Goal: Task Accomplishment & Management: Manage account settings

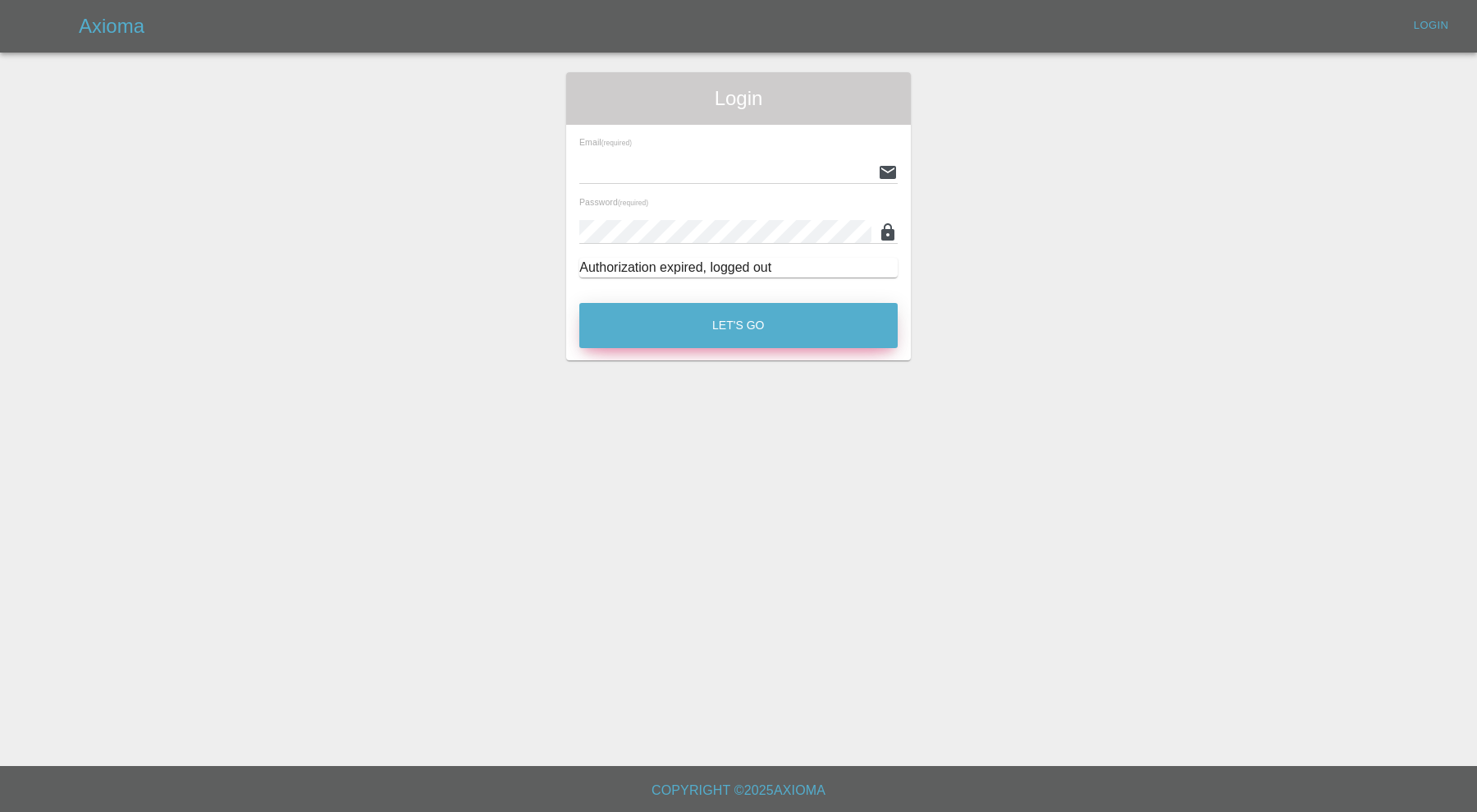
type input "[PERSON_NAME][EMAIL_ADDRESS][PERSON_NAME][DOMAIN_NAME]"
click at [643, 343] on button "Let's Go" at bounding box center [738, 325] width 318 height 45
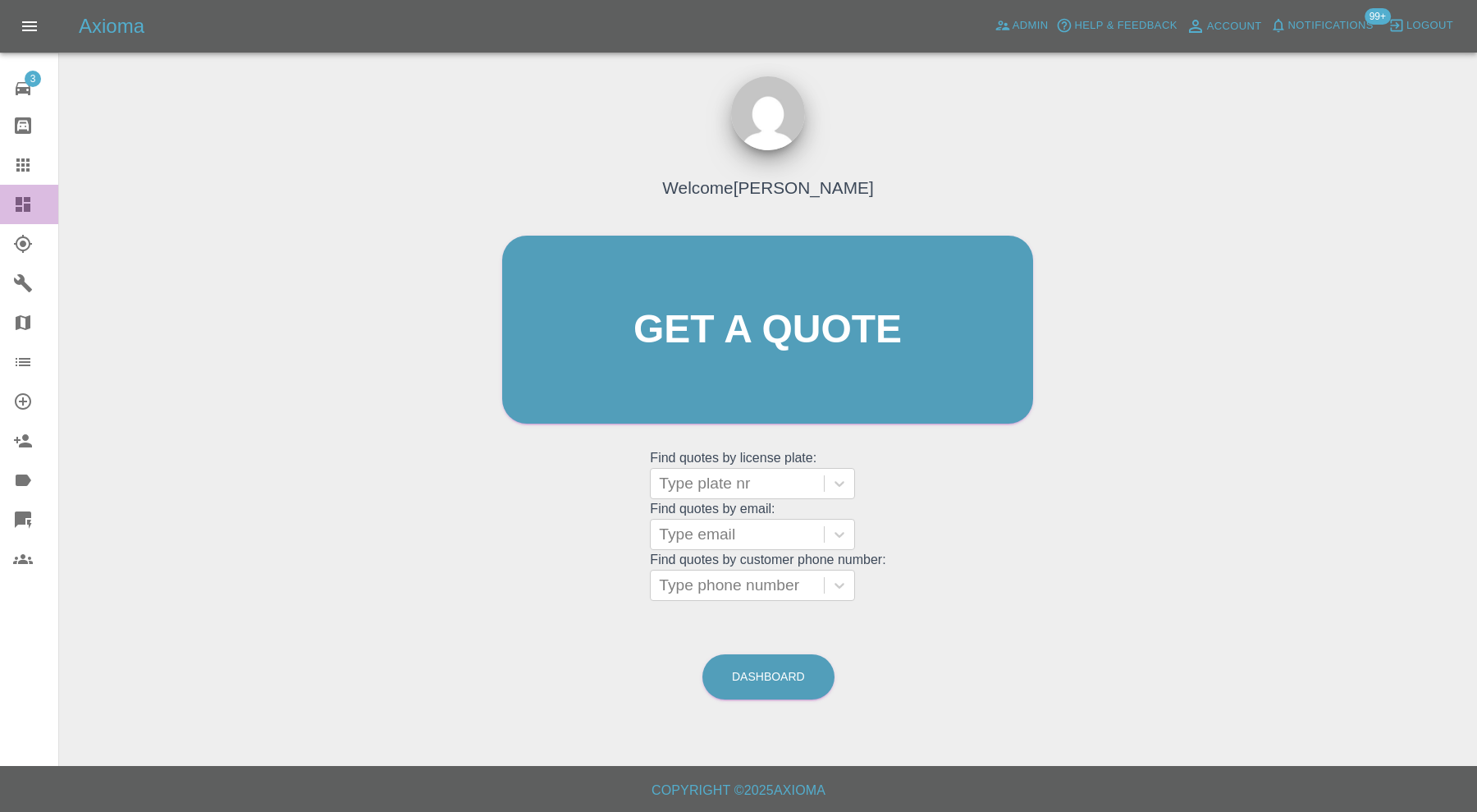
click at [22, 201] on icon at bounding box center [23, 204] width 20 height 20
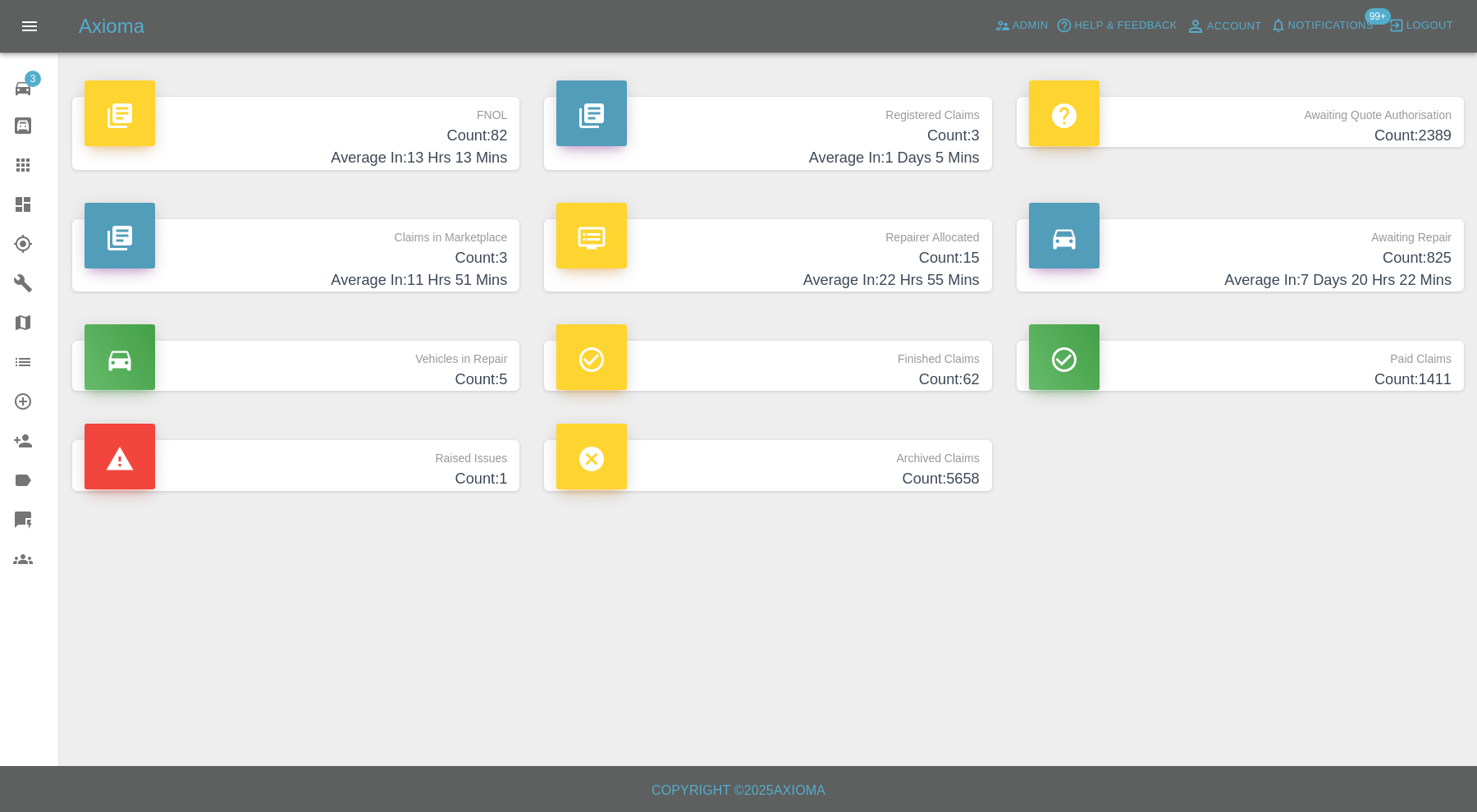
click at [320, 253] on h4 "Count: 3" at bounding box center [296, 257] width 422 height 22
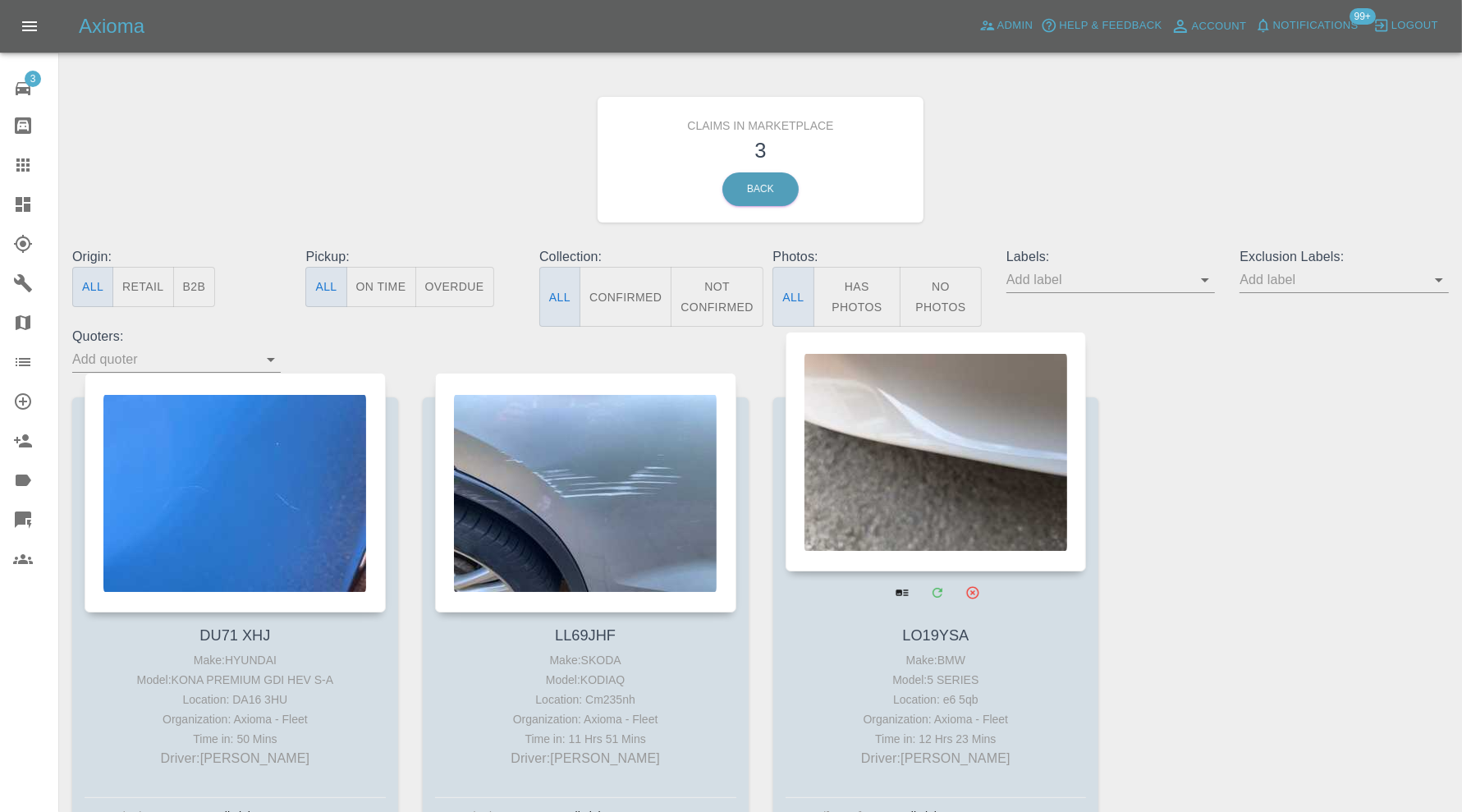
click at [838, 481] on div at bounding box center [936, 451] width 301 height 240
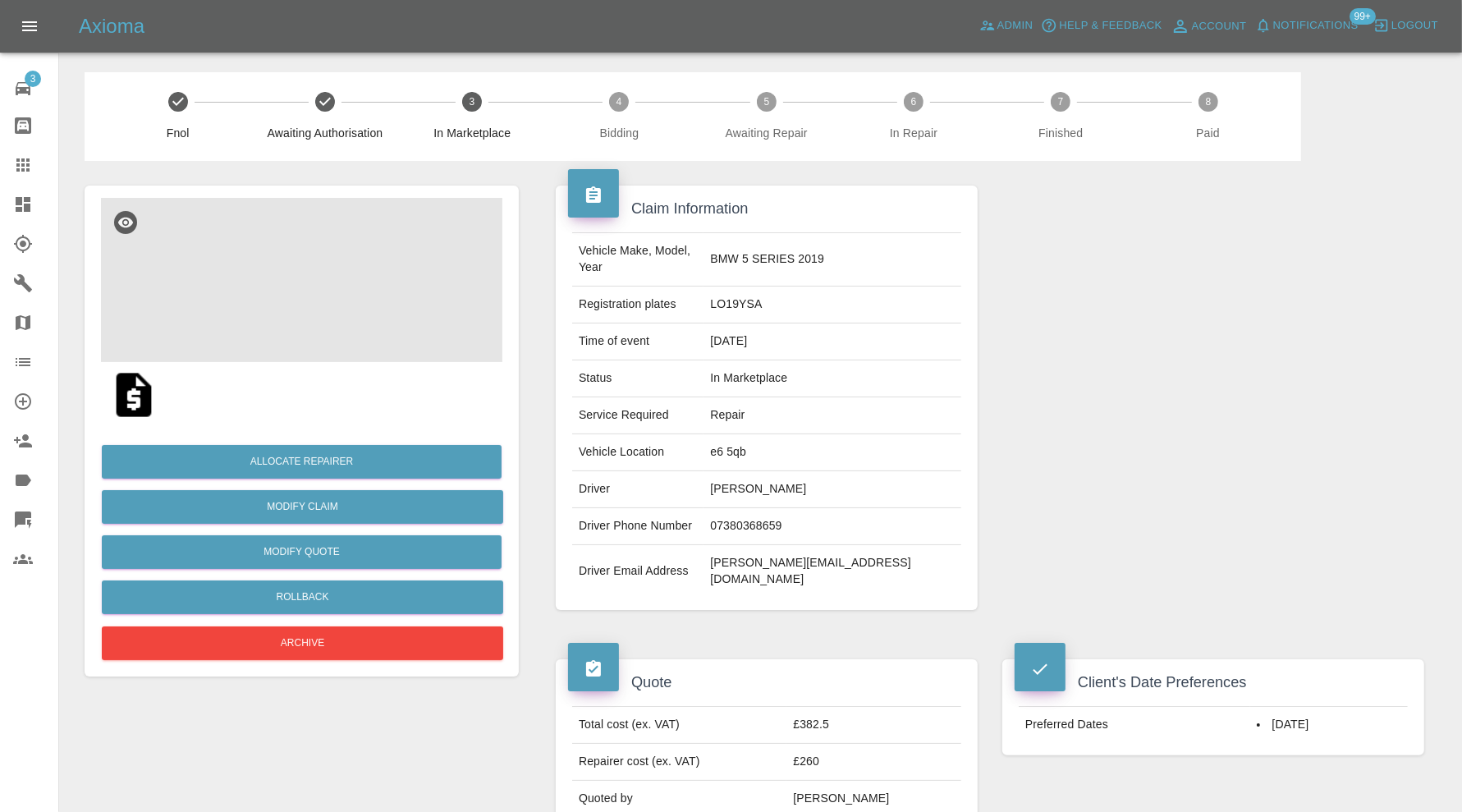
click at [372, 330] on img at bounding box center [302, 280] width 402 height 164
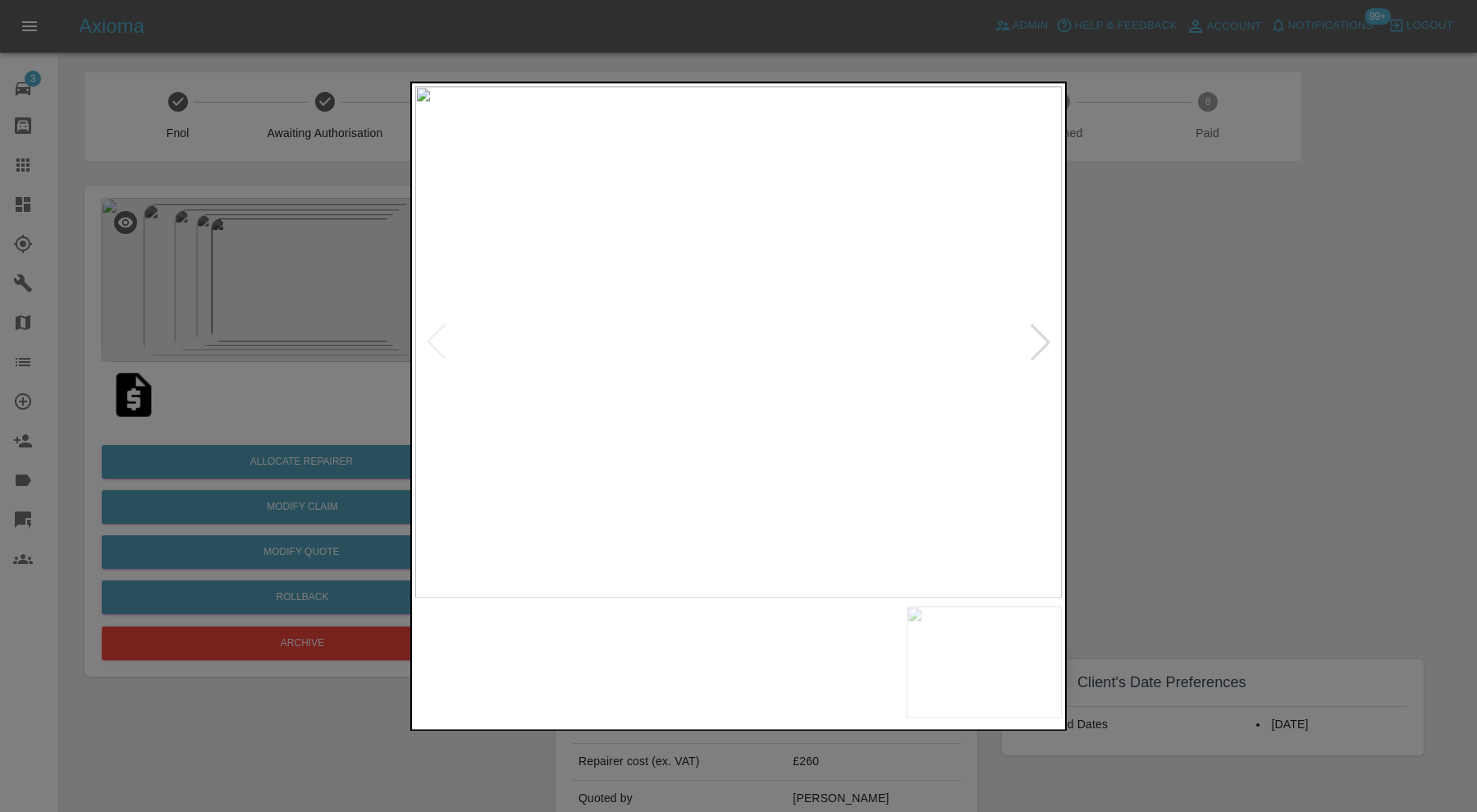
click at [871, 661] on img at bounding box center [820, 662] width 156 height 111
click at [990, 654] on img at bounding box center [984, 662] width 156 height 111
click at [1113, 416] on div at bounding box center [738, 406] width 1477 height 812
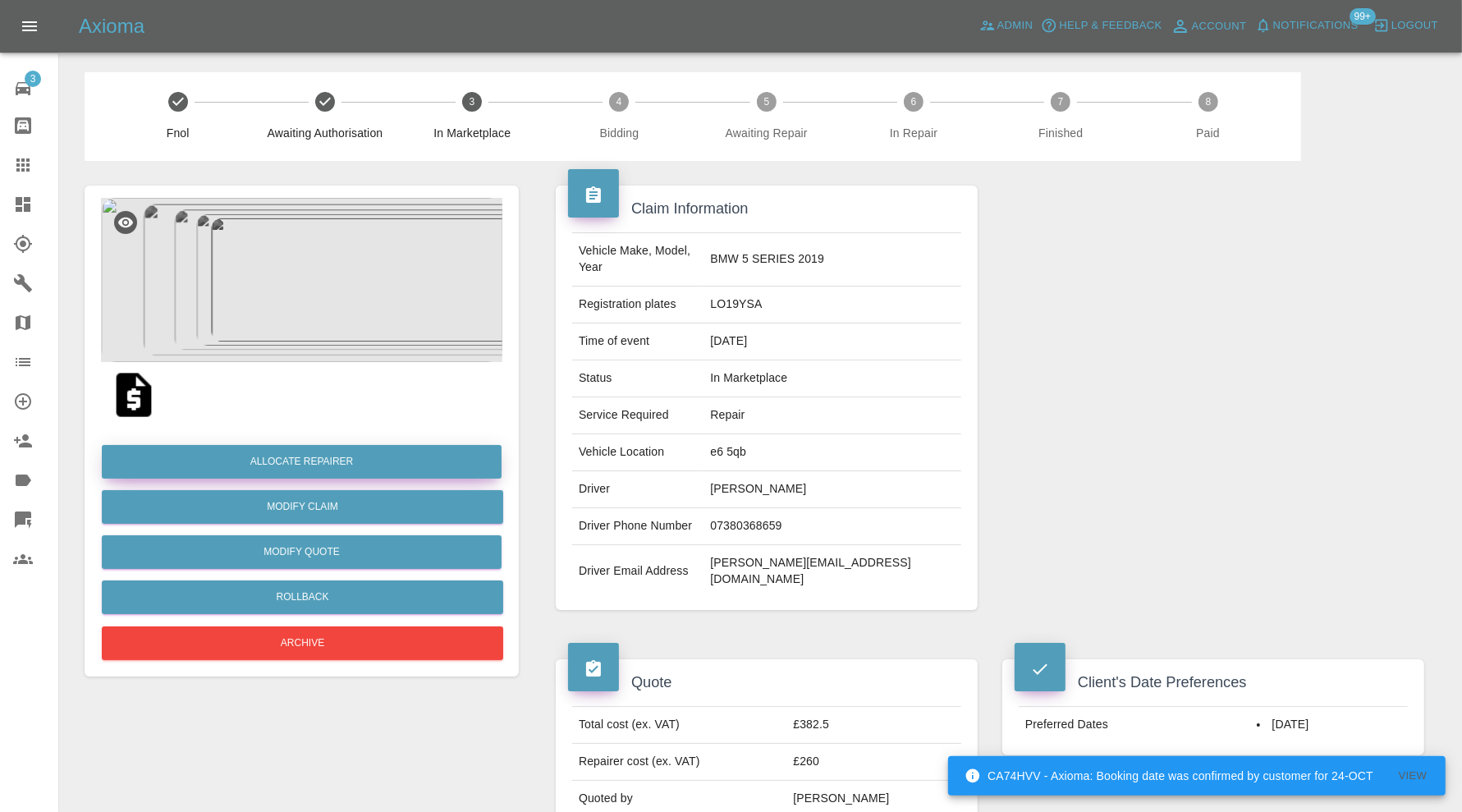
click at [364, 469] on button "Allocate Repairer" at bounding box center [302, 462] width 400 height 34
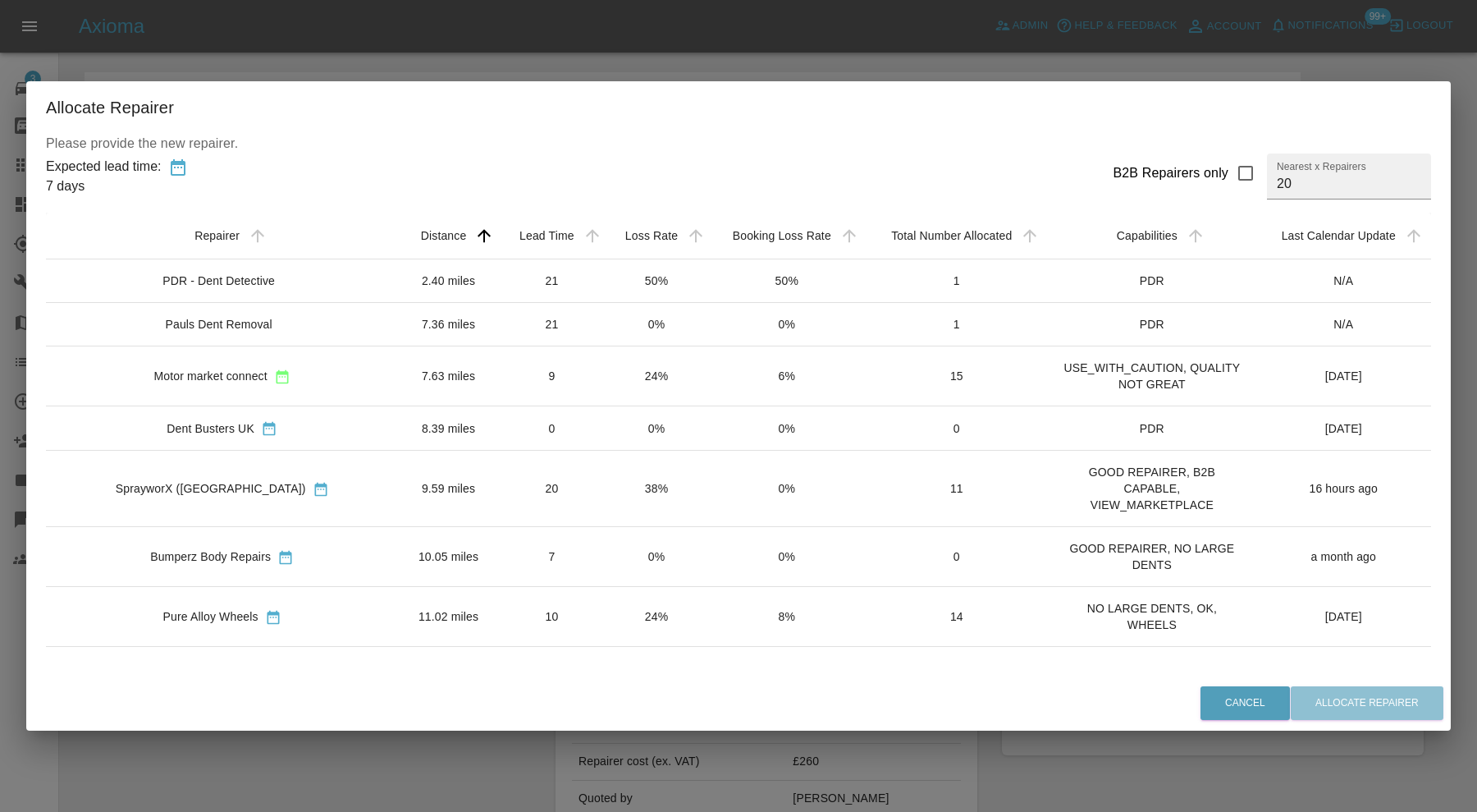
click at [398, 487] on td "9.59 miles" at bounding box center [449, 489] width 101 height 77
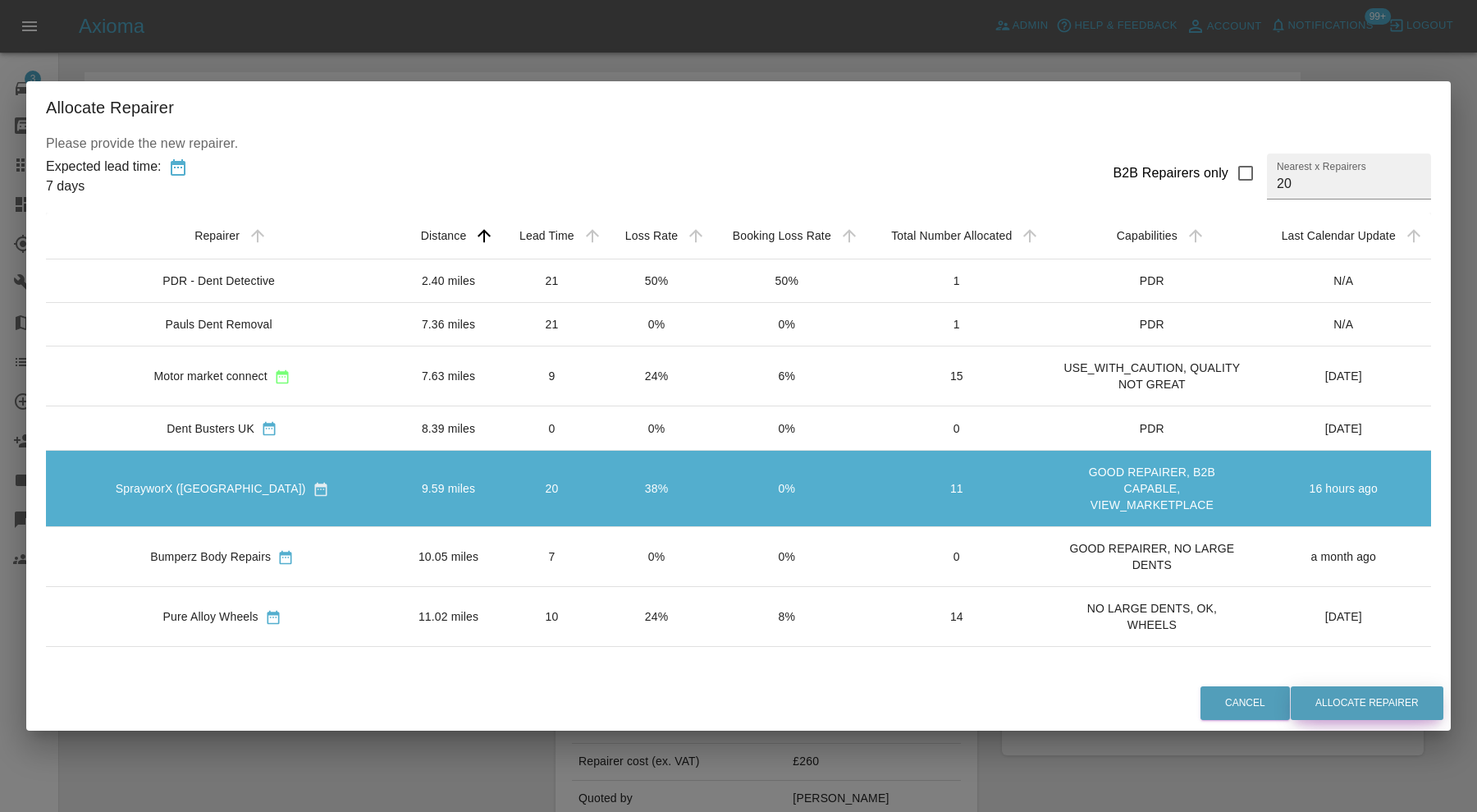
click at [1291, 702] on button "Allocate Repairer" at bounding box center [1367, 702] width 153 height 34
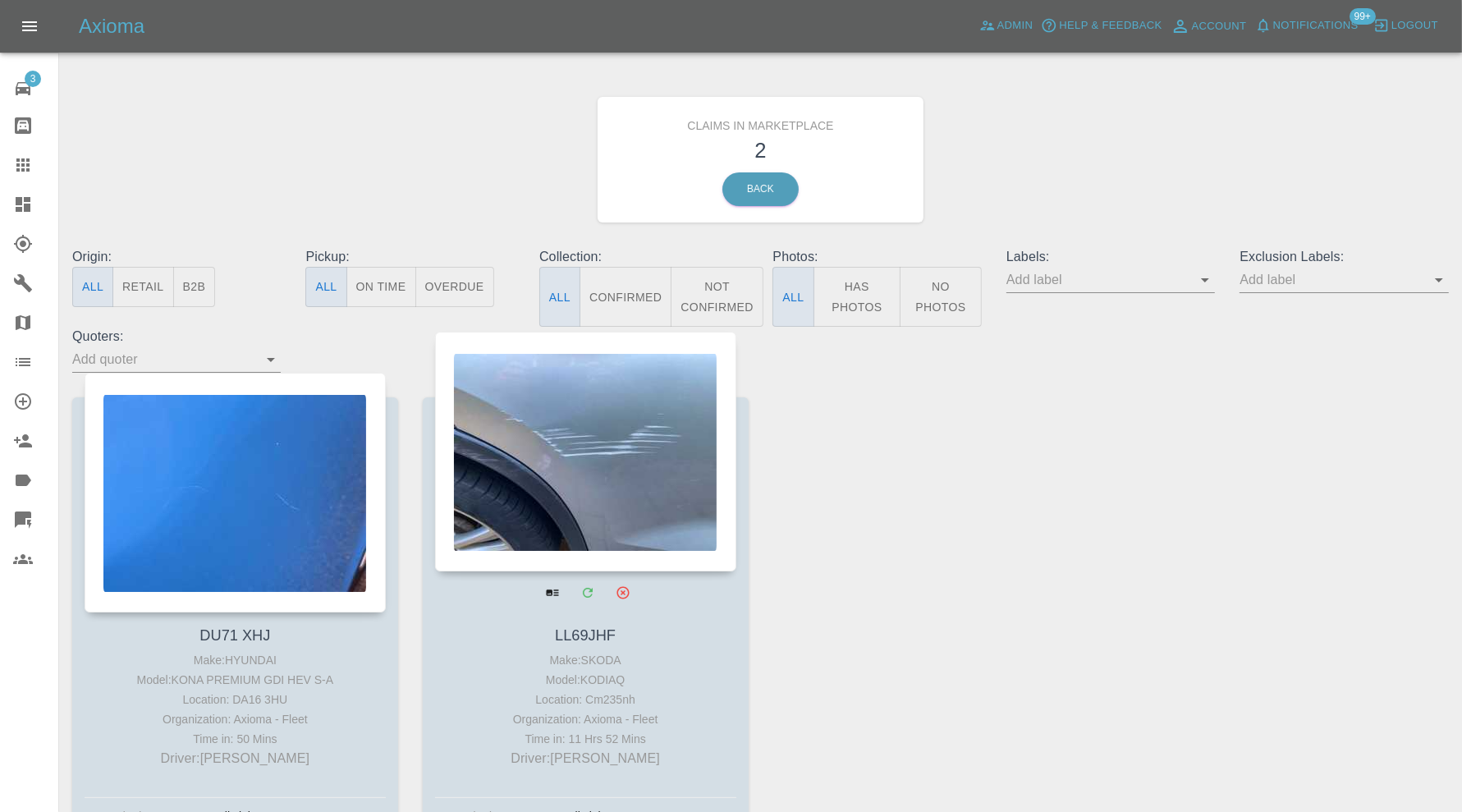
click at [594, 440] on div at bounding box center [585, 451] width 301 height 240
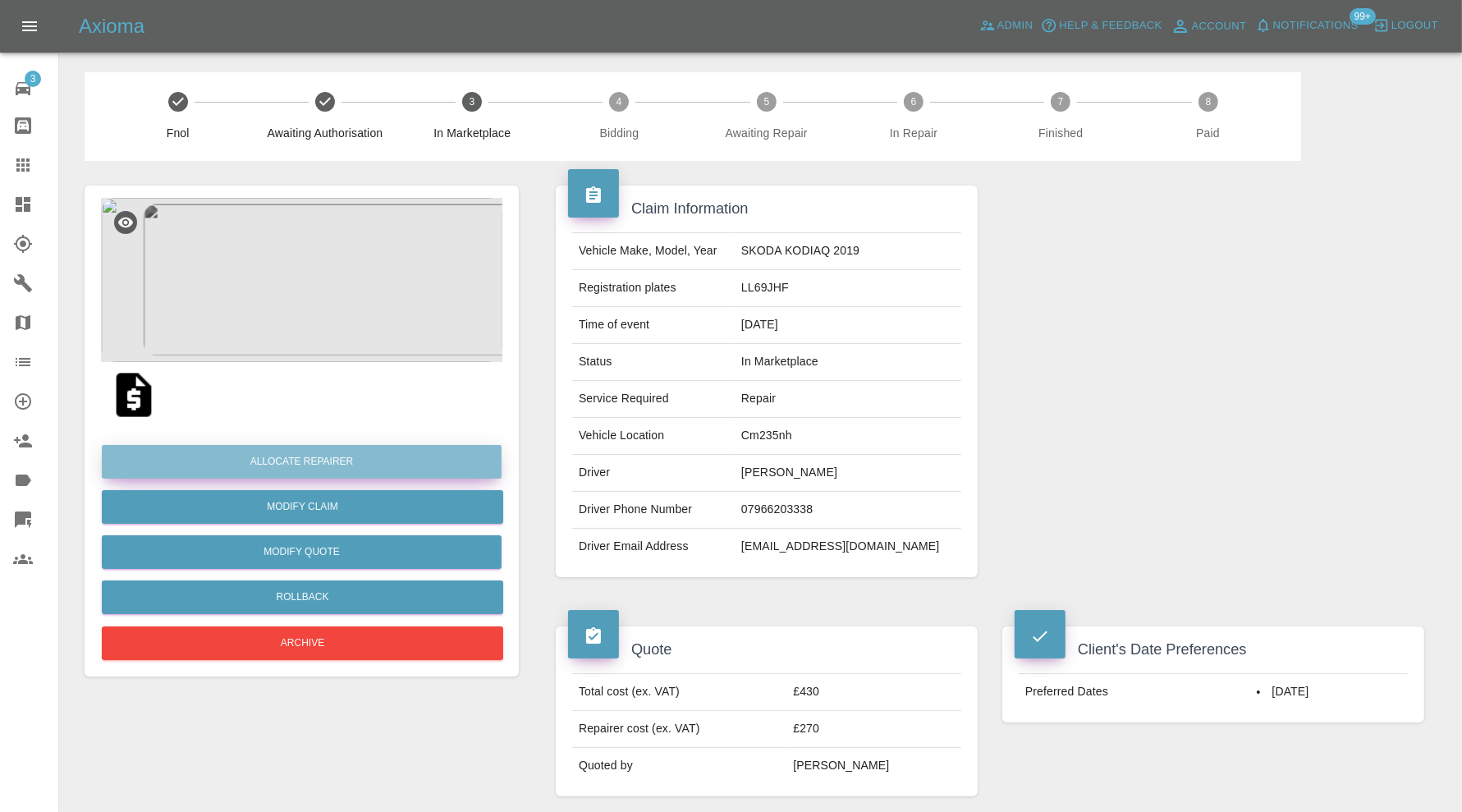
click at [394, 451] on button "Allocate Repairer" at bounding box center [302, 462] width 400 height 34
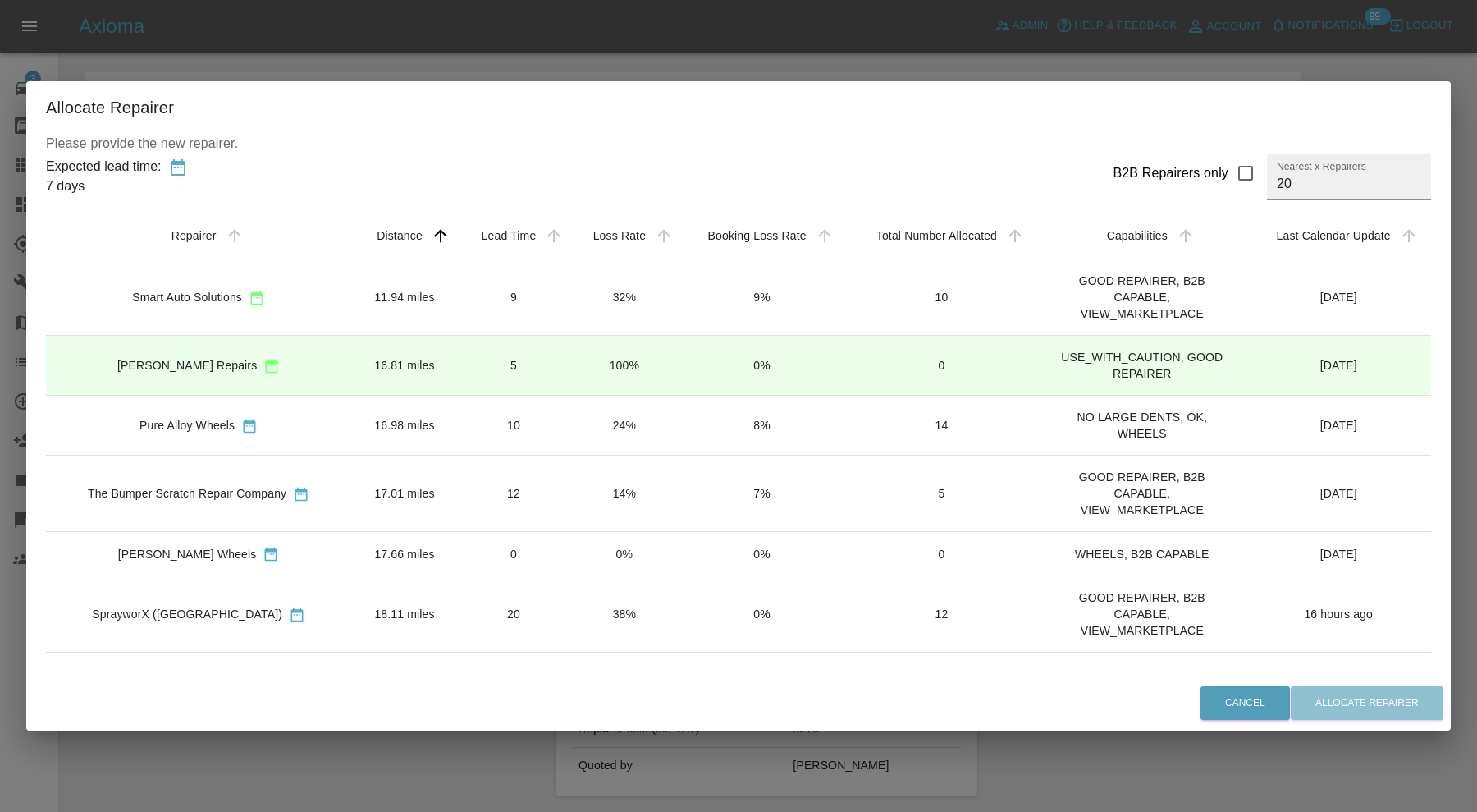
click at [344, 306] on td "Smart Auto Solutions" at bounding box center [198, 296] width 305 height 77
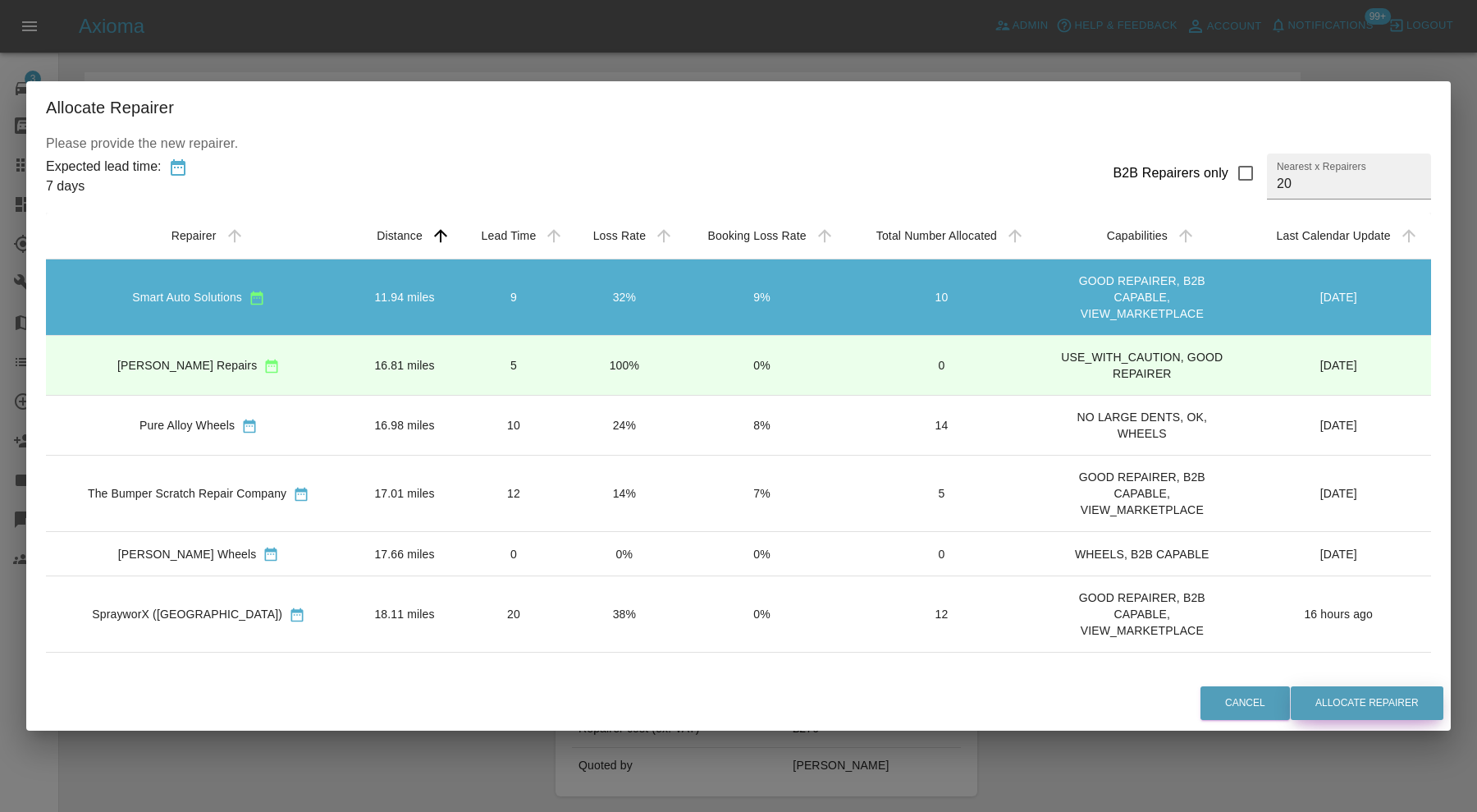
click at [1313, 696] on button "Allocate Repairer" at bounding box center [1367, 702] width 153 height 34
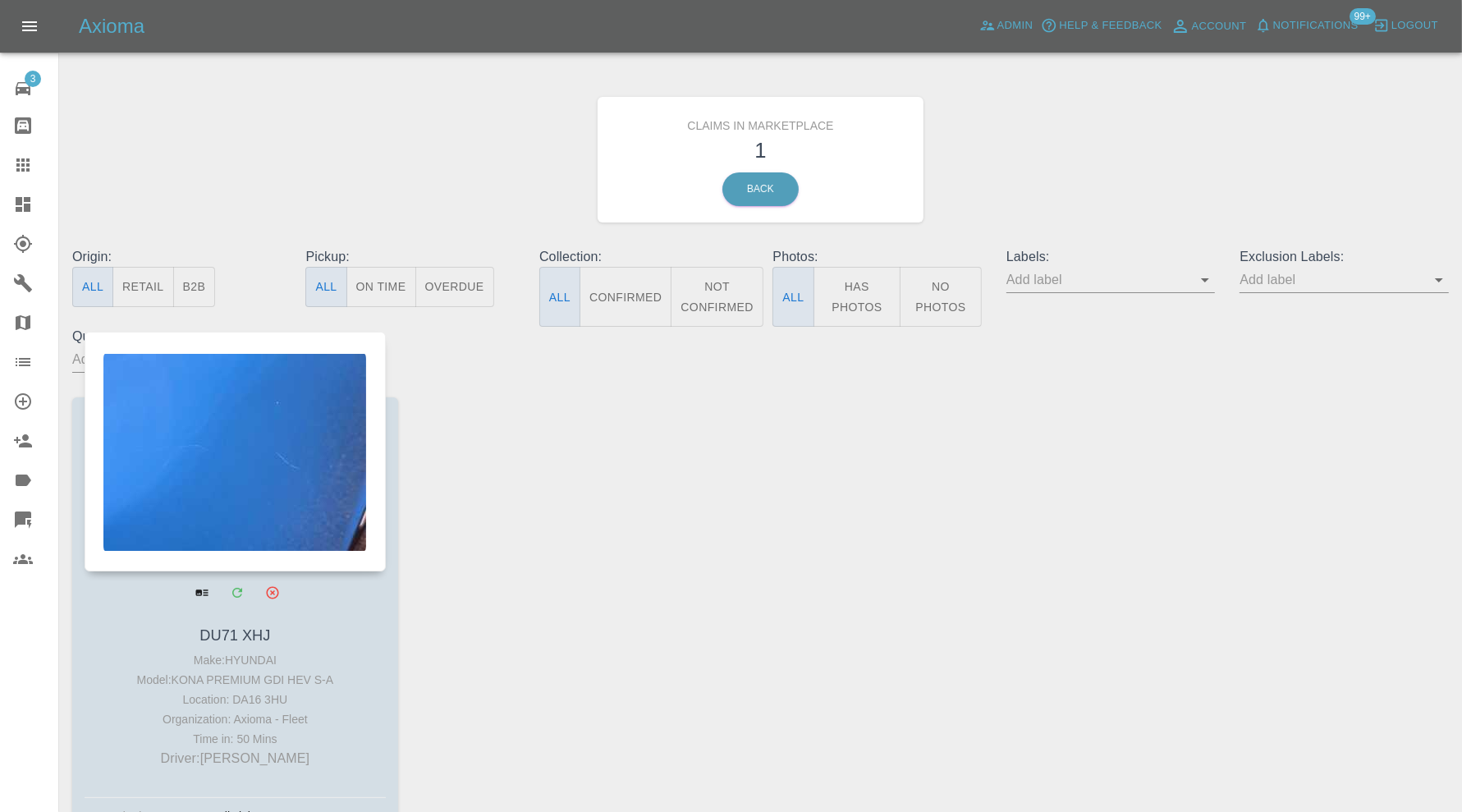
click at [234, 403] on div at bounding box center [235, 451] width 301 height 240
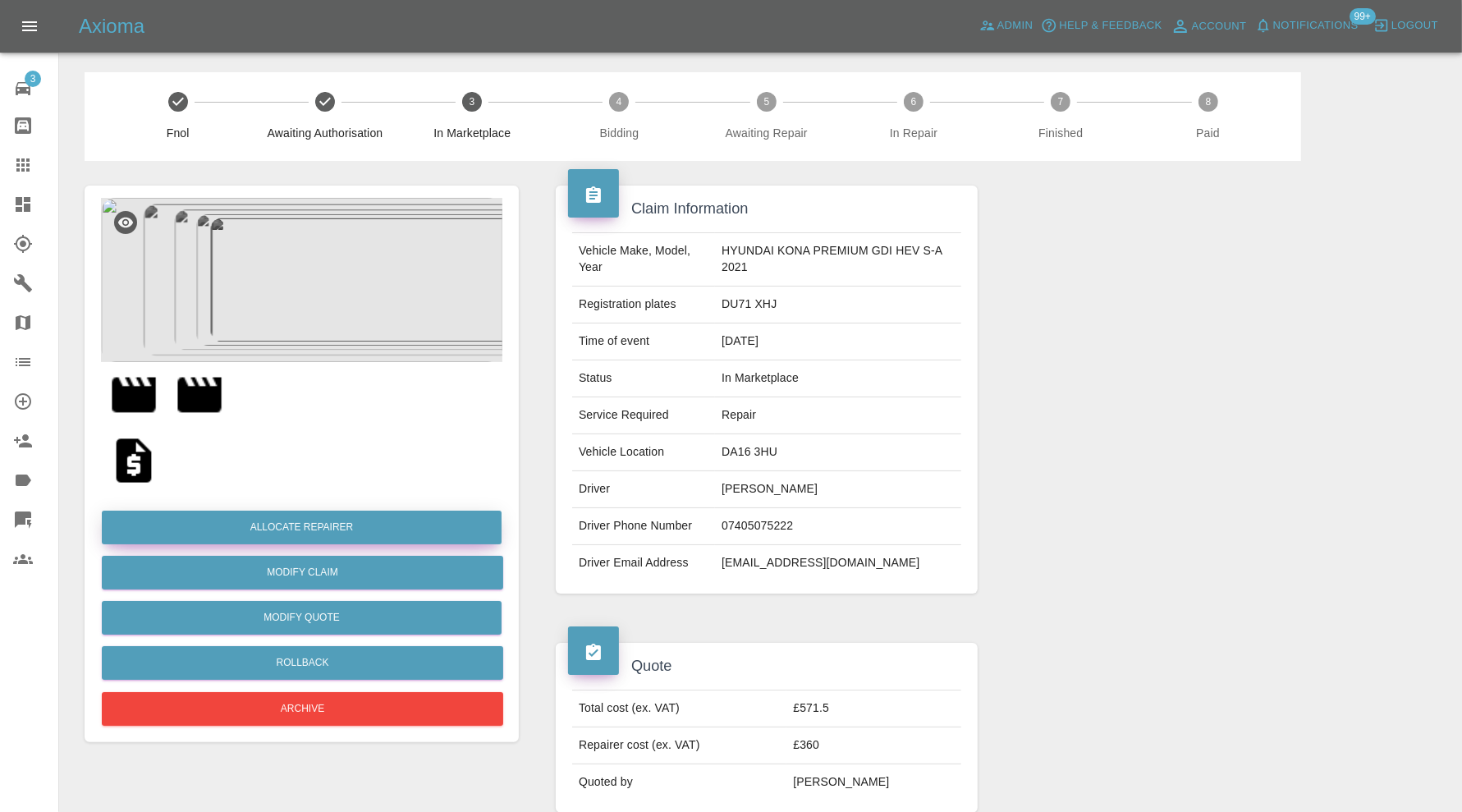
click at [349, 513] on button "Allocate Repairer" at bounding box center [302, 527] width 400 height 34
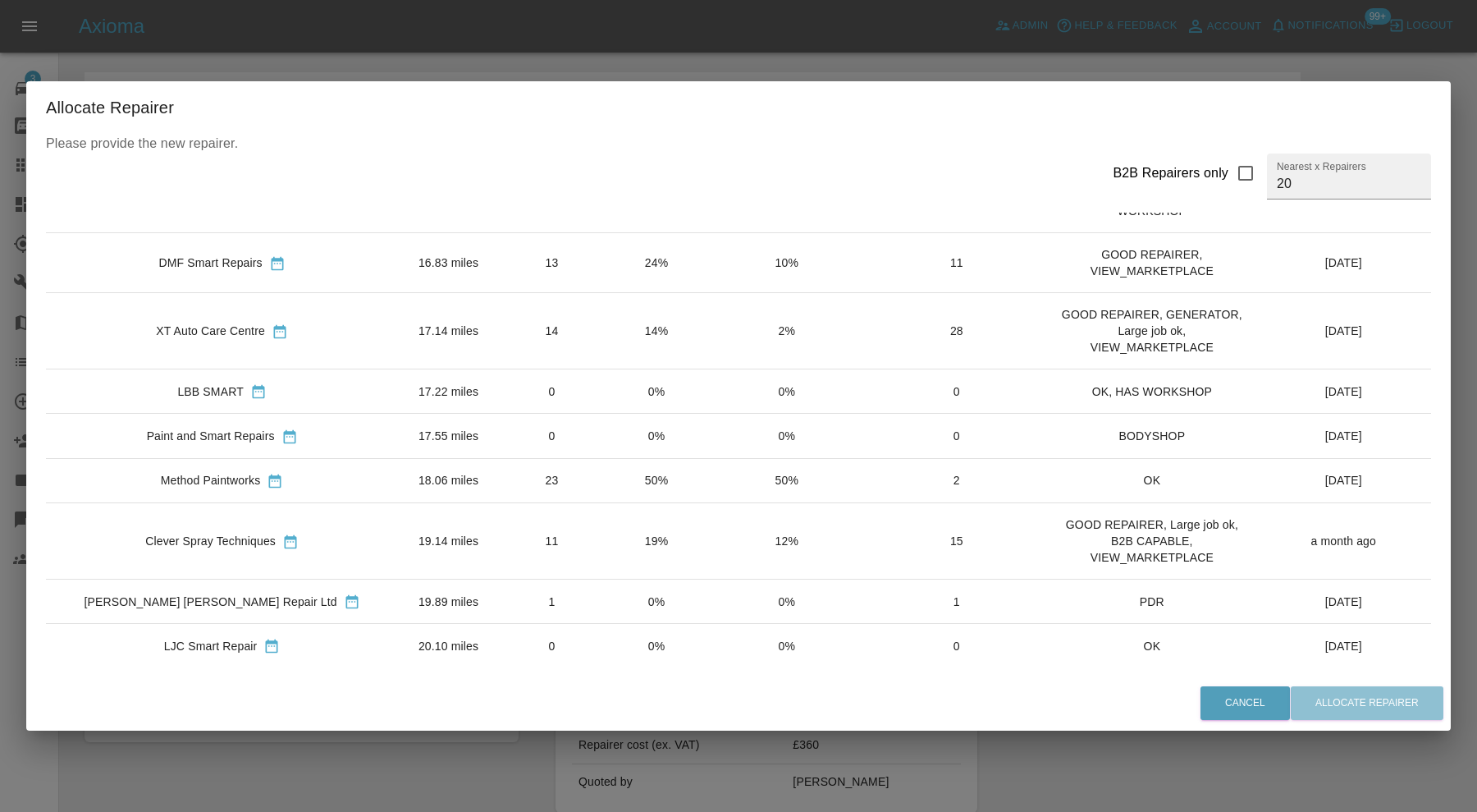
scroll to position [168, 0]
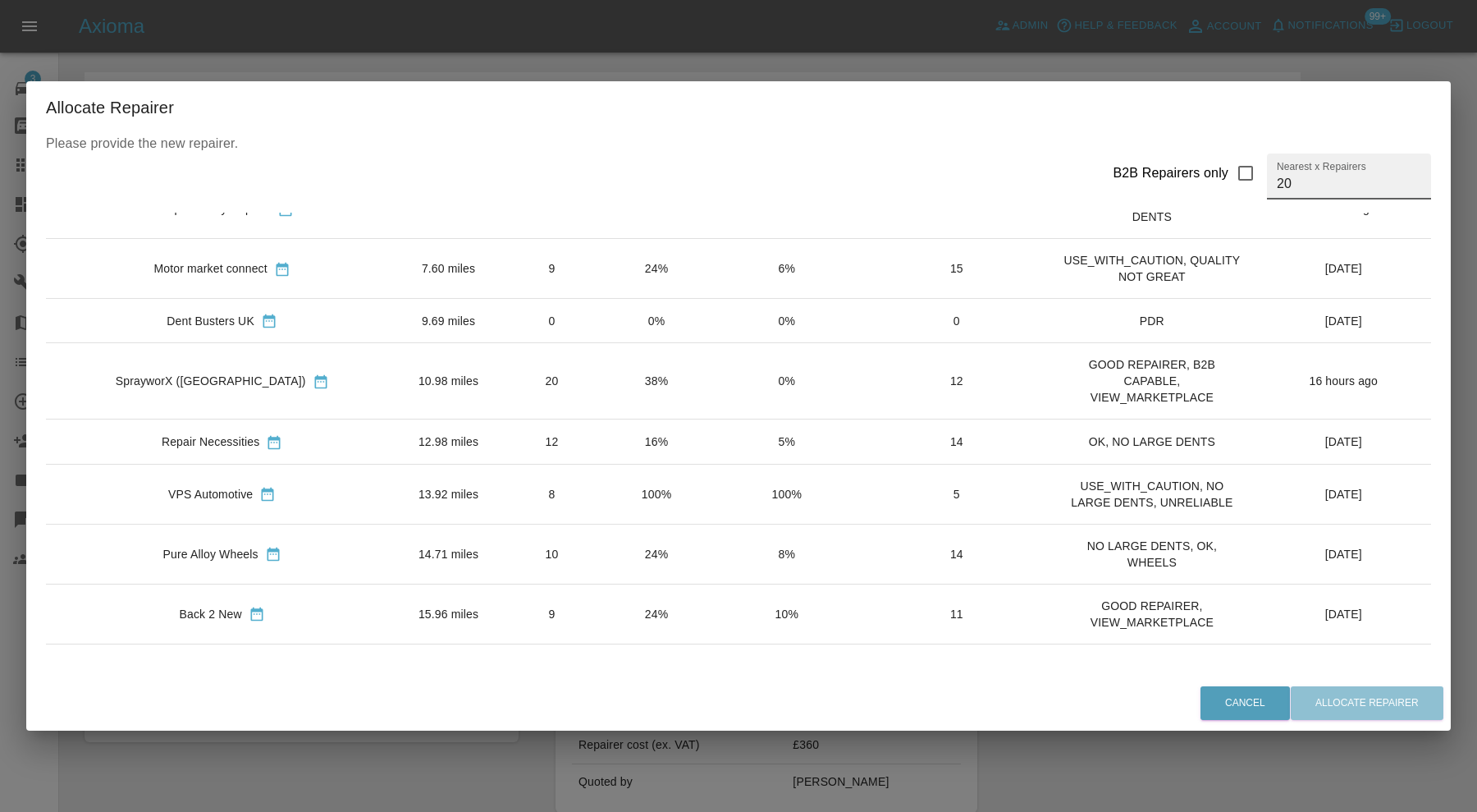
drag, startPoint x: 1299, startPoint y: 186, endPoint x: 1218, endPoint y: 183, distance: 81.1
click at [1218, 183] on div "B2B Repairers only Nearest x Repairers 20" at bounding box center [1265, 176] width 331 height 46
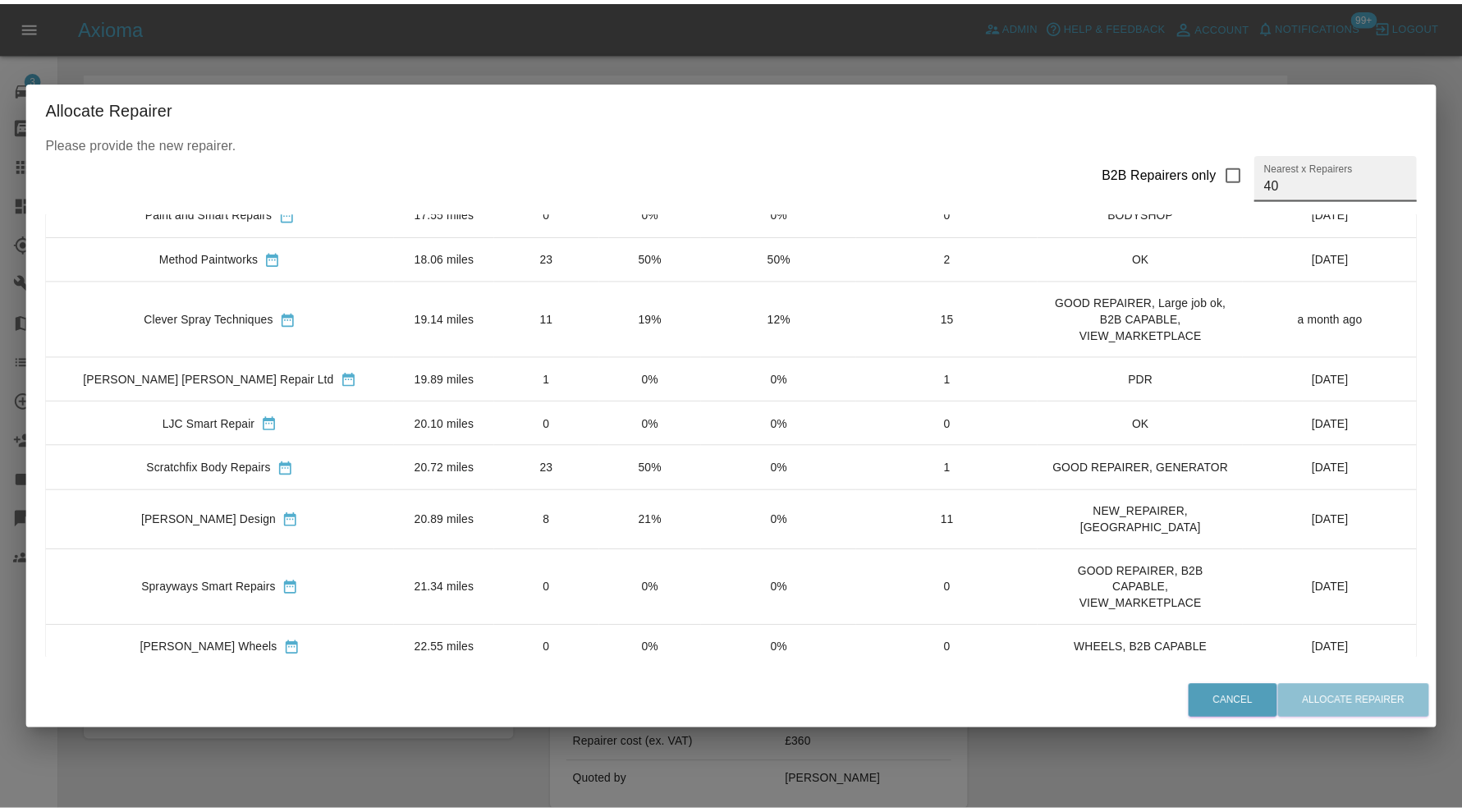
scroll to position [957, 0]
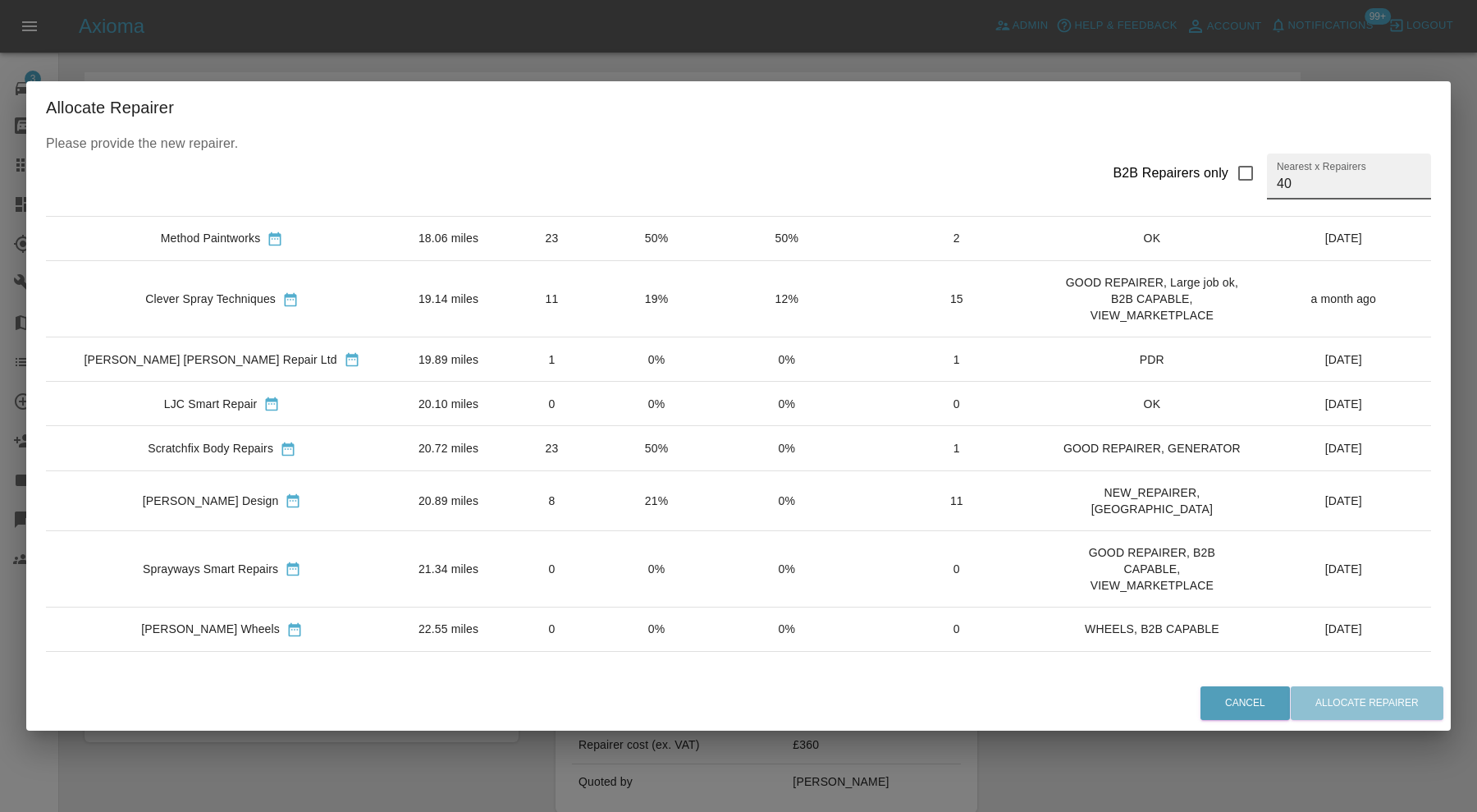
type input "40"
click at [398, 496] on td "20.89 miles" at bounding box center [449, 500] width 101 height 60
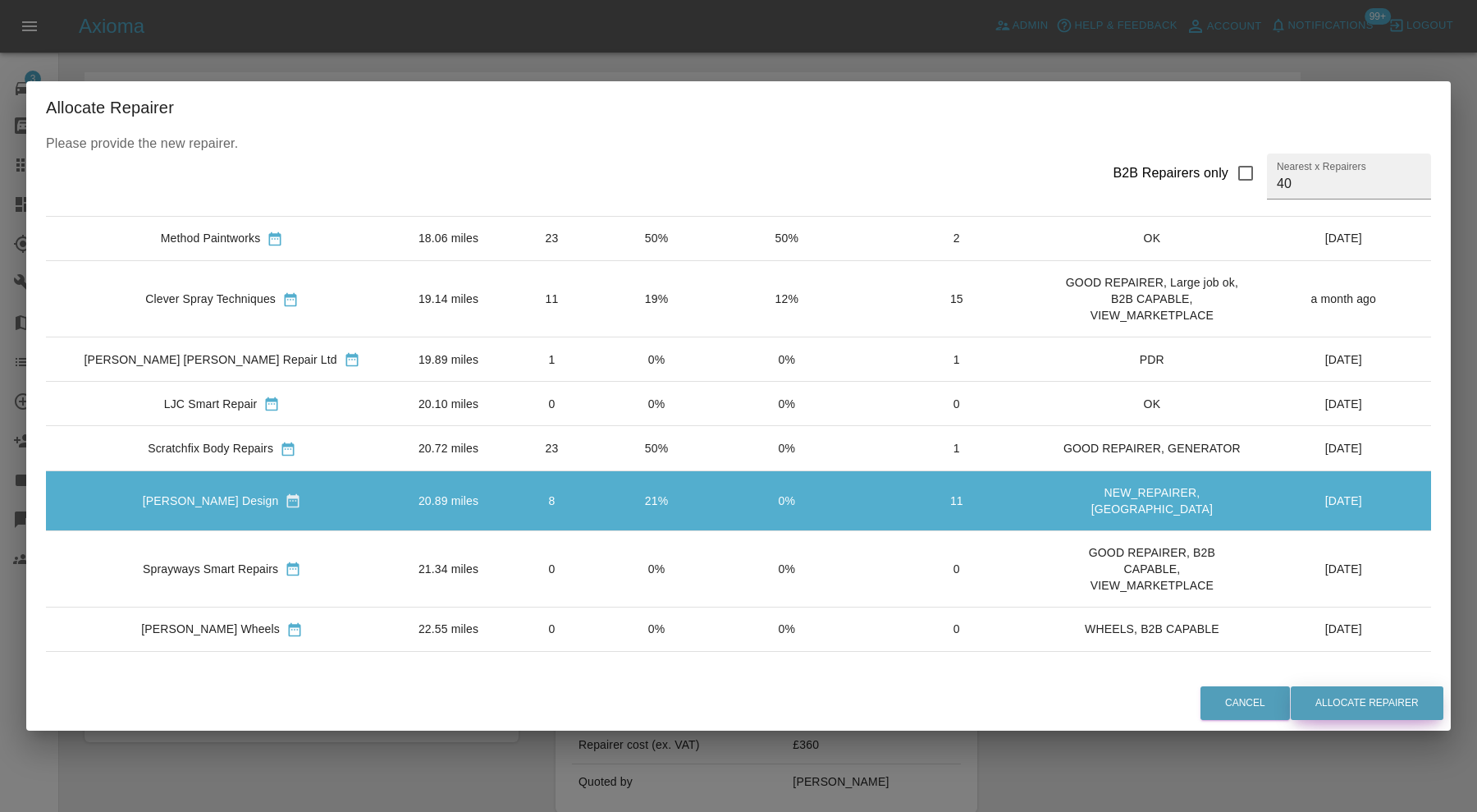
click at [1332, 706] on button "Allocate Repairer" at bounding box center [1367, 702] width 153 height 34
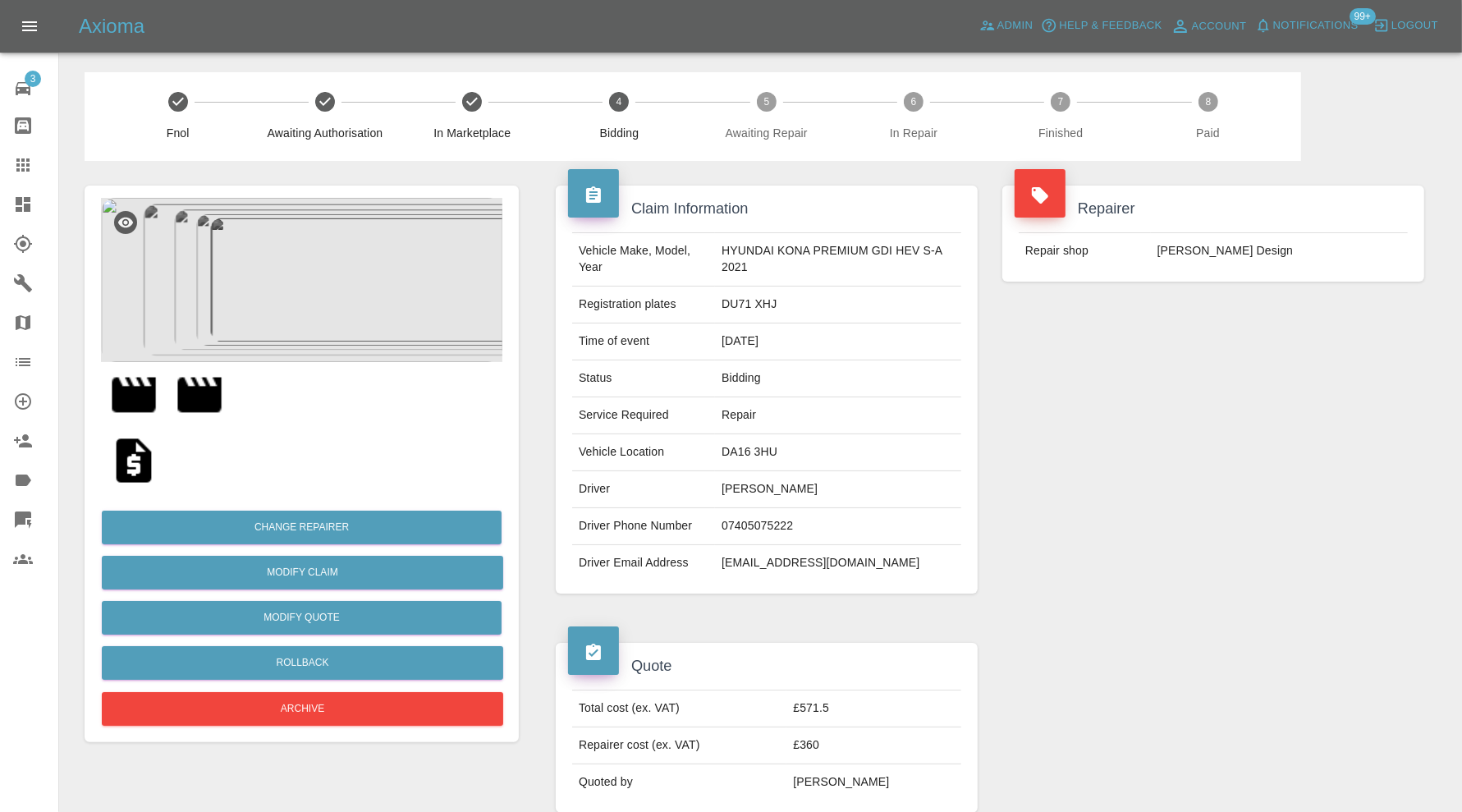
click at [34, 203] on div at bounding box center [36, 204] width 46 height 20
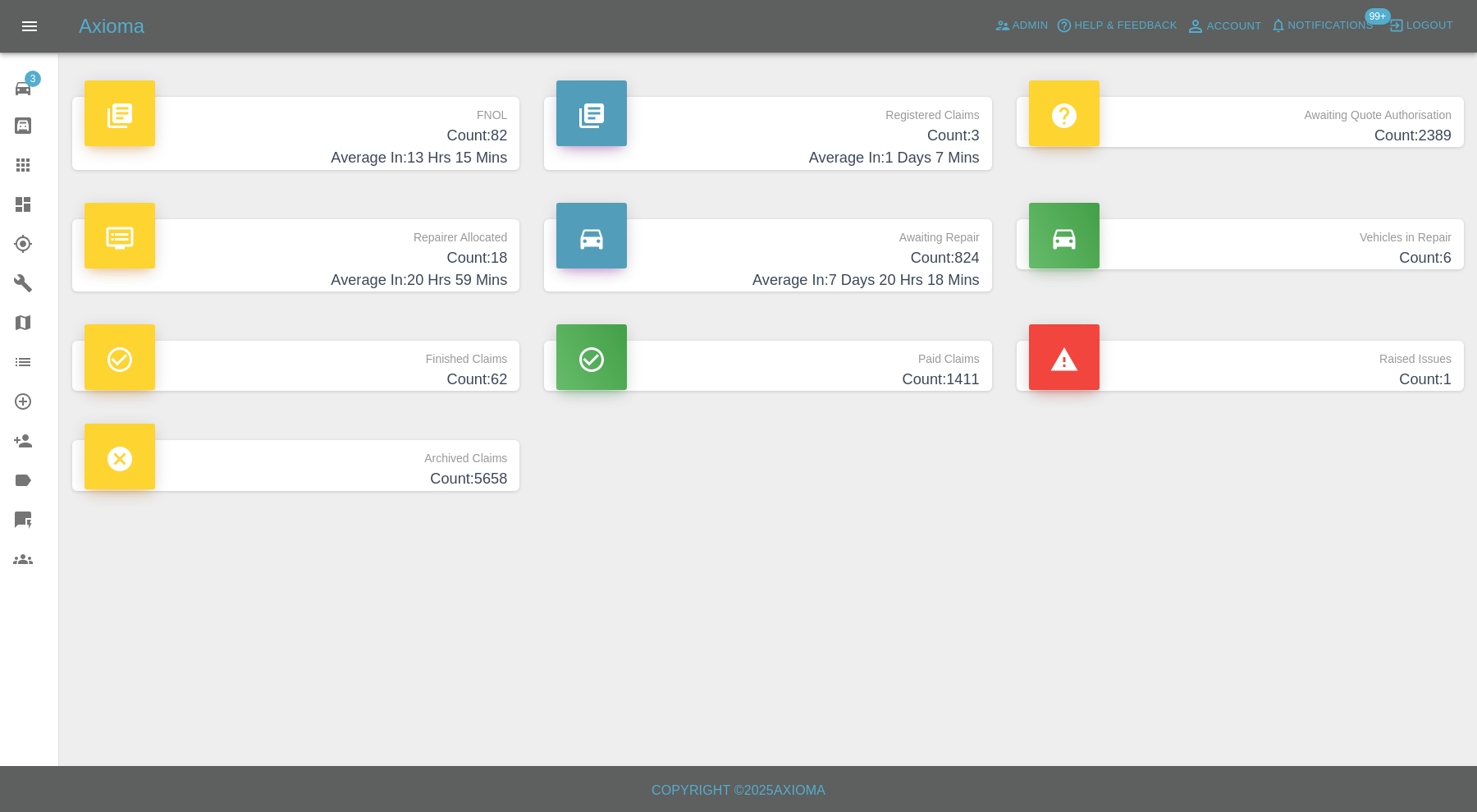
click at [1247, 362] on p "Raised Issues" at bounding box center [1241, 355] width 422 height 28
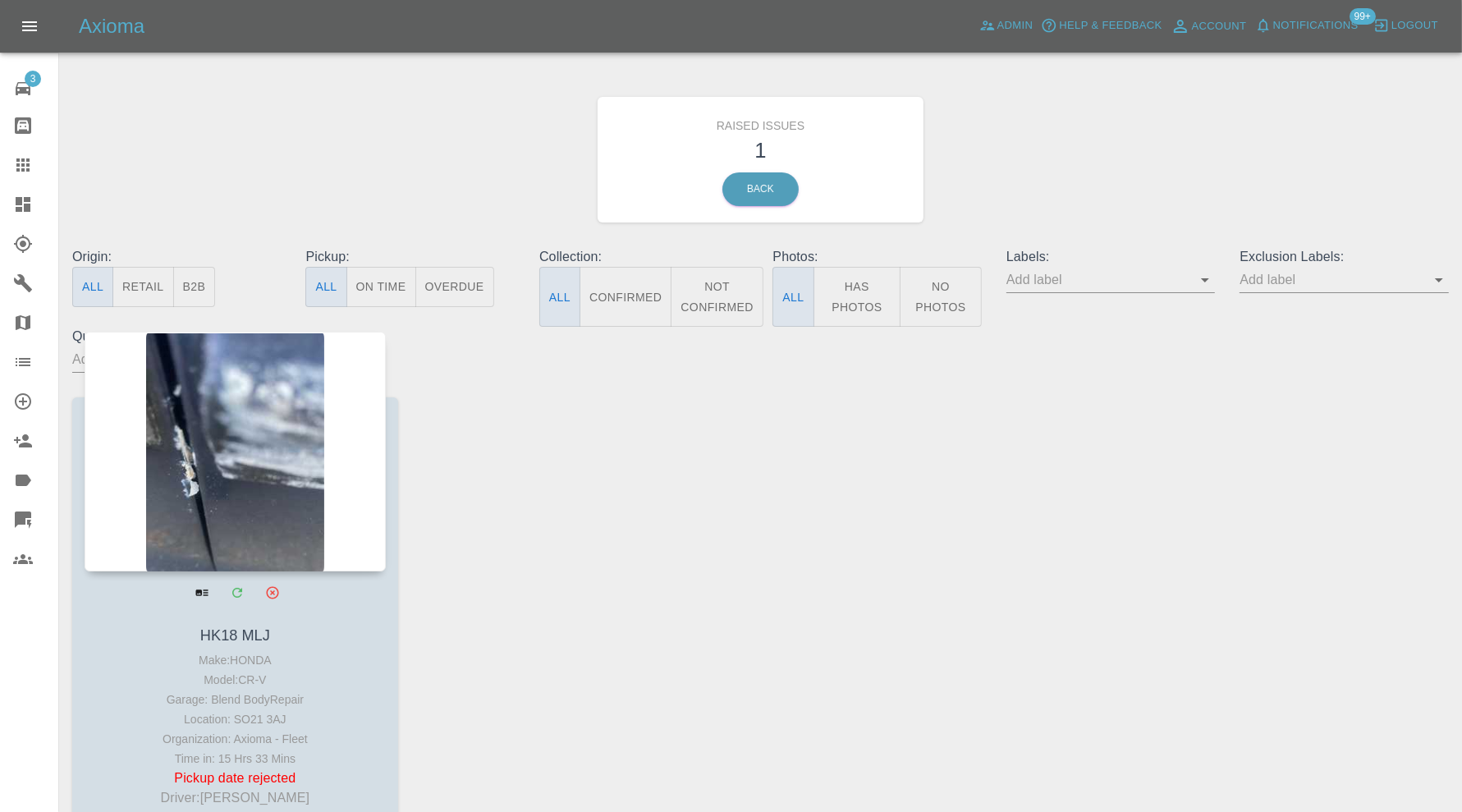
click at [289, 464] on div at bounding box center [235, 451] width 301 height 240
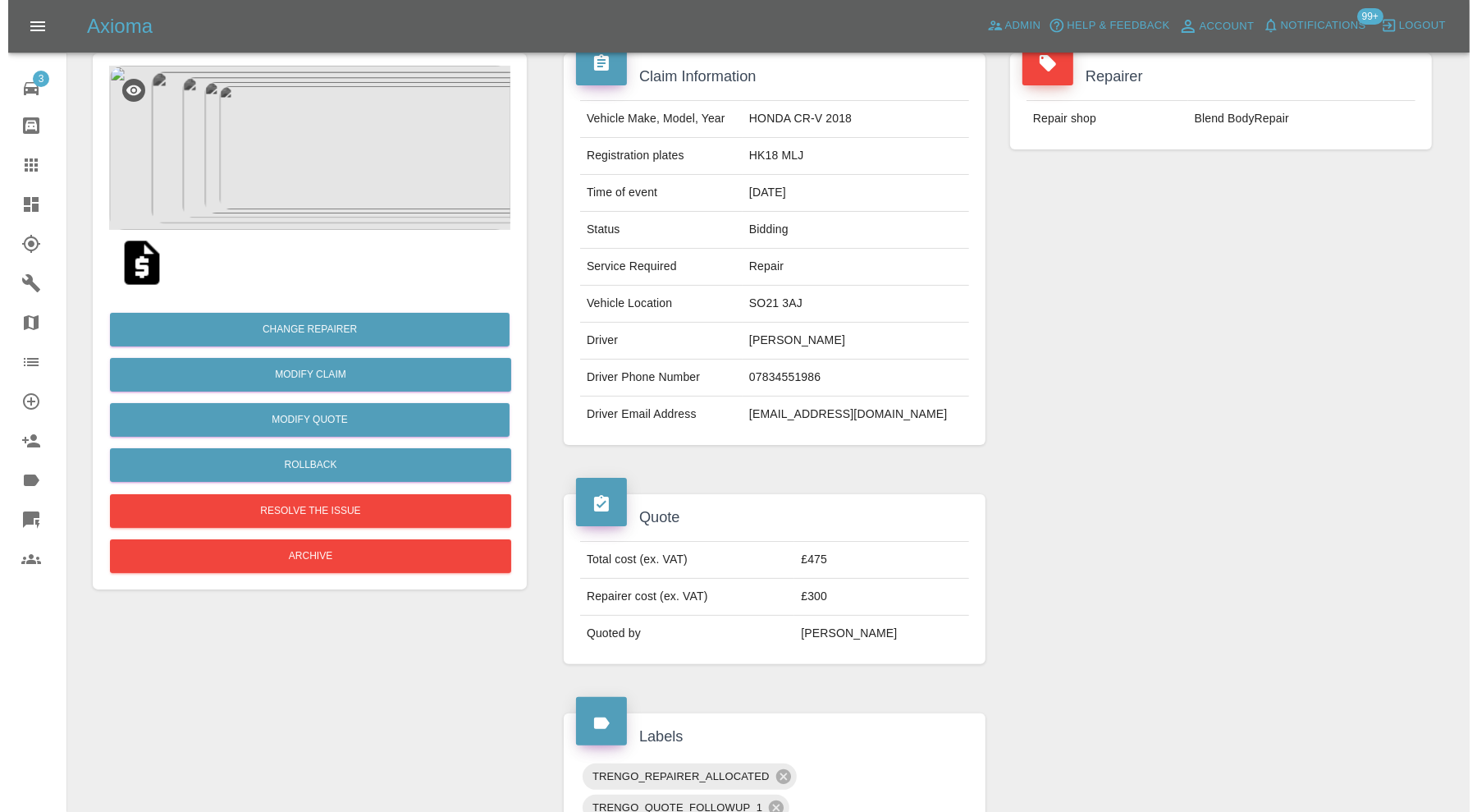
scroll to position [131, 0]
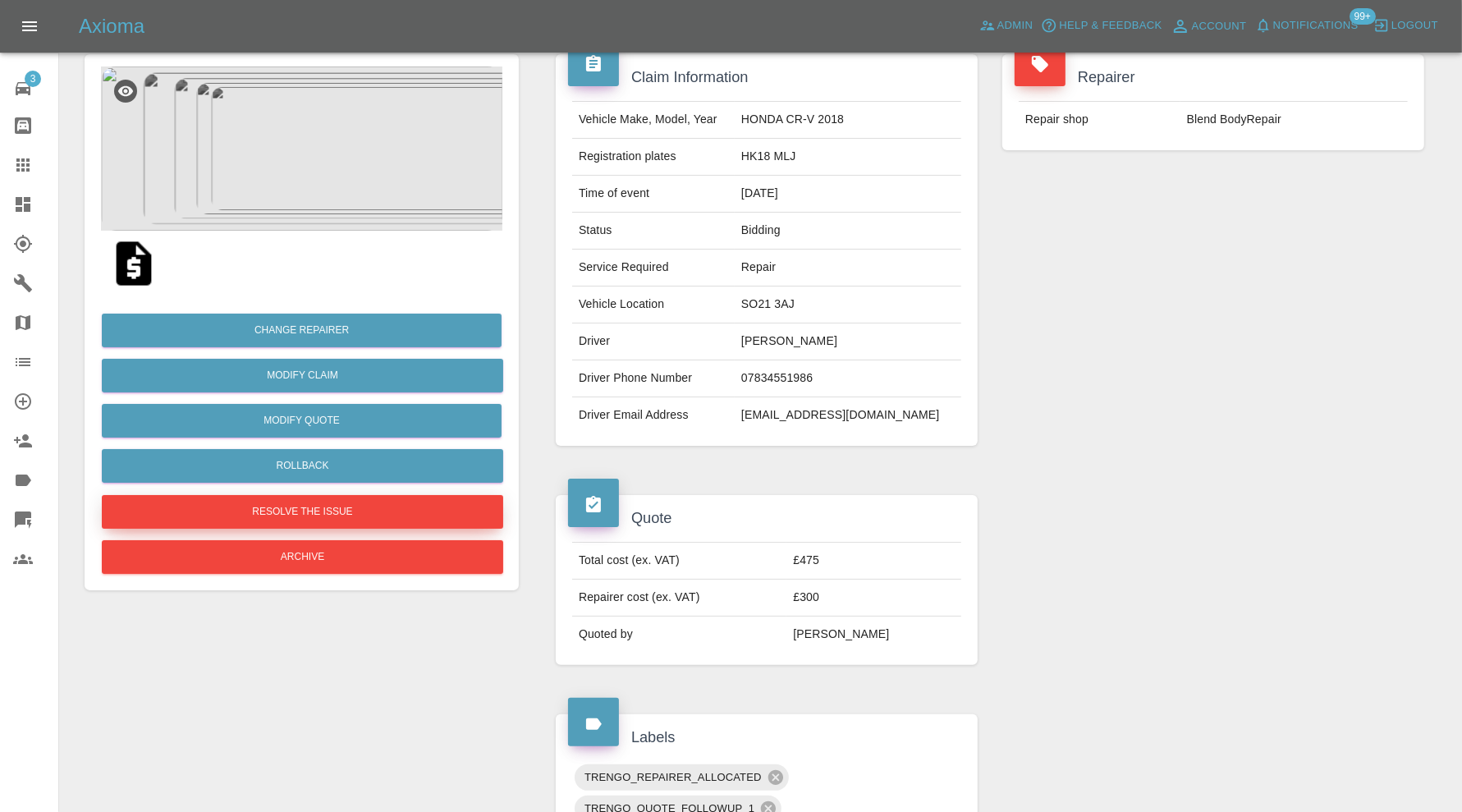
click at [377, 510] on button "Resolve the issue" at bounding box center [303, 511] width 402 height 34
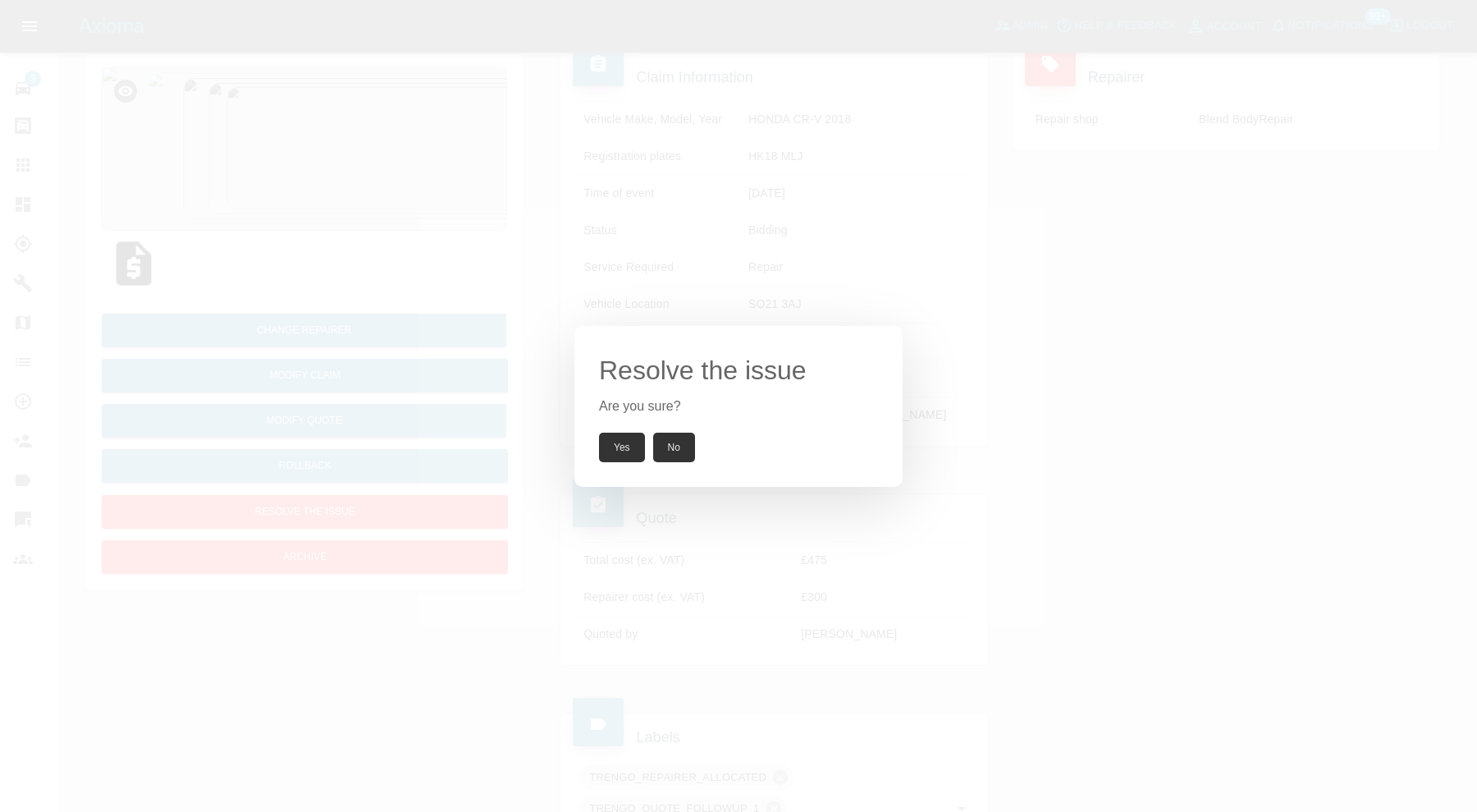
click at [610, 449] on button "Yes" at bounding box center [622, 447] width 46 height 30
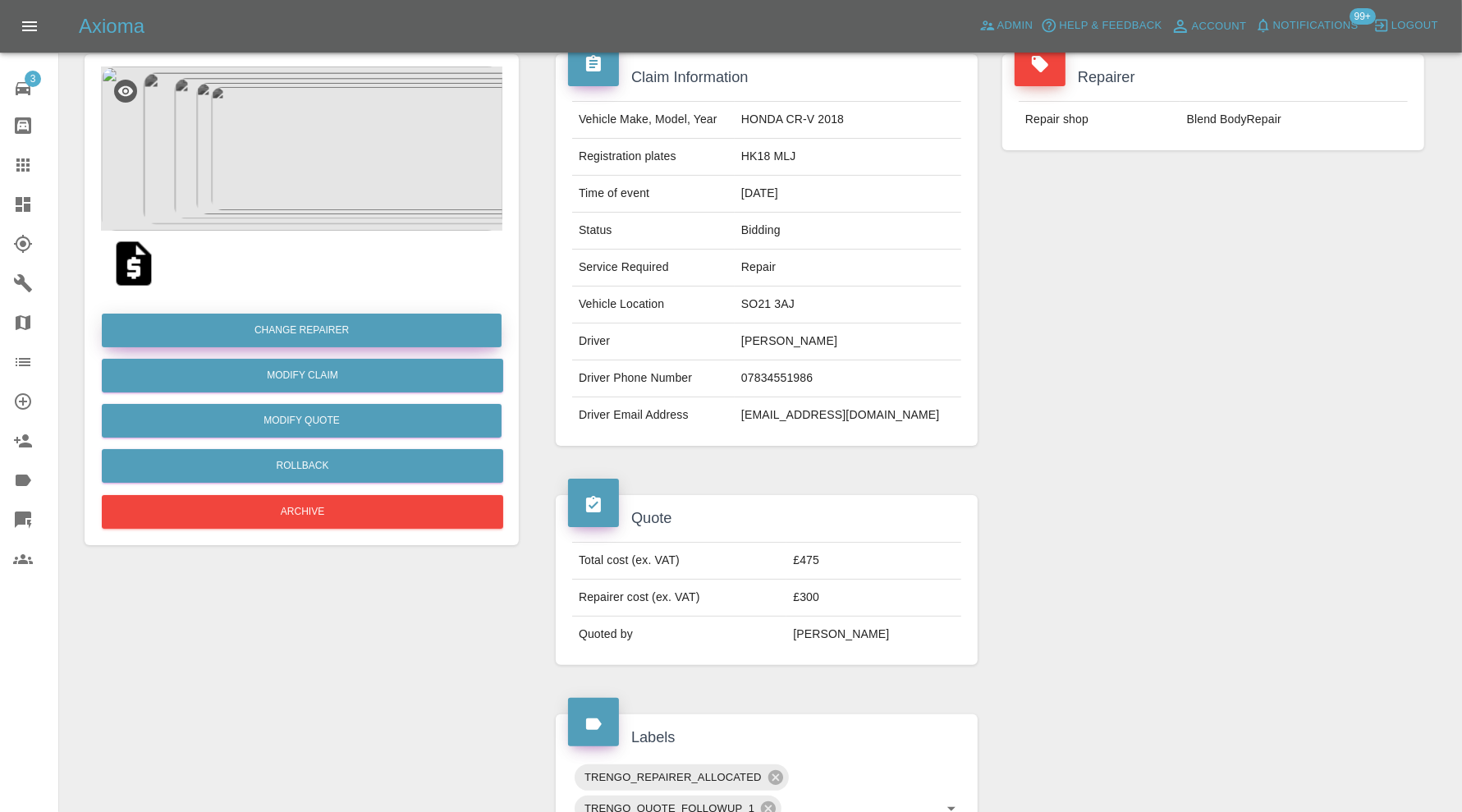
click at [306, 329] on button "Change Repairer" at bounding box center [302, 330] width 400 height 34
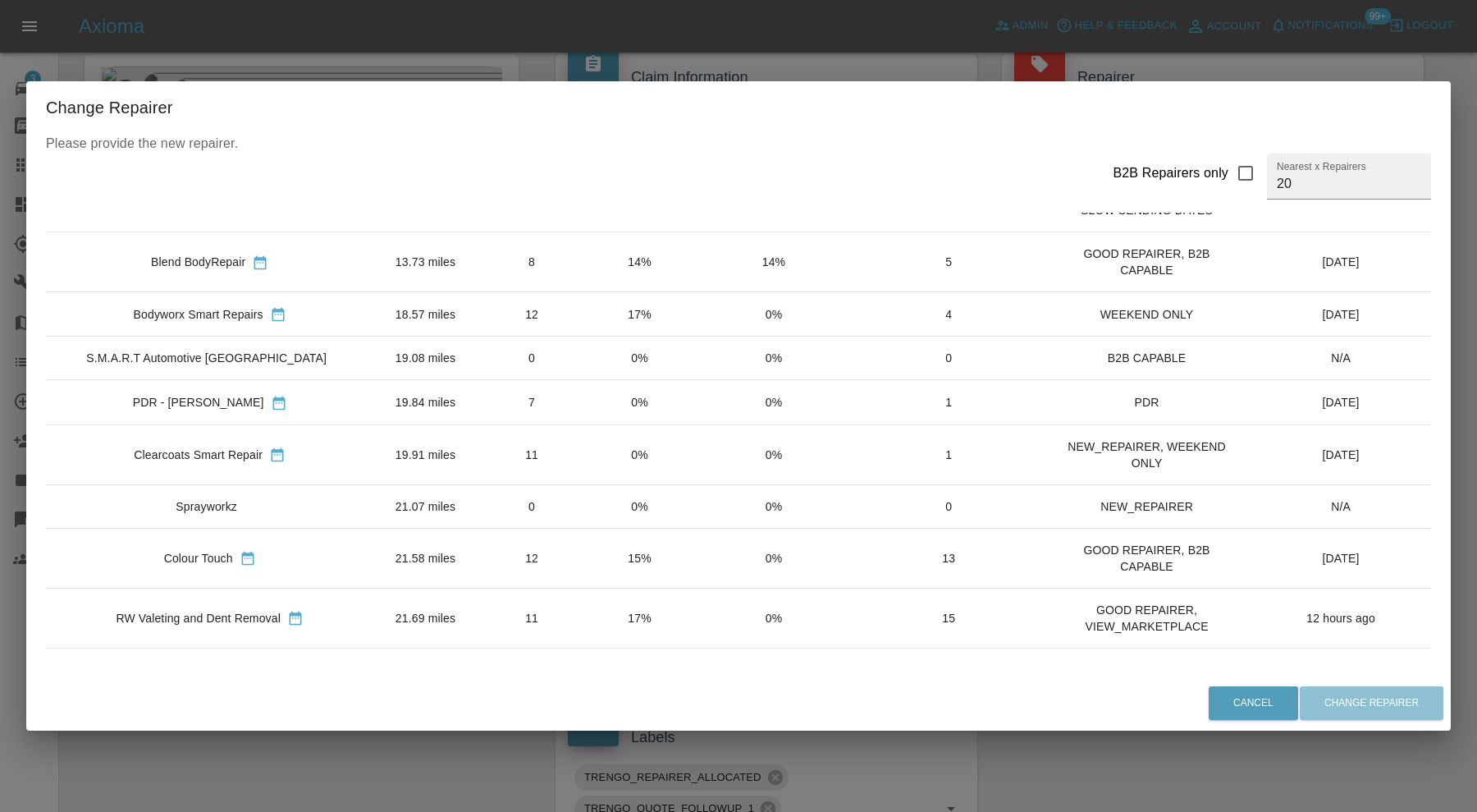
scroll to position [136, 0]
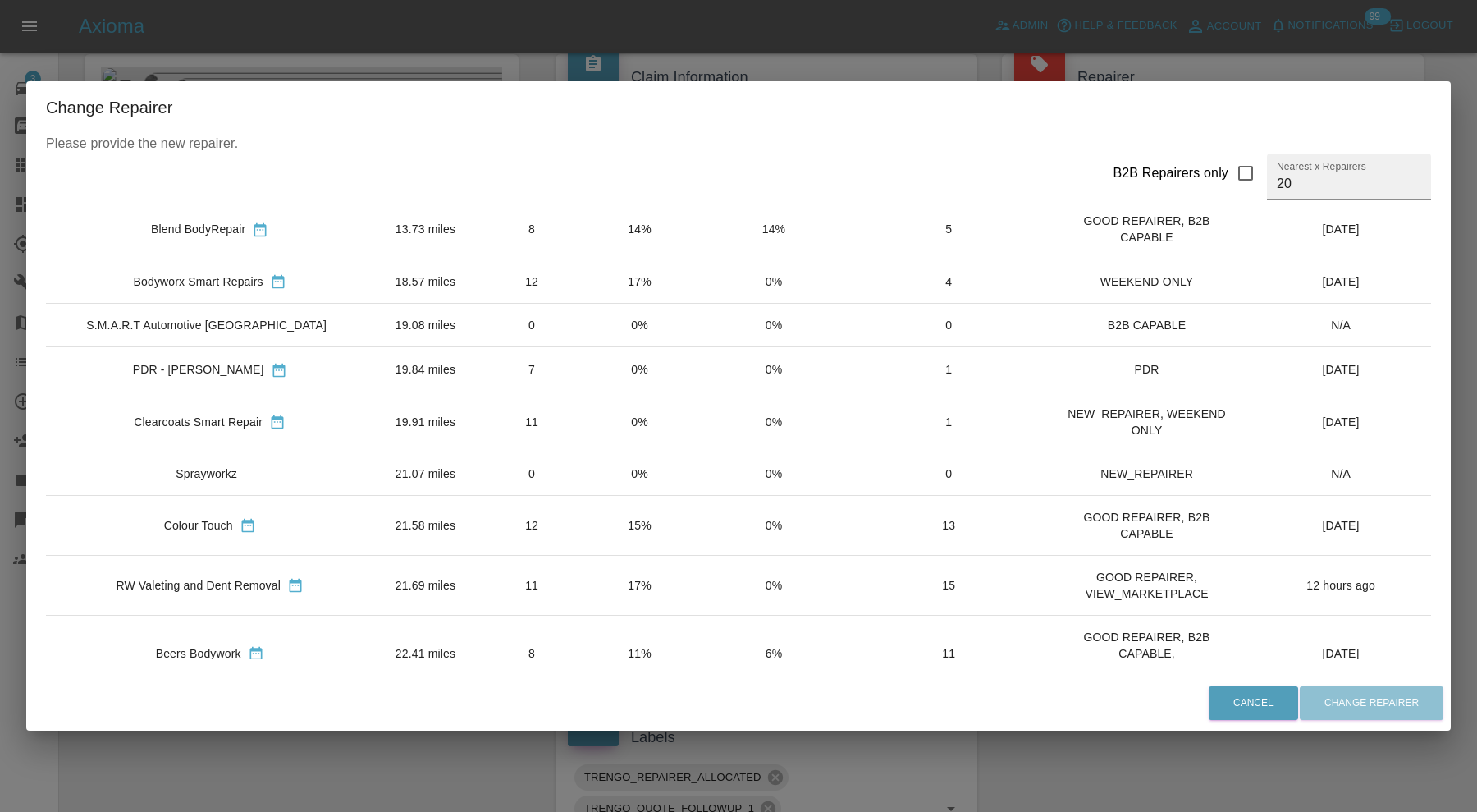
click at [283, 569] on td "RW Valeting and Dent Removal" at bounding box center [210, 584] width 328 height 60
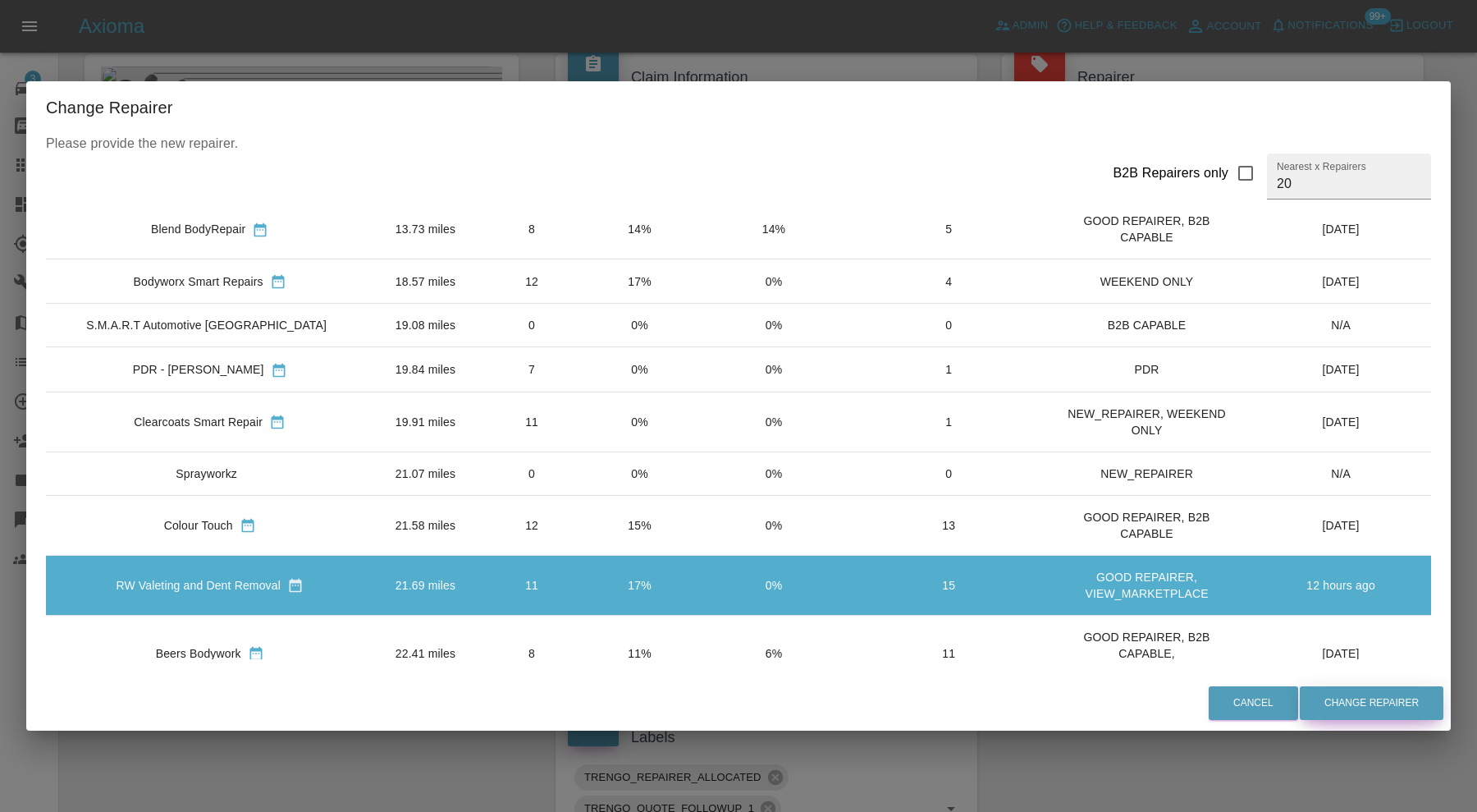
click at [1363, 697] on button "Change Repairer" at bounding box center [1371, 702] width 143 height 34
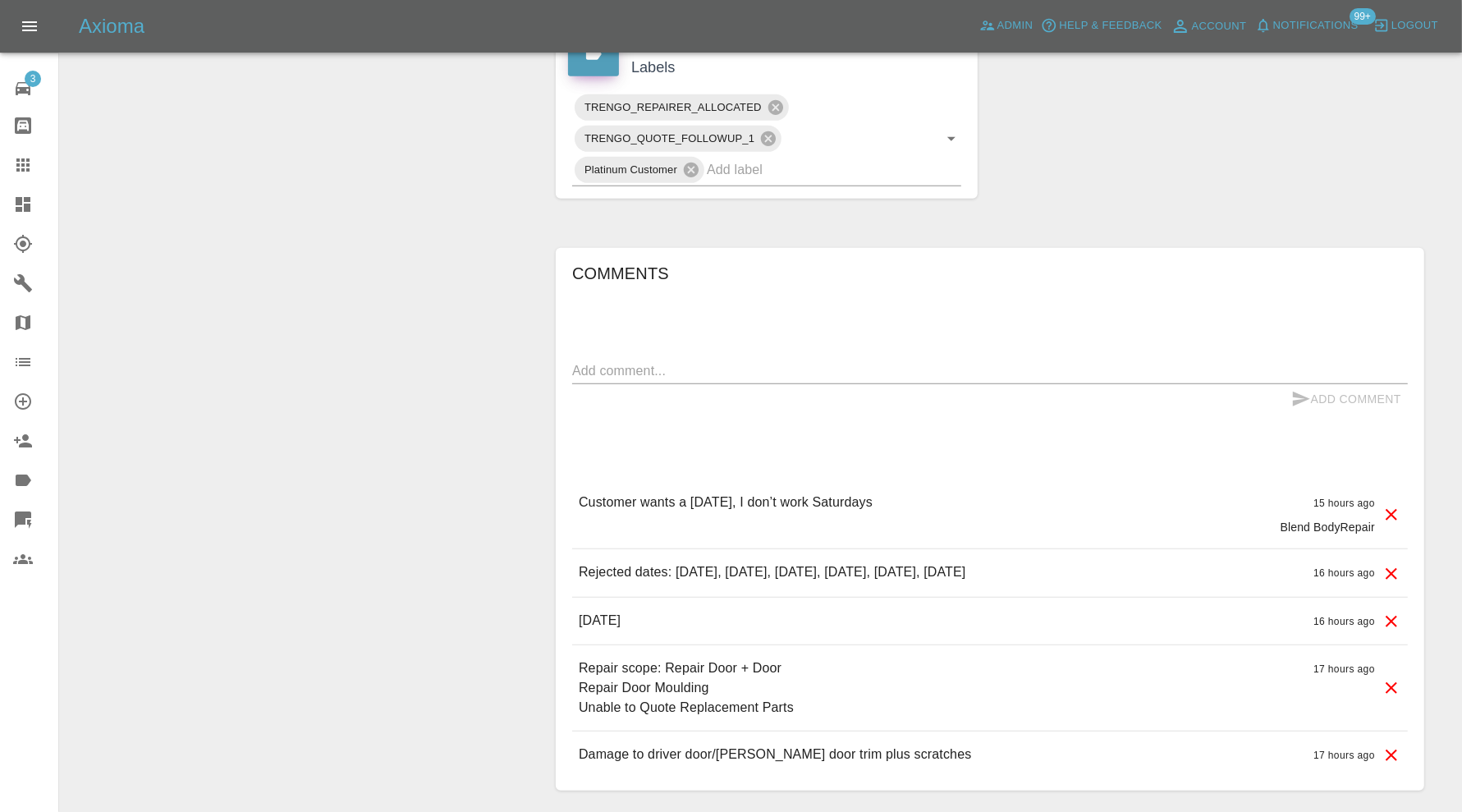
scroll to position [821, 0]
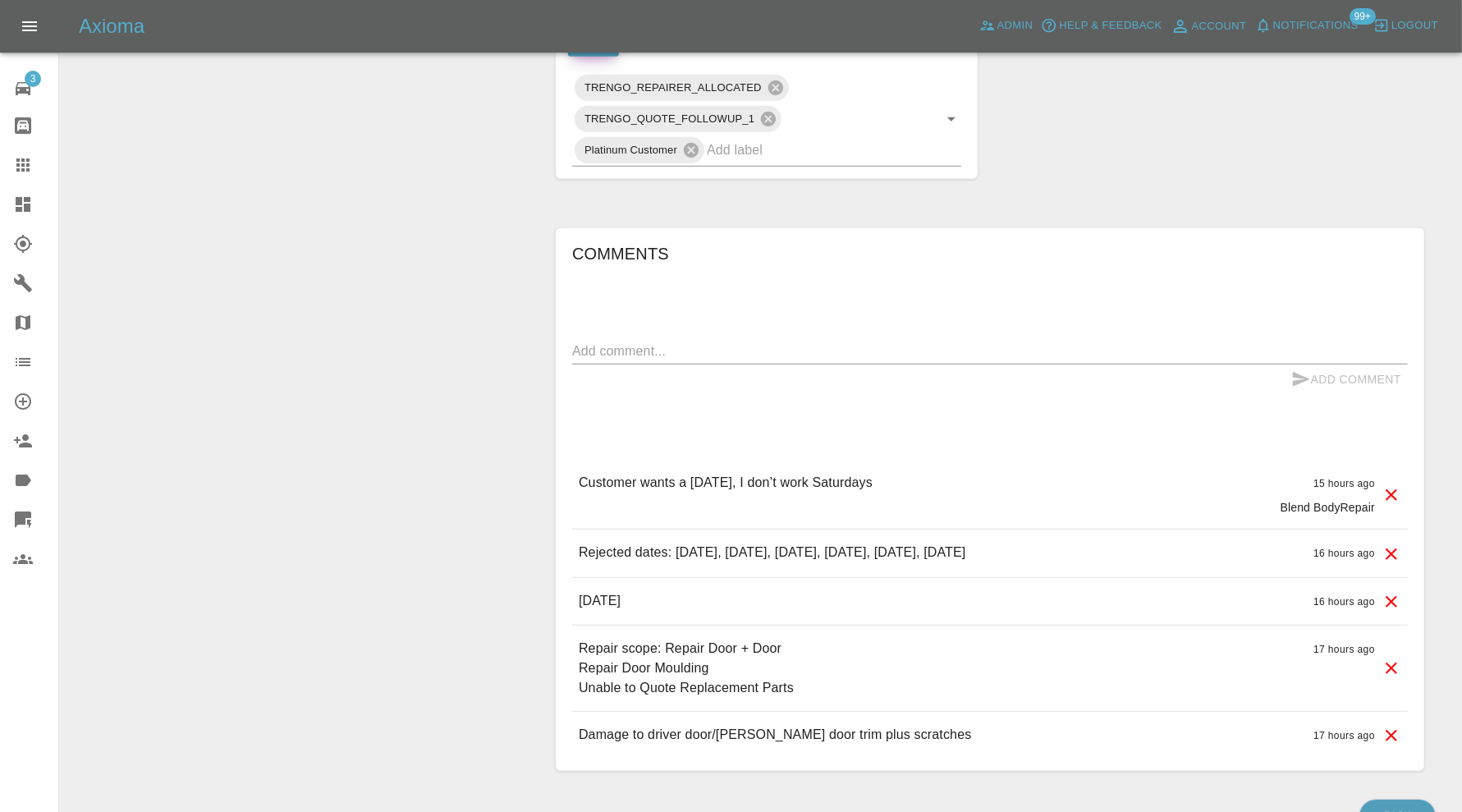
click at [1392, 489] on icon at bounding box center [1392, 495] width 20 height 20
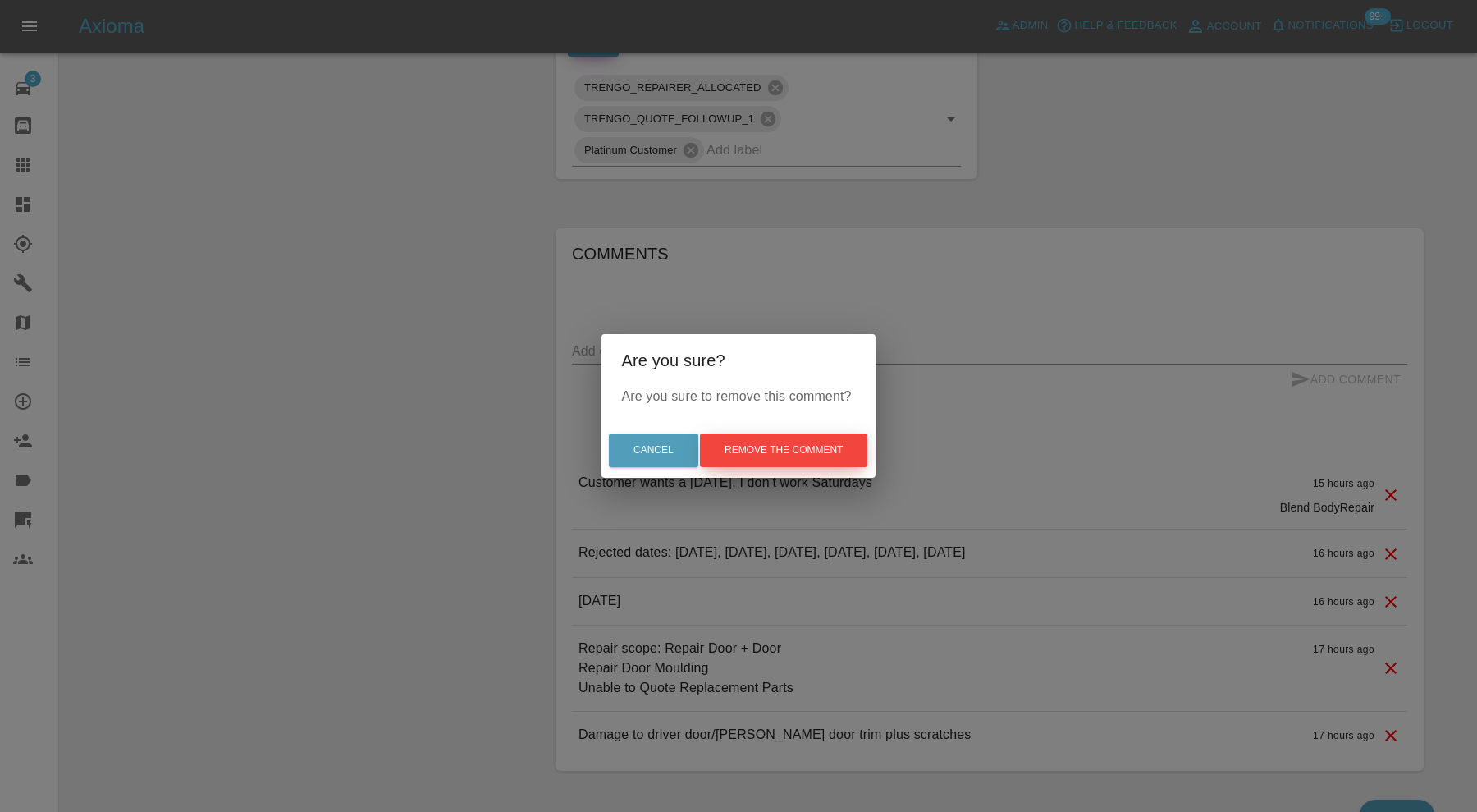
click at [755, 443] on button "Remove the comment" at bounding box center [783, 449] width 168 height 34
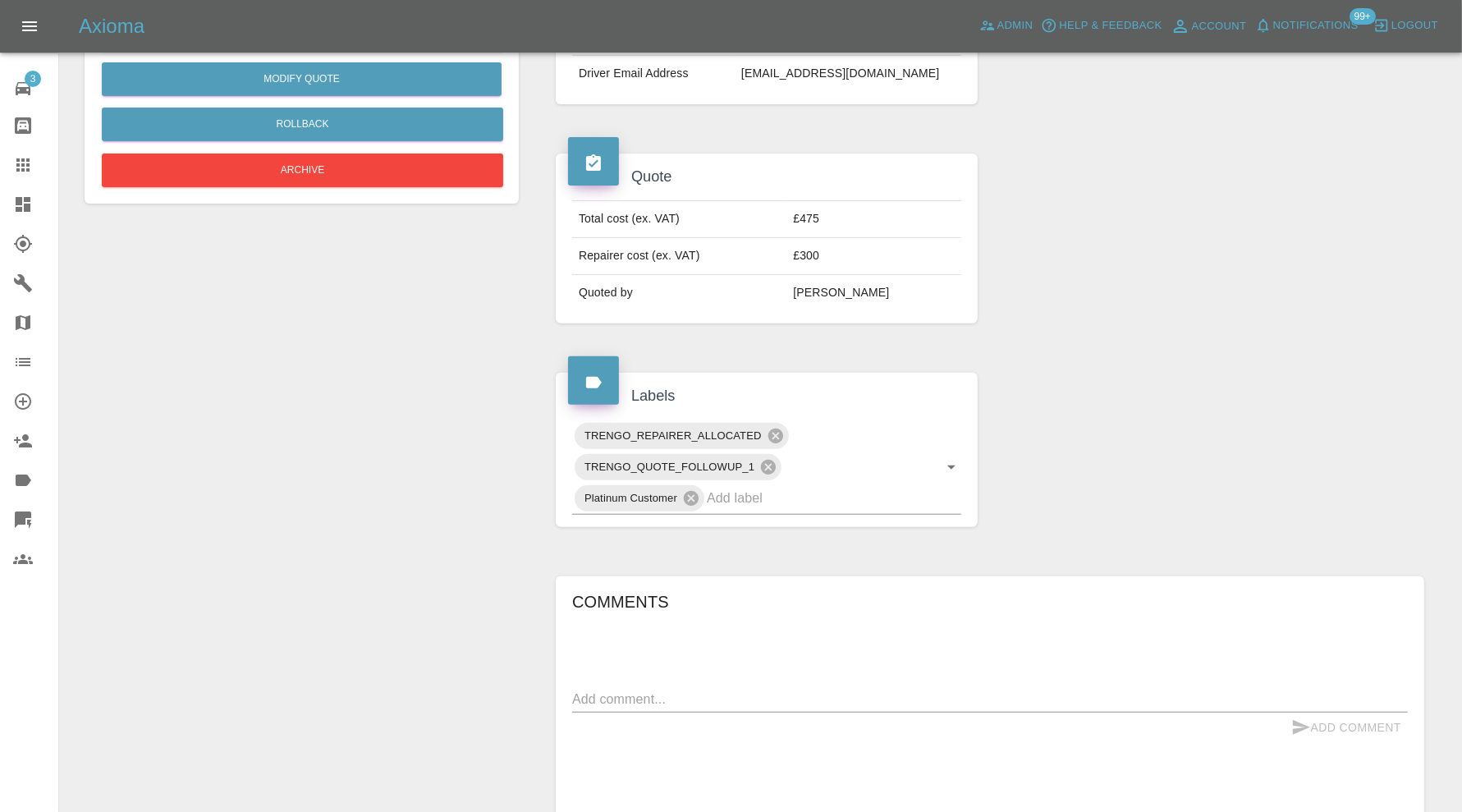
scroll to position [410, 0]
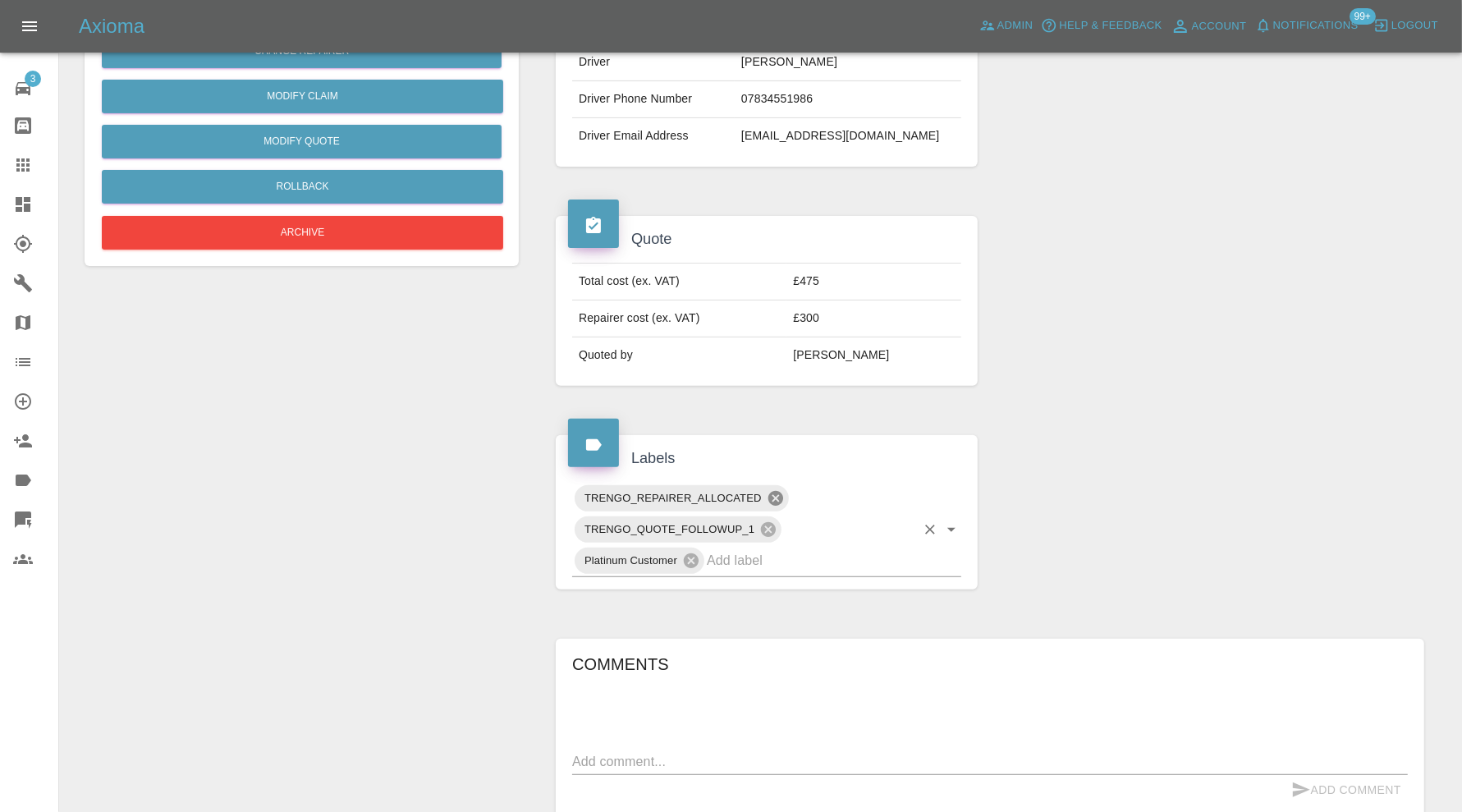
click at [769, 489] on icon at bounding box center [776, 498] width 18 height 18
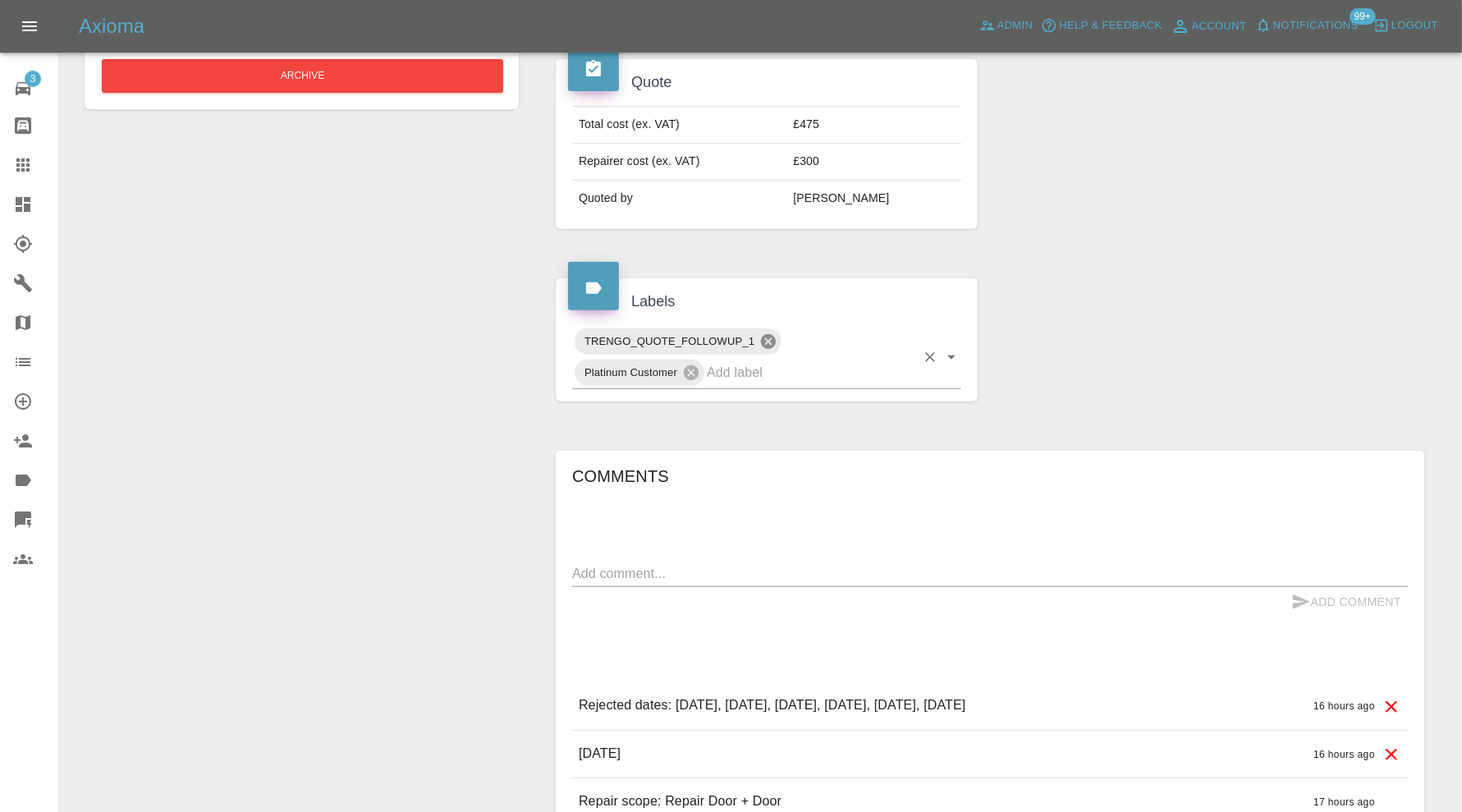
scroll to position [821, 0]
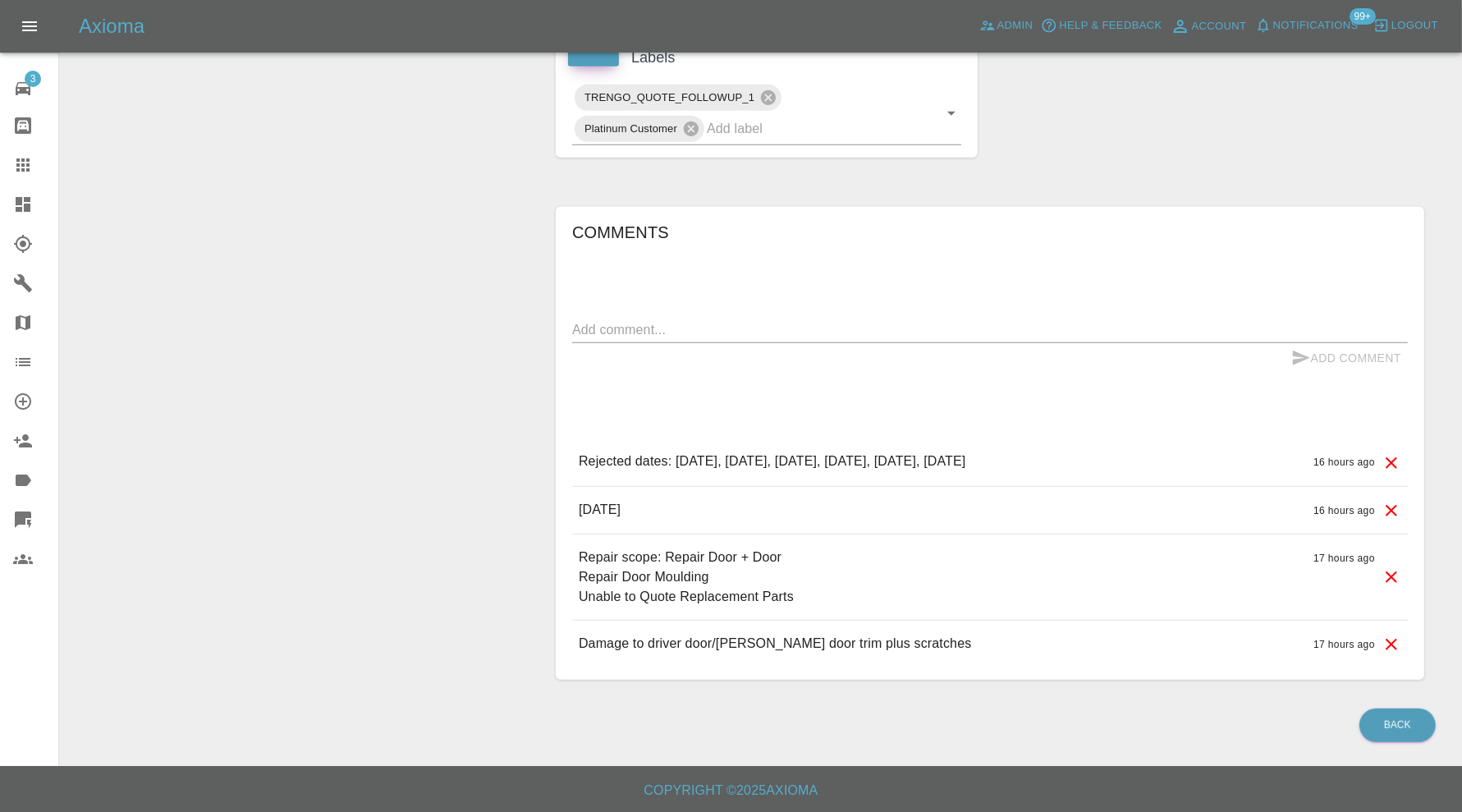
click at [725, 323] on textarea at bounding box center [990, 329] width 836 height 19
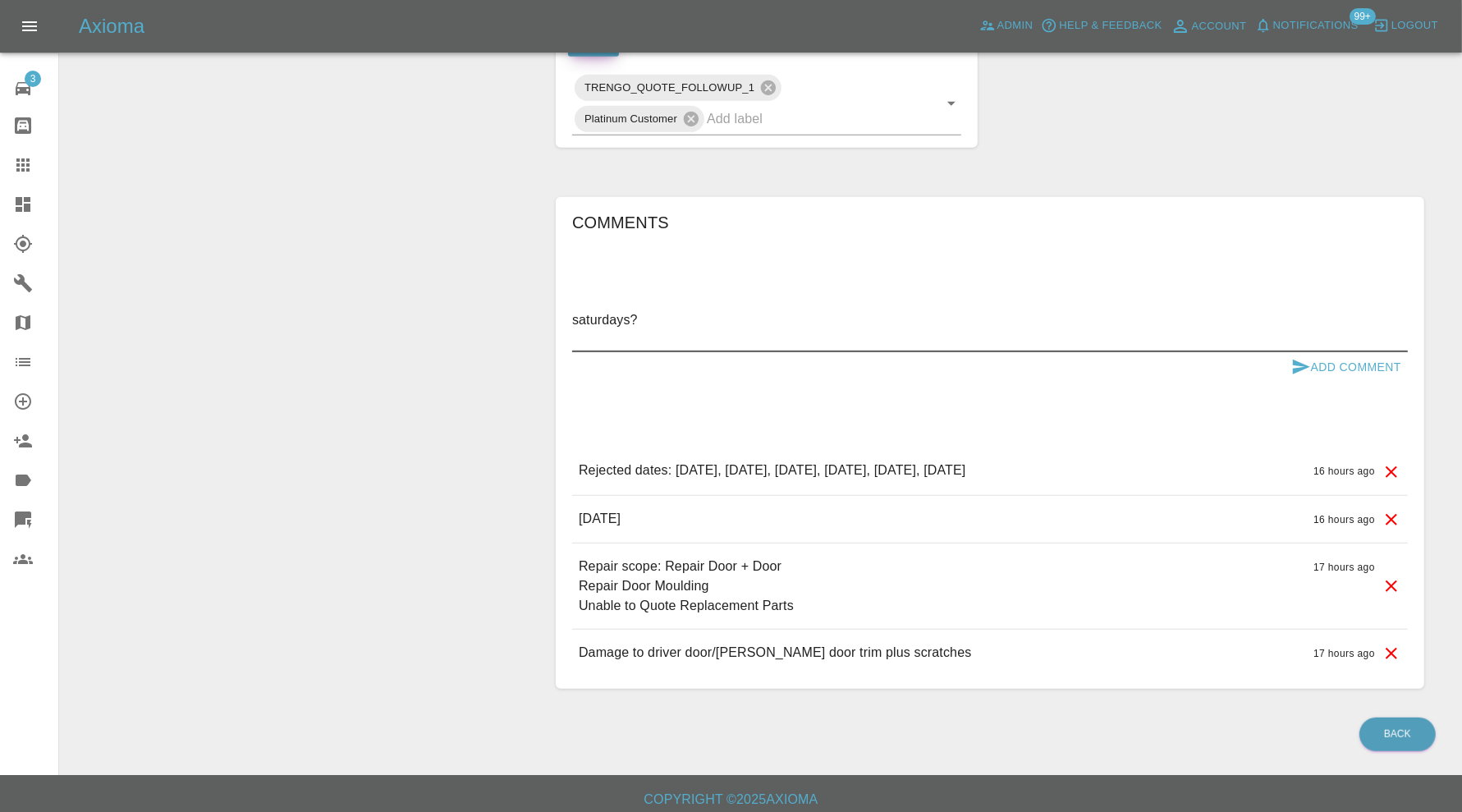
type textarea "saturdays?"
click at [1349, 353] on button "Add Comment" at bounding box center [1346, 367] width 124 height 30
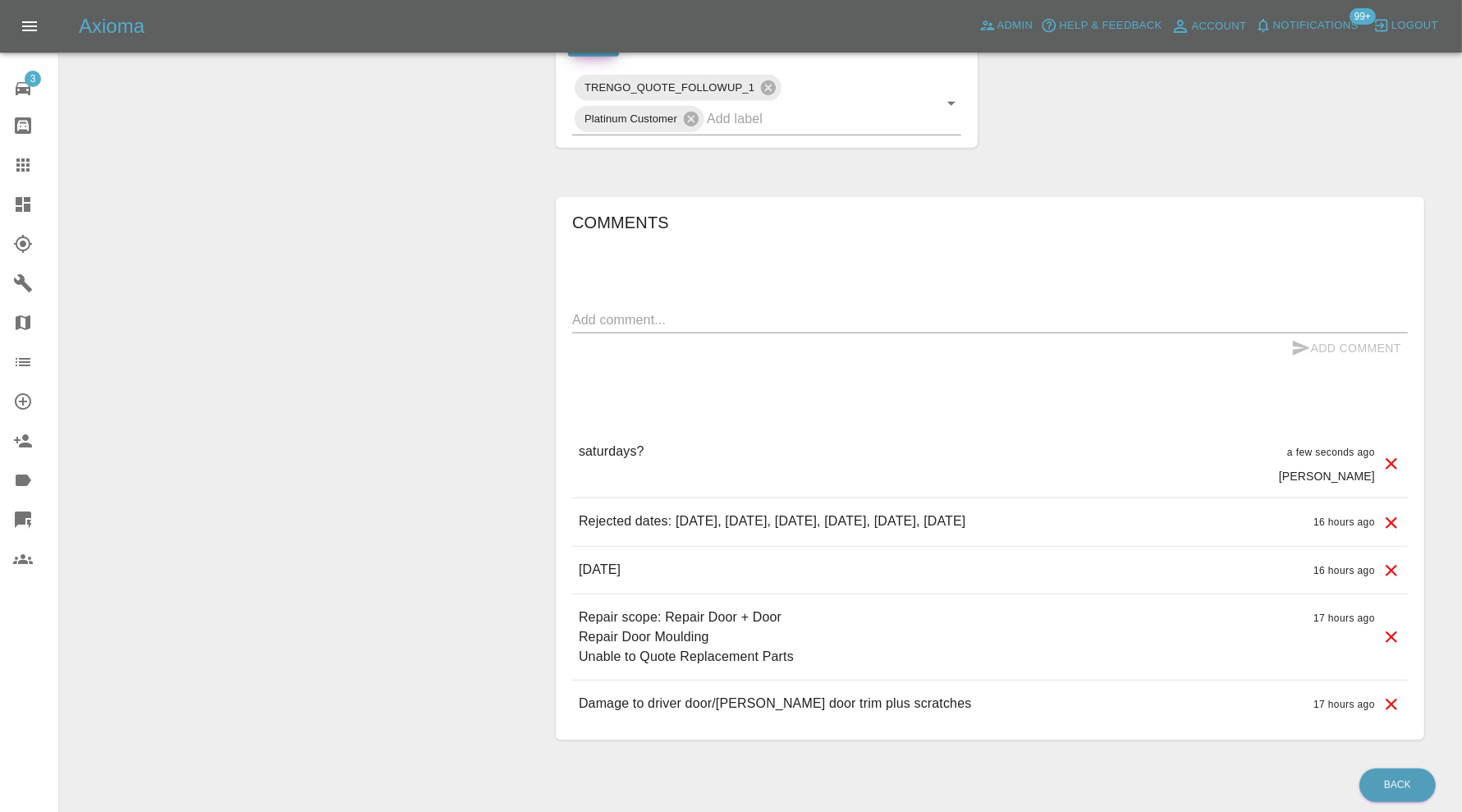
scroll to position [0, 0]
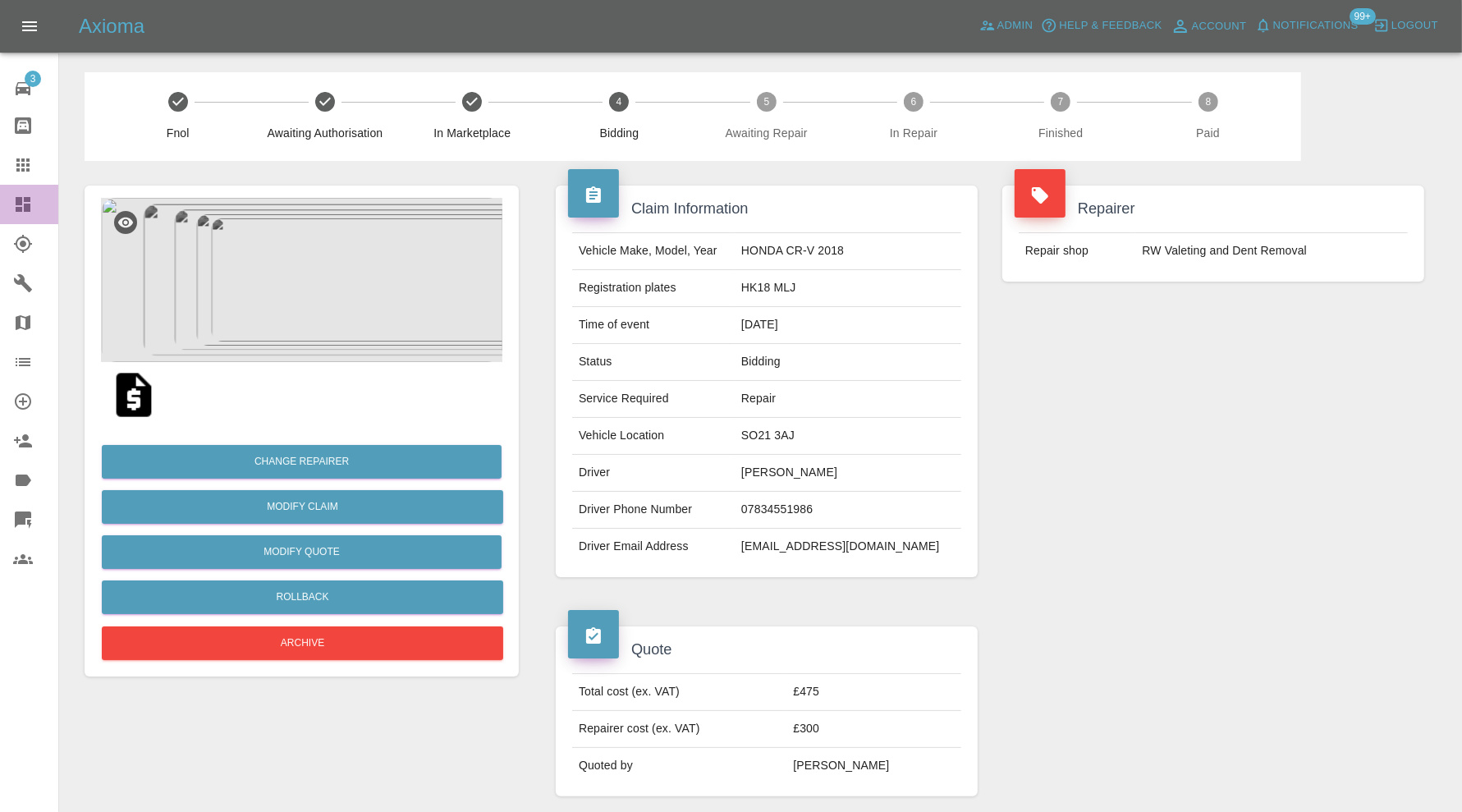
click at [30, 202] on icon at bounding box center [23, 204] width 20 height 20
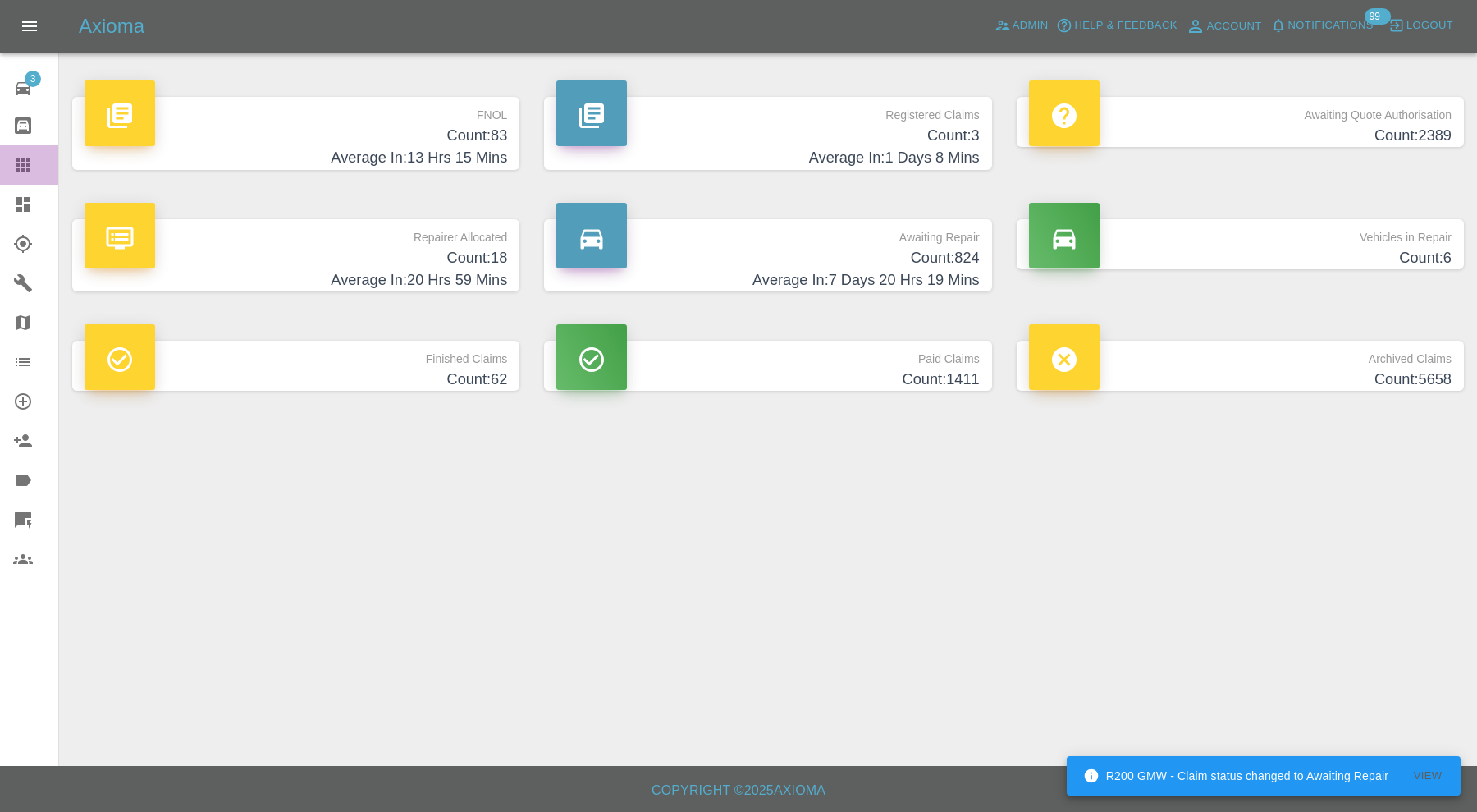
click at [23, 169] on icon at bounding box center [23, 164] width 13 height 13
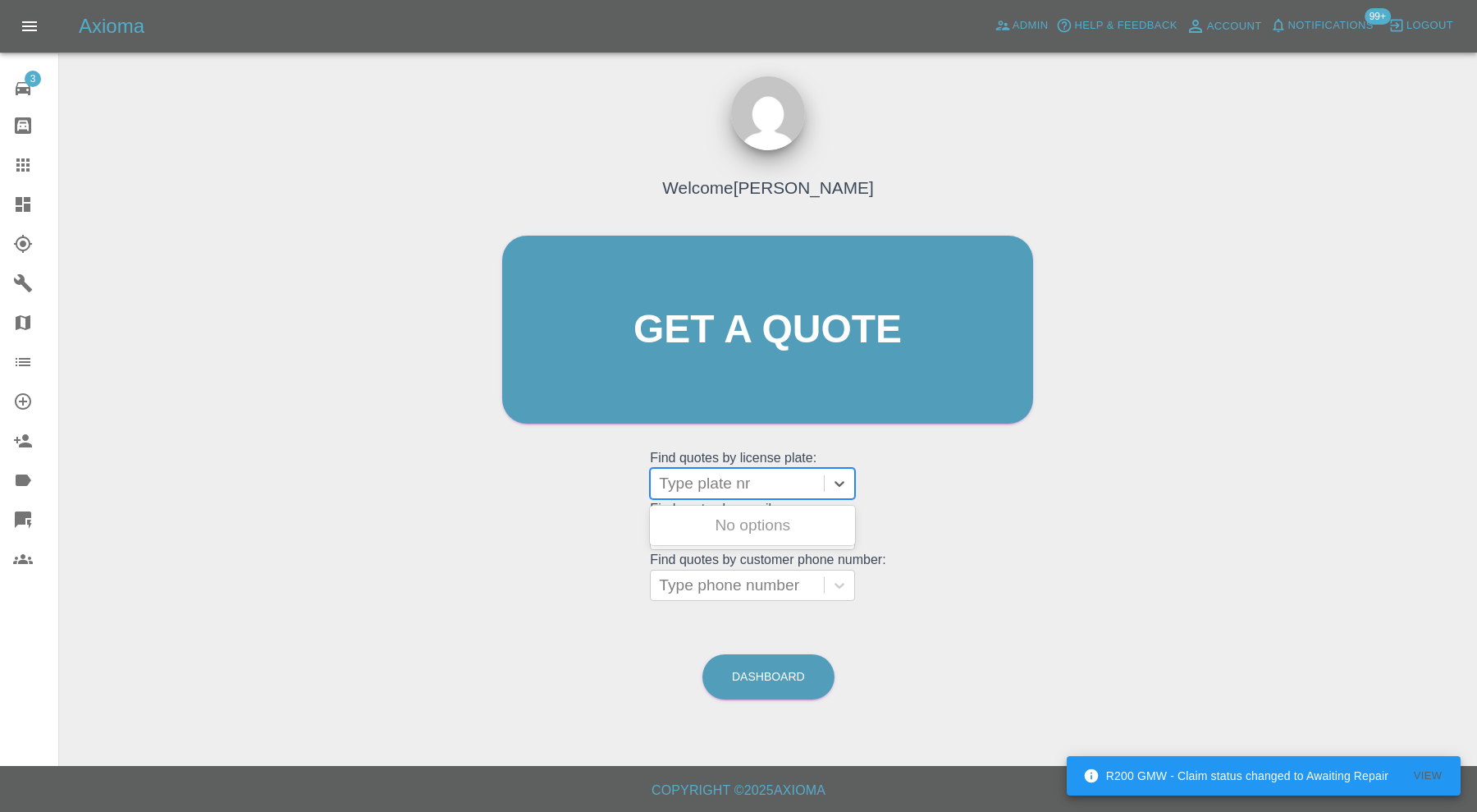
click at [702, 476] on div at bounding box center [737, 483] width 156 height 23
paste input "CX18XVJ"
type input "CX18XVJ"
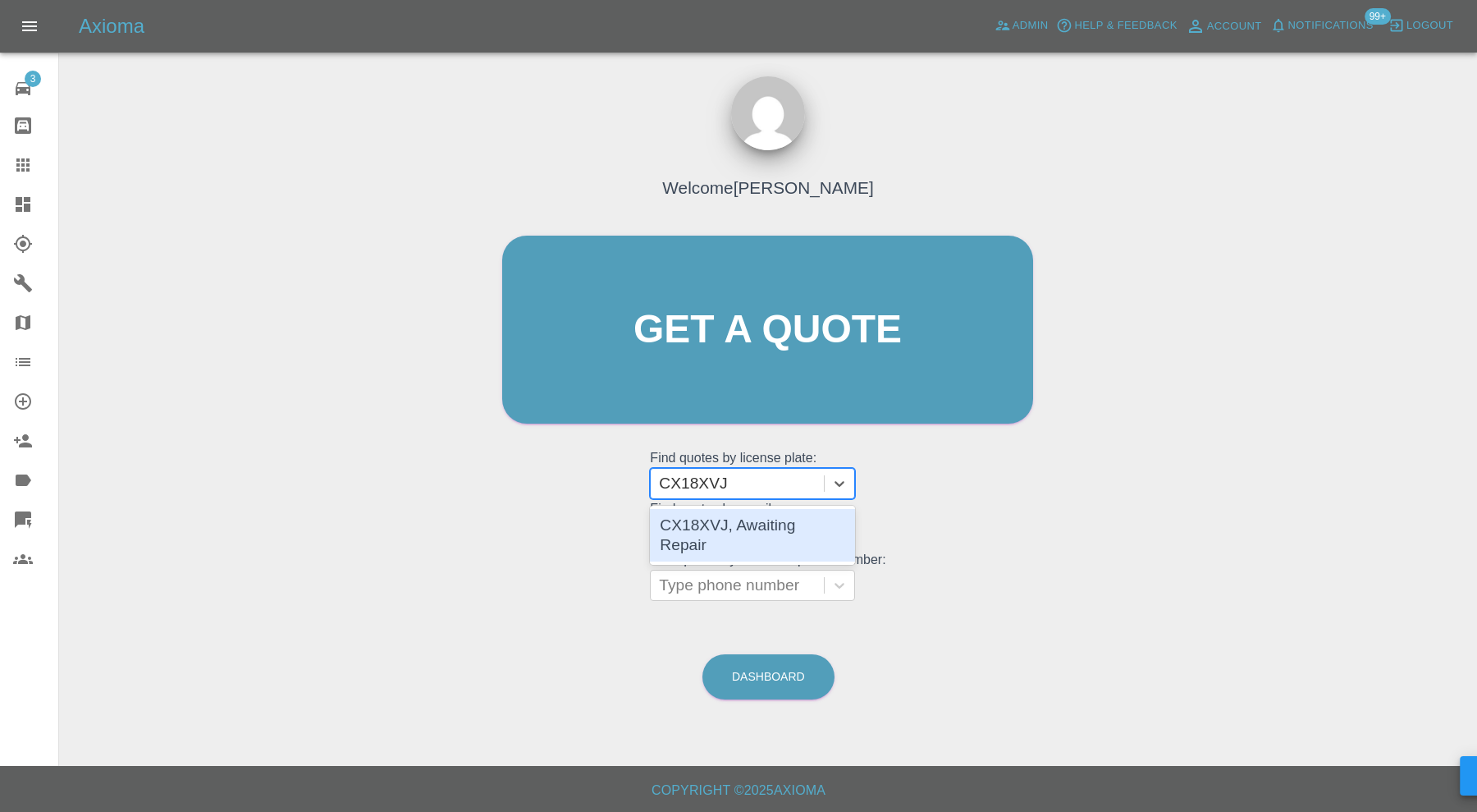
click at [785, 522] on div "CX18XVJ, Awaiting Repair" at bounding box center [753, 535] width 205 height 52
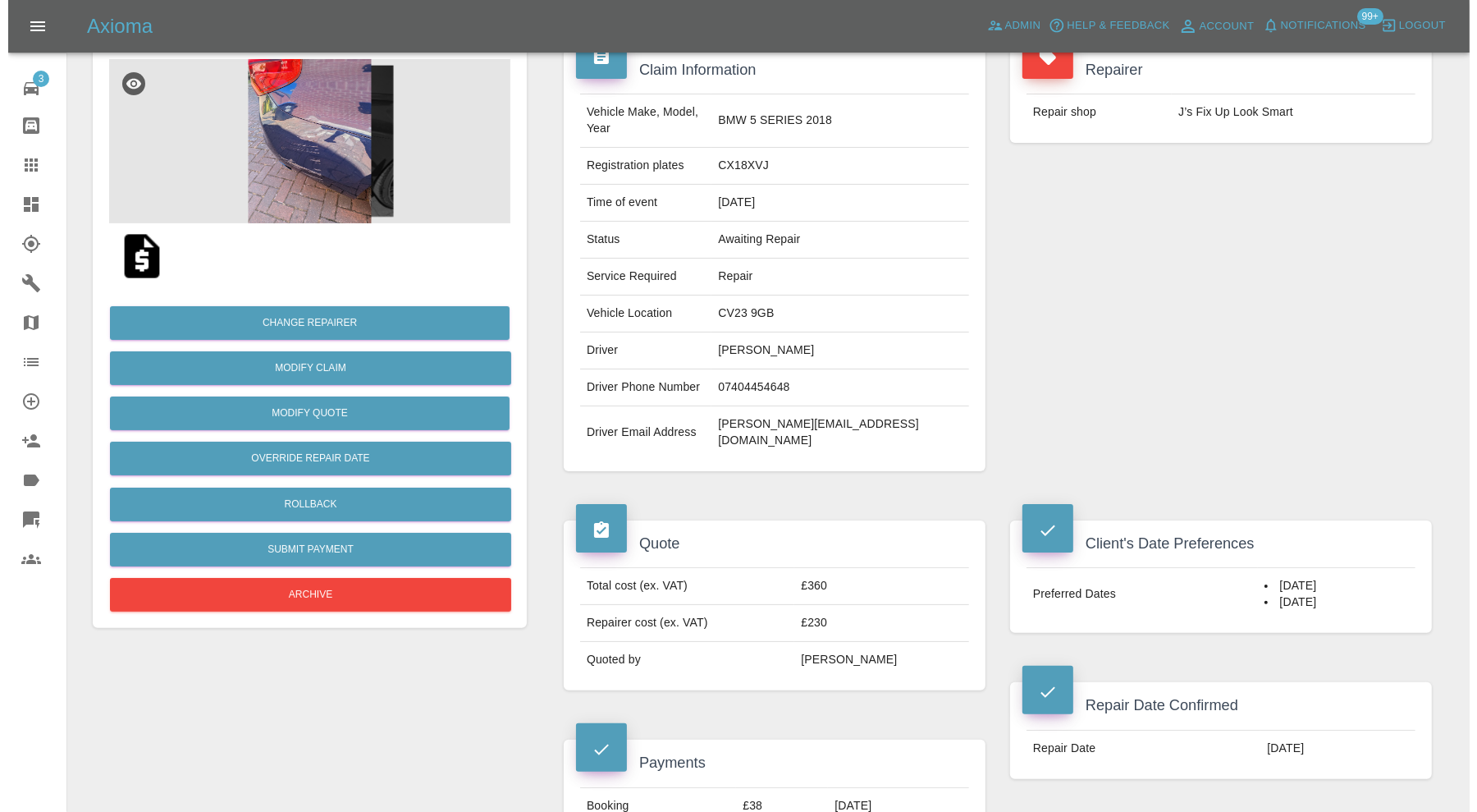
scroll to position [273, 0]
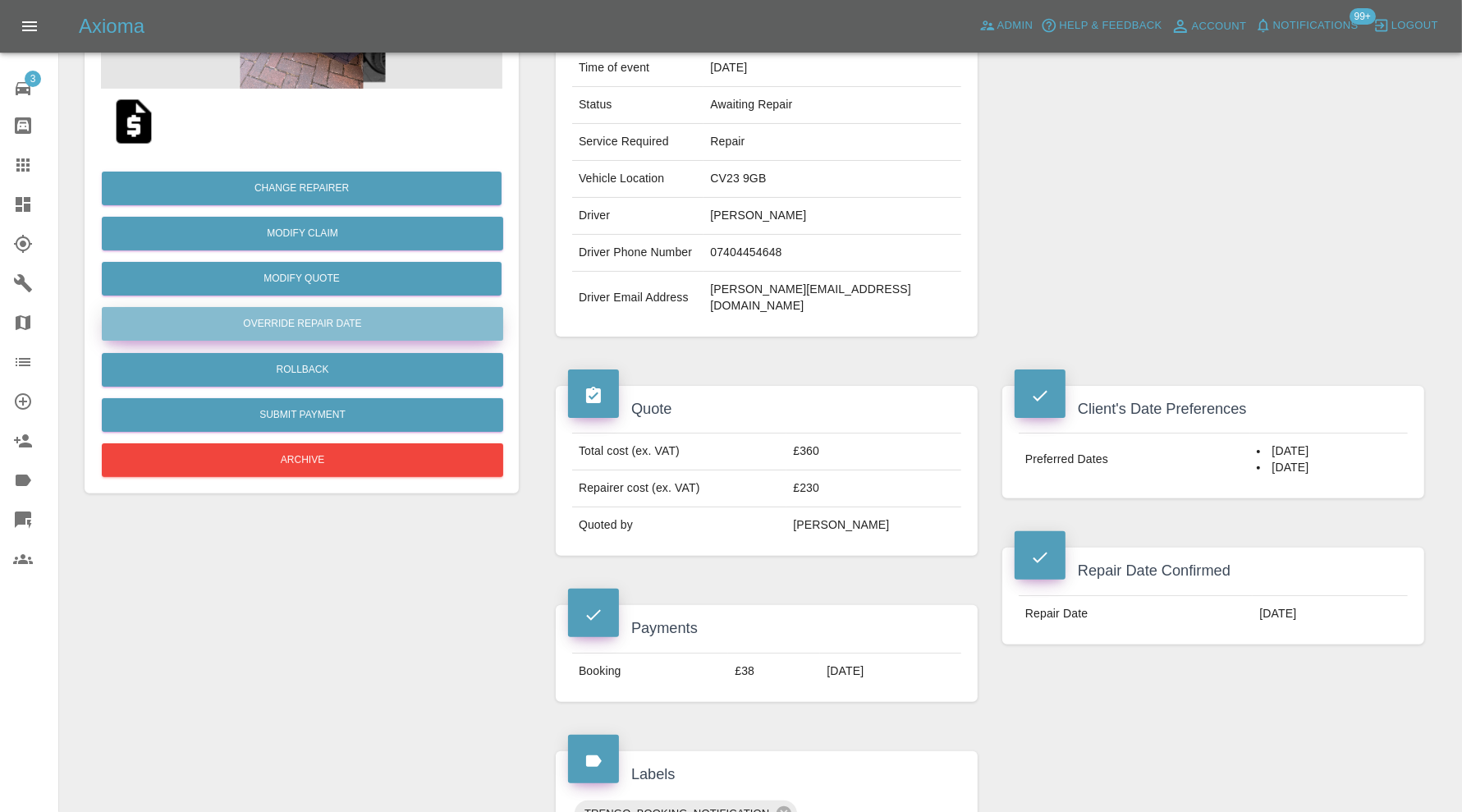
click at [415, 321] on button "Override Repair Date" at bounding box center [303, 323] width 402 height 34
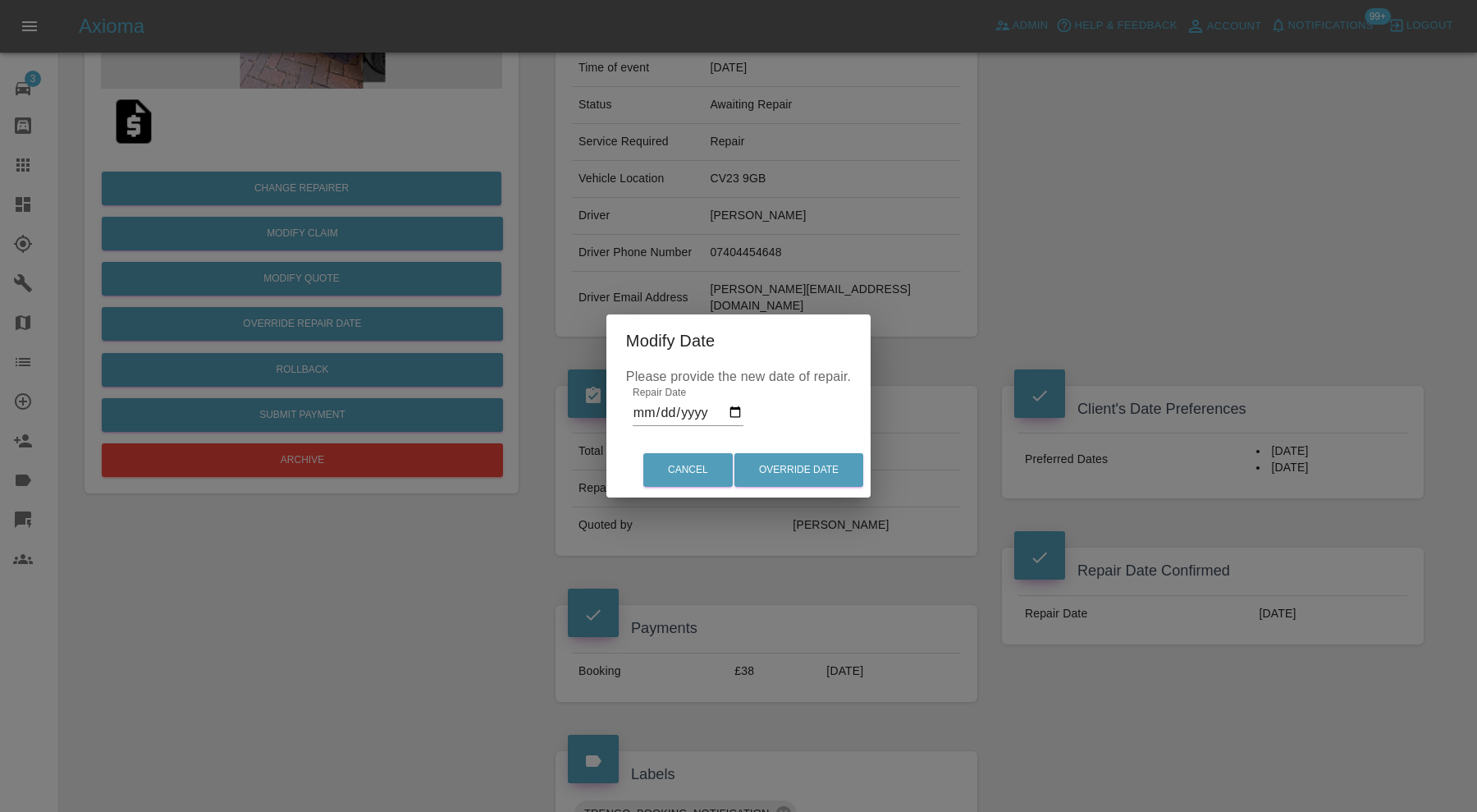
click at [733, 411] on input "2025-10-20" at bounding box center [688, 413] width 110 height 26
type input "2025-10-22"
click at [794, 468] on button "Override Date" at bounding box center [799, 469] width 129 height 34
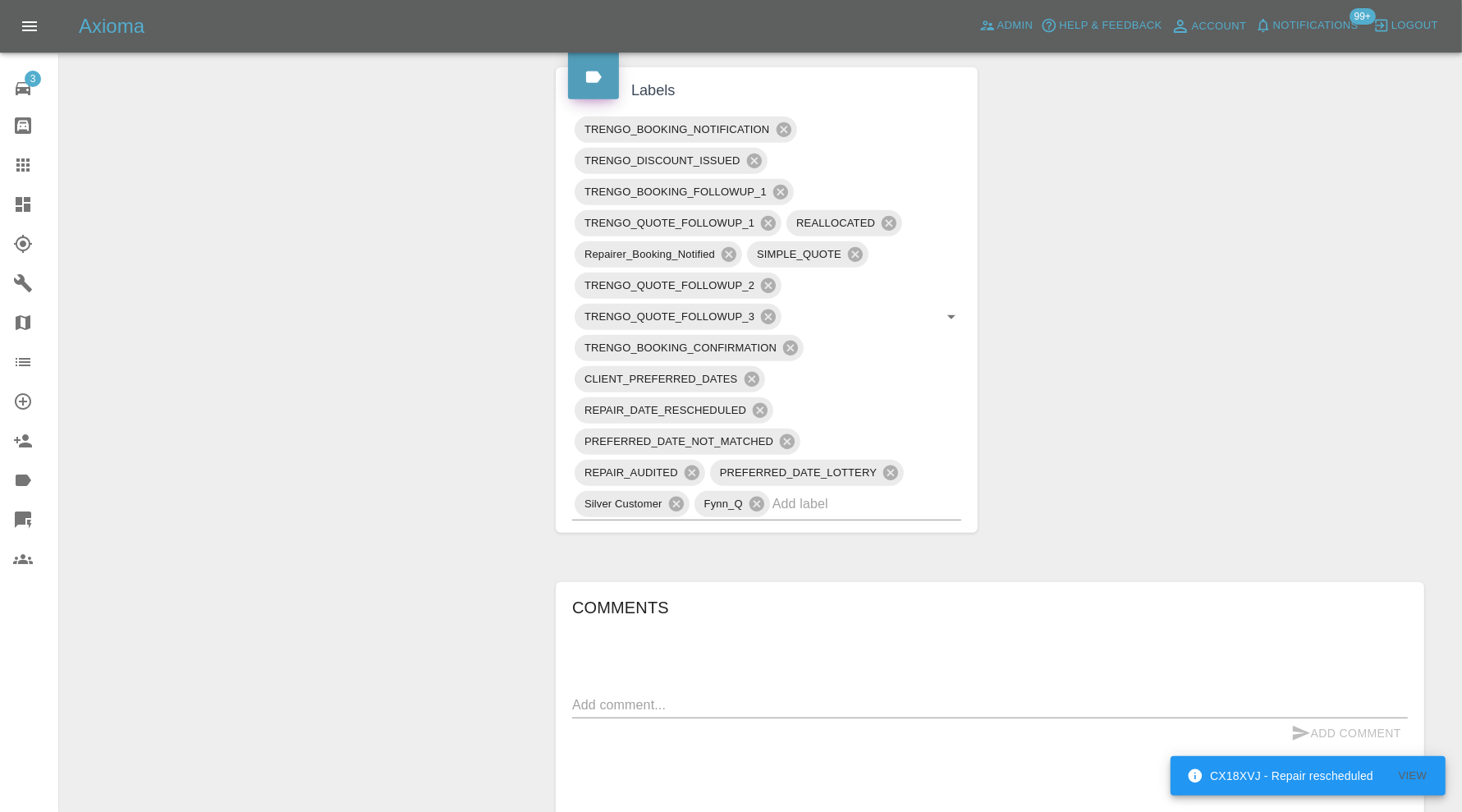
scroll to position [683, 0]
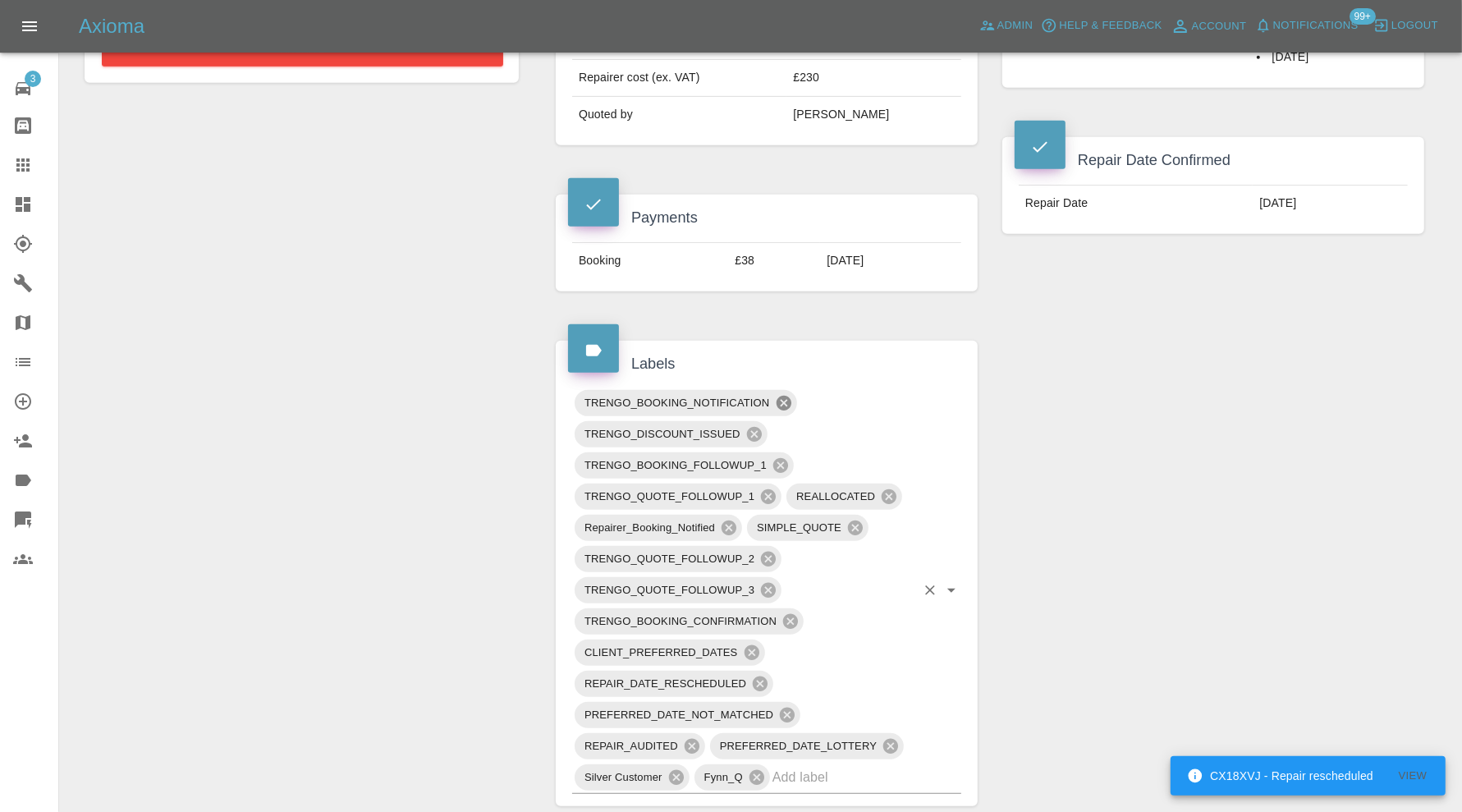
click at [787, 396] on icon at bounding box center [783, 403] width 15 height 15
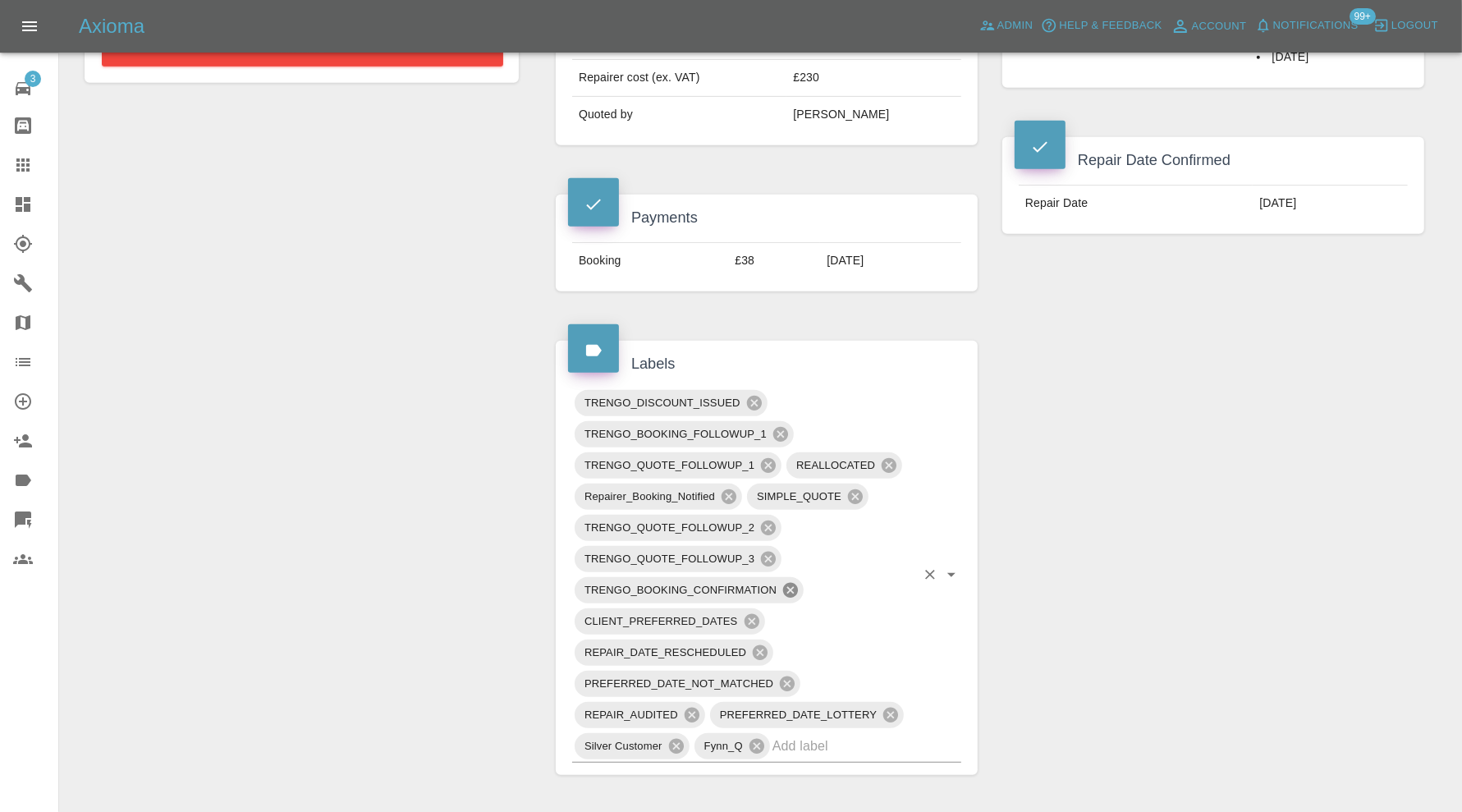
click at [797, 582] on icon at bounding box center [791, 589] width 15 height 15
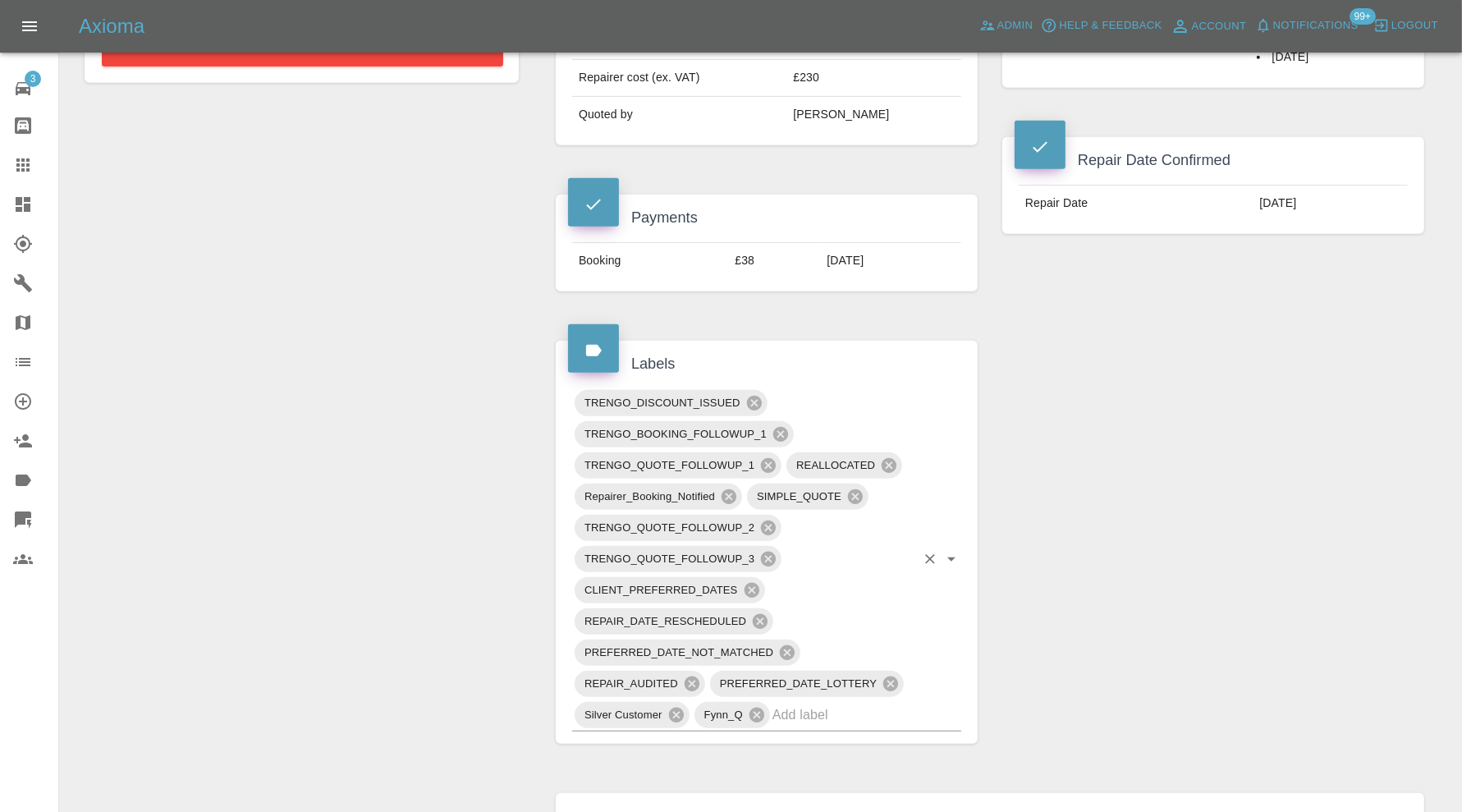
click at [858, 702] on input "text" at bounding box center [844, 714] width 143 height 25
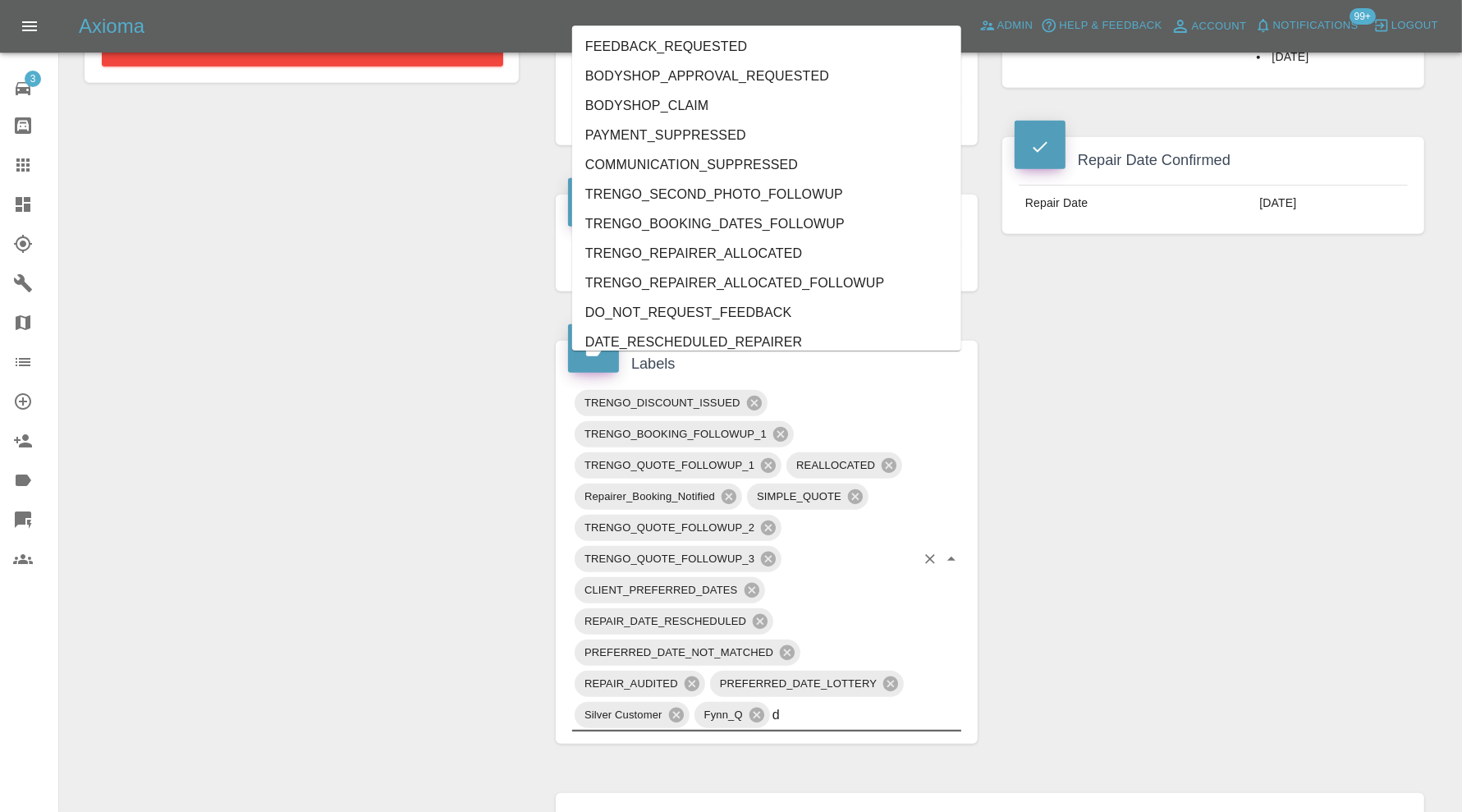
type input "do"
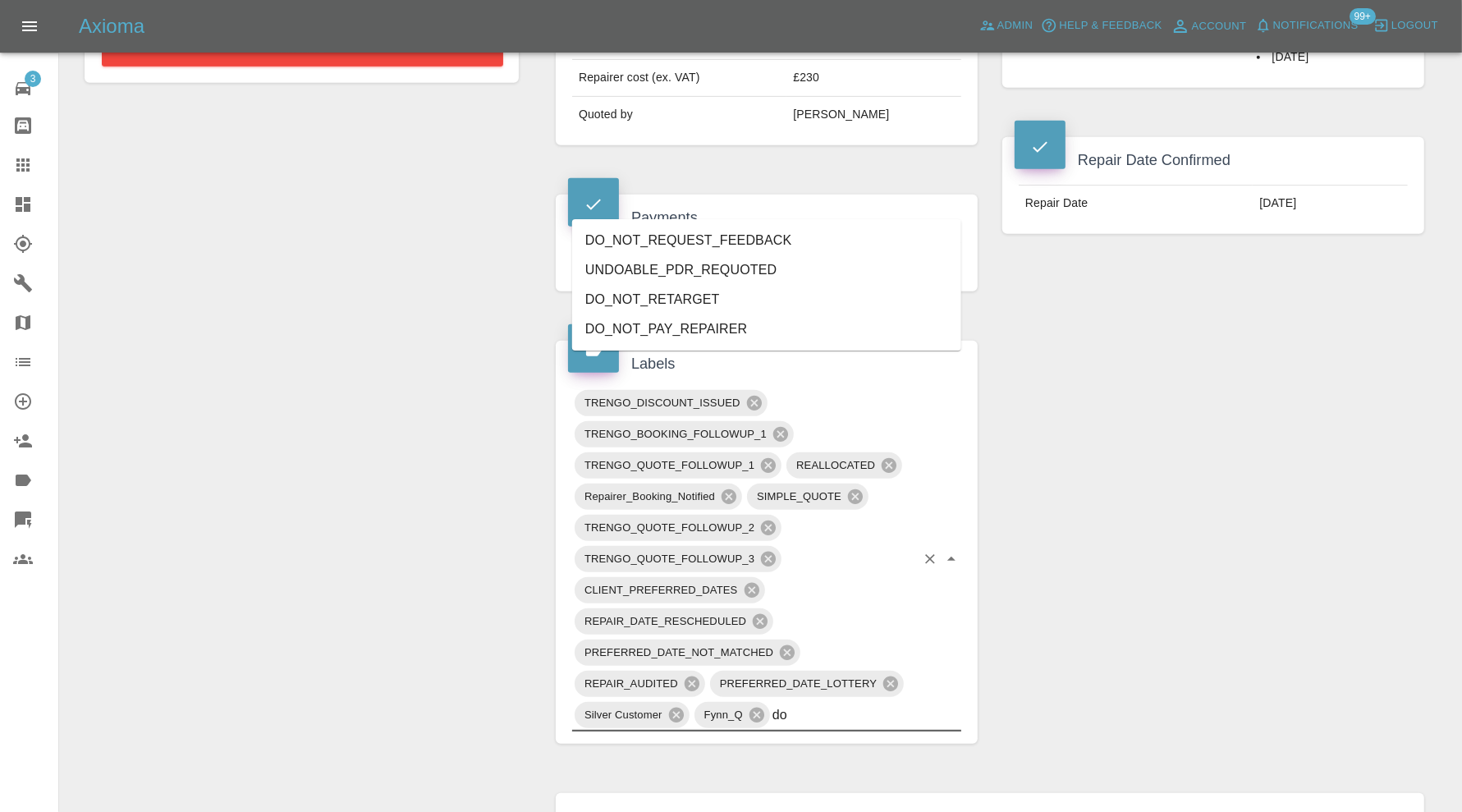
click at [740, 231] on li "DO_NOT_REQUEST_FEEDBACK" at bounding box center [766, 241] width 389 height 30
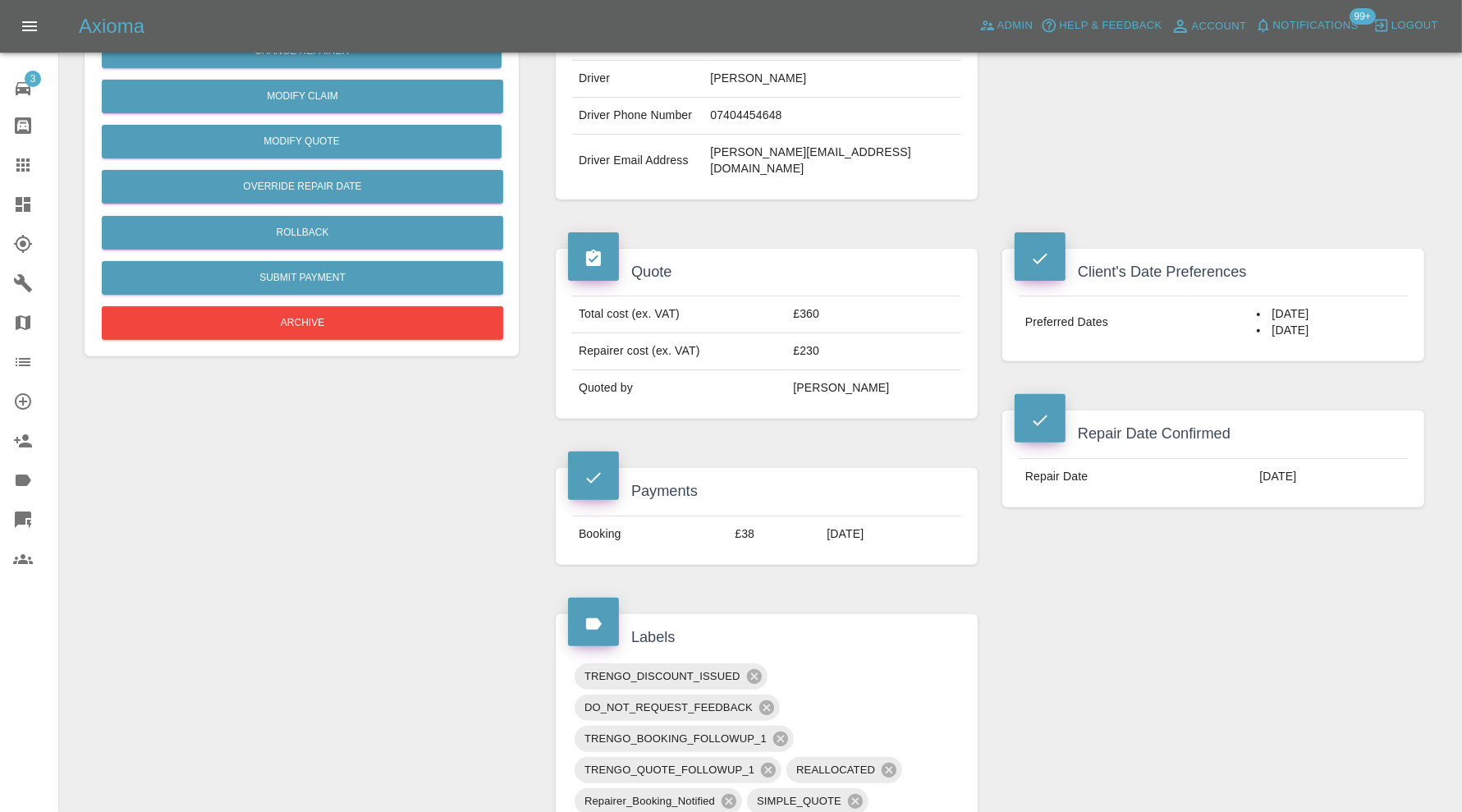
scroll to position [0, 0]
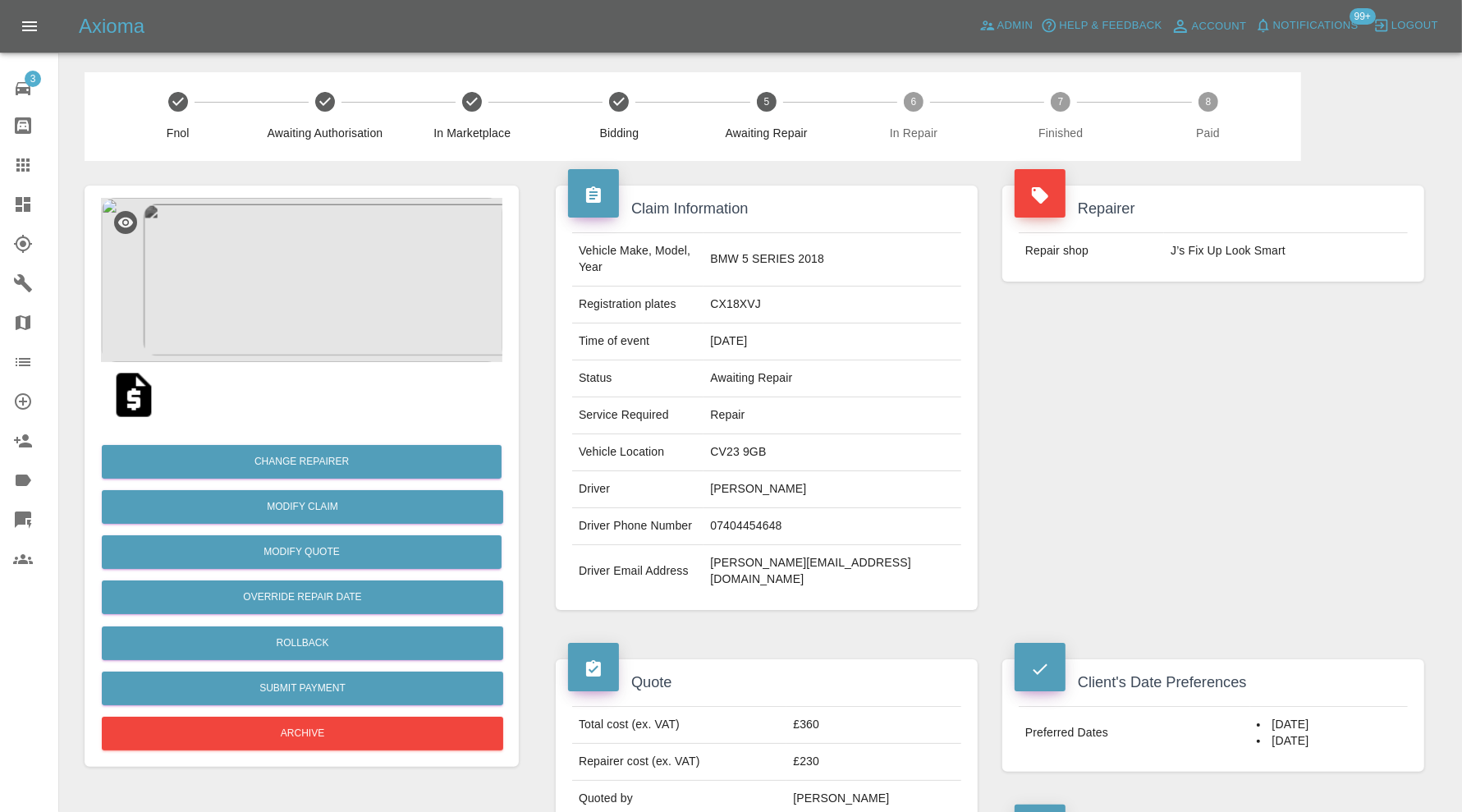
click at [17, 202] on icon at bounding box center [23, 204] width 15 height 15
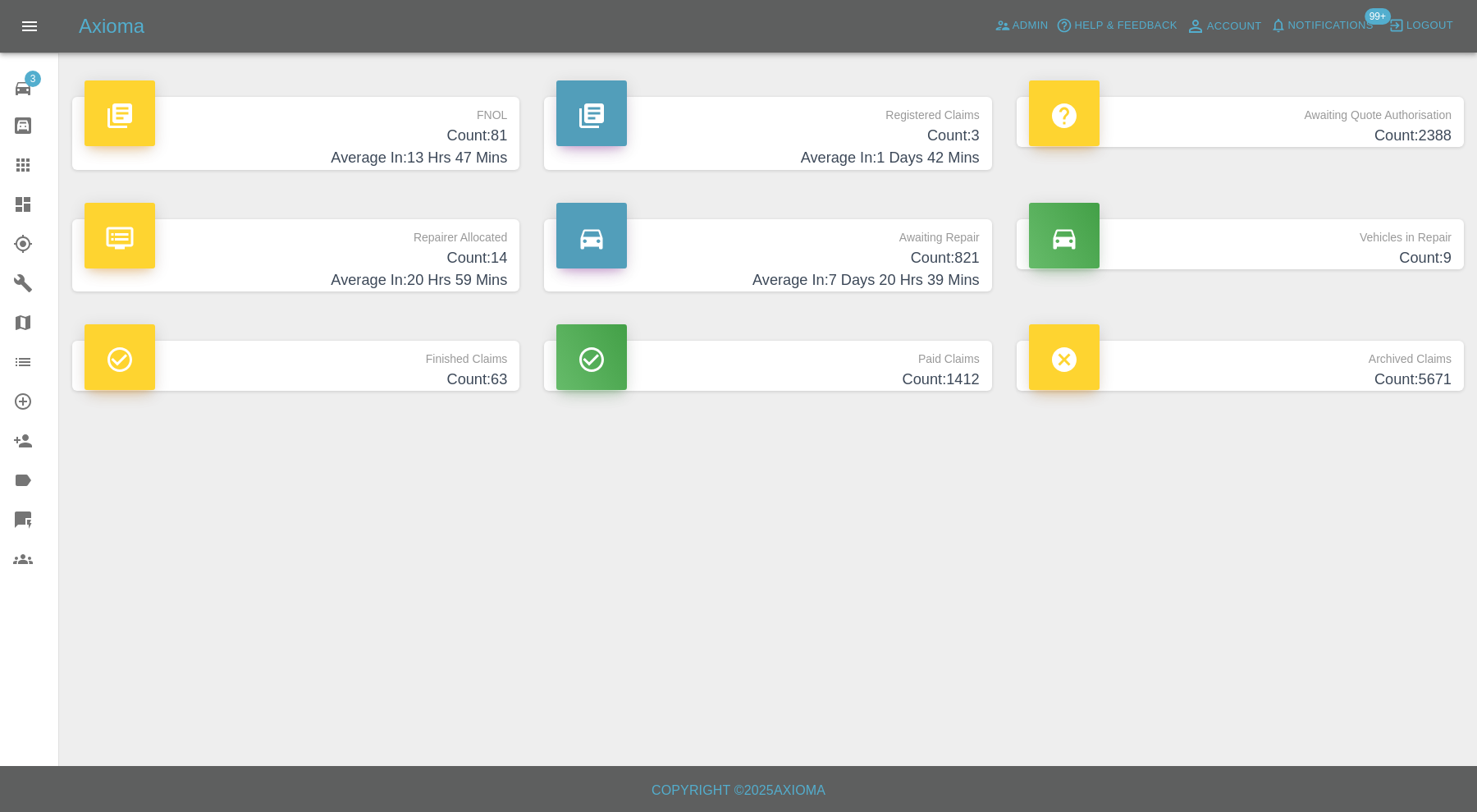
click at [433, 369] on h4 "Count: 63" at bounding box center [296, 379] width 422 height 22
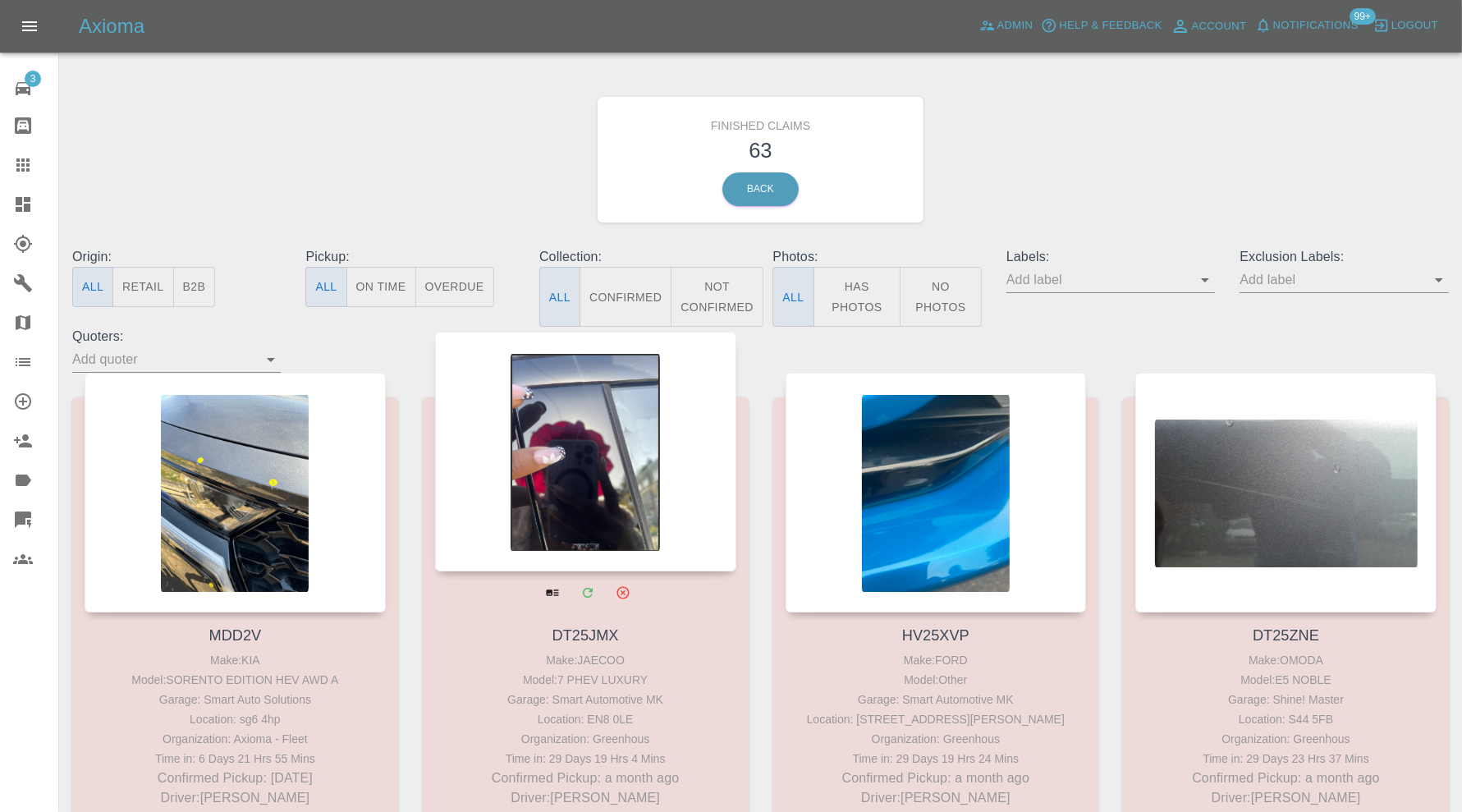
scroll to position [8008, 0]
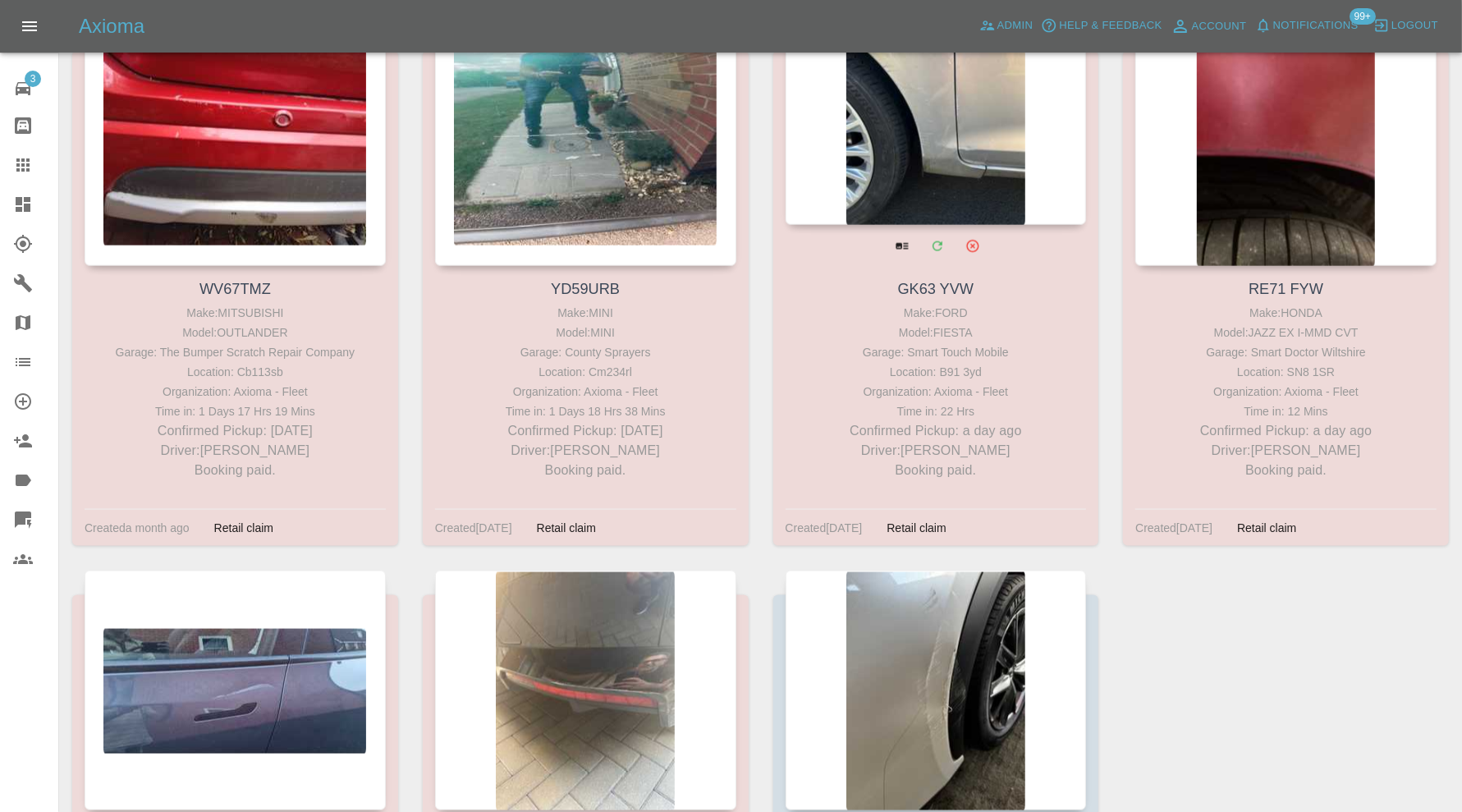
click at [952, 189] on div at bounding box center [936, 105] width 301 height 240
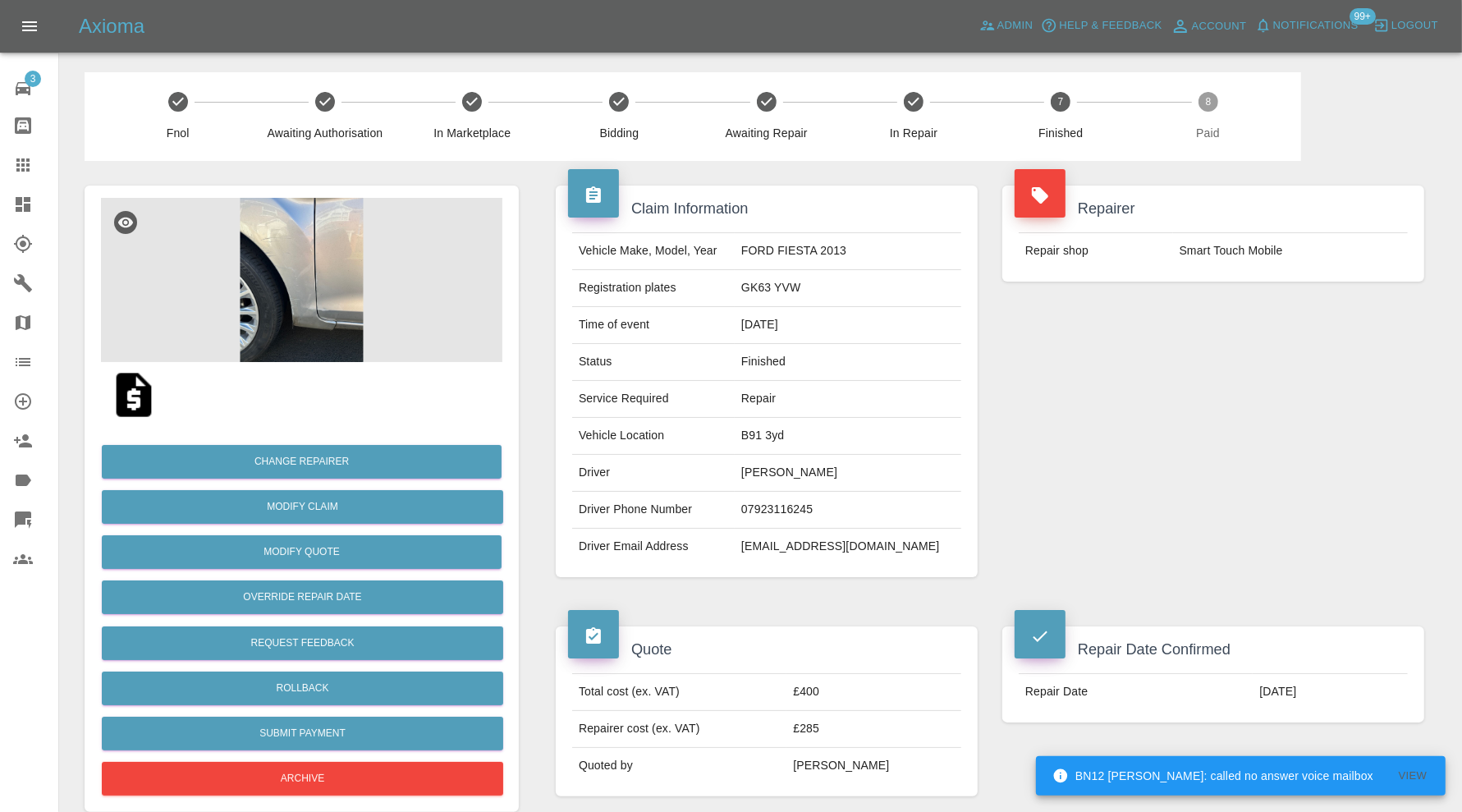
click at [862, 545] on td "hollinsdm06@gmail.com" at bounding box center [848, 547] width 227 height 37
copy div "hollinsdm06@gmail.com"
click at [25, 212] on icon at bounding box center [23, 204] width 20 height 20
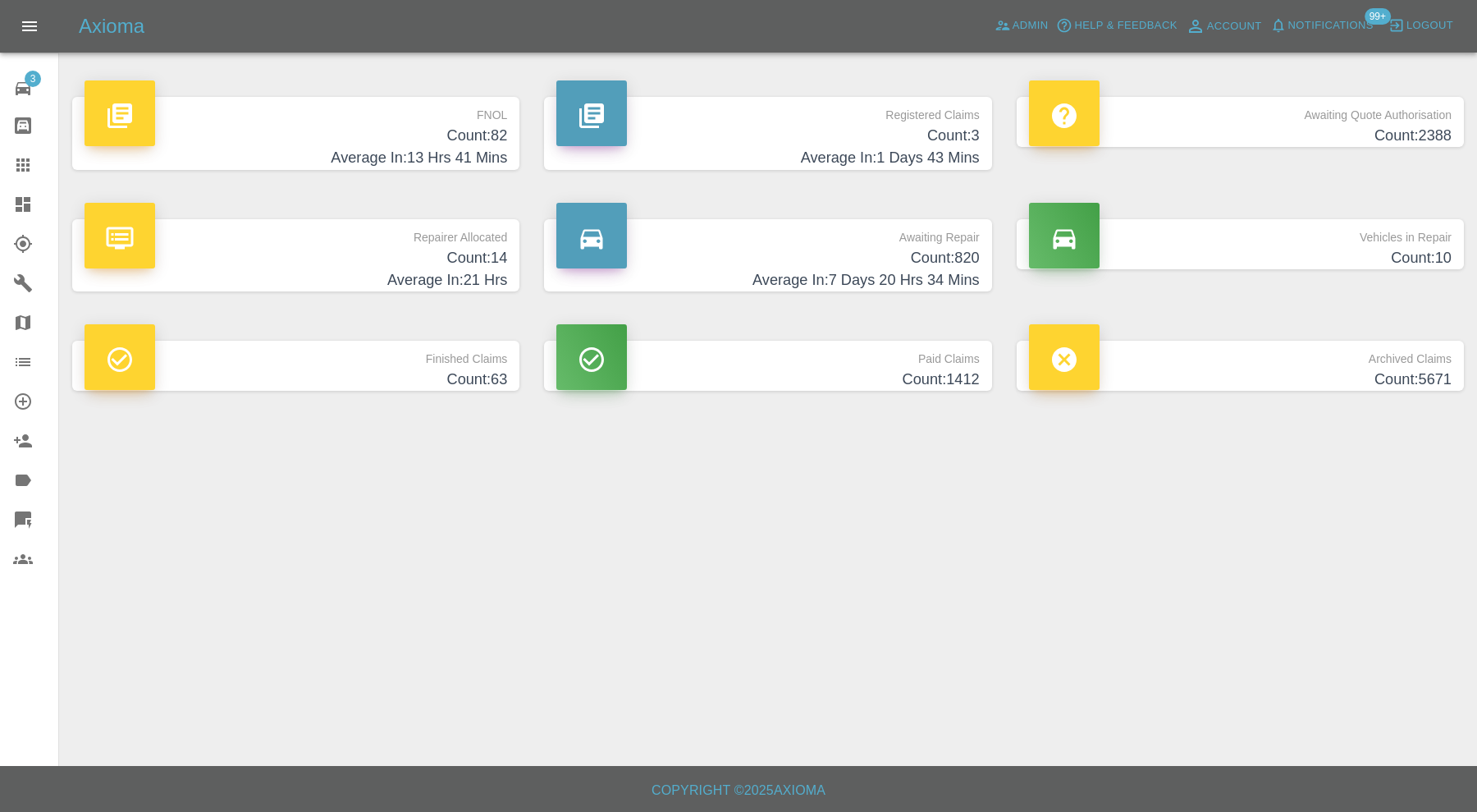
click at [21, 160] on icon at bounding box center [23, 164] width 20 height 20
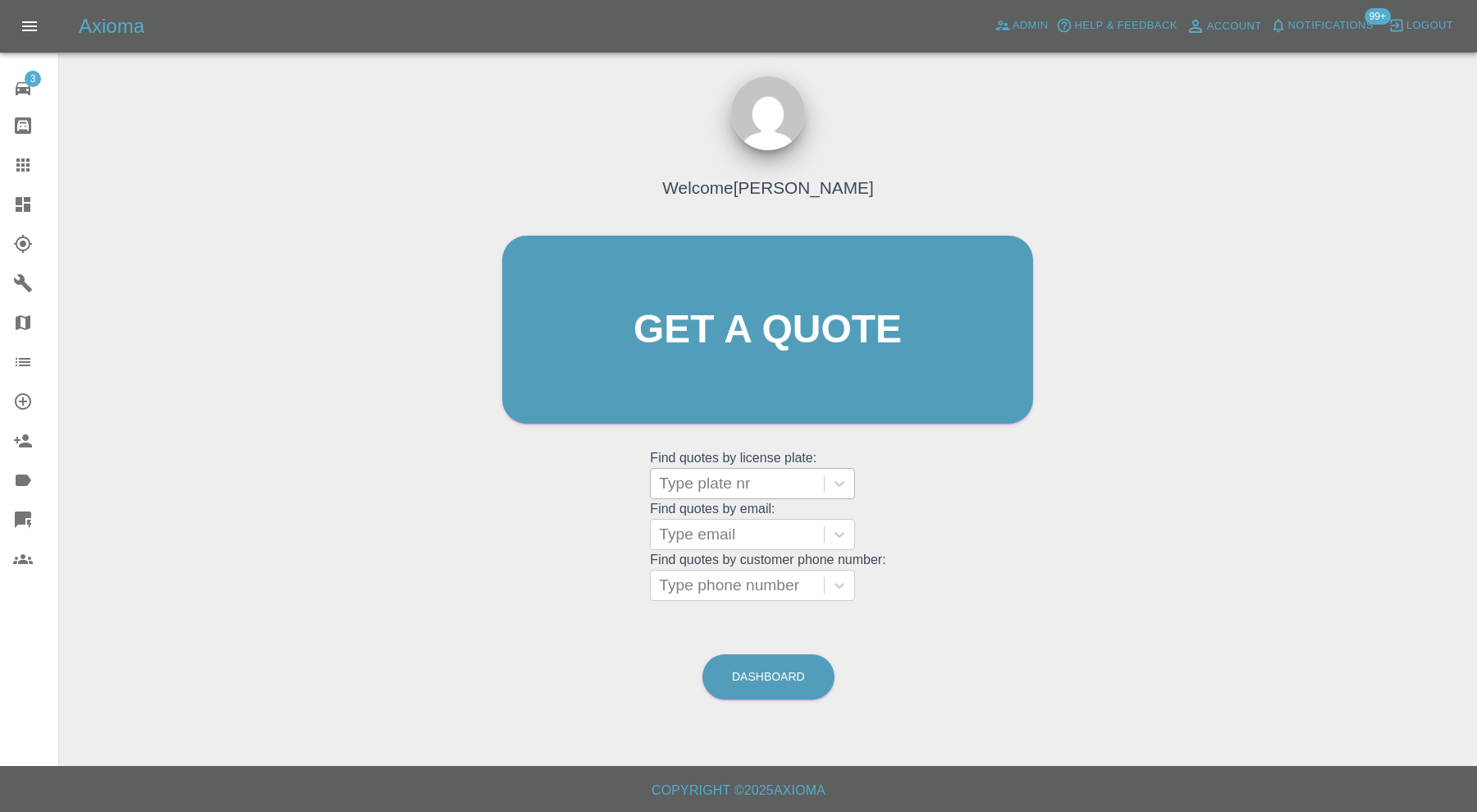
click at [745, 483] on div at bounding box center [737, 483] width 156 height 23
type input "mw22"
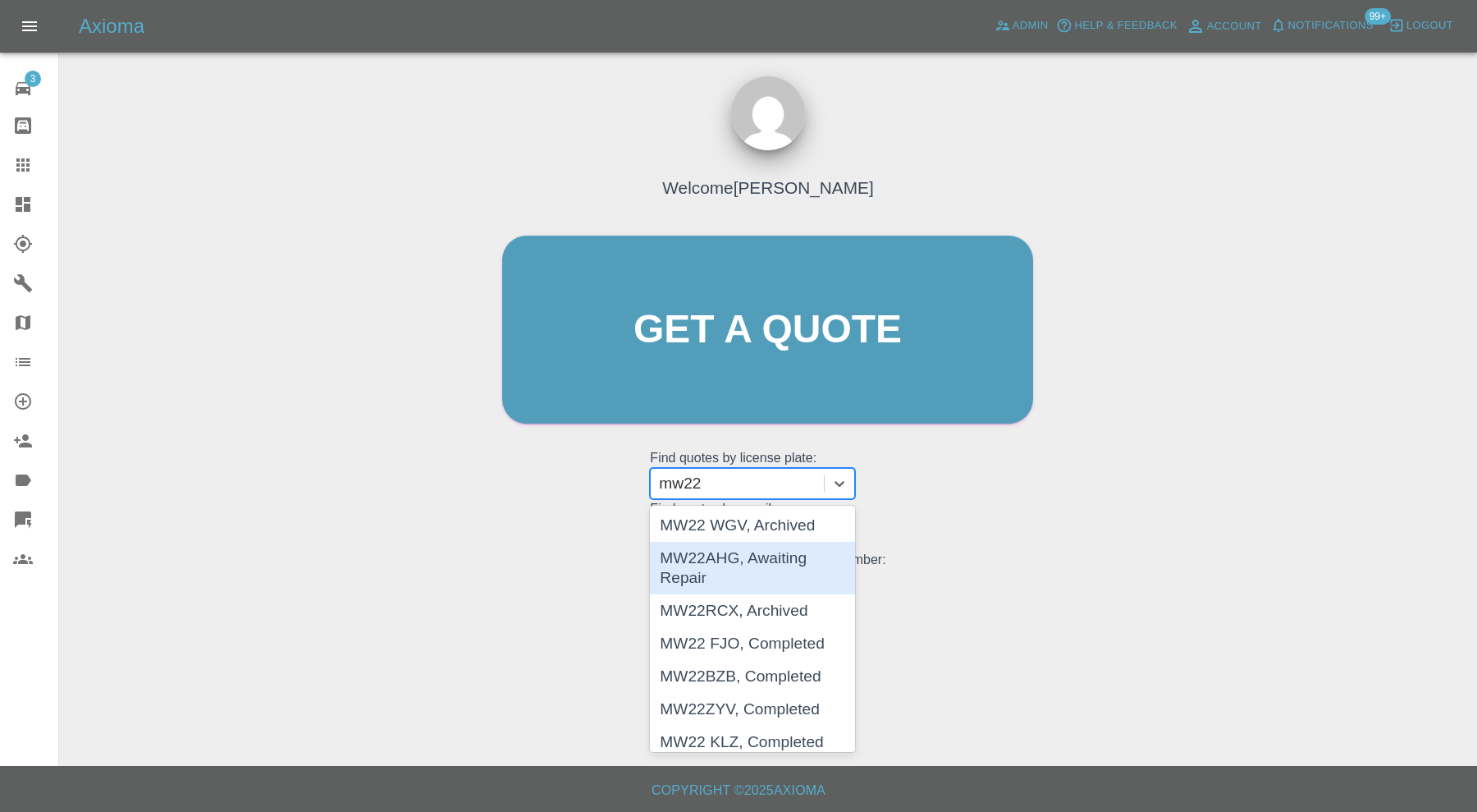
click at [753, 562] on div "MW22AHG, Awaiting Repair" at bounding box center [753, 568] width 205 height 52
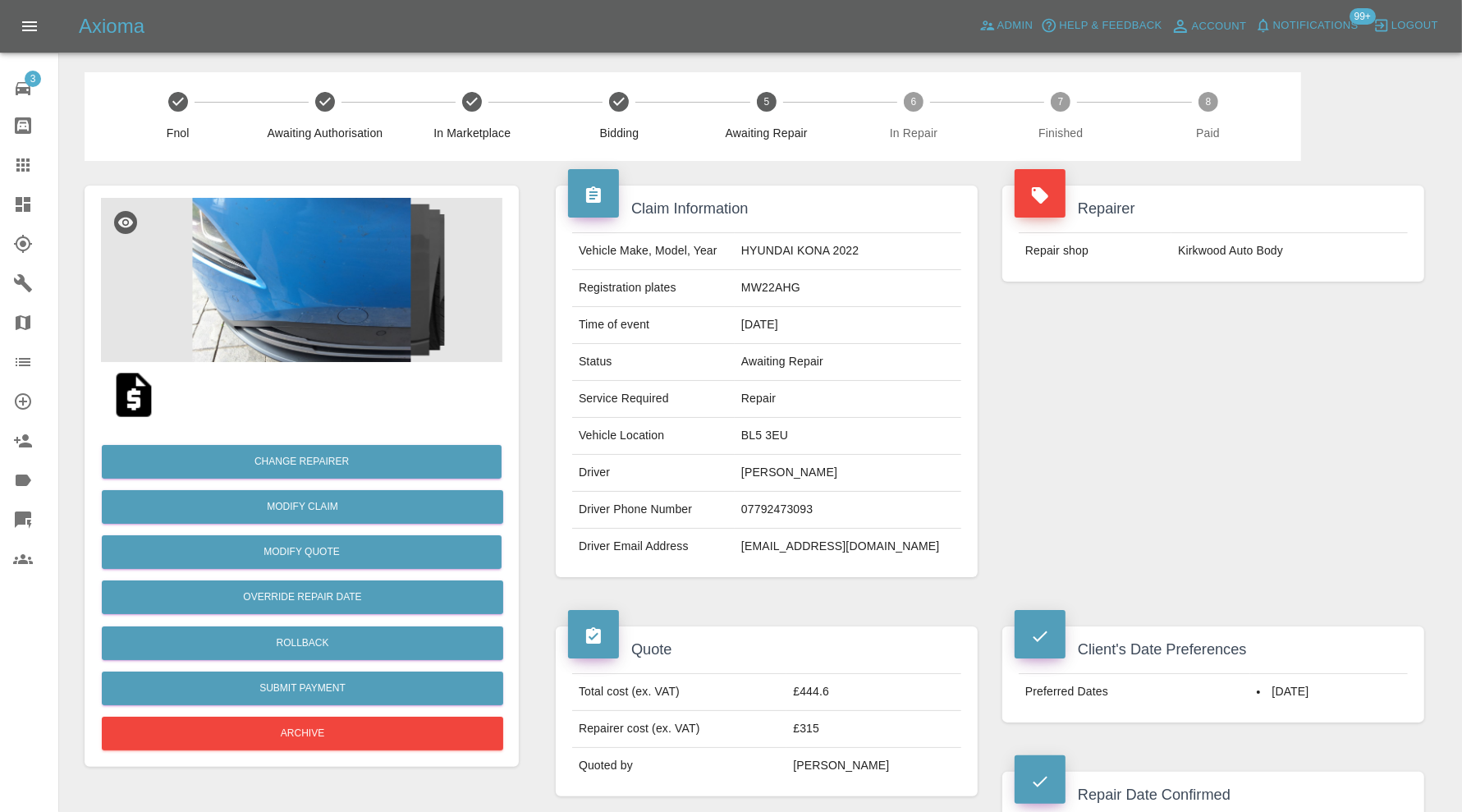
click at [370, 305] on img at bounding box center [302, 280] width 402 height 164
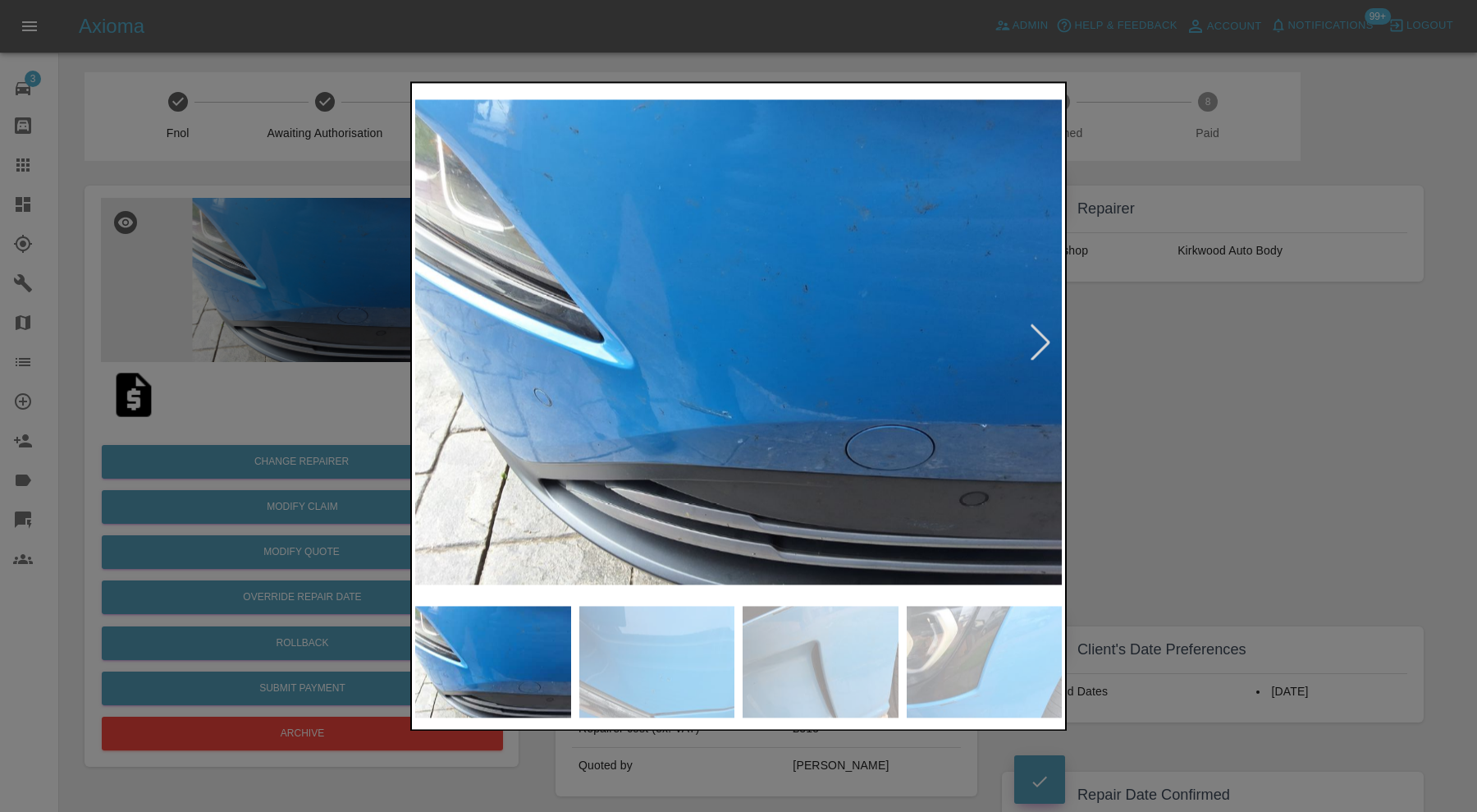
click at [1040, 333] on div at bounding box center [1041, 343] width 37 height 37
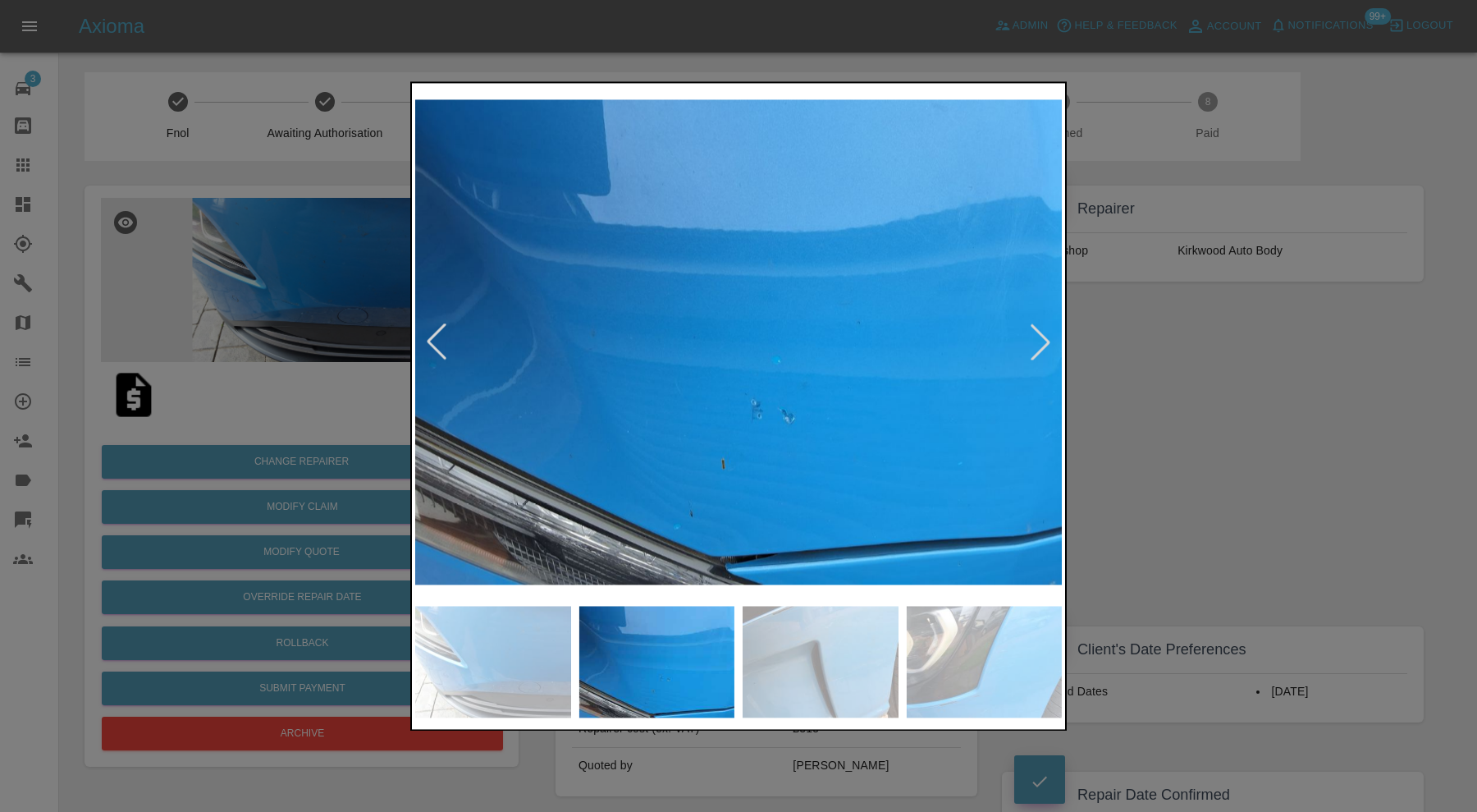
click at [1040, 333] on div at bounding box center [1041, 343] width 37 height 37
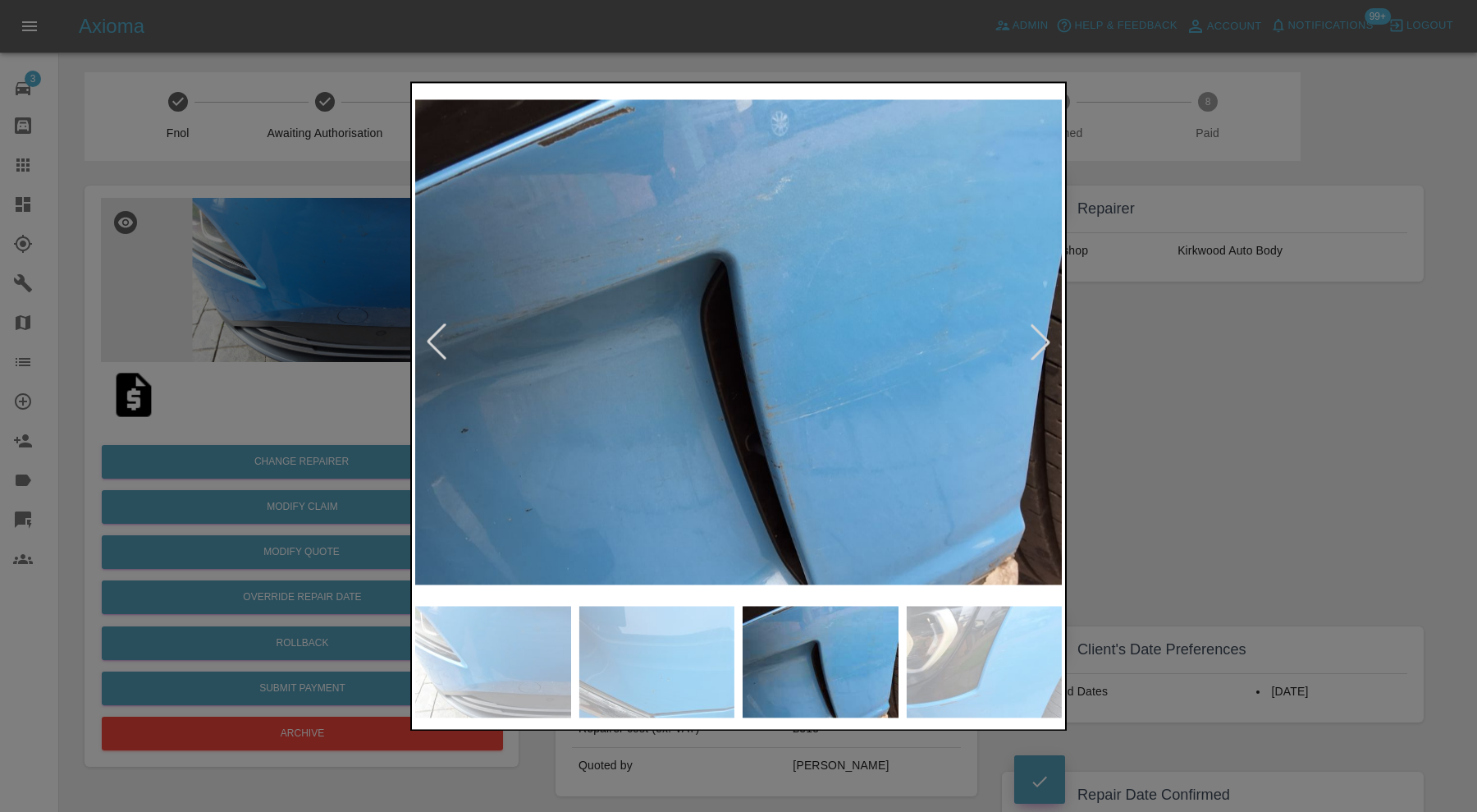
click at [1040, 333] on div at bounding box center [1041, 343] width 37 height 37
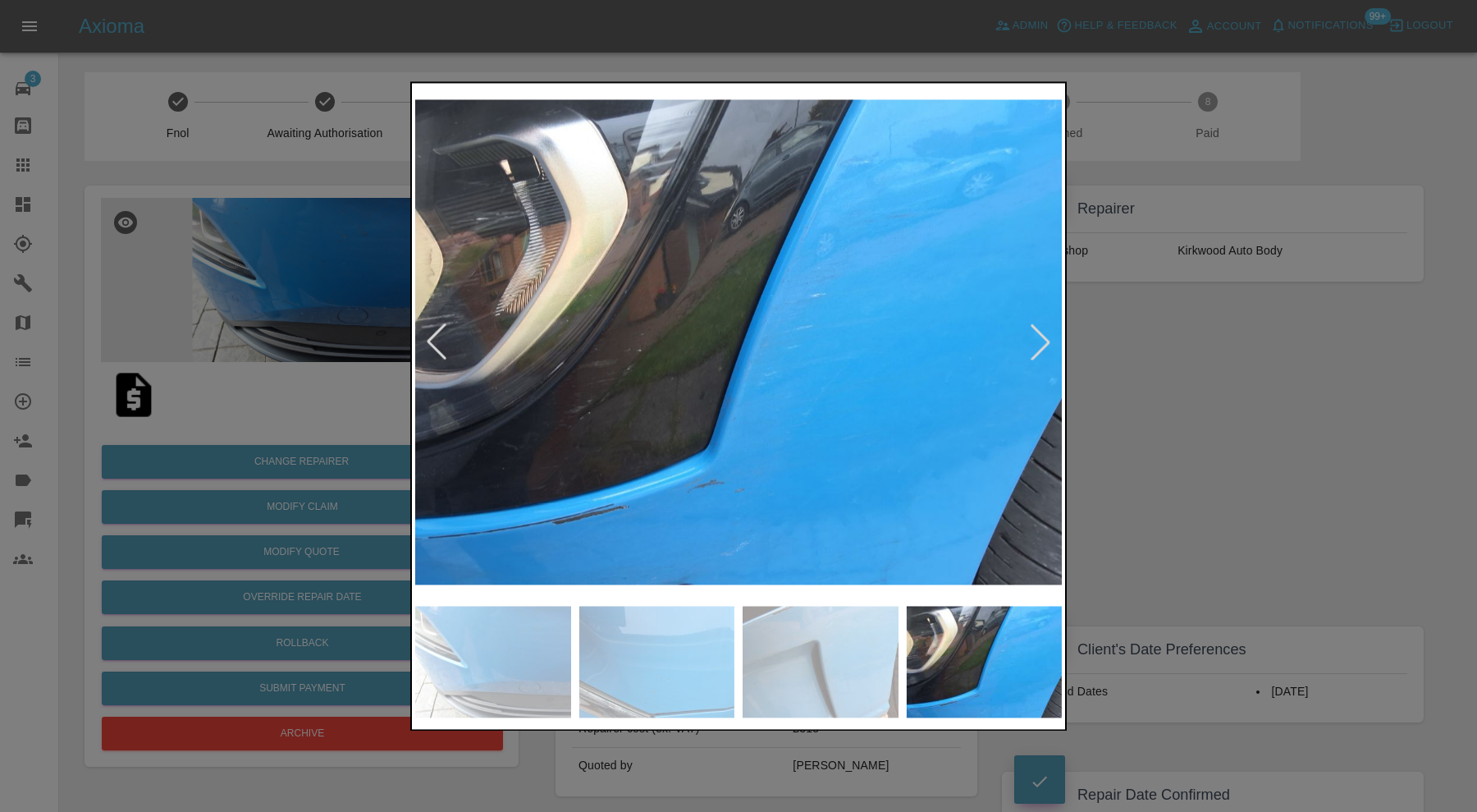
click at [1040, 333] on div at bounding box center [1041, 343] width 37 height 37
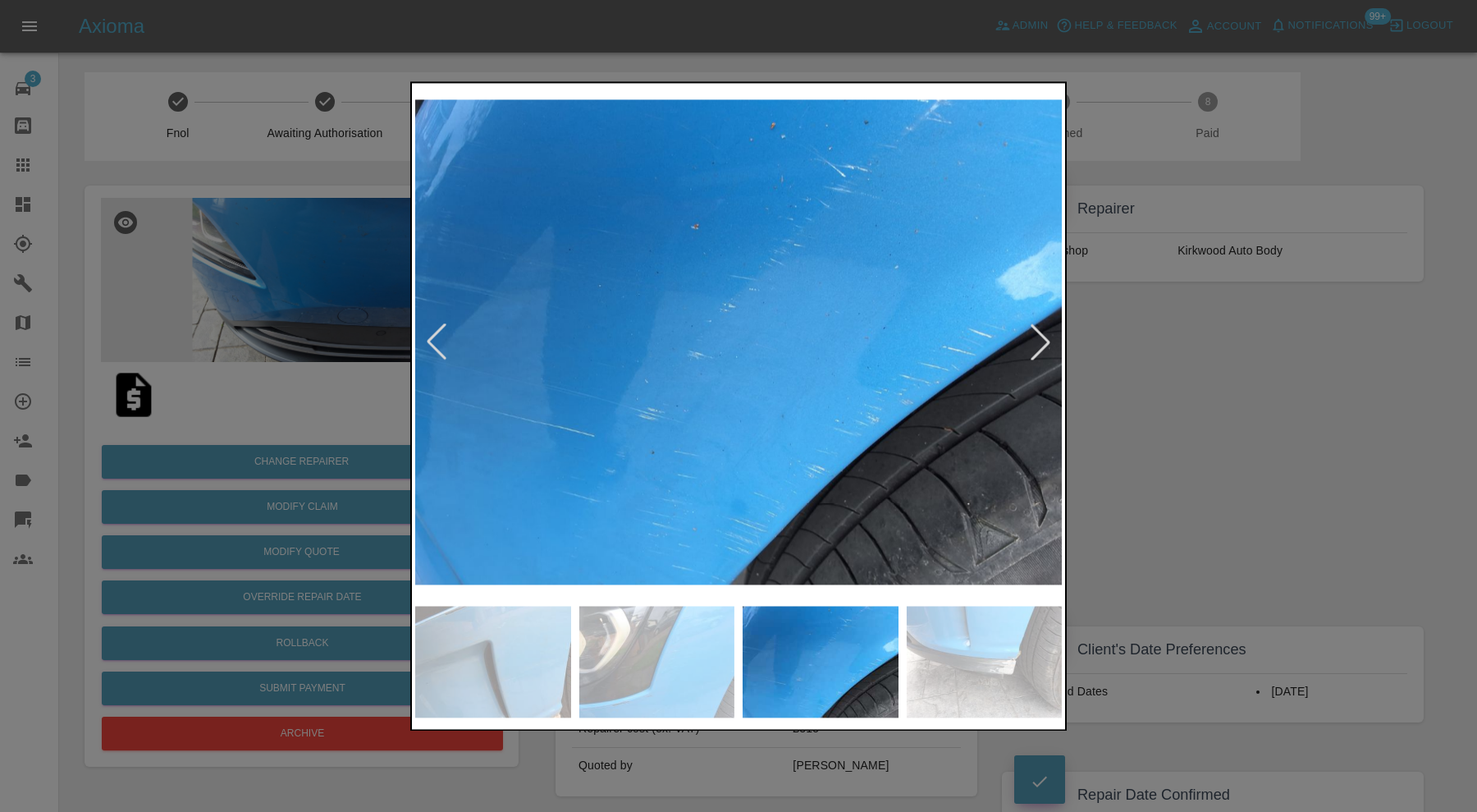
click at [1040, 333] on div at bounding box center [1041, 343] width 37 height 37
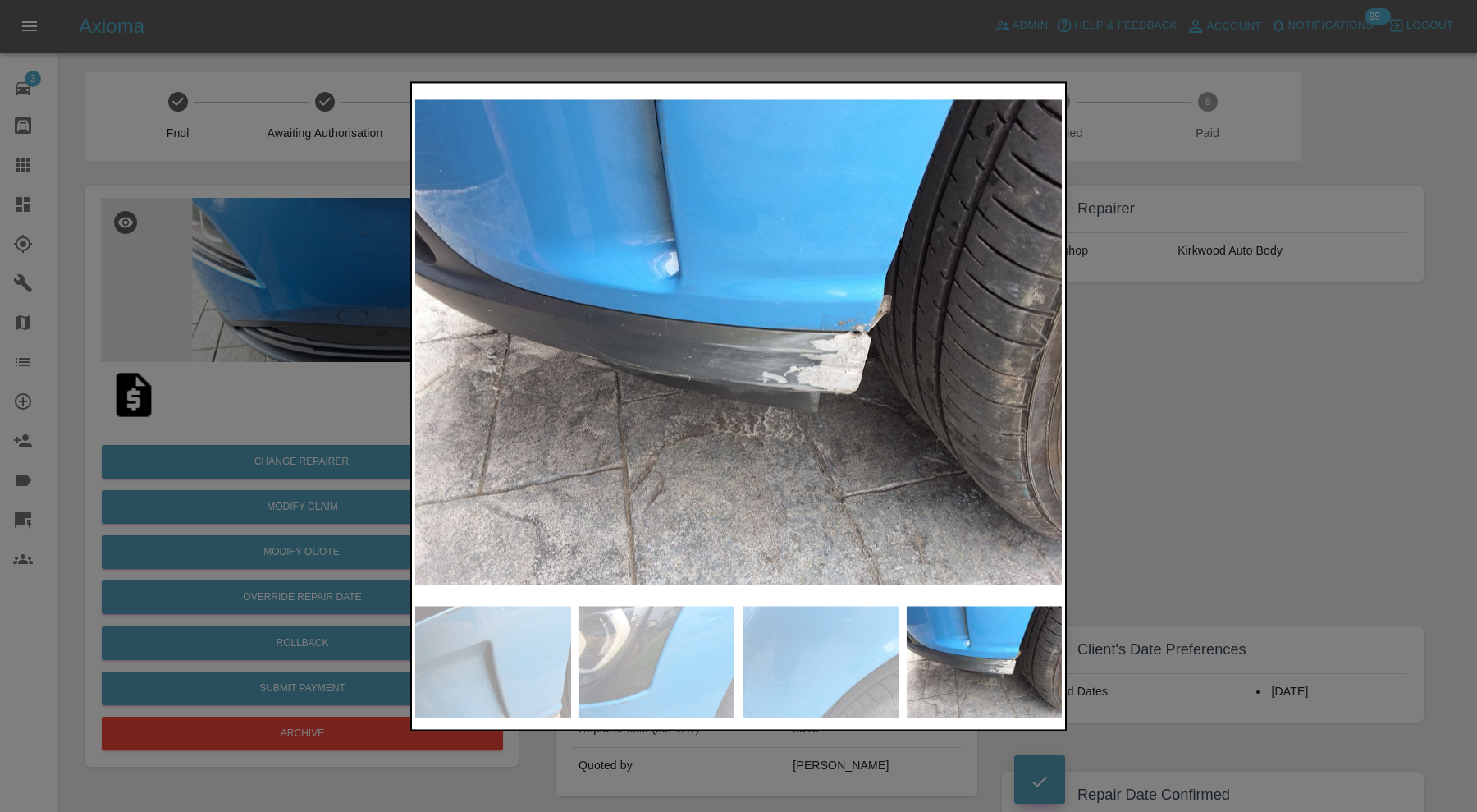
click at [1040, 333] on img at bounding box center [739, 342] width 647 height 511
click at [1284, 405] on div at bounding box center [738, 406] width 1477 height 812
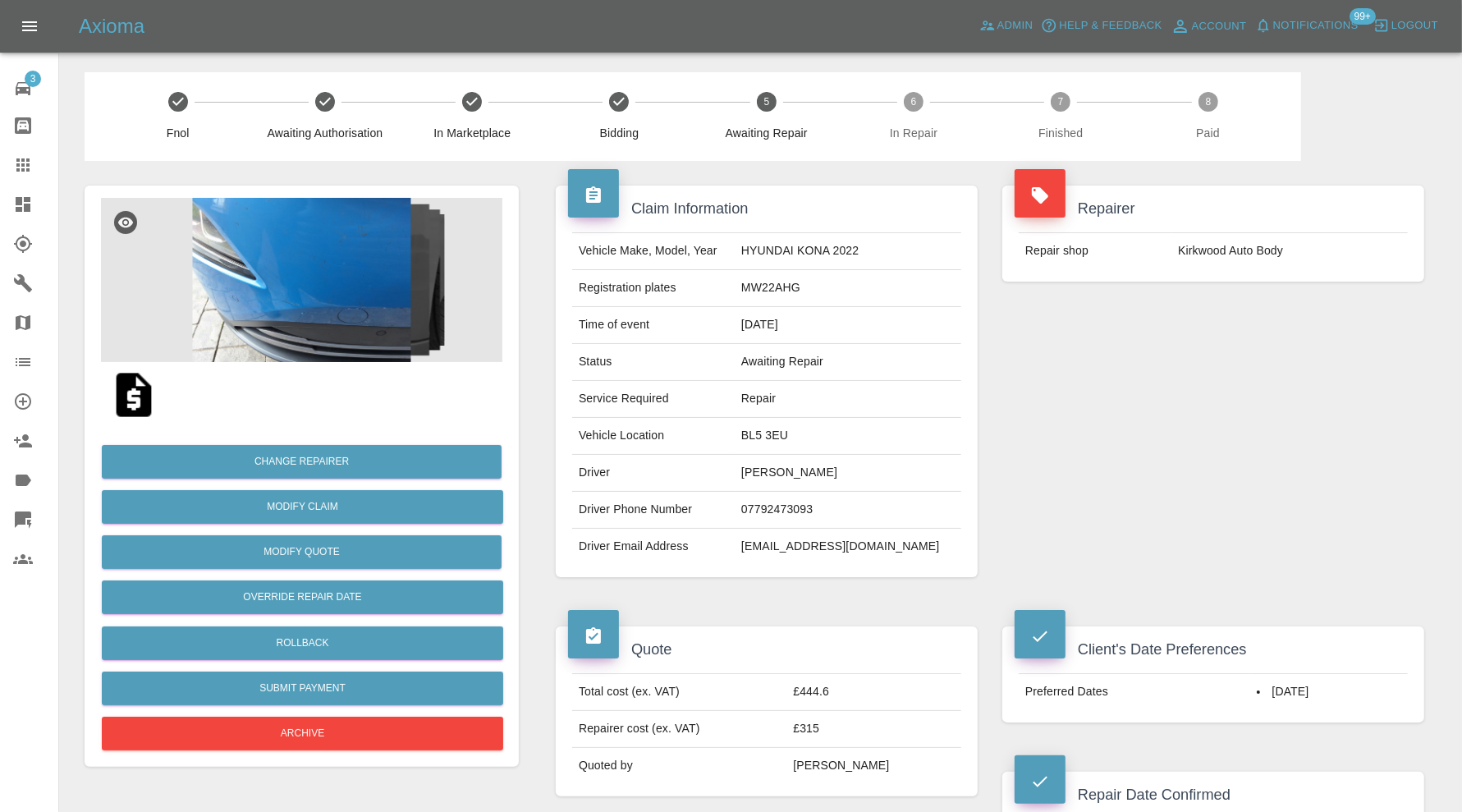
click at [337, 276] on img at bounding box center [302, 280] width 402 height 164
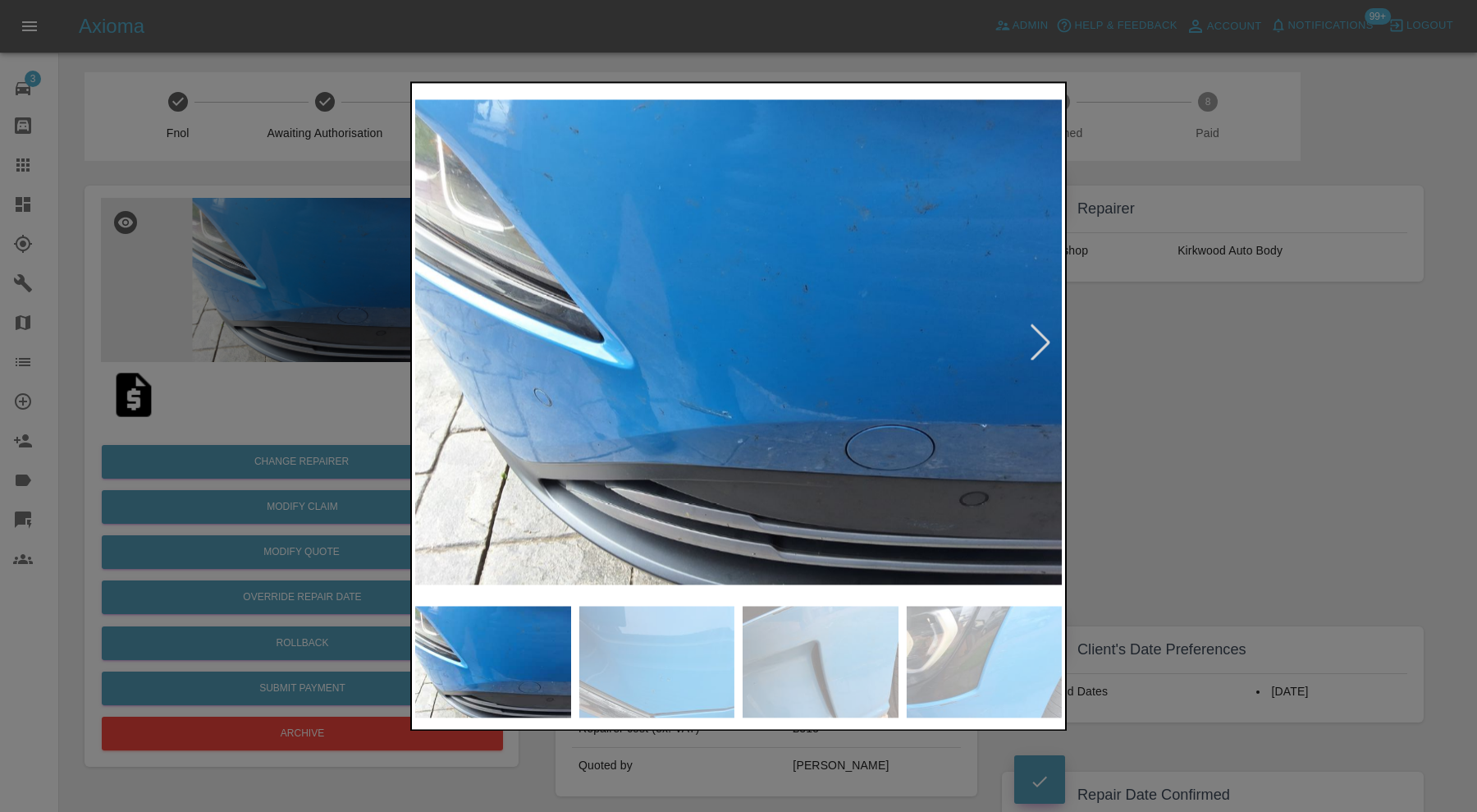
click at [652, 647] on img at bounding box center [656, 662] width 156 height 111
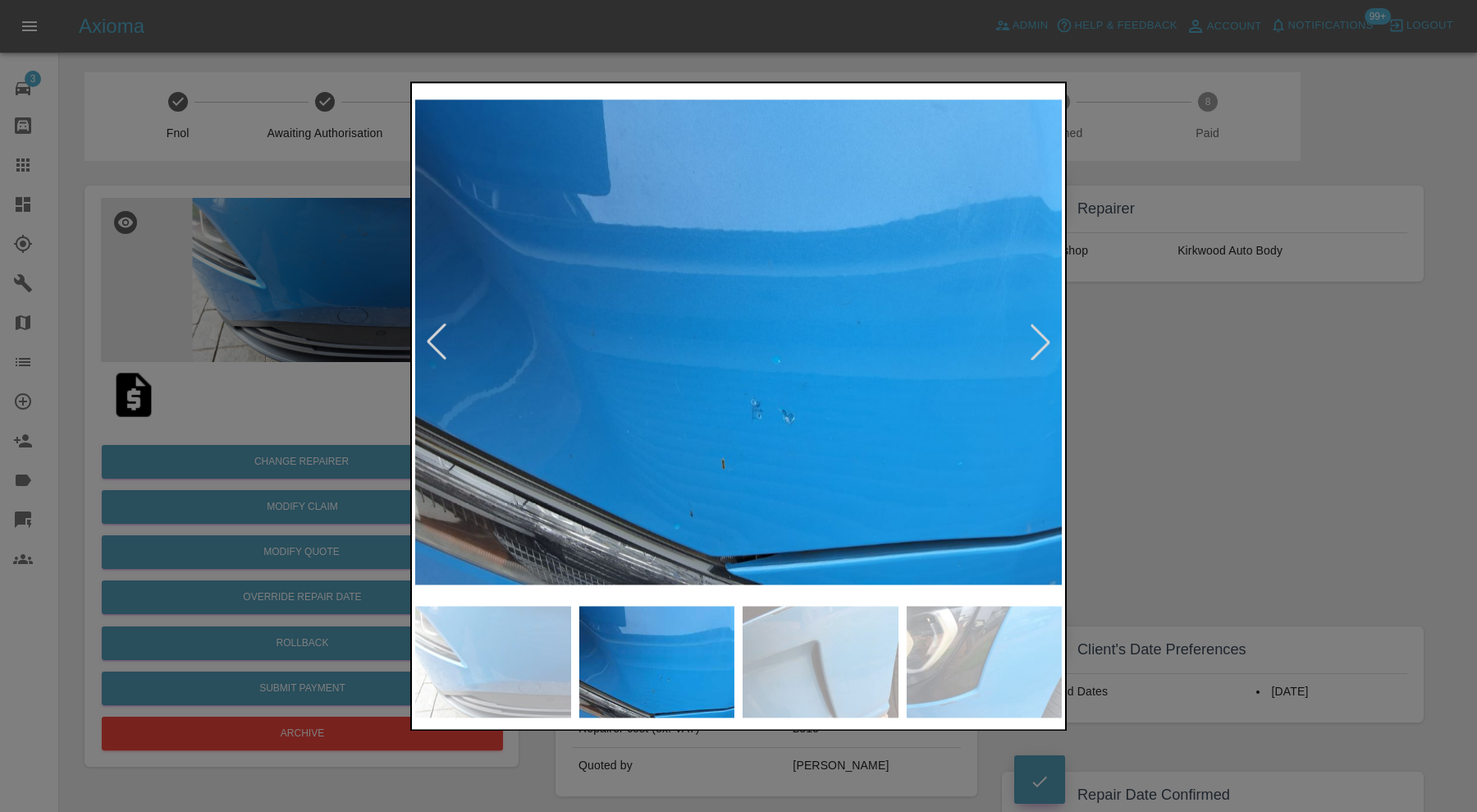
click at [823, 661] on img at bounding box center [820, 662] width 156 height 111
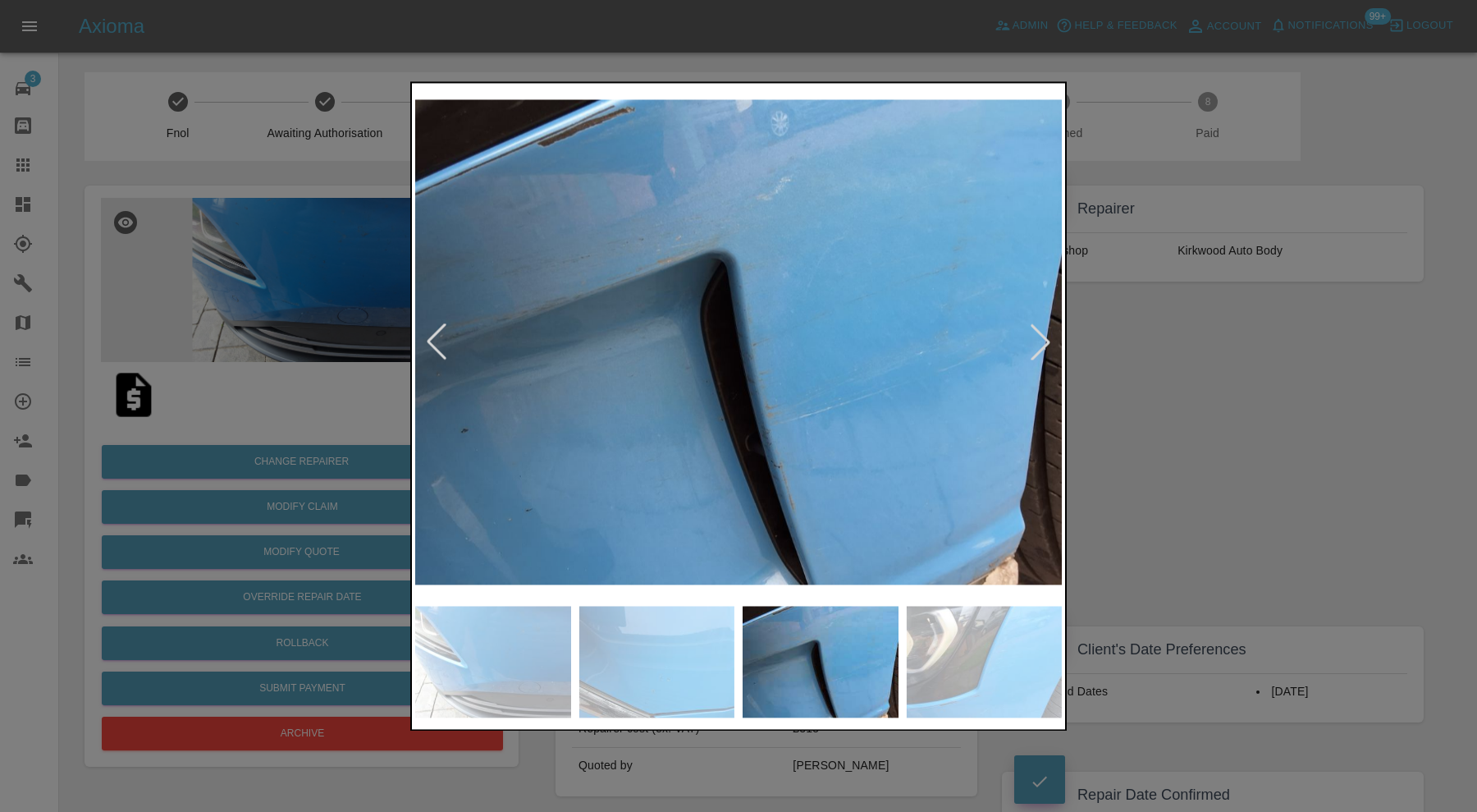
click at [977, 637] on img at bounding box center [984, 662] width 156 height 111
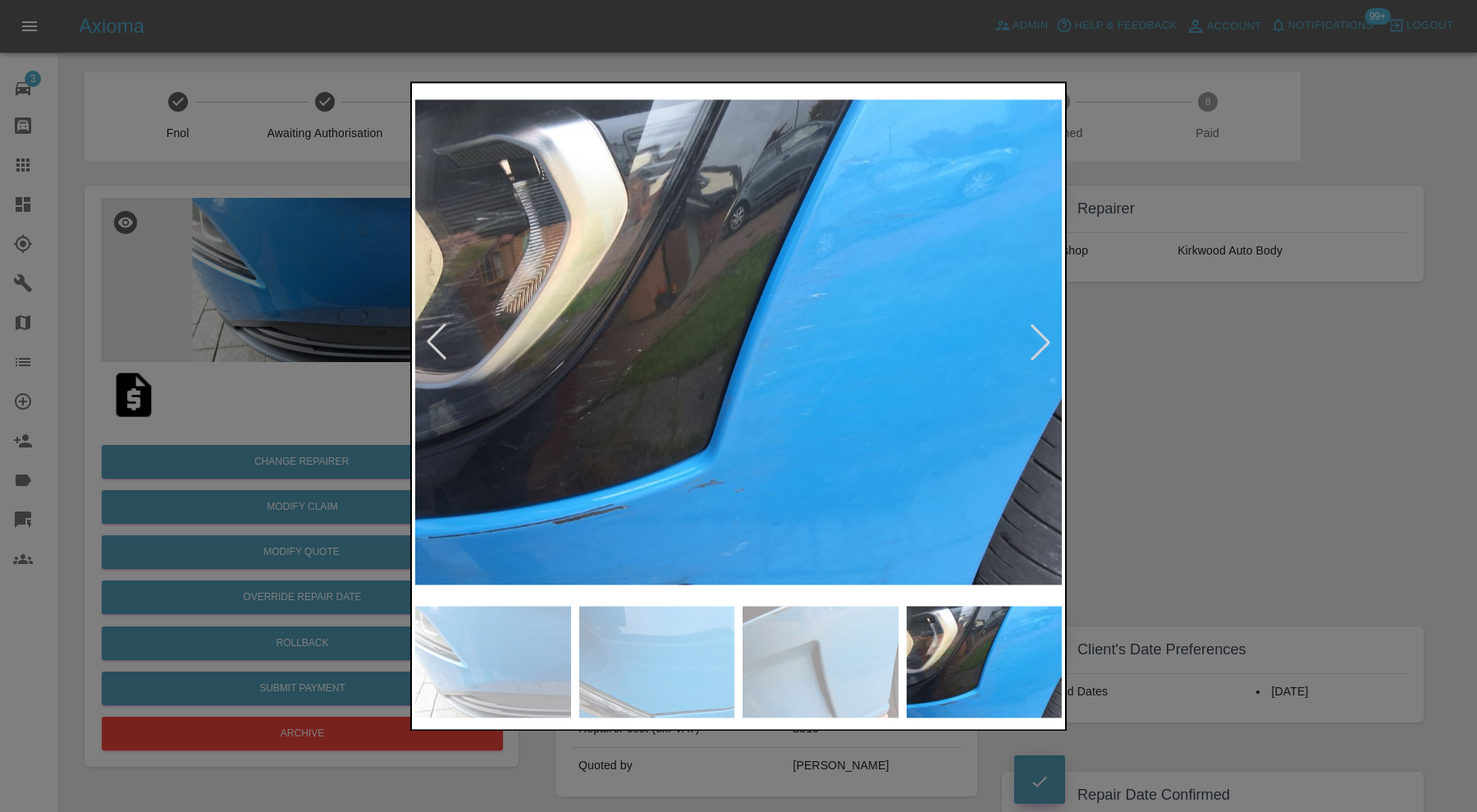
click at [1039, 336] on div at bounding box center [1041, 343] width 37 height 37
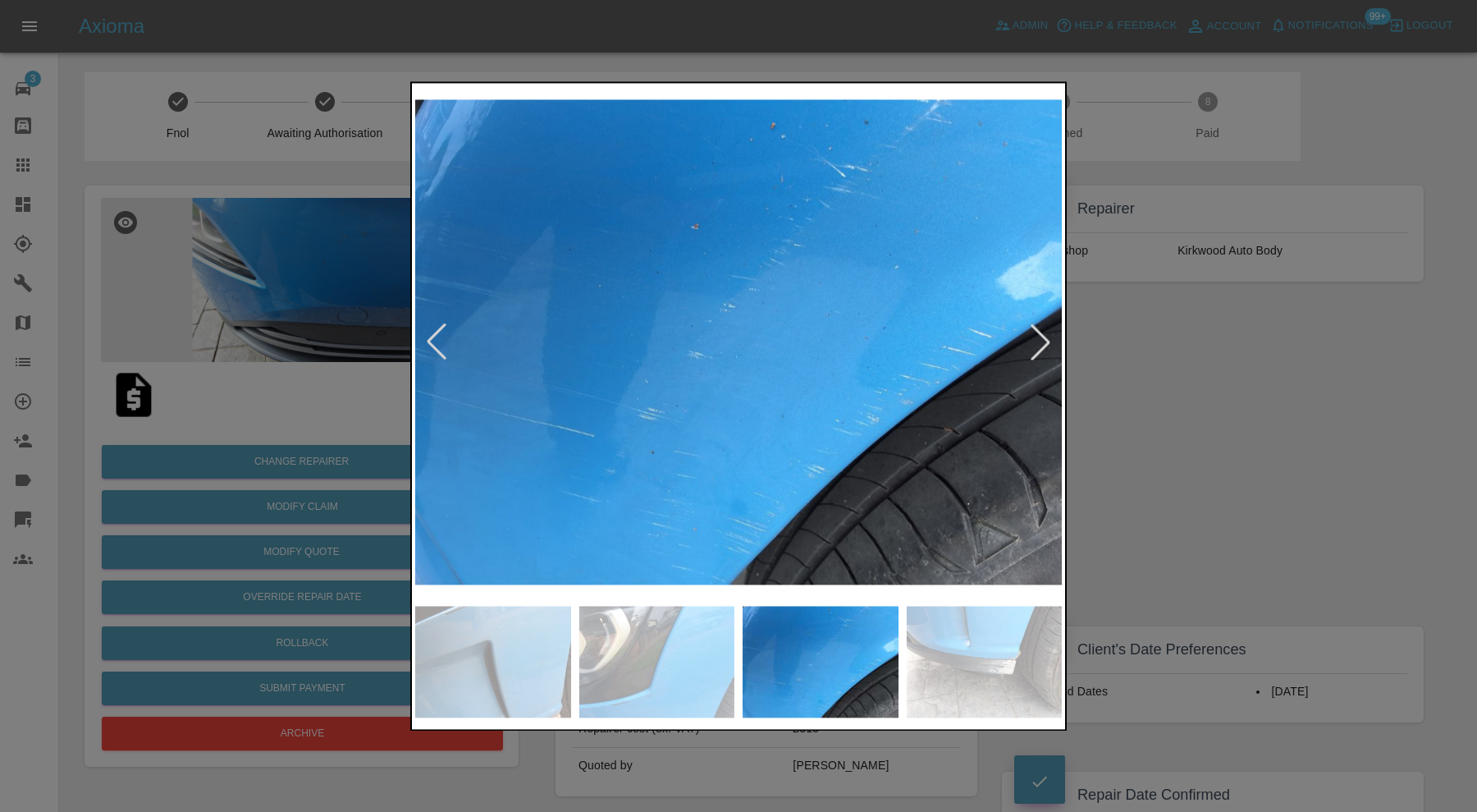
click at [1039, 336] on div at bounding box center [1041, 343] width 37 height 37
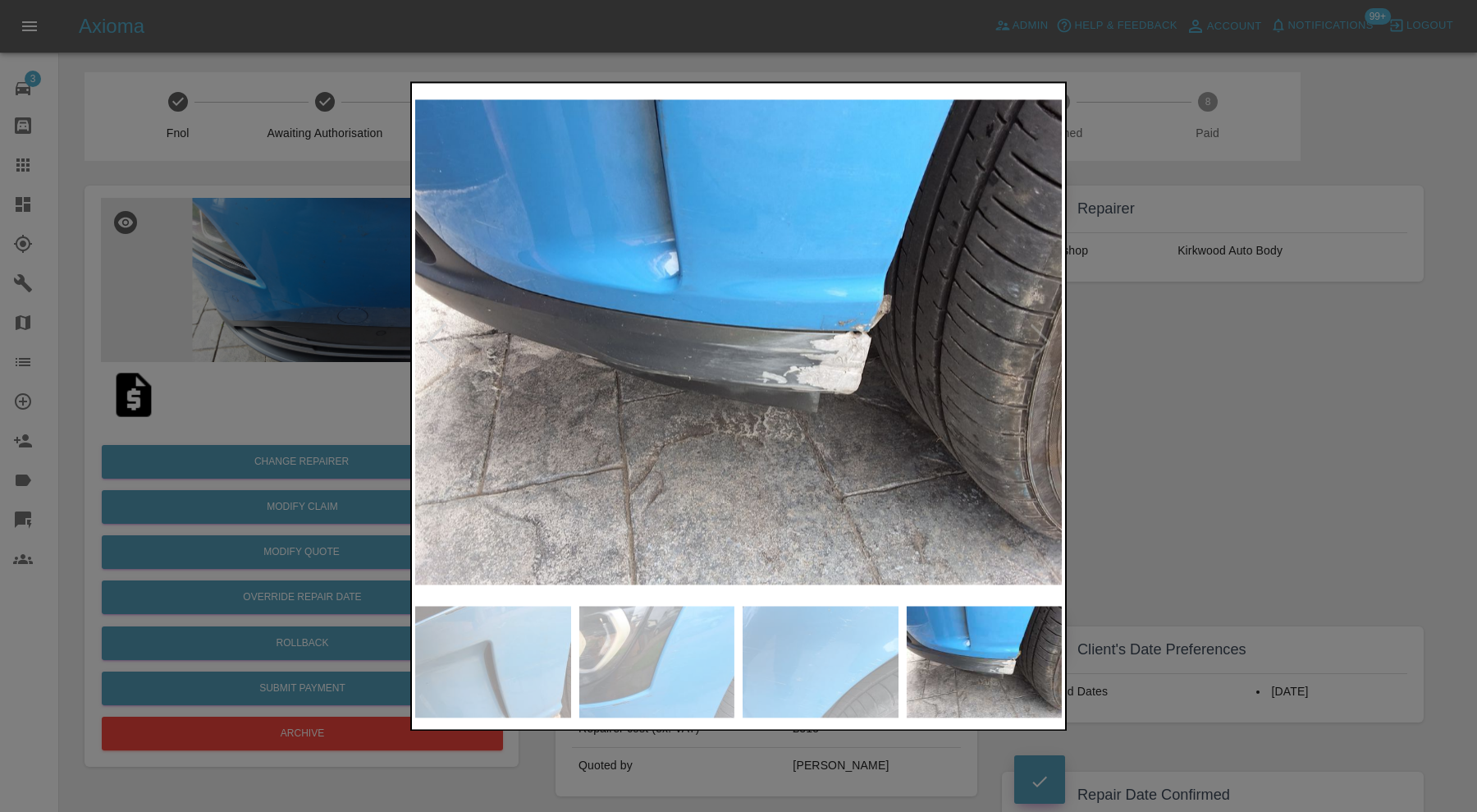
click at [1133, 387] on div at bounding box center [738, 406] width 1477 height 812
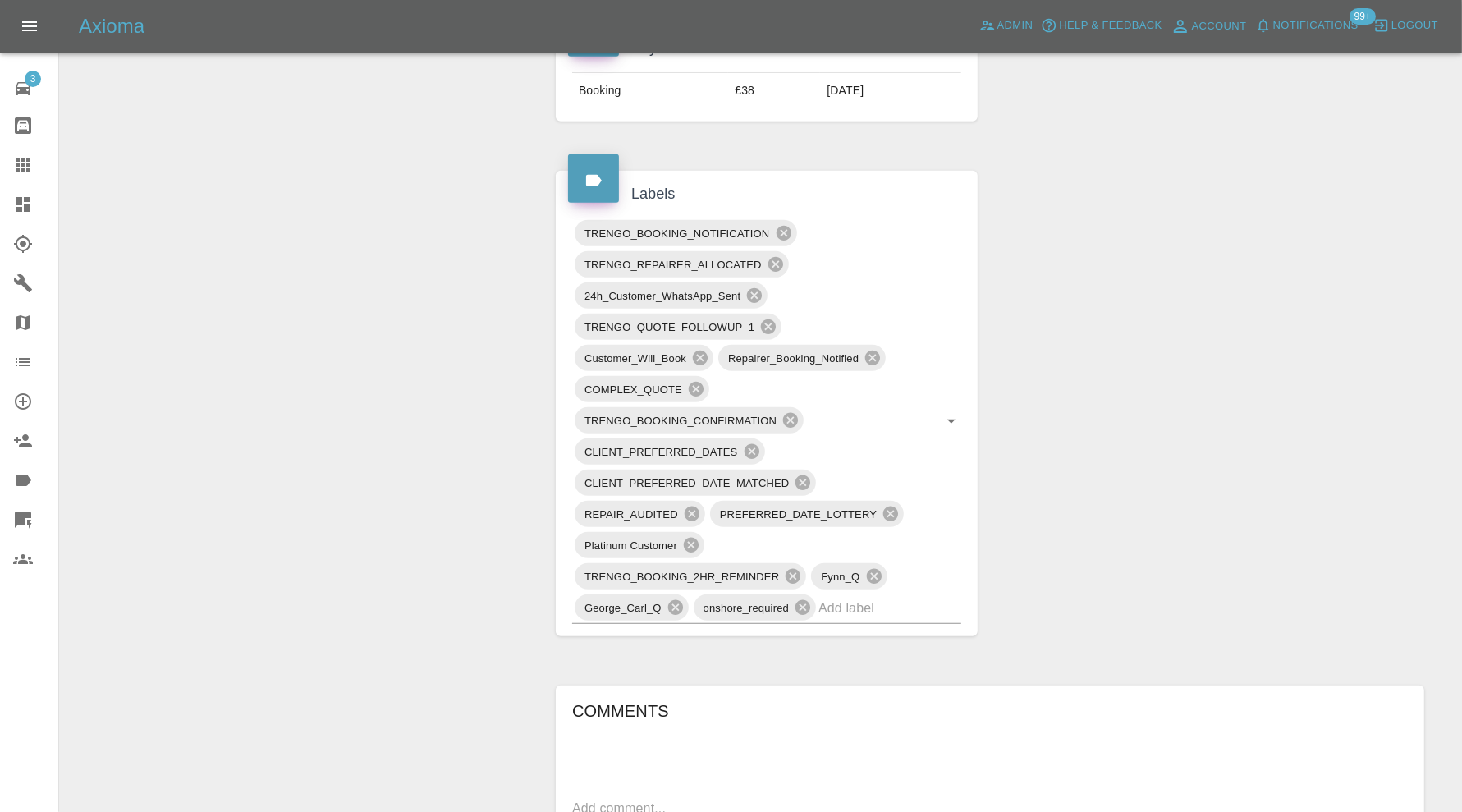
scroll to position [1231, 0]
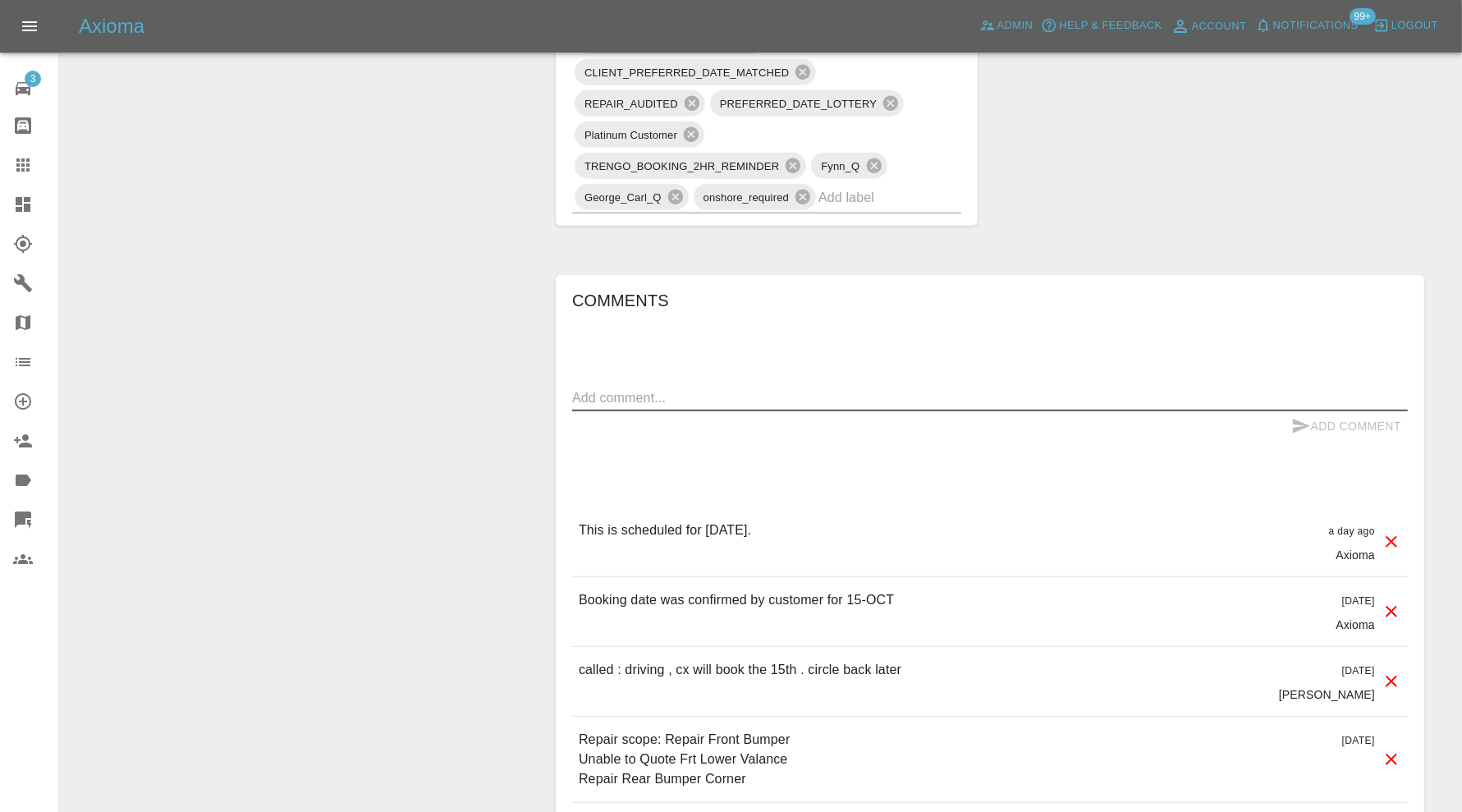
click at [700, 394] on textarea at bounding box center [990, 398] width 836 height 19
type textarea "customer thought bonnet and valance was included in the price and cancelled"
click at [1320, 413] on button "Add Comment" at bounding box center [1346, 426] width 124 height 30
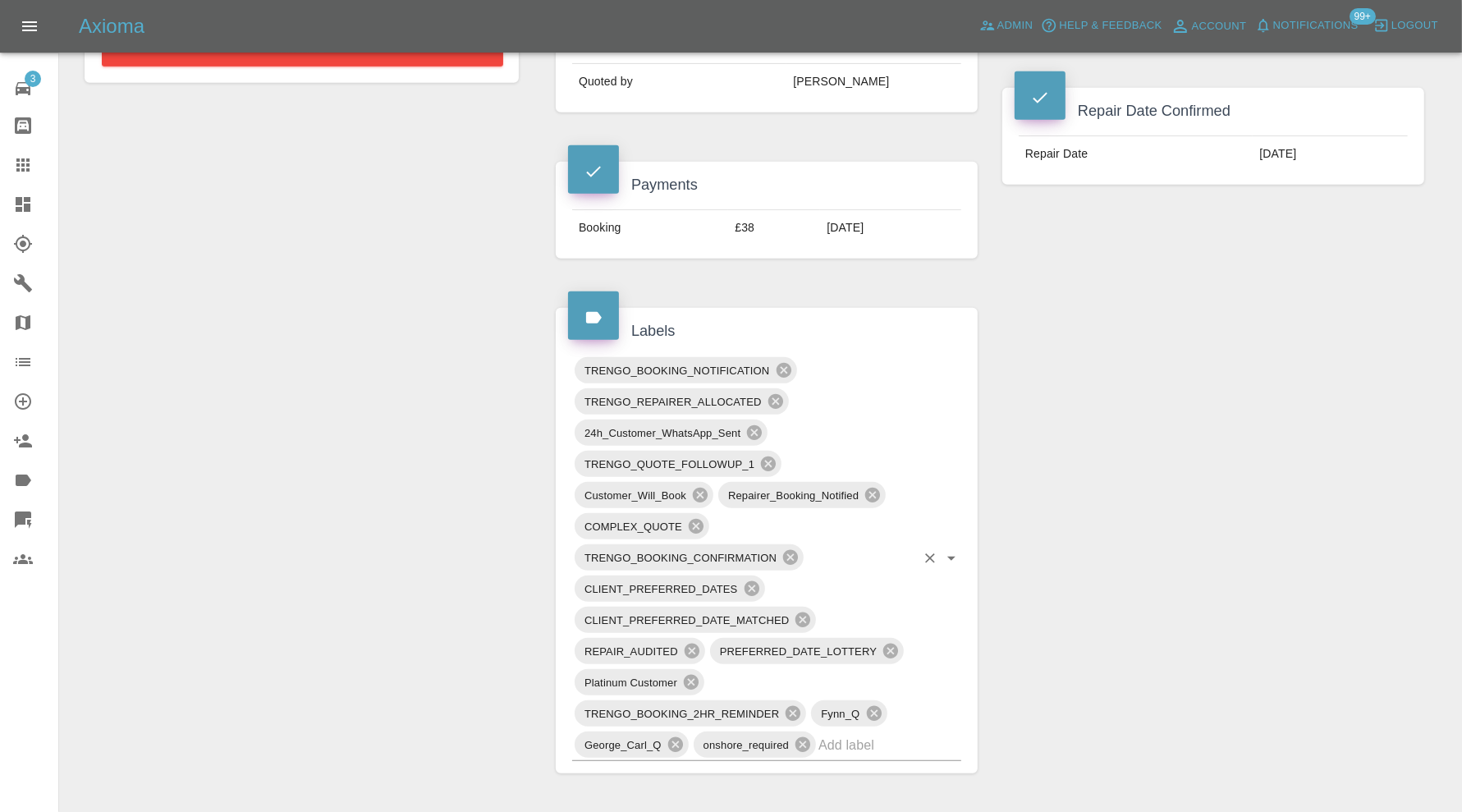
scroll to position [136, 0]
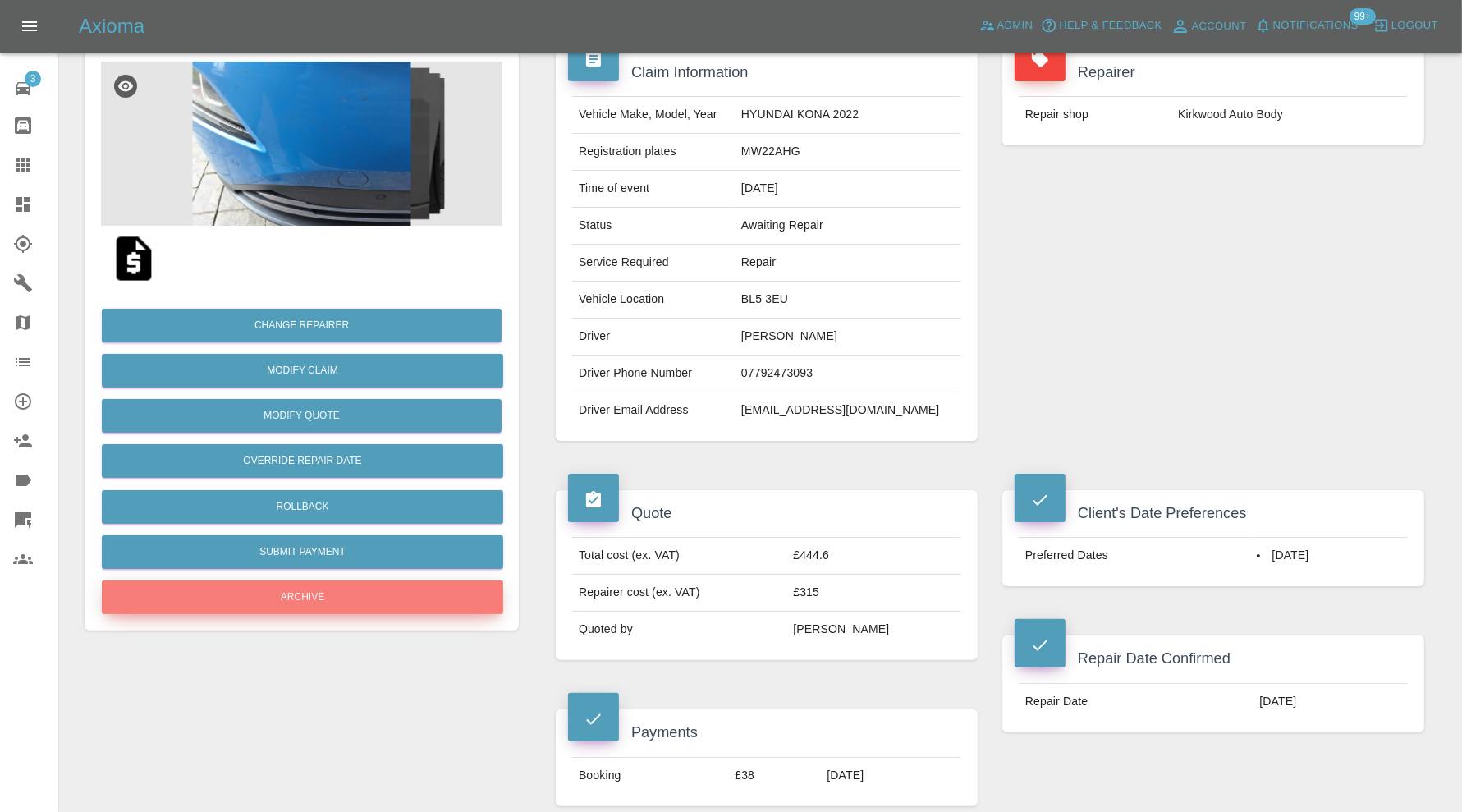
click at [393, 597] on button "Archive" at bounding box center [303, 596] width 402 height 34
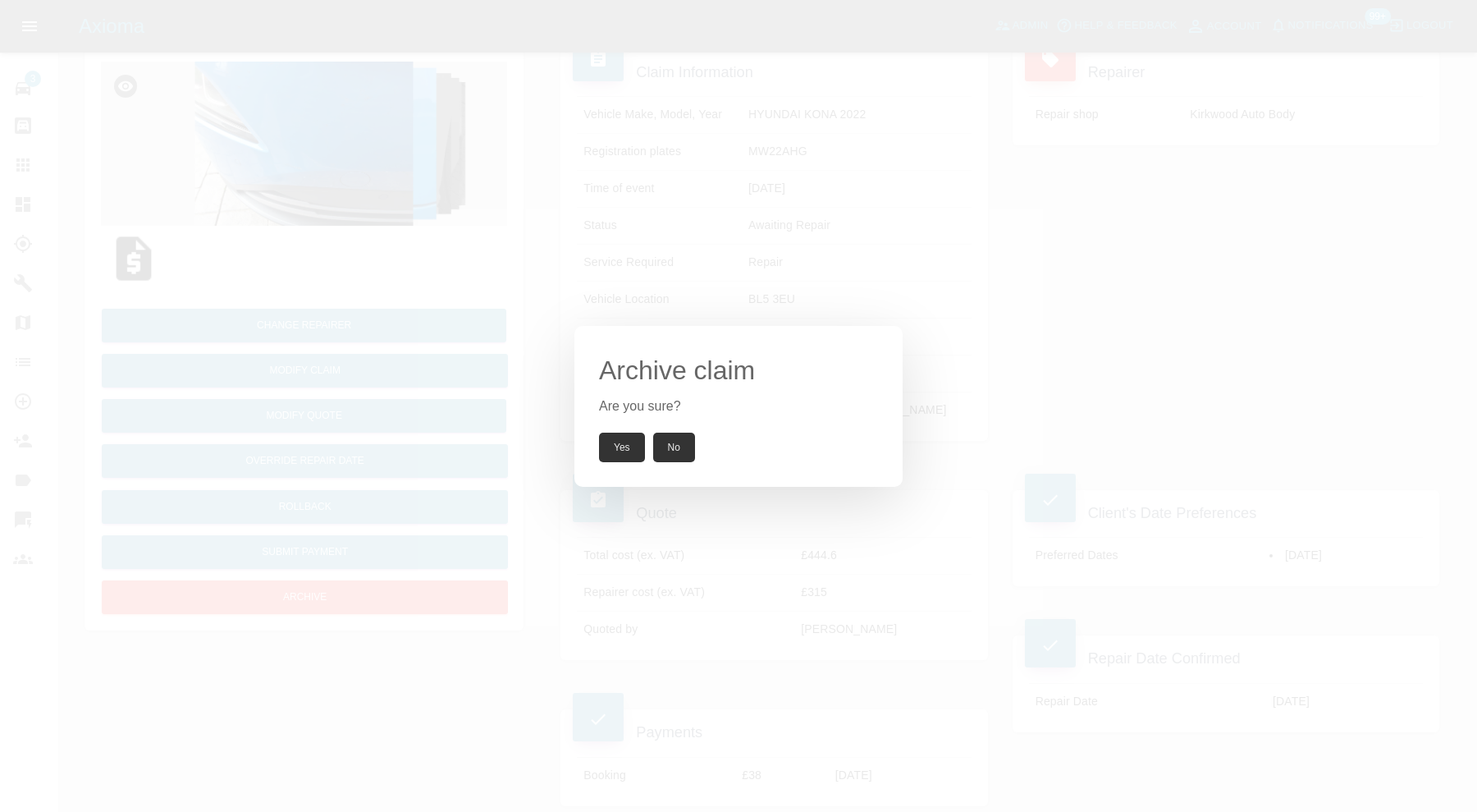
click at [615, 453] on button "Yes" at bounding box center [622, 447] width 46 height 30
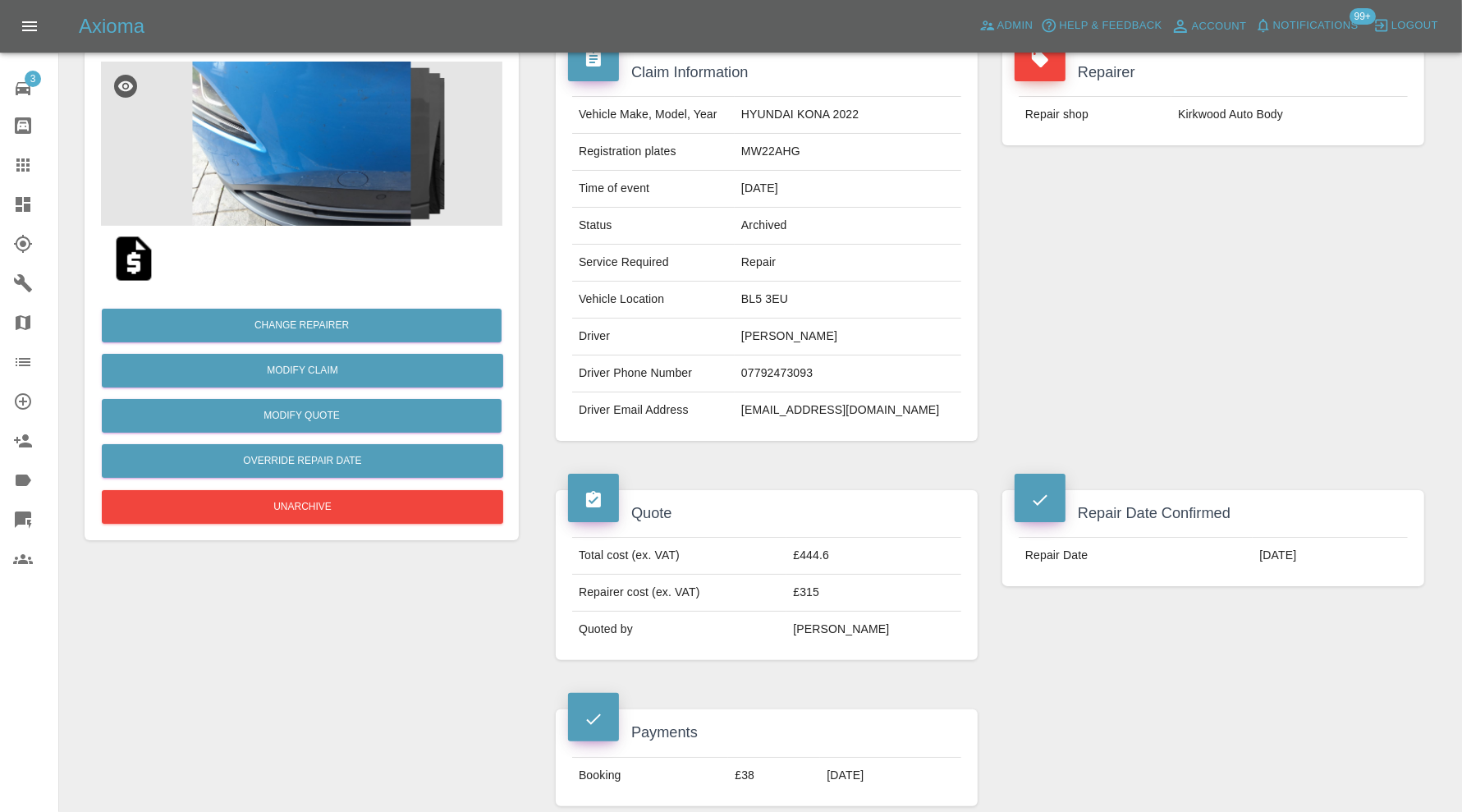
click at [829, 403] on td "howellwilliams@msn.com" at bounding box center [848, 410] width 227 height 37
copy div "howellwilliams@msn.com"
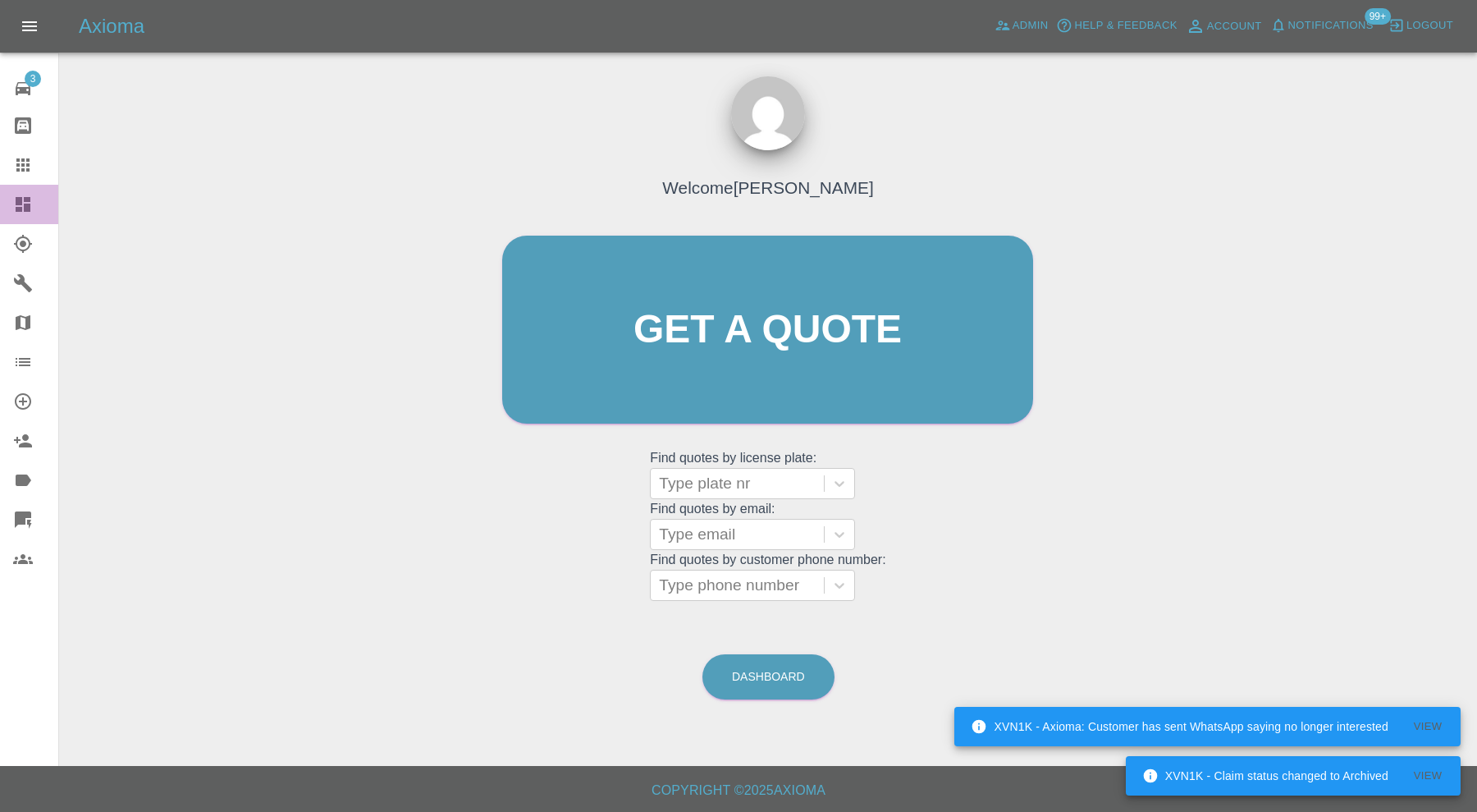
click at [30, 203] on icon at bounding box center [23, 204] width 20 height 20
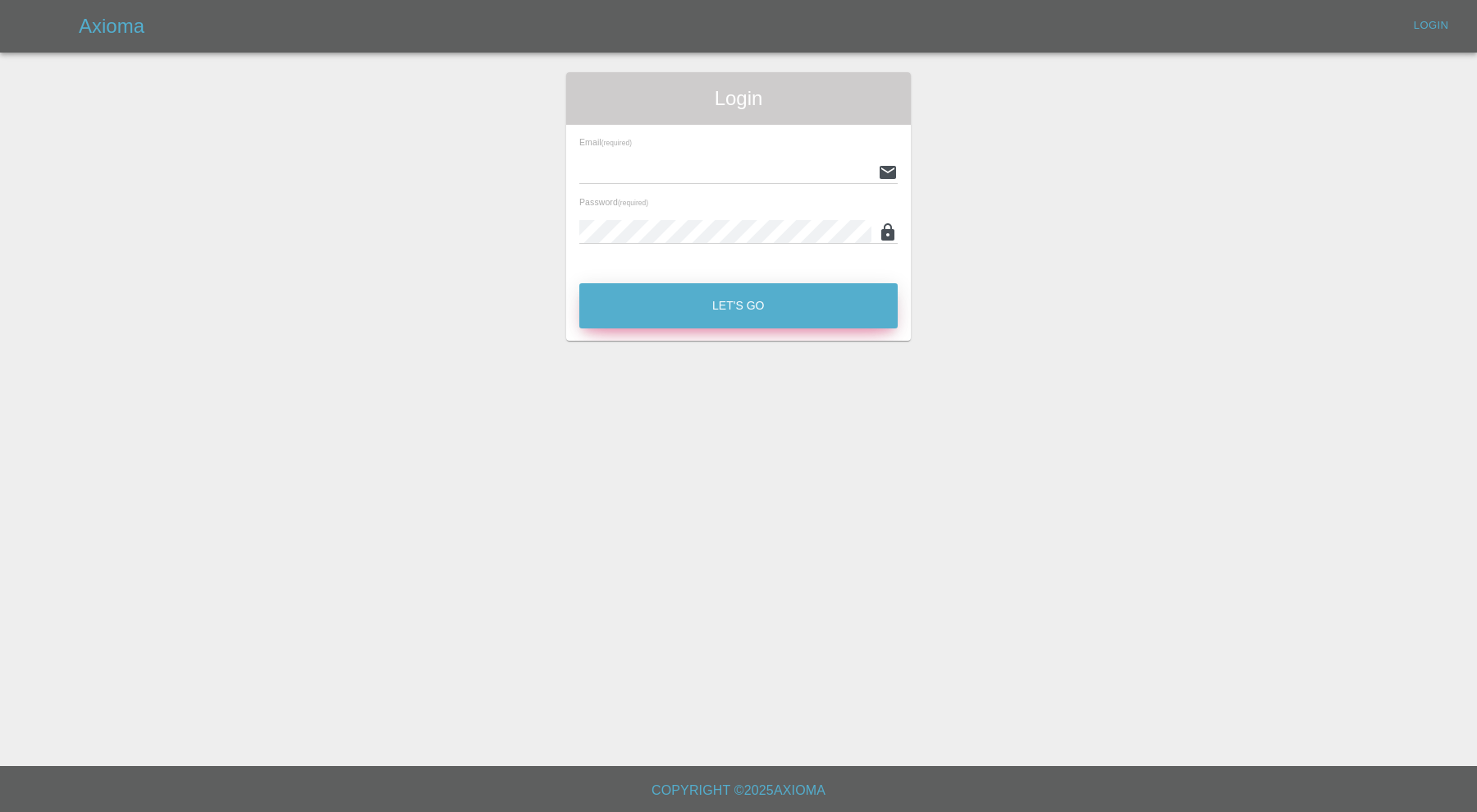
type input "carl.ainsworth@axioma.co.uk"
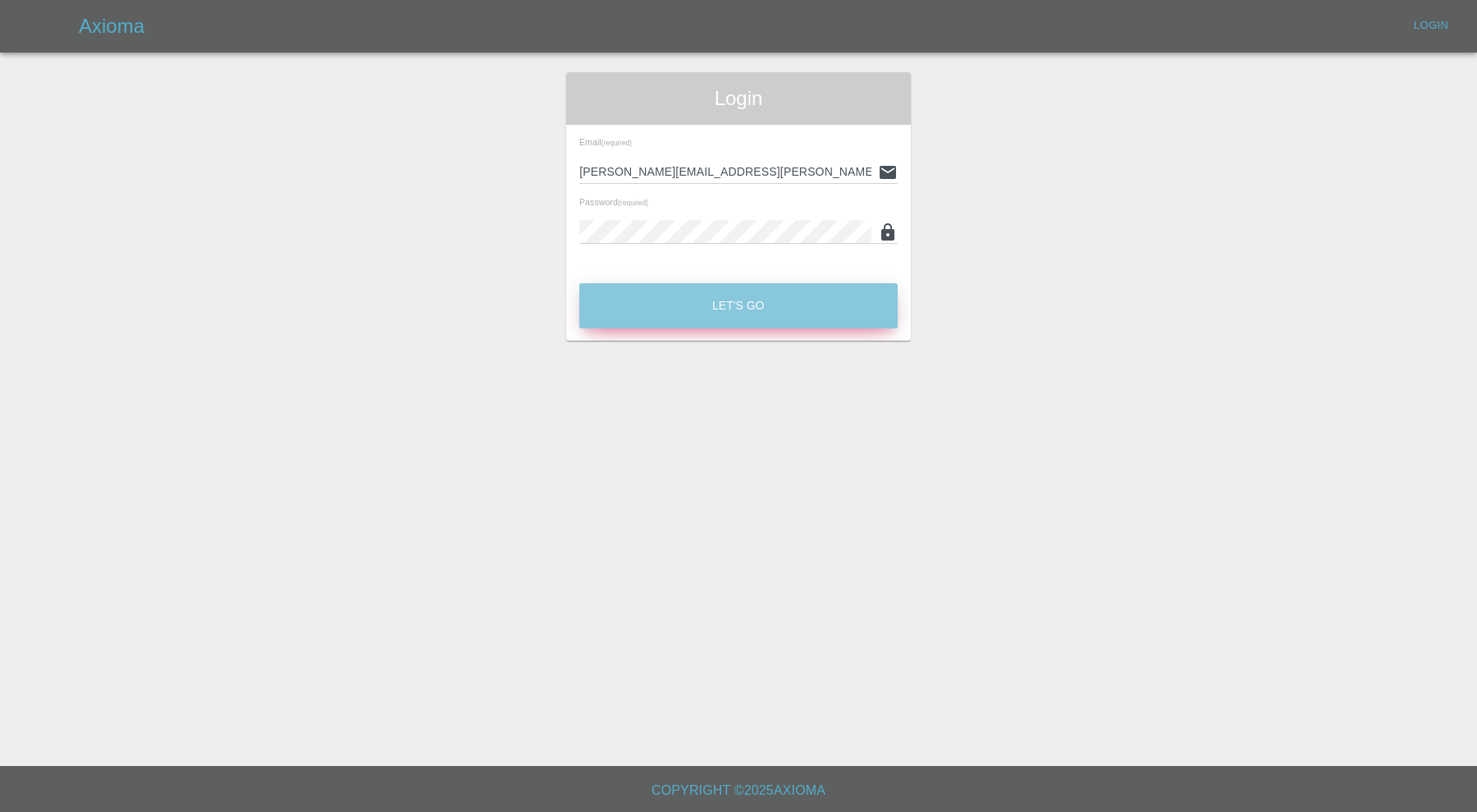
click at [829, 292] on button "Let's Go" at bounding box center [738, 306] width 318 height 45
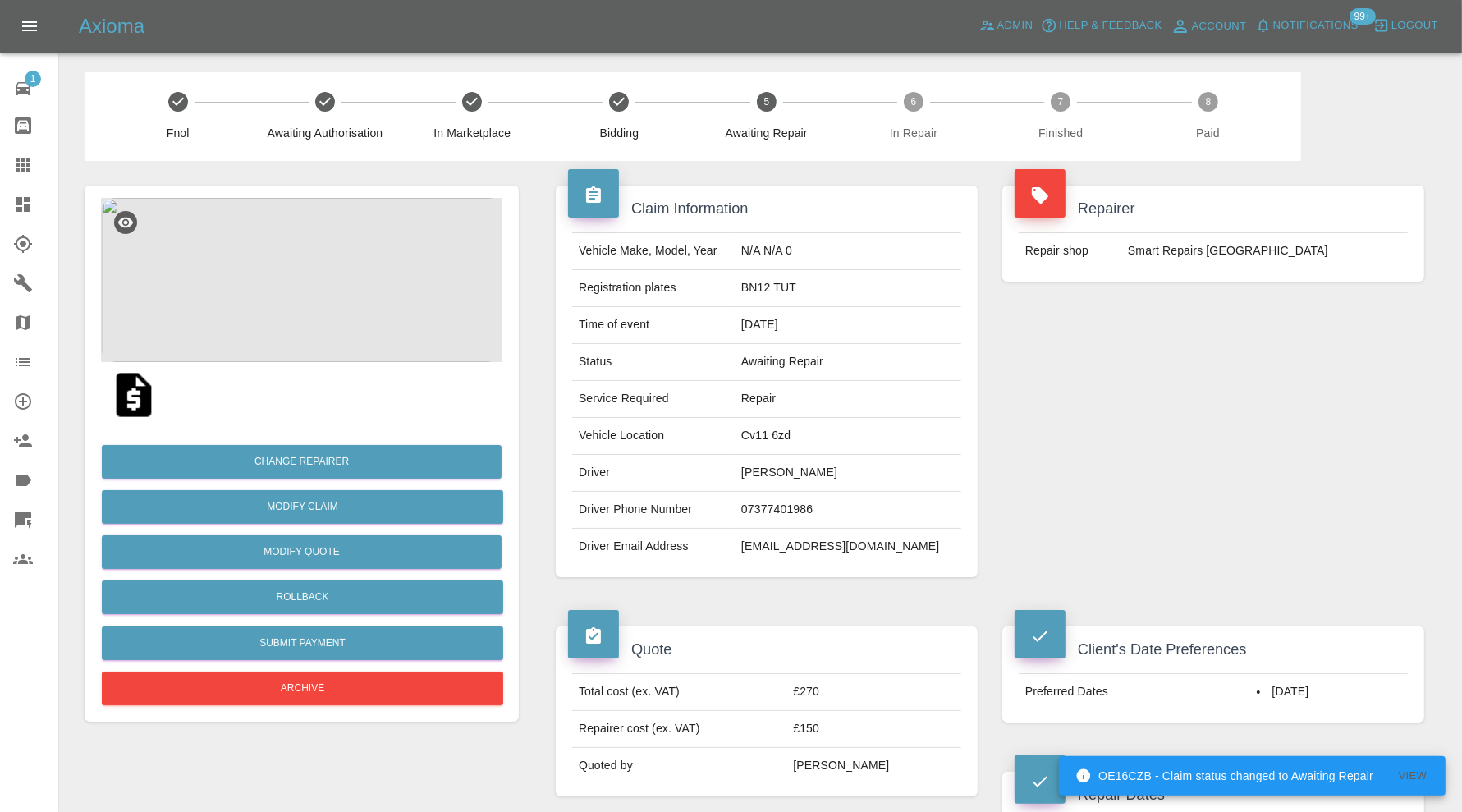
click at [329, 230] on img at bounding box center [302, 280] width 402 height 164
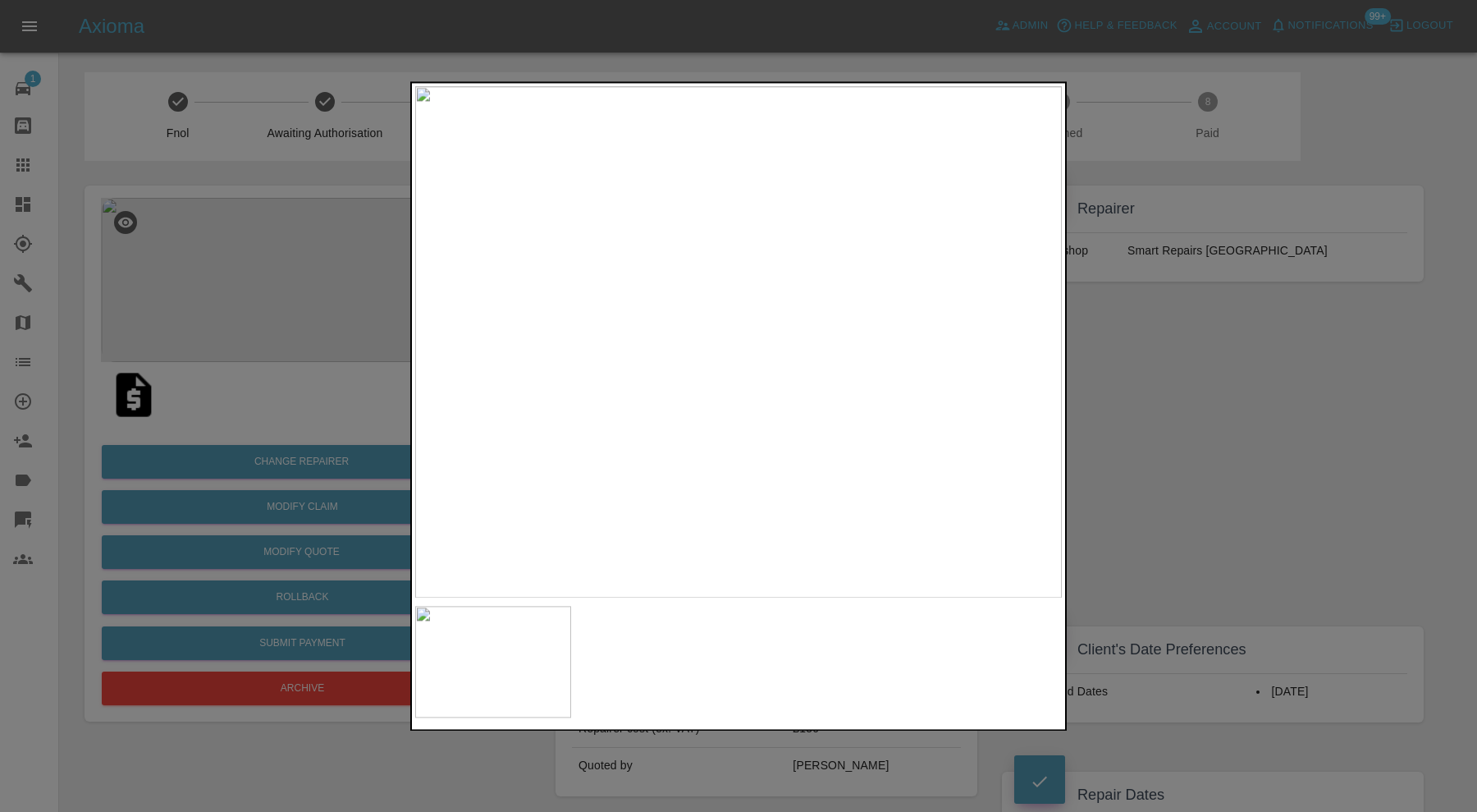
click at [1147, 327] on div at bounding box center [738, 406] width 1477 height 812
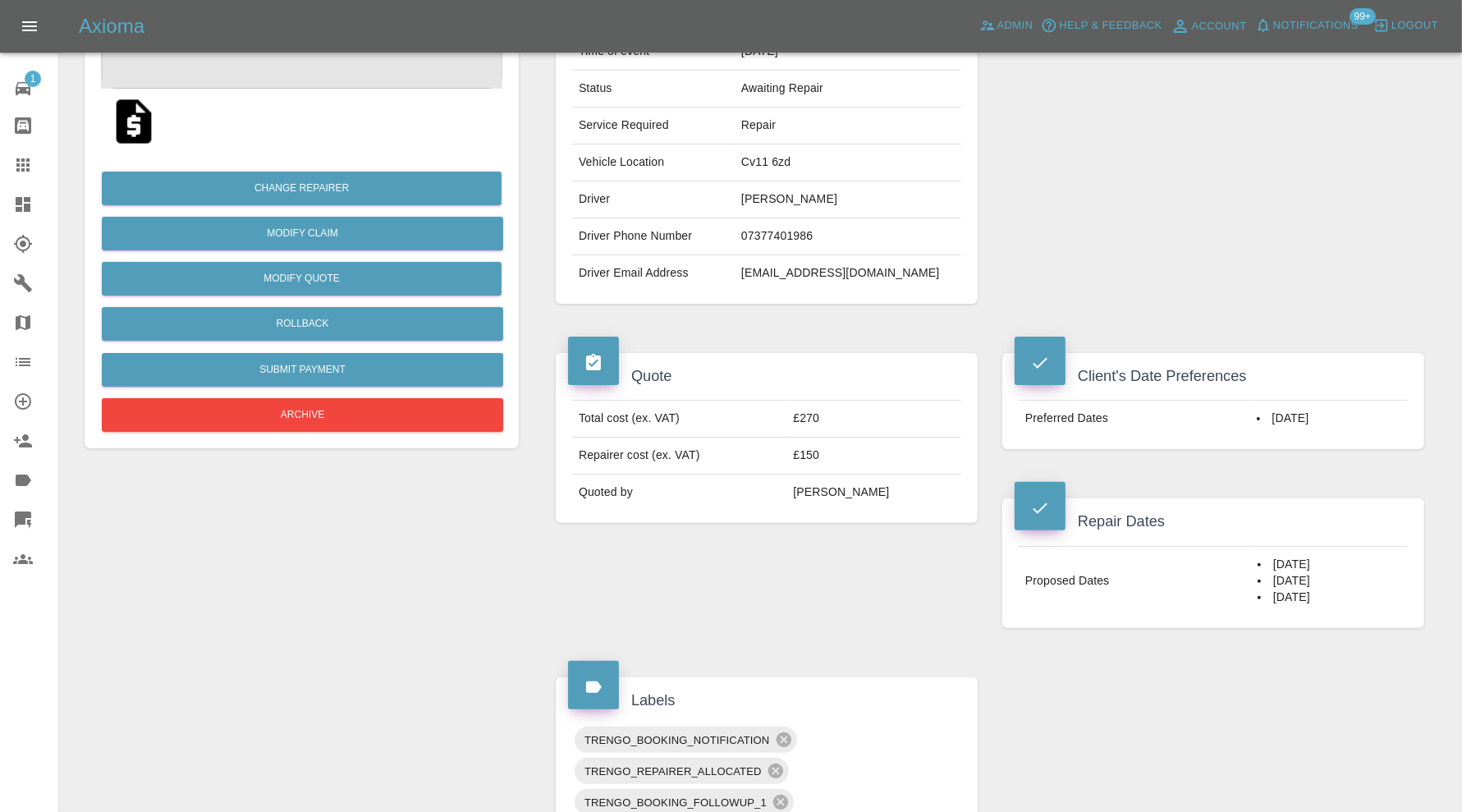
scroll to position [136, 0]
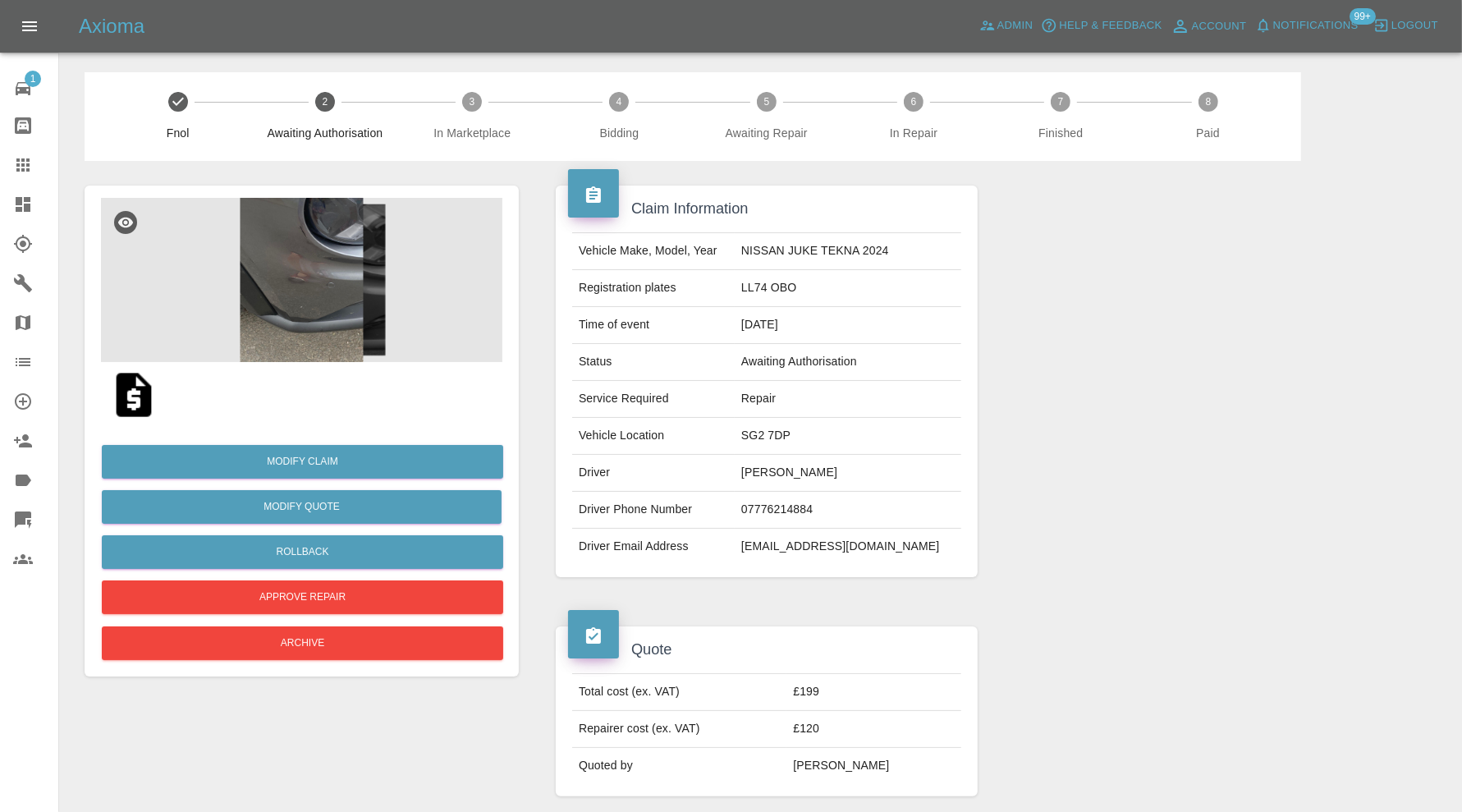
click at [320, 288] on img at bounding box center [302, 280] width 402 height 164
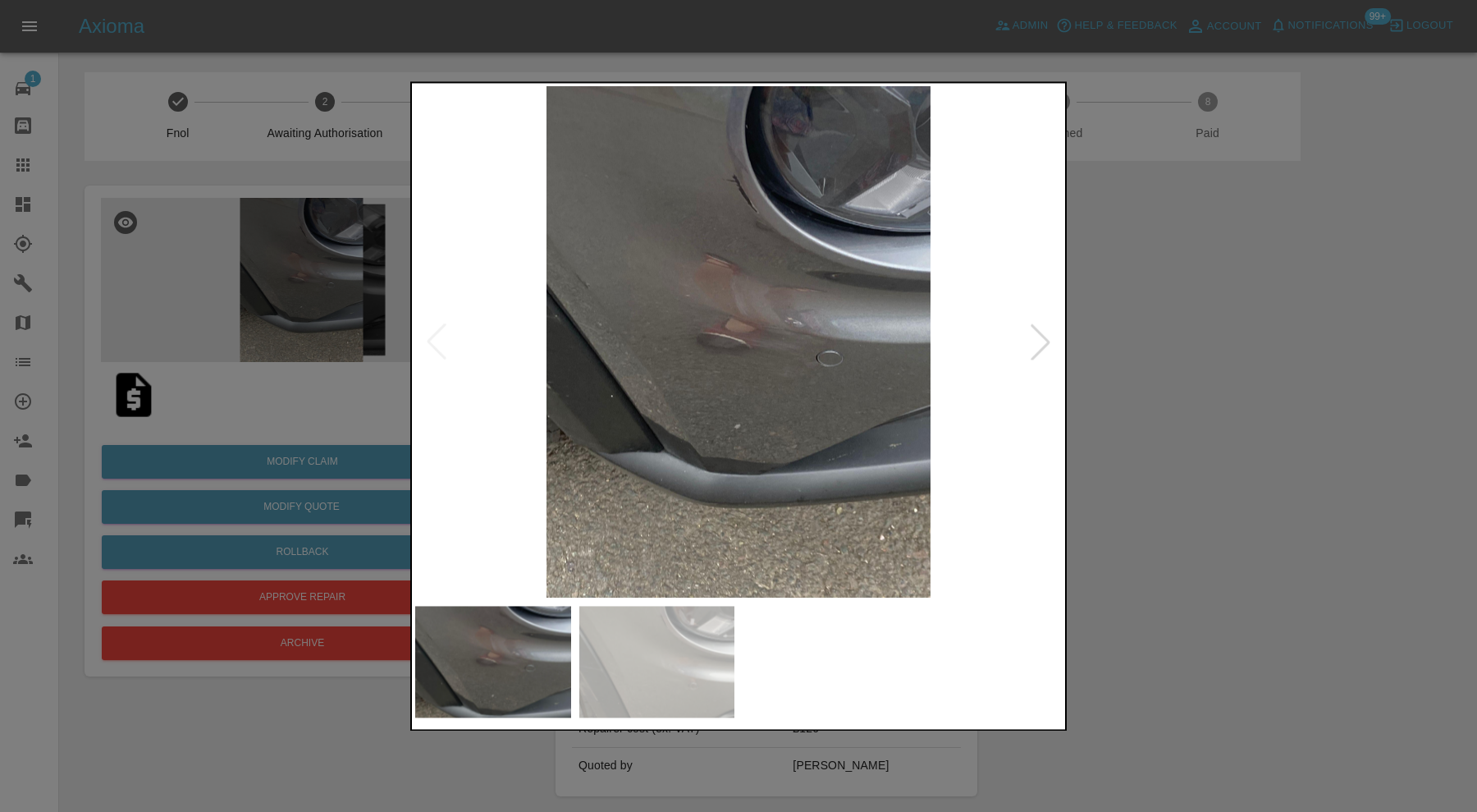
click at [700, 628] on img at bounding box center [656, 662] width 156 height 111
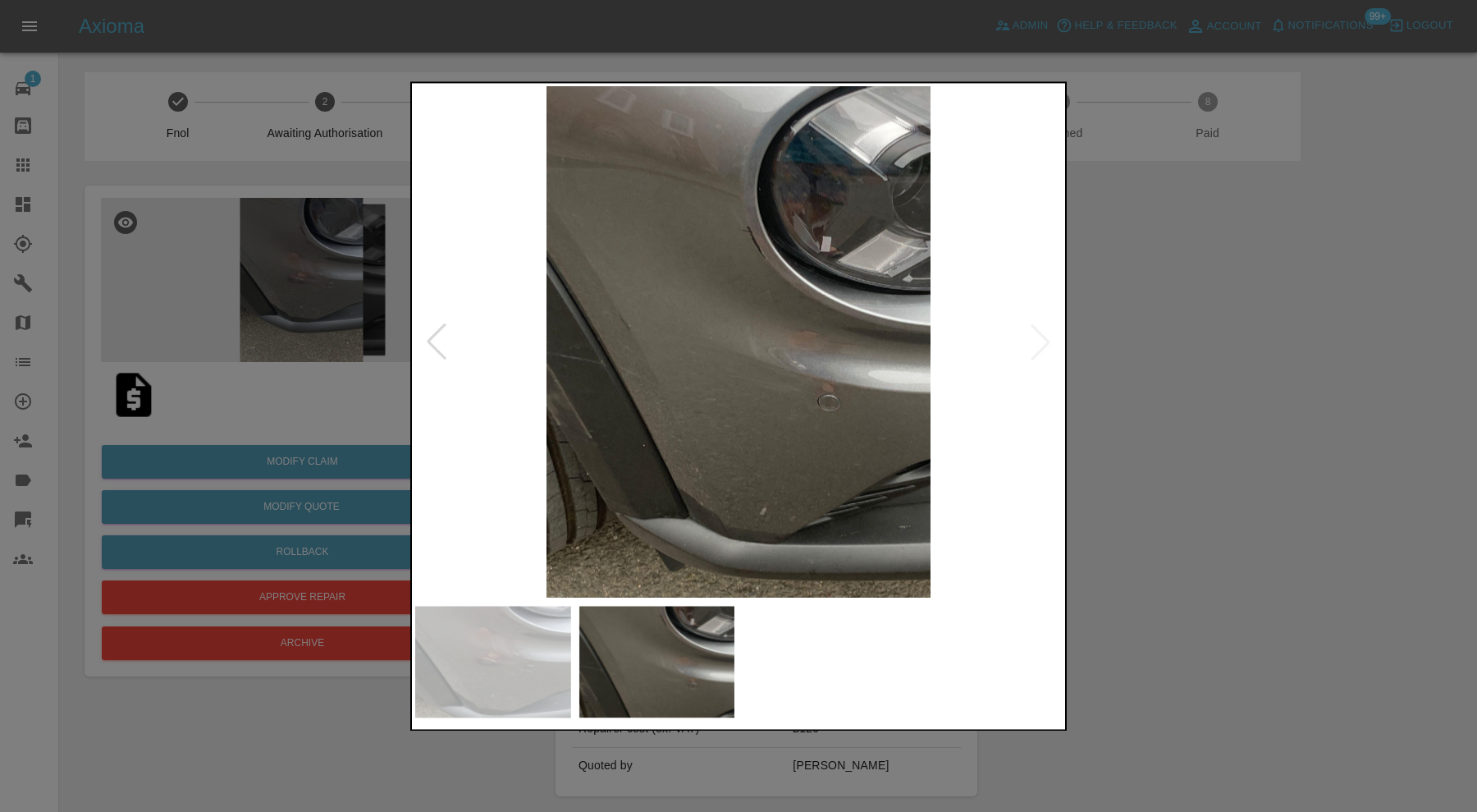
click at [1207, 417] on div at bounding box center [738, 406] width 1477 height 812
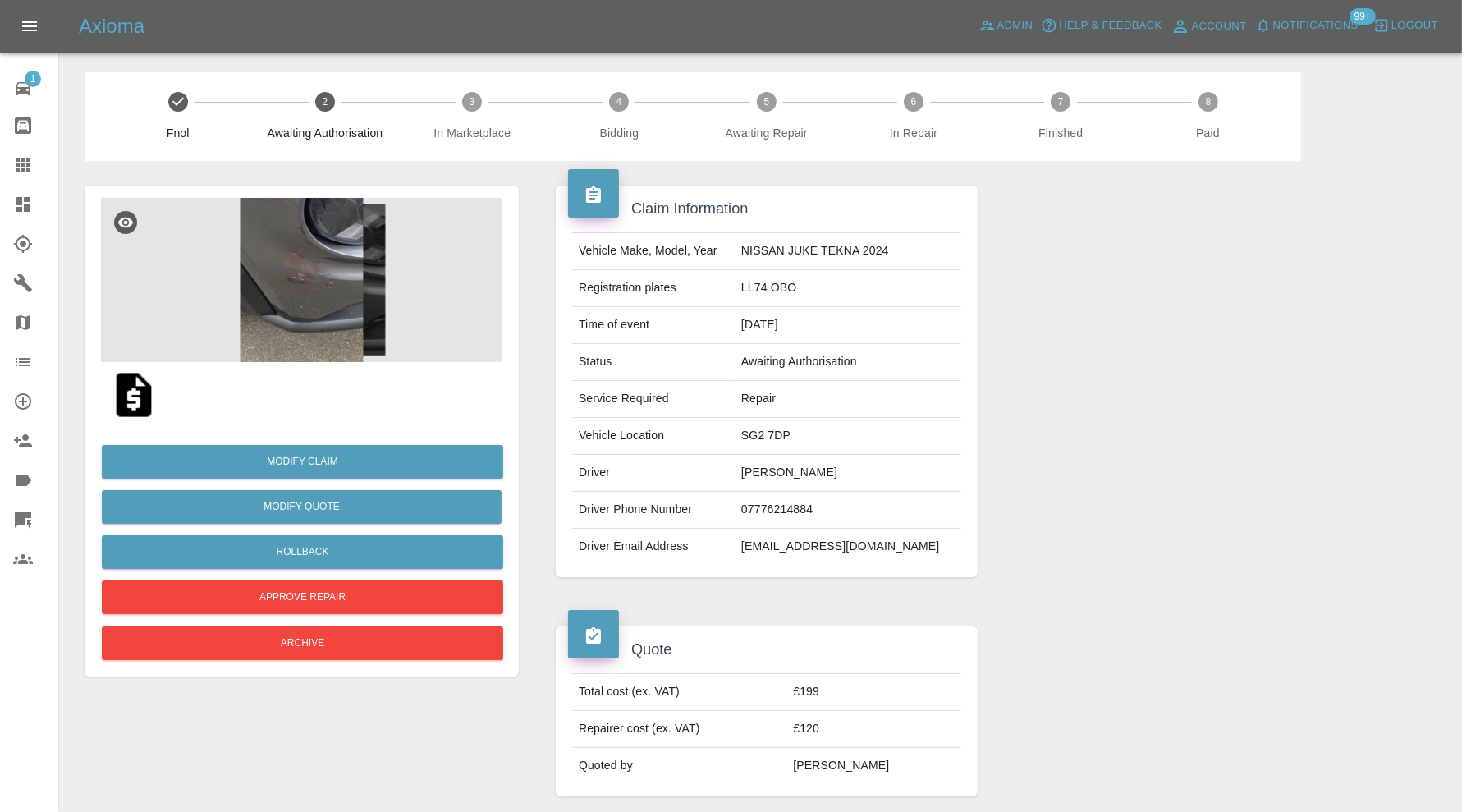
click at [297, 308] on img at bounding box center [302, 280] width 402 height 164
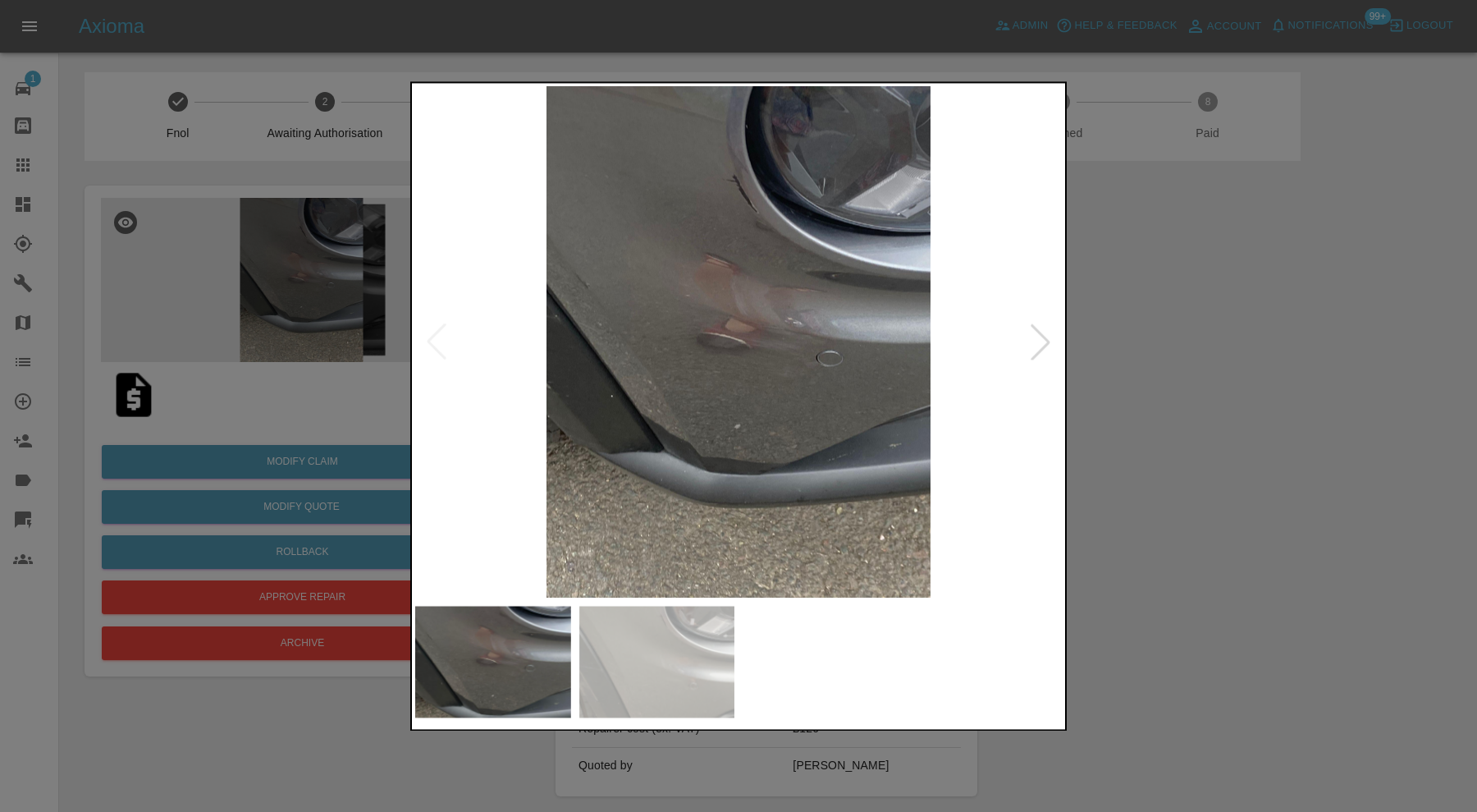
click at [655, 673] on img at bounding box center [656, 662] width 156 height 111
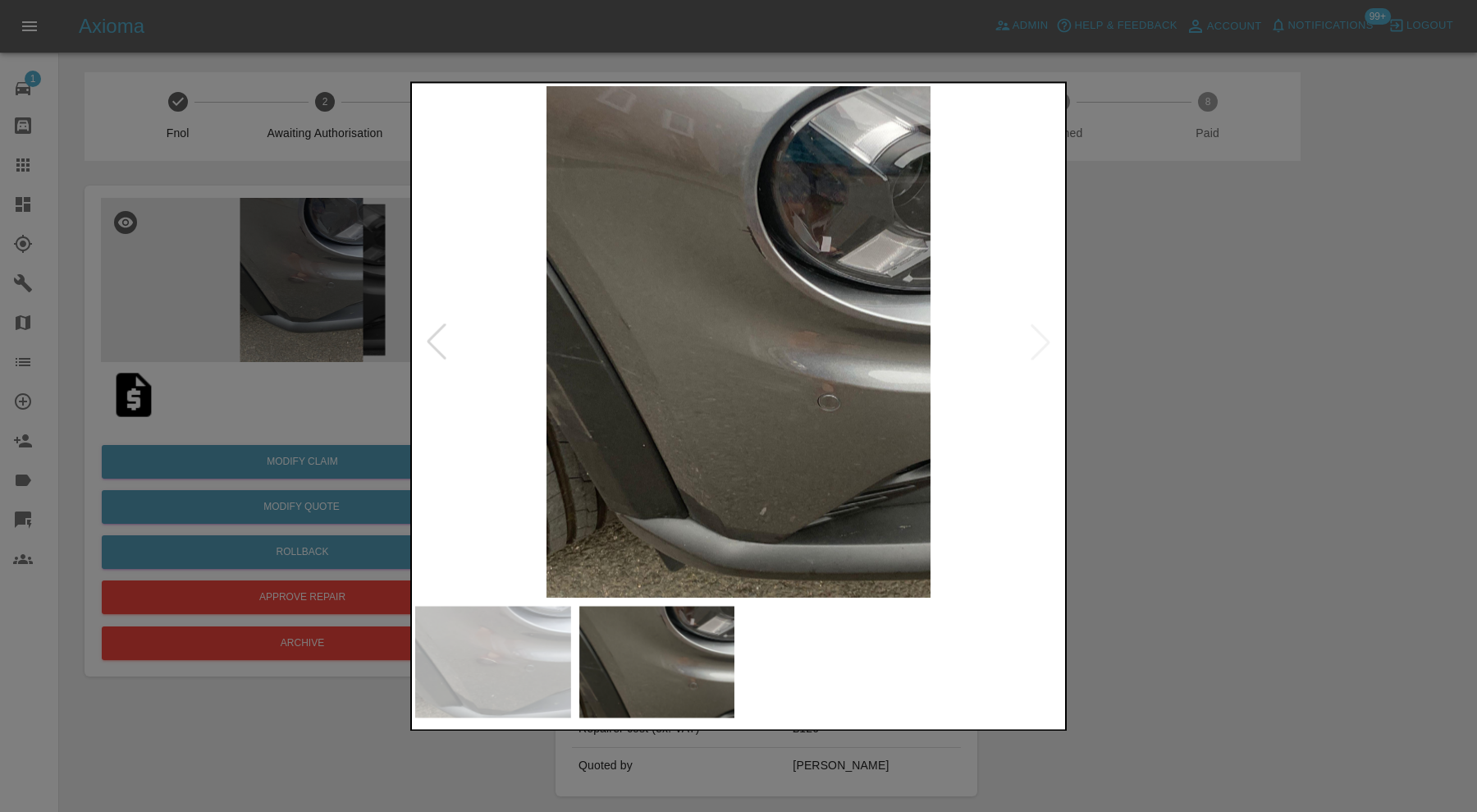
click at [1225, 376] on div at bounding box center [738, 406] width 1477 height 812
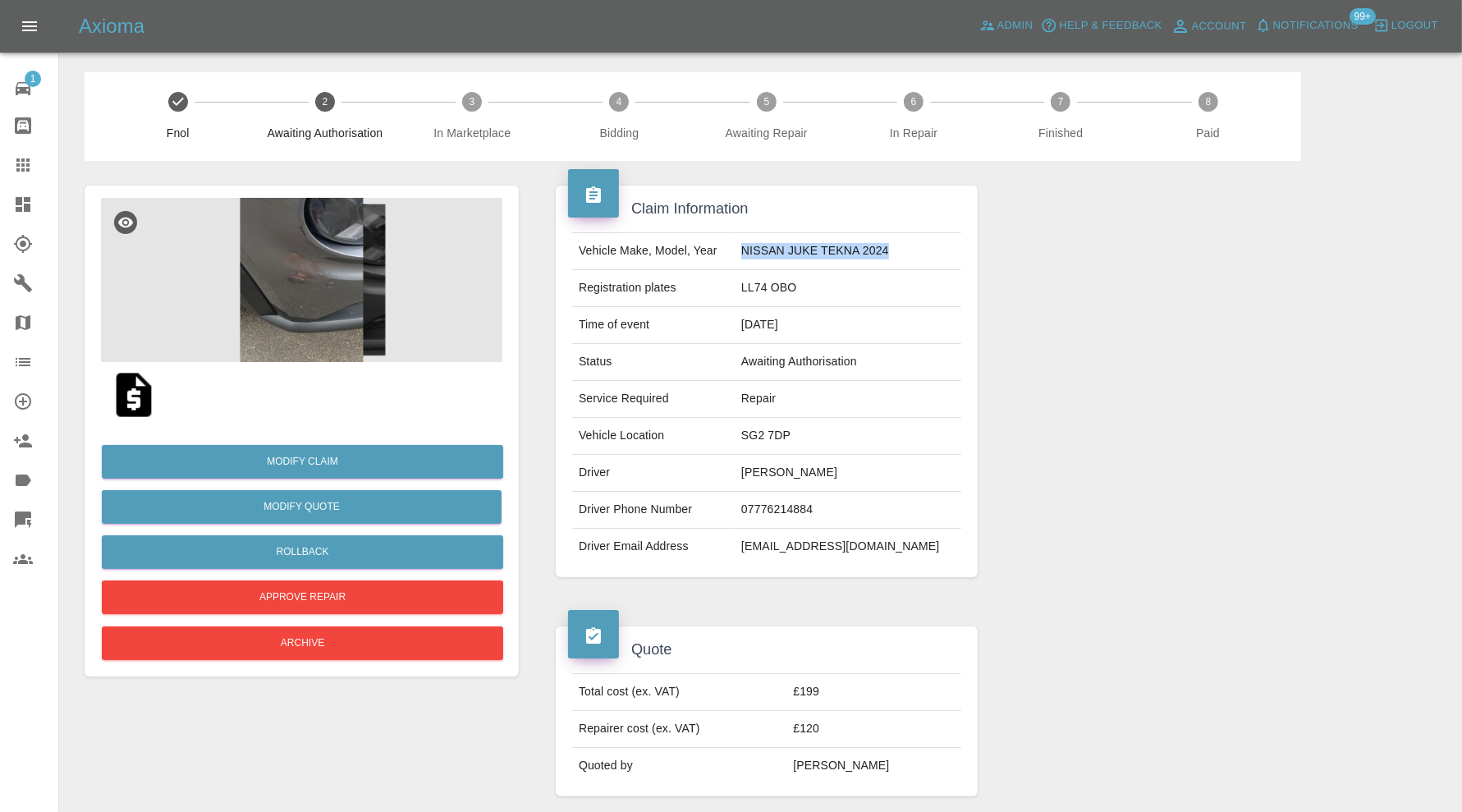
drag, startPoint x: 918, startPoint y: 249, endPoint x: 770, endPoint y: 261, distance: 148.5
click at [770, 261] on td "NISSAN JUKE TEKNA 2024" at bounding box center [848, 251] width 227 height 37
copy td "NISSAN JUKE TEKNA 2024"
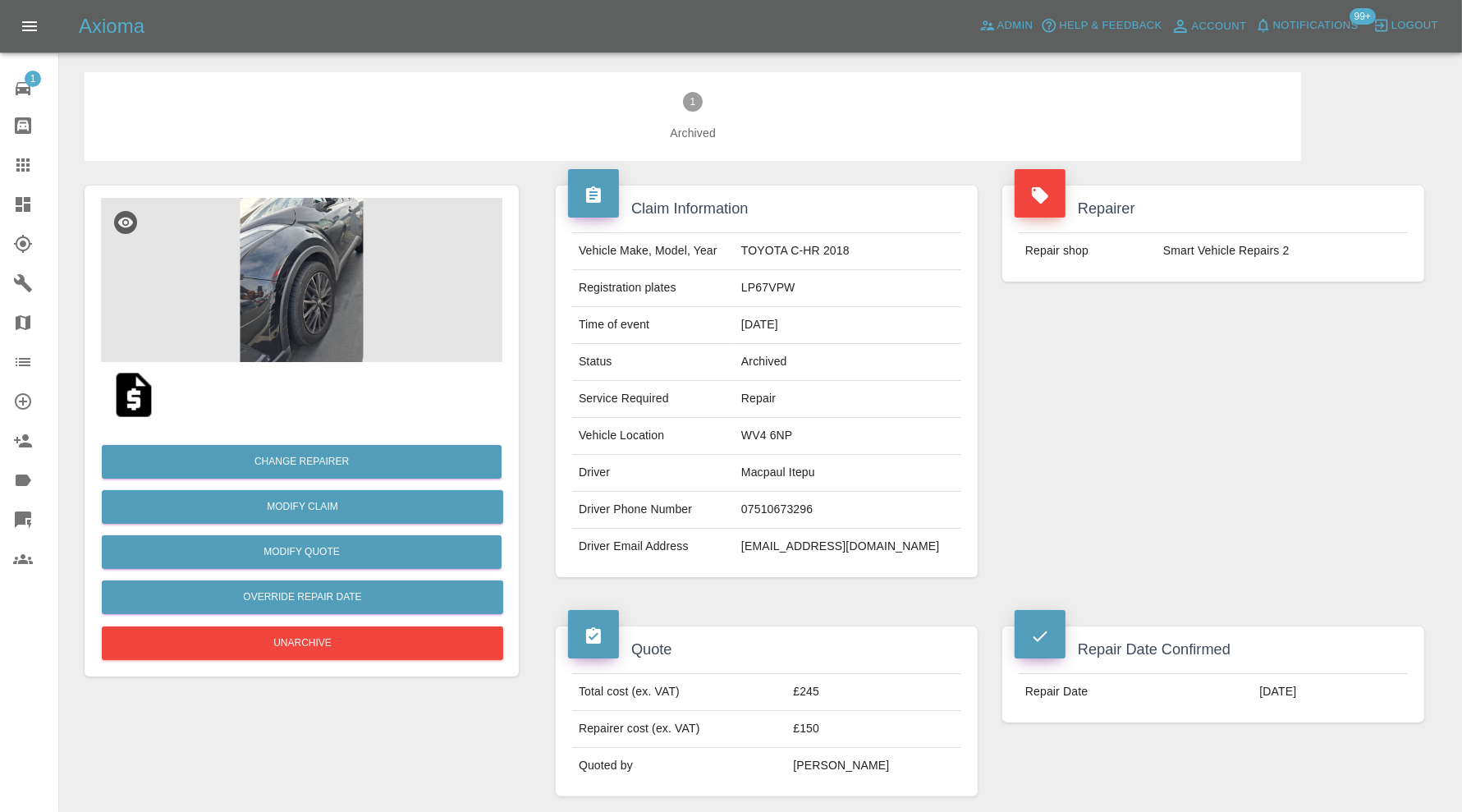
click at [836, 543] on td "macpaulitepu@gmail.com" at bounding box center [848, 547] width 227 height 37
click at [837, 544] on td "macpaulitepu@gmail.com" at bounding box center [848, 547] width 227 height 37
copy div "macpaulitepu@gmail.com"
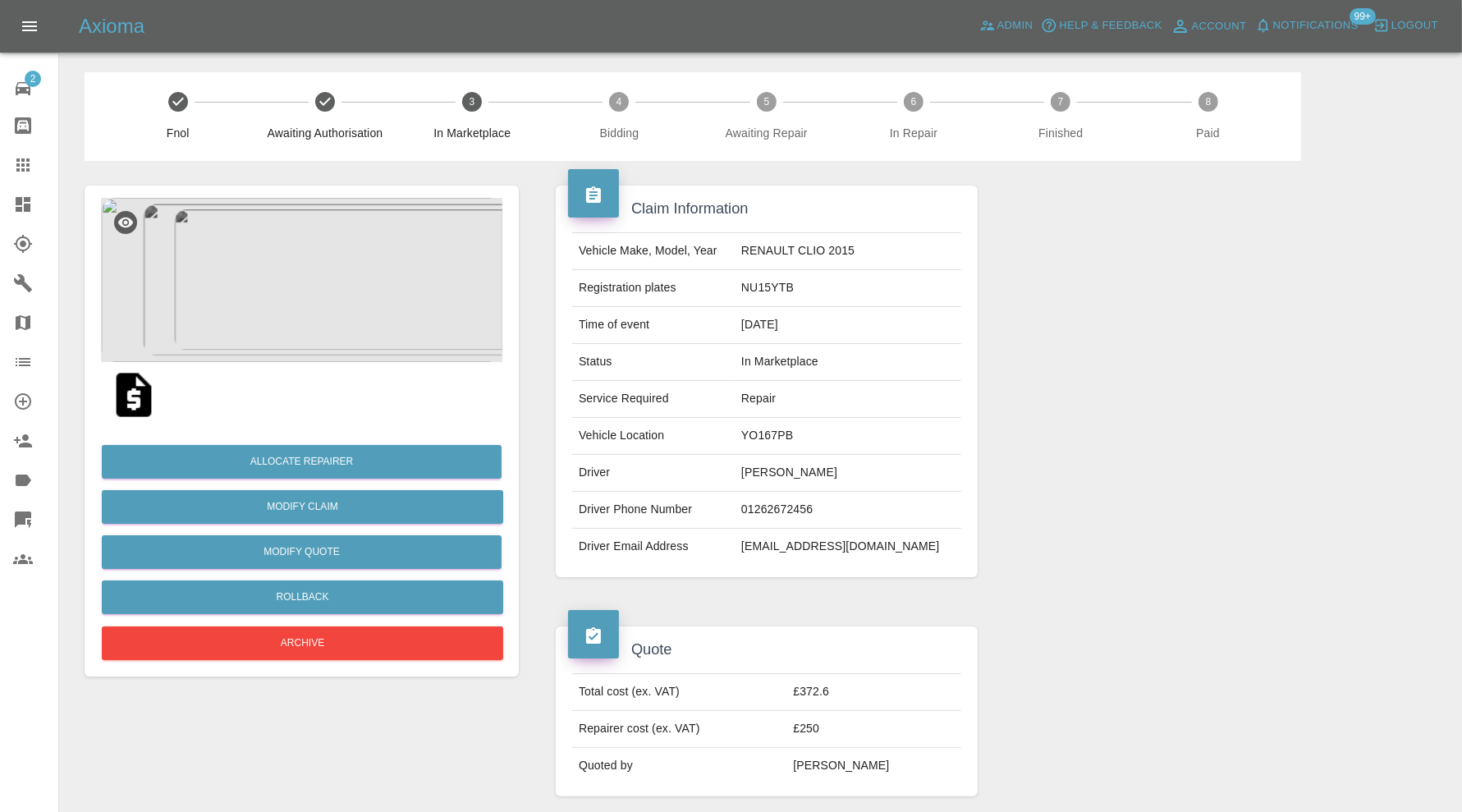
click at [814, 432] on td "YO167PB" at bounding box center [848, 436] width 227 height 37
copy td "YO167PB"
click at [866, 542] on td "[EMAIL_ADDRESS][DOMAIN_NAME]" at bounding box center [848, 547] width 227 height 37
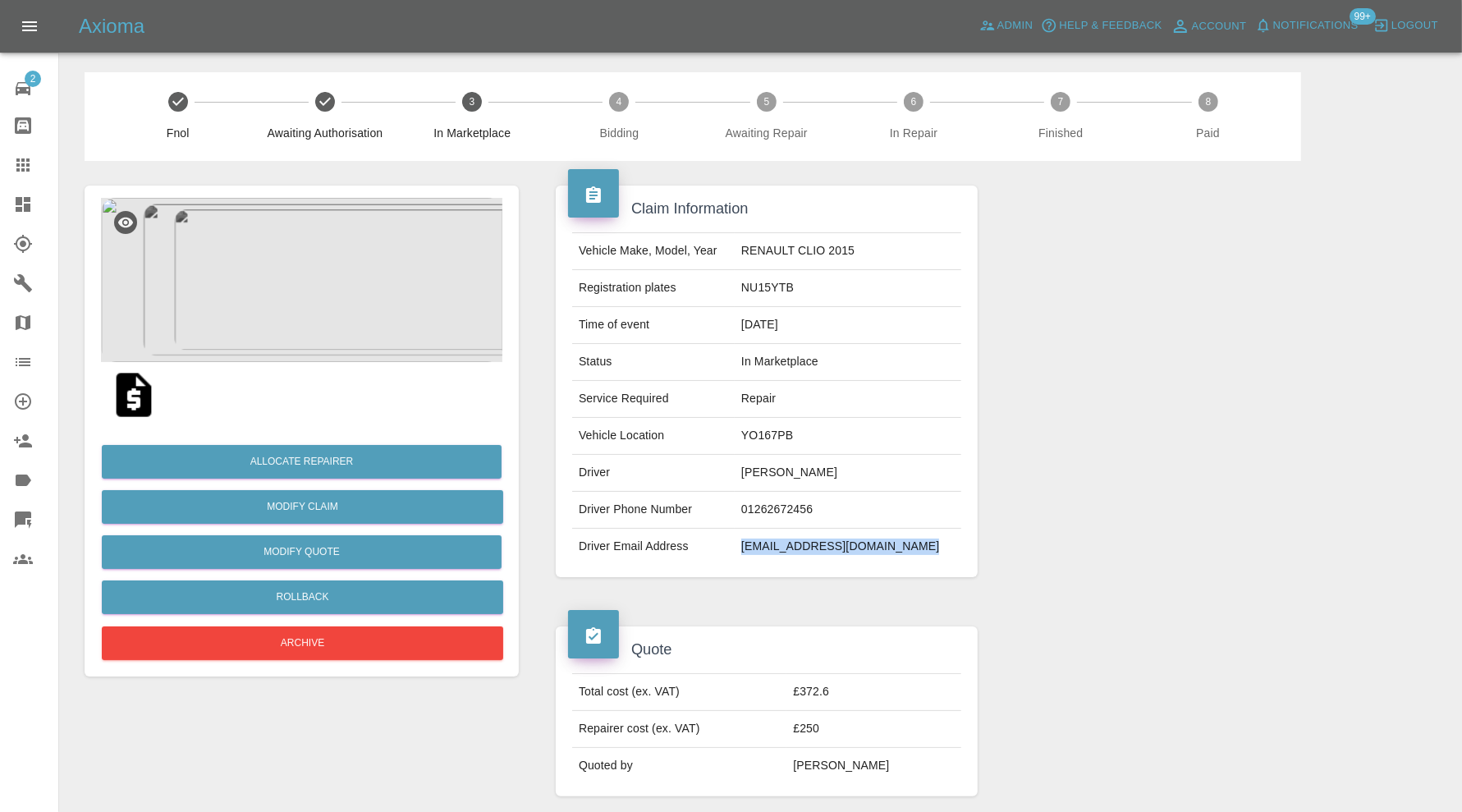
click at [866, 542] on td "[EMAIL_ADDRESS][DOMAIN_NAME]" at bounding box center [848, 547] width 227 height 37
copy td "[EMAIL_ADDRESS][DOMAIN_NAME]"
click at [803, 283] on td "NU15YTB" at bounding box center [848, 289] width 227 height 37
copy td "NU15YTB"
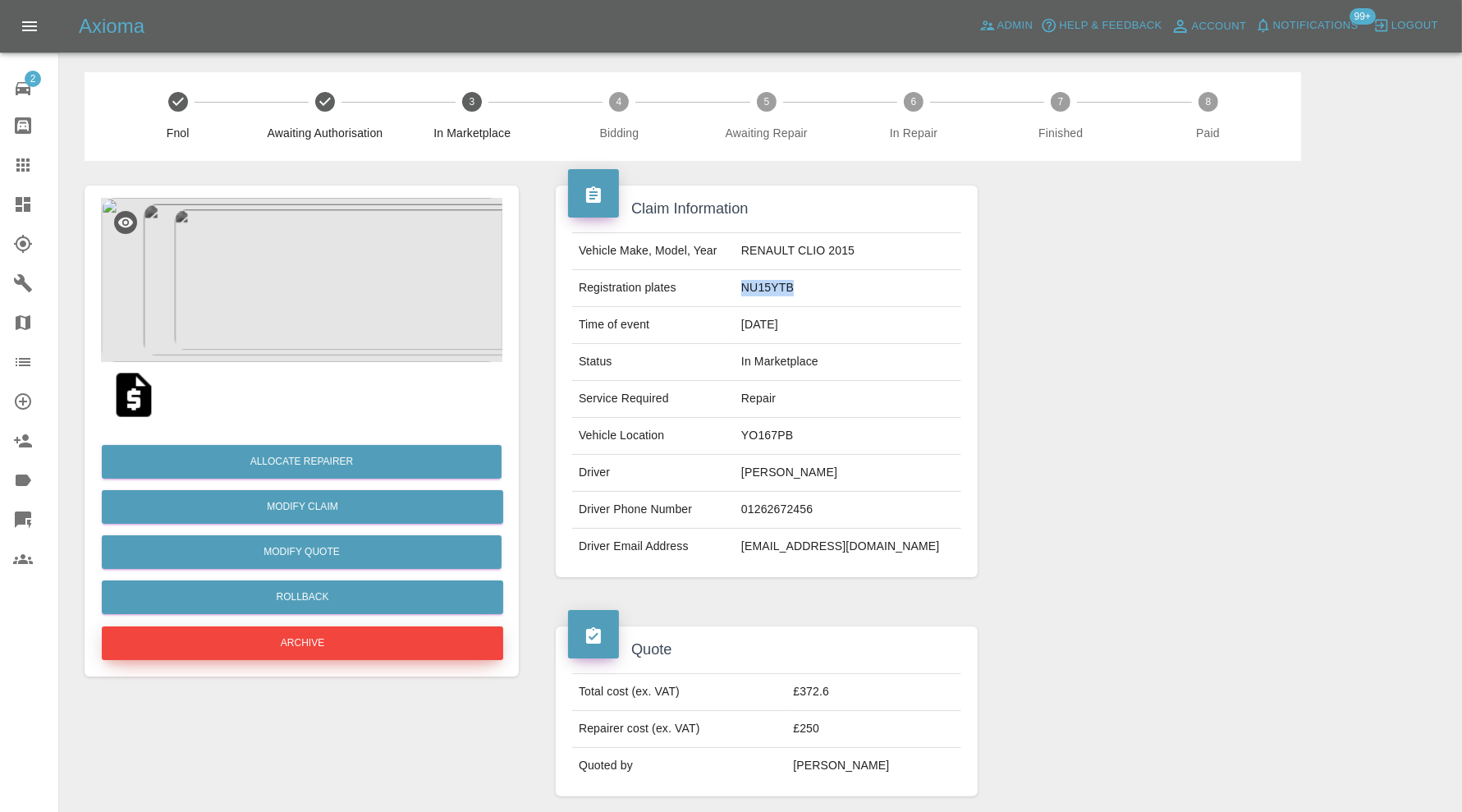
click at [375, 634] on button "Archive" at bounding box center [303, 642] width 402 height 34
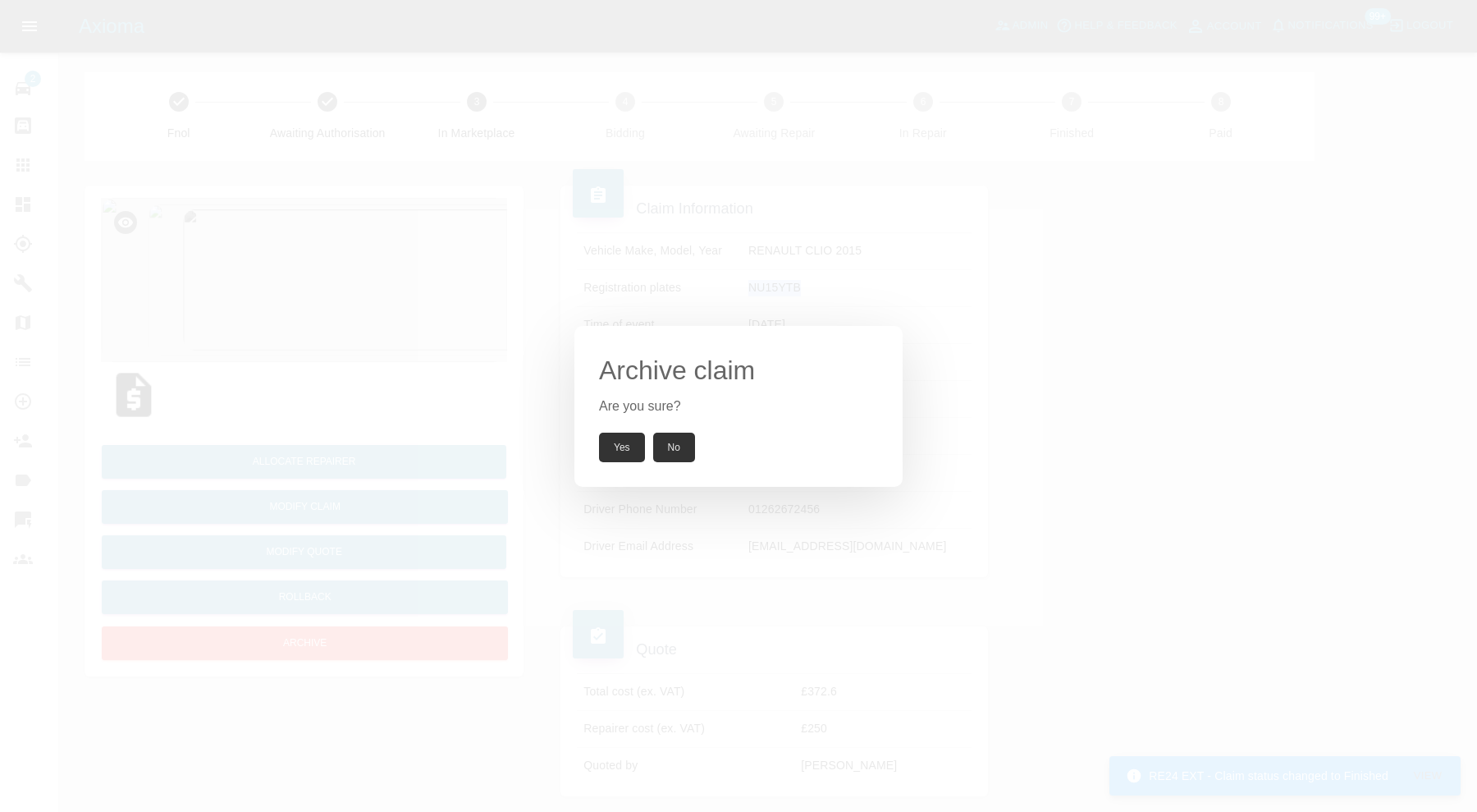
click at [615, 444] on button "Yes" at bounding box center [622, 447] width 46 height 30
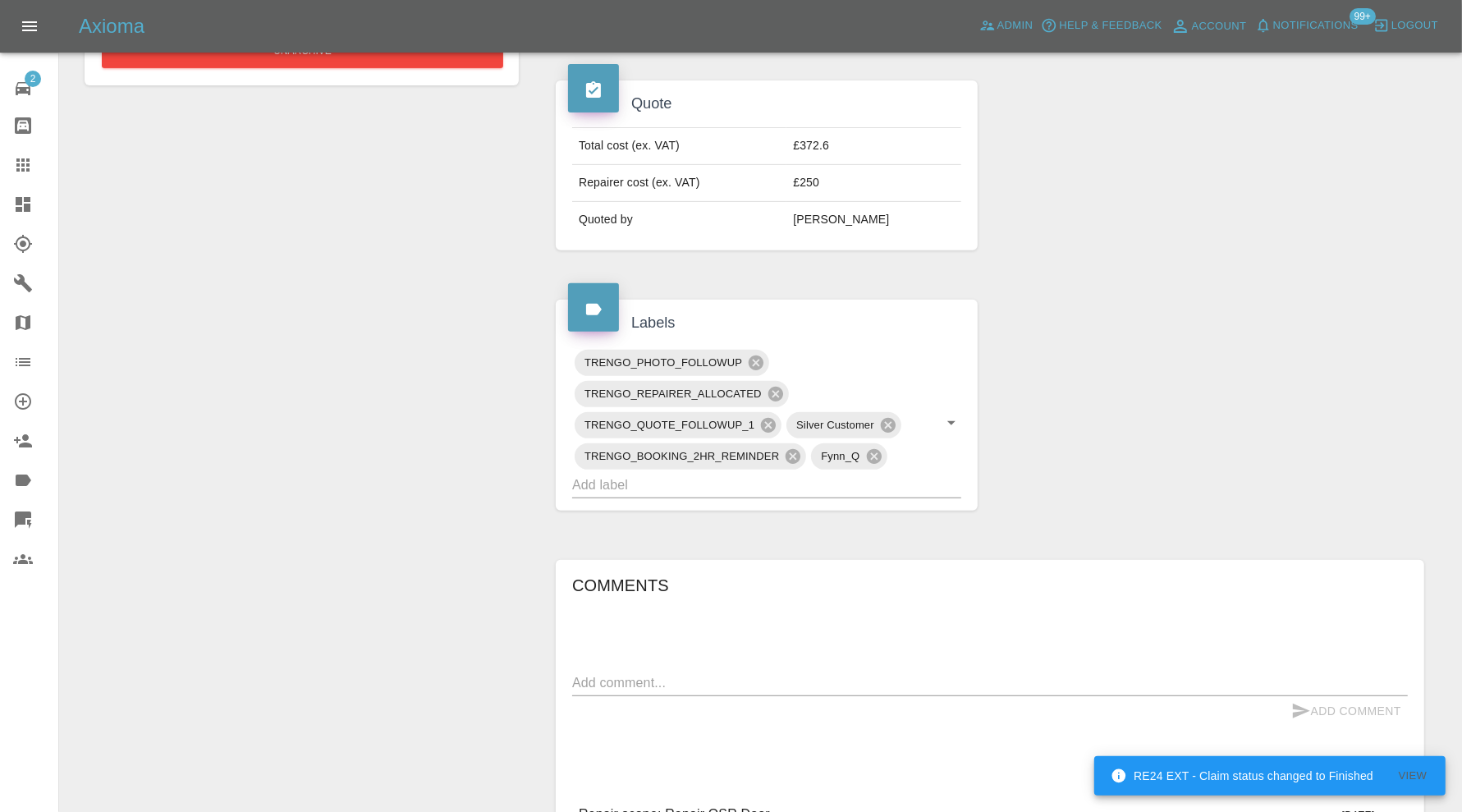
scroll to position [547, 0]
click at [823, 476] on input "text" at bounding box center [744, 483] width 344 height 25
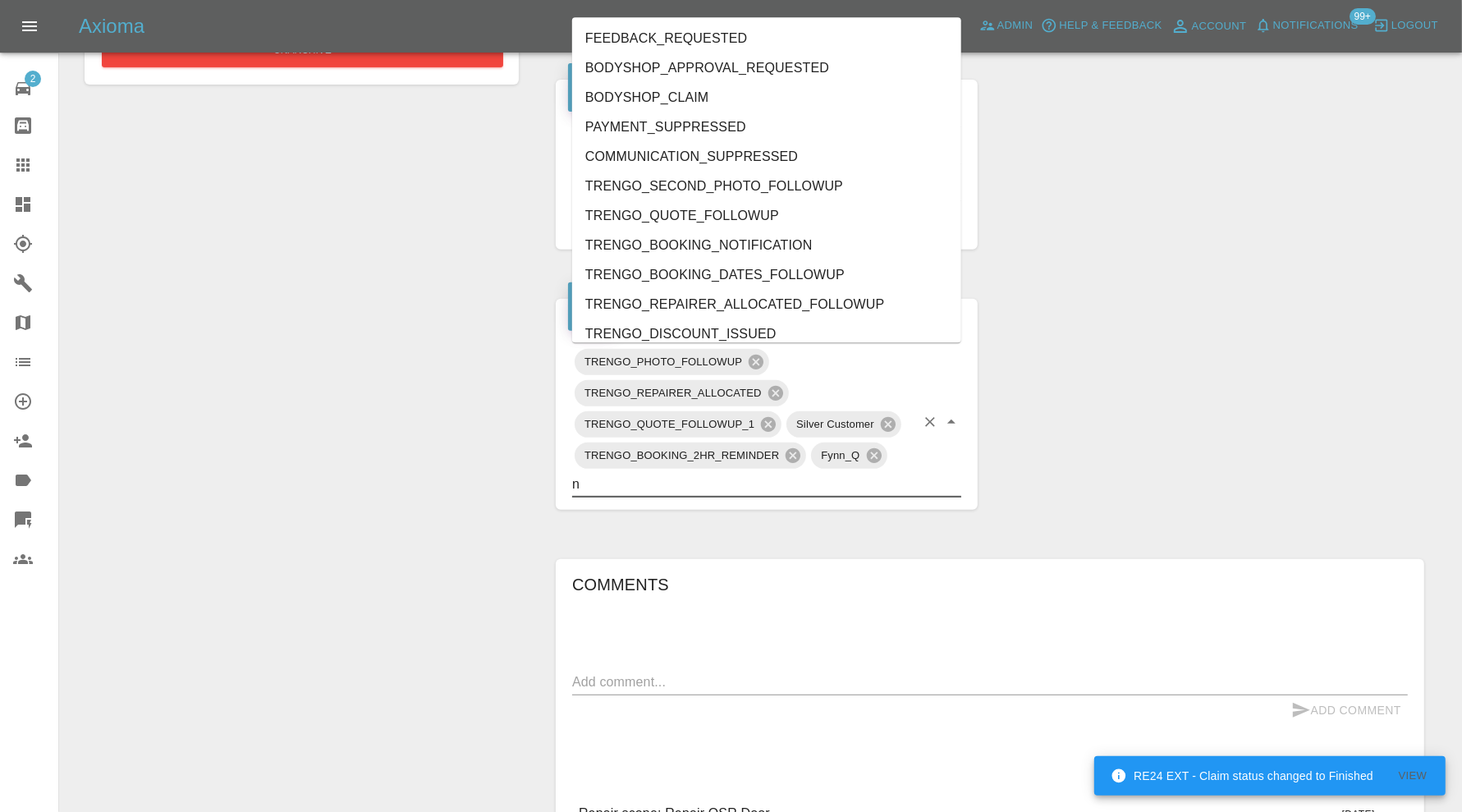
type input "no"
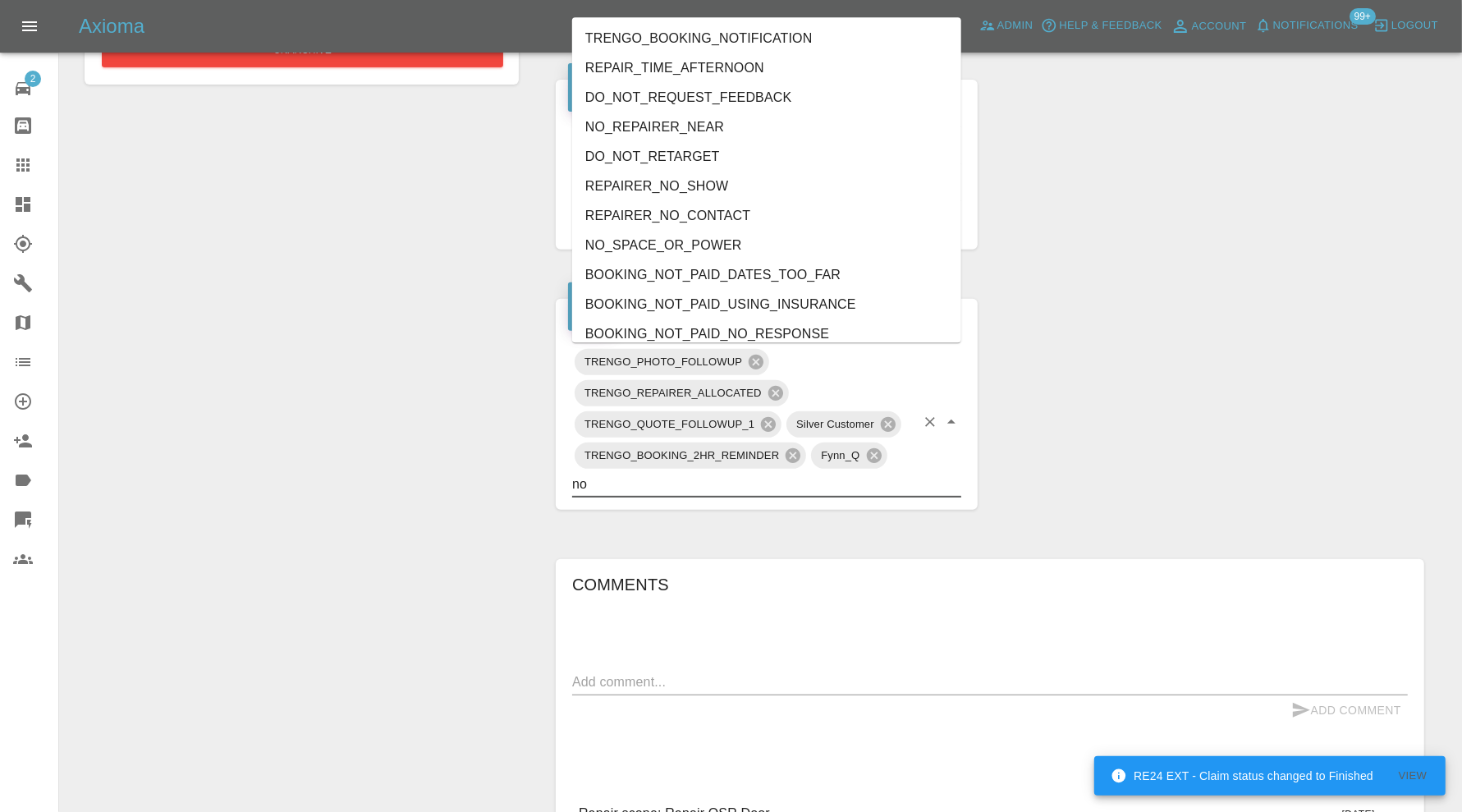
click at [743, 131] on li "NO_REPAIRER_NEAR" at bounding box center [766, 128] width 389 height 30
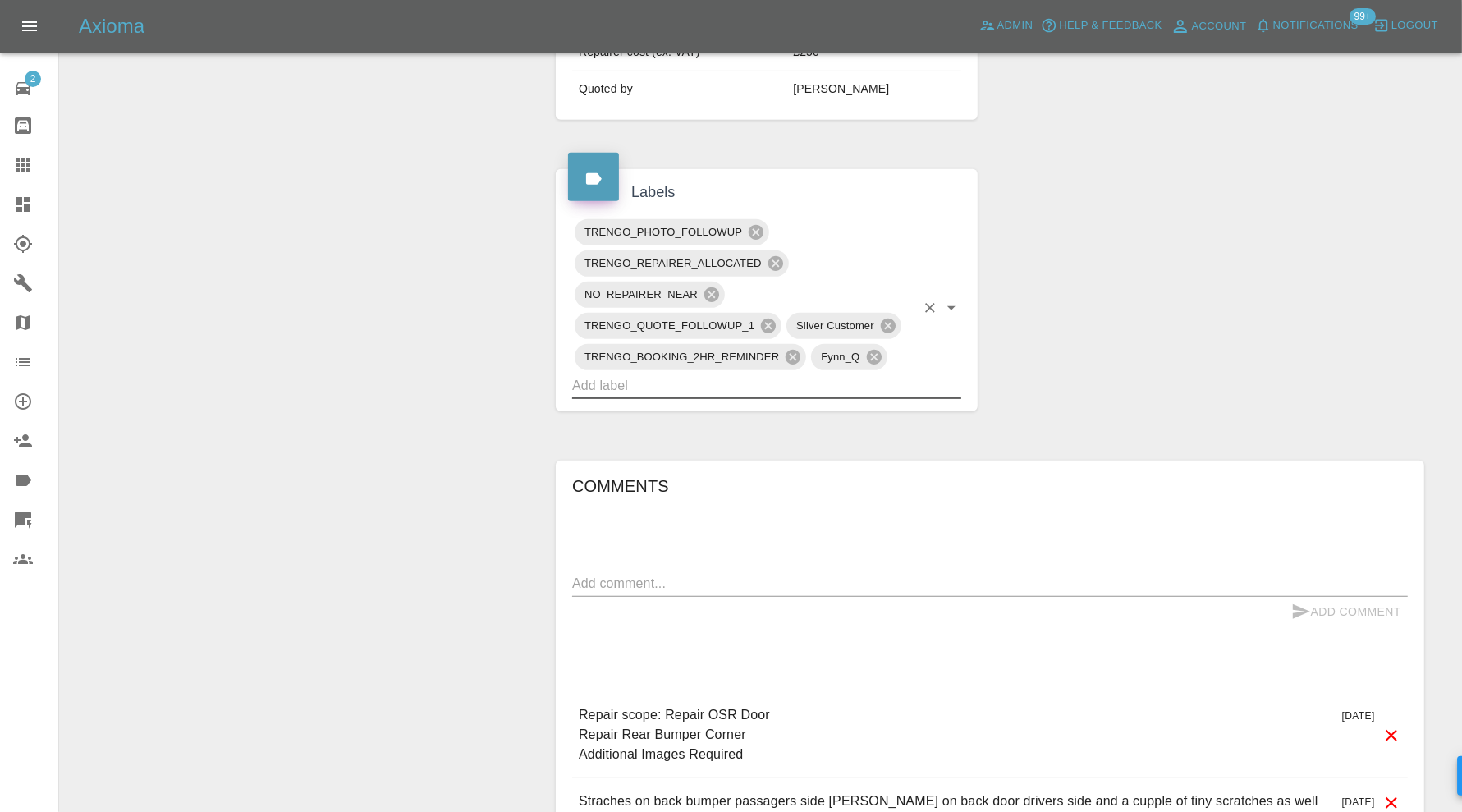
scroll to position [821, 0]
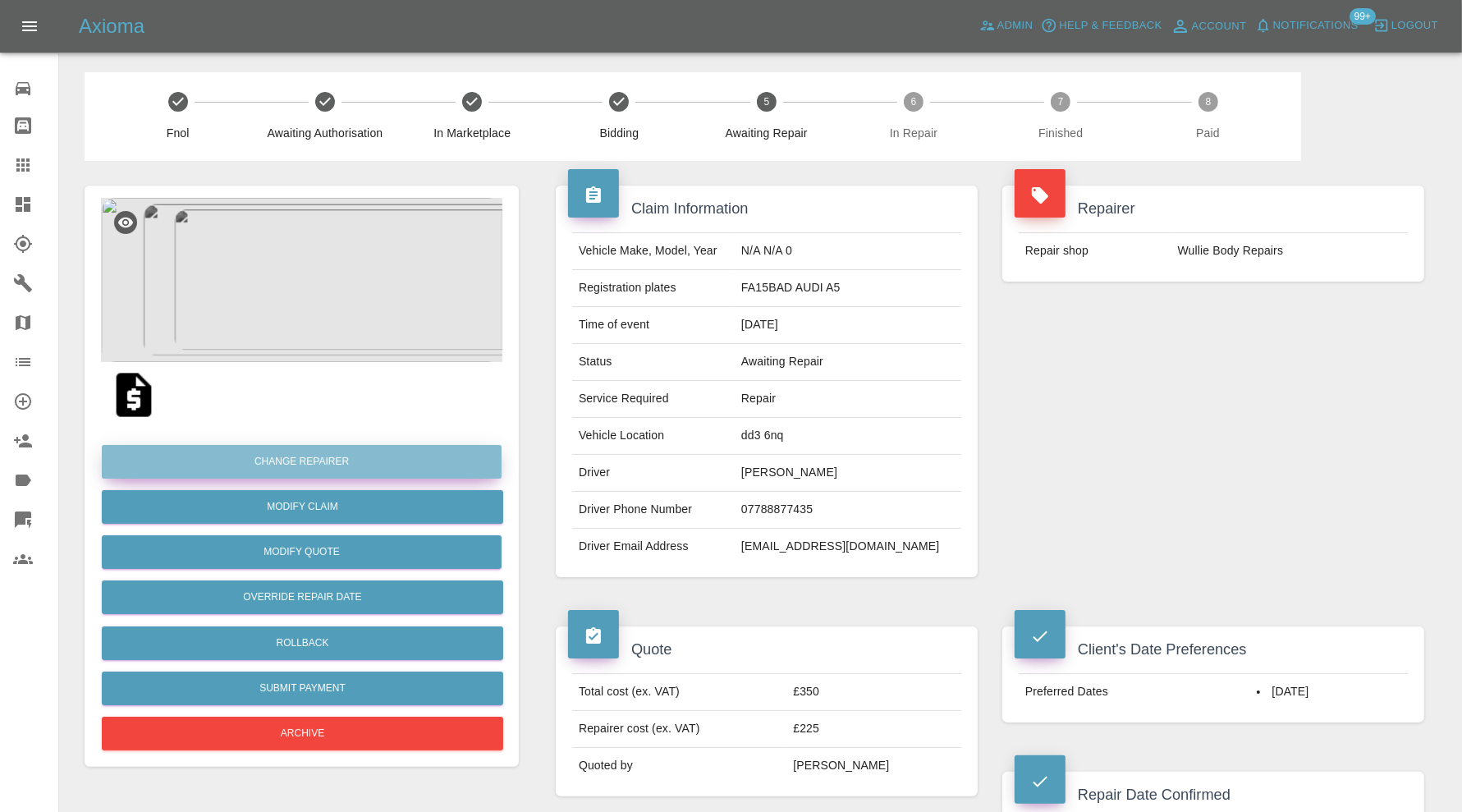
click at [463, 456] on button "Change Repairer" at bounding box center [302, 462] width 400 height 34
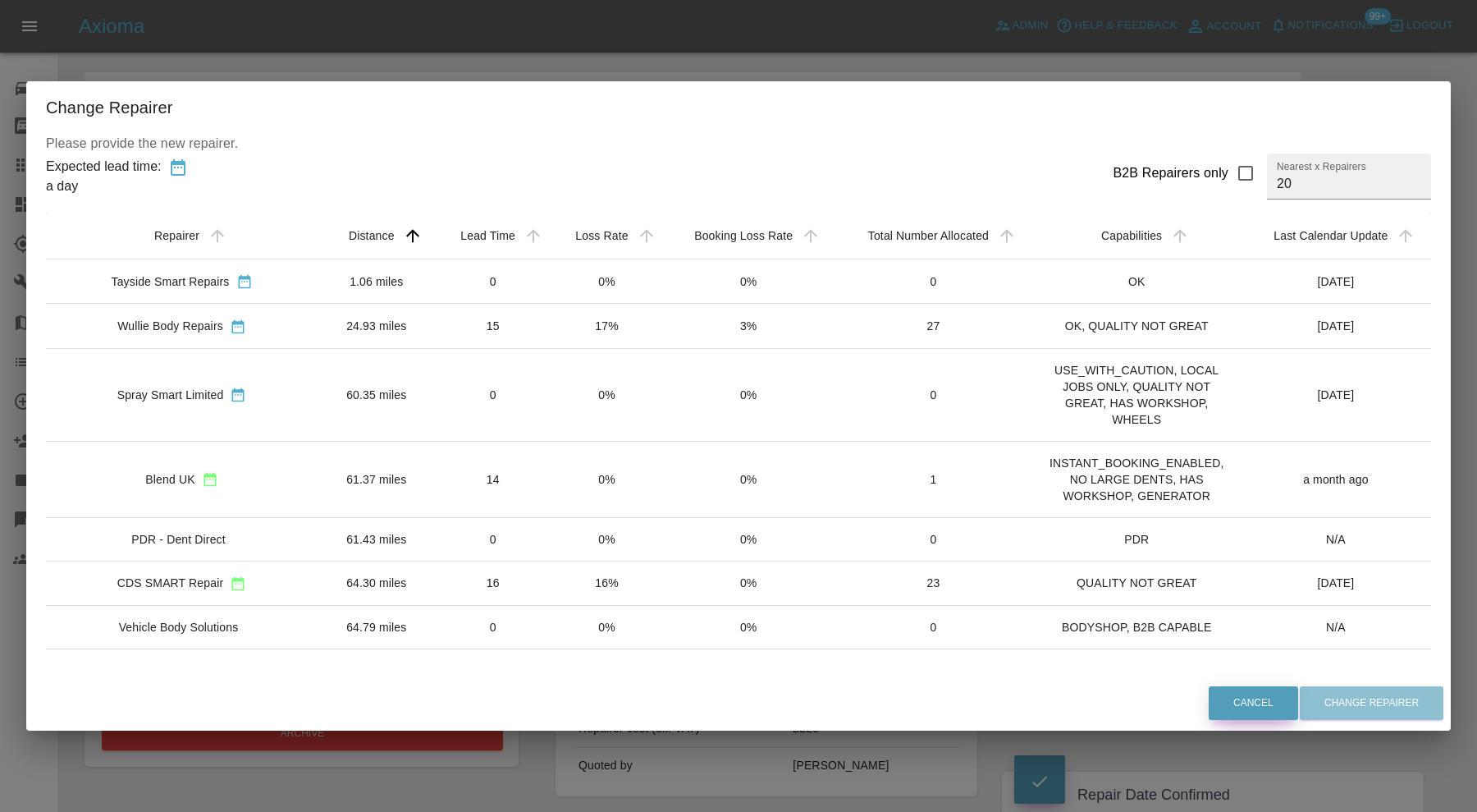
click at [1240, 699] on button "Cancel" at bounding box center [1254, 702] width 90 height 34
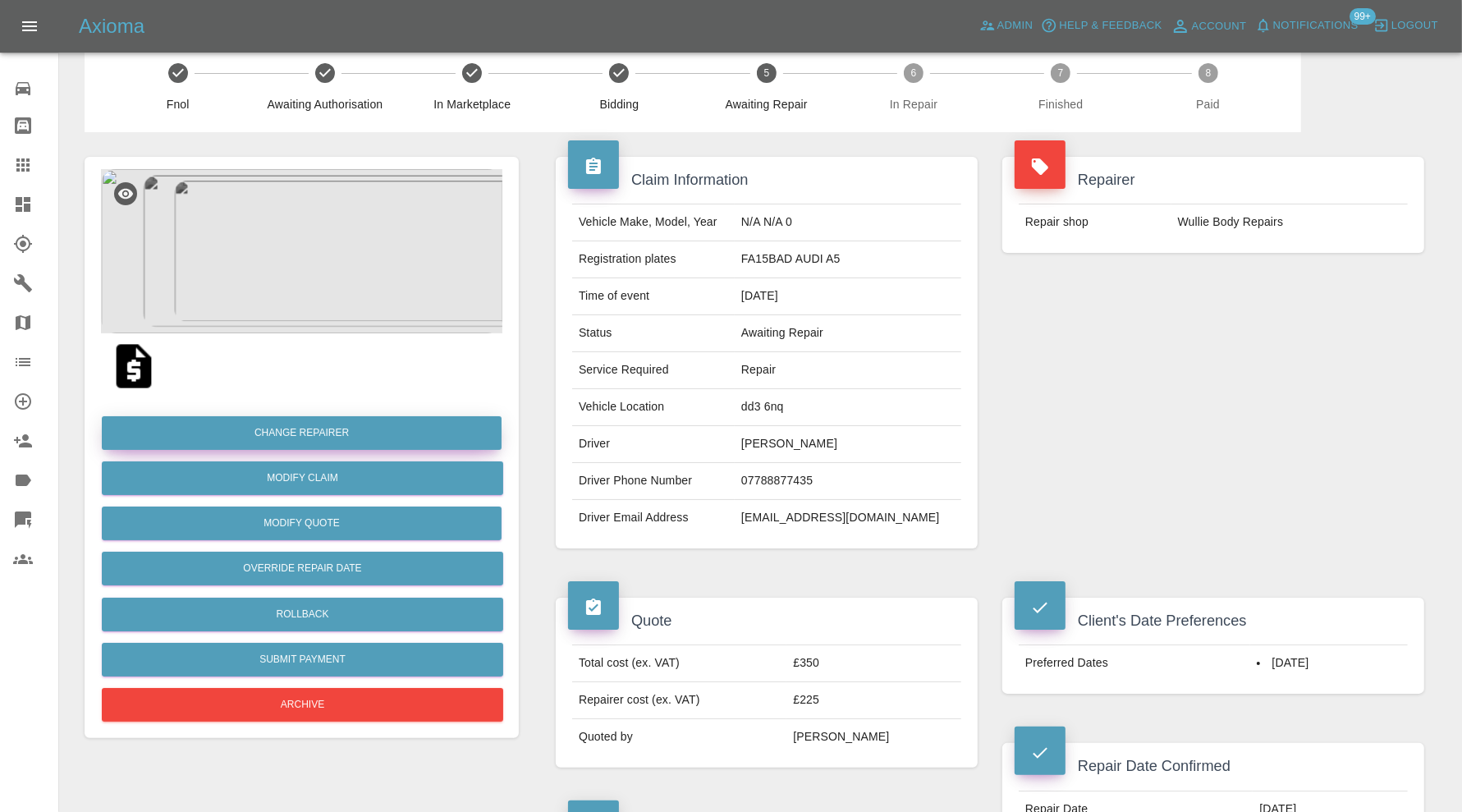
scroll to position [13, 0]
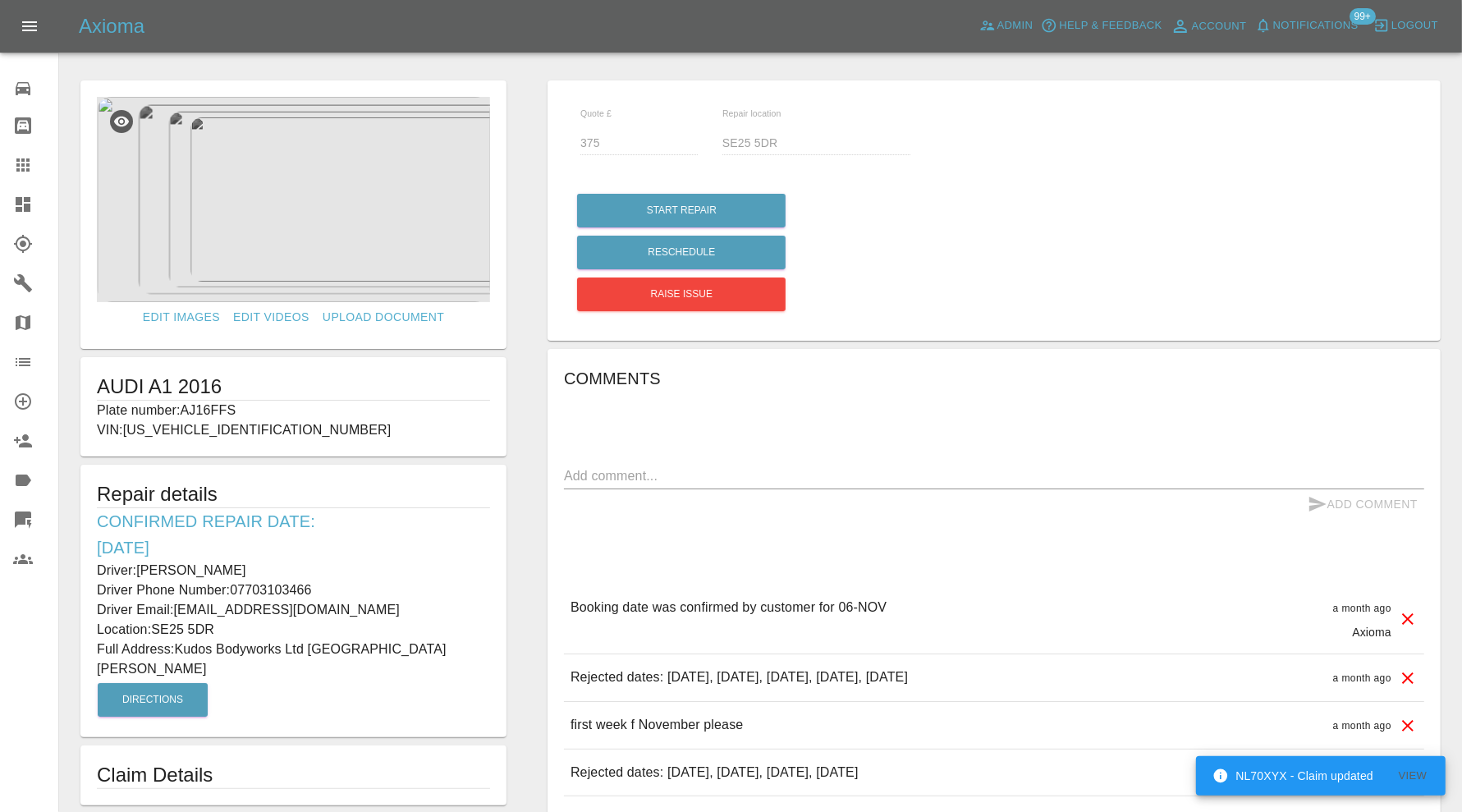
drag, startPoint x: 268, startPoint y: 566, endPoint x: 97, endPoint y: 575, distance: 171.2
click at [97, 575] on p "Driver: Sonya Da silva" at bounding box center [293, 570] width 393 height 20
copy p "Driver: Sonya Da silva"
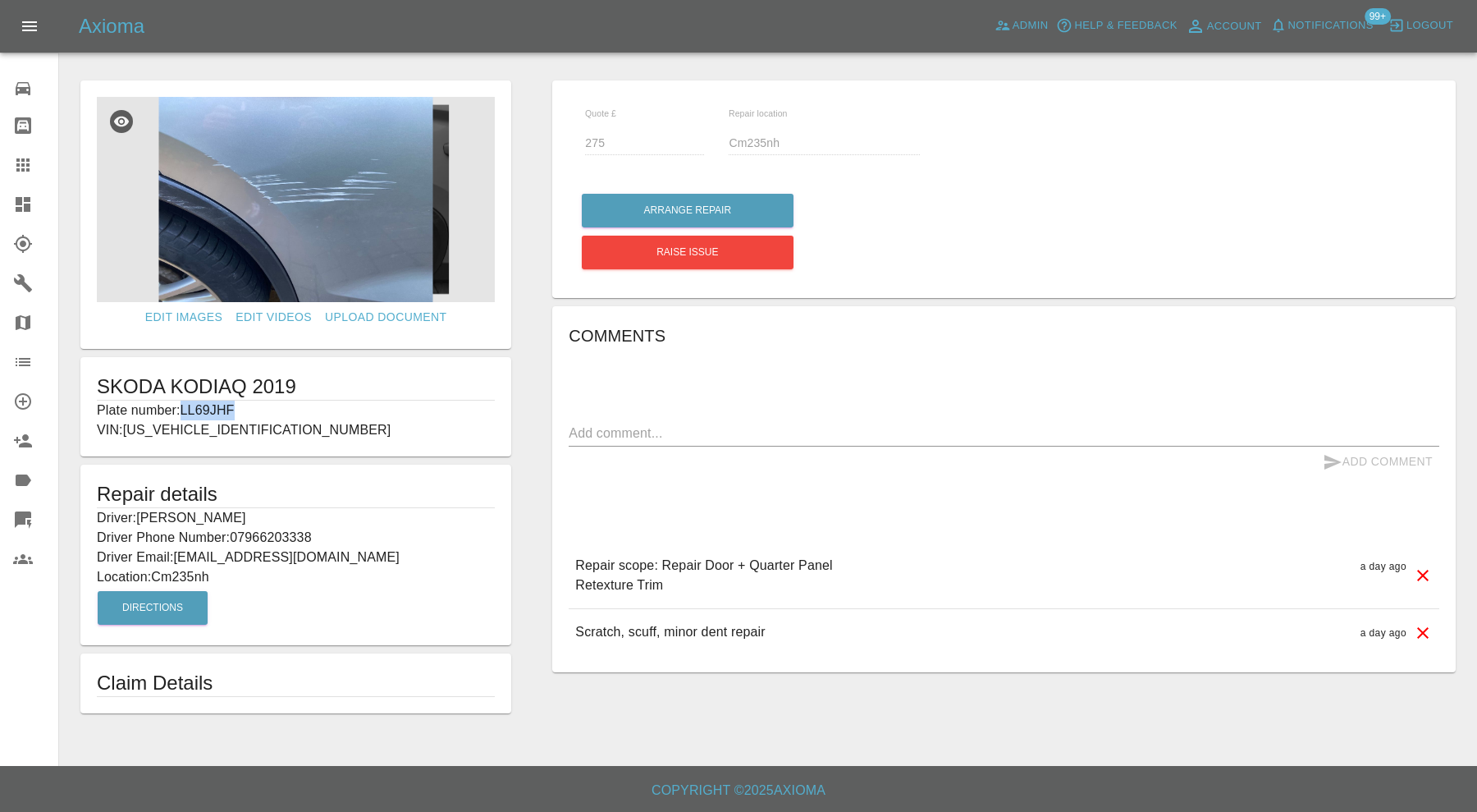
drag, startPoint x: 255, startPoint y: 404, endPoint x: 187, endPoint y: 416, distance: 69.1
click at [187, 416] on p "Plate number: LL69JHF" at bounding box center [296, 410] width 398 height 20
copy p "LL69JHF"
click at [19, 168] on icon at bounding box center [23, 164] width 20 height 20
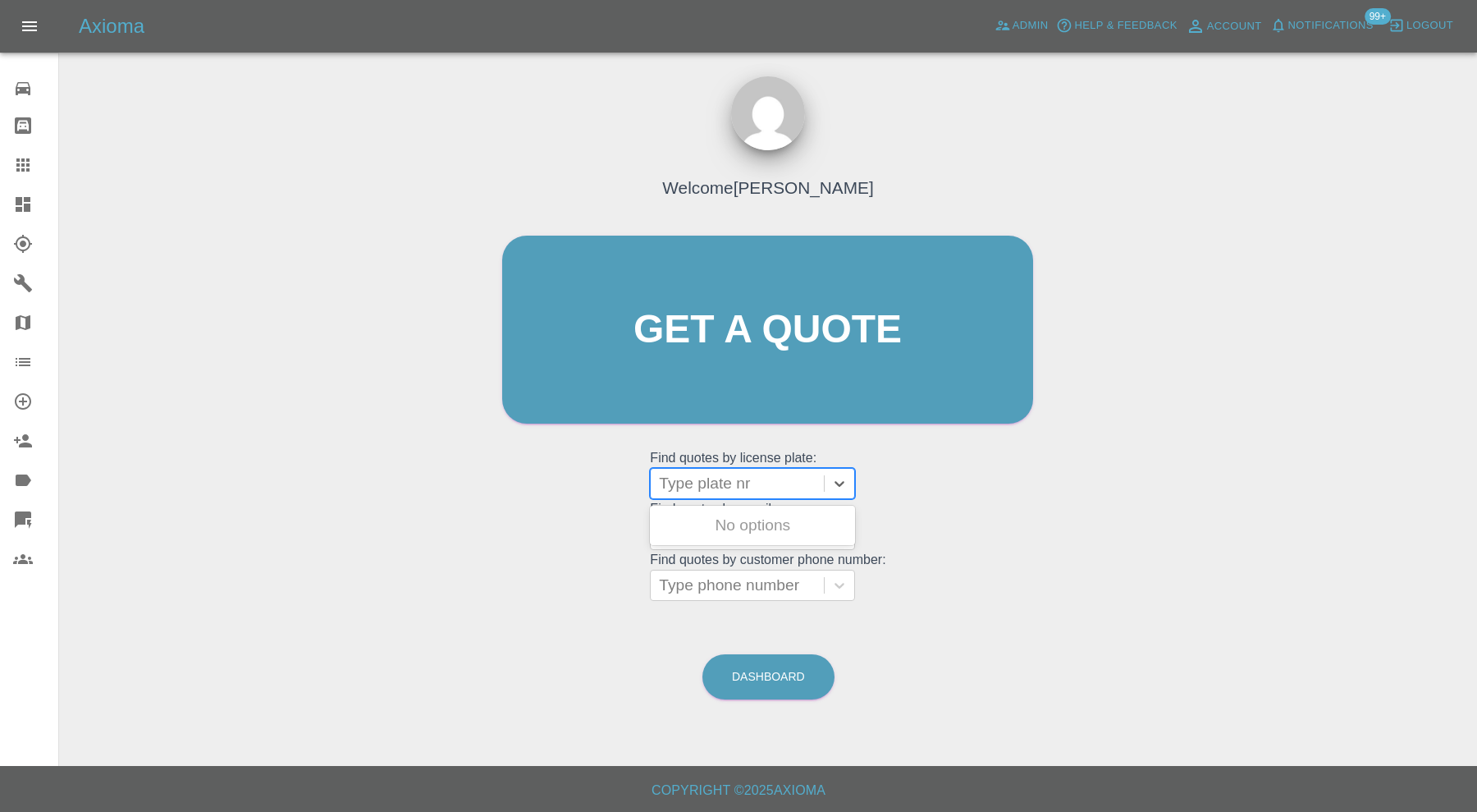
click at [717, 480] on div at bounding box center [737, 483] width 156 height 23
paste input "LL69JHF"
type input "LL69JHF"
click at [739, 518] on div "LL69JHF, Bidding" at bounding box center [753, 525] width 205 height 33
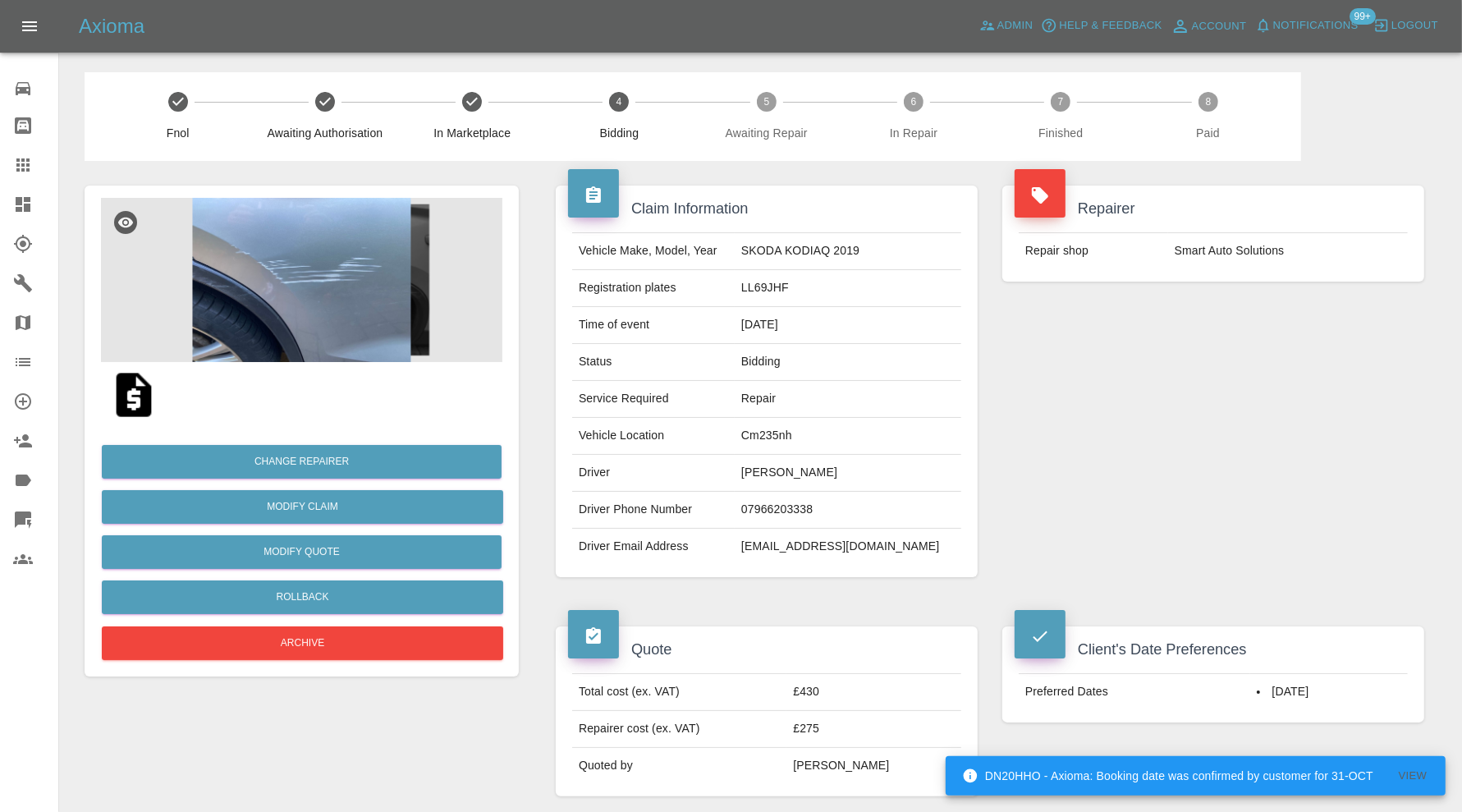
click at [311, 240] on img at bounding box center [302, 280] width 402 height 164
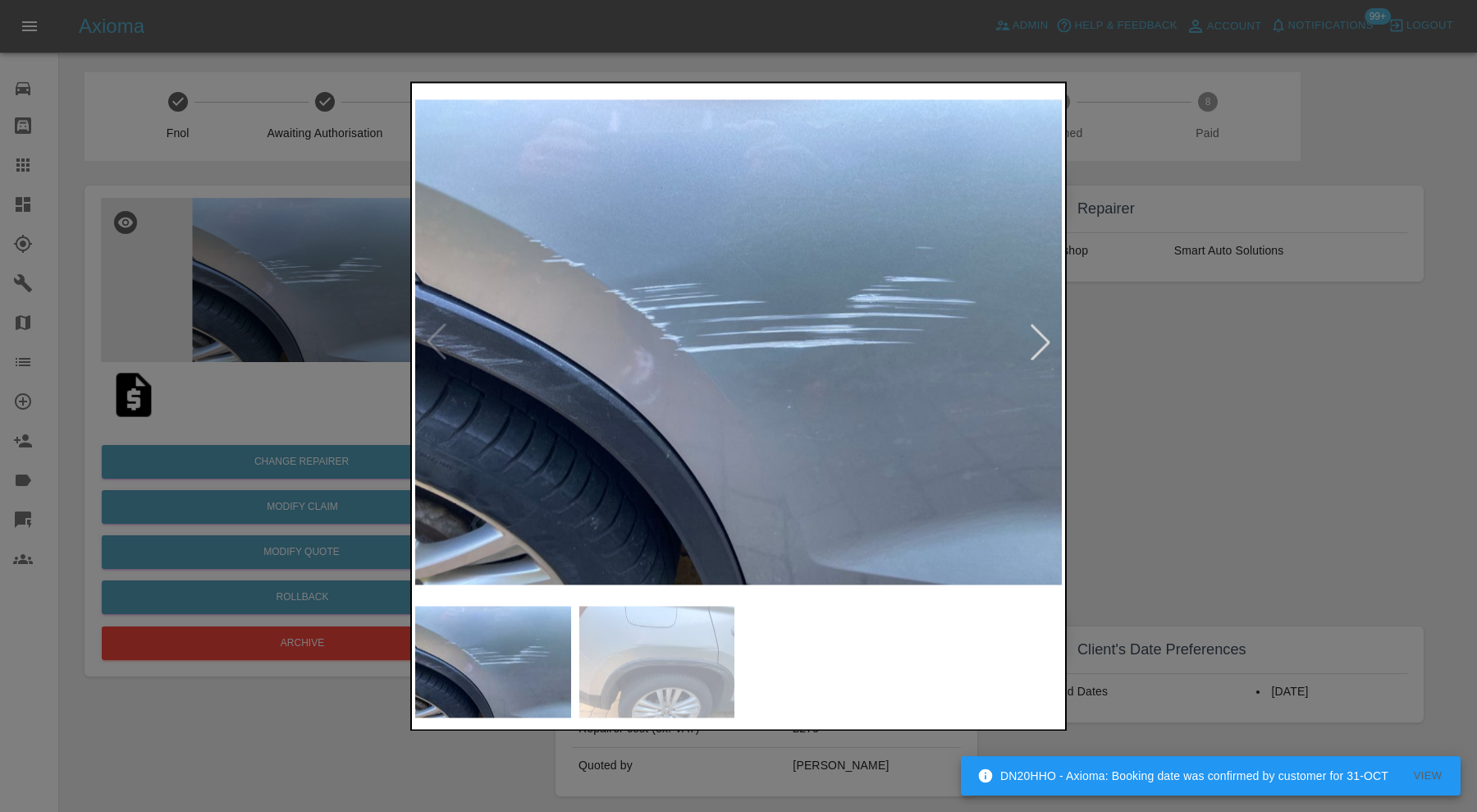
click at [672, 673] on img at bounding box center [656, 662] width 156 height 111
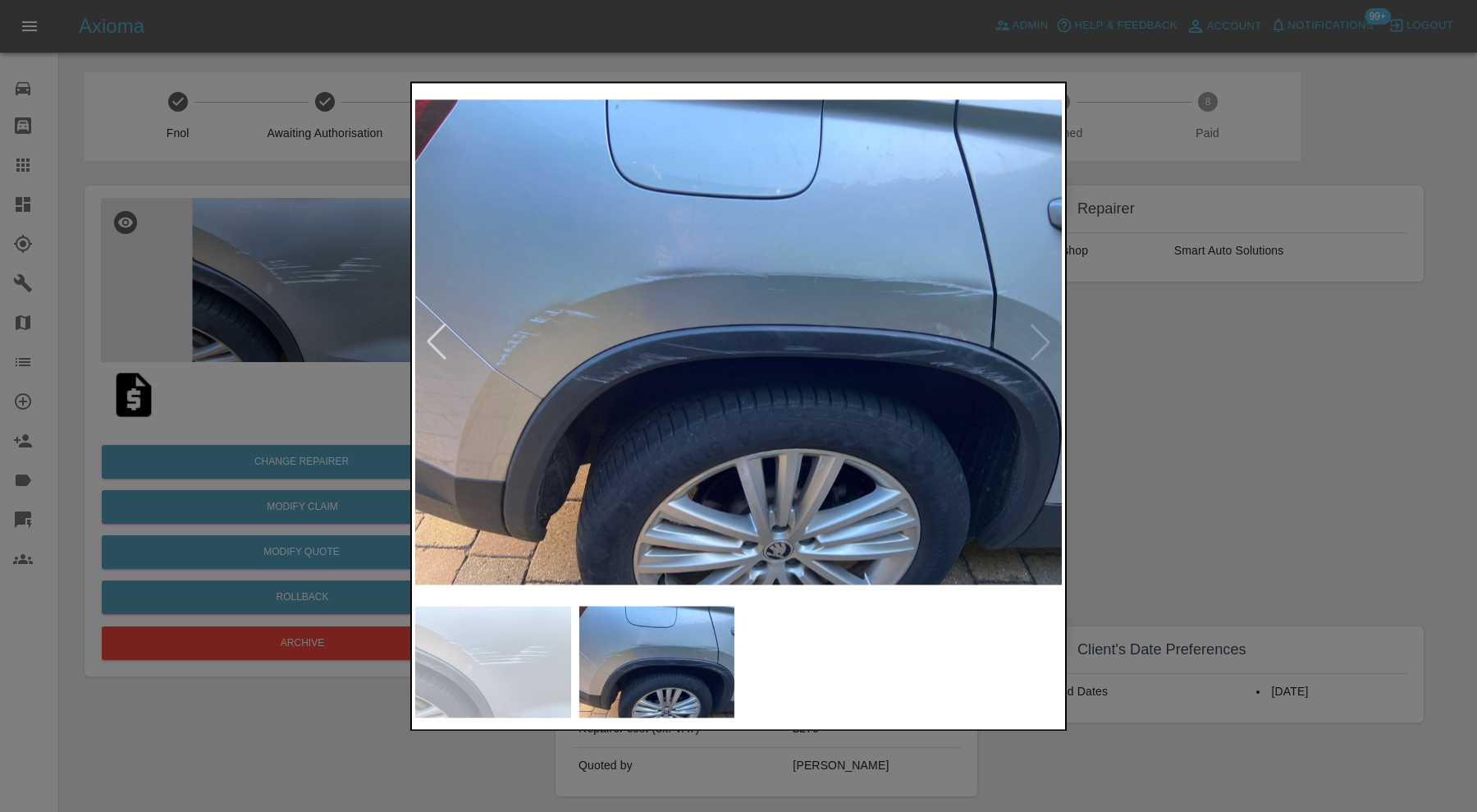
click at [1082, 362] on div at bounding box center [738, 406] width 1477 height 812
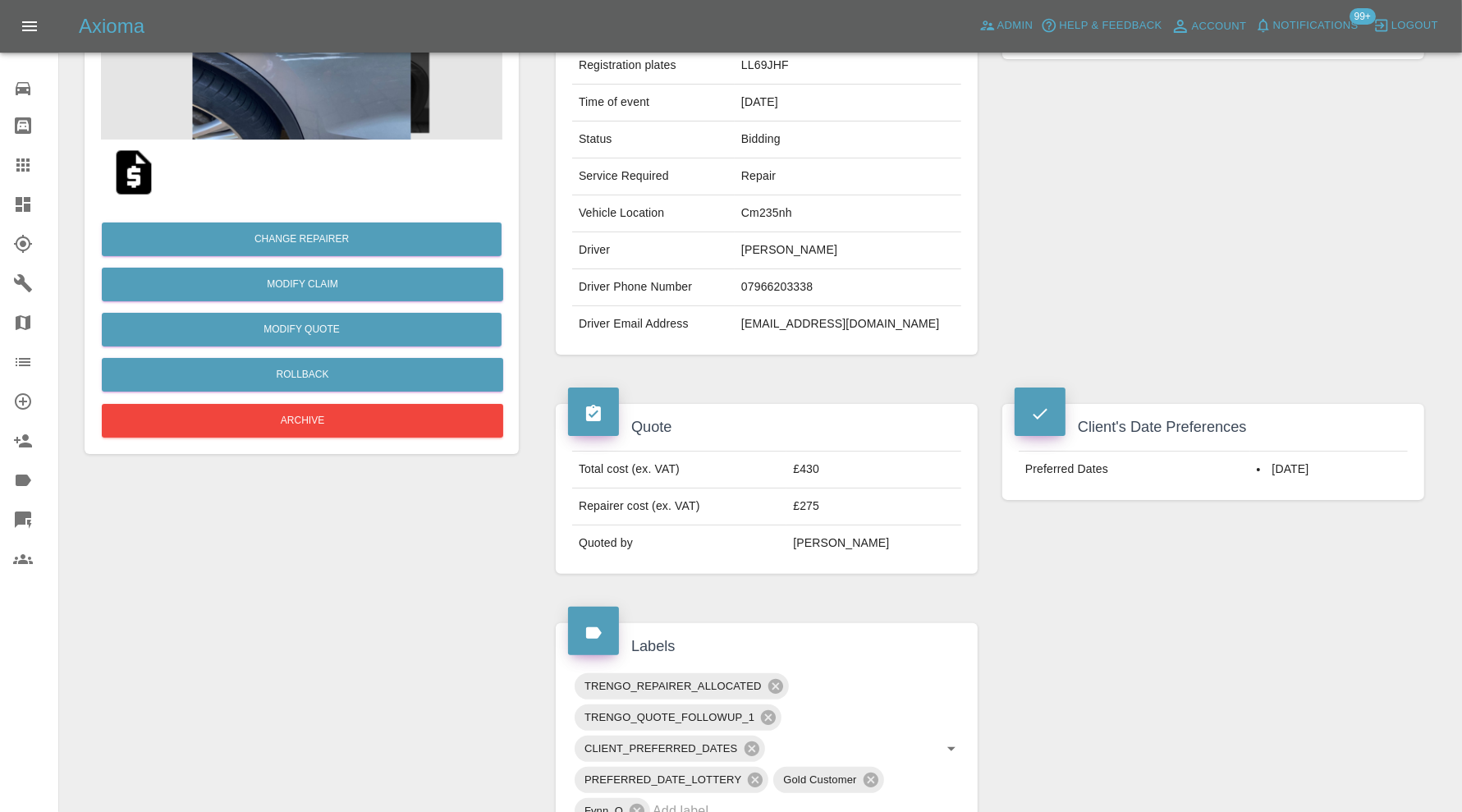
scroll to position [102, 0]
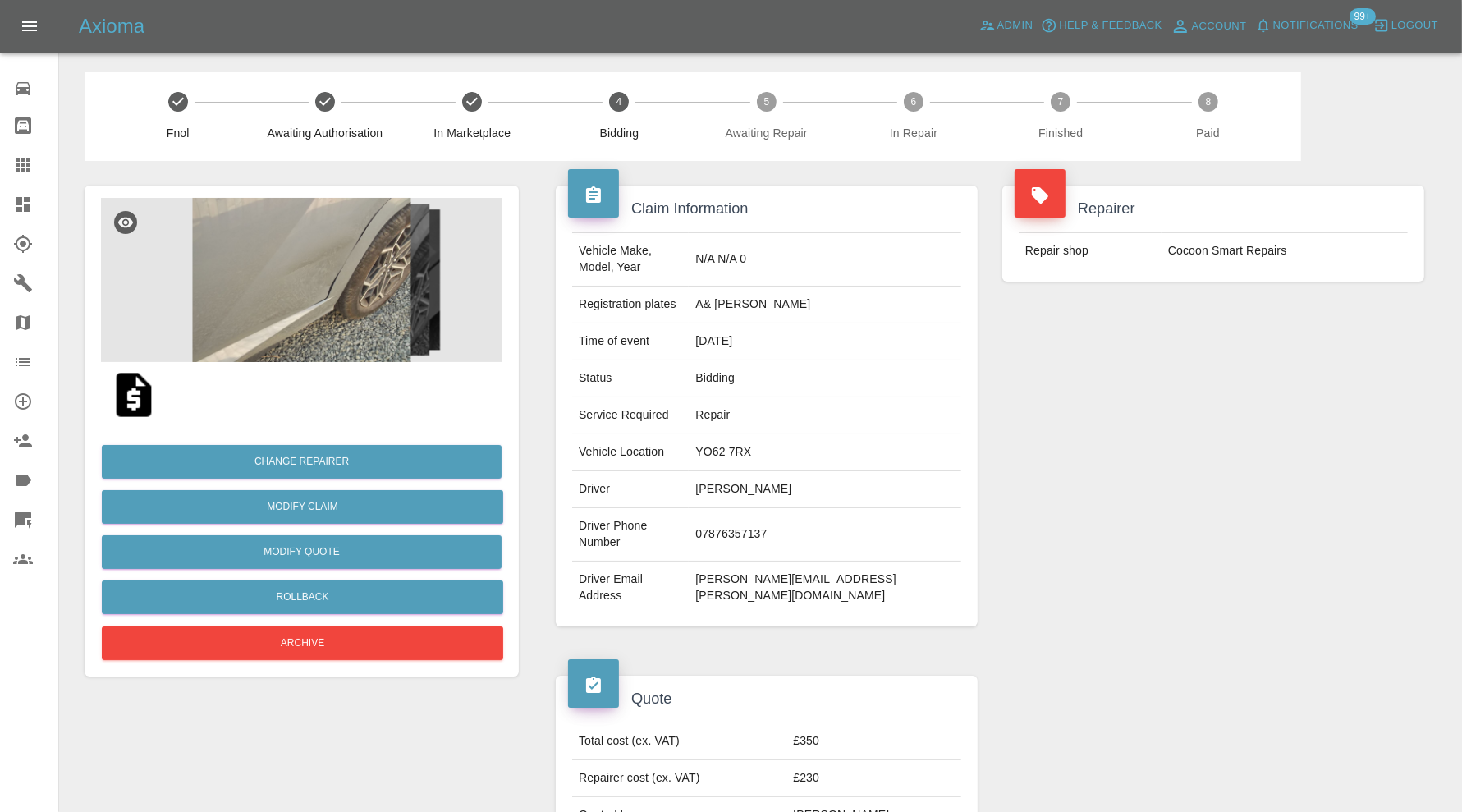
click at [326, 259] on img at bounding box center [302, 280] width 402 height 164
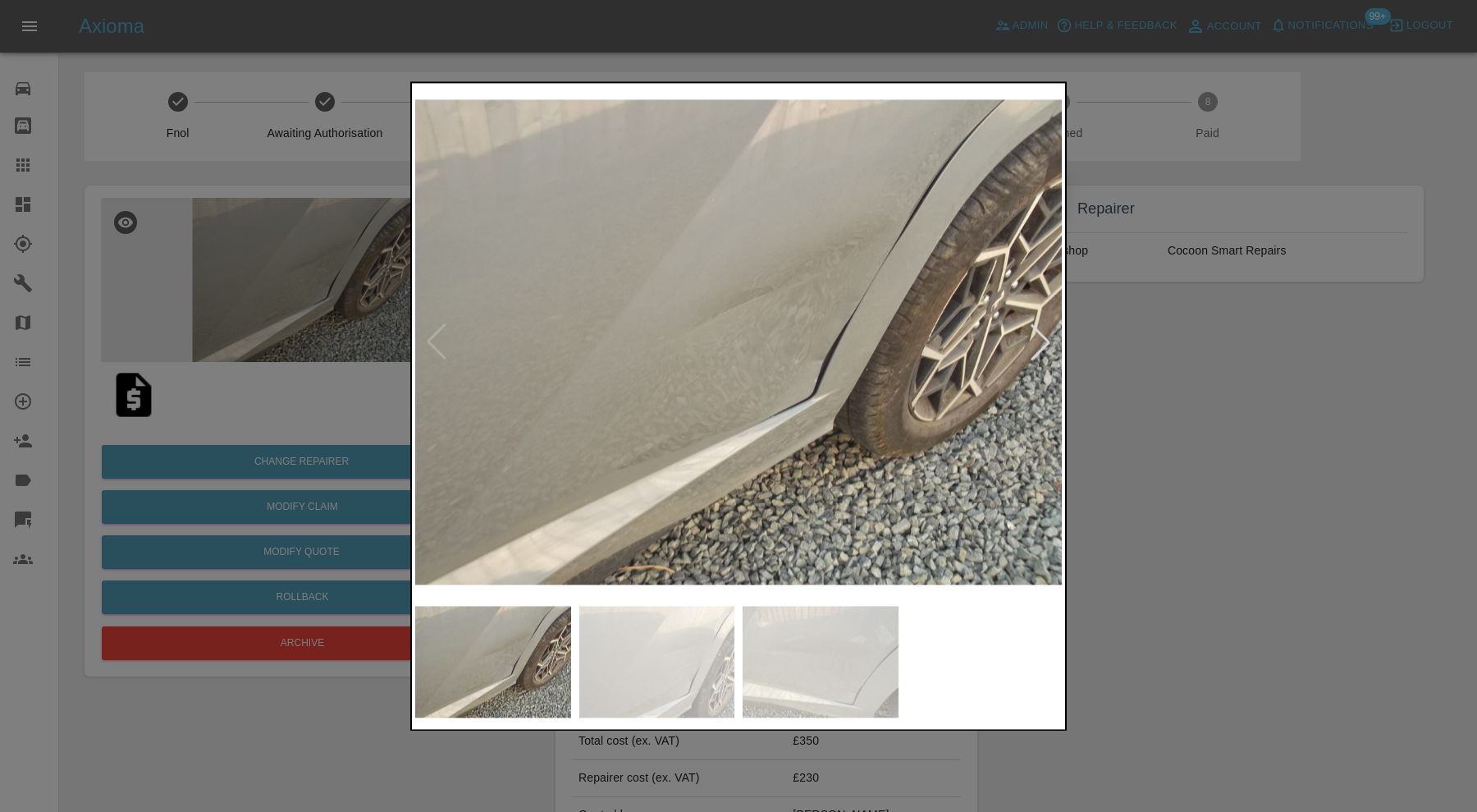
click at [1042, 345] on div at bounding box center [1041, 343] width 37 height 37
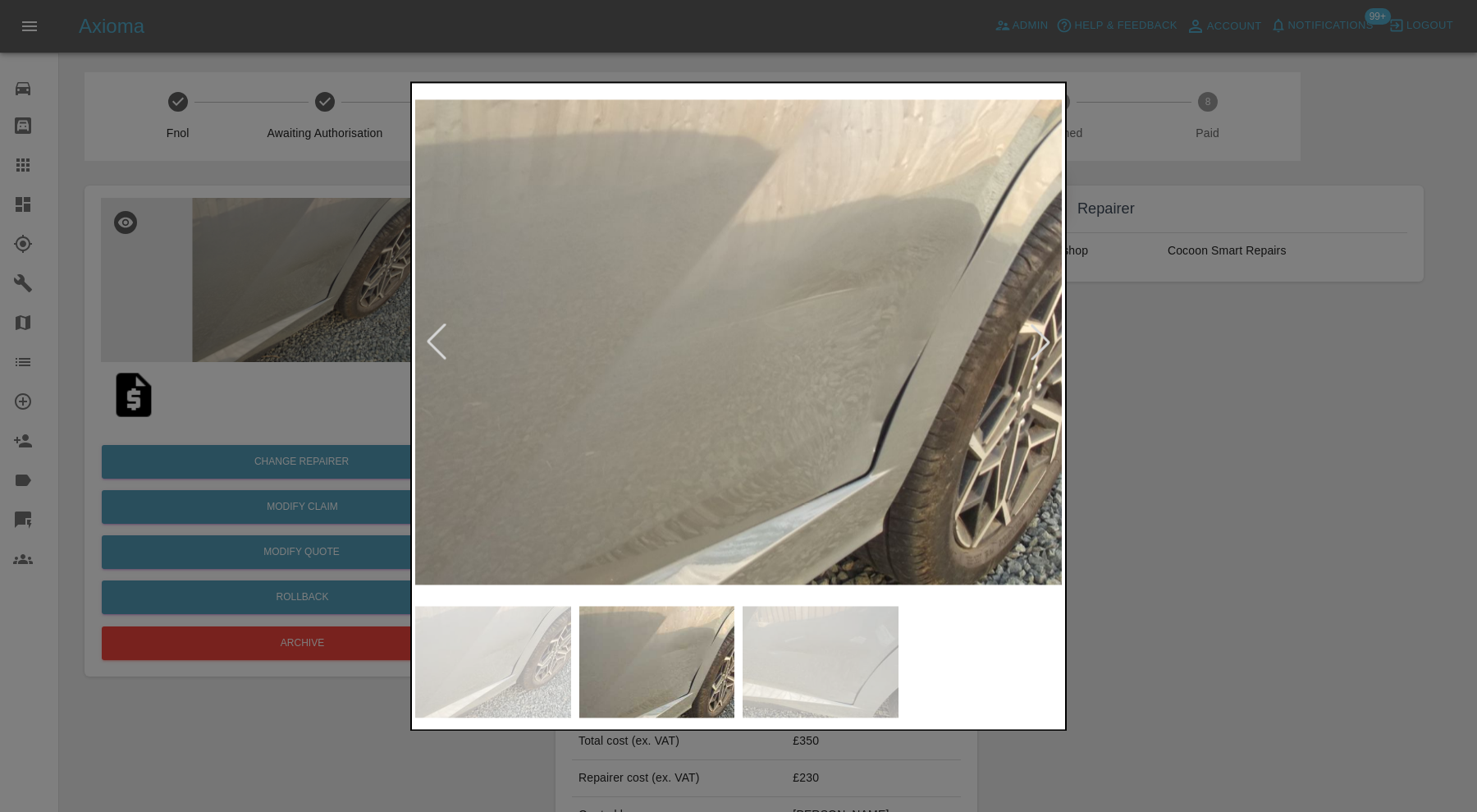
click at [1043, 345] on div at bounding box center [1041, 343] width 37 height 37
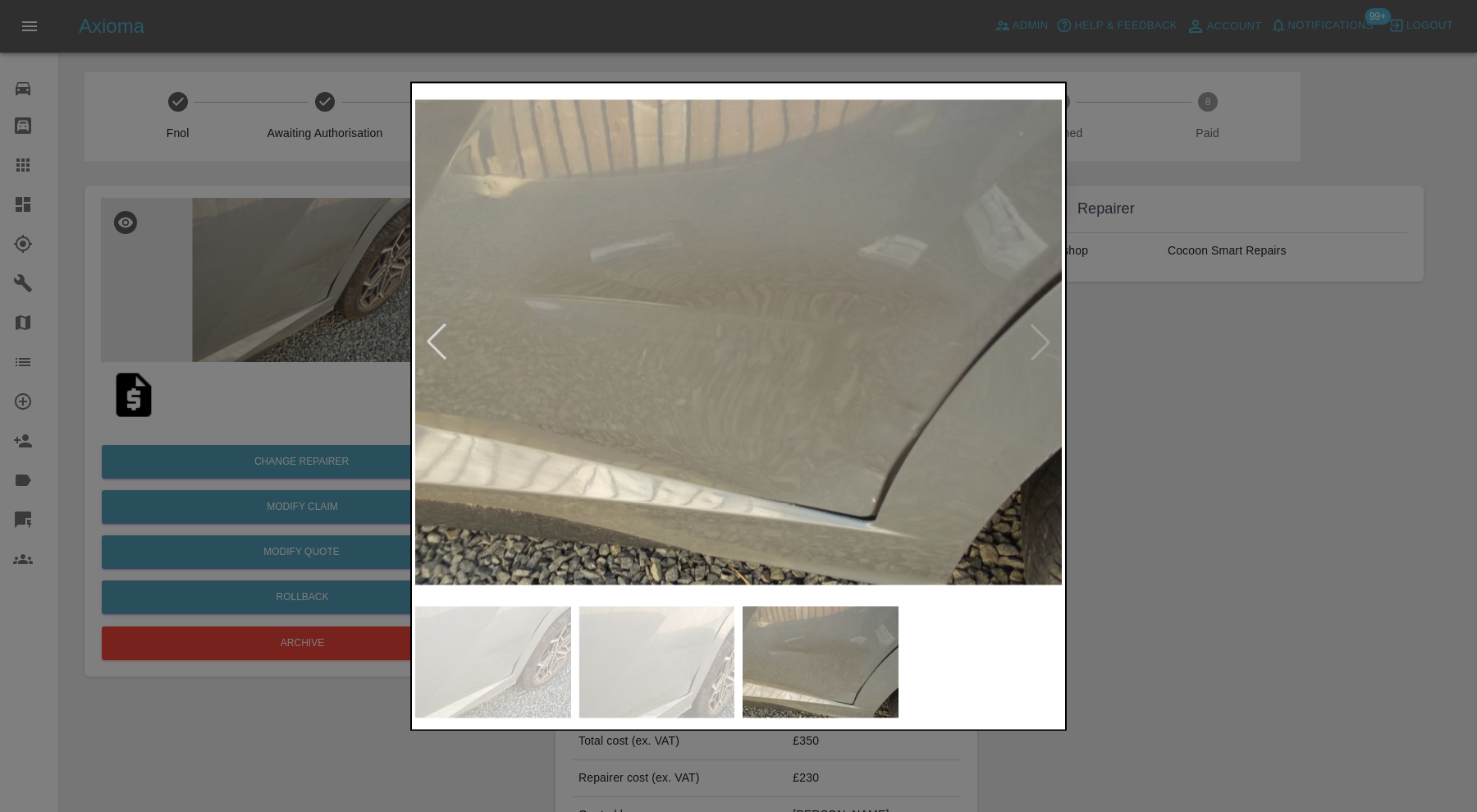
click at [1043, 345] on img at bounding box center [739, 342] width 647 height 511
click at [1149, 392] on div at bounding box center [738, 406] width 1477 height 812
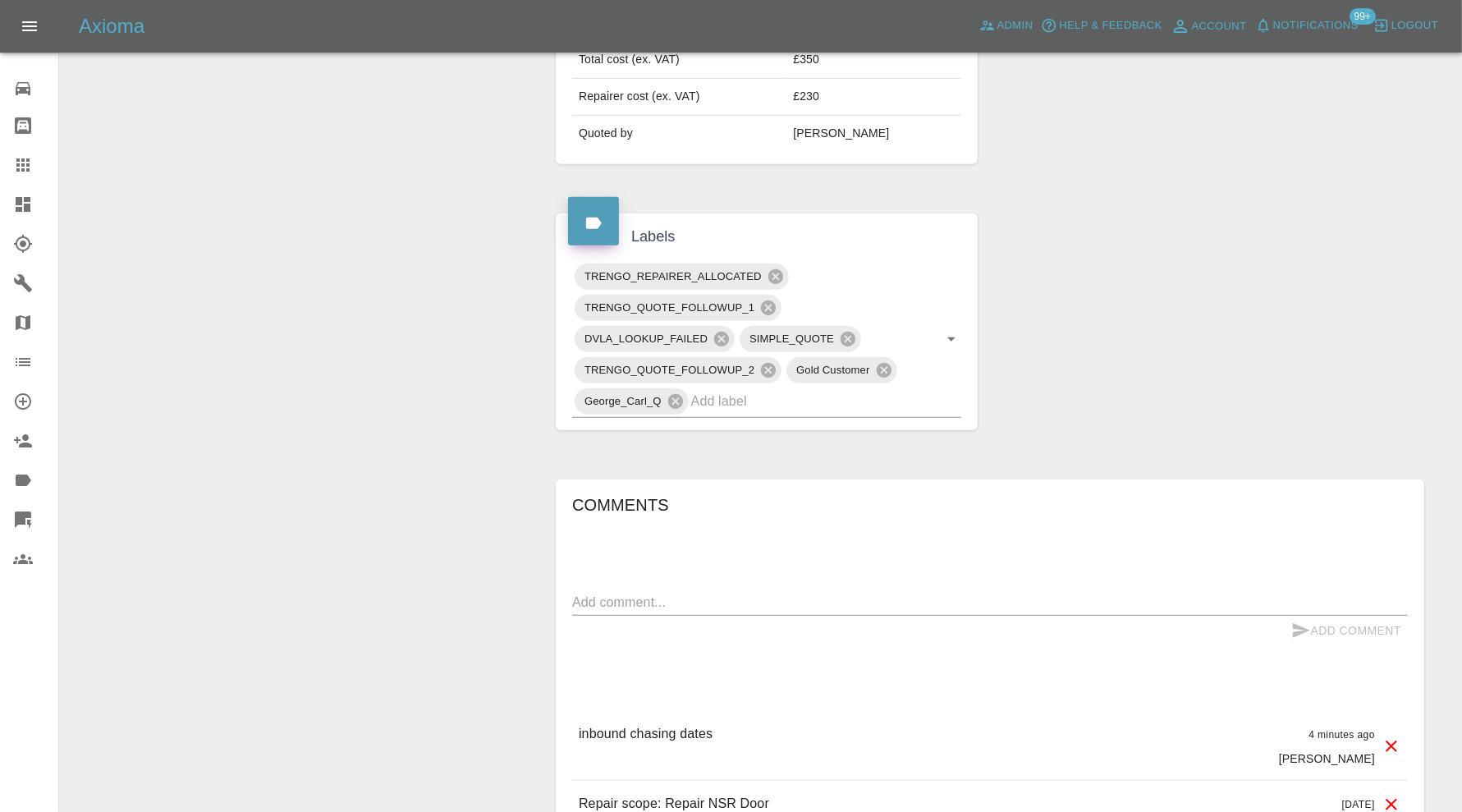
scroll to position [683, 0]
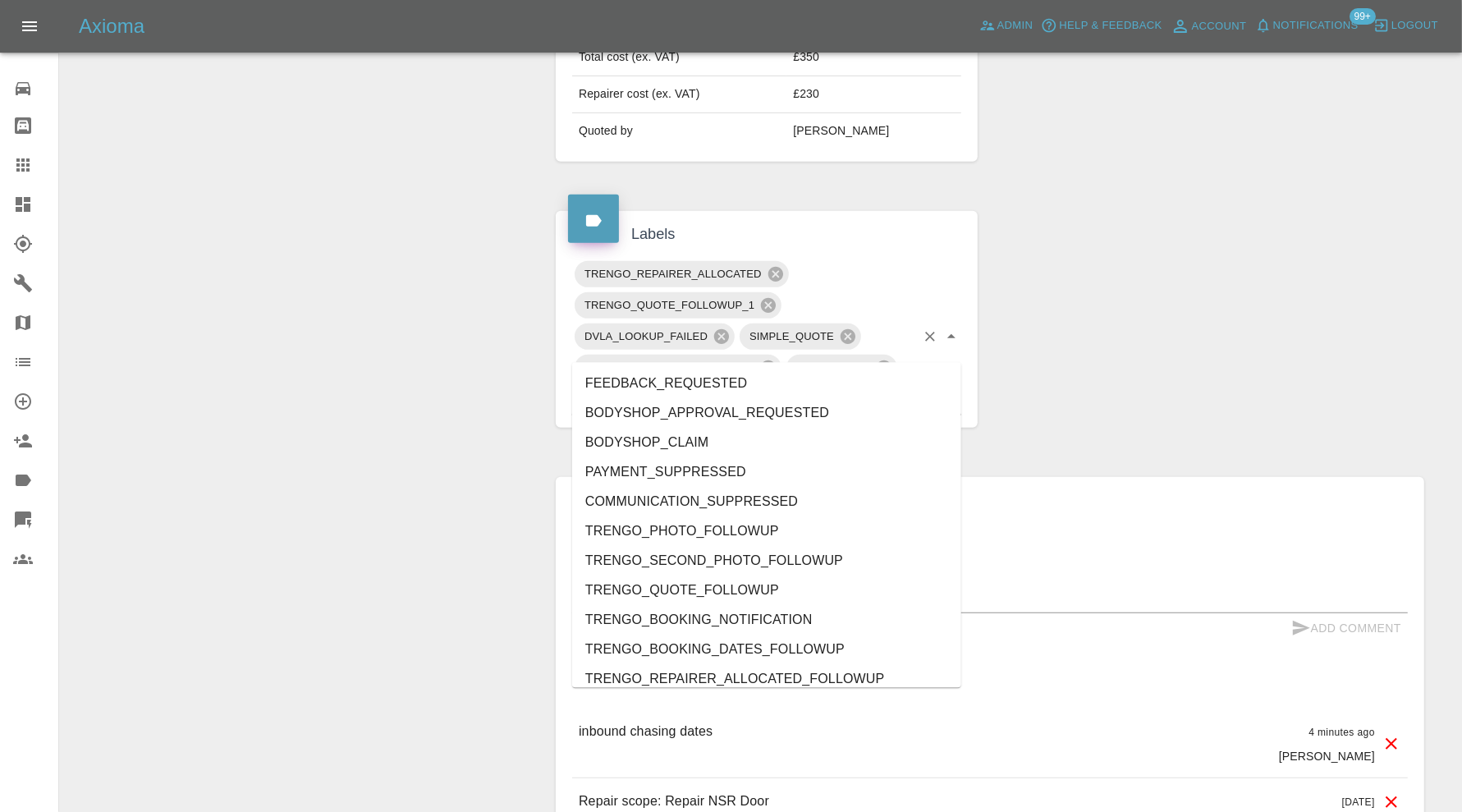
click at [848, 386] on input "text" at bounding box center [804, 398] width 224 height 25
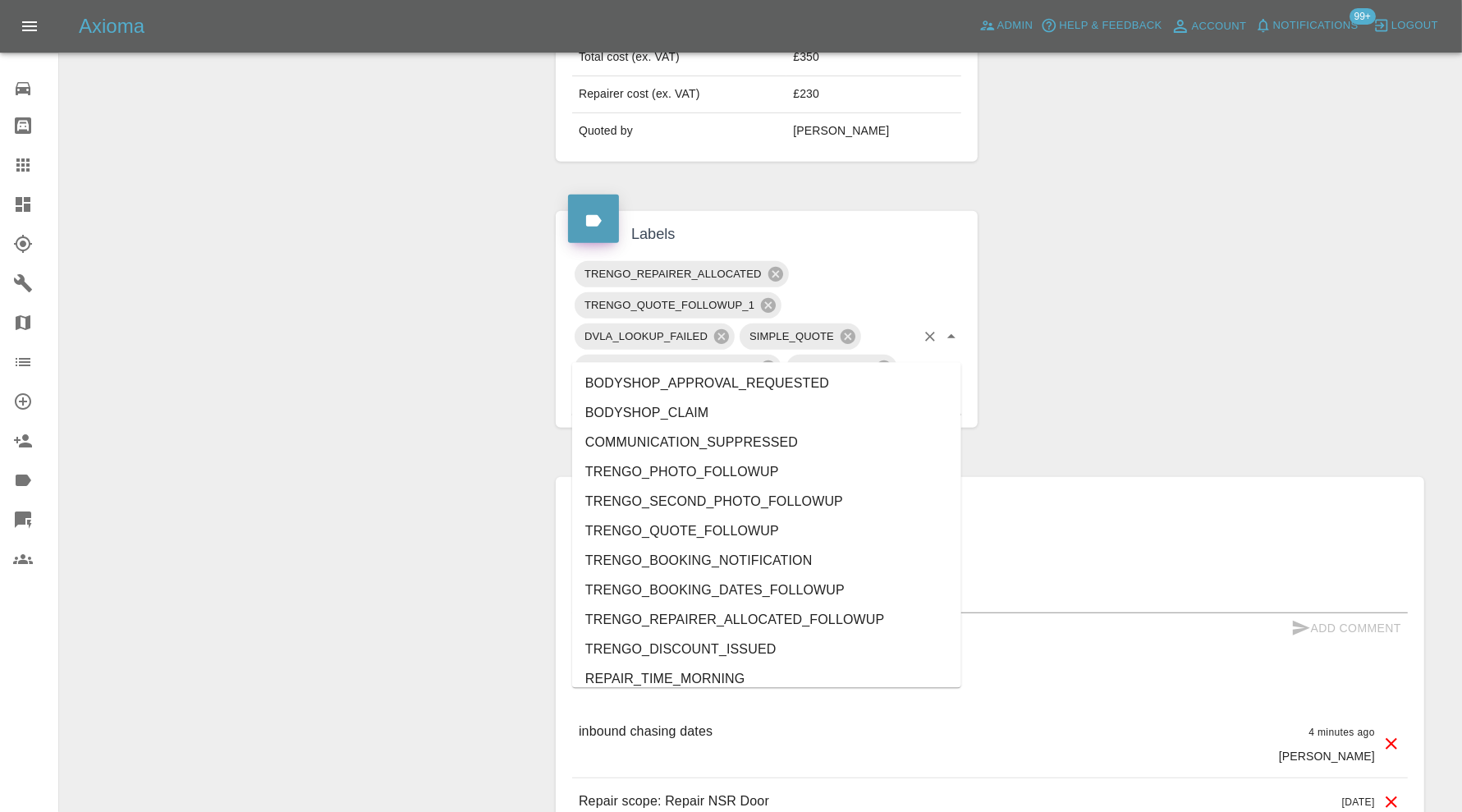
type input "out"
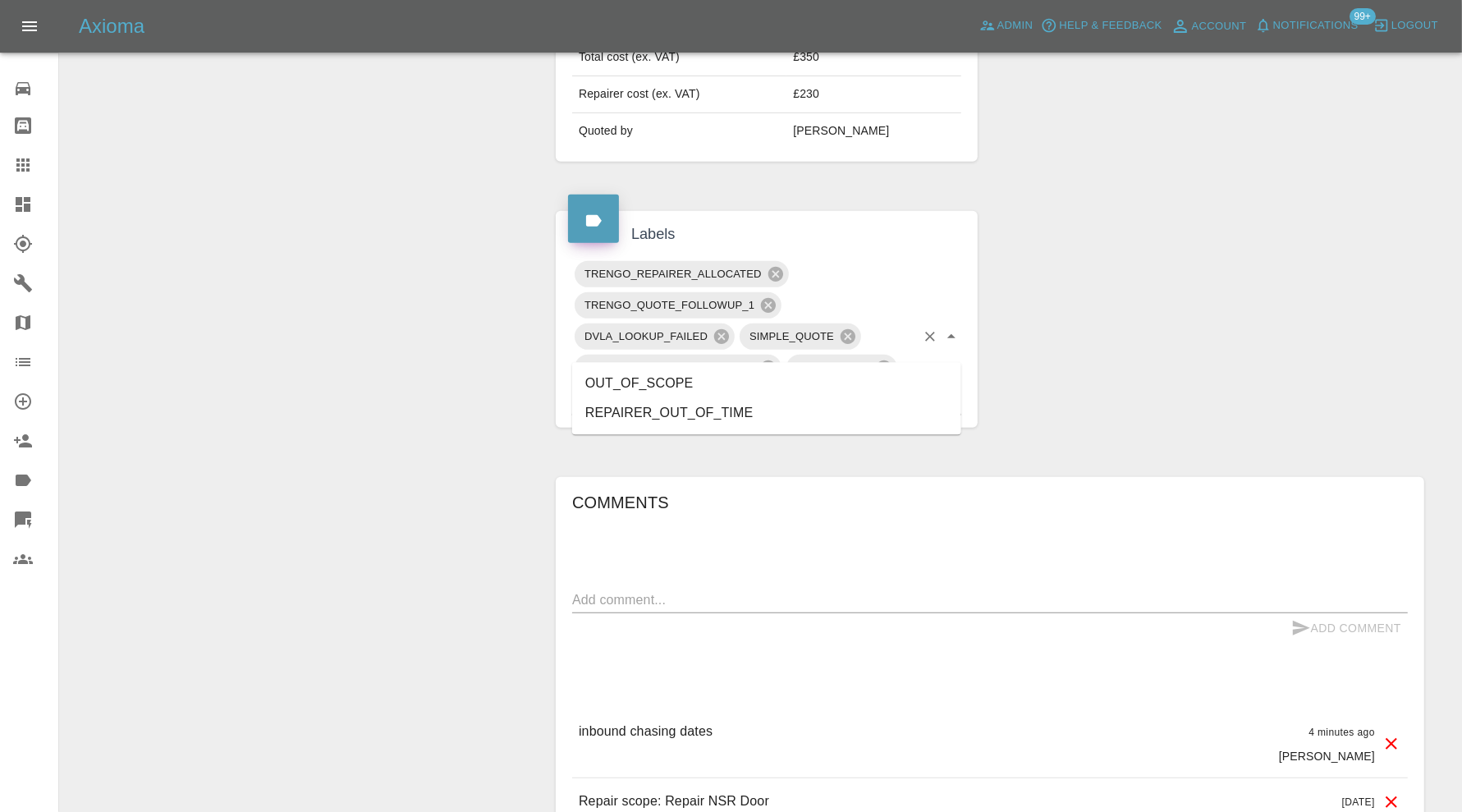
click at [673, 374] on li "OUT_OF_SCOPE" at bounding box center [766, 383] width 389 height 30
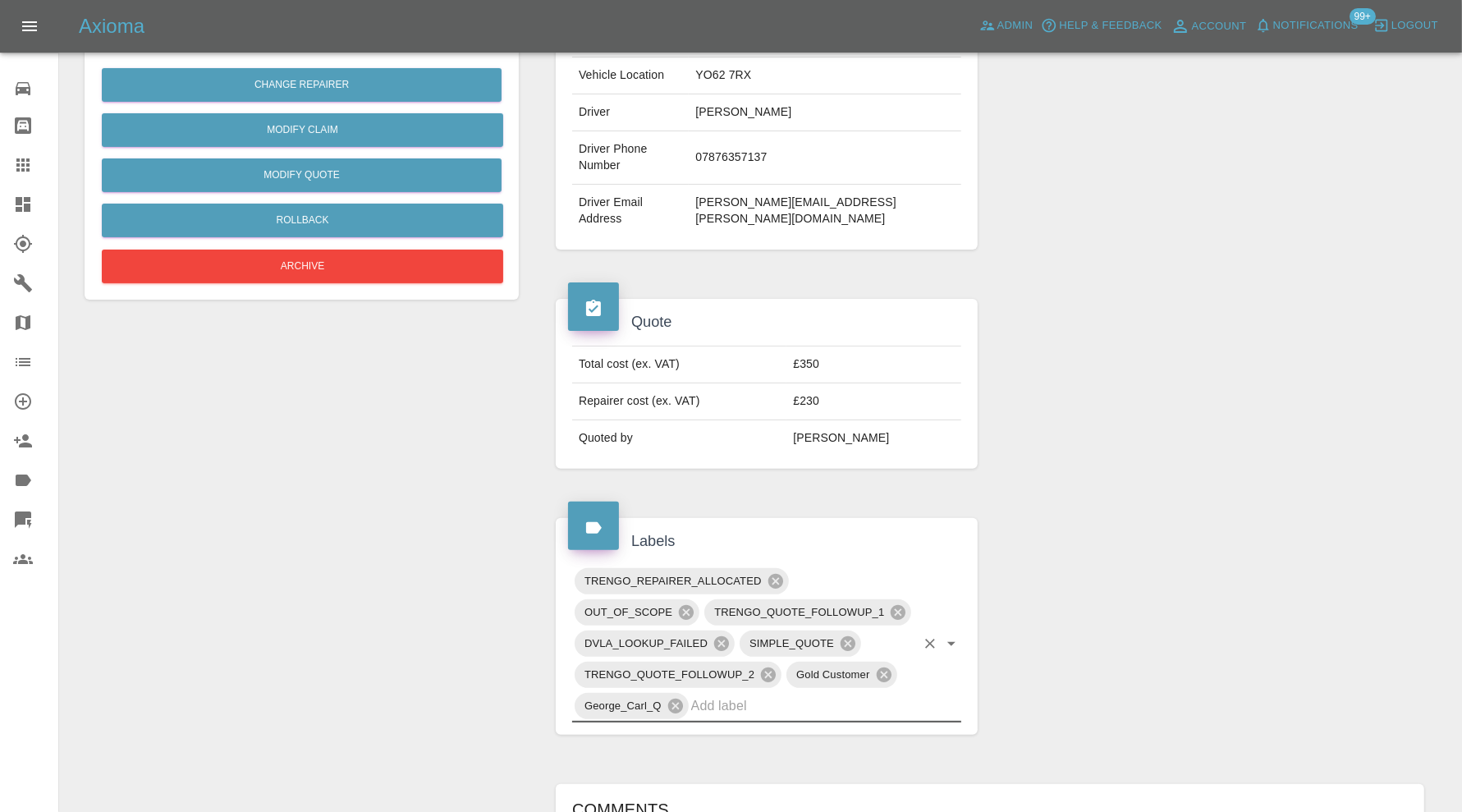
scroll to position [136, 0]
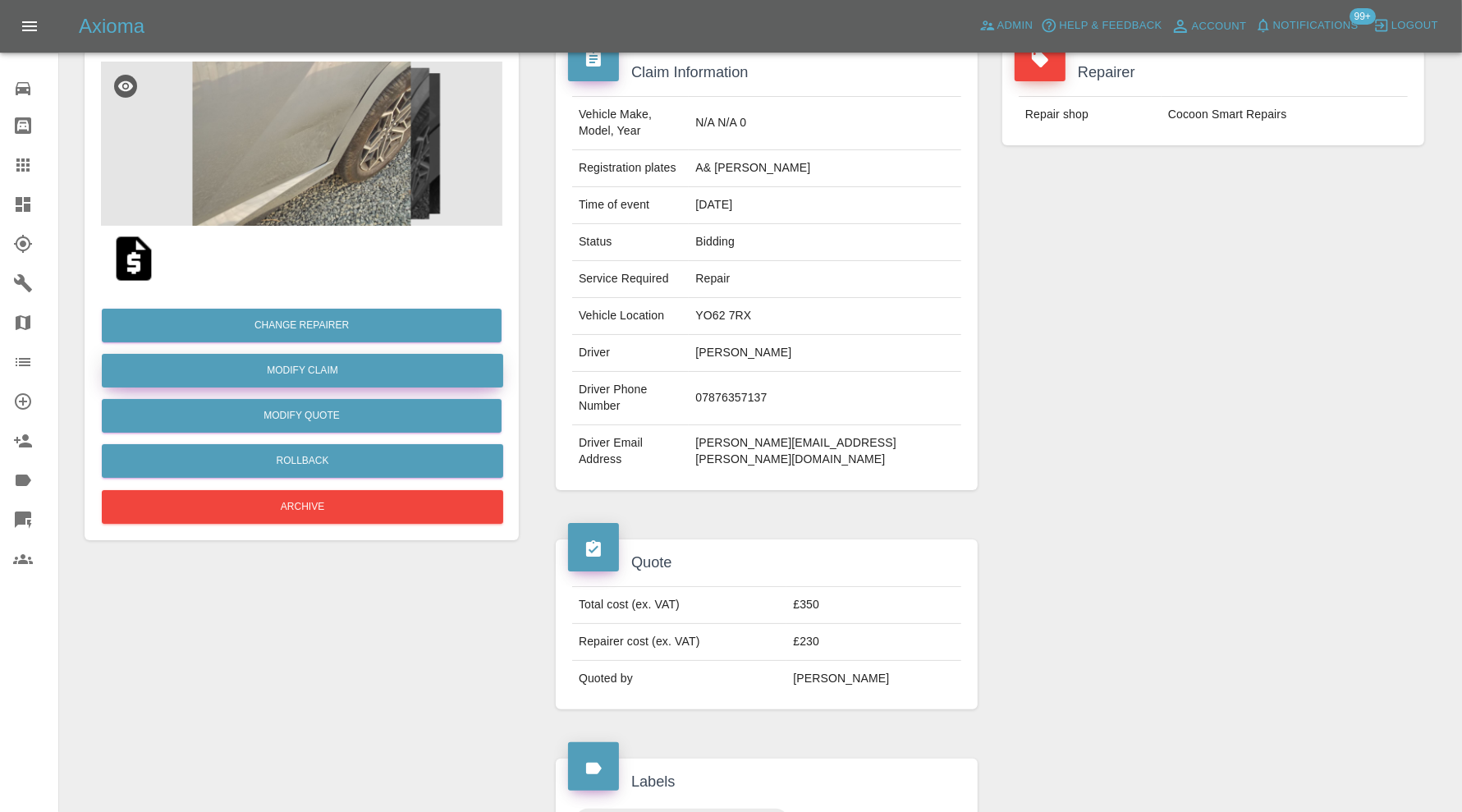
click at [339, 370] on link "Modify Claim" at bounding box center [303, 370] width 402 height 34
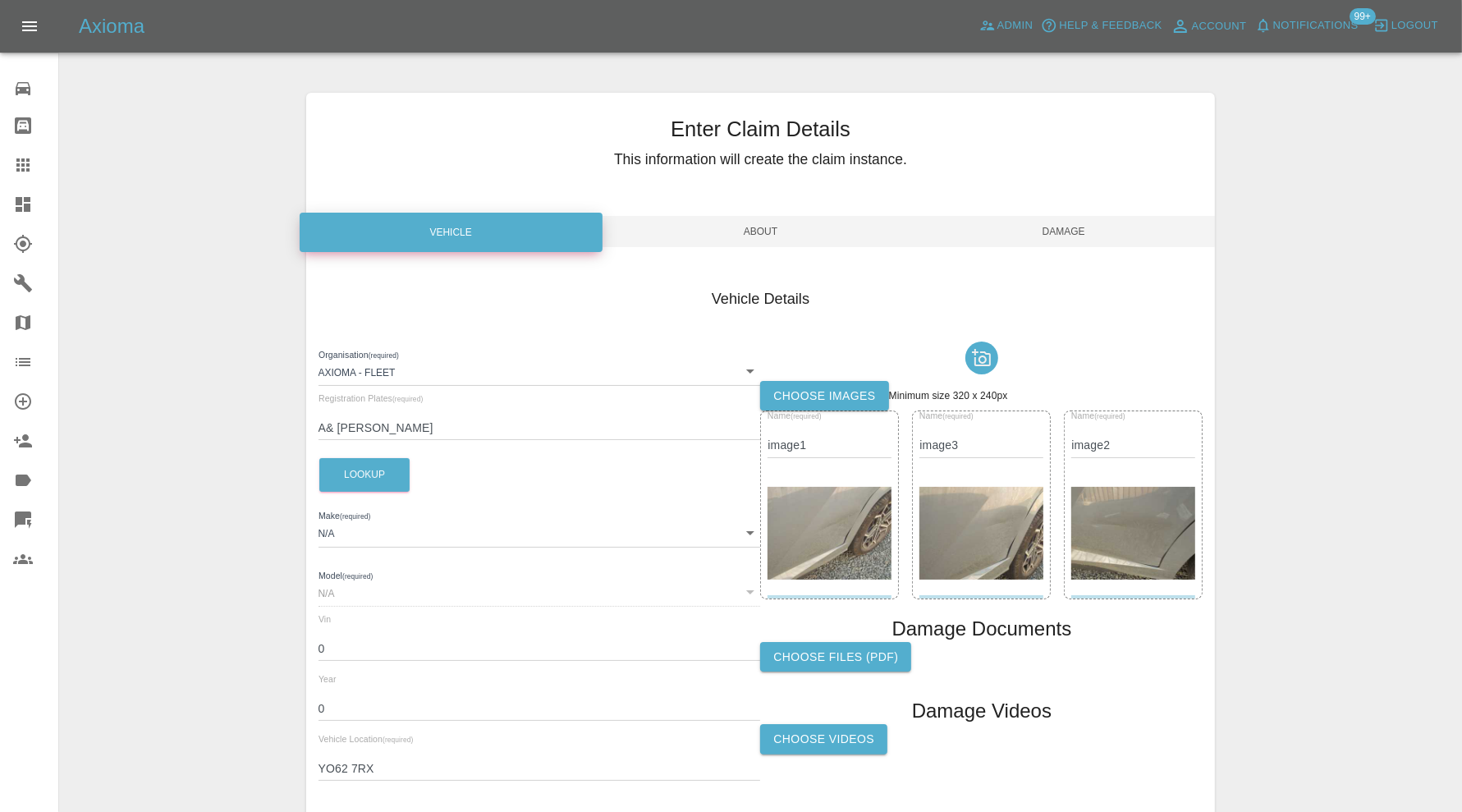
click at [337, 427] on input "A& AHN" at bounding box center [539, 428] width 443 height 23
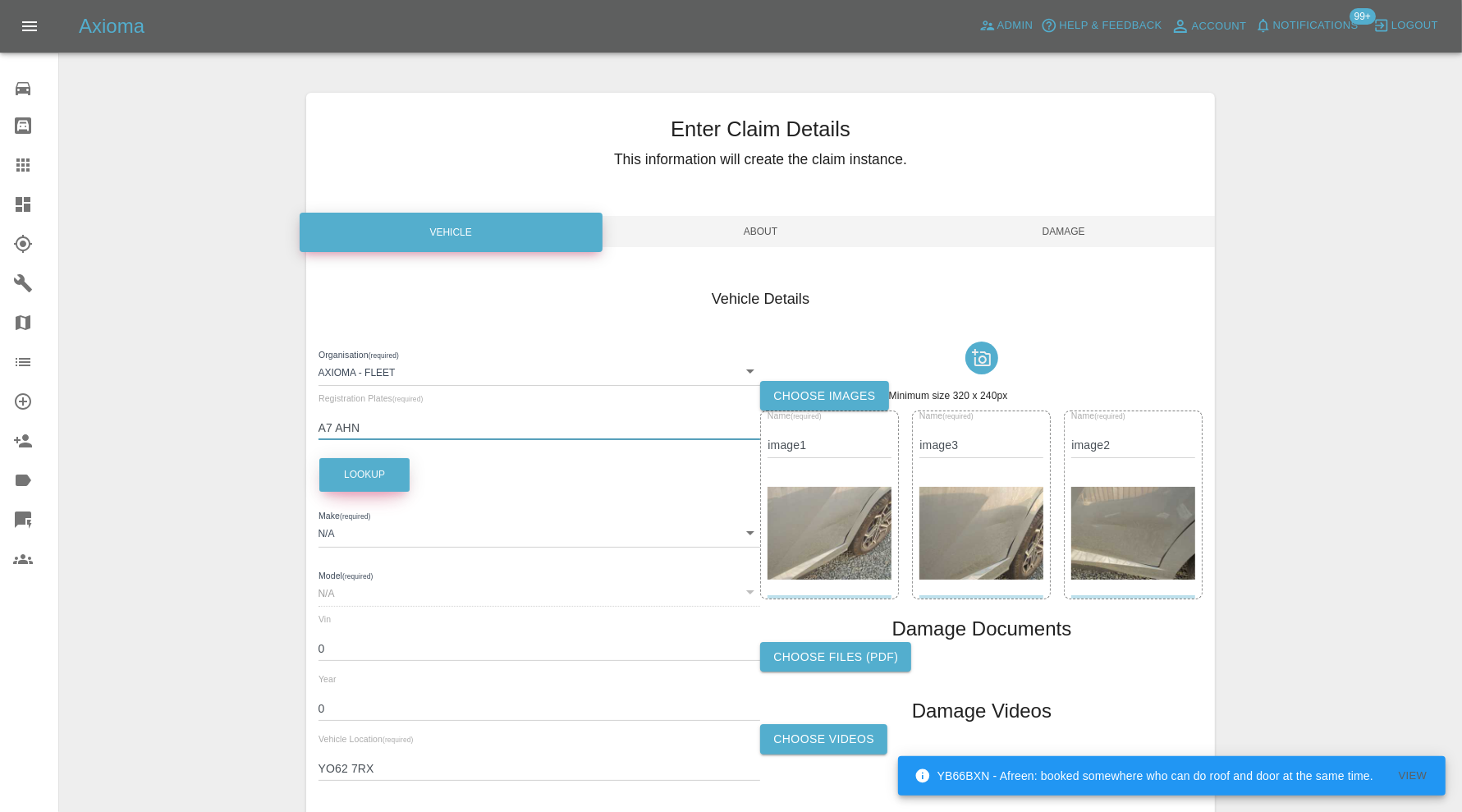
type input "A7 AHN"
click at [382, 466] on button "Lookup" at bounding box center [364, 475] width 90 height 34
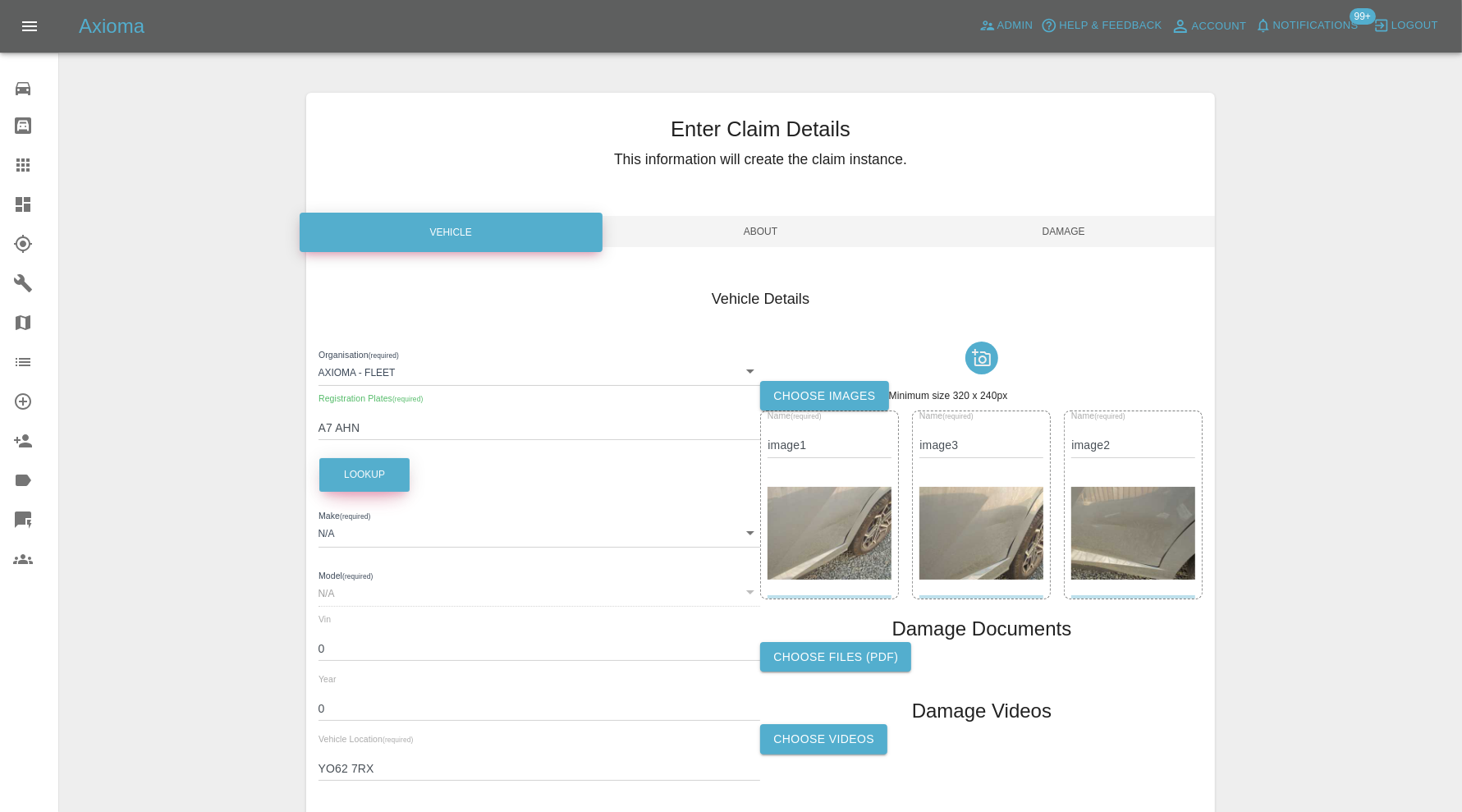
type input "HYUNDAI"
type input "TUCSON HYBRID N LINE S"
type input "TMAJB811MPJ223152"
type input "2023"
click at [1063, 229] on span "Damage" at bounding box center [1064, 231] width 303 height 31
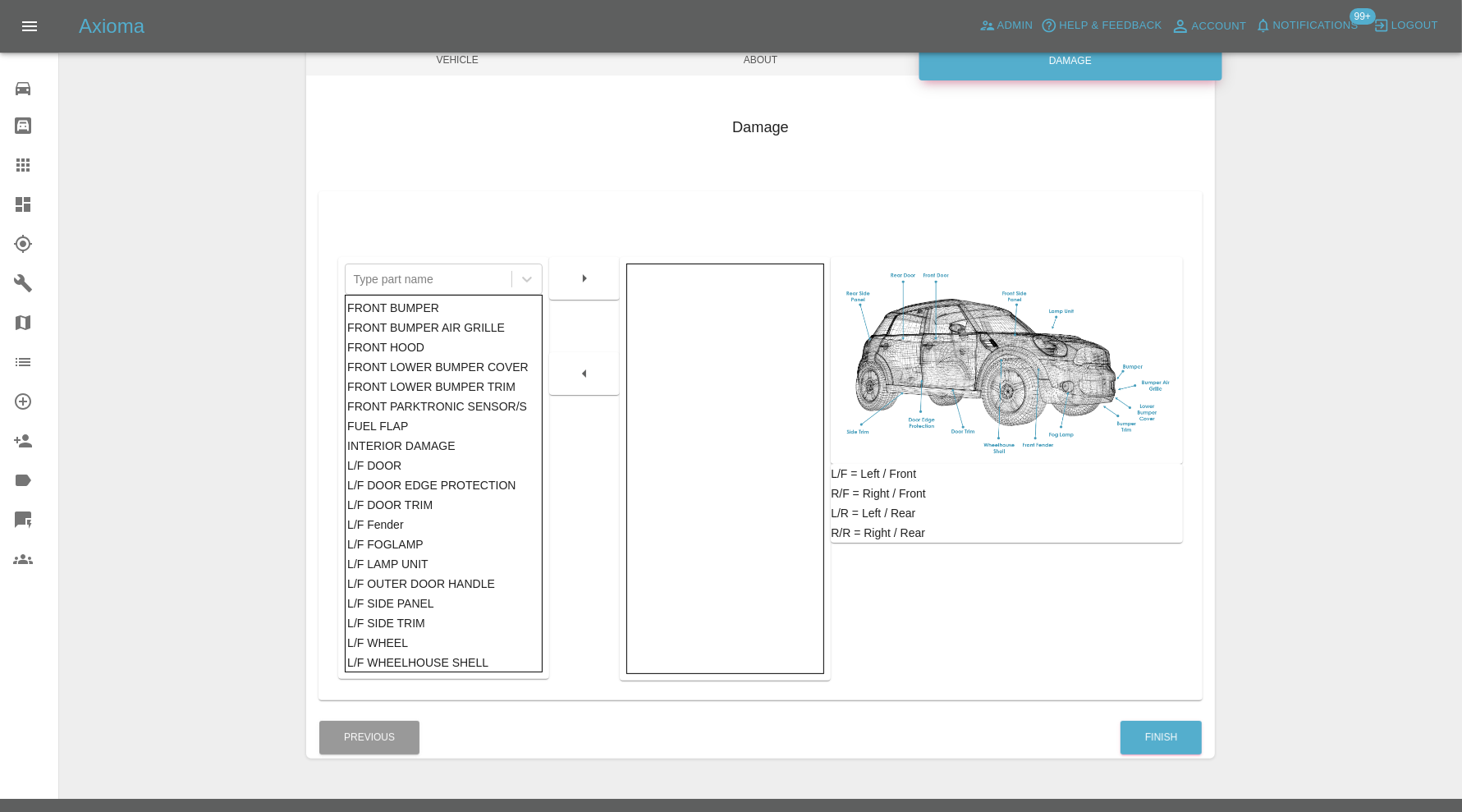
scroll to position [204, 0]
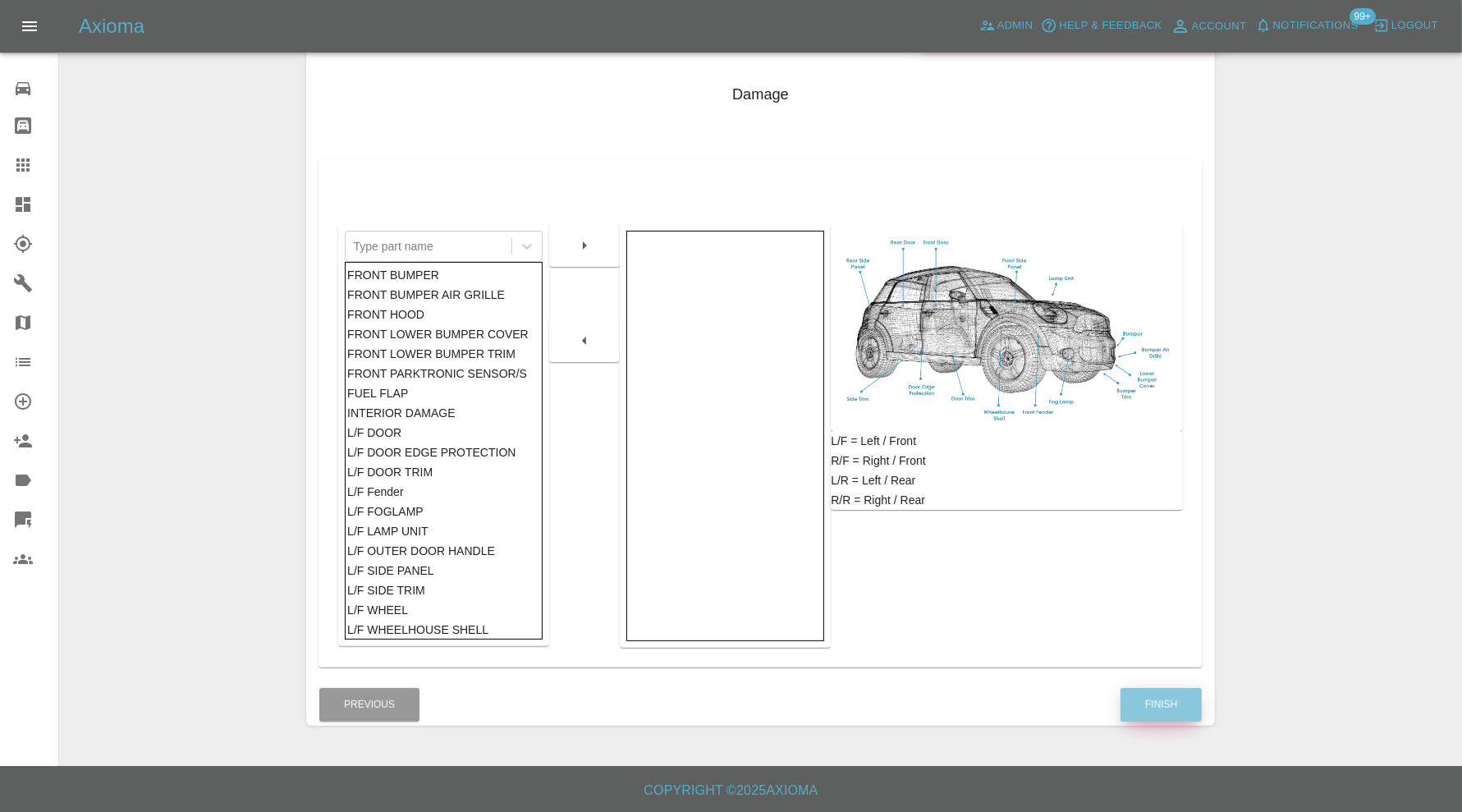
click at [1160, 698] on button "Finish" at bounding box center [1161, 704] width 81 height 34
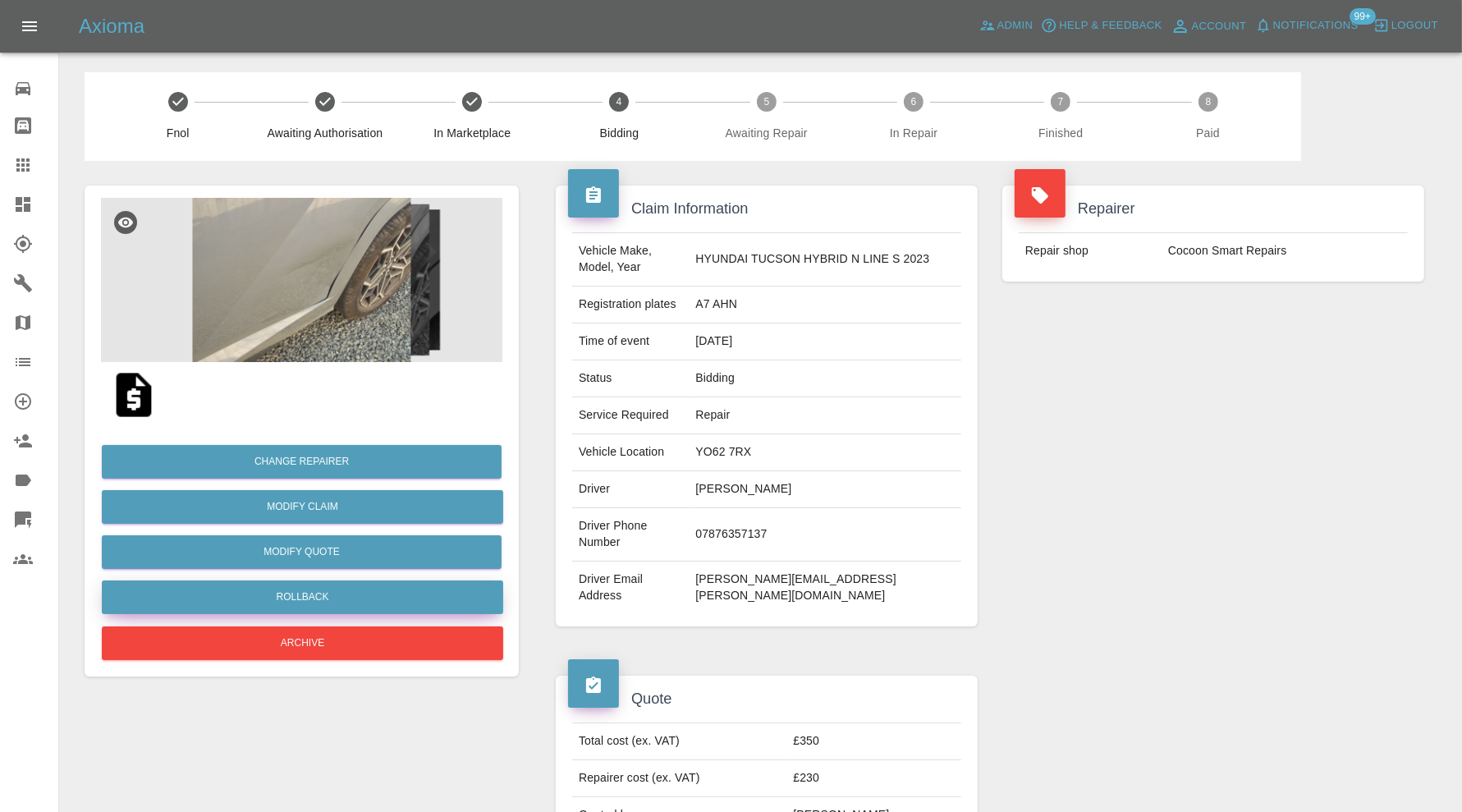
click at [399, 589] on button "Rollback" at bounding box center [303, 596] width 402 height 34
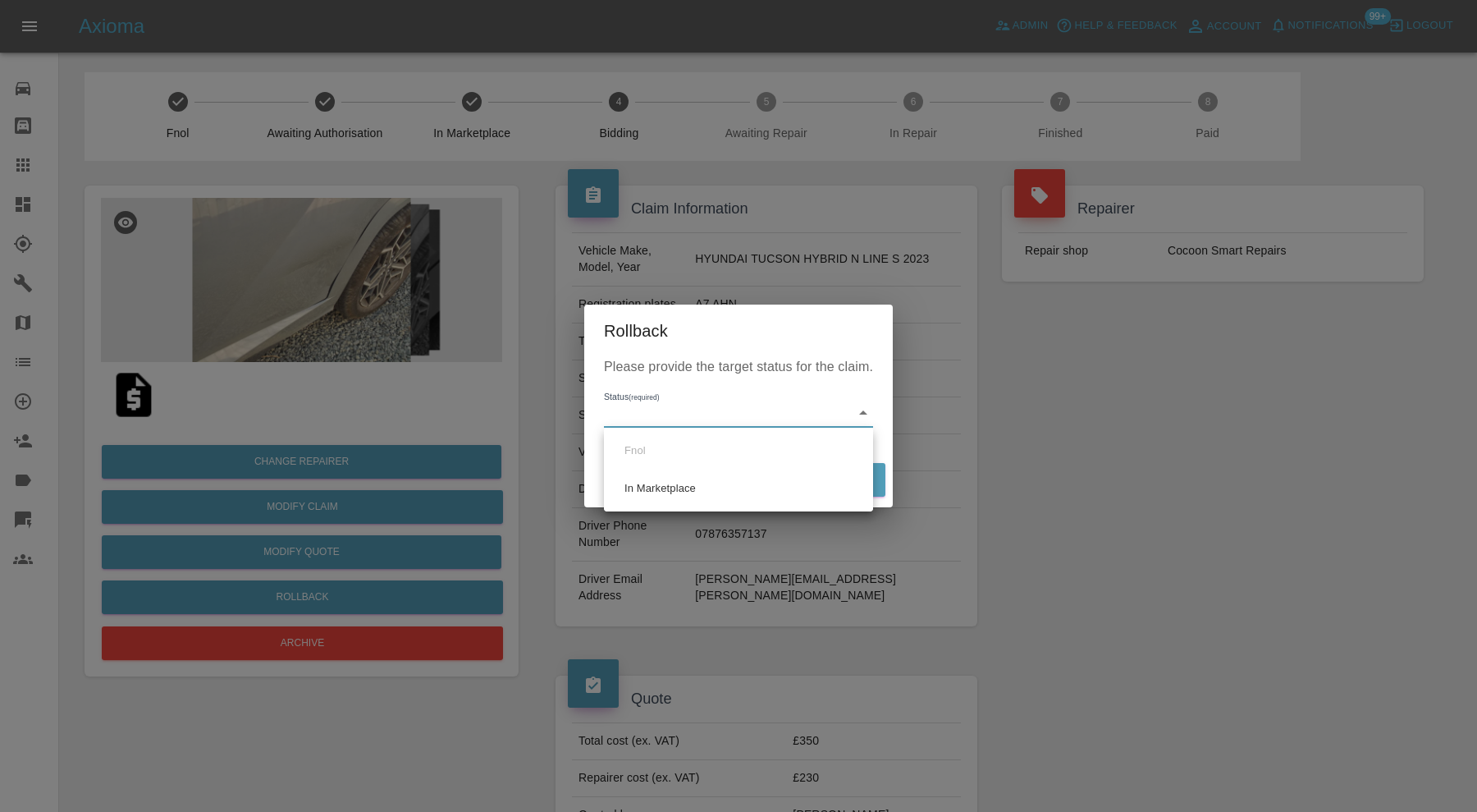
click at [667, 486] on li "In Marketplace" at bounding box center [739, 488] width 261 height 37
type input "in-marketplace"
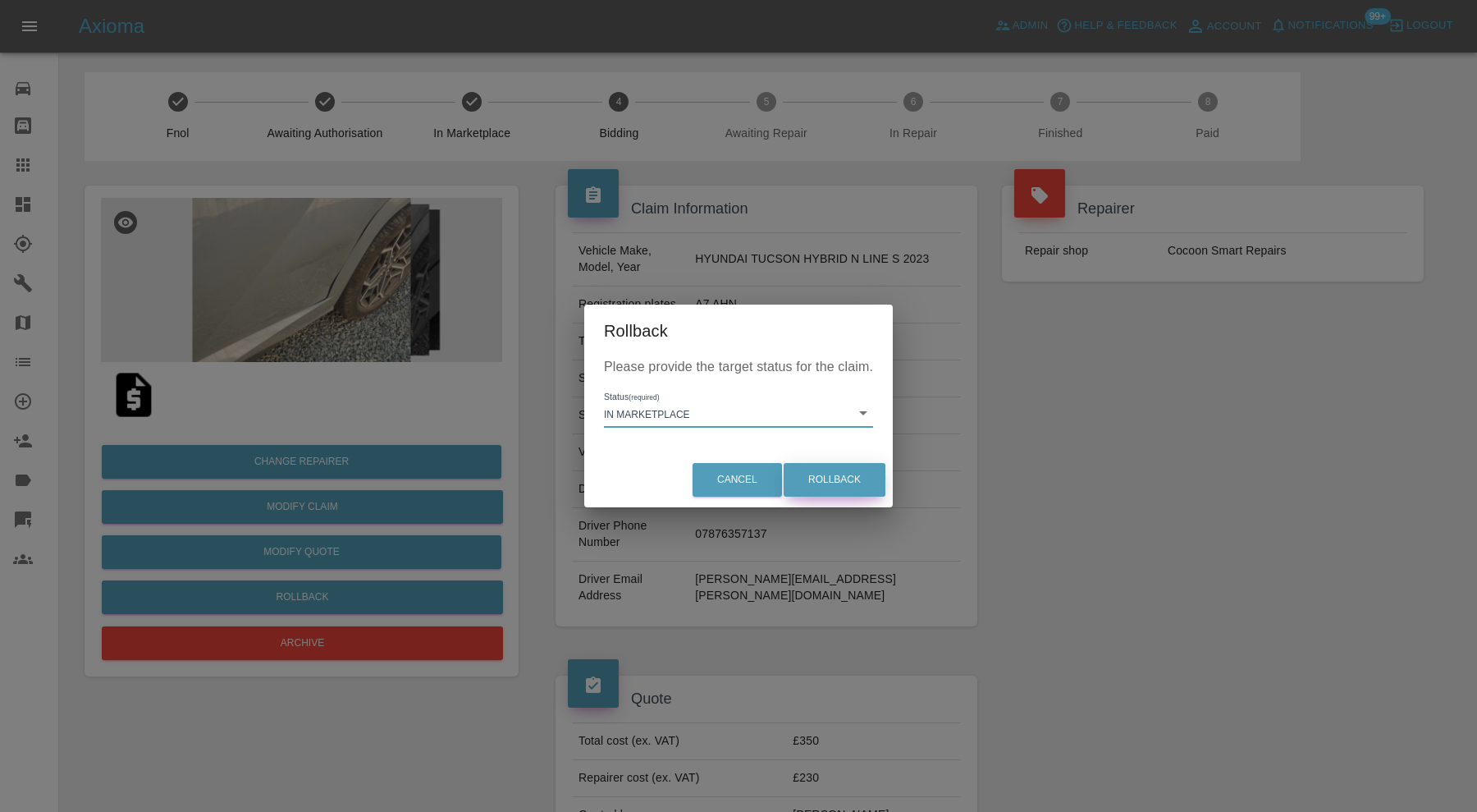
click at [826, 473] on button "Rollback" at bounding box center [835, 479] width 102 height 34
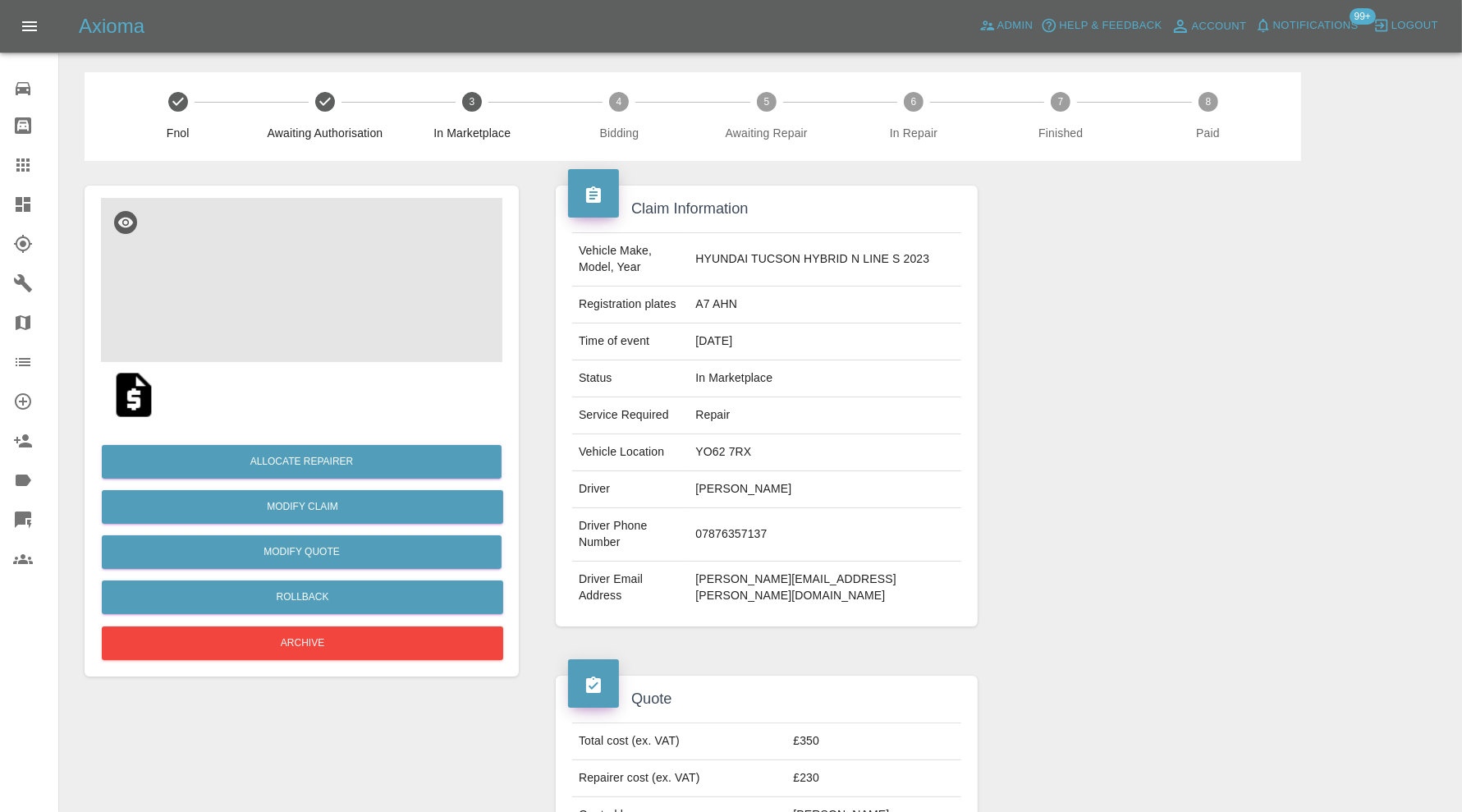
click at [364, 280] on img at bounding box center [302, 280] width 402 height 164
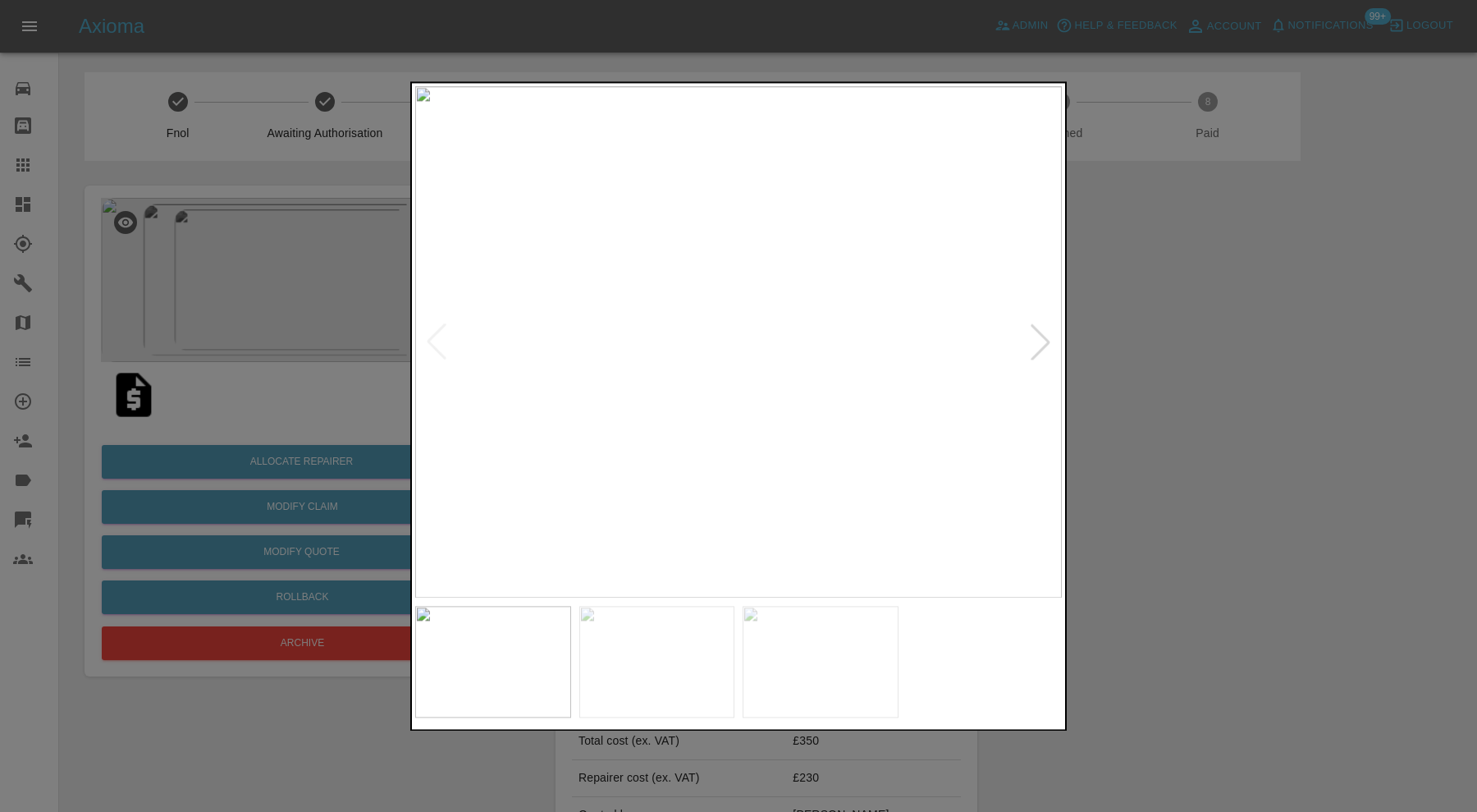
click at [1310, 401] on div at bounding box center [738, 406] width 1477 height 812
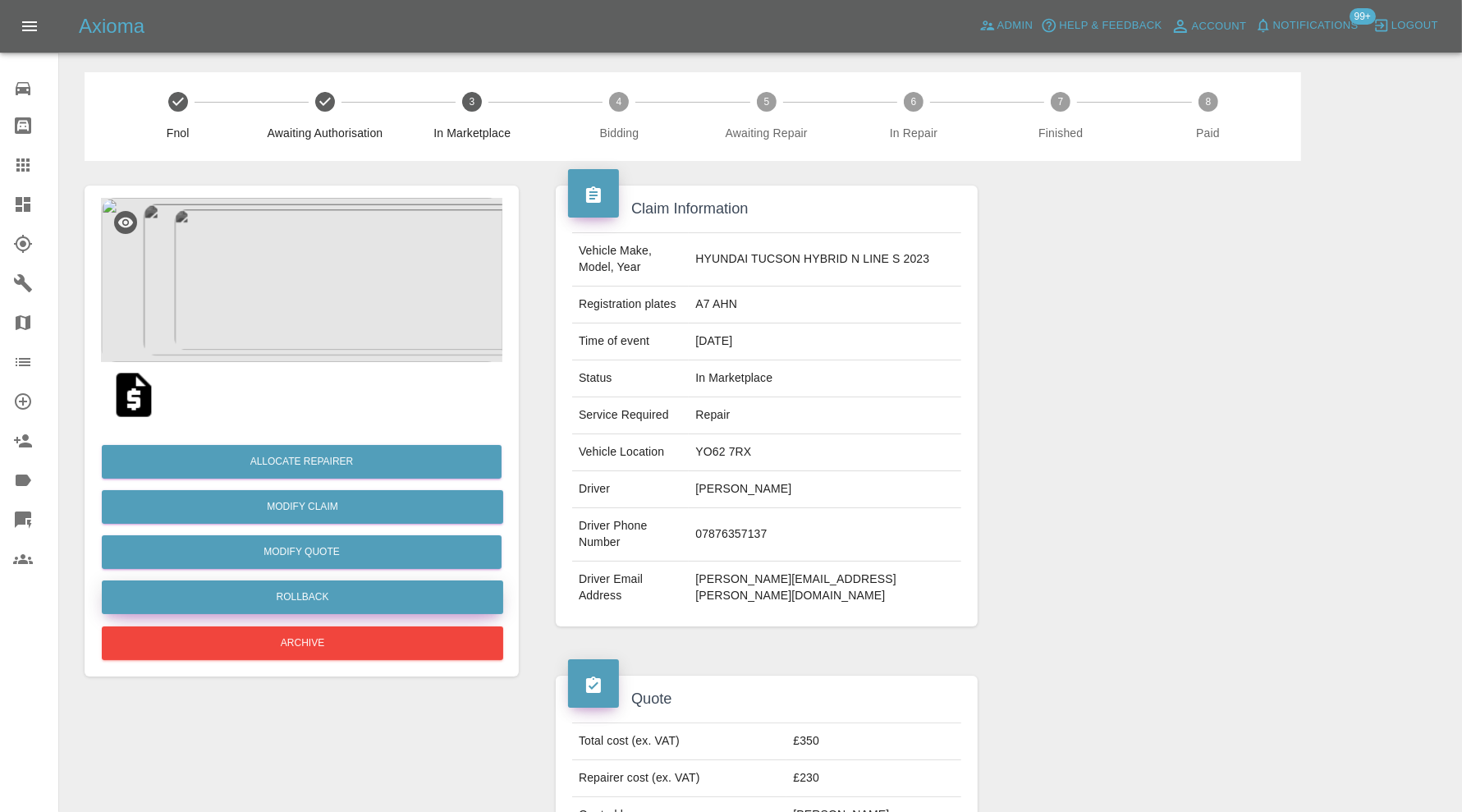
click at [451, 589] on button "Rollback" at bounding box center [303, 596] width 402 height 34
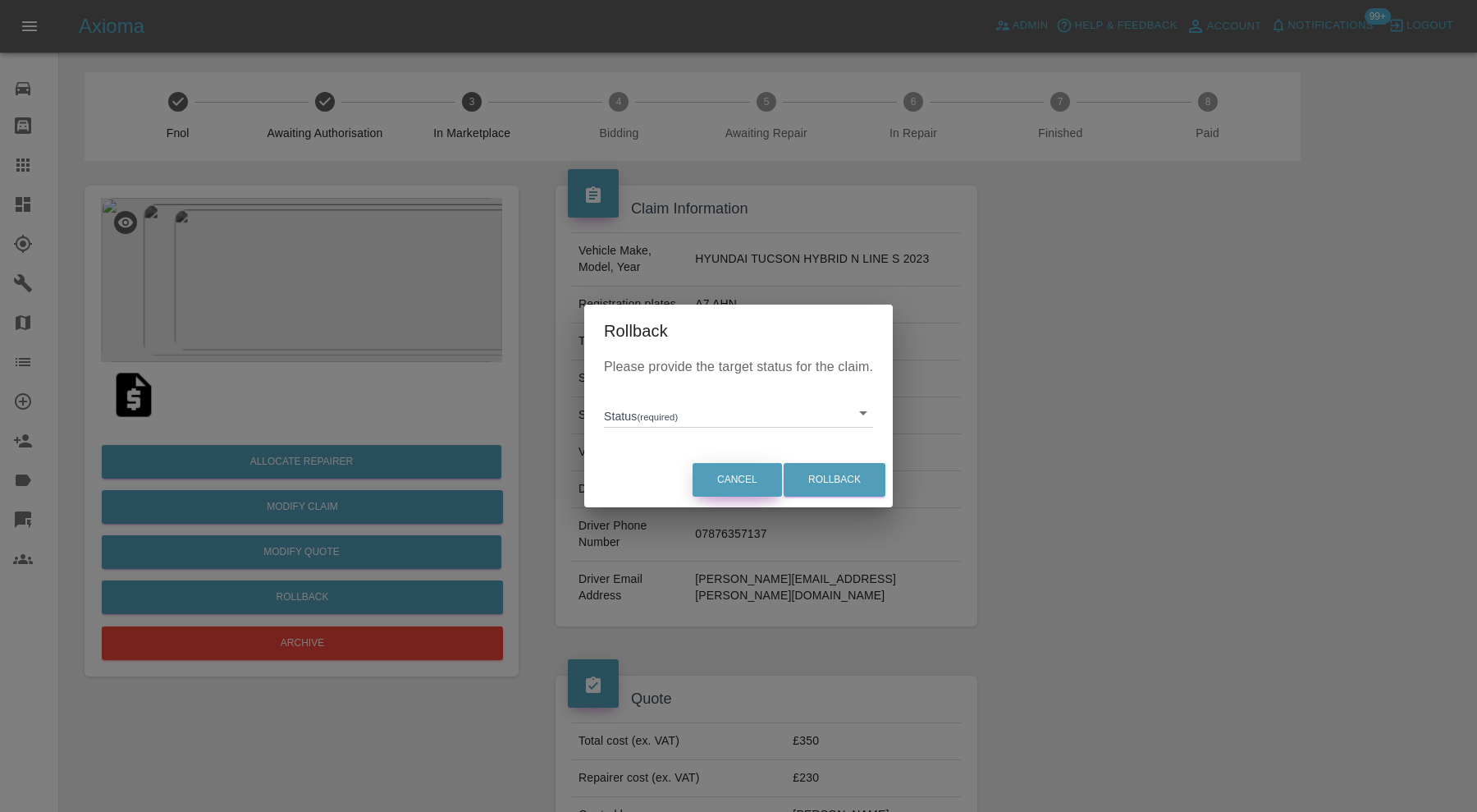
click at [733, 473] on button "Cancel" at bounding box center [737, 479] width 90 height 34
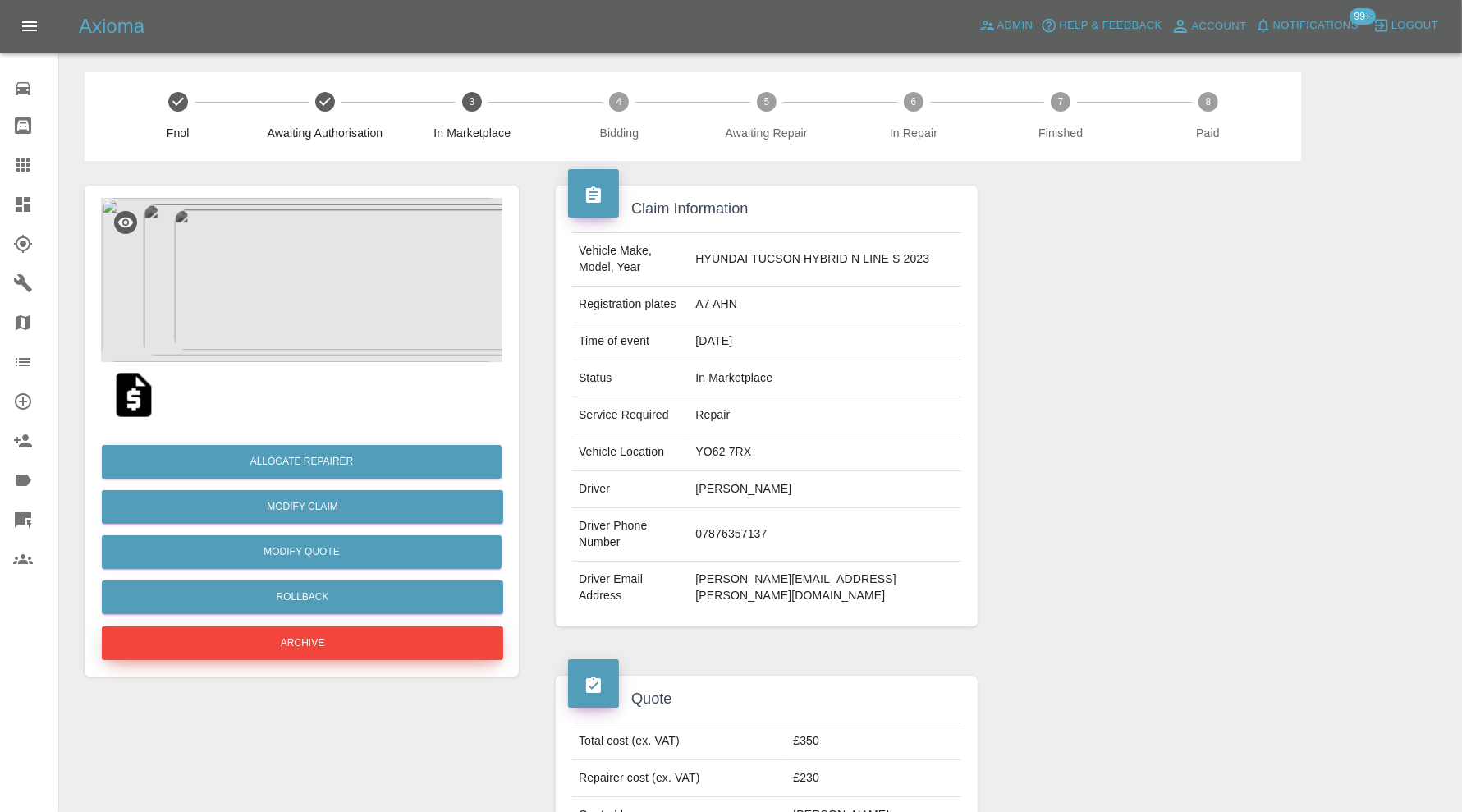
click at [372, 644] on button "Archive" at bounding box center [303, 642] width 402 height 34
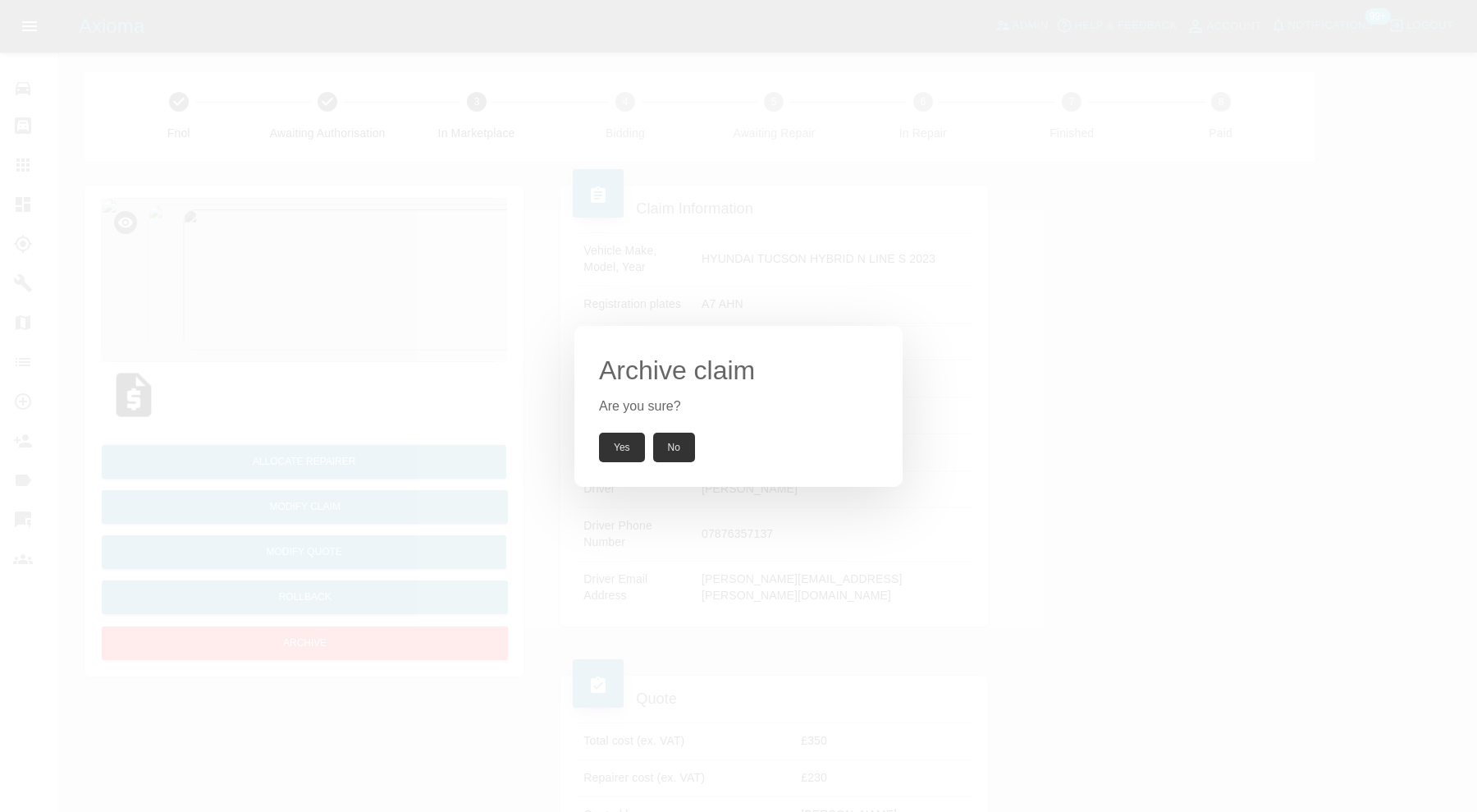
click at [619, 445] on button "Yes" at bounding box center [622, 447] width 46 height 30
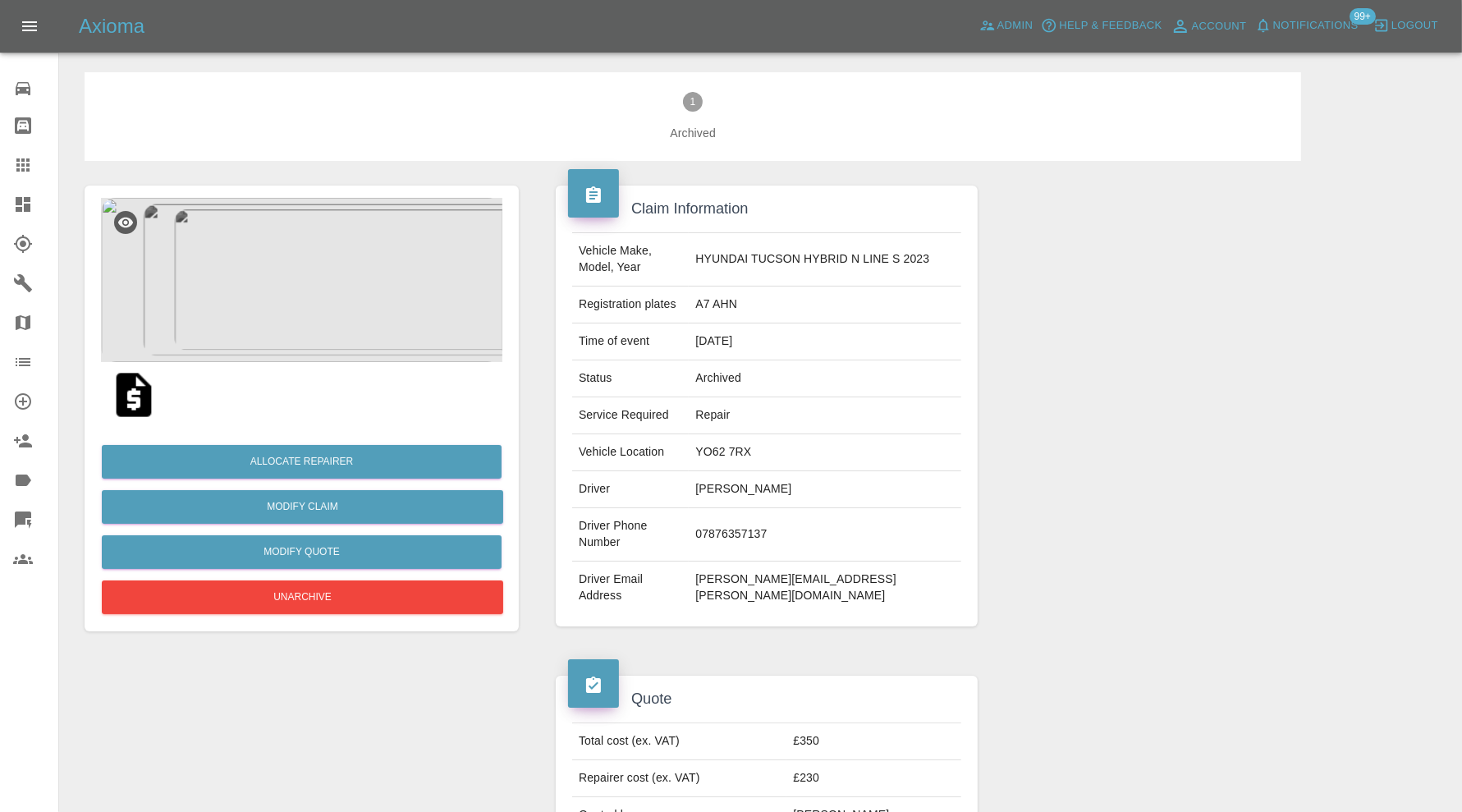
click at [831, 562] on td "adrian.nurse@velta.co.uk" at bounding box center [824, 588] width 272 height 52
copy td "adrian.nurse@velta.co.uk"
drag, startPoint x: 769, startPoint y: 308, endPoint x: 724, endPoint y: 316, distance: 45.7
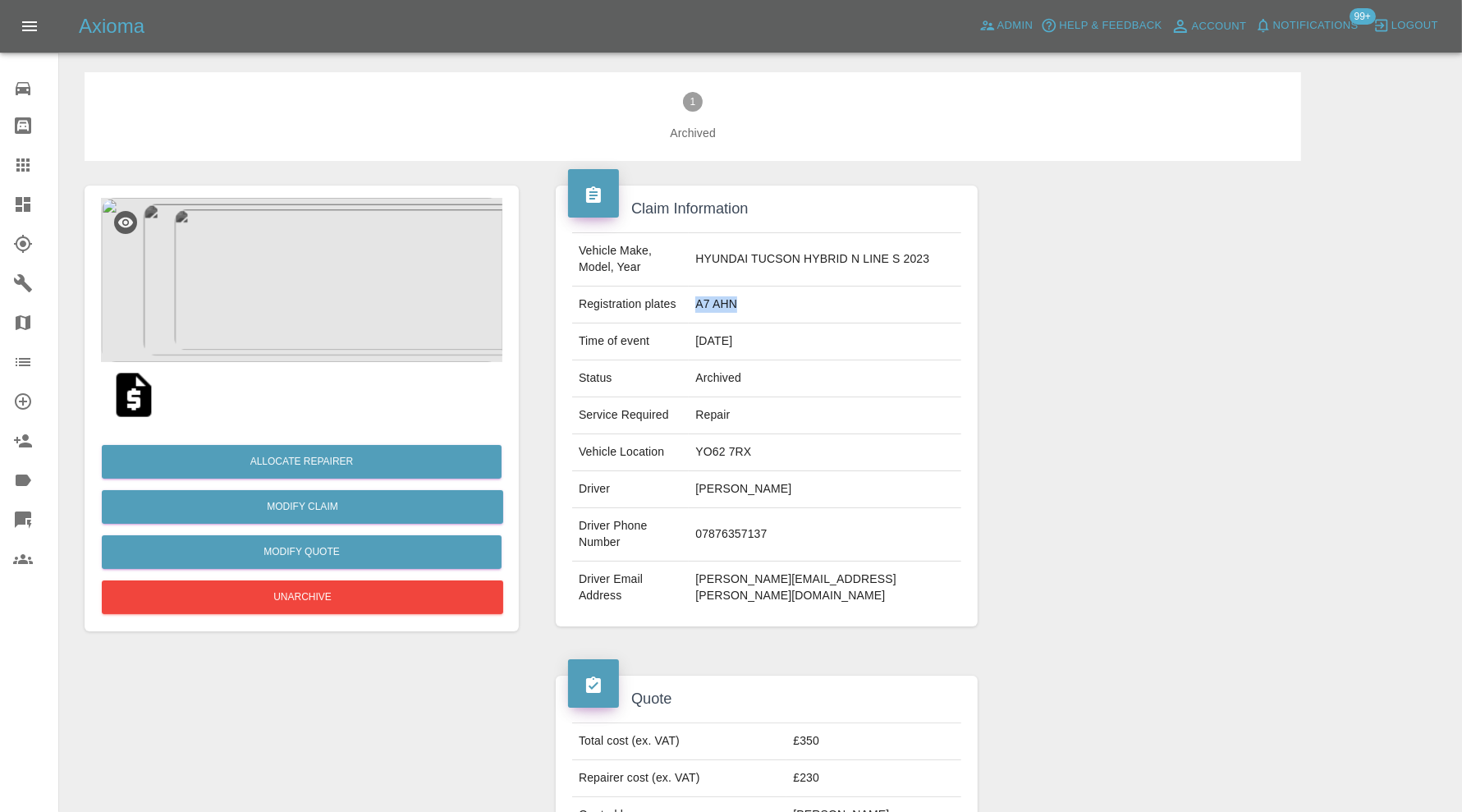
click at [724, 316] on td "A7 AHN" at bounding box center [824, 304] width 272 height 37
copy td "A7 AHN"
drag, startPoint x: 786, startPoint y: 447, endPoint x: 725, endPoint y: 451, distance: 61.1
click at [725, 451] on td "YO62 7RX" at bounding box center [824, 452] width 272 height 37
copy td "YO62 7RX"
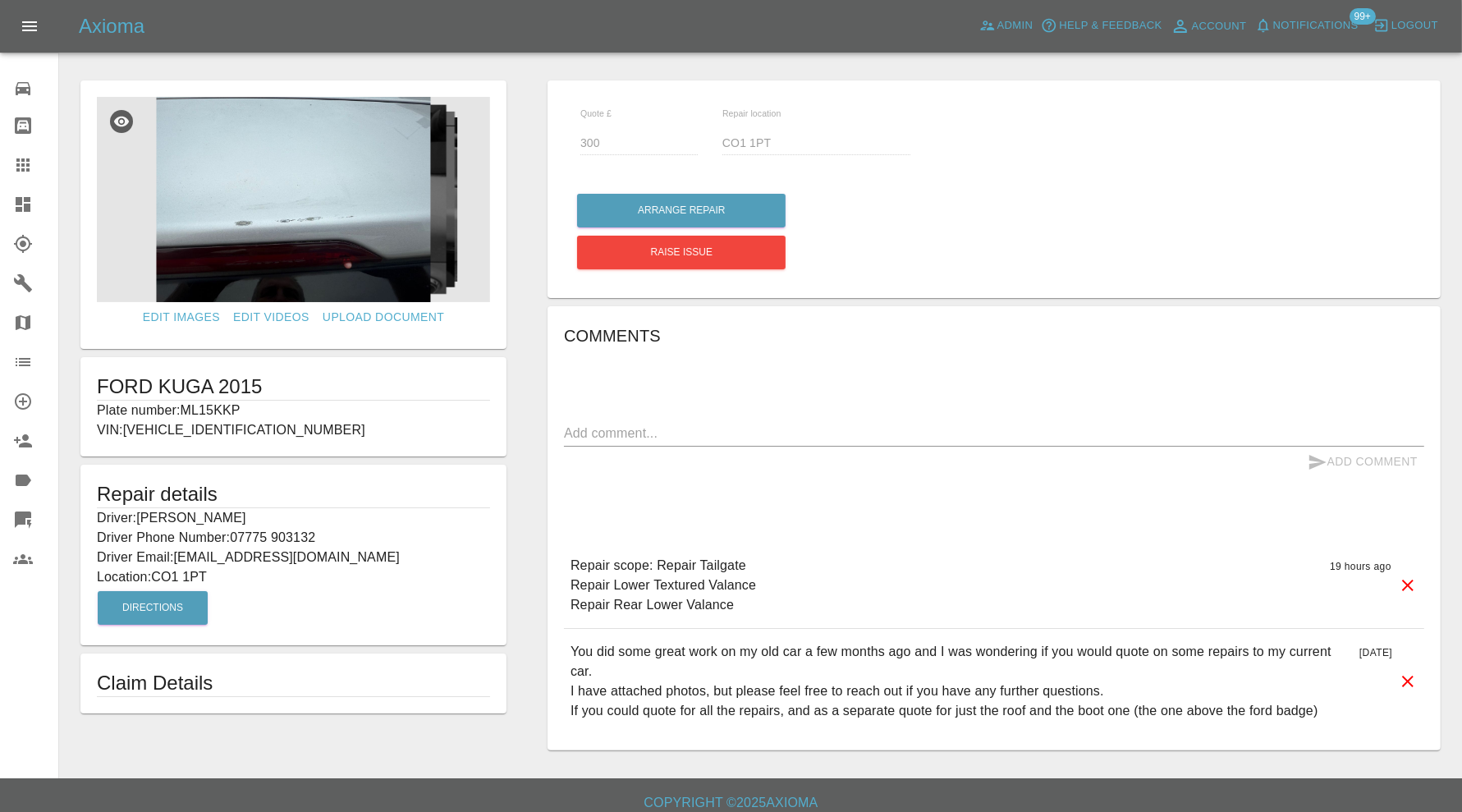
click at [290, 176] on img at bounding box center [293, 199] width 393 height 205
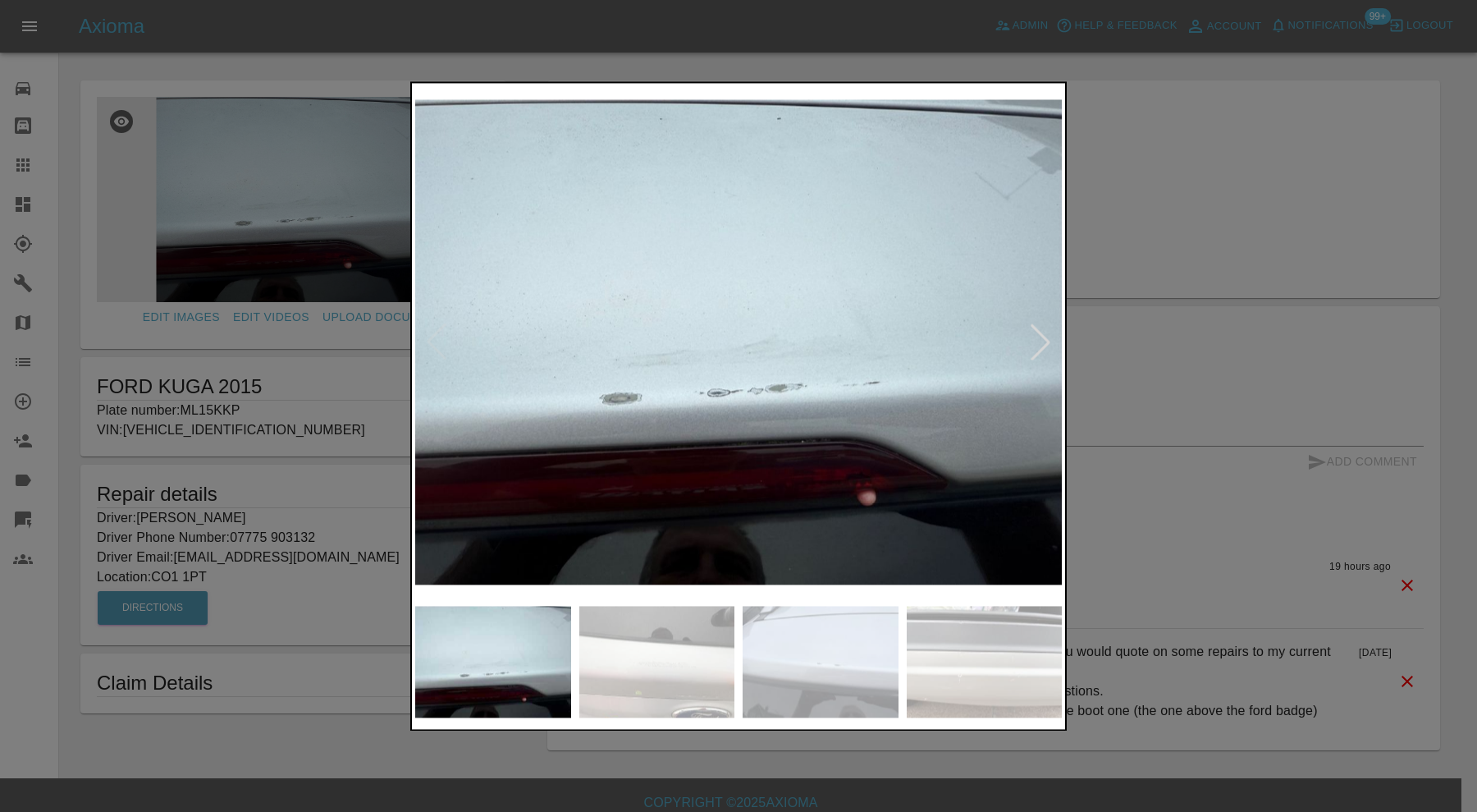
click at [1048, 344] on div at bounding box center [1041, 343] width 37 height 37
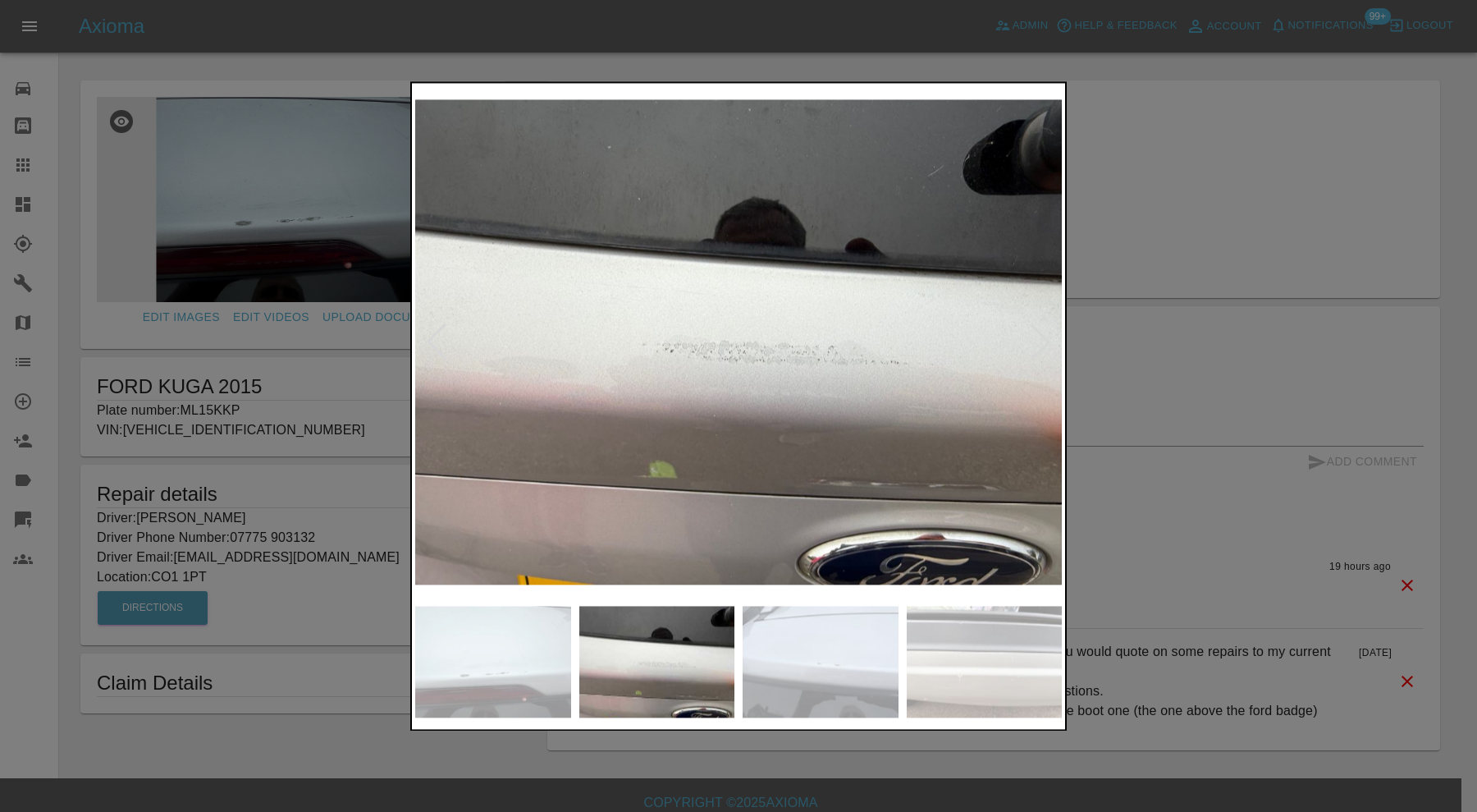
click at [1047, 343] on div at bounding box center [1041, 343] width 37 height 37
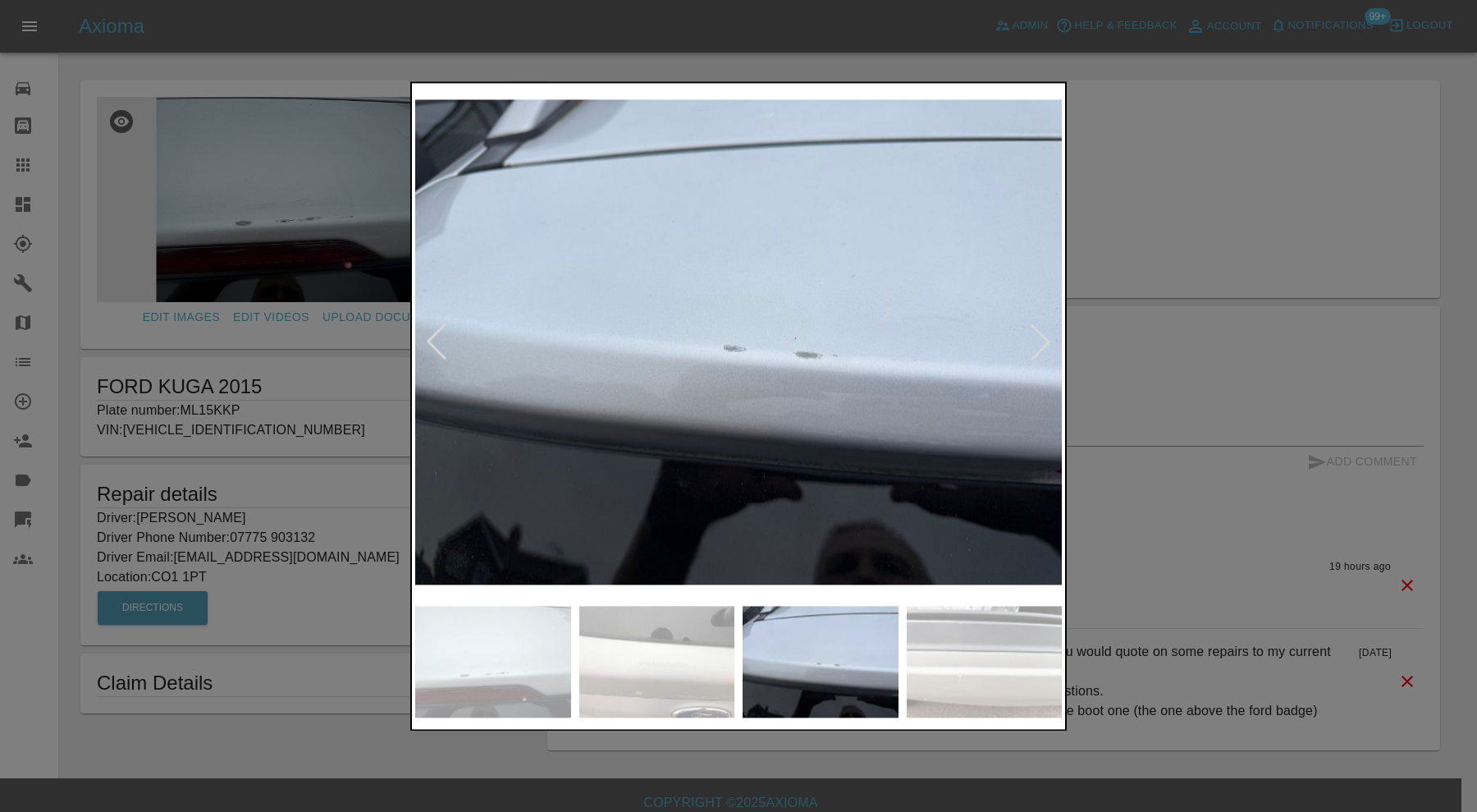
click at [1047, 343] on div at bounding box center [1041, 343] width 37 height 37
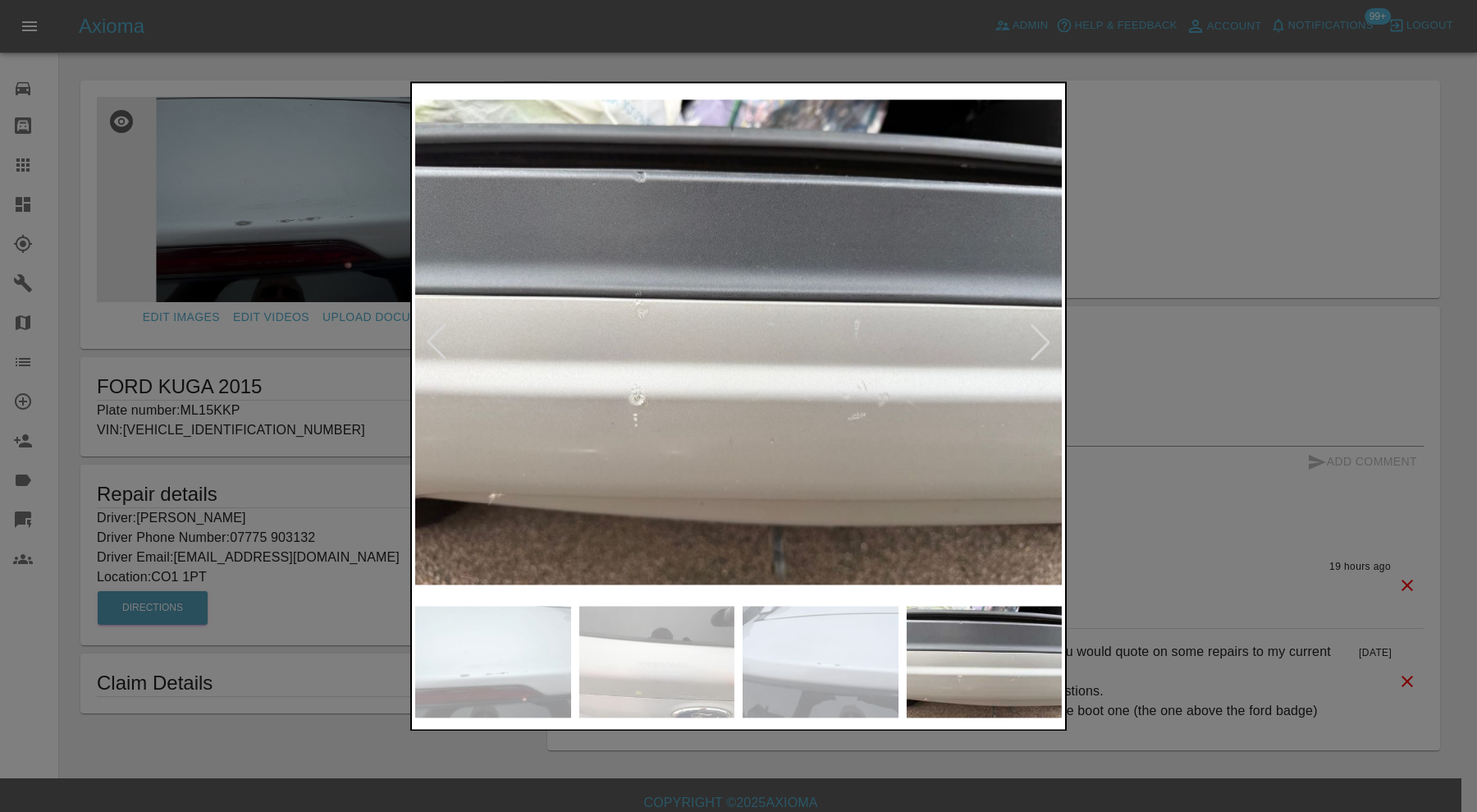
click at [1143, 232] on div at bounding box center [738, 406] width 1477 height 812
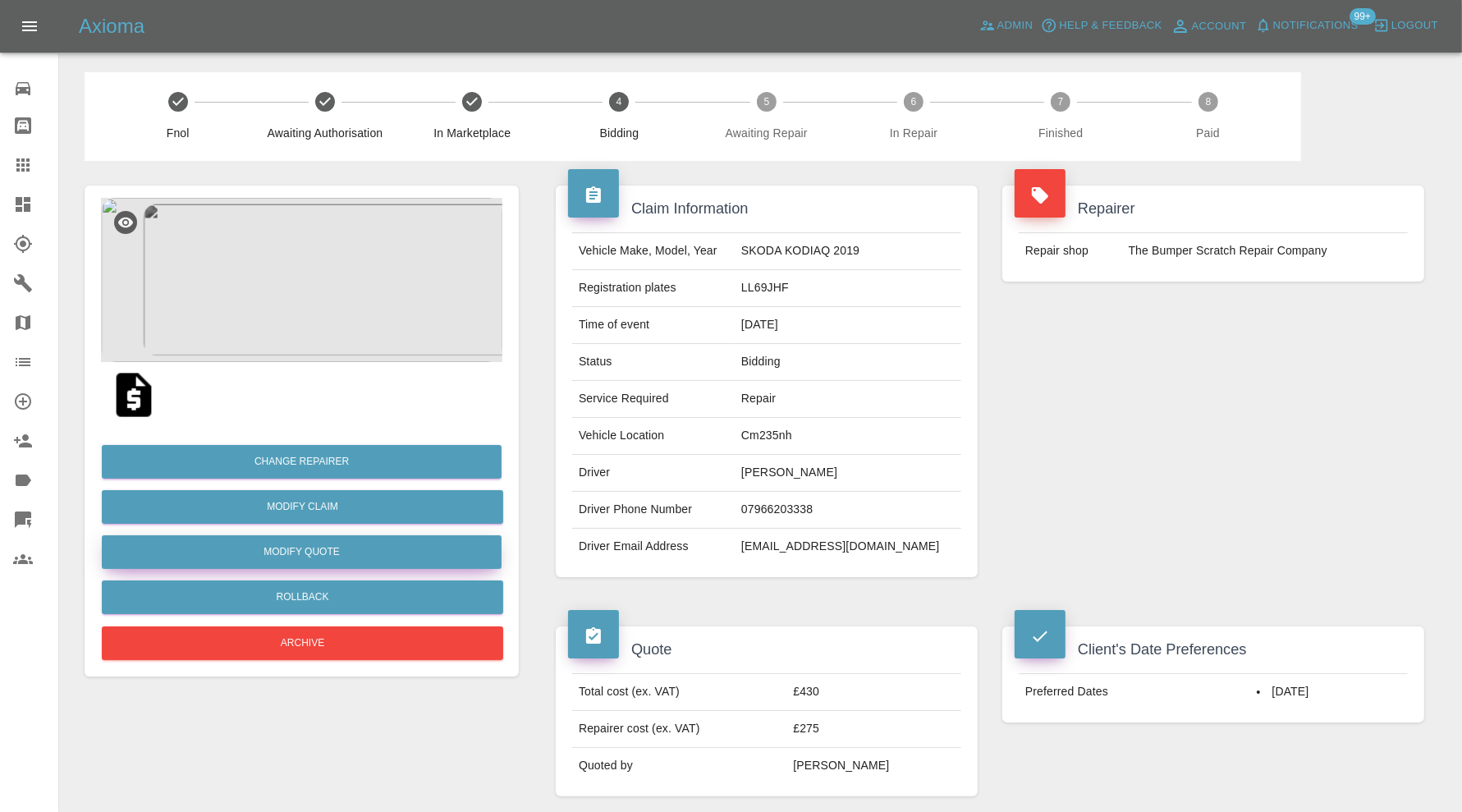
click at [418, 551] on button "Modify Quote" at bounding box center [302, 551] width 400 height 34
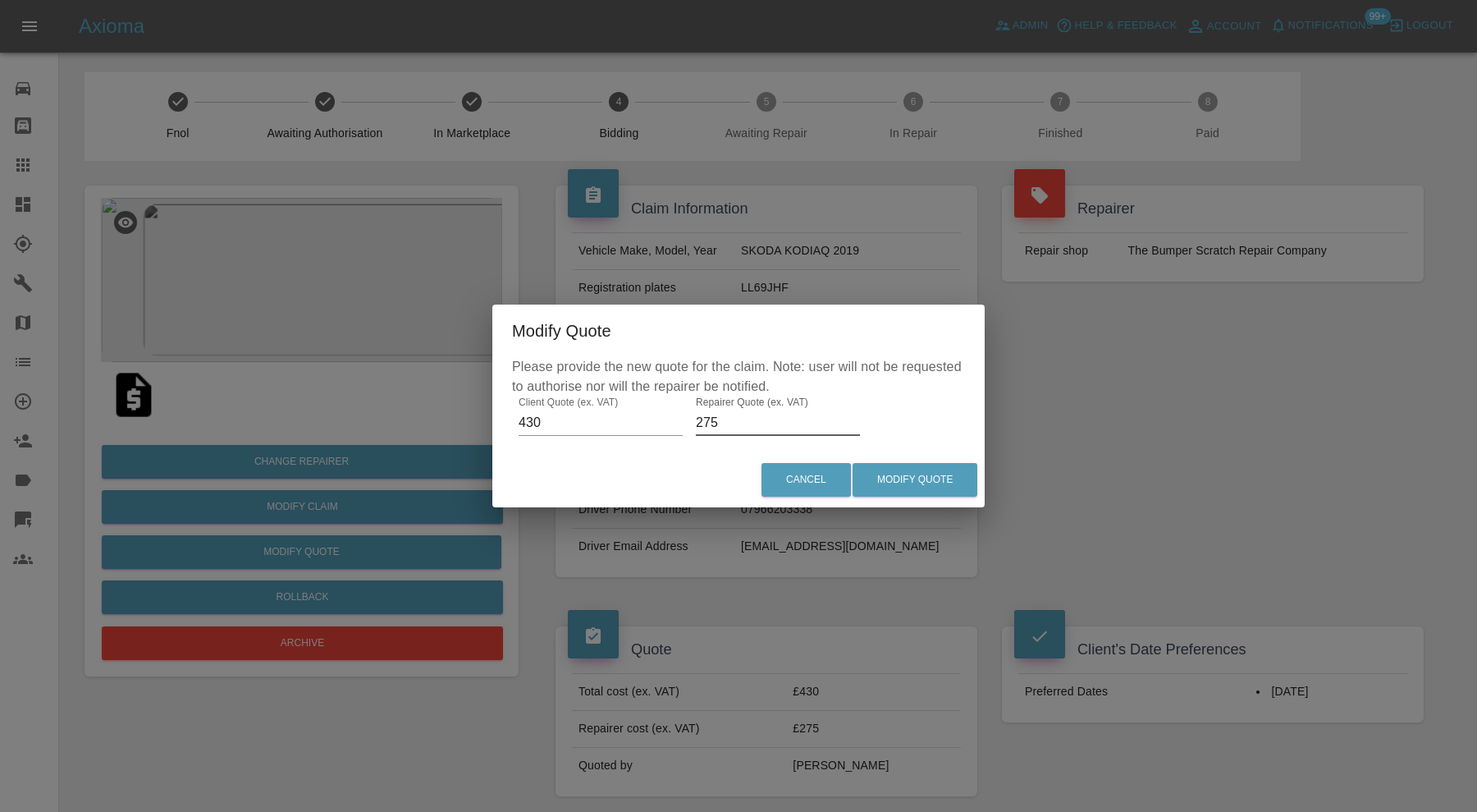
drag, startPoint x: 702, startPoint y: 421, endPoint x: 684, endPoint y: 421, distance: 18.0
click at [684, 421] on div "Please provide the new quote for the claim. Note: user will not be requested to…" at bounding box center [738, 405] width 492 height 96
type input "300"
click at [909, 476] on button "Modify Quote" at bounding box center [915, 479] width 124 height 34
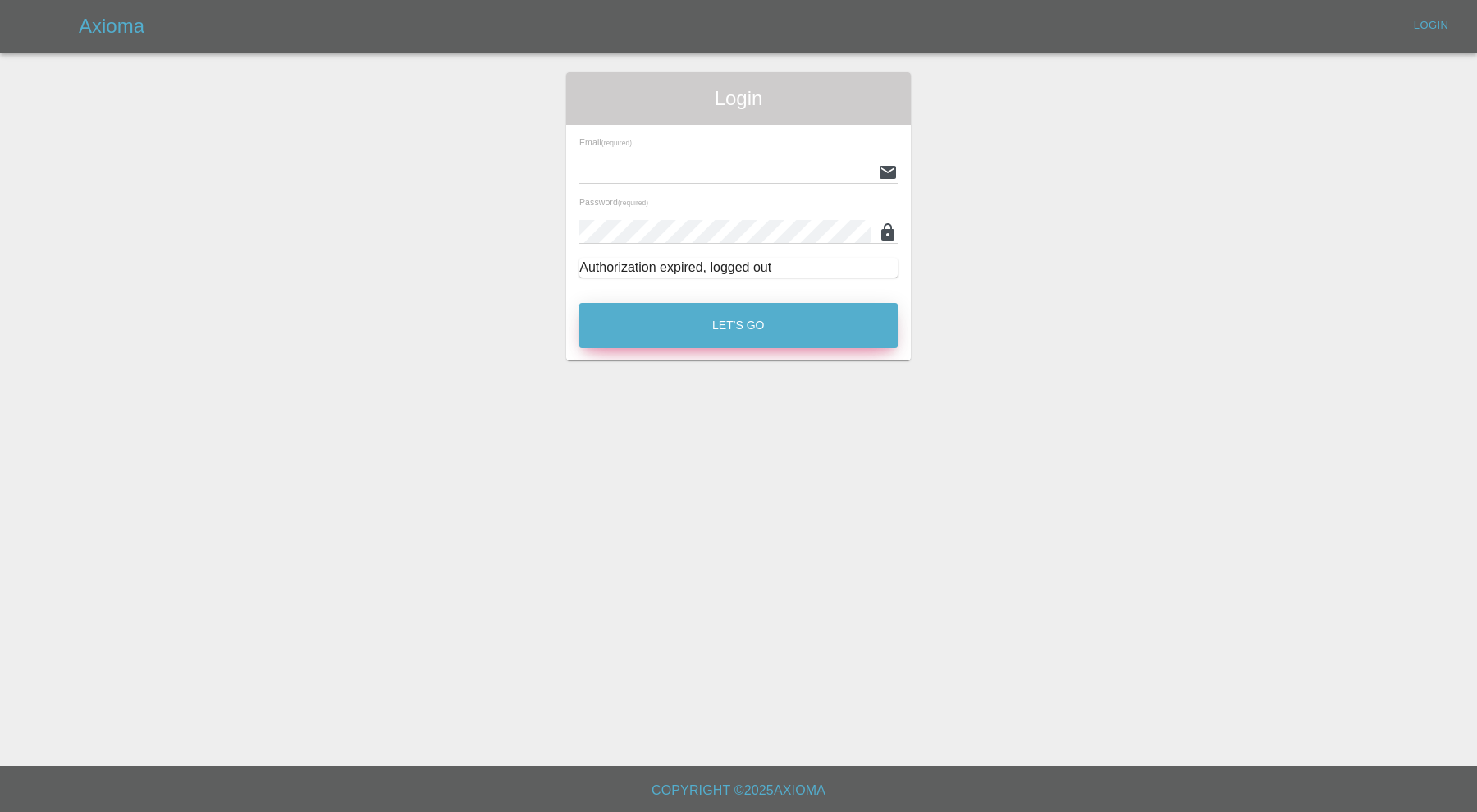
type input "[PERSON_NAME][EMAIL_ADDRESS][PERSON_NAME][DOMAIN_NAME]"
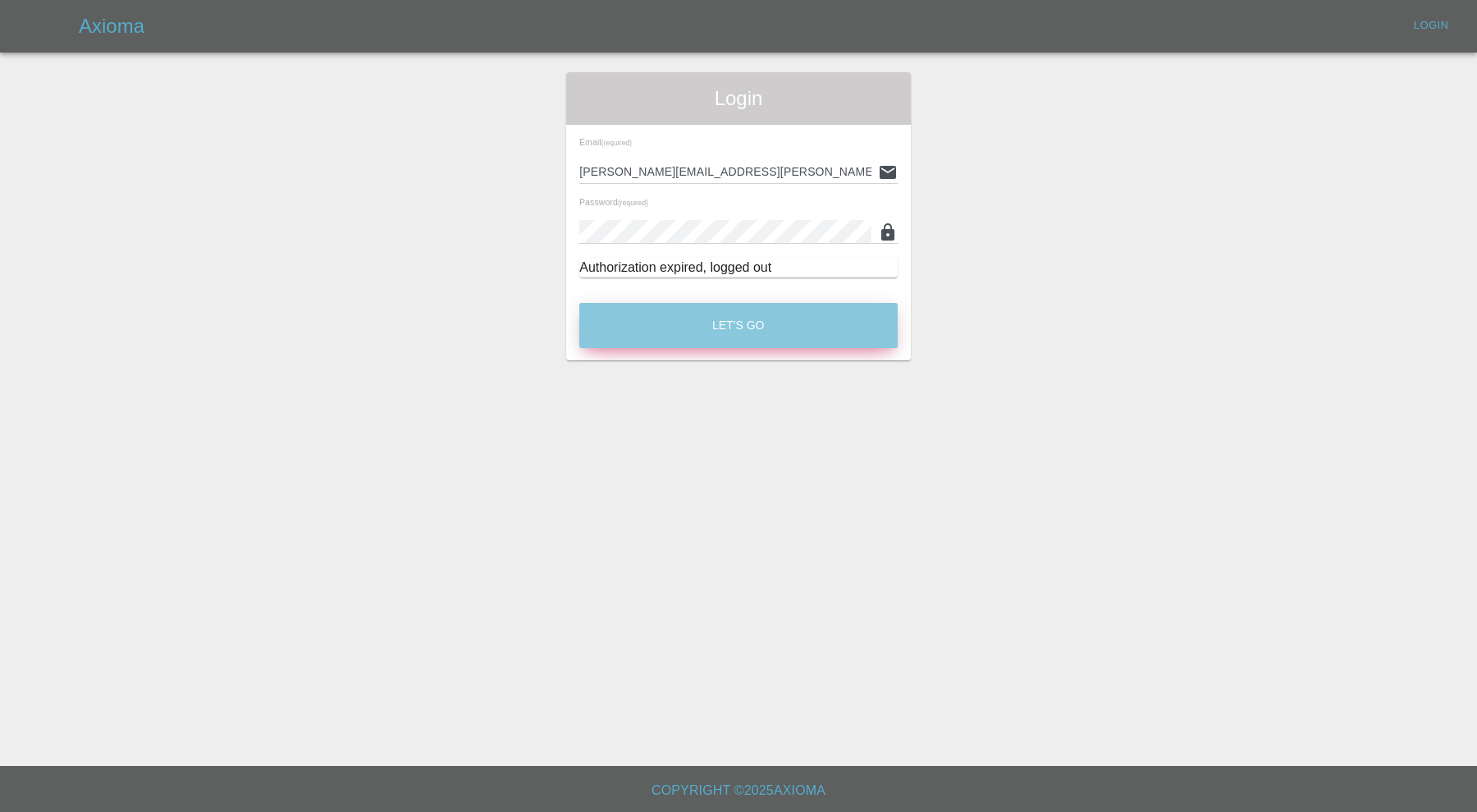
click at [692, 329] on button "Let's Go" at bounding box center [738, 325] width 318 height 45
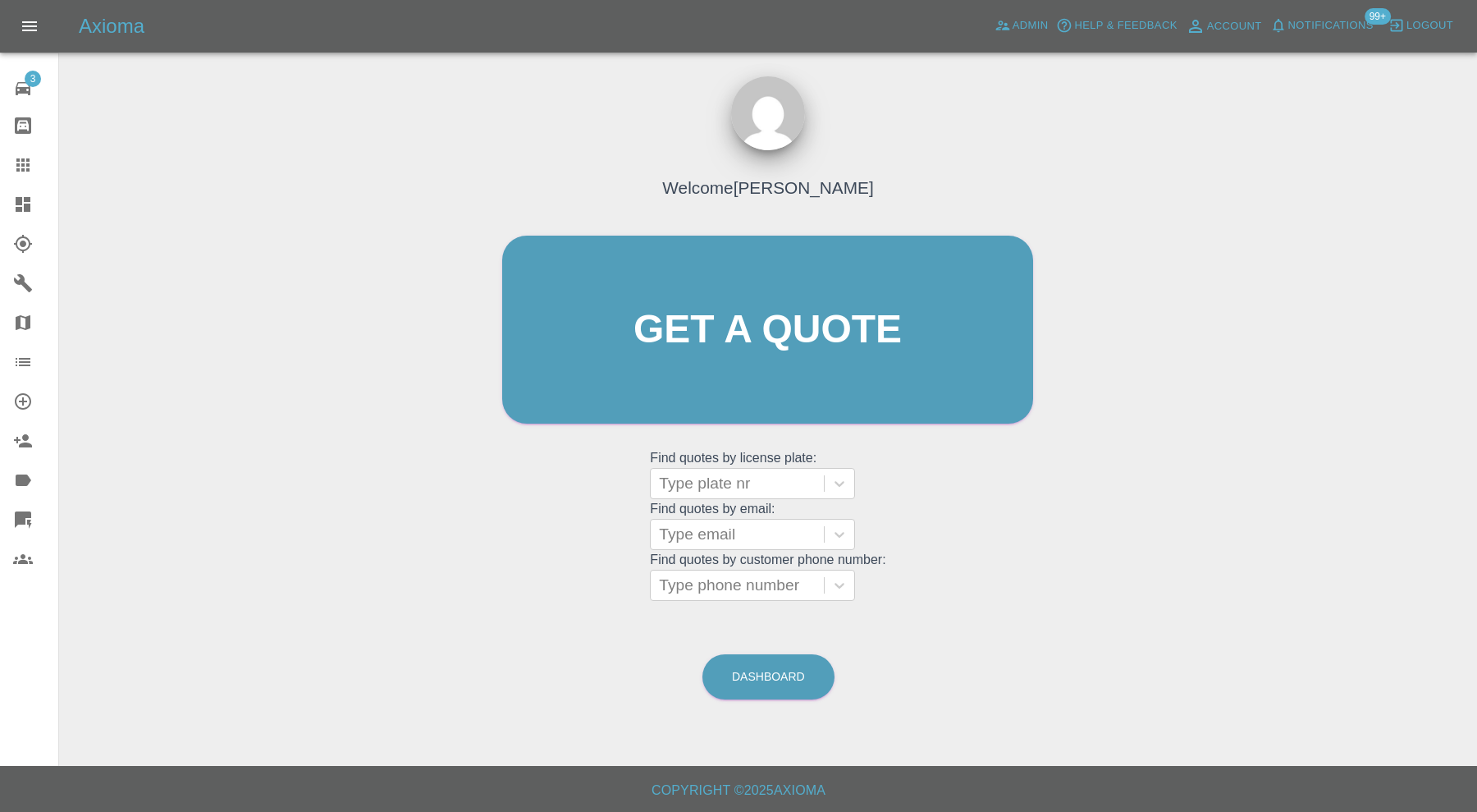
drag, startPoint x: 36, startPoint y: 197, endPoint x: 462, endPoint y: 119, distance: 433.1
click at [35, 197] on div at bounding box center [36, 204] width 46 height 20
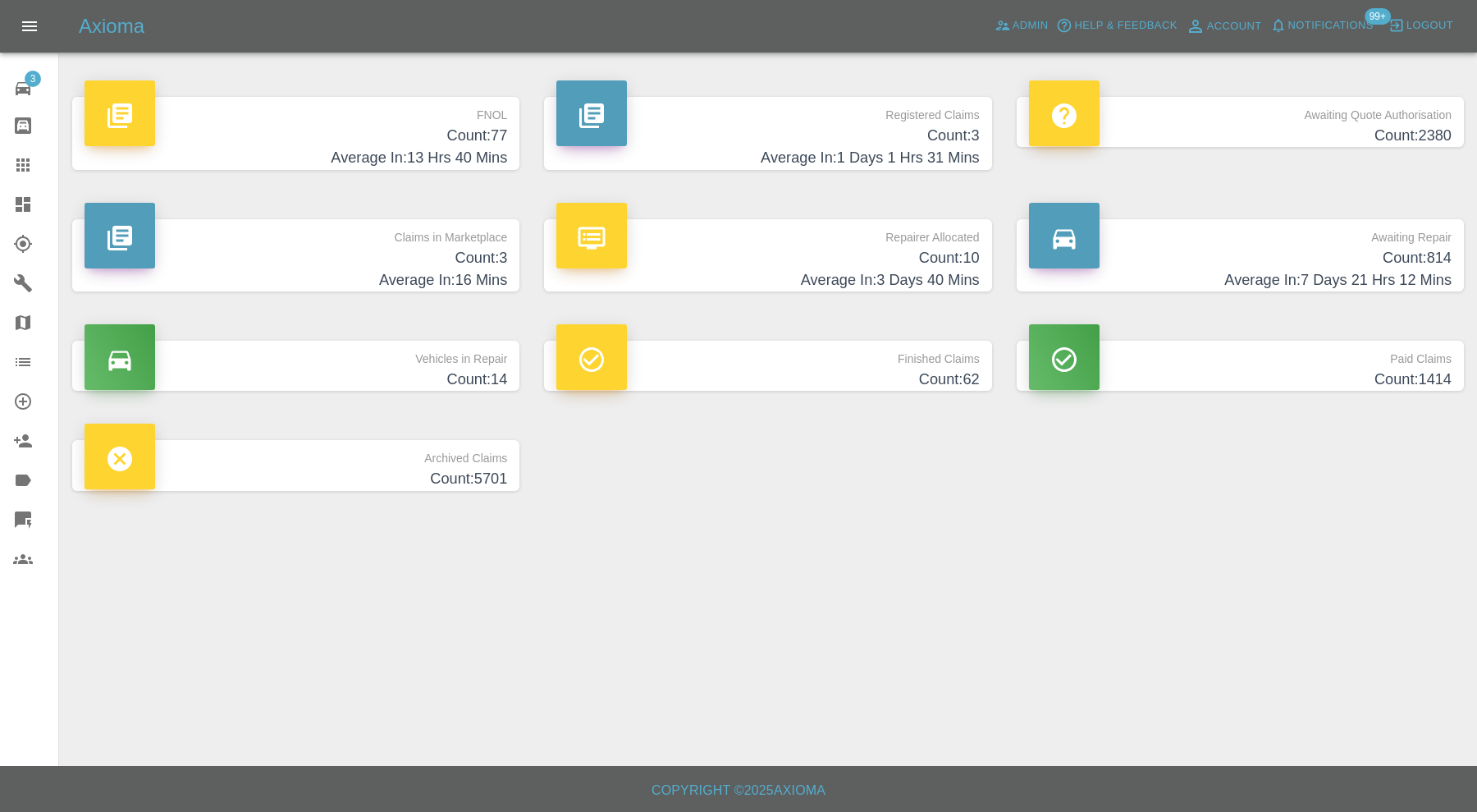
click at [455, 268] on h4 "Count: 3" at bounding box center [296, 257] width 422 height 22
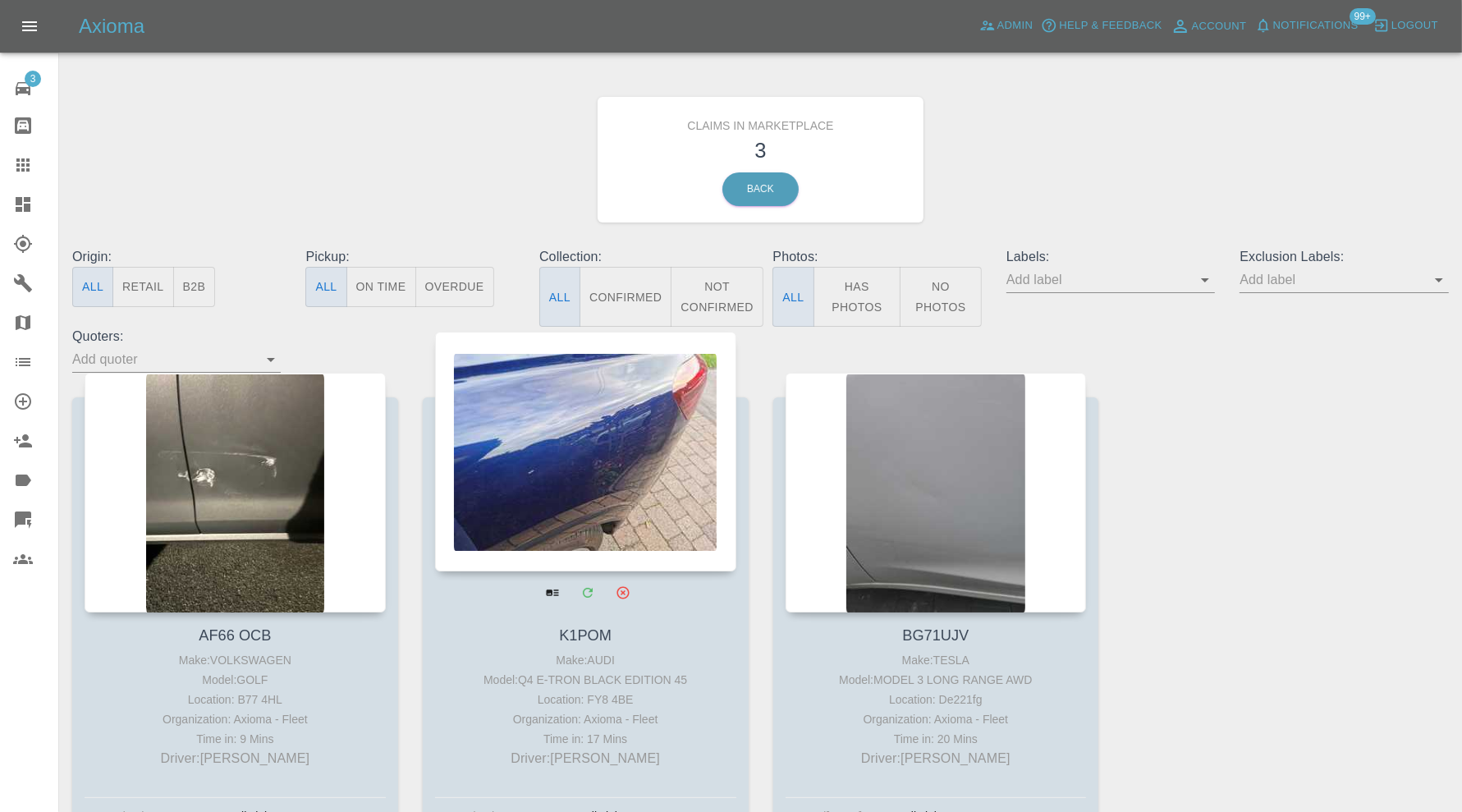
click at [643, 445] on div at bounding box center [585, 451] width 301 height 240
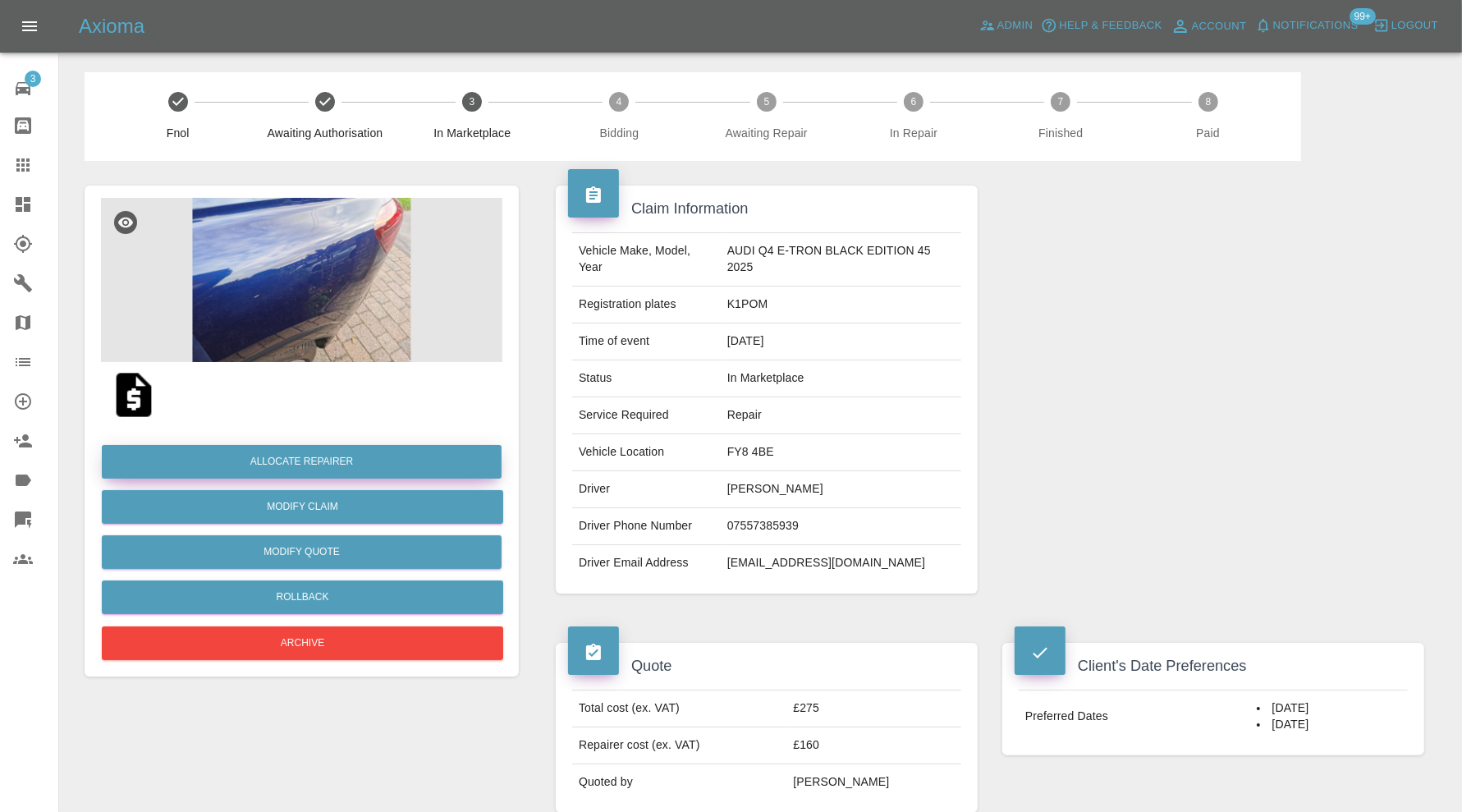
click at [388, 467] on button "Allocate Repairer" at bounding box center [302, 462] width 400 height 34
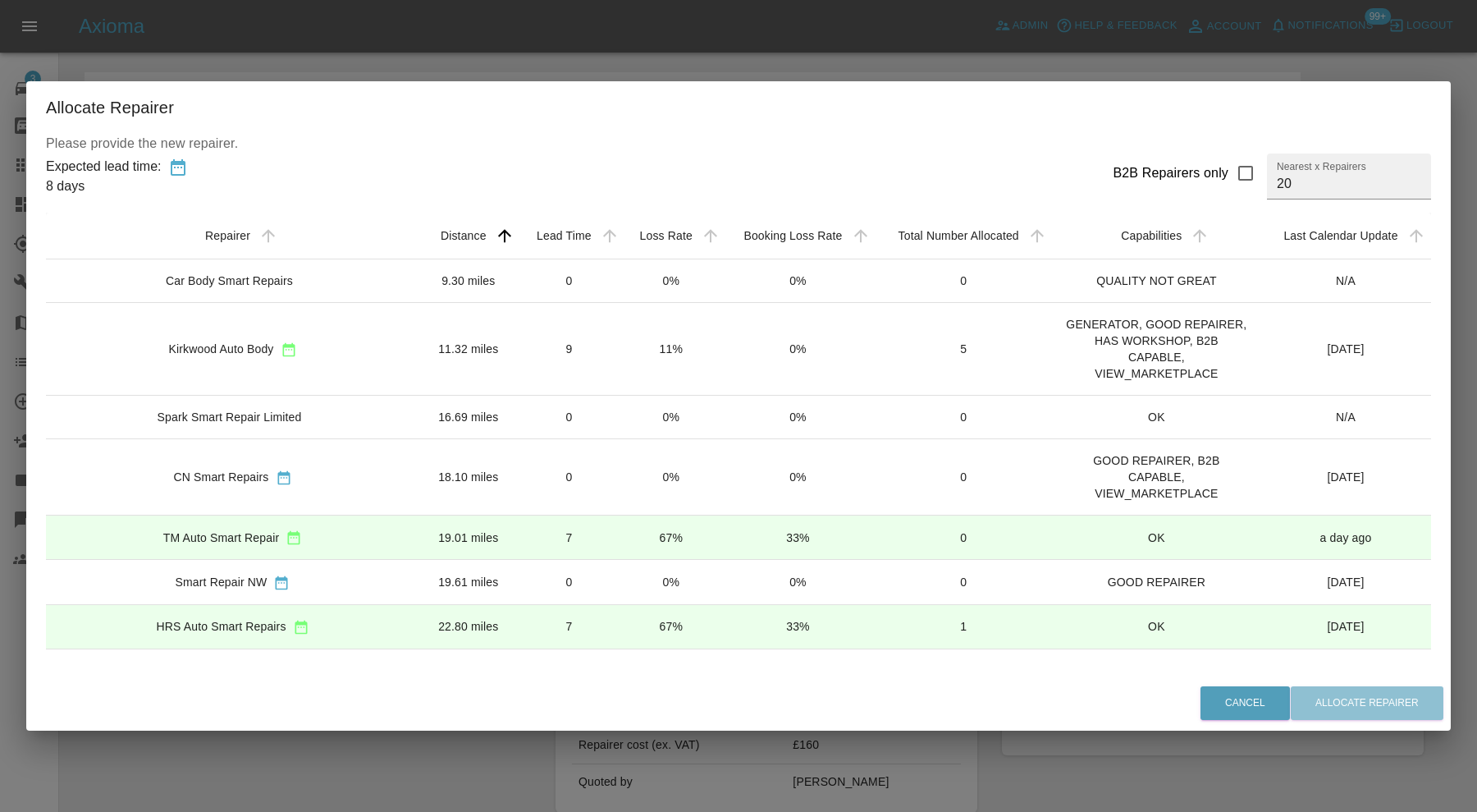
click at [343, 350] on td "Kirkwood Auto Body" at bounding box center [233, 348] width 374 height 93
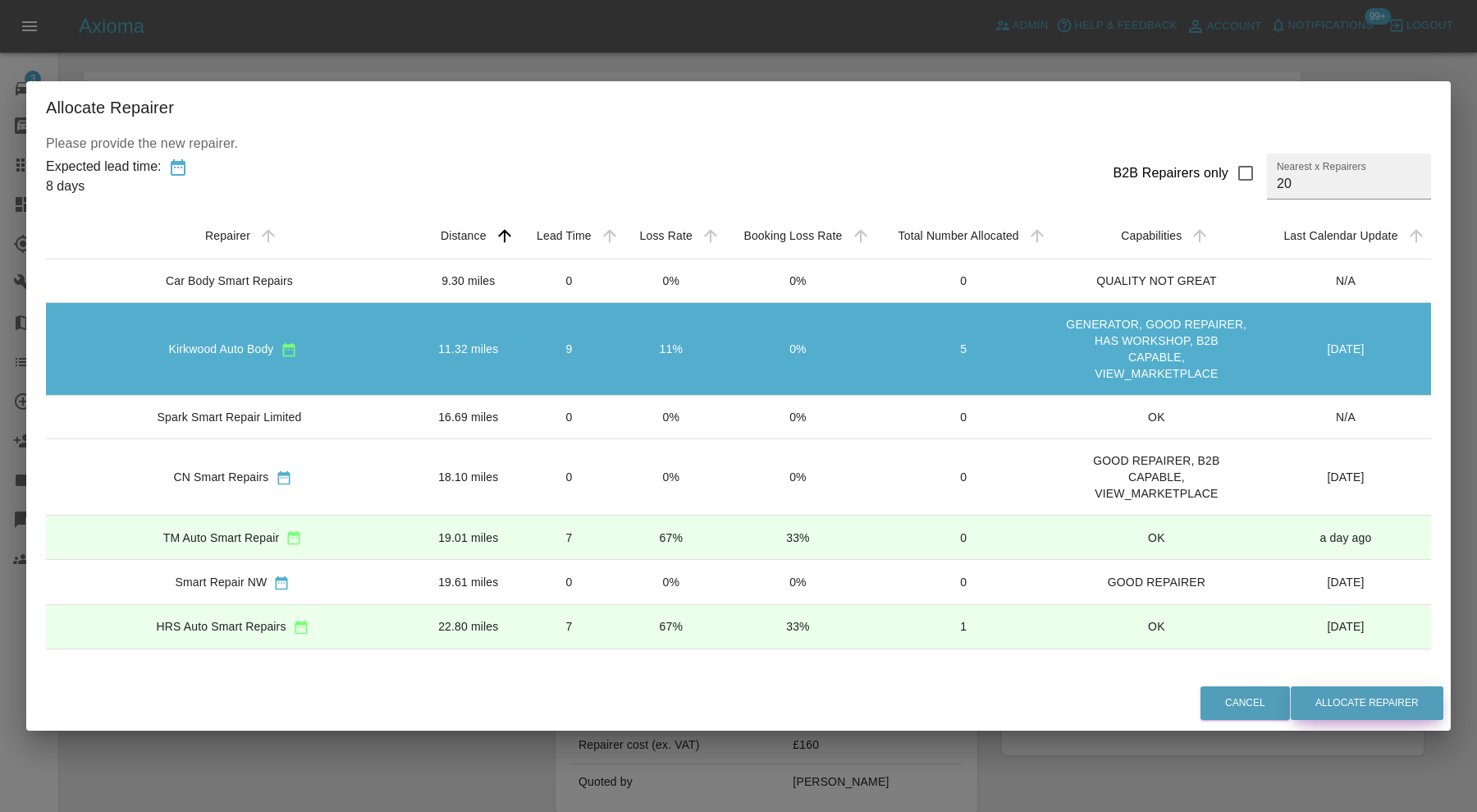
click at [1319, 711] on button "Allocate Repairer" at bounding box center [1367, 702] width 153 height 34
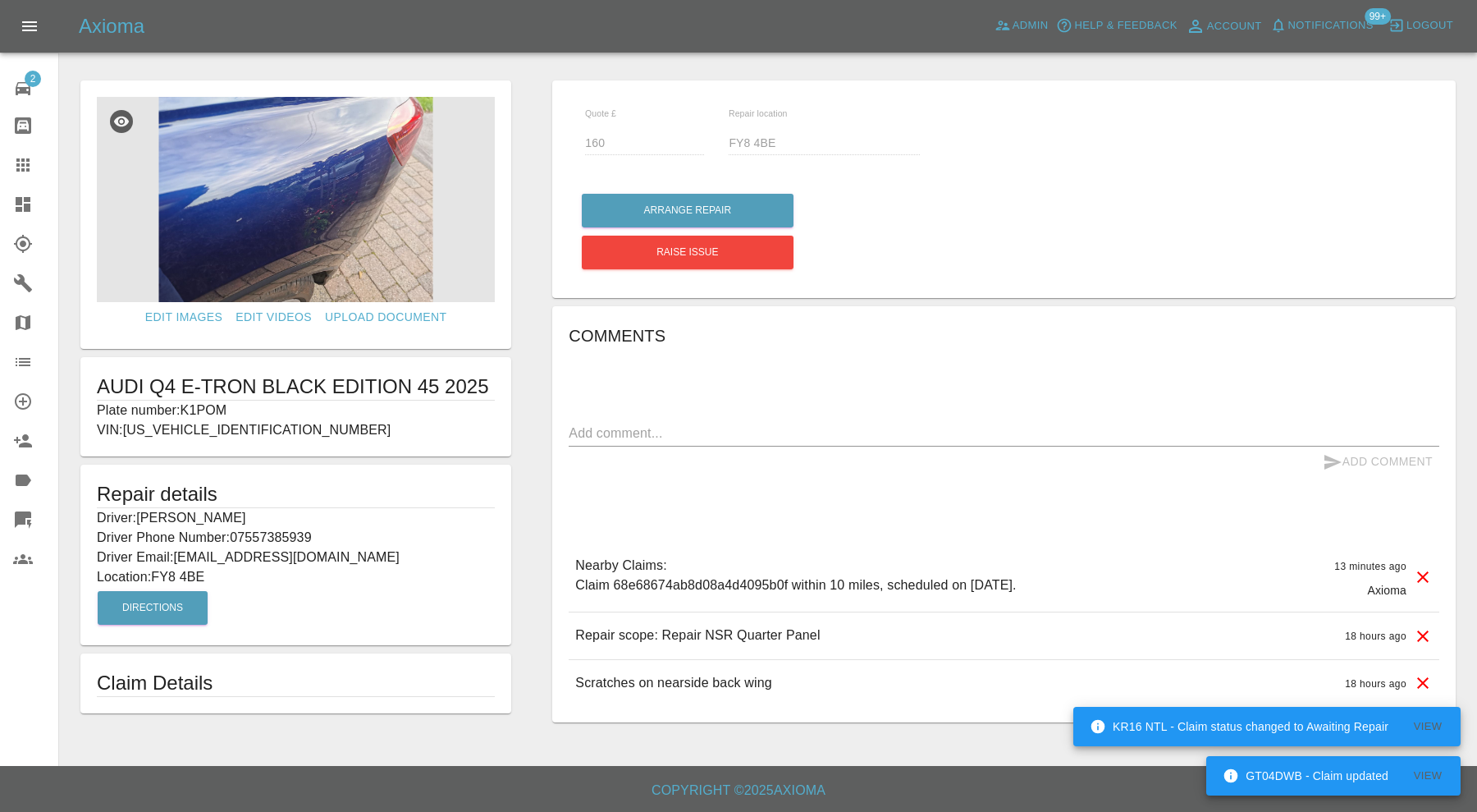
click at [376, 181] on img at bounding box center [296, 199] width 398 height 205
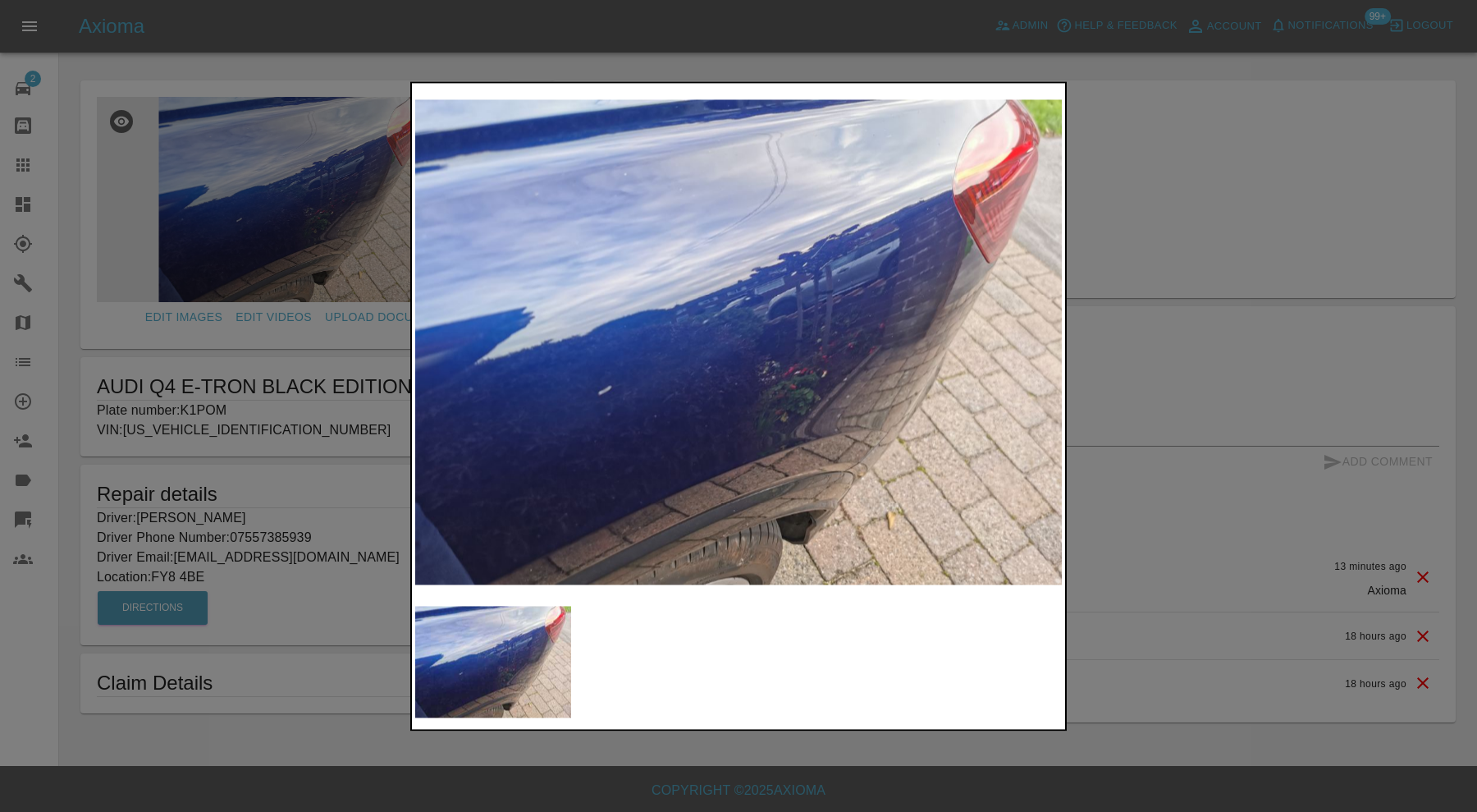
click at [1108, 359] on div at bounding box center [738, 406] width 1477 height 812
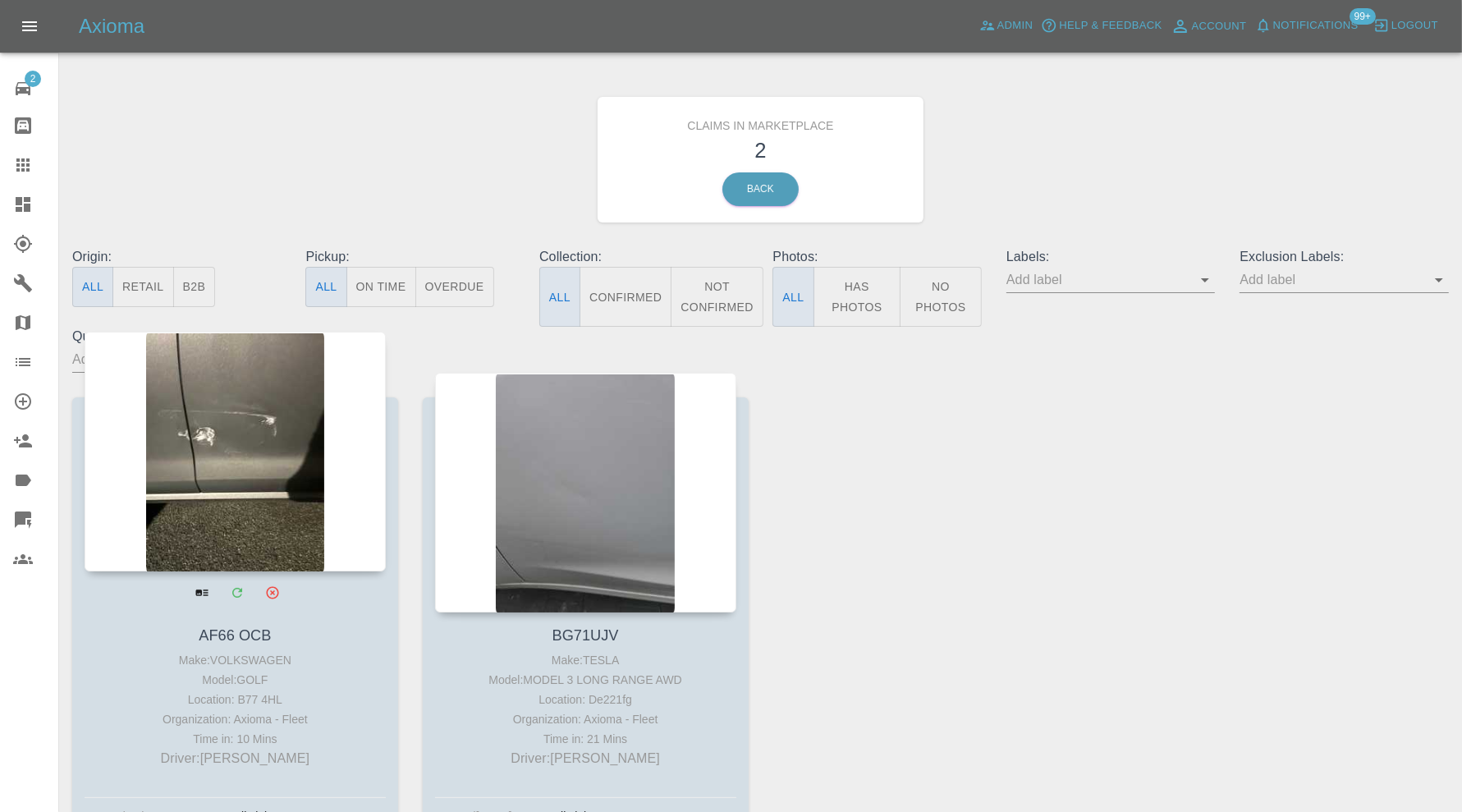
click at [271, 454] on div at bounding box center [235, 451] width 301 height 240
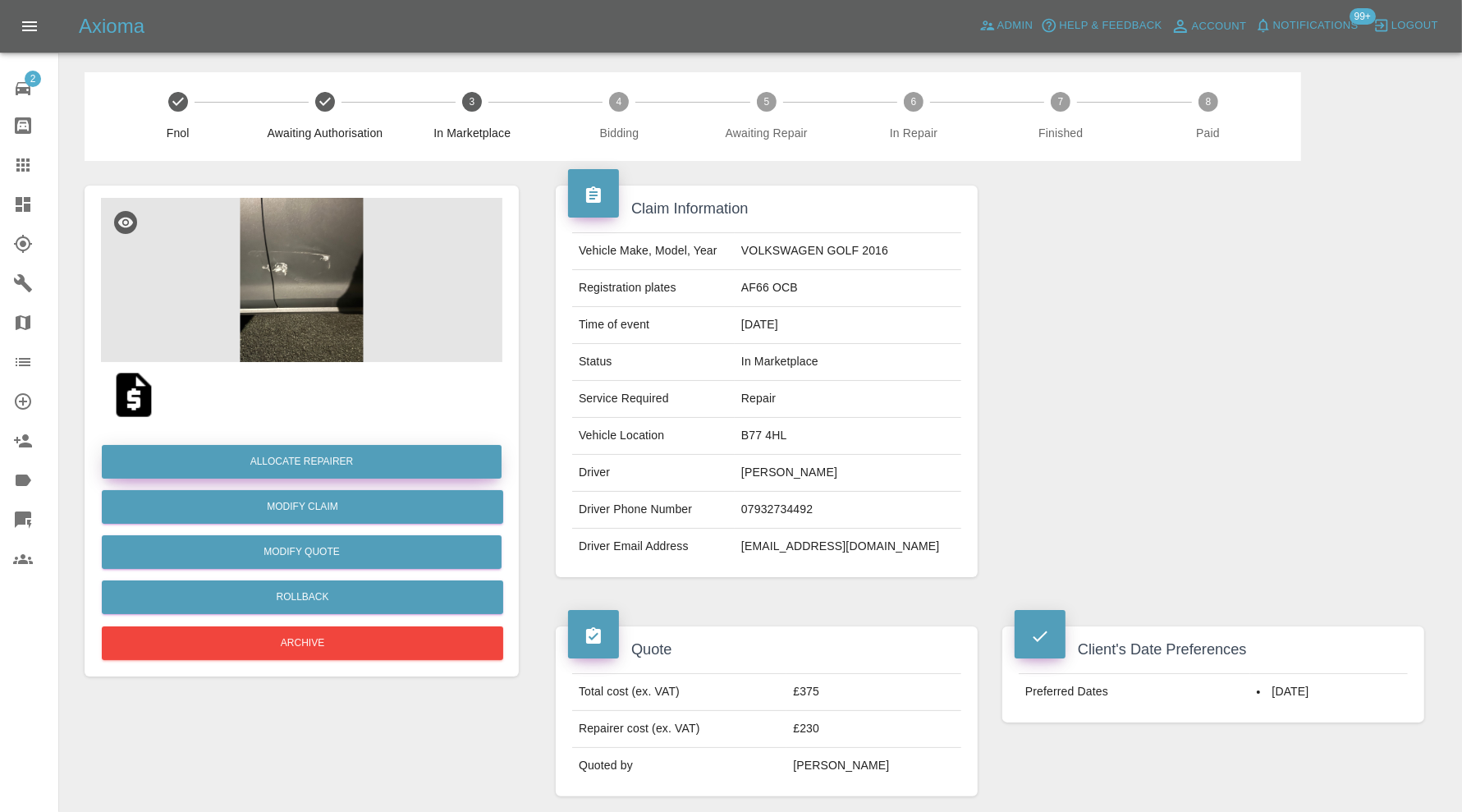
click at [304, 456] on button "Allocate Repairer" at bounding box center [302, 462] width 400 height 34
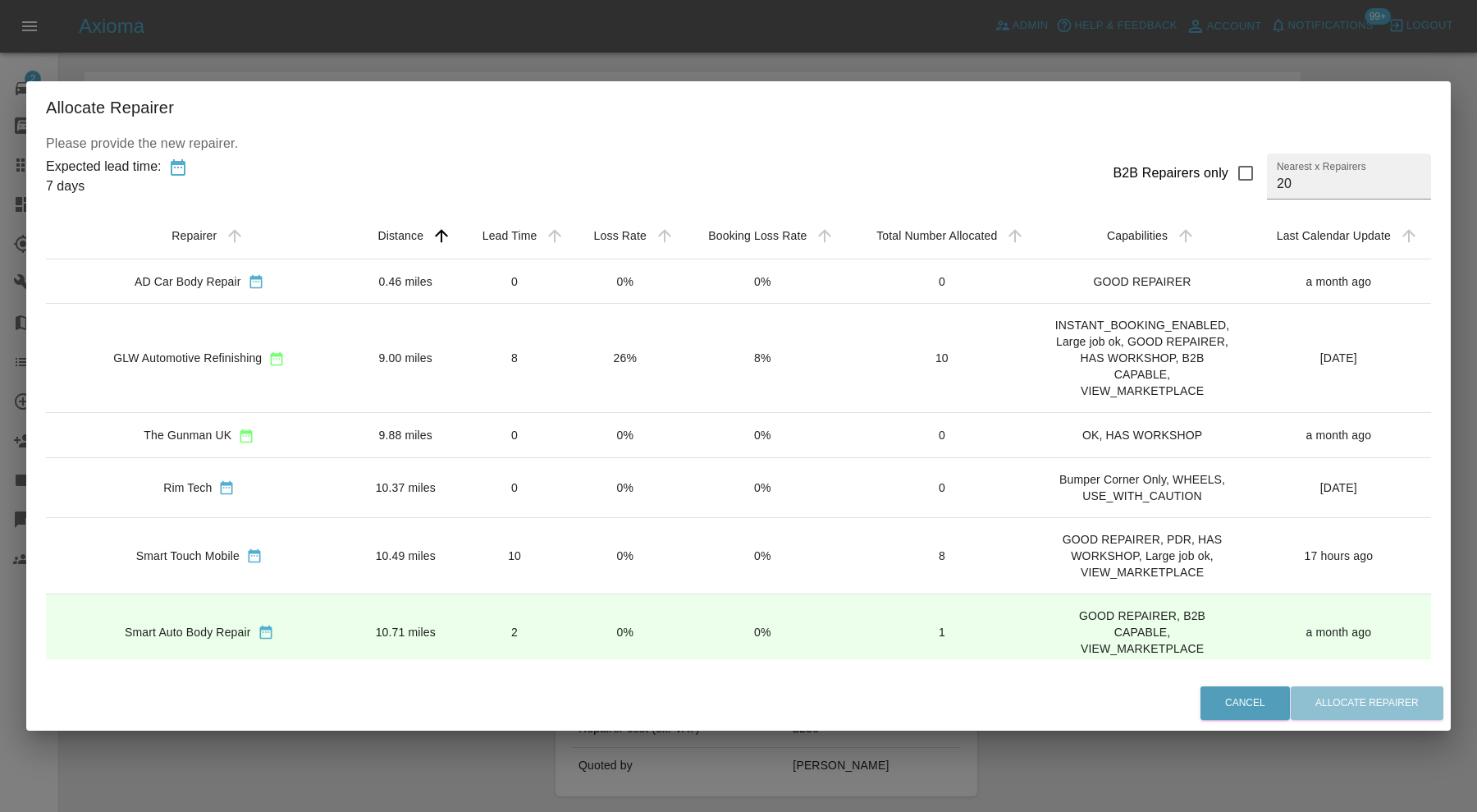
click at [353, 357] on td "9.00 miles" at bounding box center [406, 358] width 106 height 110
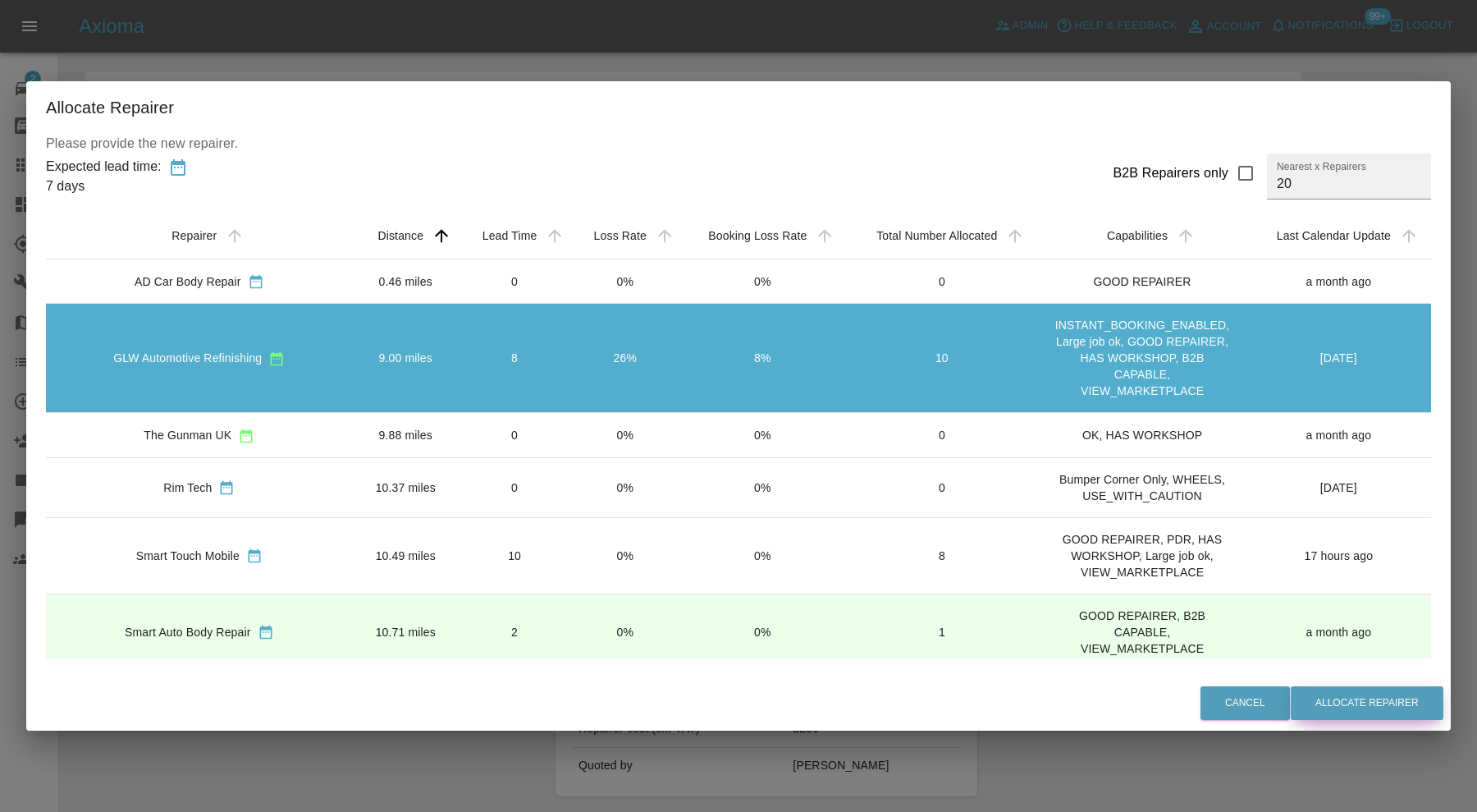
click at [1340, 702] on button "Allocate Repairer" at bounding box center [1367, 702] width 153 height 34
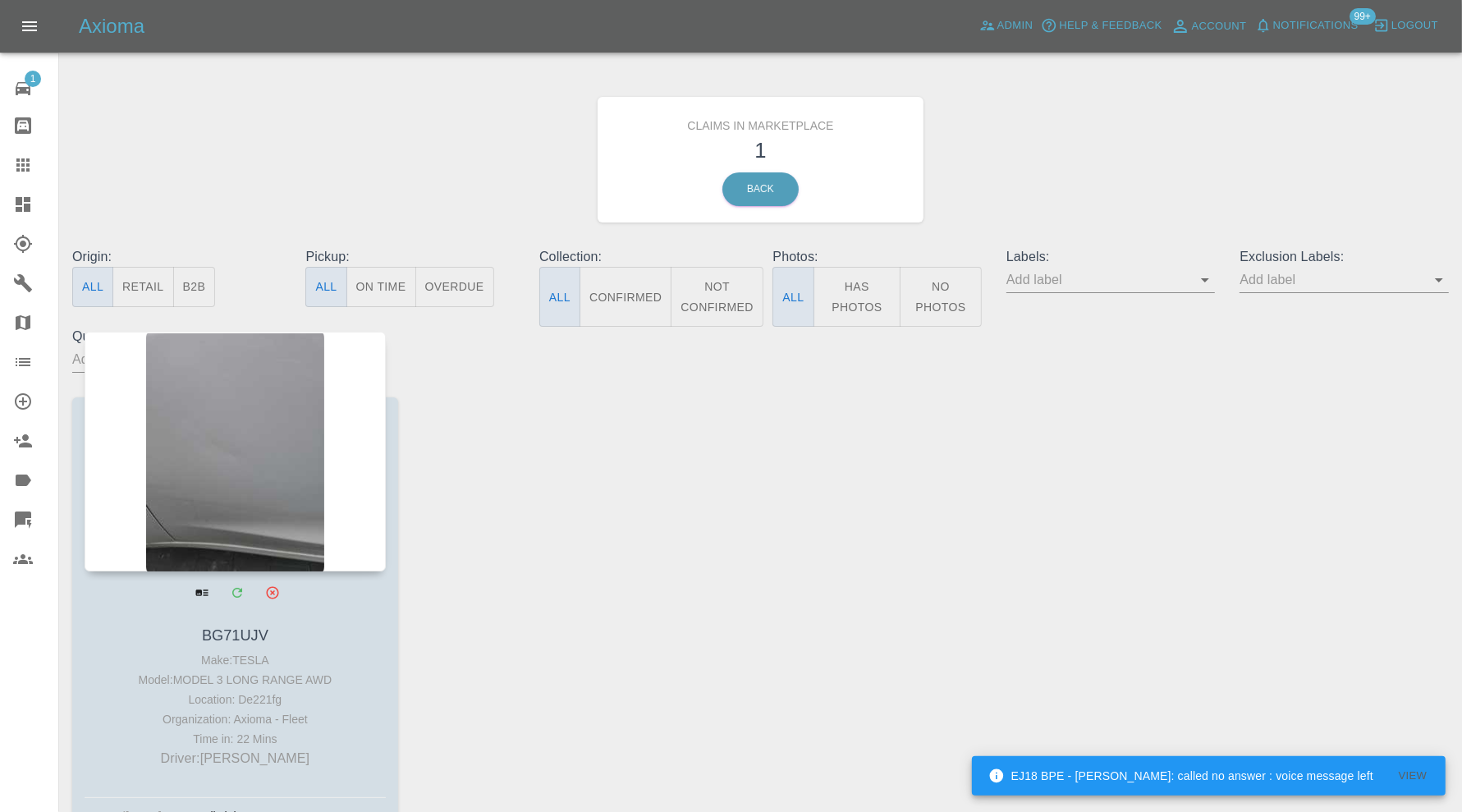
click at [233, 435] on div at bounding box center [235, 451] width 301 height 240
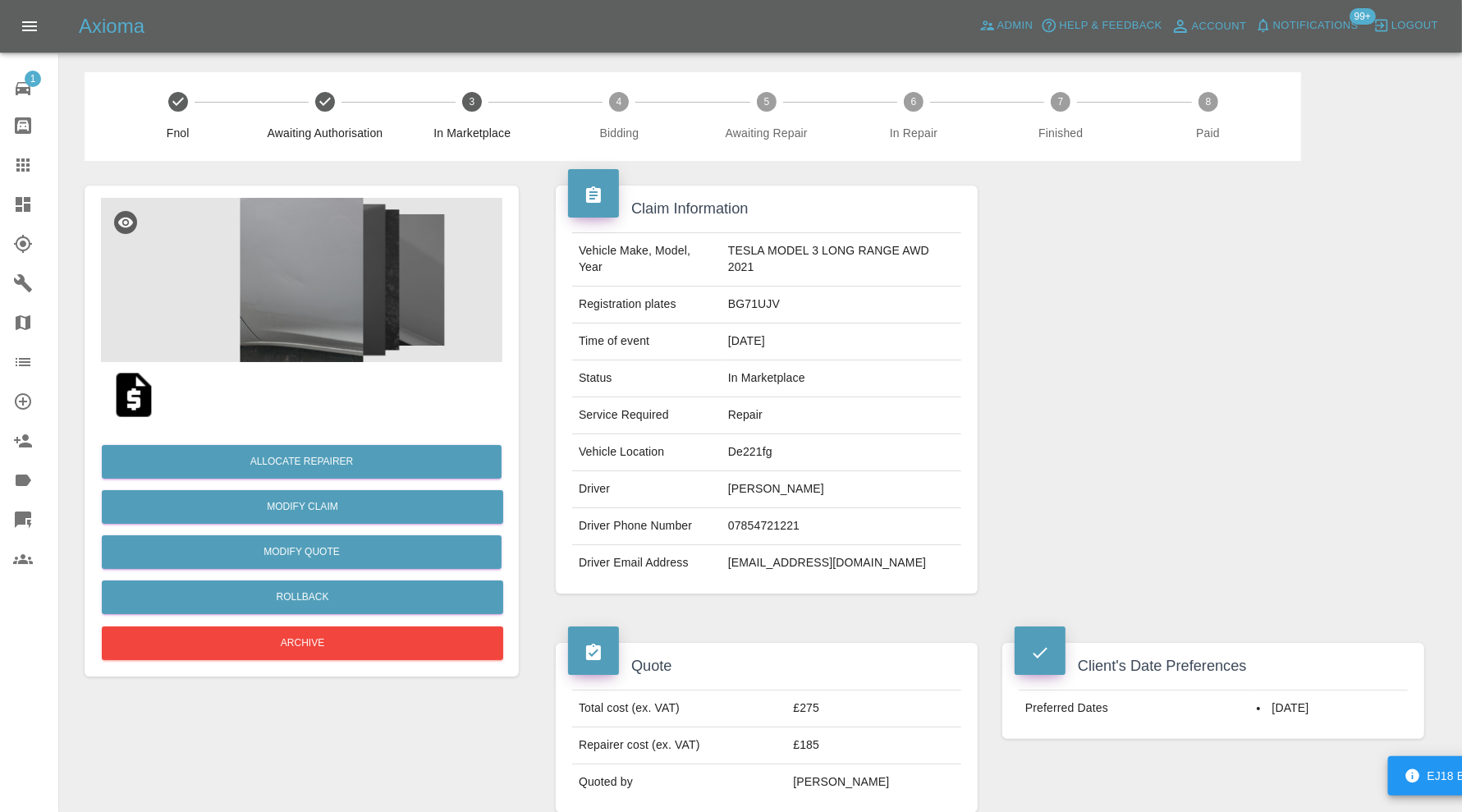
click at [291, 295] on img at bounding box center [302, 280] width 402 height 164
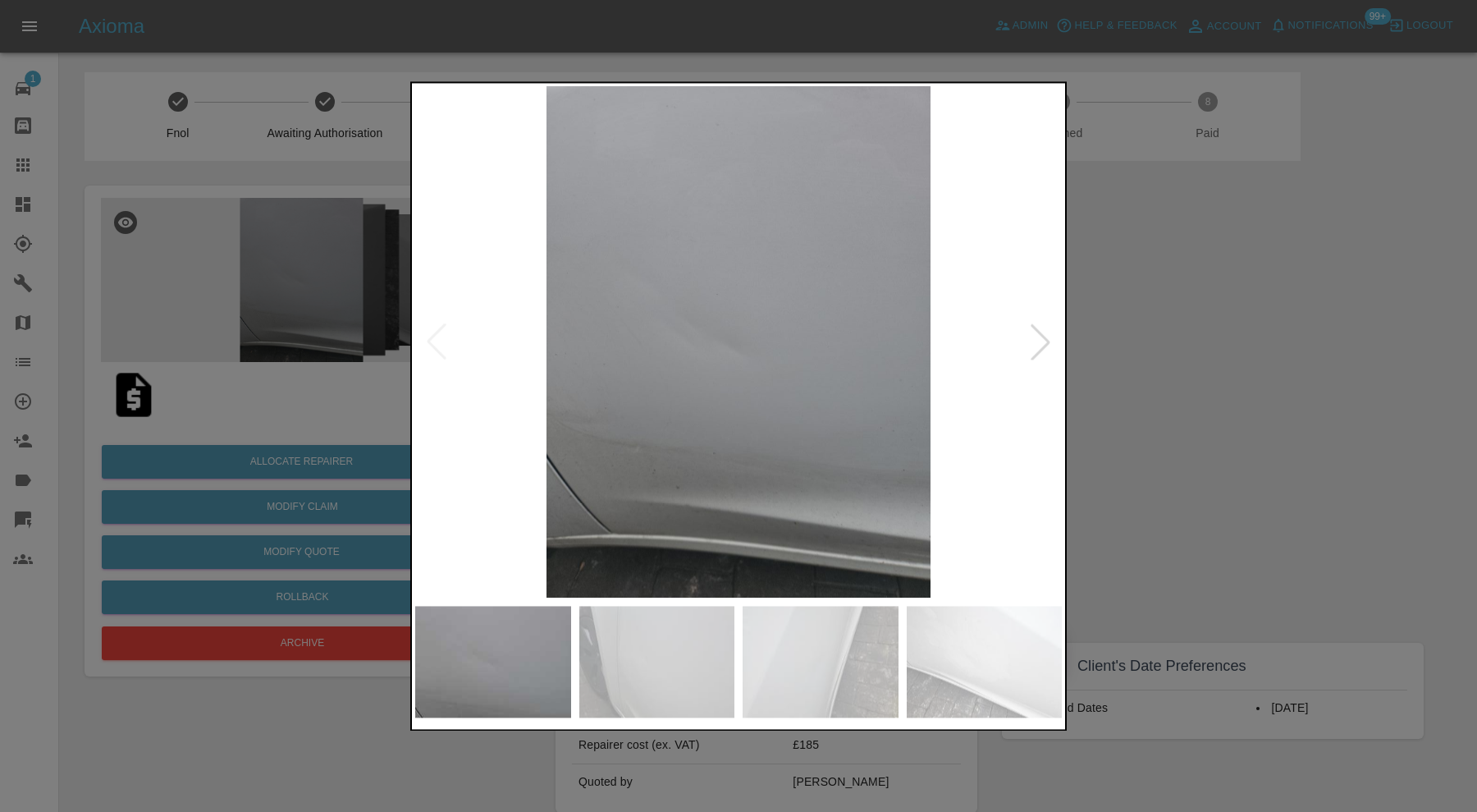
click at [1098, 359] on div at bounding box center [738, 406] width 1477 height 812
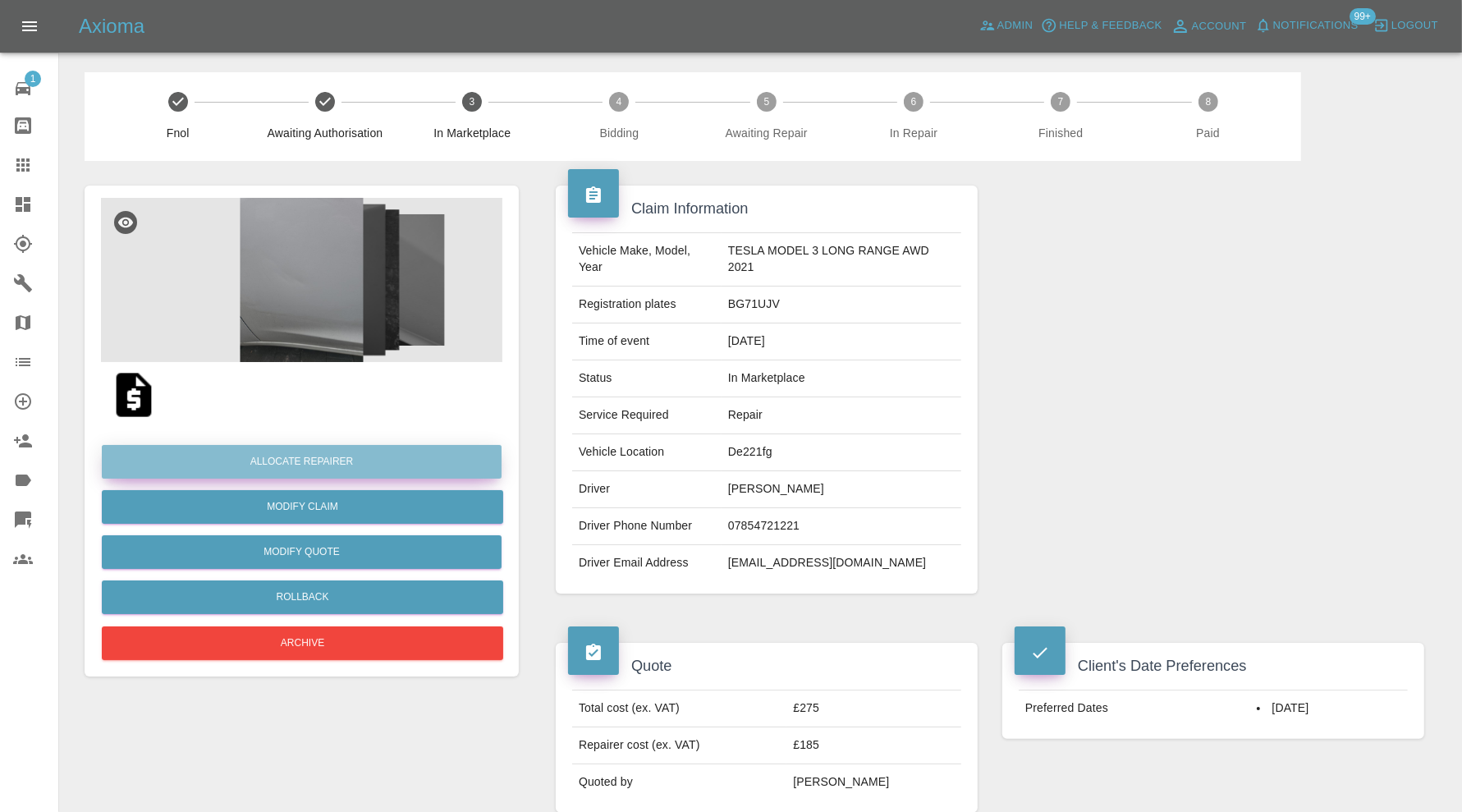
click at [377, 452] on button "Allocate Repairer" at bounding box center [302, 462] width 400 height 34
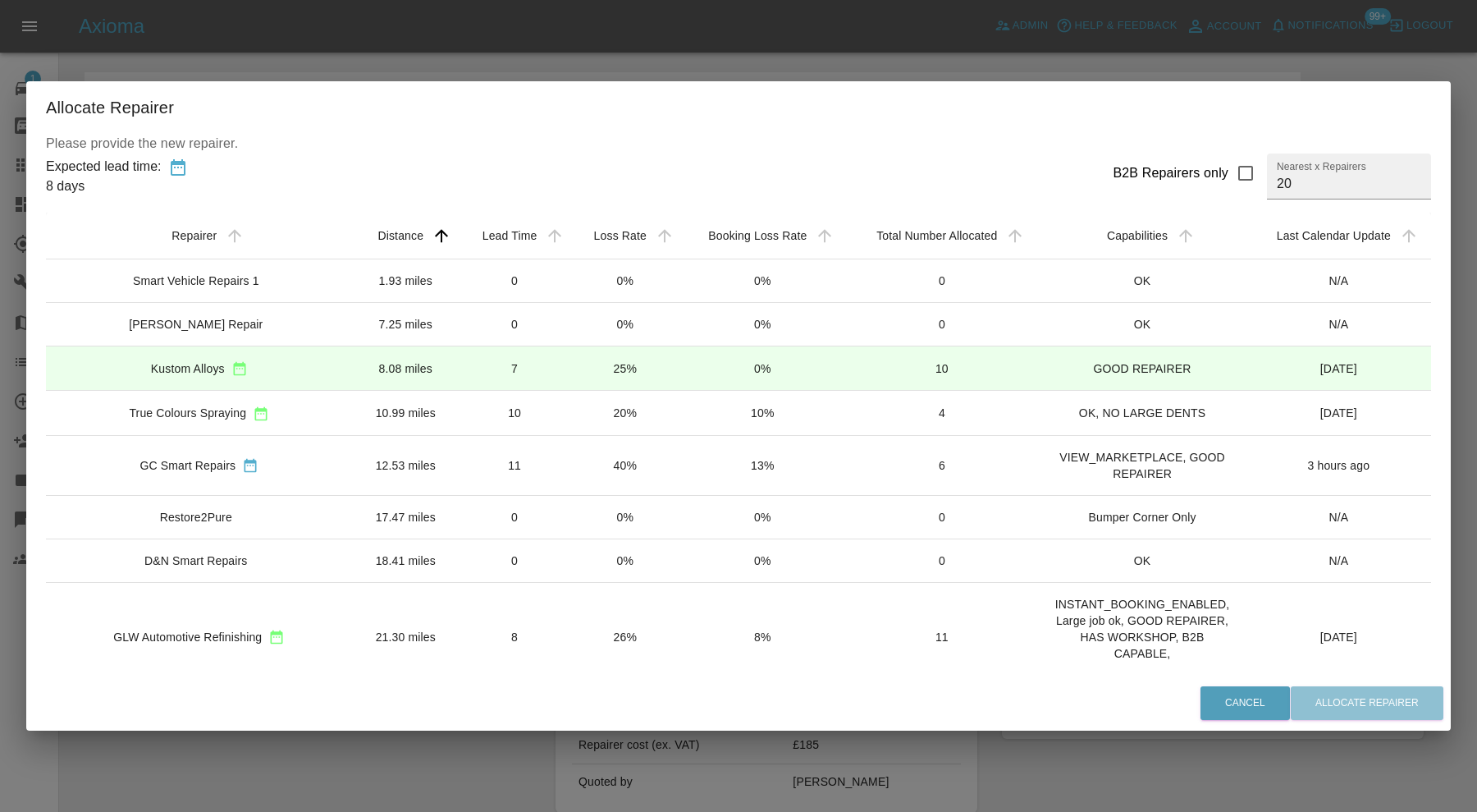
click at [459, 361] on td "7" at bounding box center [515, 367] width 111 height 44
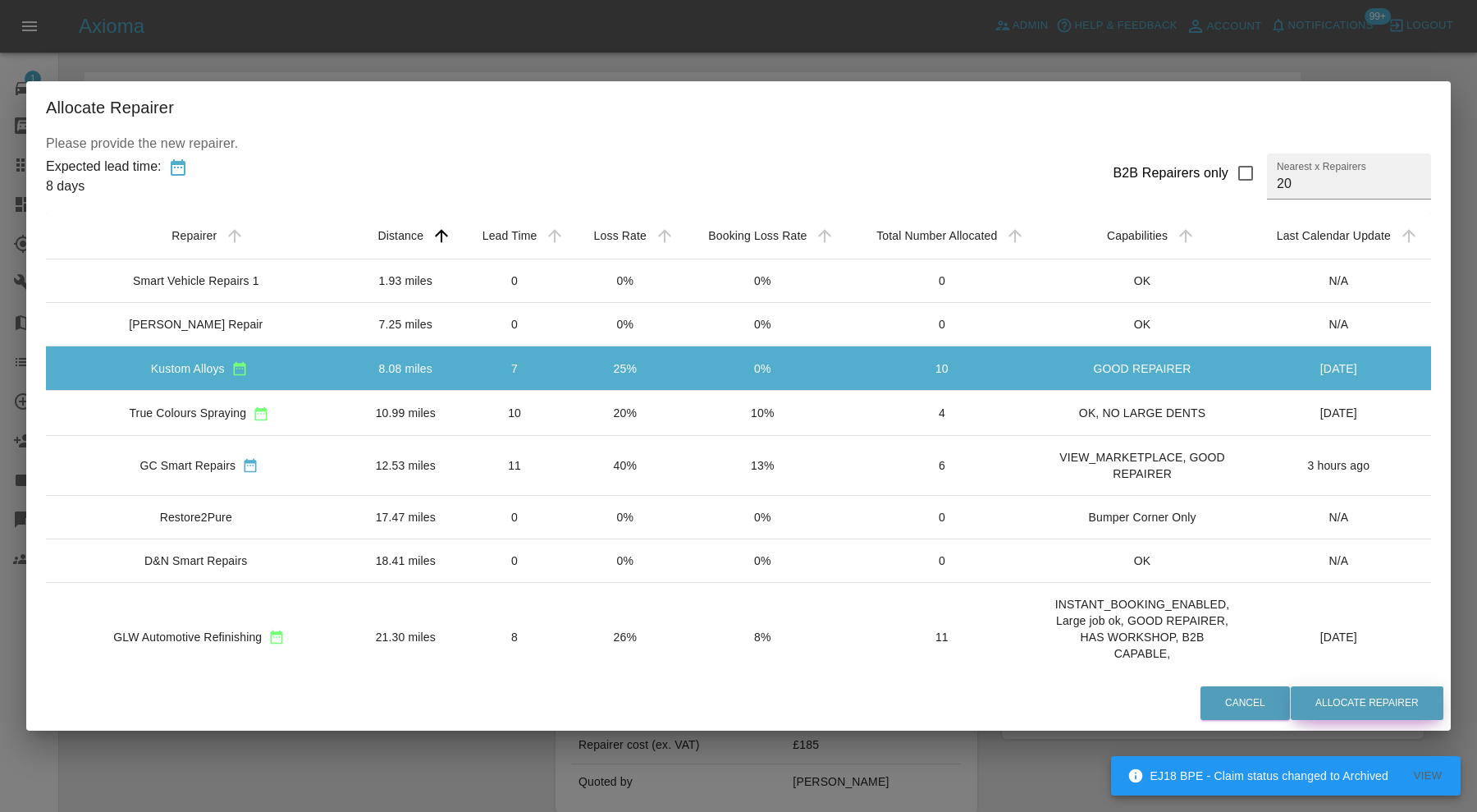
click at [1347, 712] on button "Allocate Repairer" at bounding box center [1367, 702] width 153 height 34
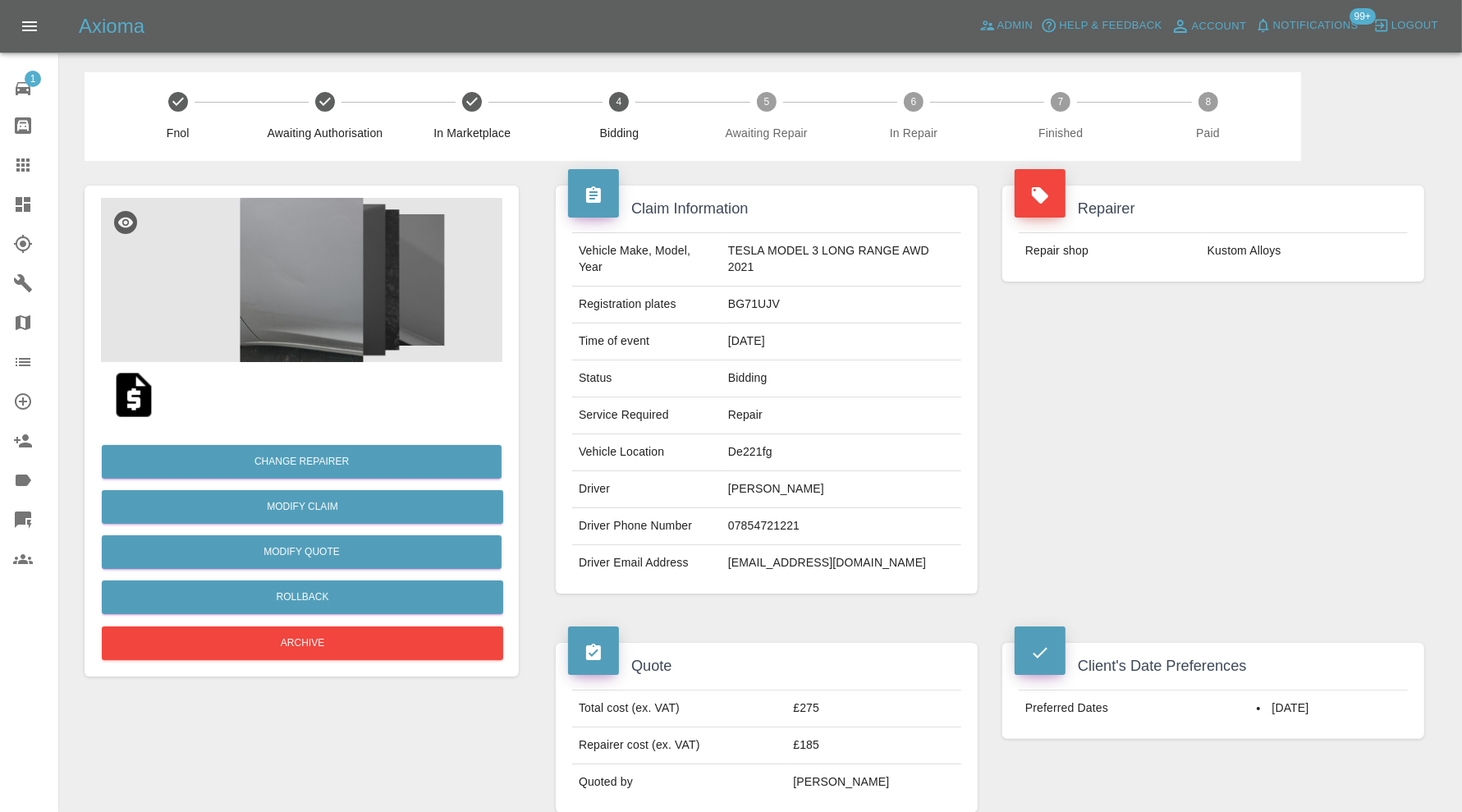
click at [26, 195] on icon at bounding box center [23, 204] width 20 height 20
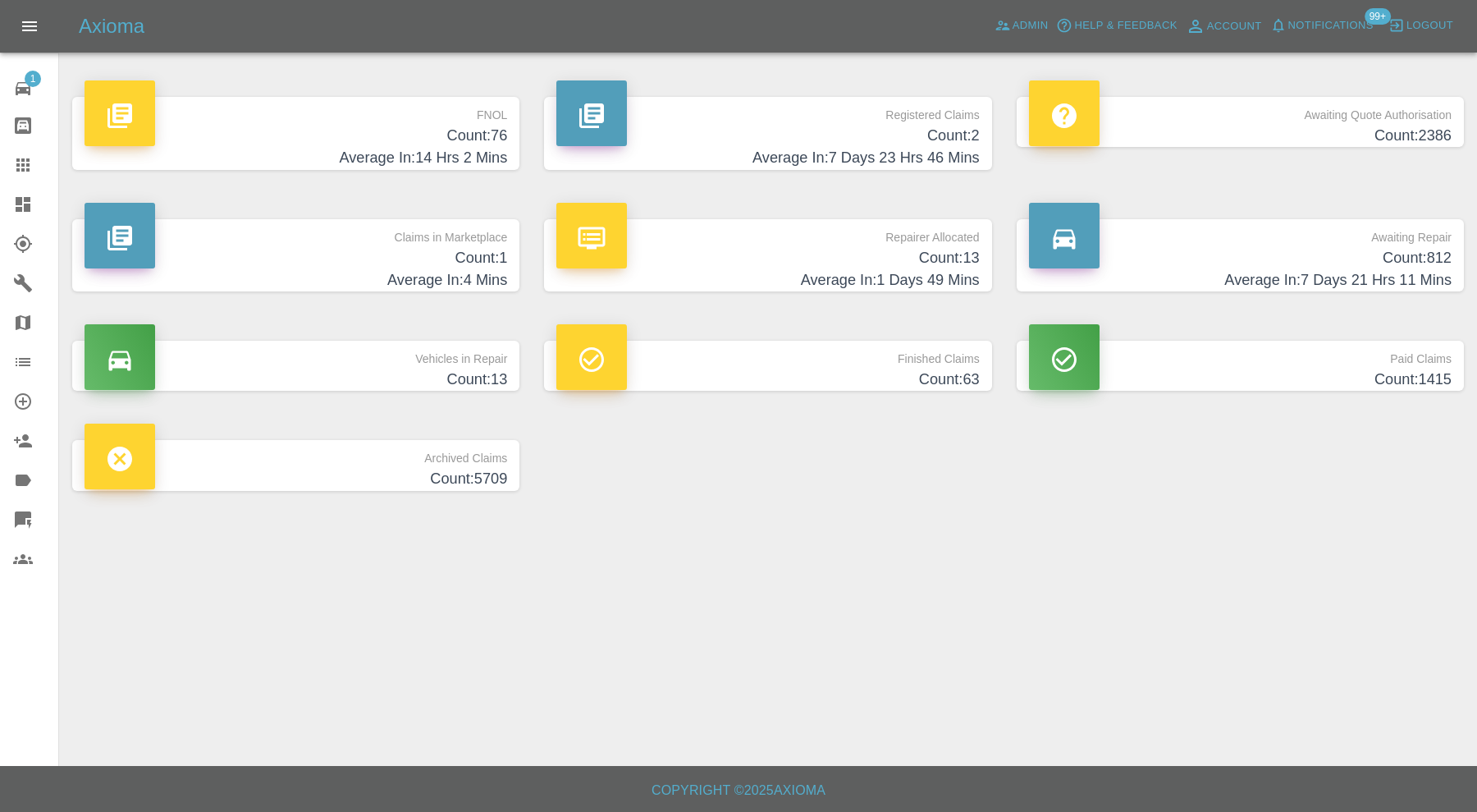
click at [417, 284] on h4 "Average In: 4 Mins" at bounding box center [296, 280] width 422 height 22
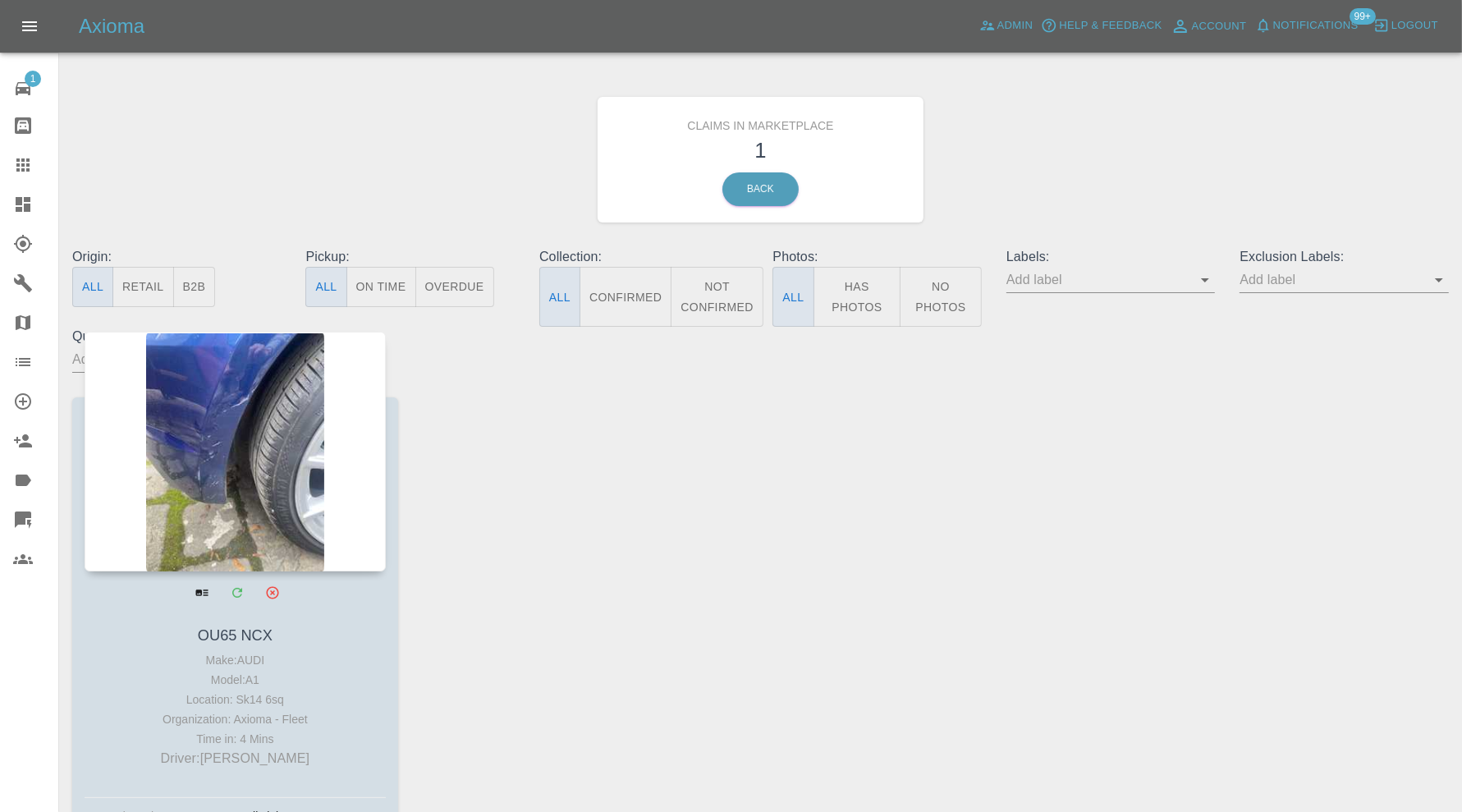
click at [279, 440] on div at bounding box center [235, 451] width 301 height 240
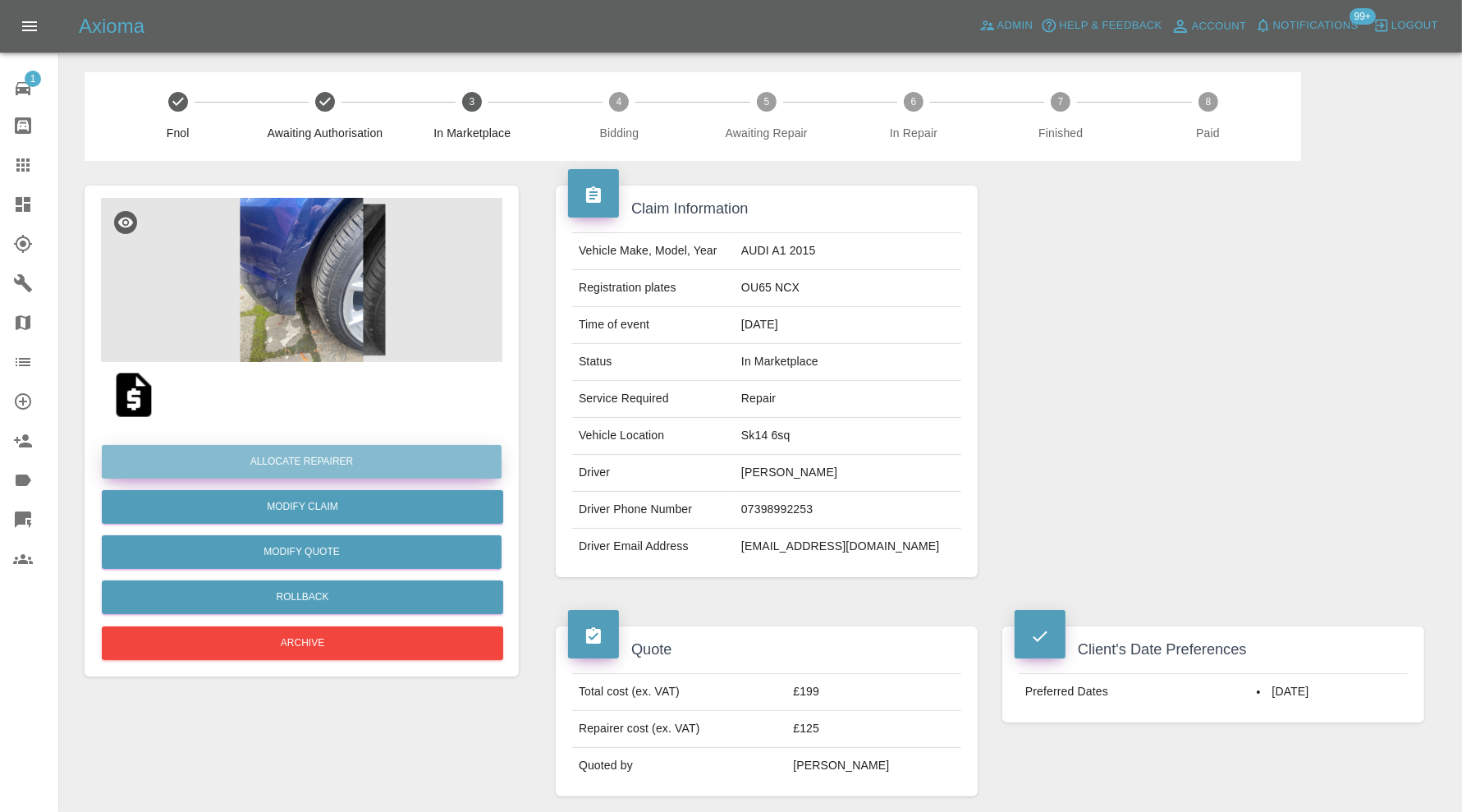
click at [320, 450] on button "Allocate Repairer" at bounding box center [302, 462] width 400 height 34
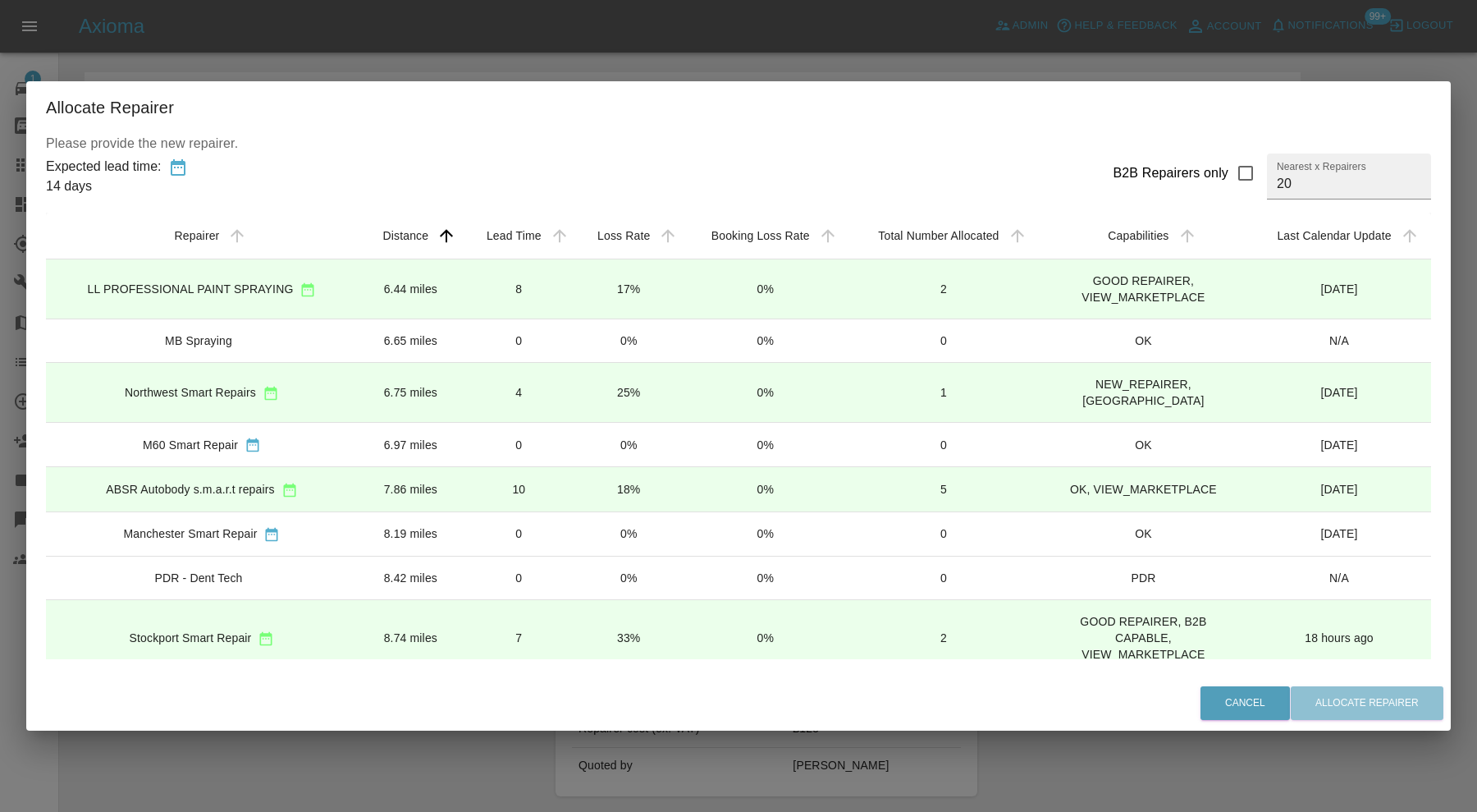
click at [402, 609] on td "8.74 miles" at bounding box center [411, 637] width 106 height 77
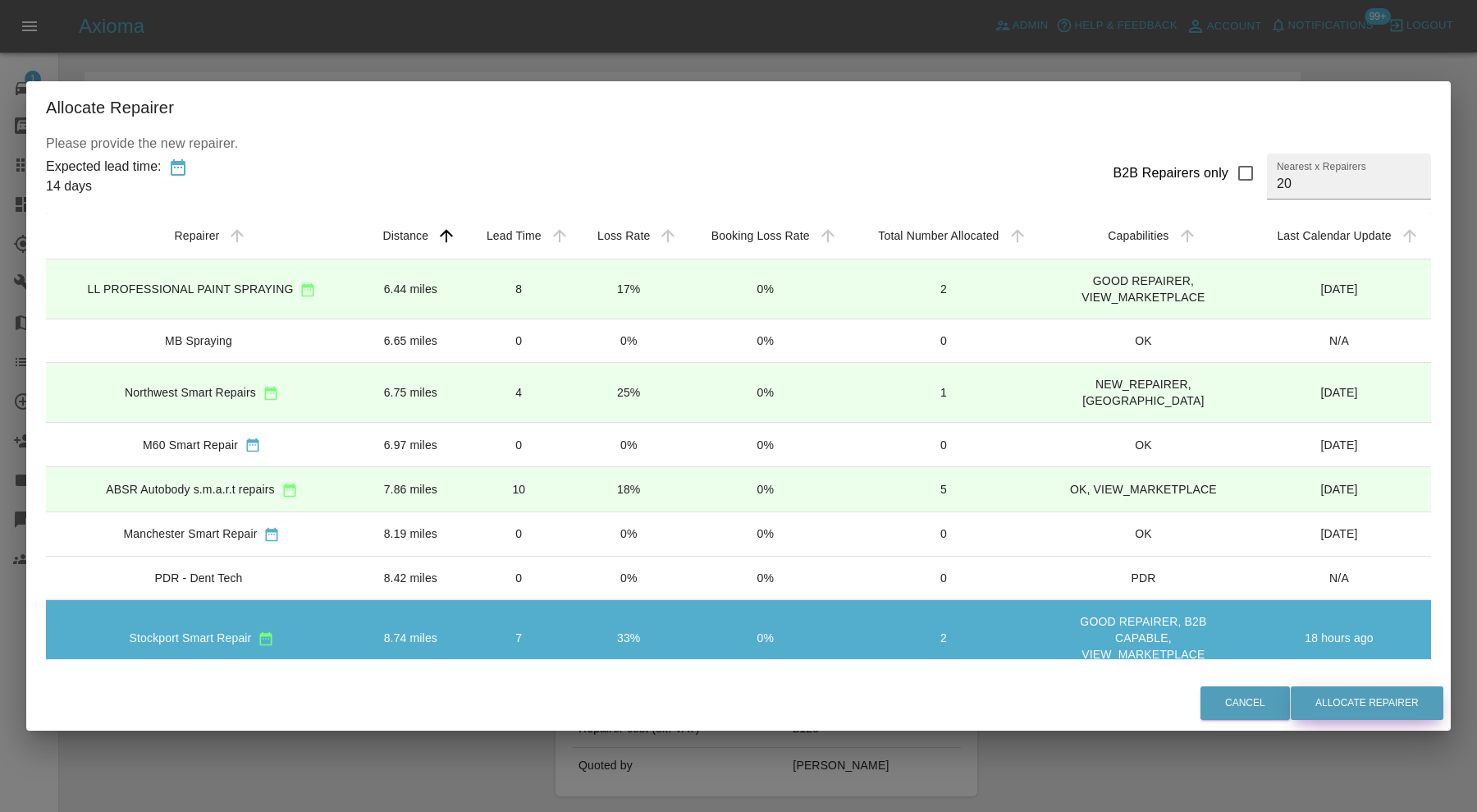
click at [1336, 699] on button "Allocate Repairer" at bounding box center [1367, 702] width 153 height 34
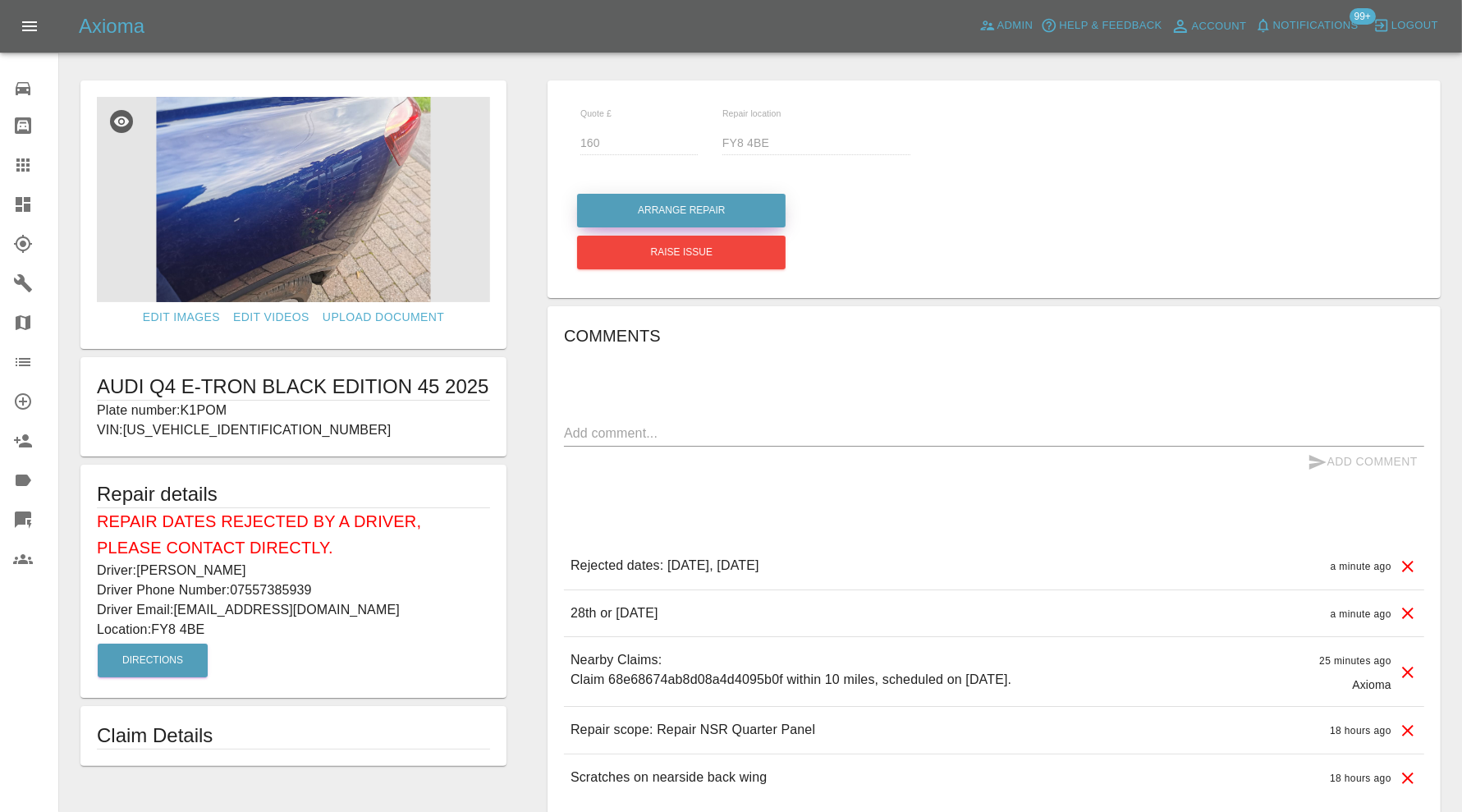
click at [692, 219] on button "Arrange Repair" at bounding box center [682, 210] width 209 height 34
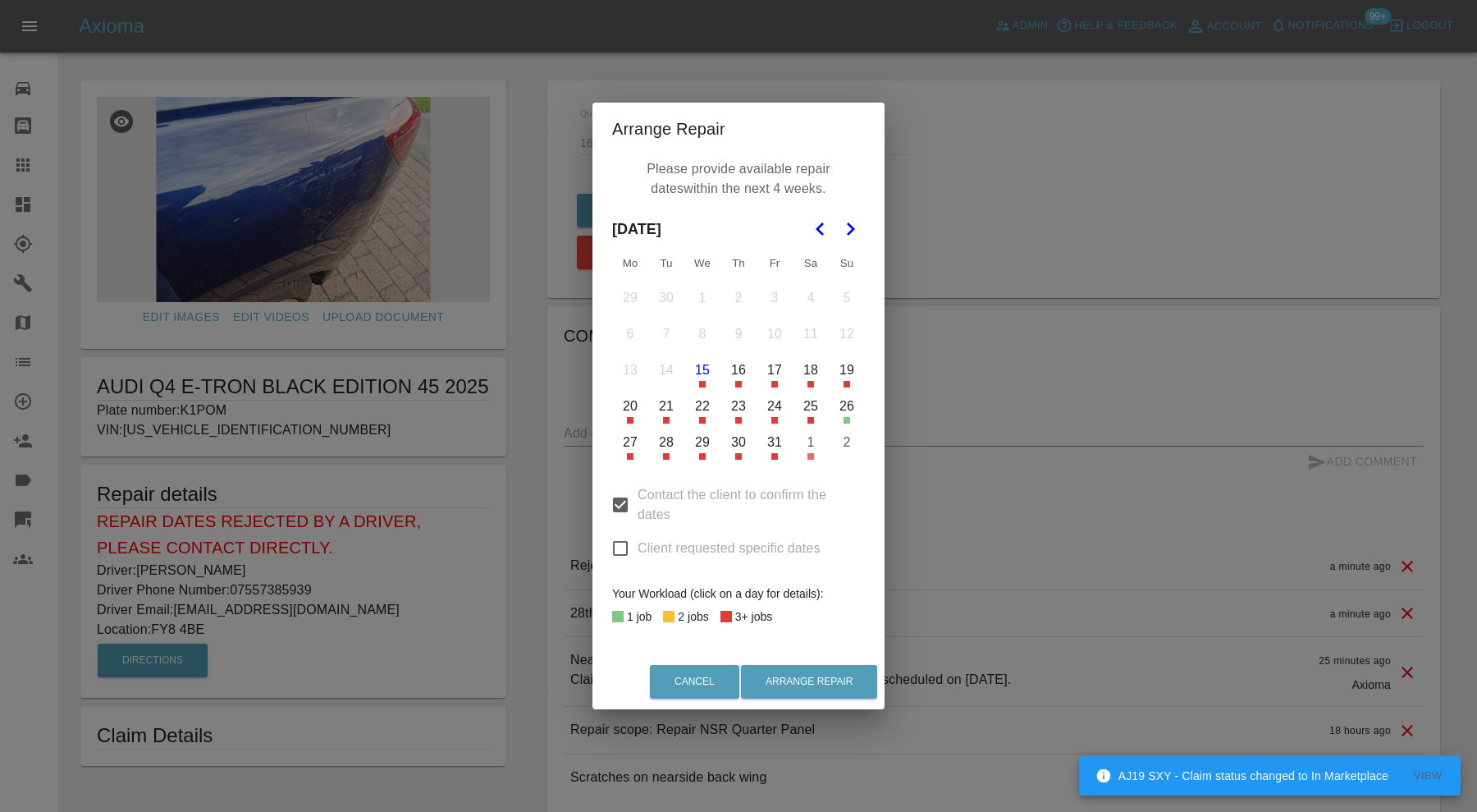
click at [622, 544] on input "Client requested specific dates" at bounding box center [621, 549] width 35 height 35
checkbox input "true"
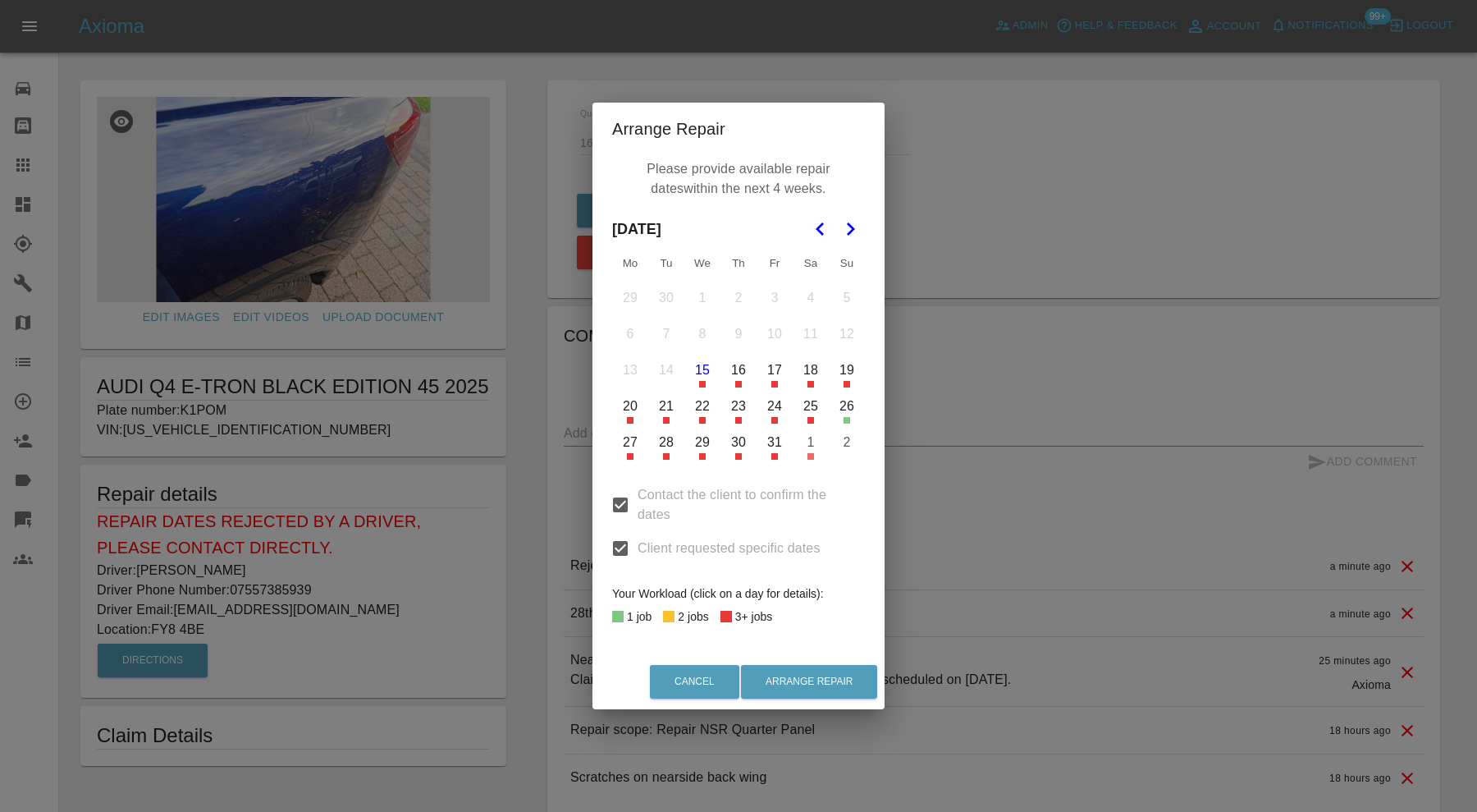
click at [671, 445] on button "28" at bounding box center [667, 443] width 35 height 35
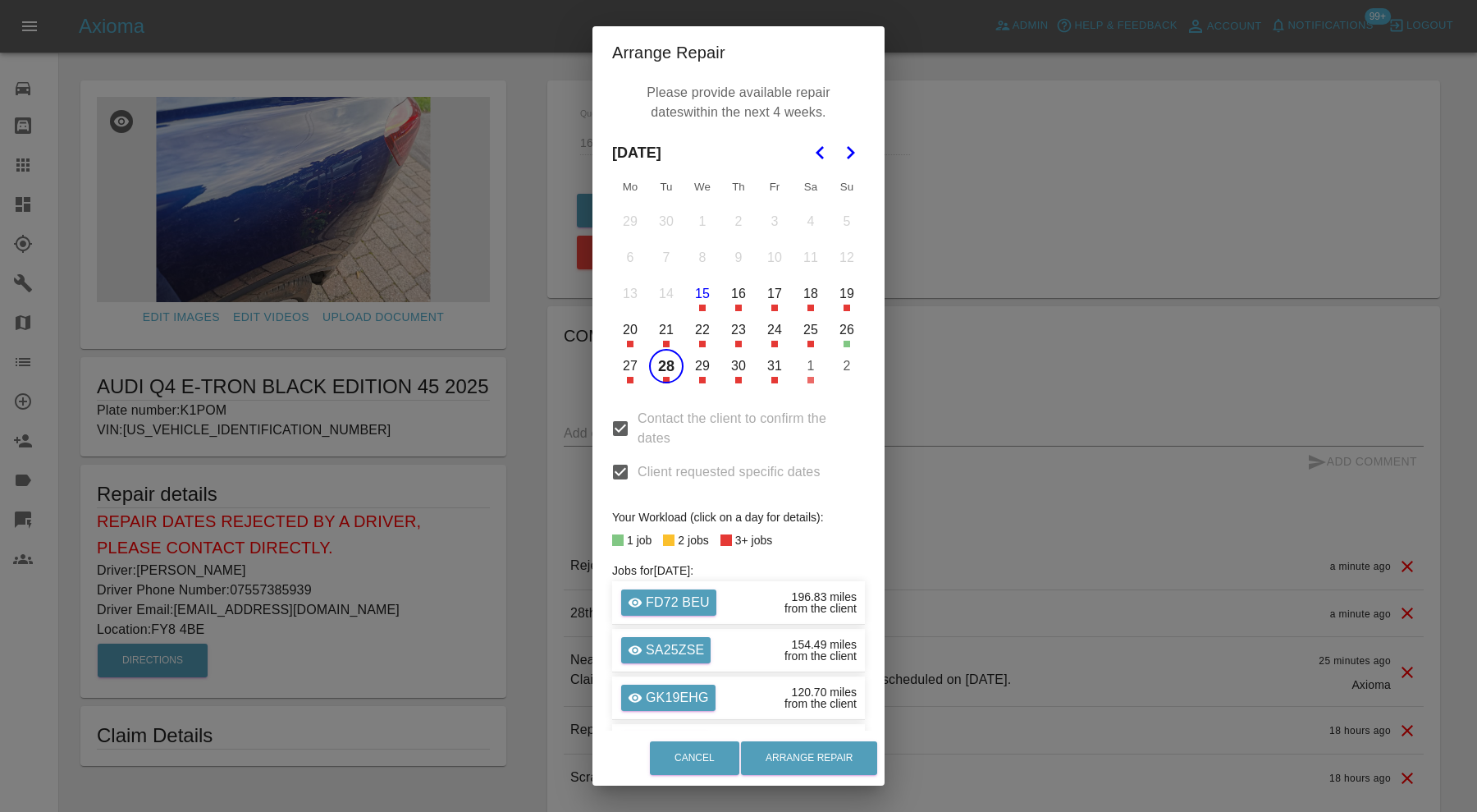
click at [696, 372] on button "29" at bounding box center [702, 366] width 35 height 35
click at [839, 745] on button "Arrange Repair" at bounding box center [808, 757] width 136 height 34
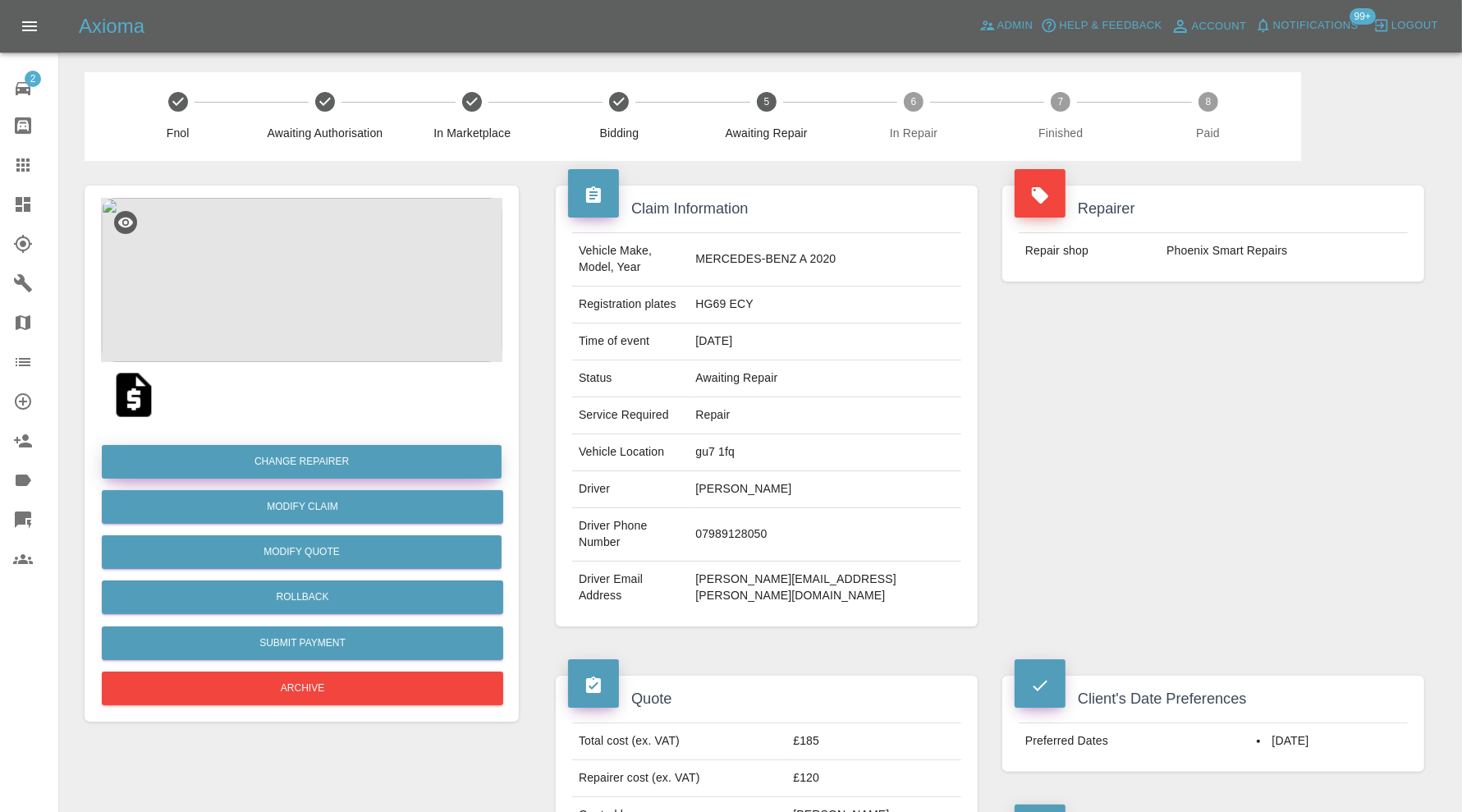
click at [374, 460] on button "Change Repairer" at bounding box center [302, 462] width 400 height 34
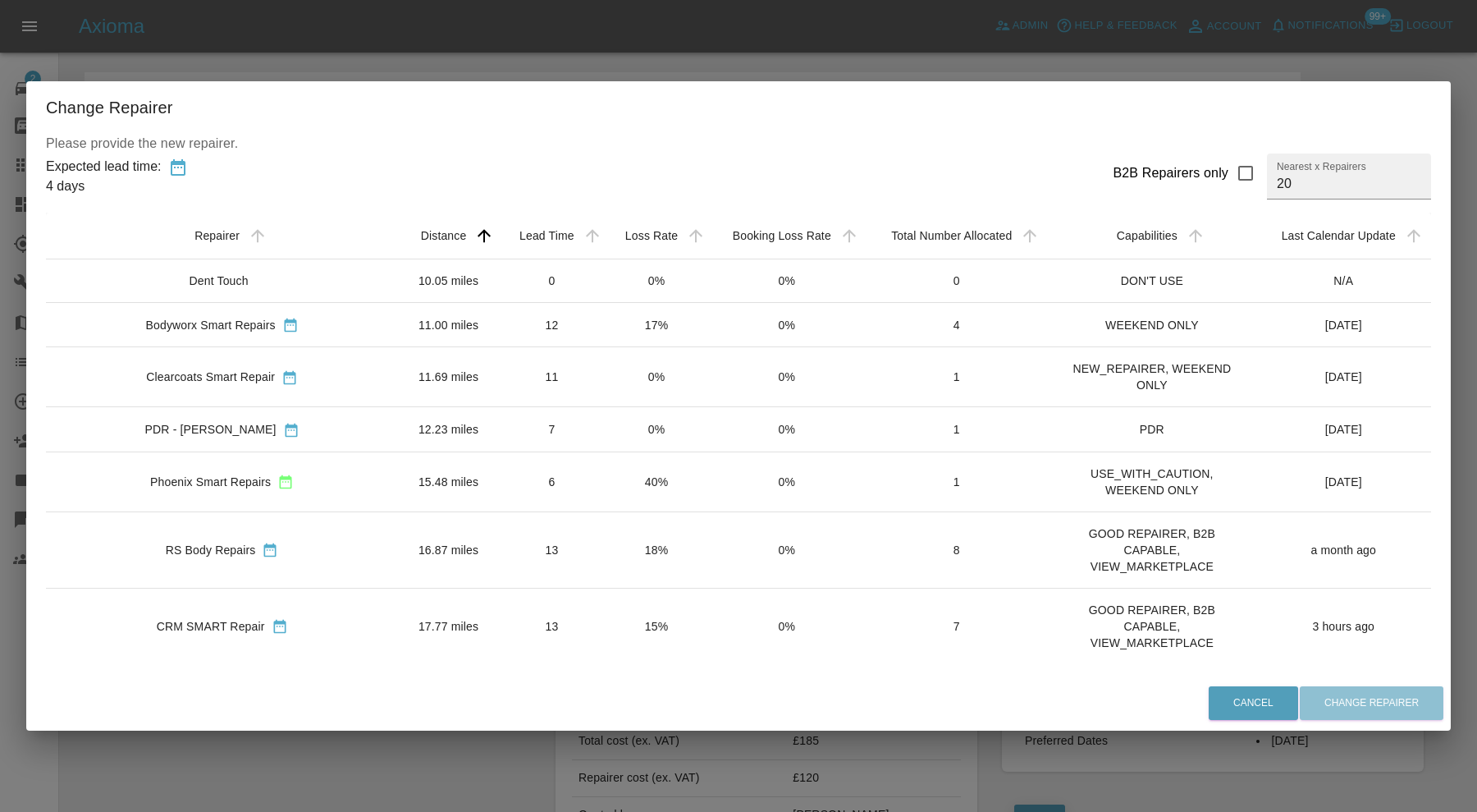
click at [398, 316] on td "11.00 miles" at bounding box center [449, 323] width 101 height 44
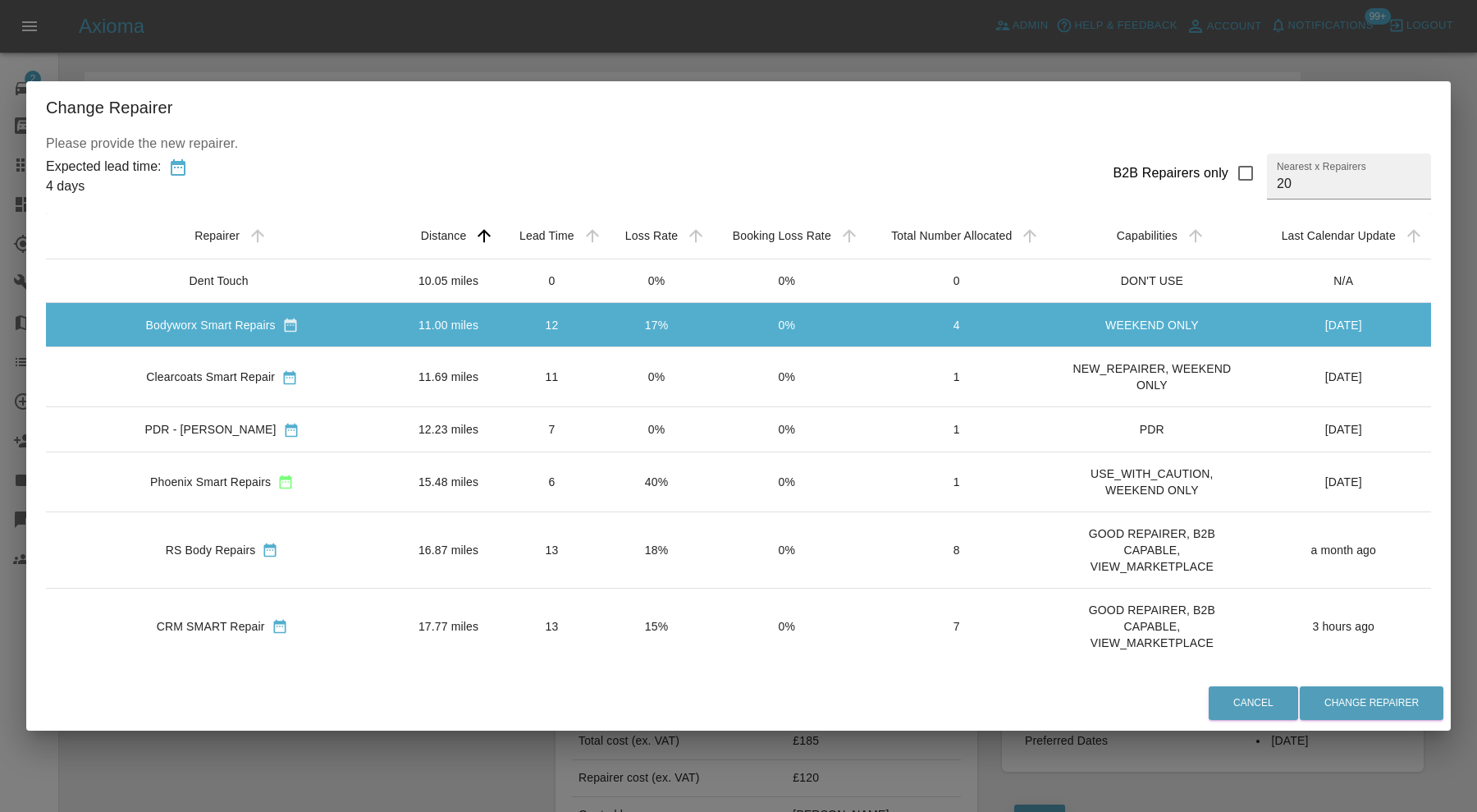
click at [499, 379] on td "11" at bounding box center [552, 376] width 106 height 60
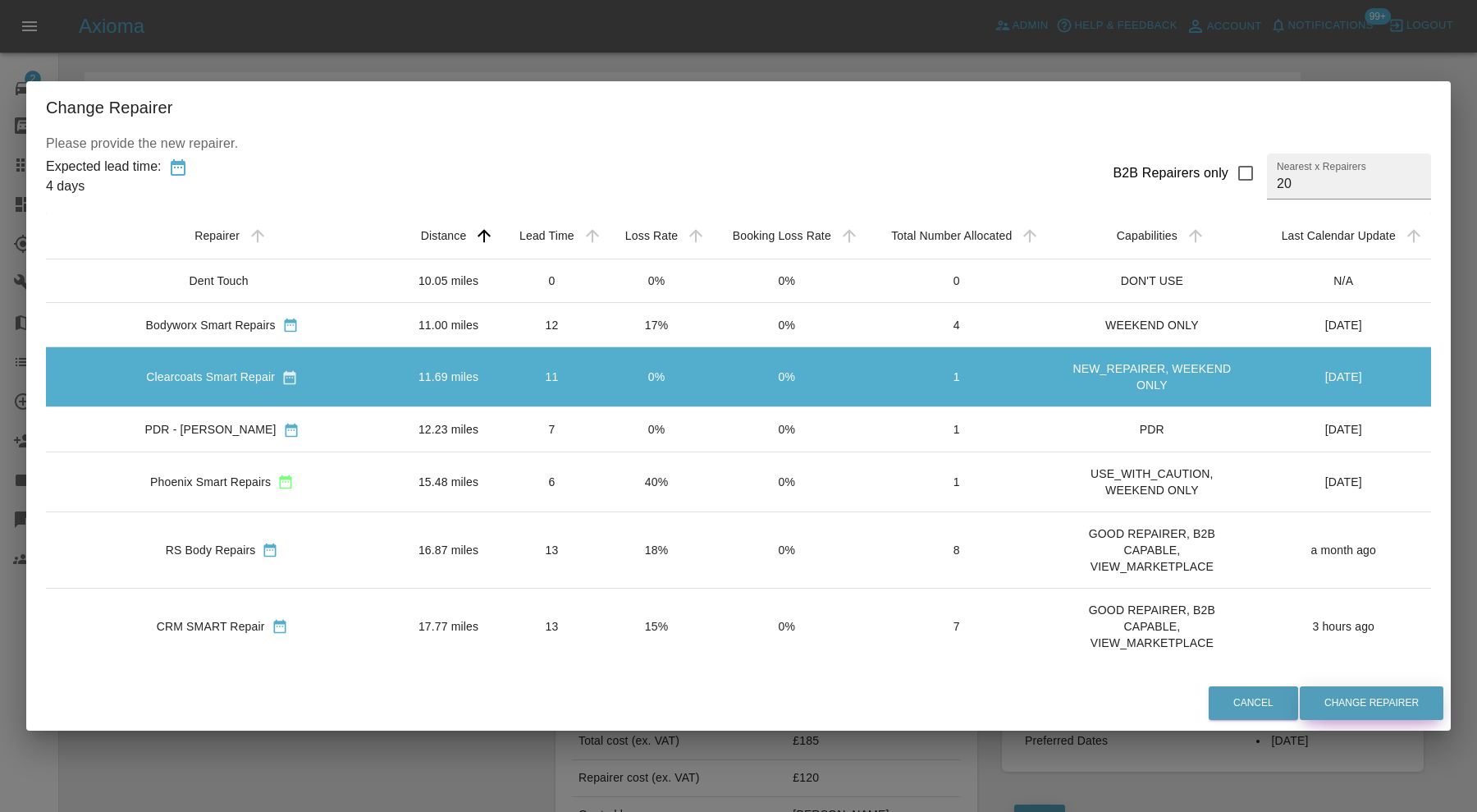
click at [1353, 704] on button "Change Repairer" at bounding box center [1371, 702] width 143 height 34
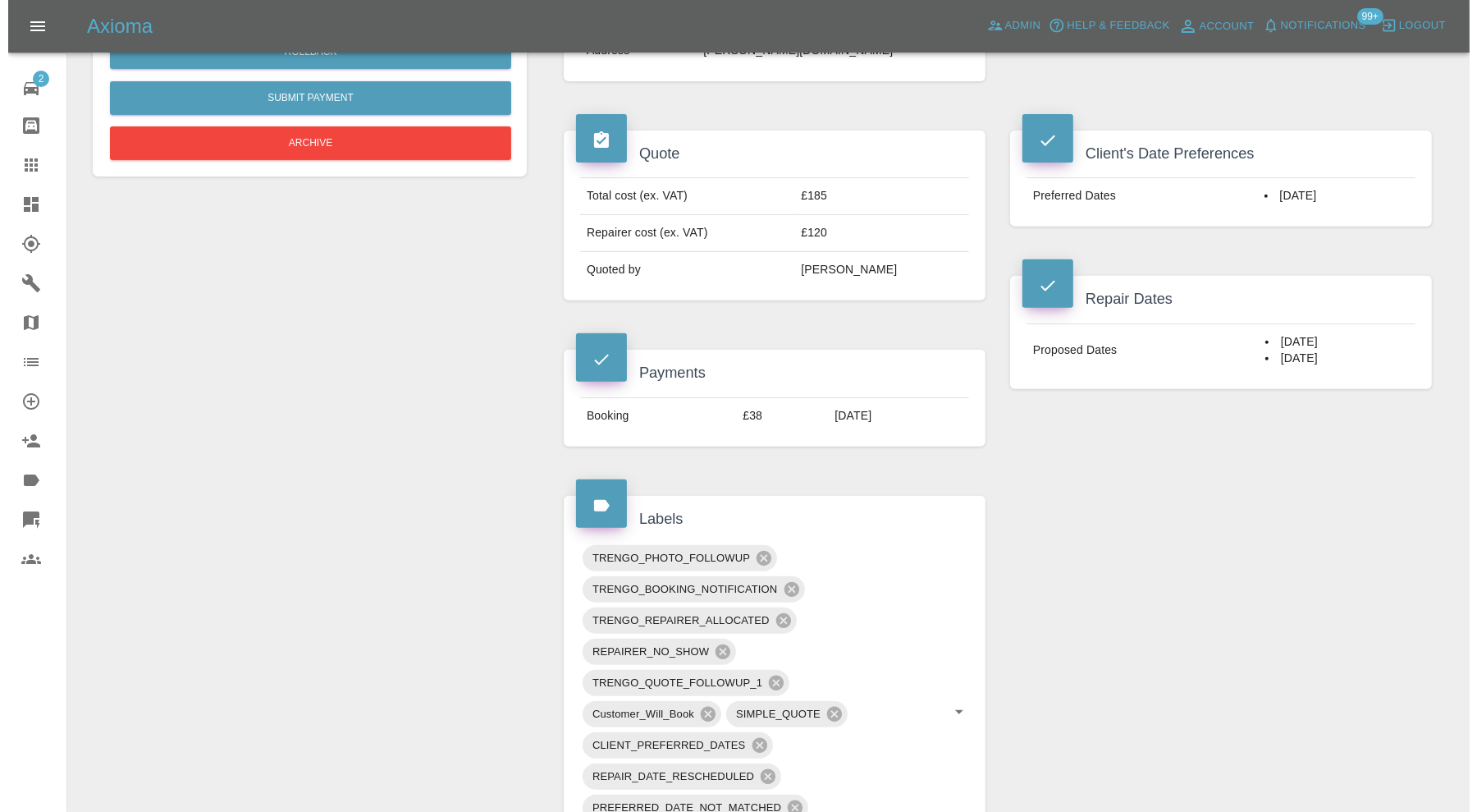
scroll to position [136, 0]
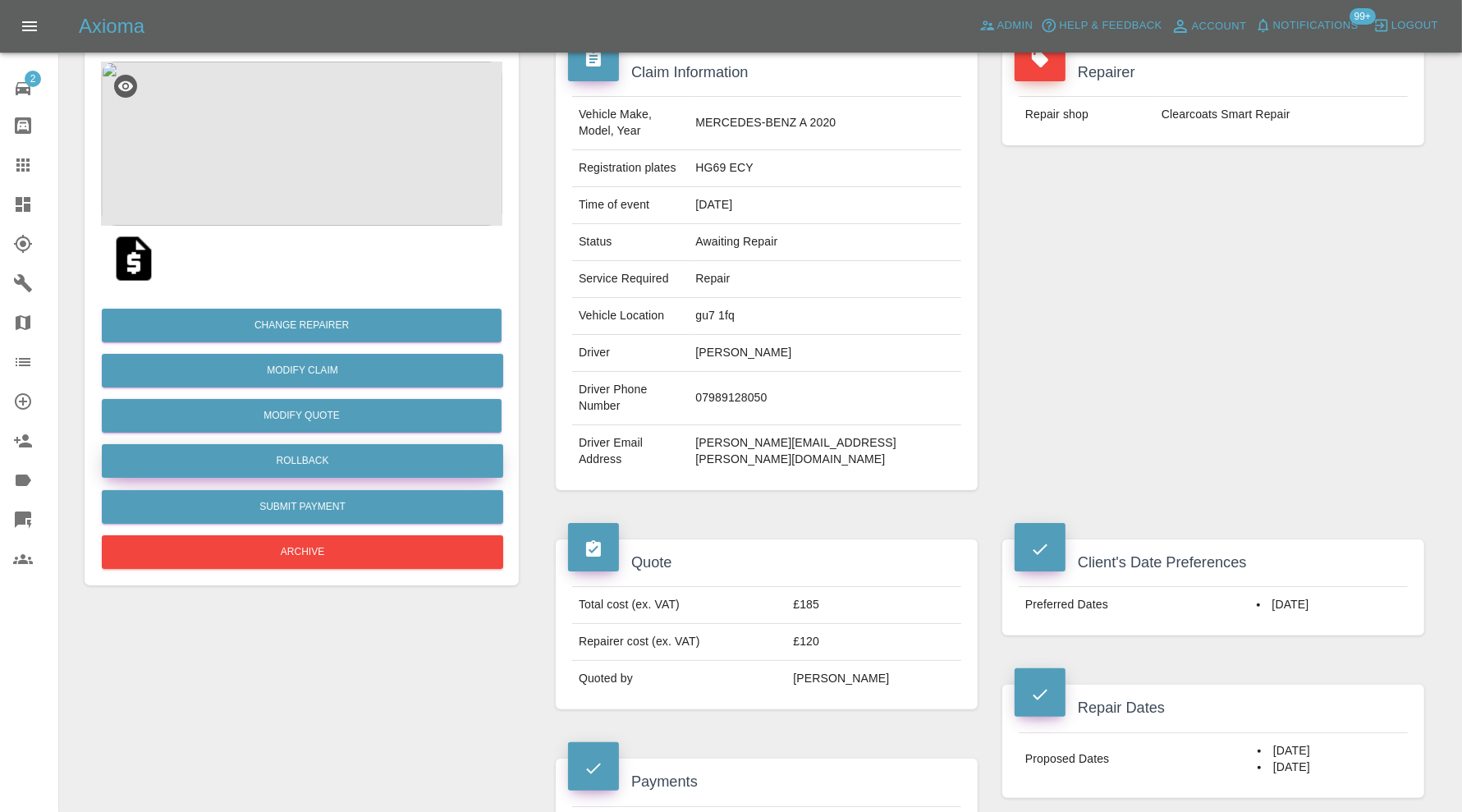
click at [366, 463] on button "Rollback" at bounding box center [303, 461] width 402 height 34
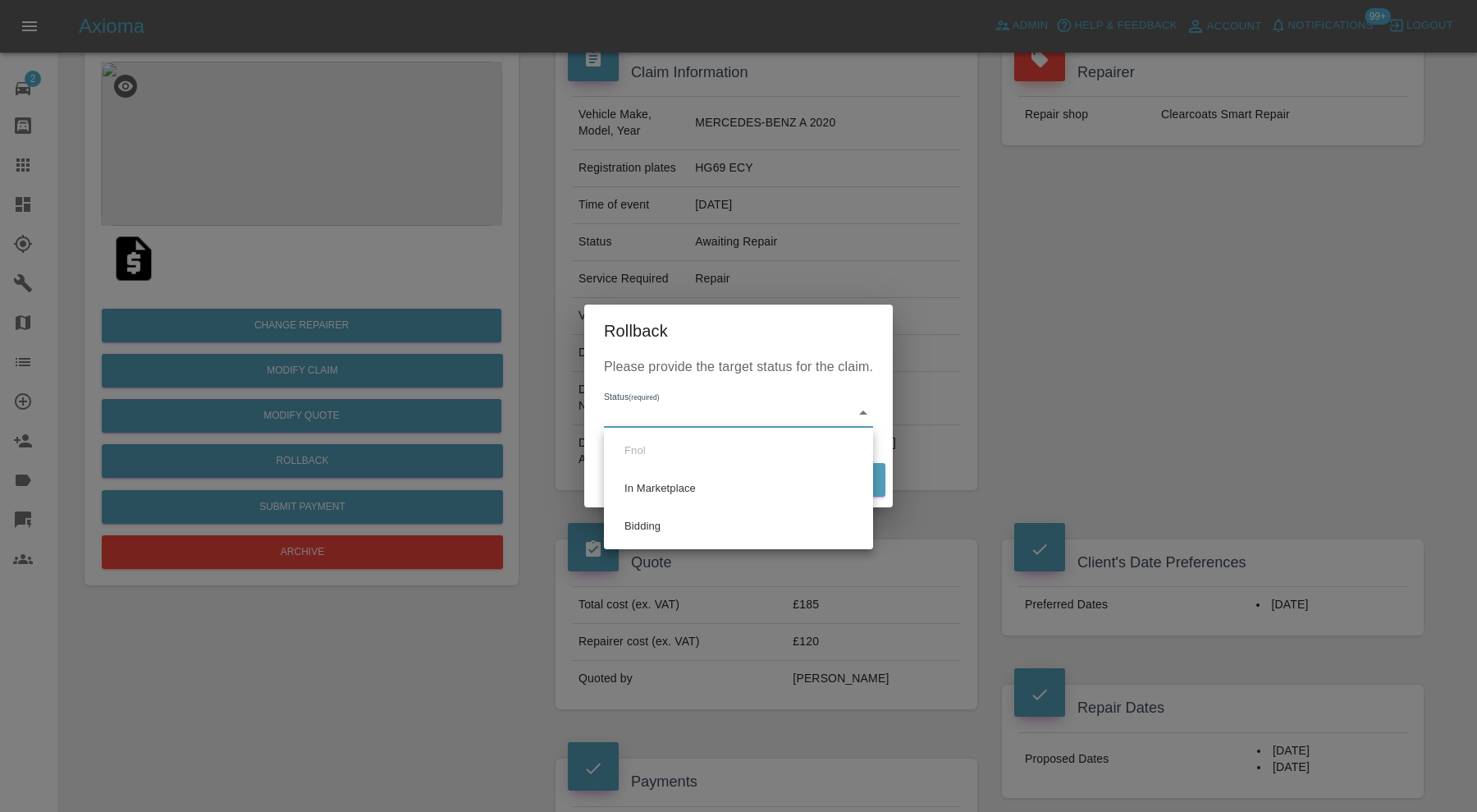
click at [671, 531] on li "Bidding" at bounding box center [739, 525] width 261 height 37
type input "bidding"
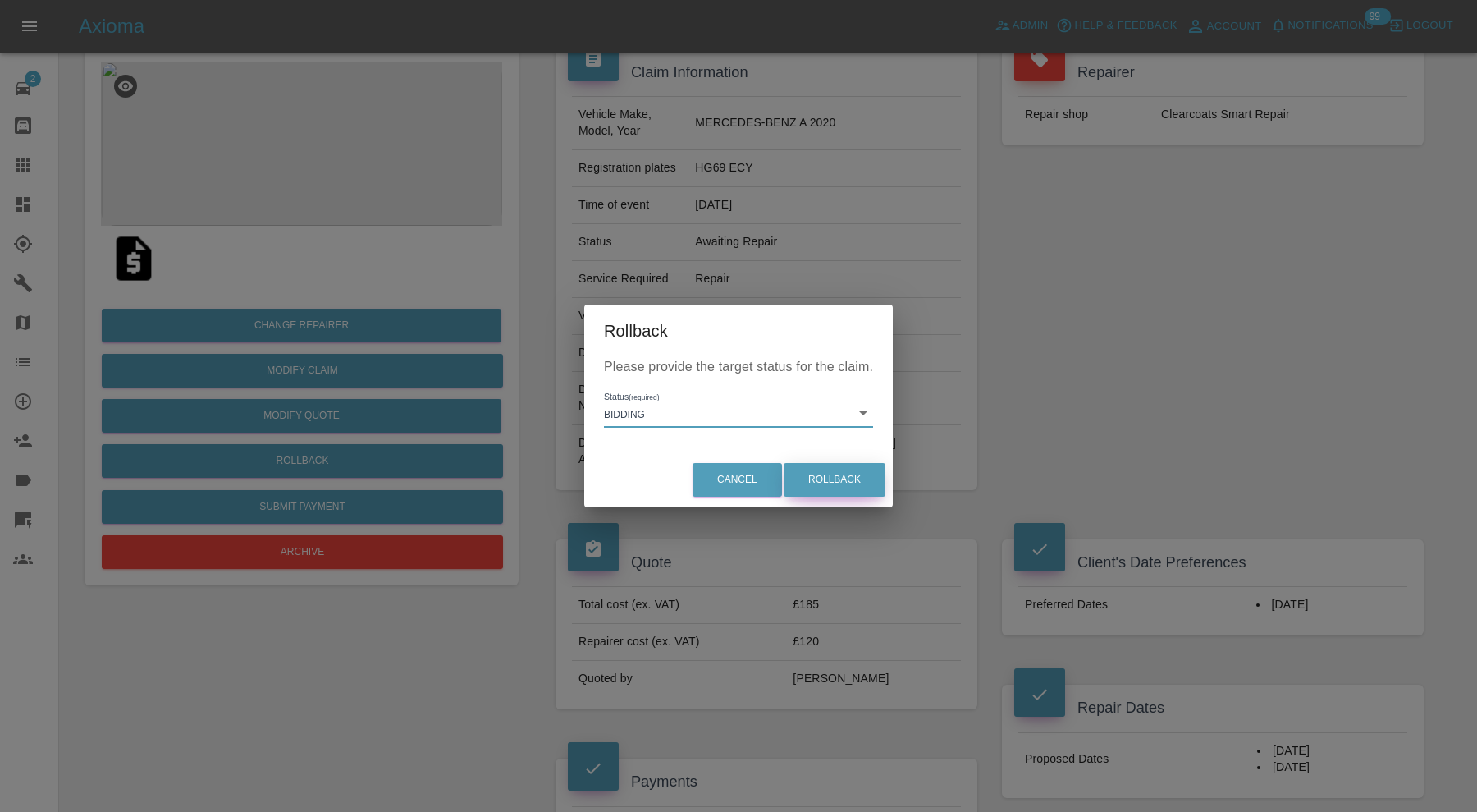
click at [846, 476] on button "Rollback" at bounding box center [835, 479] width 102 height 34
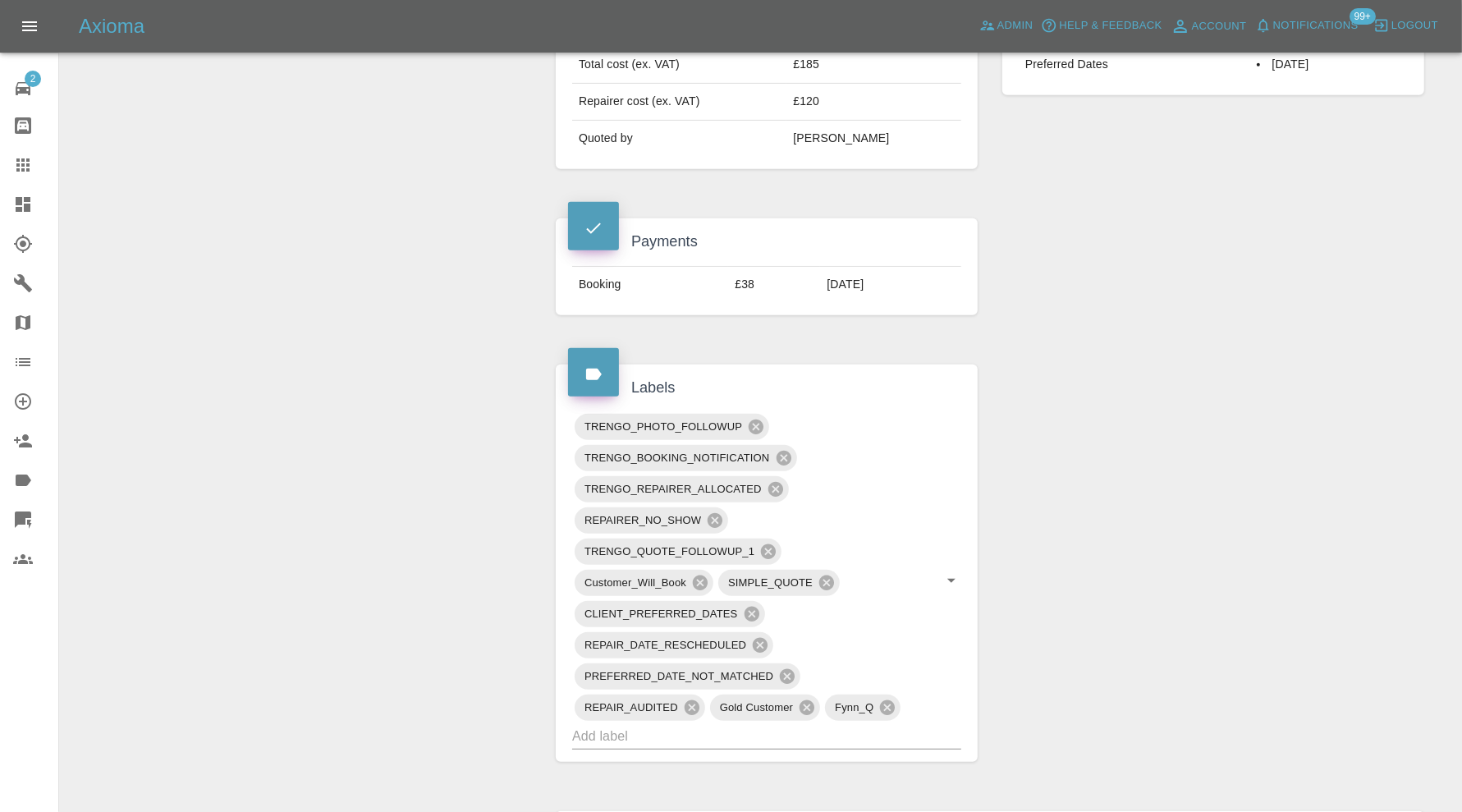
scroll to position [683, 0]
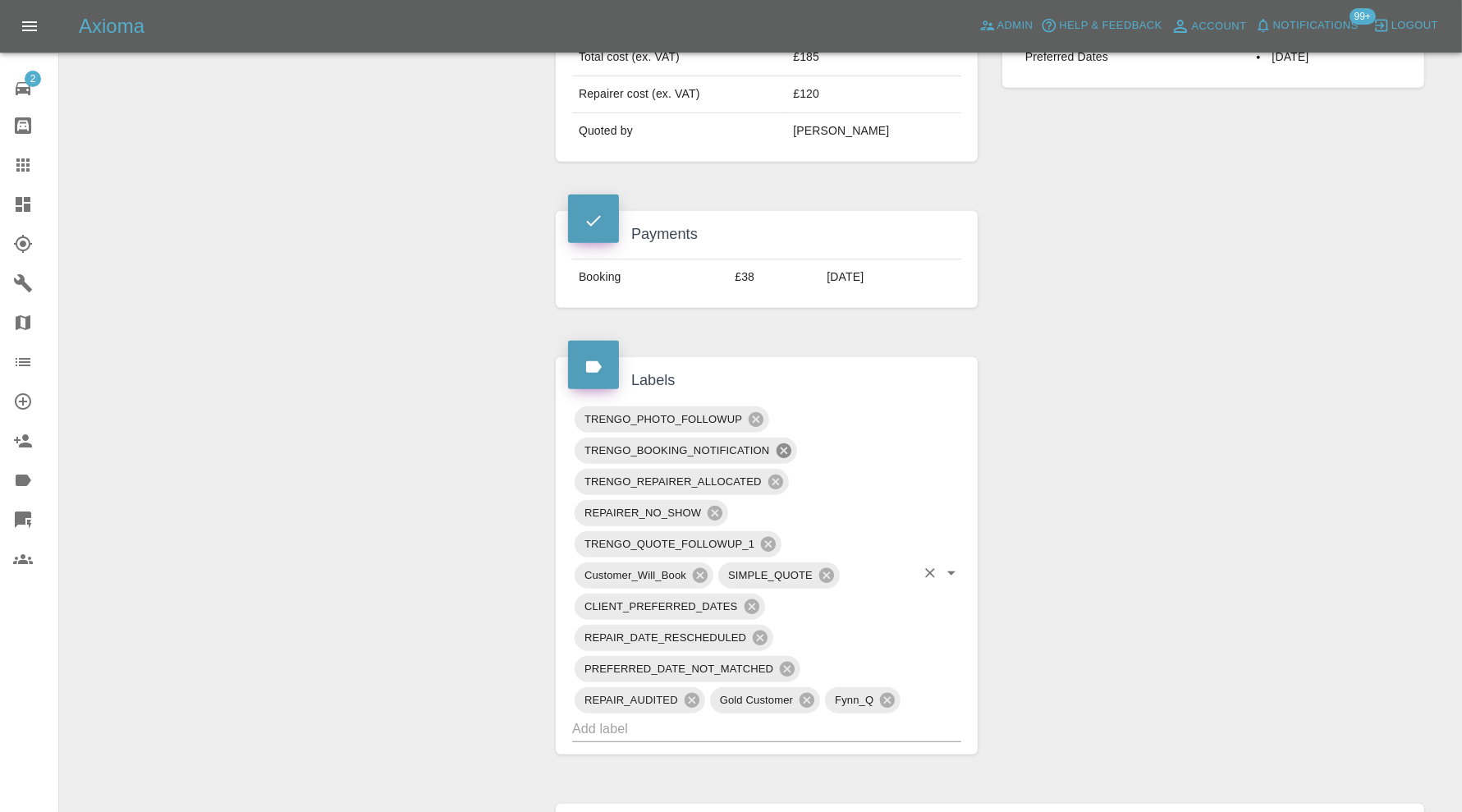
click at [782, 443] on icon at bounding box center [783, 450] width 15 height 15
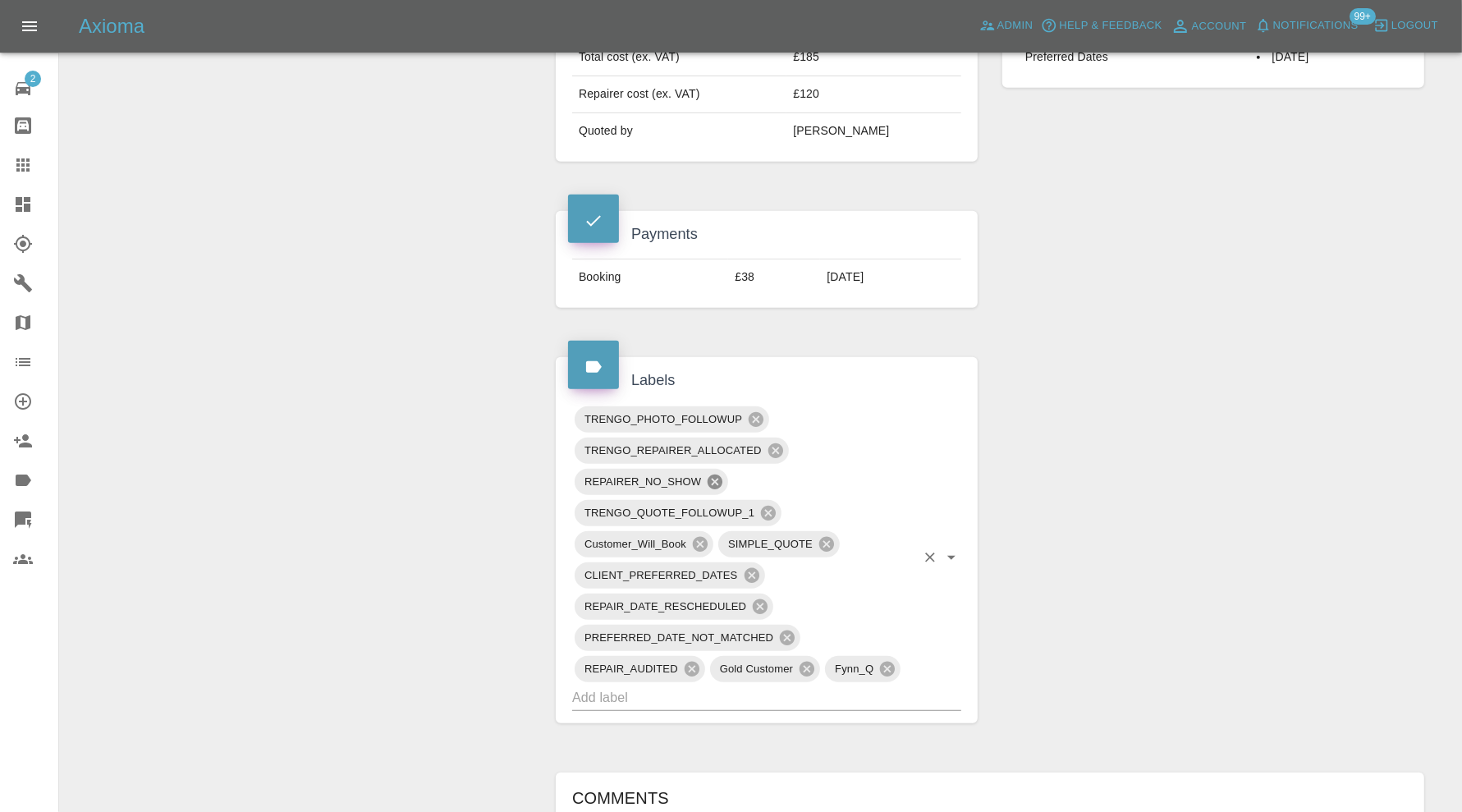
click at [717, 473] on icon at bounding box center [715, 482] width 18 height 18
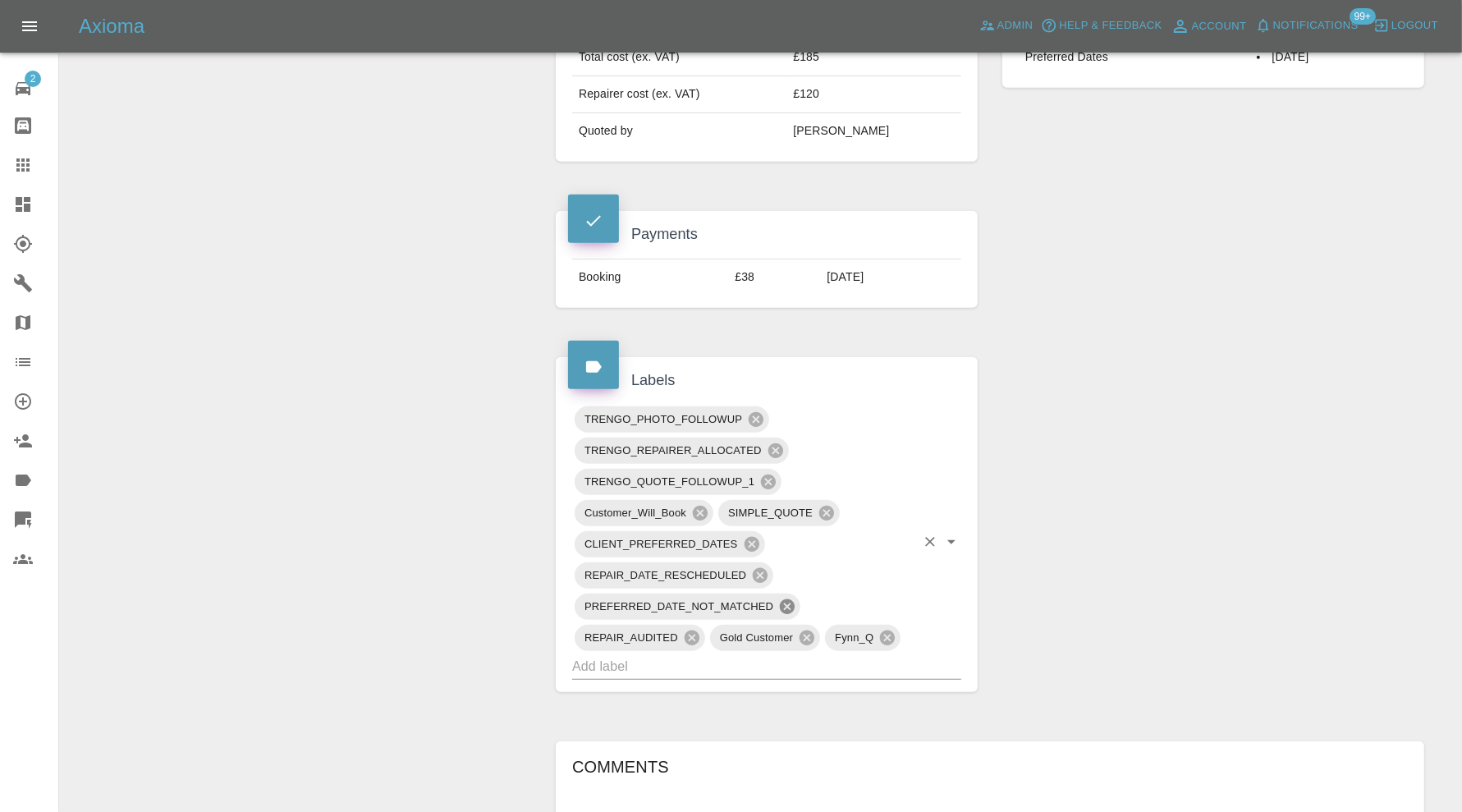
click at [786, 599] on icon at bounding box center [787, 606] width 15 height 15
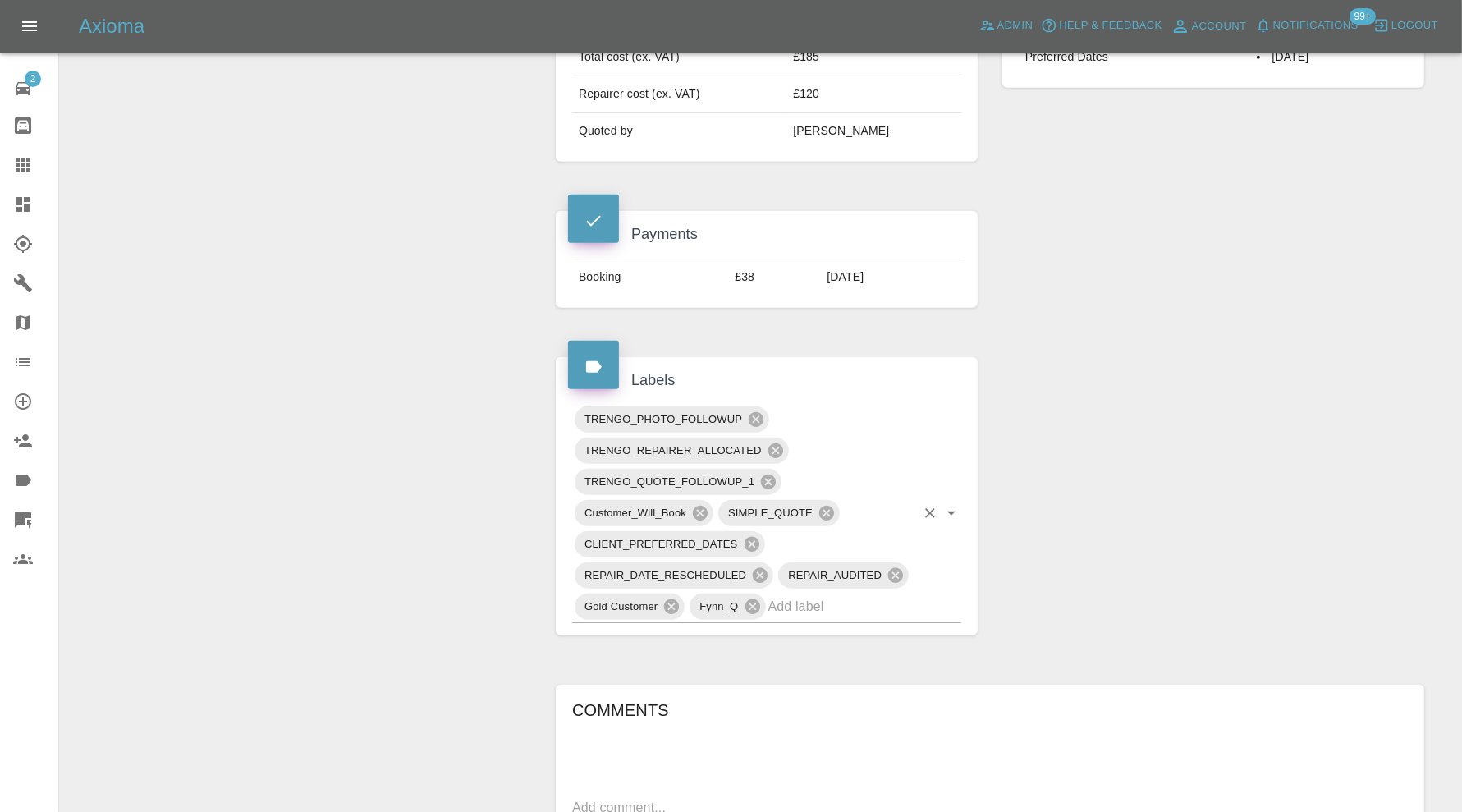
click at [828, 594] on input "text" at bounding box center [842, 606] width 147 height 25
type input "rea"
click at [768, 581] on li "REALLOCATED" at bounding box center [766, 591] width 389 height 30
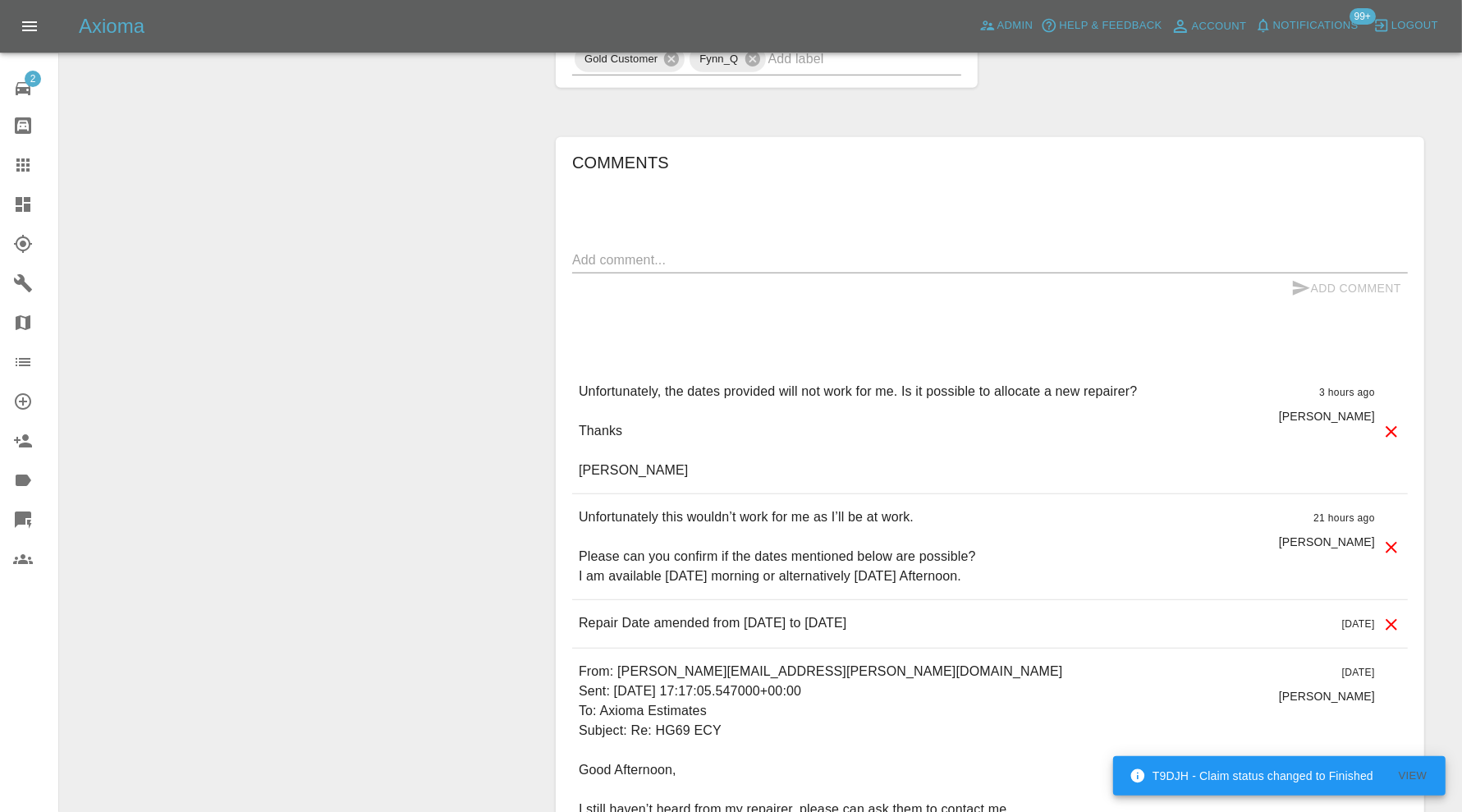
scroll to position [821, 0]
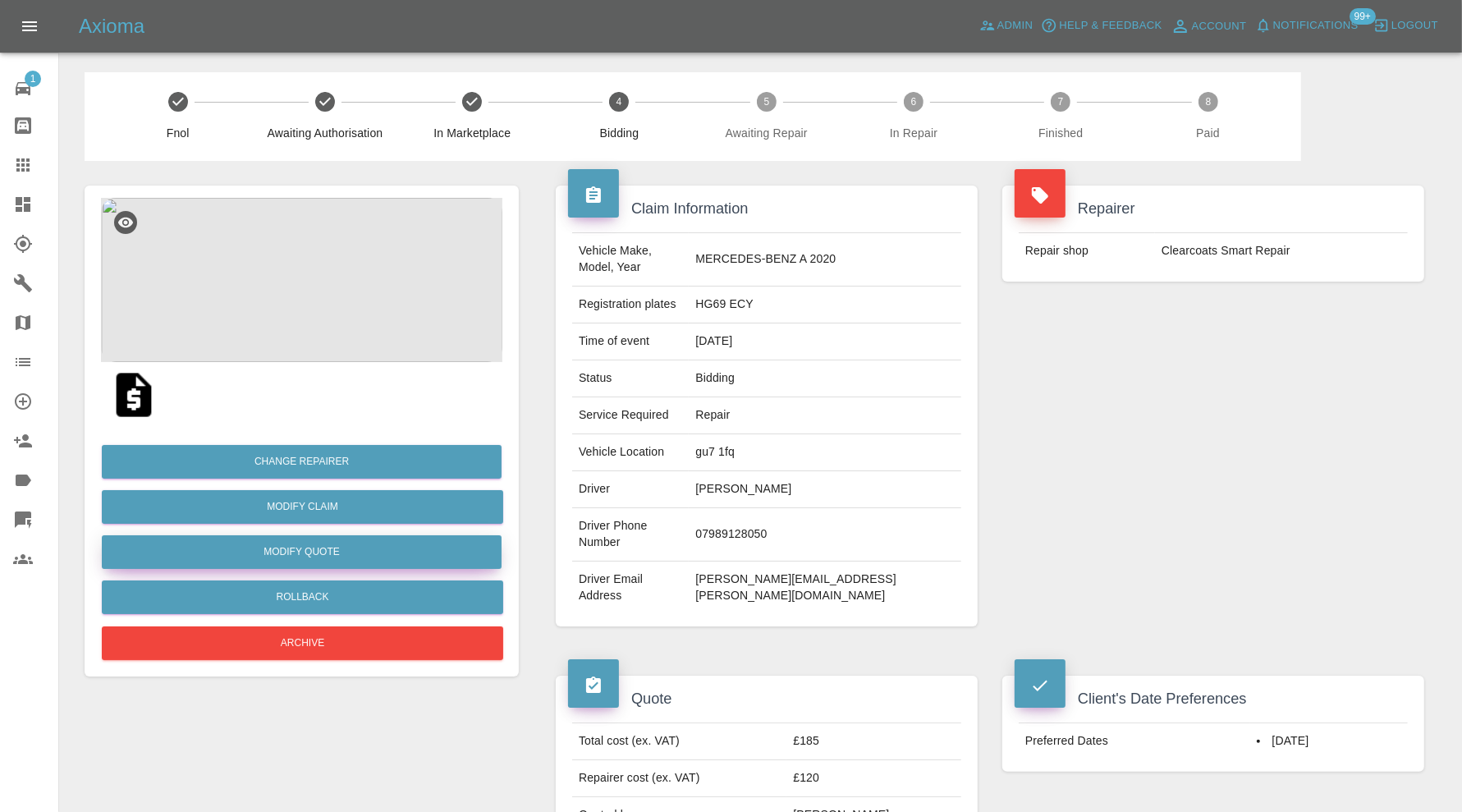
click at [372, 551] on button "Modify Quote" at bounding box center [302, 551] width 400 height 34
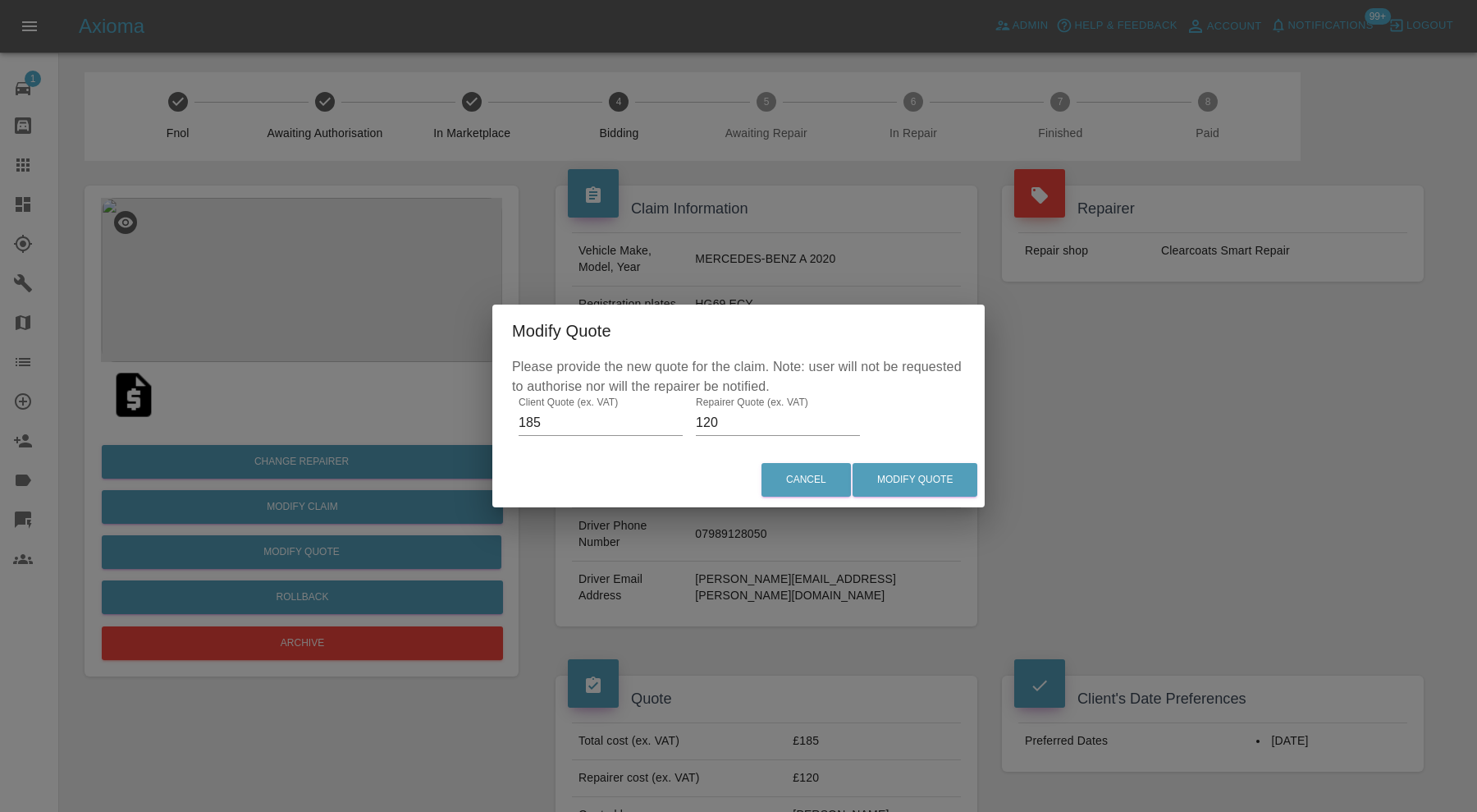
click at [727, 419] on input "120" at bounding box center [778, 423] width 164 height 26
type input "130"
click at [943, 486] on button "Modify Quote" at bounding box center [915, 479] width 124 height 34
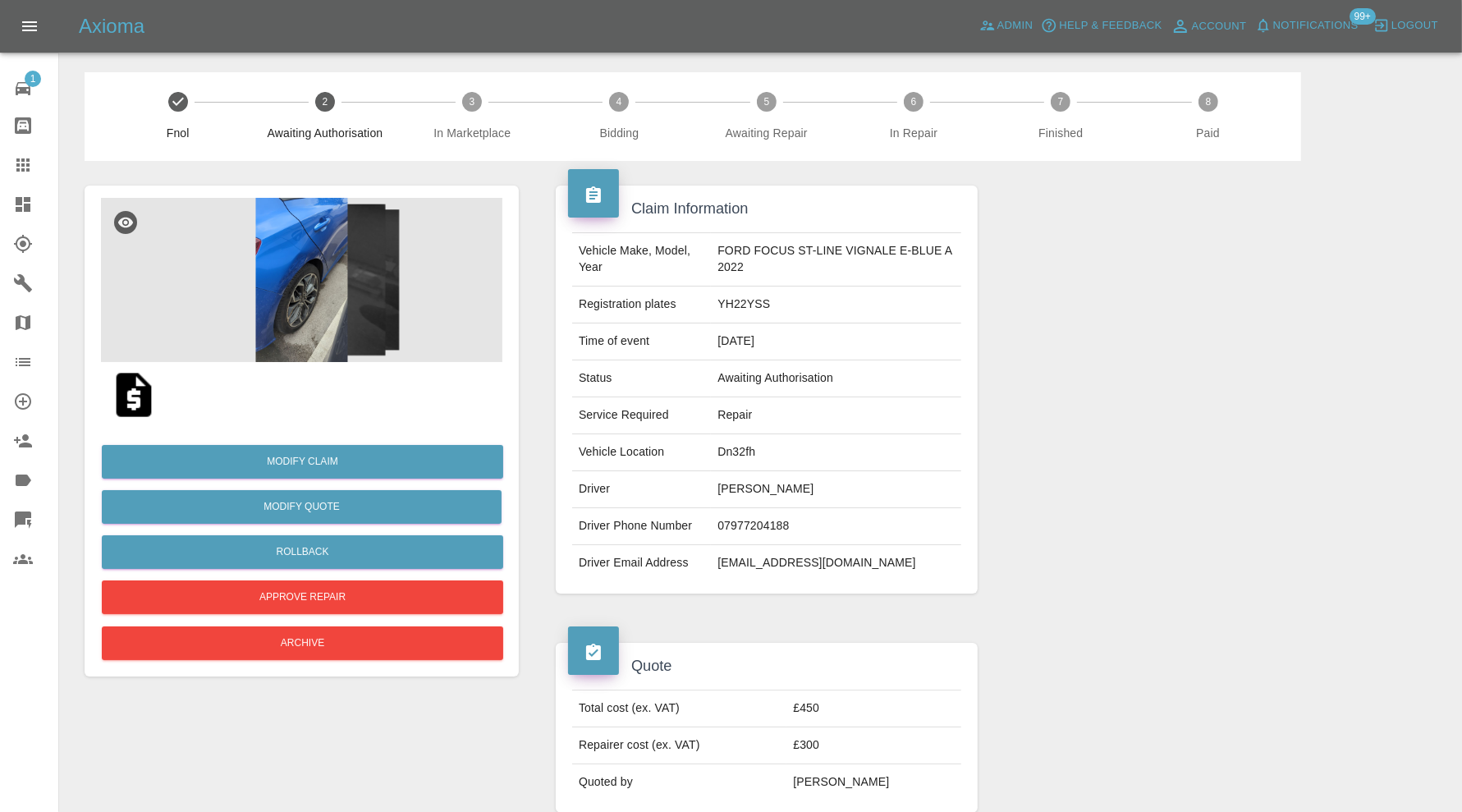
click at [332, 308] on img at bounding box center [302, 280] width 402 height 164
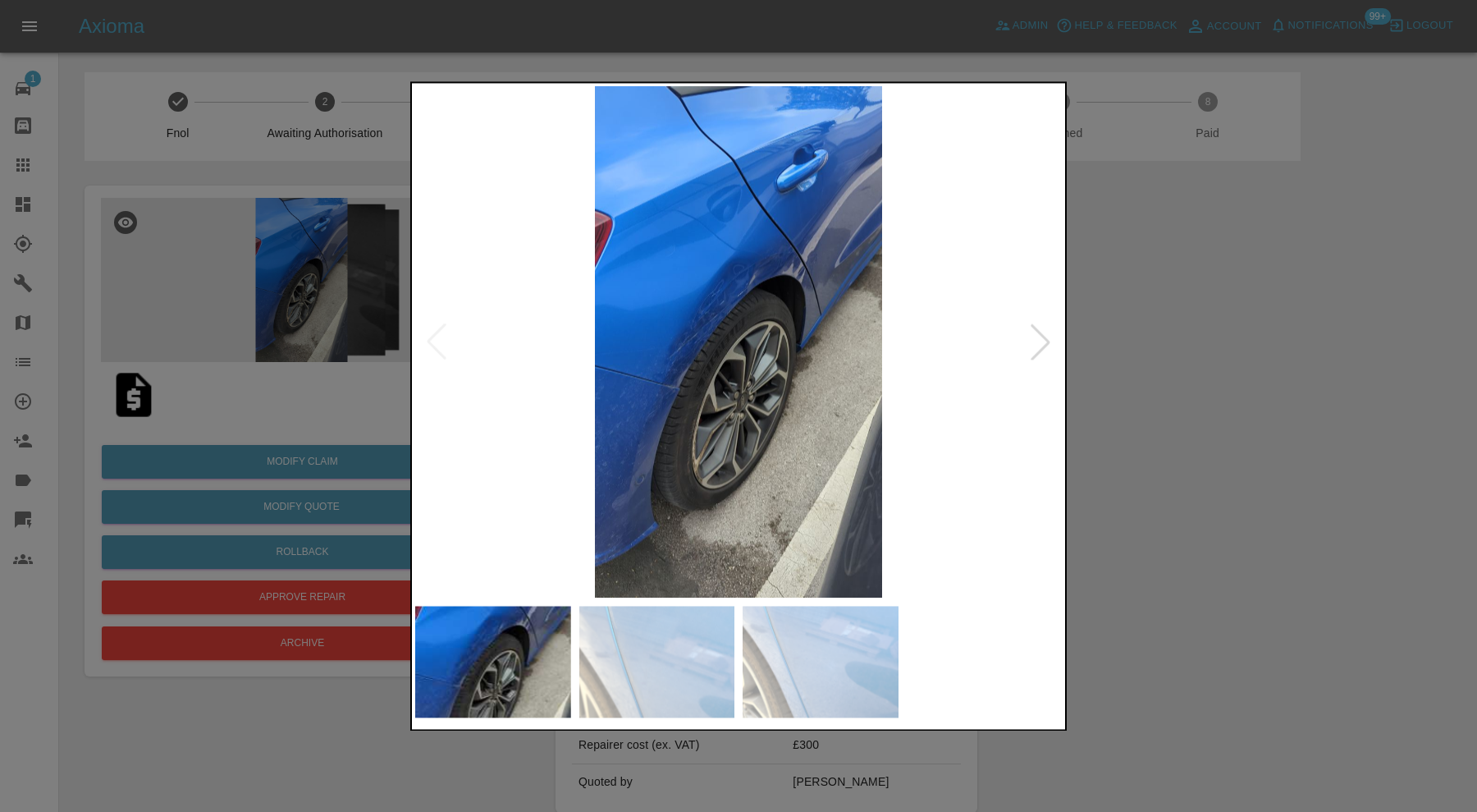
click at [569, 650] on img at bounding box center [493, 662] width 156 height 111
click at [726, 655] on img at bounding box center [656, 662] width 156 height 111
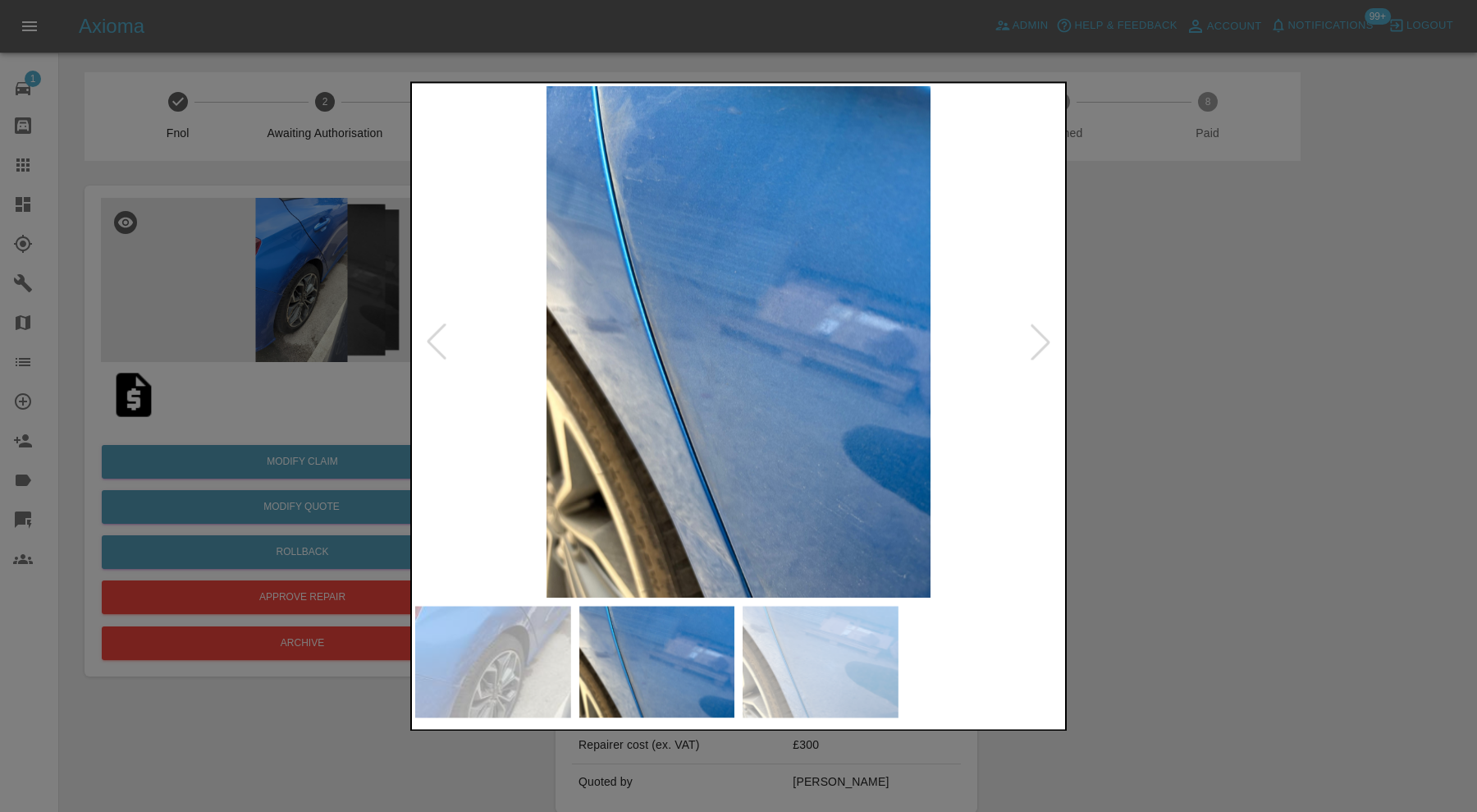
click at [820, 629] on img at bounding box center [820, 662] width 156 height 111
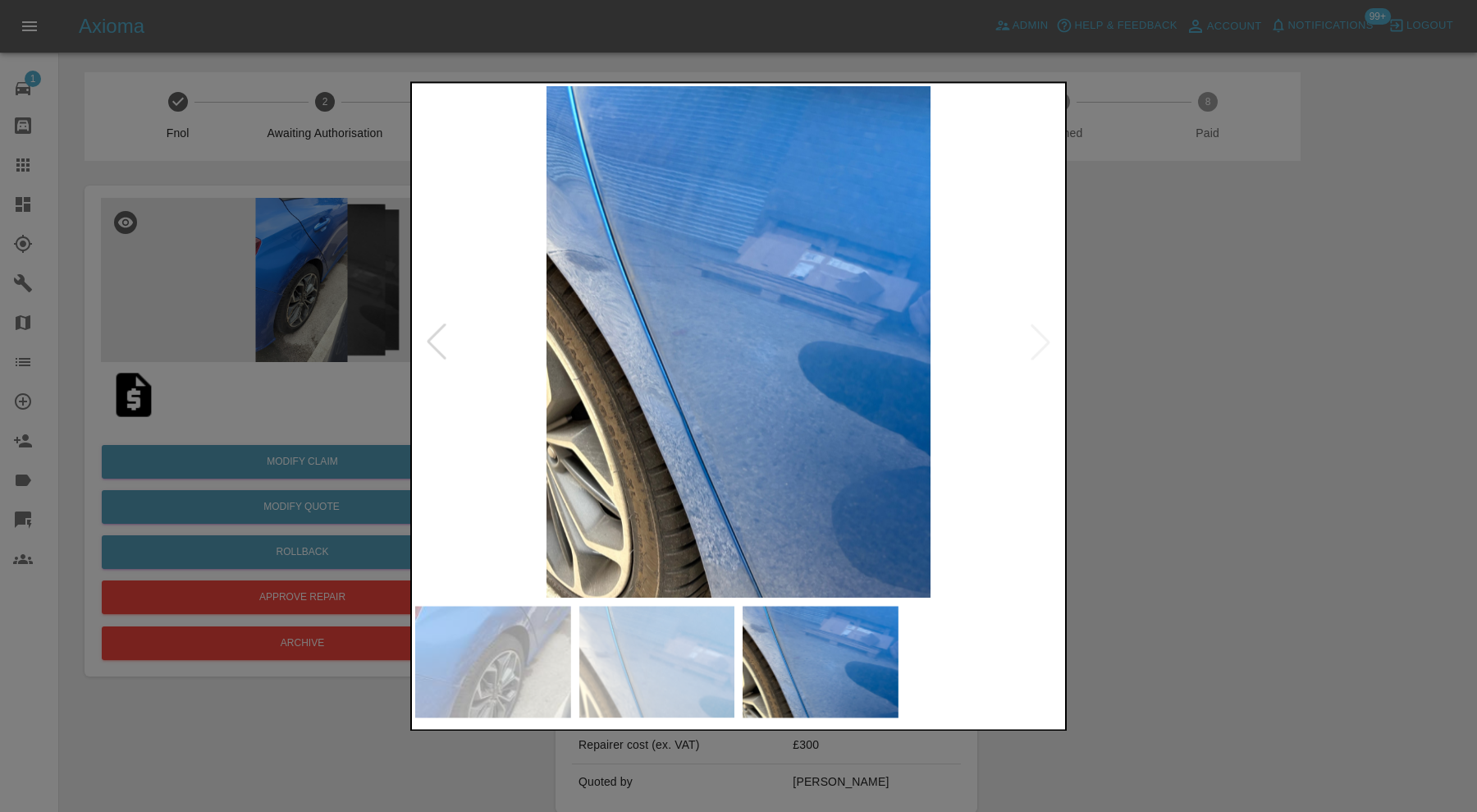
click at [1090, 411] on div at bounding box center [738, 406] width 1477 height 812
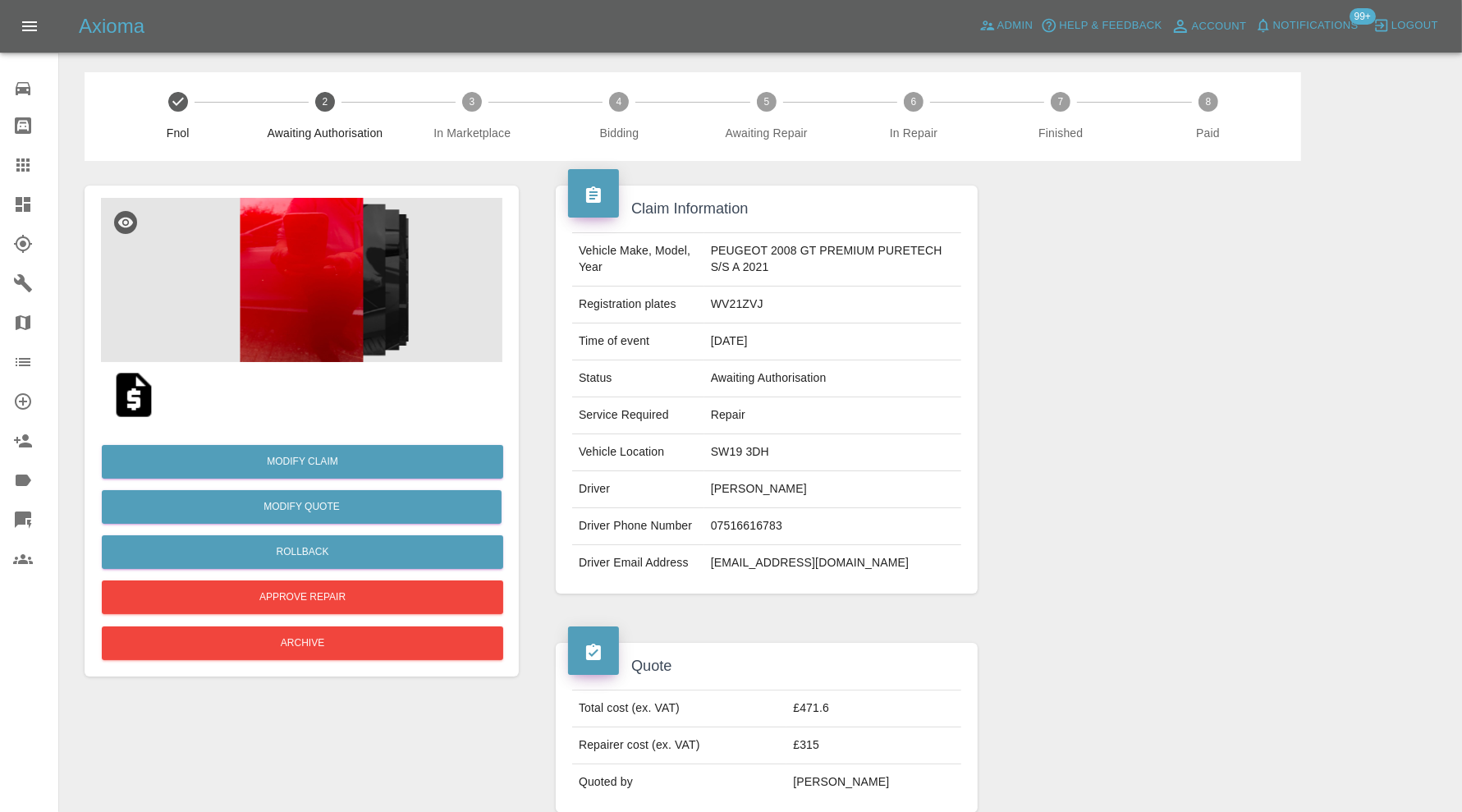
click at [316, 271] on img at bounding box center [302, 280] width 402 height 164
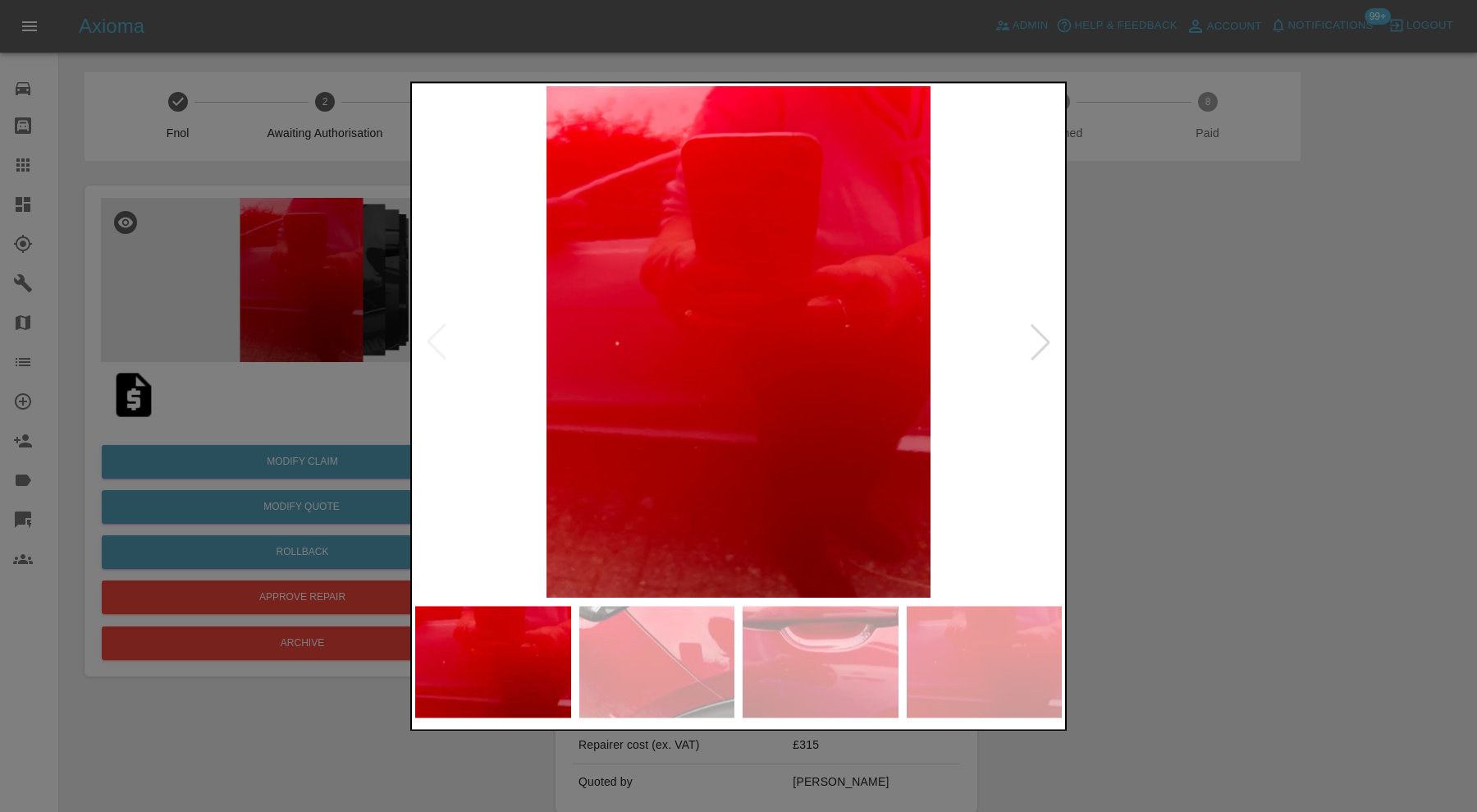
click at [683, 636] on img at bounding box center [656, 662] width 156 height 111
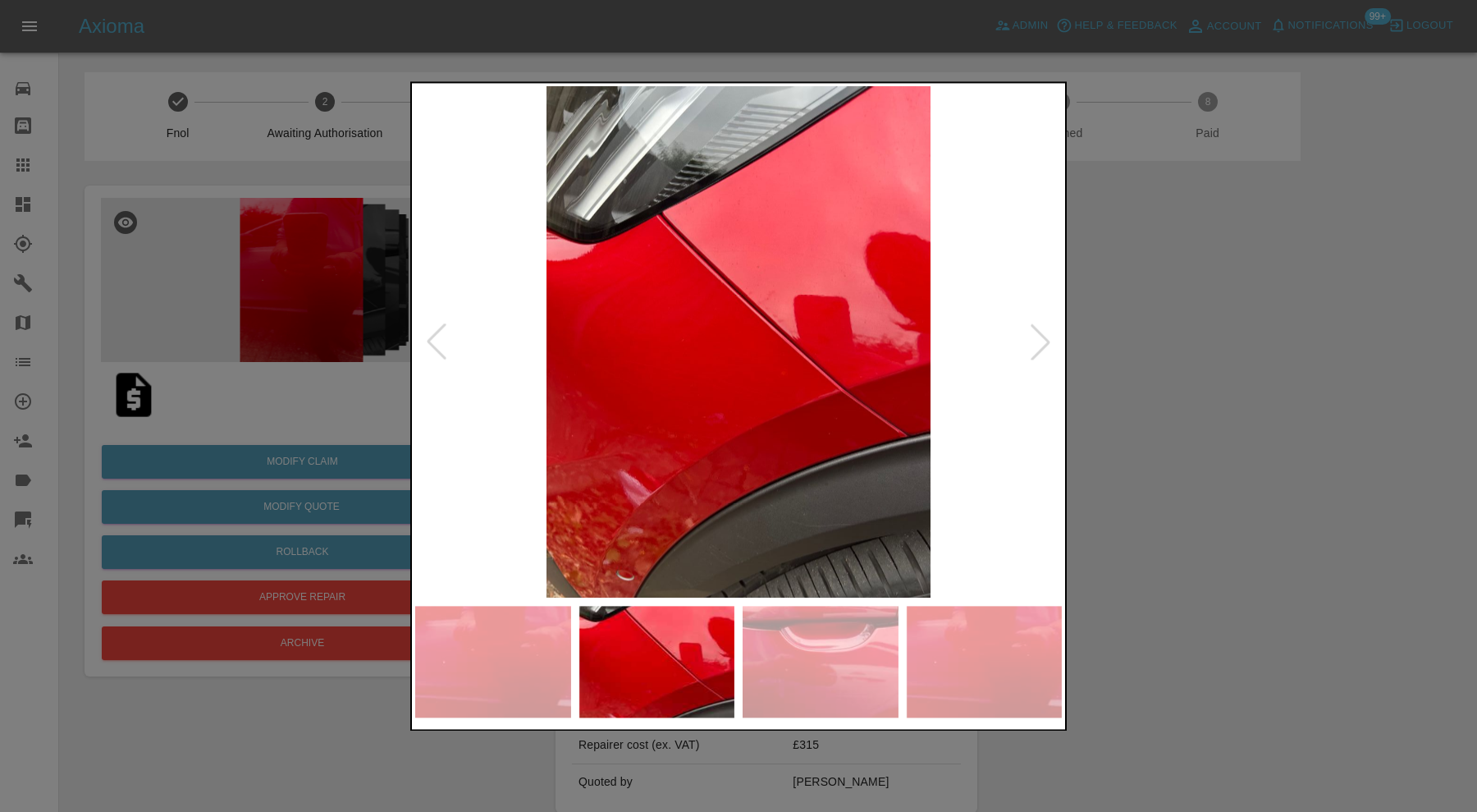
click at [808, 628] on img at bounding box center [820, 662] width 156 height 111
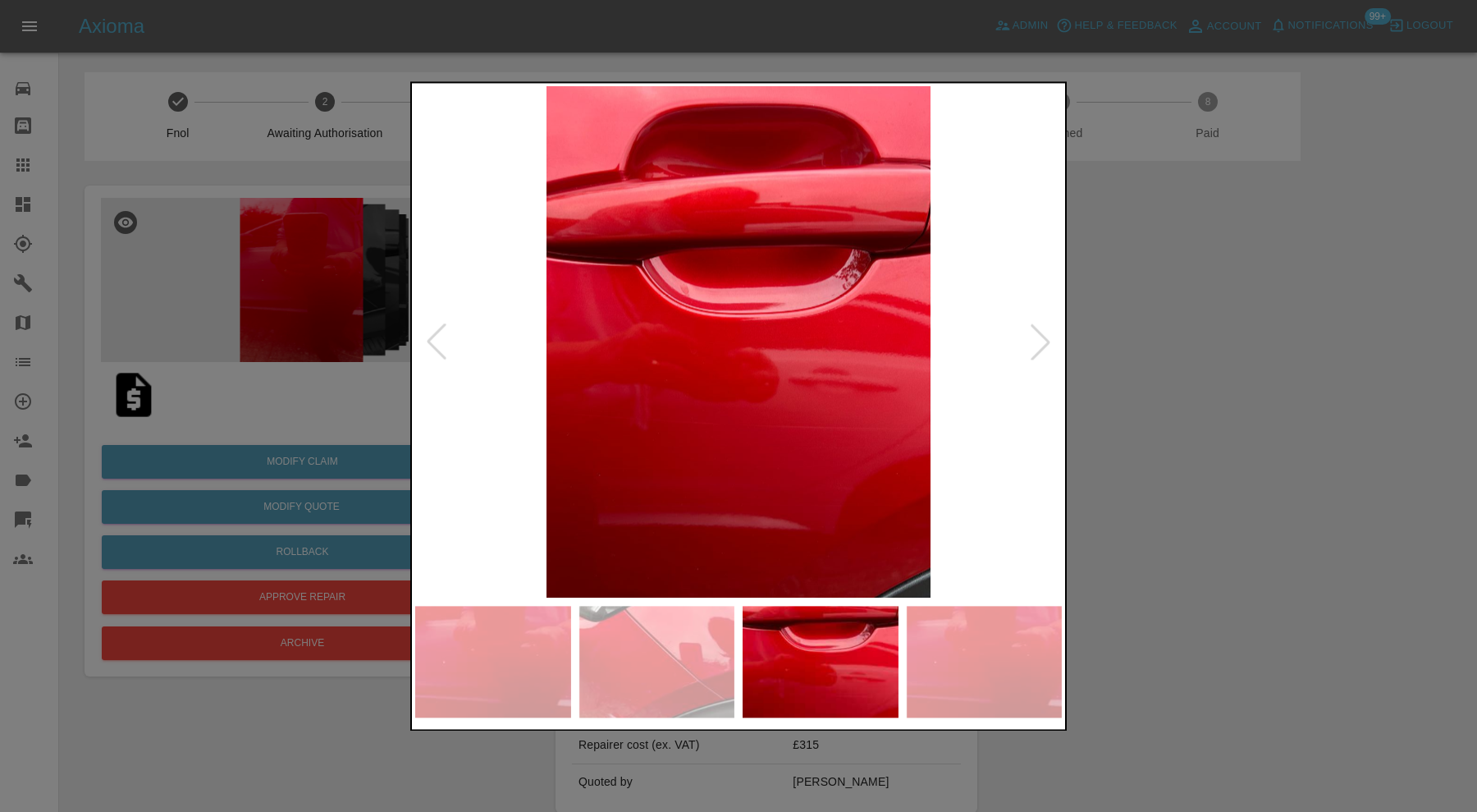
click at [931, 639] on img at bounding box center [984, 662] width 156 height 111
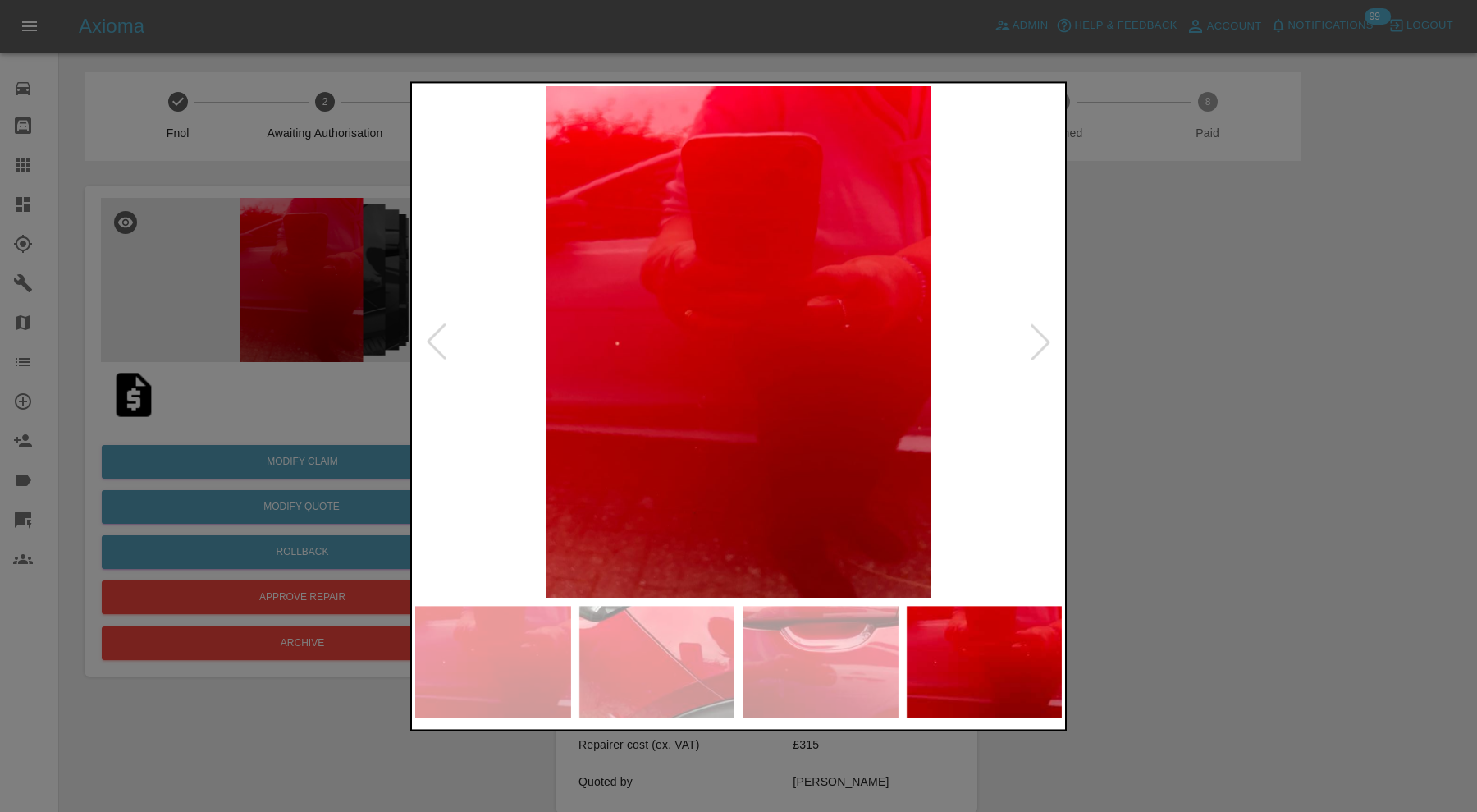
click at [1038, 341] on div at bounding box center [1041, 343] width 37 height 37
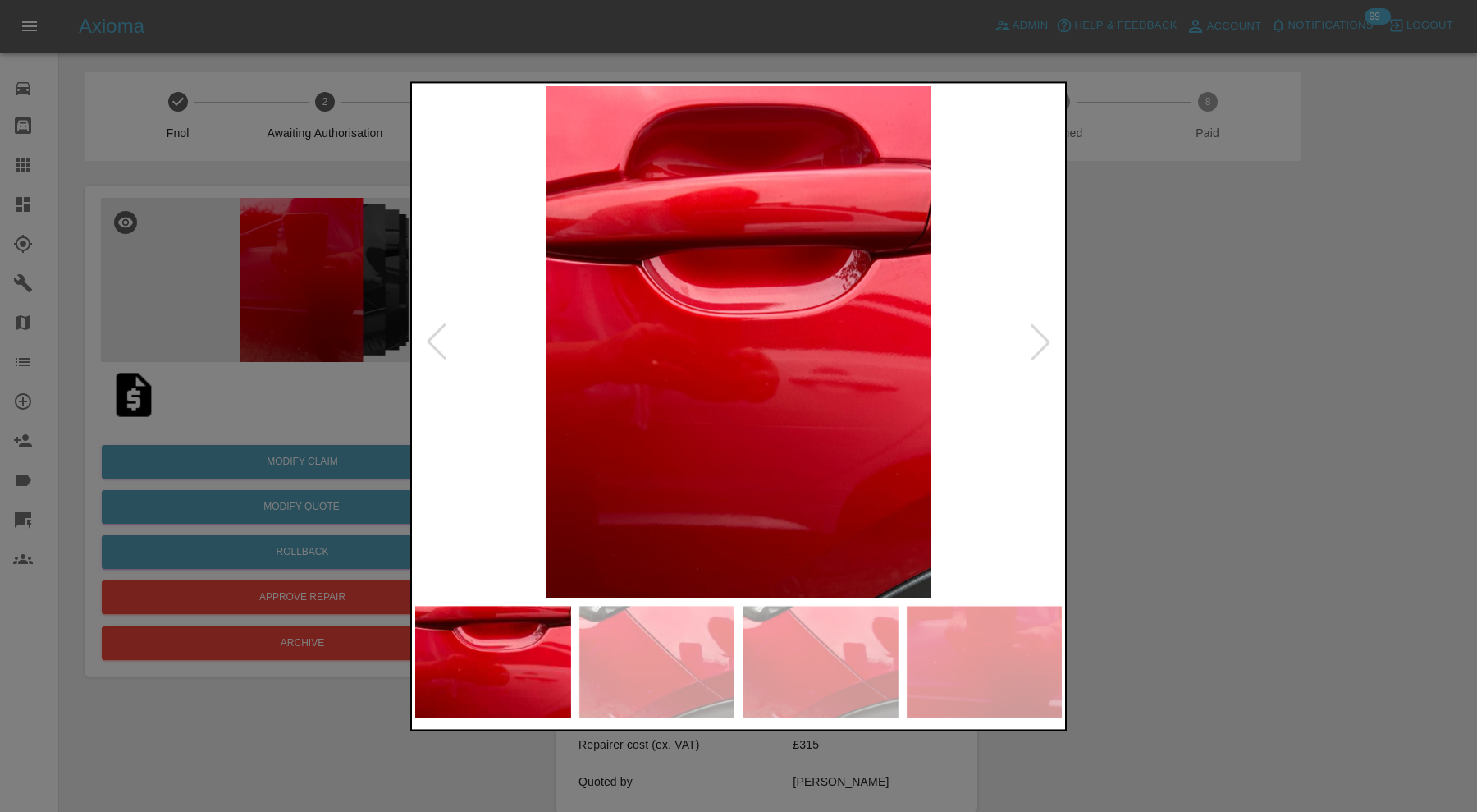
click at [1048, 331] on div at bounding box center [1041, 343] width 37 height 37
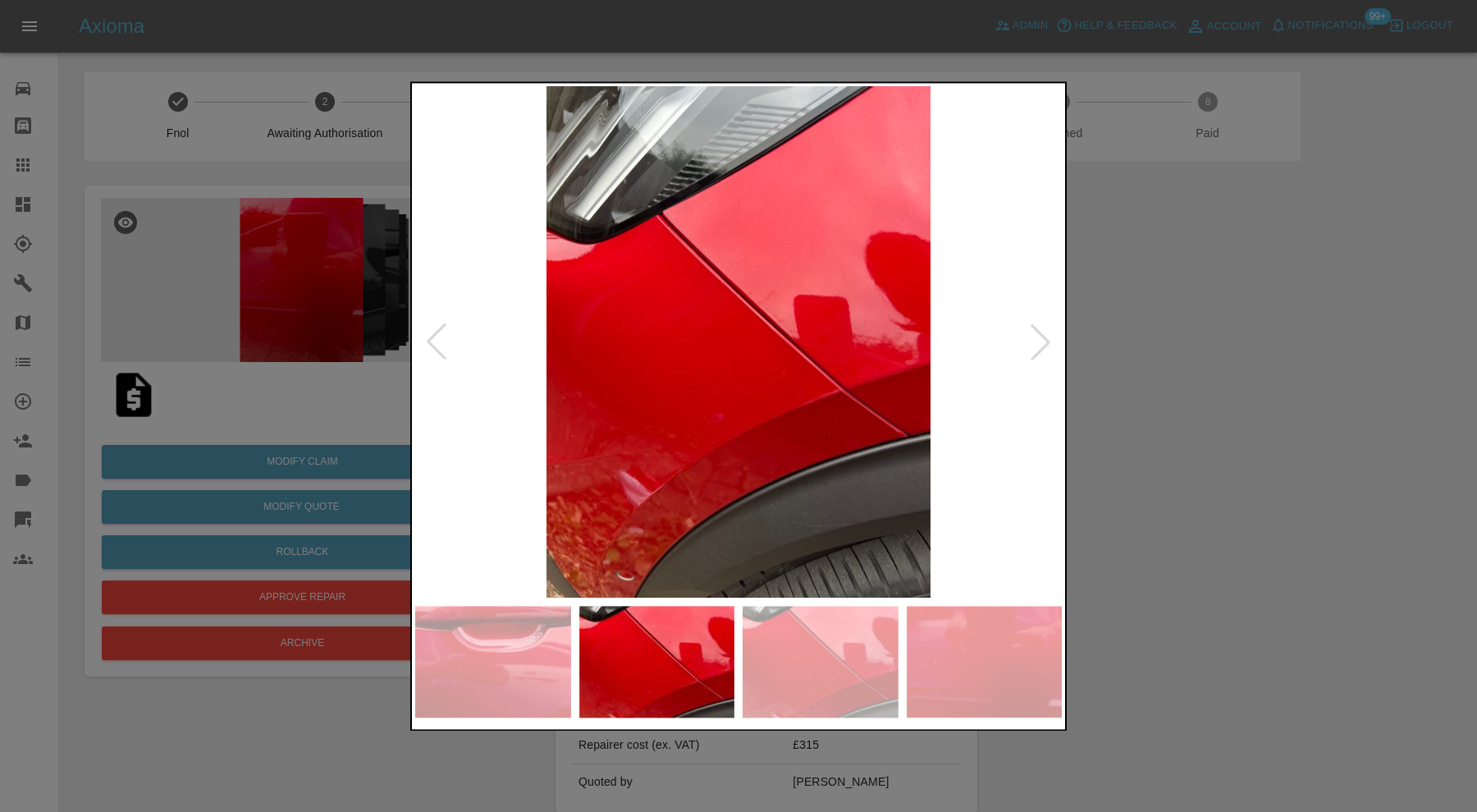
click at [1048, 331] on div at bounding box center [1041, 343] width 37 height 37
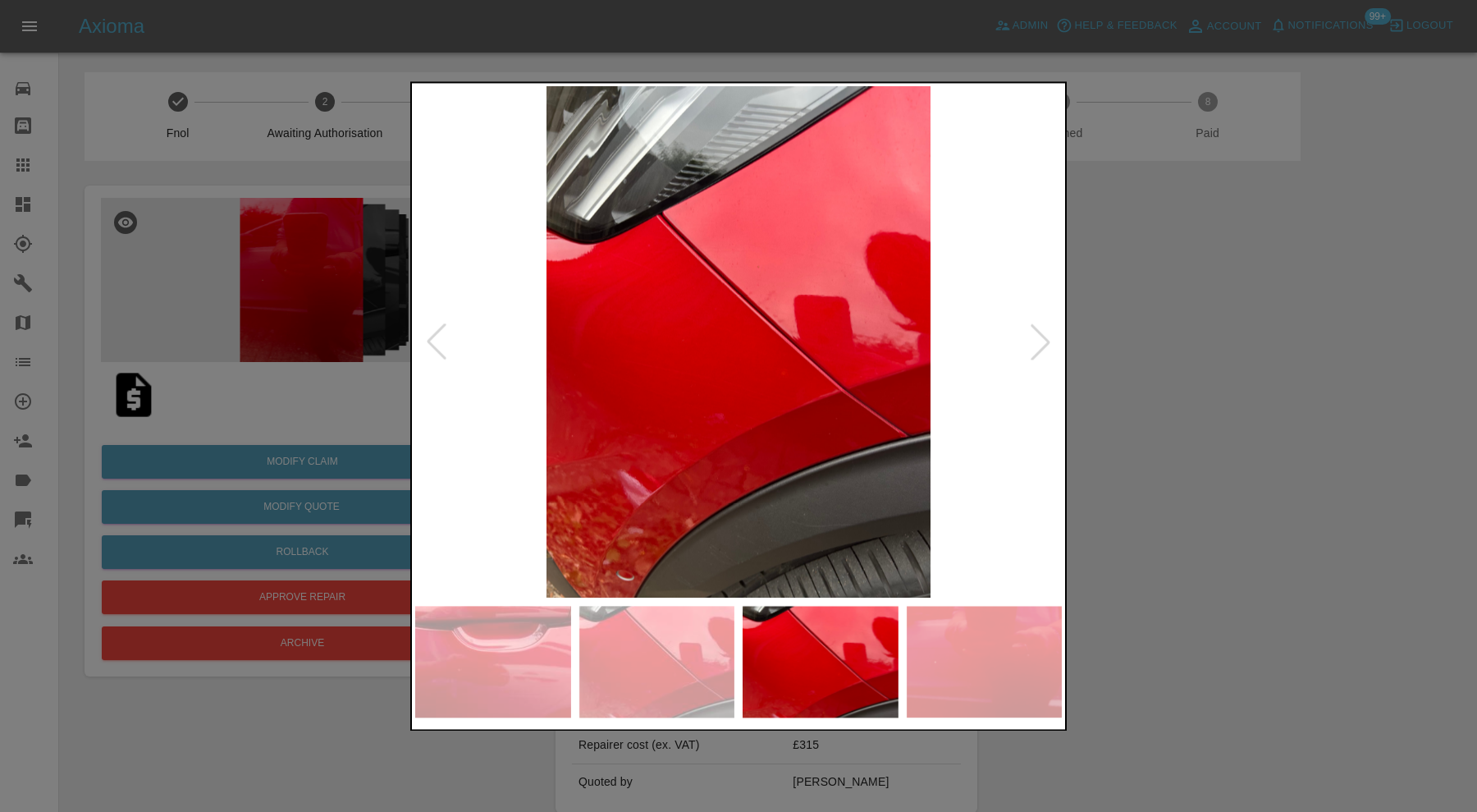
click at [1048, 331] on div at bounding box center [1041, 343] width 37 height 37
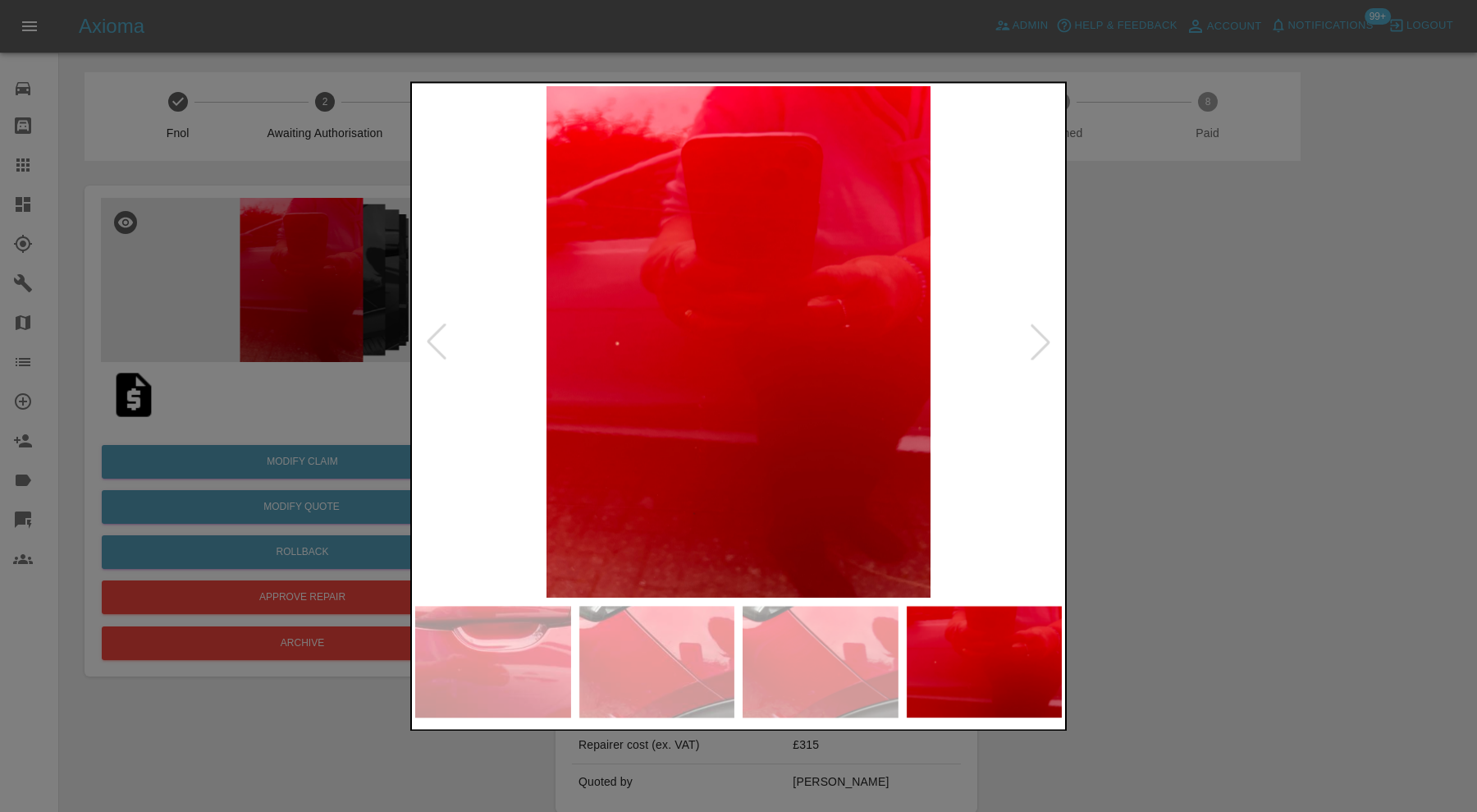
click at [1048, 331] on div at bounding box center [1041, 343] width 37 height 37
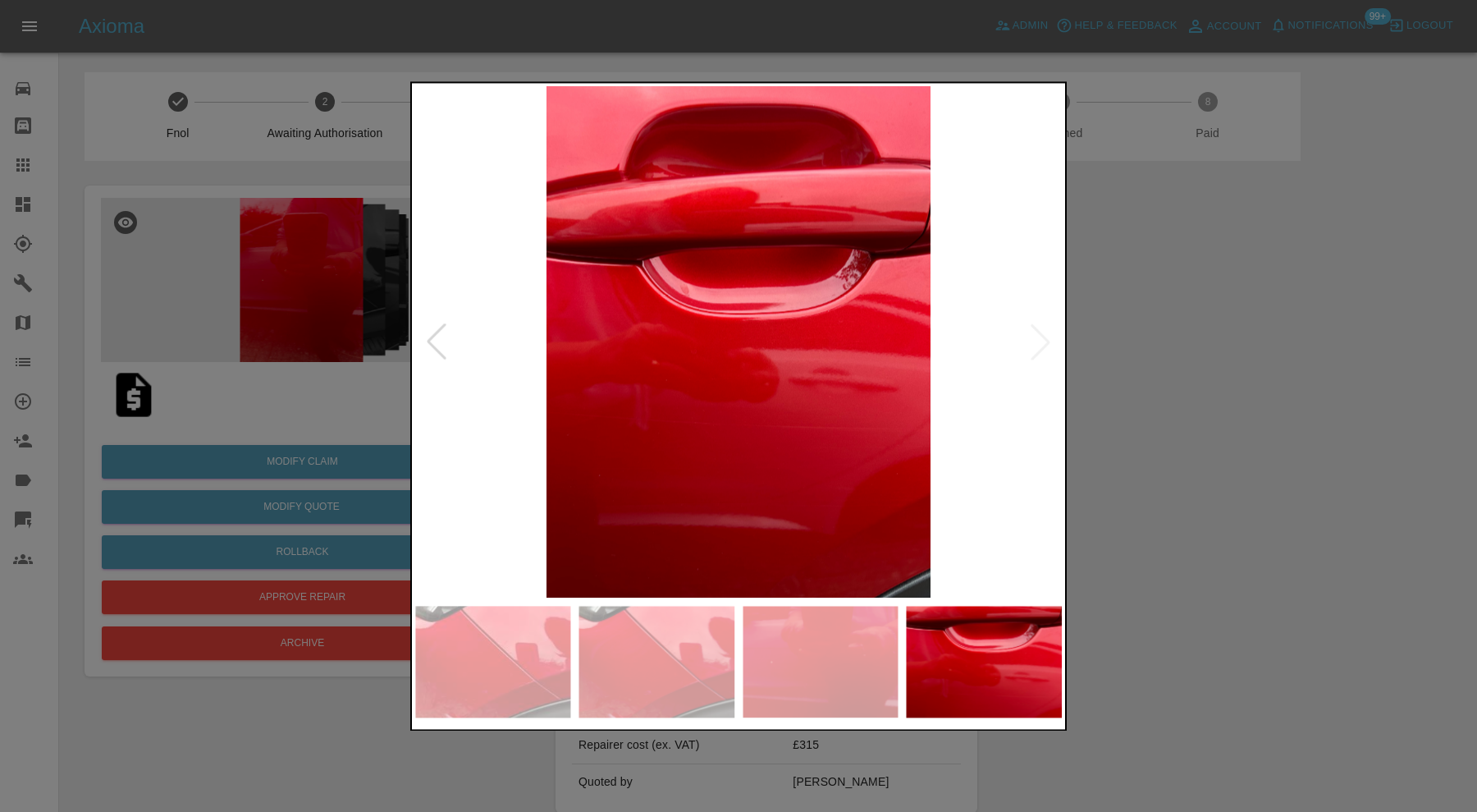
click at [1048, 331] on img at bounding box center [739, 342] width 647 height 511
click at [1097, 331] on div at bounding box center [738, 406] width 1477 height 812
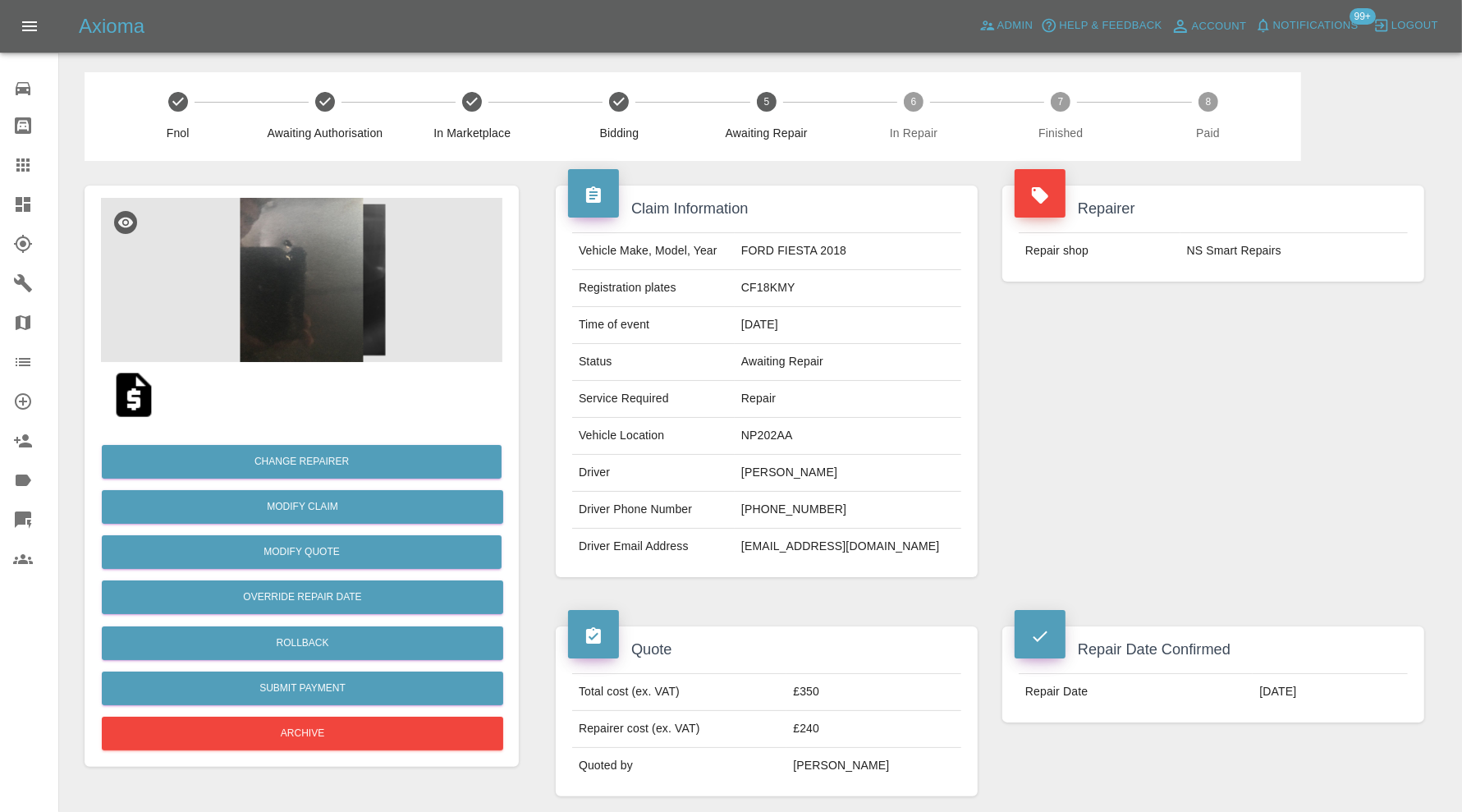
click at [313, 292] on img at bounding box center [302, 280] width 402 height 164
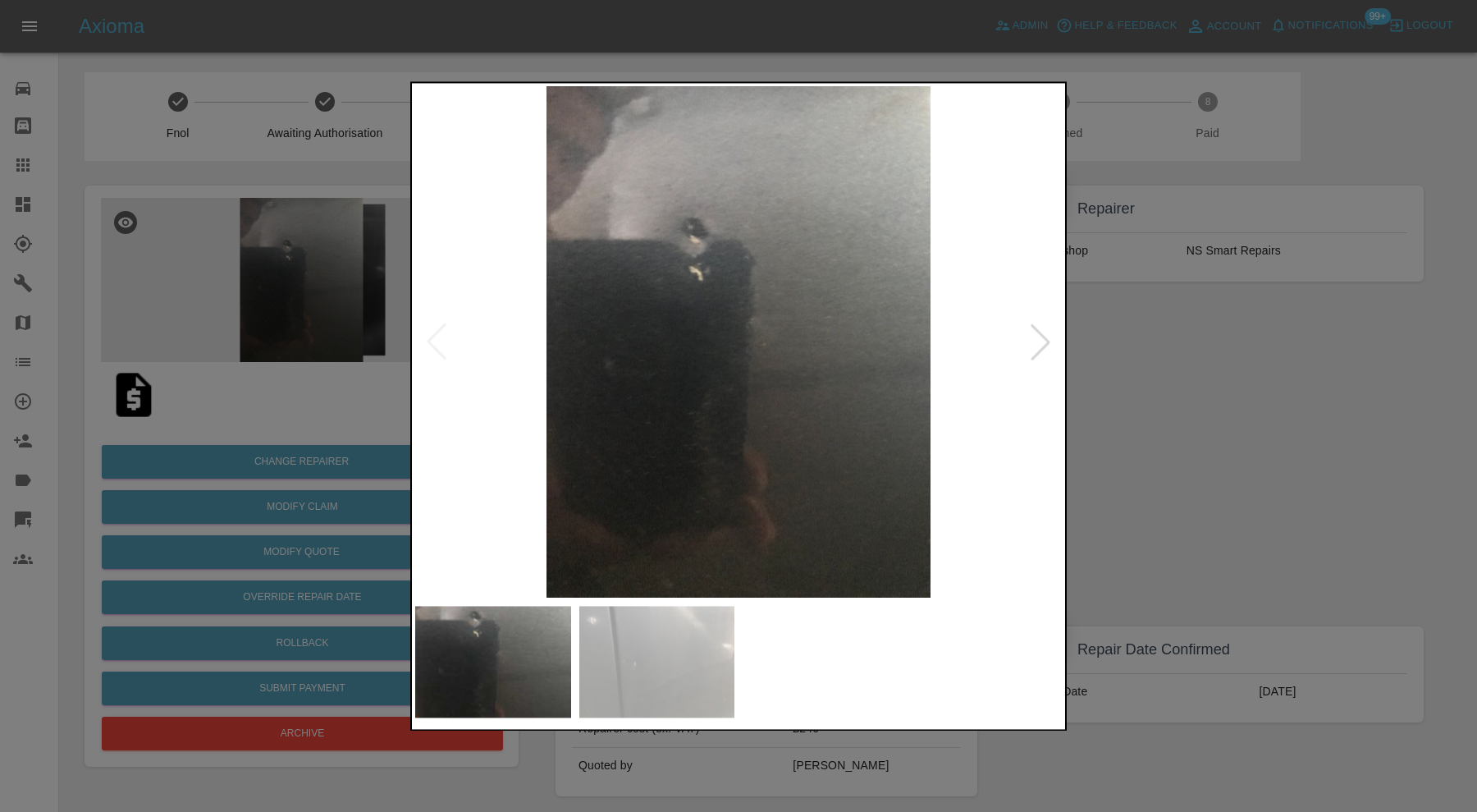
click at [662, 621] on img at bounding box center [656, 662] width 156 height 111
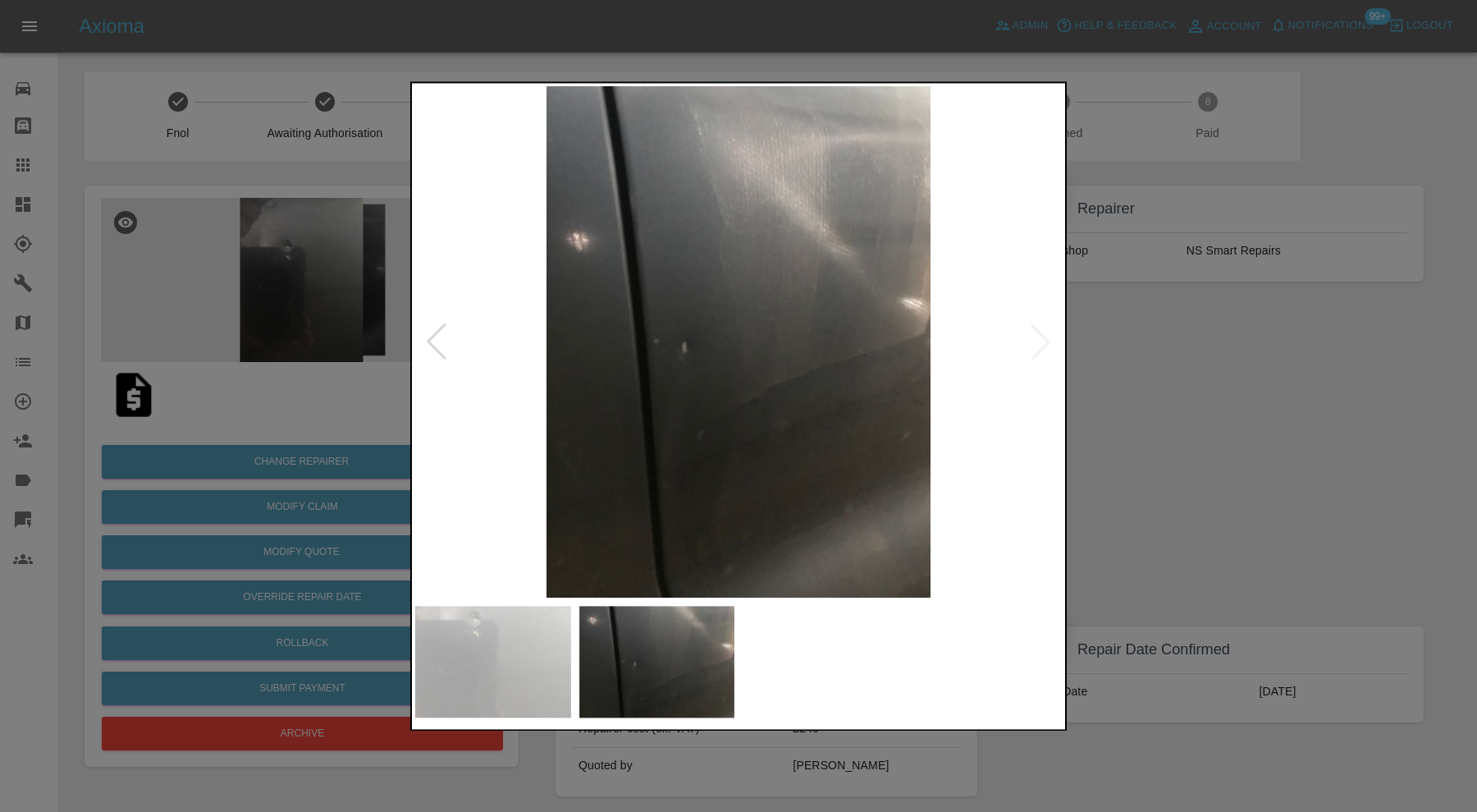
click at [1086, 362] on div at bounding box center [738, 406] width 1477 height 812
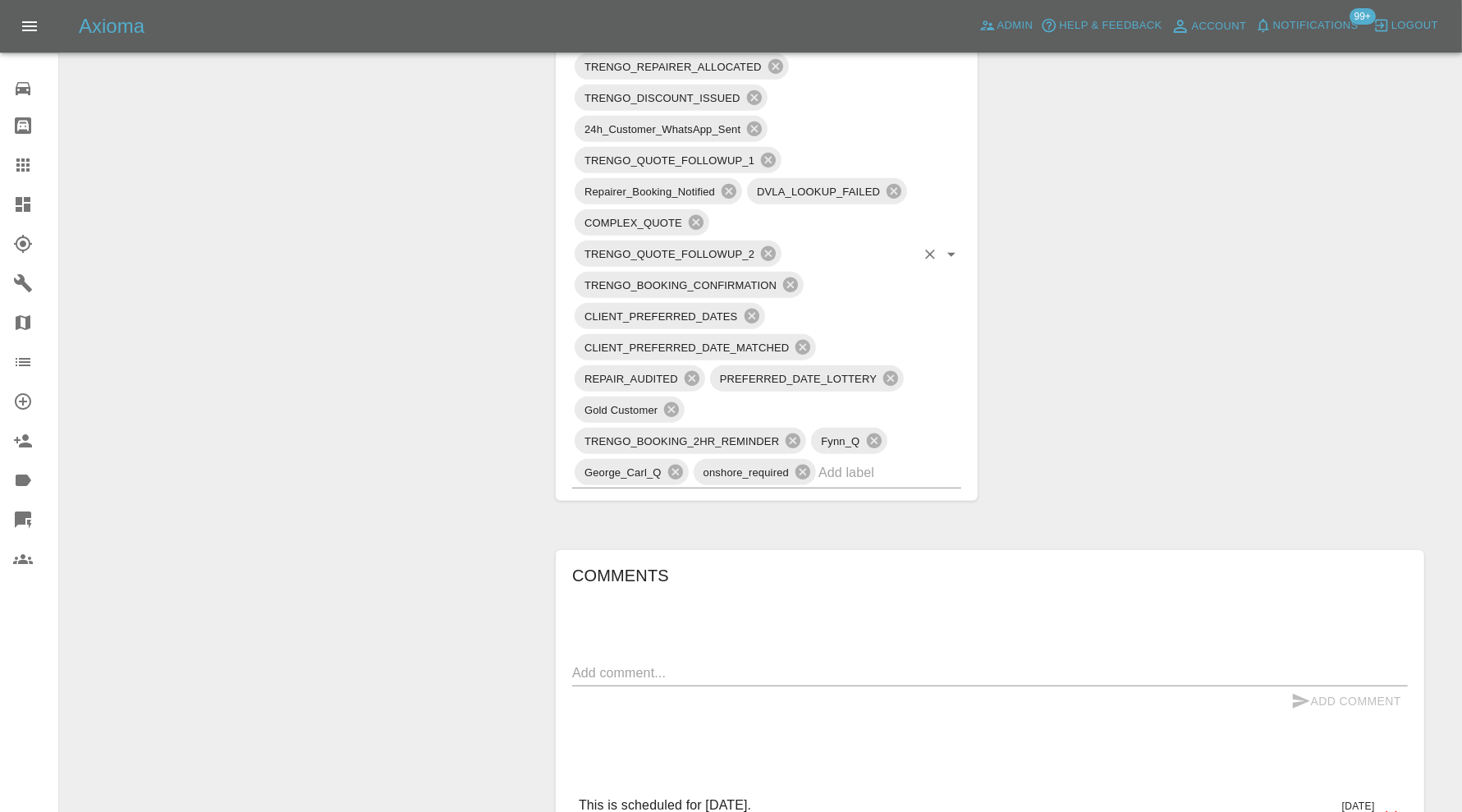
scroll to position [1108, 0]
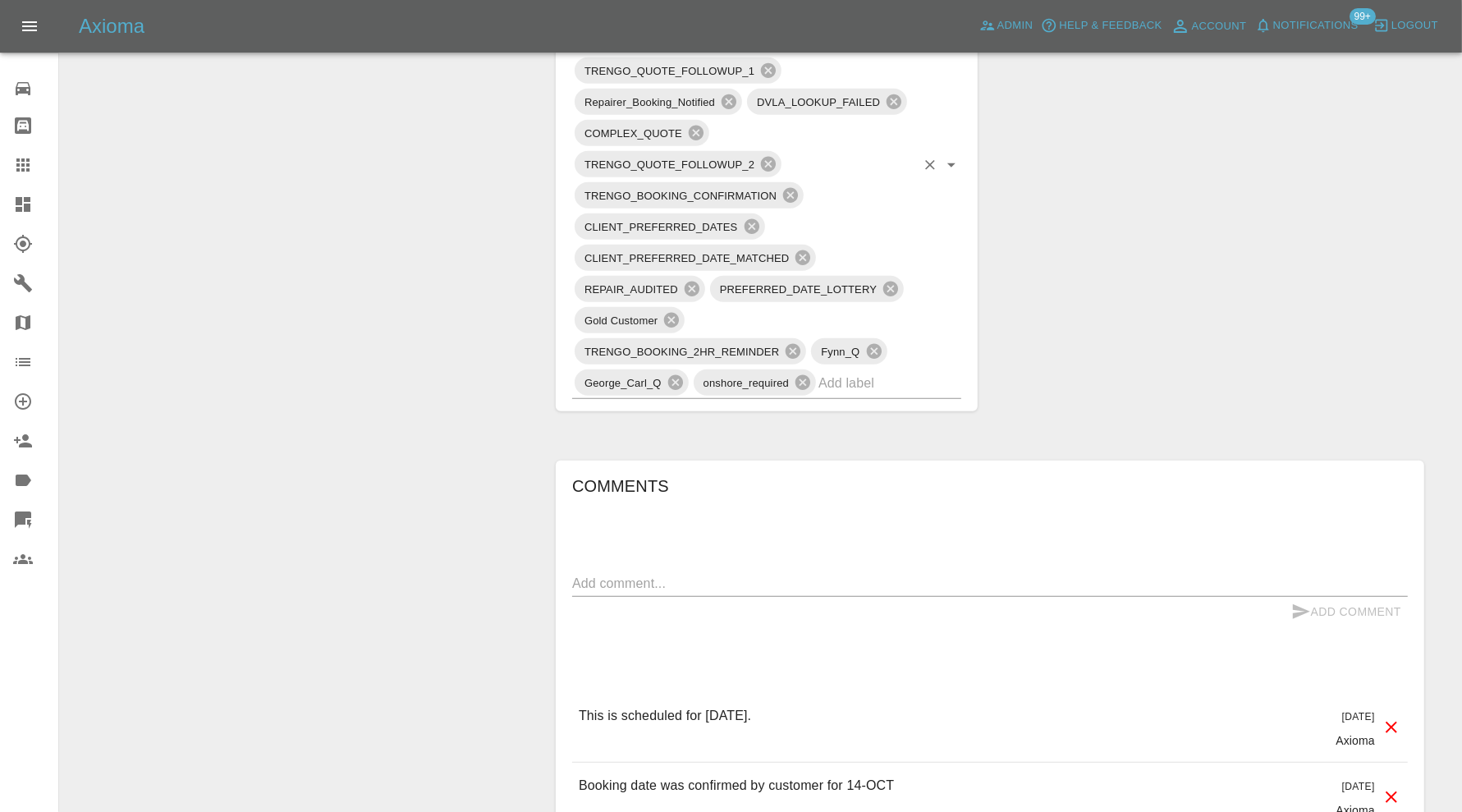
click at [862, 384] on input "text" at bounding box center [866, 383] width 97 height 25
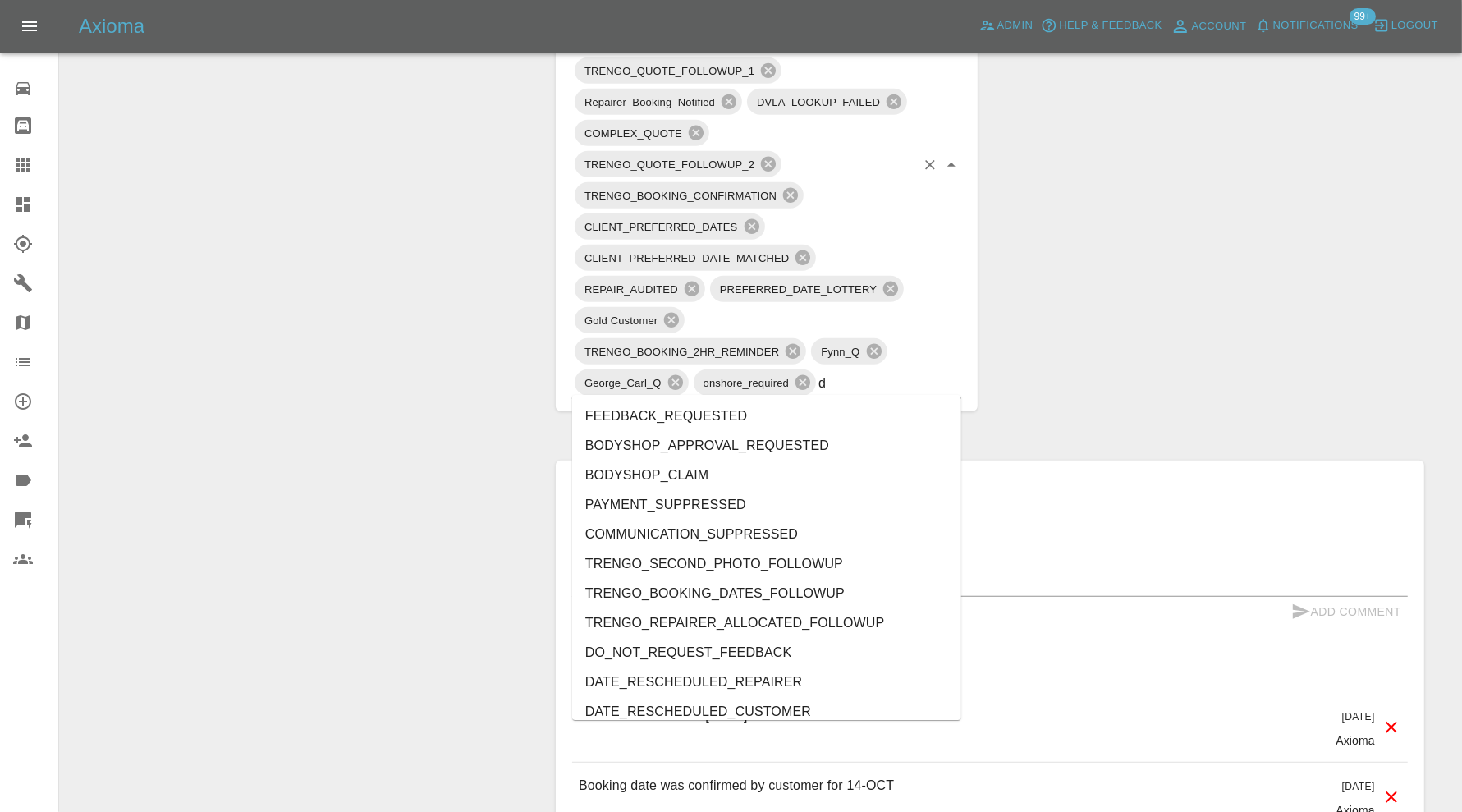
type input "do"
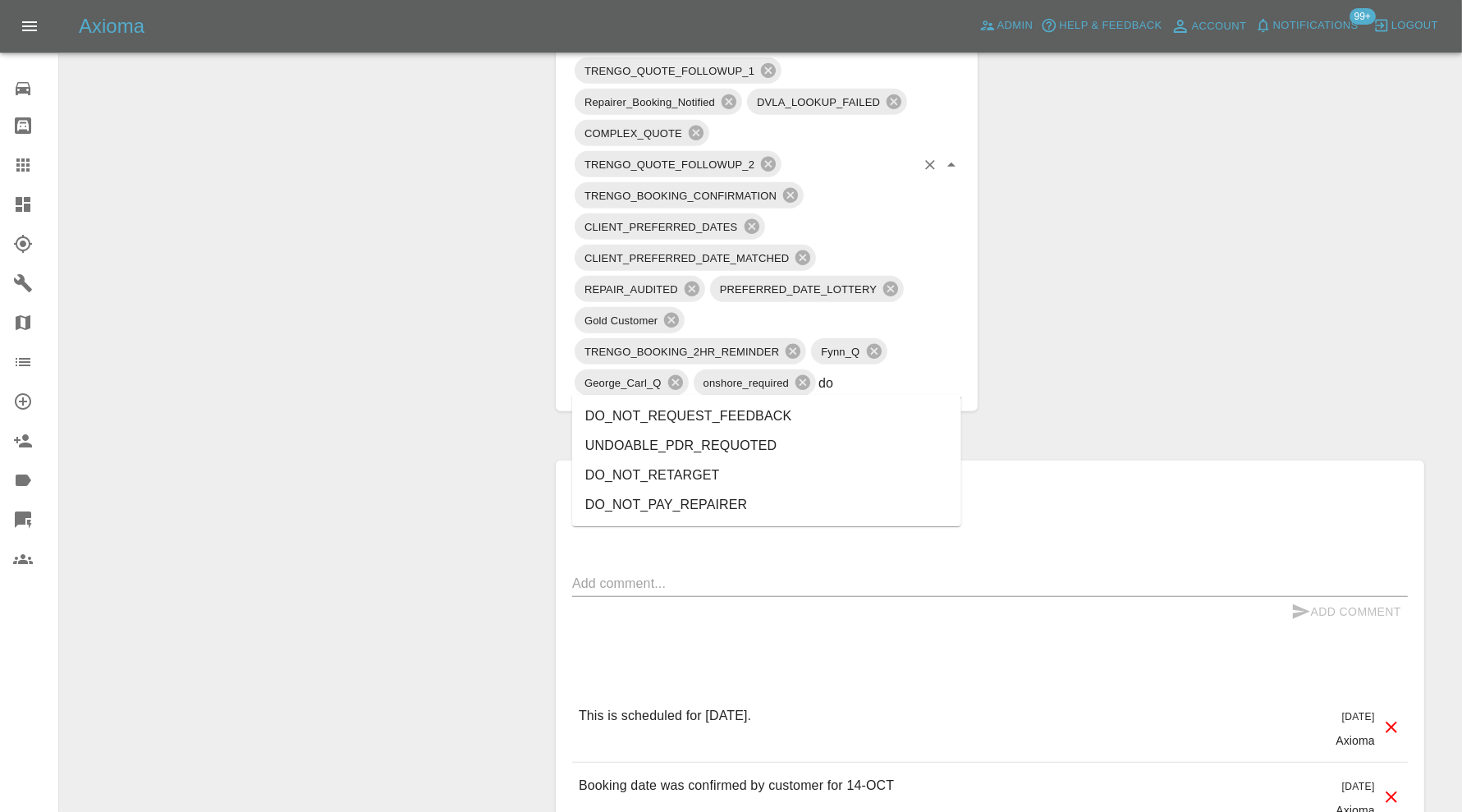
click at [797, 417] on li "DO_NOT_REQUEST_FEEDBACK" at bounding box center [766, 416] width 389 height 30
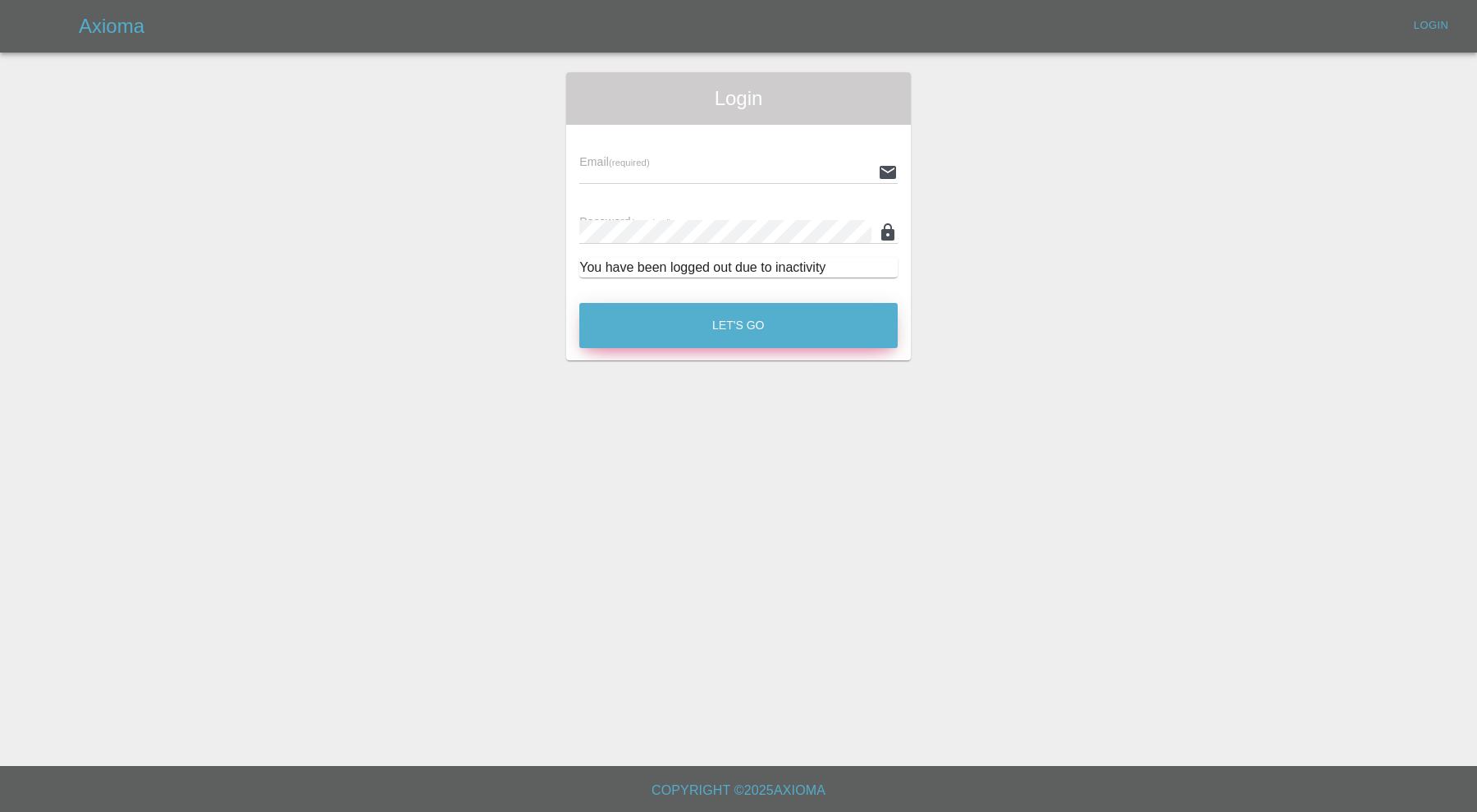
type input "[PERSON_NAME][EMAIL_ADDRESS][PERSON_NAME][DOMAIN_NAME]"
click at [760, 298] on div "Let's Go" at bounding box center [739, 321] width 320 height 62
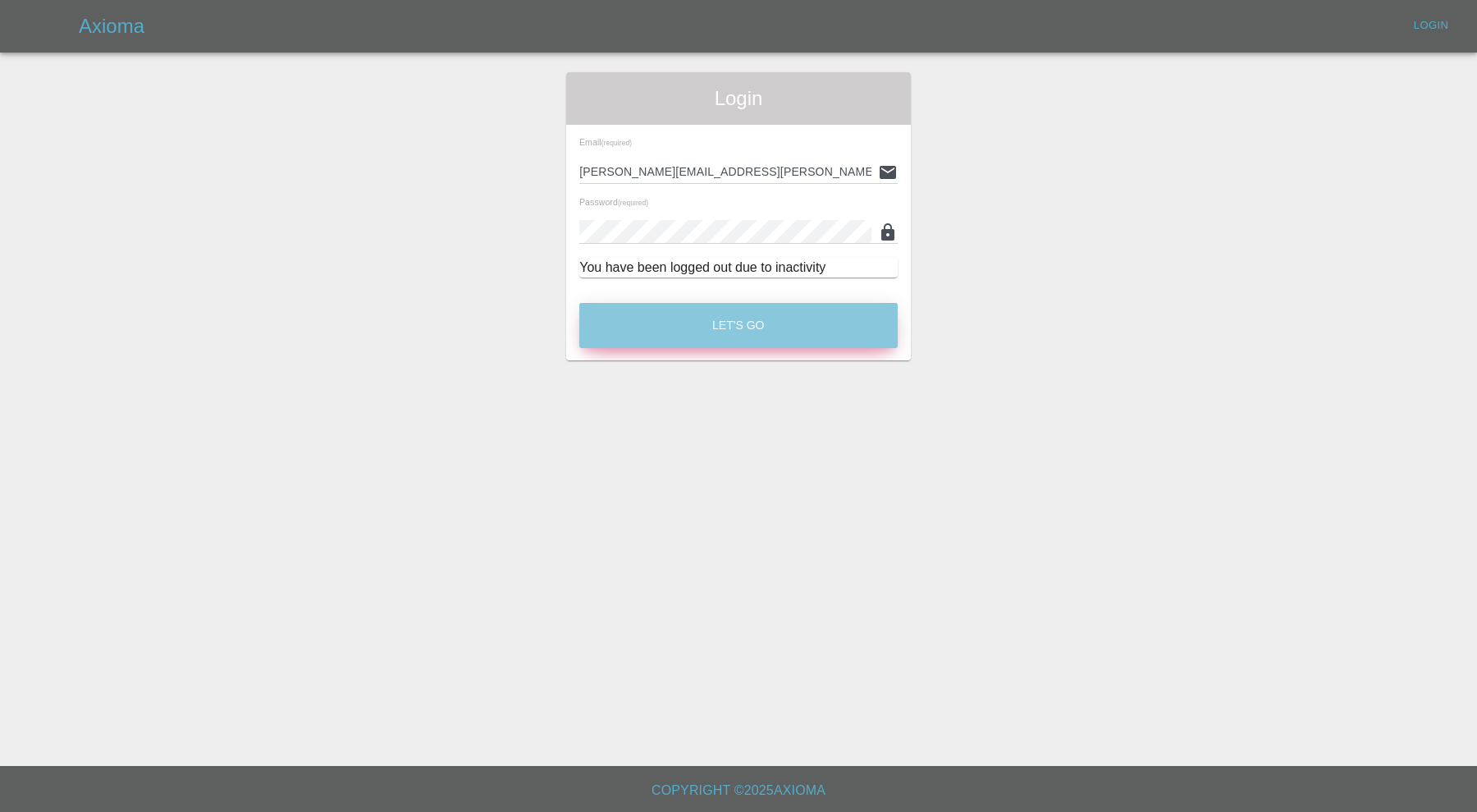
click at [756, 321] on button "Let's Go" at bounding box center [738, 325] width 318 height 45
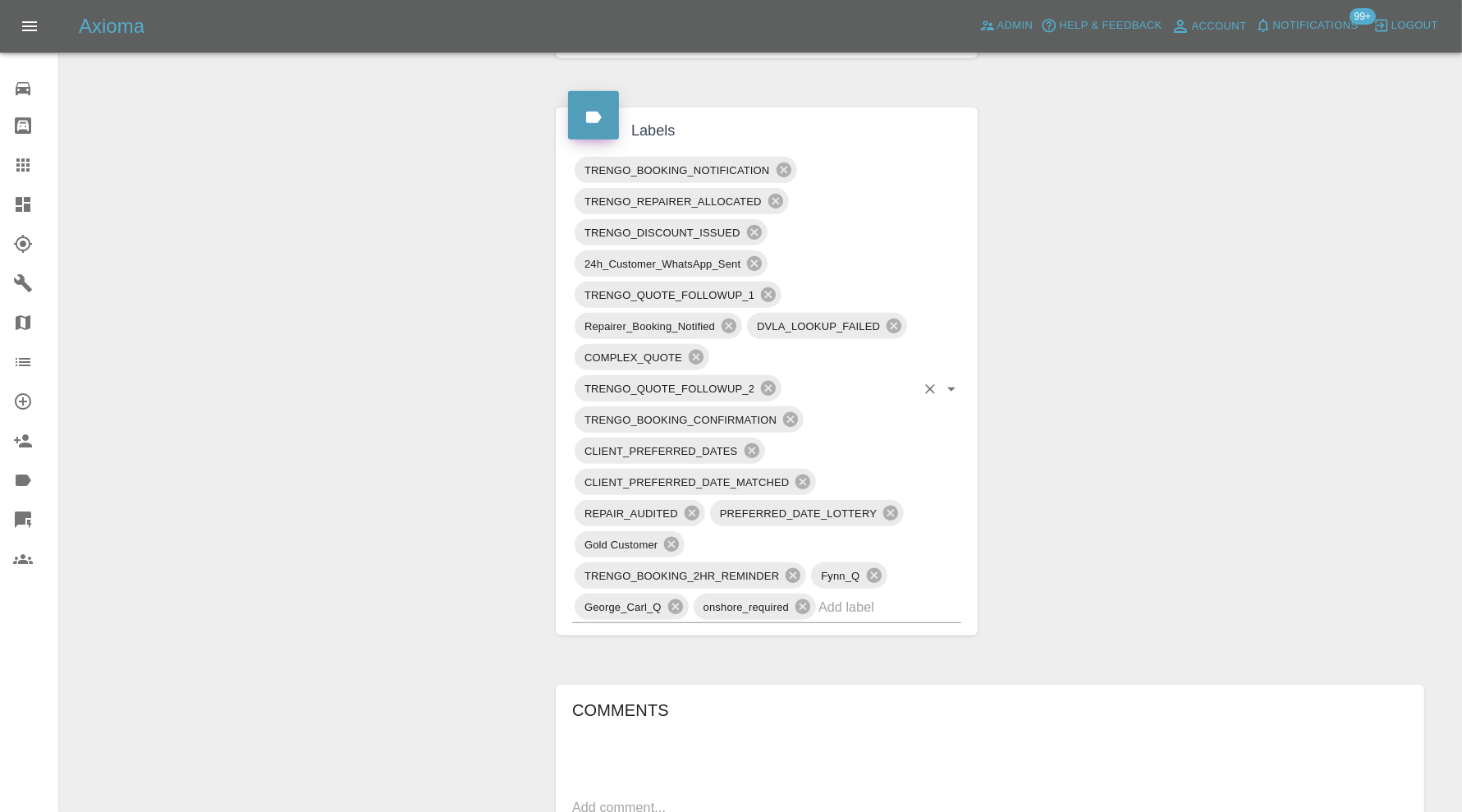
scroll to position [1094, 0]
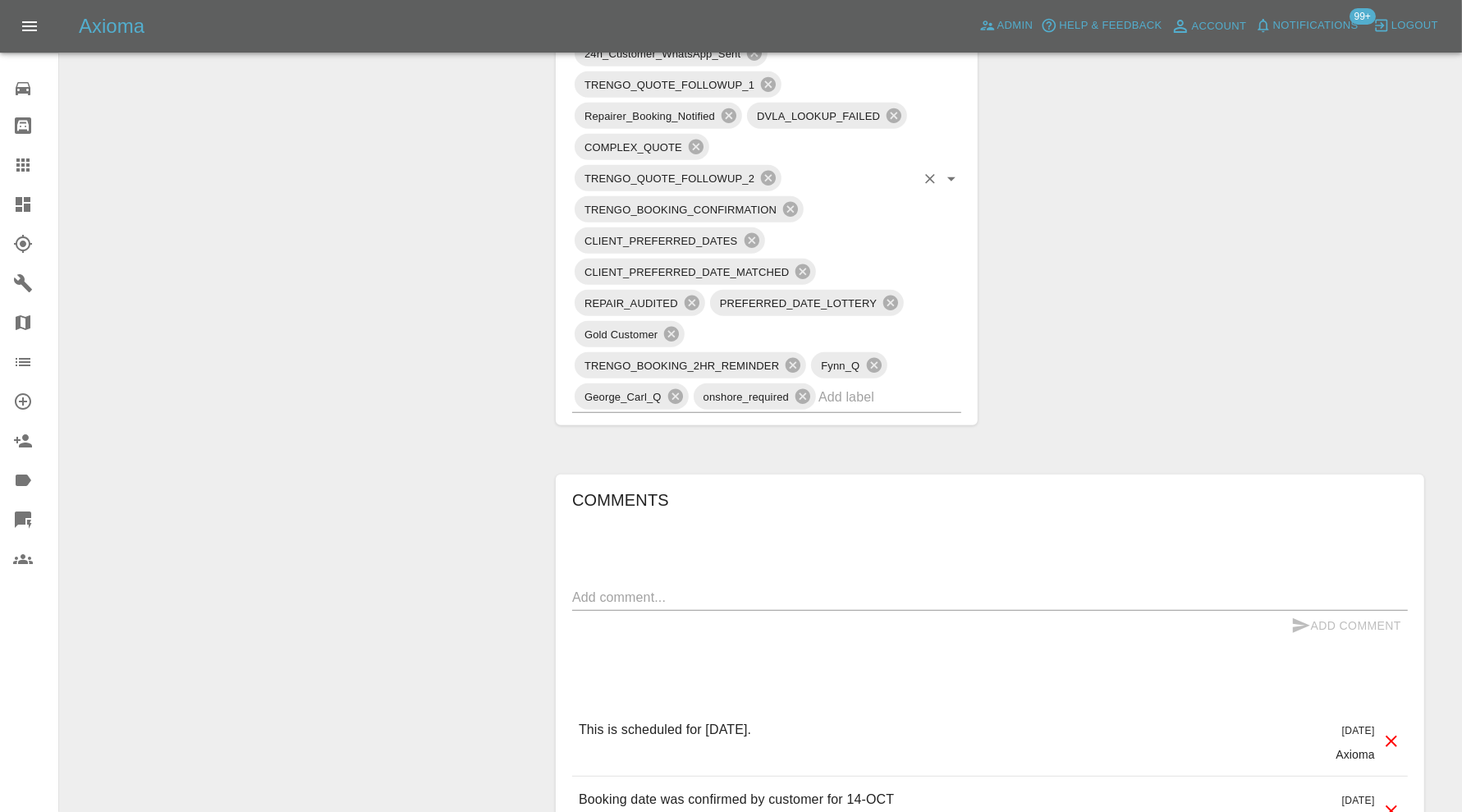
click at [883, 400] on input "text" at bounding box center [866, 396] width 97 height 25
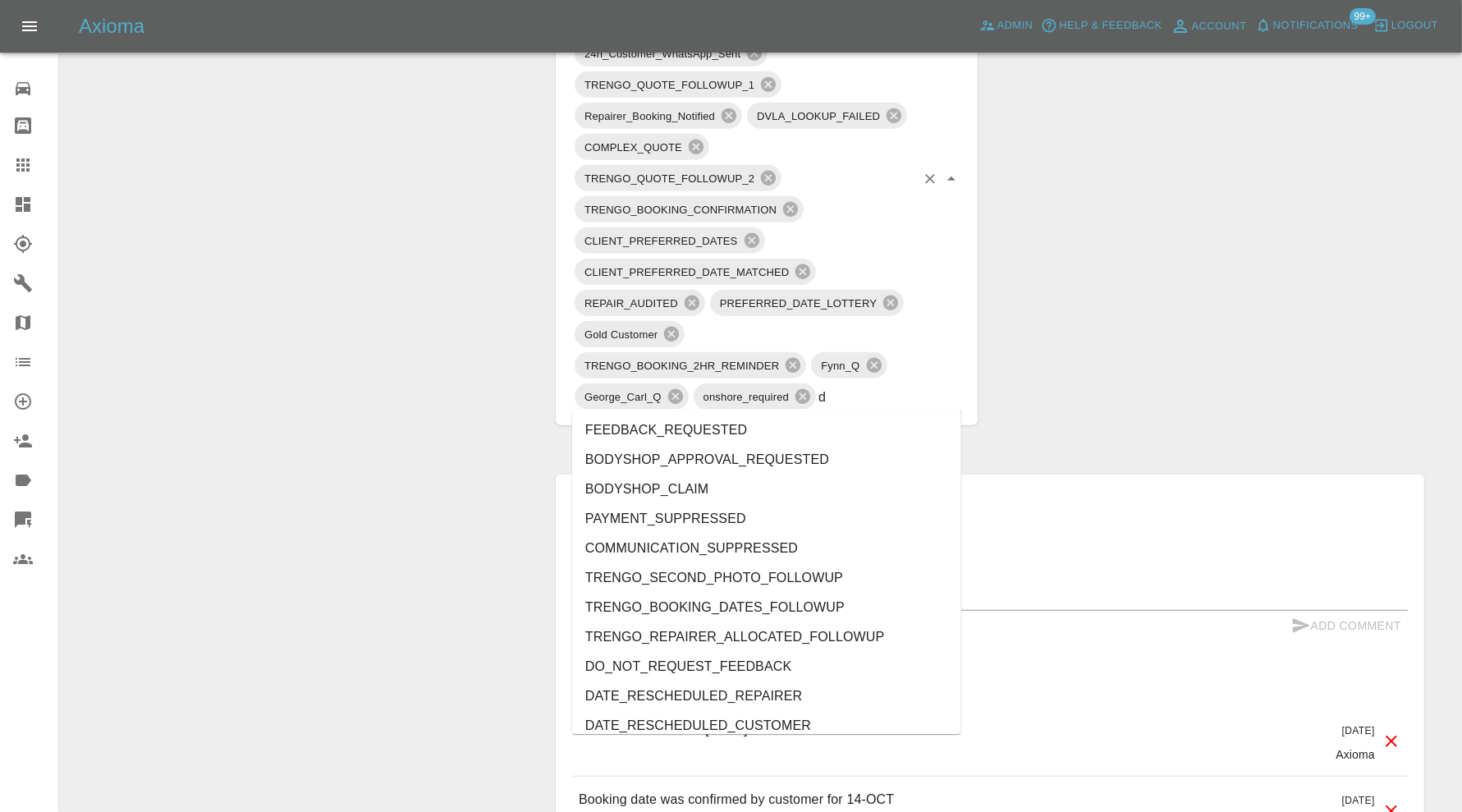
type input "do"
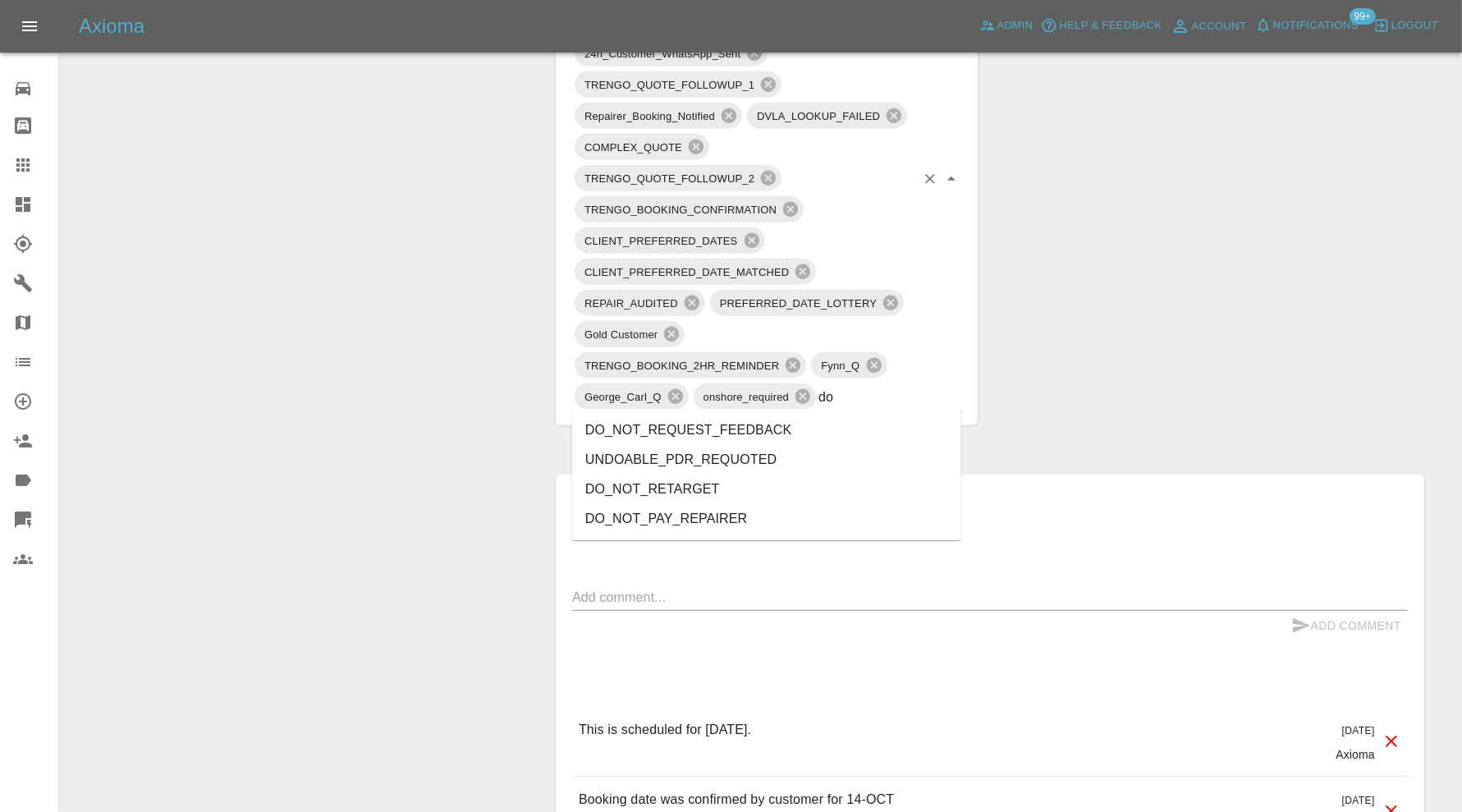
click at [789, 425] on li "DO_NOT_REQUEST_FEEDBACK" at bounding box center [766, 430] width 389 height 30
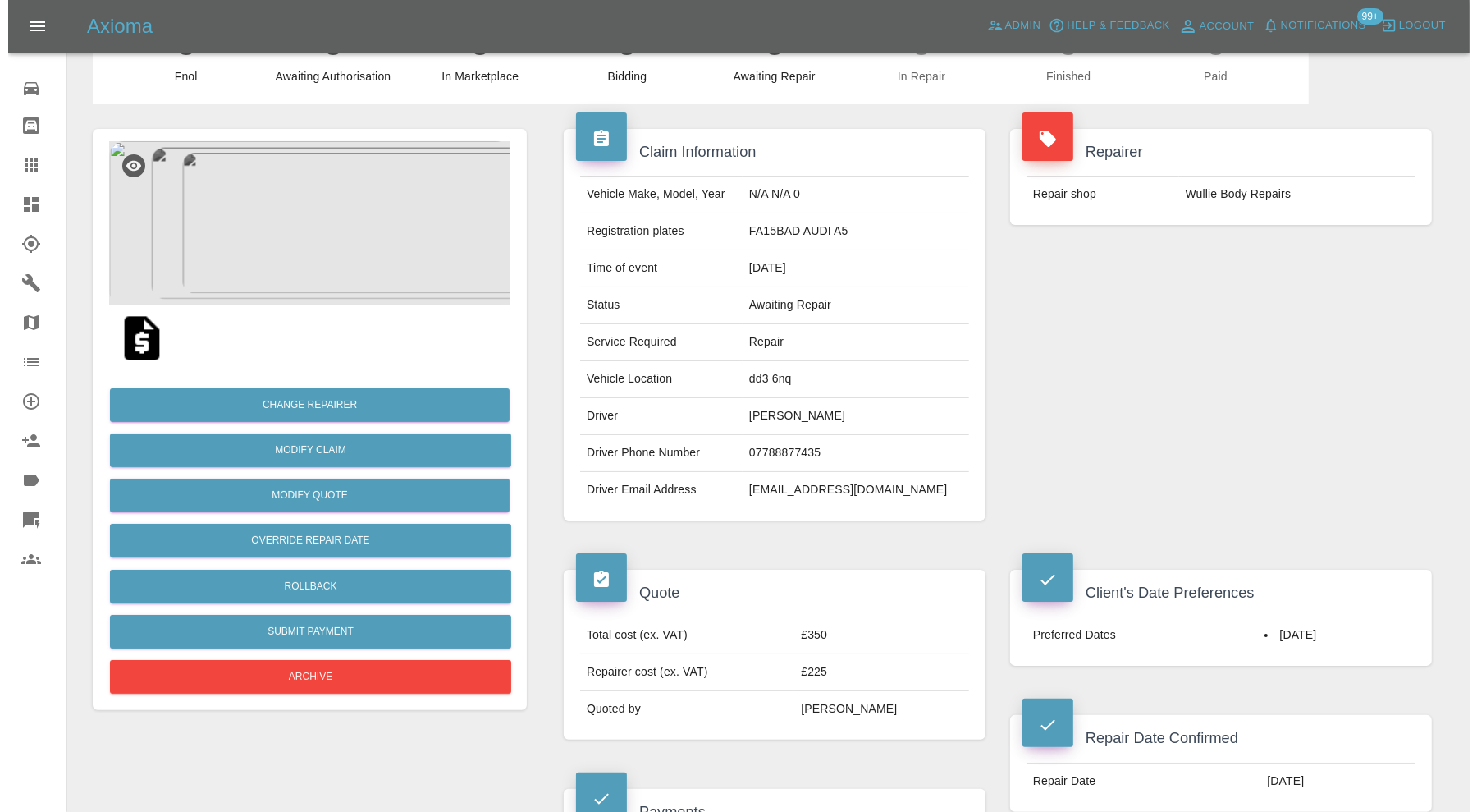
scroll to position [45, 0]
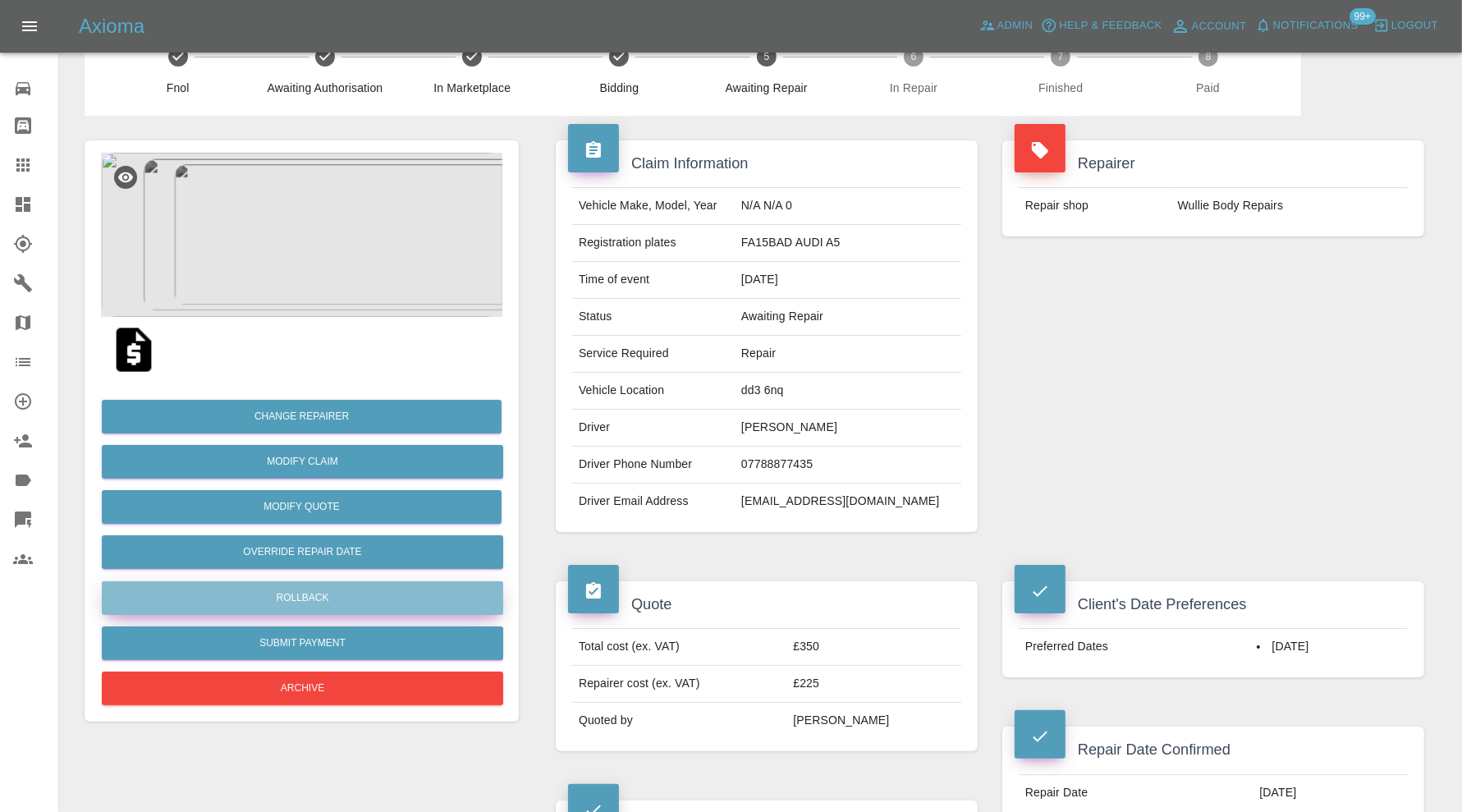
click at [462, 585] on button "Rollback" at bounding box center [303, 597] width 402 height 34
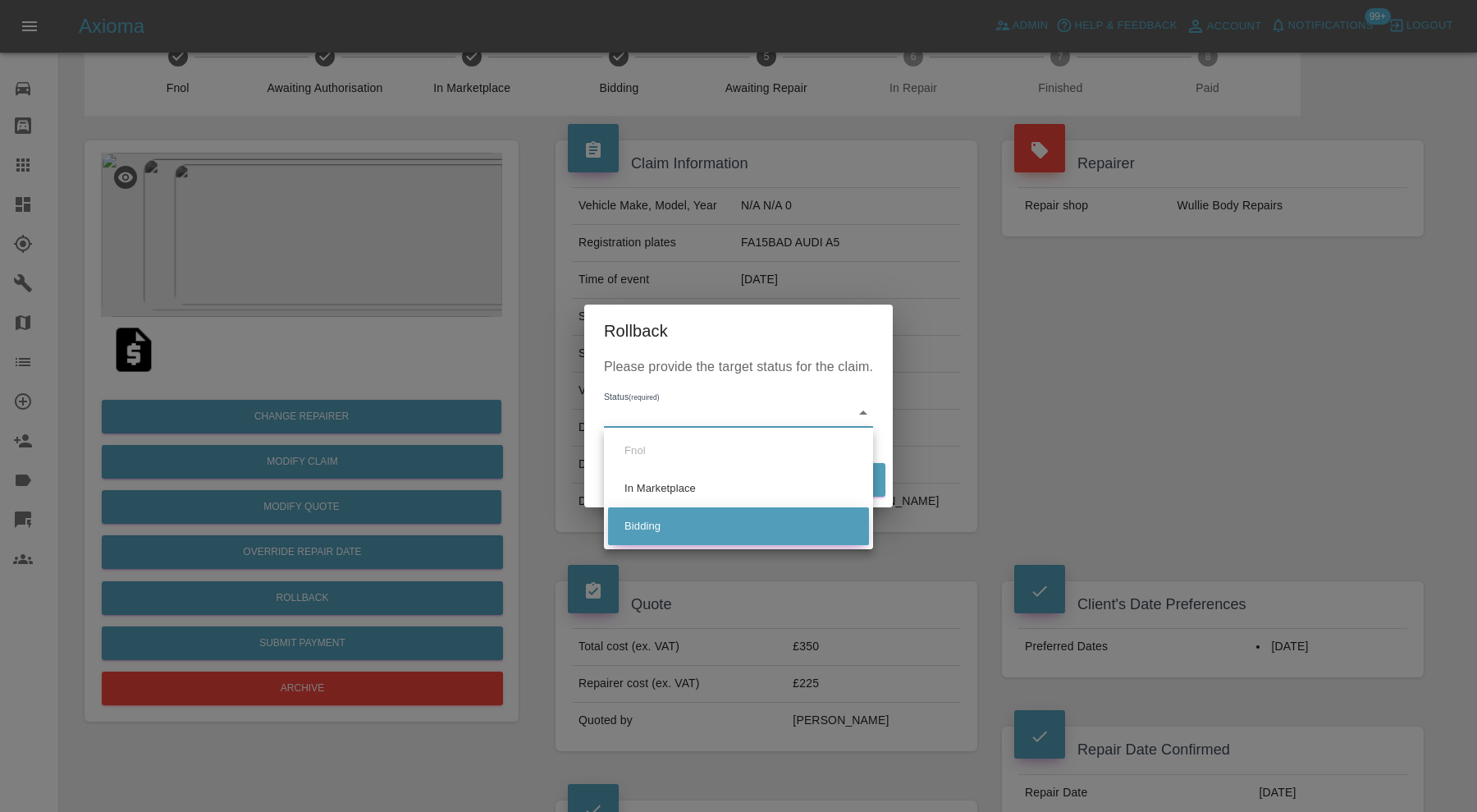
click at [716, 510] on li "Bidding" at bounding box center [739, 525] width 261 height 37
type input "bidding"
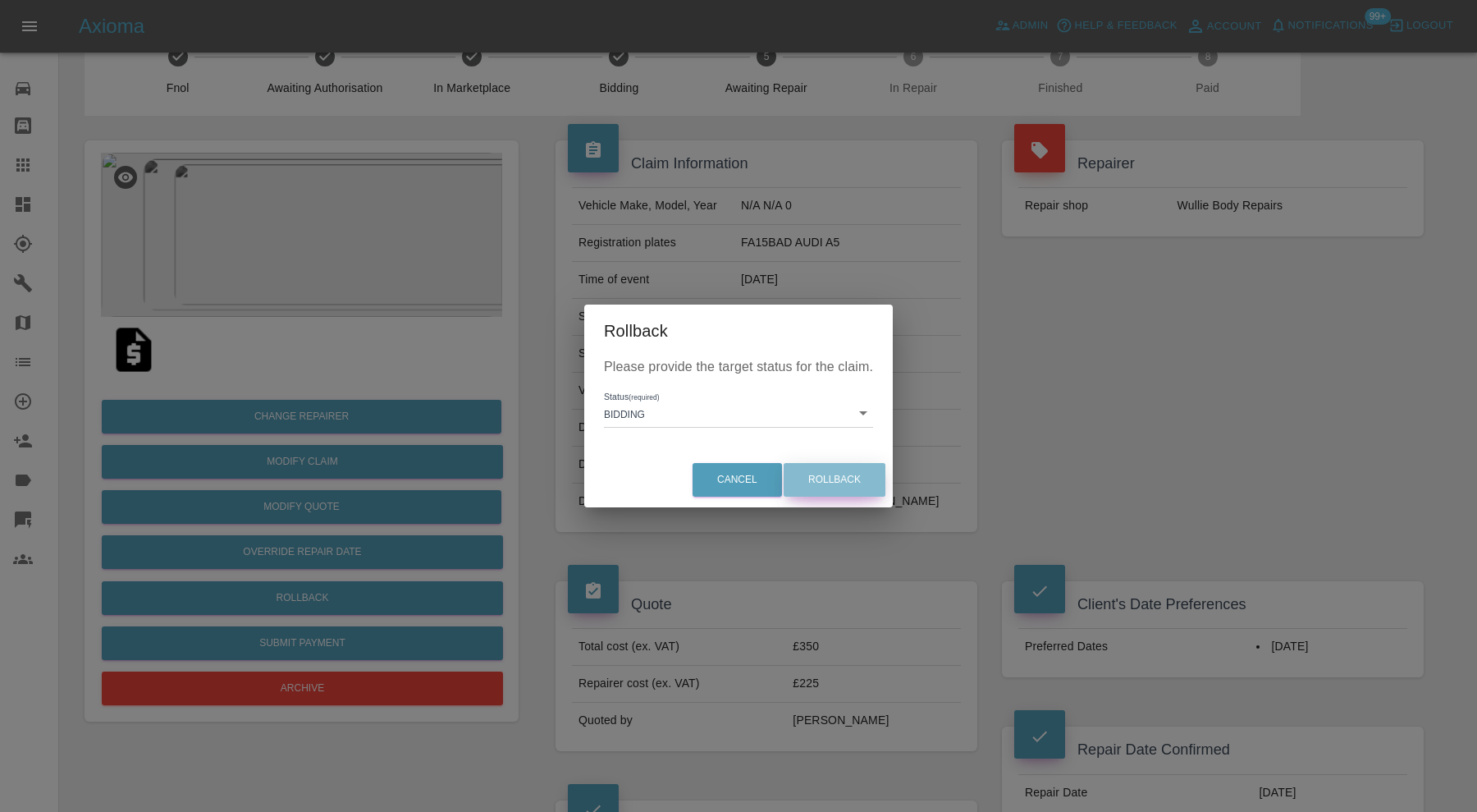
click at [817, 475] on button "Rollback" at bounding box center [835, 479] width 102 height 34
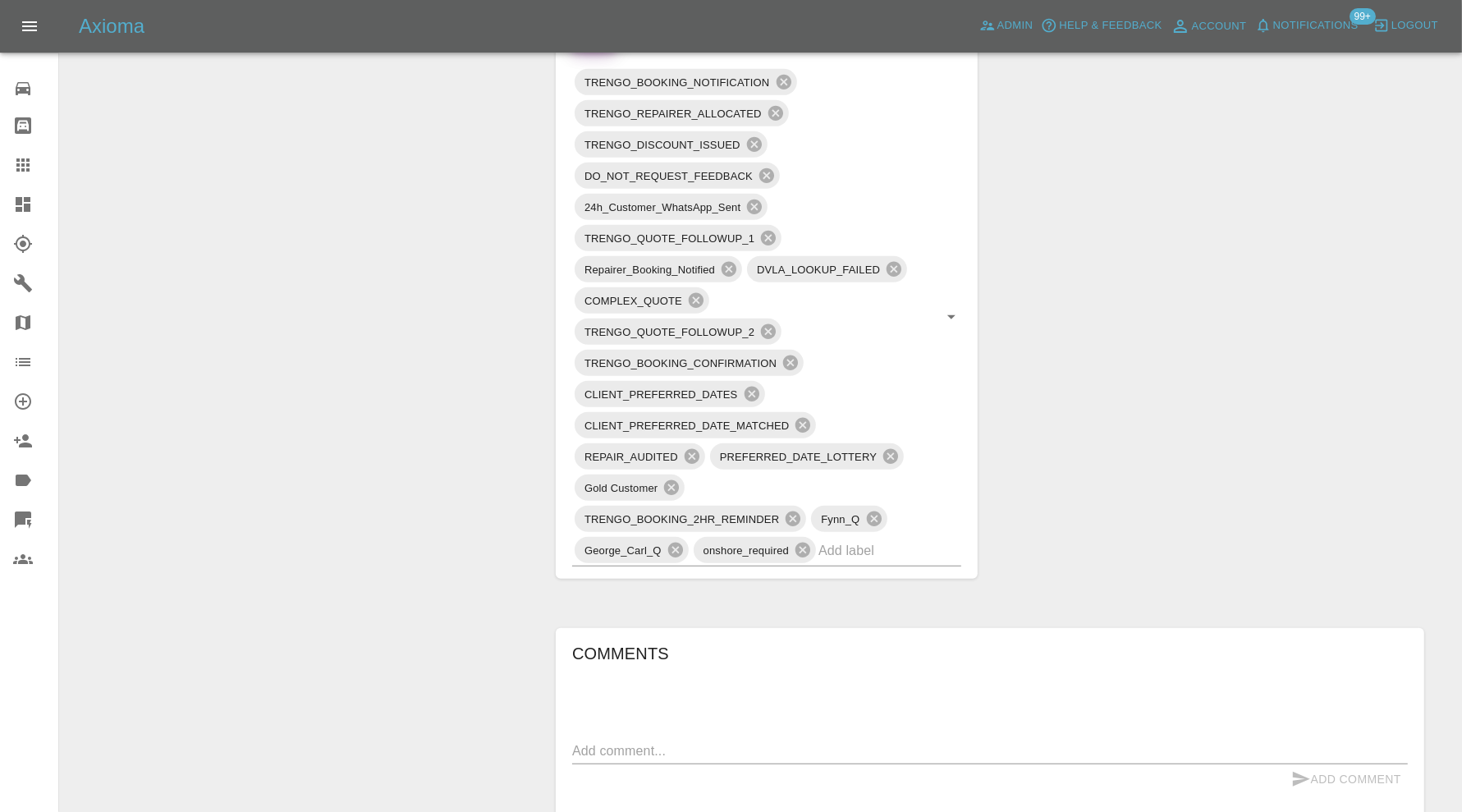
scroll to position [1094, 0]
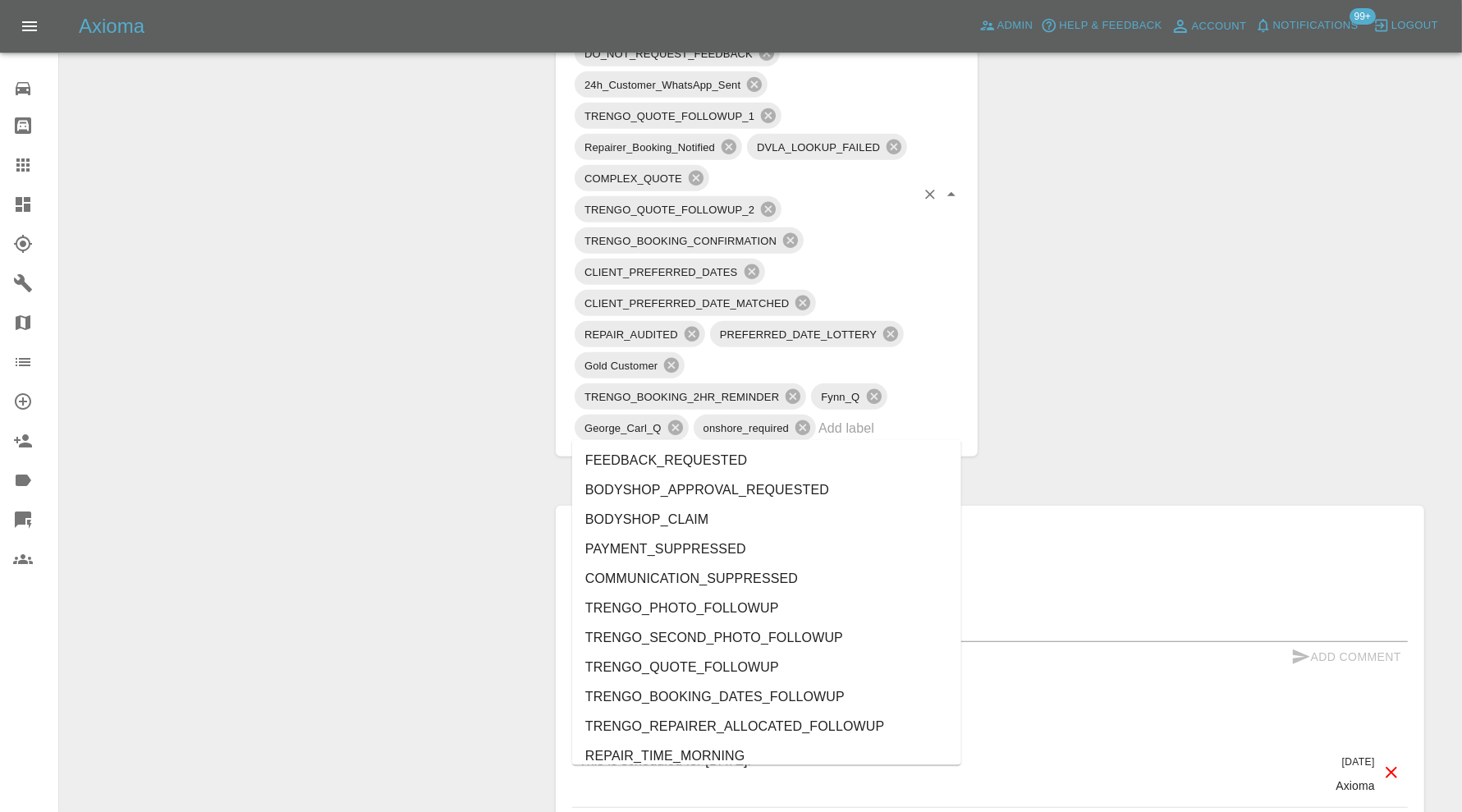
click at [931, 431] on div "TRENGO_BOOKING_NOTIFICATION TRENGO_REPAIRER_ALLOCATED TRENGO_DISCOUNT_ISSUED DO…" at bounding box center [766, 194] width 389 height 500
type input "resc"
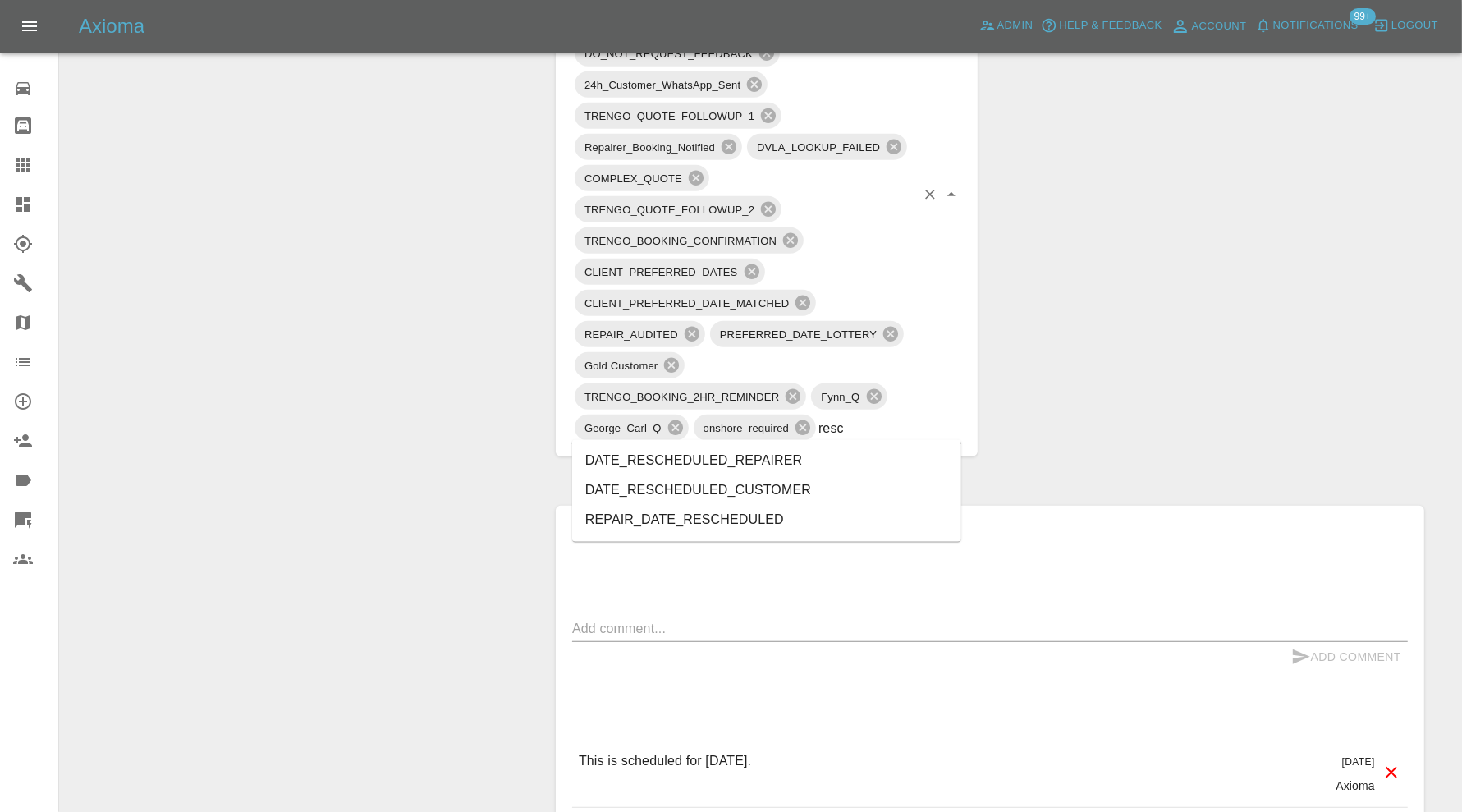
click at [803, 460] on li "DATE_RESCHEDULED_REPAIRER" at bounding box center [766, 462] width 389 height 30
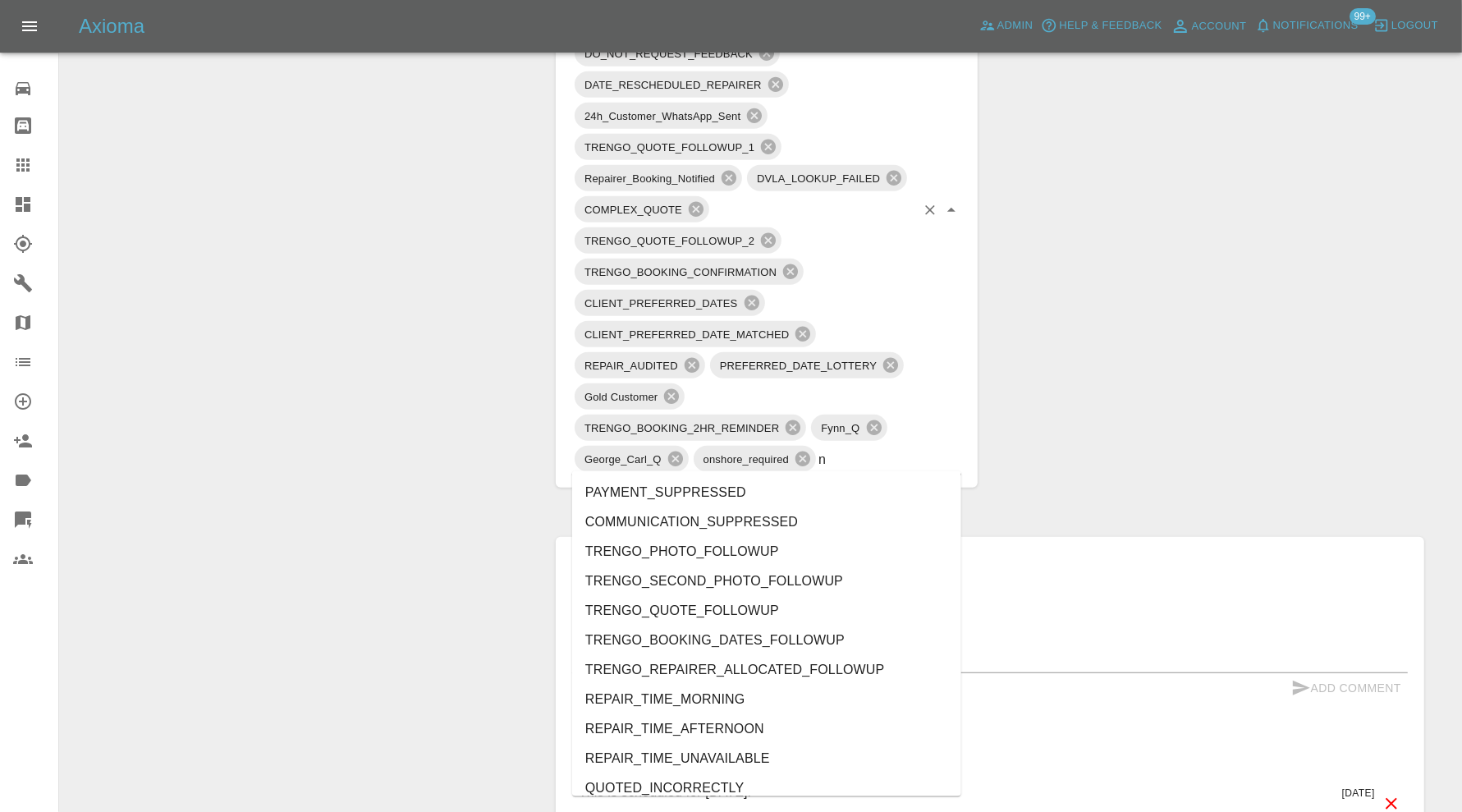
type input "no"
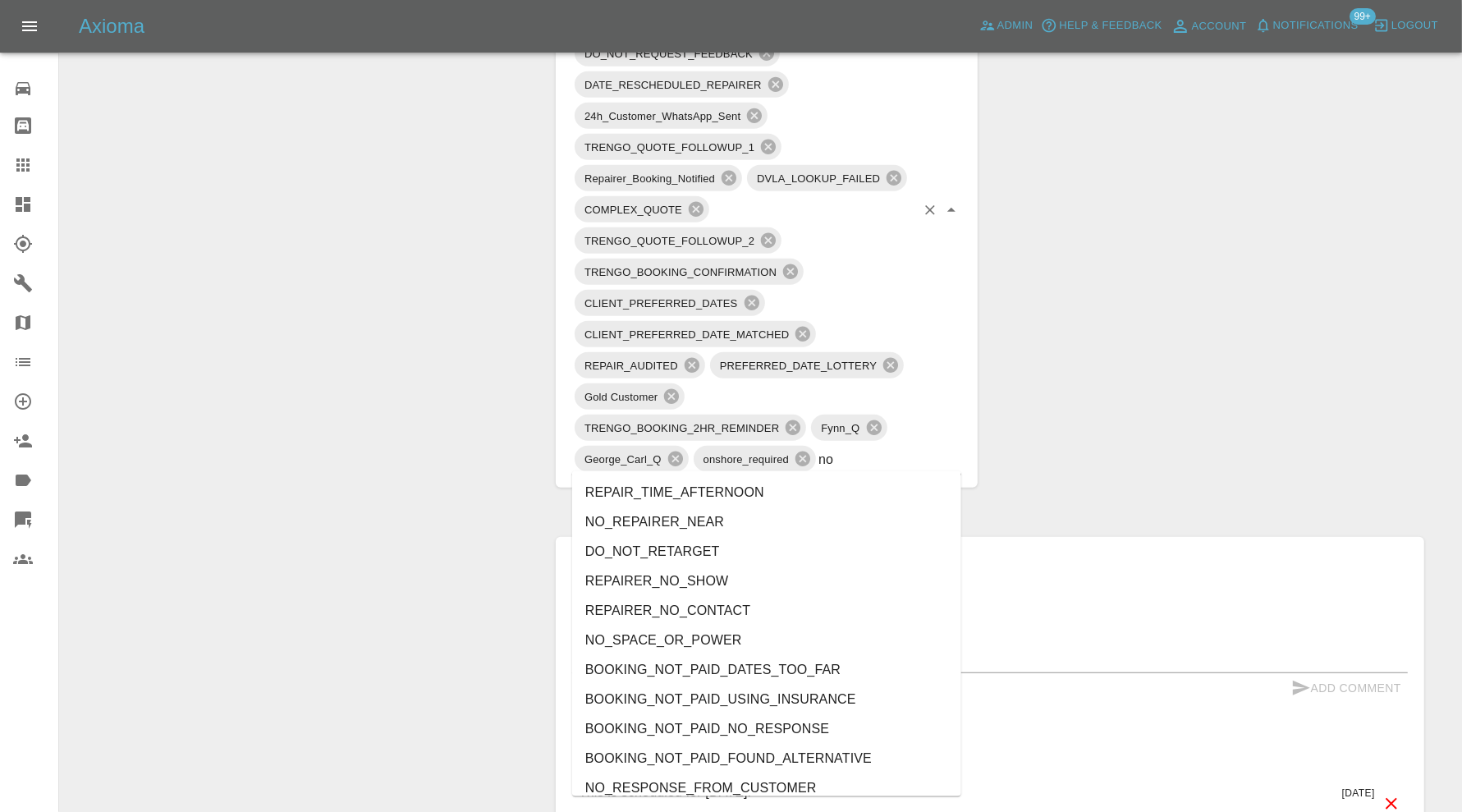
click at [744, 571] on li "REPAIRER_NO_SHOW" at bounding box center [766, 581] width 389 height 30
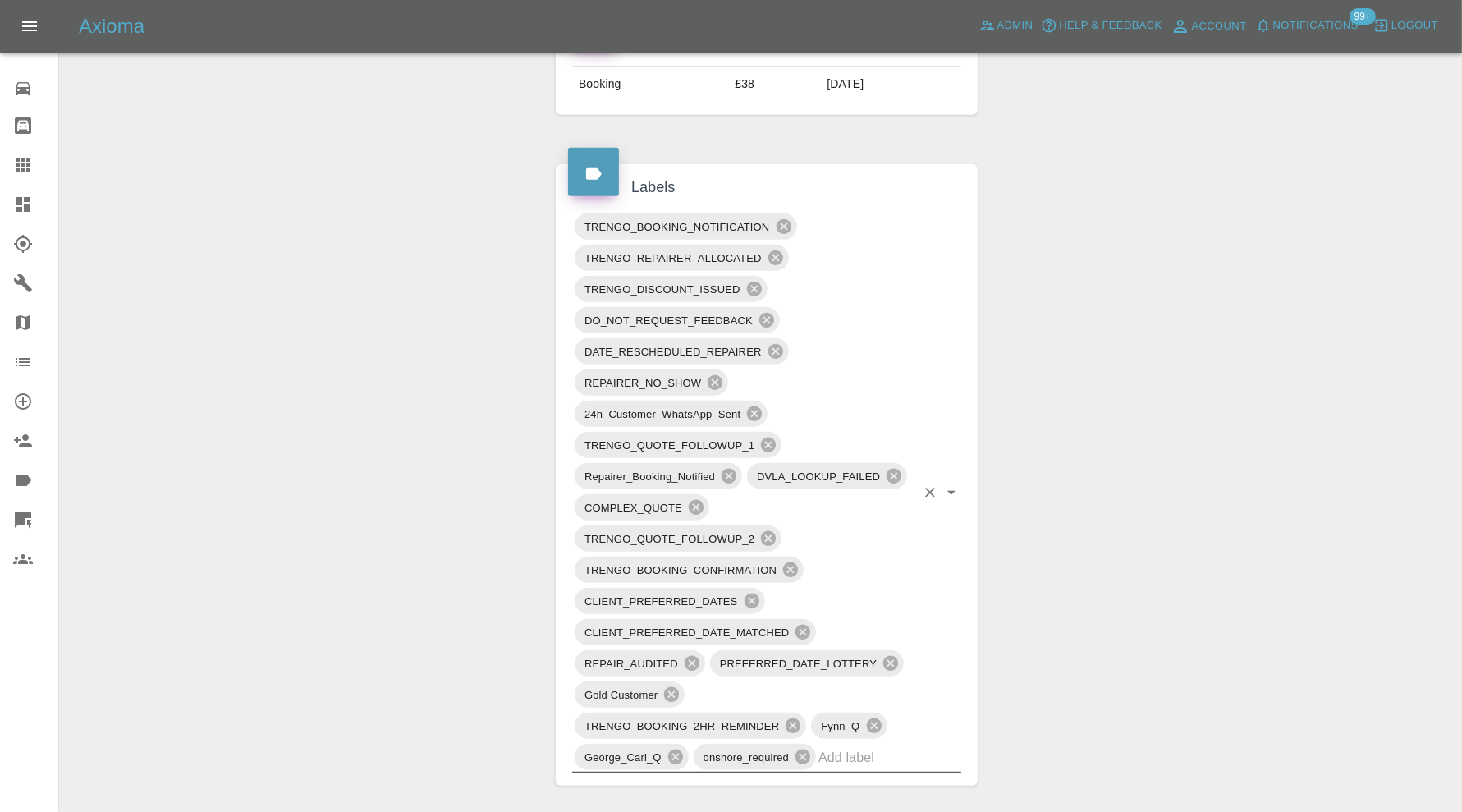
scroll to position [821, 0]
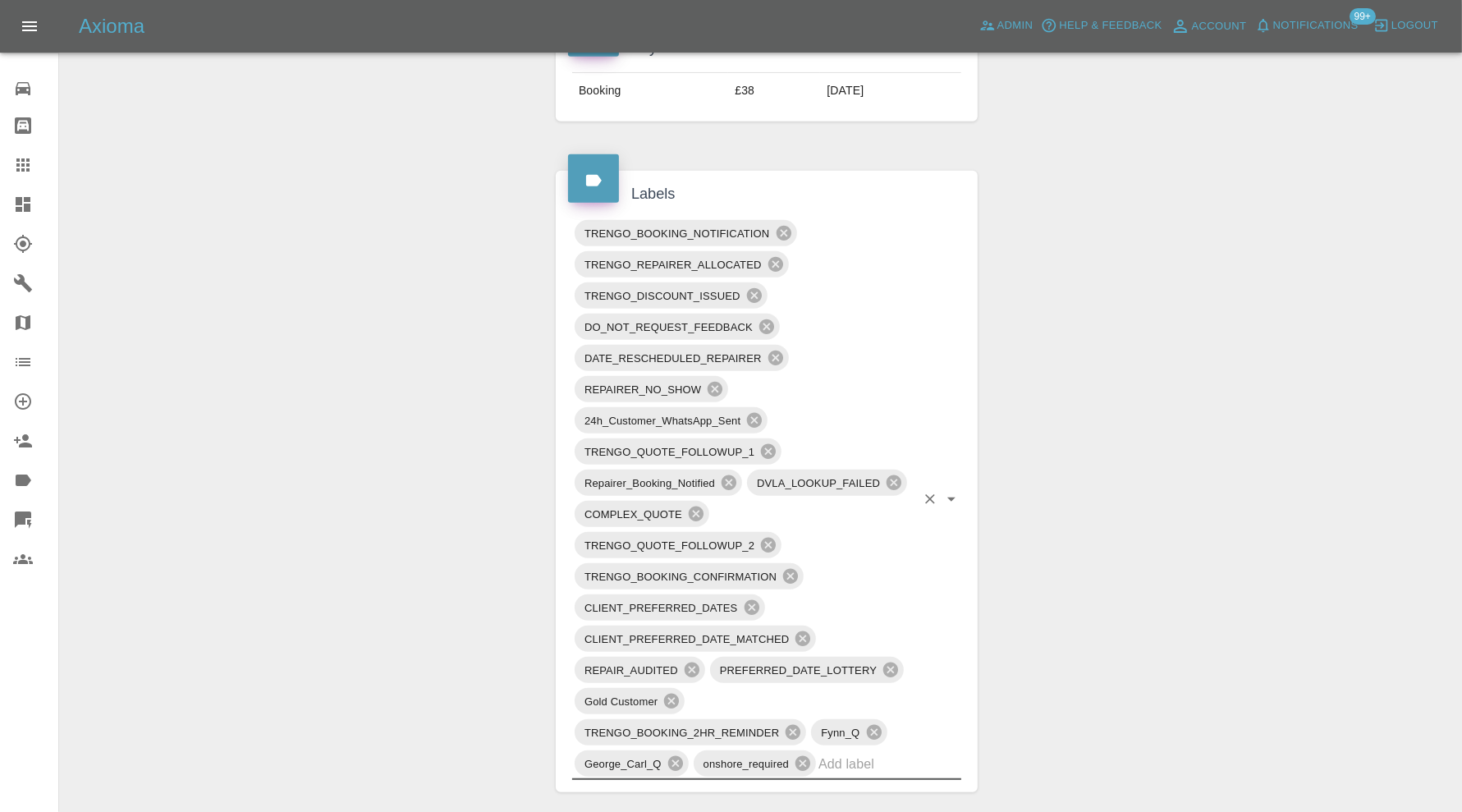
click at [784, 220] on div "TRENGO_BOOKING_NOTIFICATION" at bounding box center [686, 233] width 223 height 26
click at [786, 226] on icon at bounding box center [783, 233] width 15 height 15
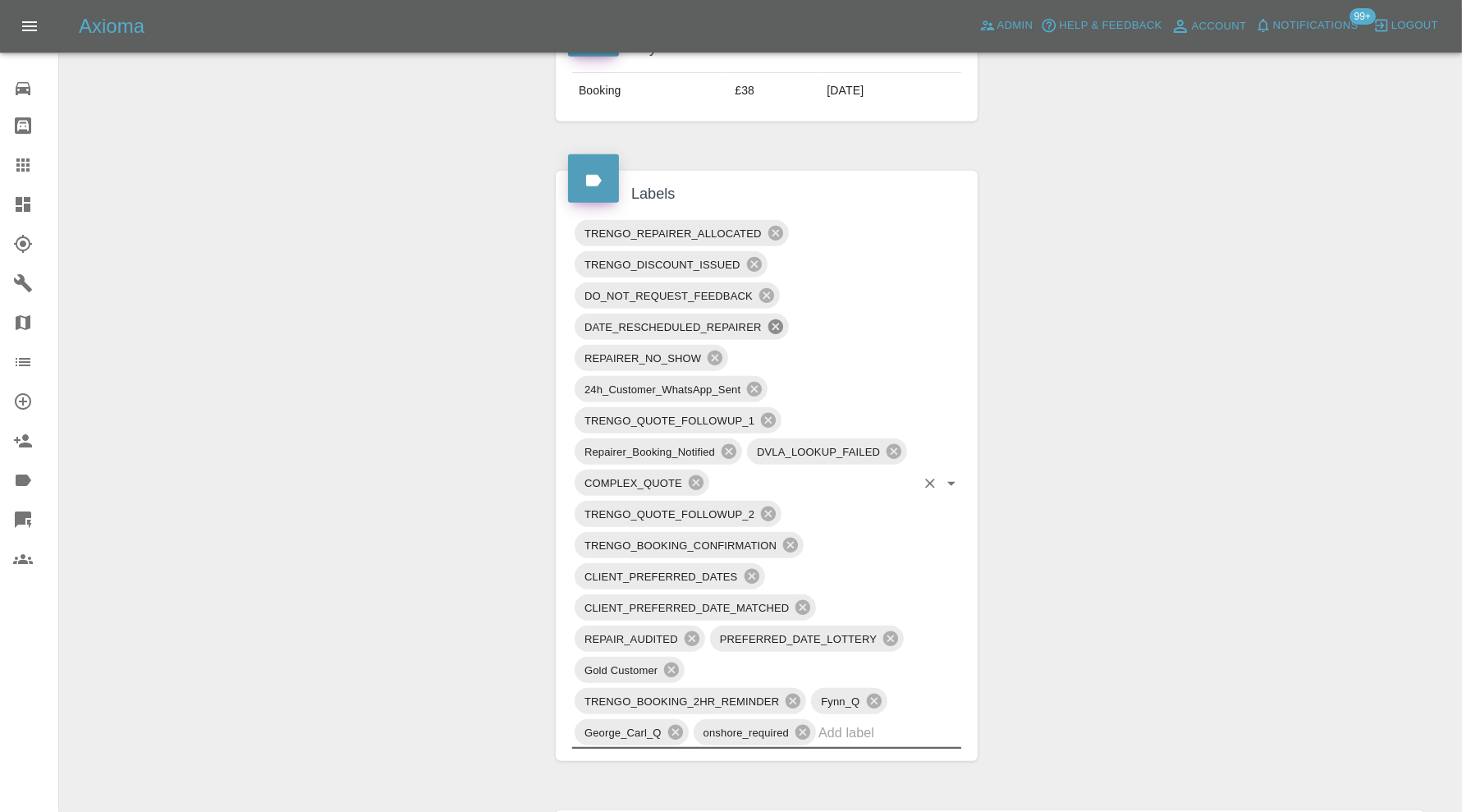
click at [779, 319] on icon at bounding box center [775, 326] width 15 height 15
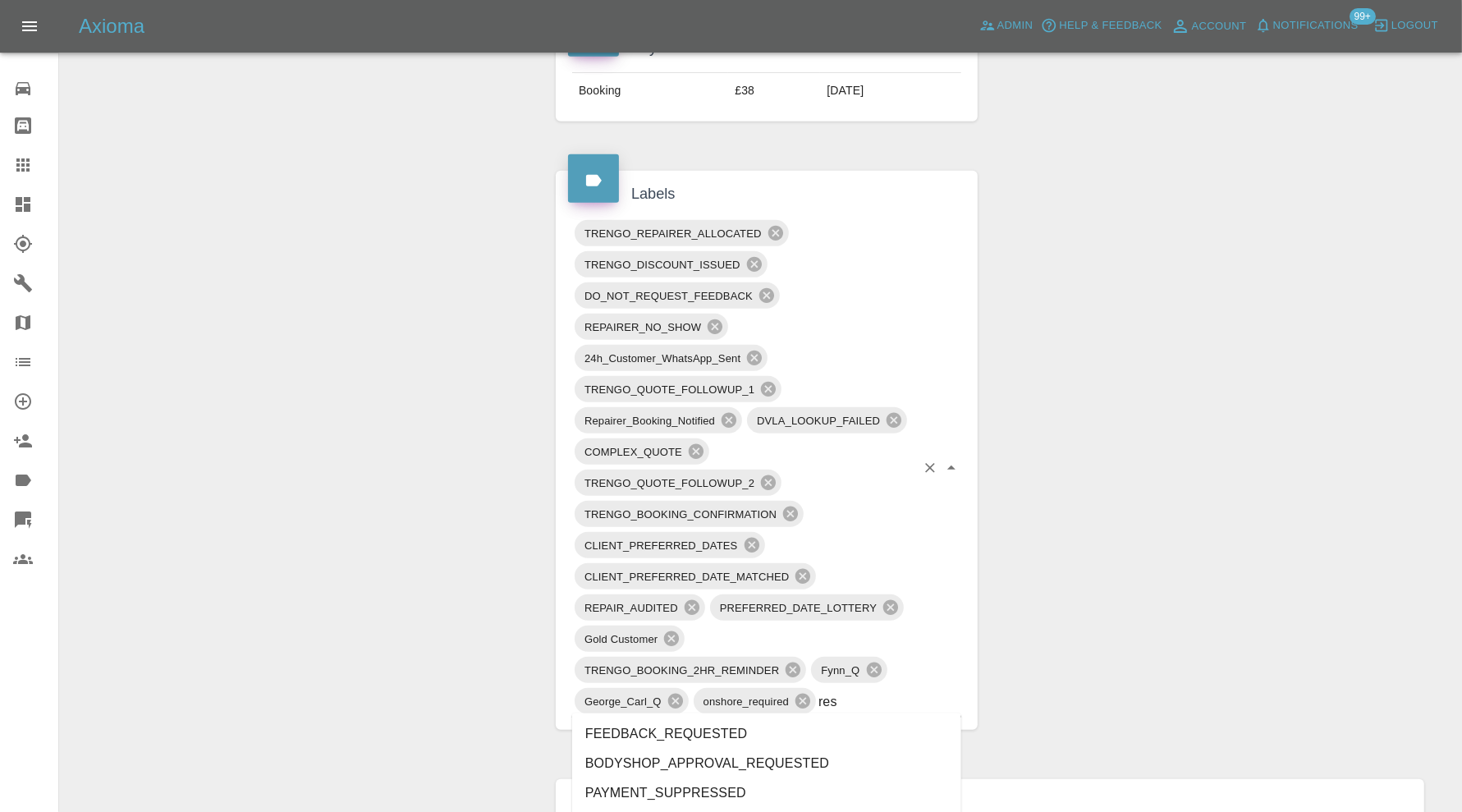
type input "resc"
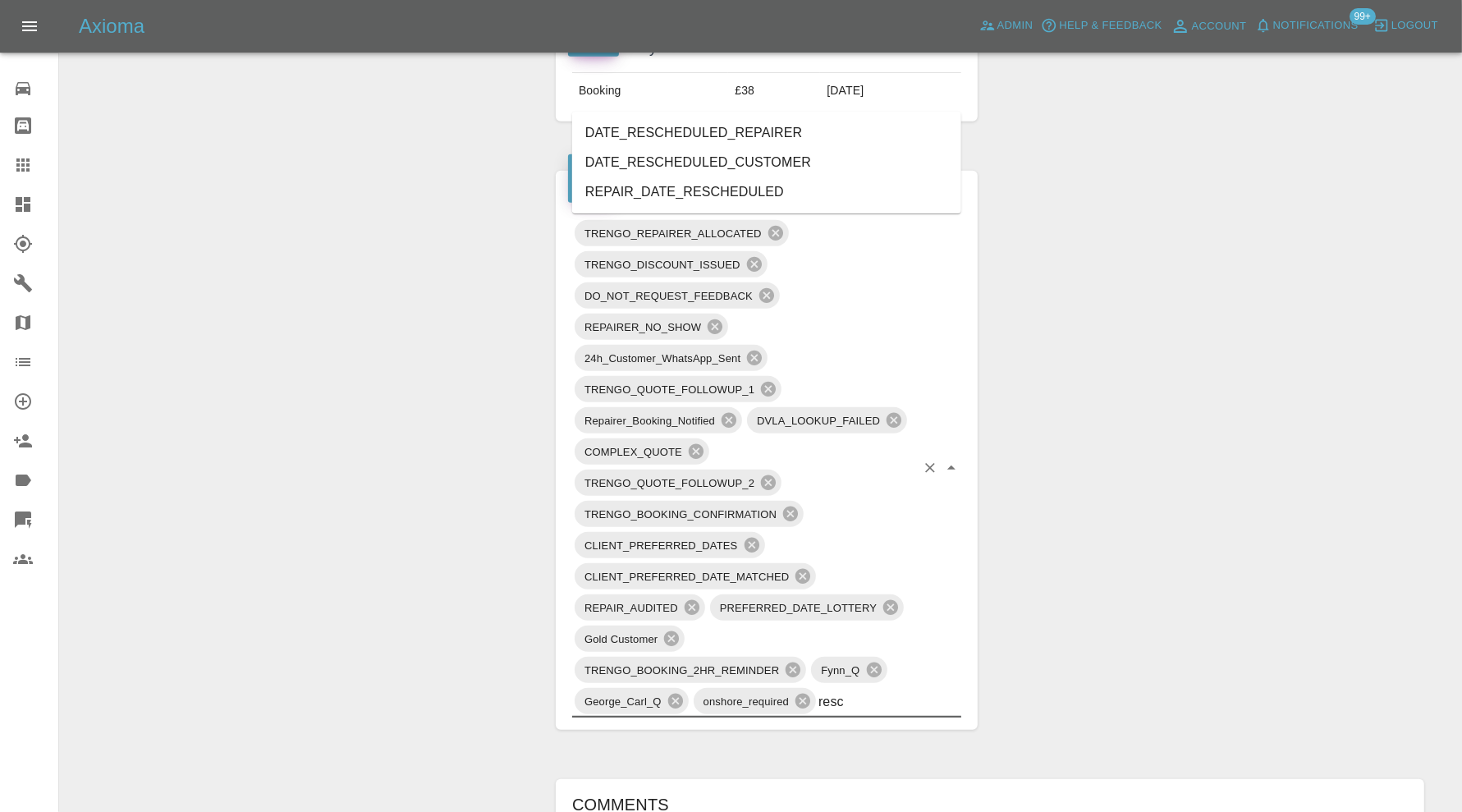
click at [747, 136] on li "DATE_RESCHEDULED_REPAIRER" at bounding box center [766, 133] width 389 height 30
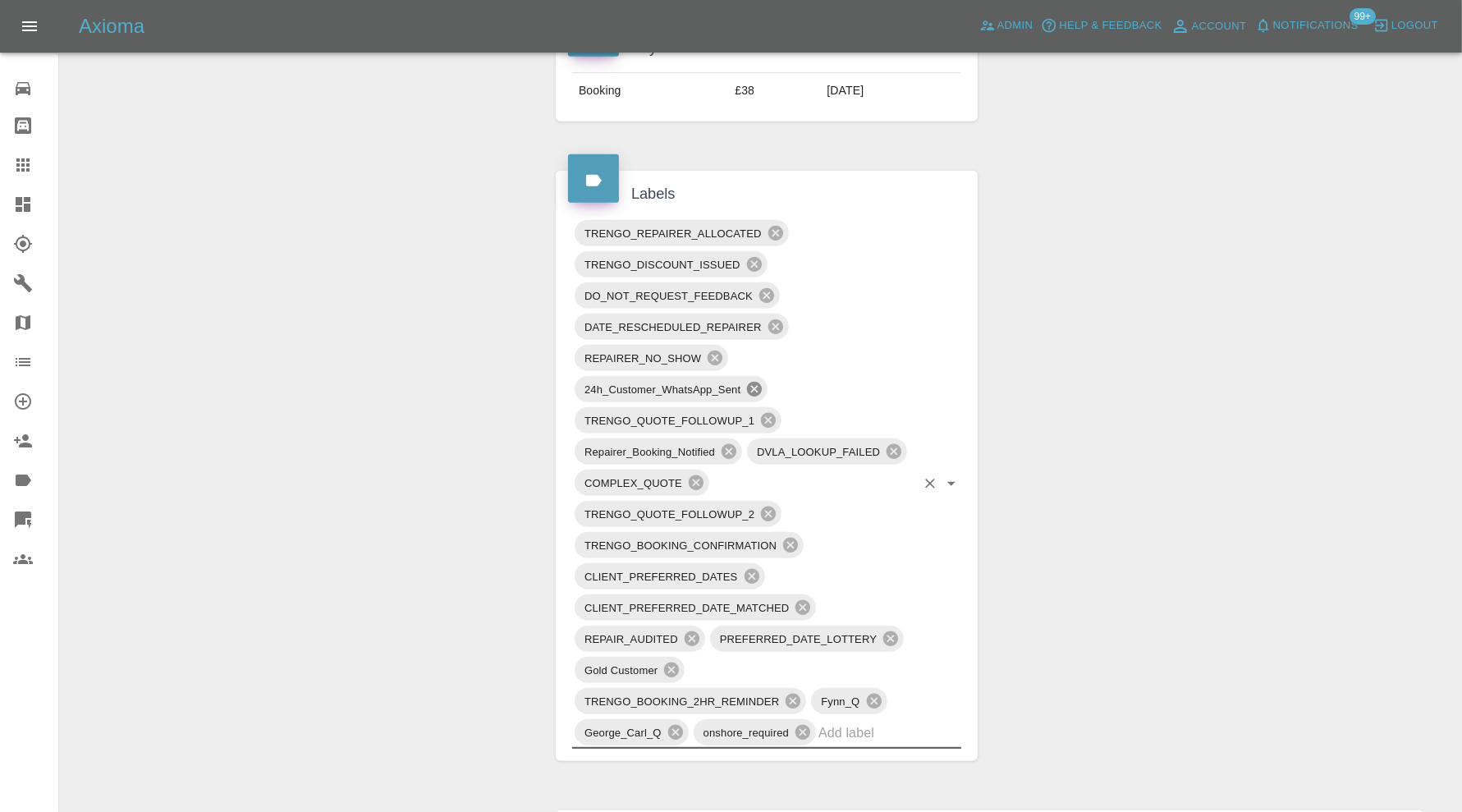
click at [758, 382] on icon at bounding box center [754, 389] width 18 height 18
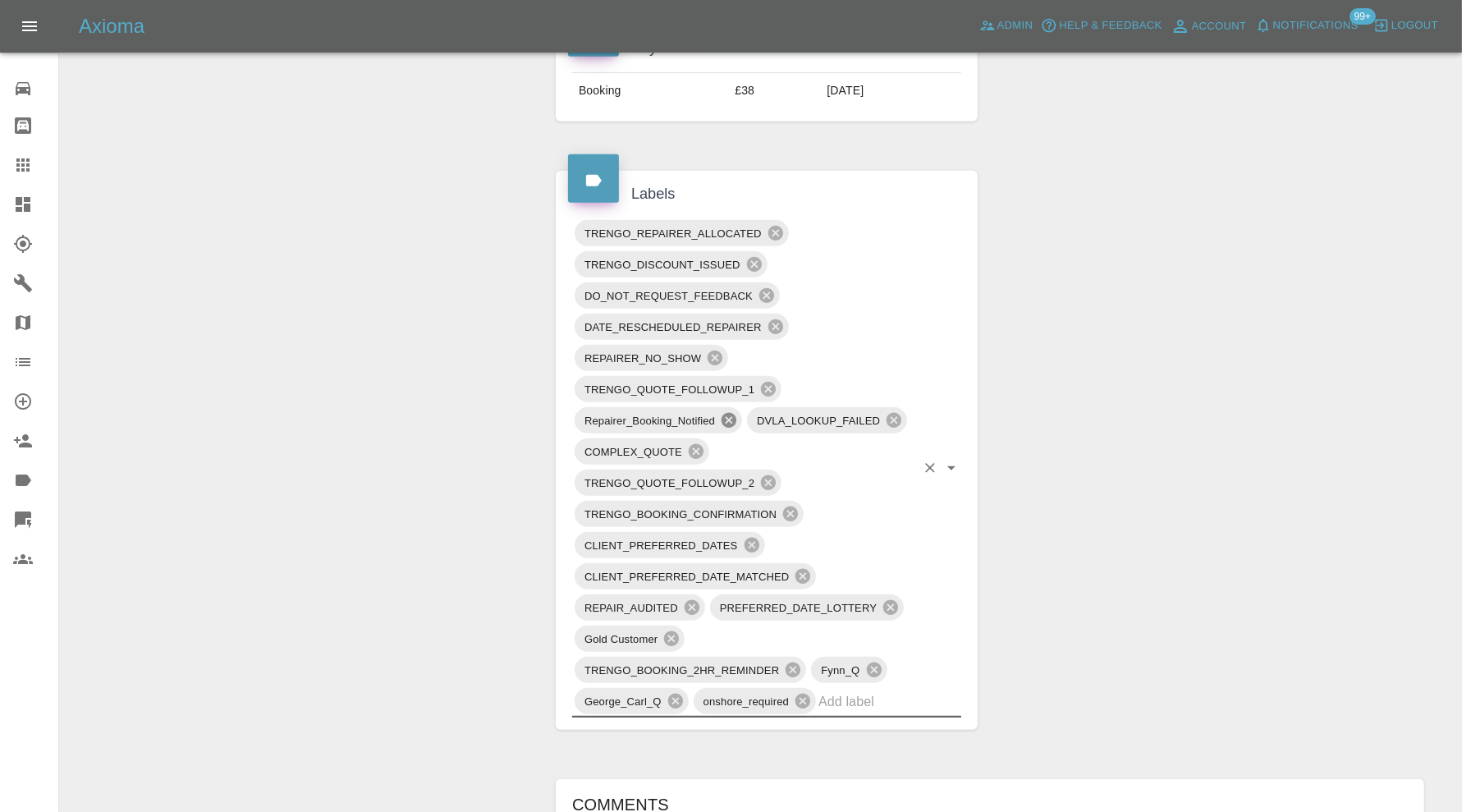
click at [733, 414] on icon at bounding box center [729, 420] width 15 height 15
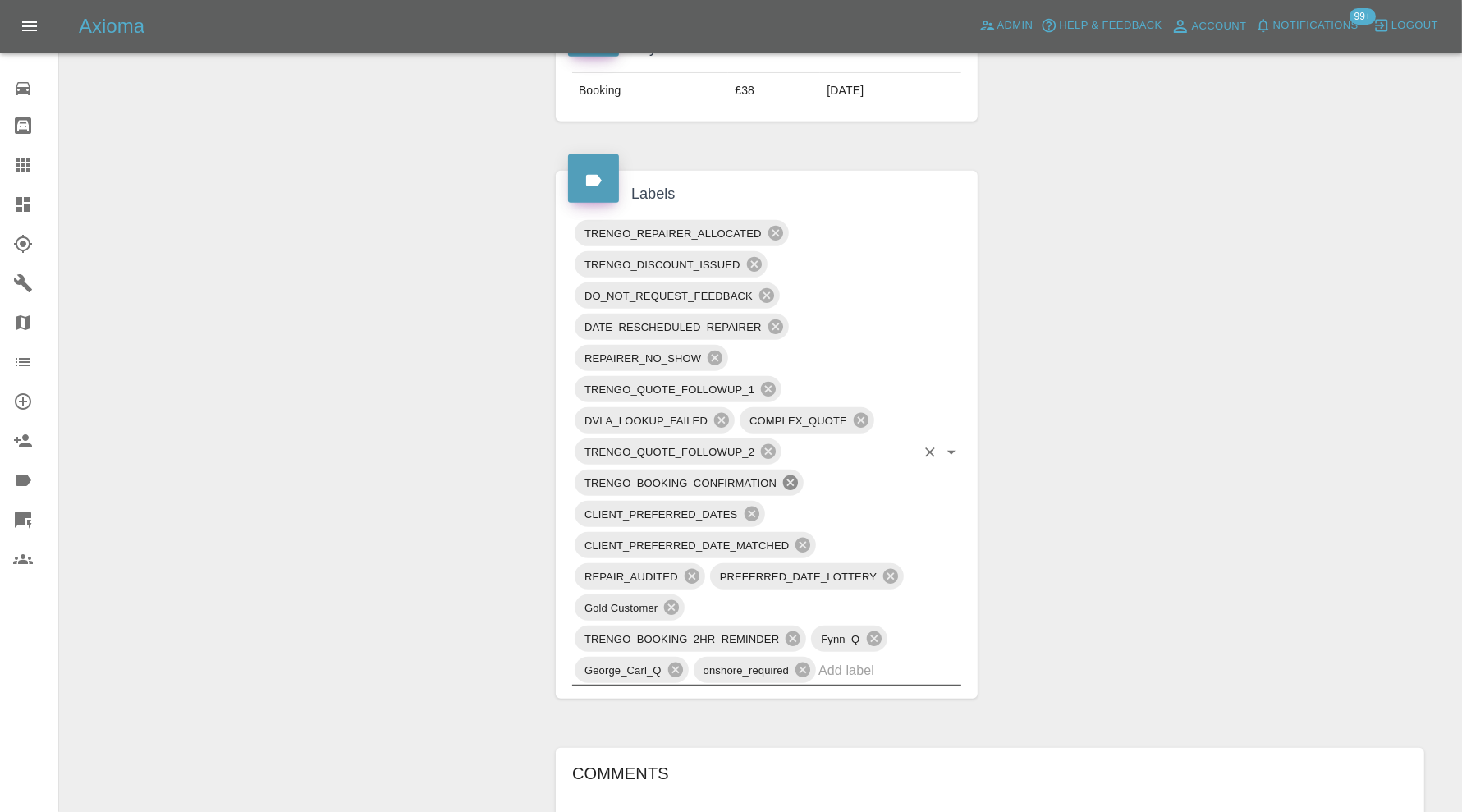
click at [797, 477] on icon at bounding box center [791, 483] width 15 height 15
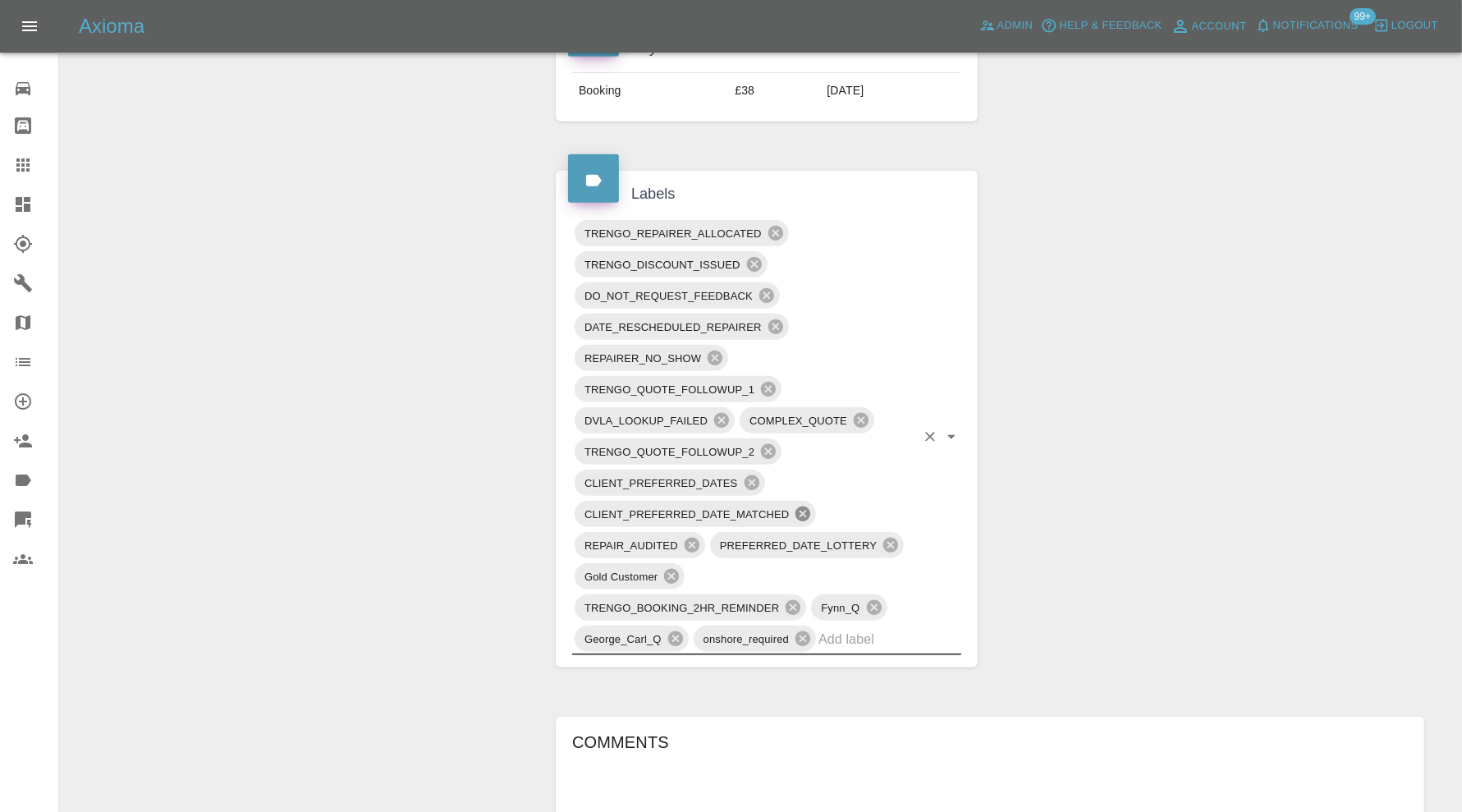
click at [800, 506] on icon at bounding box center [803, 513] width 15 height 15
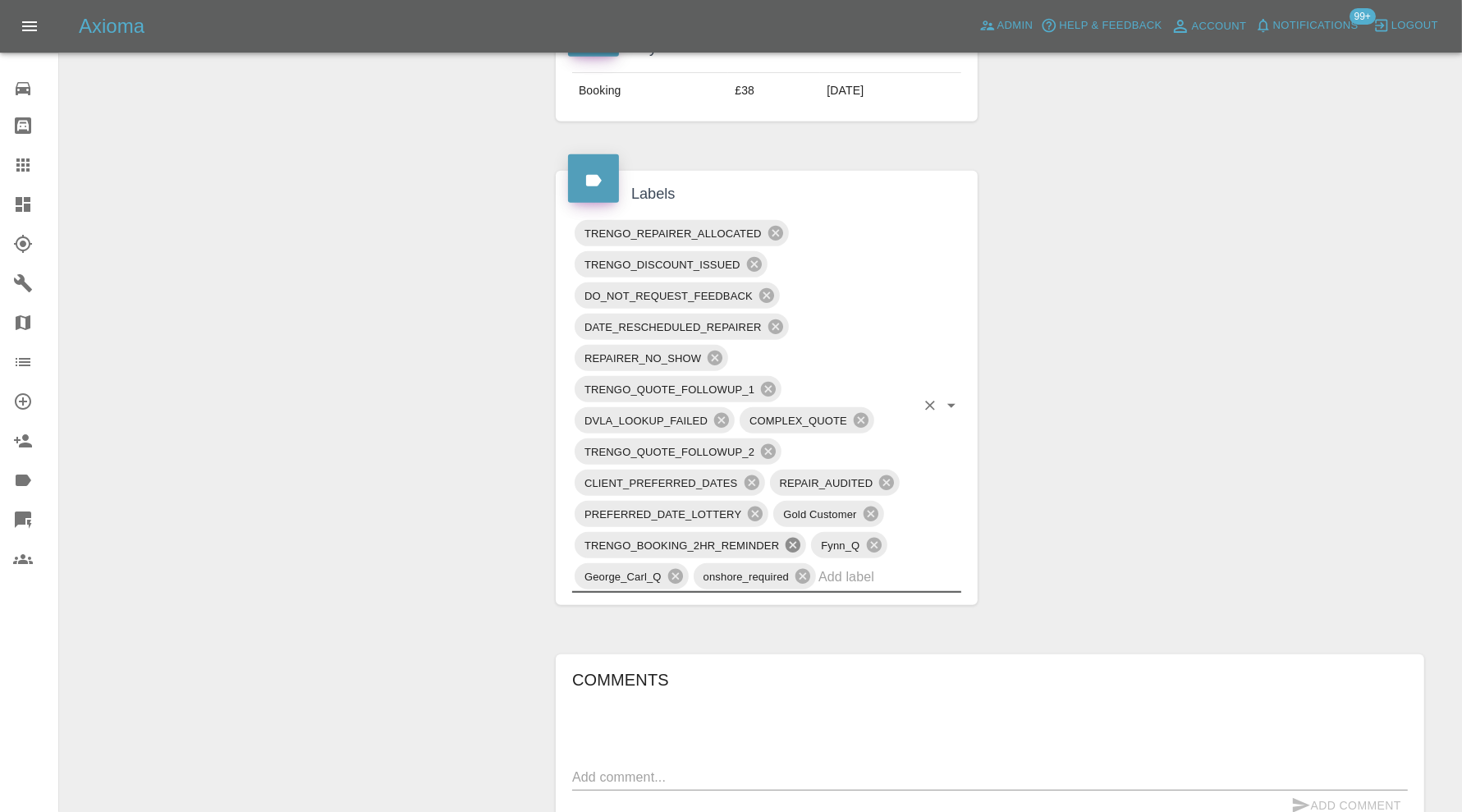
click at [792, 538] on icon at bounding box center [792, 544] width 15 height 15
click at [811, 779] on div "x" at bounding box center [990, 771] width 836 height 26
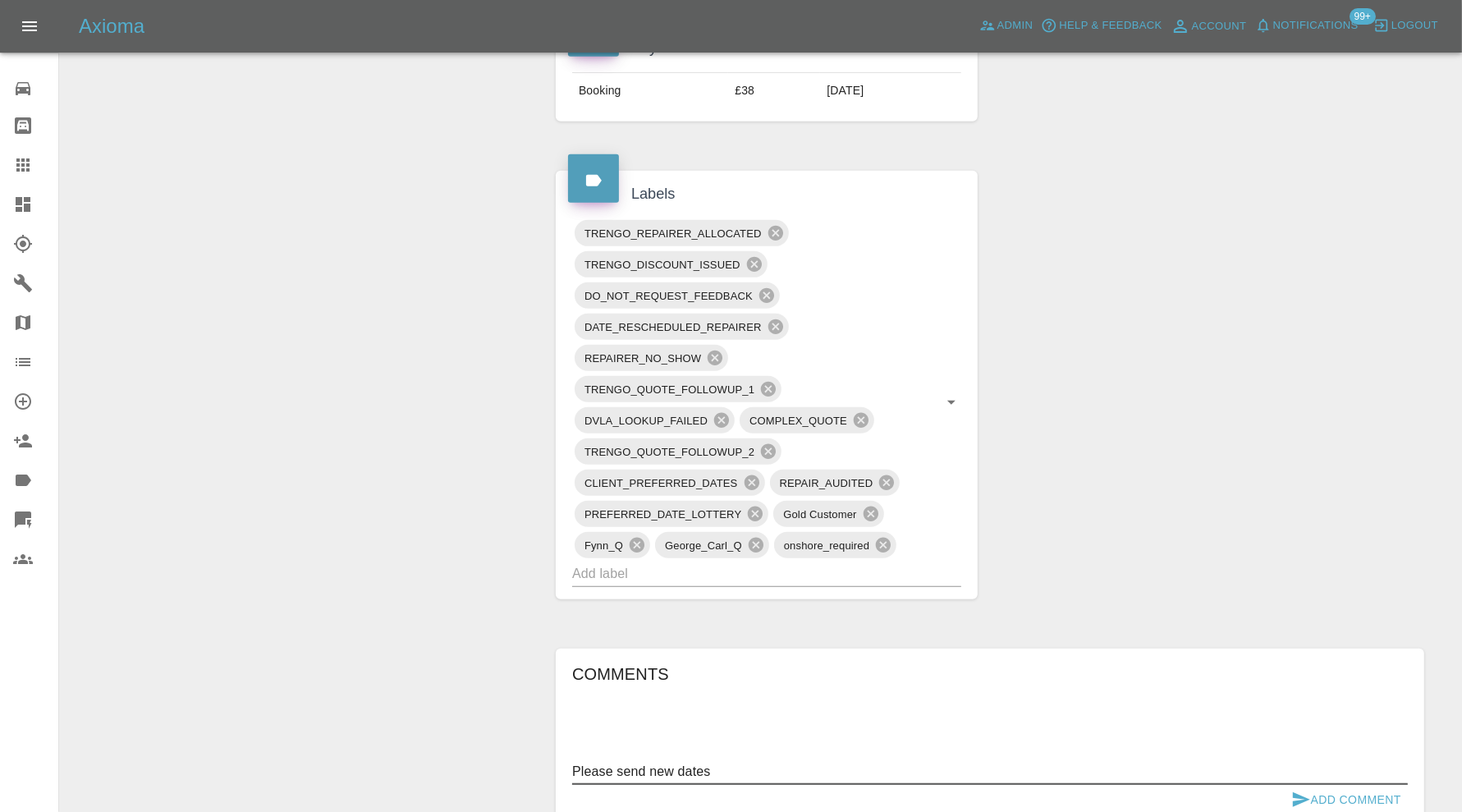
type textarea "Please send new dates"
click at [1357, 786] on button "Add Comment" at bounding box center [1346, 799] width 124 height 30
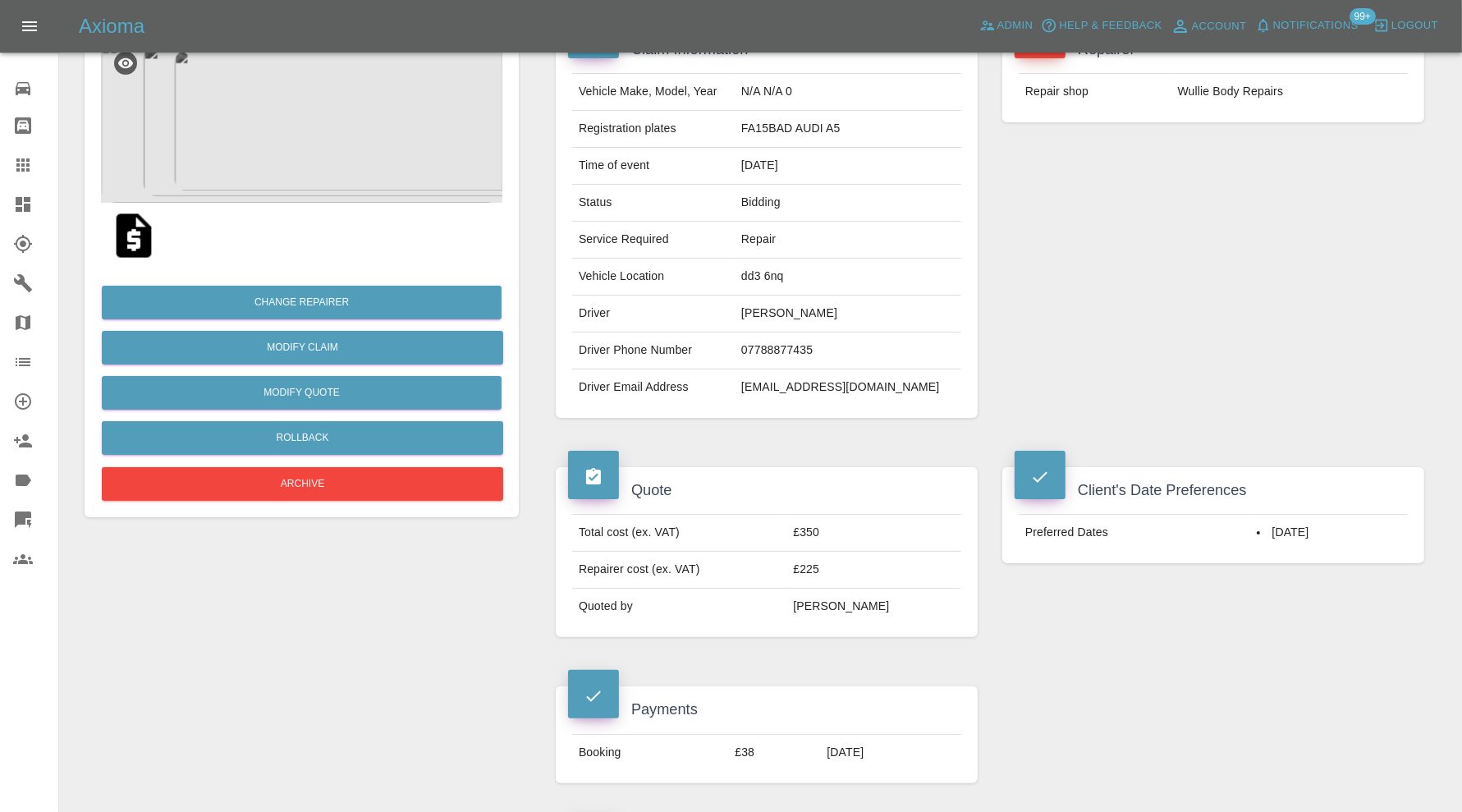
scroll to position [0, 0]
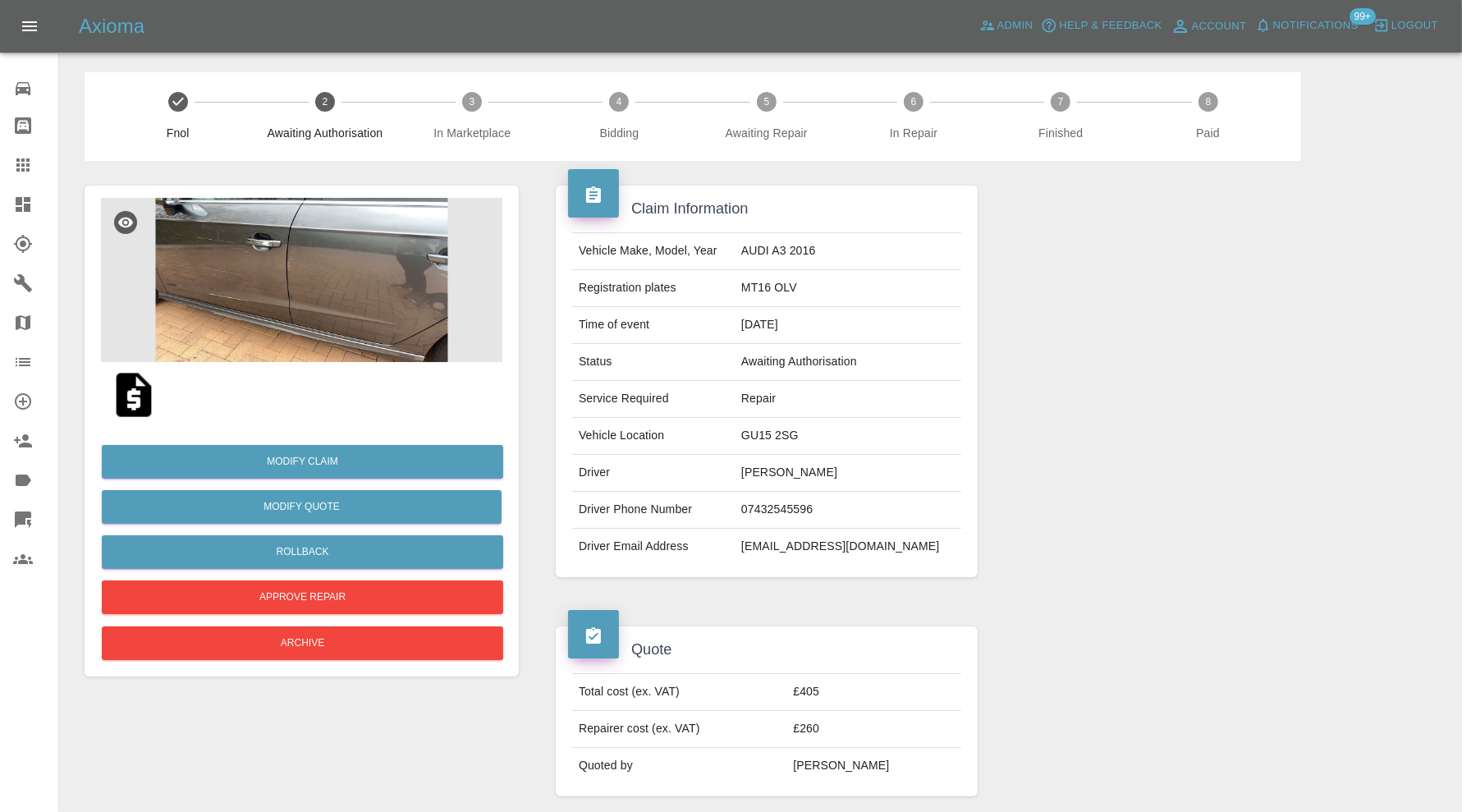
click at [378, 304] on img at bounding box center [302, 280] width 402 height 164
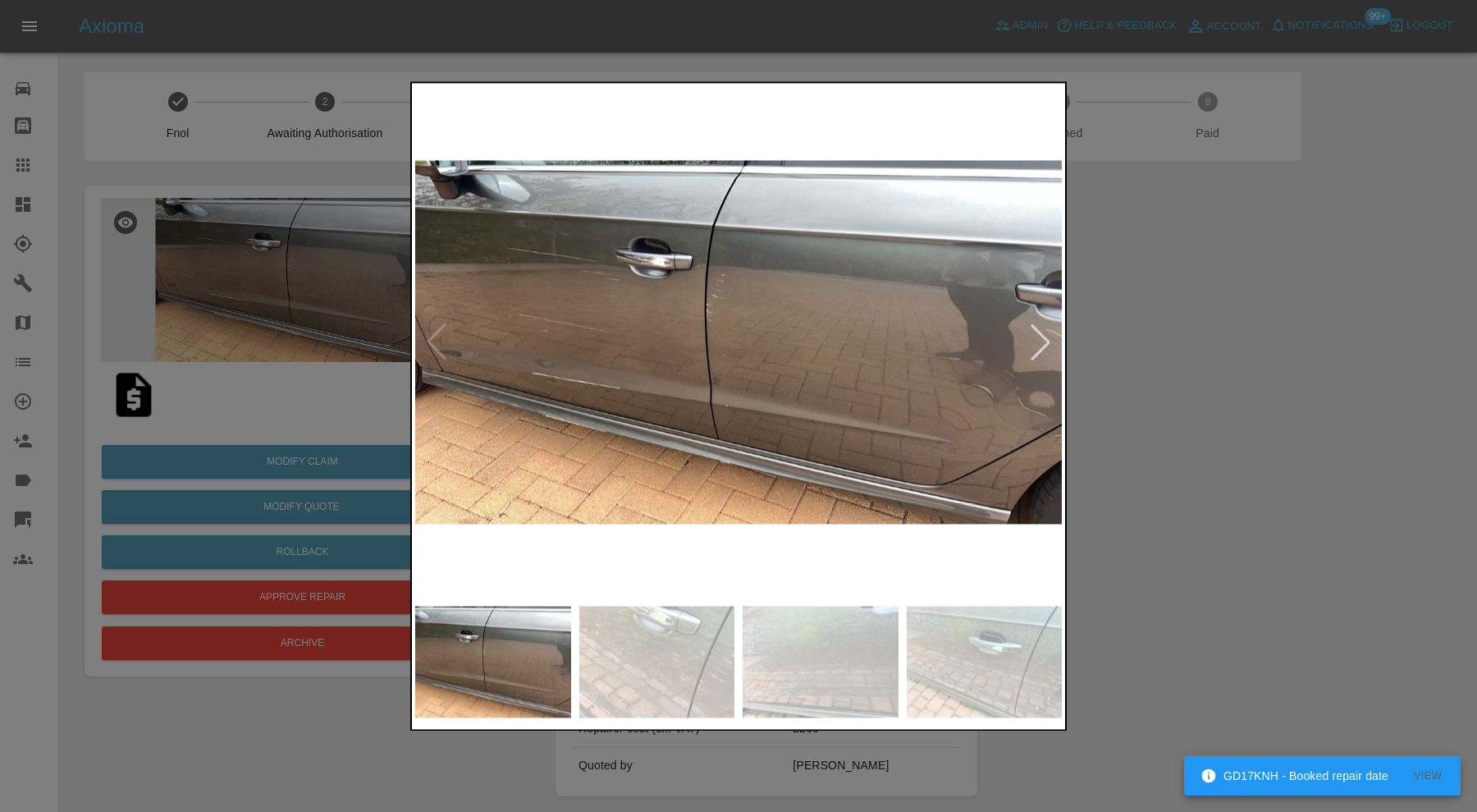
click at [1044, 341] on div at bounding box center [1041, 343] width 37 height 37
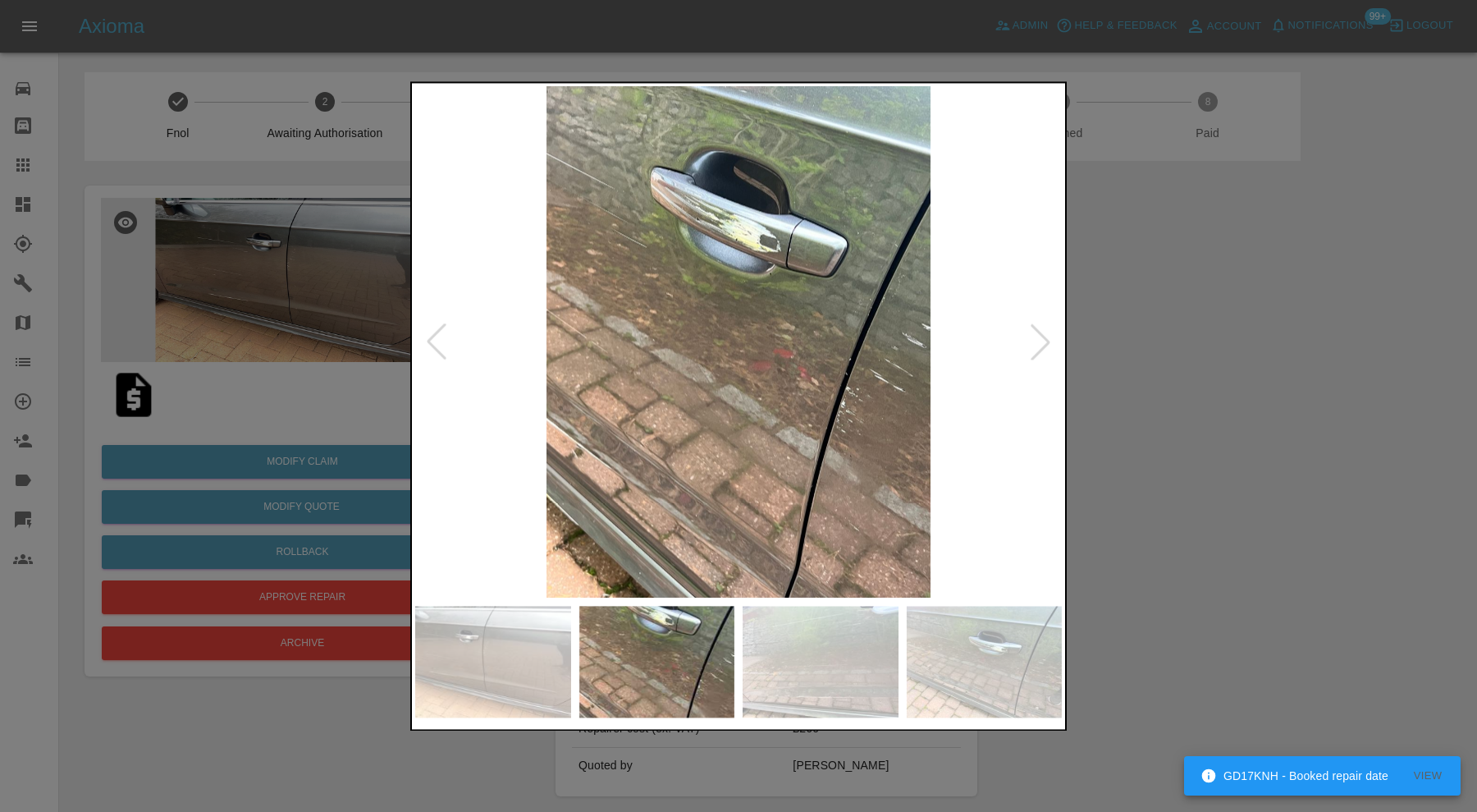
click at [1044, 341] on div at bounding box center [1041, 343] width 37 height 37
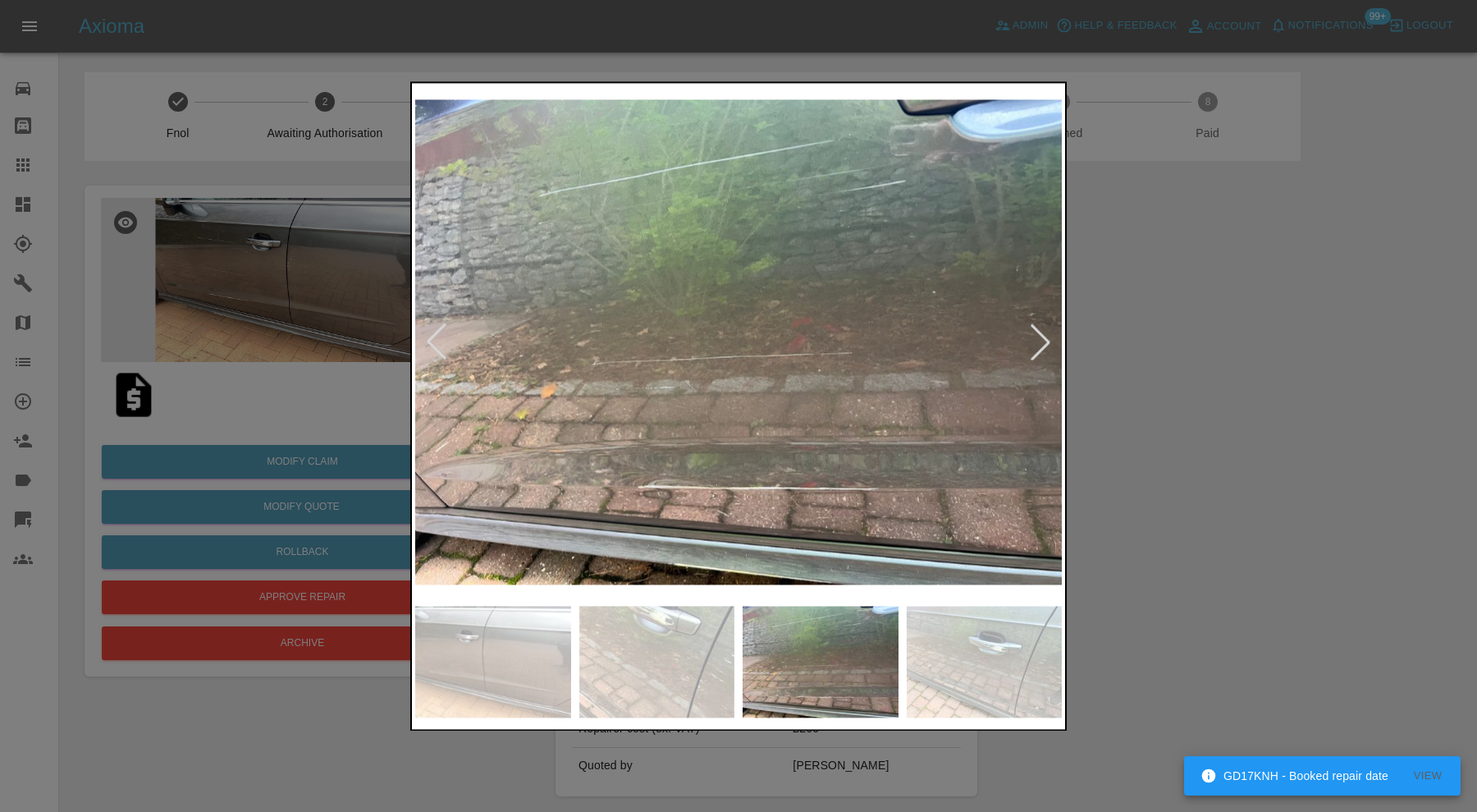
click at [1044, 341] on div at bounding box center [1041, 343] width 37 height 37
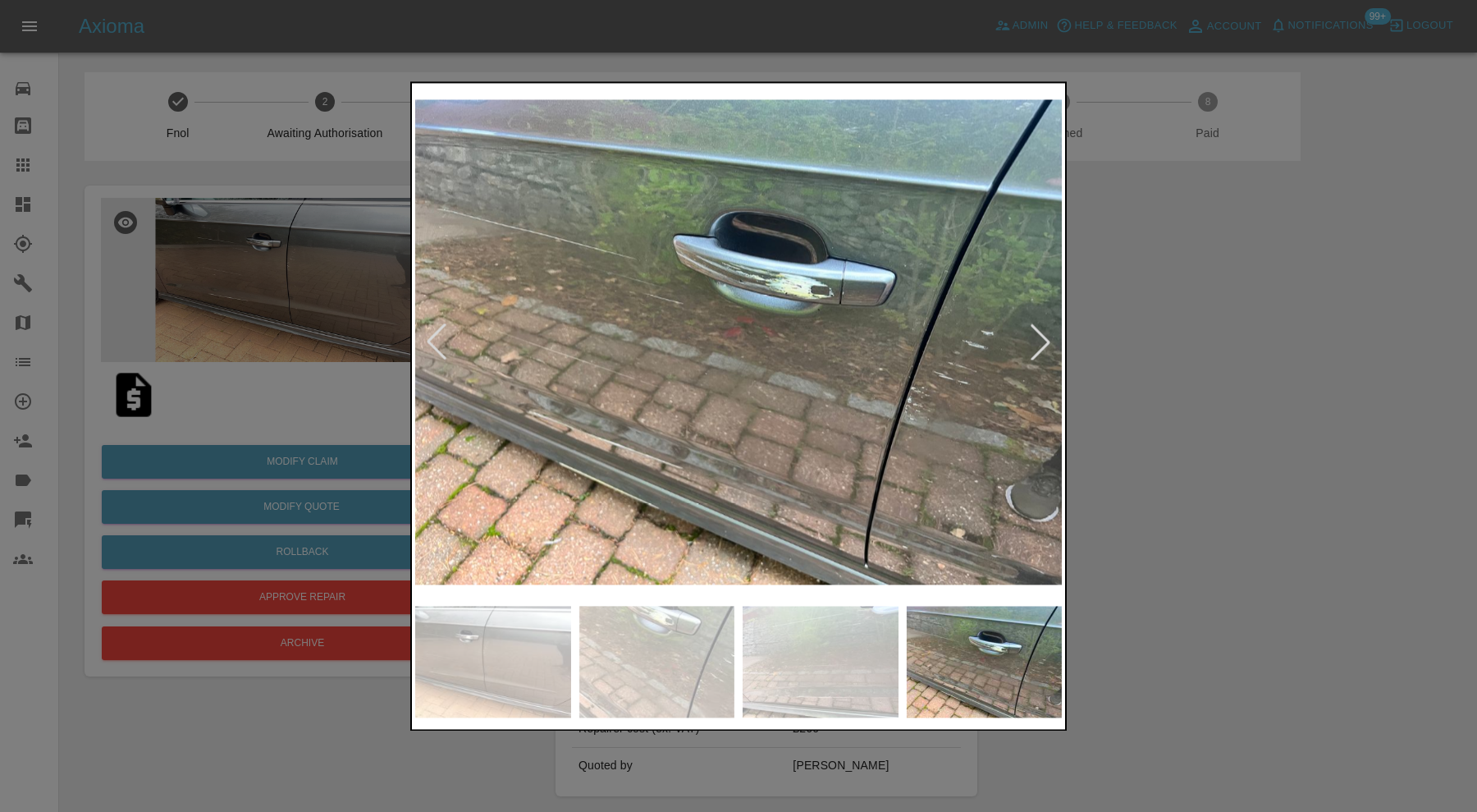
click at [1044, 341] on div at bounding box center [1041, 343] width 37 height 37
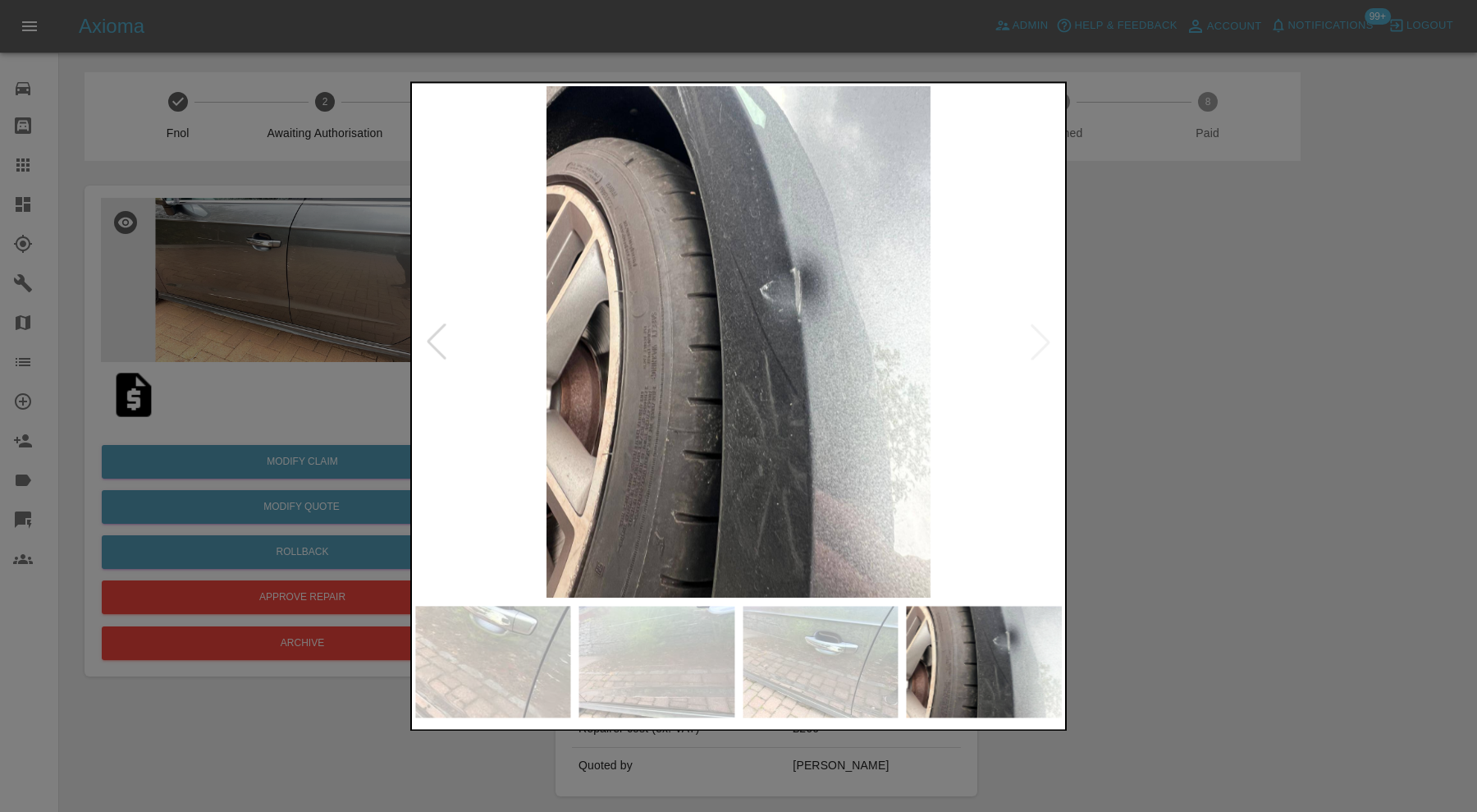
click at [1044, 341] on img at bounding box center [739, 342] width 647 height 511
click at [848, 649] on img at bounding box center [820, 662] width 156 height 111
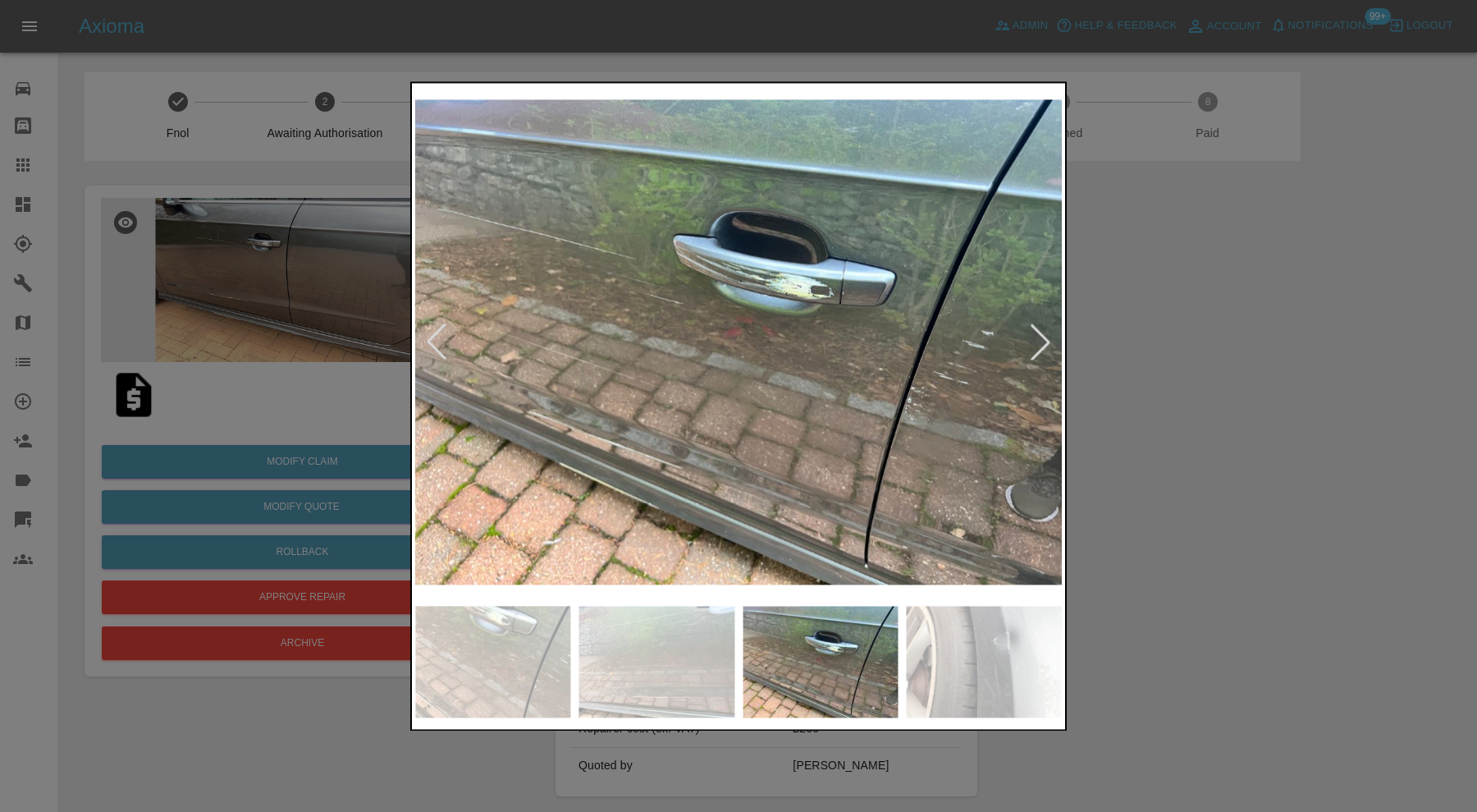
click at [653, 662] on img at bounding box center [656, 662] width 156 height 111
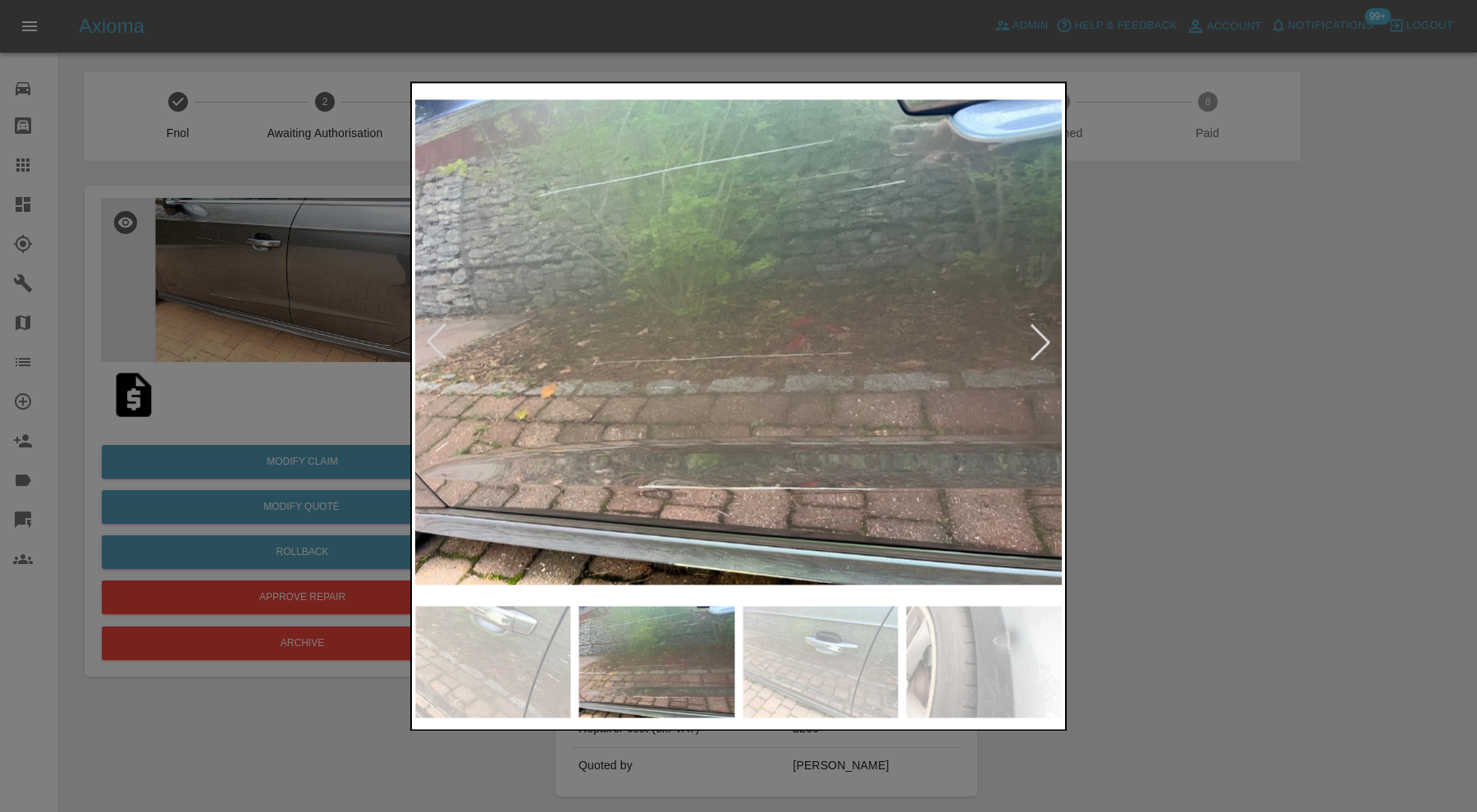
click at [506, 658] on img at bounding box center [493, 662] width 156 height 111
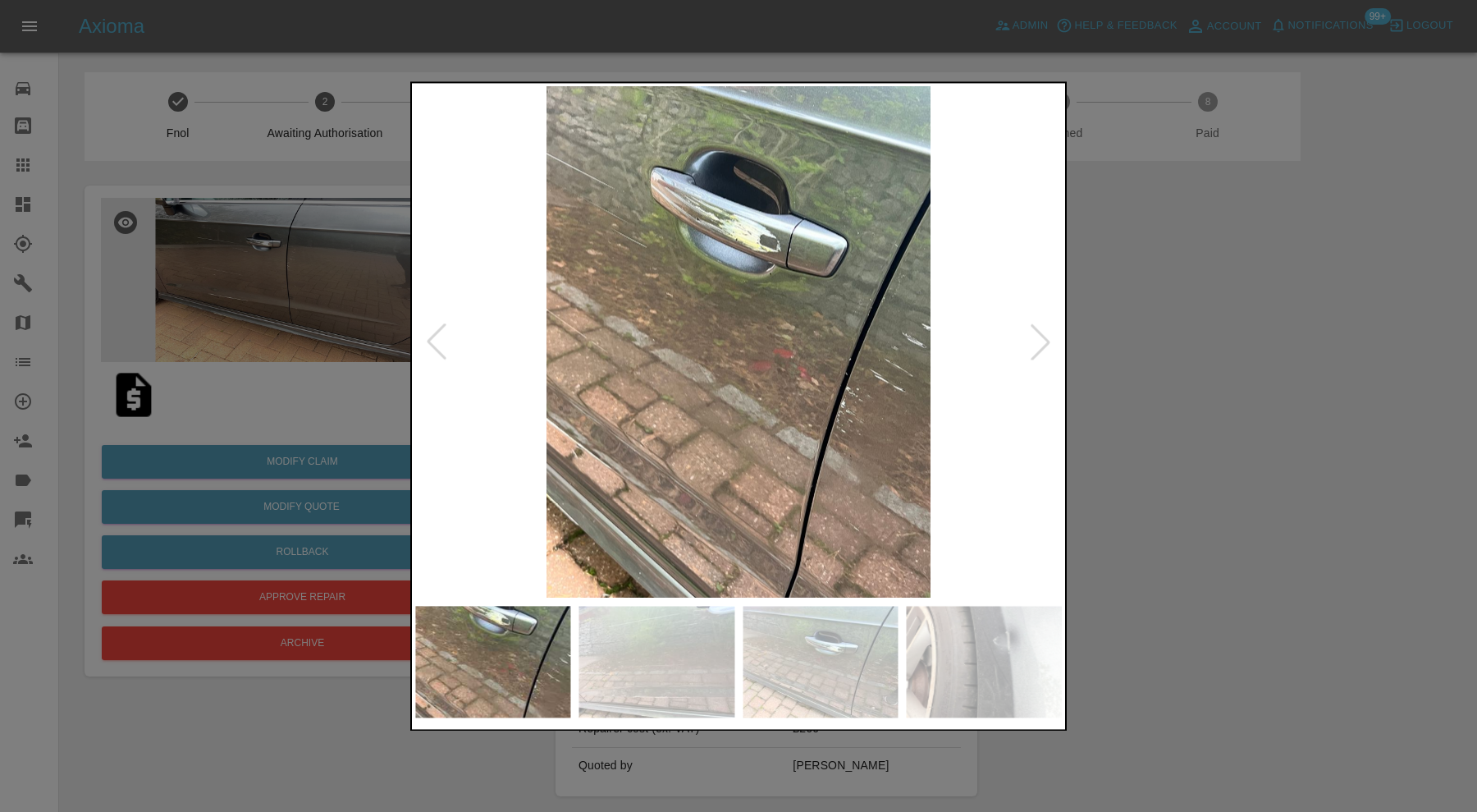
click at [1121, 398] on div at bounding box center [738, 406] width 1477 height 812
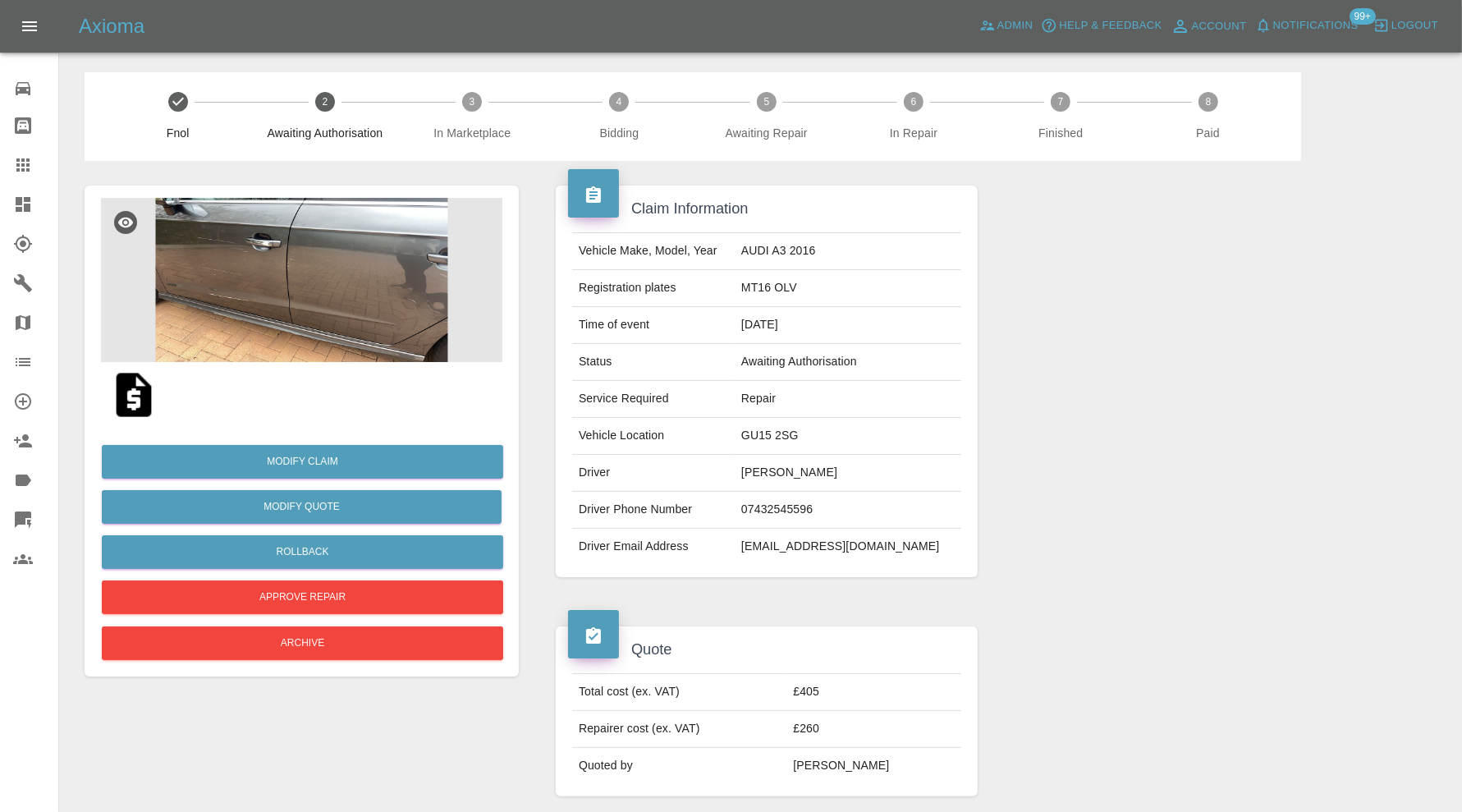
click at [342, 339] on img at bounding box center [302, 280] width 402 height 164
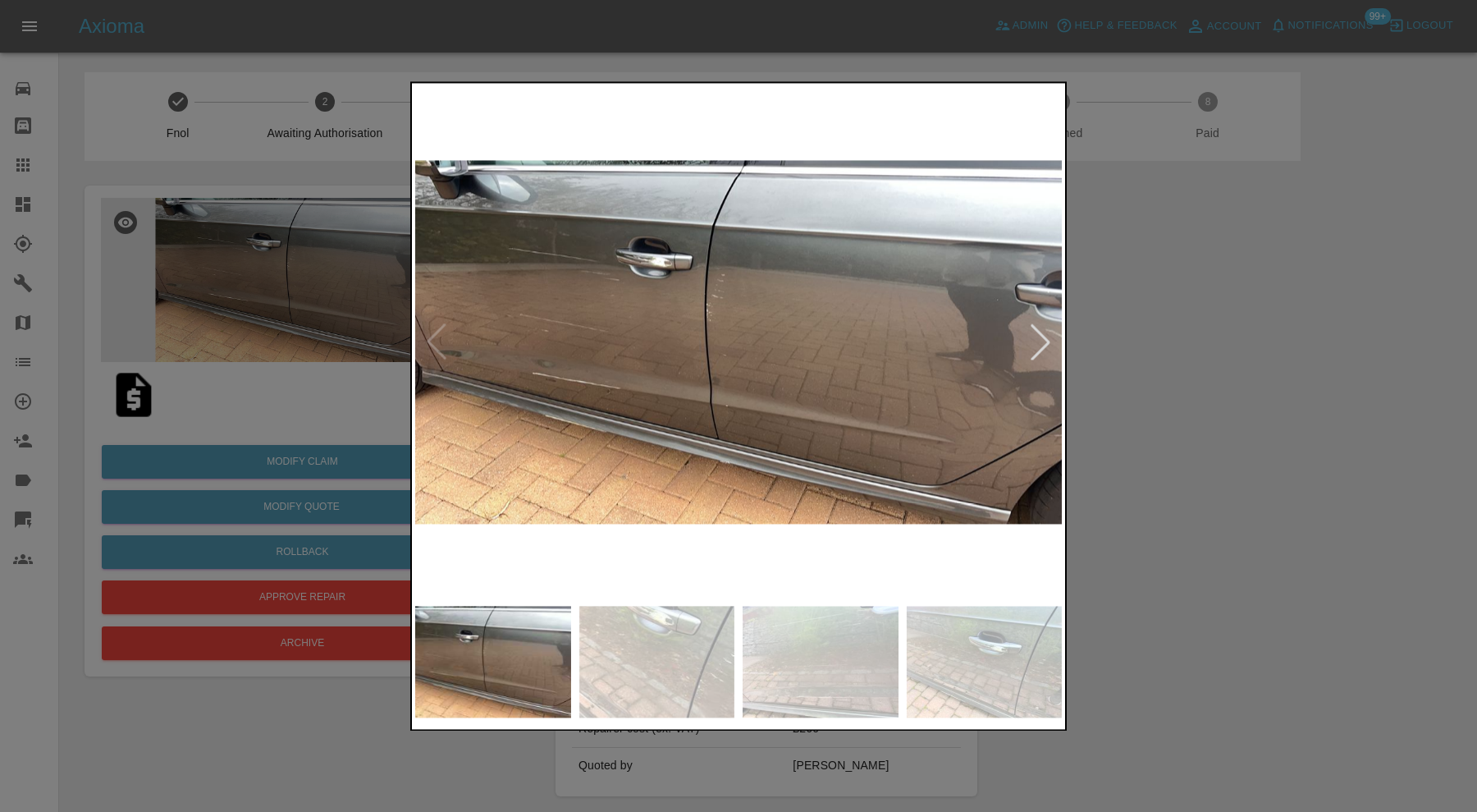
click at [569, 423] on img at bounding box center [739, 342] width 647 height 511
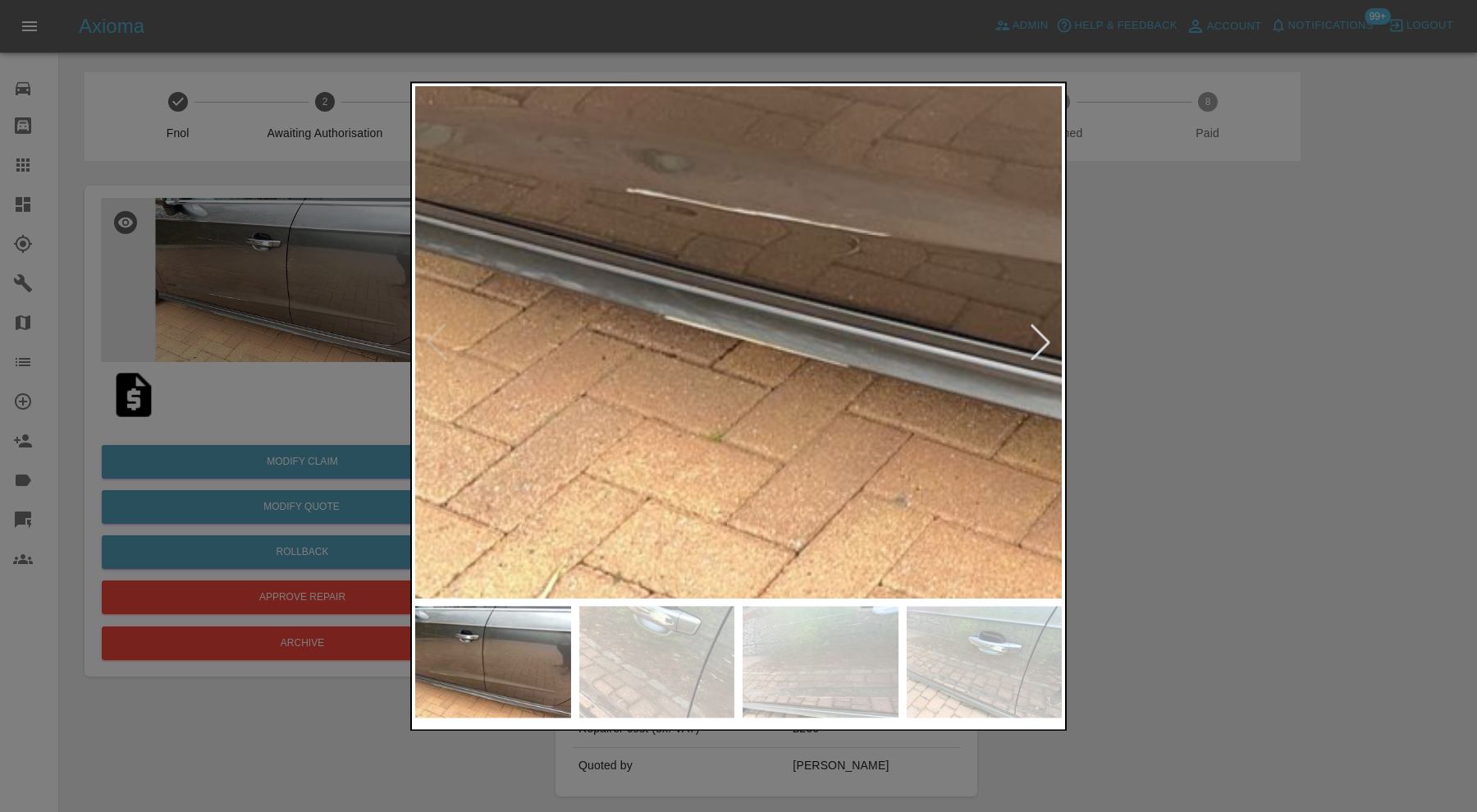
click at [814, 417] on img at bounding box center [1244, 97] width 1940 height 1534
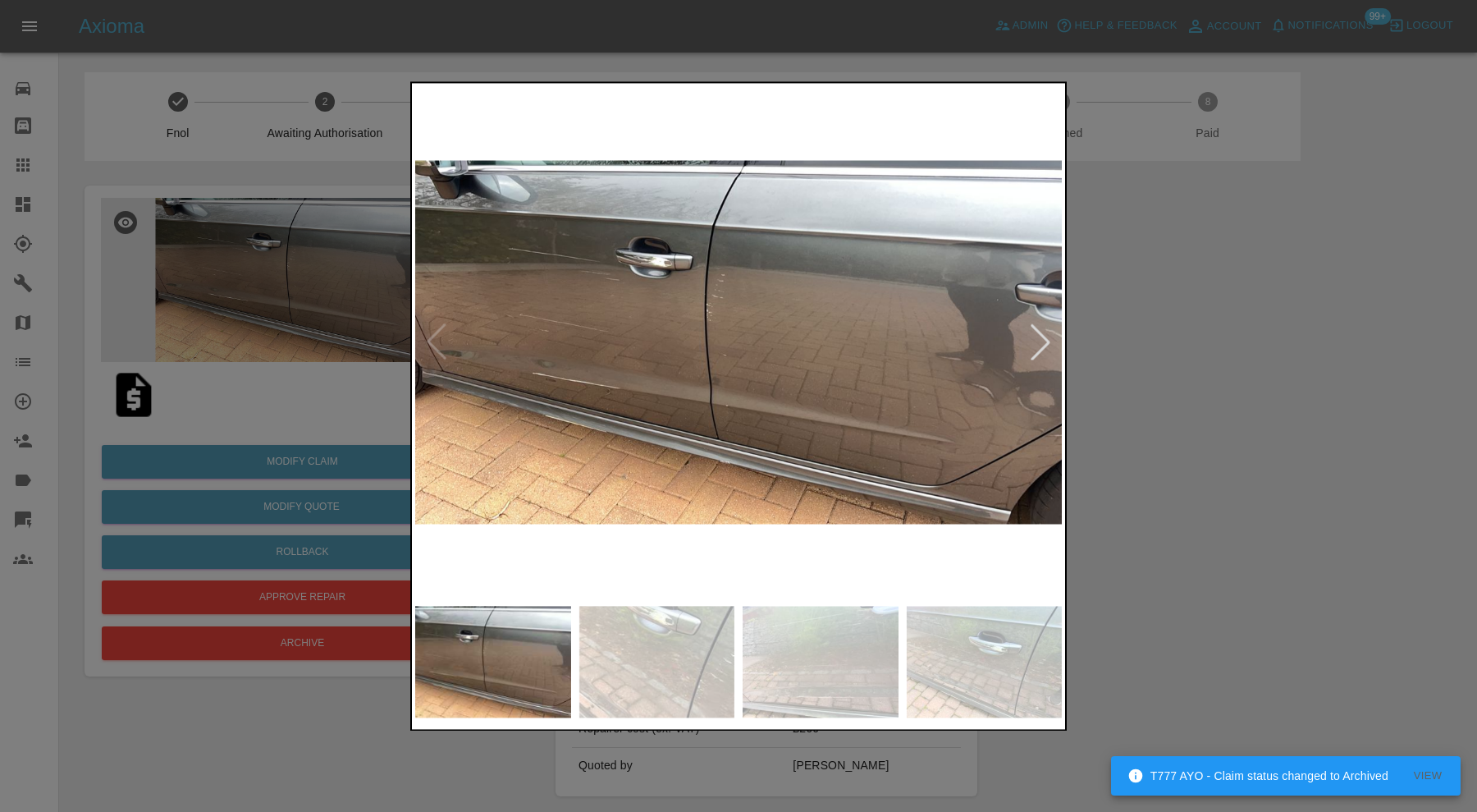
click at [818, 653] on img at bounding box center [820, 662] width 156 height 111
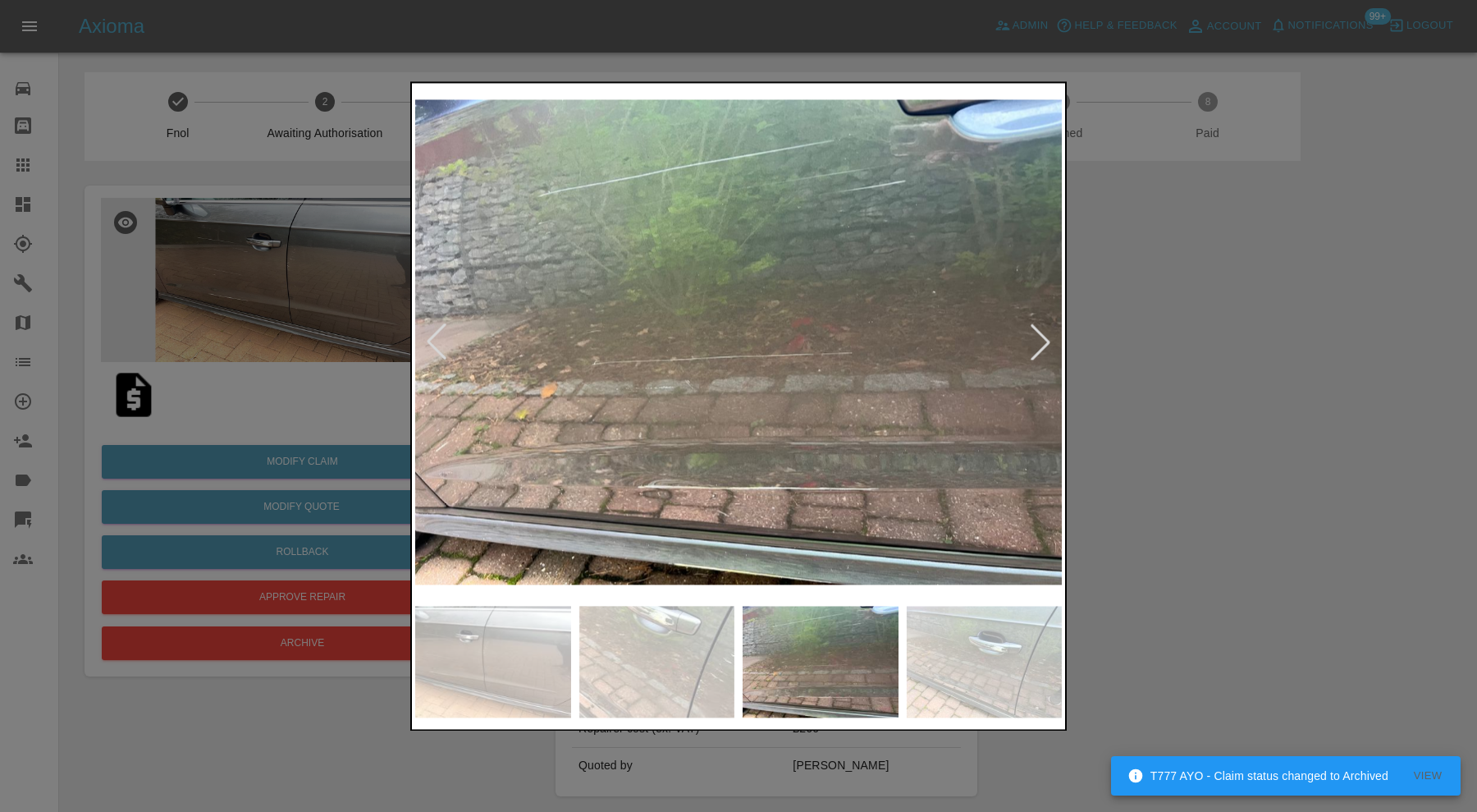
click at [785, 437] on img at bounding box center [739, 342] width 647 height 511
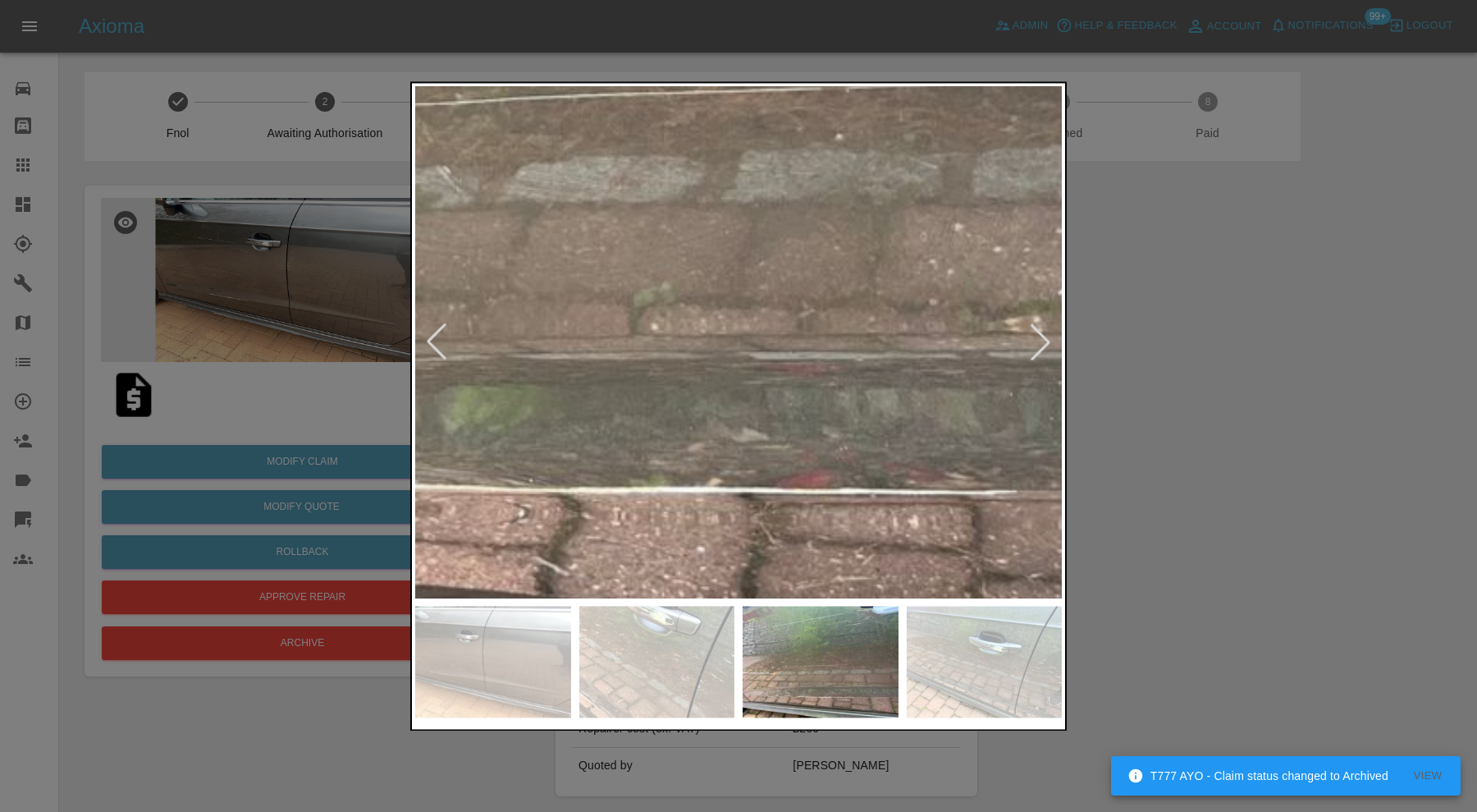
click at [788, 437] on img at bounding box center [596, 52] width 1940 height 1534
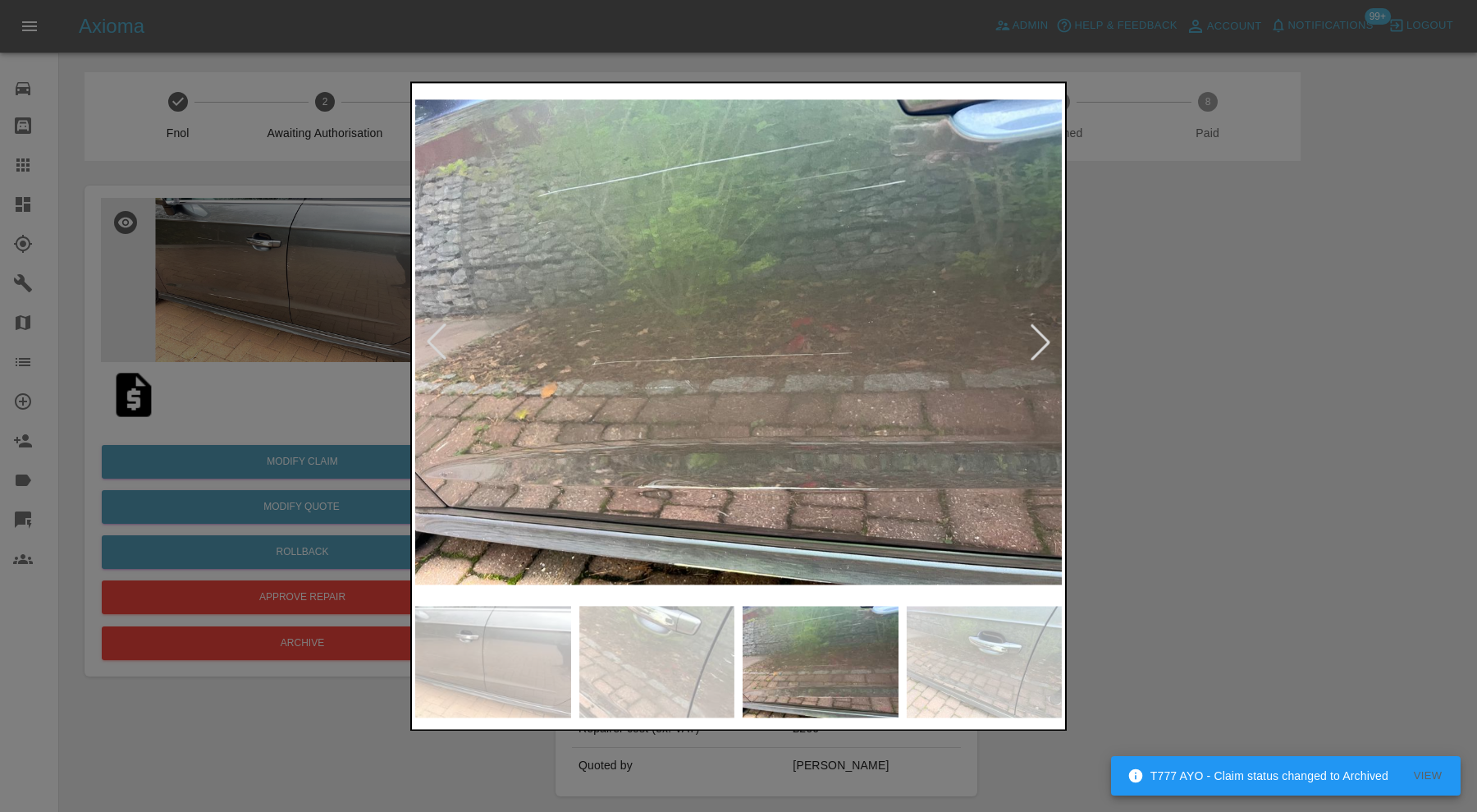
click at [1178, 441] on div at bounding box center [738, 406] width 1477 height 812
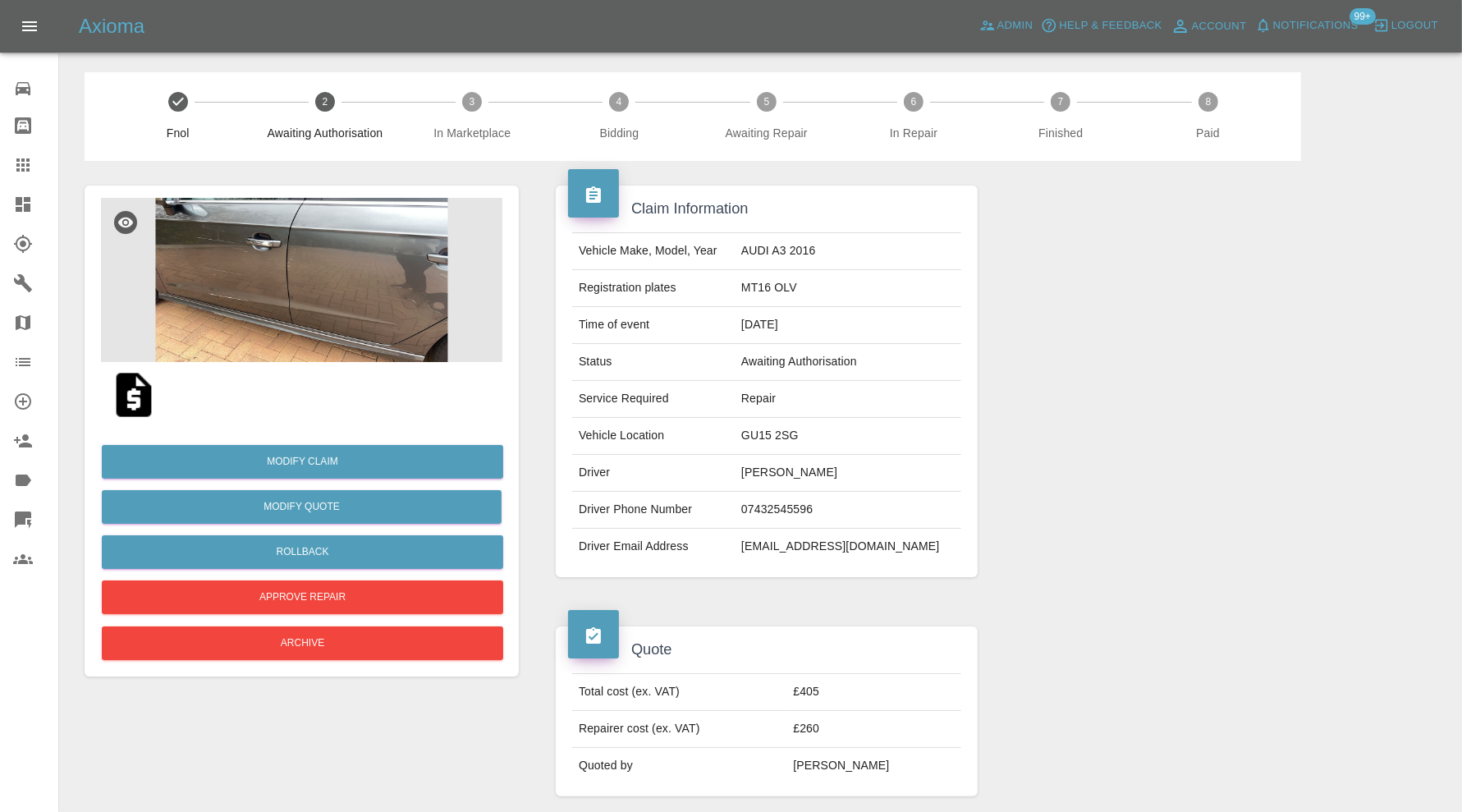
click at [417, 298] on img at bounding box center [302, 280] width 402 height 164
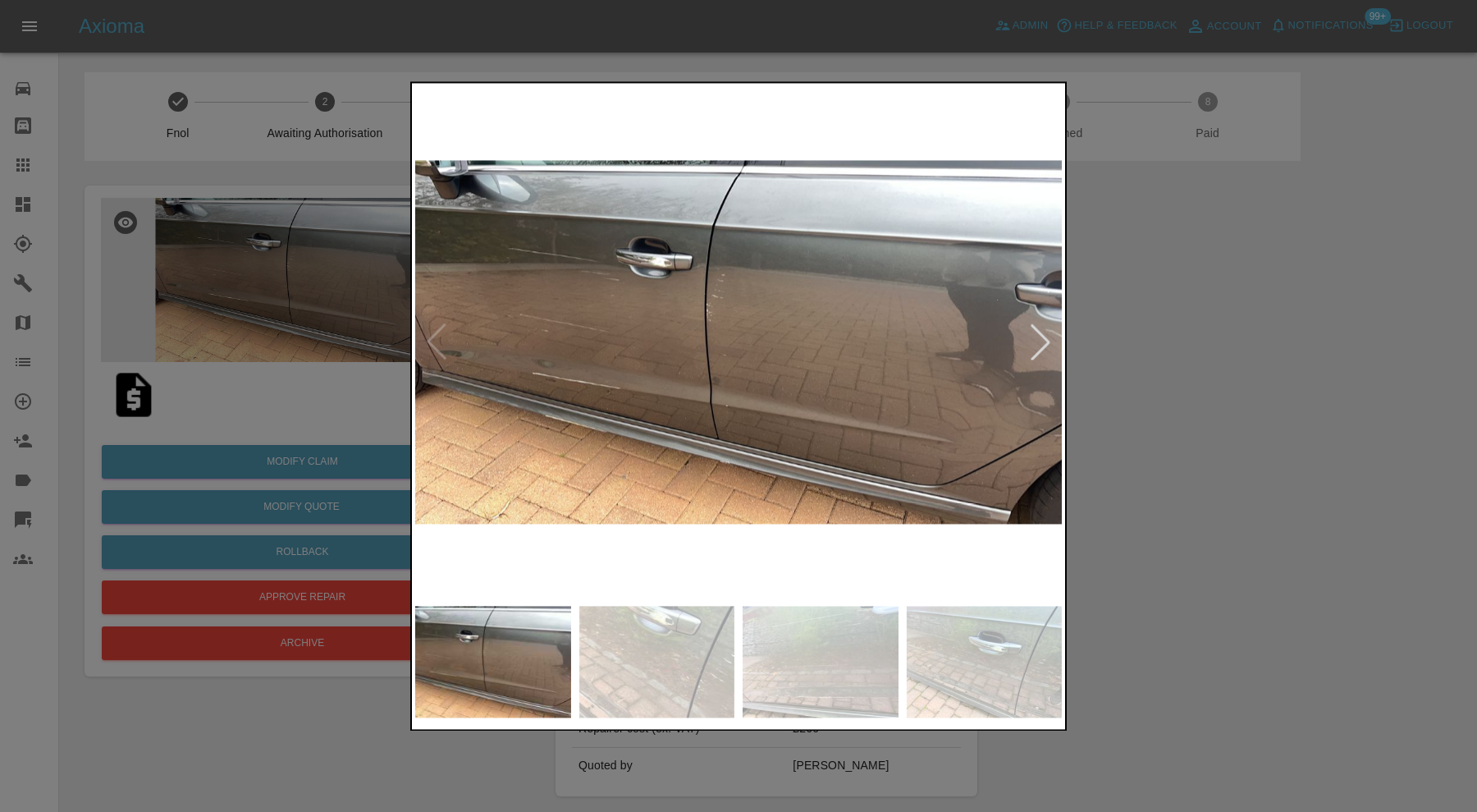
click at [955, 626] on img at bounding box center [984, 662] width 156 height 111
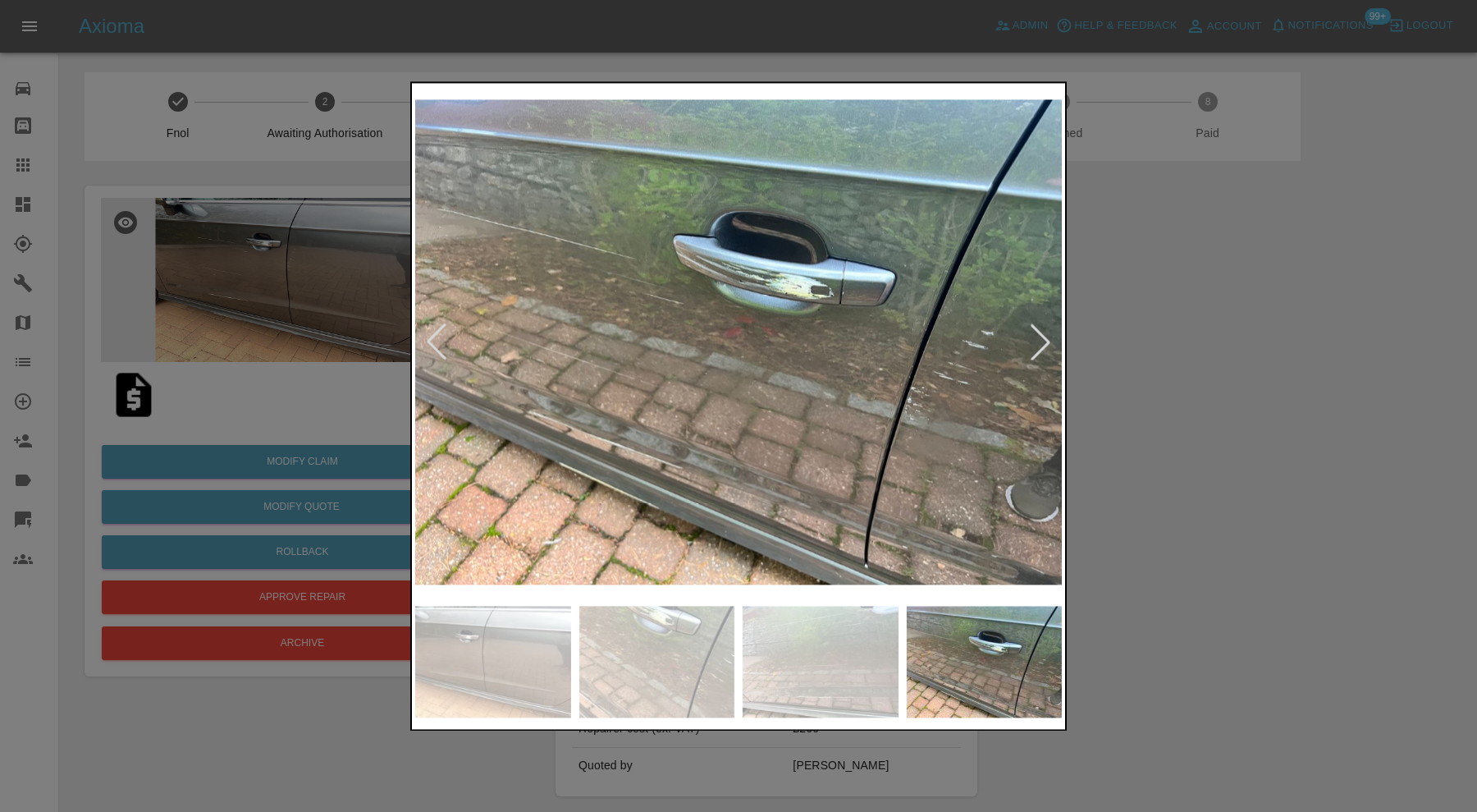
click at [1035, 344] on div at bounding box center [1041, 343] width 37 height 37
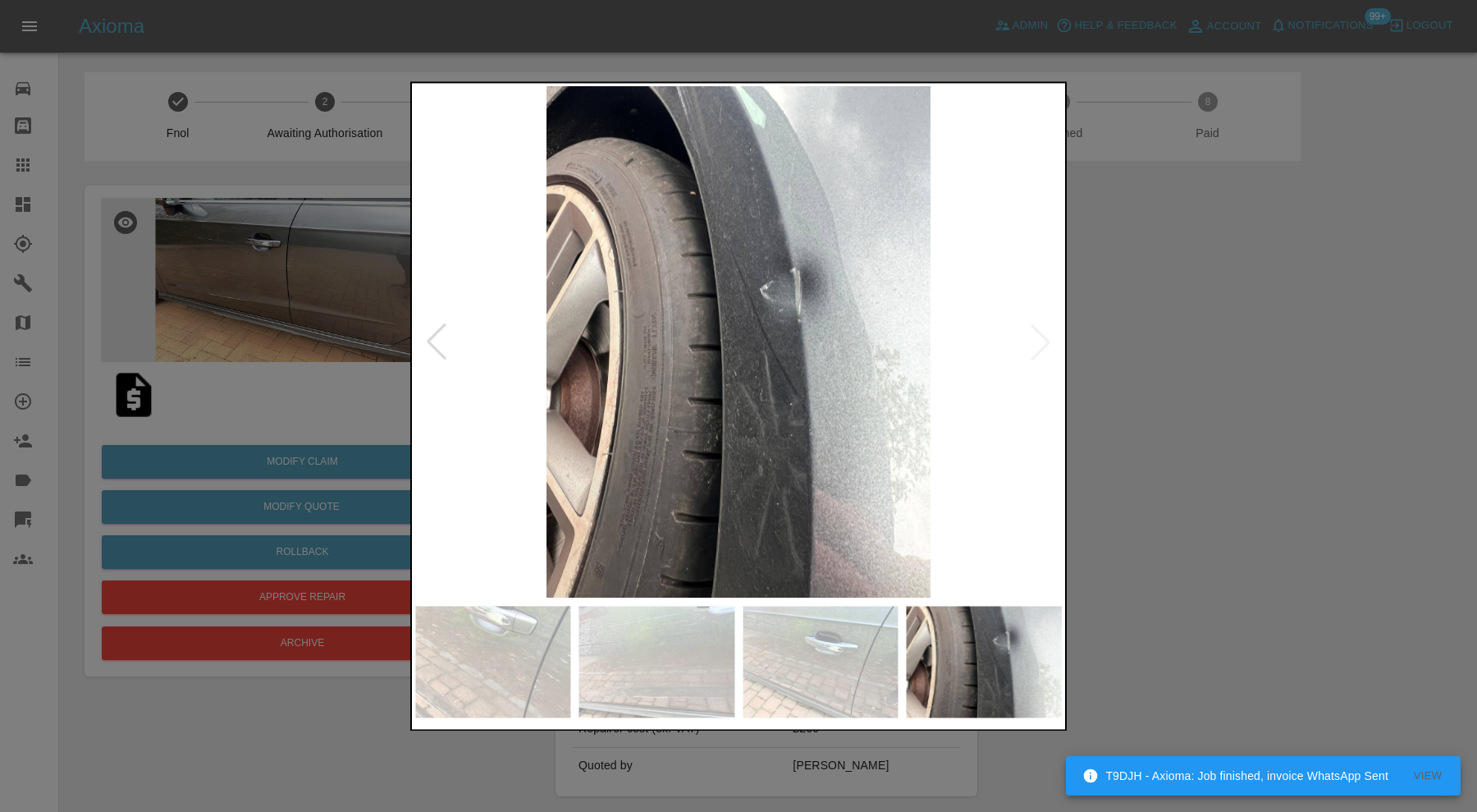
click at [1216, 356] on div at bounding box center [738, 406] width 1477 height 812
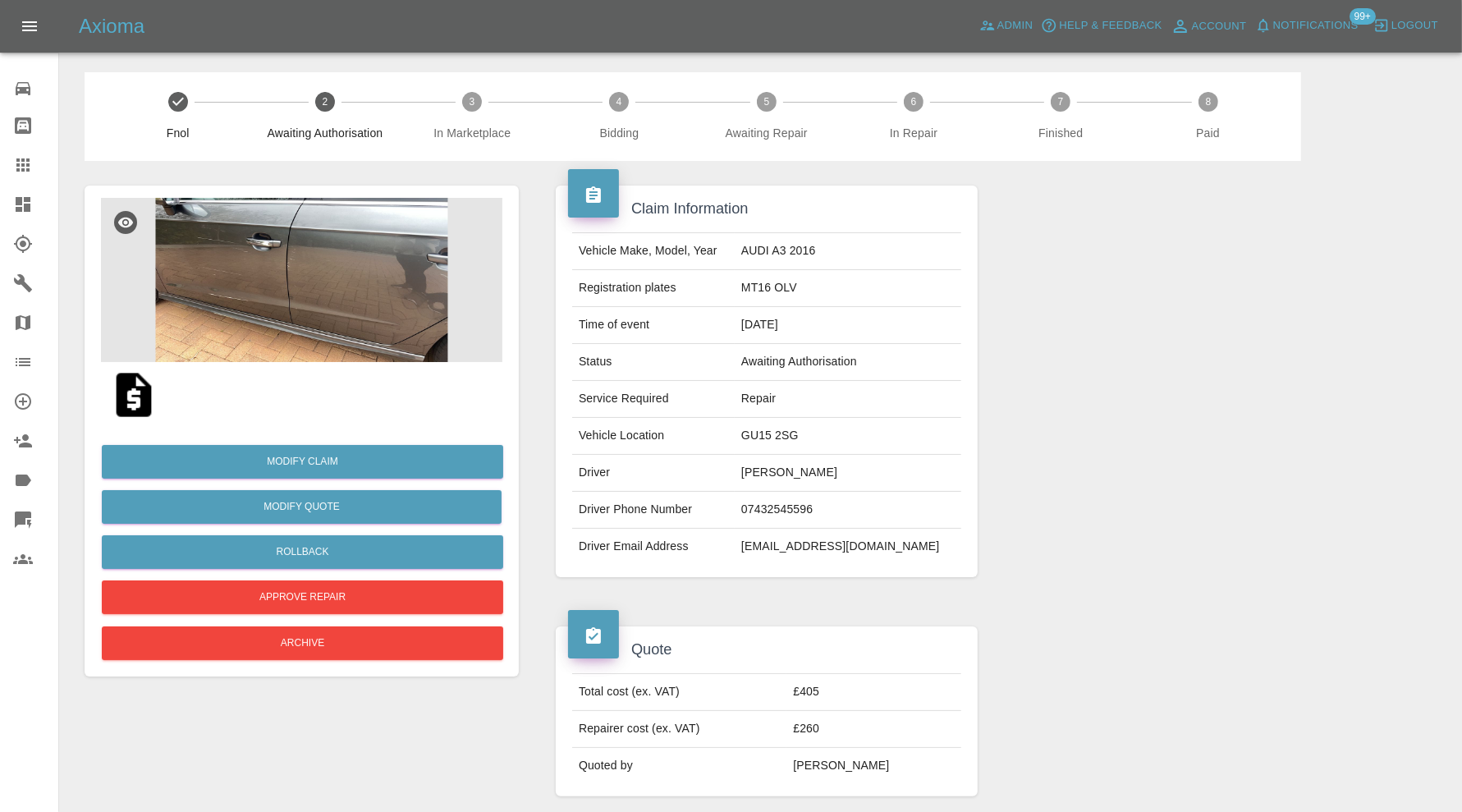
click at [401, 297] on img at bounding box center [302, 280] width 402 height 164
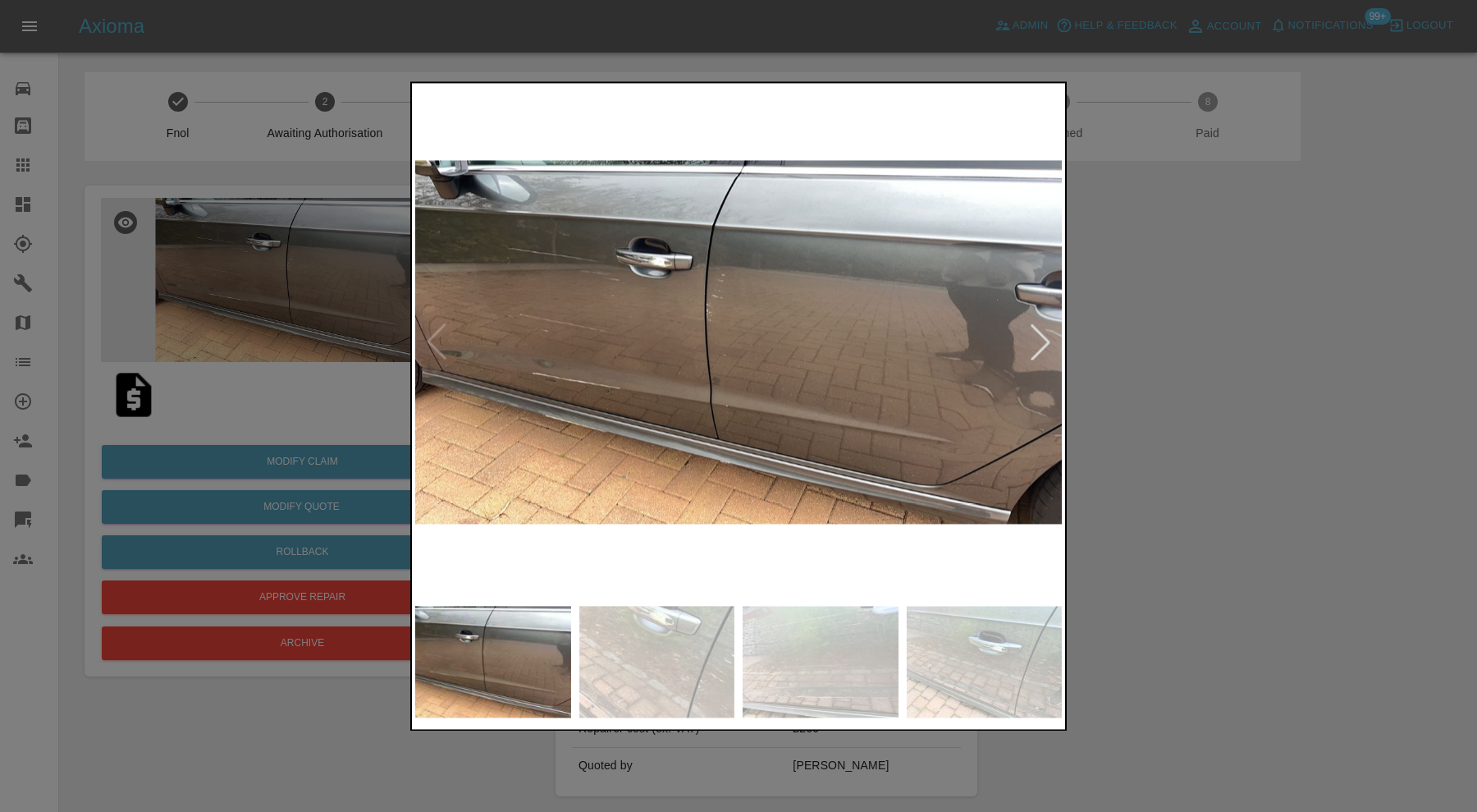
click at [1048, 333] on div at bounding box center [1041, 343] width 37 height 37
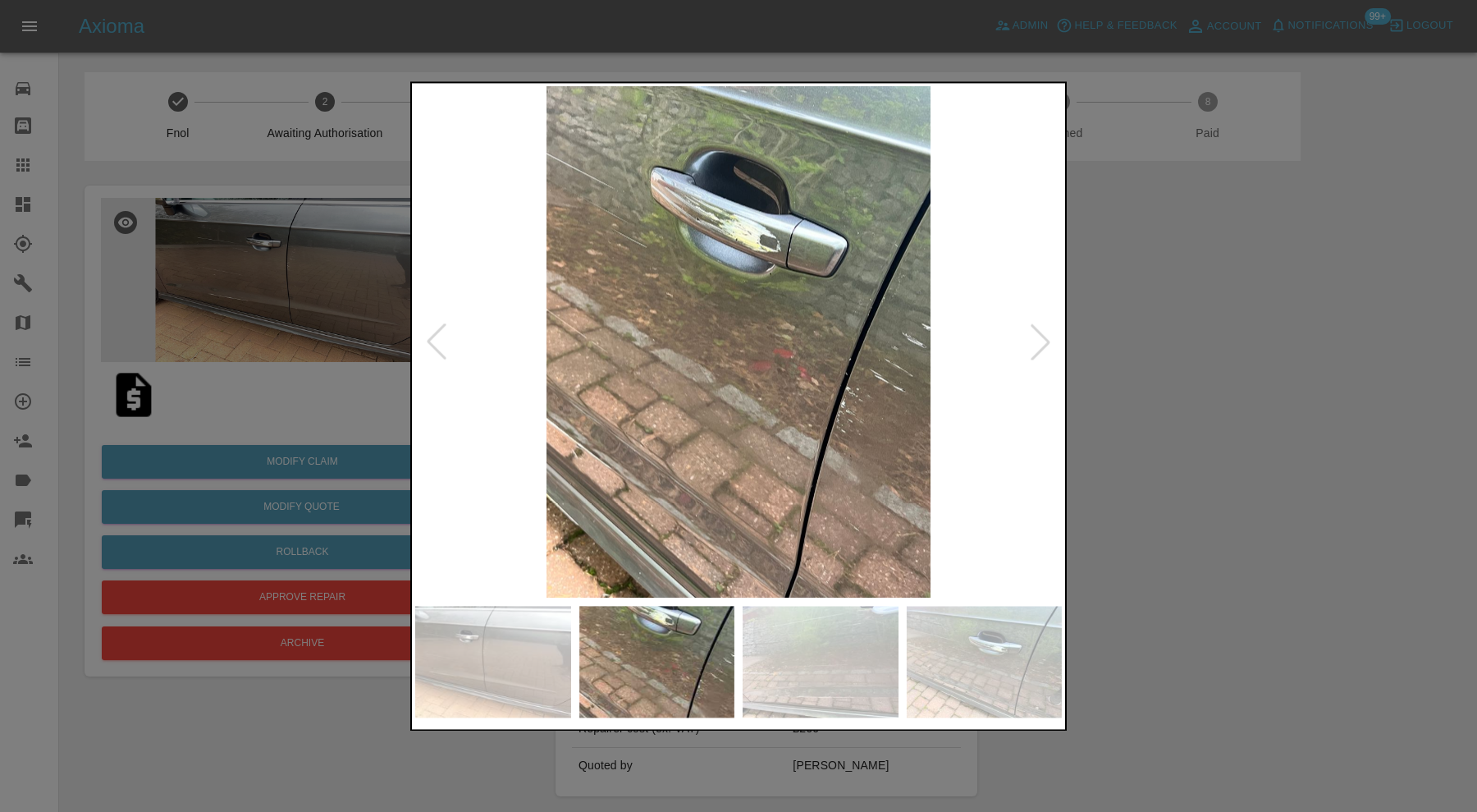
click at [1048, 333] on div at bounding box center [1041, 343] width 37 height 37
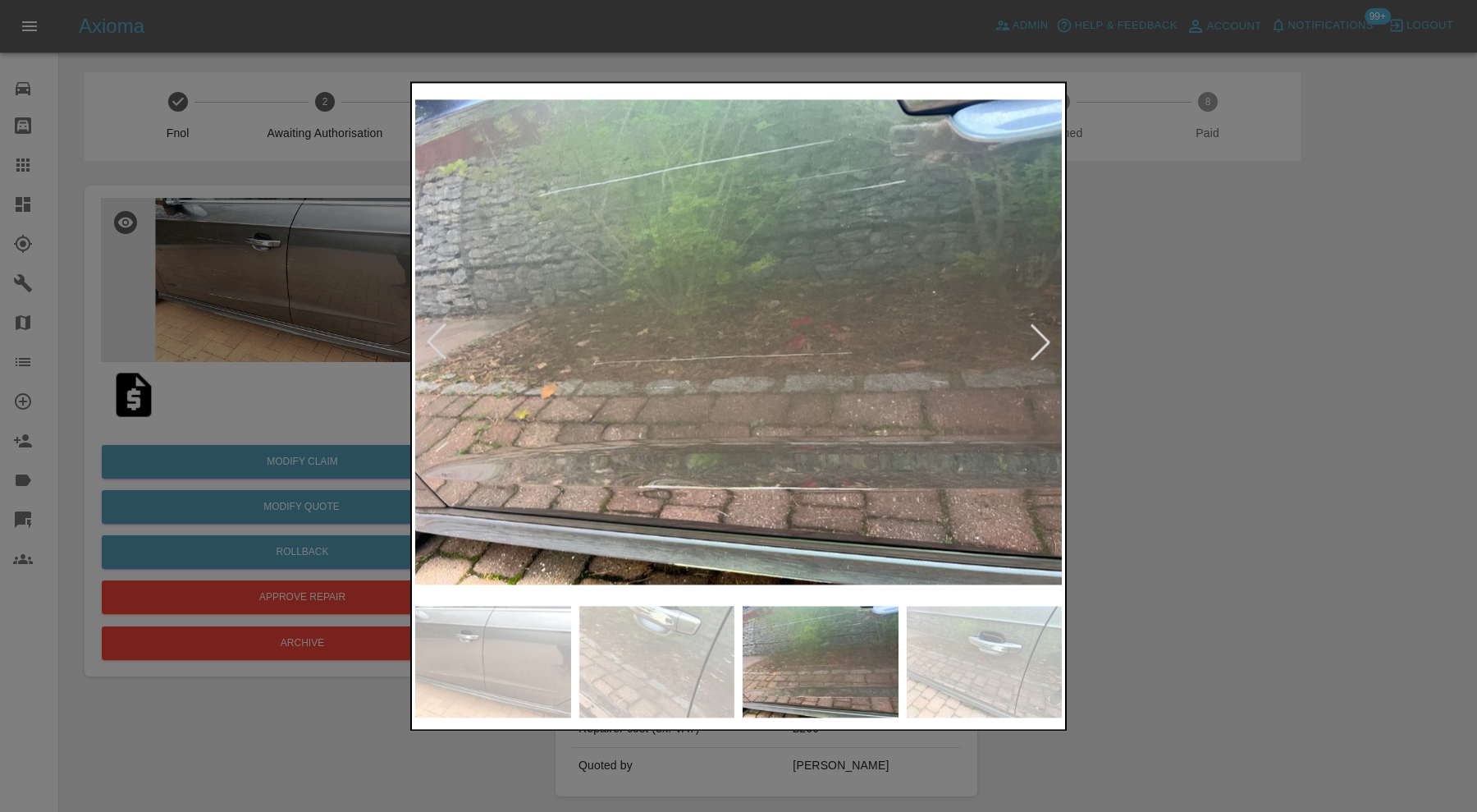
click at [1048, 333] on div at bounding box center [1041, 343] width 37 height 37
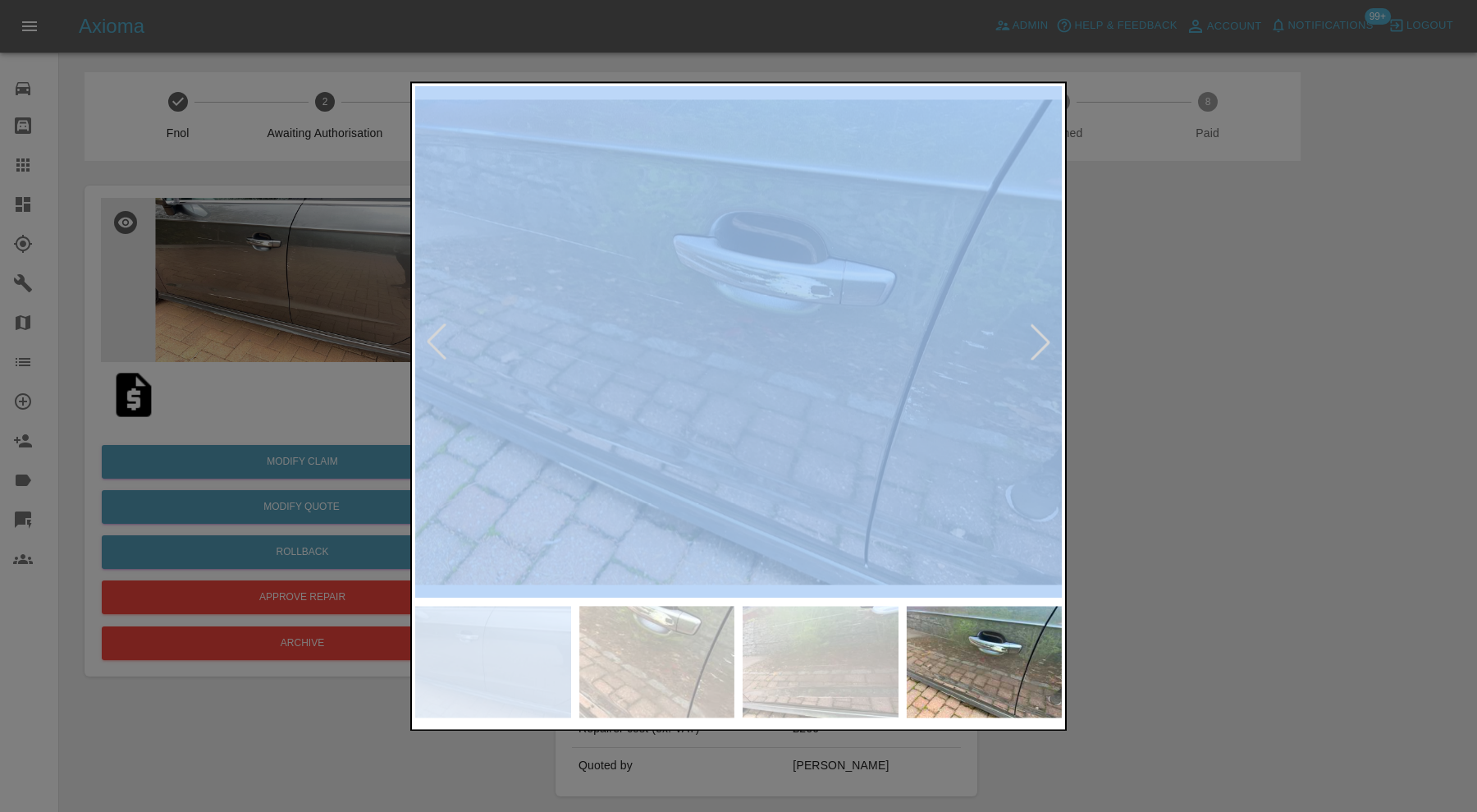
click at [1048, 333] on div at bounding box center [1041, 343] width 37 height 37
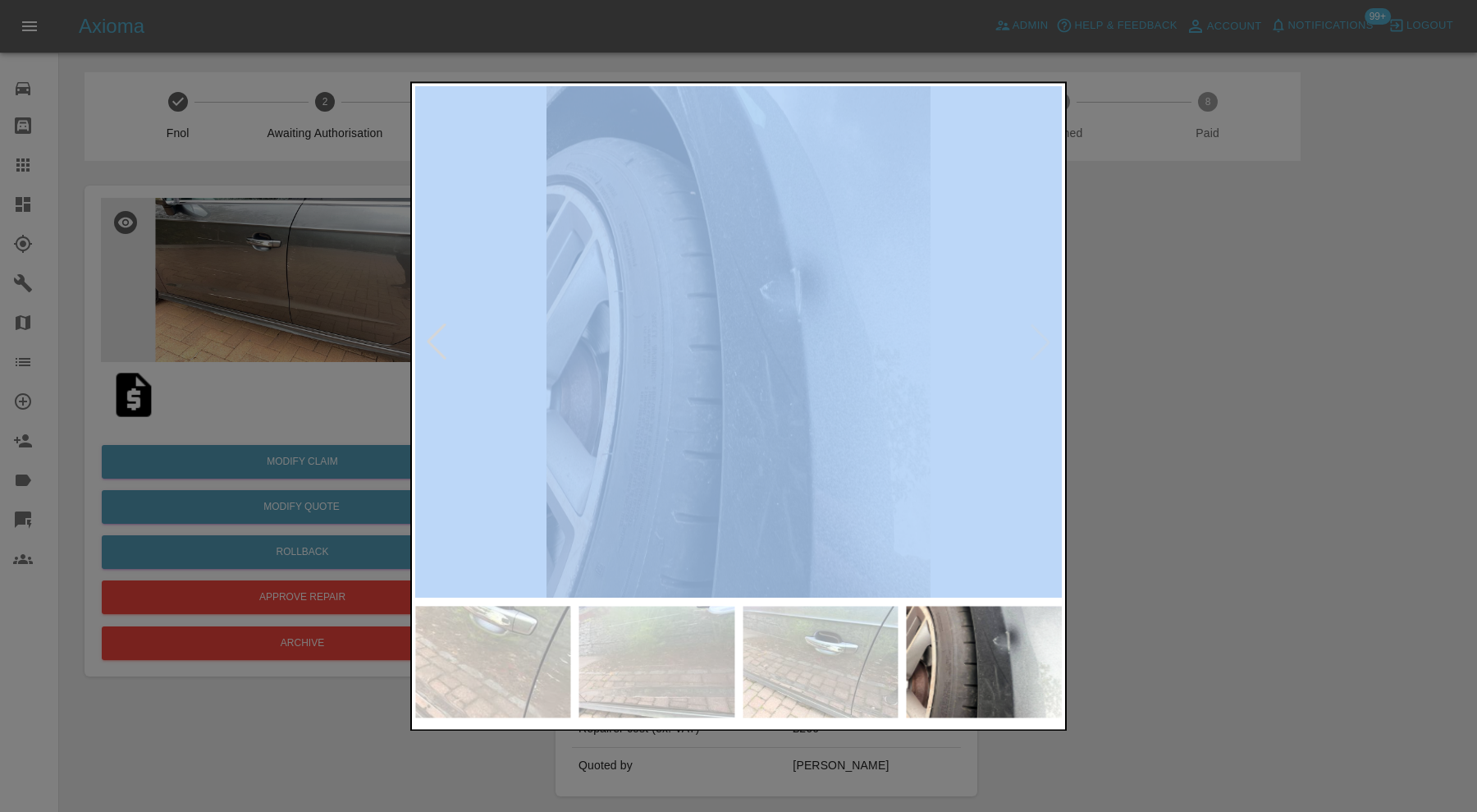
click at [1048, 333] on img at bounding box center [739, 342] width 647 height 511
click at [991, 370] on img at bounding box center [739, 342] width 647 height 511
click at [950, 645] on img at bounding box center [984, 662] width 156 height 111
click at [1046, 321] on img at bounding box center [739, 342] width 647 height 511
click at [1038, 351] on img at bounding box center [739, 342] width 647 height 511
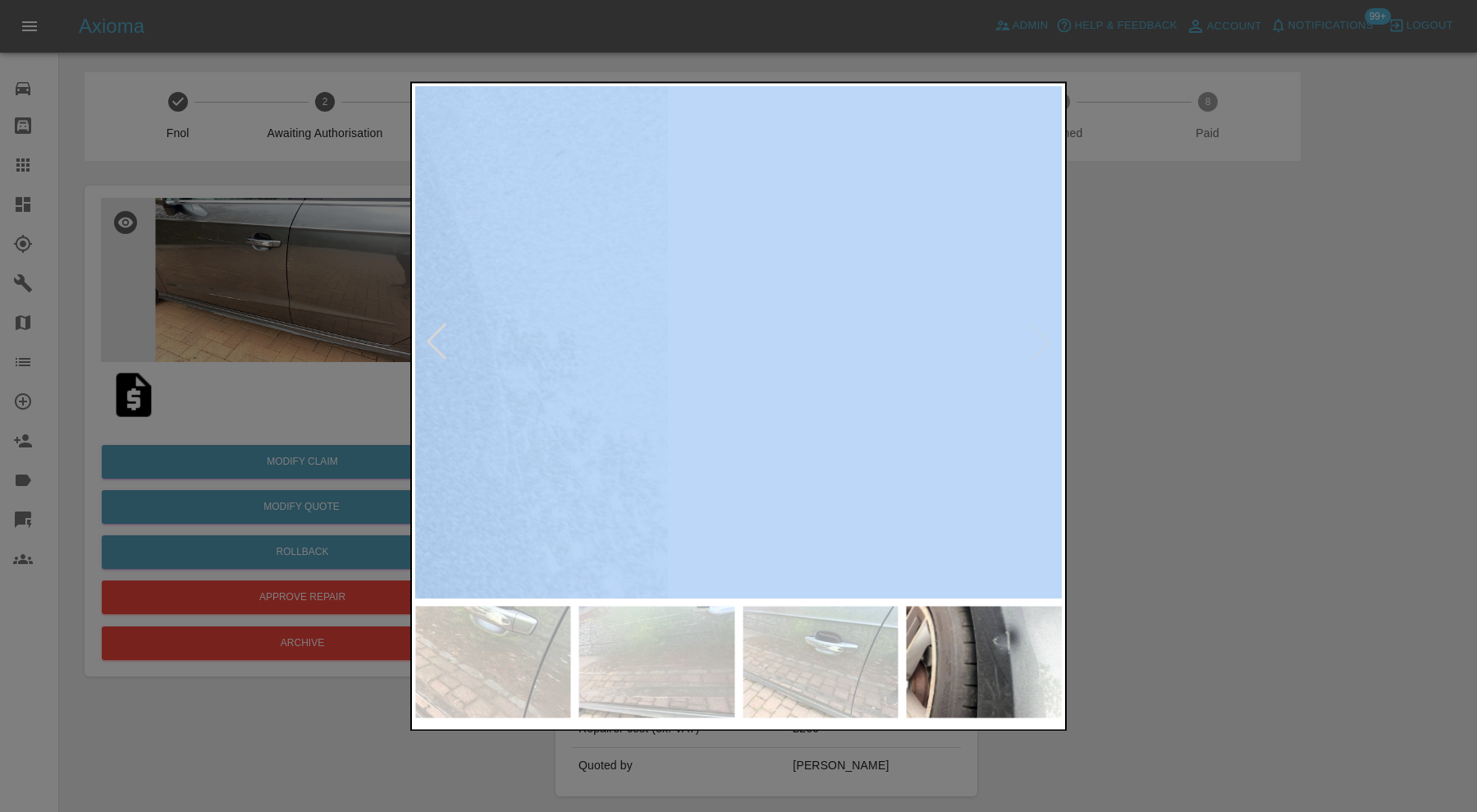
click at [1038, 349] on img at bounding box center [92, 310] width 1940 height 1534
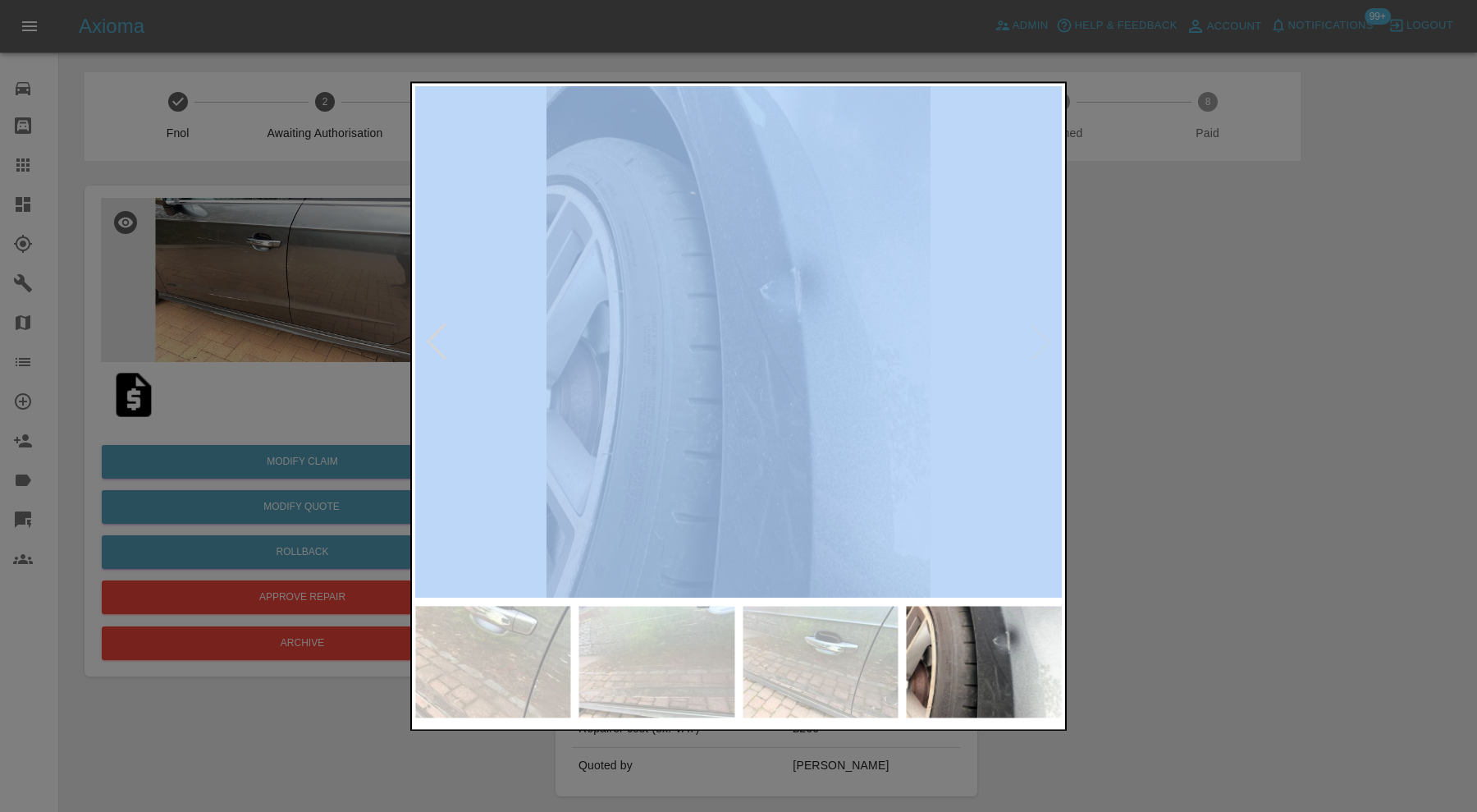
click at [1041, 344] on img at bounding box center [739, 342] width 647 height 511
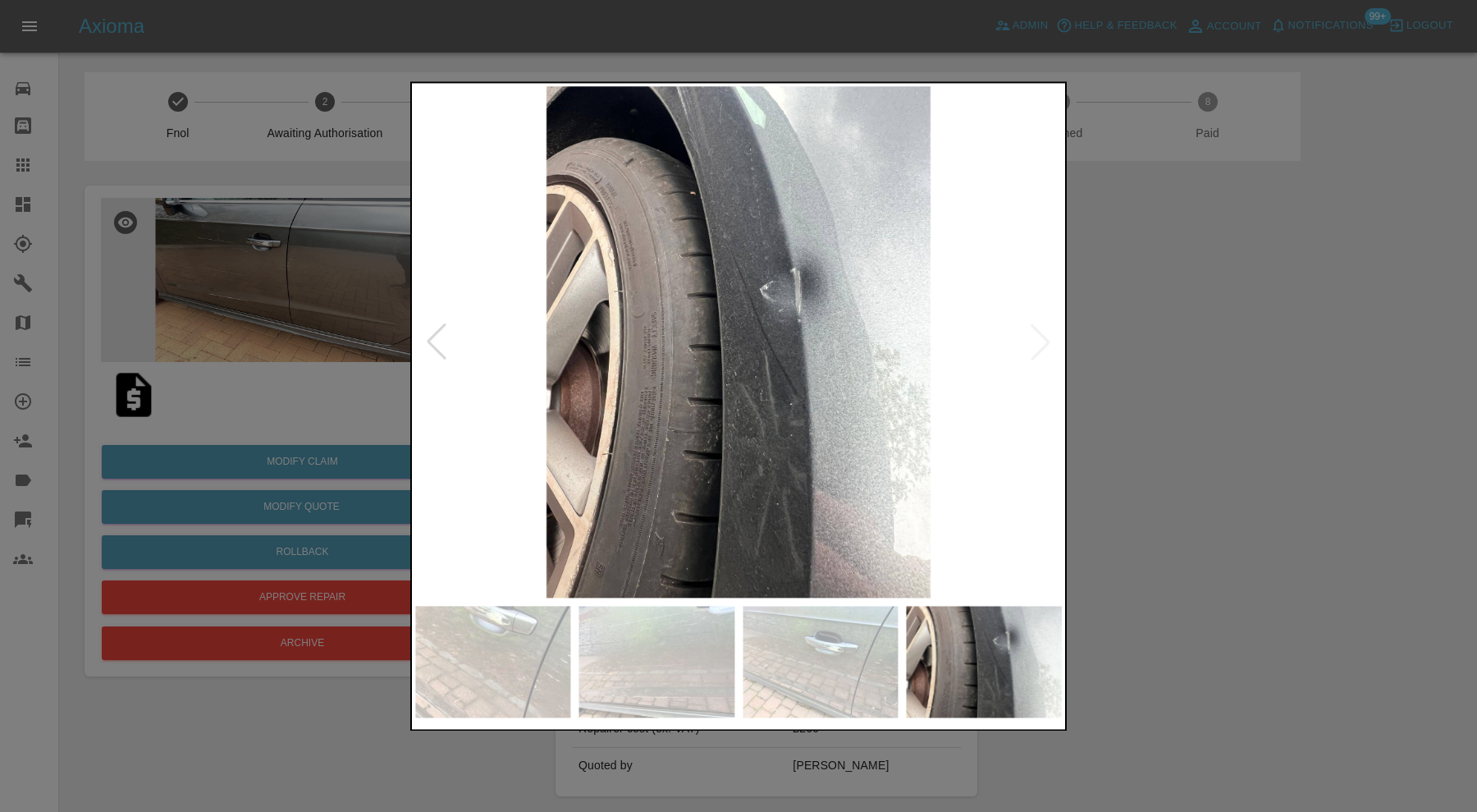
click at [1182, 327] on div at bounding box center [738, 406] width 1477 height 812
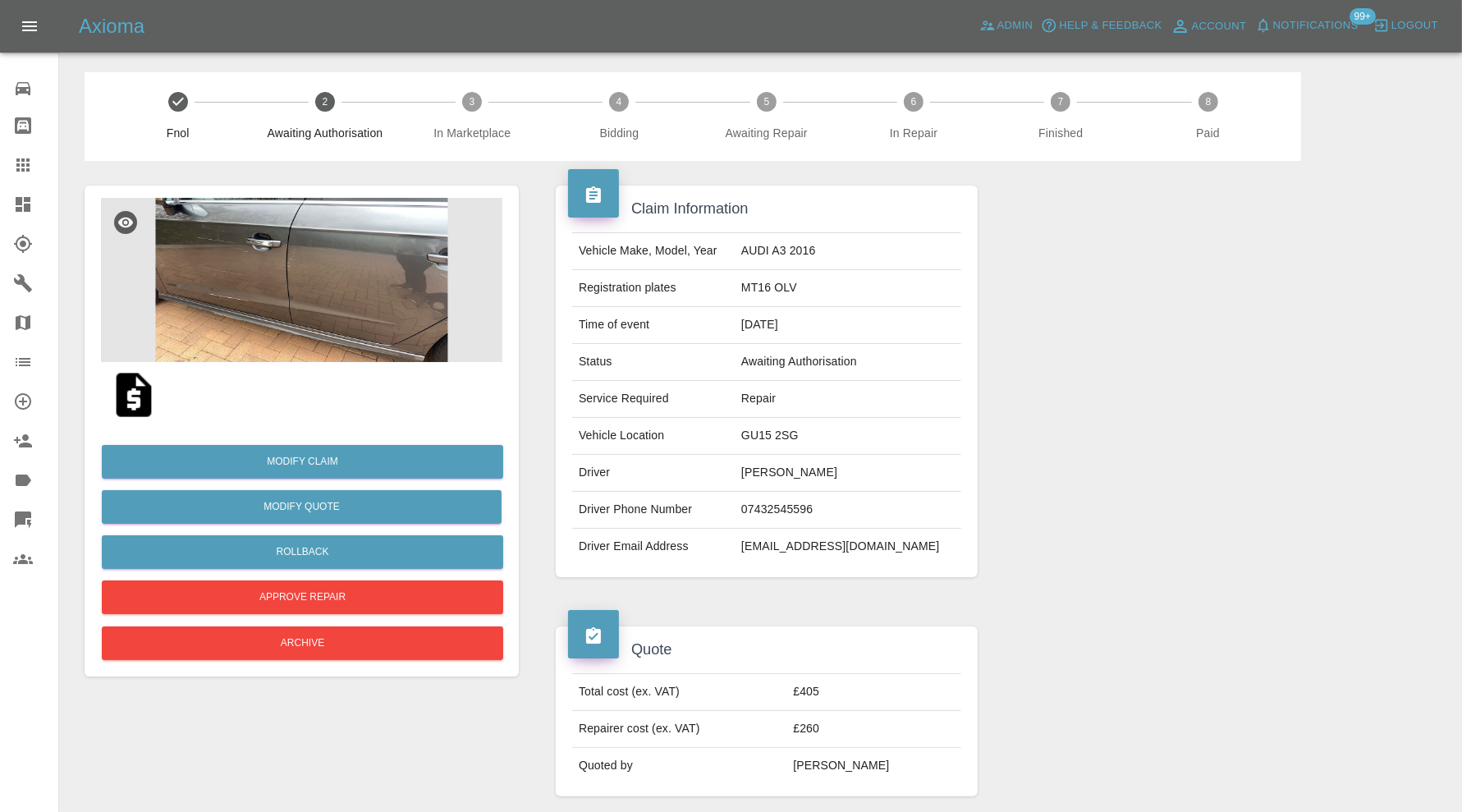
click at [233, 276] on img at bounding box center [302, 280] width 402 height 164
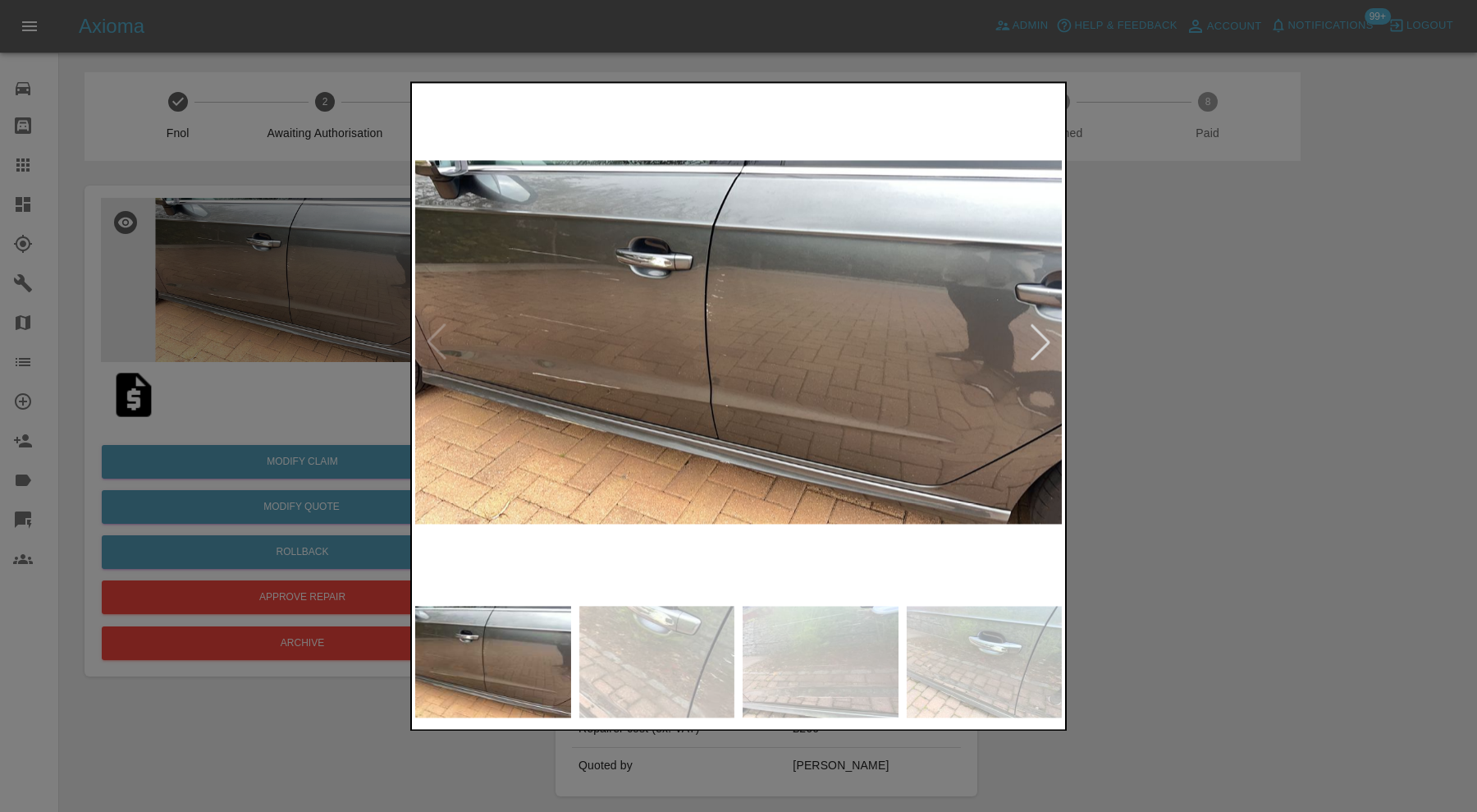
click at [1042, 333] on div at bounding box center [1041, 343] width 37 height 37
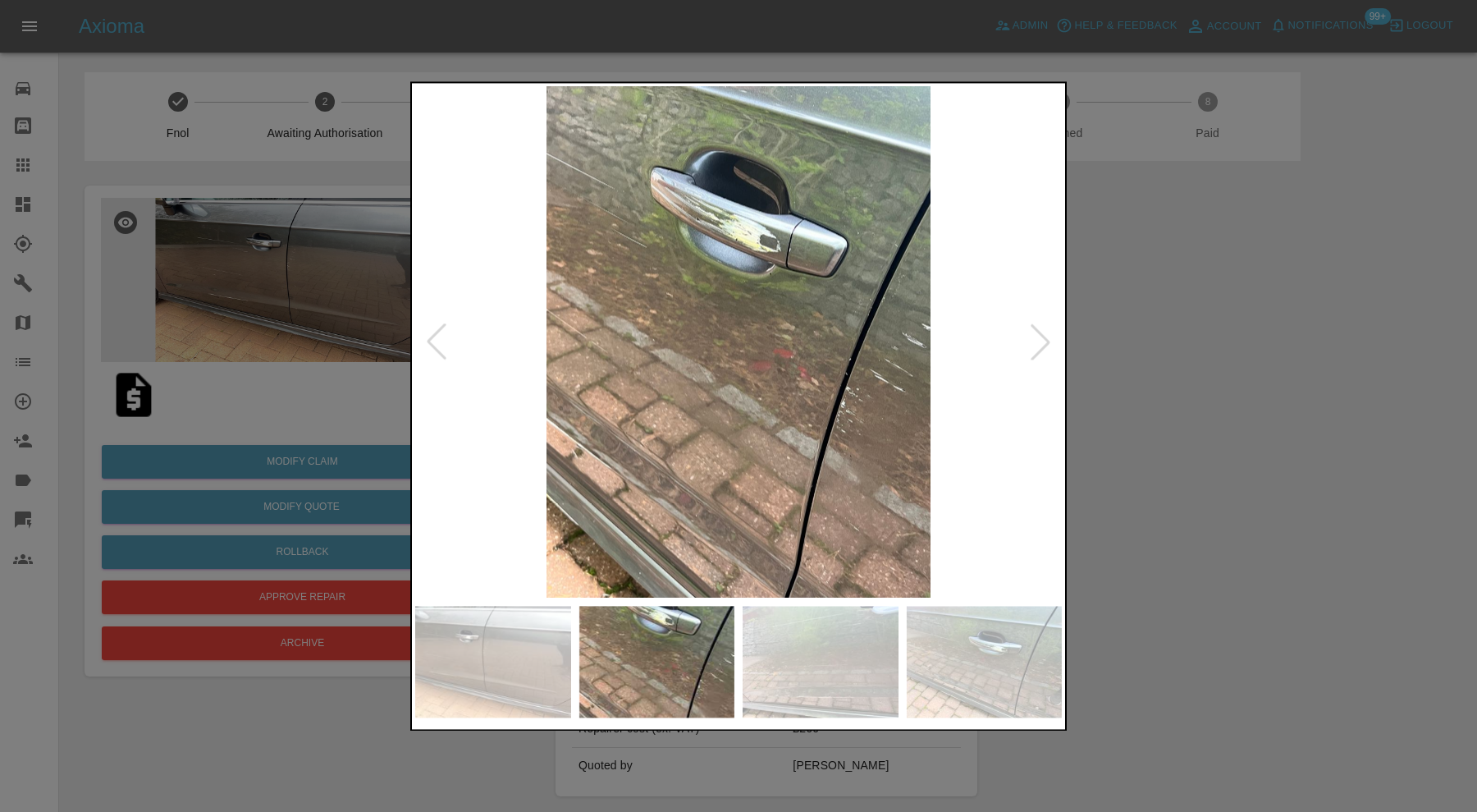
click at [1042, 333] on div at bounding box center [1041, 343] width 37 height 37
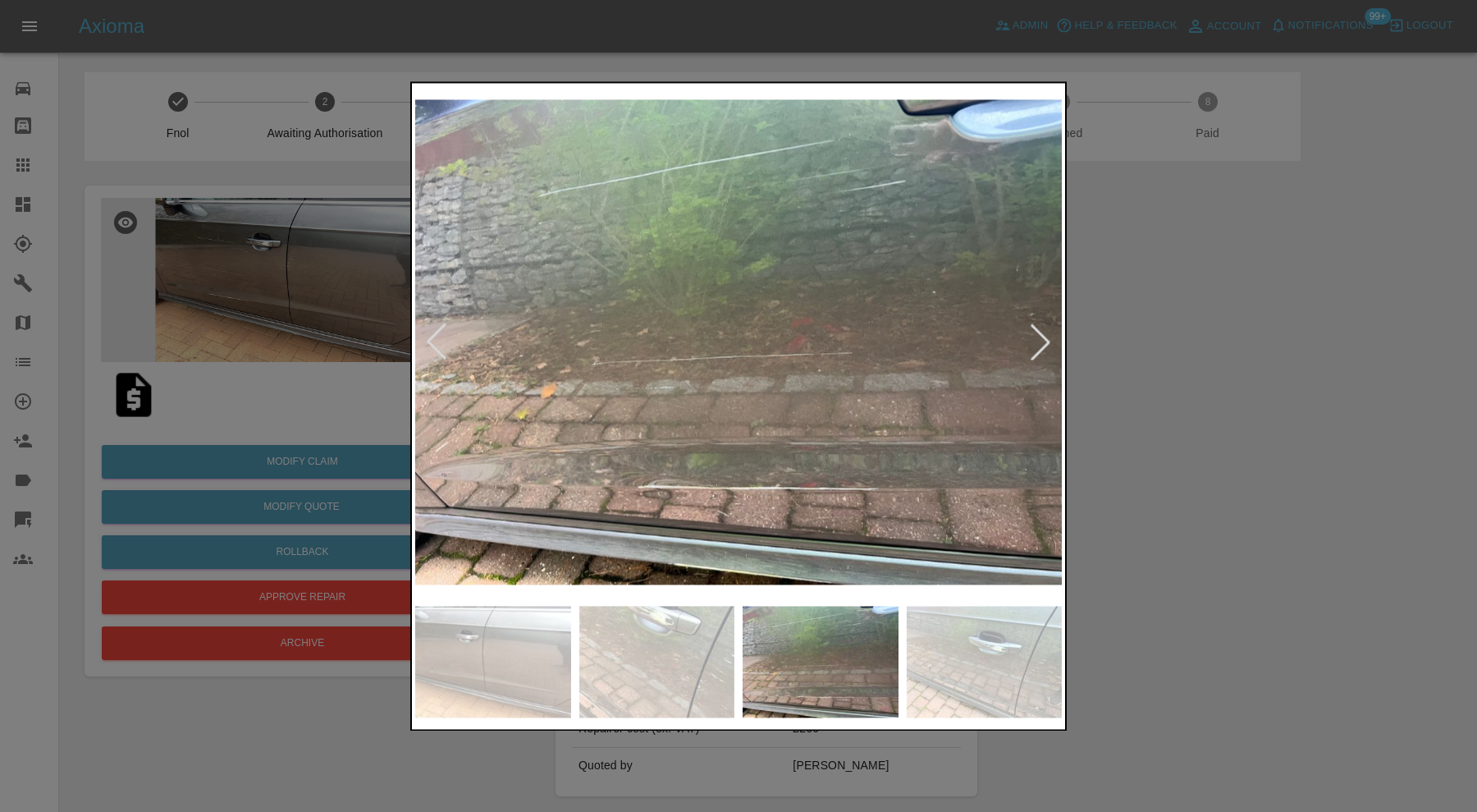
click at [1042, 333] on div at bounding box center [1041, 343] width 37 height 37
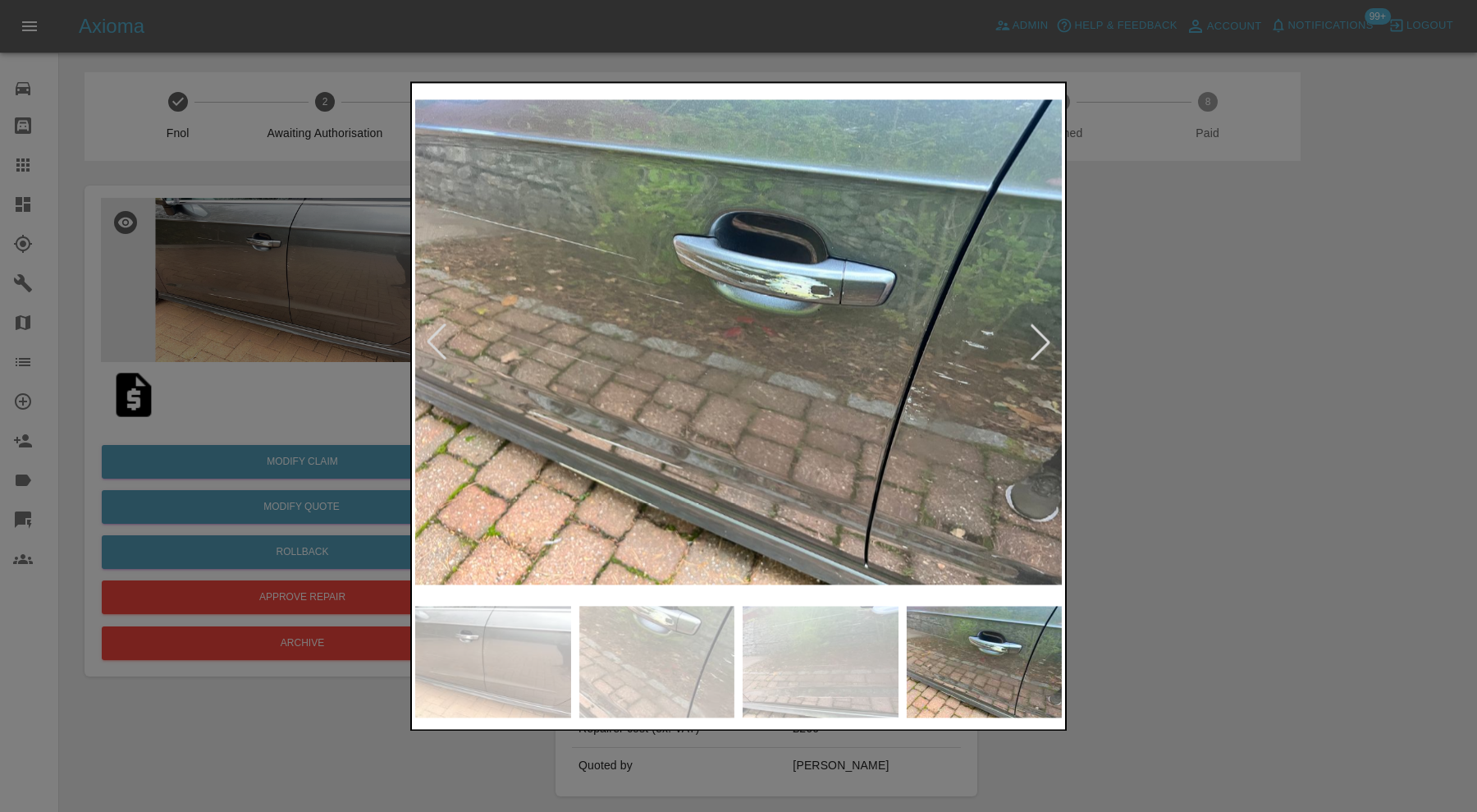
click at [1042, 333] on div at bounding box center [1041, 343] width 37 height 37
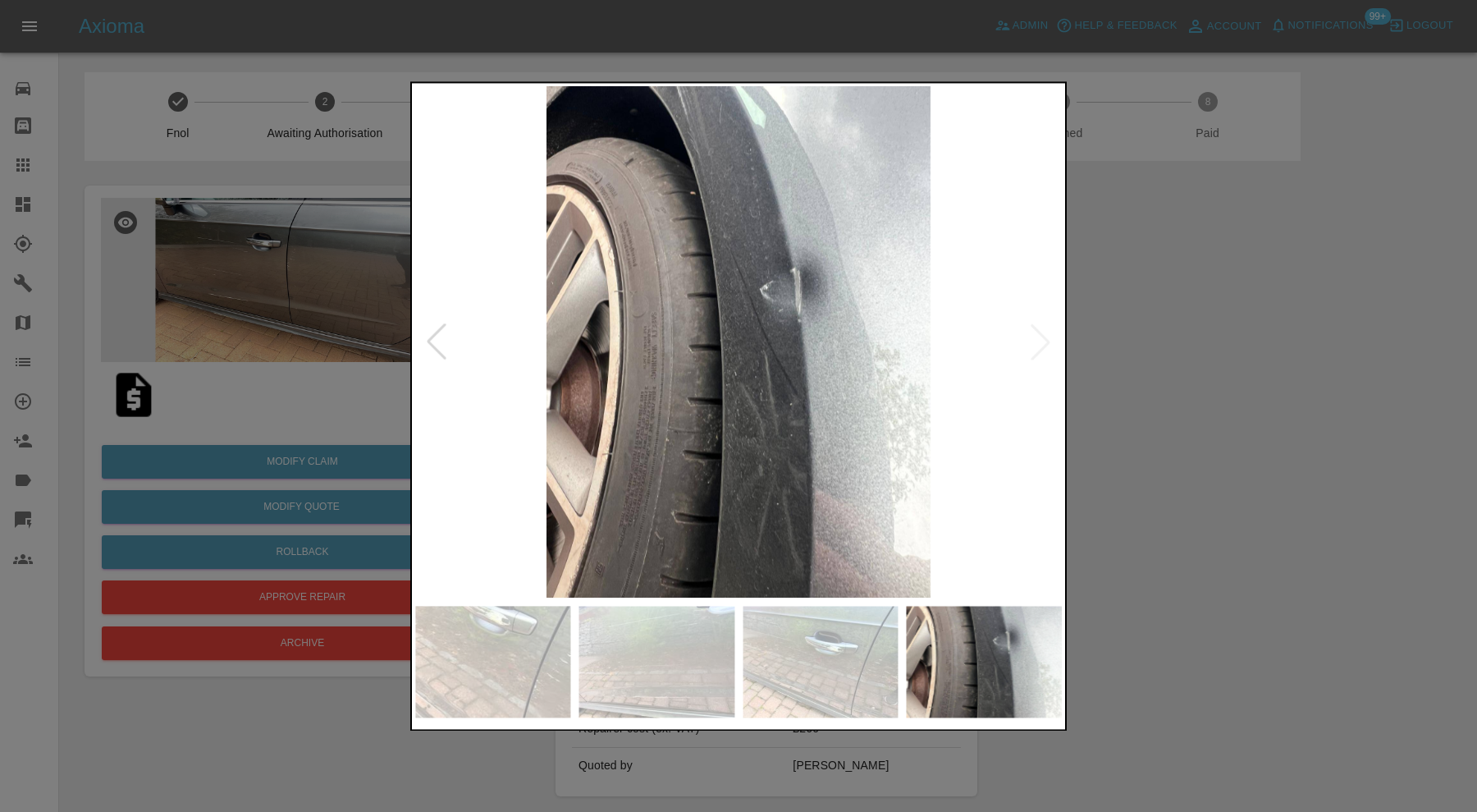
click at [1042, 333] on img at bounding box center [739, 342] width 647 height 511
click at [834, 667] on img at bounding box center [820, 662] width 156 height 111
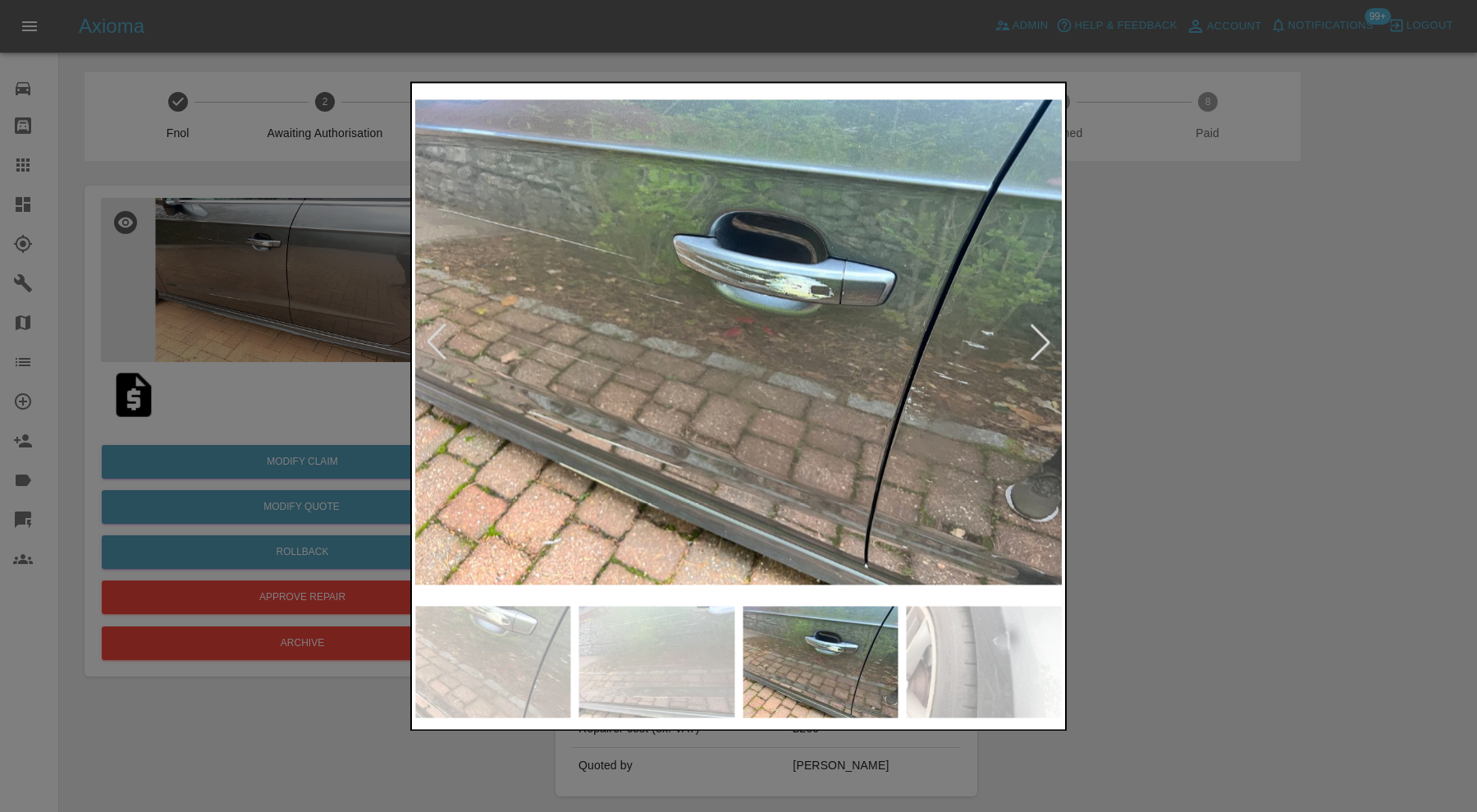
click at [649, 640] on img at bounding box center [656, 662] width 156 height 111
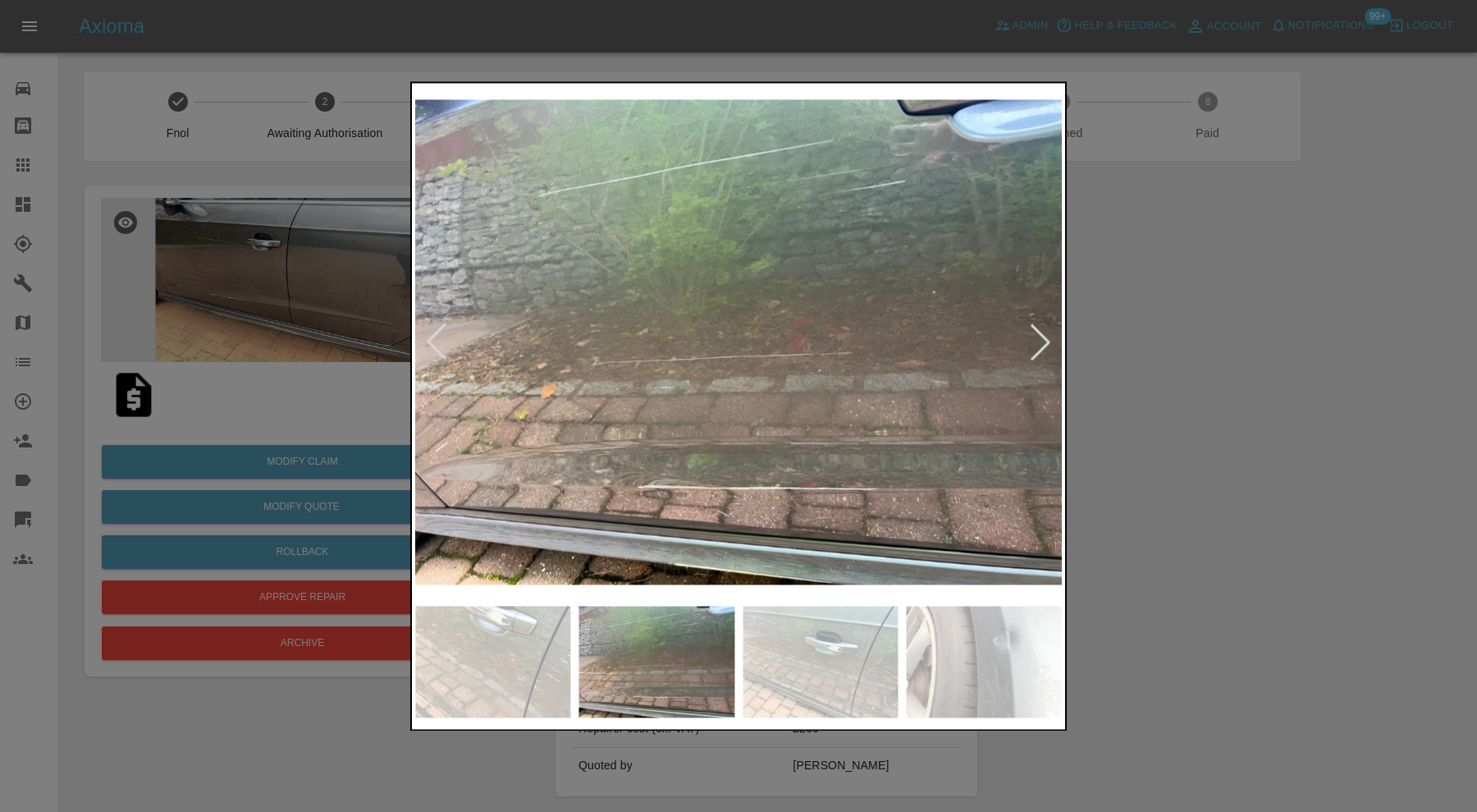
click at [493, 656] on img at bounding box center [493, 662] width 156 height 111
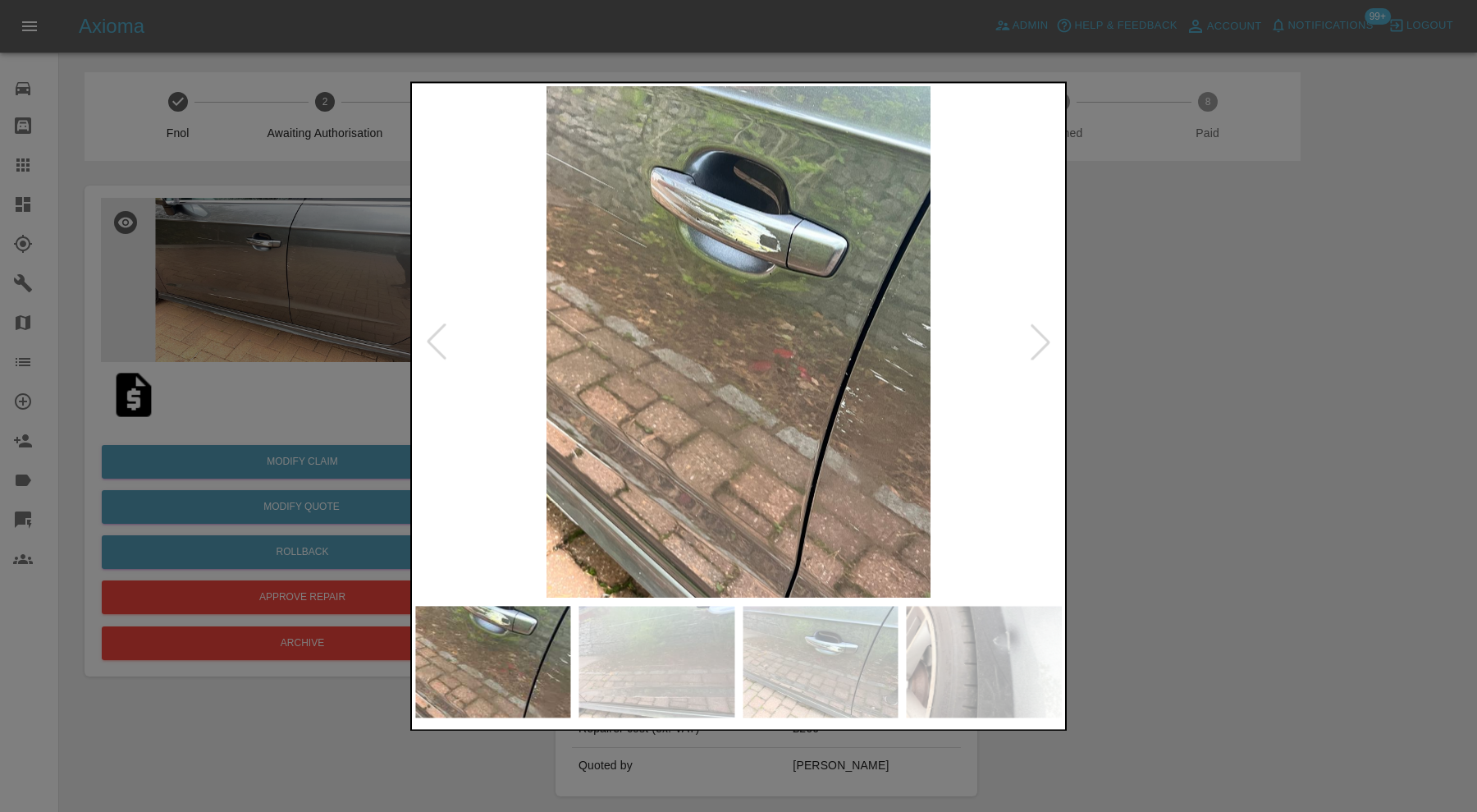
click at [1121, 406] on div at bounding box center [738, 406] width 1477 height 812
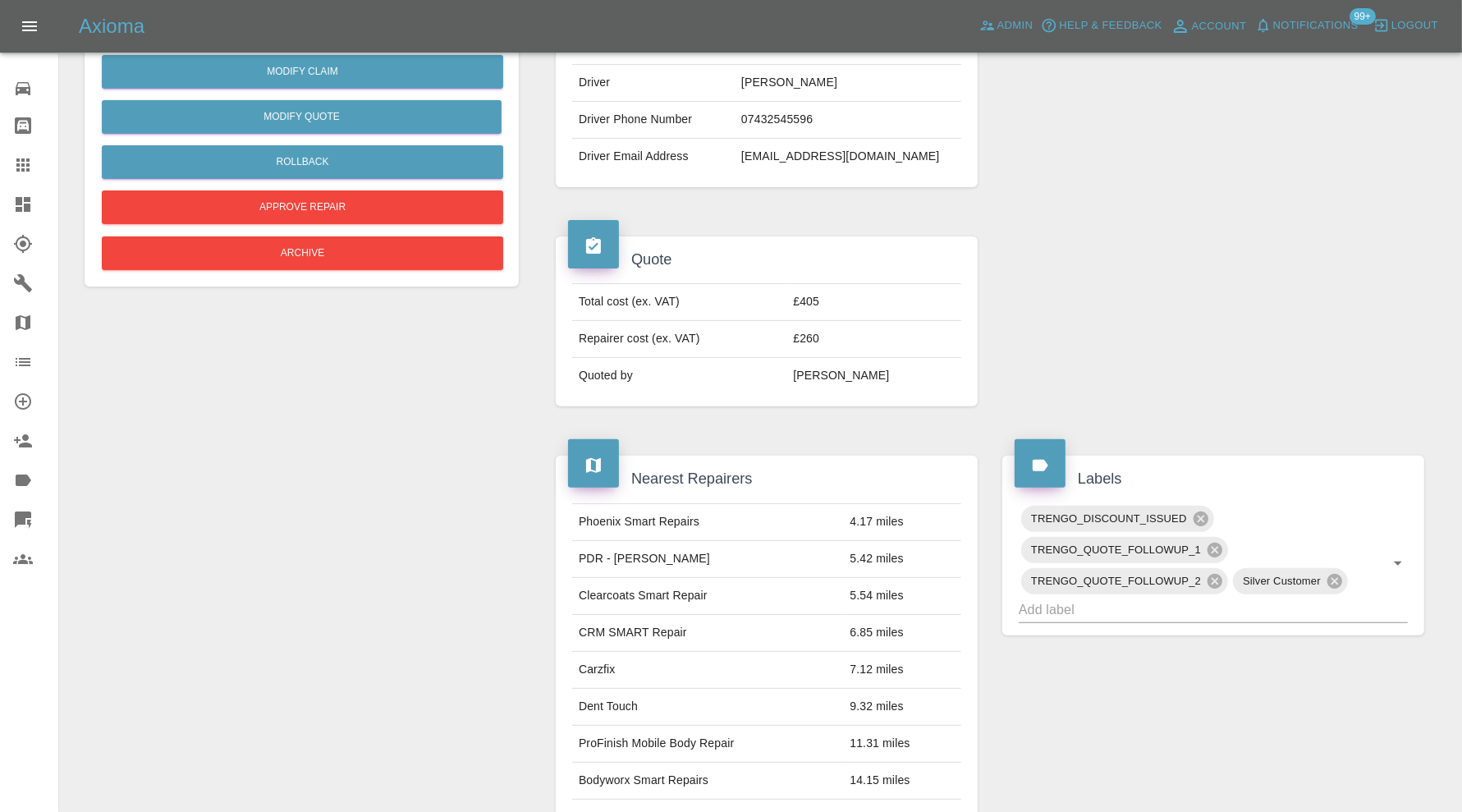
scroll to position [995, 0]
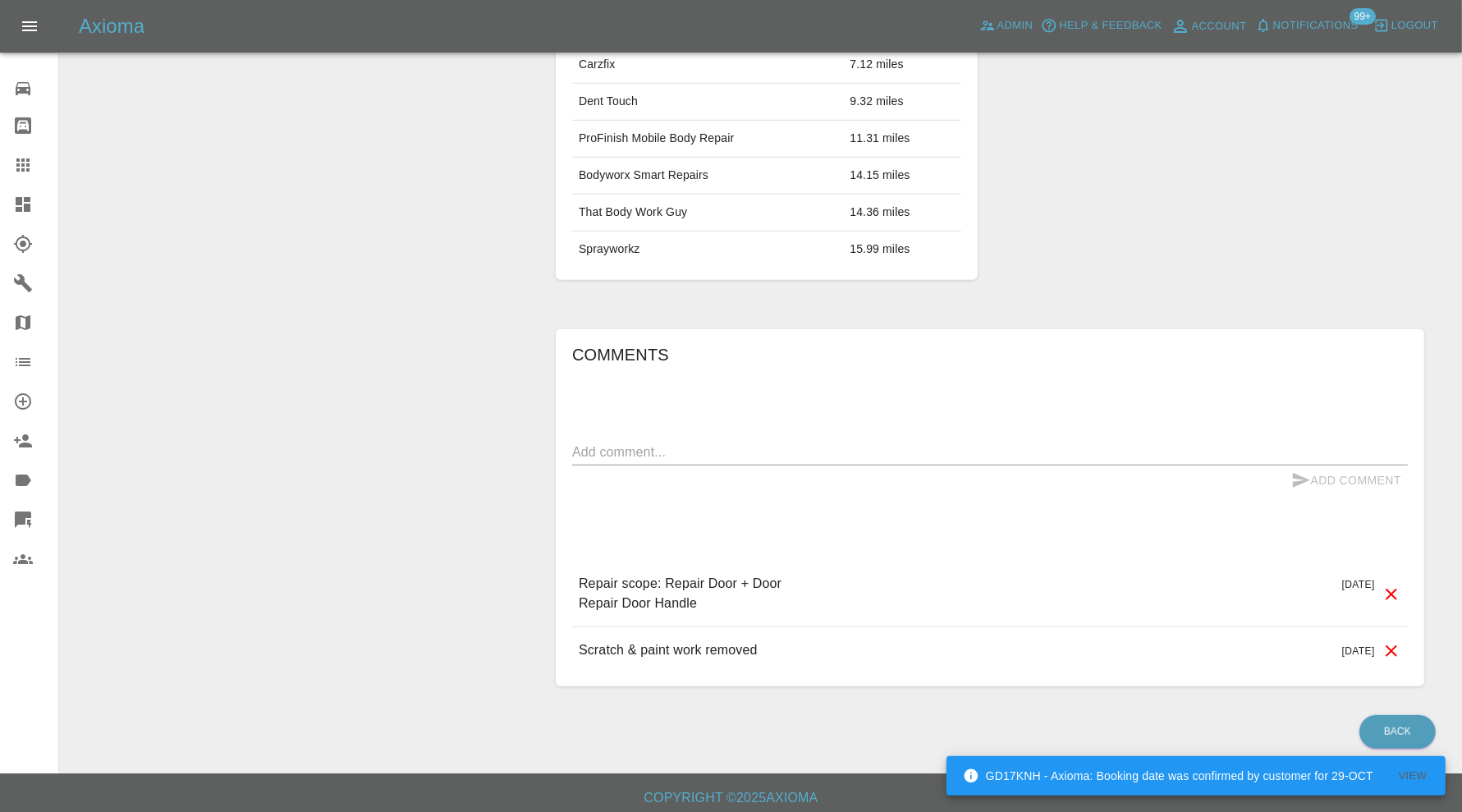
click at [833, 444] on textarea at bounding box center [990, 452] width 836 height 19
type textarea "images added"
click at [1312, 469] on button "Add Comment" at bounding box center [1346, 480] width 124 height 30
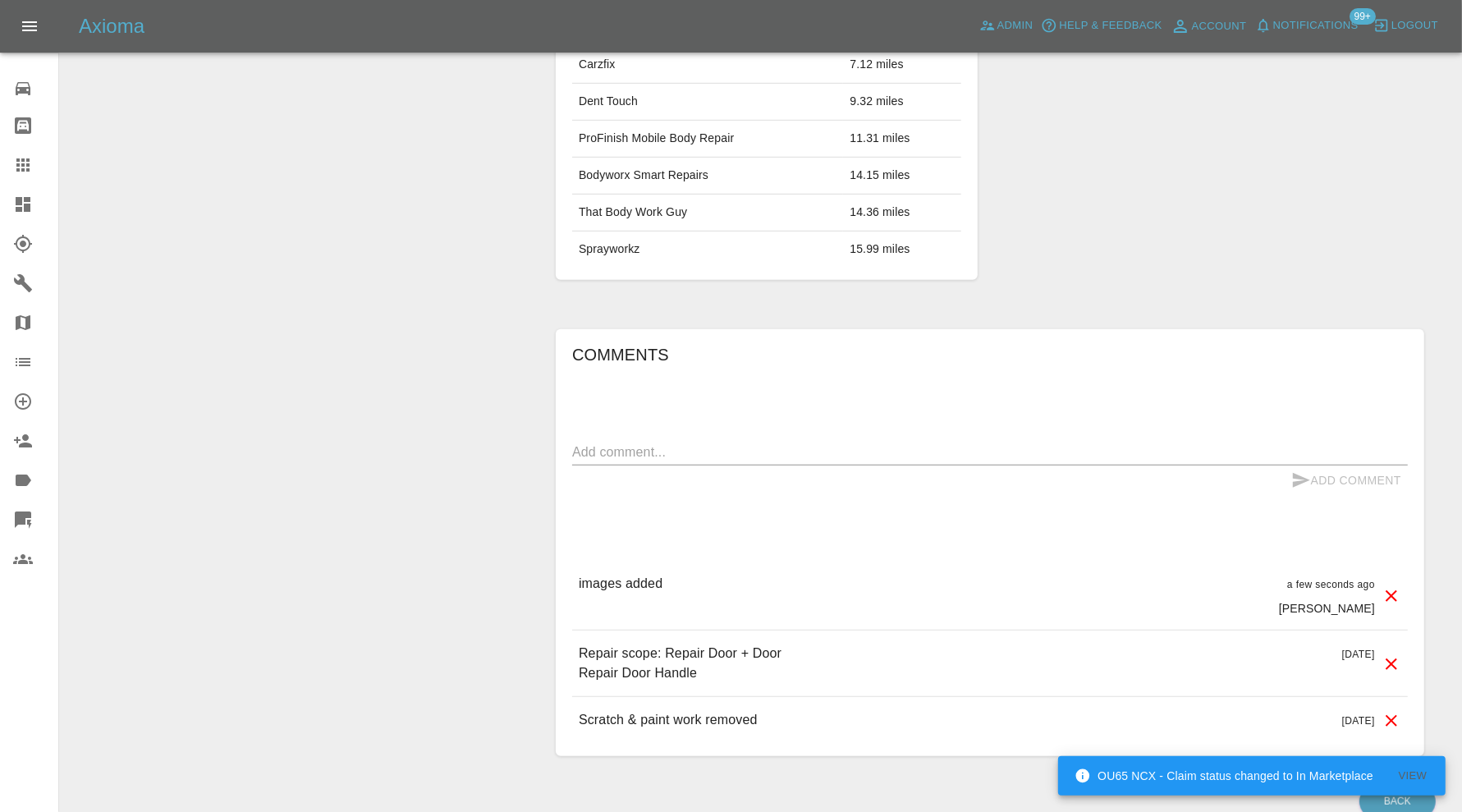
click at [1390, 656] on icon at bounding box center [1392, 663] width 20 height 20
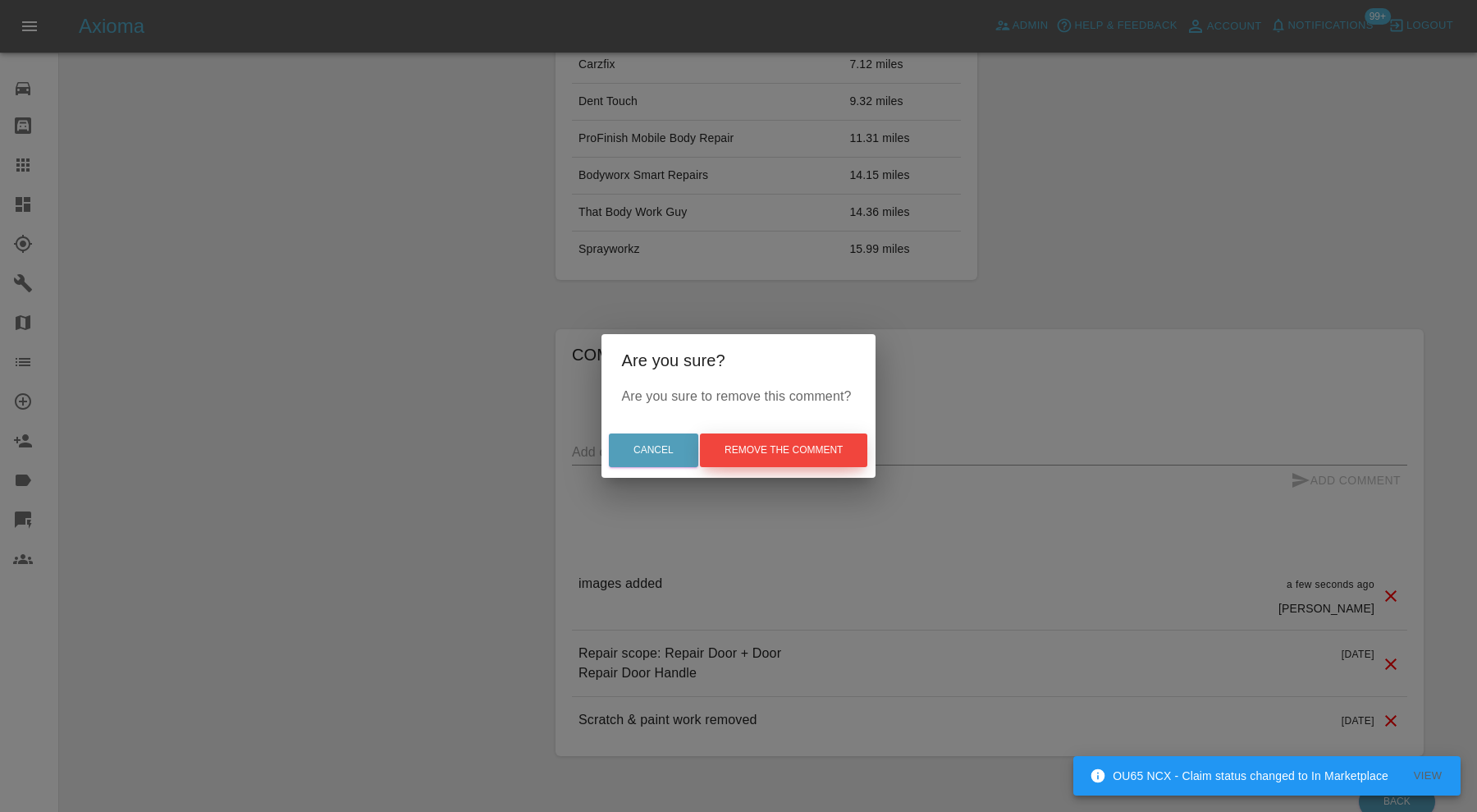
click at [823, 458] on button "Remove the comment" at bounding box center [783, 449] width 168 height 34
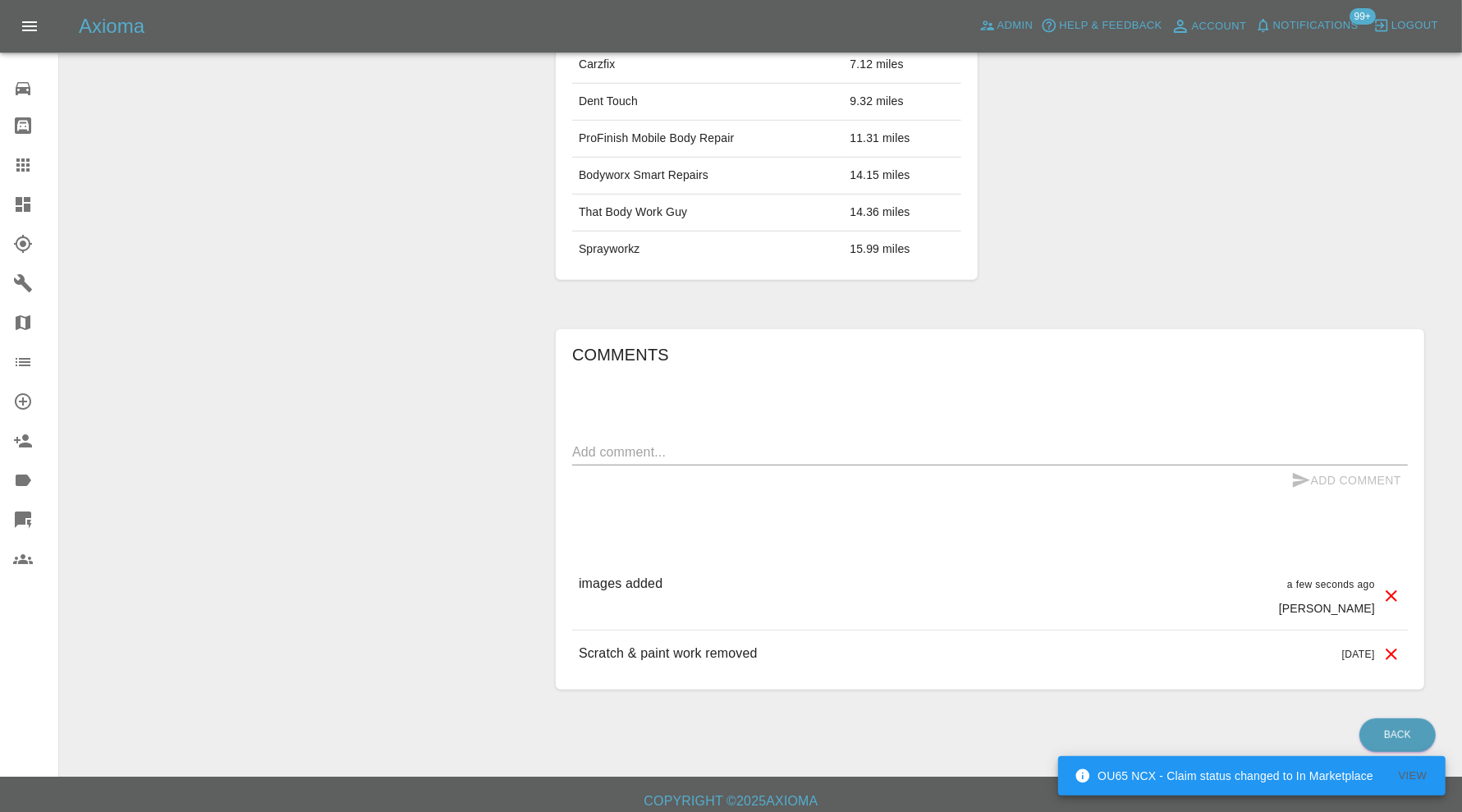
scroll to position [174, 0]
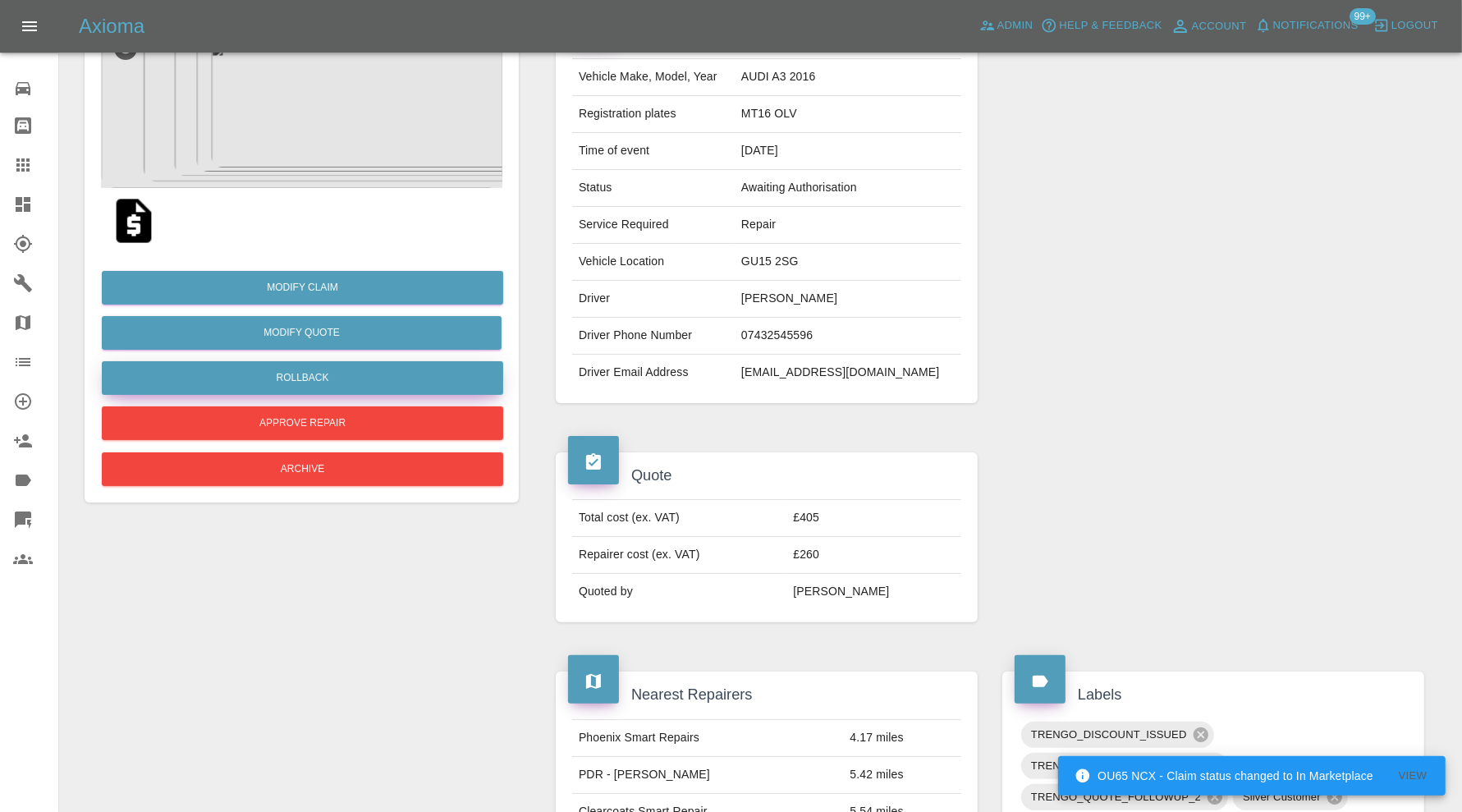
click at [331, 365] on button "Rollback" at bounding box center [303, 377] width 402 height 34
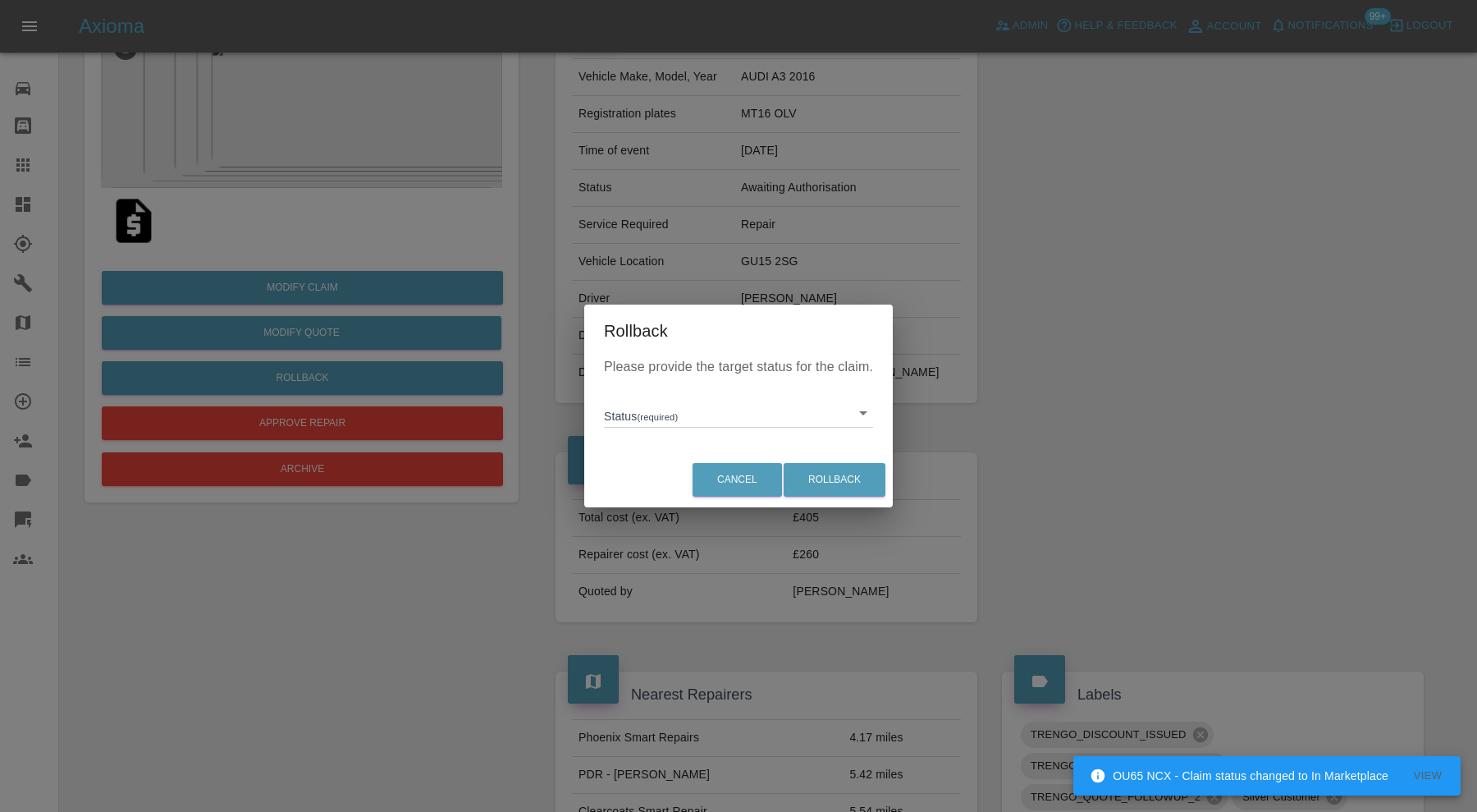
click at [636, 405] on body "OU65 NCX - Claim status changed to In Marketplace View Axioma Admin Help & Feed…" at bounding box center [738, 735] width 1477 height 1817
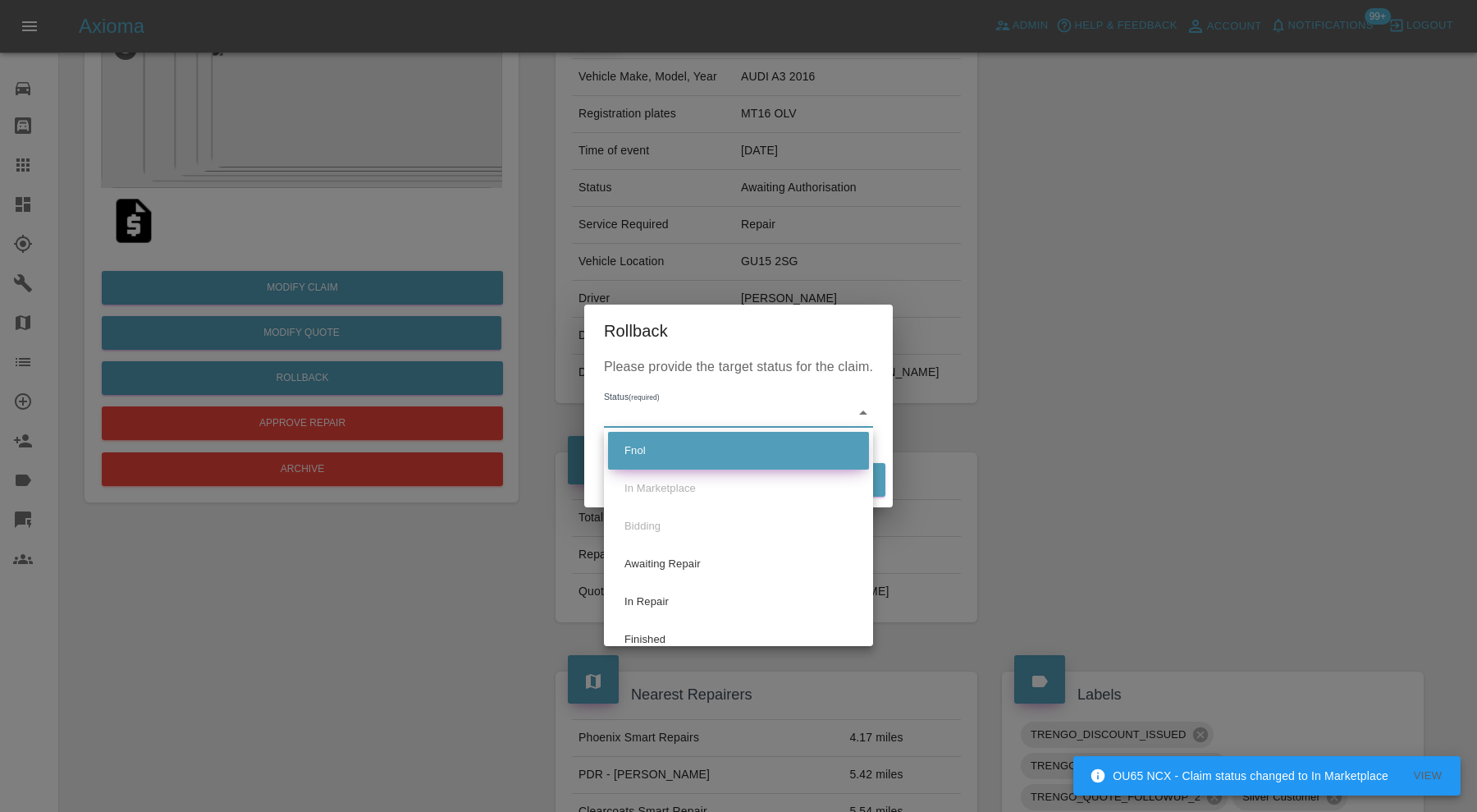
click at [645, 441] on li "Fnol" at bounding box center [739, 450] width 261 height 37
type input "fnol"
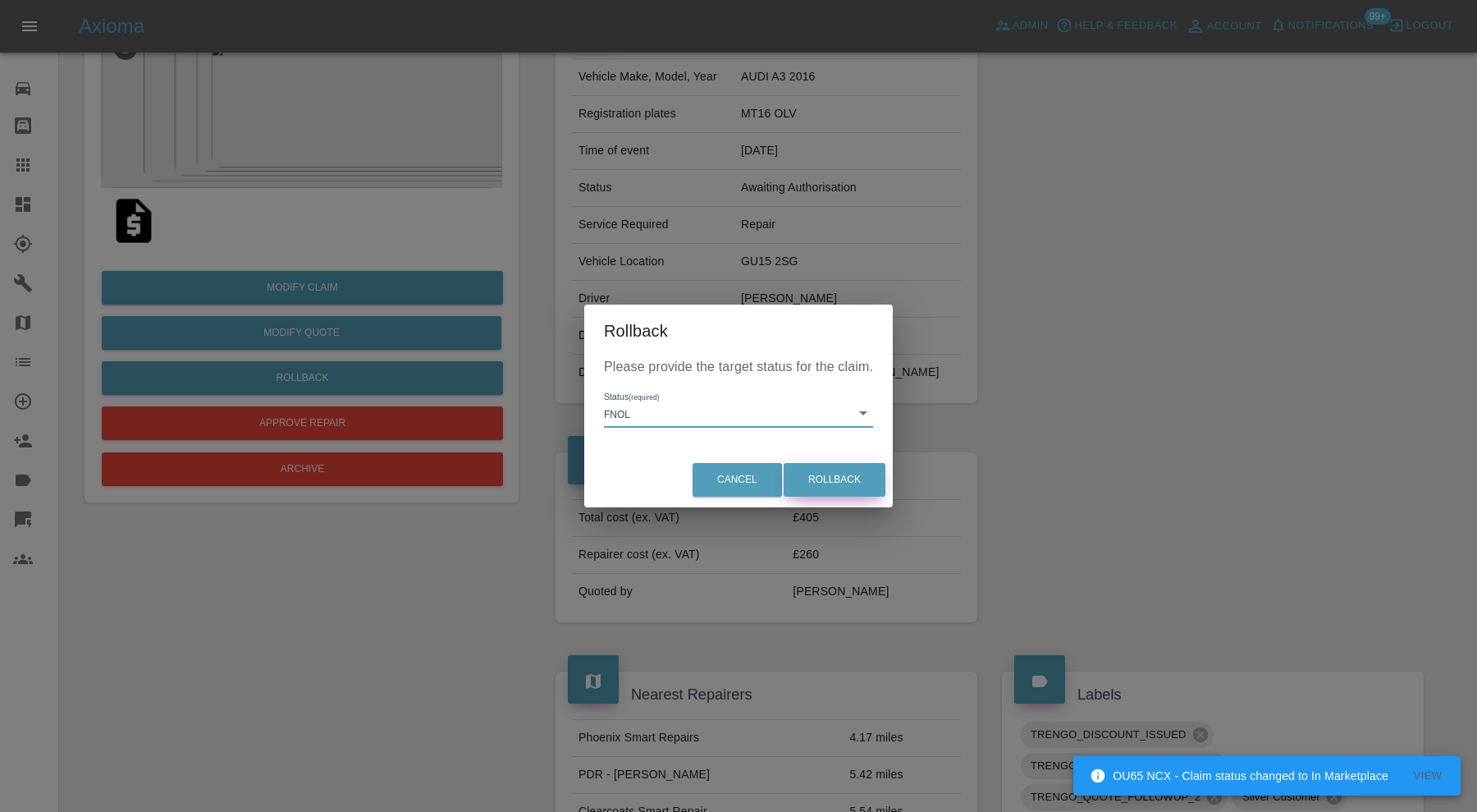
click at [808, 478] on button "Rollback" at bounding box center [835, 479] width 102 height 34
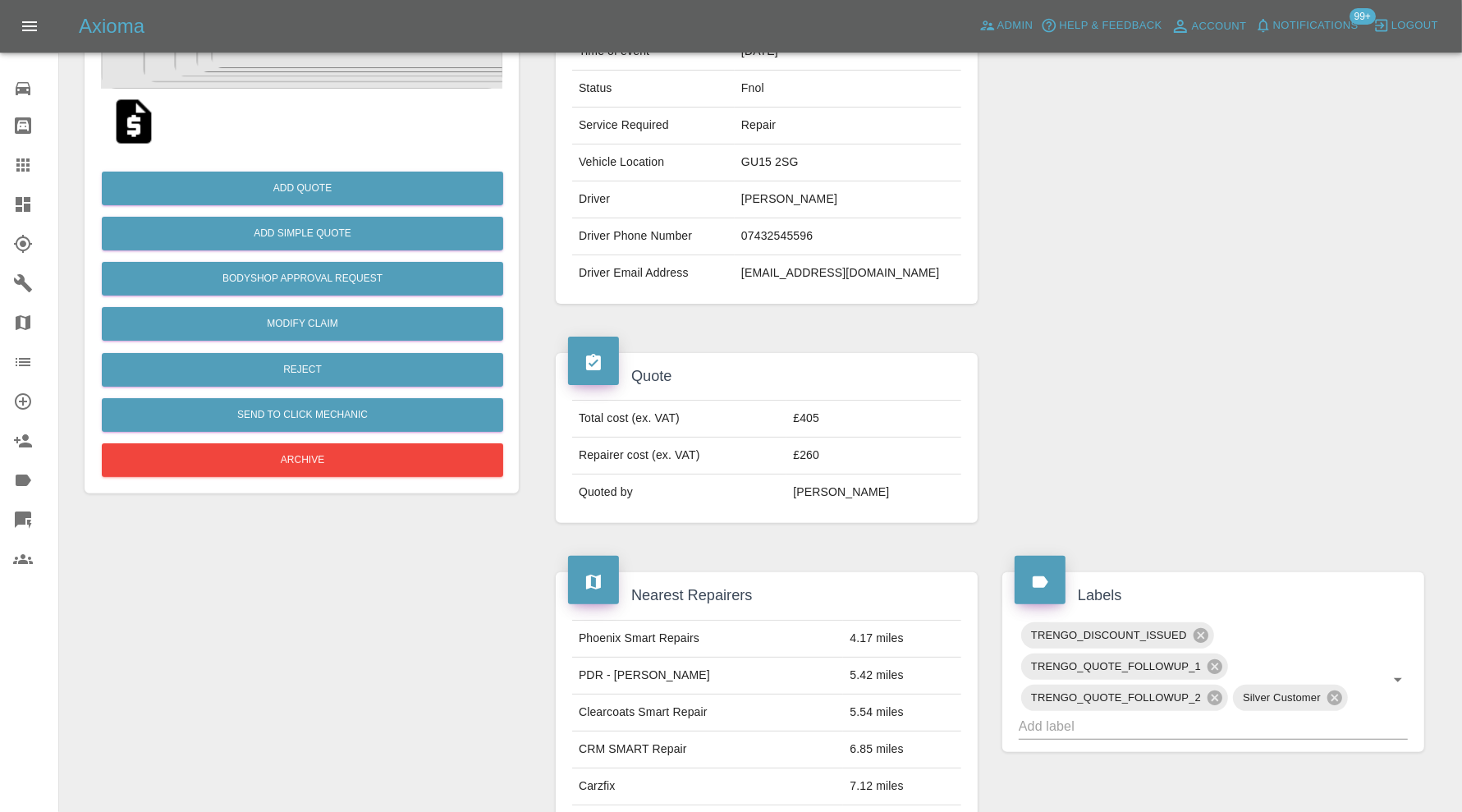
scroll to position [821, 0]
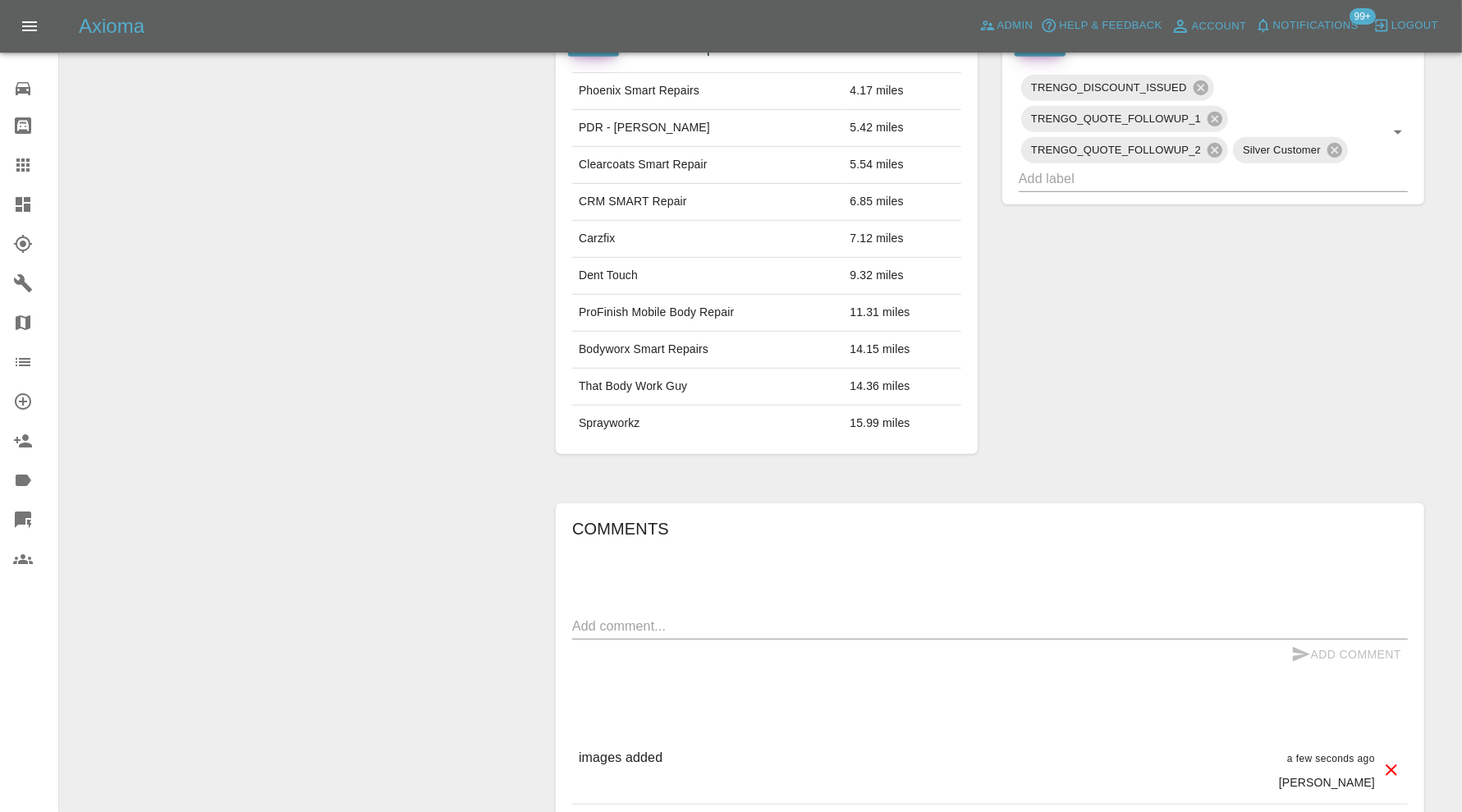
click at [875, 616] on textarea at bounding box center [990, 626] width 836 height 19
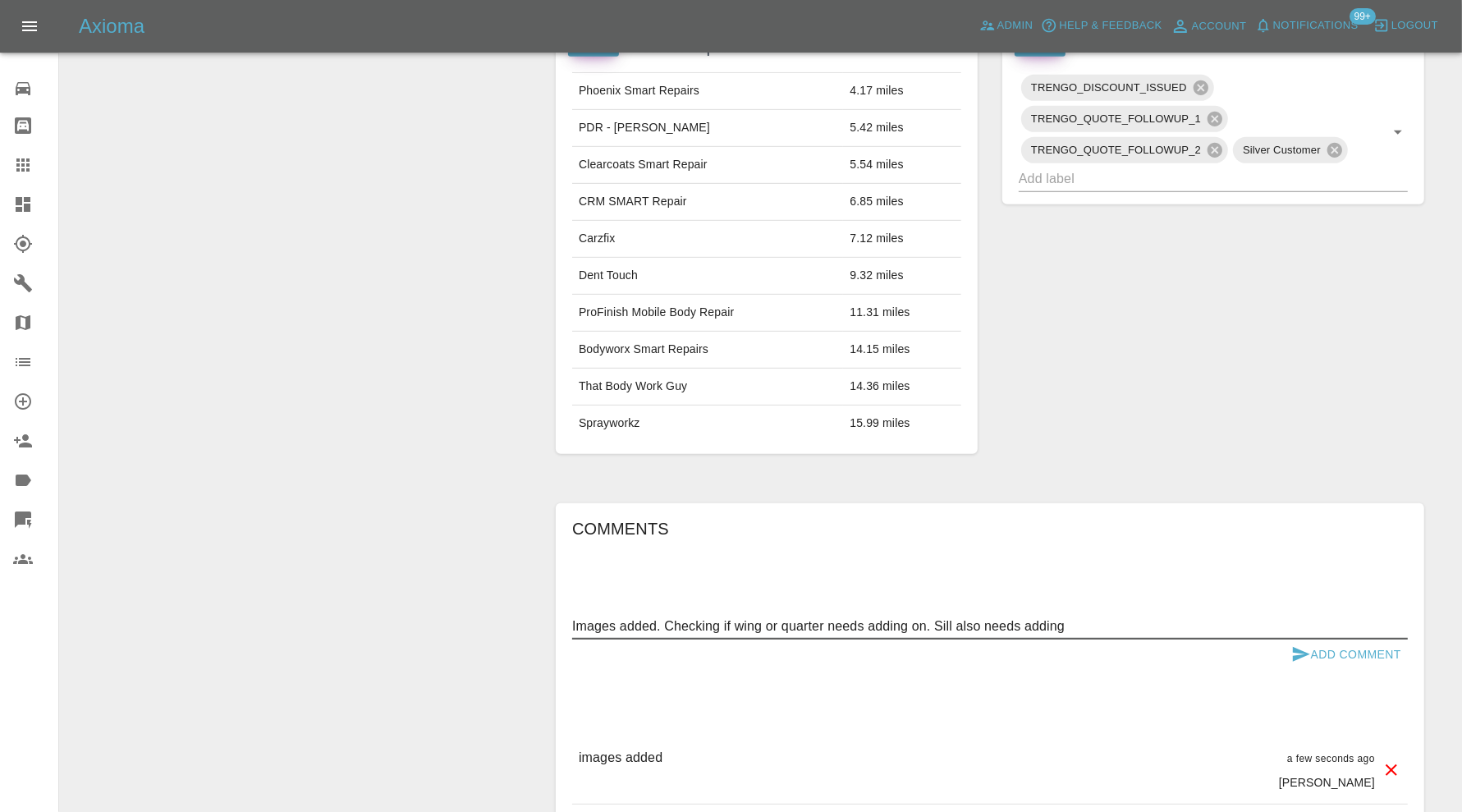
type textarea "Images added. Checking if wing or quarter needs adding on. Sill also needs addi…"
click at [1372, 639] on button "Add Comment" at bounding box center [1346, 654] width 124 height 30
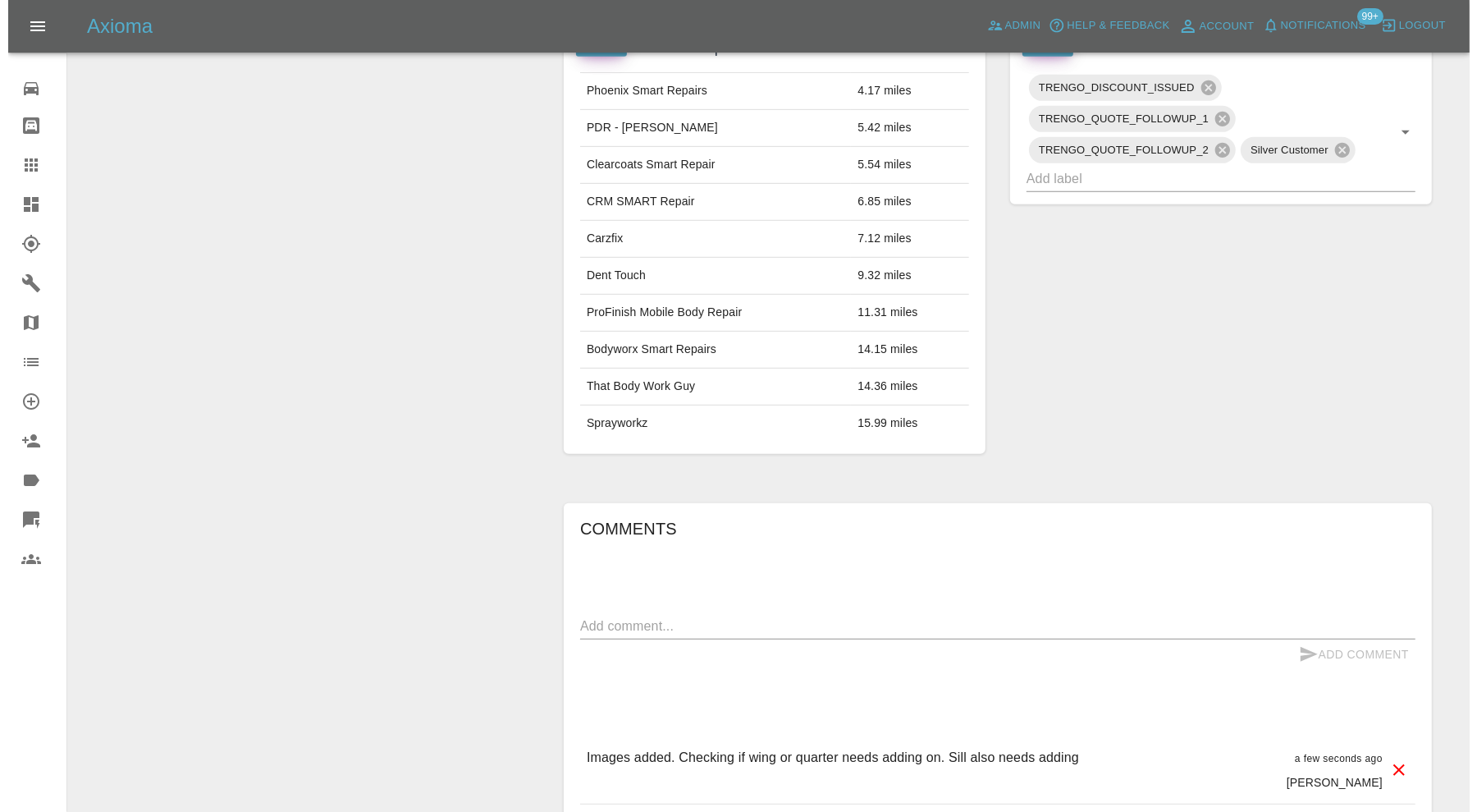
scroll to position [1068, 0]
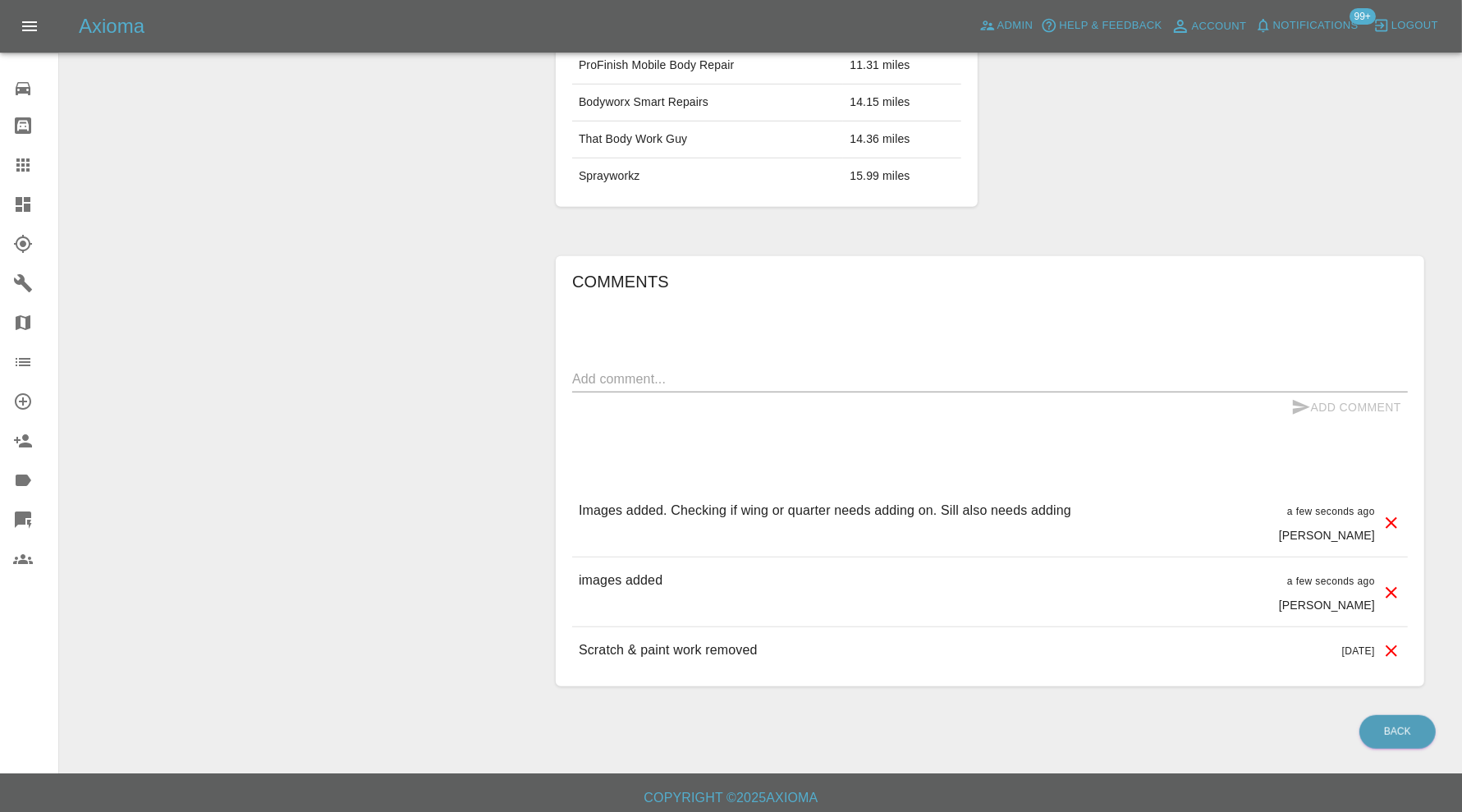
click at [1392, 587] on icon at bounding box center [1391, 592] width 11 height 11
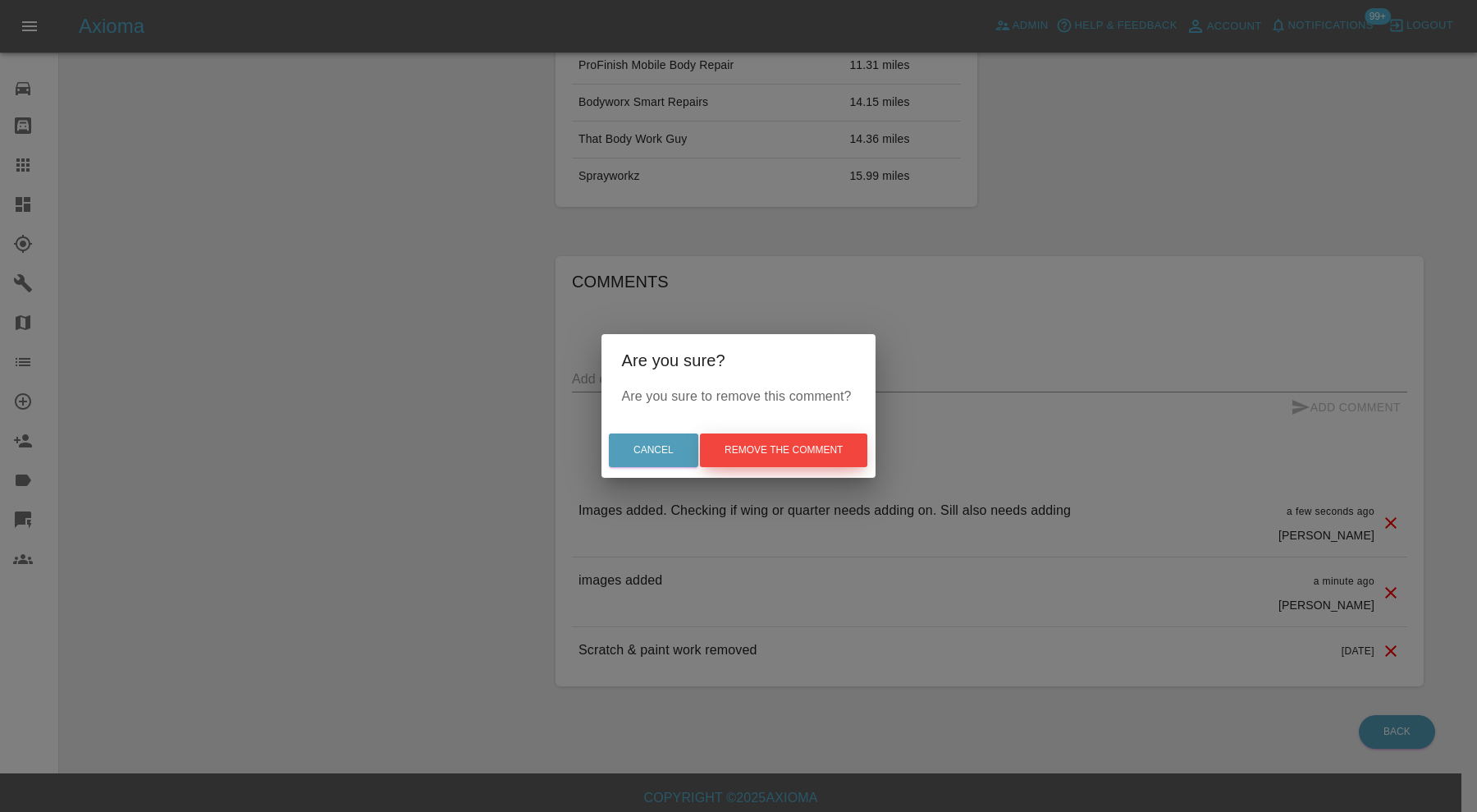
click at [819, 450] on button "Remove the comment" at bounding box center [783, 449] width 168 height 34
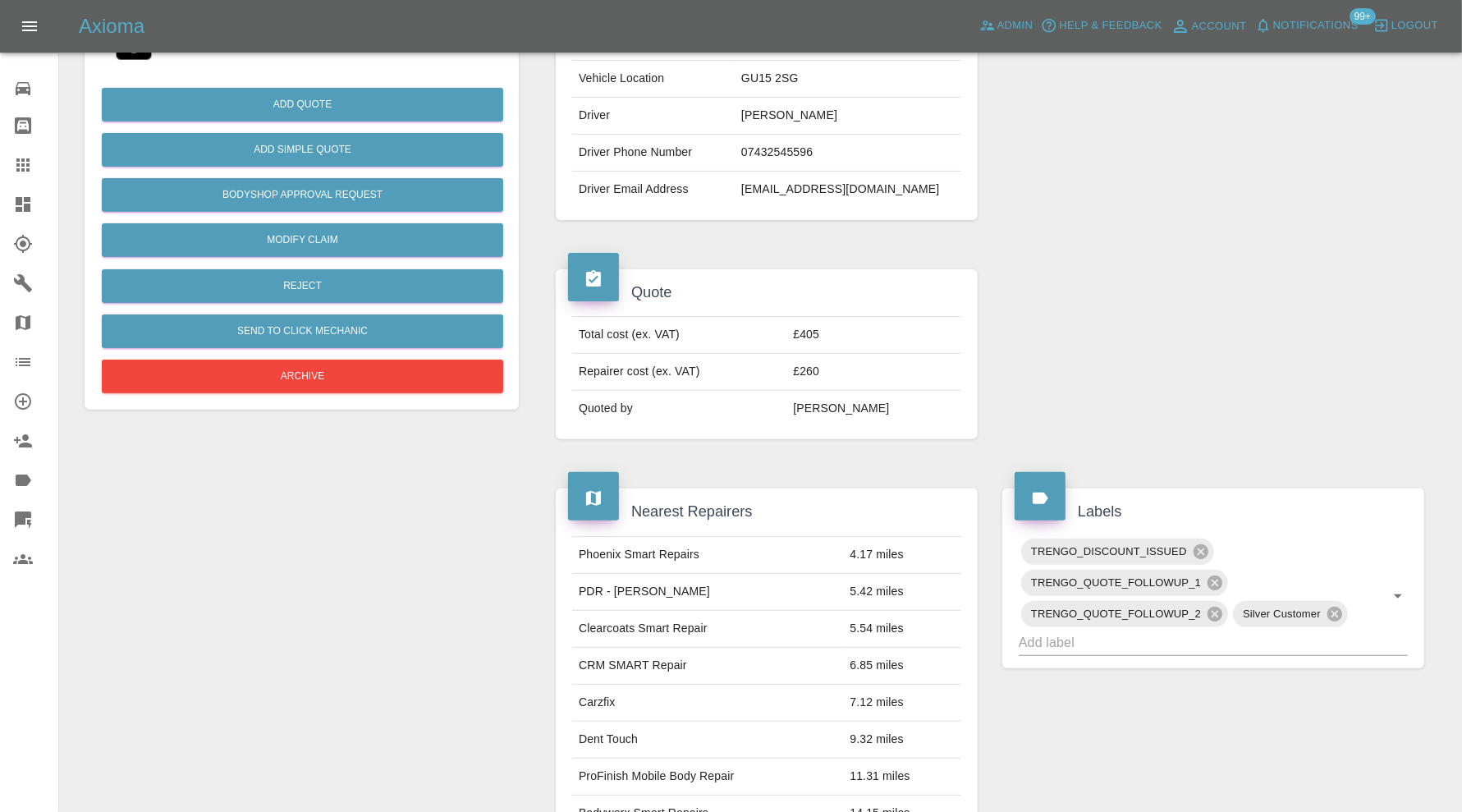
scroll to position [547, 0]
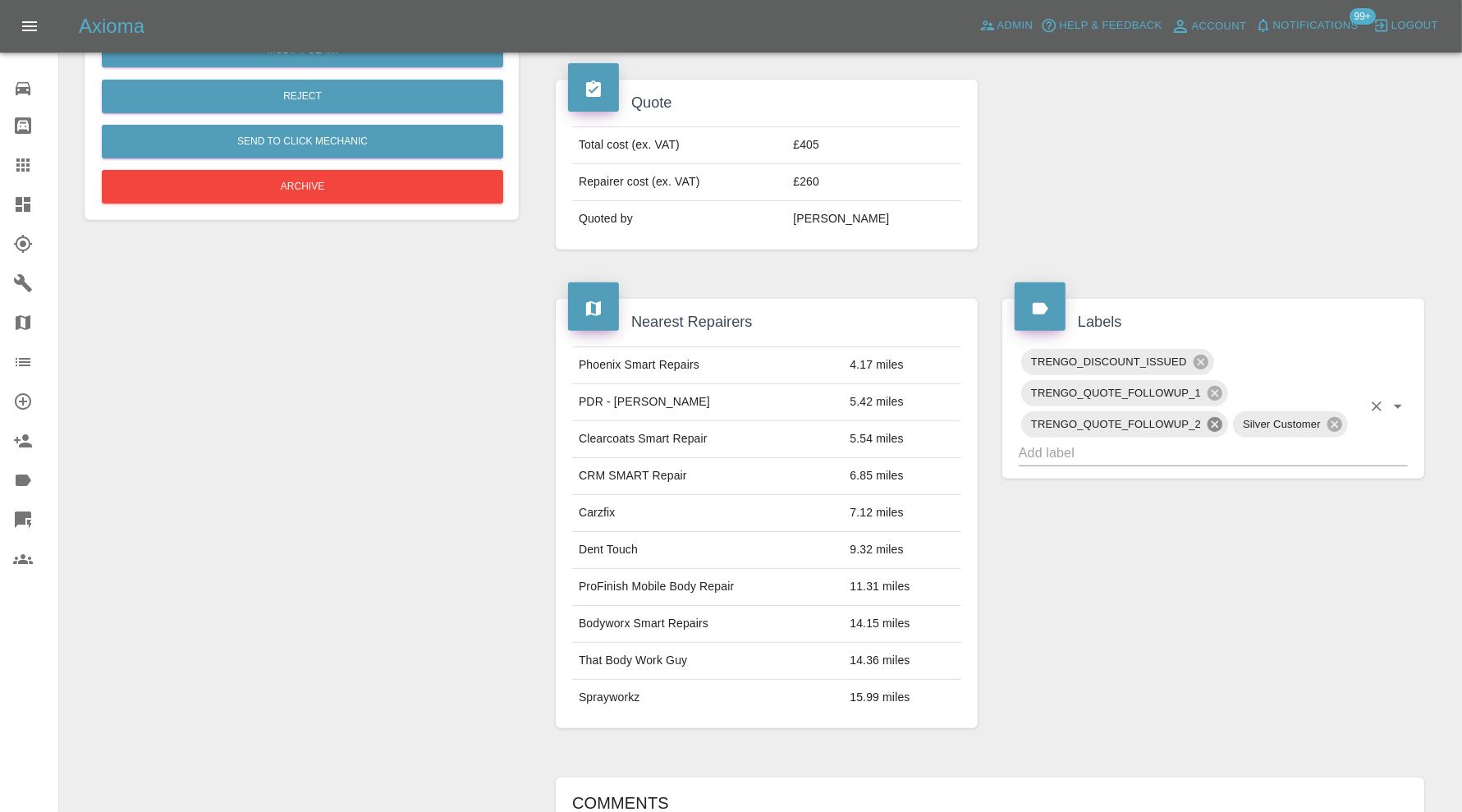
click at [1219, 423] on icon at bounding box center [1215, 424] width 15 height 15
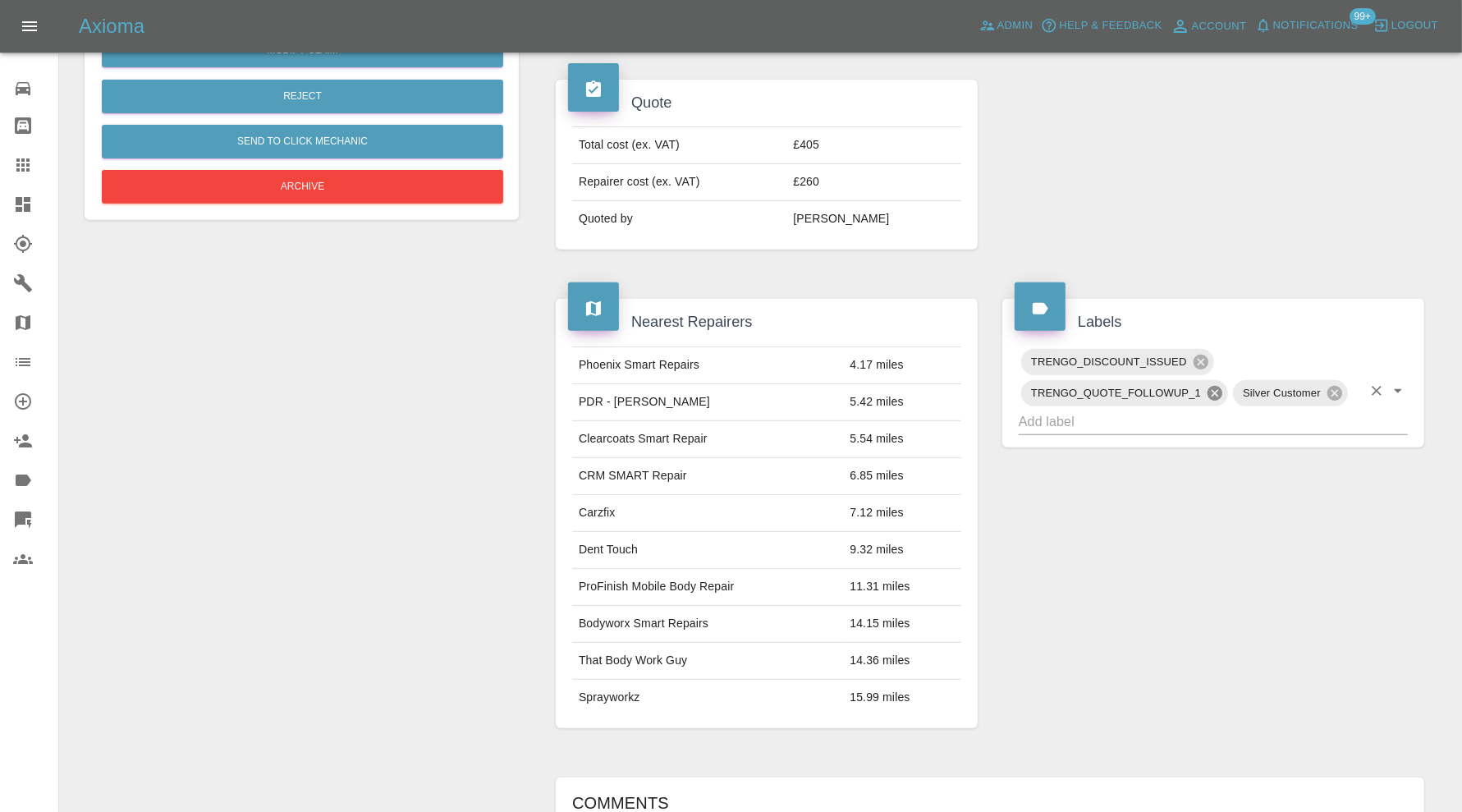
click at [1215, 390] on icon at bounding box center [1215, 393] width 15 height 15
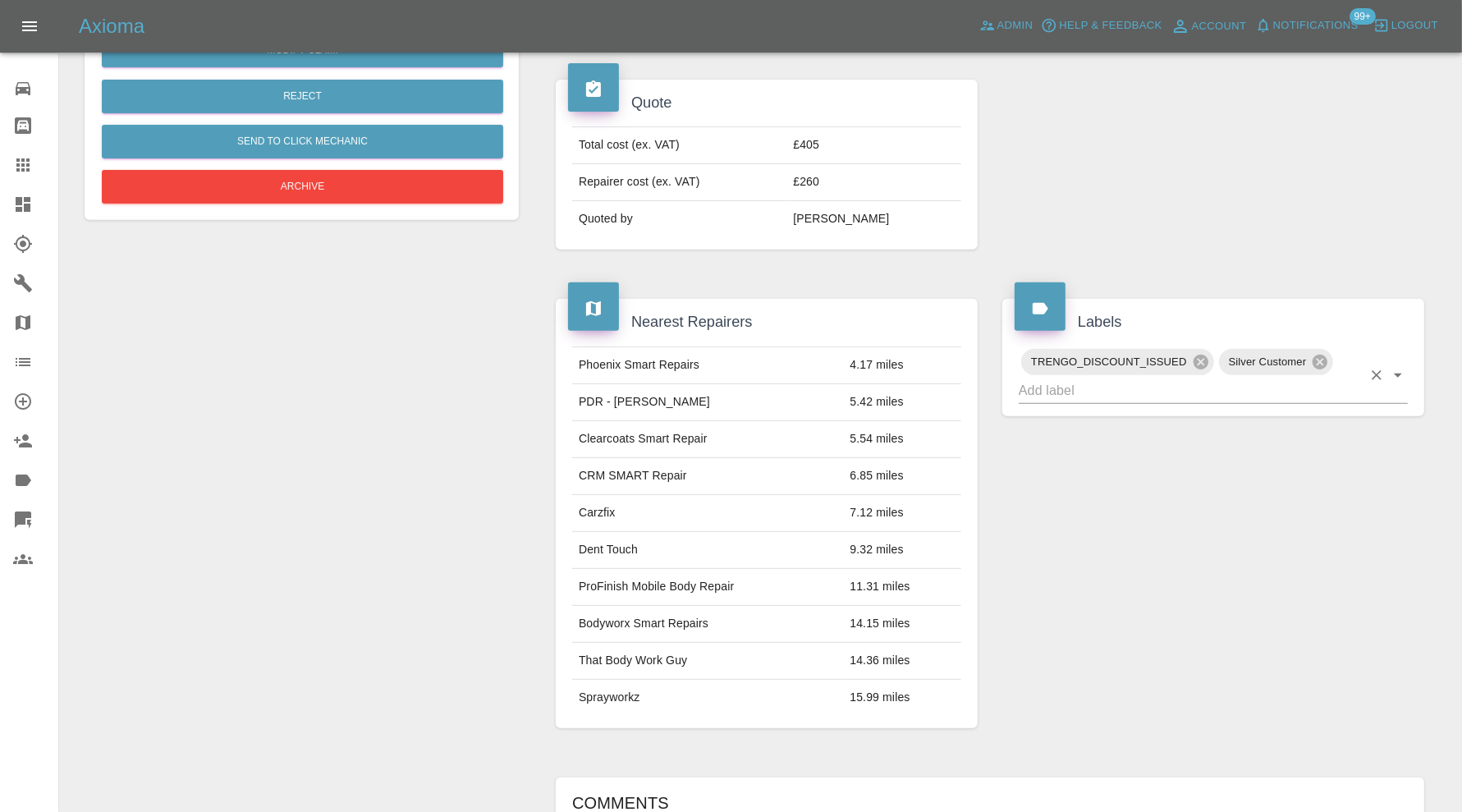
click at [1201, 349] on div "TRENGO_DISCOUNT_ISSUED" at bounding box center [1118, 362] width 193 height 26
click at [1201, 353] on icon at bounding box center [1201, 362] width 18 height 18
type input "do"
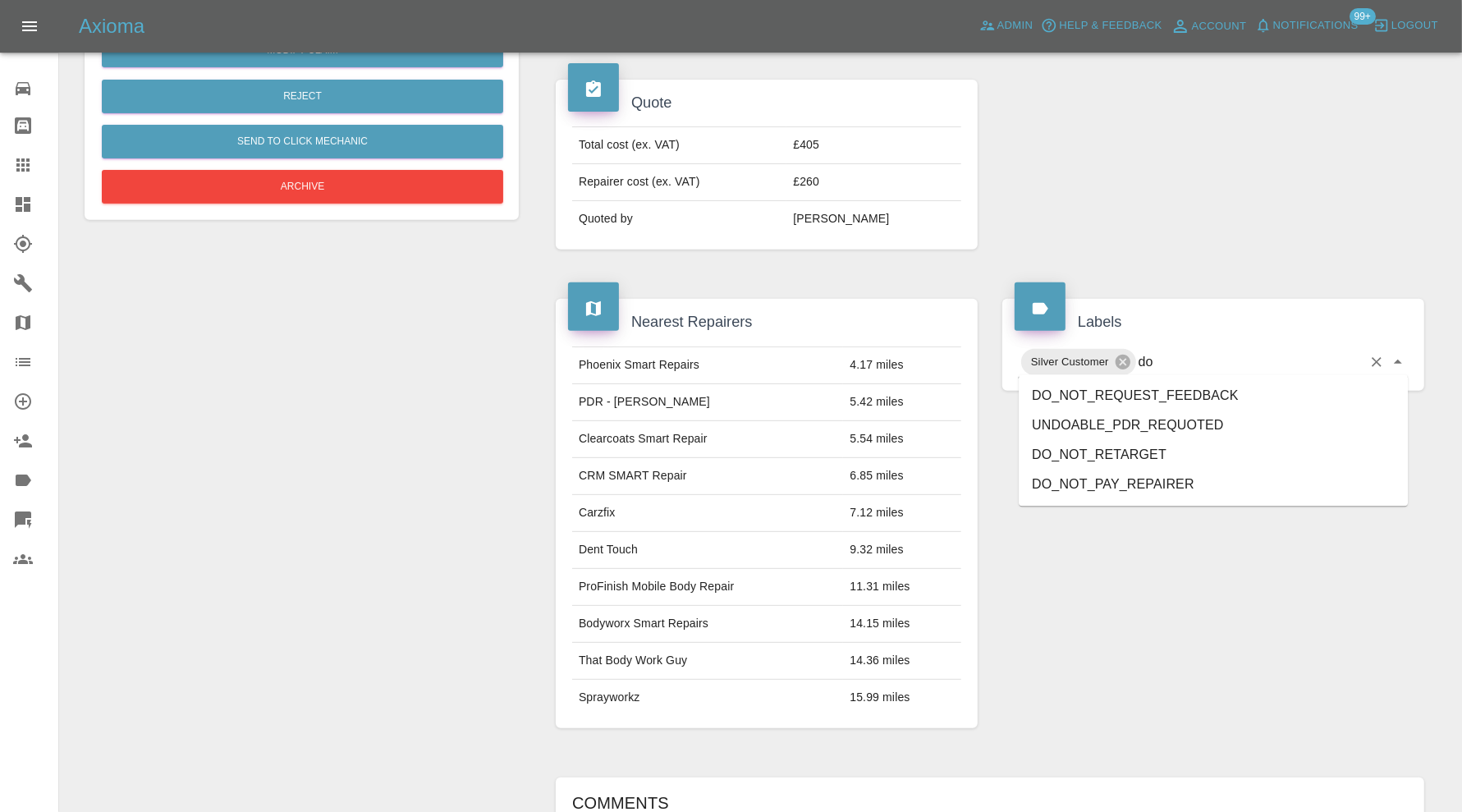
click at [1231, 401] on li "DO_NOT_REQUEST_FEEDBACK" at bounding box center [1213, 396] width 389 height 30
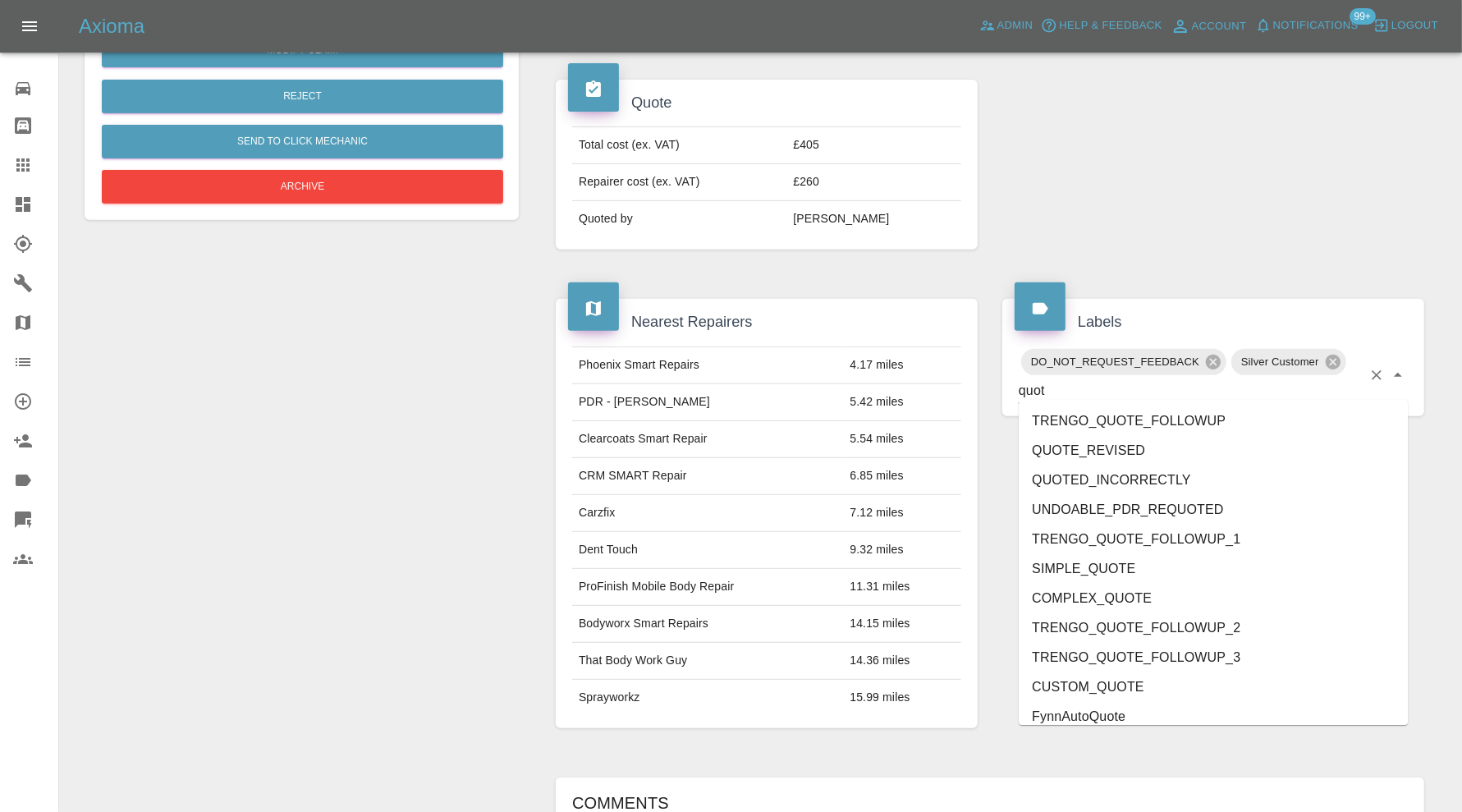
type input "quote"
click at [1122, 447] on li "QUOTE_REVISED" at bounding box center [1213, 450] width 389 height 30
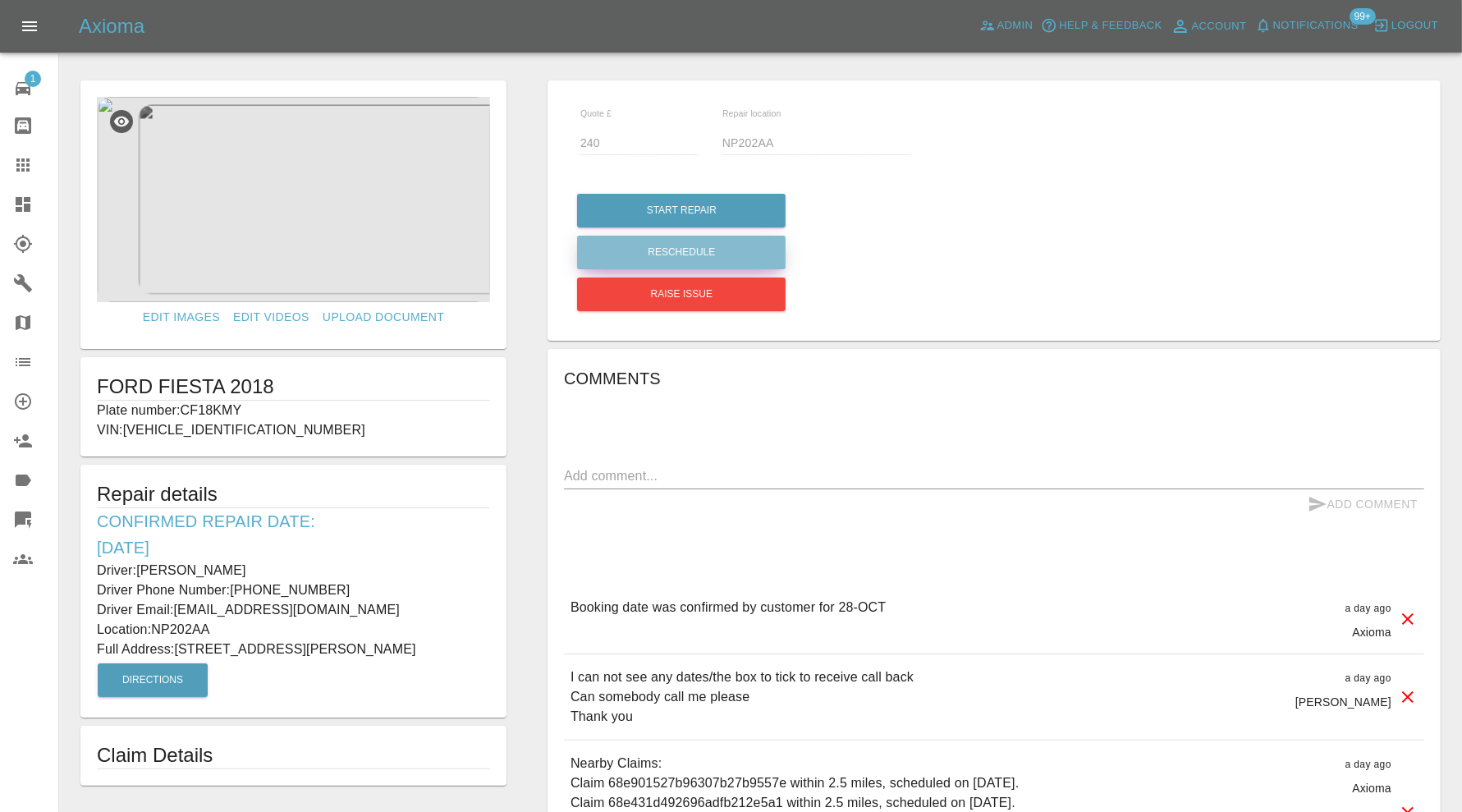
click at [721, 242] on button "Reschedule" at bounding box center [682, 252] width 209 height 34
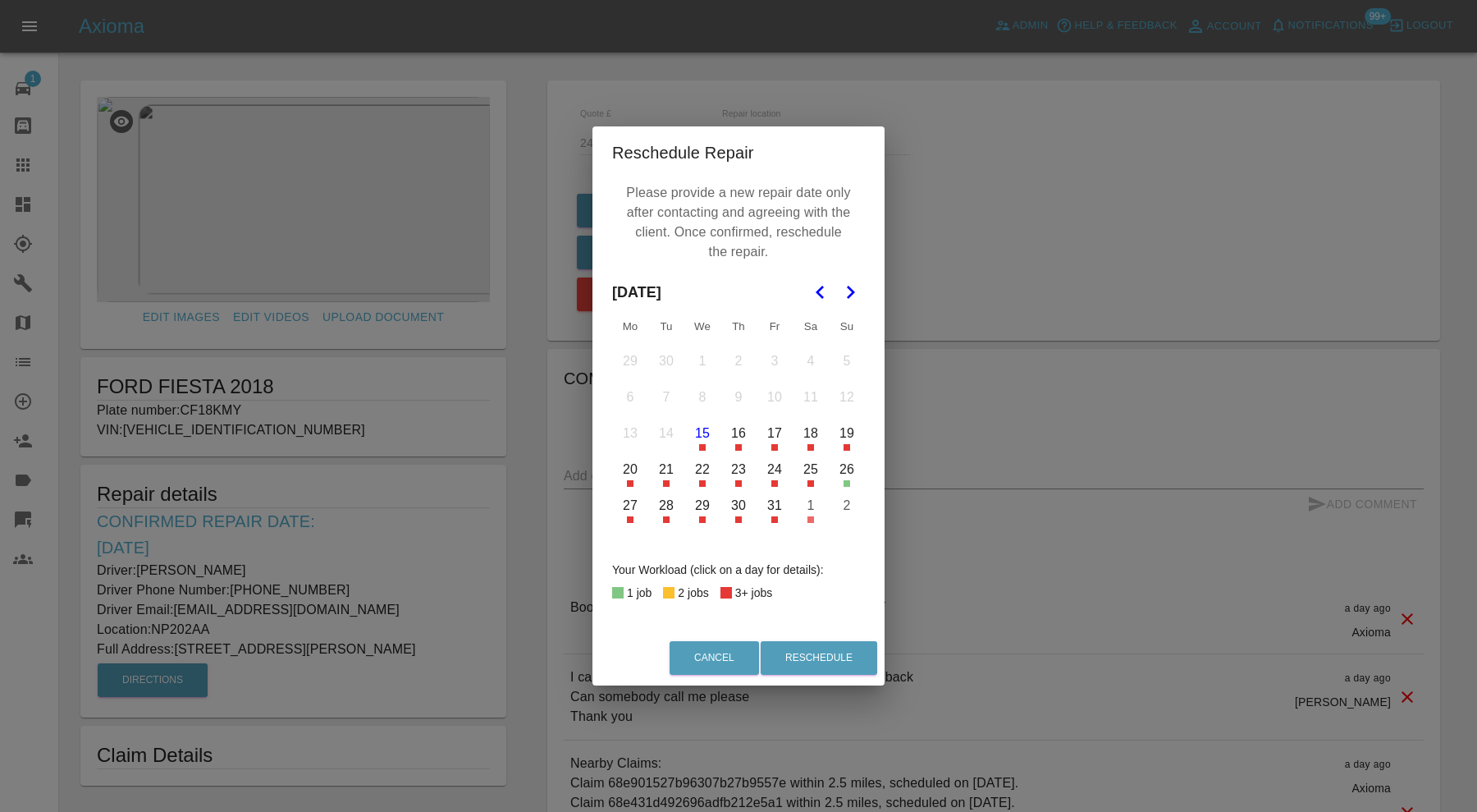
click at [775, 473] on button "24" at bounding box center [775, 469] width 35 height 35
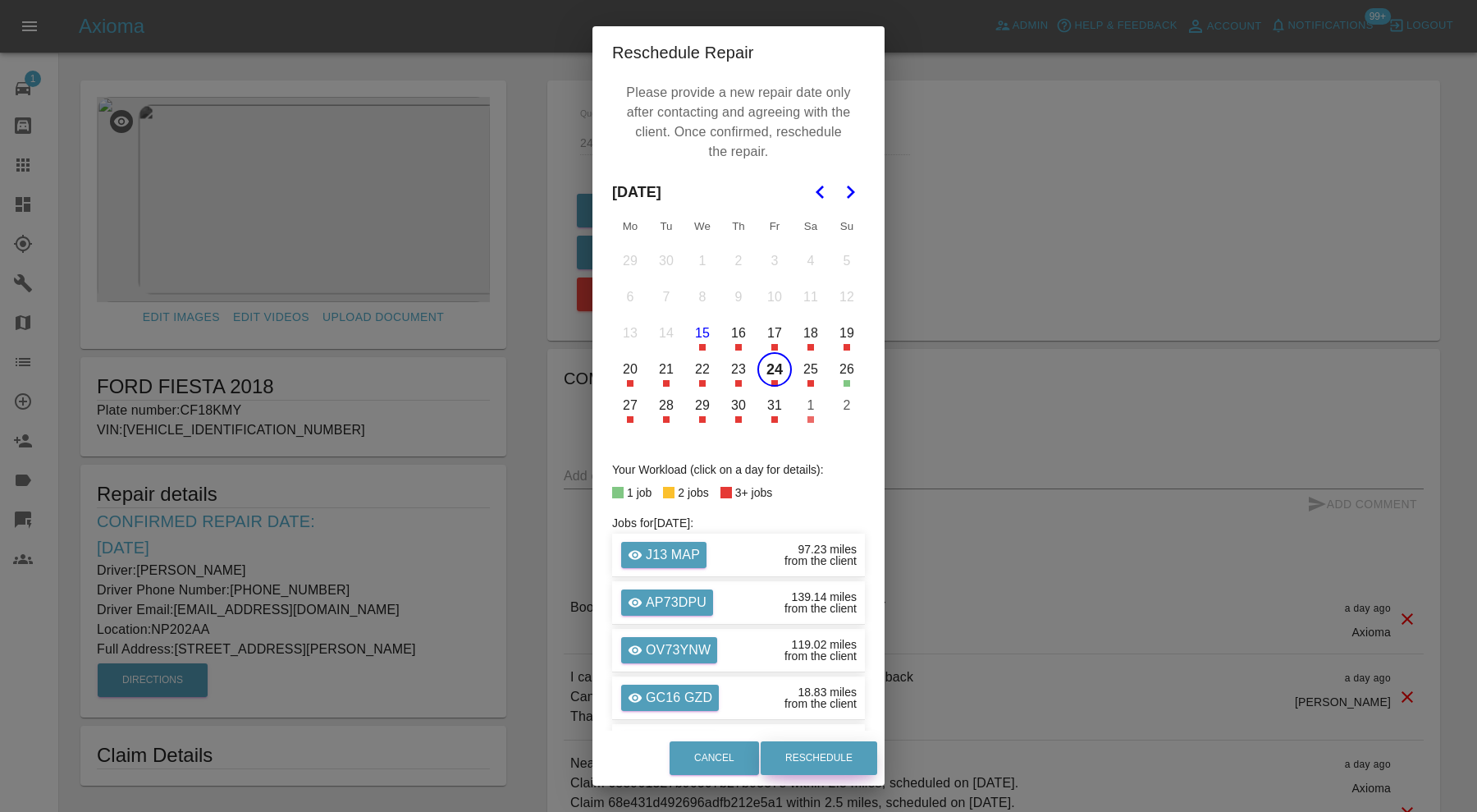
click at [805, 751] on button "Reschedule" at bounding box center [819, 757] width 116 height 34
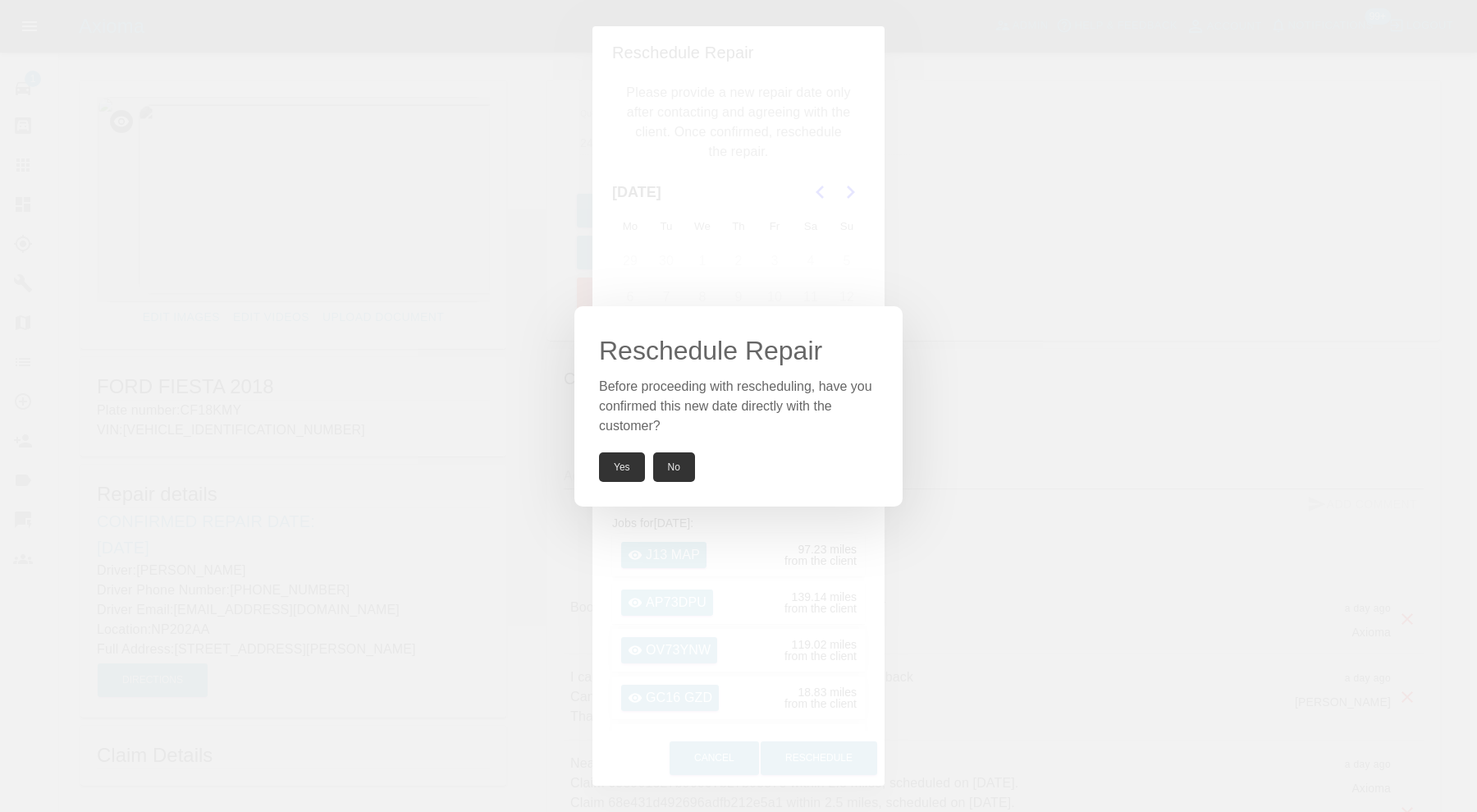
click at [628, 463] on button "Yes" at bounding box center [622, 467] width 46 height 30
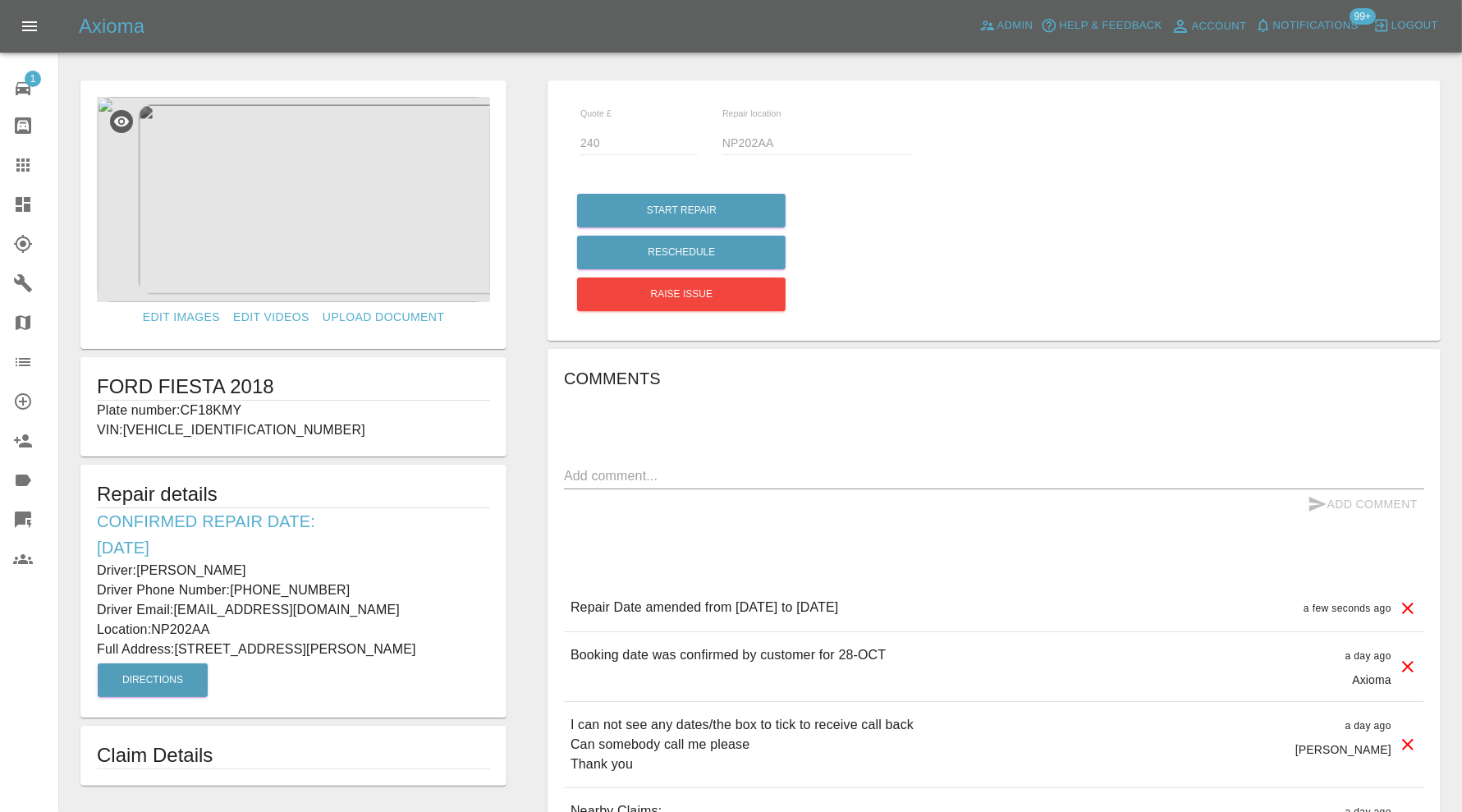
click at [222, 406] on p "Plate number: CF18KMY" at bounding box center [293, 410] width 393 height 20
copy p "CF18KMY"
click at [29, 165] on icon at bounding box center [23, 164] width 13 height 13
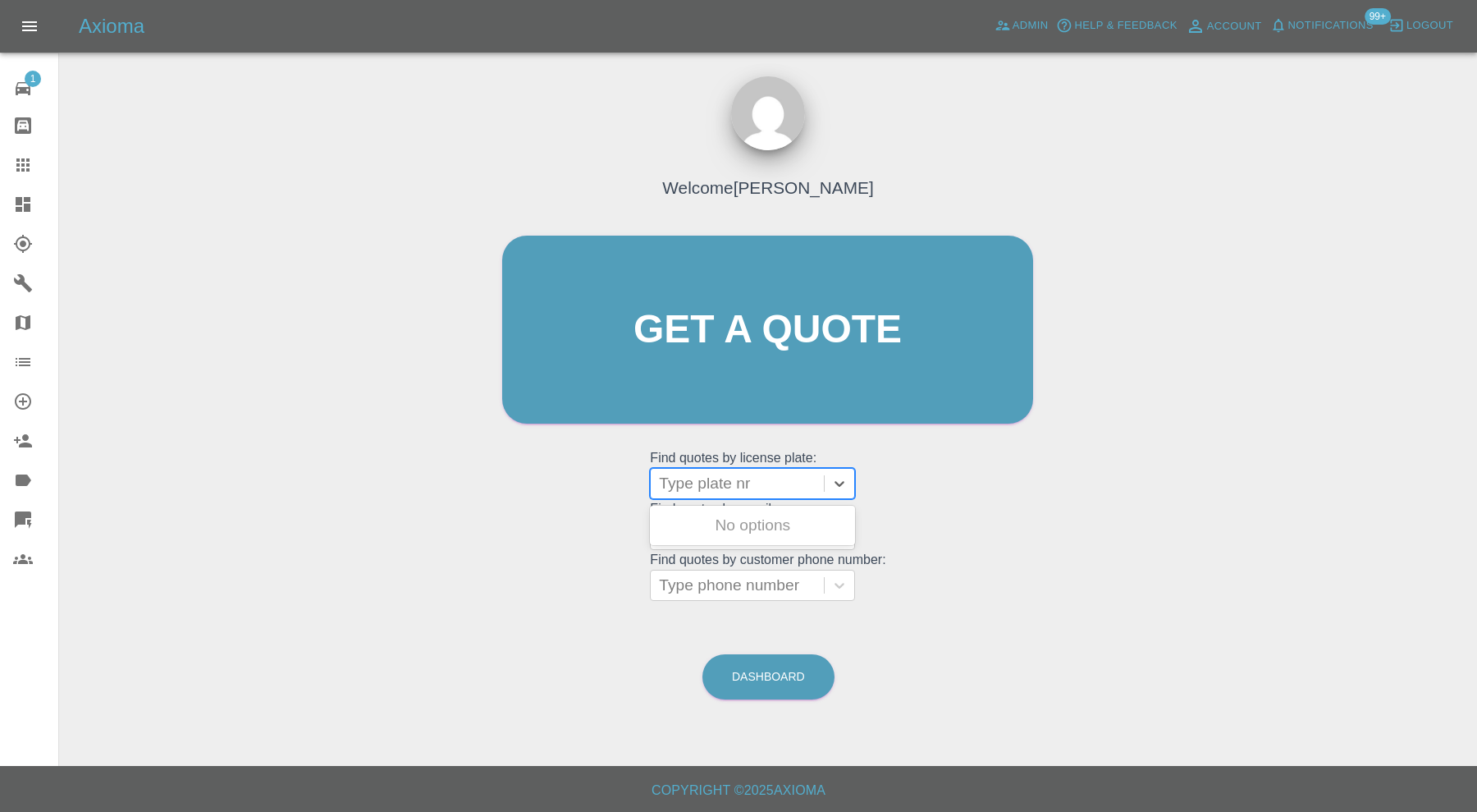
click at [718, 486] on div at bounding box center [737, 483] width 156 height 23
paste input "CF18KMY"
type input "CF18KMY"
click at [757, 529] on div "CF18KMY, Awaiting Repair" at bounding box center [753, 535] width 205 height 52
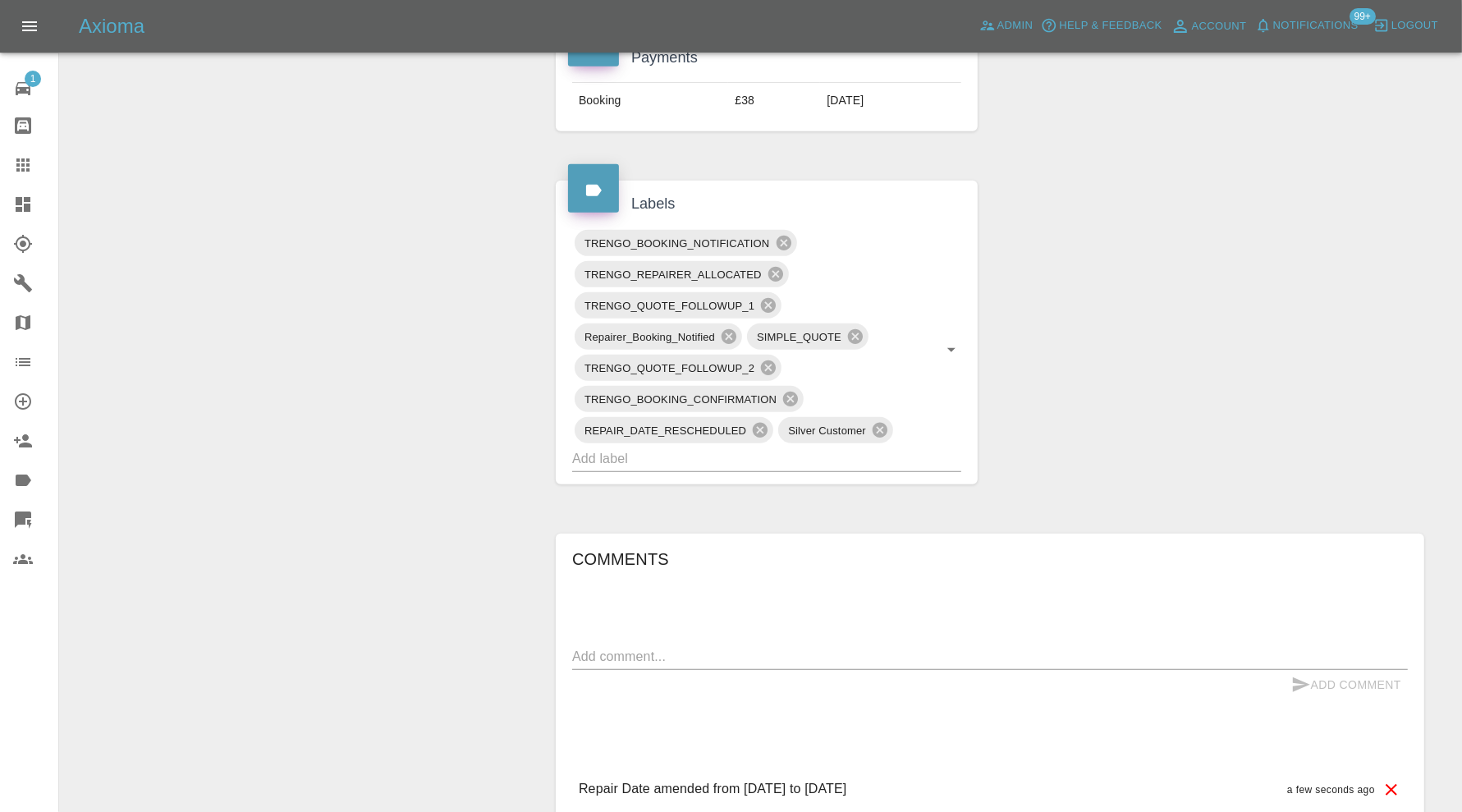
scroll to position [821, 0]
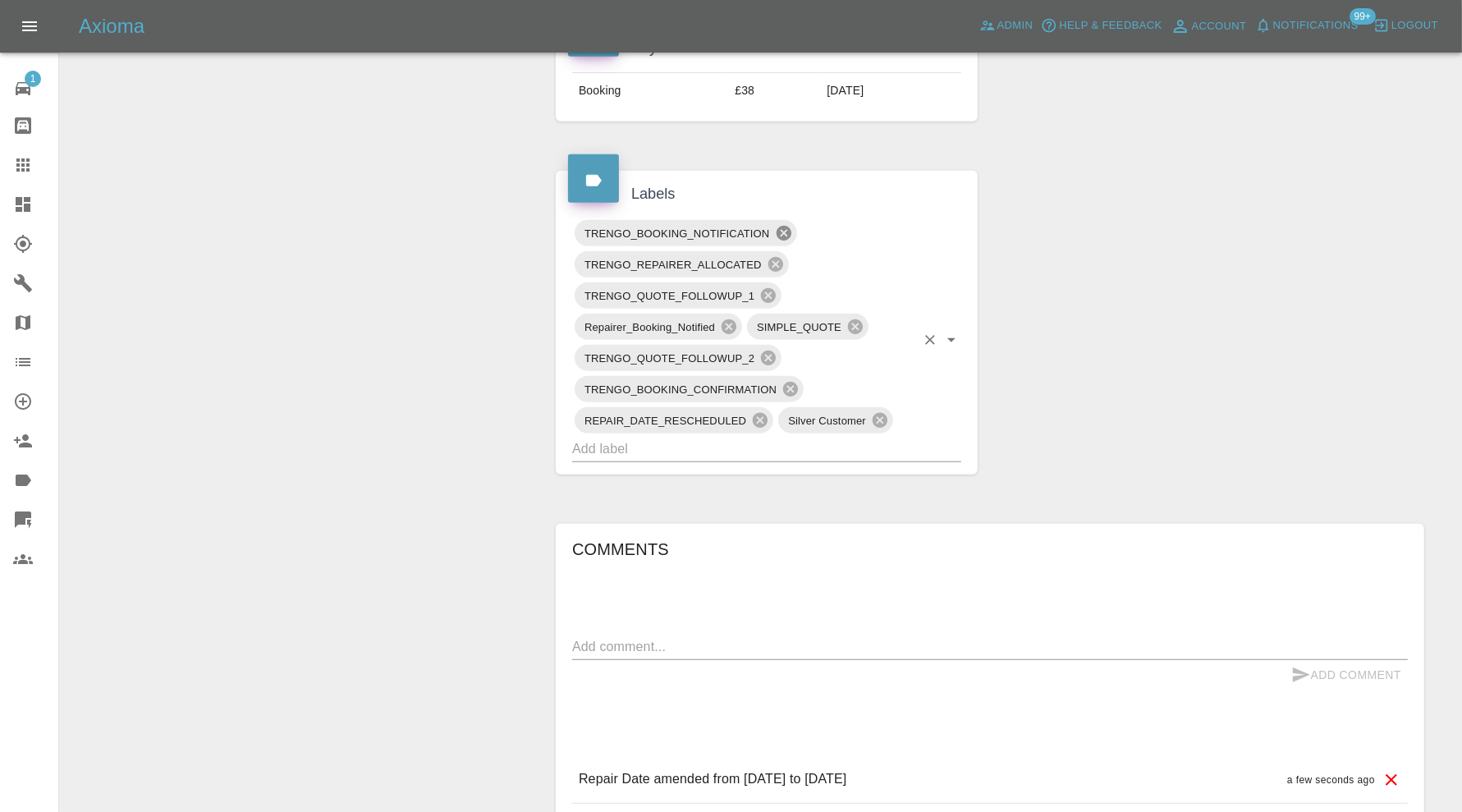
click at [787, 226] on icon at bounding box center [783, 233] width 15 height 15
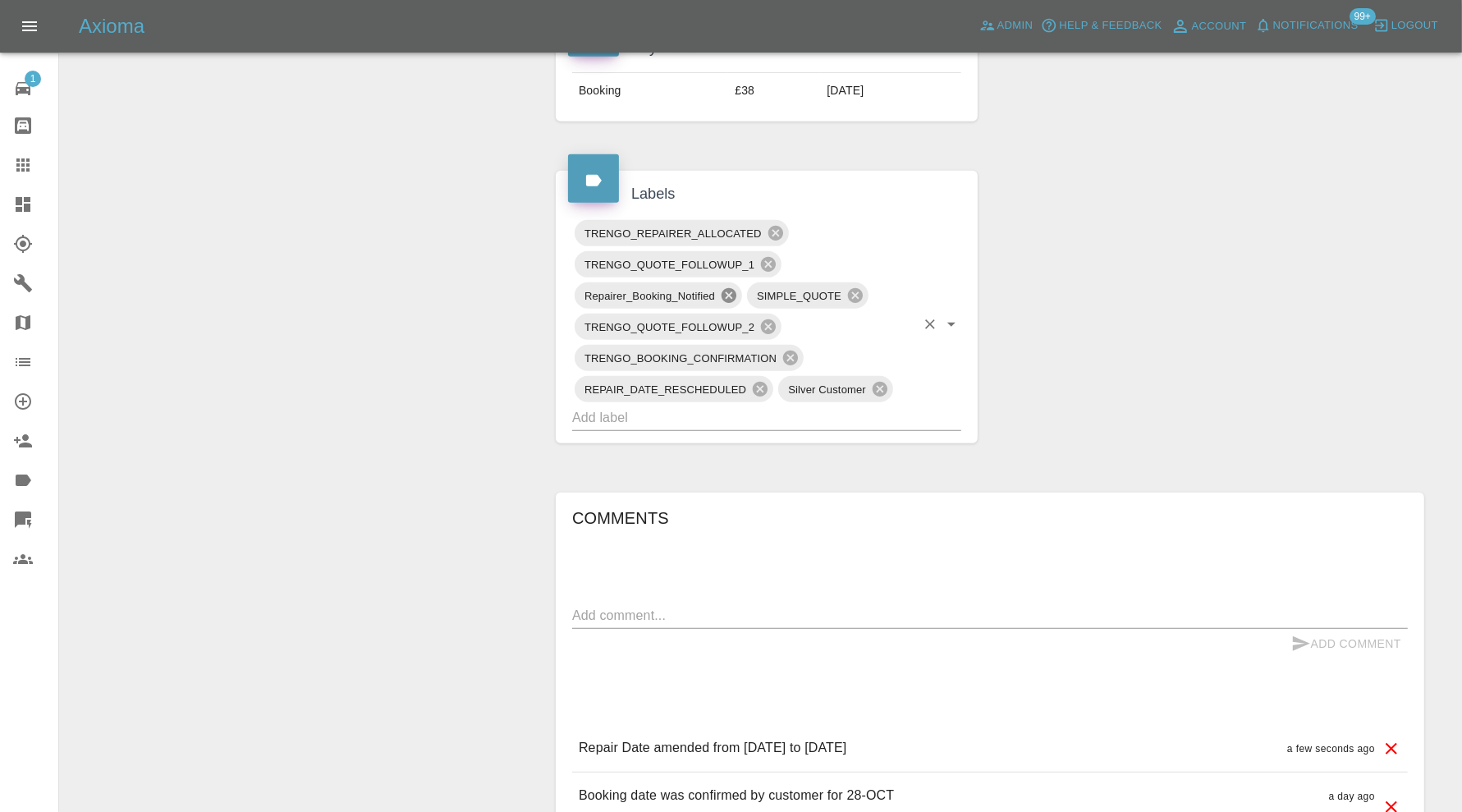
click at [724, 290] on icon at bounding box center [729, 295] width 15 height 15
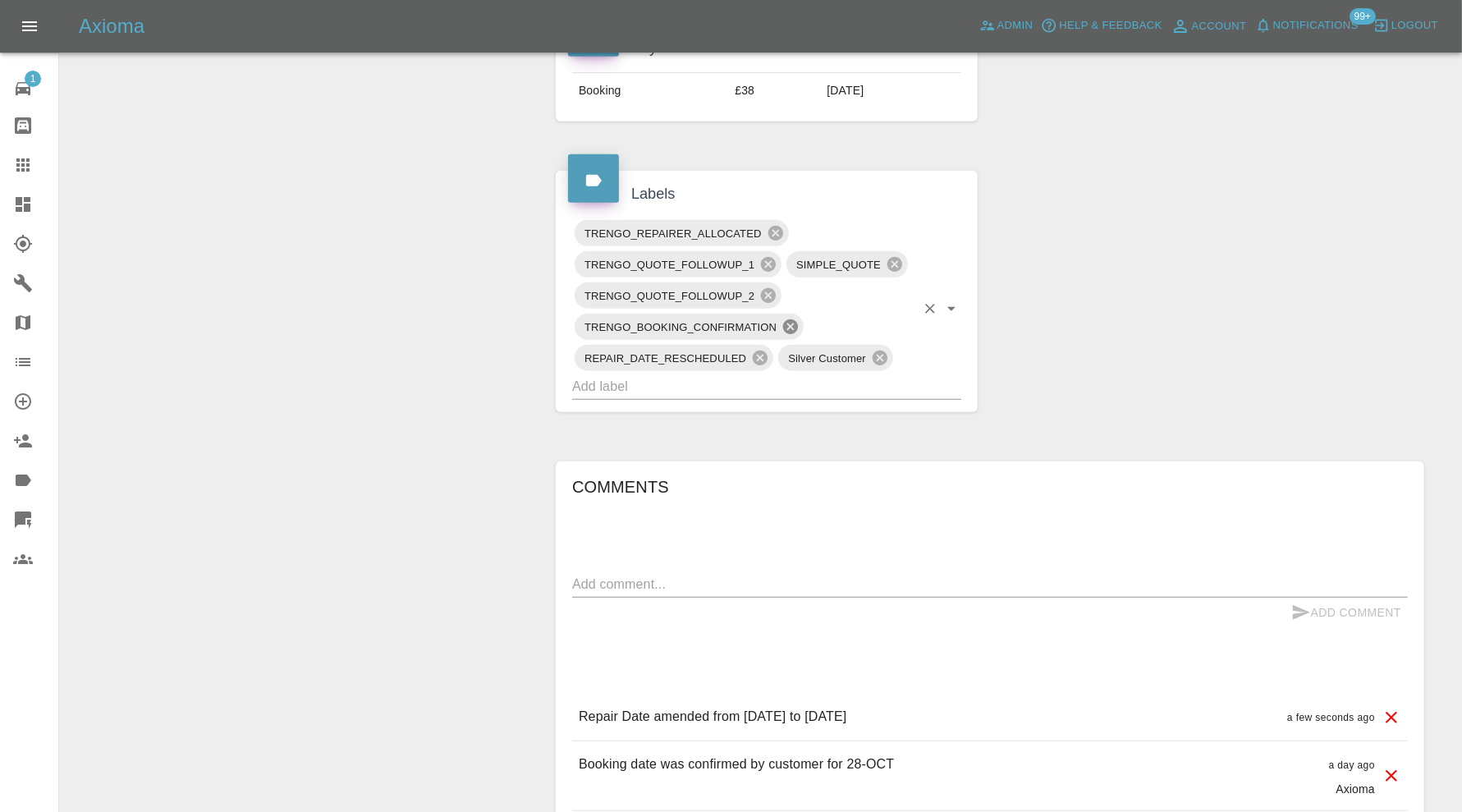
click at [788, 319] on icon at bounding box center [791, 326] width 18 height 18
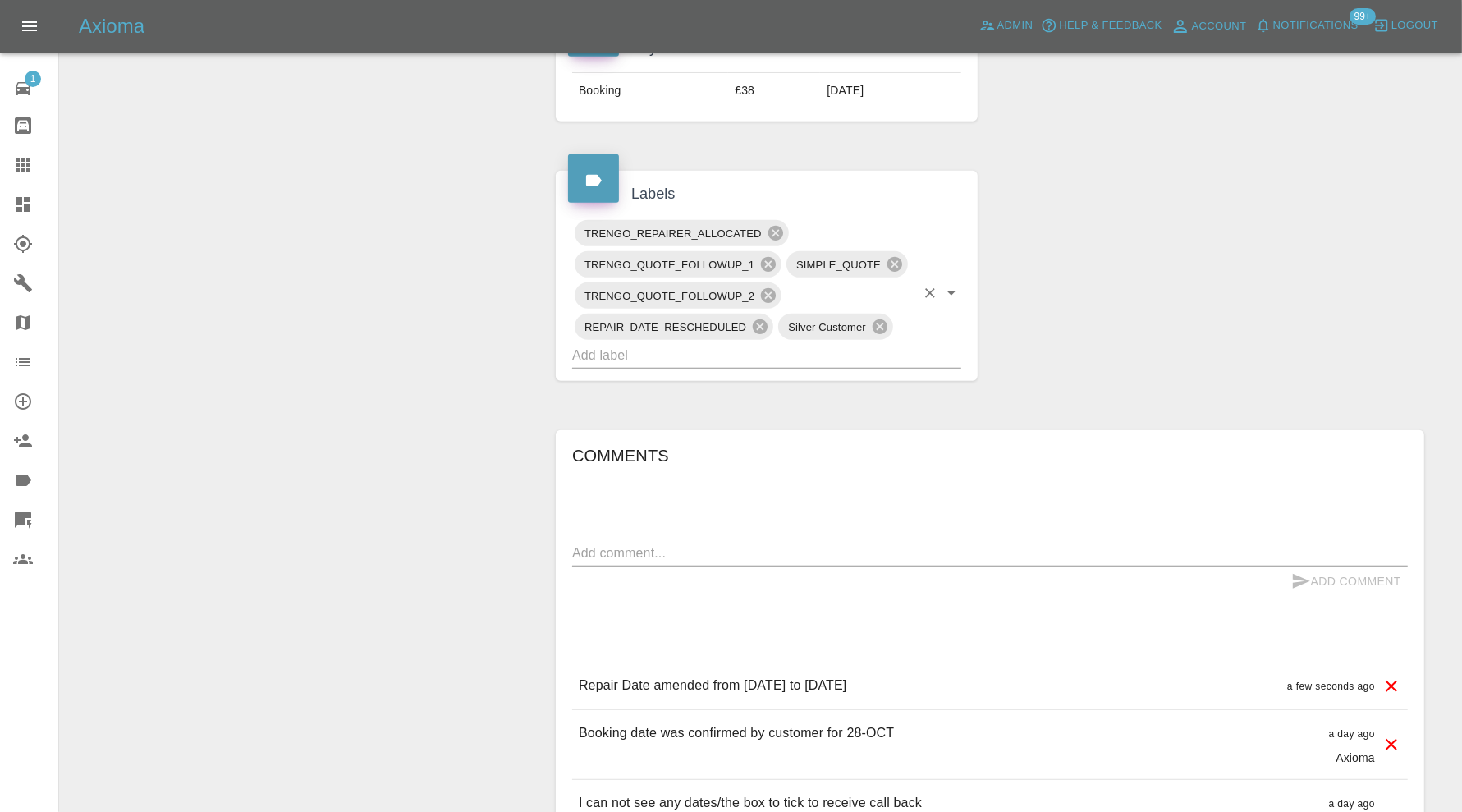
click at [792, 346] on input "text" at bounding box center [744, 355] width 344 height 25
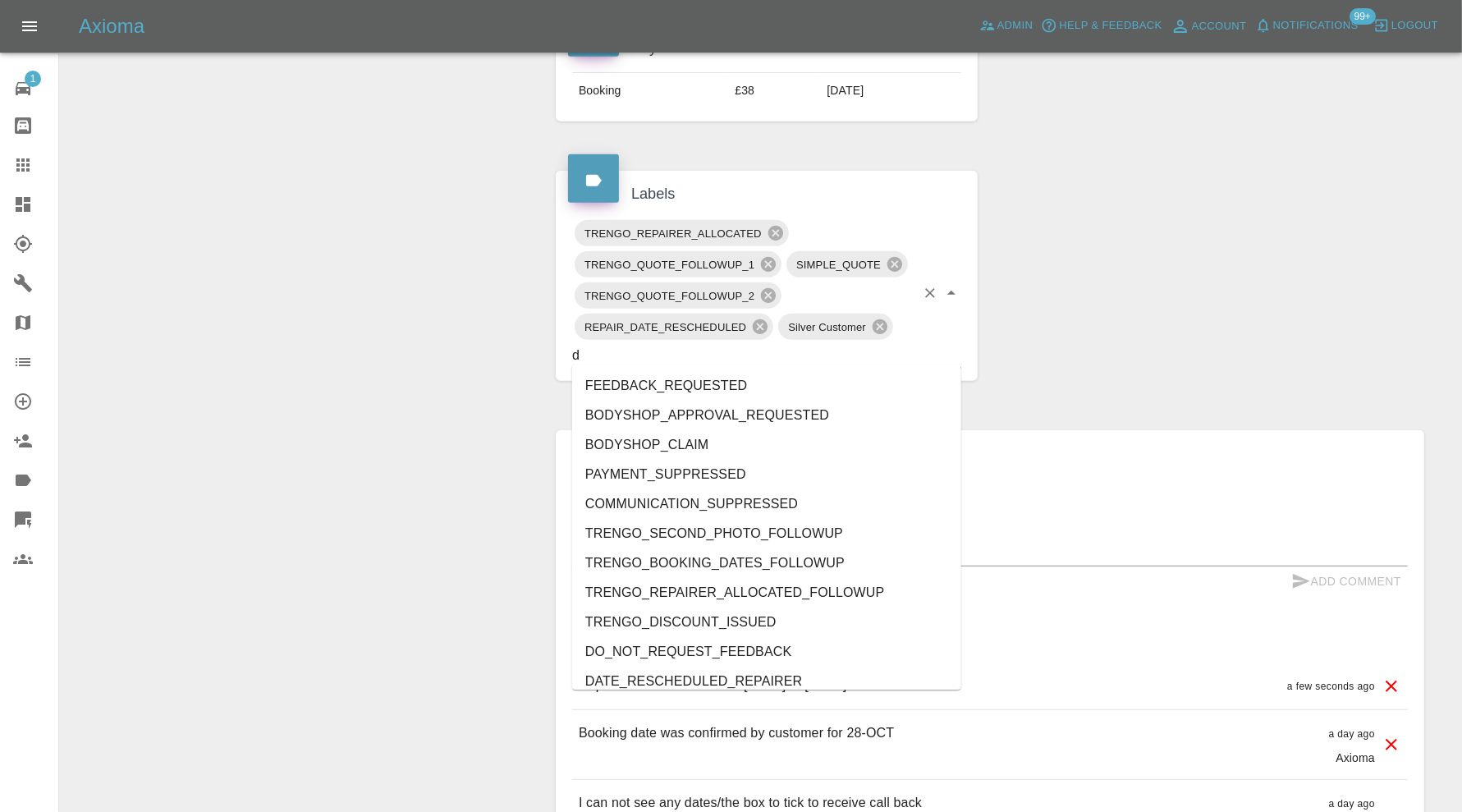
type input "do"
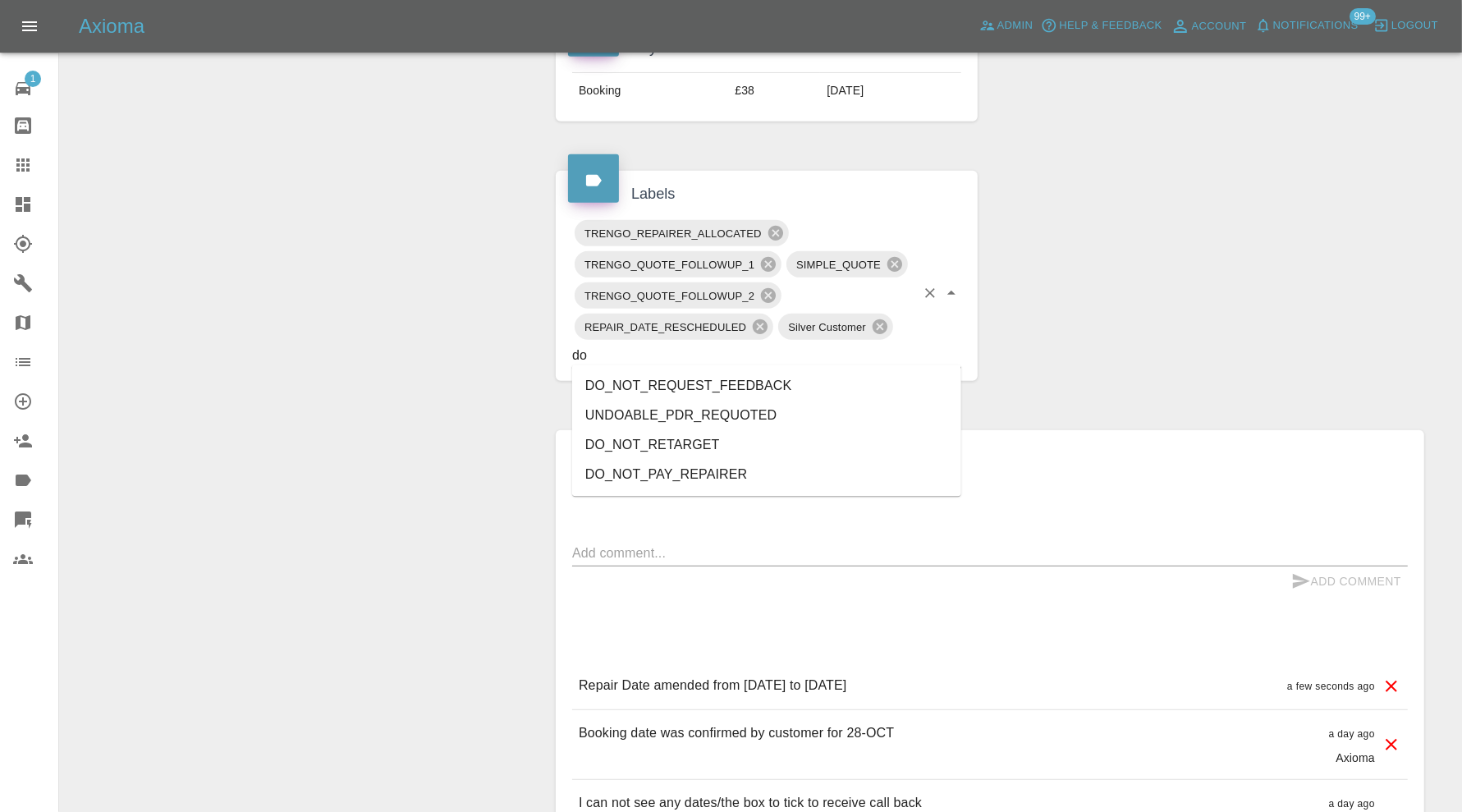
click at [784, 372] on li "DO_NOT_REQUEST_FEEDBACK" at bounding box center [766, 386] width 389 height 30
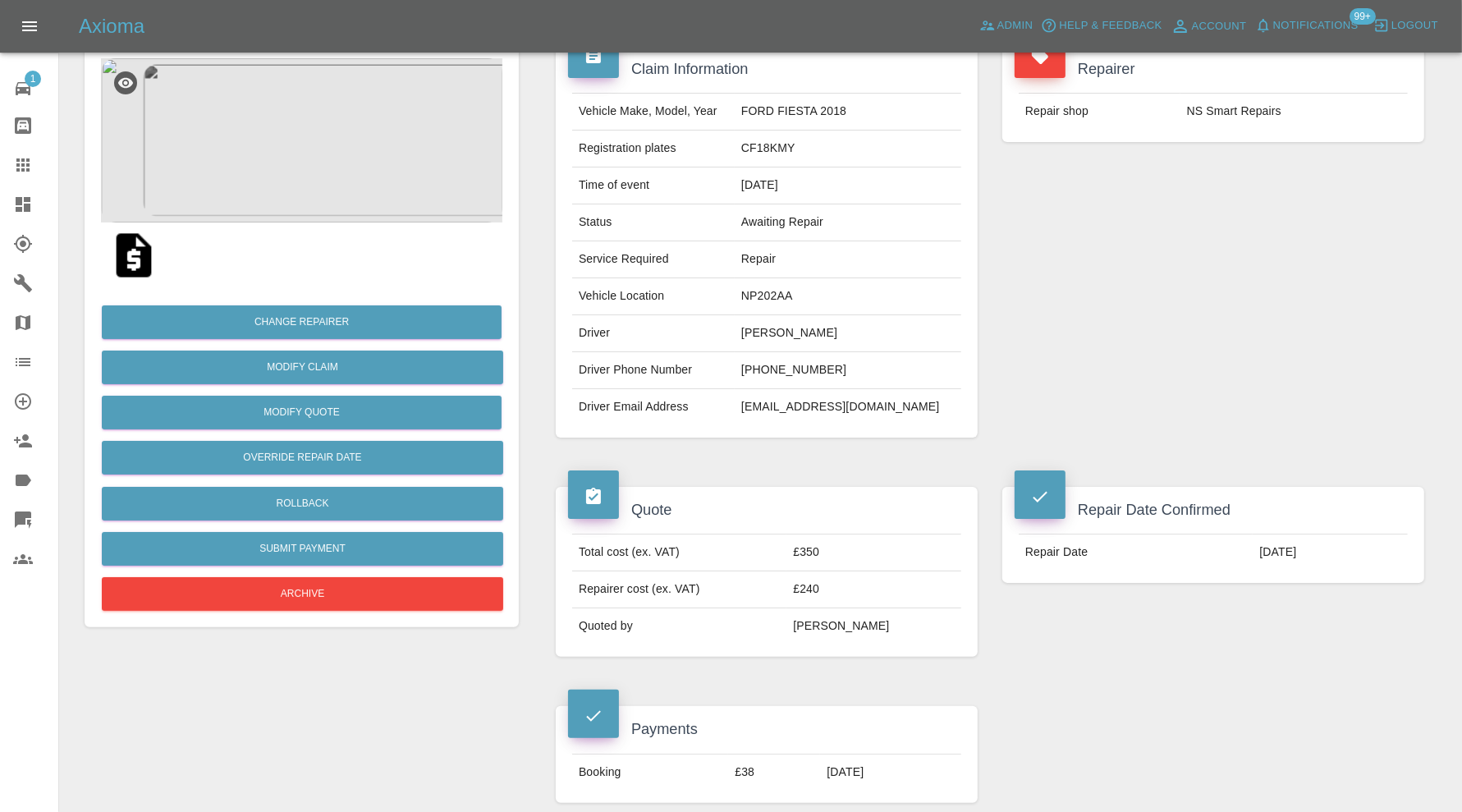
scroll to position [136, 0]
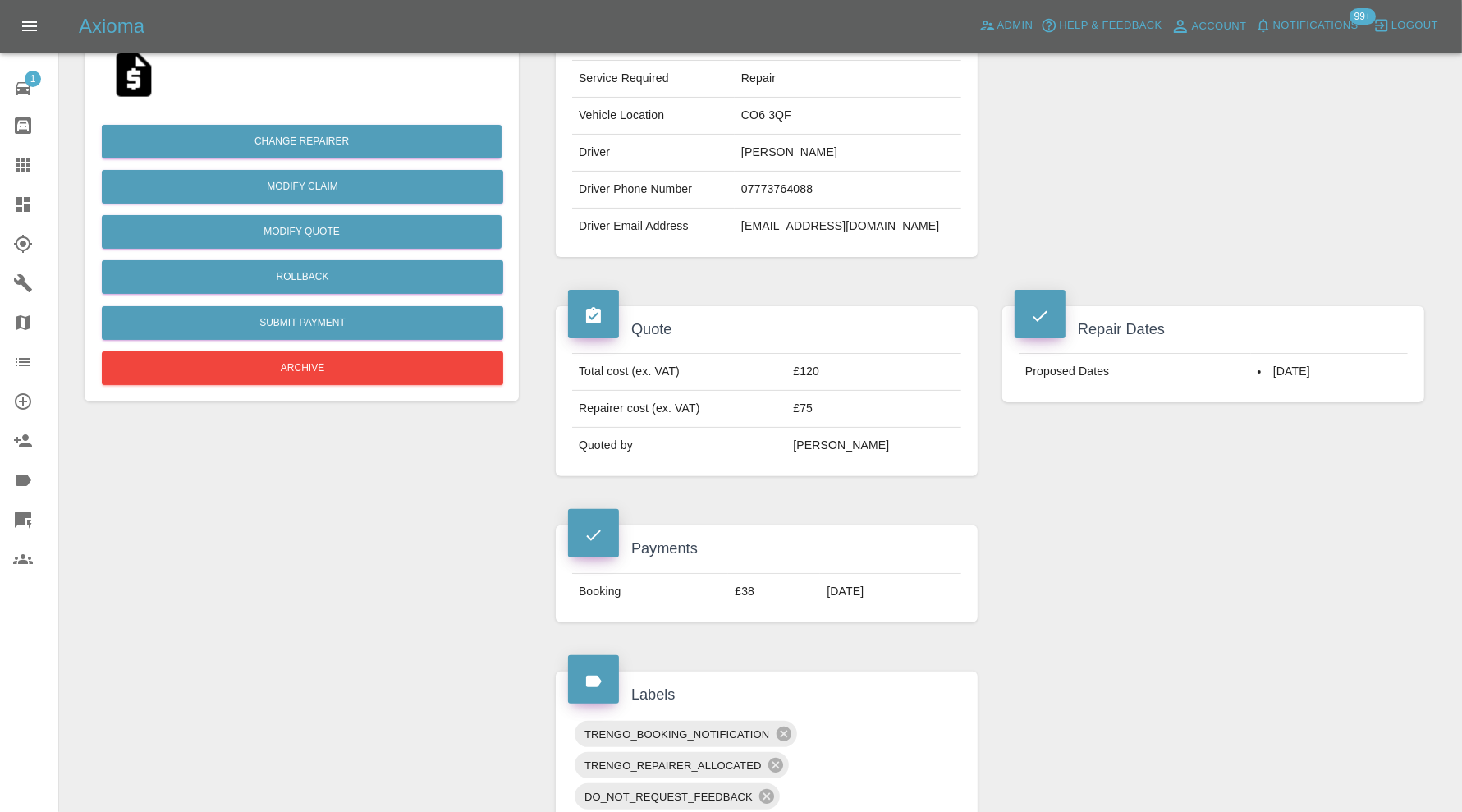
scroll to position [183, 0]
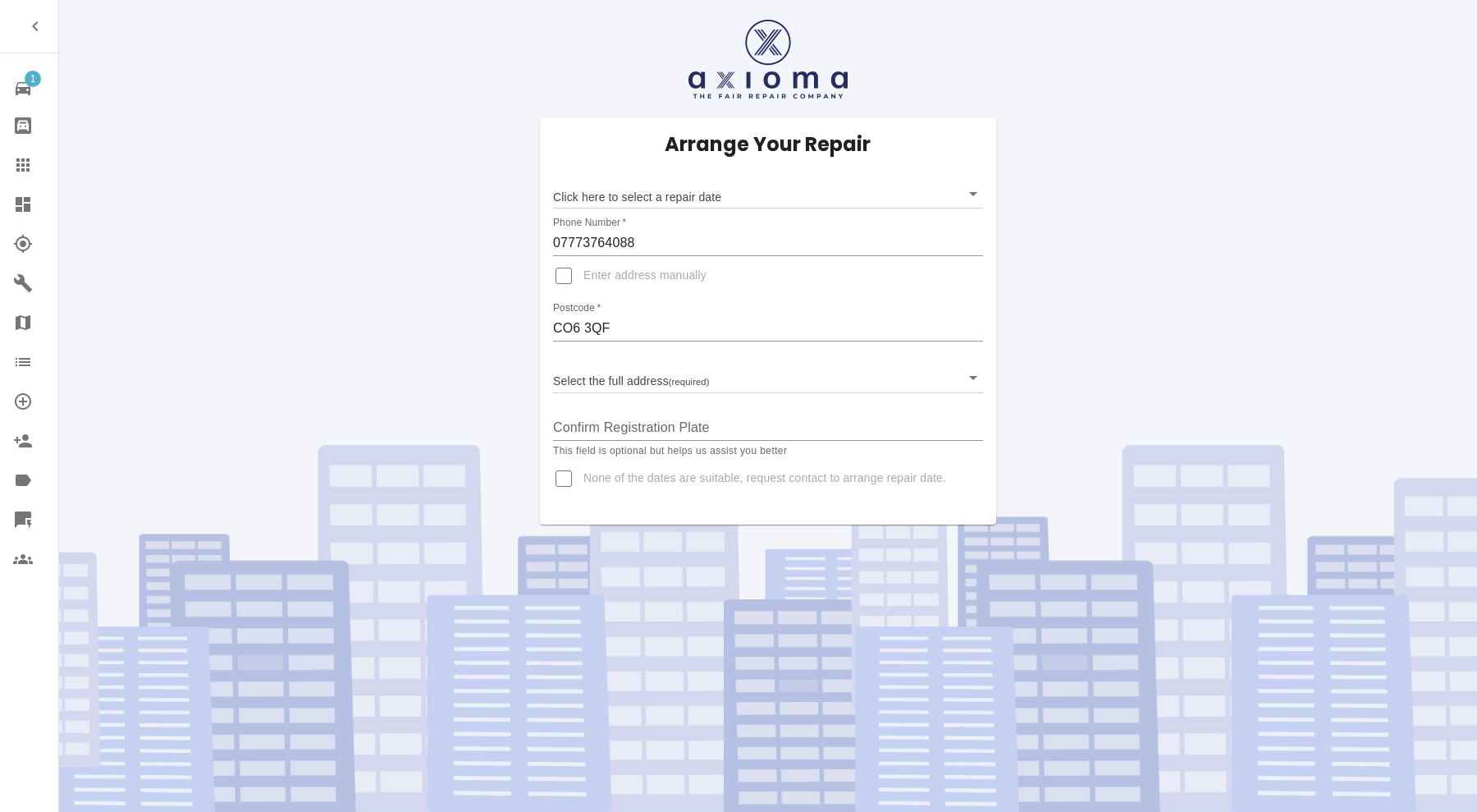
click at [725, 184] on body "1 Repair home Bodyshop home Claims Dashboard Explorer Garages Map Organization …" at bounding box center [738, 406] width 1477 height 812
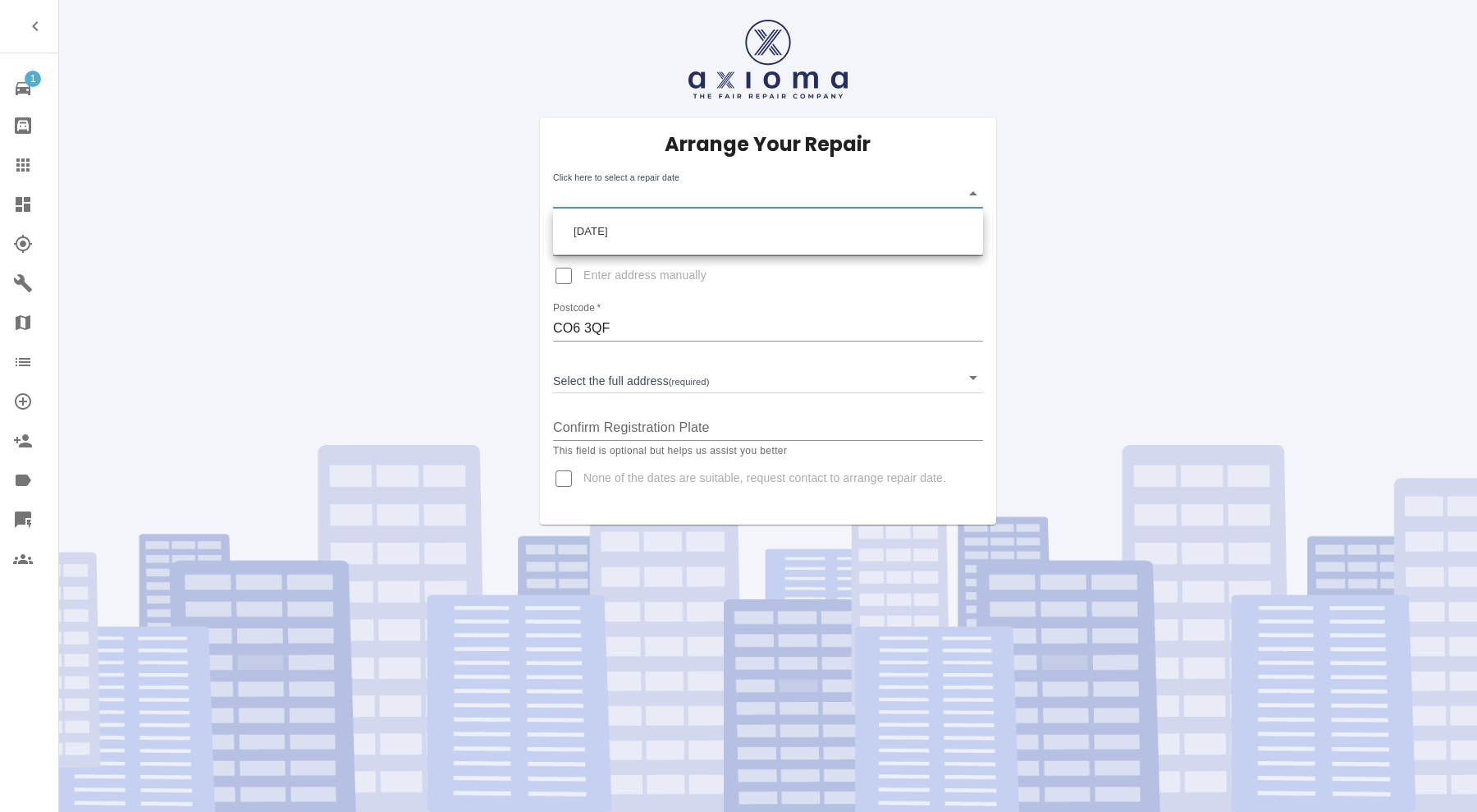
click at [418, 250] on div at bounding box center [738, 406] width 1477 height 812
click at [782, 187] on body "1 Repair home Bodyshop home Claims Dashboard Explorer Garages Map Organization …" at bounding box center [738, 406] width 1477 height 812
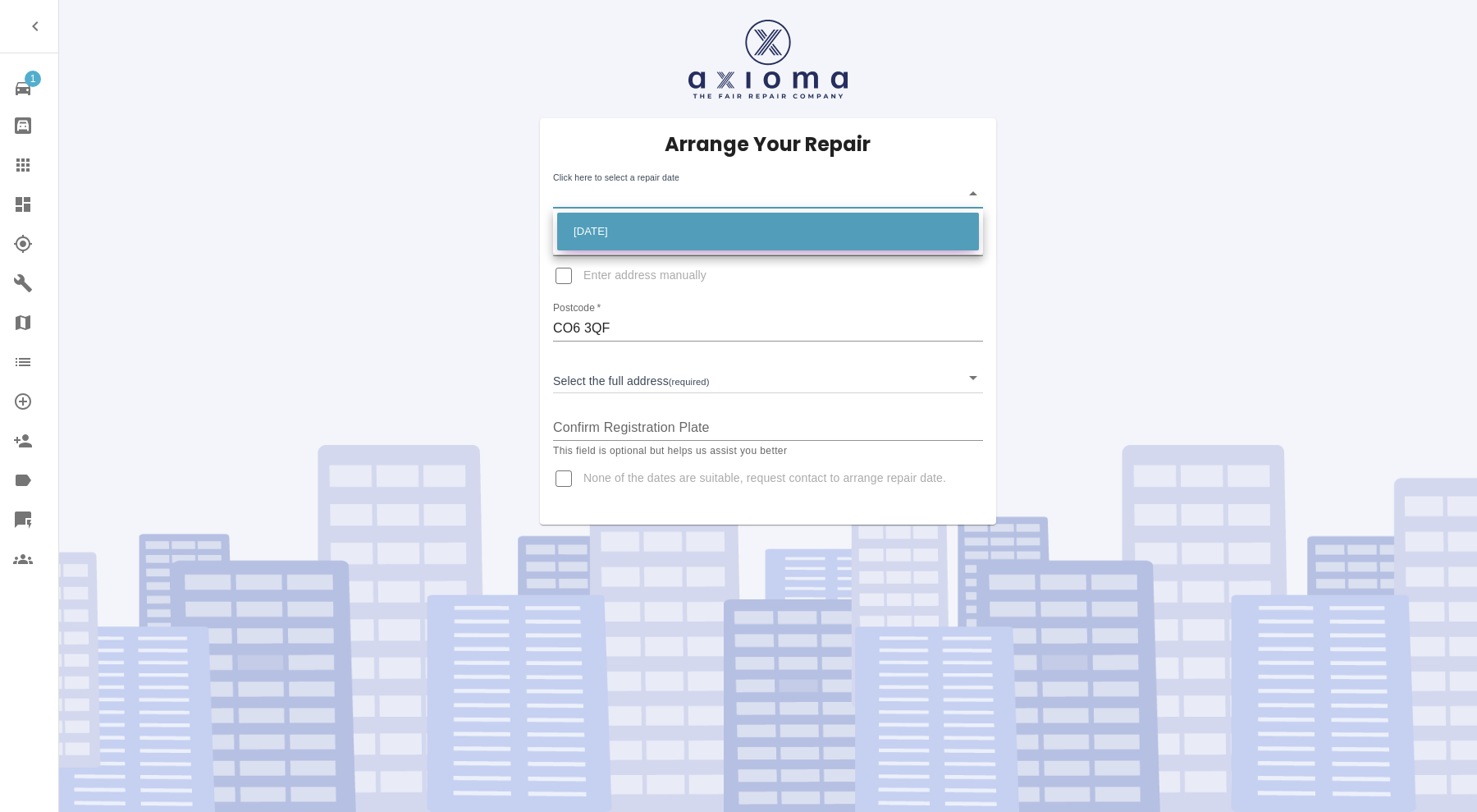
click at [764, 224] on li "[DATE]" at bounding box center [768, 230] width 422 height 37
type input "[DATE]T00:00:00.000Z"
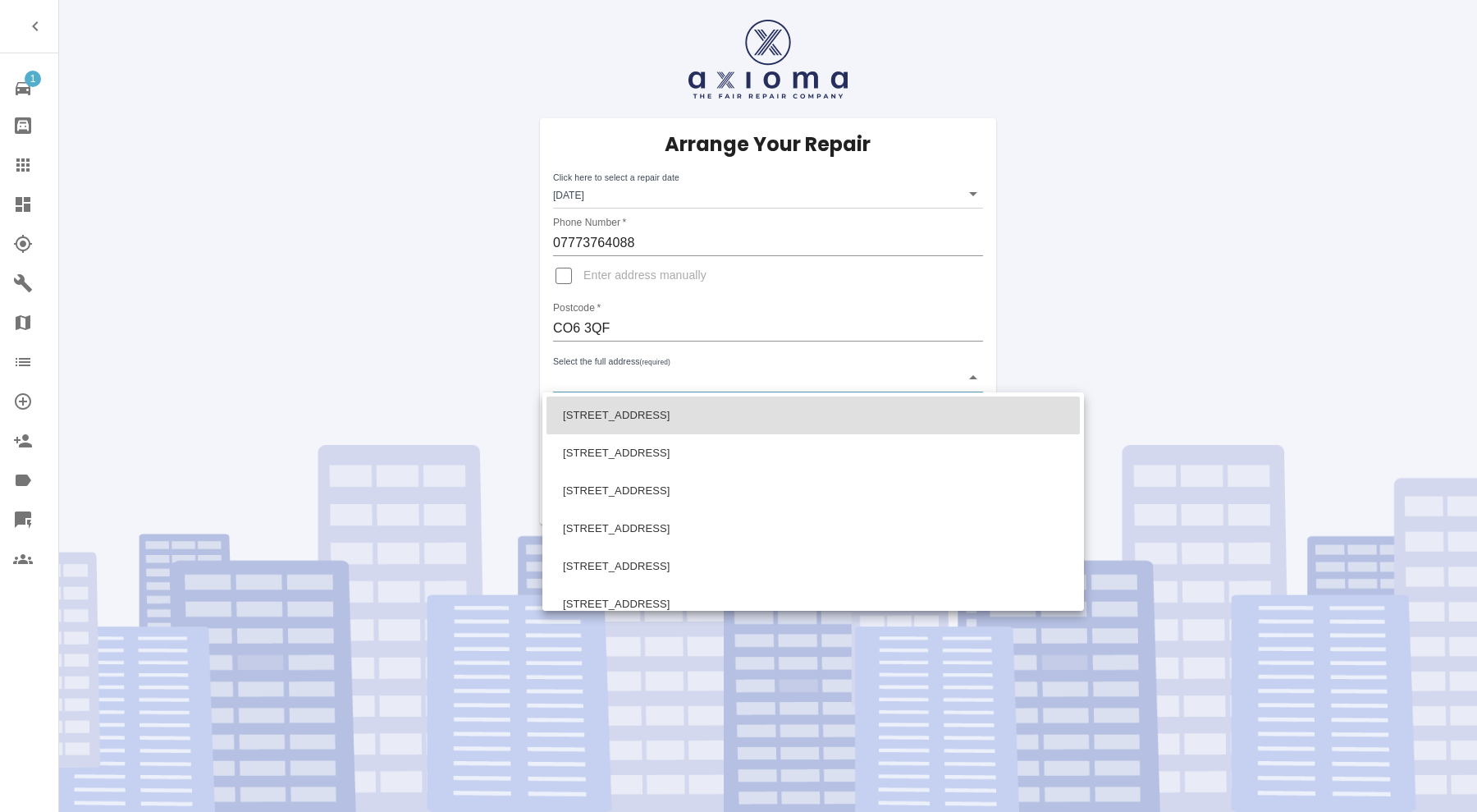
click at [768, 376] on body "1 Repair home Bodyshop home Claims Dashboard Explorer Garages Map Organization …" at bounding box center [738, 406] width 1477 height 812
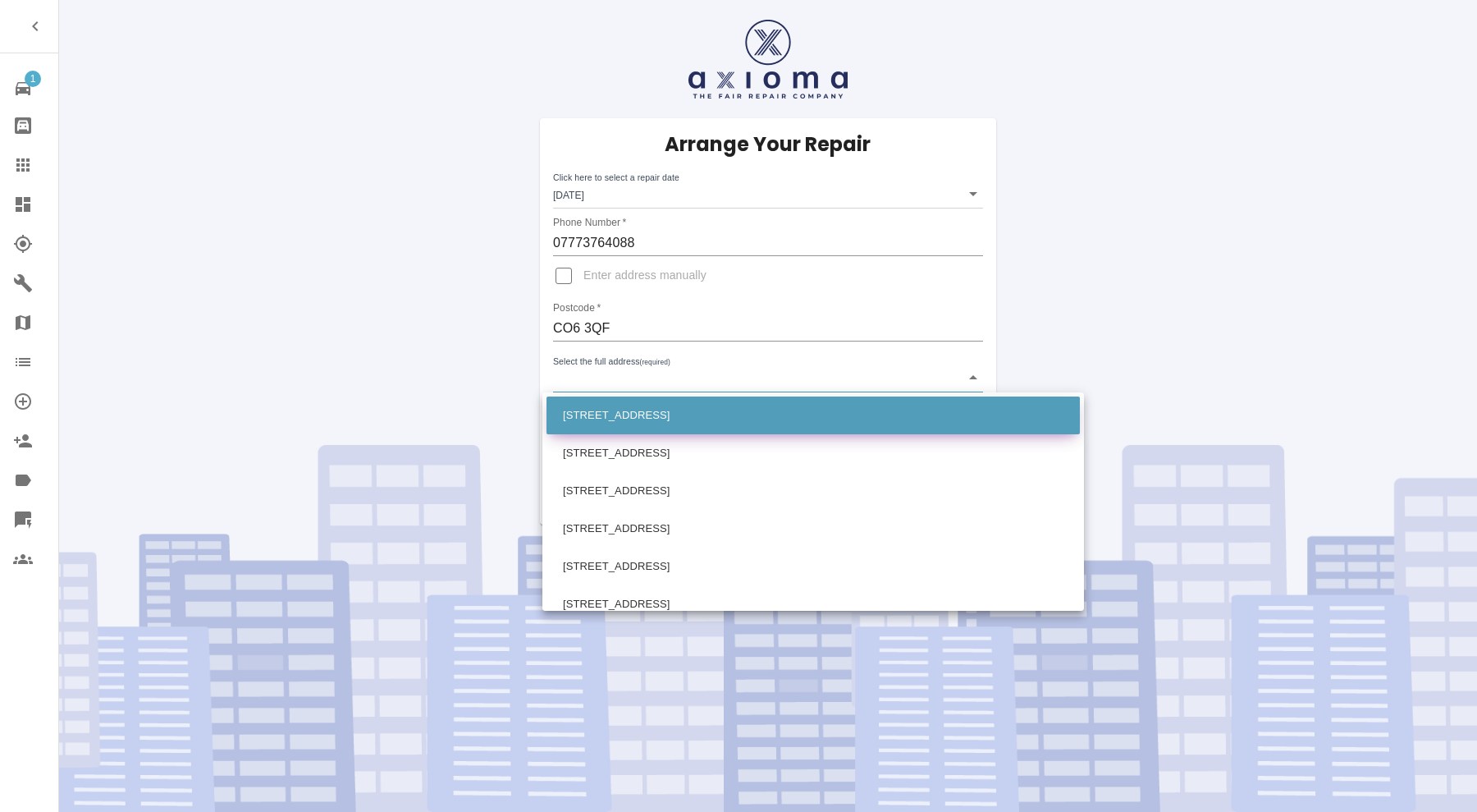
click at [762, 408] on li "[STREET_ADDRESS]" at bounding box center [814, 415] width 534 height 37
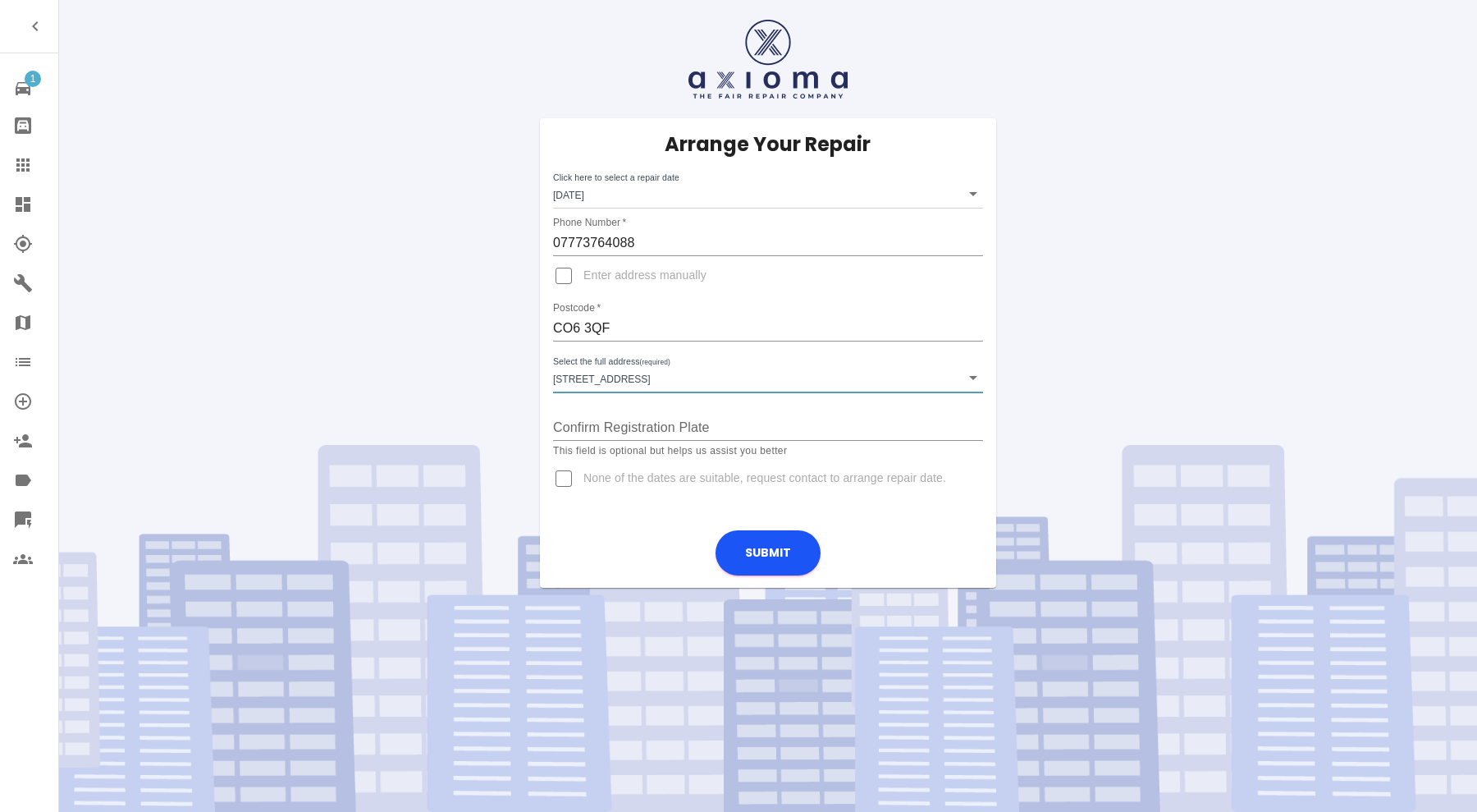
type input "[STREET_ADDRESS]"
click at [761, 432] on input "Confirm Registration Plate" at bounding box center [768, 428] width 430 height 26
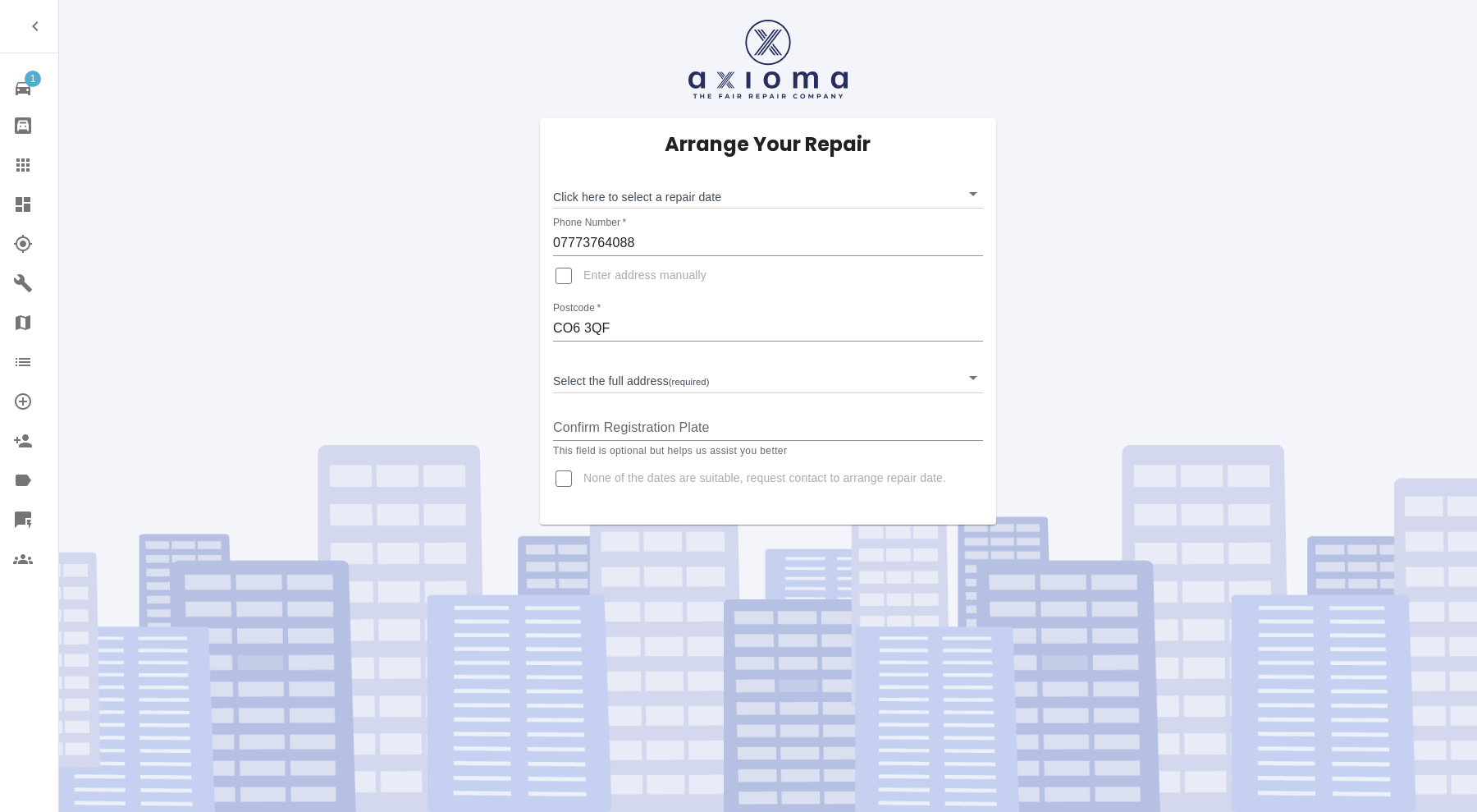
click at [656, 194] on body "1 Repair home Bodyshop home Claims Dashboard Explorer Garages Map Organization …" at bounding box center [738, 406] width 1477 height 812
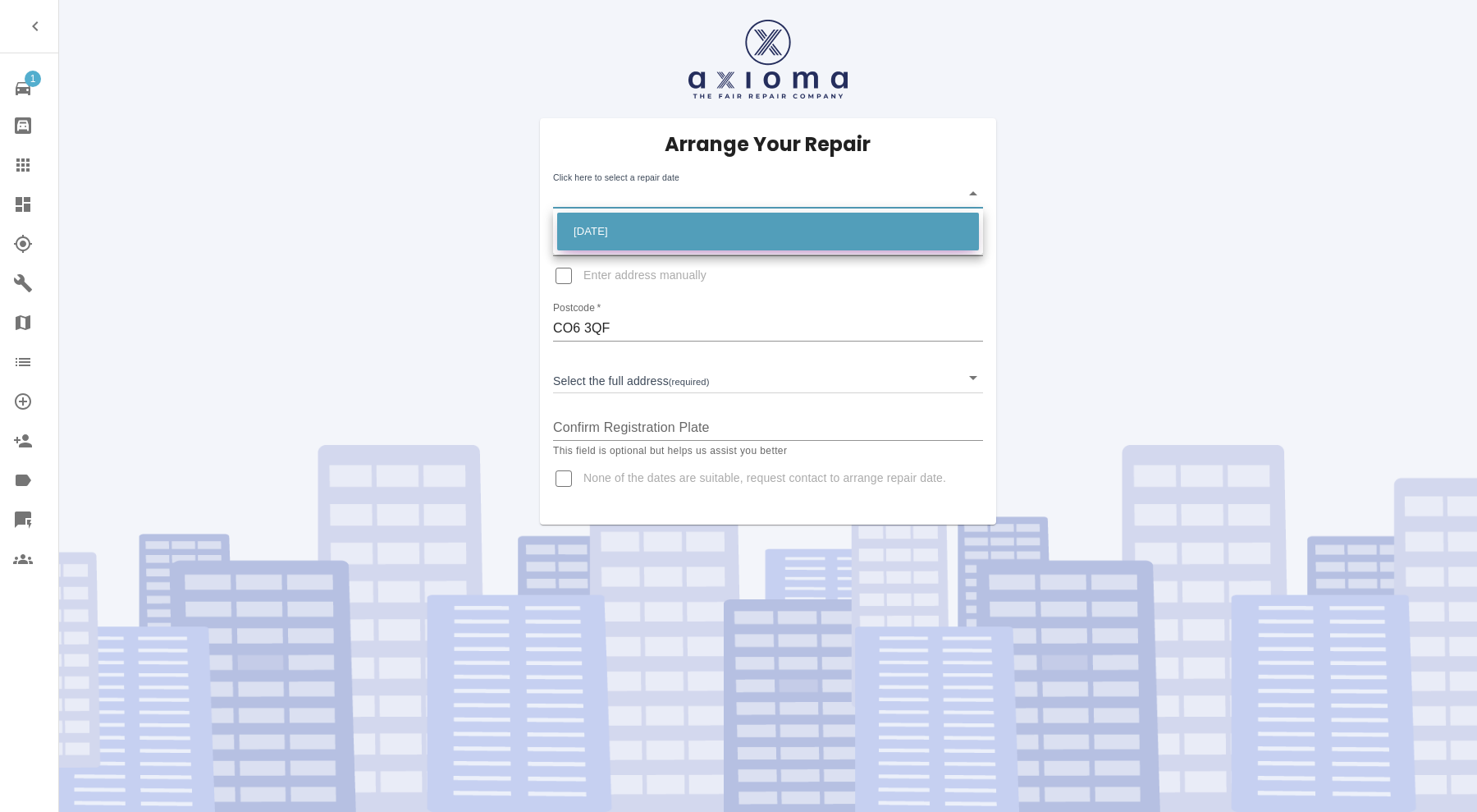
click at [649, 227] on li "Mon Oct 27 2025" at bounding box center [768, 230] width 422 height 37
type input "2025-10-27T00:00:00.000Z"
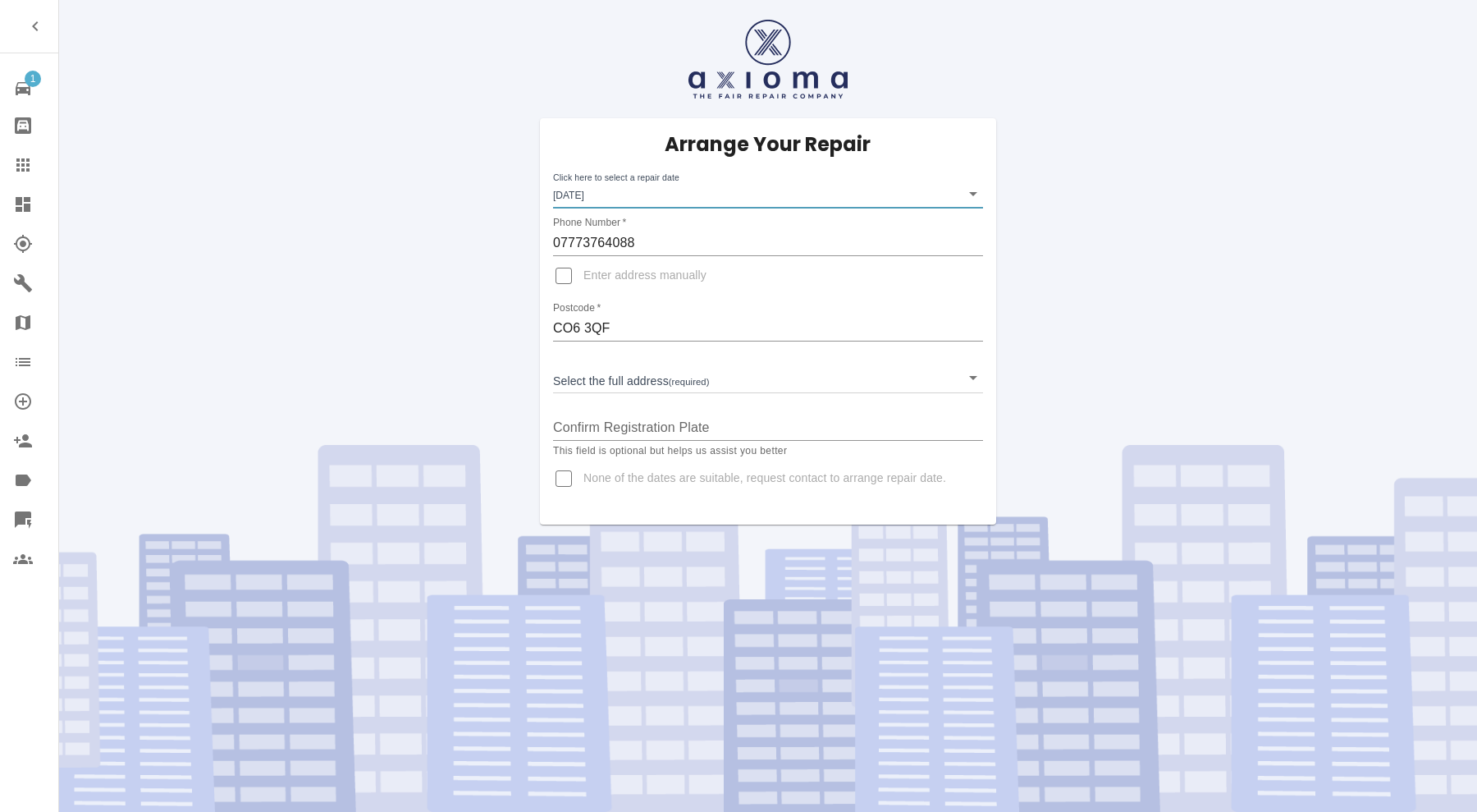
click at [659, 369] on body "1 Repair home Bodyshop home Claims Dashboard Explorer Garages Map Organization …" at bounding box center [738, 406] width 1477 height 812
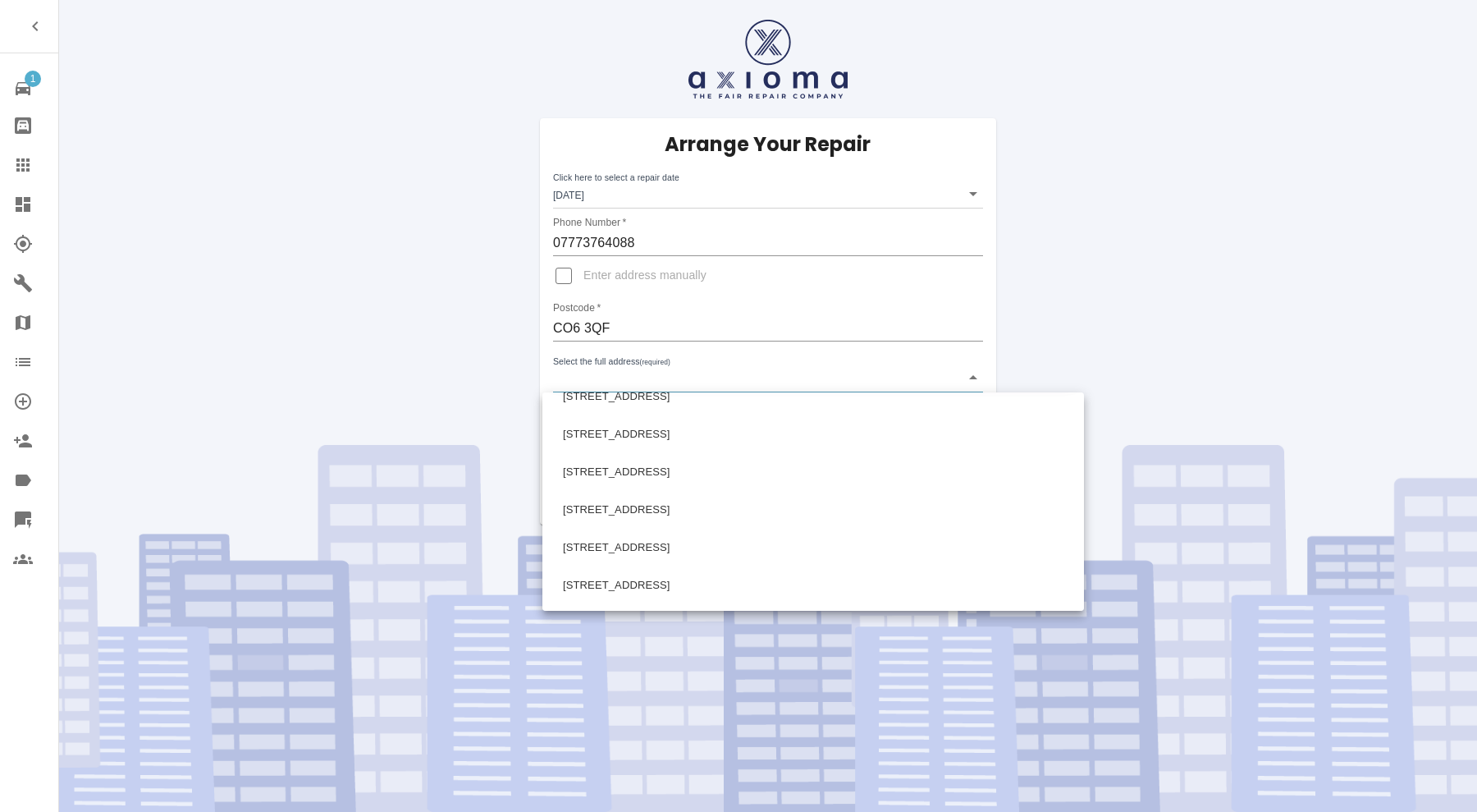
scroll to position [136, 0]
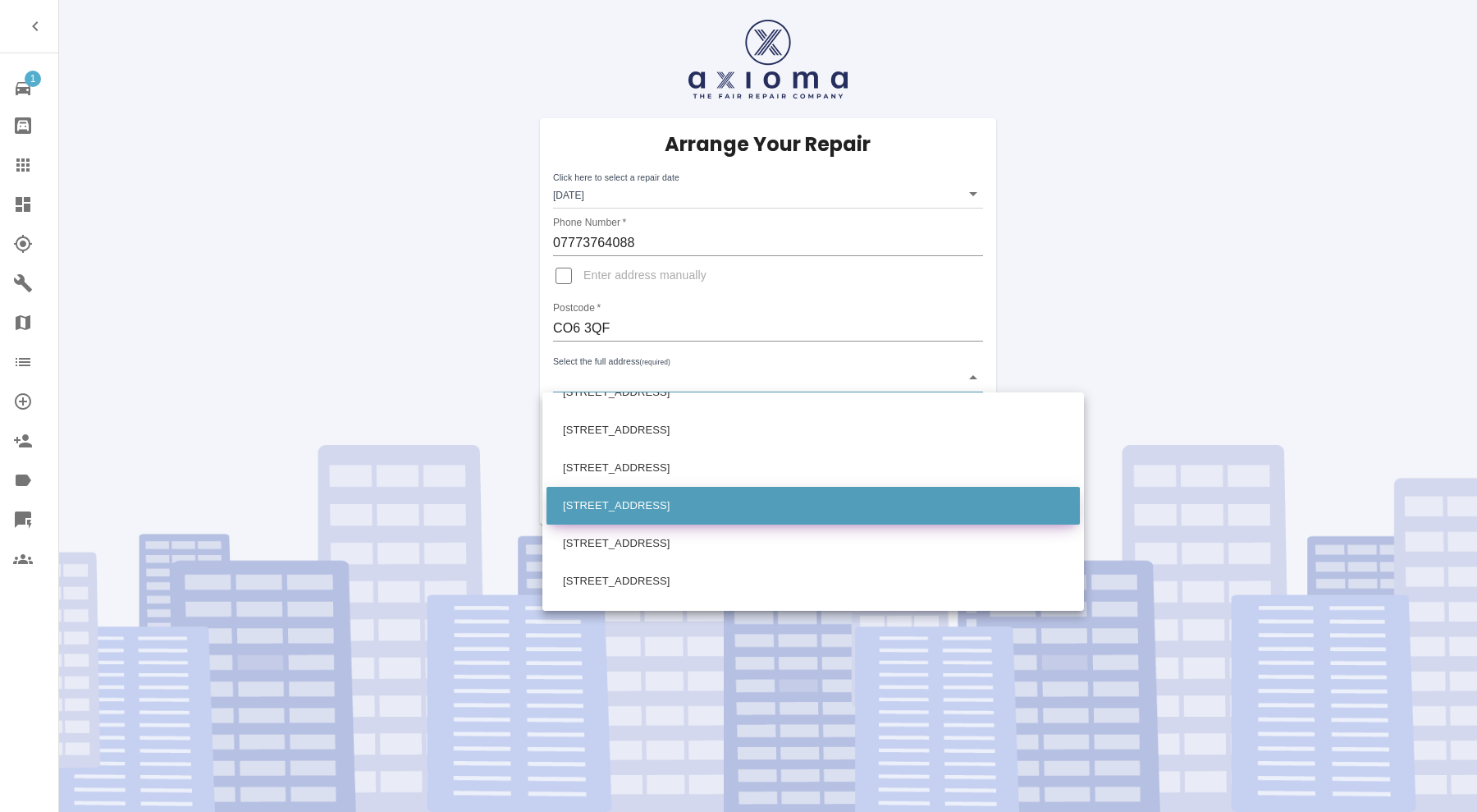
click at [674, 499] on li "38 Spring Lane Eight Ash Green, Colchester Essex" at bounding box center [814, 505] width 534 height 37
type input "38 Spring Lane Eight Ash Green, Colchester Essex"
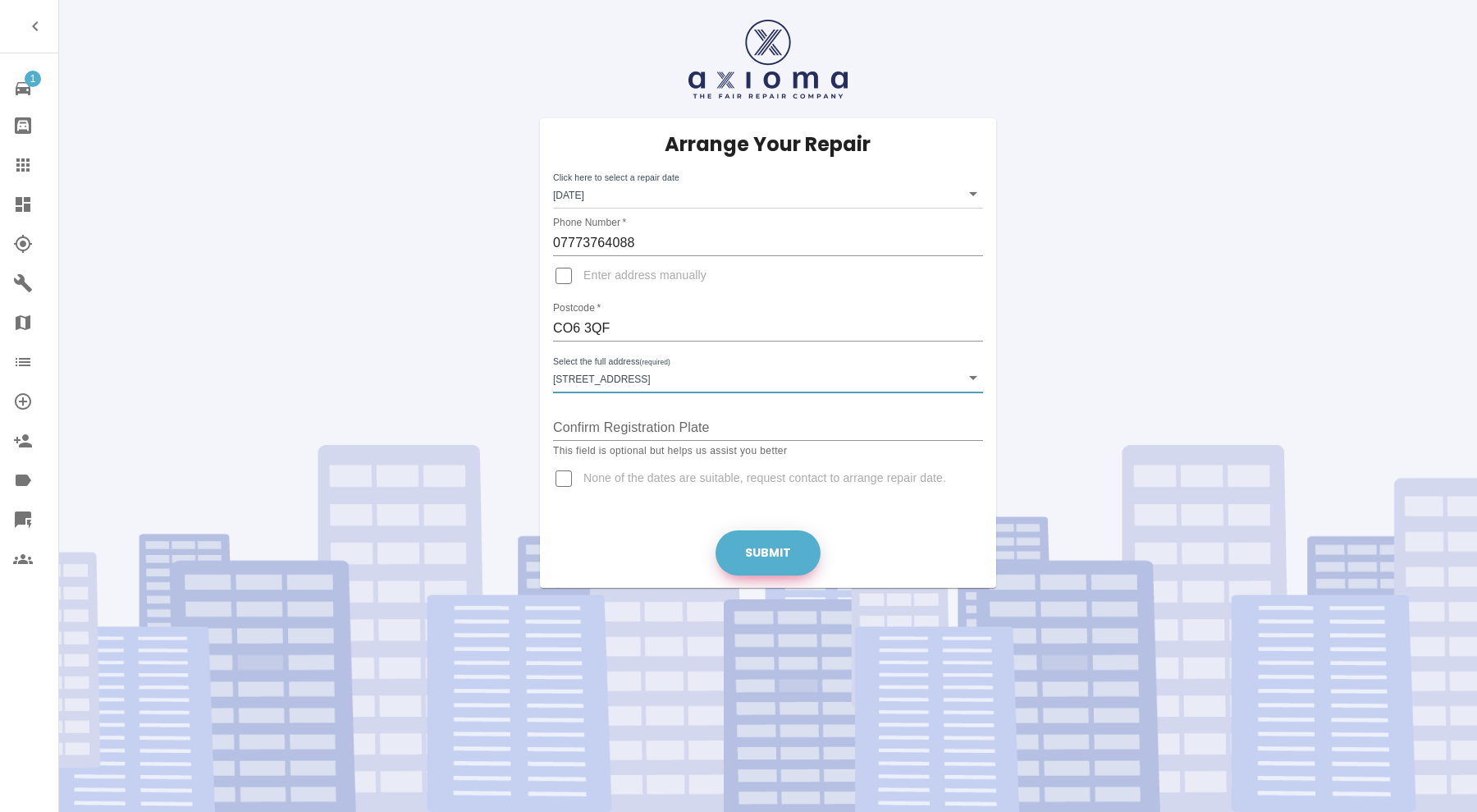
click at [778, 539] on button "Submit" at bounding box center [768, 553] width 105 height 45
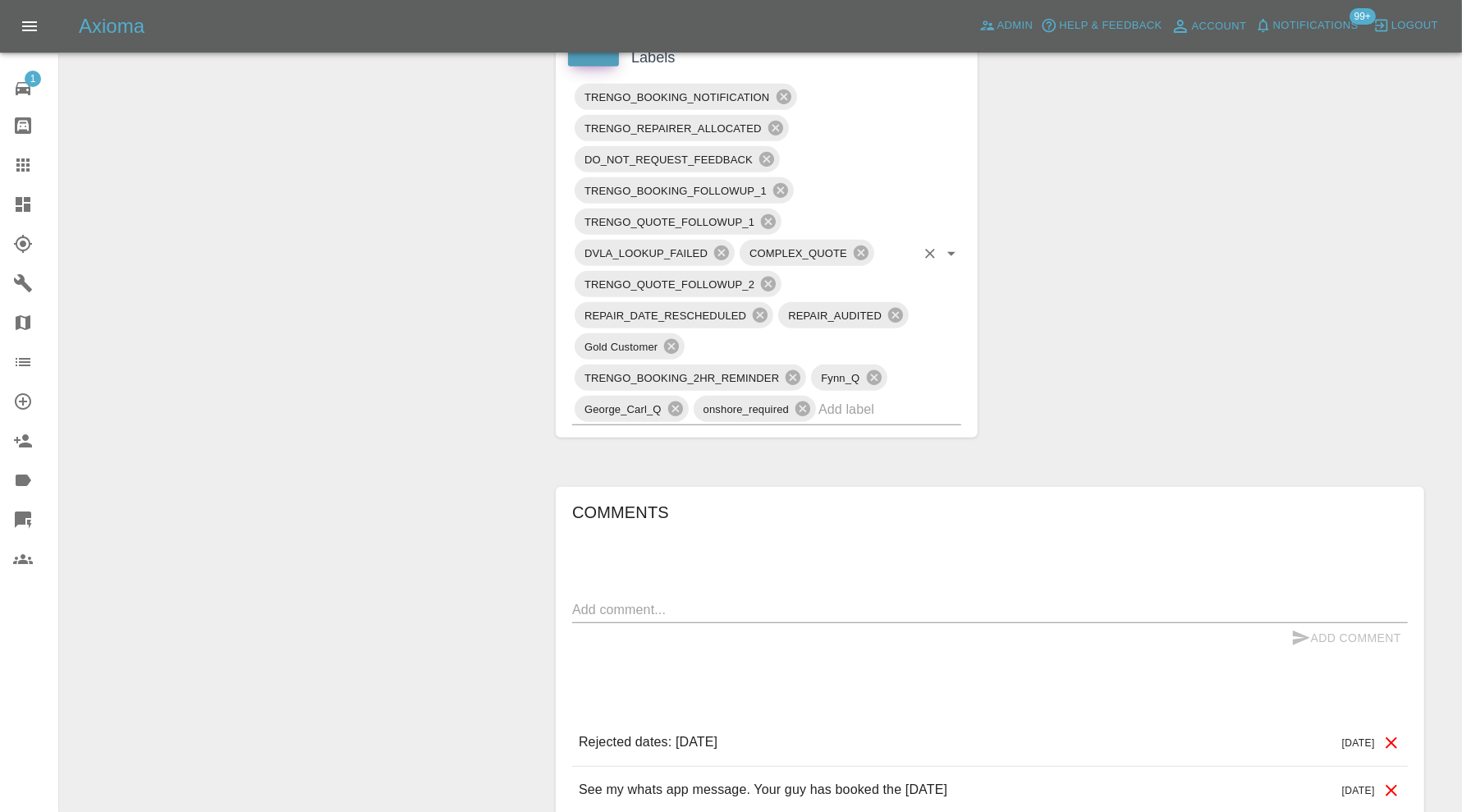
scroll to position [821, 0]
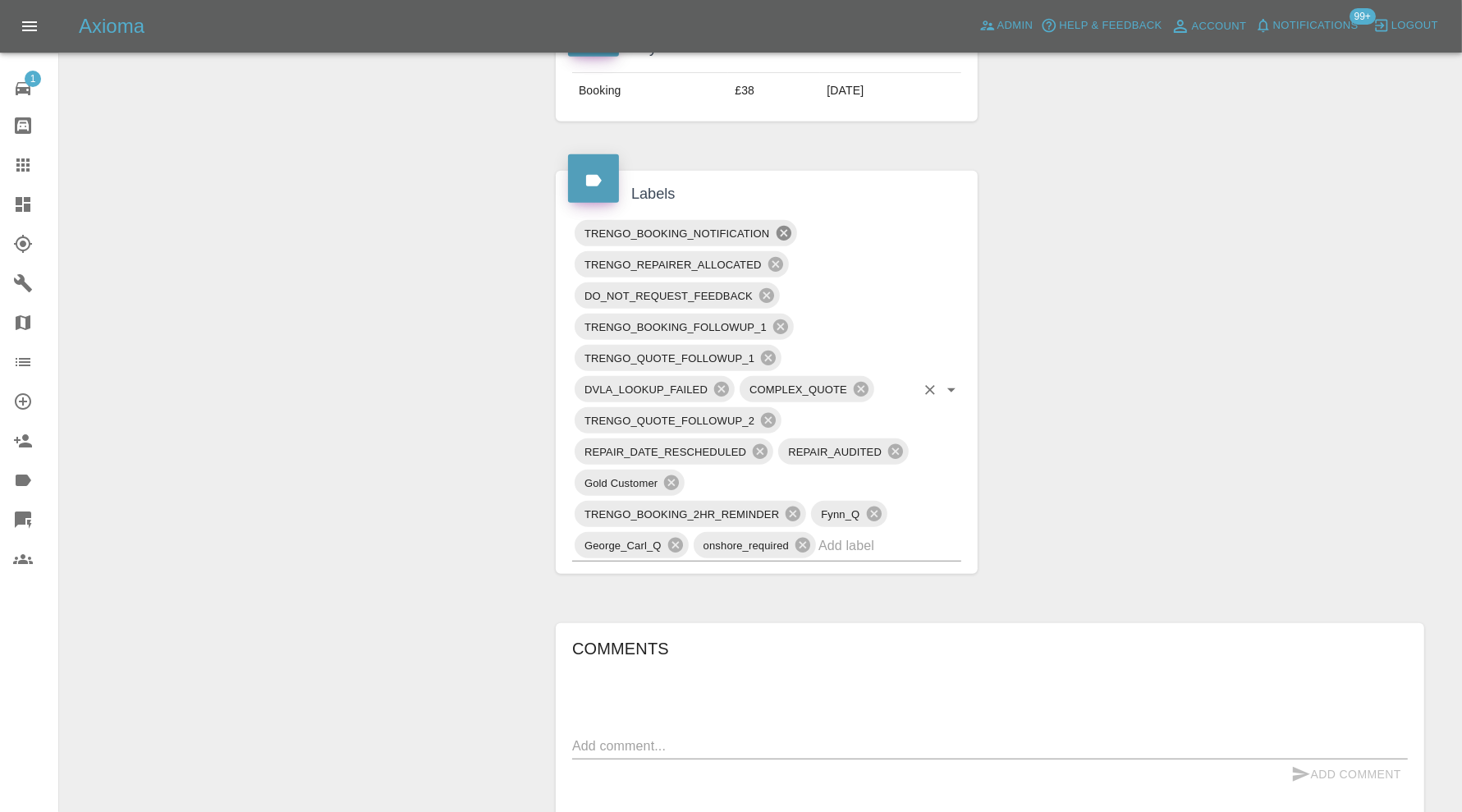
click at [784, 227] on icon at bounding box center [784, 233] width 18 height 18
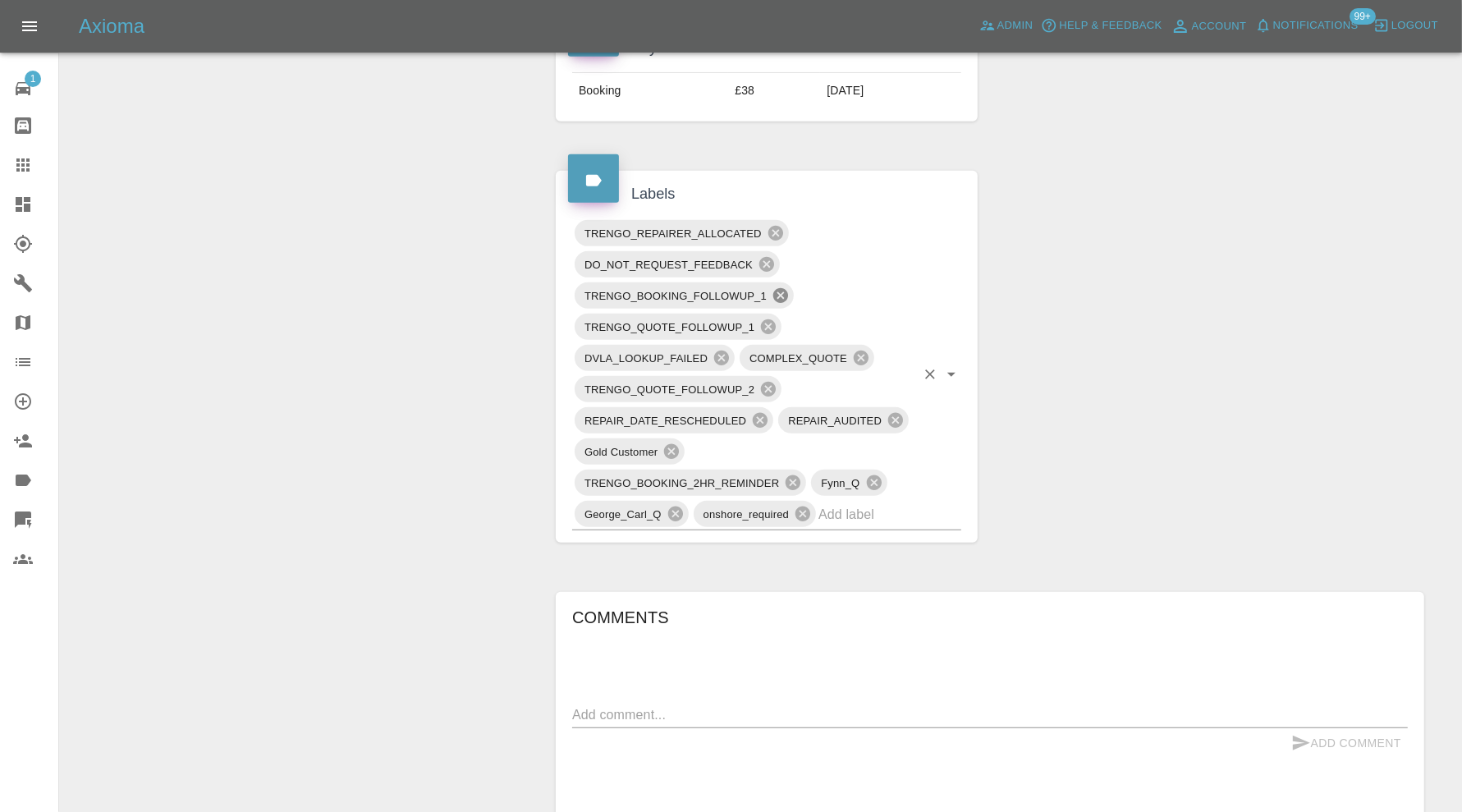
click at [783, 288] on icon at bounding box center [780, 295] width 15 height 15
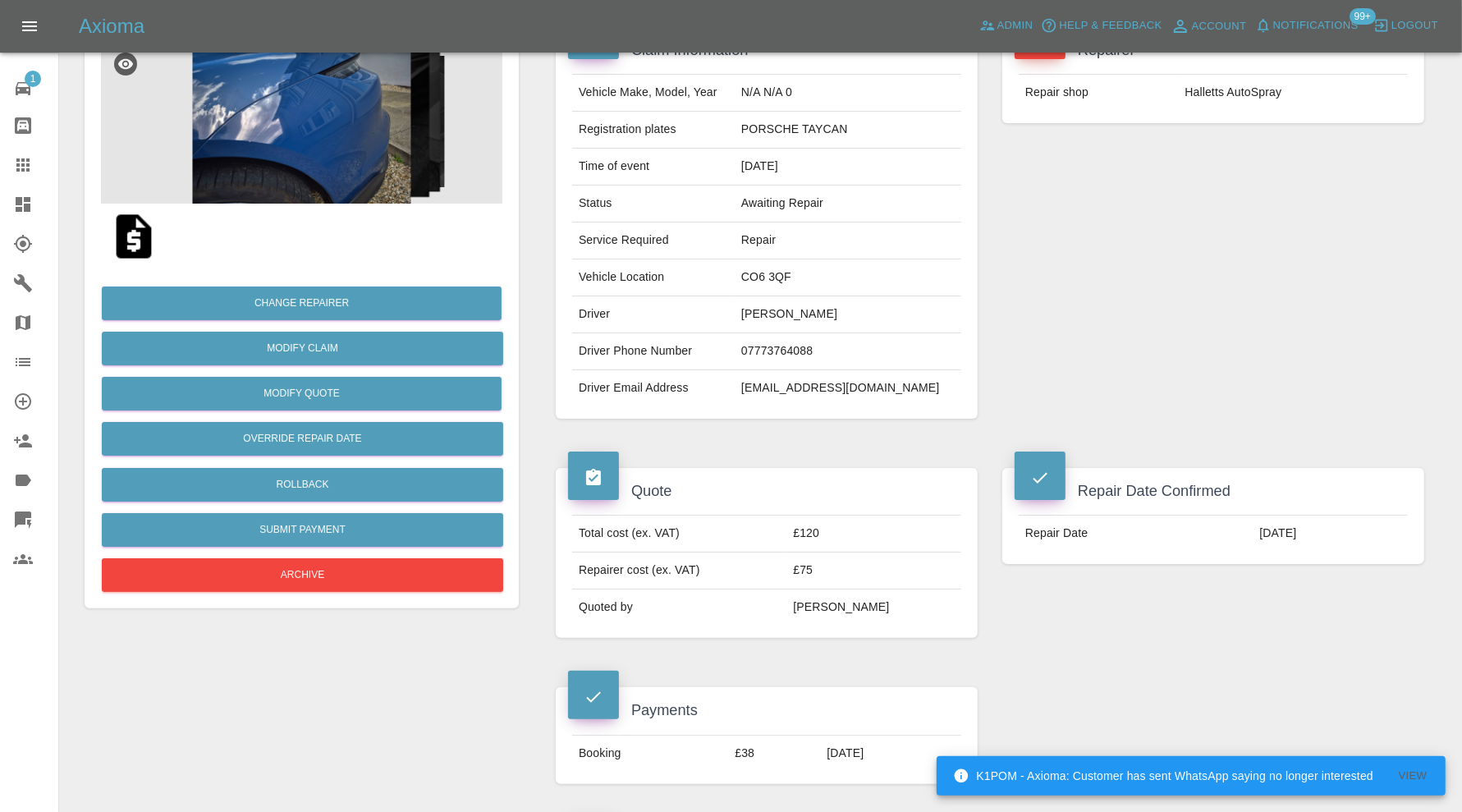
scroll to position [0, 0]
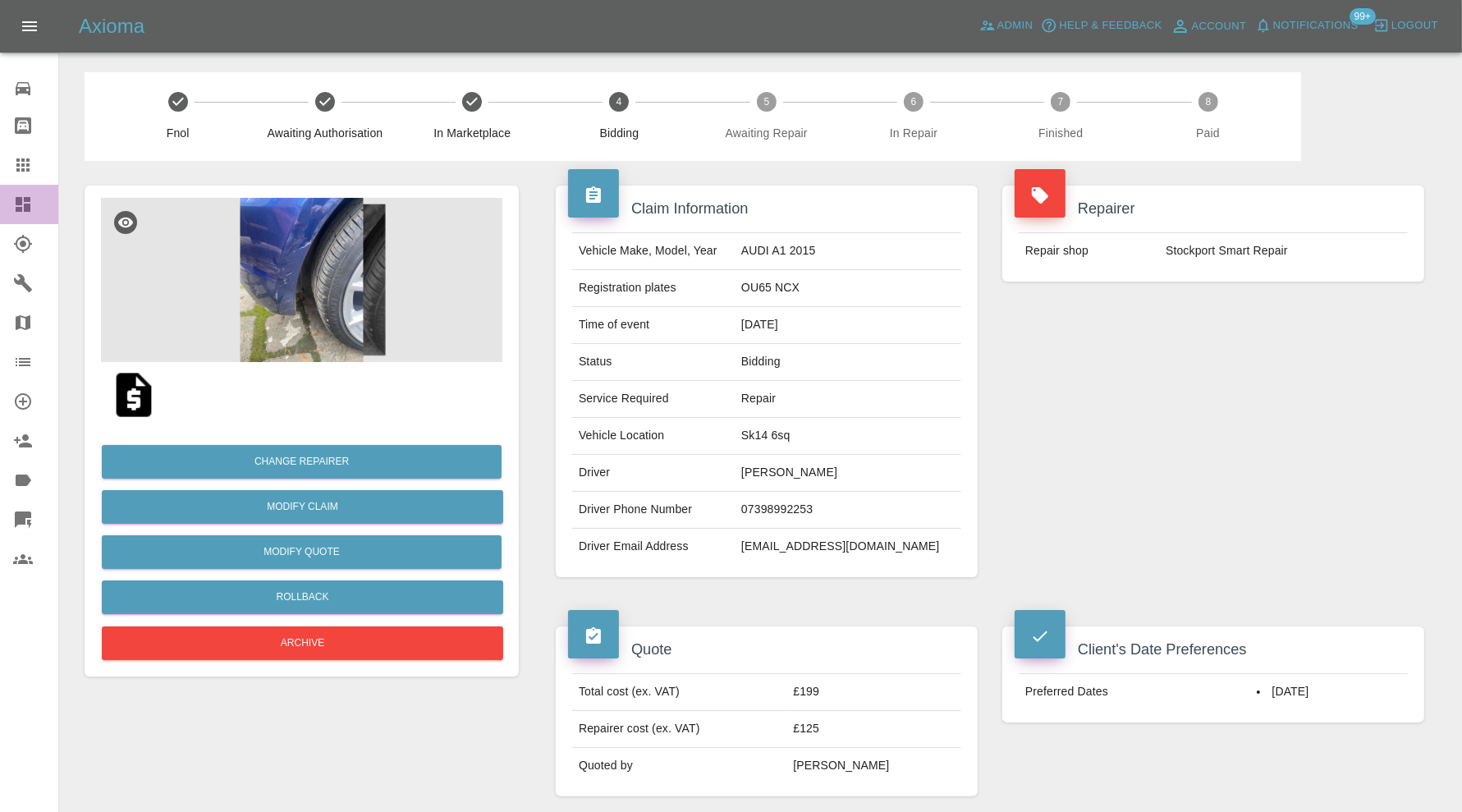
click at [31, 205] on icon at bounding box center [23, 204] width 20 height 20
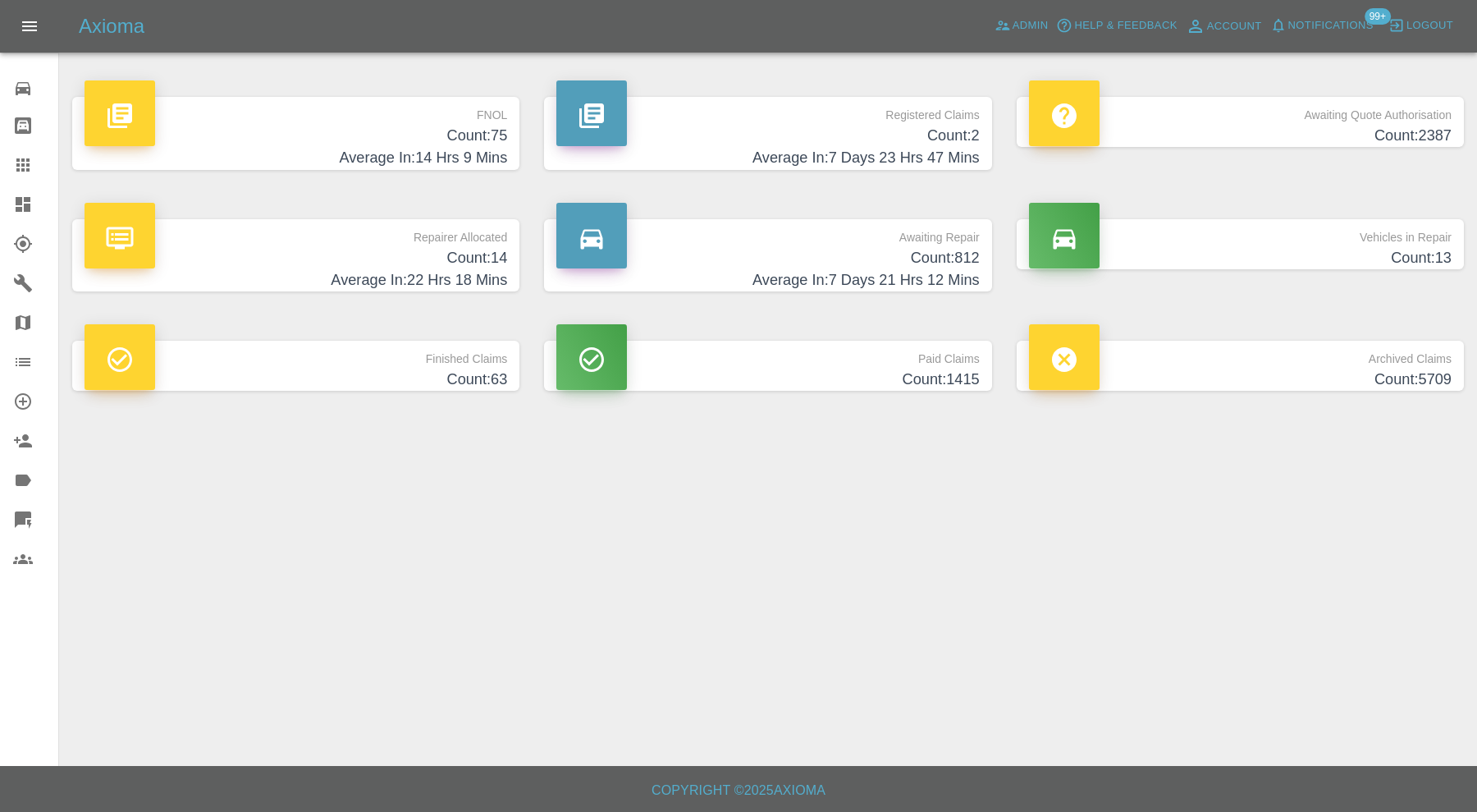
click at [329, 127] on h4 "Count: 75" at bounding box center [296, 135] width 422 height 22
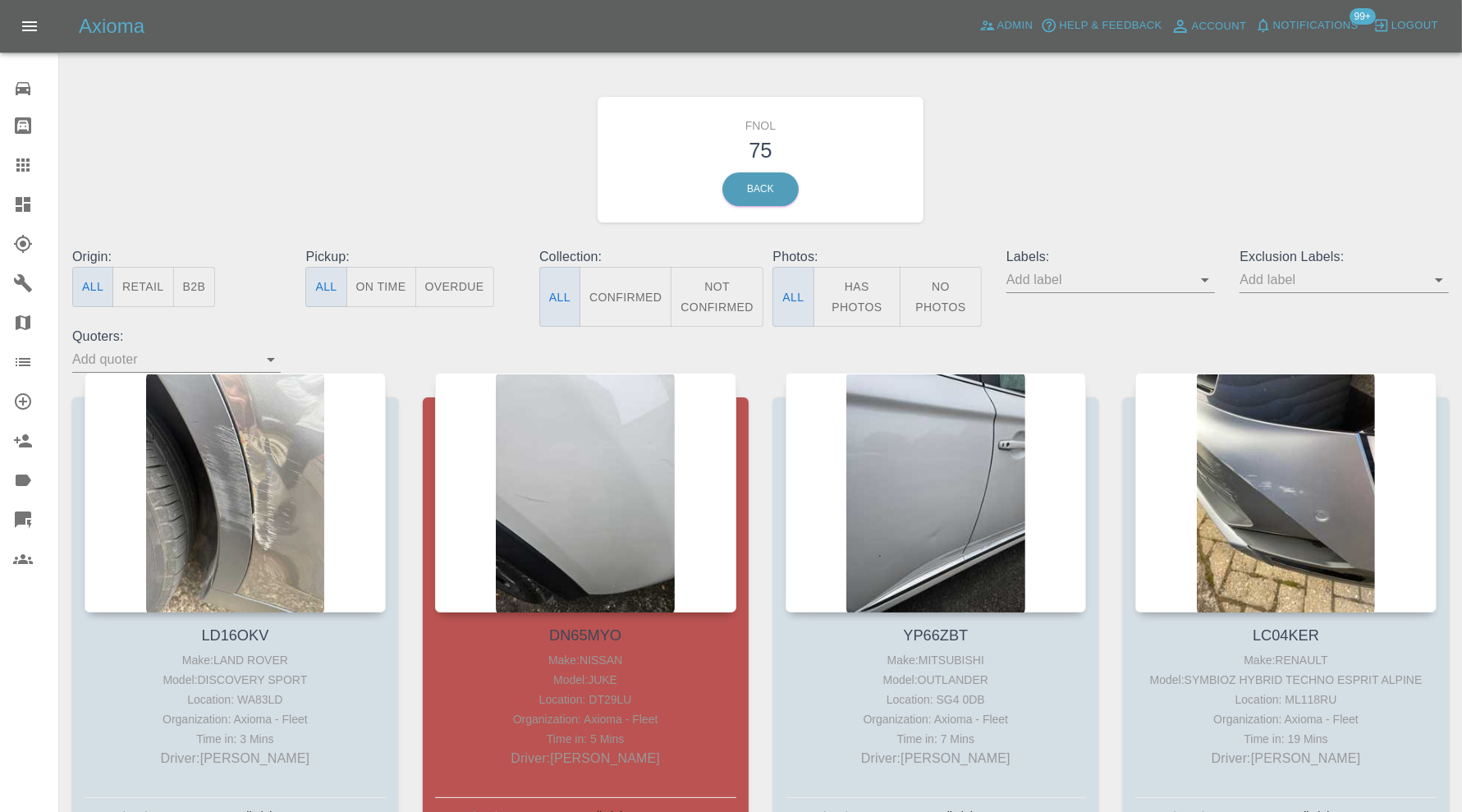
click at [1171, 264] on p "Labels:" at bounding box center [1111, 256] width 209 height 20
click at [1172, 271] on input "text" at bounding box center [1098, 279] width 184 height 25
type input "eor"
click at [1142, 342] on li "George_Carl_Q" at bounding box center [1111, 344] width 121 height 30
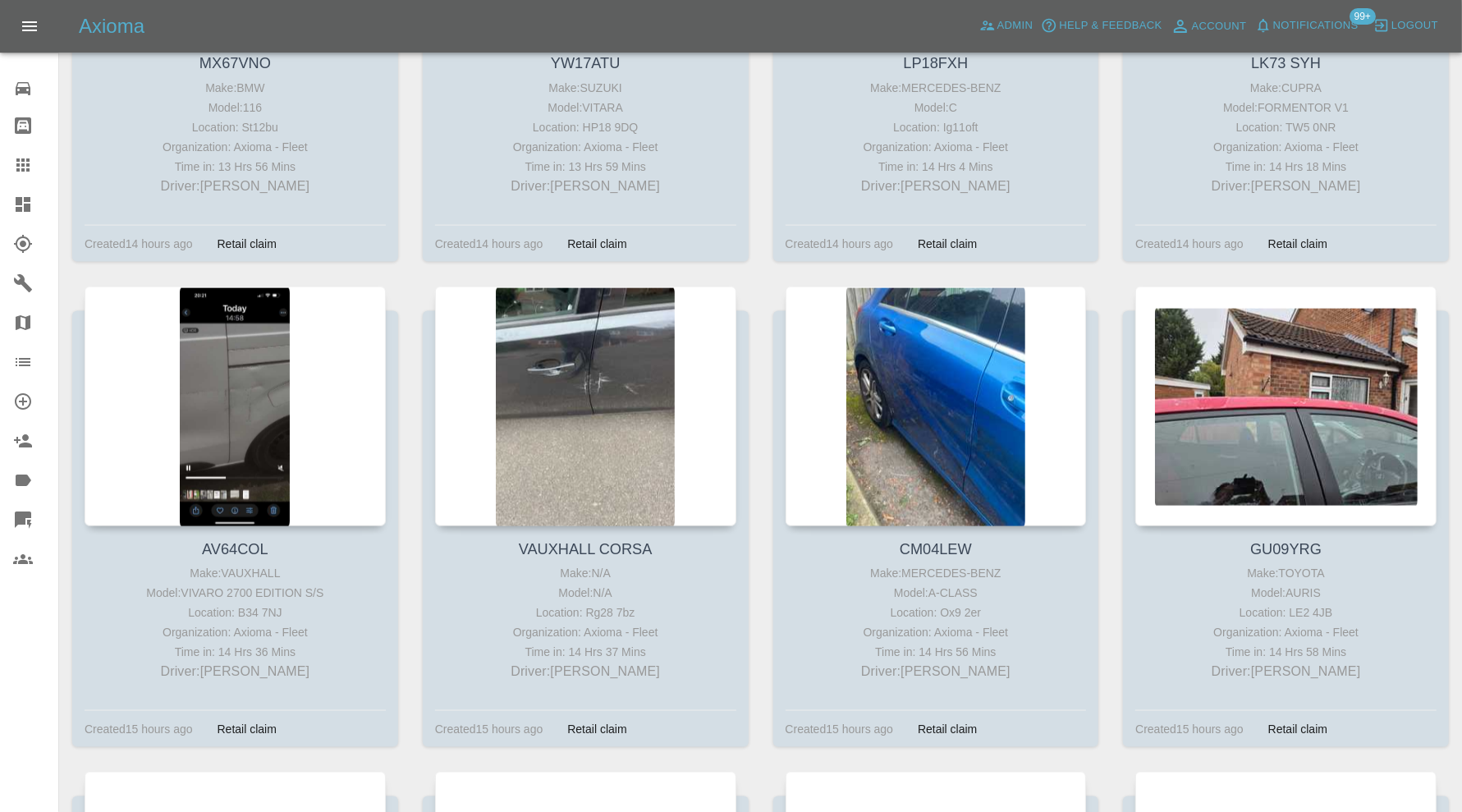
scroll to position [2052, 0]
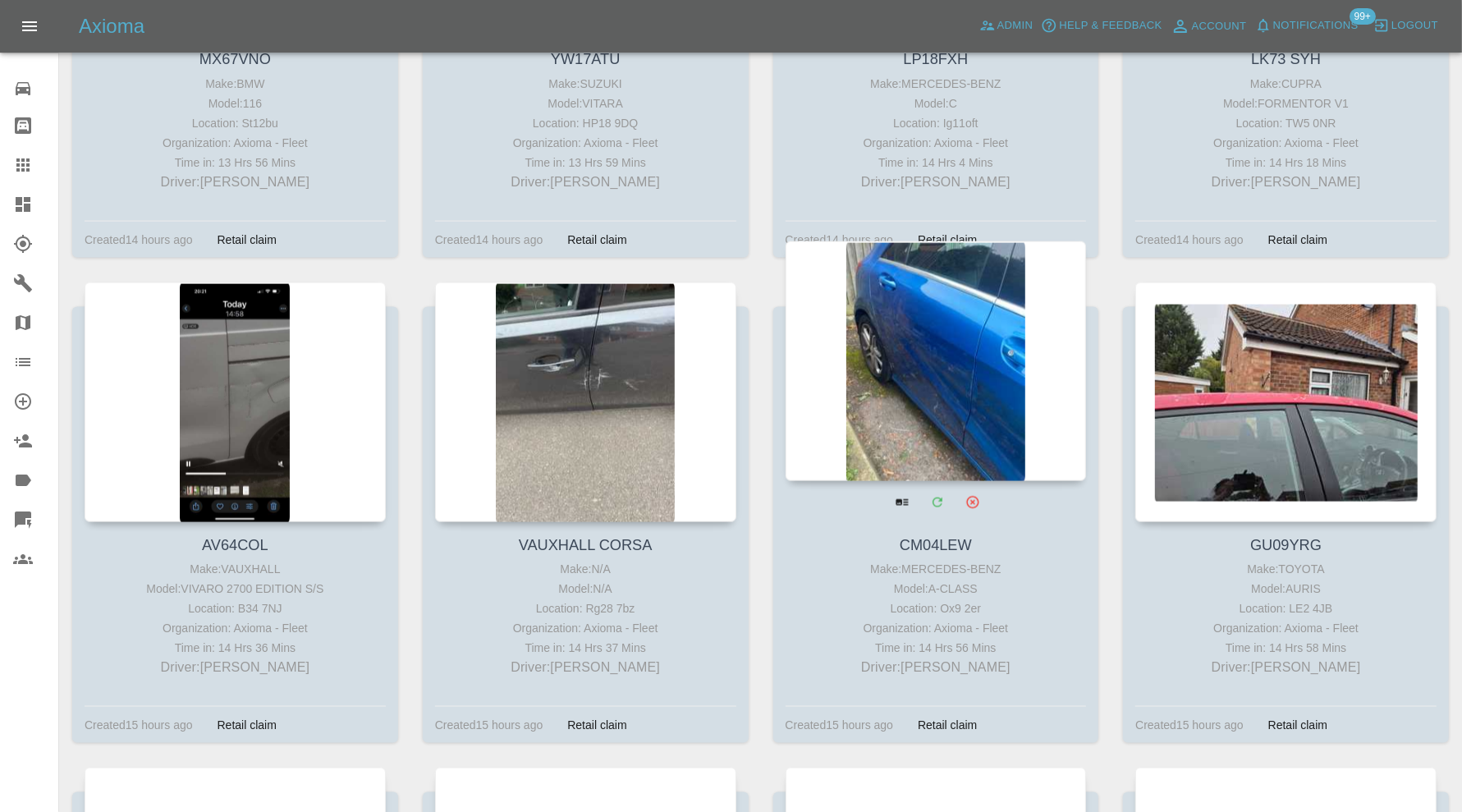
drag, startPoint x: 644, startPoint y: 349, endPoint x: 986, endPoint y: 327, distance: 342.7
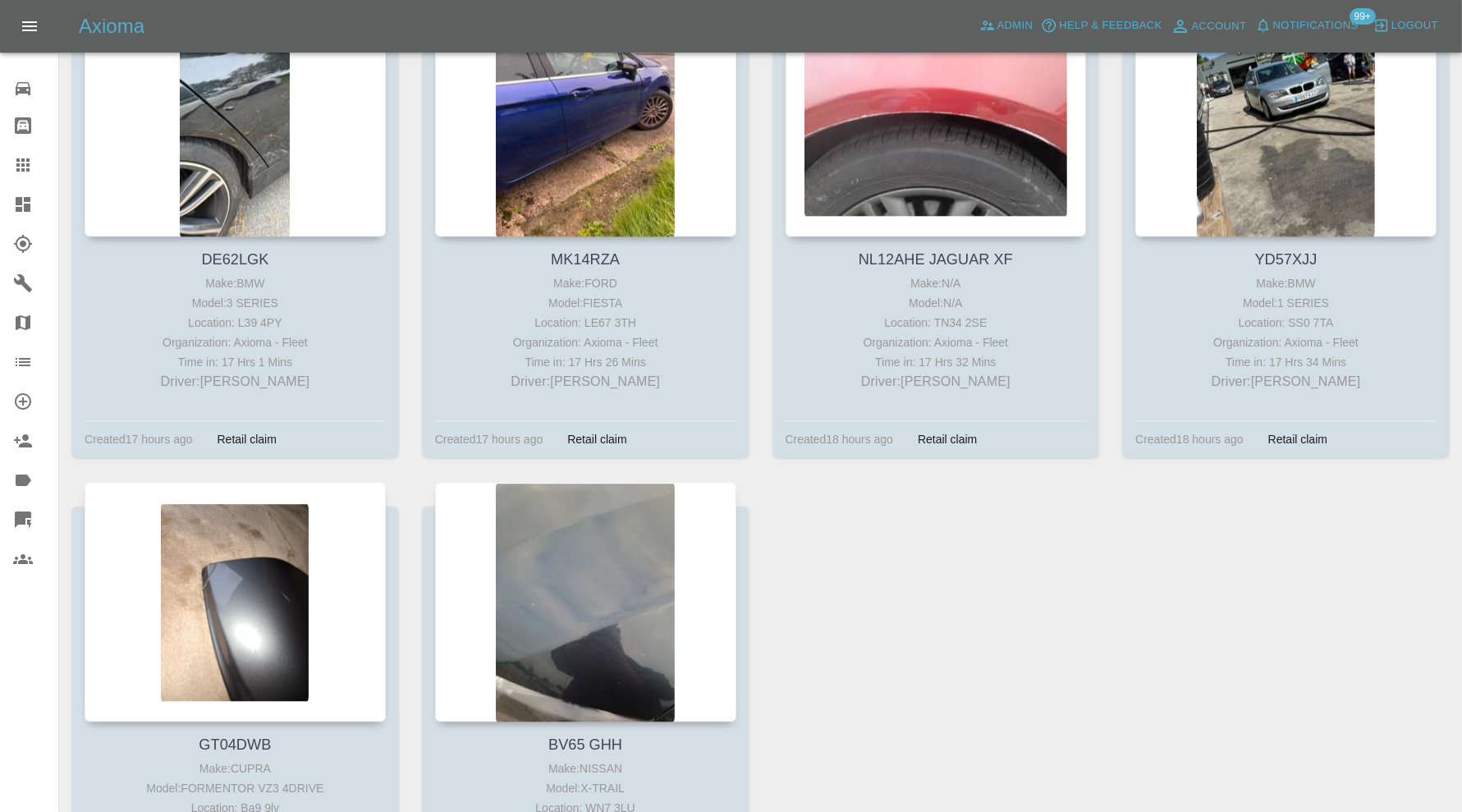
scroll to position [4476, 0]
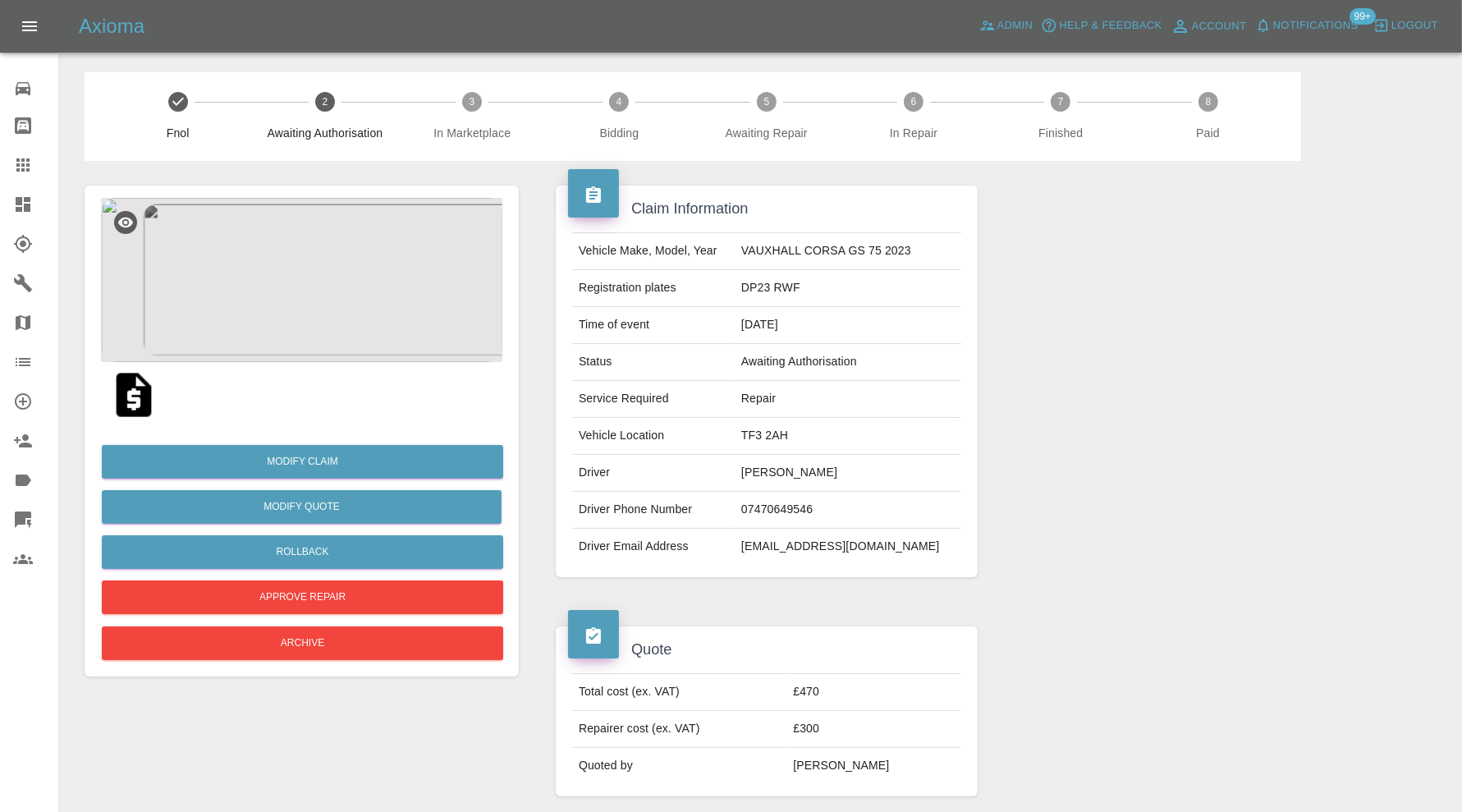
click at [336, 264] on img at bounding box center [302, 280] width 402 height 164
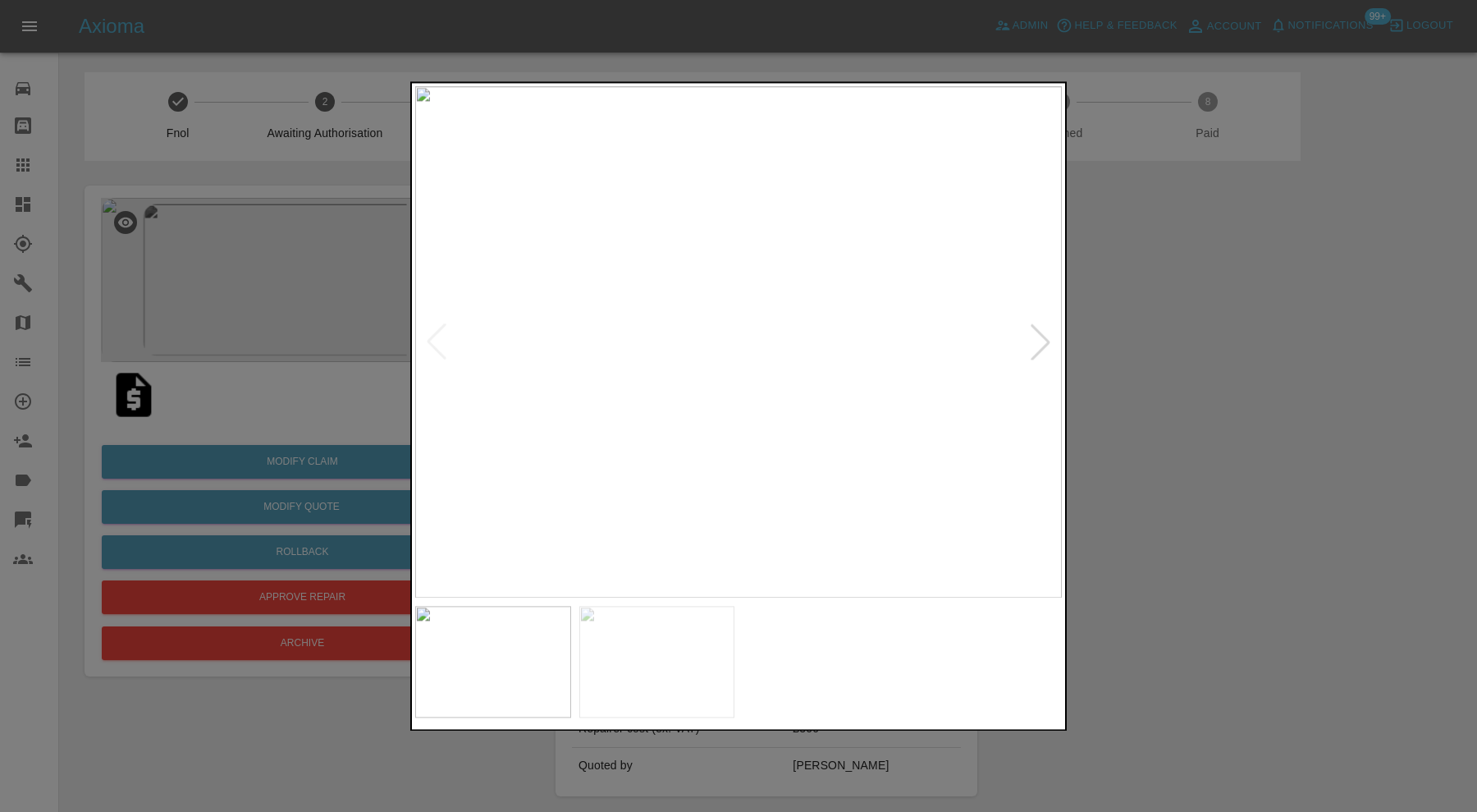
click at [1044, 329] on div at bounding box center [1041, 343] width 37 height 37
click at [1044, 329] on img at bounding box center [739, 342] width 647 height 511
click at [1164, 327] on div at bounding box center [738, 406] width 1477 height 812
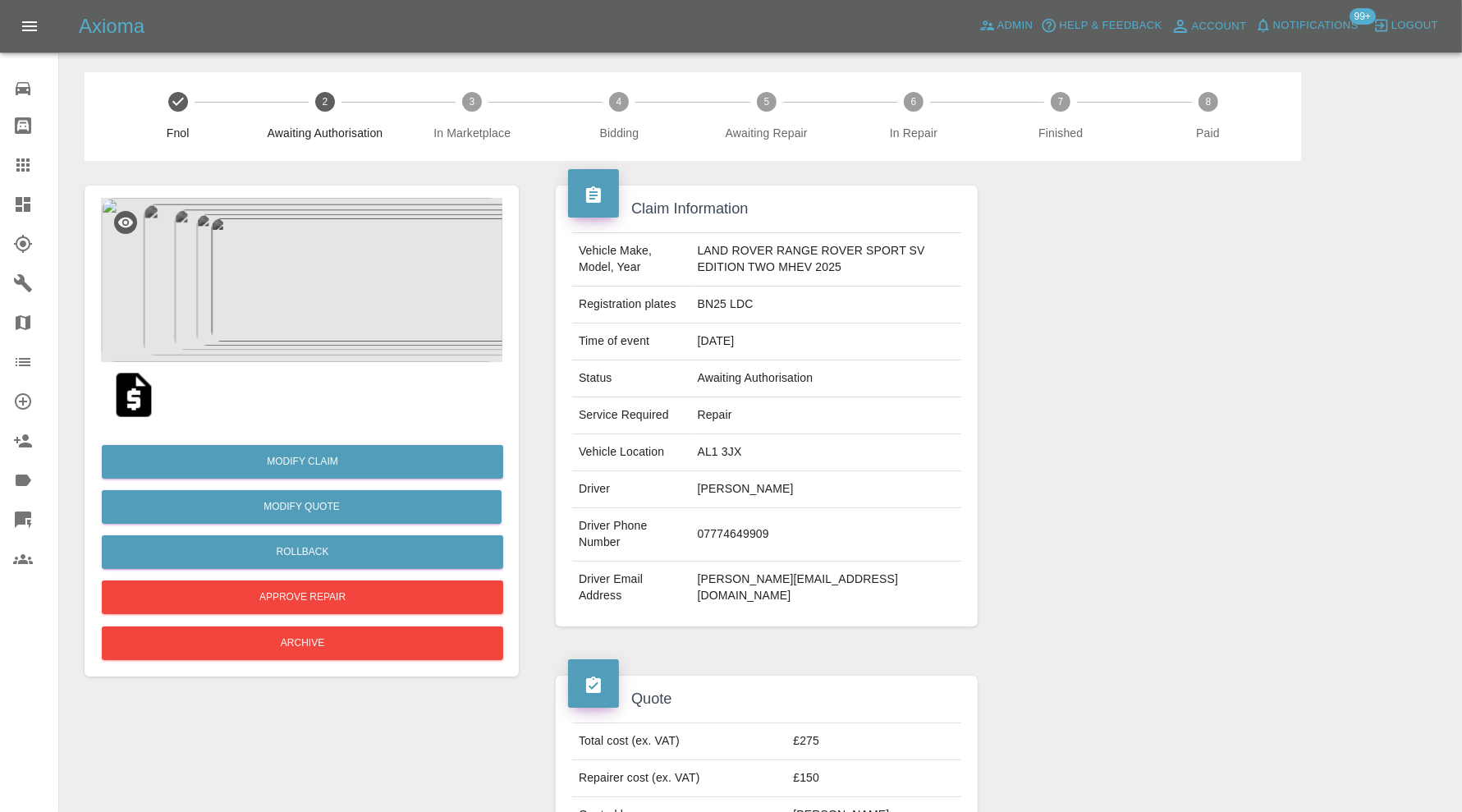
click at [313, 261] on img at bounding box center [302, 280] width 402 height 164
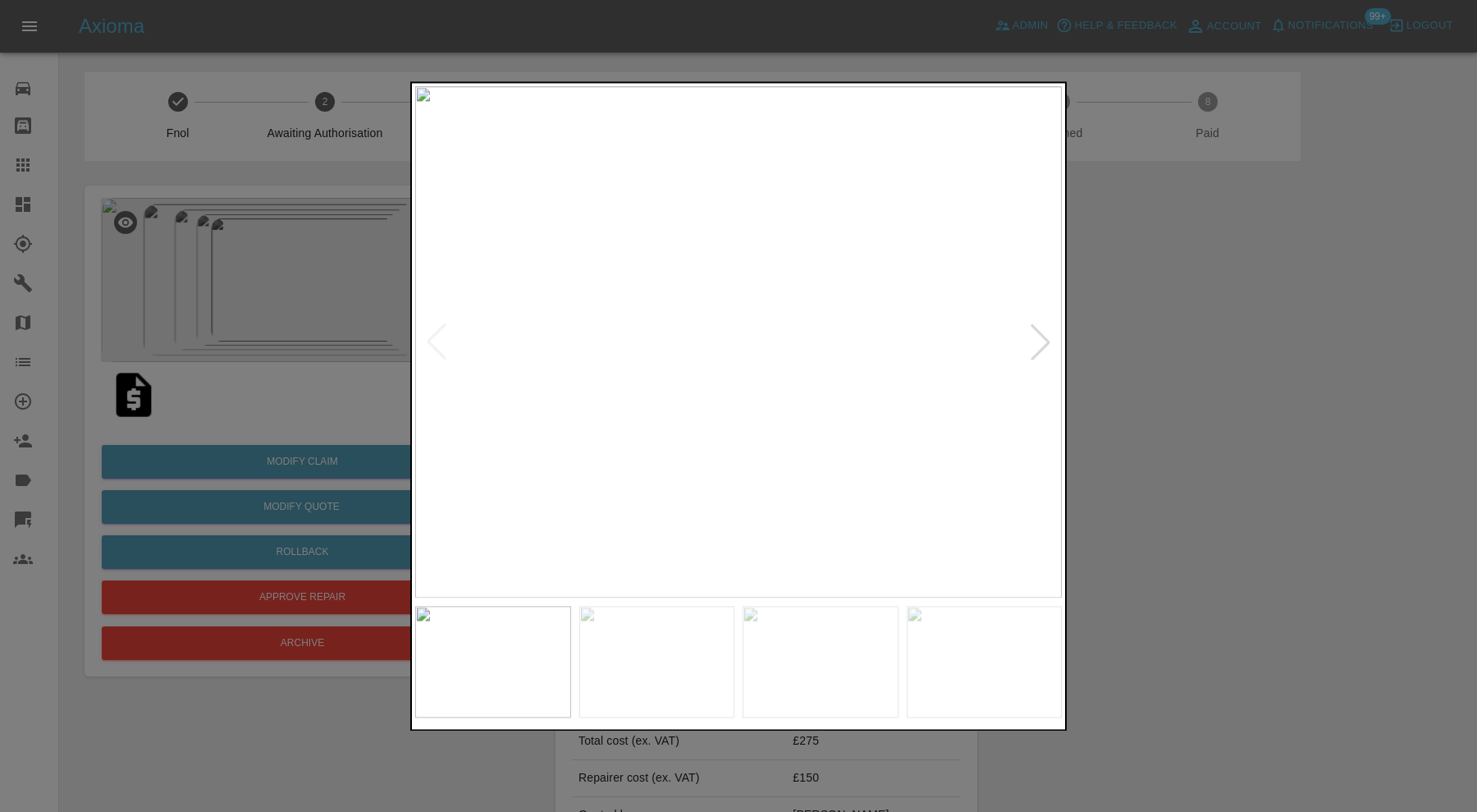
click at [1111, 456] on div at bounding box center [738, 406] width 1477 height 812
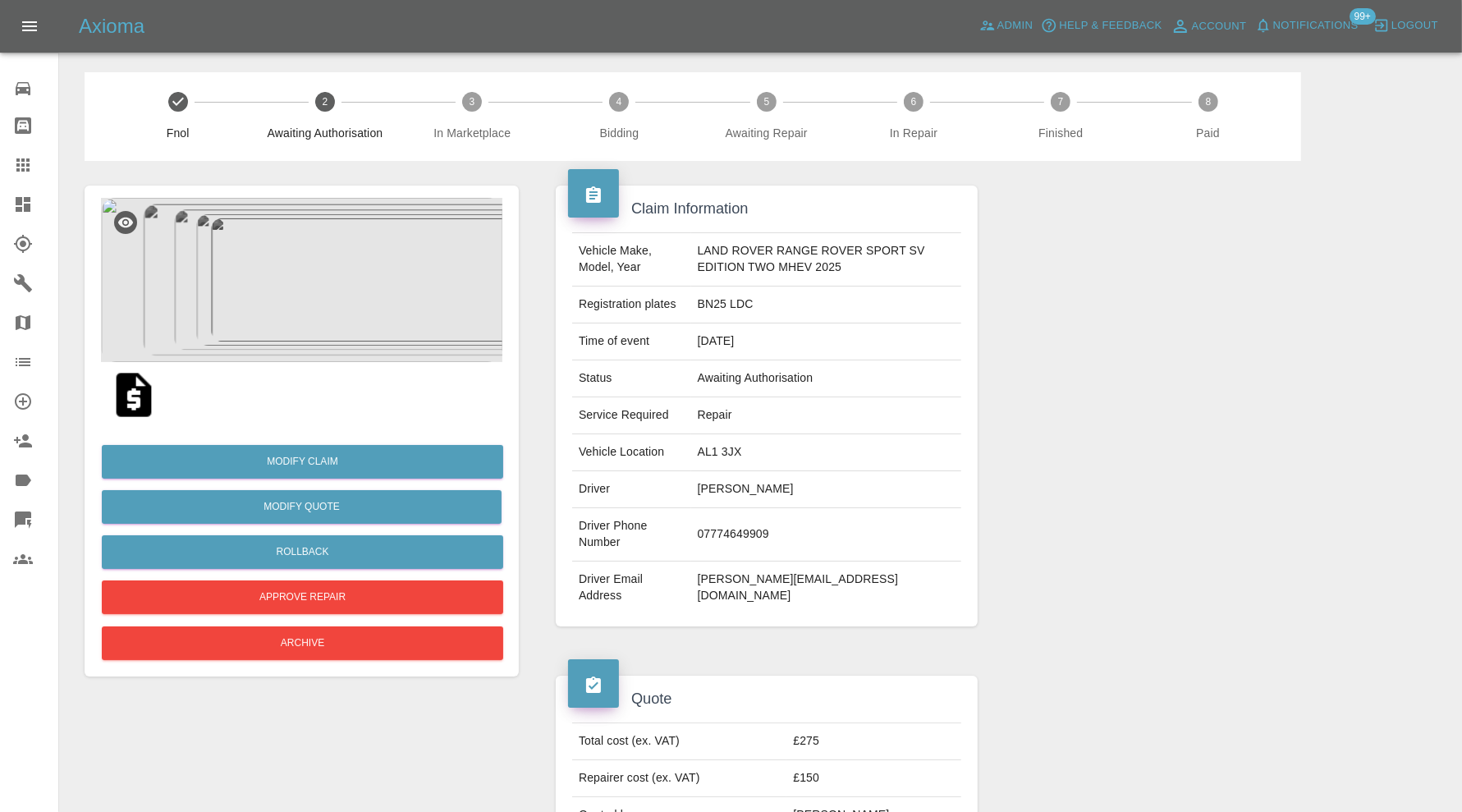
click at [350, 325] on img at bounding box center [302, 280] width 402 height 164
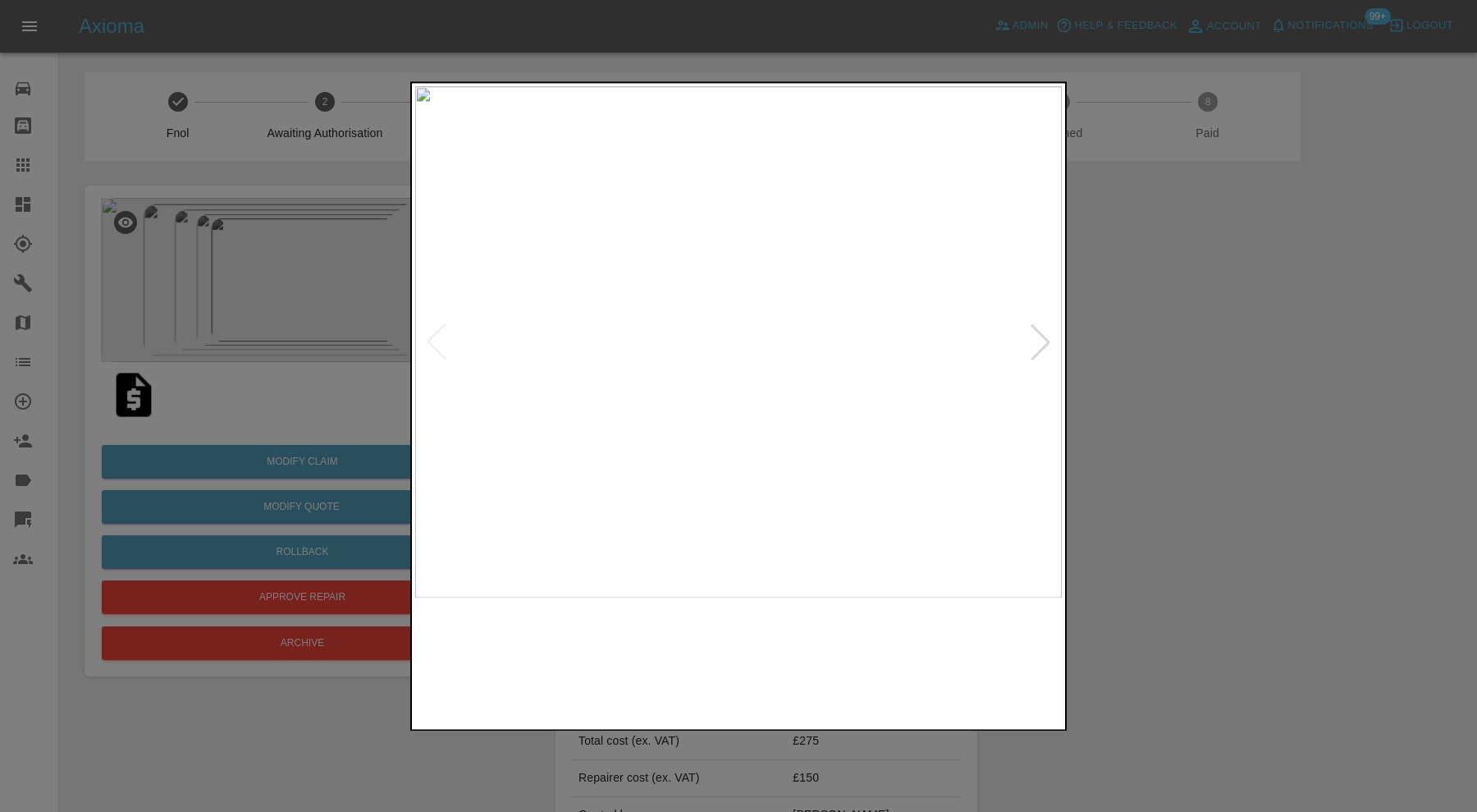
click at [649, 652] on img at bounding box center [656, 662] width 156 height 111
click at [822, 656] on img at bounding box center [820, 662] width 156 height 111
click at [948, 645] on img at bounding box center [984, 662] width 156 height 111
click at [1036, 347] on div at bounding box center [1041, 343] width 37 height 37
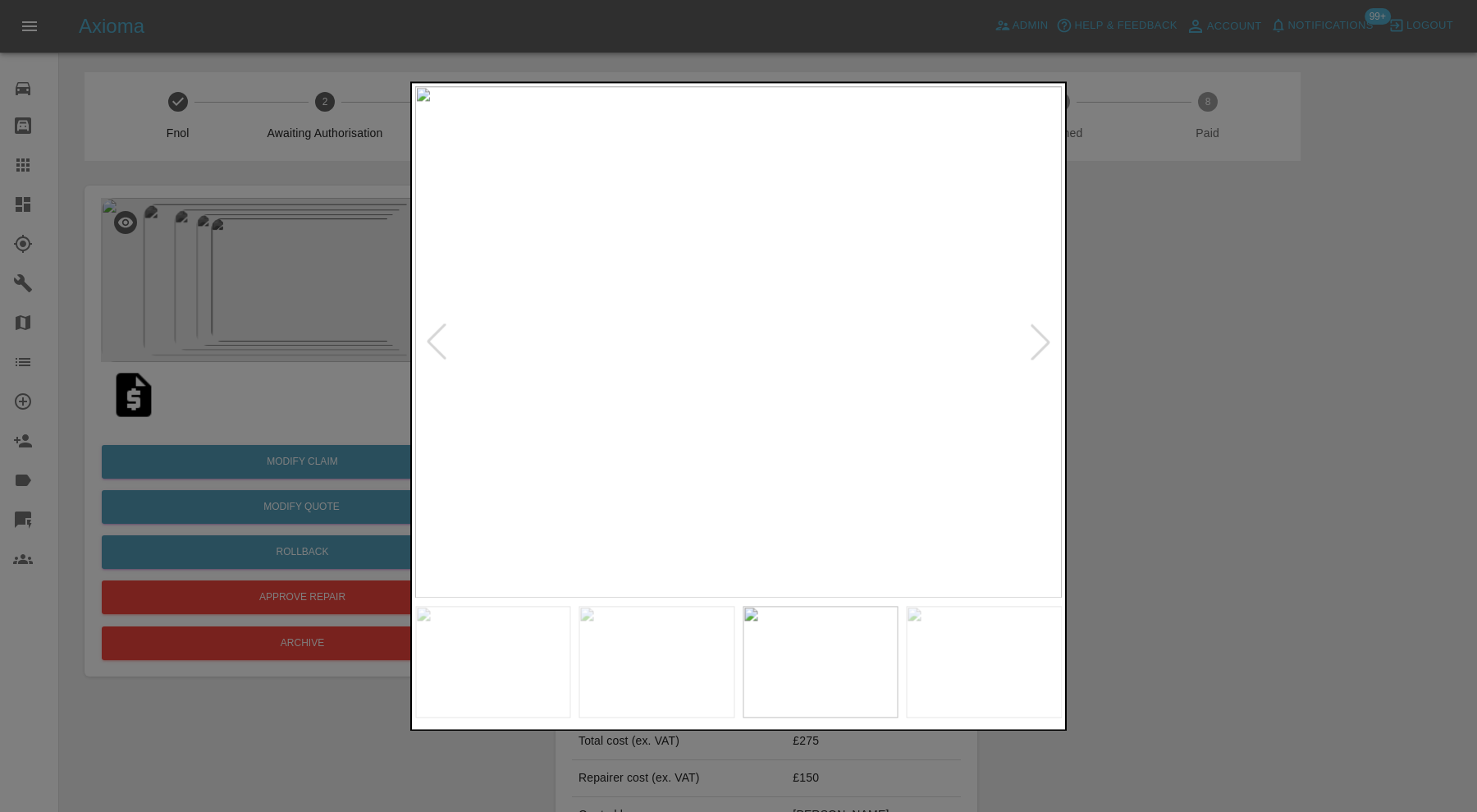
click at [1136, 347] on div at bounding box center [738, 406] width 1477 height 812
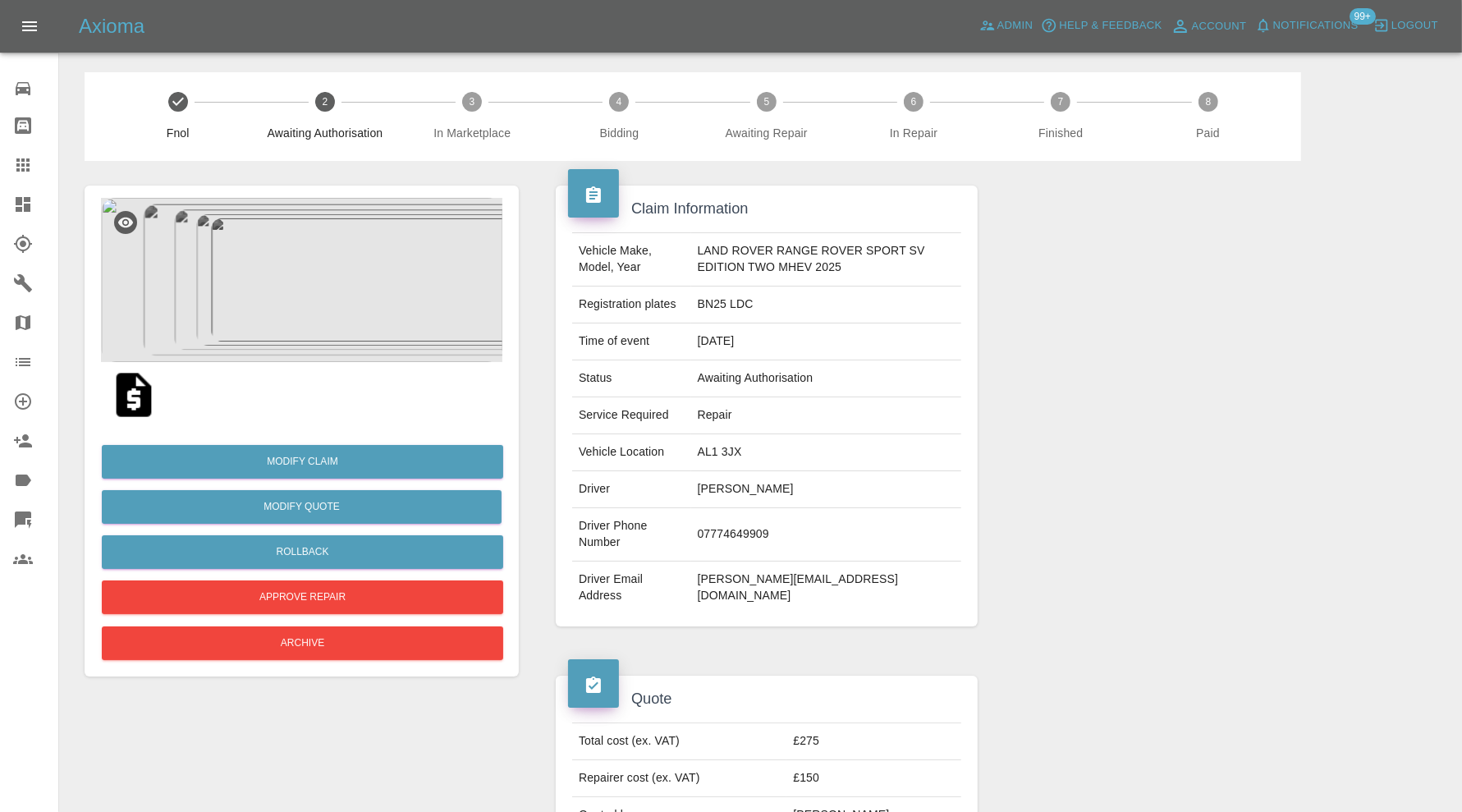
click at [328, 264] on img at bounding box center [302, 280] width 402 height 164
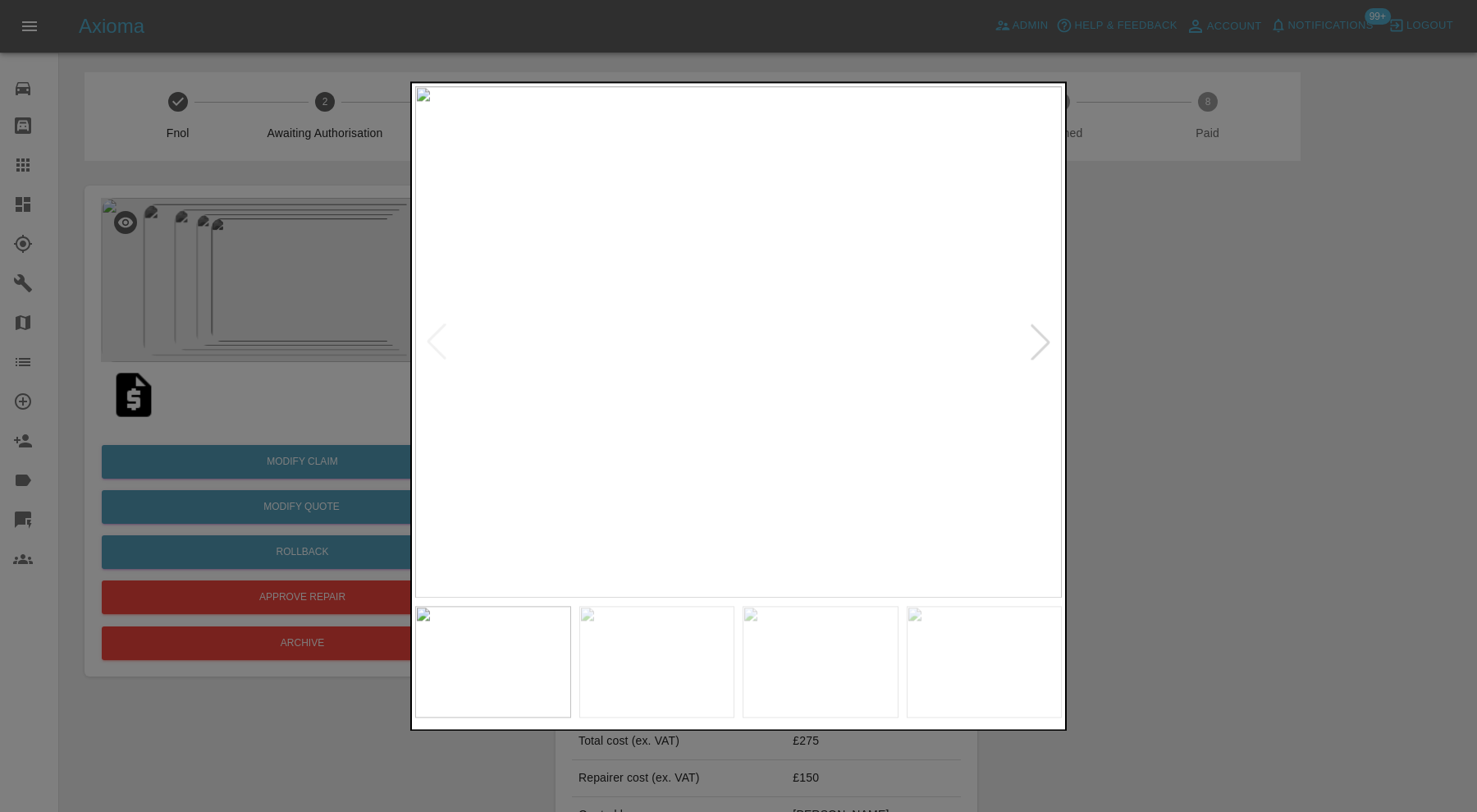
click at [1047, 335] on div at bounding box center [1041, 343] width 37 height 37
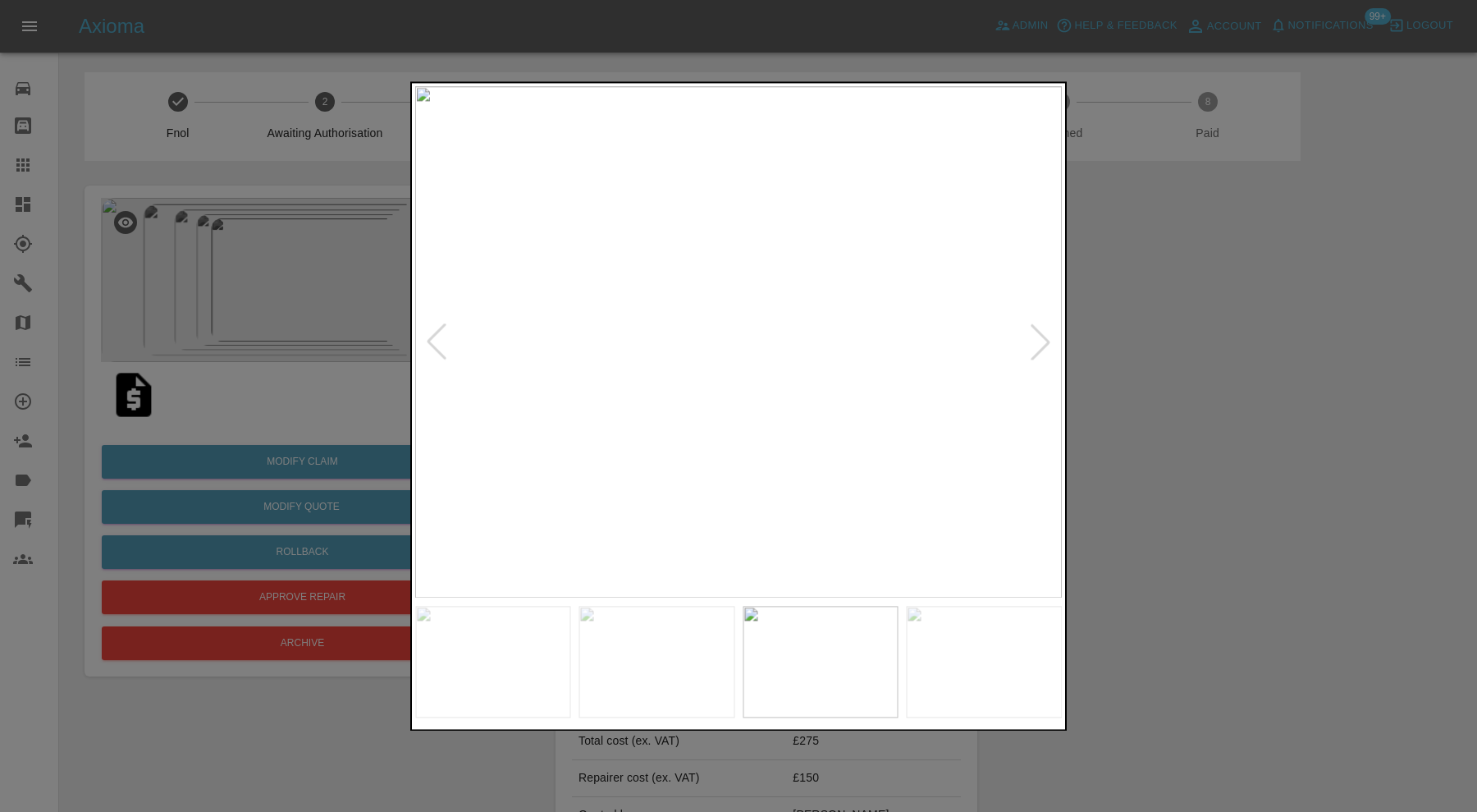
click at [1047, 335] on div at bounding box center [1041, 343] width 37 height 37
click at [1047, 335] on img at bounding box center [739, 342] width 647 height 511
click at [1108, 336] on div at bounding box center [738, 406] width 1477 height 812
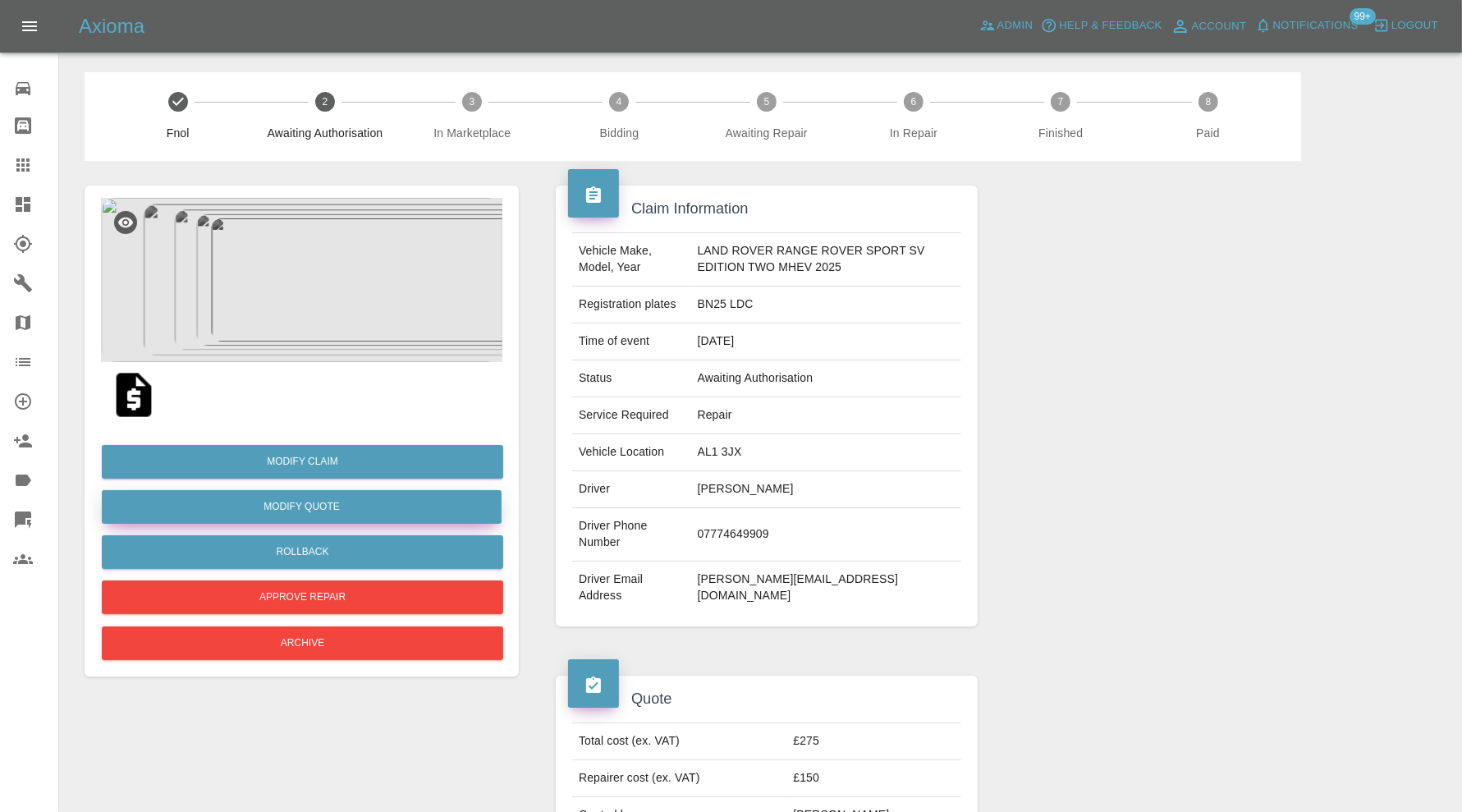
click at [411, 509] on button "Modify Quote" at bounding box center [302, 507] width 400 height 34
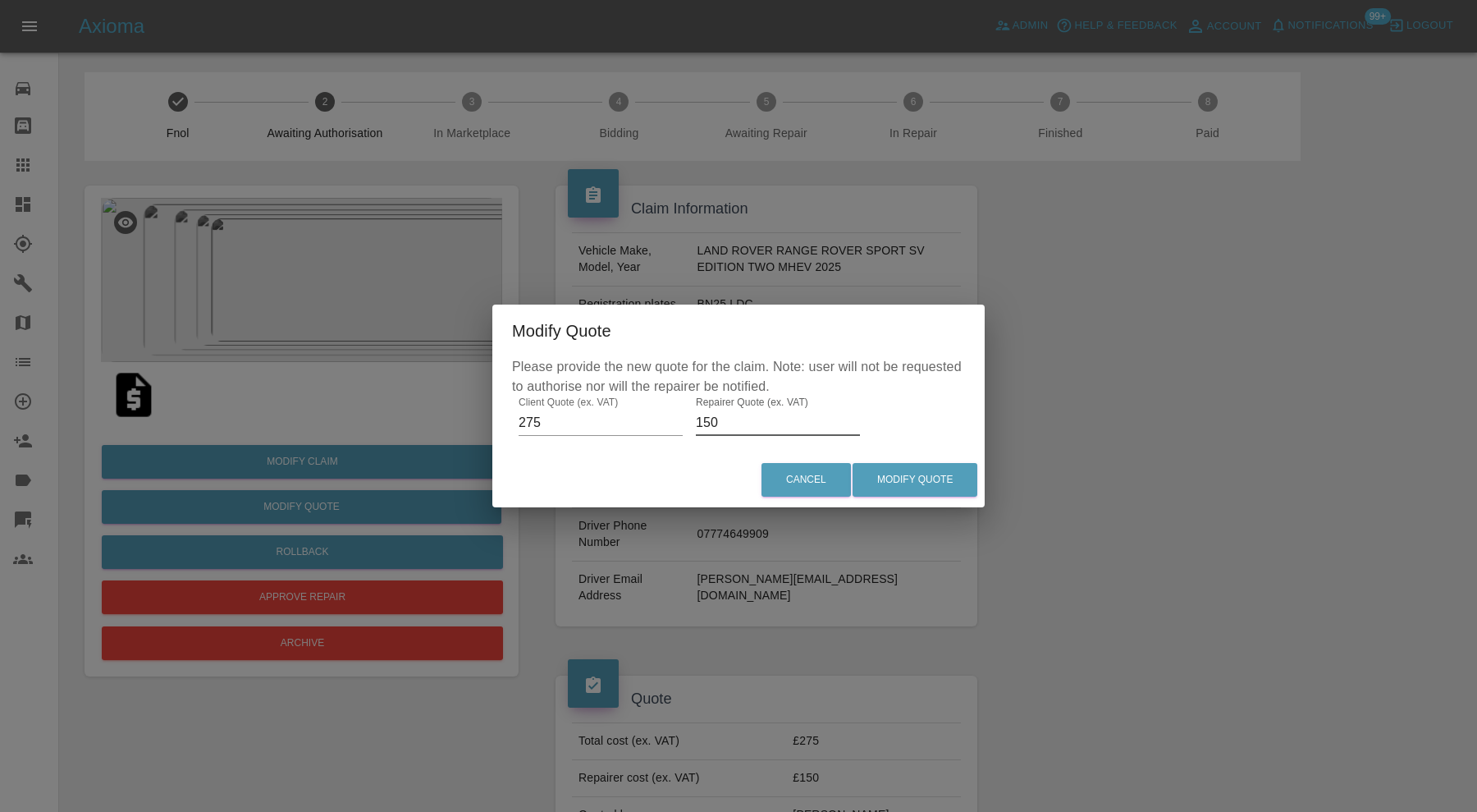
drag, startPoint x: 749, startPoint y: 419, endPoint x: 635, endPoint y: 428, distance: 114.4
click at [635, 428] on div "Please provide the new quote for the claim. Note: user will not be requested to…" at bounding box center [738, 405] width 492 height 96
type input "200"
click at [891, 469] on button "Modify Quote" at bounding box center [915, 479] width 124 height 34
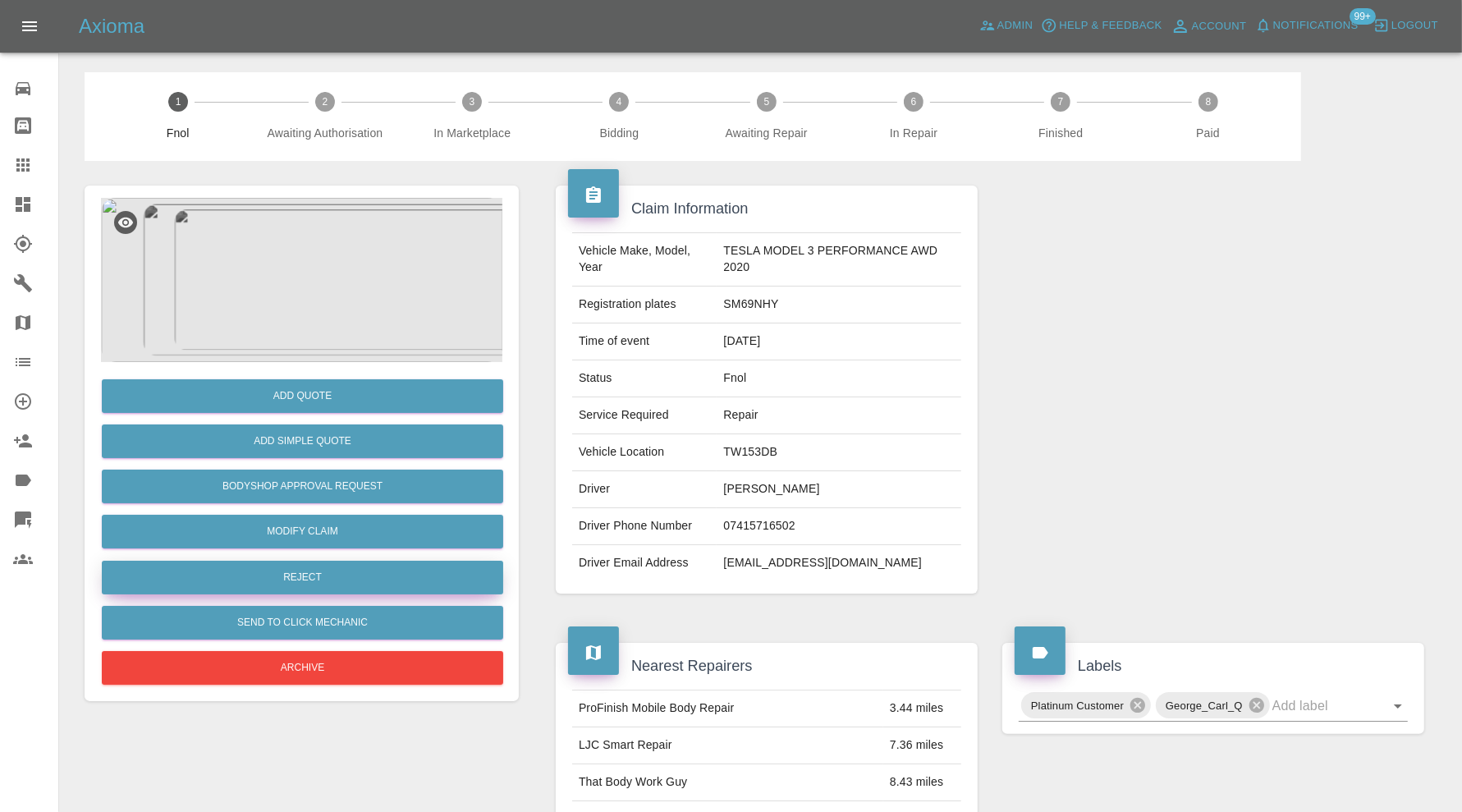
click at [341, 567] on button "Reject" at bounding box center [303, 577] width 402 height 34
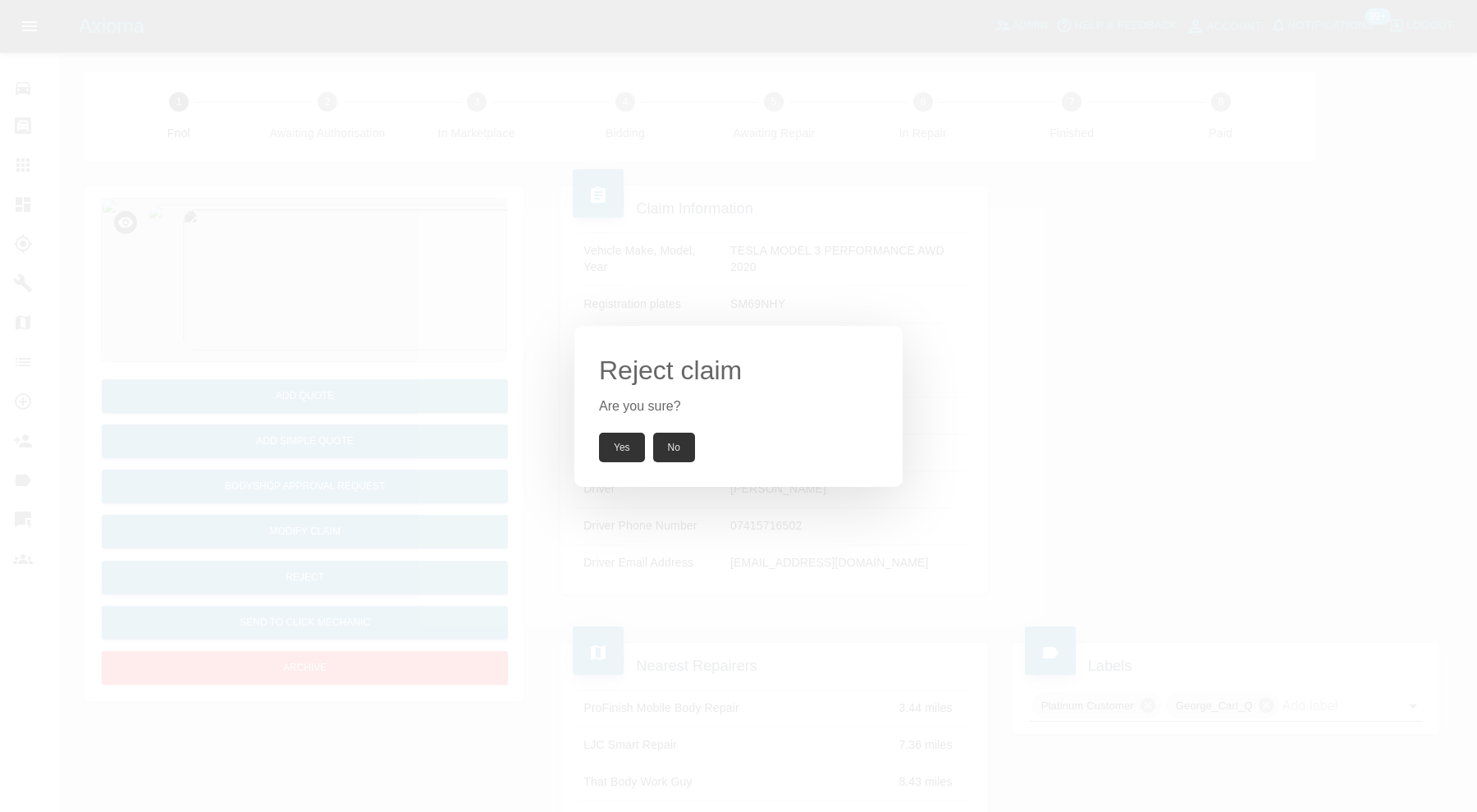
click at [620, 446] on button "Yes" at bounding box center [622, 447] width 46 height 30
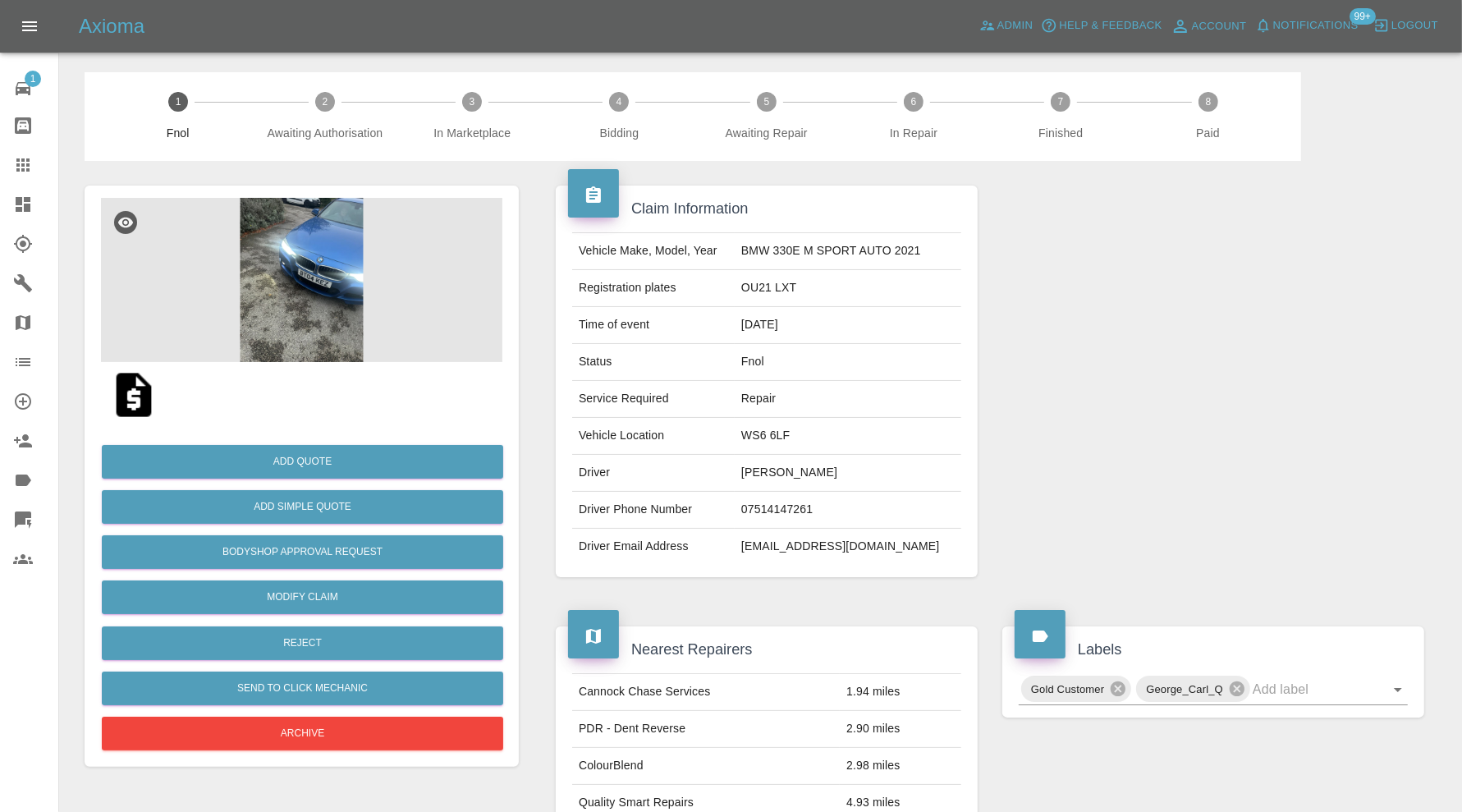
click at [328, 287] on img at bounding box center [302, 280] width 402 height 164
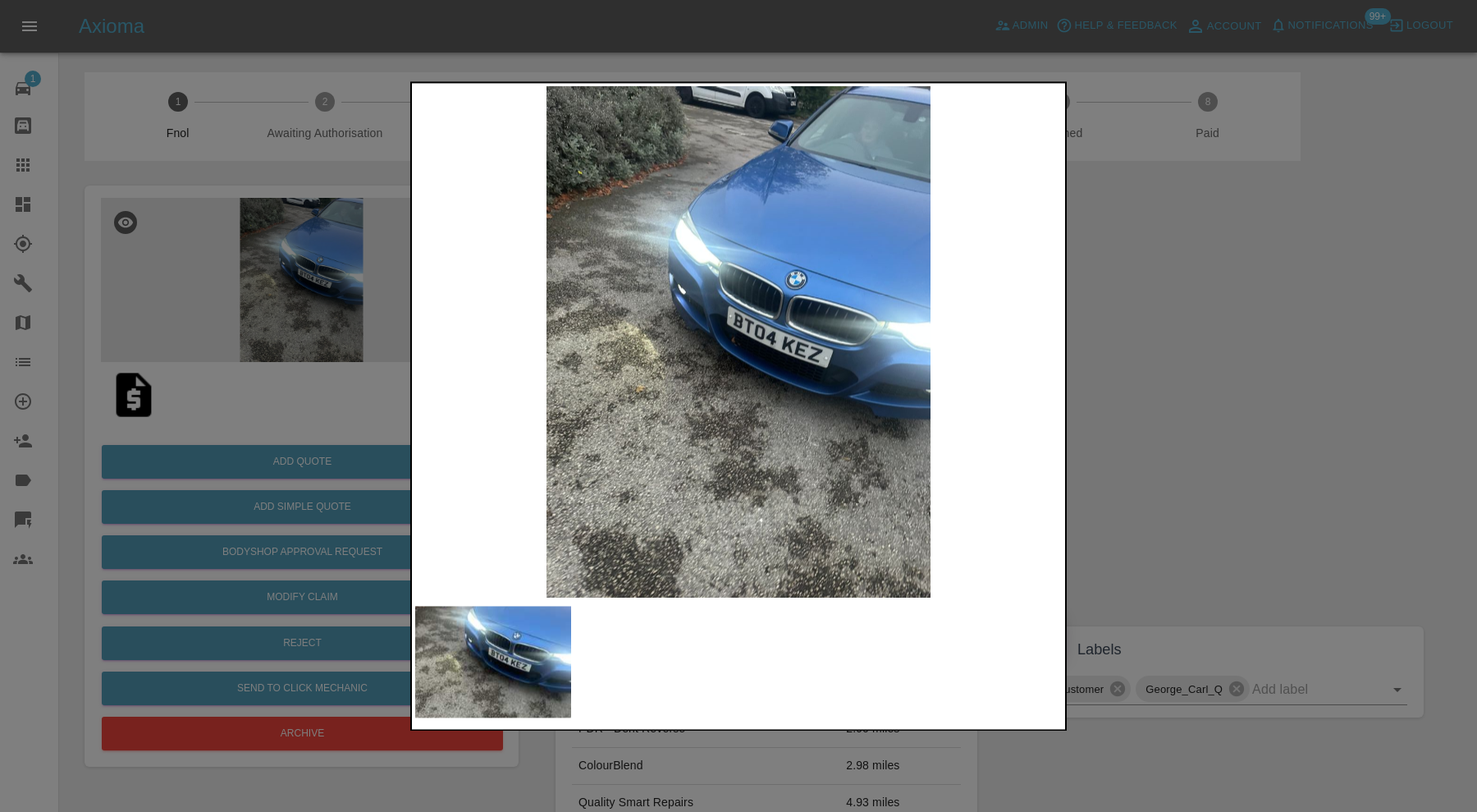
click at [771, 343] on img at bounding box center [739, 342] width 647 height 511
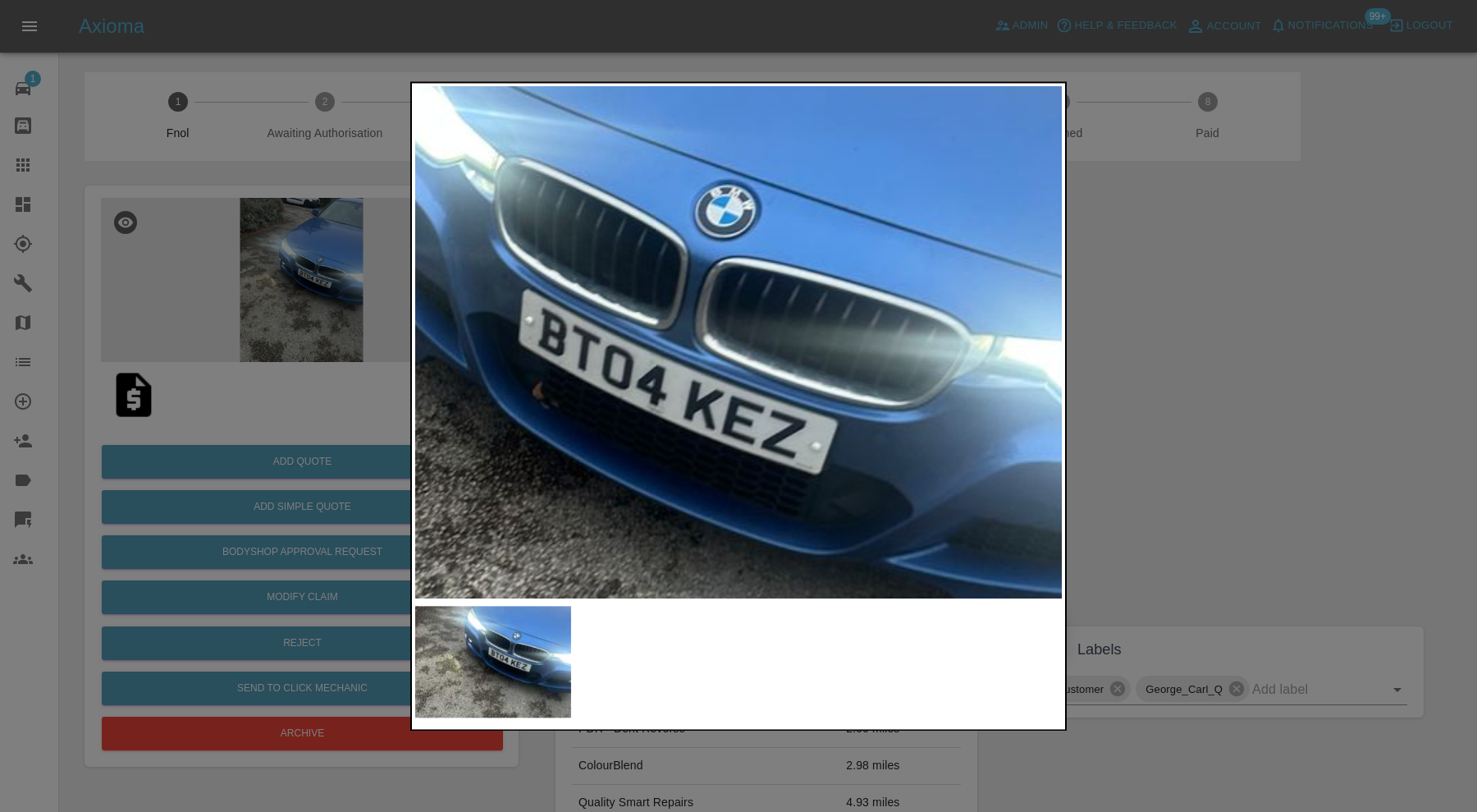
click at [823, 413] on img at bounding box center [554, 397] width 1940 height 1534
click at [1179, 386] on div at bounding box center [738, 406] width 1477 height 812
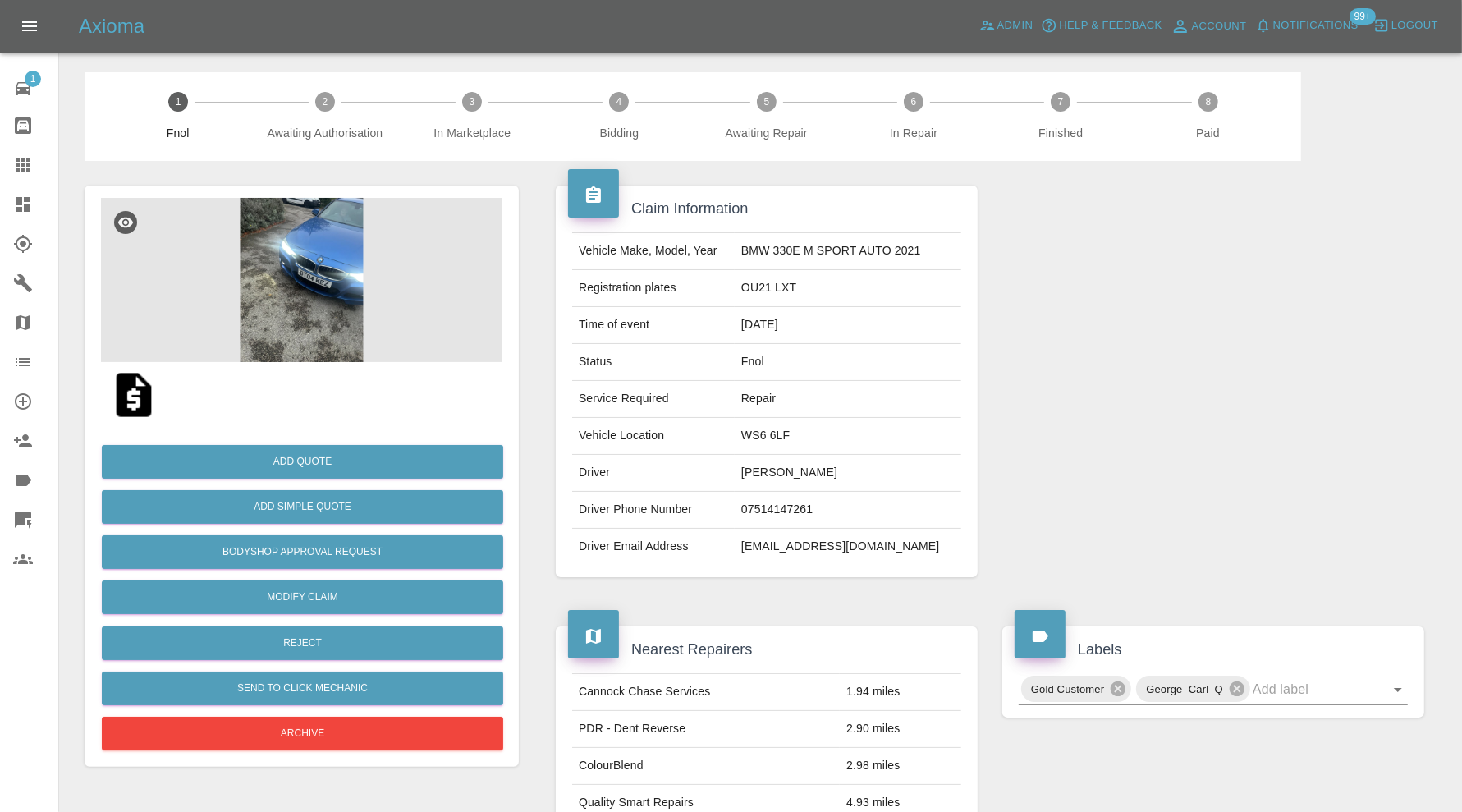
click at [338, 310] on img at bounding box center [302, 280] width 402 height 164
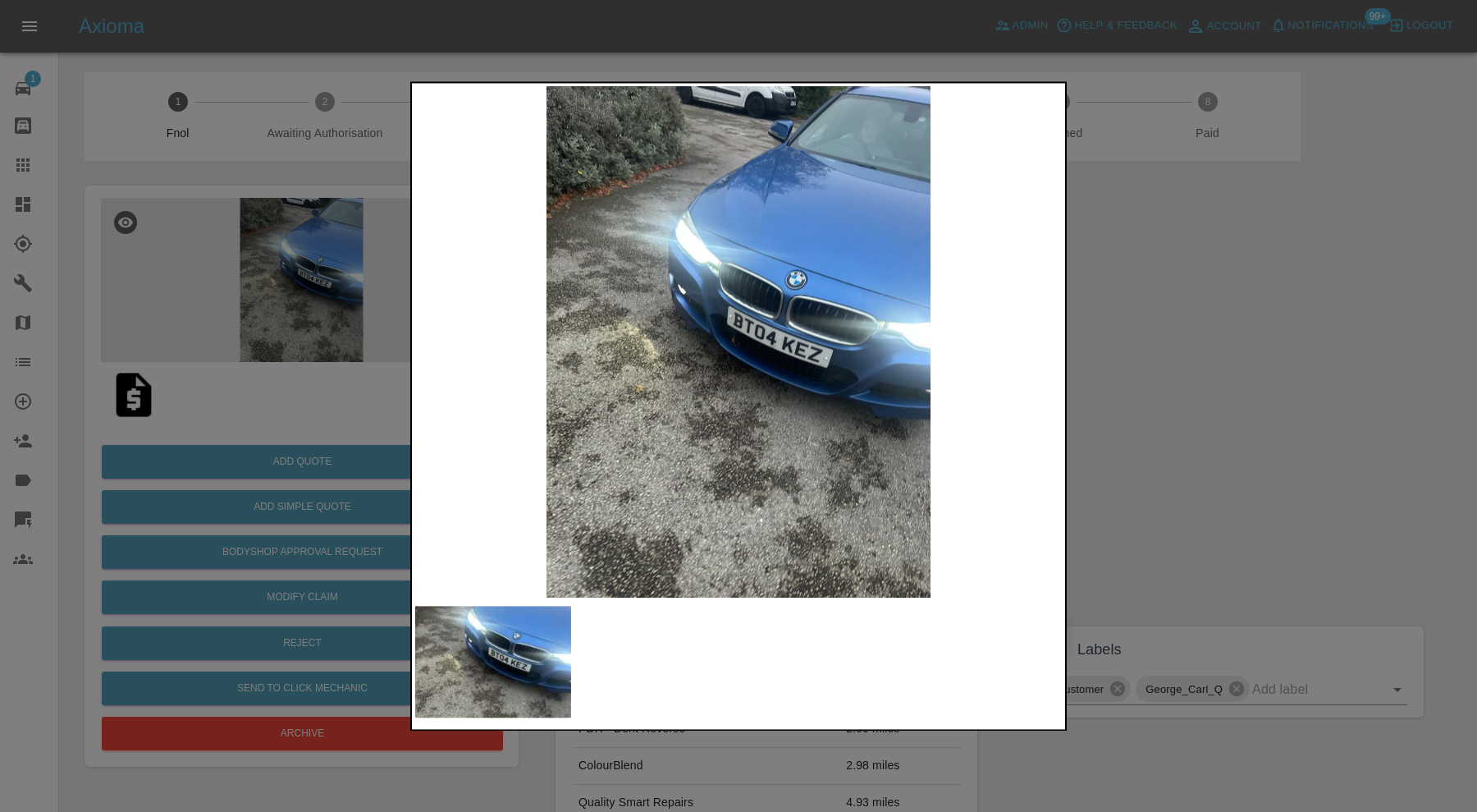
click at [732, 376] on img at bounding box center [739, 342] width 647 height 511
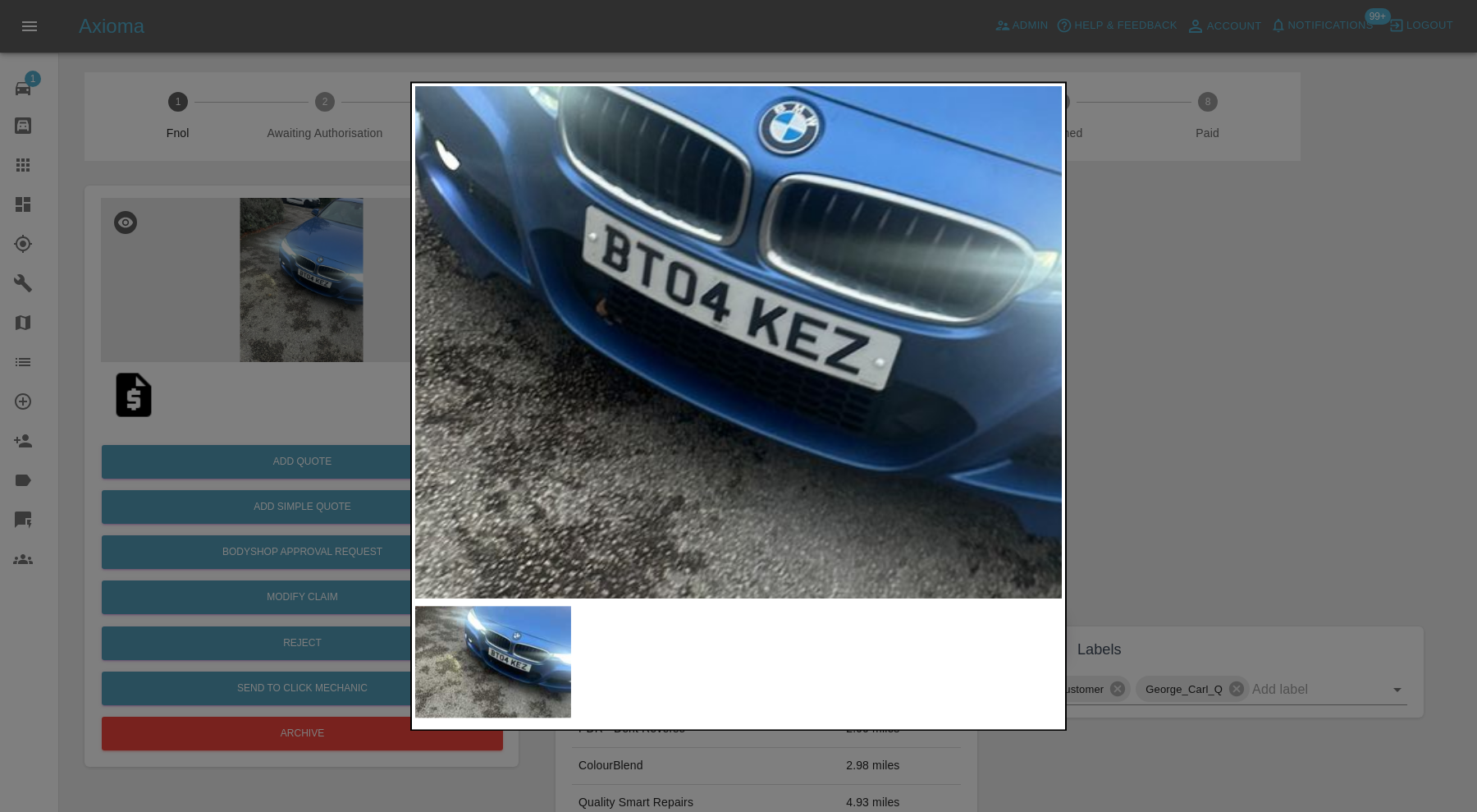
click at [536, 363] on img at bounding box center [617, 314] width 1940 height 1534
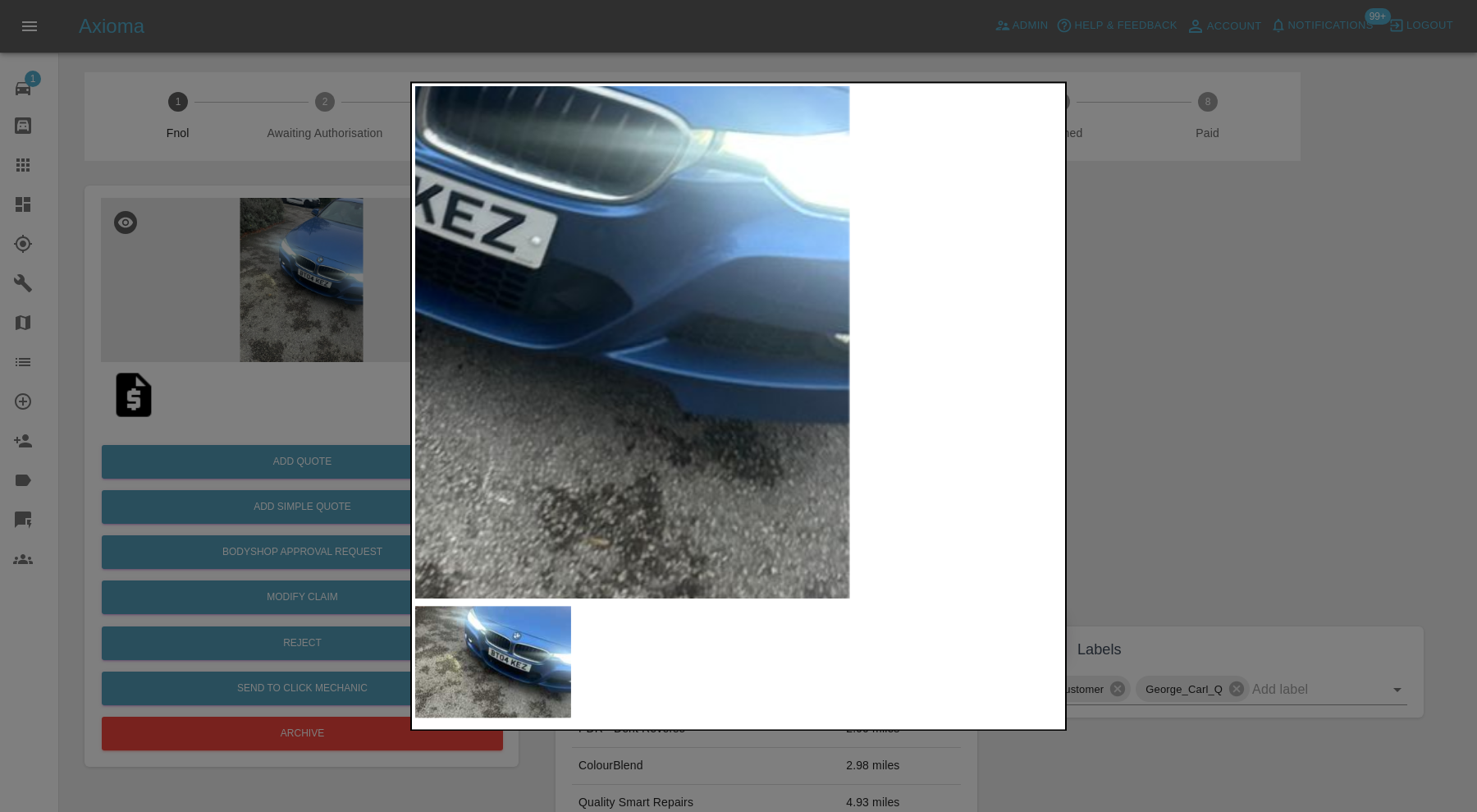
click at [722, 357] on img at bounding box center [274, 191] width 1940 height 1534
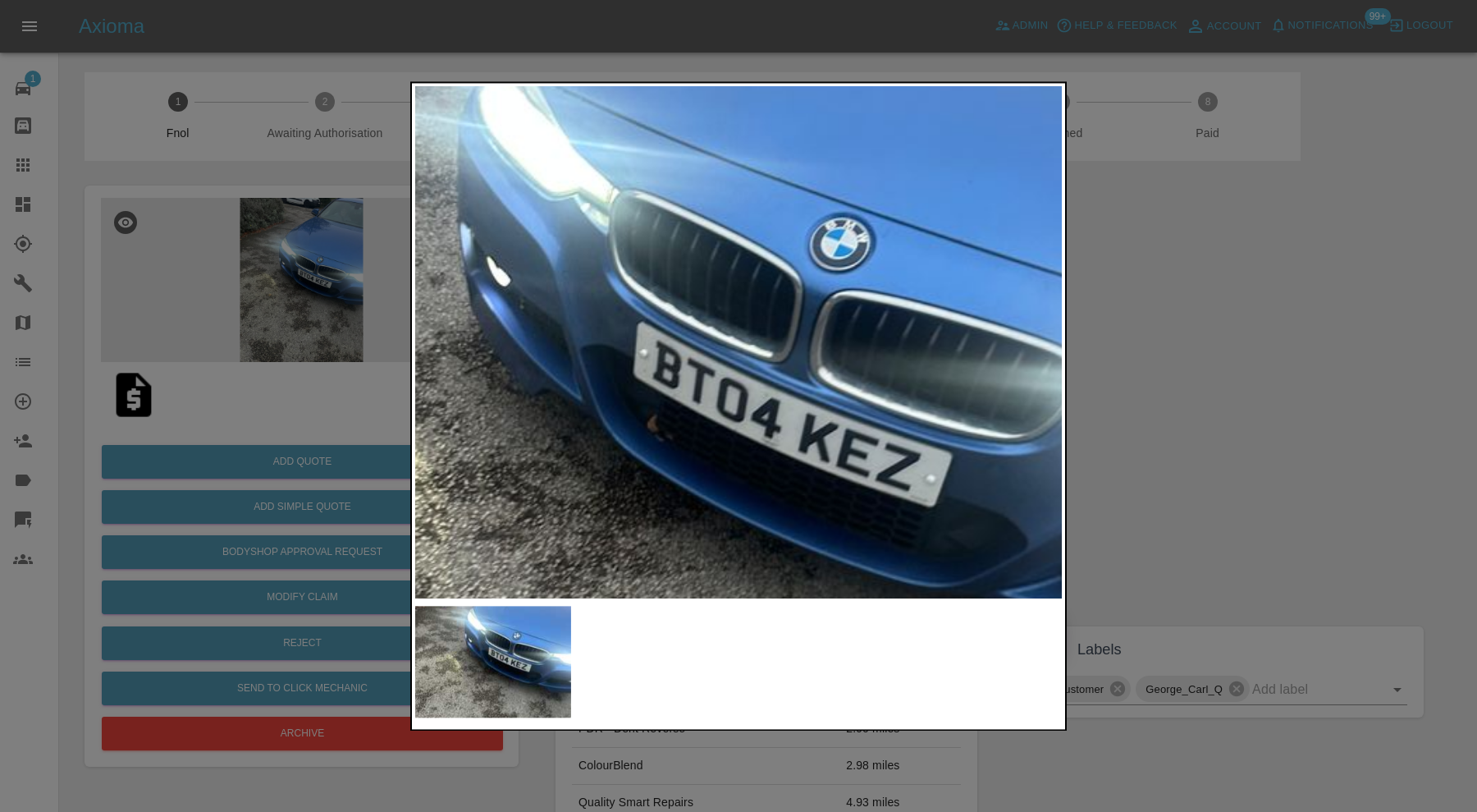
click at [907, 489] on img at bounding box center [669, 430] width 1940 height 1534
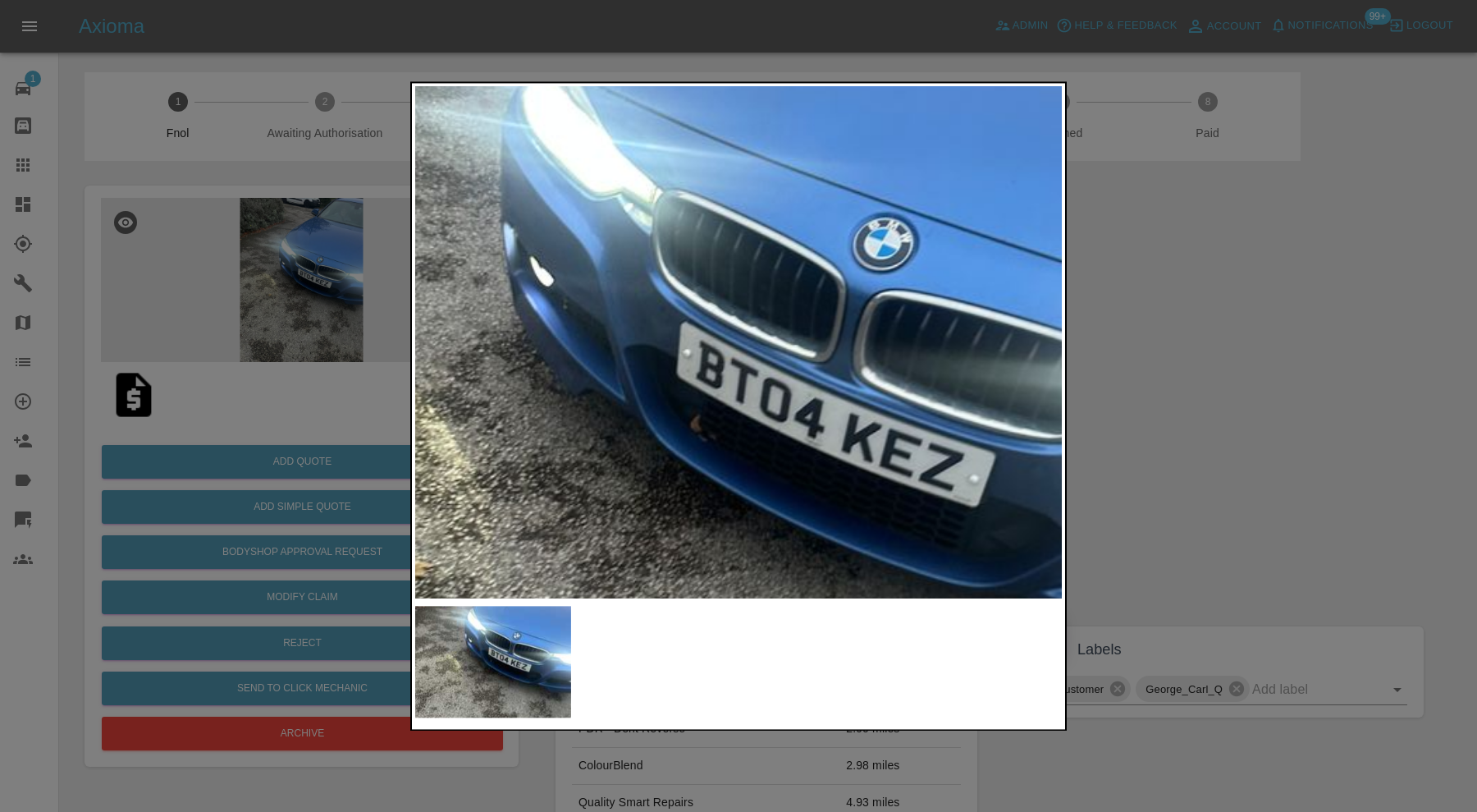
click at [1154, 397] on div at bounding box center [738, 406] width 1477 height 812
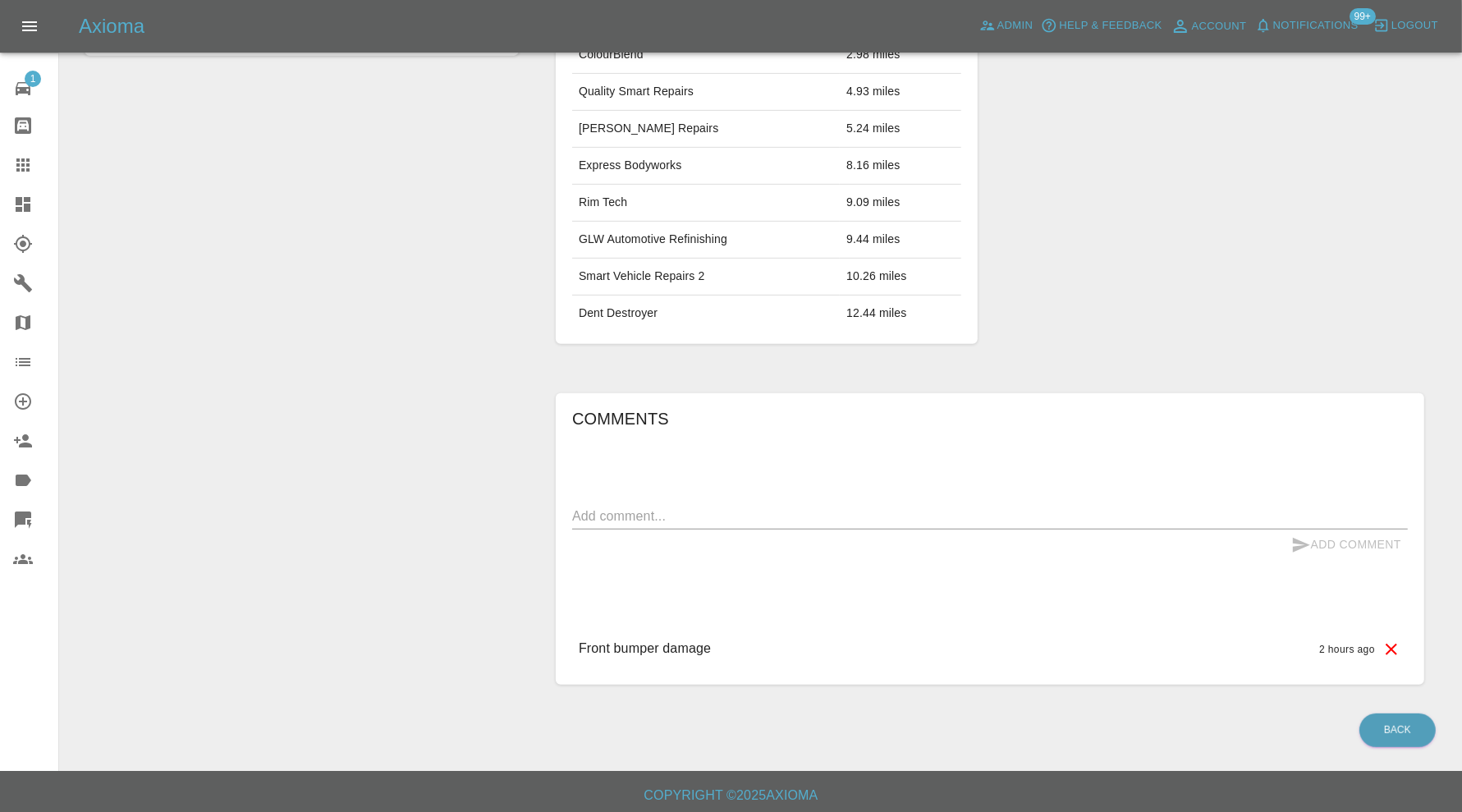
scroll to position [27, 0]
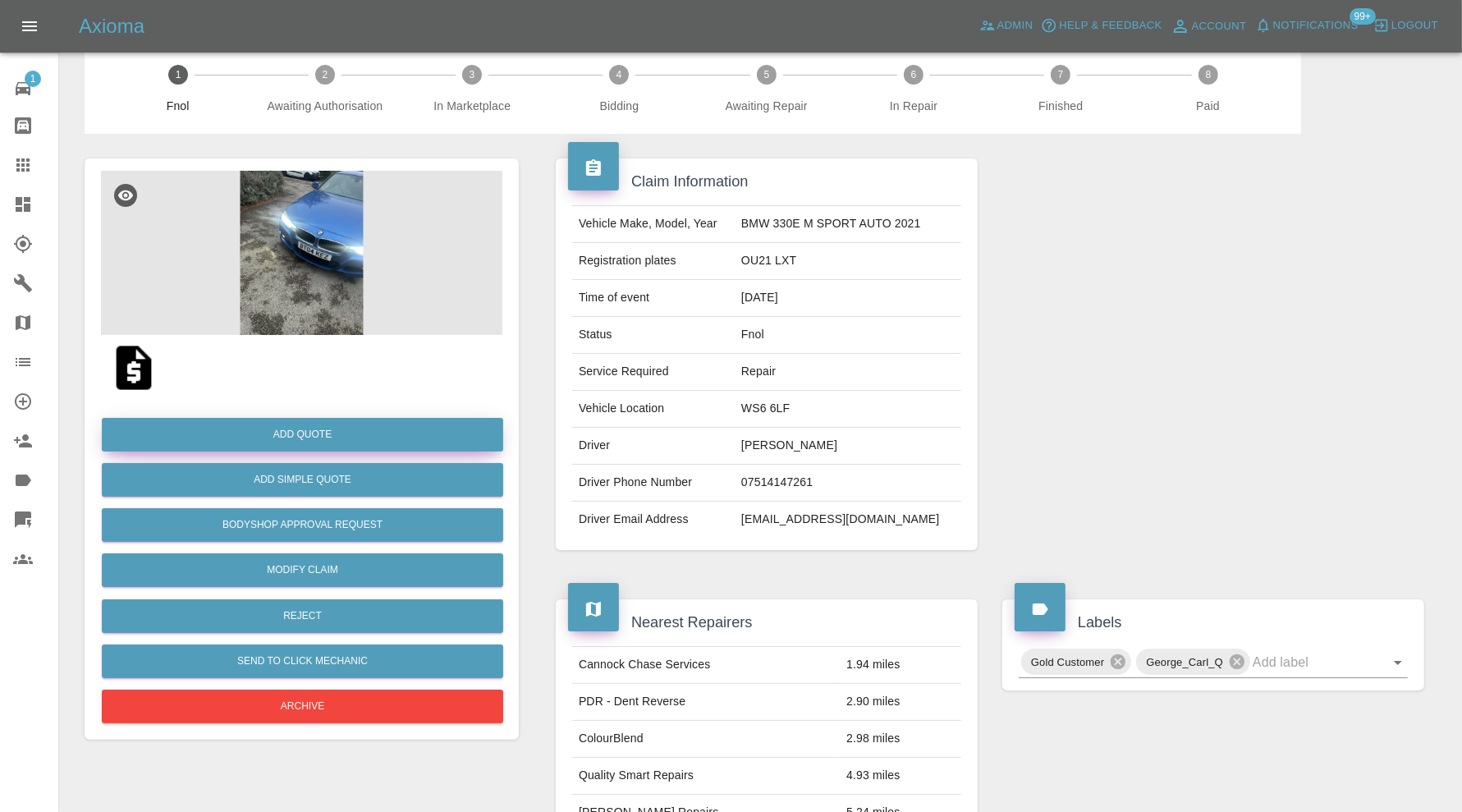
click at [388, 433] on button "Add Quote" at bounding box center [303, 434] width 402 height 34
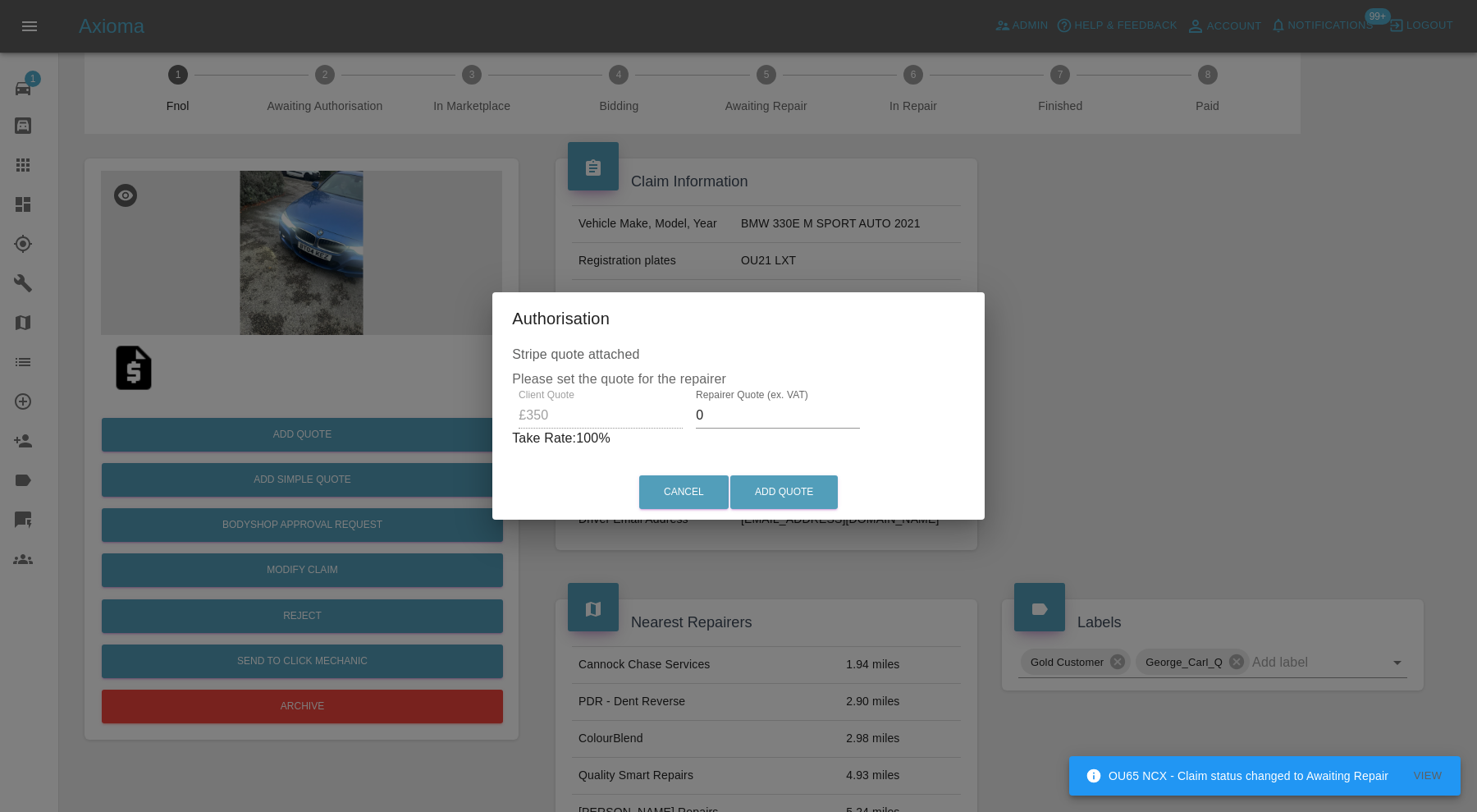
click at [729, 415] on input "0" at bounding box center [778, 416] width 164 height 26
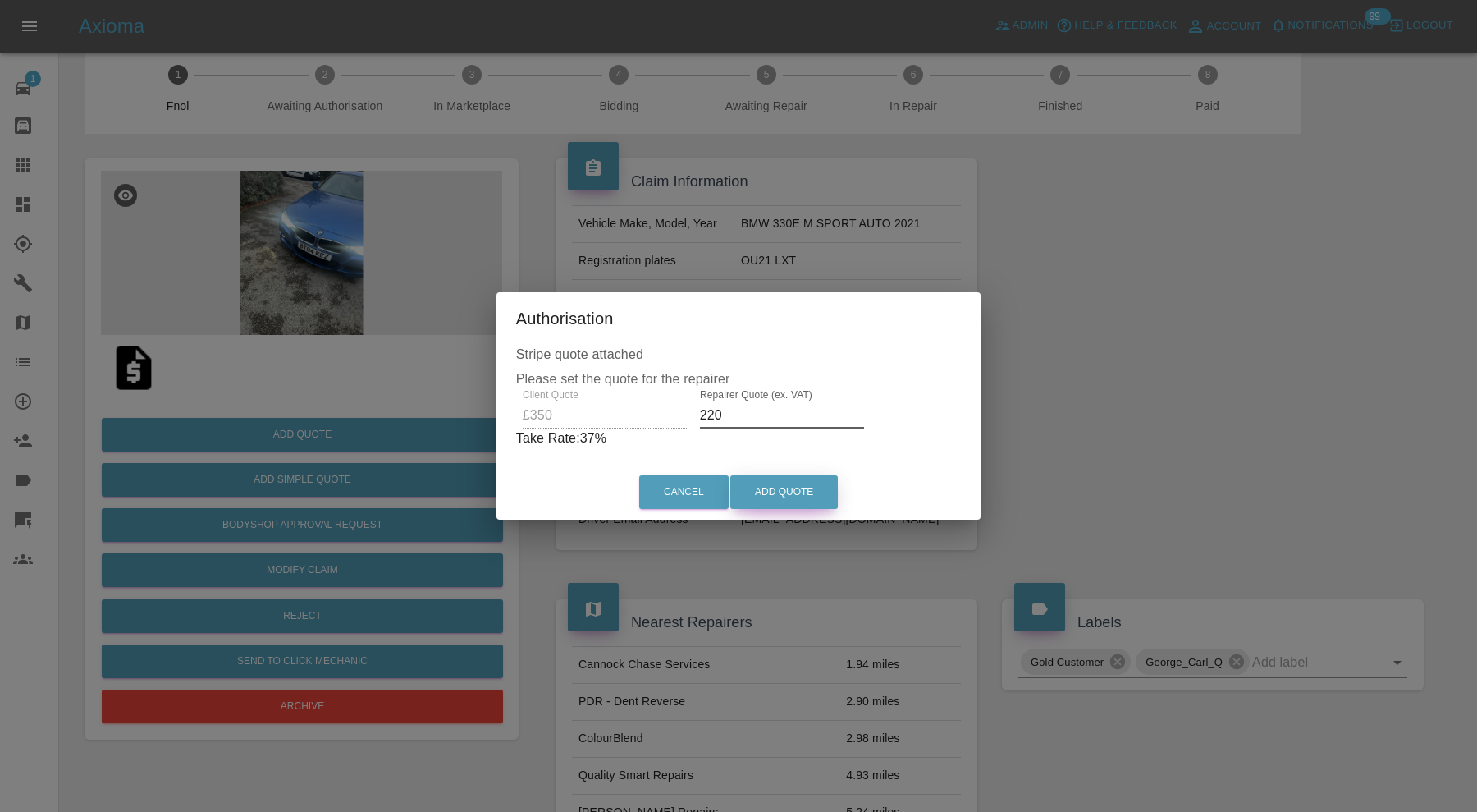
type input "220"
click at [778, 487] on button "Add Quote" at bounding box center [784, 492] width 108 height 34
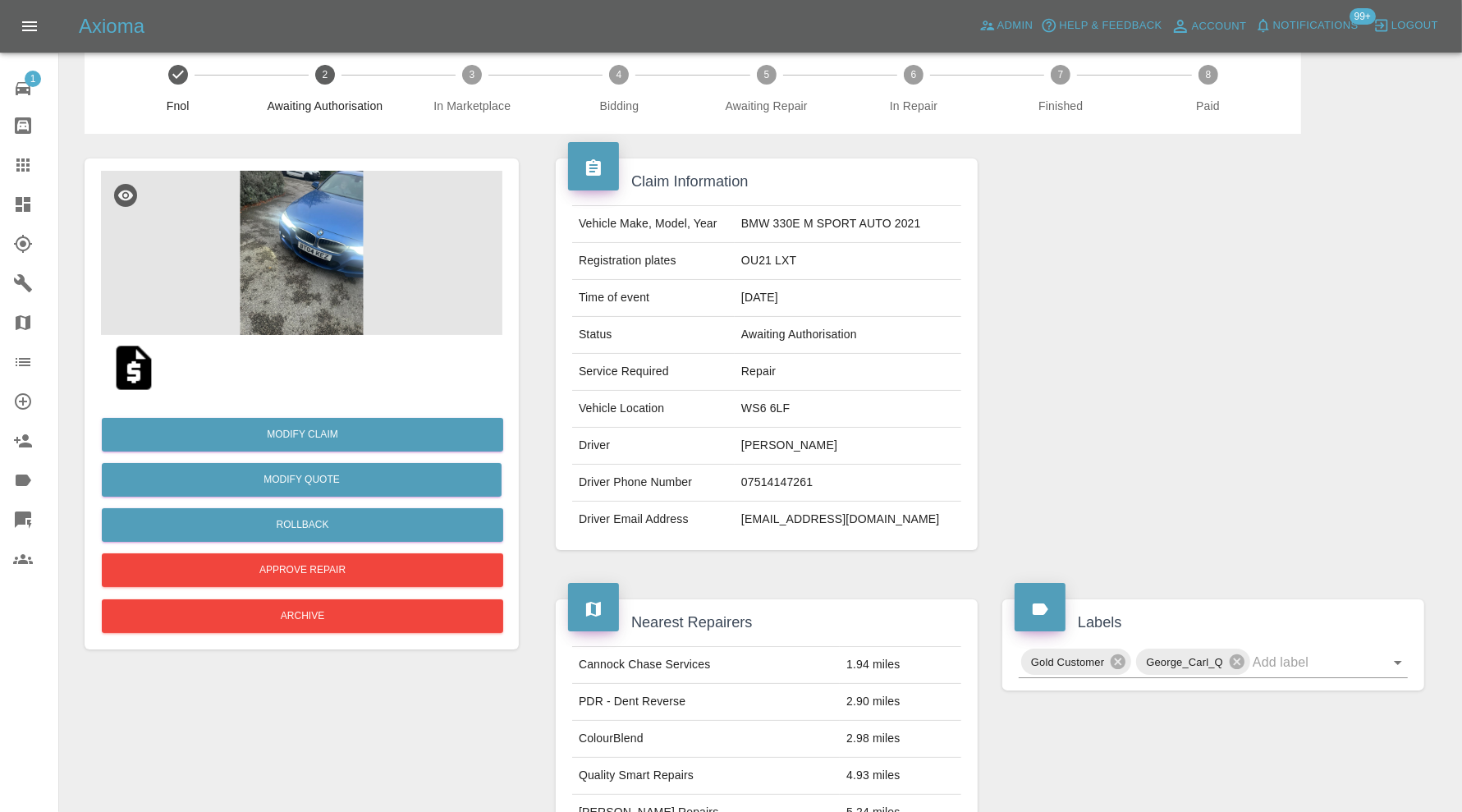
scroll to position [0, 0]
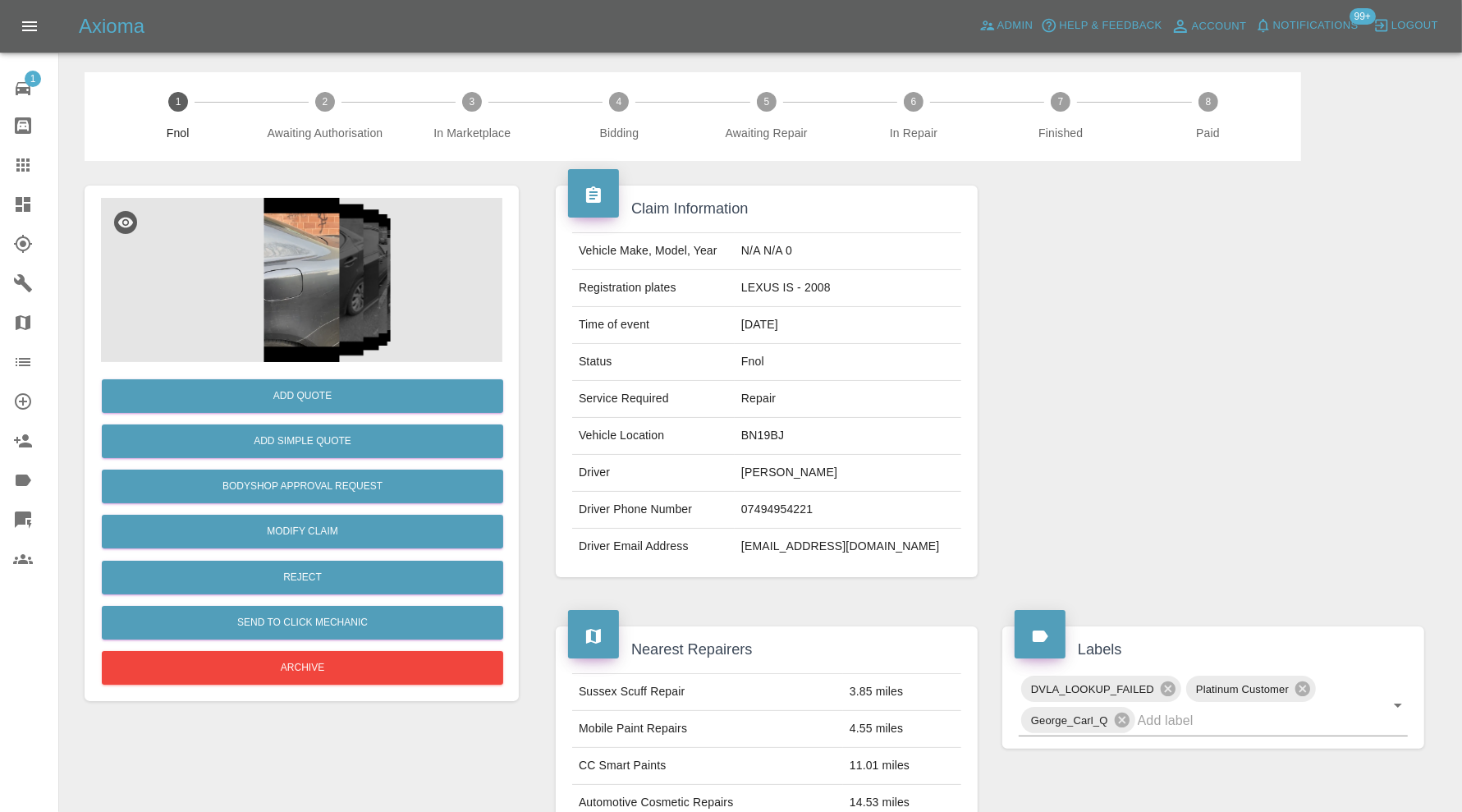
click at [317, 277] on img at bounding box center [302, 280] width 402 height 164
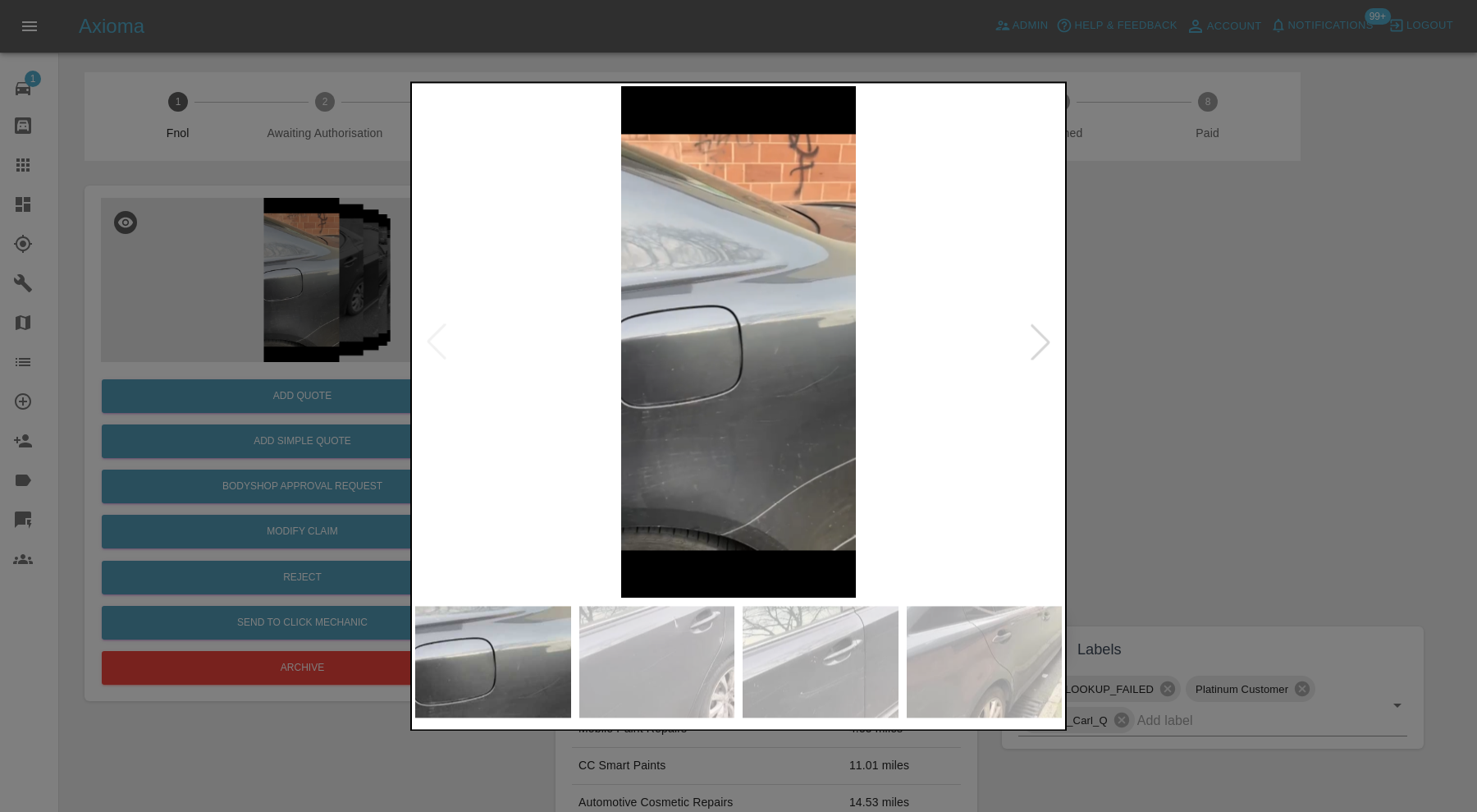
click at [1048, 338] on div at bounding box center [1041, 343] width 37 height 37
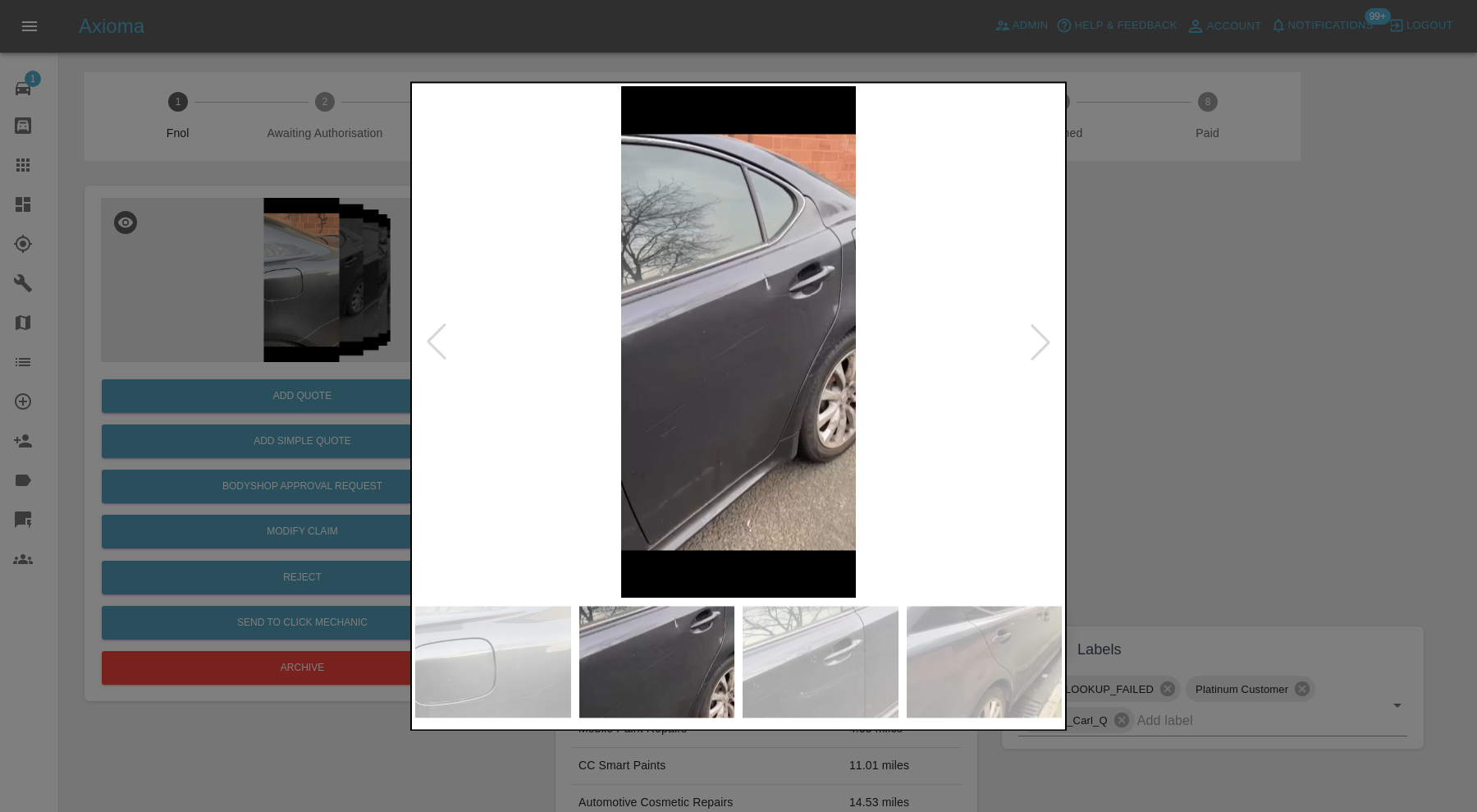
click at [1048, 338] on div at bounding box center [1041, 343] width 37 height 37
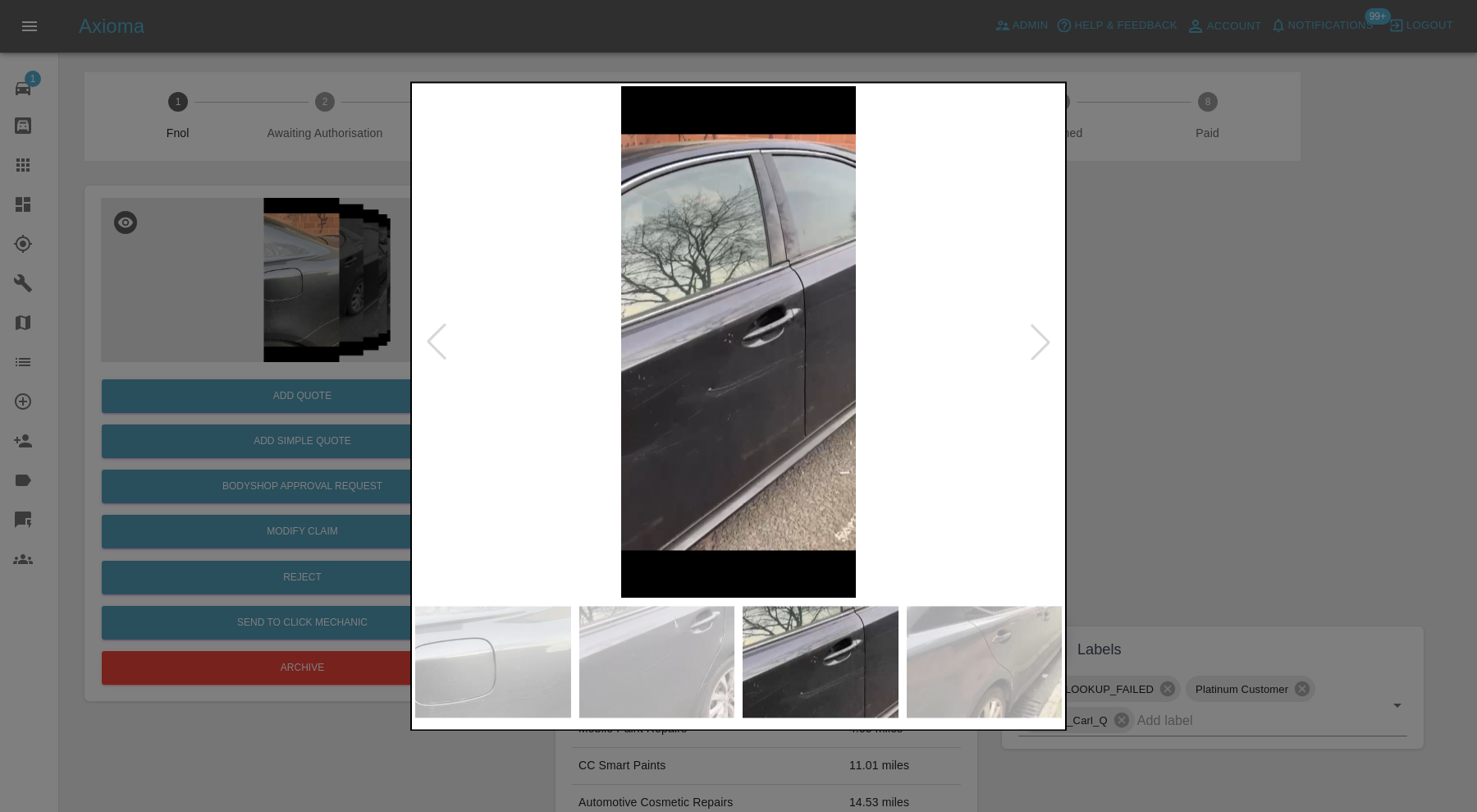
click at [1048, 338] on div at bounding box center [1041, 343] width 37 height 37
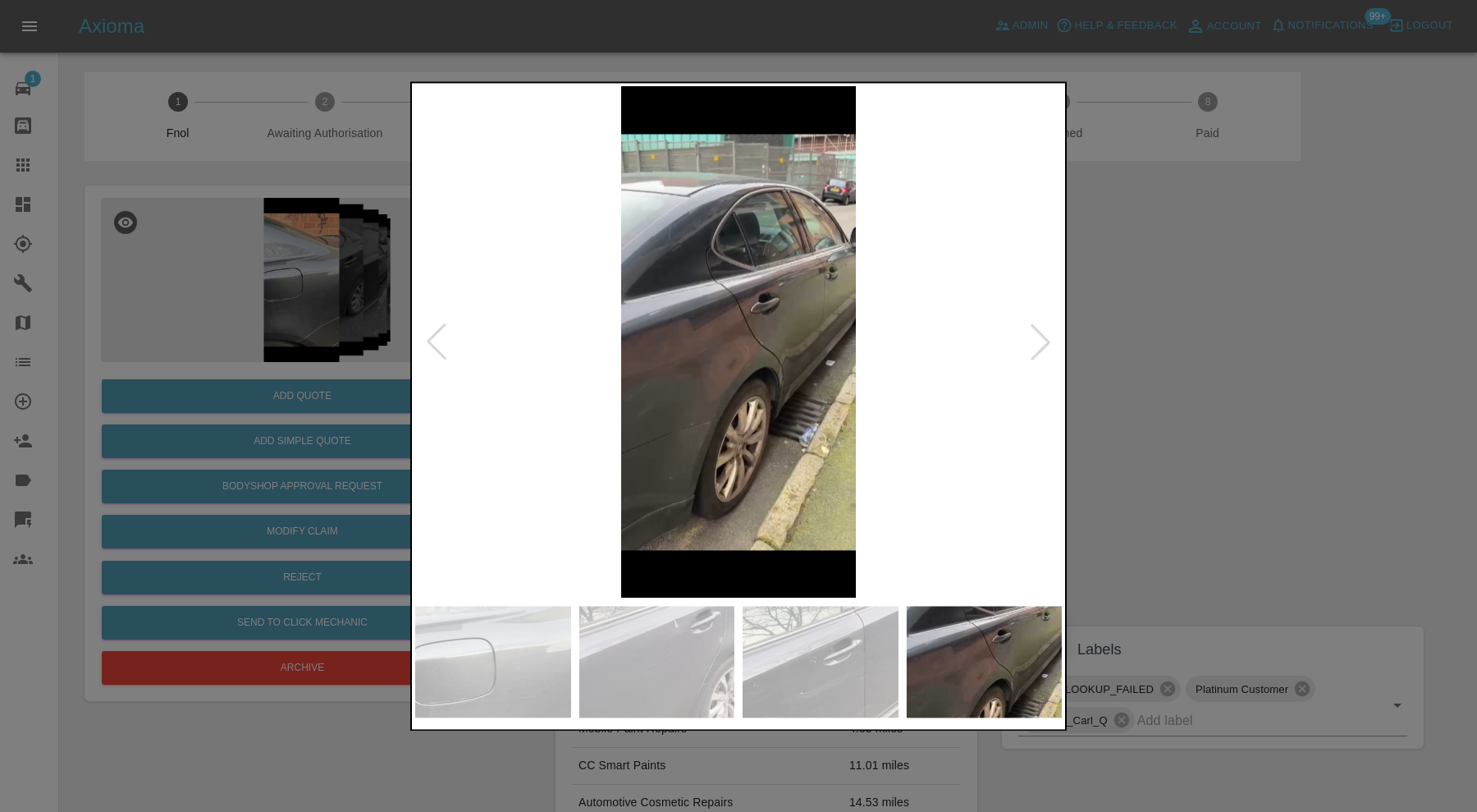
click at [1048, 338] on div at bounding box center [1041, 343] width 37 height 37
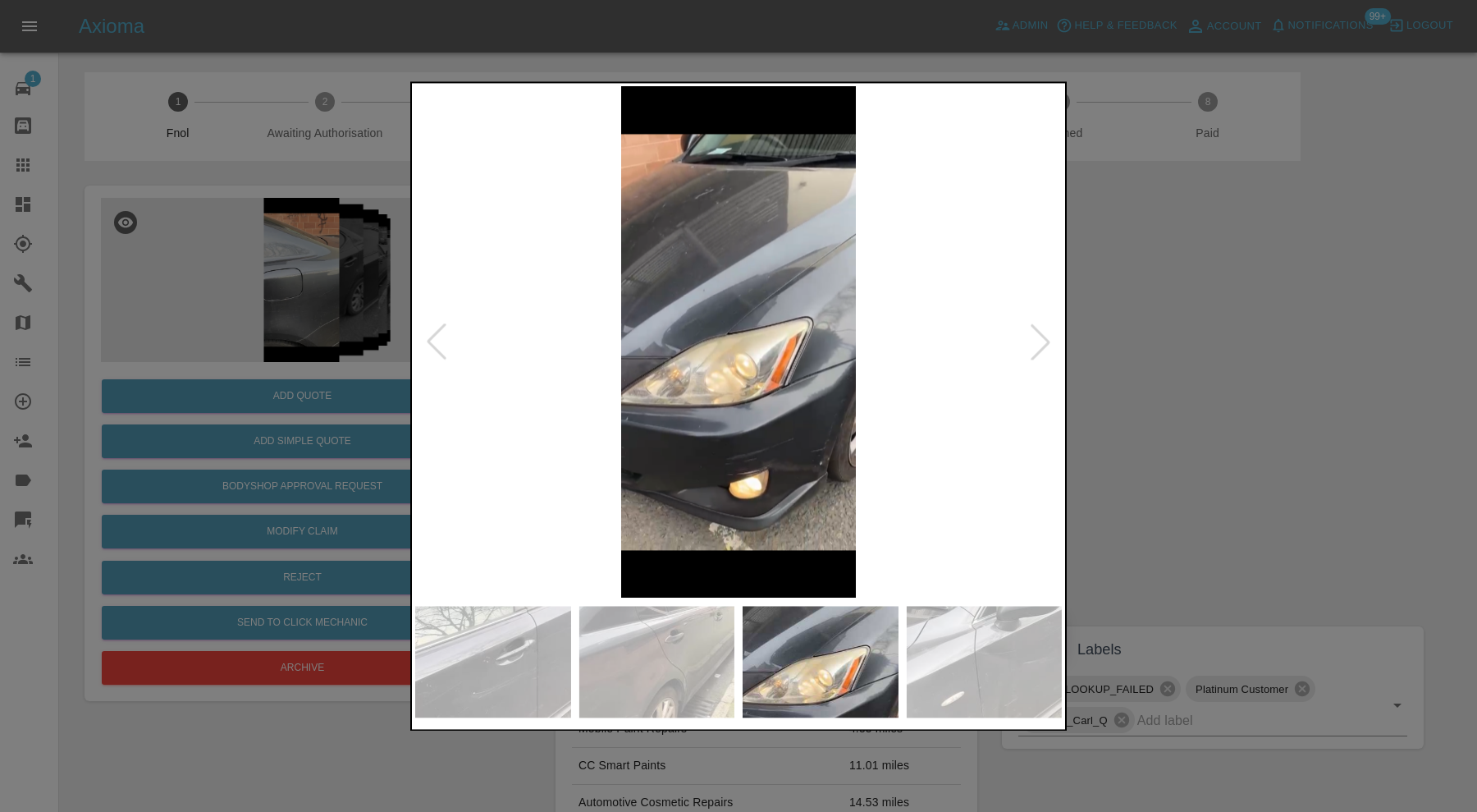
click at [1048, 338] on div at bounding box center [1041, 343] width 37 height 37
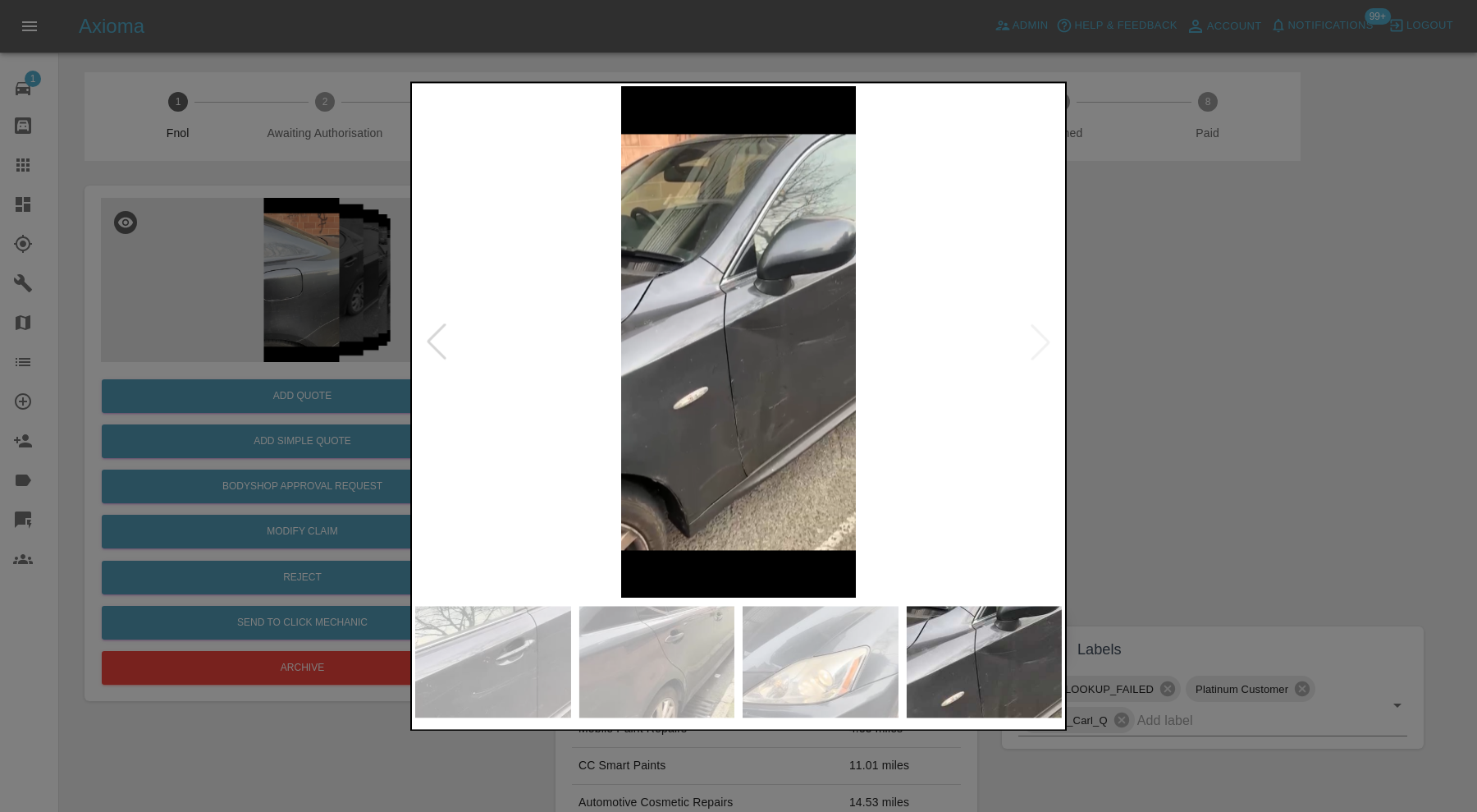
click at [1048, 338] on img at bounding box center [739, 342] width 647 height 511
click at [1125, 342] on div at bounding box center [738, 406] width 1477 height 812
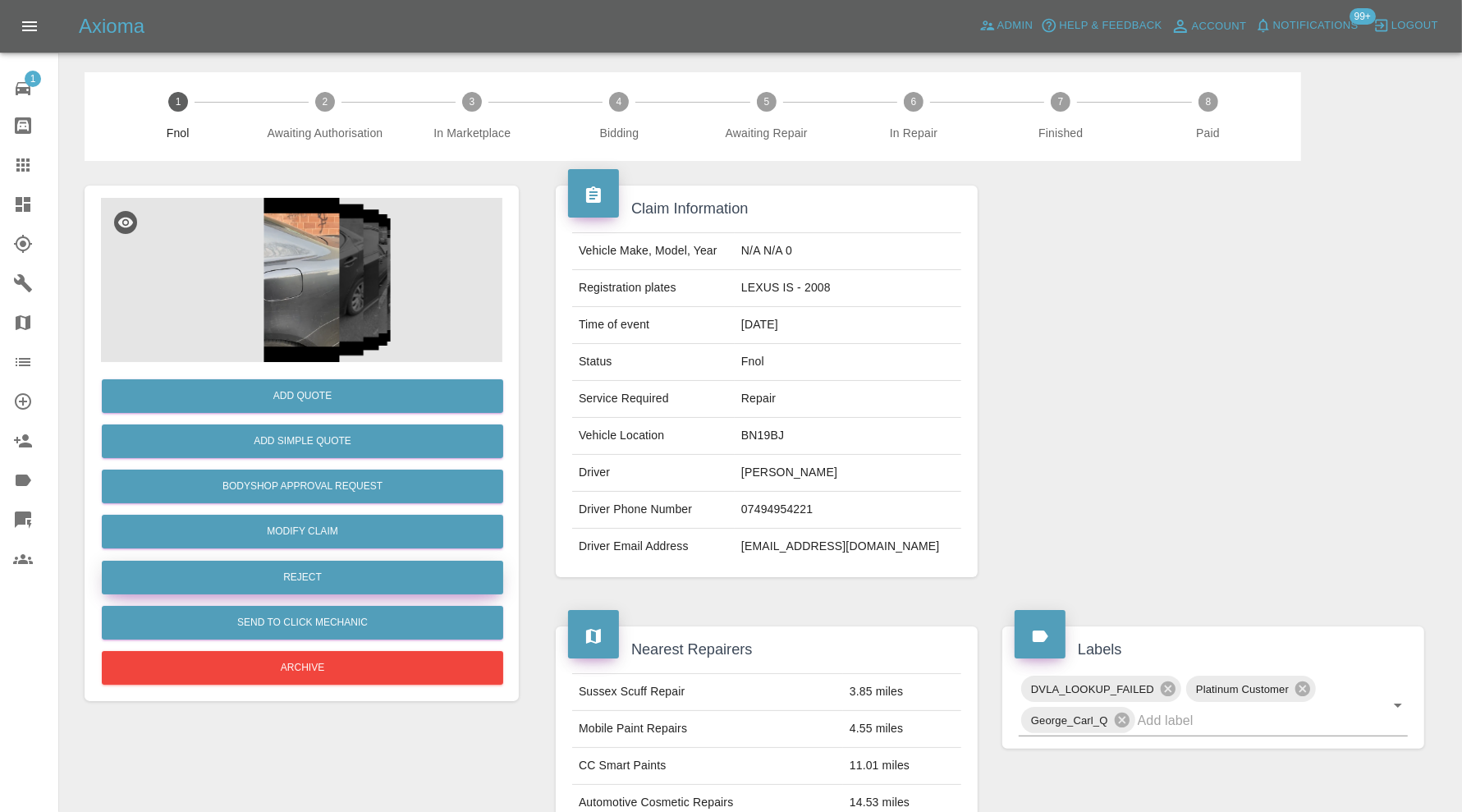
click at [413, 576] on button "Reject" at bounding box center [303, 577] width 402 height 34
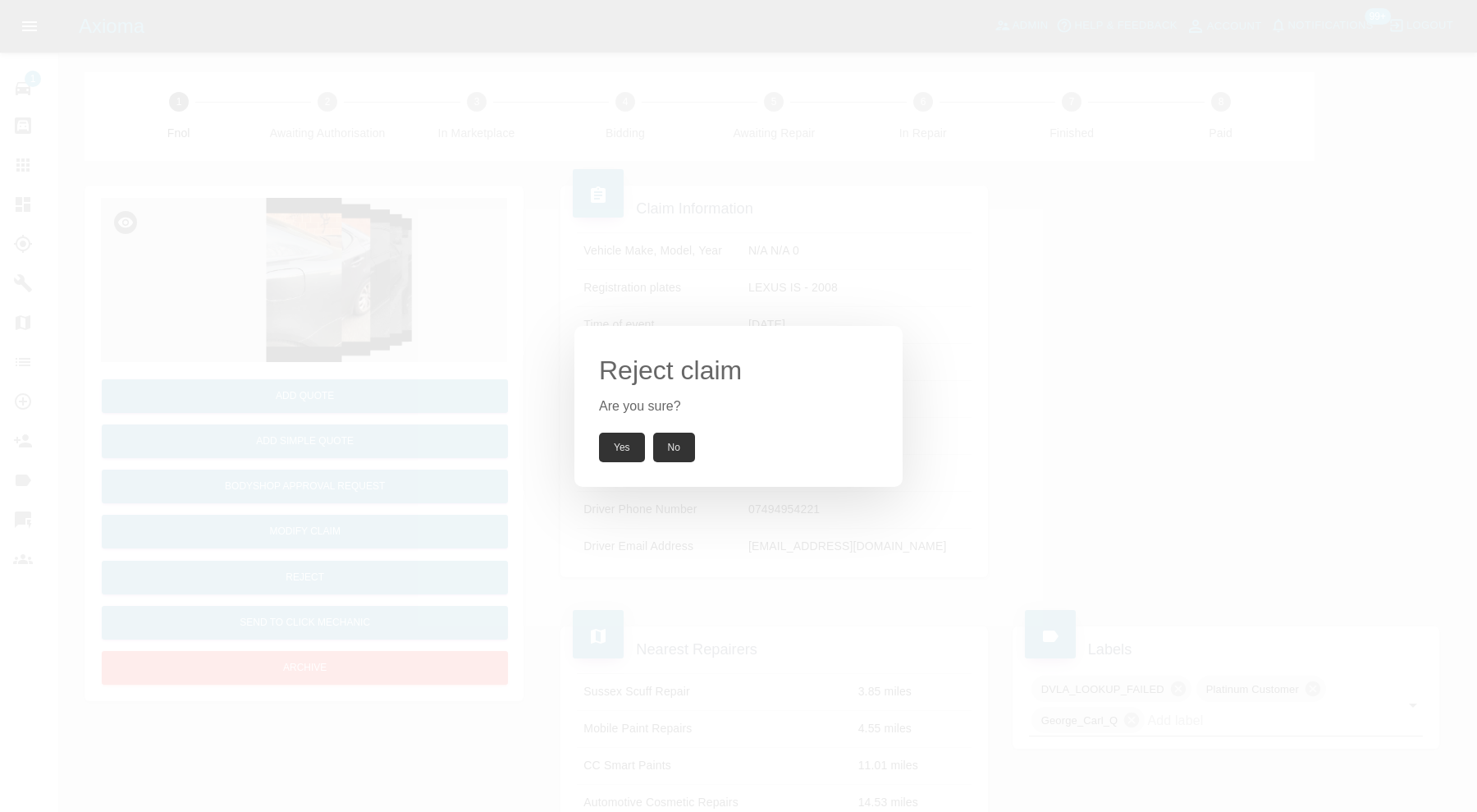
click at [621, 449] on button "Yes" at bounding box center [622, 447] width 46 height 30
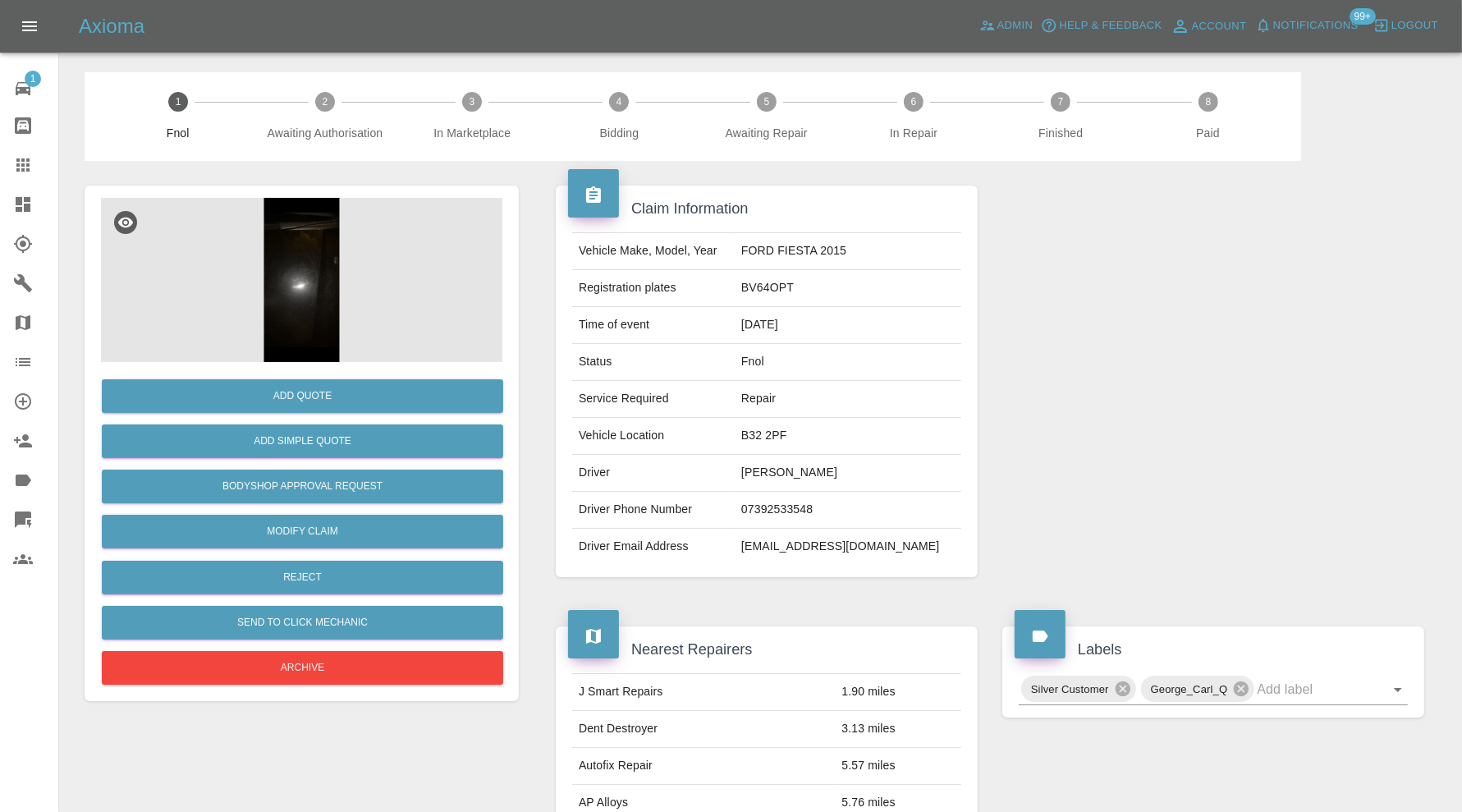
click at [320, 283] on img at bounding box center [302, 280] width 402 height 164
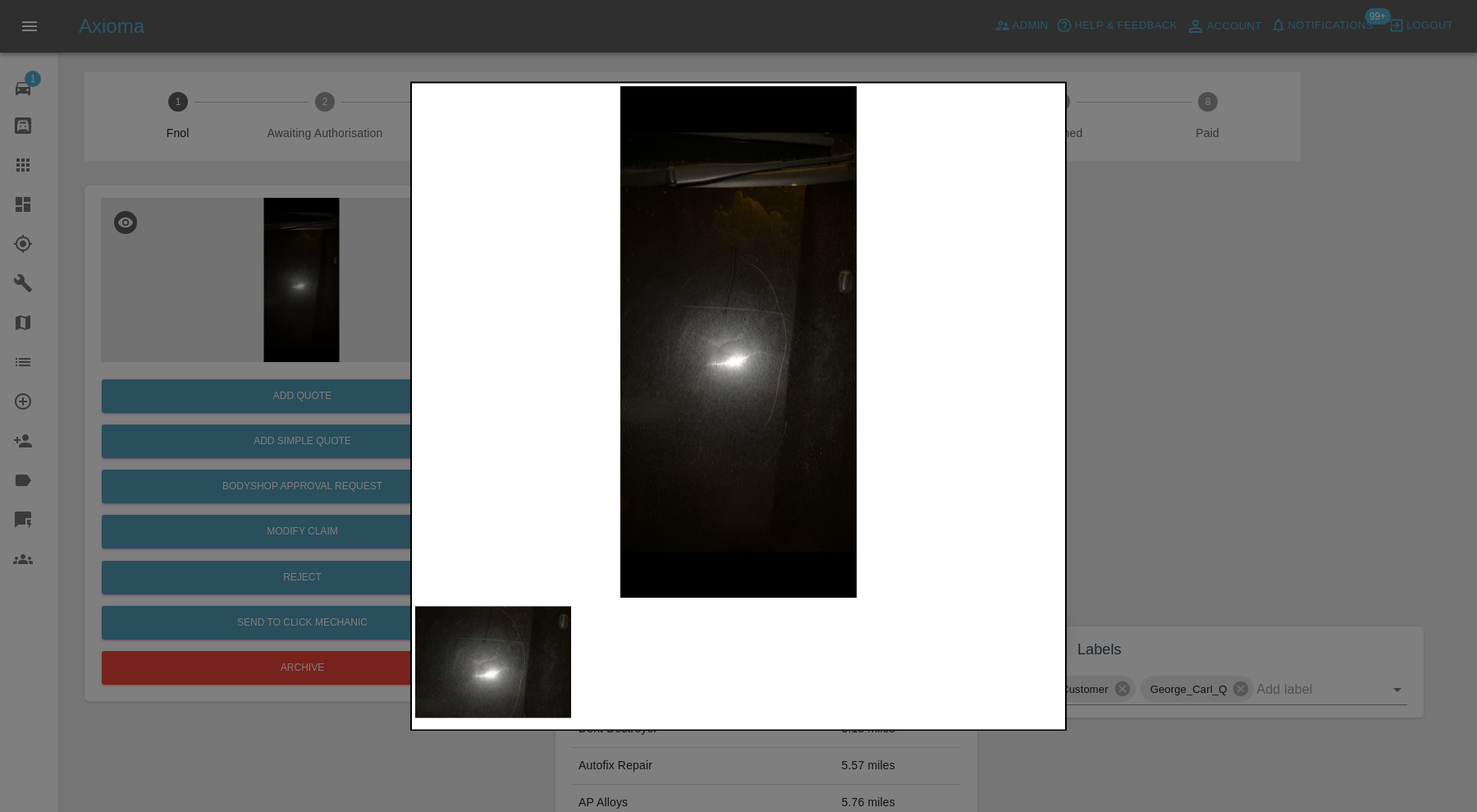
click at [1211, 476] on div at bounding box center [738, 406] width 1477 height 812
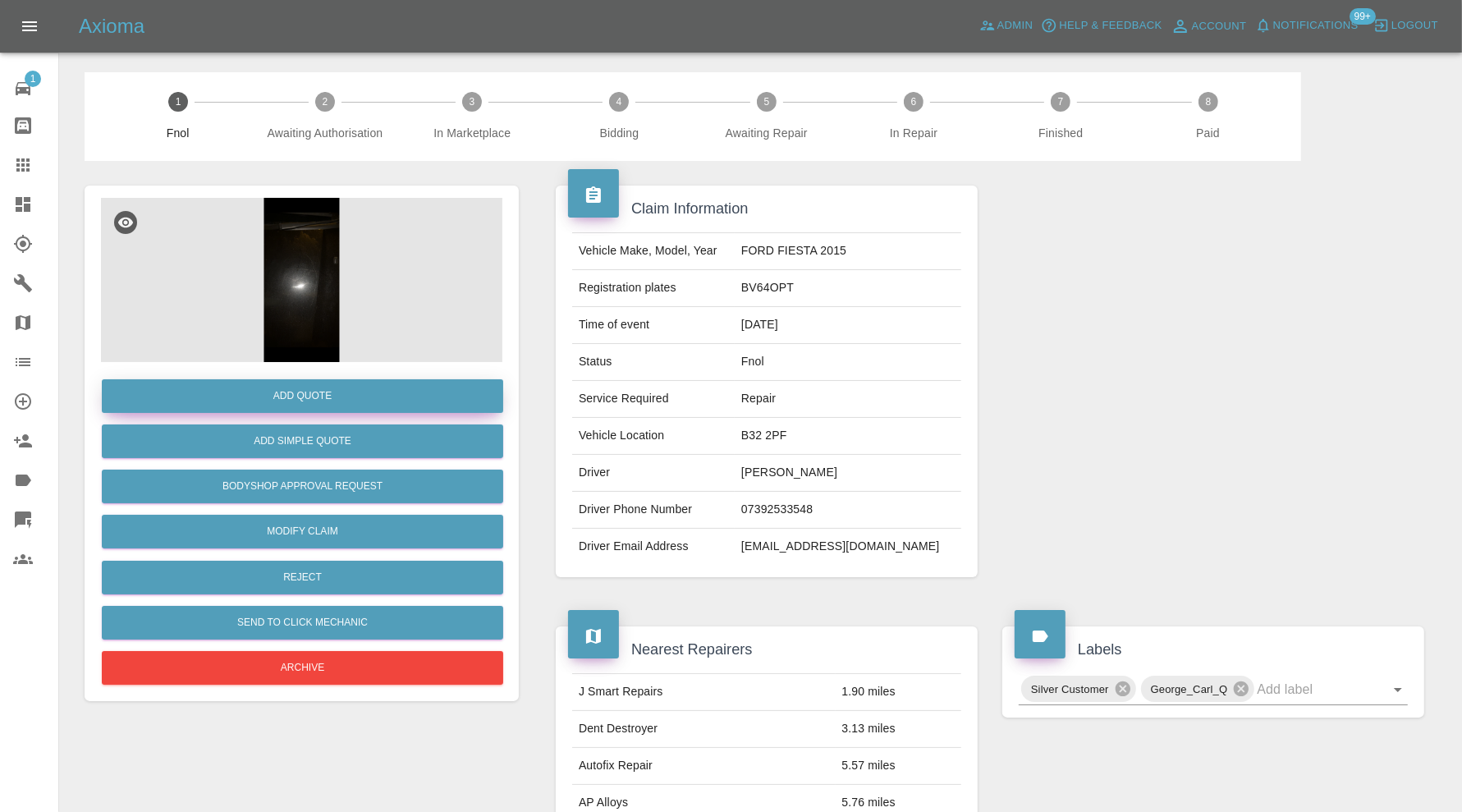
click at [343, 399] on button "Add Quote" at bounding box center [303, 396] width 402 height 34
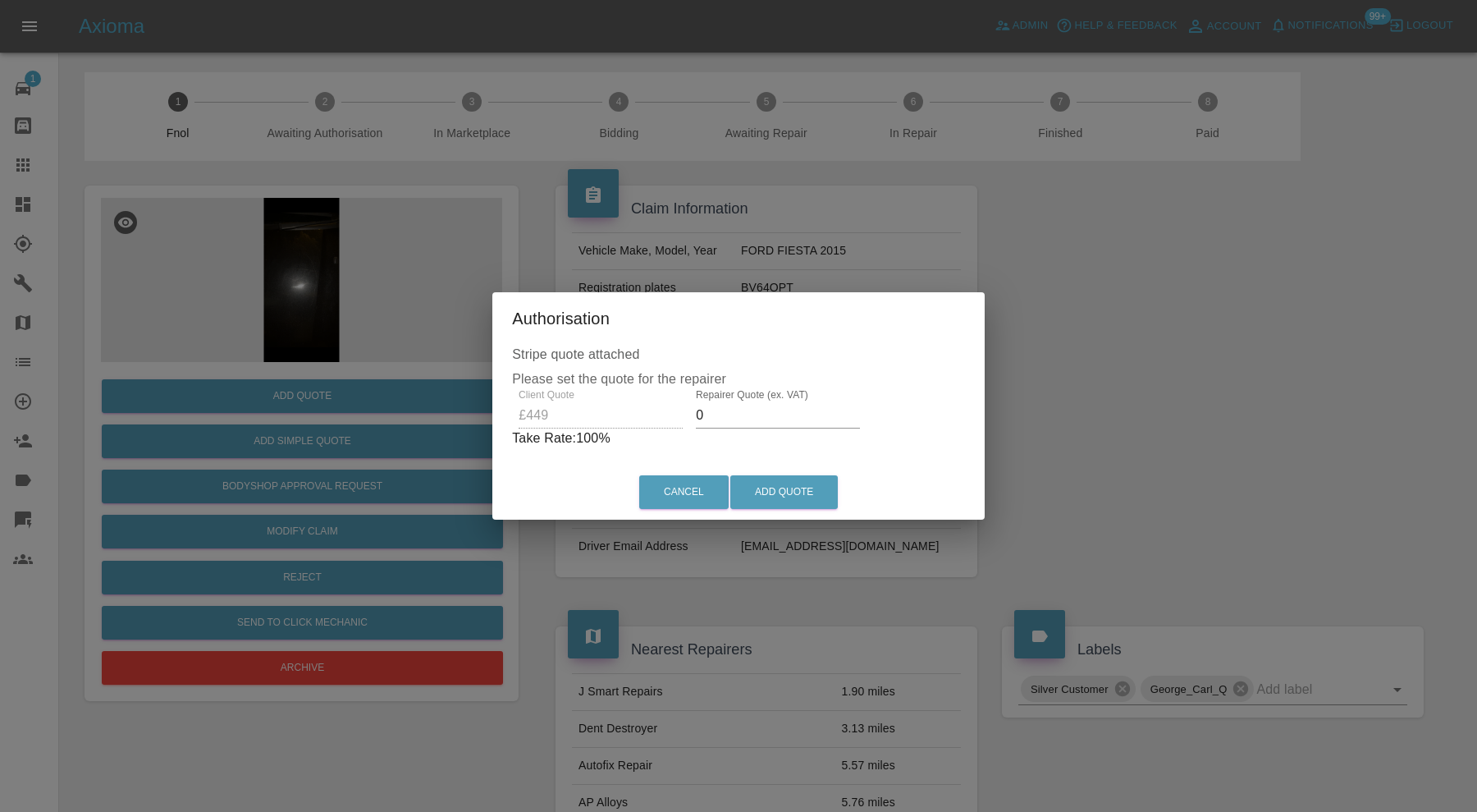
click at [723, 415] on input "0" at bounding box center [778, 416] width 164 height 26
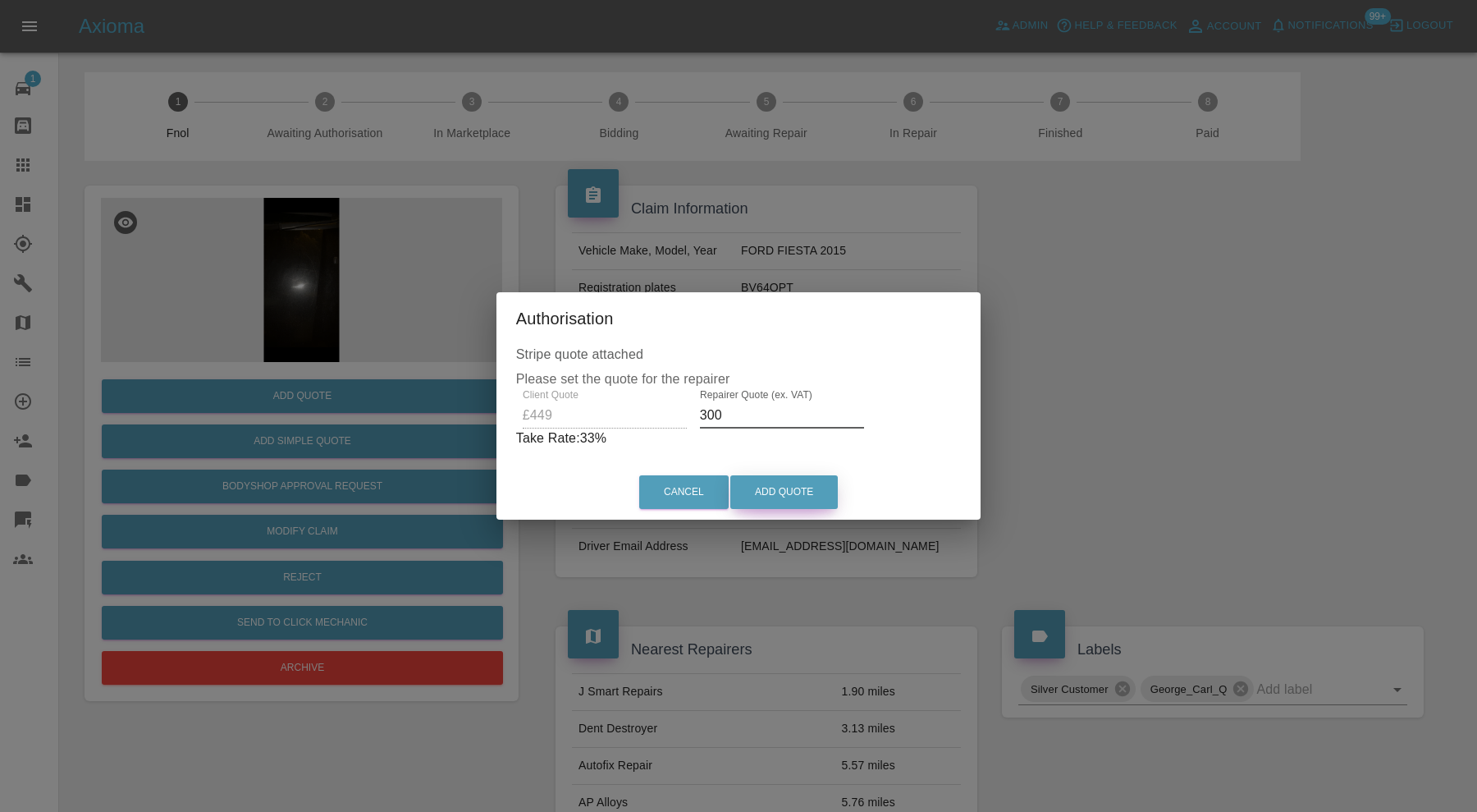
type input "300"
click at [778, 497] on button "Add Quote" at bounding box center [784, 492] width 108 height 34
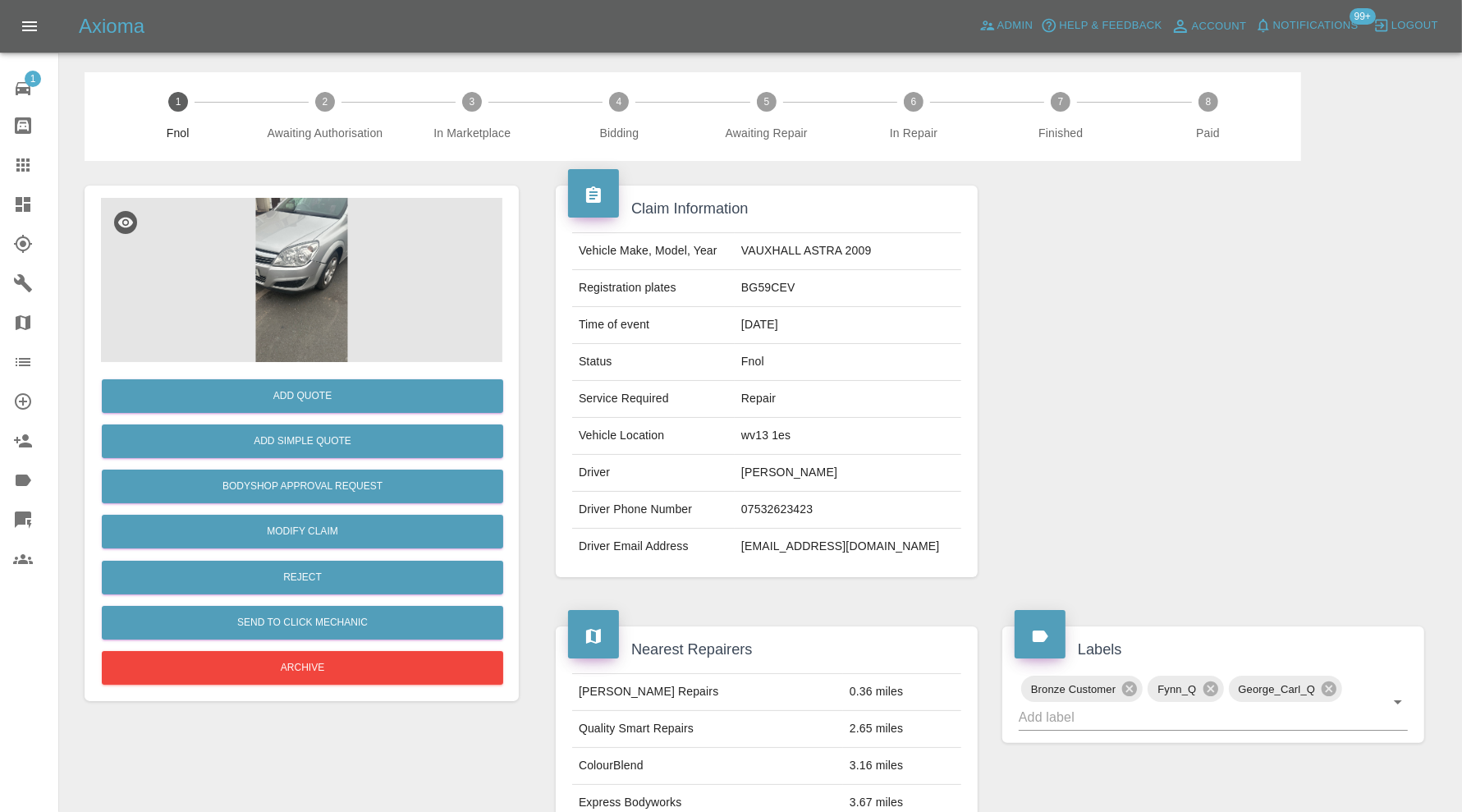
click at [301, 247] on img at bounding box center [302, 280] width 402 height 164
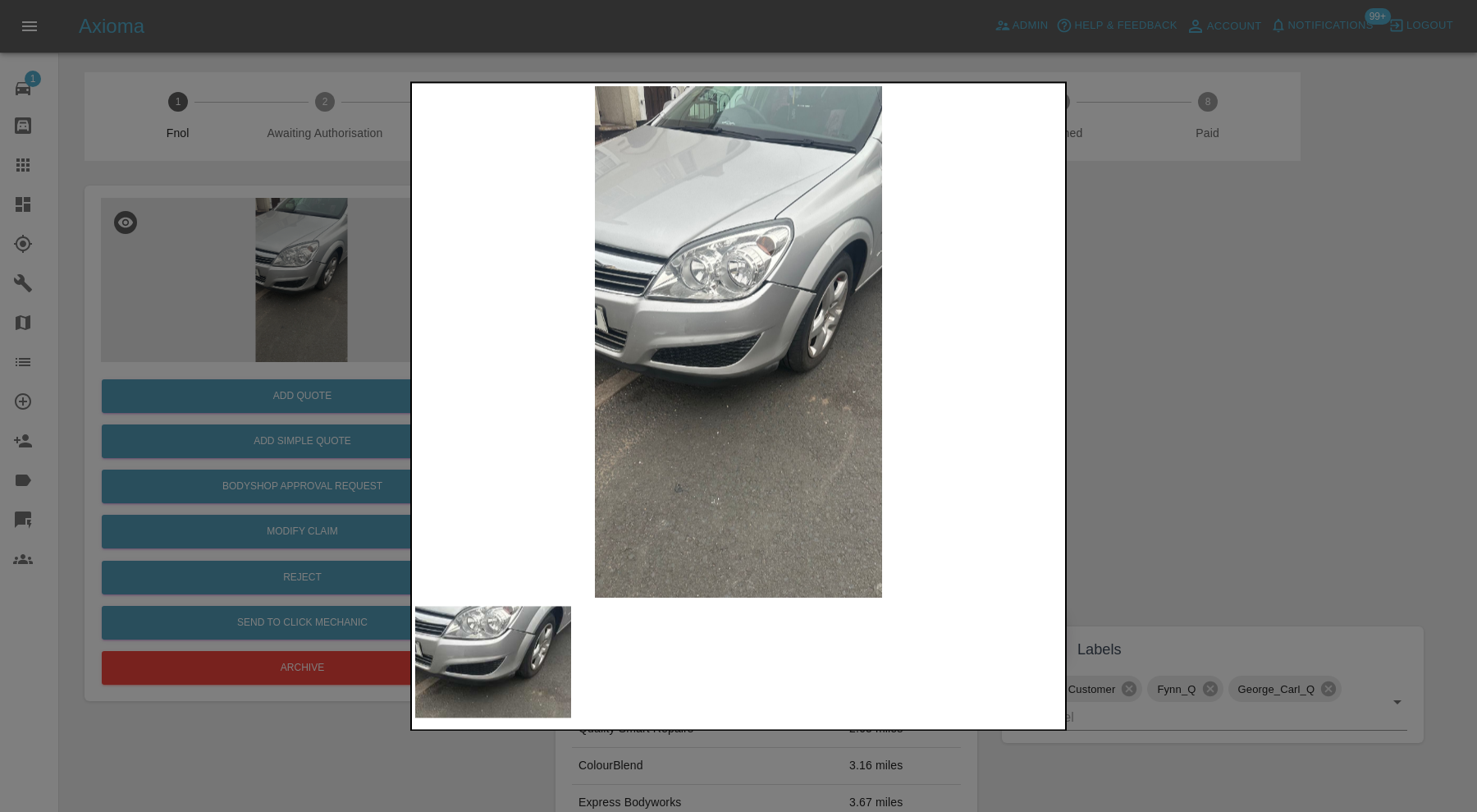
click at [801, 357] on img at bounding box center [739, 342] width 647 height 511
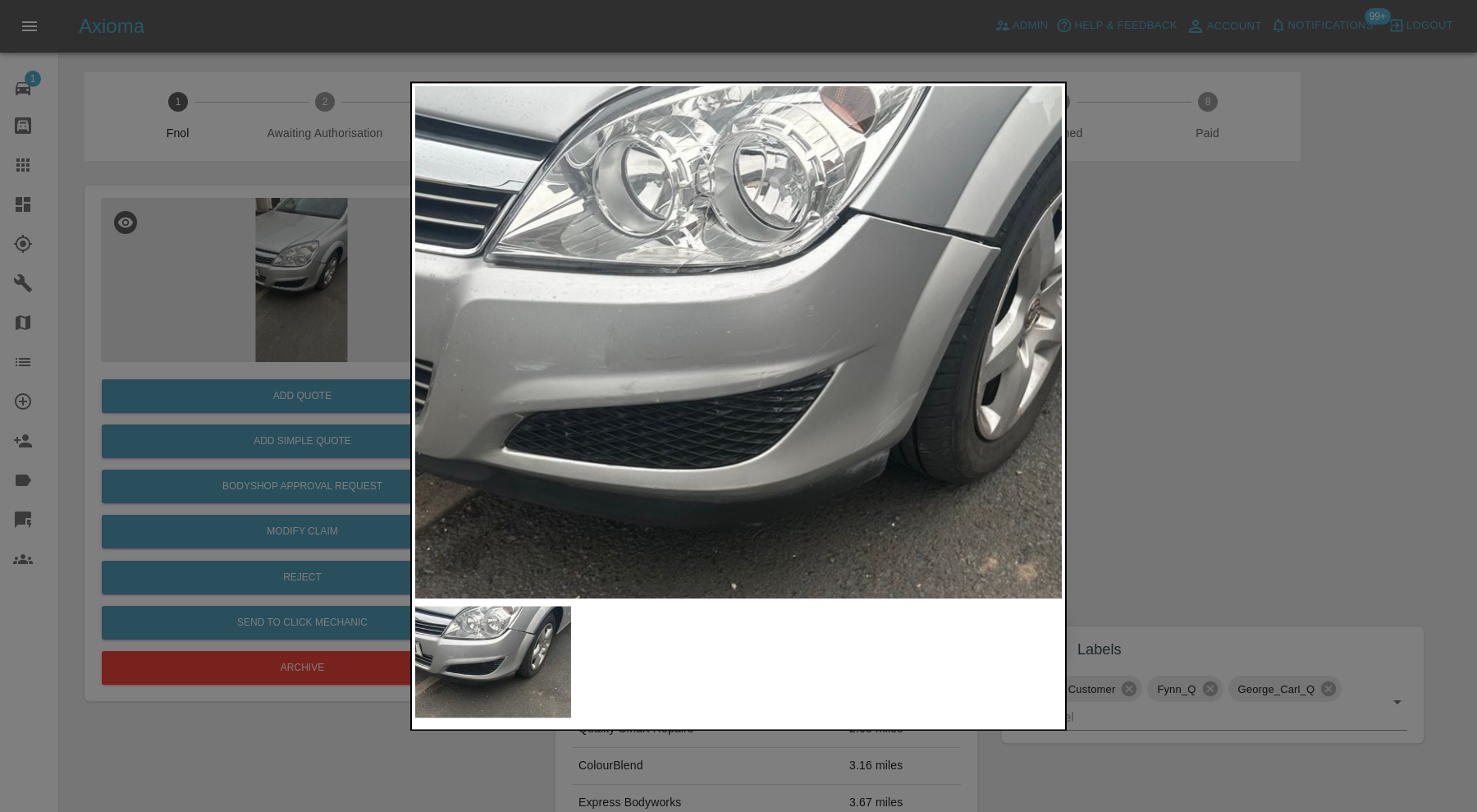
click at [800, 333] on img at bounding box center [768, 393] width 1940 height 1534
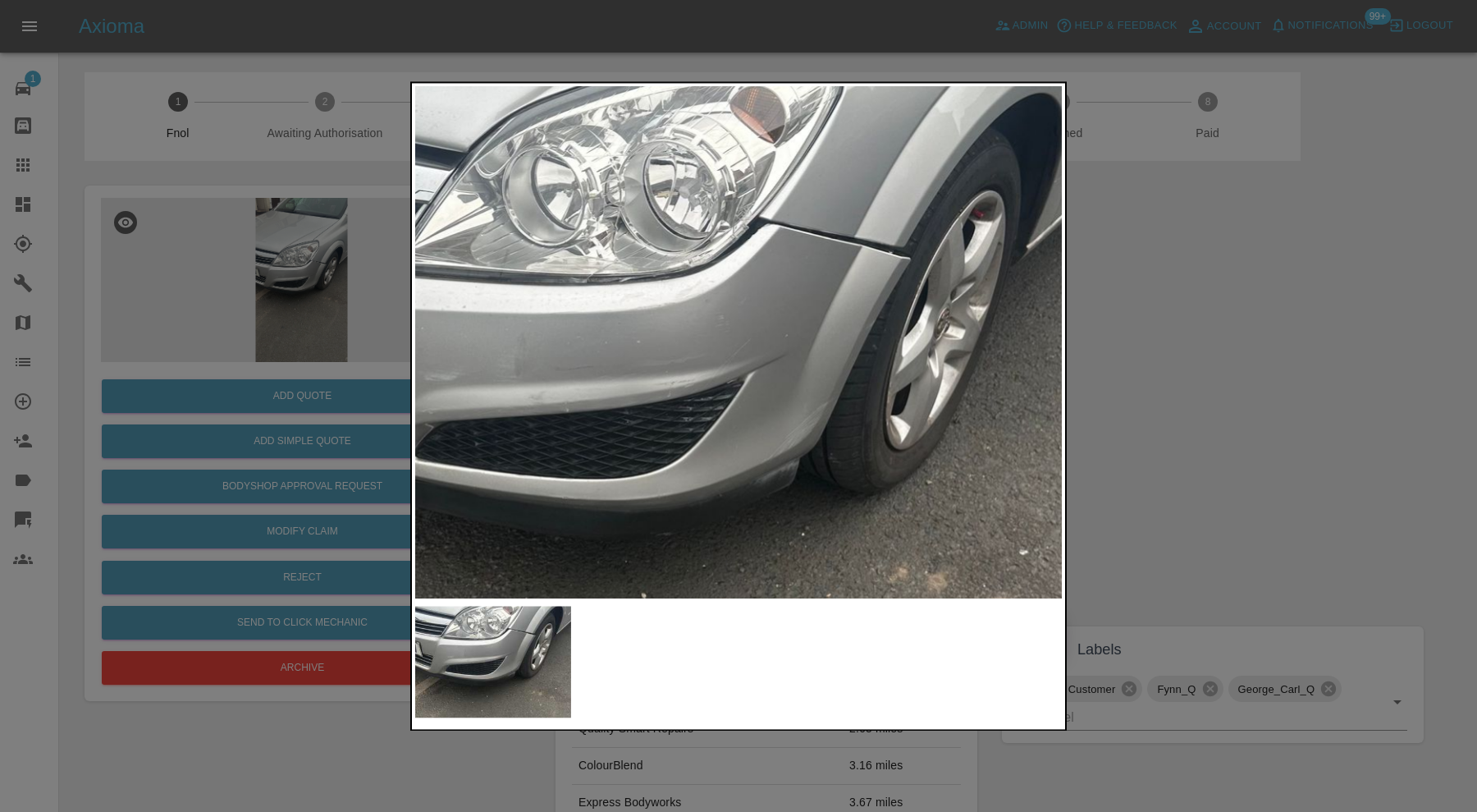
click at [1203, 358] on div at bounding box center [738, 406] width 1477 height 812
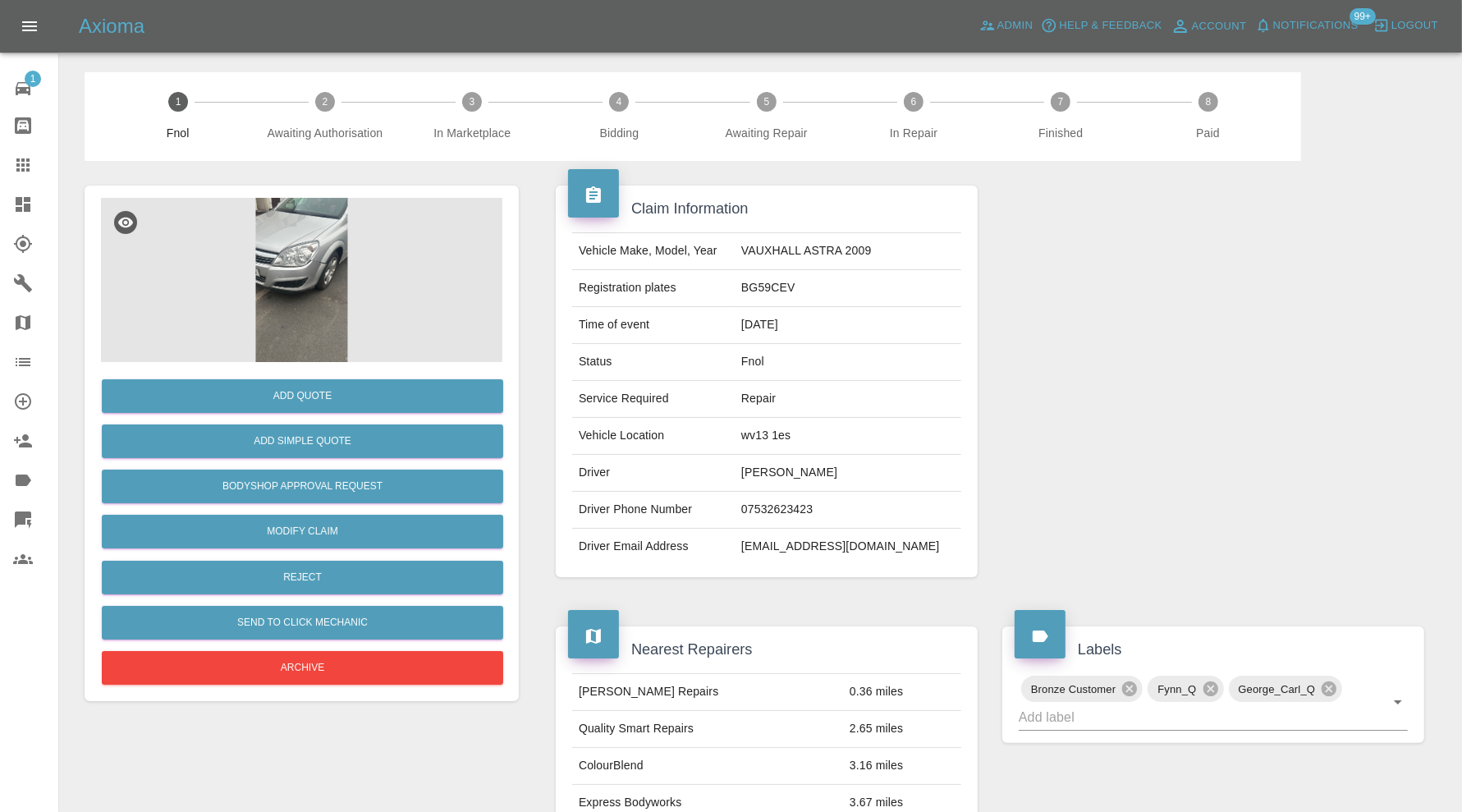
click at [320, 289] on img at bounding box center [302, 280] width 402 height 164
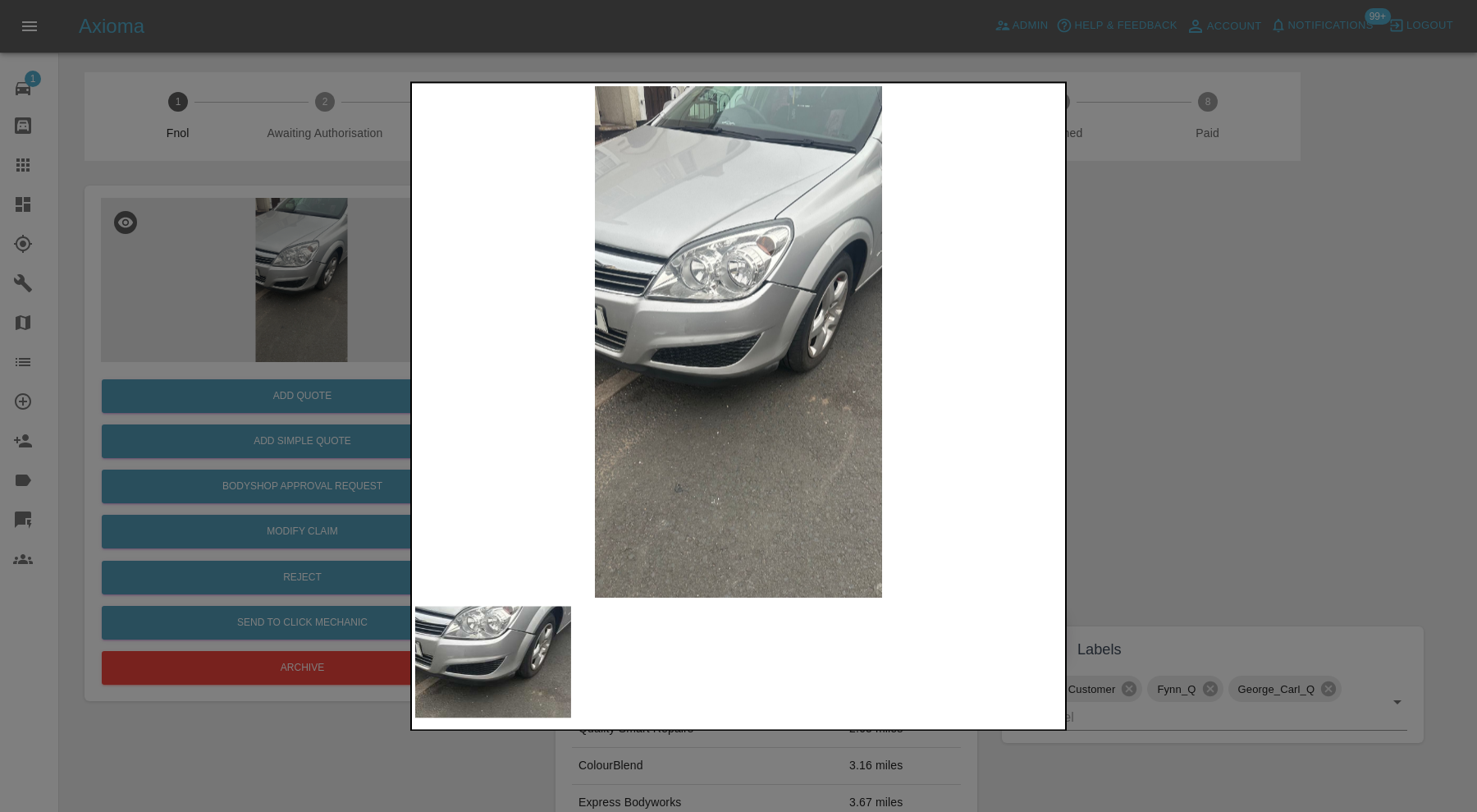
click at [1360, 330] on div at bounding box center [738, 406] width 1477 height 812
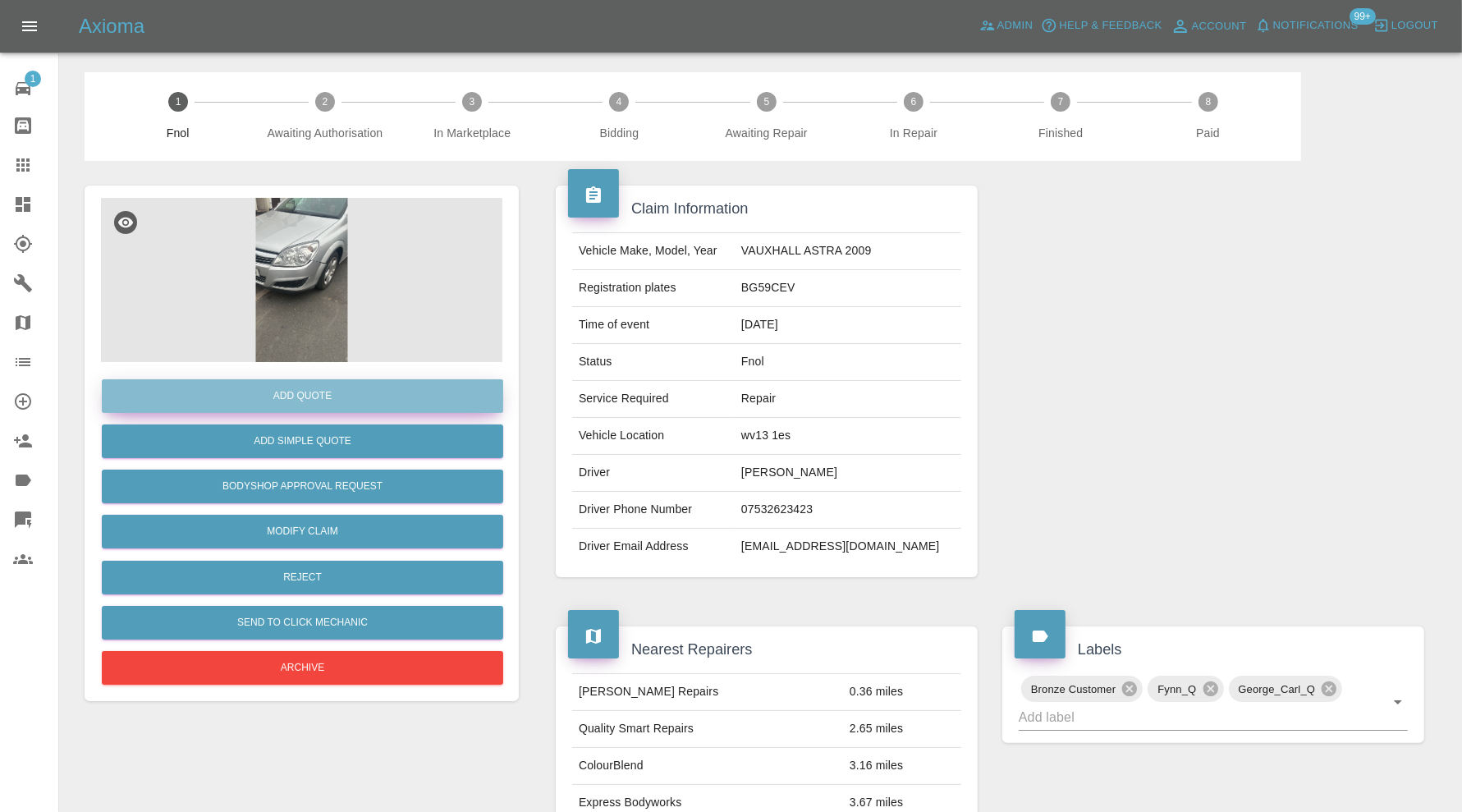
click at [363, 389] on button "Add Quote" at bounding box center [303, 396] width 402 height 34
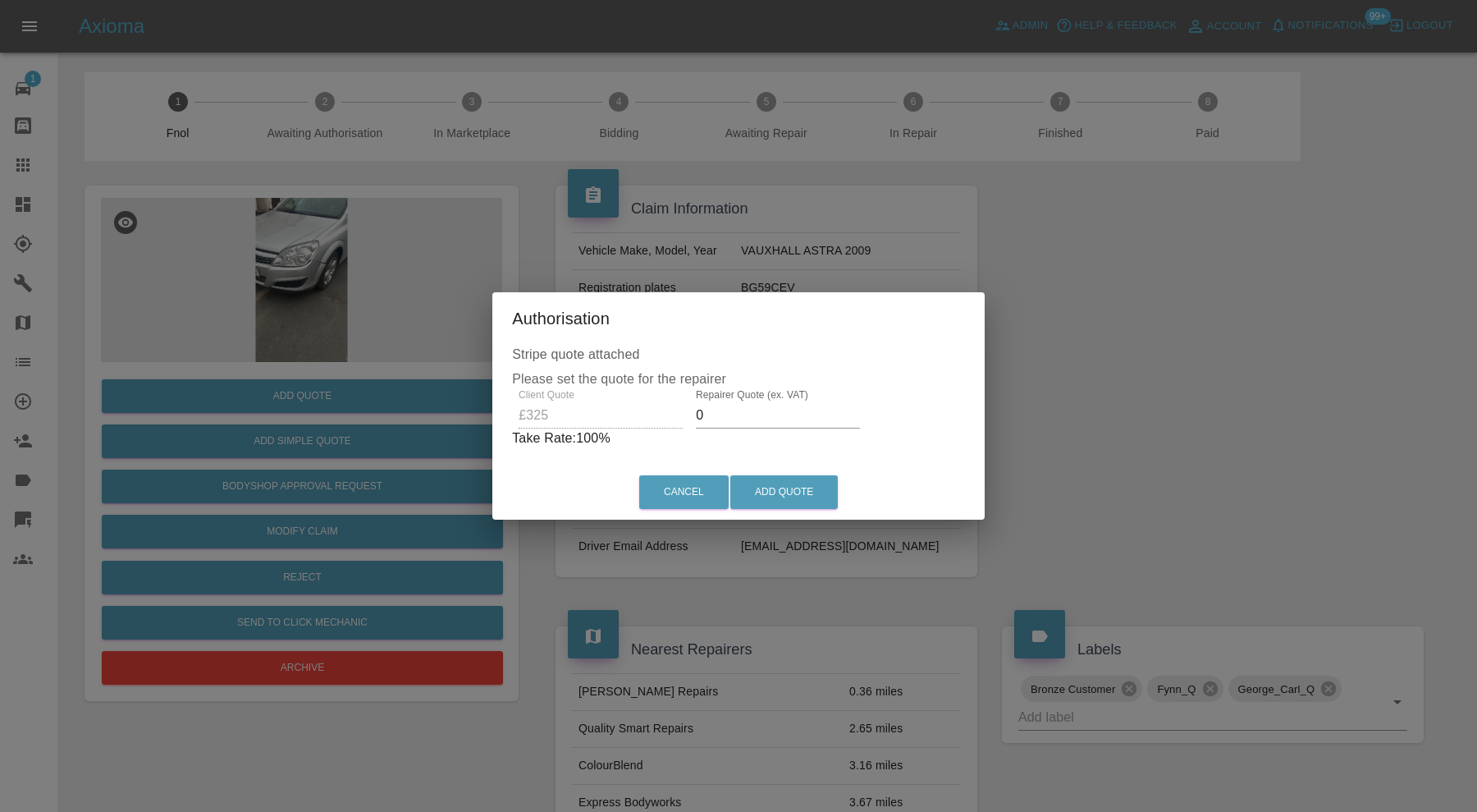
click at [765, 423] on input "0" at bounding box center [778, 416] width 164 height 26
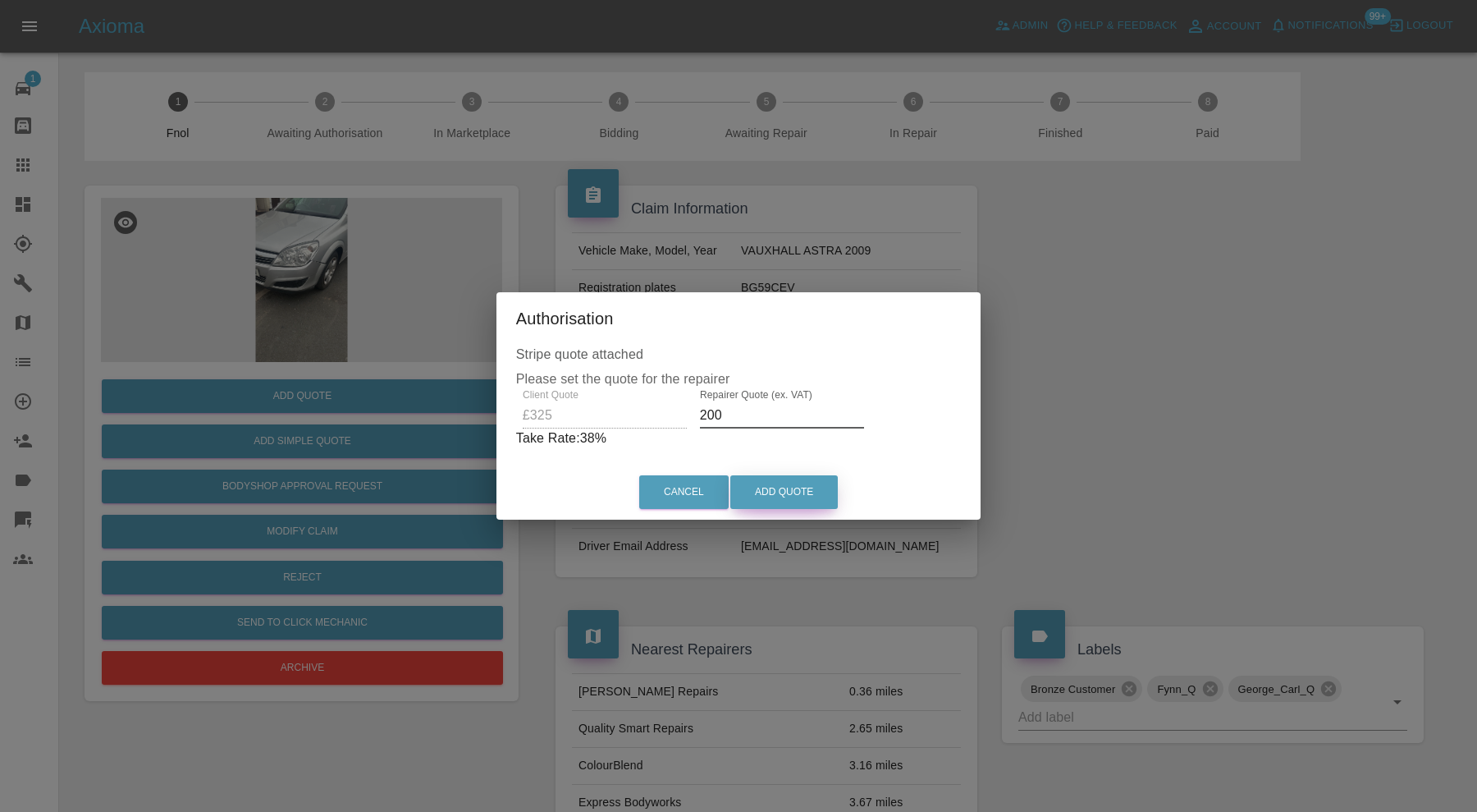
type input "200"
click at [777, 489] on button "Add Quote" at bounding box center [784, 492] width 108 height 34
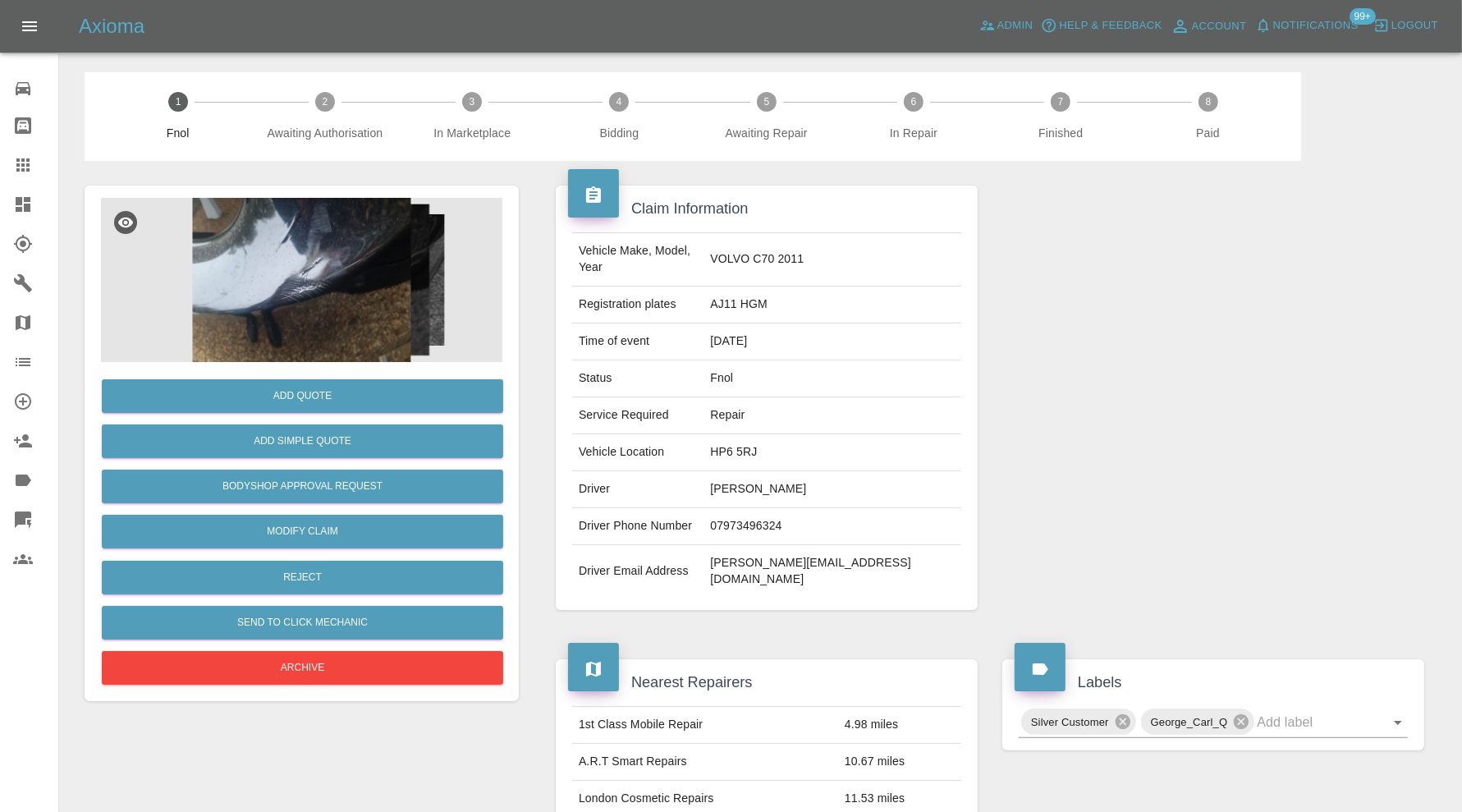
click at [306, 238] on img at bounding box center [302, 280] width 402 height 164
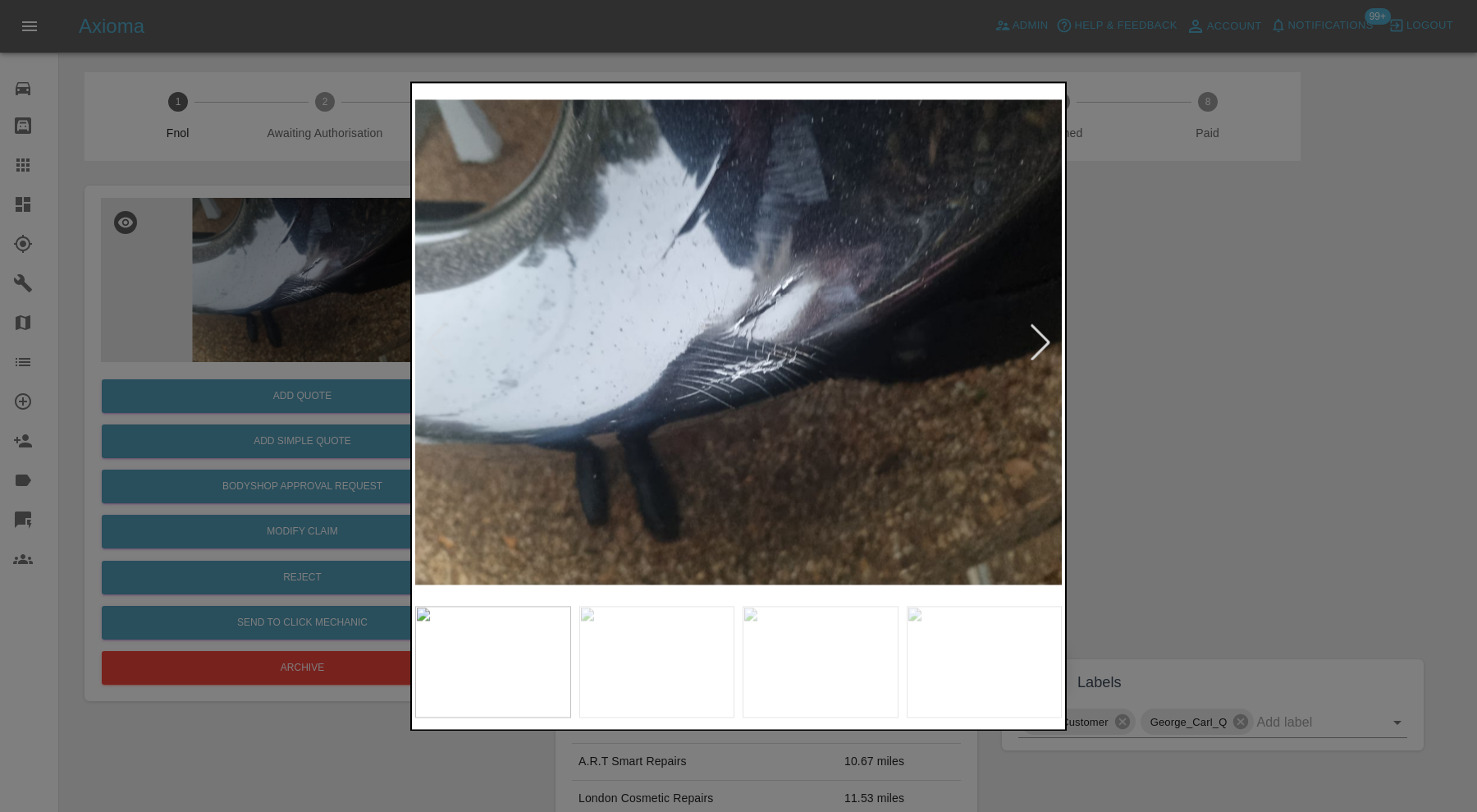
click at [634, 620] on img at bounding box center [656, 662] width 156 height 111
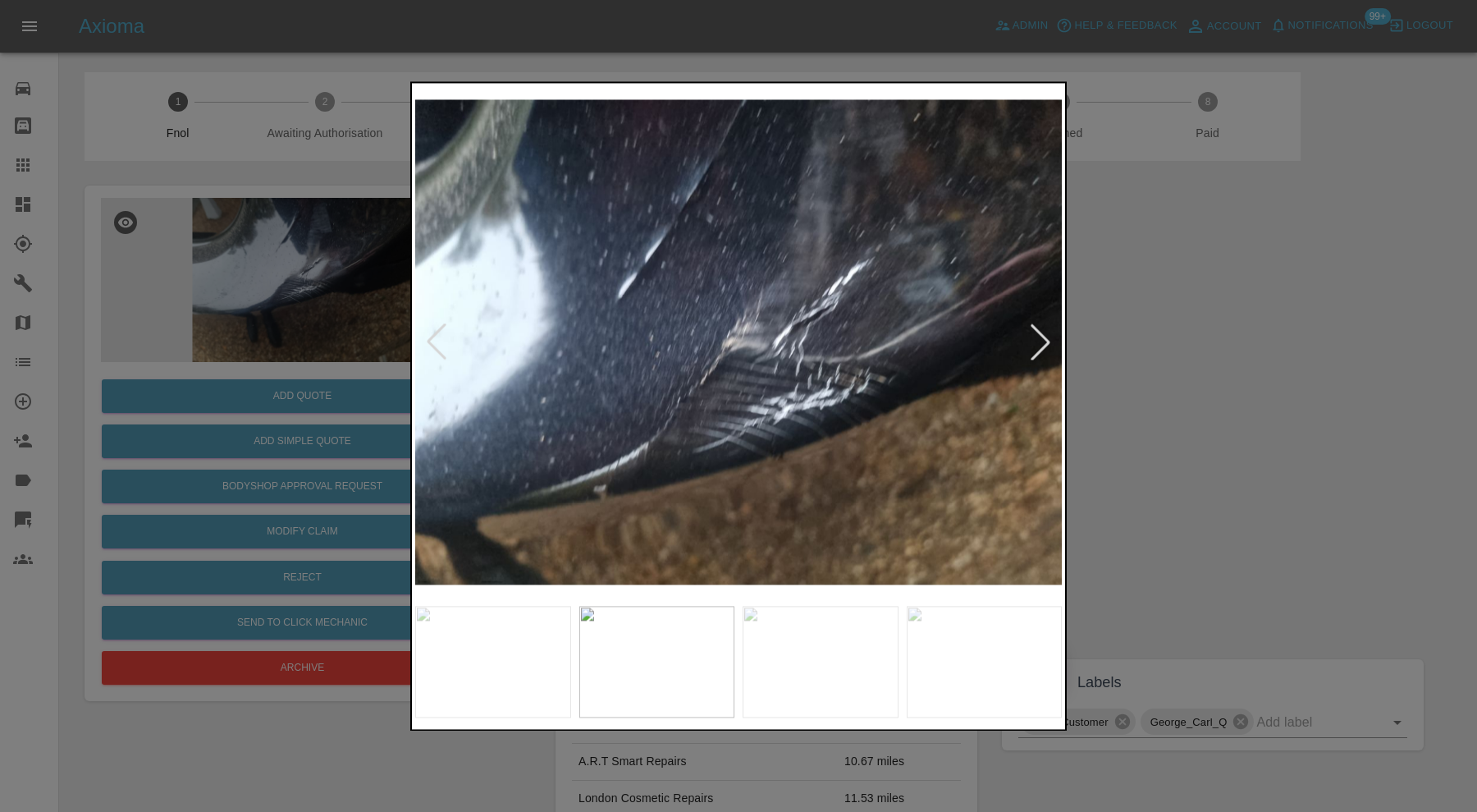
click at [848, 672] on img at bounding box center [820, 662] width 156 height 111
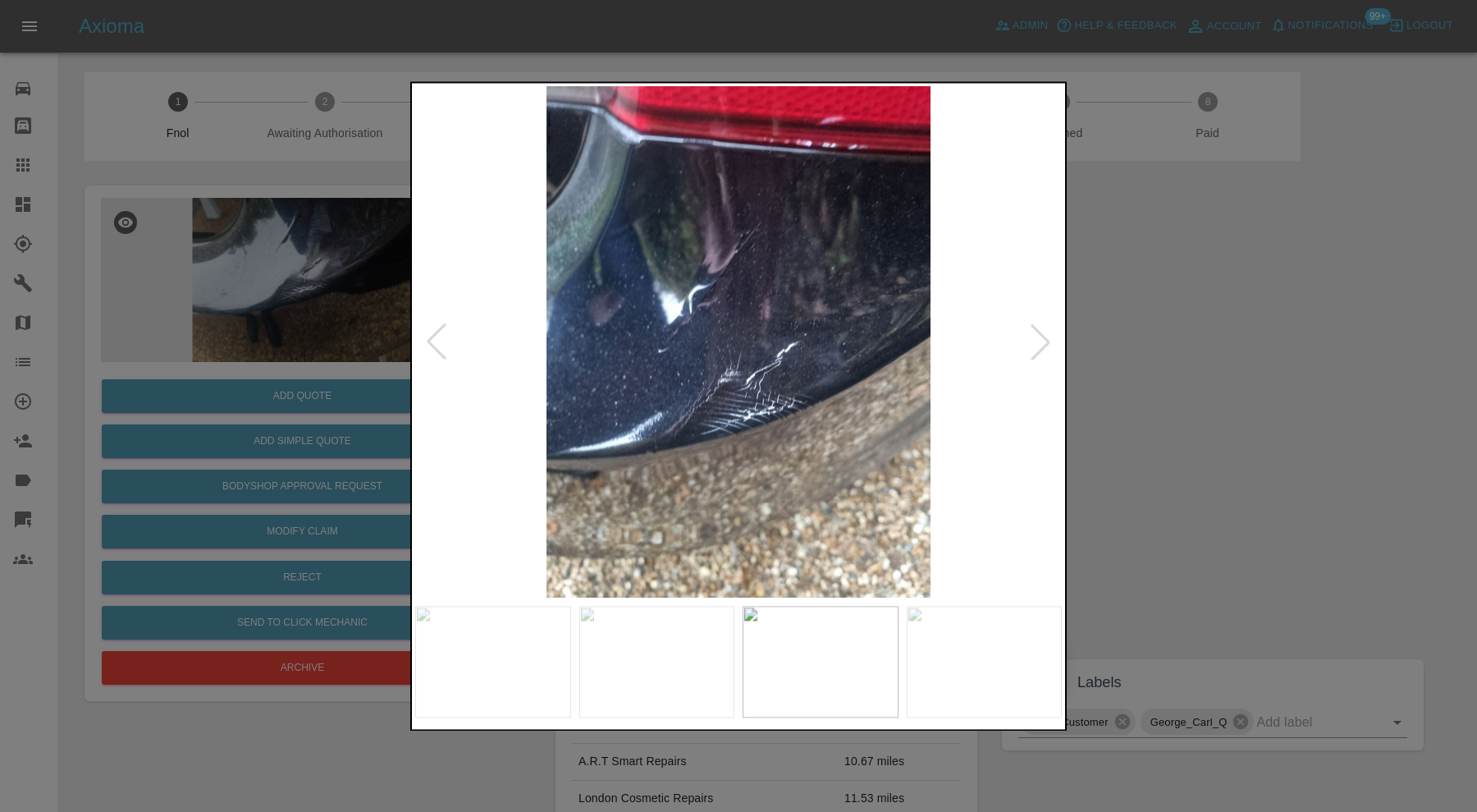
click at [924, 669] on img at bounding box center [984, 662] width 156 height 111
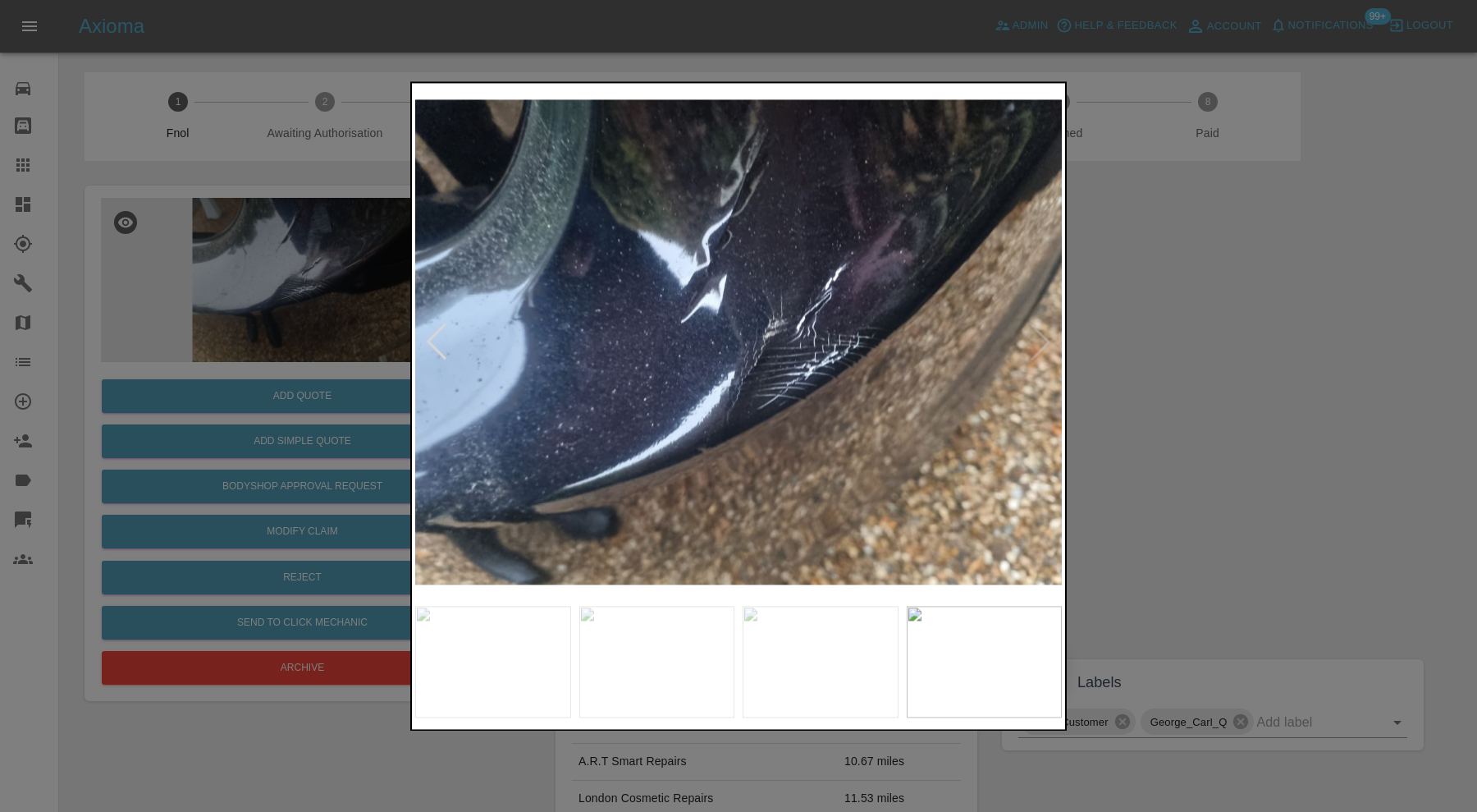
click at [1035, 335] on img at bounding box center [739, 342] width 647 height 511
click at [808, 647] on img at bounding box center [820, 662] width 156 height 111
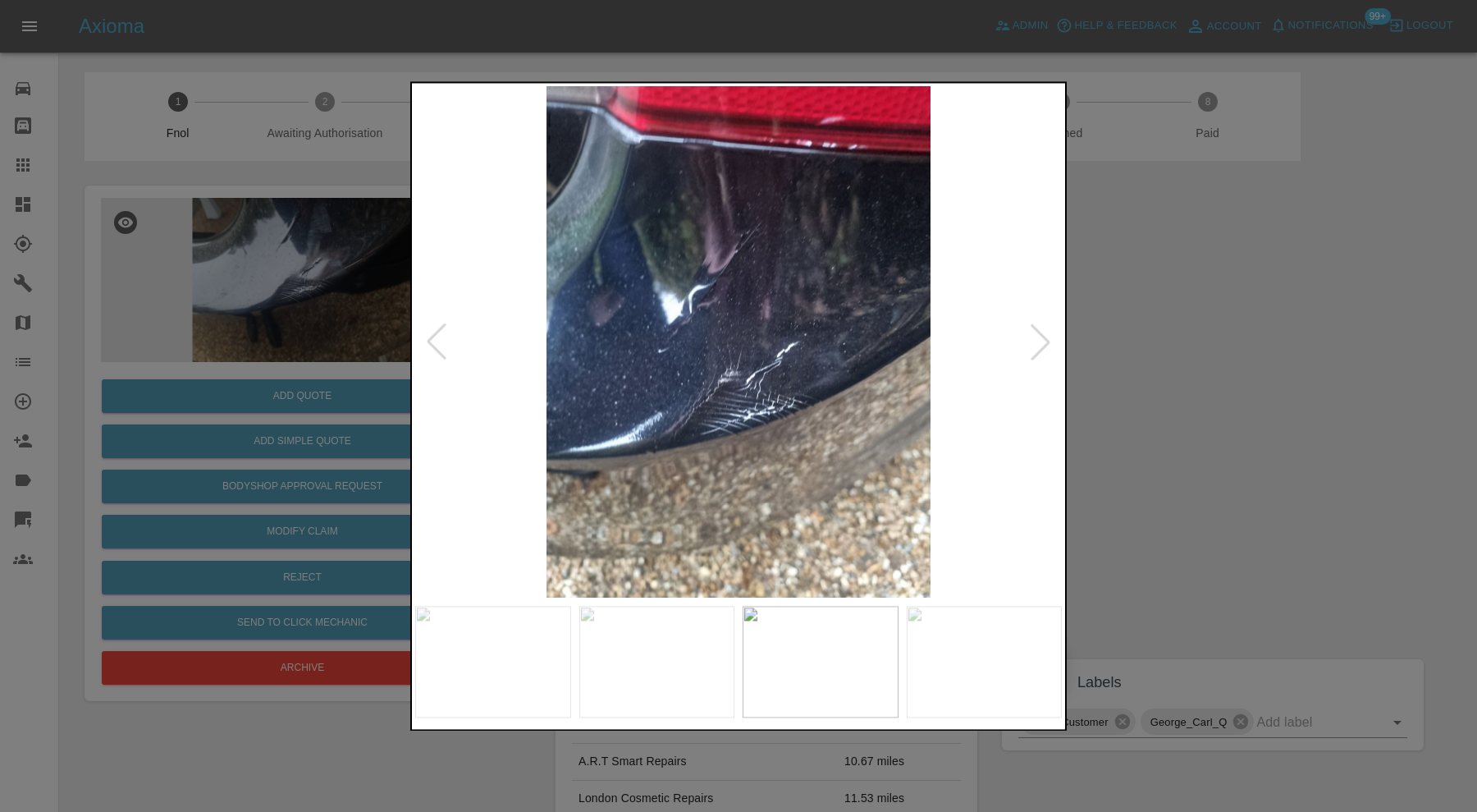
click at [678, 648] on img at bounding box center [656, 662] width 156 height 111
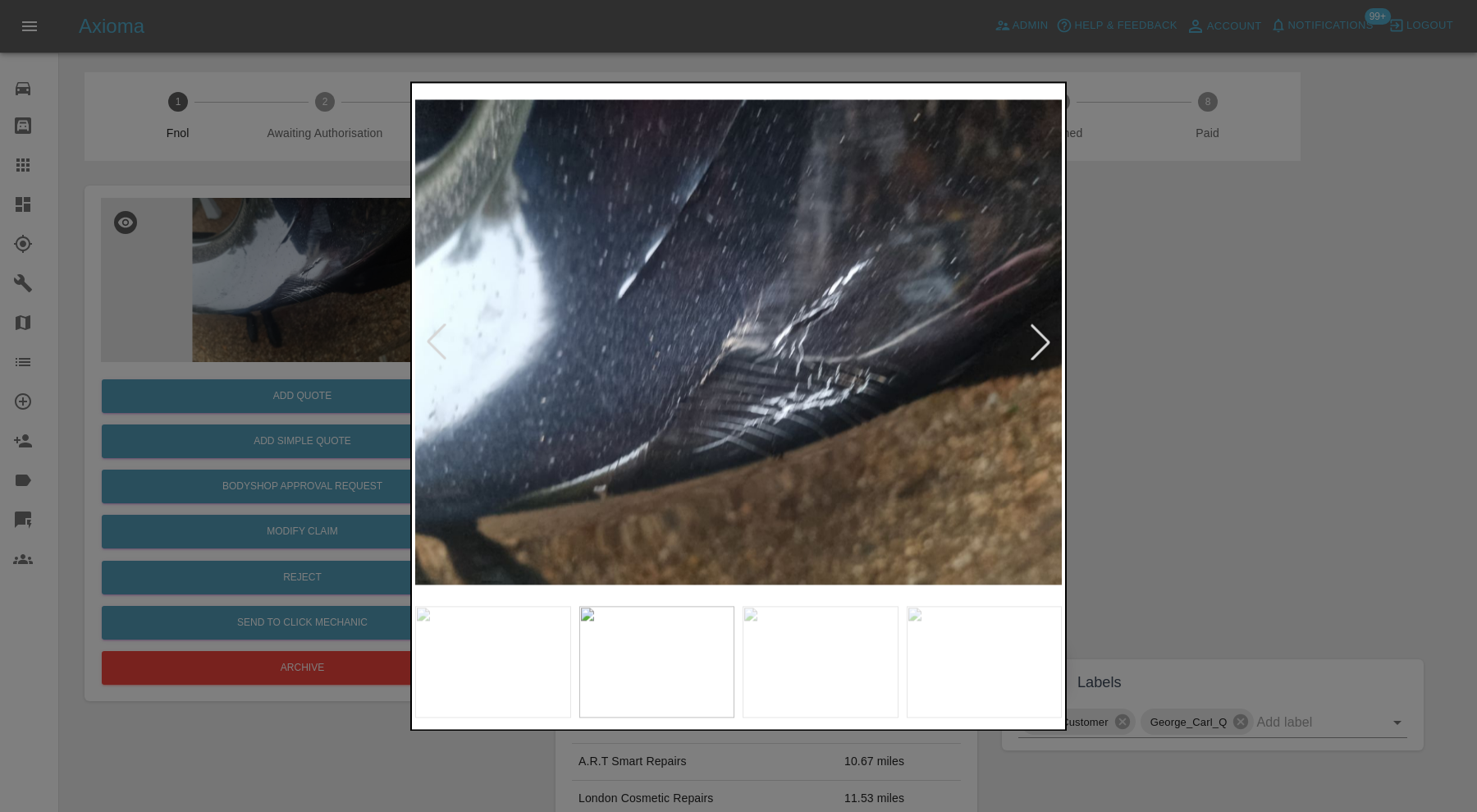
click at [502, 645] on img at bounding box center [493, 662] width 156 height 111
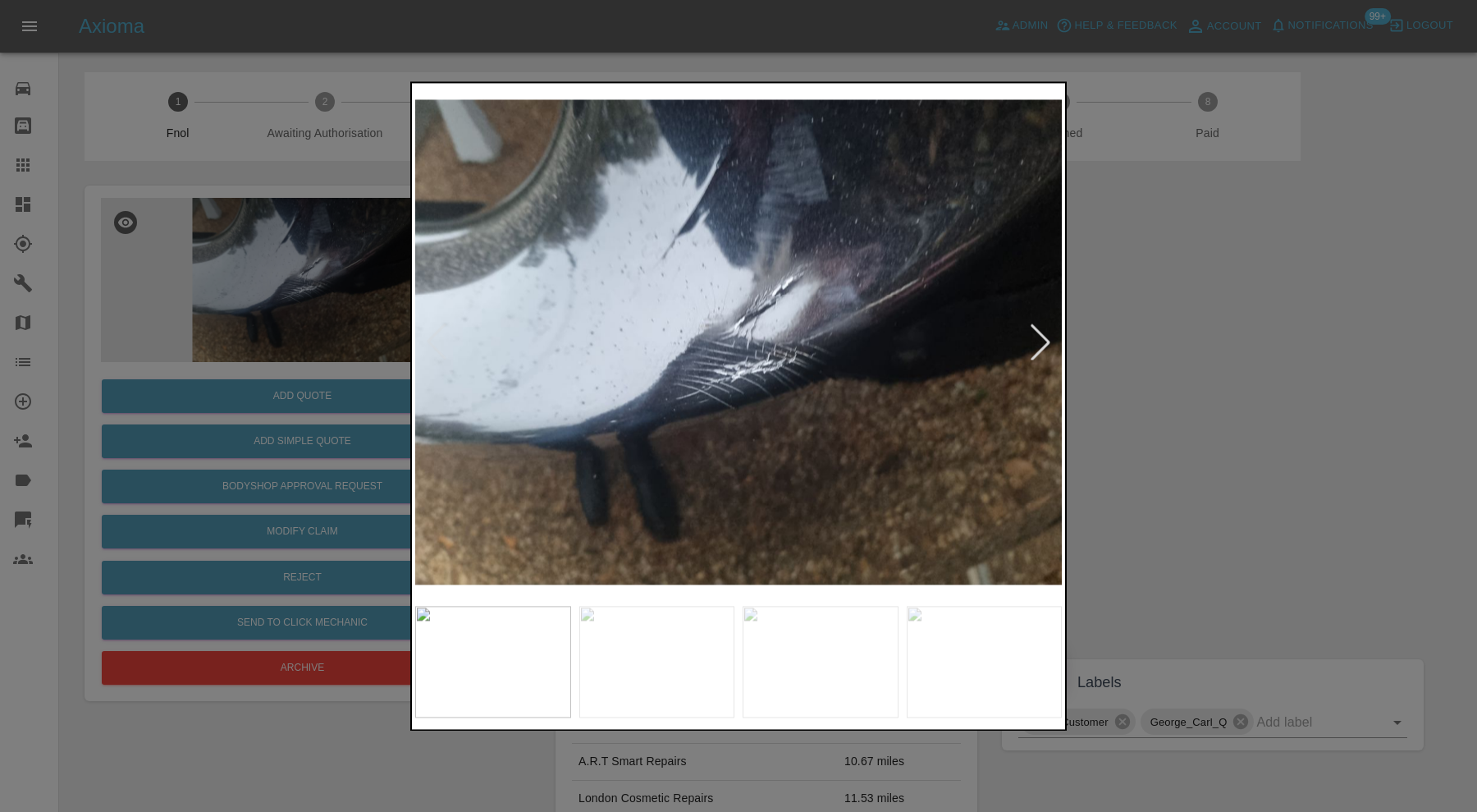
click at [1320, 384] on div at bounding box center [738, 406] width 1477 height 812
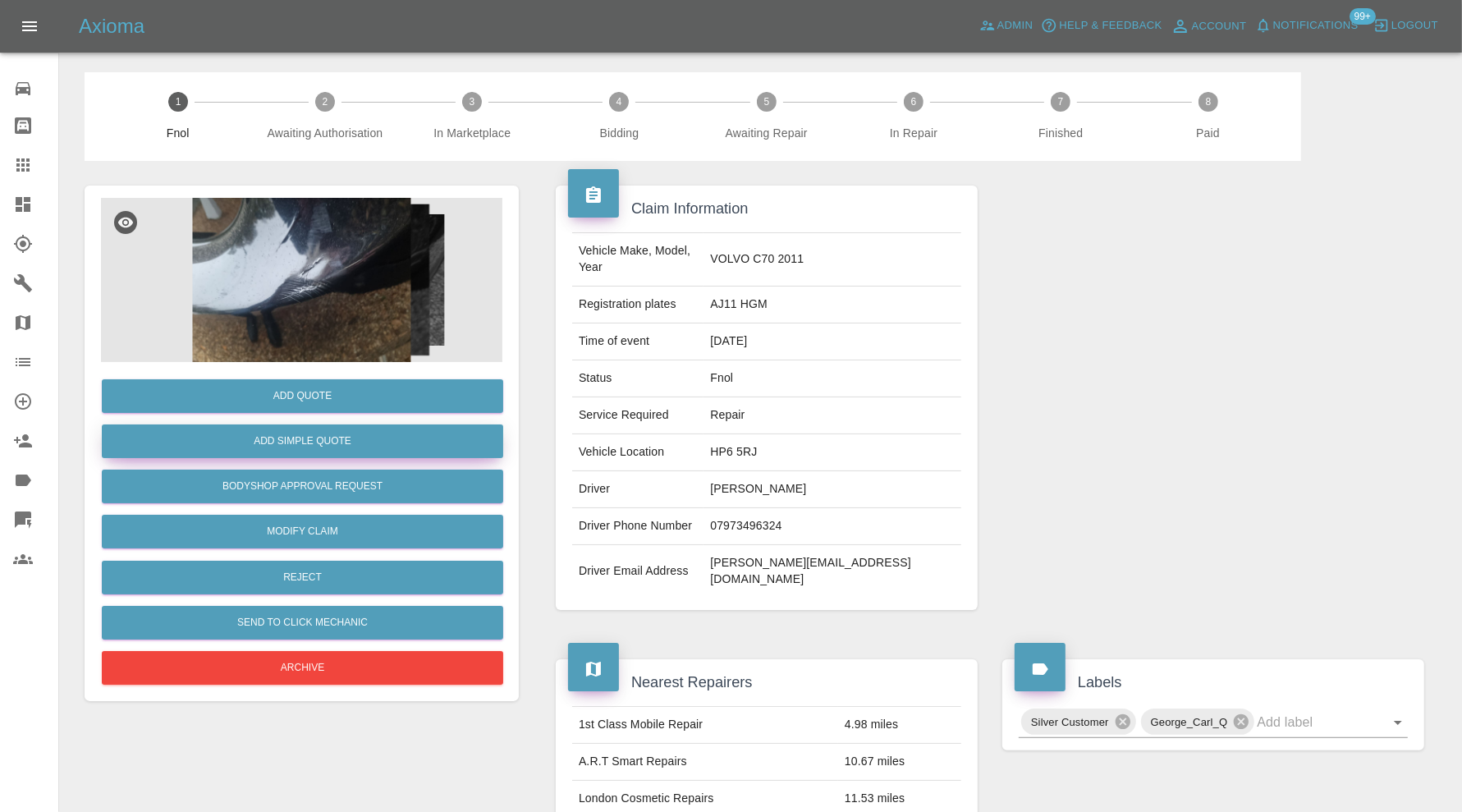
click at [335, 444] on button "Add Simple Quote" at bounding box center [303, 441] width 402 height 34
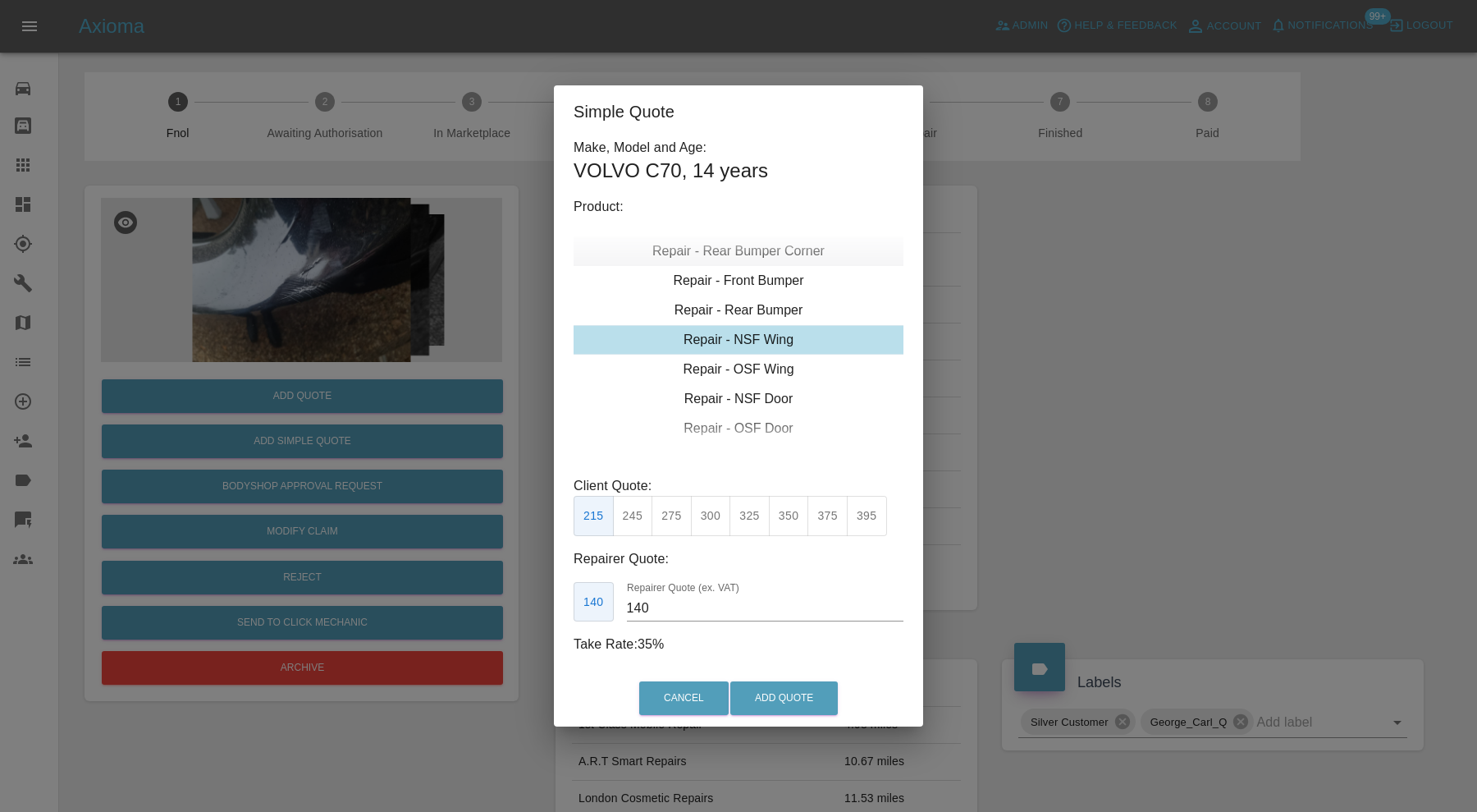
click at [769, 244] on div "Repair - Rear Bumper Corner" at bounding box center [738, 251] width 329 height 30
click at [710, 506] on button "240" at bounding box center [711, 516] width 40 height 40
type input "150"
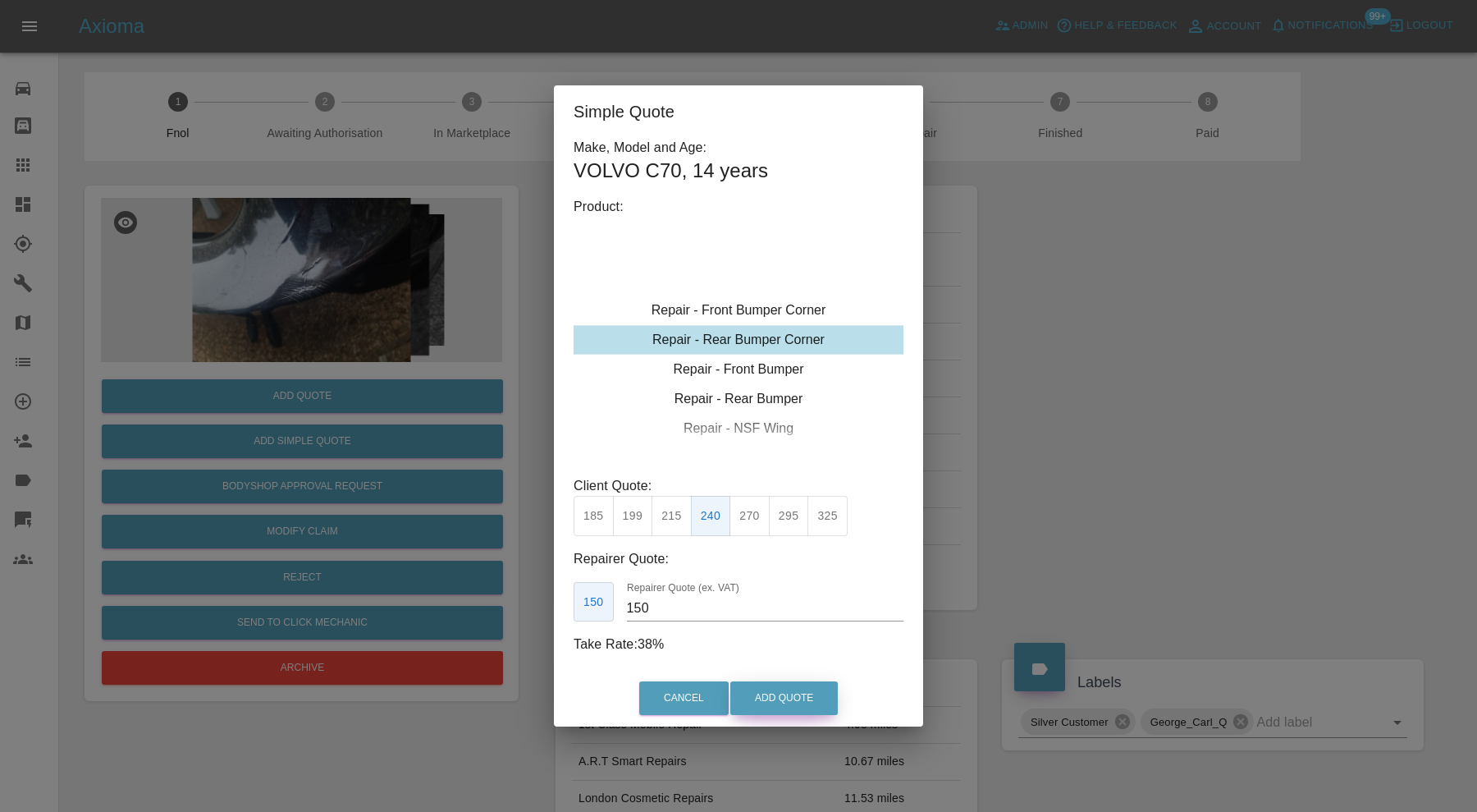
click at [772, 692] on button "Add Quote" at bounding box center [784, 698] width 108 height 34
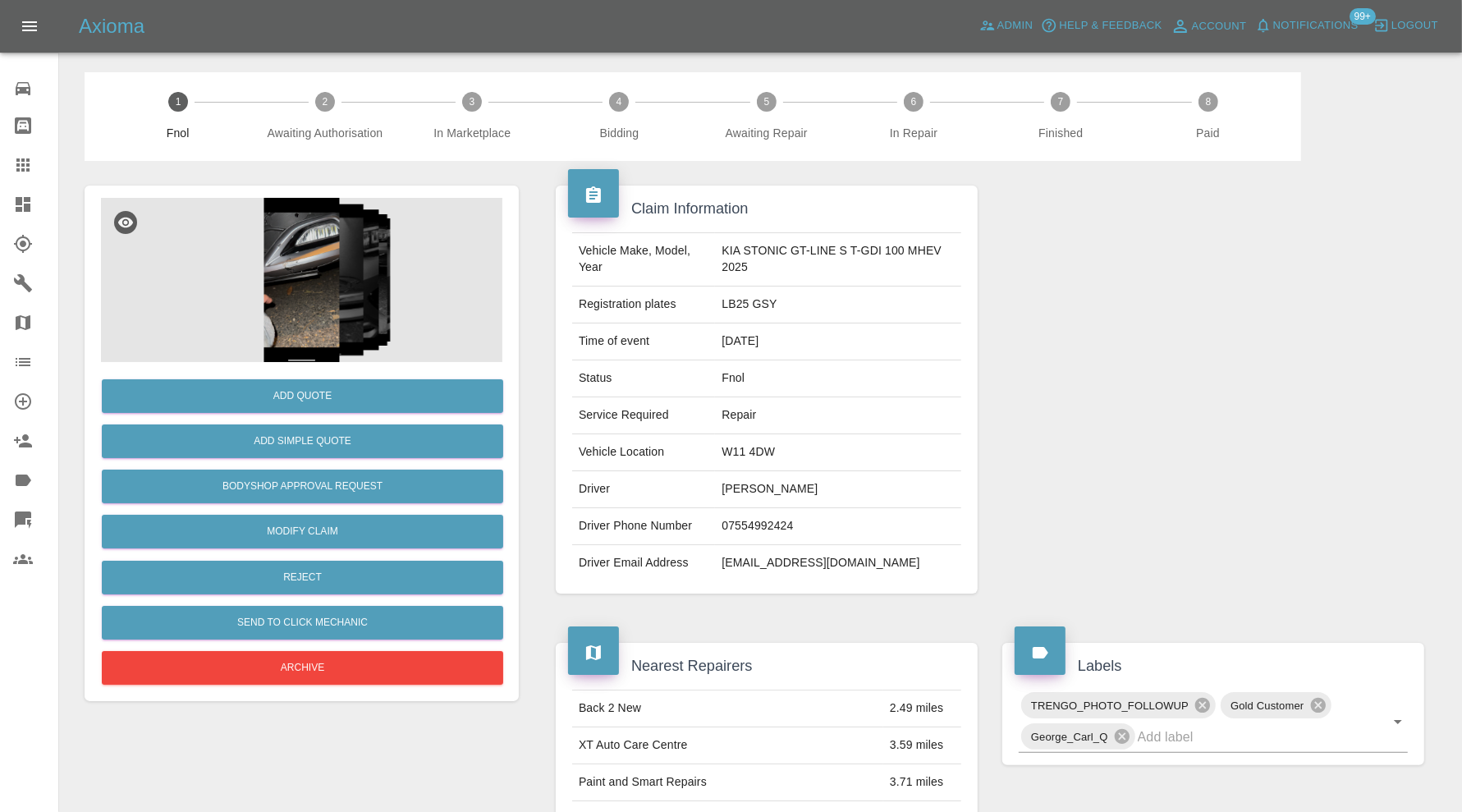
click at [287, 276] on img at bounding box center [302, 280] width 402 height 164
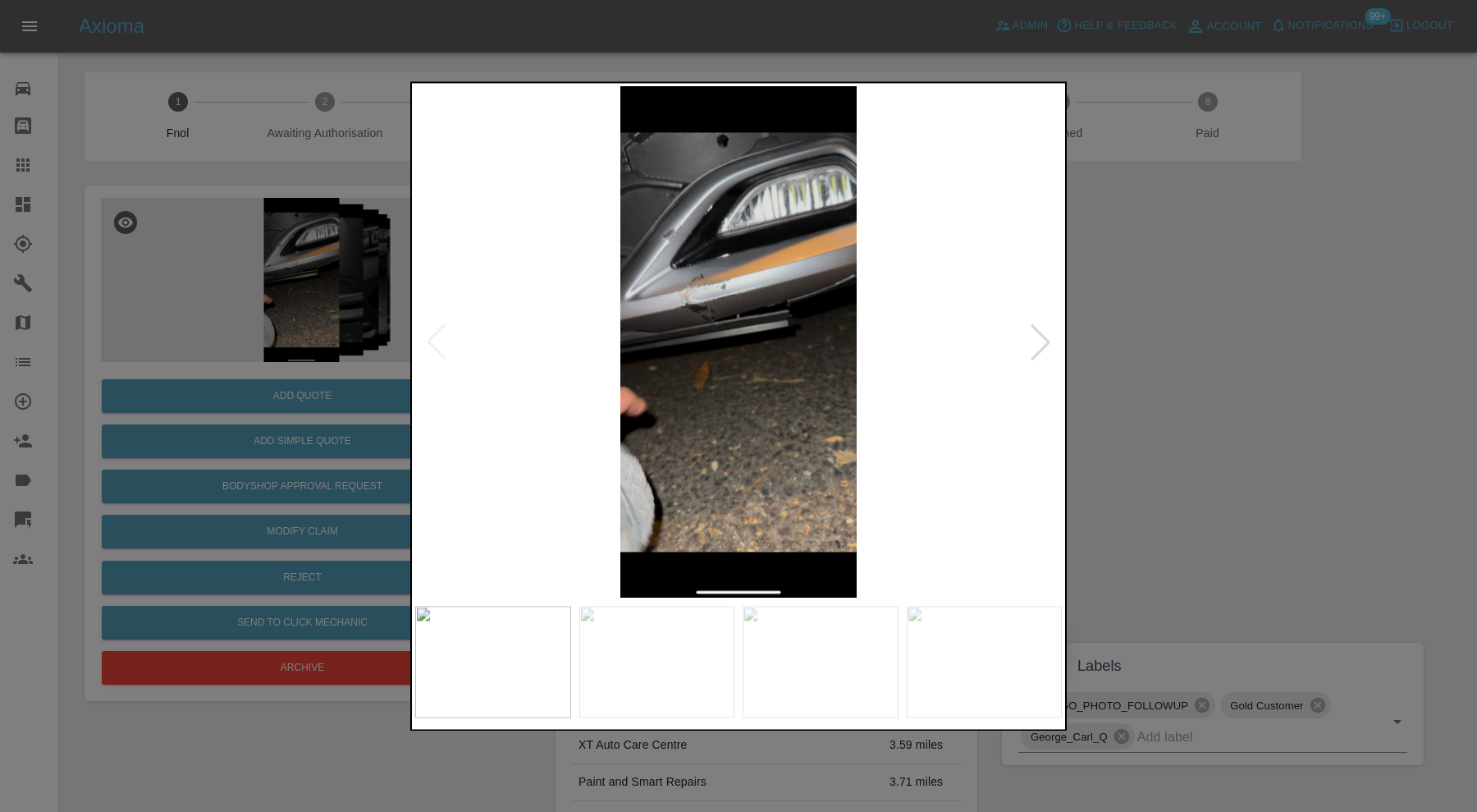
click at [1048, 340] on div at bounding box center [1041, 343] width 37 height 37
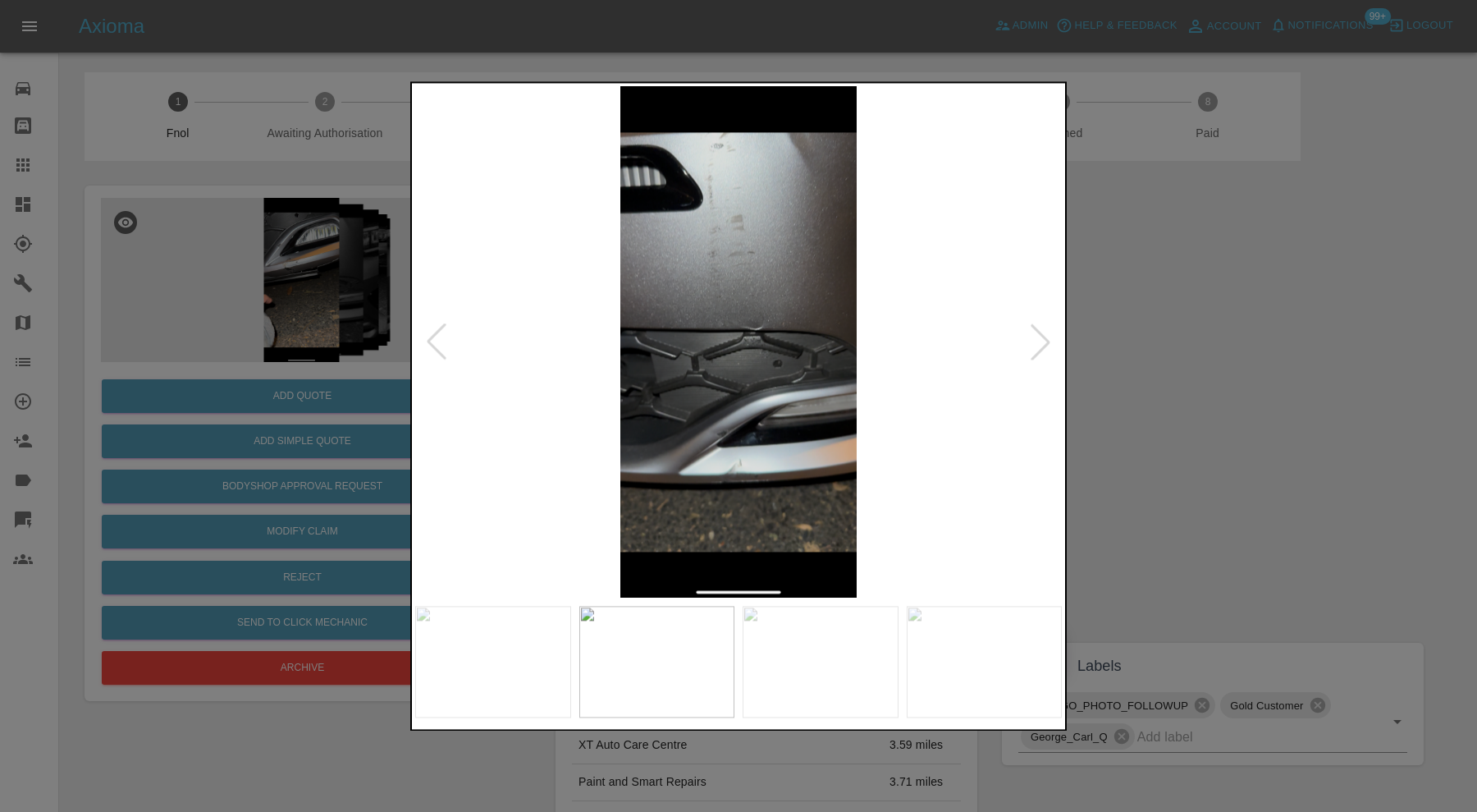
click at [1048, 340] on div at bounding box center [1041, 343] width 37 height 37
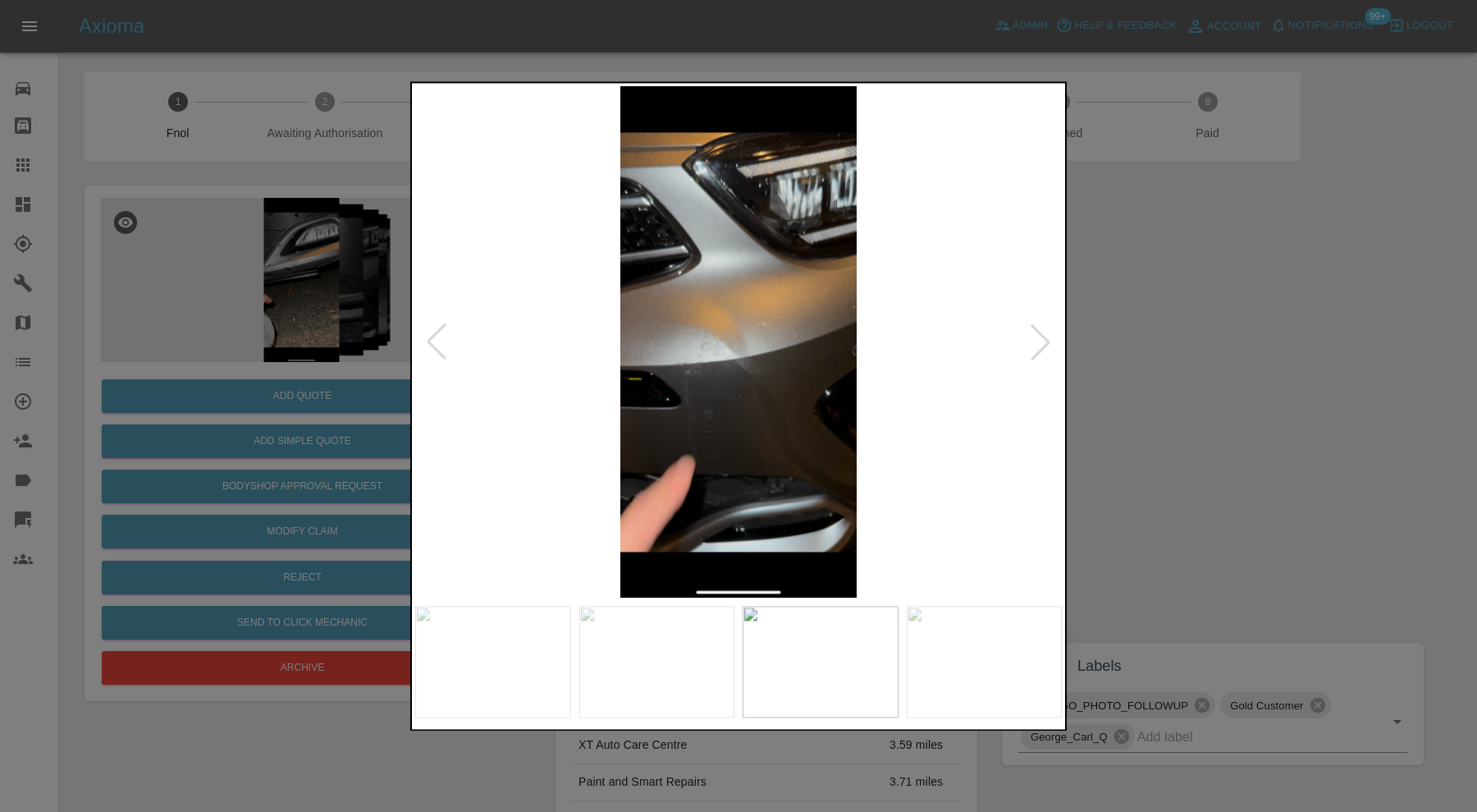
click at [1048, 340] on div at bounding box center [1041, 343] width 37 height 37
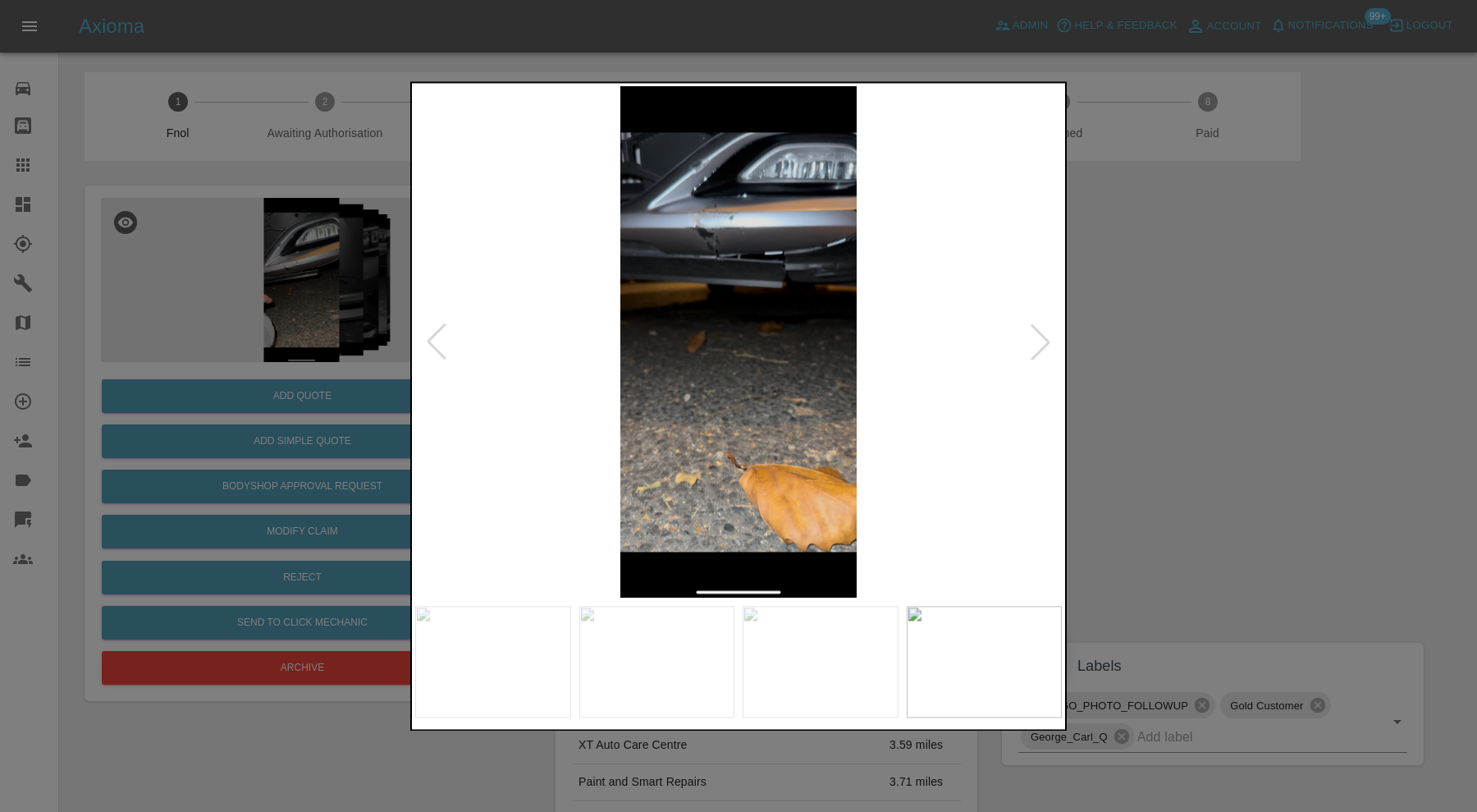
click at [1048, 340] on div at bounding box center [1041, 343] width 37 height 37
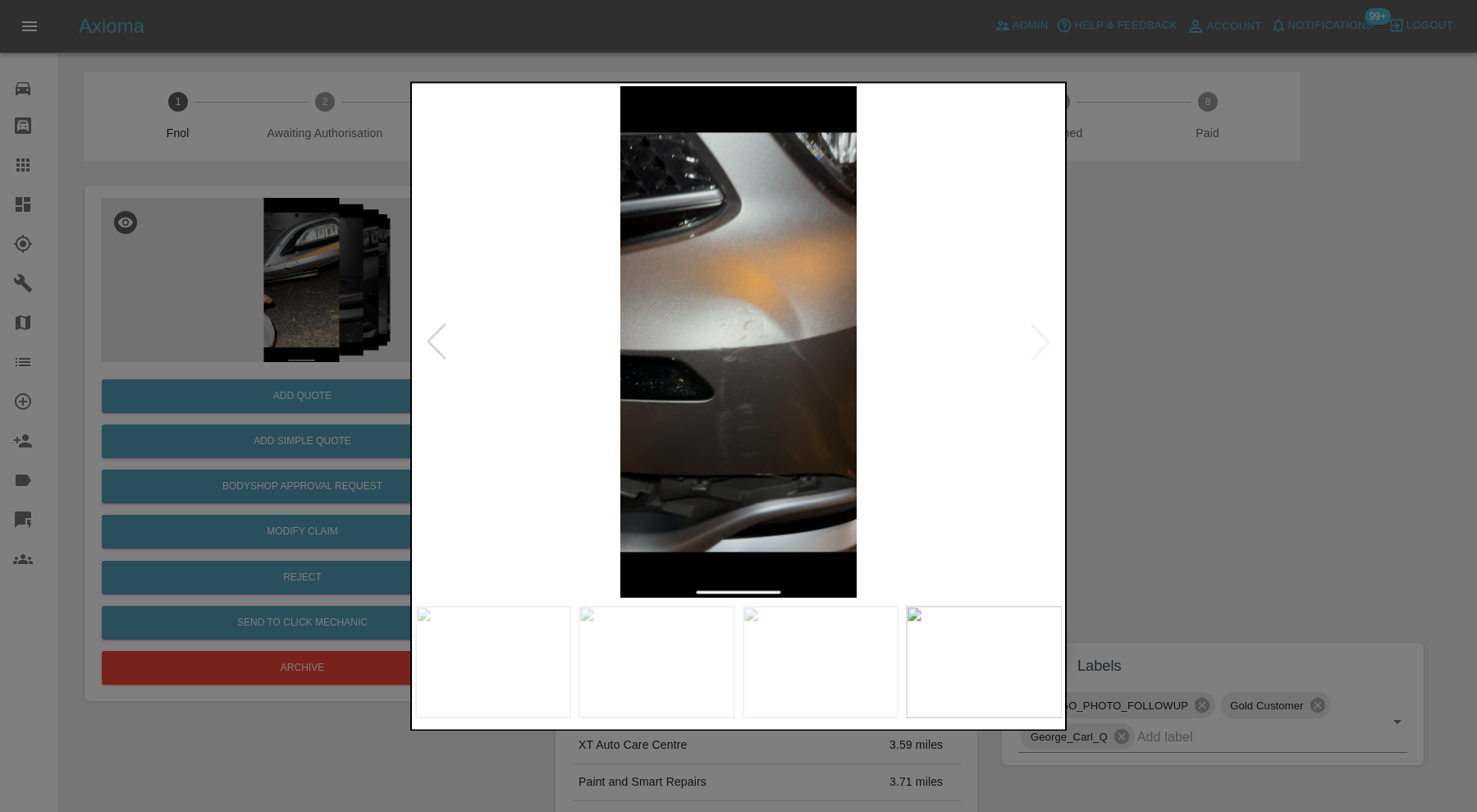
click at [1048, 340] on img at bounding box center [739, 342] width 647 height 511
click at [434, 329] on div at bounding box center [436, 343] width 37 height 37
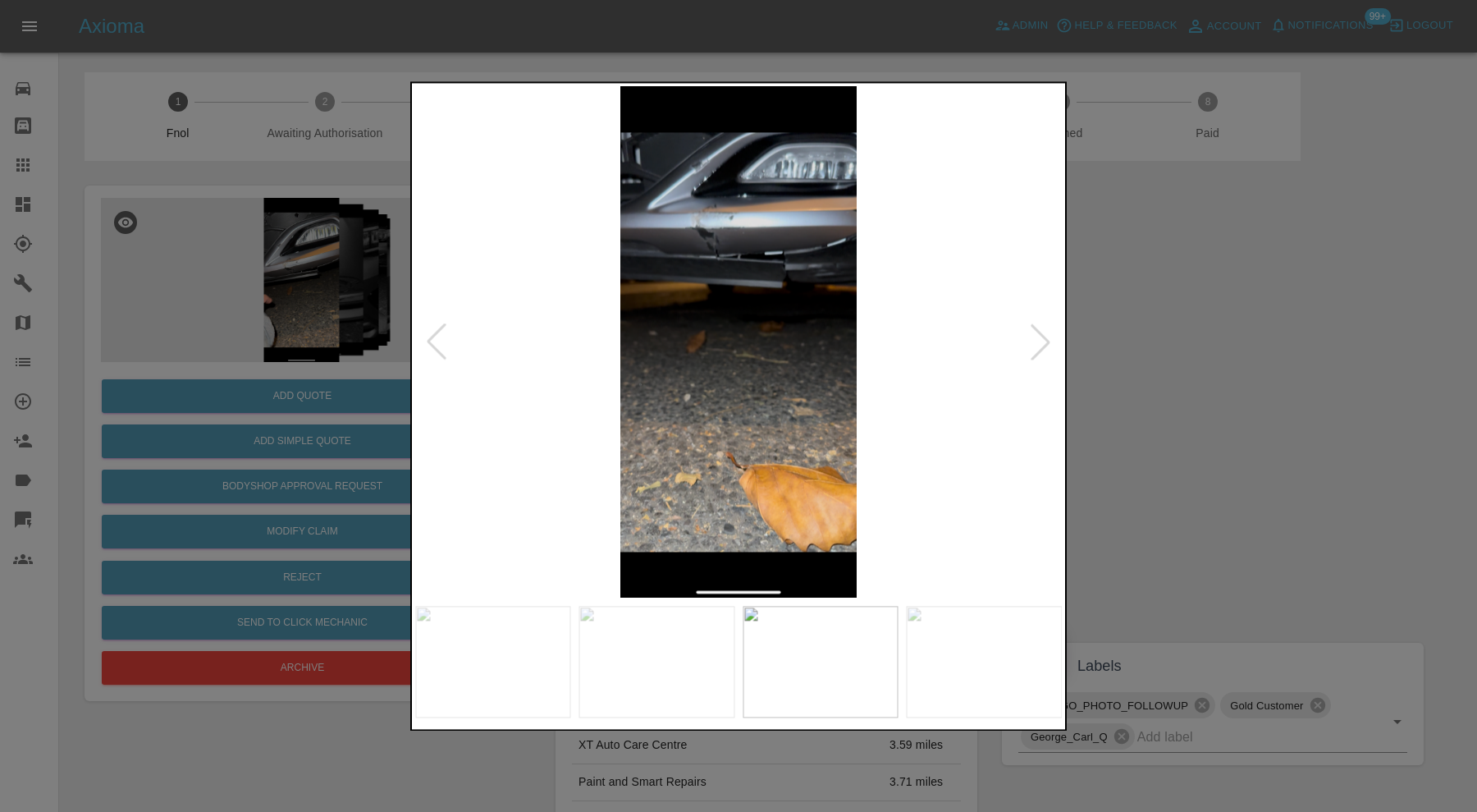
click at [434, 329] on div at bounding box center [436, 343] width 37 height 37
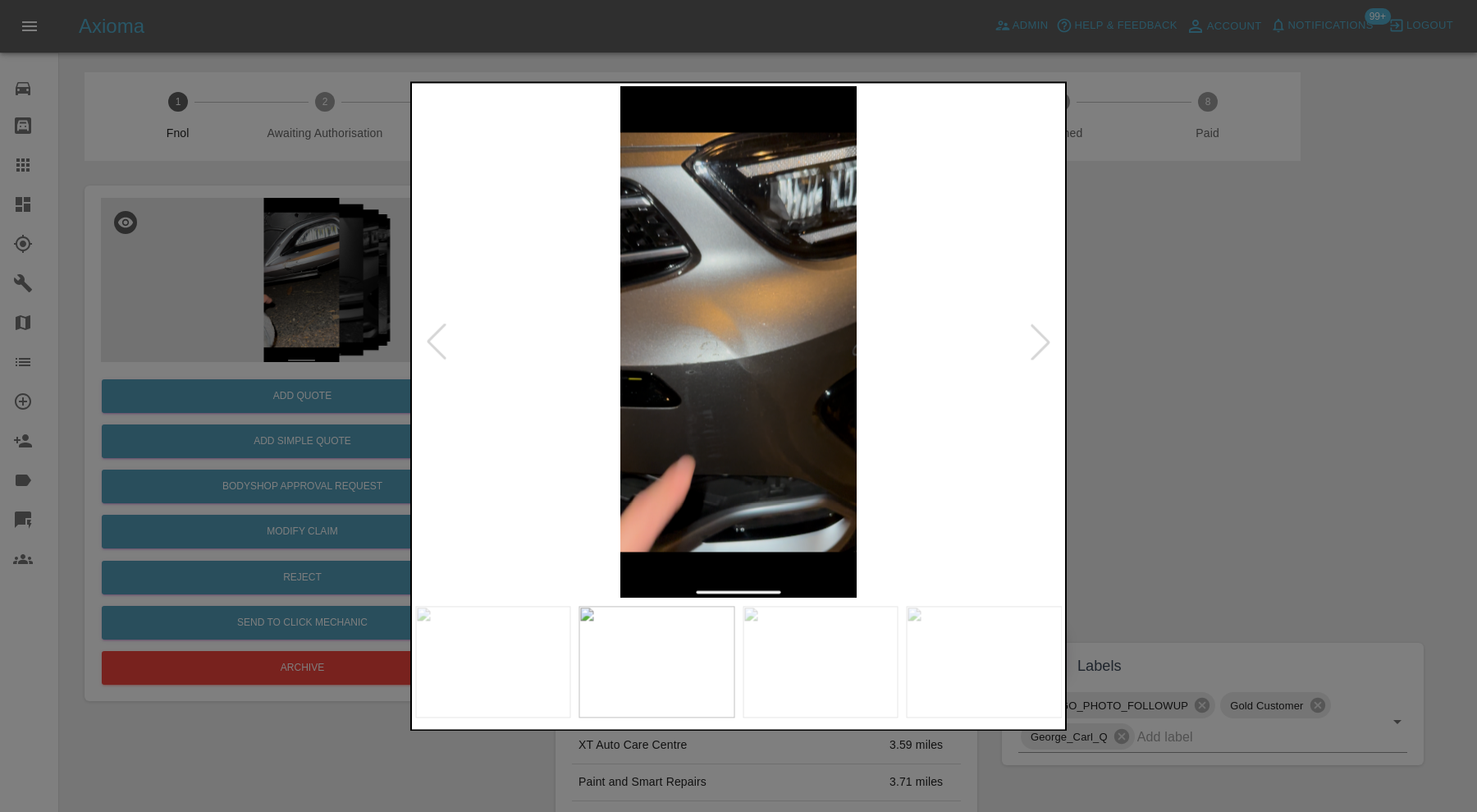
click at [434, 329] on div at bounding box center [436, 343] width 37 height 37
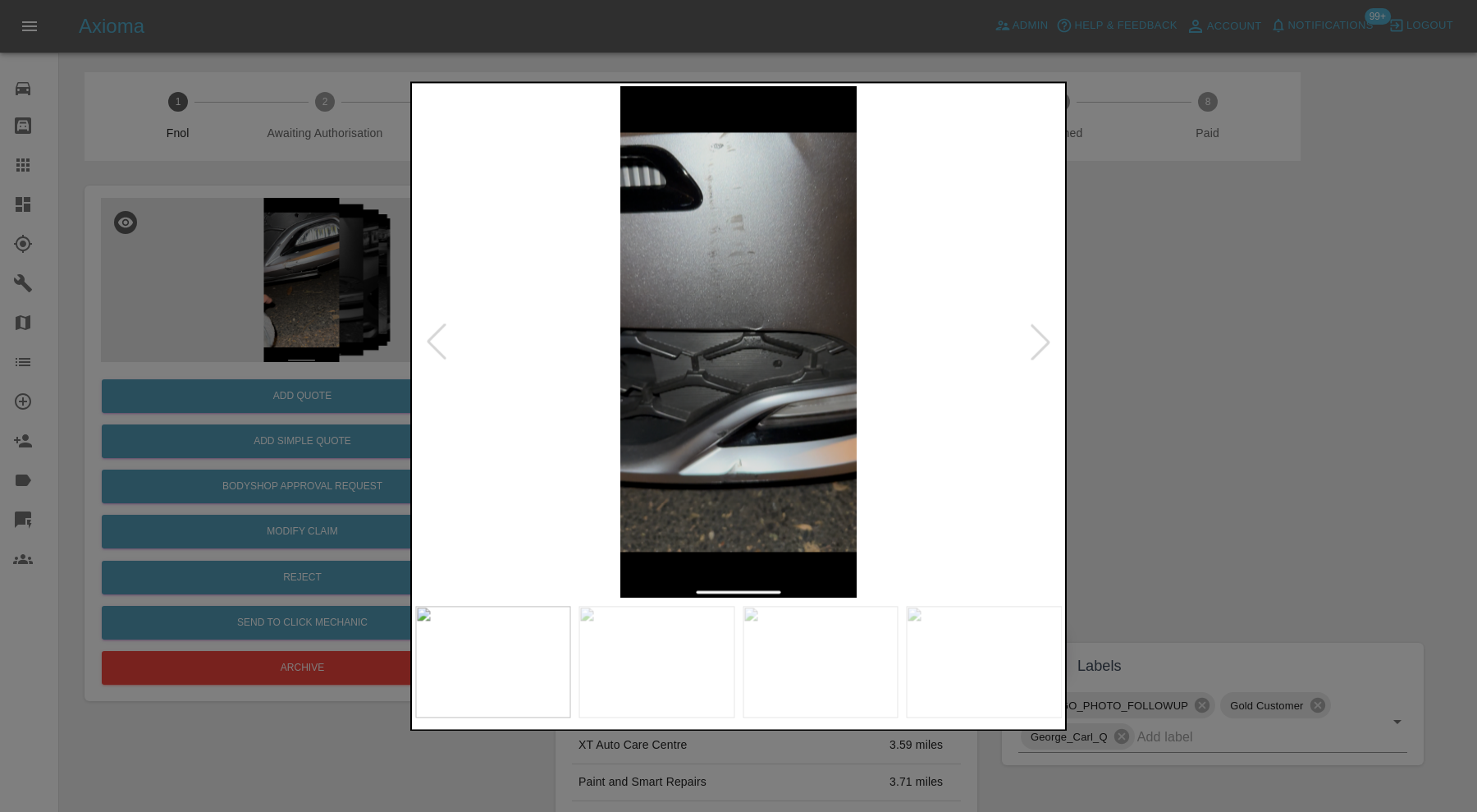
click at [434, 329] on div at bounding box center [436, 343] width 37 height 37
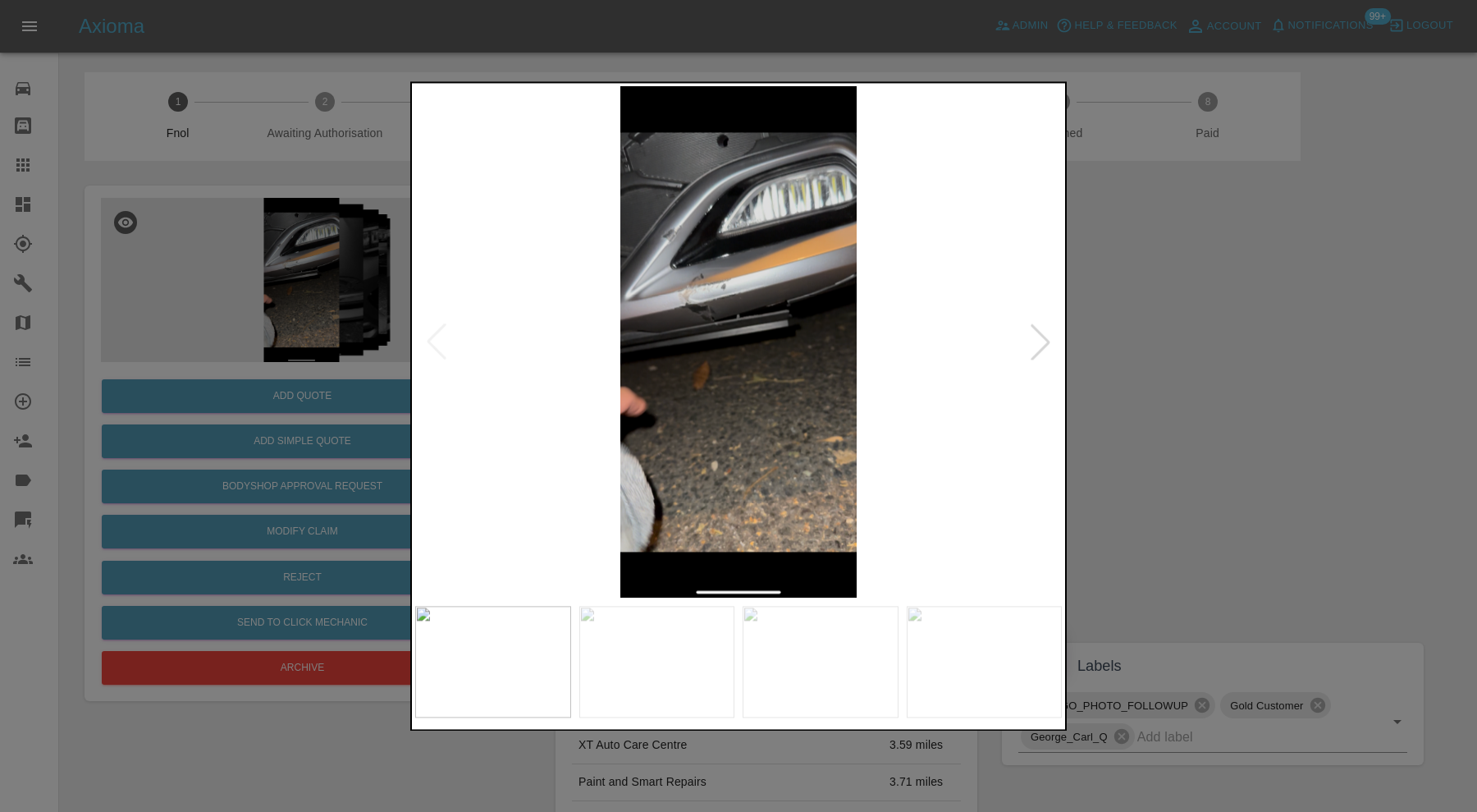
click at [1108, 356] on div at bounding box center [738, 406] width 1477 height 812
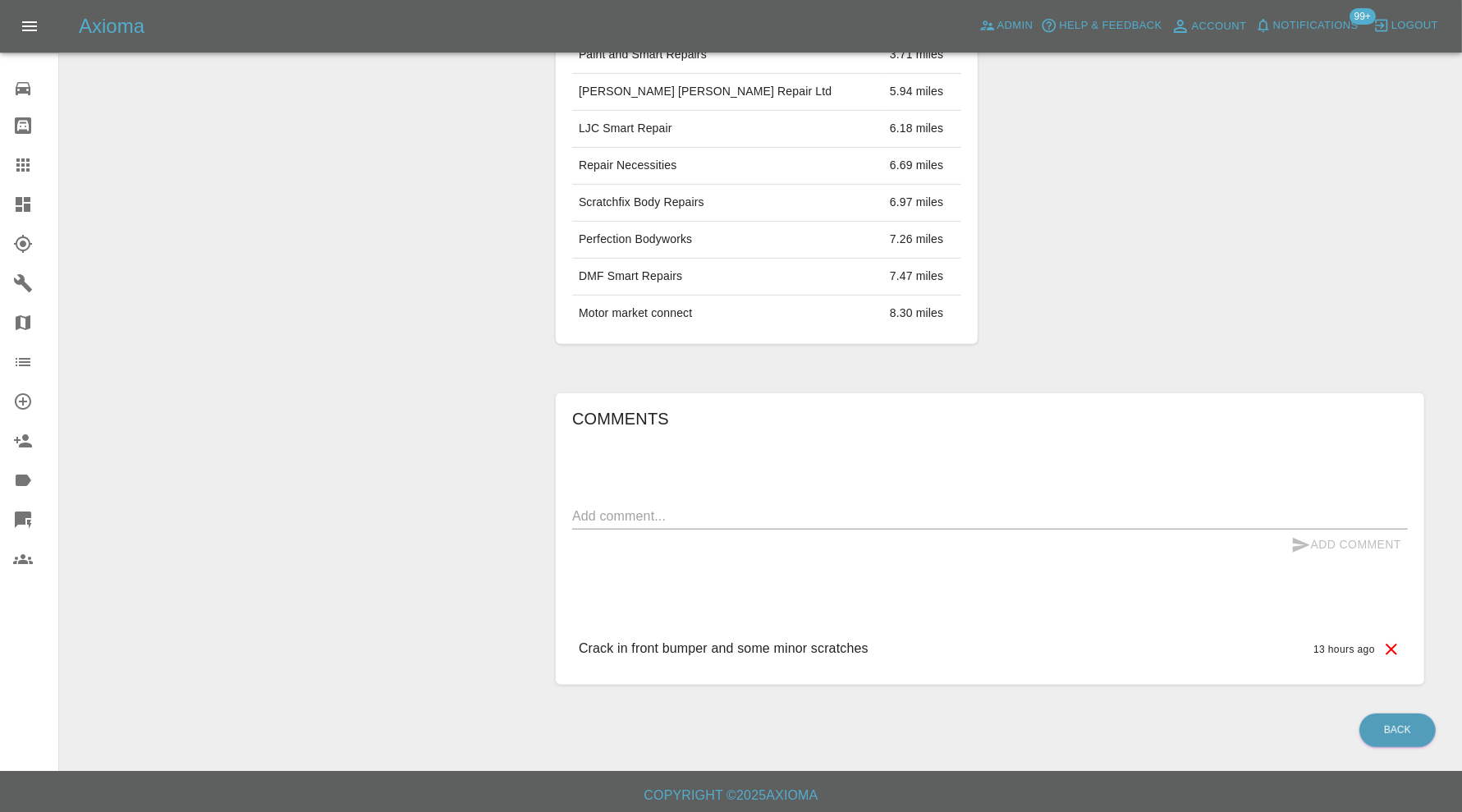
scroll to position [43, 0]
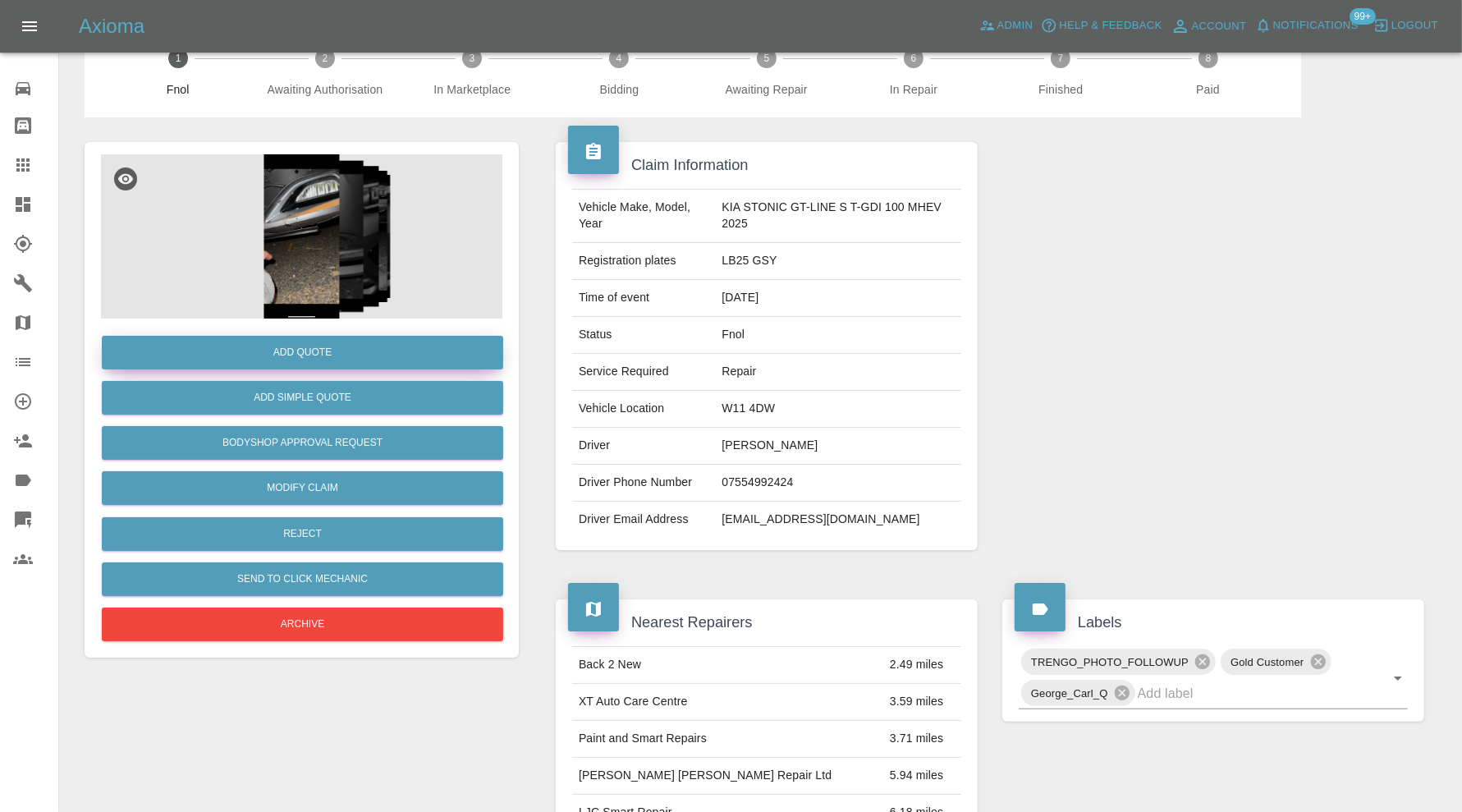
click at [334, 356] on button "Add Quote" at bounding box center [303, 352] width 402 height 34
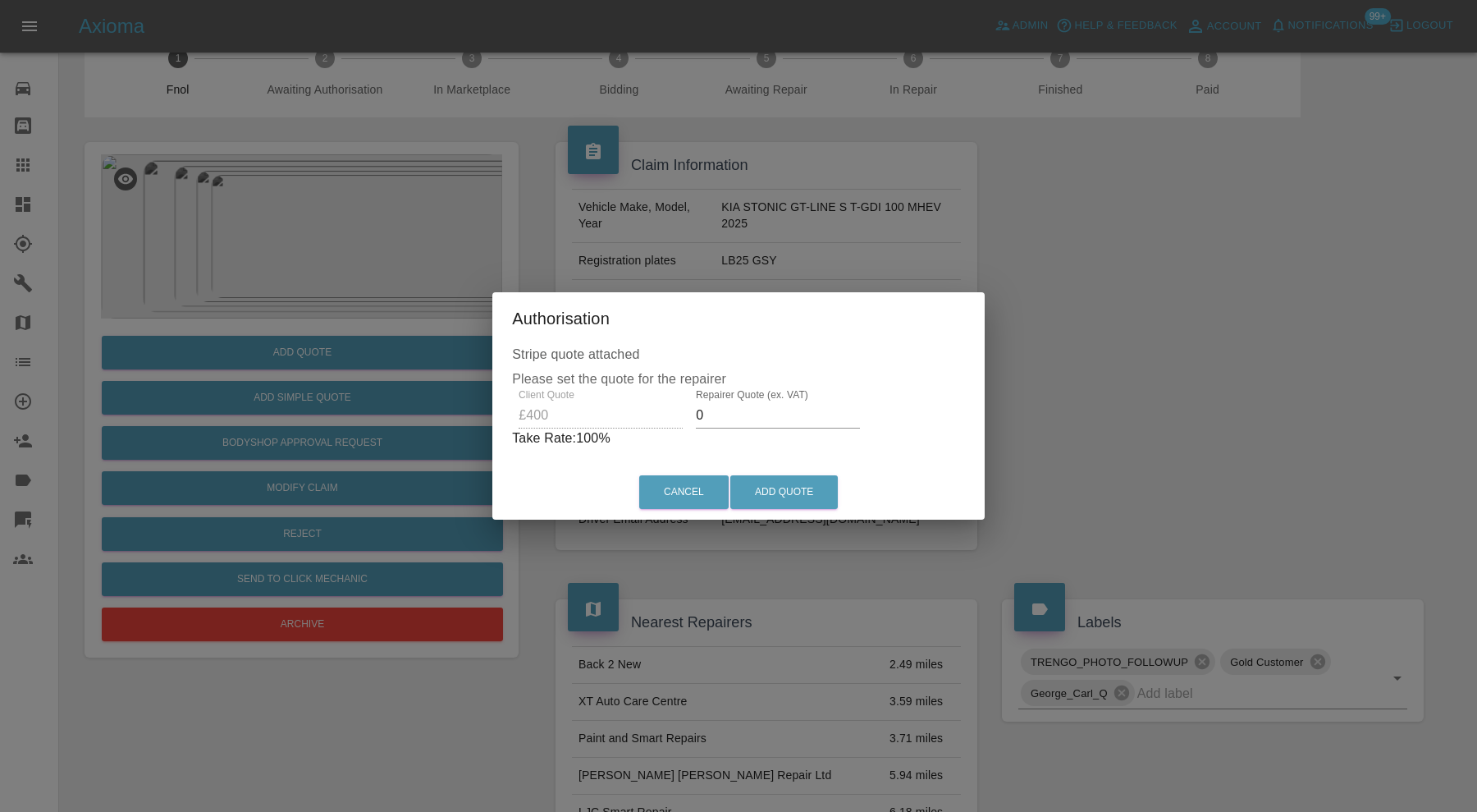
click at [788, 417] on input "0" at bounding box center [778, 416] width 164 height 26
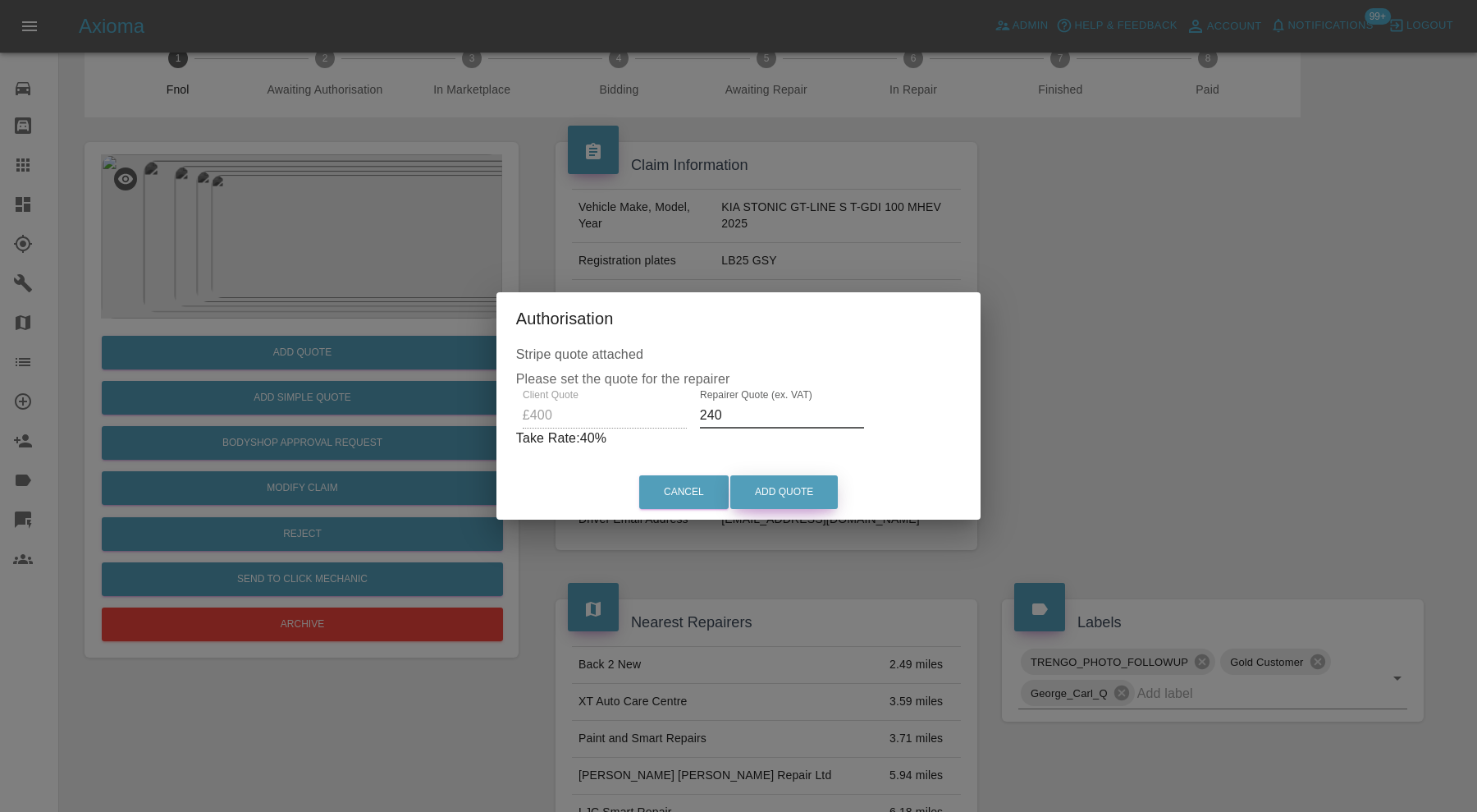
type input "240"
click at [788, 484] on button "Add Quote" at bounding box center [784, 492] width 108 height 34
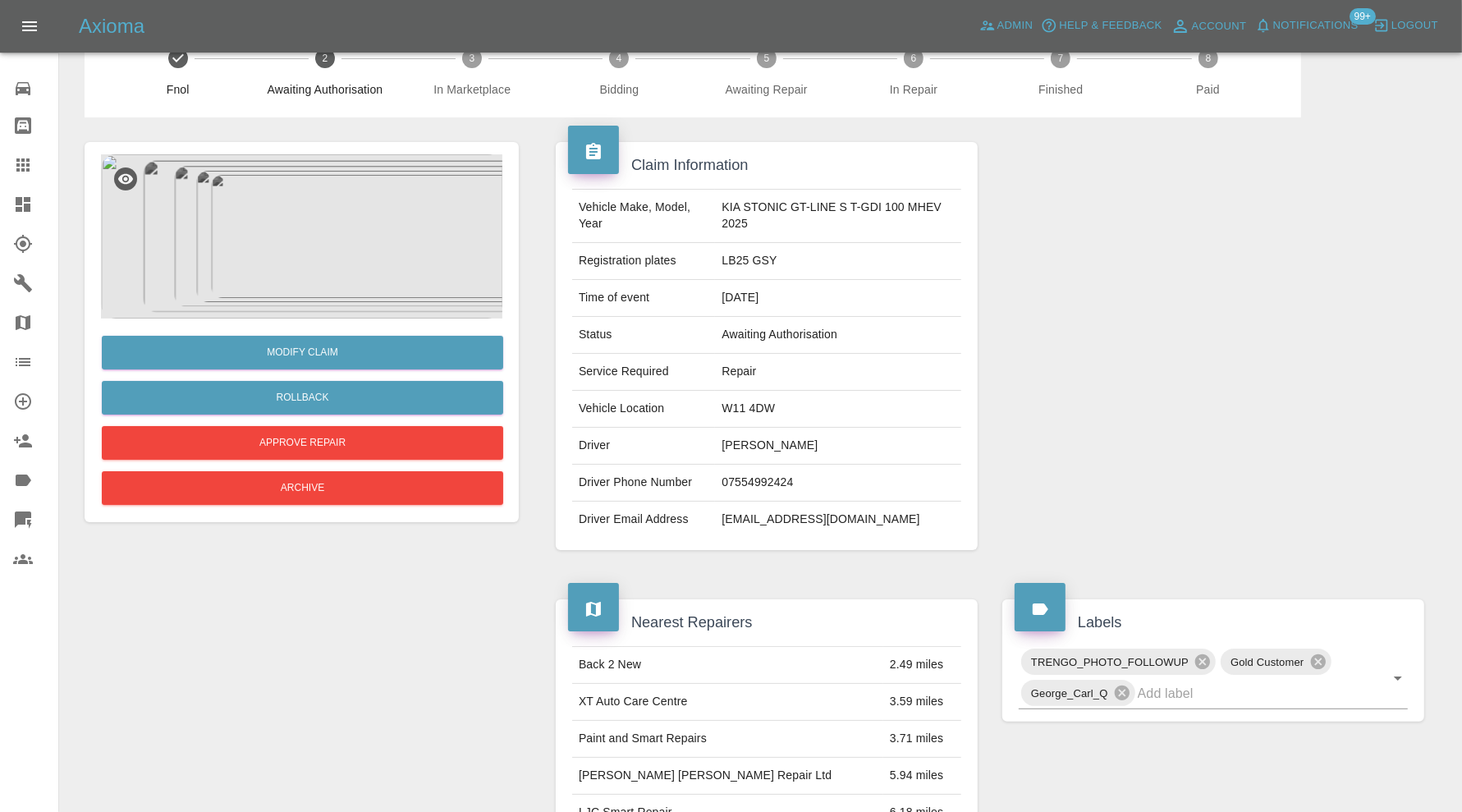
scroll to position [0, 0]
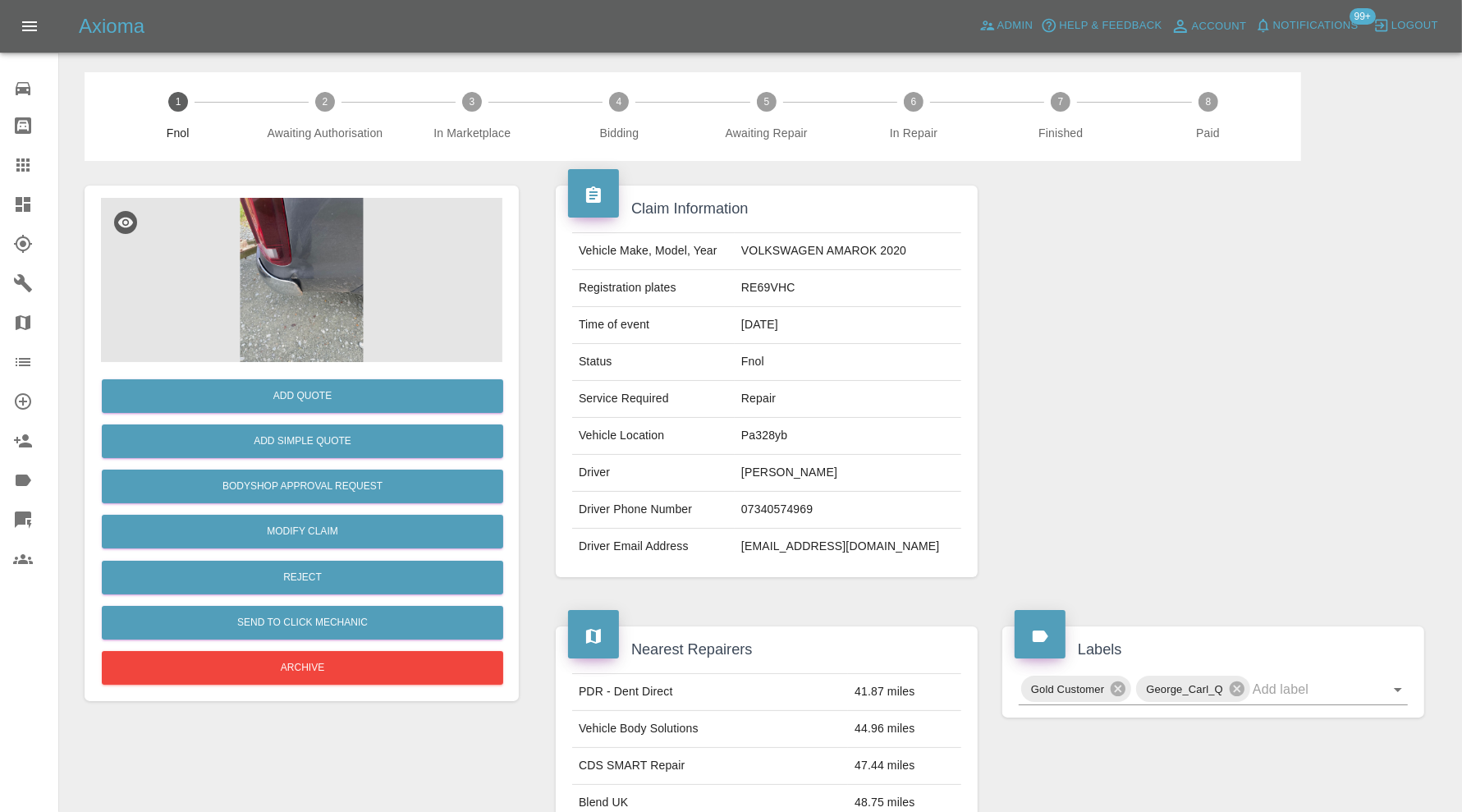
click at [351, 244] on img at bounding box center [302, 280] width 402 height 164
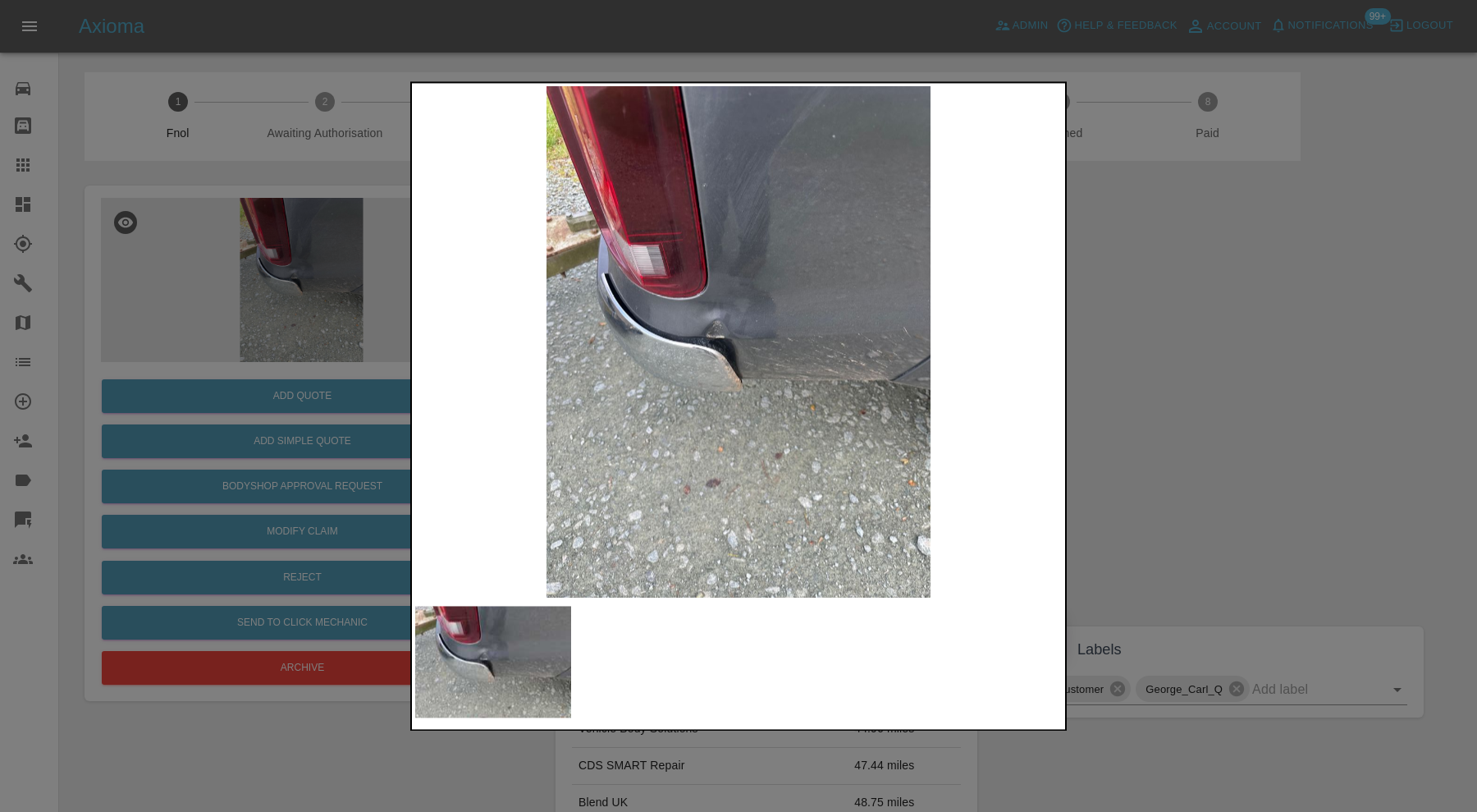
click at [1114, 393] on div at bounding box center [738, 406] width 1477 height 812
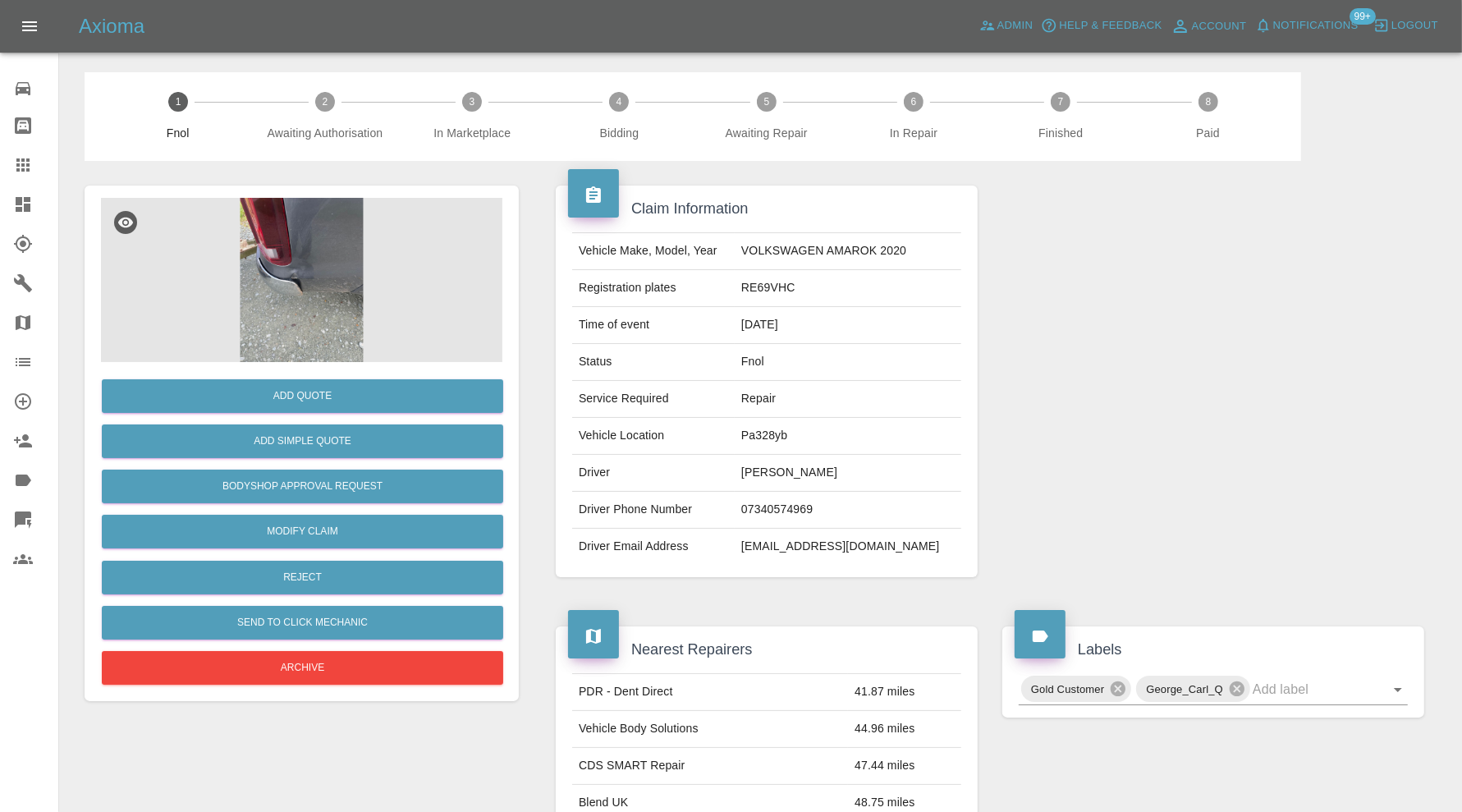
click at [337, 289] on img at bounding box center [302, 280] width 402 height 164
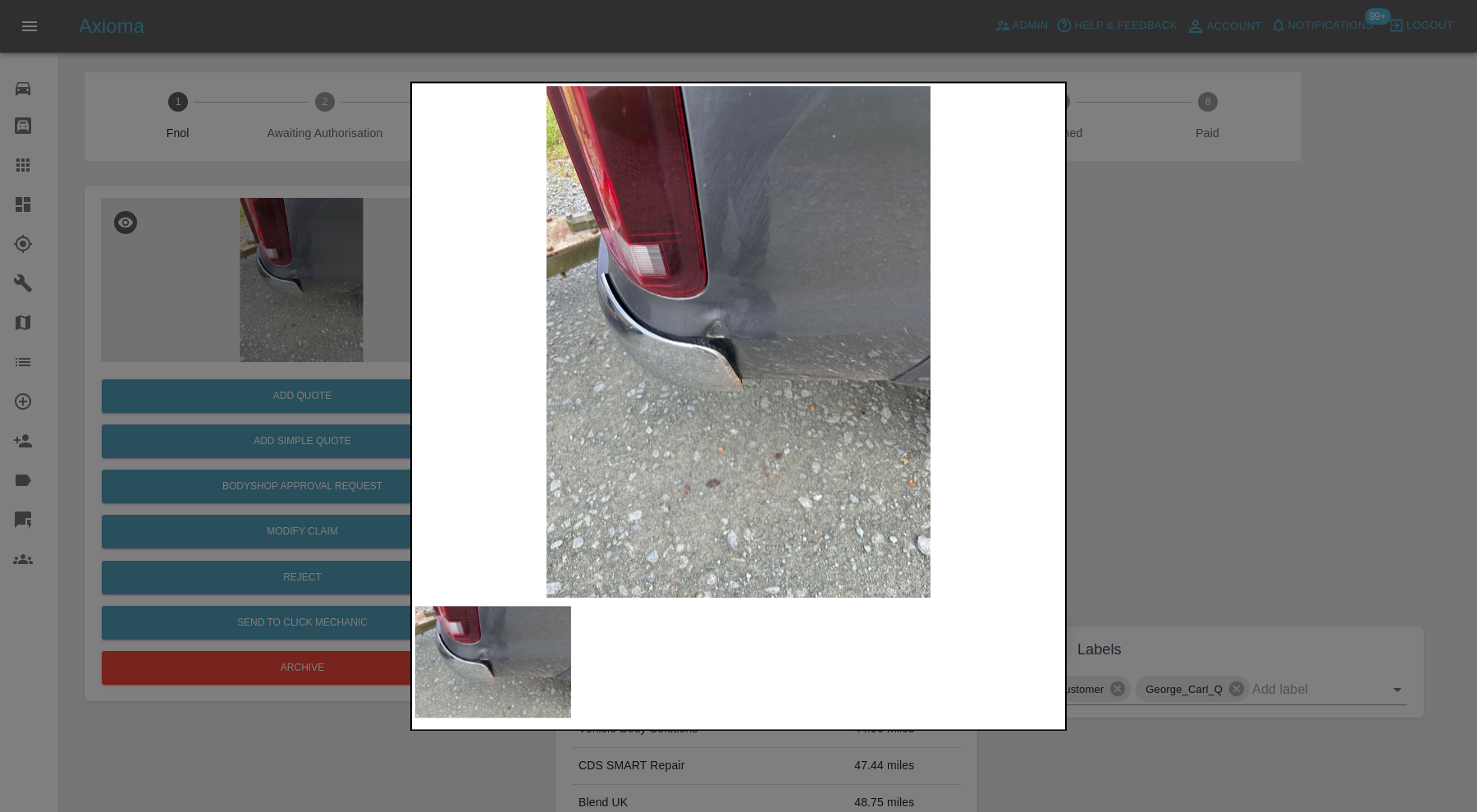
click at [1121, 336] on div at bounding box center [738, 406] width 1477 height 812
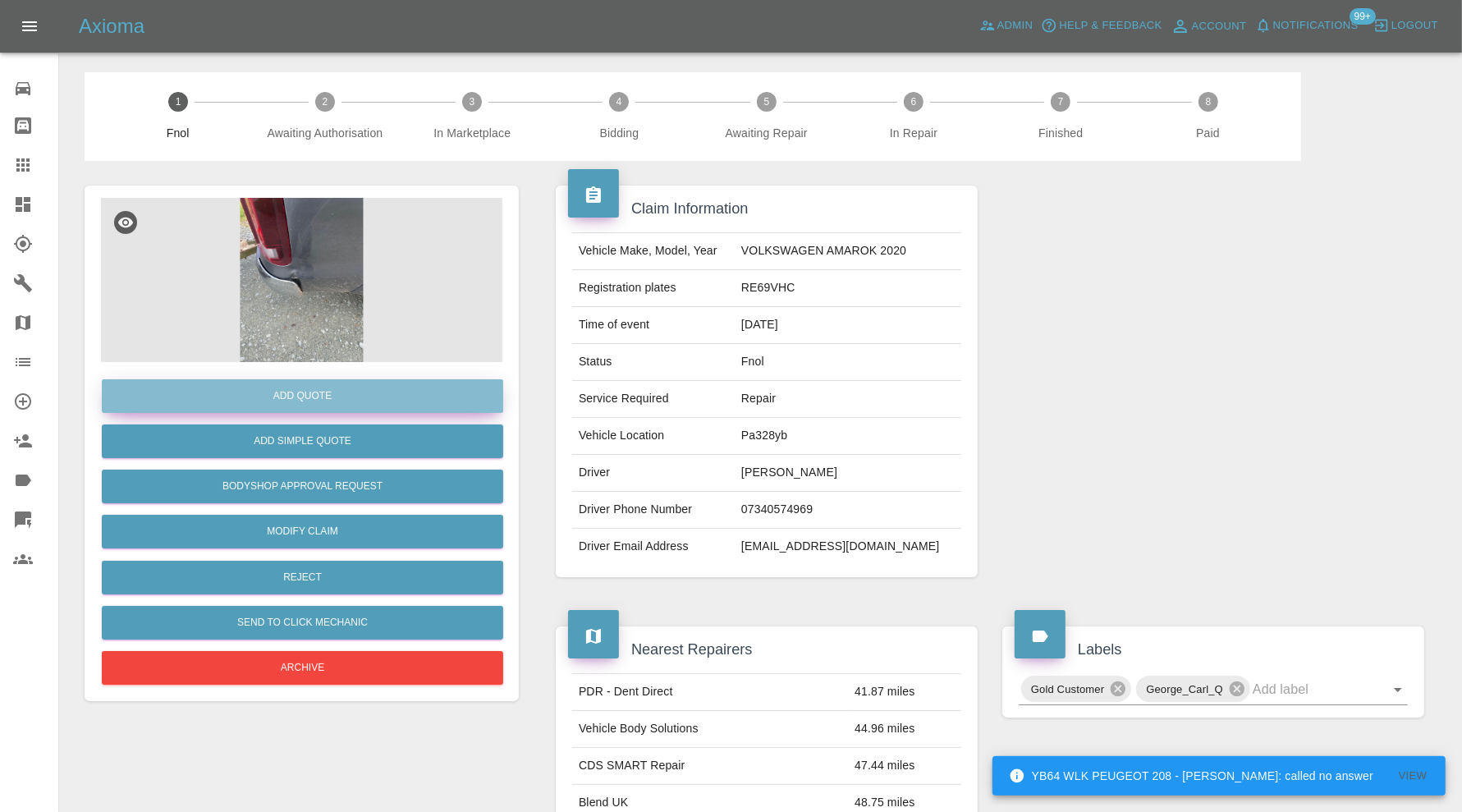
click at [292, 392] on button "Add Quote" at bounding box center [303, 396] width 402 height 34
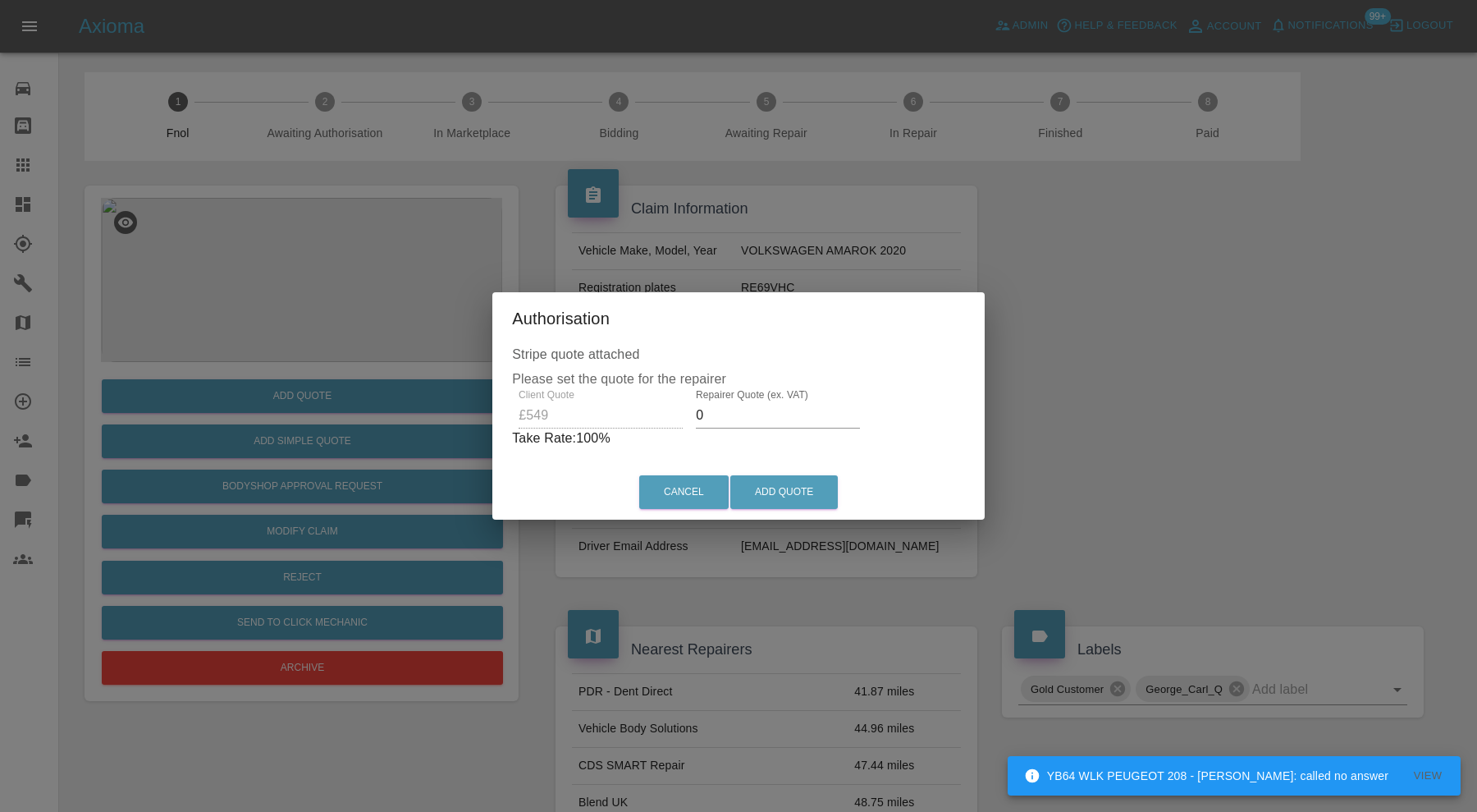
click at [773, 422] on input "0" at bounding box center [778, 416] width 164 height 26
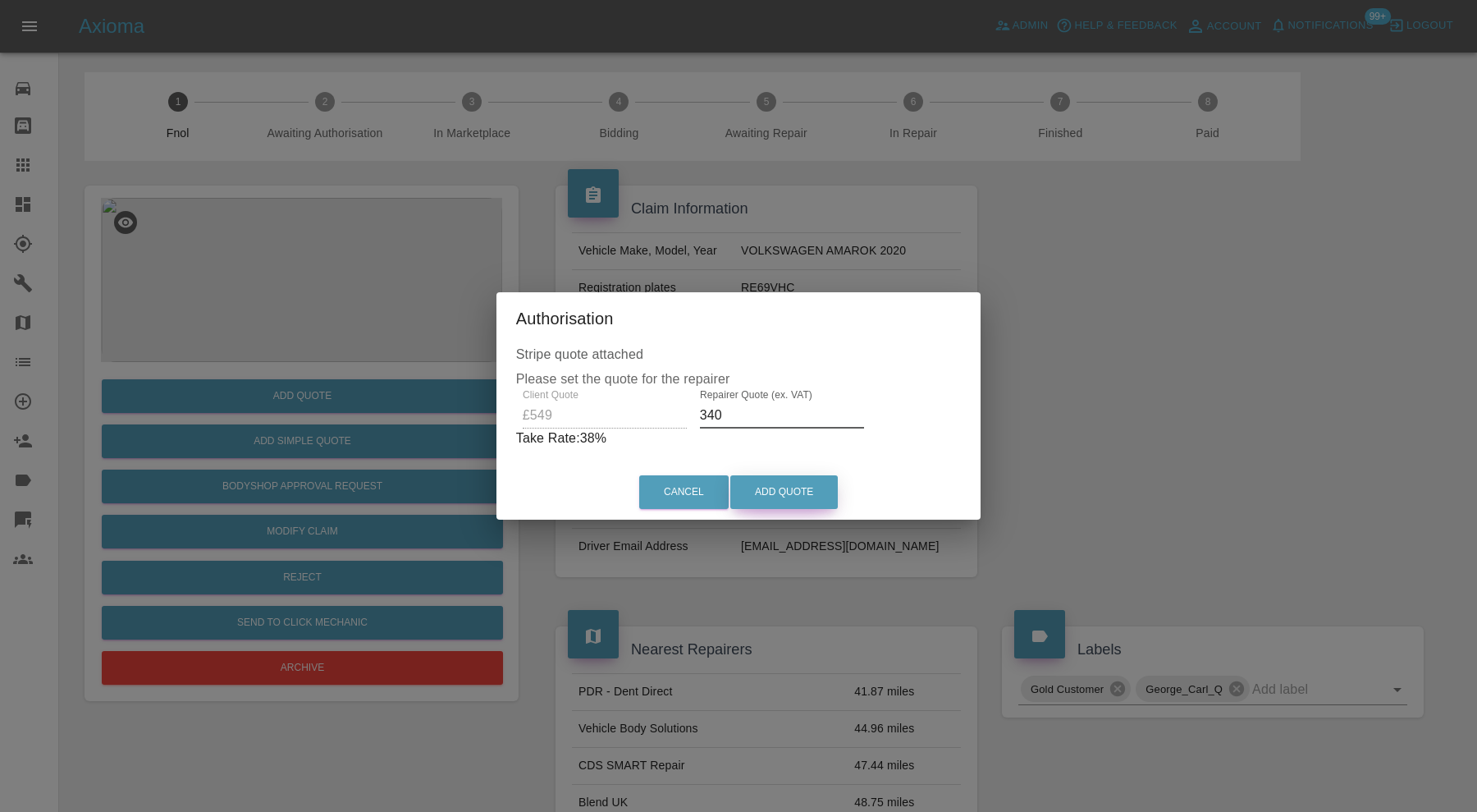
type input "340"
click at [785, 492] on button "Add Quote" at bounding box center [784, 492] width 108 height 34
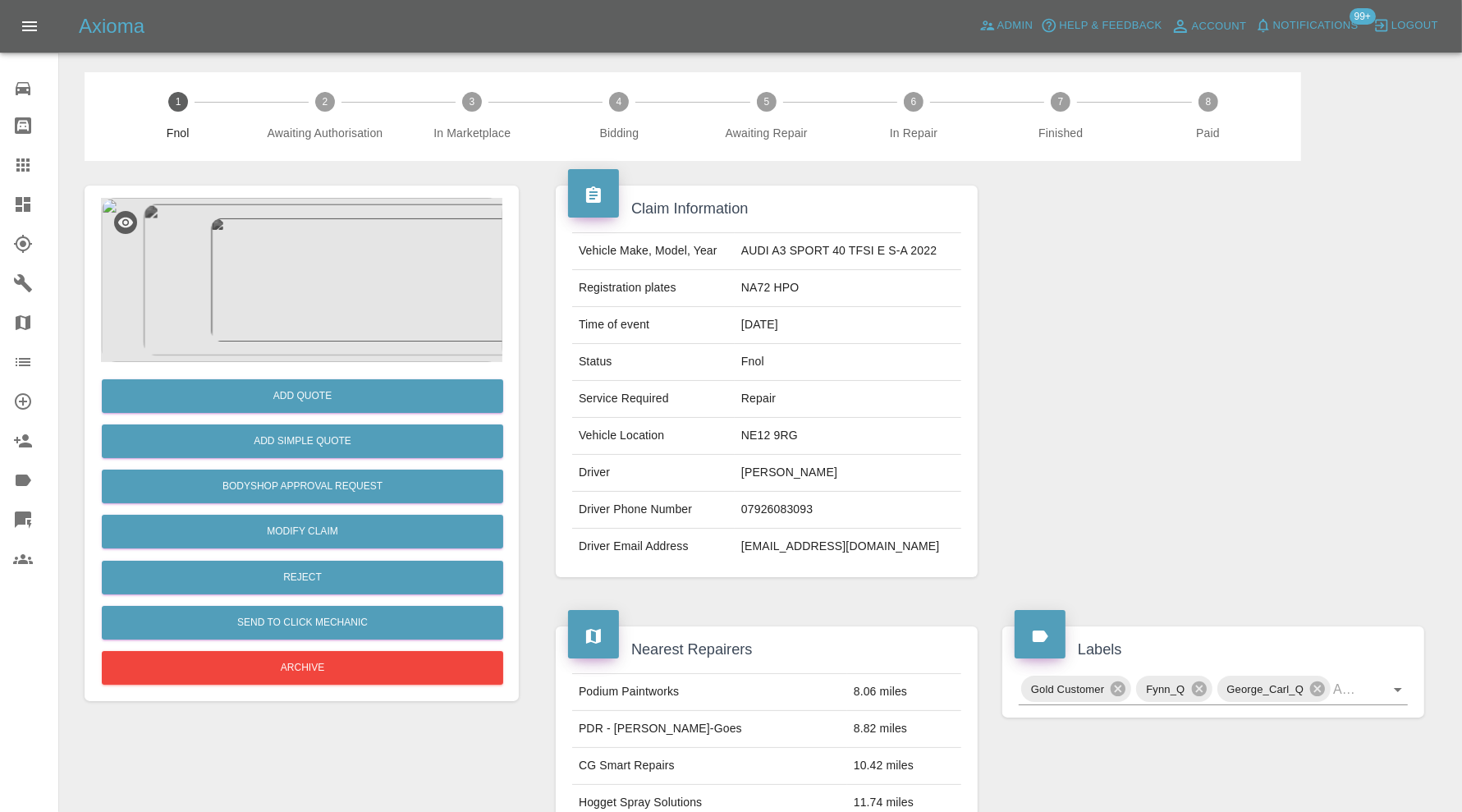
click at [314, 292] on img at bounding box center [302, 280] width 402 height 164
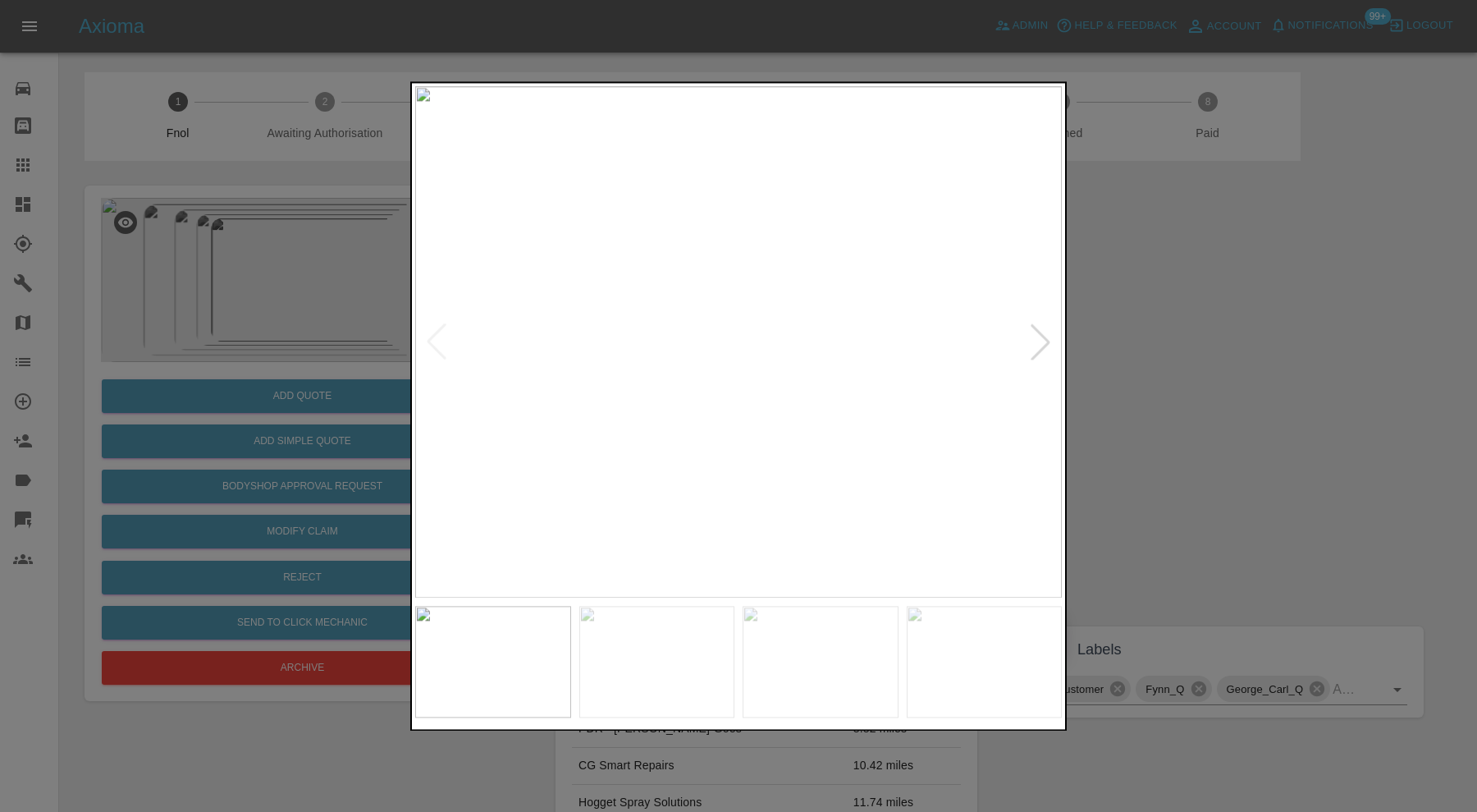
click at [1039, 352] on div at bounding box center [1041, 343] width 37 height 37
click at [1041, 350] on div at bounding box center [1041, 343] width 37 height 37
click at [1043, 347] on div at bounding box center [1041, 343] width 37 height 37
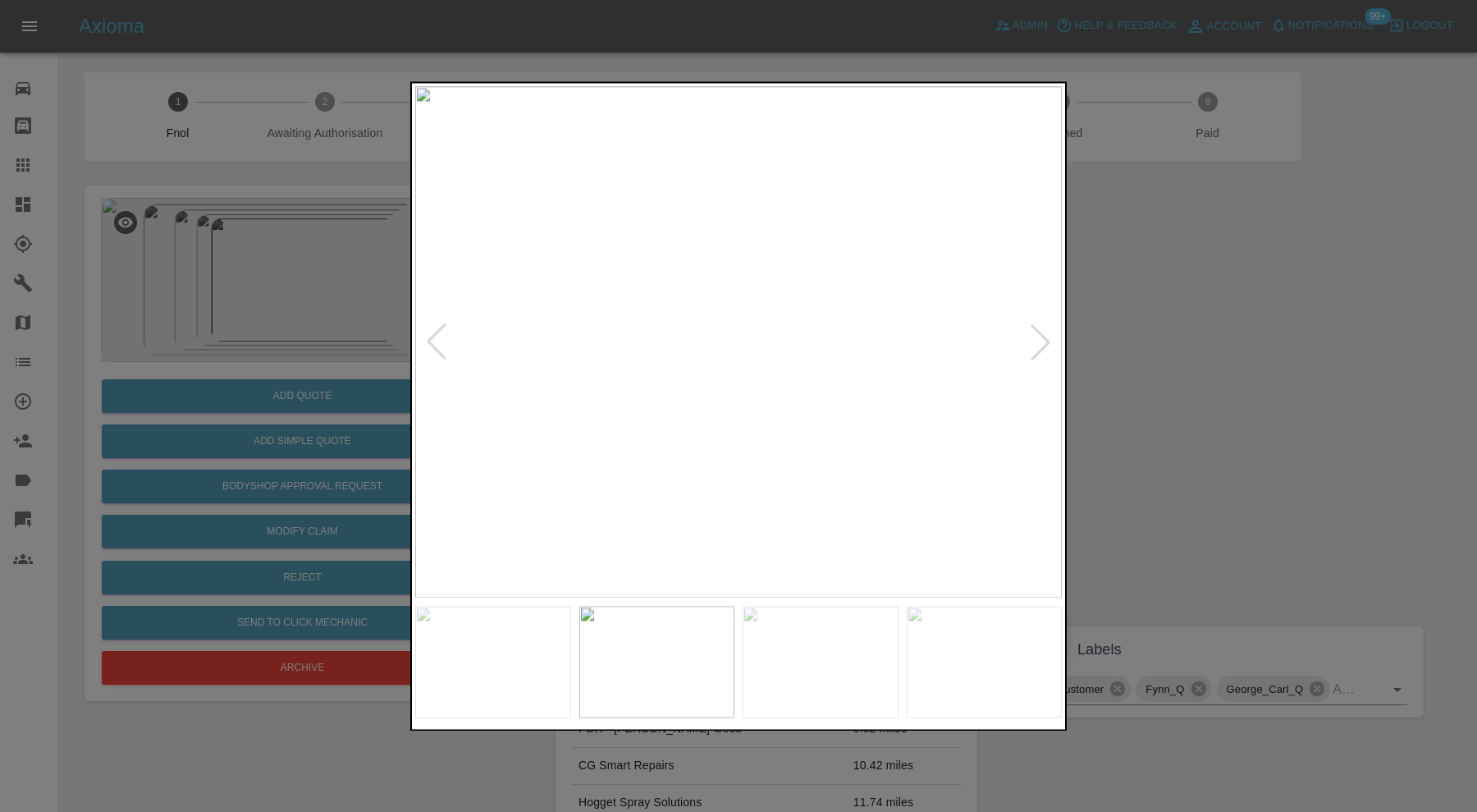
click at [1043, 347] on div at bounding box center [1041, 343] width 37 height 37
click at [1043, 347] on img at bounding box center [739, 342] width 647 height 511
click at [1102, 348] on div at bounding box center [738, 406] width 1477 height 812
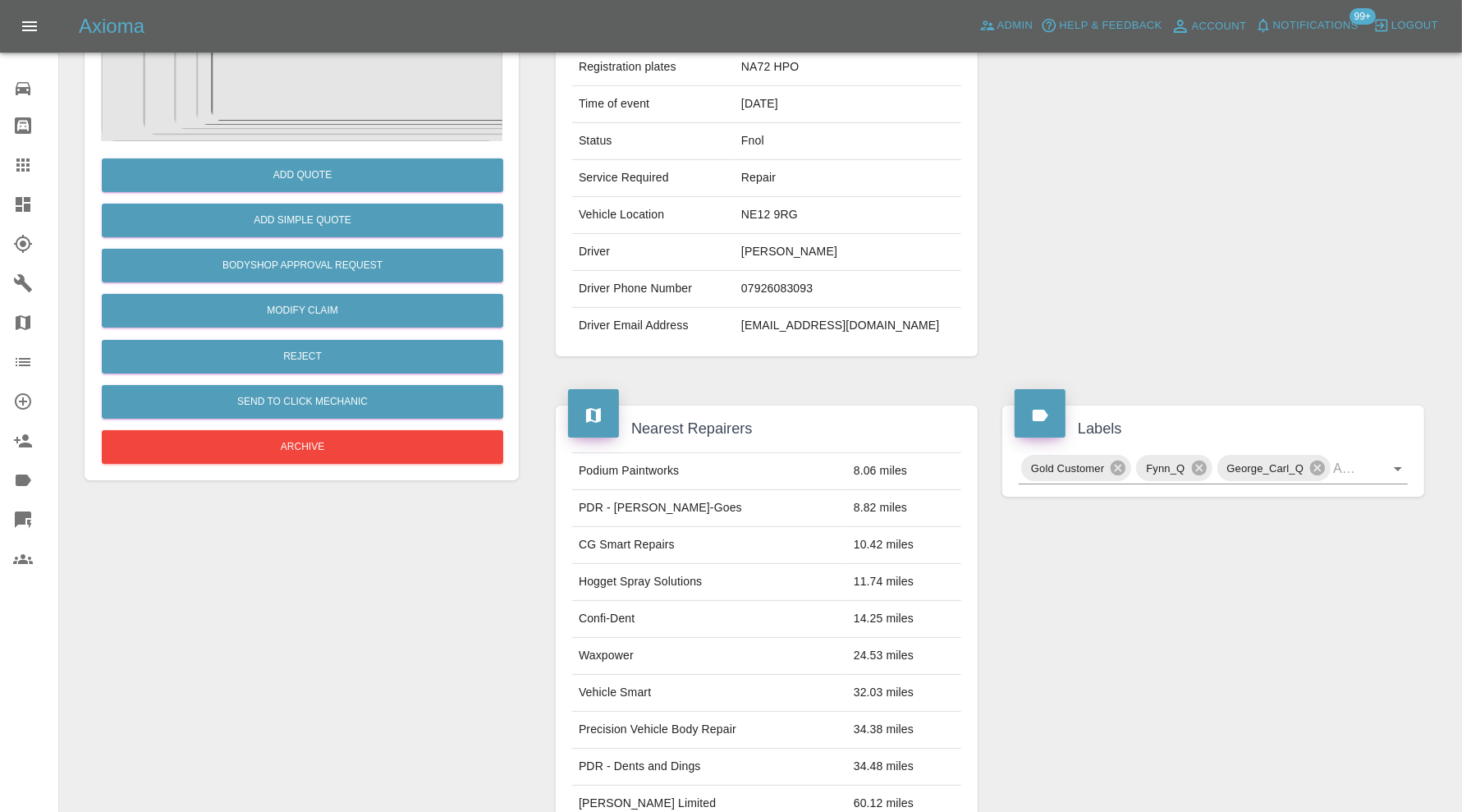
scroll to position [84, 0]
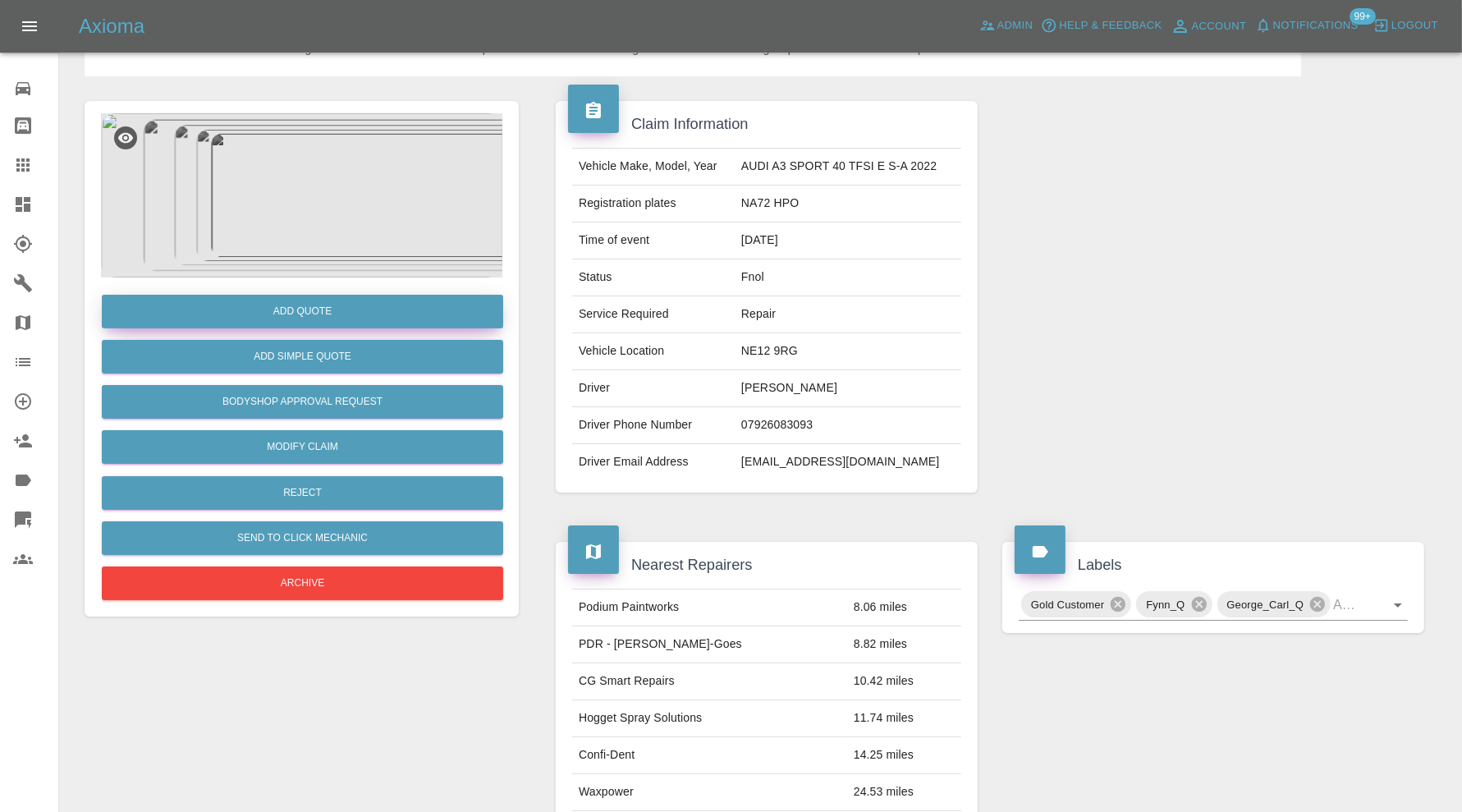
click at [356, 312] on button "Add Quote" at bounding box center [303, 311] width 402 height 34
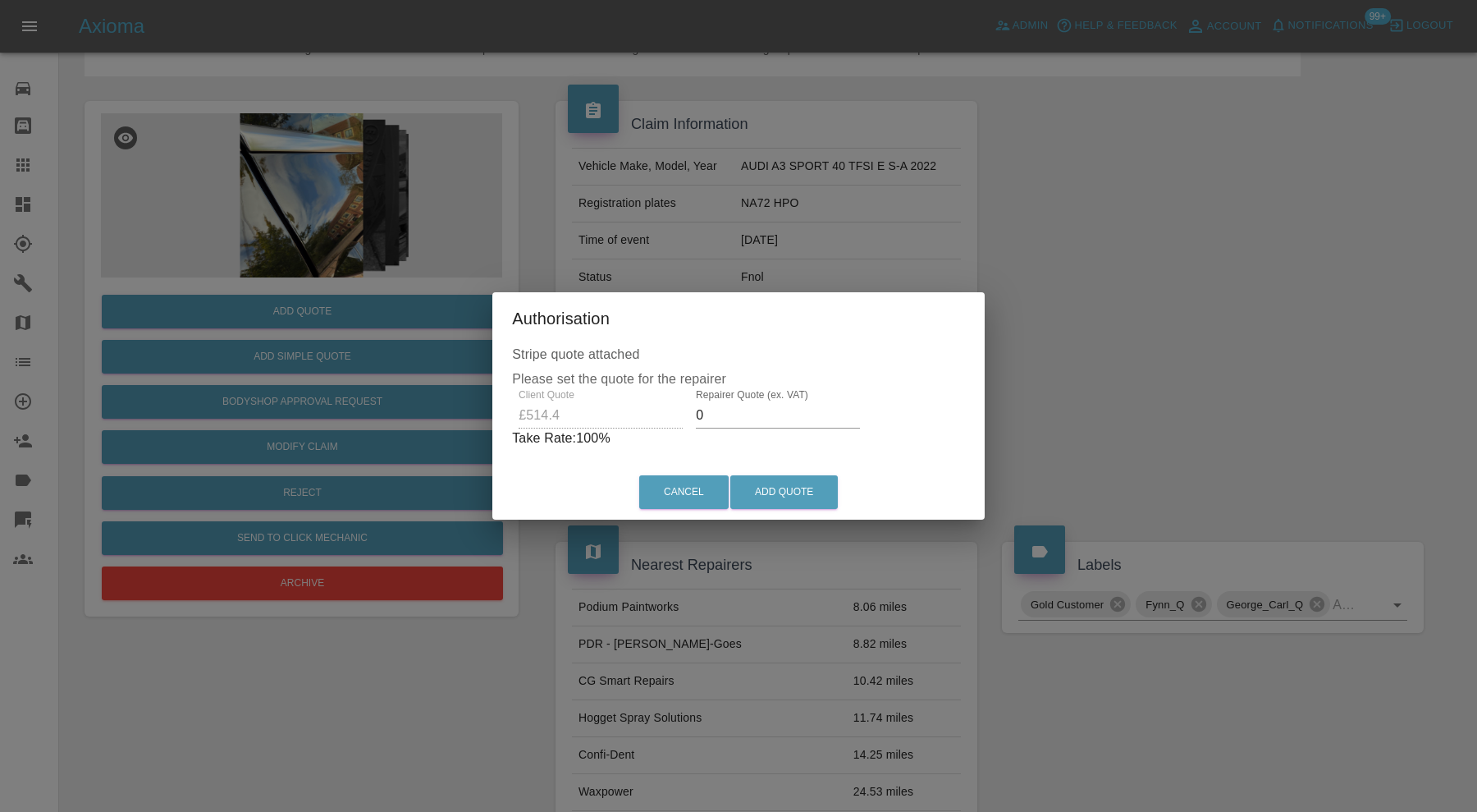
click at [736, 416] on input "0" at bounding box center [778, 416] width 164 height 26
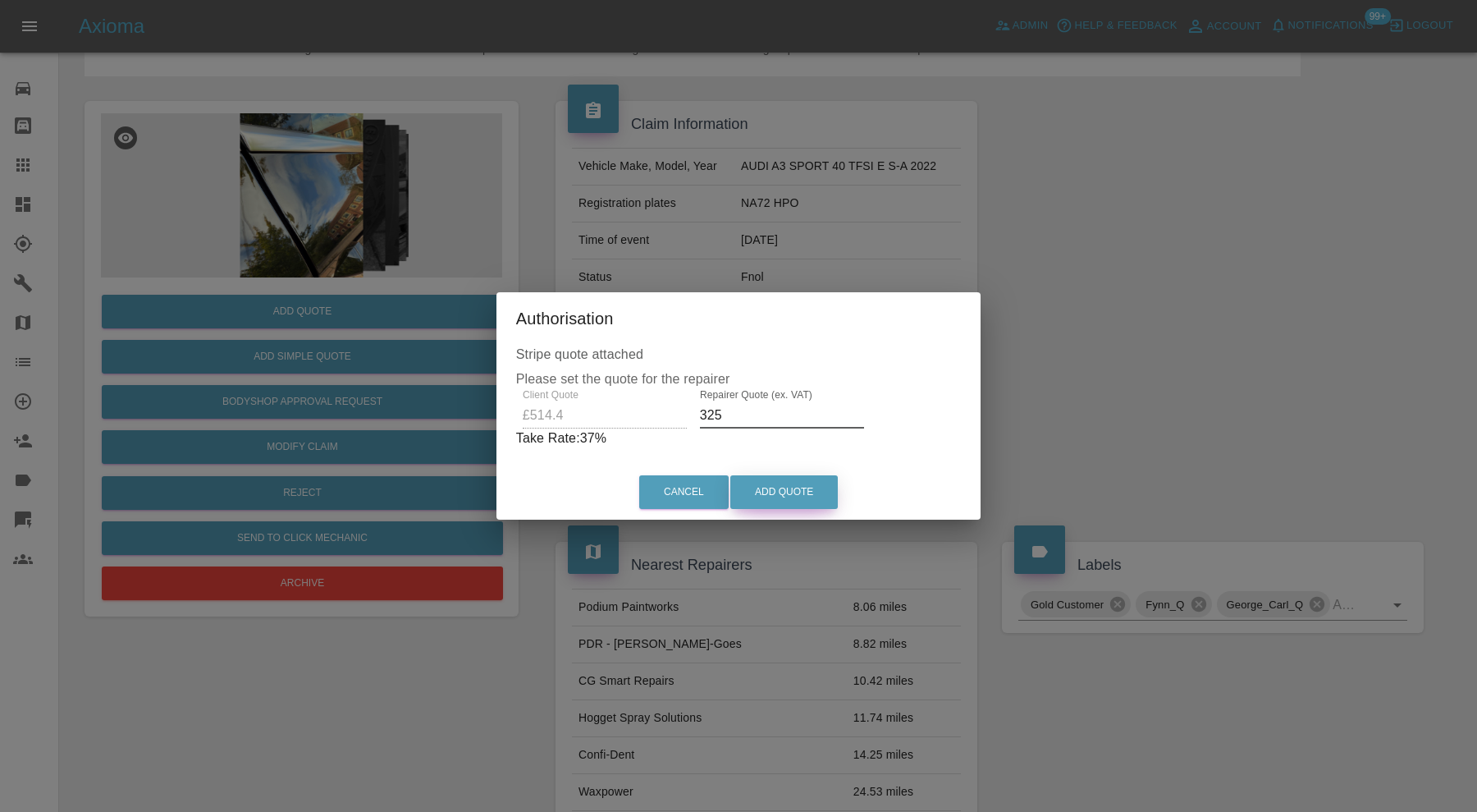
type input "325"
click at [802, 495] on button "Add Quote" at bounding box center [784, 492] width 108 height 34
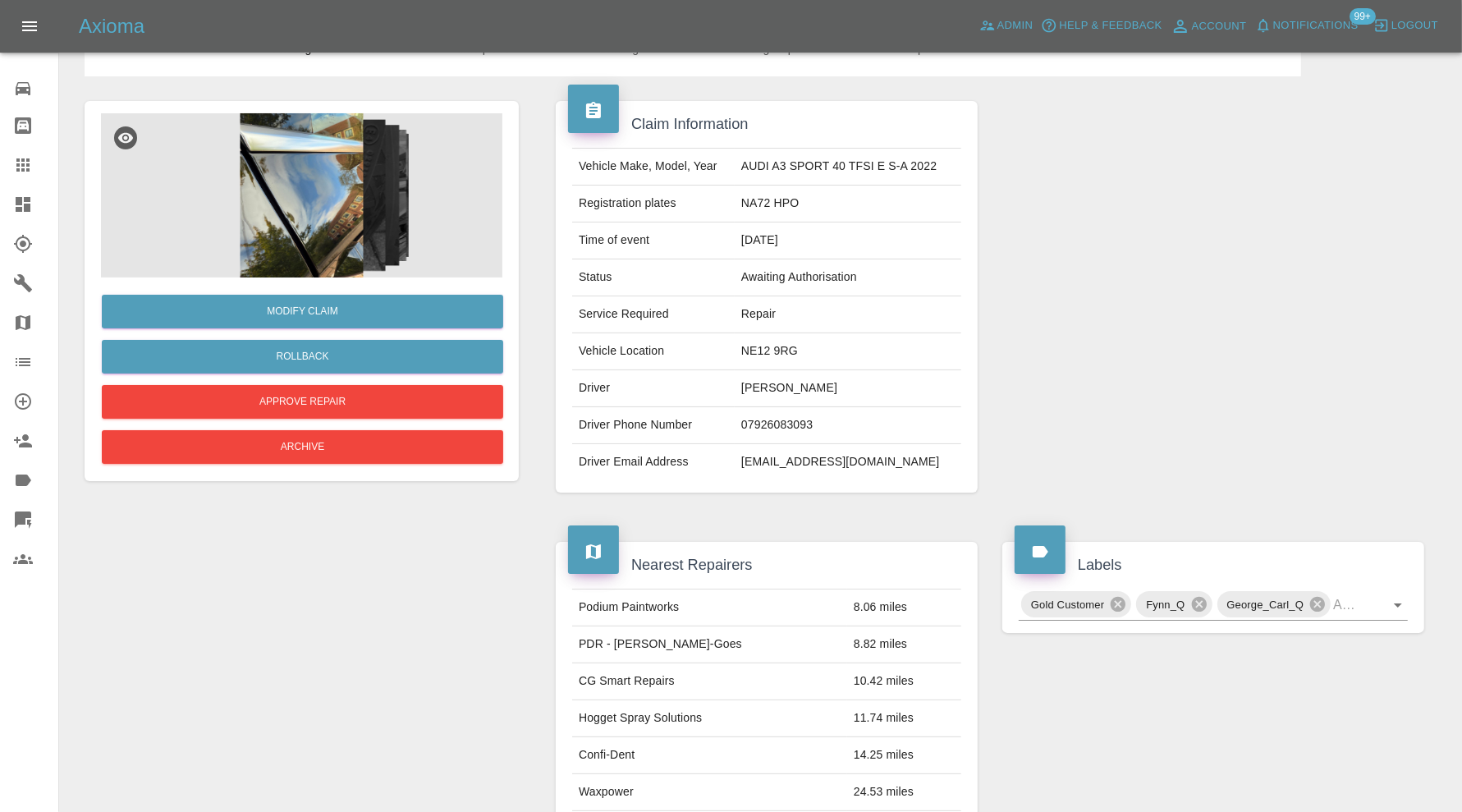
scroll to position [0, 0]
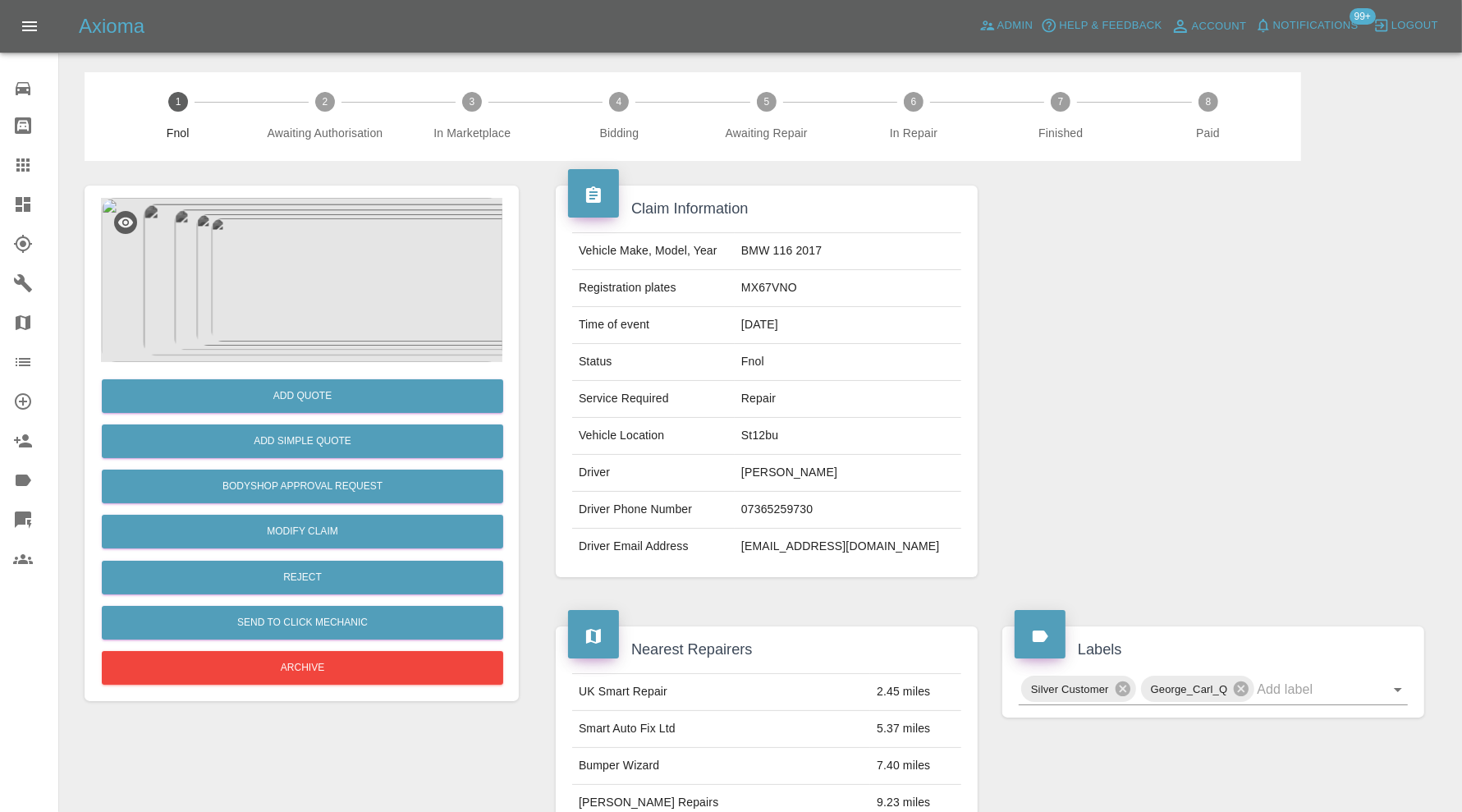
click at [321, 328] on img at bounding box center [302, 280] width 402 height 164
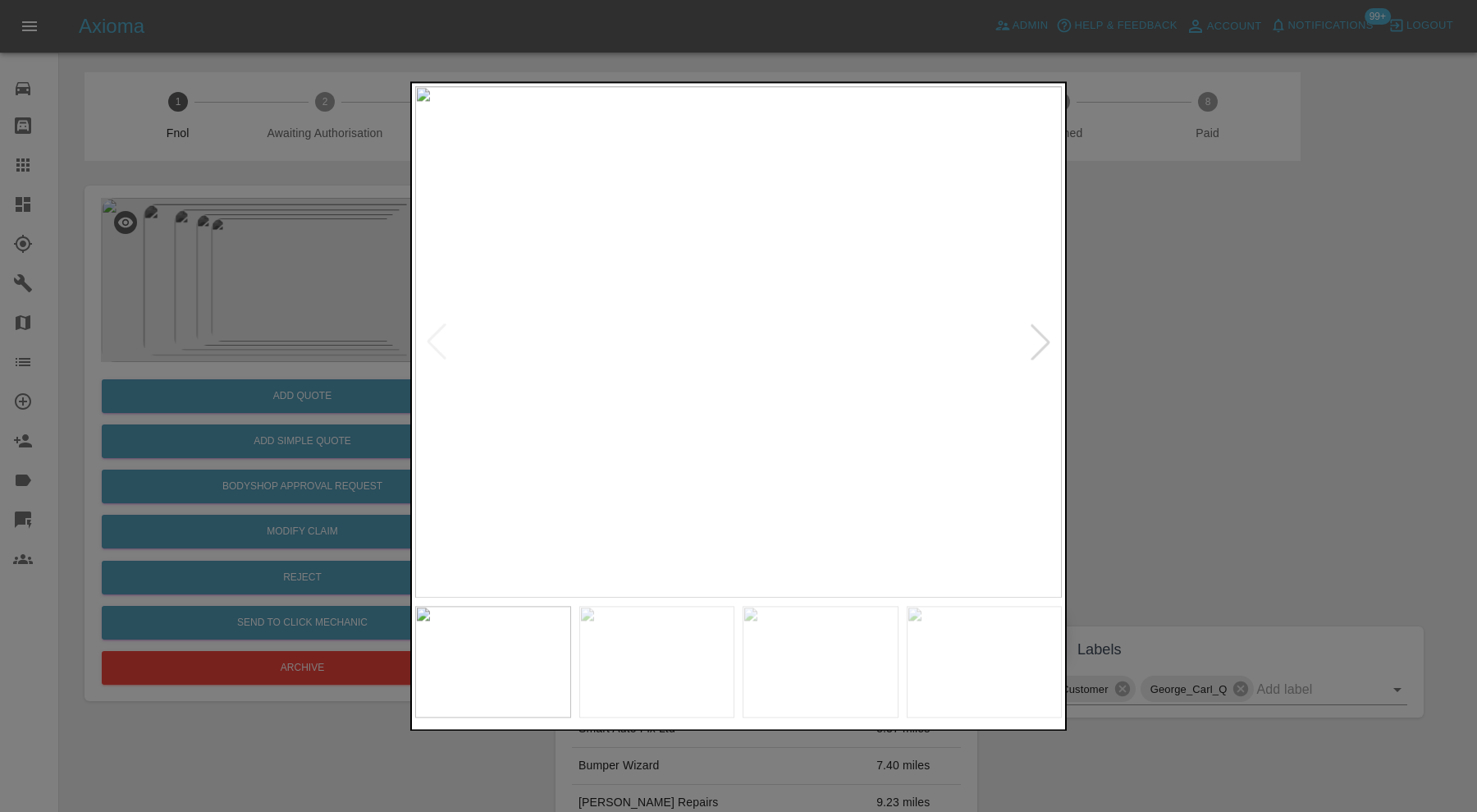
click at [1039, 339] on div at bounding box center [1041, 343] width 37 height 37
click at [1039, 343] on div at bounding box center [1041, 343] width 37 height 37
click at [1039, 343] on img at bounding box center [739, 342] width 647 height 511
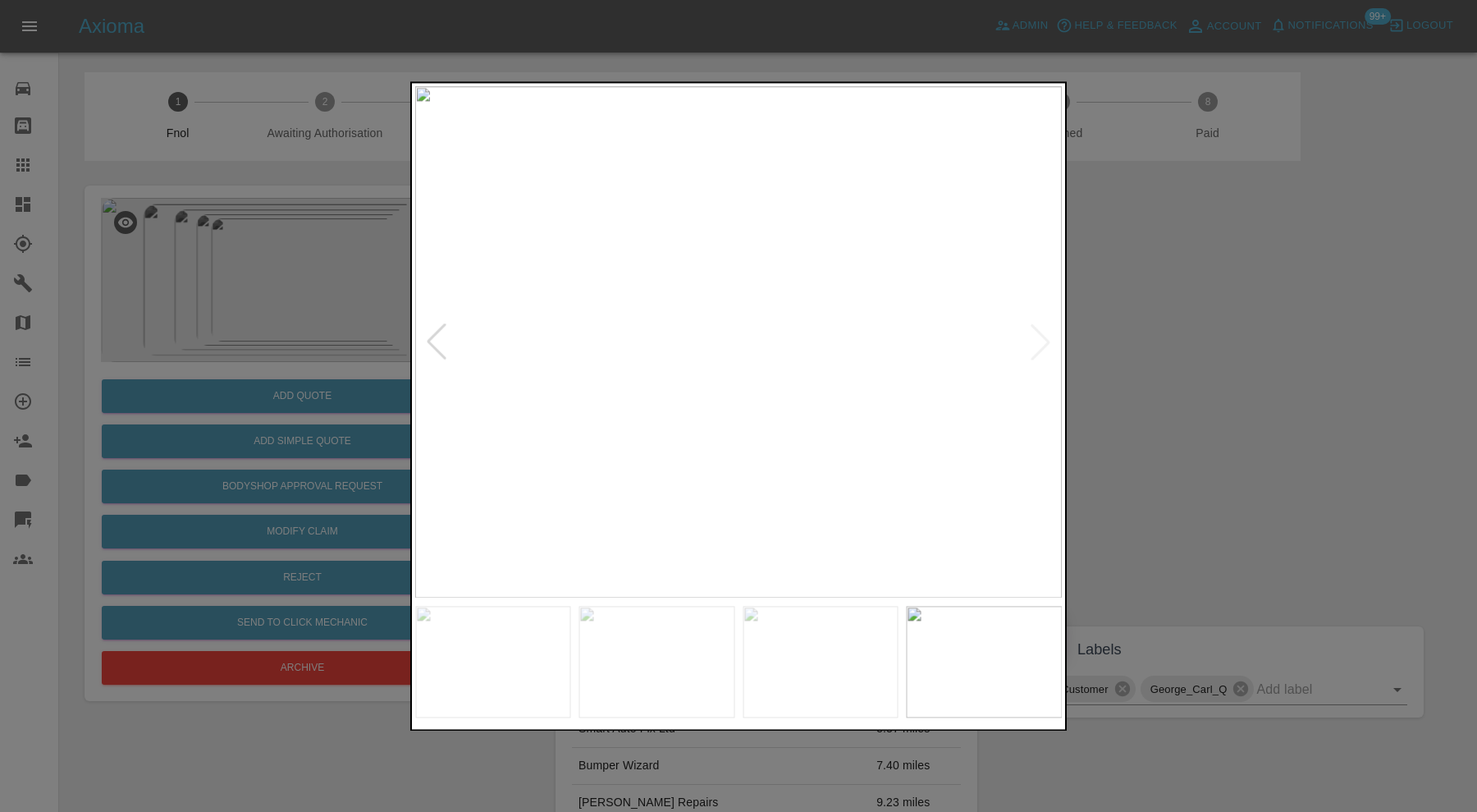
click at [1190, 343] on div at bounding box center [738, 406] width 1477 height 812
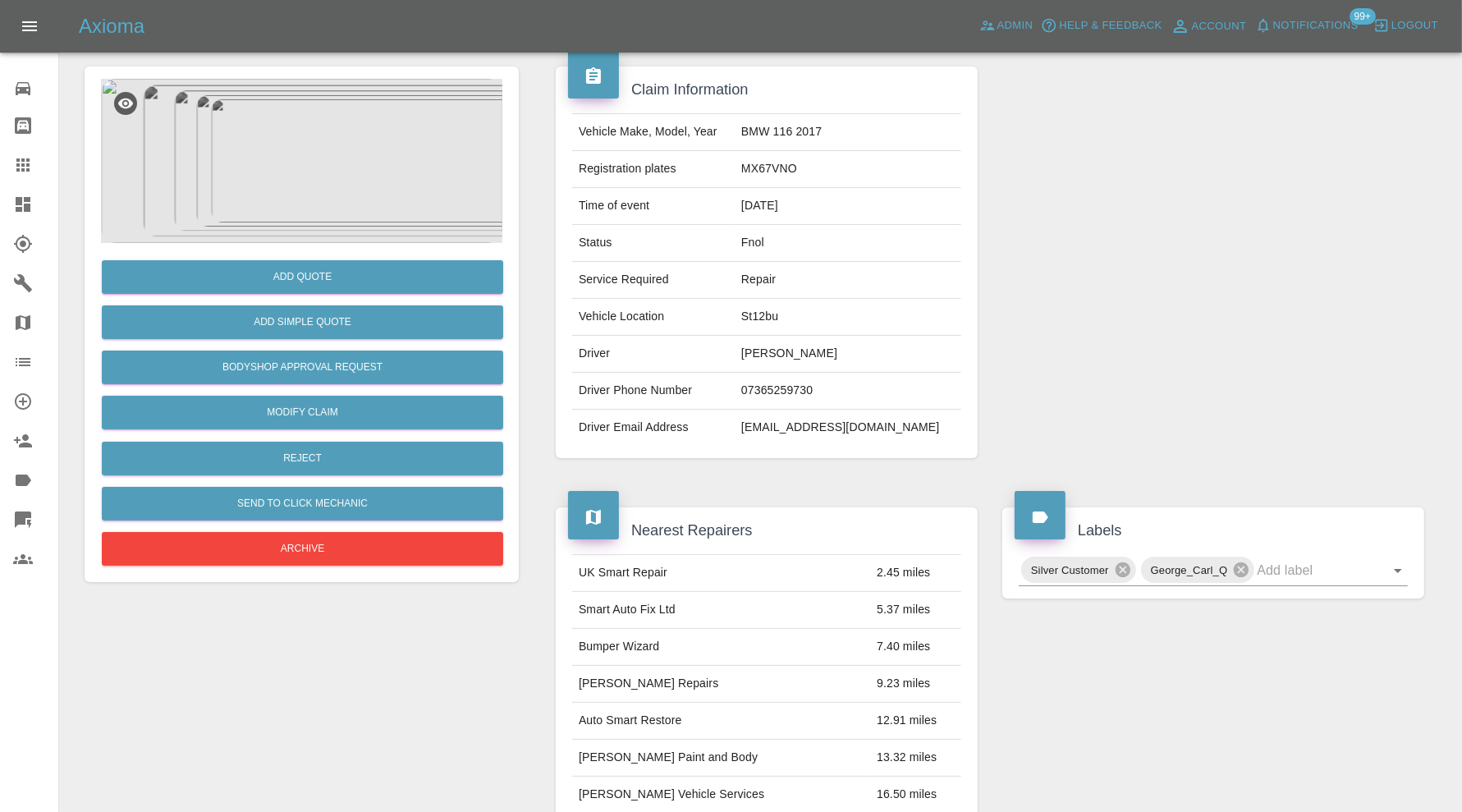
scroll to position [27, 0]
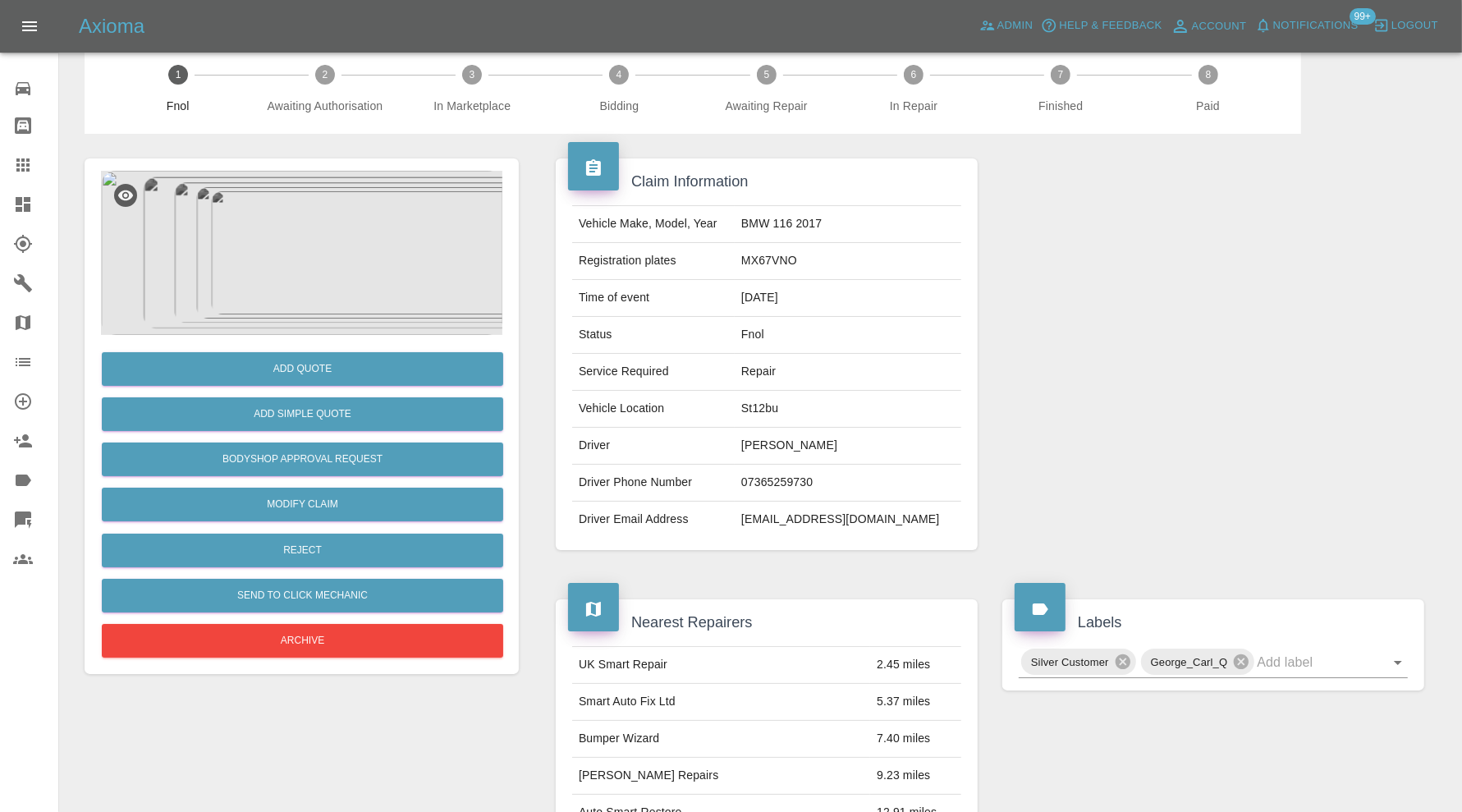
click at [275, 275] on img at bounding box center [302, 252] width 402 height 164
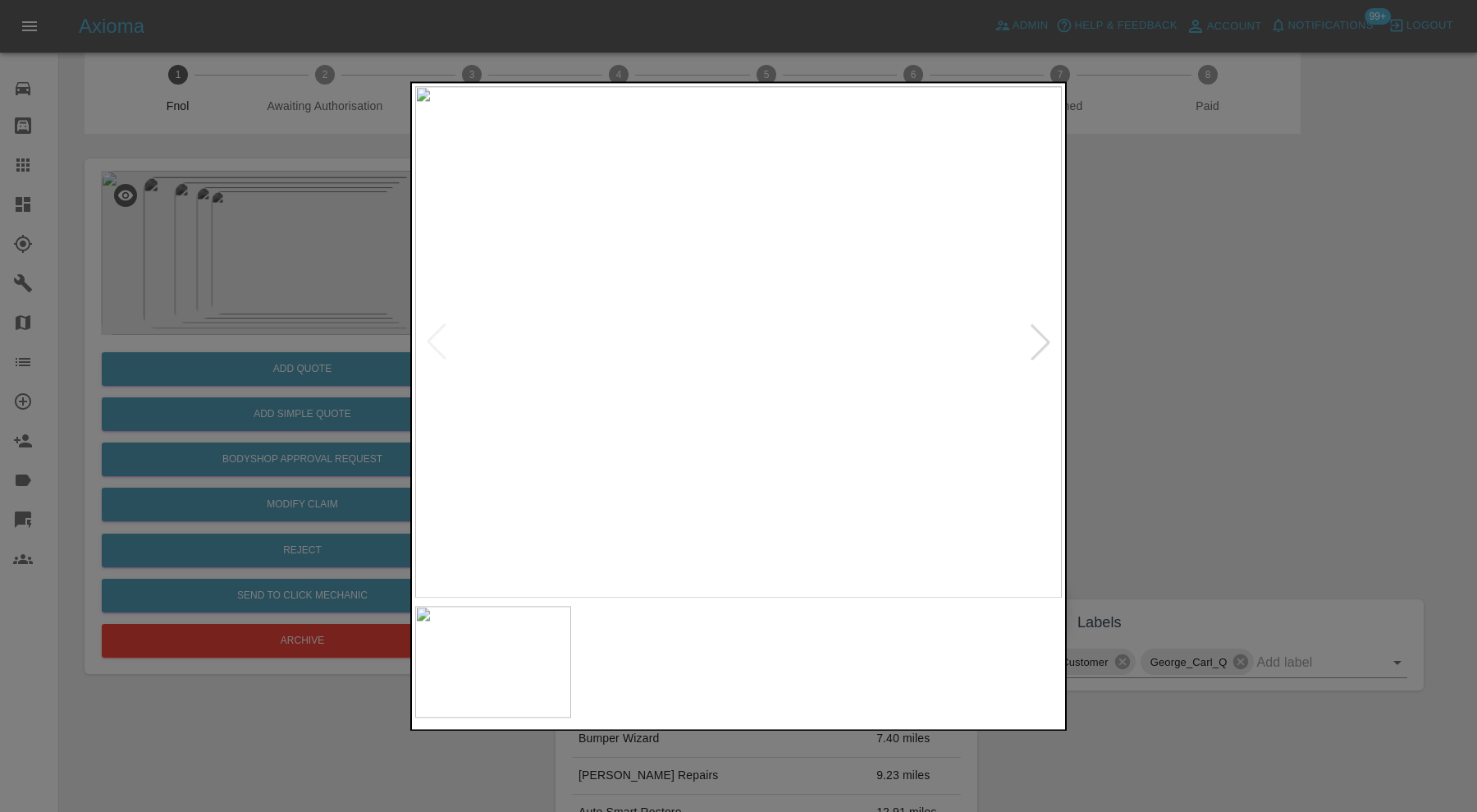
click at [663, 673] on img at bounding box center [656, 662] width 156 height 111
click at [1202, 425] on div at bounding box center [738, 406] width 1477 height 812
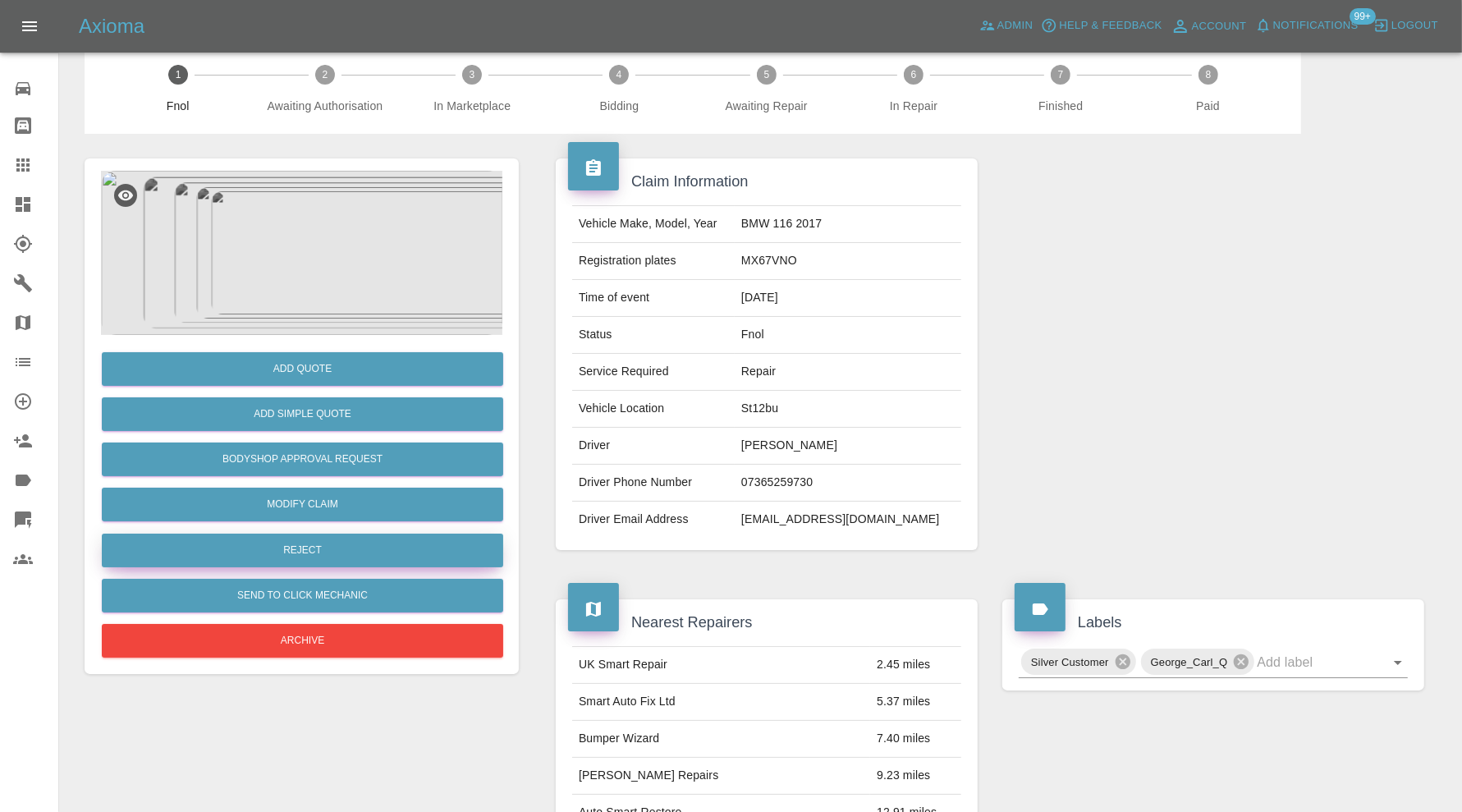
click at [381, 546] on button "Reject" at bounding box center [303, 550] width 402 height 34
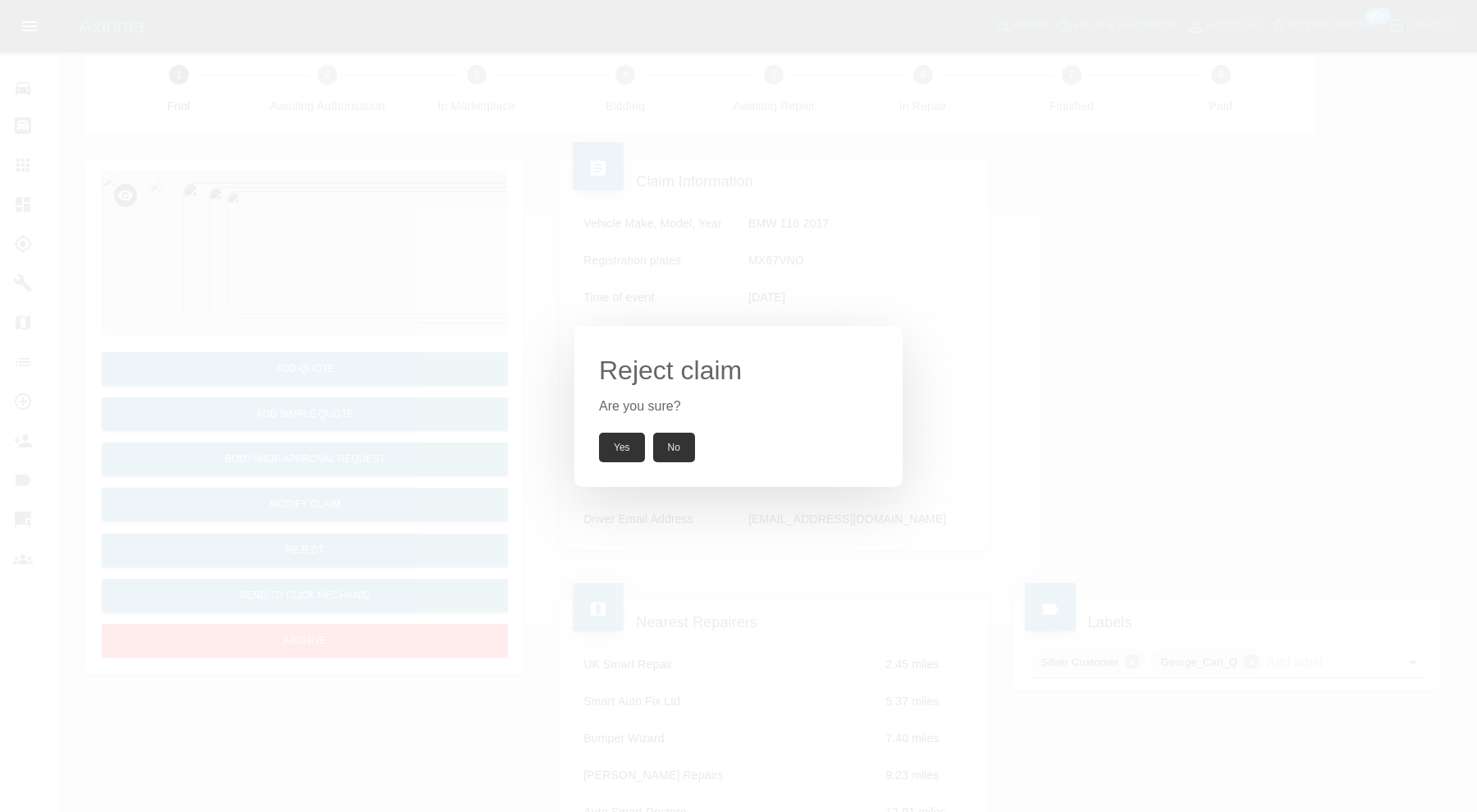
click at [608, 443] on button "Yes" at bounding box center [622, 447] width 46 height 30
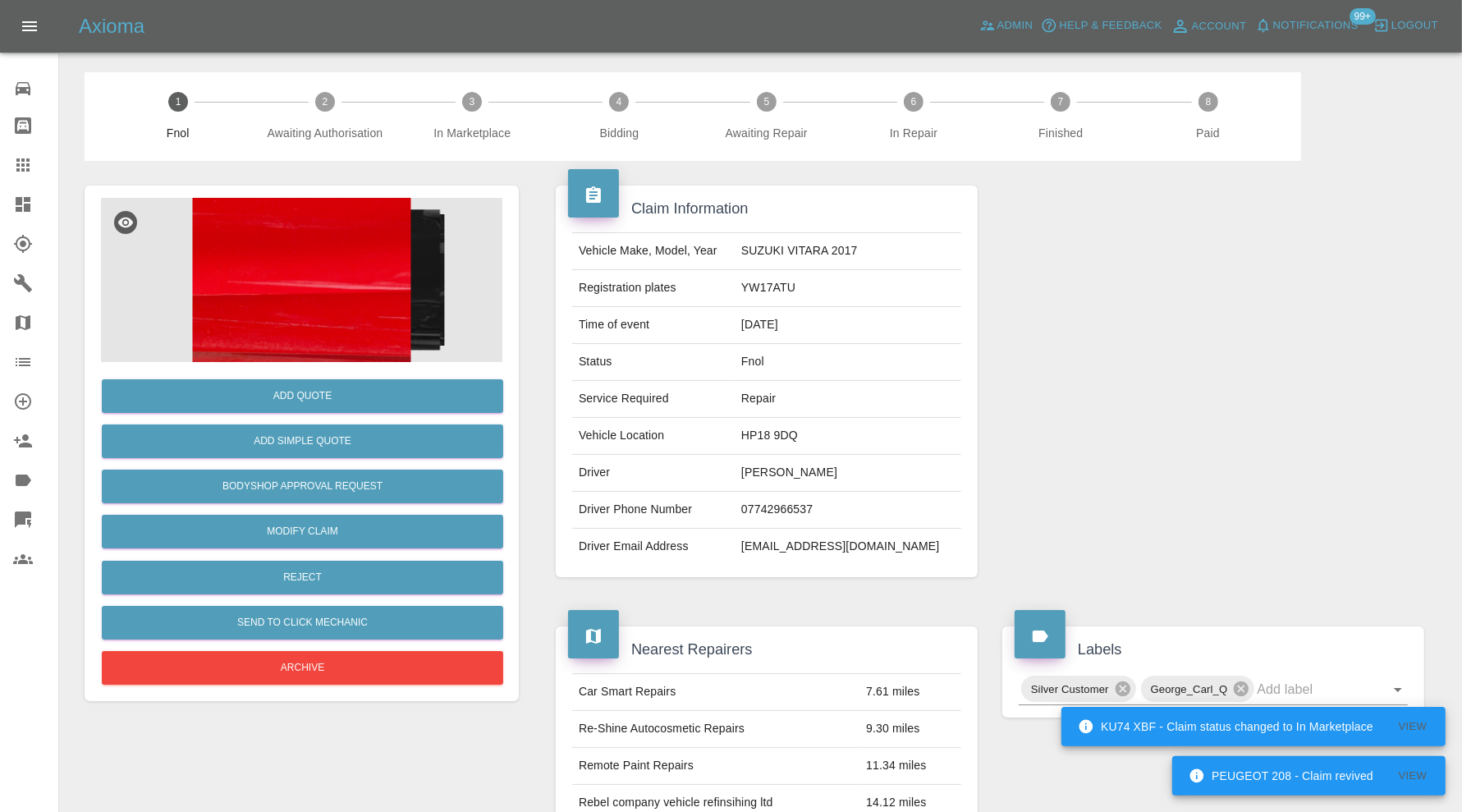
click at [311, 253] on img at bounding box center [302, 280] width 402 height 164
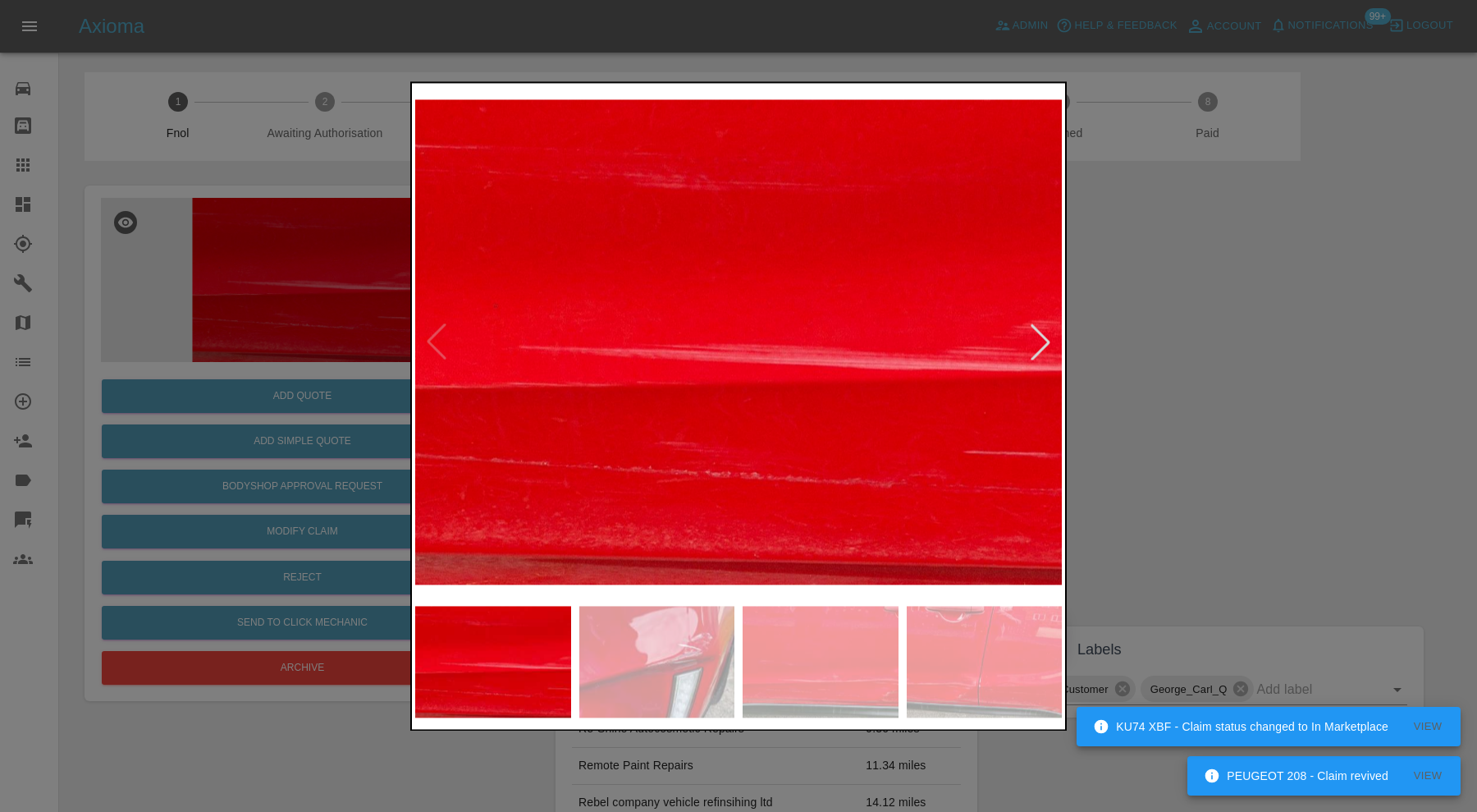
click at [650, 674] on img at bounding box center [656, 662] width 156 height 111
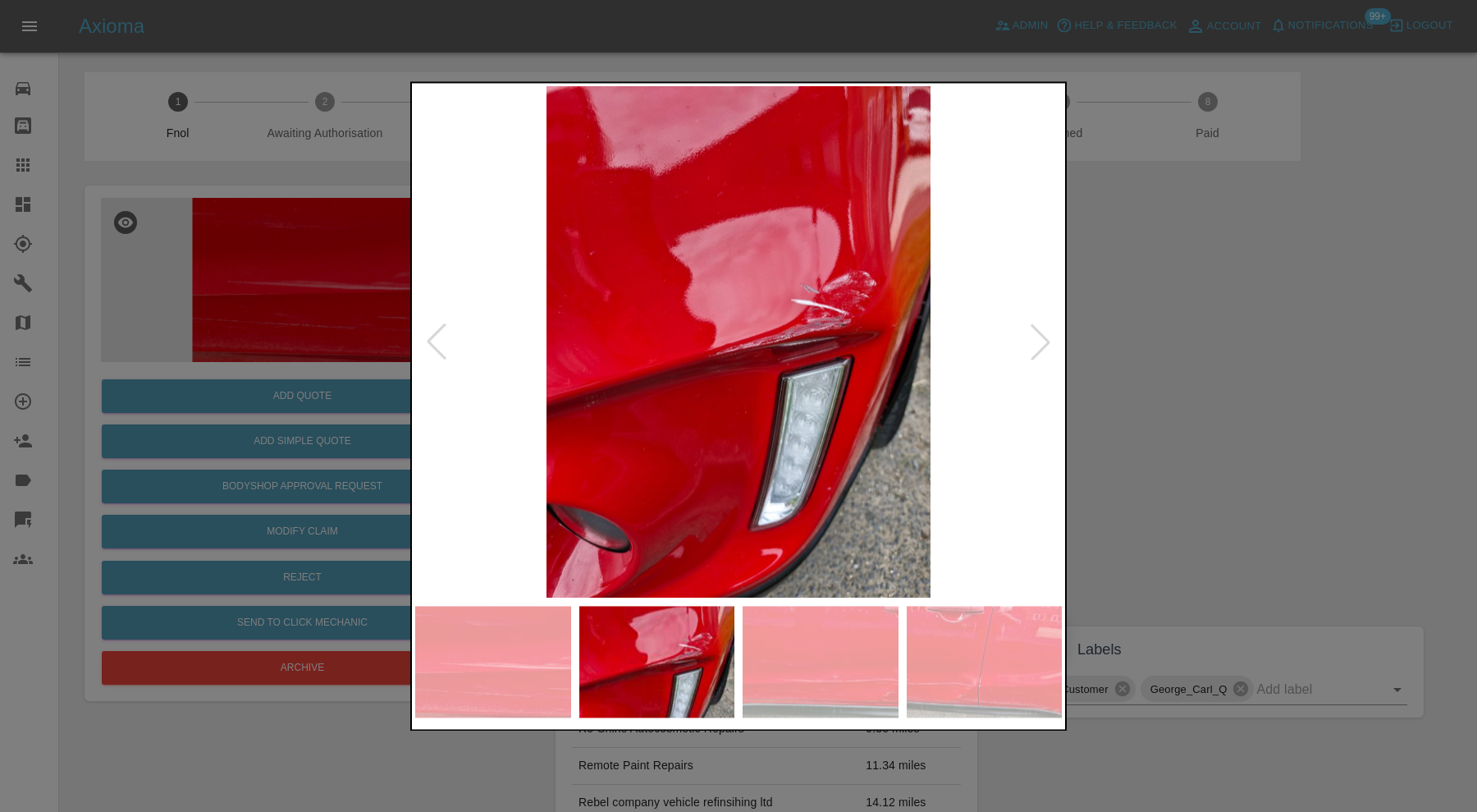
click at [835, 677] on img at bounding box center [820, 662] width 156 height 111
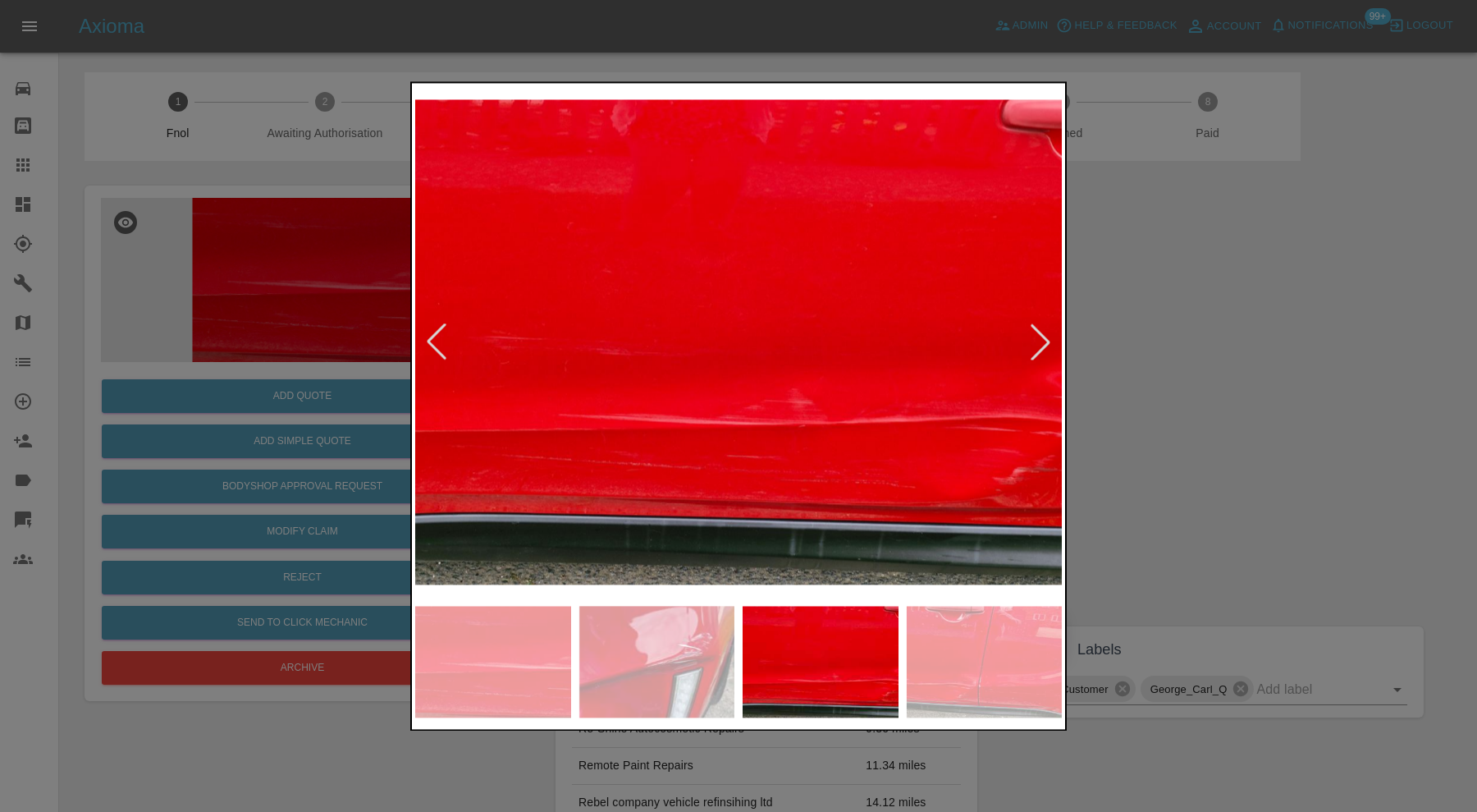
click at [971, 662] on img at bounding box center [984, 662] width 156 height 111
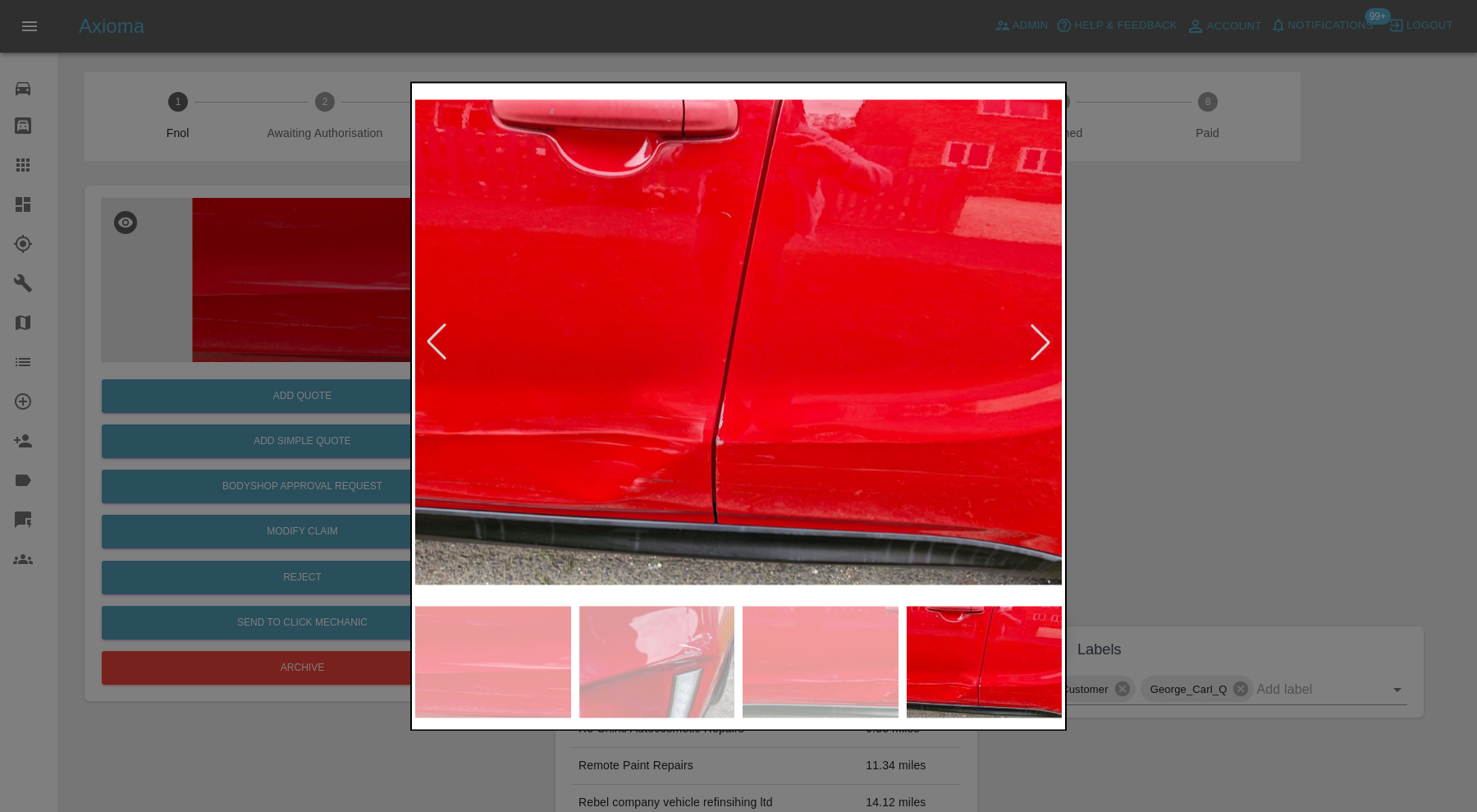
click at [1040, 333] on div at bounding box center [1041, 343] width 37 height 37
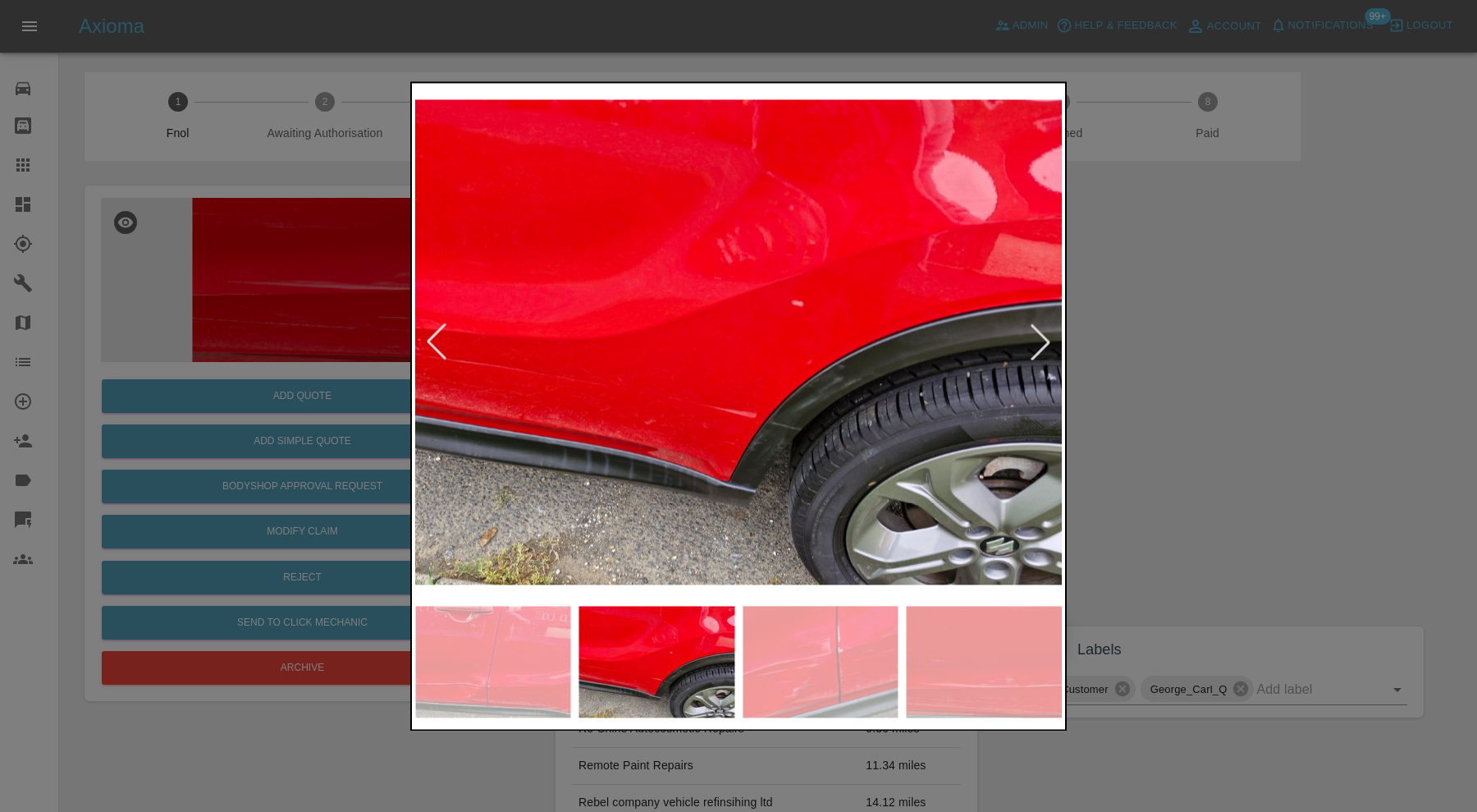
click at [1040, 333] on div at bounding box center [1041, 343] width 37 height 37
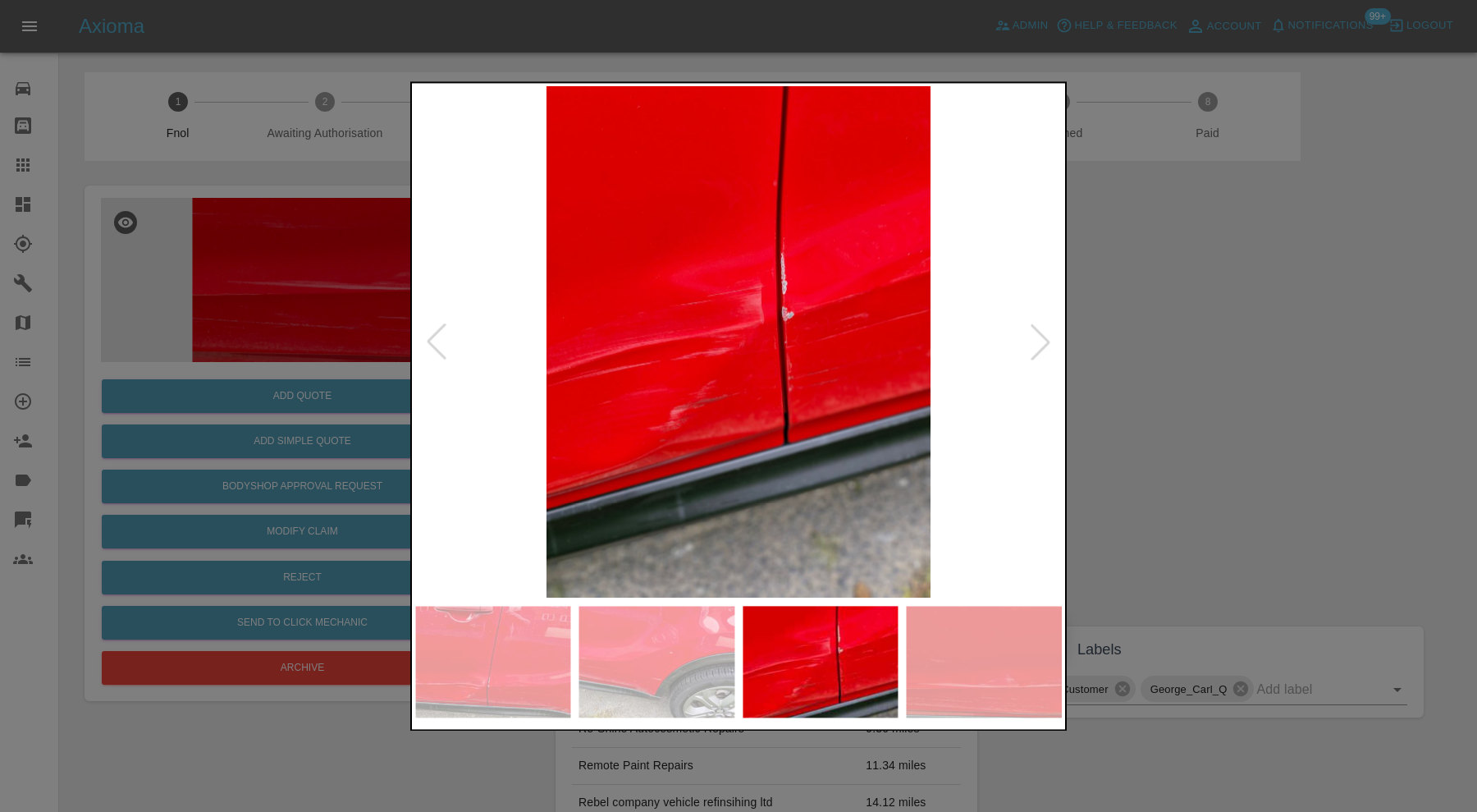
click at [1040, 333] on div at bounding box center [1041, 343] width 37 height 37
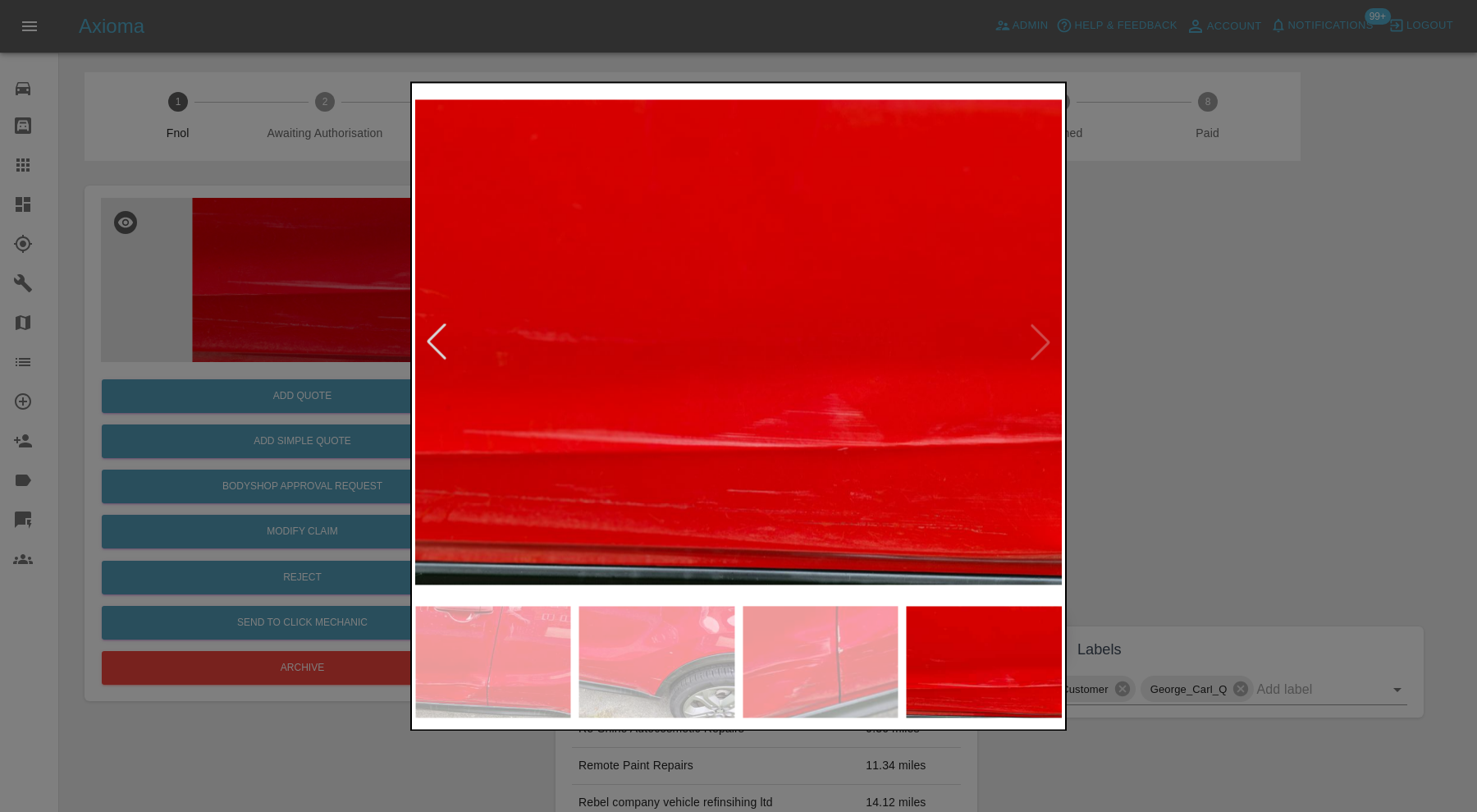
click at [1040, 333] on img at bounding box center [739, 342] width 647 height 511
click at [1273, 345] on div at bounding box center [738, 406] width 1477 height 812
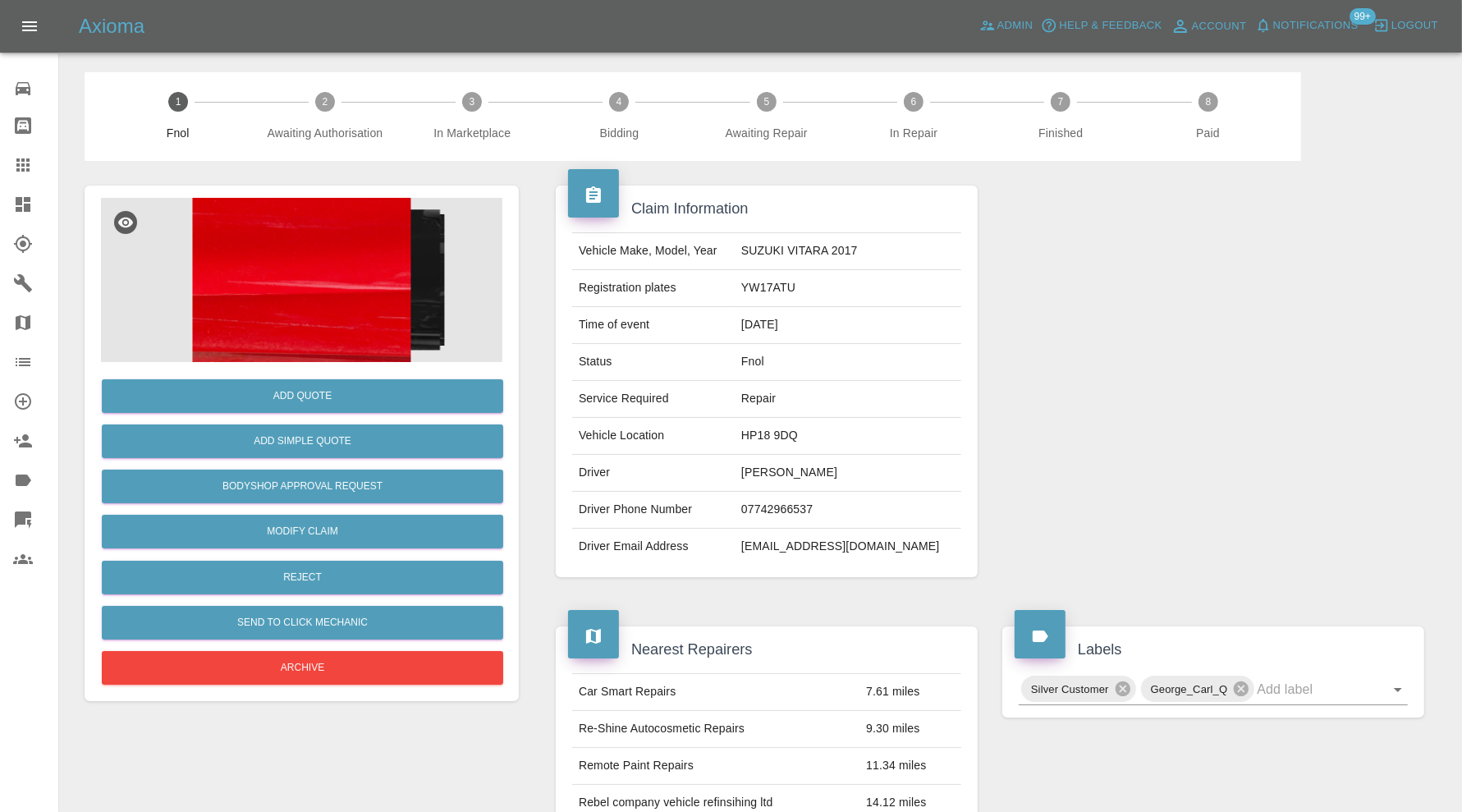
click at [380, 290] on img at bounding box center [302, 280] width 402 height 164
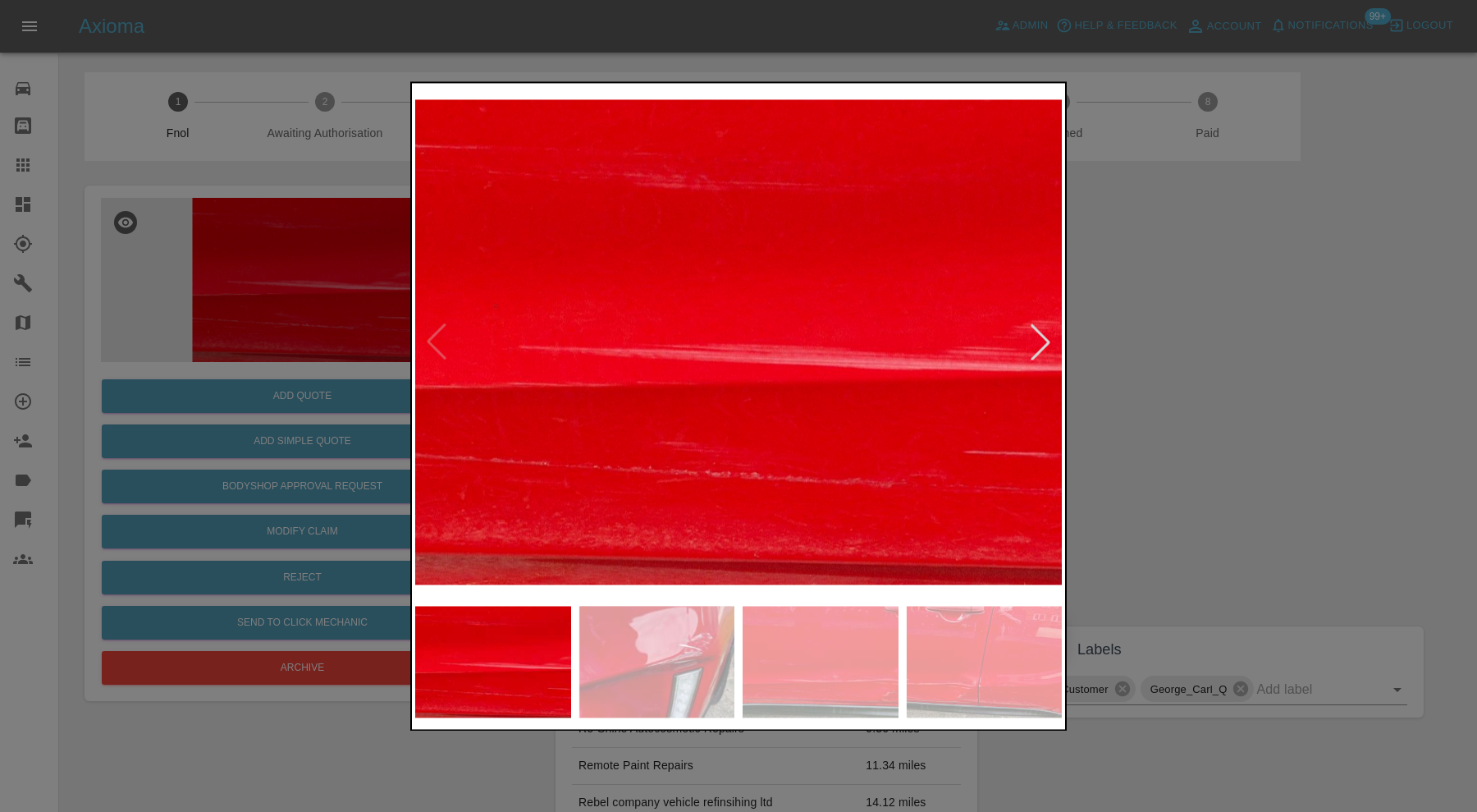
click at [636, 669] on img at bounding box center [656, 662] width 156 height 111
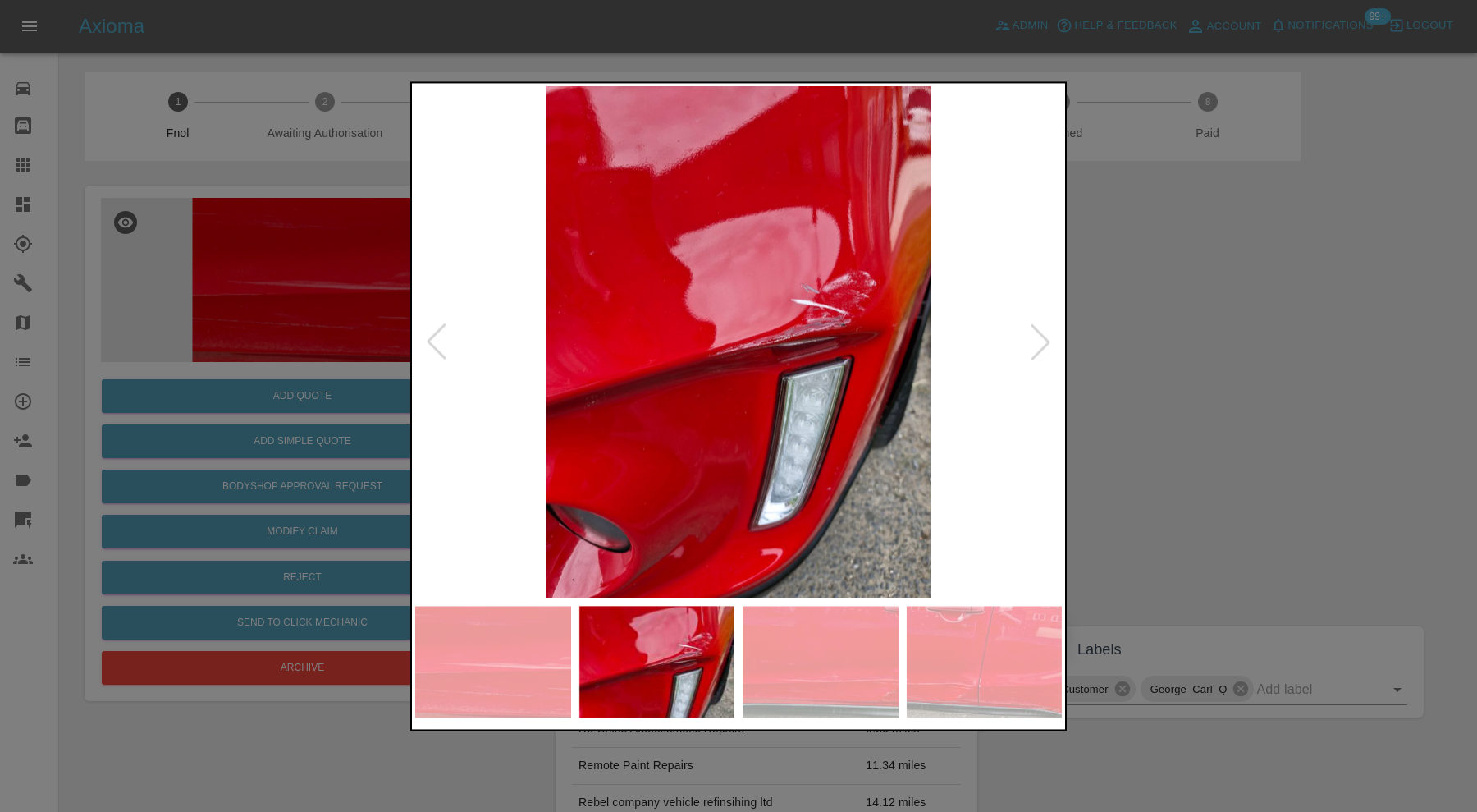
click at [801, 663] on img at bounding box center [820, 662] width 156 height 111
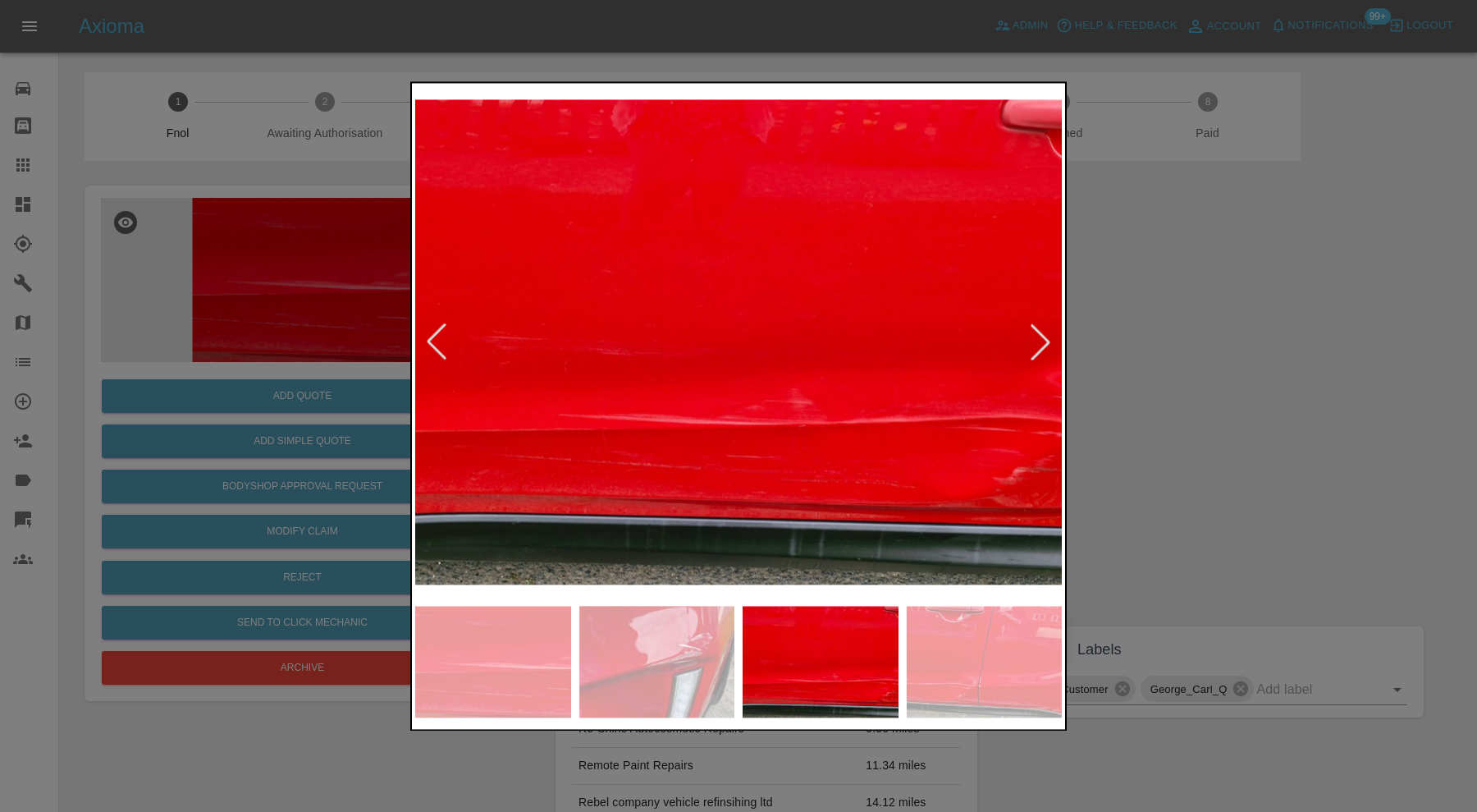
click at [943, 649] on img at bounding box center [984, 662] width 156 height 111
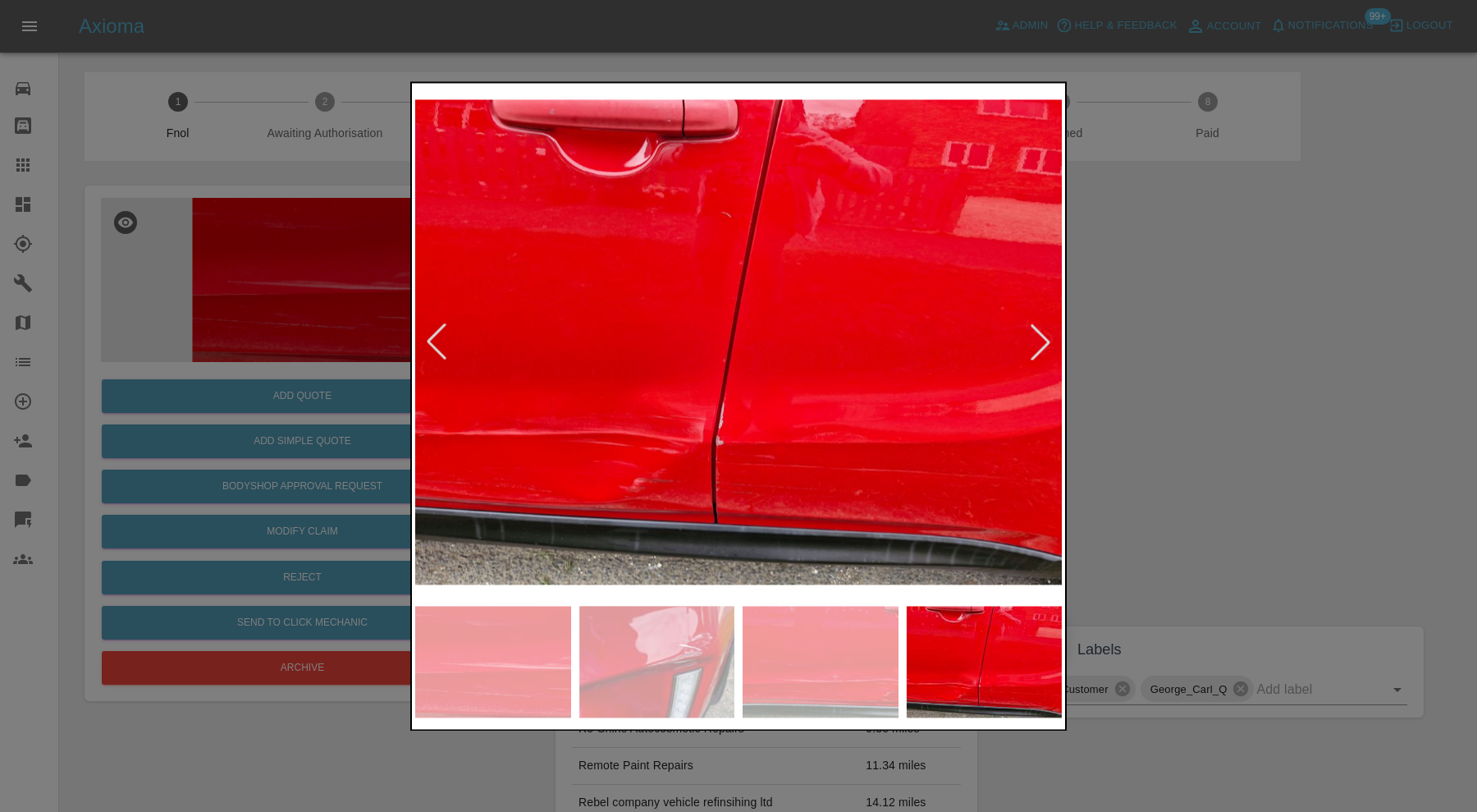
click at [1165, 417] on div at bounding box center [738, 406] width 1477 height 812
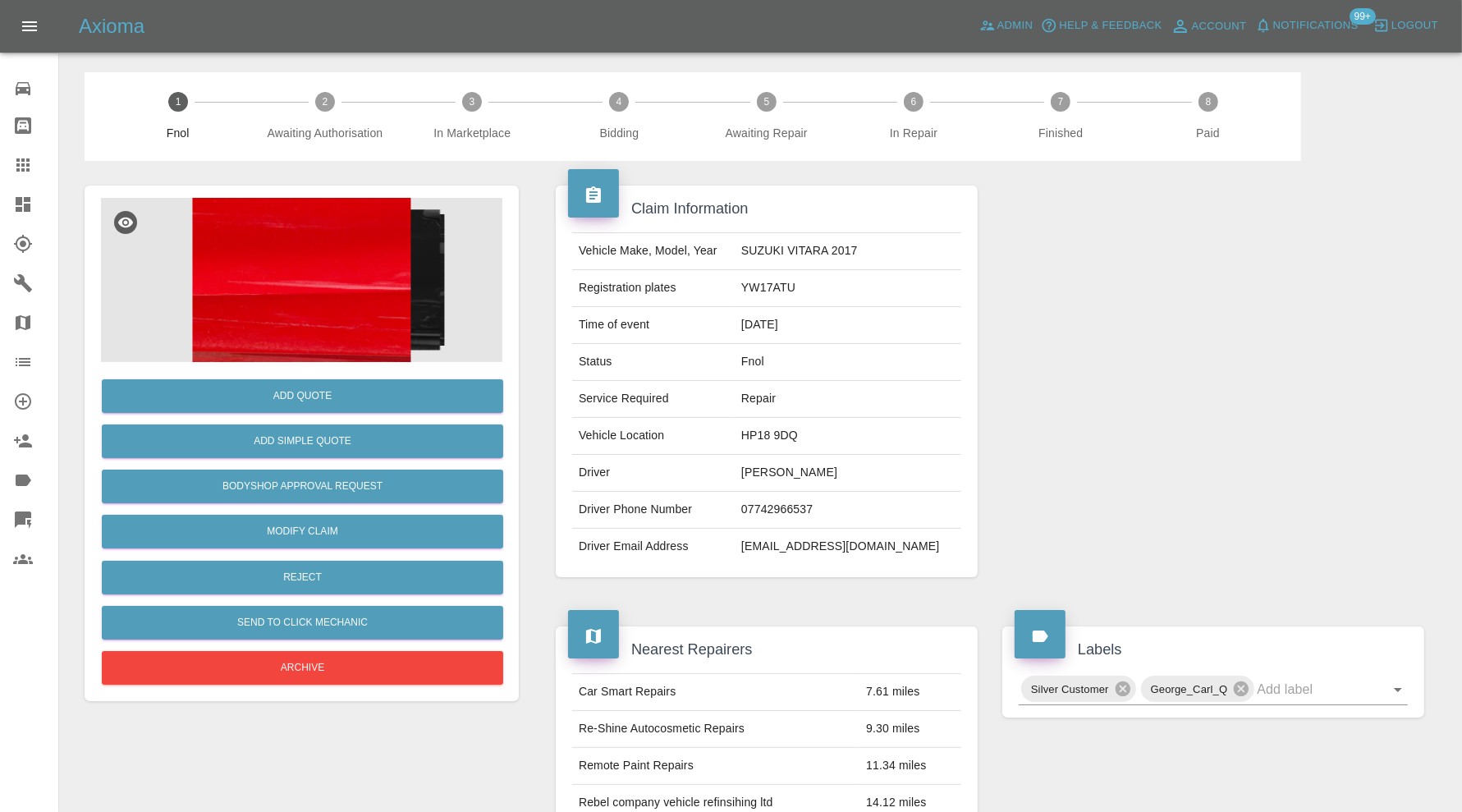
click at [382, 298] on img at bounding box center [302, 280] width 402 height 164
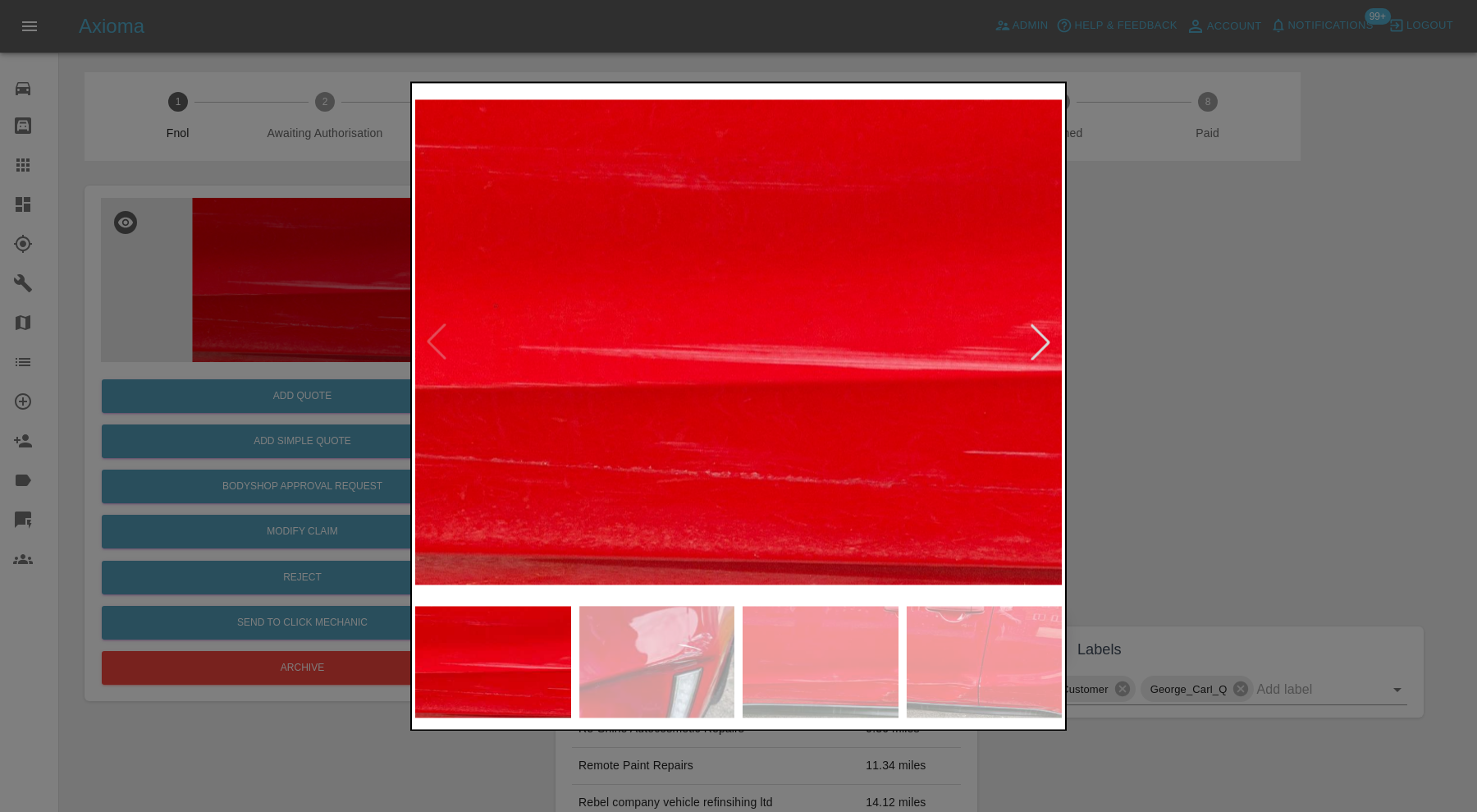
click at [991, 667] on img at bounding box center [984, 662] width 156 height 111
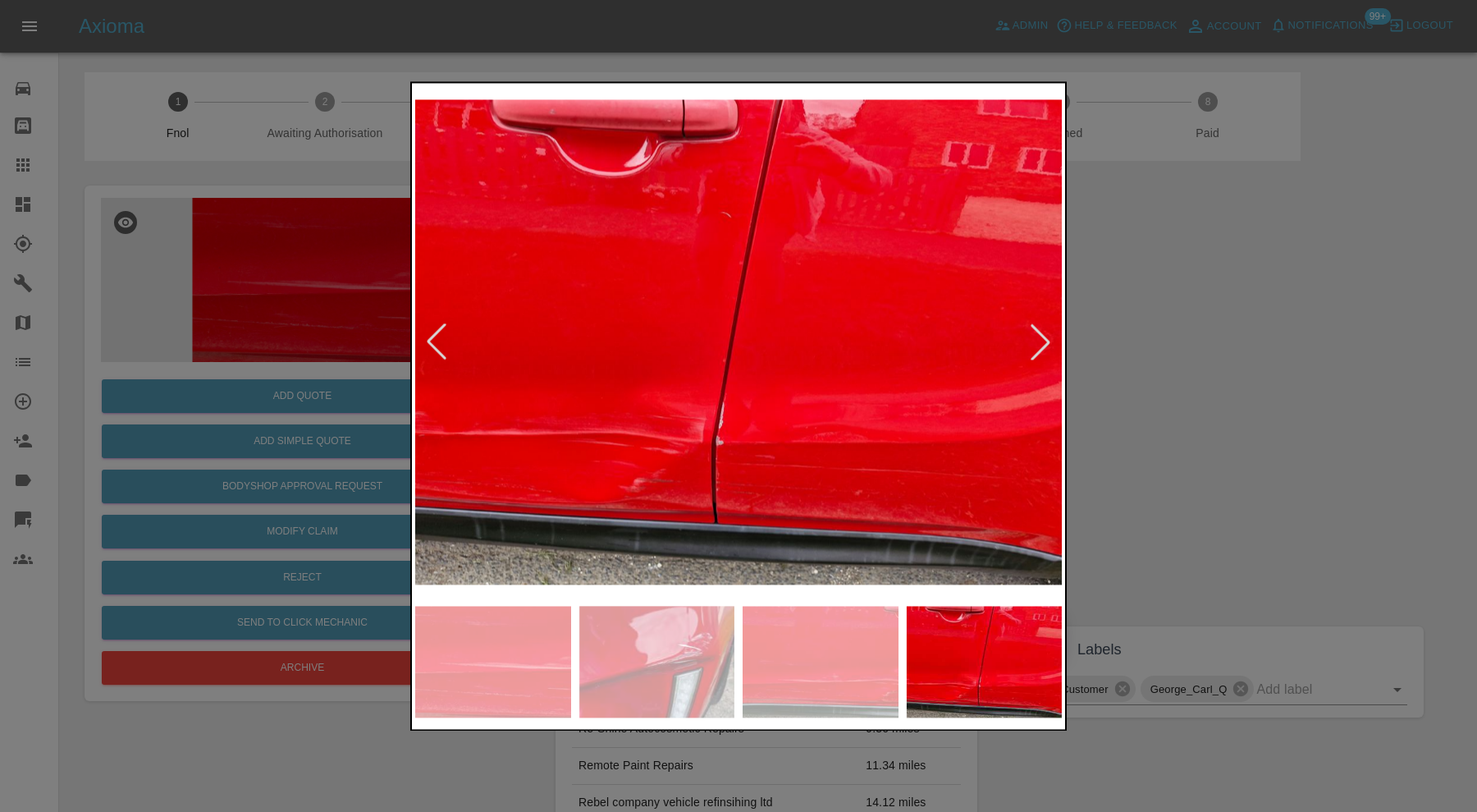
click at [1039, 335] on div at bounding box center [1041, 343] width 37 height 37
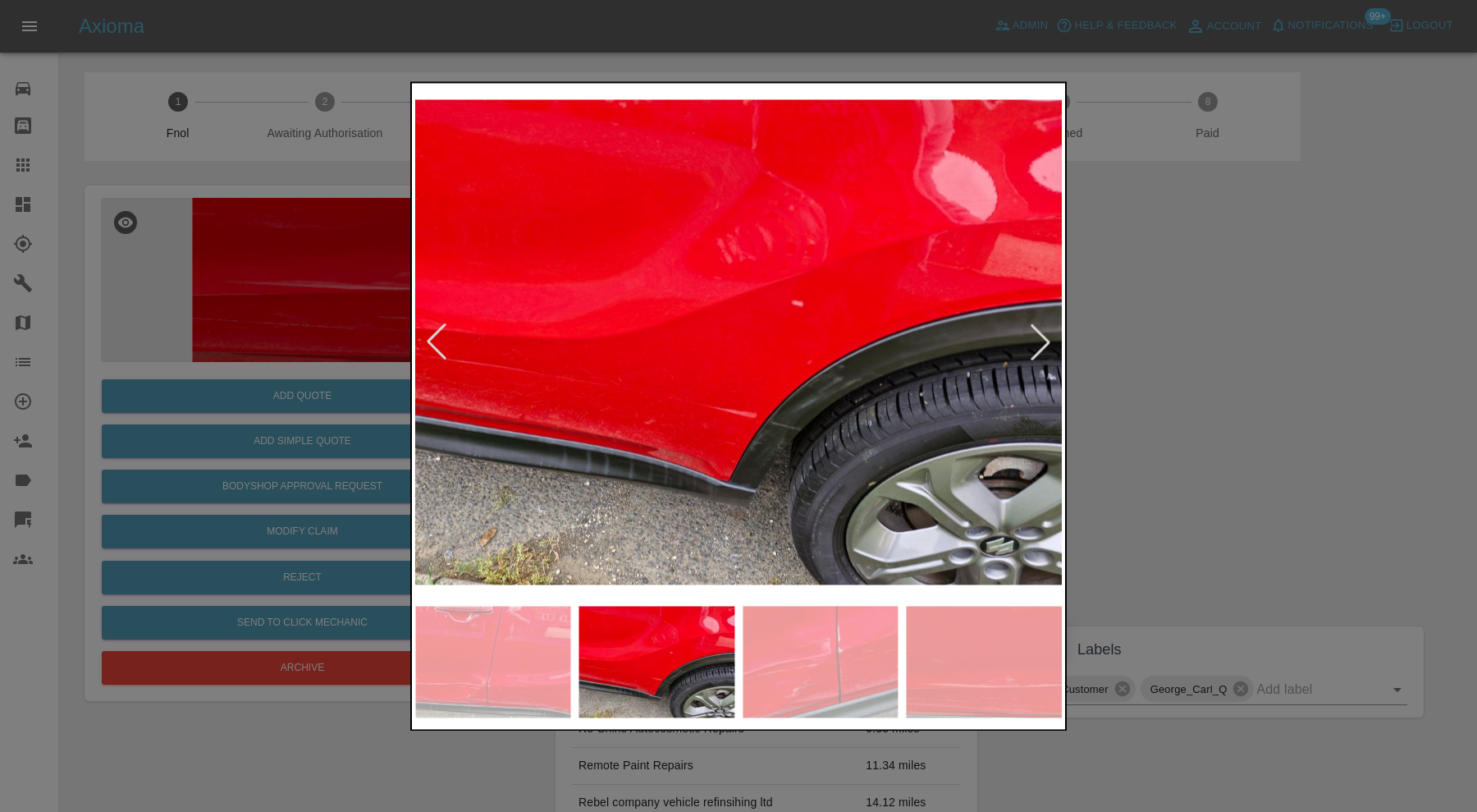
click at [1039, 335] on div at bounding box center [1041, 343] width 37 height 37
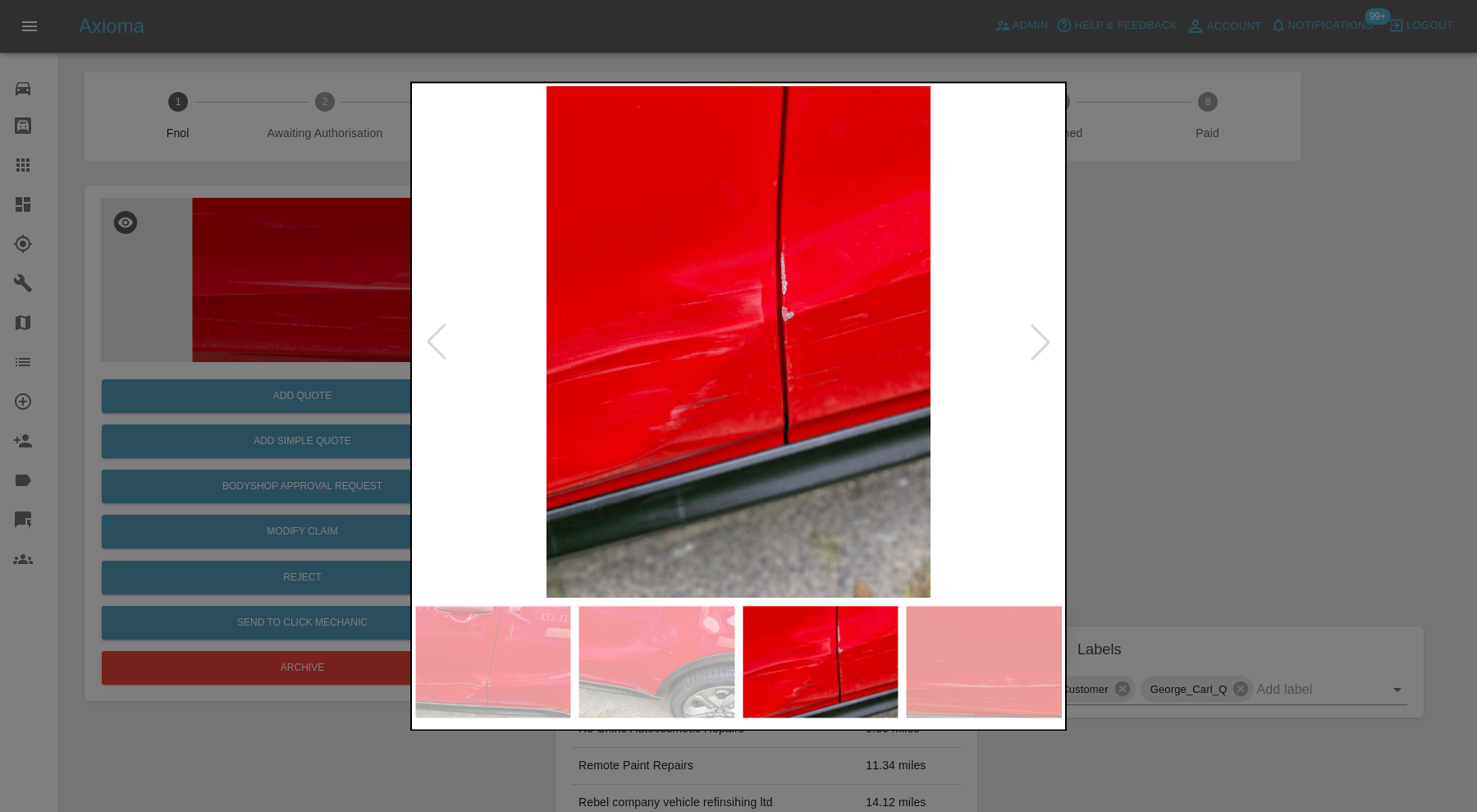
click at [1164, 342] on div at bounding box center [738, 406] width 1477 height 812
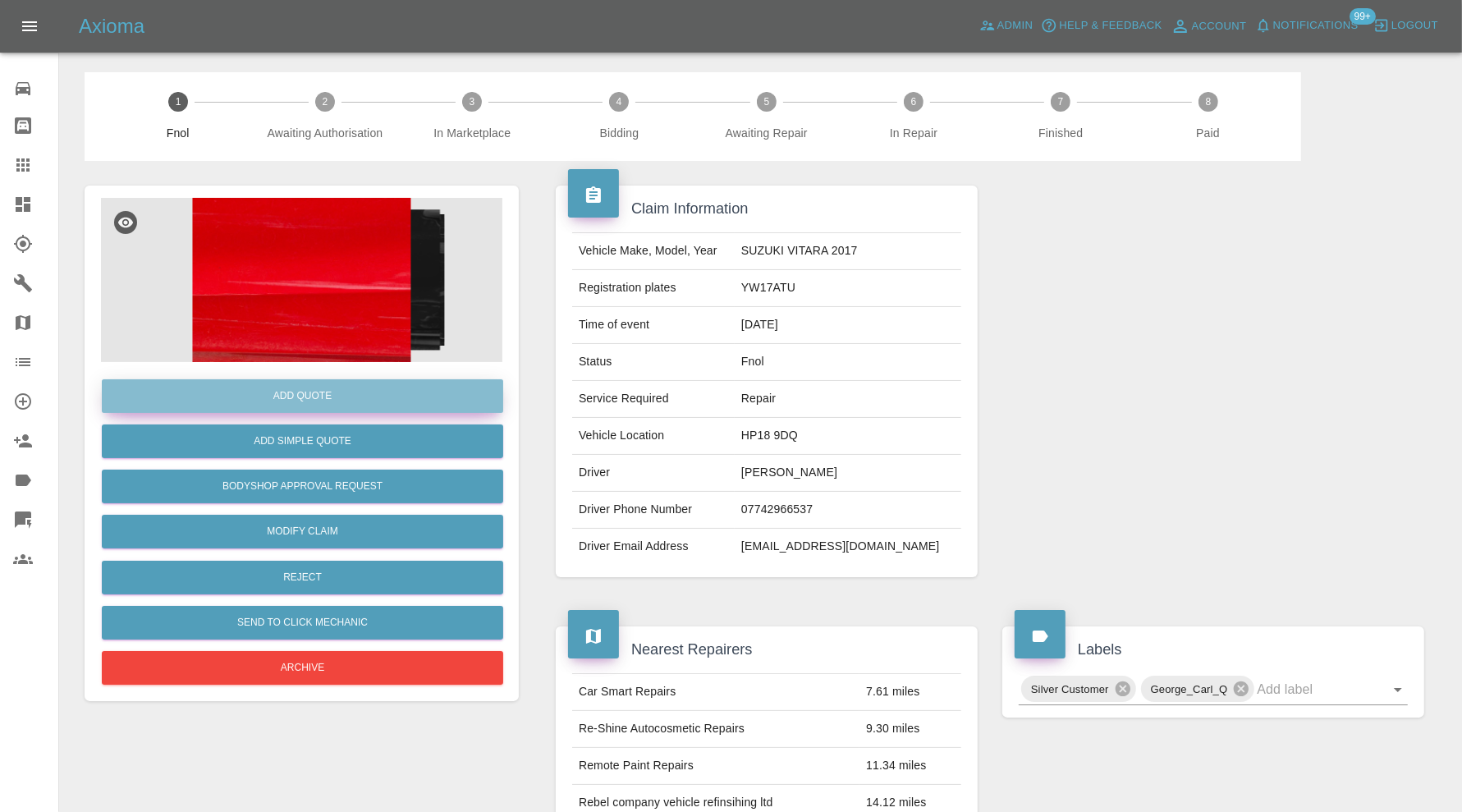
click at [398, 390] on button "Add Quote" at bounding box center [303, 396] width 402 height 34
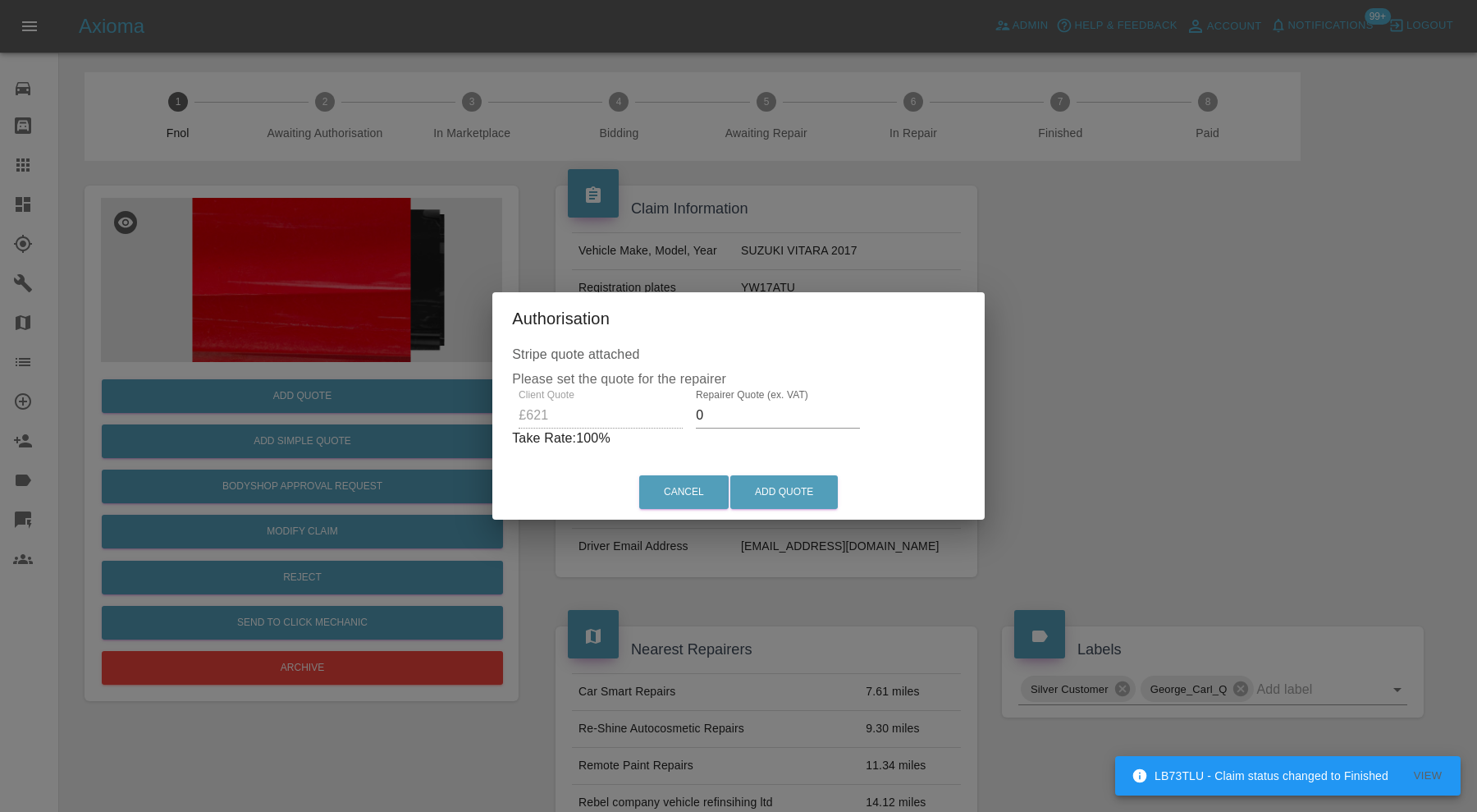
click at [751, 411] on input "0" at bounding box center [778, 416] width 164 height 26
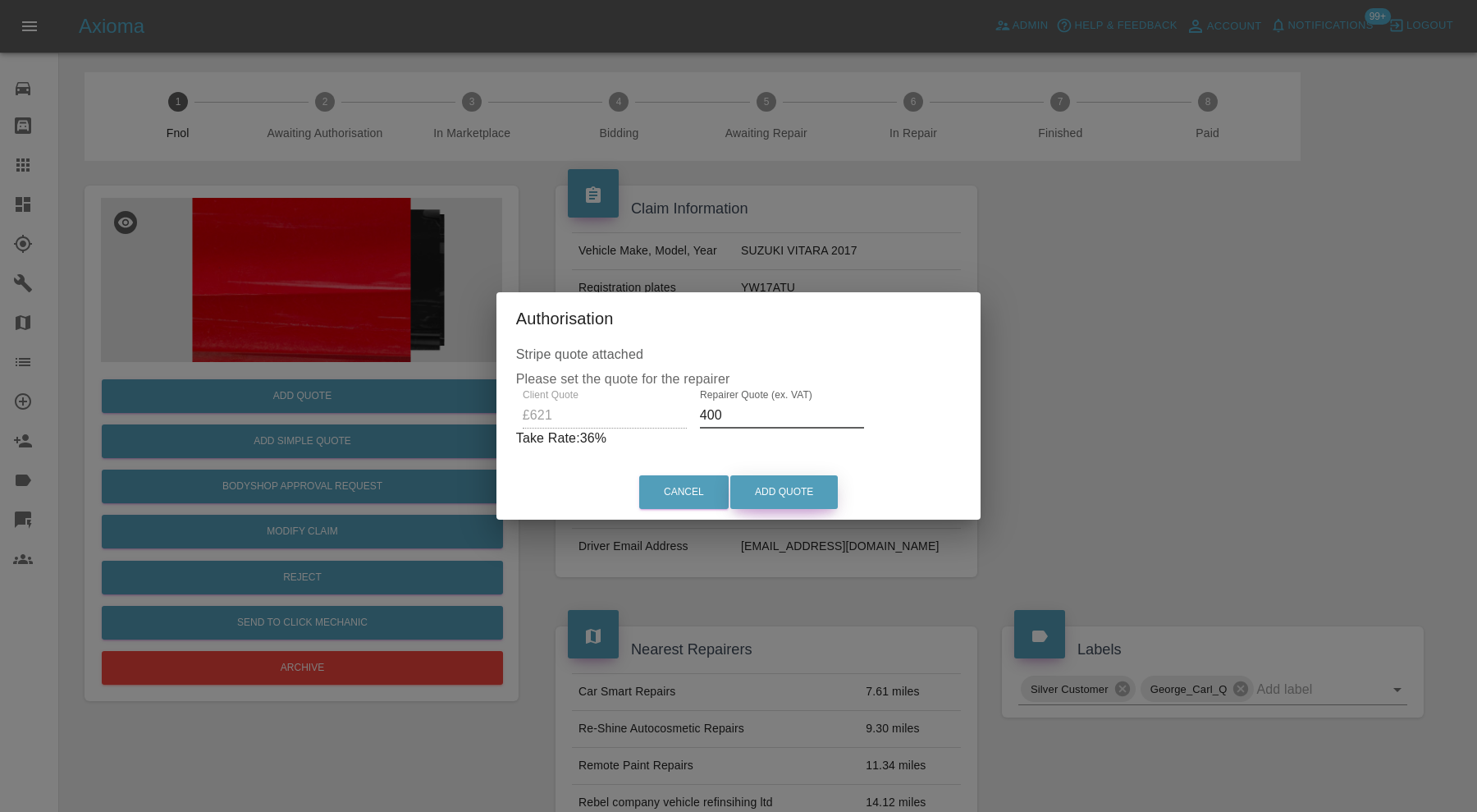
type input "400"
click at [778, 486] on button "Add Quote" at bounding box center [784, 492] width 108 height 34
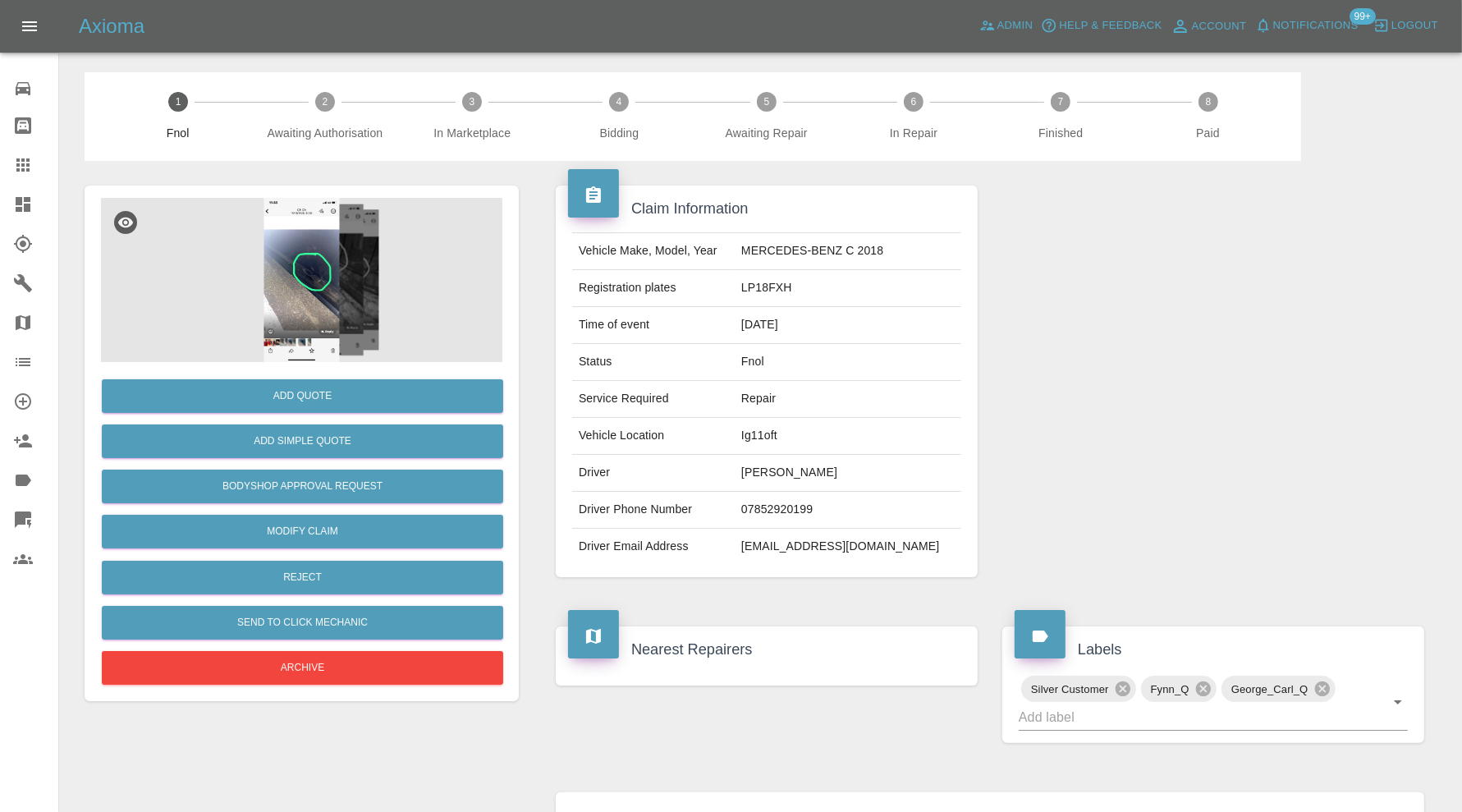
click at [320, 303] on img at bounding box center [302, 280] width 402 height 164
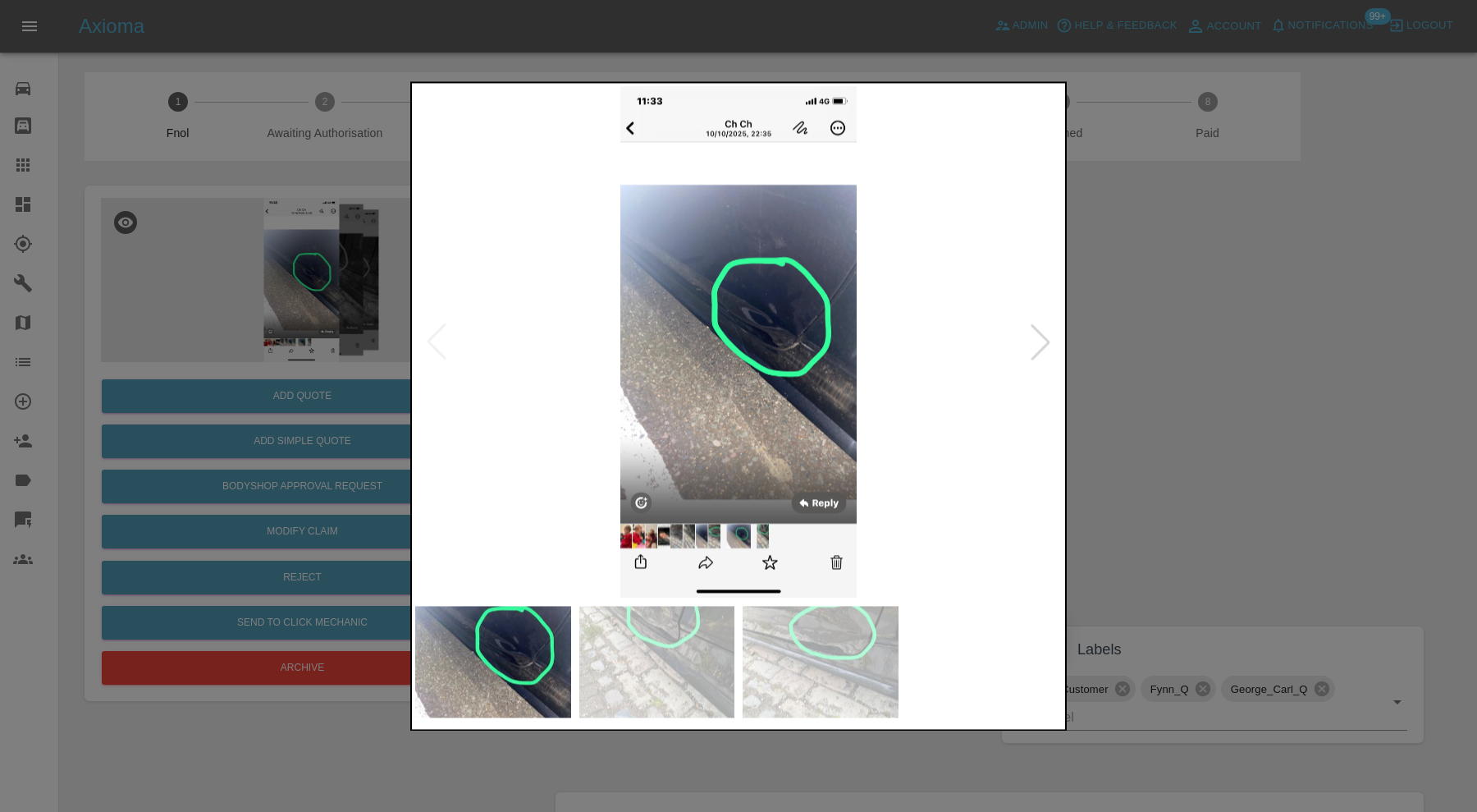
click at [1038, 334] on div at bounding box center [1041, 343] width 37 height 37
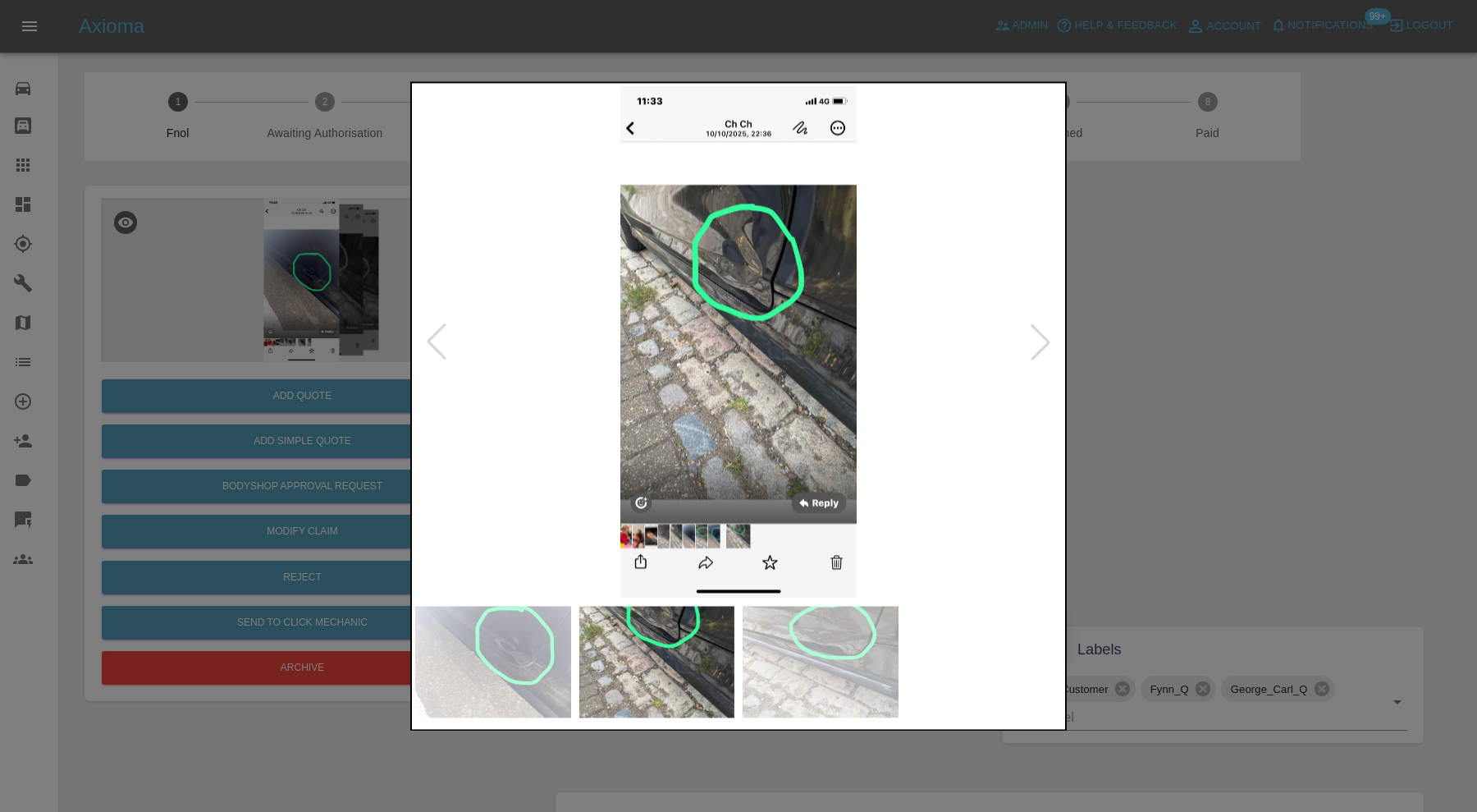
click at [1034, 333] on div at bounding box center [1041, 343] width 37 height 37
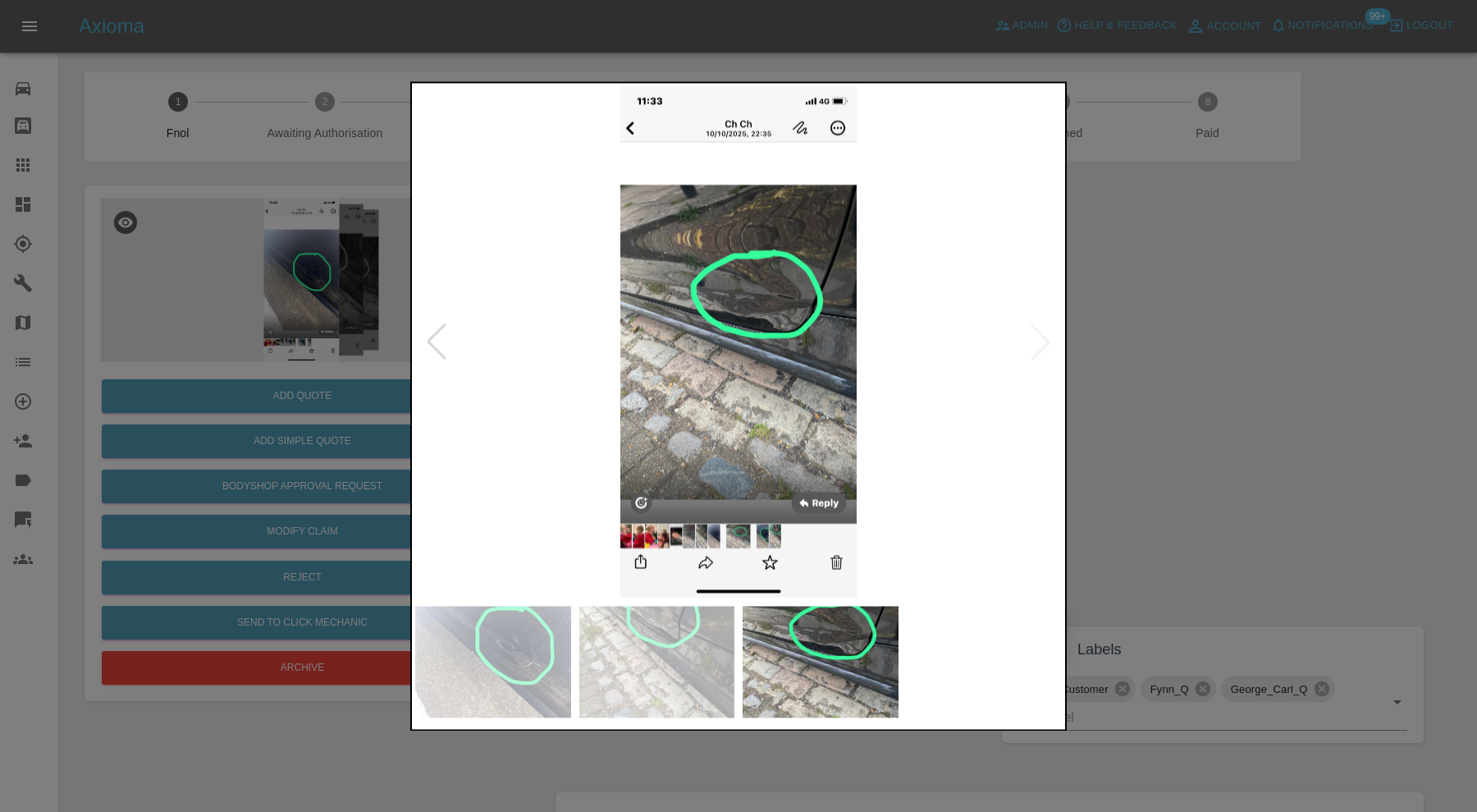
click at [1031, 329] on img at bounding box center [739, 342] width 647 height 511
click at [1181, 325] on div at bounding box center [738, 406] width 1477 height 812
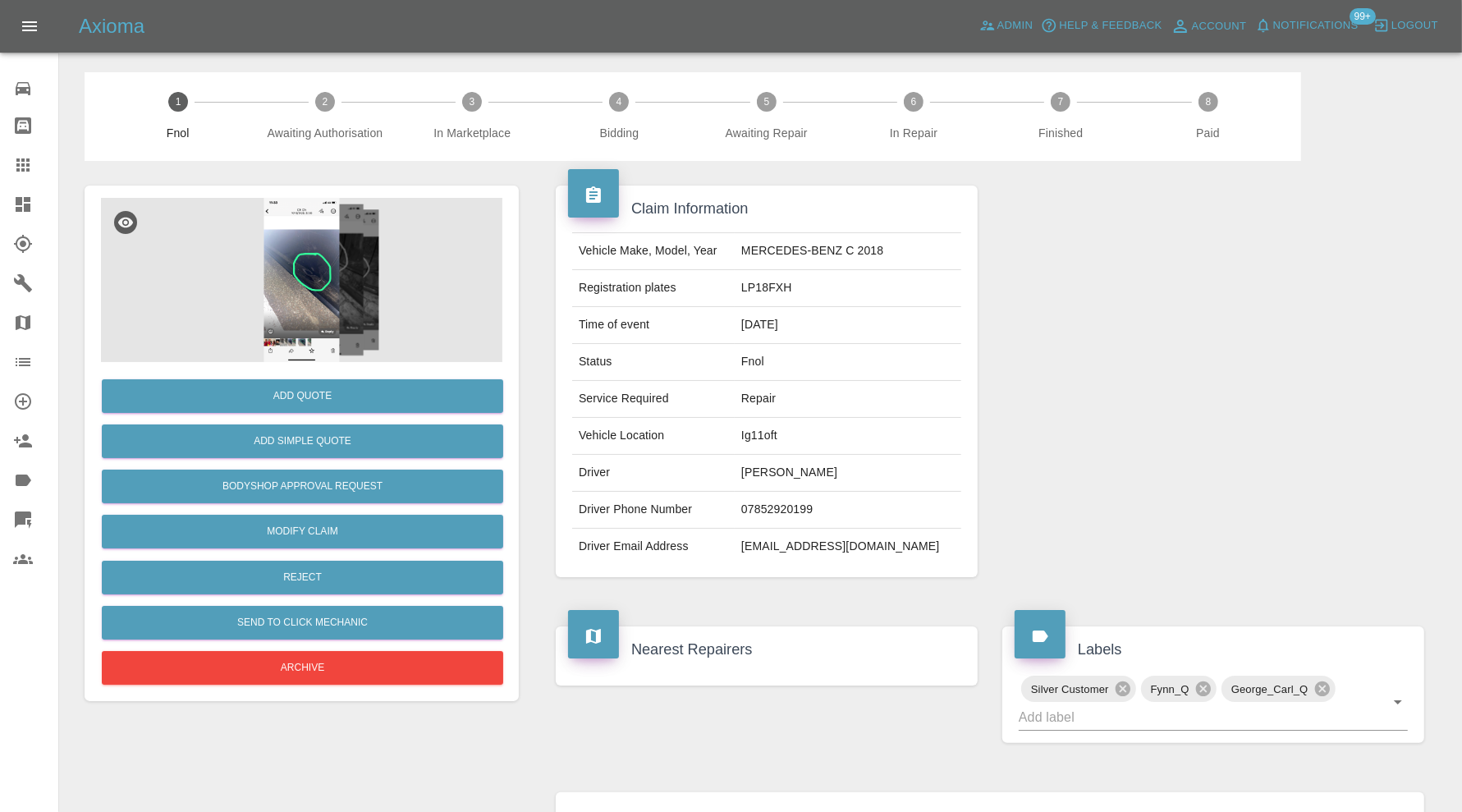
click at [337, 281] on img at bounding box center [302, 280] width 402 height 164
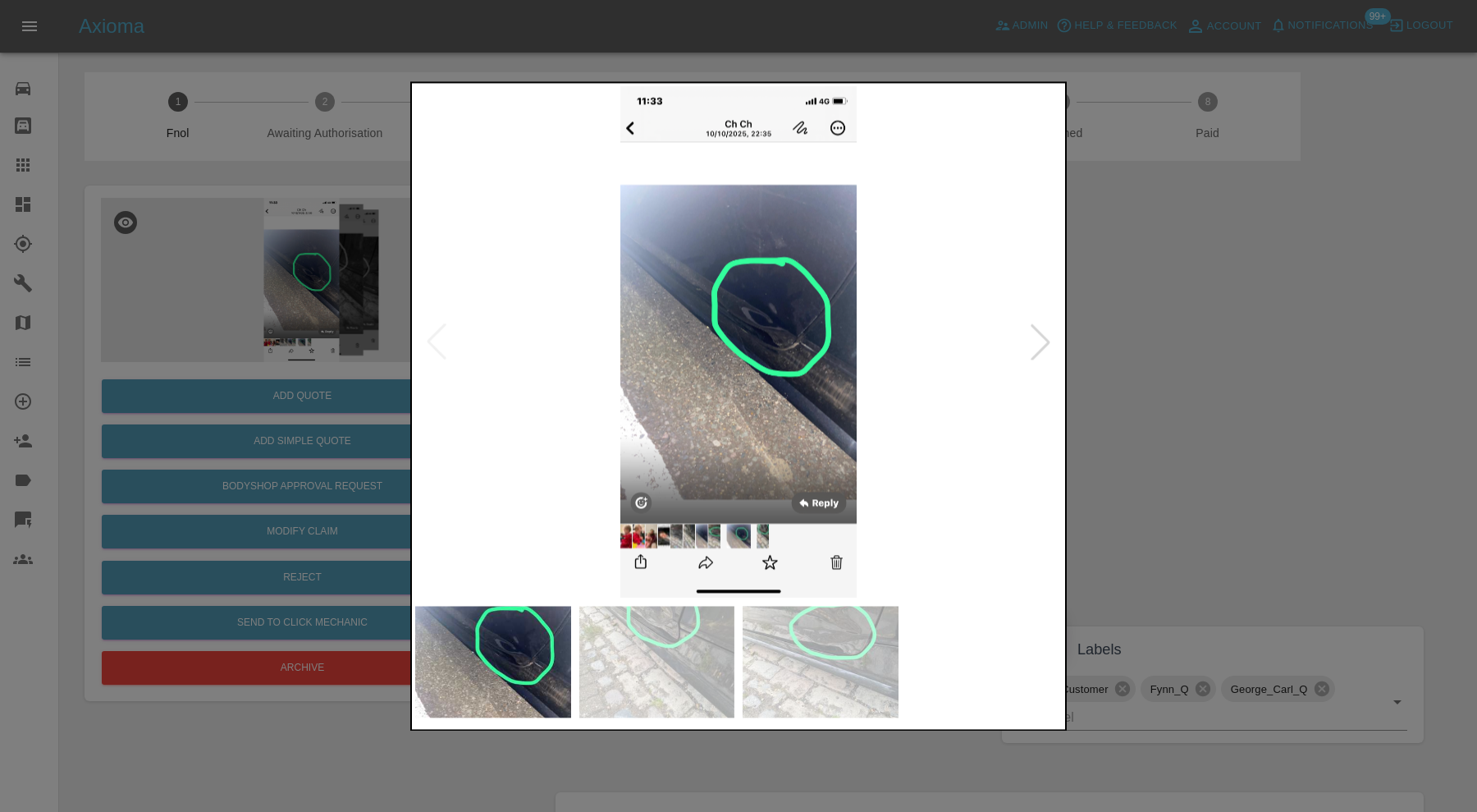
click at [725, 470] on img at bounding box center [739, 342] width 647 height 511
click at [704, 487] on img at bounding box center [739, 342] width 647 height 511
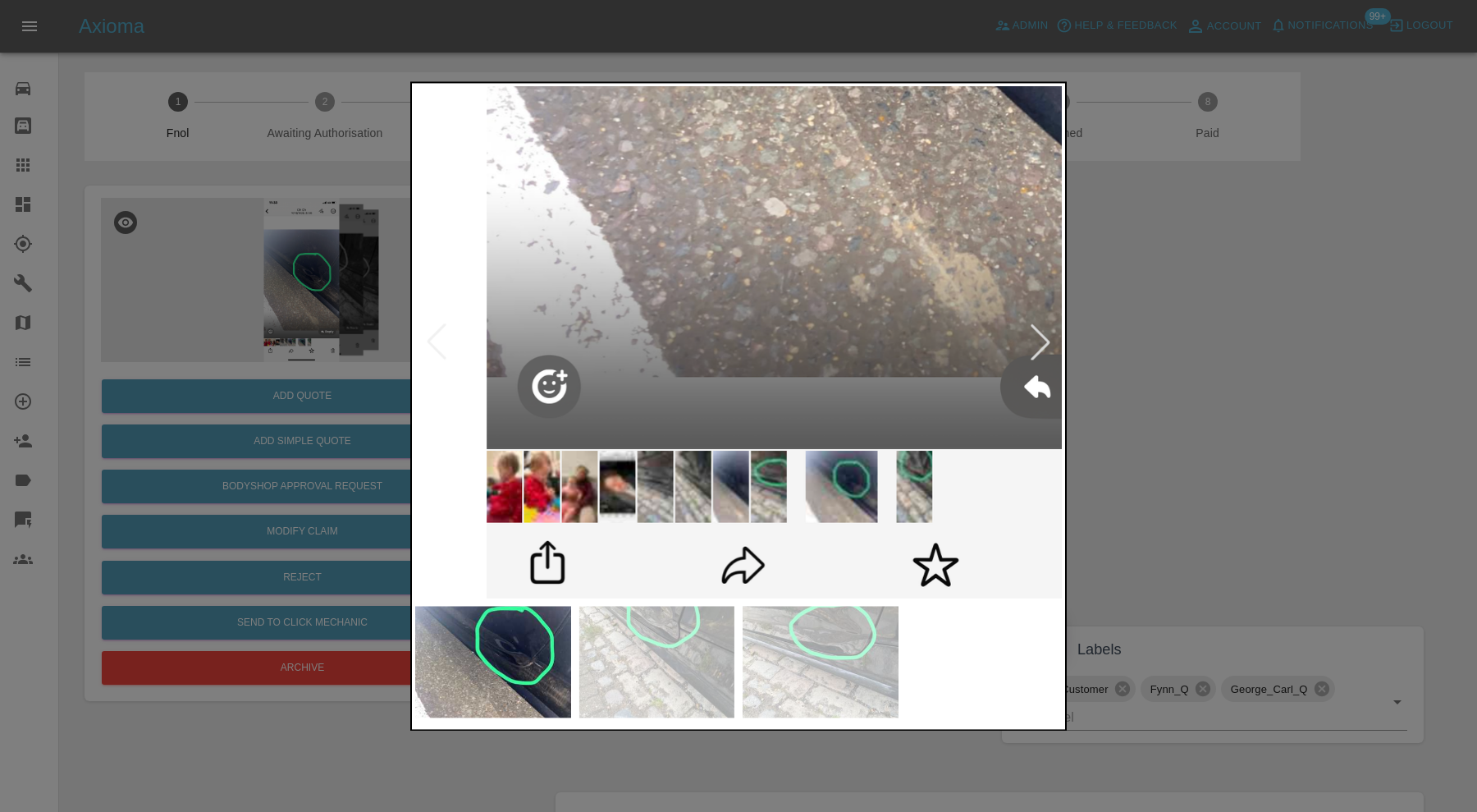
click at [689, 640] on img at bounding box center [656, 662] width 156 height 111
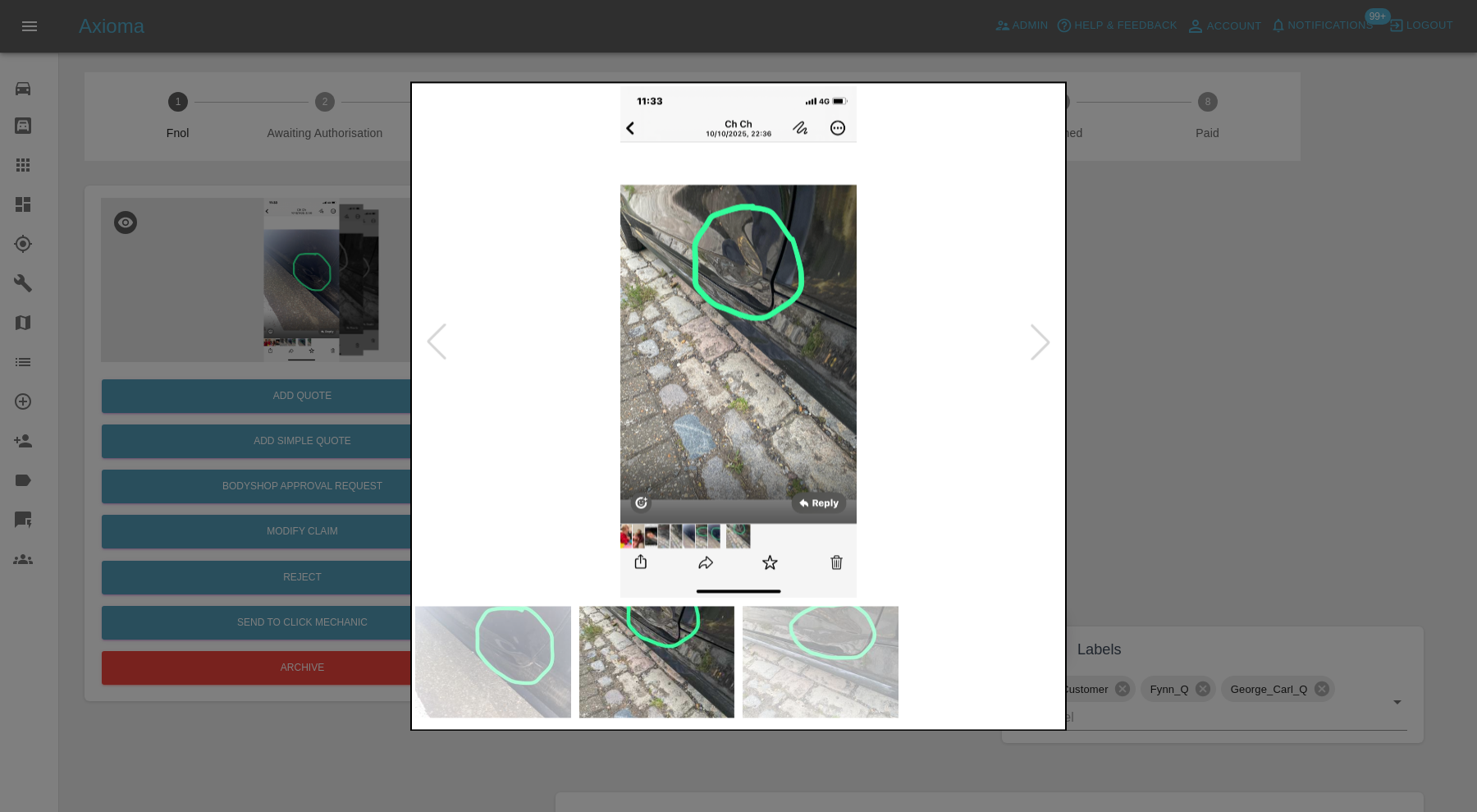
click at [813, 644] on img at bounding box center [820, 662] width 156 height 111
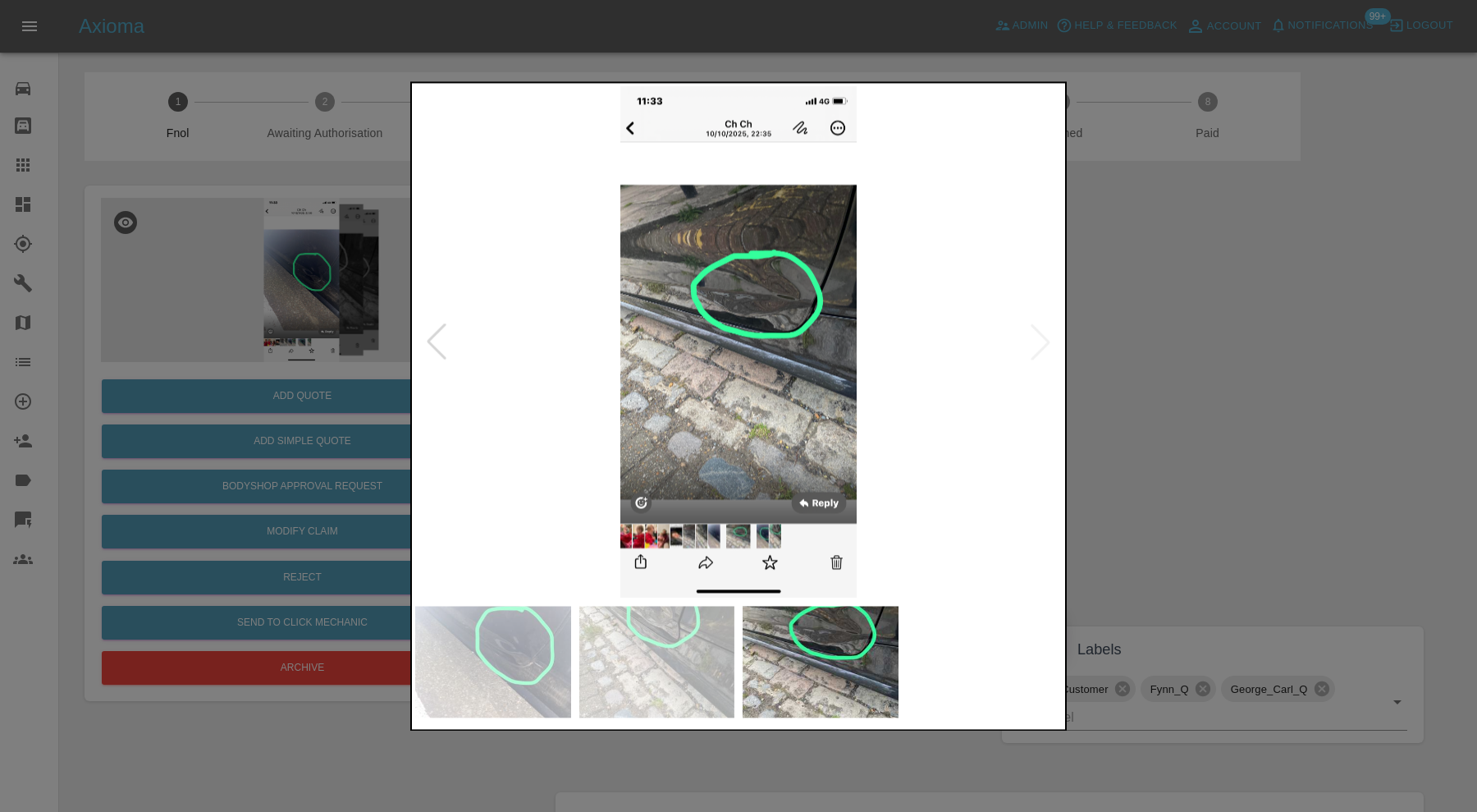
click at [1109, 382] on div at bounding box center [738, 406] width 1477 height 812
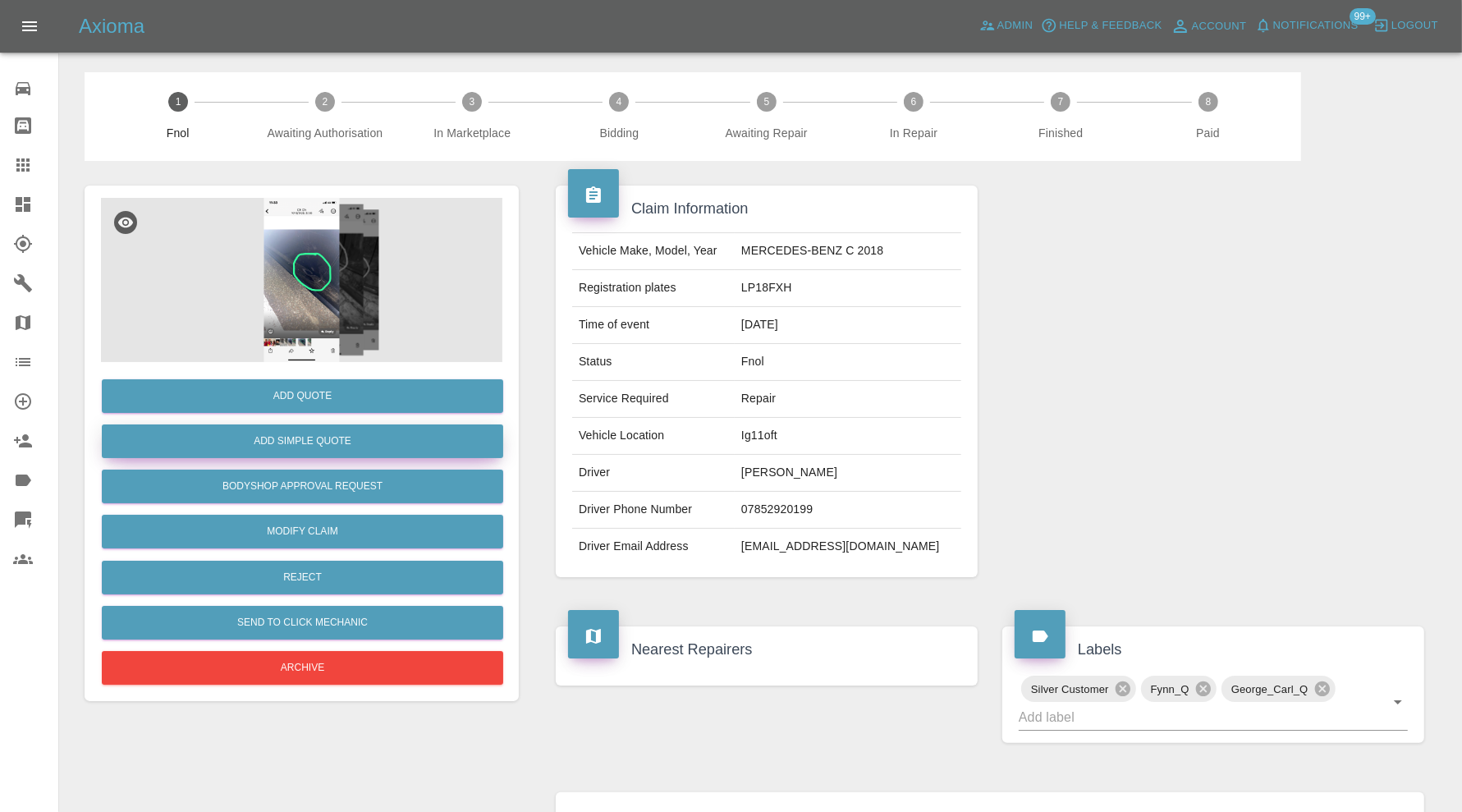
click at [384, 446] on button "Add Simple Quote" at bounding box center [303, 441] width 402 height 34
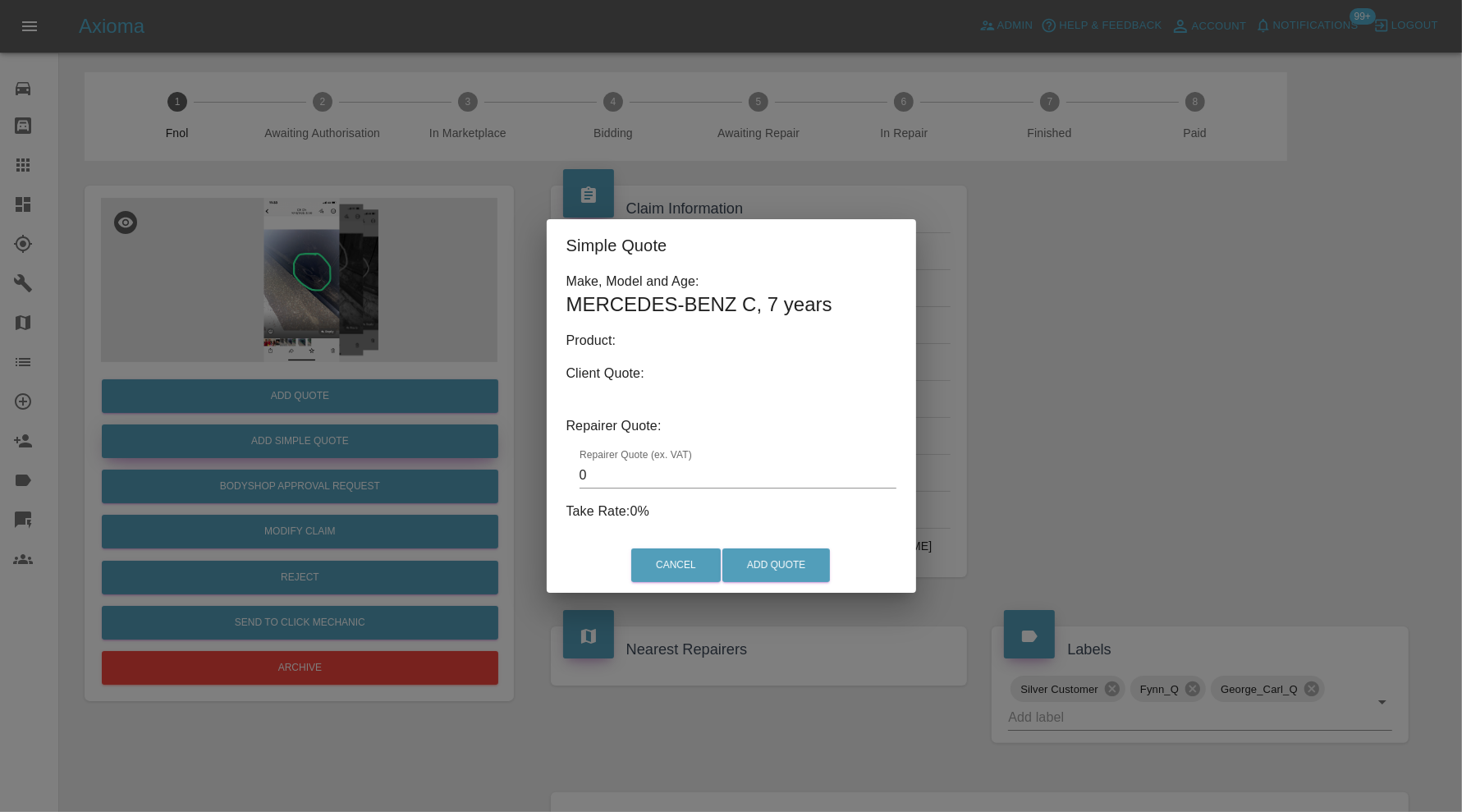
type input "140"
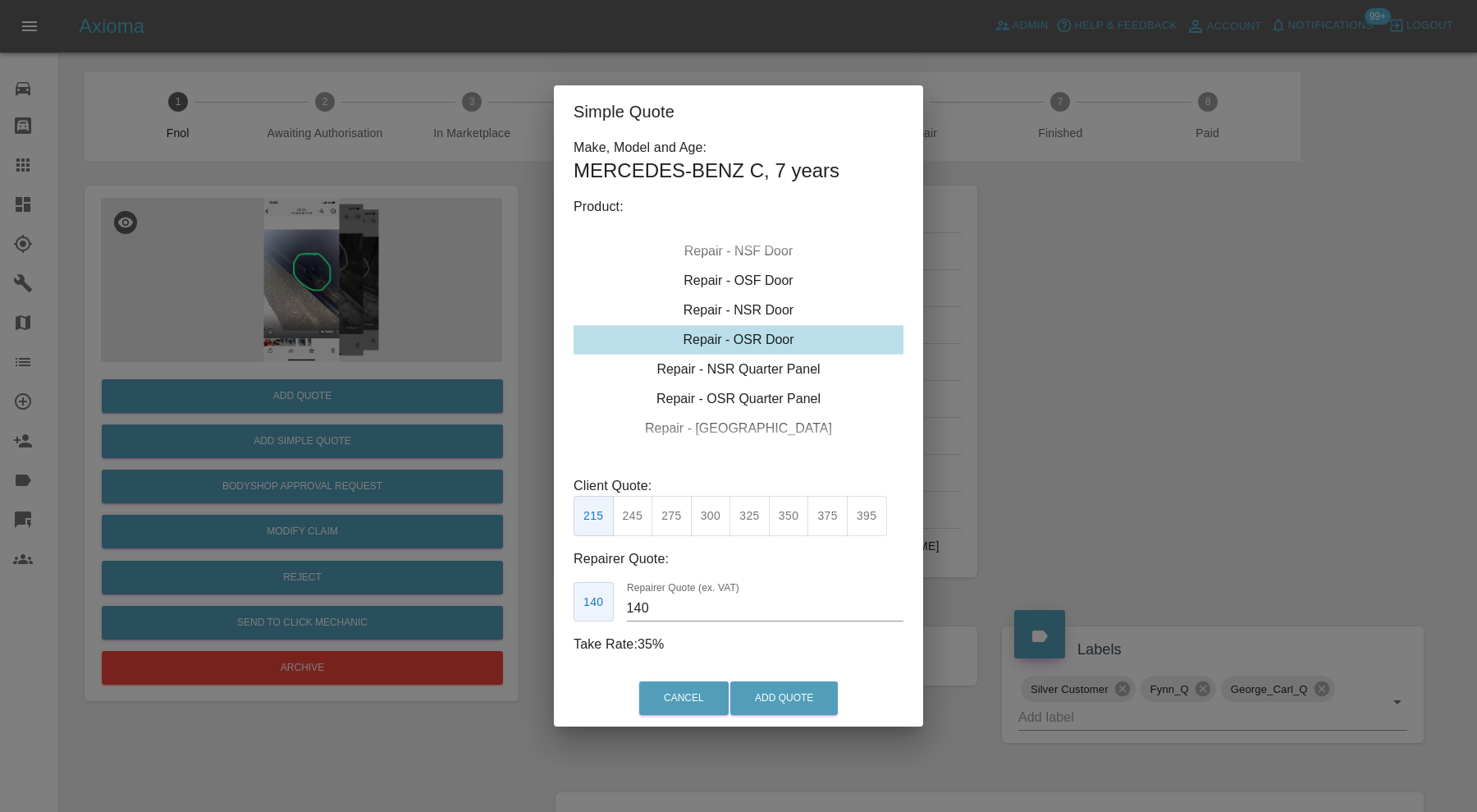
click at [1068, 344] on div "Simple Quote Make, Model and Age: MERCEDES-BENZ C , 7 years Product: Repair - F…" at bounding box center [738, 406] width 1477 height 812
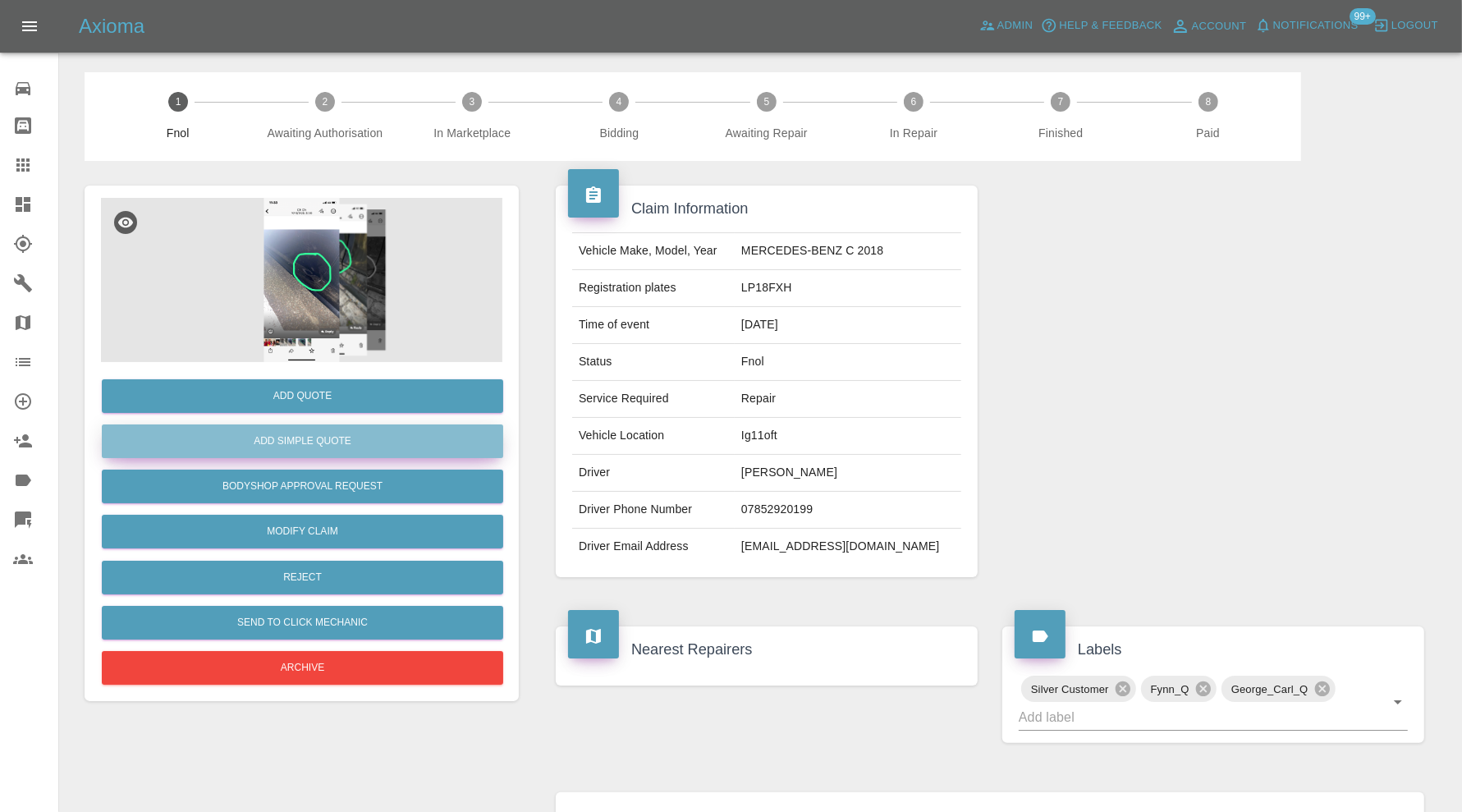
click at [408, 436] on button "Add Simple Quote" at bounding box center [303, 441] width 402 height 34
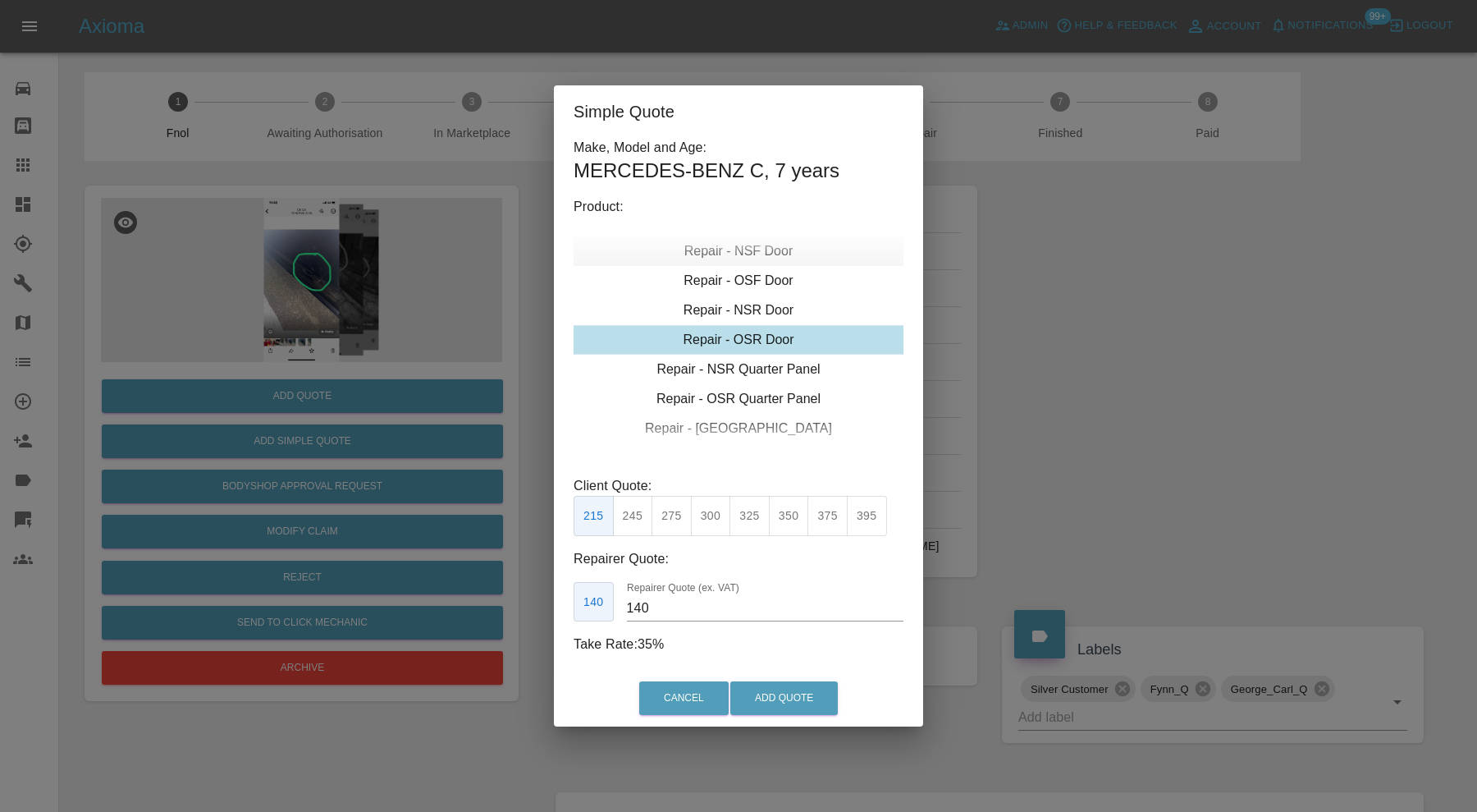
click at [755, 255] on div "Repair - NSF Door" at bounding box center [738, 251] width 329 height 30
click at [868, 510] on button "395" at bounding box center [867, 516] width 40 height 40
type input "265"
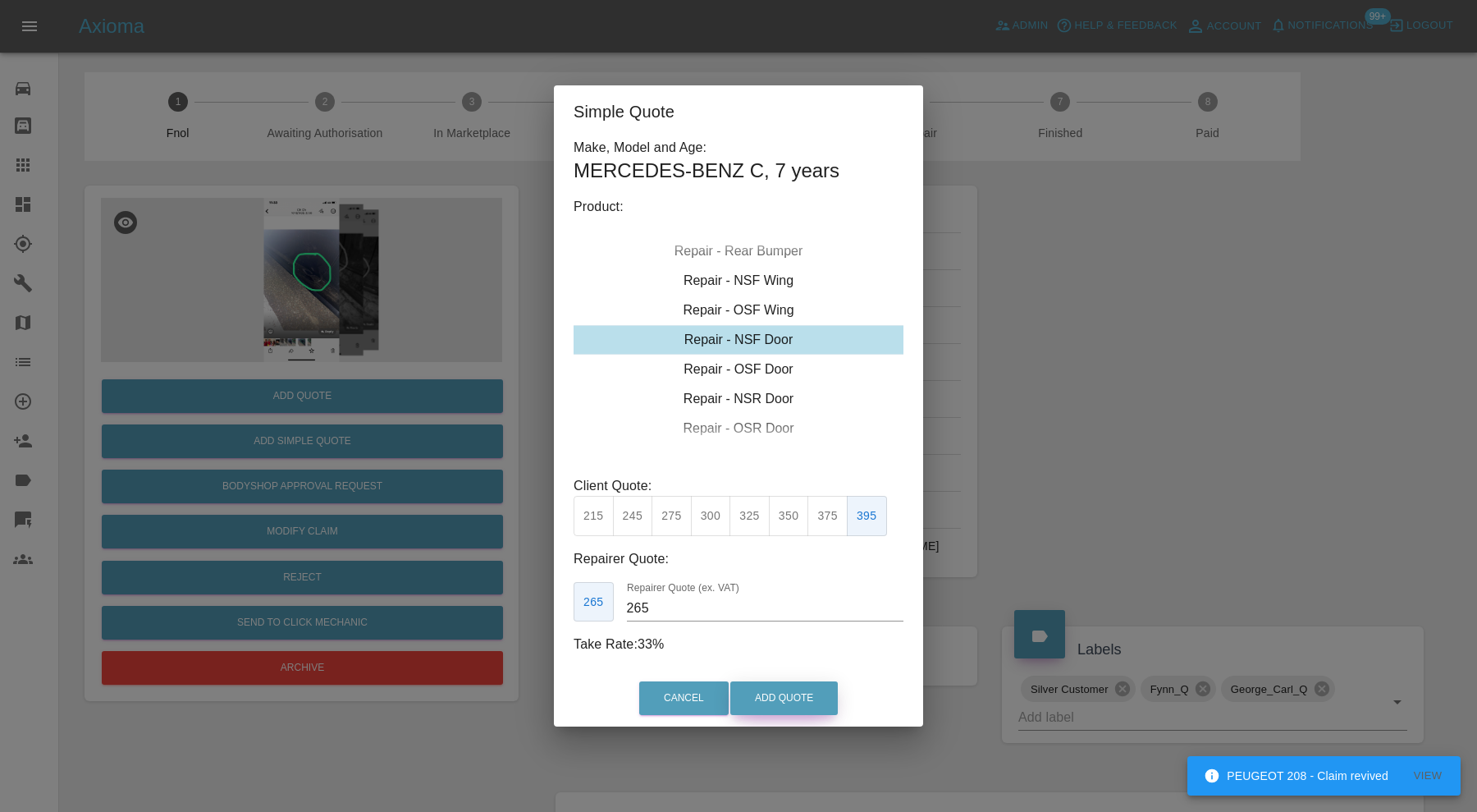
click at [781, 688] on button "Add Quote" at bounding box center [784, 698] width 108 height 34
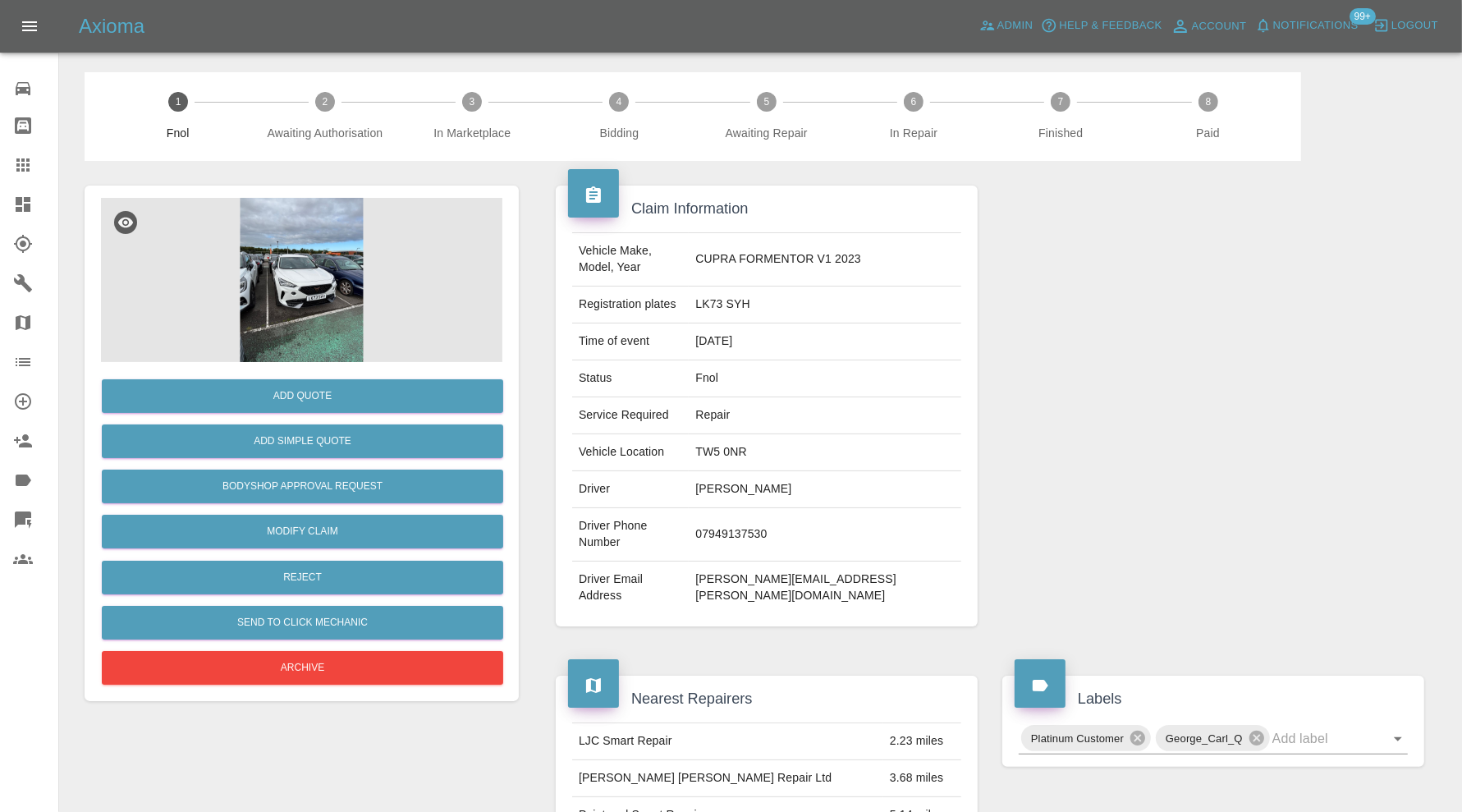
click at [310, 280] on img at bounding box center [302, 280] width 402 height 164
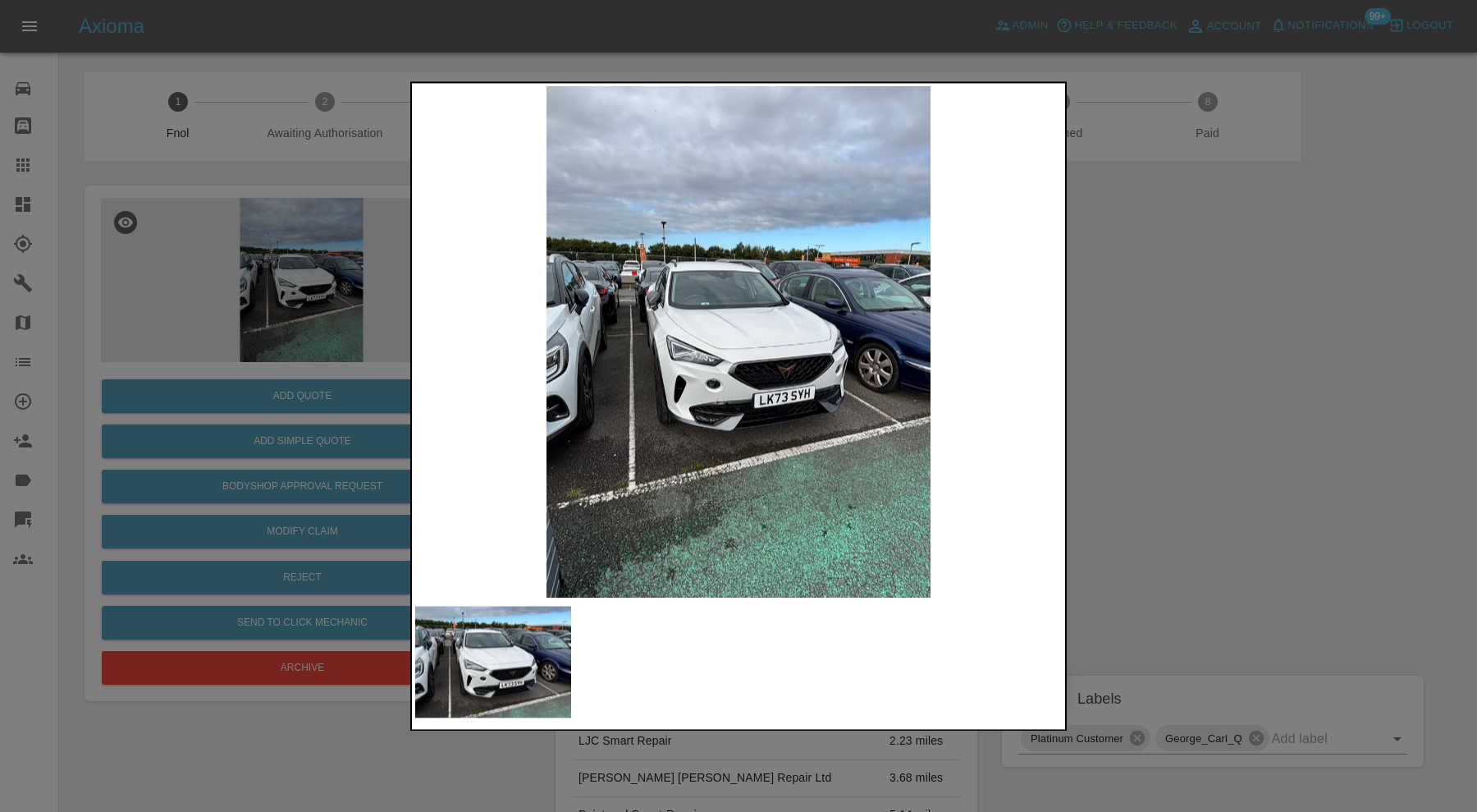
click at [759, 380] on img at bounding box center [739, 342] width 647 height 511
click at [716, 407] on img at bounding box center [739, 342] width 647 height 511
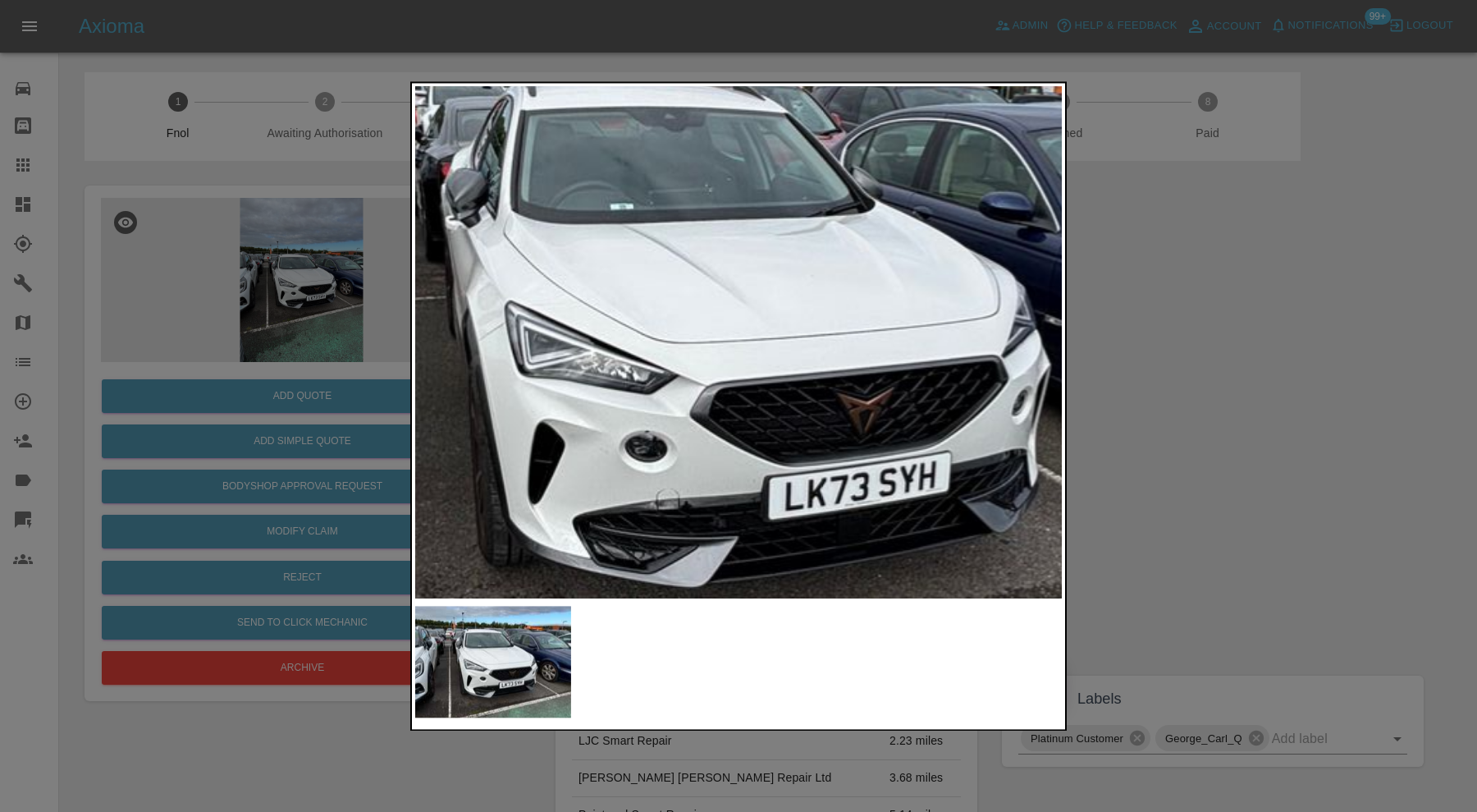
click at [764, 403] on img at bounding box center [722, 322] width 1940 height 1534
click at [1400, 304] on div at bounding box center [738, 406] width 1477 height 812
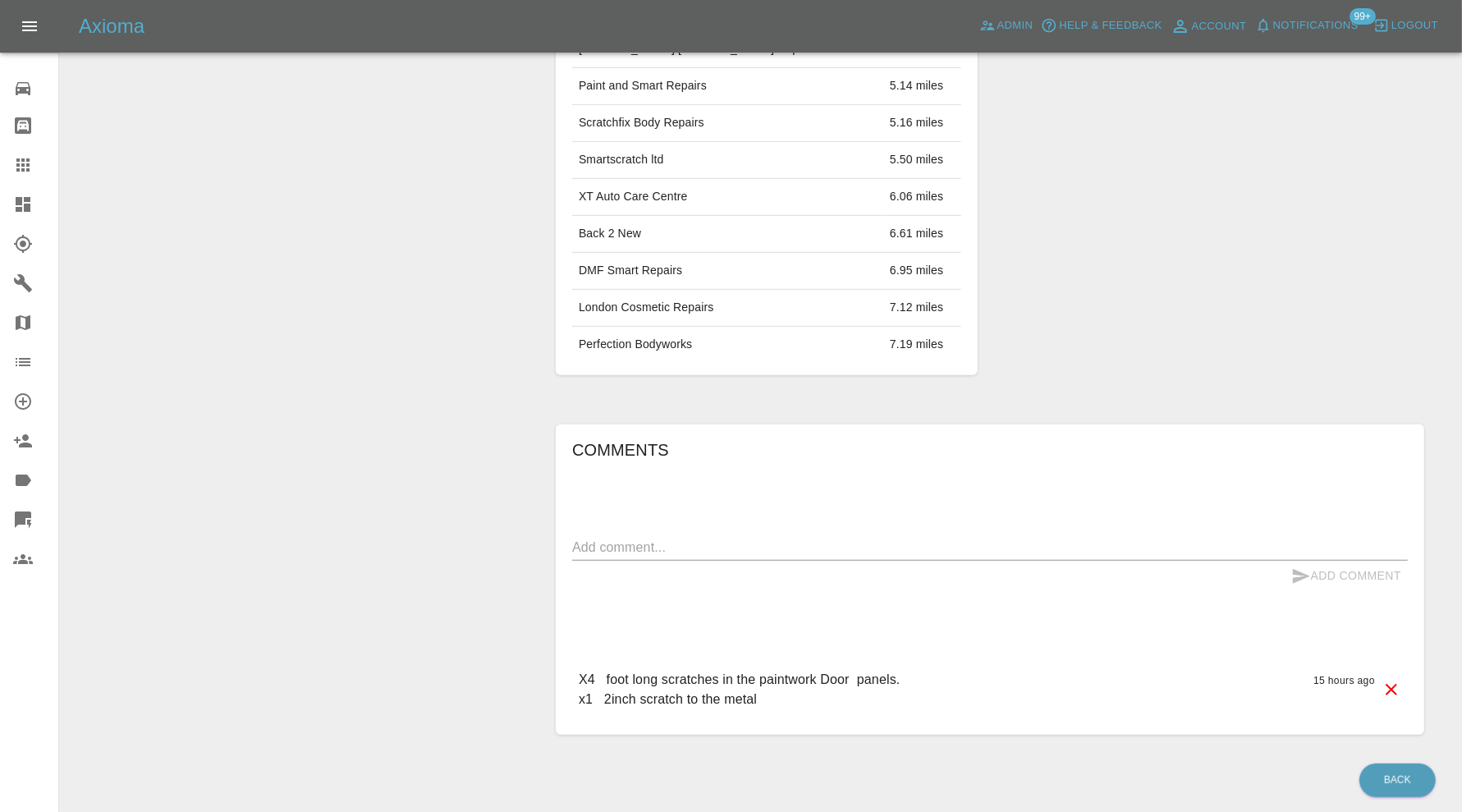
scroll to position [182, 0]
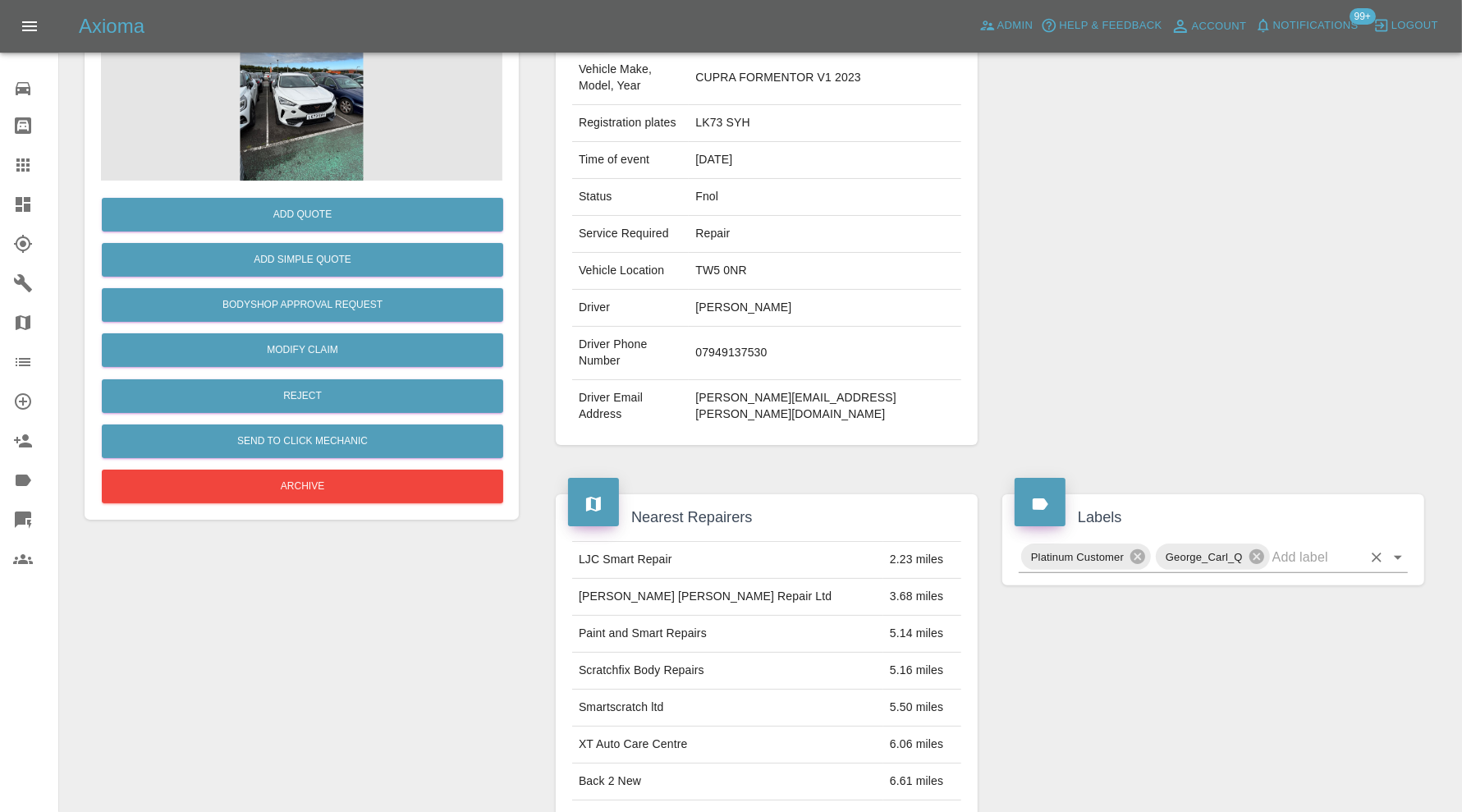
click at [1295, 544] on input "text" at bounding box center [1317, 556] width 90 height 25
type input "need"
click at [1132, 546] on li "Needs Better Pics" at bounding box center [1213, 542] width 389 height 30
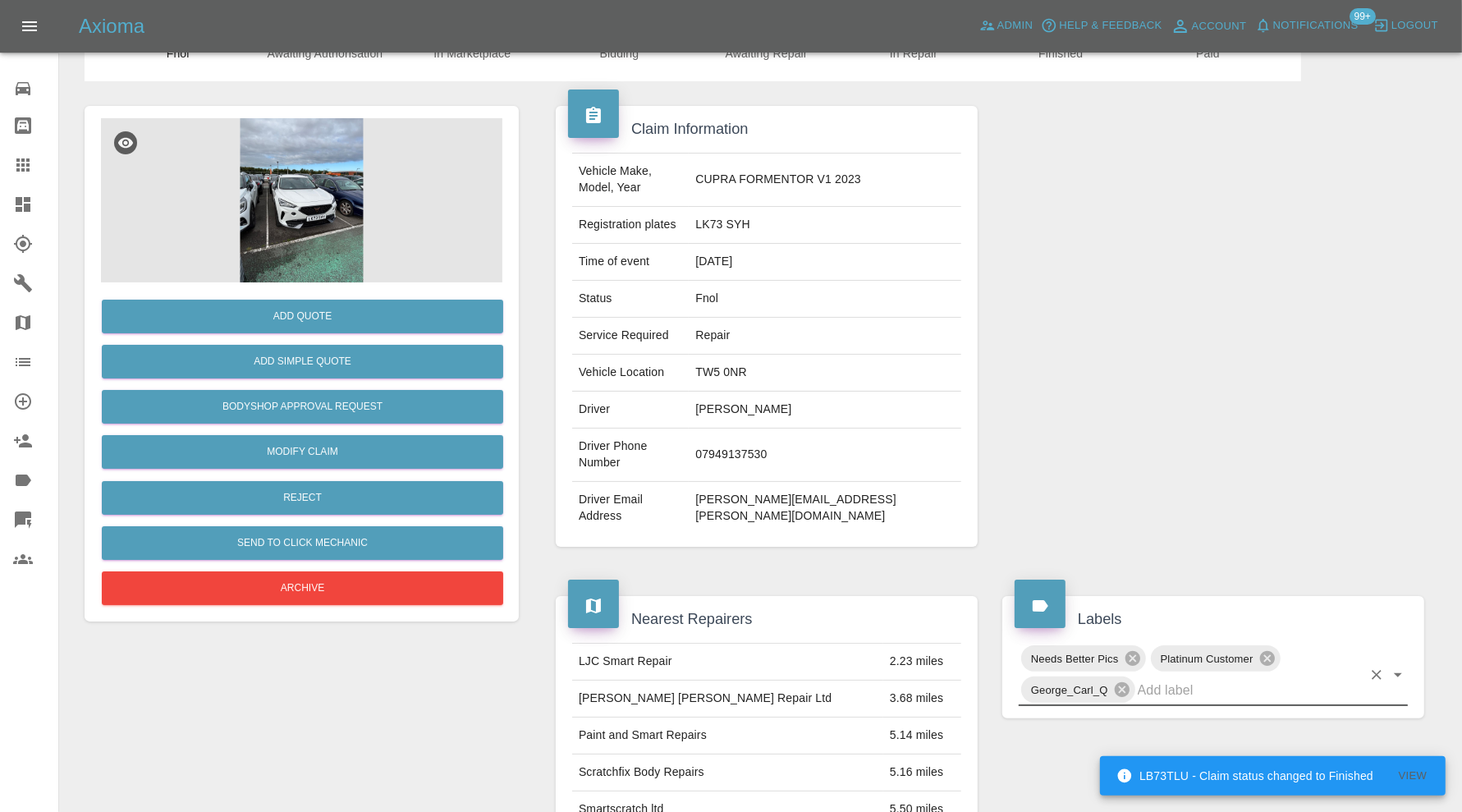
scroll to position [45, 0]
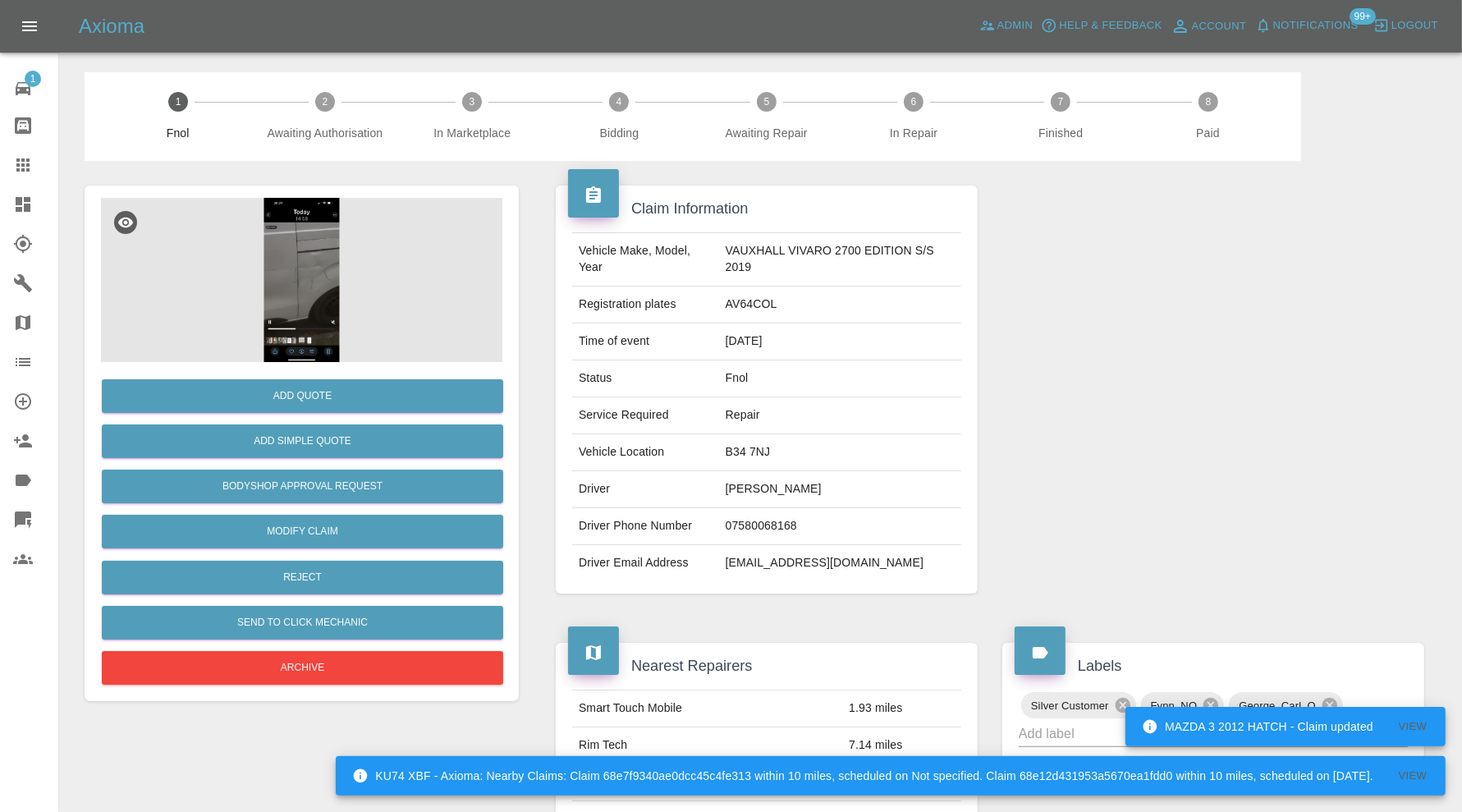
click at [299, 301] on img at bounding box center [302, 280] width 402 height 164
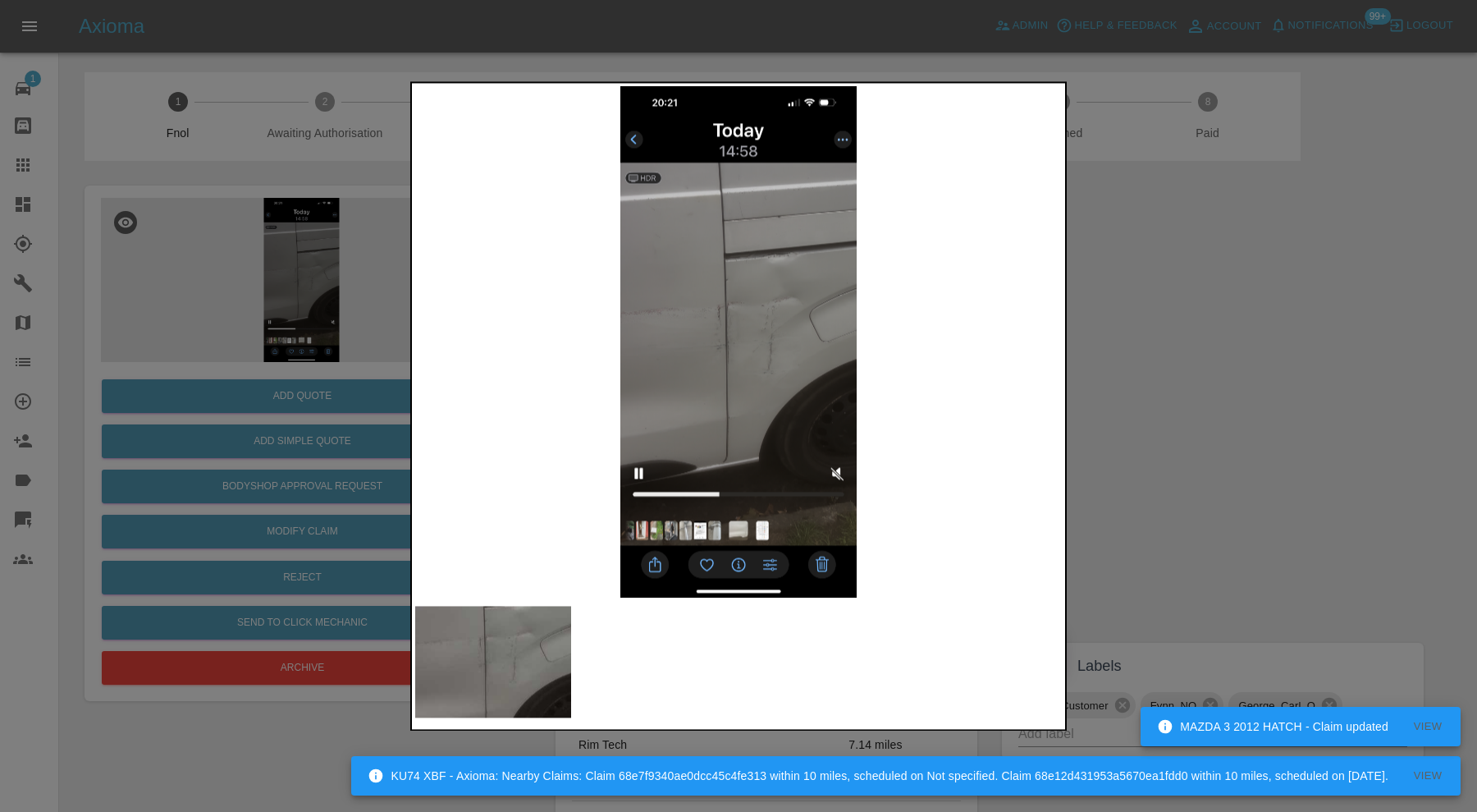
click at [755, 316] on img at bounding box center [739, 342] width 647 height 511
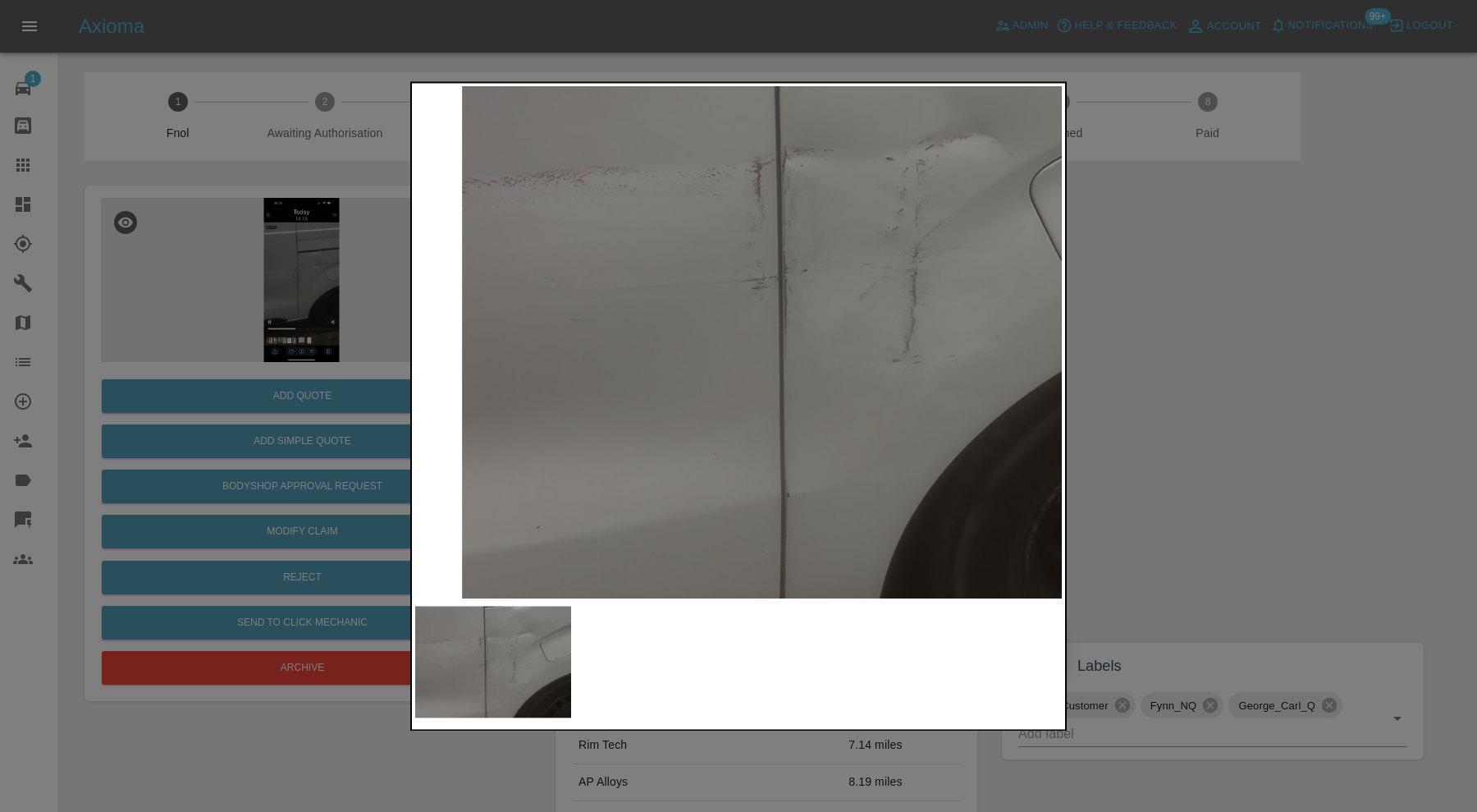
click at [870, 303] on img at bounding box center [816, 269] width 1940 height 1534
click at [1306, 327] on div at bounding box center [738, 406] width 1477 height 812
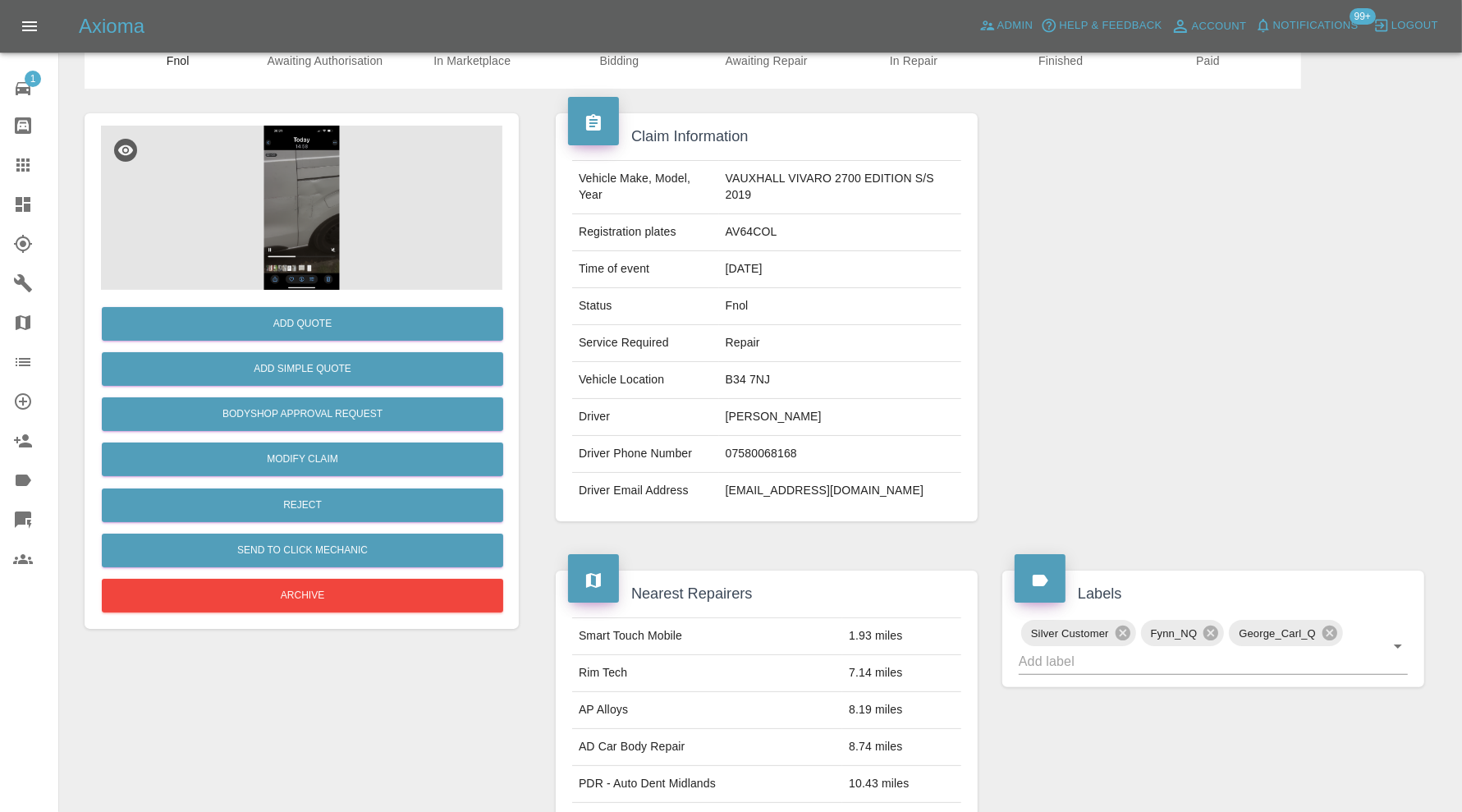
scroll to position [43, 0]
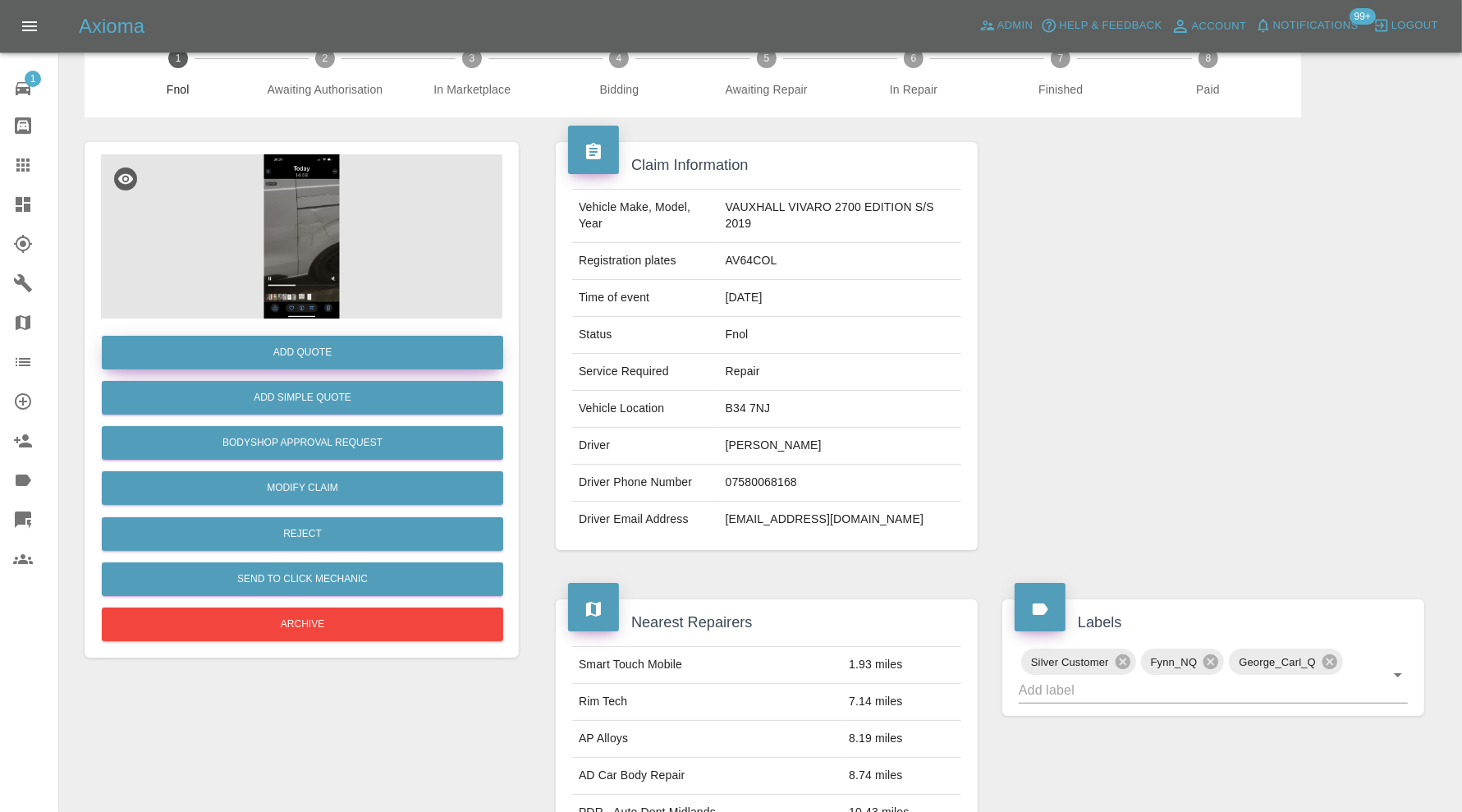
click at [320, 351] on button "Add Quote" at bounding box center [303, 352] width 402 height 34
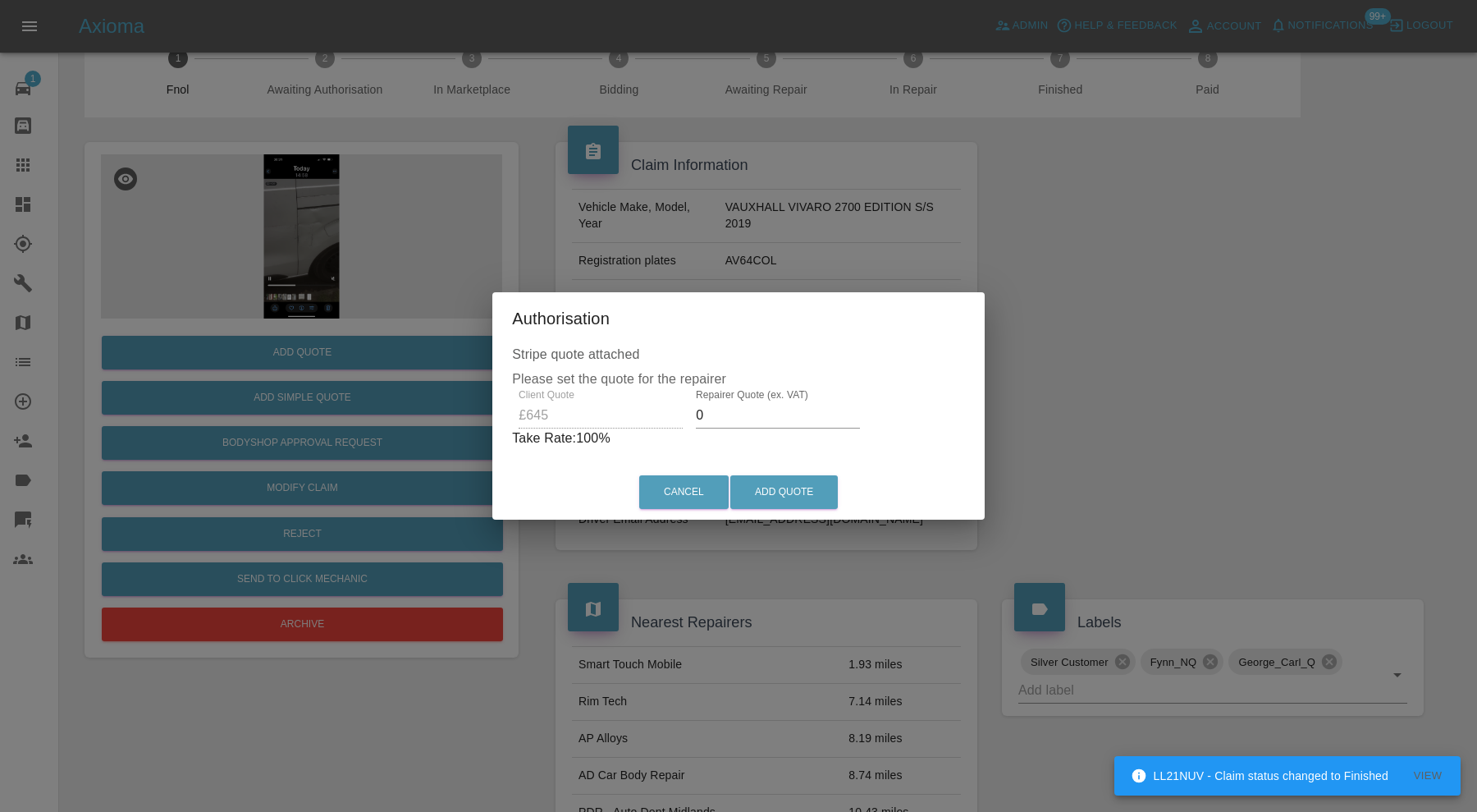
click at [730, 418] on input "0" at bounding box center [778, 416] width 164 height 26
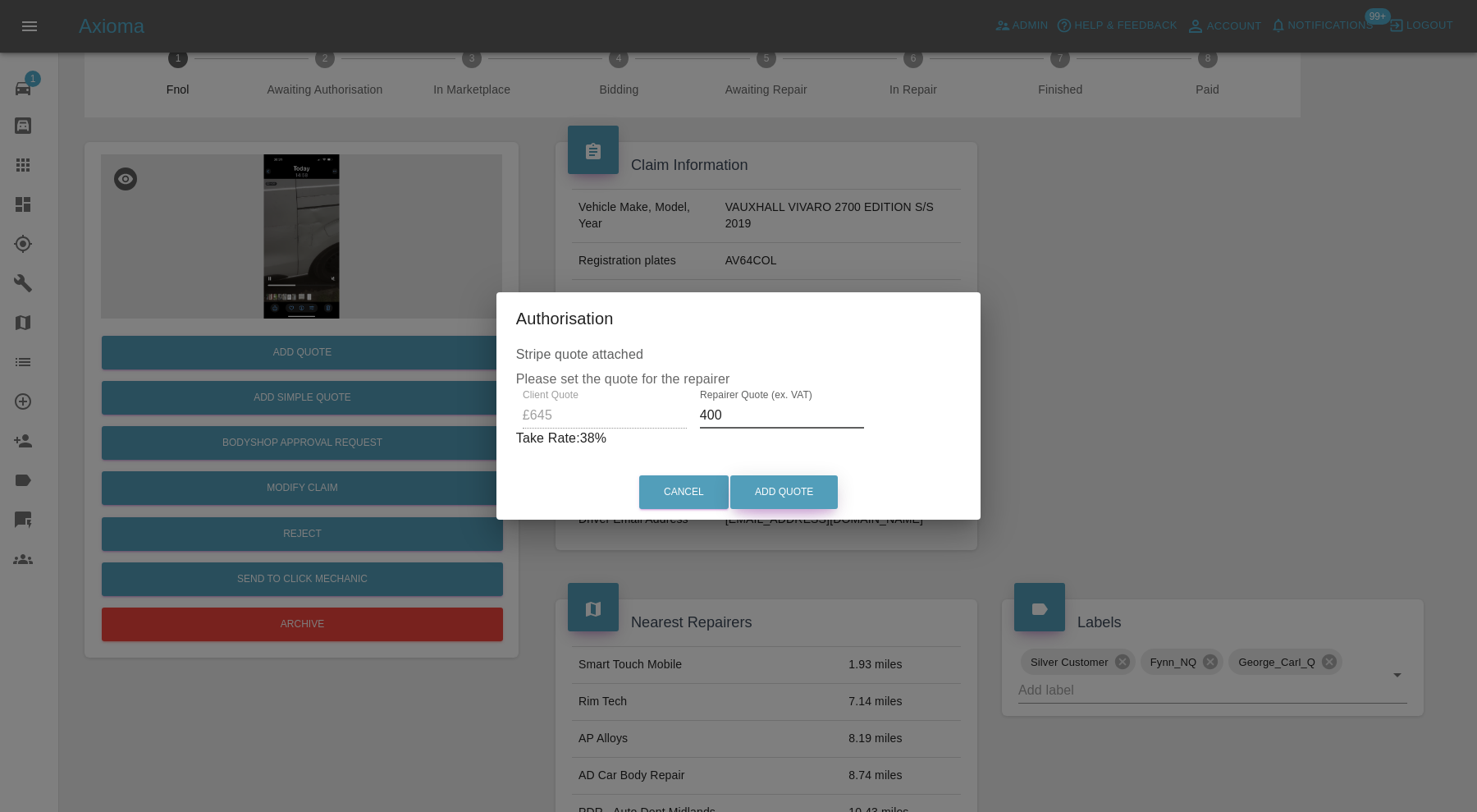
type input "400"
click at [828, 491] on button "Add Quote" at bounding box center [784, 492] width 108 height 34
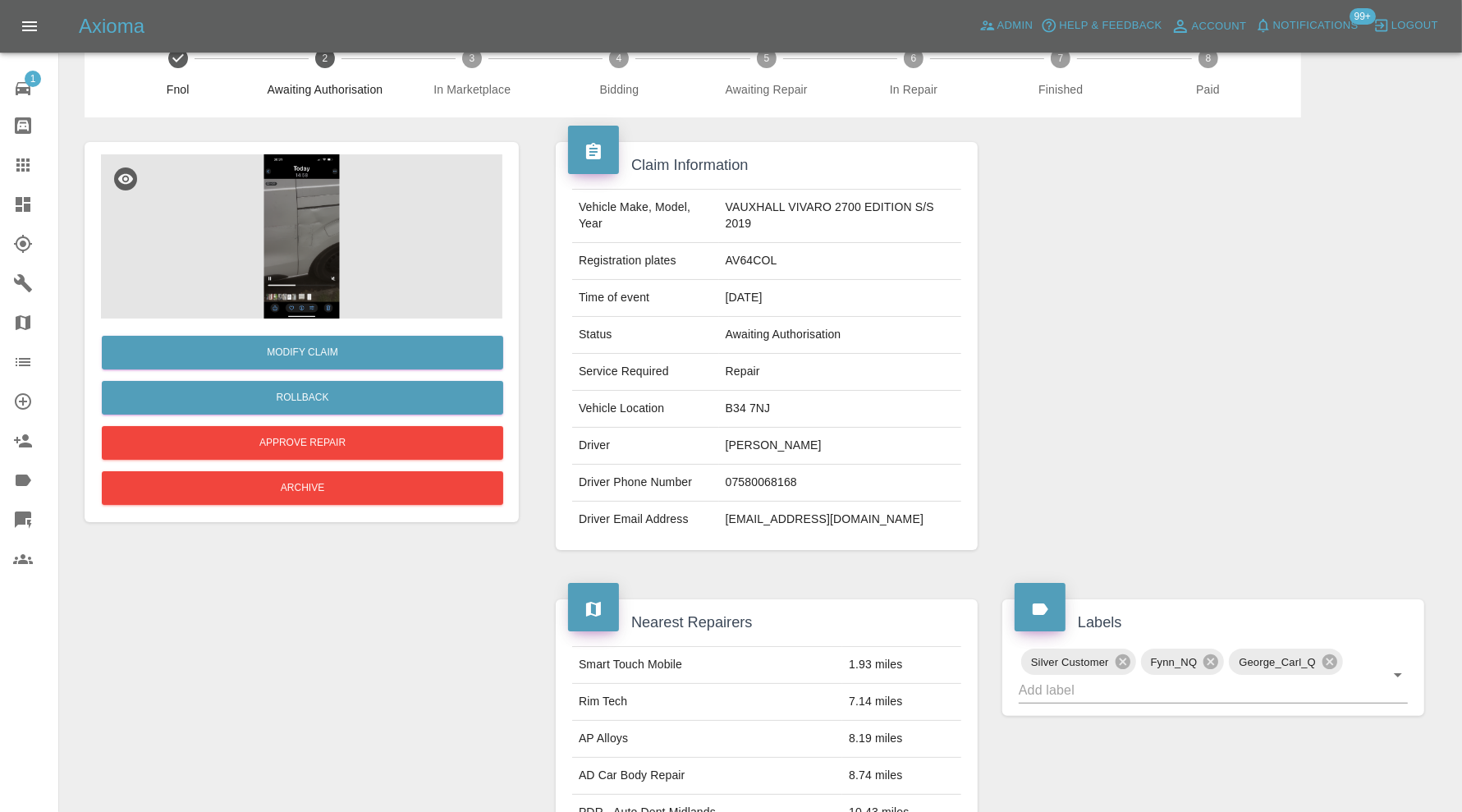
scroll to position [0, 0]
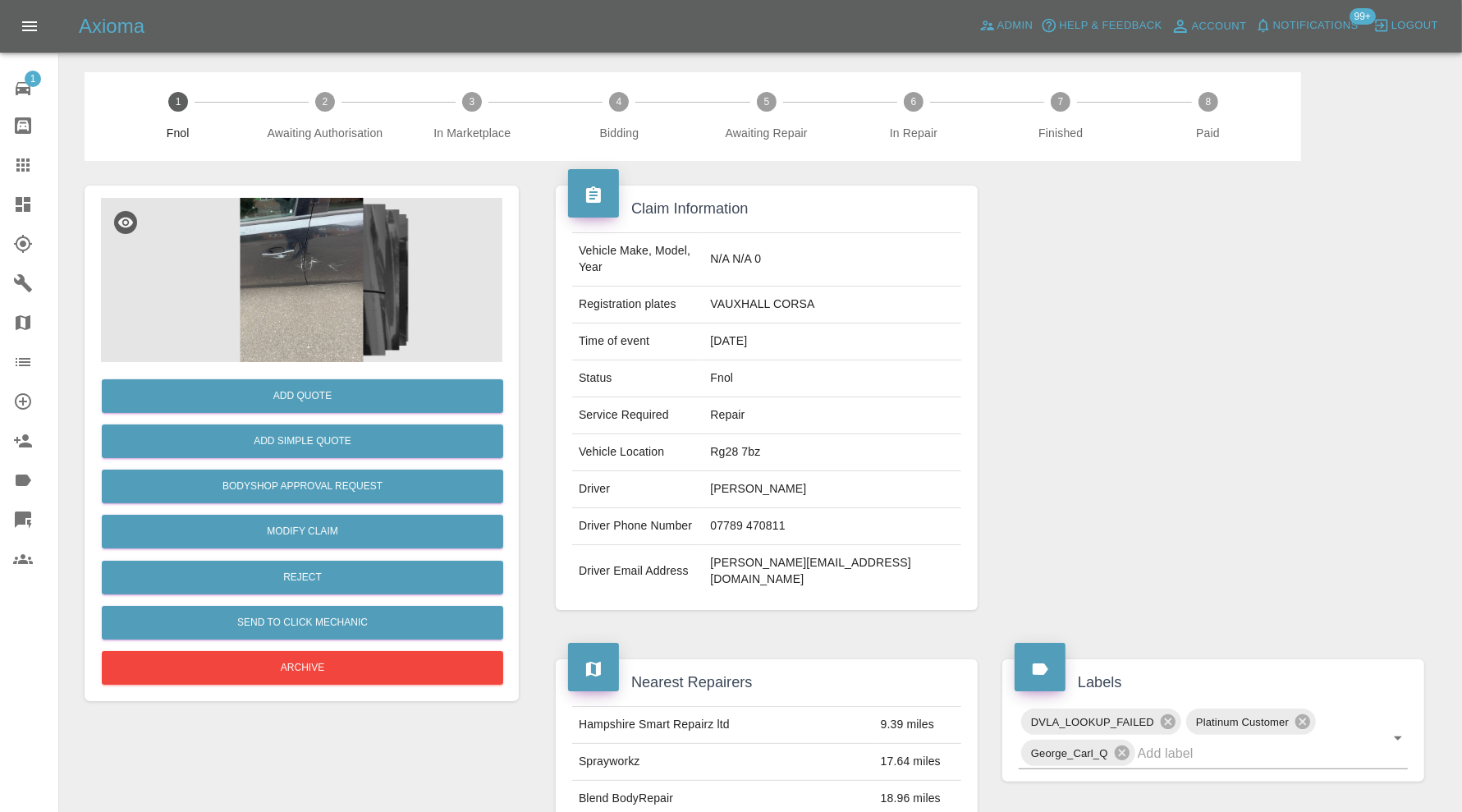
click at [348, 259] on img at bounding box center [302, 280] width 402 height 164
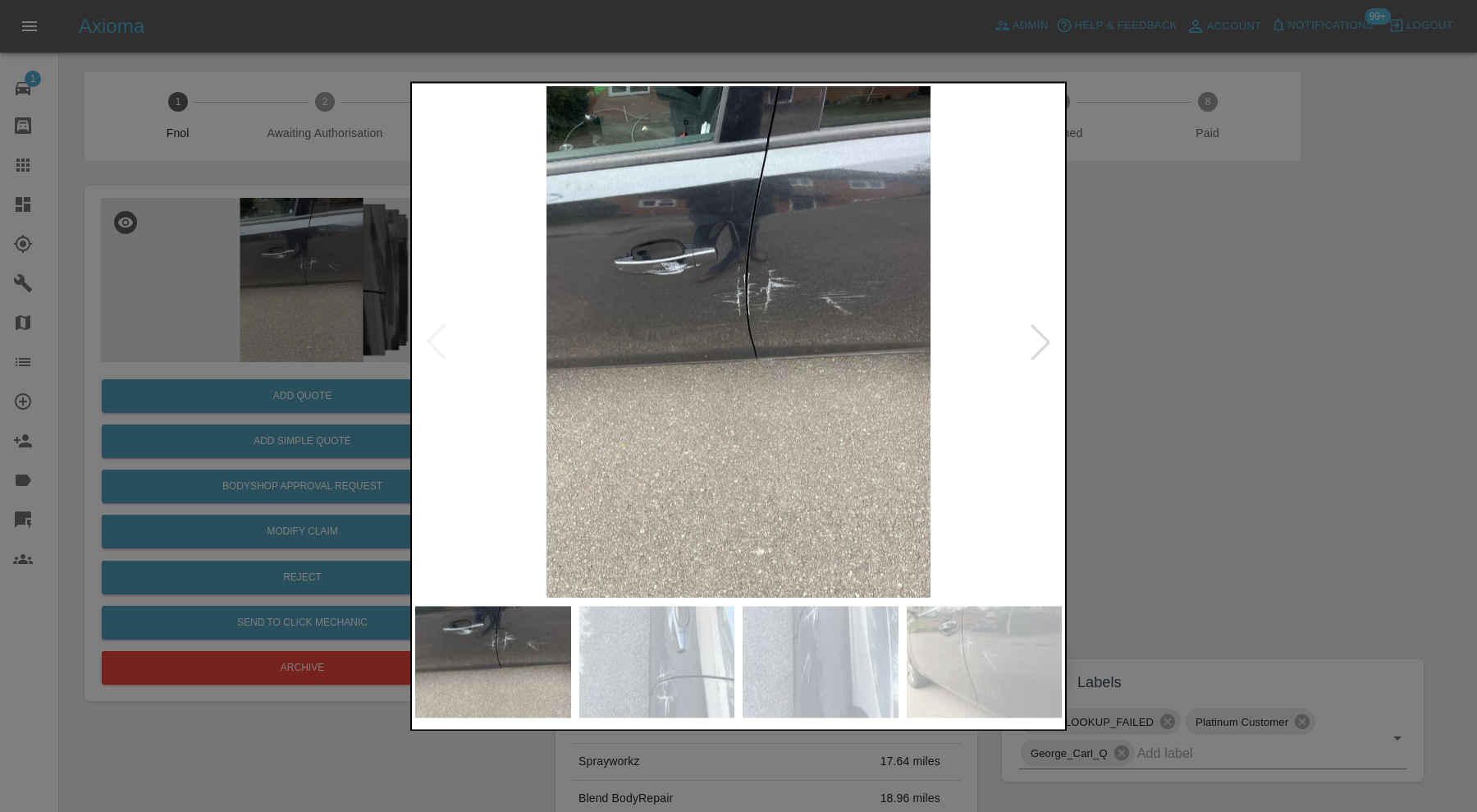
click at [1039, 344] on div at bounding box center [1041, 343] width 37 height 37
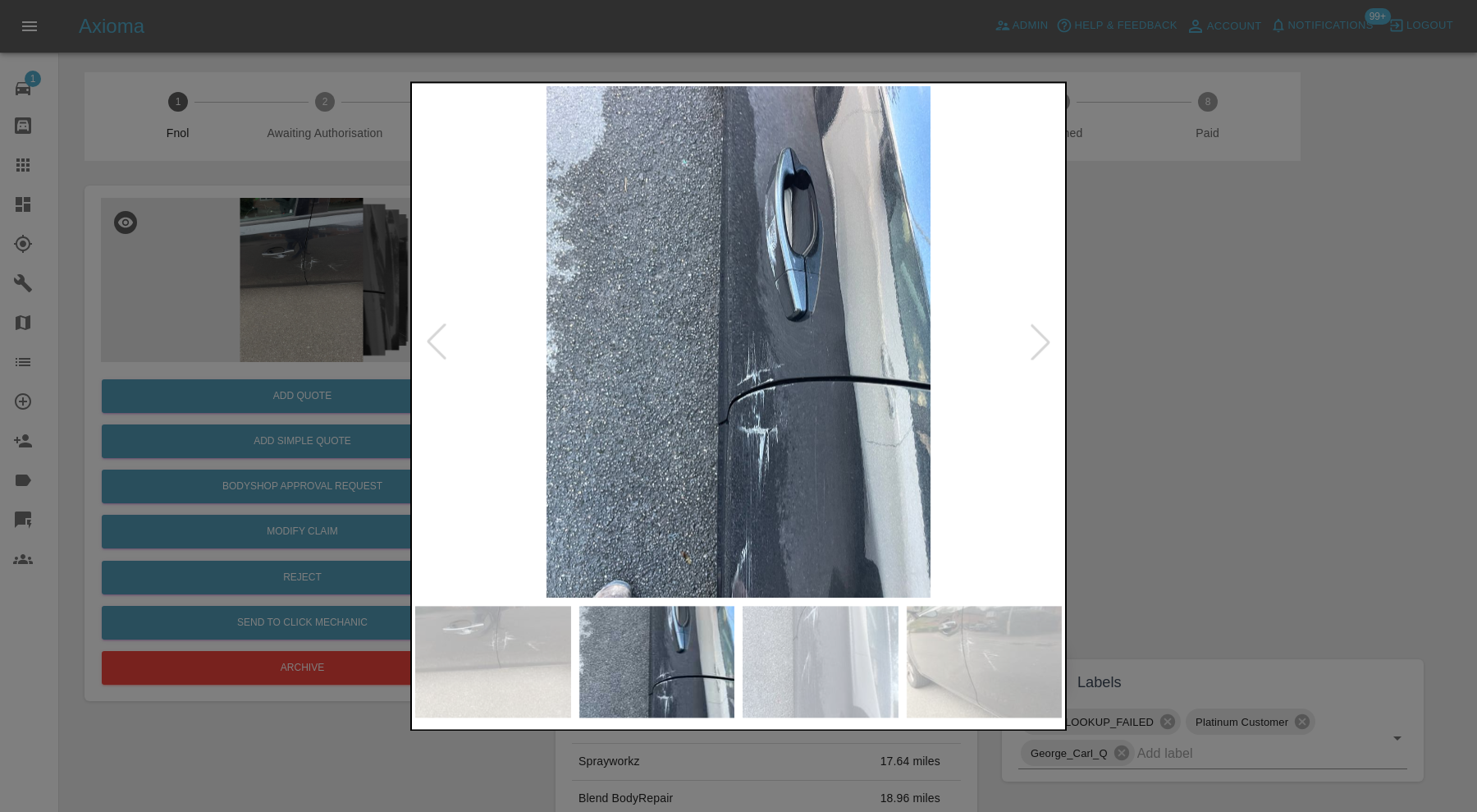
click at [1039, 344] on div at bounding box center [1041, 343] width 37 height 37
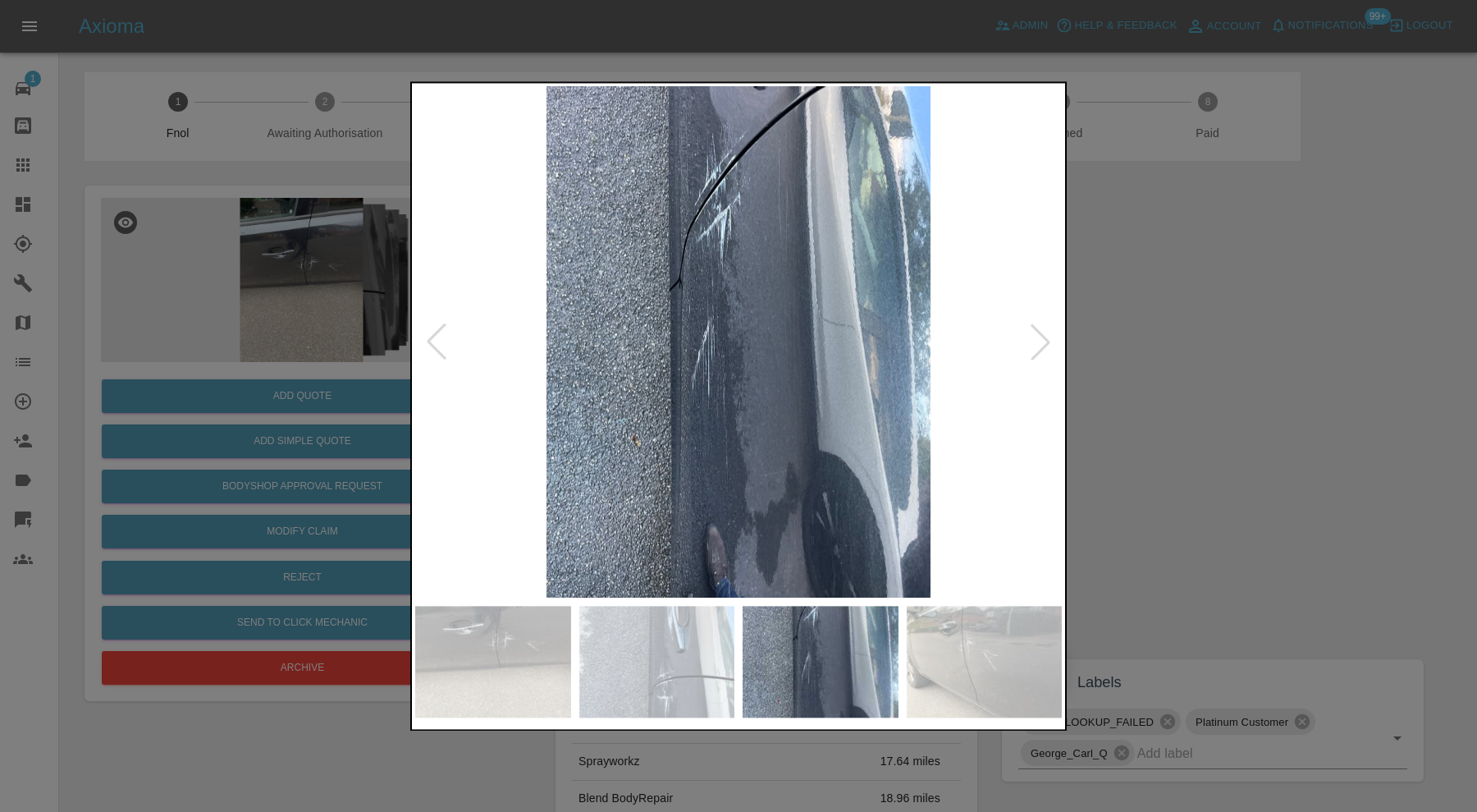
click at [1039, 344] on div at bounding box center [1041, 343] width 37 height 37
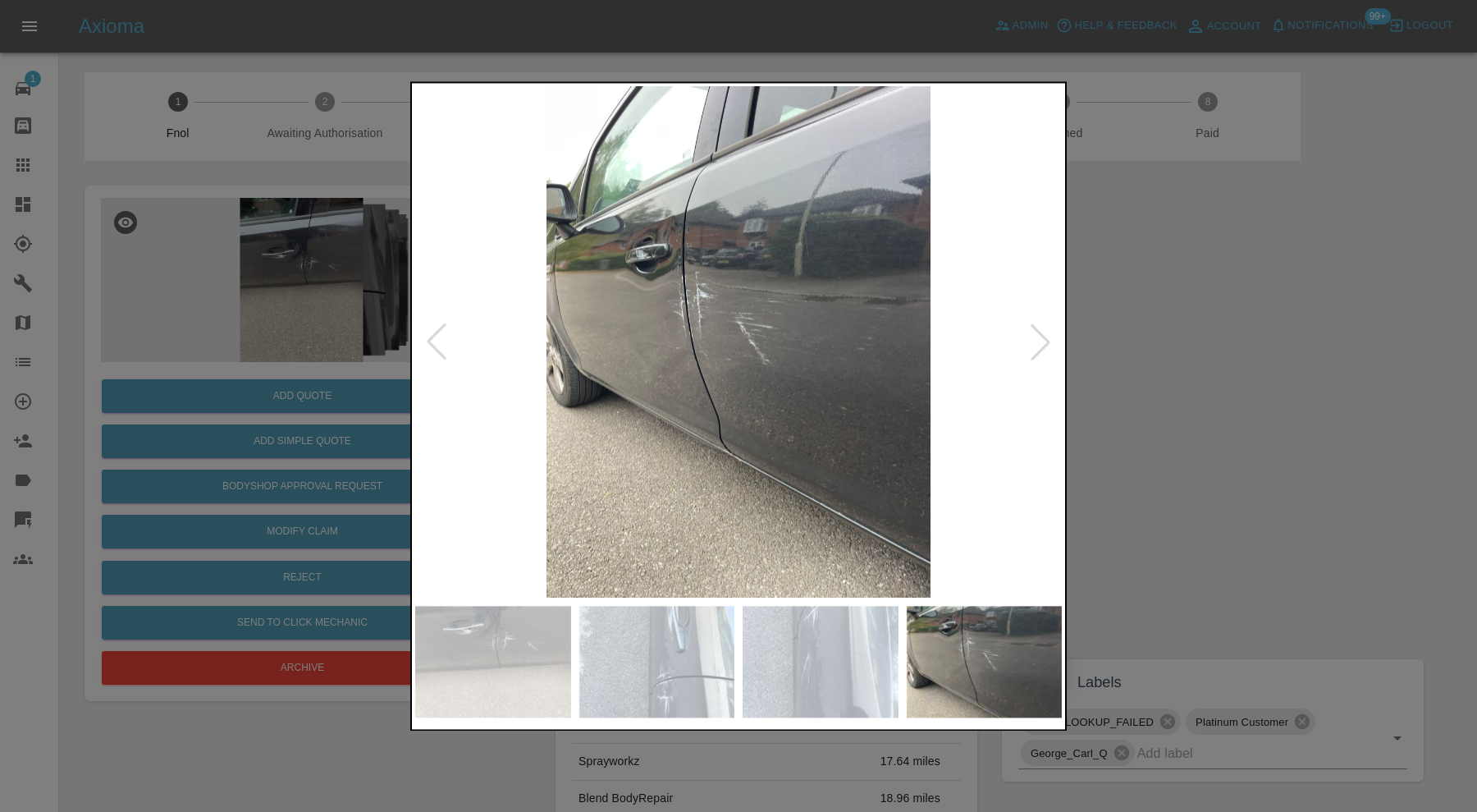
click at [1039, 344] on div at bounding box center [1041, 343] width 37 height 37
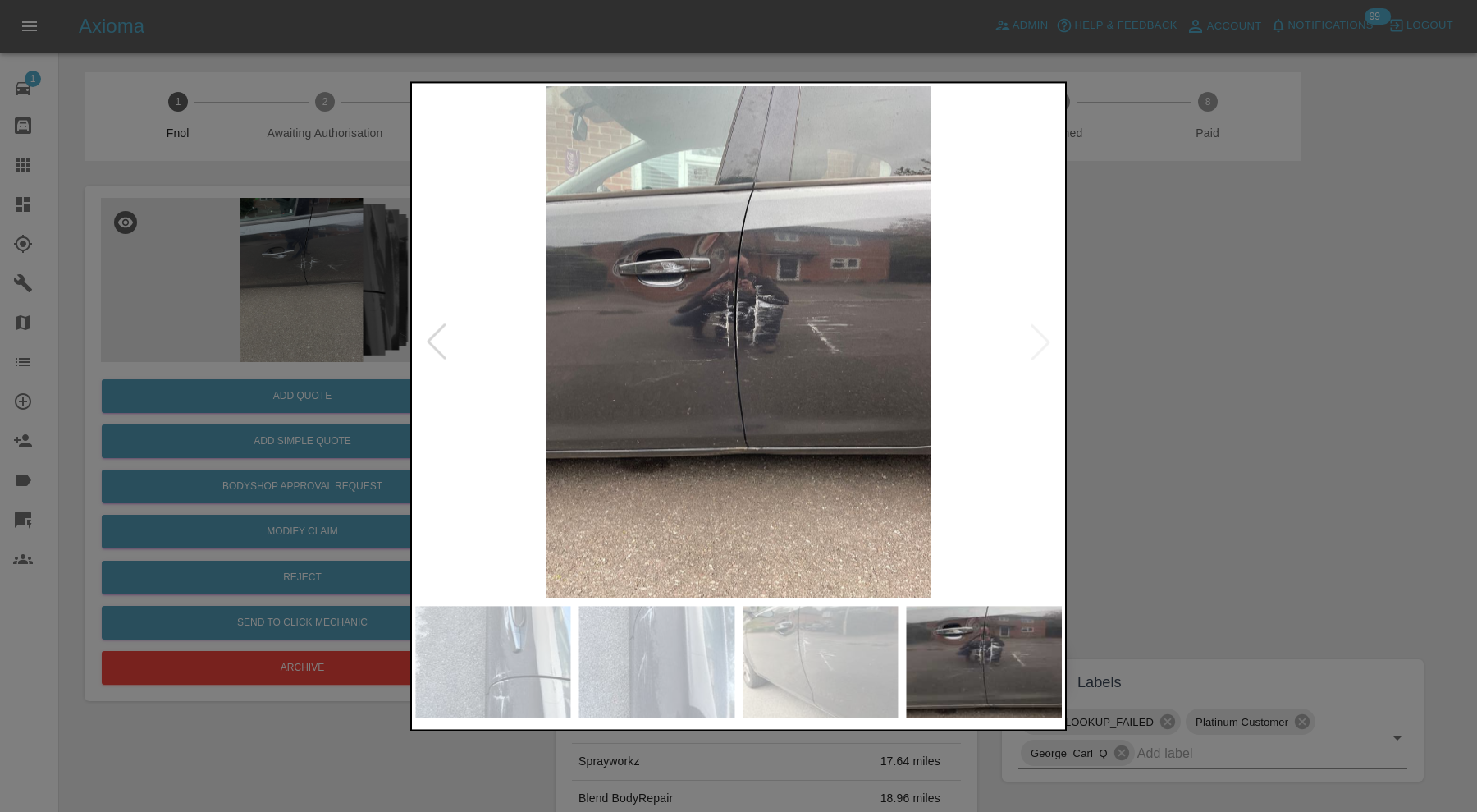
click at [748, 461] on img at bounding box center [739, 342] width 647 height 511
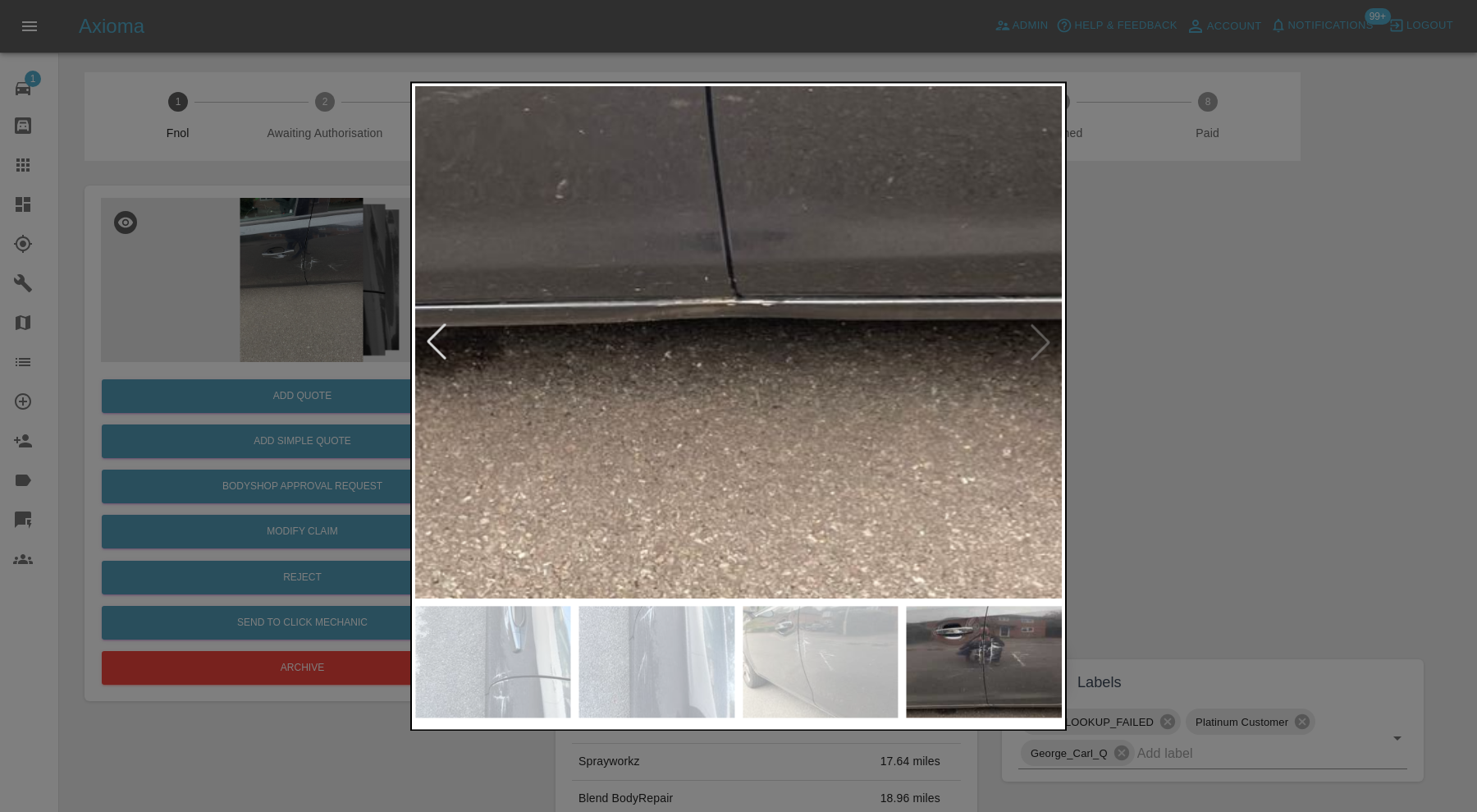
click at [1164, 338] on div at bounding box center [738, 406] width 1477 height 812
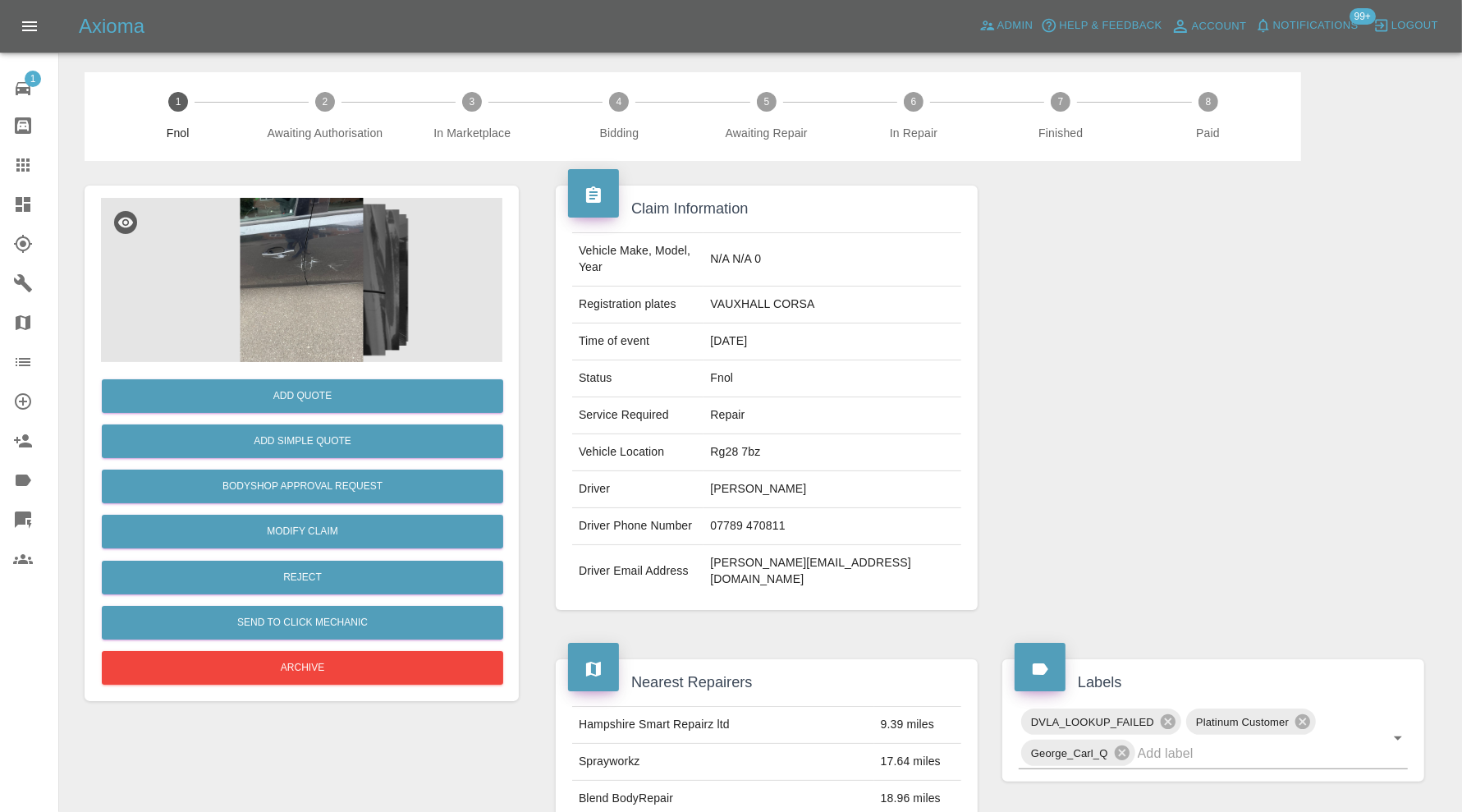
click at [280, 302] on img at bounding box center [302, 280] width 402 height 164
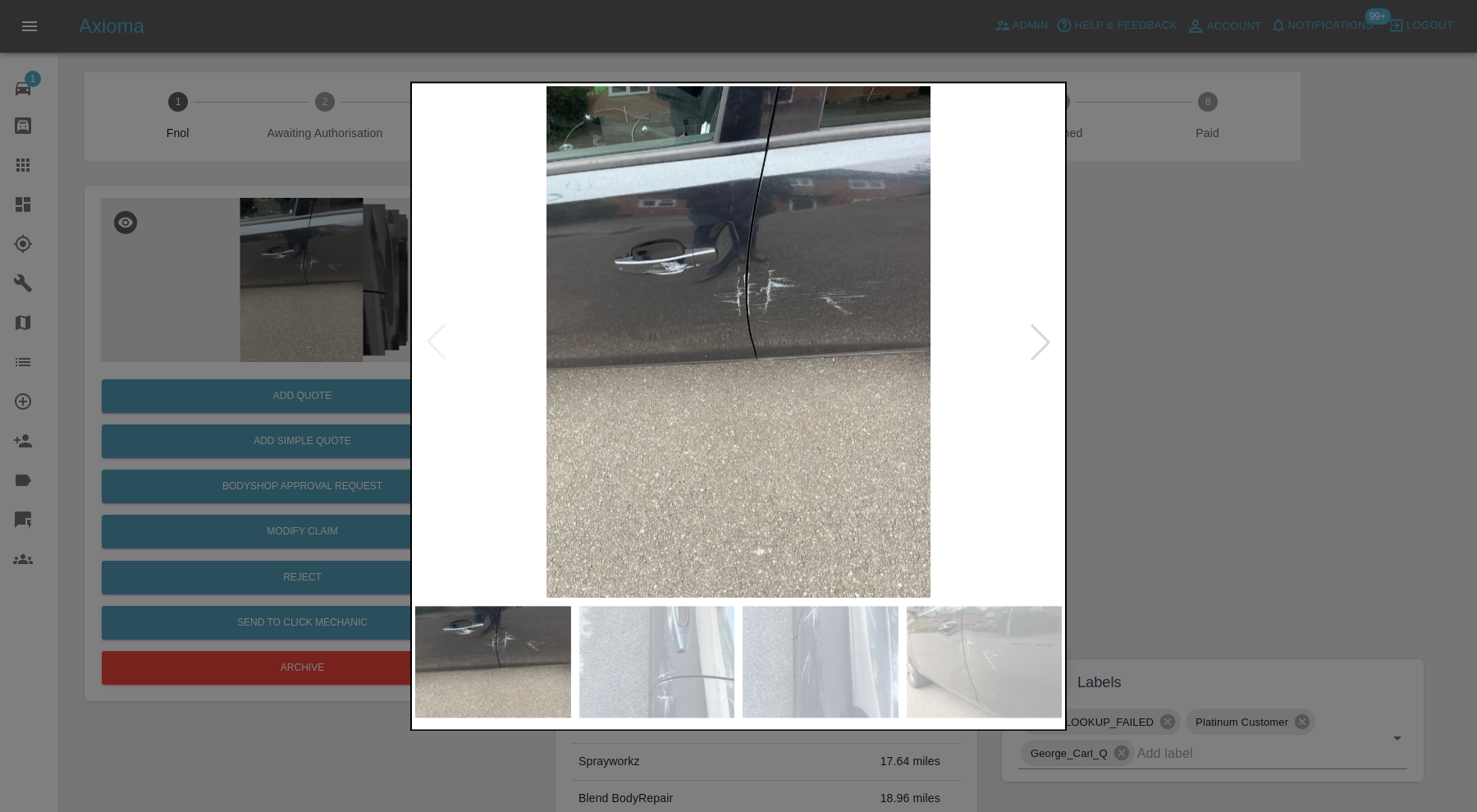
click at [1178, 295] on div at bounding box center [738, 406] width 1477 height 812
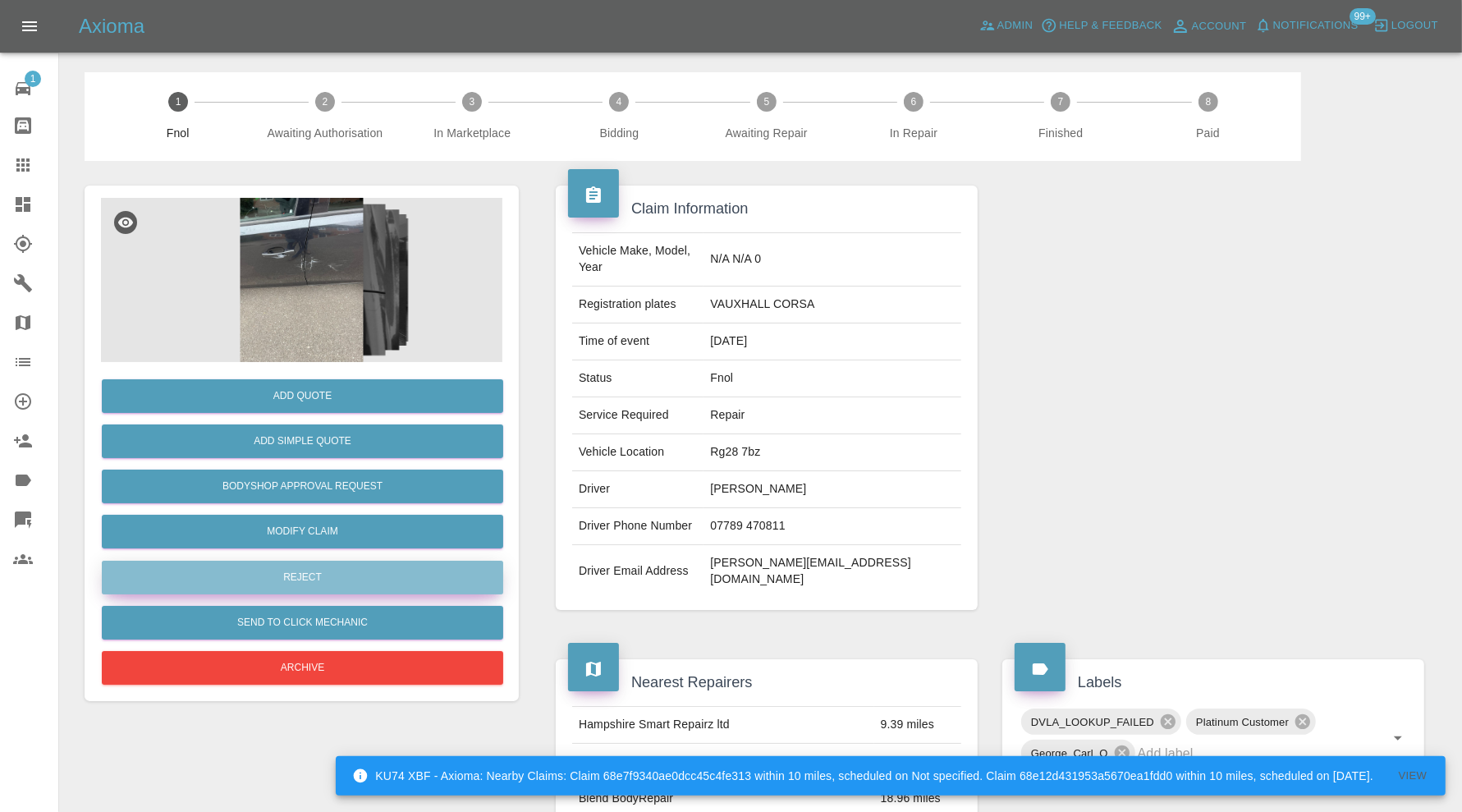
click at [350, 571] on button "Reject" at bounding box center [303, 577] width 402 height 34
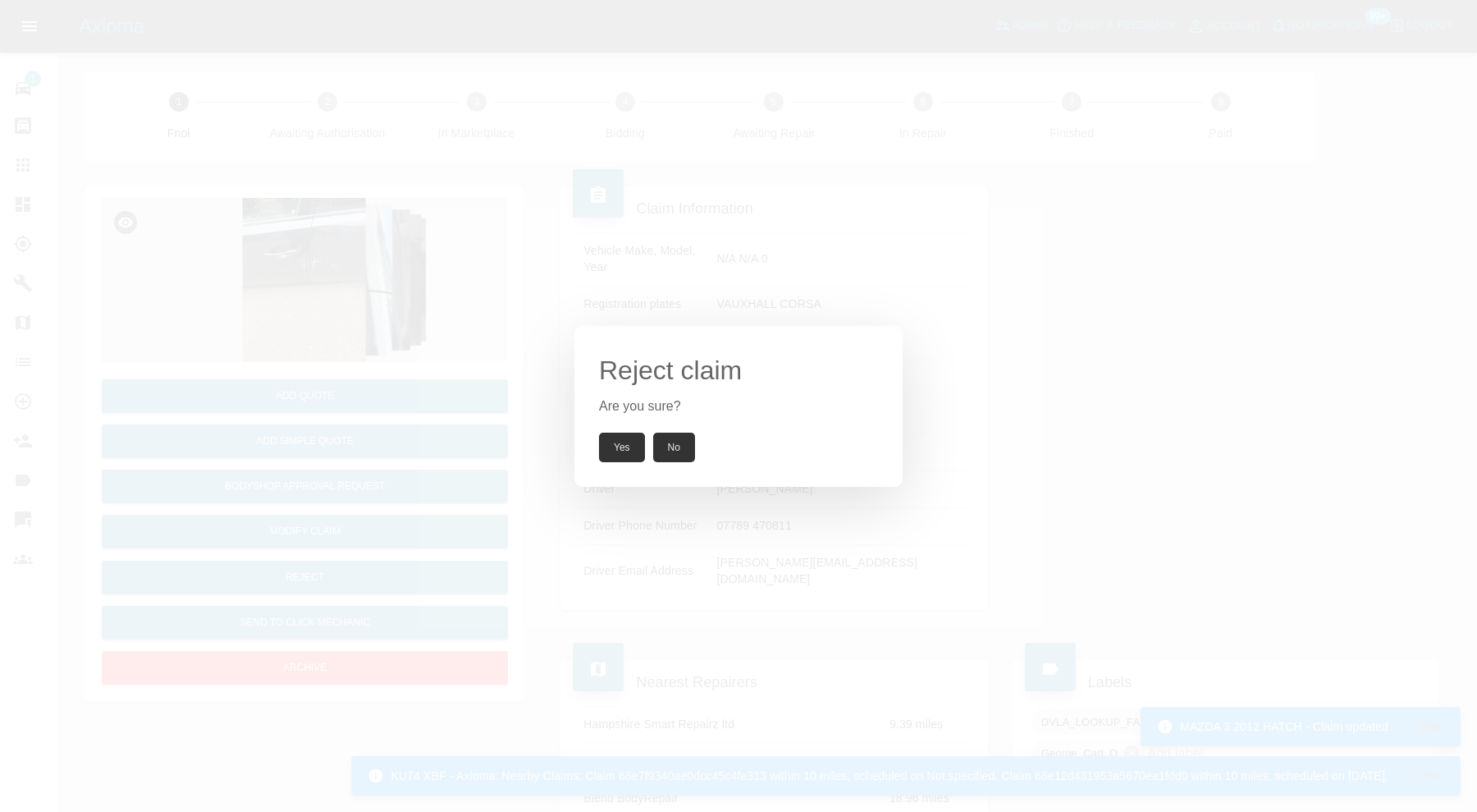
click at [615, 443] on button "Yes" at bounding box center [622, 447] width 46 height 30
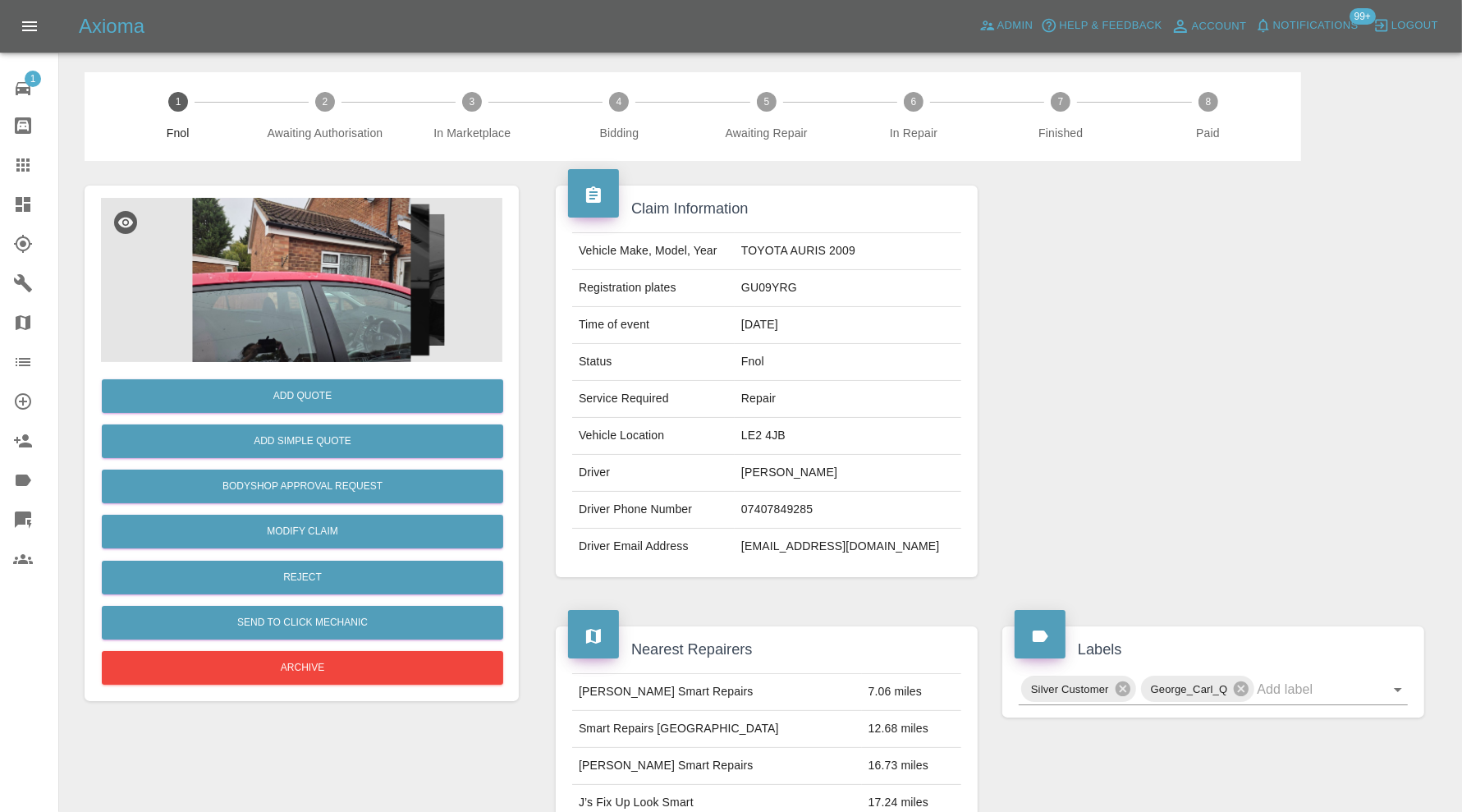
click at [330, 298] on img at bounding box center [302, 280] width 402 height 164
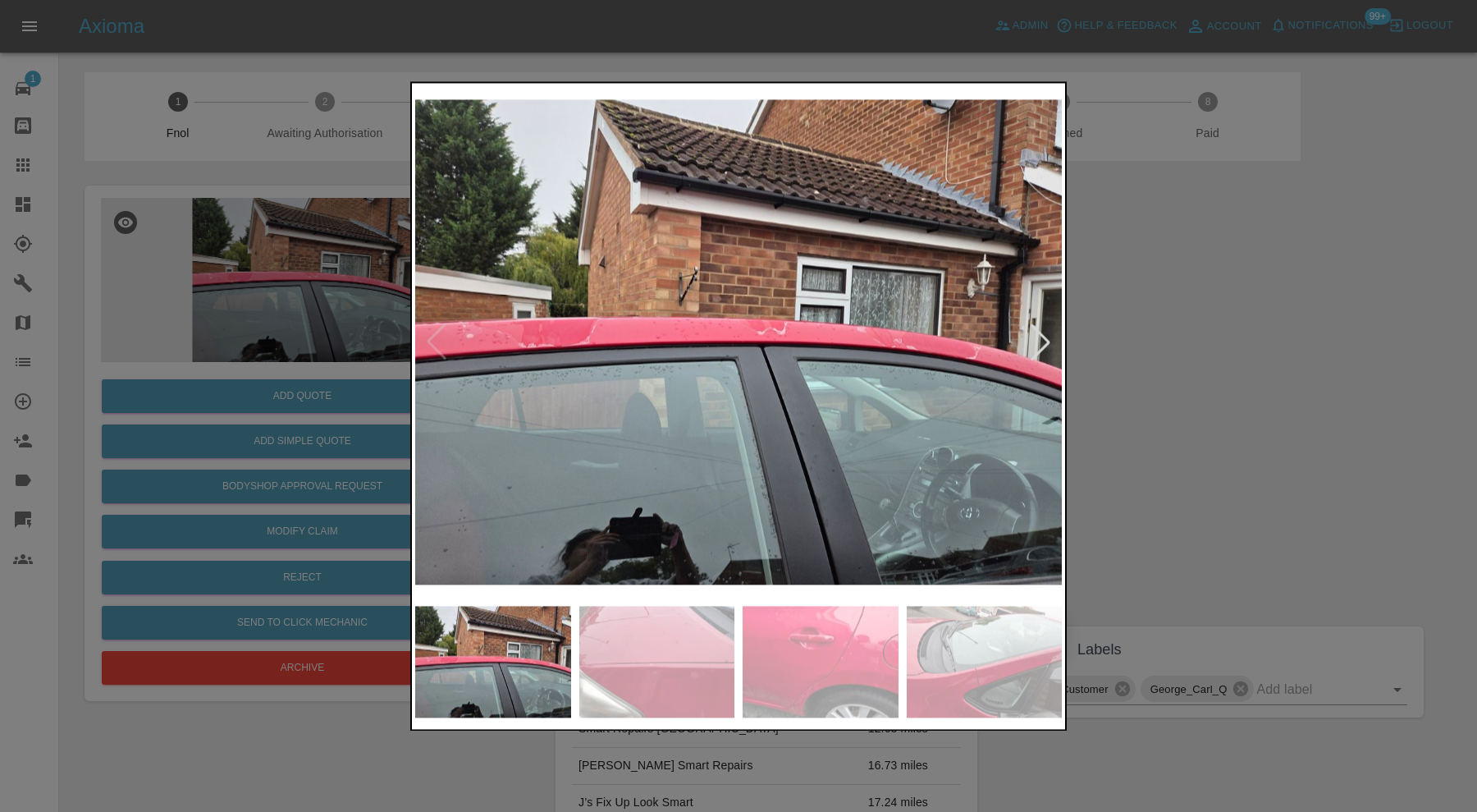
click at [1044, 331] on div at bounding box center [1041, 343] width 37 height 37
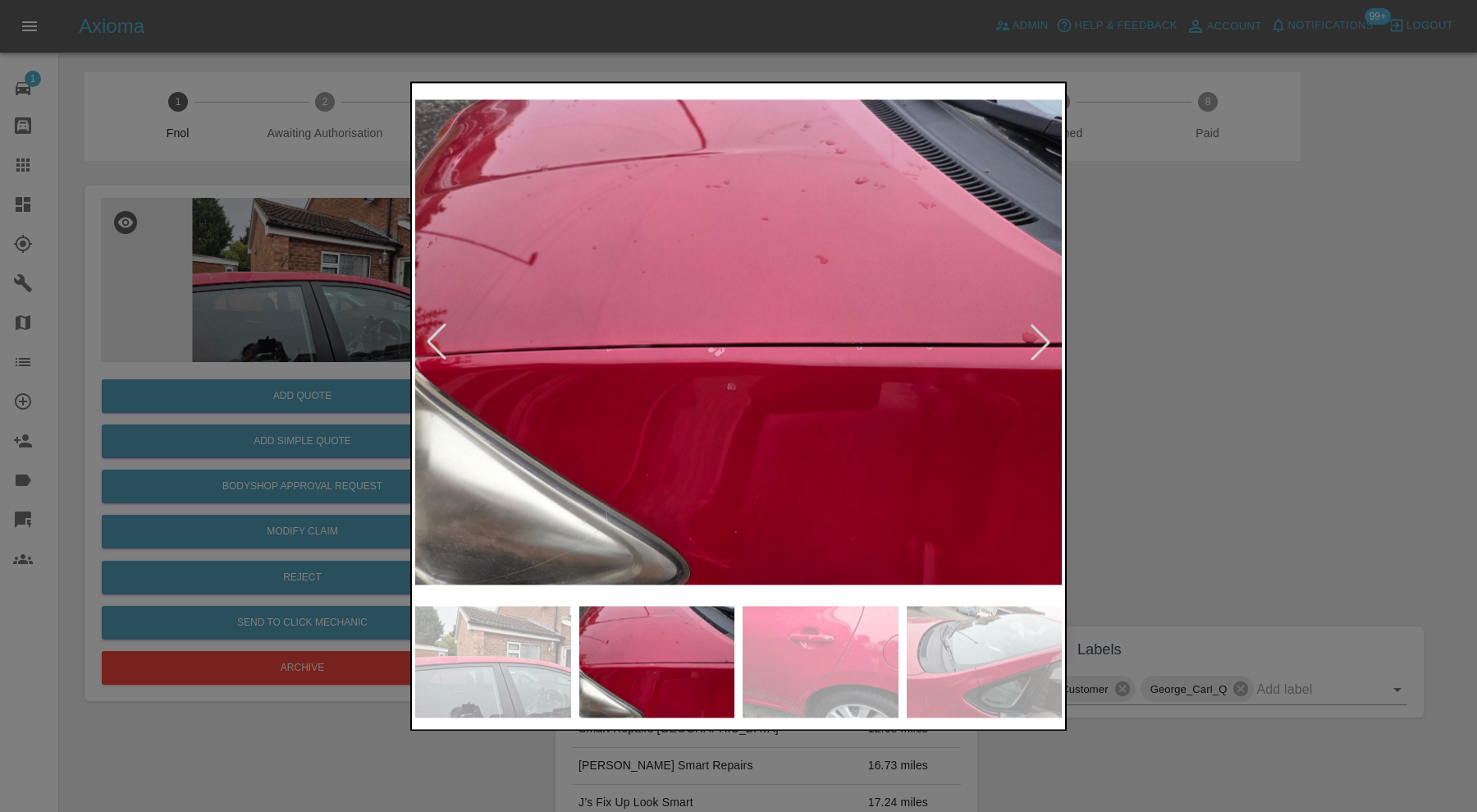
click at [1044, 331] on div at bounding box center [1041, 343] width 37 height 37
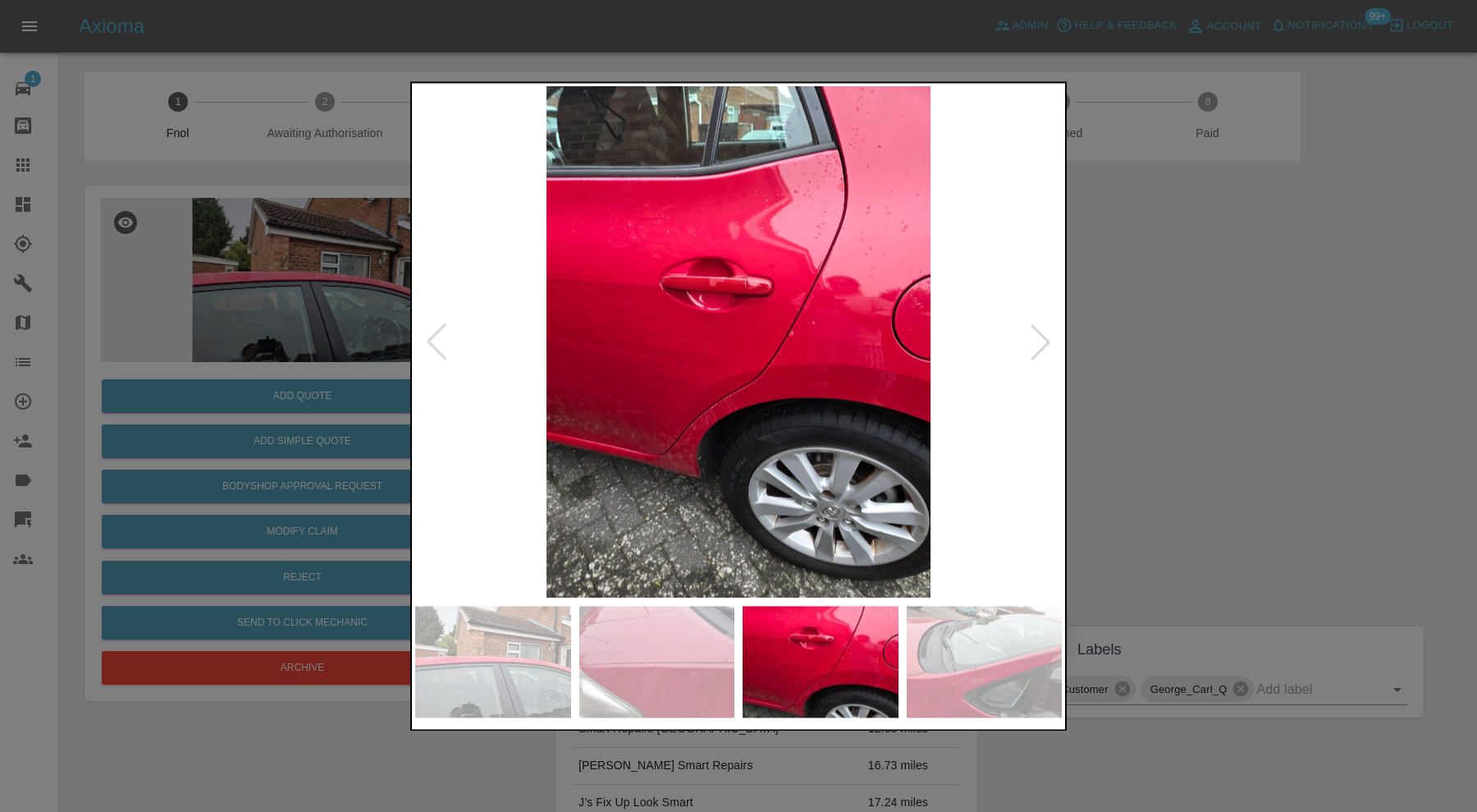
click at [1044, 331] on div at bounding box center [1041, 343] width 37 height 37
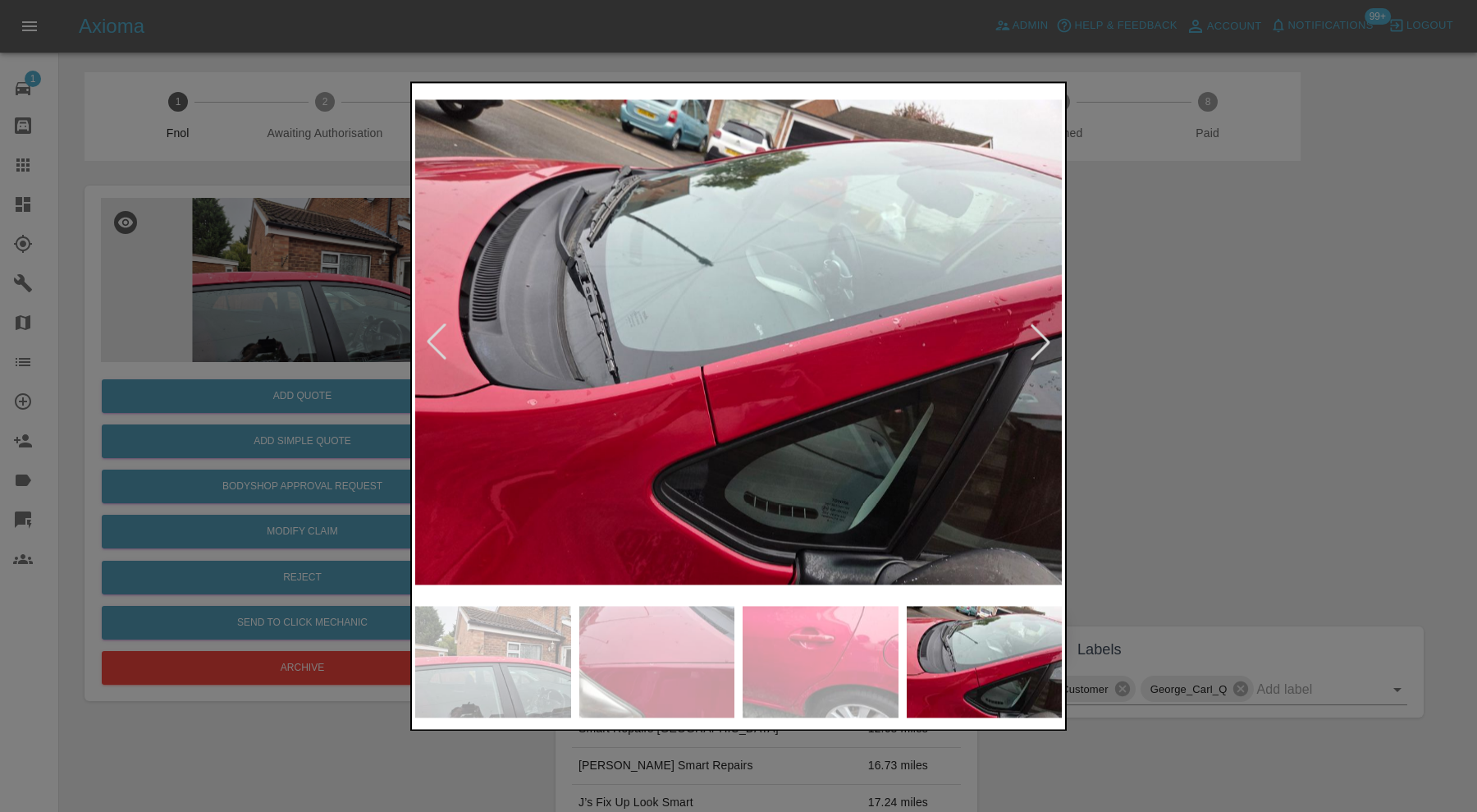
click at [1044, 331] on div at bounding box center [1041, 343] width 37 height 37
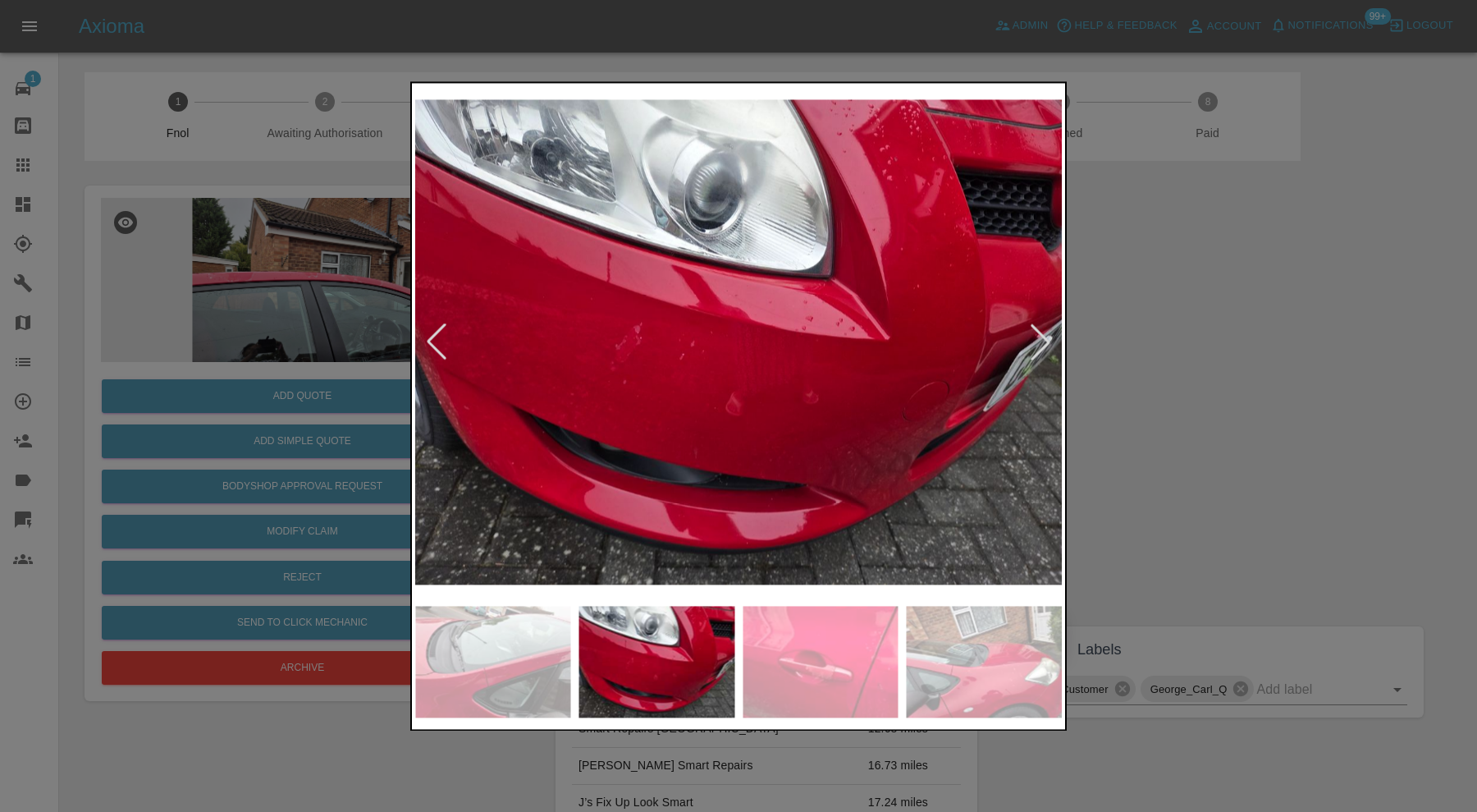
click at [1044, 331] on div at bounding box center [1041, 343] width 37 height 37
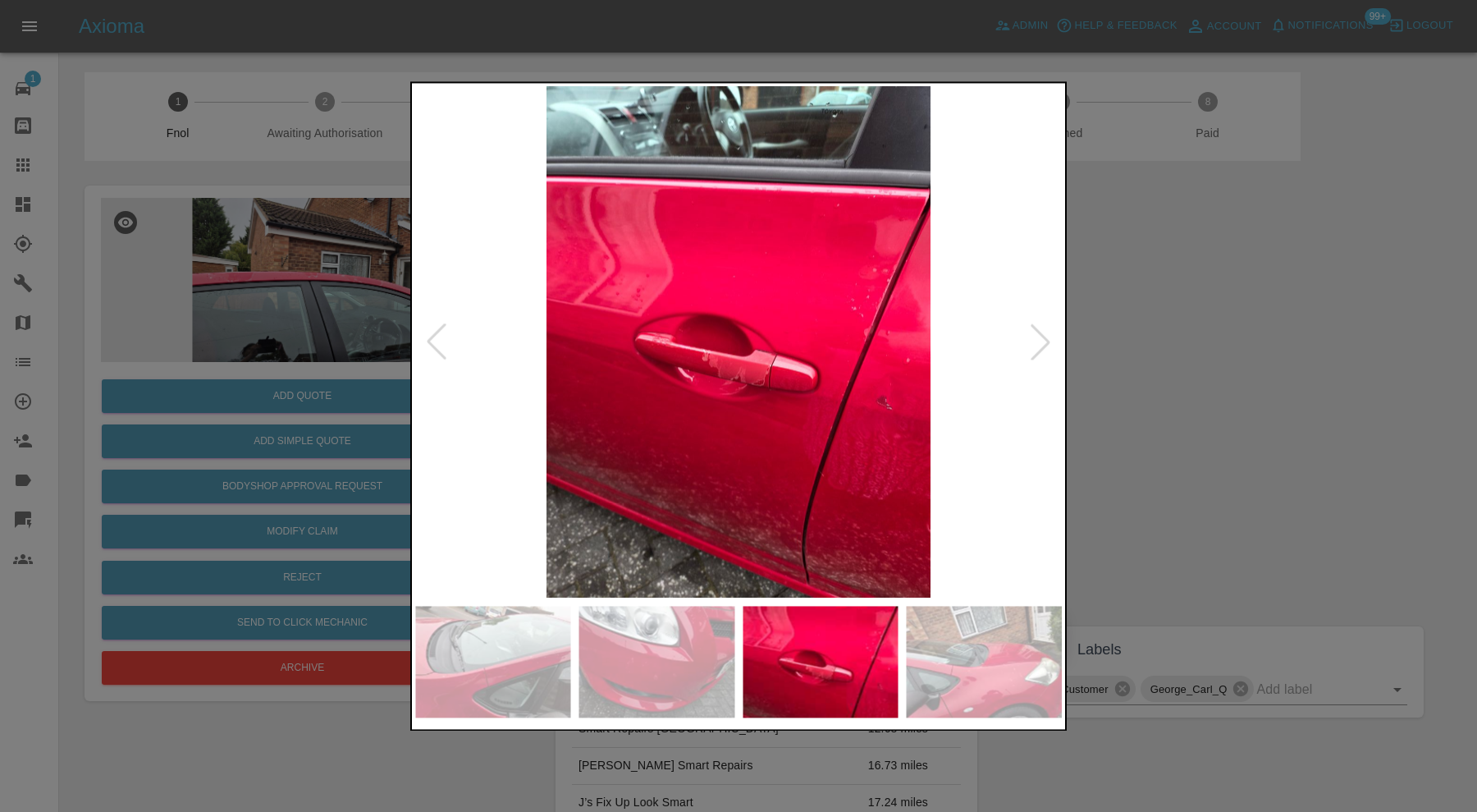
click at [1044, 331] on div at bounding box center [1041, 343] width 37 height 37
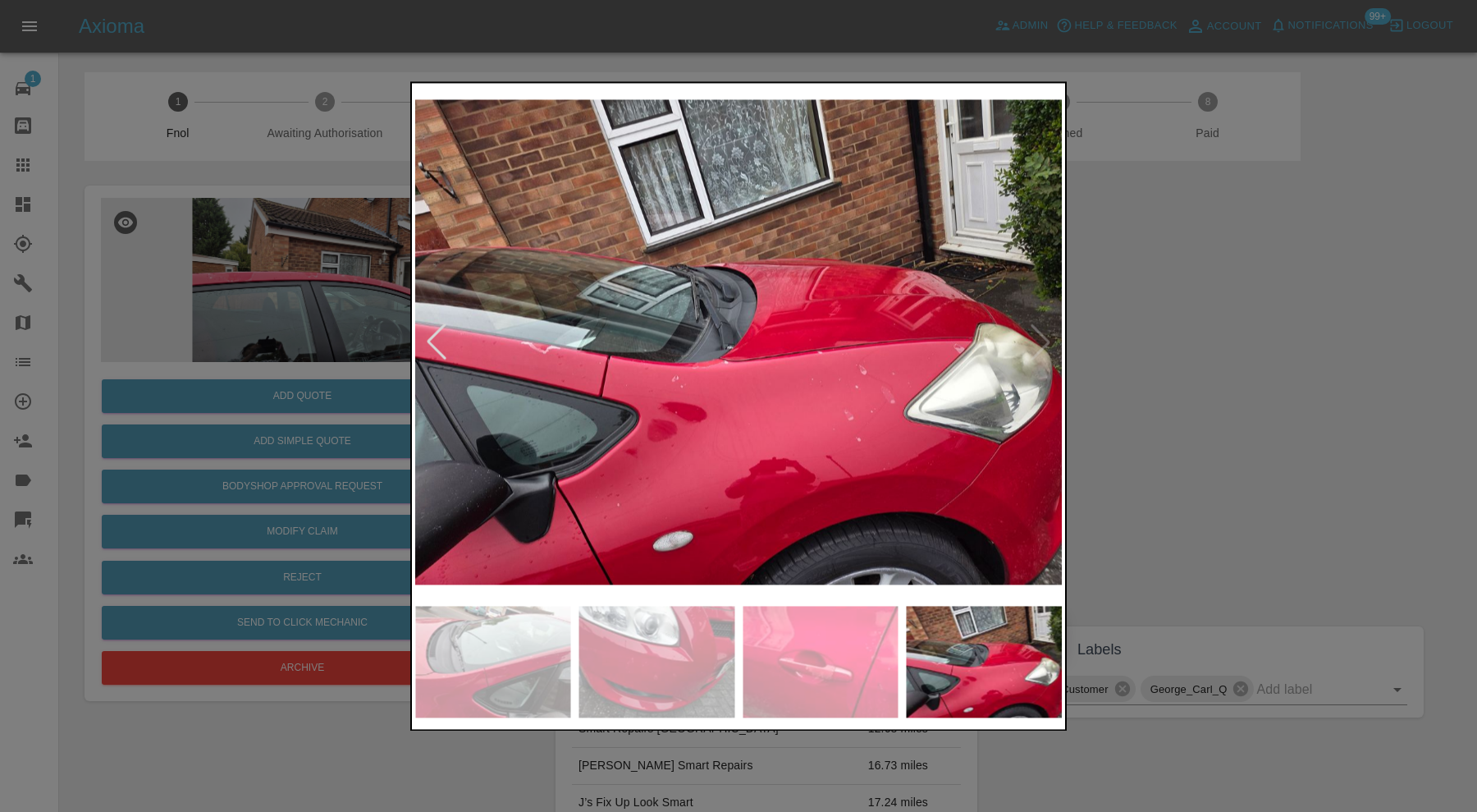
click at [1044, 331] on img at bounding box center [739, 342] width 647 height 511
click at [1212, 322] on div at bounding box center [738, 406] width 1477 height 812
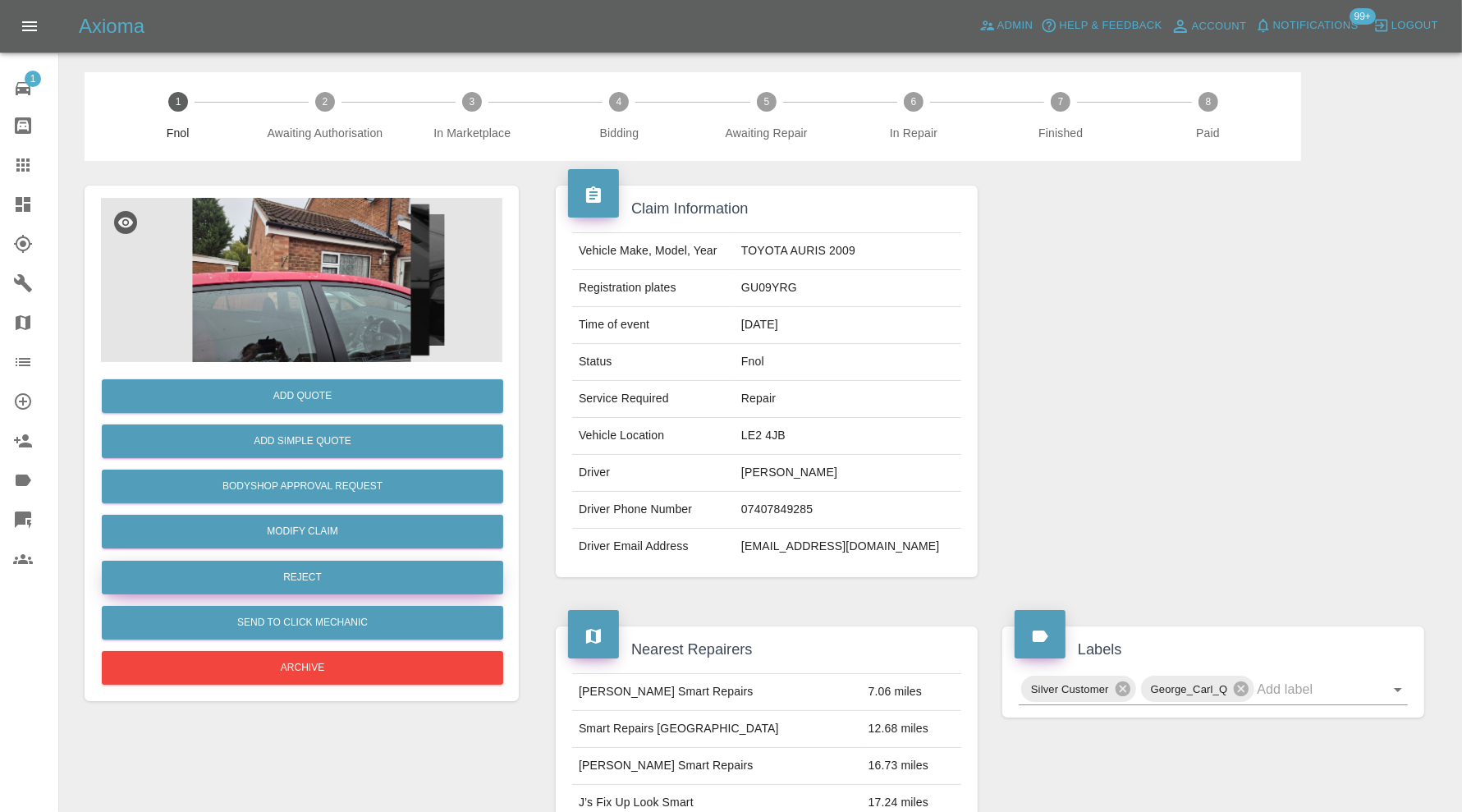
click at [346, 569] on button "Reject" at bounding box center [303, 577] width 402 height 34
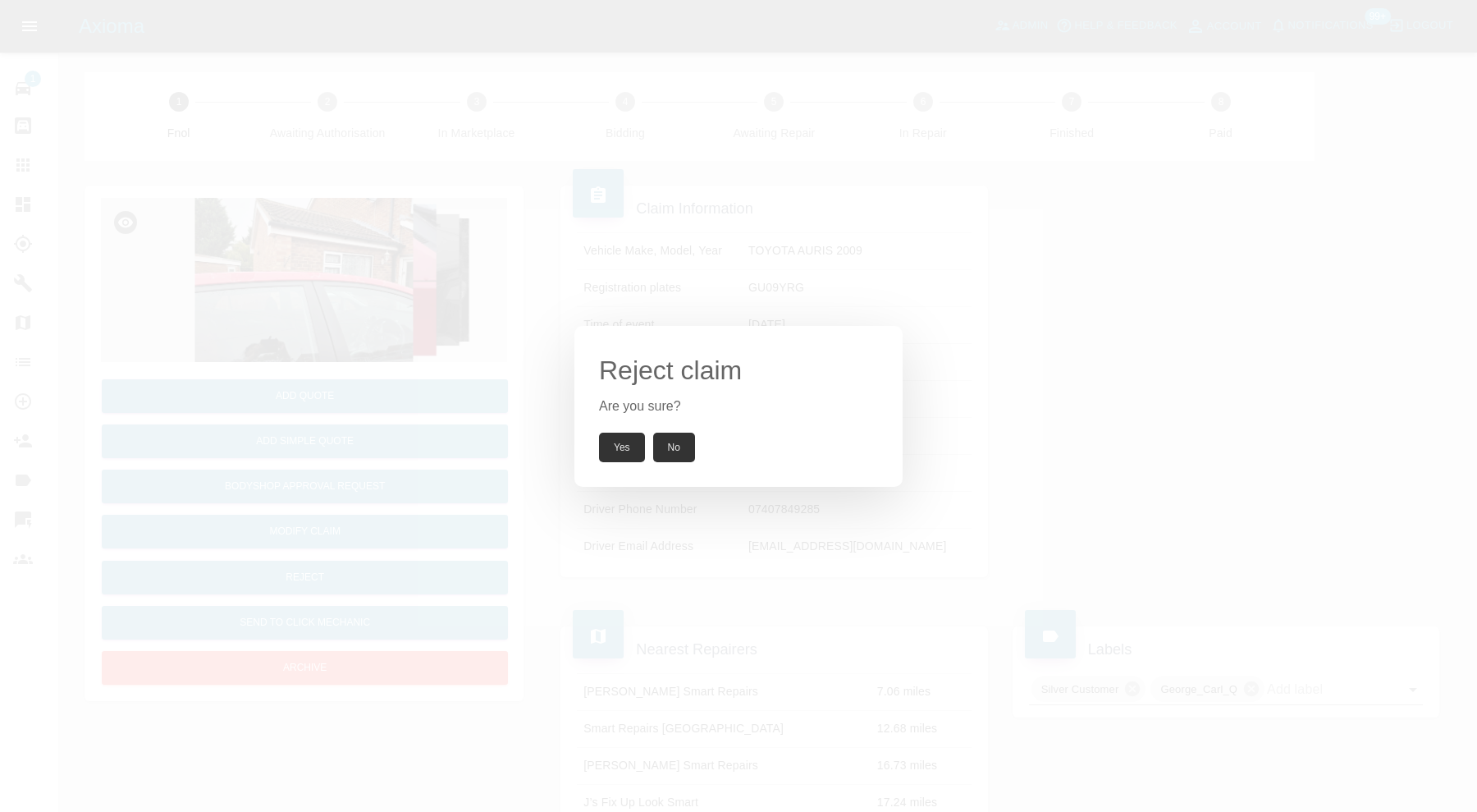
click at [609, 447] on button "Yes" at bounding box center [622, 447] width 46 height 30
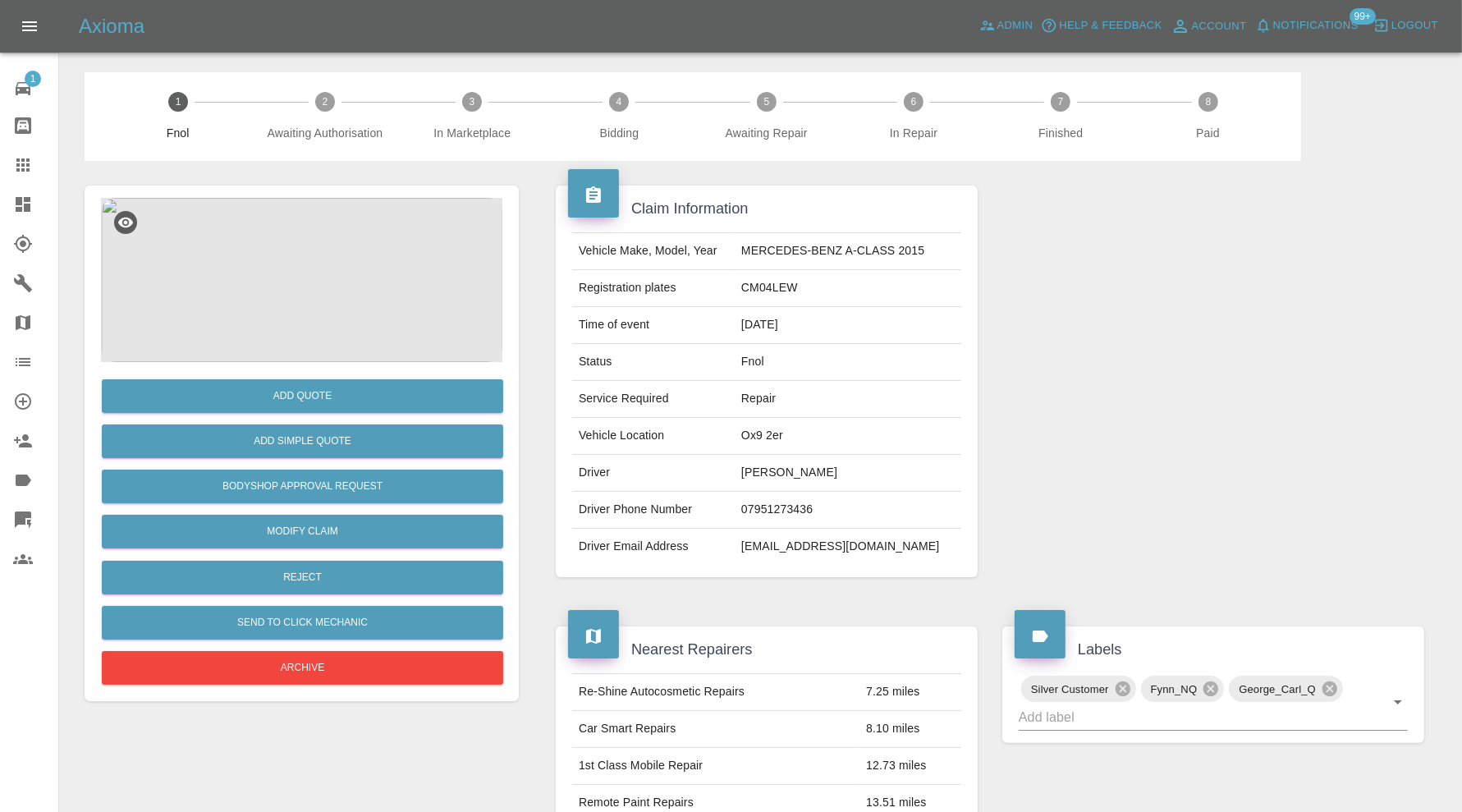
click at [306, 250] on img at bounding box center [302, 280] width 402 height 164
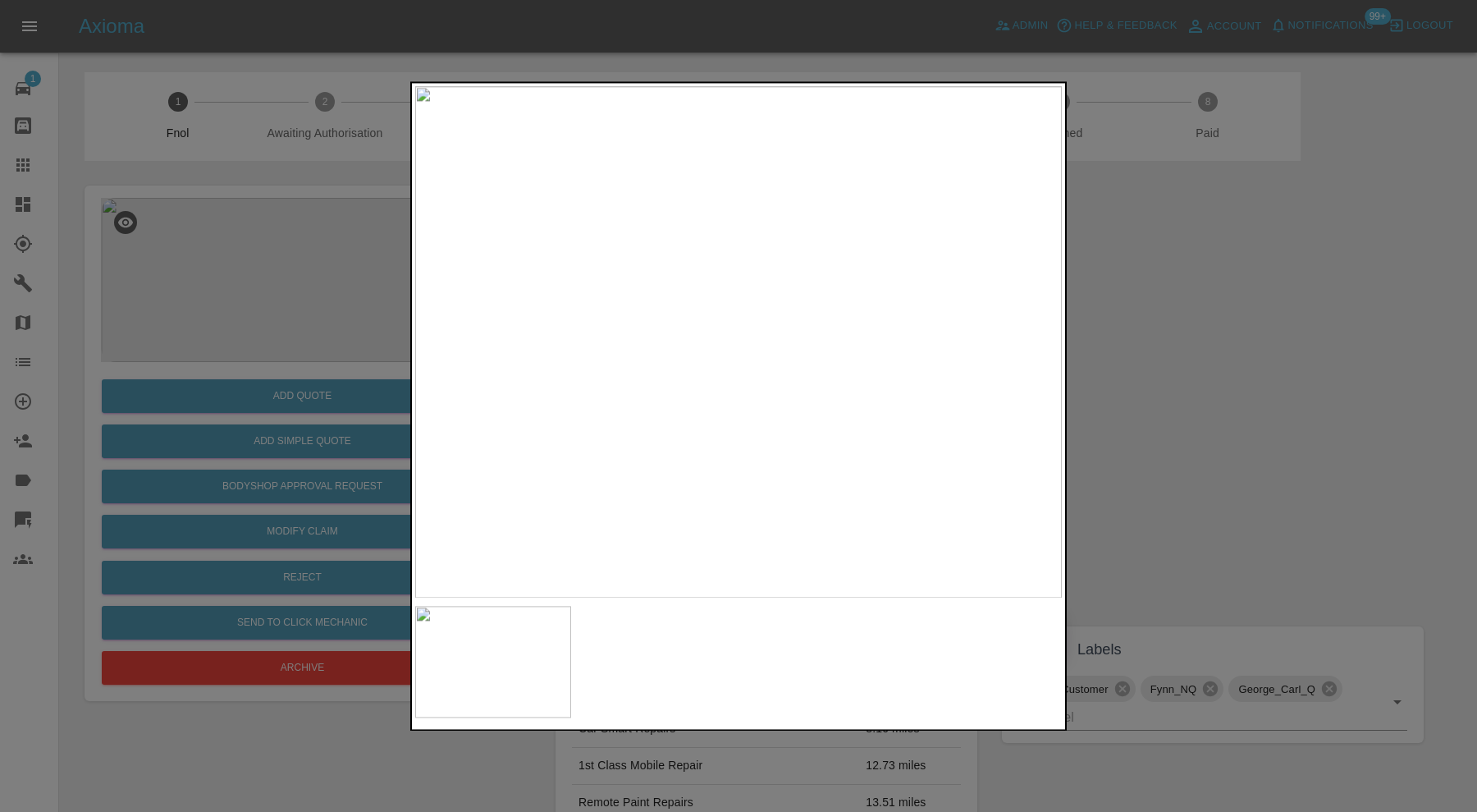
click at [649, 343] on img at bounding box center [739, 342] width 647 height 511
click at [579, 284] on img at bounding box center [816, 481] width 1940 height 1534
click at [800, 380] on img at bounding box center [694, 369] width 1940 height 1534
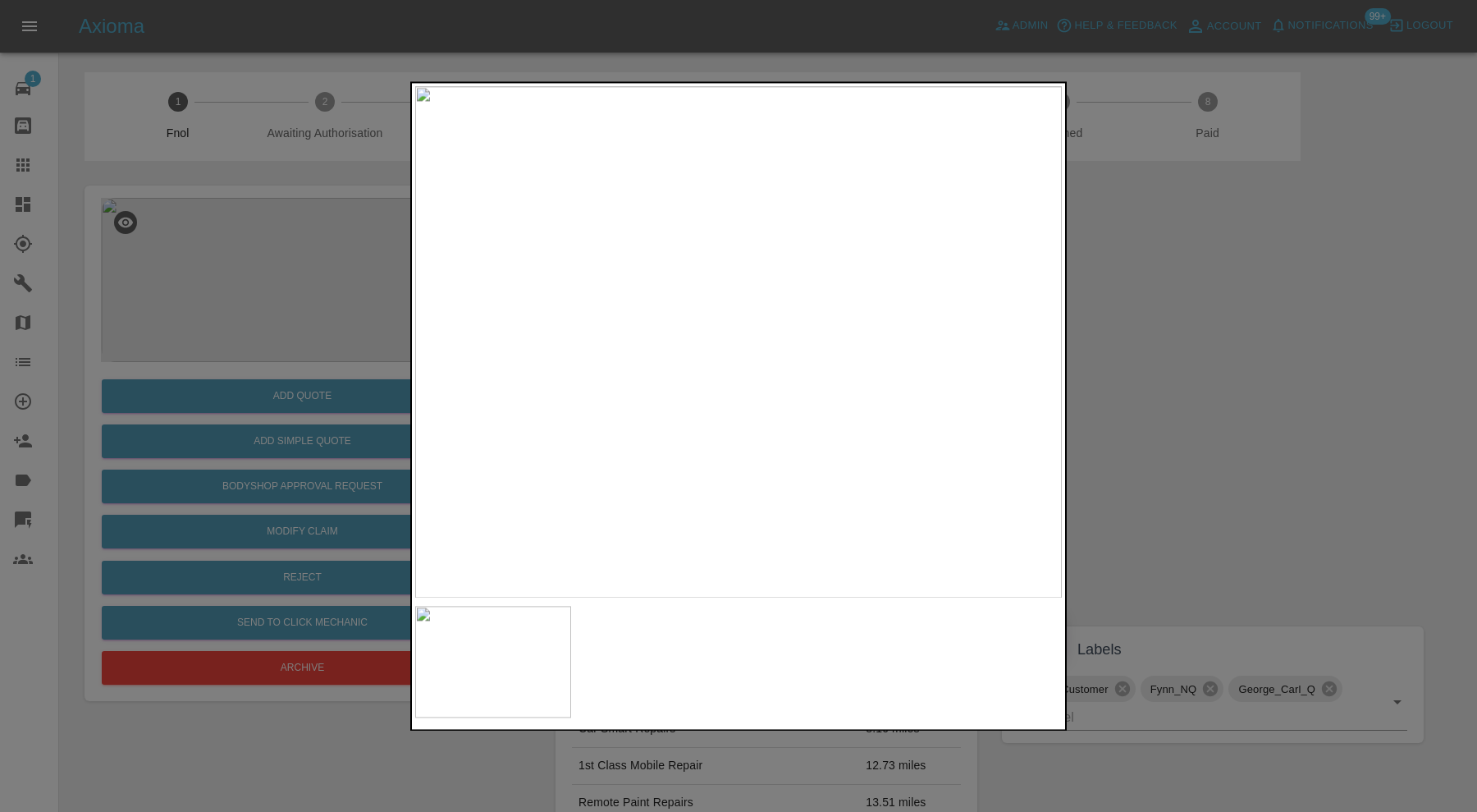
click at [665, 407] on img at bounding box center [739, 342] width 647 height 511
click at [681, 300] on img at bounding box center [959, 144] width 1940 height 1534
click at [1208, 315] on div at bounding box center [738, 406] width 1477 height 812
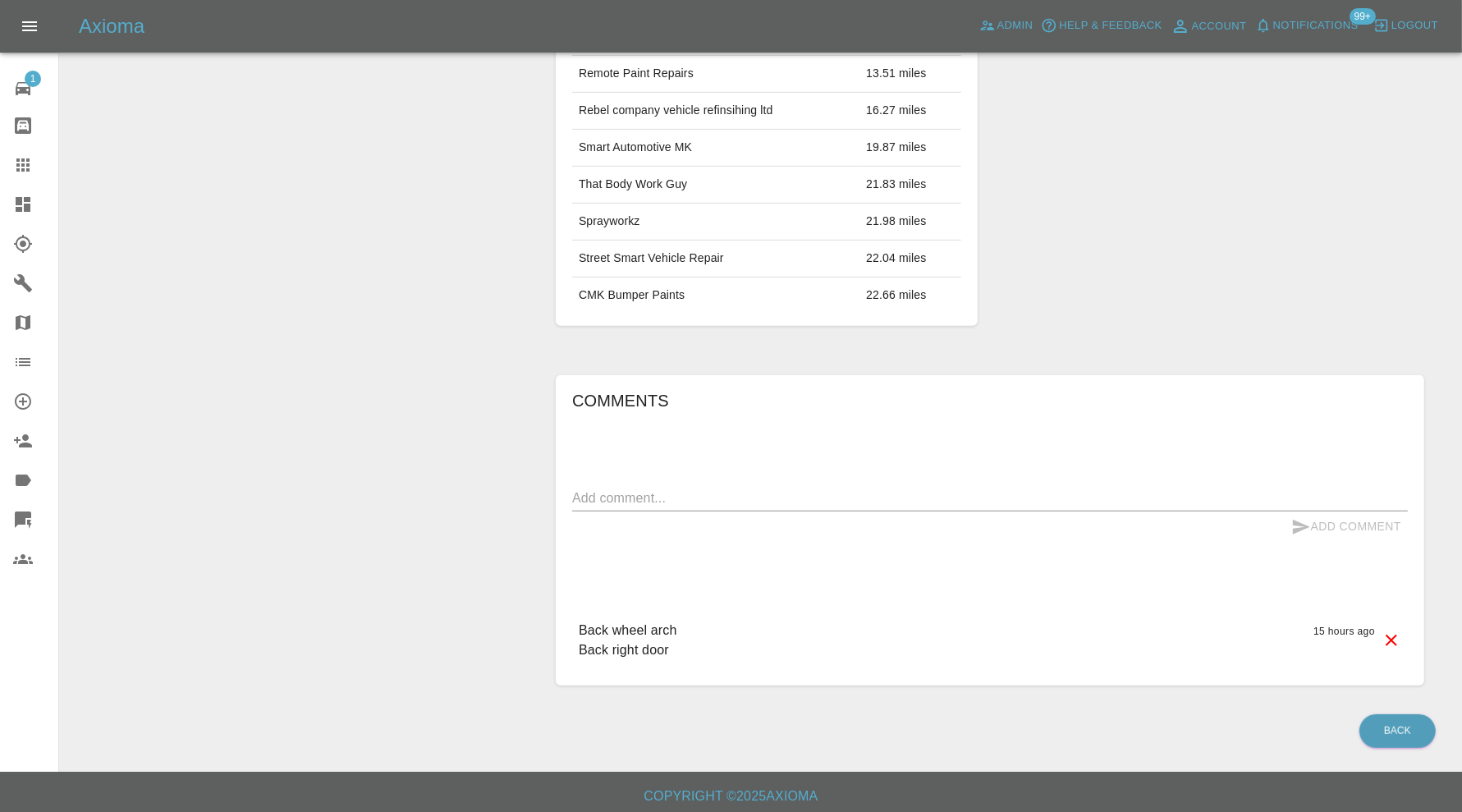
scroll to position [45, 0]
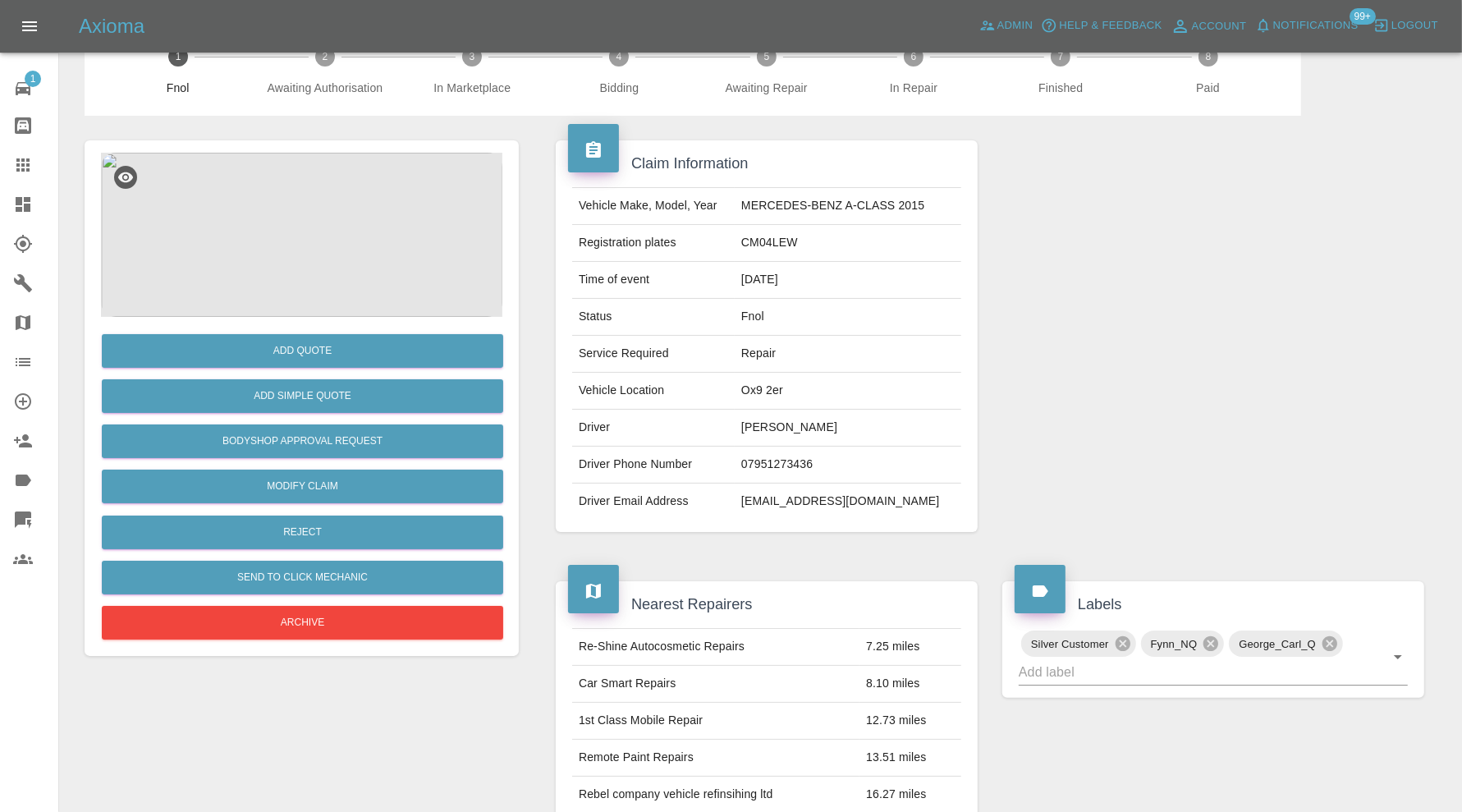
click at [308, 235] on img at bounding box center [302, 235] width 402 height 164
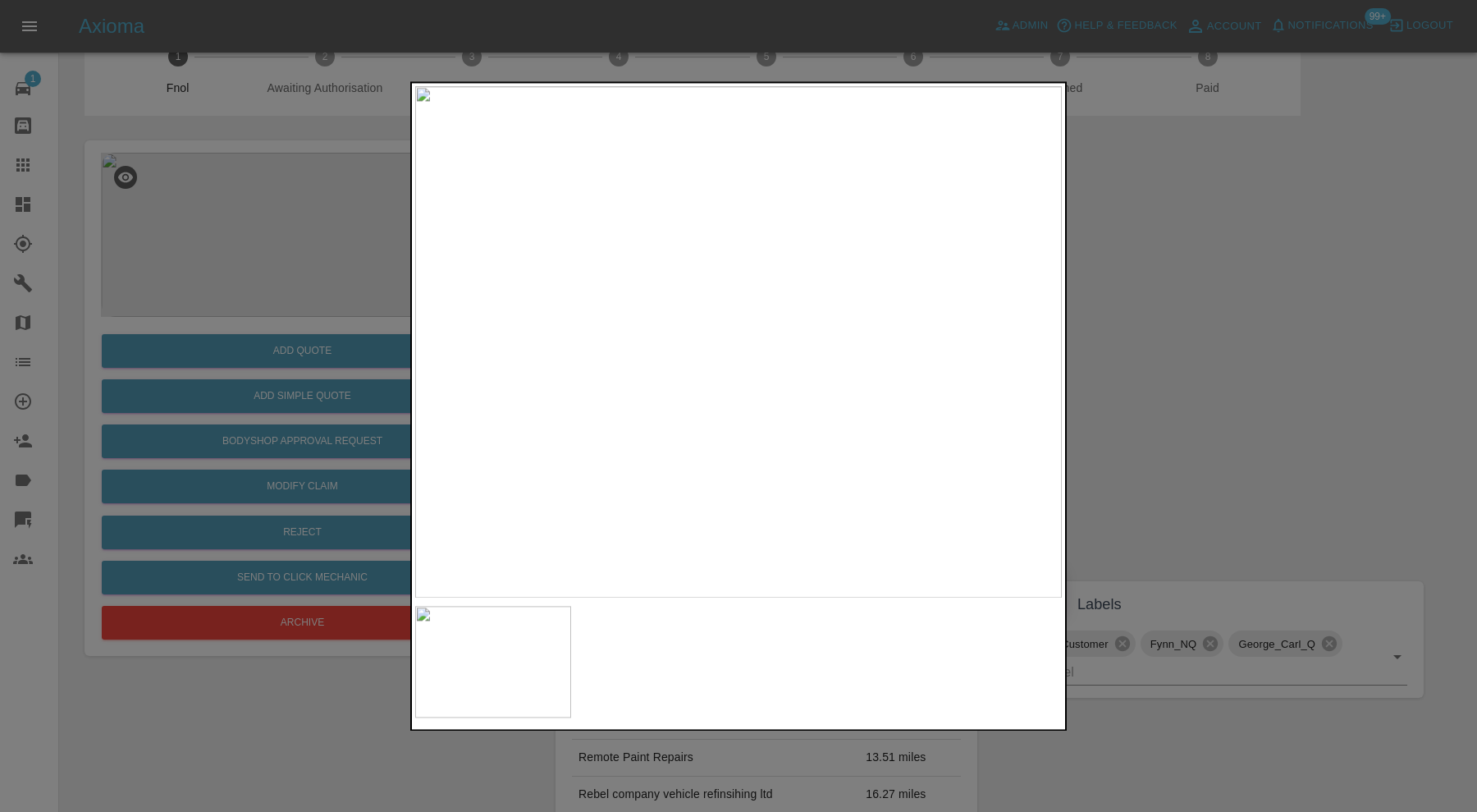
click at [1139, 343] on div at bounding box center [738, 406] width 1477 height 812
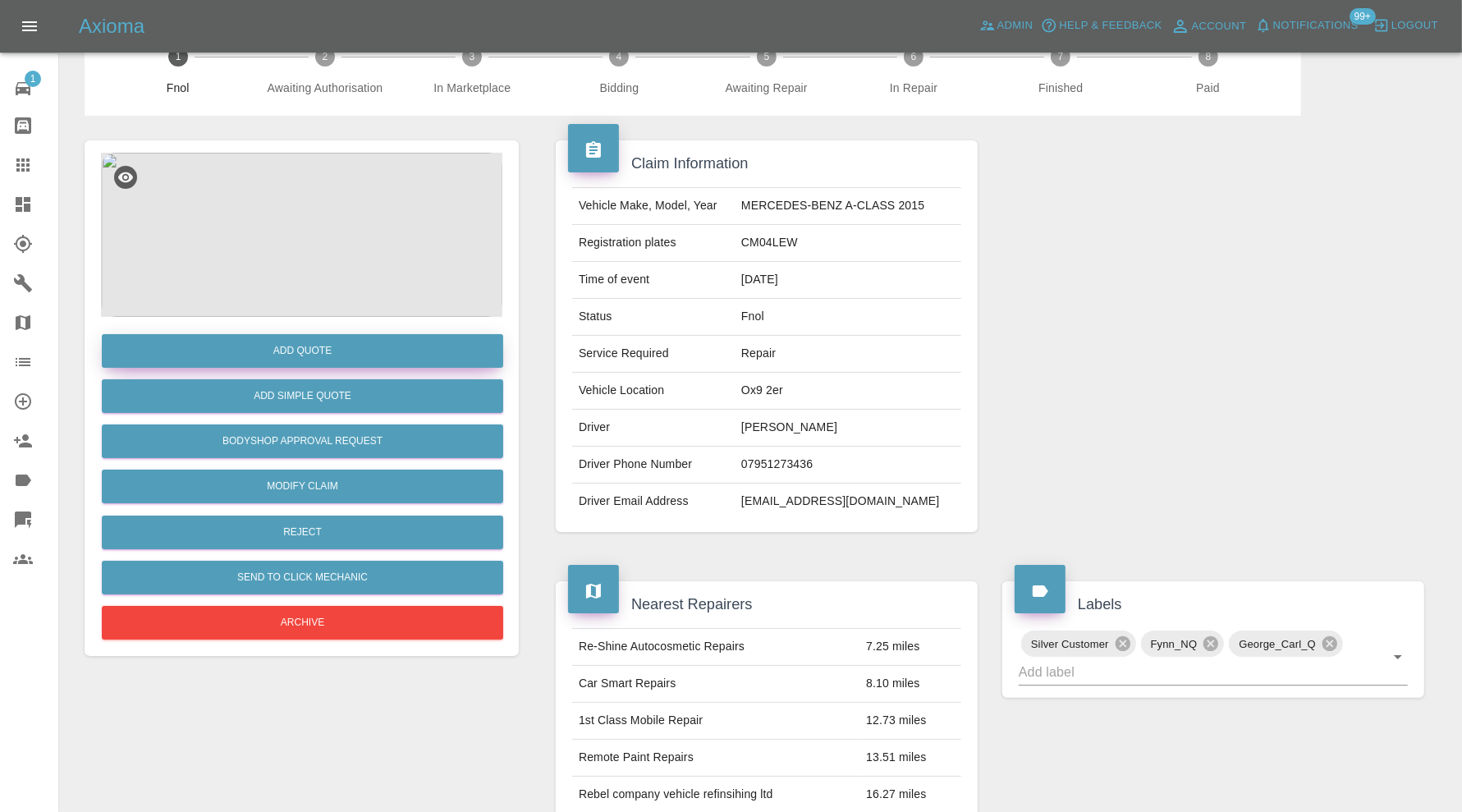
click at [389, 337] on button "Add Quote" at bounding box center [303, 350] width 402 height 34
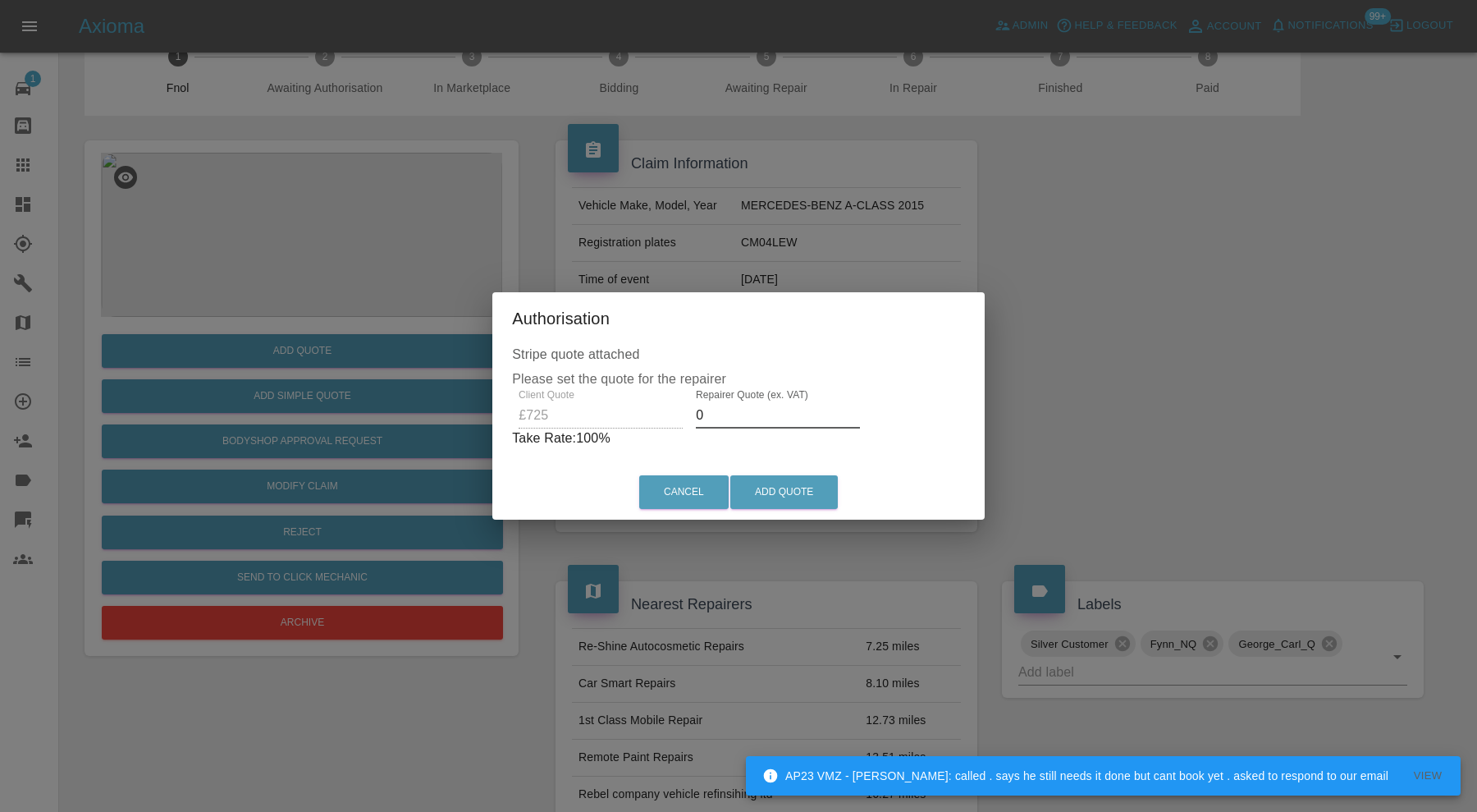
click at [728, 407] on input "0" at bounding box center [778, 416] width 164 height 26
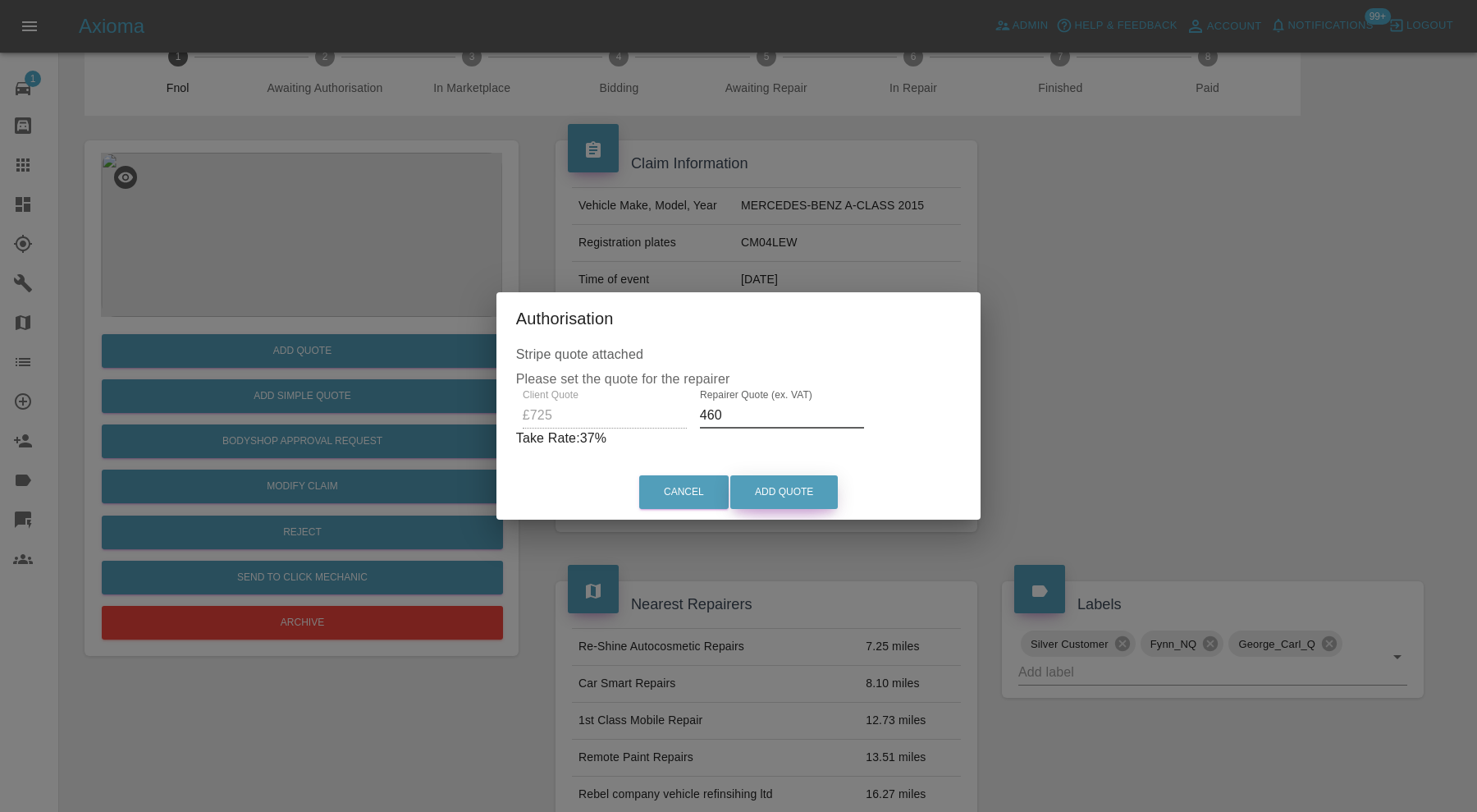
type input "460"
click at [755, 494] on button "Add Quote" at bounding box center [784, 492] width 108 height 34
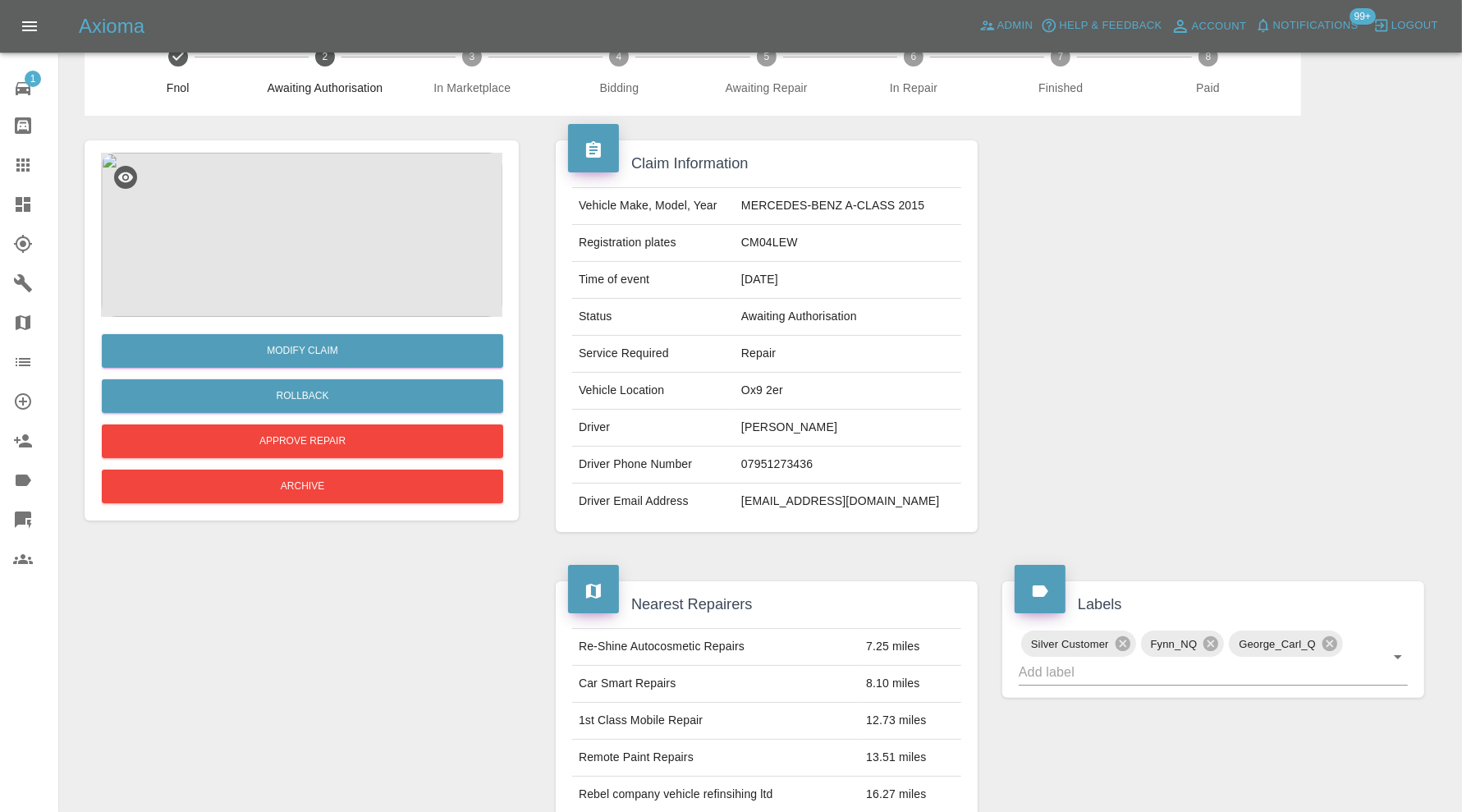
scroll to position [0, 0]
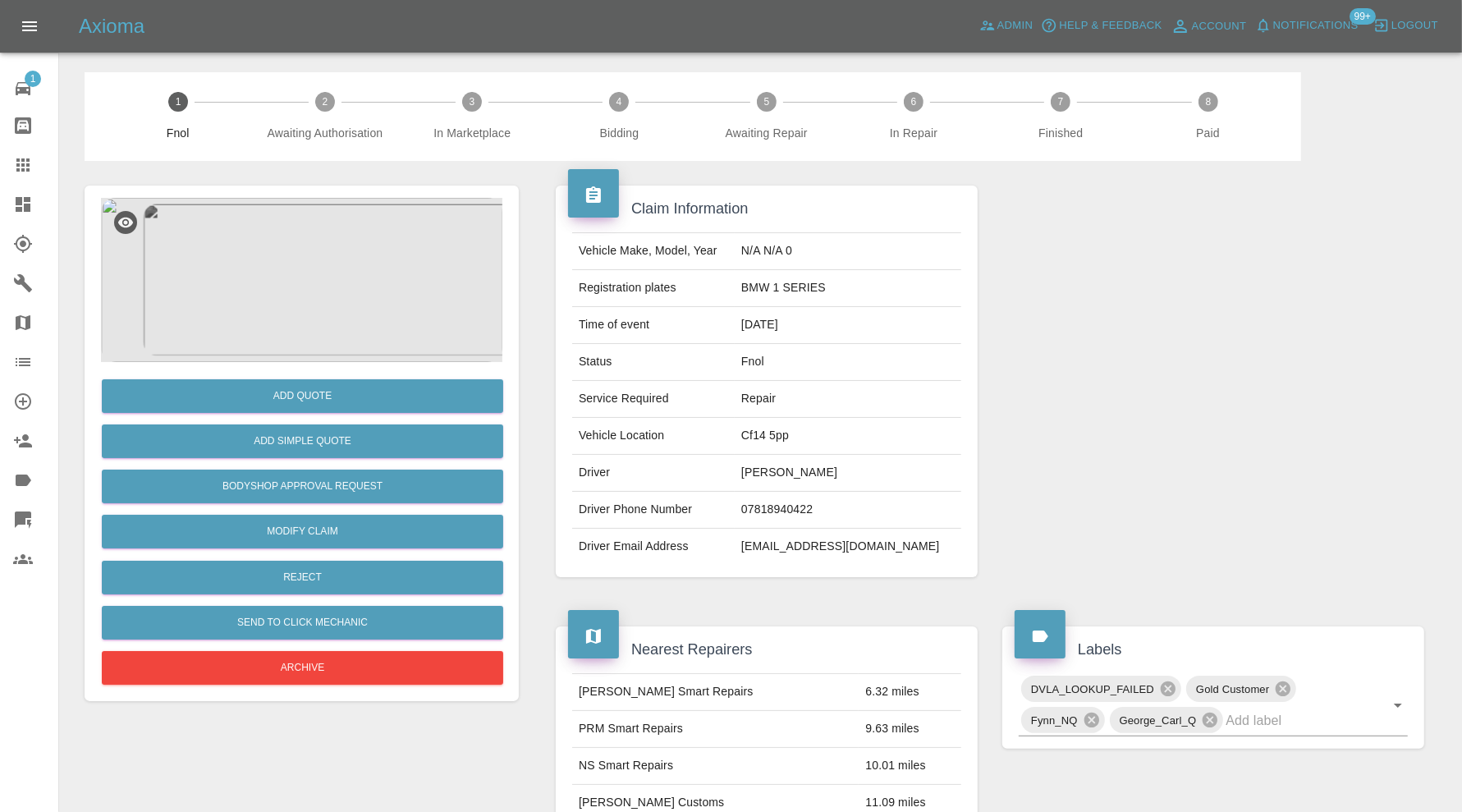
click at [290, 306] on img at bounding box center [302, 280] width 402 height 164
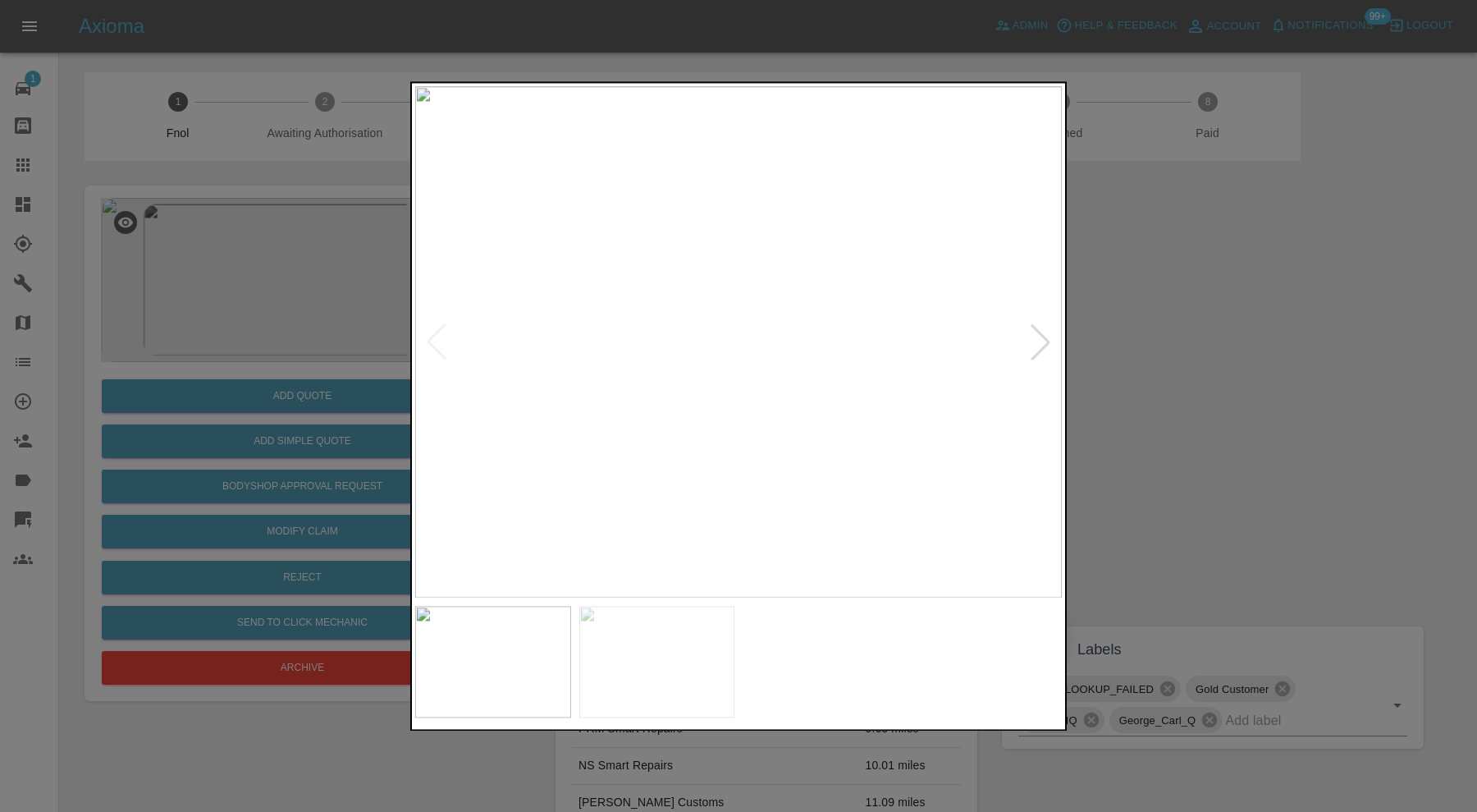
click at [688, 688] on img at bounding box center [656, 662] width 156 height 111
click at [1176, 395] on div at bounding box center [738, 406] width 1477 height 812
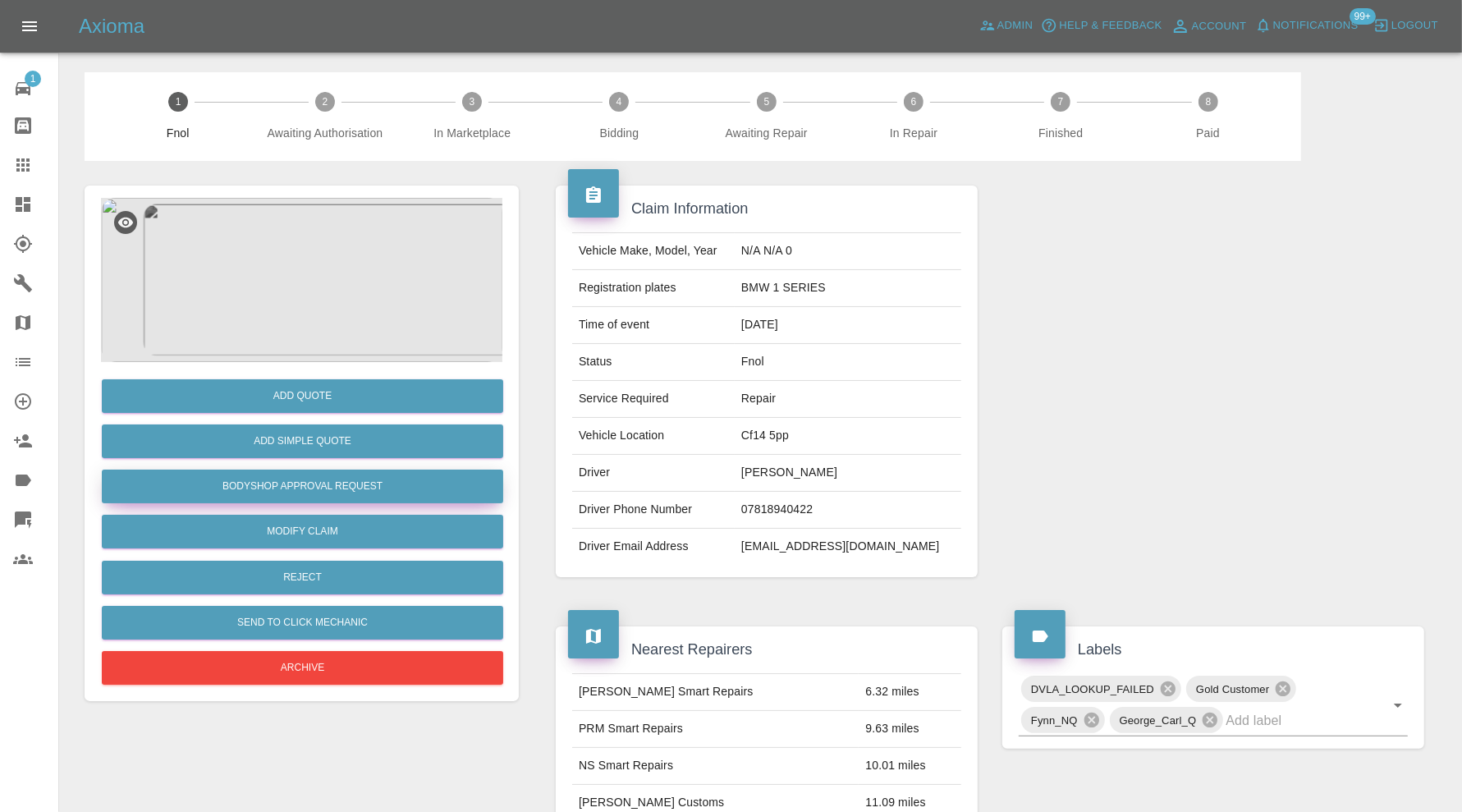
click at [297, 481] on button "Bodyshop Approval Request" at bounding box center [303, 486] width 402 height 34
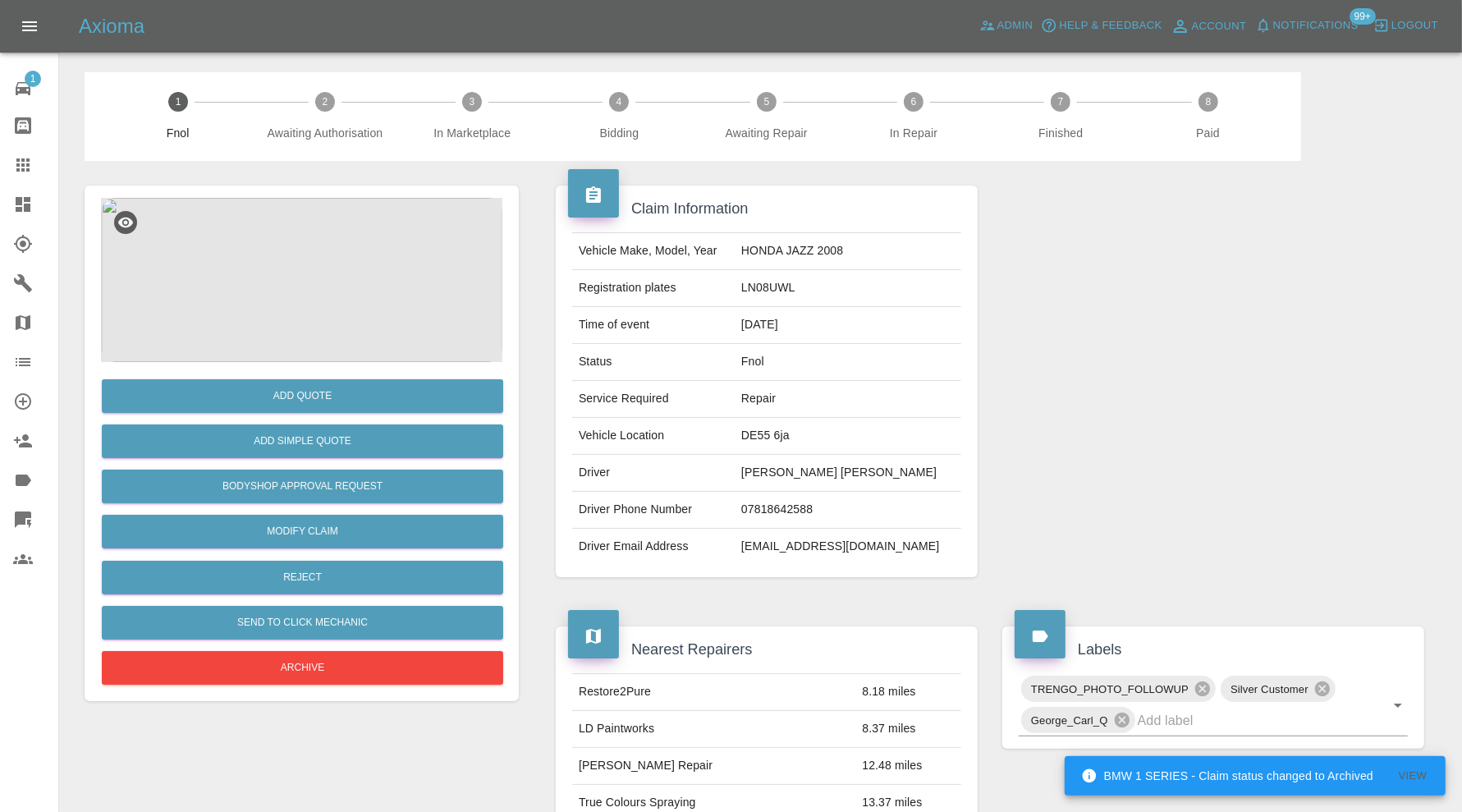
click at [341, 250] on img at bounding box center [302, 280] width 402 height 164
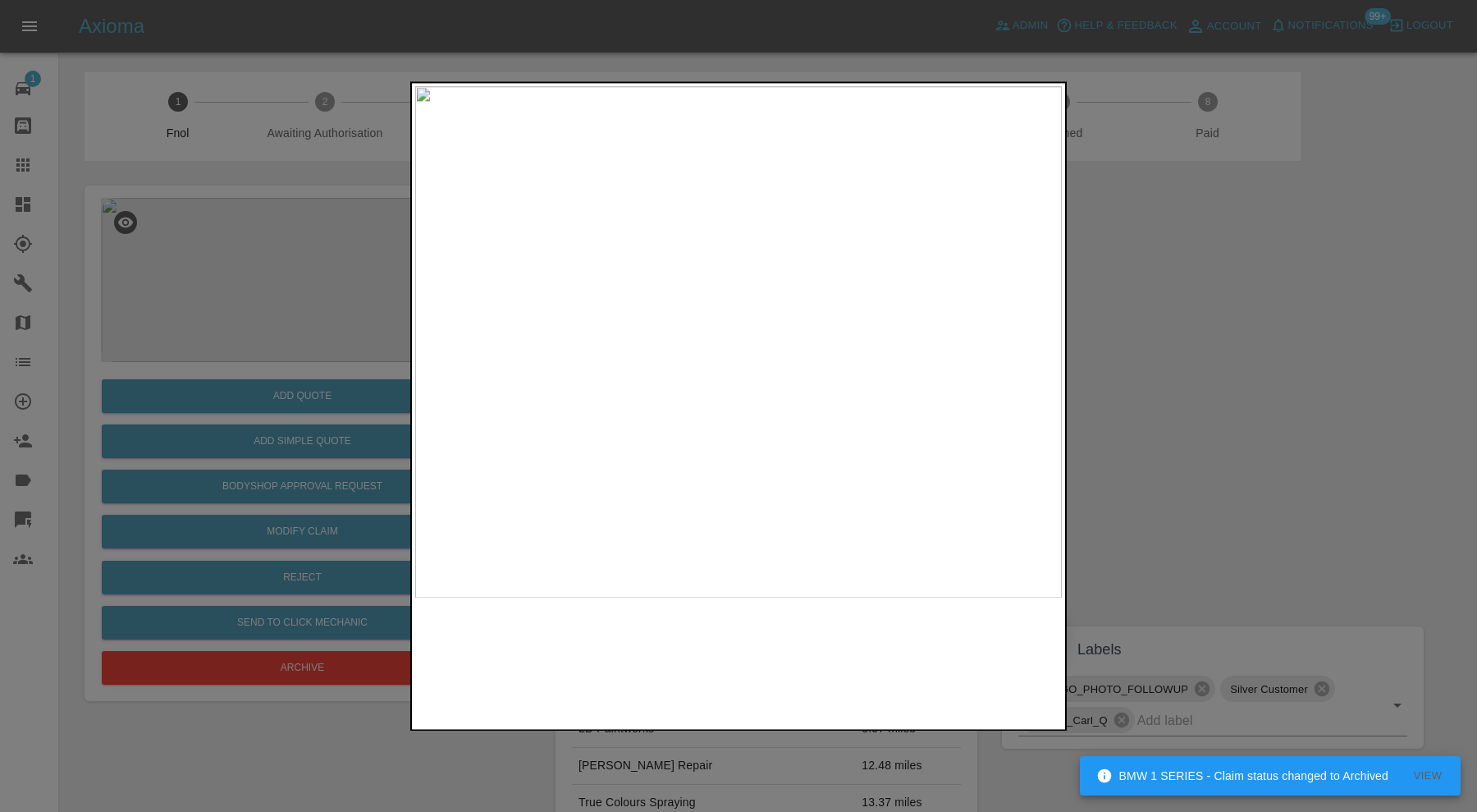
click at [843, 316] on img at bounding box center [739, 342] width 647 height 511
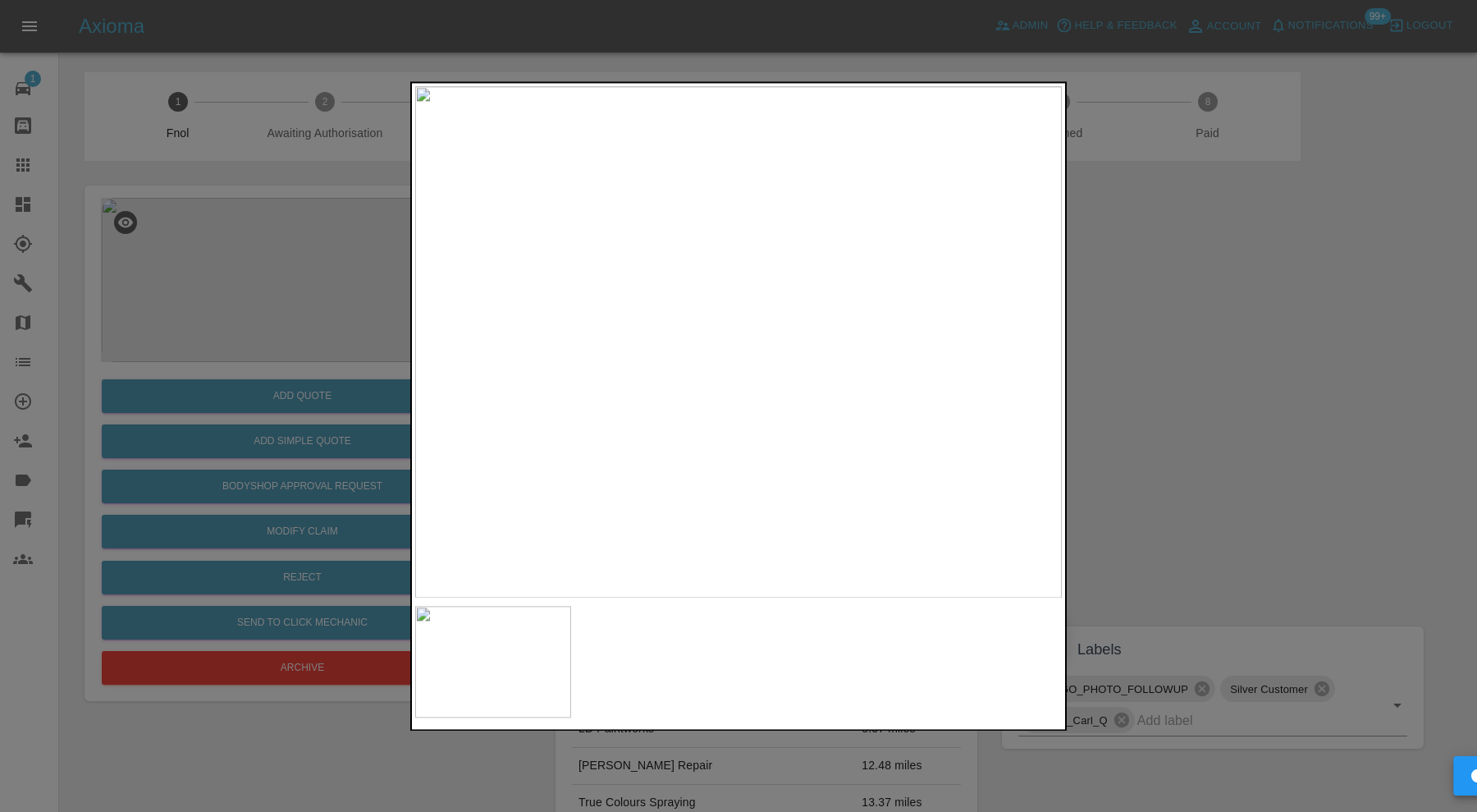
click at [843, 316] on img at bounding box center [739, 342] width 647 height 511
click at [1263, 329] on div at bounding box center [738, 406] width 1477 height 812
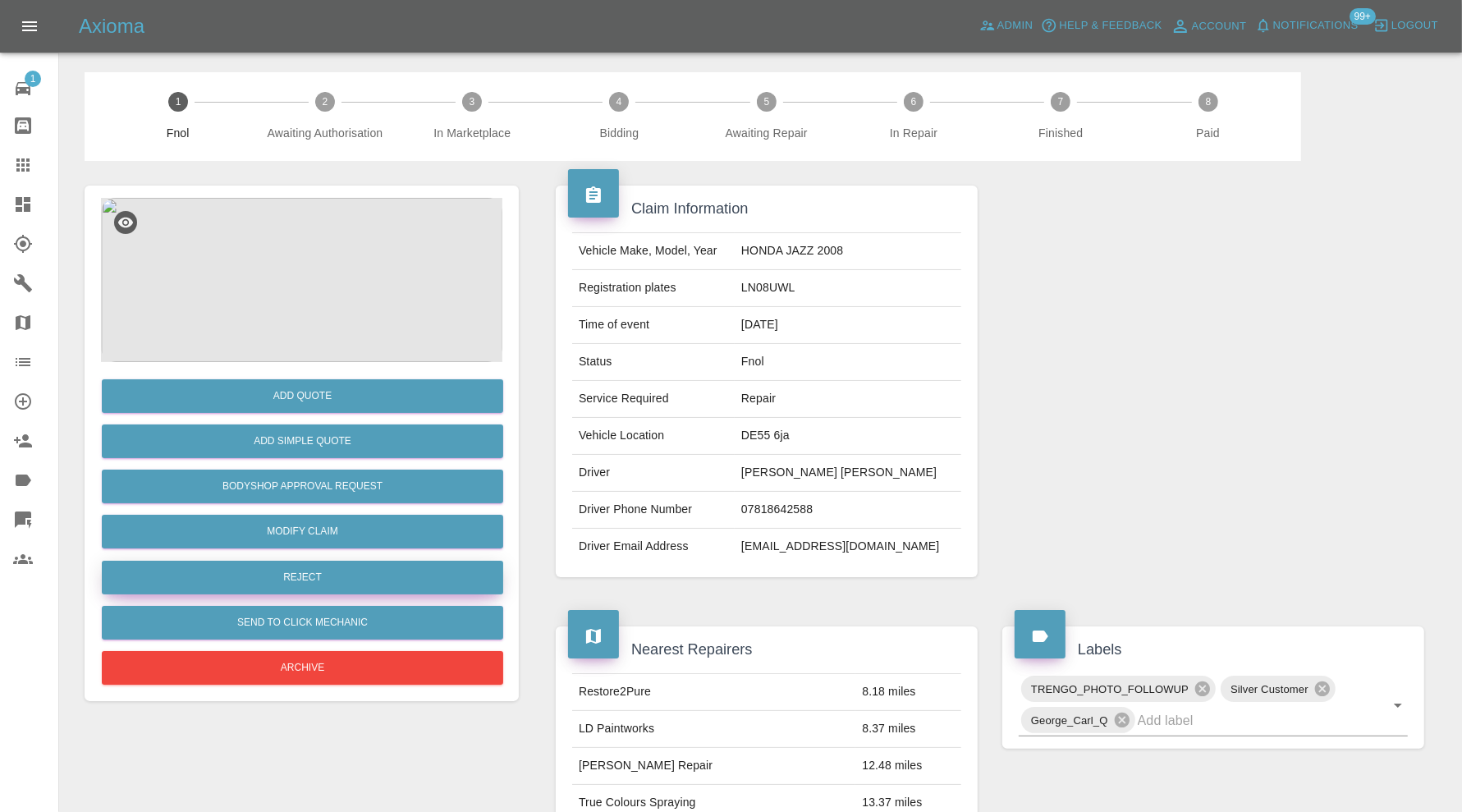
click at [303, 575] on button "Reject" at bounding box center [303, 577] width 402 height 34
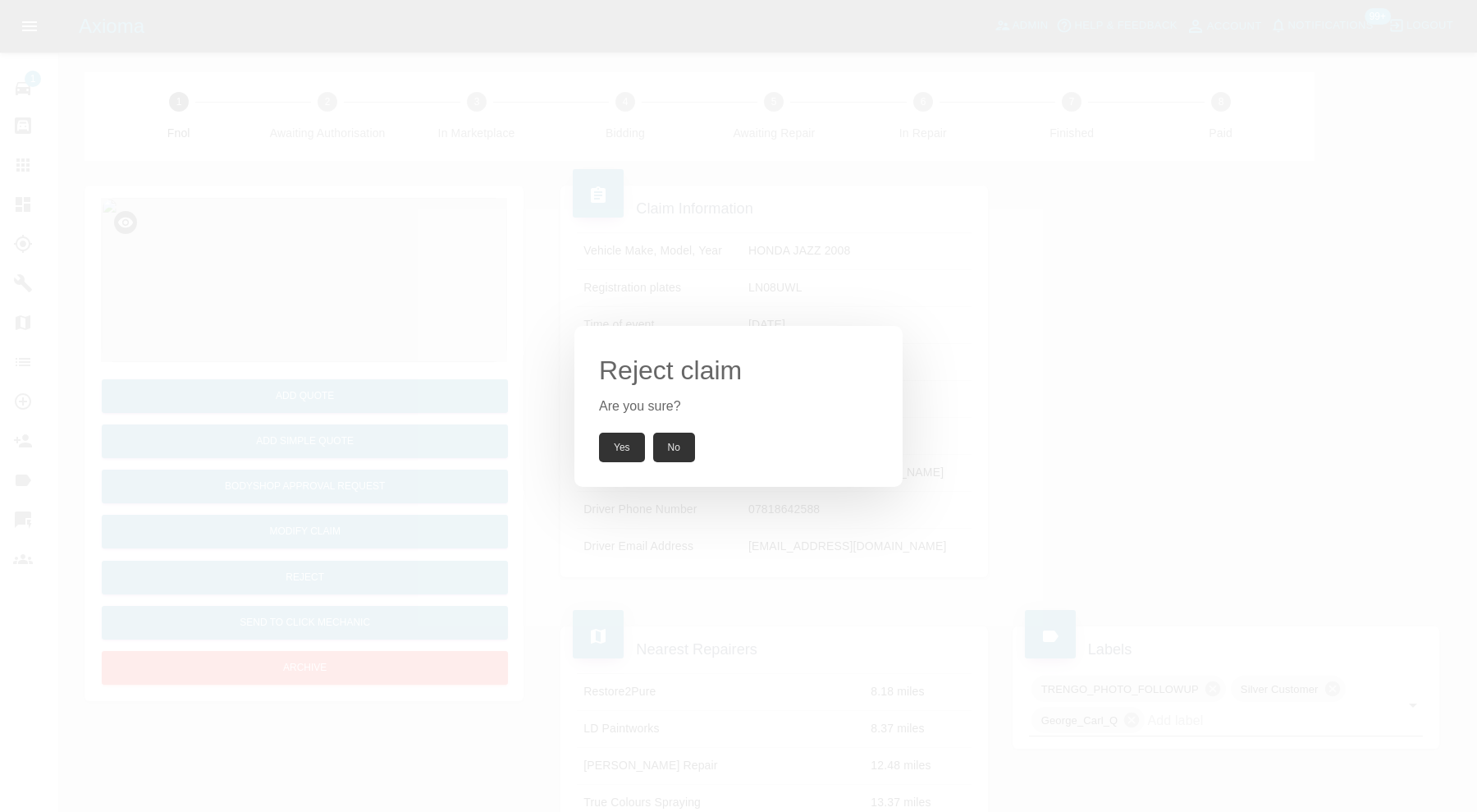
click at [609, 441] on button "Yes" at bounding box center [622, 447] width 46 height 30
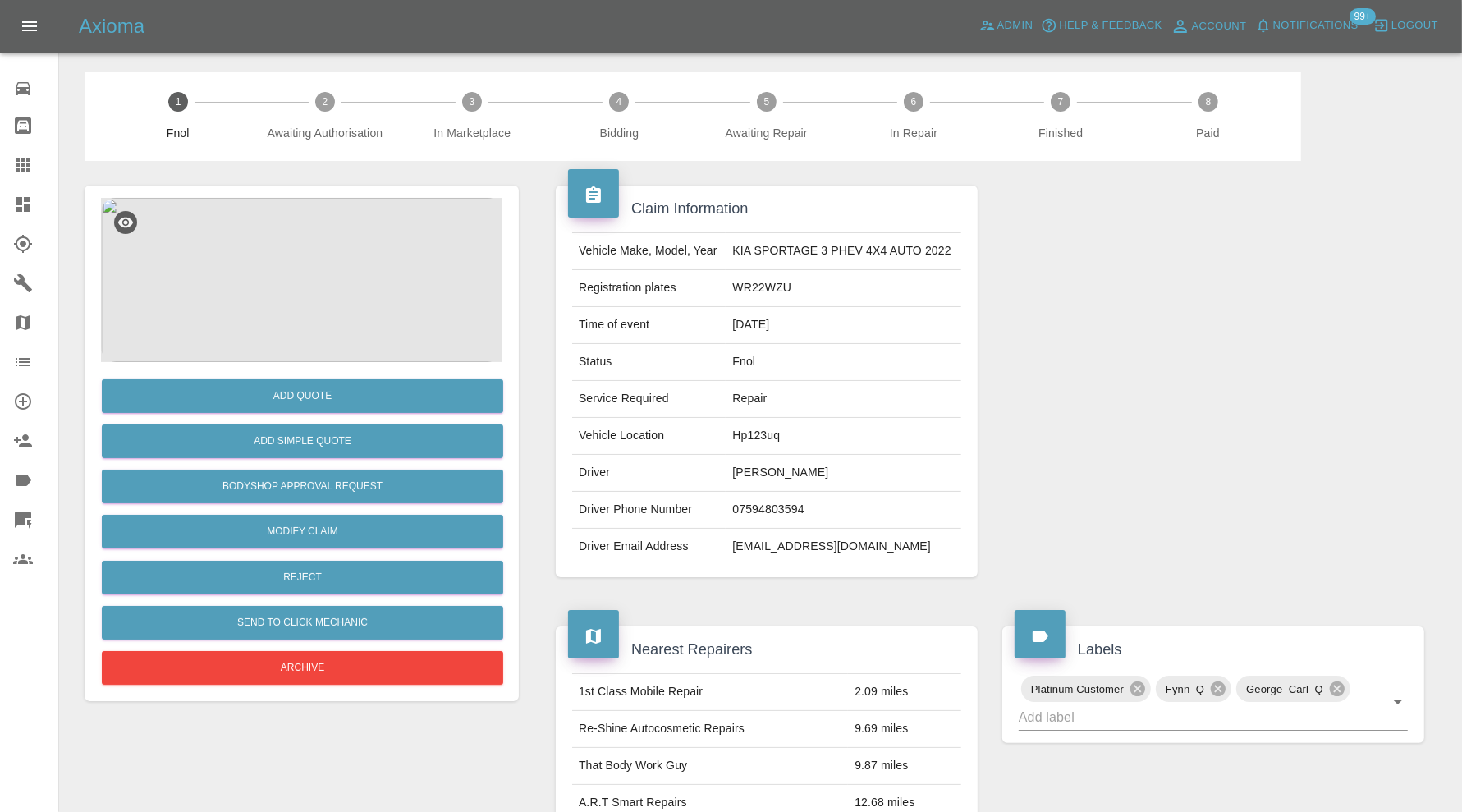
click at [341, 275] on img at bounding box center [302, 280] width 402 height 164
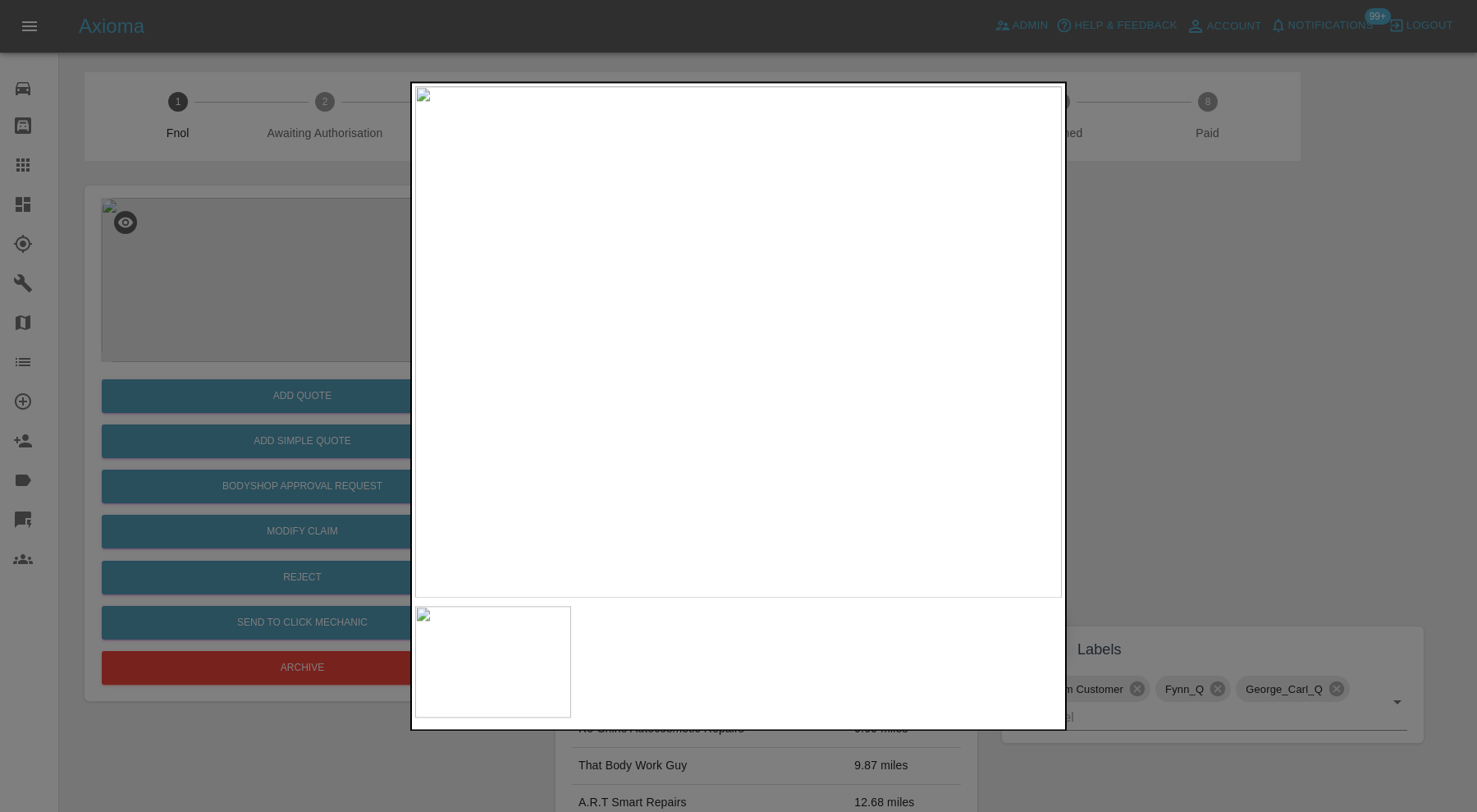
click at [1156, 376] on div at bounding box center [738, 406] width 1477 height 812
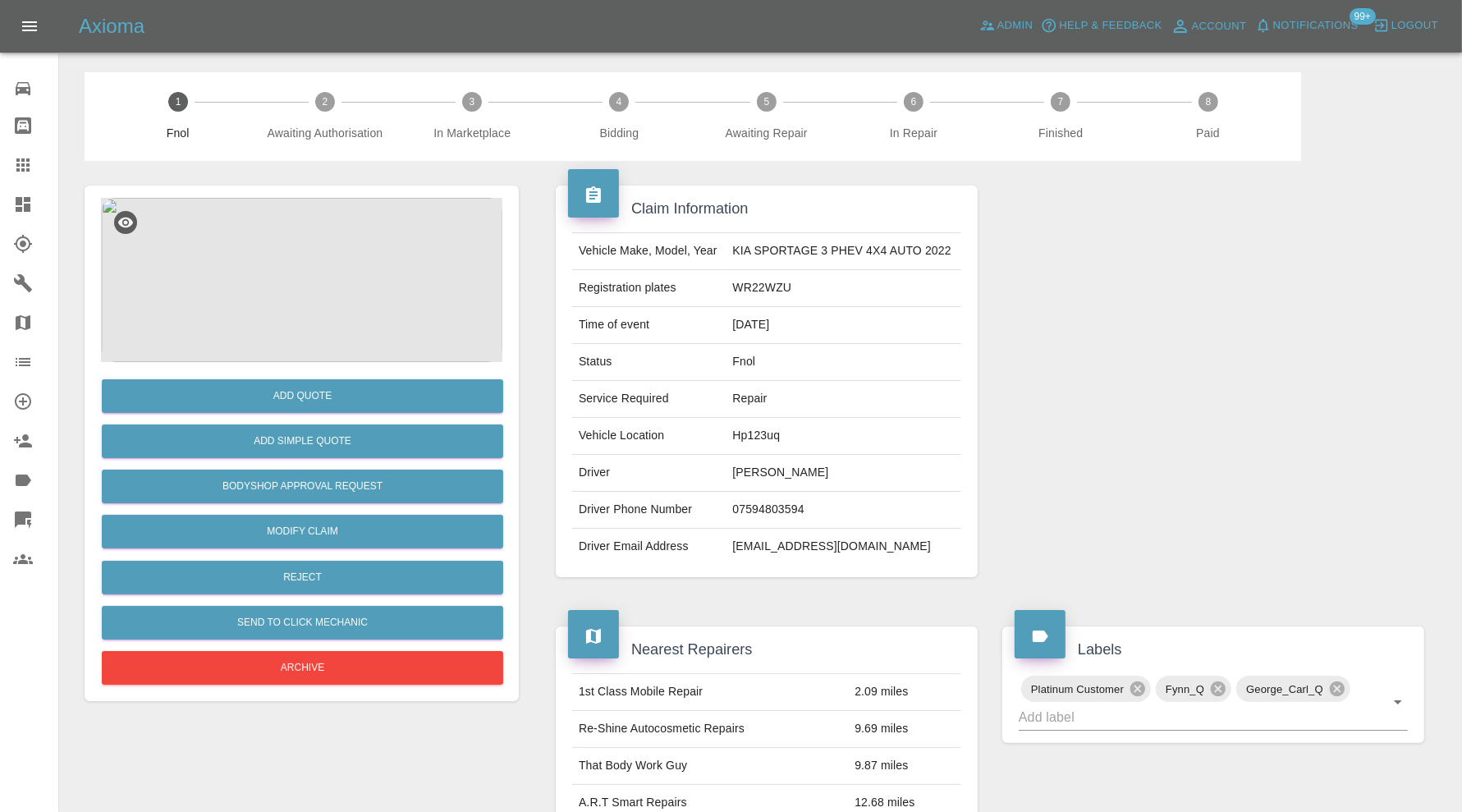
click at [344, 283] on img at bounding box center [302, 280] width 402 height 164
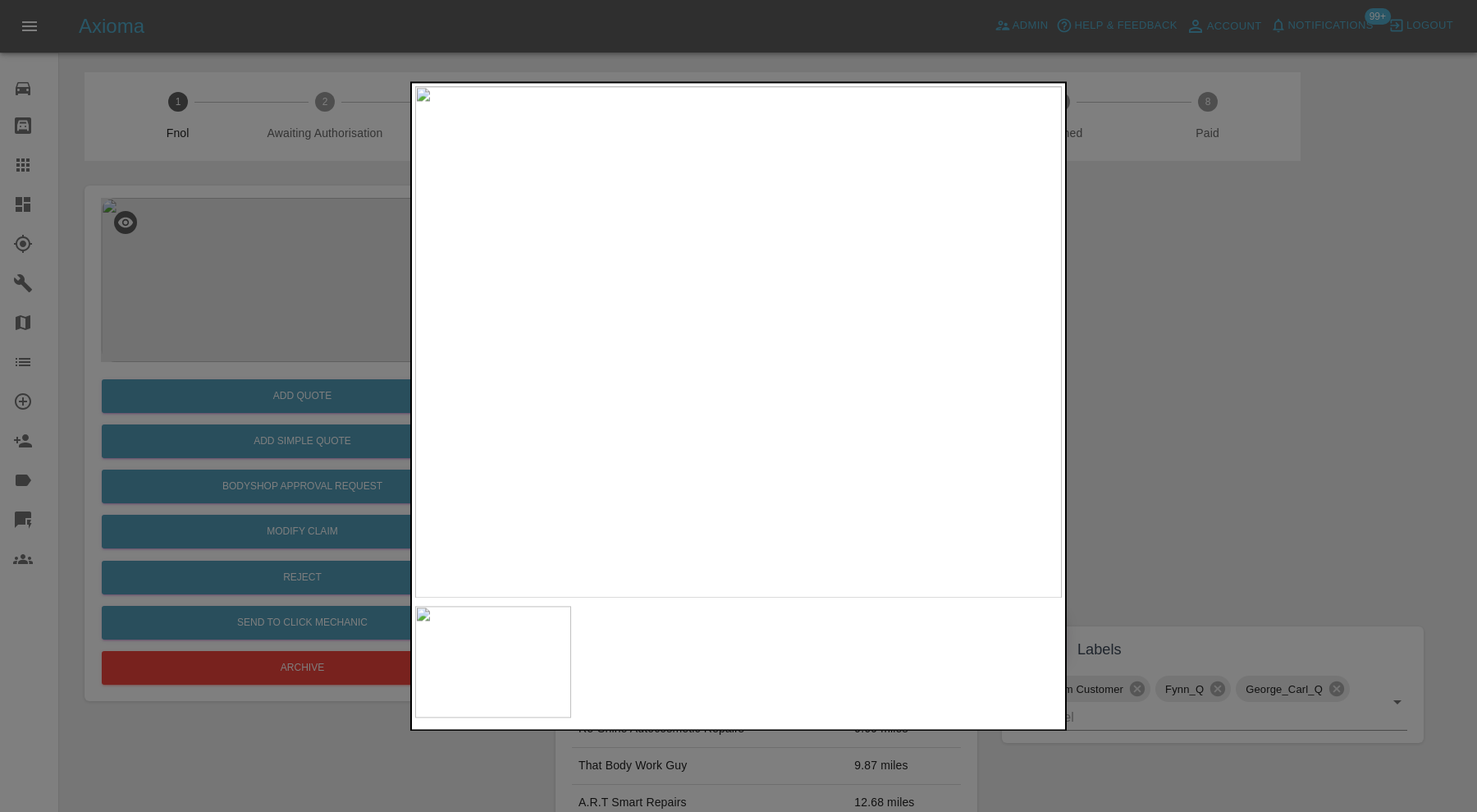
click at [1150, 362] on div at bounding box center [738, 406] width 1477 height 812
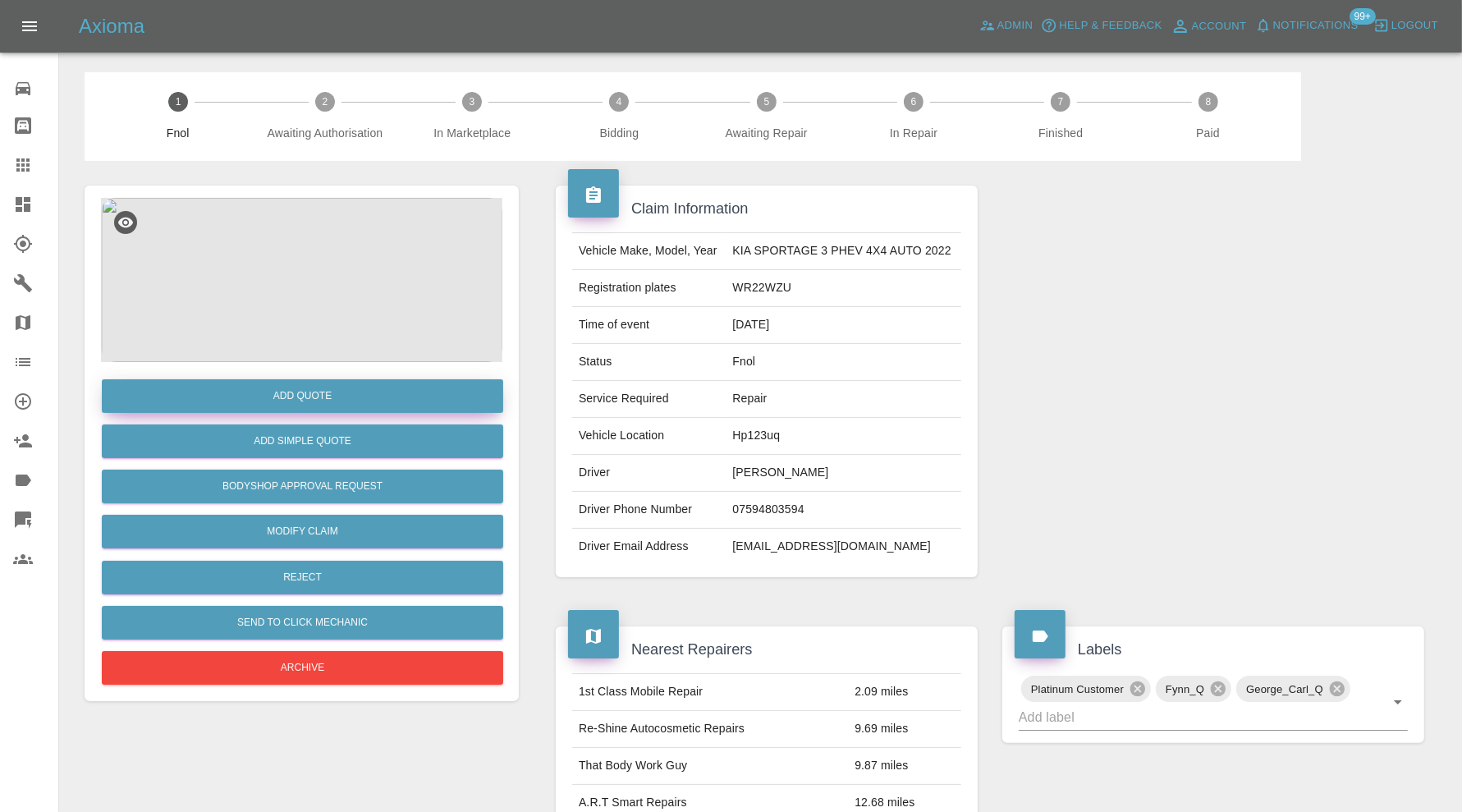
click at [351, 392] on button "Add Quote" at bounding box center [303, 396] width 402 height 34
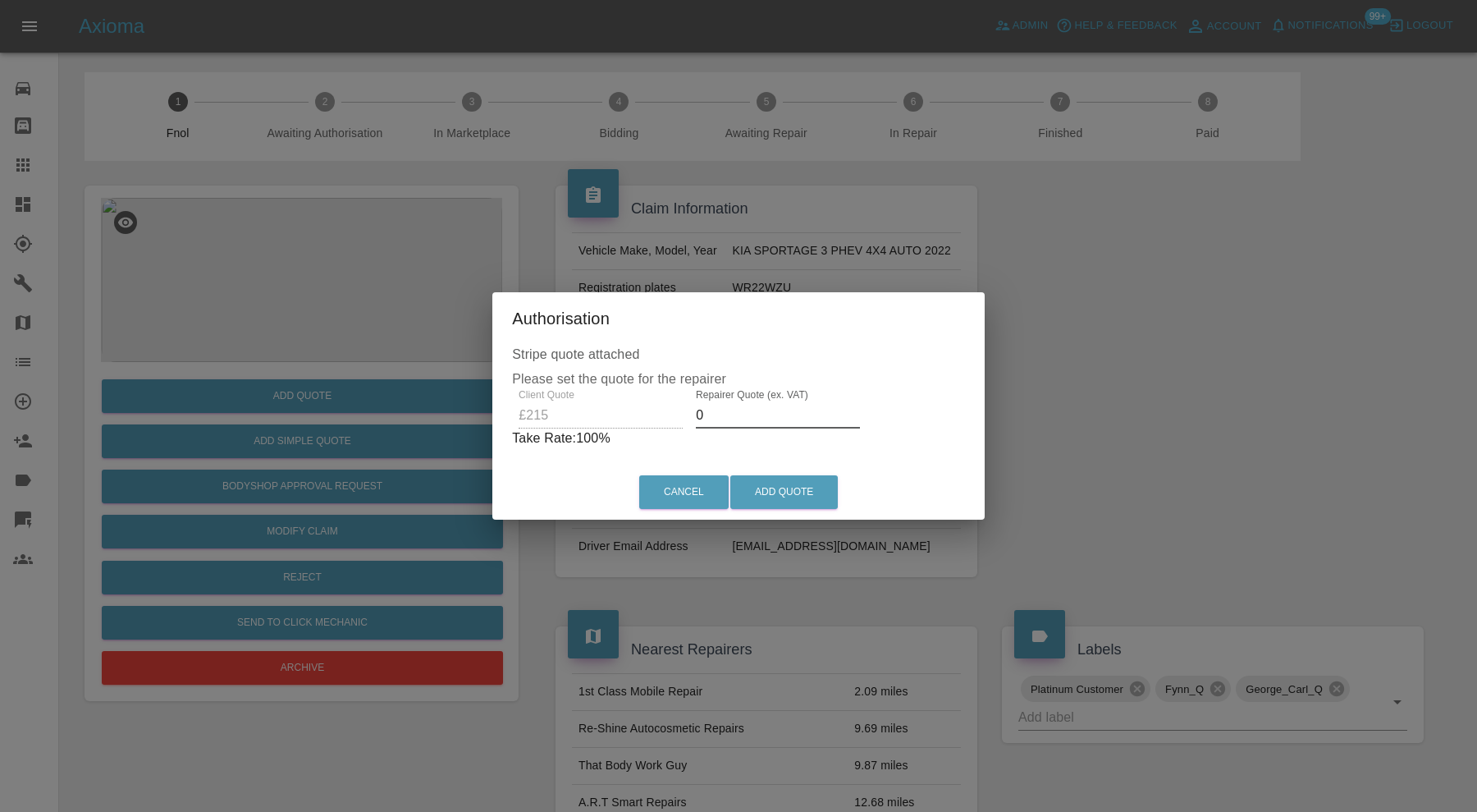
click at [751, 416] on input "0" at bounding box center [778, 416] width 164 height 26
type input "135"
click at [786, 497] on button "Add Quote" at bounding box center [784, 492] width 108 height 34
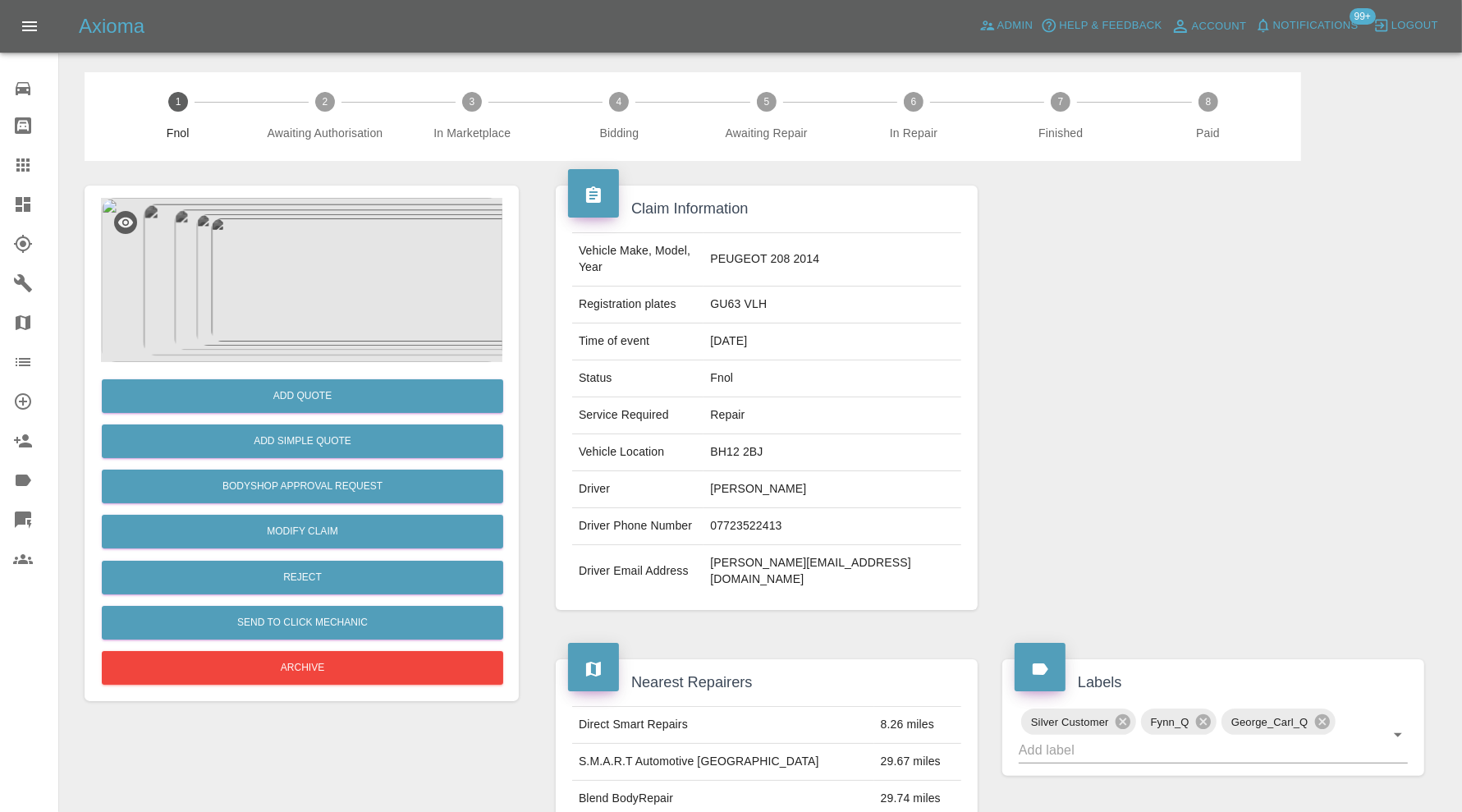
click at [364, 296] on img at bounding box center [302, 280] width 402 height 164
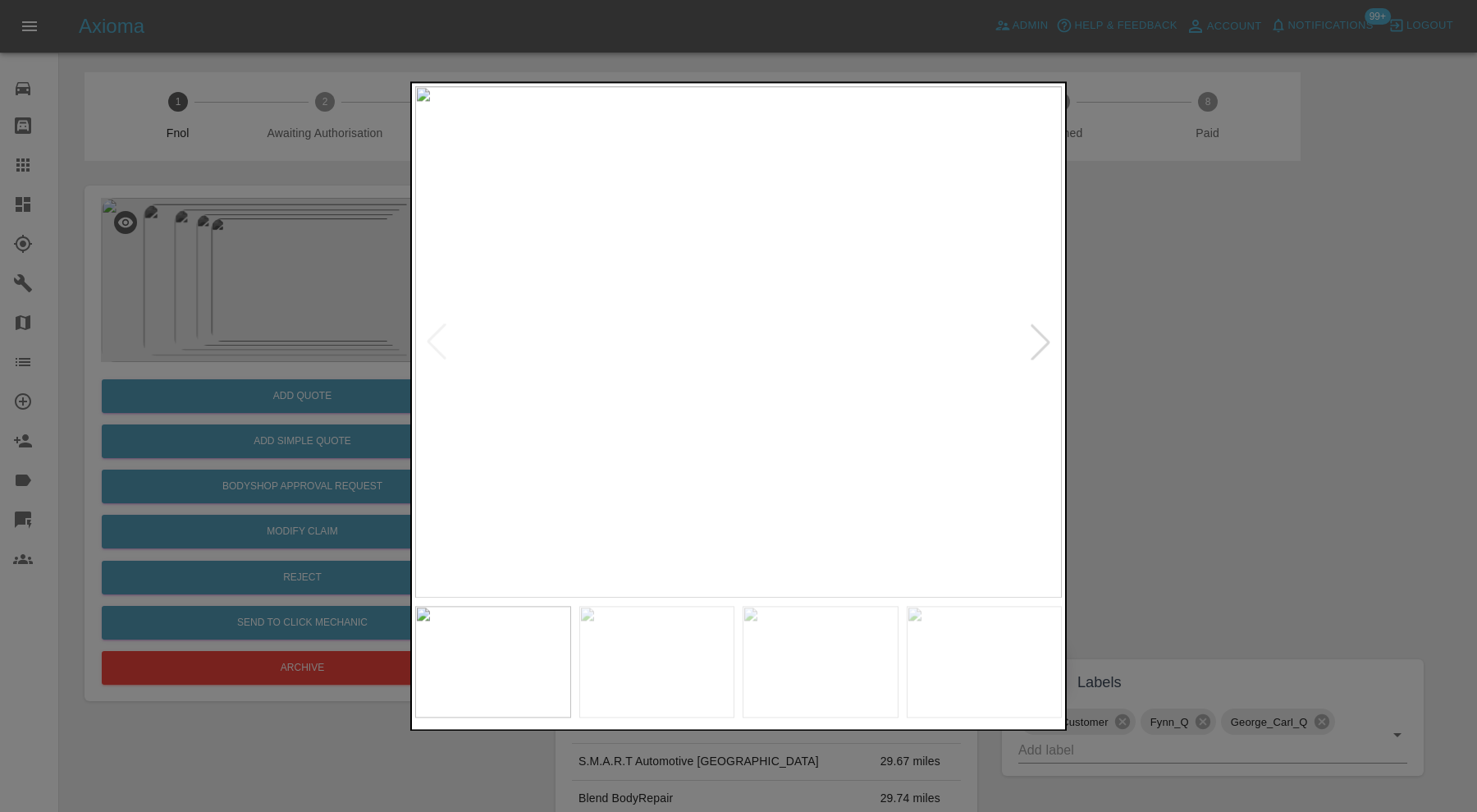
click at [1044, 337] on div at bounding box center [1041, 343] width 37 height 37
click at [1033, 331] on div at bounding box center [1041, 343] width 37 height 37
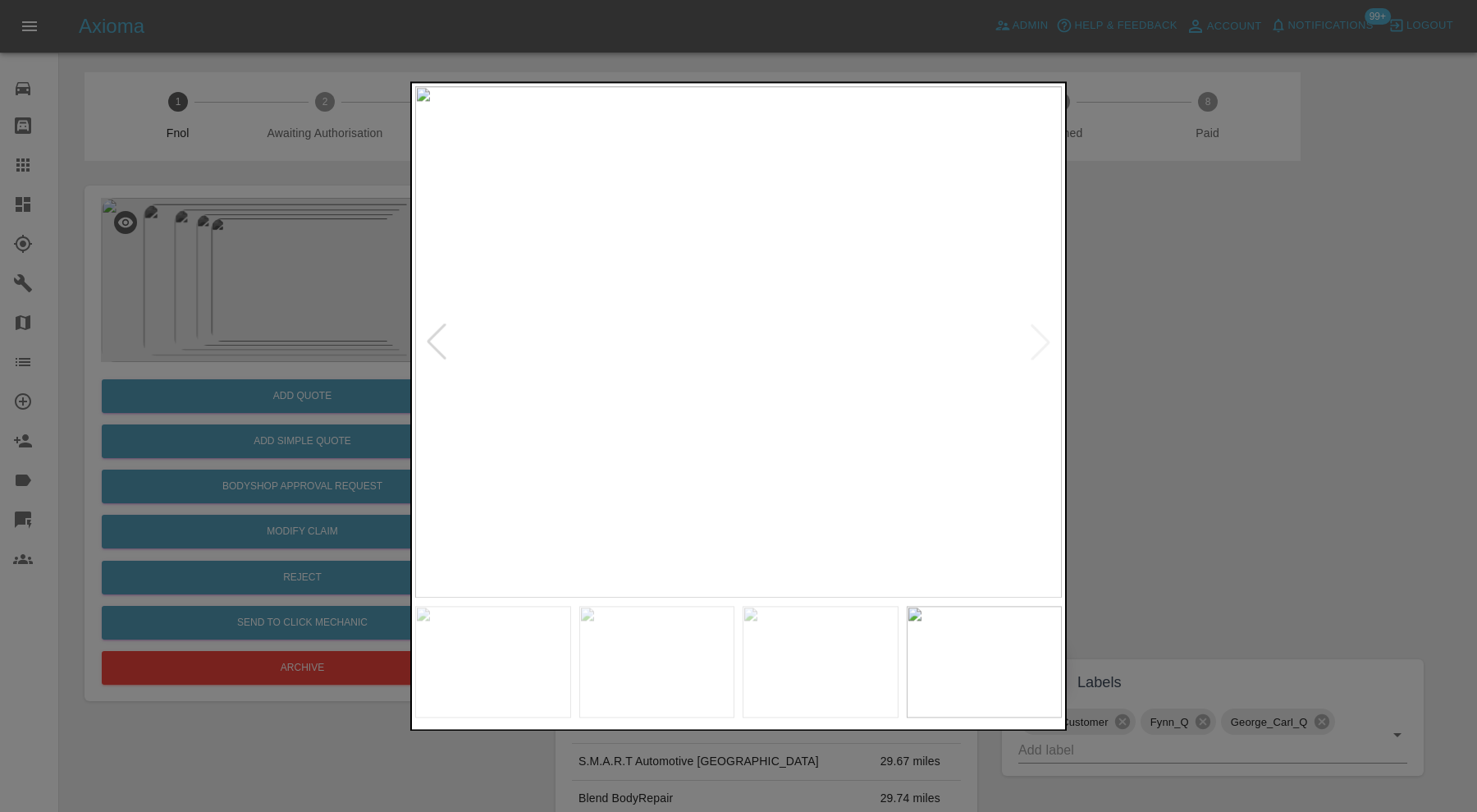
click at [1033, 331] on img at bounding box center [739, 342] width 647 height 511
click at [442, 336] on div at bounding box center [436, 343] width 37 height 37
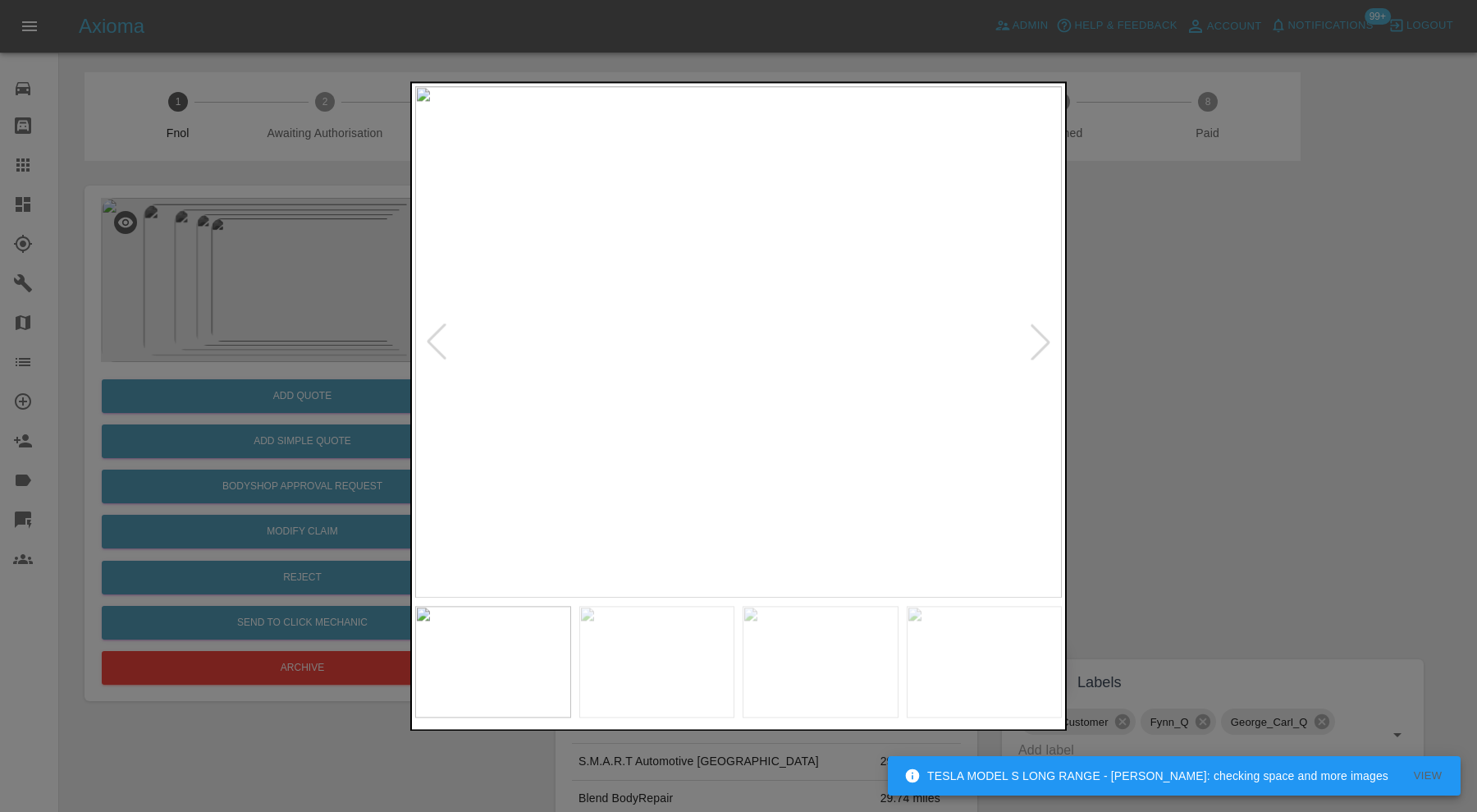
click at [442, 336] on div at bounding box center [436, 343] width 37 height 37
click at [749, 390] on img at bounding box center [739, 342] width 647 height 511
click at [766, 384] on img at bounding box center [666, 303] width 1940 height 1534
click at [443, 339] on div at bounding box center [436, 343] width 37 height 37
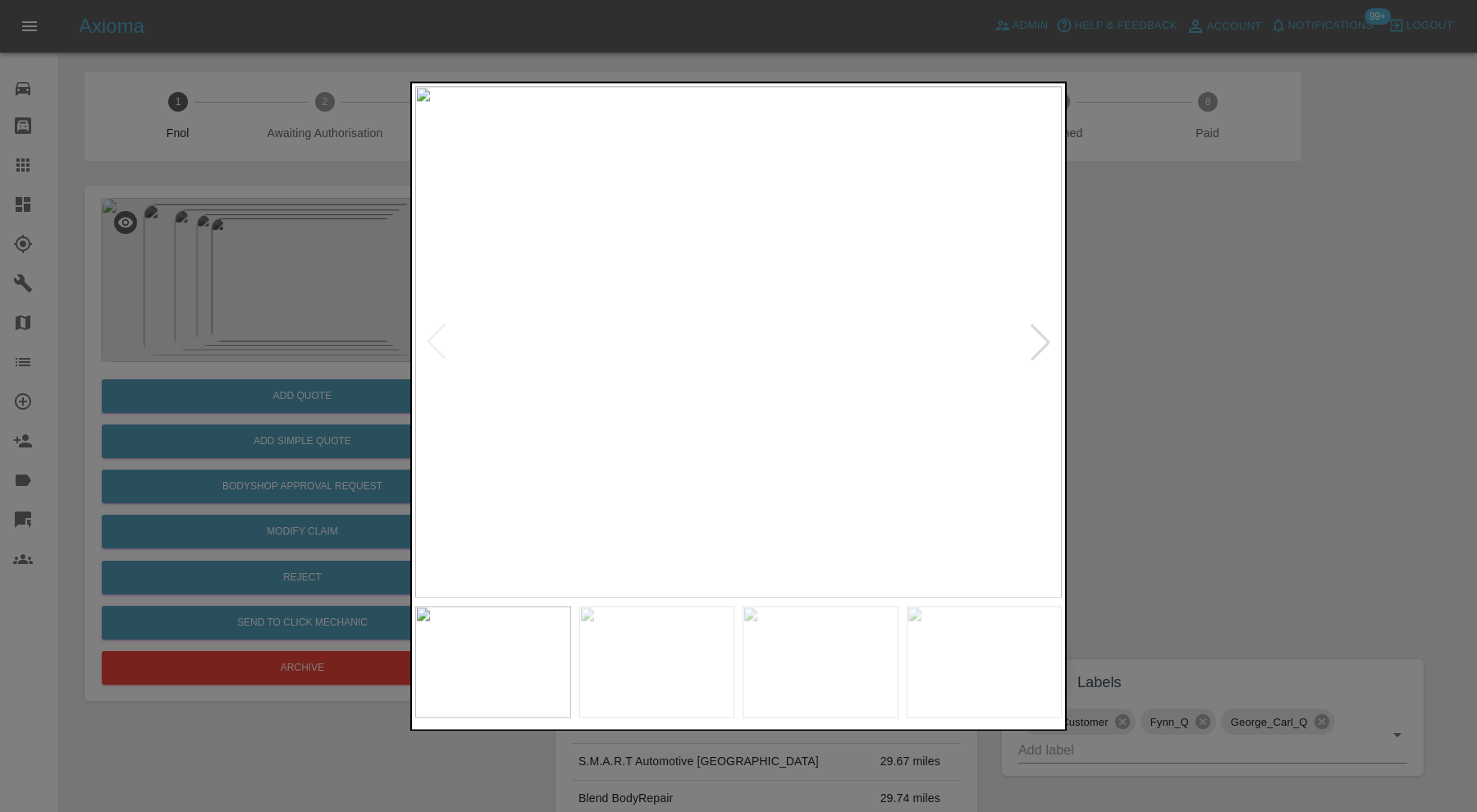
click at [440, 342] on img at bounding box center [739, 342] width 647 height 511
click at [1039, 331] on div at bounding box center [1041, 343] width 37 height 37
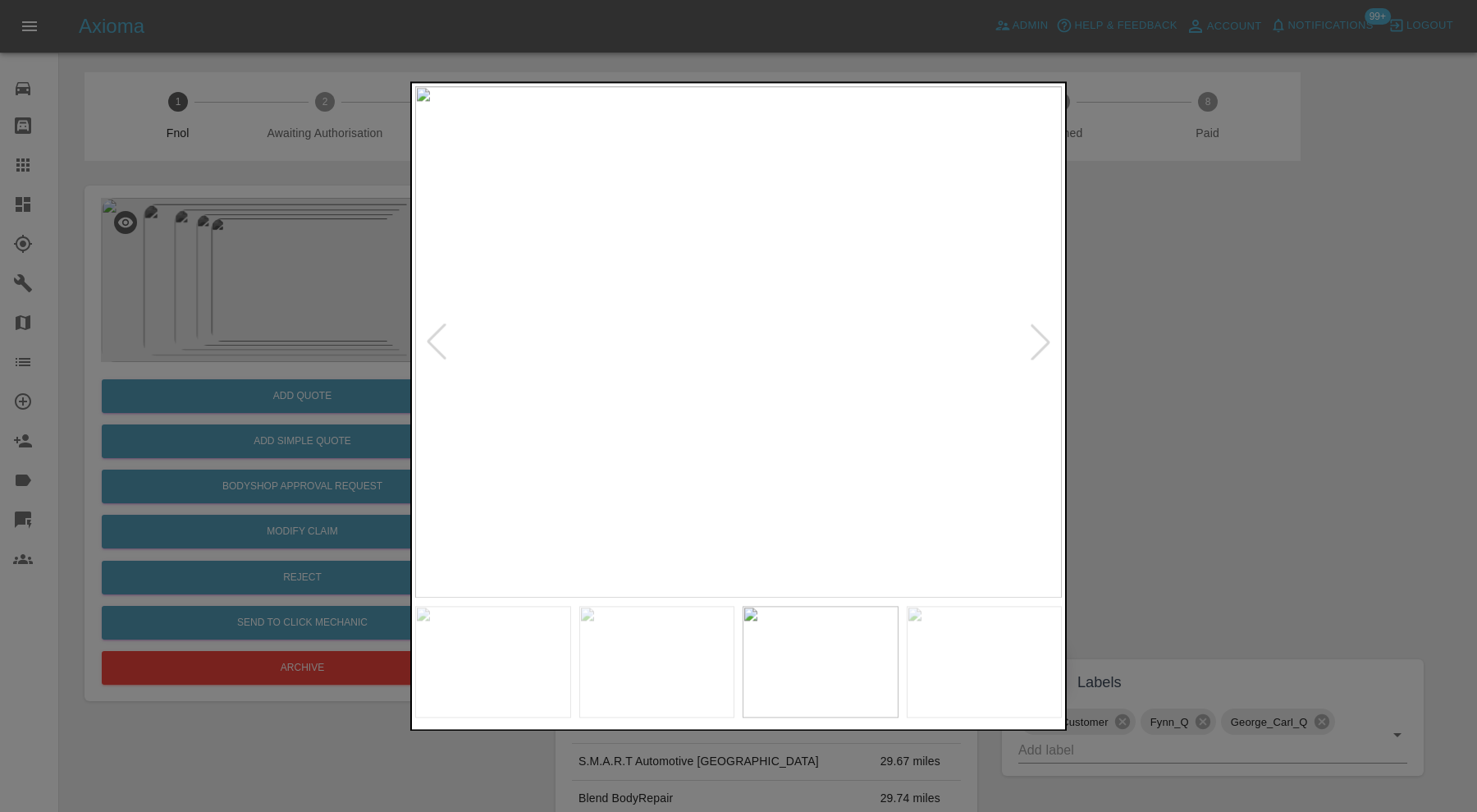
click at [1039, 331] on div at bounding box center [1041, 343] width 37 height 37
click at [1039, 331] on img at bounding box center [739, 342] width 647 height 511
click at [1219, 336] on div at bounding box center [738, 406] width 1477 height 812
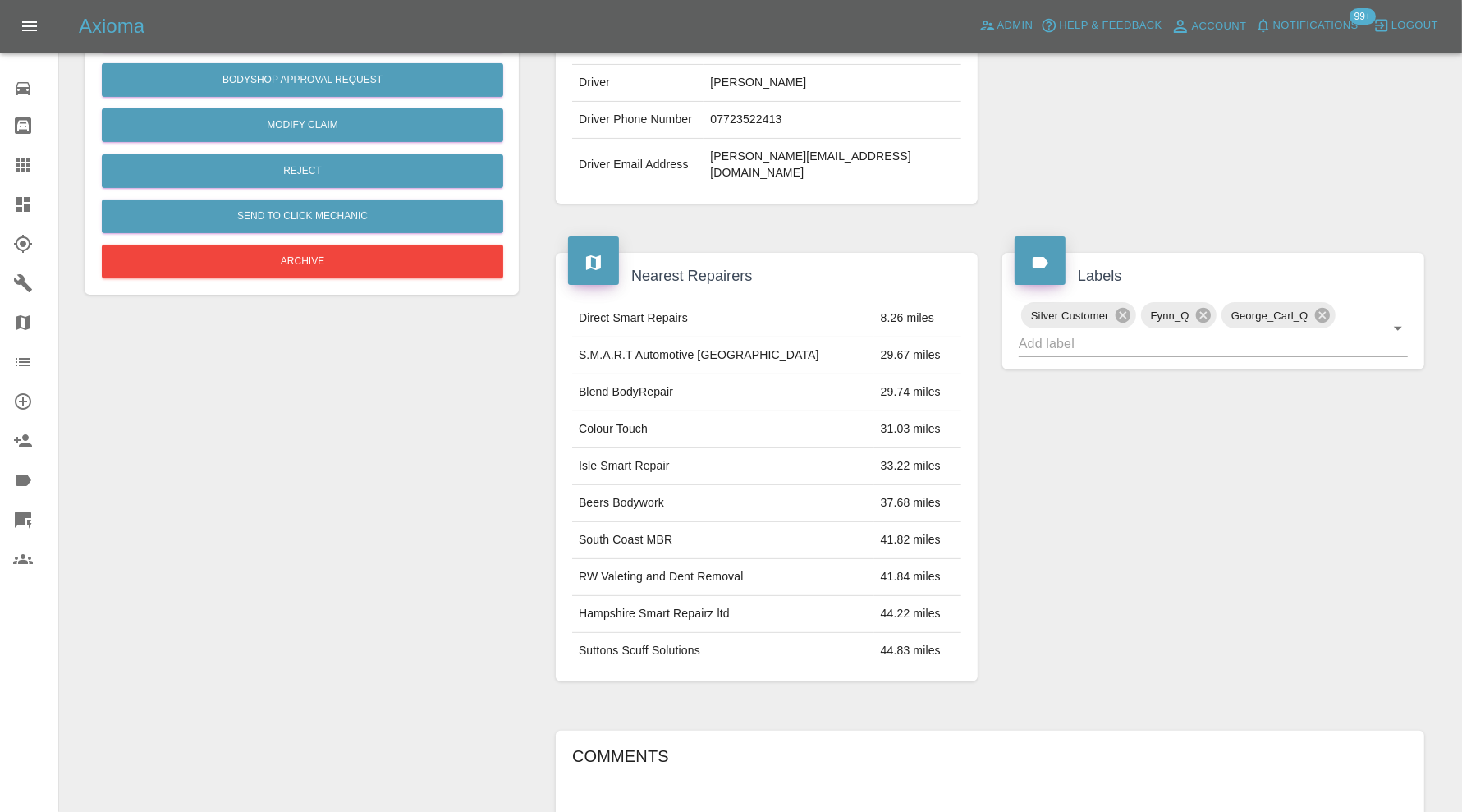
scroll to position [182, 0]
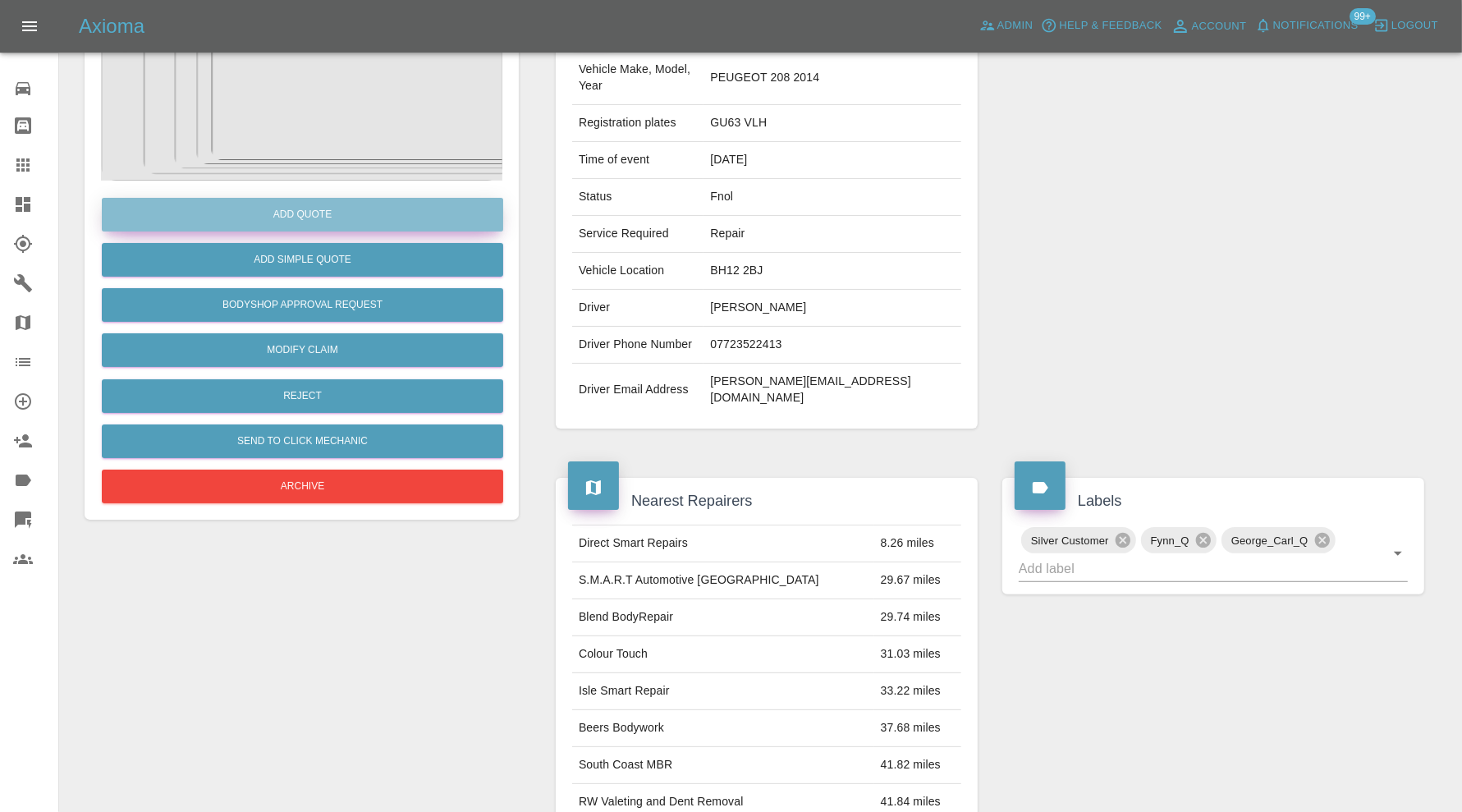
click at [319, 216] on button "Add Quote" at bounding box center [303, 215] width 402 height 34
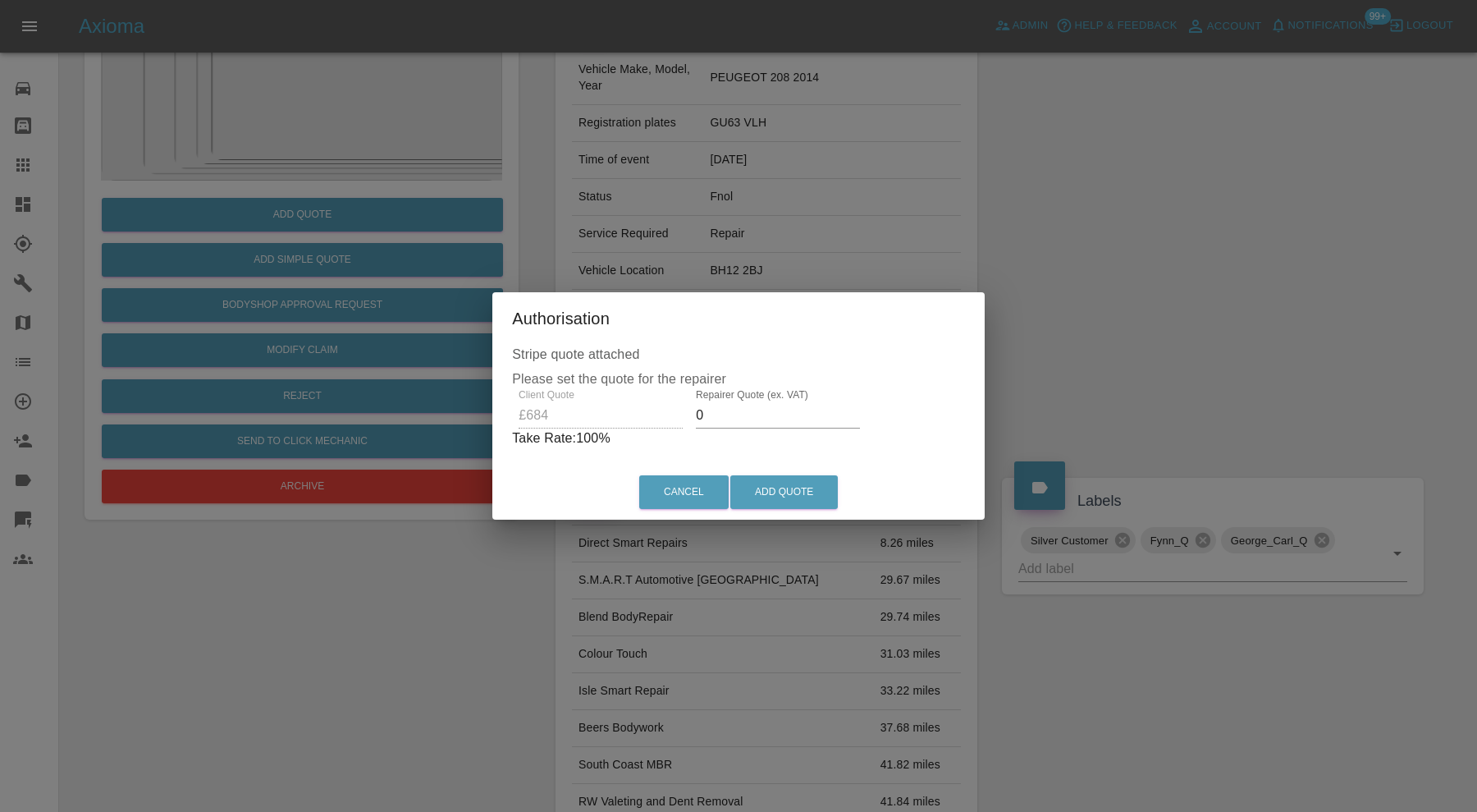
click at [737, 414] on input "0" at bounding box center [778, 416] width 164 height 26
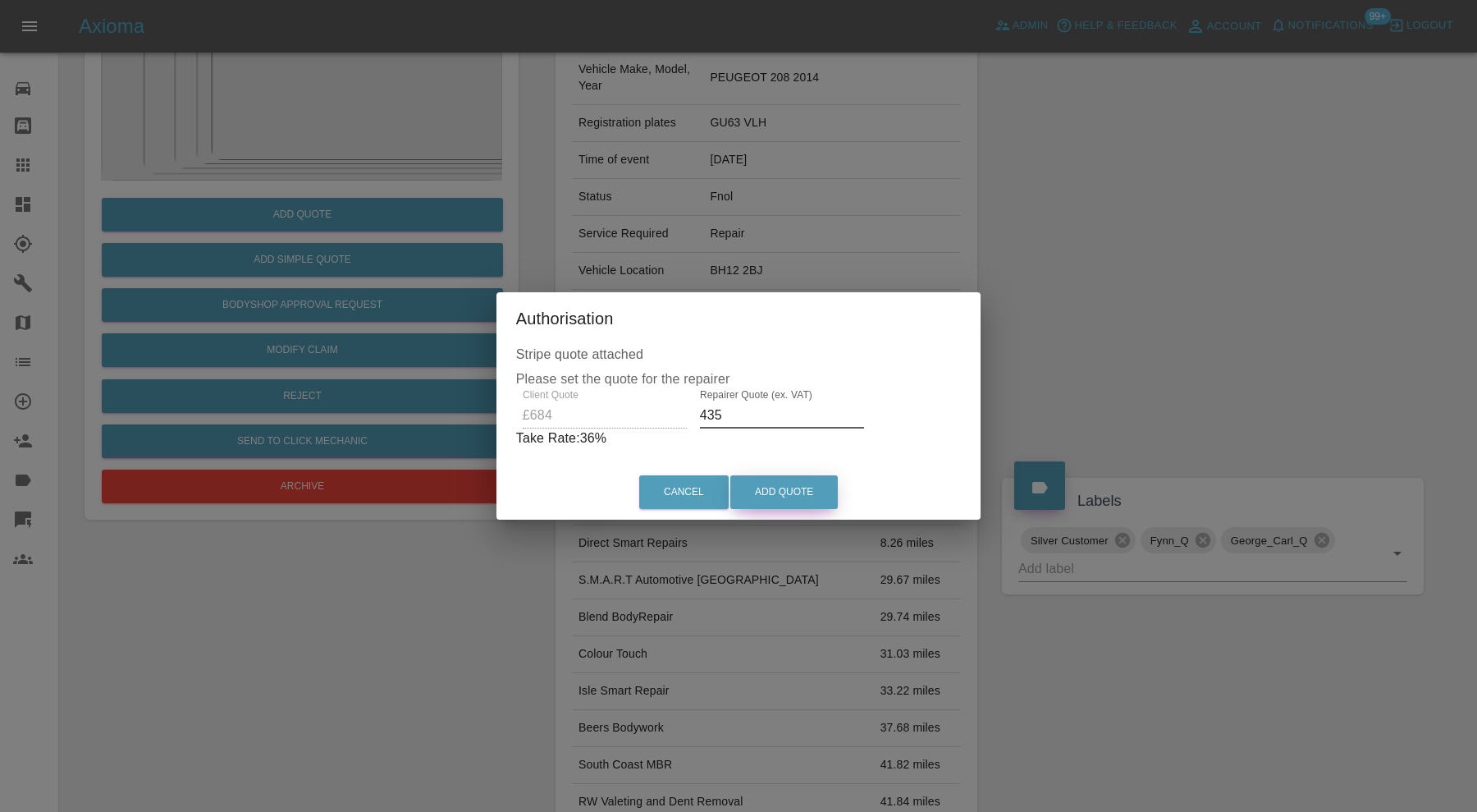
type input "435"
click at [811, 496] on button "Add Quote" at bounding box center [784, 492] width 108 height 34
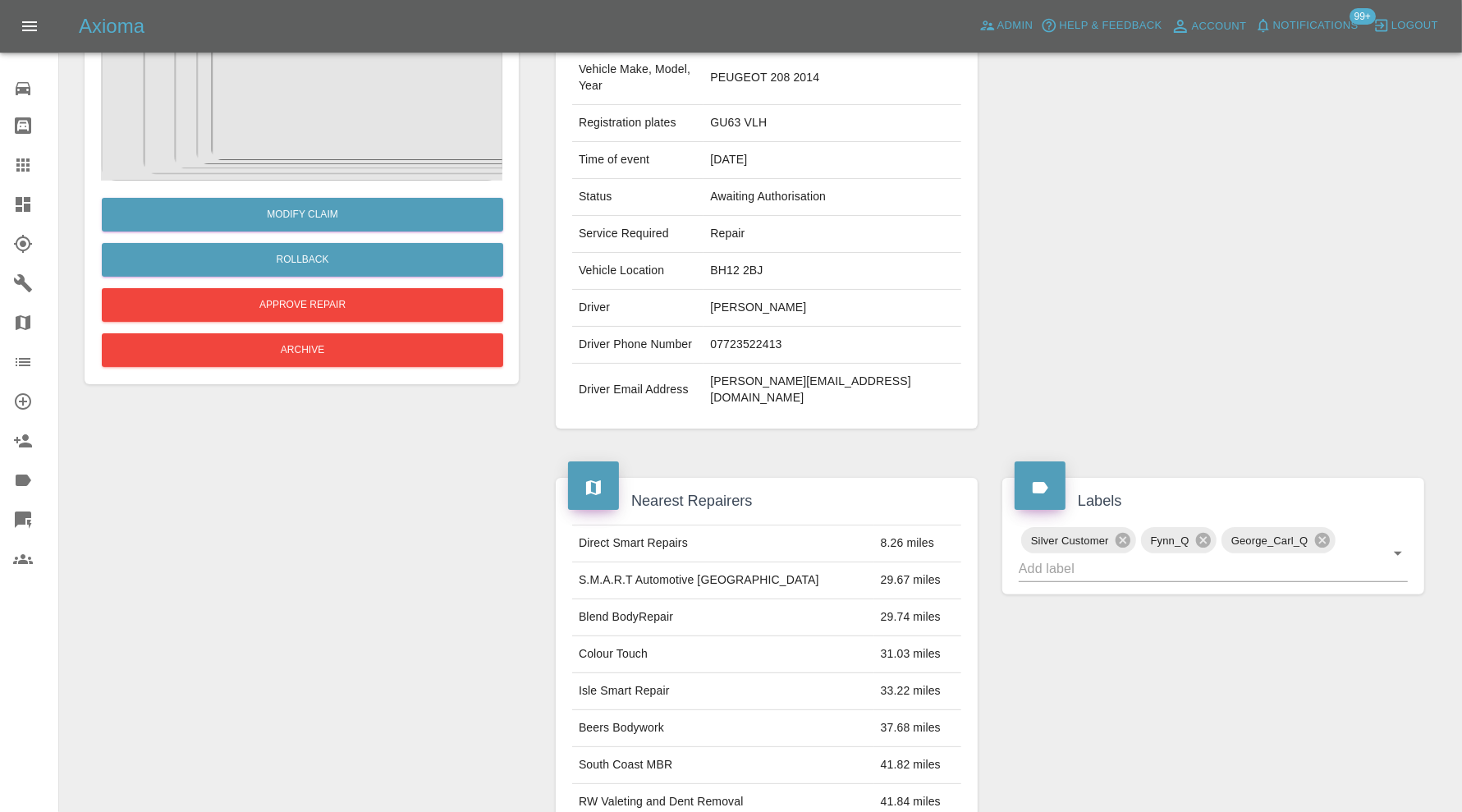
scroll to position [0, 0]
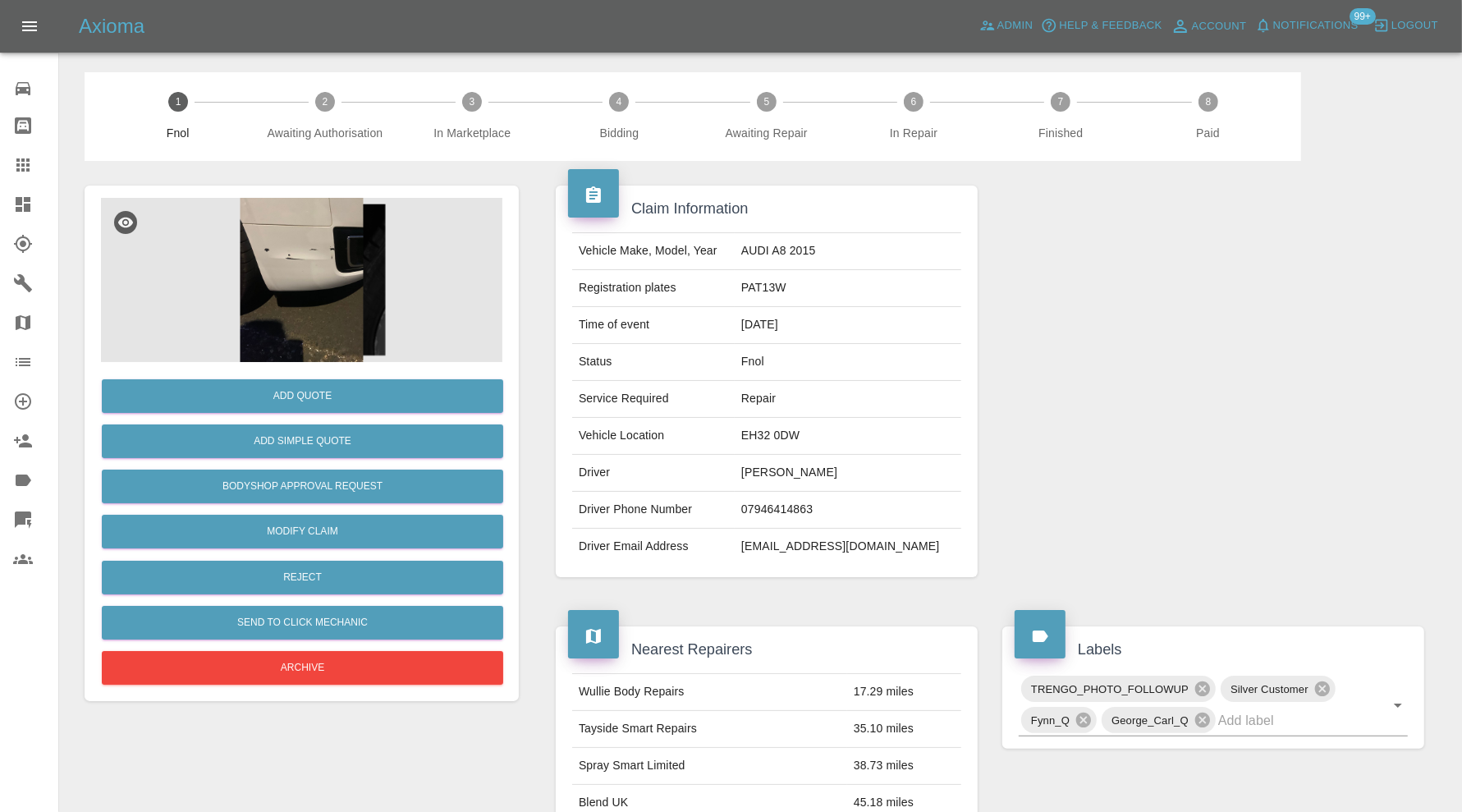
click at [325, 259] on img at bounding box center [302, 280] width 402 height 164
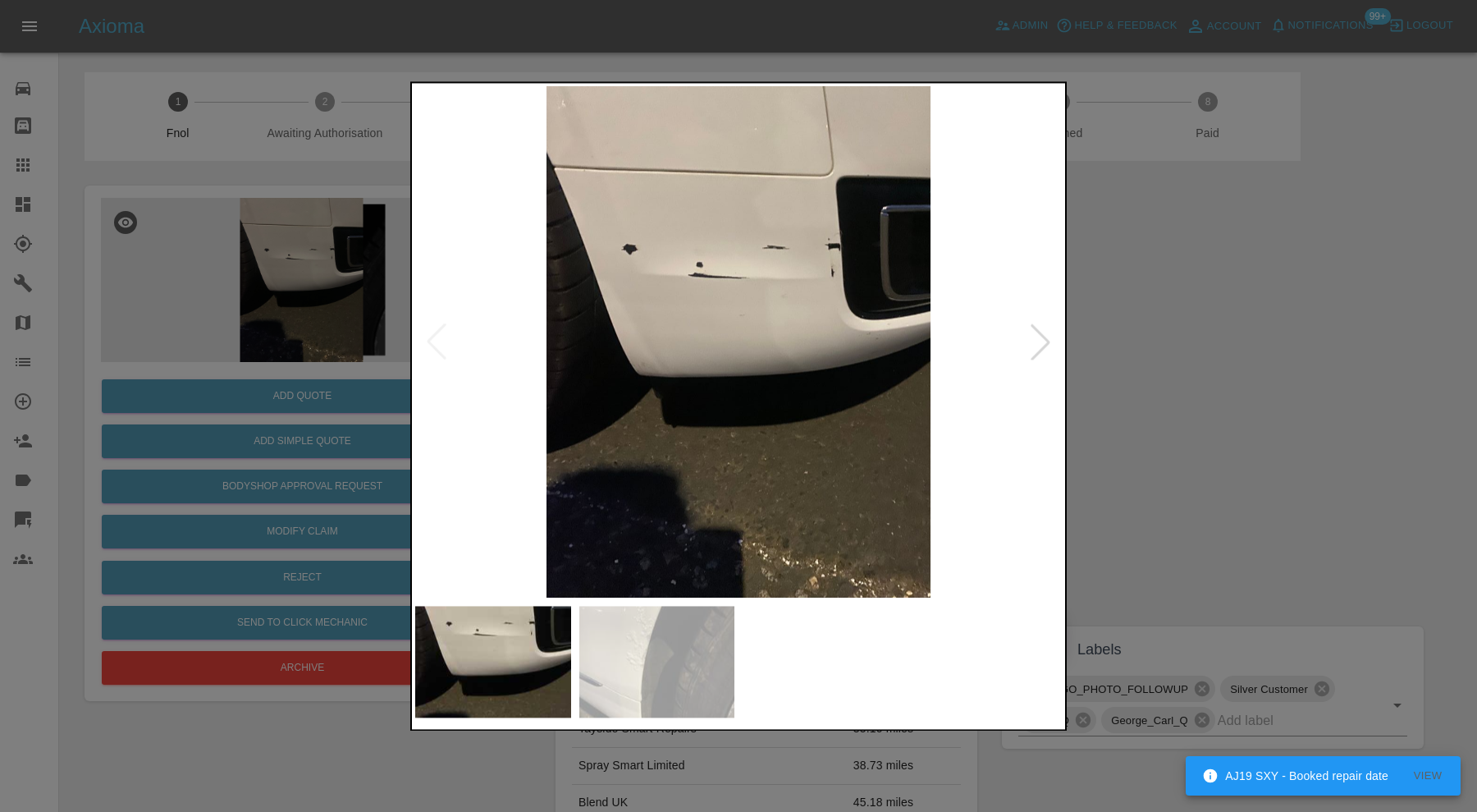
click at [642, 680] on img at bounding box center [656, 662] width 156 height 111
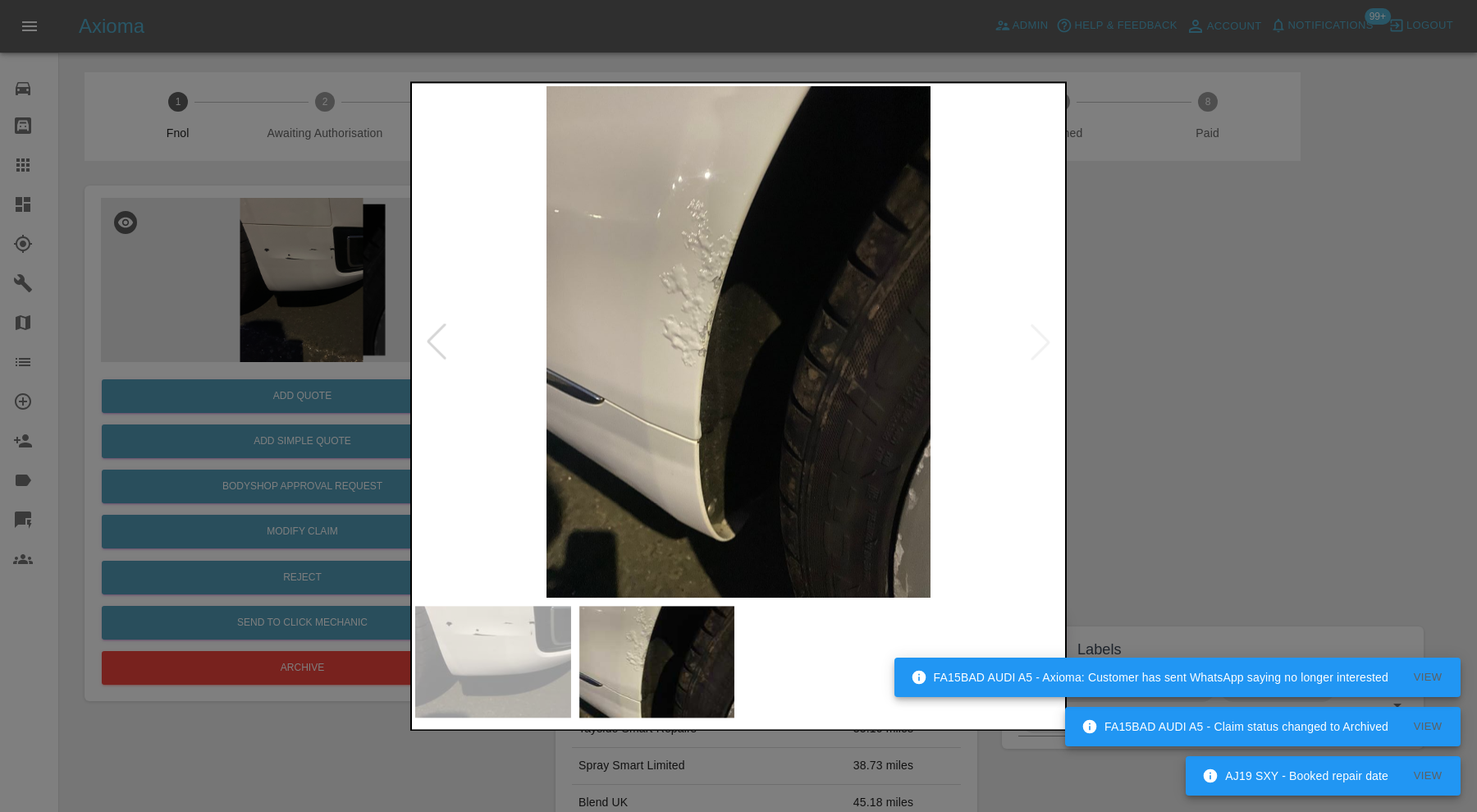
click at [526, 650] on img at bounding box center [493, 662] width 156 height 111
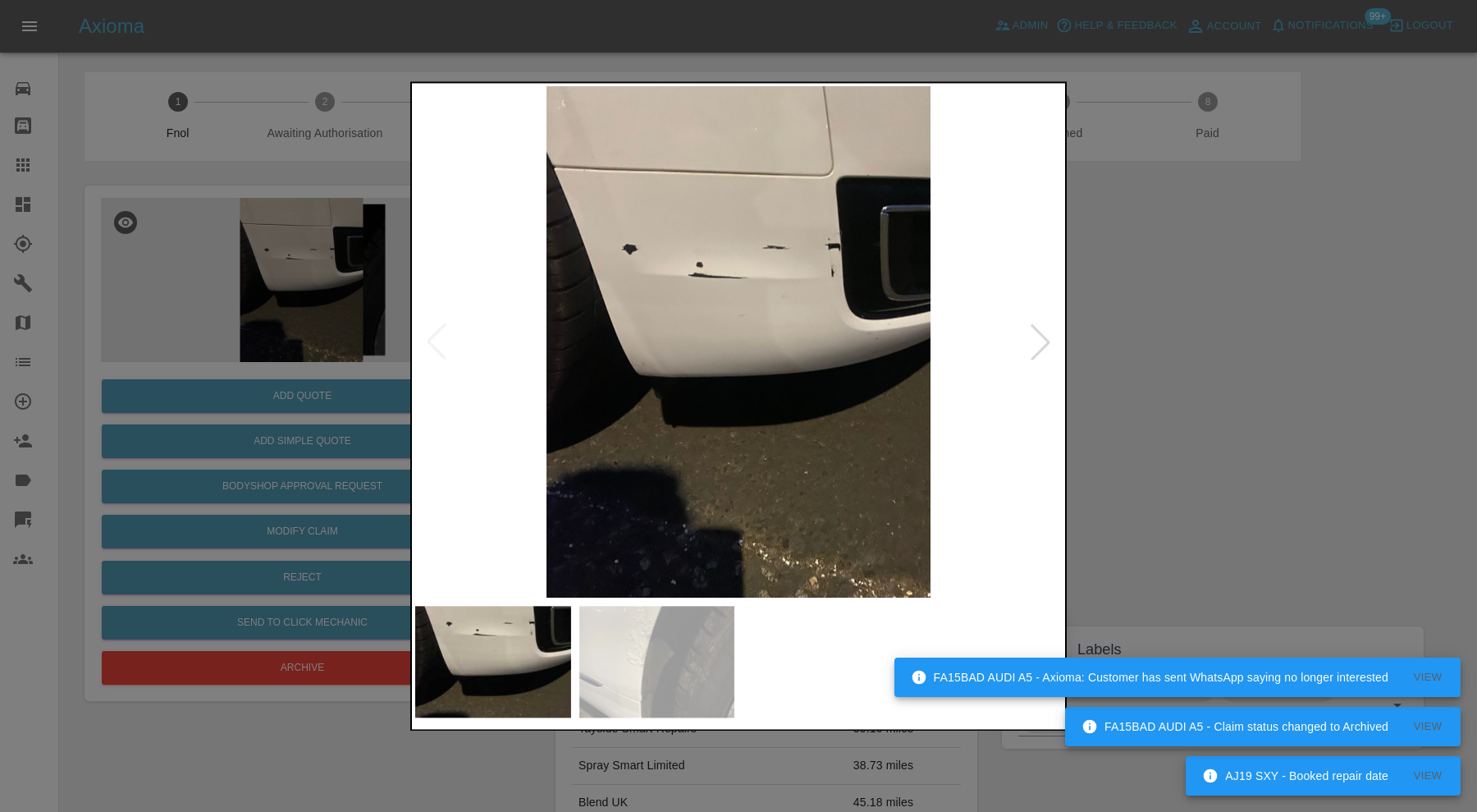
click at [1221, 384] on div at bounding box center [738, 406] width 1477 height 812
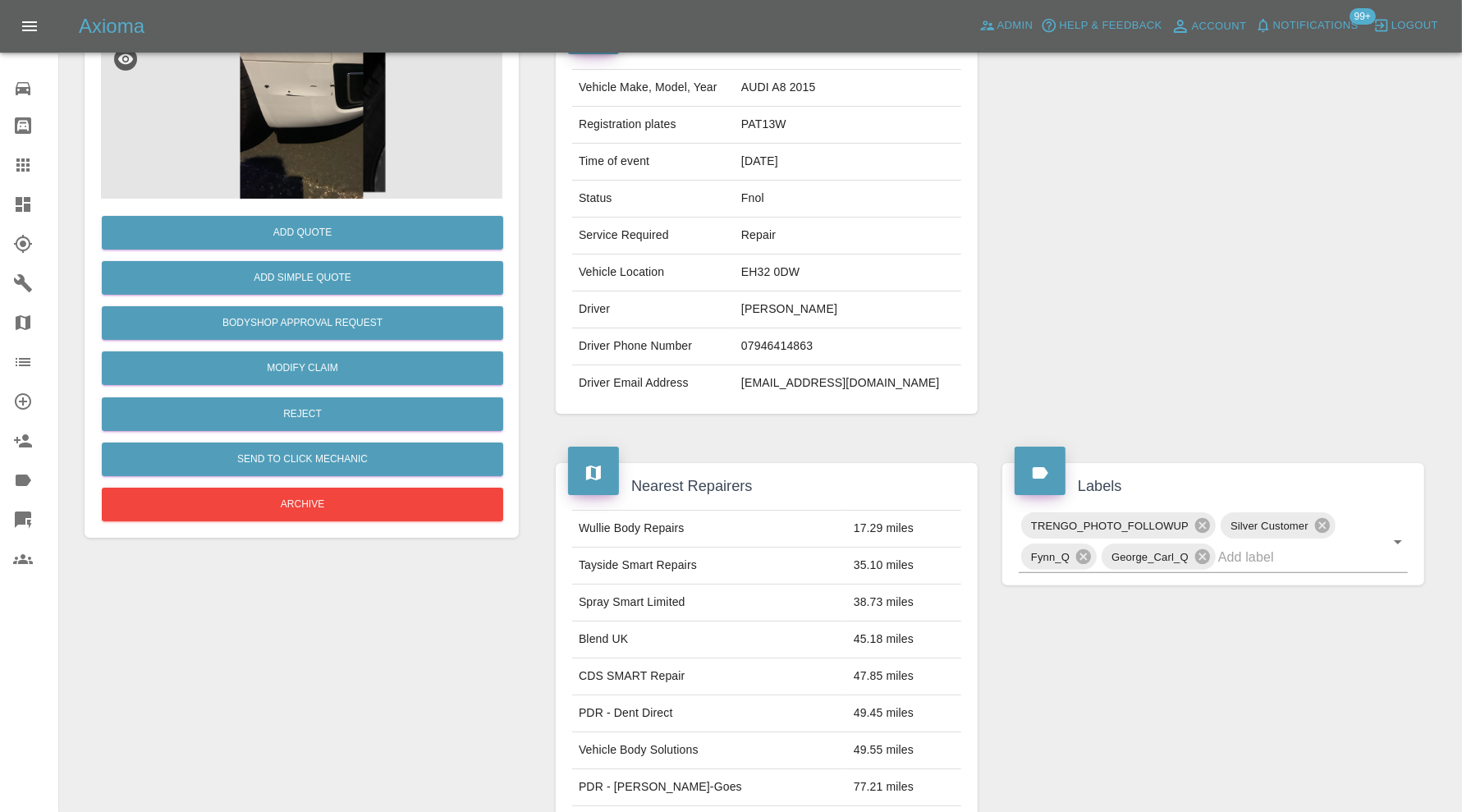
scroll to position [27, 0]
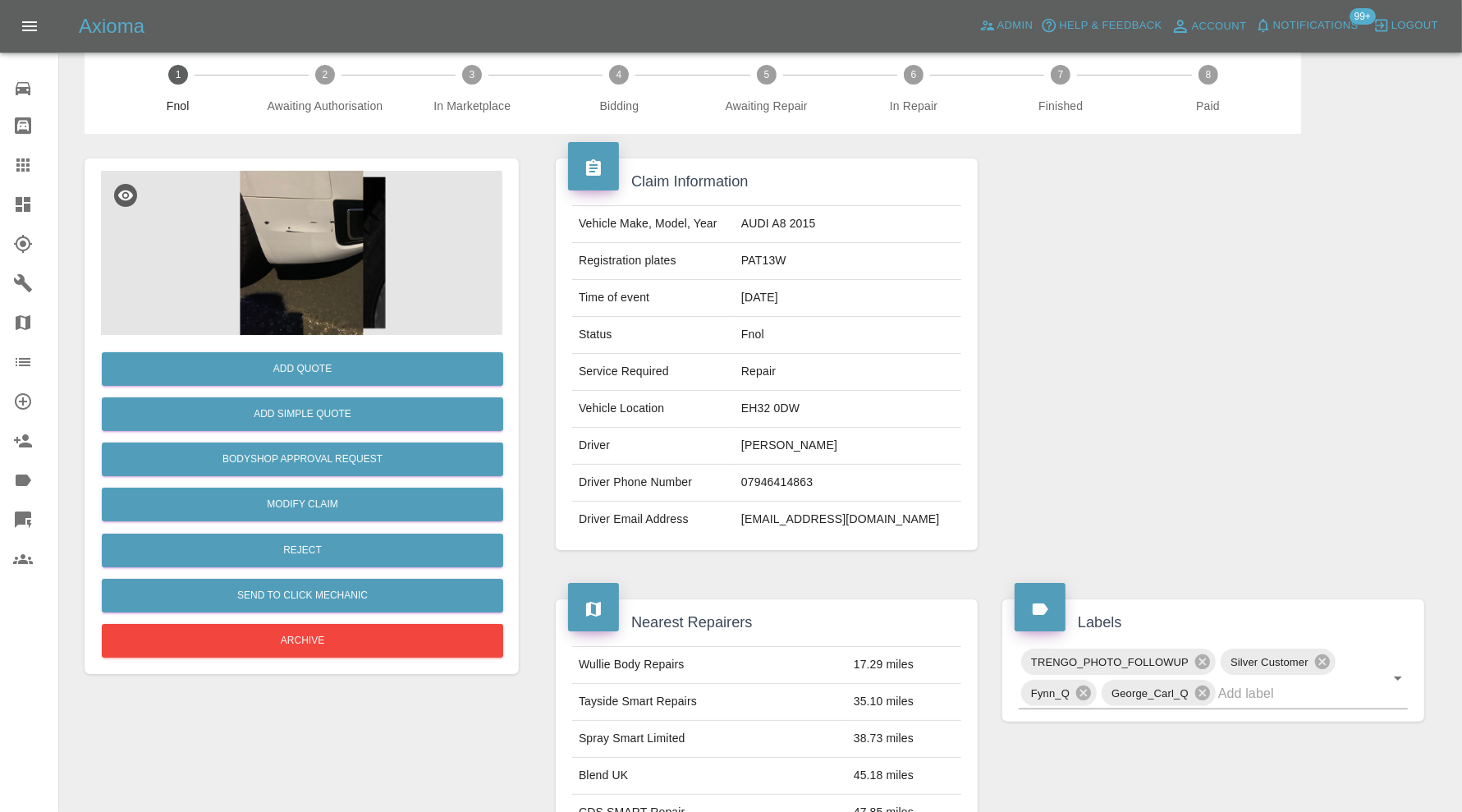
click at [317, 250] on img at bounding box center [302, 252] width 402 height 164
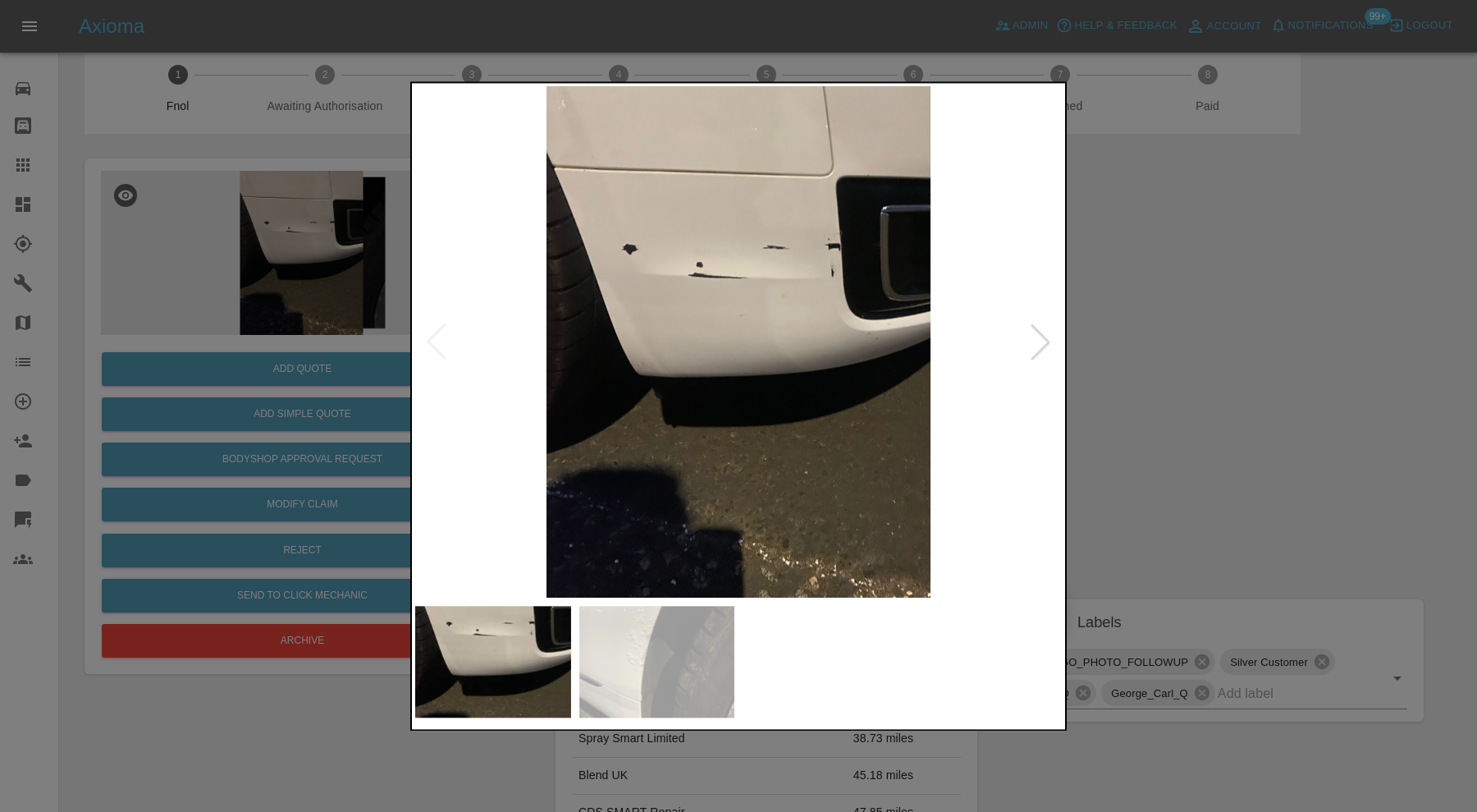
click at [1171, 316] on div at bounding box center [738, 406] width 1477 height 812
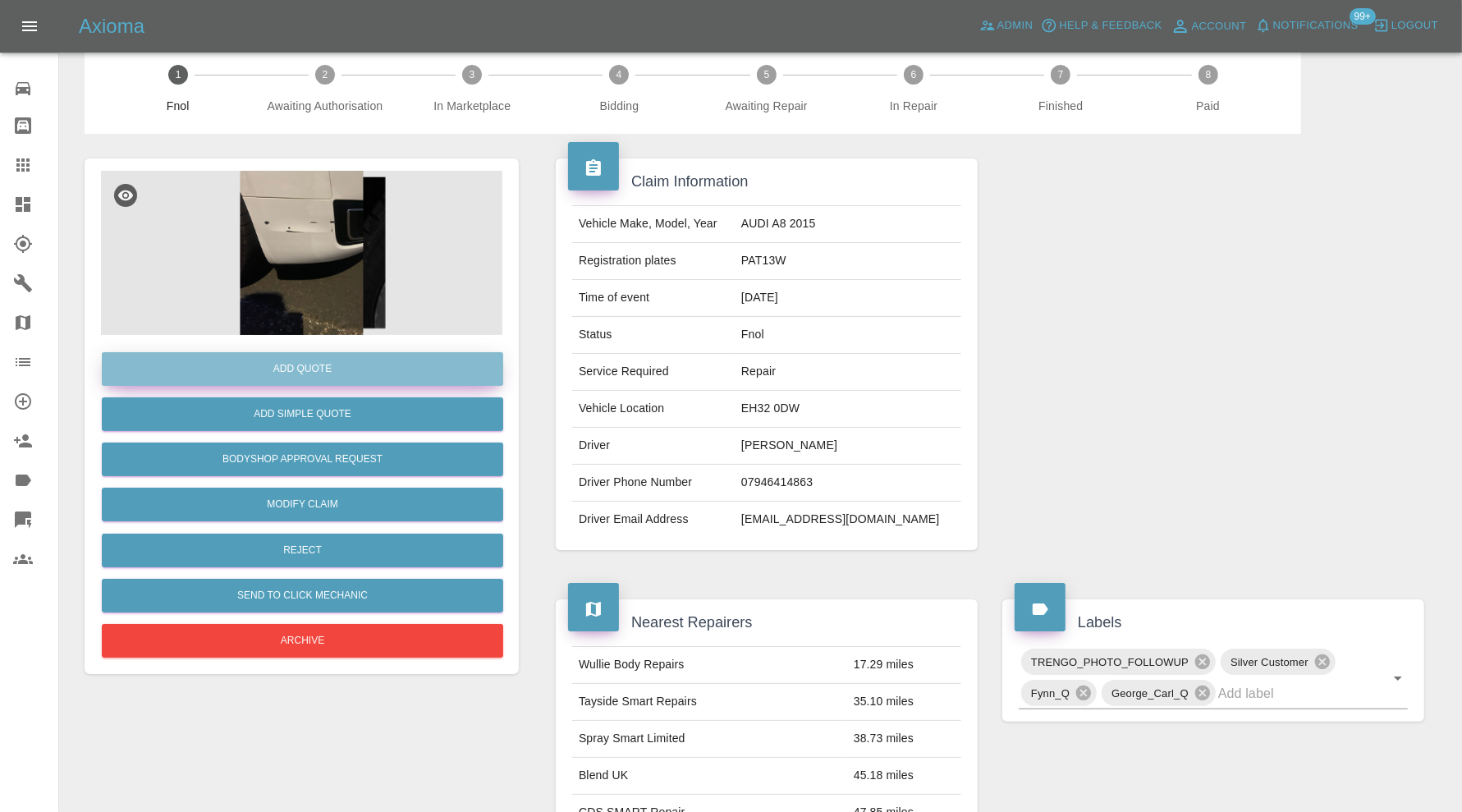
click at [321, 365] on button "Add Quote" at bounding box center [303, 369] width 402 height 34
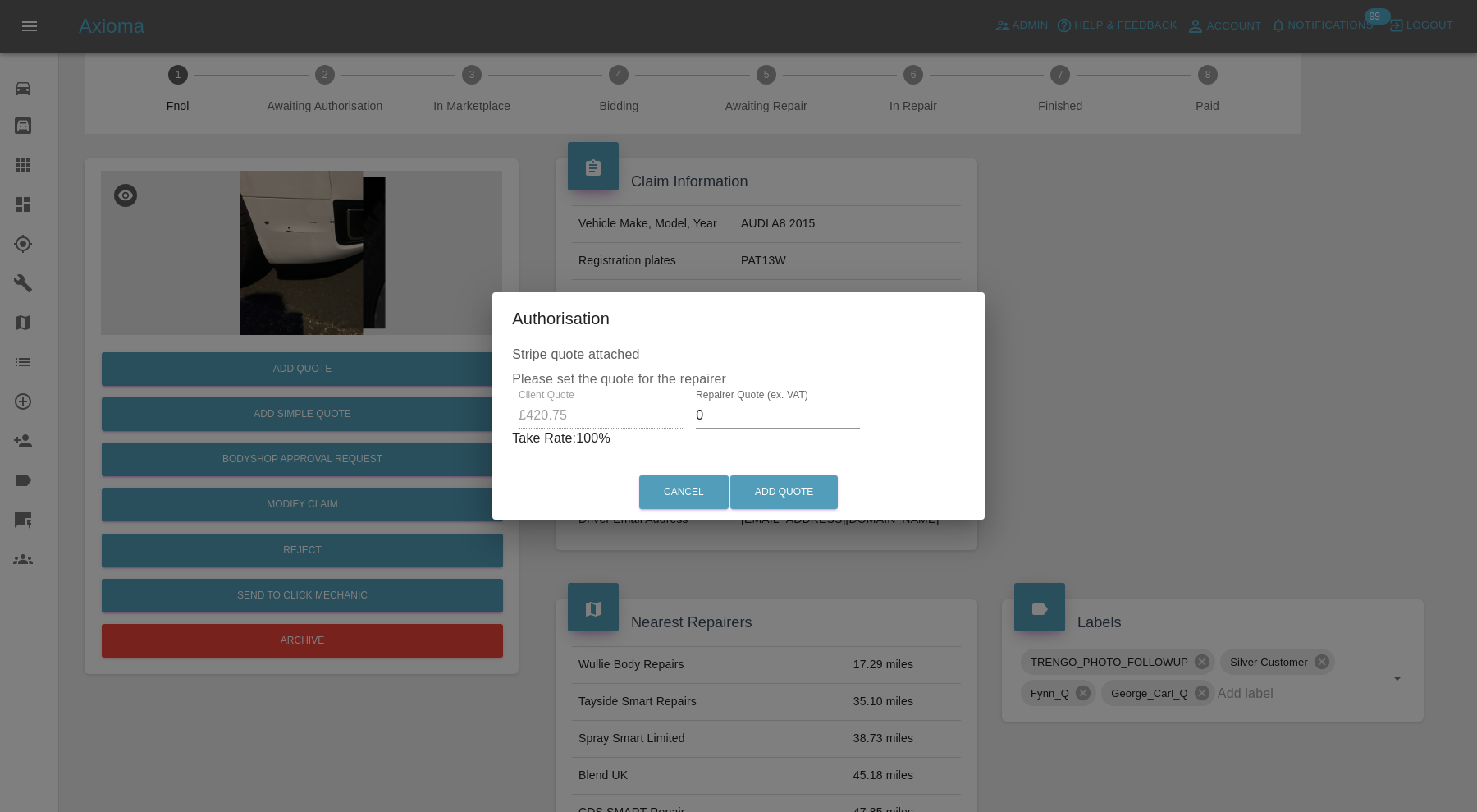
click at [724, 416] on input "0" at bounding box center [778, 416] width 164 height 26
type input "3"
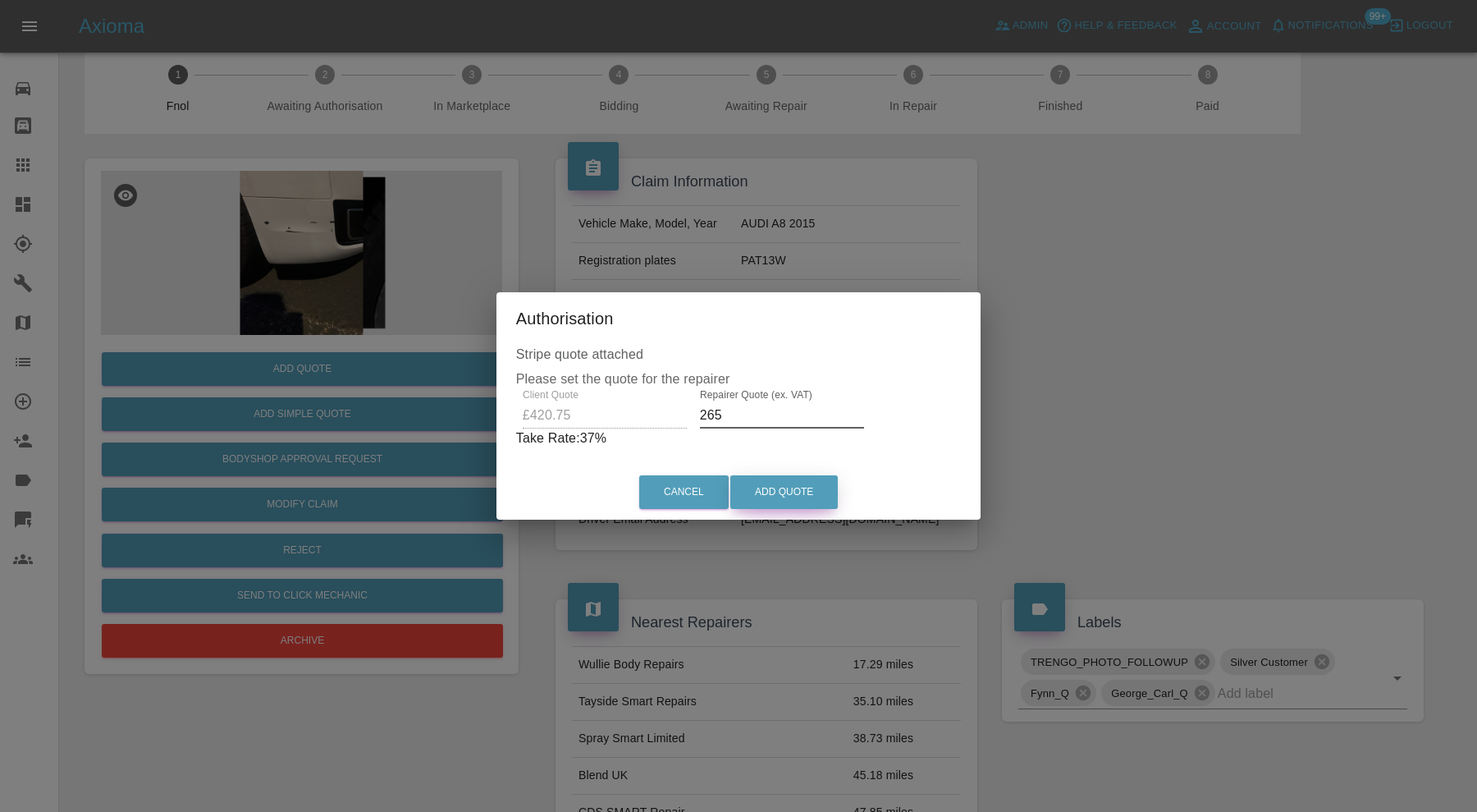
type input "265"
click at [786, 493] on button "Add Quote" at bounding box center [784, 492] width 108 height 34
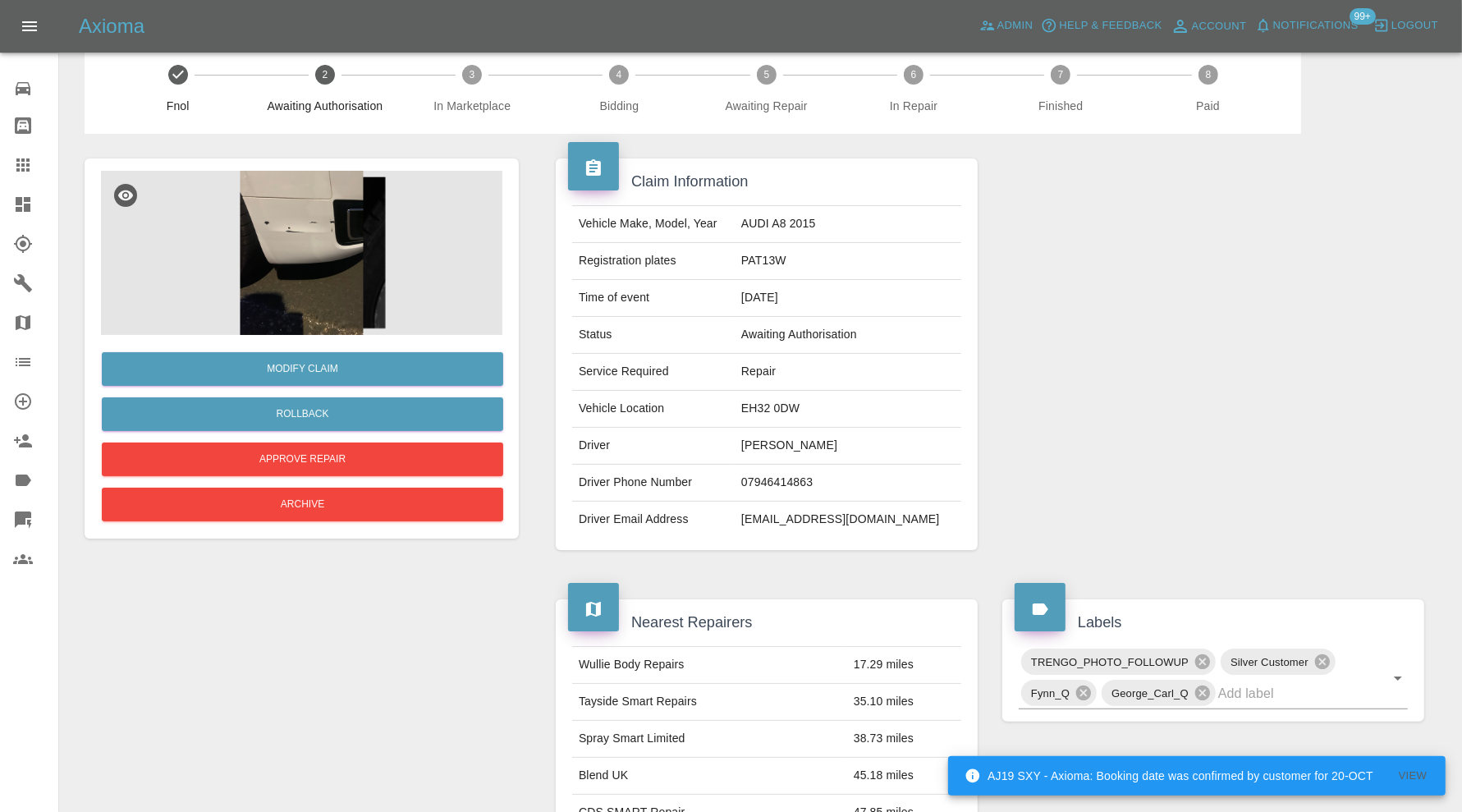
scroll to position [0, 0]
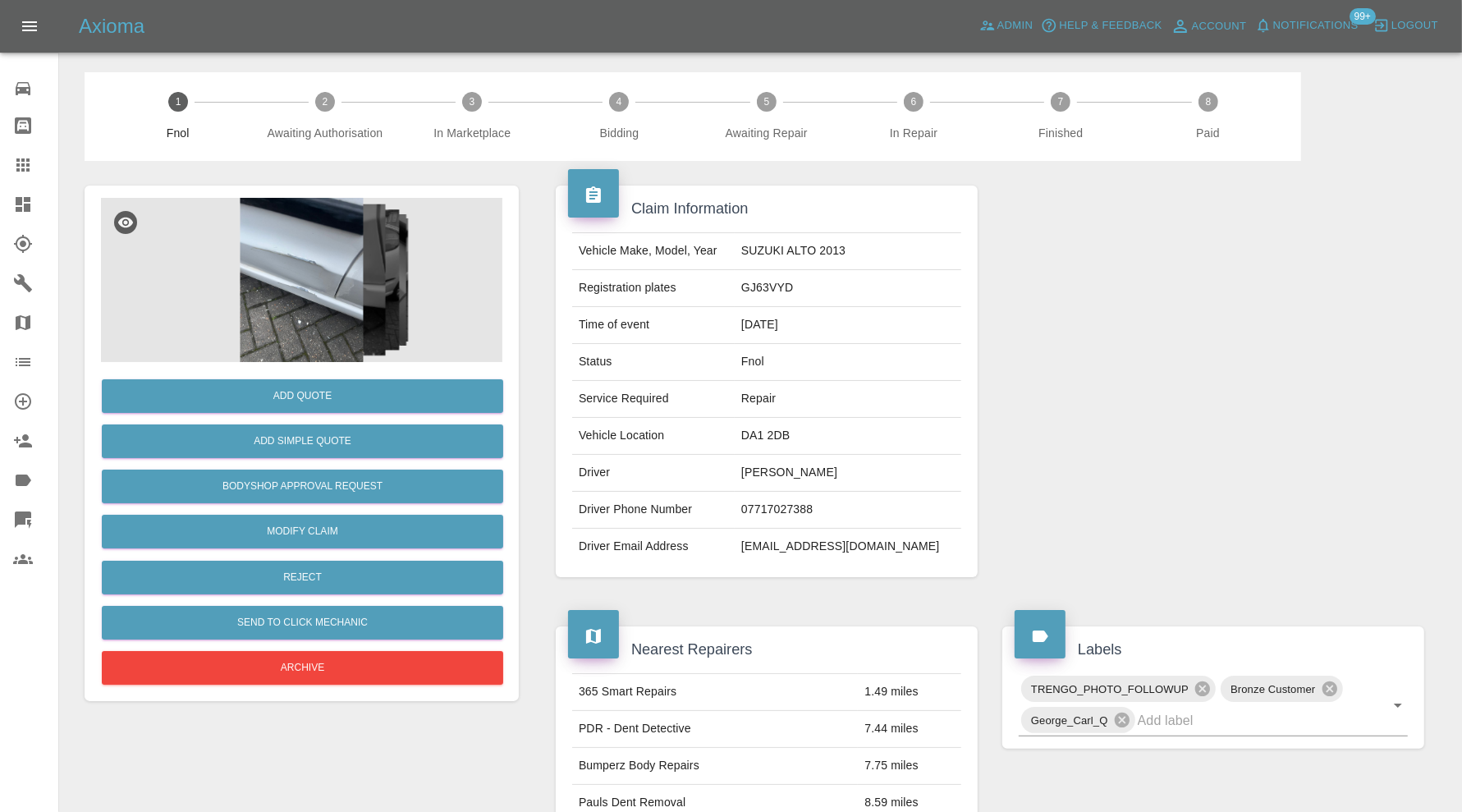
click at [288, 294] on img at bounding box center [302, 280] width 402 height 164
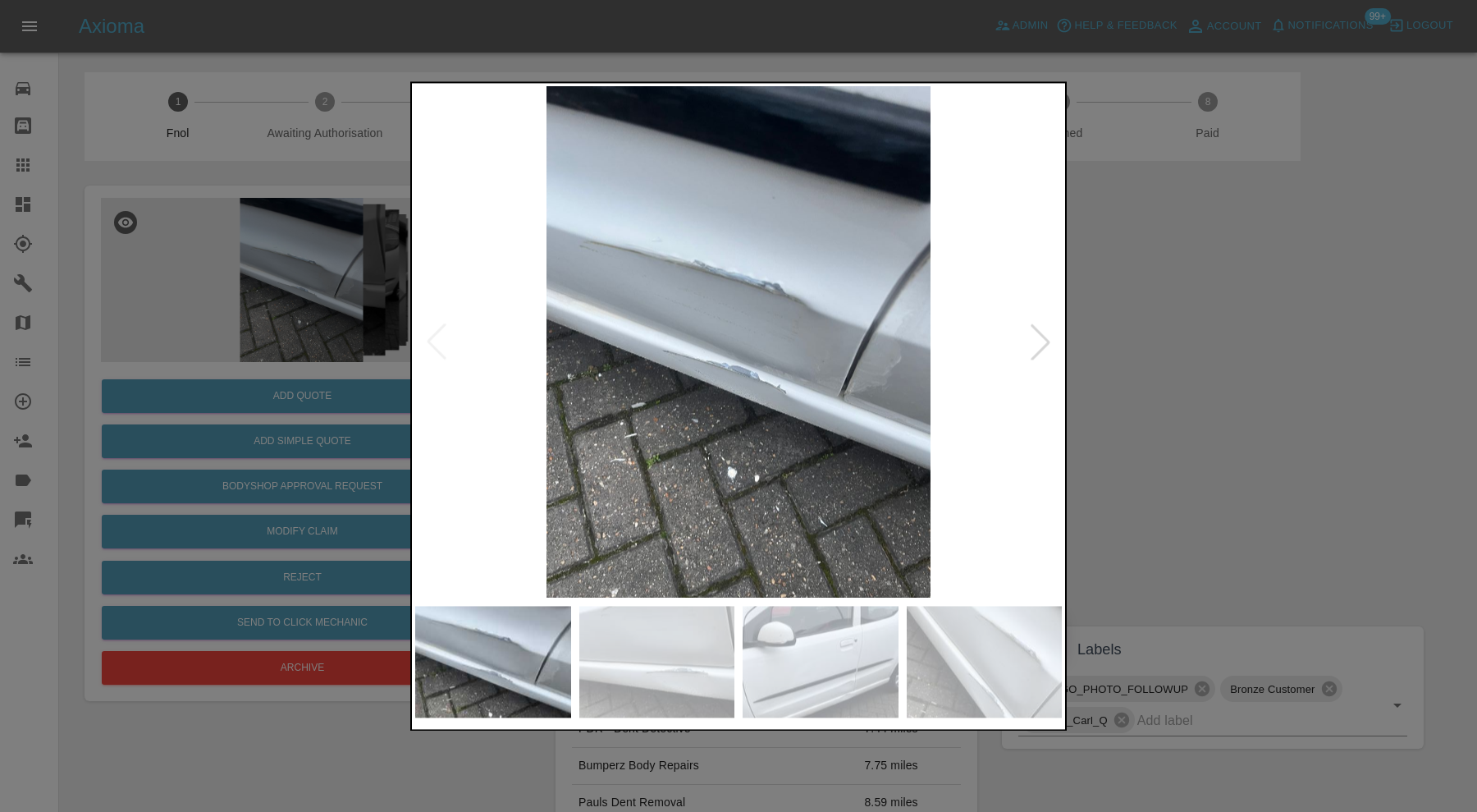
click at [1043, 336] on div at bounding box center [1041, 343] width 37 height 37
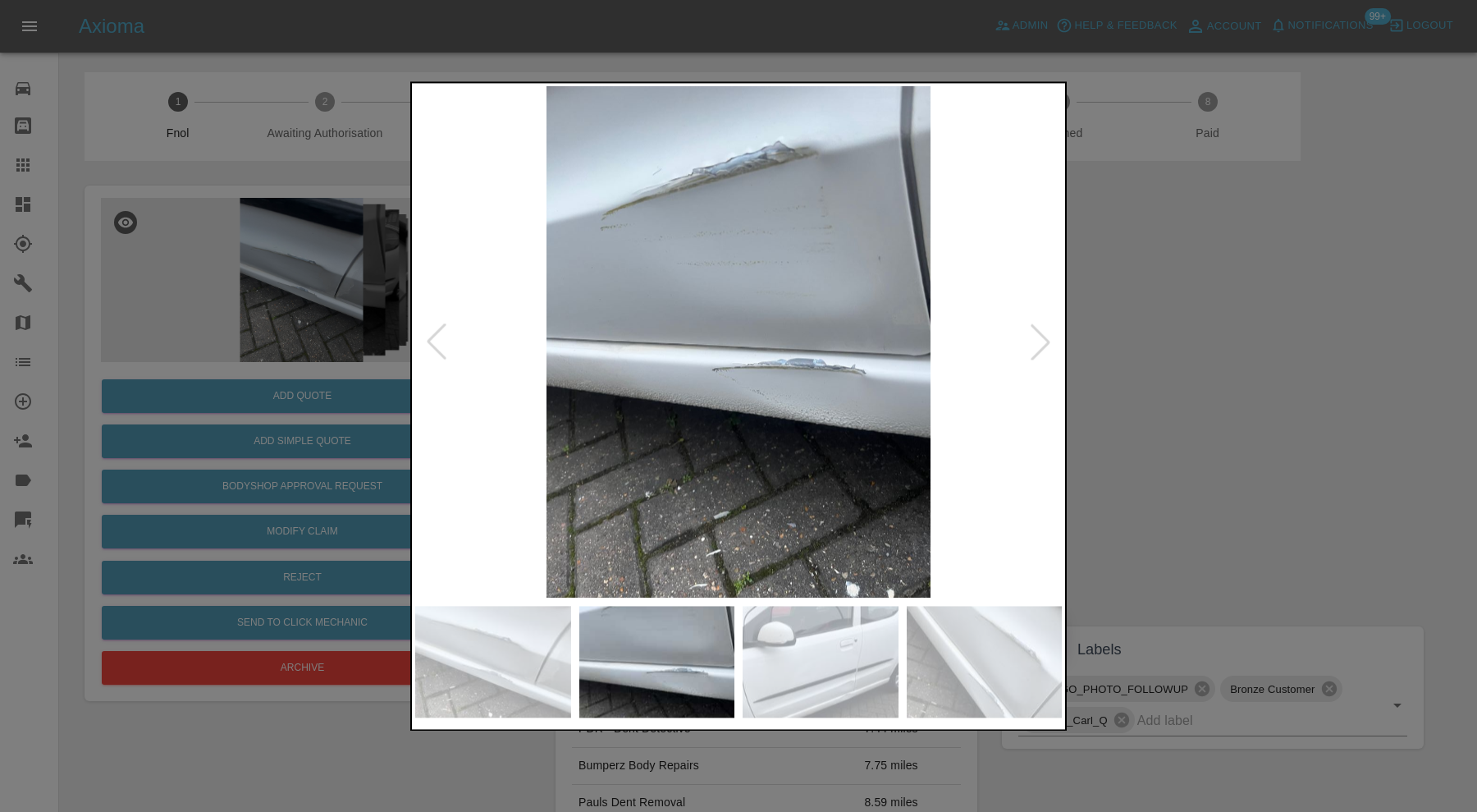
click at [1043, 336] on div at bounding box center [1041, 343] width 37 height 37
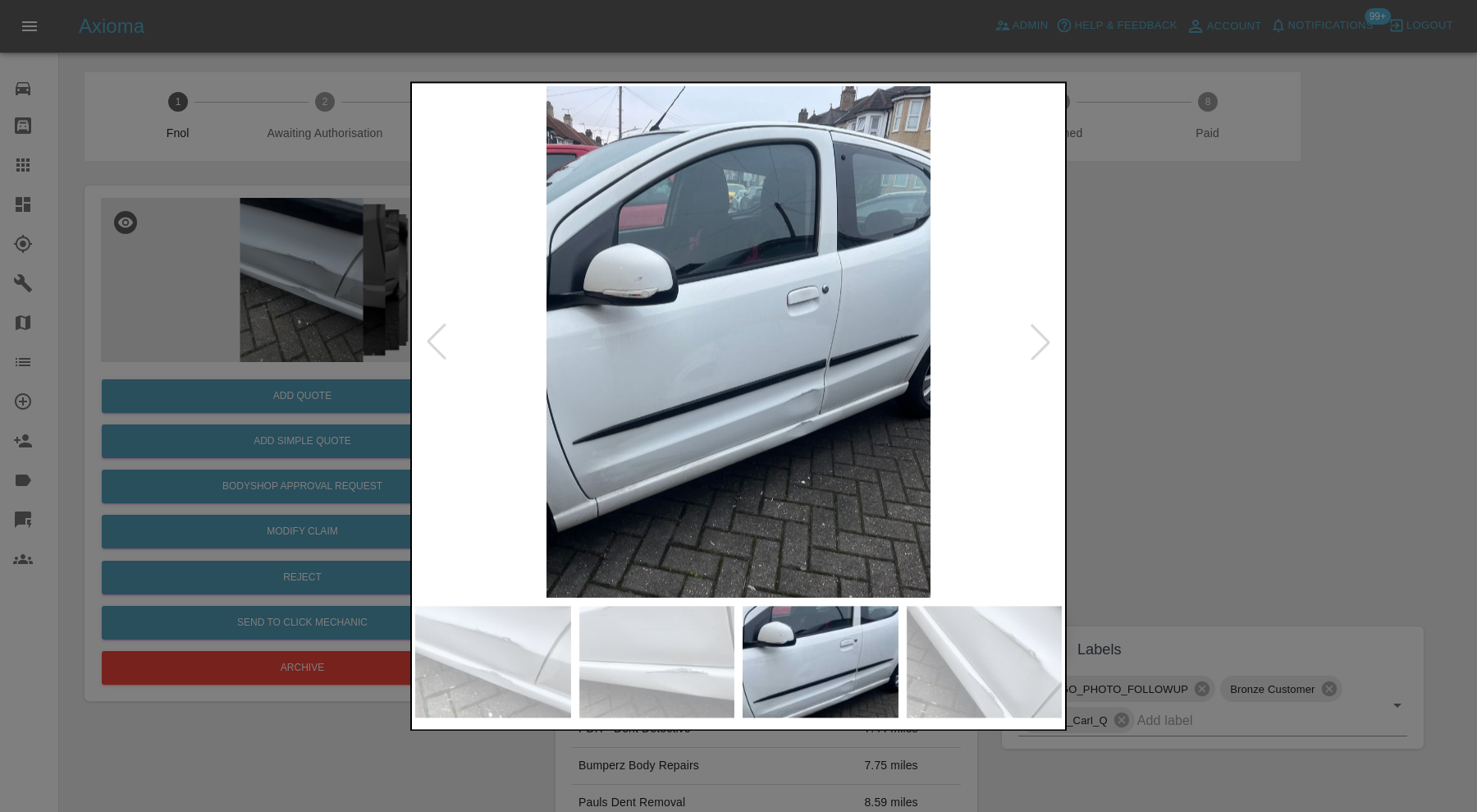
click at [1045, 336] on div at bounding box center [1041, 343] width 37 height 37
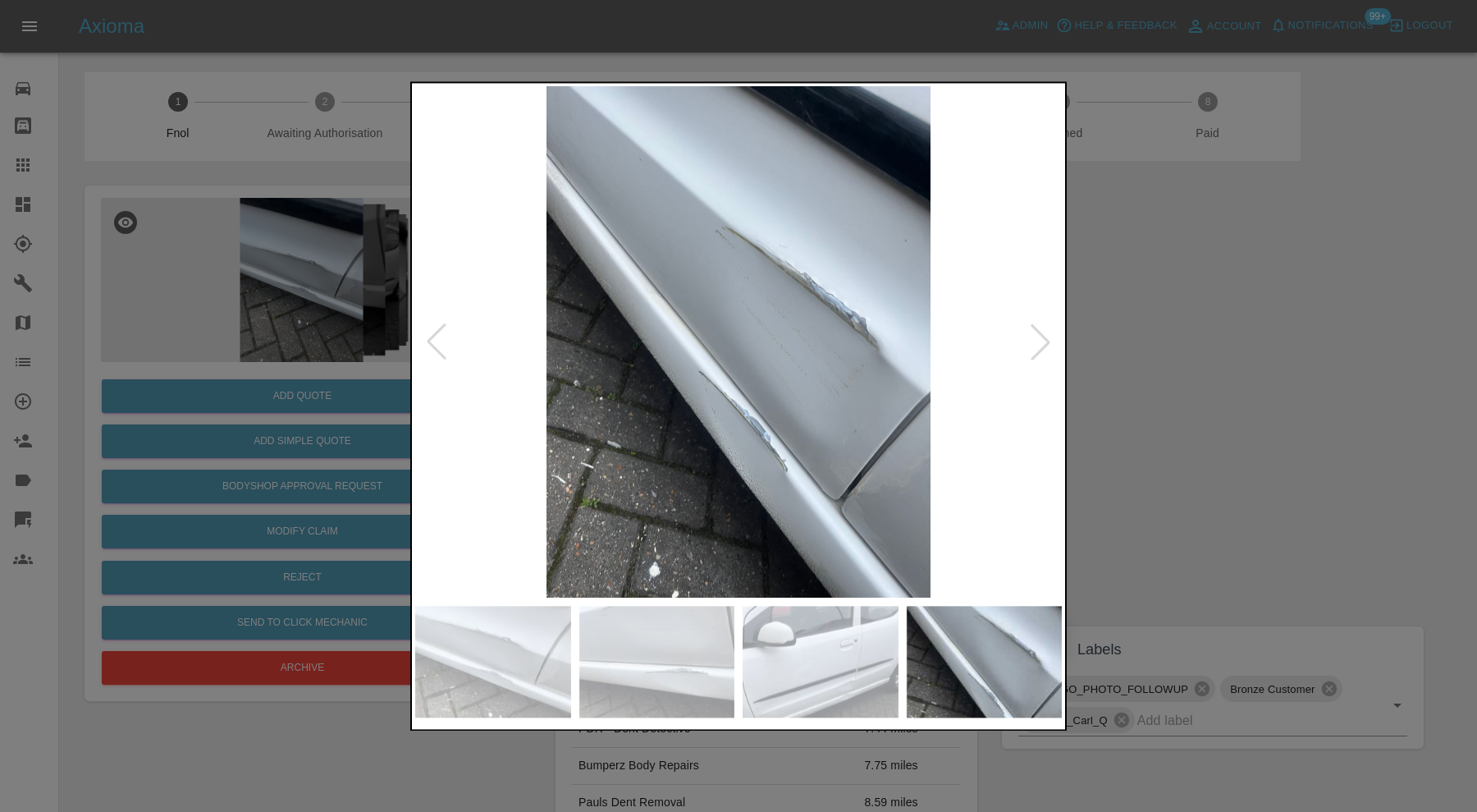
click at [1045, 336] on div at bounding box center [1041, 343] width 37 height 37
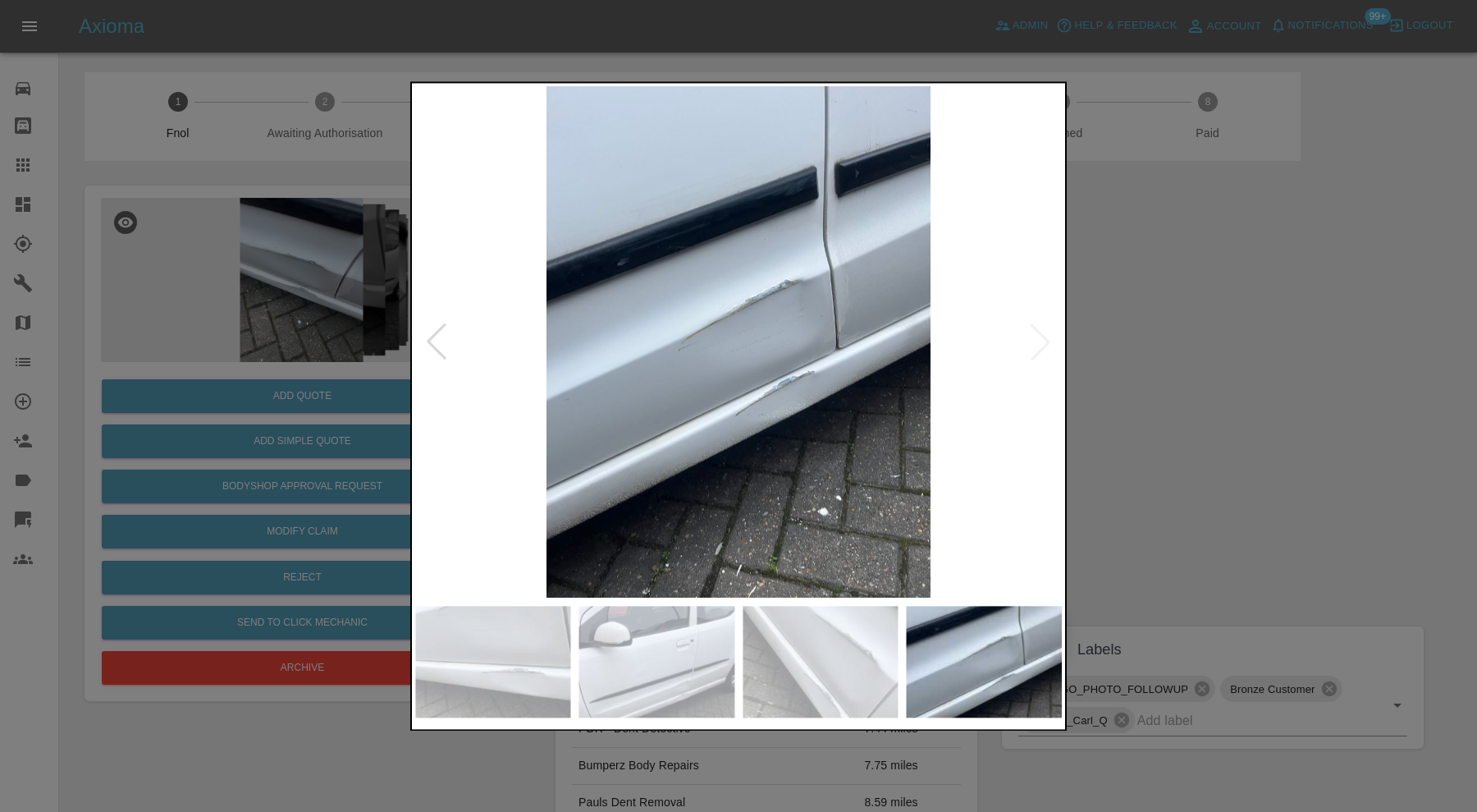
click at [1045, 336] on img at bounding box center [739, 342] width 647 height 511
click at [1161, 336] on div at bounding box center [738, 406] width 1477 height 812
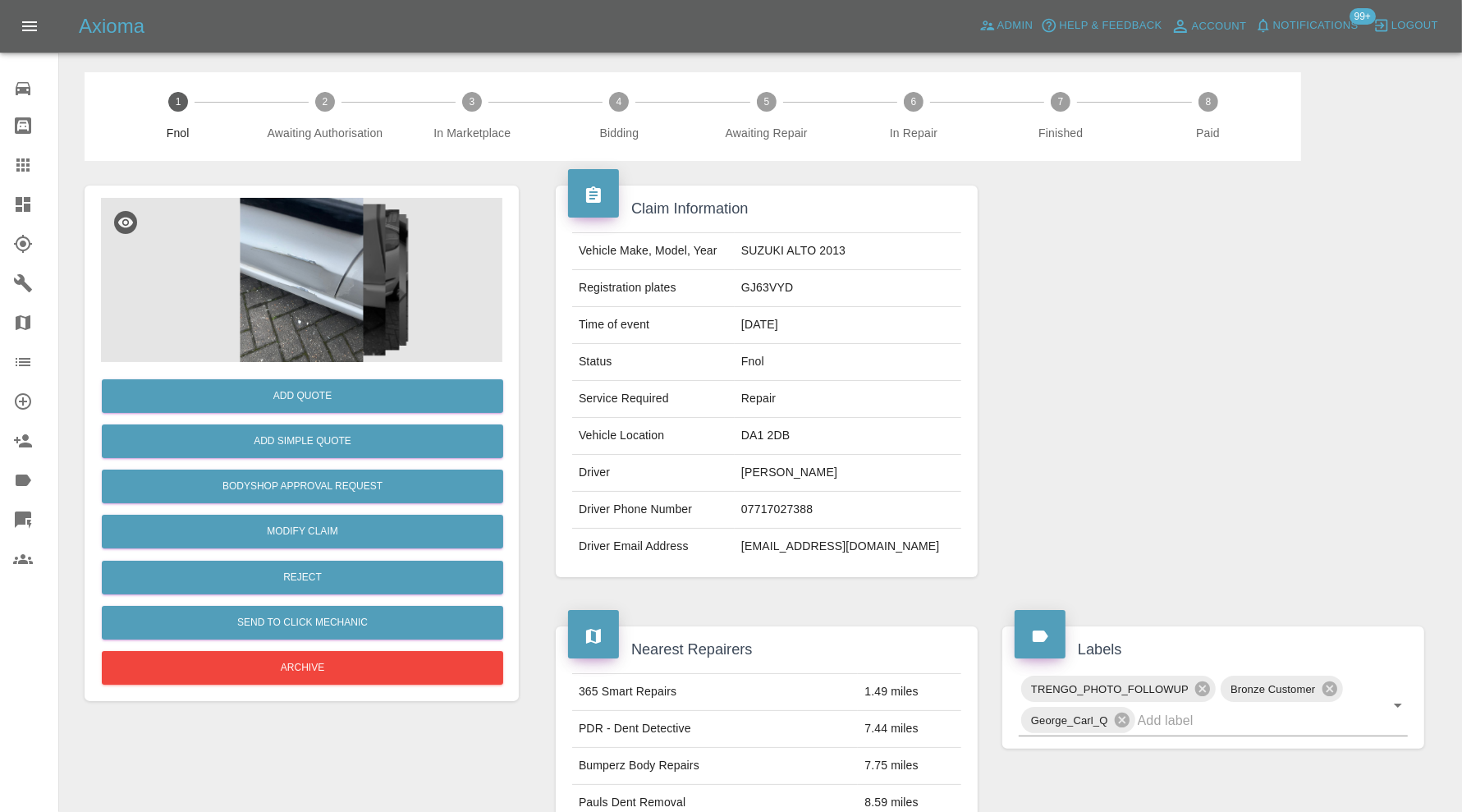
click at [334, 300] on img at bounding box center [302, 280] width 402 height 164
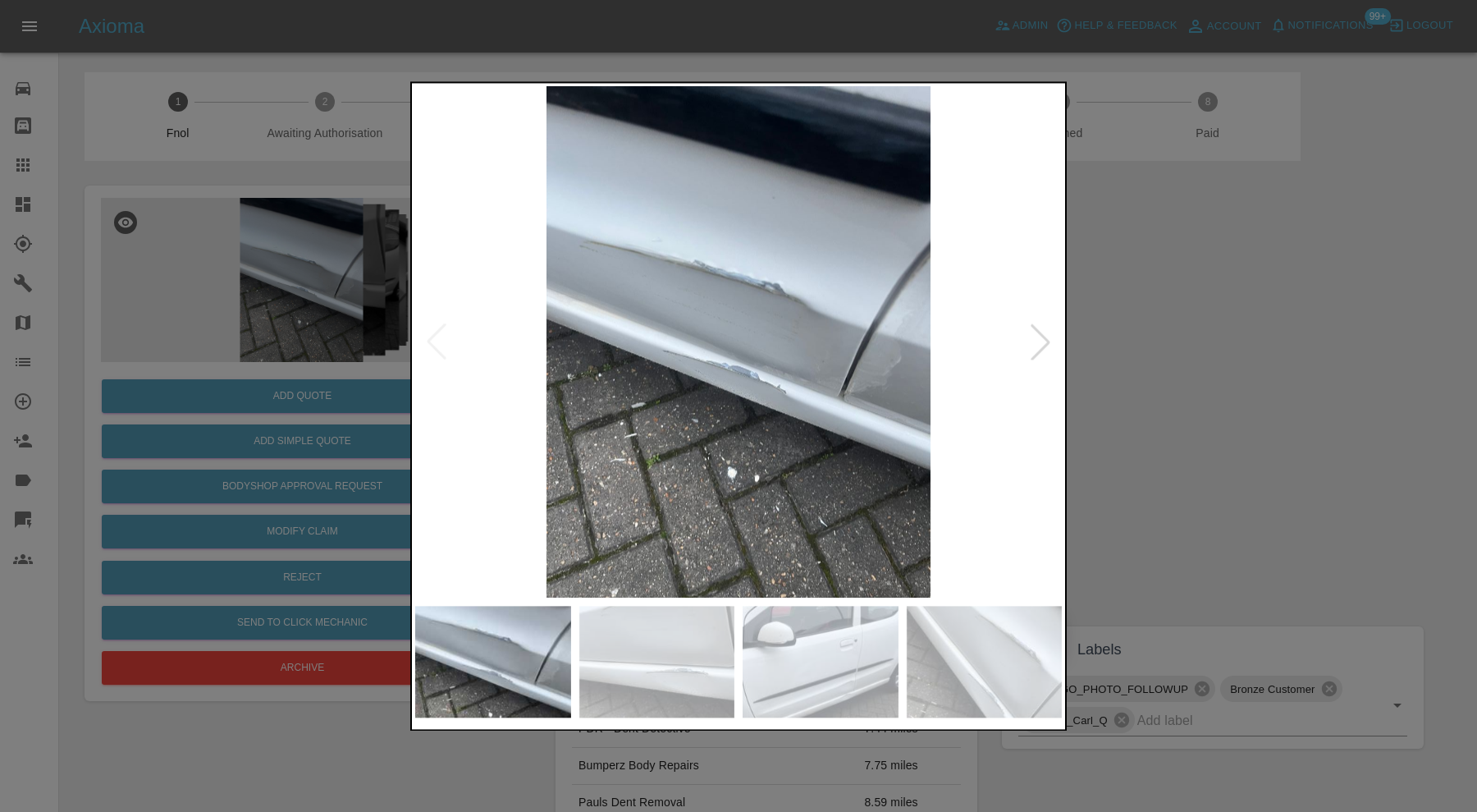
click at [1135, 398] on div at bounding box center [738, 406] width 1477 height 812
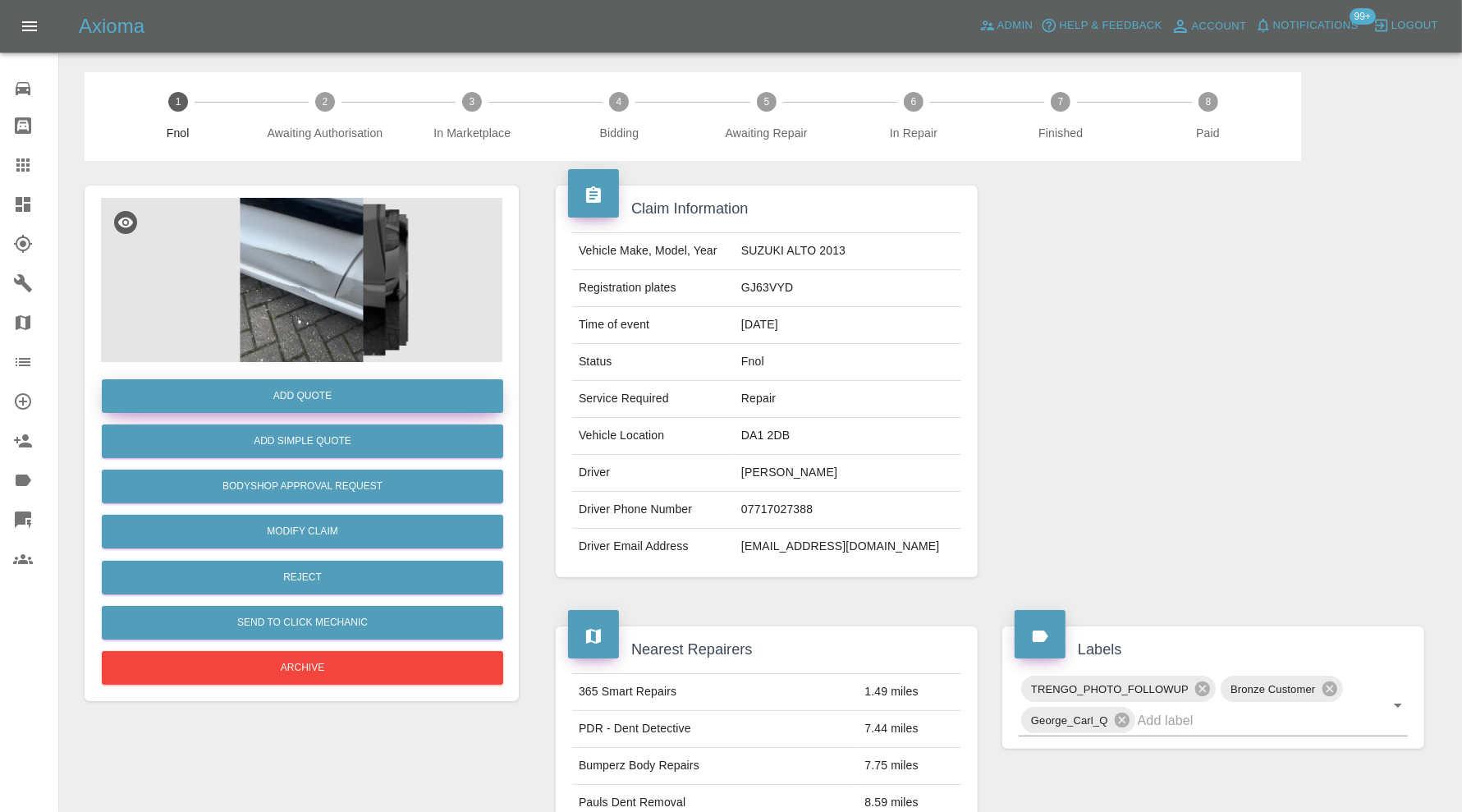
click at [335, 389] on button "Add Quote" at bounding box center [303, 396] width 402 height 34
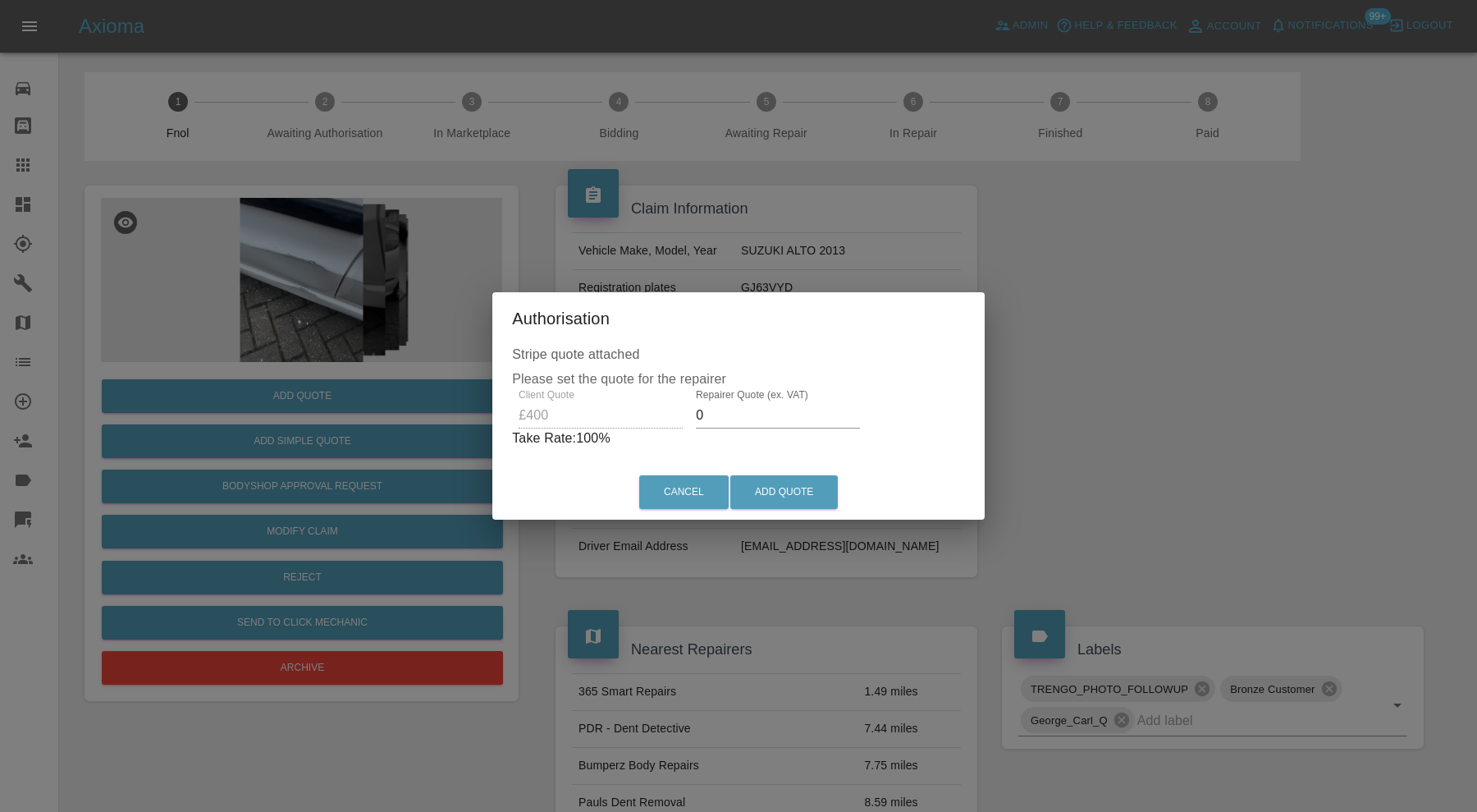
click at [730, 409] on input "0" at bounding box center [778, 416] width 164 height 26
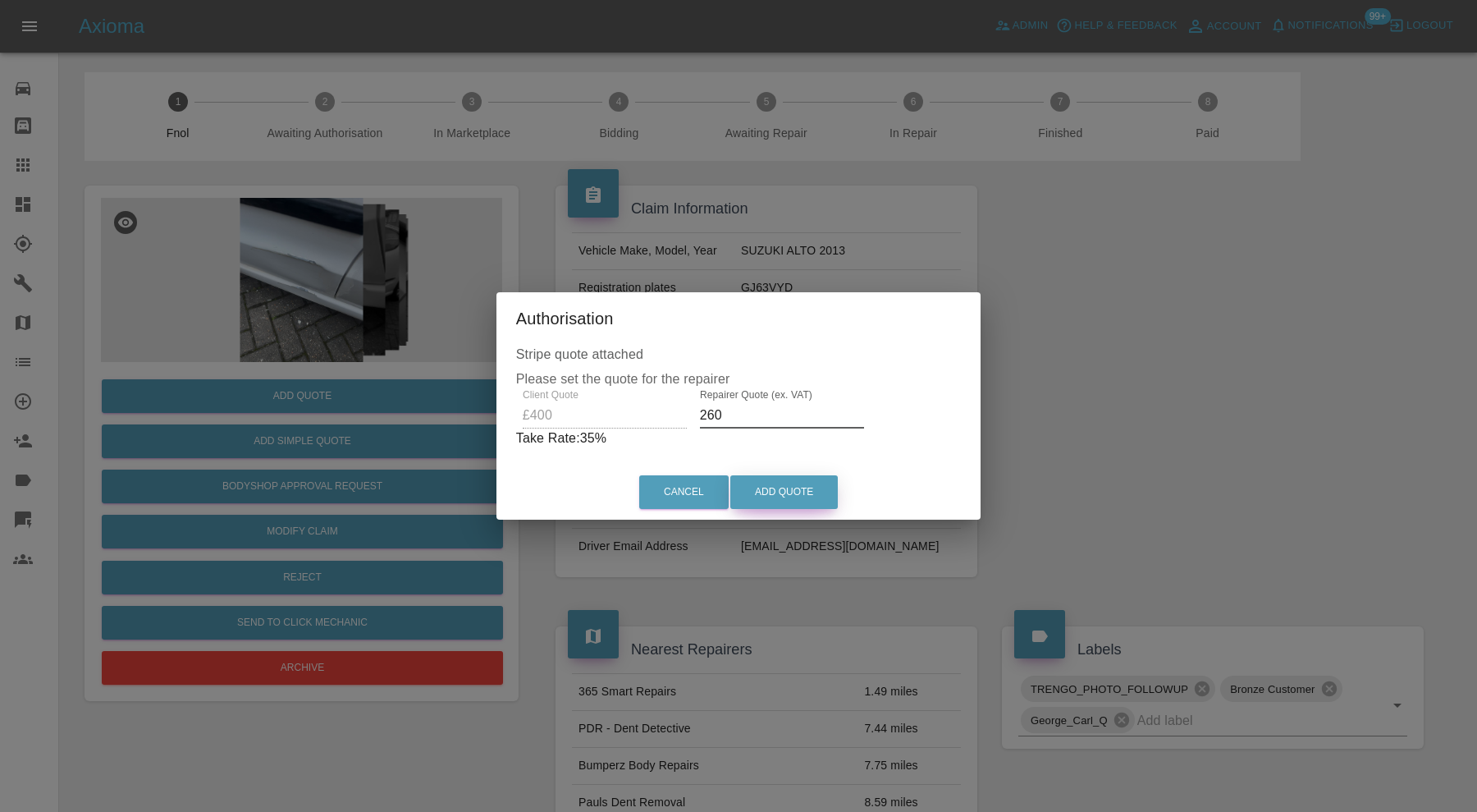
type input "260"
click at [795, 487] on button "Add Quote" at bounding box center [784, 492] width 108 height 34
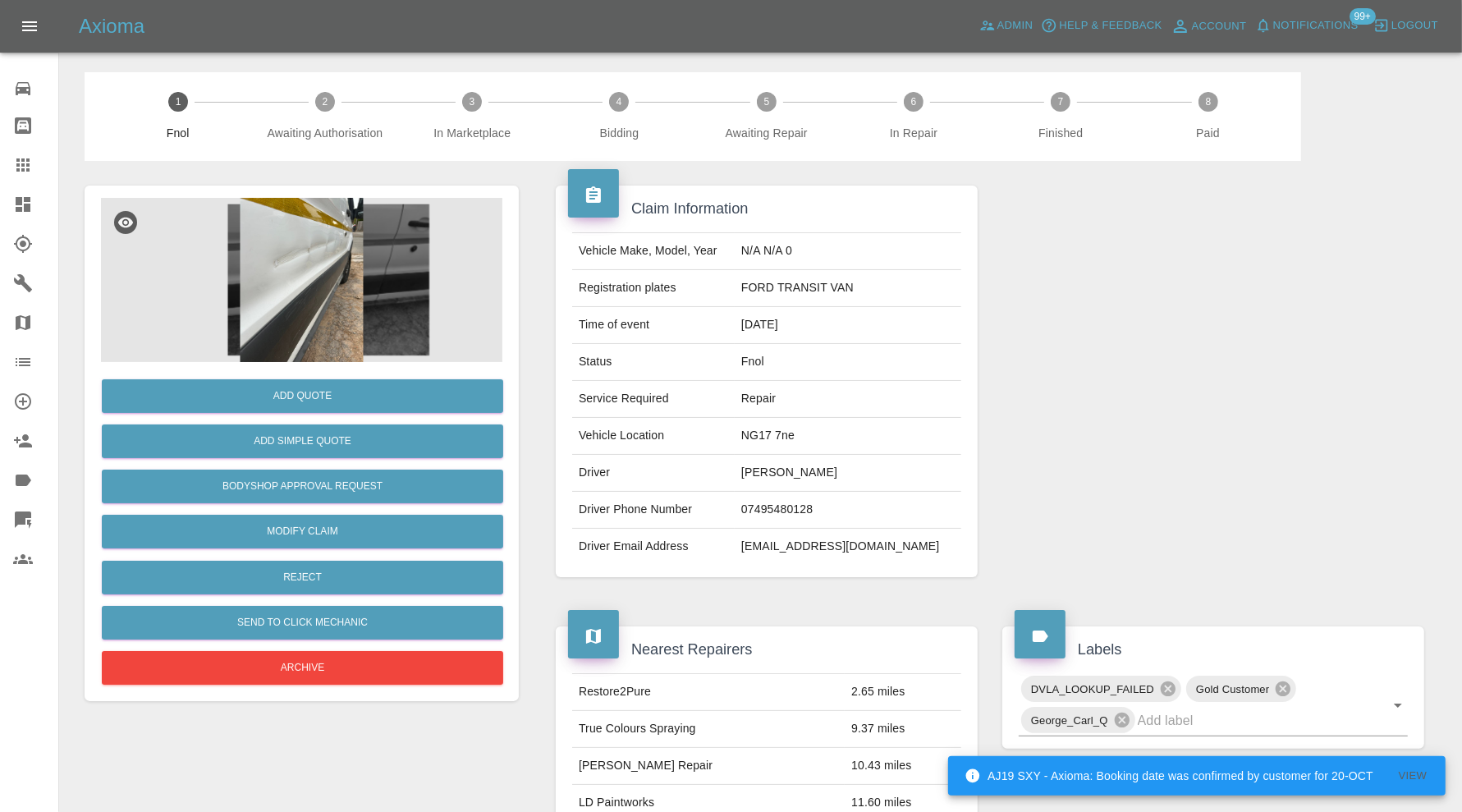
click at [346, 268] on img at bounding box center [302, 280] width 402 height 164
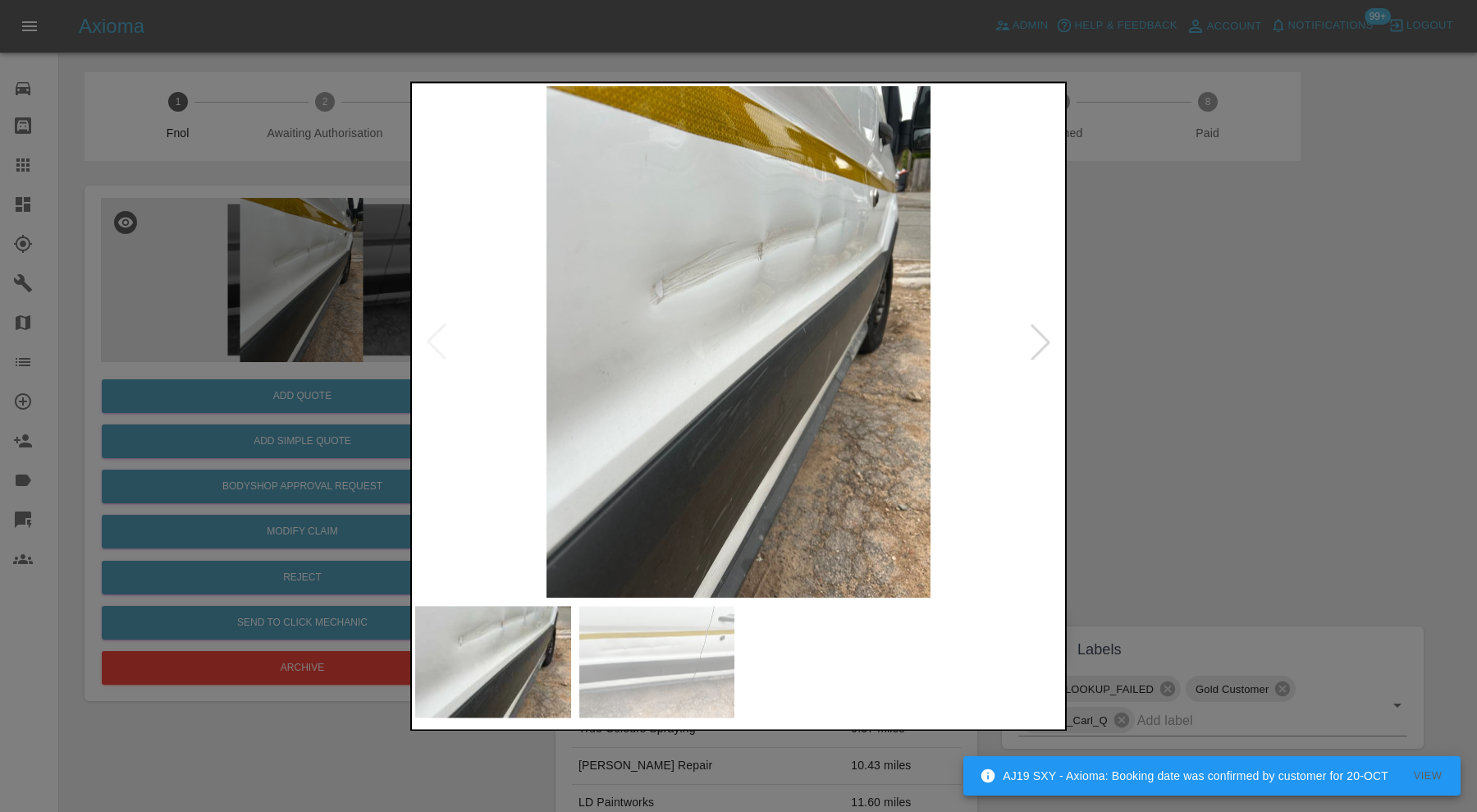
click at [720, 667] on img at bounding box center [656, 662] width 156 height 111
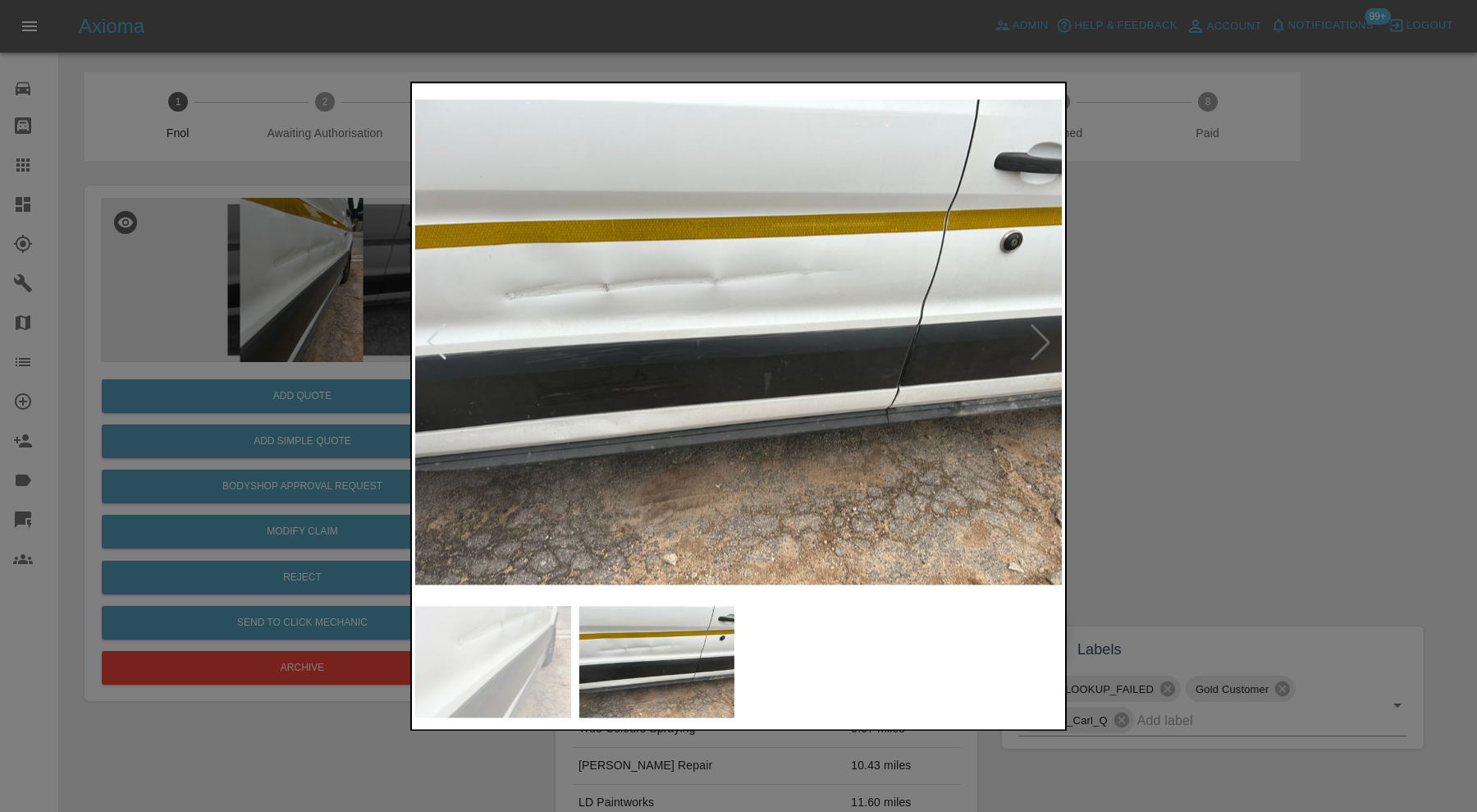
click at [1236, 459] on div at bounding box center [738, 406] width 1477 height 812
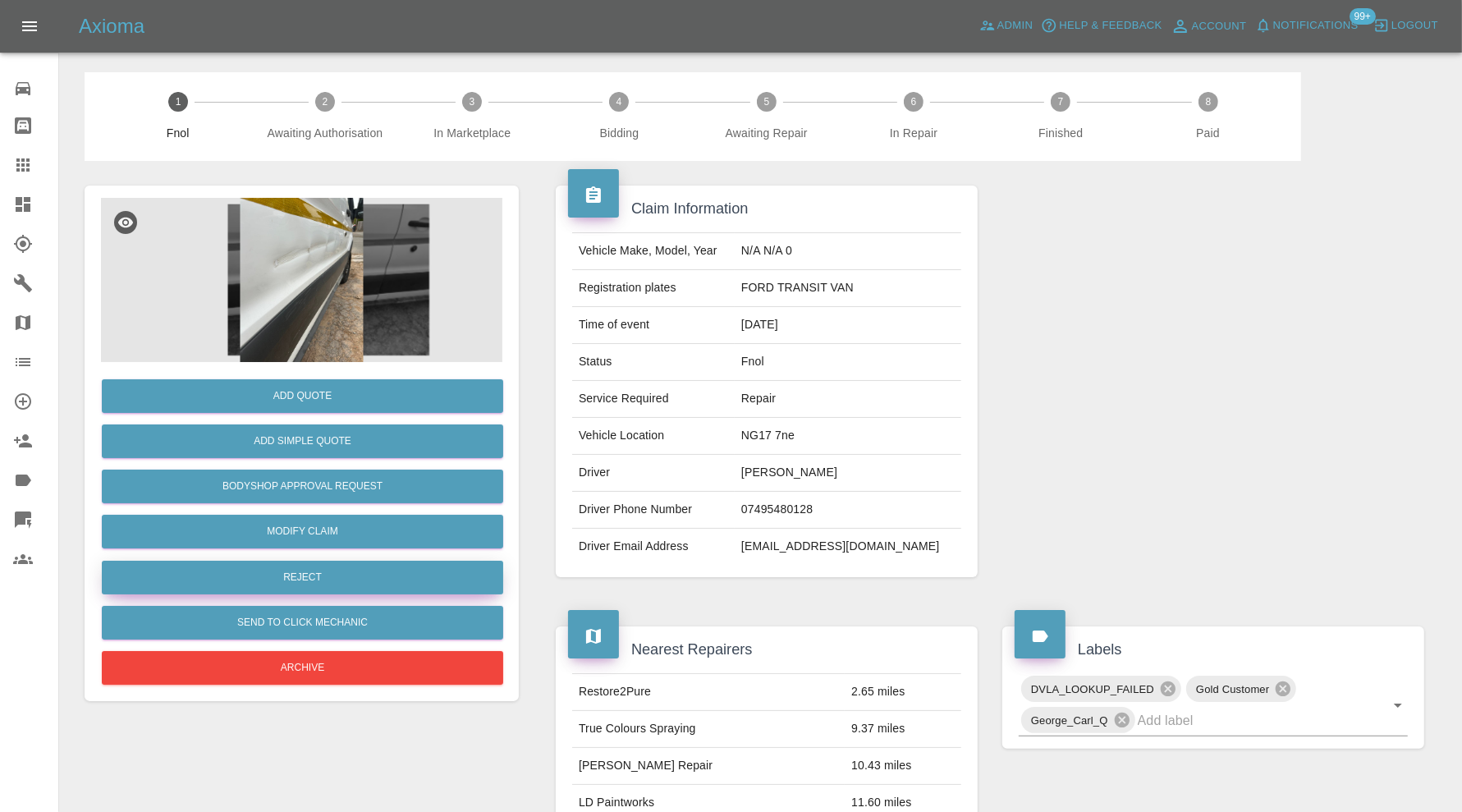
click at [350, 569] on button "Reject" at bounding box center [303, 577] width 402 height 34
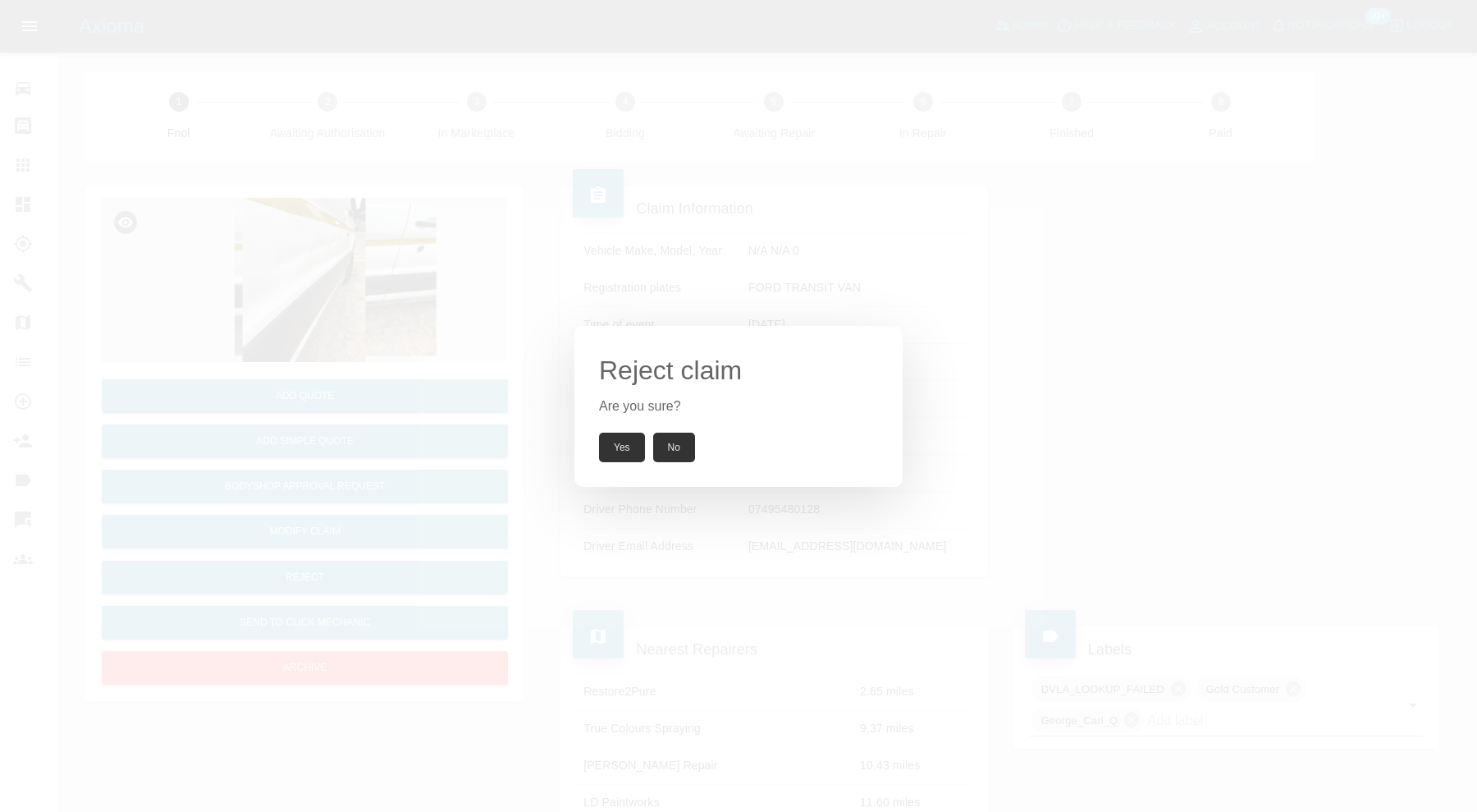
click at [613, 449] on button "Yes" at bounding box center [622, 447] width 46 height 30
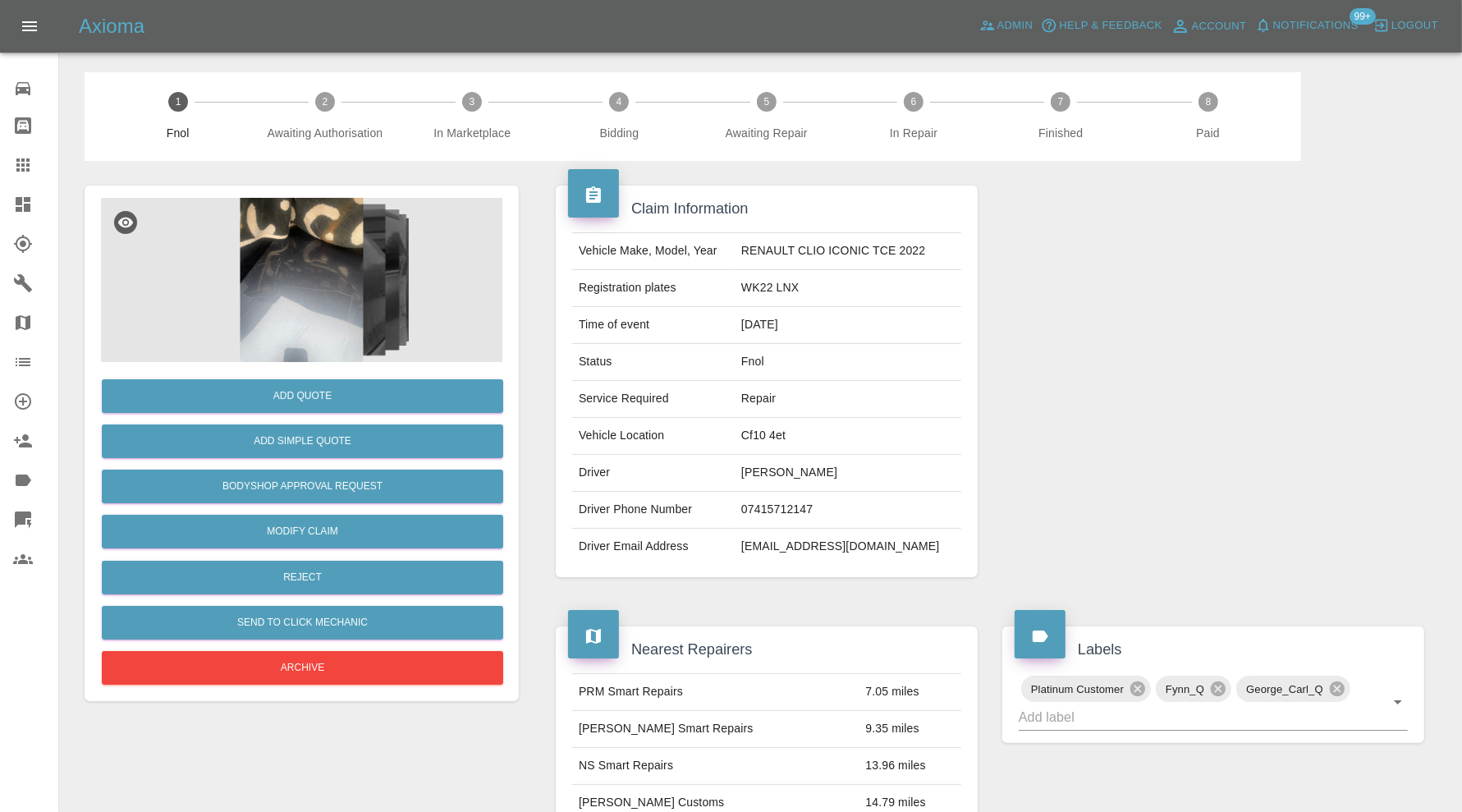
click at [288, 277] on img at bounding box center [302, 280] width 402 height 164
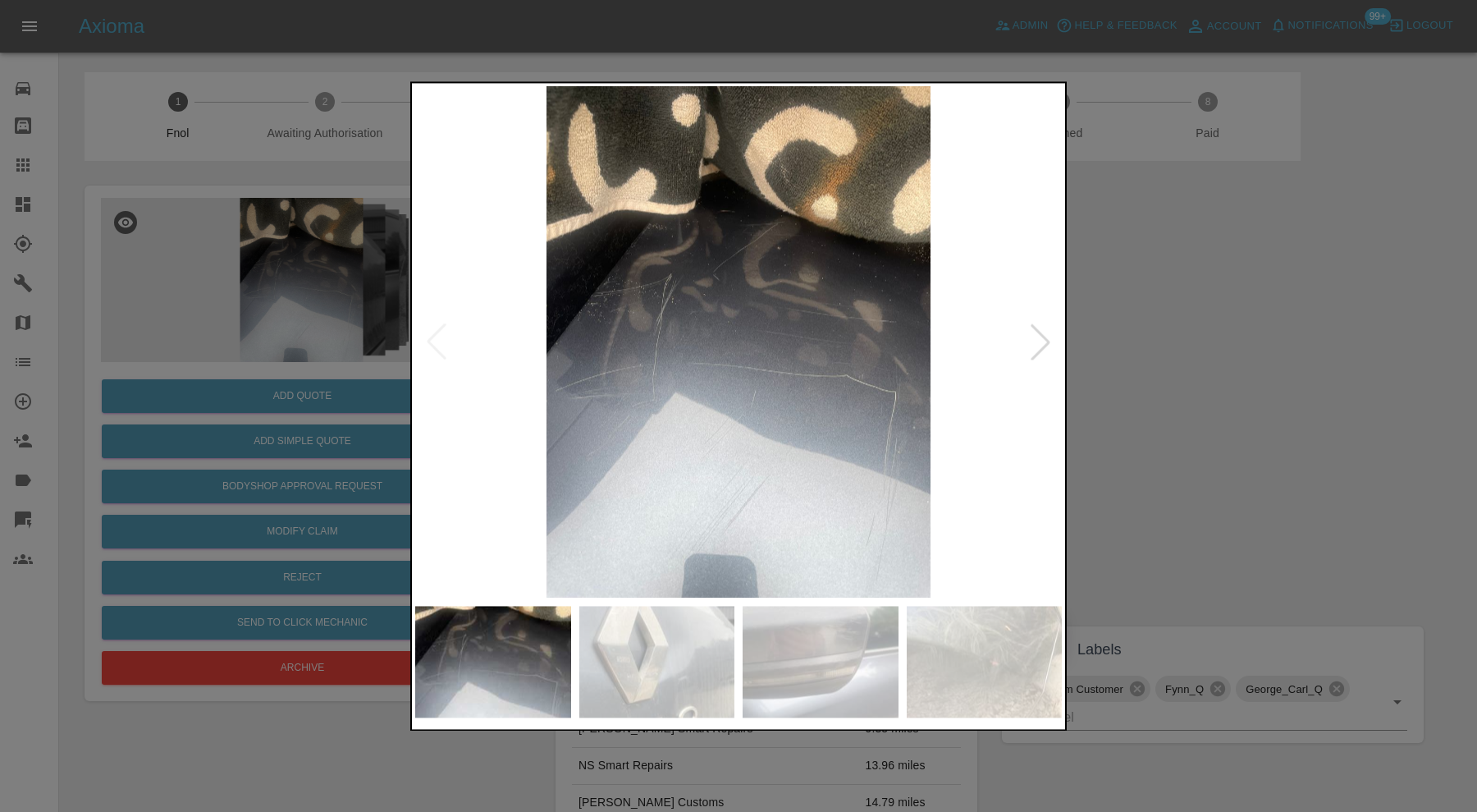
click at [1048, 320] on img at bounding box center [739, 342] width 647 height 511
click at [1048, 337] on div at bounding box center [1041, 343] width 37 height 37
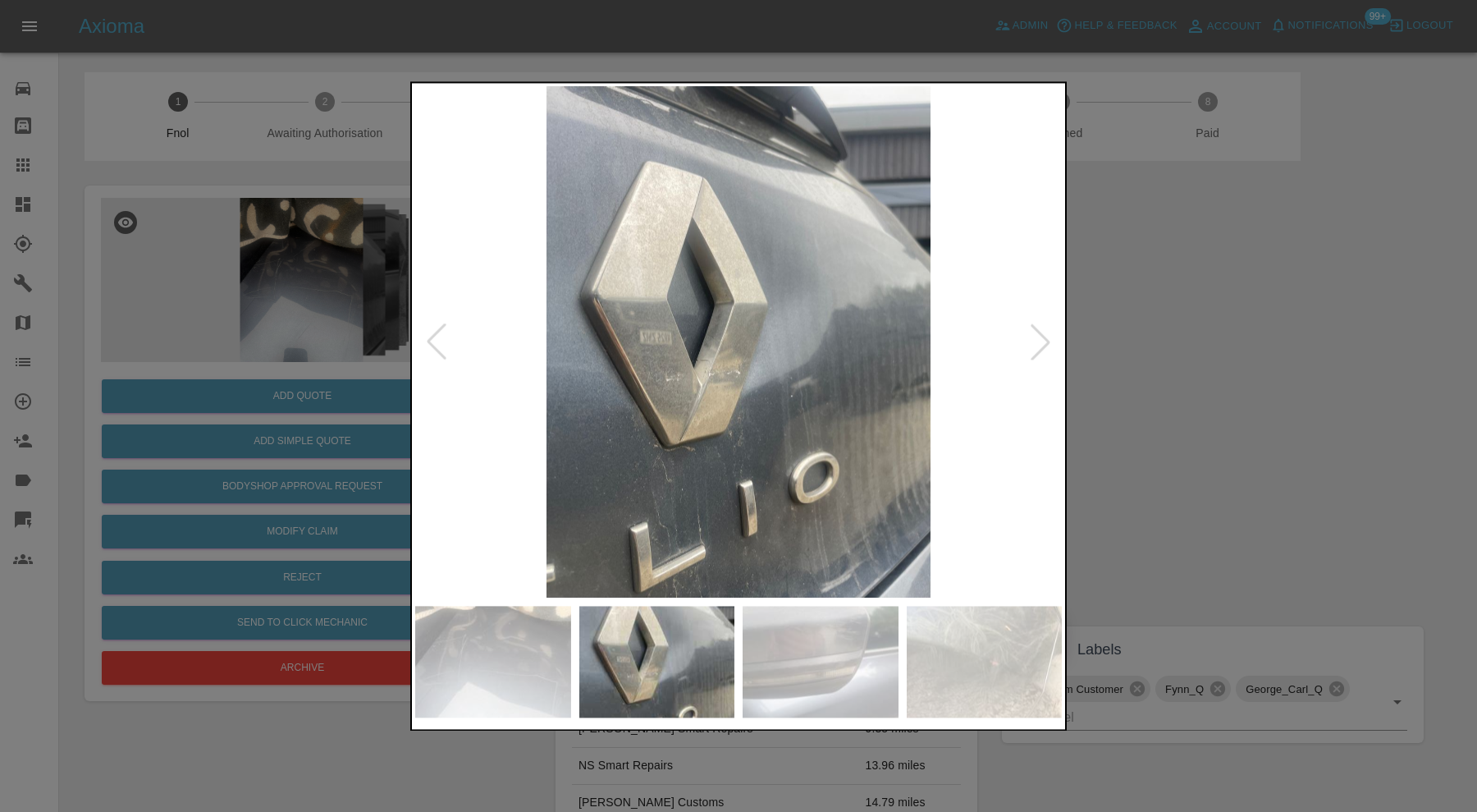
click at [1048, 337] on div at bounding box center [1041, 343] width 37 height 37
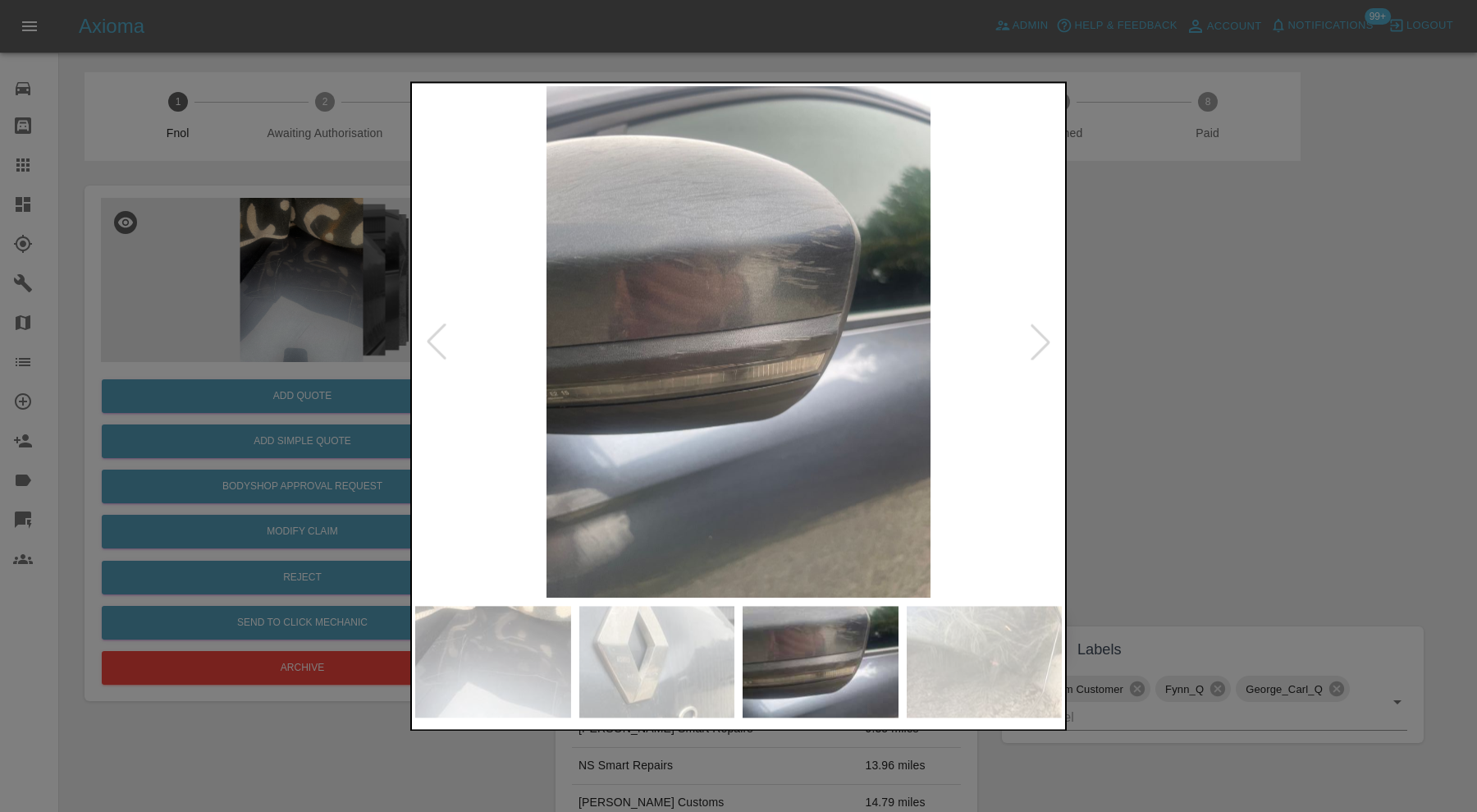
click at [1048, 337] on div at bounding box center [1041, 343] width 37 height 37
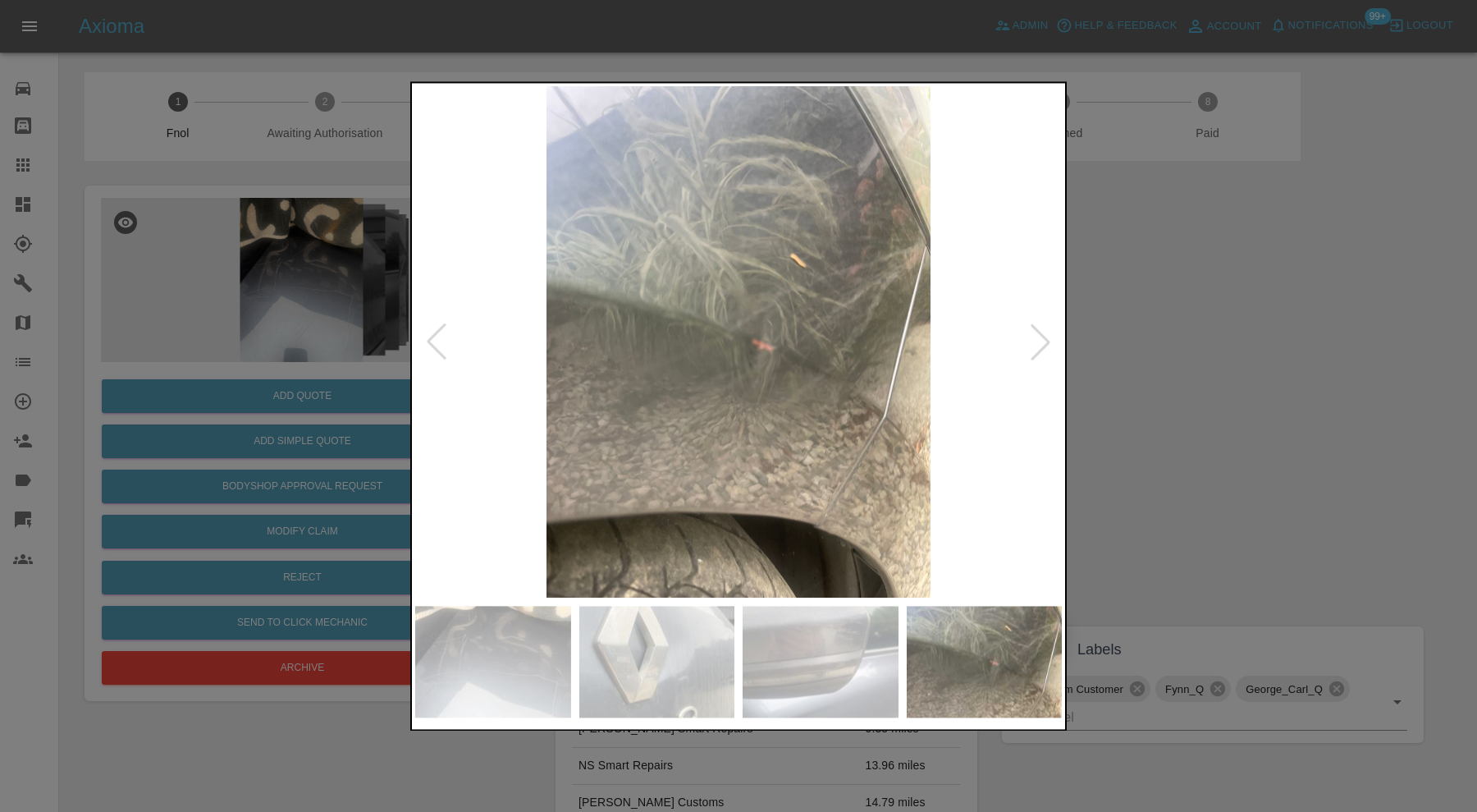
click at [1048, 337] on div at bounding box center [1041, 343] width 37 height 37
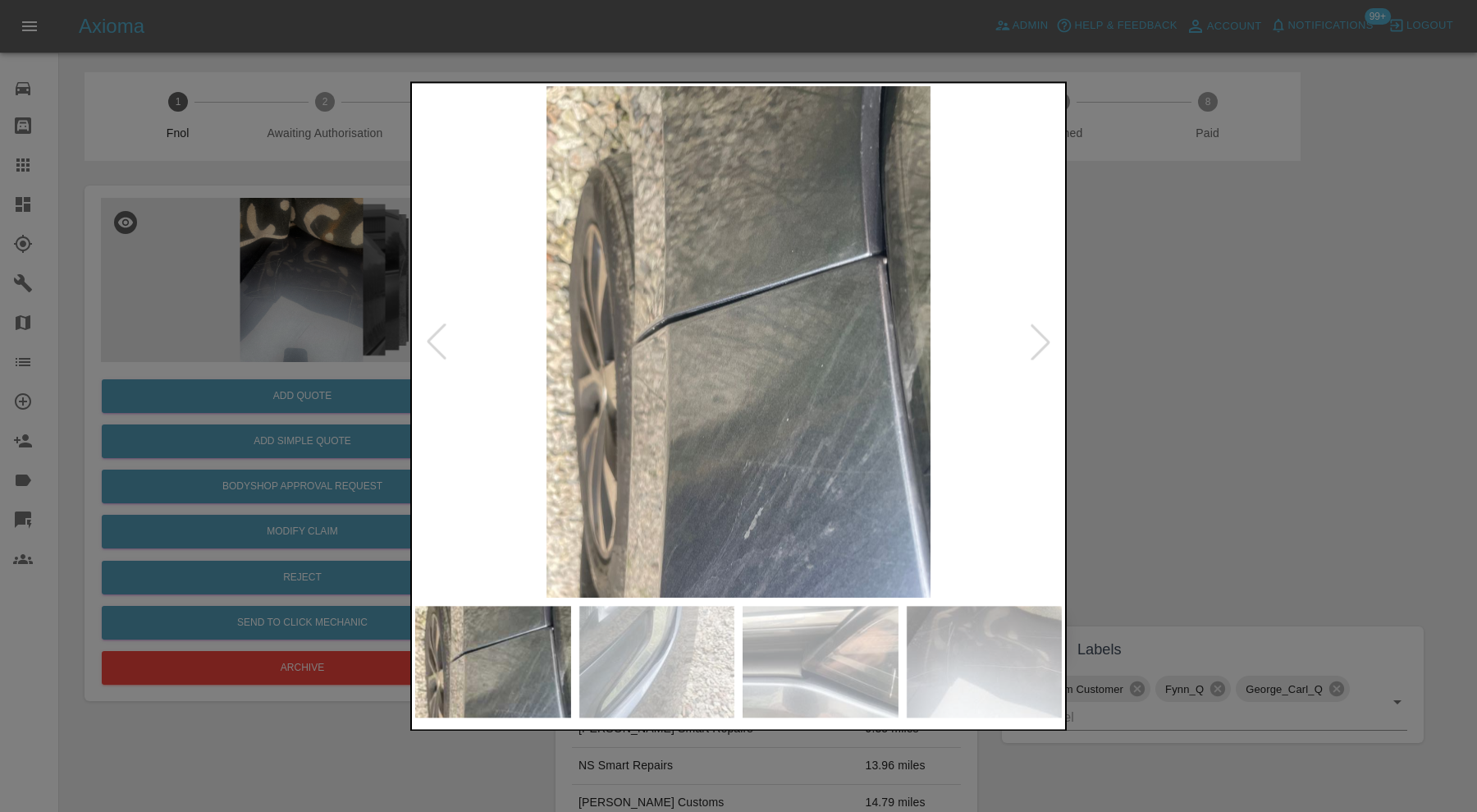
click at [1048, 337] on div at bounding box center [1041, 343] width 37 height 37
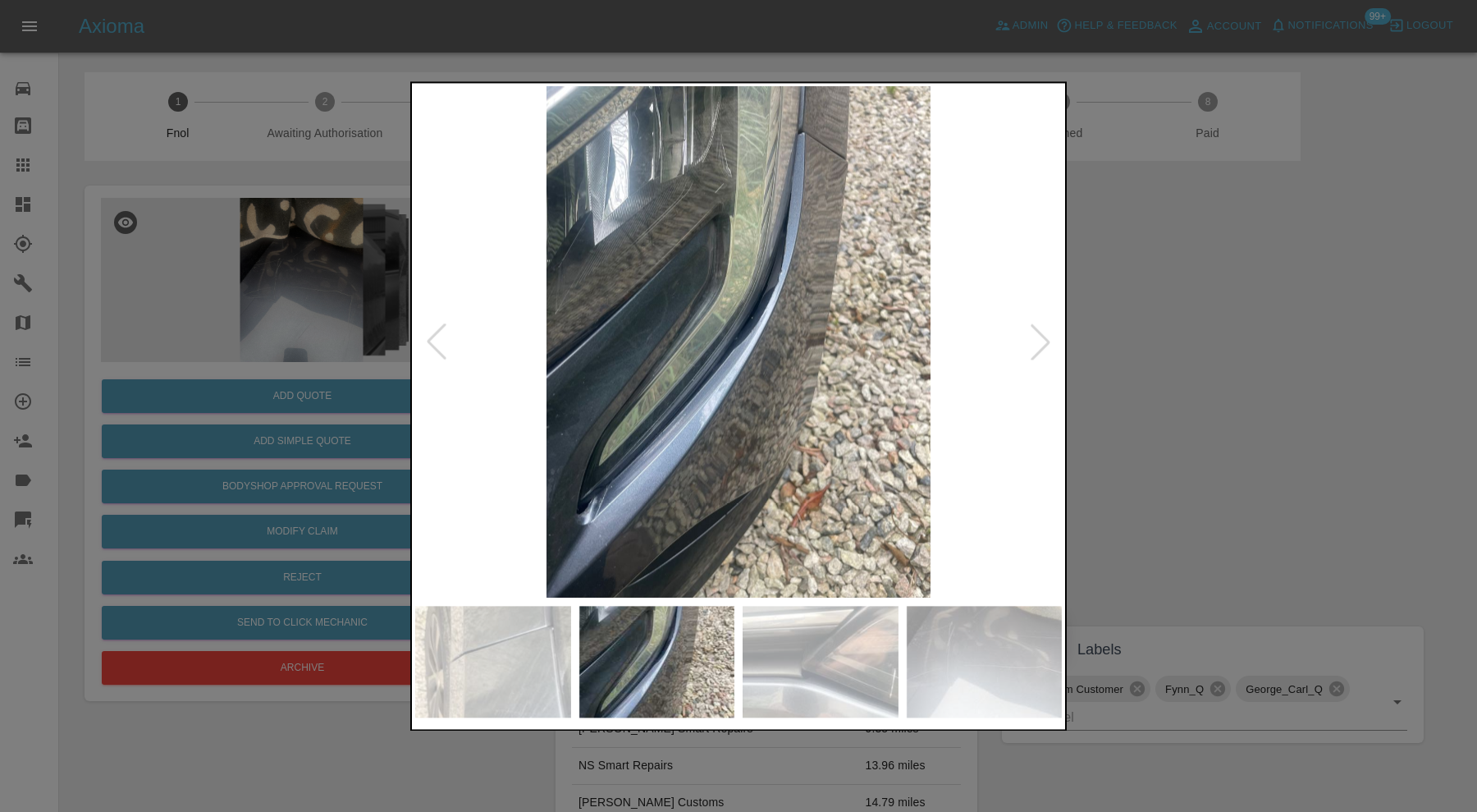
click at [1048, 337] on div at bounding box center [1041, 343] width 37 height 37
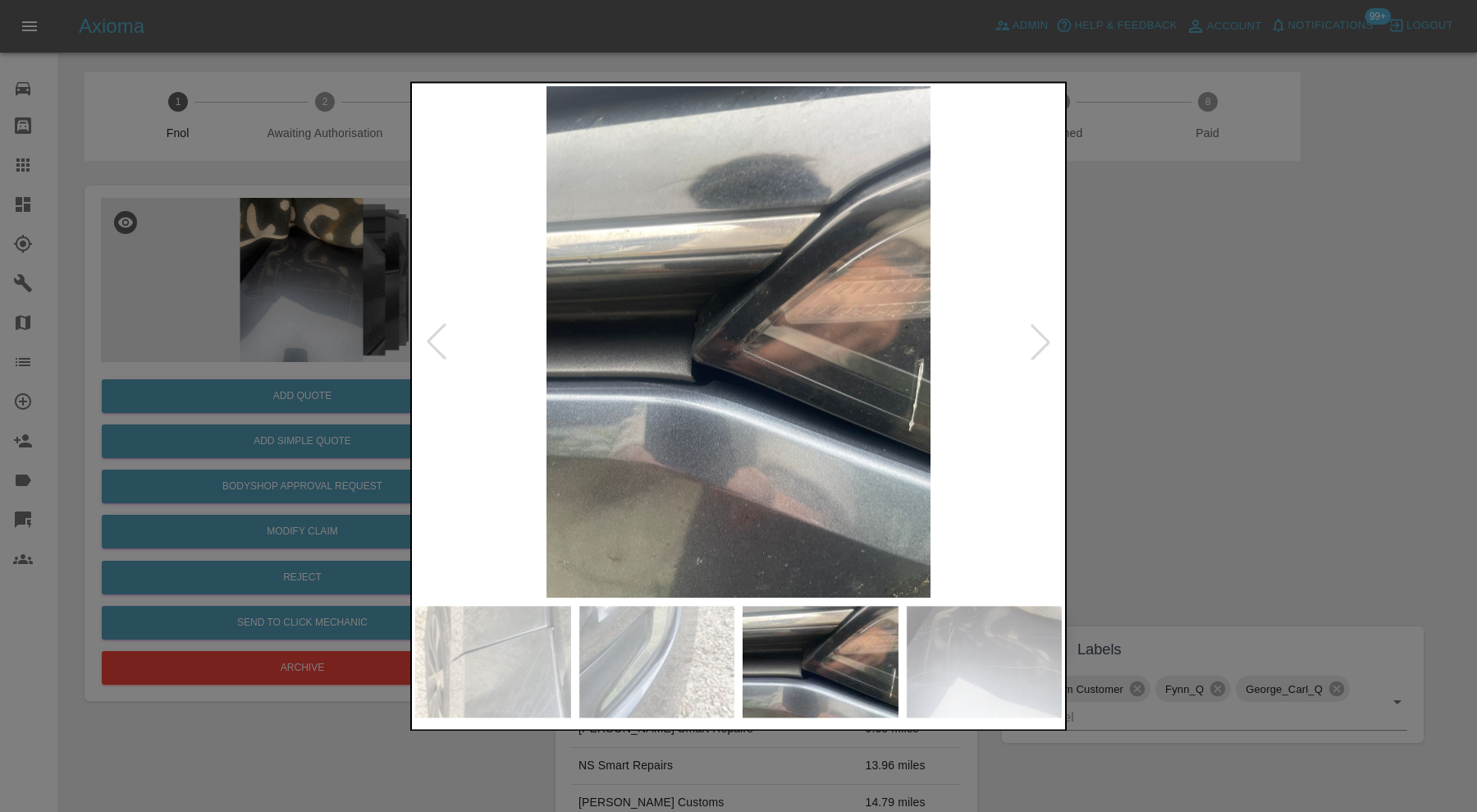
click at [1048, 337] on div at bounding box center [1041, 343] width 37 height 37
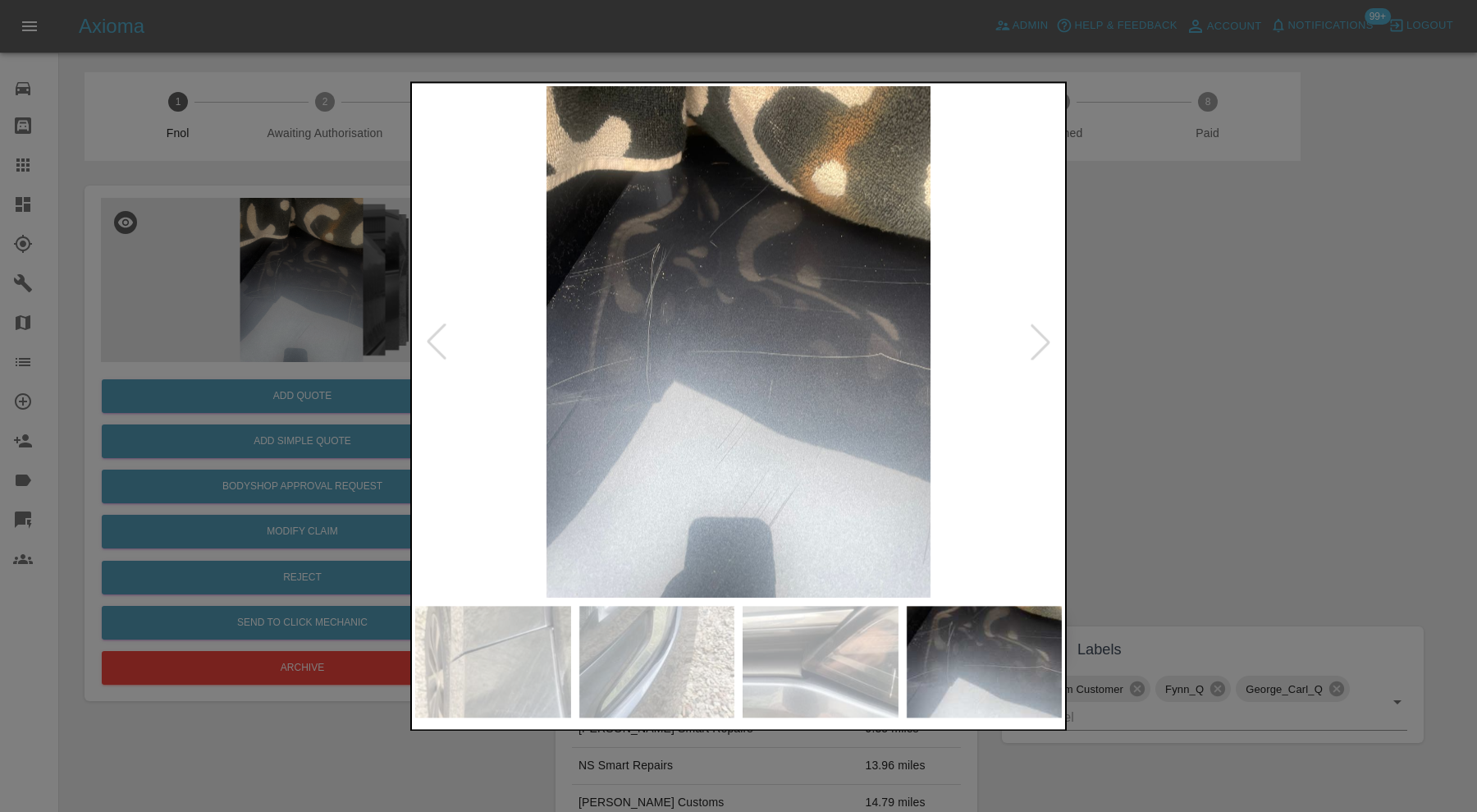
click at [1048, 337] on div at bounding box center [1041, 343] width 37 height 37
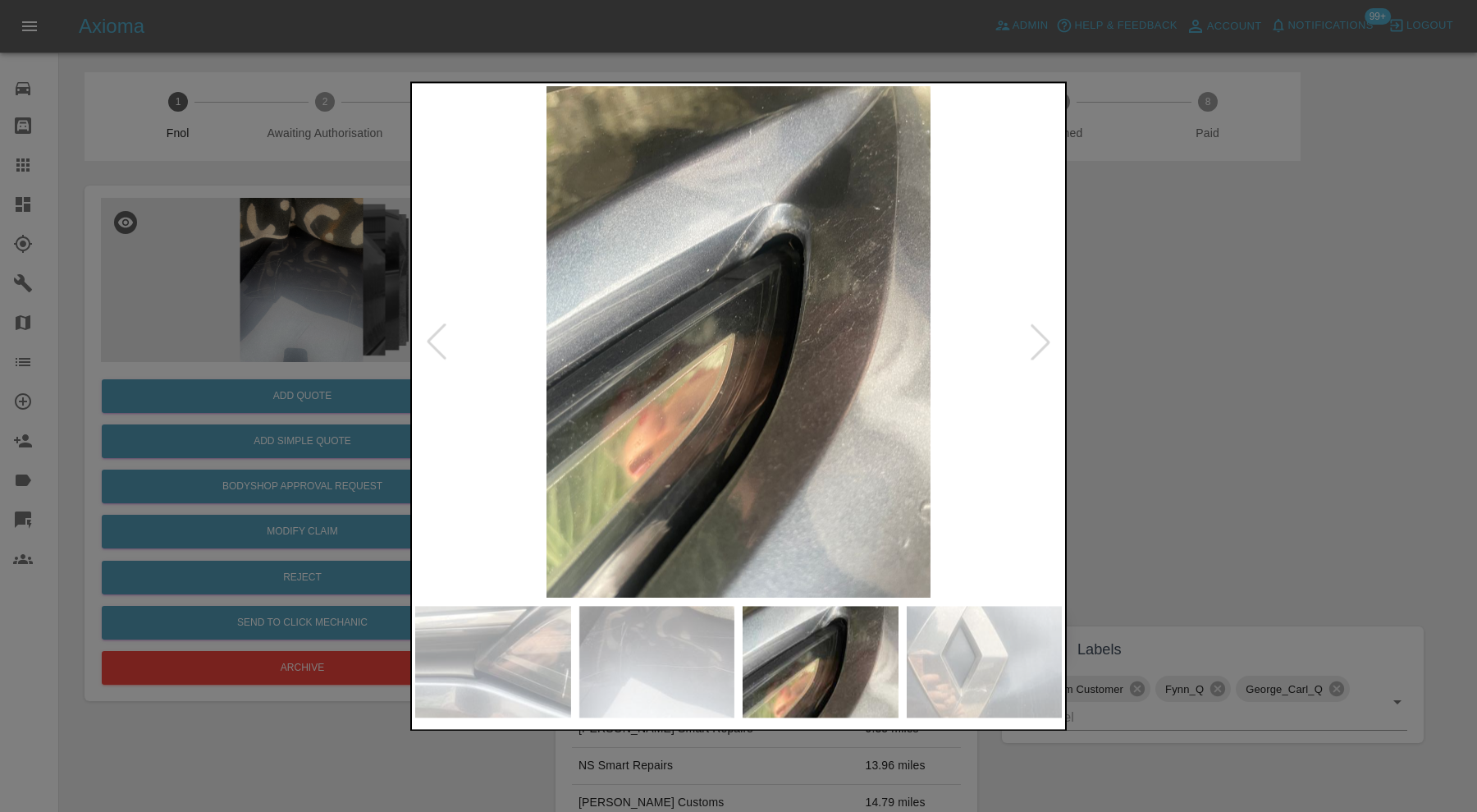
click at [1048, 337] on div at bounding box center [1041, 343] width 37 height 37
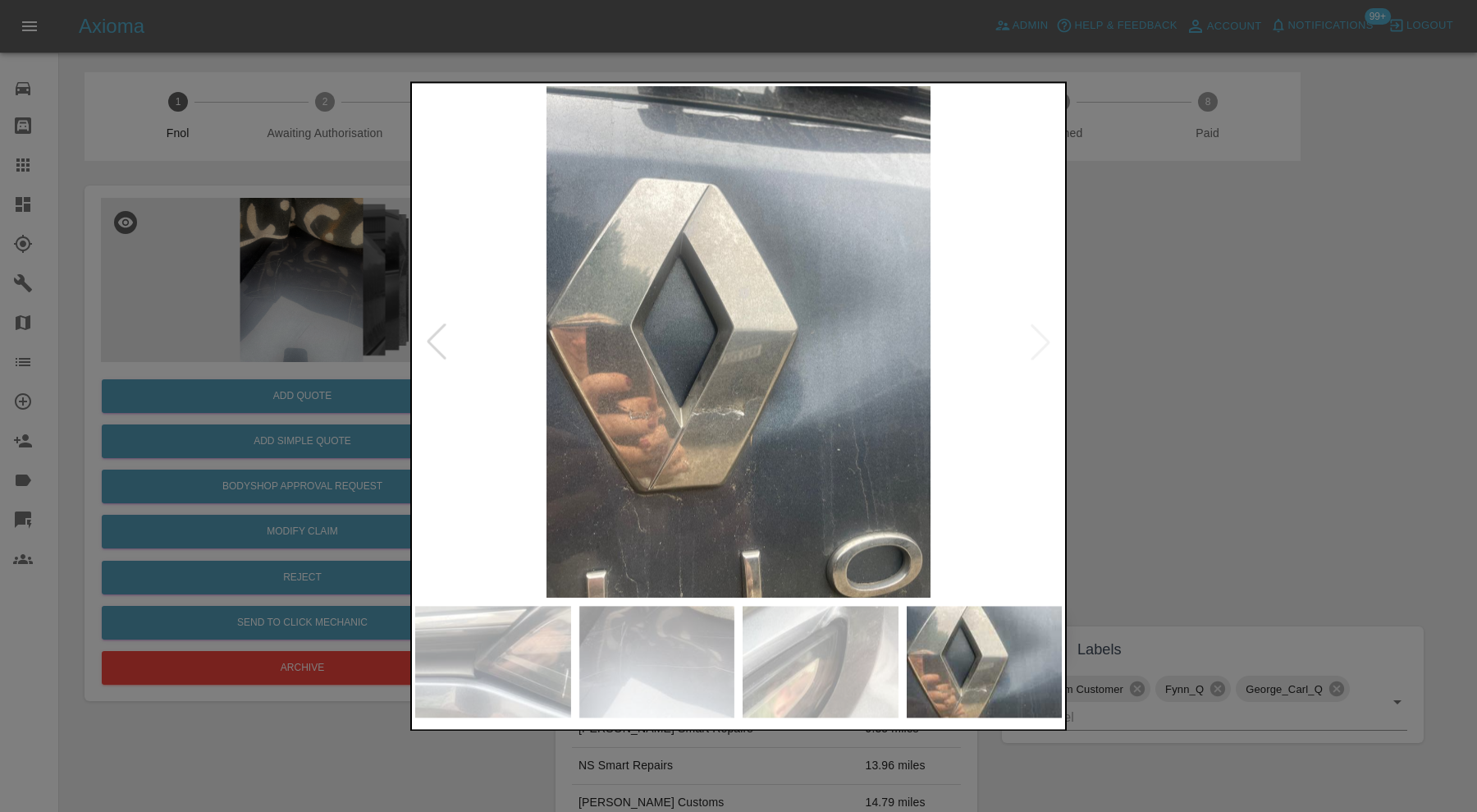
click at [1048, 337] on img at bounding box center [739, 342] width 647 height 511
click at [1244, 335] on div at bounding box center [738, 406] width 1477 height 812
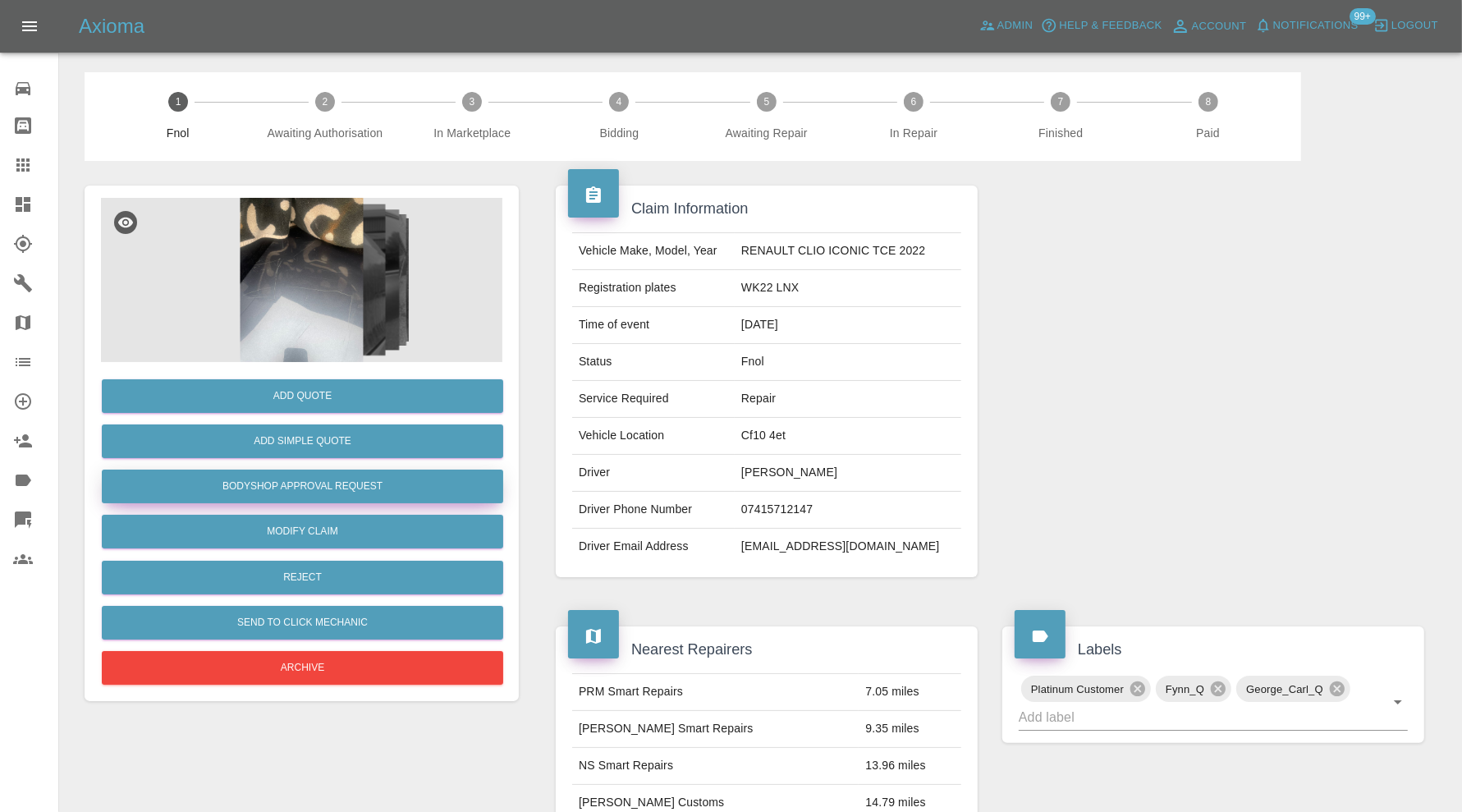
click at [364, 486] on button "Bodyshop Approval Request" at bounding box center [303, 486] width 402 height 34
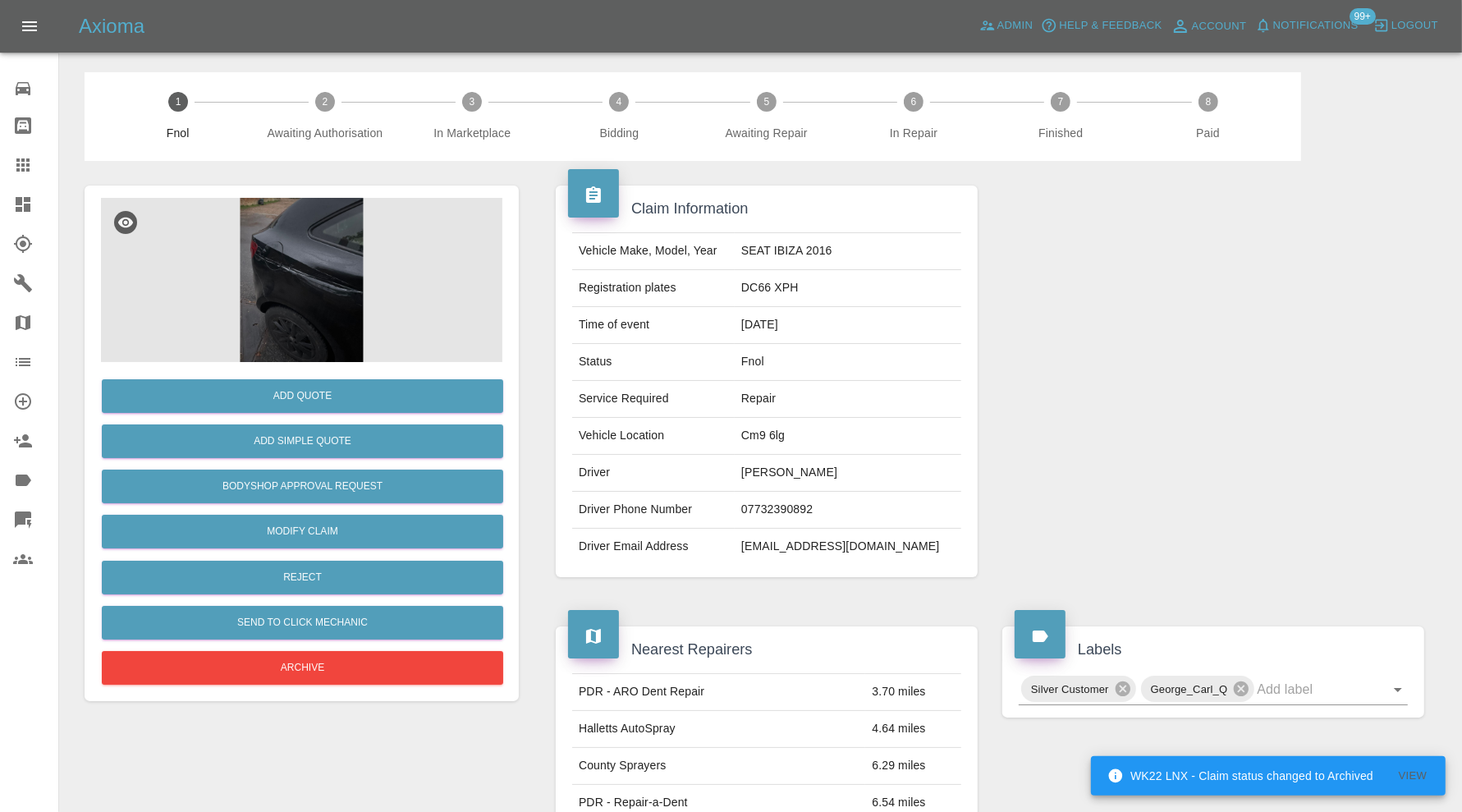
click at [344, 242] on img at bounding box center [302, 280] width 402 height 164
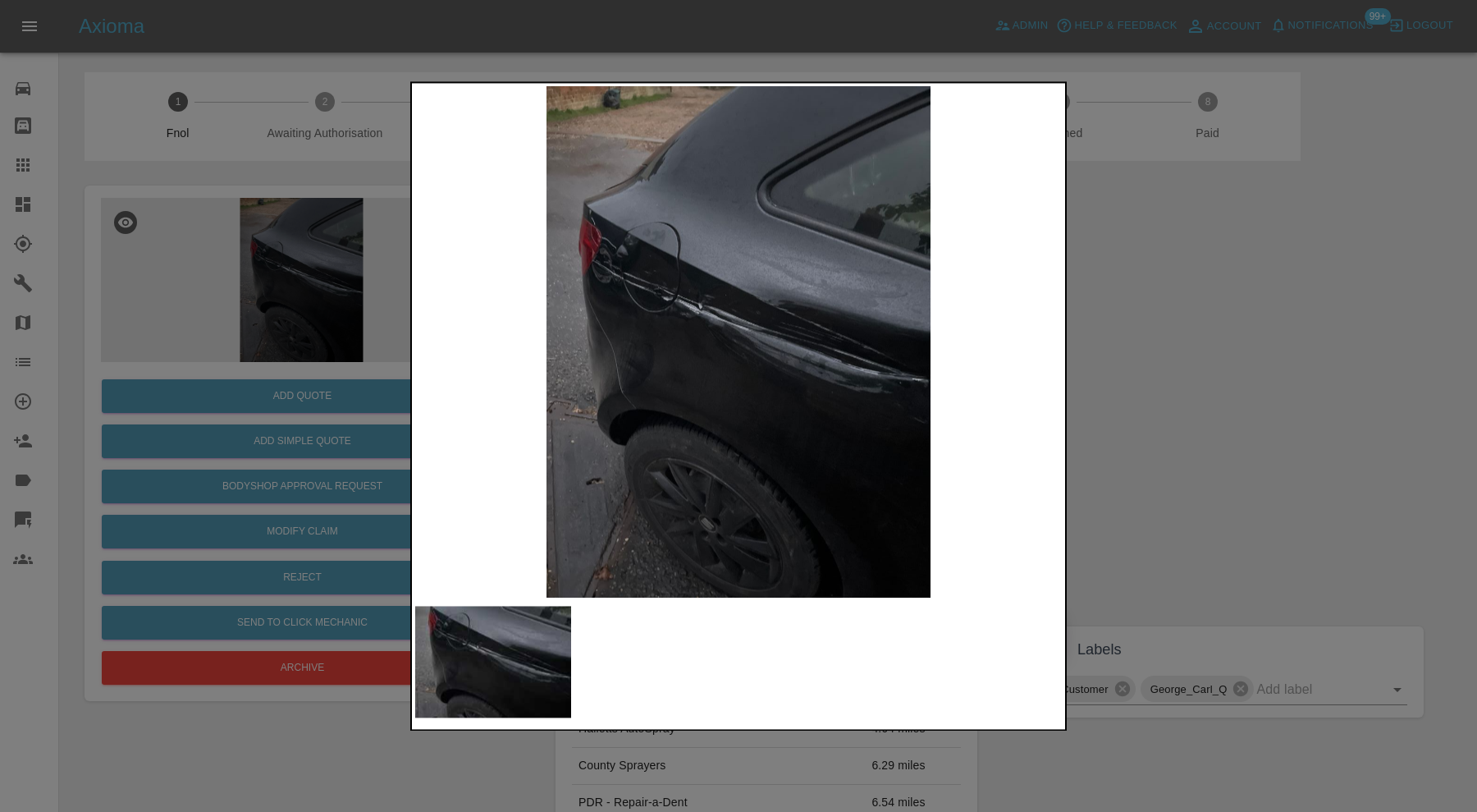
click at [1124, 409] on div at bounding box center [738, 406] width 1477 height 812
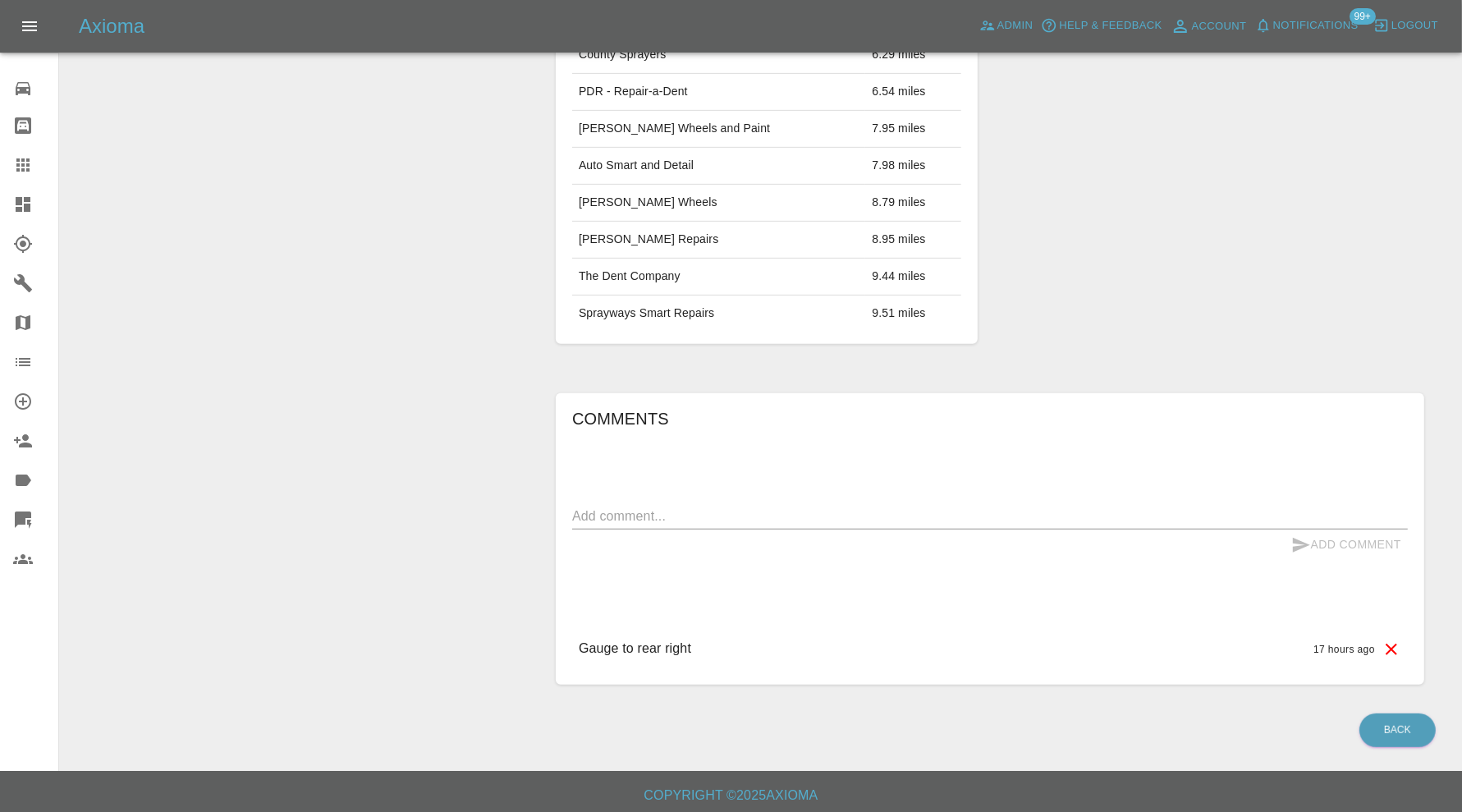
scroll to position [163, 0]
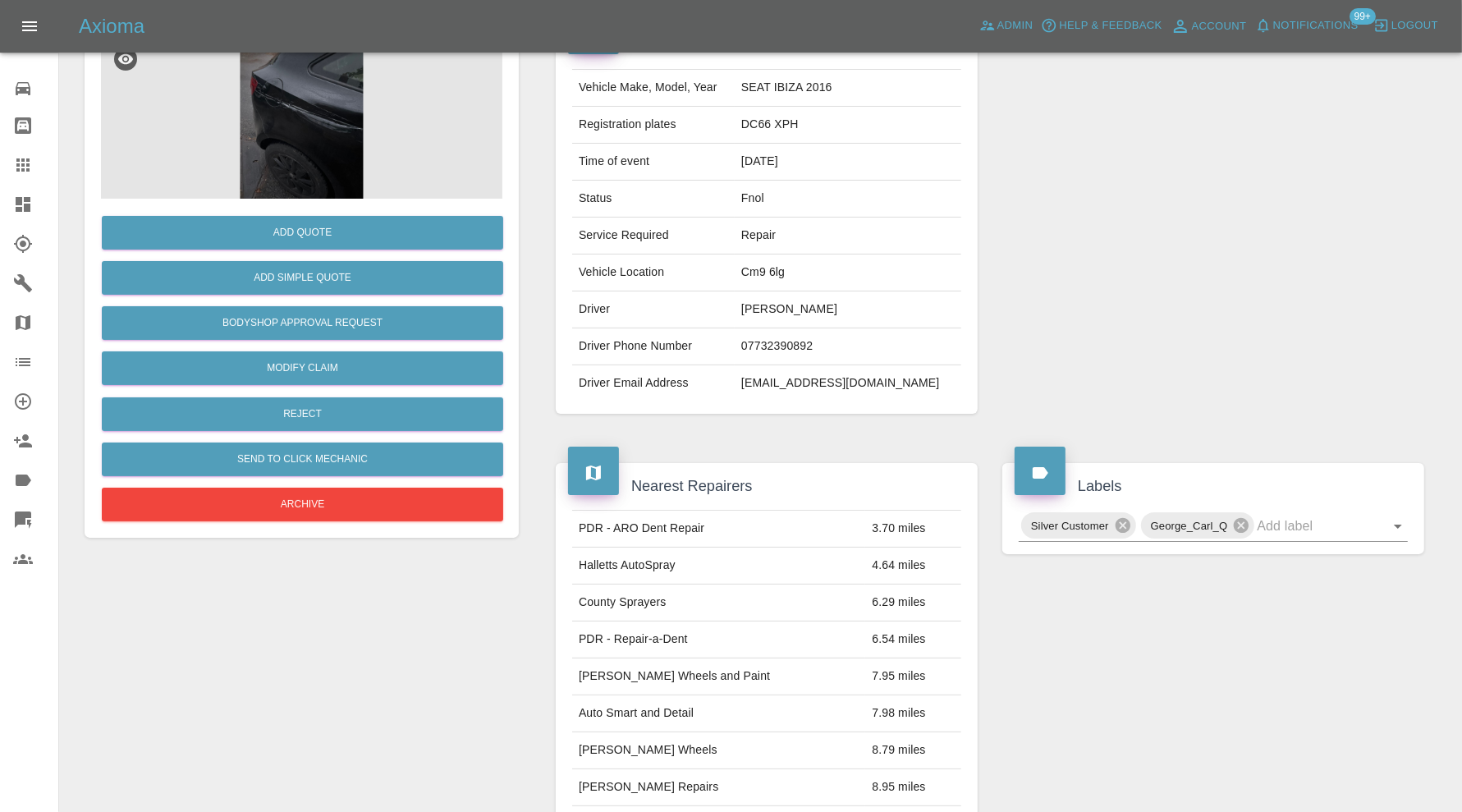
click at [320, 117] on img at bounding box center [302, 116] width 402 height 164
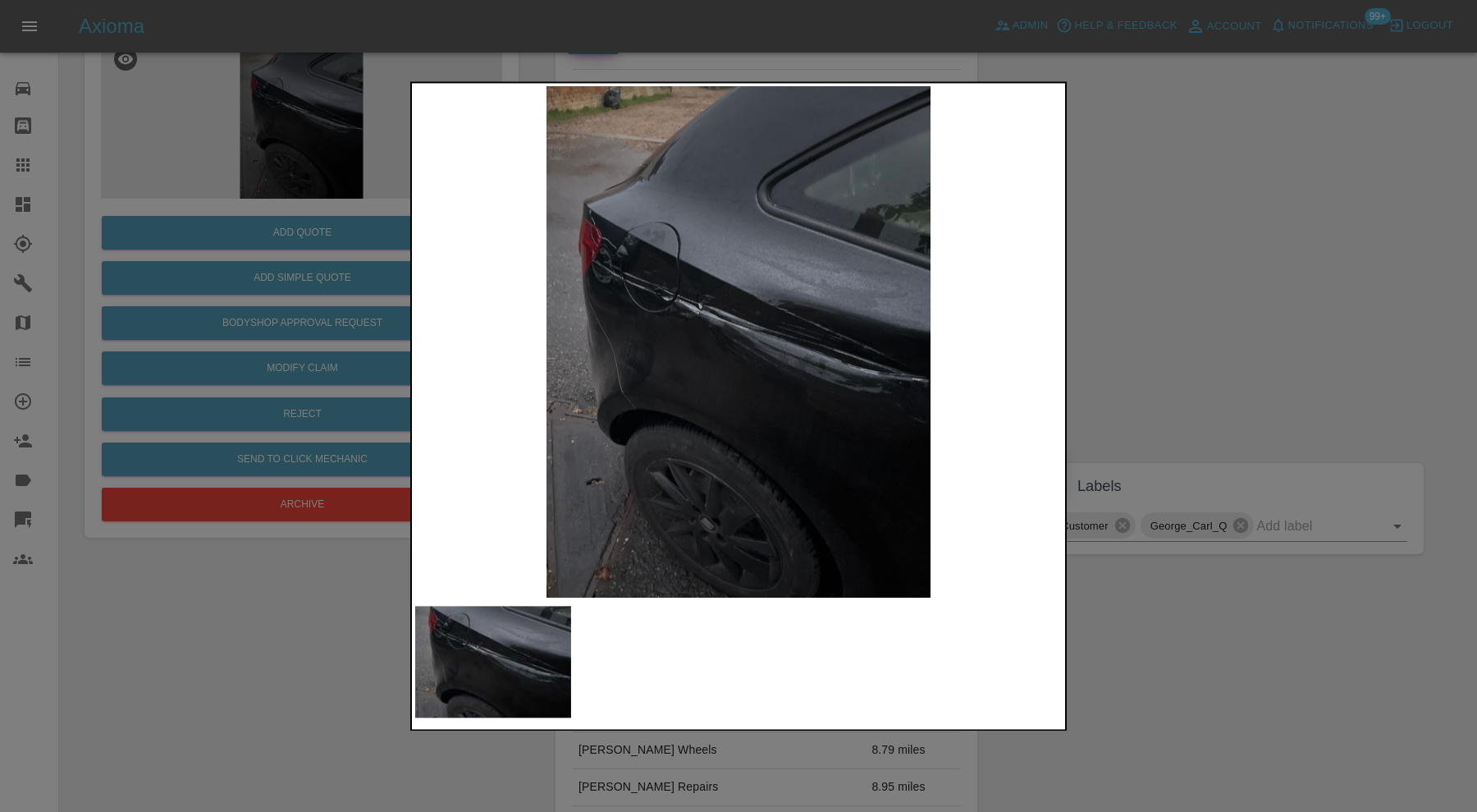
click at [868, 389] on img at bounding box center [739, 342] width 647 height 511
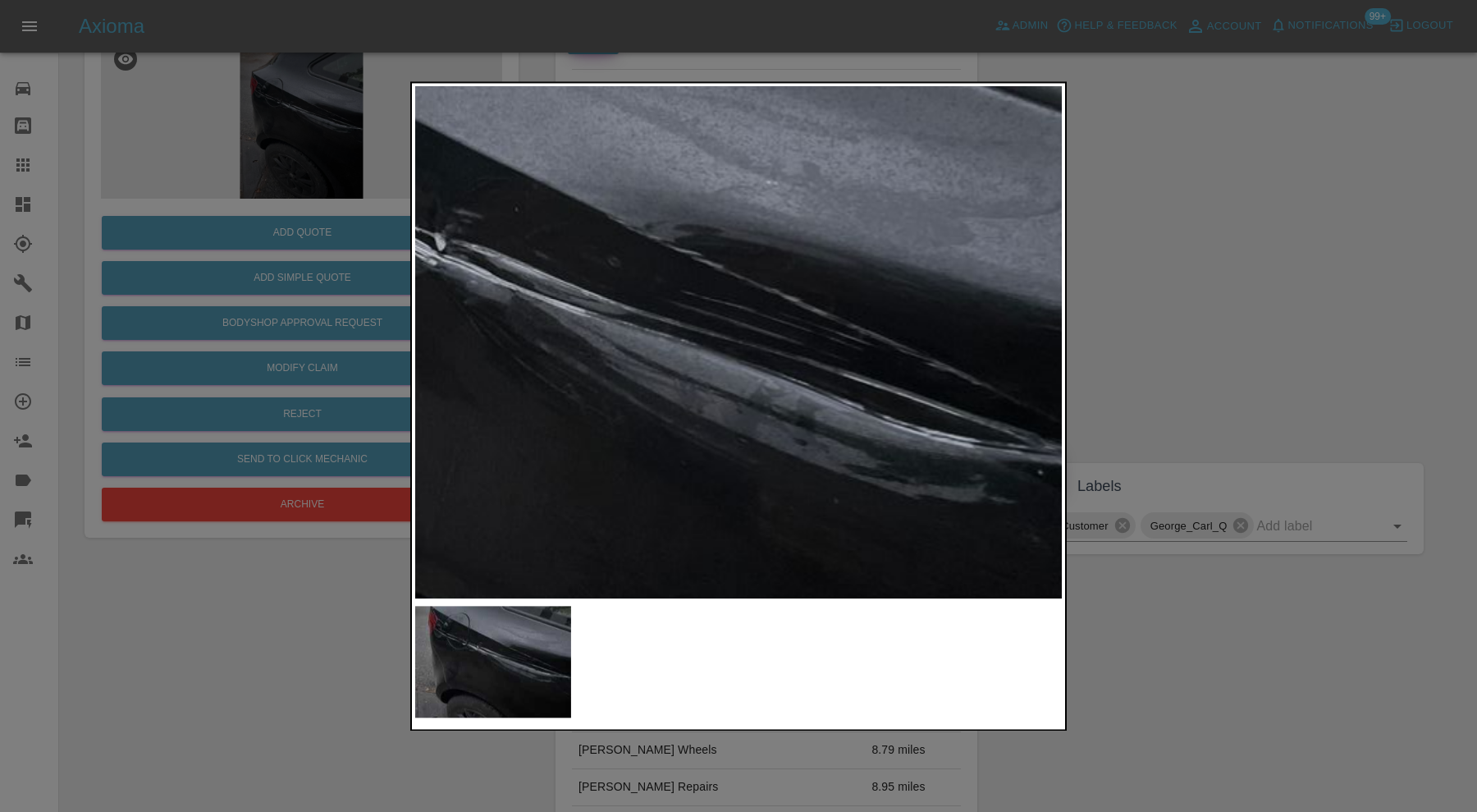
click at [912, 447] on img at bounding box center [555, 349] width 1940 height 1534
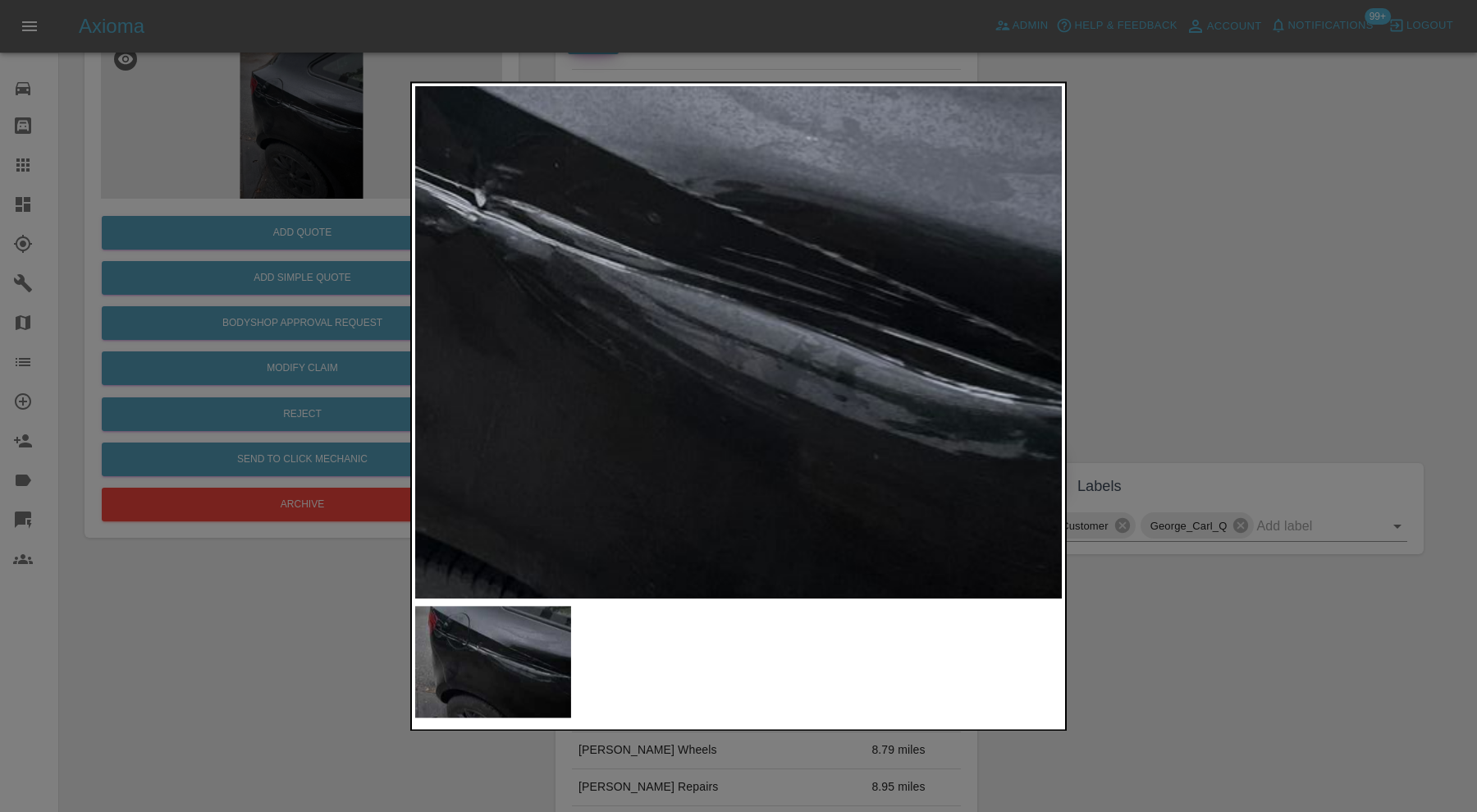
click at [595, 342] on img at bounding box center [595, 305] width 1940 height 1534
click at [1174, 323] on div at bounding box center [738, 406] width 1477 height 812
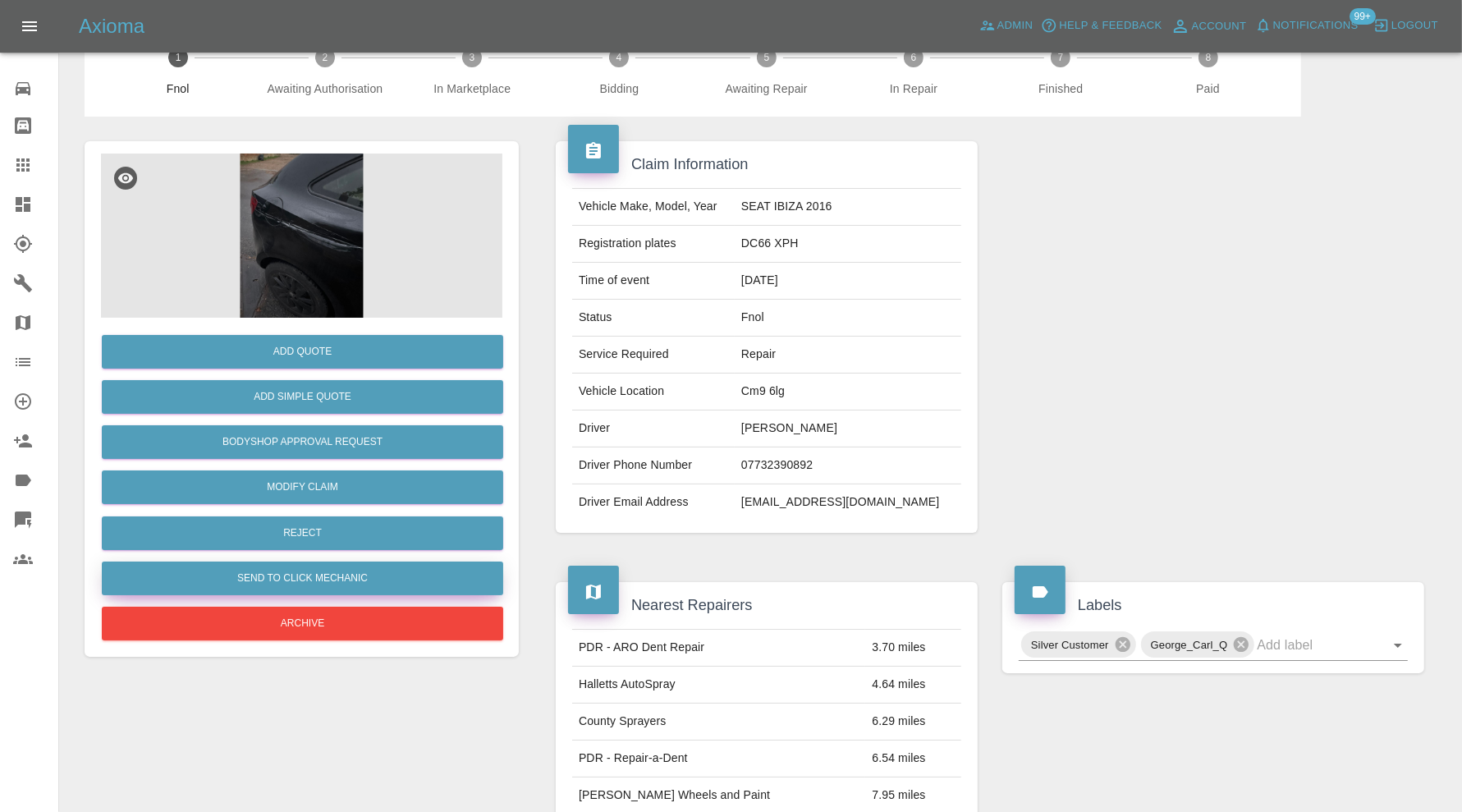
scroll to position [0, 0]
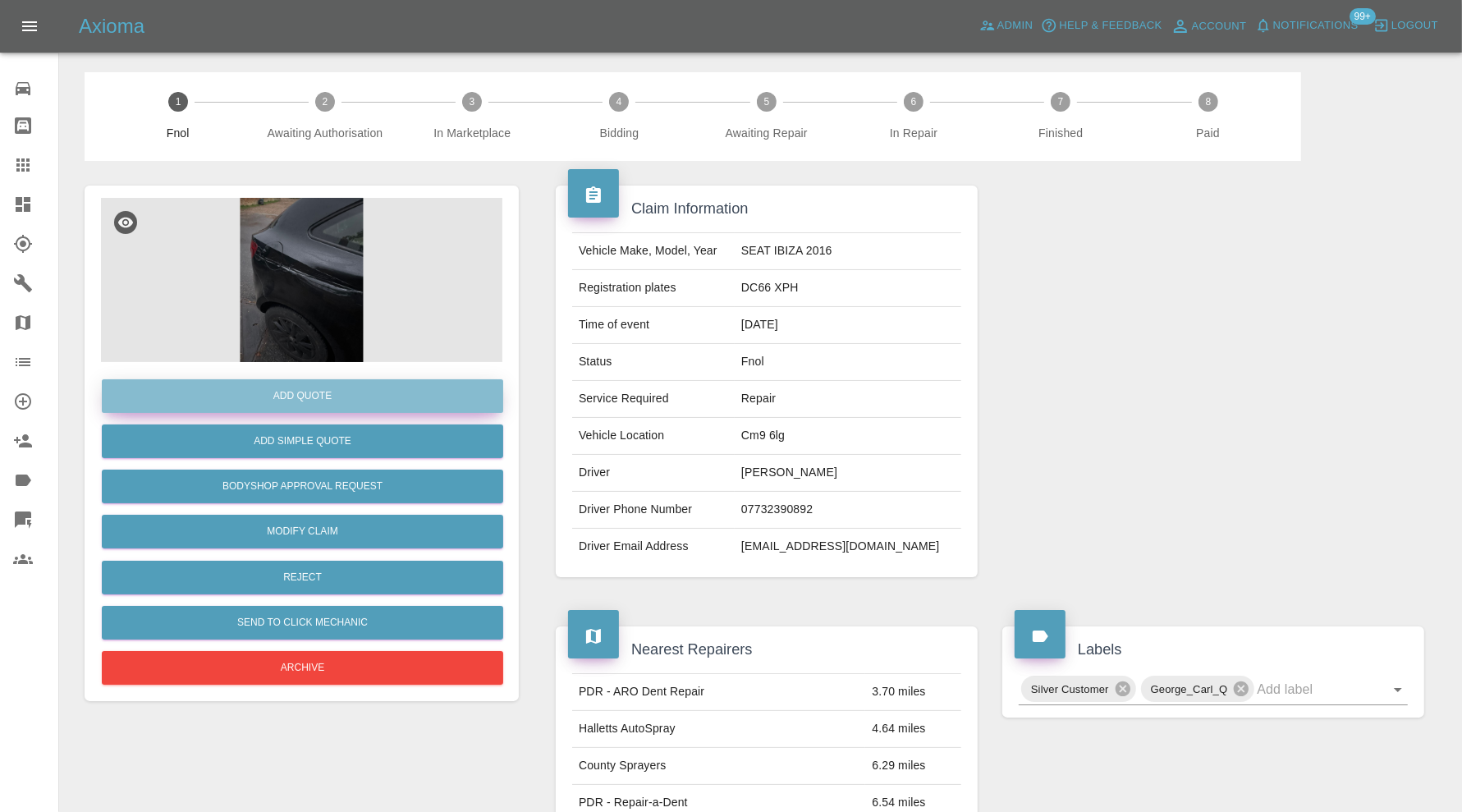
click at [355, 396] on button "Add Quote" at bounding box center [303, 396] width 402 height 34
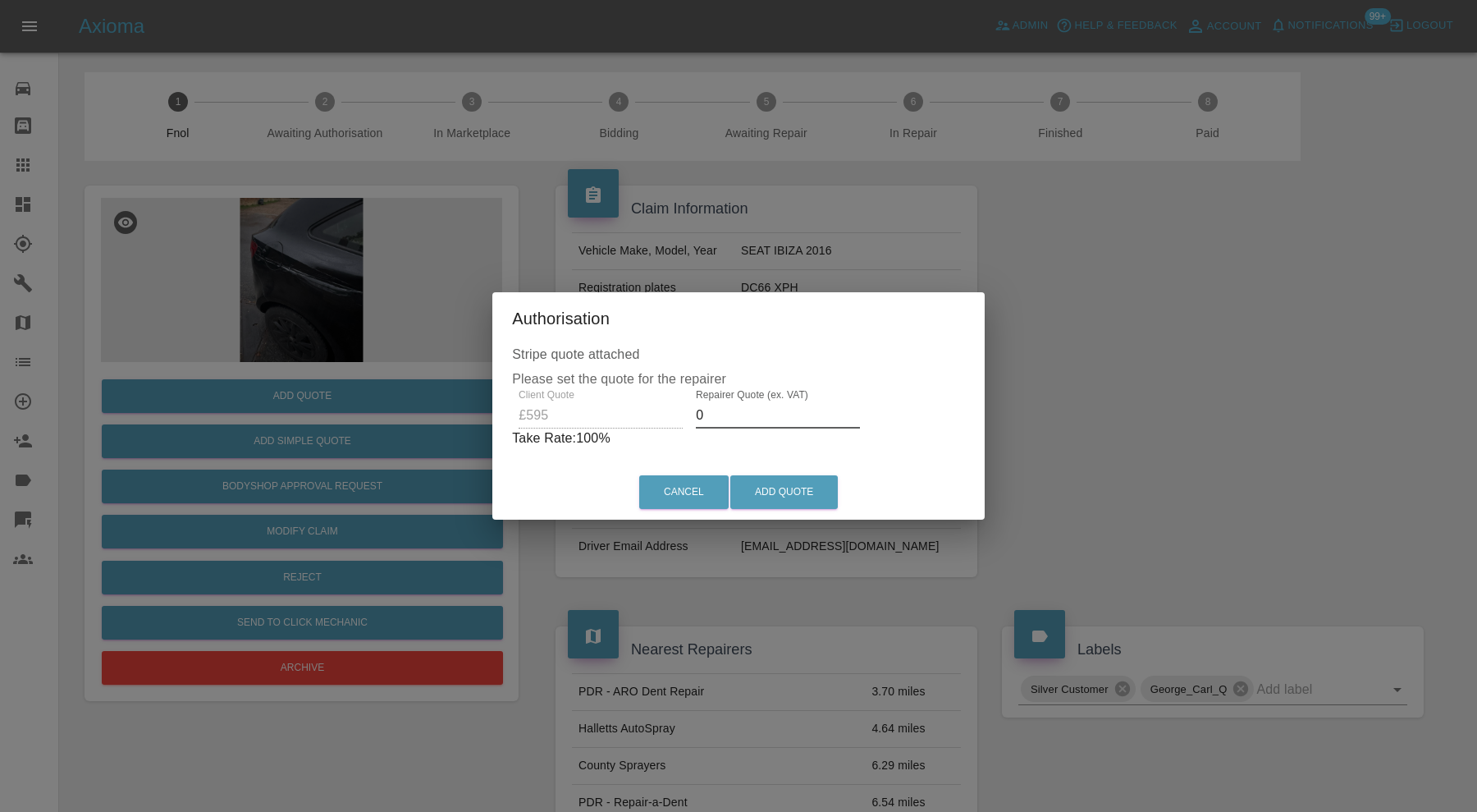
click at [730, 416] on input "0" at bounding box center [778, 416] width 164 height 26
type input "380"
click at [808, 485] on button "Add Quote" at bounding box center [784, 492] width 108 height 34
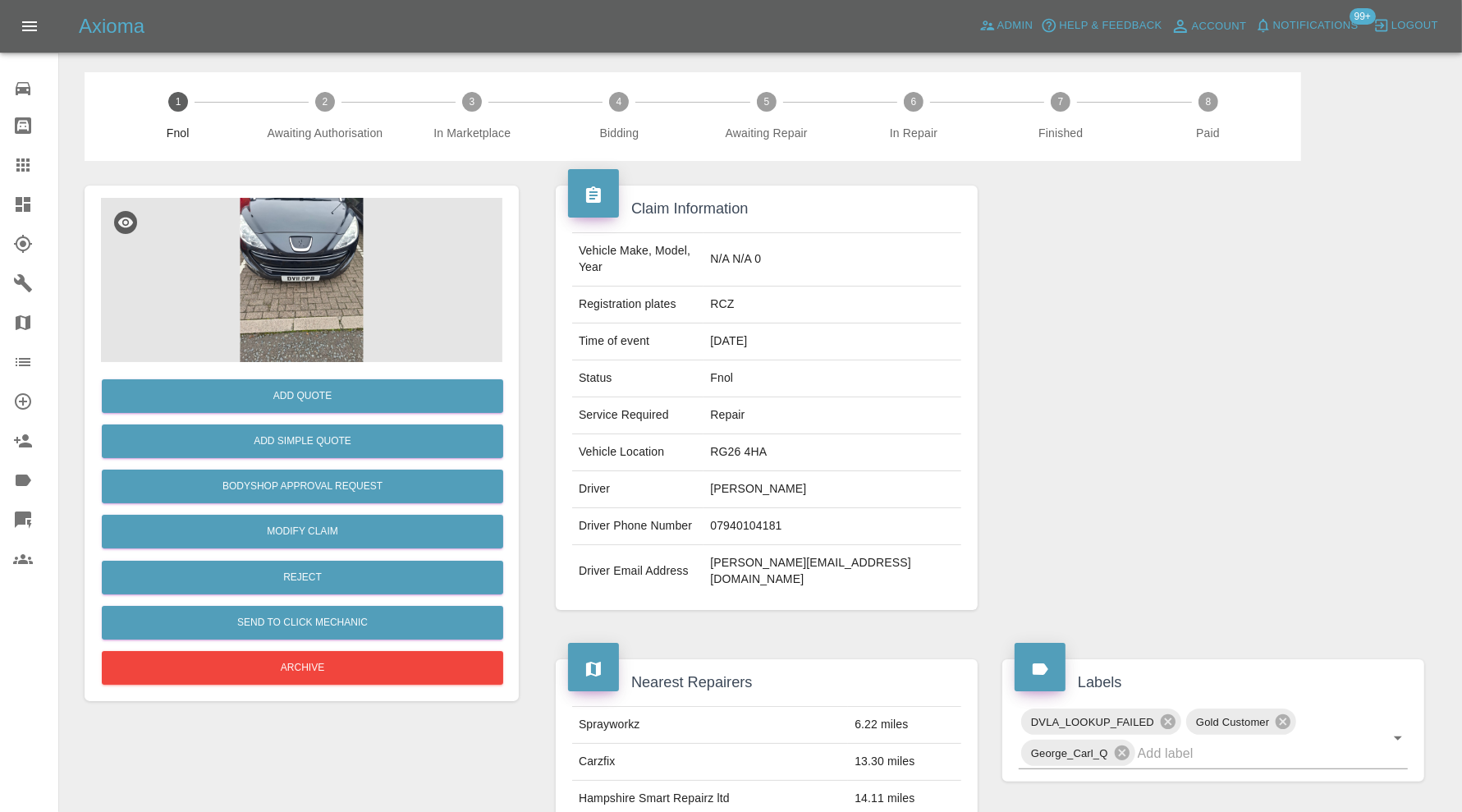
click at [311, 258] on img at bounding box center [302, 280] width 402 height 164
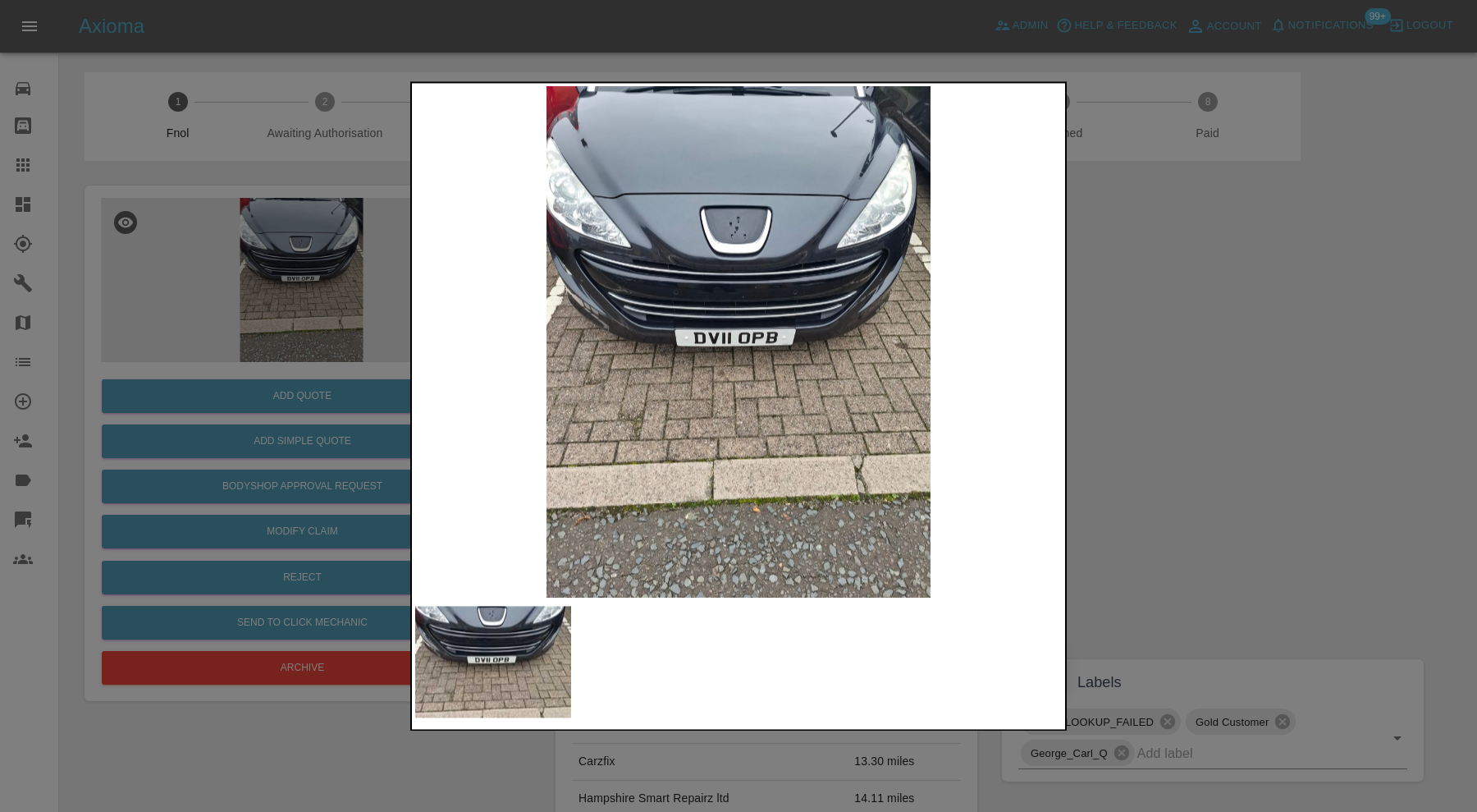
click at [1219, 403] on div at bounding box center [738, 406] width 1477 height 812
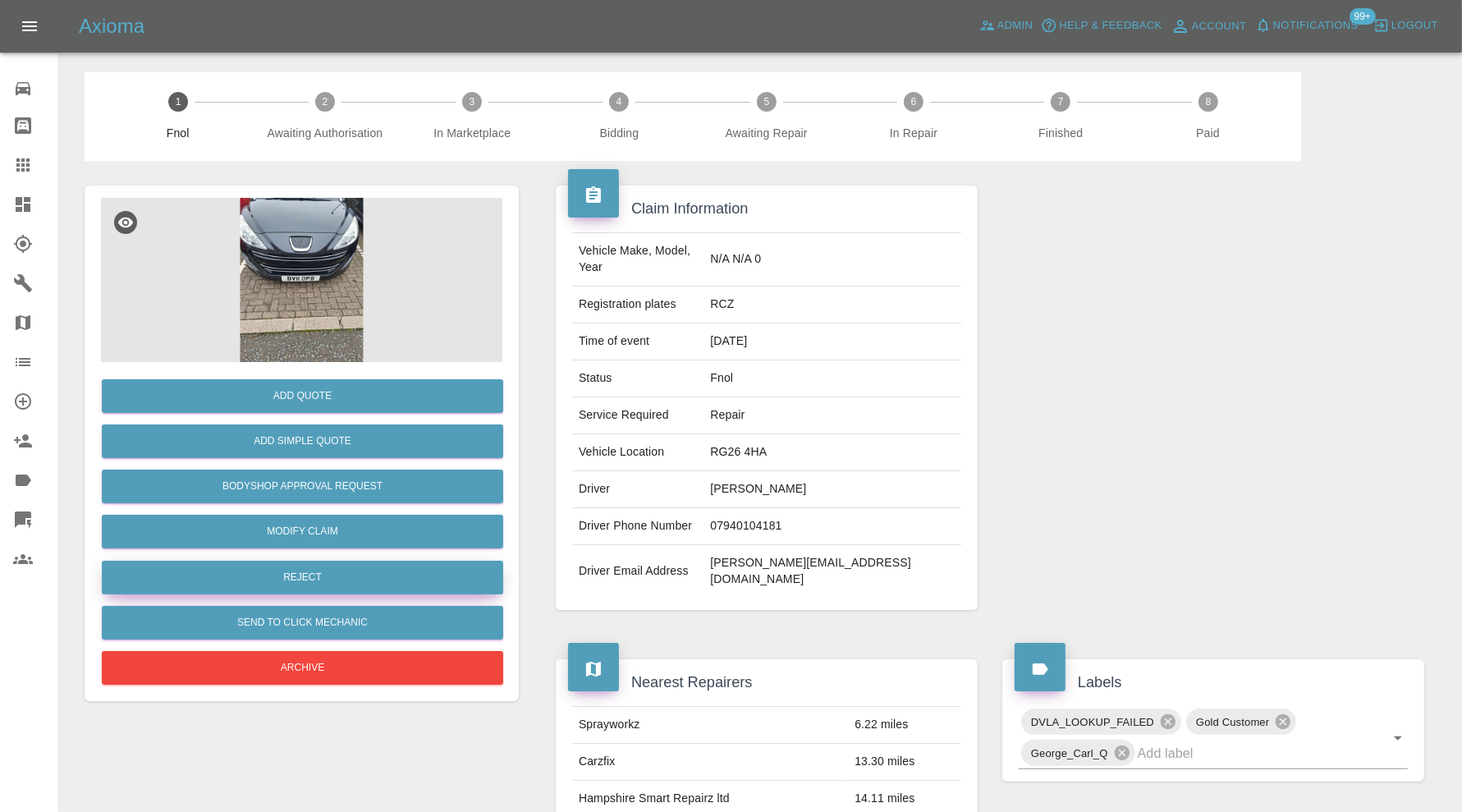
click at [432, 569] on button "Reject" at bounding box center [303, 577] width 402 height 34
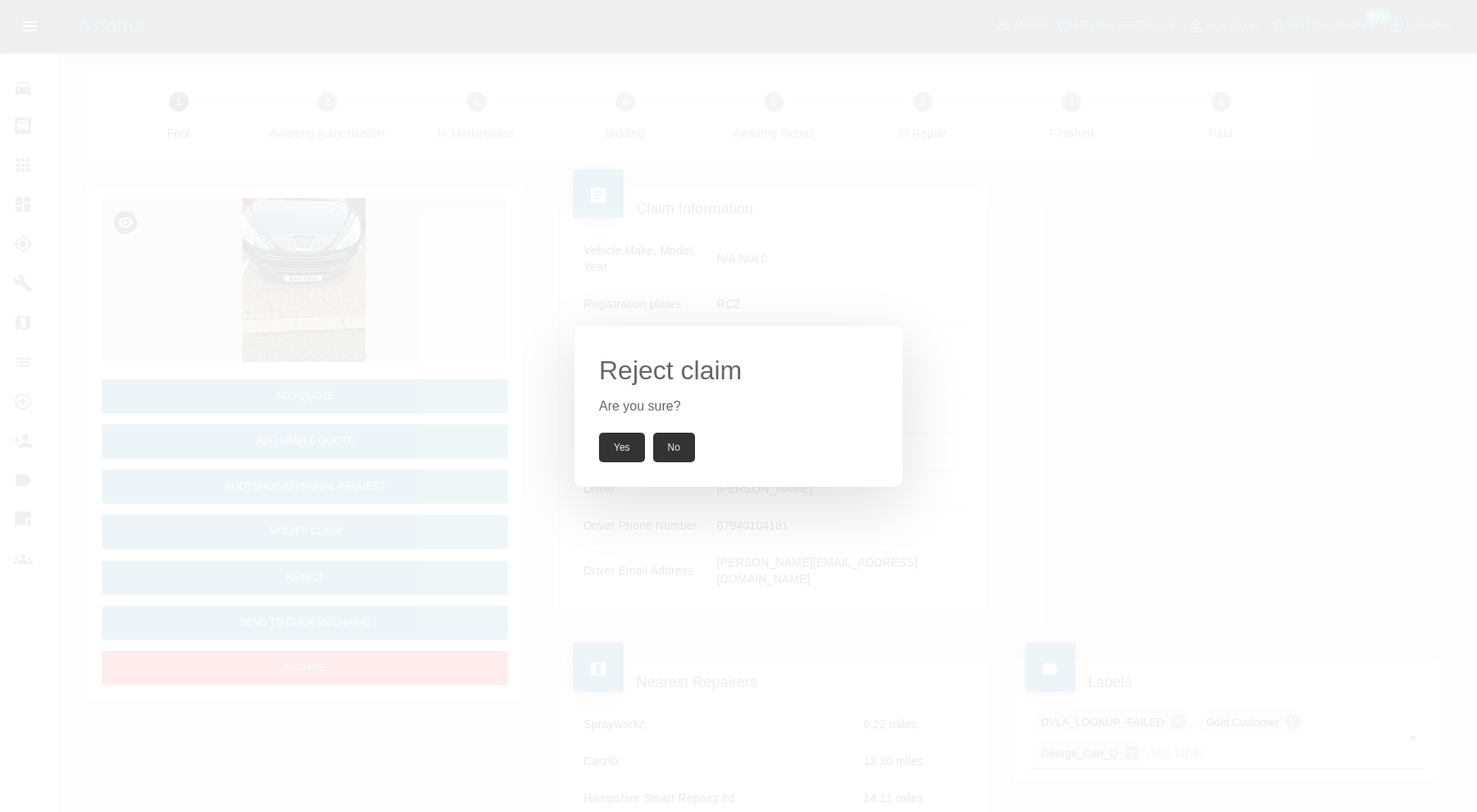
click at [629, 448] on button "Yes" at bounding box center [622, 447] width 46 height 30
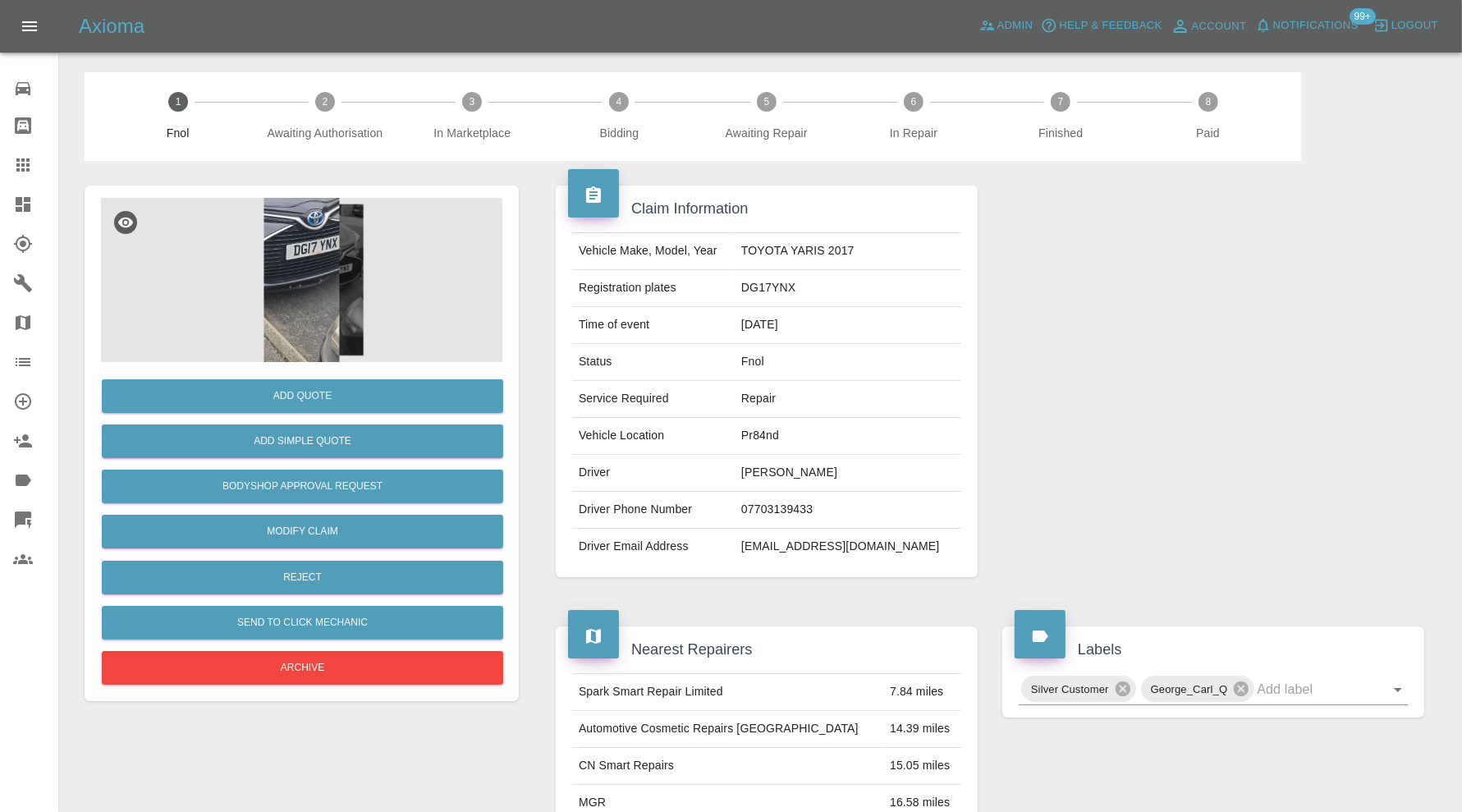
click at [296, 283] on img at bounding box center [302, 280] width 402 height 164
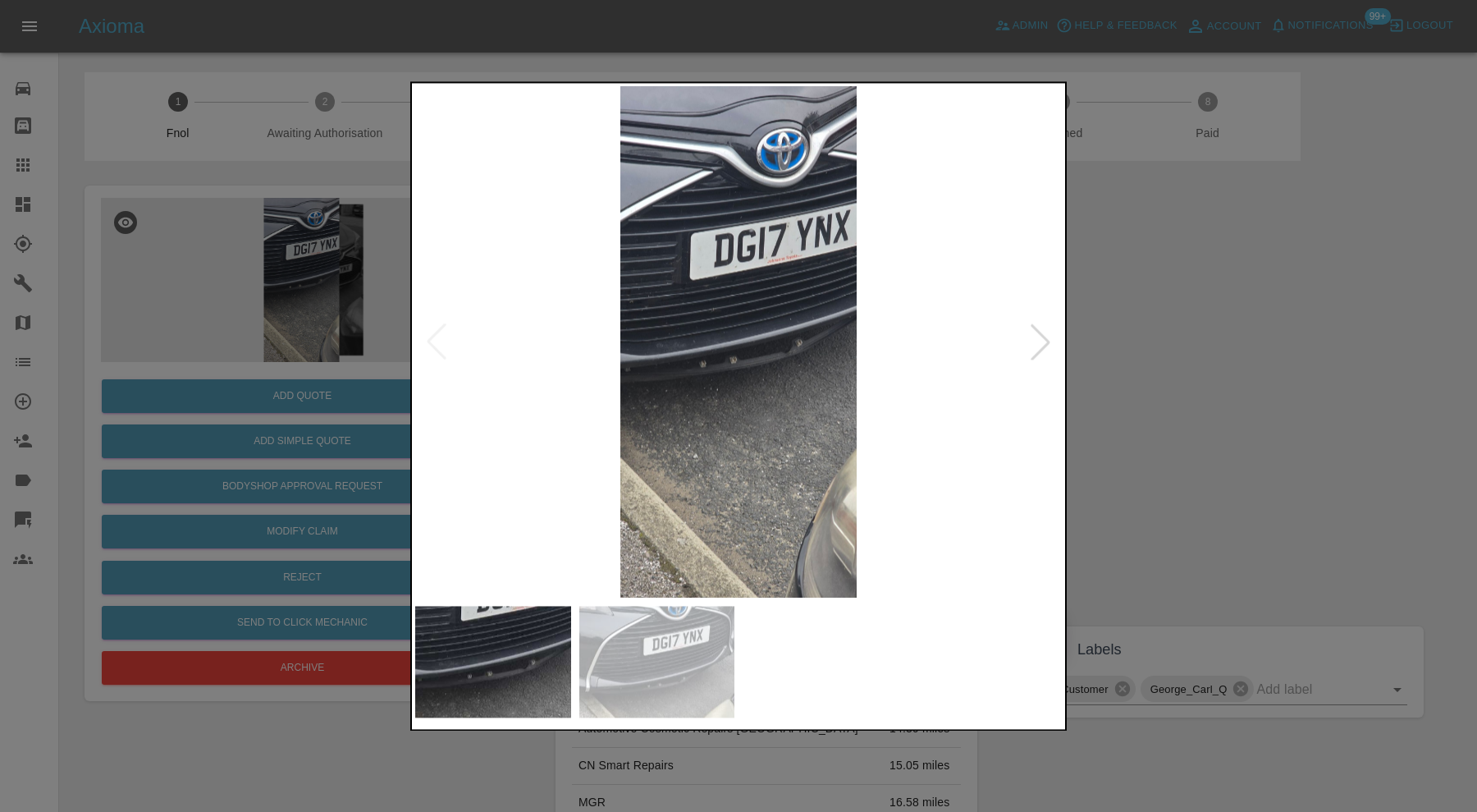
click at [1046, 343] on div at bounding box center [1041, 343] width 37 height 37
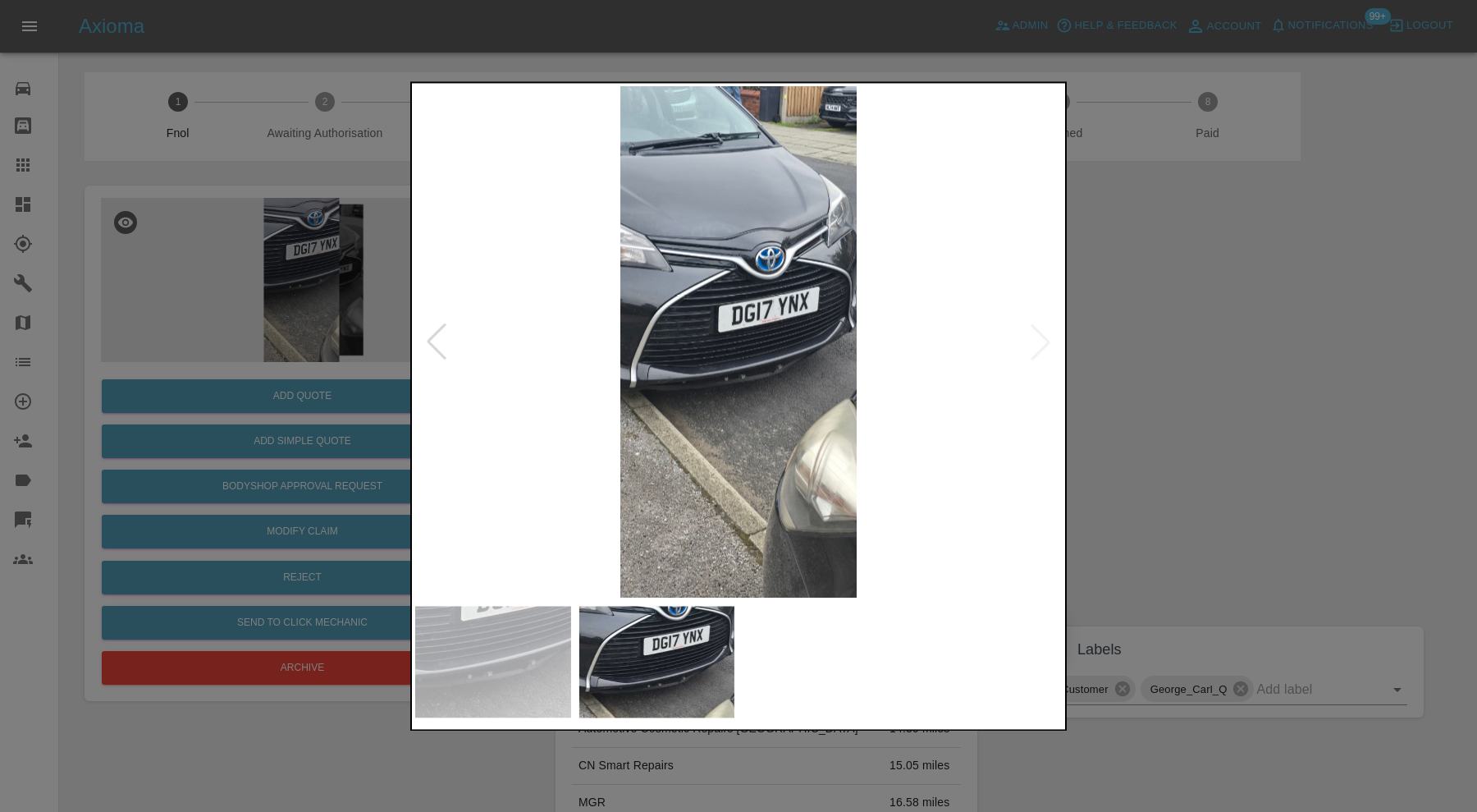
click at [1161, 377] on div at bounding box center [738, 406] width 1477 height 812
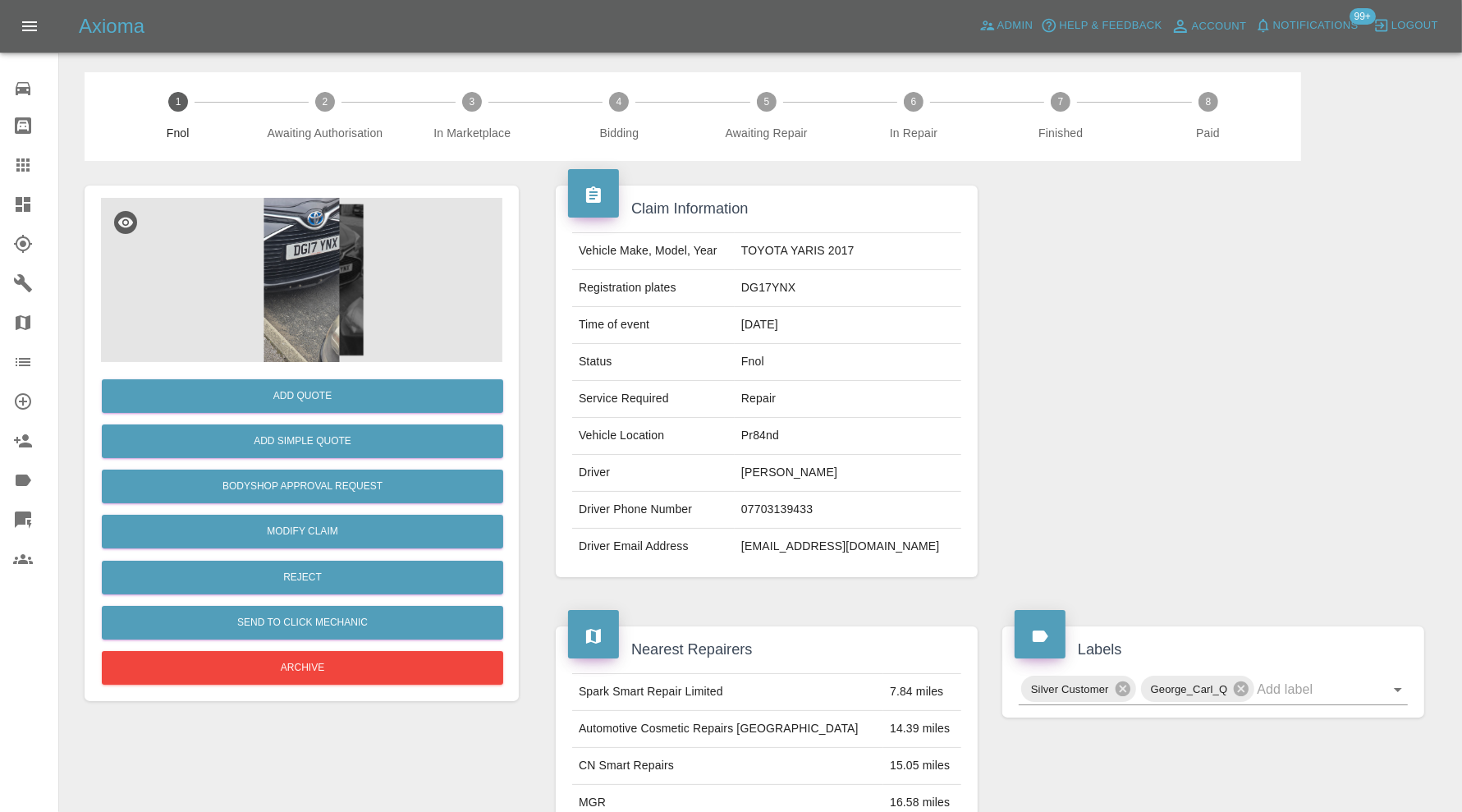
click at [314, 271] on img at bounding box center [302, 280] width 402 height 164
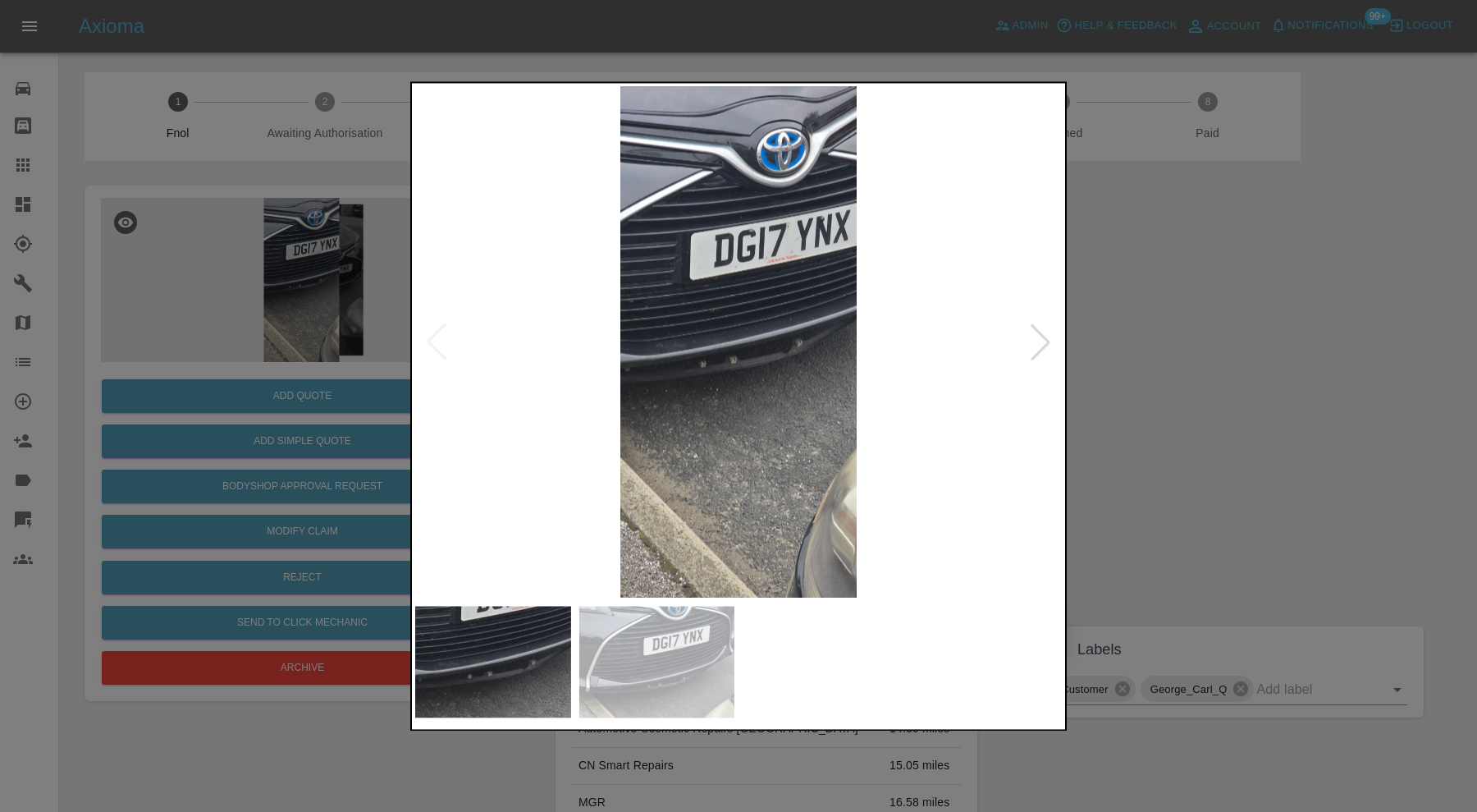
click at [1042, 336] on div at bounding box center [1041, 343] width 37 height 37
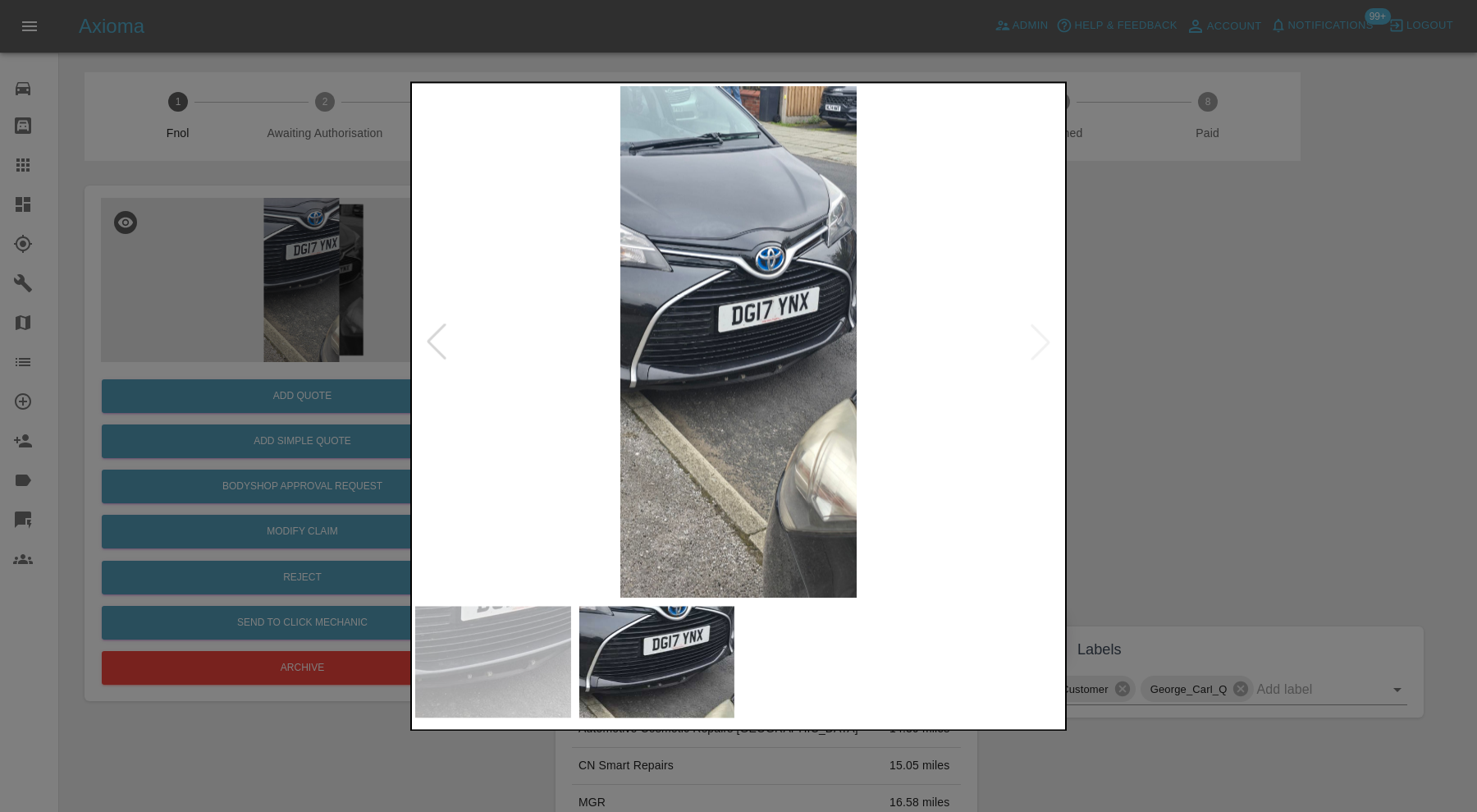
click at [1188, 403] on div at bounding box center [738, 406] width 1477 height 812
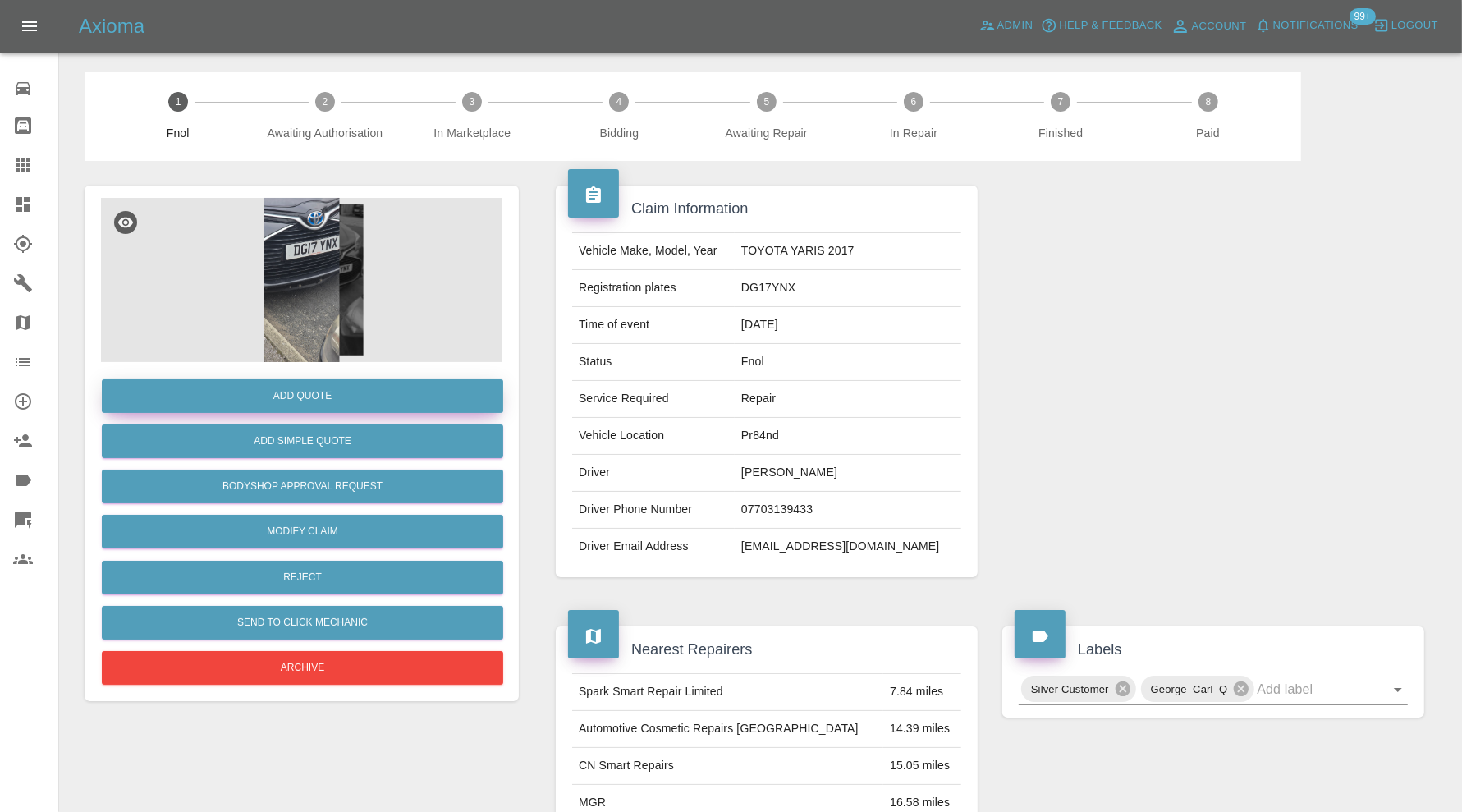
click at [364, 396] on button "Add Quote" at bounding box center [303, 396] width 402 height 34
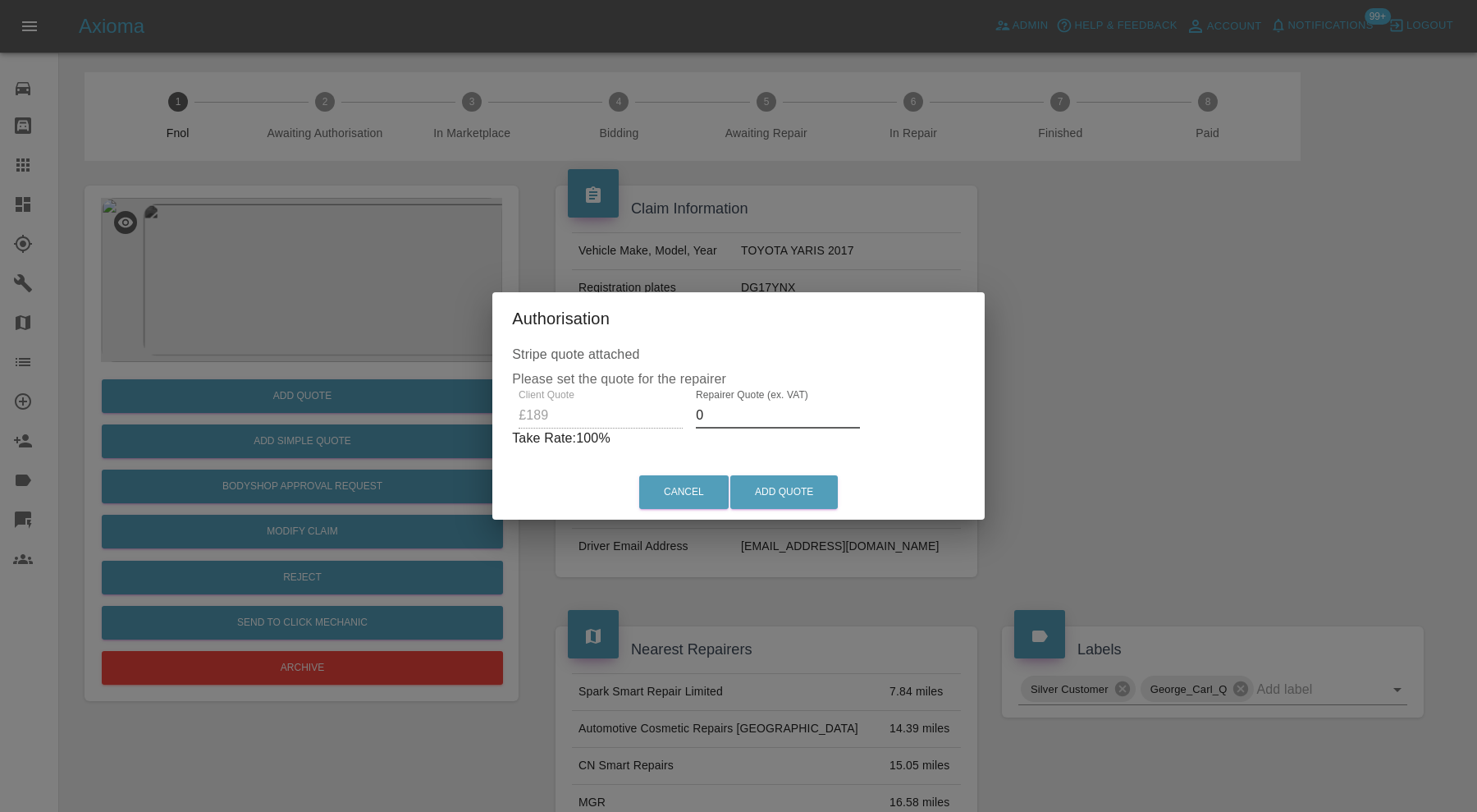
click at [766, 415] on input "0" at bounding box center [778, 416] width 164 height 26
type input "120"
click at [783, 474] on div "Cancel Add Quote" at bounding box center [739, 491] width 485 height 55
click at [785, 479] on button "Add Quote" at bounding box center [784, 492] width 108 height 34
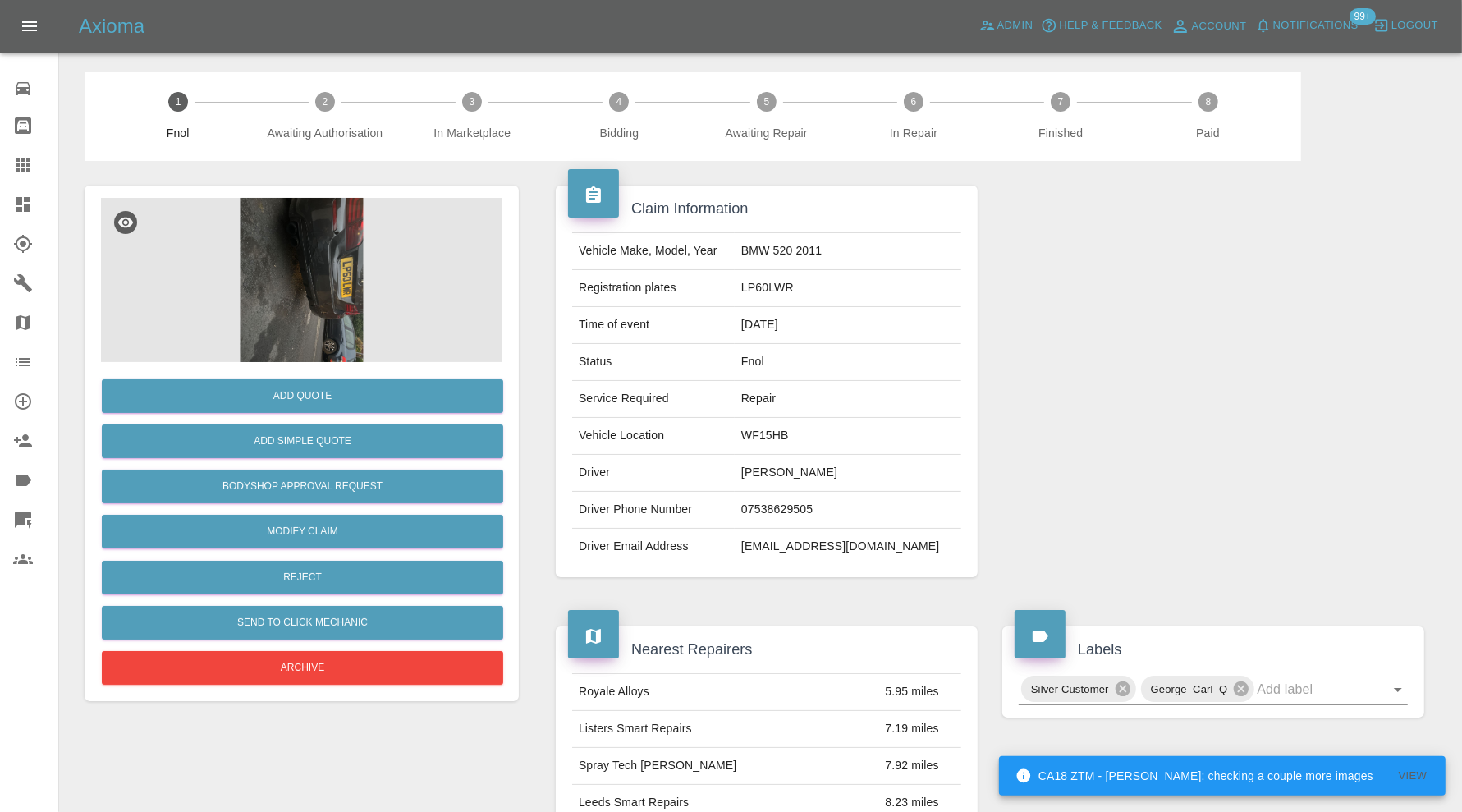
click at [344, 256] on img at bounding box center [302, 280] width 402 height 164
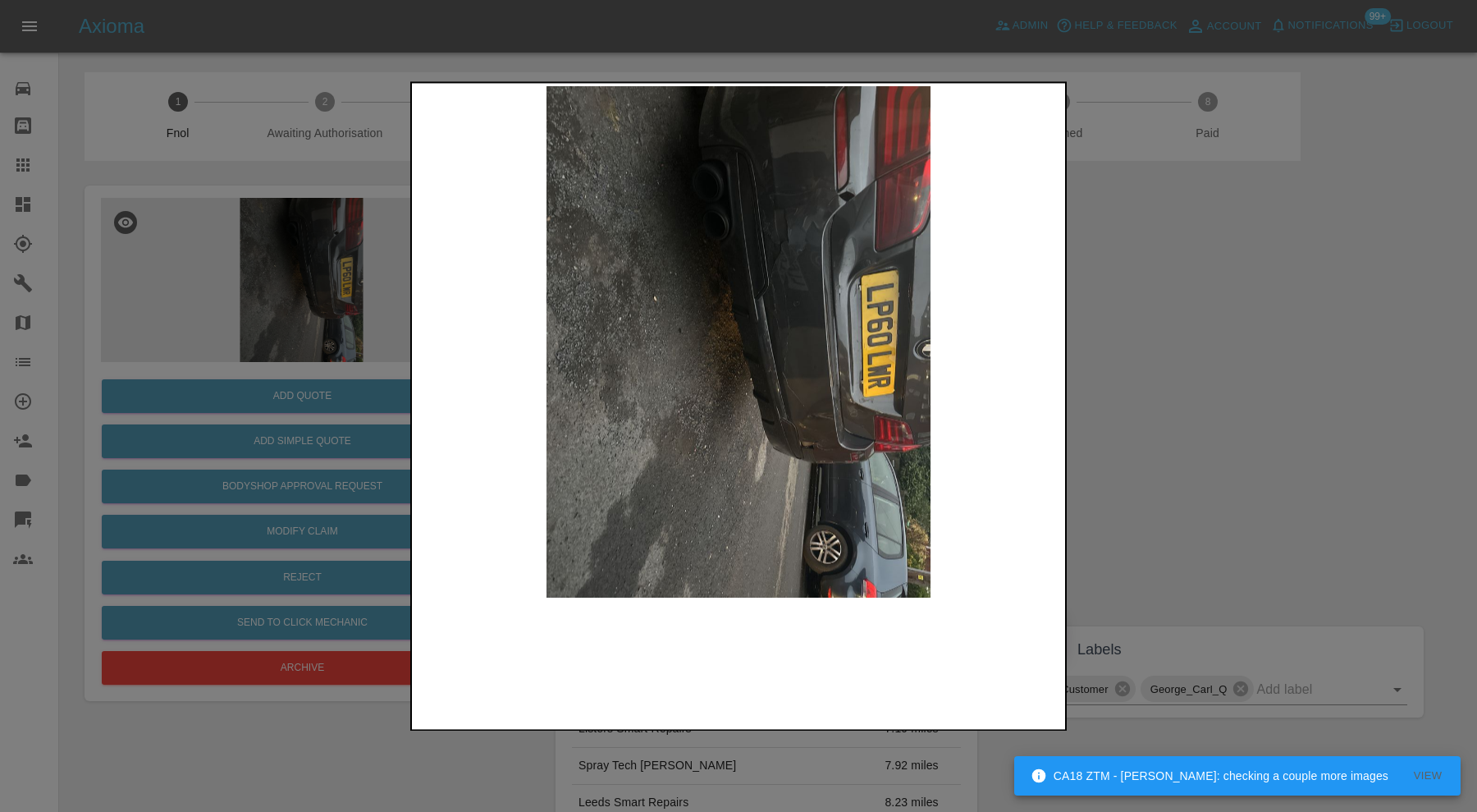
click at [784, 380] on img at bounding box center [739, 342] width 647 height 511
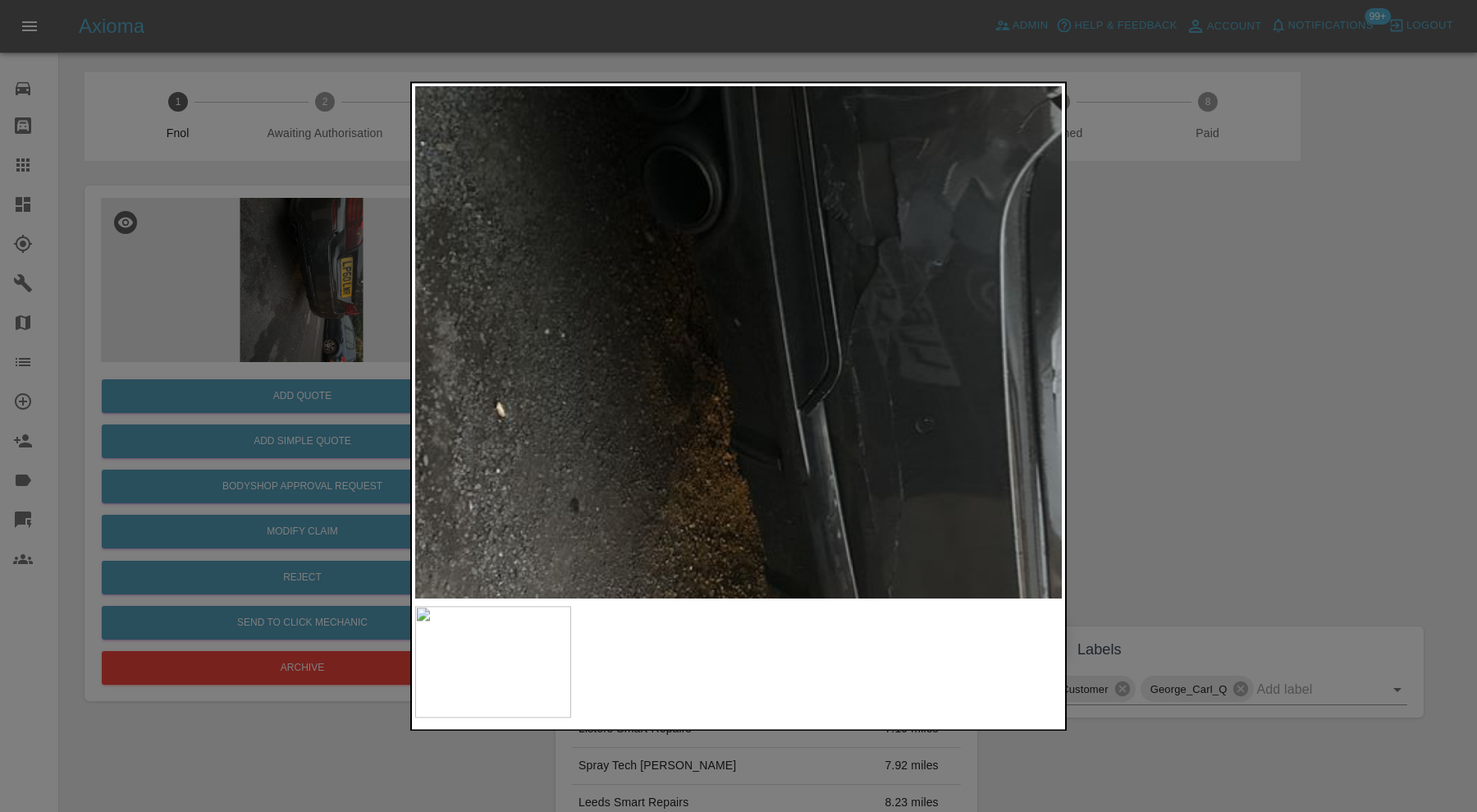
click at [909, 562] on img at bounding box center [751, 540] width 1940 height 1534
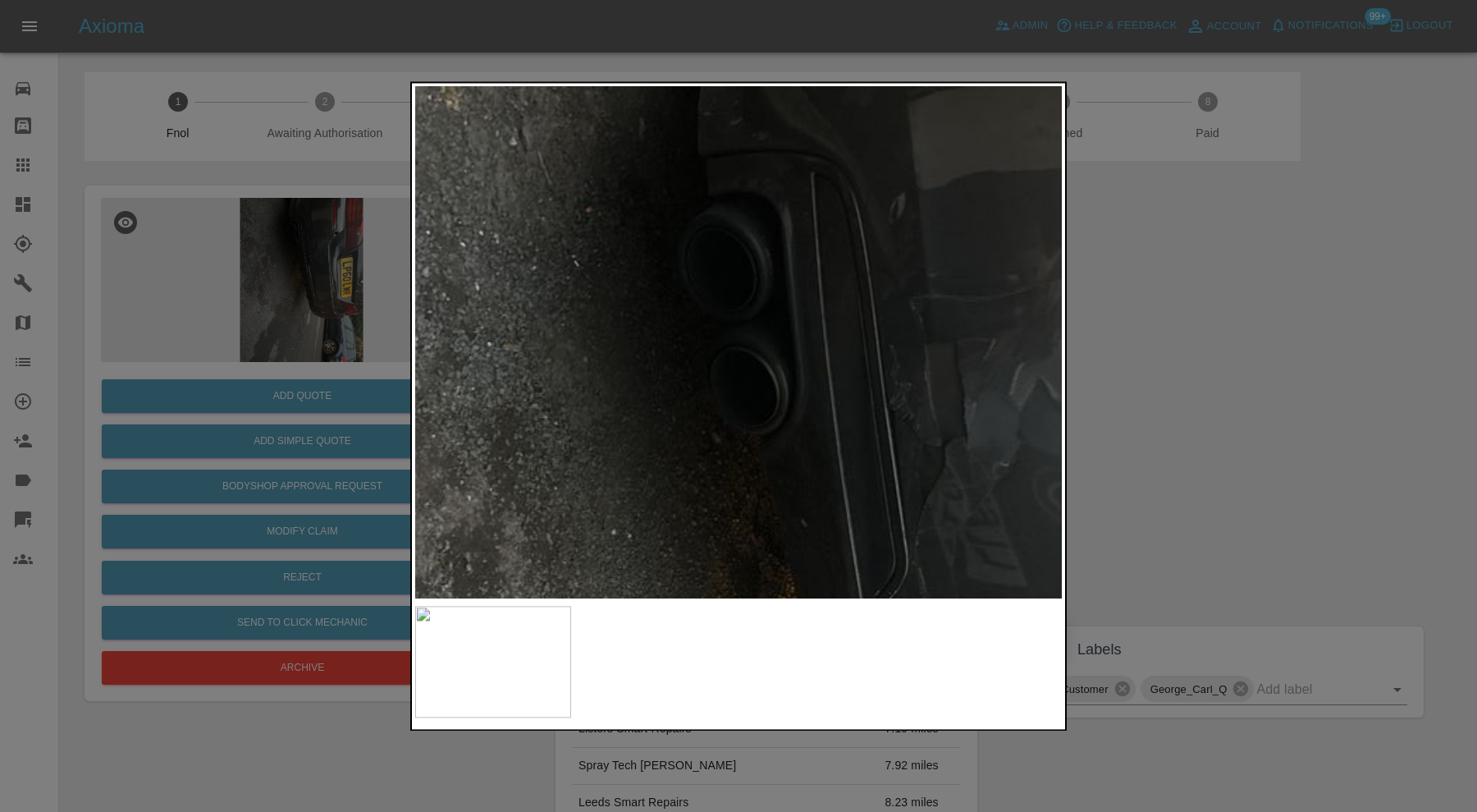
click at [894, 494] on img at bounding box center [817, 741] width 1940 height 1534
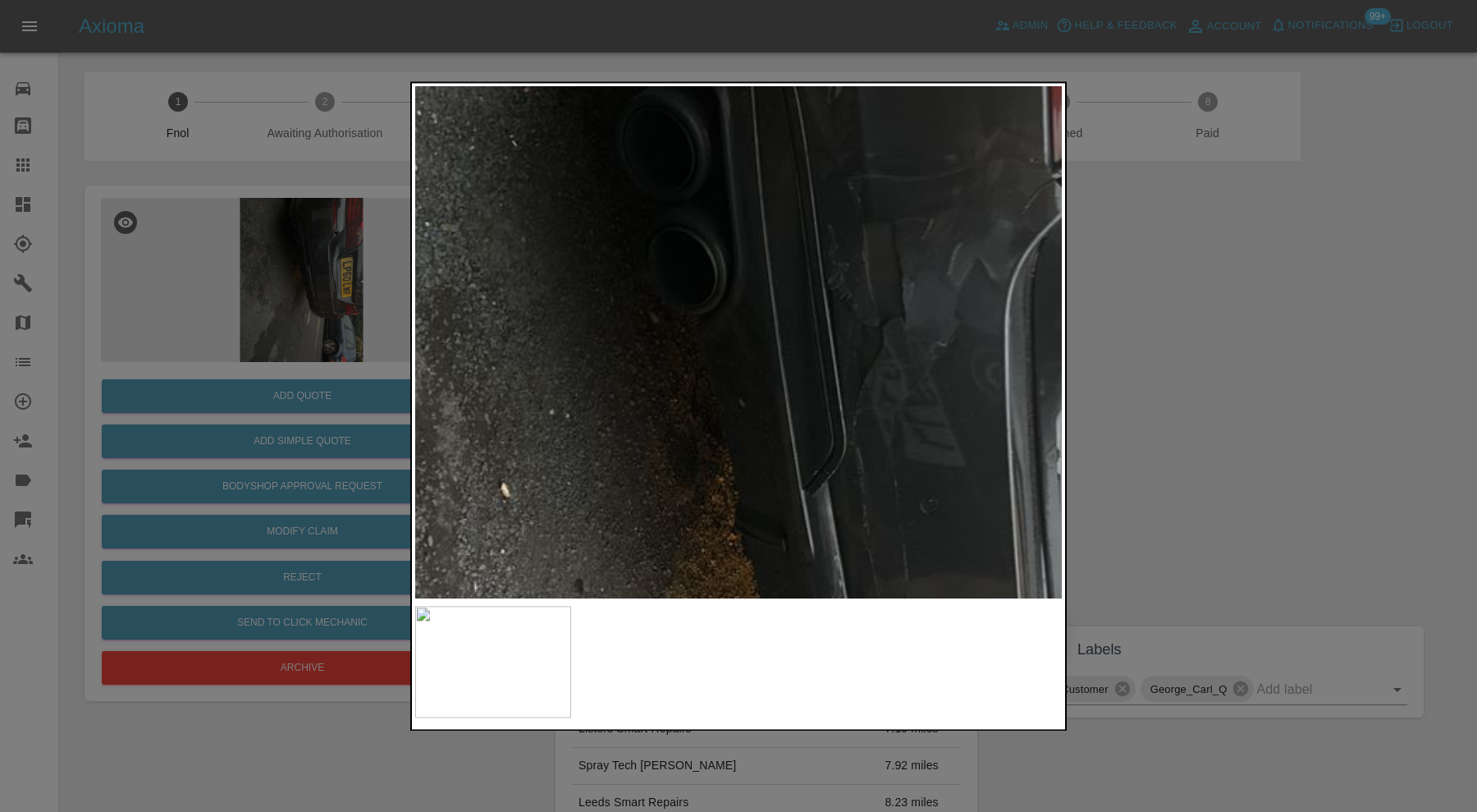
click at [831, 222] on img at bounding box center [755, 621] width 1940 height 1534
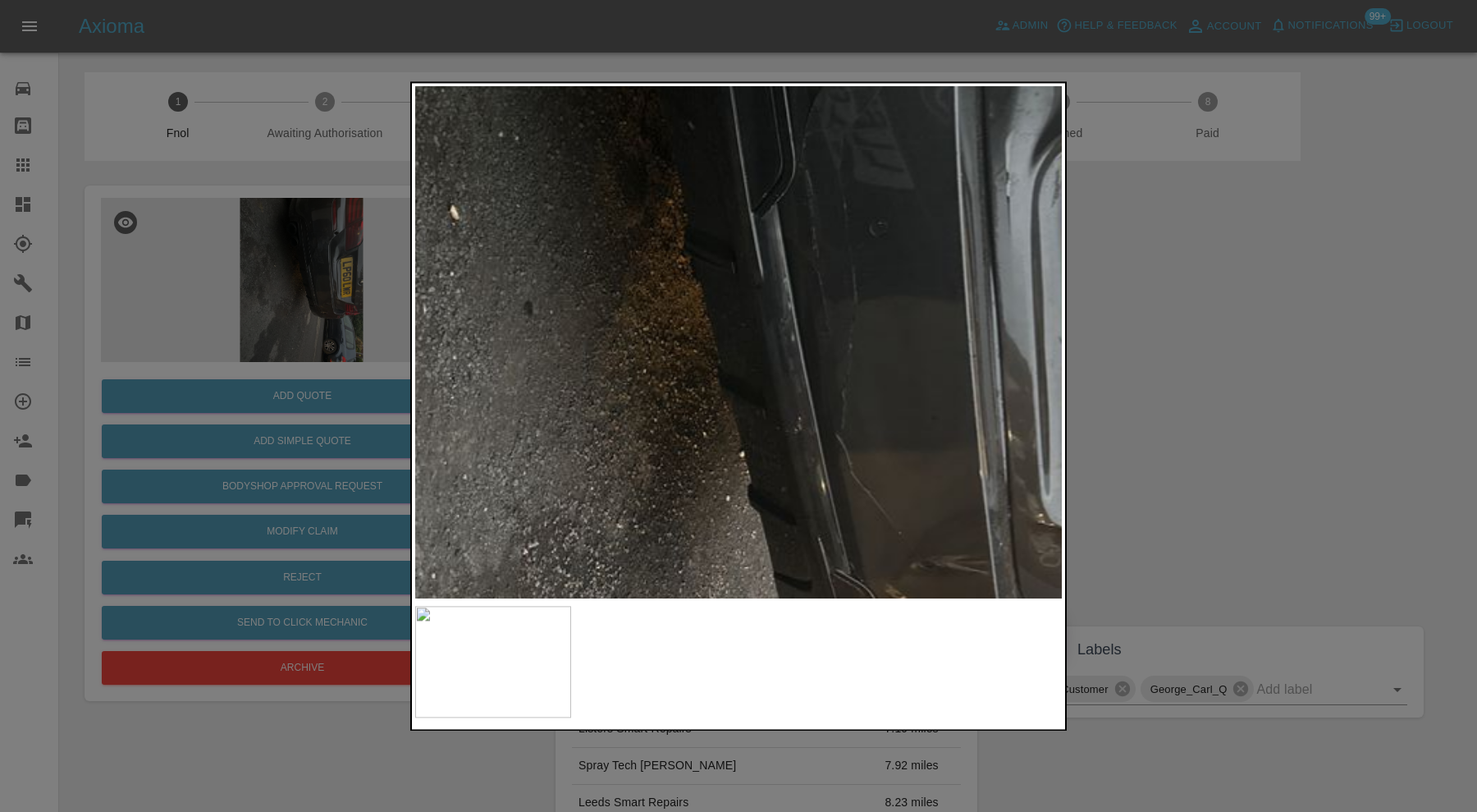
click at [854, 133] on img at bounding box center [704, 343] width 1940 height 1534
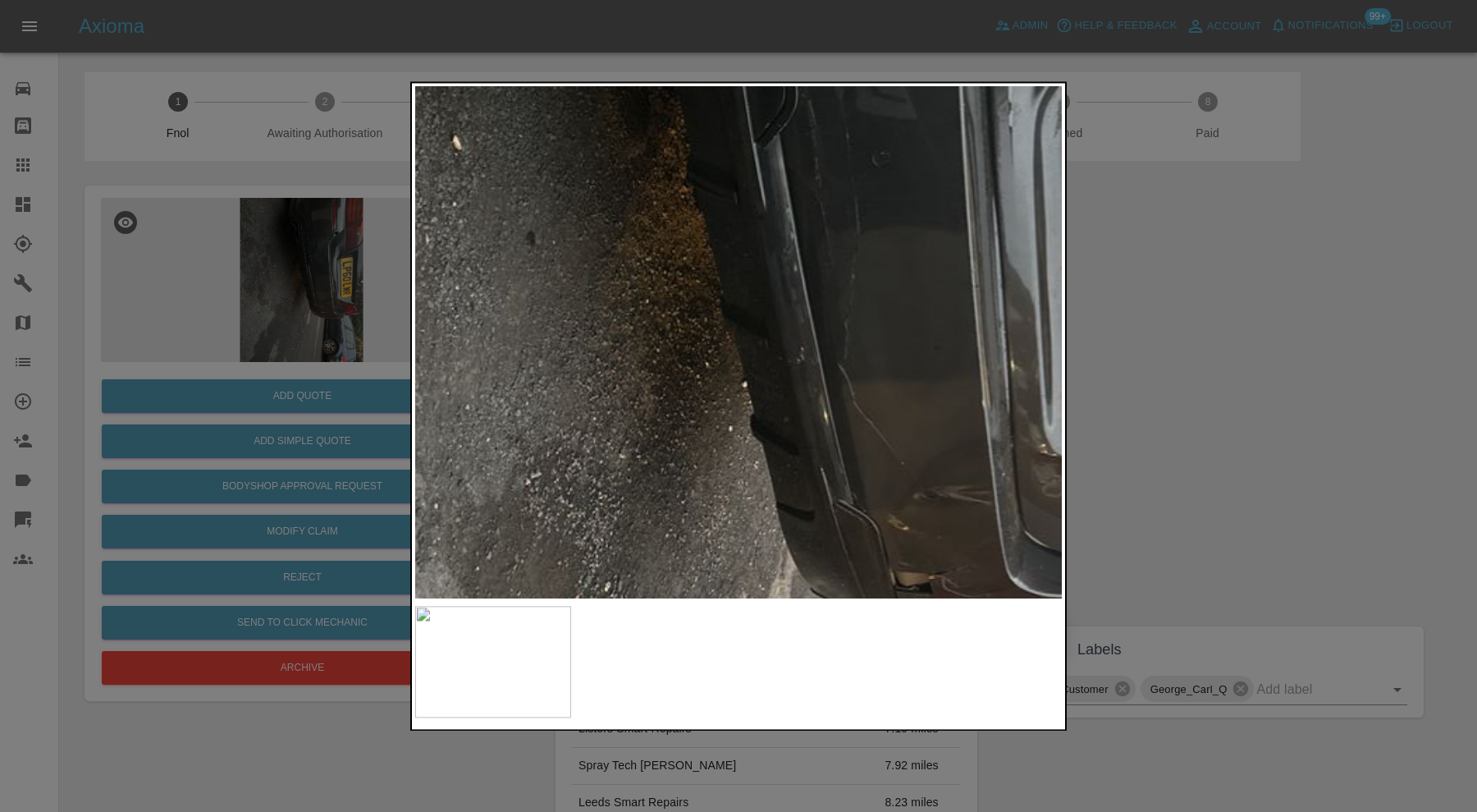
click at [876, 325] on img at bounding box center [707, 273] width 1940 height 1534
click at [1172, 318] on div at bounding box center [738, 406] width 1477 height 812
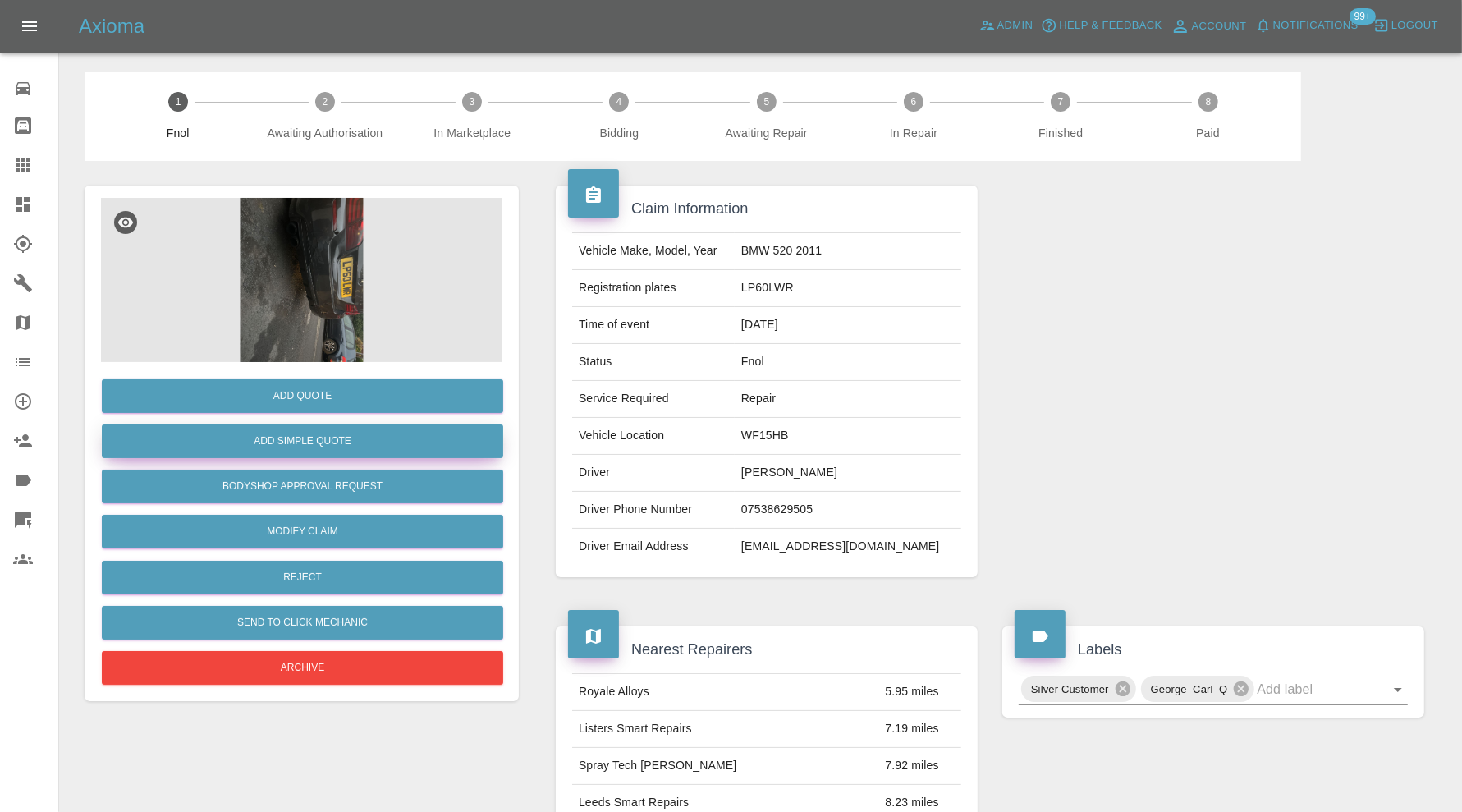
scroll to position [136, 0]
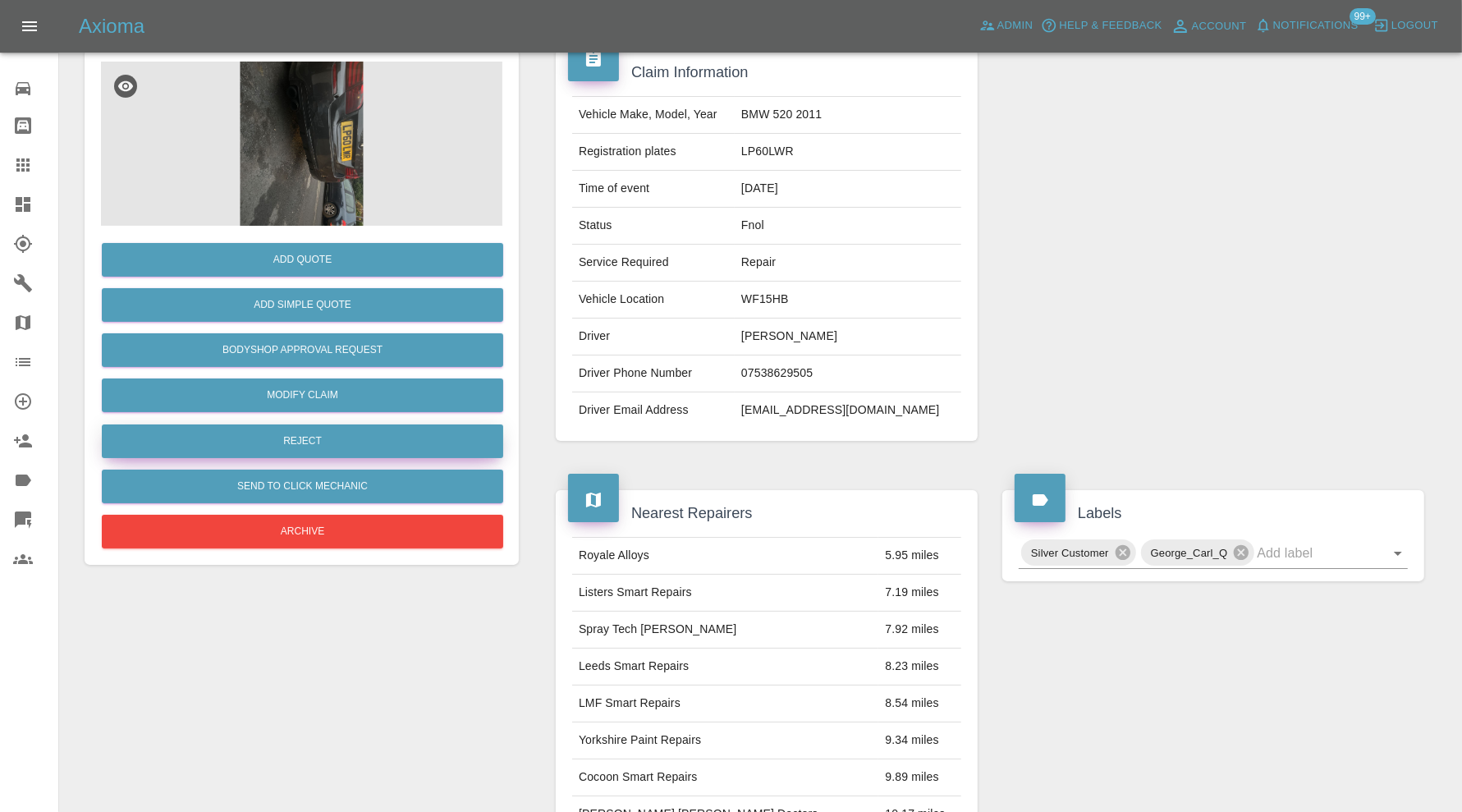
click at [299, 439] on button "Reject" at bounding box center [303, 441] width 402 height 34
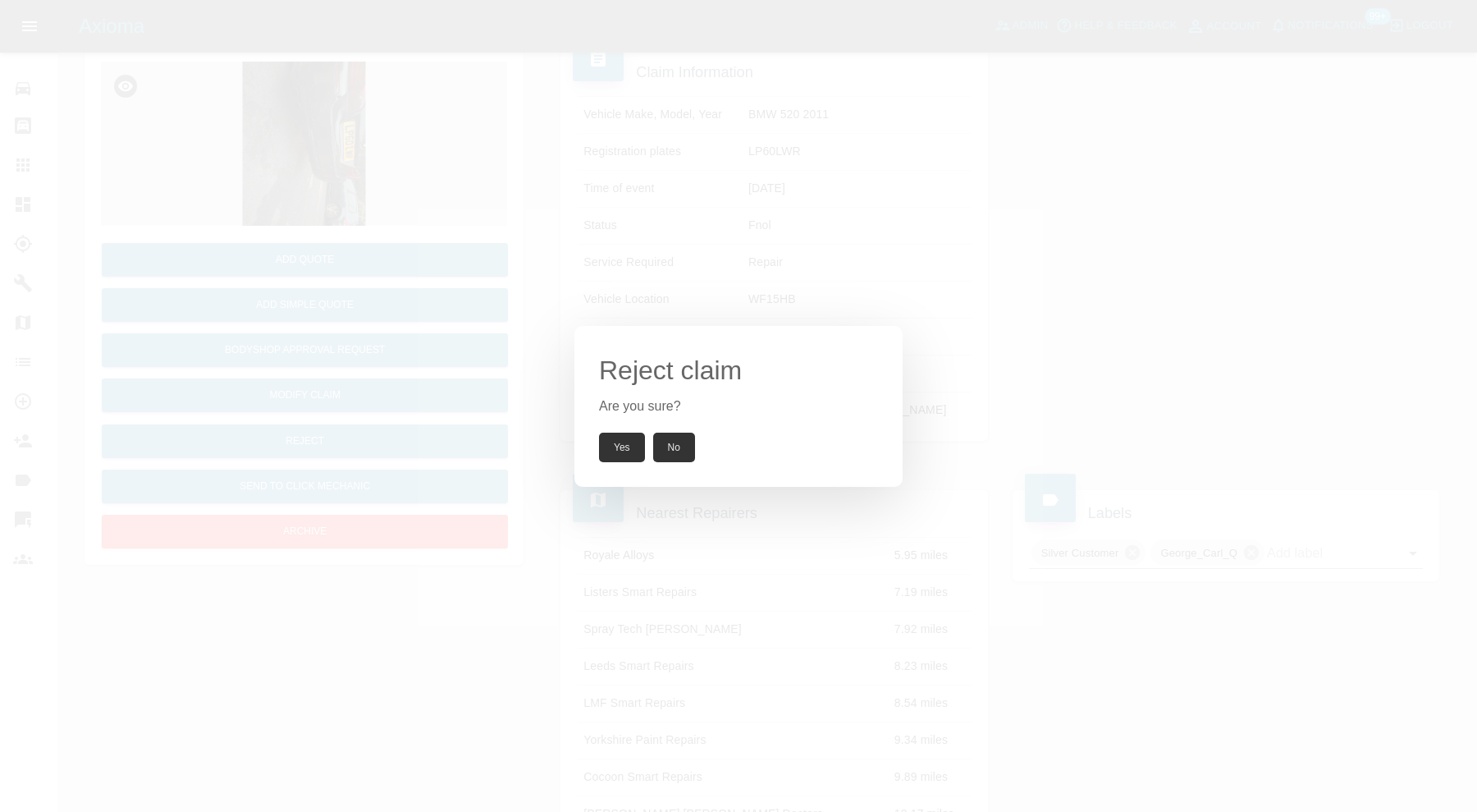
click at [639, 441] on button "Yes" at bounding box center [622, 447] width 46 height 30
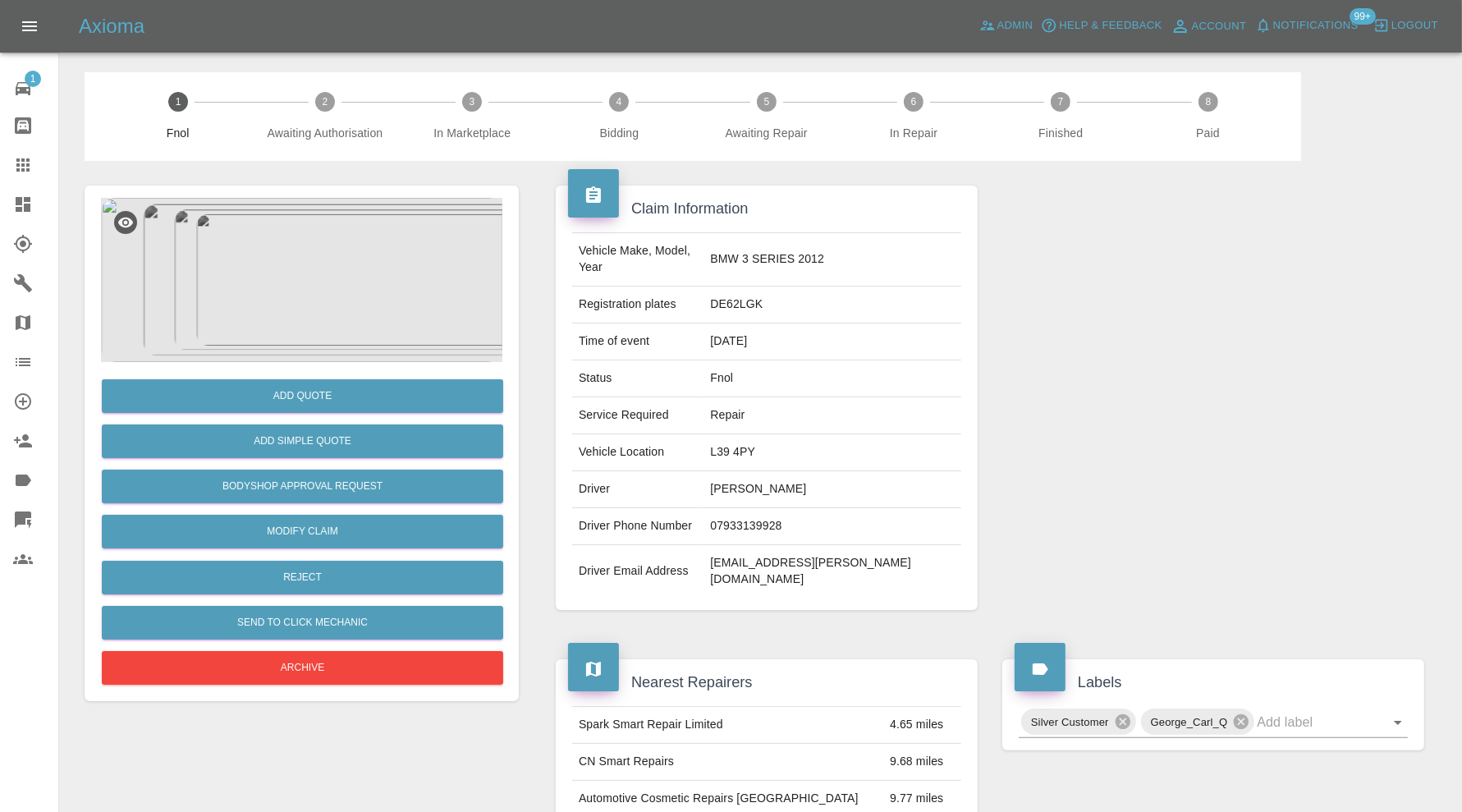
click at [296, 229] on img at bounding box center [302, 280] width 402 height 164
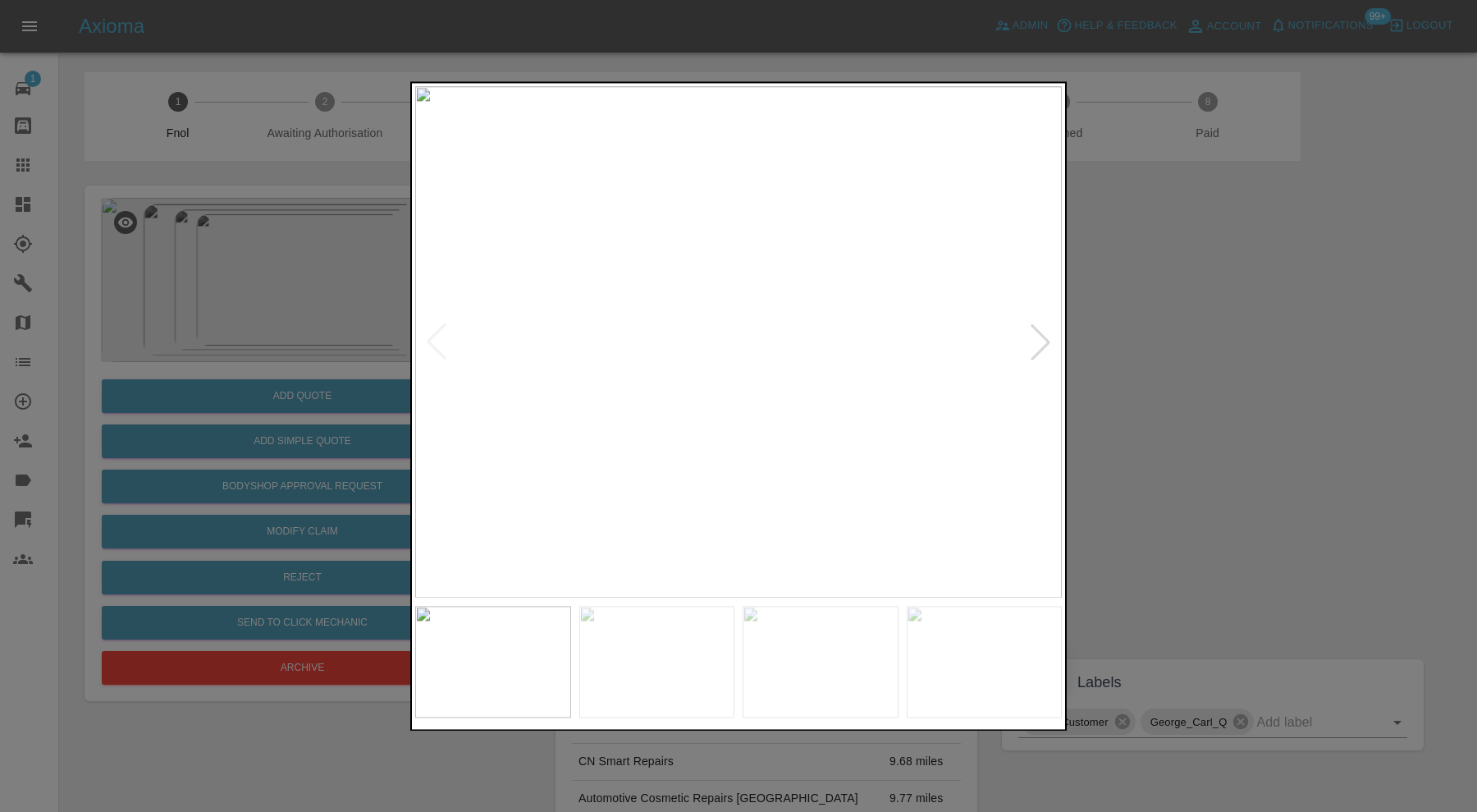
click at [1050, 337] on div at bounding box center [1041, 343] width 37 height 37
click at [1050, 337] on img at bounding box center [739, 342] width 647 height 511
click at [555, 633] on img at bounding box center [493, 662] width 156 height 111
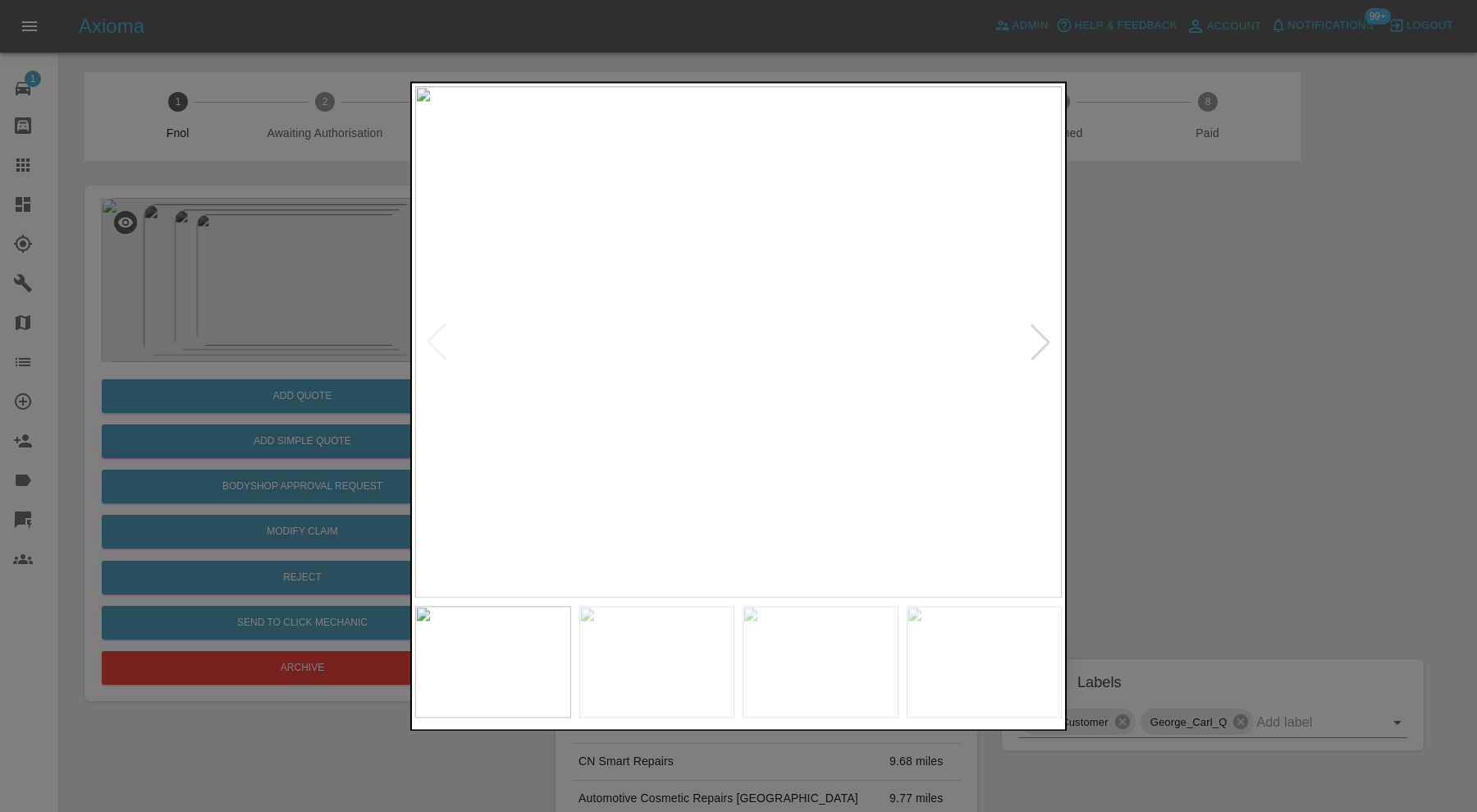
click at [790, 403] on img at bounding box center [739, 342] width 647 height 511
click at [870, 496] on img at bounding box center [575, 111] width 1940 height 1534
click at [808, 449] on img at bounding box center [762, 385] width 1940 height 1534
click at [682, 331] on img at bounding box center [1068, 537] width 1940 height 1534
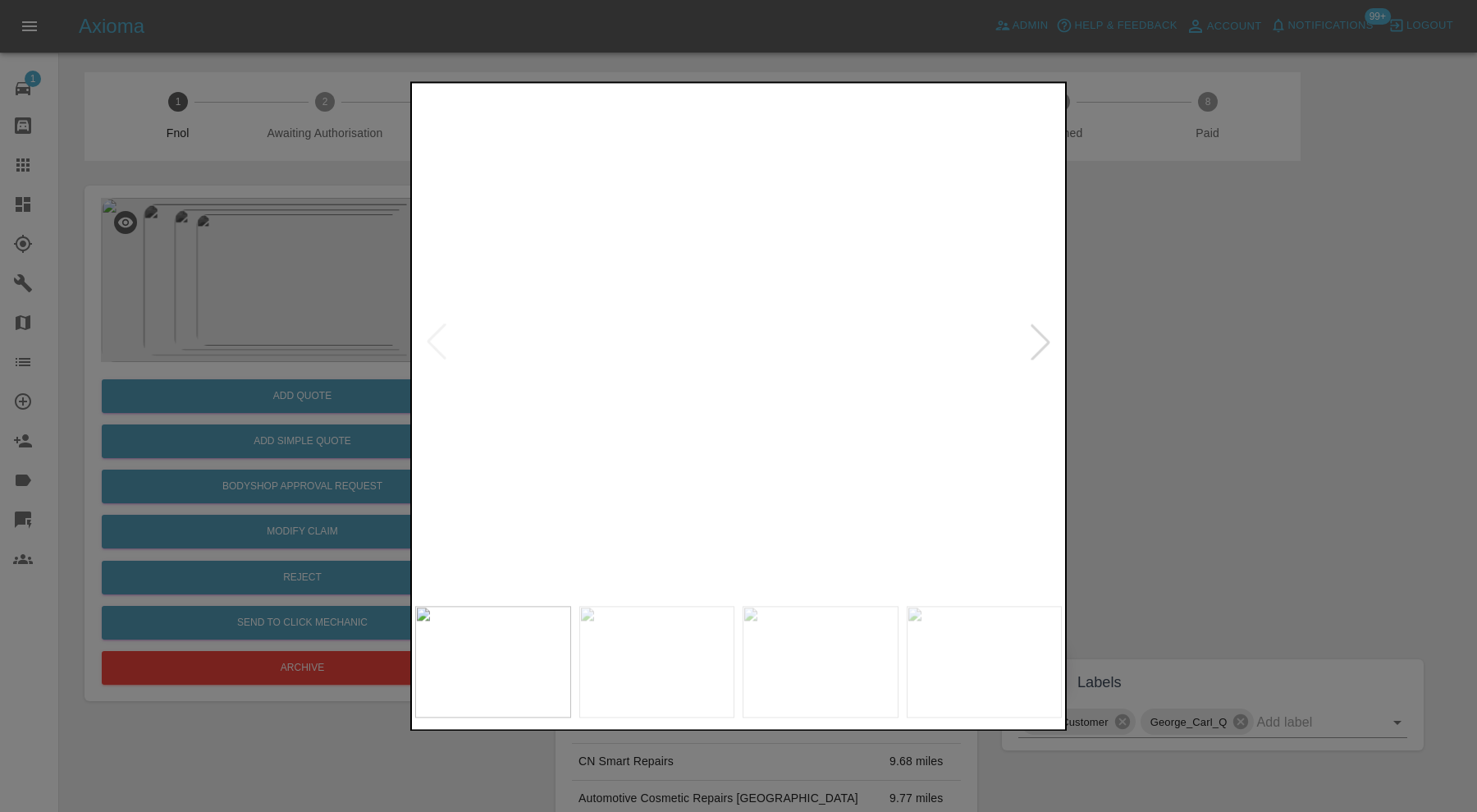
click at [1201, 427] on div at bounding box center [738, 406] width 1477 height 812
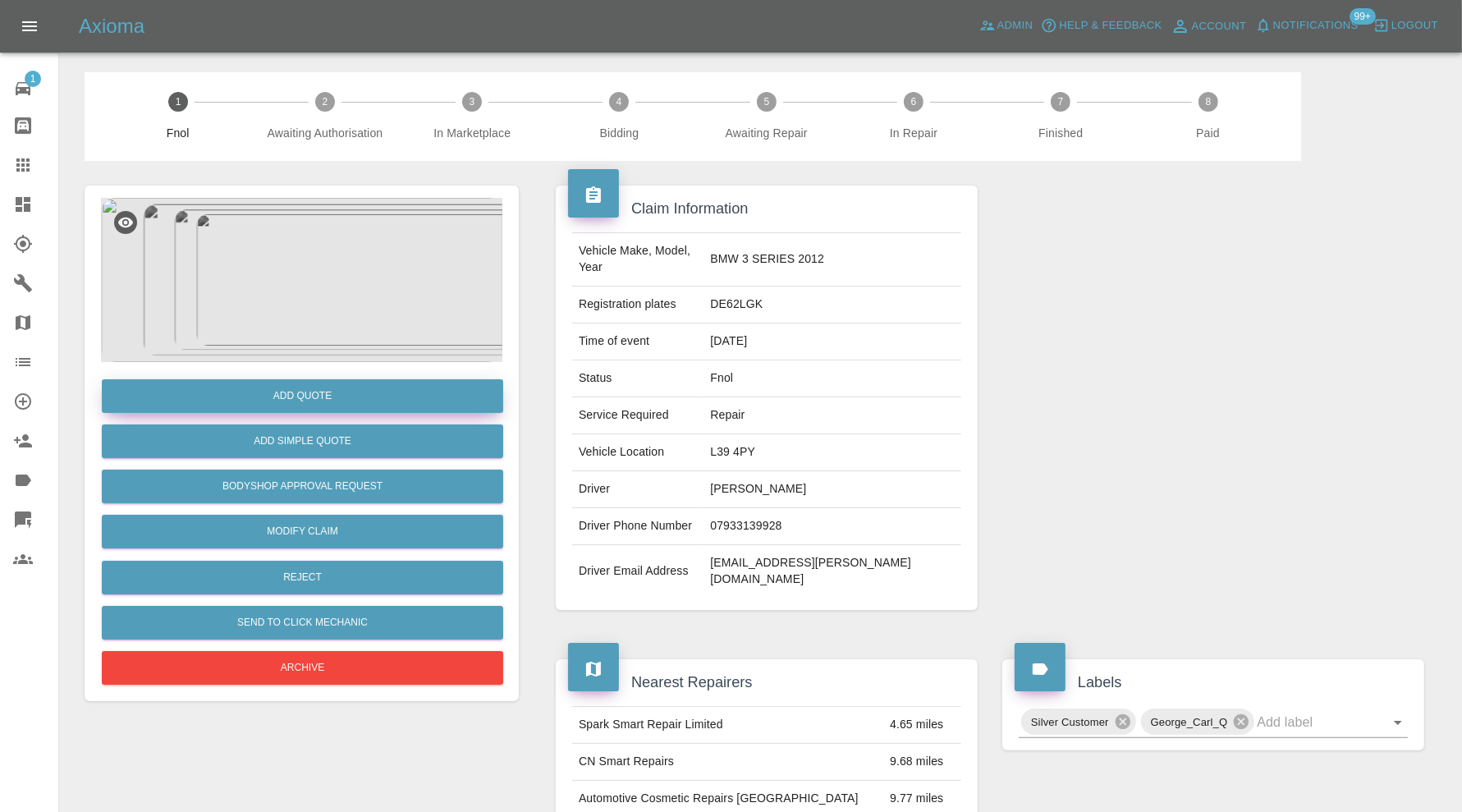
click at [431, 393] on button "Add Quote" at bounding box center [303, 396] width 402 height 34
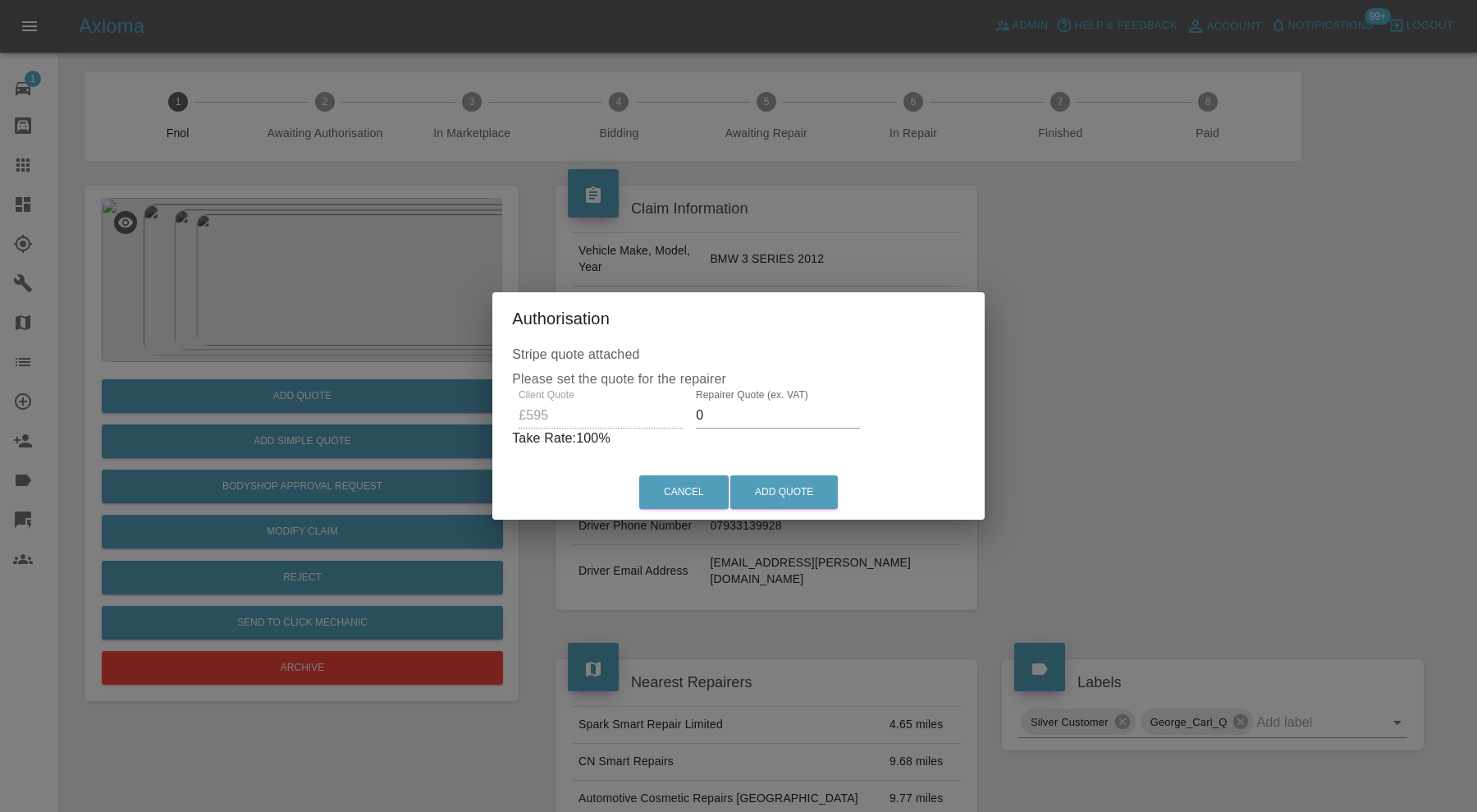
click at [739, 419] on input "0" at bounding box center [778, 416] width 164 height 26
click at [725, 407] on input "0" at bounding box center [778, 416] width 164 height 26
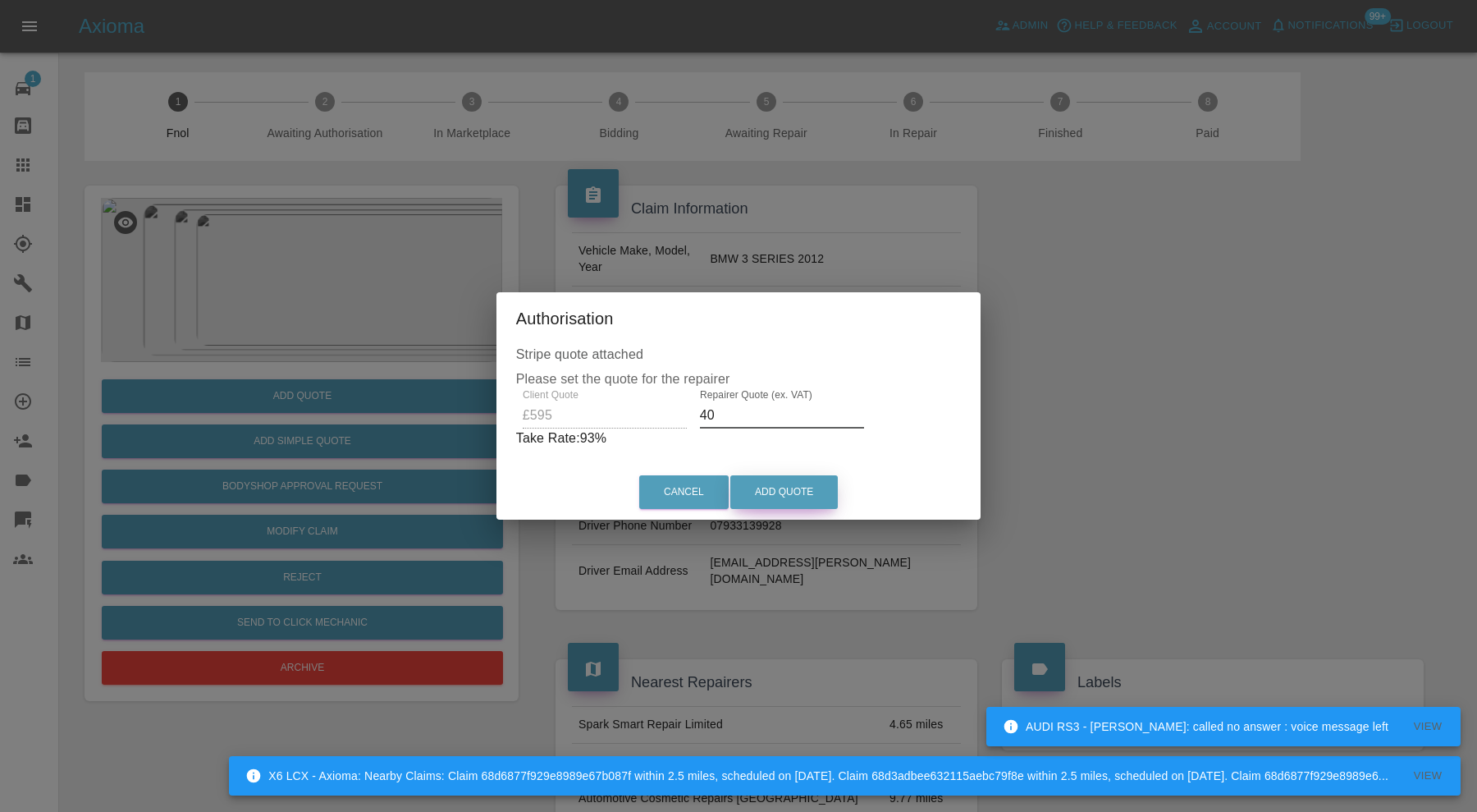
type input "4"
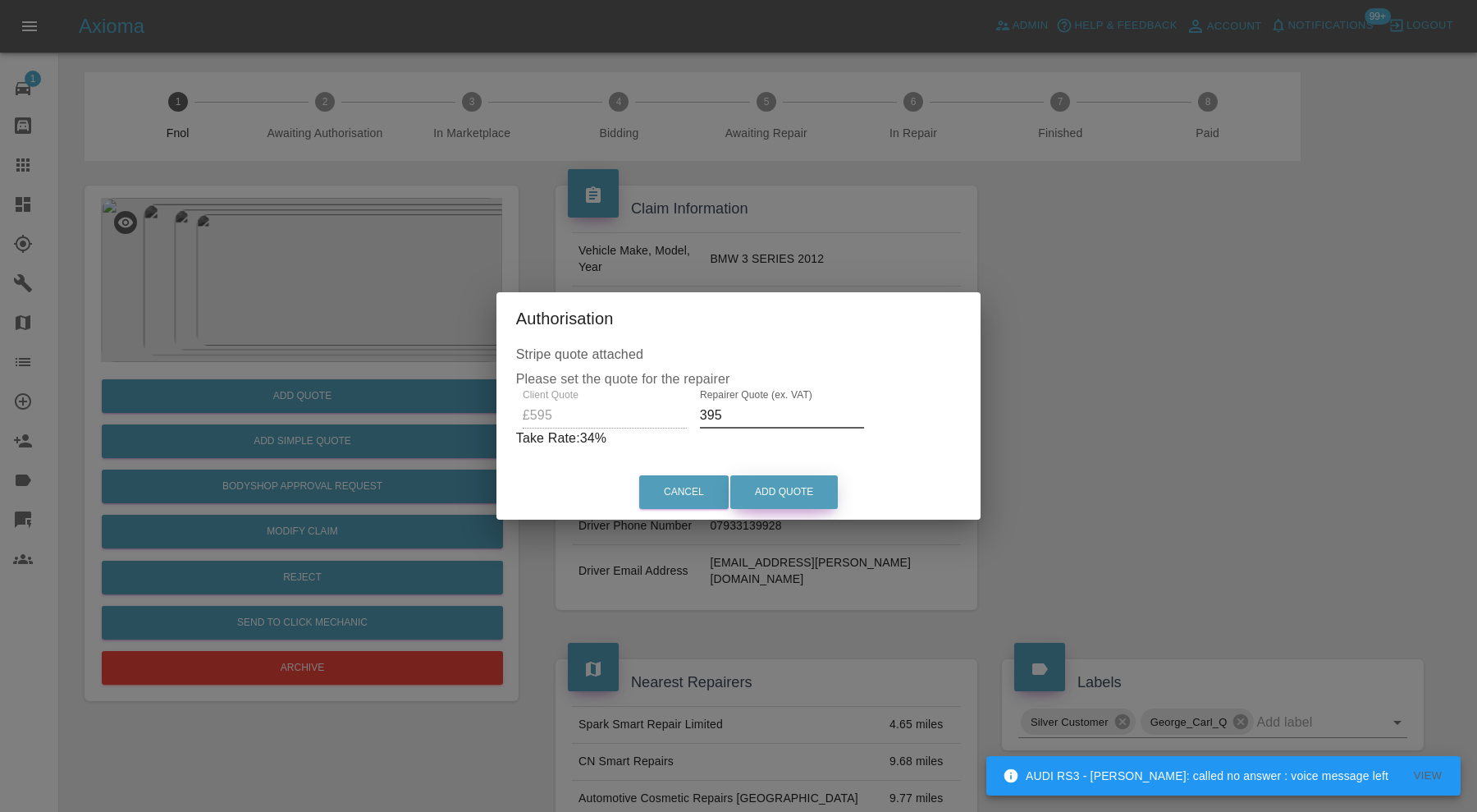
type input "395"
click at [762, 480] on button "Add Quote" at bounding box center [784, 492] width 108 height 34
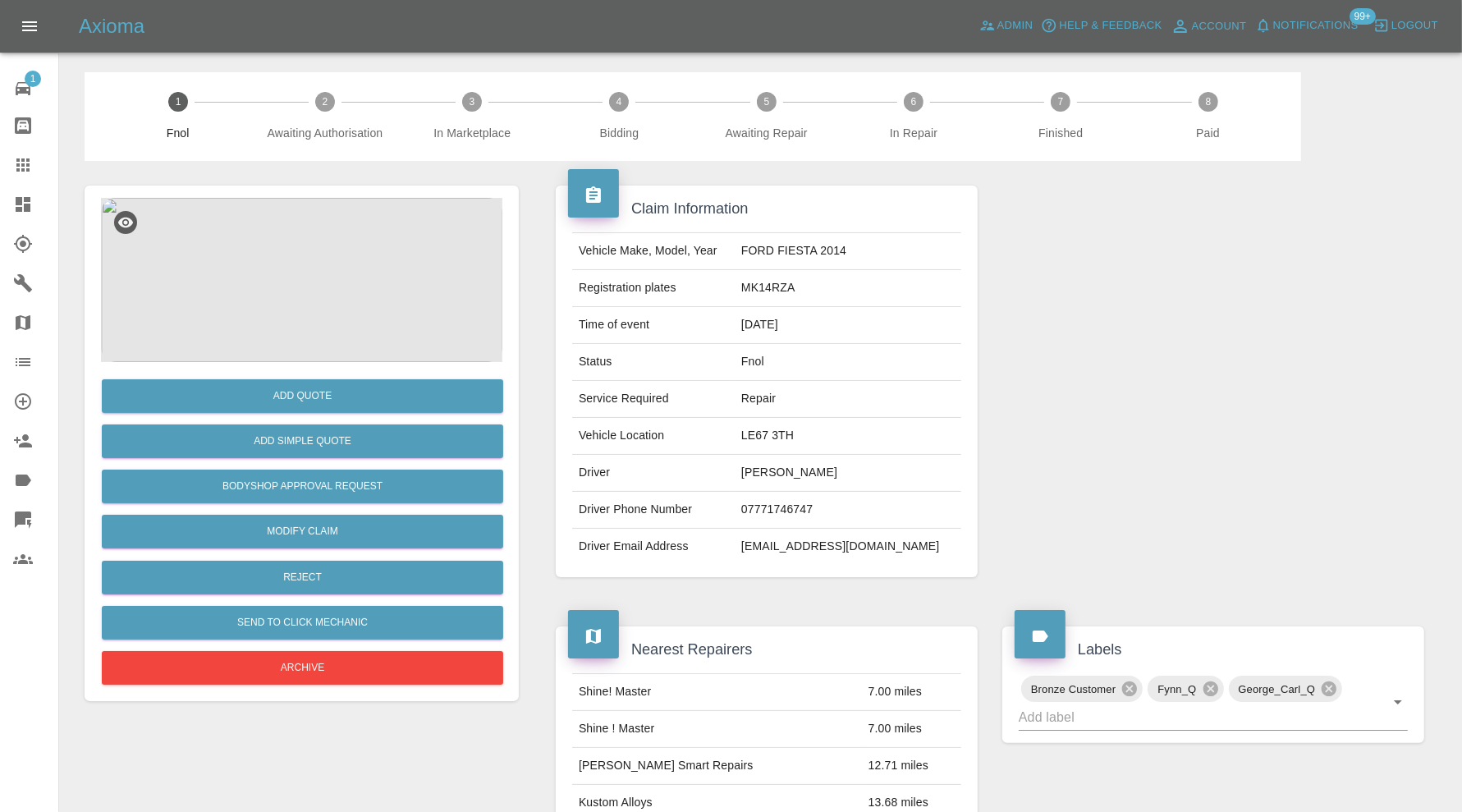
click at [276, 296] on img at bounding box center [302, 280] width 402 height 164
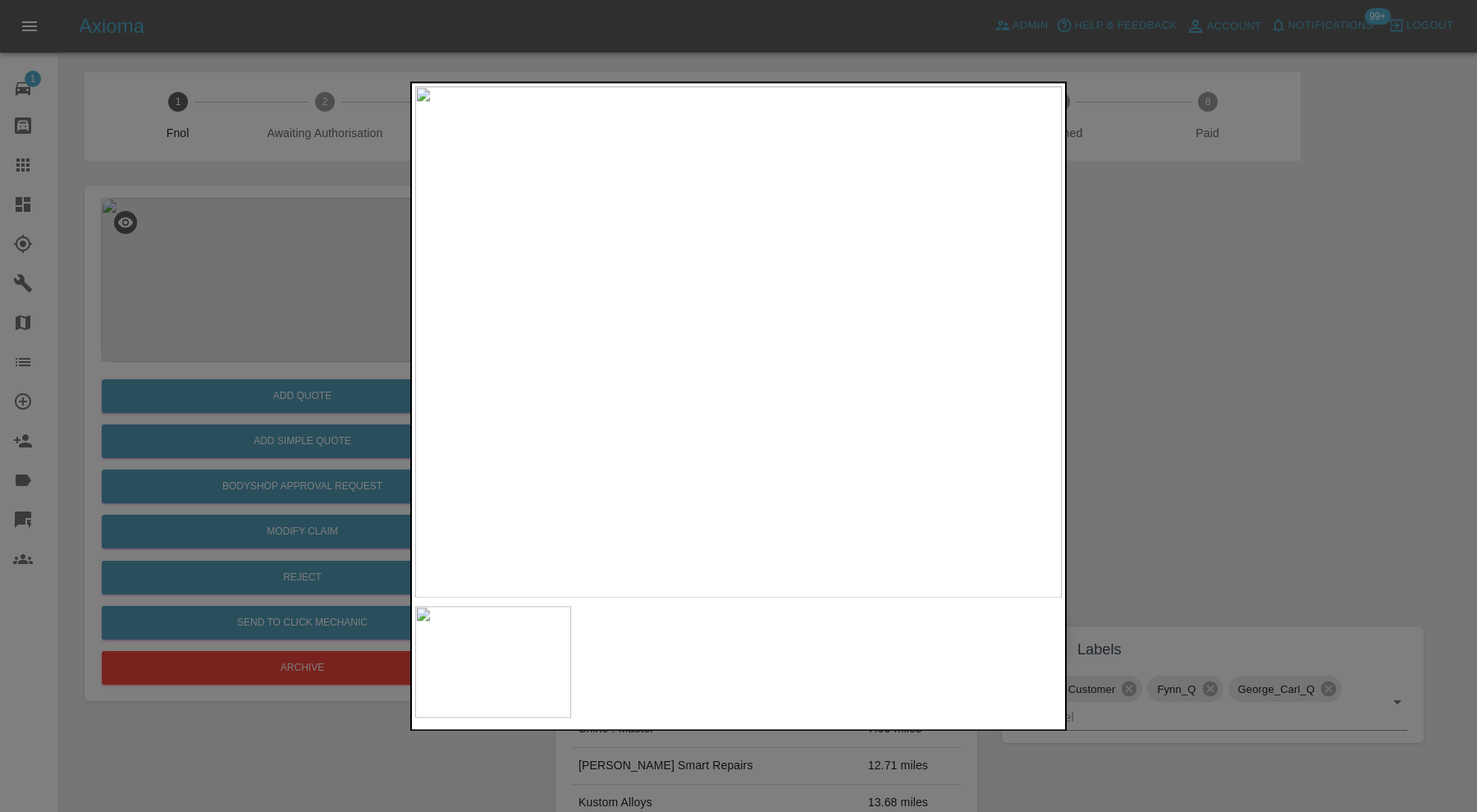
click at [824, 351] on img at bounding box center [739, 342] width 647 height 511
click at [805, 267] on img at bounding box center [623, 304] width 1940 height 1534
click at [1216, 362] on div at bounding box center [738, 406] width 1477 height 812
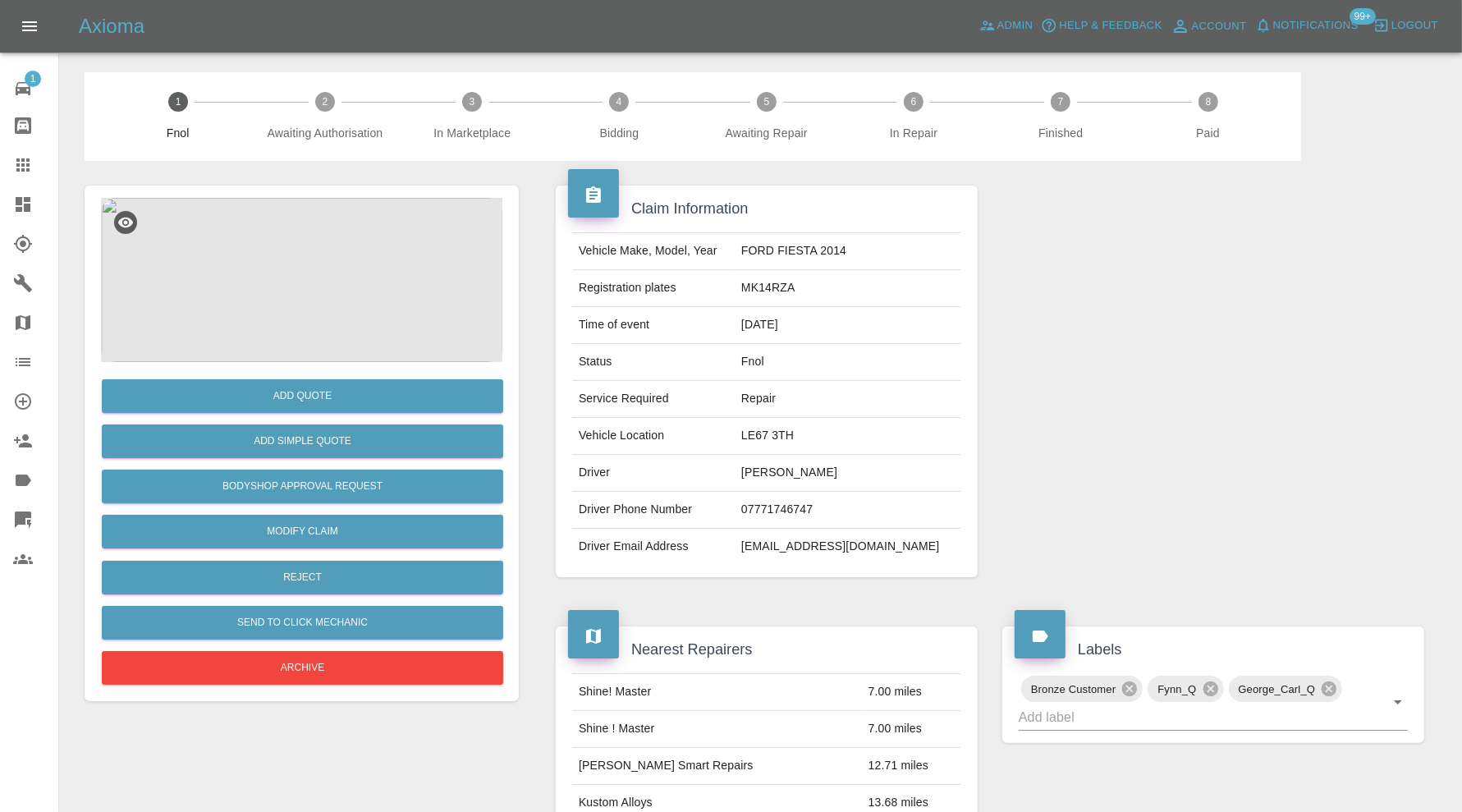
click at [344, 301] on img at bounding box center [302, 280] width 402 height 164
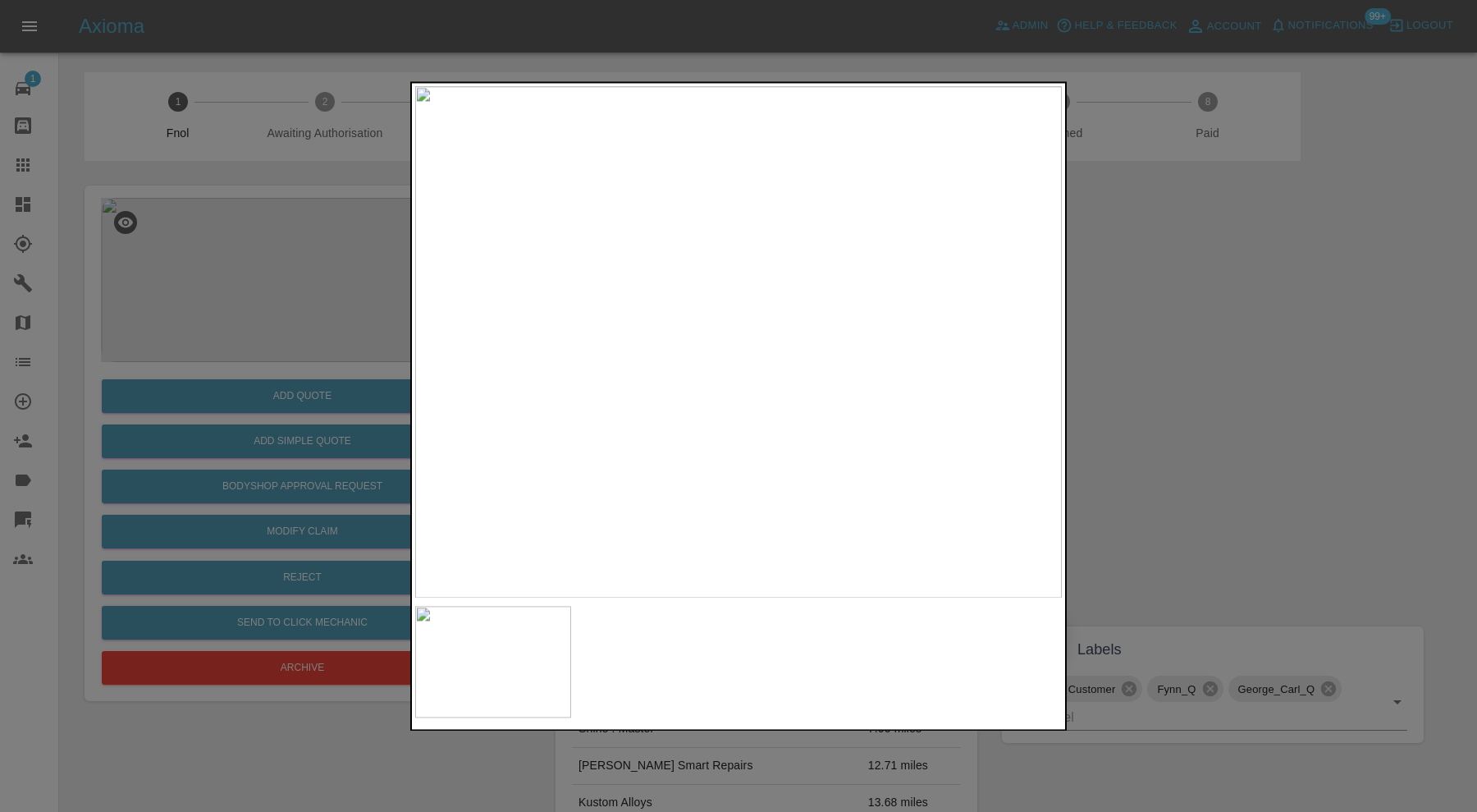
click at [1132, 402] on div at bounding box center [738, 406] width 1477 height 812
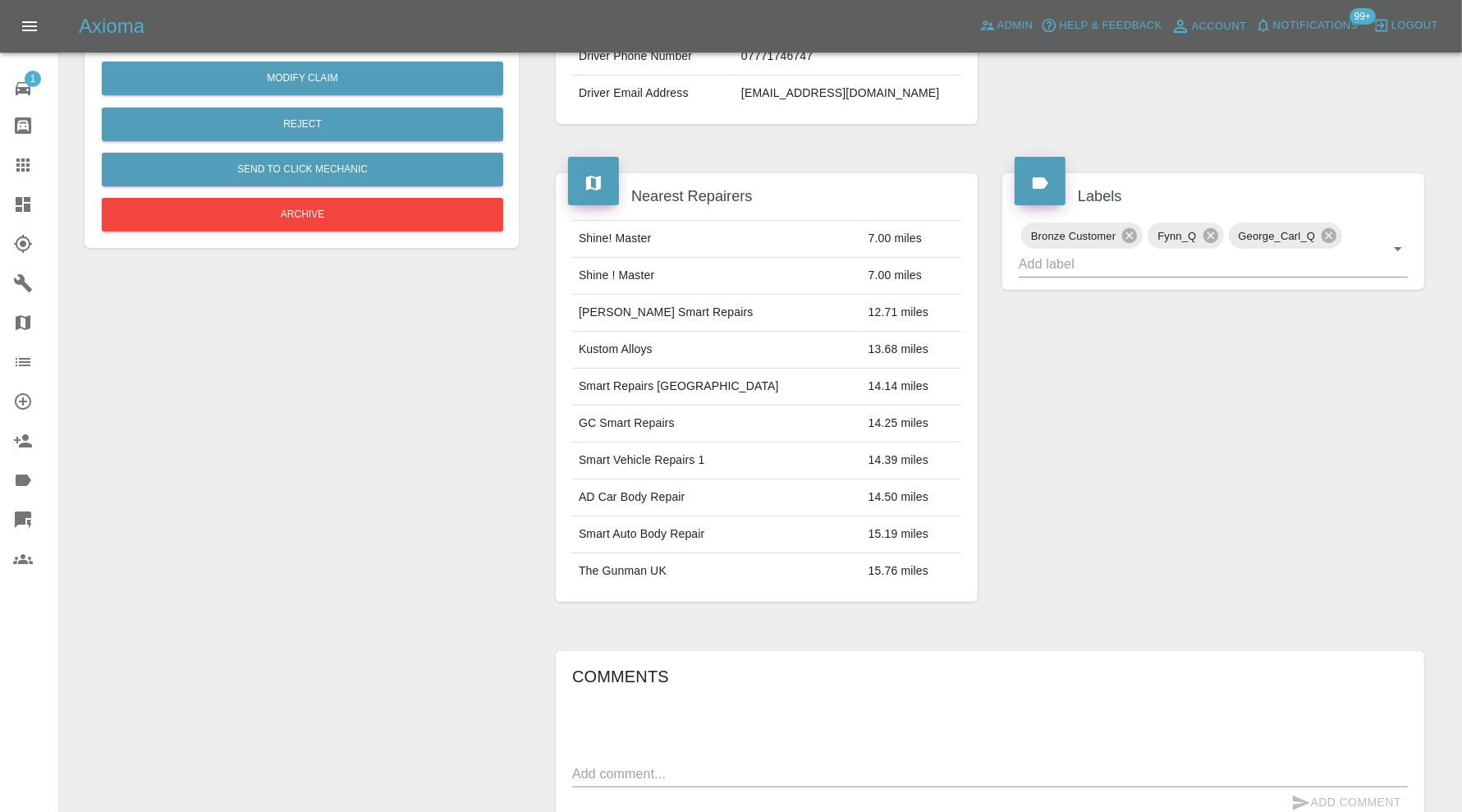
scroll to position [163, 0]
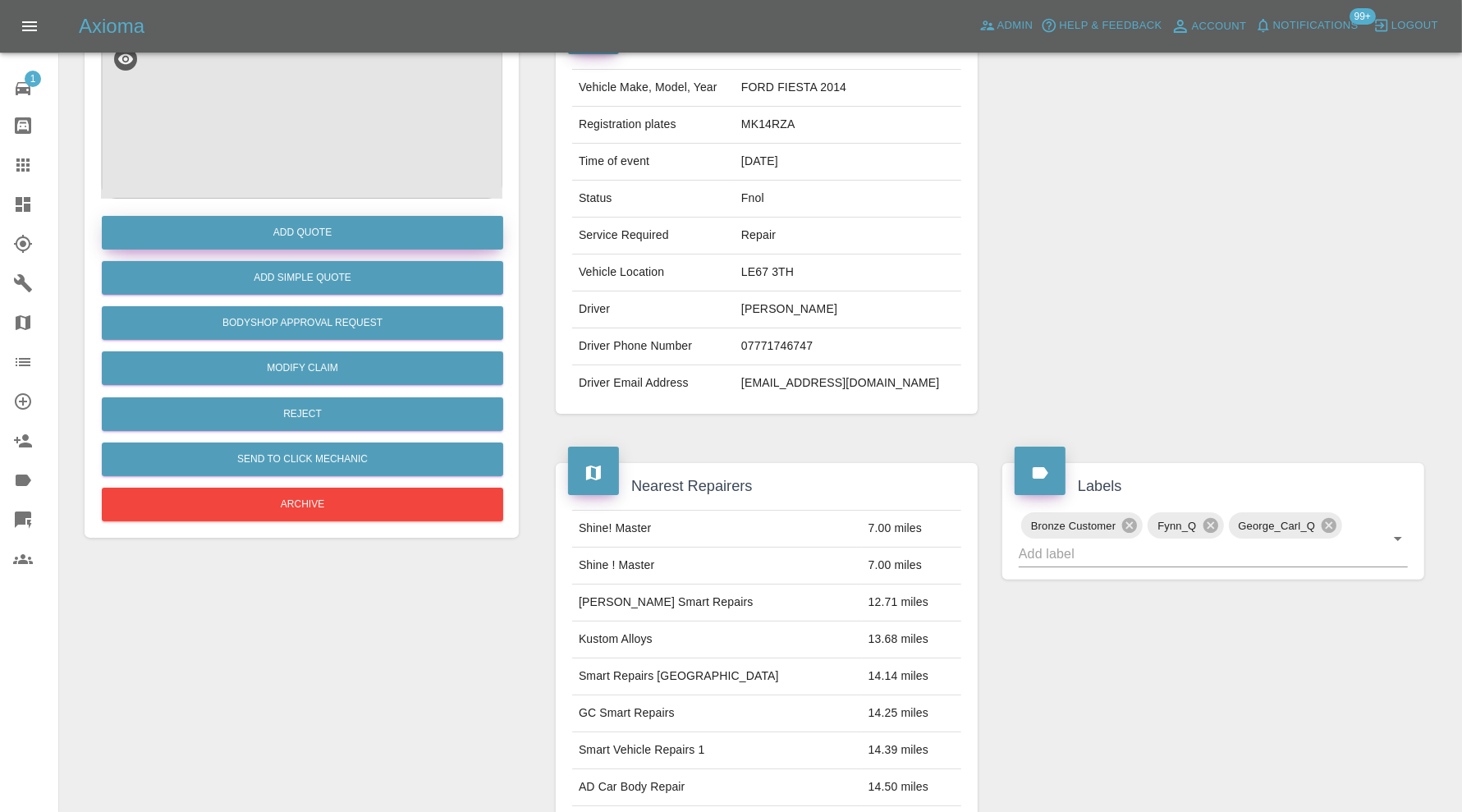
click at [346, 234] on button "Add Quote" at bounding box center [303, 232] width 402 height 34
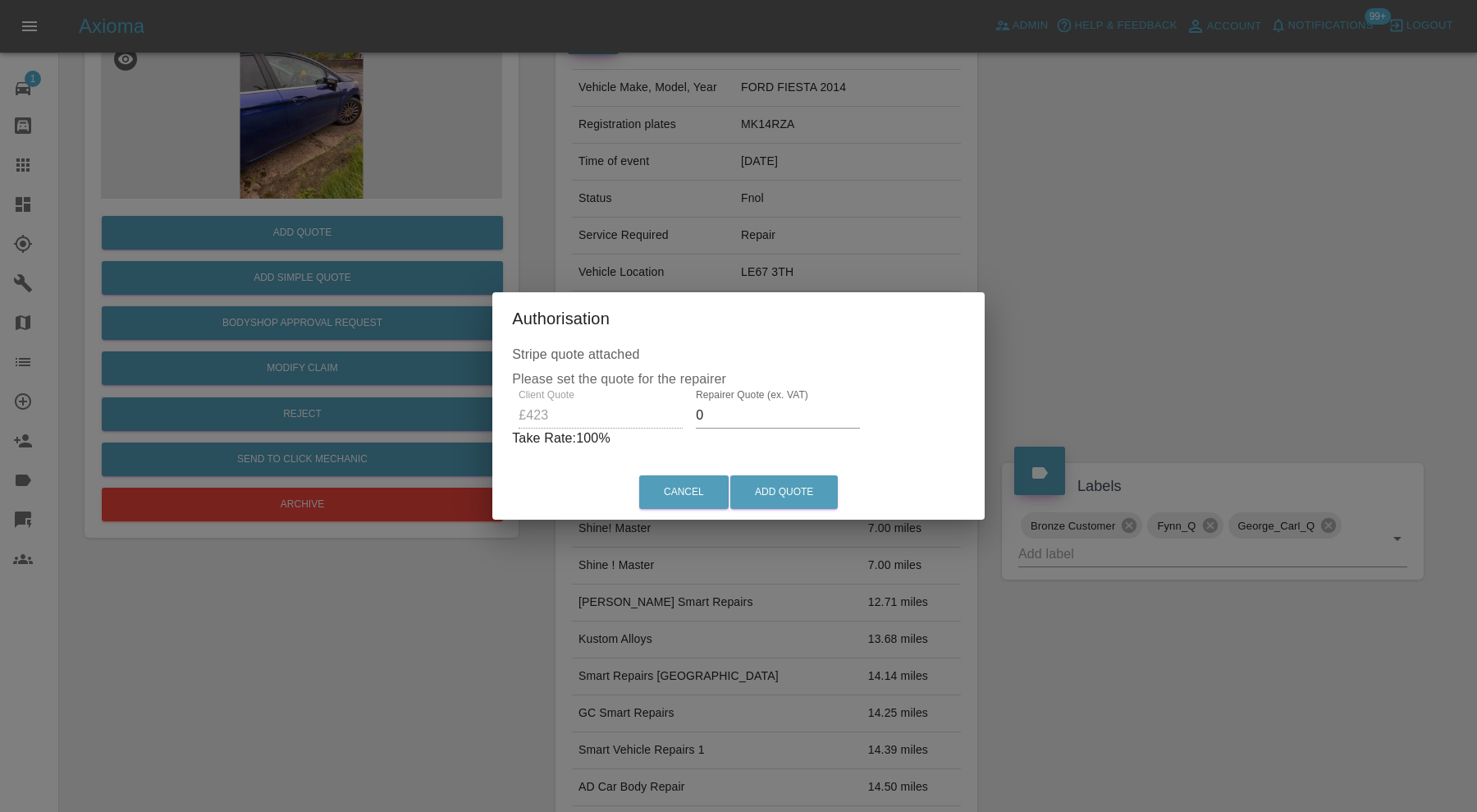
click at [755, 409] on input "0" at bounding box center [778, 416] width 164 height 26
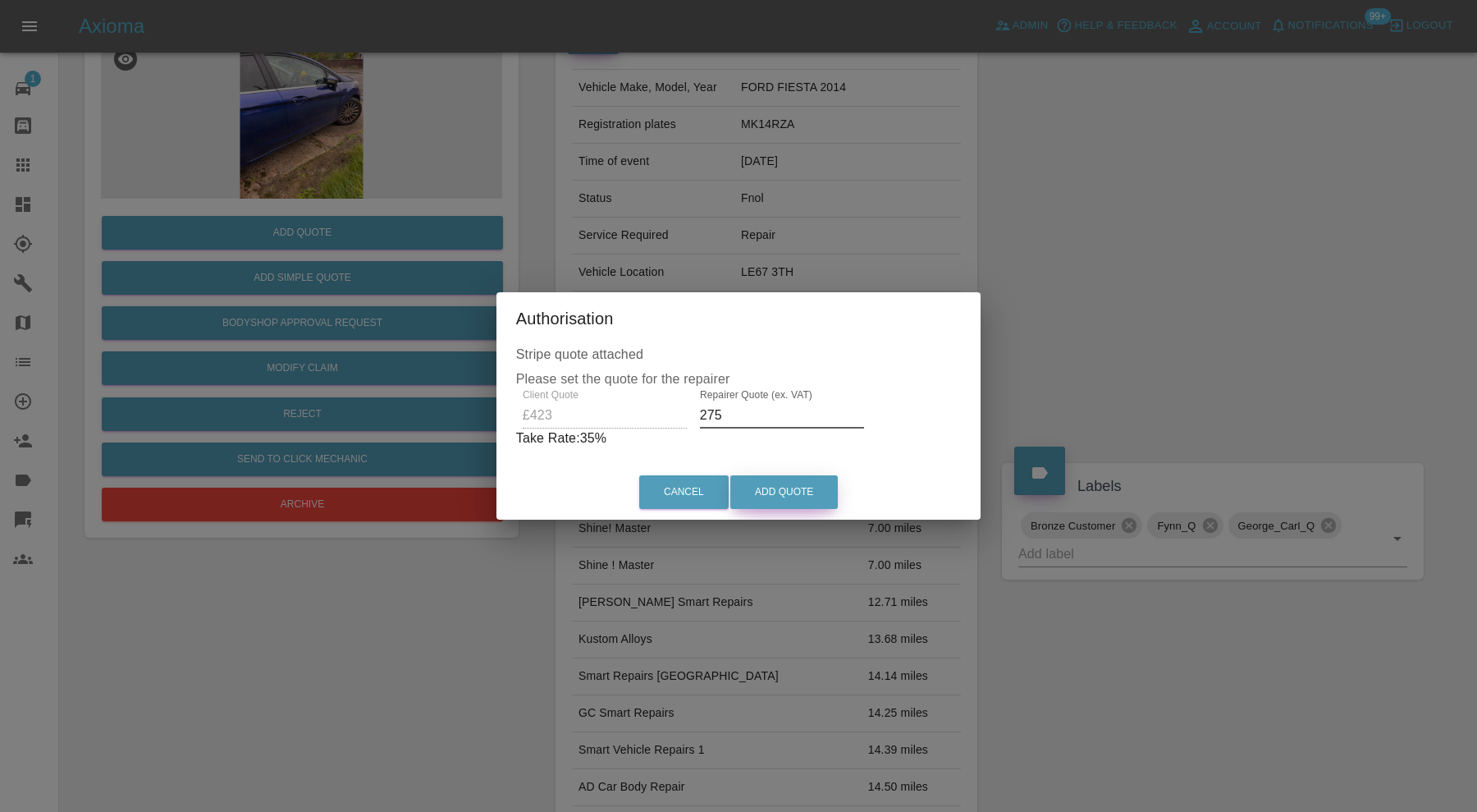
type input "275"
click at [780, 488] on button "Add Quote" at bounding box center [784, 492] width 108 height 34
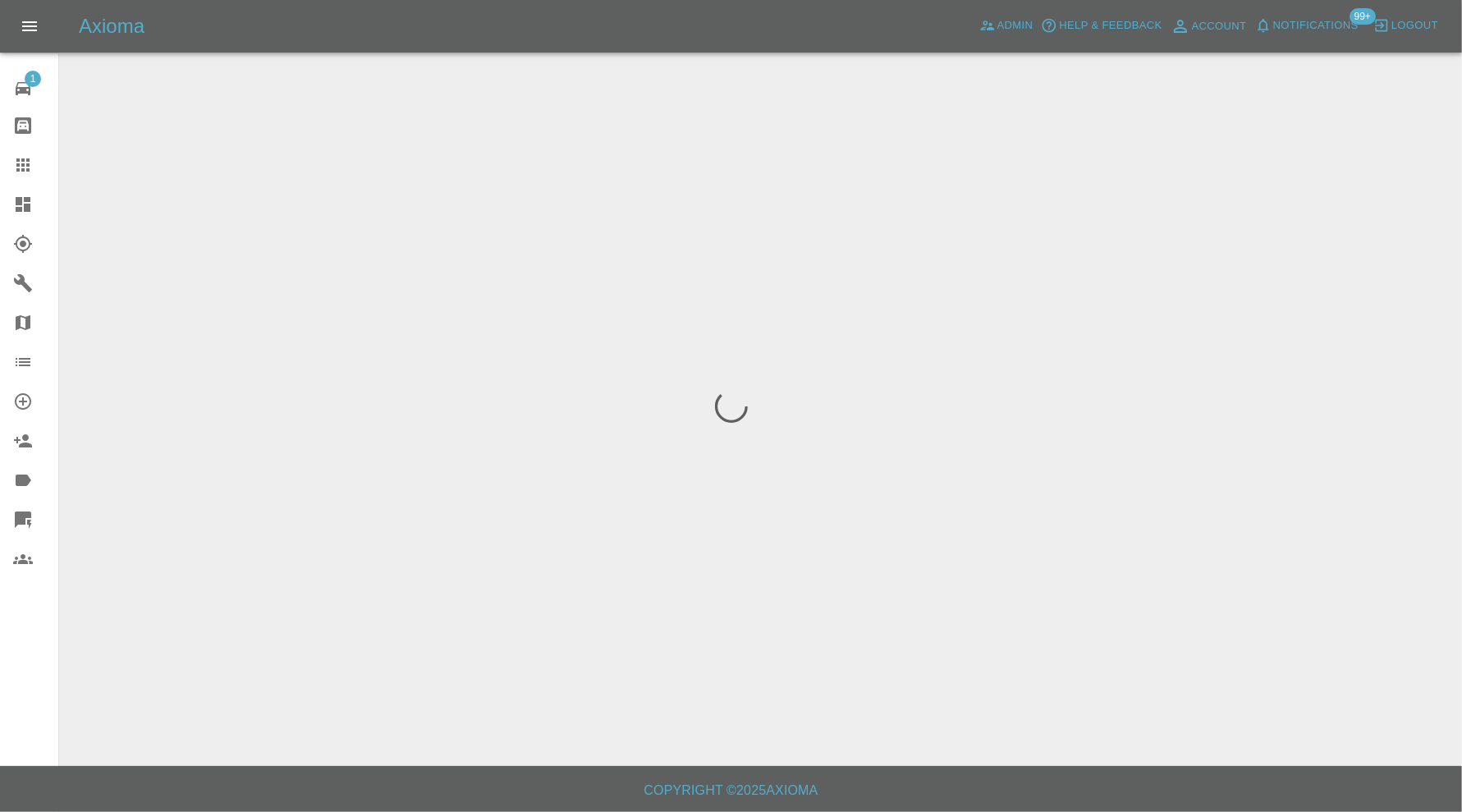
scroll to position [0, 0]
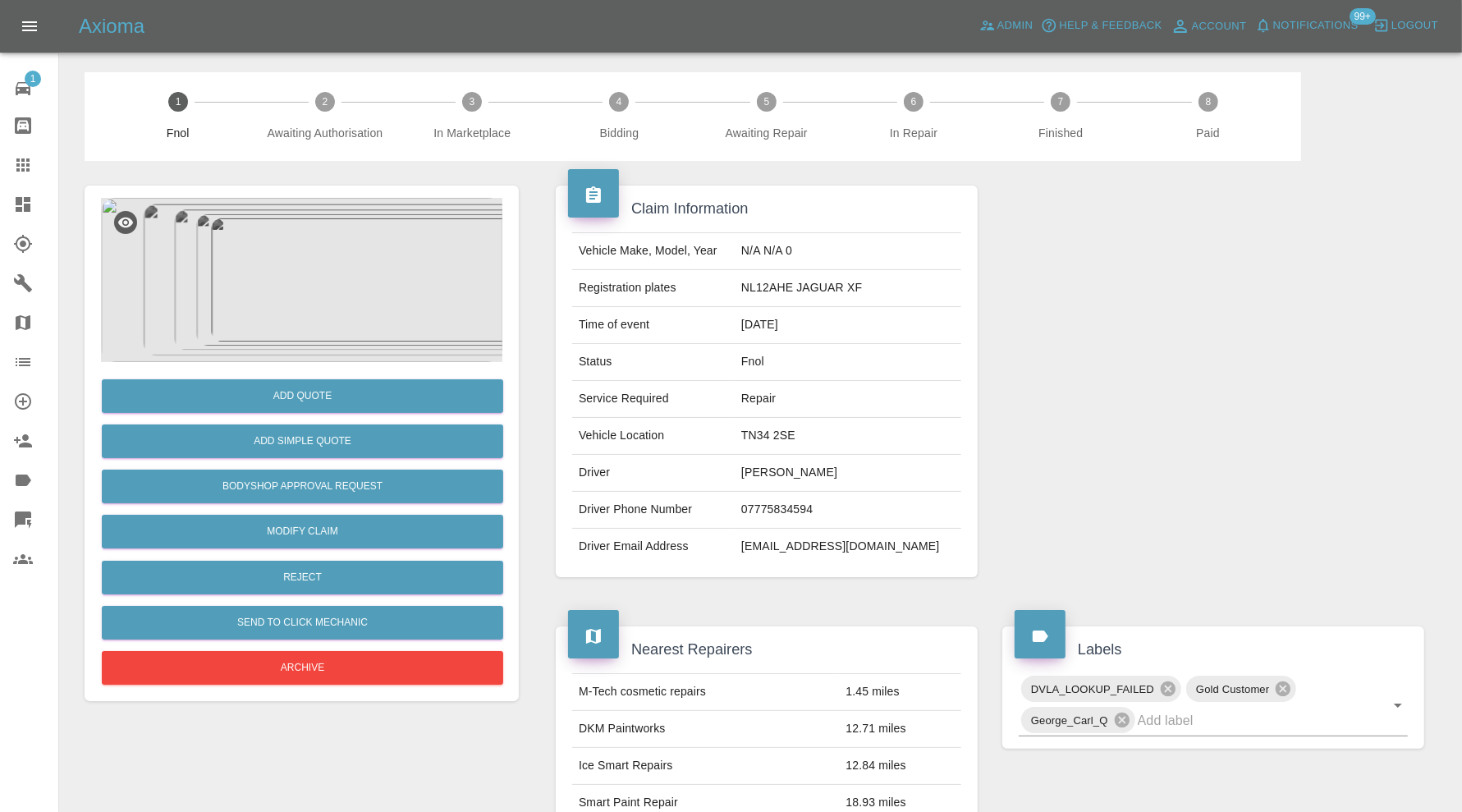
click at [325, 301] on img at bounding box center [302, 280] width 402 height 164
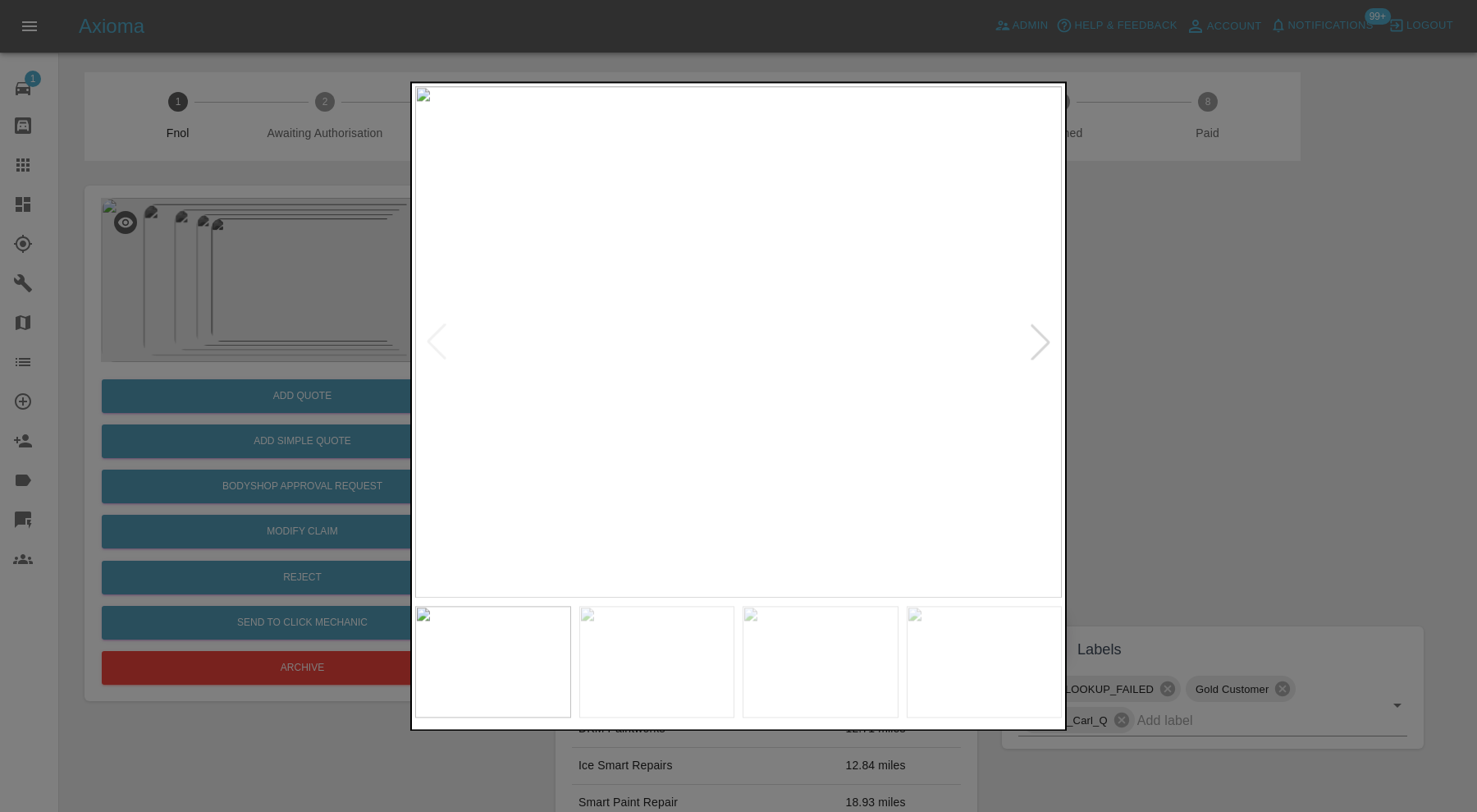
click at [1027, 338] on div at bounding box center [1041, 343] width 37 height 37
click at [1039, 342] on div at bounding box center [1041, 343] width 37 height 37
click at [1041, 344] on div at bounding box center [1041, 343] width 37 height 37
click at [1048, 343] on div at bounding box center [1041, 343] width 37 height 37
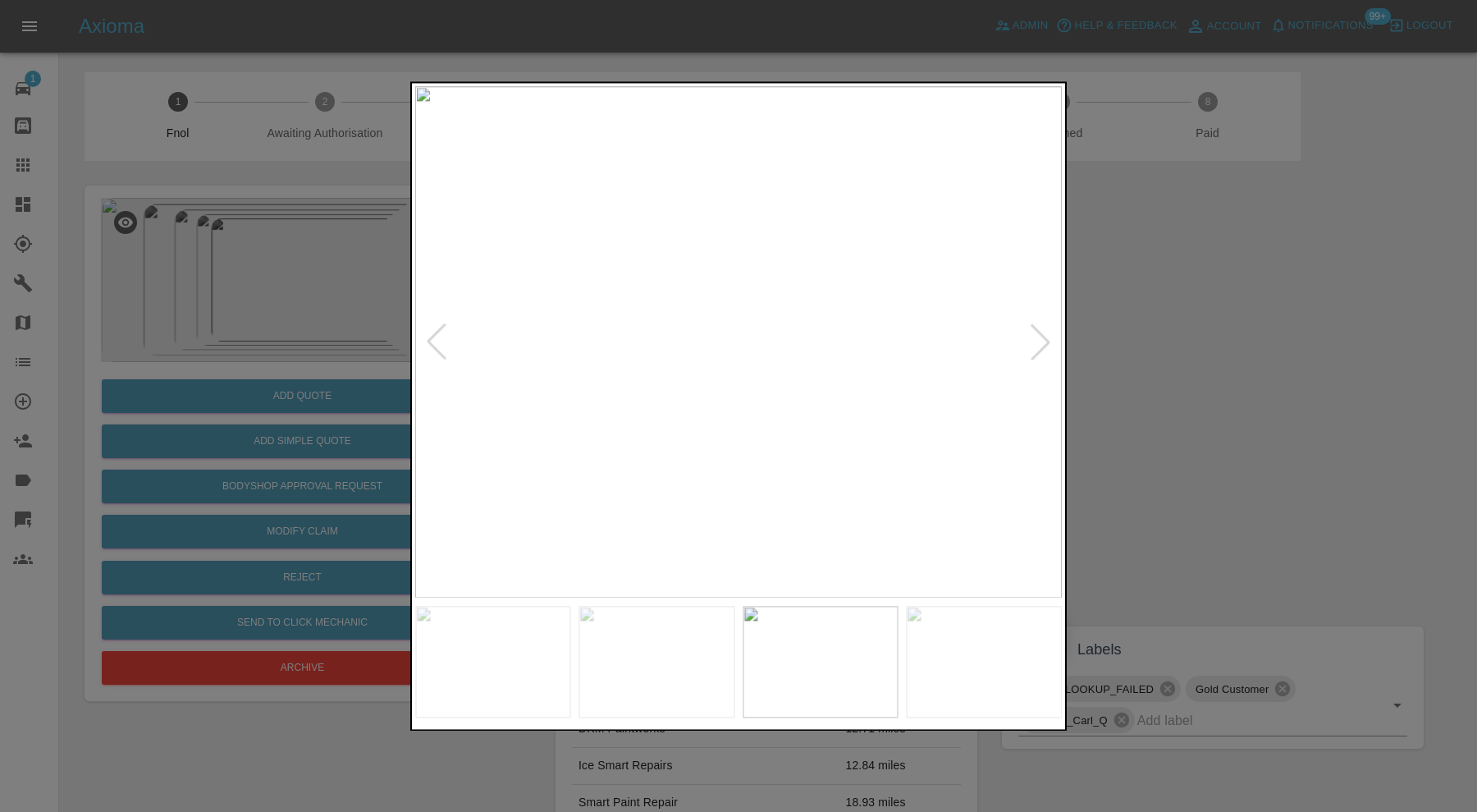
click at [1044, 340] on div at bounding box center [1041, 343] width 37 height 37
click at [1044, 340] on img at bounding box center [739, 342] width 647 height 511
click at [1114, 335] on div at bounding box center [738, 406] width 1477 height 812
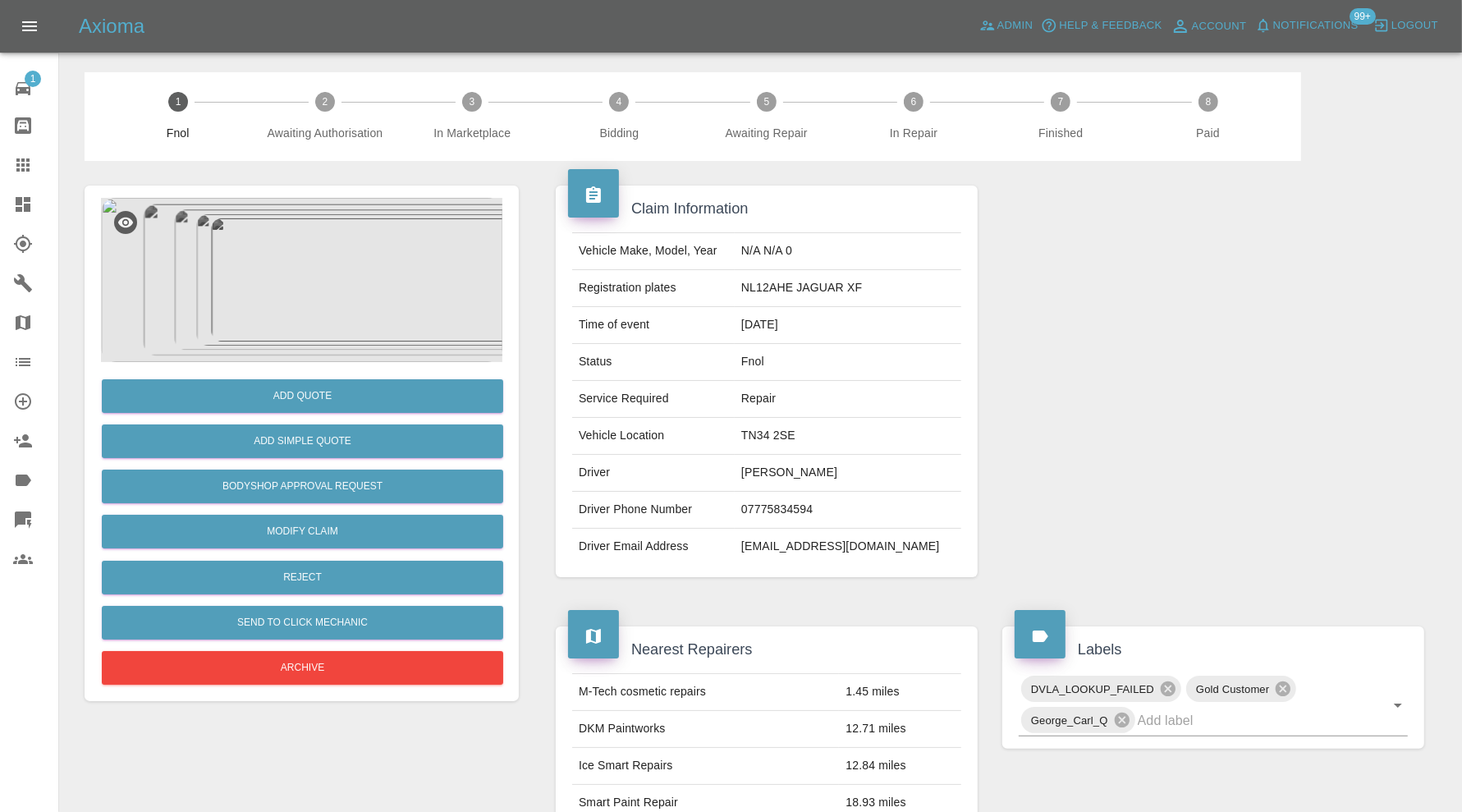
click at [354, 310] on img at bounding box center [302, 280] width 402 height 164
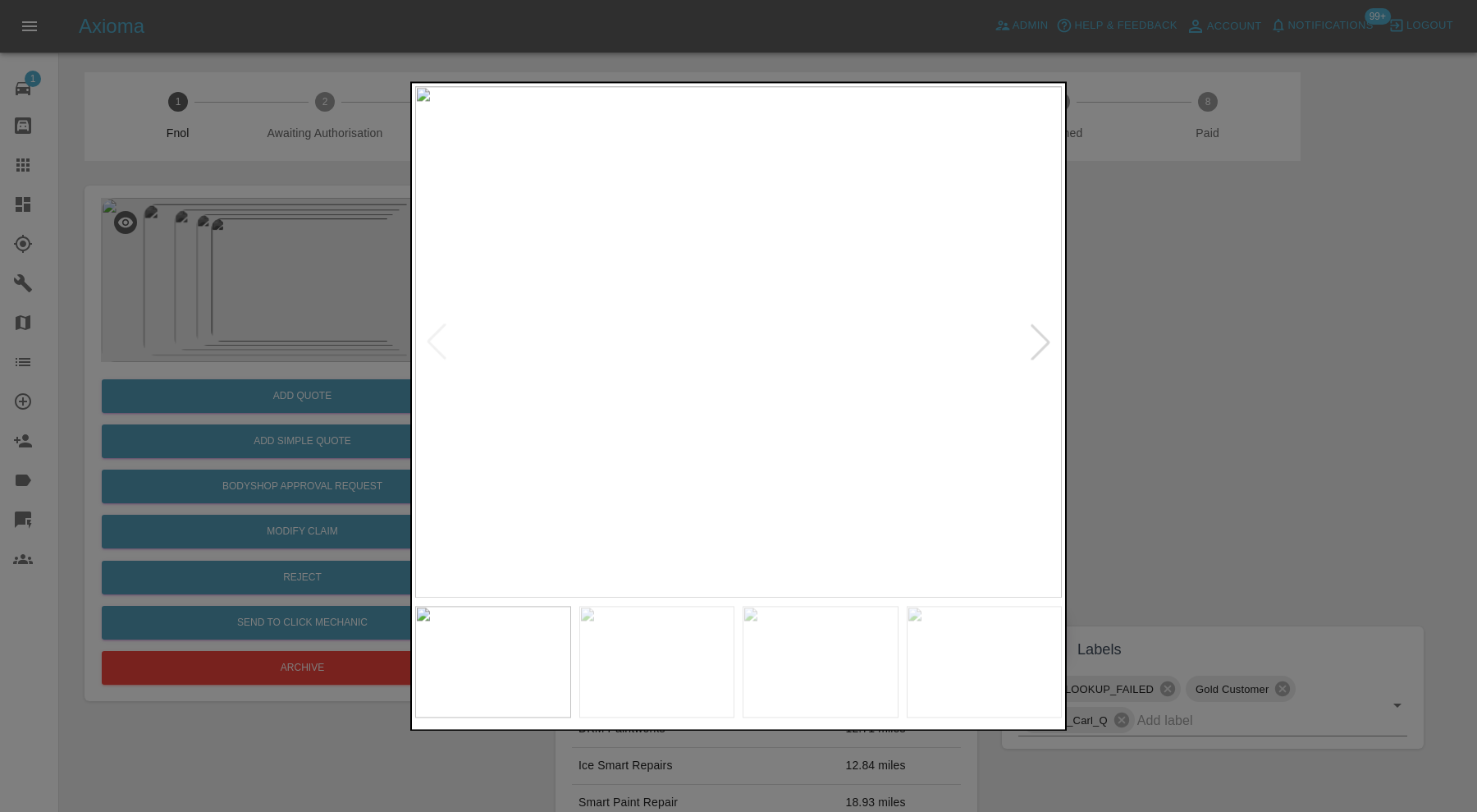
click at [1041, 336] on div at bounding box center [1041, 343] width 37 height 37
click at [1041, 337] on div at bounding box center [1041, 343] width 37 height 37
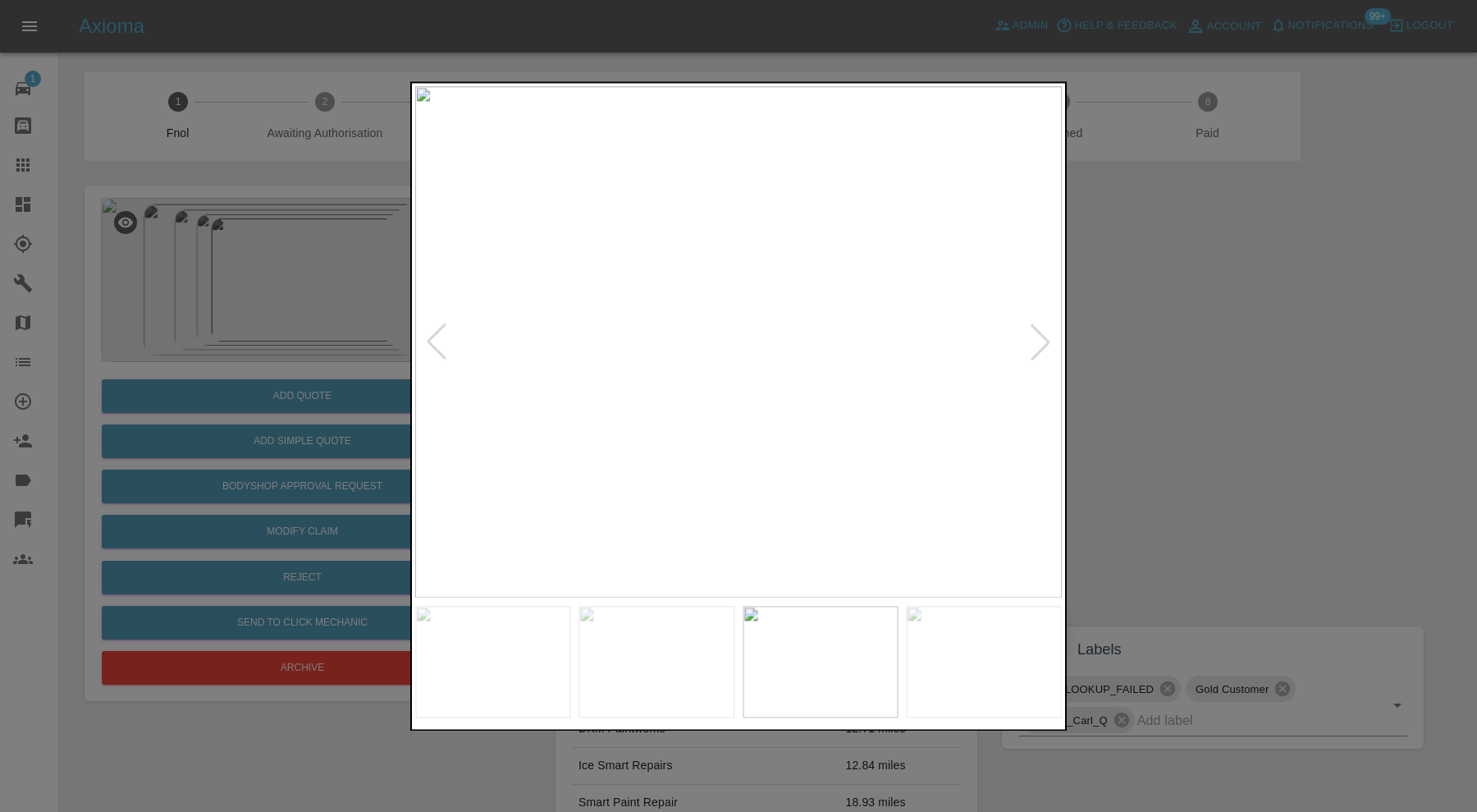
click at [1144, 332] on div at bounding box center [738, 406] width 1477 height 812
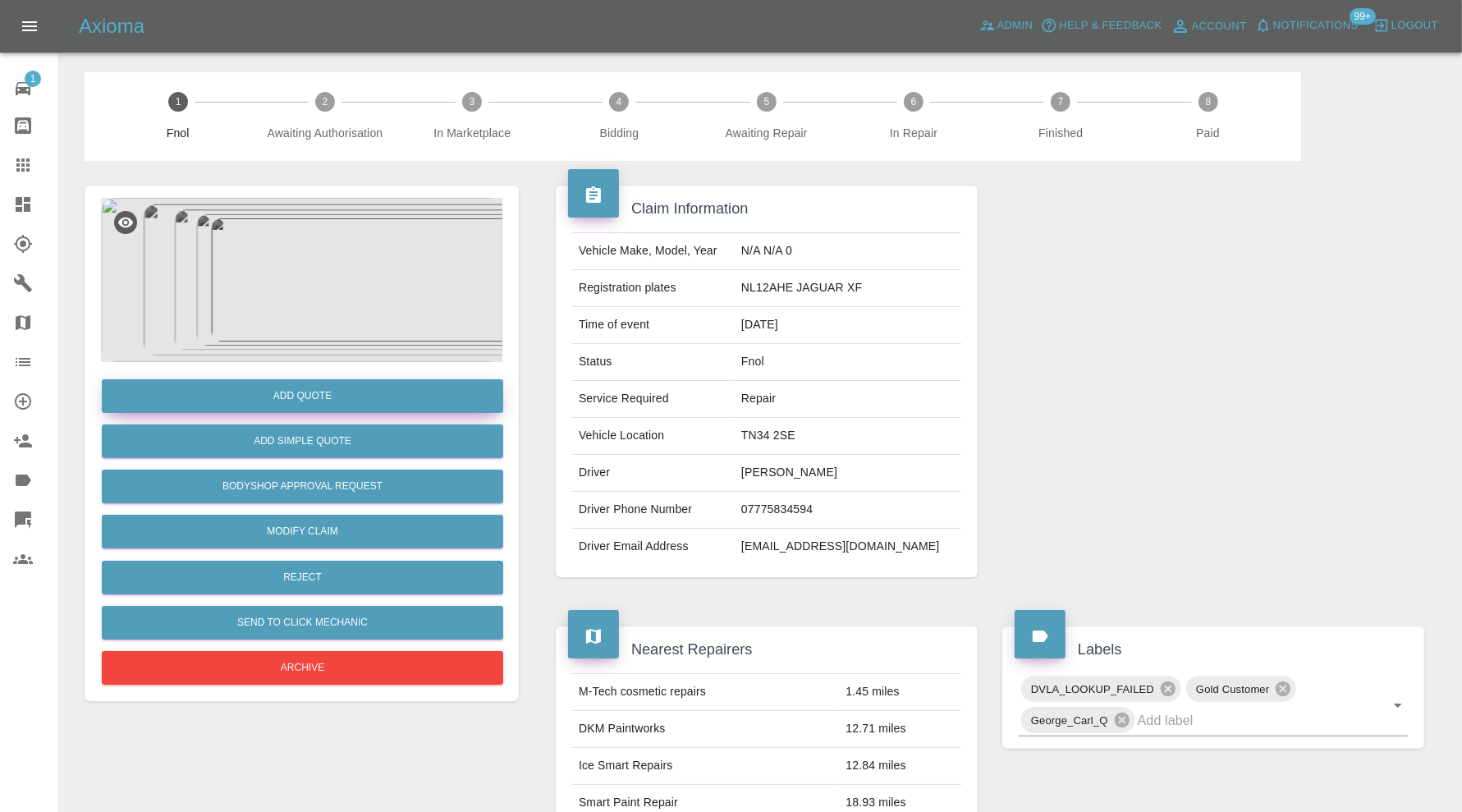
click at [277, 390] on button "Add Quote" at bounding box center [303, 396] width 402 height 34
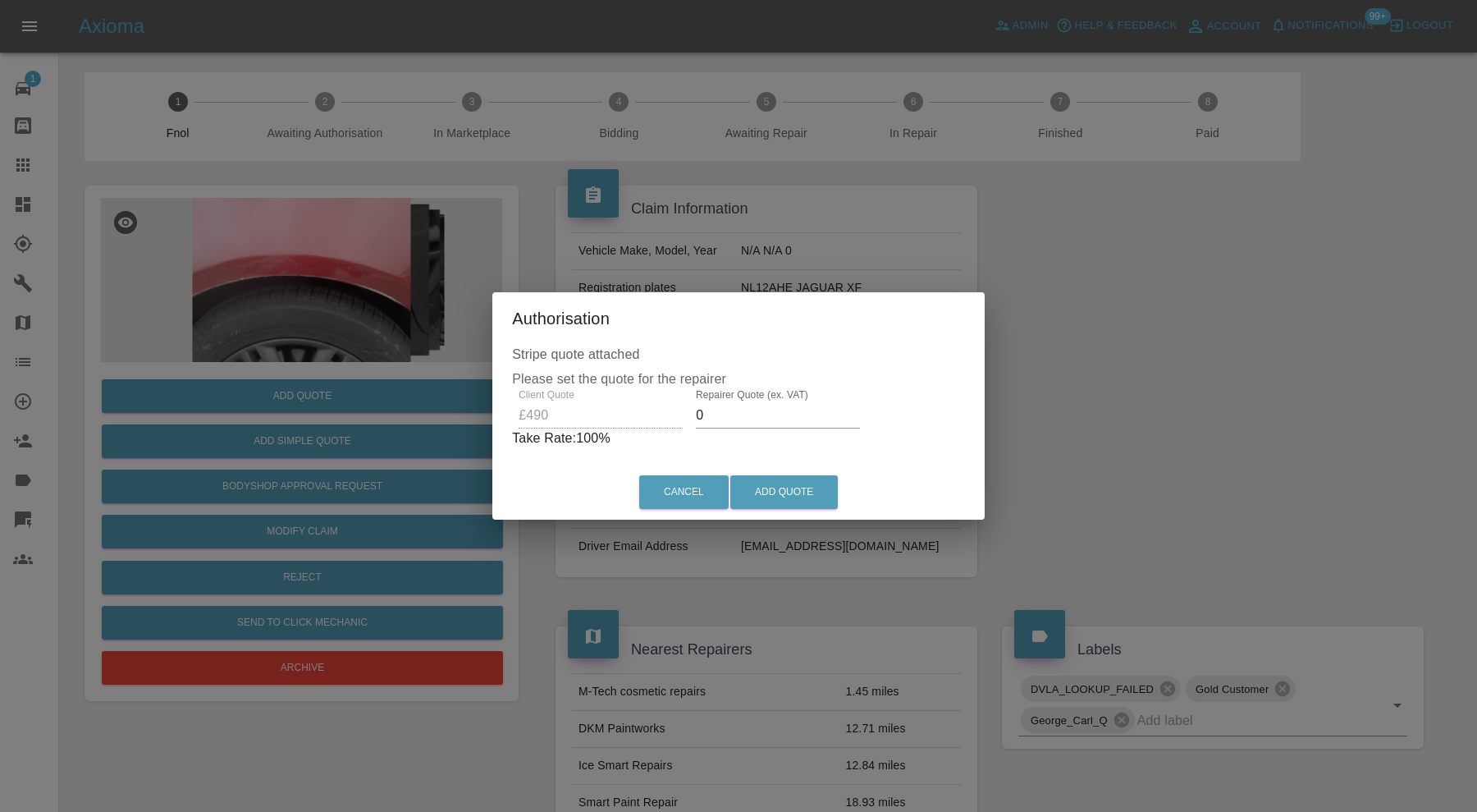
click at [722, 416] on input "0" at bounding box center [778, 416] width 164 height 26
type input "2"
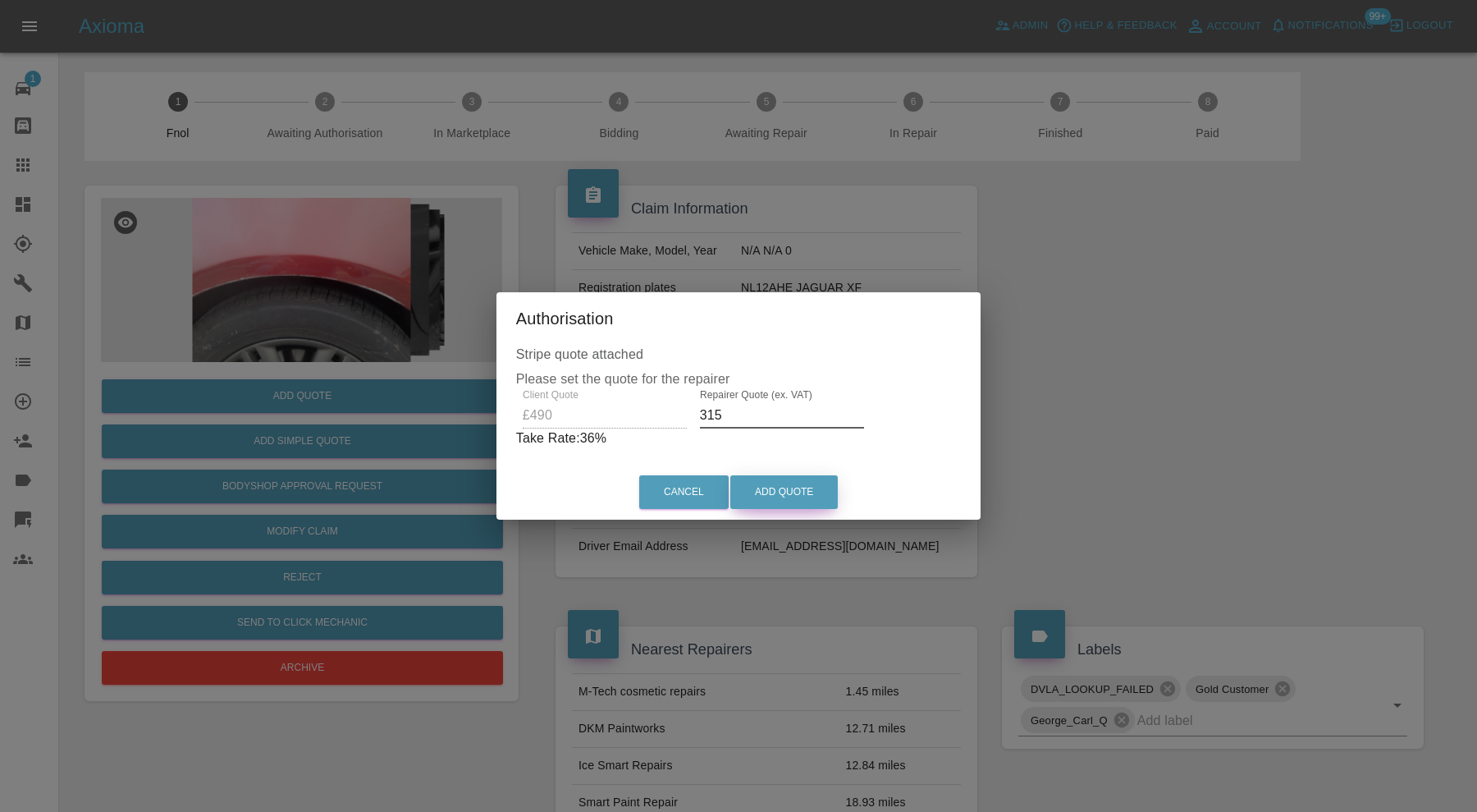
type input "315"
click at [771, 491] on button "Add Quote" at bounding box center [784, 492] width 108 height 34
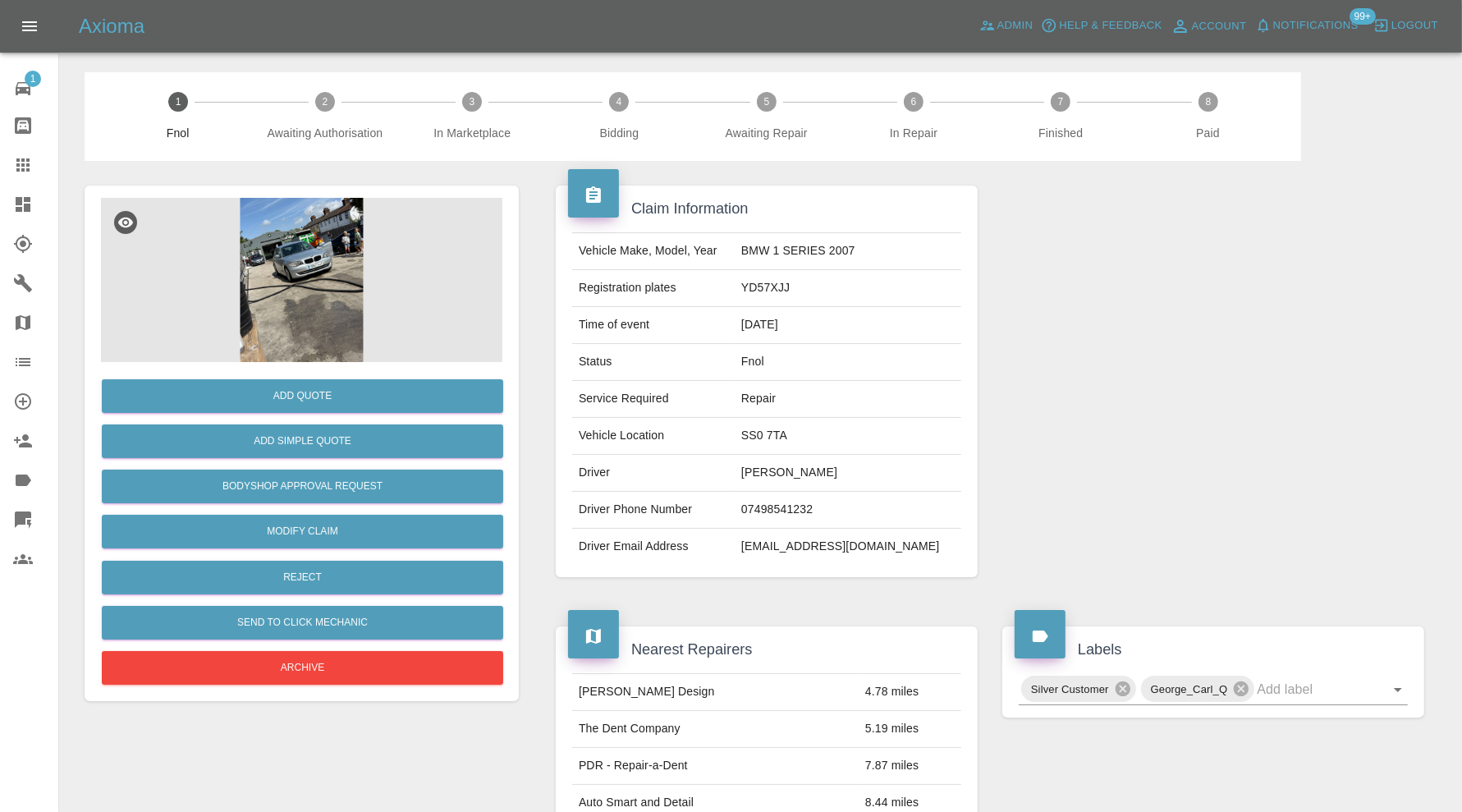
click at [346, 249] on img at bounding box center [302, 280] width 402 height 164
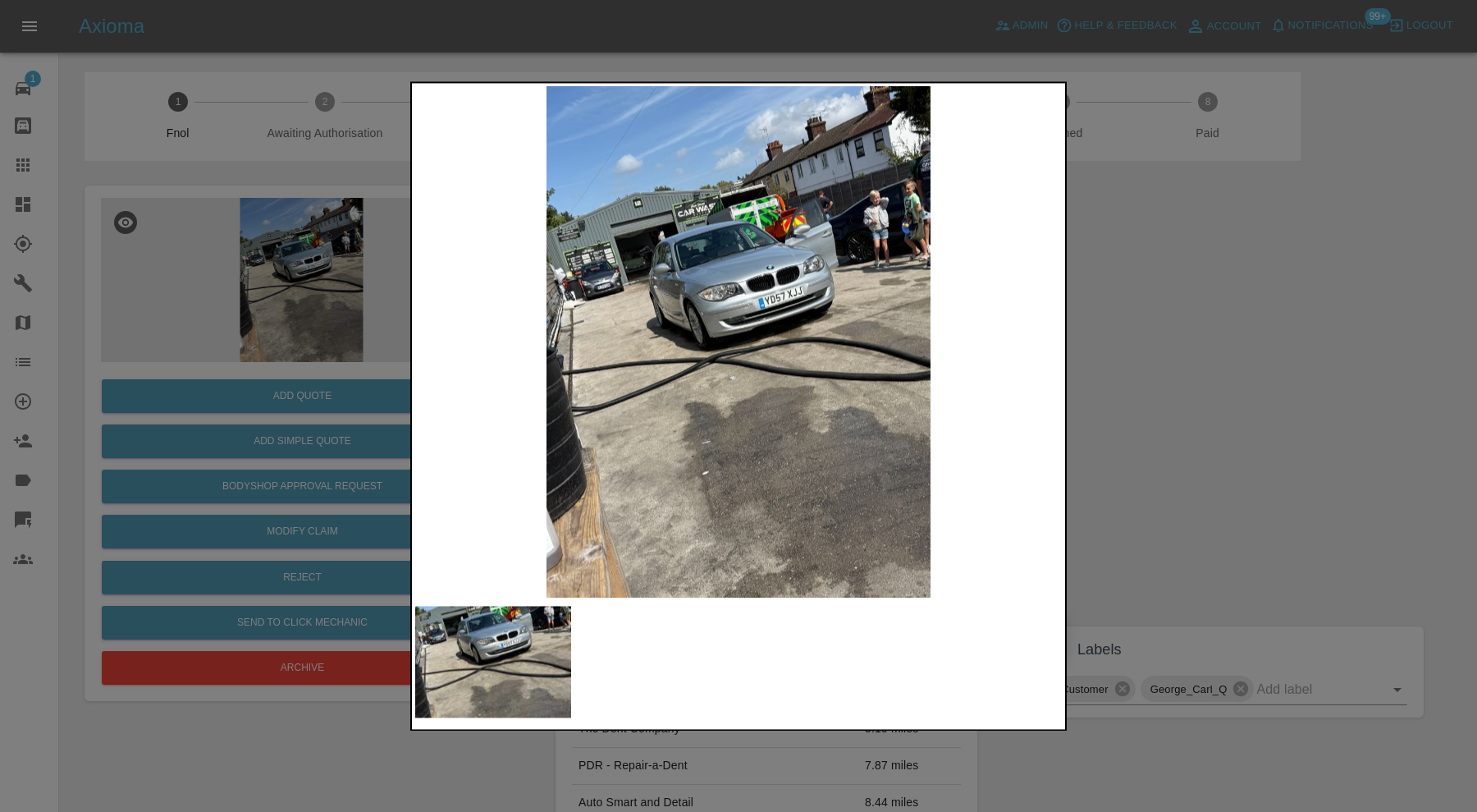
click at [722, 313] on img at bounding box center [739, 342] width 647 height 511
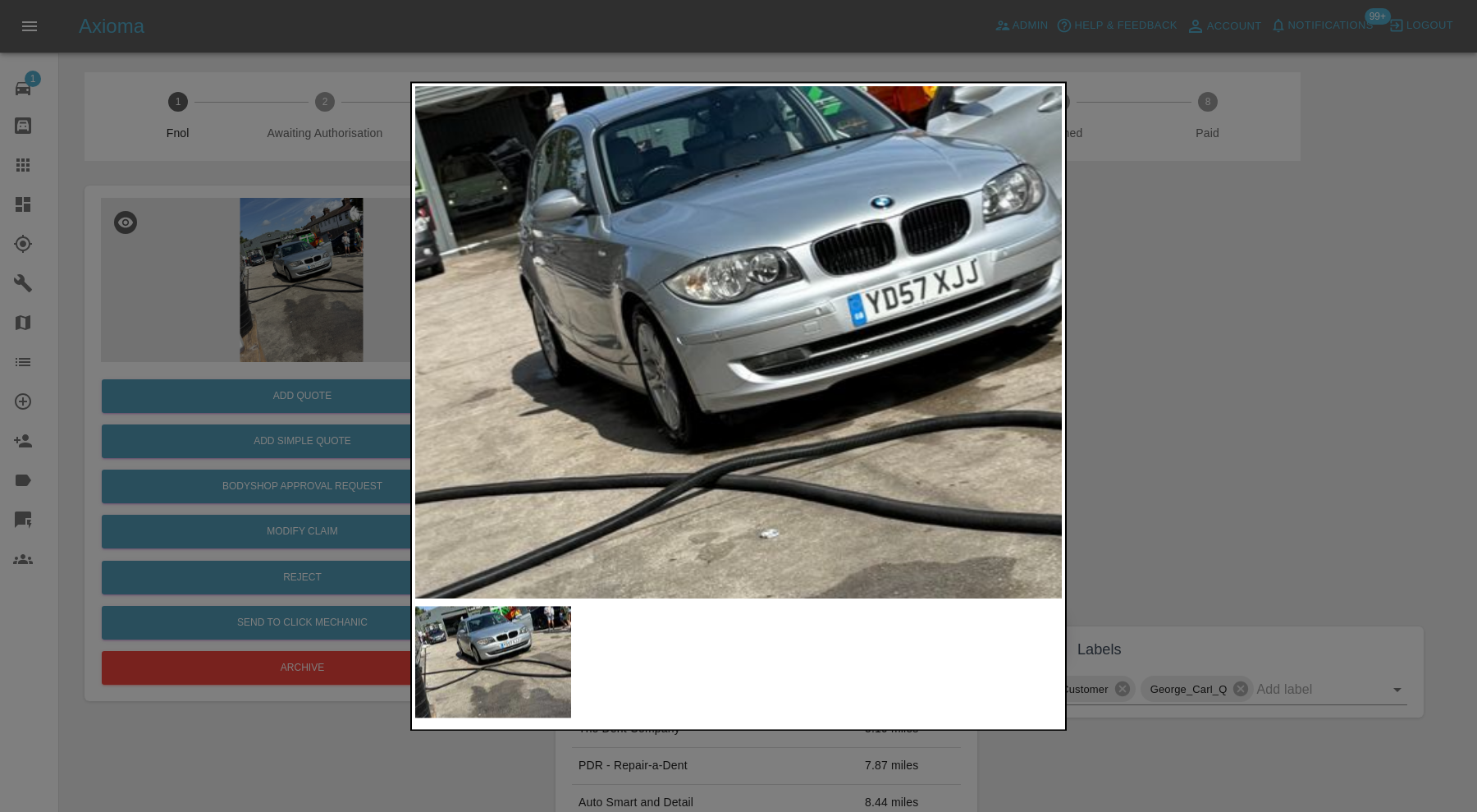
click at [722, 313] on img at bounding box center [788, 426] width 1940 height 1534
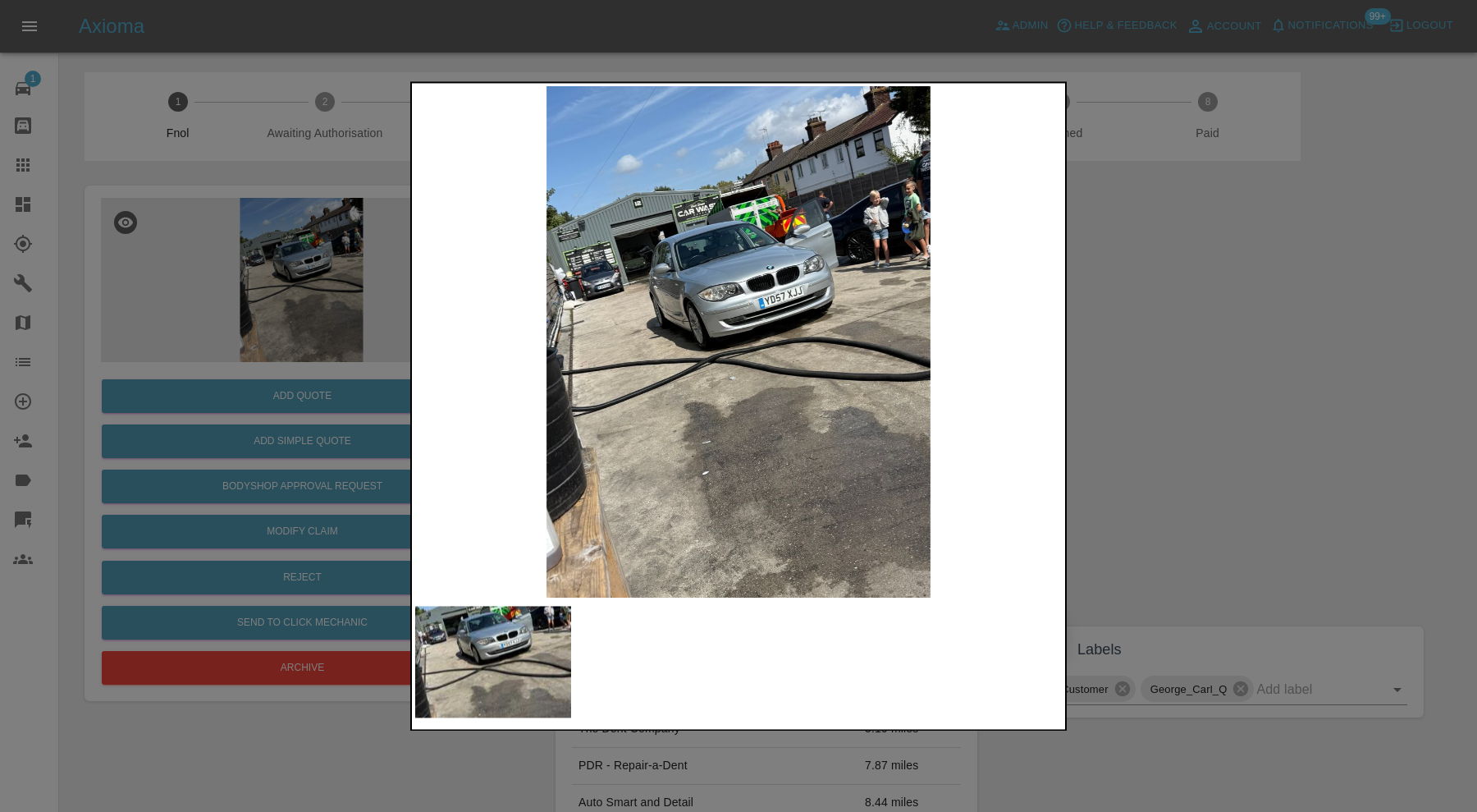
click at [742, 315] on img at bounding box center [739, 342] width 647 height 511
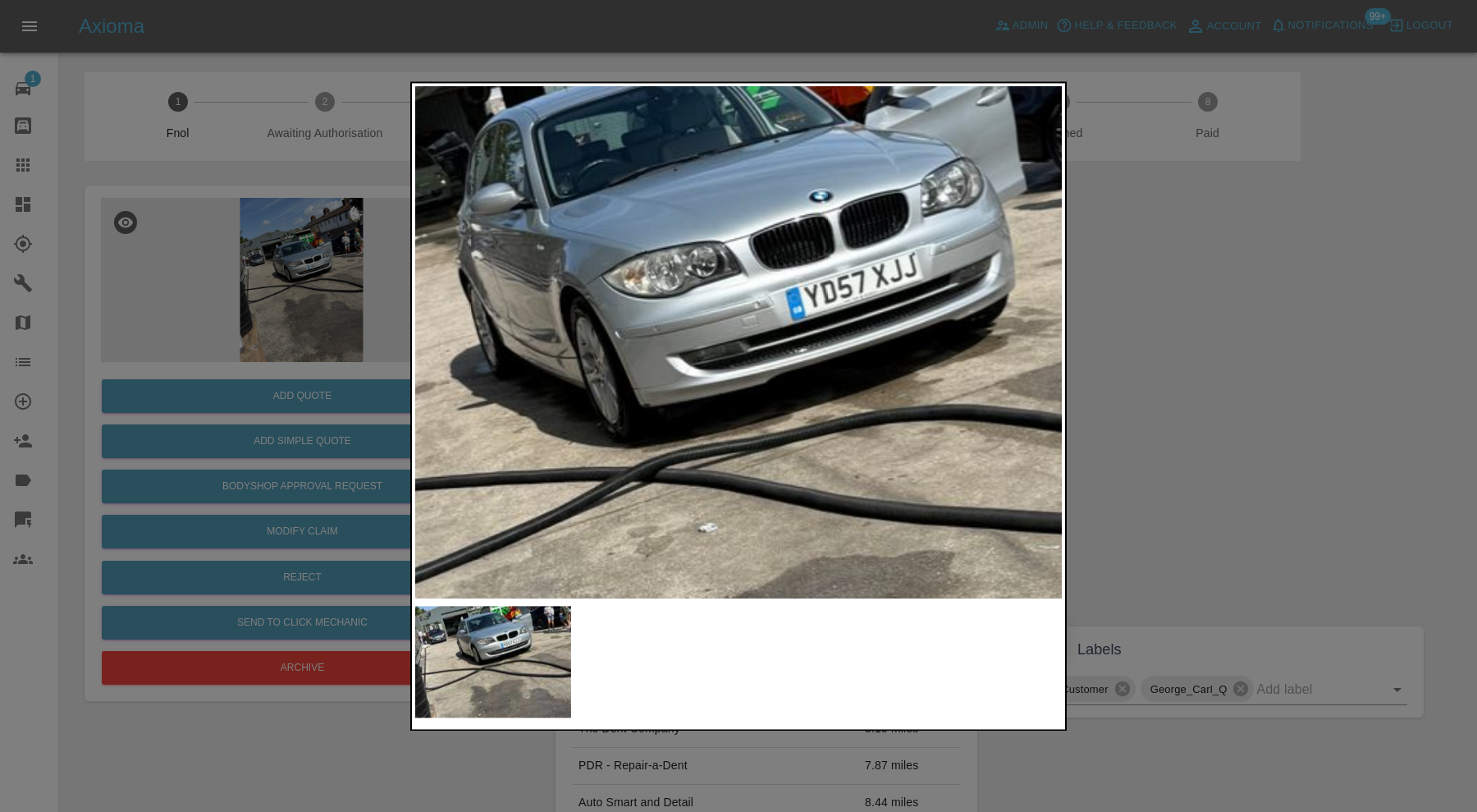
click at [1155, 389] on div at bounding box center [738, 406] width 1477 height 812
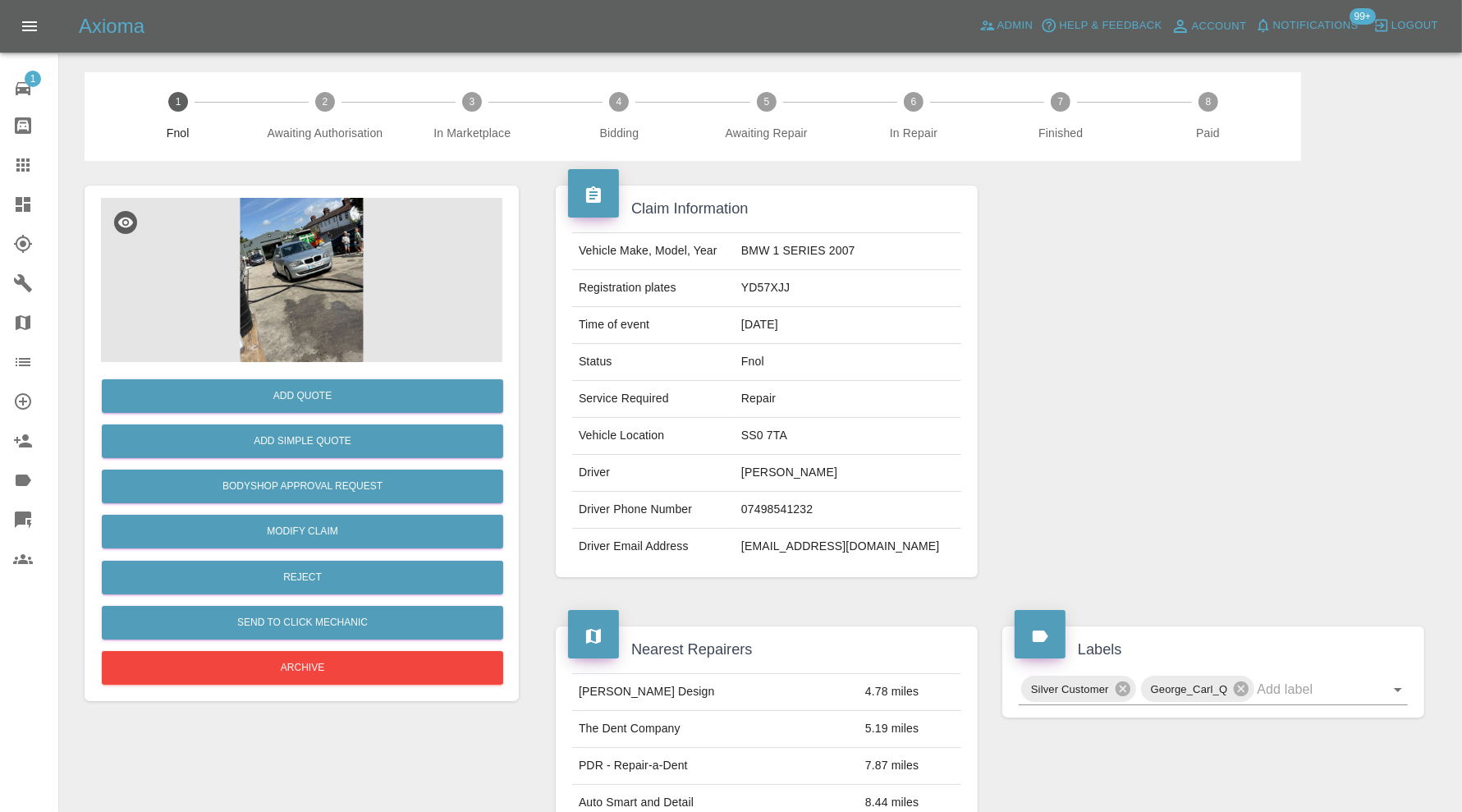
click at [304, 280] on img at bounding box center [302, 280] width 402 height 164
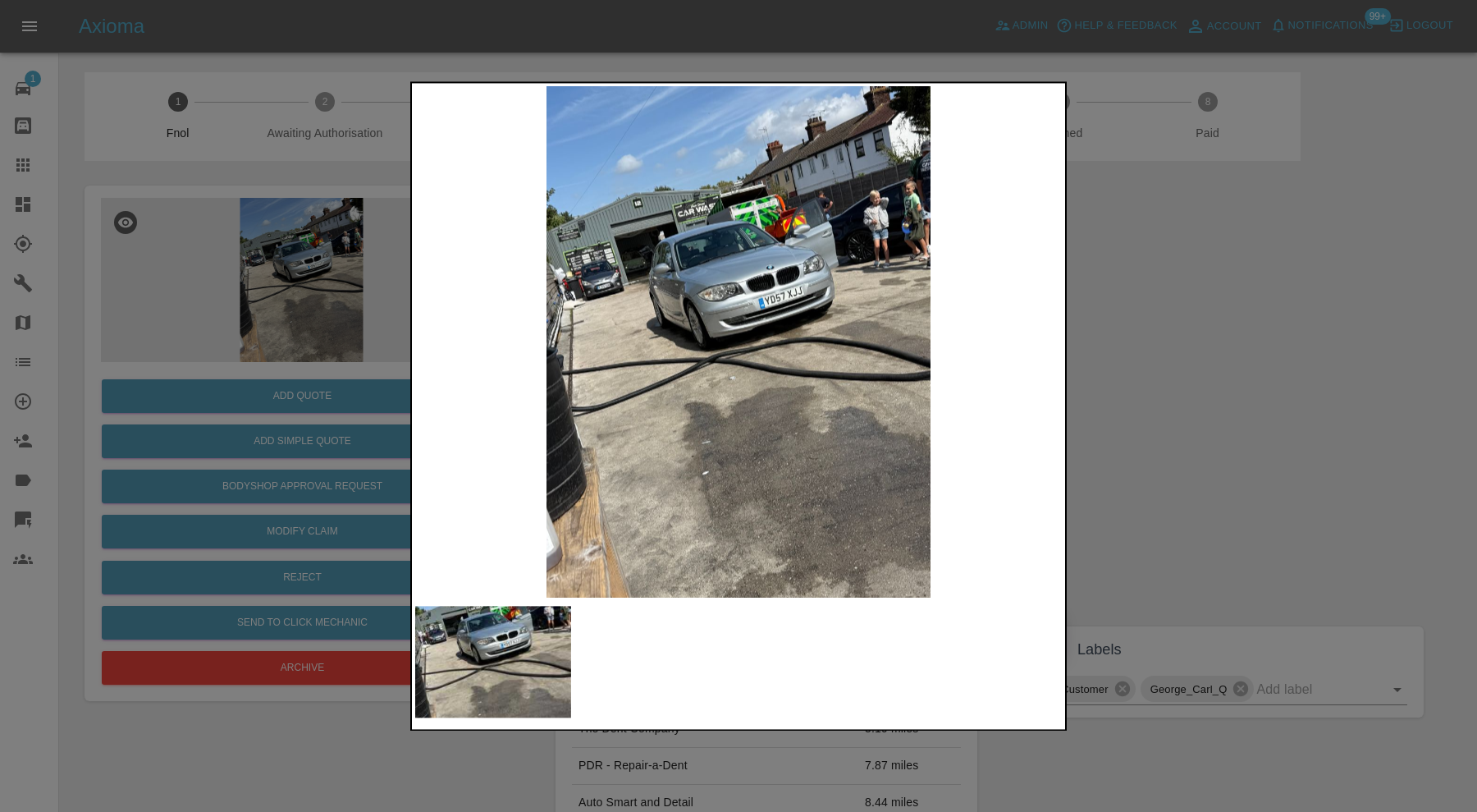
click at [661, 294] on img at bounding box center [739, 342] width 647 height 511
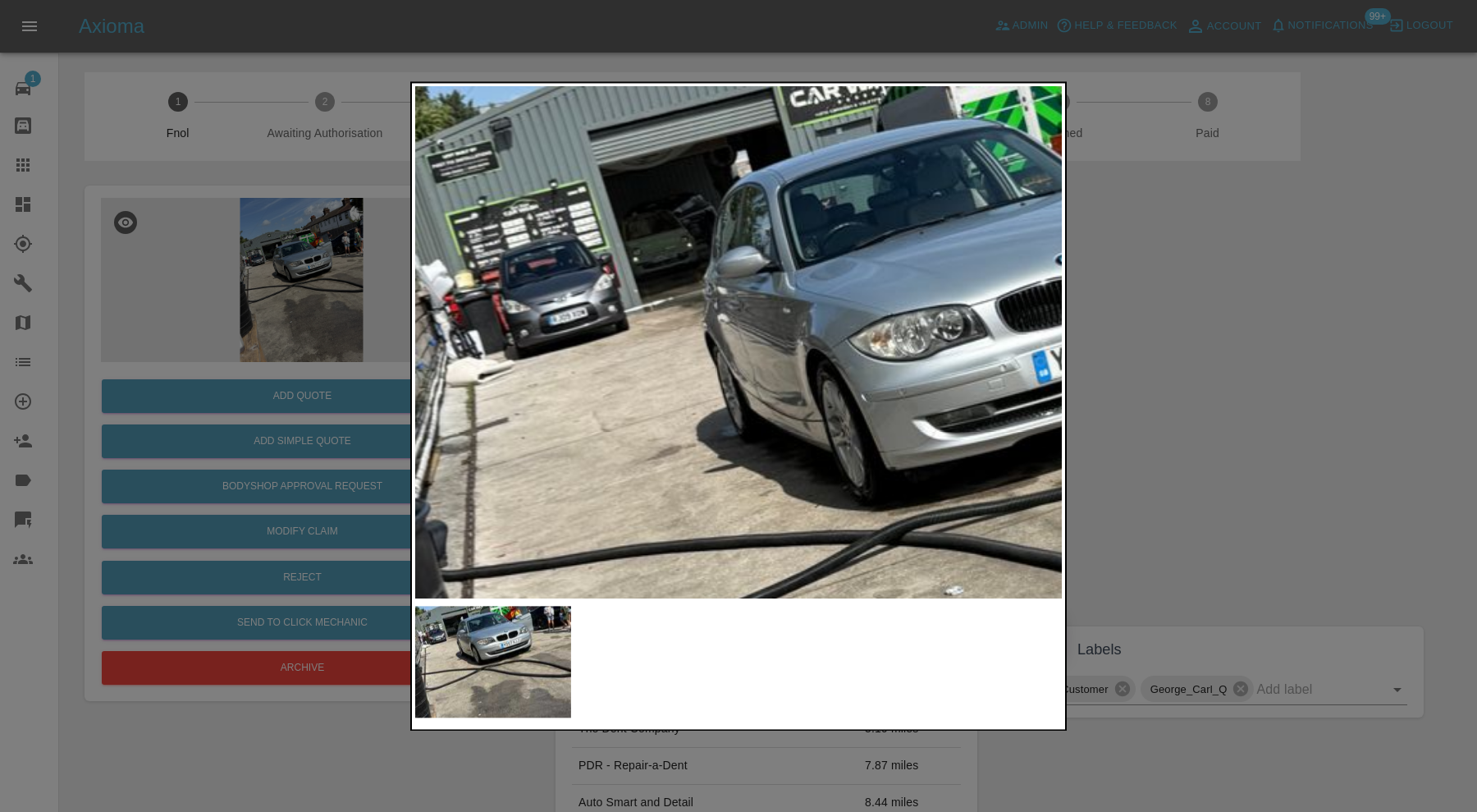
click at [1425, 358] on div at bounding box center [738, 406] width 1477 height 812
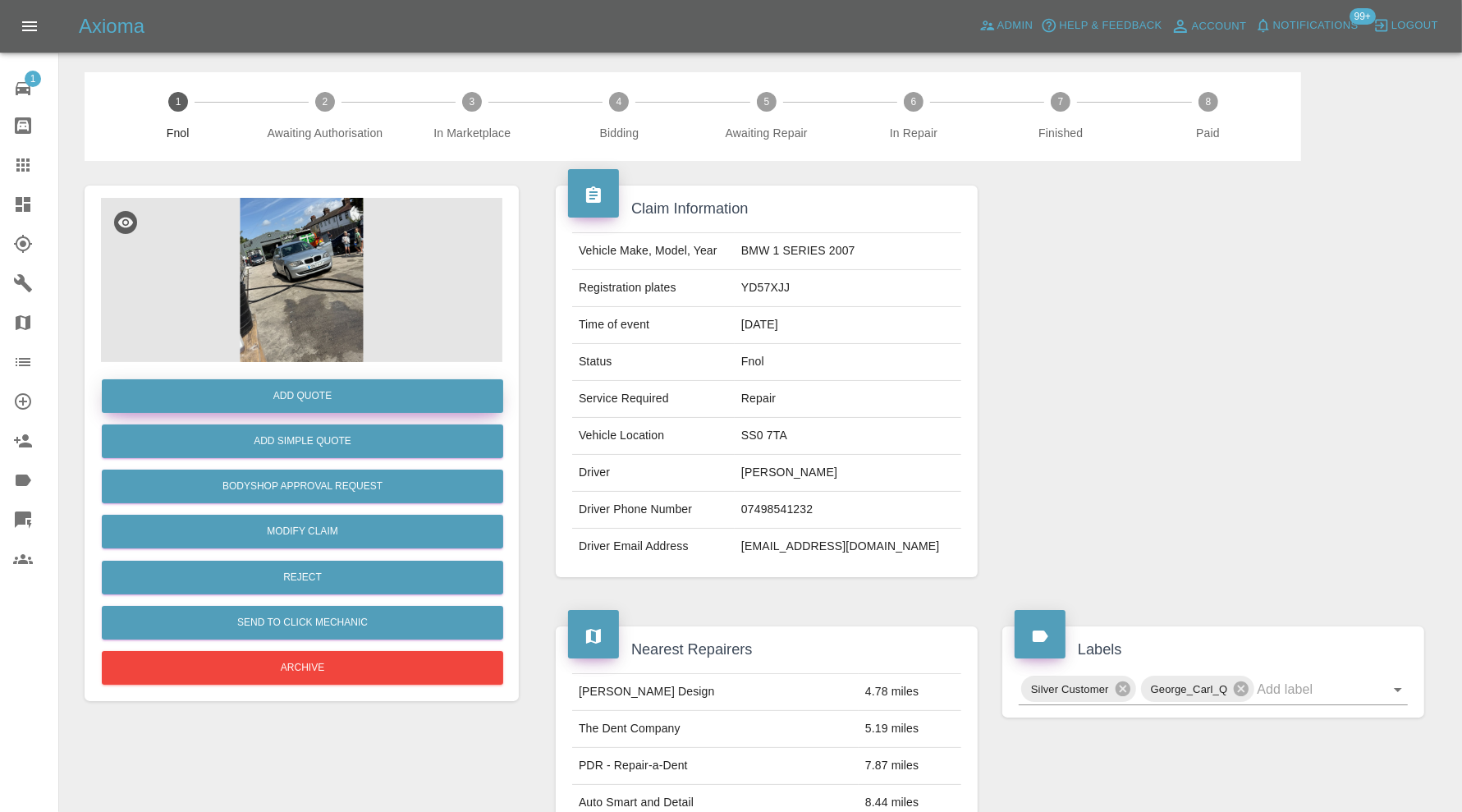
click at [378, 394] on button "Add Quote" at bounding box center [303, 396] width 402 height 34
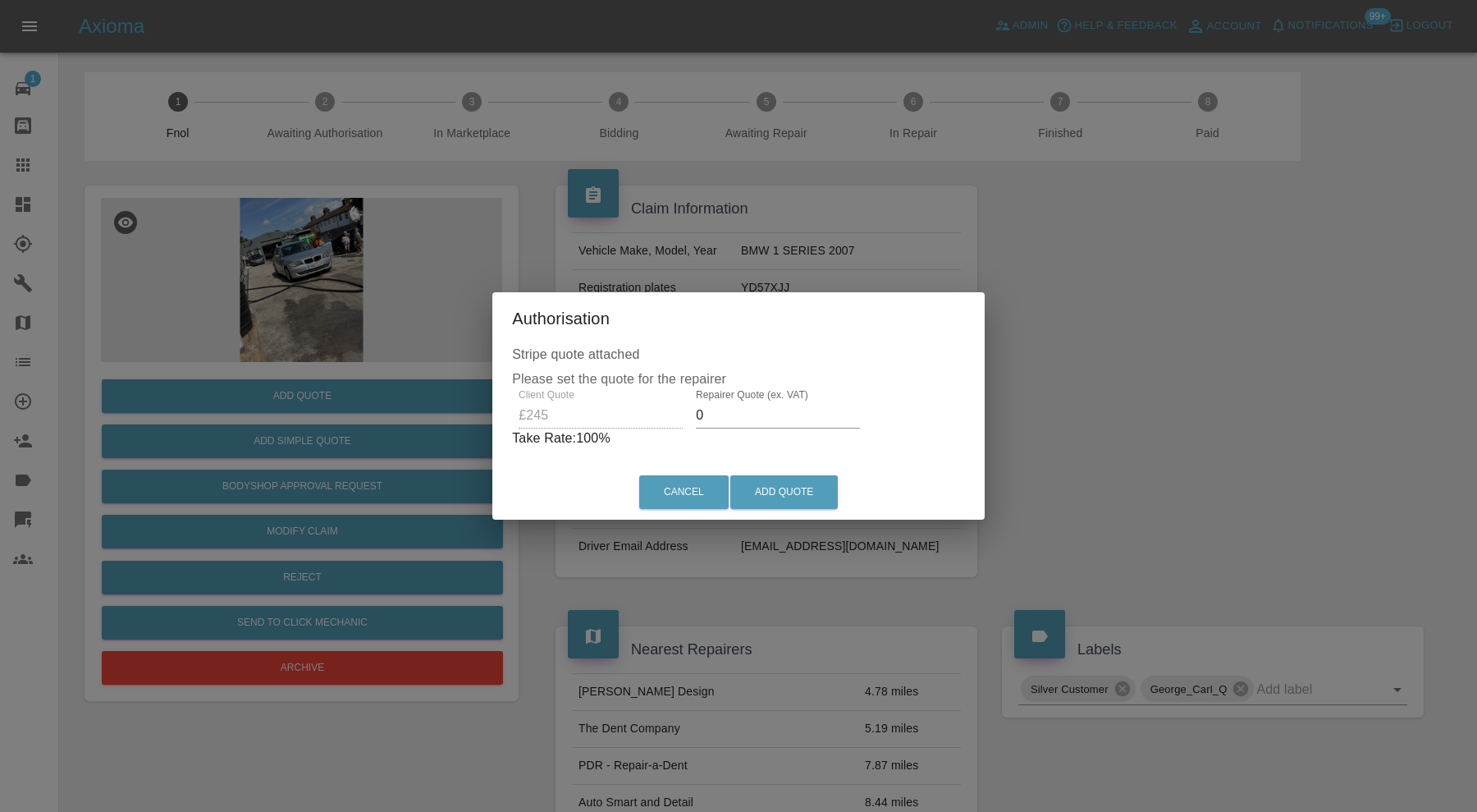
click at [728, 418] on input "0" at bounding box center [778, 416] width 164 height 26
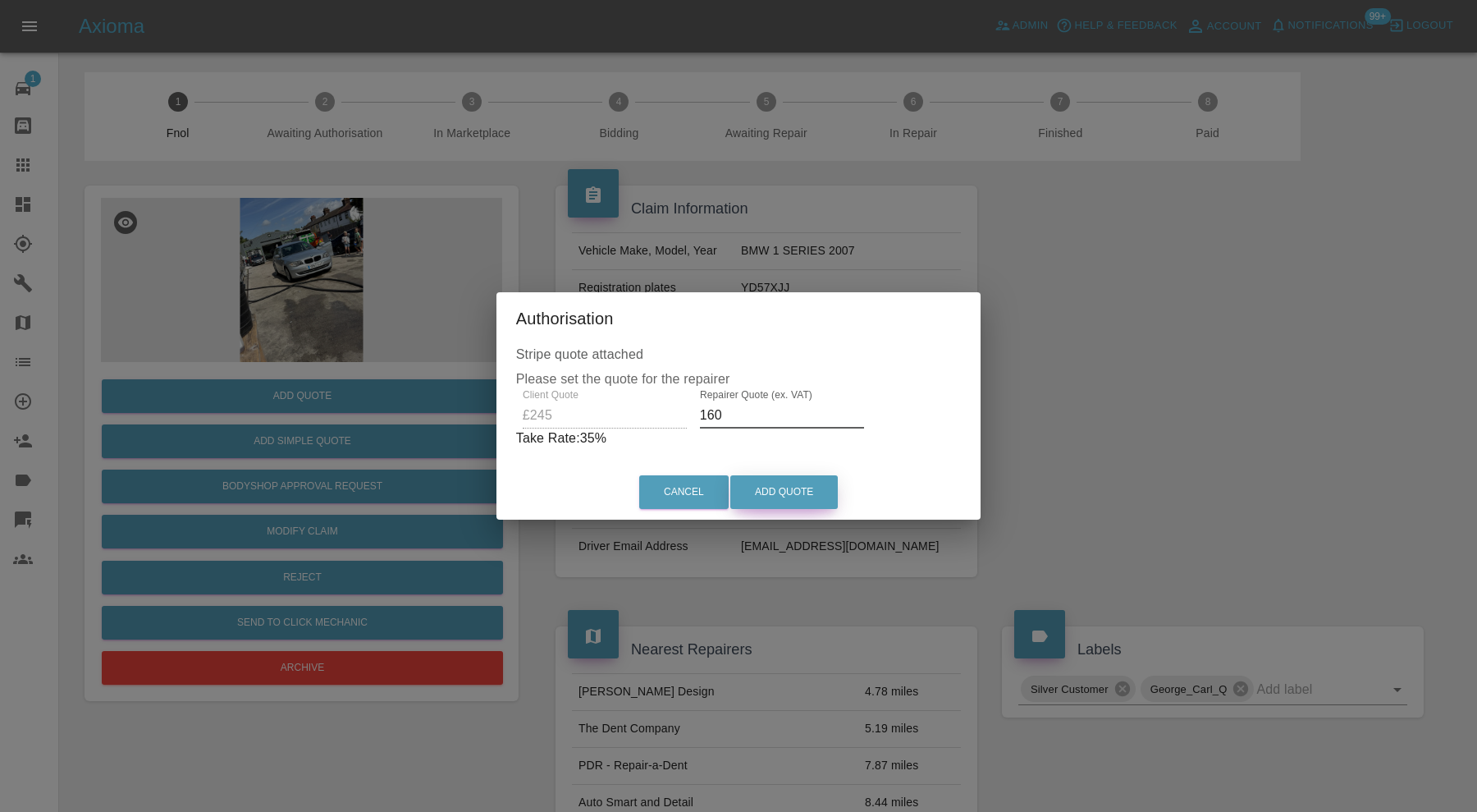
type input "160"
click at [781, 484] on button "Add Quote" at bounding box center [784, 492] width 108 height 34
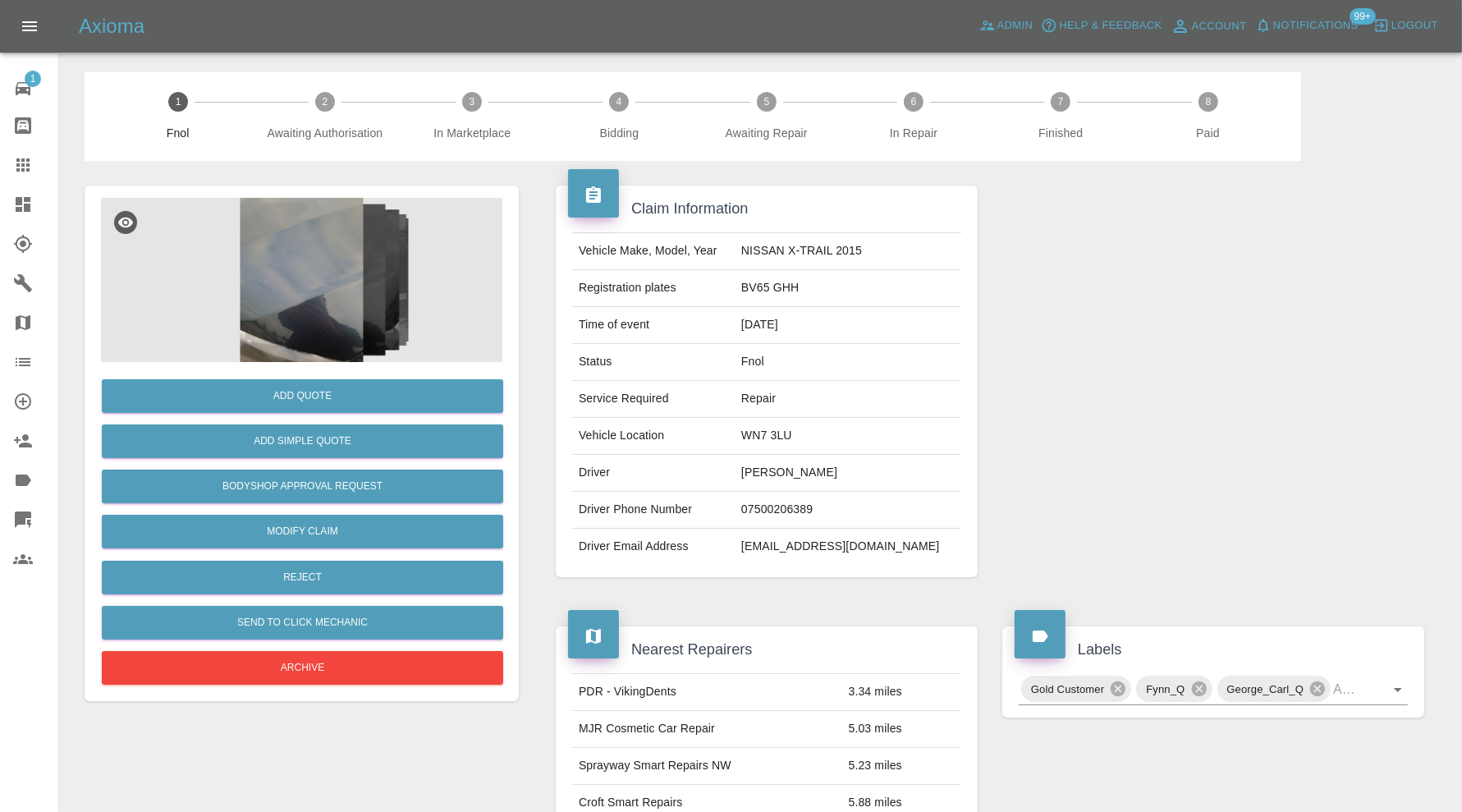
click at [353, 278] on img at bounding box center [302, 280] width 402 height 164
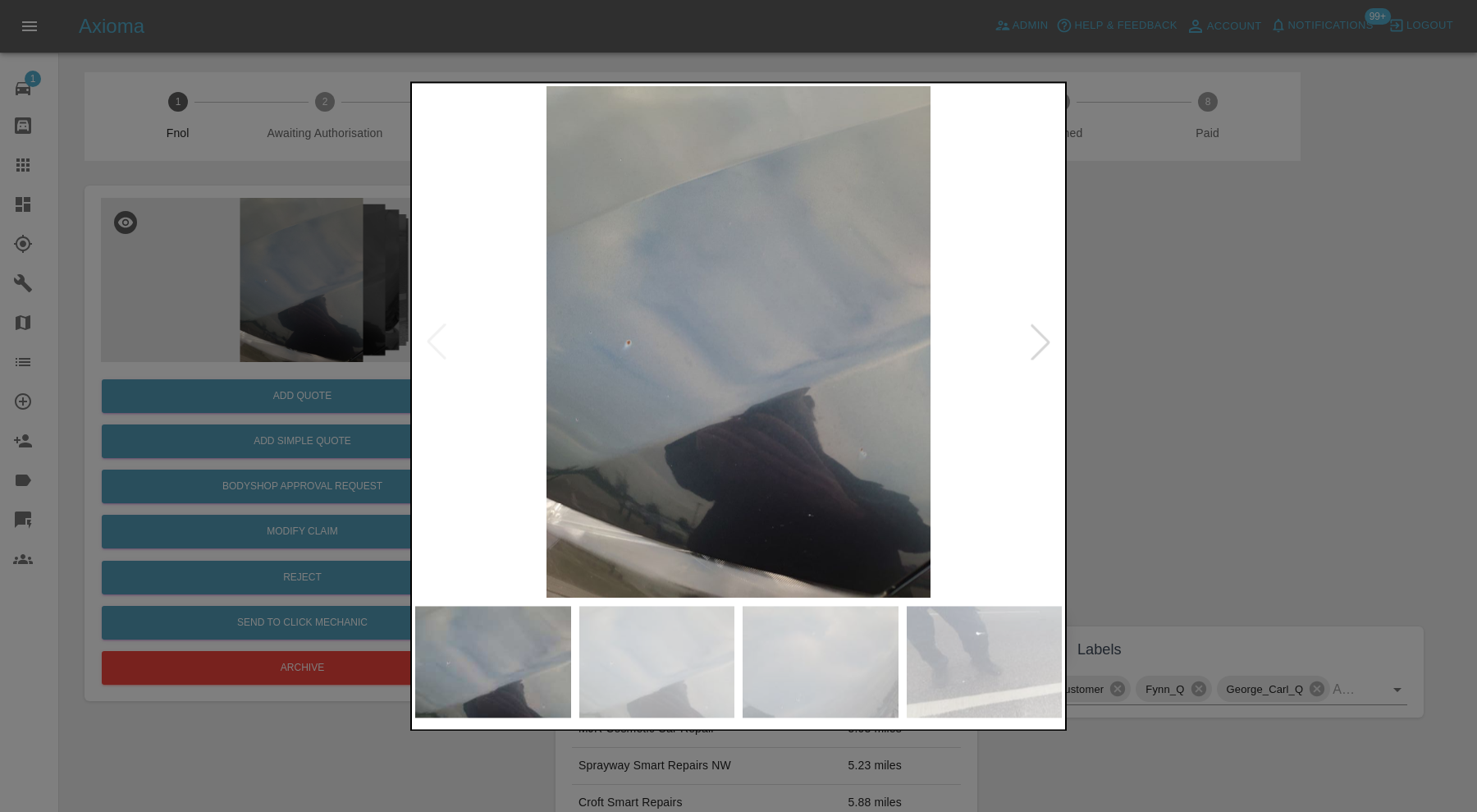
click at [726, 636] on img at bounding box center [656, 662] width 156 height 111
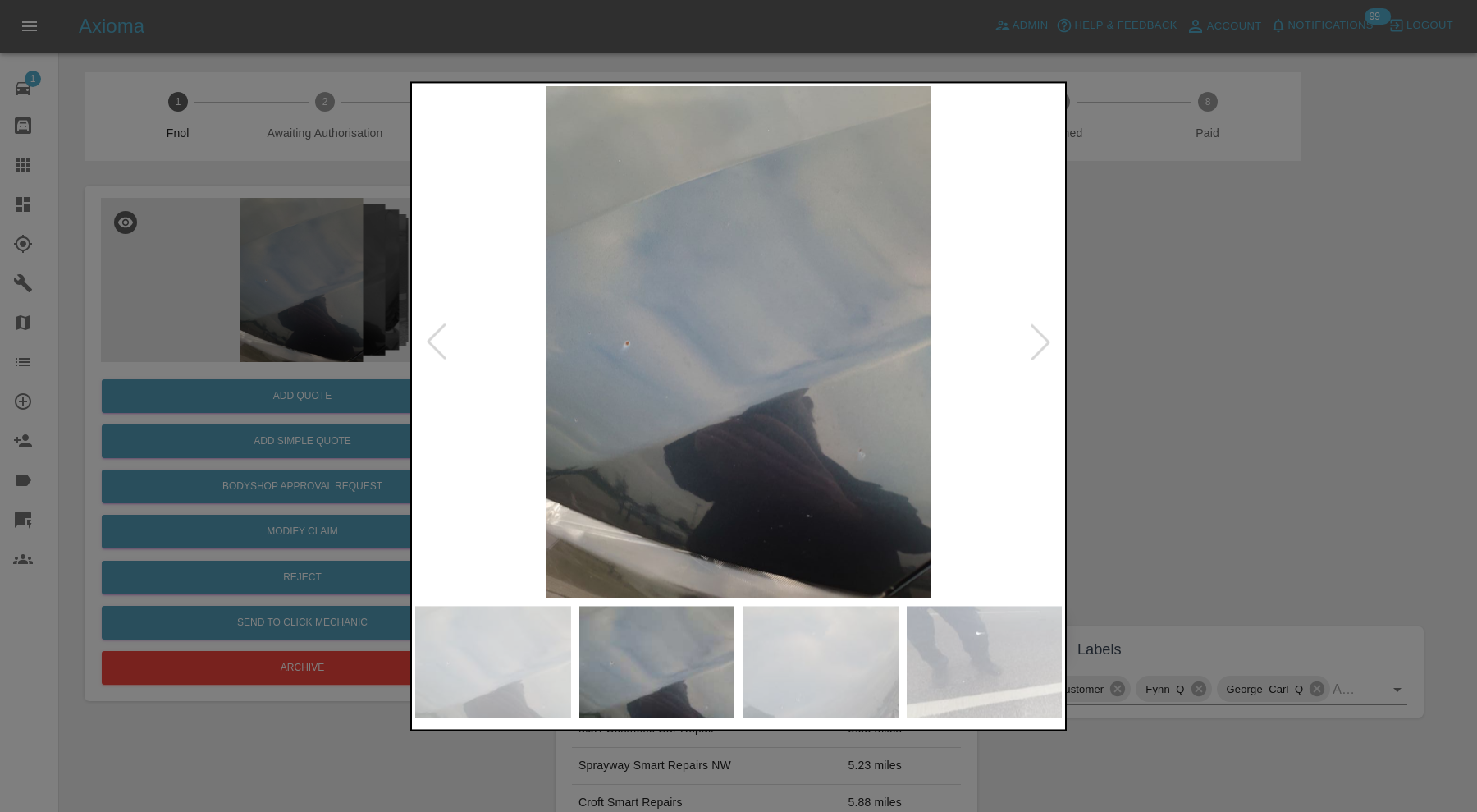
click at [816, 644] on img at bounding box center [820, 662] width 156 height 111
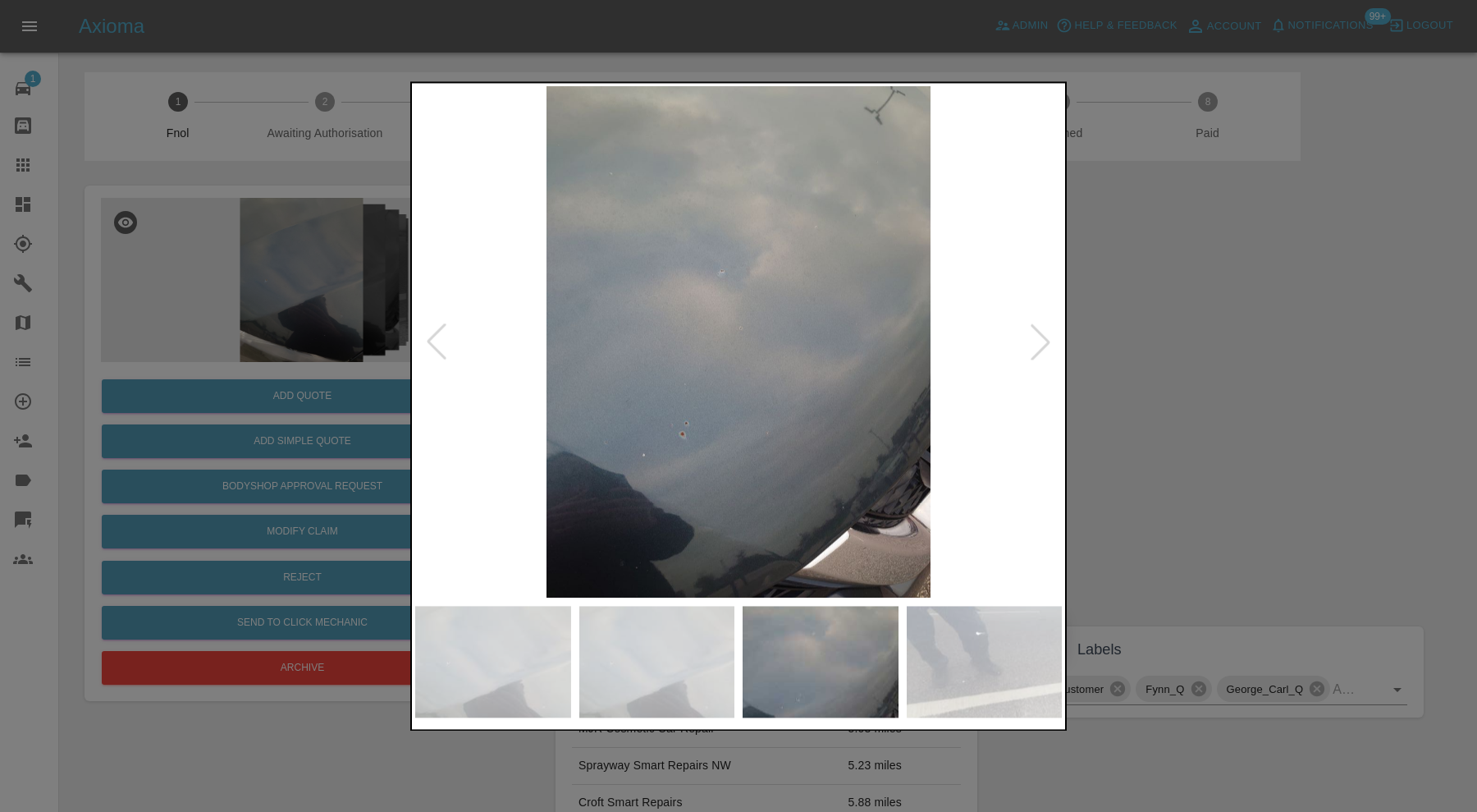
click at [941, 648] on img at bounding box center [984, 662] width 156 height 111
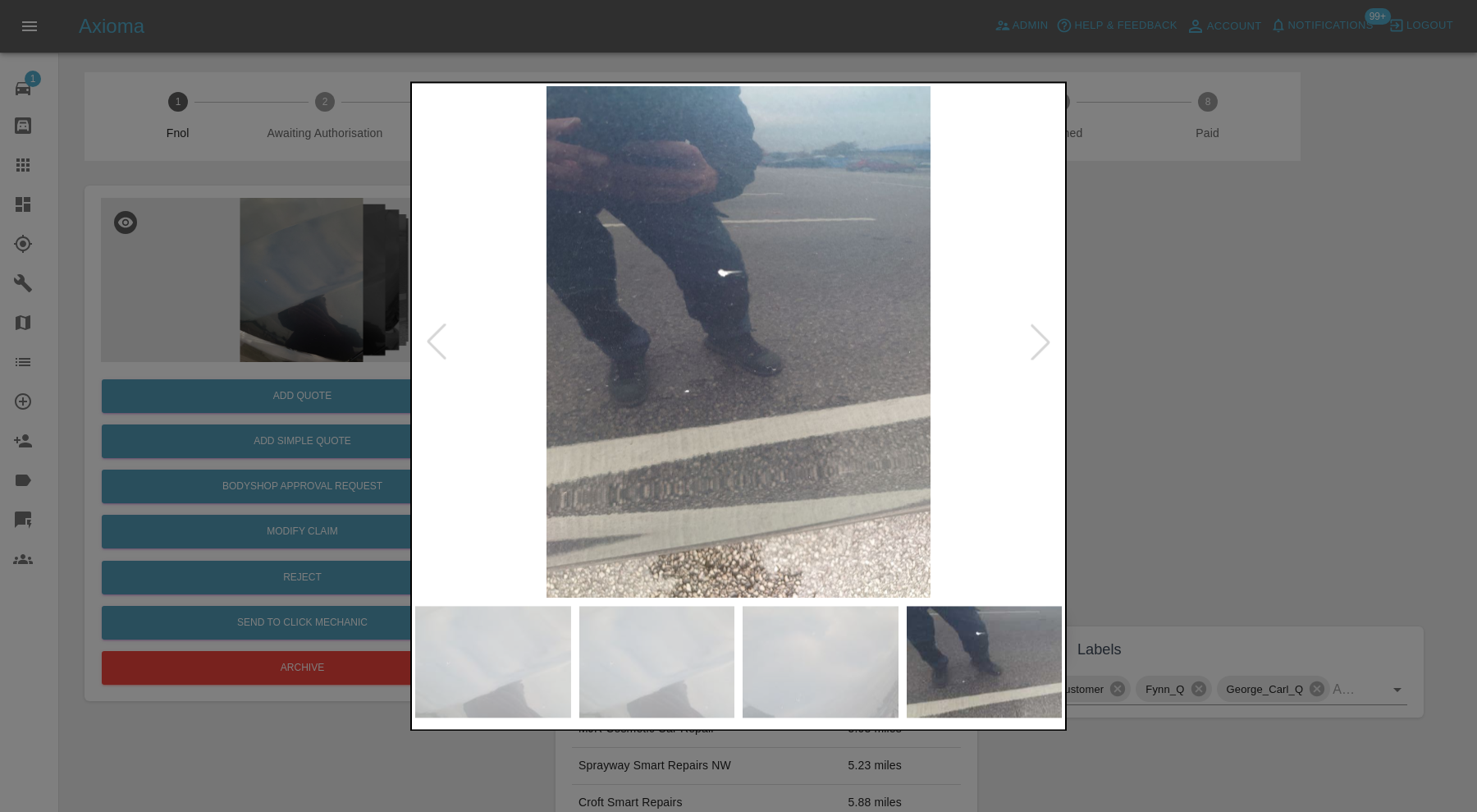
click at [1035, 329] on div at bounding box center [1041, 343] width 37 height 37
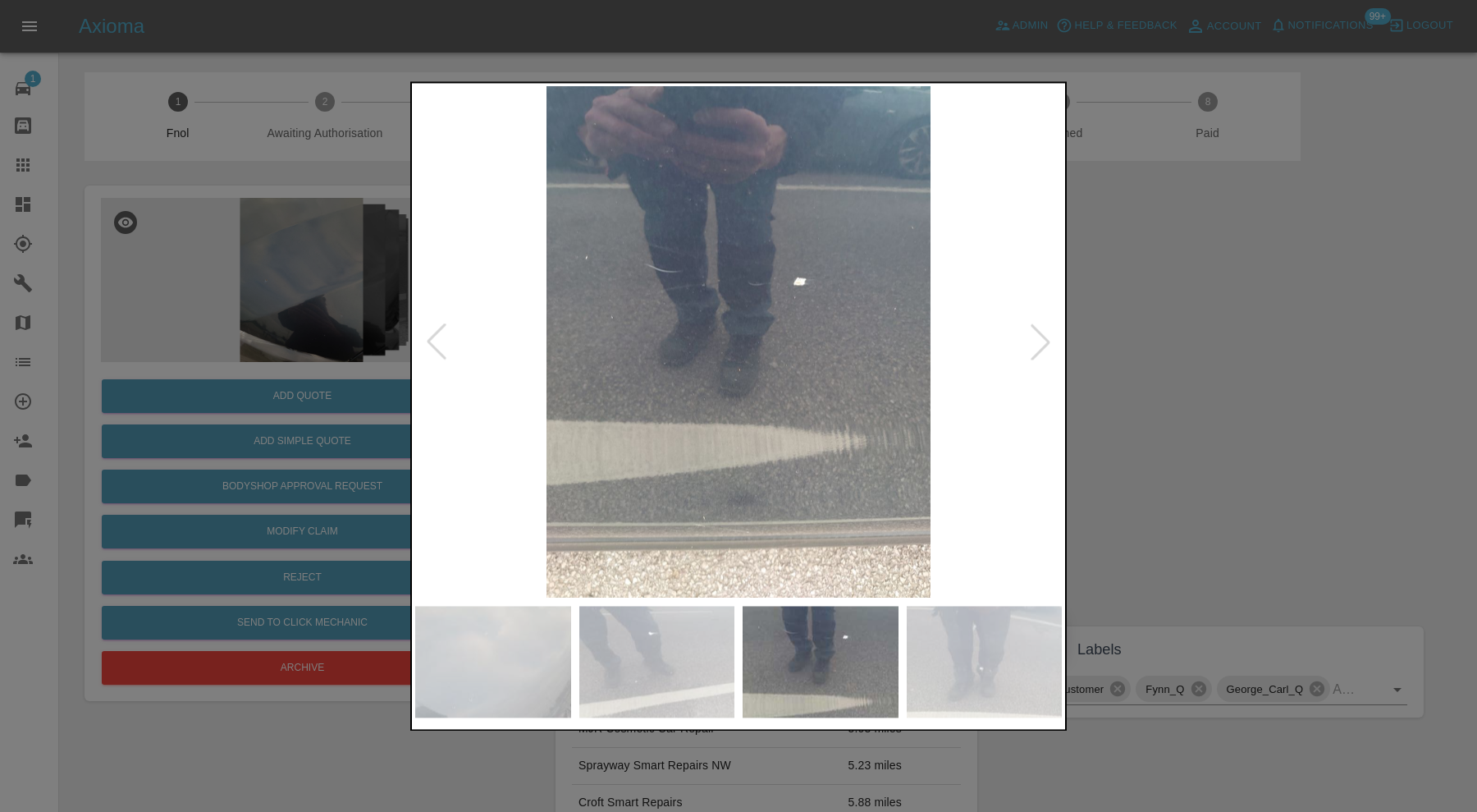
click at [1035, 329] on div at bounding box center [1041, 343] width 37 height 37
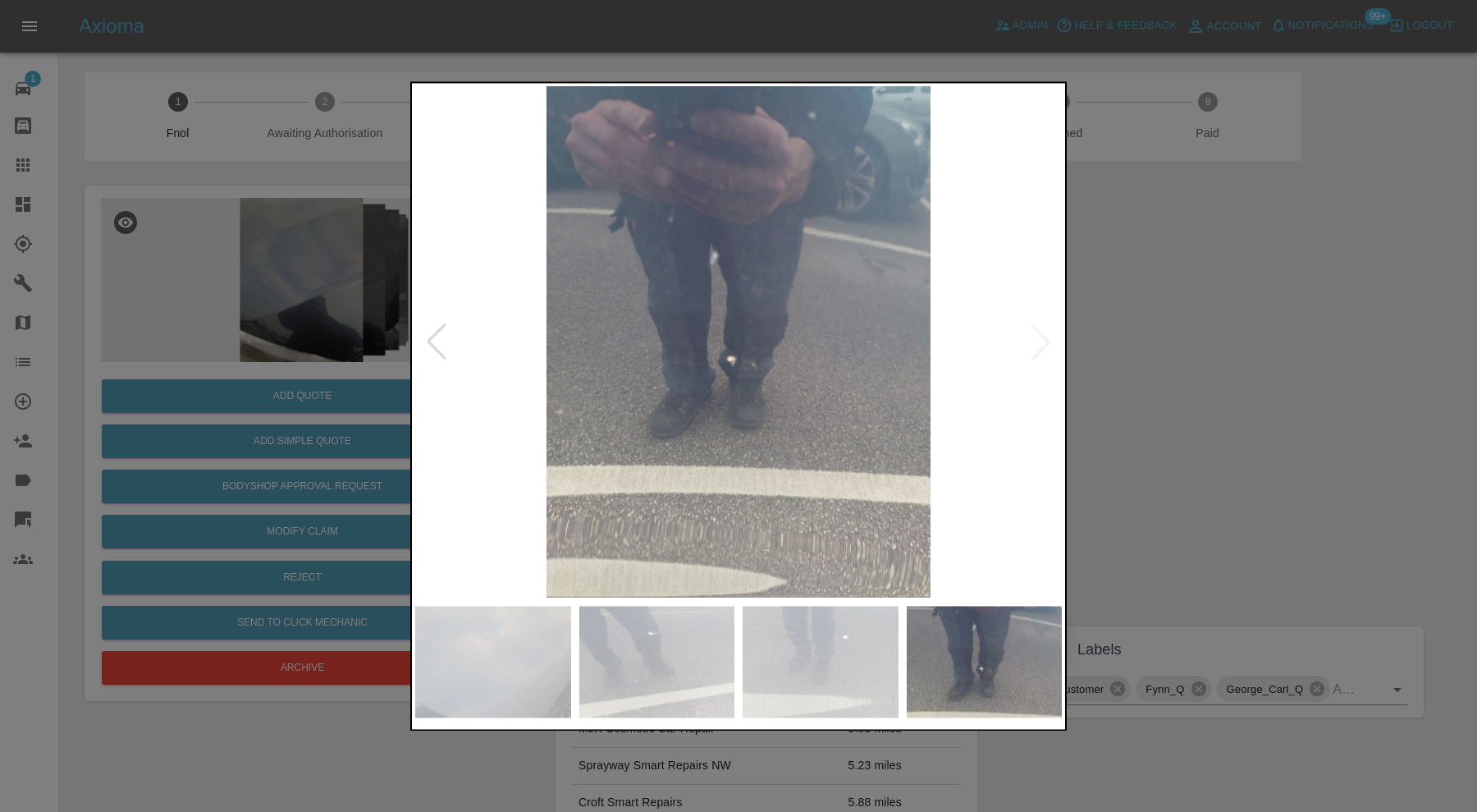
click at [1035, 329] on img at bounding box center [739, 342] width 647 height 511
click at [1083, 320] on div at bounding box center [738, 406] width 1477 height 812
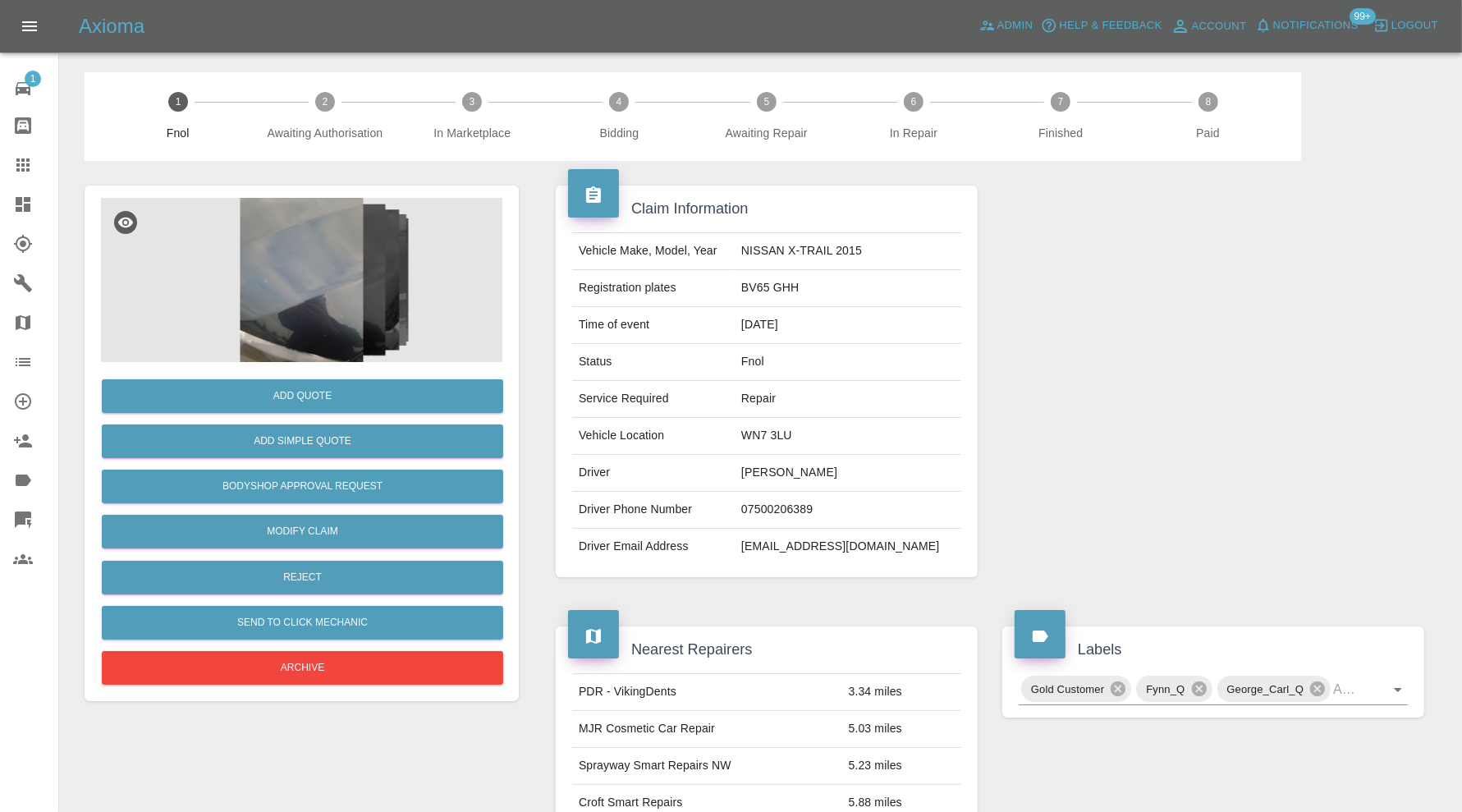
click at [327, 317] on img at bounding box center [302, 280] width 402 height 164
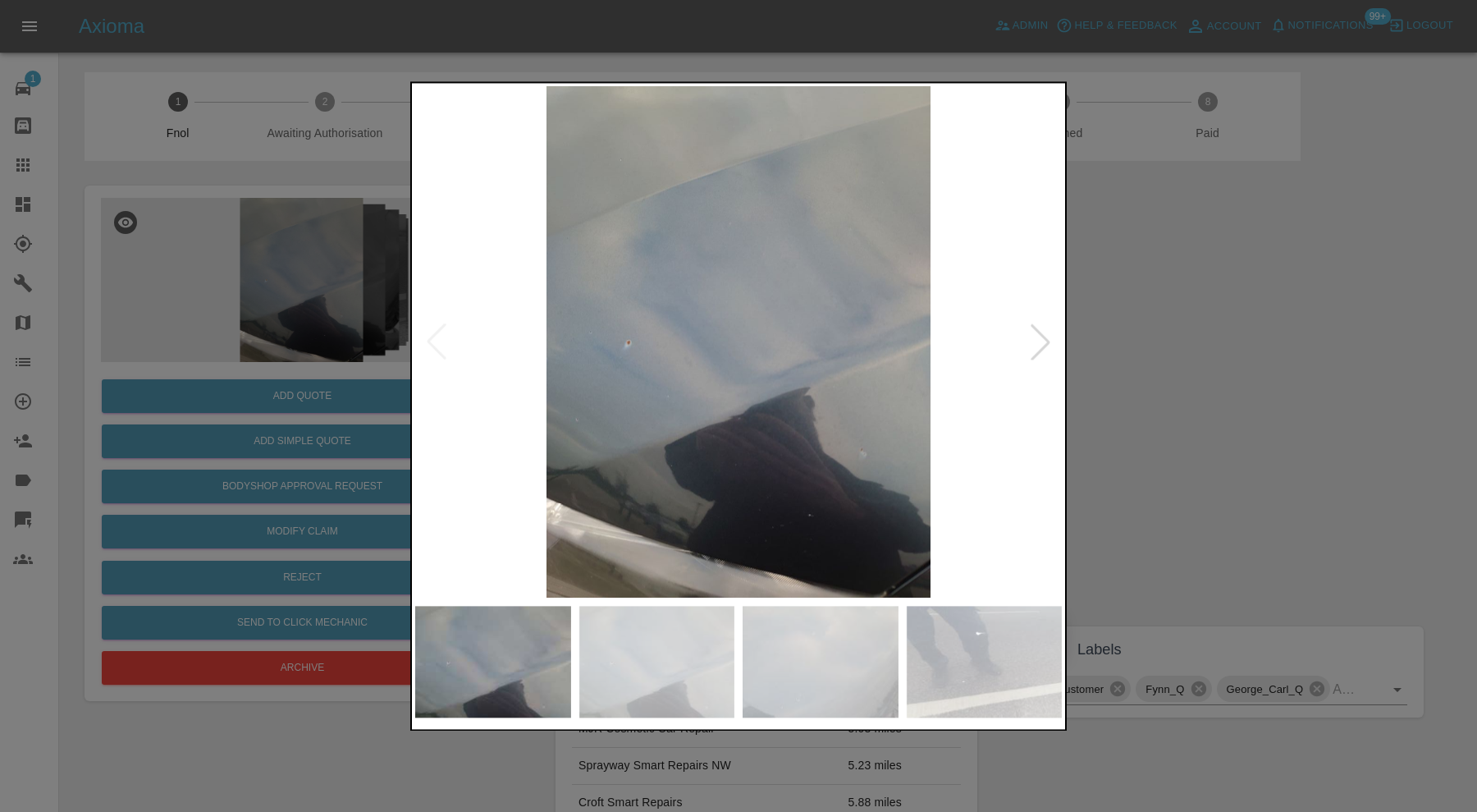
click at [1096, 347] on div at bounding box center [738, 406] width 1477 height 812
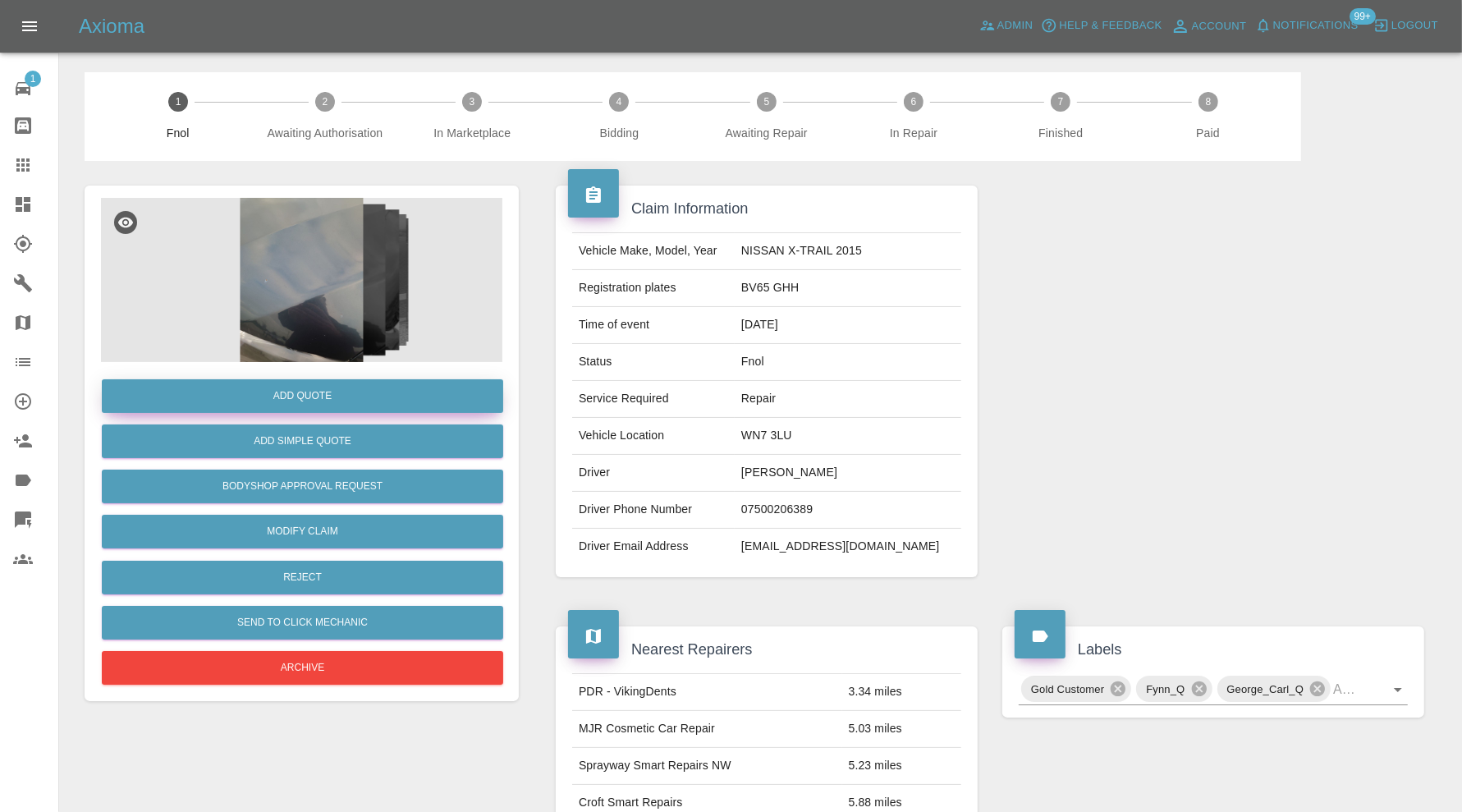
click at [305, 398] on button "Add Quote" at bounding box center [303, 396] width 402 height 34
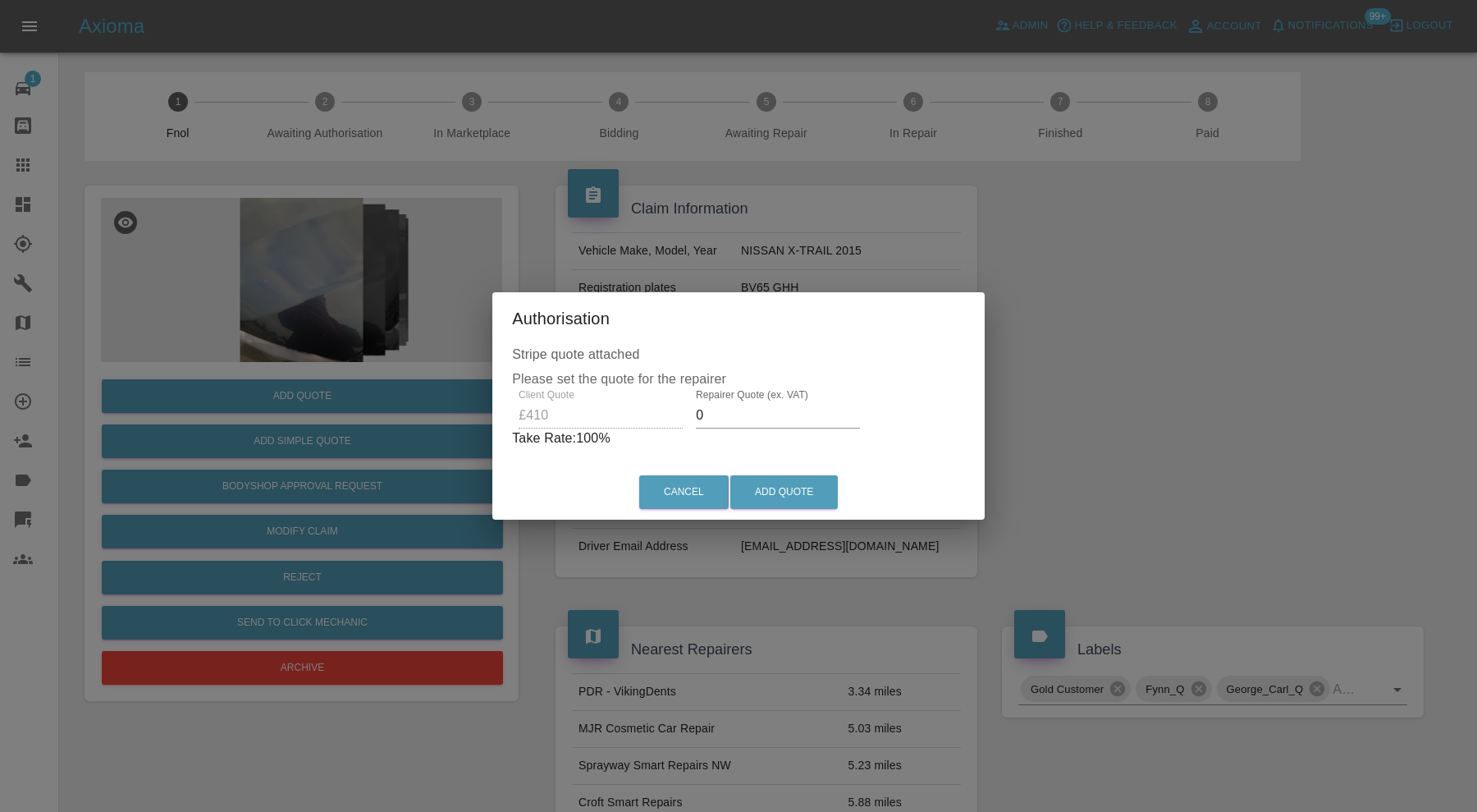
click at [732, 423] on input "0" at bounding box center [778, 416] width 164 height 26
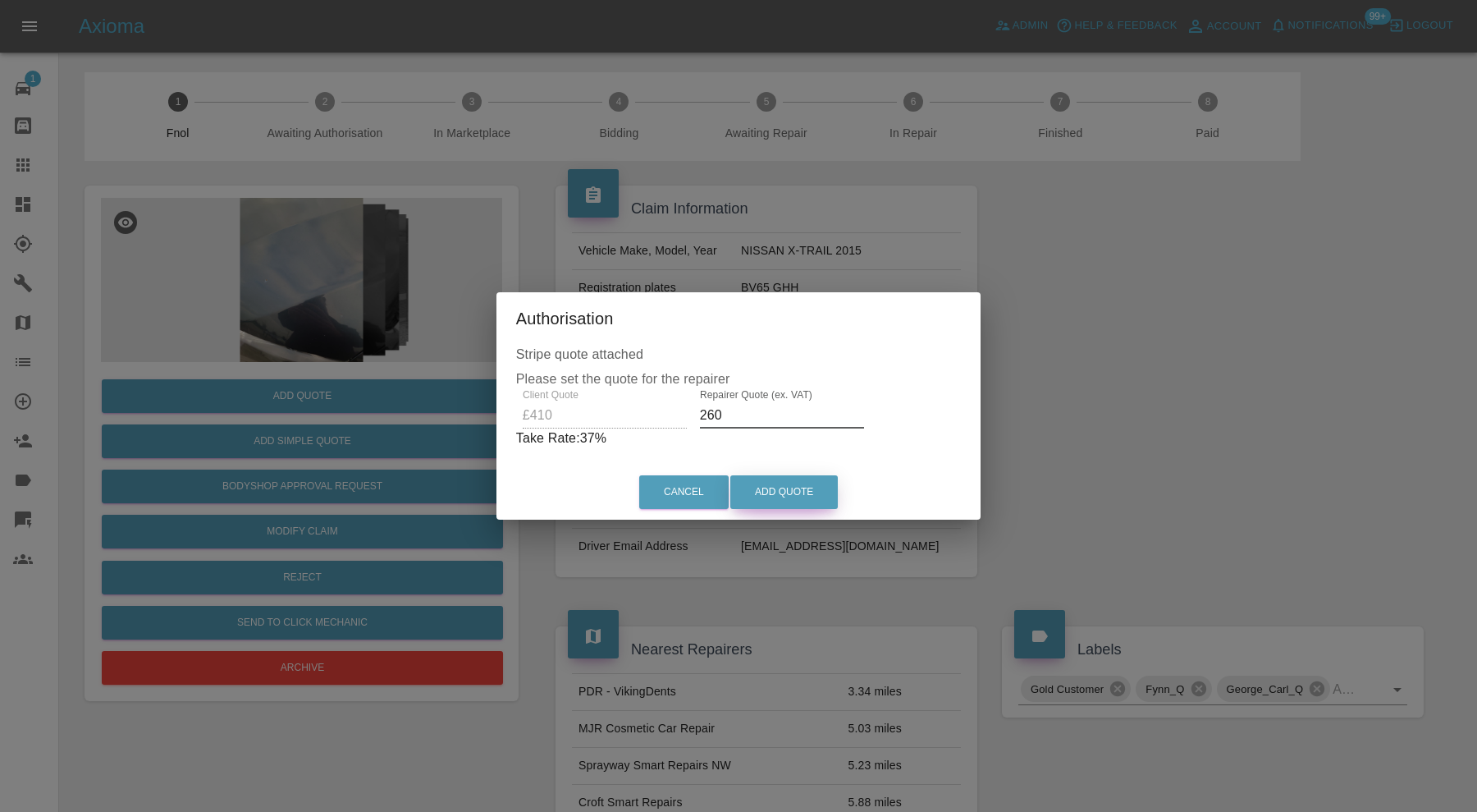
type input "260"
click at [780, 489] on button "Add Quote" at bounding box center [784, 492] width 108 height 34
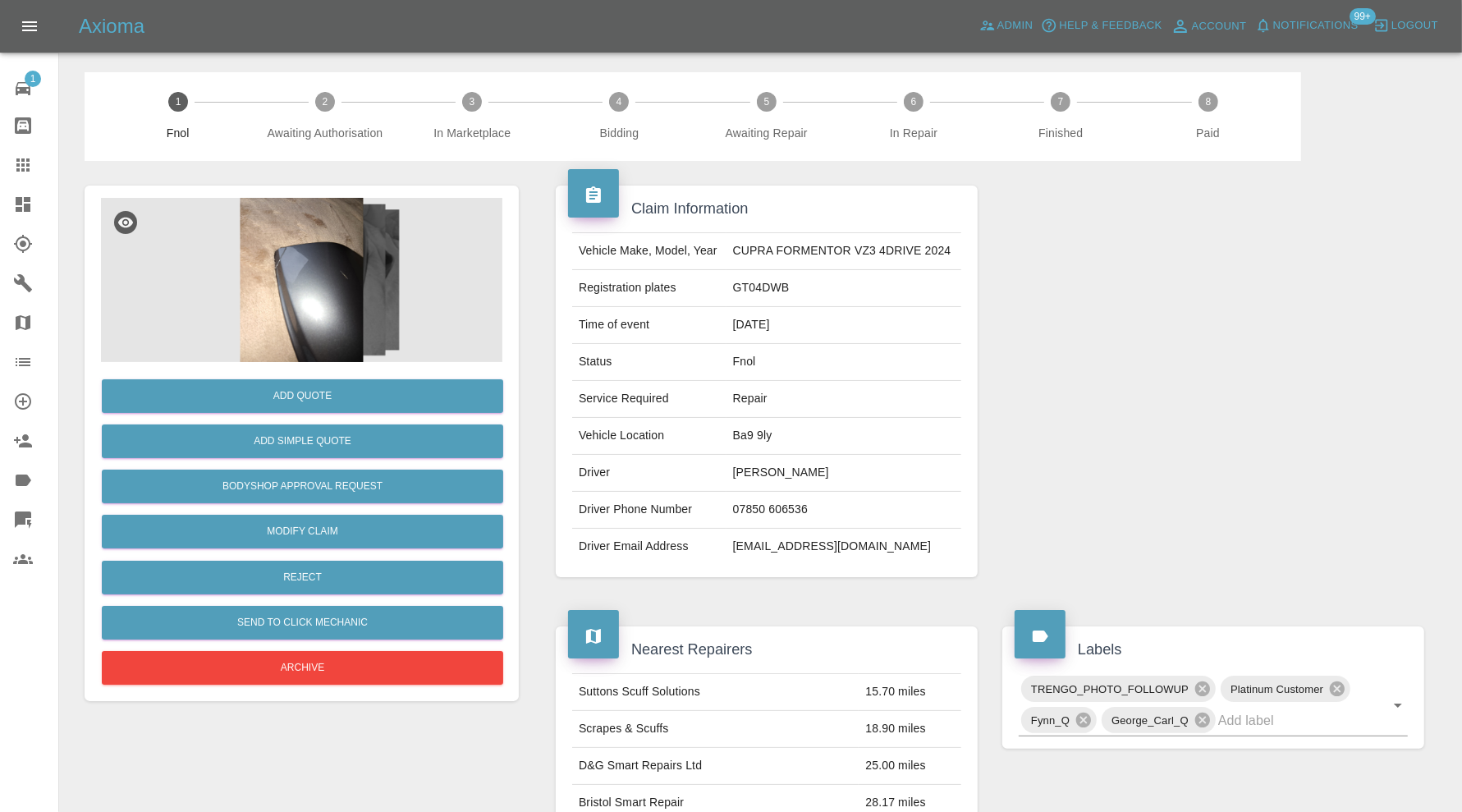
click at [314, 301] on img at bounding box center [302, 280] width 402 height 164
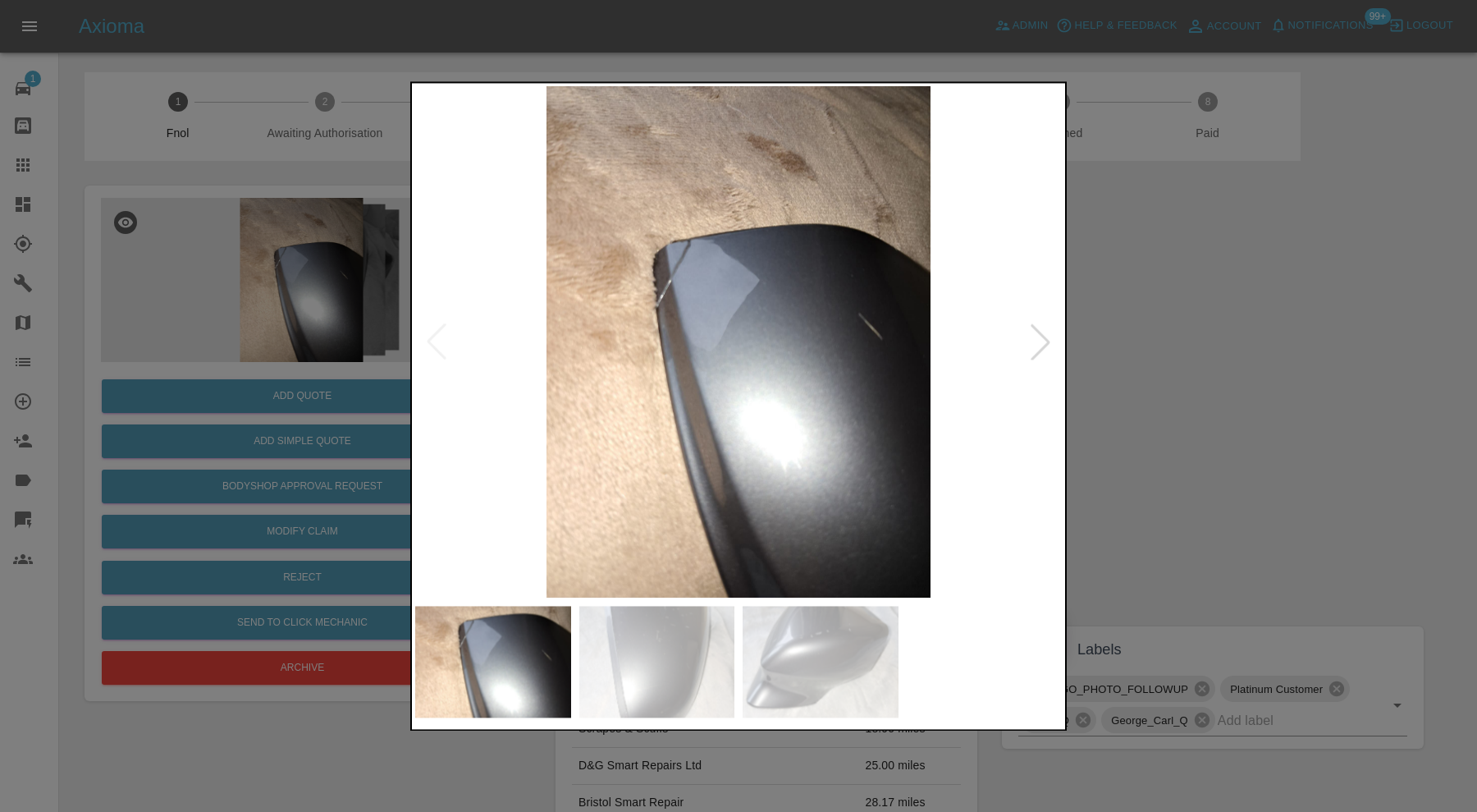
click at [720, 643] on img at bounding box center [656, 662] width 156 height 111
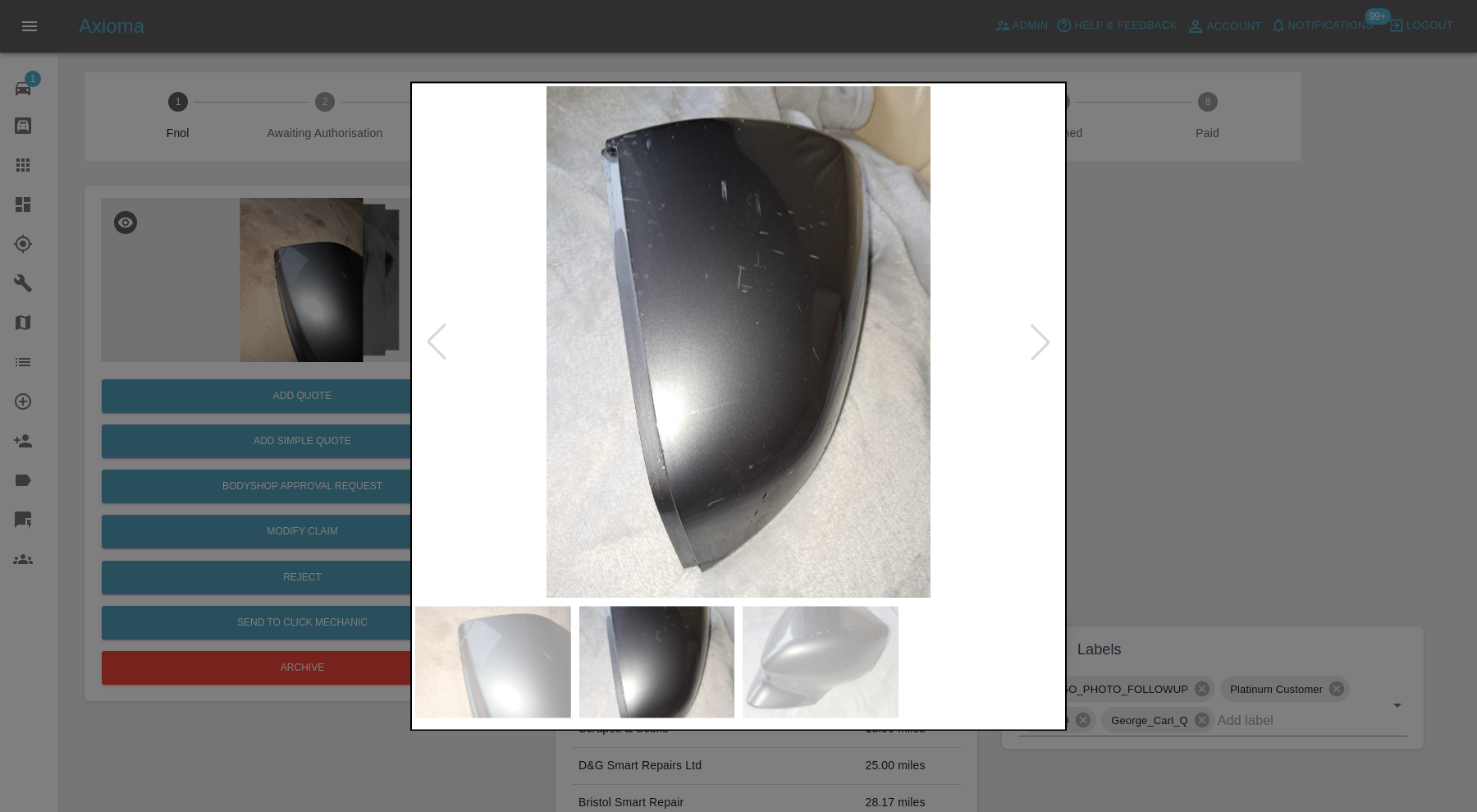
click at [850, 656] on img at bounding box center [820, 662] width 156 height 111
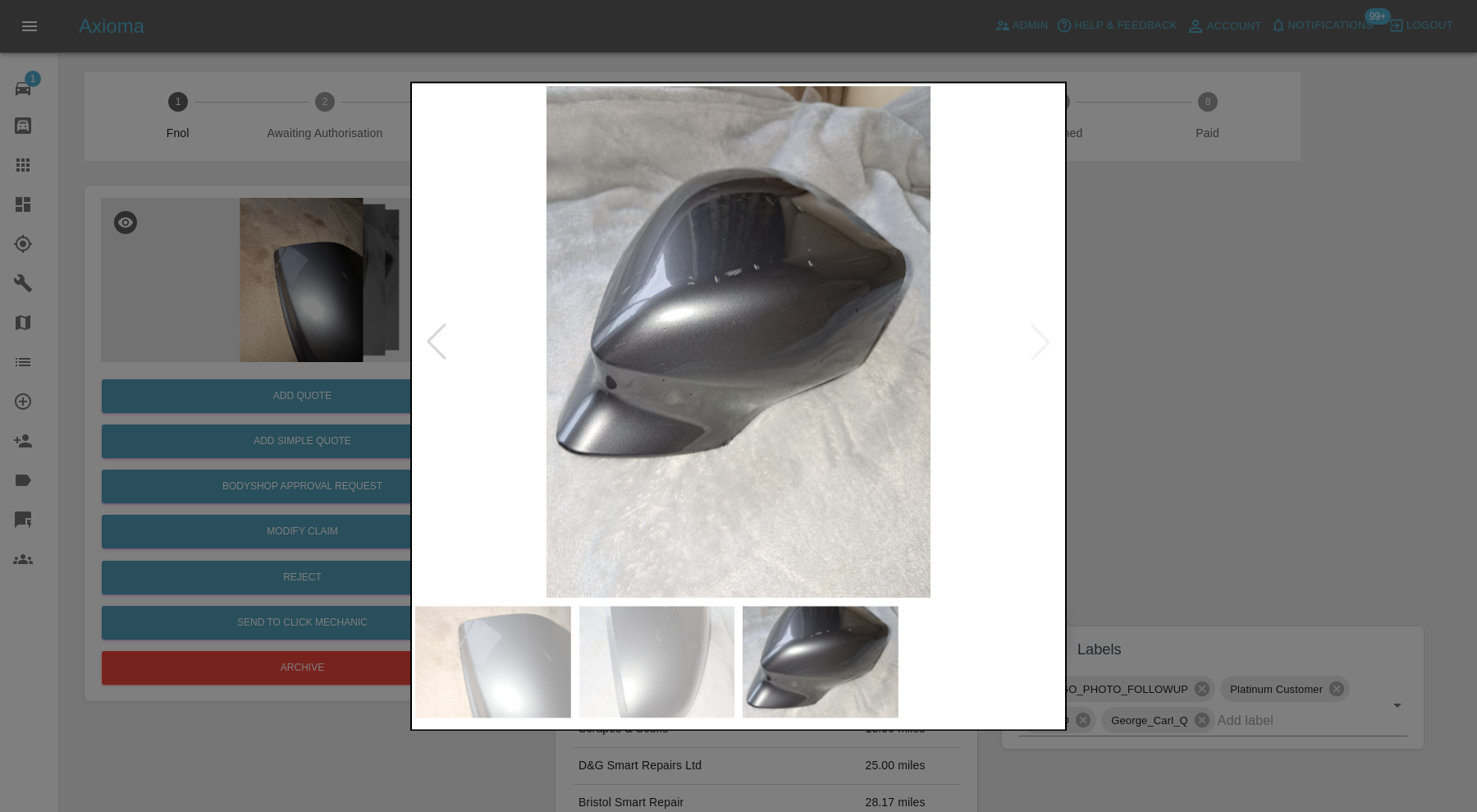
click at [665, 682] on img at bounding box center [656, 662] width 156 height 111
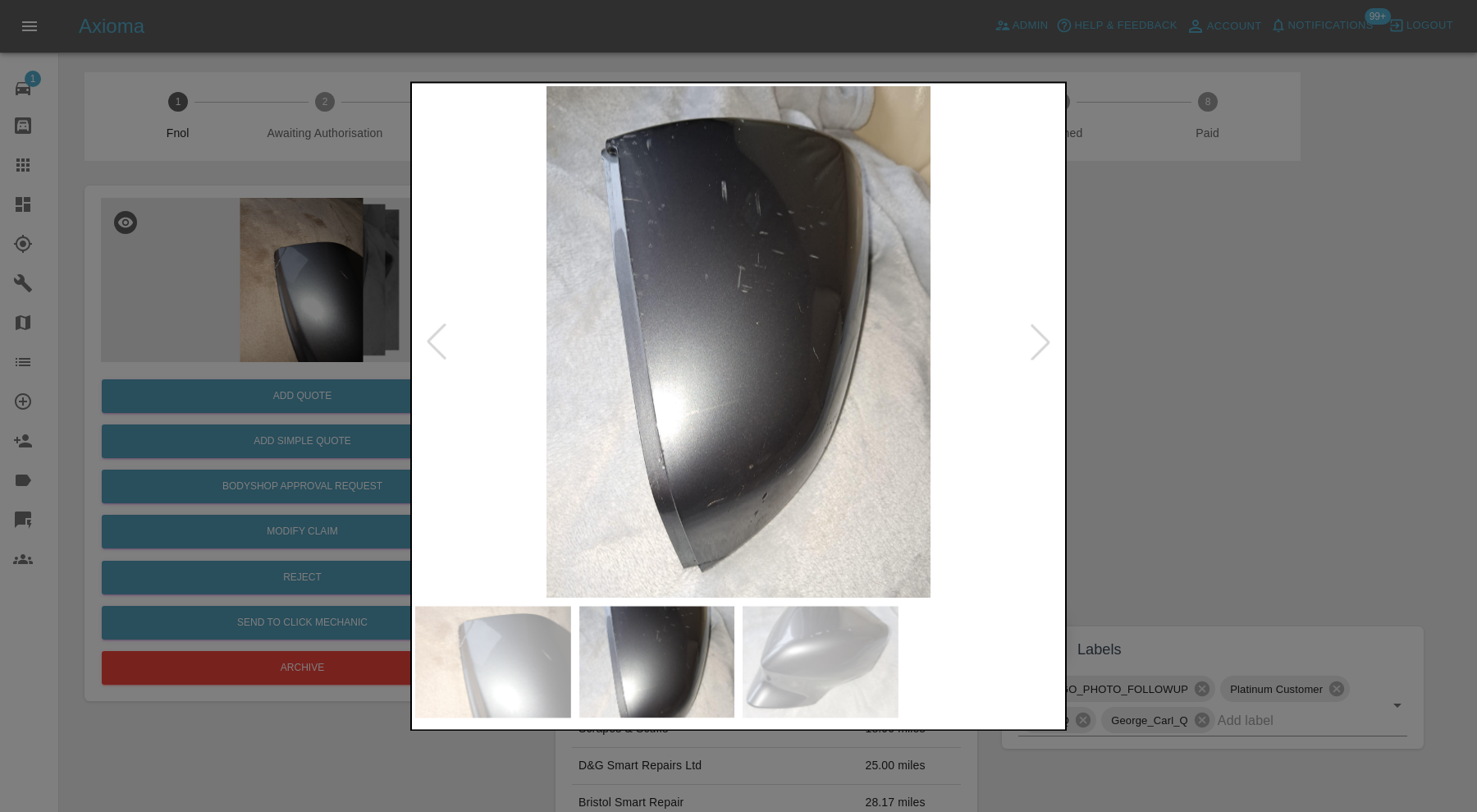
click at [520, 649] on img at bounding box center [493, 662] width 156 height 111
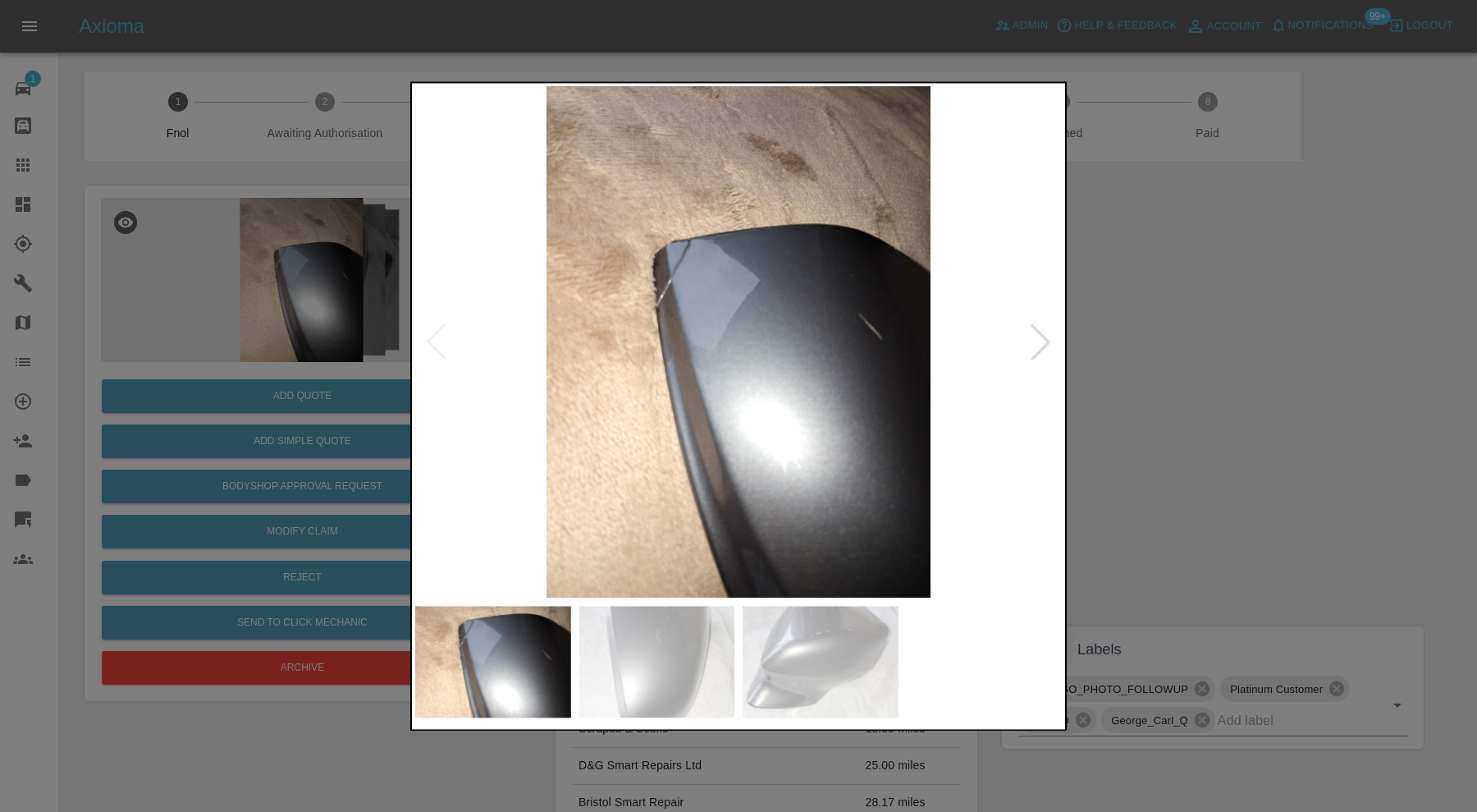
click at [1217, 382] on div at bounding box center [738, 406] width 1477 height 812
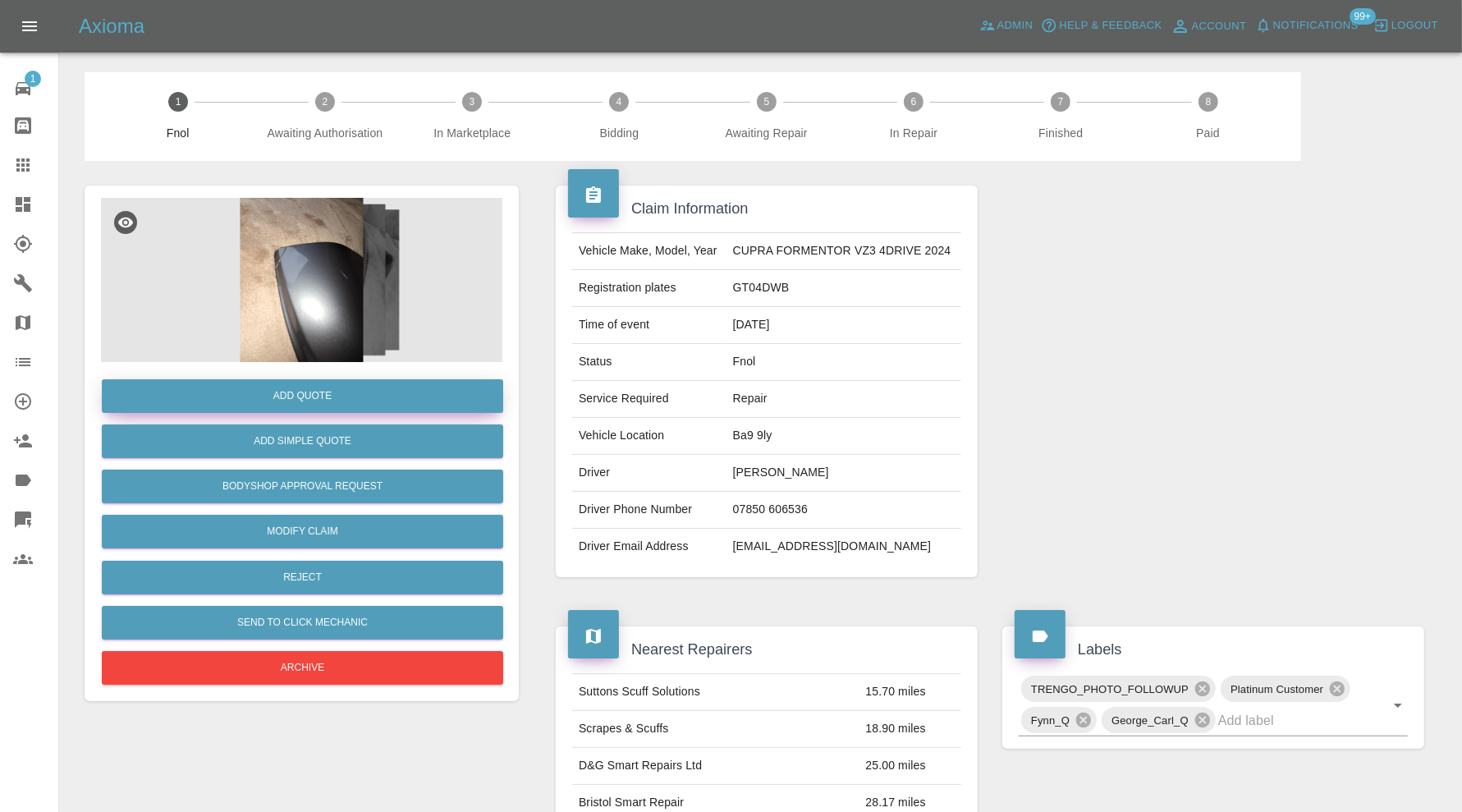
click at [374, 389] on button "Add Quote" at bounding box center [303, 396] width 402 height 34
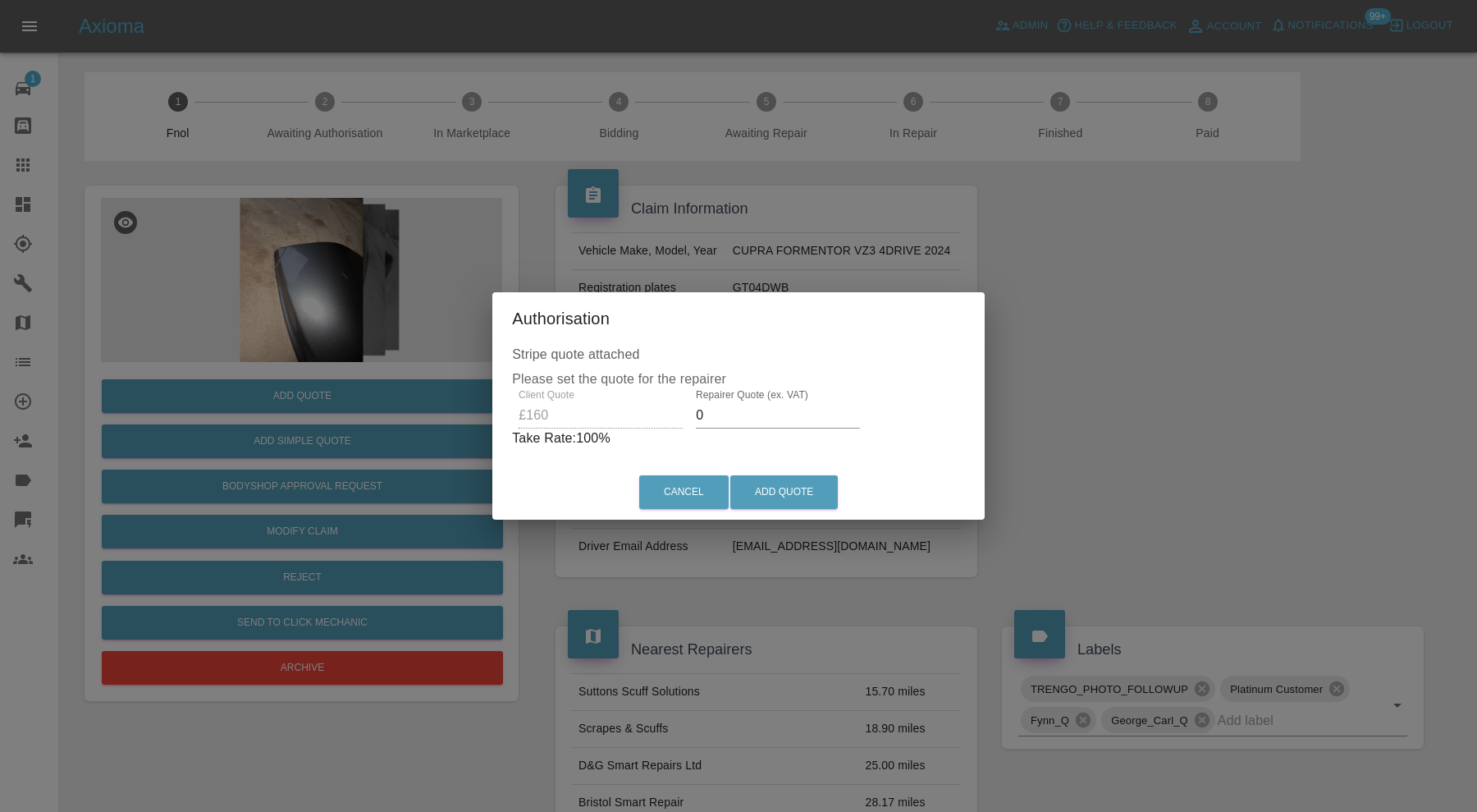
click at [740, 411] on input "0" at bounding box center [778, 416] width 164 height 26
click at [703, 405] on input "0100" at bounding box center [782, 416] width 164 height 26
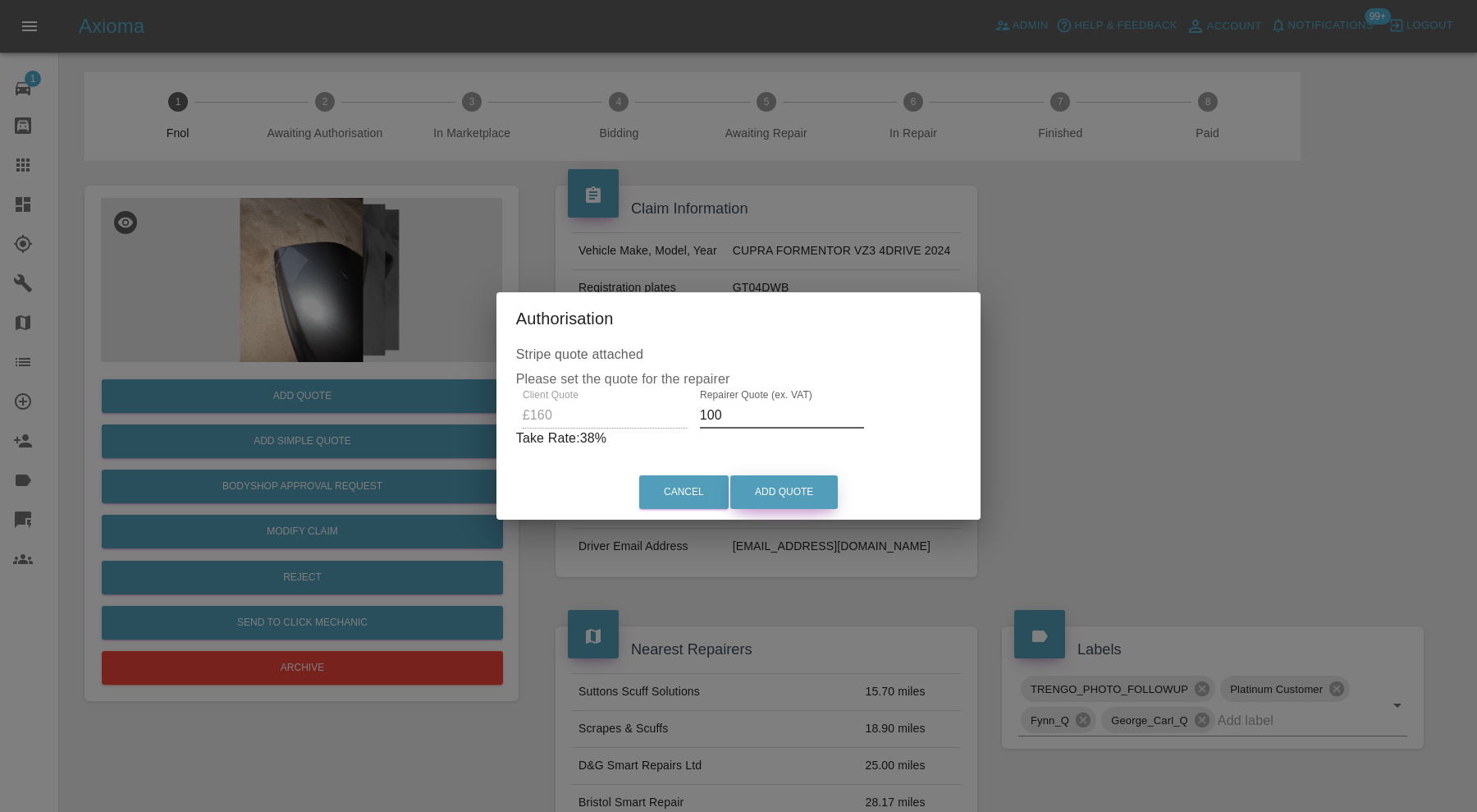
type input "100"
click at [812, 483] on button "Add Quote" at bounding box center [784, 492] width 108 height 34
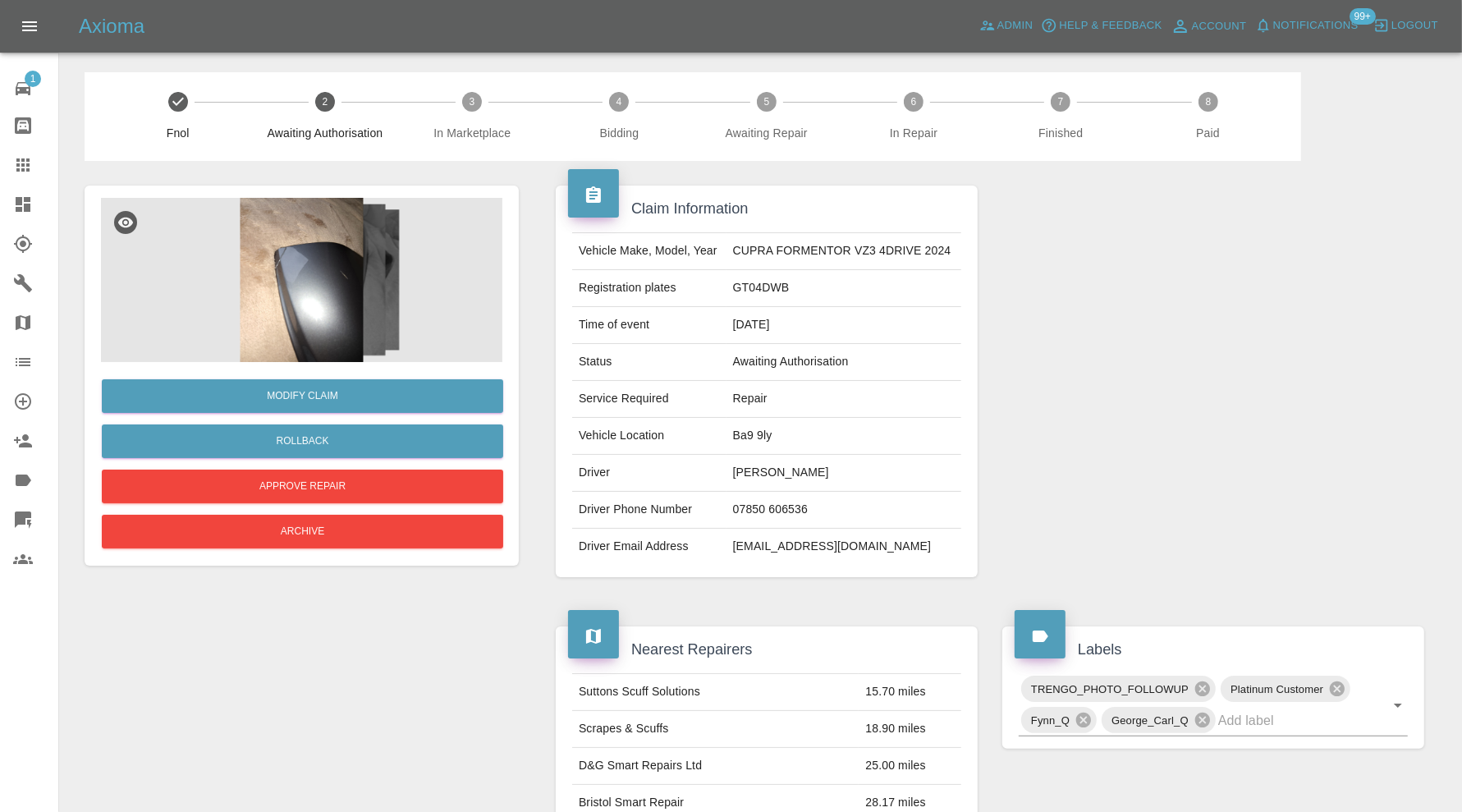
click at [795, 483] on td "Christopher Compton" at bounding box center [844, 473] width 235 height 37
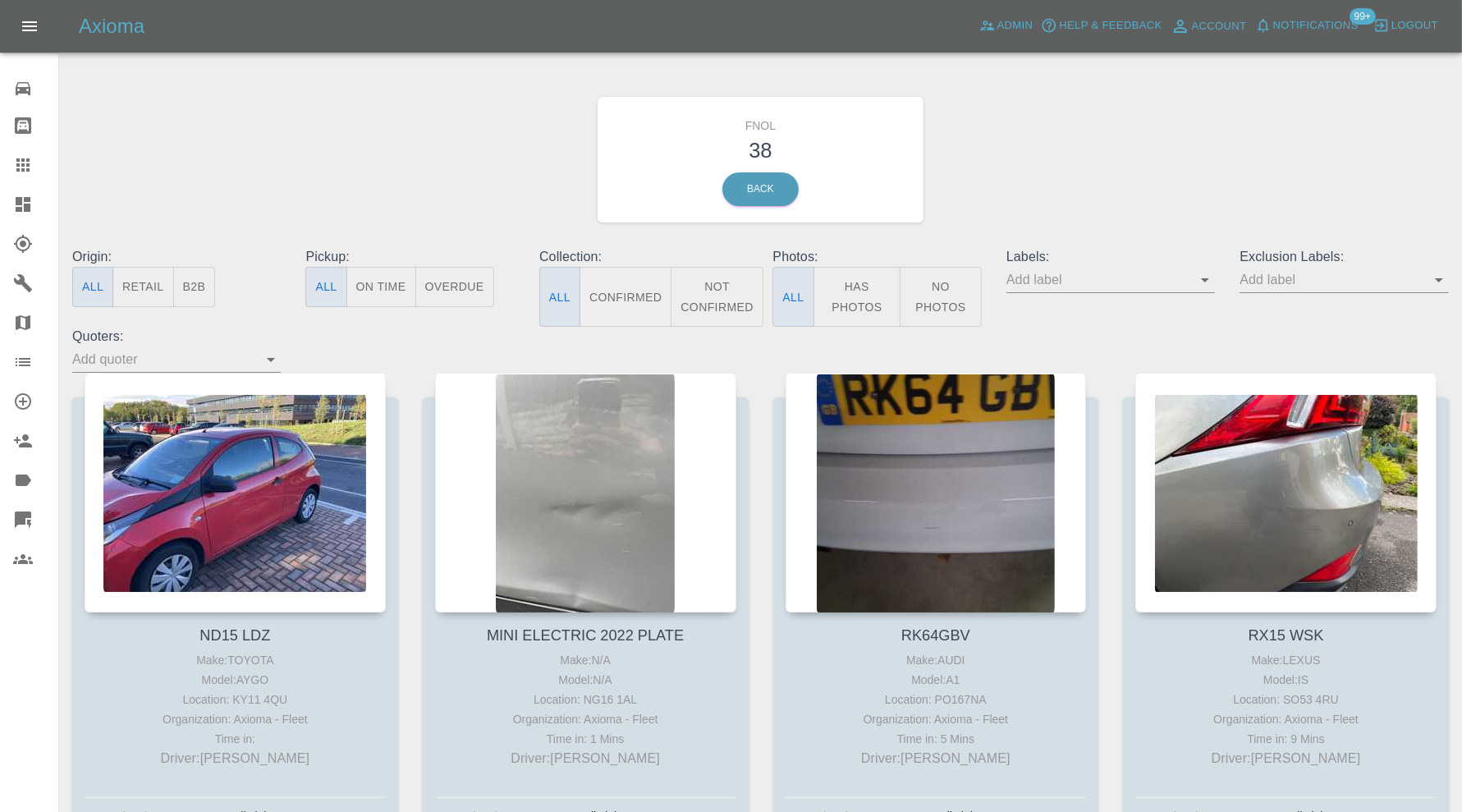
click at [1209, 282] on icon "Open" at bounding box center [1205, 280] width 20 height 20
type input "f"
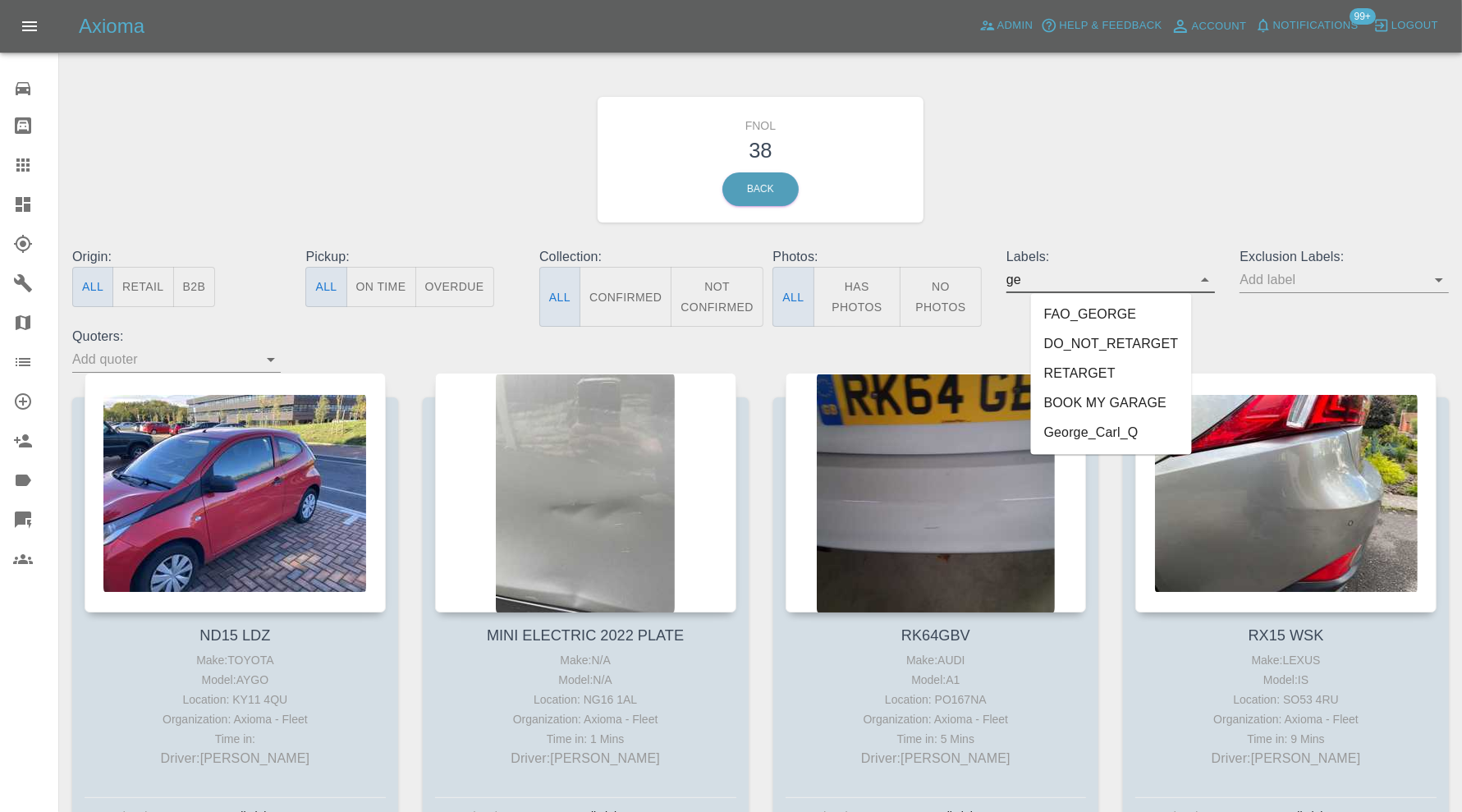
type input "geo"
click at [1136, 338] on li "George_Carl_Q" at bounding box center [1111, 344] width 121 height 30
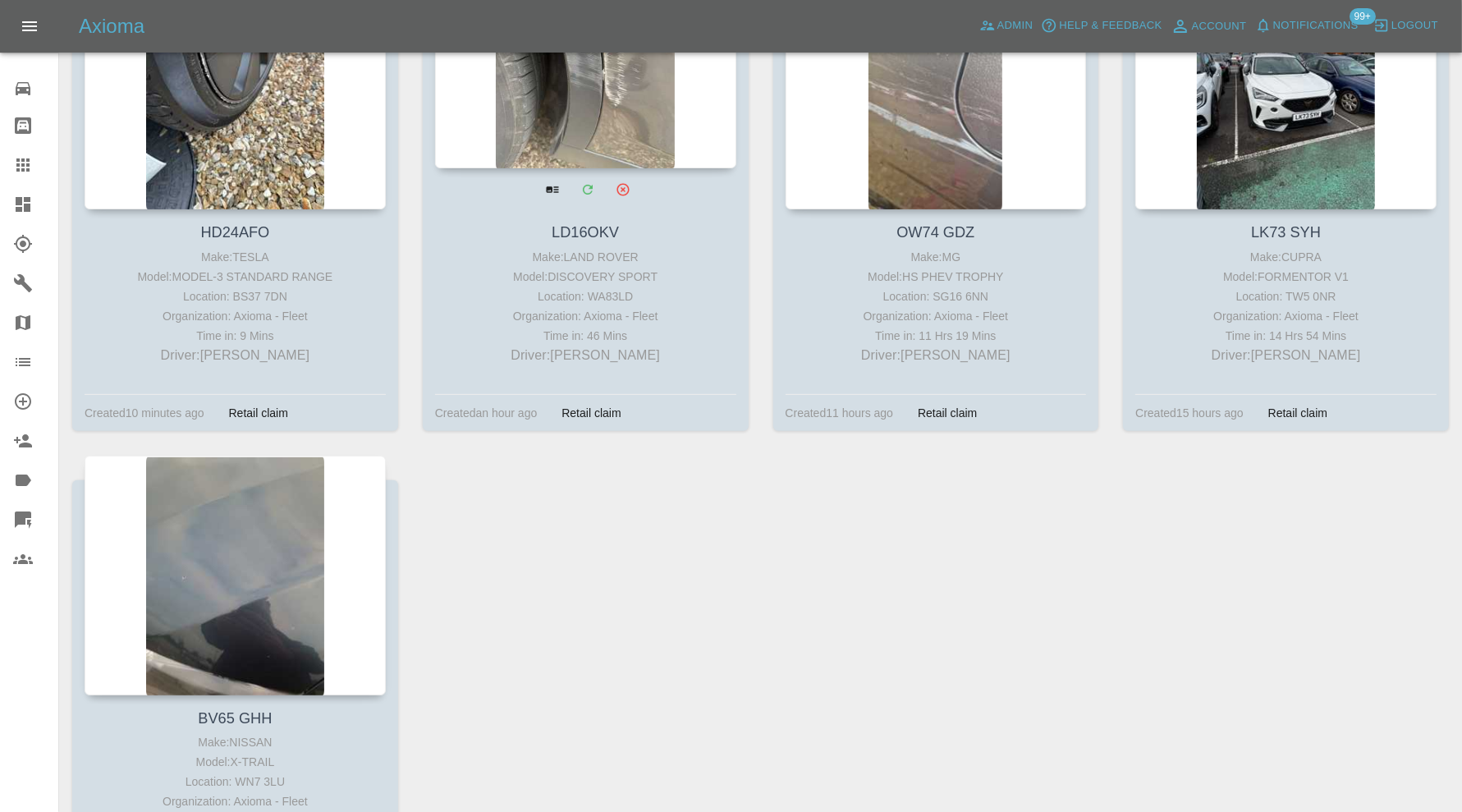
scroll to position [266, 0]
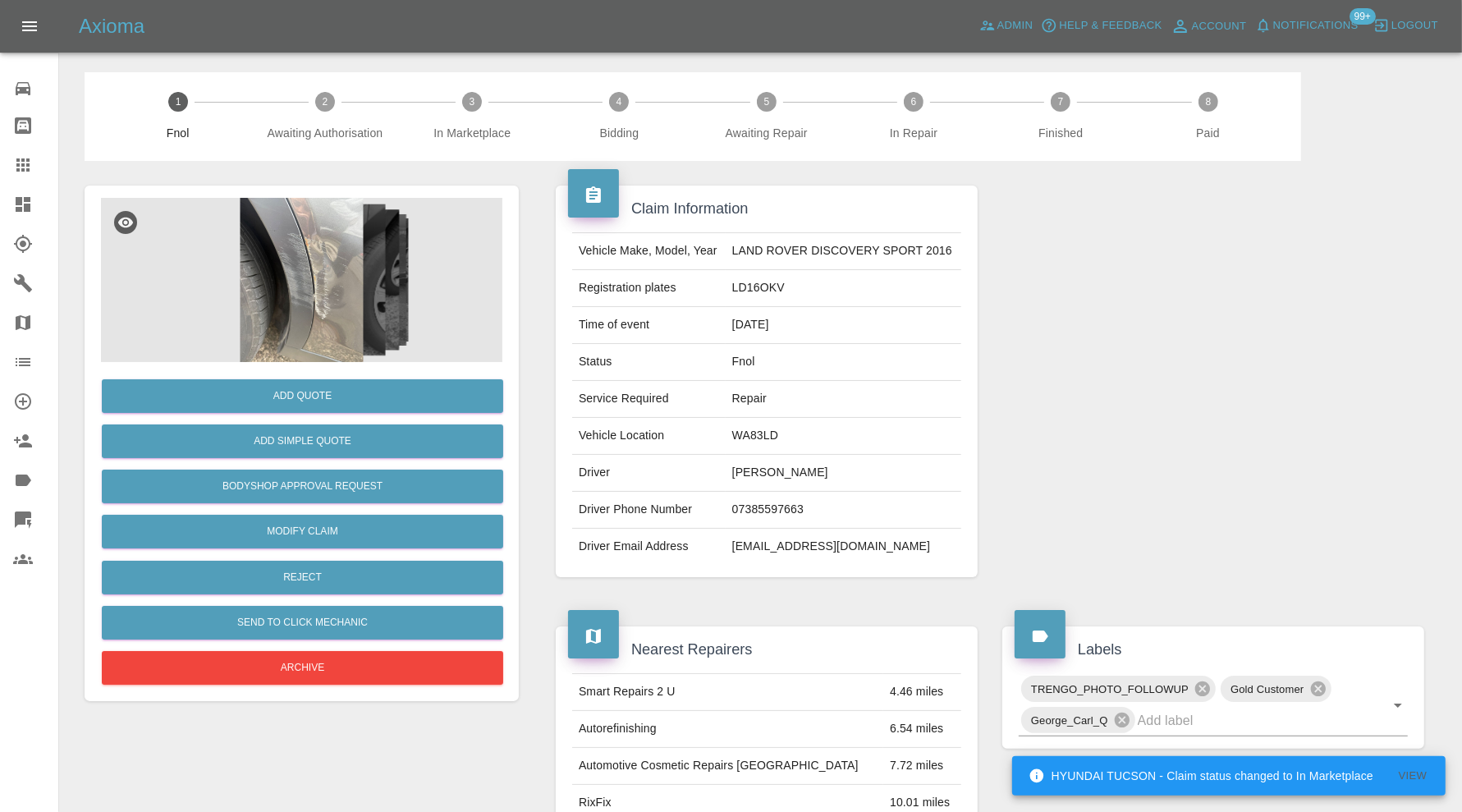
click at [301, 224] on img at bounding box center [302, 280] width 402 height 164
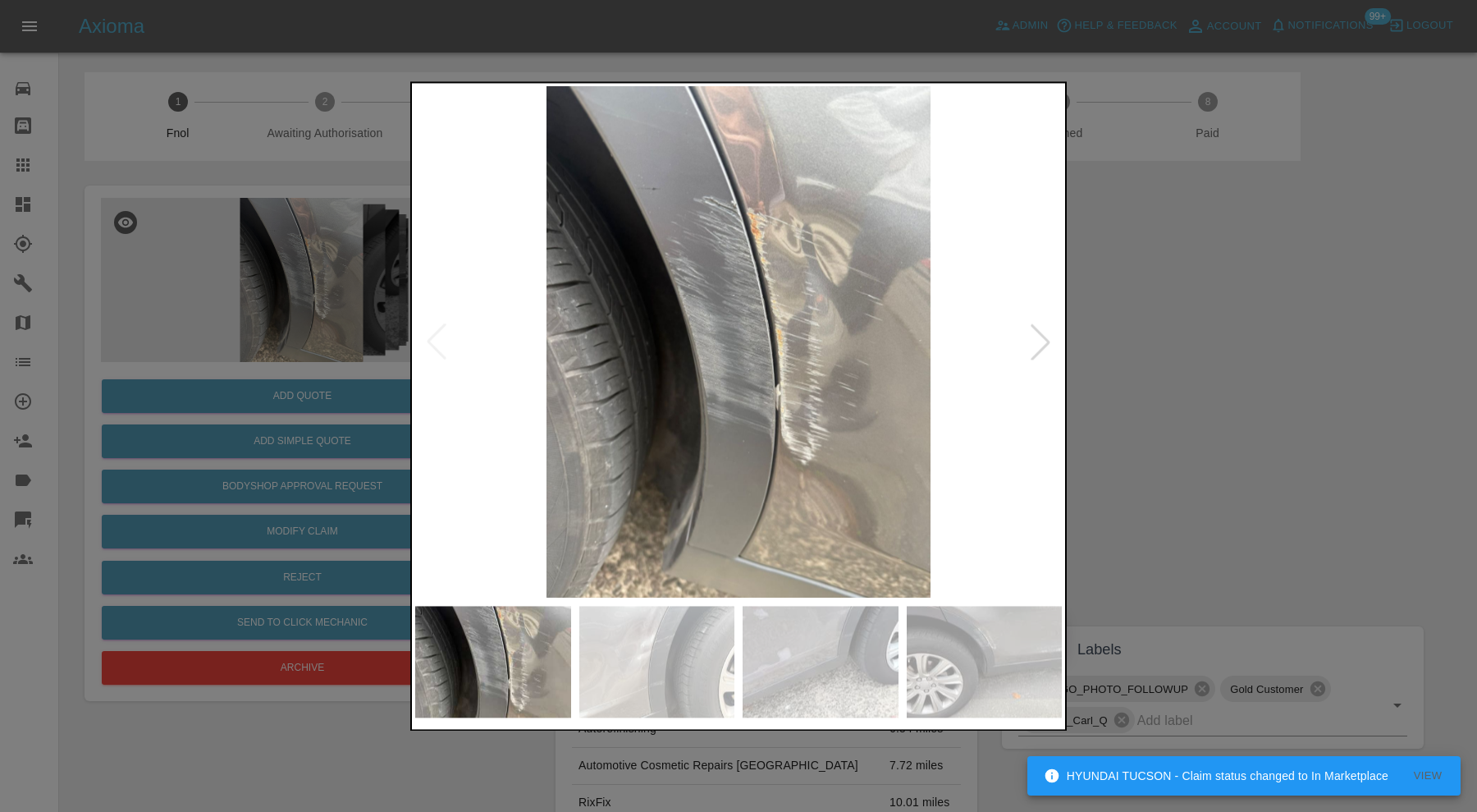
click at [651, 676] on img at bounding box center [656, 662] width 156 height 111
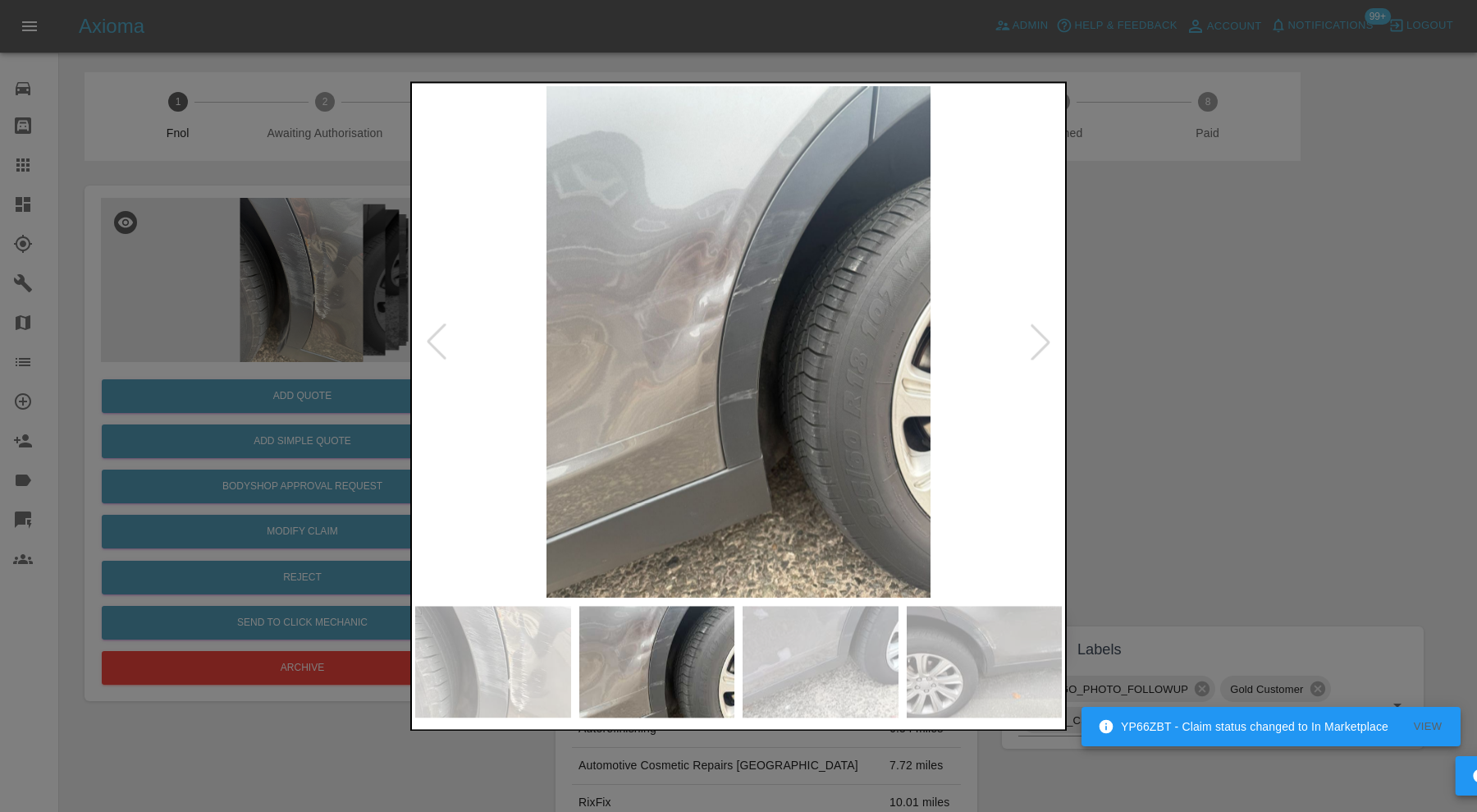
click at [815, 670] on img at bounding box center [820, 662] width 156 height 111
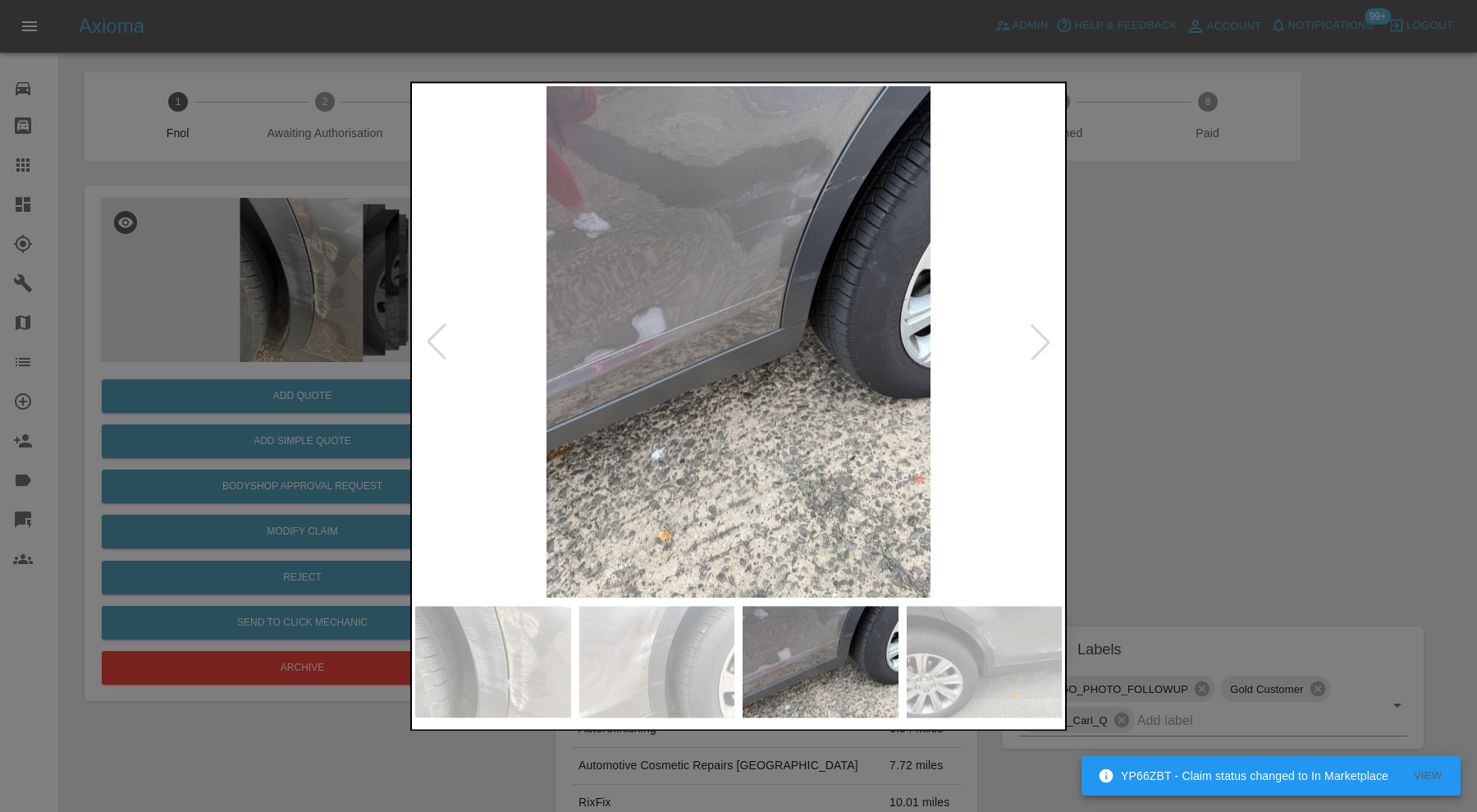
click at [955, 668] on img at bounding box center [984, 662] width 156 height 111
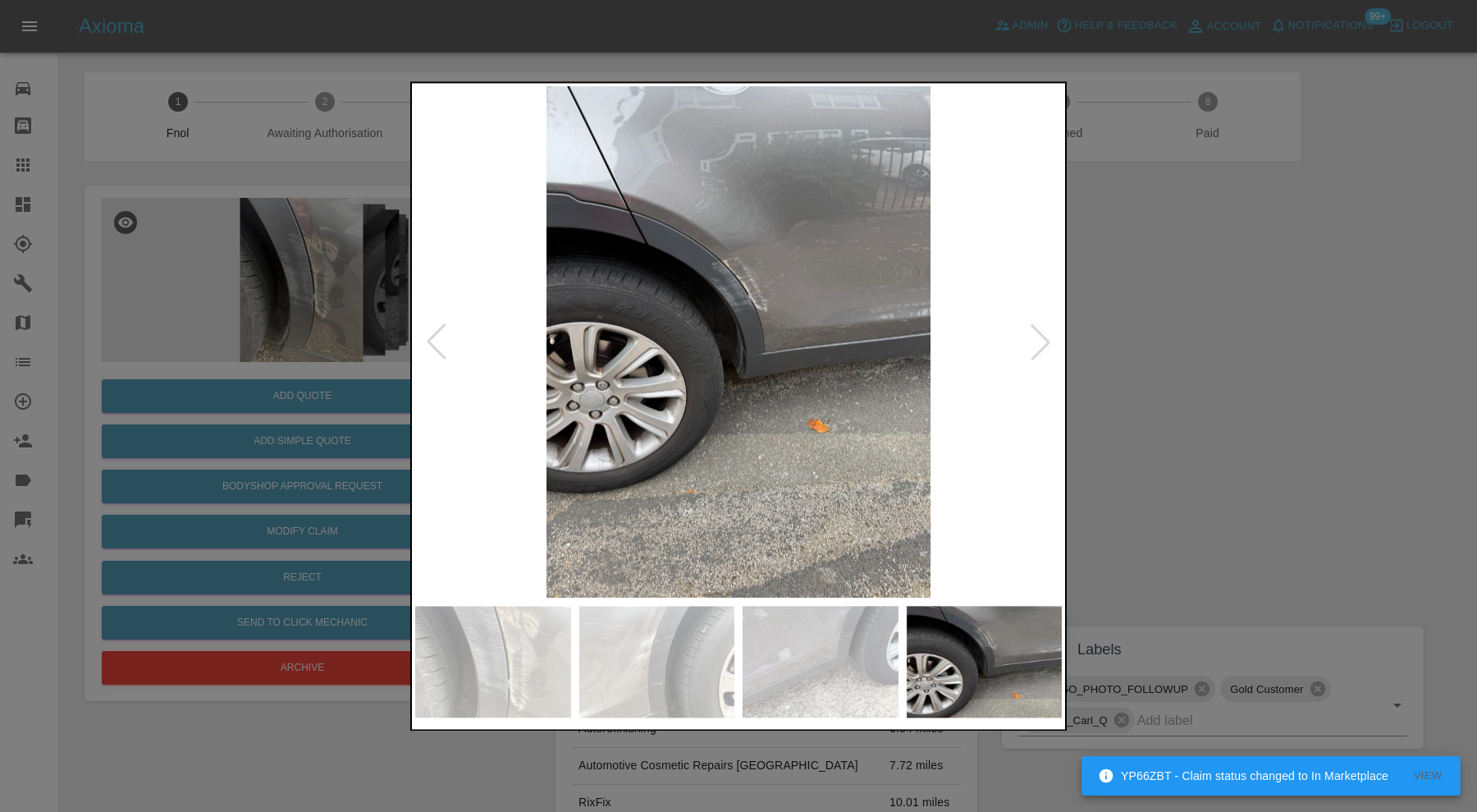
click at [1038, 331] on div at bounding box center [1041, 343] width 37 height 37
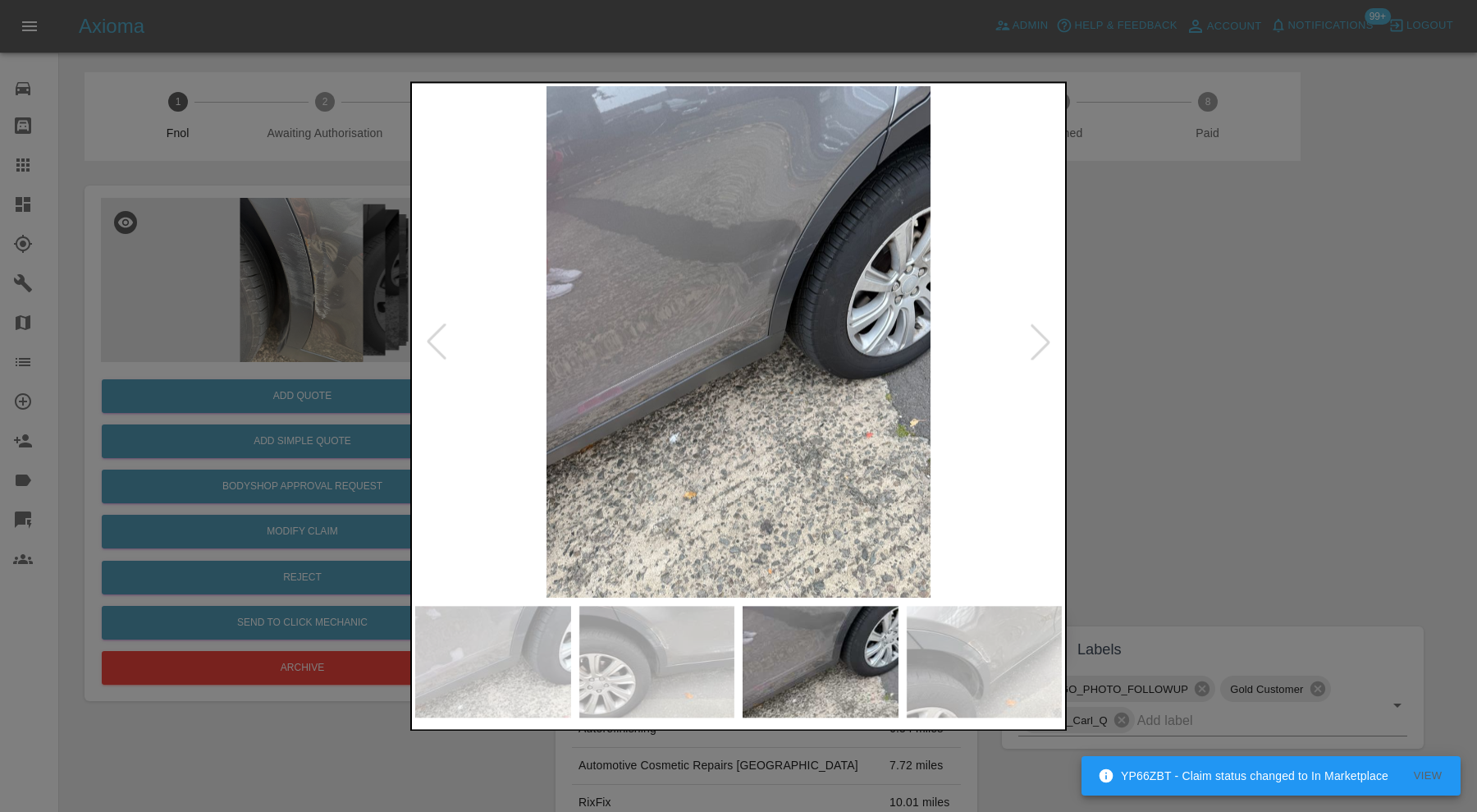
click at [1038, 331] on div at bounding box center [1041, 343] width 37 height 37
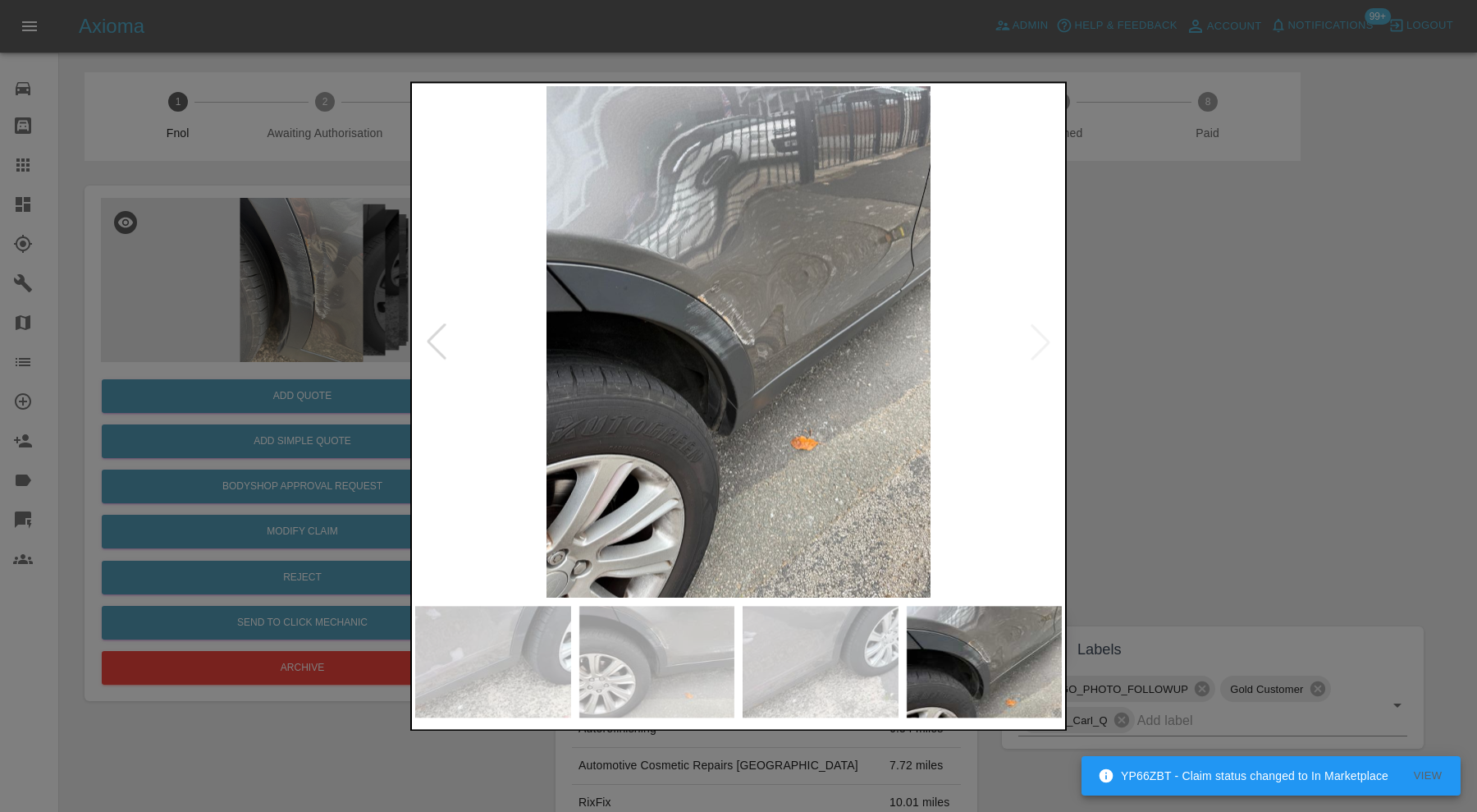
click at [1038, 331] on img at bounding box center [739, 342] width 647 height 511
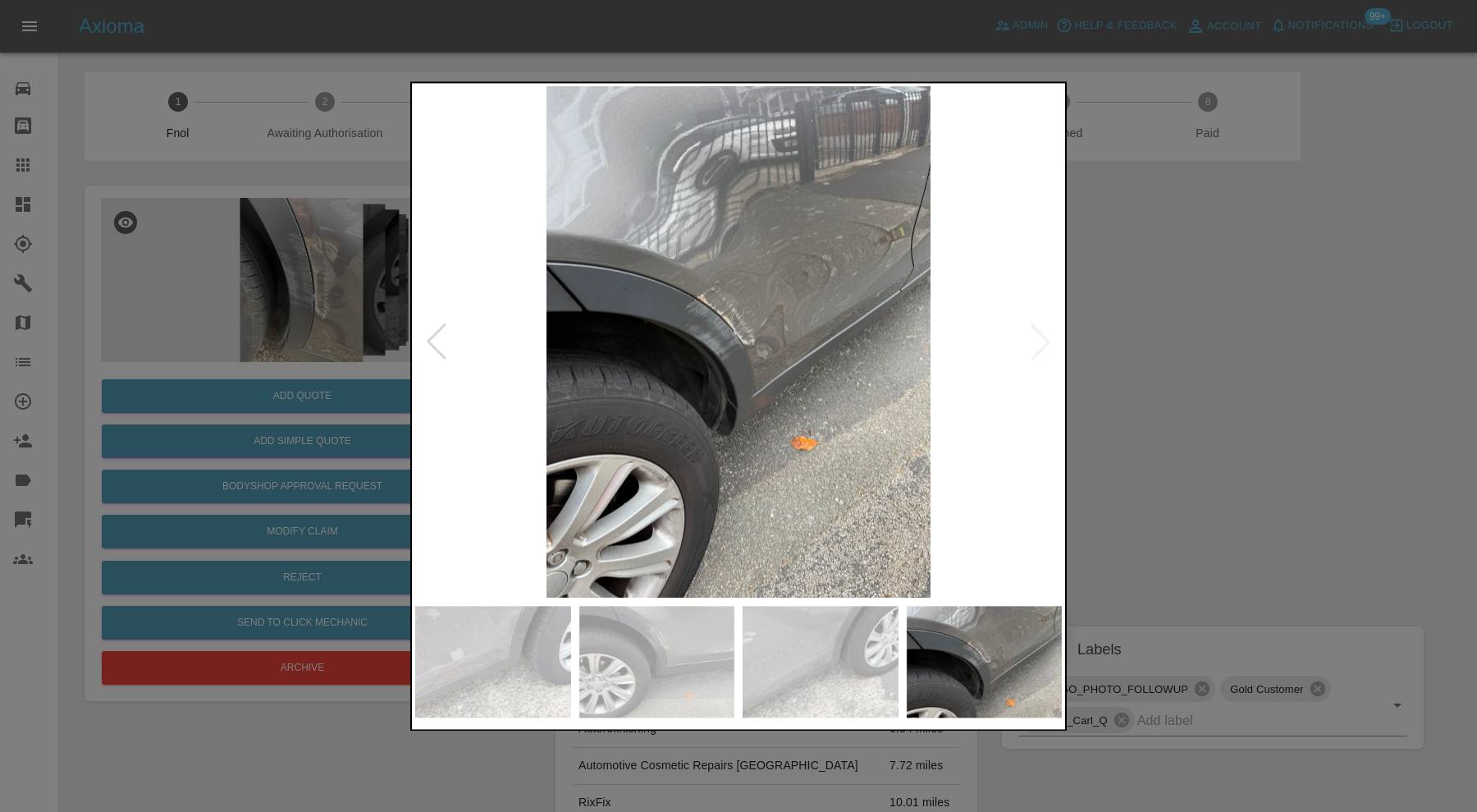
click at [802, 648] on img at bounding box center [820, 662] width 156 height 111
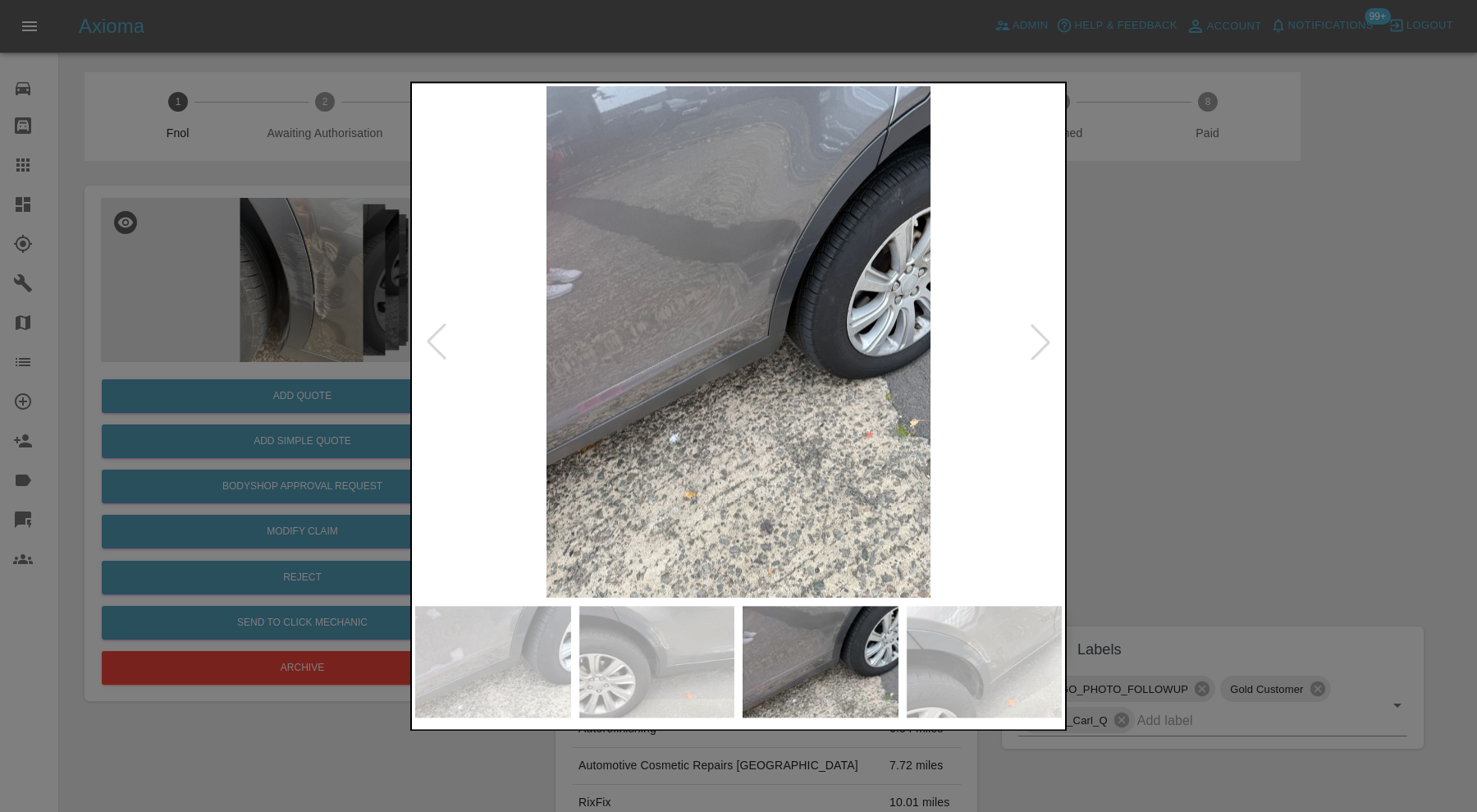
click at [714, 656] on img at bounding box center [656, 662] width 156 height 111
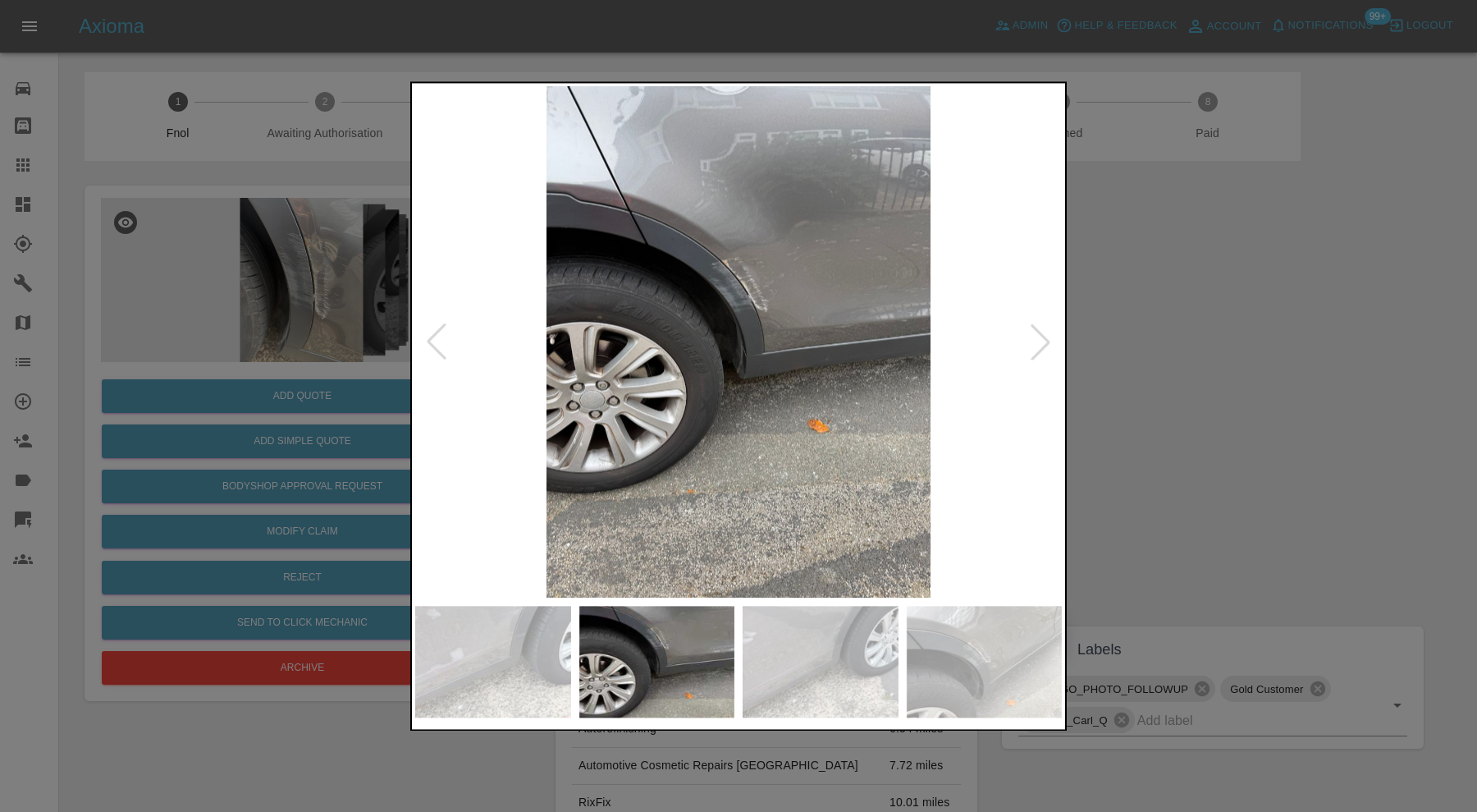
click at [1181, 392] on div at bounding box center [738, 406] width 1477 height 812
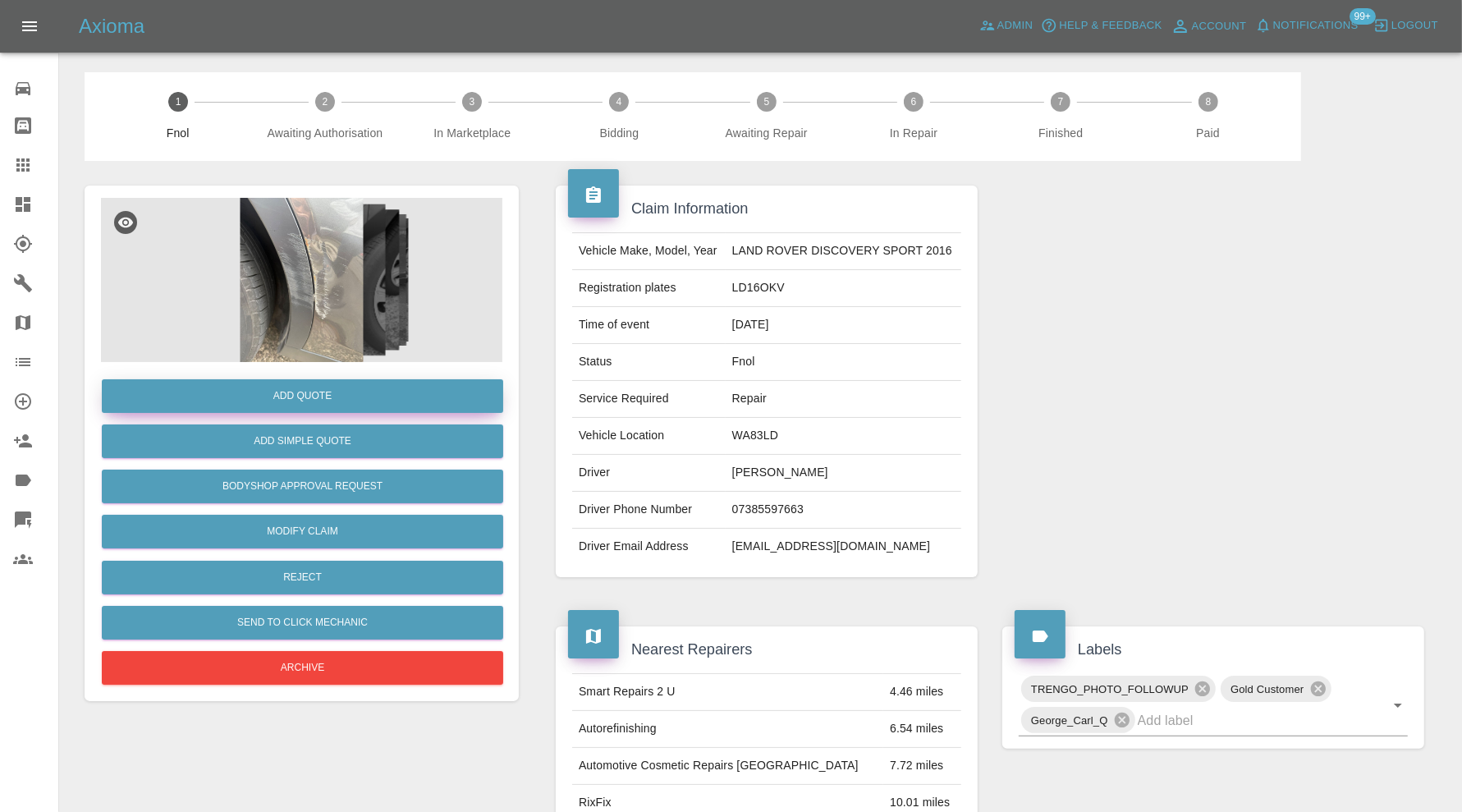
click at [417, 392] on button "Add Quote" at bounding box center [303, 396] width 402 height 34
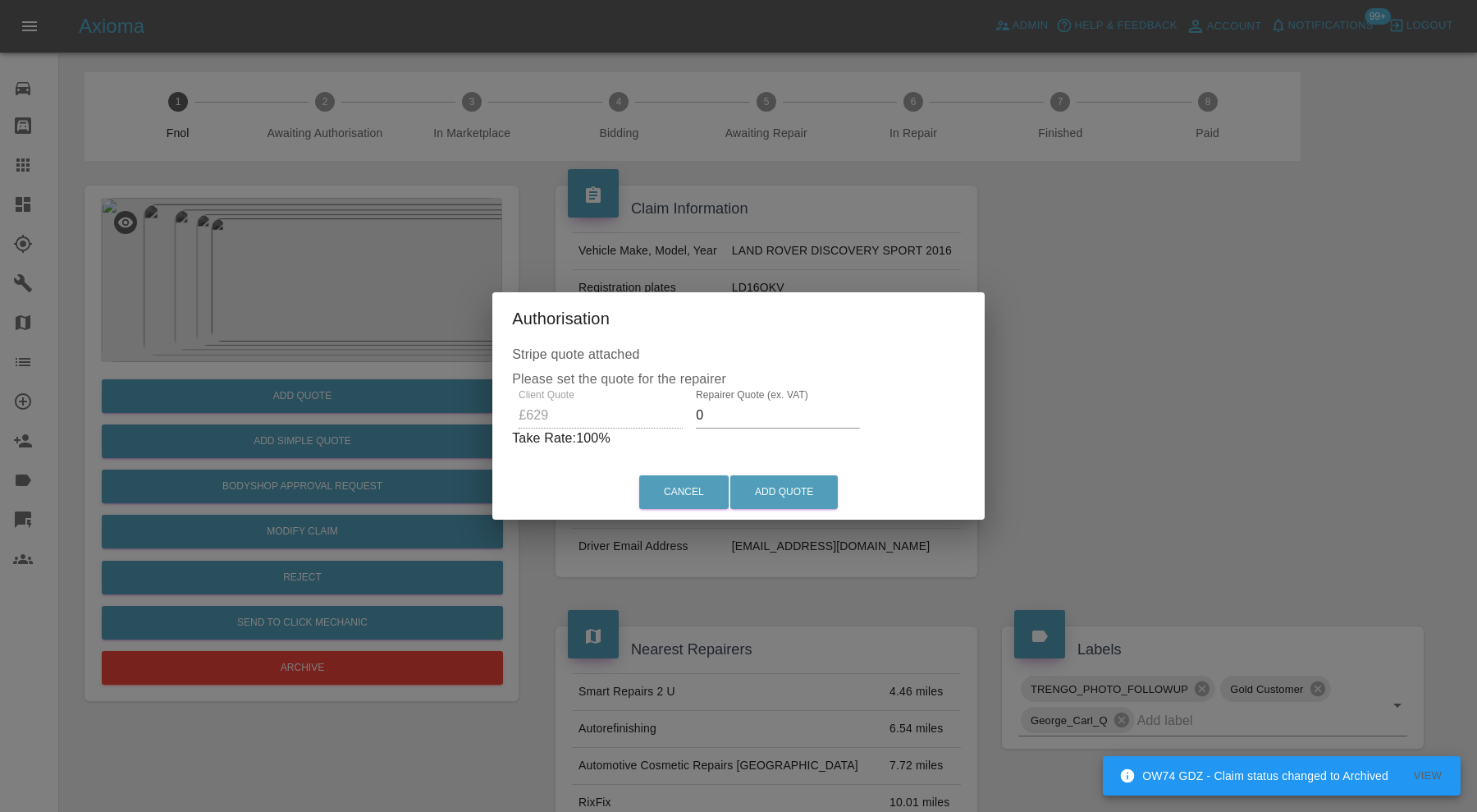
click at [748, 407] on input "0" at bounding box center [778, 416] width 164 height 26
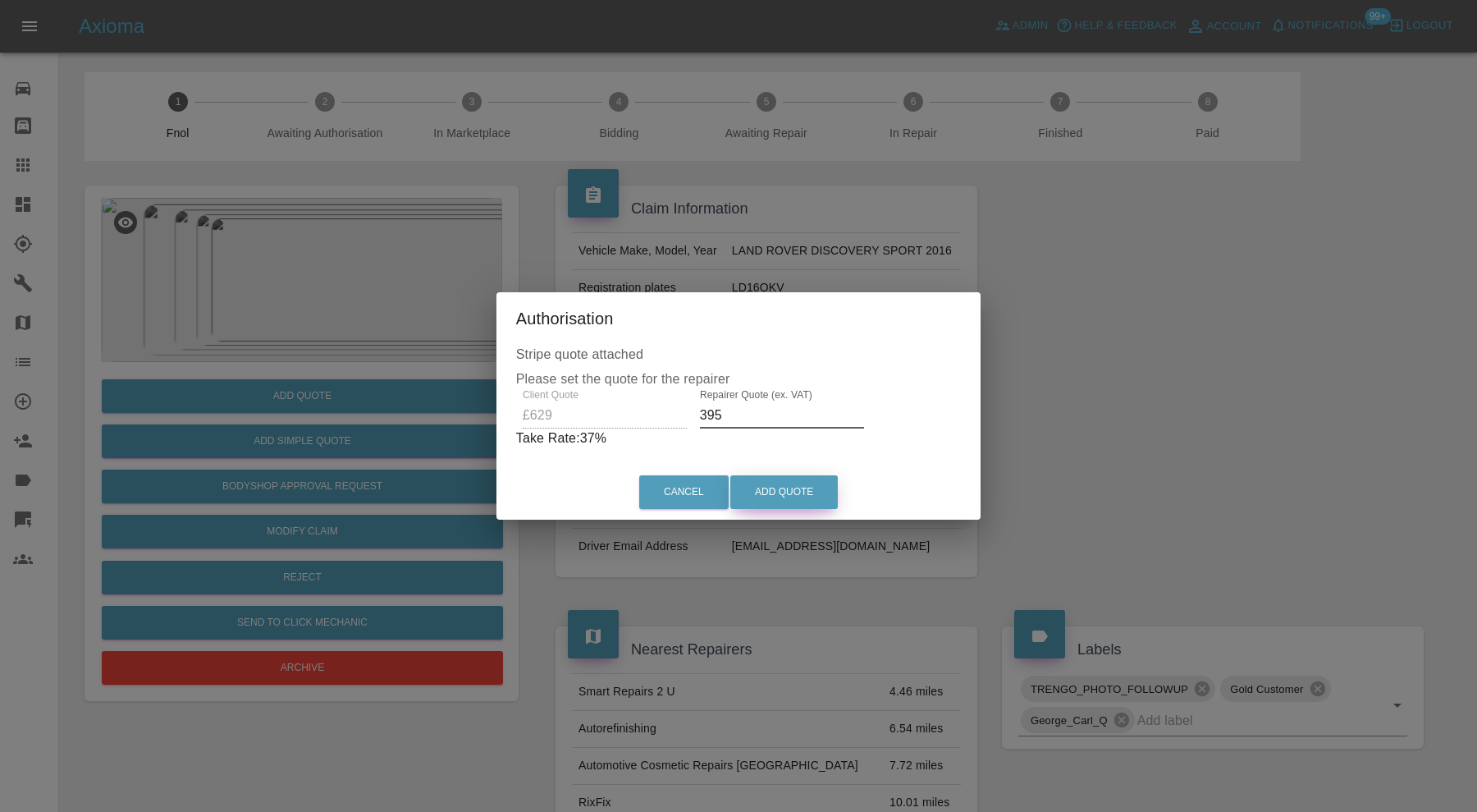
type input "395"
click at [802, 491] on button "Add Quote" at bounding box center [784, 492] width 108 height 34
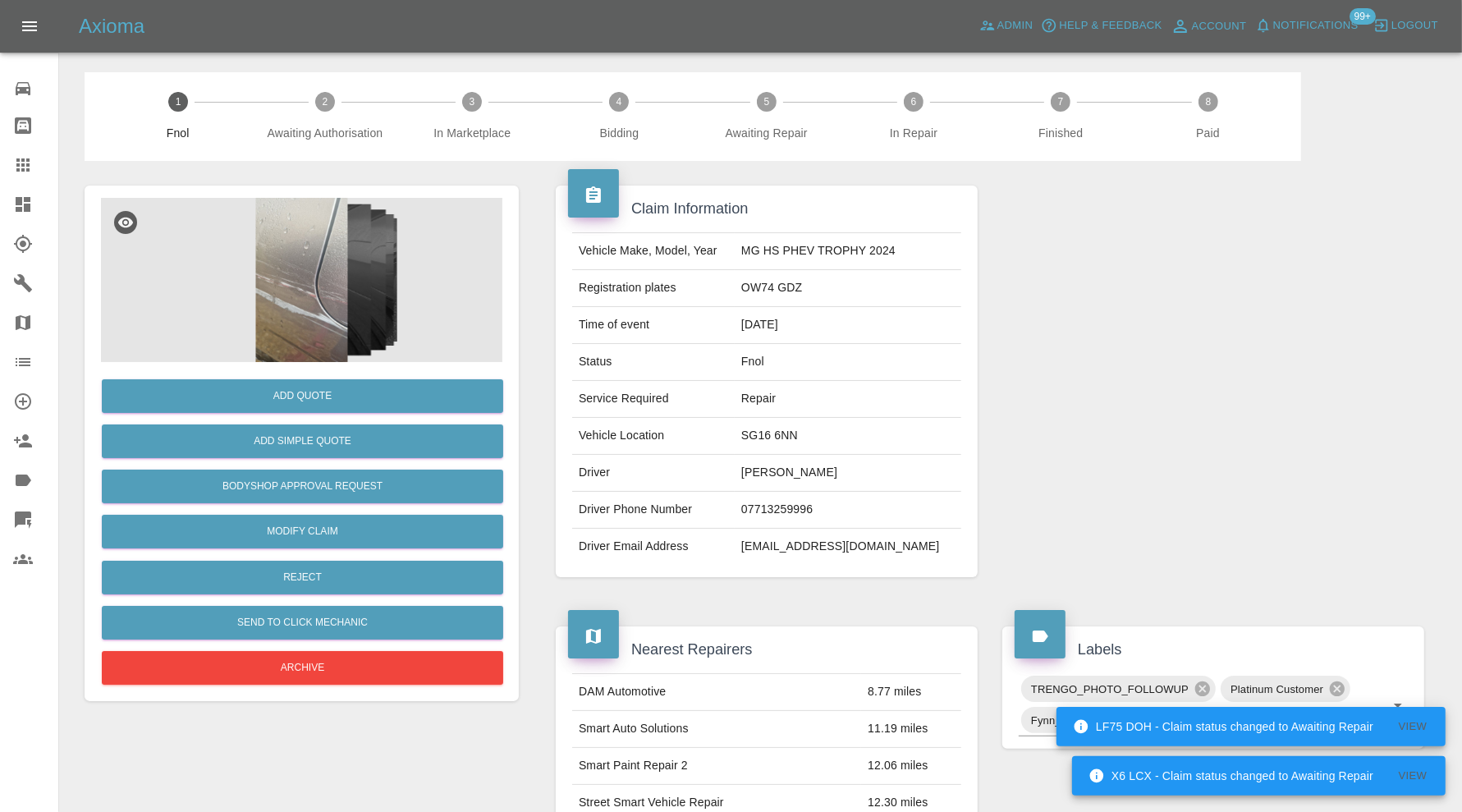
click at [324, 249] on img at bounding box center [302, 280] width 402 height 164
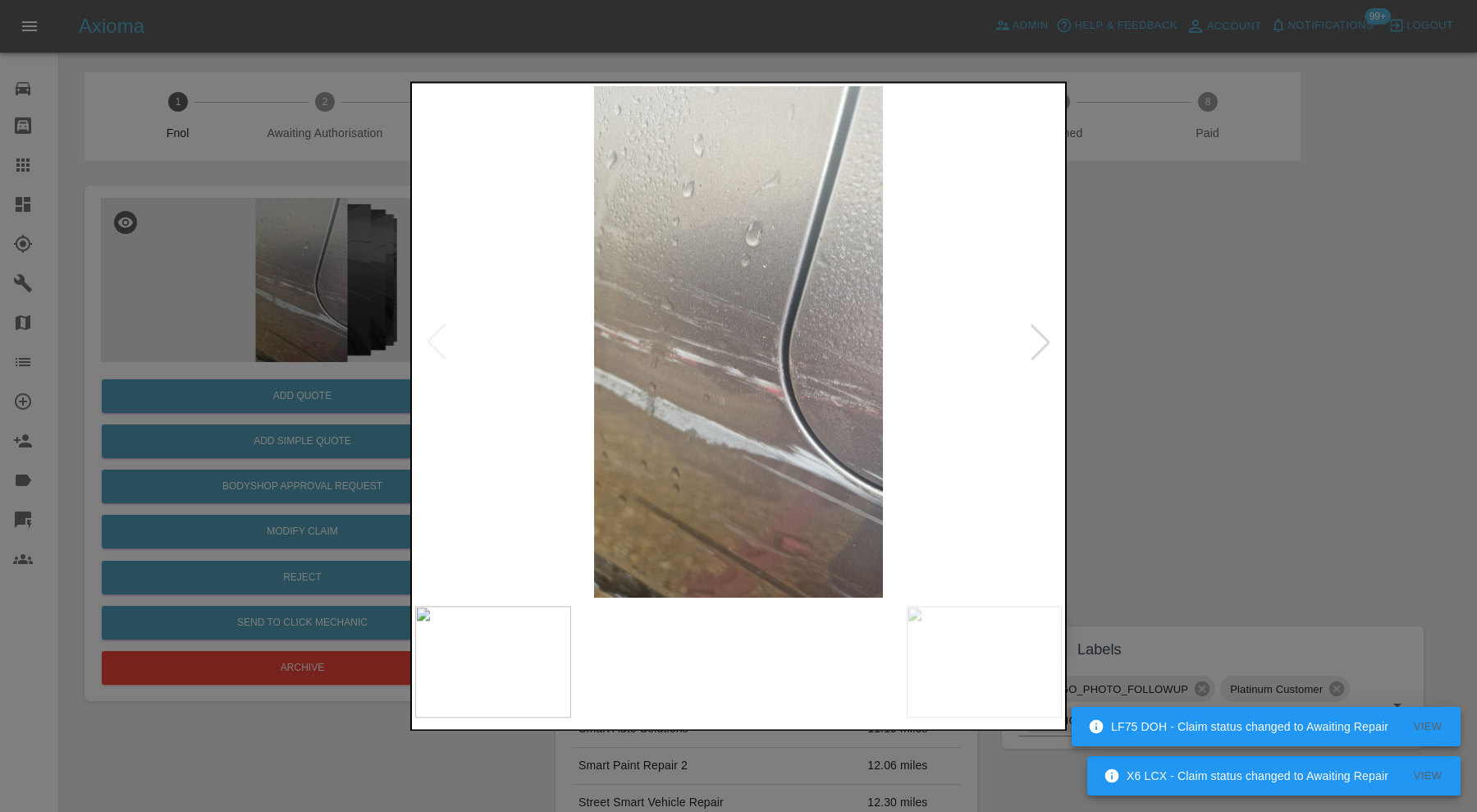
click at [1014, 337] on img at bounding box center [739, 342] width 647 height 511
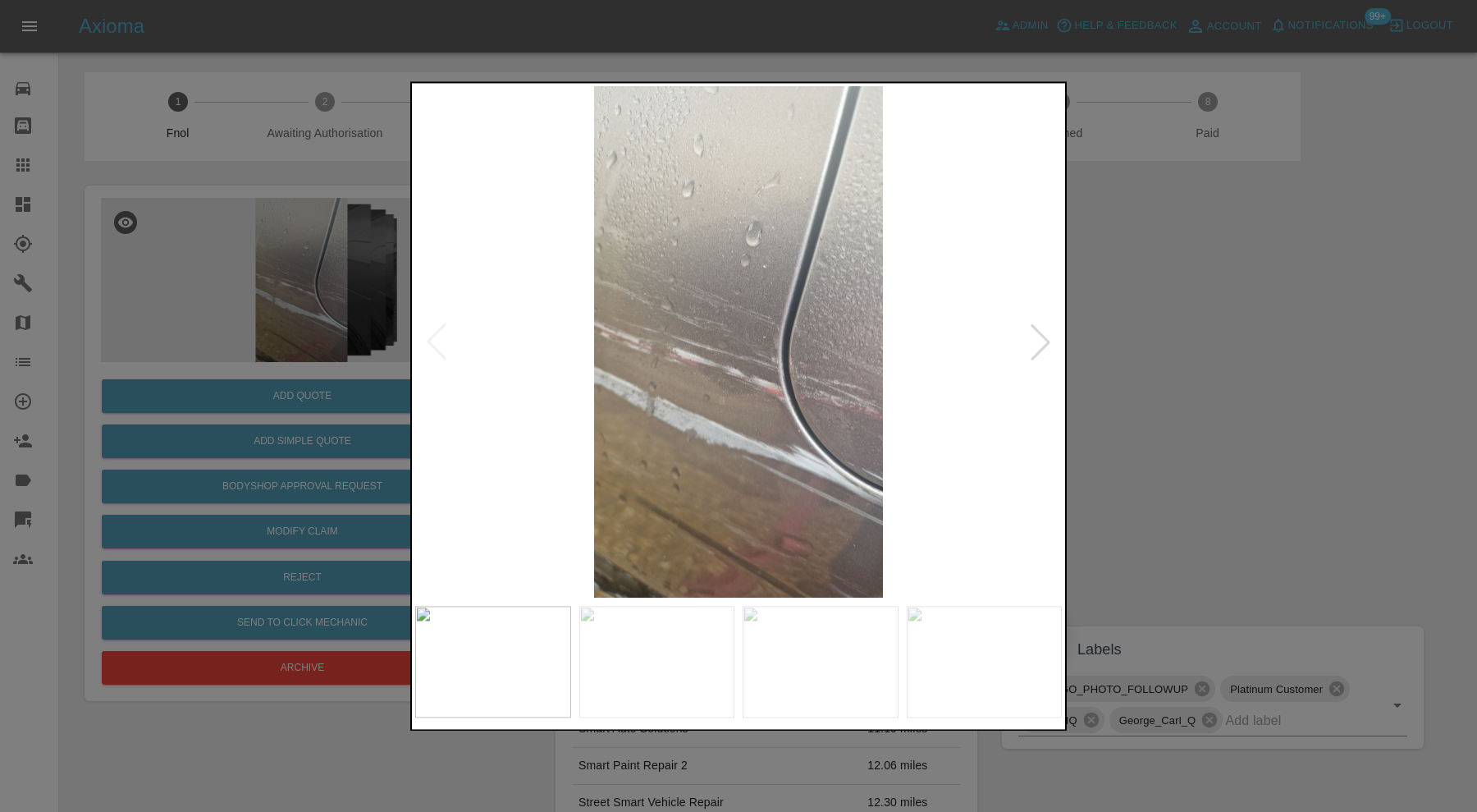
click at [1025, 337] on div at bounding box center [1041, 343] width 37 height 37
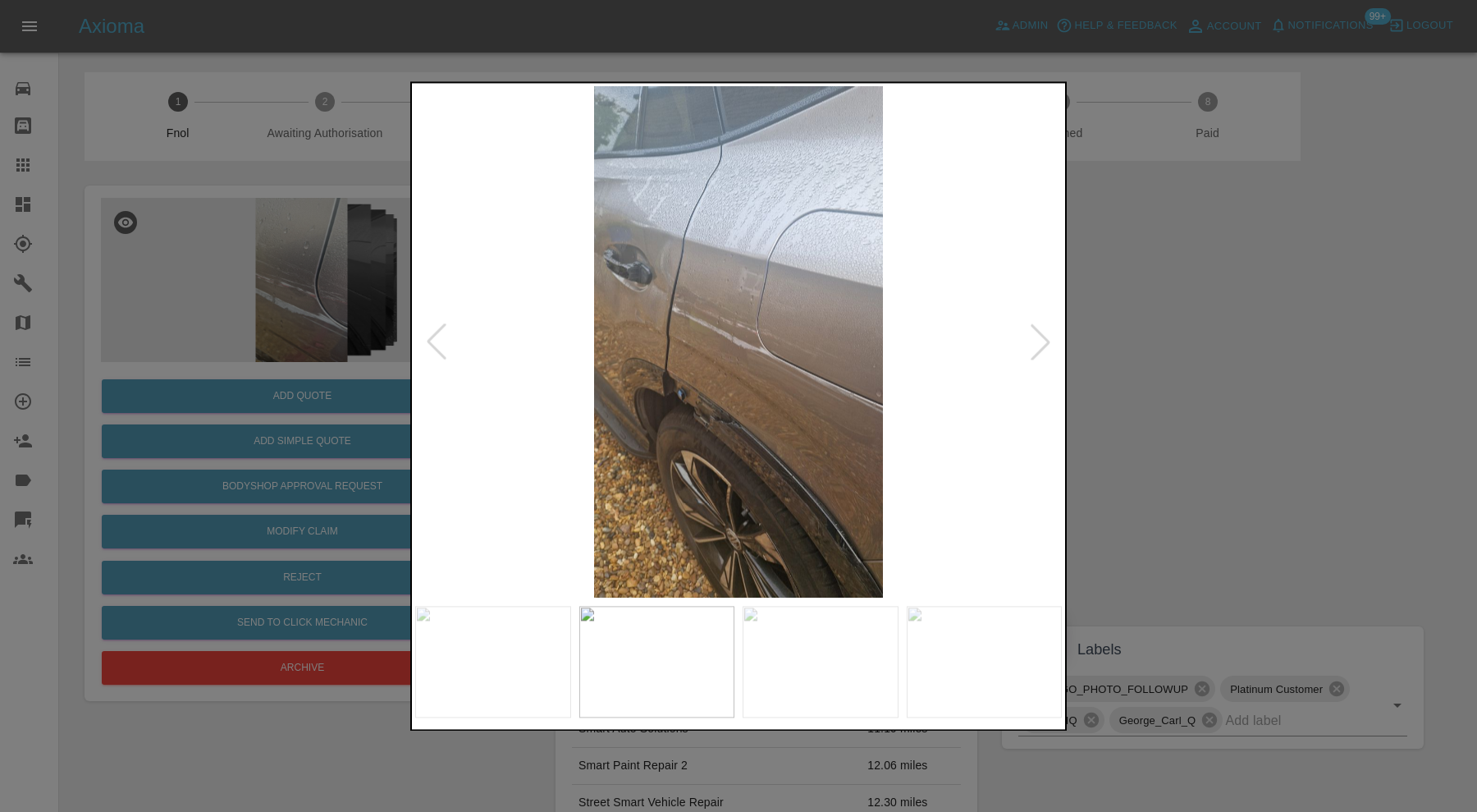
click at [1033, 333] on div at bounding box center [1041, 343] width 37 height 37
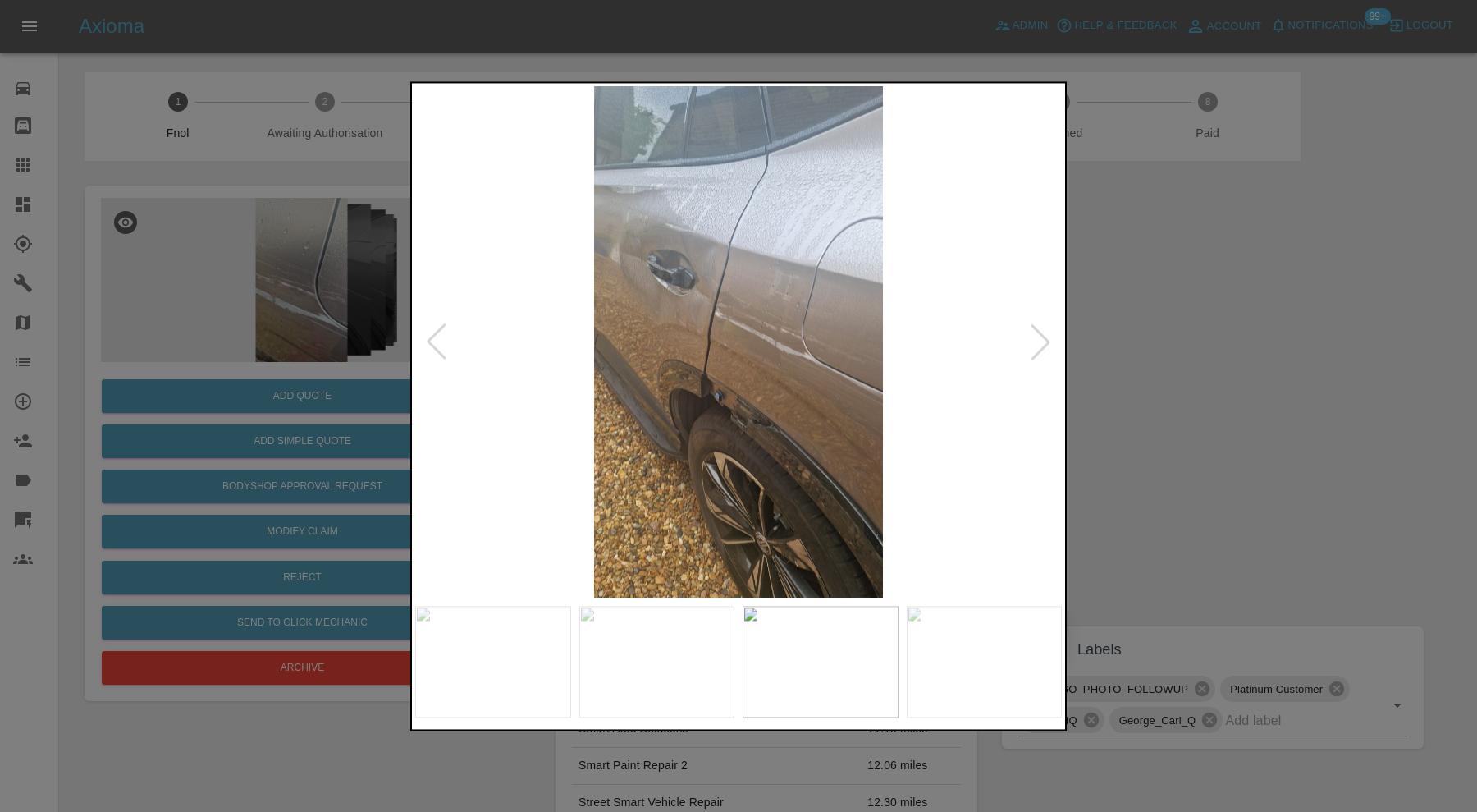
click at [1033, 333] on div at bounding box center [1041, 343] width 37 height 37
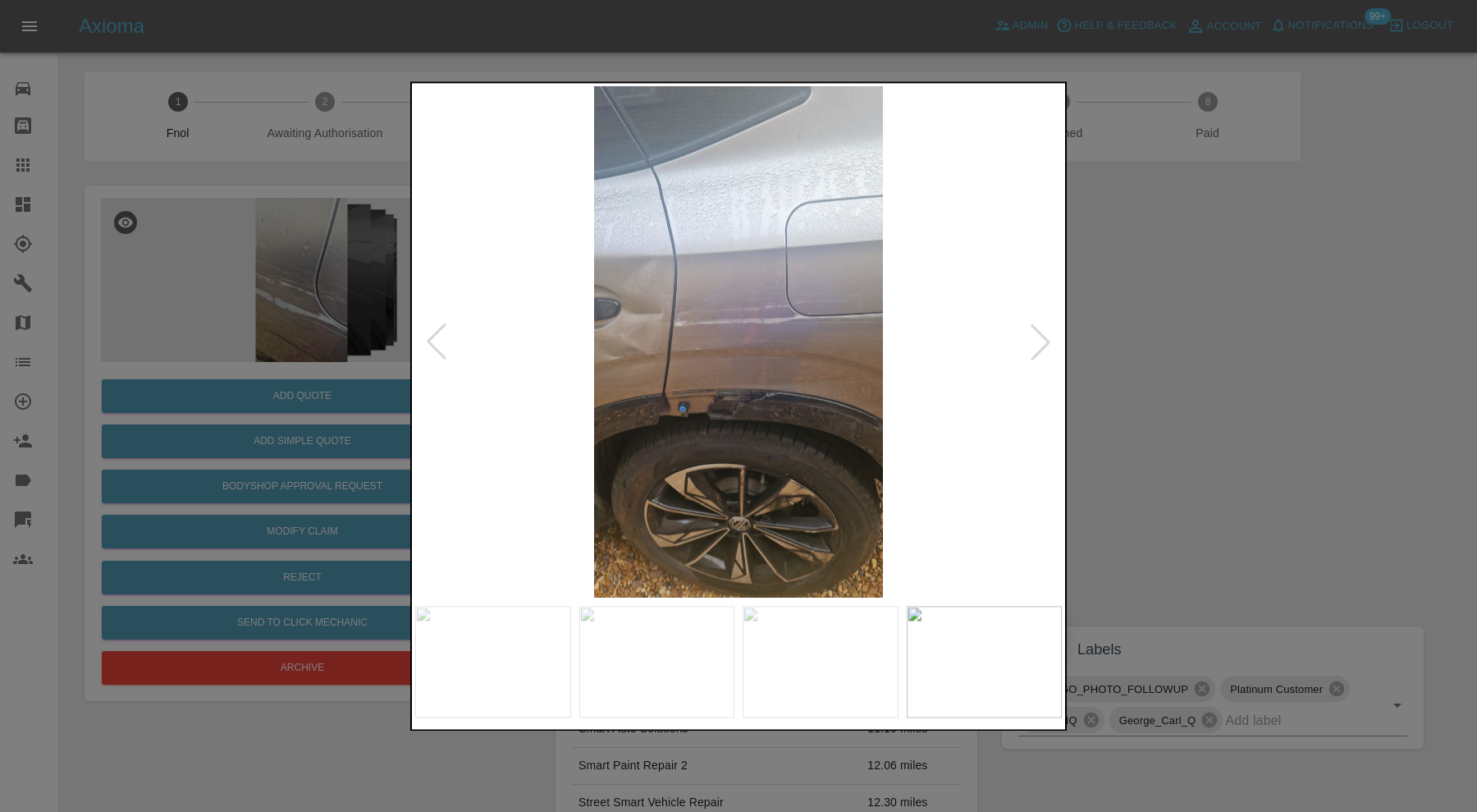
click at [1033, 333] on div at bounding box center [1041, 343] width 37 height 37
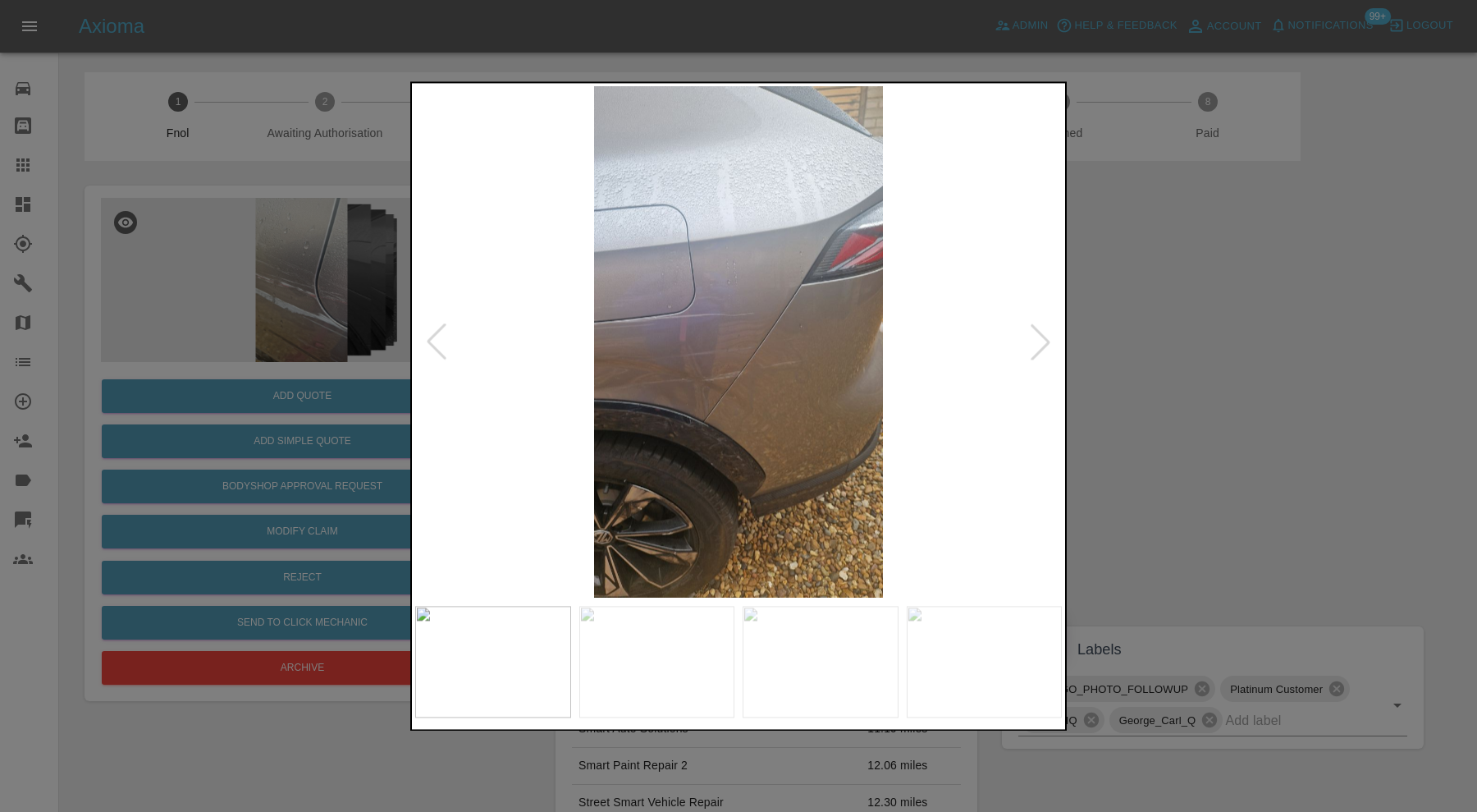
click at [1159, 328] on div at bounding box center [738, 406] width 1477 height 812
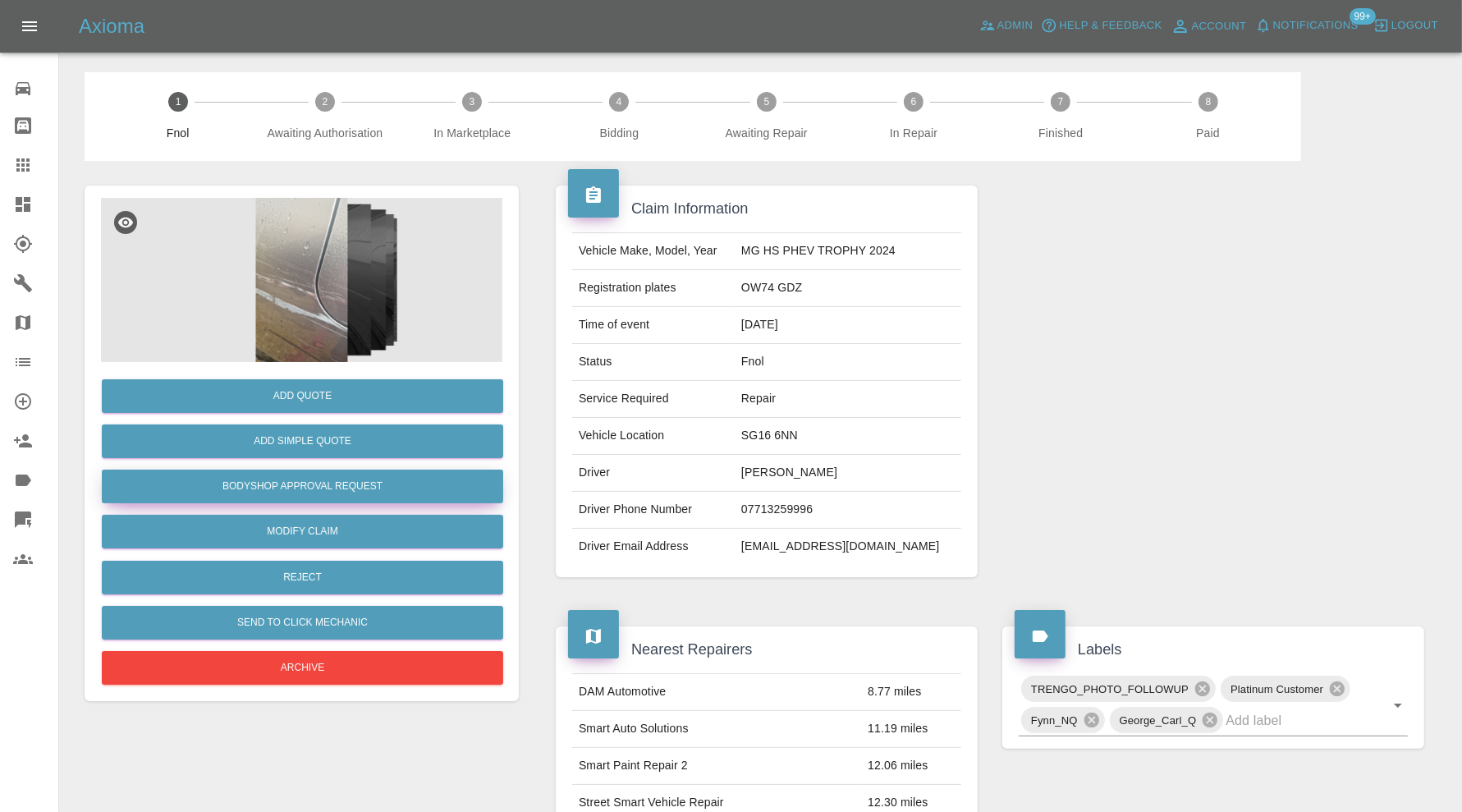
click at [377, 491] on button "Bodyshop Approval Request" at bounding box center [303, 486] width 402 height 34
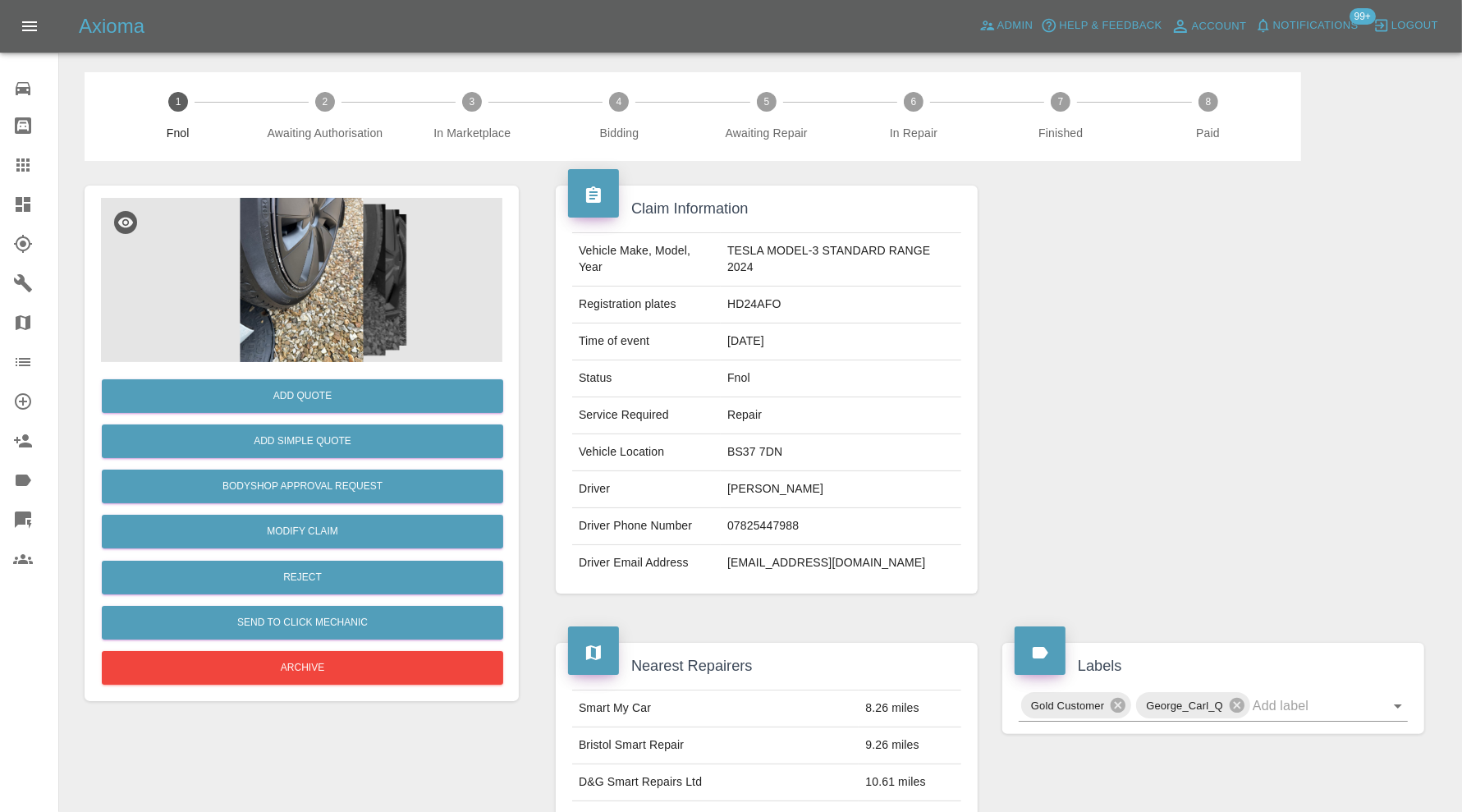
click at [301, 316] on img at bounding box center [302, 280] width 402 height 164
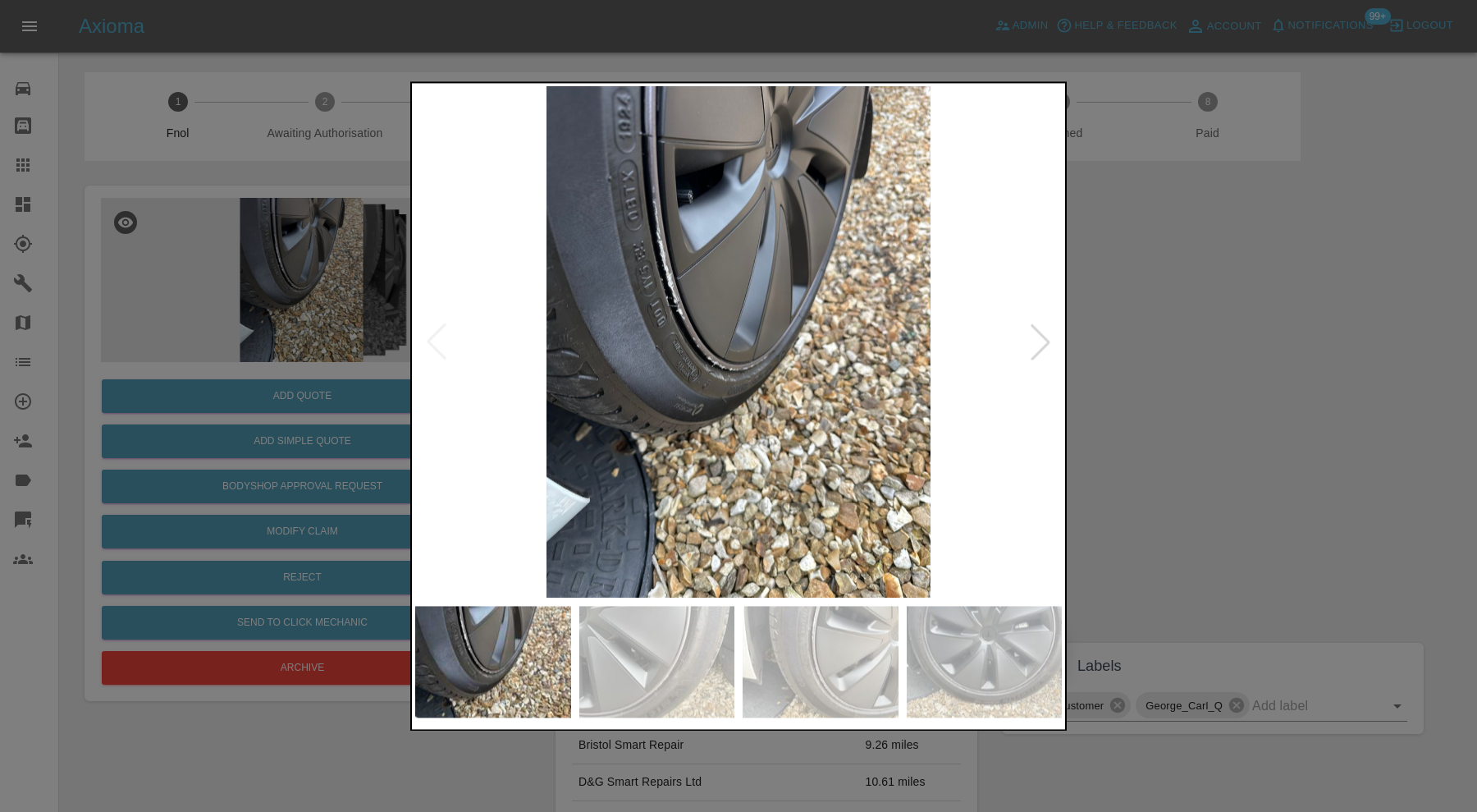
click at [1043, 340] on div at bounding box center [1041, 343] width 37 height 37
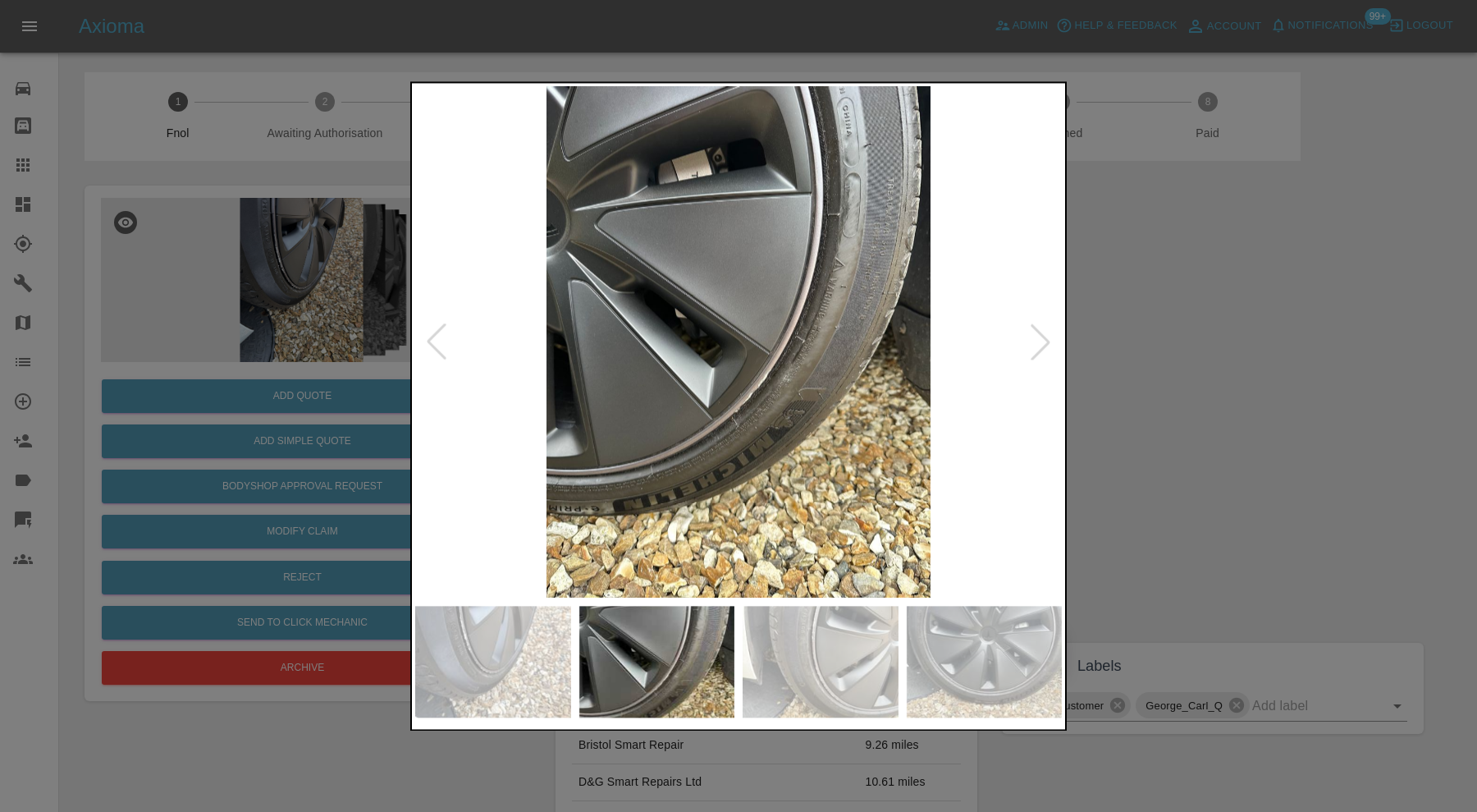
click at [1043, 340] on div at bounding box center [1041, 343] width 37 height 37
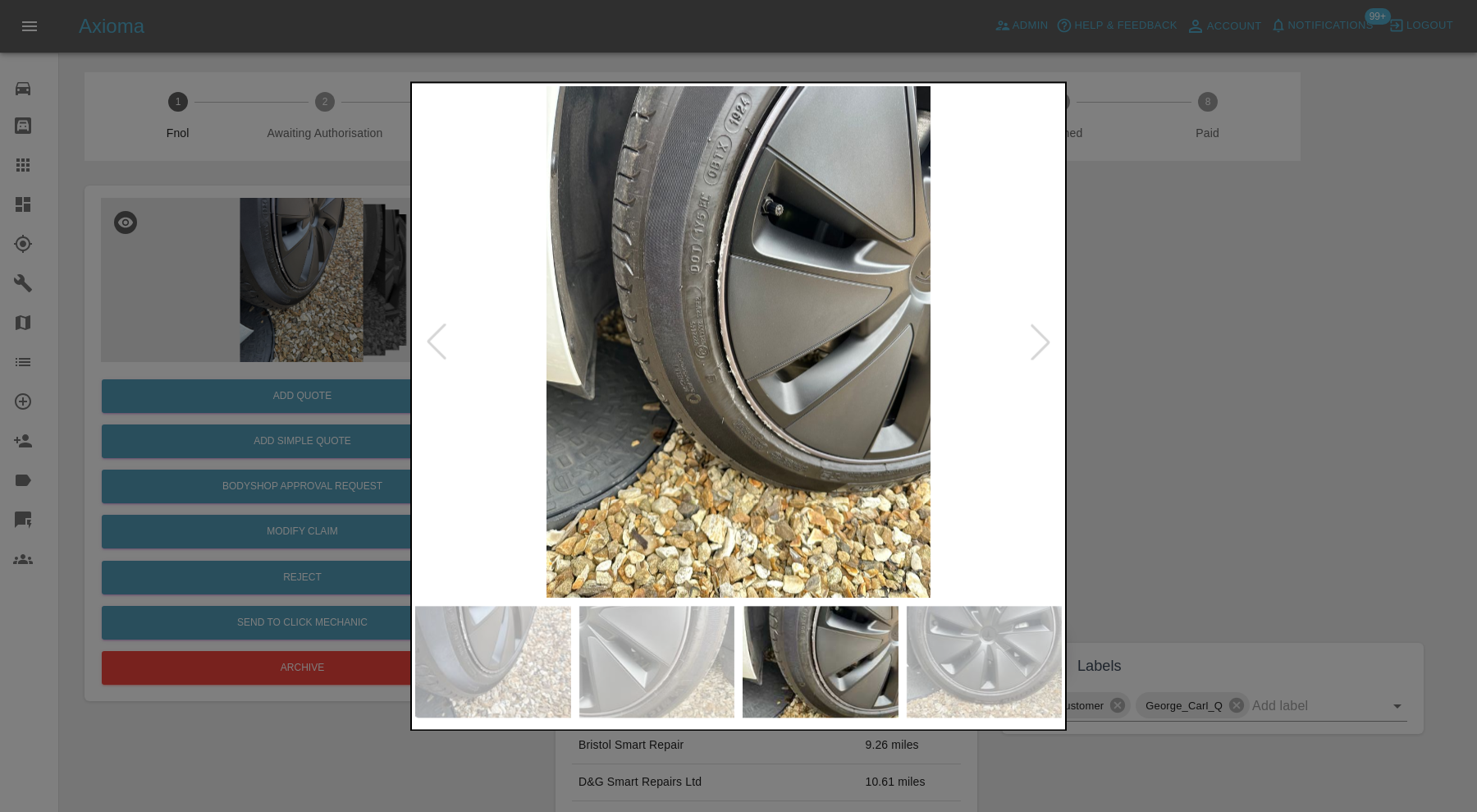
click at [1043, 340] on div at bounding box center [1041, 343] width 37 height 37
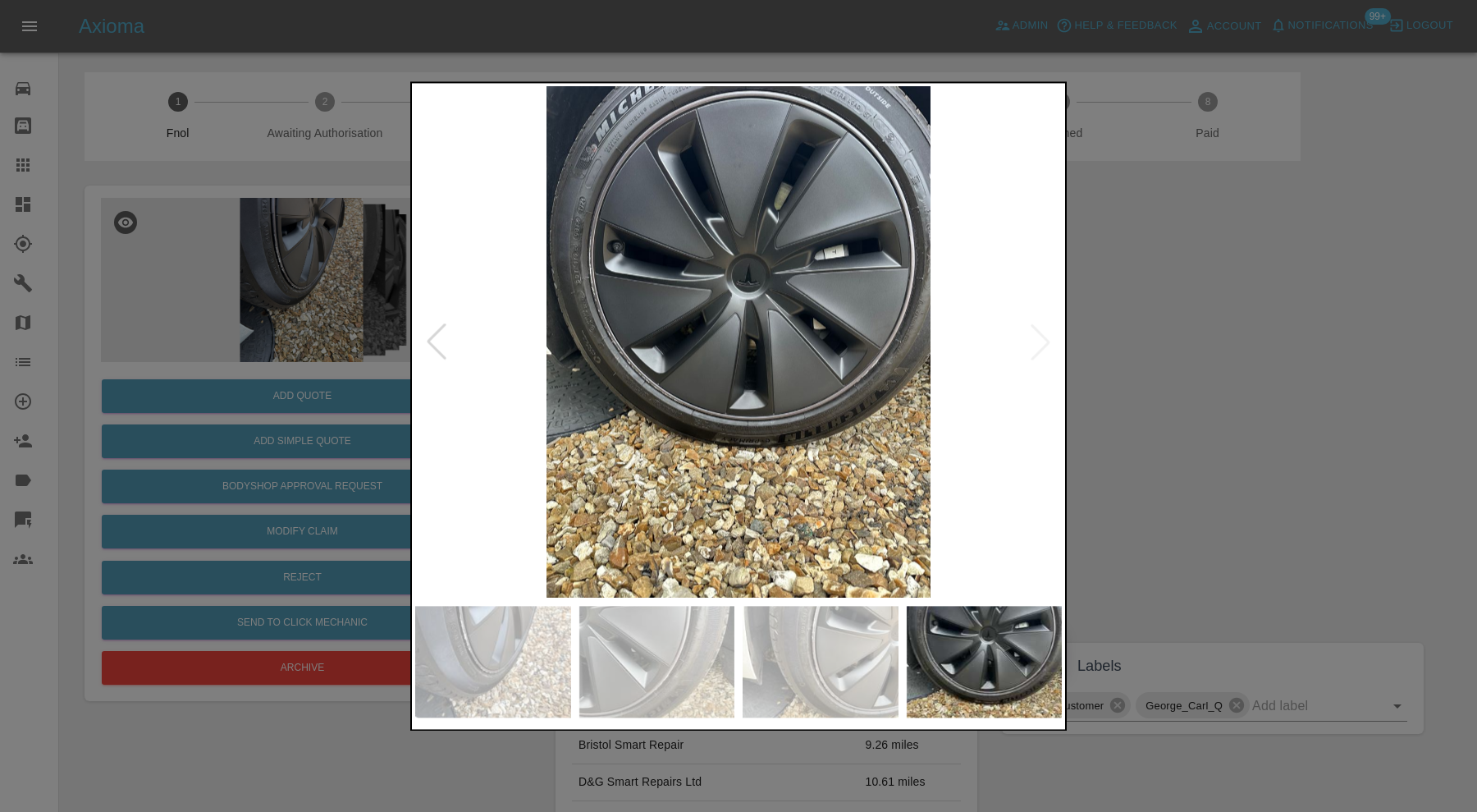
click at [1043, 340] on img at bounding box center [739, 342] width 647 height 511
click at [1195, 337] on div at bounding box center [738, 406] width 1477 height 812
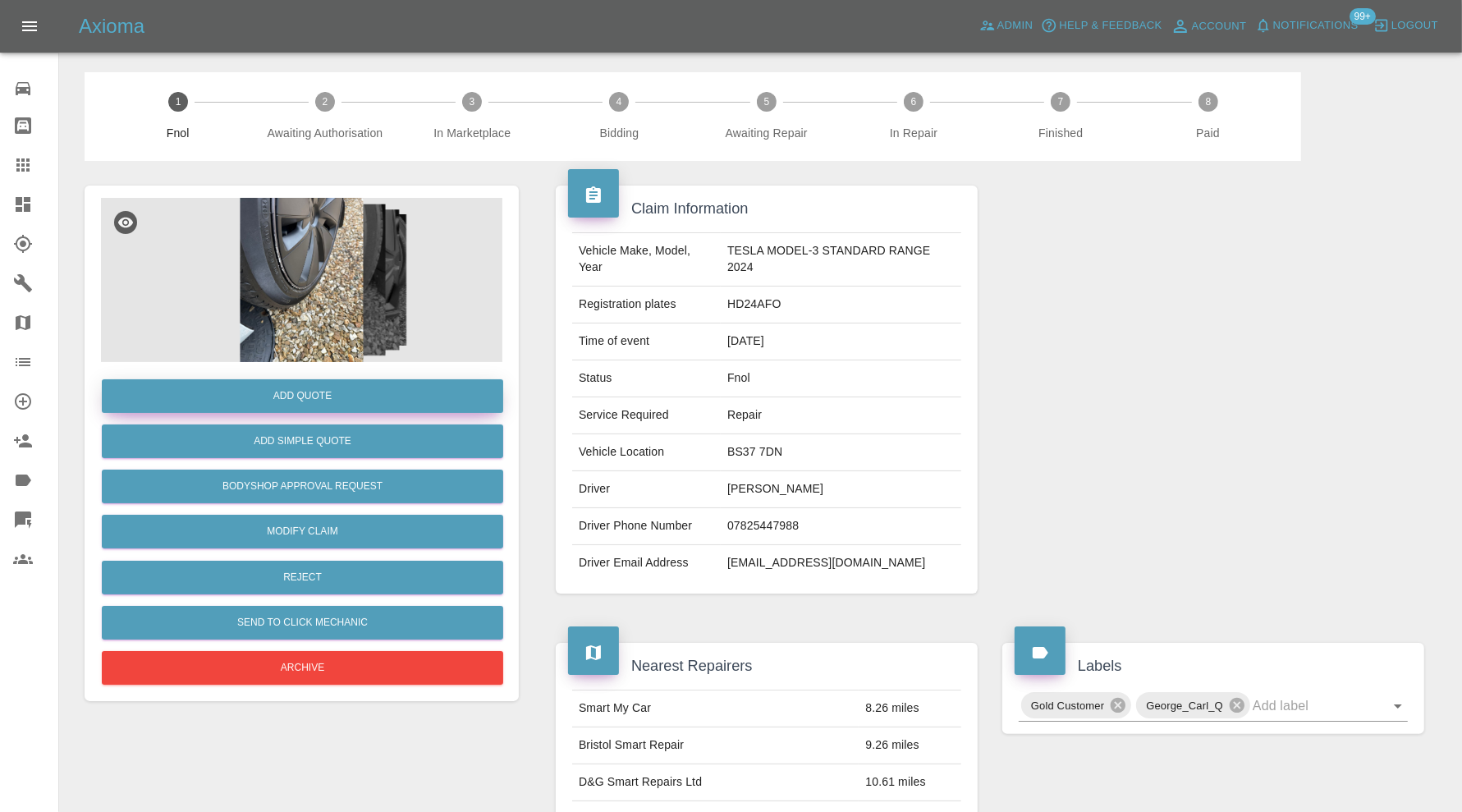
click at [376, 394] on button "Add Quote" at bounding box center [303, 396] width 402 height 34
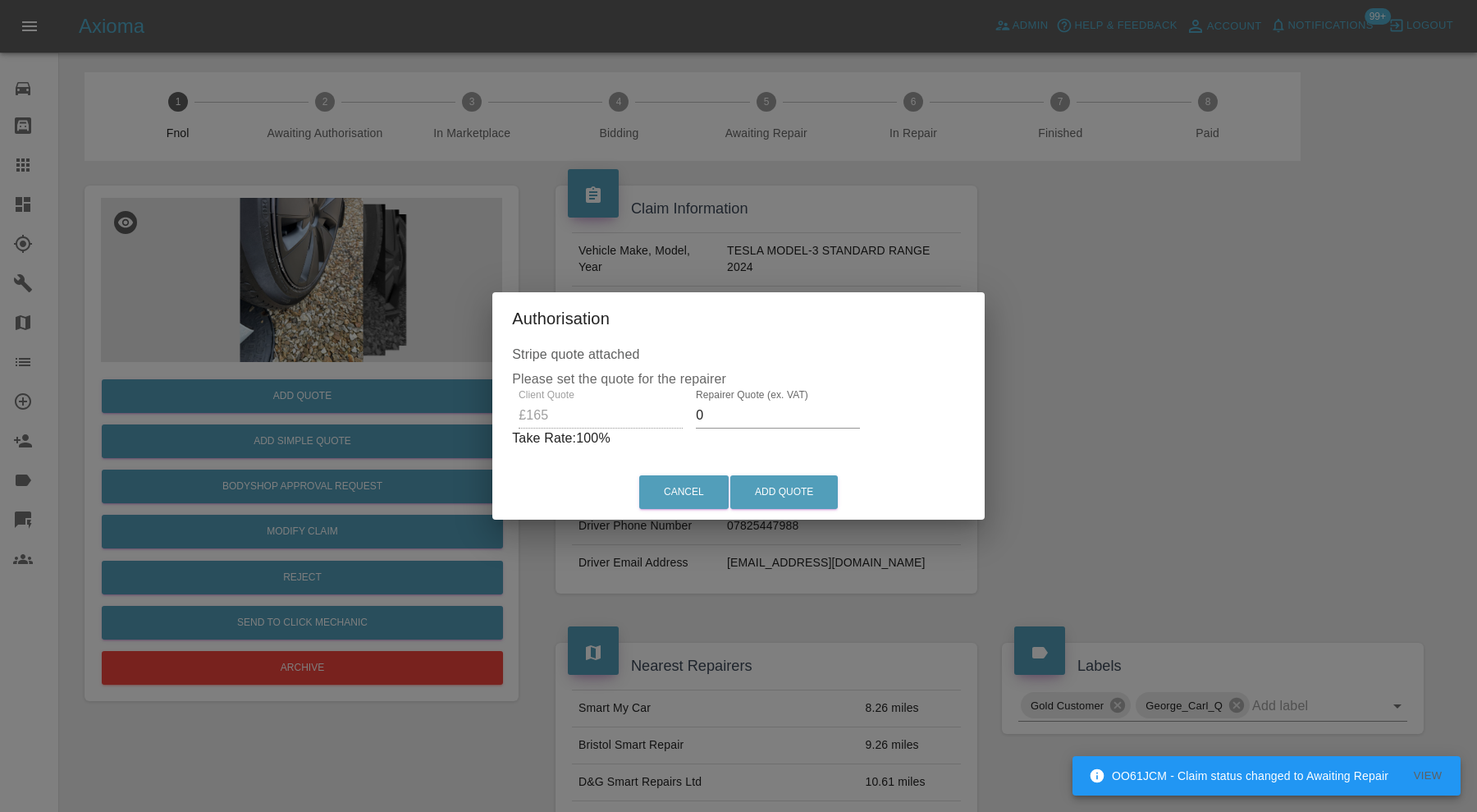
click at [748, 409] on input "0" at bounding box center [778, 416] width 164 height 26
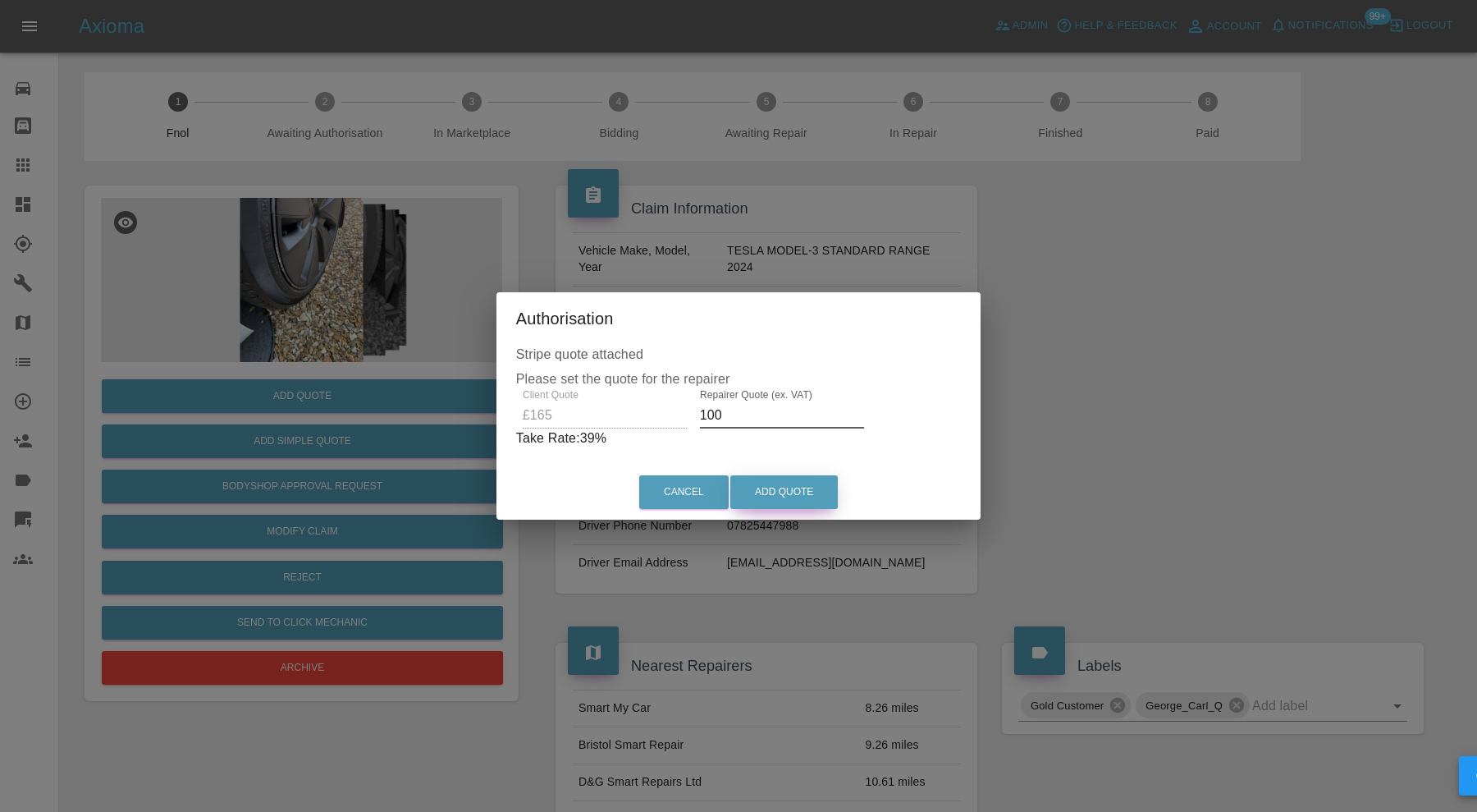
type input "100"
click at [815, 489] on button "Add Quote" at bounding box center [784, 492] width 108 height 34
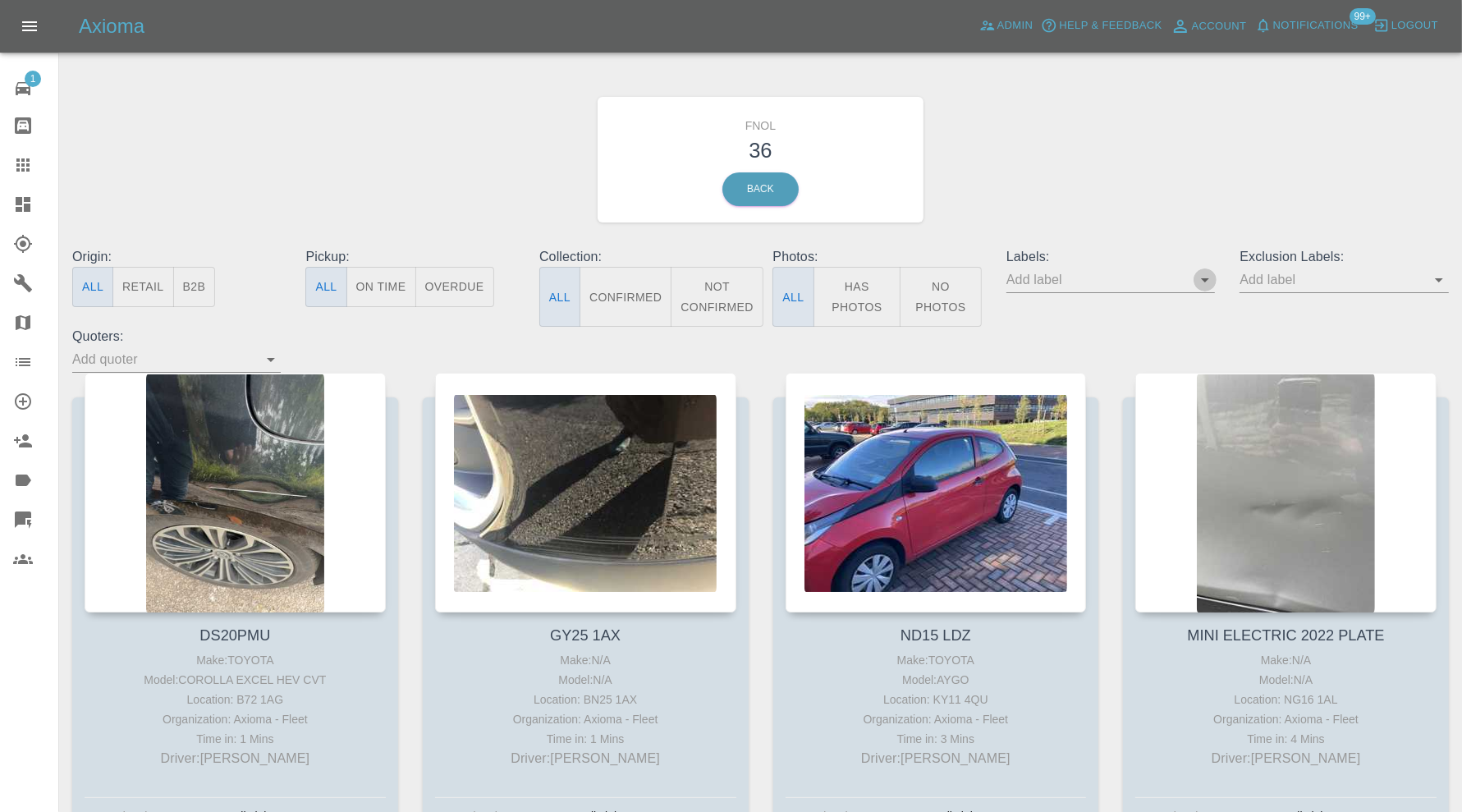
click at [1212, 274] on icon "Open" at bounding box center [1205, 280] width 20 height 20
type input "geo"
click at [1108, 349] on li "George_Carl_Q" at bounding box center [1111, 344] width 121 height 30
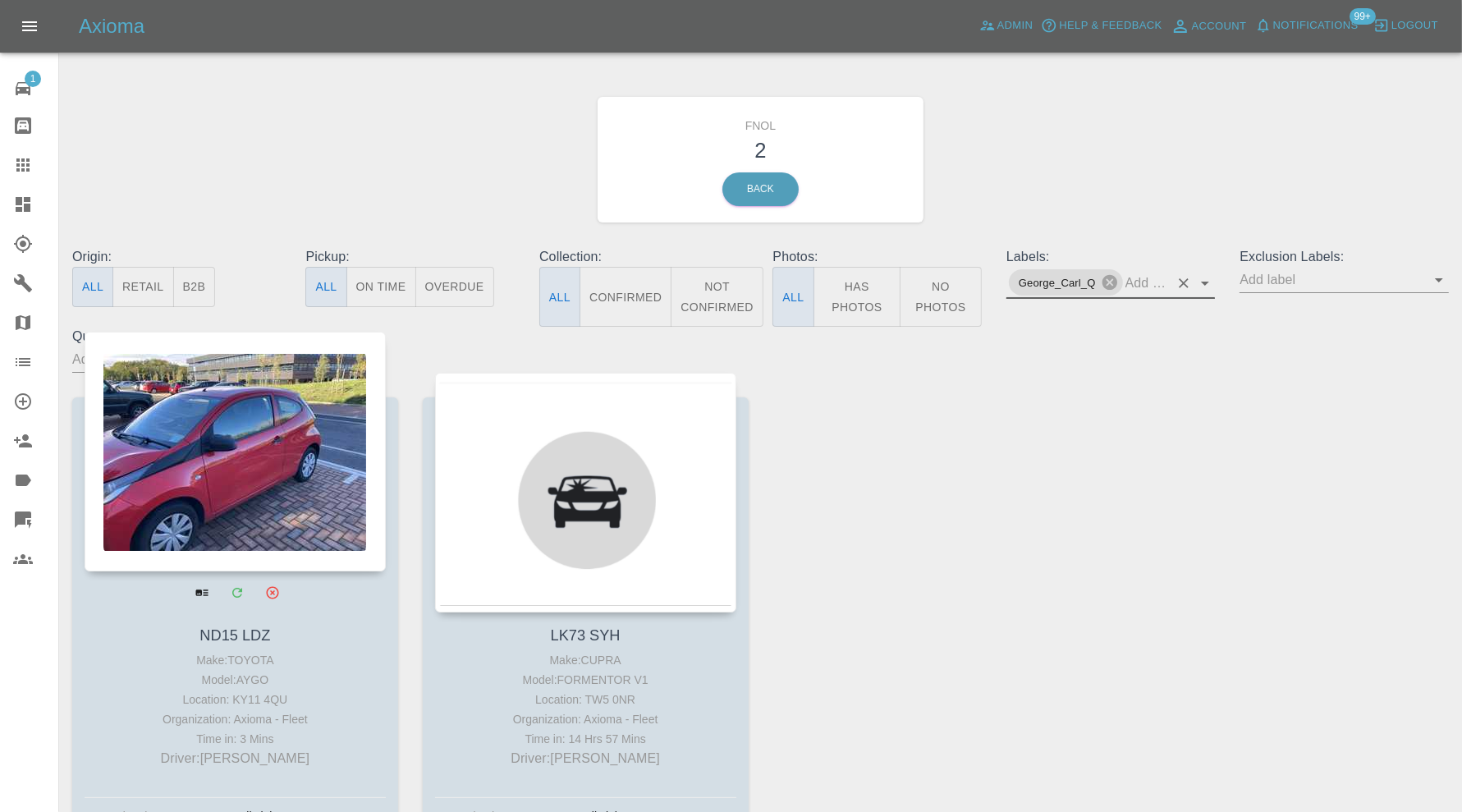
click at [224, 473] on div at bounding box center [235, 451] width 301 height 240
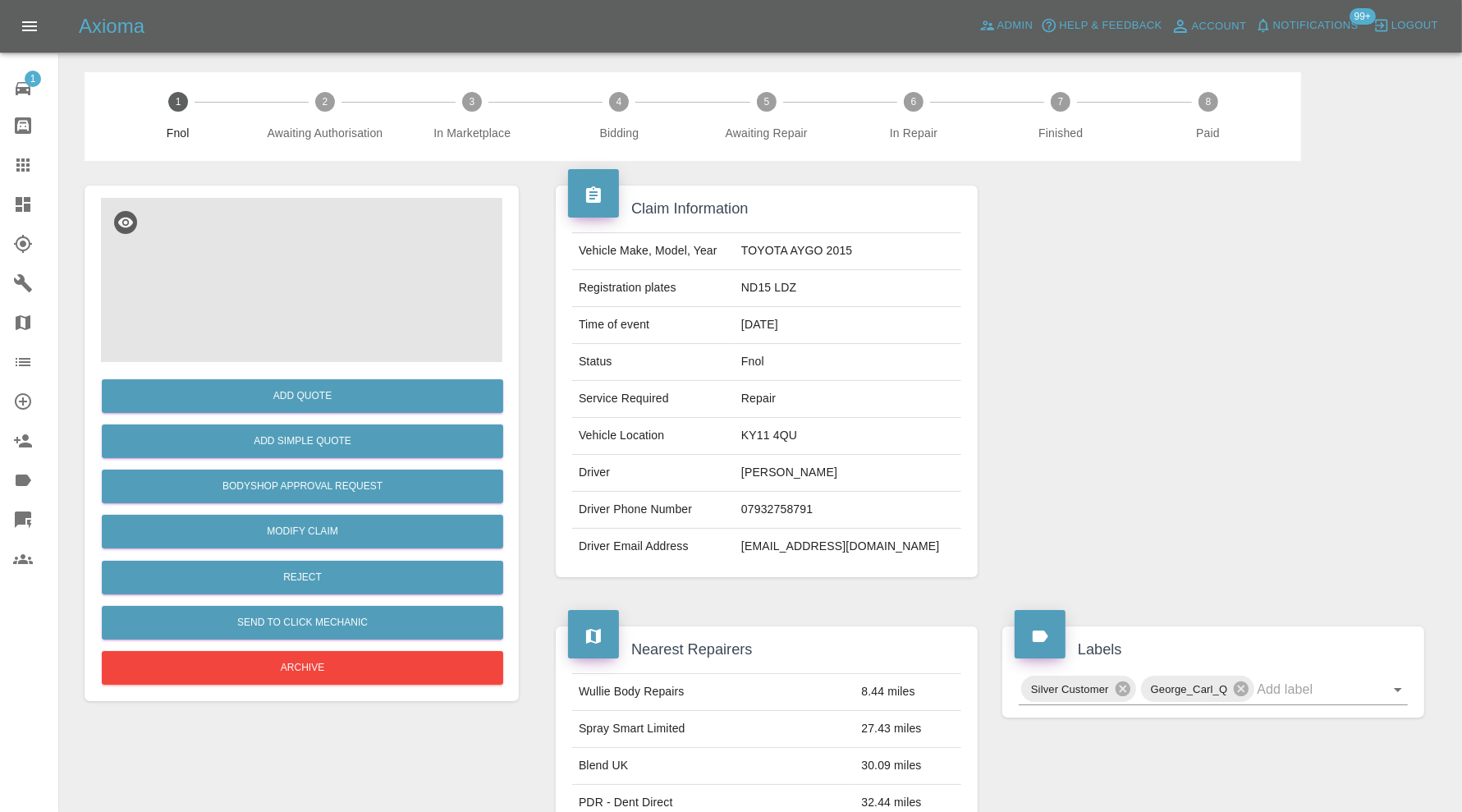
click at [300, 294] on img at bounding box center [302, 280] width 402 height 164
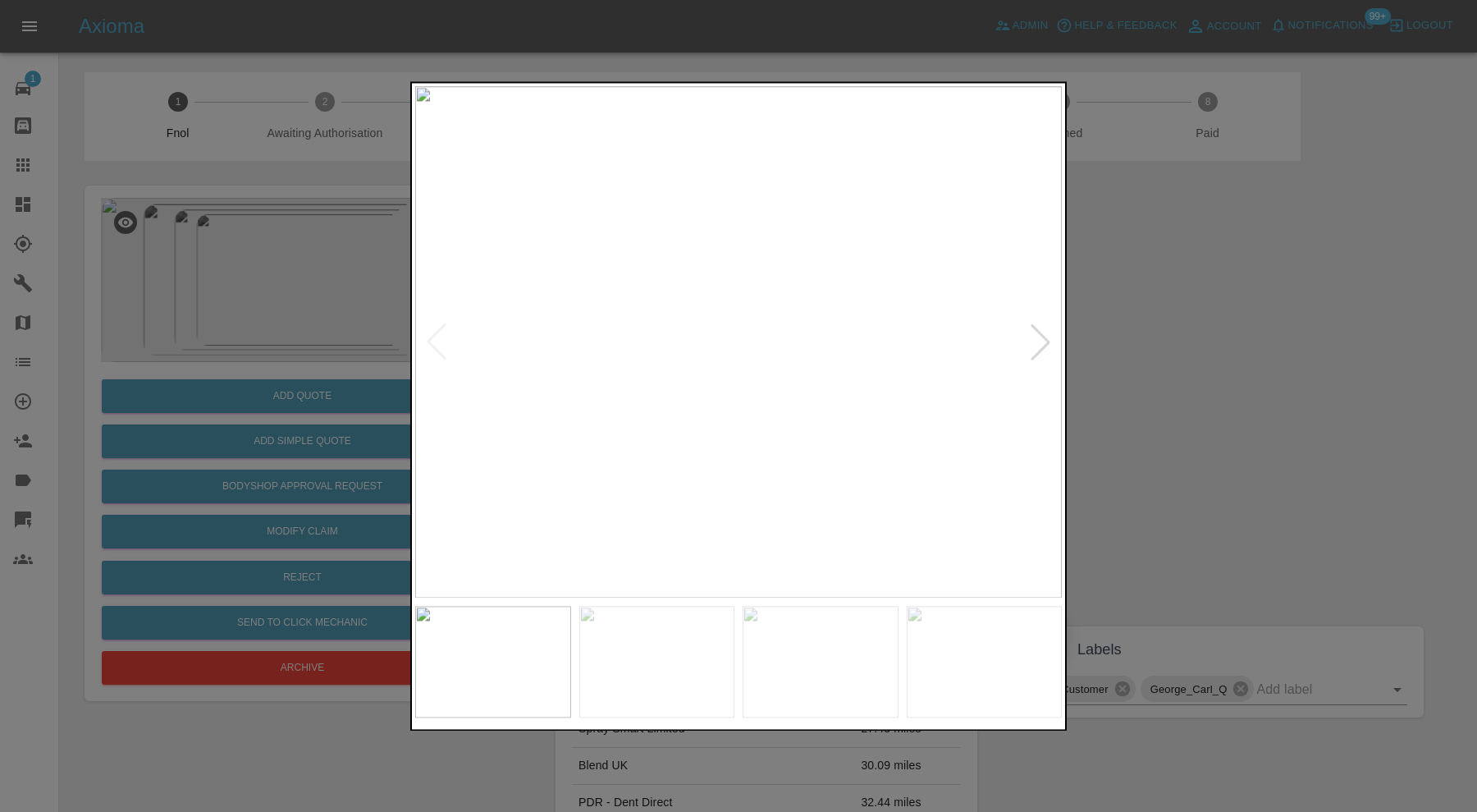
click at [811, 404] on img at bounding box center [739, 342] width 647 height 511
click at [829, 312] on img at bounding box center [585, 158] width 1940 height 1534
click at [1038, 346] on div at bounding box center [1041, 343] width 37 height 37
click at [1042, 343] on div at bounding box center [1041, 343] width 37 height 37
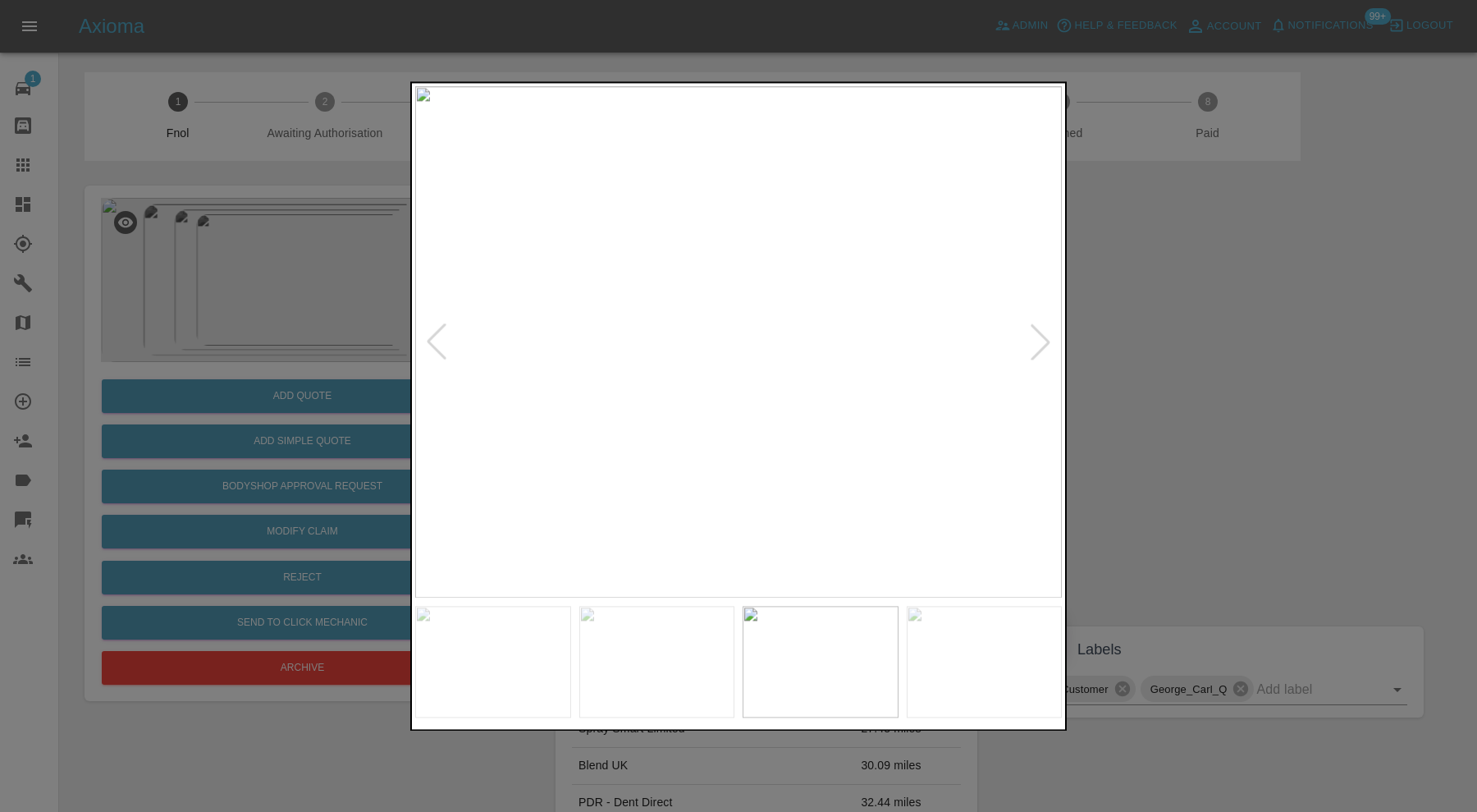
click at [1042, 343] on div at bounding box center [1041, 343] width 37 height 37
click at [671, 497] on img at bounding box center [739, 342] width 647 height 511
click at [828, 175] on img at bounding box center [807, 149] width 1940 height 1534
click at [1030, 351] on img at bounding box center [807, 149] width 1940 height 1534
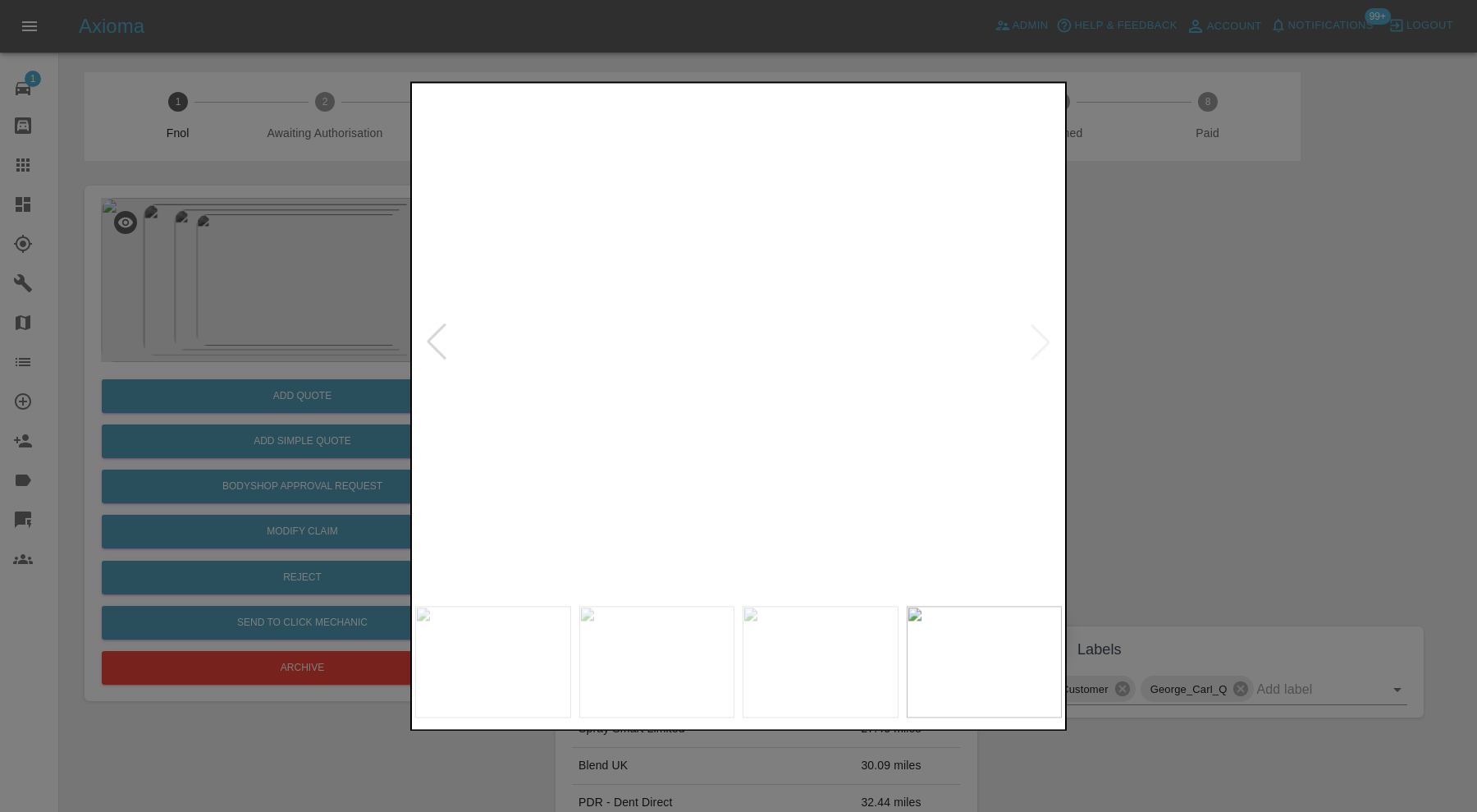
click at [814, 654] on img at bounding box center [820, 662] width 156 height 111
click at [711, 528] on img at bounding box center [739, 342] width 647 height 511
click at [1128, 144] on div at bounding box center [738, 406] width 1477 height 812
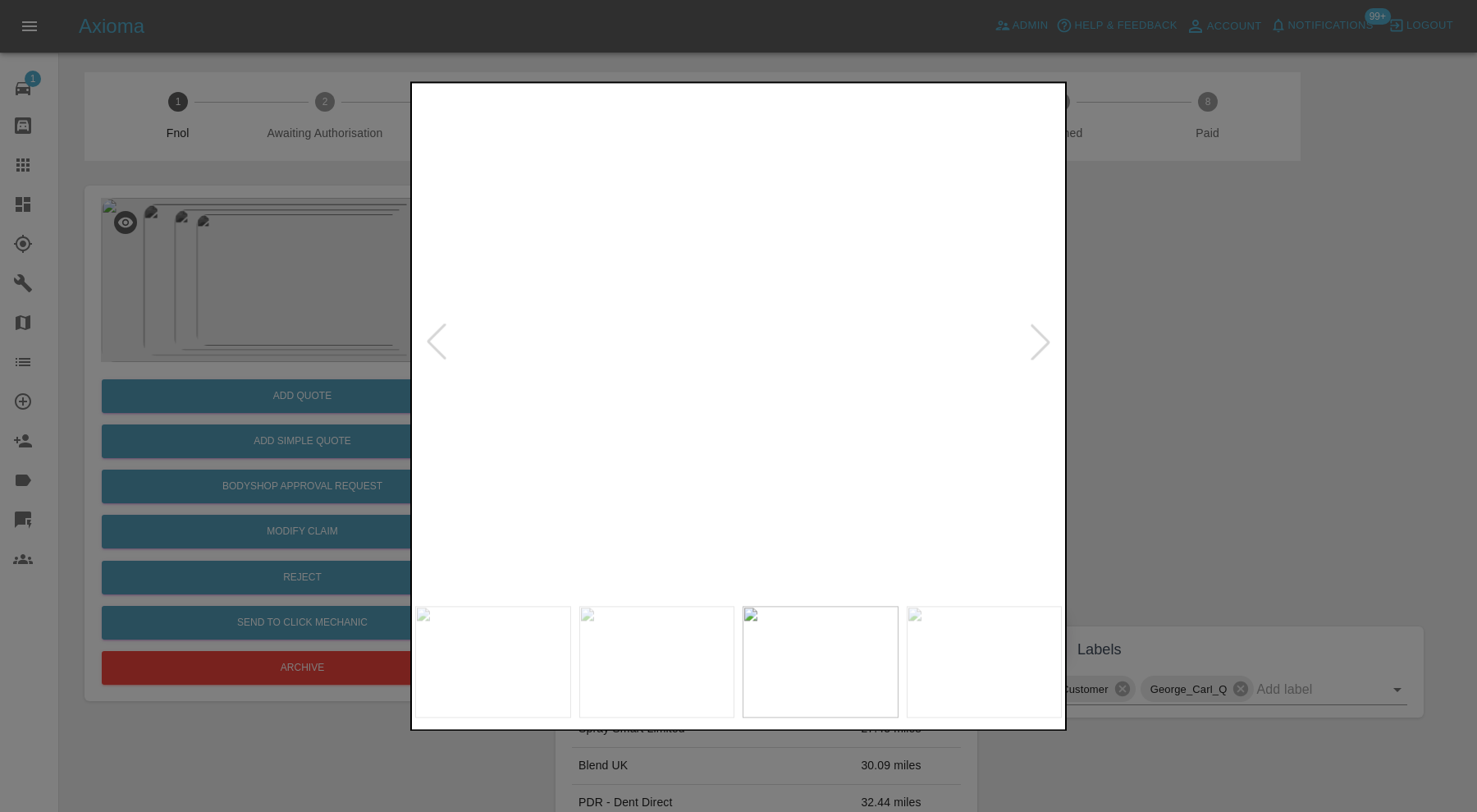
click at [1130, 363] on div at bounding box center [738, 406] width 1477 height 812
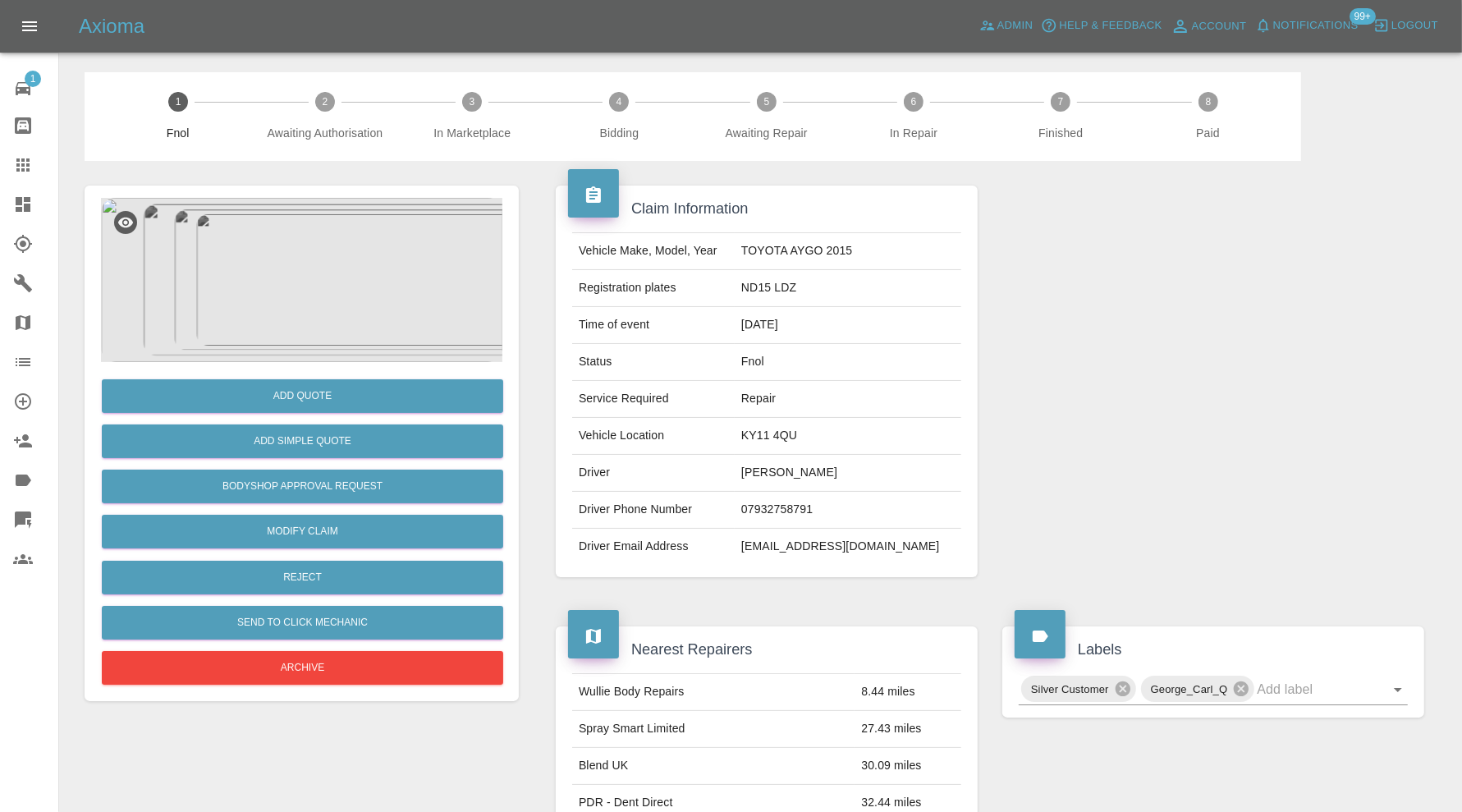
click at [324, 302] on img at bounding box center [302, 280] width 402 height 164
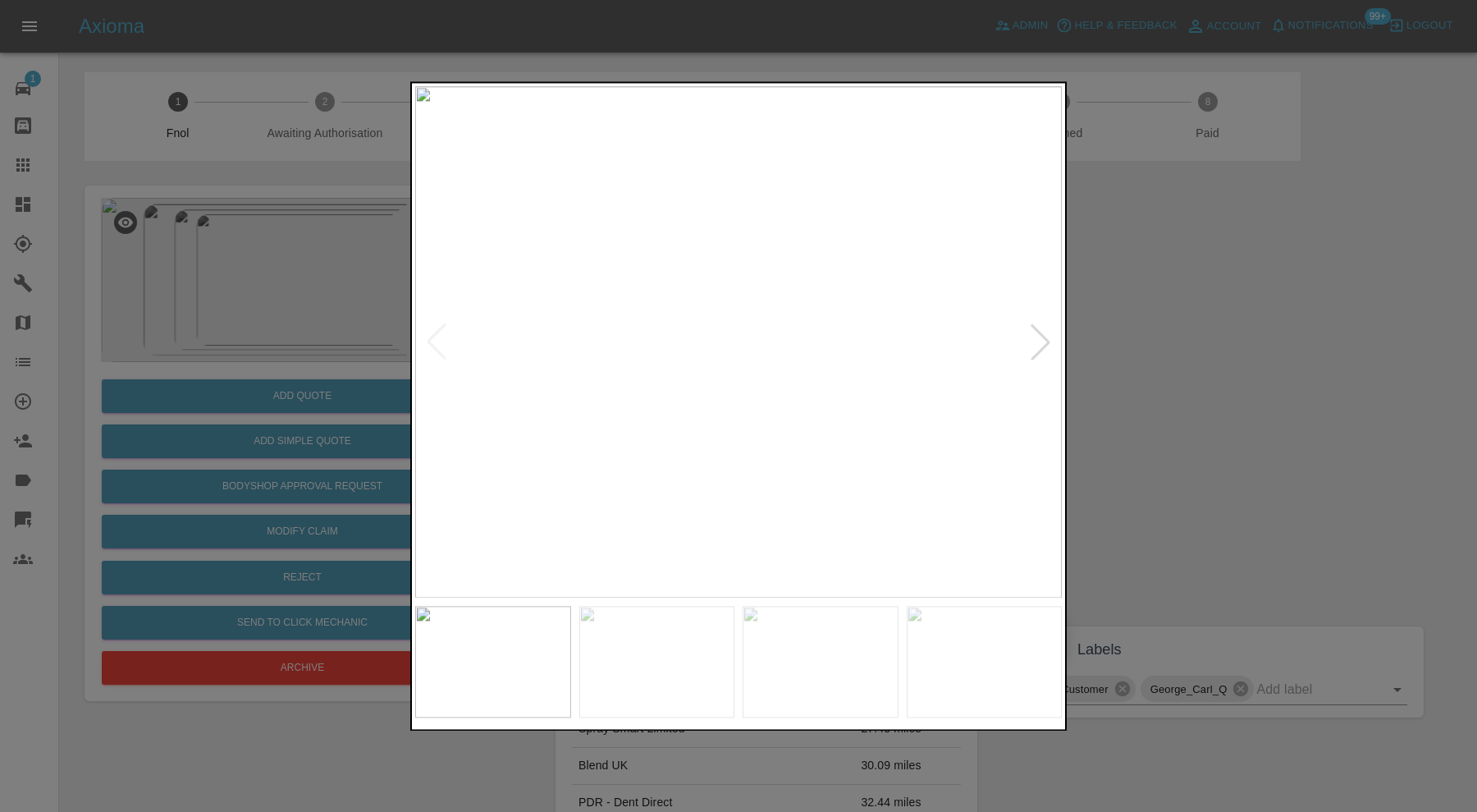
click at [1187, 323] on div at bounding box center [738, 406] width 1477 height 812
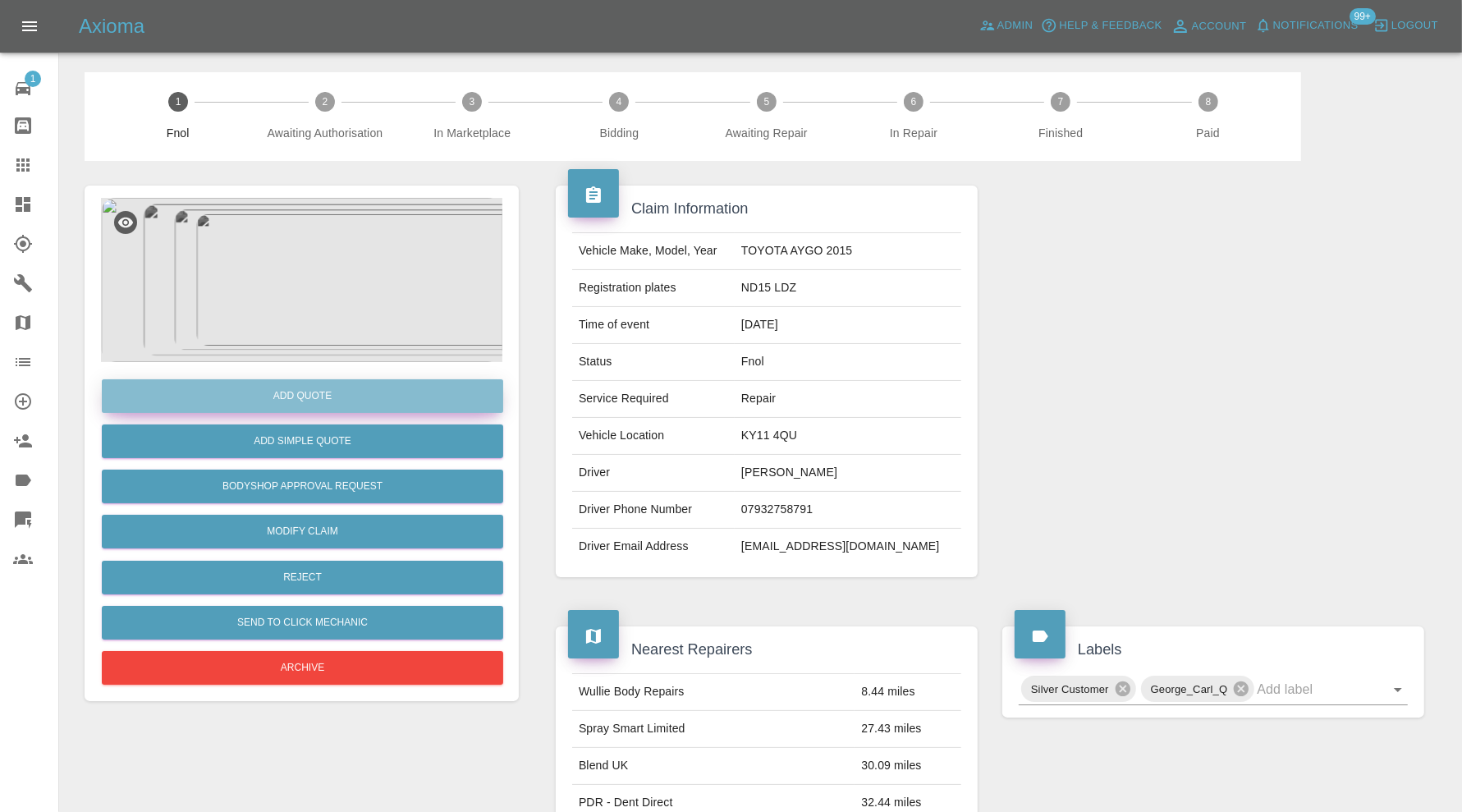
click at [342, 399] on button "Add Quote" at bounding box center [303, 396] width 402 height 34
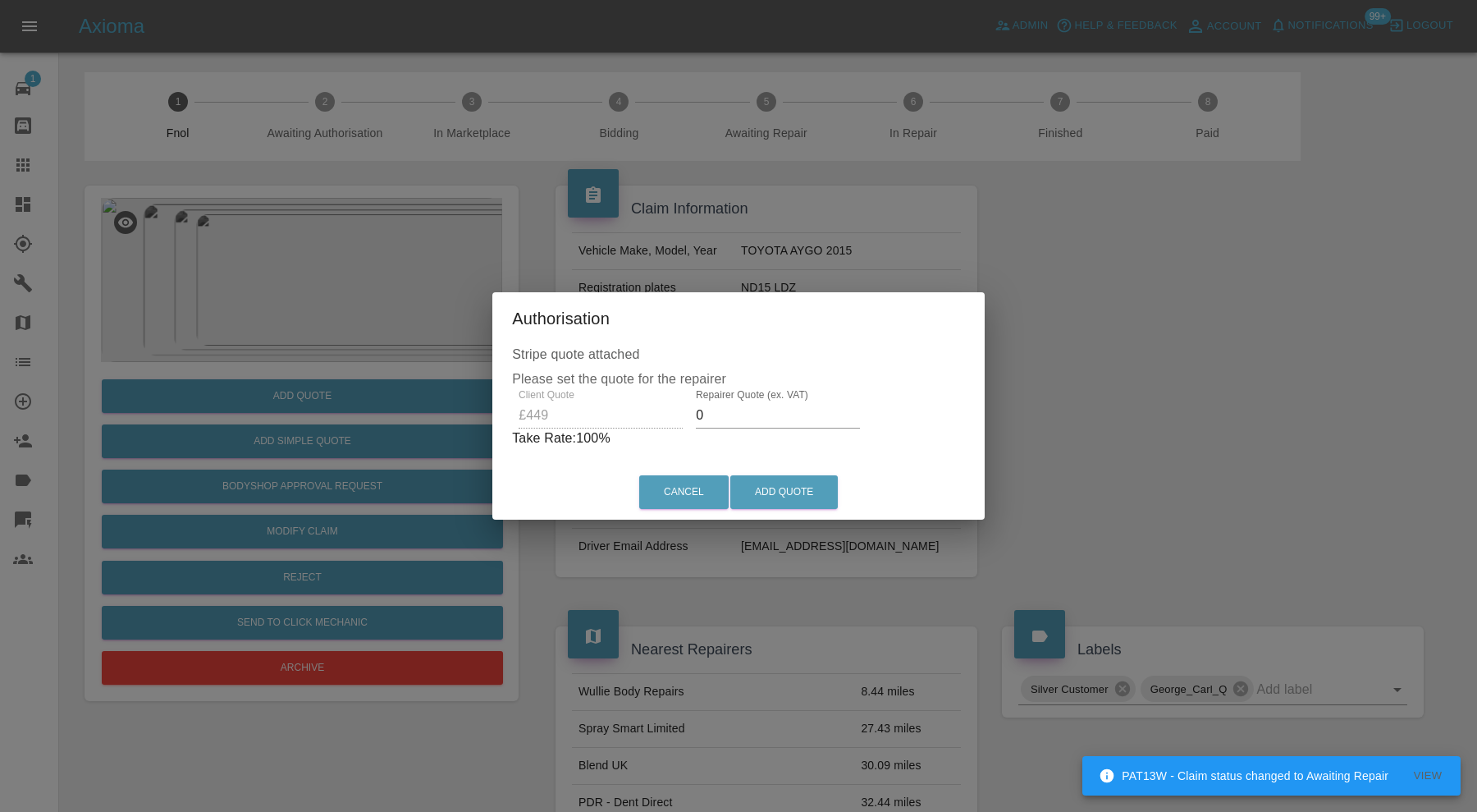
click at [748, 422] on input "0" at bounding box center [778, 416] width 164 height 26
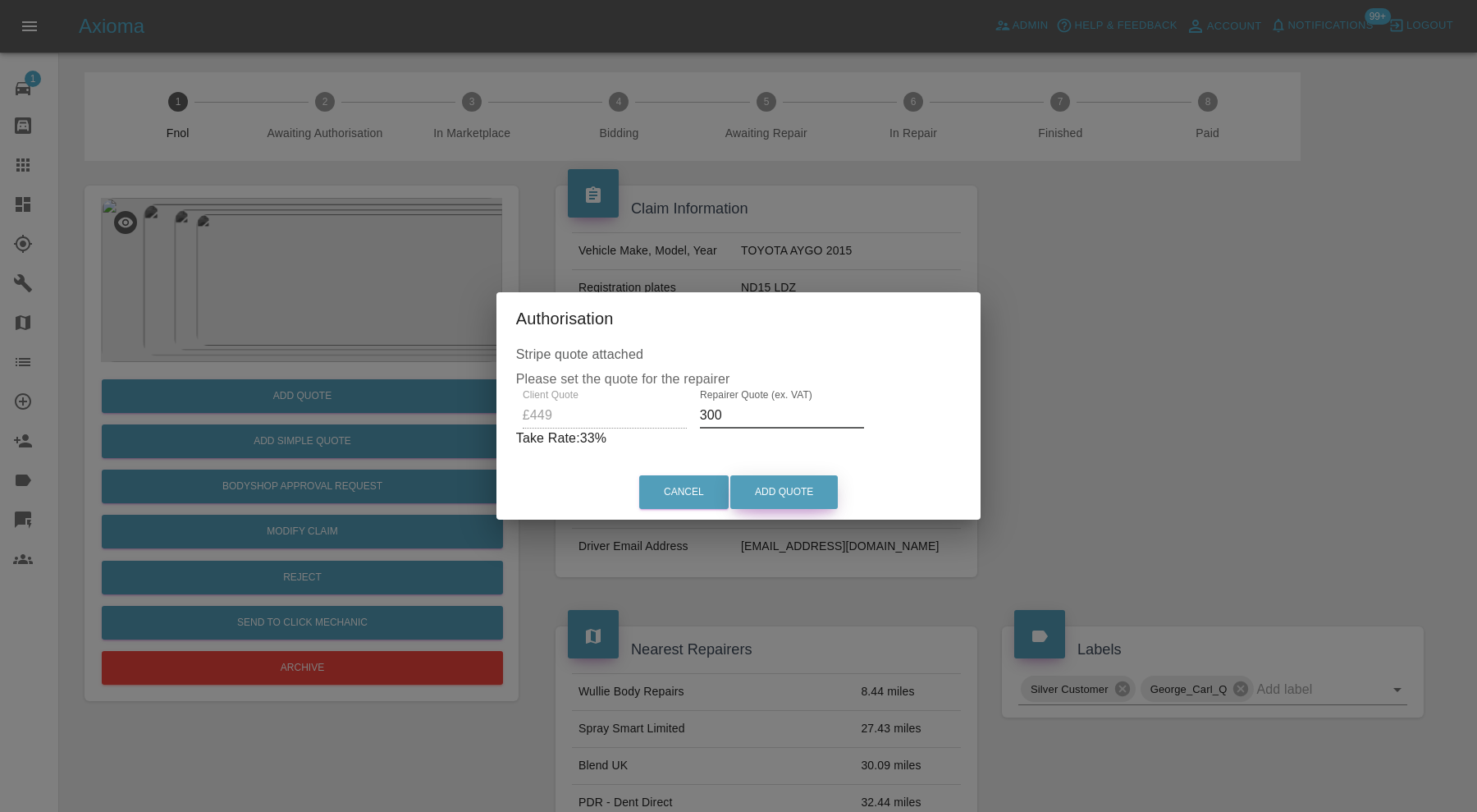
type input "300"
click at [786, 476] on button "Add Quote" at bounding box center [784, 492] width 108 height 34
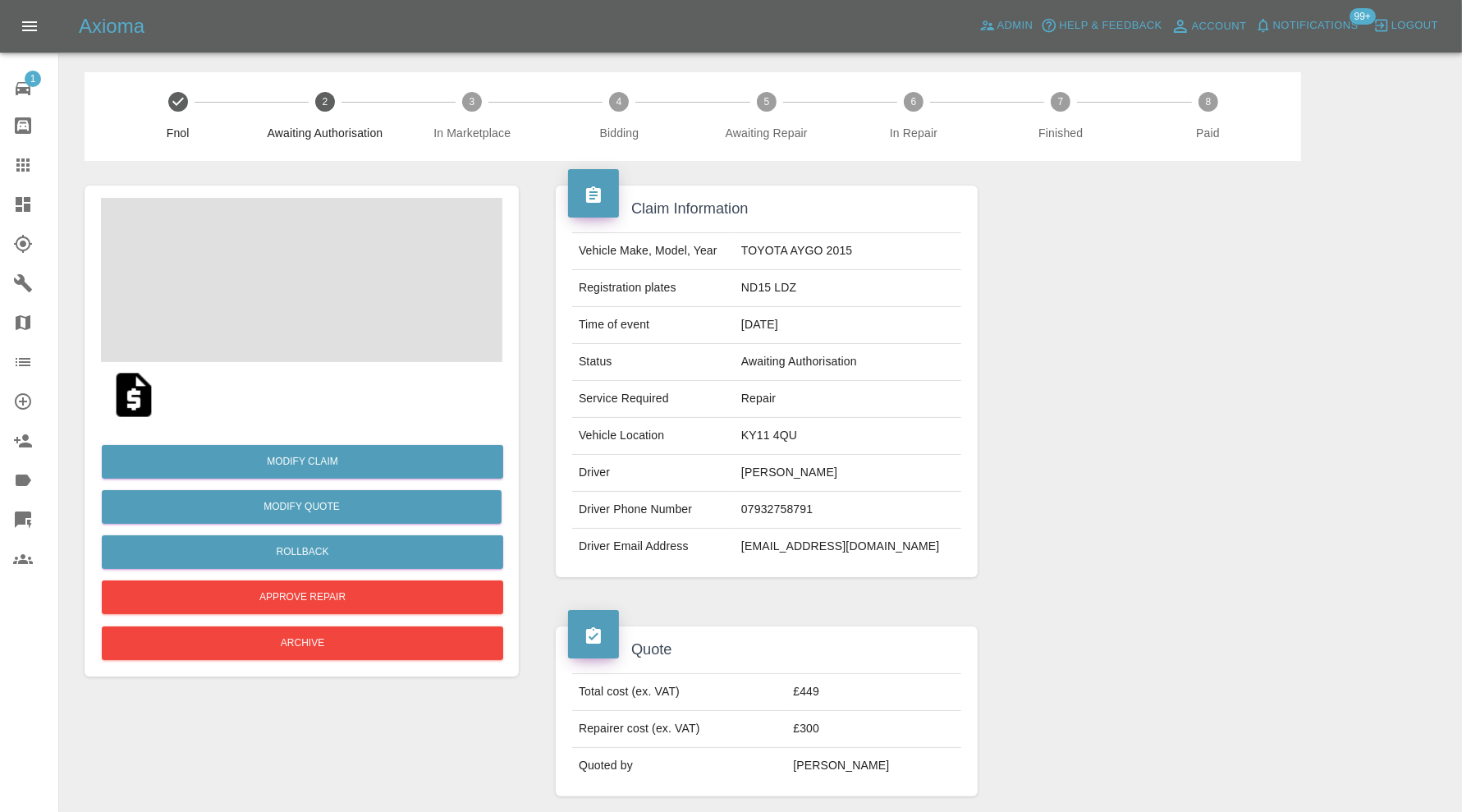
click at [21, 218] on link "Dashboard" at bounding box center [29, 203] width 58 height 39
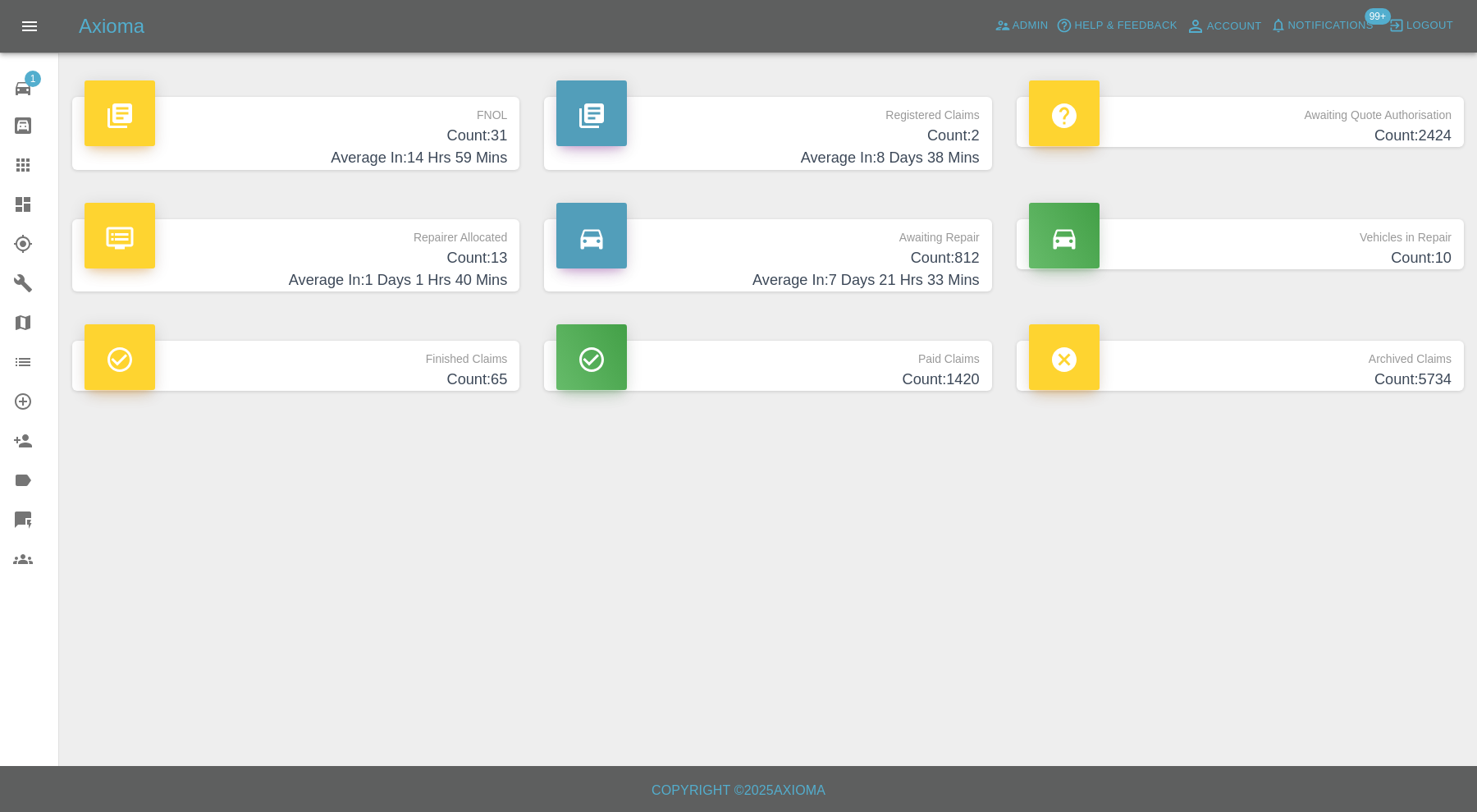
click at [884, 254] on h4 "Count: 812" at bounding box center [768, 257] width 422 height 22
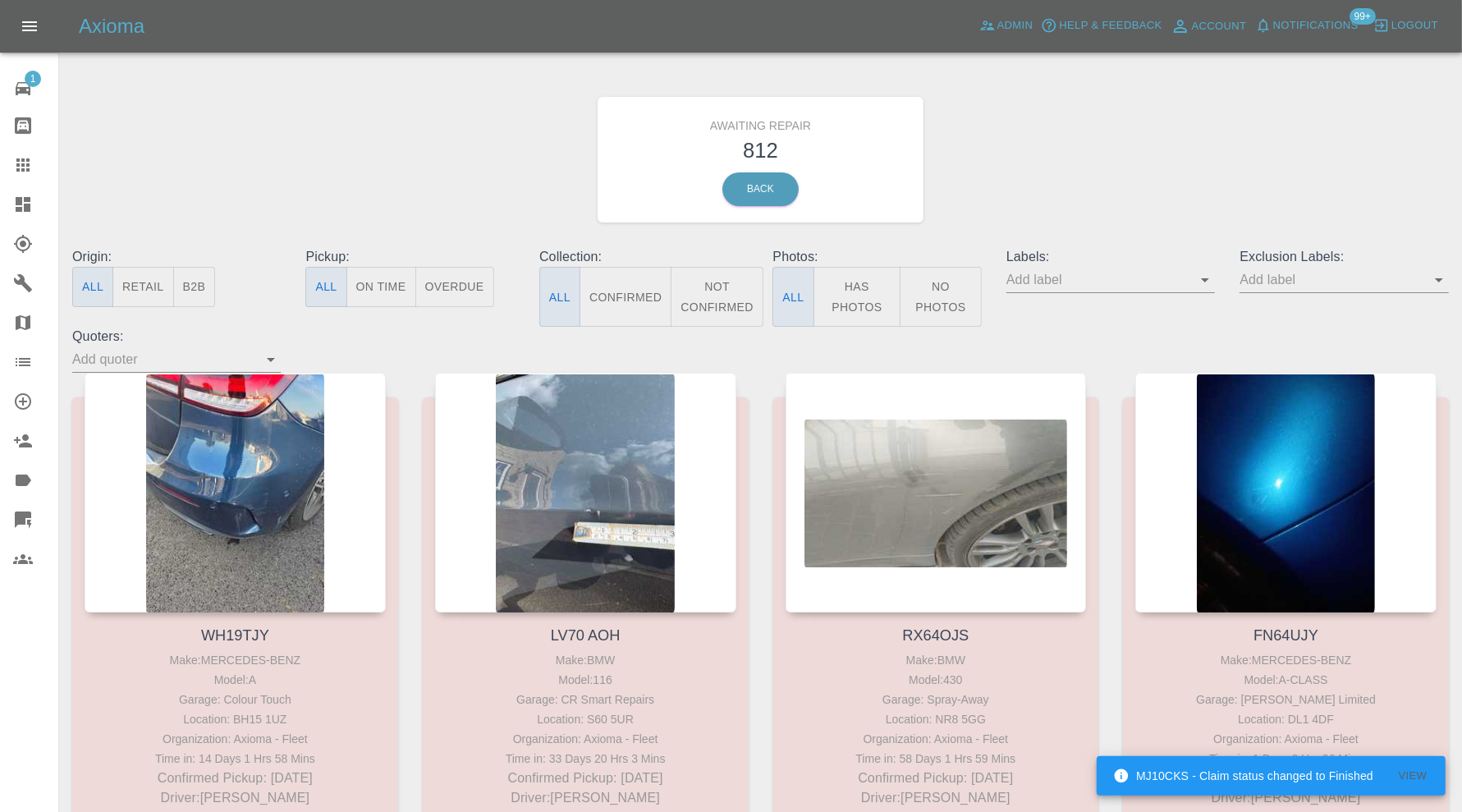
scroll to position [836, 0]
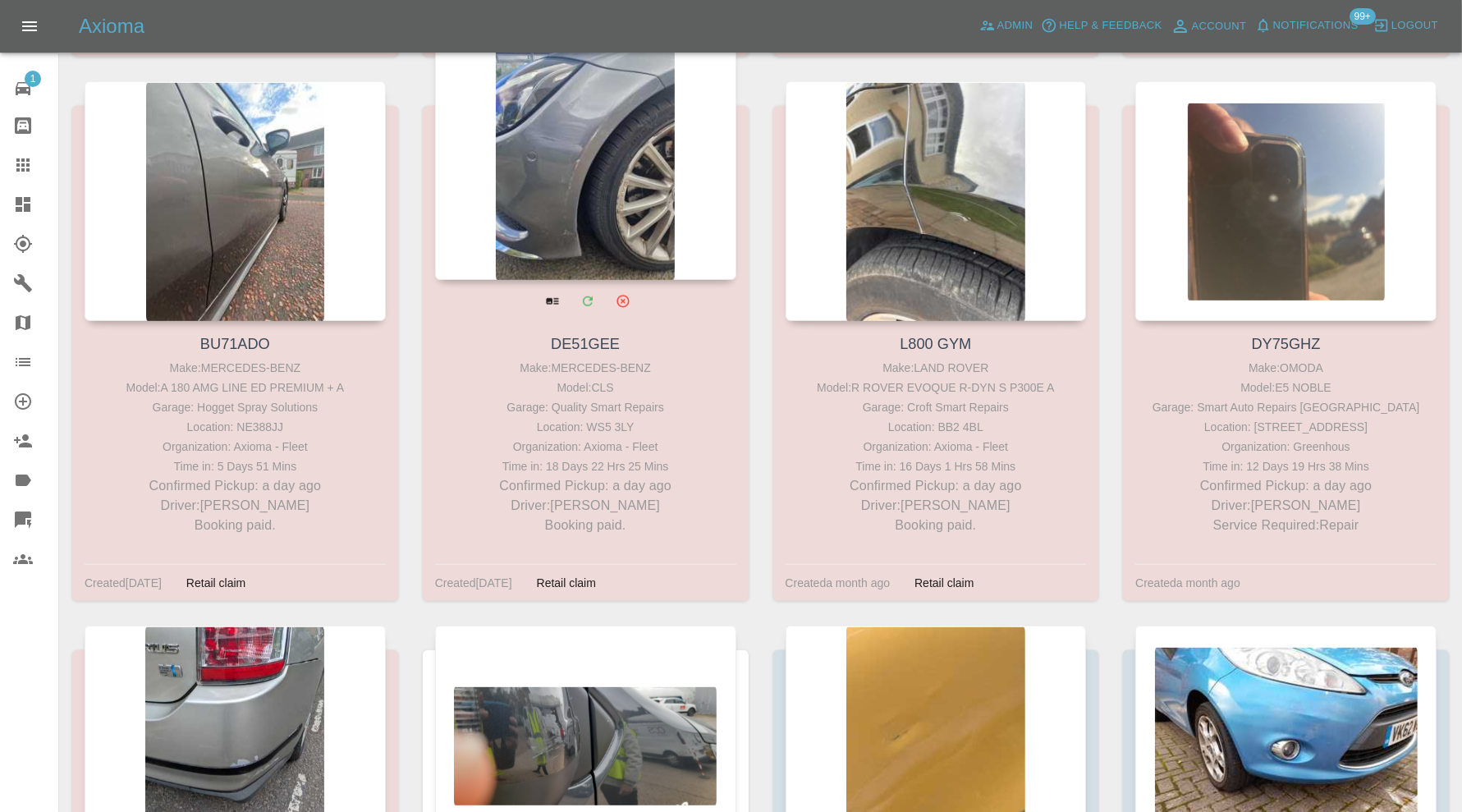
click at [617, 189] on div at bounding box center [585, 160] width 301 height 240
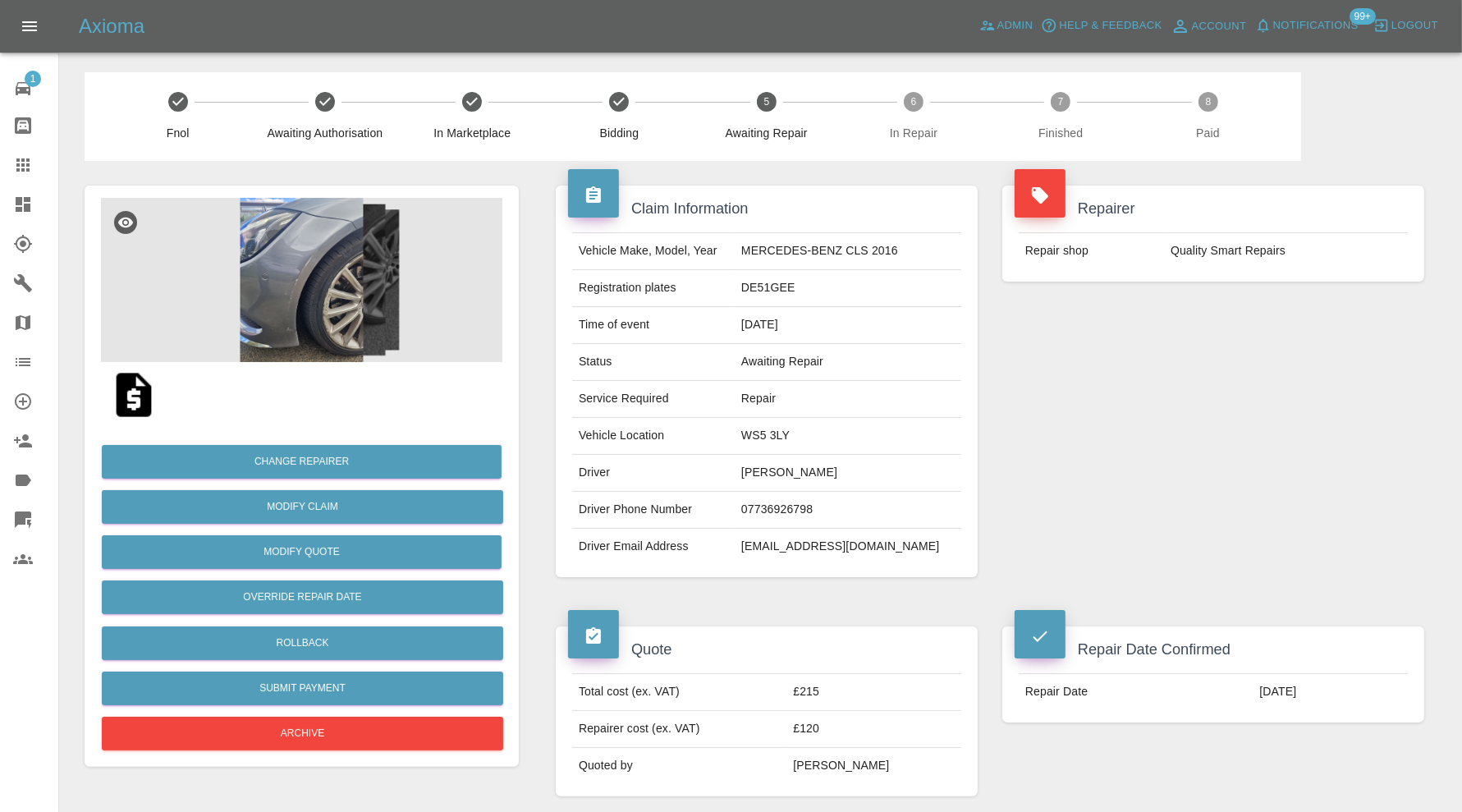
click at [297, 302] on img at bounding box center [302, 280] width 402 height 164
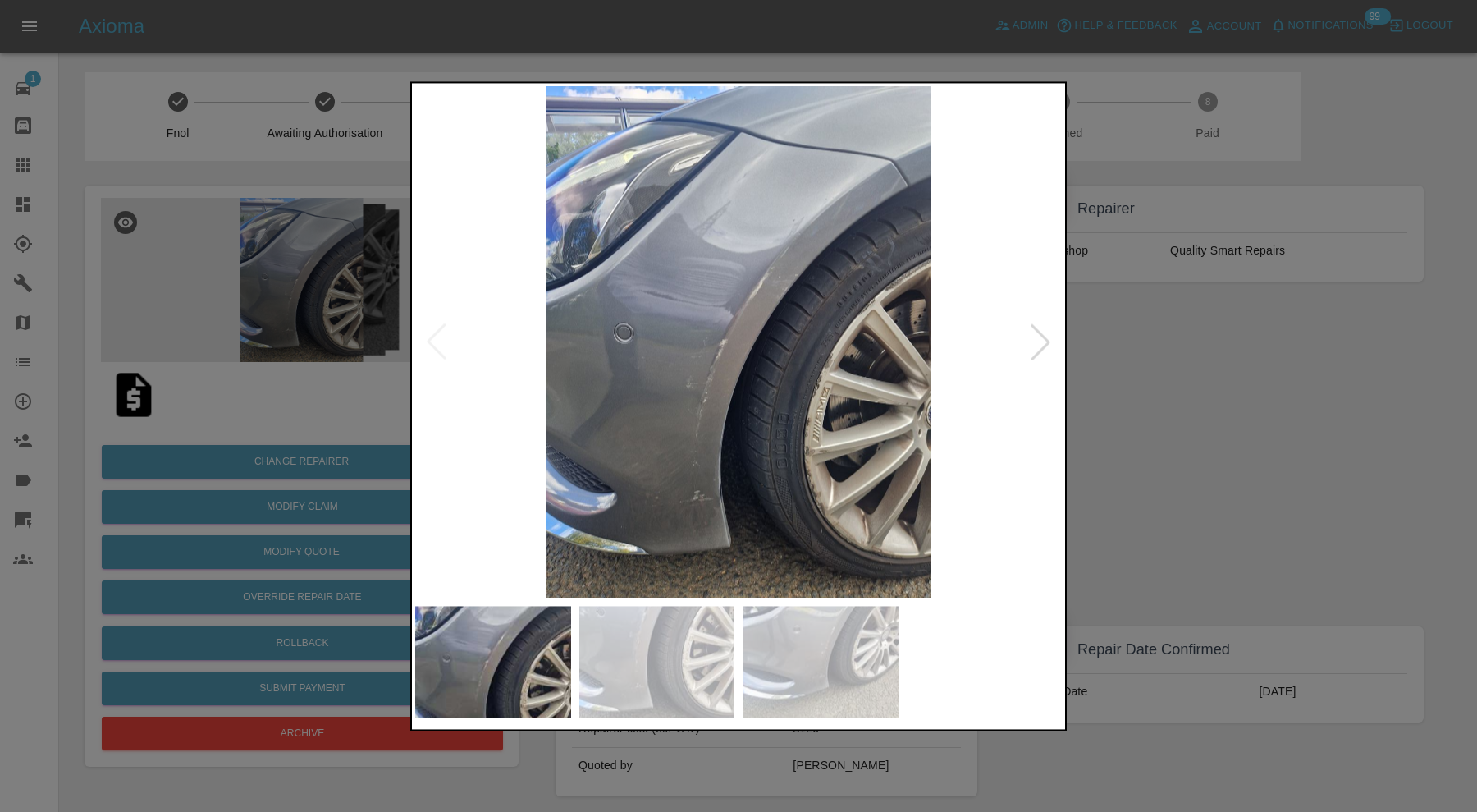
click at [1049, 343] on div at bounding box center [1041, 343] width 37 height 37
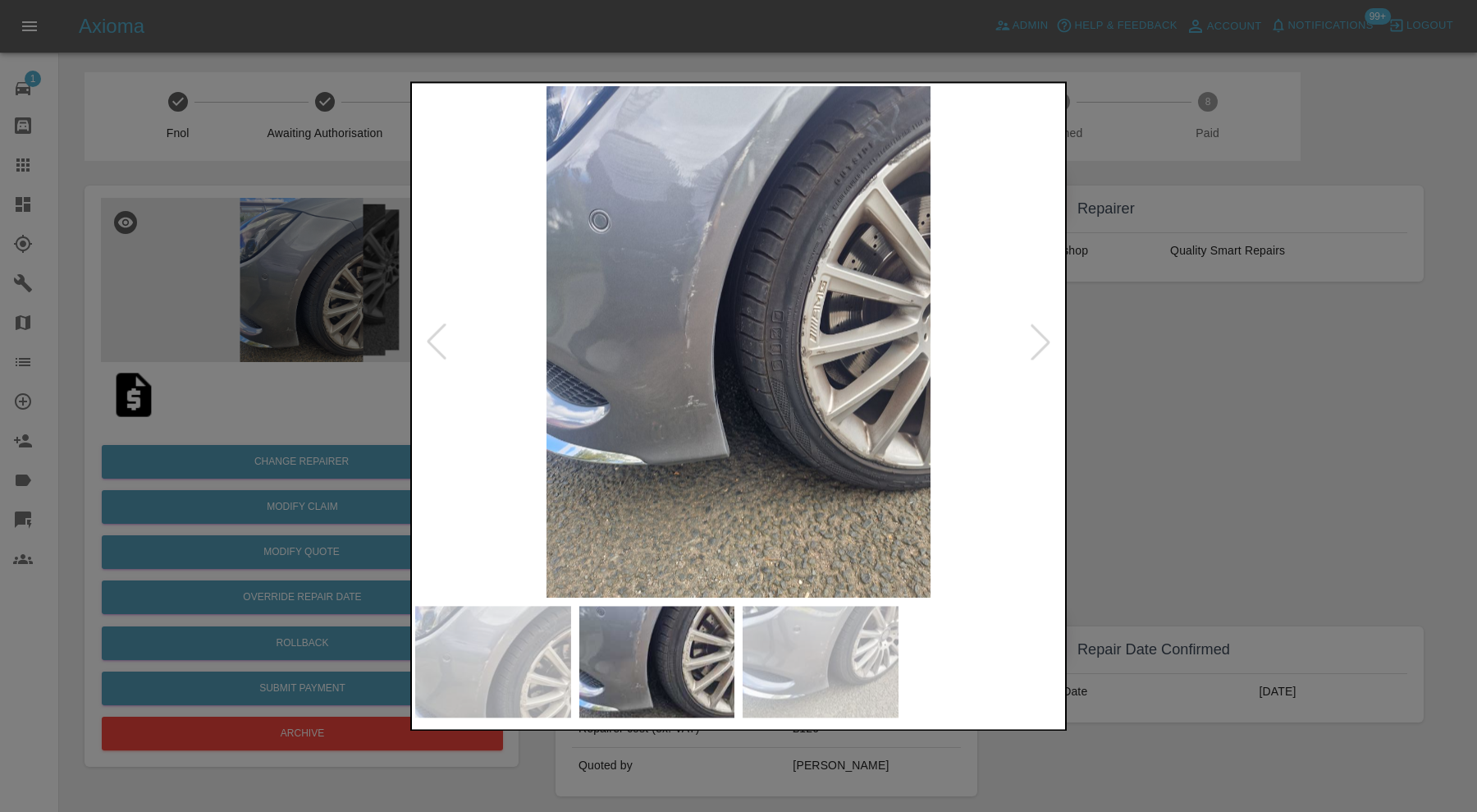
click at [1121, 354] on div at bounding box center [738, 406] width 1477 height 812
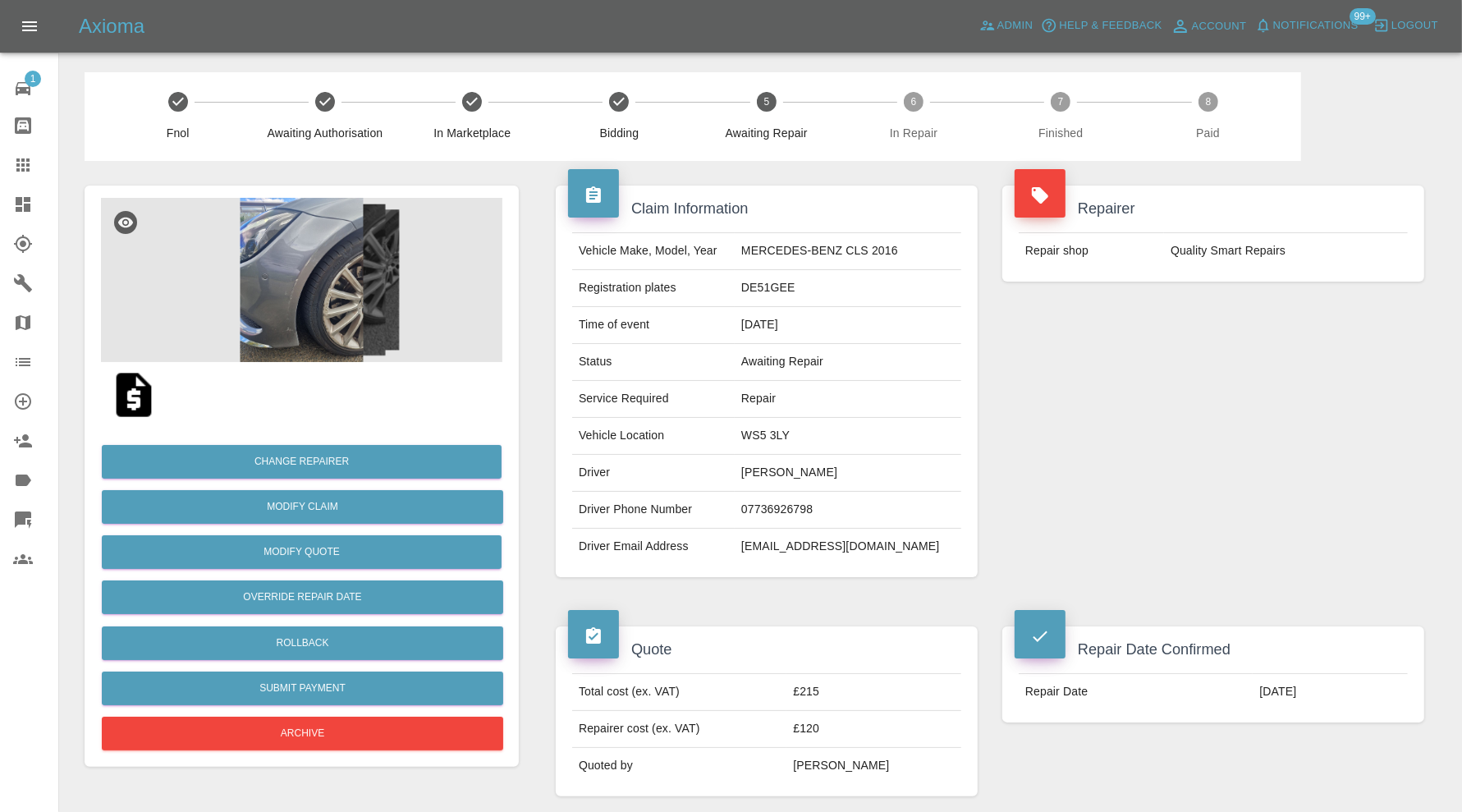
click at [297, 302] on img at bounding box center [302, 280] width 402 height 164
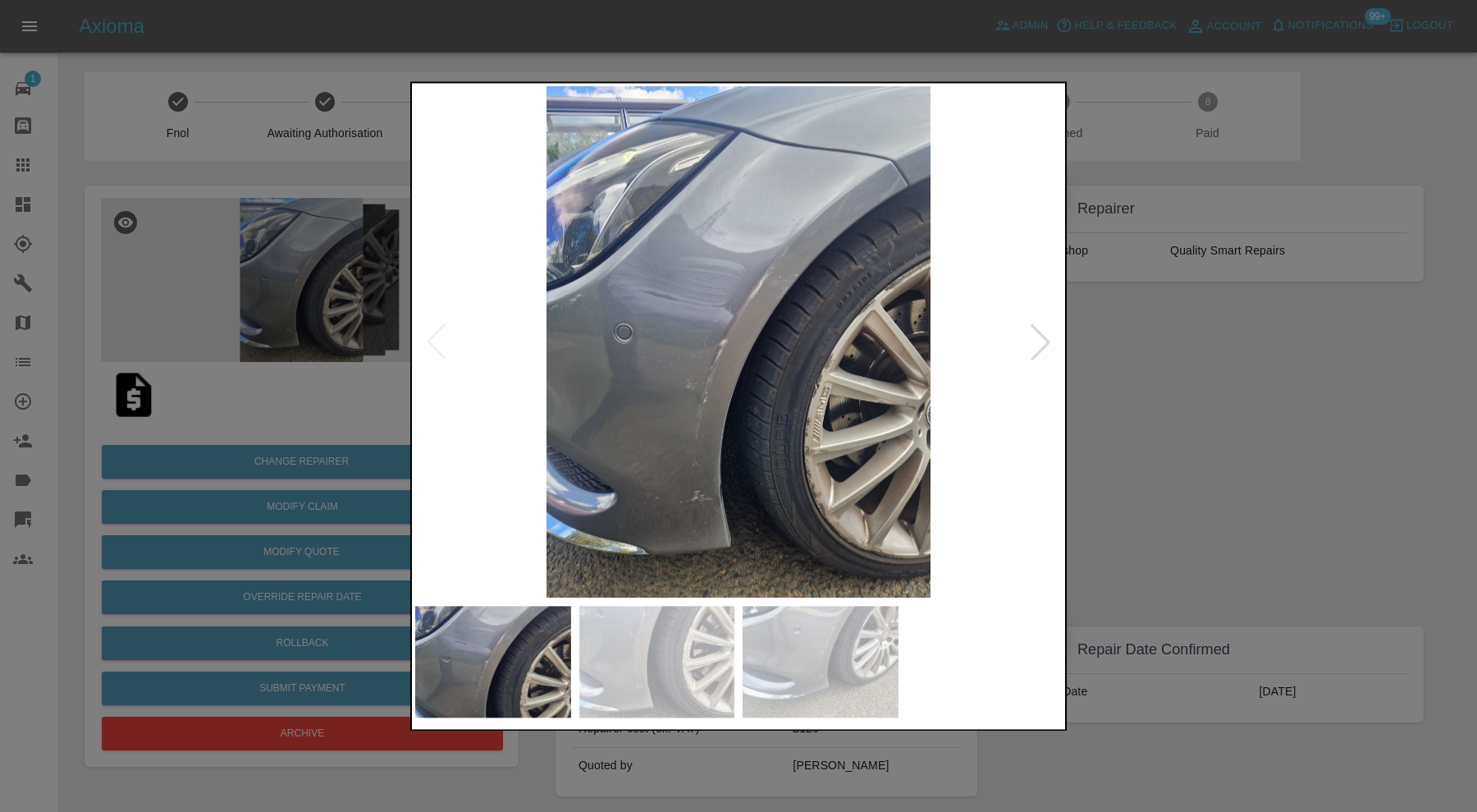
click at [1160, 373] on div at bounding box center [738, 406] width 1477 height 812
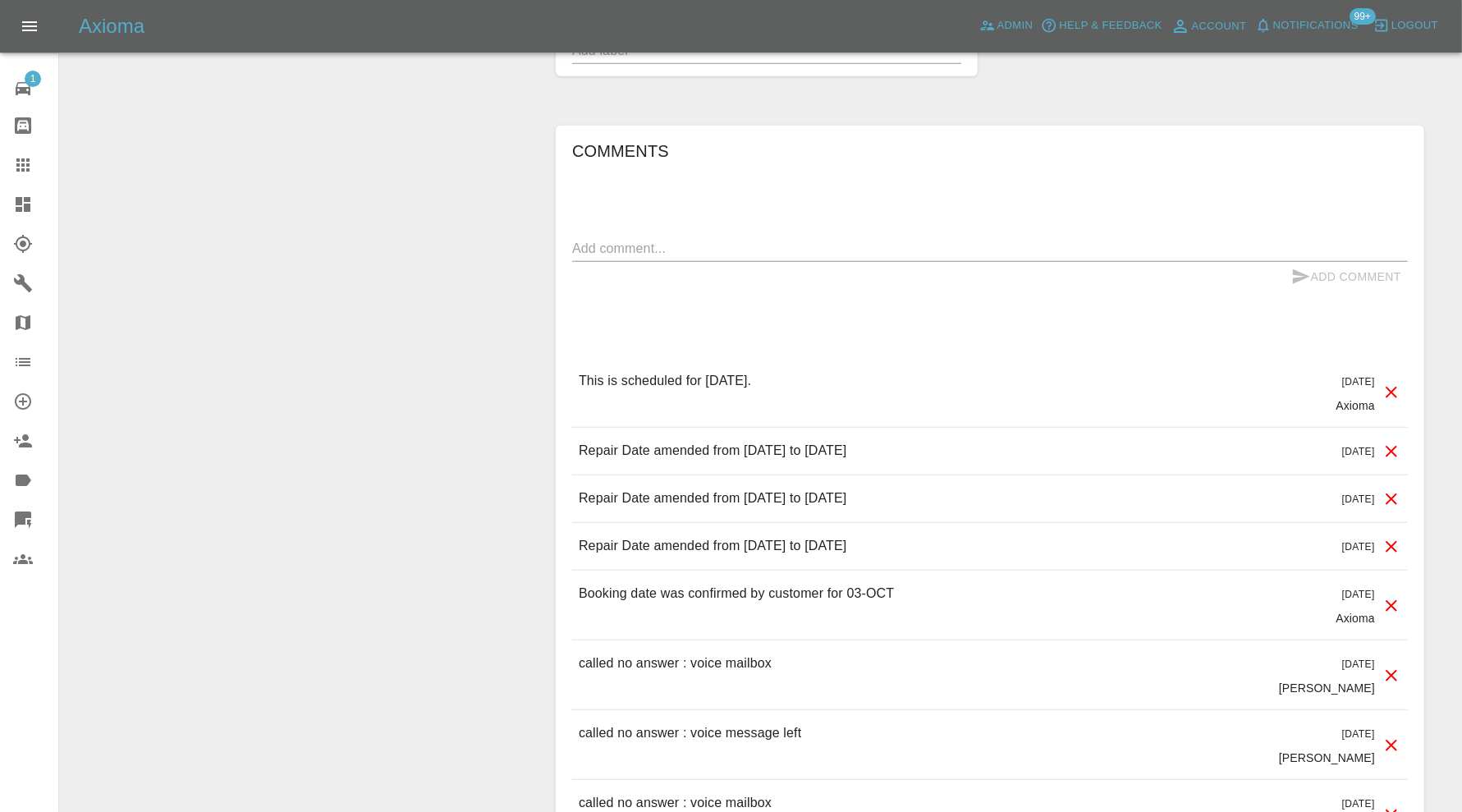
scroll to position [1132, 0]
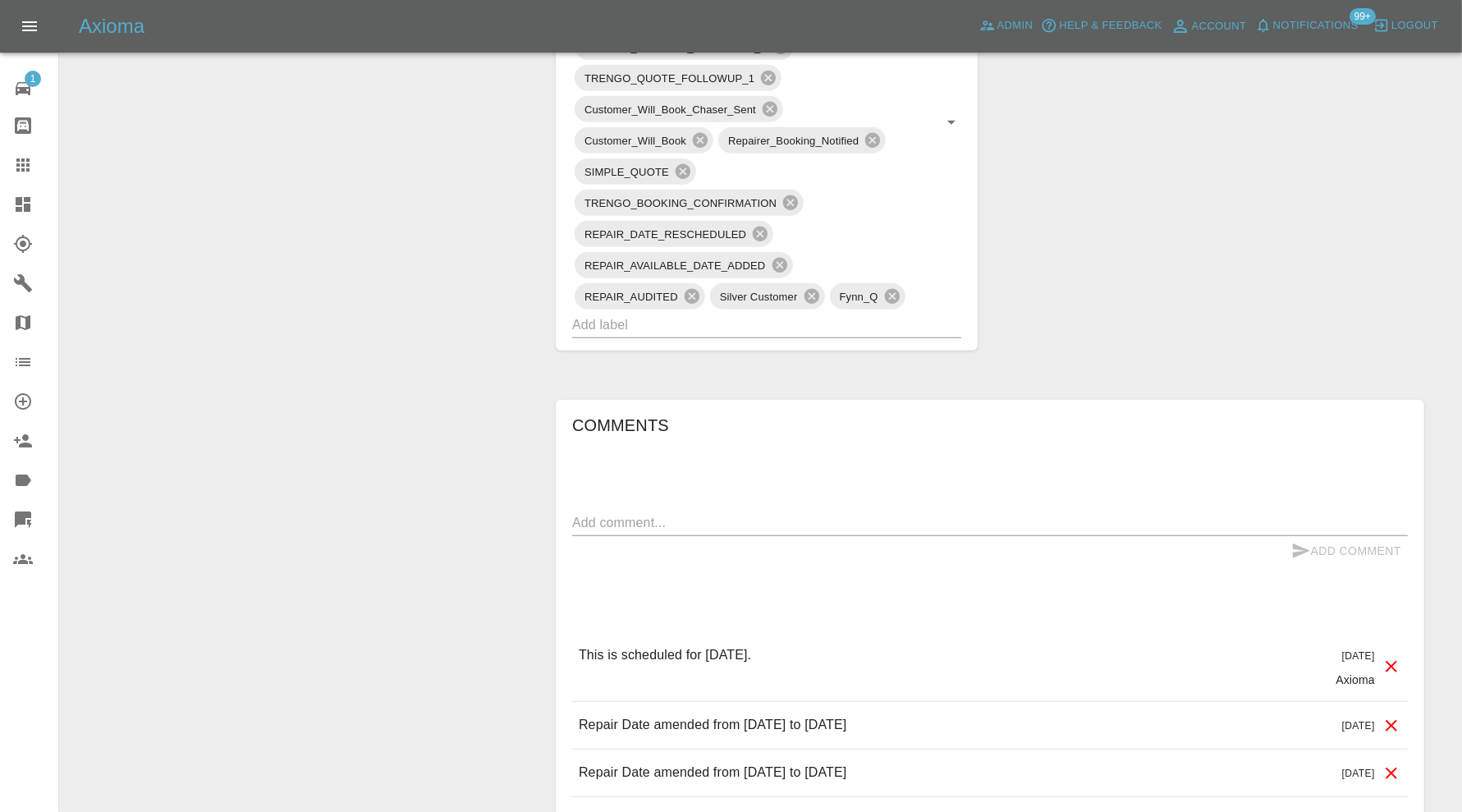
click at [898, 517] on textarea at bounding box center [990, 522] width 836 height 19
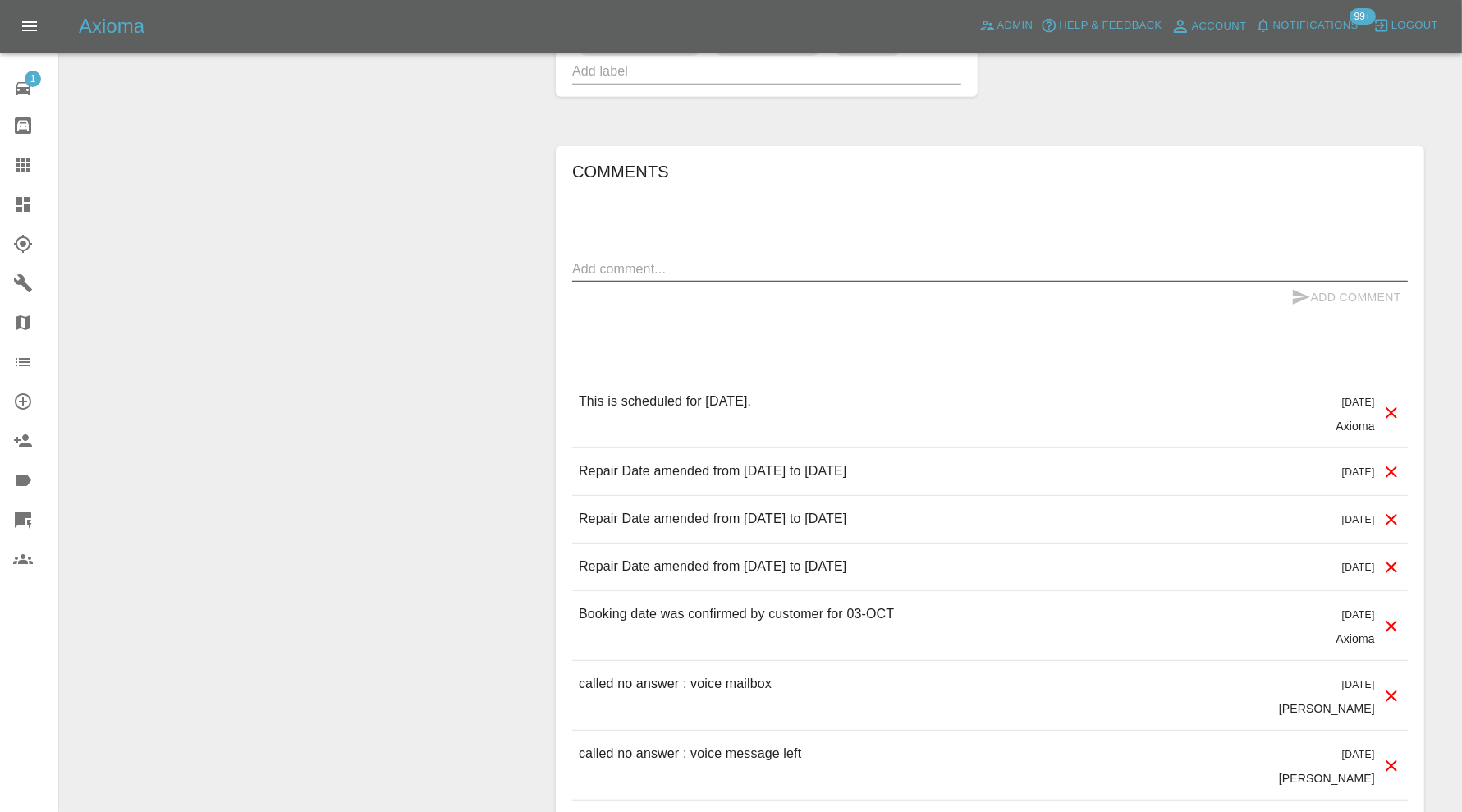
scroll to position [1542, 0]
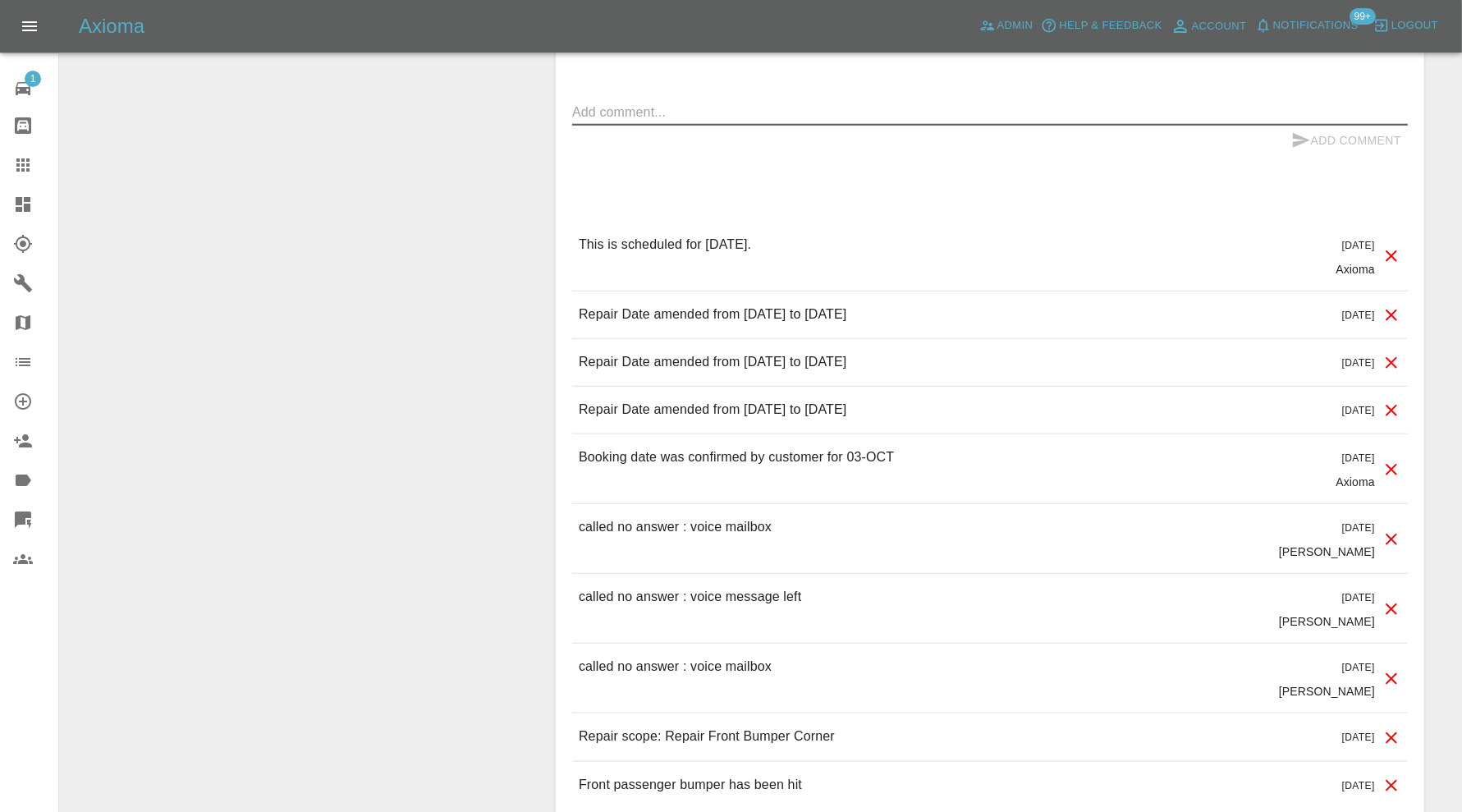
click at [1387, 404] on icon at bounding box center [1391, 409] width 11 height 11
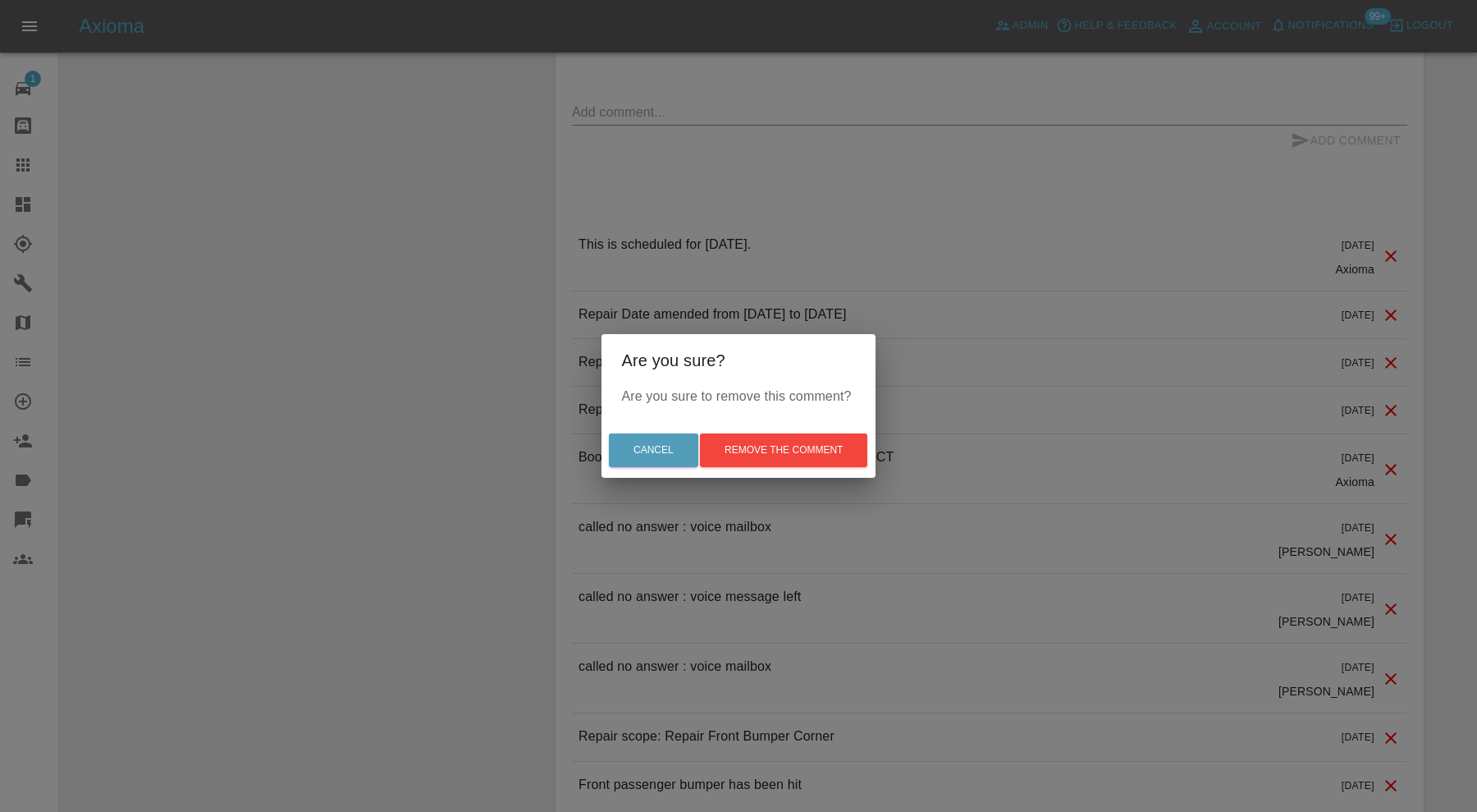
click at [1201, 387] on div "Are you sure? Are you sure to remove this comment? Cancel Remove the comment" at bounding box center [738, 406] width 1477 height 812
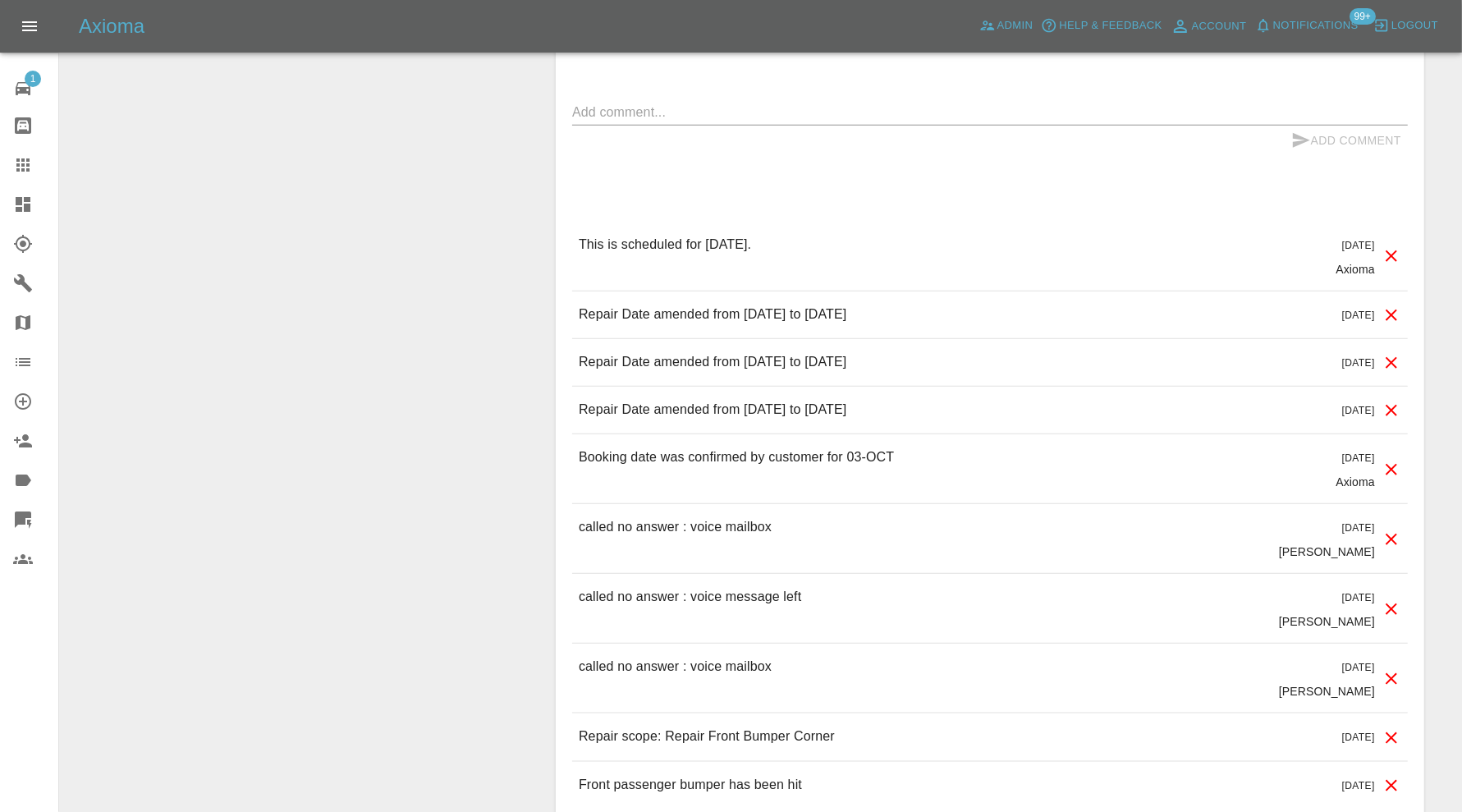
click at [1390, 357] on icon at bounding box center [1391, 363] width 11 height 11
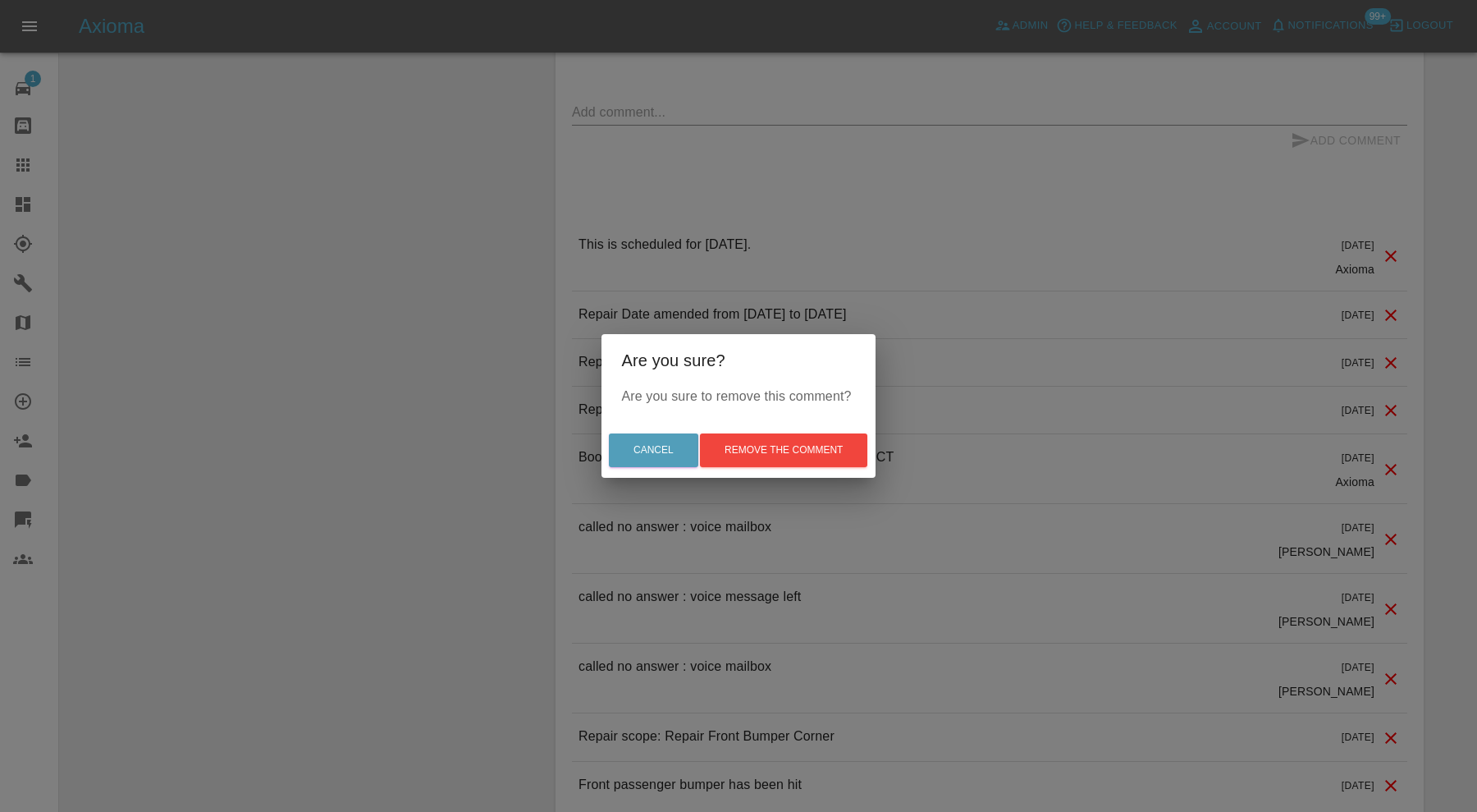
click at [1224, 417] on div "Are you sure? Are you sure to remove this comment? Cancel Remove the comment" at bounding box center [738, 406] width 1477 height 812
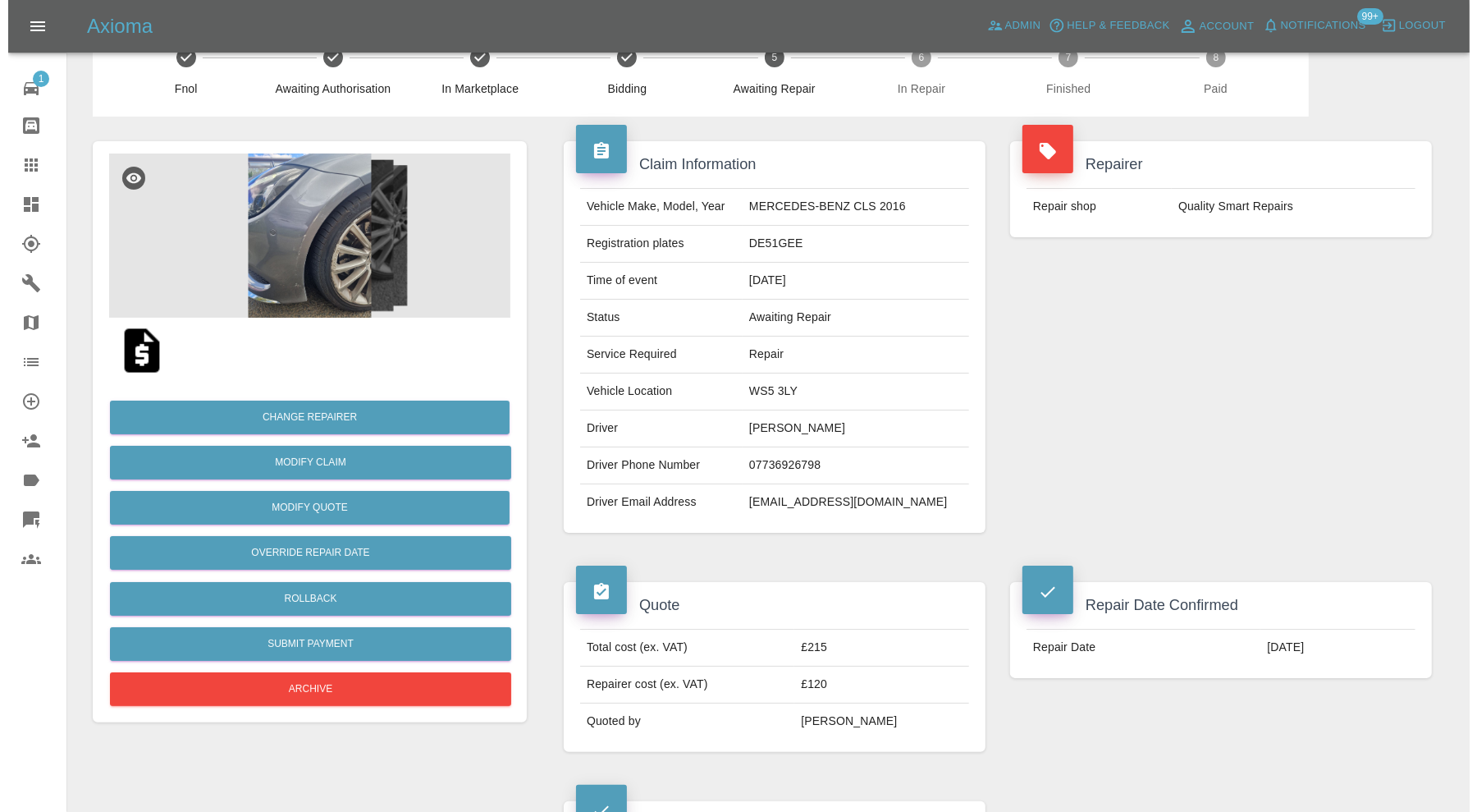
scroll to position [37, 0]
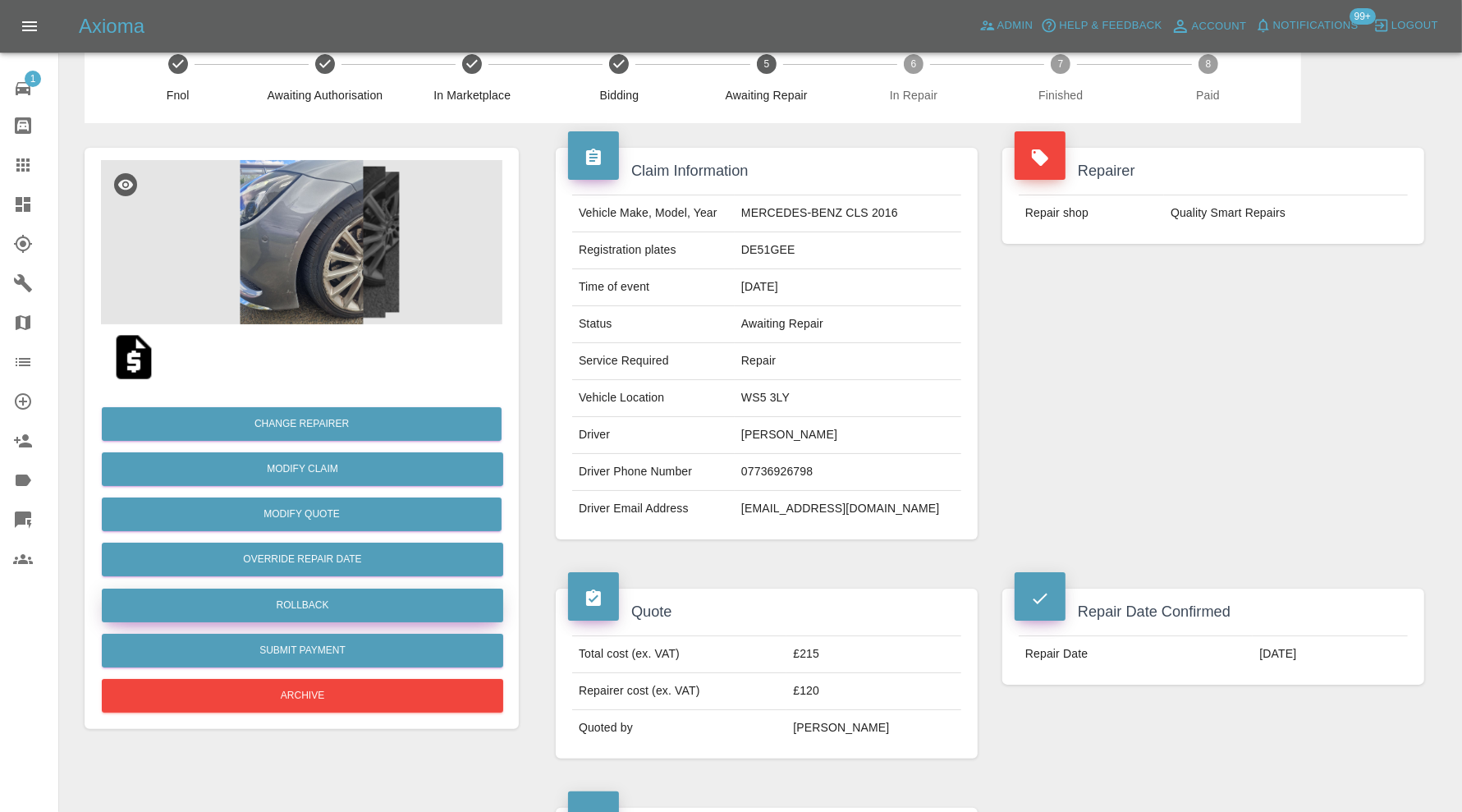
click at [419, 600] on button "Rollback" at bounding box center [303, 605] width 402 height 34
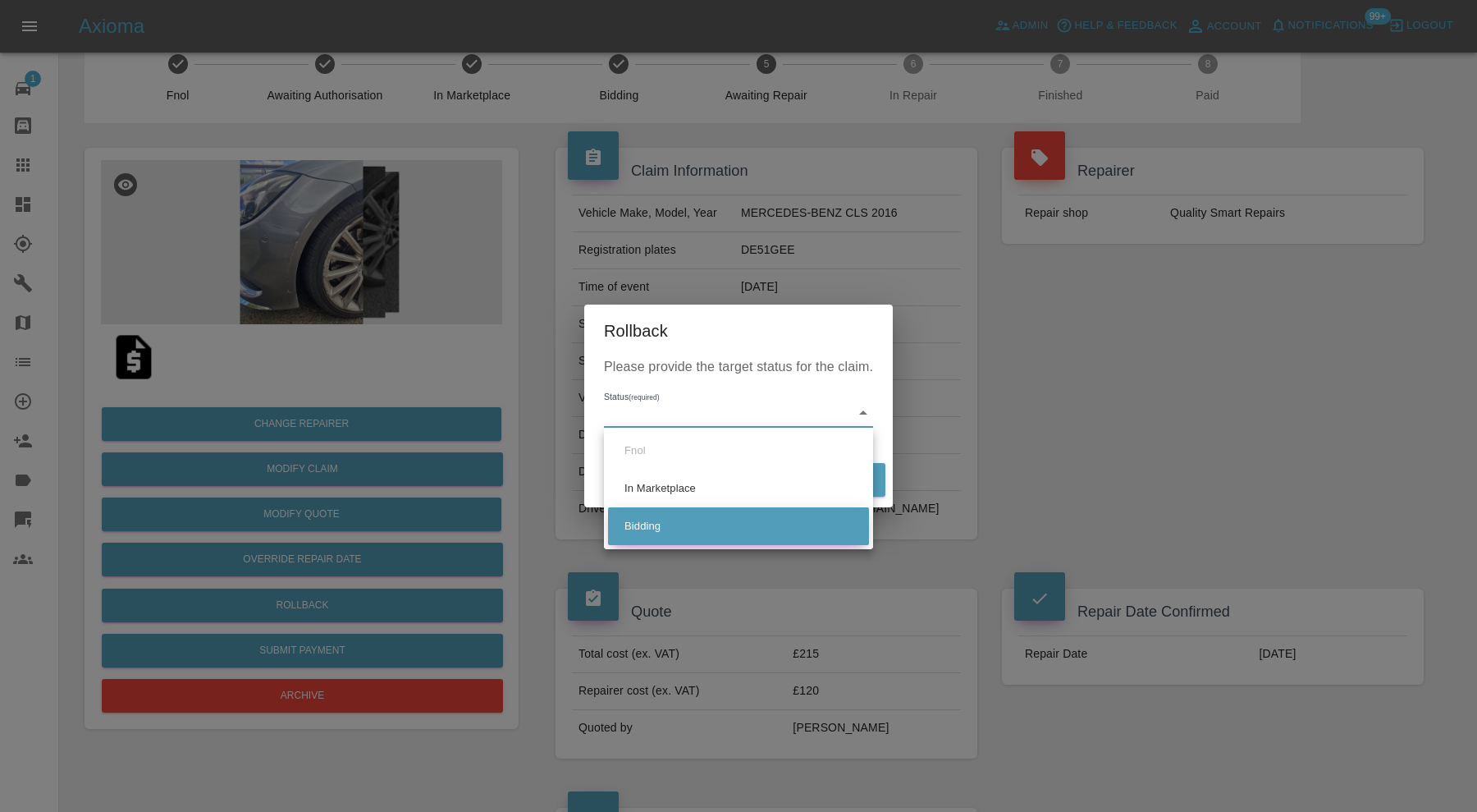
click at [704, 521] on li "Bidding" at bounding box center [739, 525] width 261 height 37
type input "bidding"
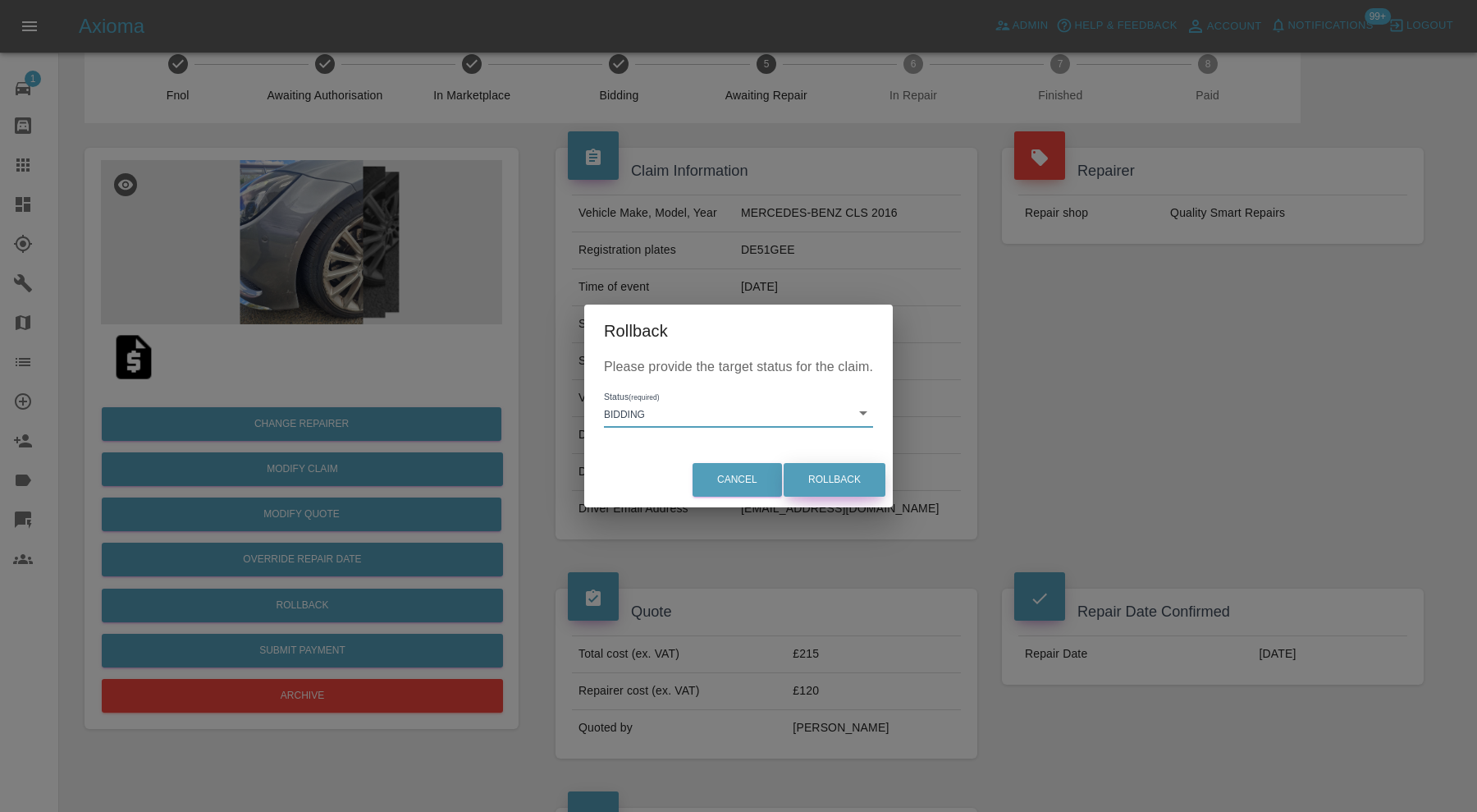
click at [822, 475] on button "Rollback" at bounding box center [835, 479] width 102 height 34
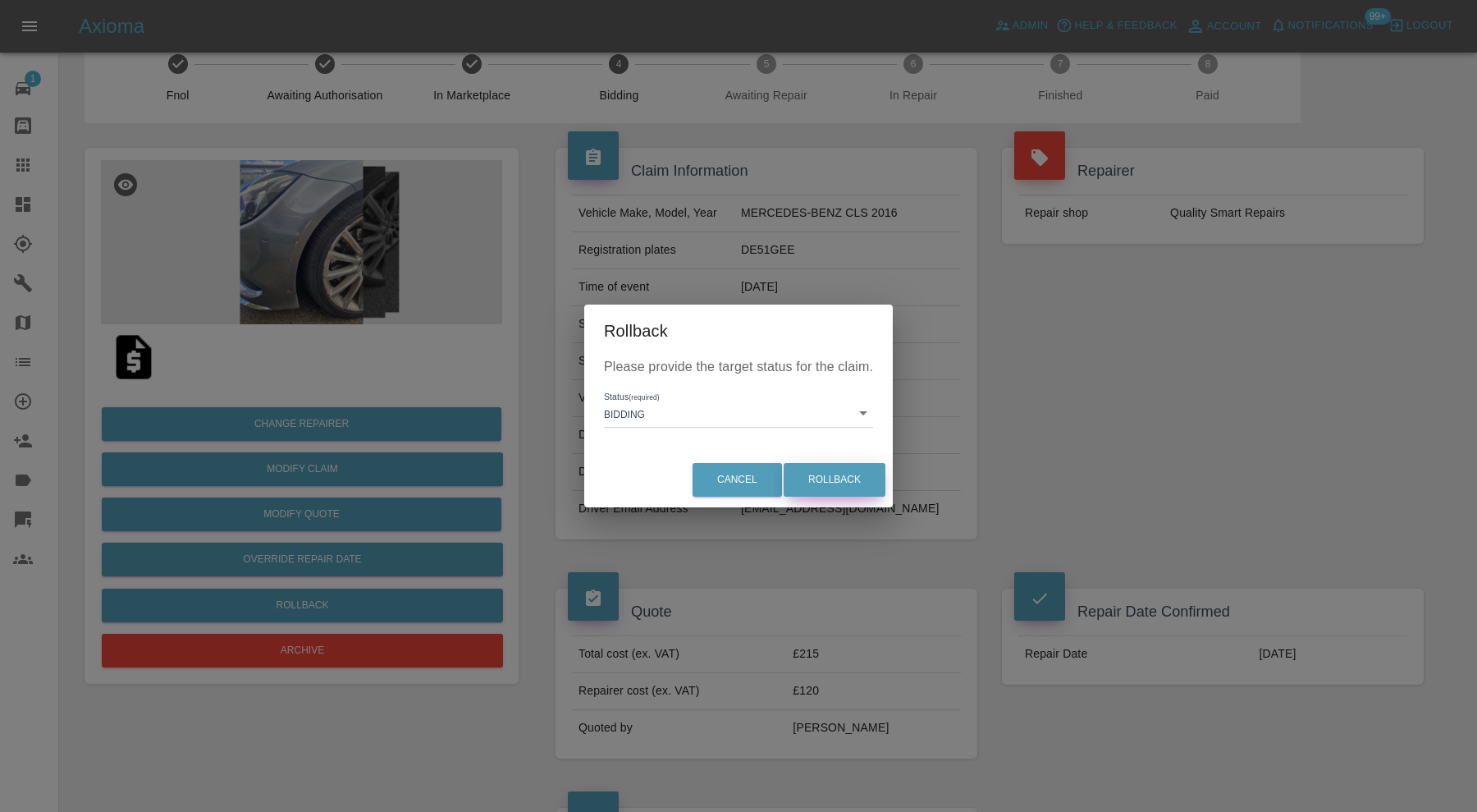
scroll to position [0, 0]
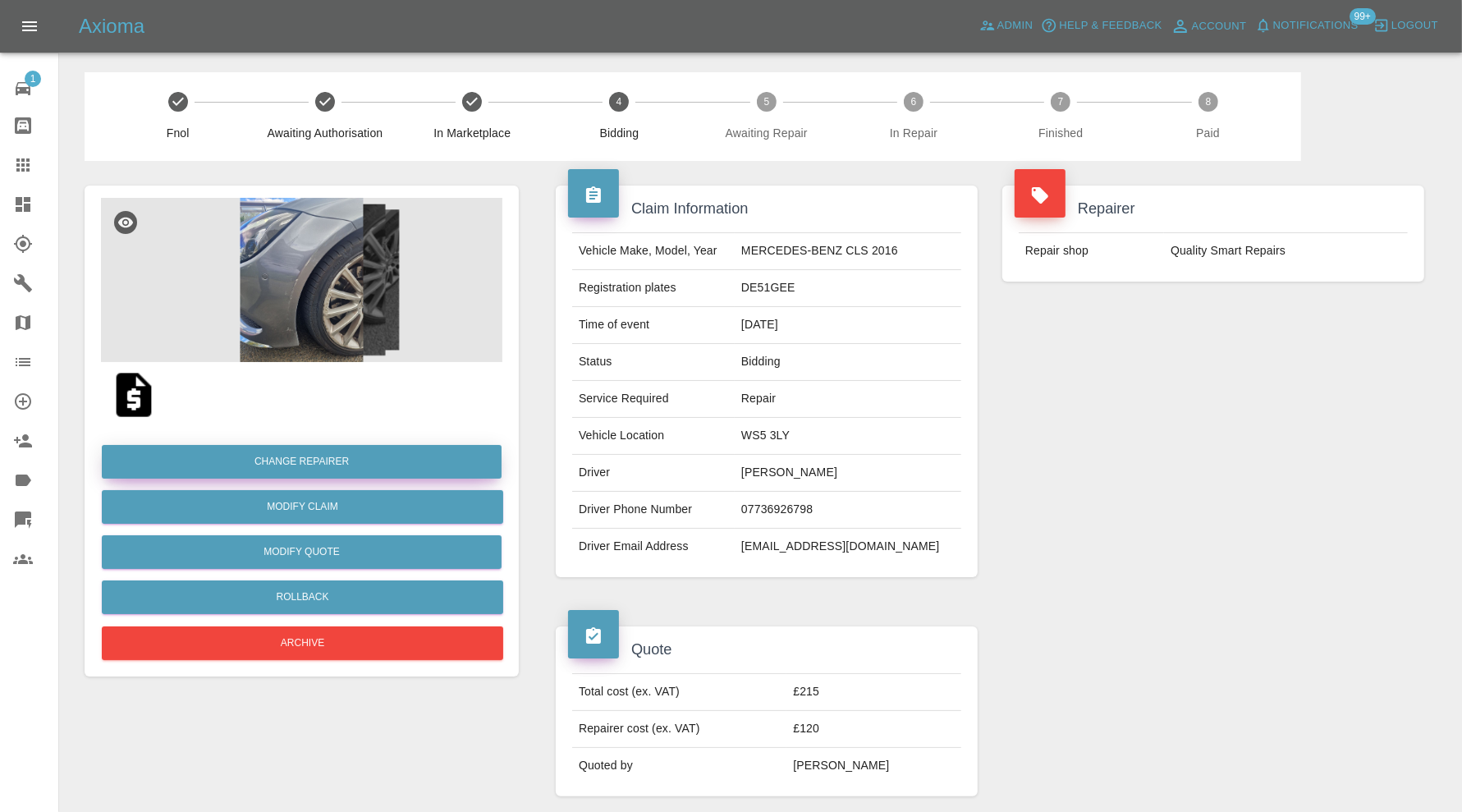
click at [380, 463] on button "Change Repairer" at bounding box center [302, 462] width 400 height 34
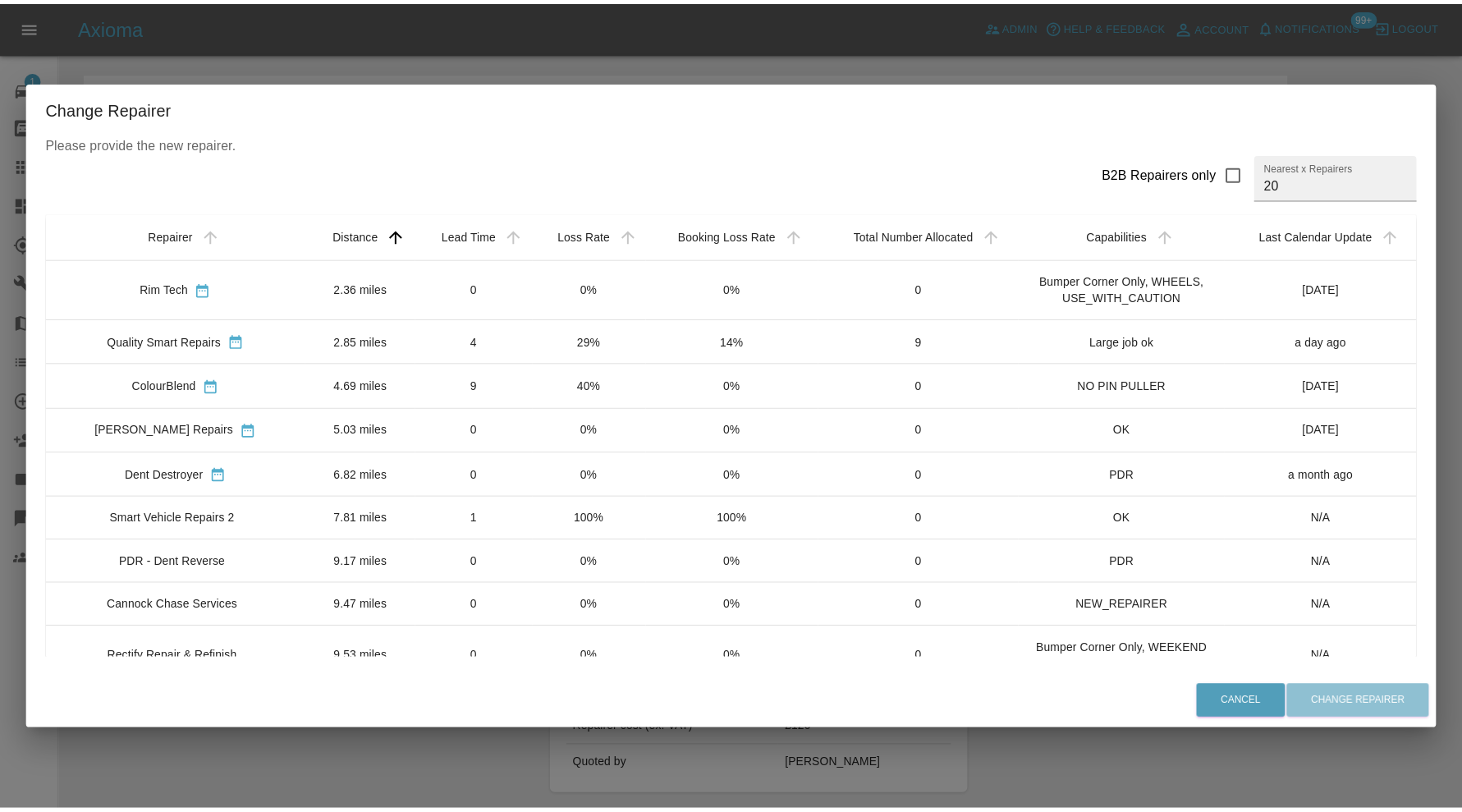
scroll to position [273, 0]
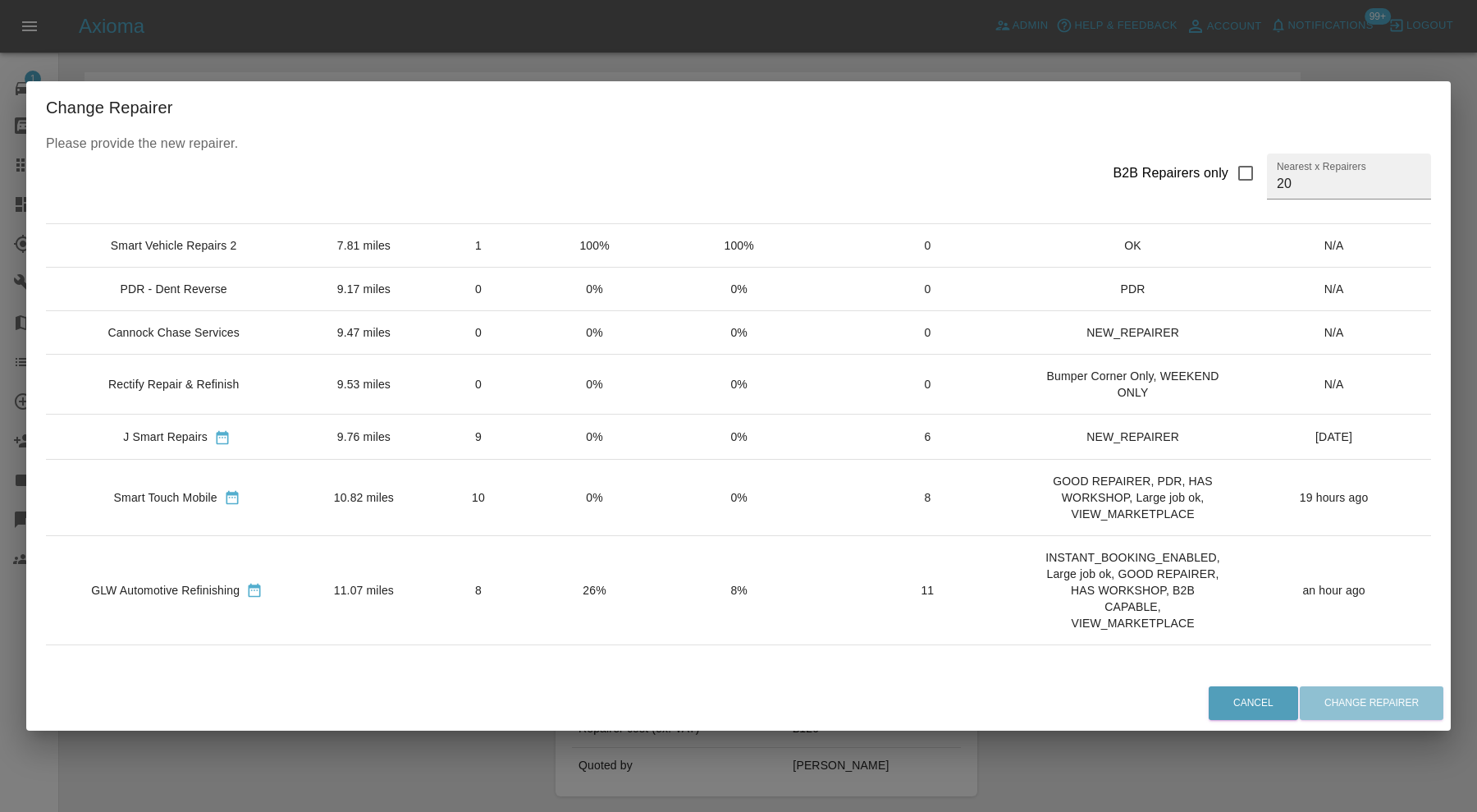
click at [383, 594] on td "11.07 miles" at bounding box center [363, 589] width 111 height 110
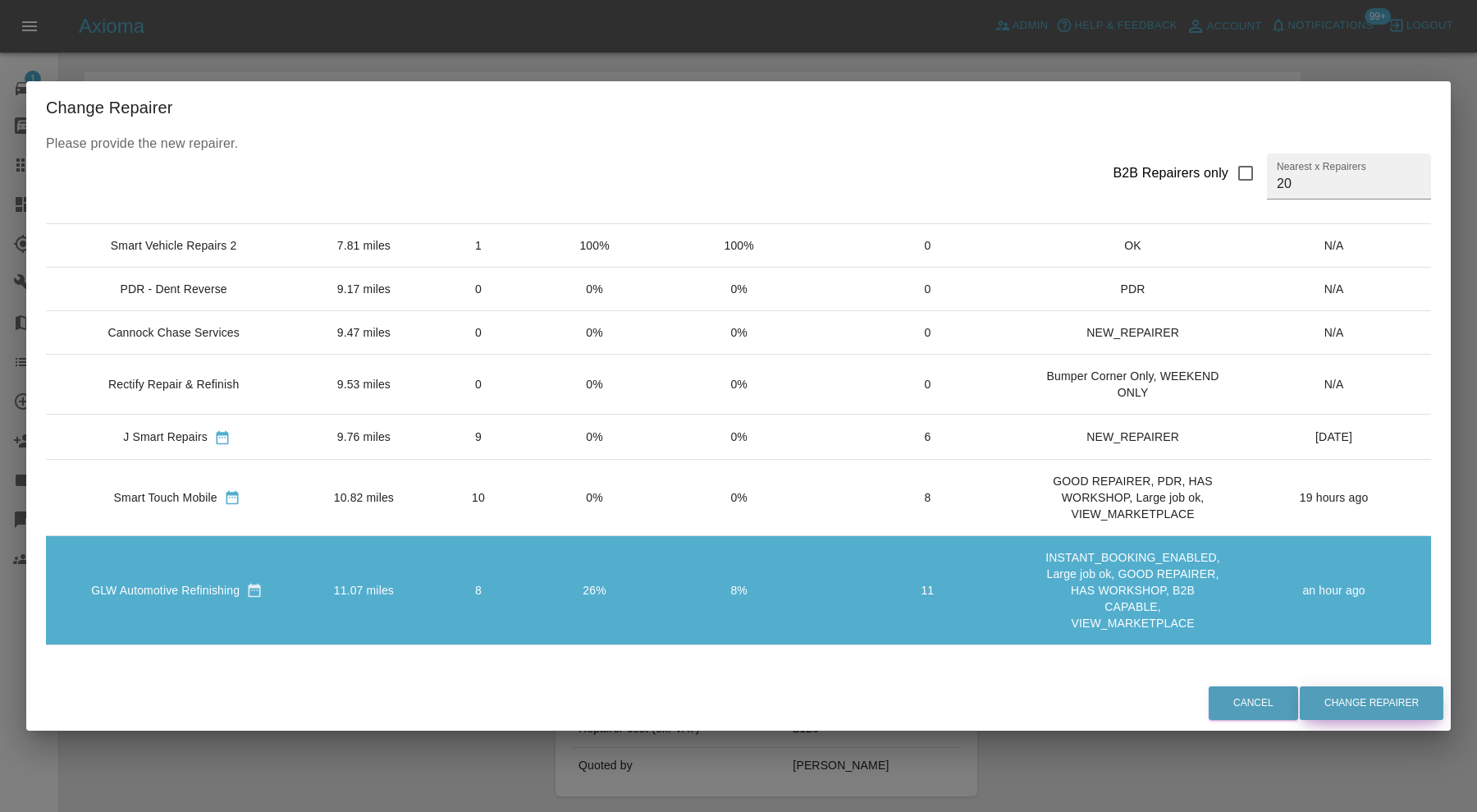
click at [1336, 691] on button "Change Repairer" at bounding box center [1371, 702] width 143 height 34
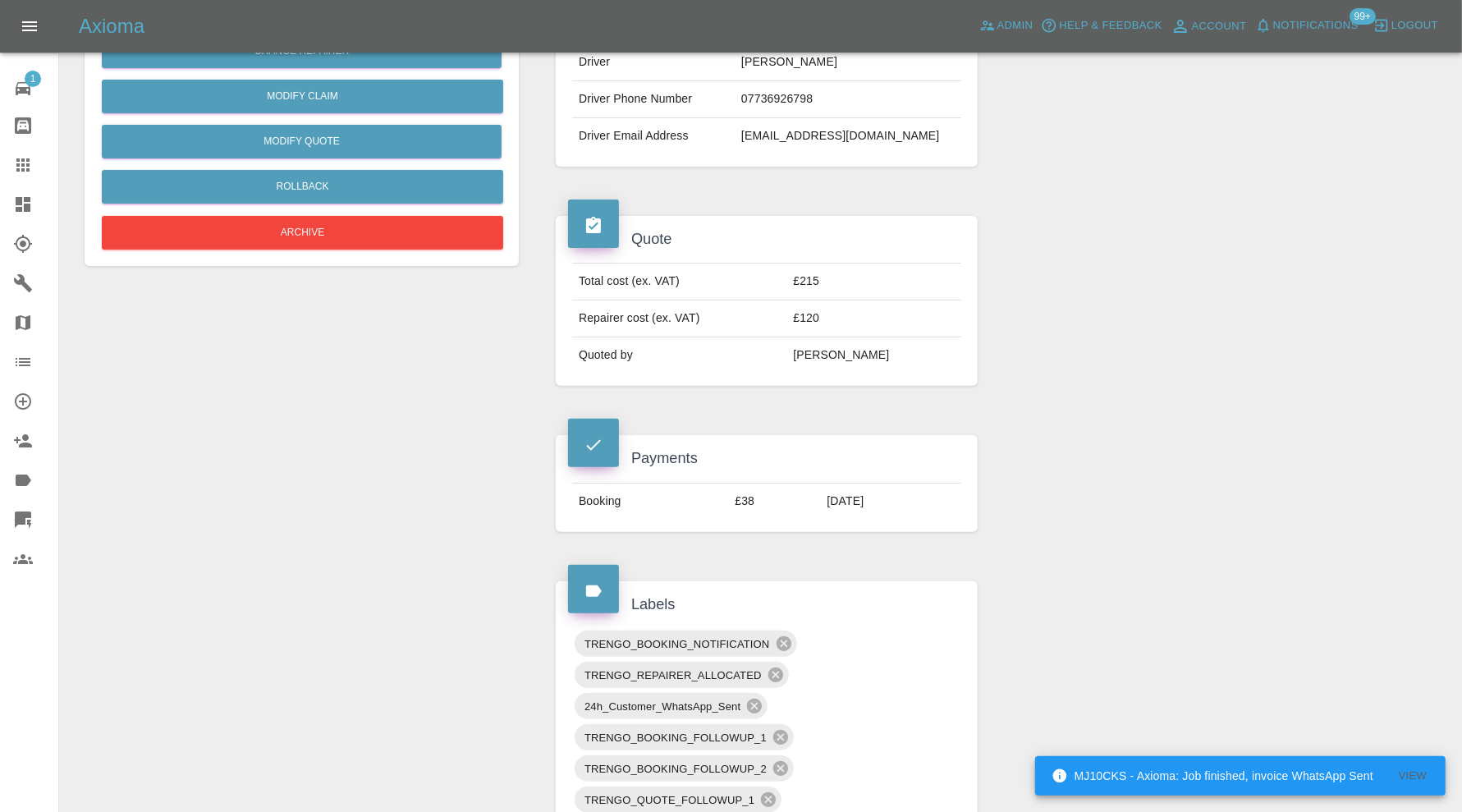
scroll to position [0, 0]
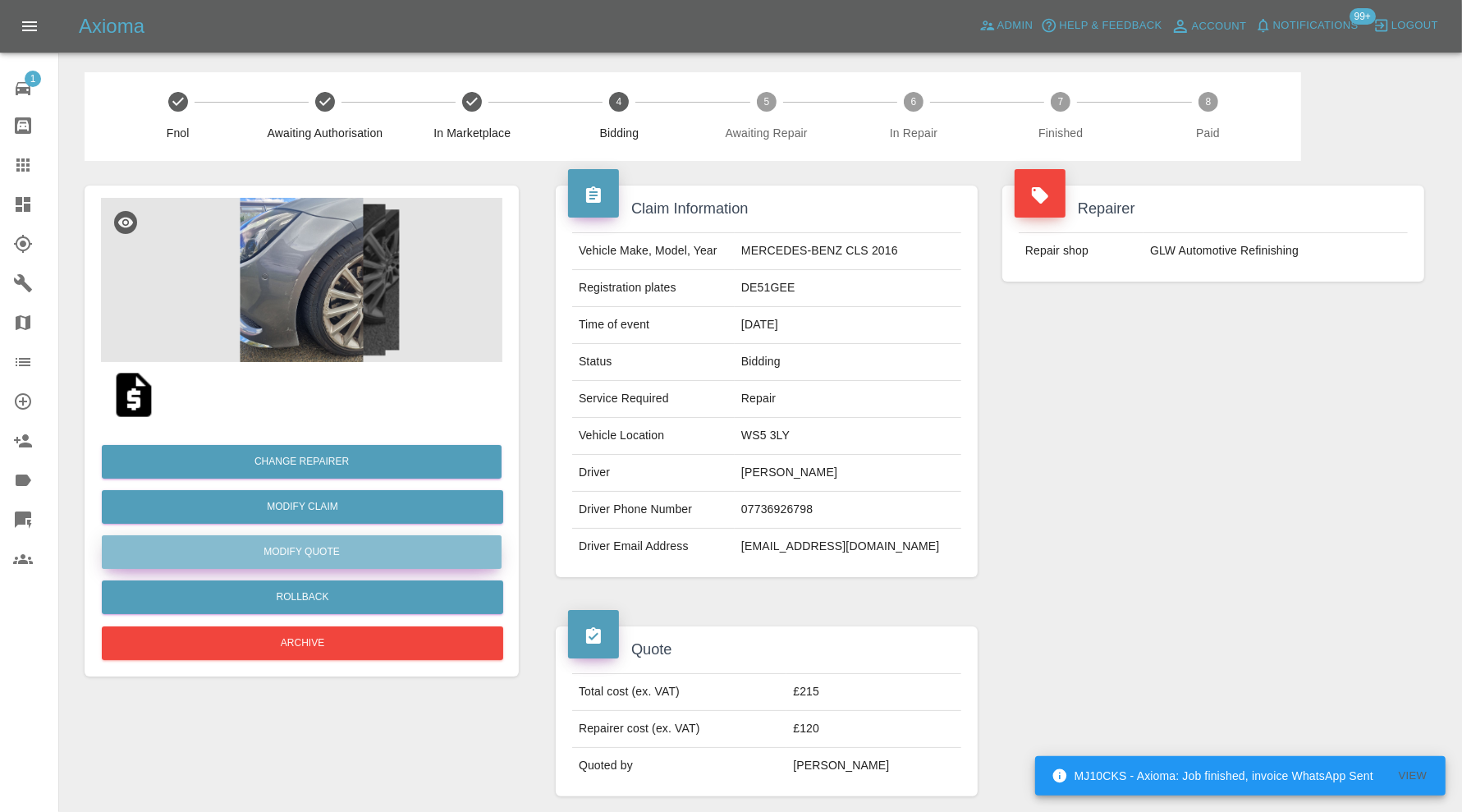
click at [397, 548] on button "Modify Quote" at bounding box center [302, 551] width 400 height 34
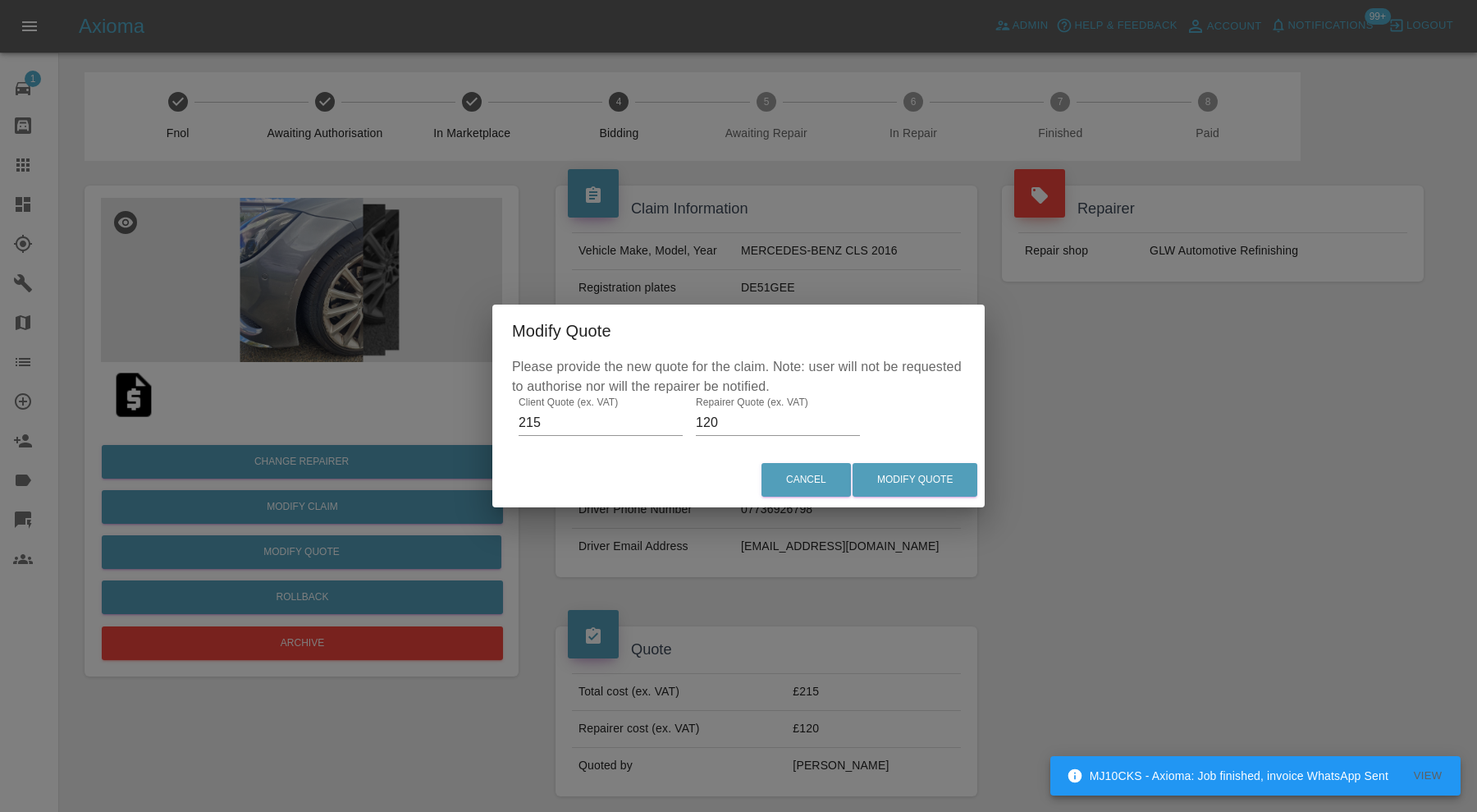
click at [725, 428] on input "120" at bounding box center [778, 423] width 164 height 26
type input "130"
click at [912, 476] on button "Modify Quote" at bounding box center [915, 479] width 124 height 34
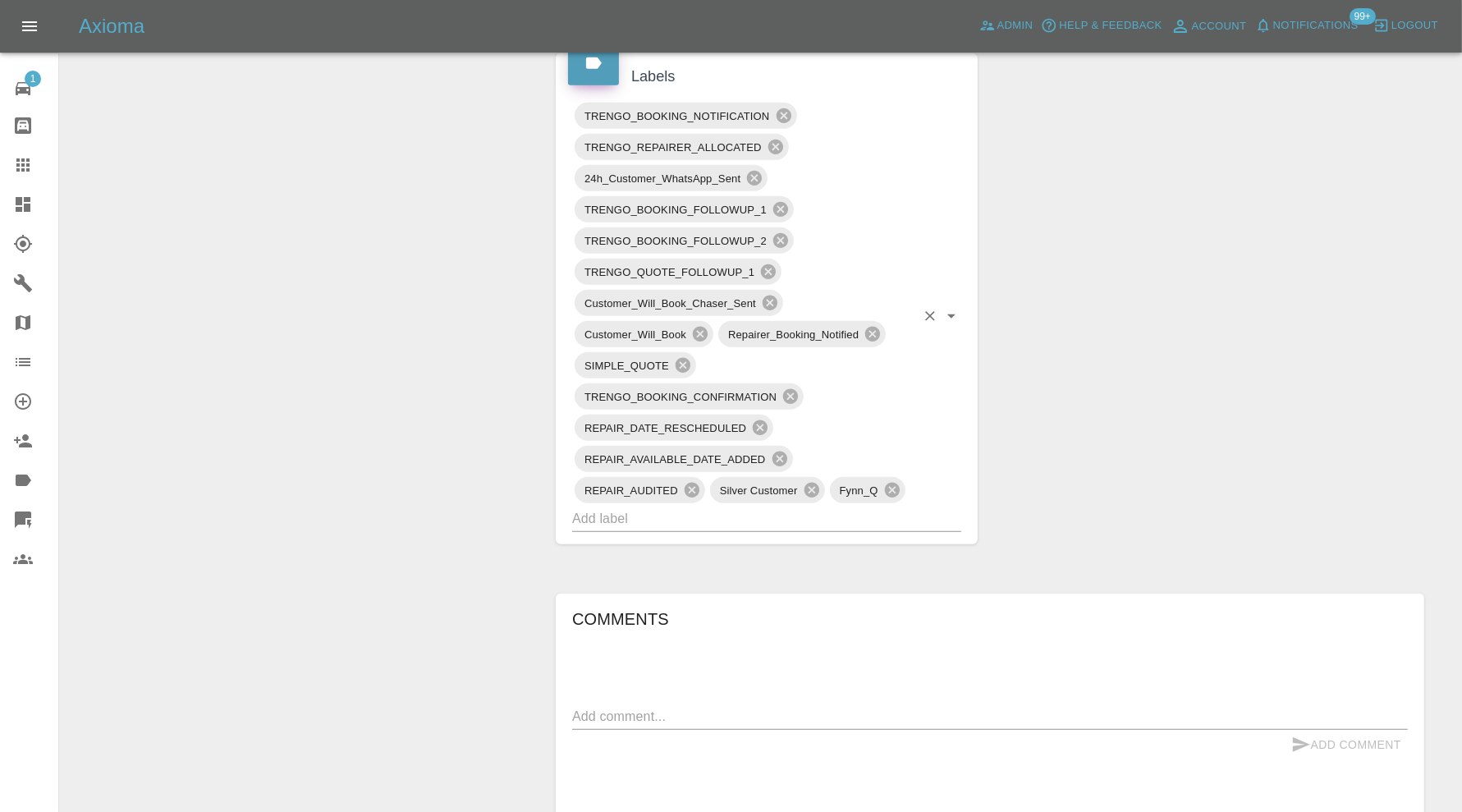
scroll to position [957, 0]
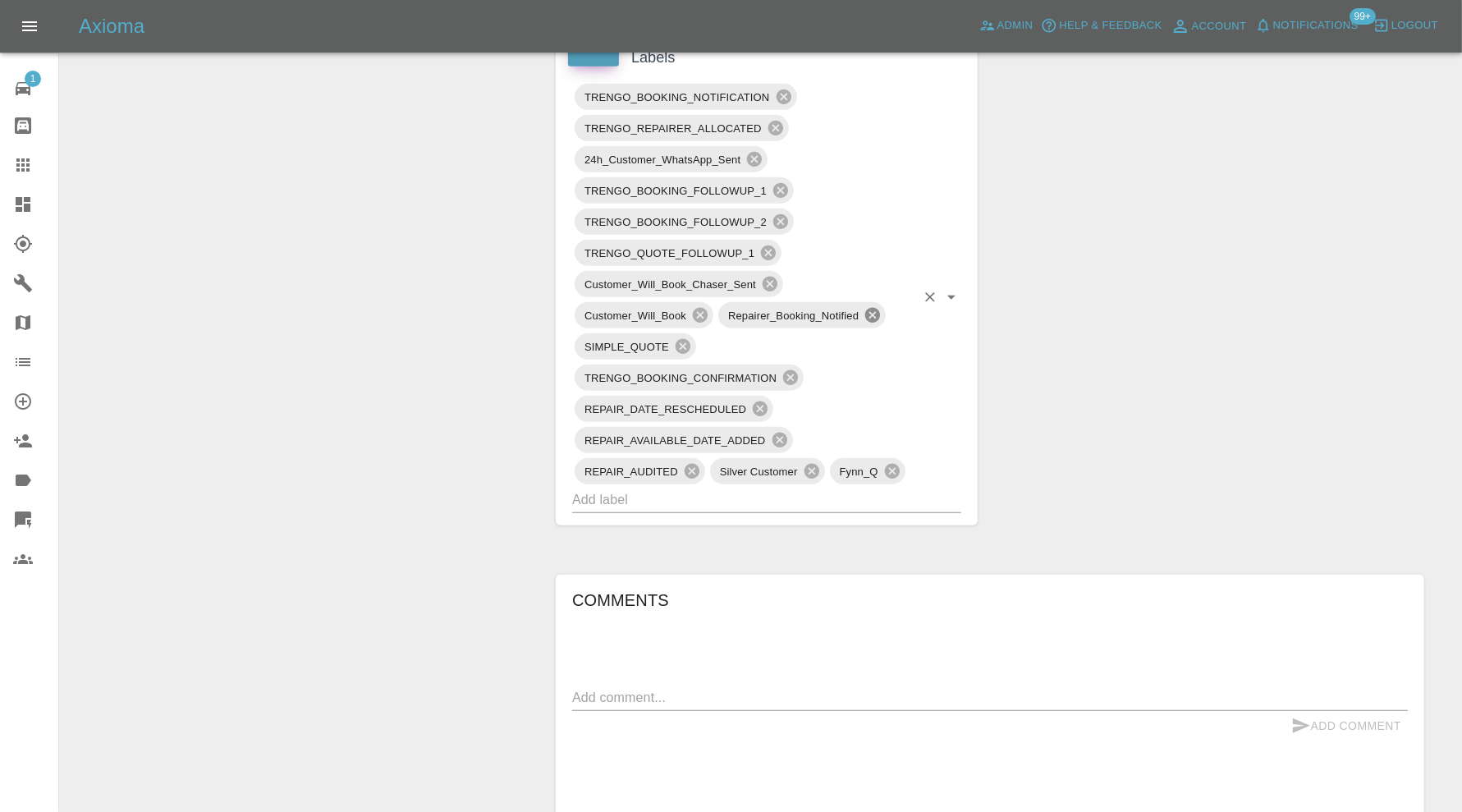
click at [872, 308] on icon at bounding box center [872, 315] width 15 height 15
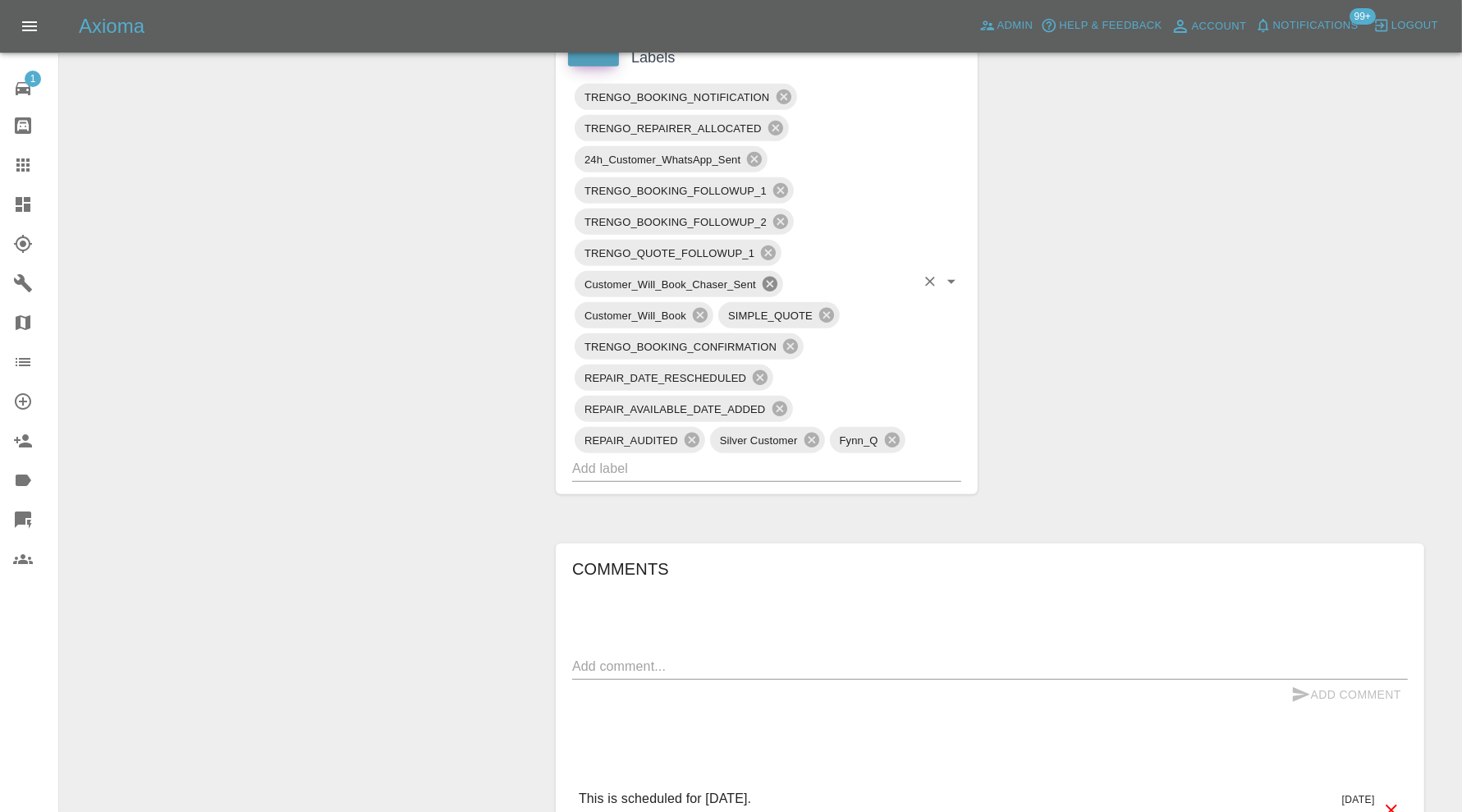
click at [772, 276] on icon at bounding box center [770, 283] width 18 height 18
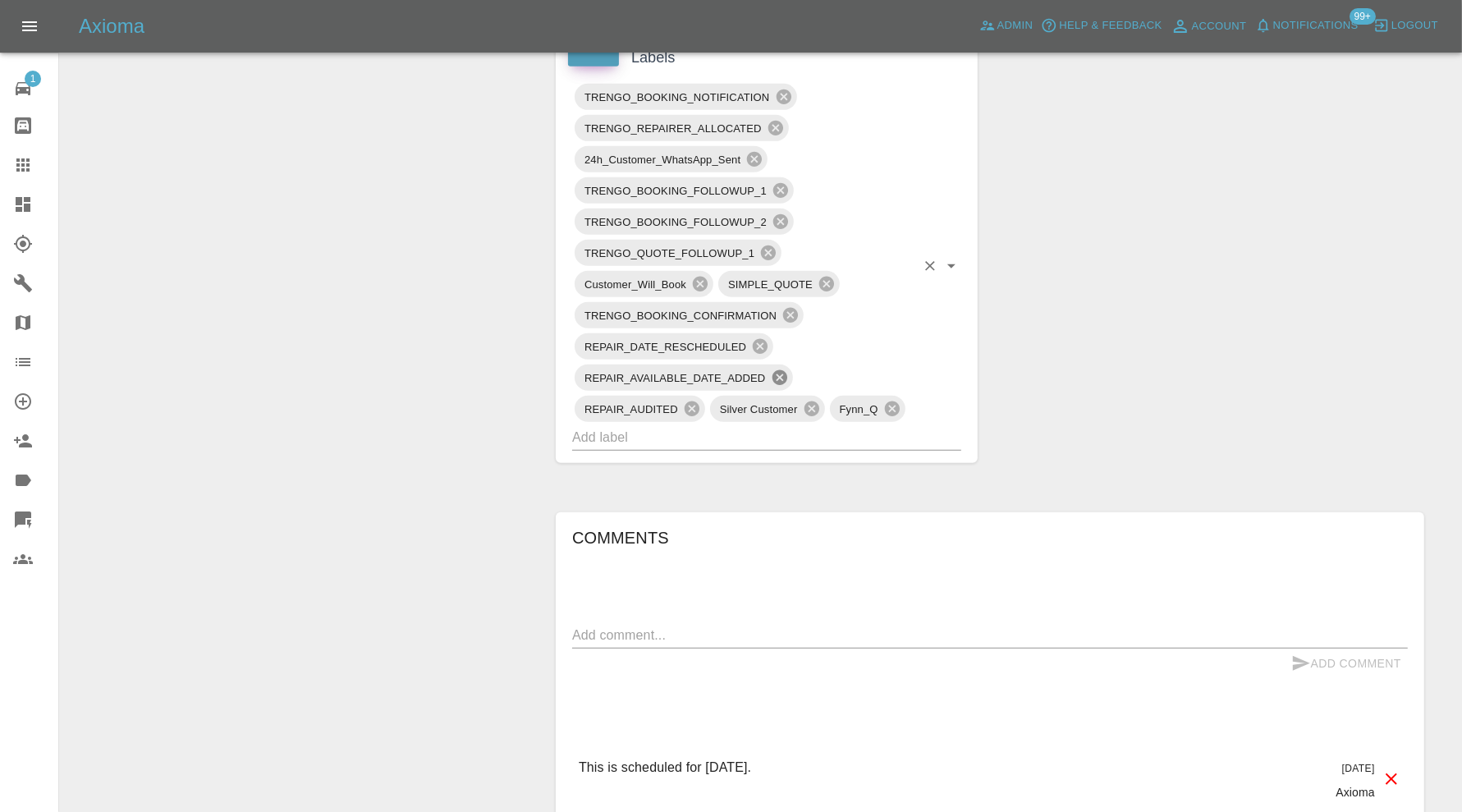
click at [778, 369] on icon at bounding box center [779, 377] width 18 height 18
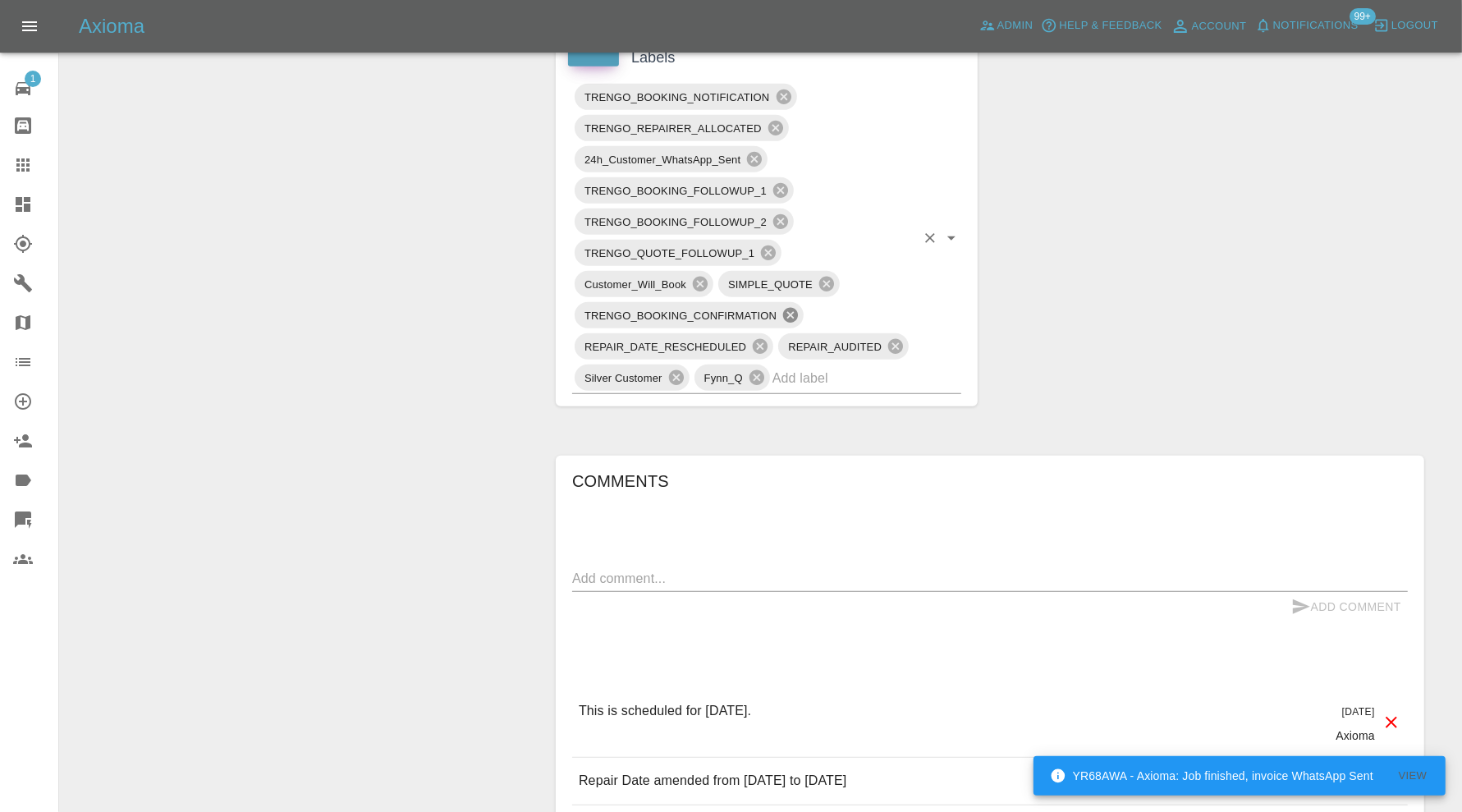
click at [786, 309] on icon at bounding box center [791, 315] width 15 height 15
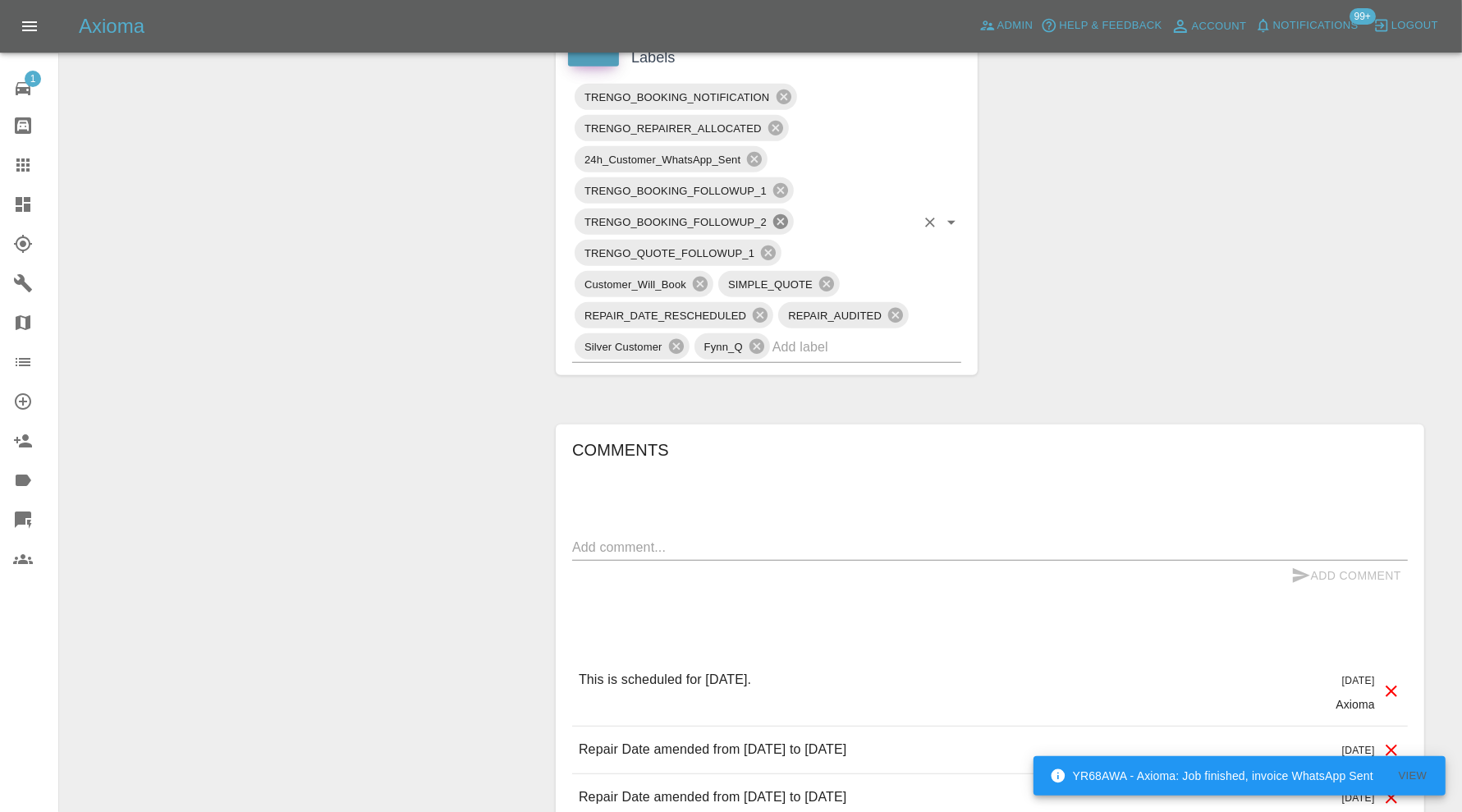
click at [785, 217] on icon at bounding box center [780, 221] width 15 height 15
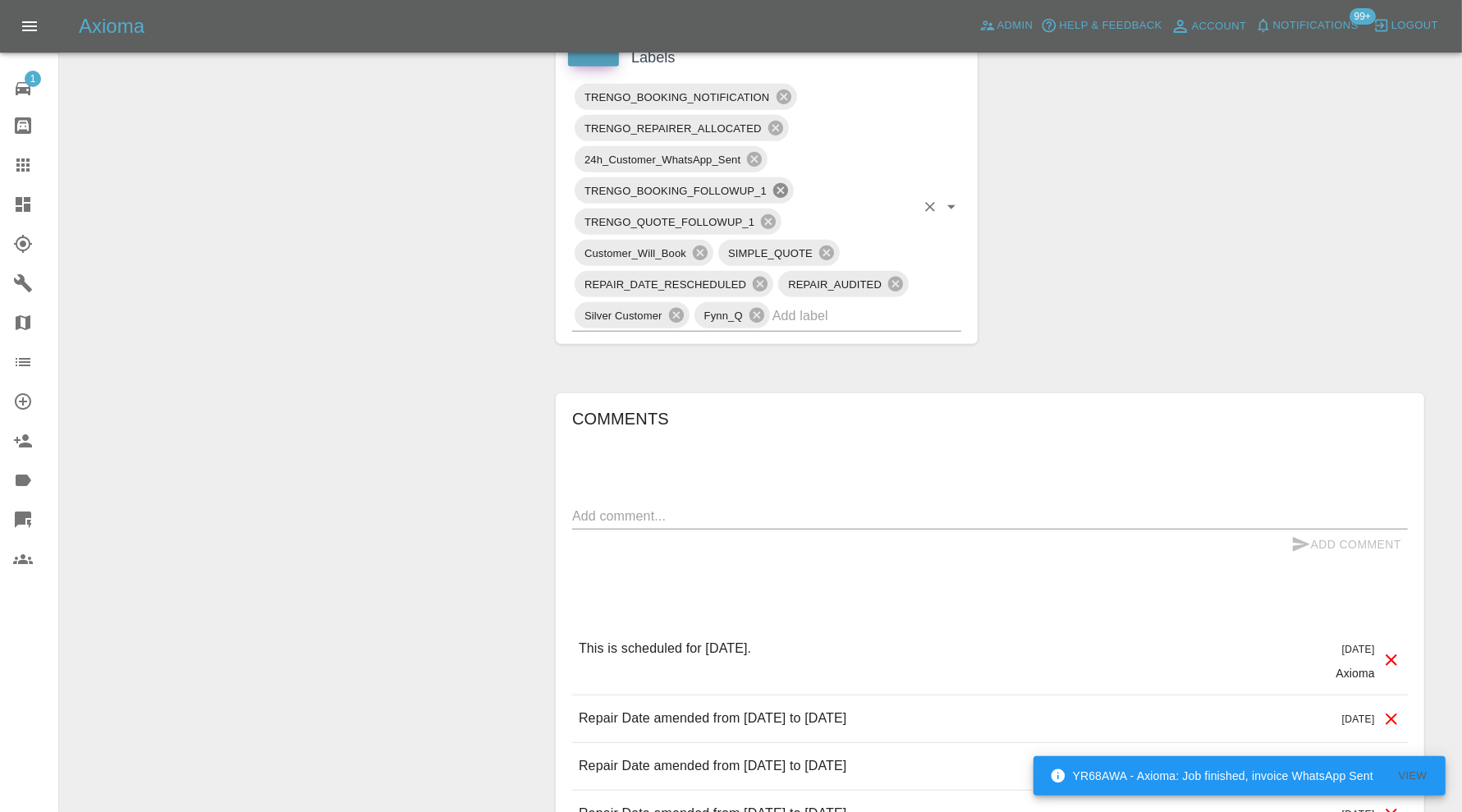
click at [782, 183] on icon at bounding box center [780, 190] width 15 height 15
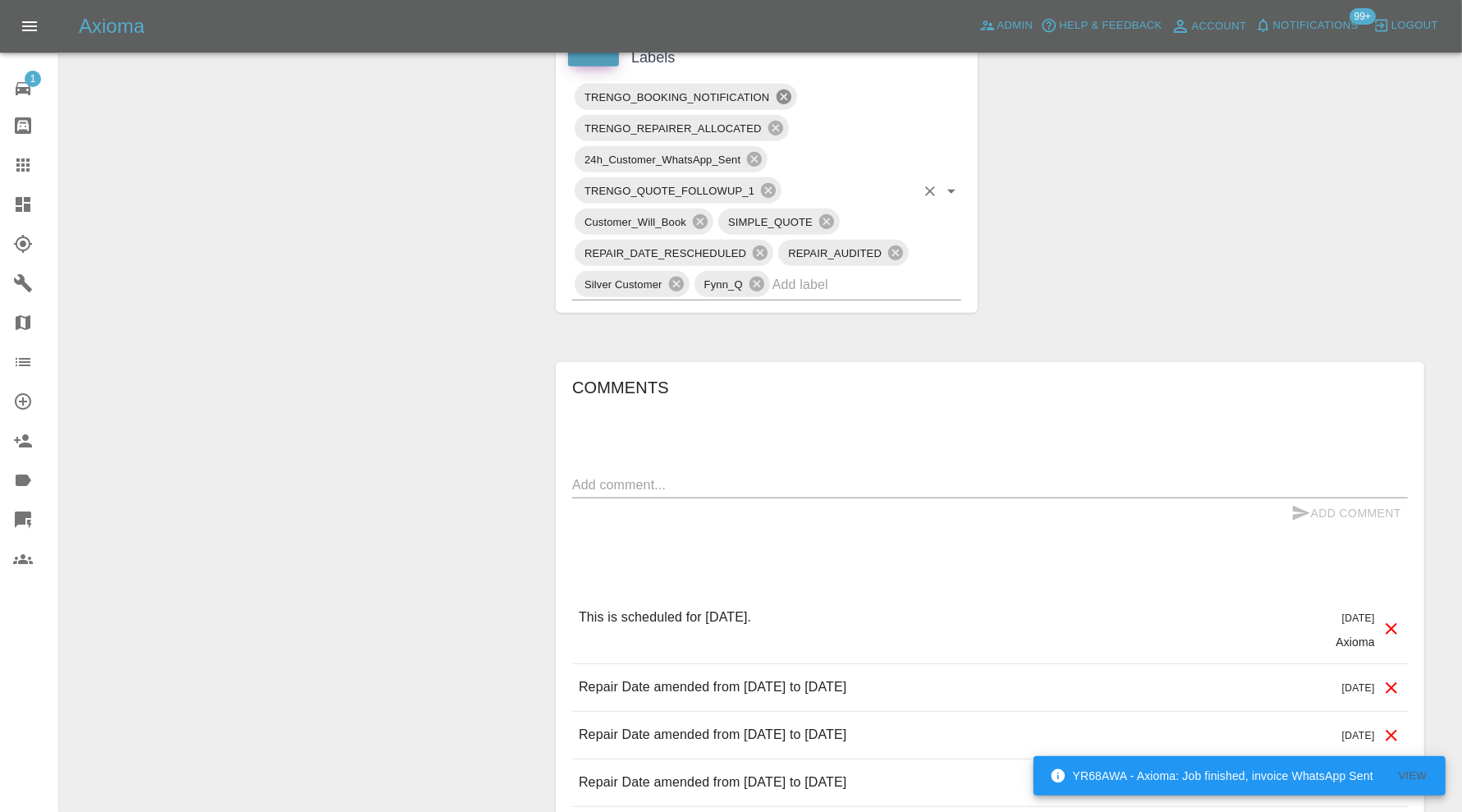
click at [784, 90] on icon at bounding box center [783, 97] width 15 height 15
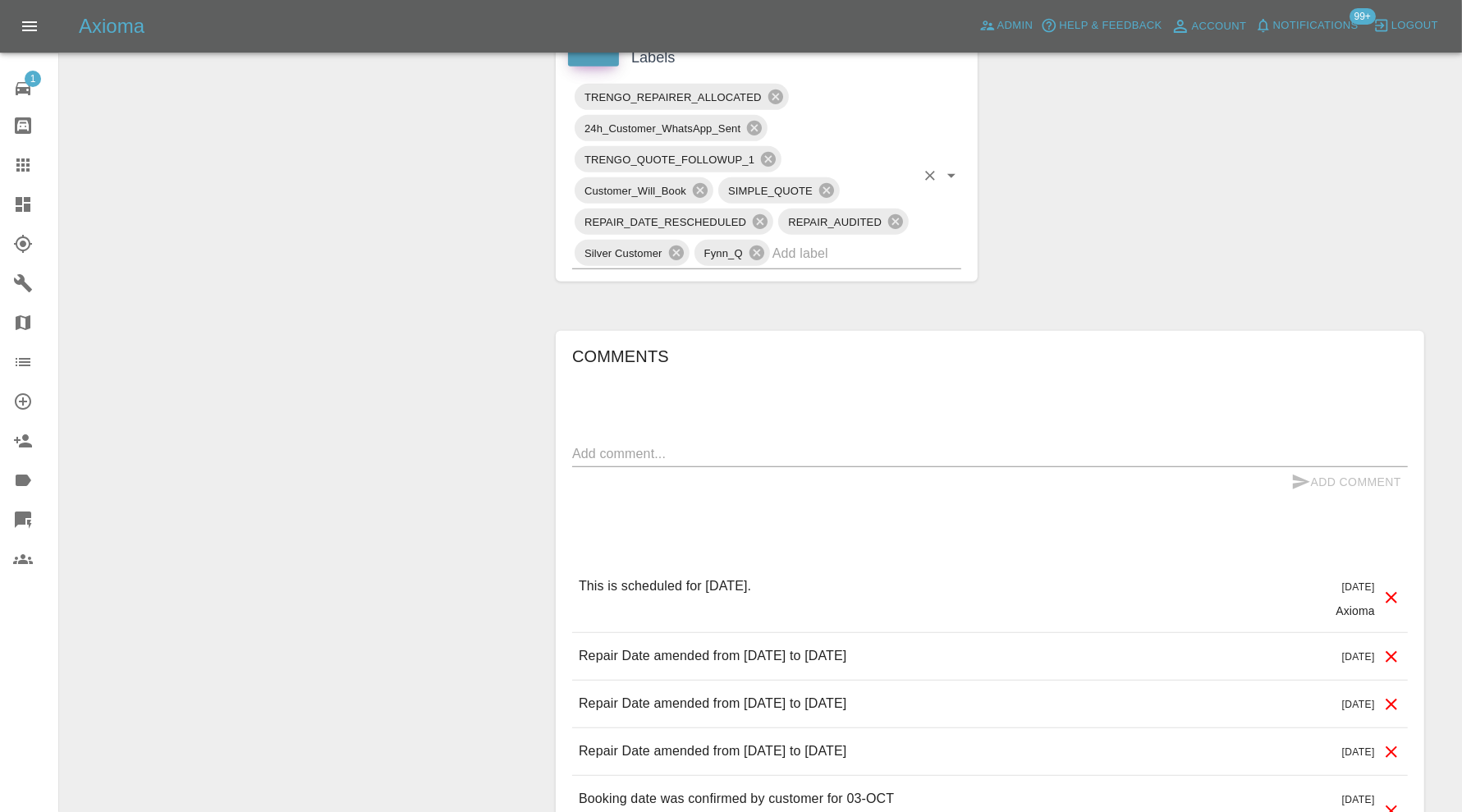
click at [856, 246] on input "text" at bounding box center [844, 253] width 143 height 25
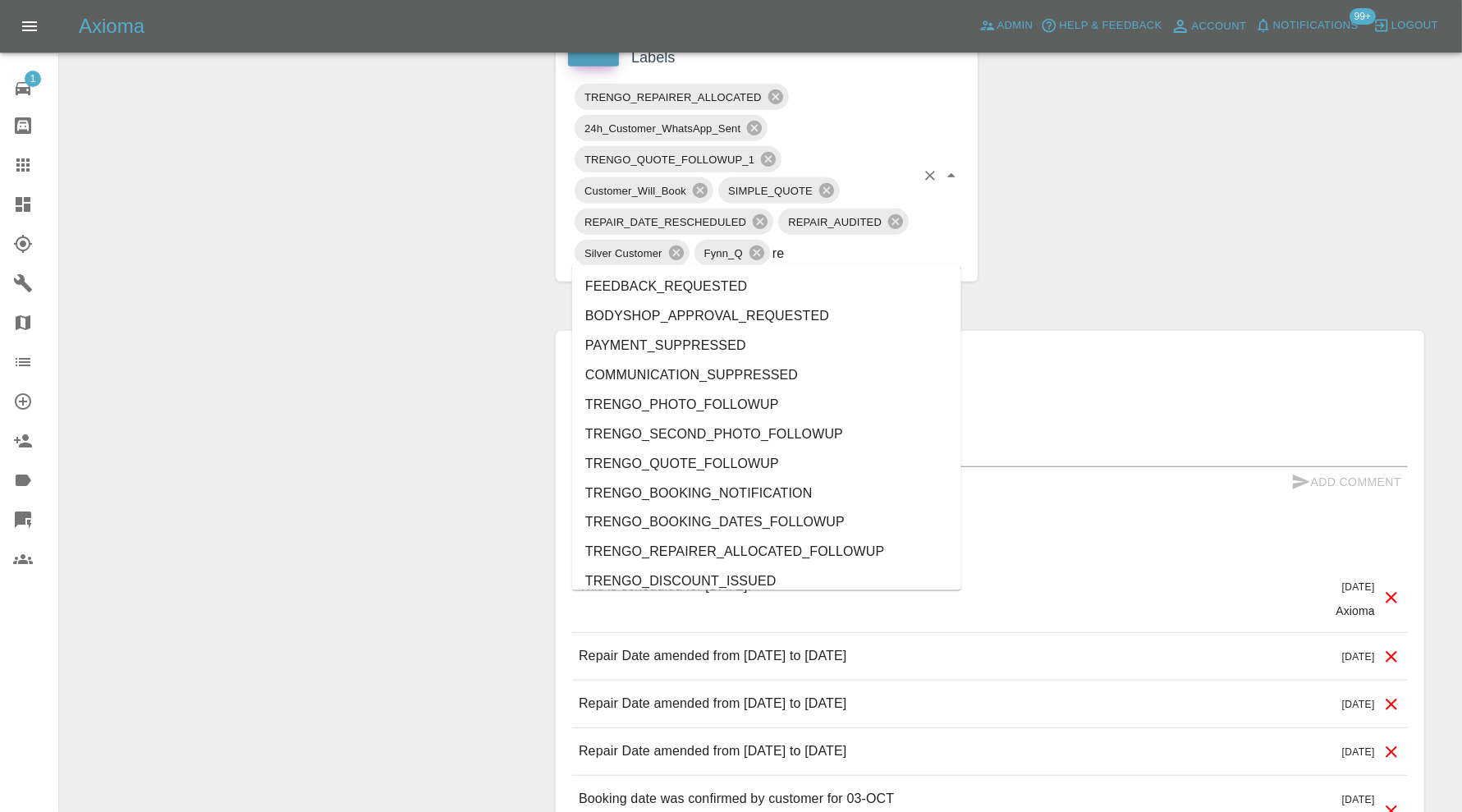
type input "rea"
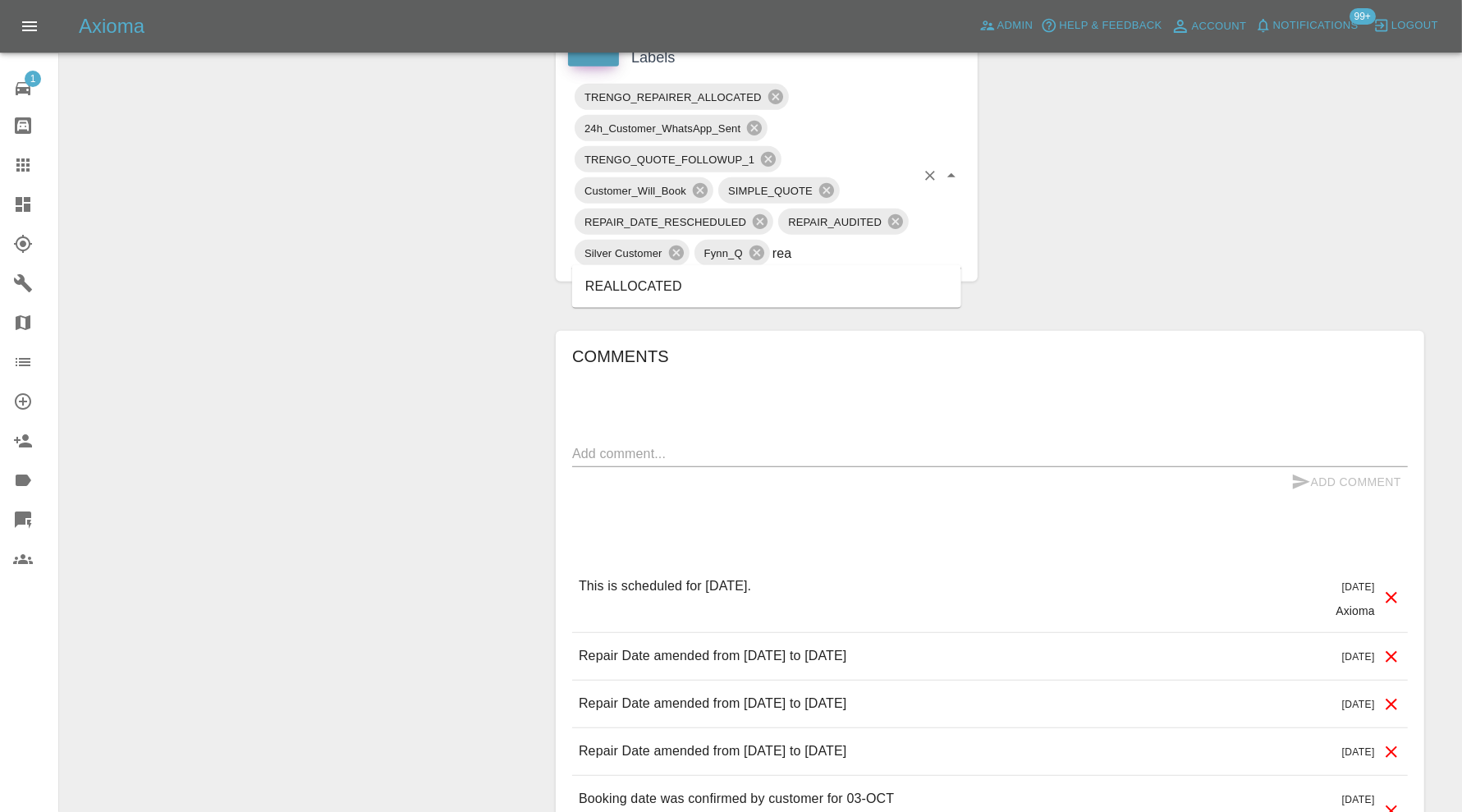
click at [755, 296] on li "REALLOCATED" at bounding box center [766, 286] width 389 height 30
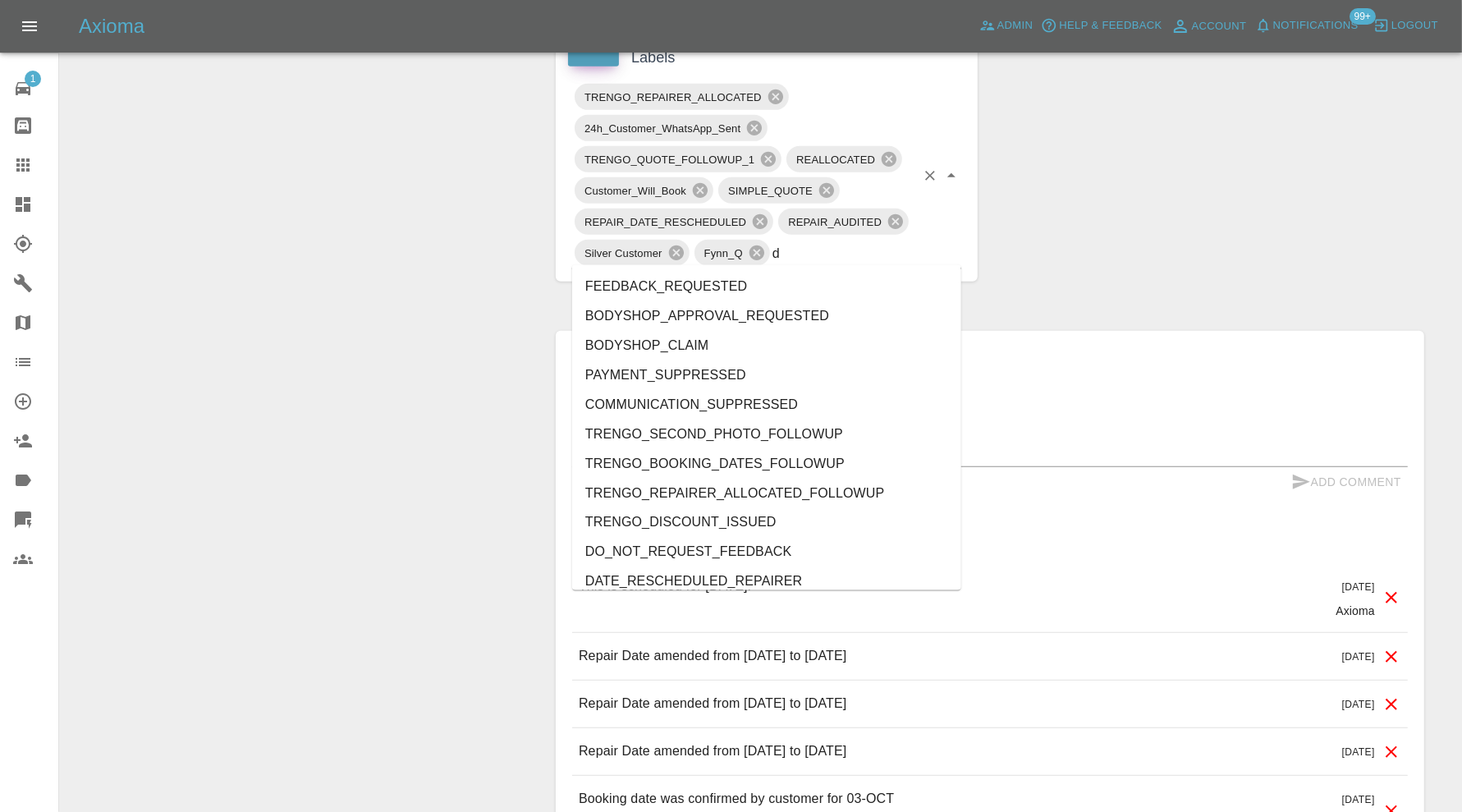
type input "do"
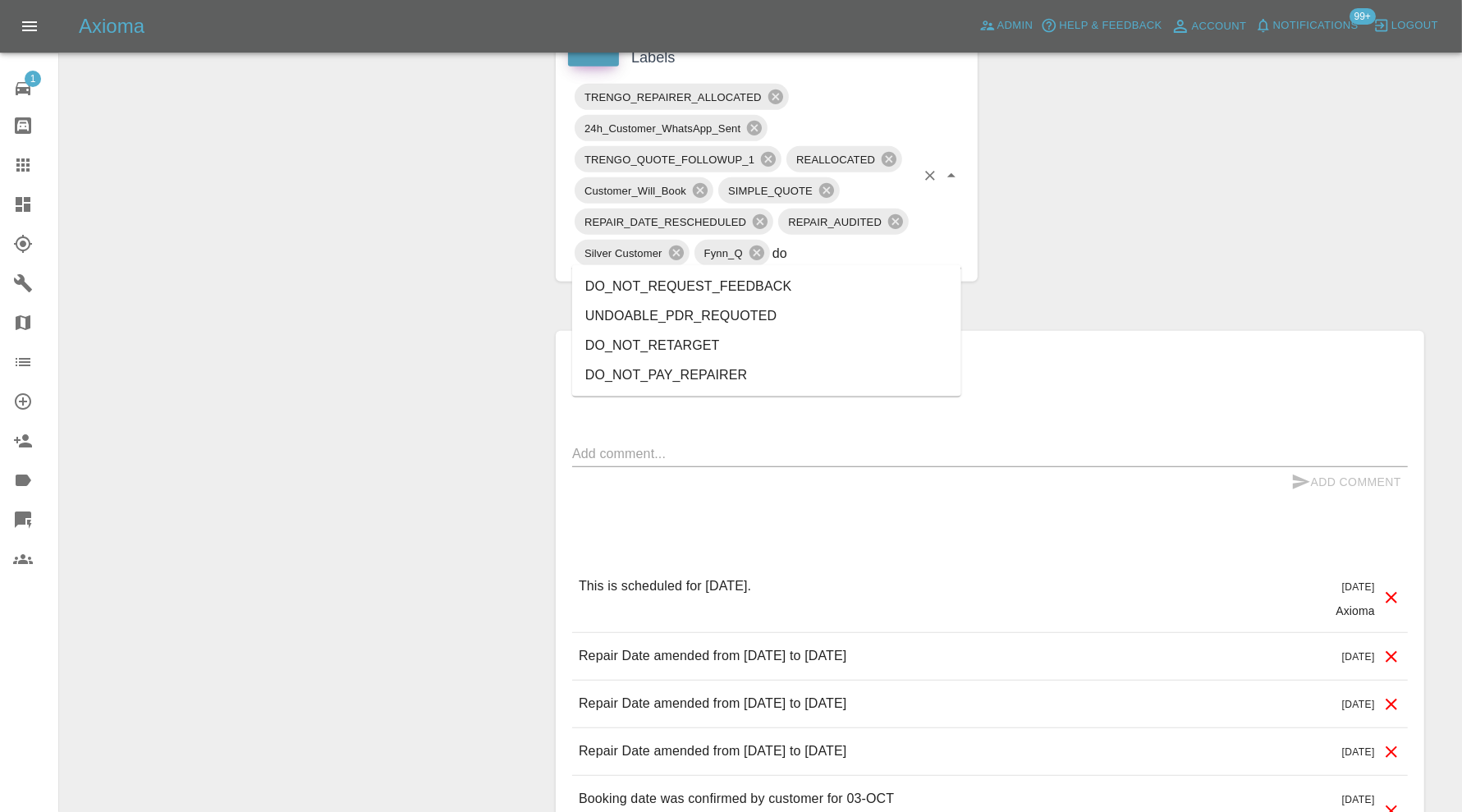
click at [772, 276] on li "DO_NOT_REQUEST_FEEDBACK" at bounding box center [766, 286] width 389 height 30
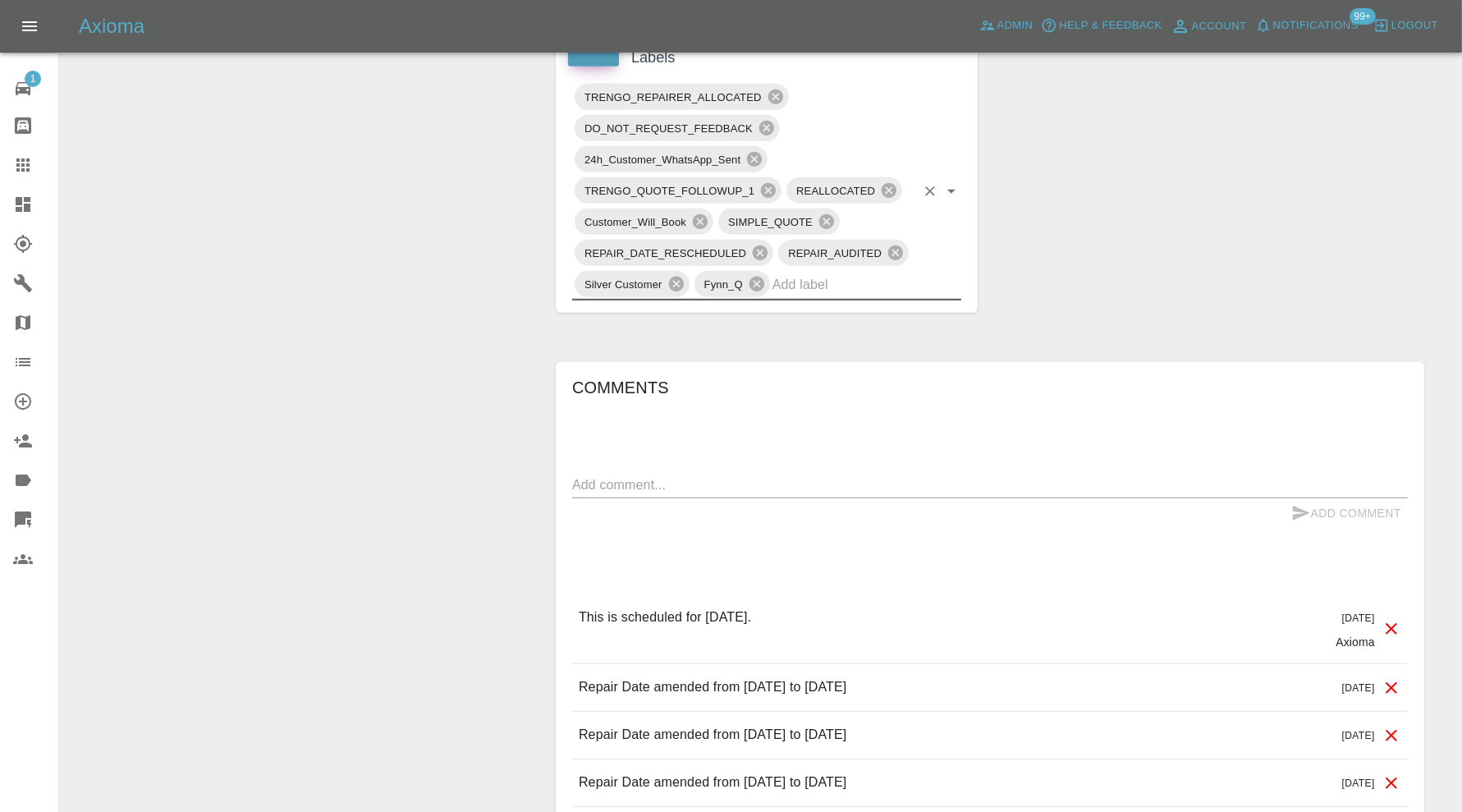
click at [747, 484] on textarea at bounding box center [990, 485] width 836 height 19
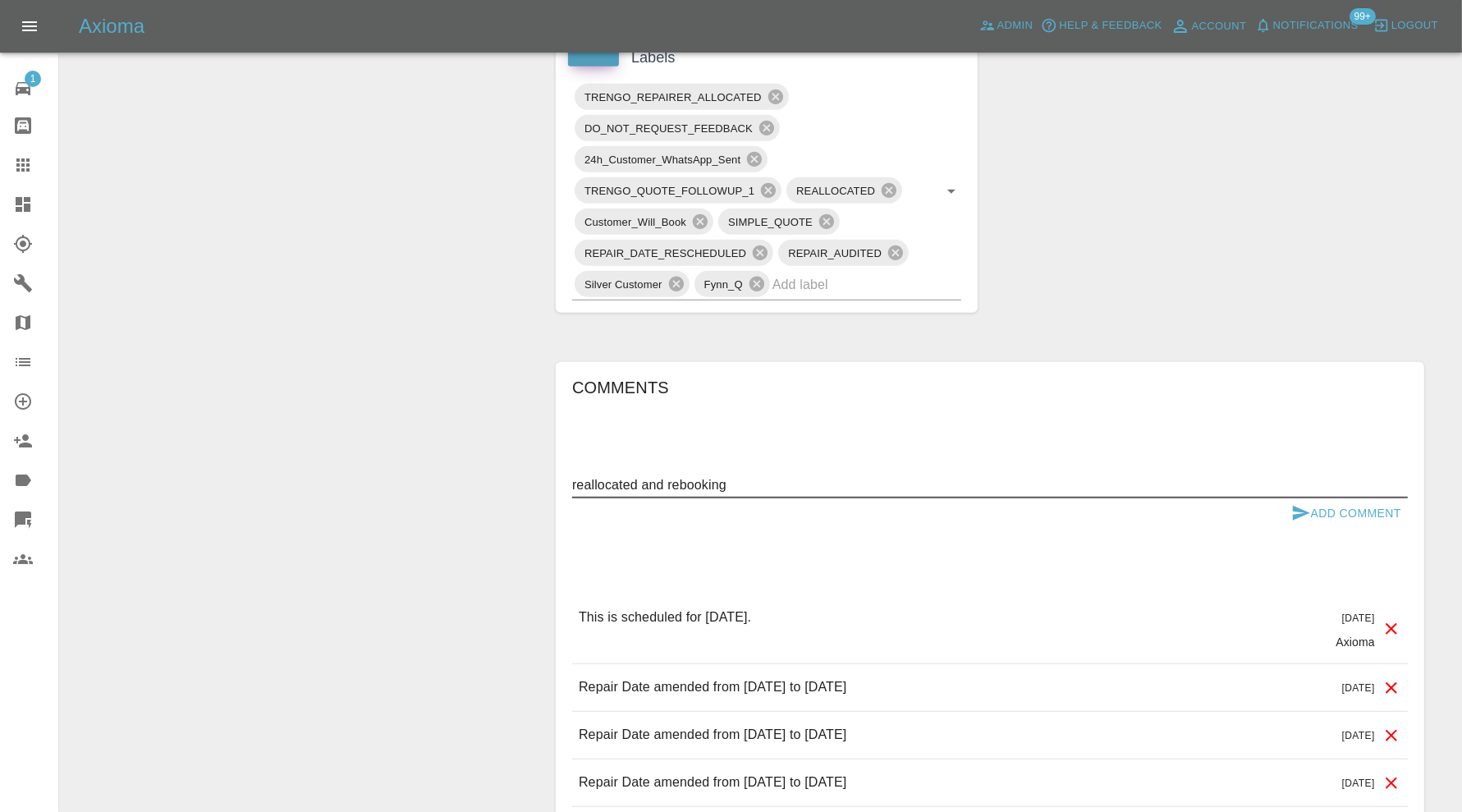
type textarea "reallocated and rebooking"
click at [1322, 503] on button "Add Comment" at bounding box center [1346, 513] width 124 height 30
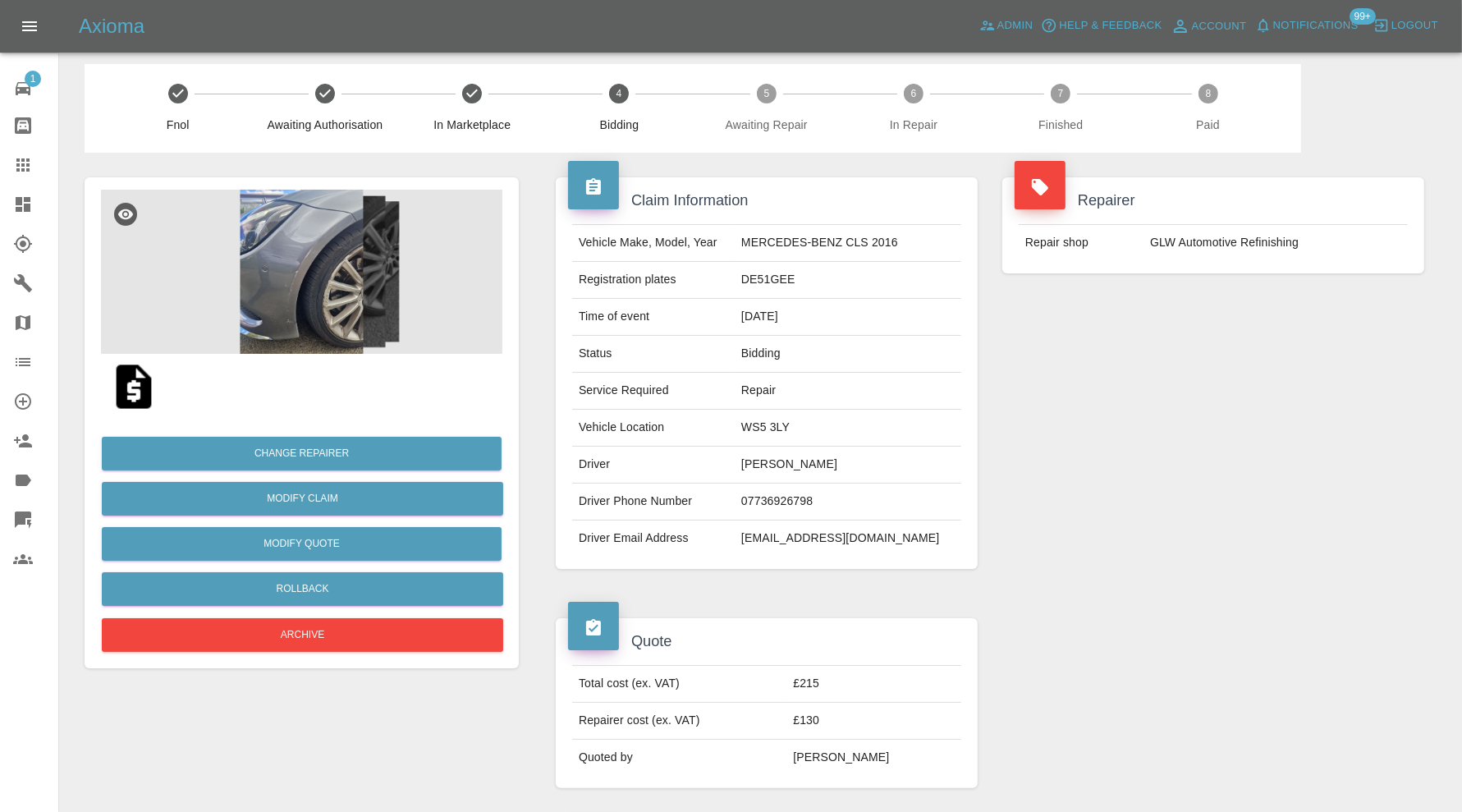
scroll to position [0, 0]
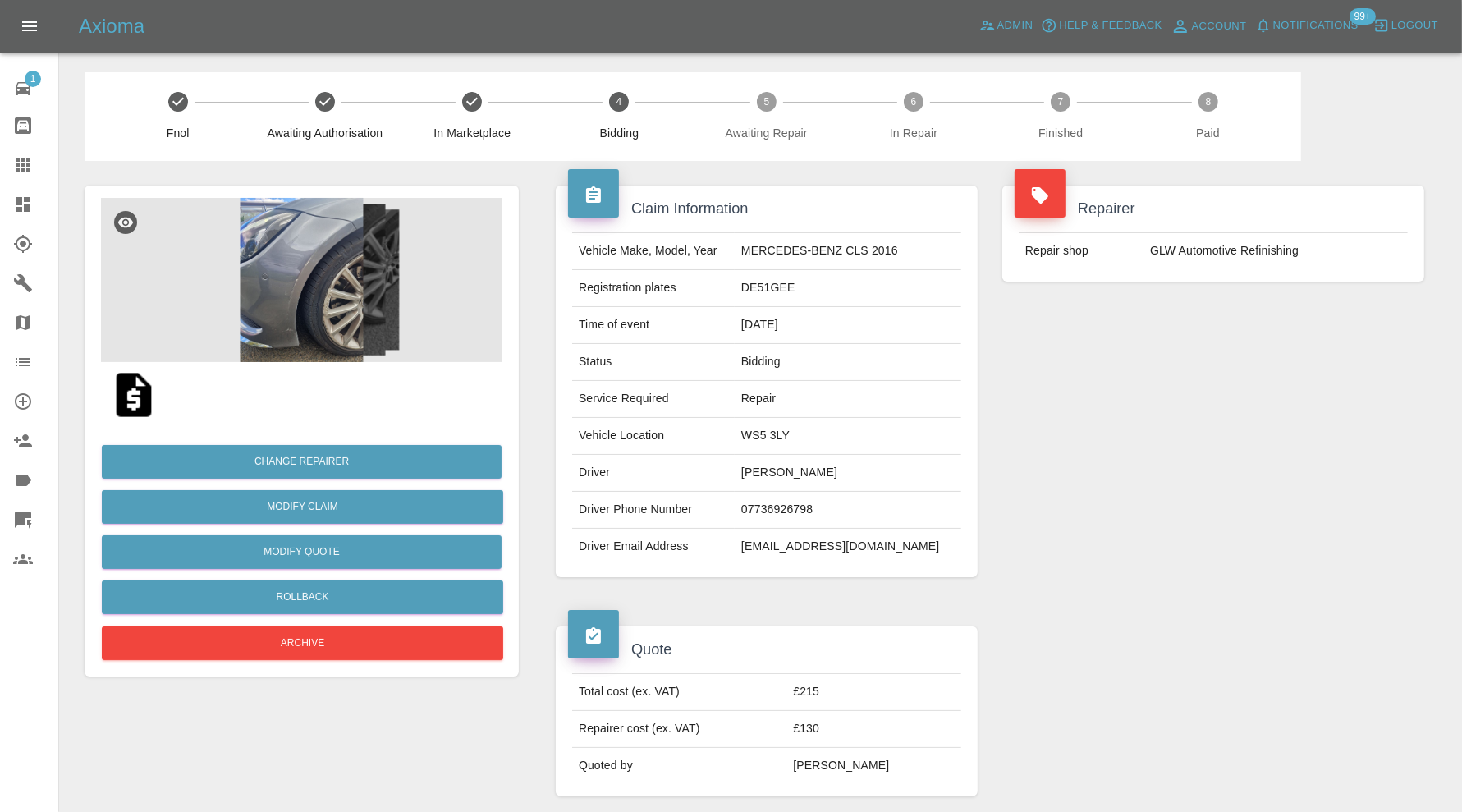
click at [23, 201] on icon at bounding box center [23, 204] width 20 height 20
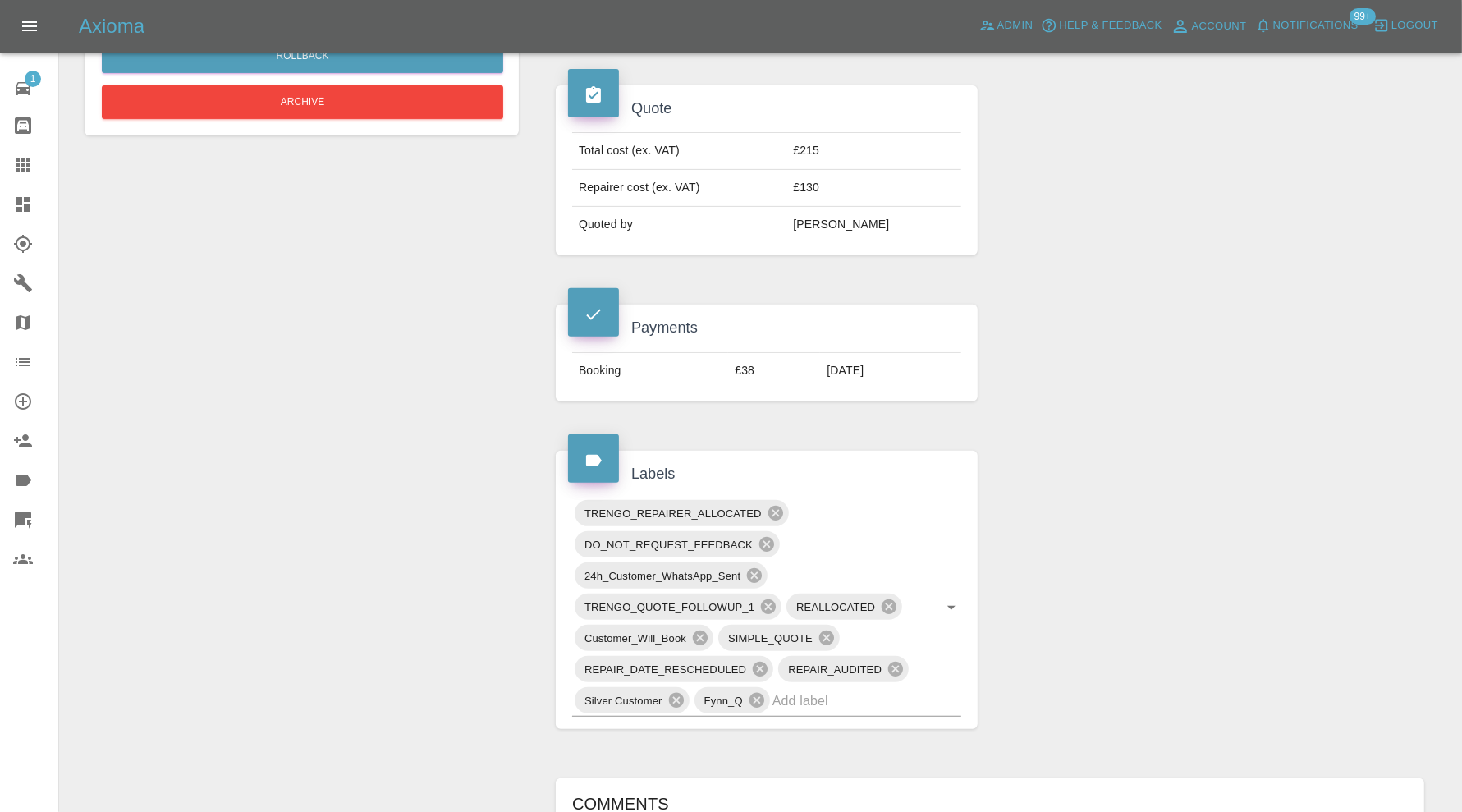
scroll to position [547, 0]
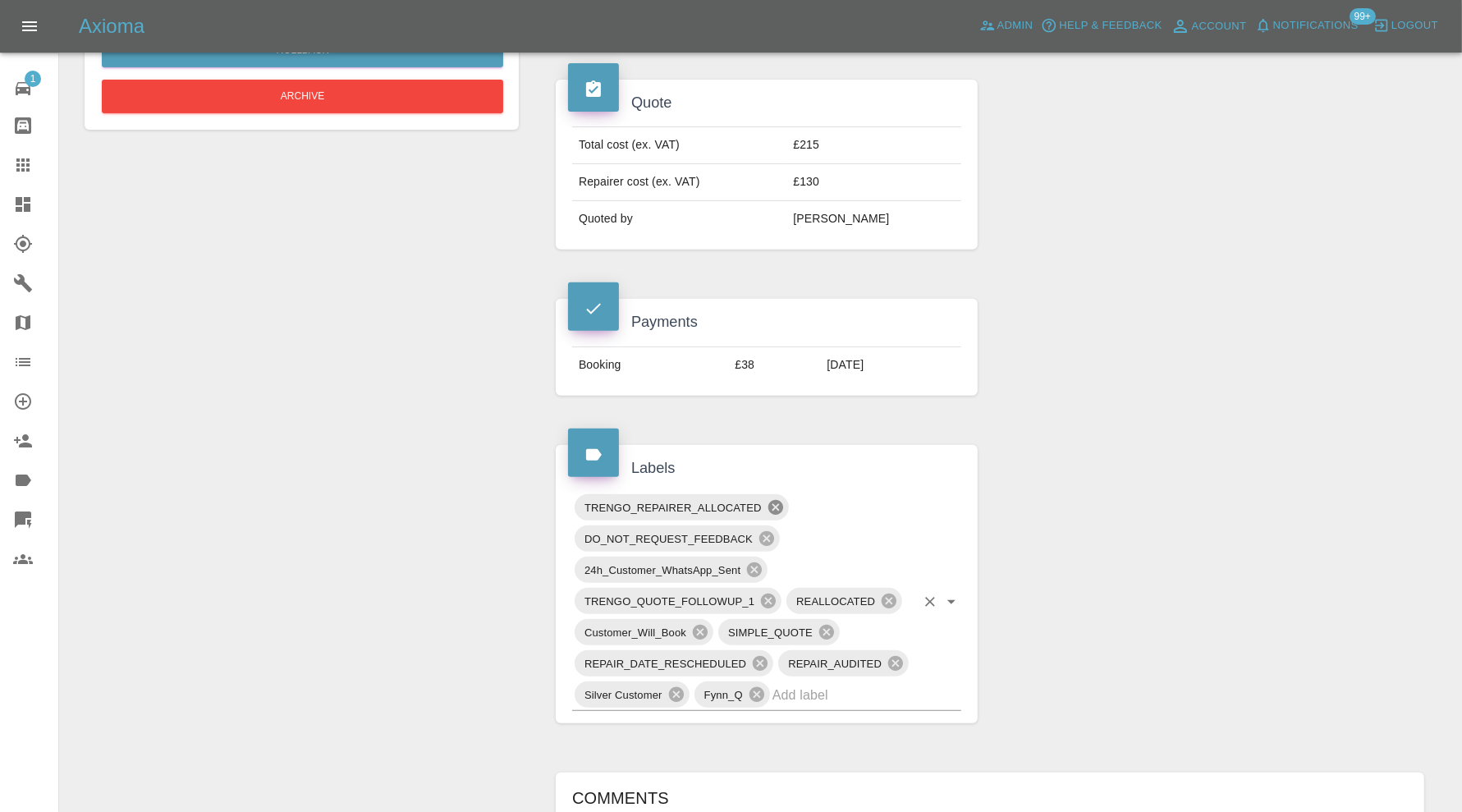
click at [774, 500] on icon at bounding box center [775, 507] width 15 height 15
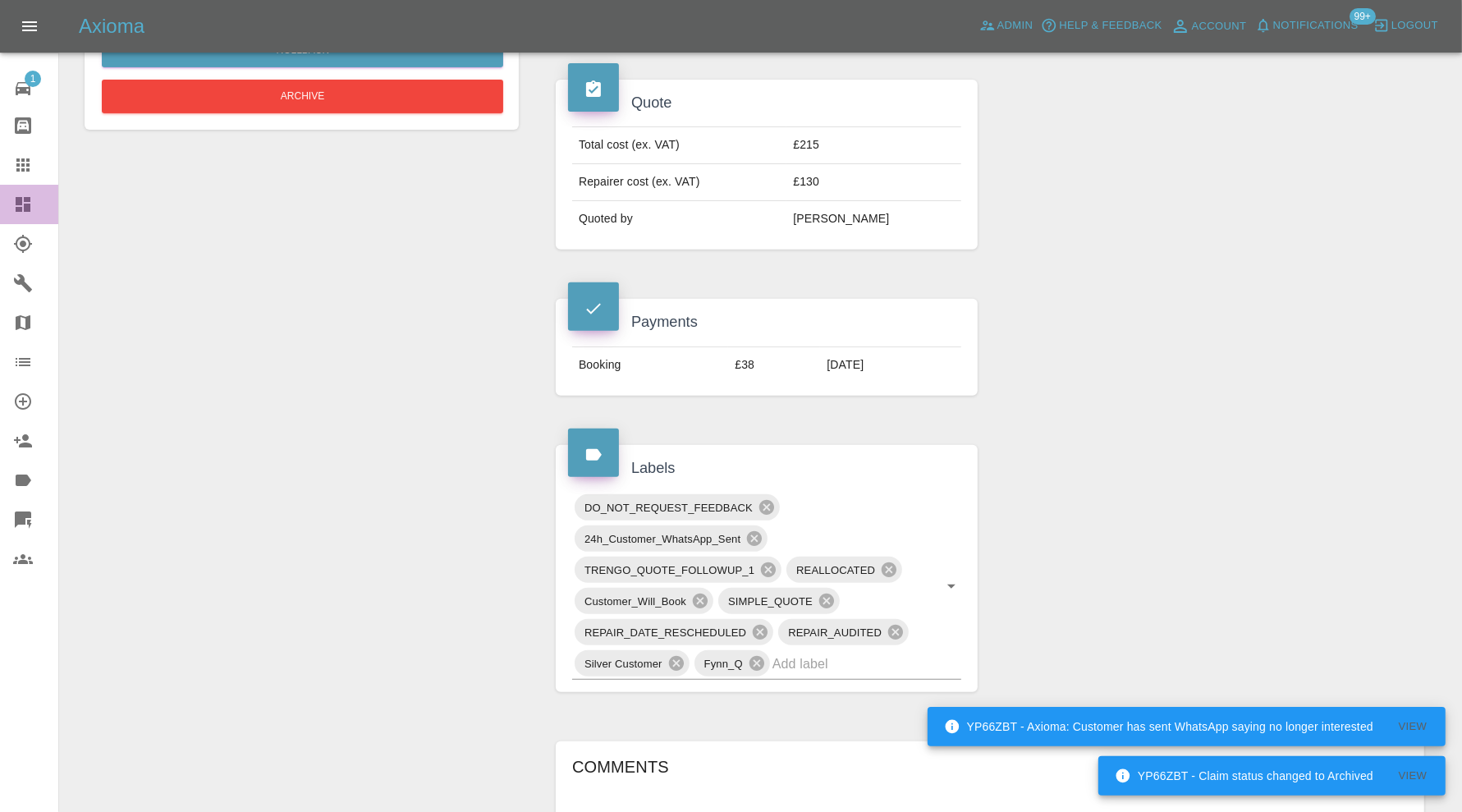
click at [30, 201] on icon at bounding box center [23, 204] width 20 height 20
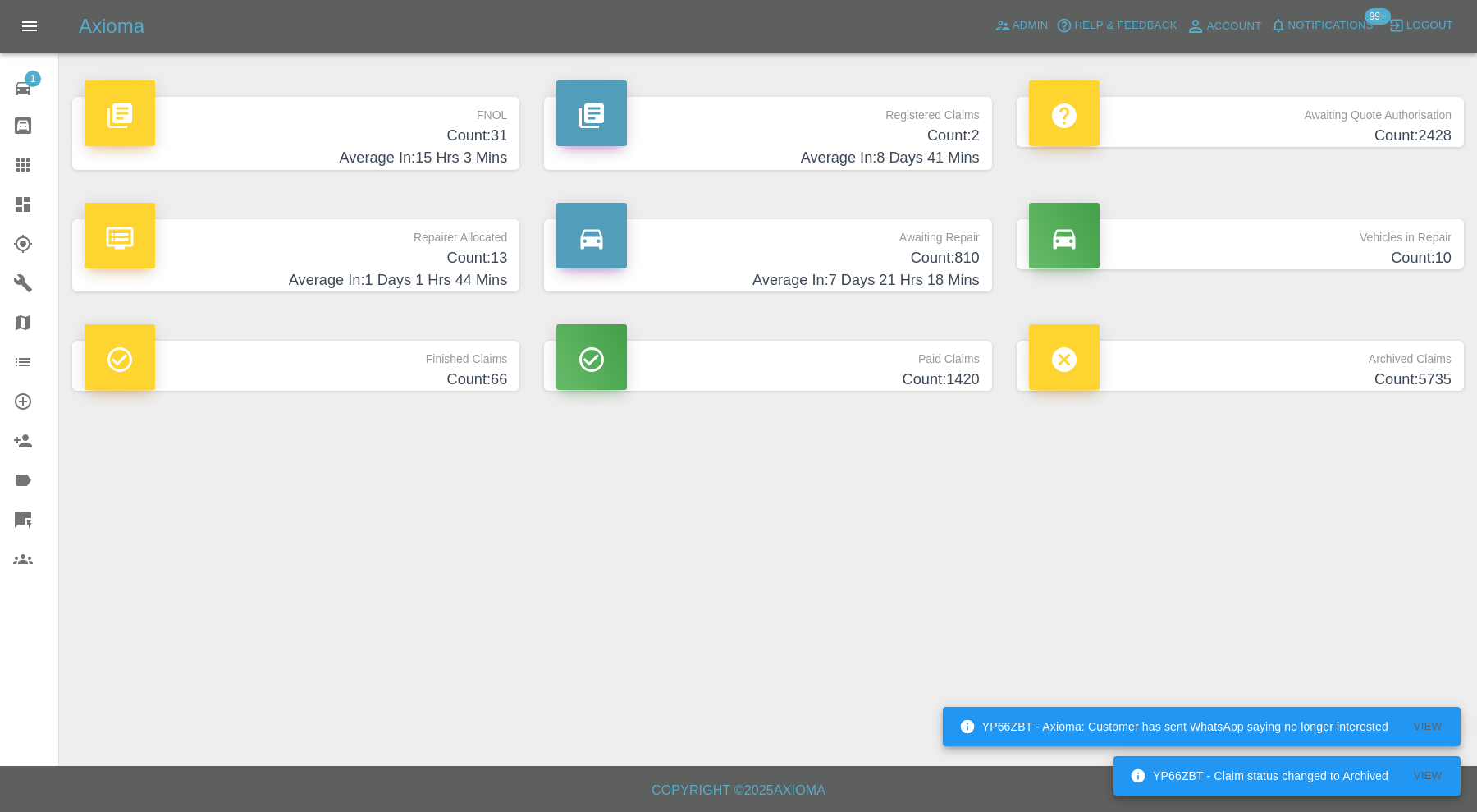
click at [1352, 740] on div "YP66ZBT - Axioma: Customer has sent WhatsApp saying no longer interested" at bounding box center [1174, 726] width 429 height 30
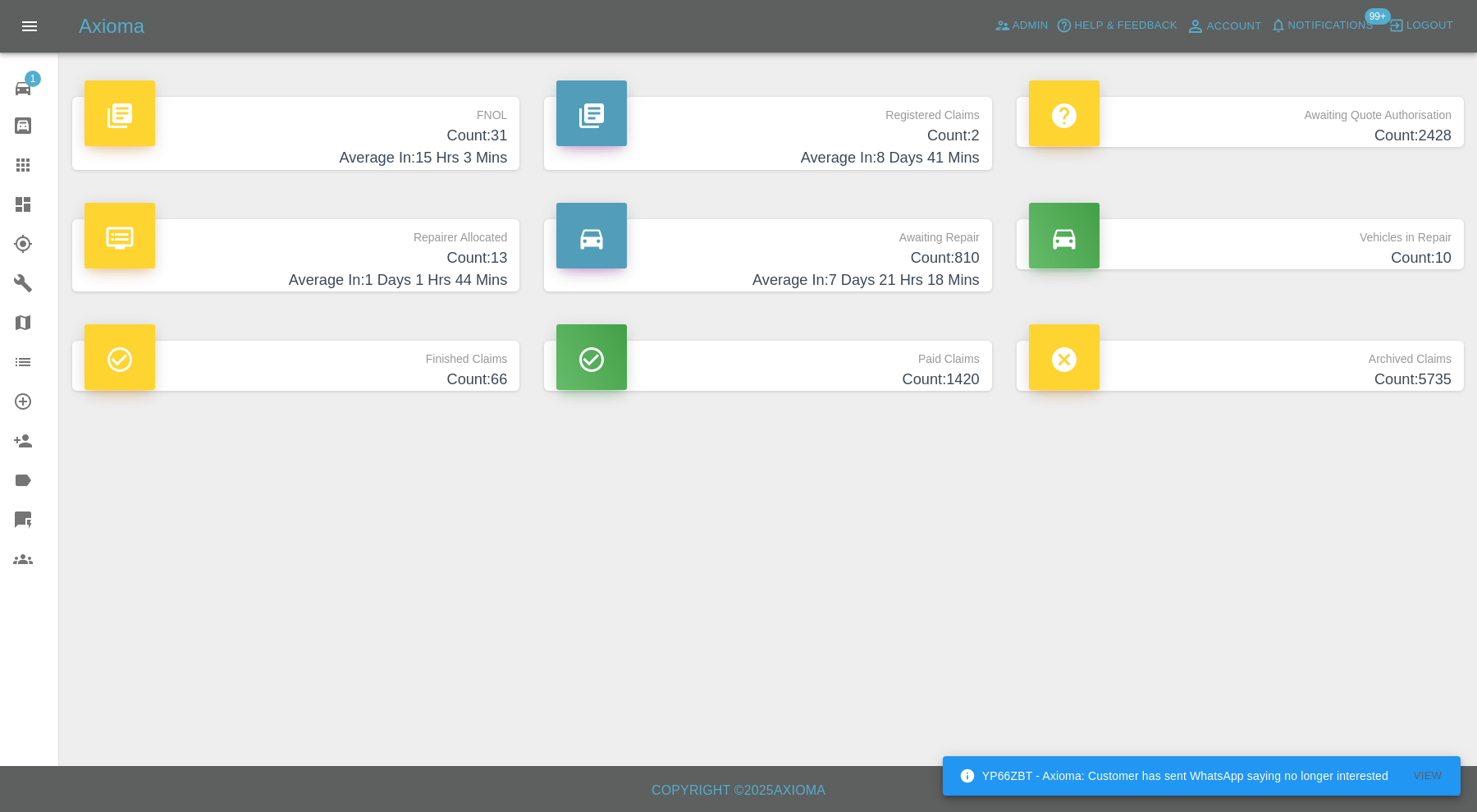
click at [1435, 721] on main "FNOL Count: 31 Average In: 15 Hrs 3 Mins Registered Claims Count: 2 Average In:…" at bounding box center [738, 383] width 1477 height 766
click at [1434, 771] on button "View" at bounding box center [1427, 775] width 52 height 25
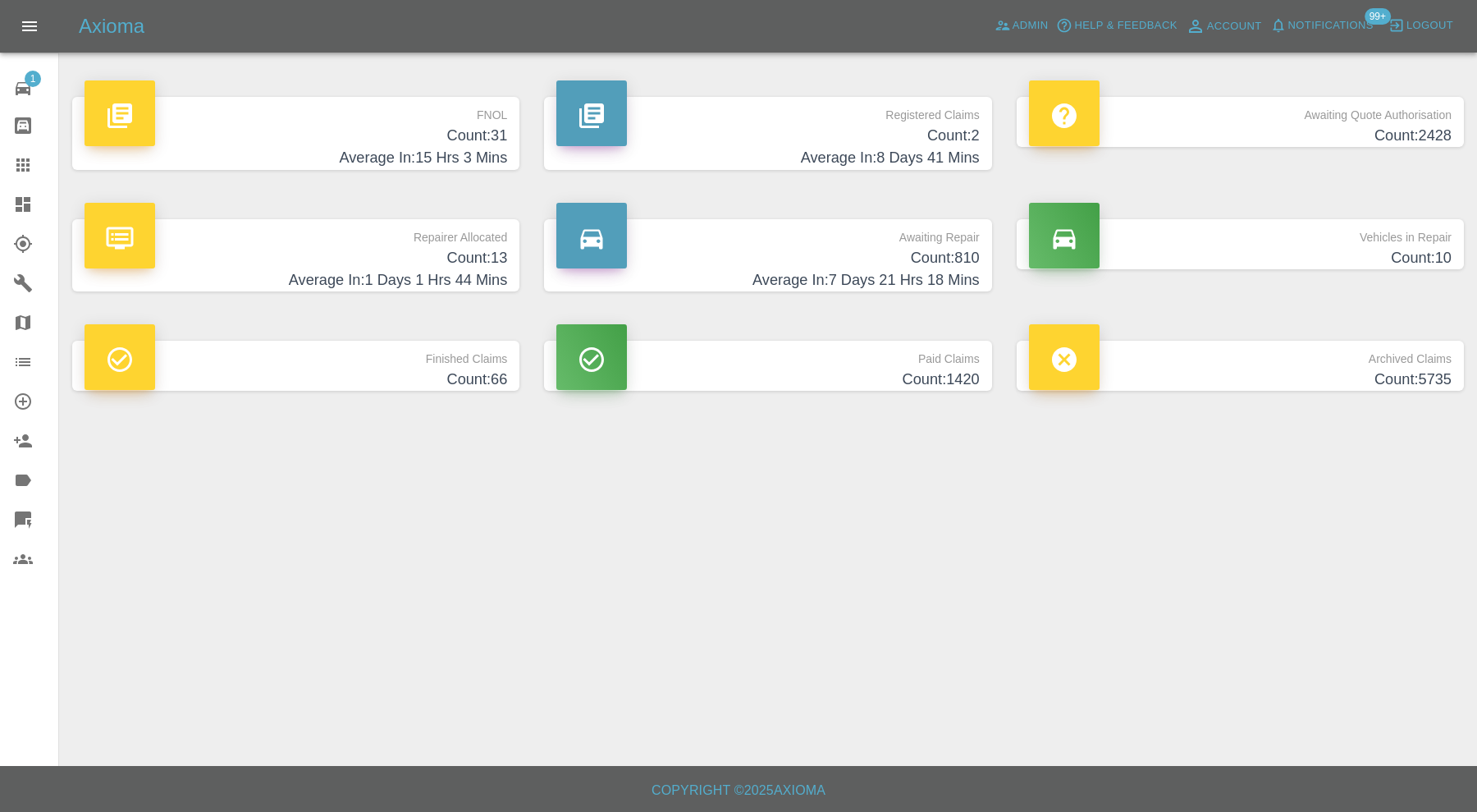
click at [1387, 247] on h4 "Count: 10" at bounding box center [1241, 257] width 422 height 22
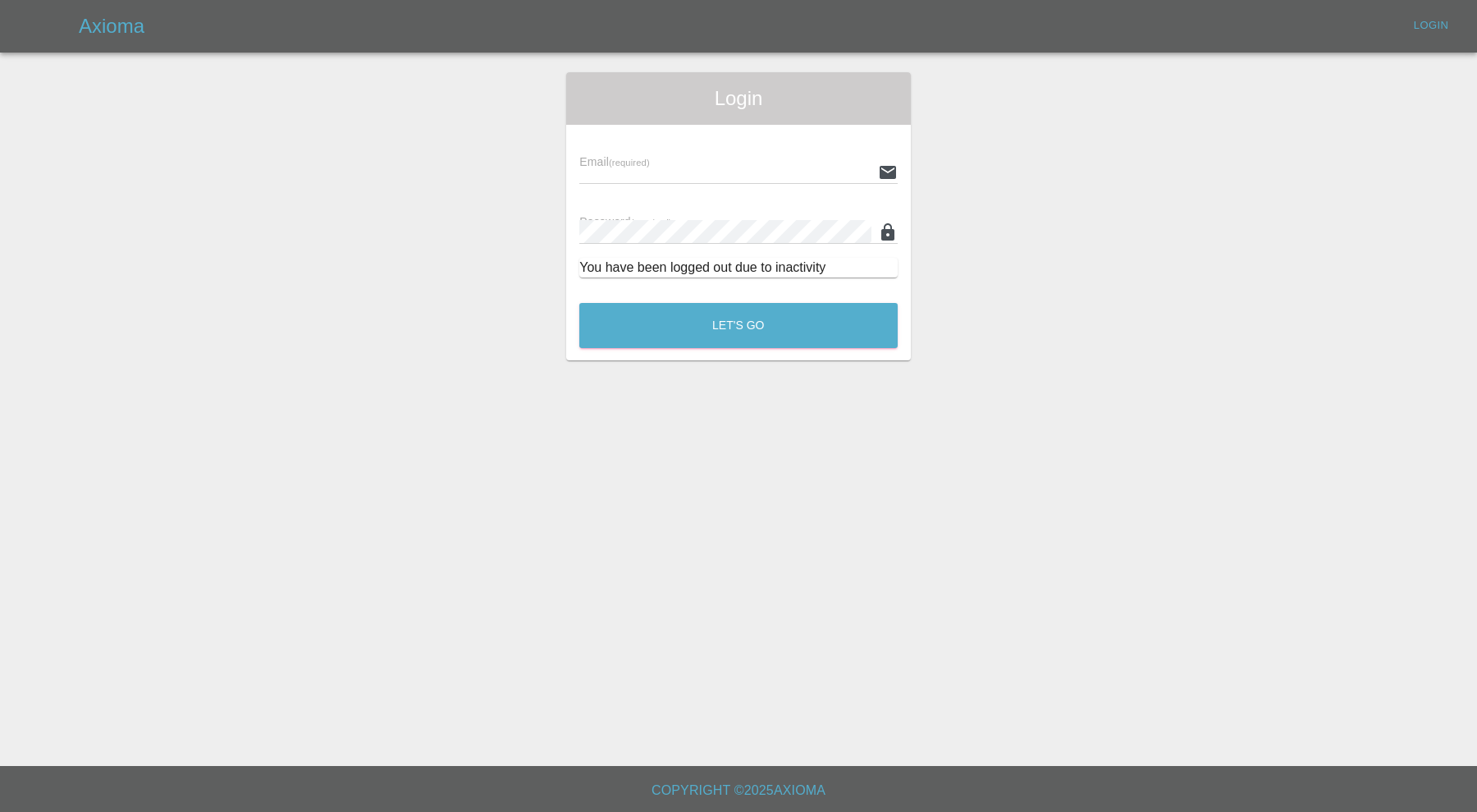
type input "carl.ainsworth@axioma.co.uk"
click at [799, 346] on button "Let's Go" at bounding box center [738, 325] width 318 height 45
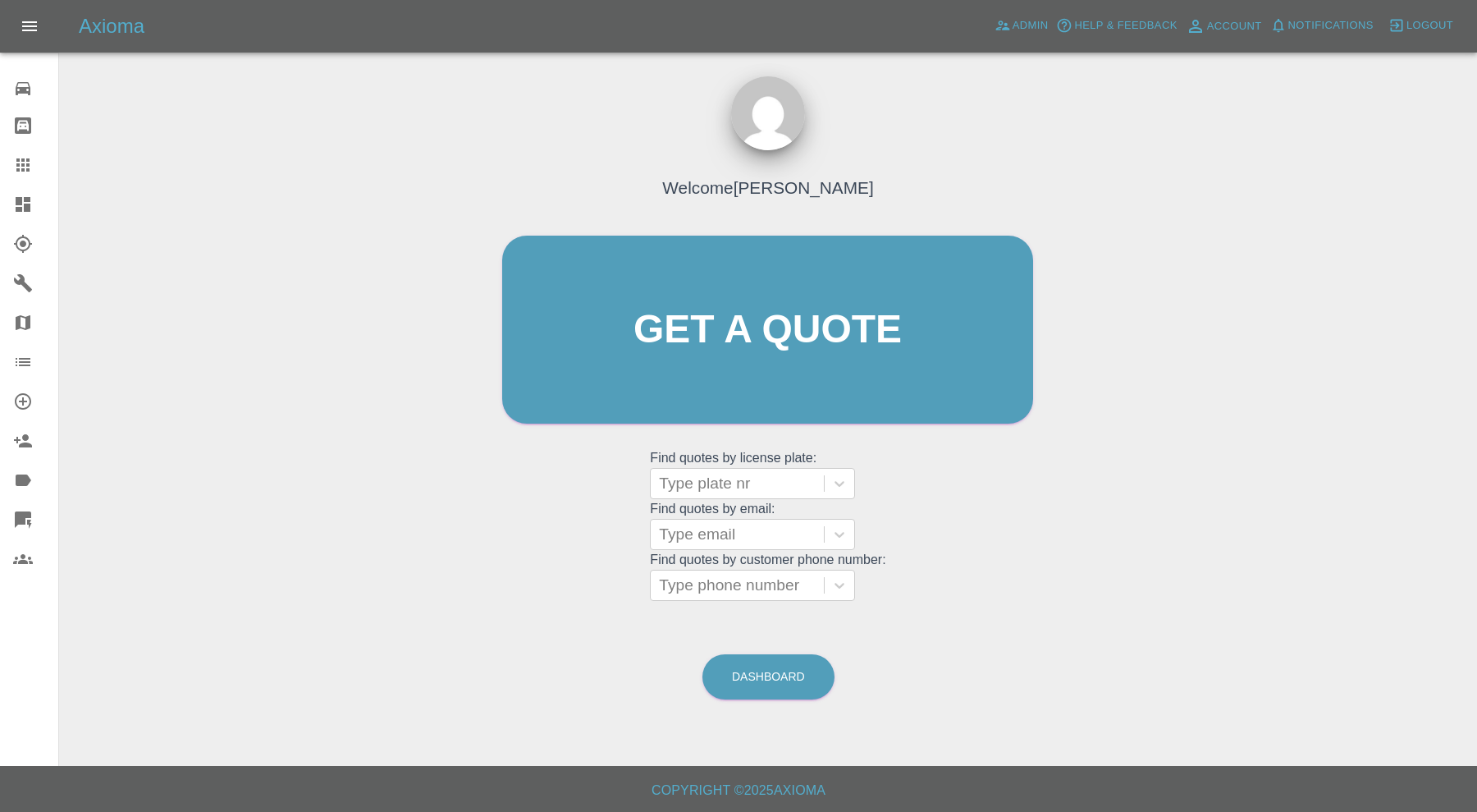
drag, startPoint x: 30, startPoint y: 205, endPoint x: 337, endPoint y: 297, distance: 320.5
click at [30, 206] on icon at bounding box center [23, 204] width 15 height 15
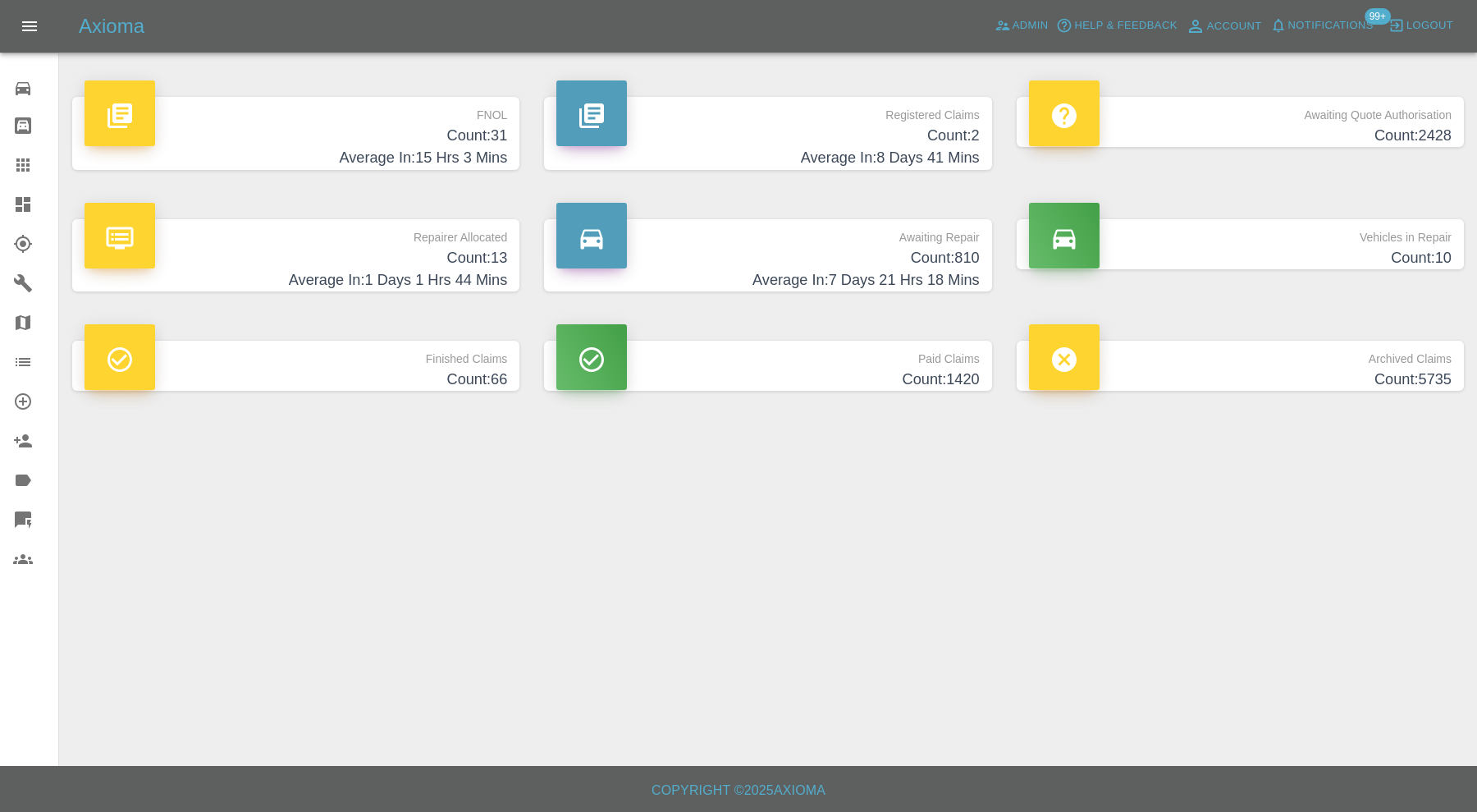
click at [1330, 256] on h4 "Count: 10" at bounding box center [1241, 257] width 422 height 22
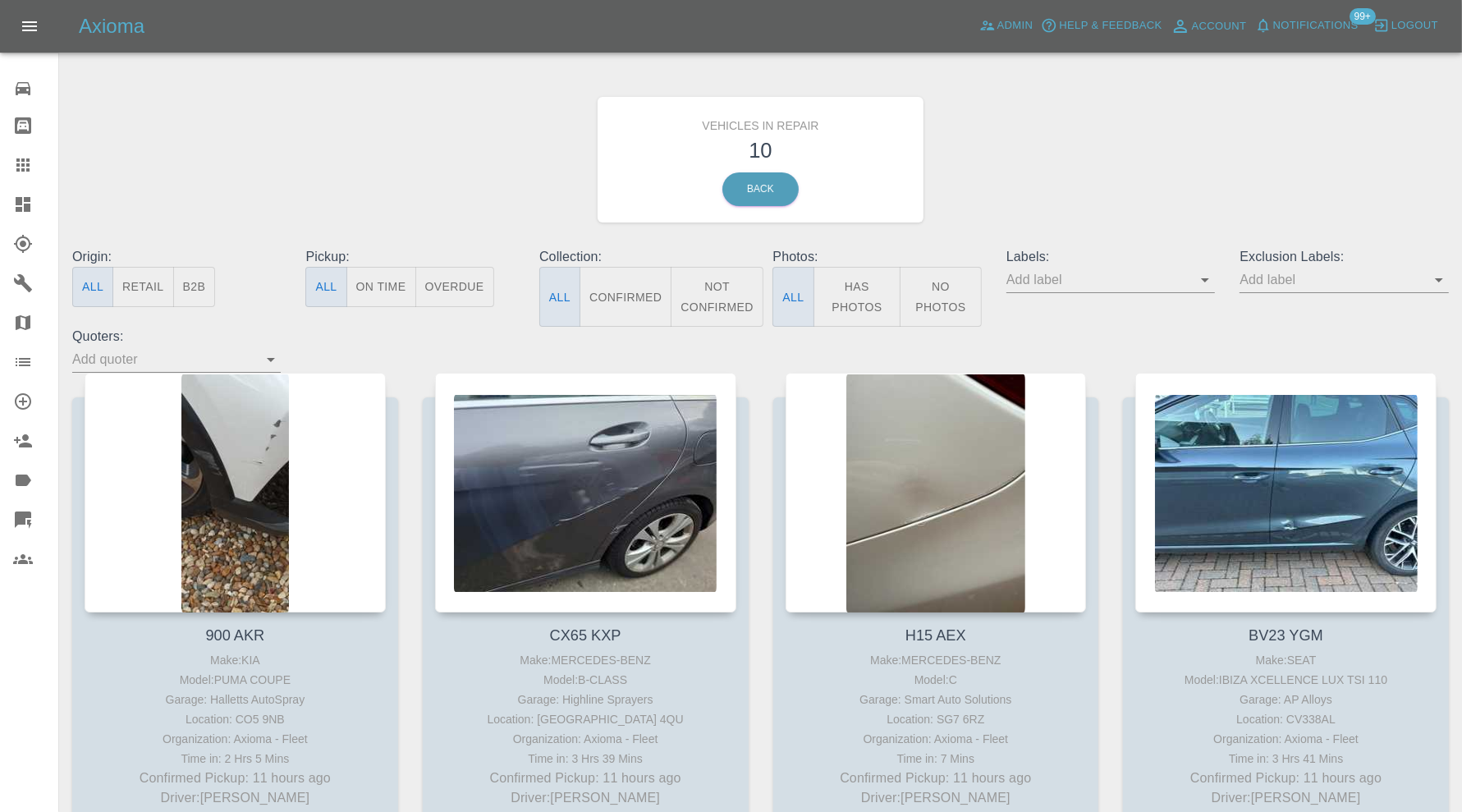
click at [20, 199] on icon at bounding box center [23, 204] width 15 height 15
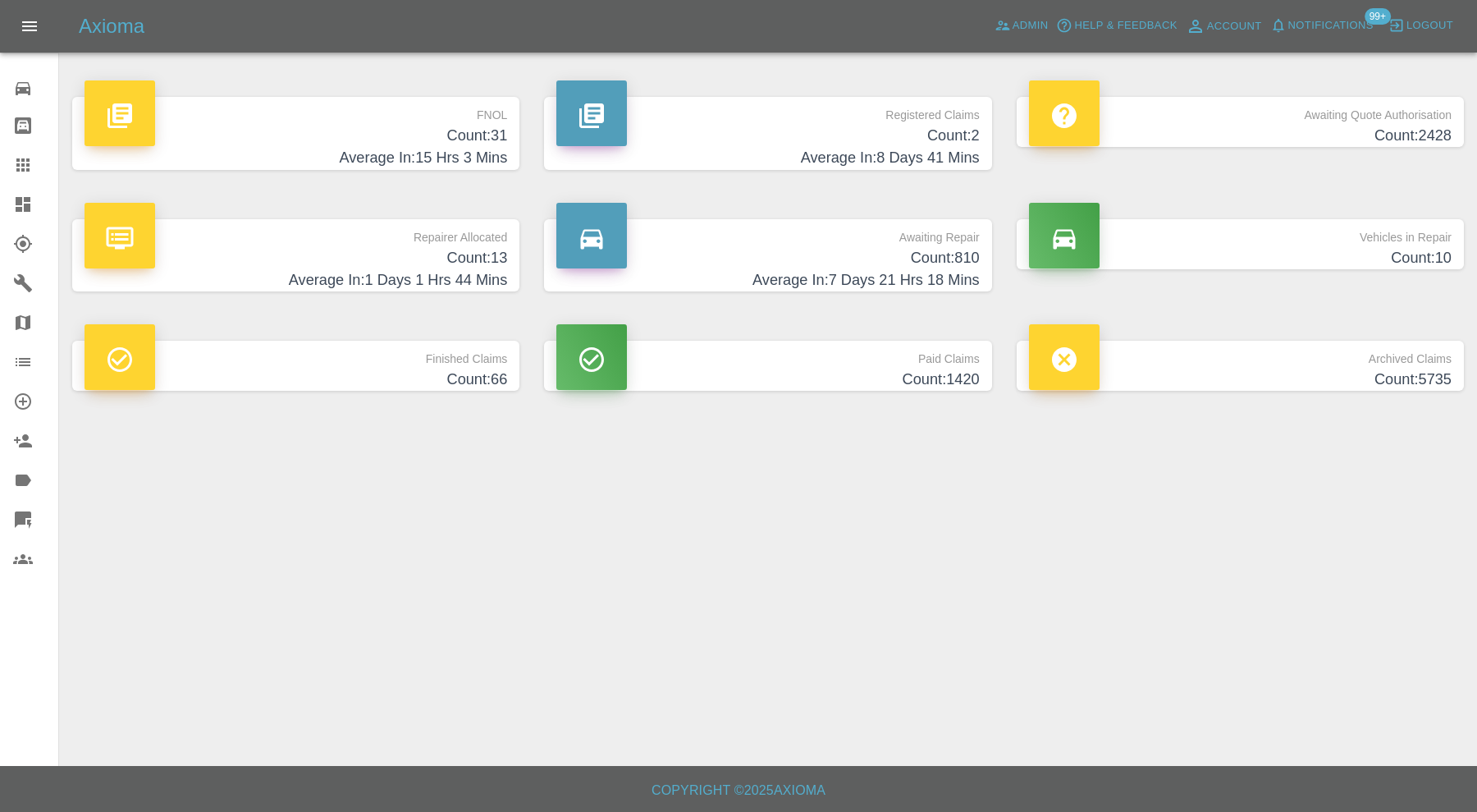
click at [414, 150] on h4 "Average In: 15 Hrs 3 Mins" at bounding box center [296, 157] width 422 height 22
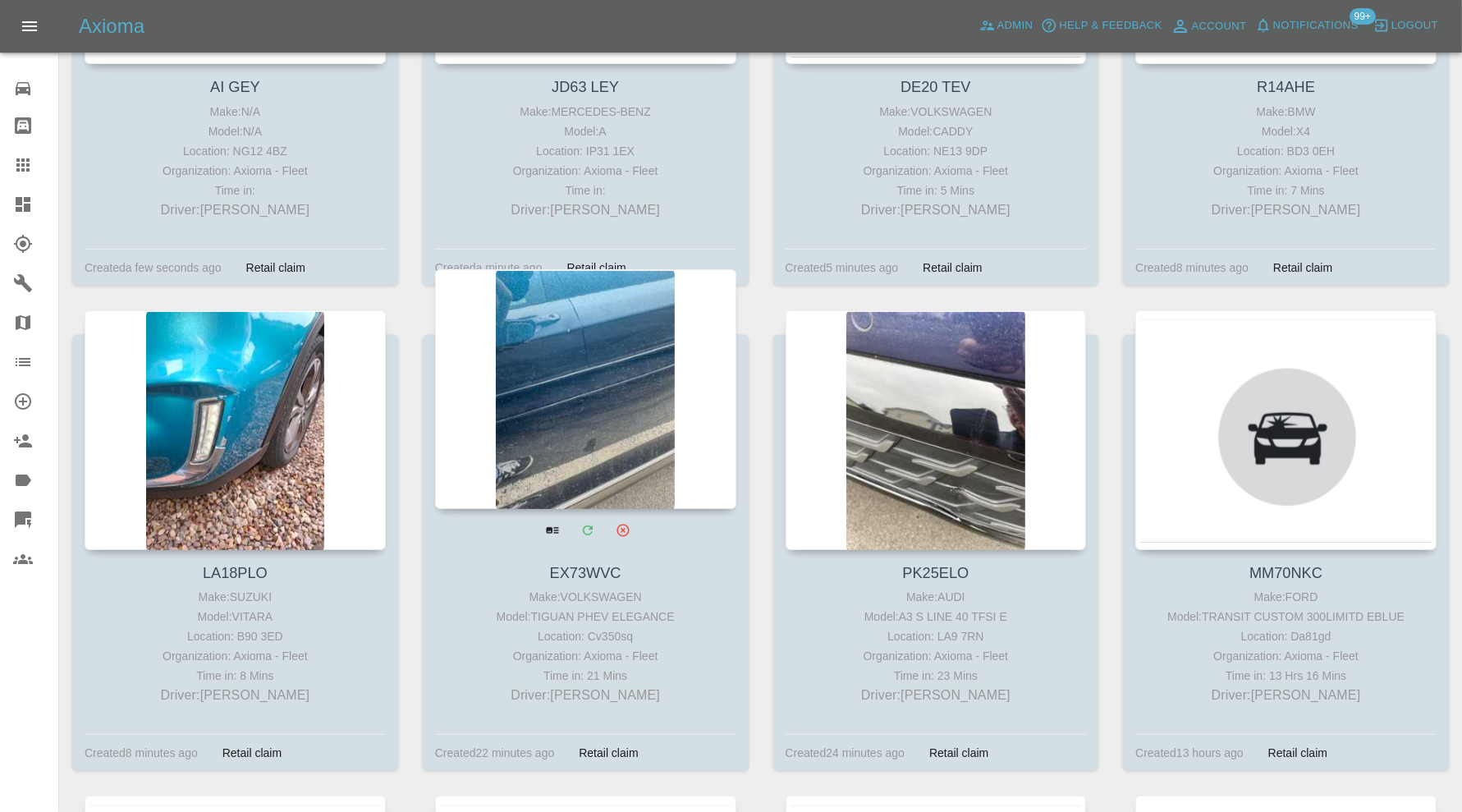
scroll to position [609, 0]
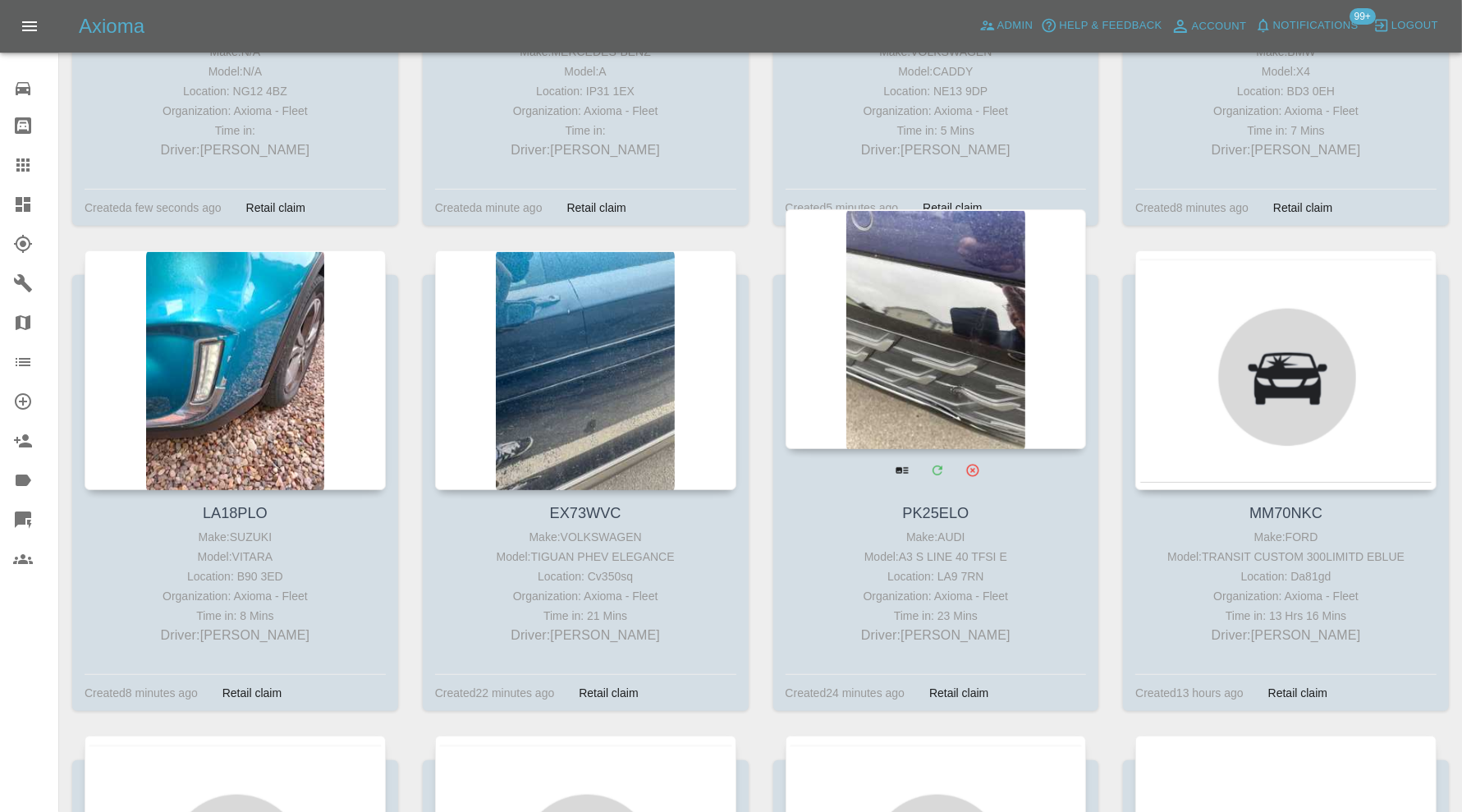
click at [980, 323] on div at bounding box center [936, 329] width 301 height 240
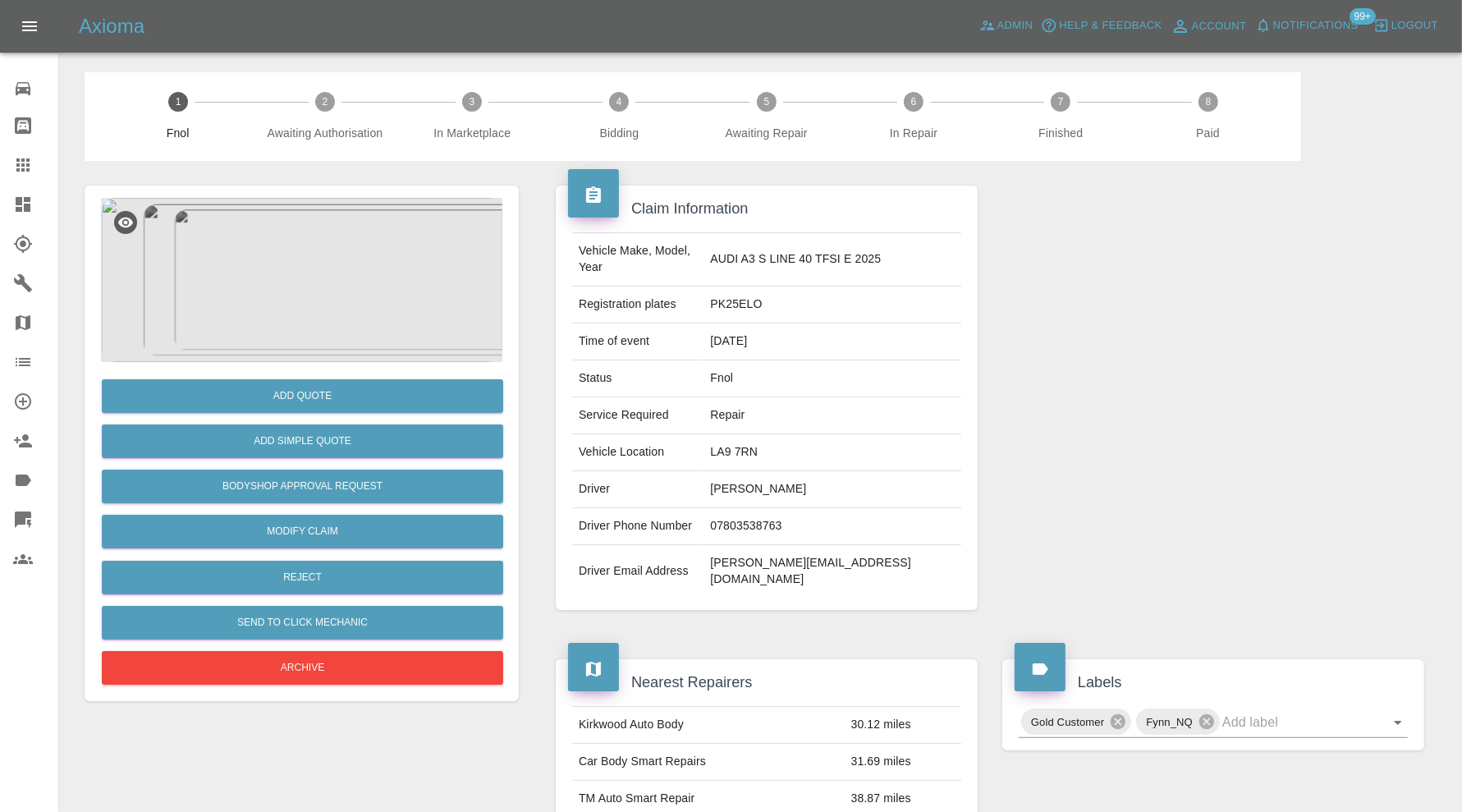
click at [327, 284] on img at bounding box center [302, 280] width 402 height 164
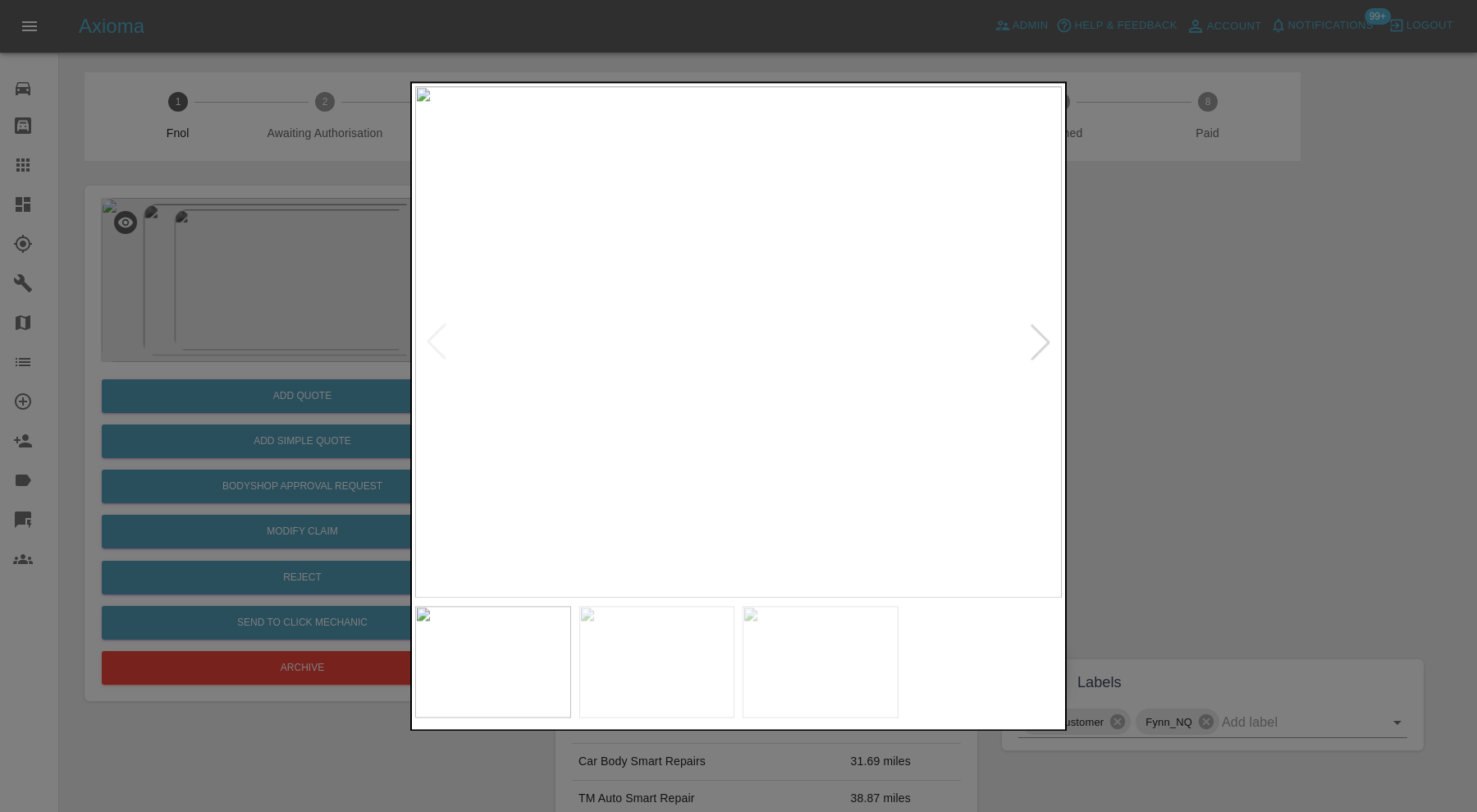
click at [1055, 337] on div at bounding box center [1041, 343] width 37 height 37
click at [1048, 329] on div at bounding box center [1041, 343] width 37 height 37
click at [1043, 329] on img at bounding box center [739, 342] width 647 height 511
click at [1196, 349] on div at bounding box center [738, 406] width 1477 height 812
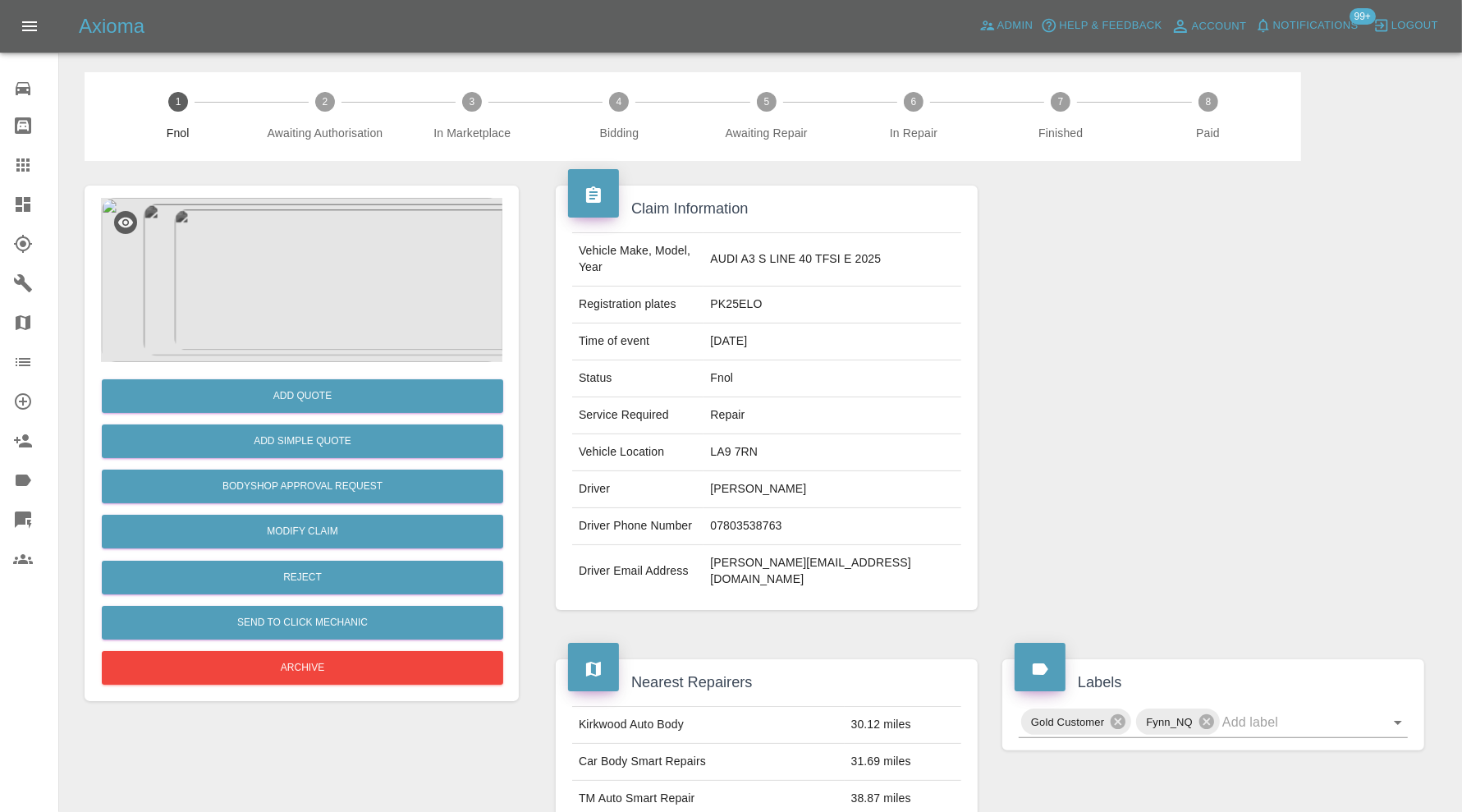
click at [307, 305] on img at bounding box center [302, 280] width 402 height 164
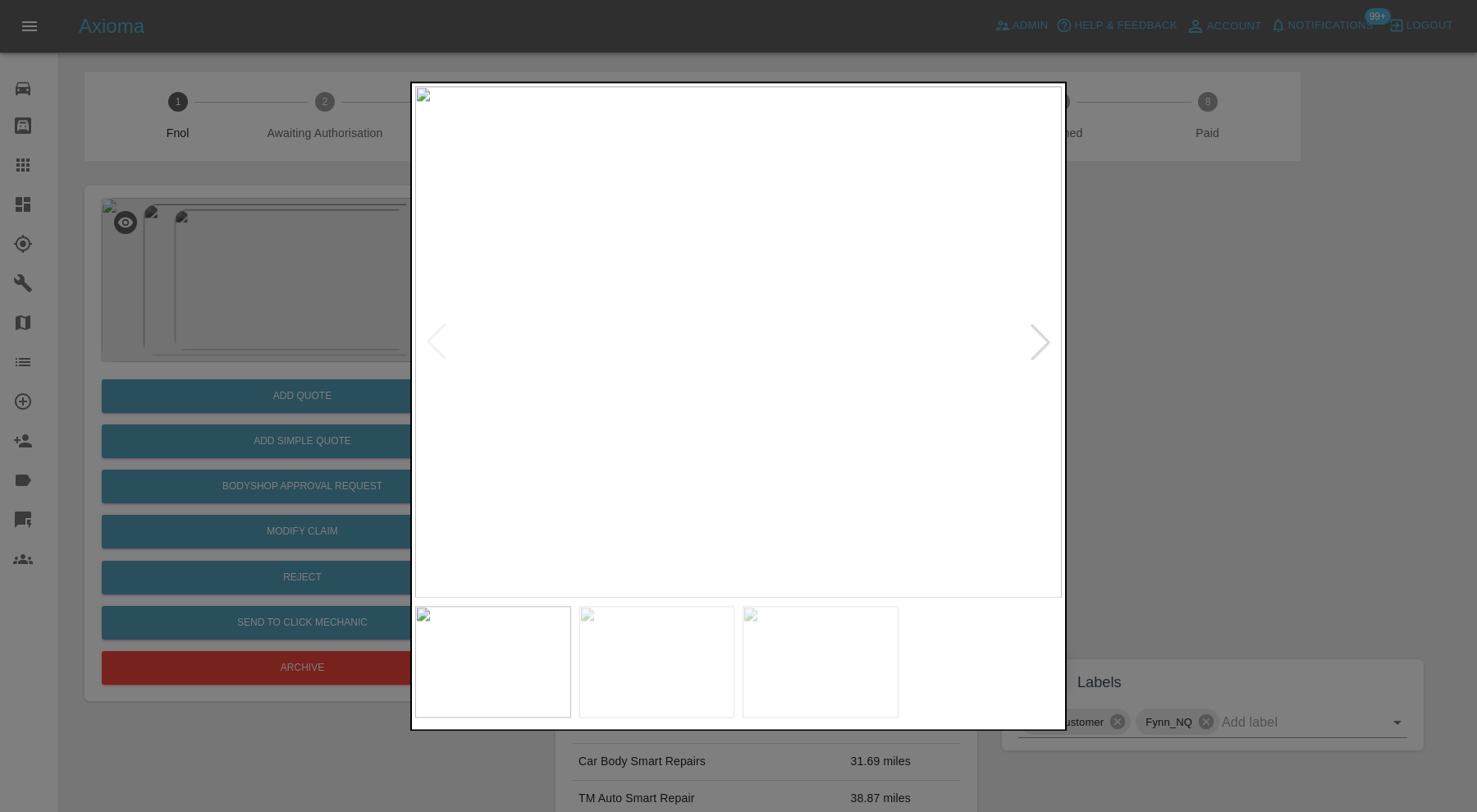
click at [1121, 344] on div at bounding box center [738, 406] width 1477 height 812
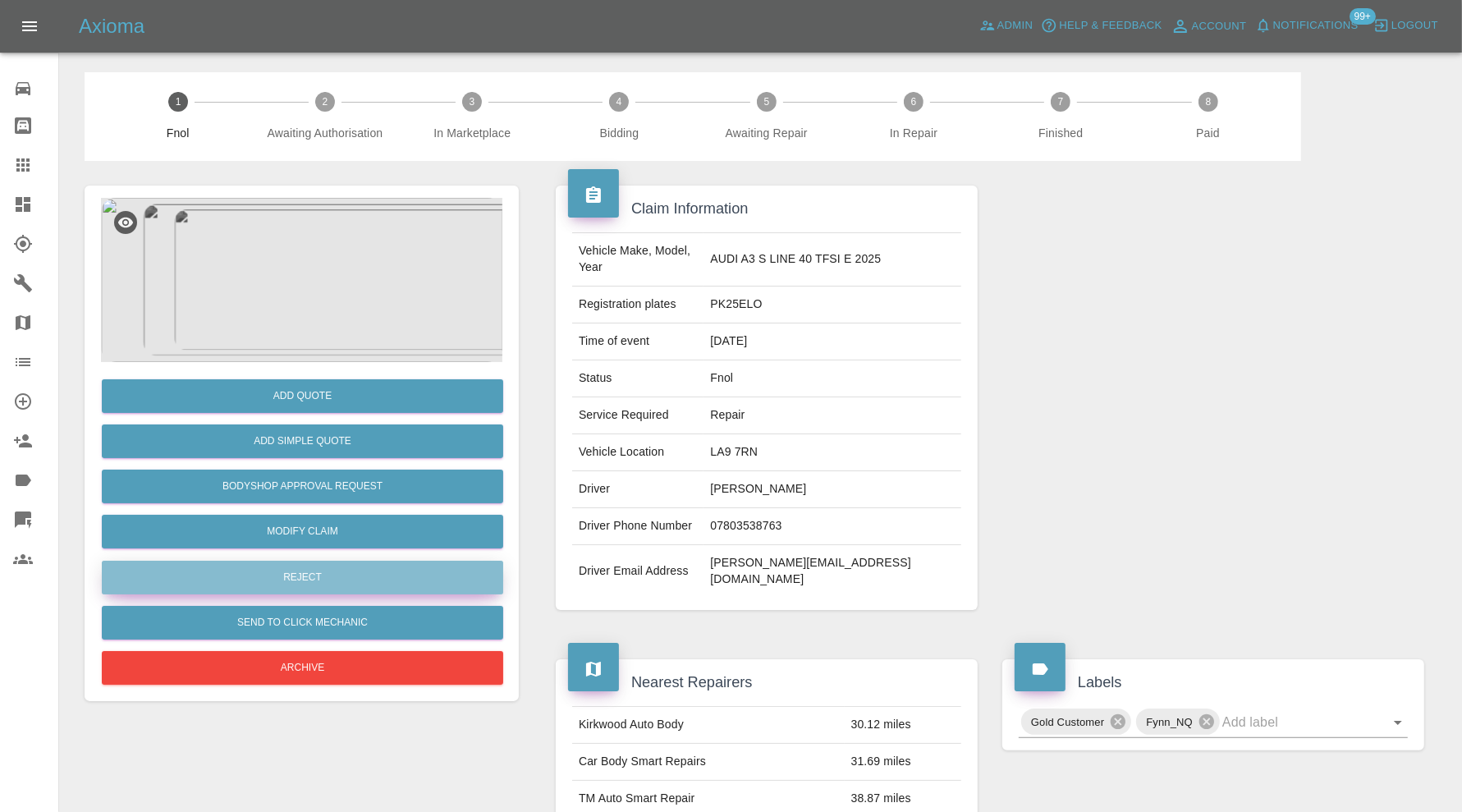
click at [297, 574] on button "Reject" at bounding box center [303, 577] width 402 height 34
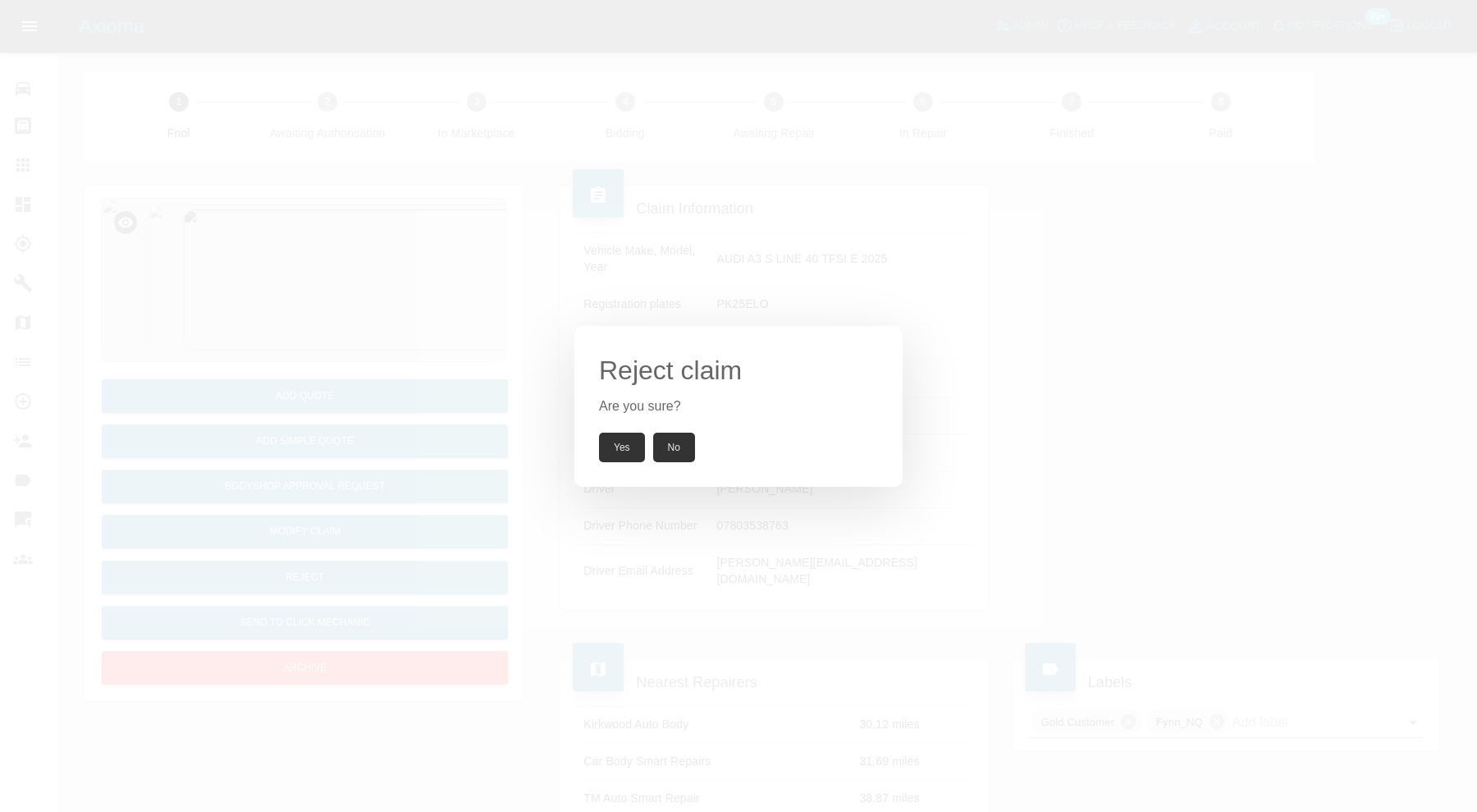
click at [622, 447] on button "Yes" at bounding box center [622, 447] width 46 height 30
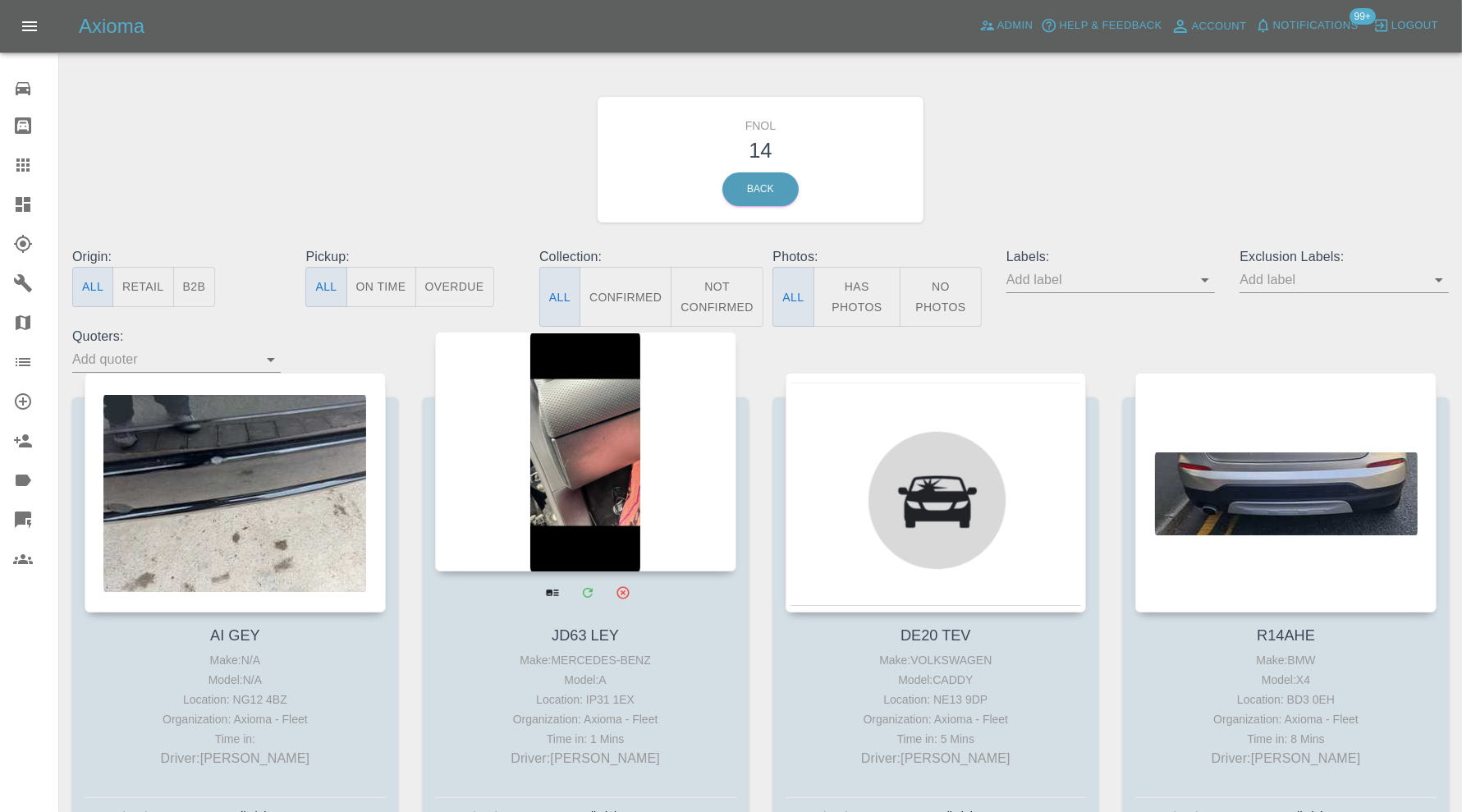
click at [631, 484] on div at bounding box center [585, 451] width 301 height 240
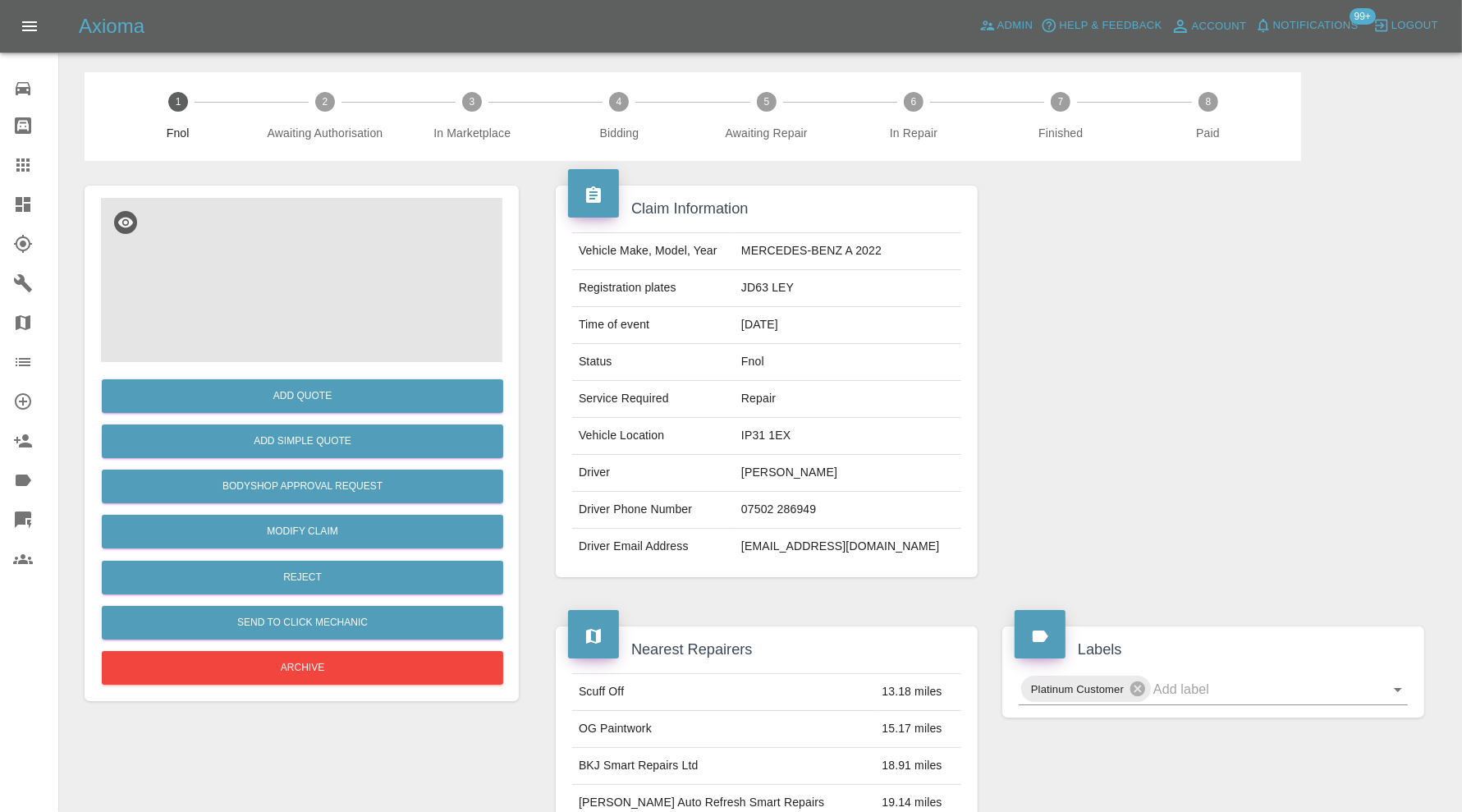
click at [310, 284] on img at bounding box center [302, 280] width 402 height 164
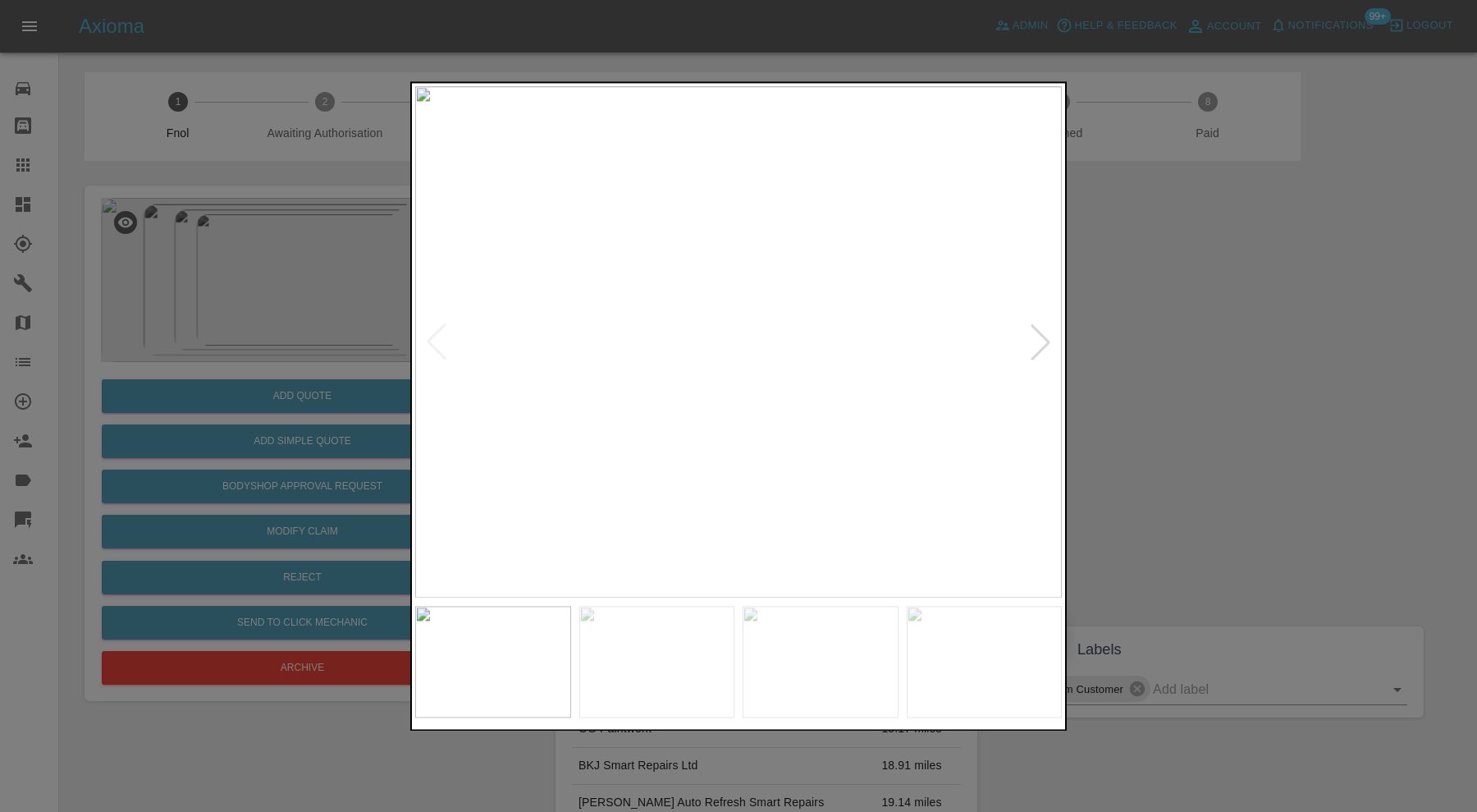
click at [1038, 349] on div at bounding box center [1041, 343] width 37 height 37
click at [1039, 345] on div at bounding box center [1041, 343] width 37 height 37
click at [1039, 345] on img at bounding box center [739, 342] width 647 height 511
click at [1136, 336] on div at bounding box center [738, 406] width 1477 height 812
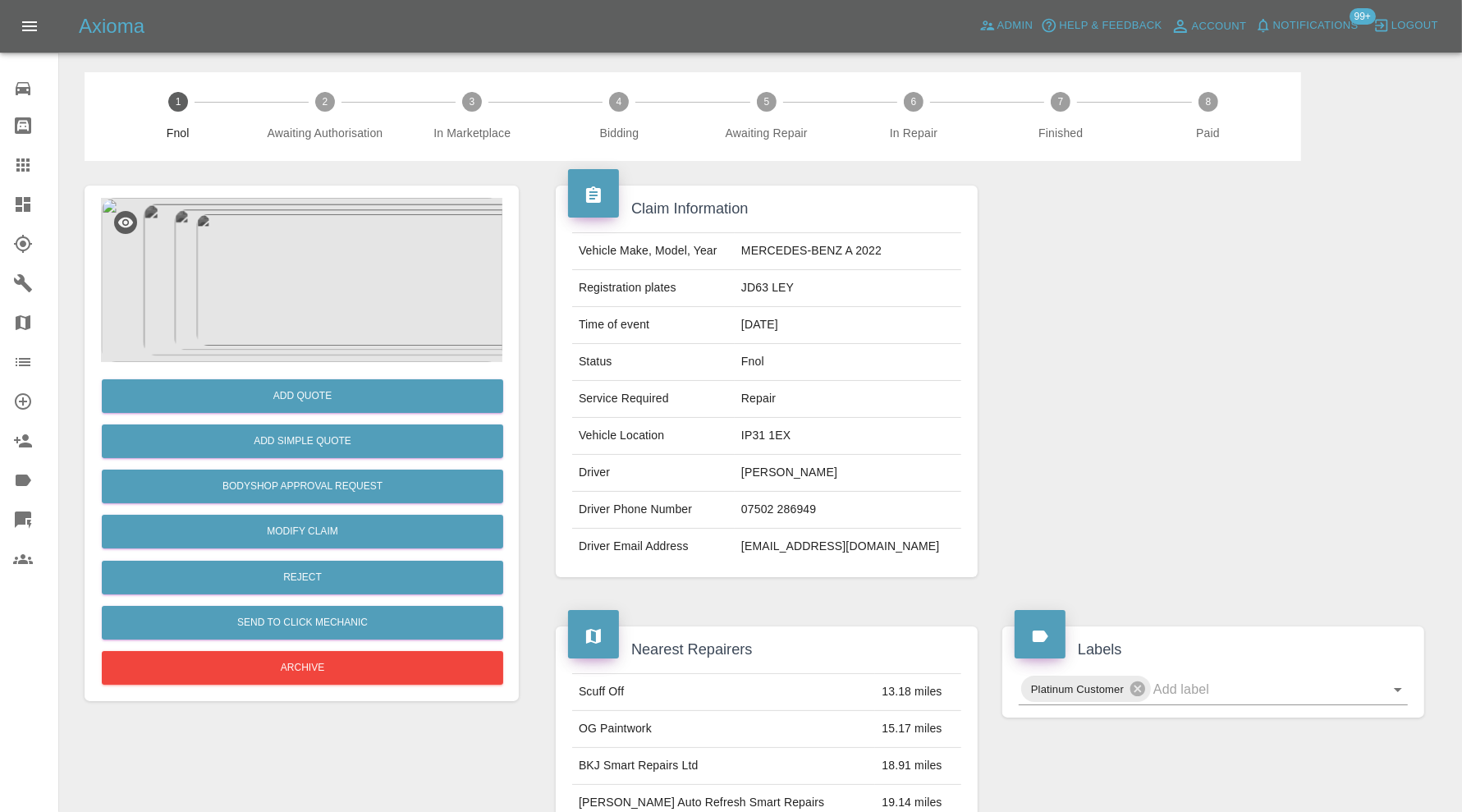
click at [310, 310] on img at bounding box center [302, 280] width 402 height 164
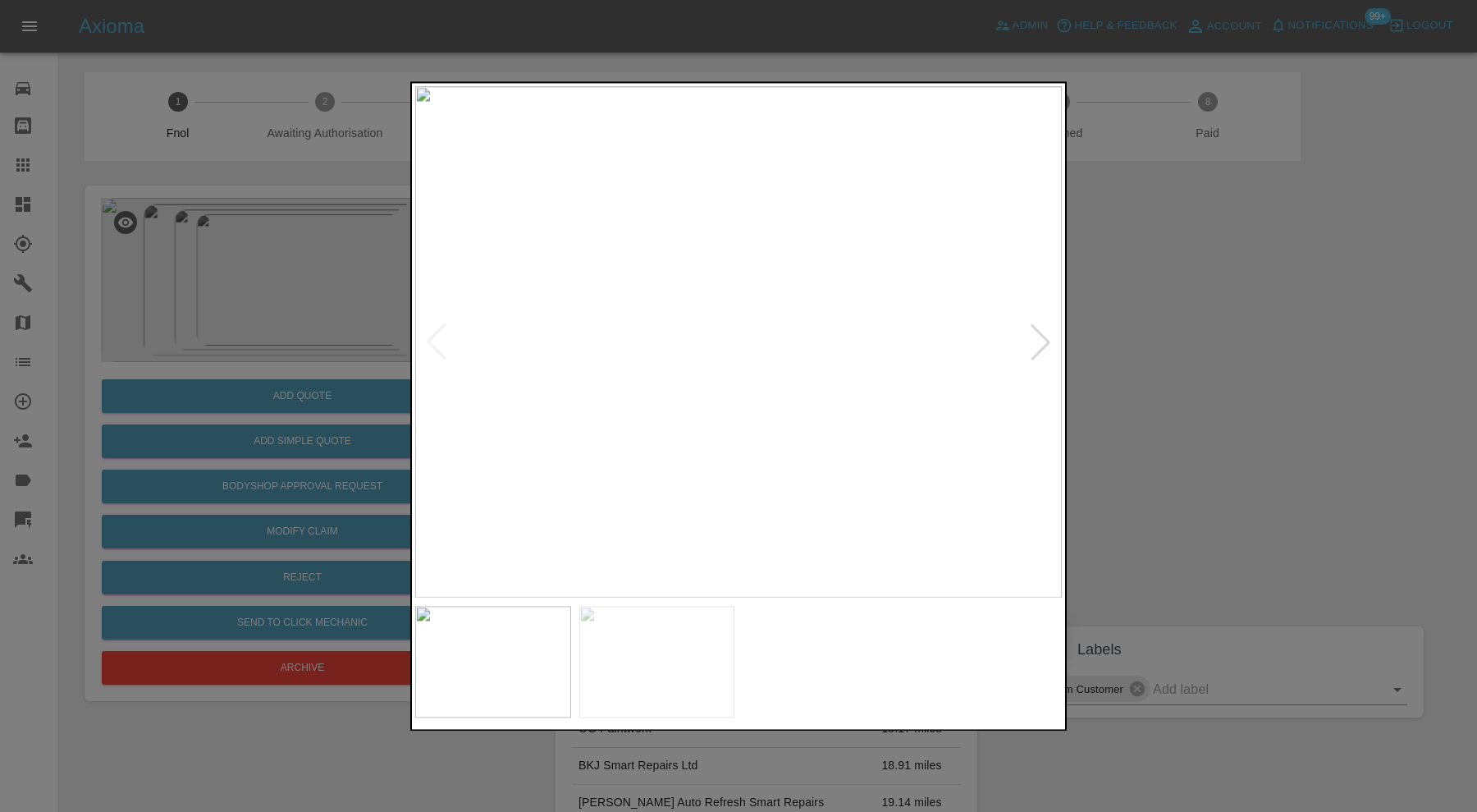
click at [689, 640] on img at bounding box center [656, 662] width 156 height 111
click at [790, 643] on img at bounding box center [820, 662] width 156 height 111
click at [935, 644] on img at bounding box center [984, 662] width 156 height 111
click at [1122, 415] on div at bounding box center [738, 406] width 1477 height 812
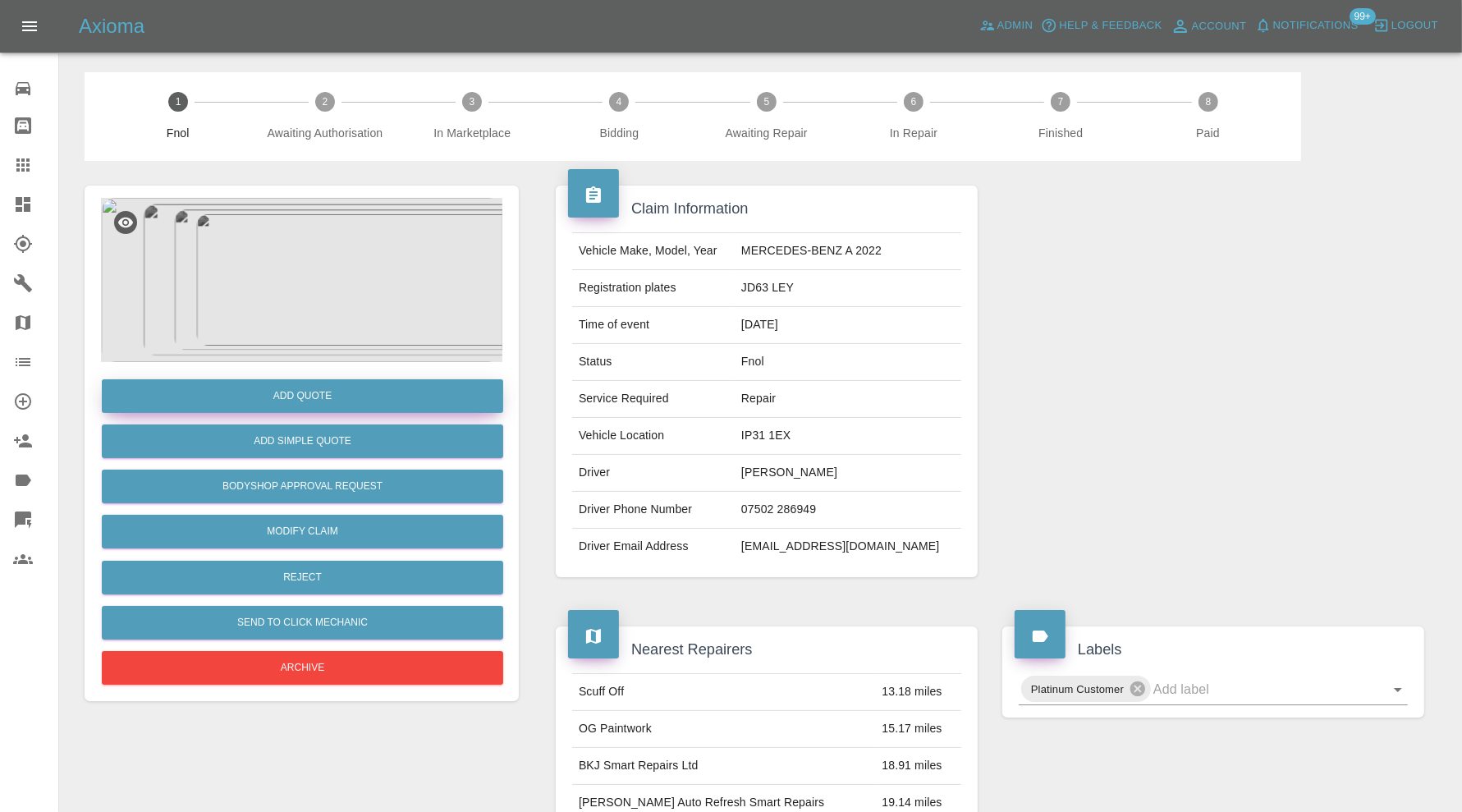
click at [324, 390] on button "Add Quote" at bounding box center [303, 396] width 402 height 34
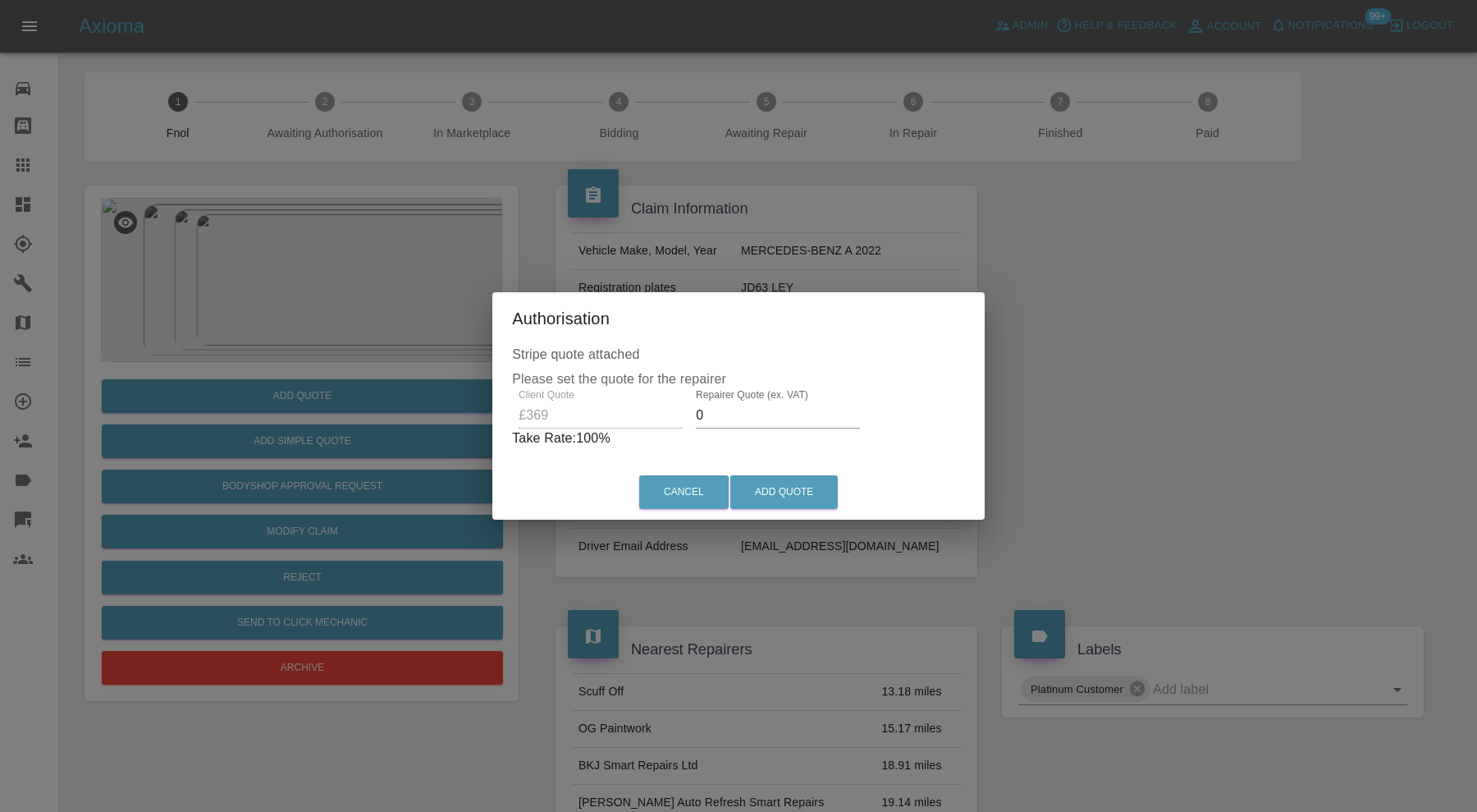
click at [791, 433] on p "Take Rate: 100 %" at bounding box center [738, 438] width 453 height 20
click at [795, 425] on input "0" at bounding box center [778, 416] width 164 height 26
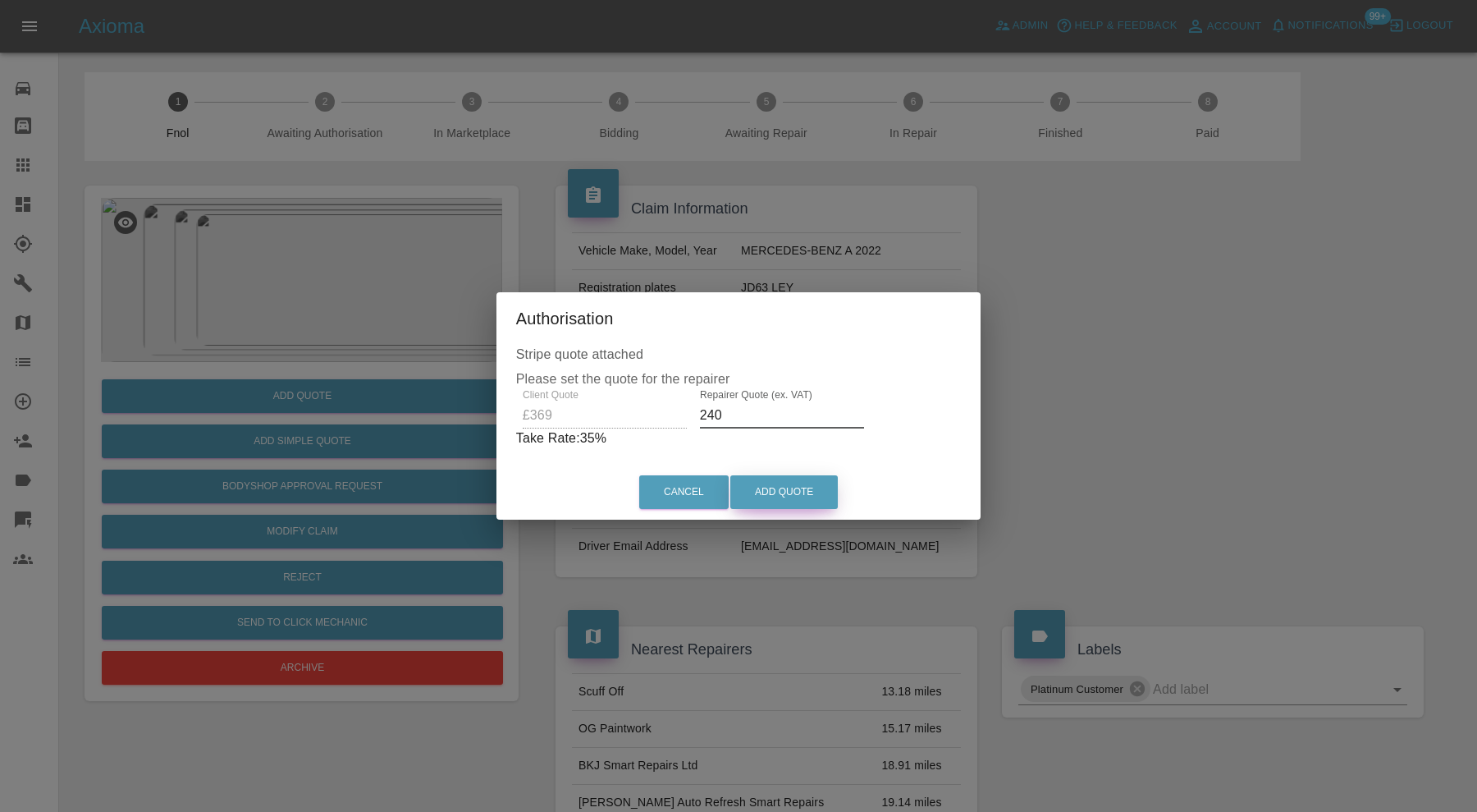
type input "240"
click at [818, 489] on button "Add Quote" at bounding box center [784, 492] width 108 height 34
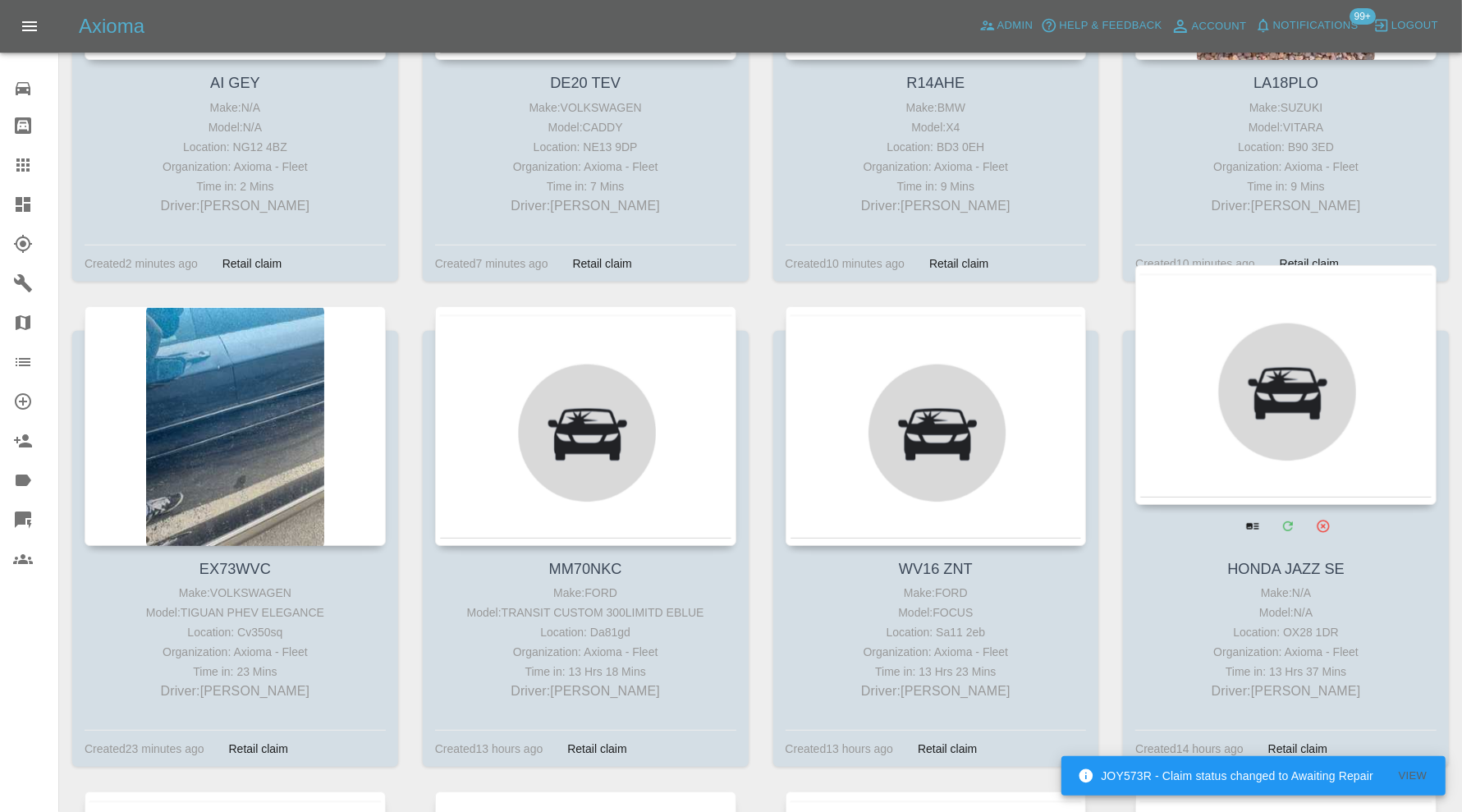
scroll to position [683, 0]
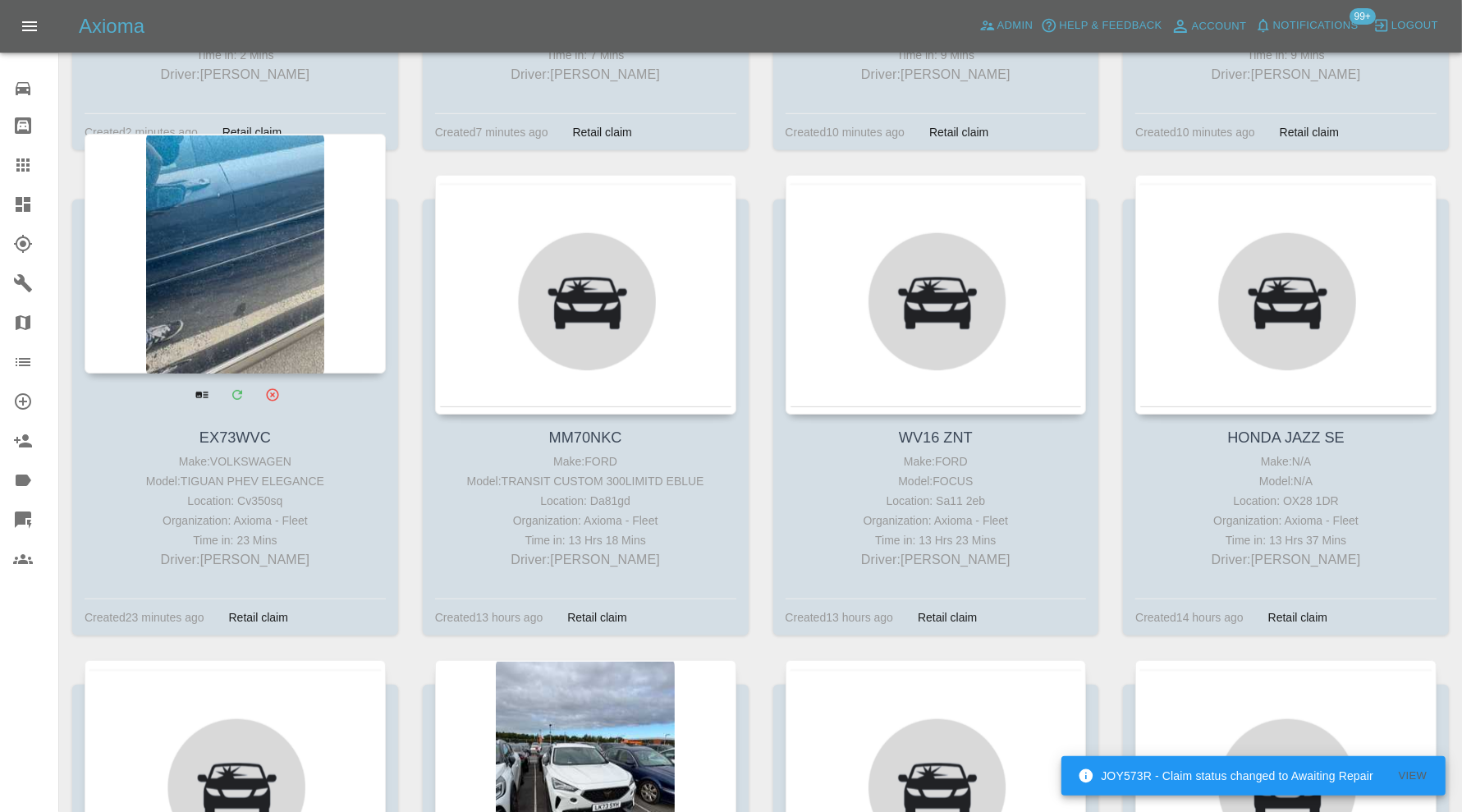
click at [287, 297] on div at bounding box center [235, 254] width 301 height 240
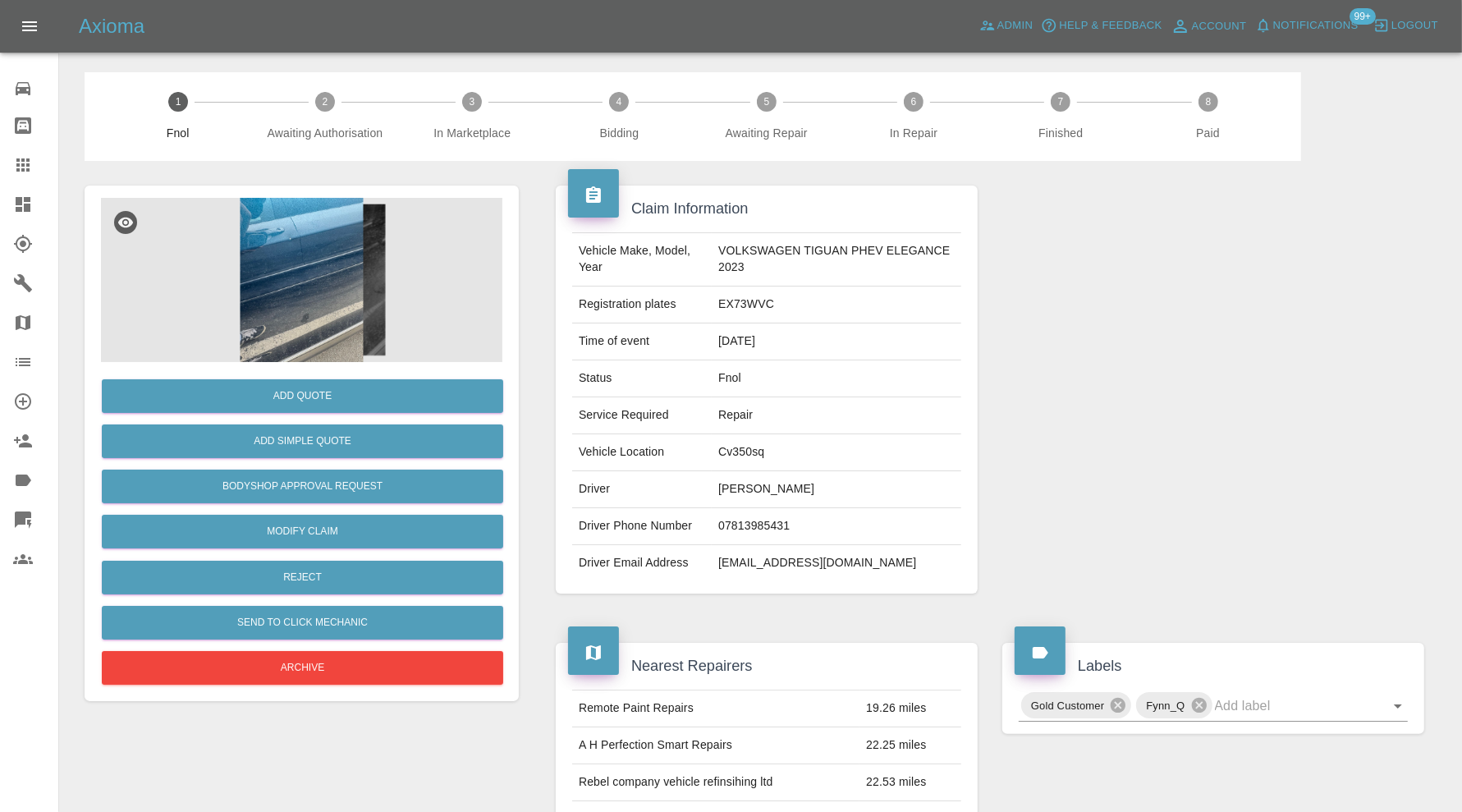
click at [339, 262] on img at bounding box center [302, 280] width 402 height 164
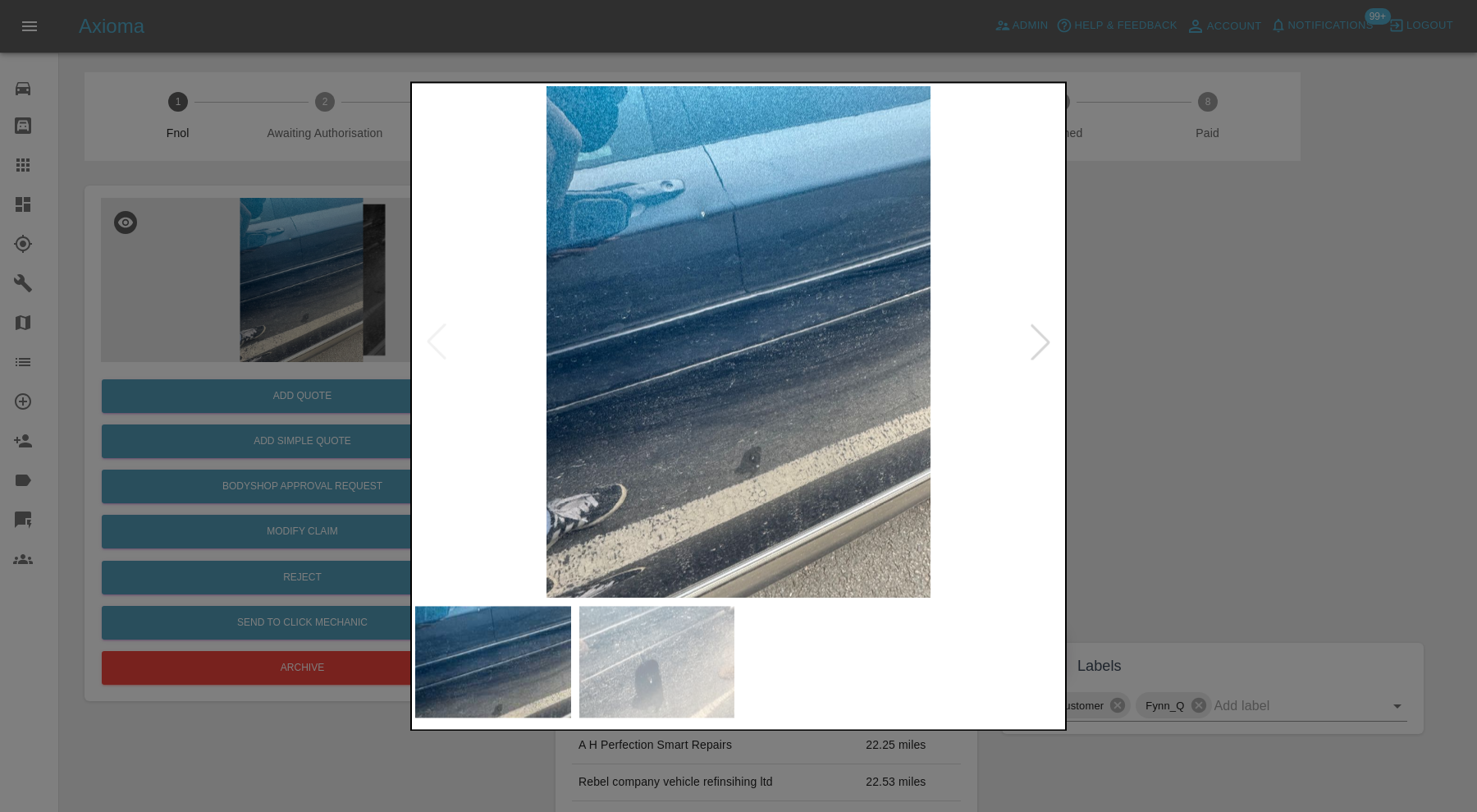
click at [677, 667] on img at bounding box center [656, 662] width 156 height 111
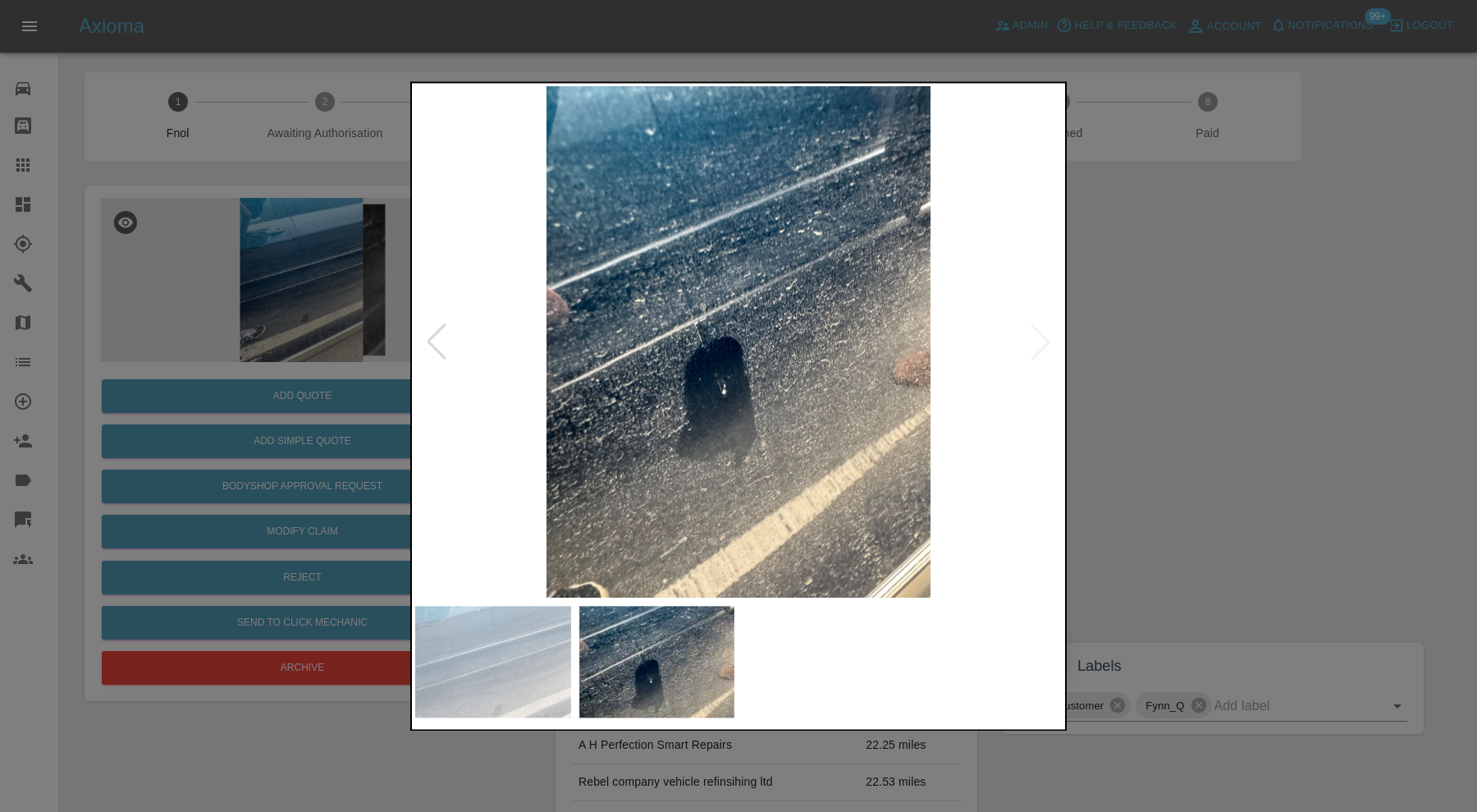
click at [1169, 437] on div at bounding box center [738, 406] width 1477 height 812
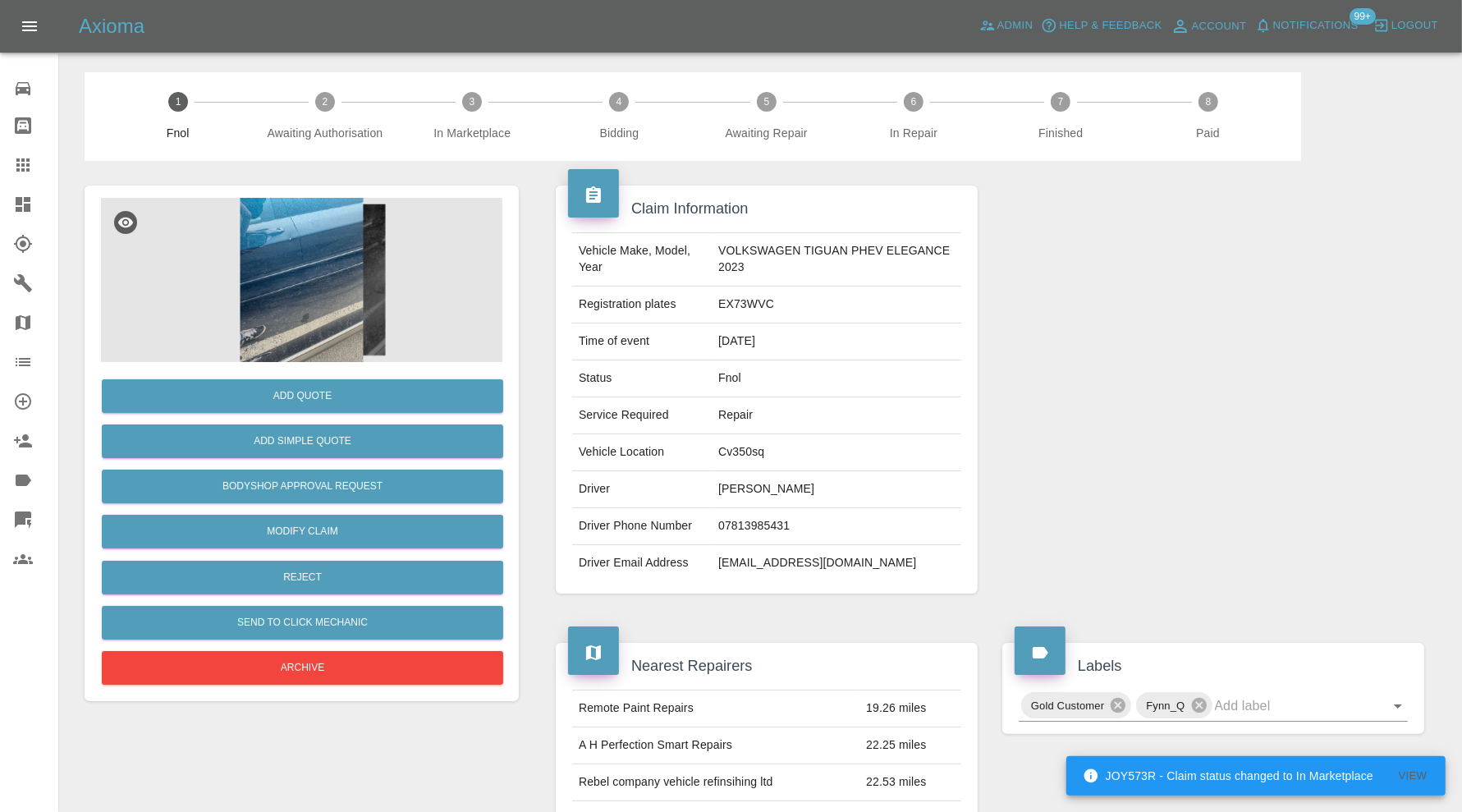
click at [285, 276] on img at bounding box center [302, 280] width 402 height 164
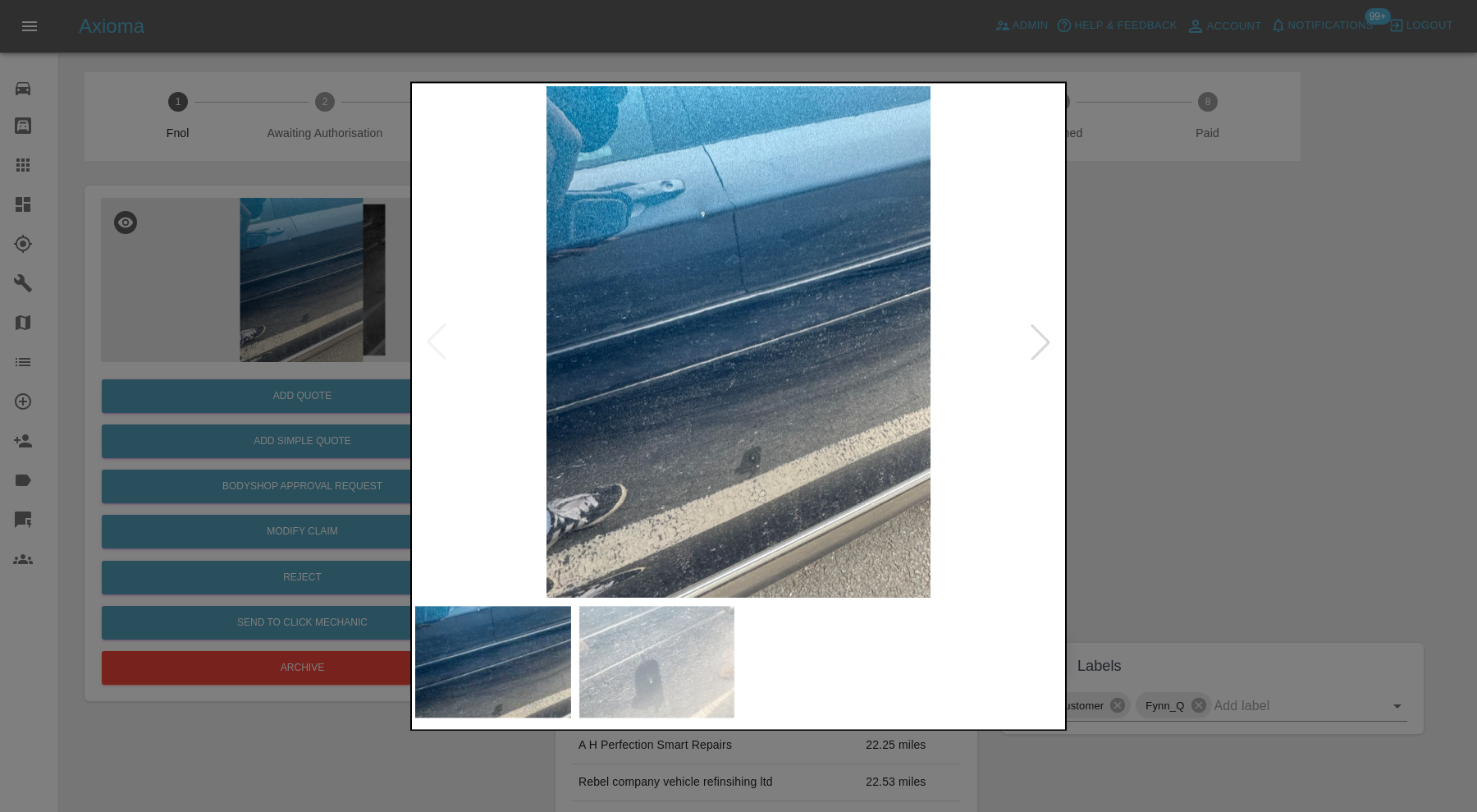
click at [1210, 333] on div at bounding box center [738, 406] width 1477 height 812
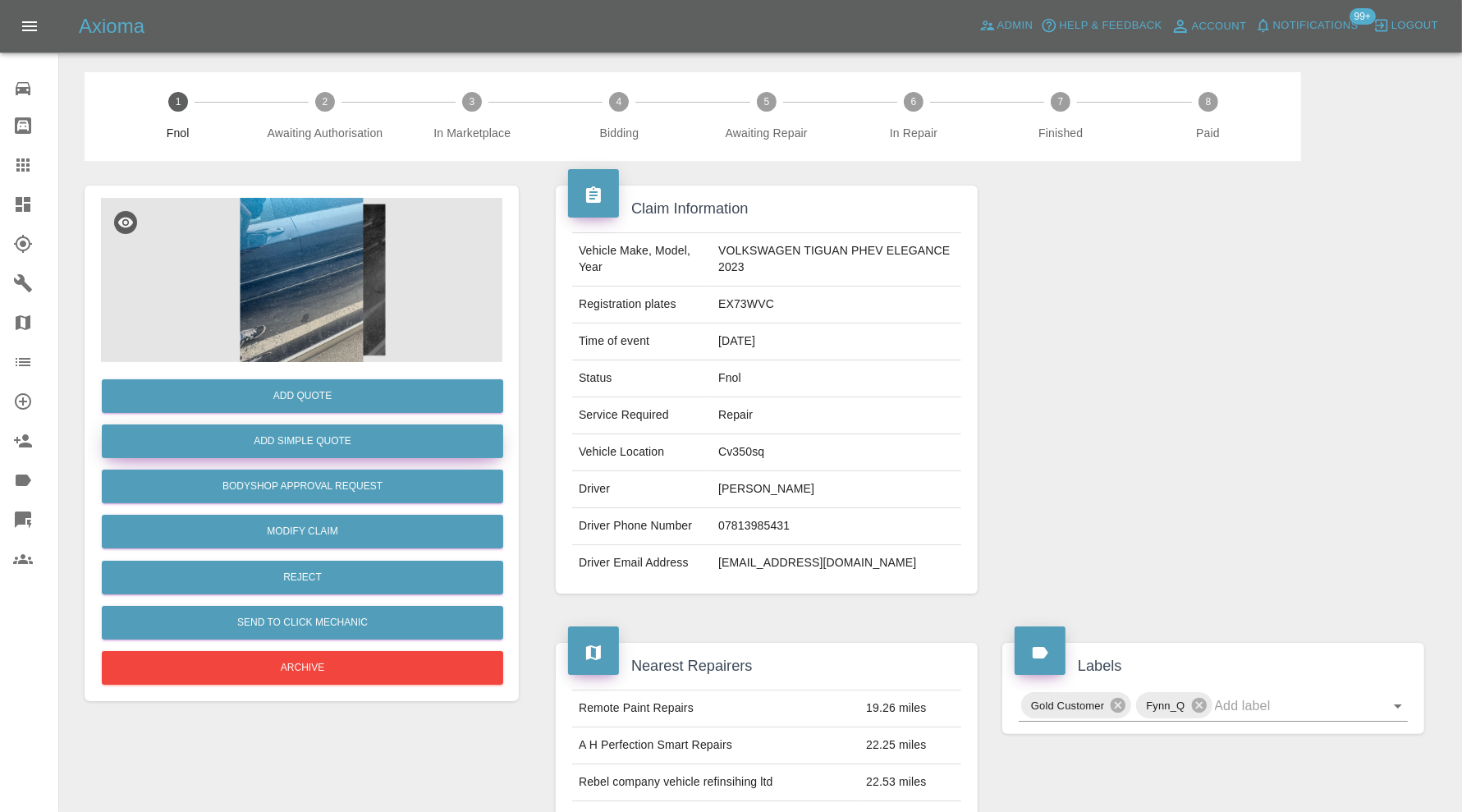
click at [395, 437] on button "Add Simple Quote" at bounding box center [303, 441] width 402 height 34
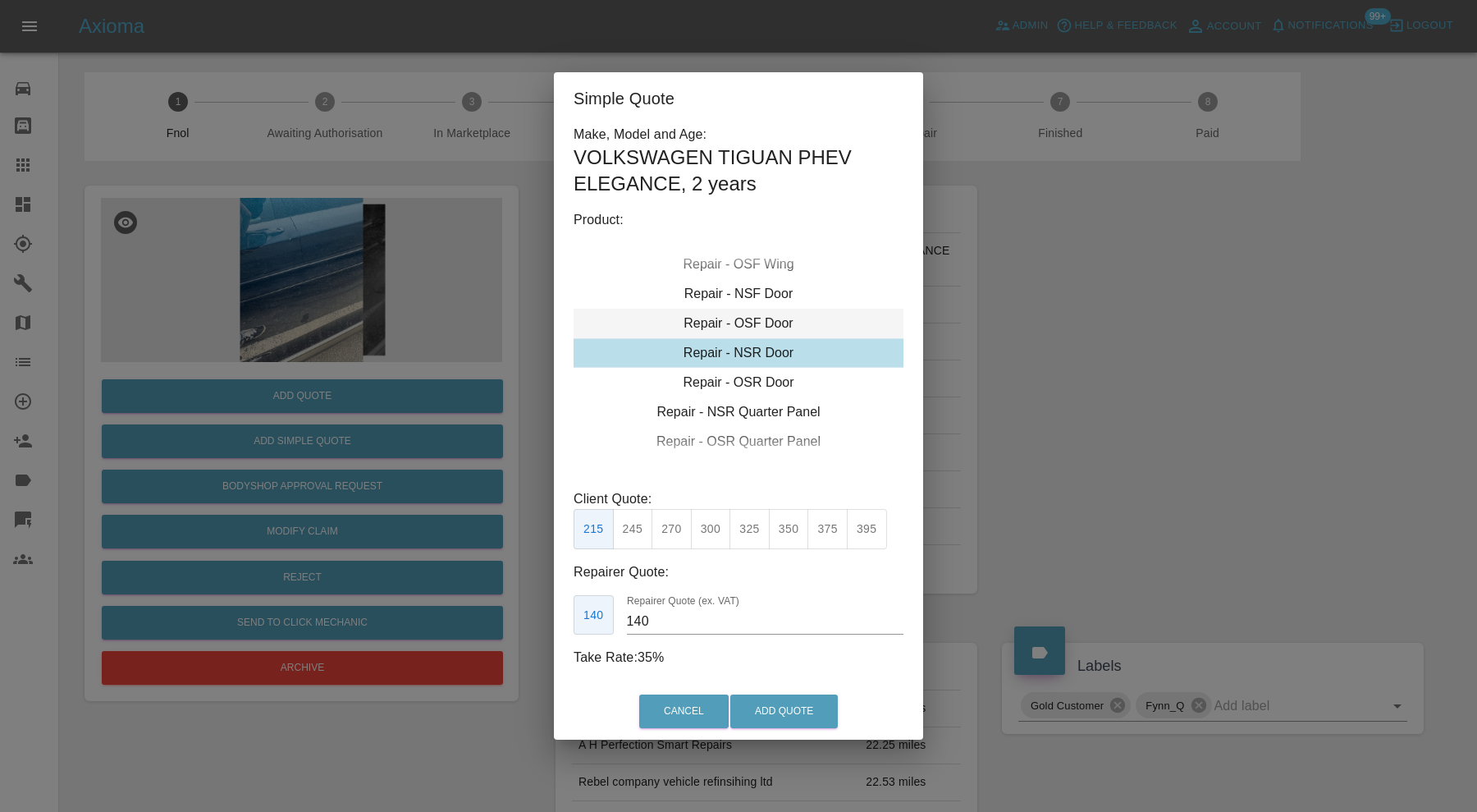
click at [784, 320] on div "Repair - OSF Door" at bounding box center [738, 323] width 329 height 30
click at [711, 524] on button "300" at bounding box center [711, 529] width 40 height 40
type input "190"
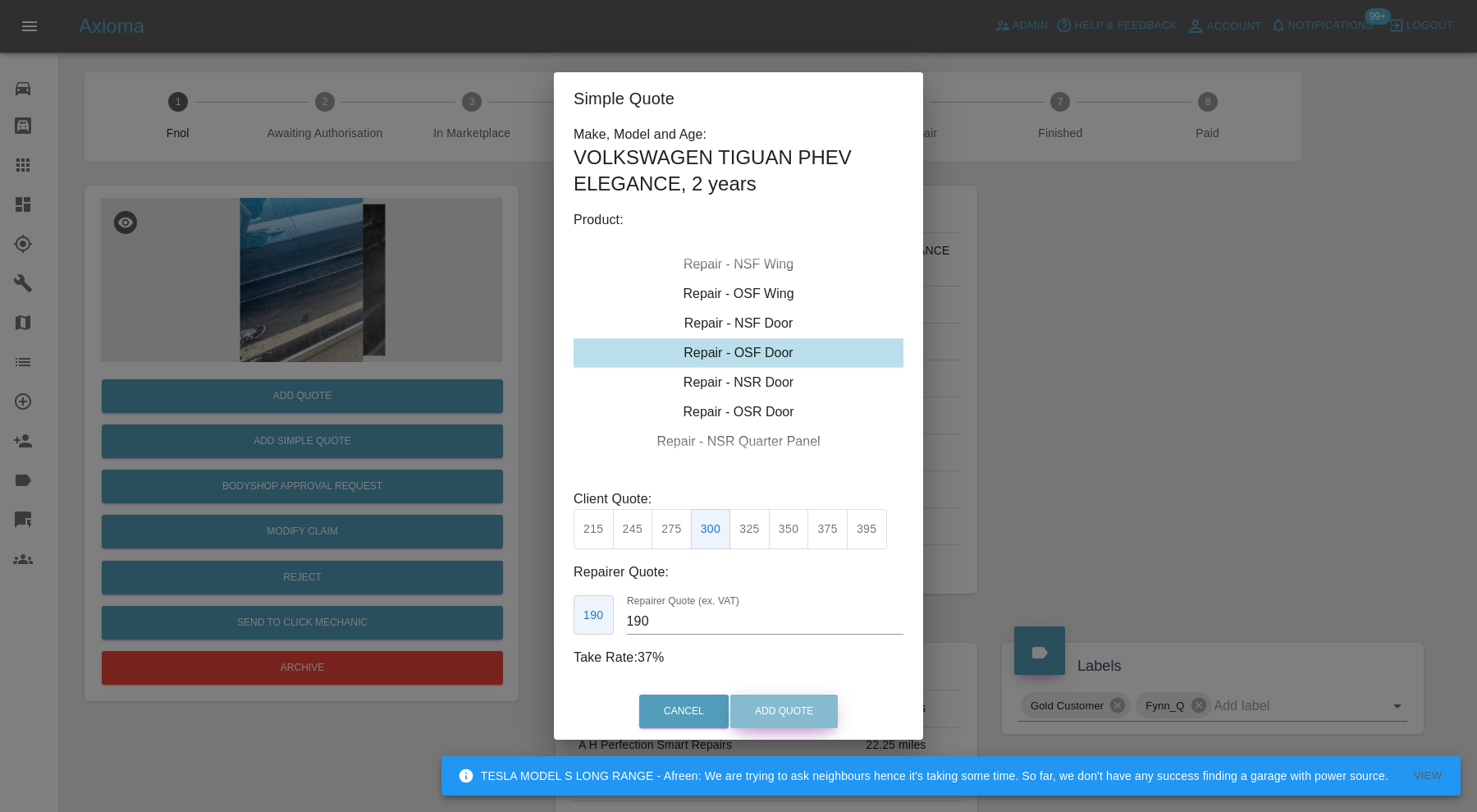
click at [776, 702] on button "Add Quote" at bounding box center [784, 711] width 108 height 34
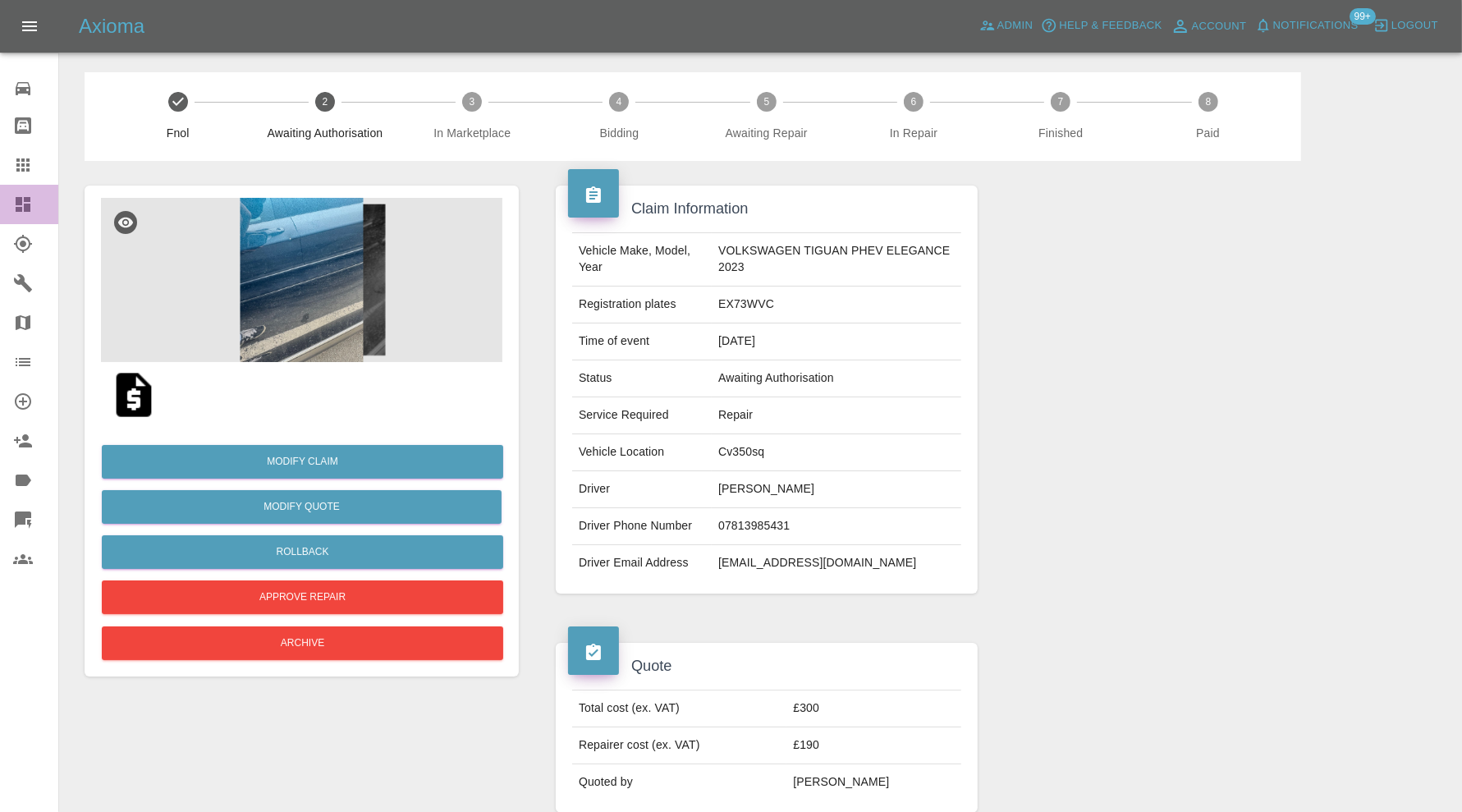
click at [36, 202] on div at bounding box center [36, 204] width 46 height 20
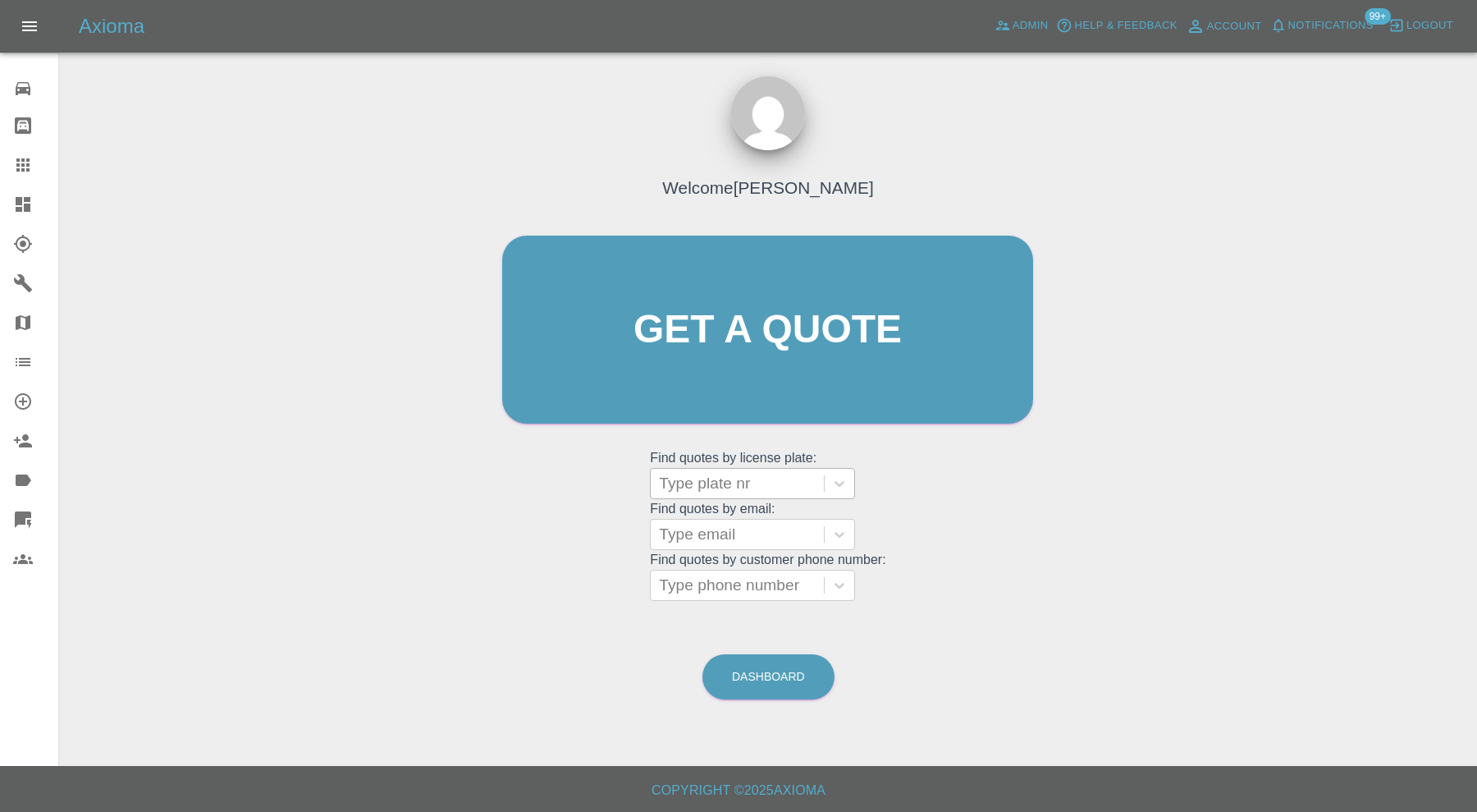
click at [755, 497] on div "Type plate nr" at bounding box center [753, 483] width 205 height 31
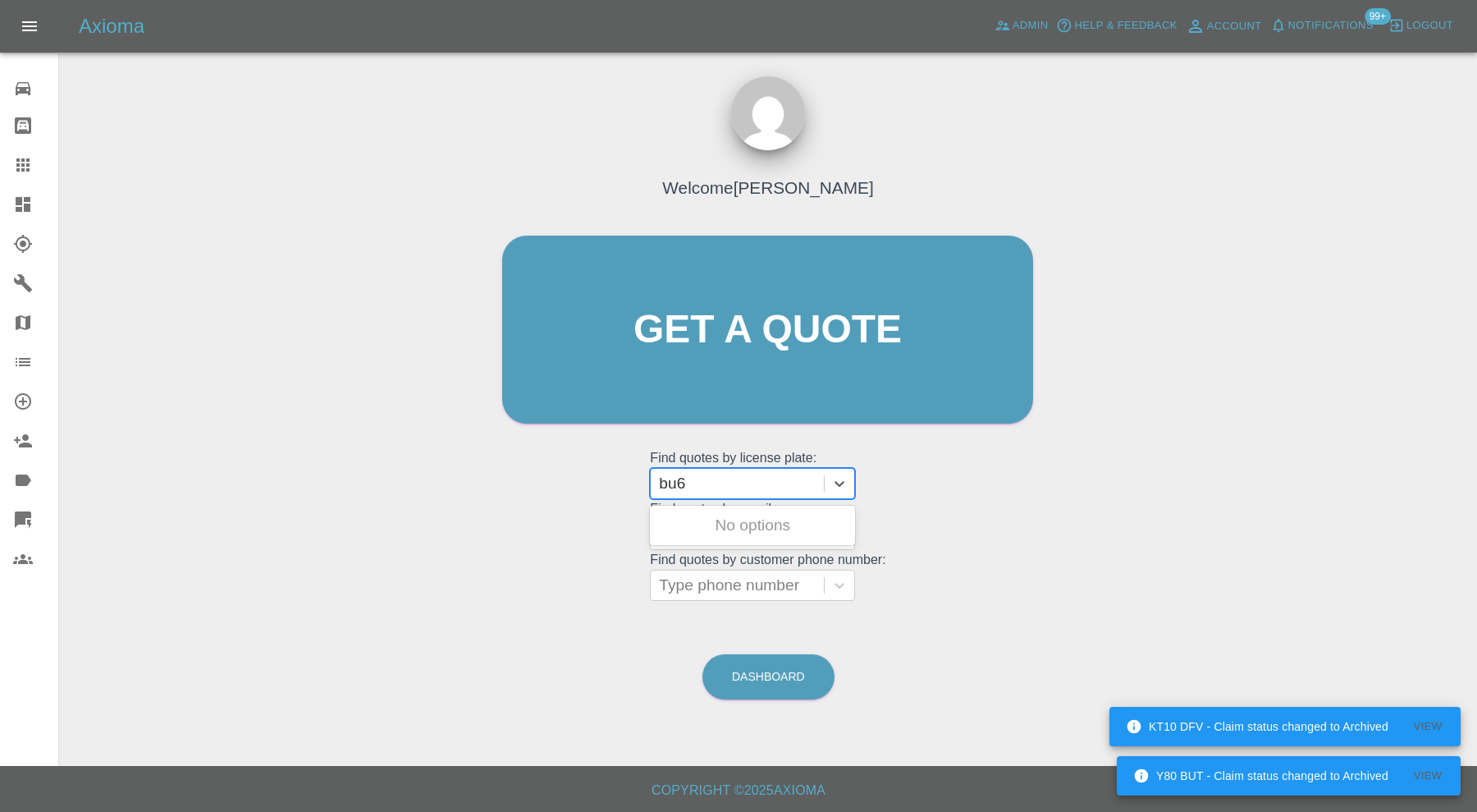
type input "bu68"
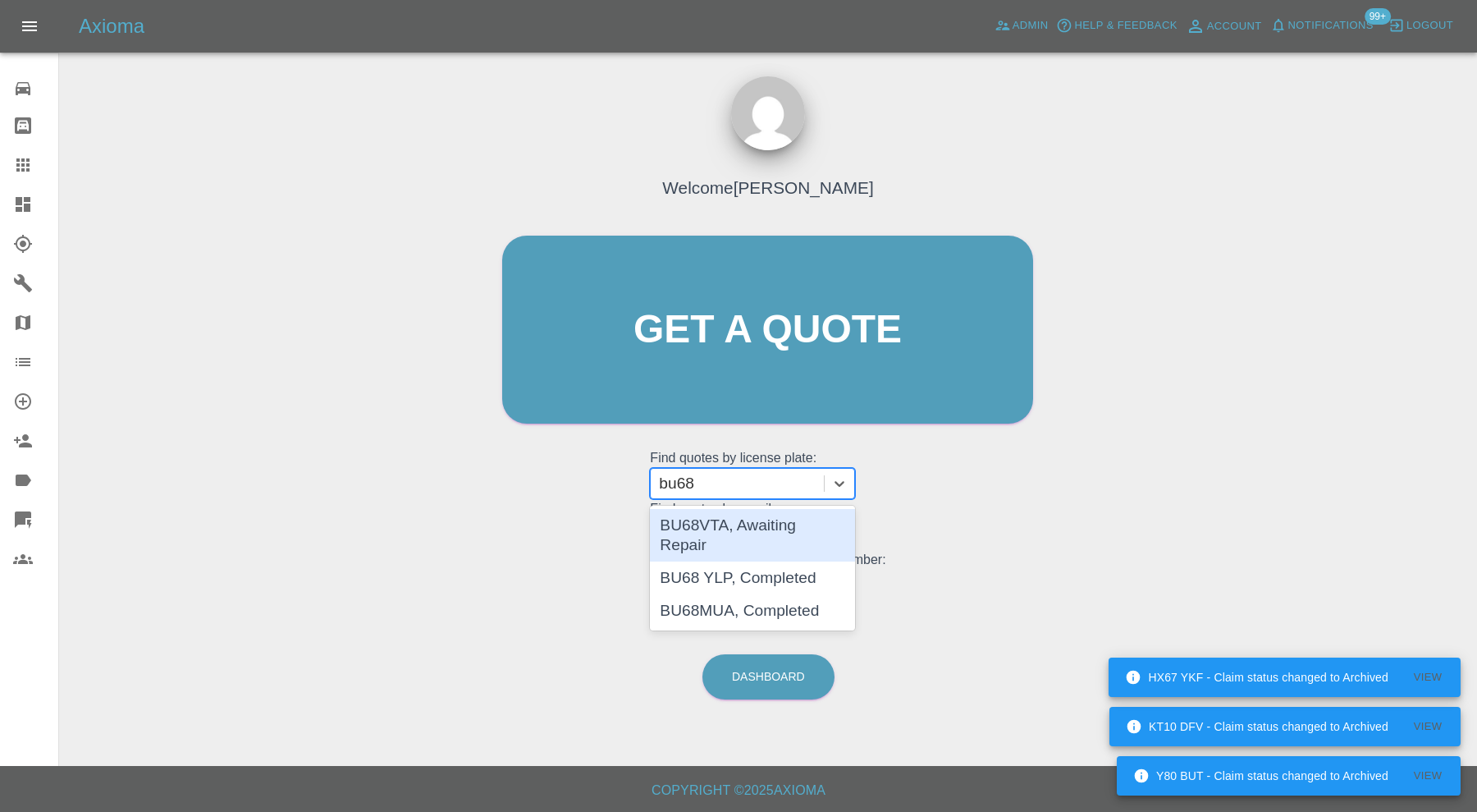
click at [759, 509] on div "BU68VTA, Awaiting Repair" at bounding box center [753, 535] width 205 height 52
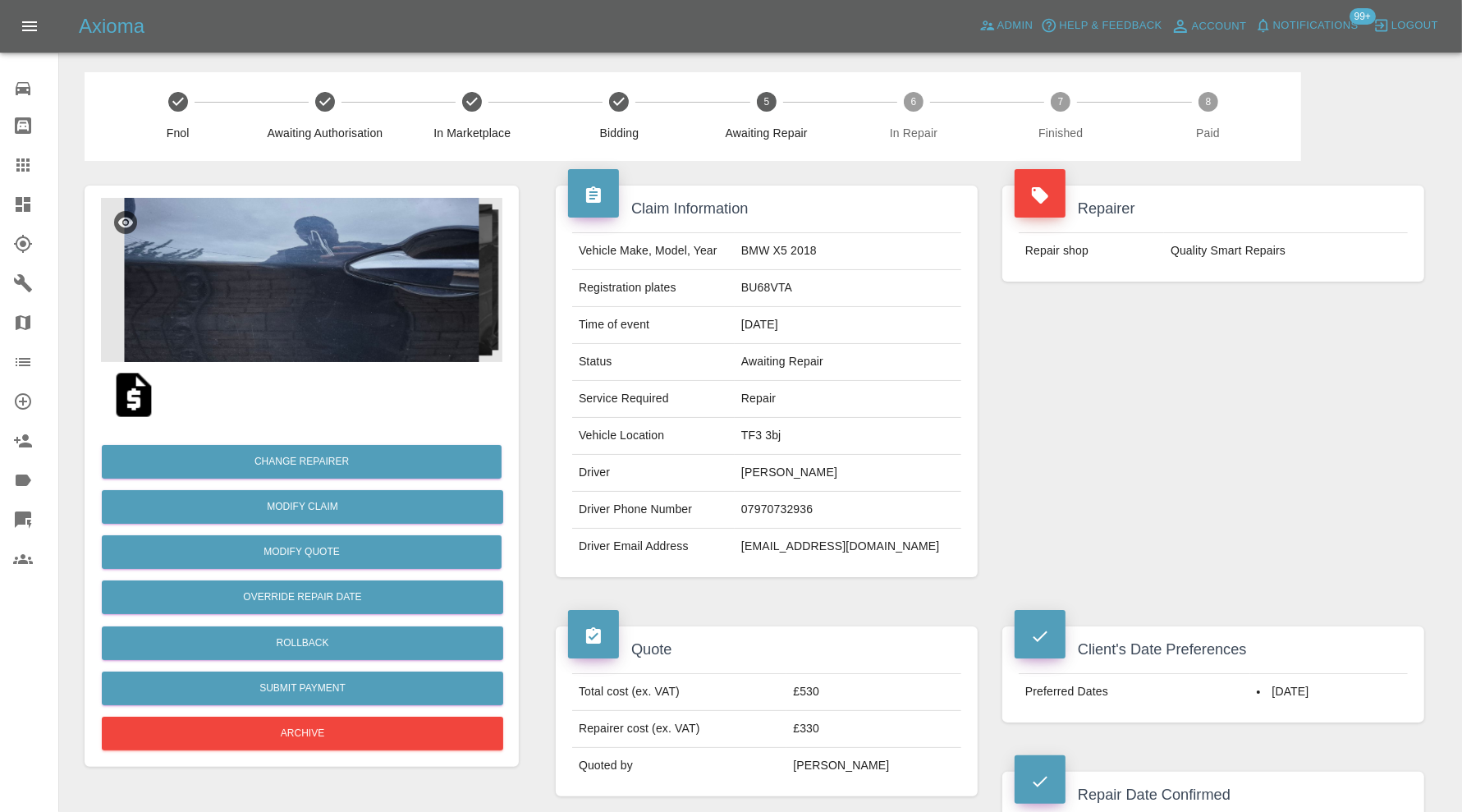
click at [370, 323] on img at bounding box center [302, 280] width 402 height 164
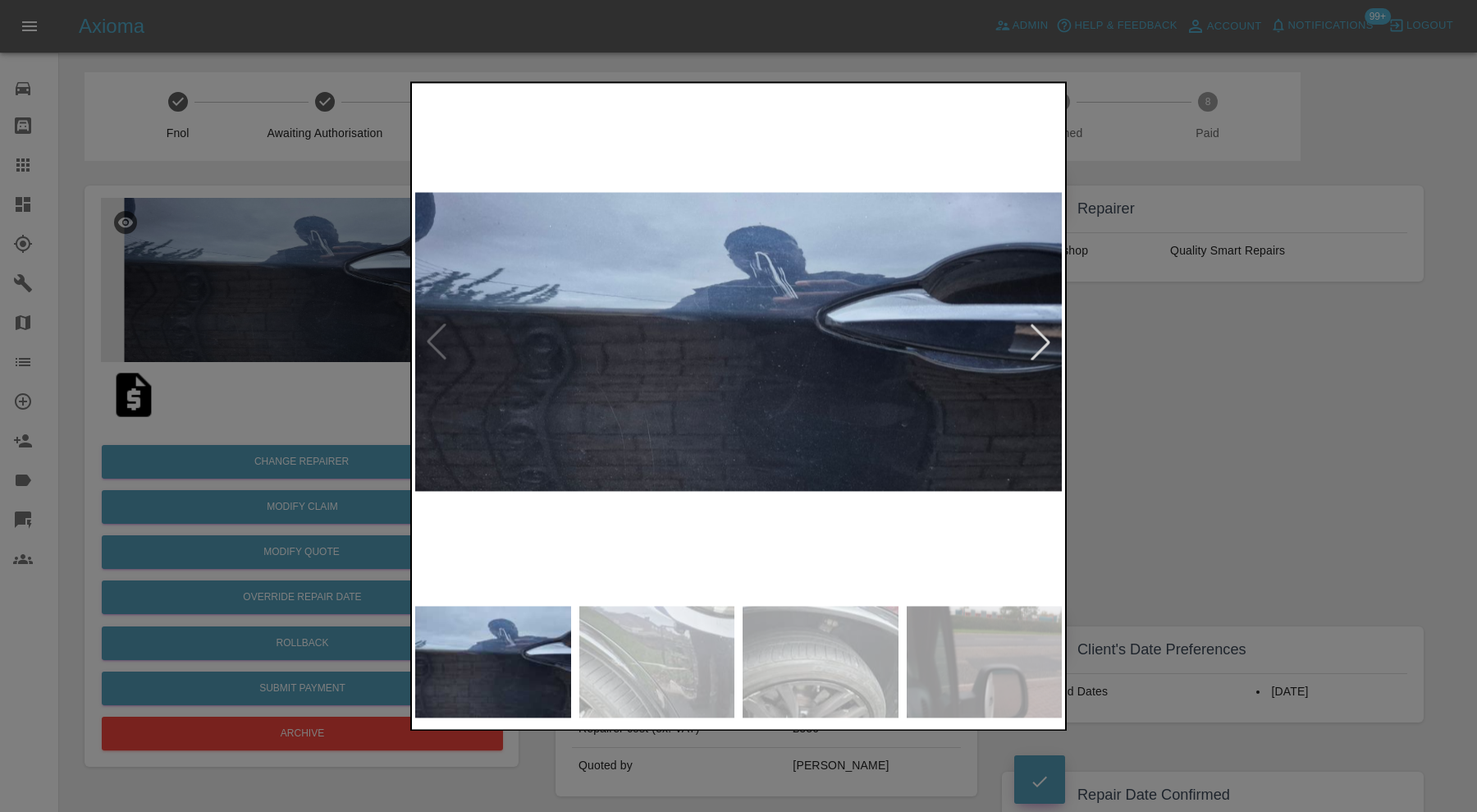
click at [768, 649] on img at bounding box center [820, 662] width 156 height 111
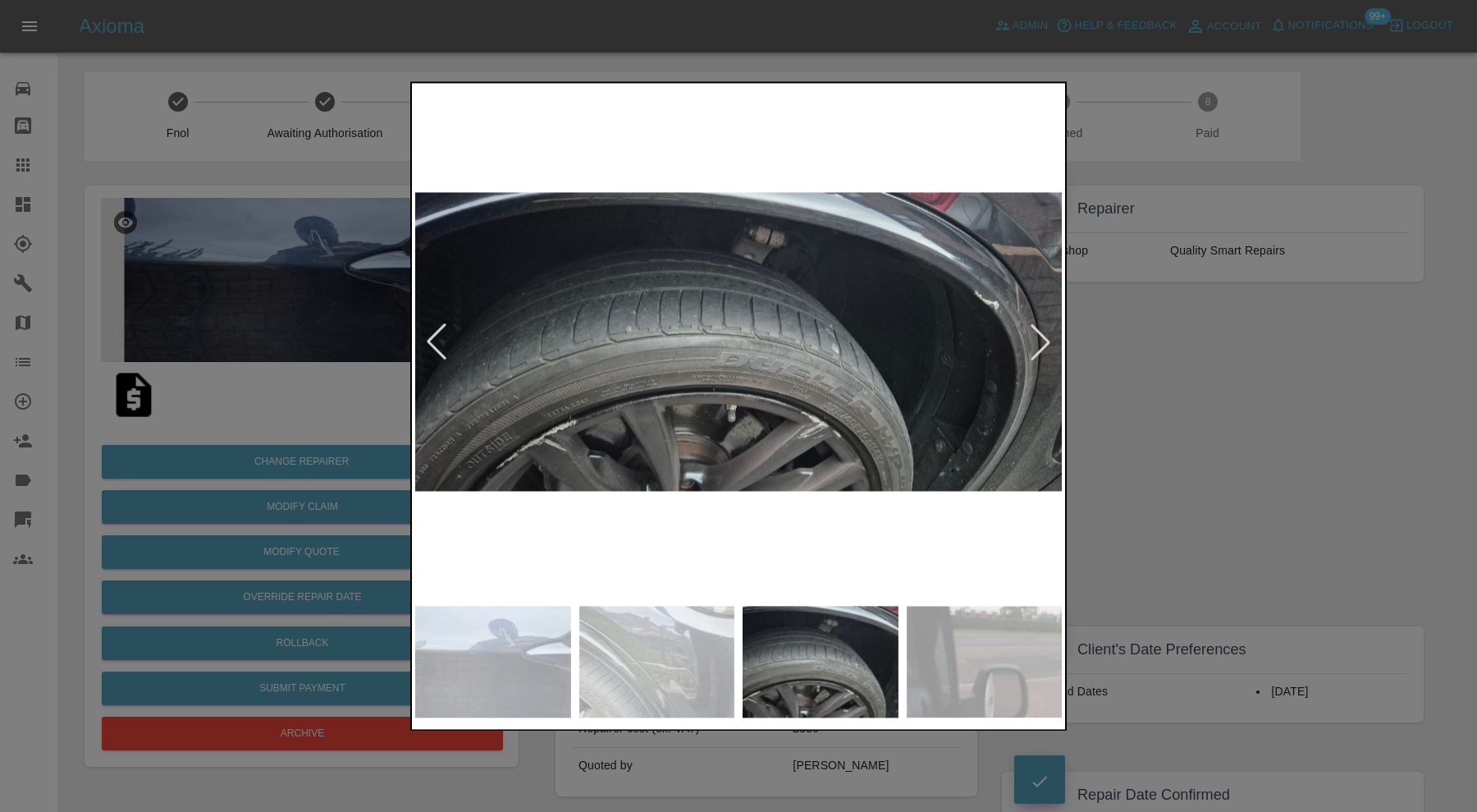
click at [970, 647] on img at bounding box center [984, 662] width 156 height 111
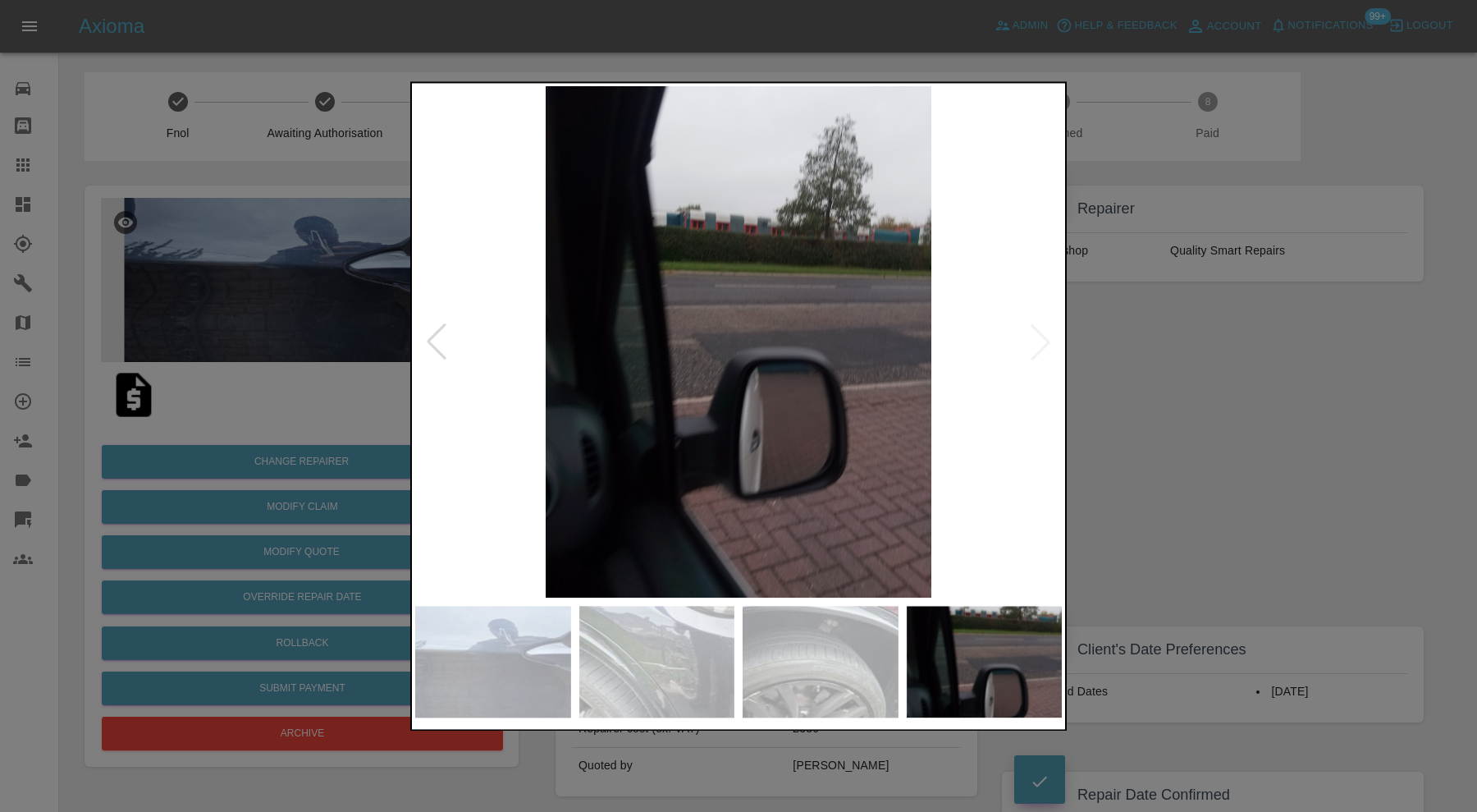
click at [1042, 323] on img at bounding box center [739, 342] width 647 height 511
click at [437, 329] on div at bounding box center [436, 343] width 37 height 37
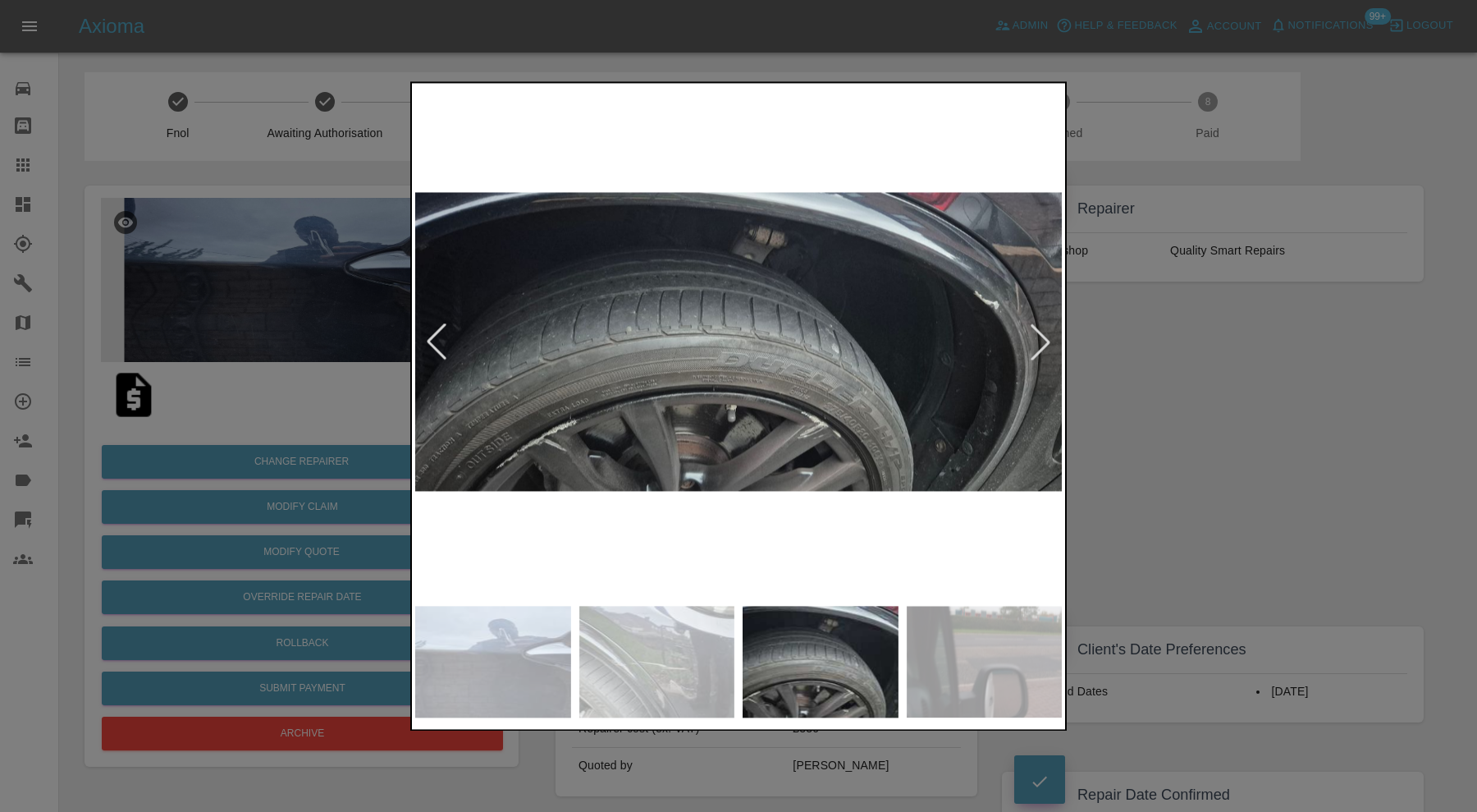
click at [437, 329] on div at bounding box center [436, 343] width 37 height 37
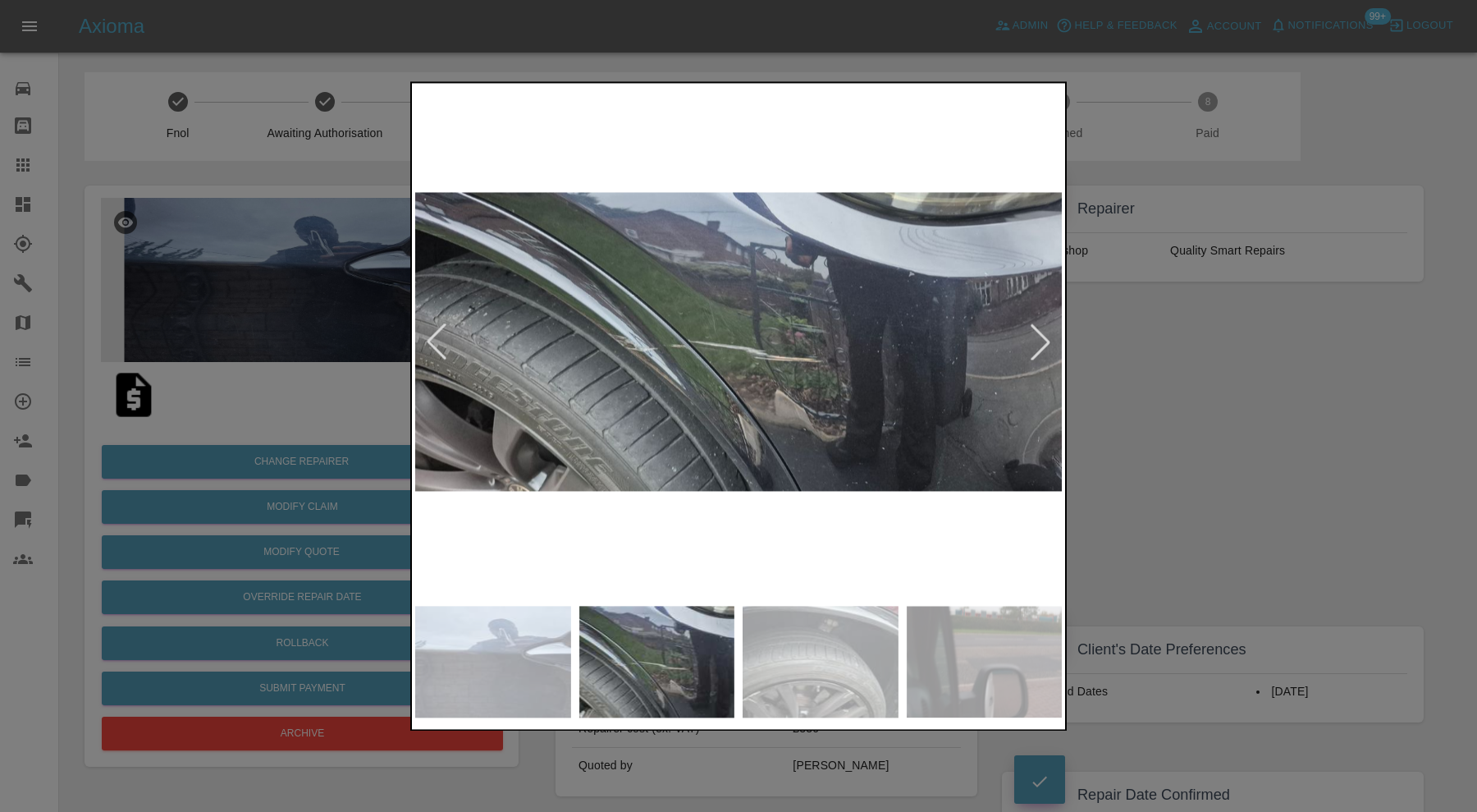
click at [1156, 389] on div at bounding box center [738, 406] width 1477 height 812
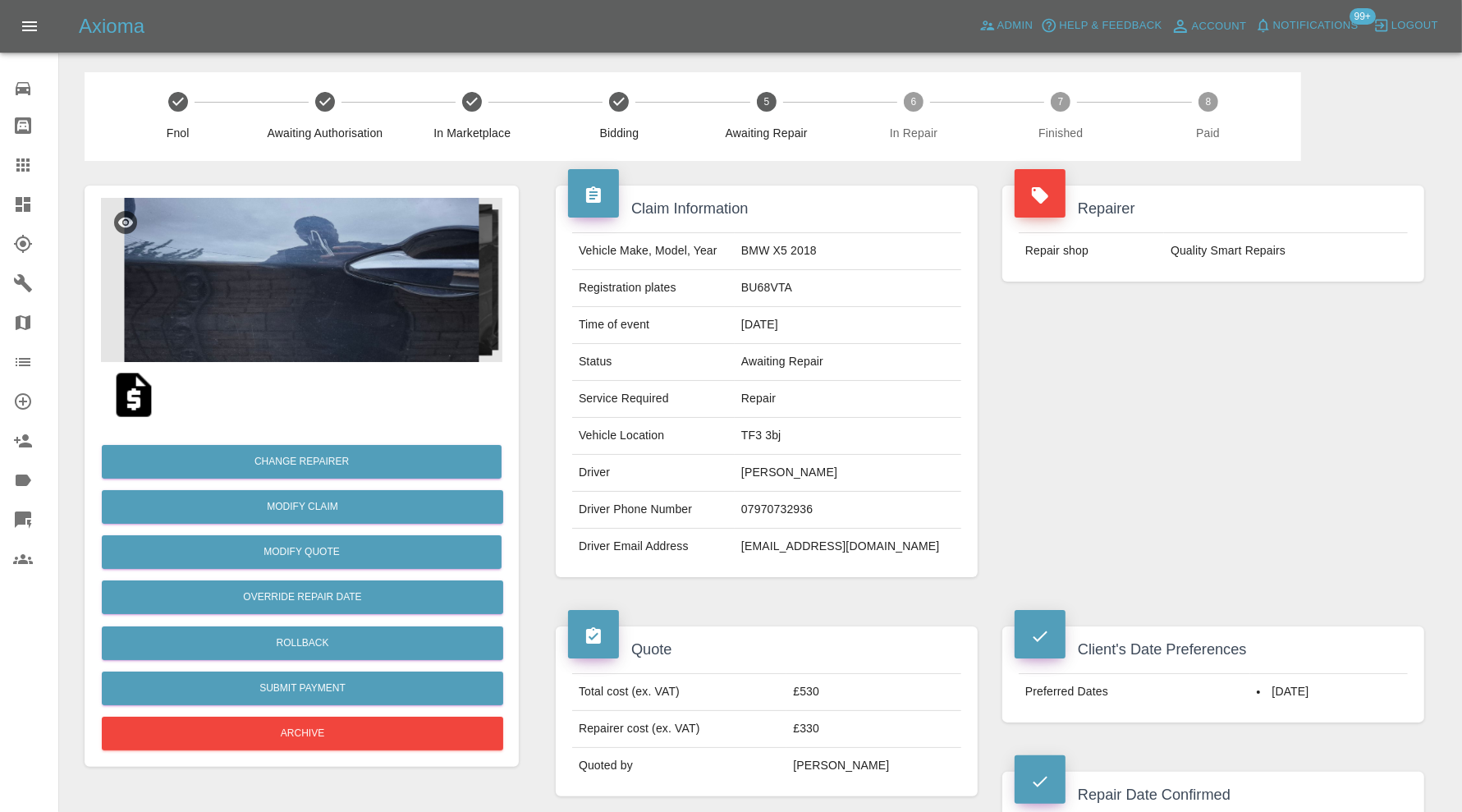
click at [304, 280] on img at bounding box center [302, 280] width 402 height 164
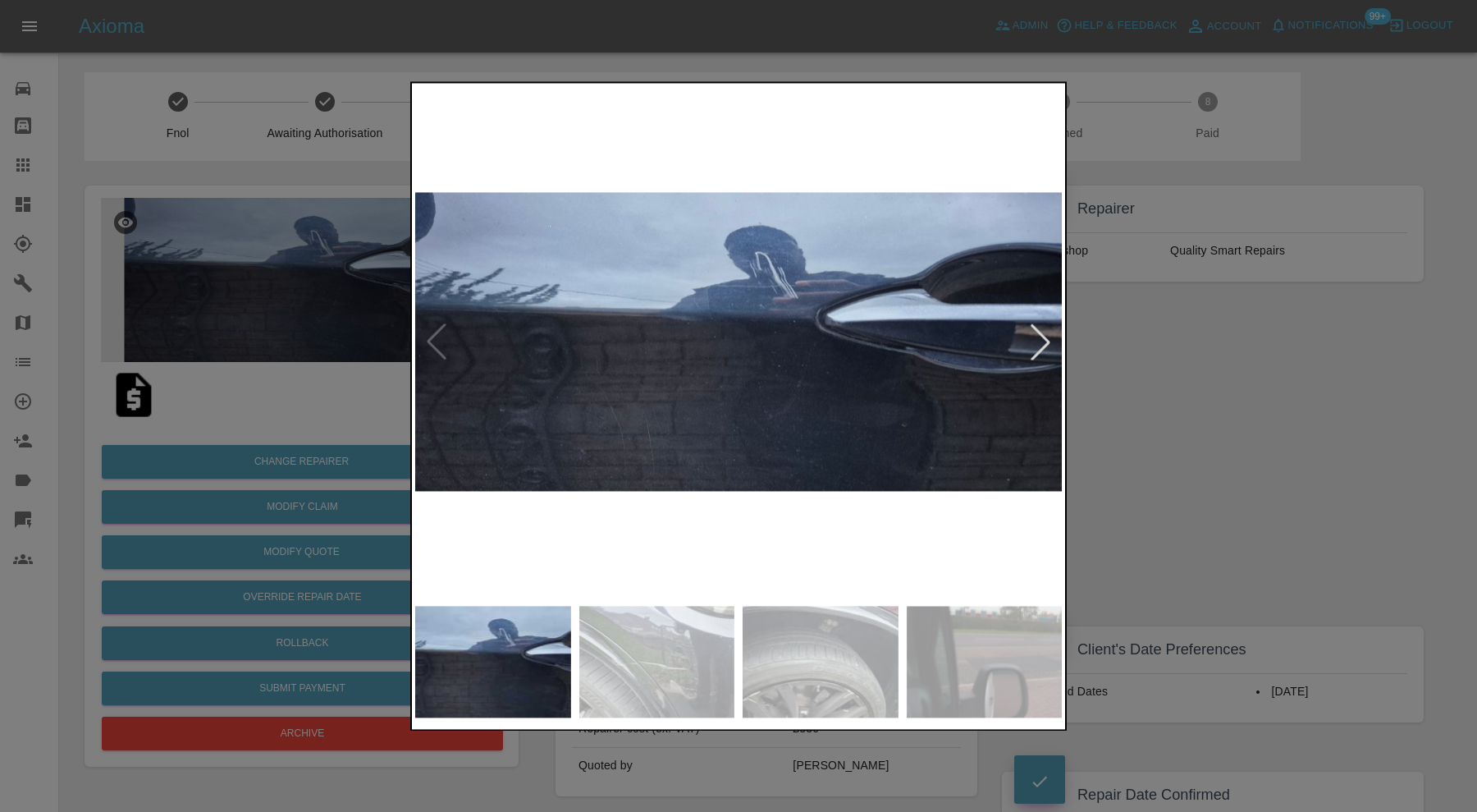
click at [1035, 336] on div at bounding box center [1041, 343] width 37 height 37
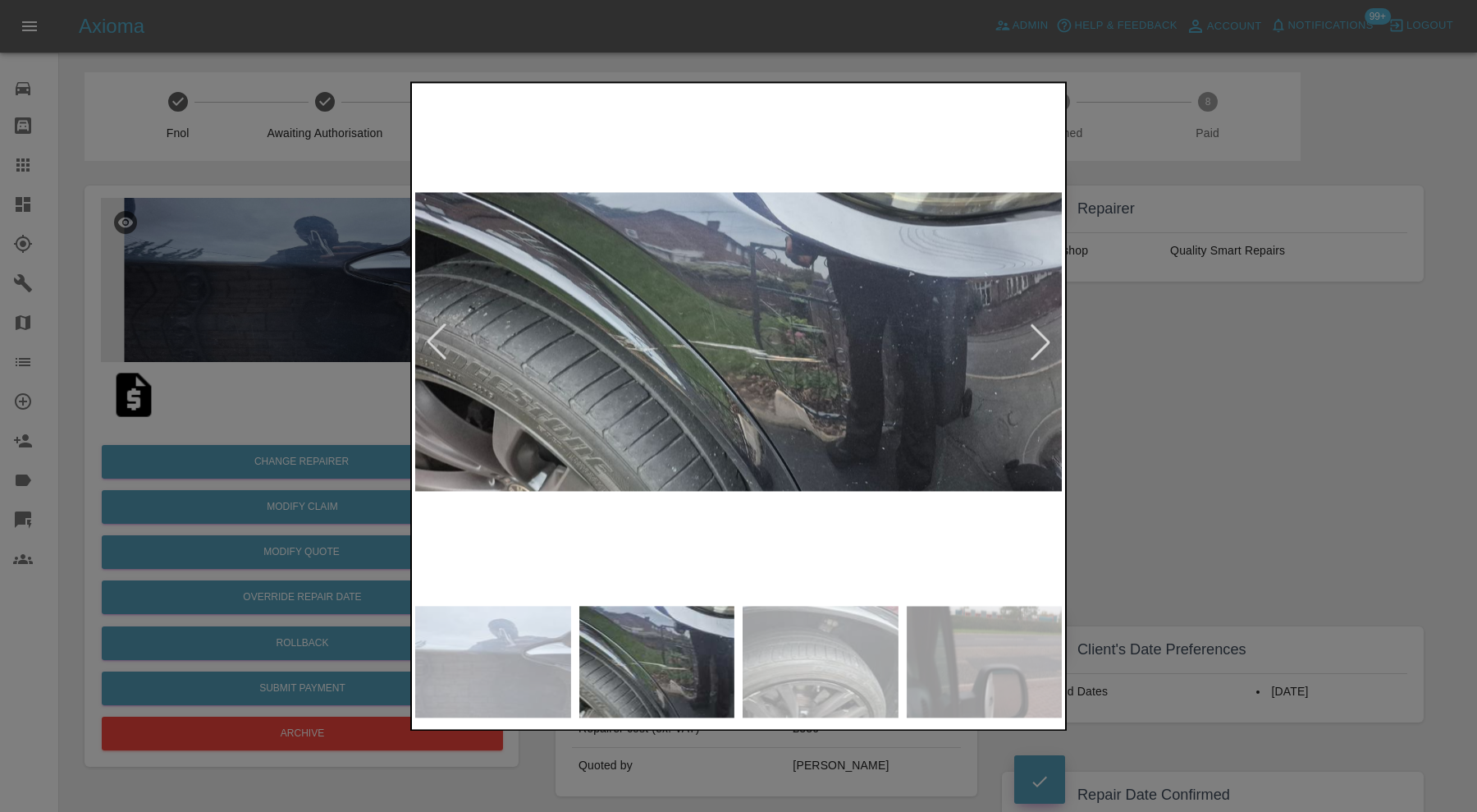
click at [1036, 338] on div at bounding box center [1041, 343] width 37 height 37
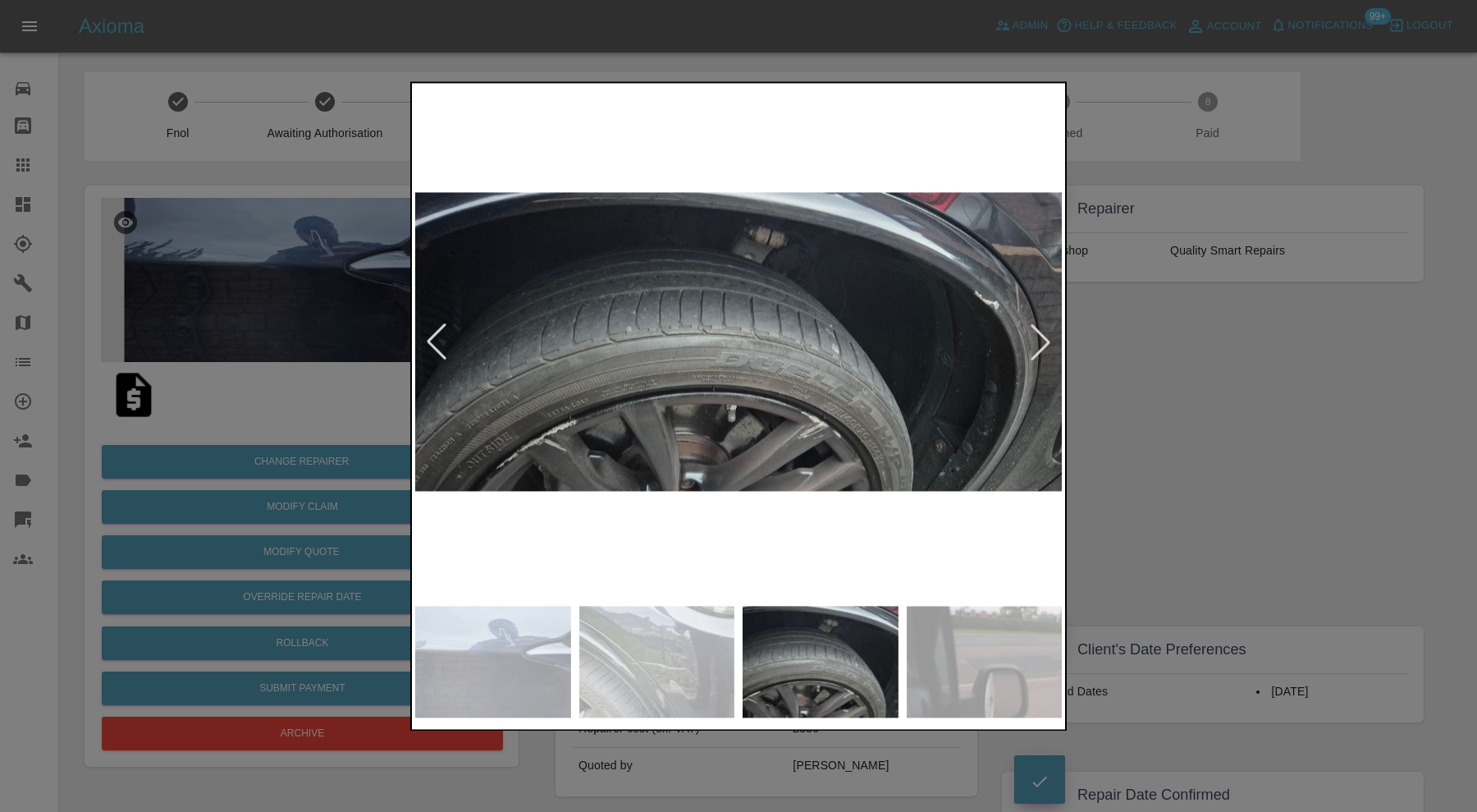
click at [1036, 338] on div at bounding box center [1041, 343] width 37 height 37
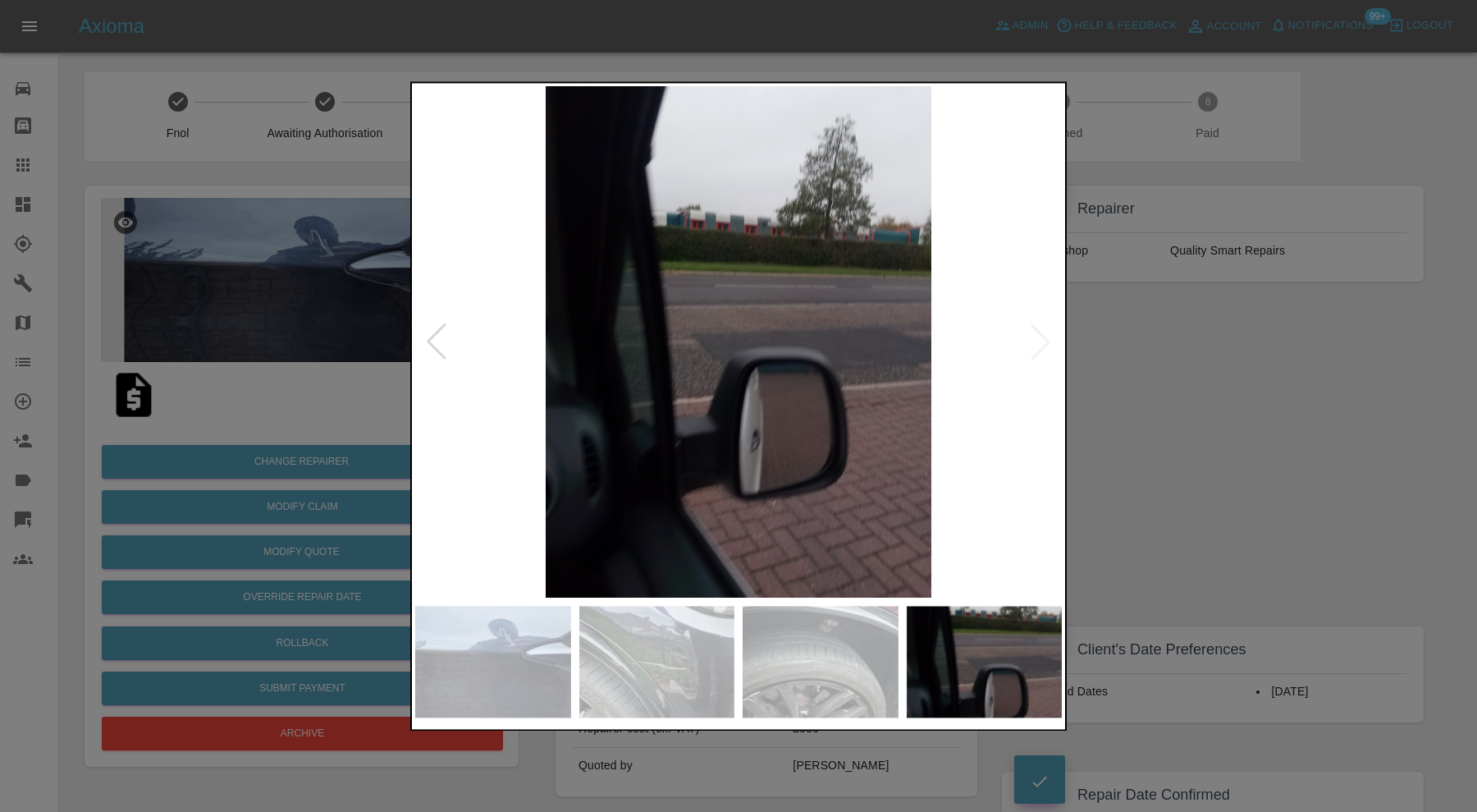
click at [1036, 338] on img at bounding box center [739, 342] width 647 height 511
click at [439, 339] on div at bounding box center [436, 343] width 37 height 37
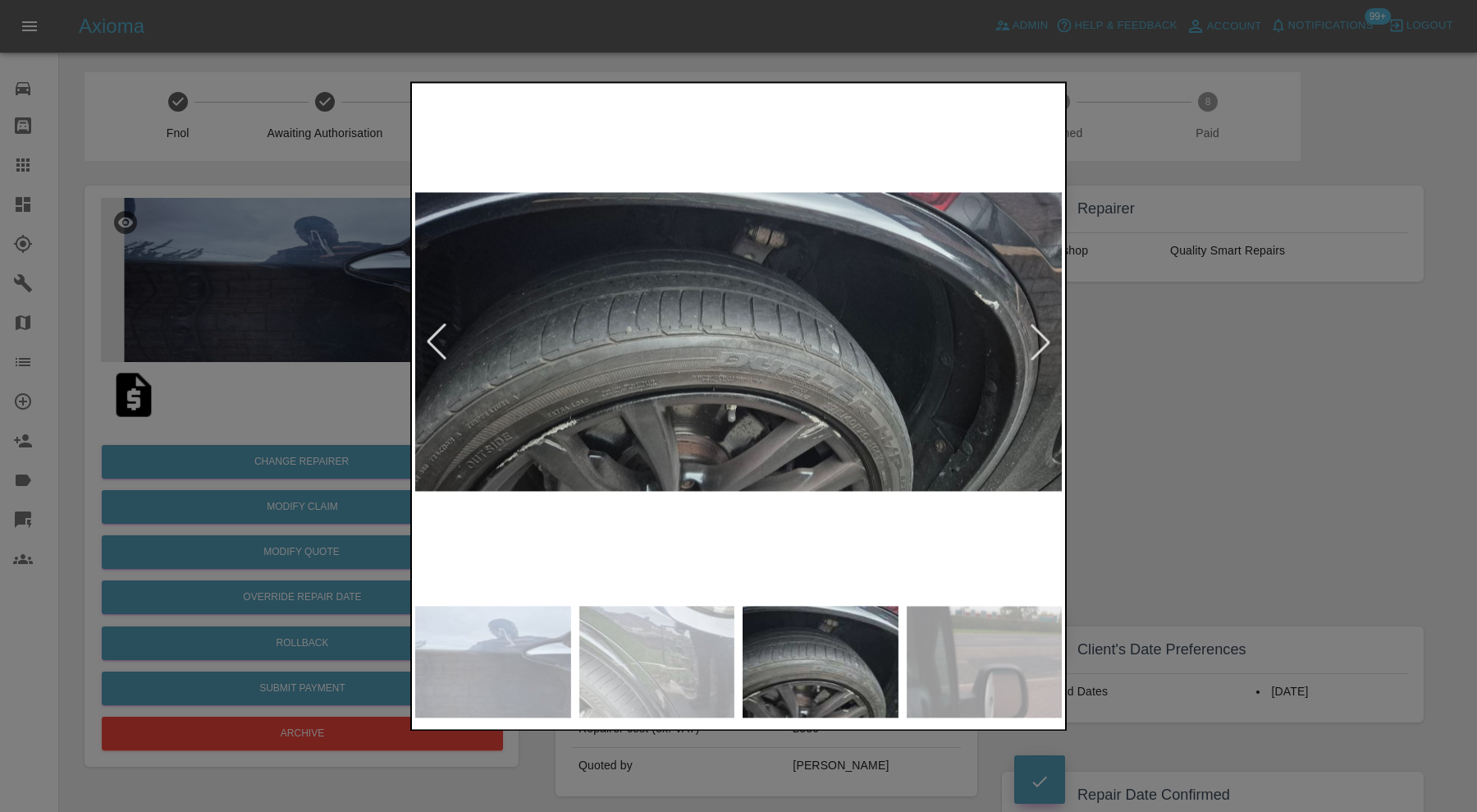
click at [439, 339] on div at bounding box center [436, 343] width 37 height 37
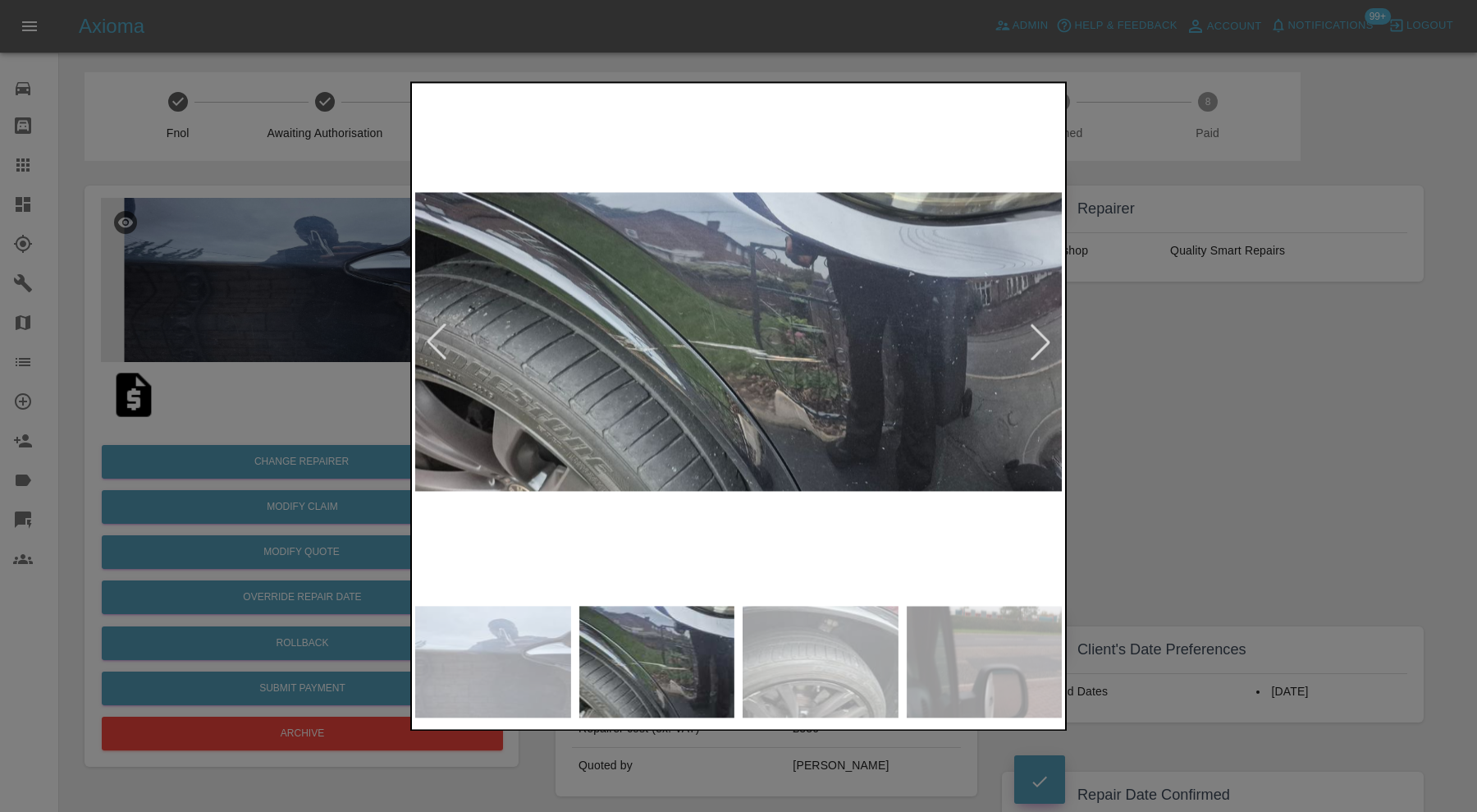
click at [439, 339] on div at bounding box center [436, 343] width 37 height 37
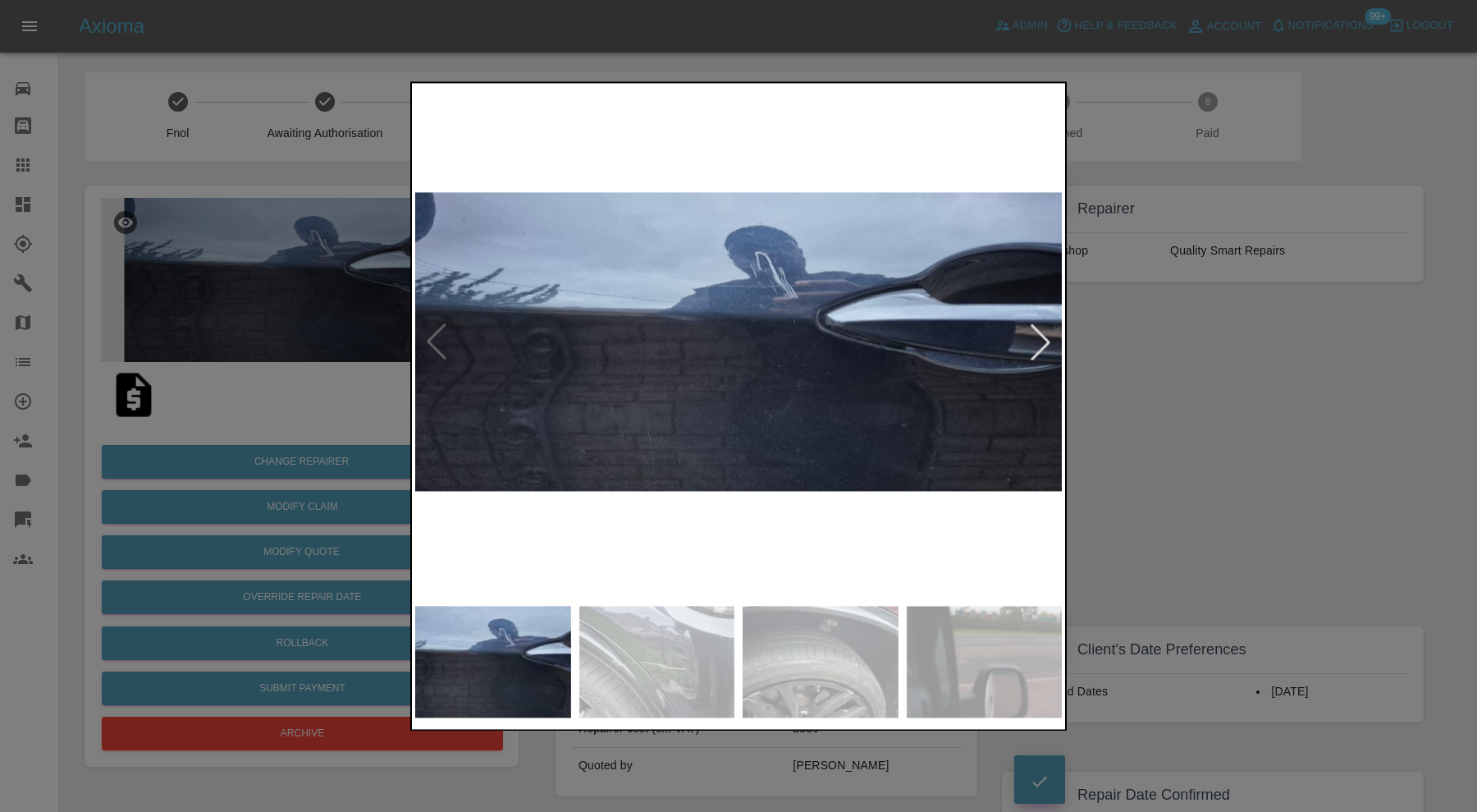
click at [439, 339] on img at bounding box center [739, 342] width 647 height 511
click at [1042, 335] on div at bounding box center [1041, 343] width 37 height 37
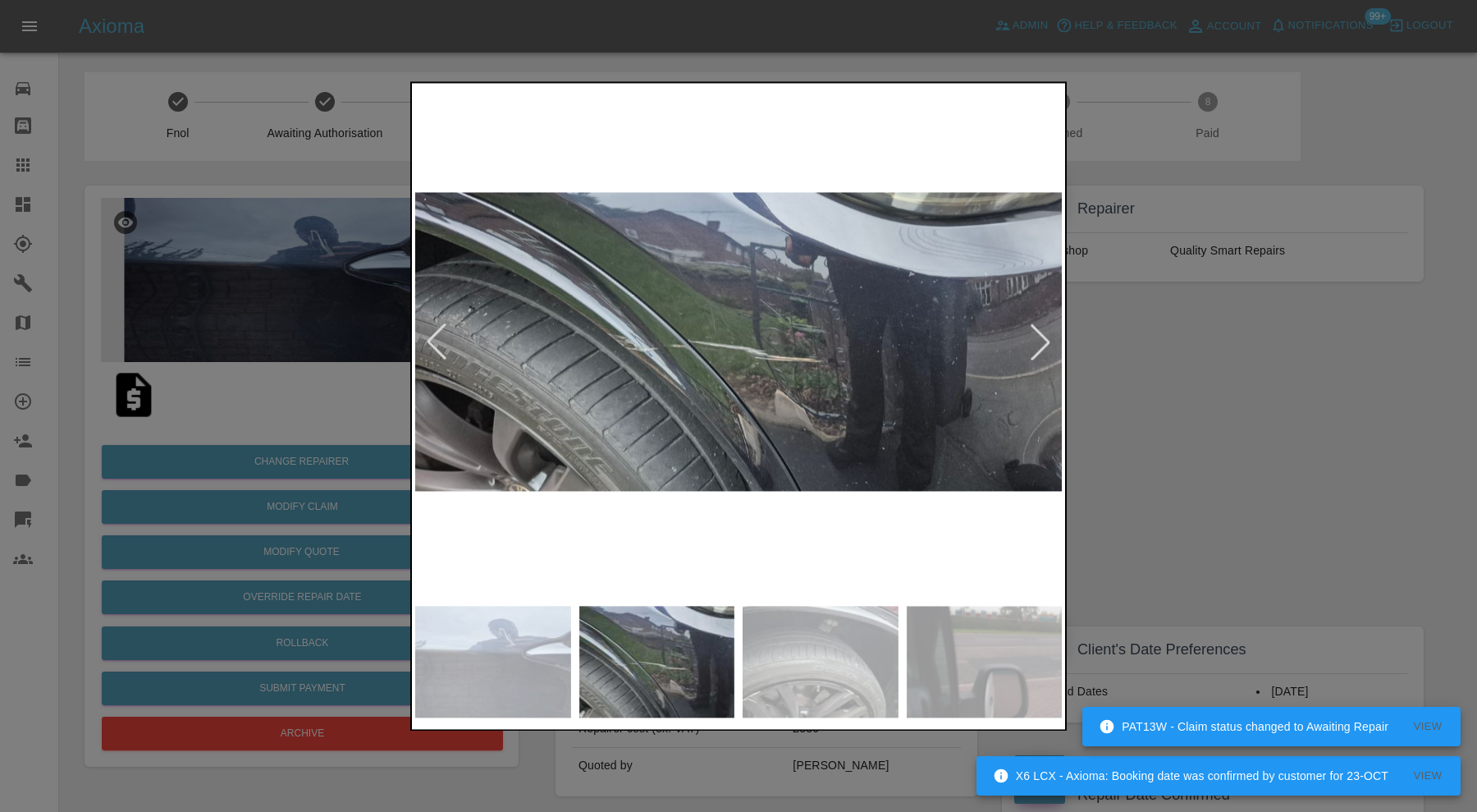
click at [1176, 350] on div at bounding box center [738, 406] width 1477 height 812
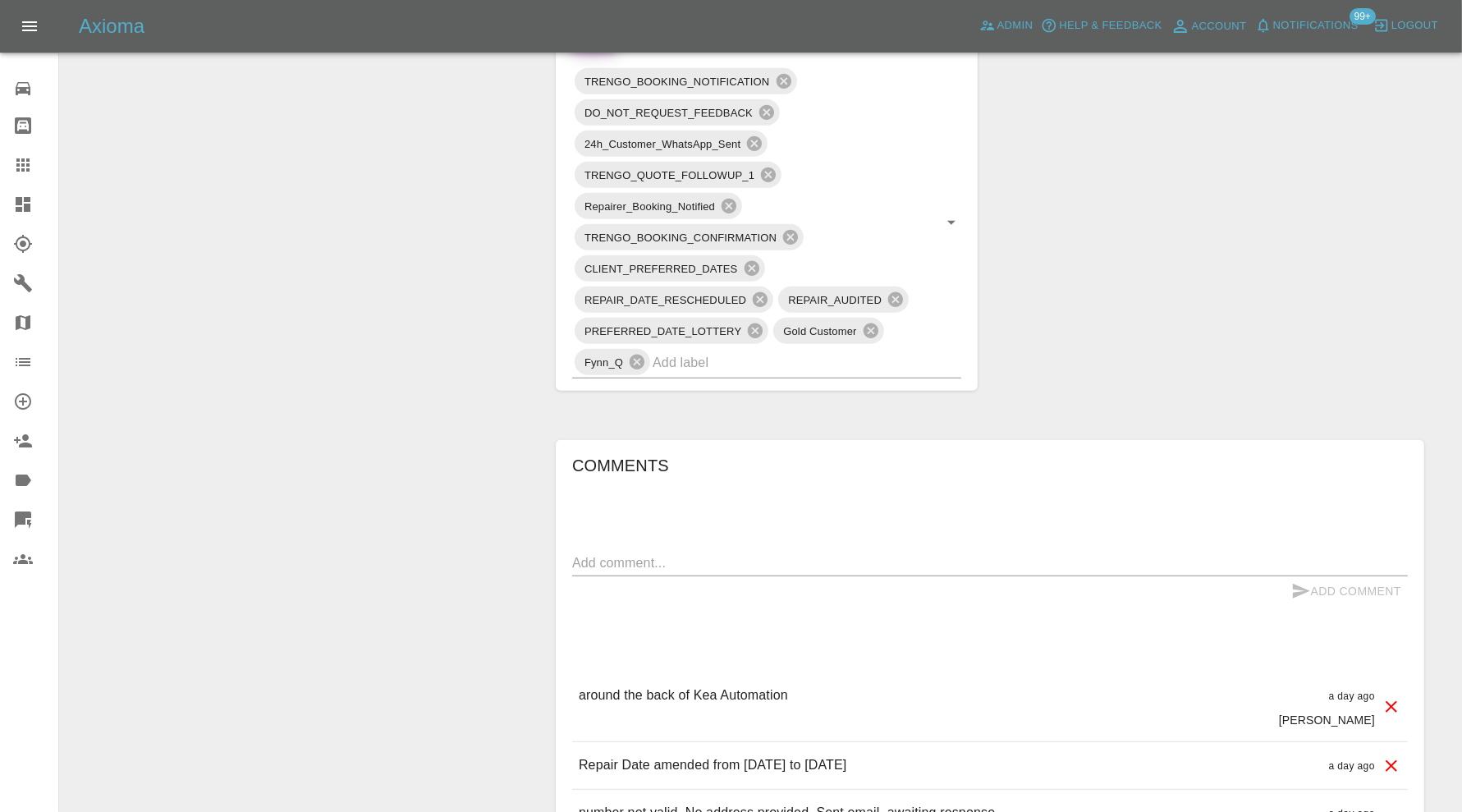
scroll to position [1231, 0]
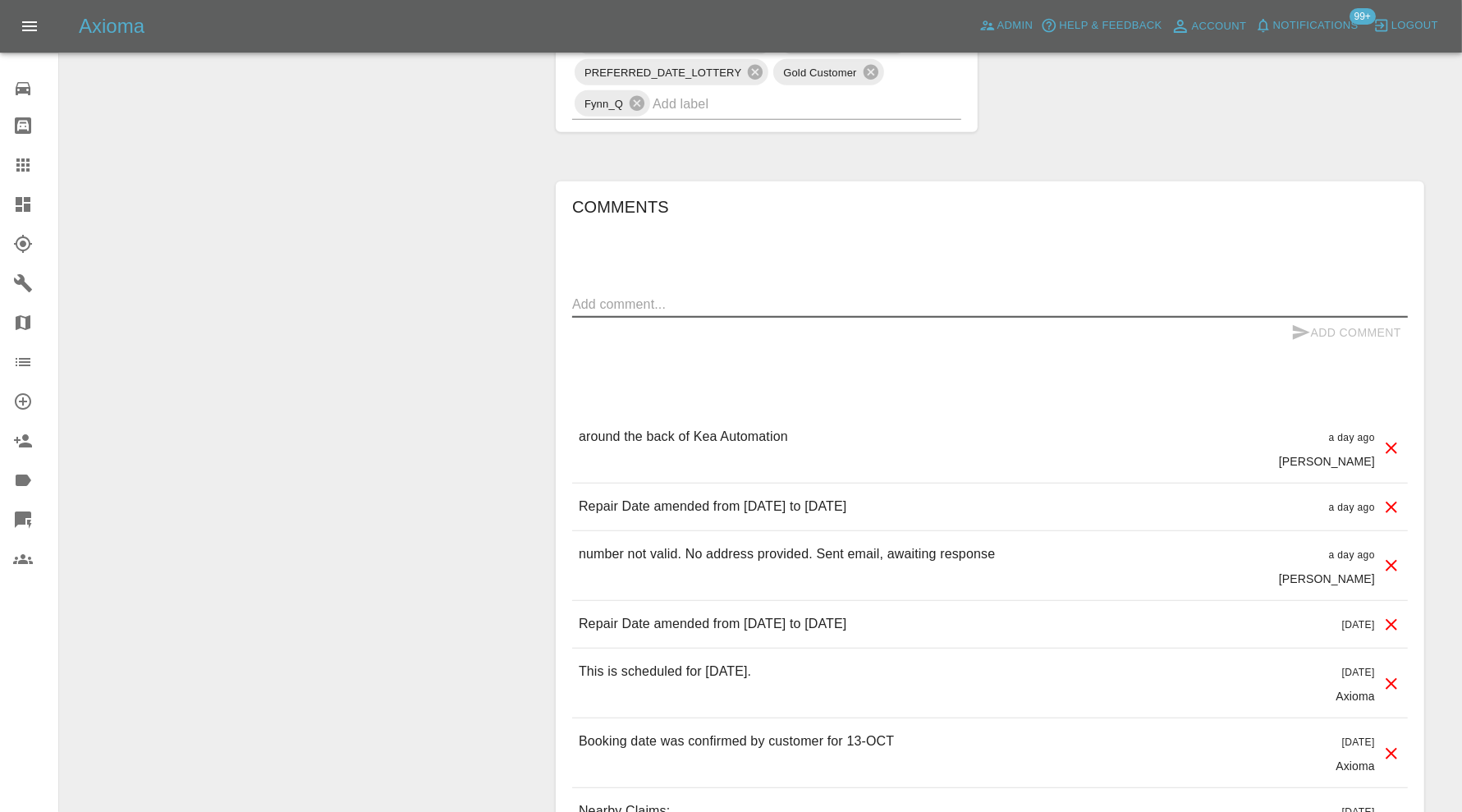
click at [936, 304] on textarea at bounding box center [990, 304] width 836 height 19
type textarea "Arrived again. Space not quite suitable but also no access to power (300 yrds a…"
click at [1325, 327] on button "Add Comment" at bounding box center [1346, 332] width 124 height 30
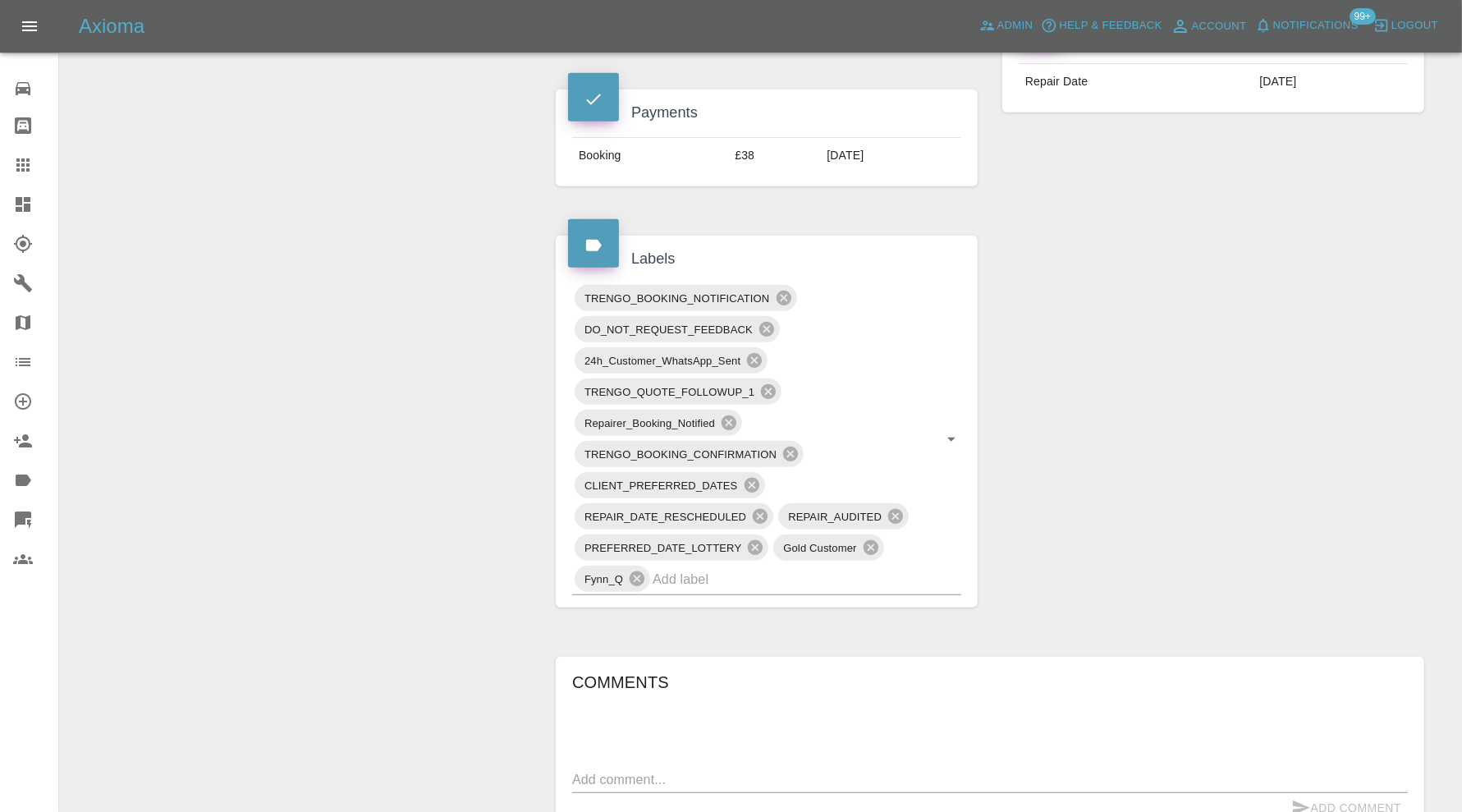
scroll to position [410, 0]
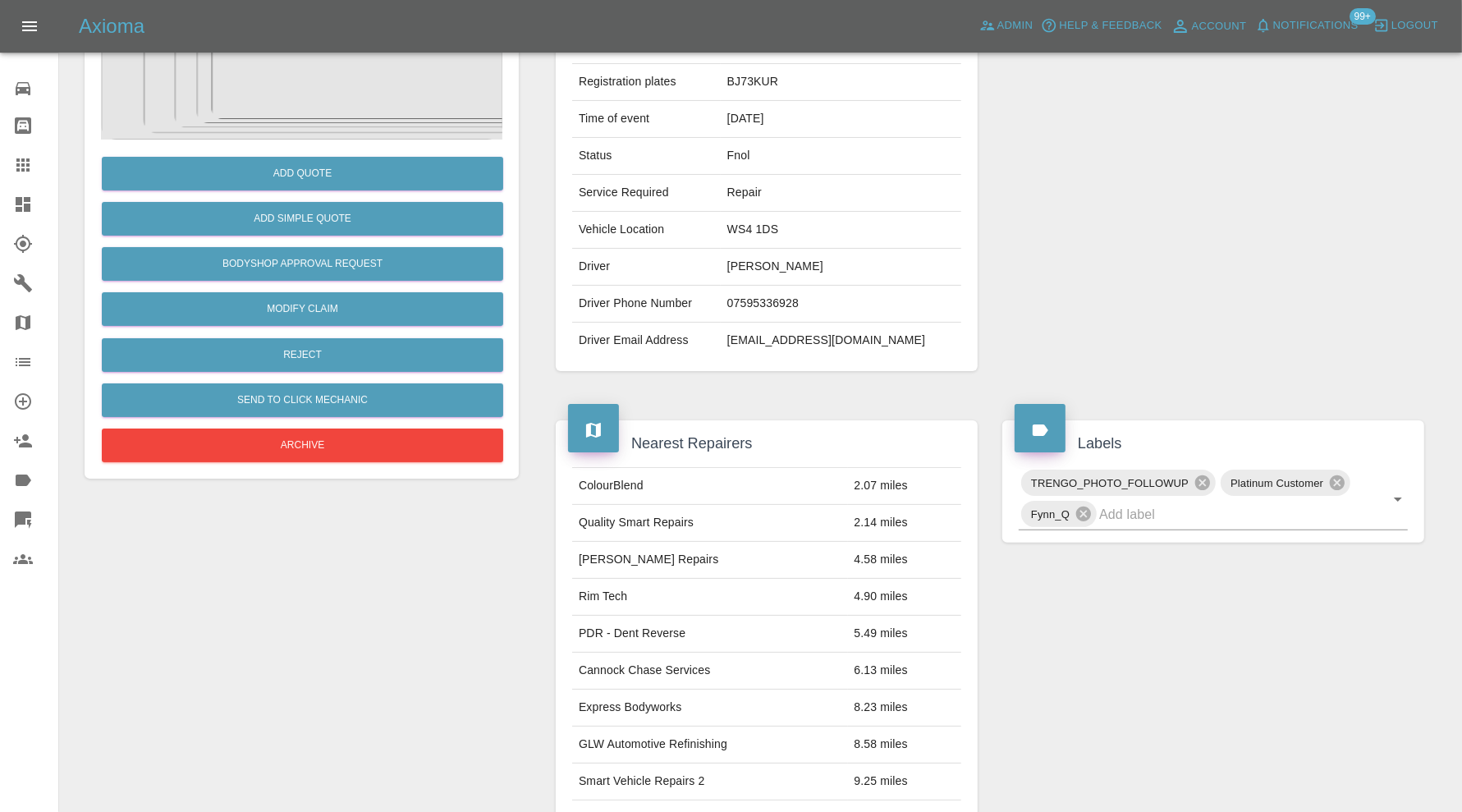
scroll to position [101, 0]
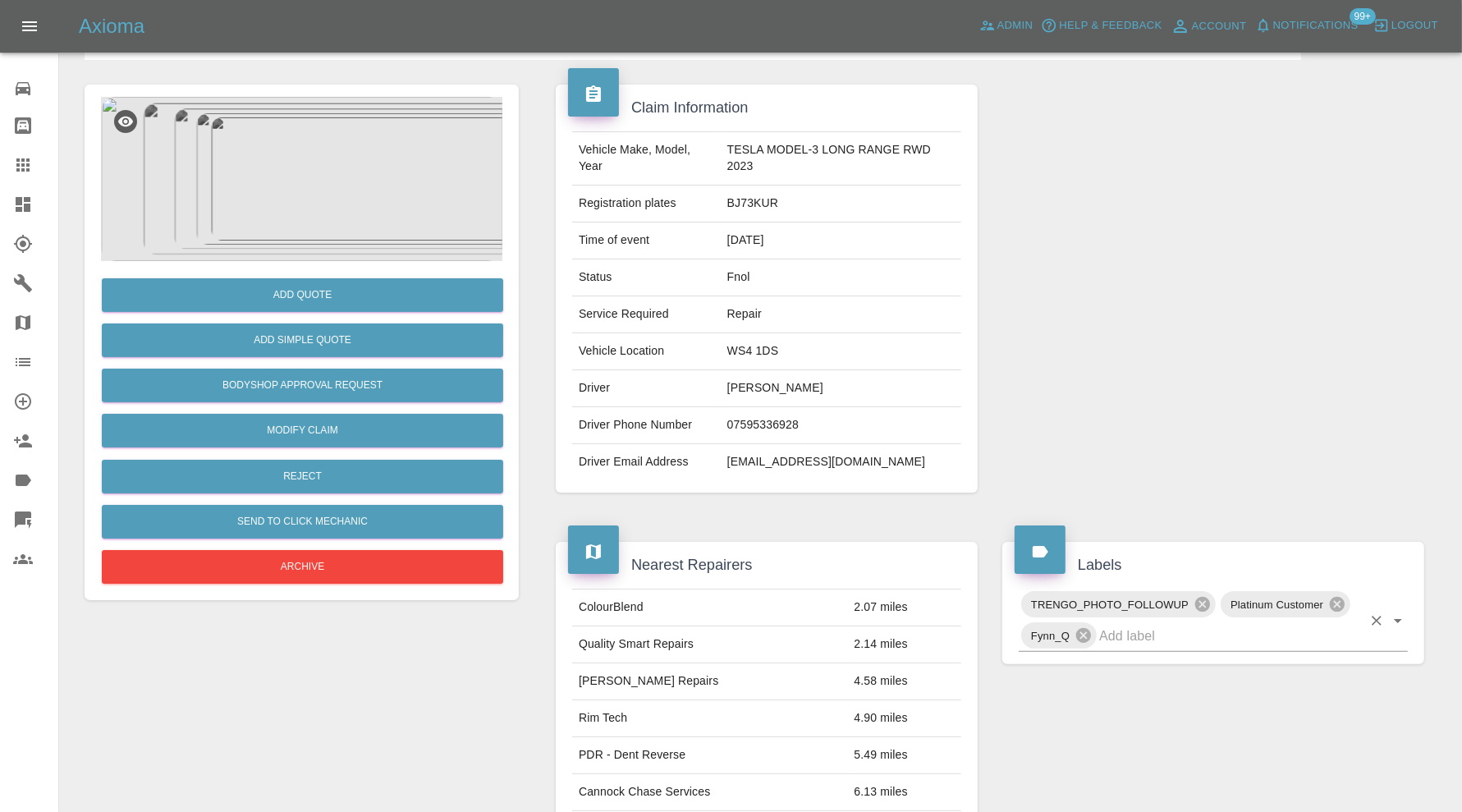
click at [1142, 634] on input "text" at bounding box center [1231, 635] width 263 height 25
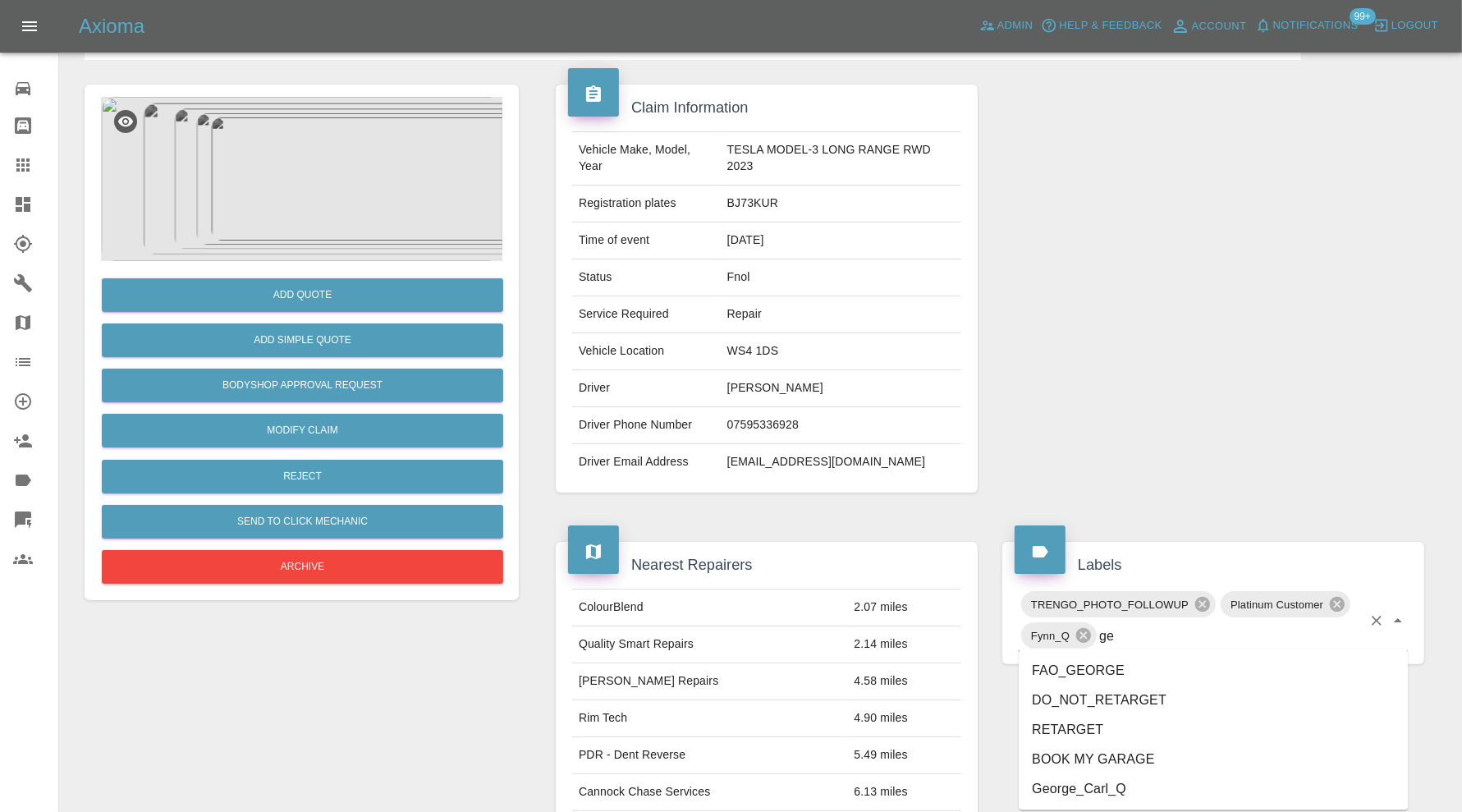
type input "geo"
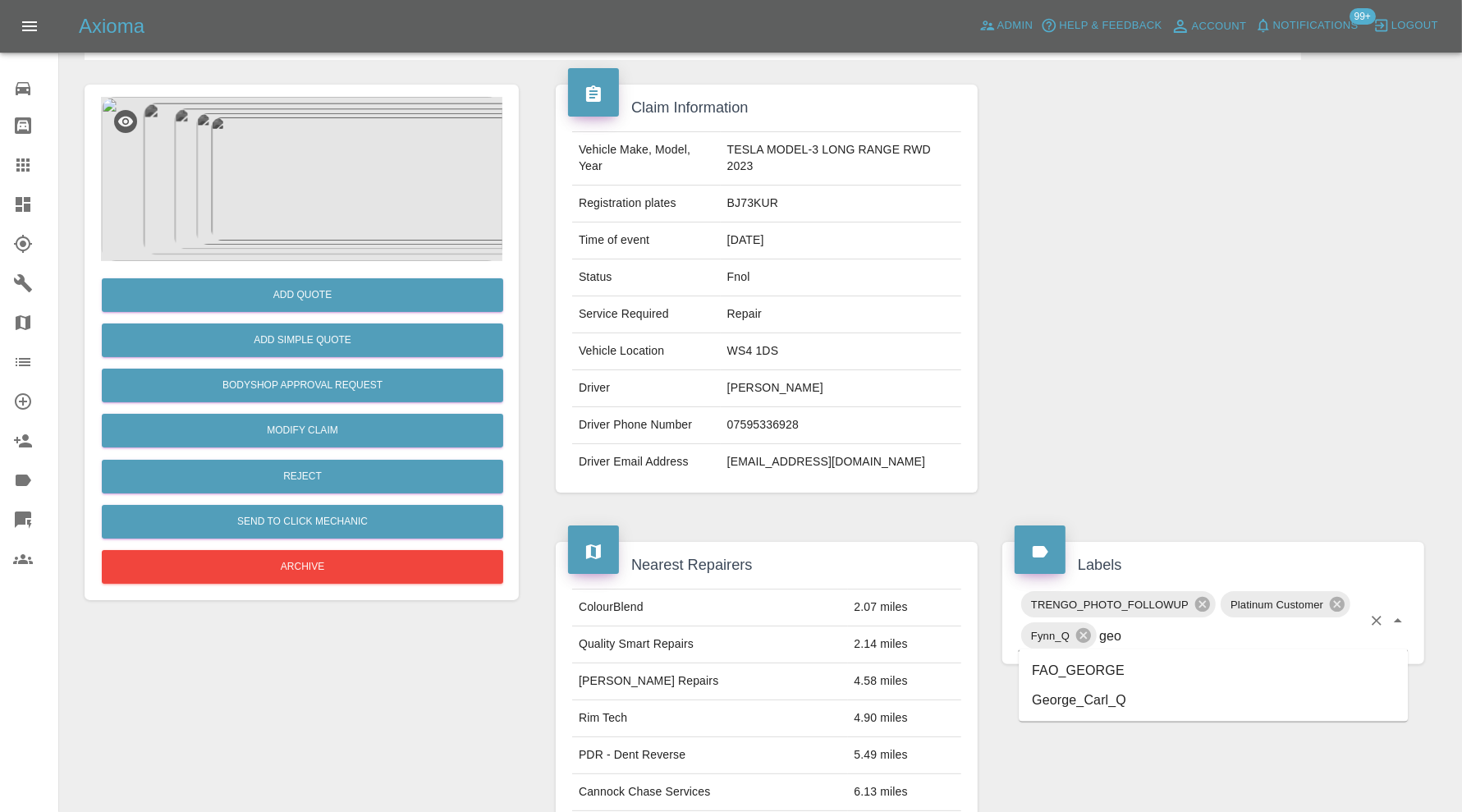
click at [1126, 676] on li "FAO_GEORGE" at bounding box center [1213, 670] width 389 height 30
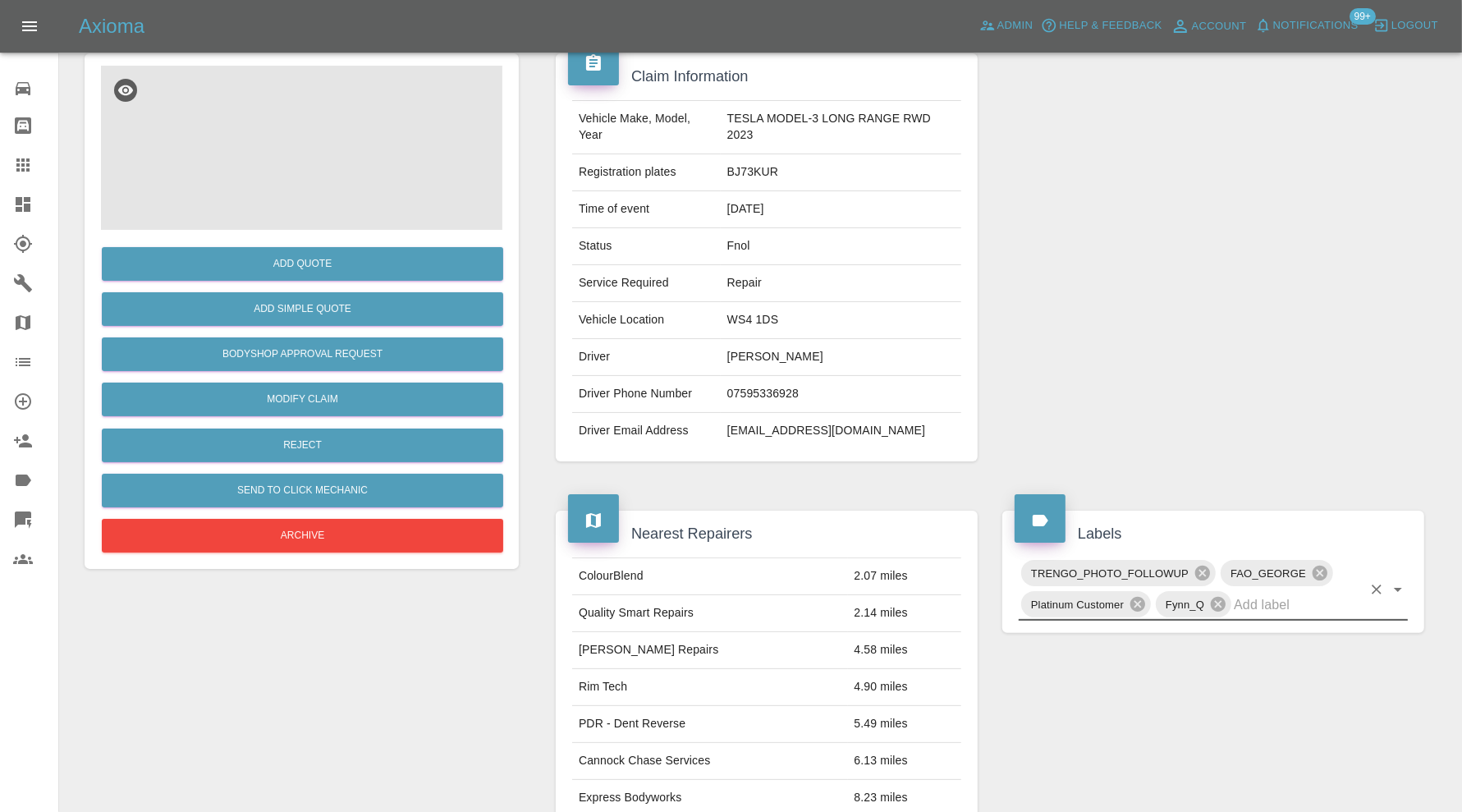
scroll to position [0, 0]
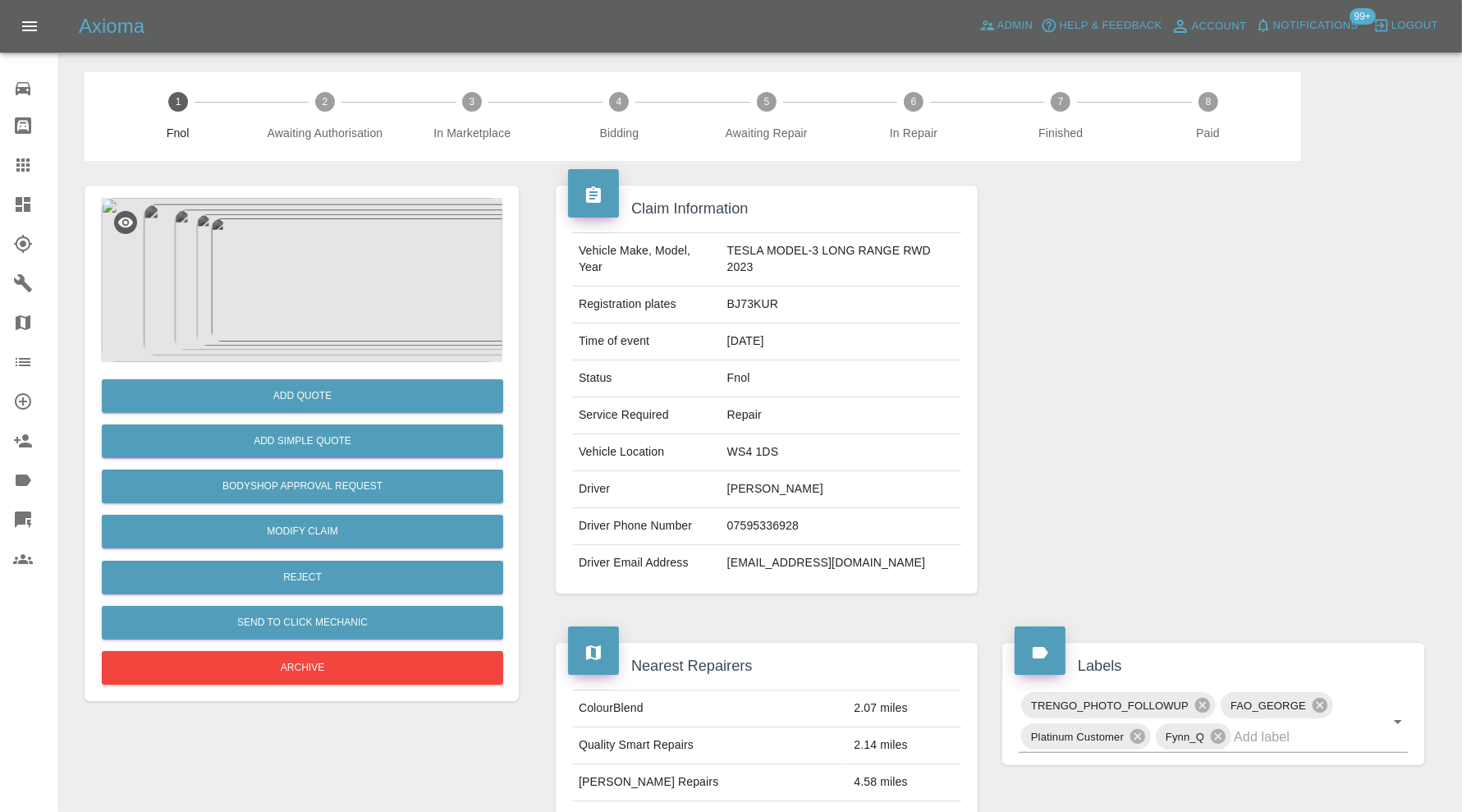
click at [334, 286] on img at bounding box center [302, 280] width 402 height 164
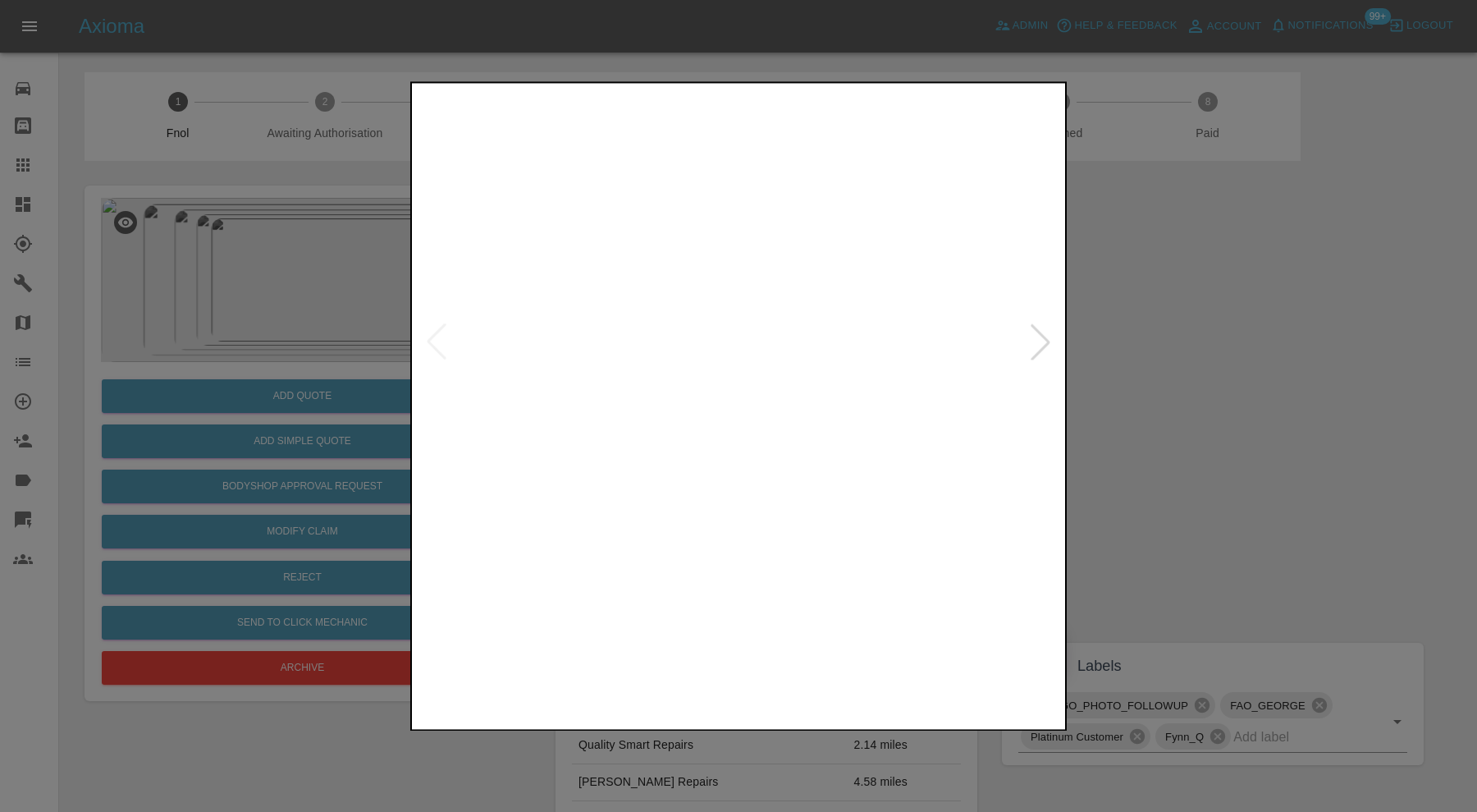
click at [692, 655] on img at bounding box center [656, 662] width 156 height 111
click at [784, 654] on img at bounding box center [820, 662] width 156 height 111
click at [928, 652] on img at bounding box center [984, 662] width 156 height 111
click at [1038, 336] on div at bounding box center [1041, 343] width 37 height 37
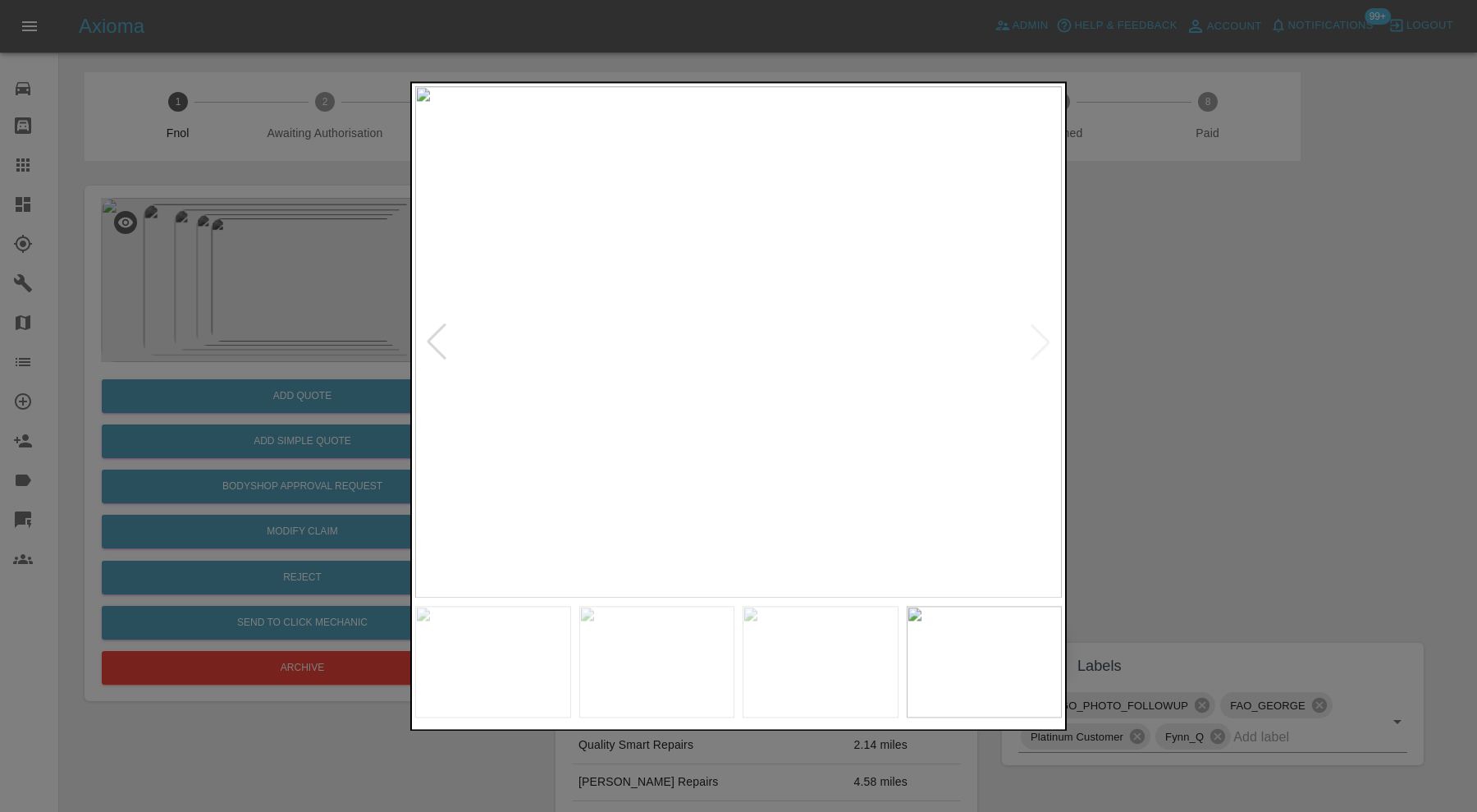
click at [1038, 336] on img at bounding box center [739, 342] width 647 height 511
click at [1204, 353] on div at bounding box center [738, 406] width 1477 height 812
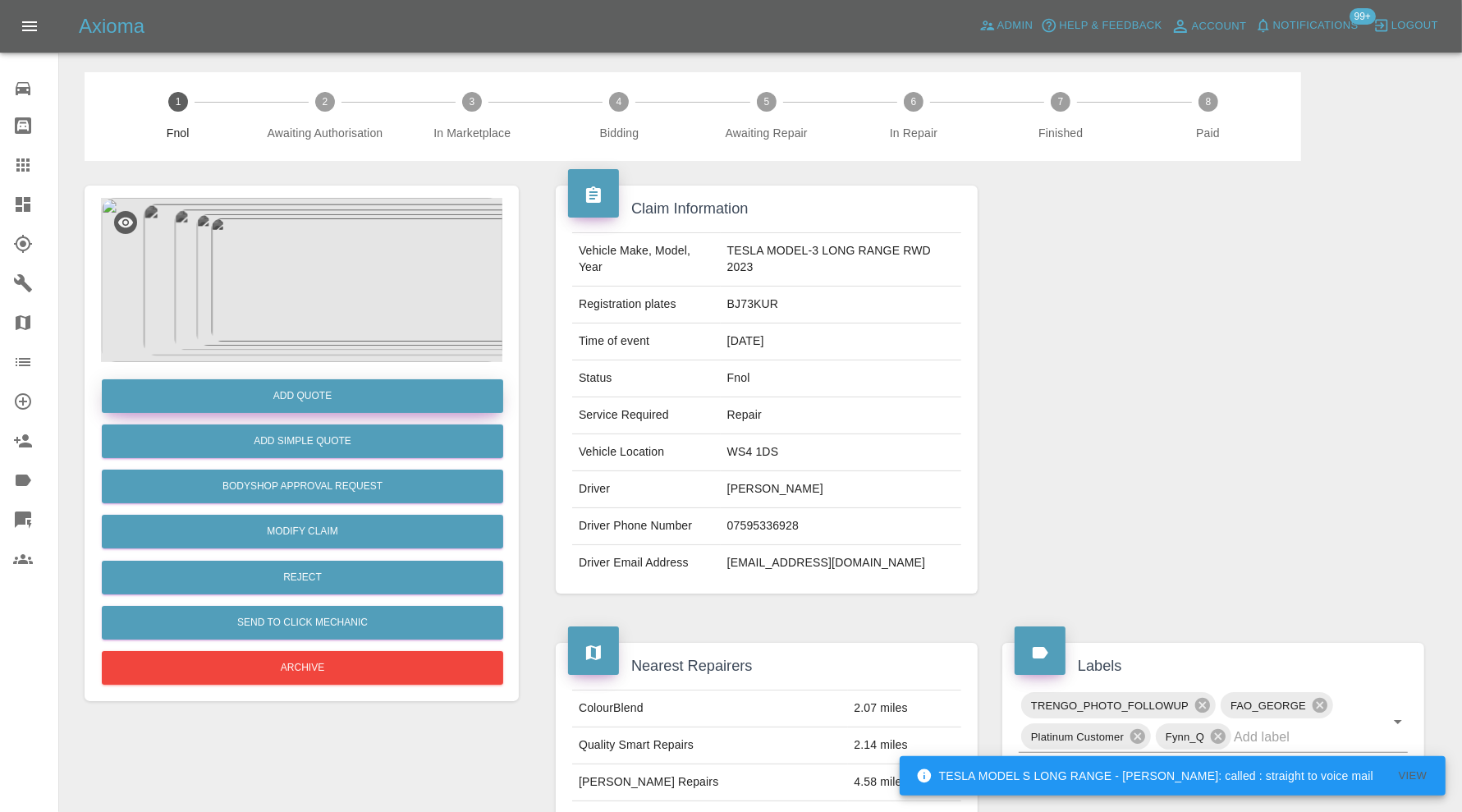
click at [242, 400] on button "Add Quote" at bounding box center [303, 396] width 402 height 34
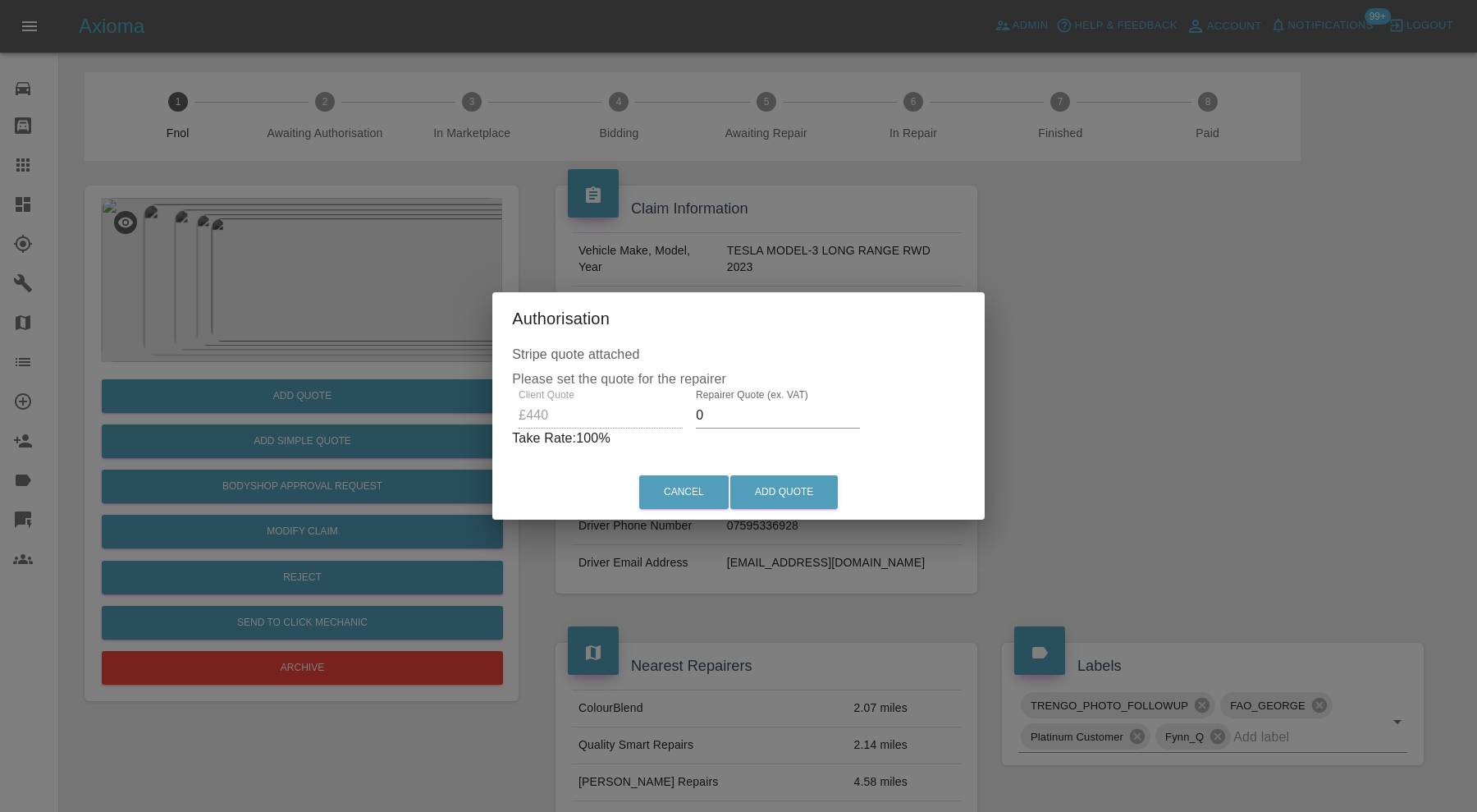
click at [743, 411] on input "0" at bounding box center [778, 416] width 164 height 26
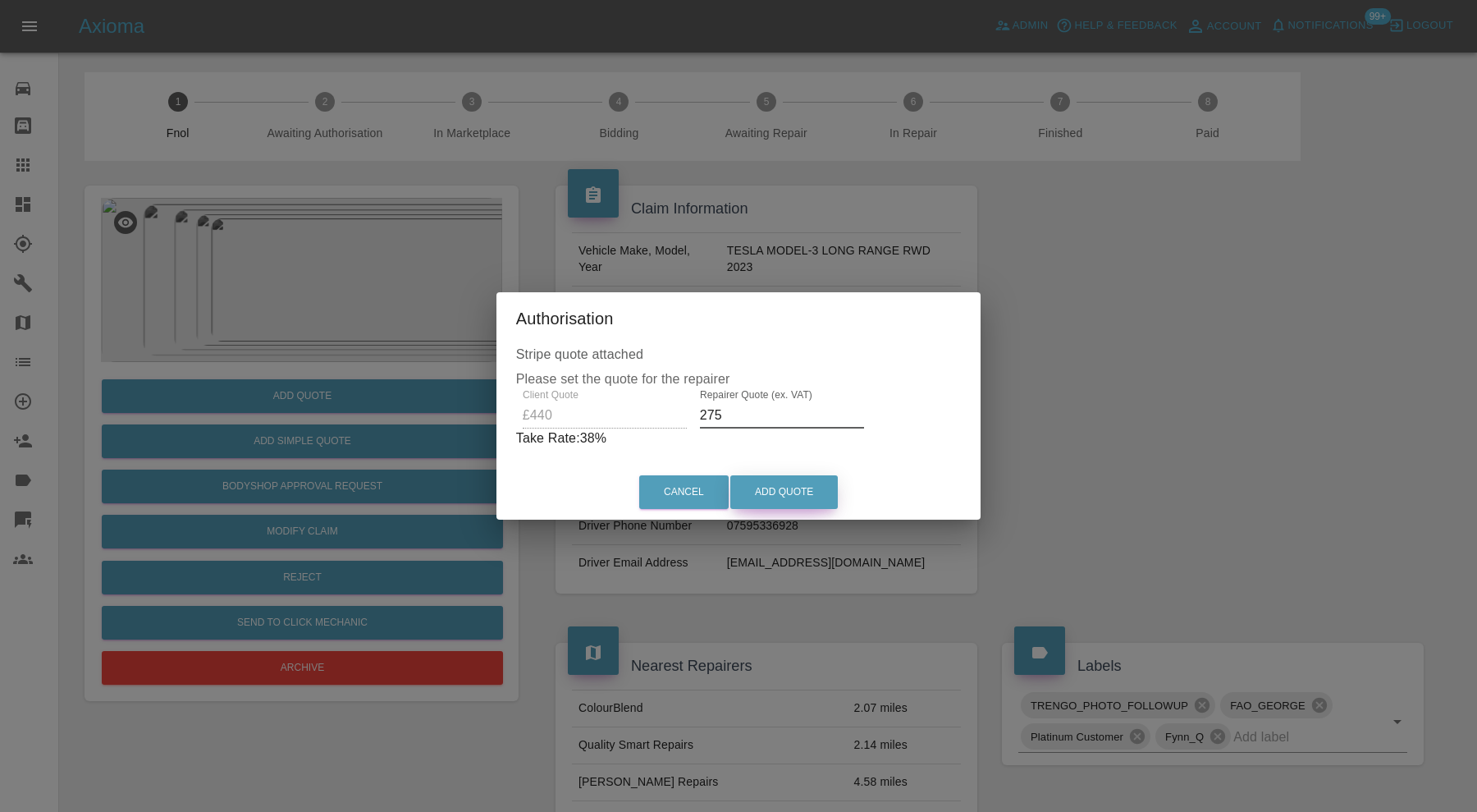
type input "275"
click at [802, 492] on button "Add Quote" at bounding box center [784, 492] width 108 height 34
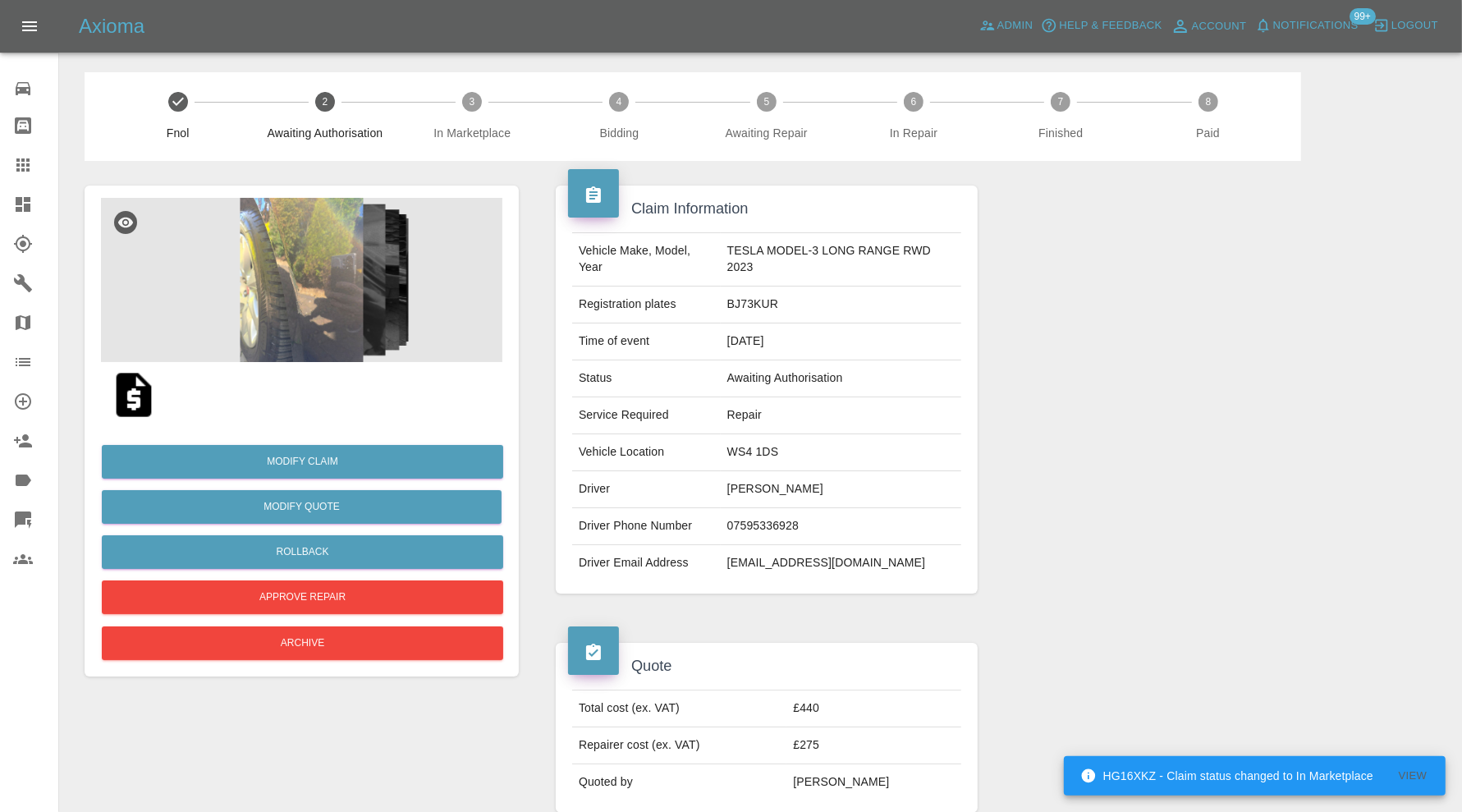
click at [125, 403] on img at bounding box center [134, 395] width 52 height 52
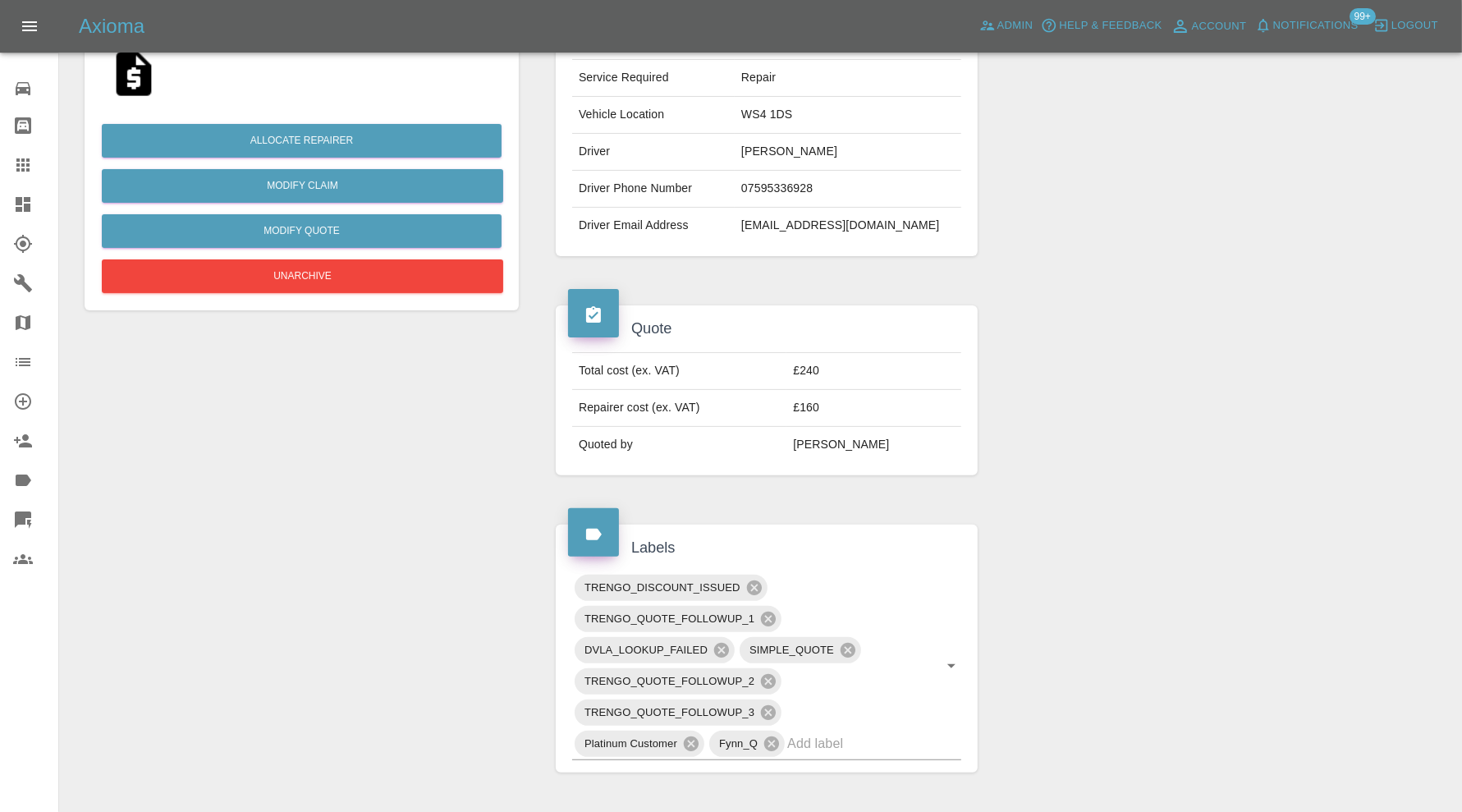
scroll to position [731, 0]
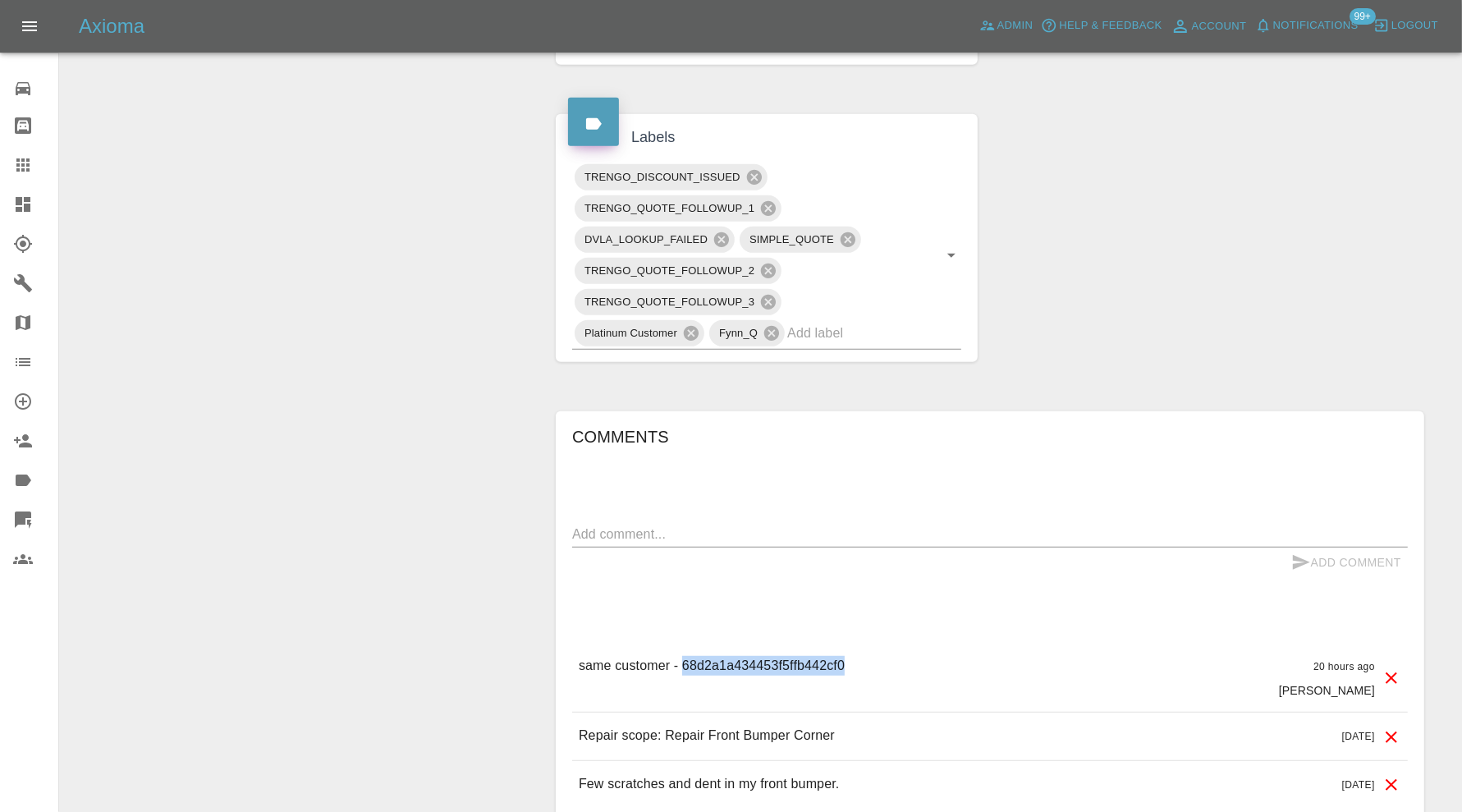
drag, startPoint x: 845, startPoint y: 667, endPoint x: 684, endPoint y: 667, distance: 161.0
click at [684, 667] on div "same customer - 68d2a1a434453f5ffb442cf0 20 hours ago [PERSON_NAME]" at bounding box center [990, 676] width 836 height 69
copy p "68d2a1a434453f5ffb442cf0"
click at [970, 651] on div "same customer - 68d2a1a434453f5ffb442cf0 20 hours ago [PERSON_NAME]" at bounding box center [990, 676] width 836 height 69
drag, startPoint x: 853, startPoint y: 732, endPoint x: 666, endPoint y: 731, distance: 187.0
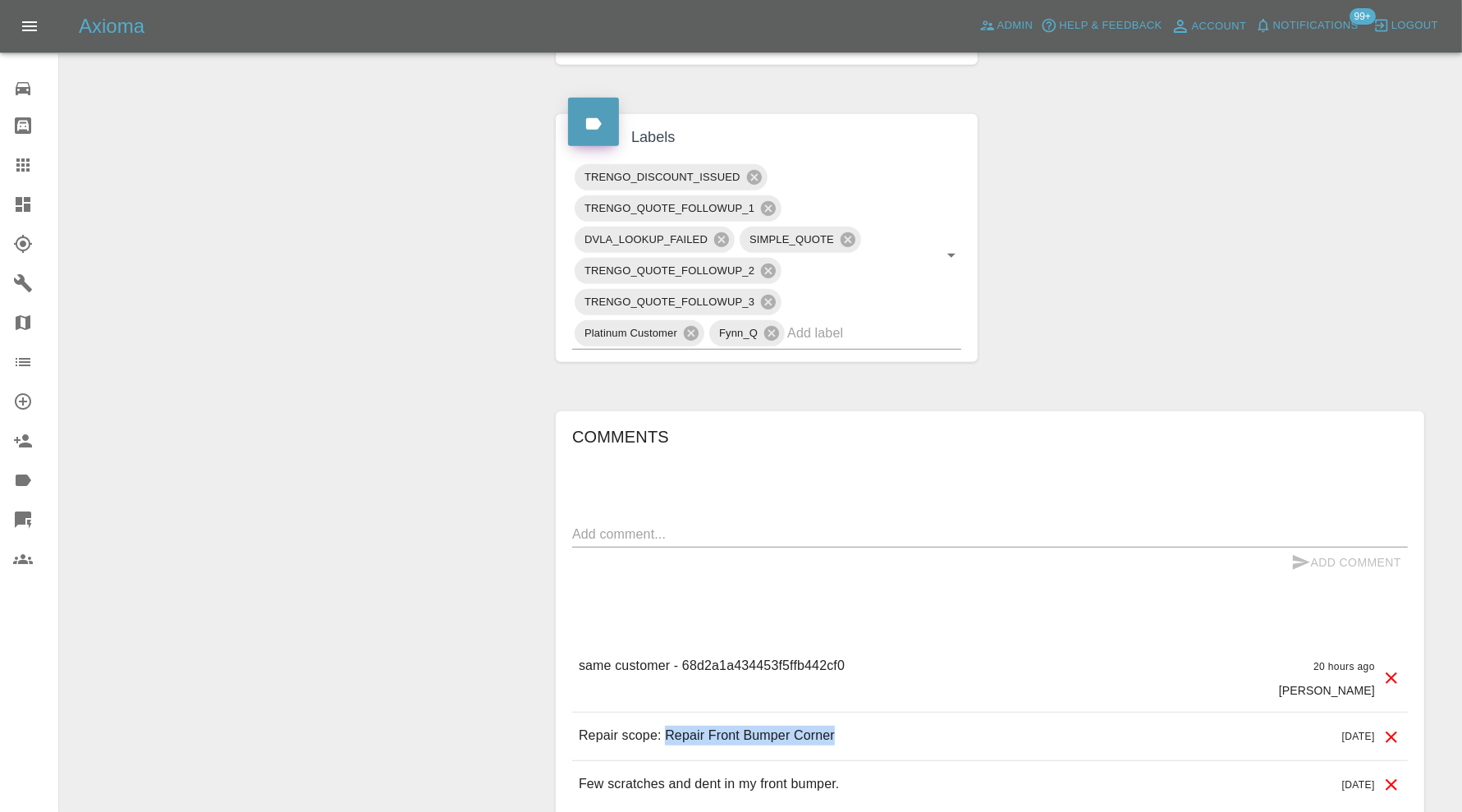
click at [666, 731] on div "Repair scope: Repair Front Bumper Corner [DATE]" at bounding box center [990, 735] width 836 height 47
copy p "Repair Front Bumper Corner"
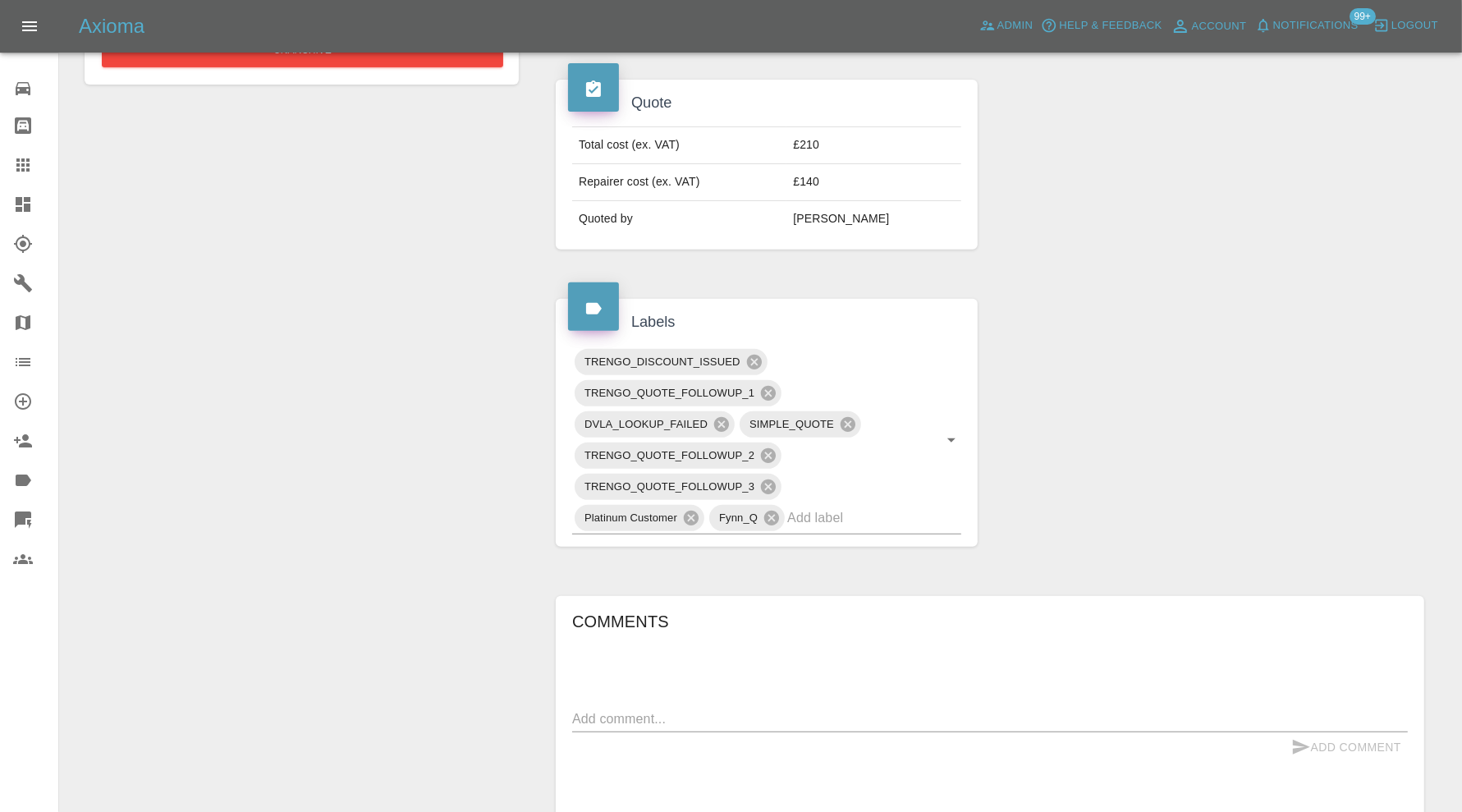
scroll to position [869, 0]
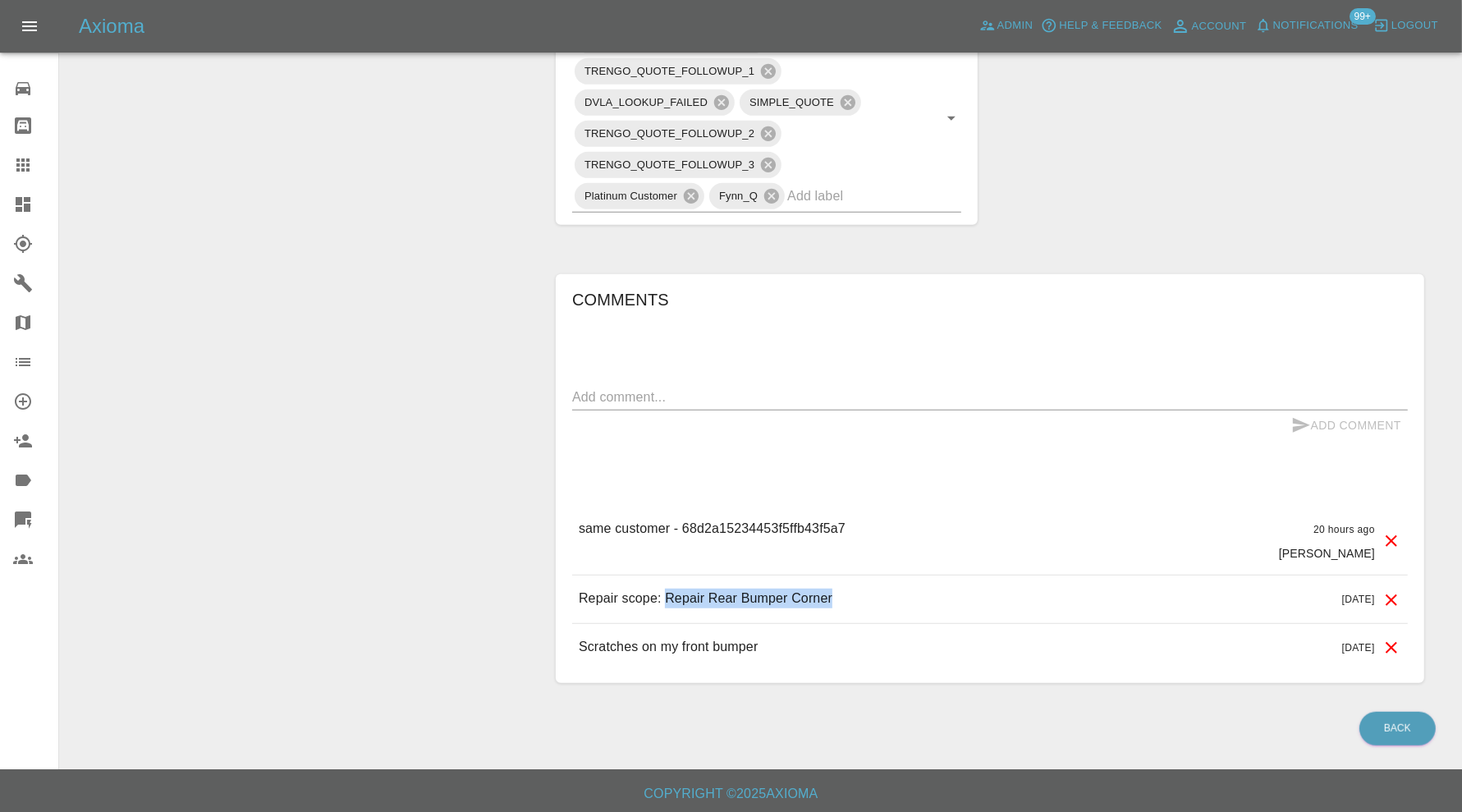
drag, startPoint x: 858, startPoint y: 593, endPoint x: 664, endPoint y: 598, distance: 194.1
click at [664, 598] on div "Repair scope: Repair Rear Bumper Corner [DATE]" at bounding box center [990, 599] width 836 height 47
click at [986, 551] on div "same customer - 68d2a15234453f5ffb43f5a7 20 hours ago [PERSON_NAME]" at bounding box center [990, 540] width 836 height 69
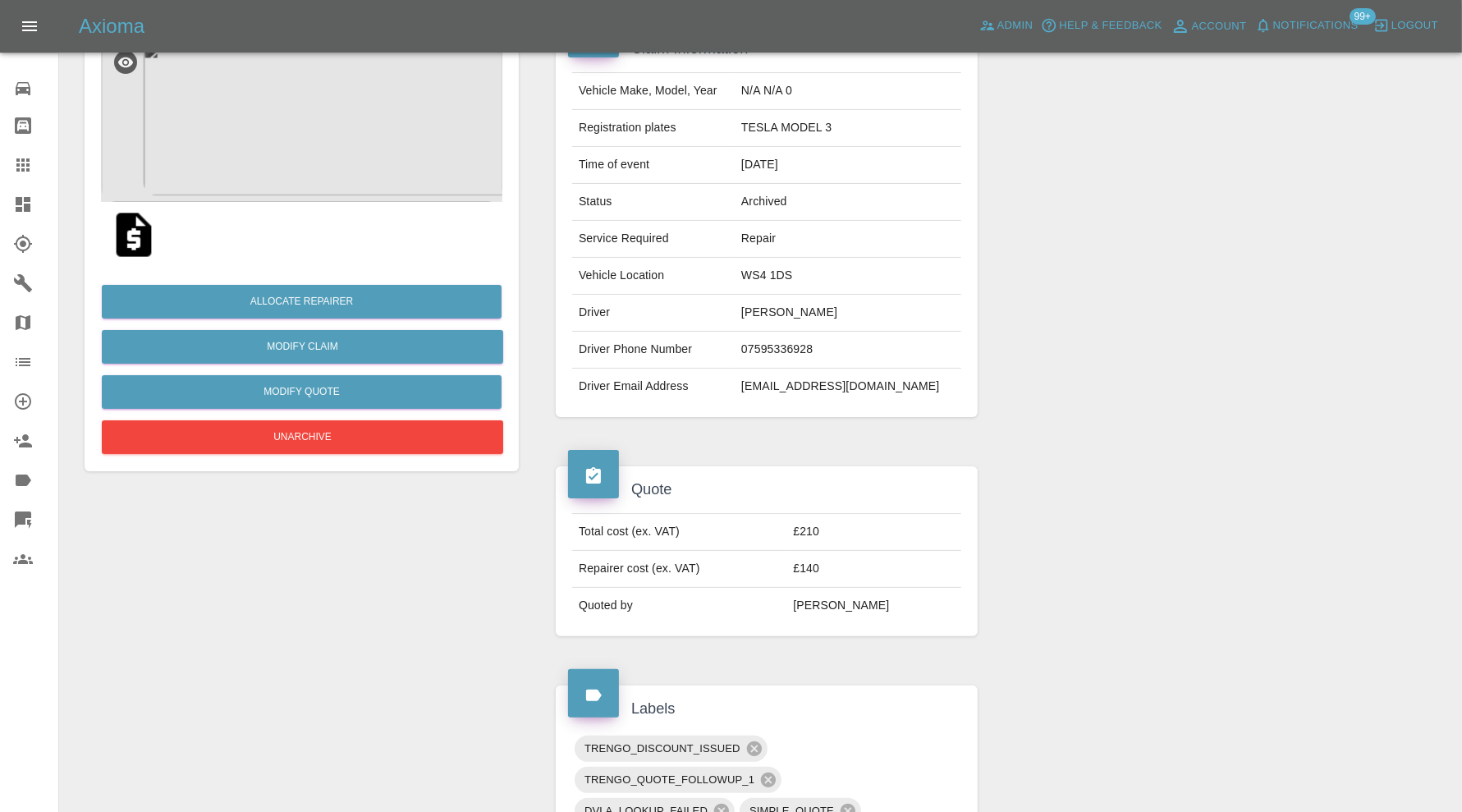
scroll to position [0, 0]
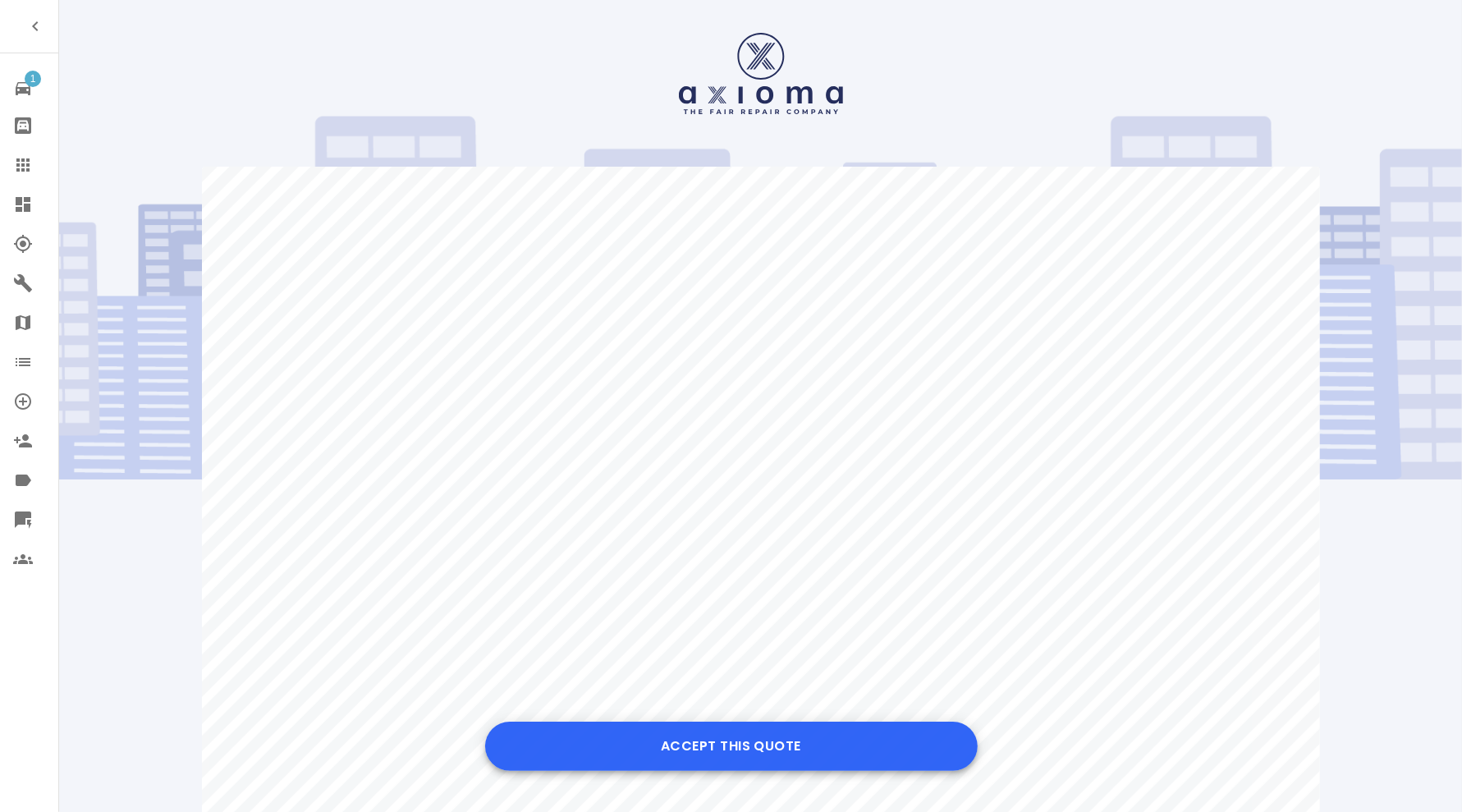
click at [760, 737] on button "Accept this Quote" at bounding box center [731, 746] width 492 height 50
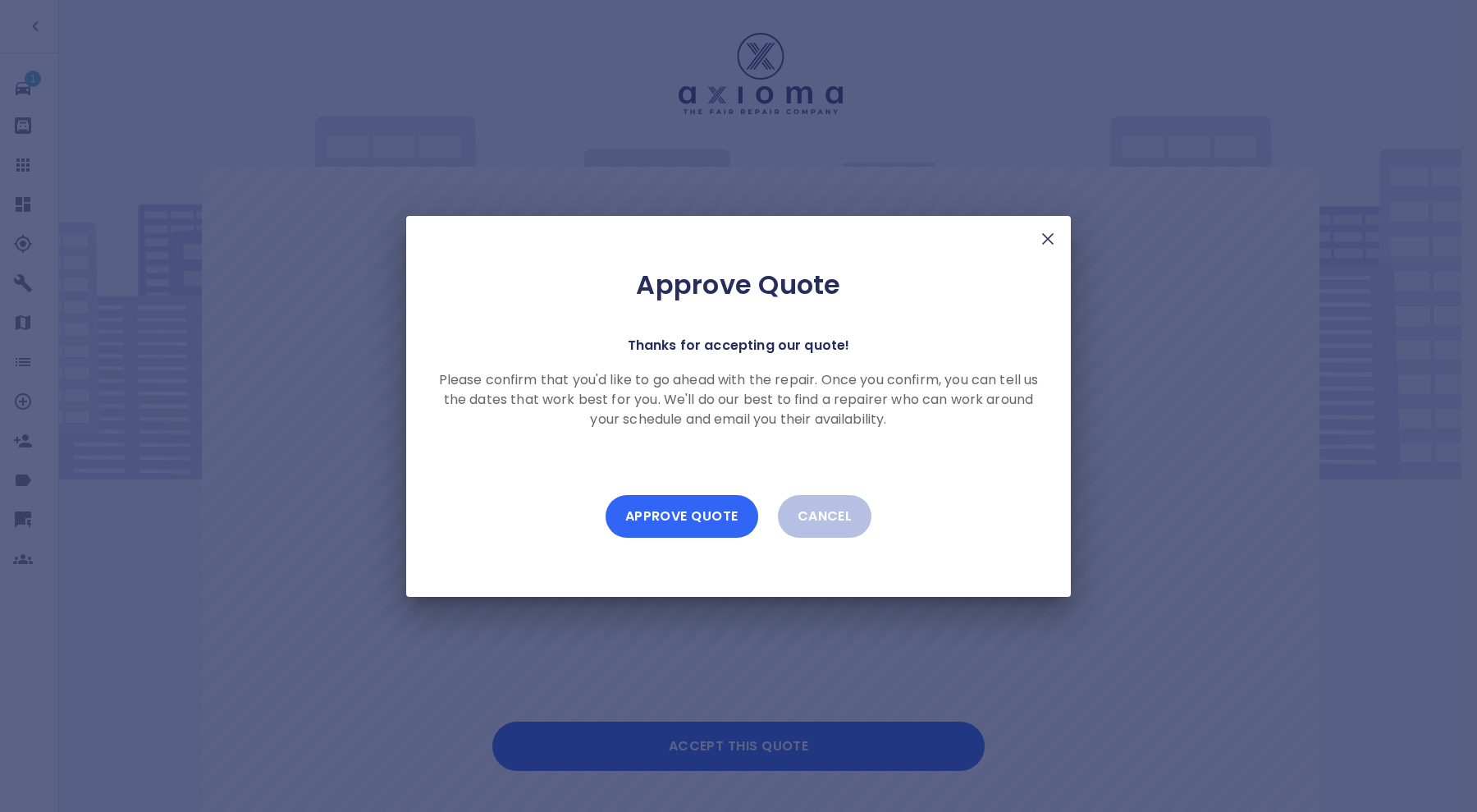
click at [739, 509] on button "Approve Quote" at bounding box center [682, 516] width 153 height 43
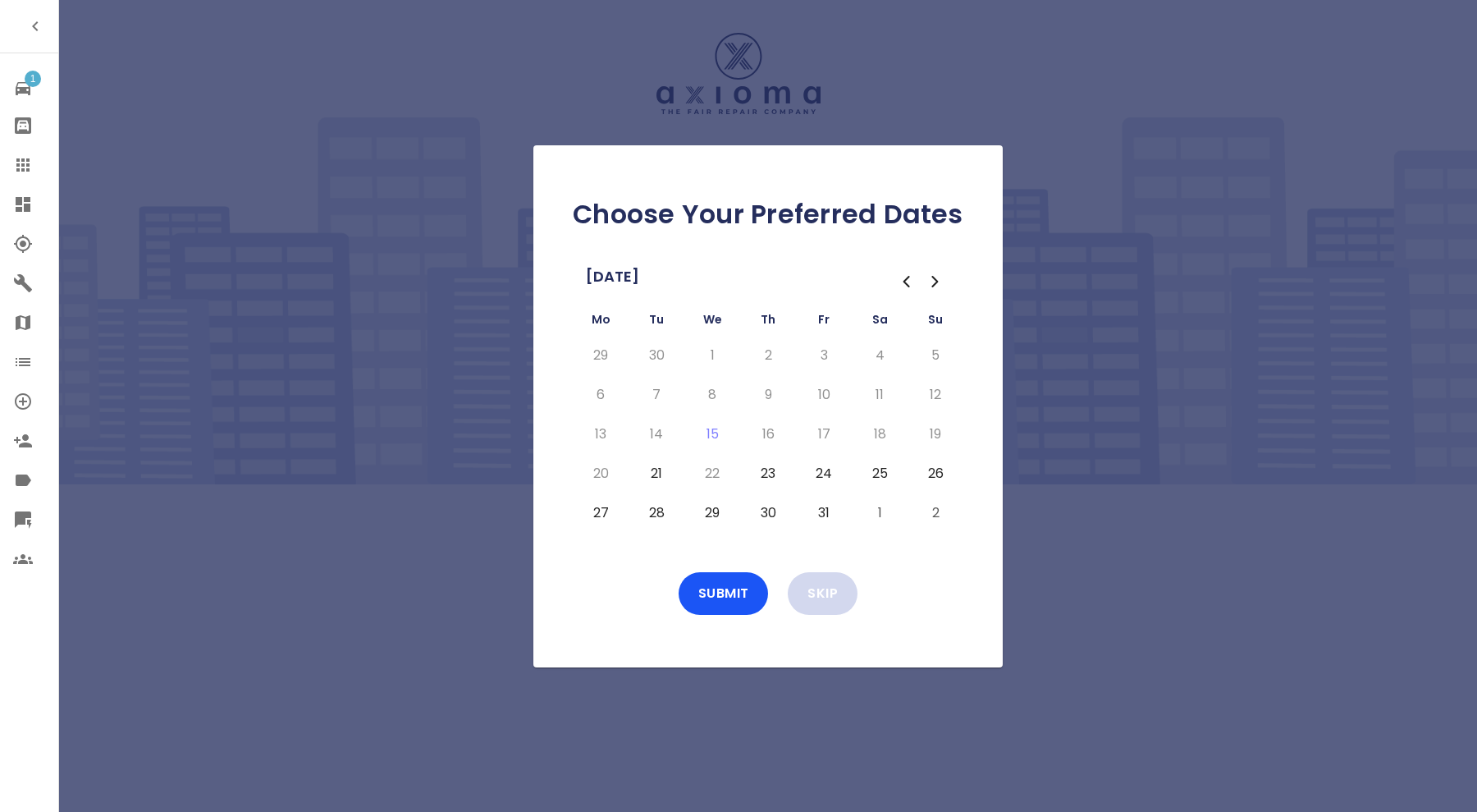
click at [819, 606] on button "Skip" at bounding box center [822, 593] width 70 height 43
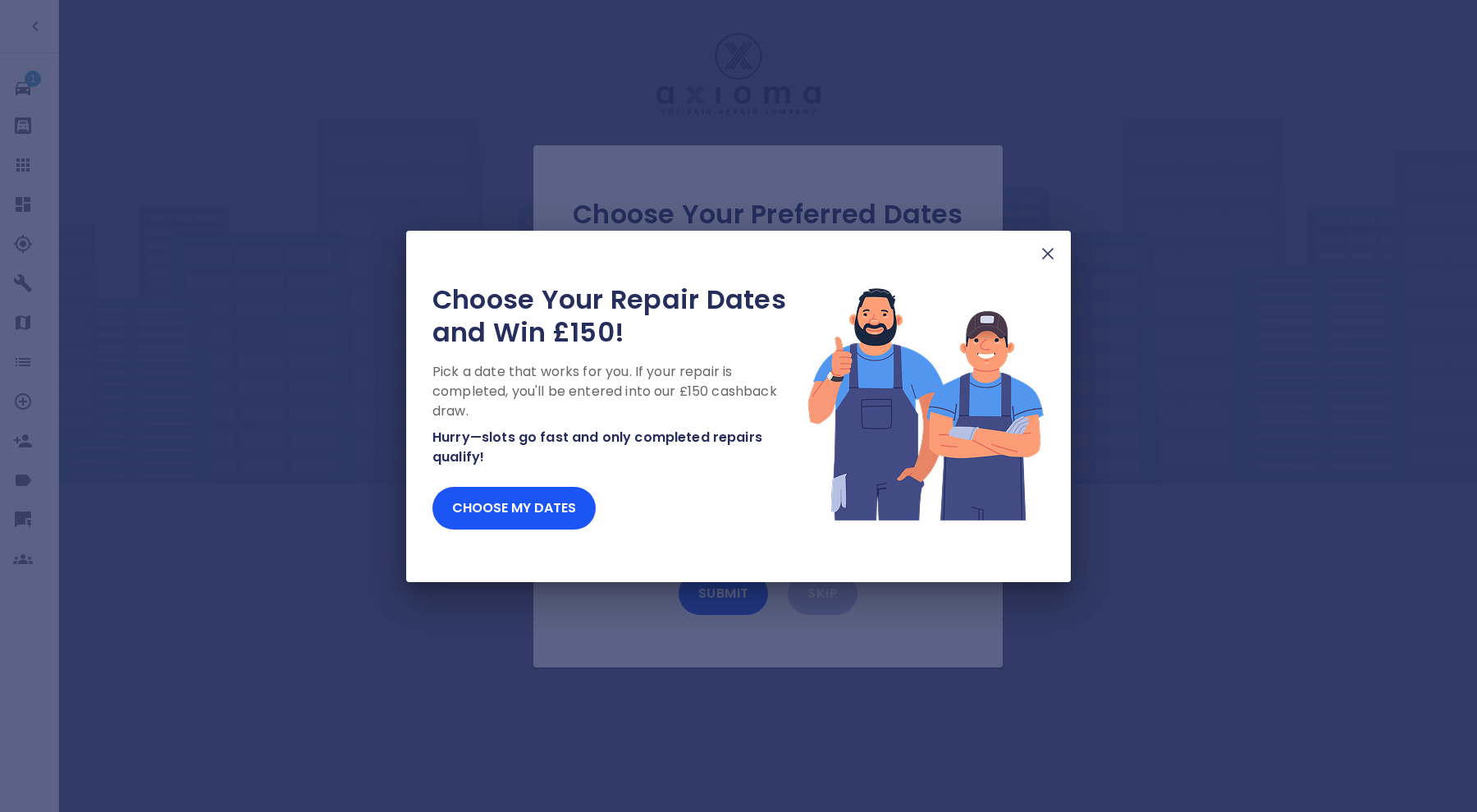
click at [1041, 265] on div "Choose Your Repair Dates and Win £150! Pick a date that works for you. If your …" at bounding box center [738, 406] width 665 height 351
click at [1047, 255] on img at bounding box center [1048, 253] width 20 height 20
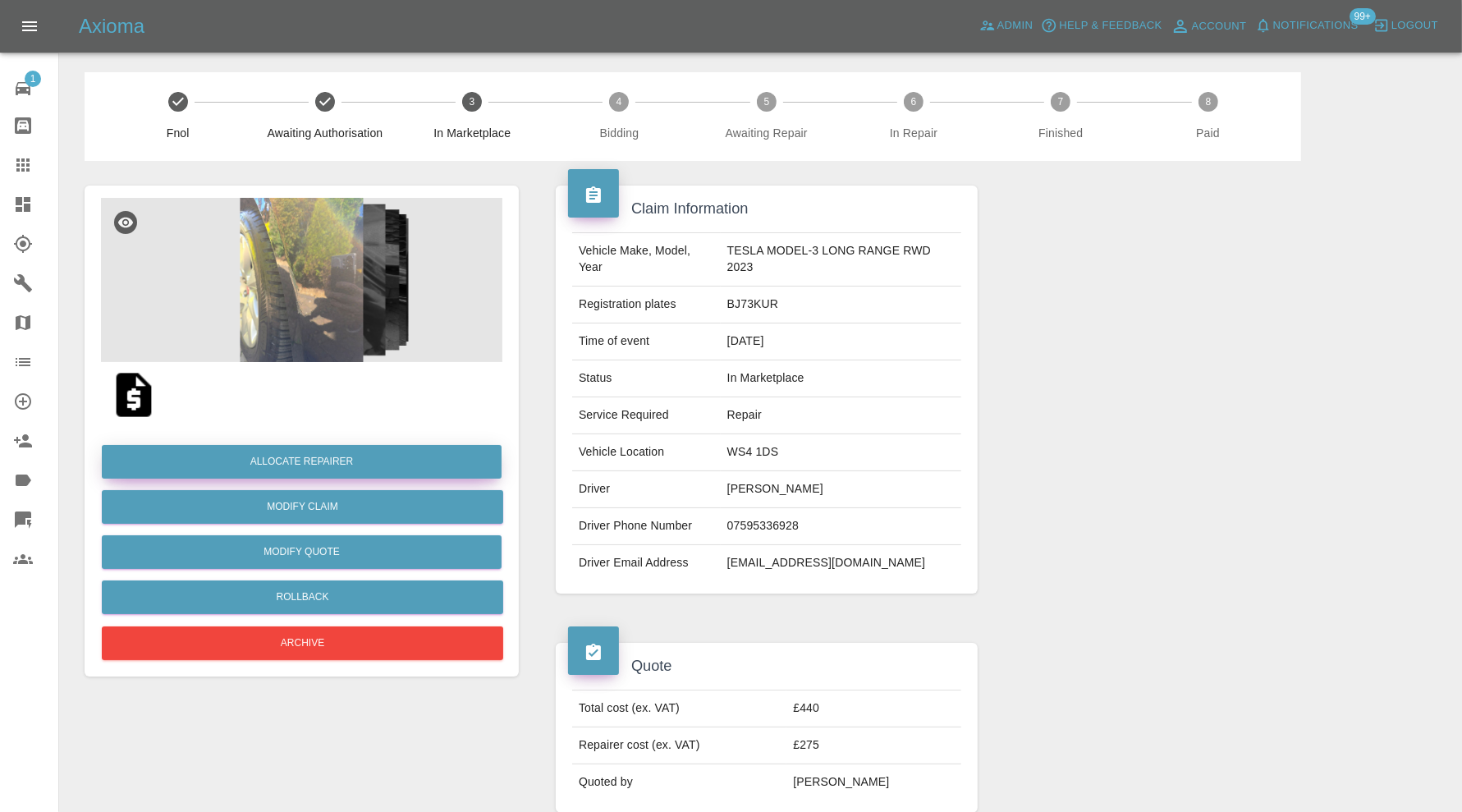
click at [389, 462] on button "Allocate Repairer" at bounding box center [302, 462] width 400 height 34
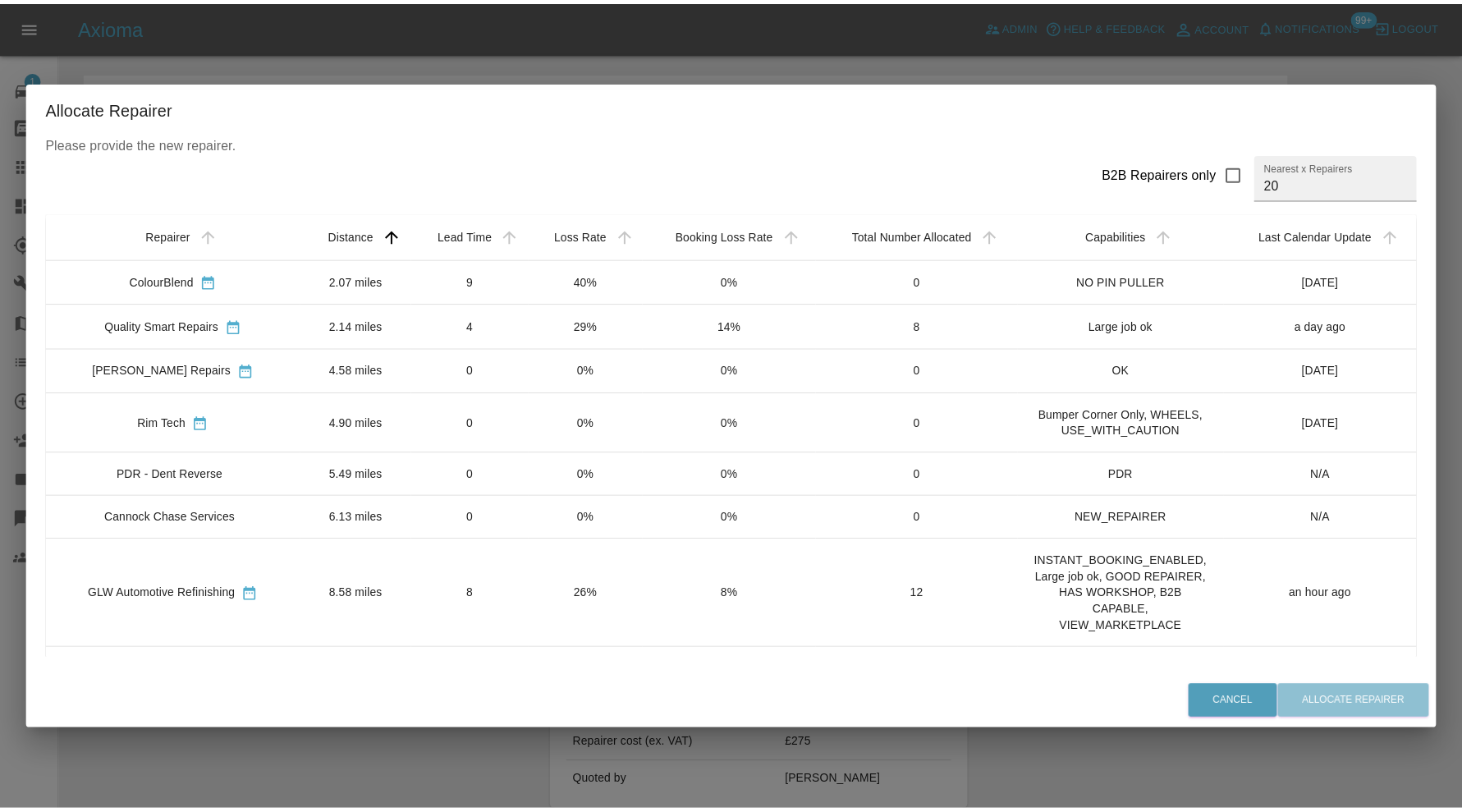
scroll to position [136, 0]
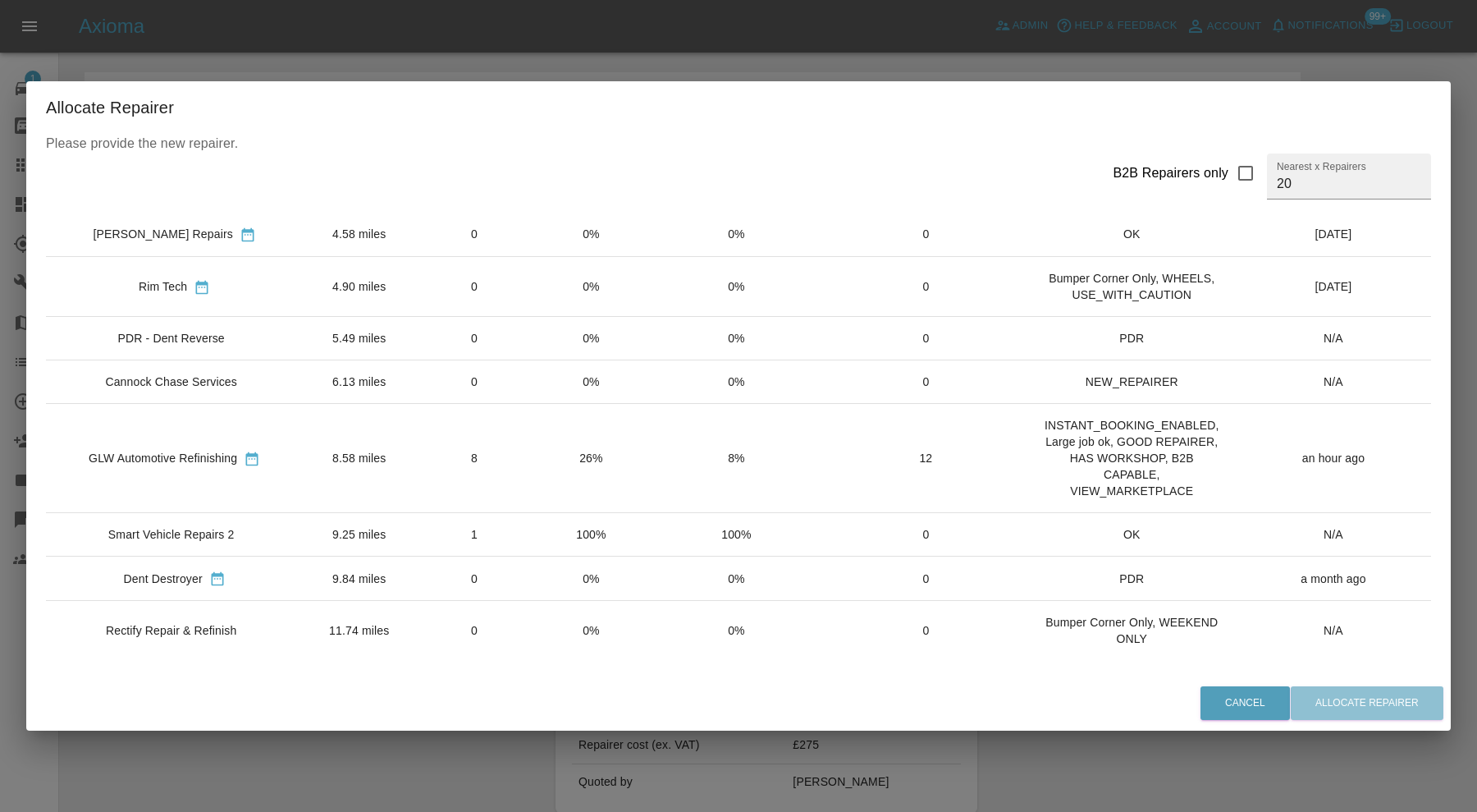
click at [473, 447] on td "8" at bounding box center [475, 458] width 118 height 110
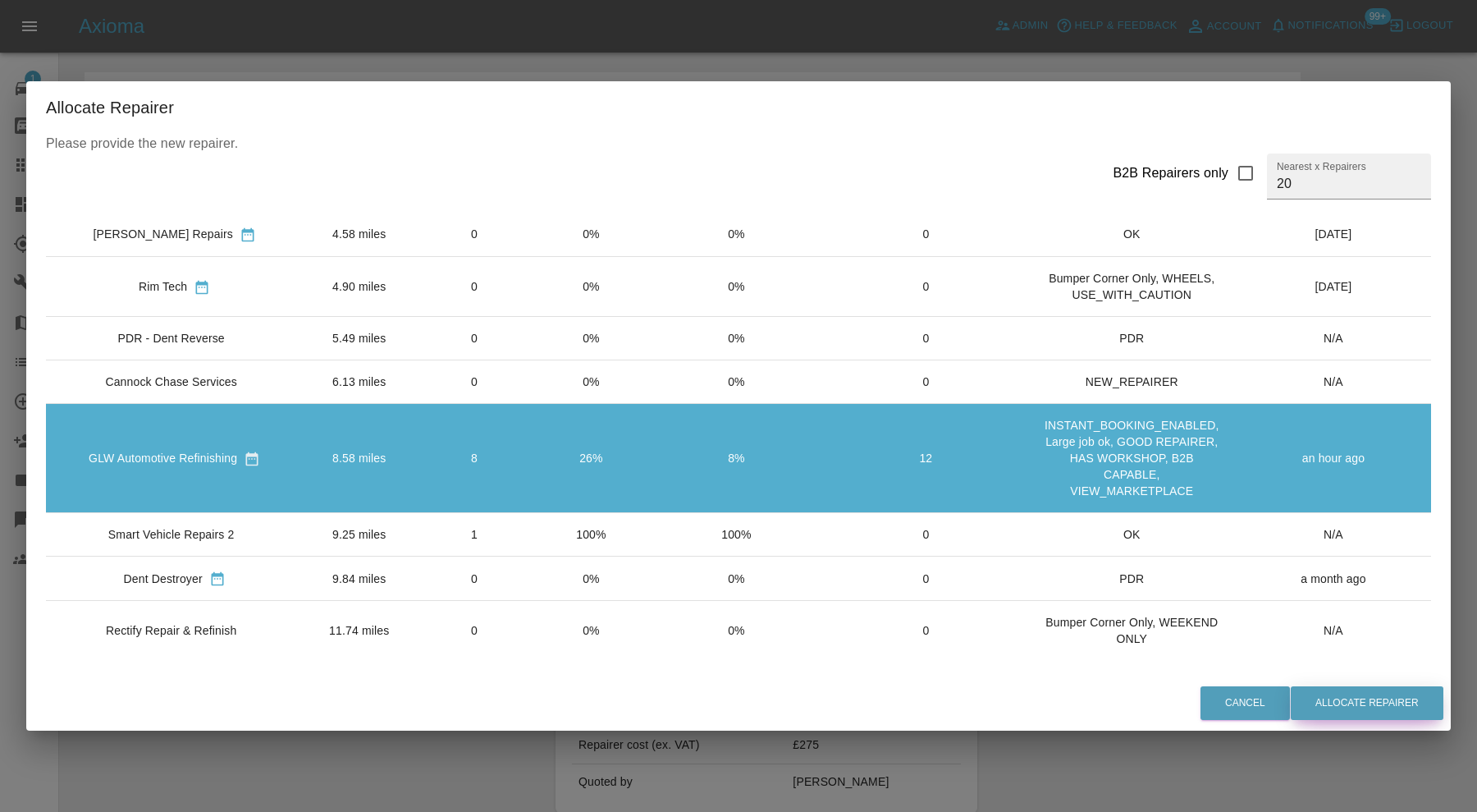
click at [1341, 692] on button "Allocate Repairer" at bounding box center [1367, 702] width 153 height 34
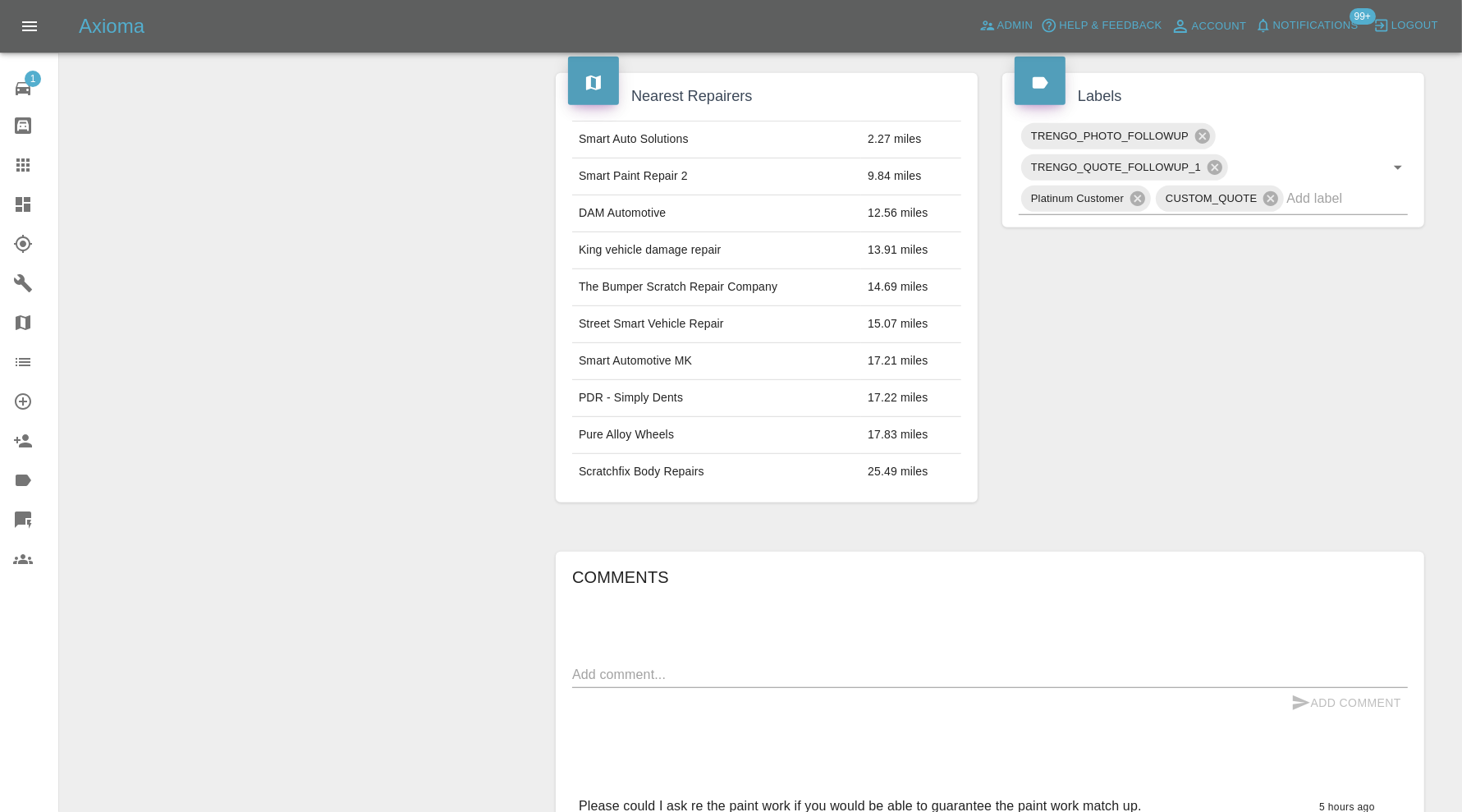
scroll to position [821, 0]
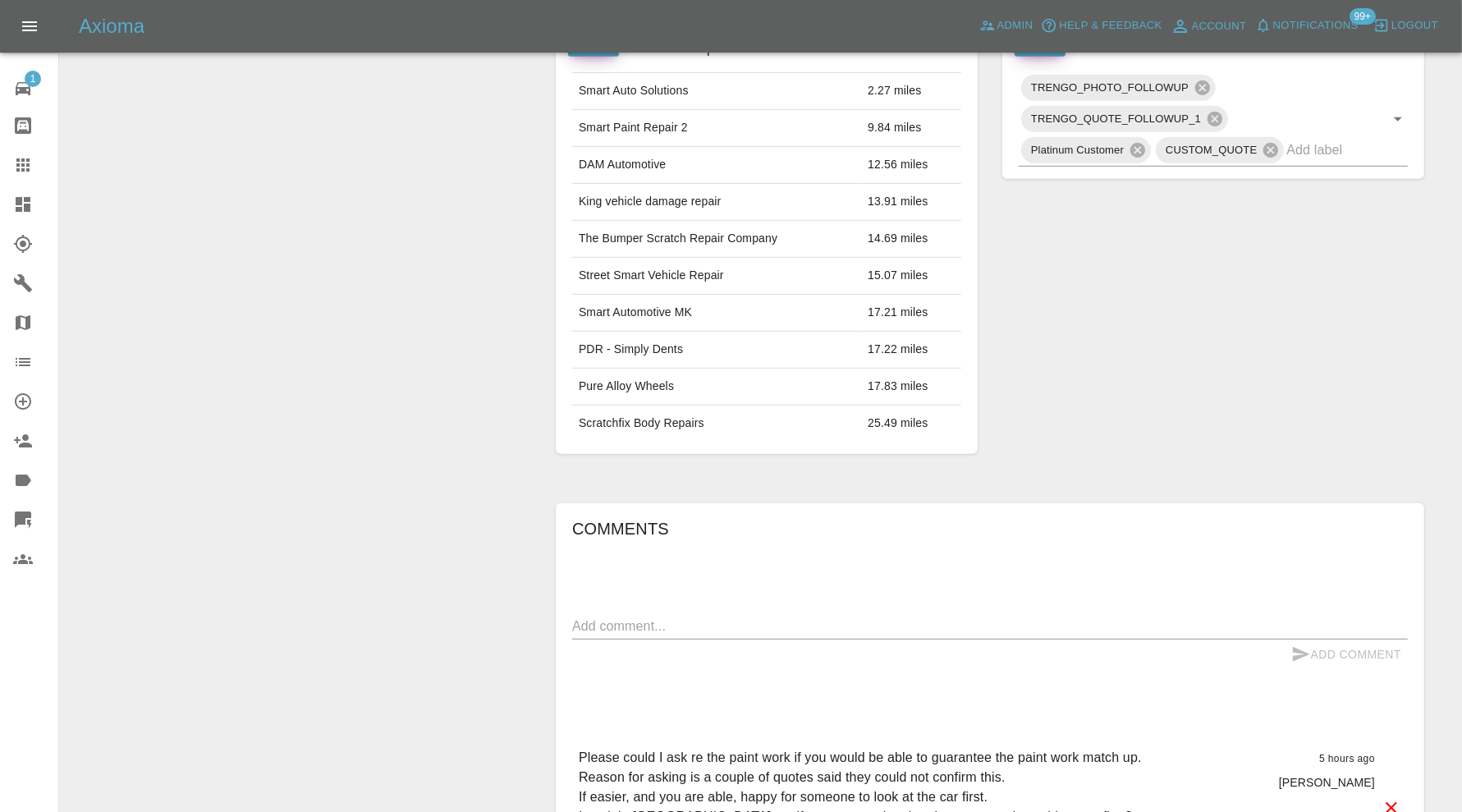
click at [834, 620] on textarea at bounding box center [990, 626] width 836 height 19
type textarea "Colour code - KAD"
click at [1323, 645] on button "Add Comment" at bounding box center [1346, 654] width 124 height 30
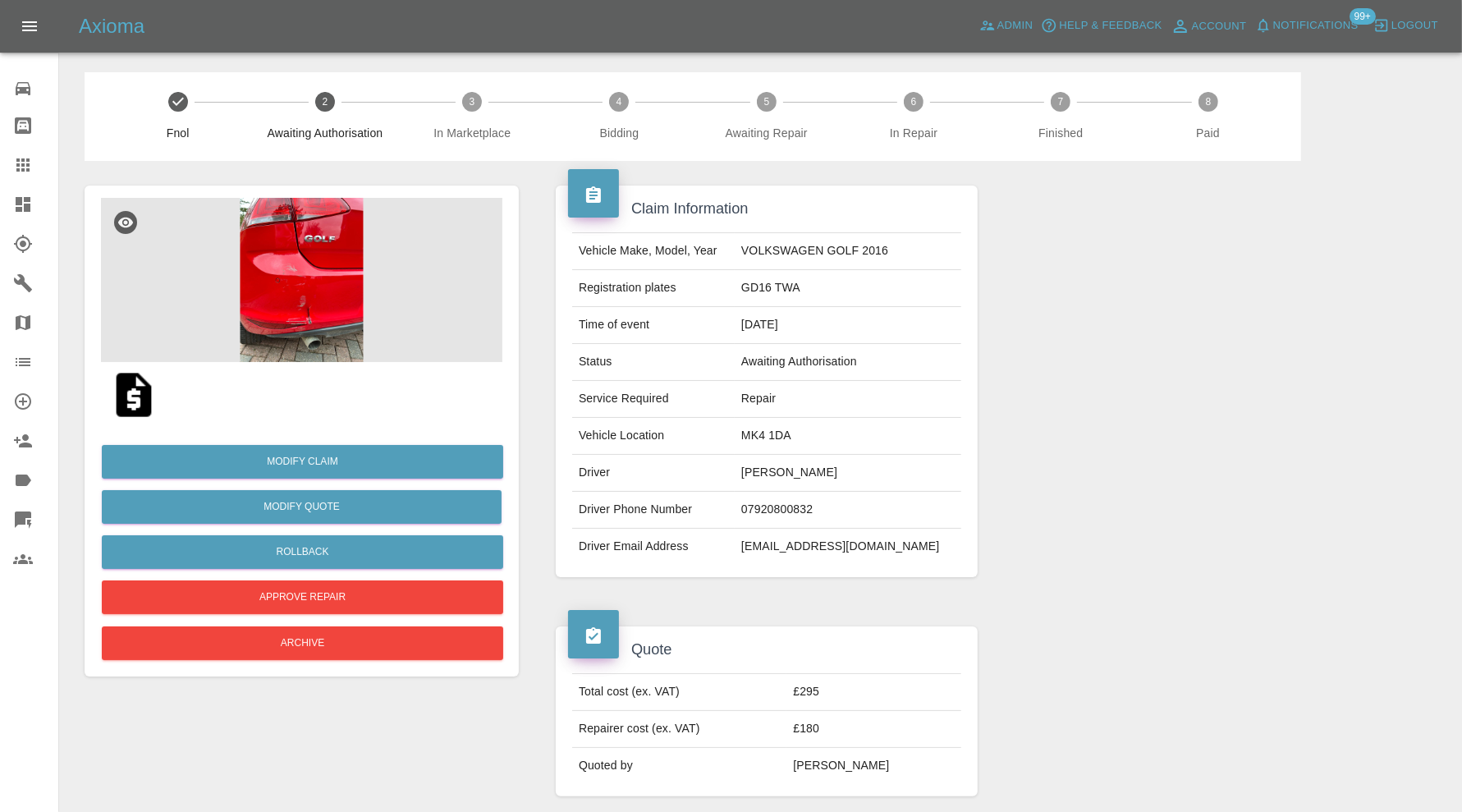
click at [339, 302] on img at bounding box center [302, 280] width 402 height 164
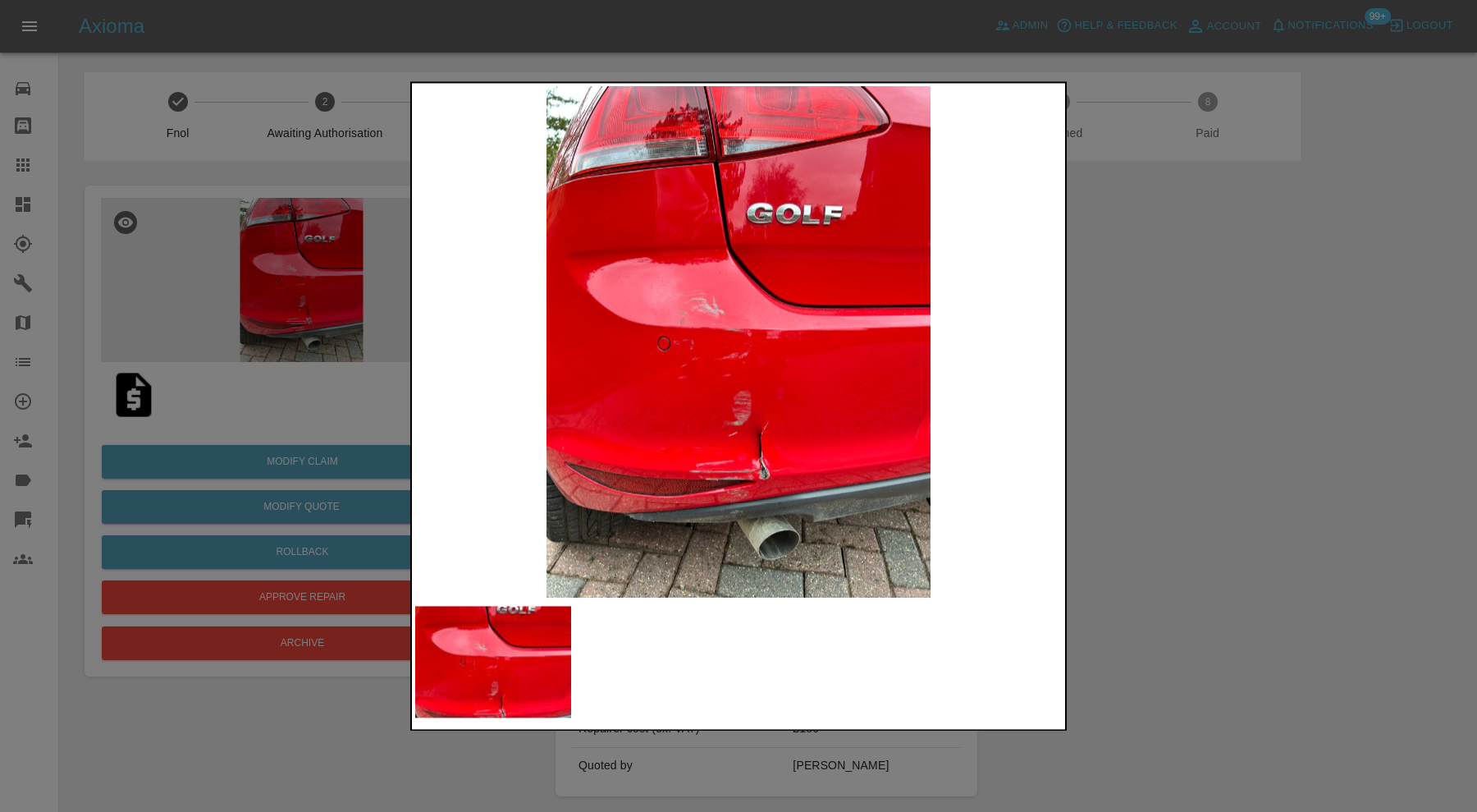
click at [783, 471] on img at bounding box center [739, 342] width 647 height 511
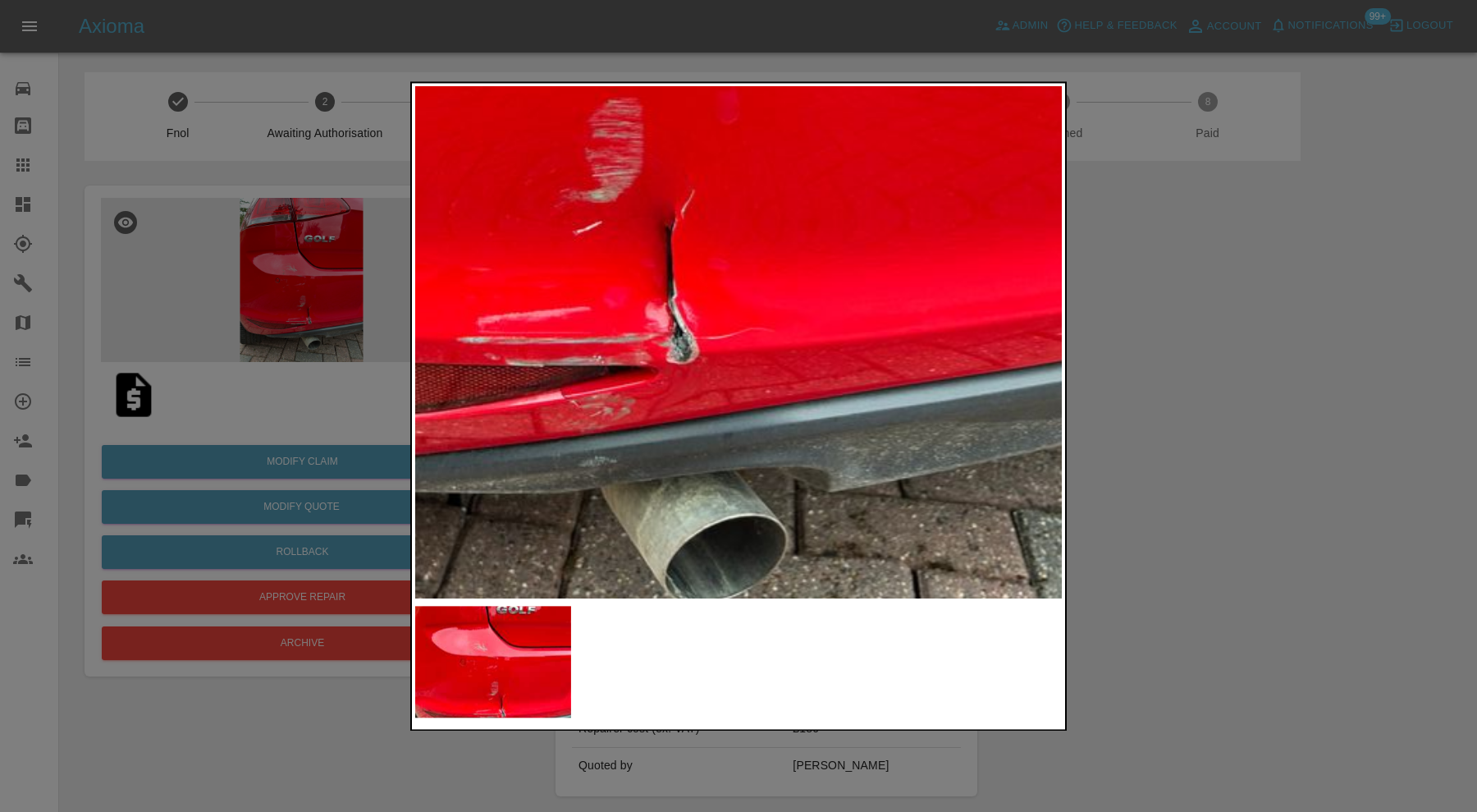
click at [1286, 383] on div at bounding box center [738, 406] width 1477 height 812
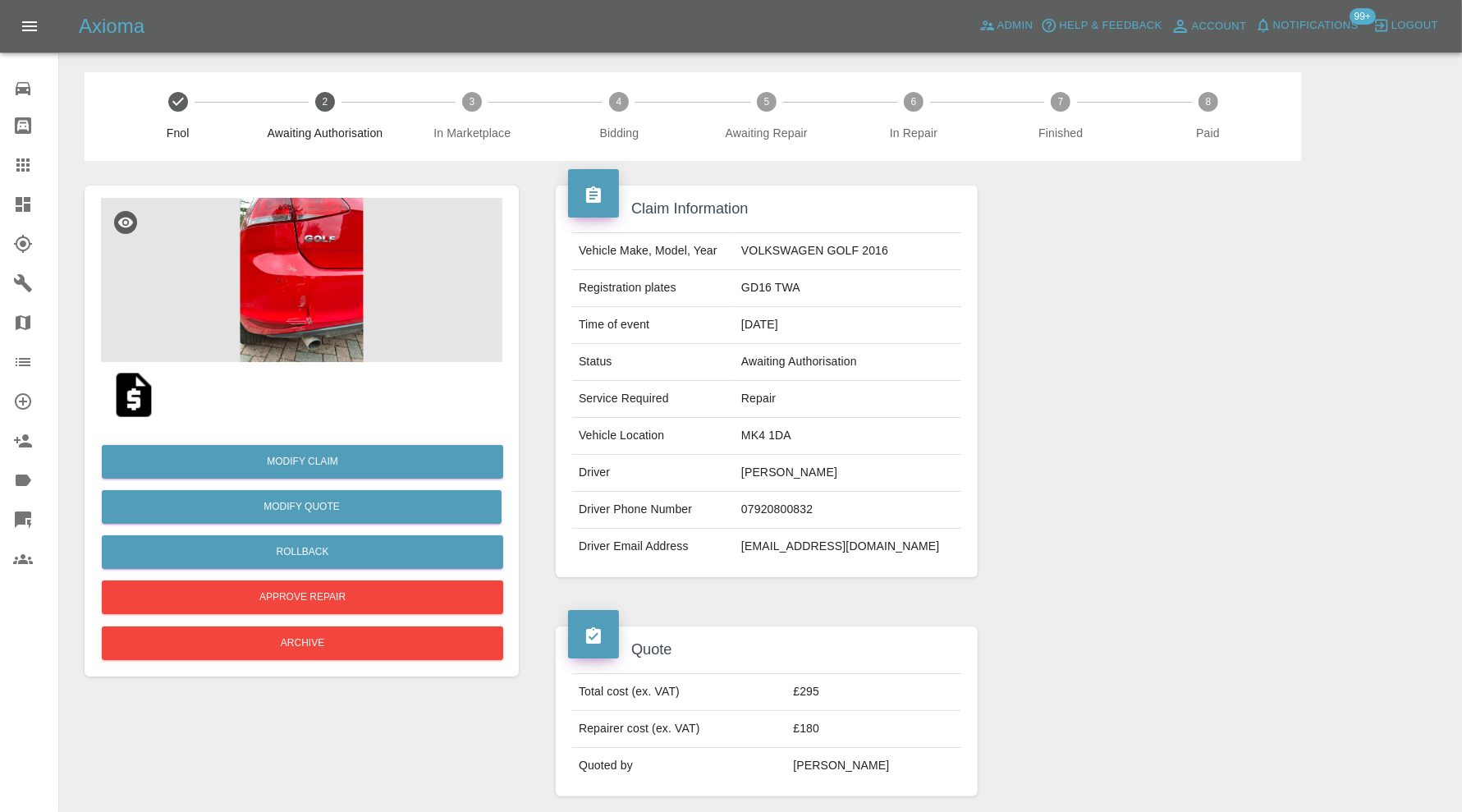
scroll to position [683, 0]
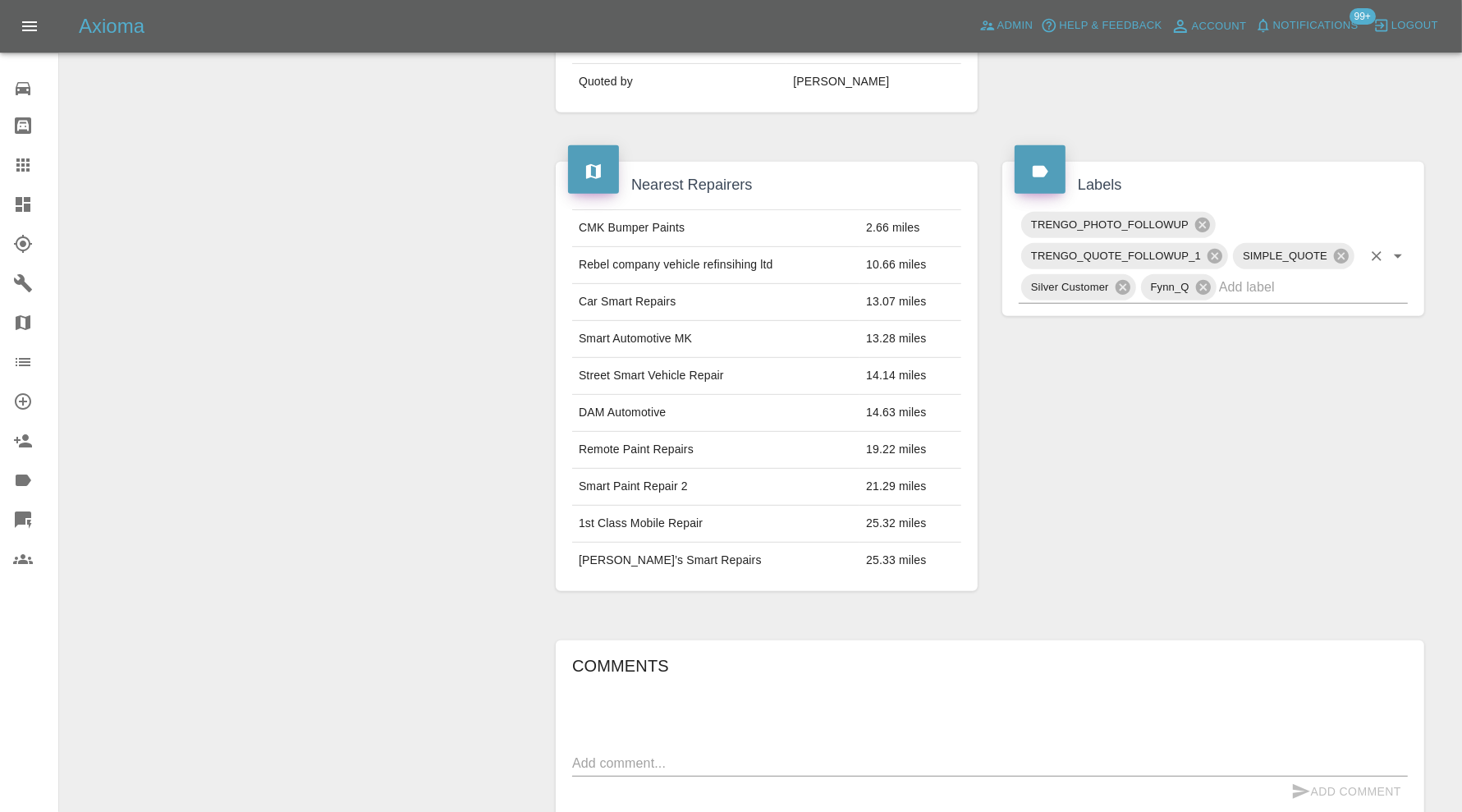
click at [1282, 288] on input "text" at bounding box center [1291, 286] width 143 height 25
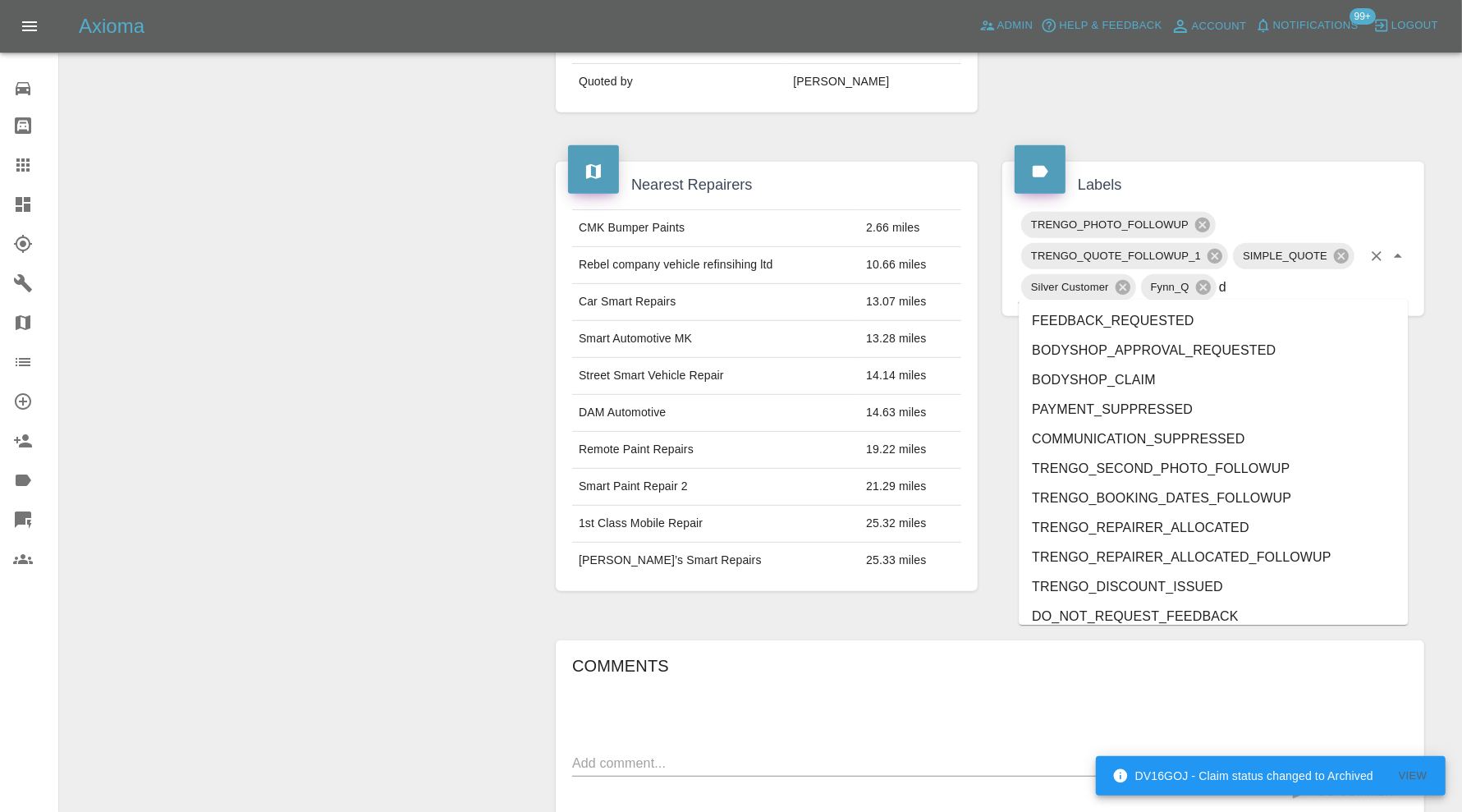
type input "do"
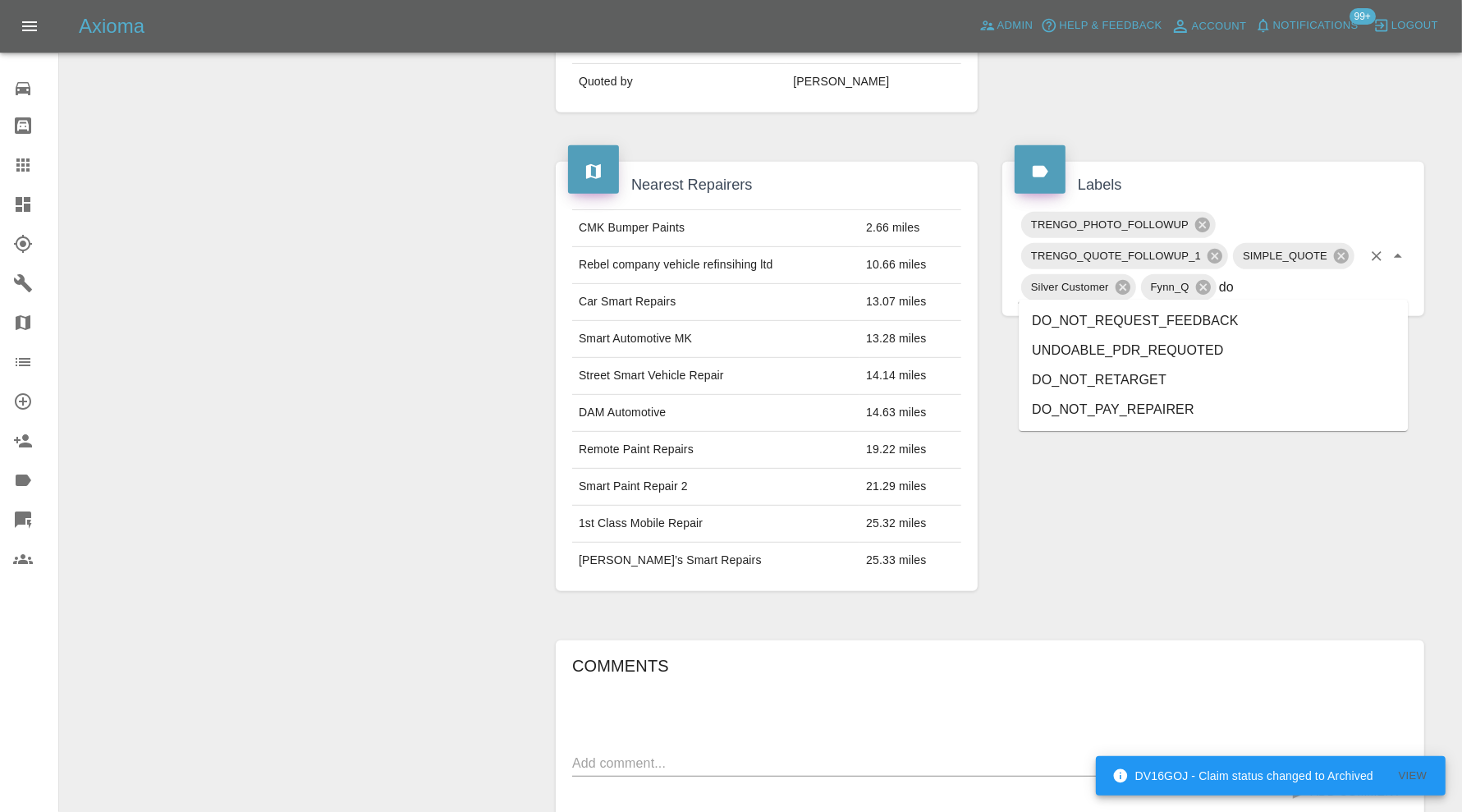
click at [1195, 363] on li "UNDOABLE_PDR_REQUOTED" at bounding box center [1213, 350] width 389 height 30
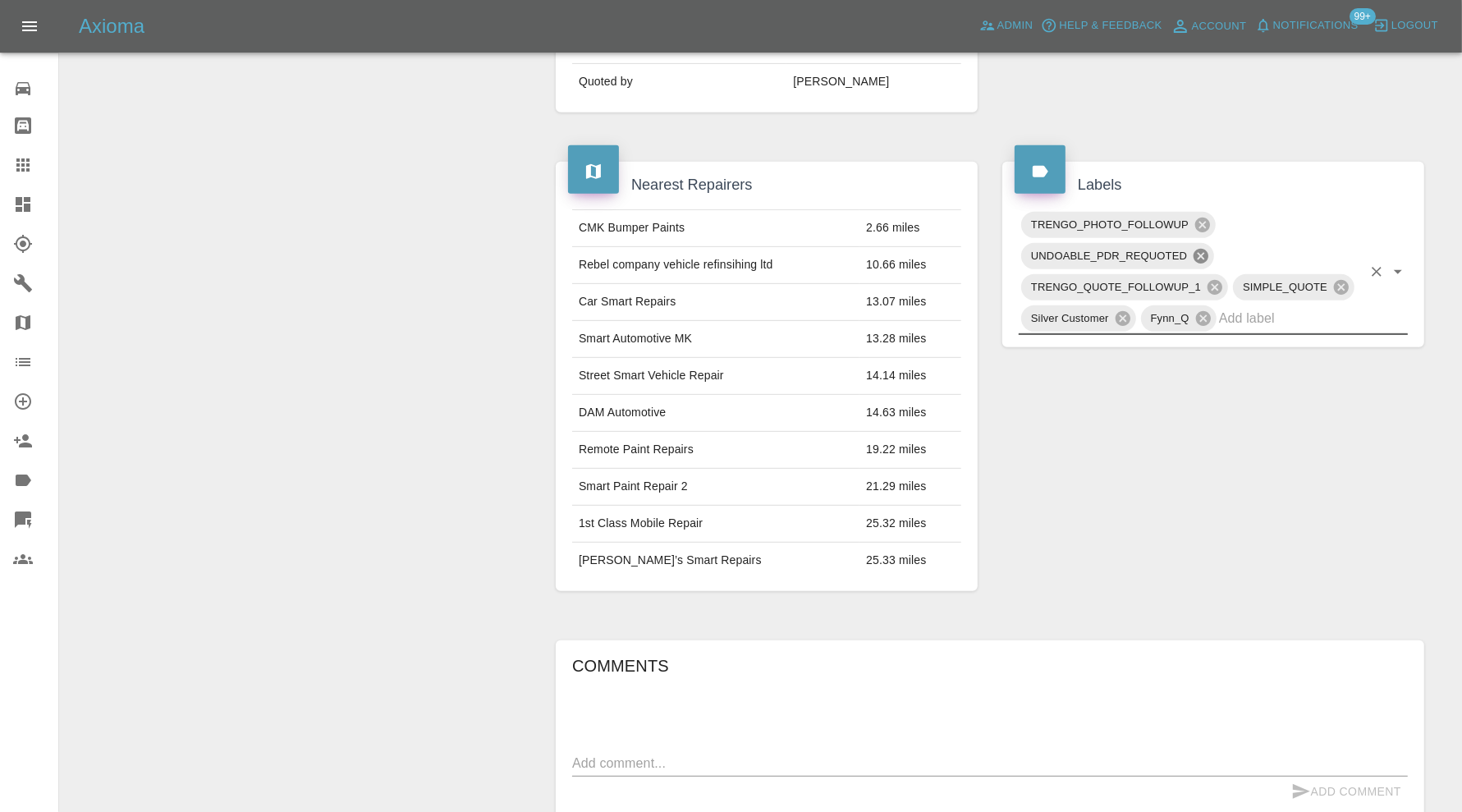
click at [1204, 253] on icon at bounding box center [1201, 256] width 18 height 18
type input "do"
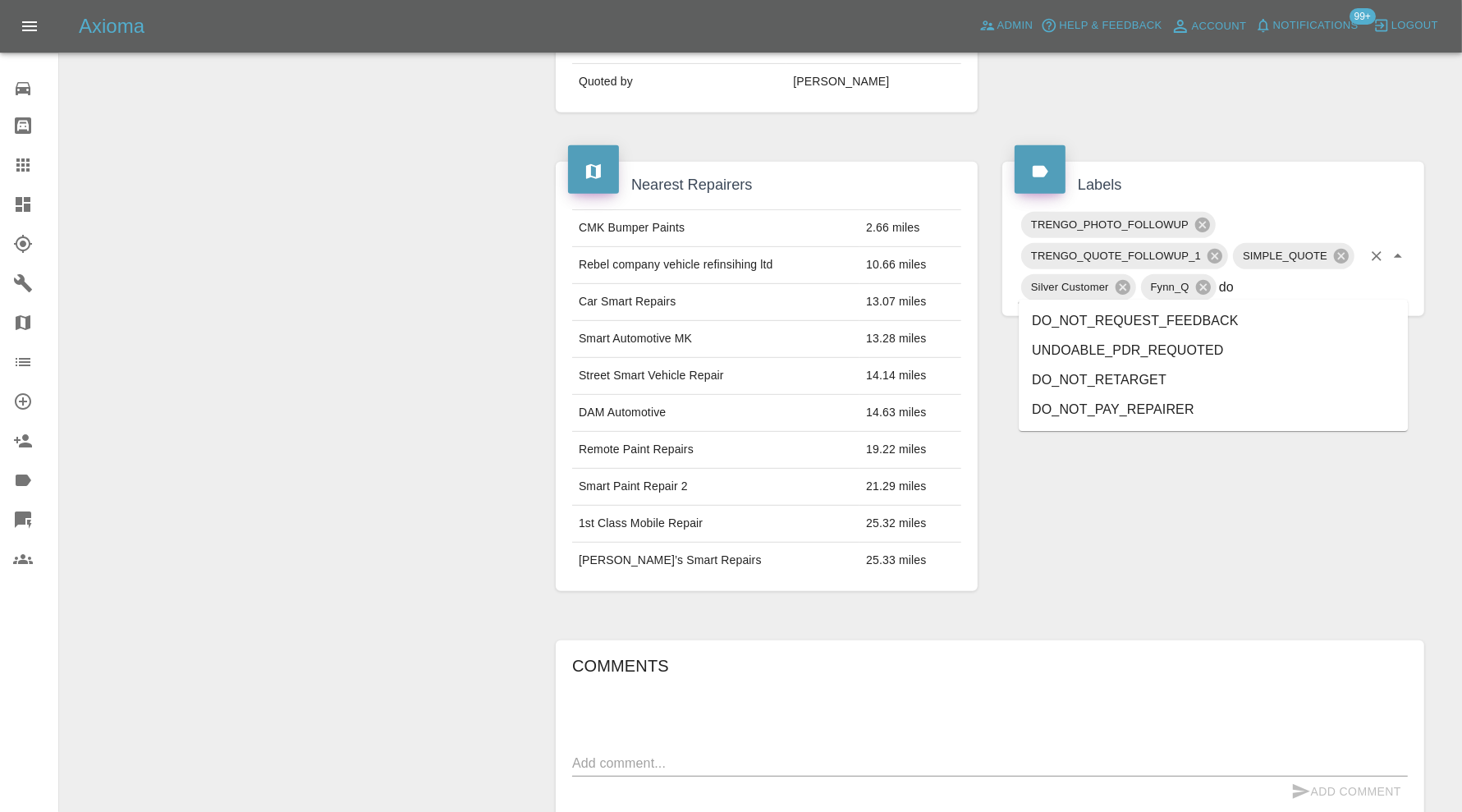
click at [1246, 318] on li "DO_NOT_REQUEST_FEEDBACK" at bounding box center [1213, 321] width 389 height 30
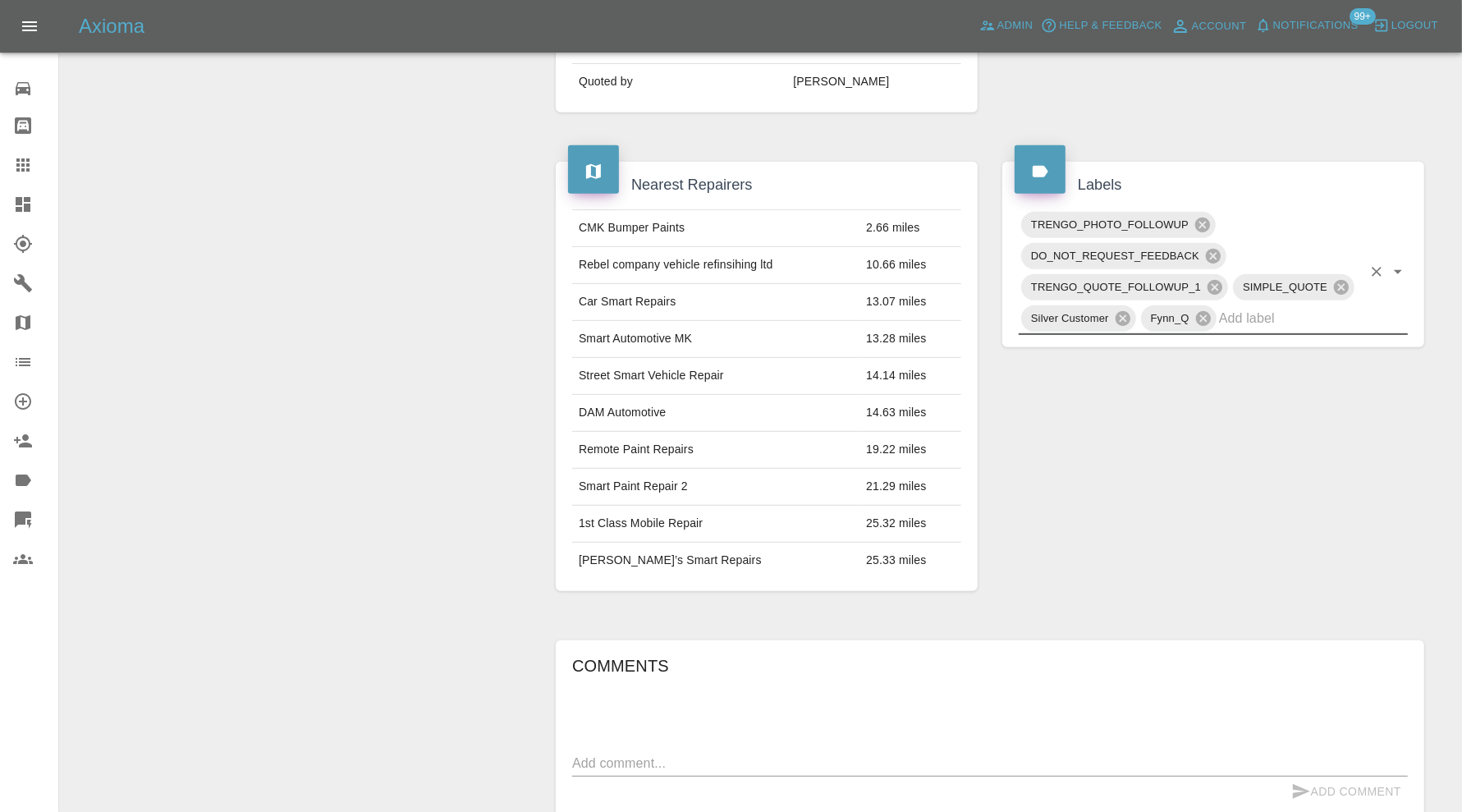
click at [1261, 315] on input "text" at bounding box center [1291, 317] width 143 height 25
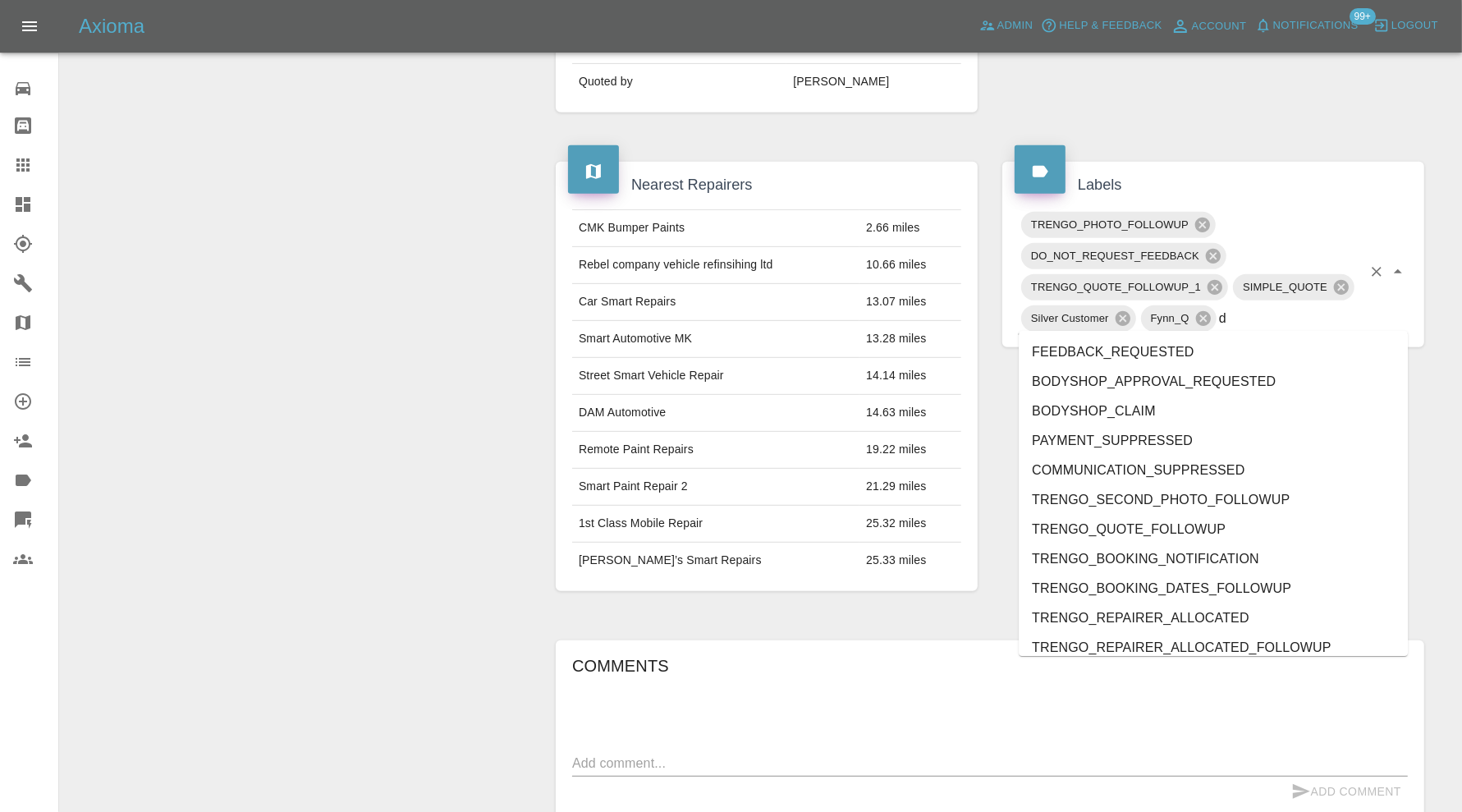
type input "do"
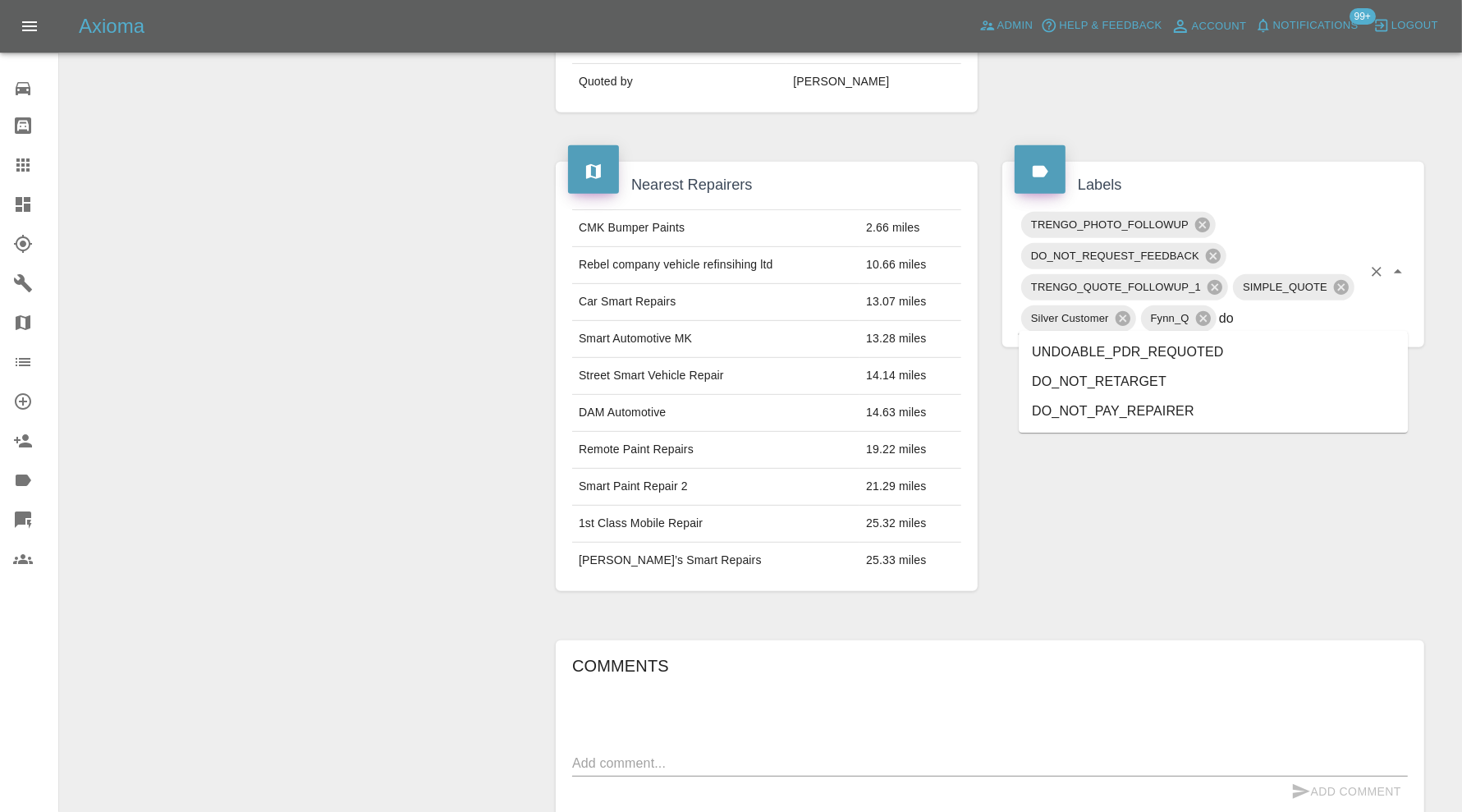
click at [1174, 374] on li "DO_NOT_RETARGET" at bounding box center [1213, 382] width 389 height 30
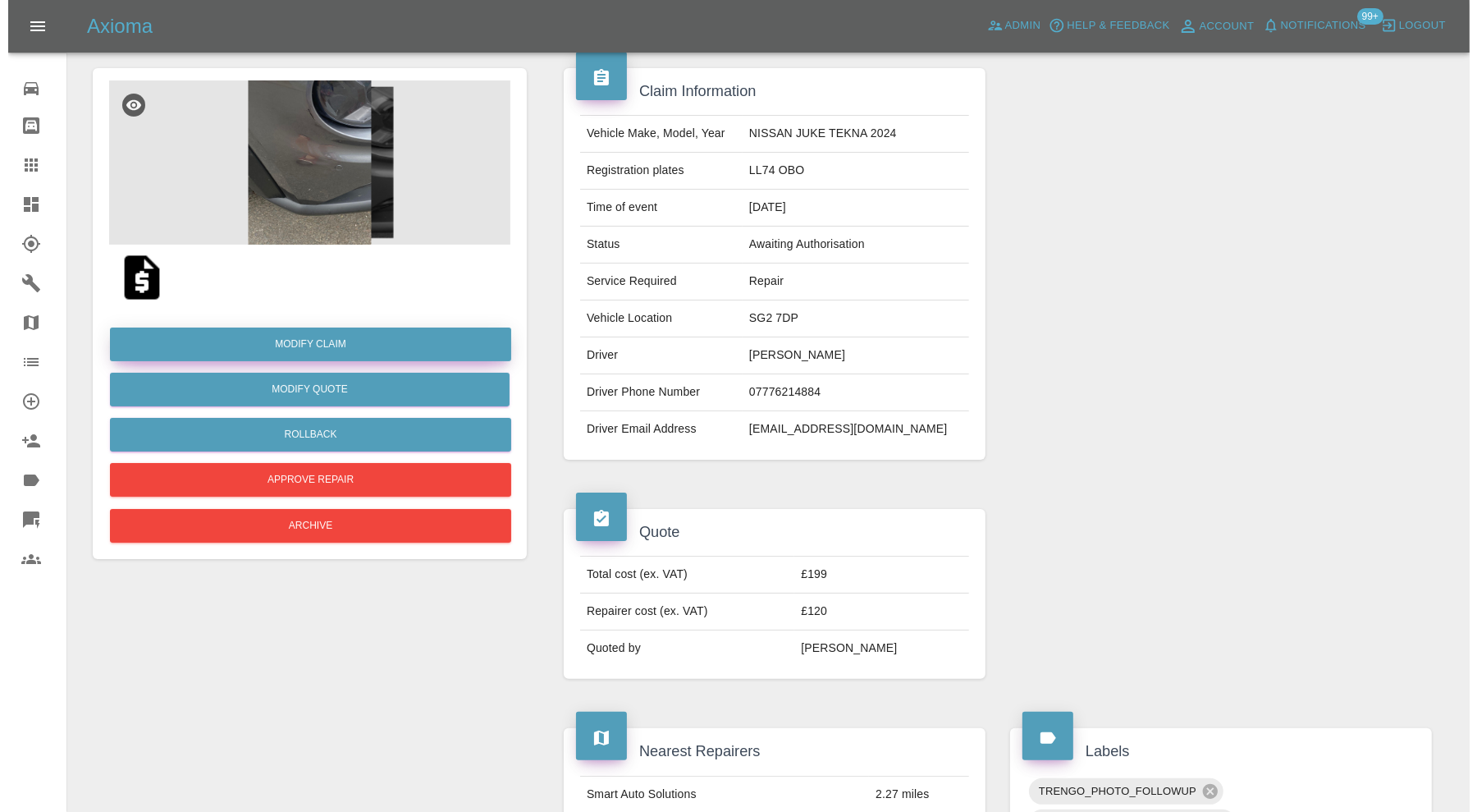
scroll to position [136, 0]
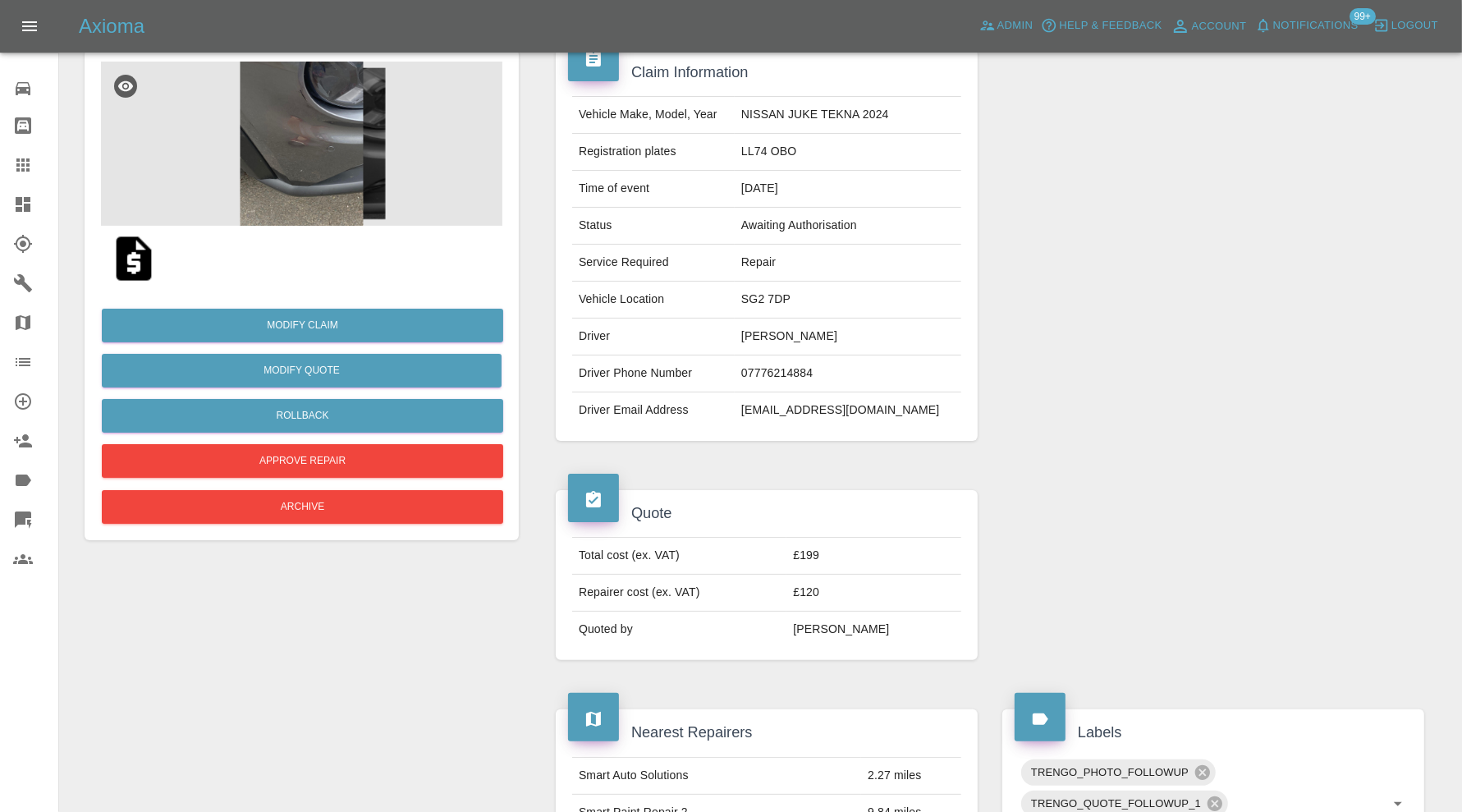
click at [286, 116] on img at bounding box center [302, 143] width 402 height 164
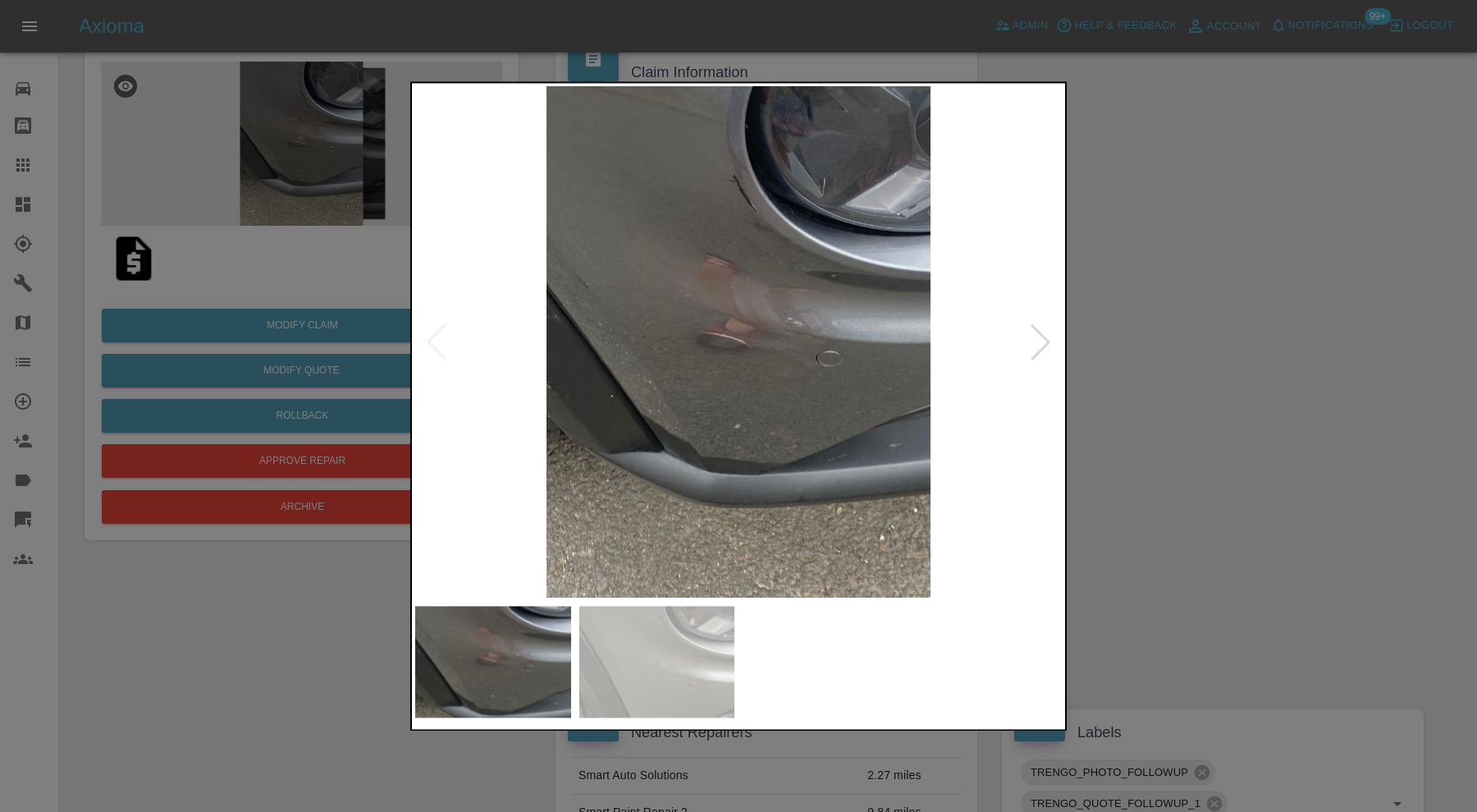
click at [552, 652] on img at bounding box center [493, 662] width 156 height 111
click at [758, 690] on div at bounding box center [739, 662] width 647 height 111
click at [655, 669] on img at bounding box center [656, 662] width 156 height 111
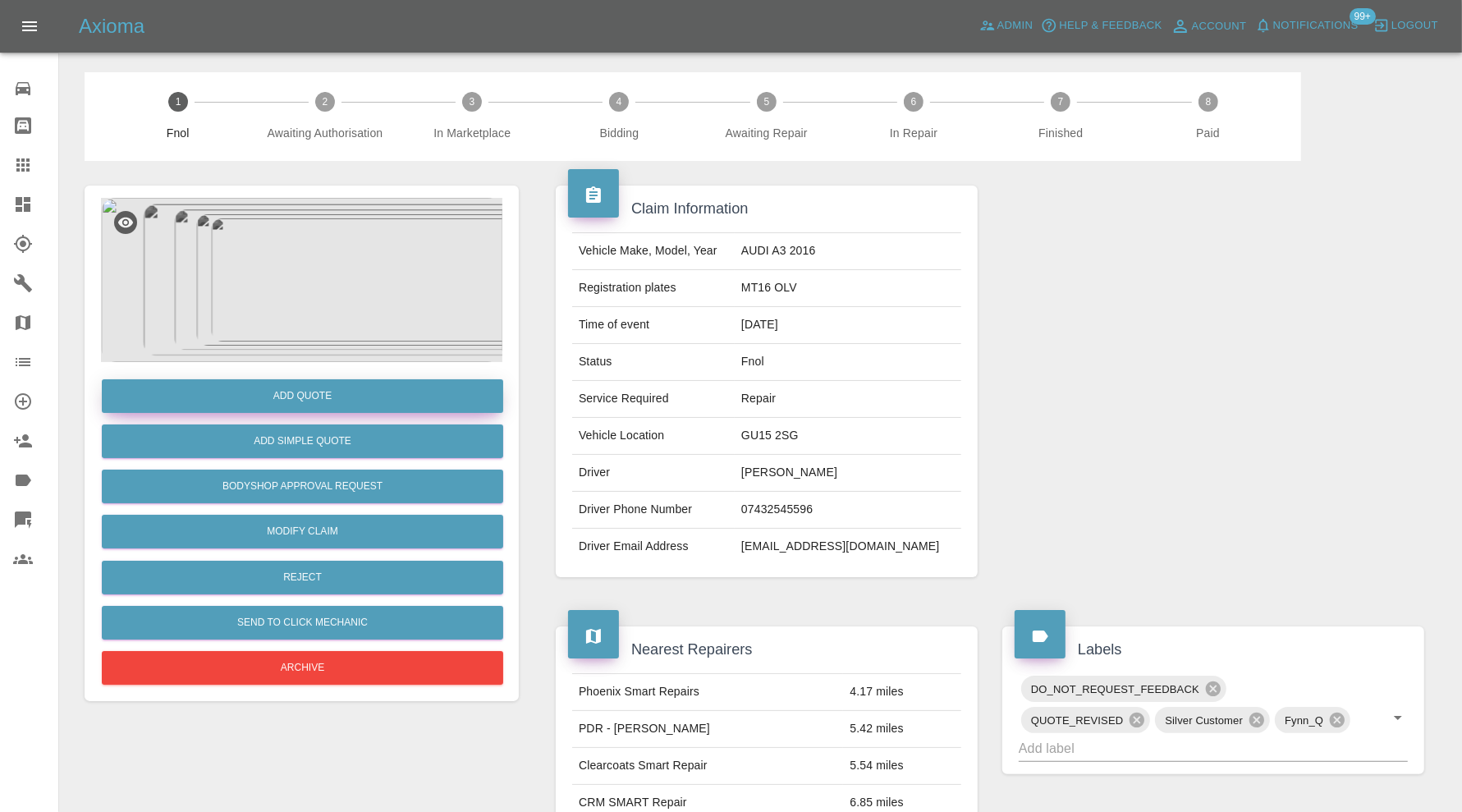
click at [356, 400] on button "Add Quote" at bounding box center [303, 396] width 402 height 34
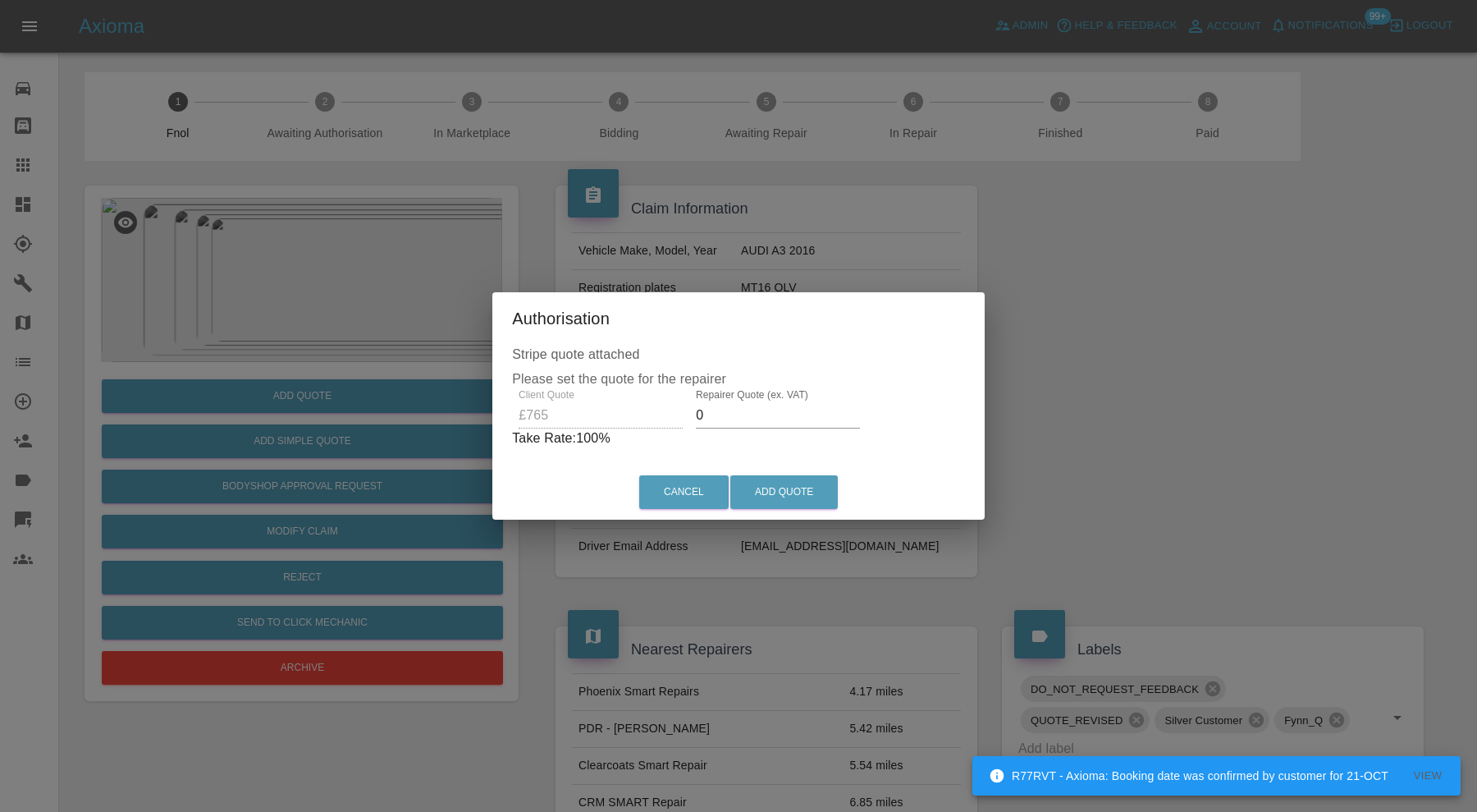
click at [748, 418] on input "0" at bounding box center [778, 416] width 164 height 26
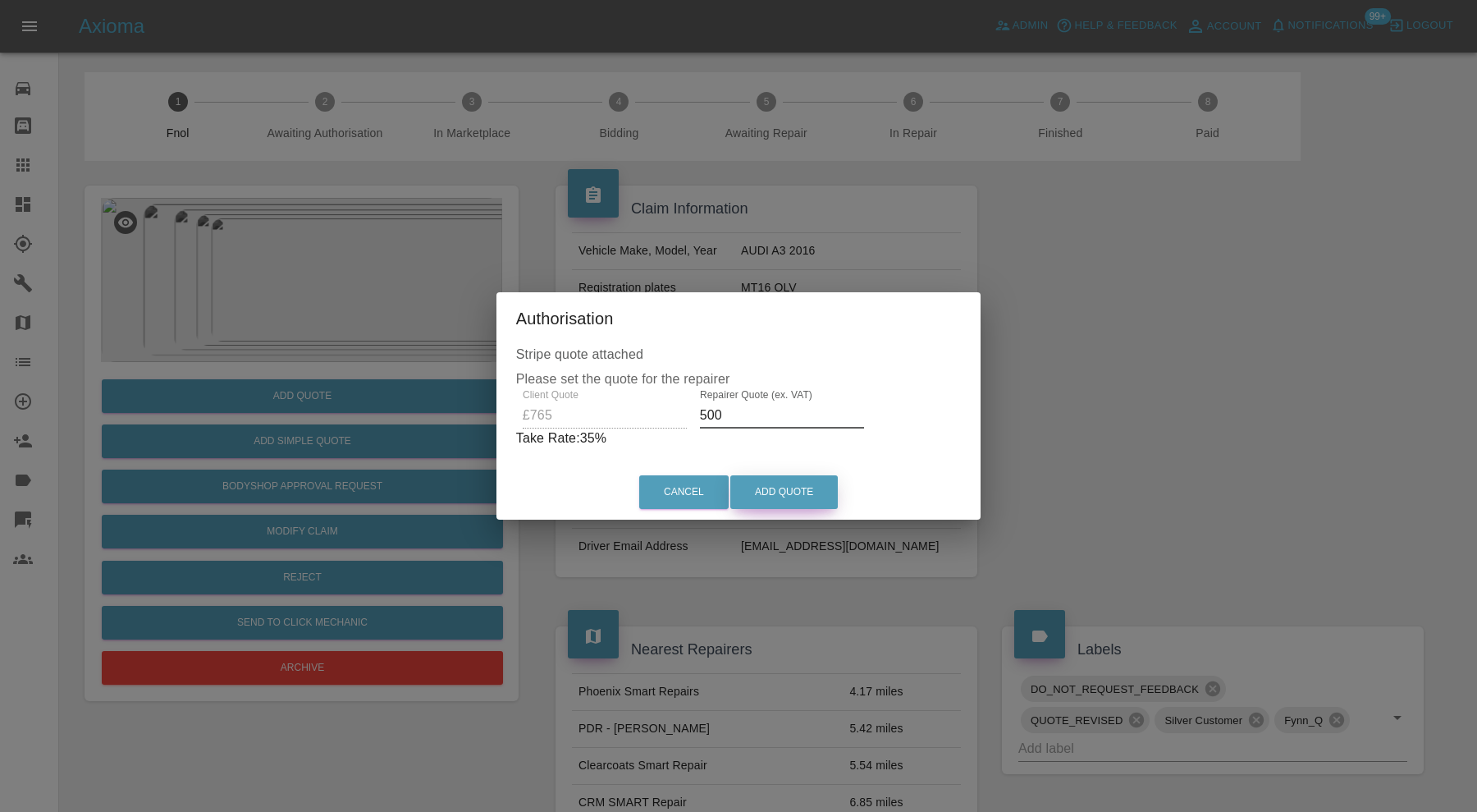
type input "500"
click at [783, 480] on button "Add Quote" at bounding box center [784, 492] width 108 height 34
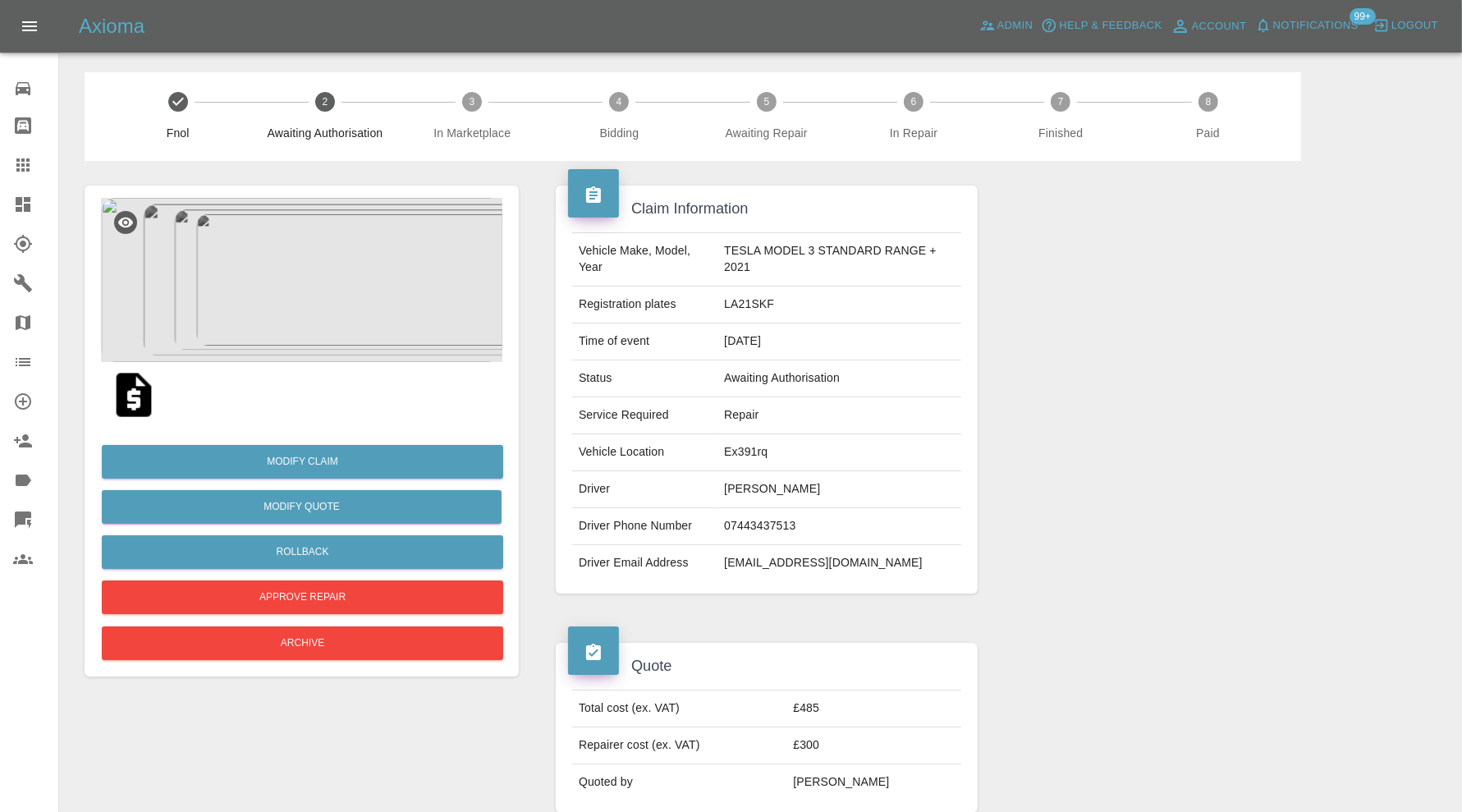
click at [354, 258] on img at bounding box center [302, 280] width 402 height 164
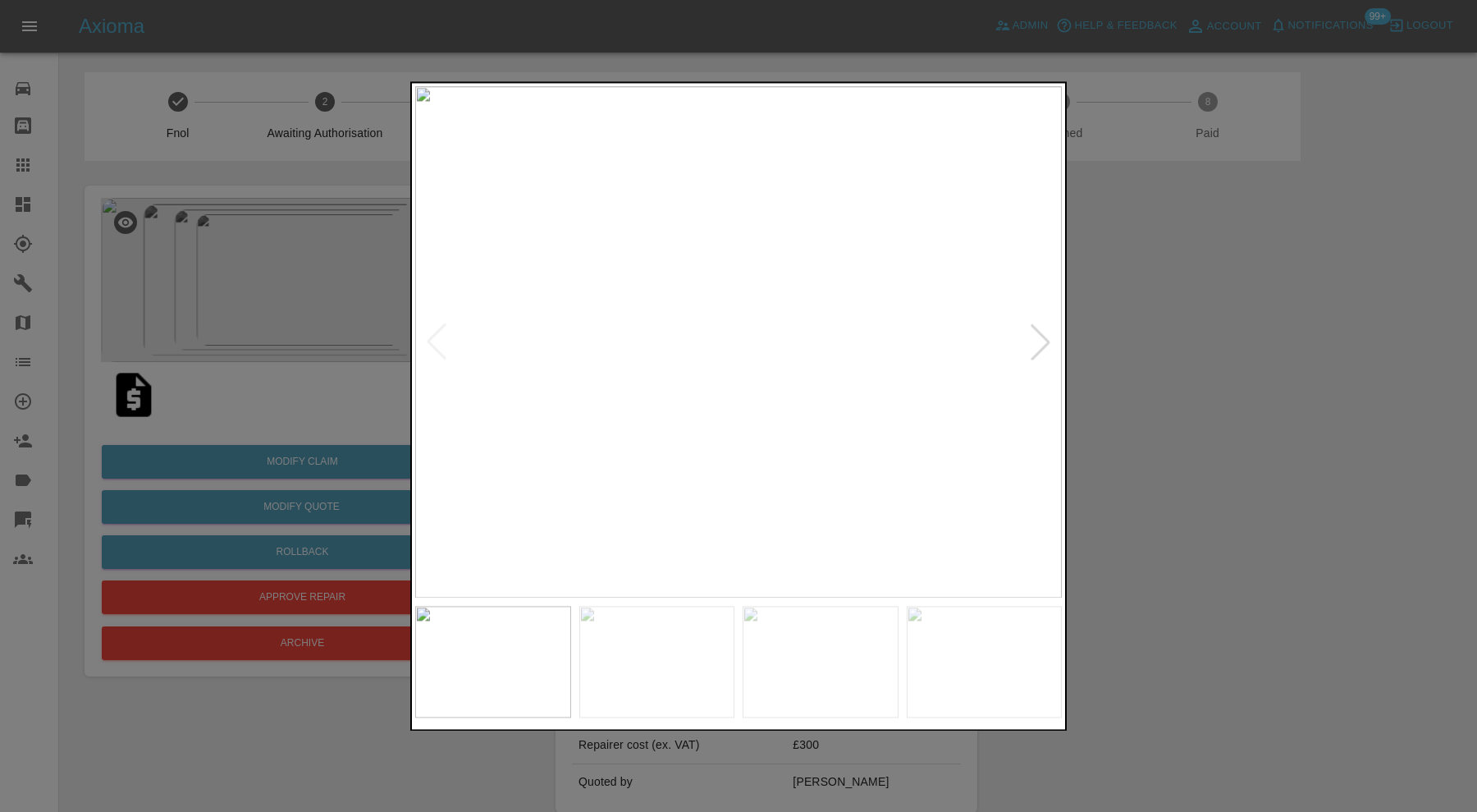
click at [1034, 337] on div at bounding box center [1041, 343] width 37 height 37
click at [1034, 337] on img at bounding box center [739, 342] width 647 height 511
click at [1198, 334] on div at bounding box center [738, 406] width 1477 height 812
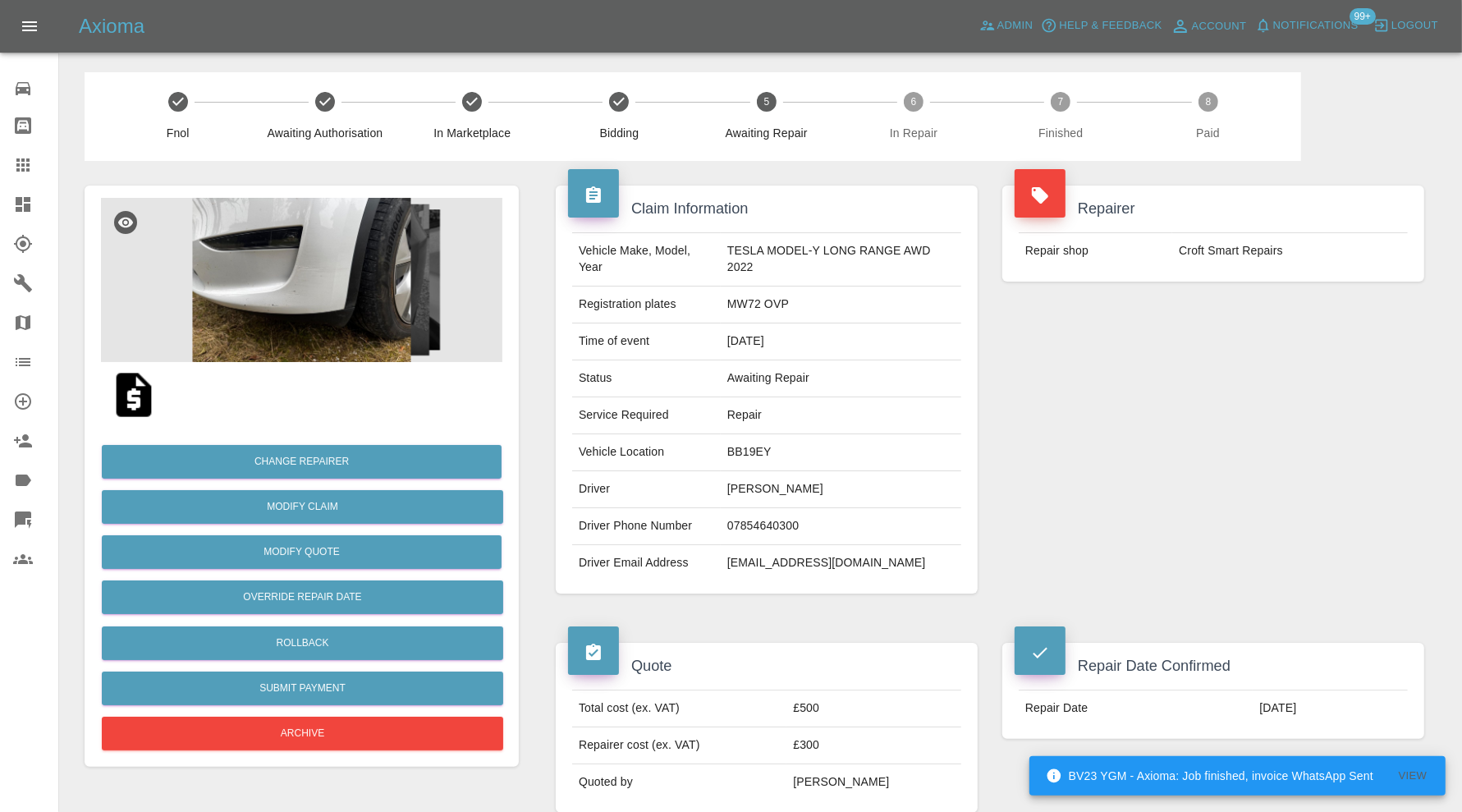
drag, startPoint x: 846, startPoint y: 483, endPoint x: 725, endPoint y: 487, distance: 121.1
click at [725, 487] on td "[PERSON_NAME]" at bounding box center [841, 489] width 241 height 37
copy td "[PERSON_NAME]"
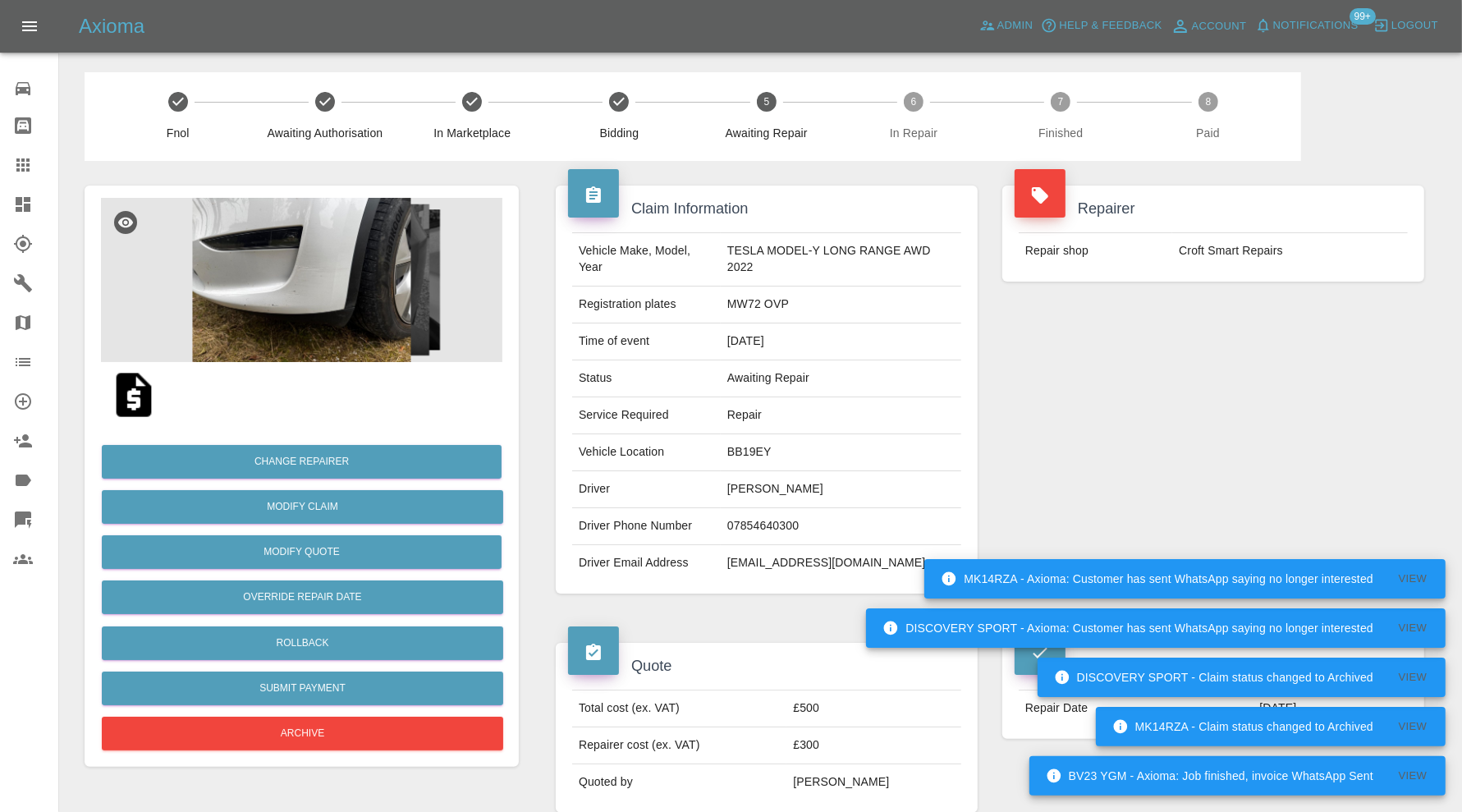
click at [371, 300] on img at bounding box center [302, 280] width 402 height 164
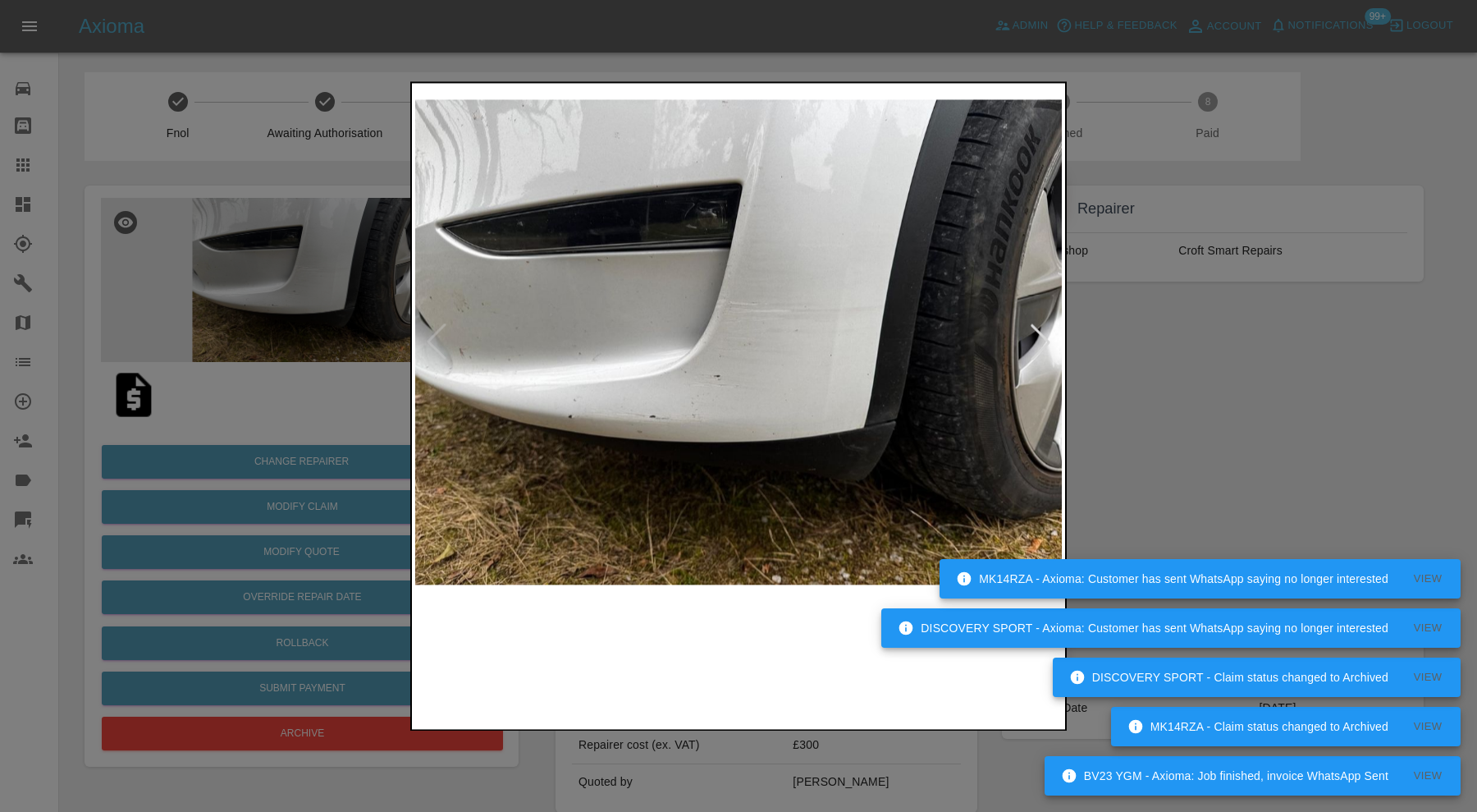
click at [655, 671] on img at bounding box center [656, 662] width 156 height 111
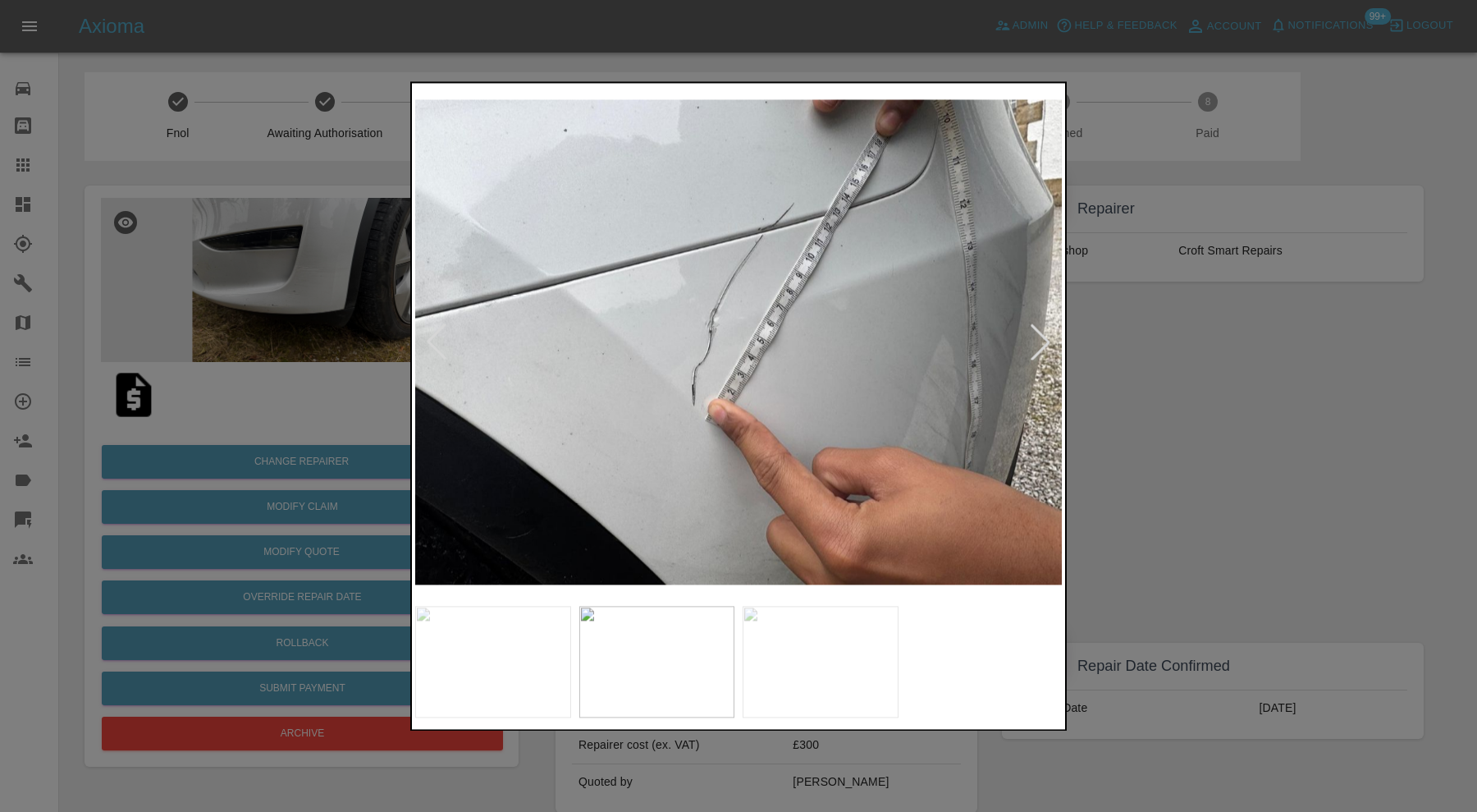
click at [795, 669] on img at bounding box center [820, 662] width 156 height 111
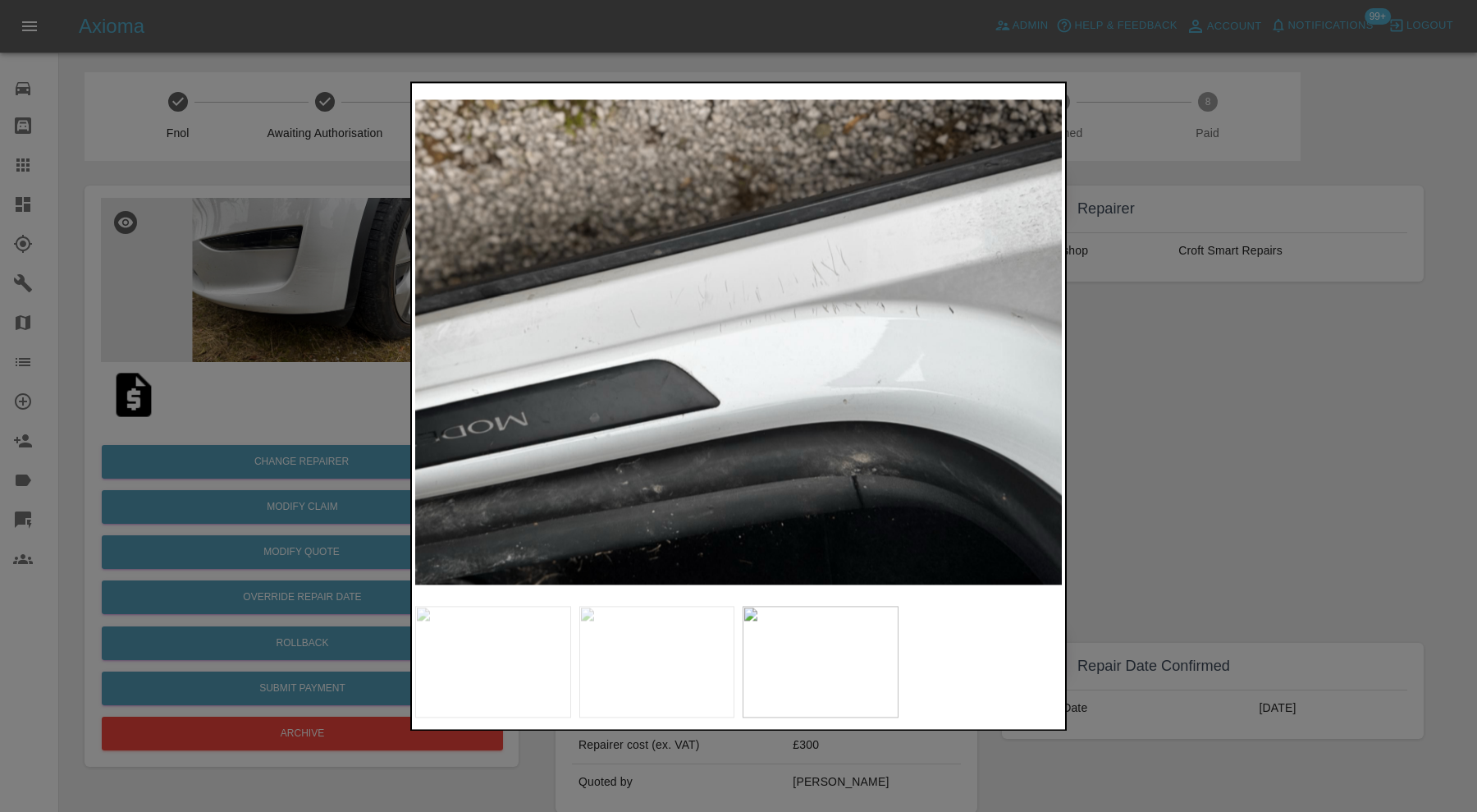
click at [1194, 420] on div at bounding box center [738, 406] width 1477 height 812
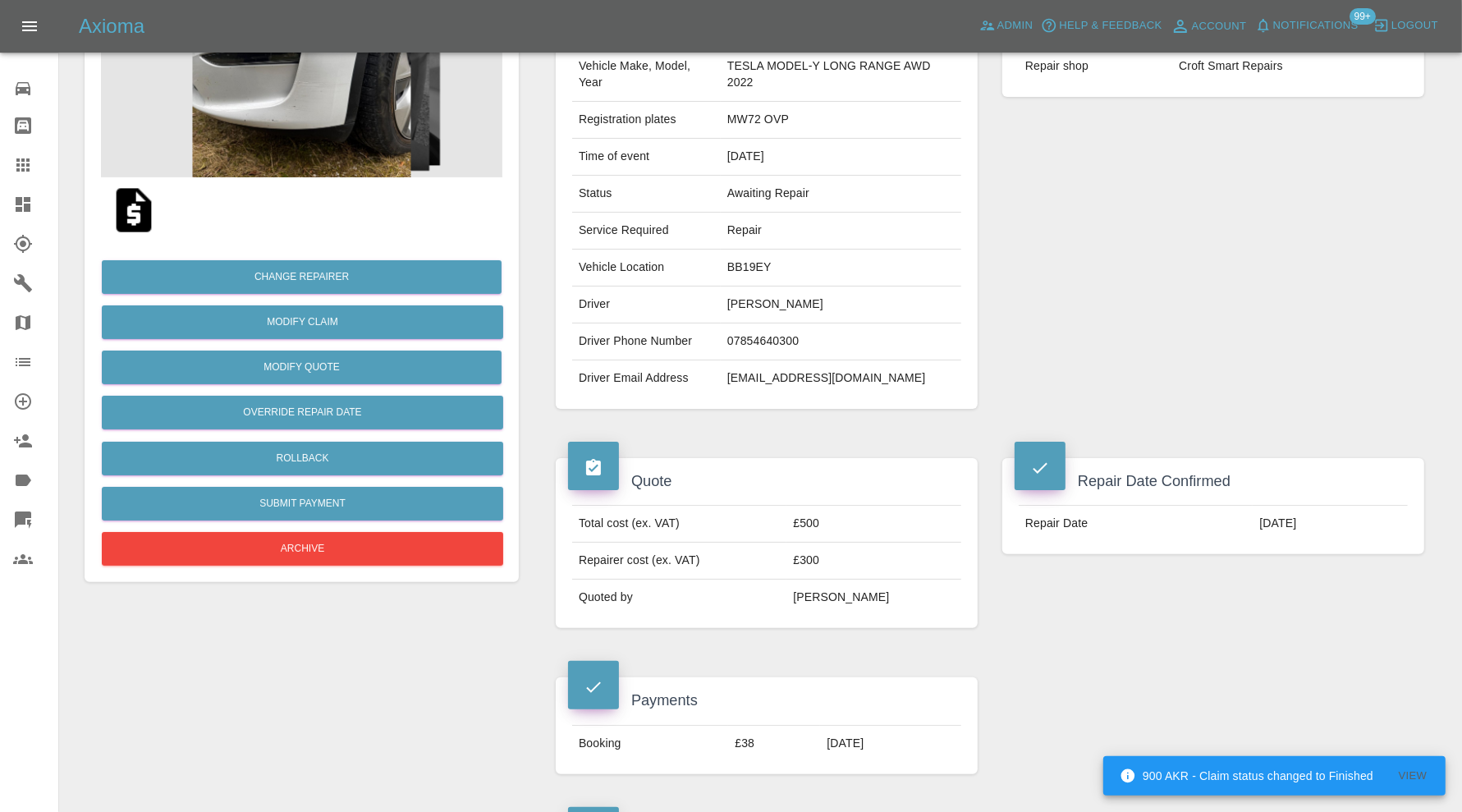
scroll to position [66, 0]
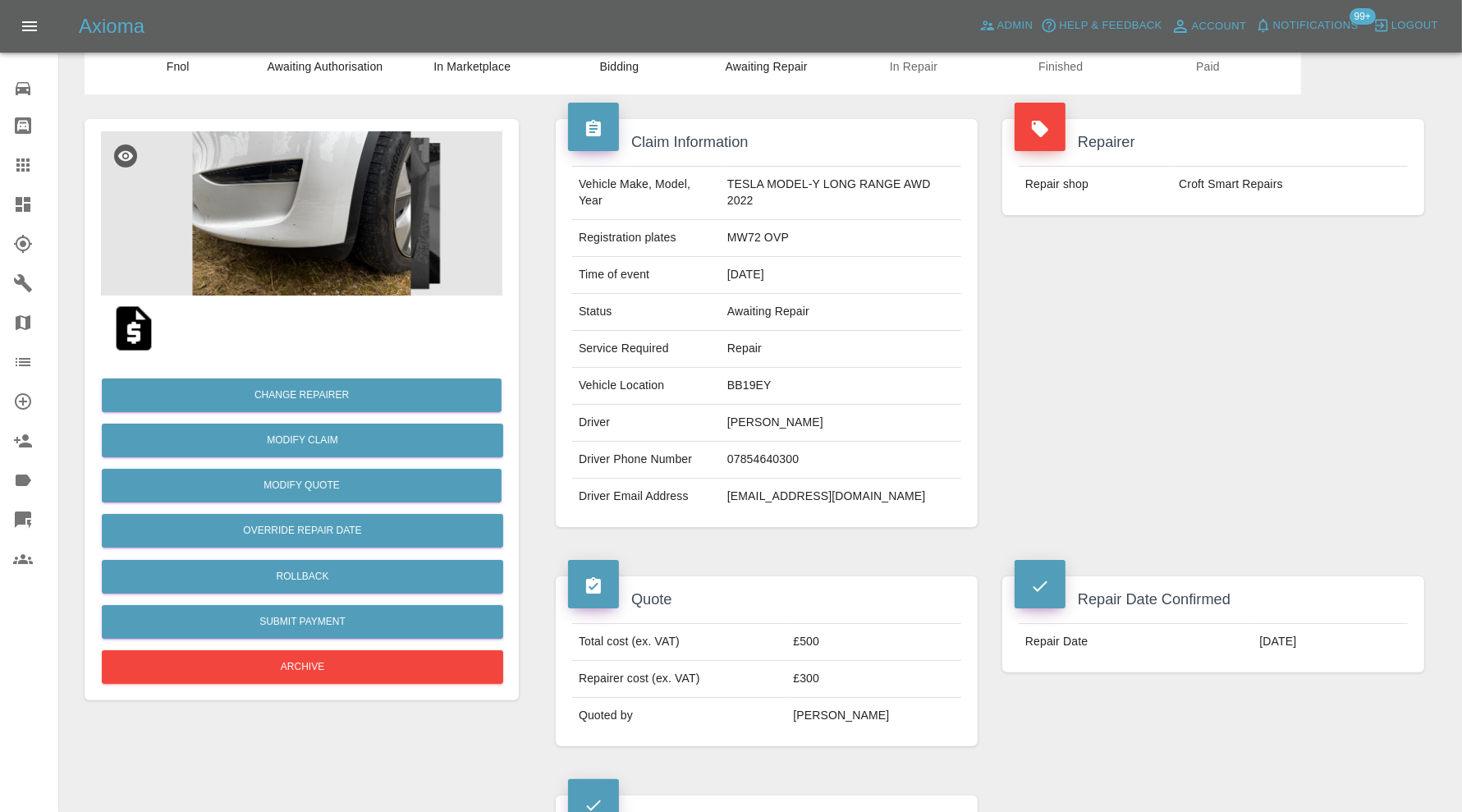
click at [357, 206] on img at bounding box center [302, 213] width 402 height 164
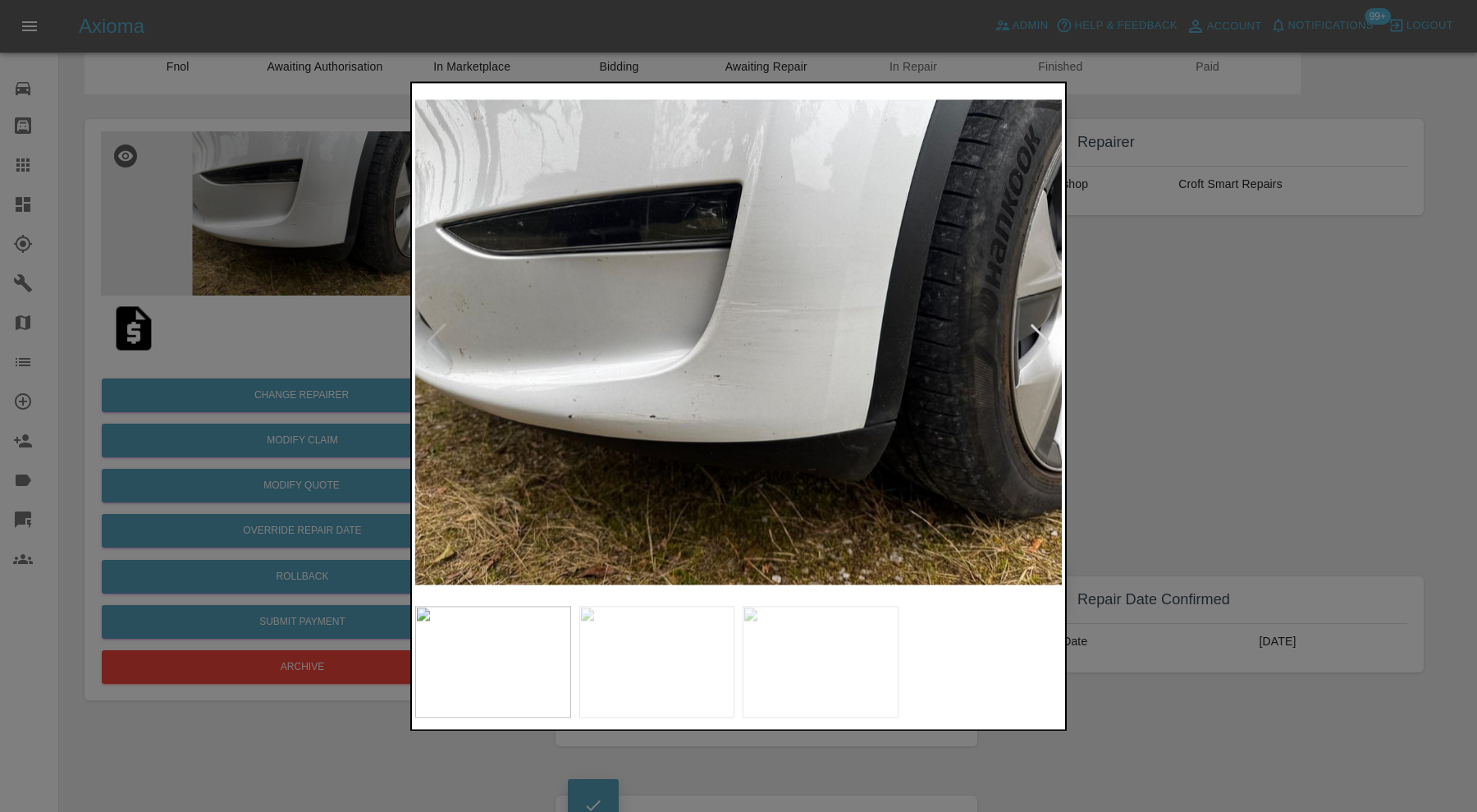
click at [783, 659] on img at bounding box center [820, 662] width 156 height 111
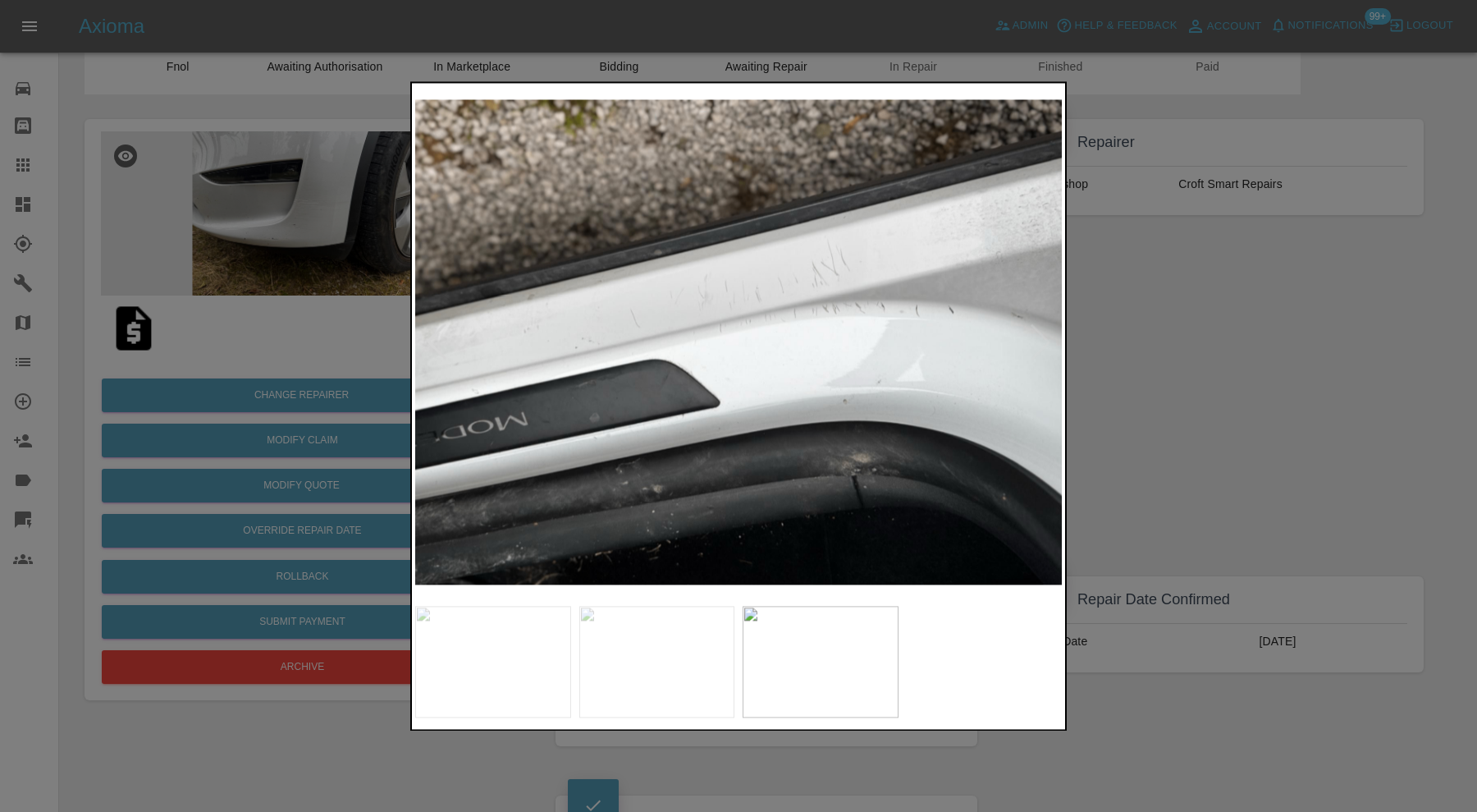
click at [805, 308] on img at bounding box center [739, 342] width 647 height 511
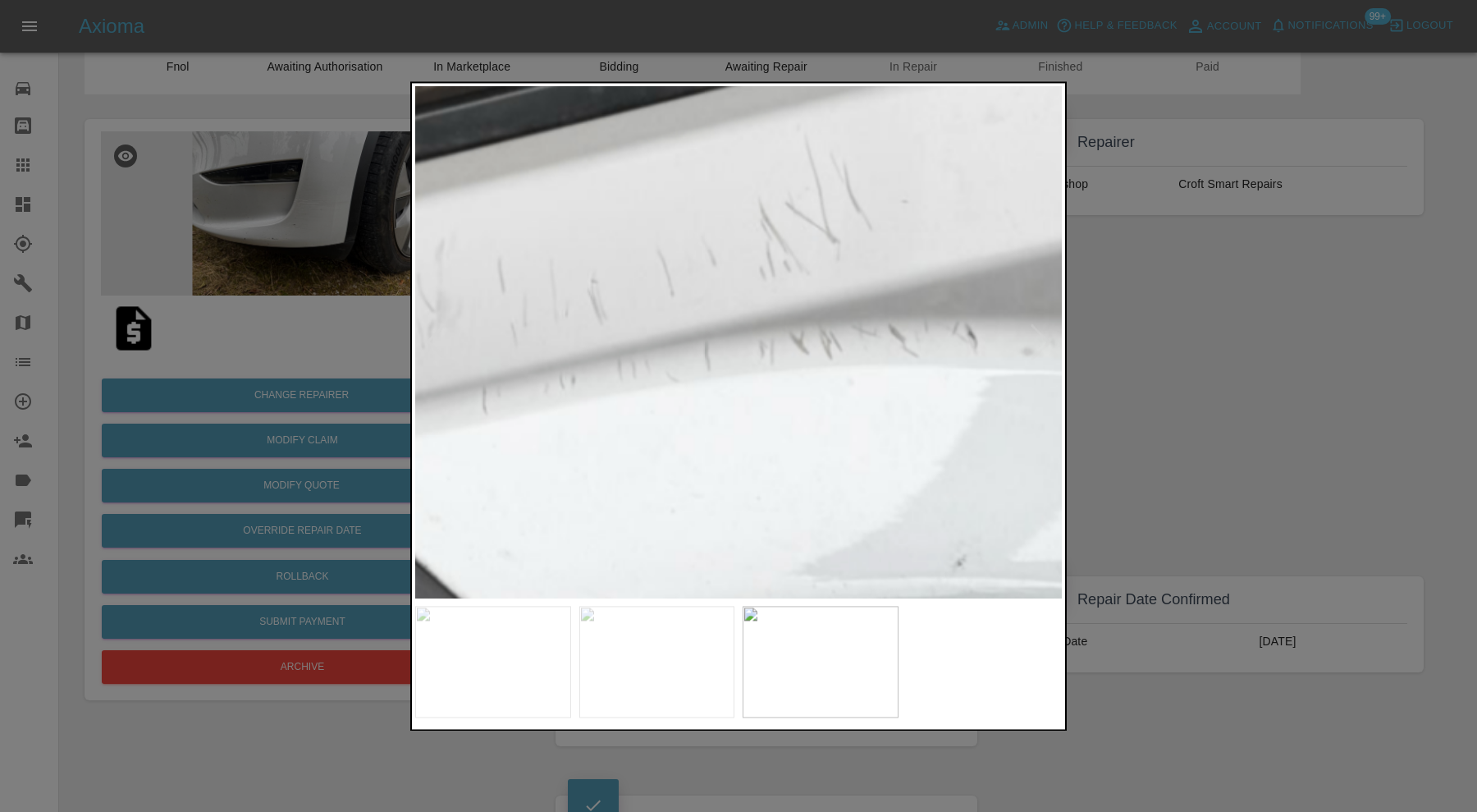
click at [805, 308] on img at bounding box center [538, 443] width 1940 height 1534
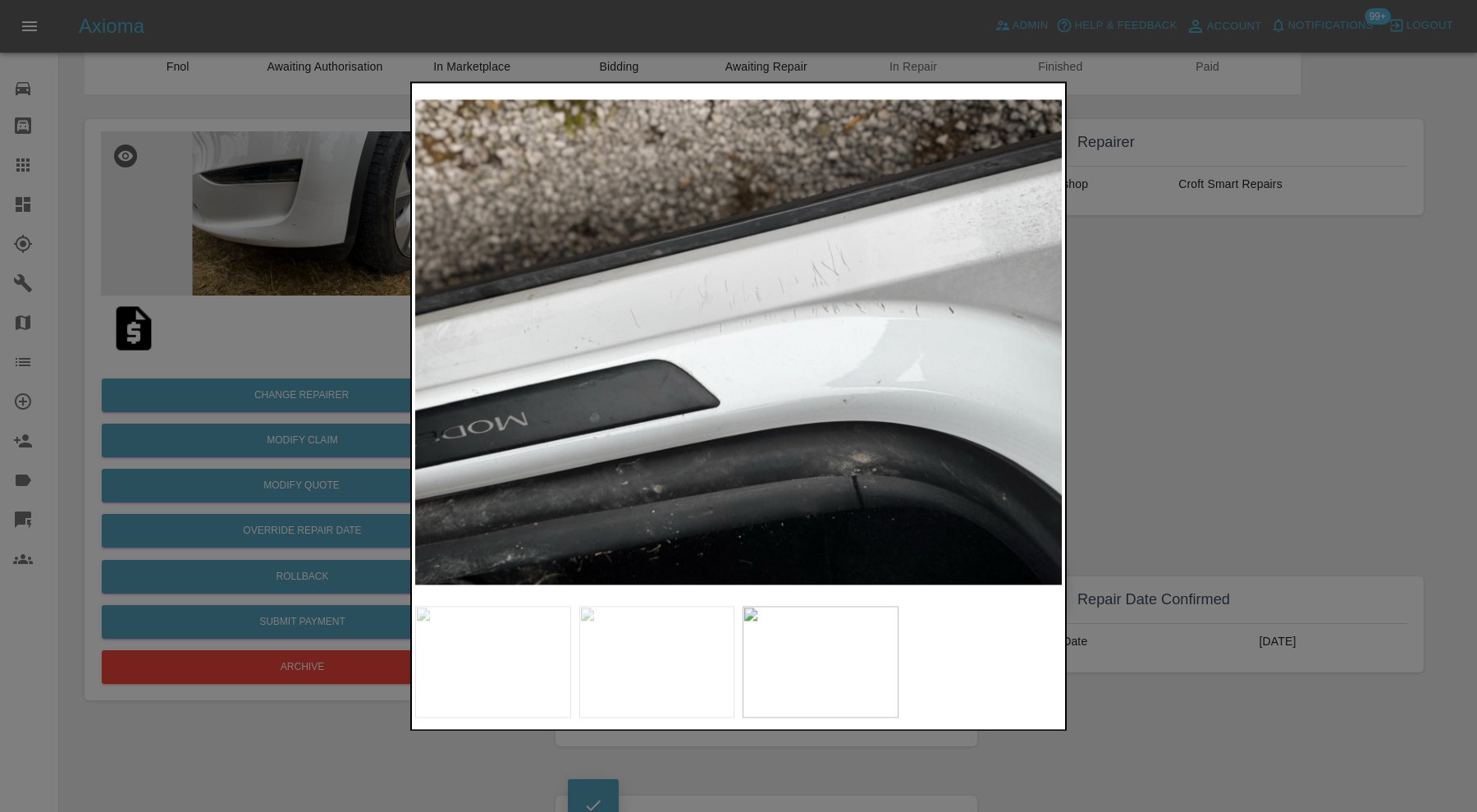
click at [1129, 337] on div at bounding box center [738, 406] width 1477 height 812
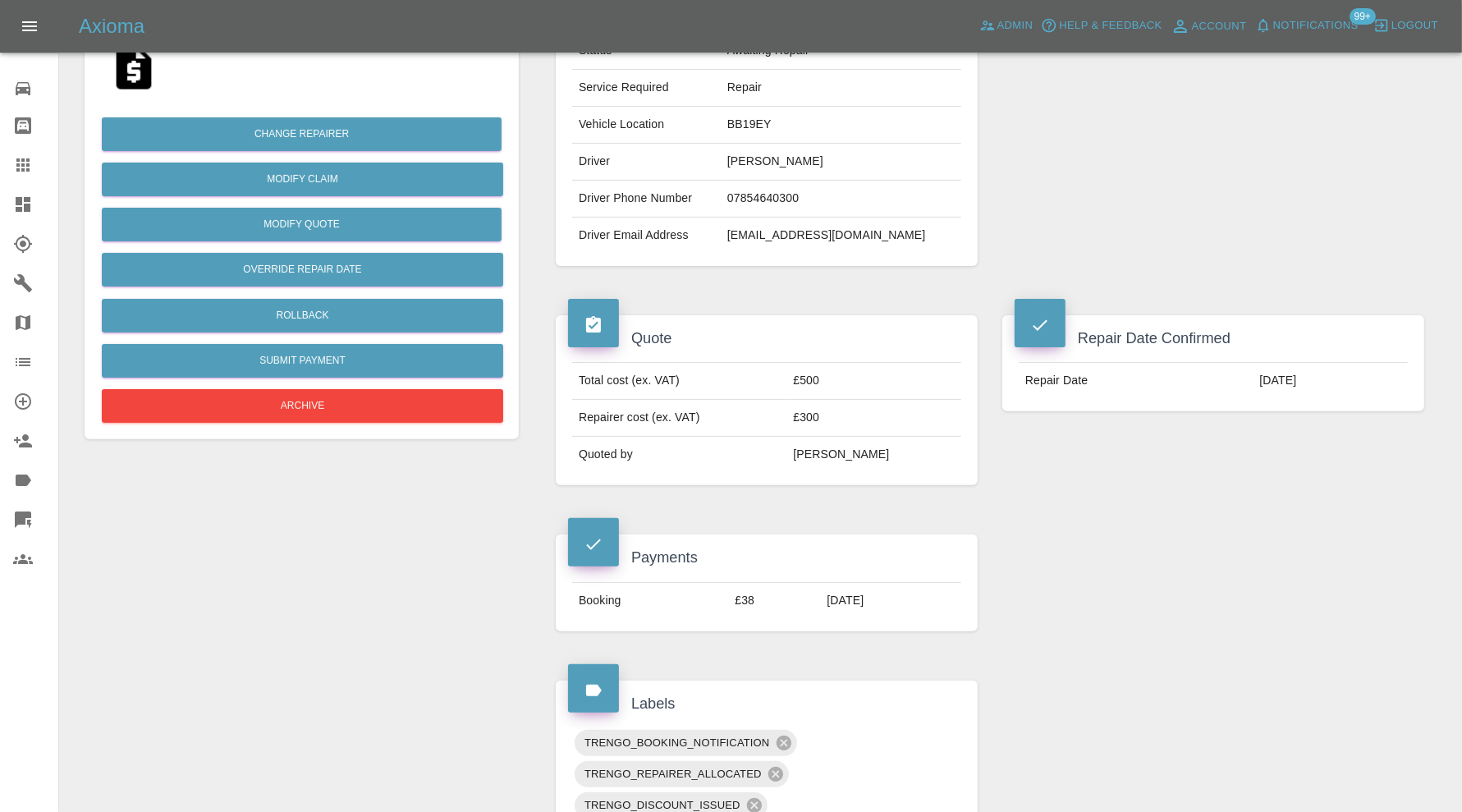
scroll to position [0, 0]
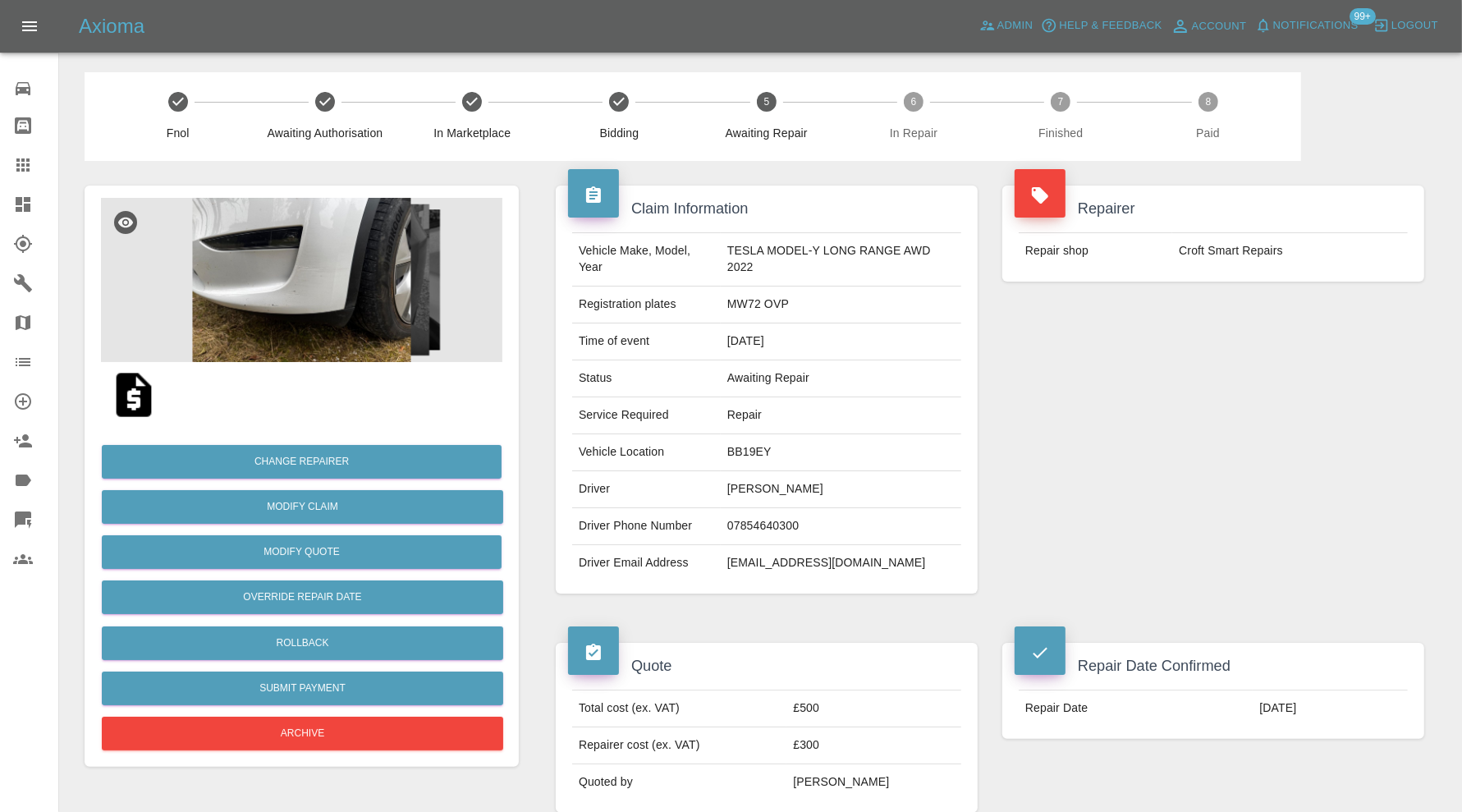
click at [284, 247] on img at bounding box center [302, 280] width 402 height 164
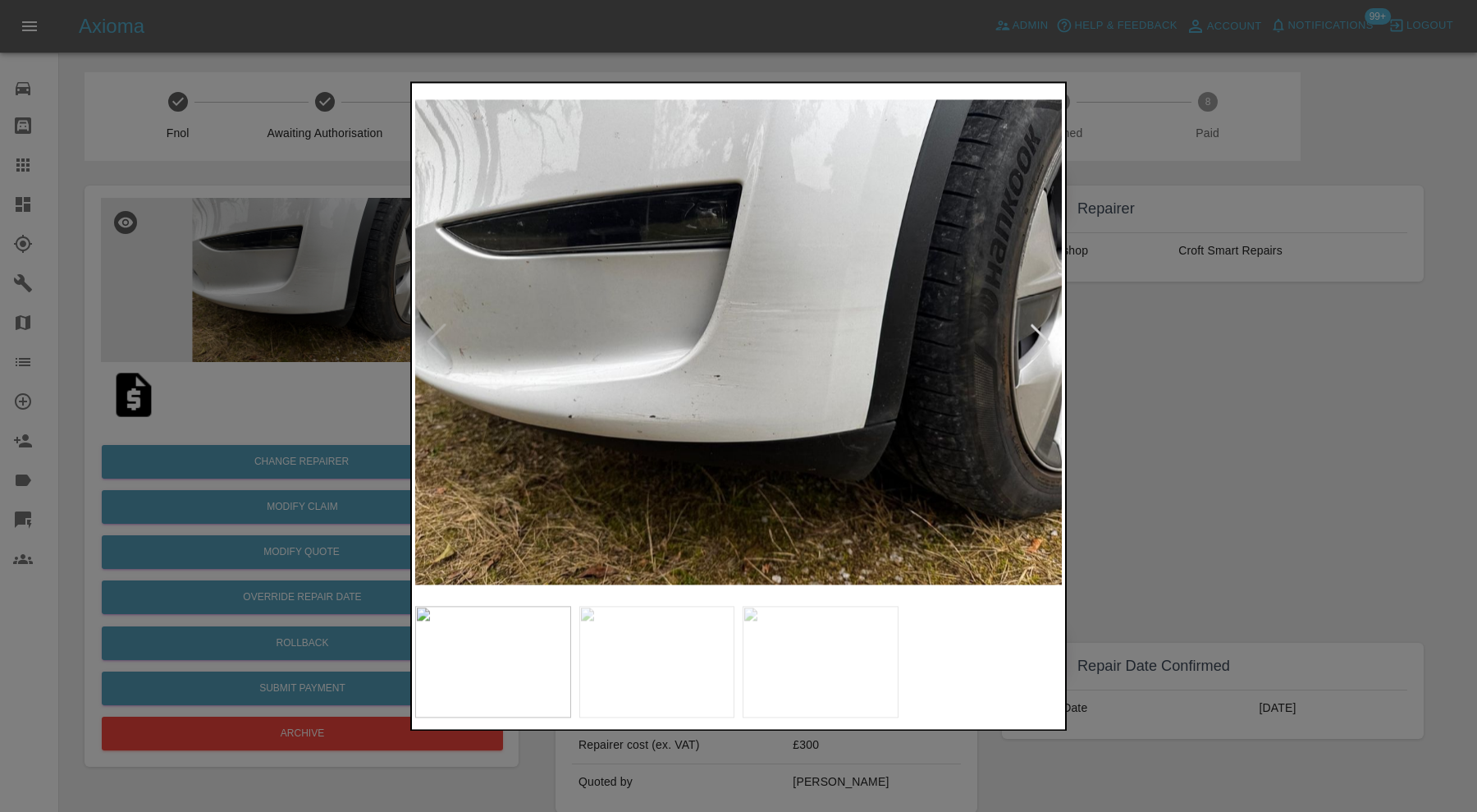
click at [1030, 336] on div at bounding box center [1041, 343] width 37 height 37
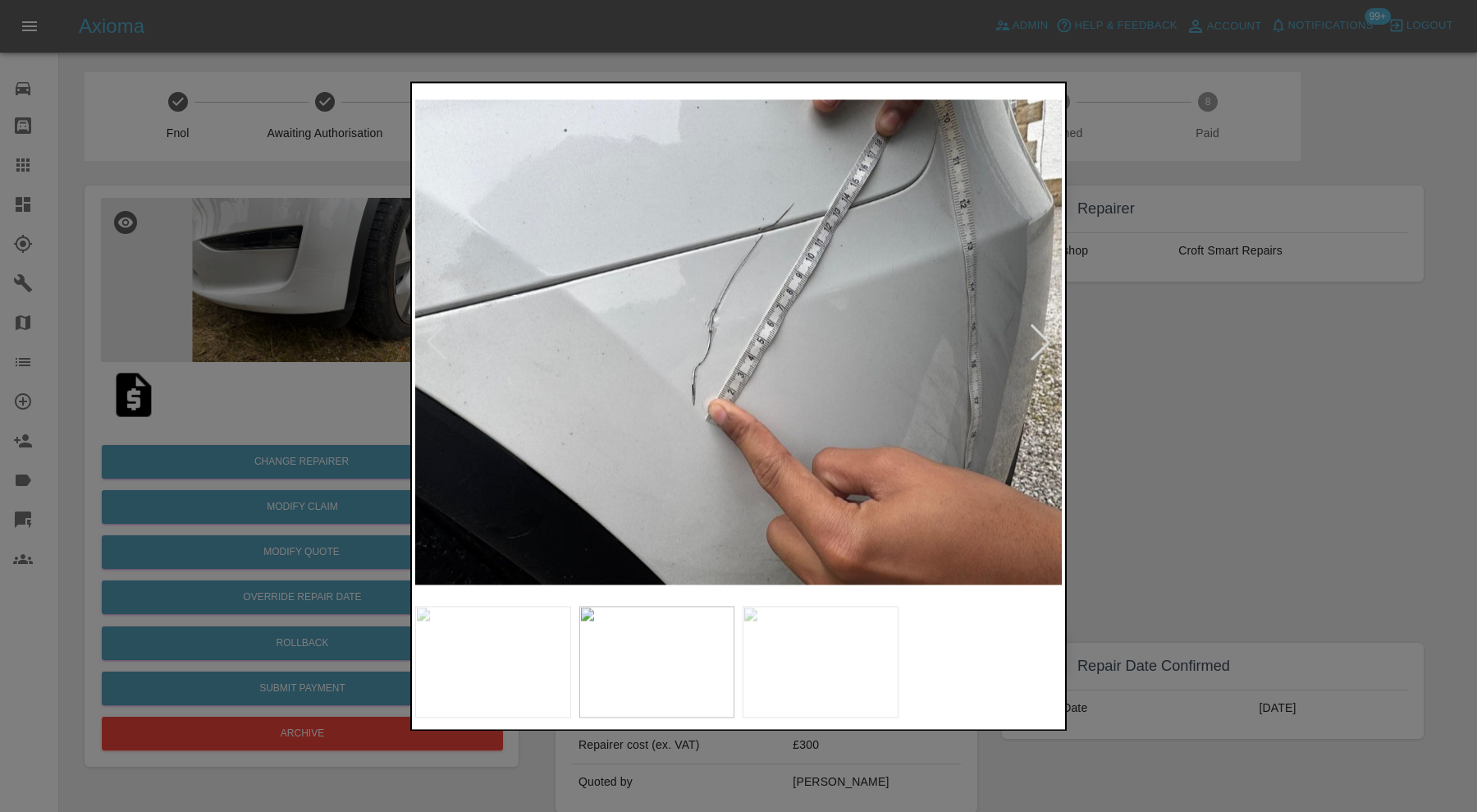
click at [1030, 336] on div at bounding box center [1041, 343] width 37 height 37
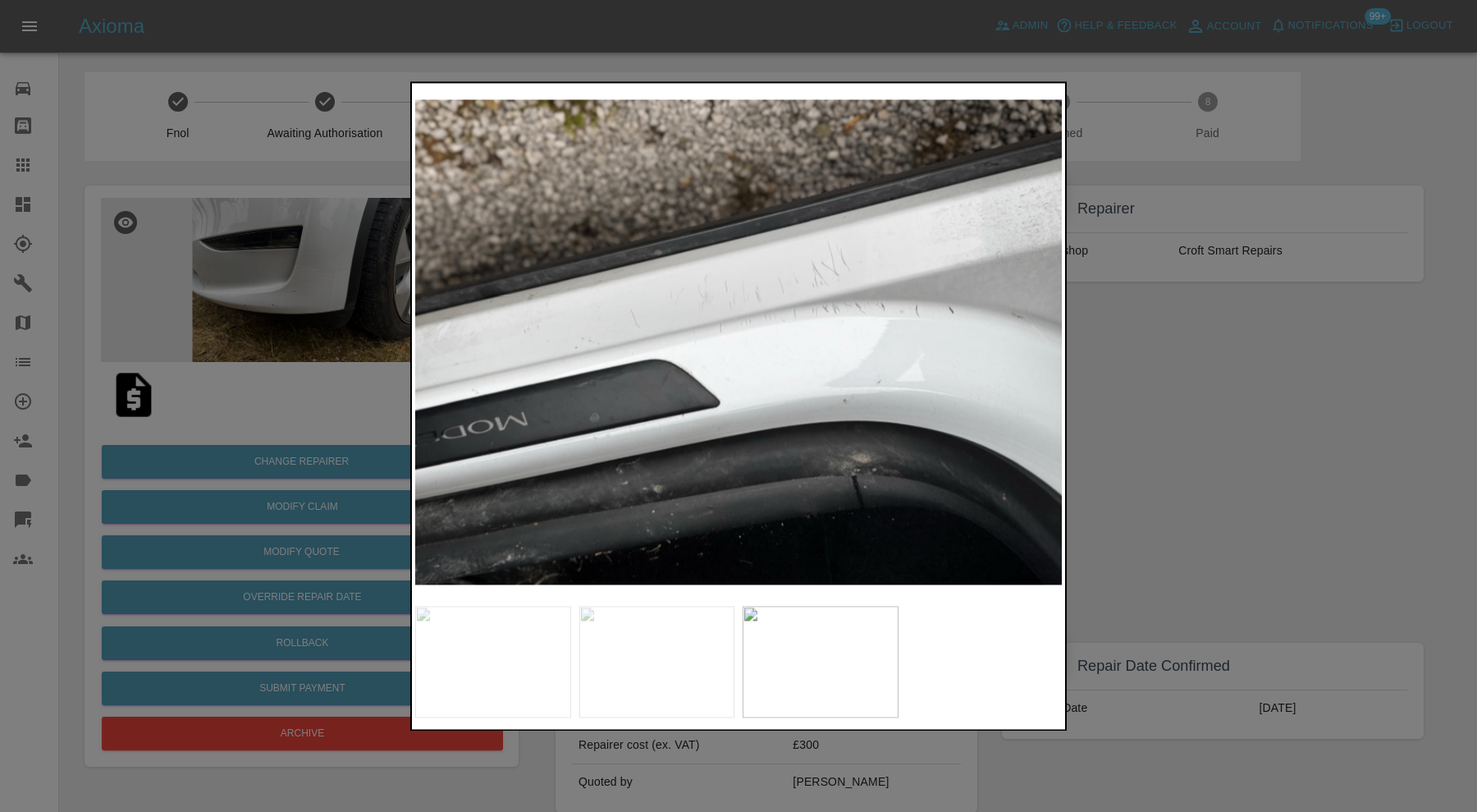
click at [1168, 354] on div at bounding box center [738, 406] width 1477 height 812
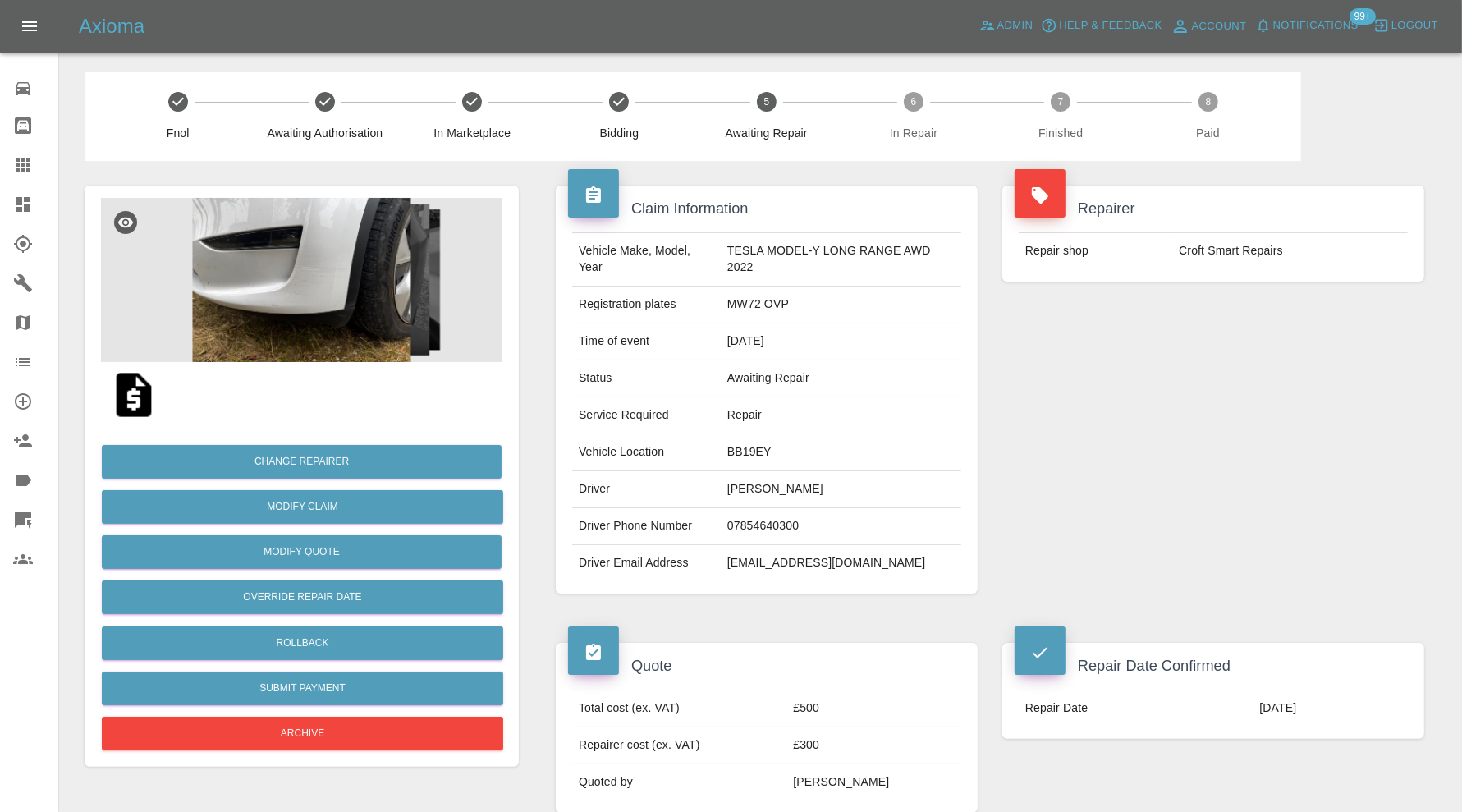
click at [359, 288] on img at bounding box center [302, 280] width 402 height 164
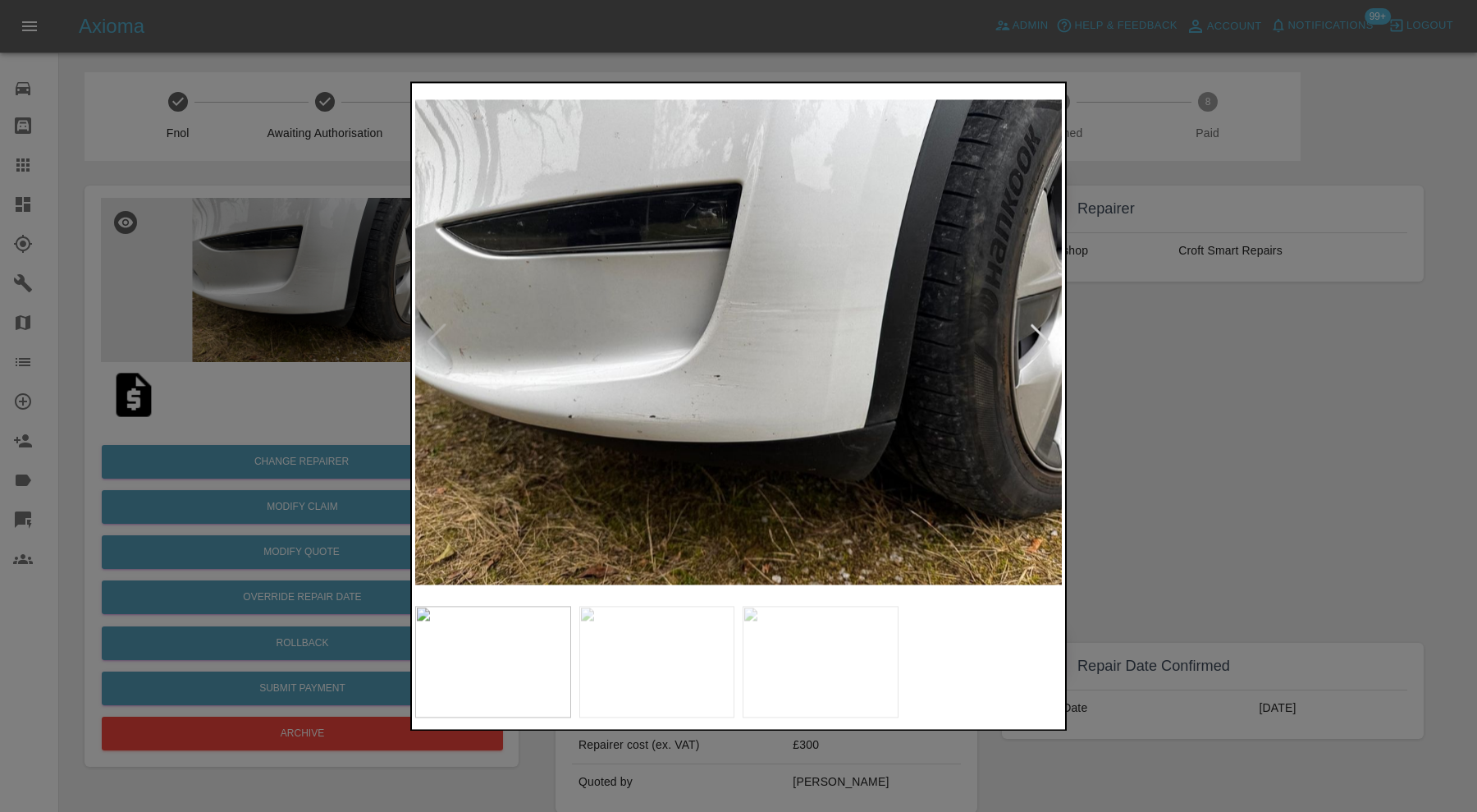
click at [1034, 337] on div at bounding box center [1041, 343] width 37 height 37
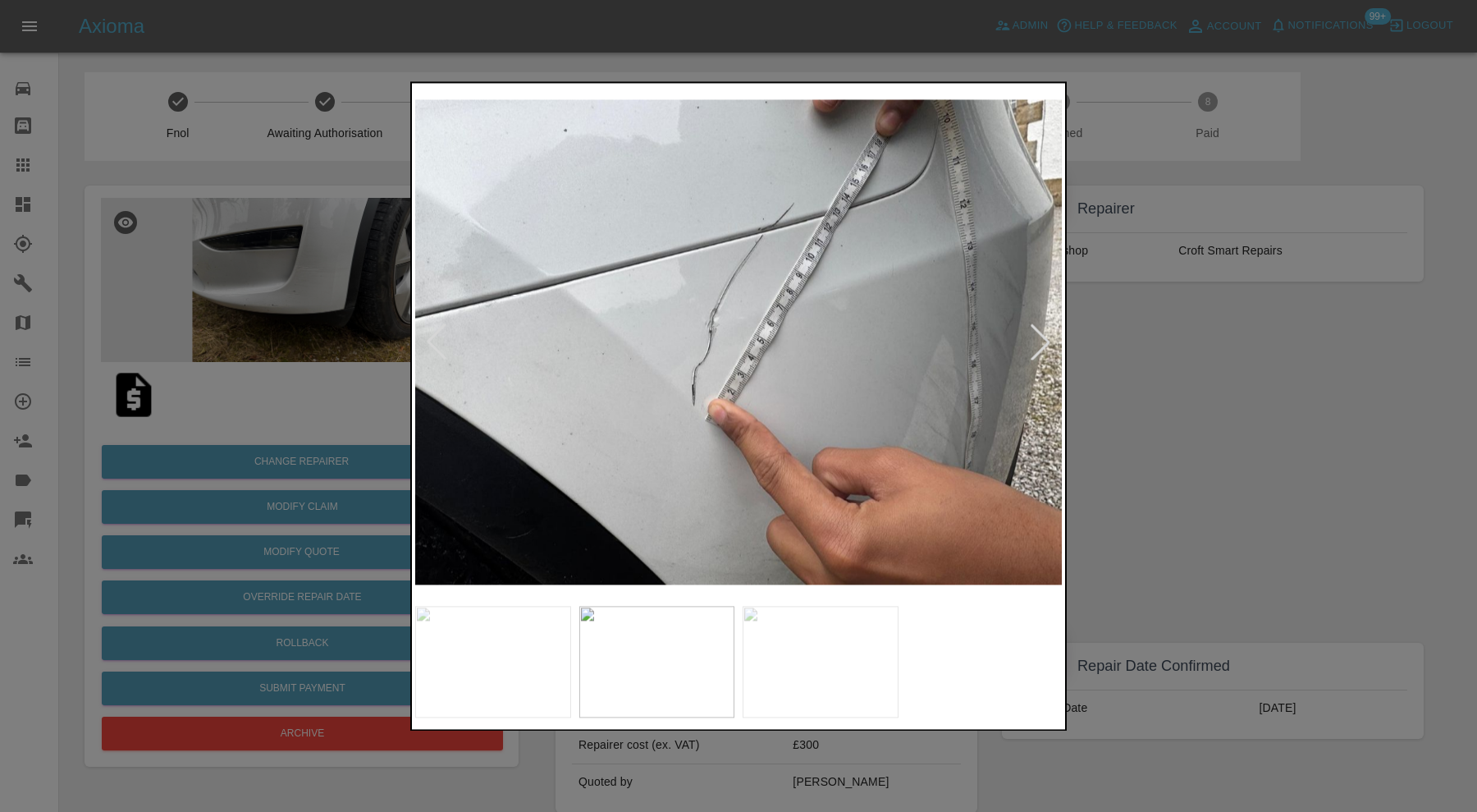
click at [1036, 337] on div at bounding box center [1041, 343] width 37 height 37
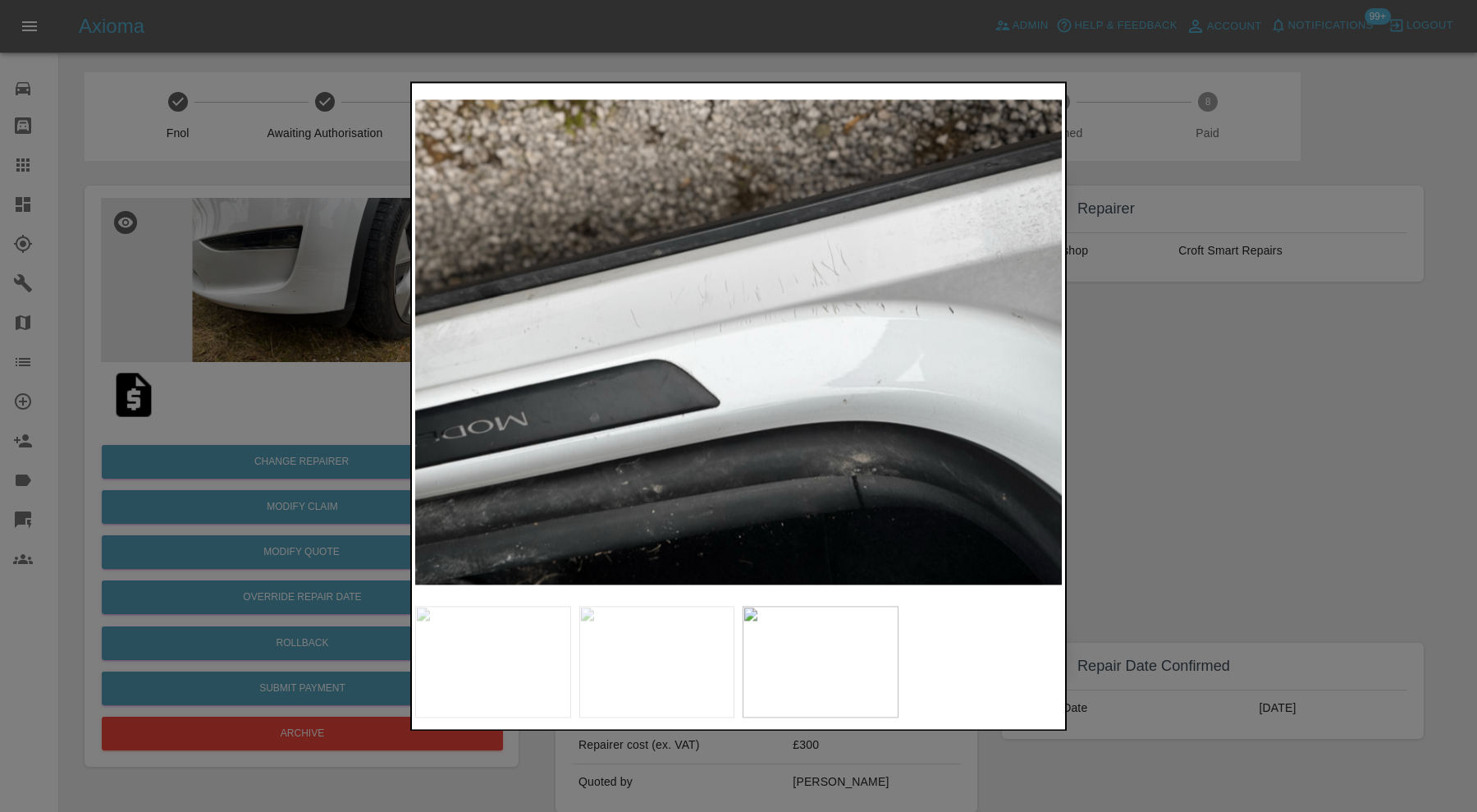
click at [800, 296] on img at bounding box center [739, 342] width 647 height 511
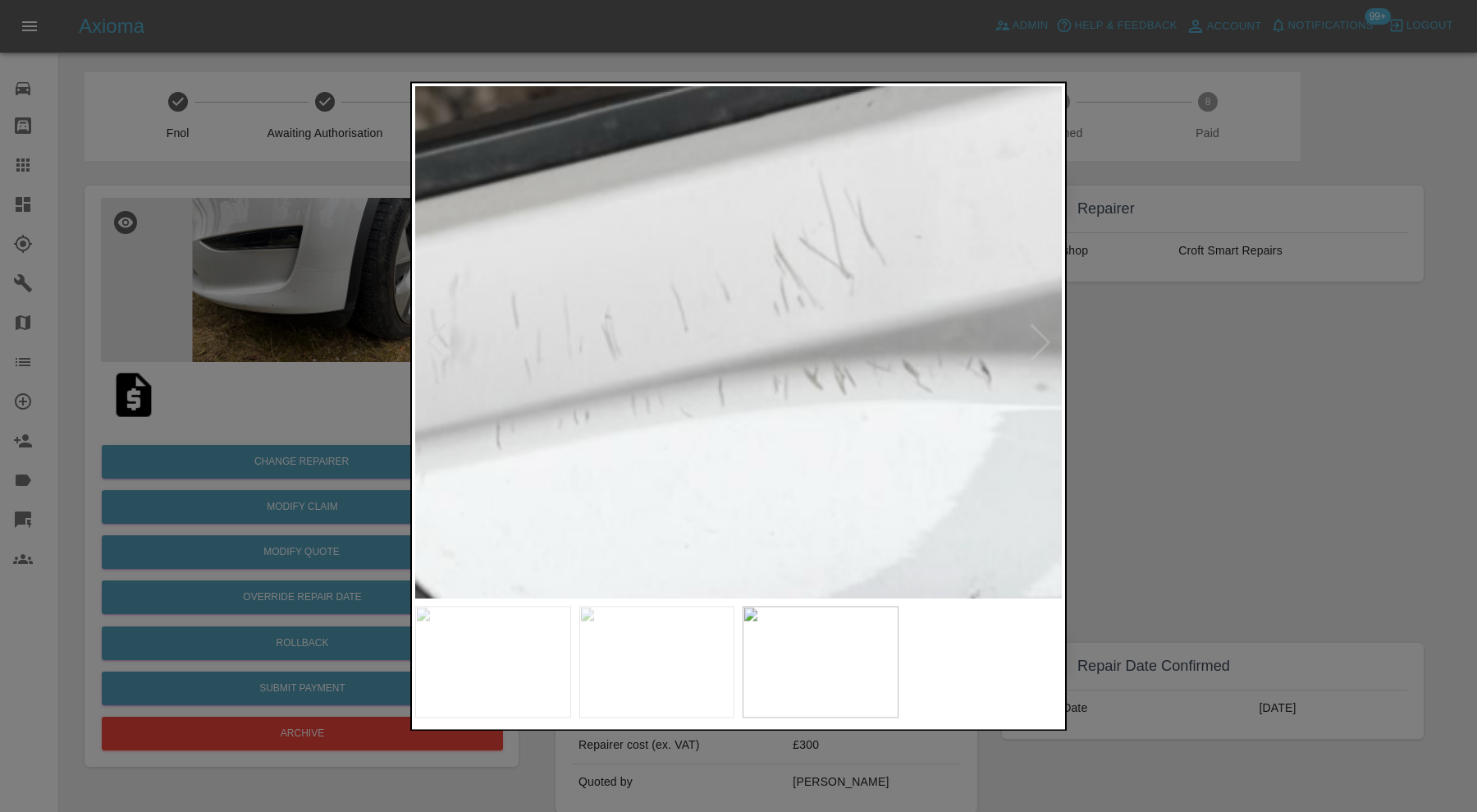
click at [808, 298] on img at bounding box center [553, 478] width 1940 height 1534
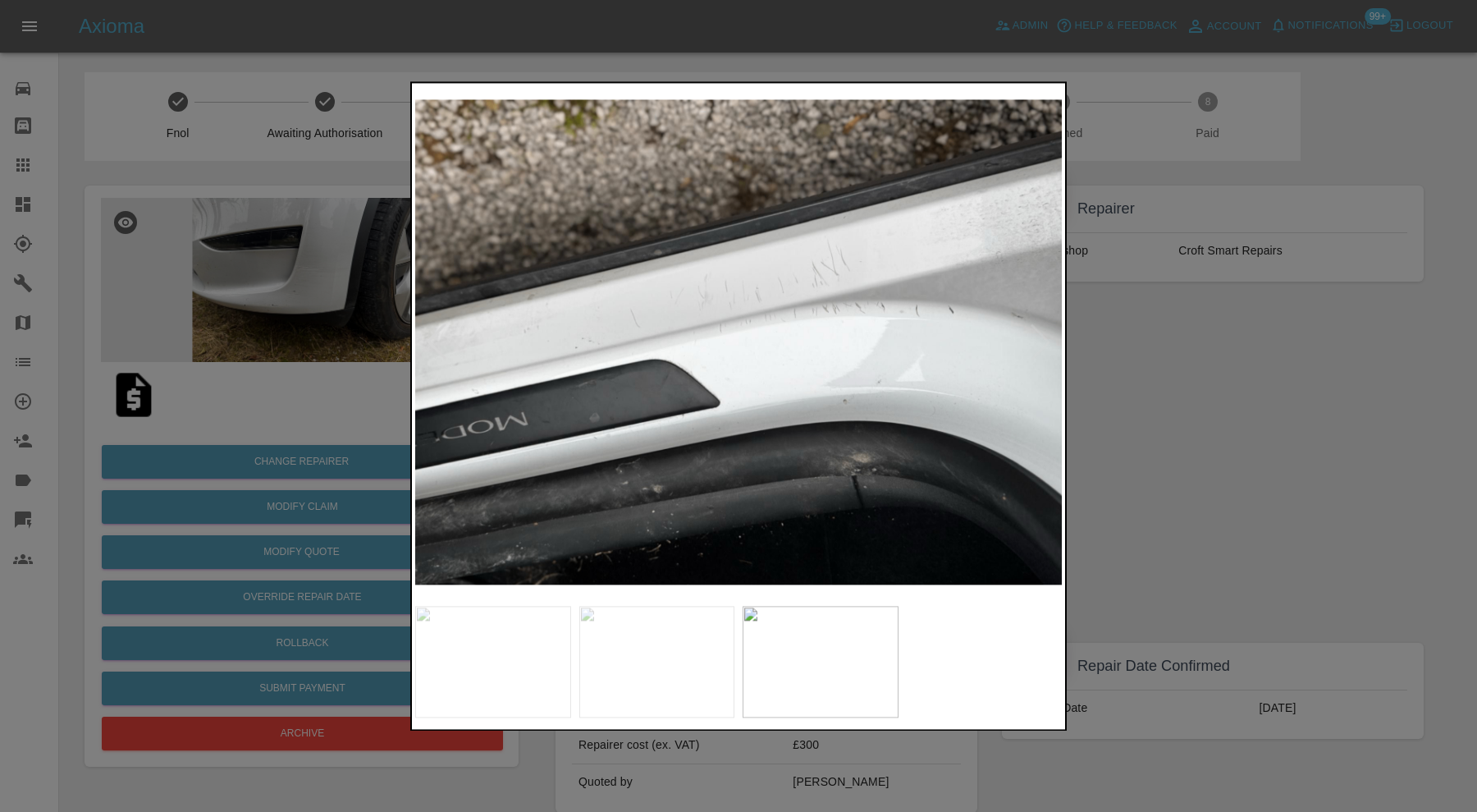
click at [1121, 303] on div at bounding box center [738, 406] width 1477 height 812
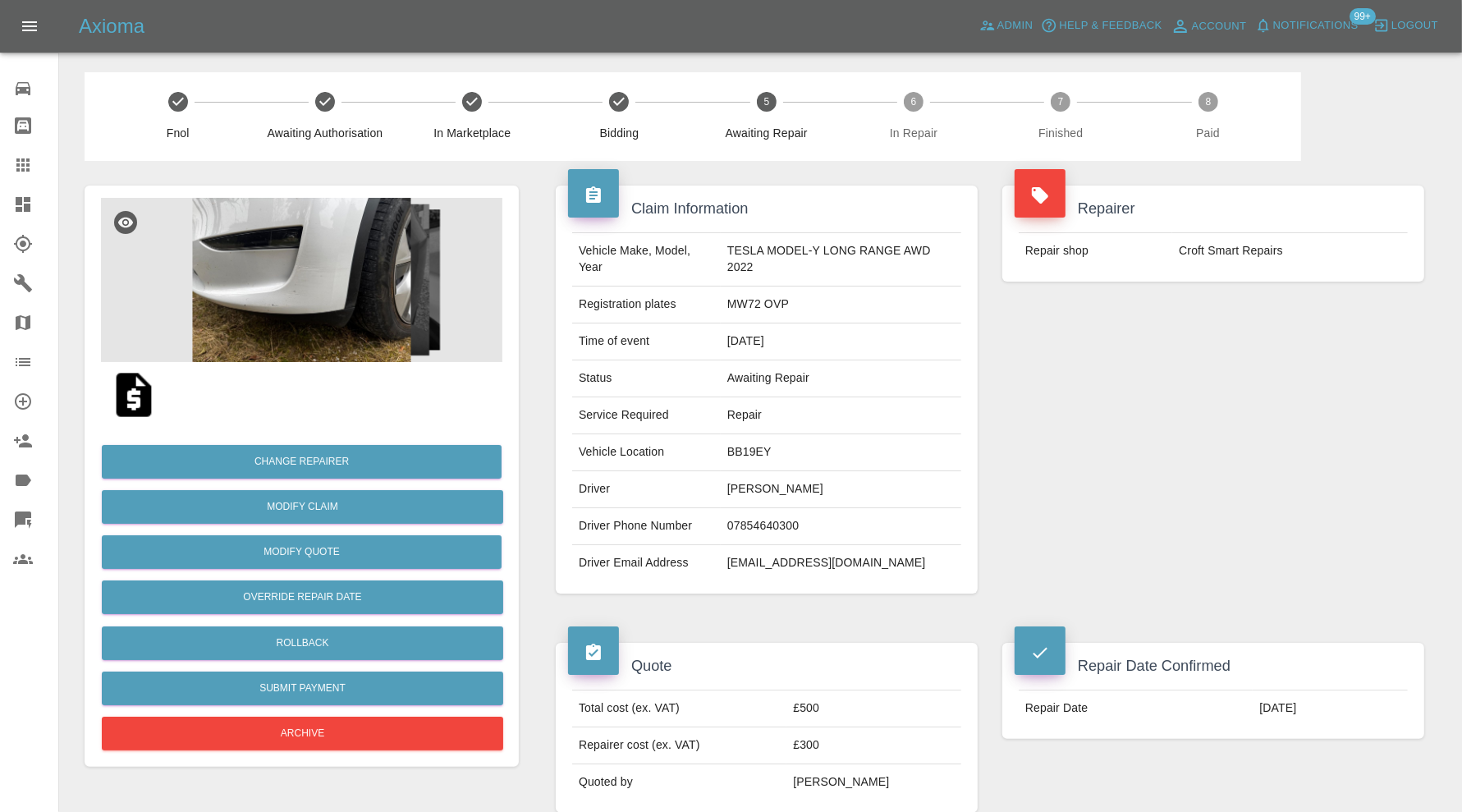
click at [151, 395] on img at bounding box center [134, 395] width 52 height 52
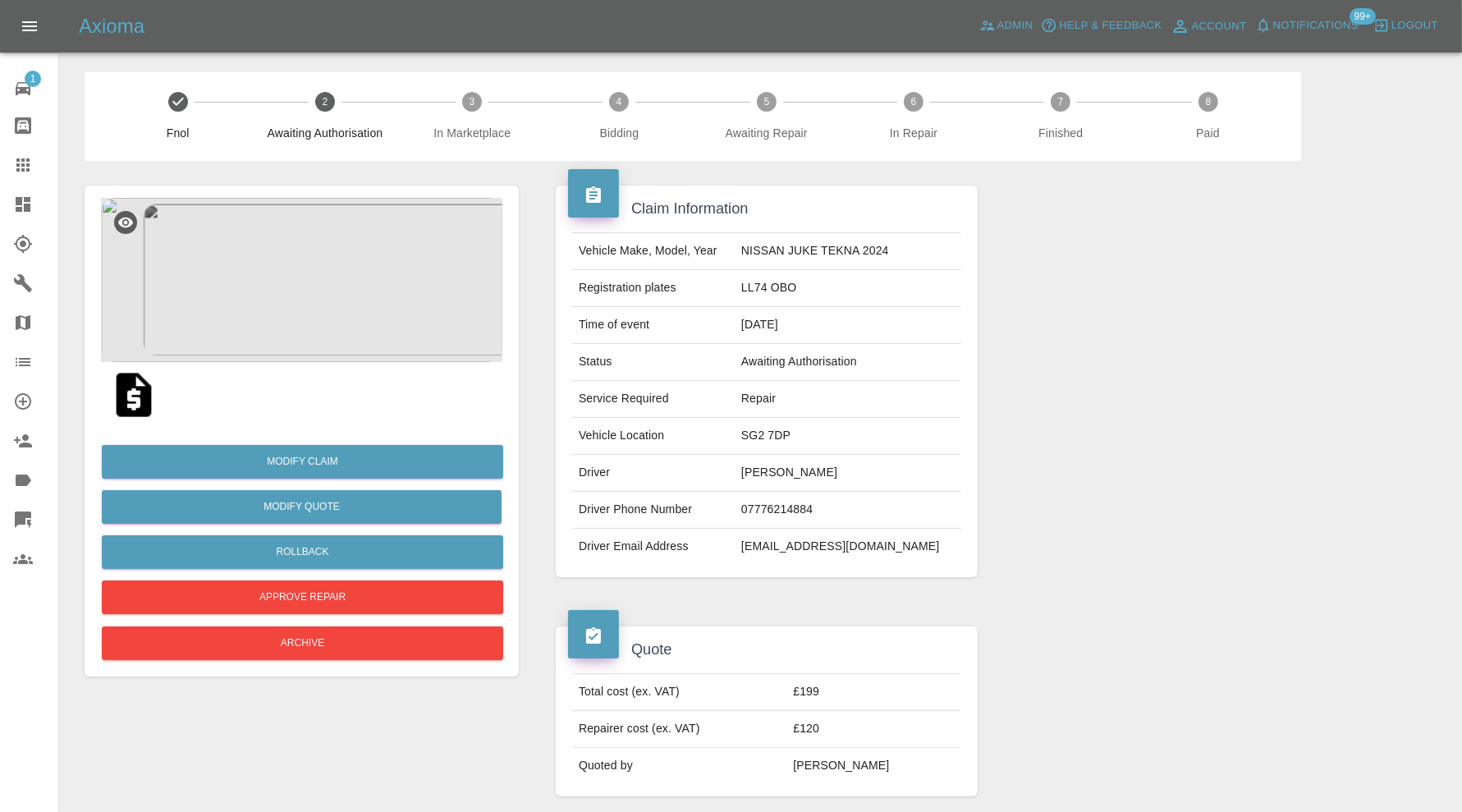
click at [290, 291] on img at bounding box center [302, 280] width 402 height 164
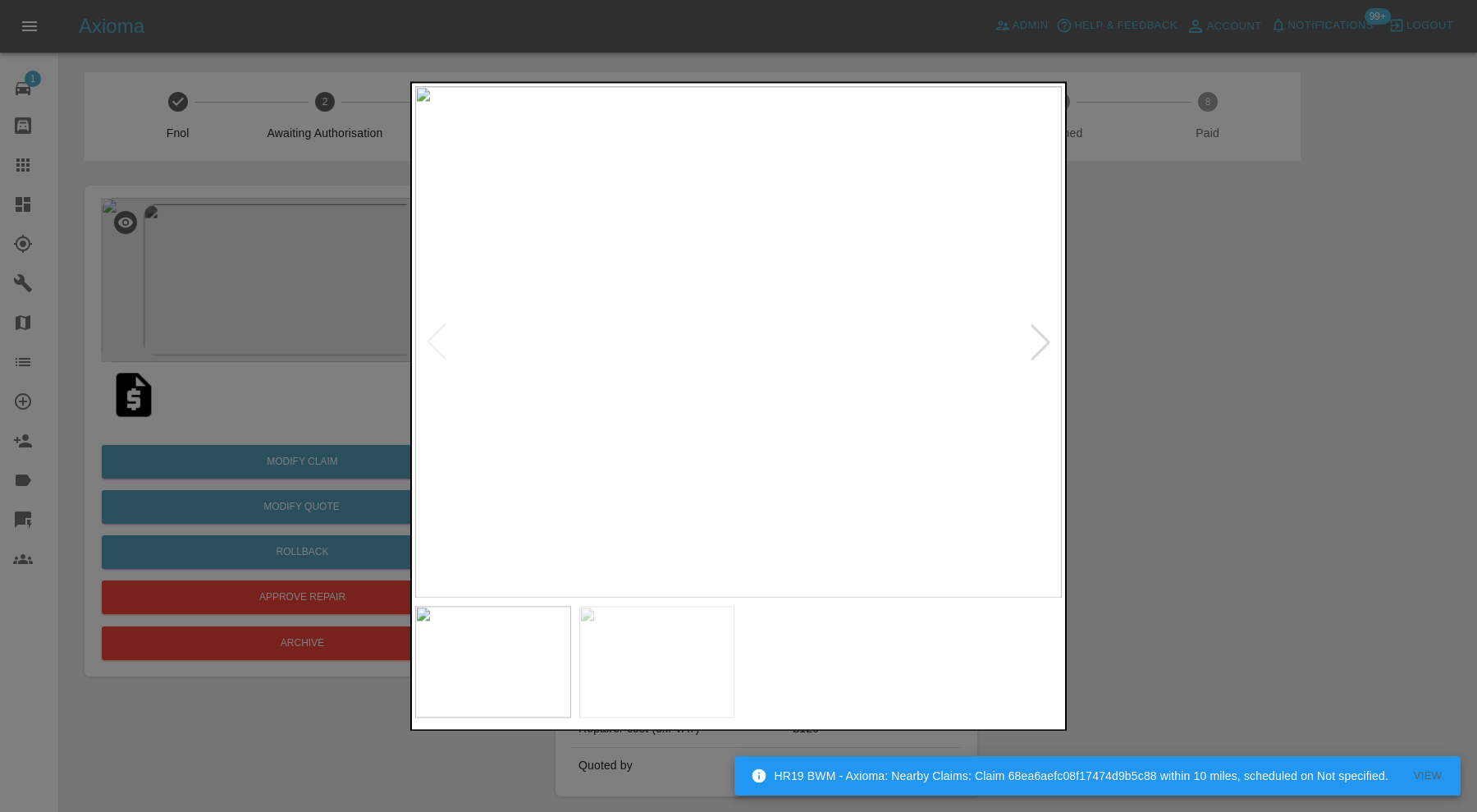
click at [1191, 488] on div at bounding box center [738, 406] width 1477 height 812
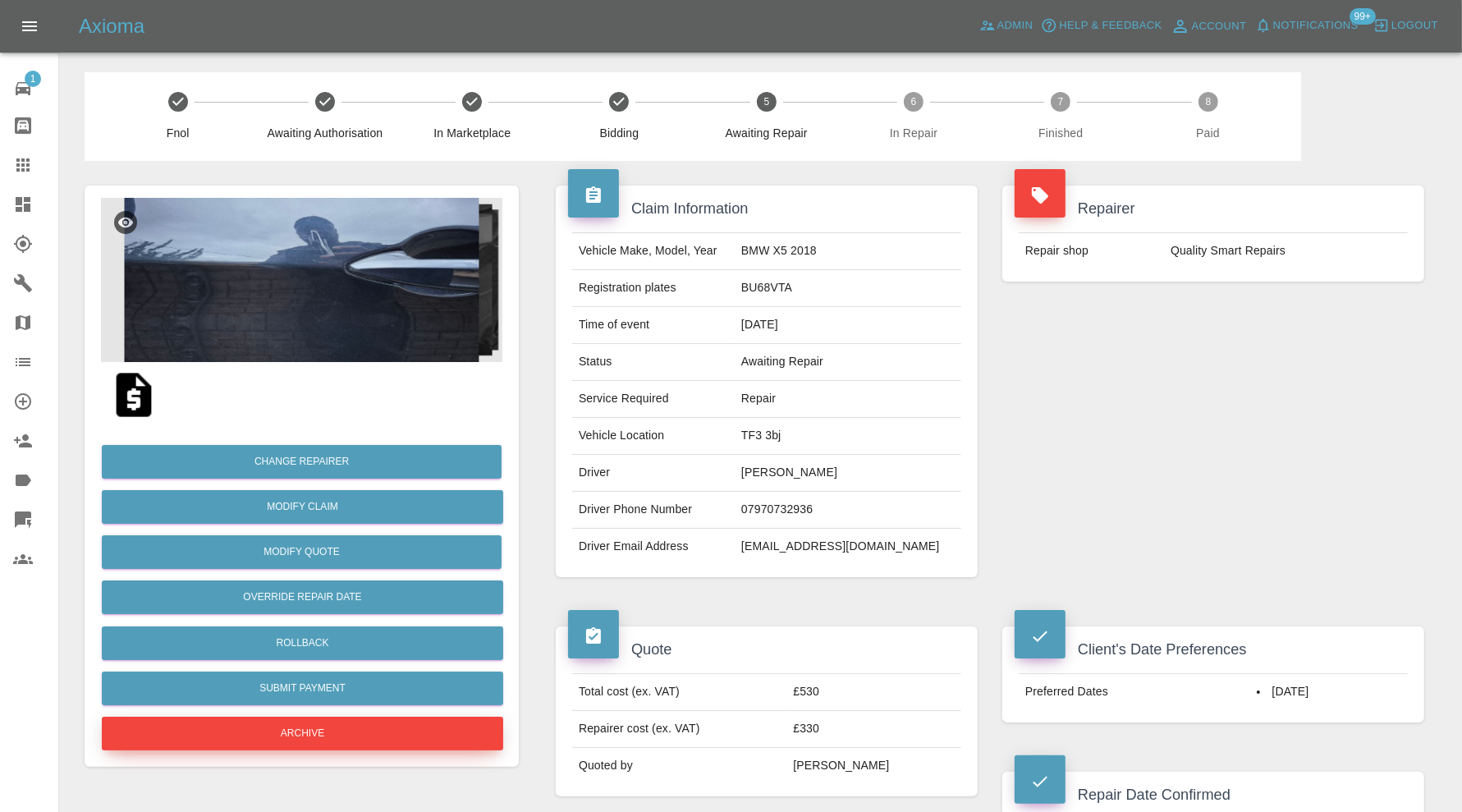
click at [411, 729] on button "Archive" at bounding box center [303, 733] width 402 height 34
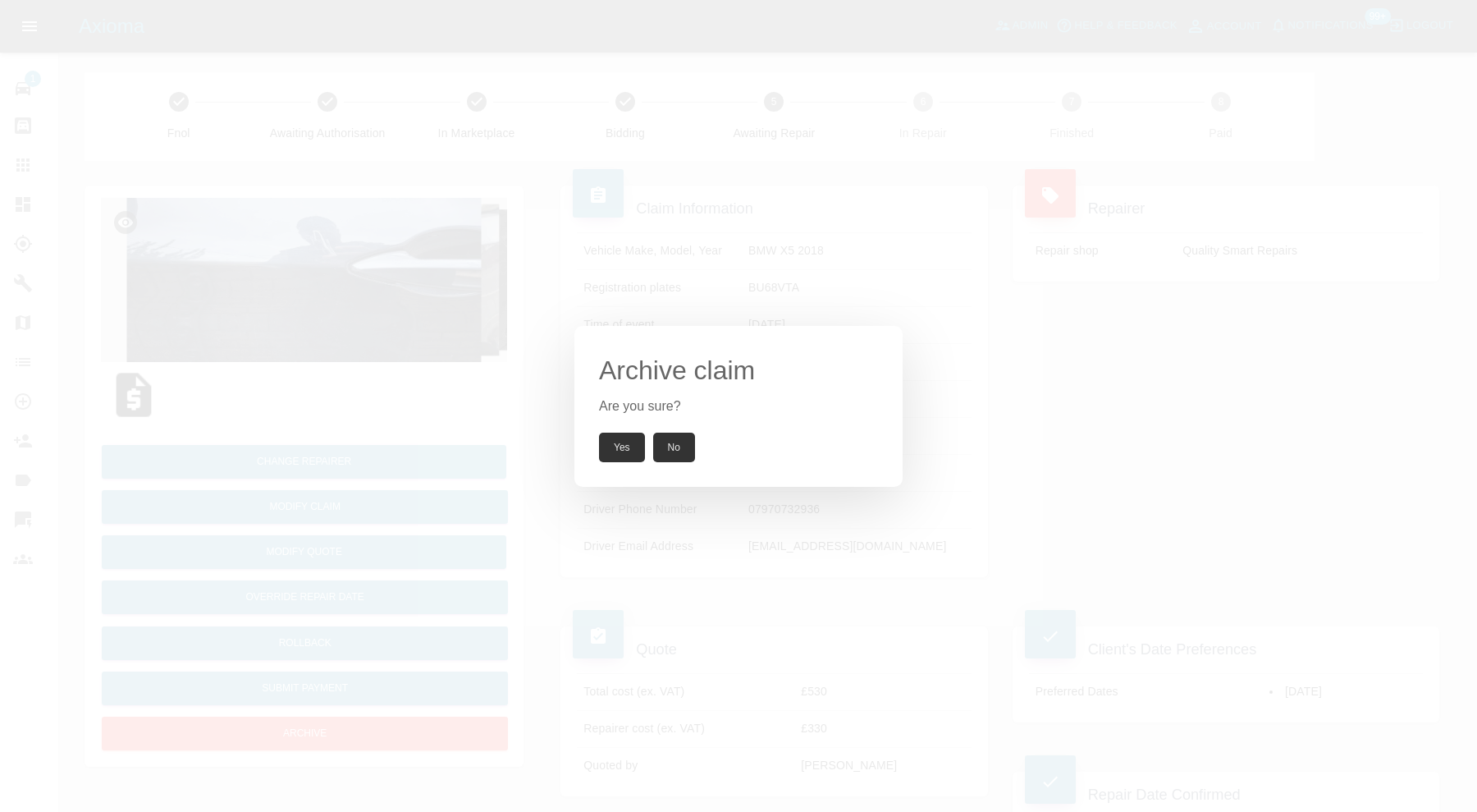
click at [617, 462] on div "Archive claim Are you sure? Yes No" at bounding box center [739, 406] width 329 height 161
click at [620, 449] on button "Yes" at bounding box center [622, 447] width 46 height 30
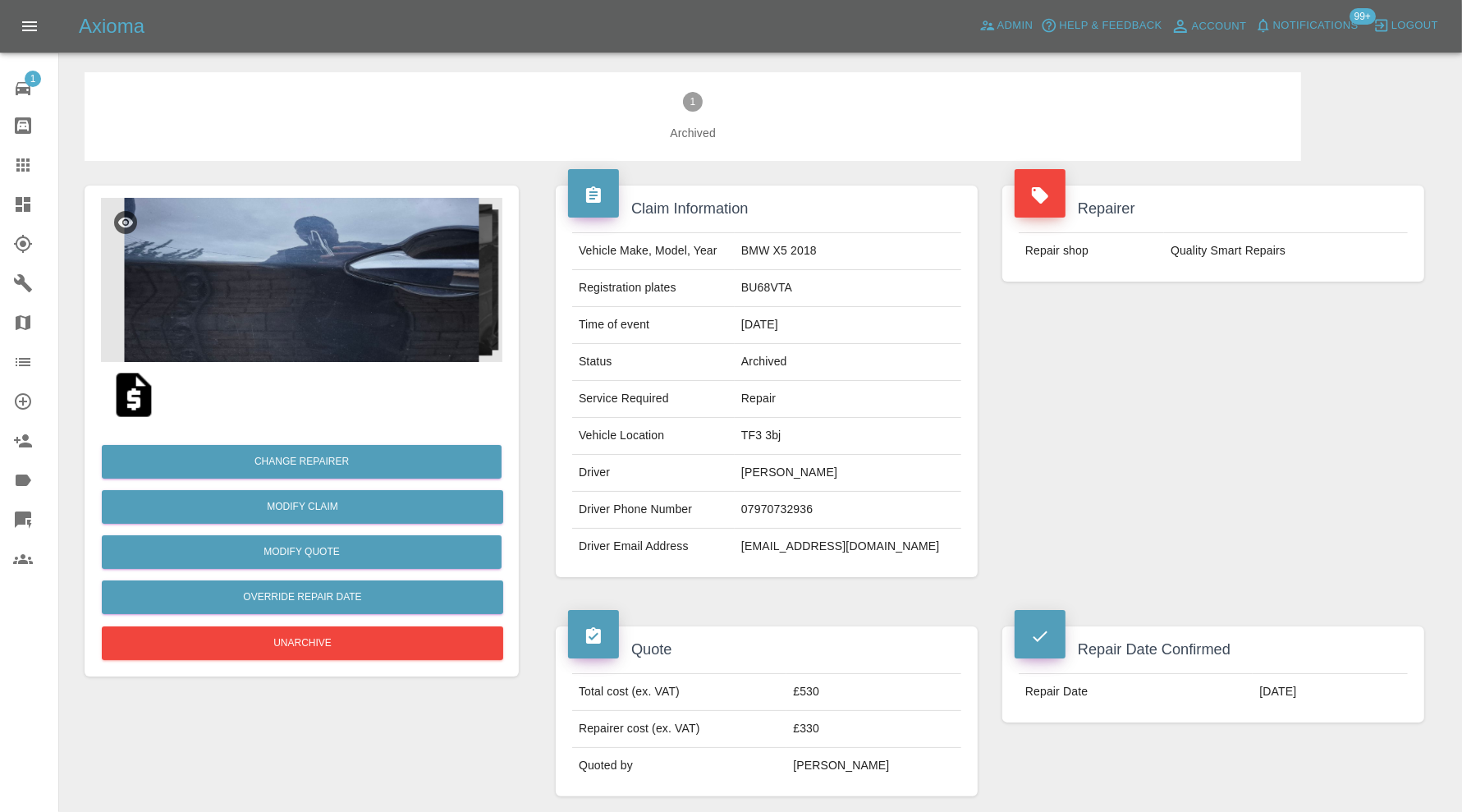
click at [885, 539] on td "[EMAIL_ADDRESS][DOMAIN_NAME]" at bounding box center [848, 547] width 227 height 37
copy div "[EMAIL_ADDRESS][DOMAIN_NAME]"
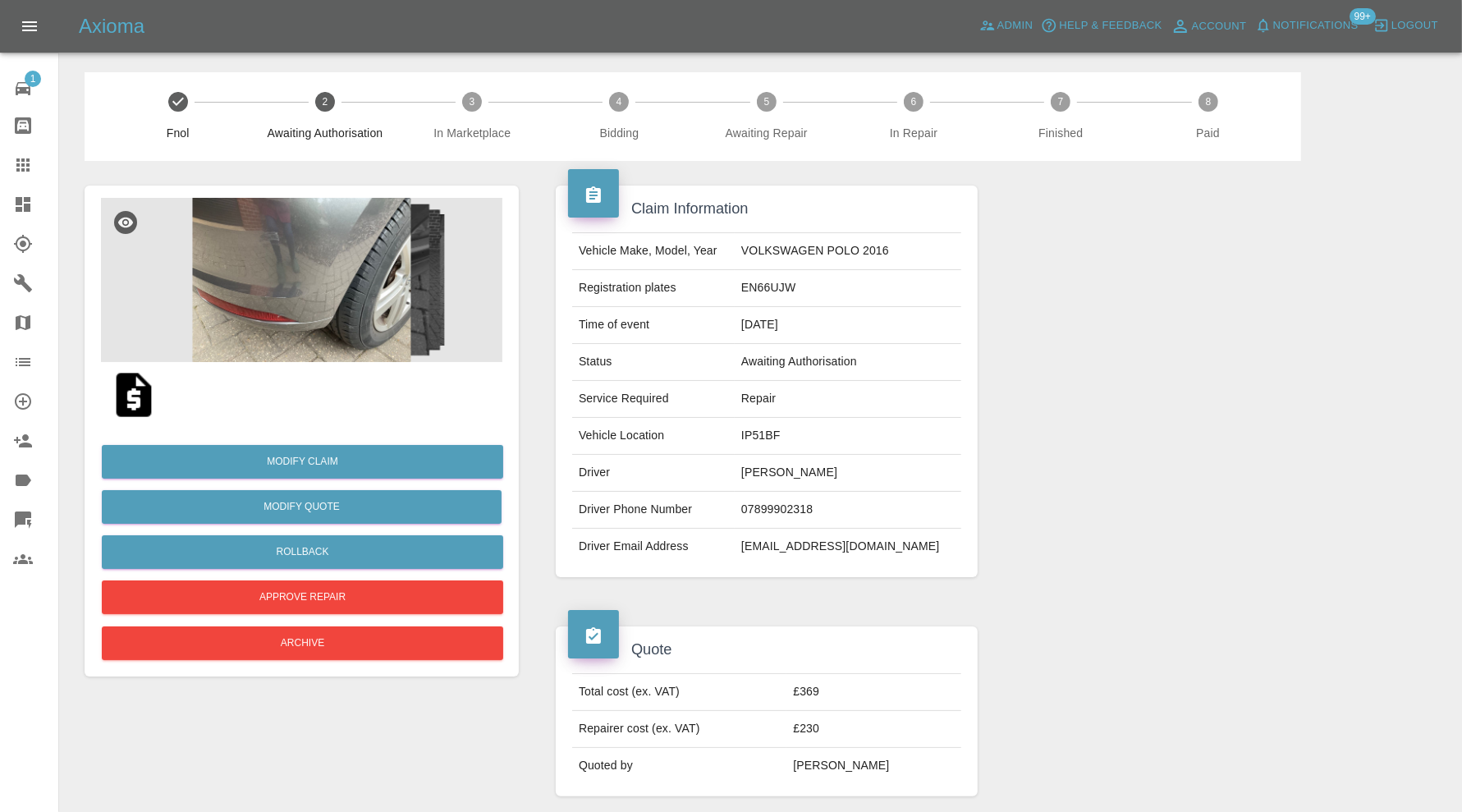
click at [313, 316] on img at bounding box center [302, 280] width 402 height 164
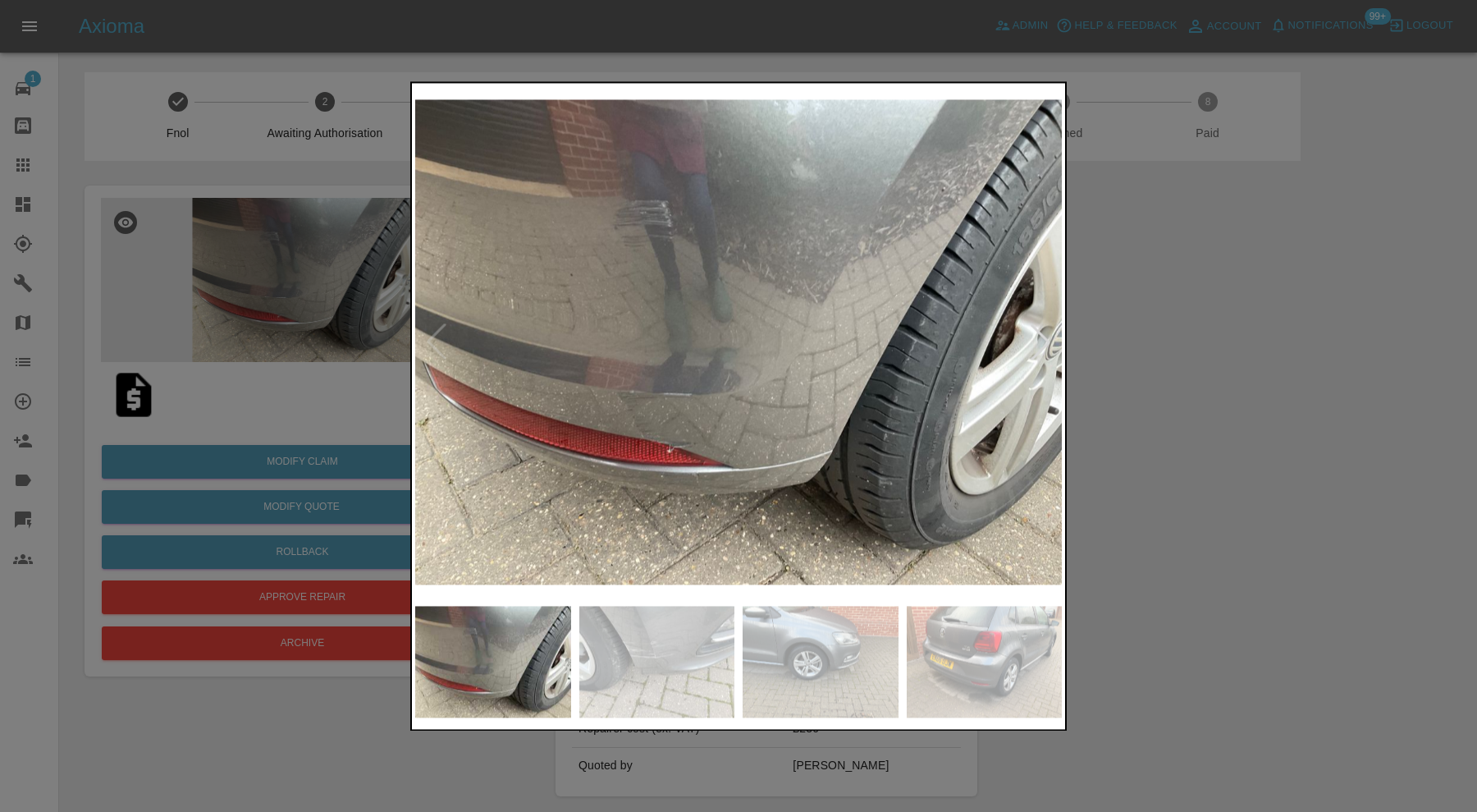
click at [633, 682] on img at bounding box center [656, 662] width 156 height 111
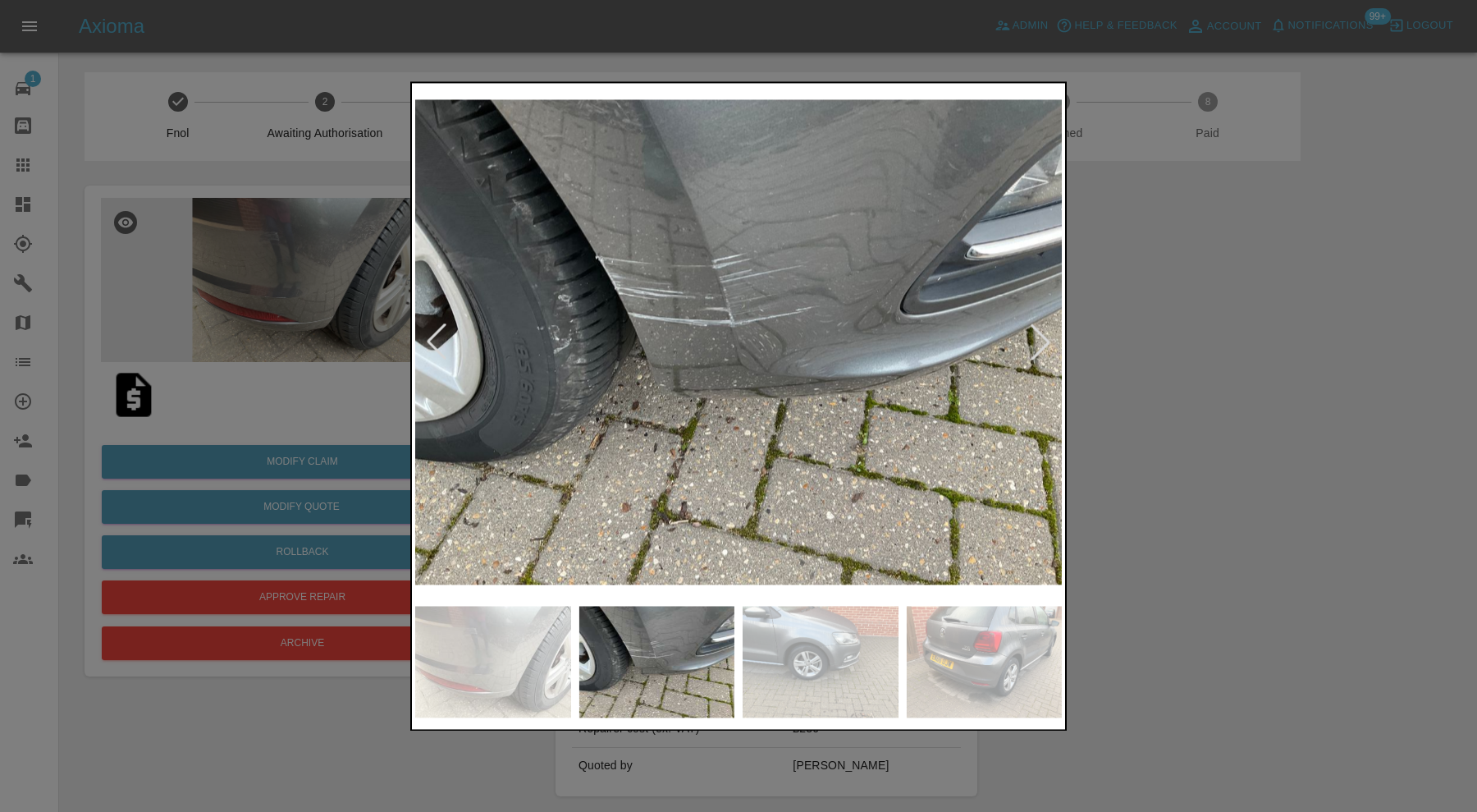
click at [799, 665] on img at bounding box center [820, 662] width 156 height 111
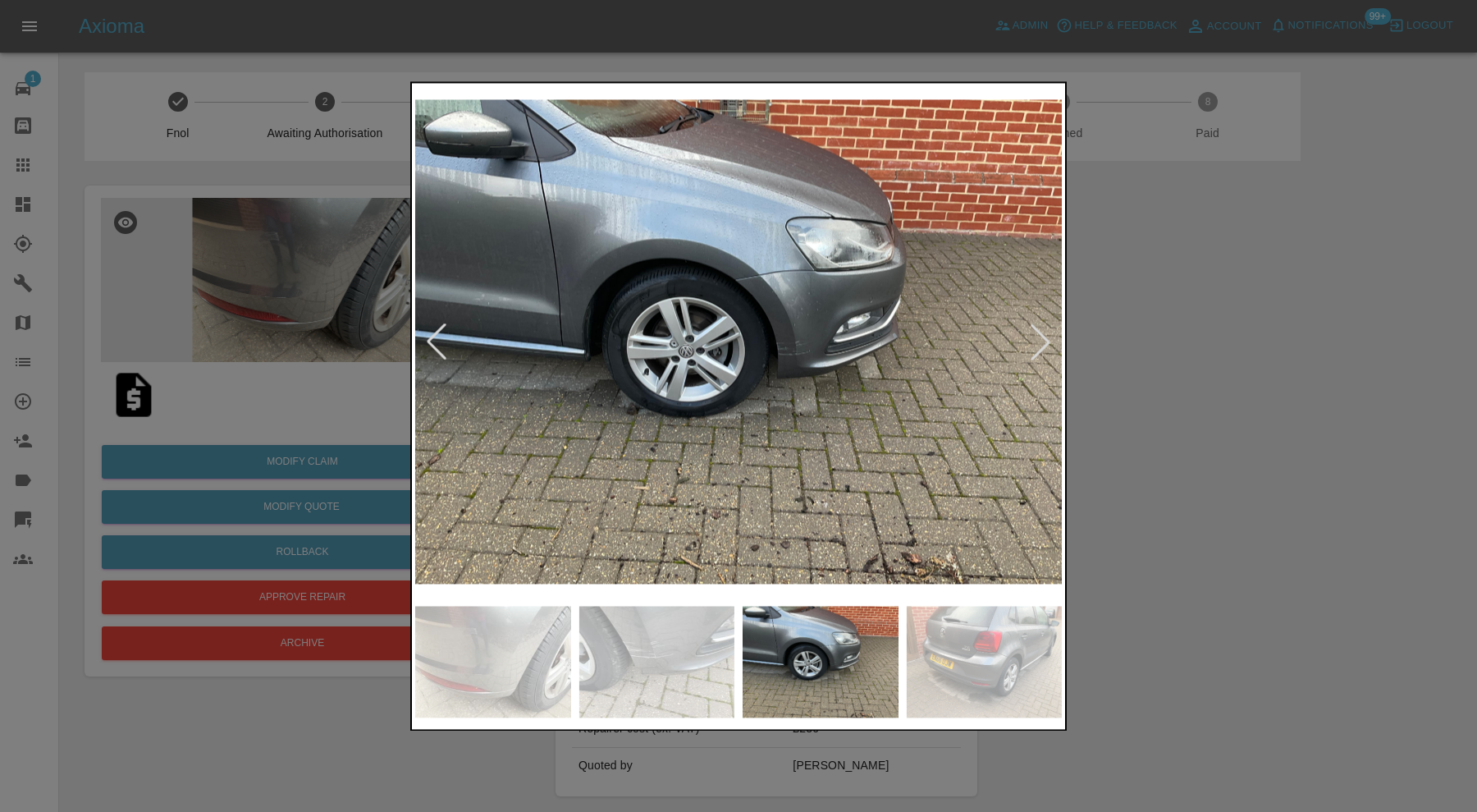
click at [952, 662] on img at bounding box center [984, 662] width 156 height 111
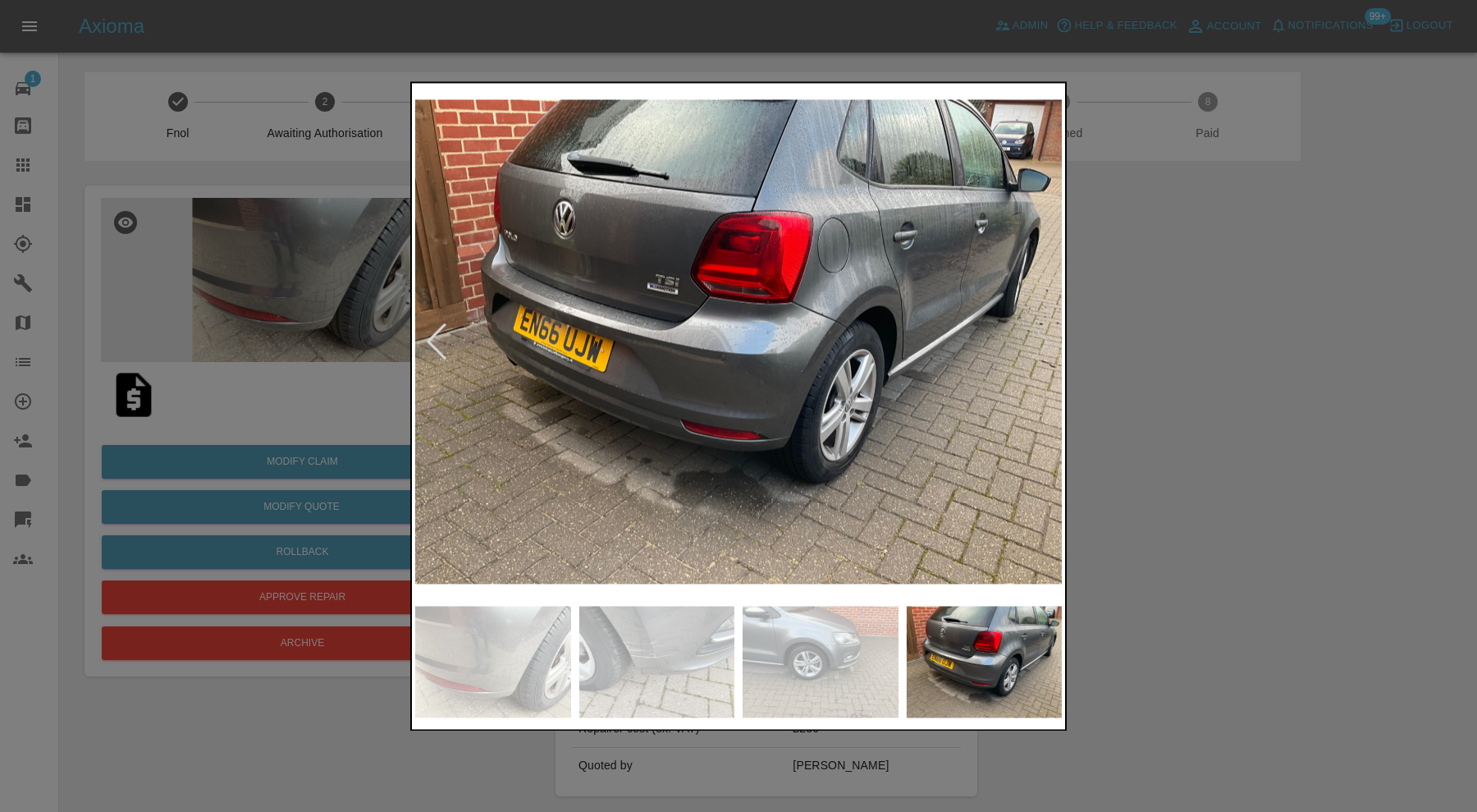
click at [1206, 520] on div at bounding box center [738, 406] width 1477 height 812
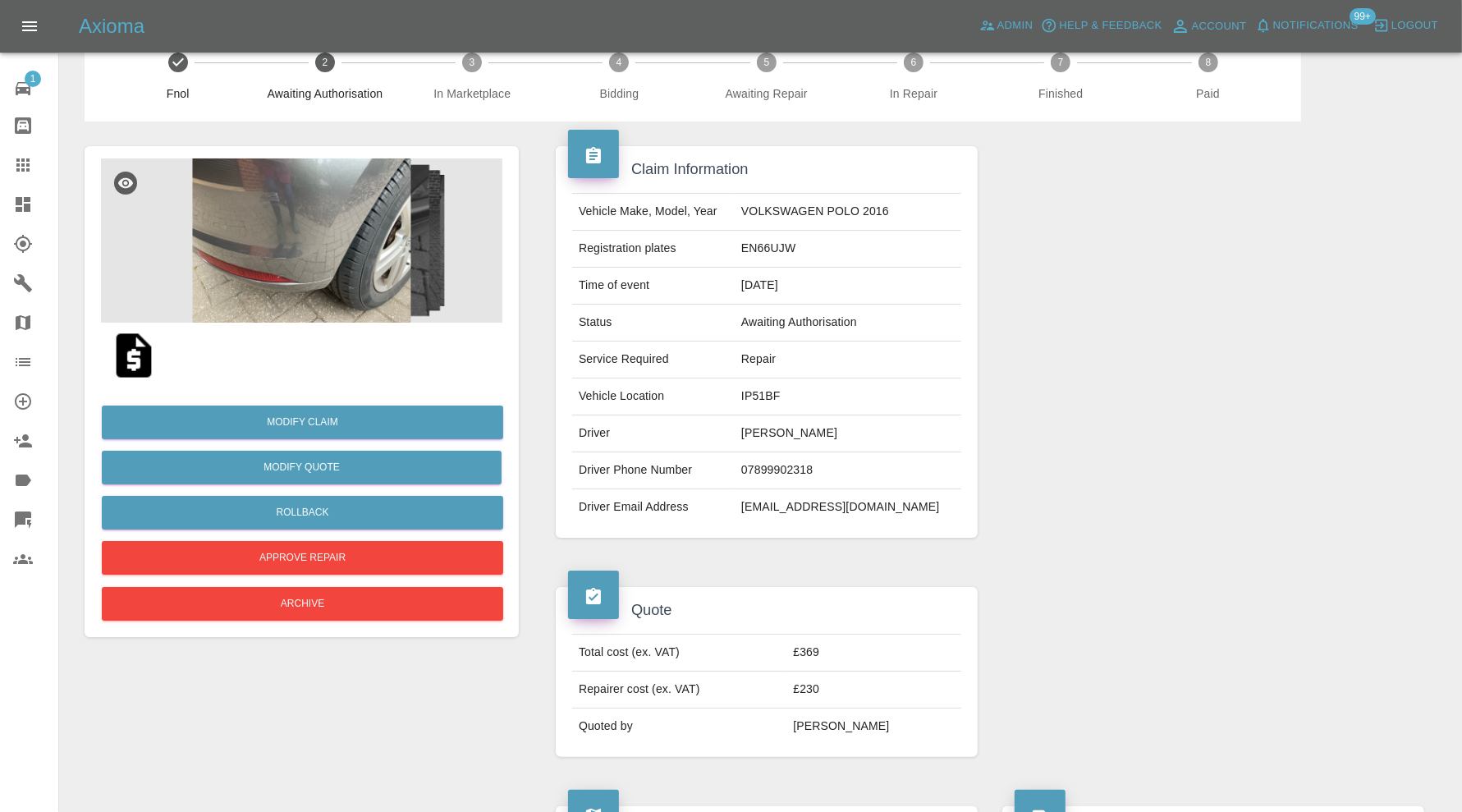
scroll to position [37, 0]
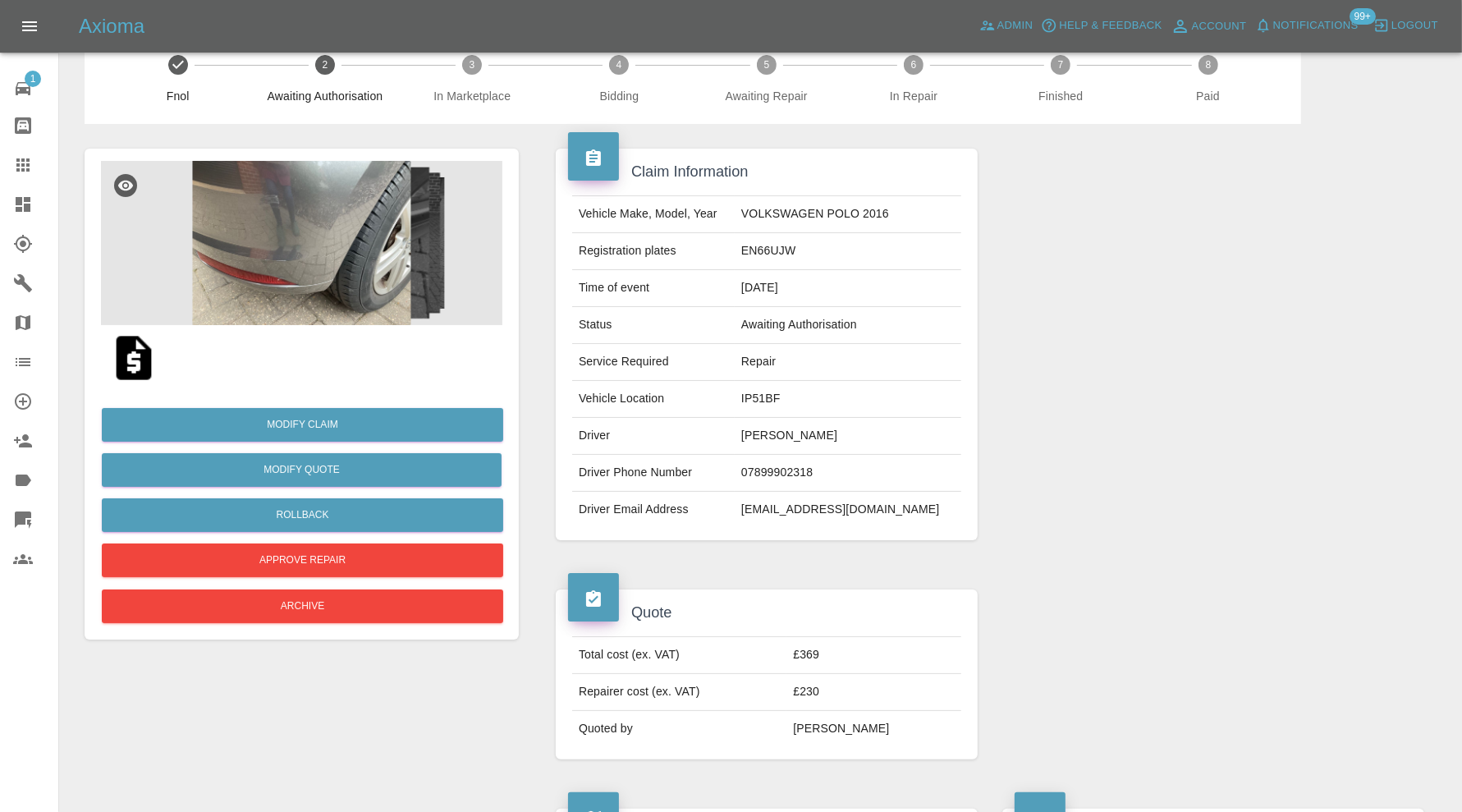
click at [298, 250] on img at bounding box center [302, 243] width 402 height 164
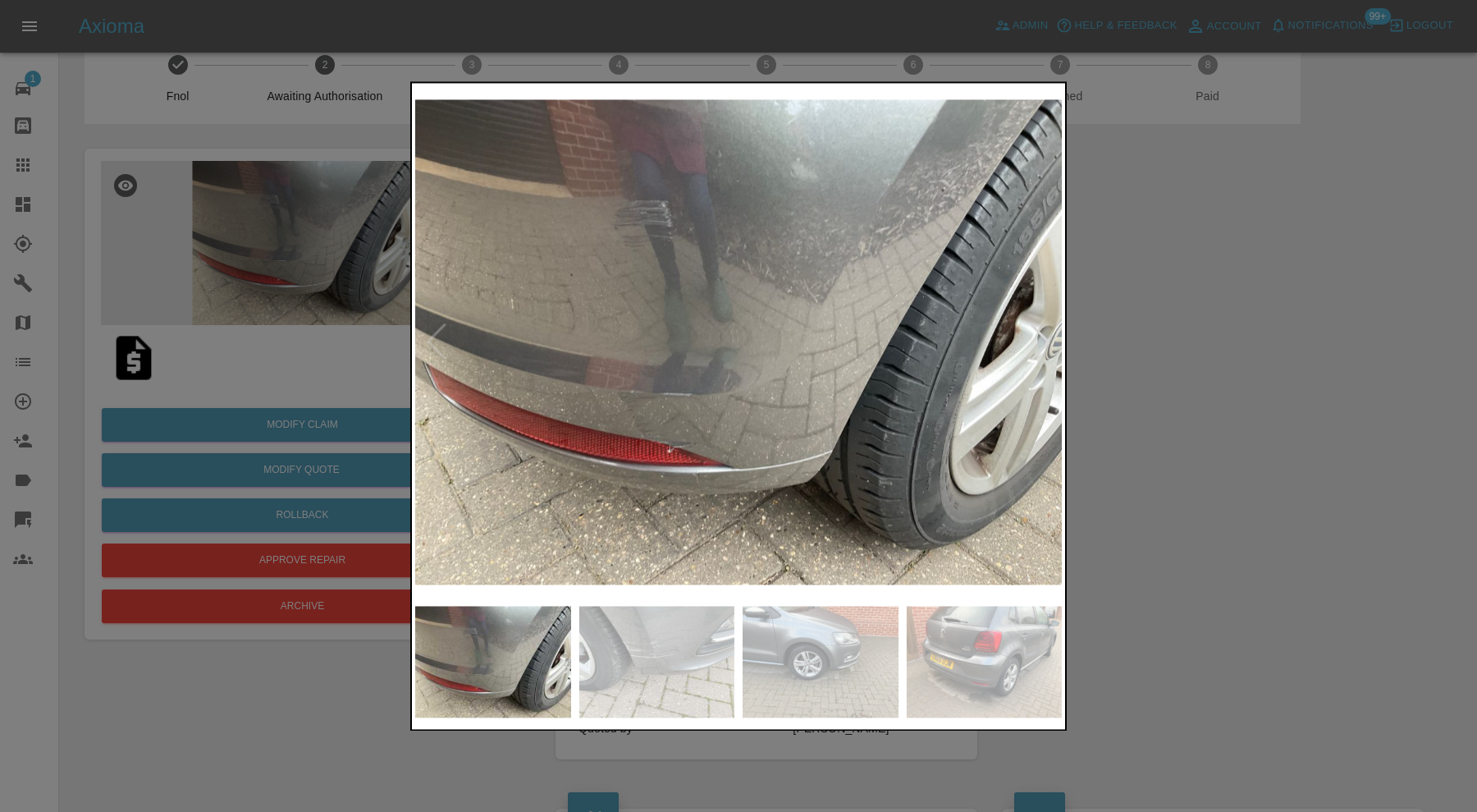
click at [705, 669] on img at bounding box center [656, 662] width 156 height 111
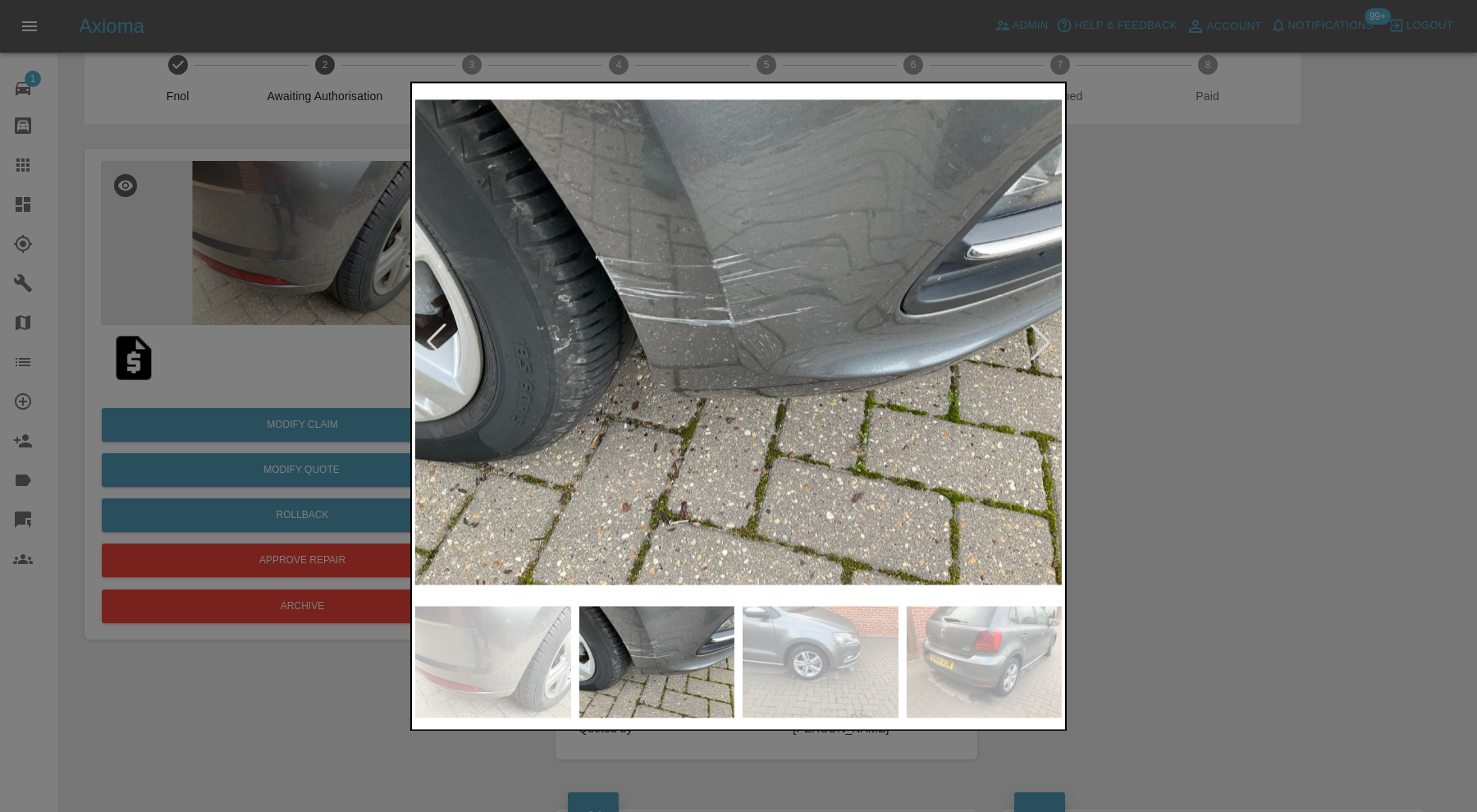
click at [776, 658] on img at bounding box center [820, 662] width 156 height 111
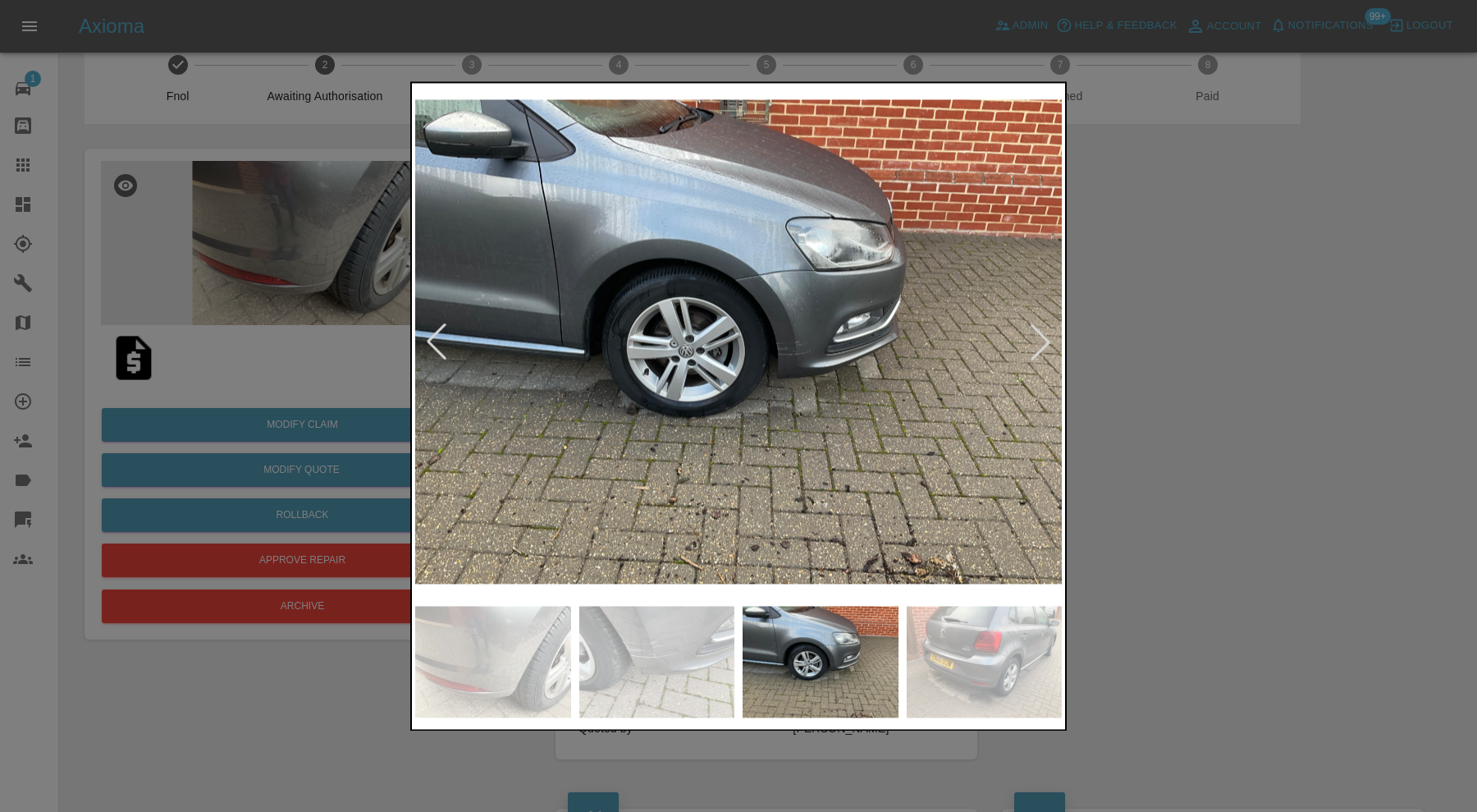
click at [1104, 496] on div at bounding box center [738, 406] width 1477 height 812
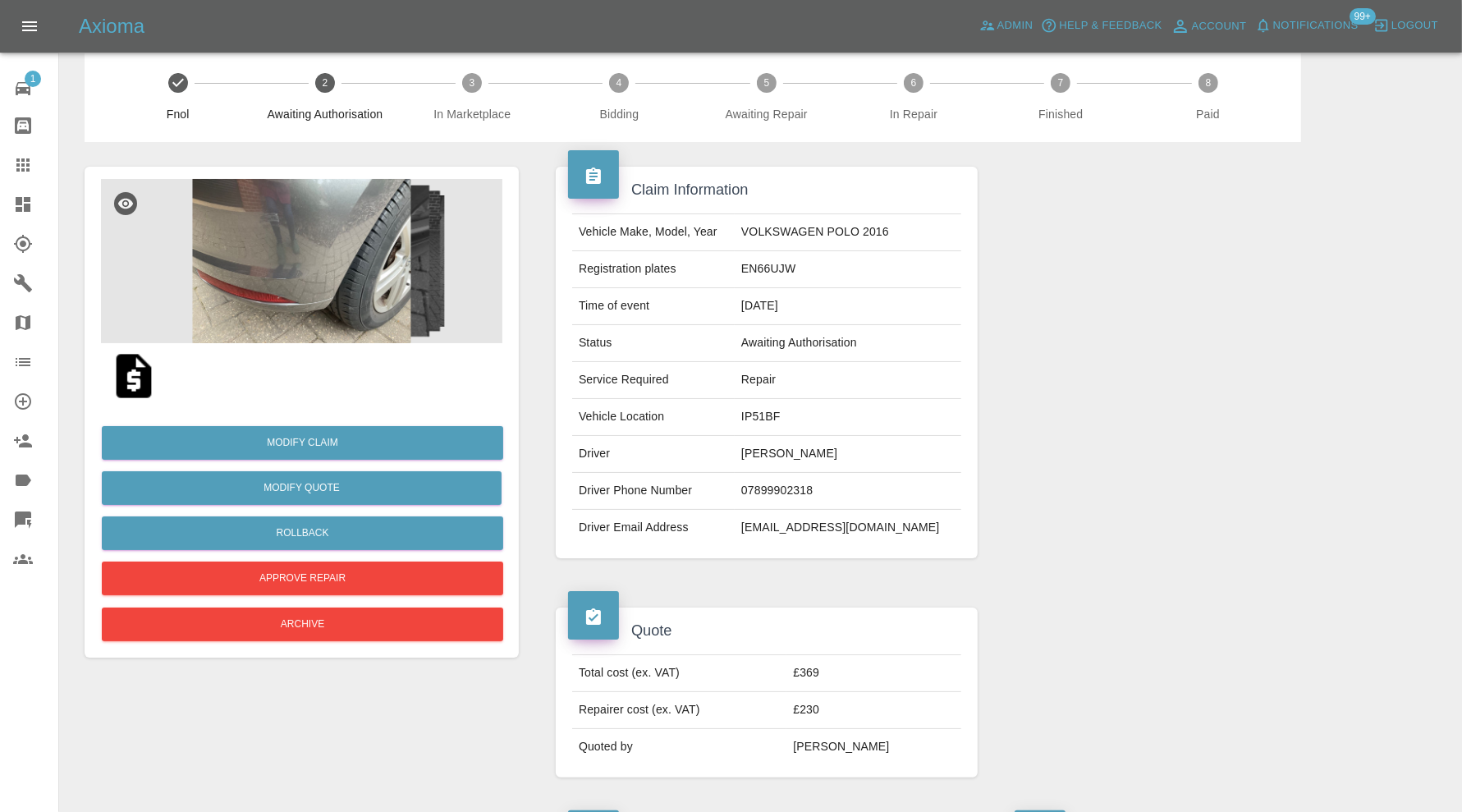
scroll to position [0, 0]
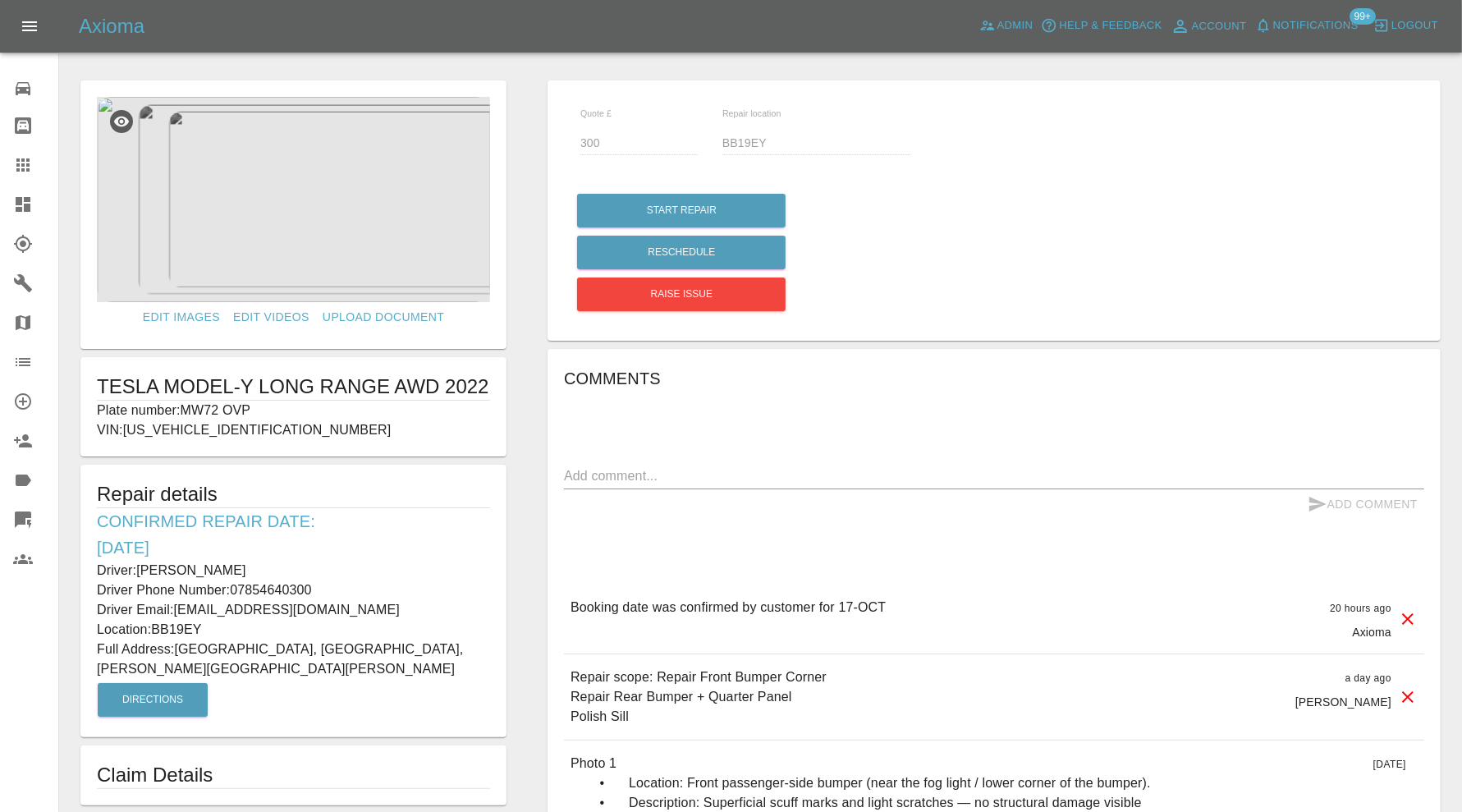
drag, startPoint x: 259, startPoint y: 567, endPoint x: 141, endPoint y: 570, distance: 118.0
click at [141, 570] on p "Driver: Prabha Kushwaha" at bounding box center [293, 570] width 393 height 20
copy p "[PERSON_NAME]"
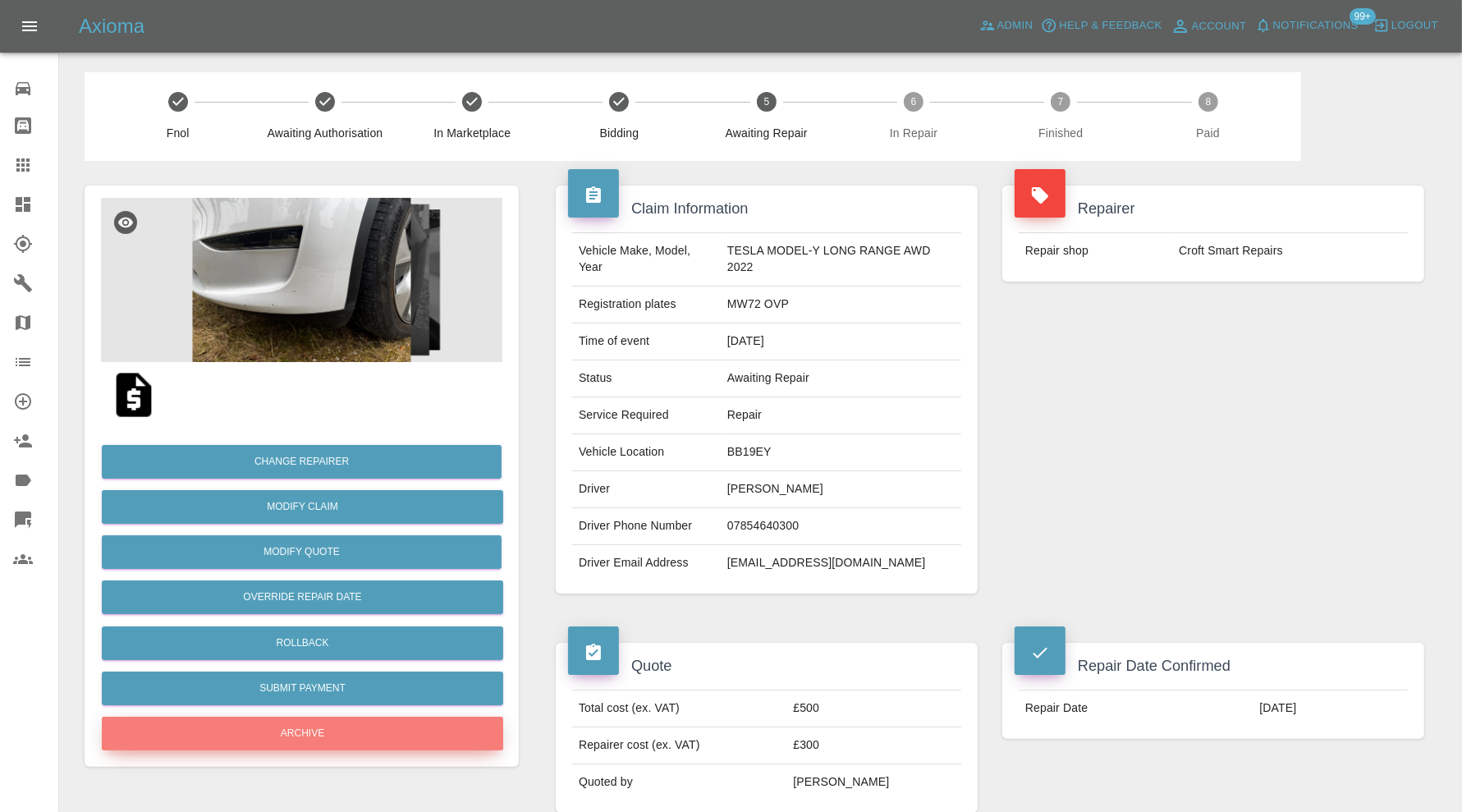
click at [371, 729] on button "Archive" at bounding box center [303, 733] width 402 height 34
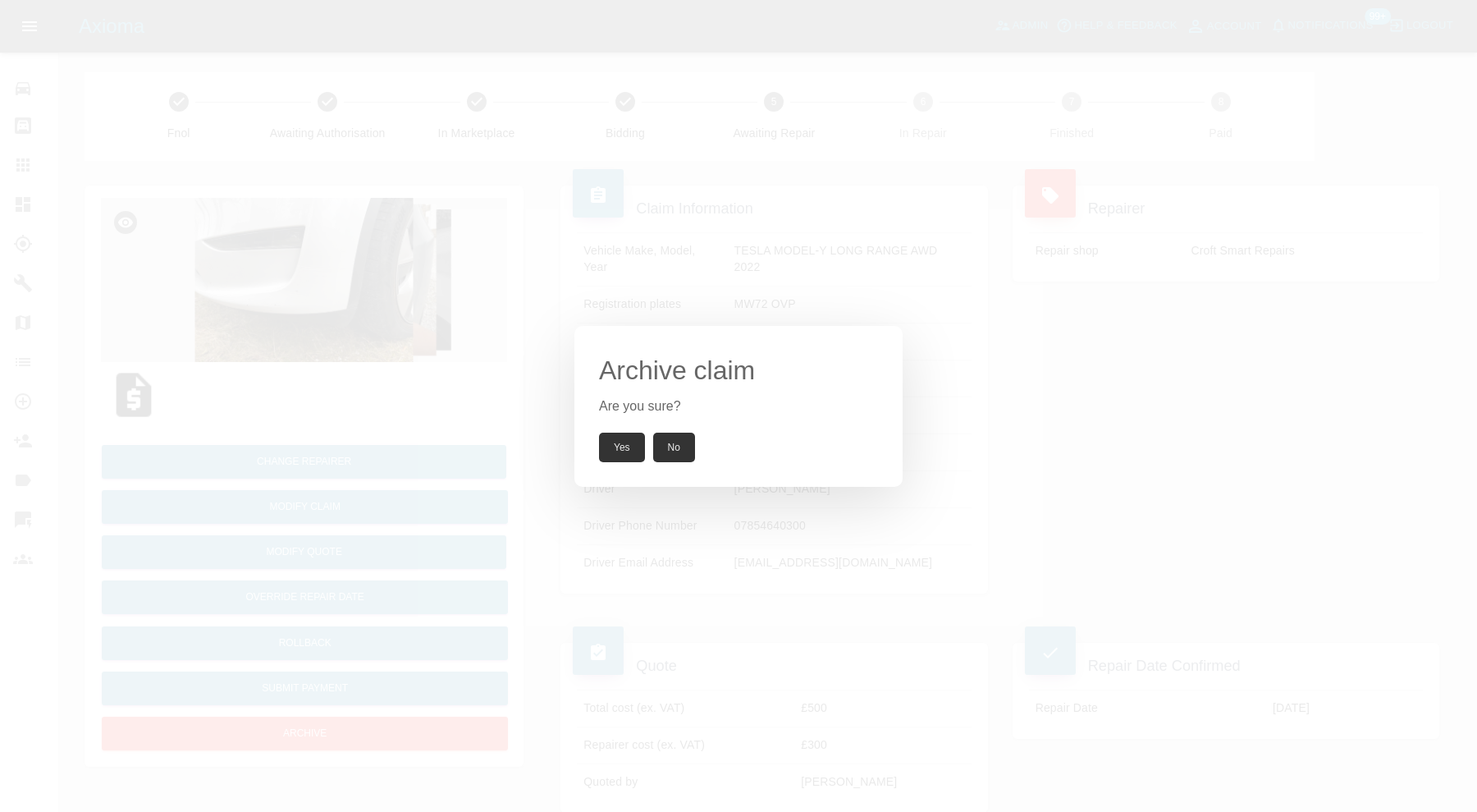
click at [616, 430] on div "Archive claim Are you sure? Yes No" at bounding box center [739, 406] width 329 height 161
click at [622, 439] on button "Yes" at bounding box center [622, 447] width 46 height 30
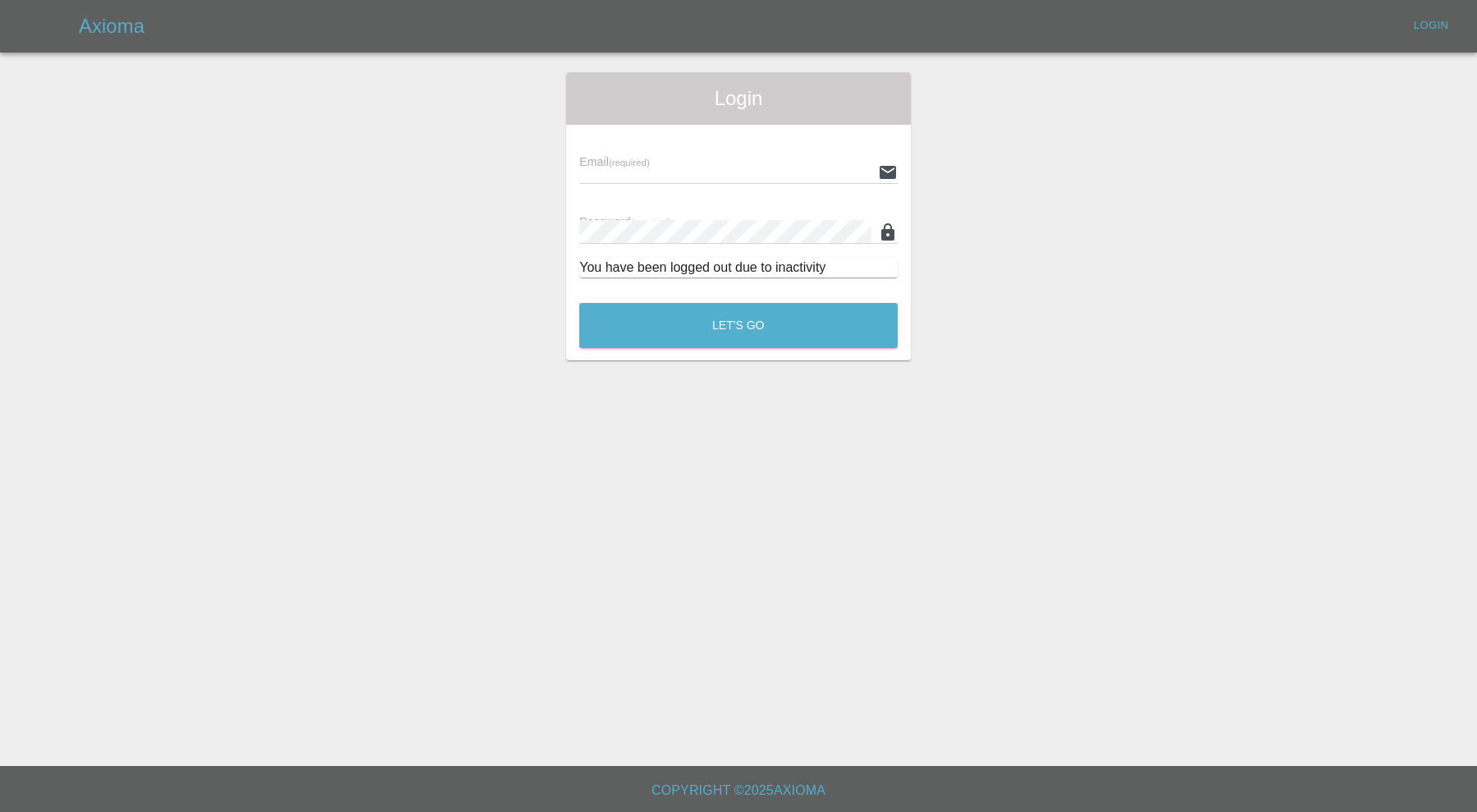
type input "carl.ainsworth@axioma.co.uk"
click at [740, 302] on div "Let's Go" at bounding box center [739, 321] width 320 height 62
click at [740, 325] on button "Let's Go" at bounding box center [738, 325] width 318 height 45
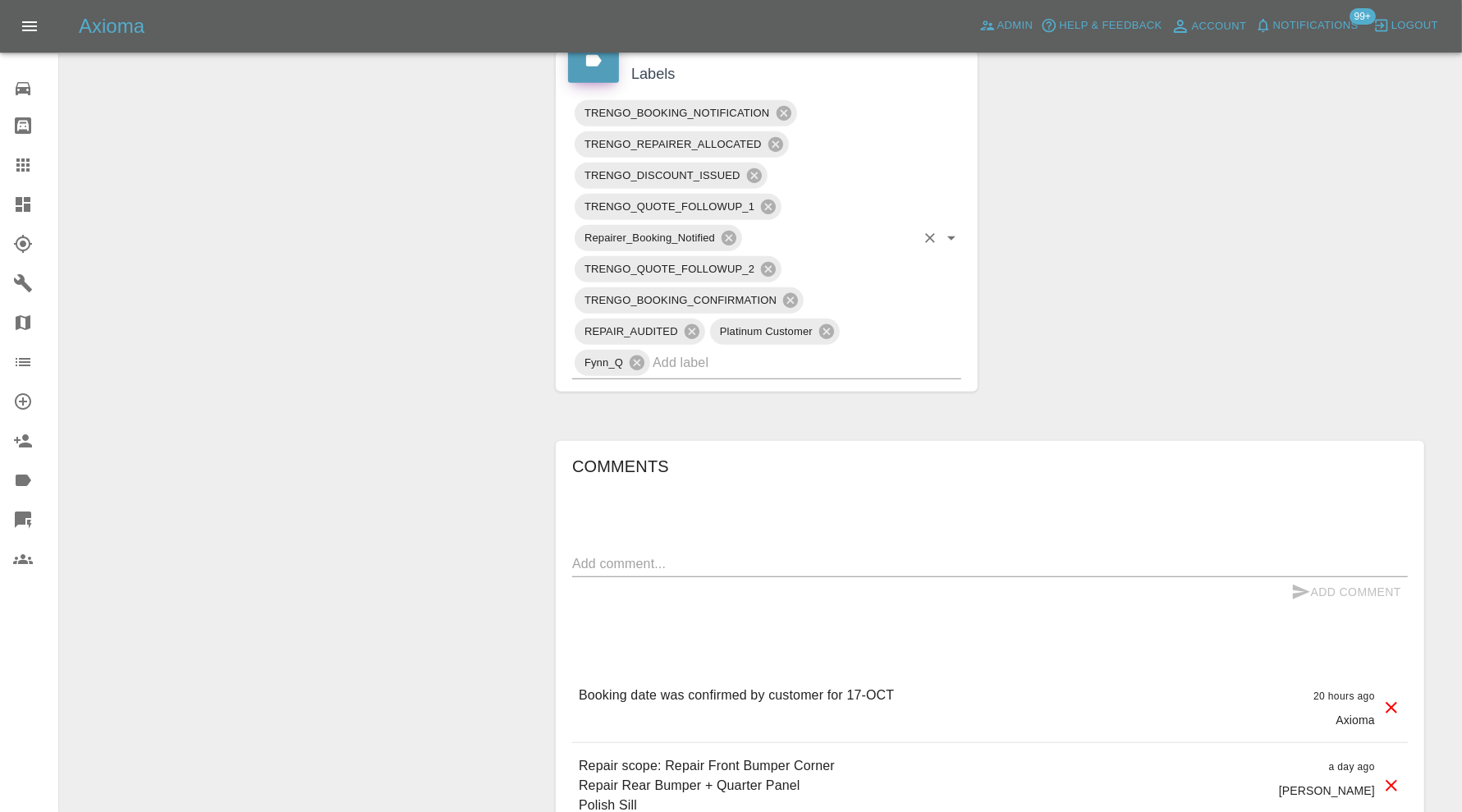
scroll to position [136, 0]
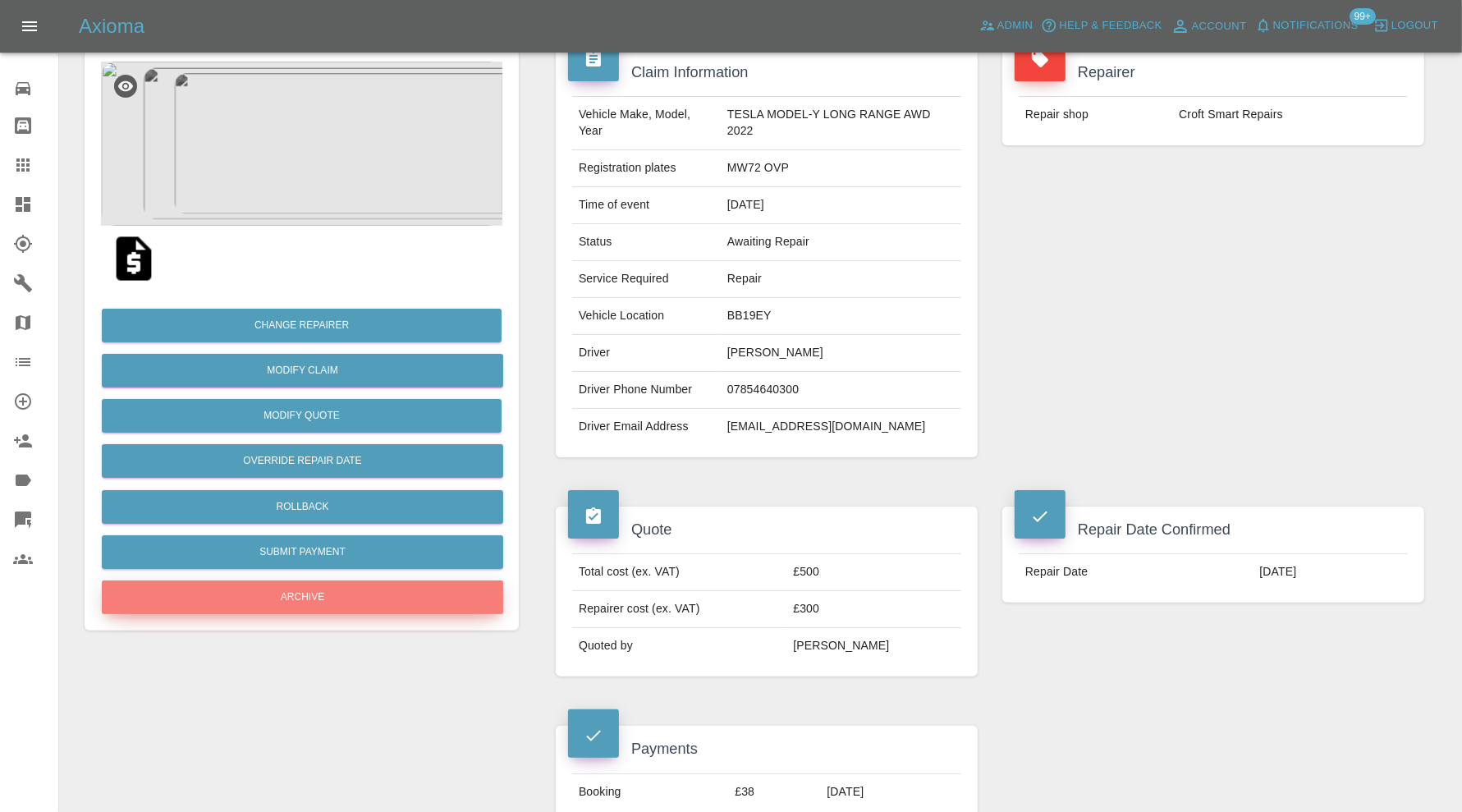
click at [372, 591] on button "Archive" at bounding box center [303, 596] width 402 height 34
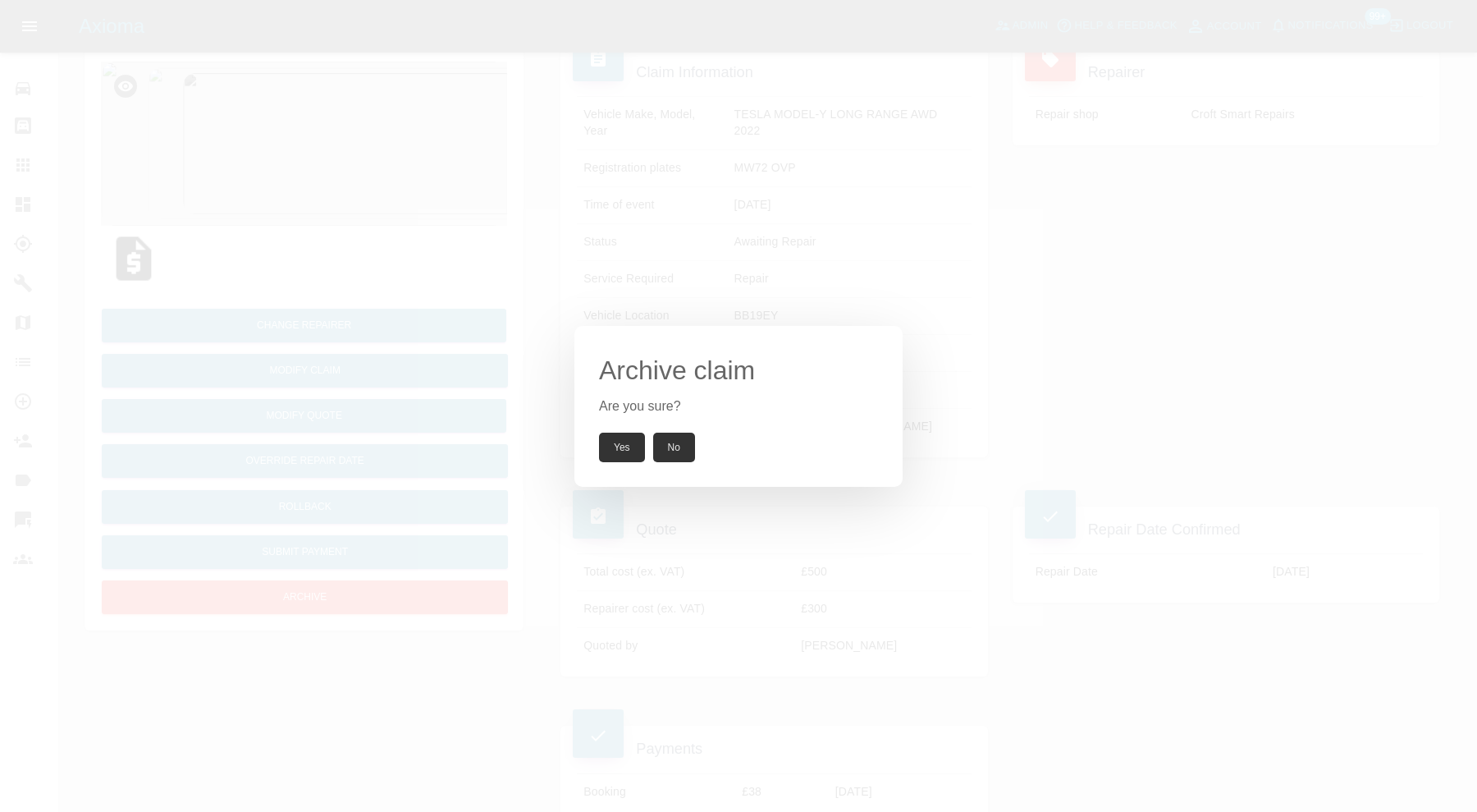
click at [629, 443] on button "Yes" at bounding box center [622, 447] width 46 height 30
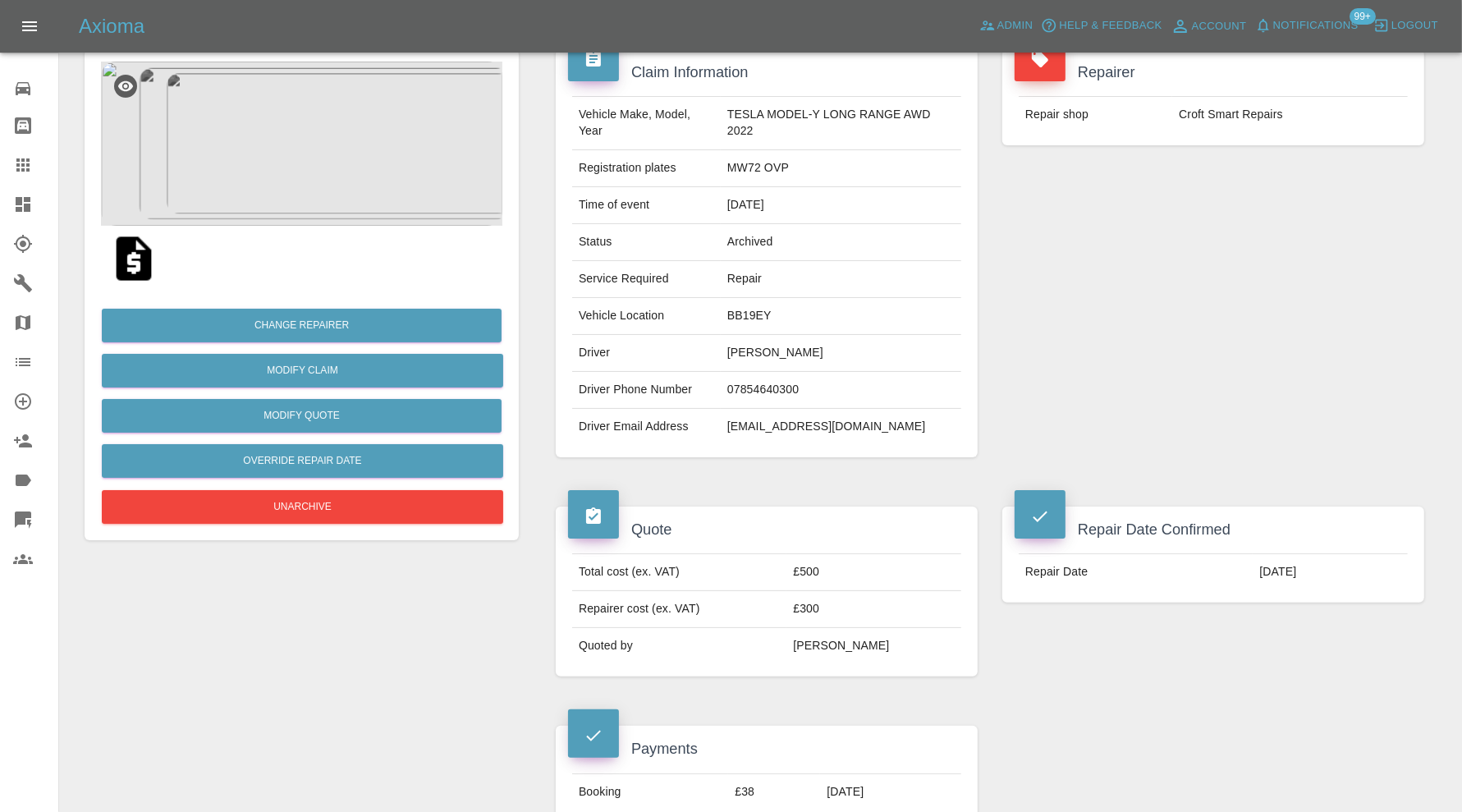
click at [803, 423] on td "kushwahaprabha@gmail.com" at bounding box center [841, 427] width 241 height 37
copy div "kushwahaprabha@gmail.com"
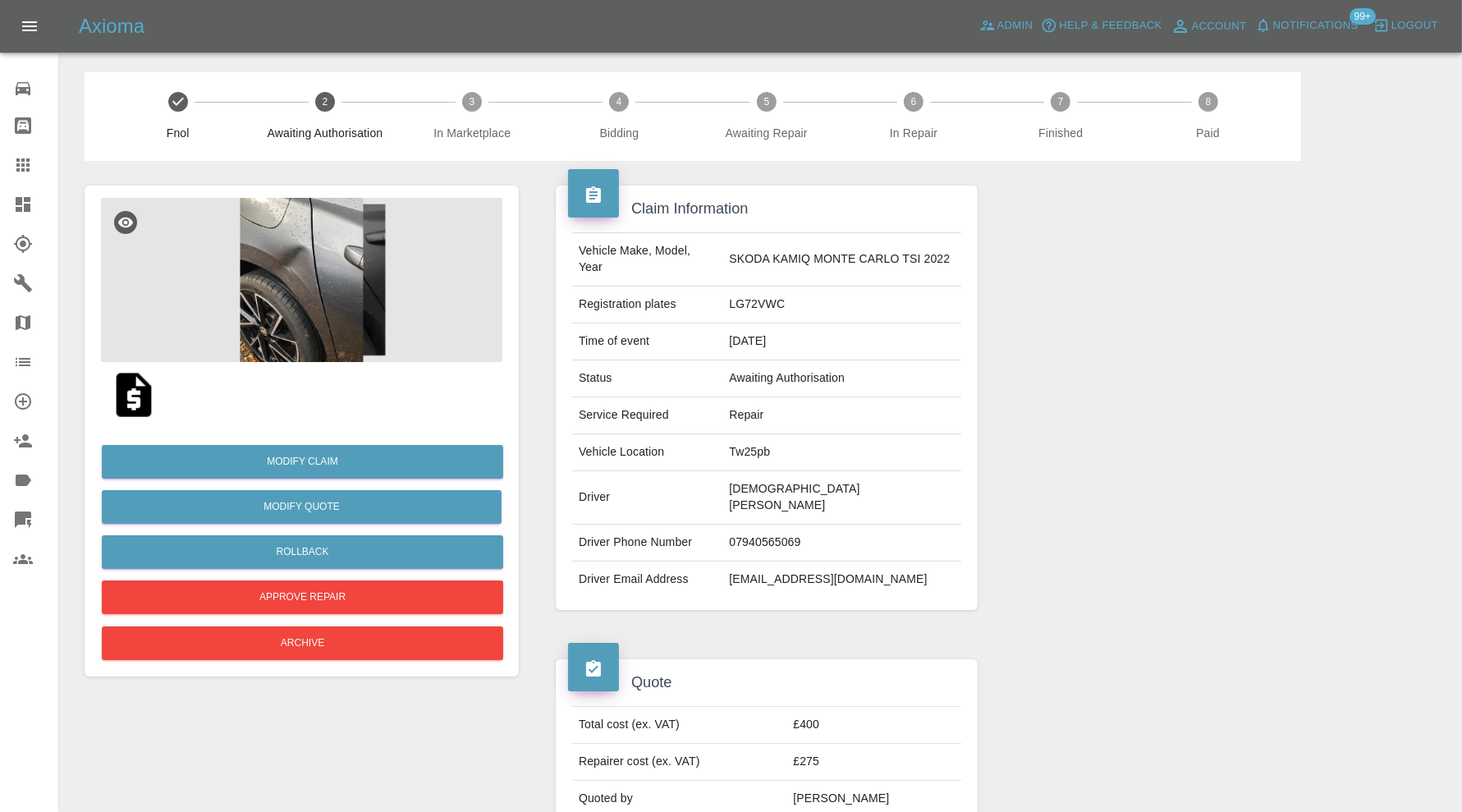
click at [335, 303] on img at bounding box center [302, 280] width 402 height 164
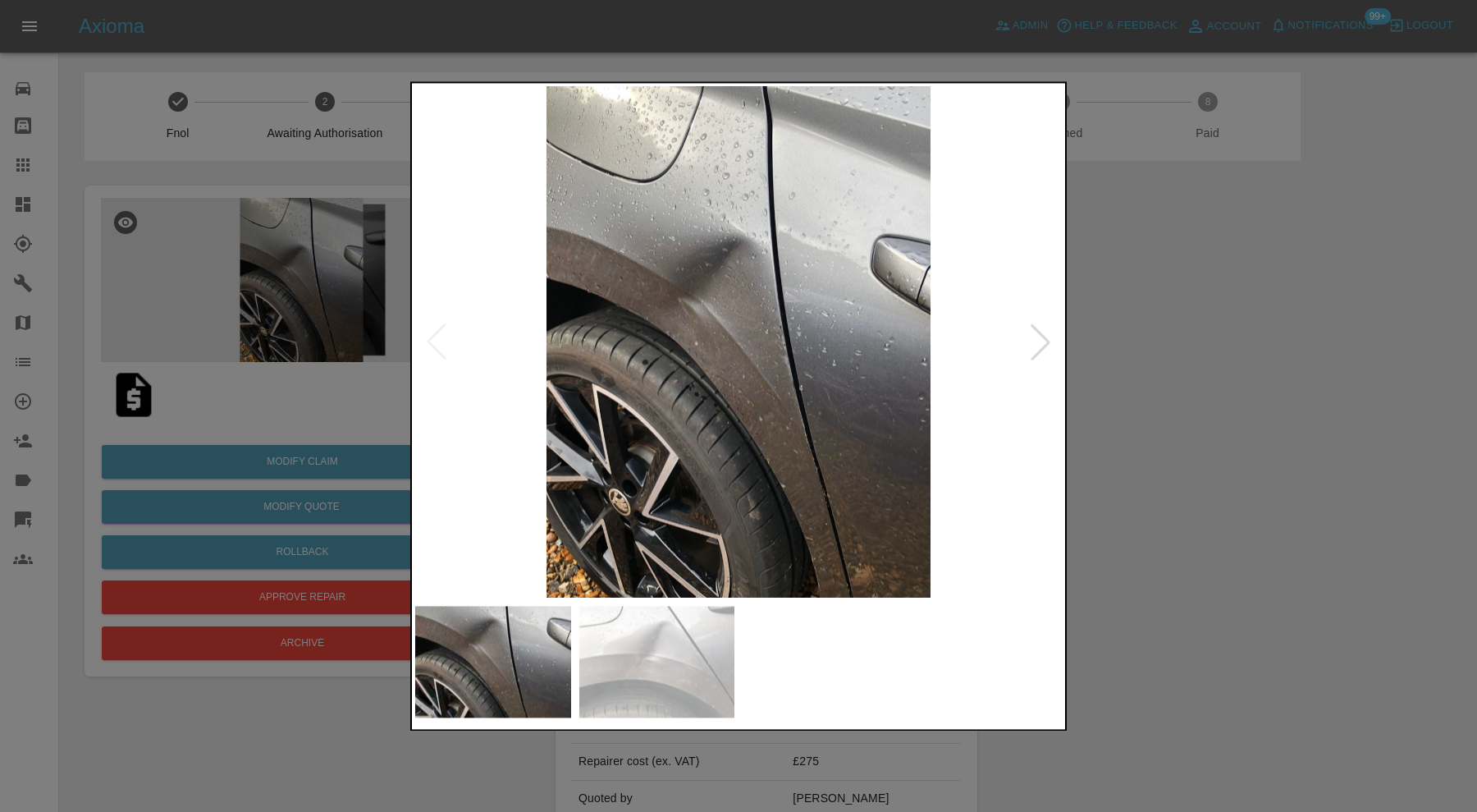
click at [1233, 398] on div at bounding box center [738, 406] width 1477 height 812
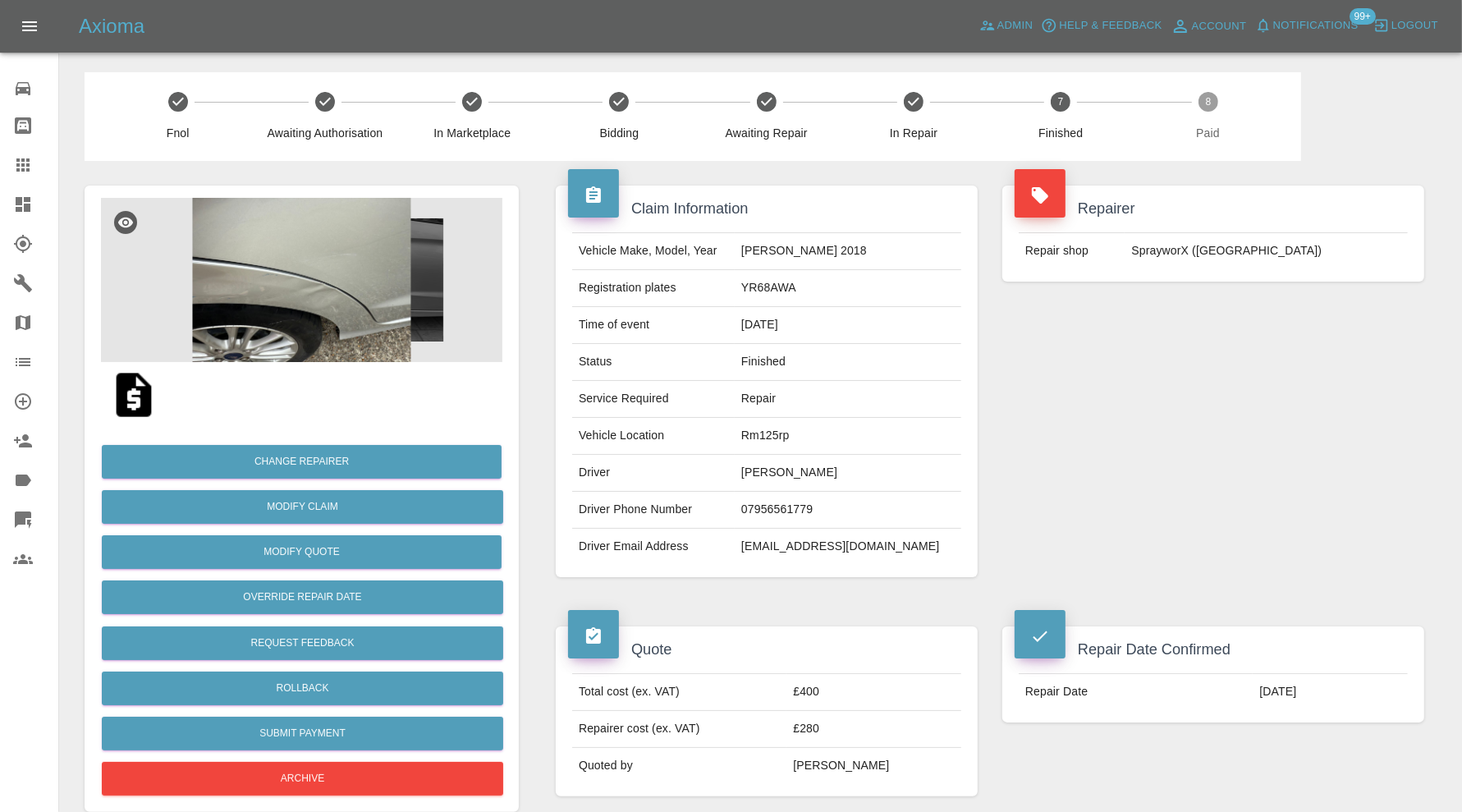
click at [349, 290] on img at bounding box center [302, 280] width 402 height 164
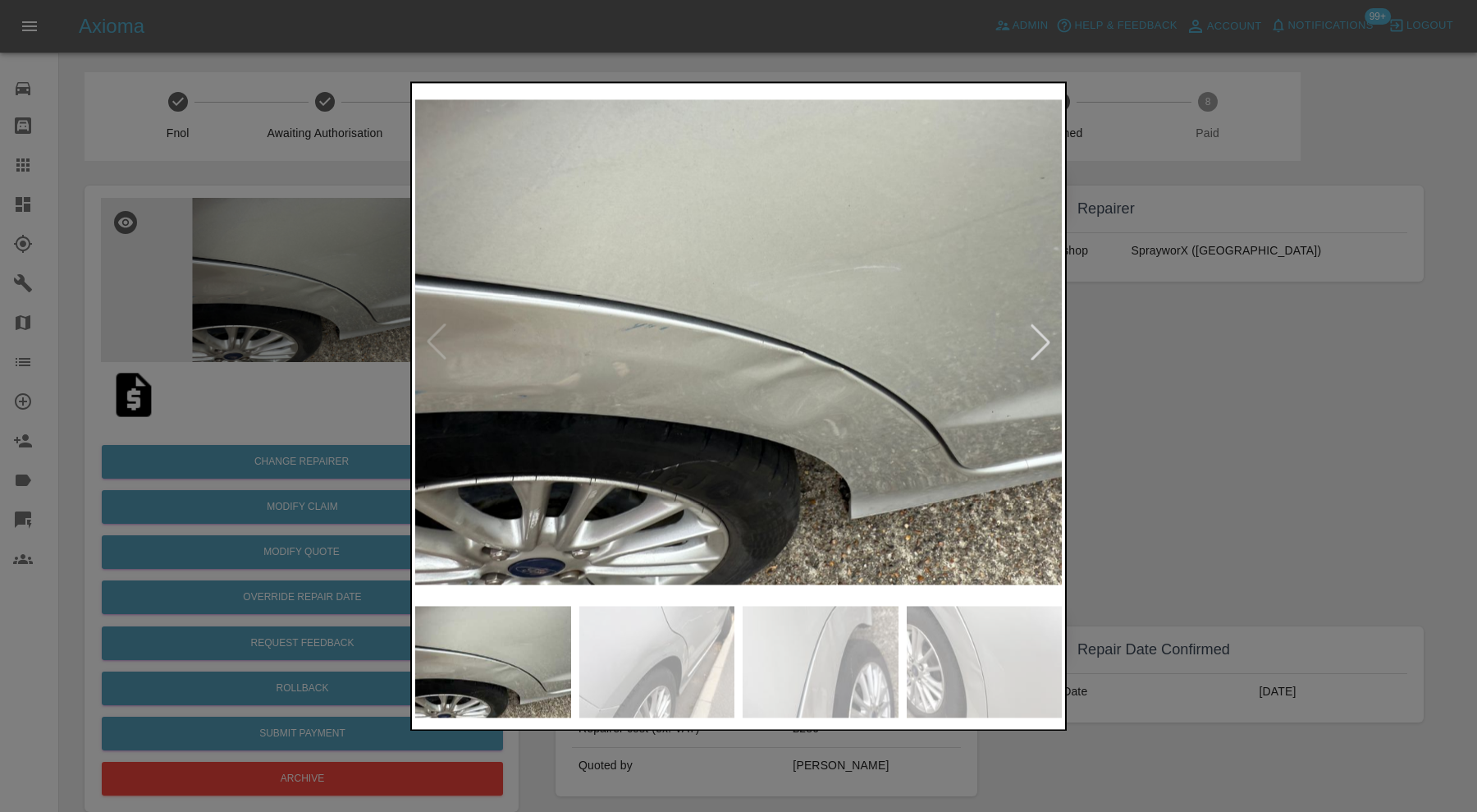
click at [674, 630] on img at bounding box center [656, 662] width 156 height 111
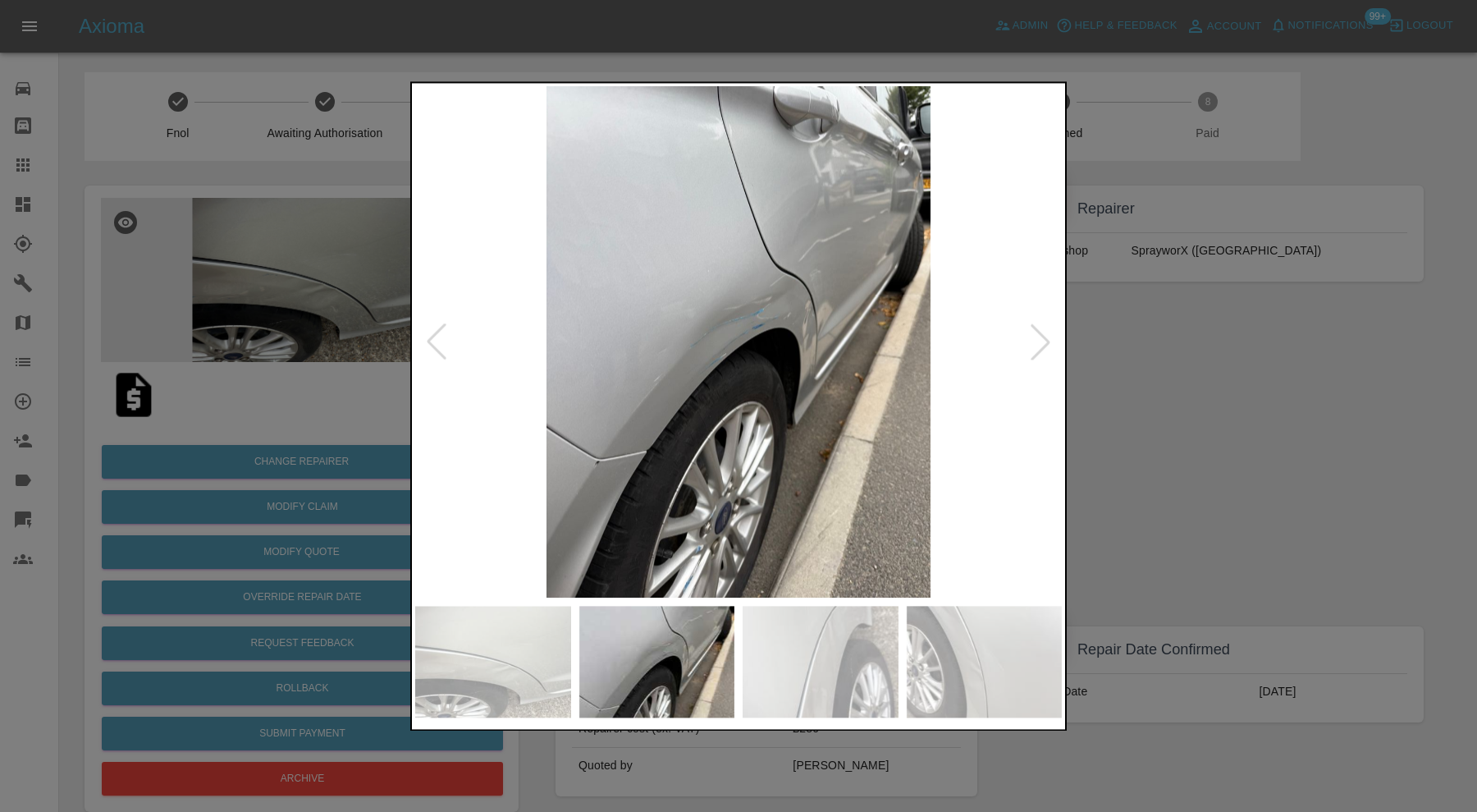
click at [828, 642] on img at bounding box center [820, 662] width 156 height 111
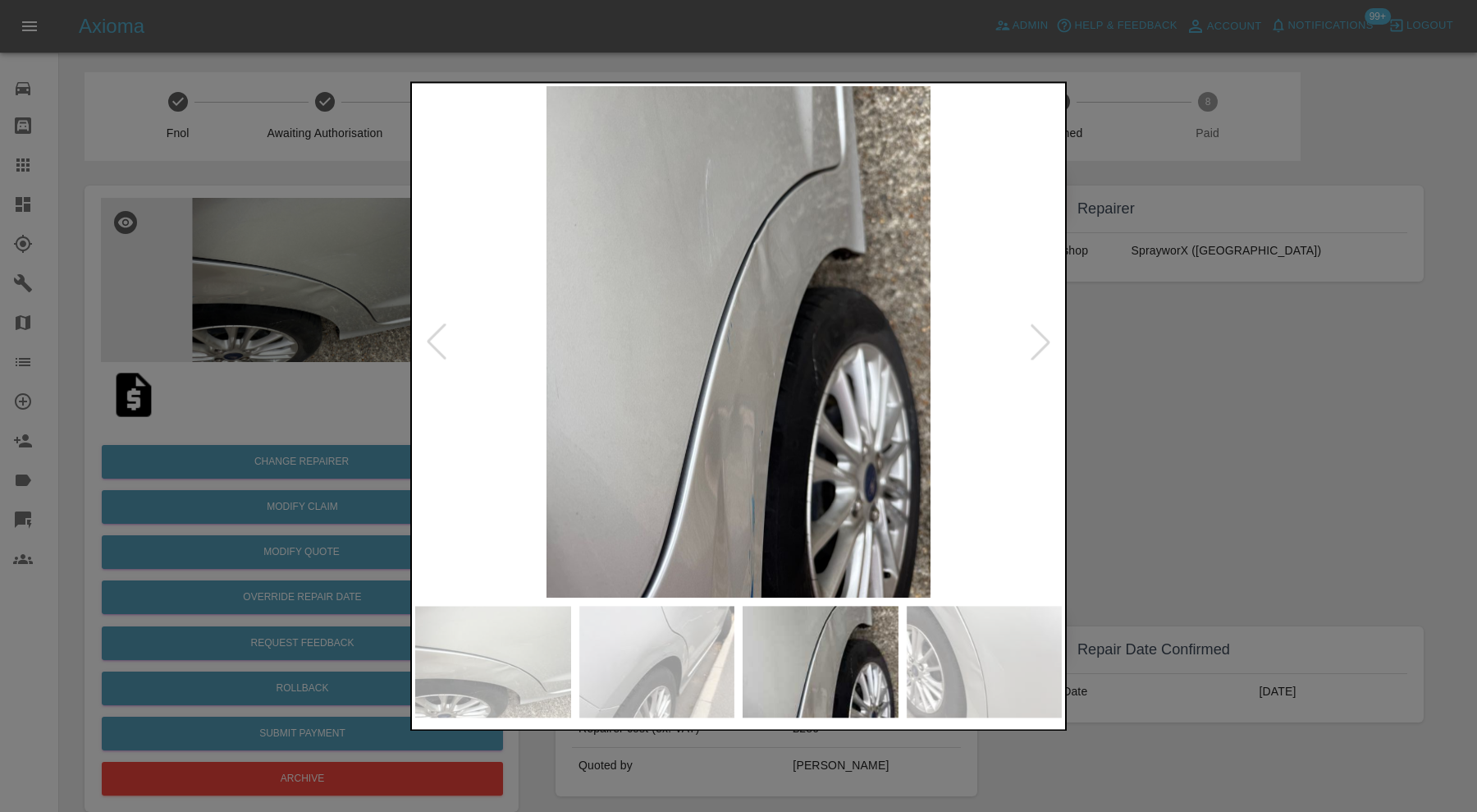
click at [948, 663] on img at bounding box center [984, 662] width 156 height 111
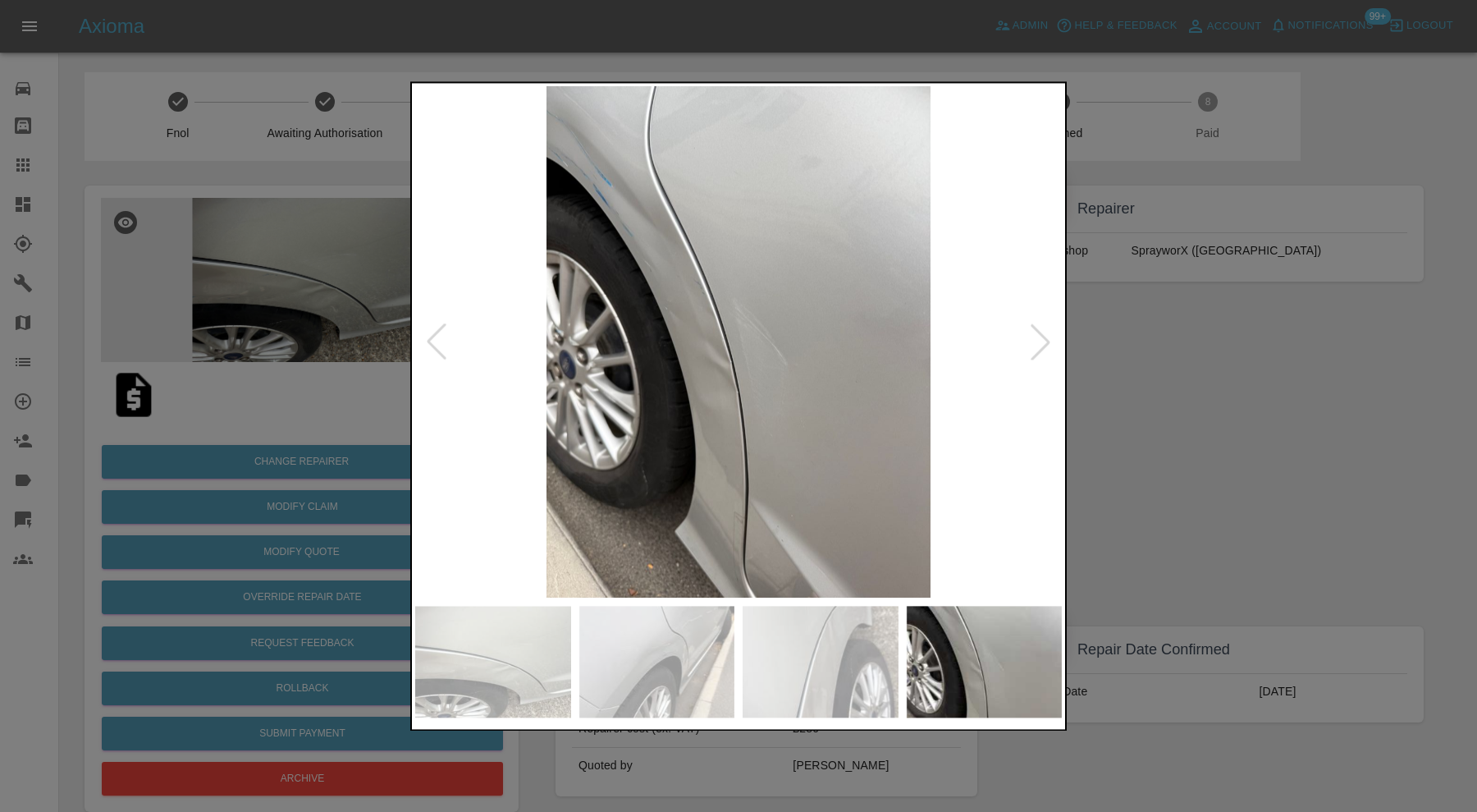
click at [1180, 491] on div at bounding box center [738, 406] width 1477 height 812
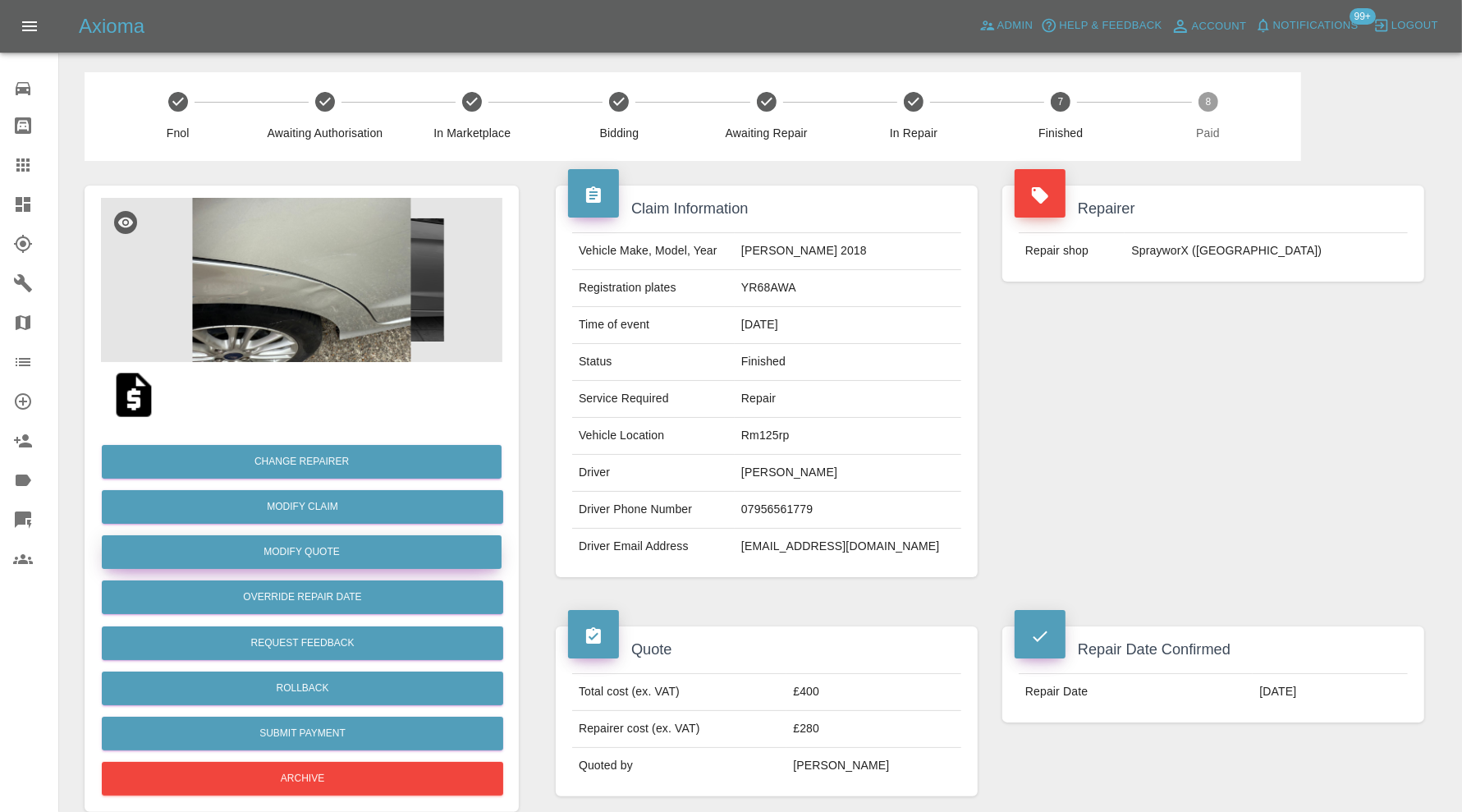
click at [349, 553] on button "Modify Quote" at bounding box center [302, 551] width 400 height 34
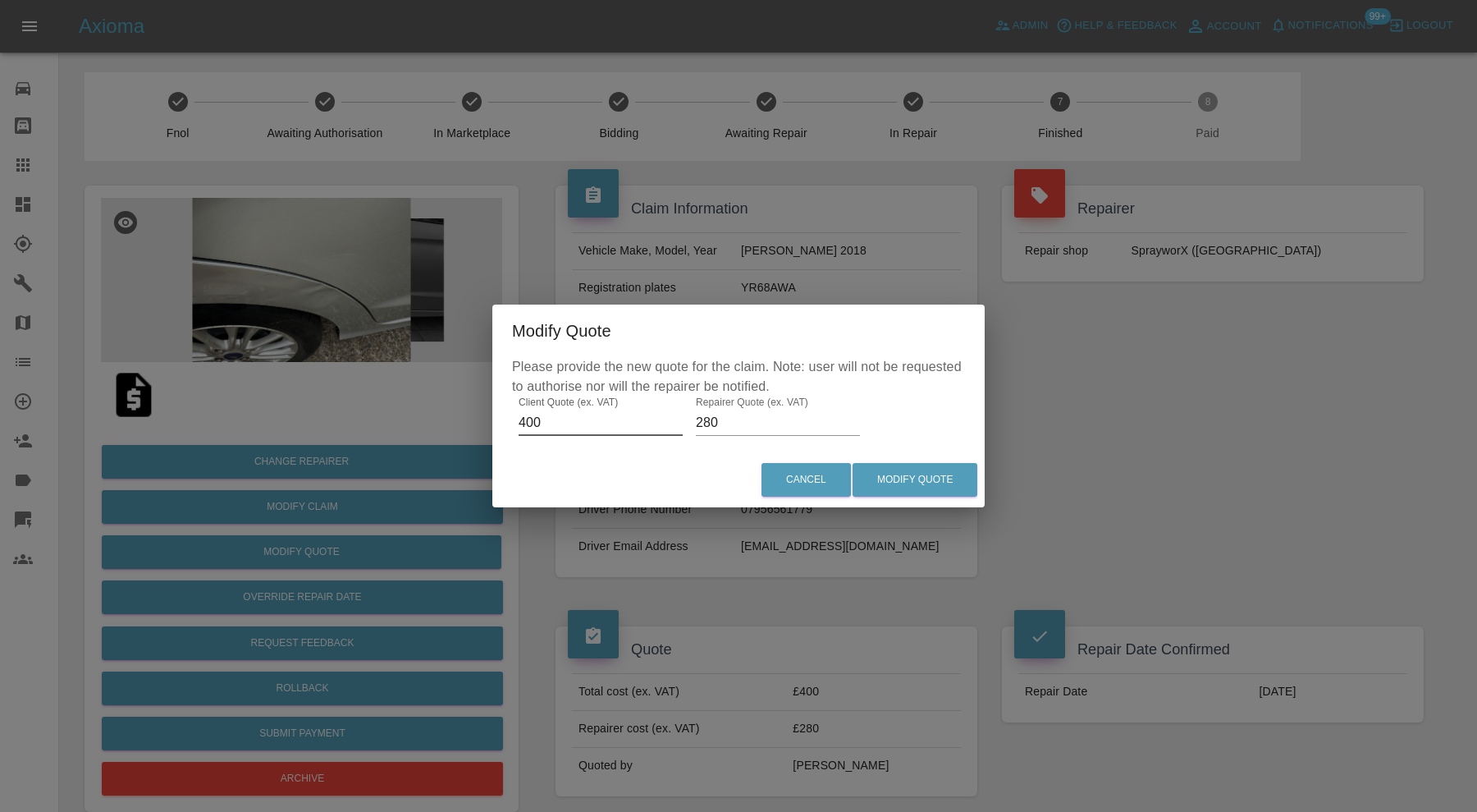
drag, startPoint x: 546, startPoint y: 421, endPoint x: 507, endPoint y: 427, distance: 39.5
click at [507, 427] on div "Please provide the new quote for the claim. Note: user will not be requested to…" at bounding box center [738, 405] width 492 height 96
type input "360"
click at [966, 470] on button "Modify Quote" at bounding box center [915, 479] width 124 height 34
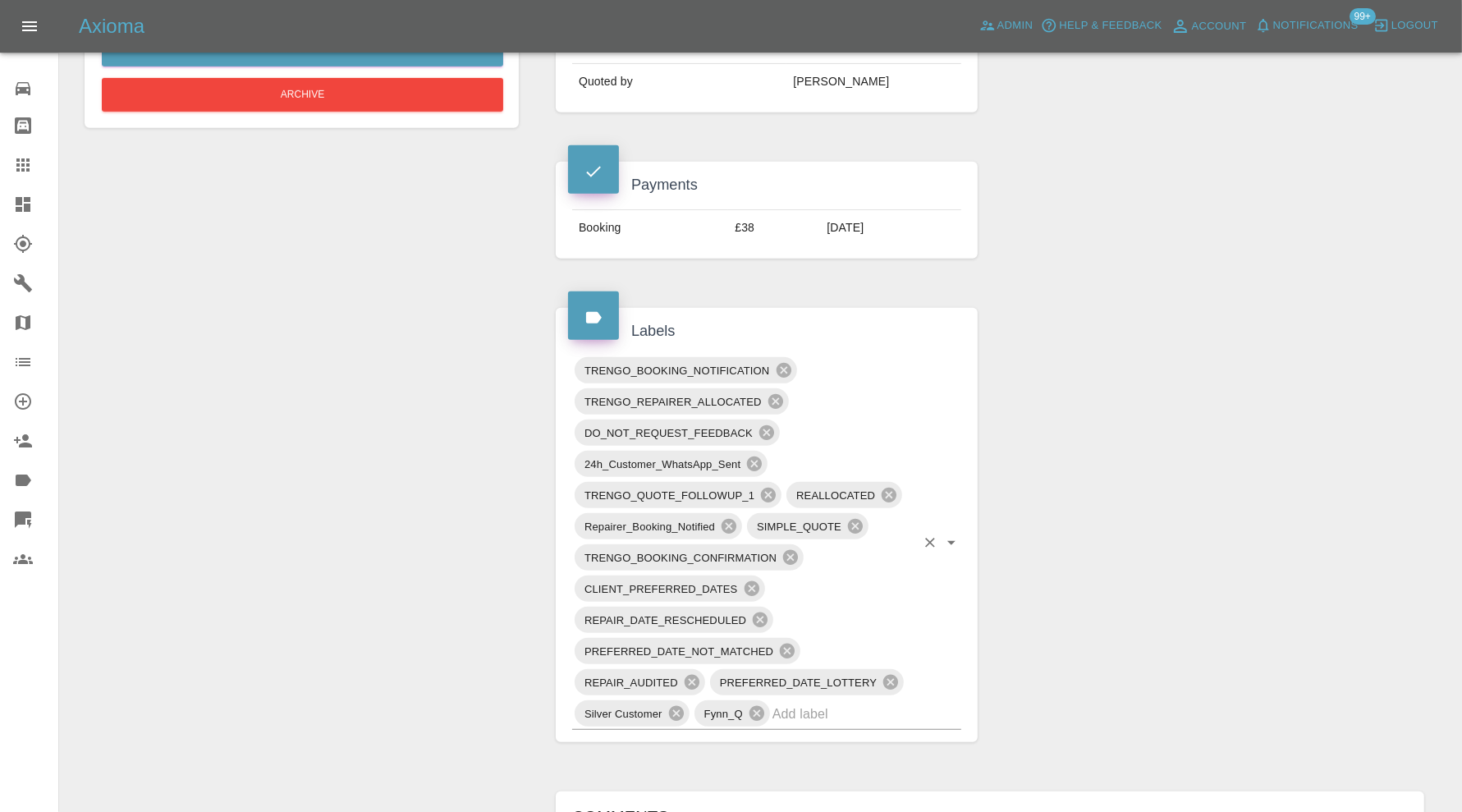
scroll to position [136, 0]
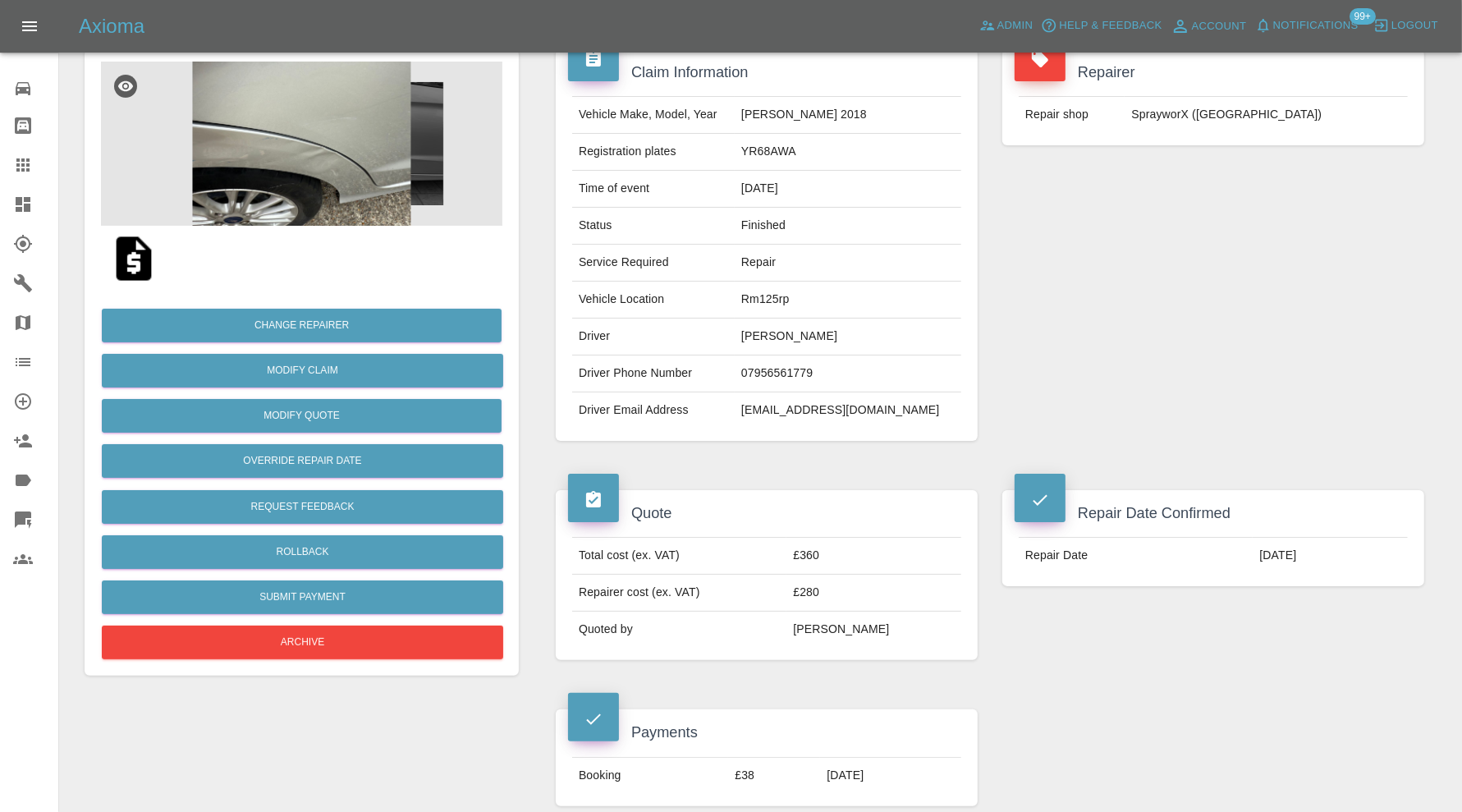
click at [130, 256] on img at bounding box center [134, 258] width 52 height 52
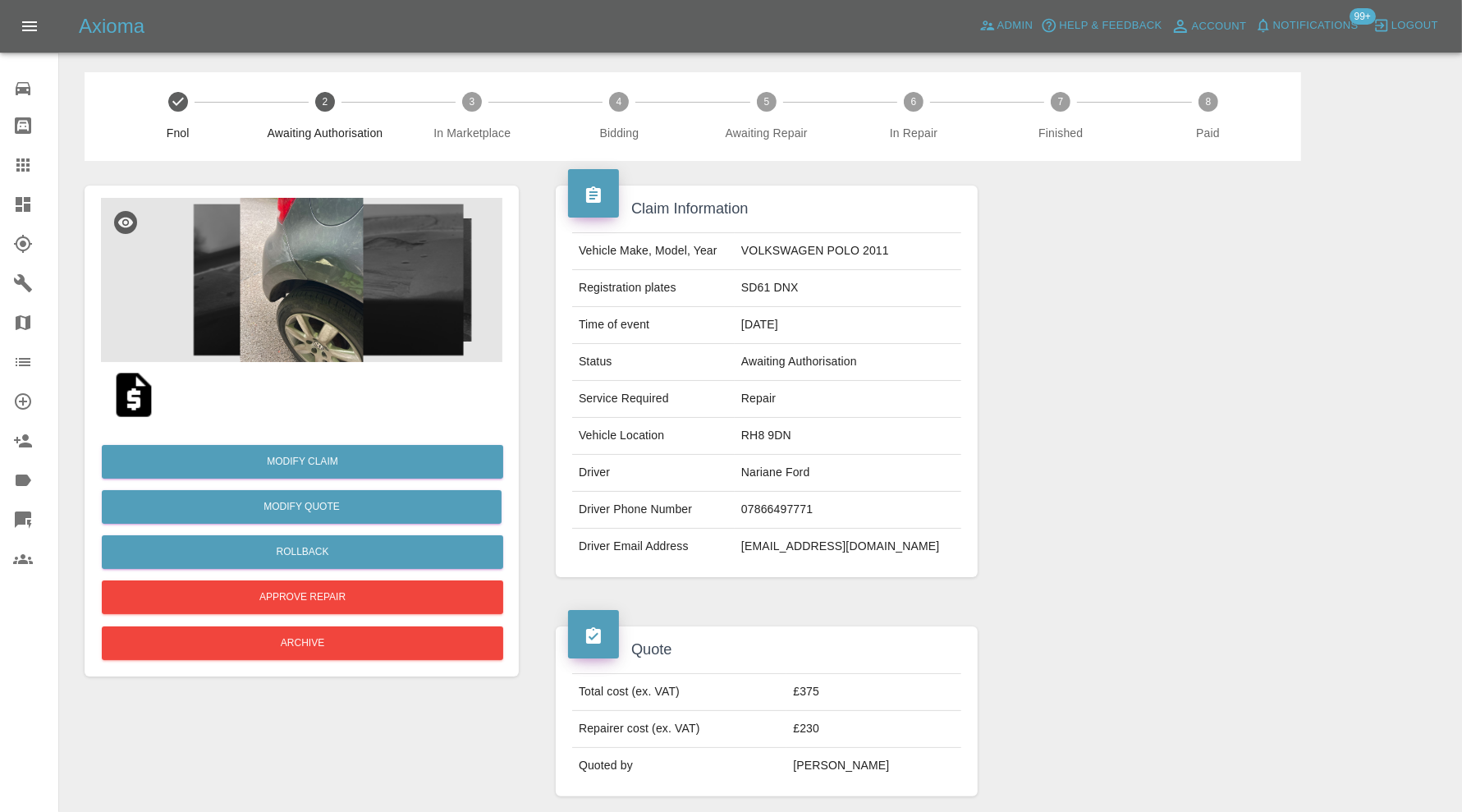
click at [351, 292] on img at bounding box center [302, 280] width 402 height 164
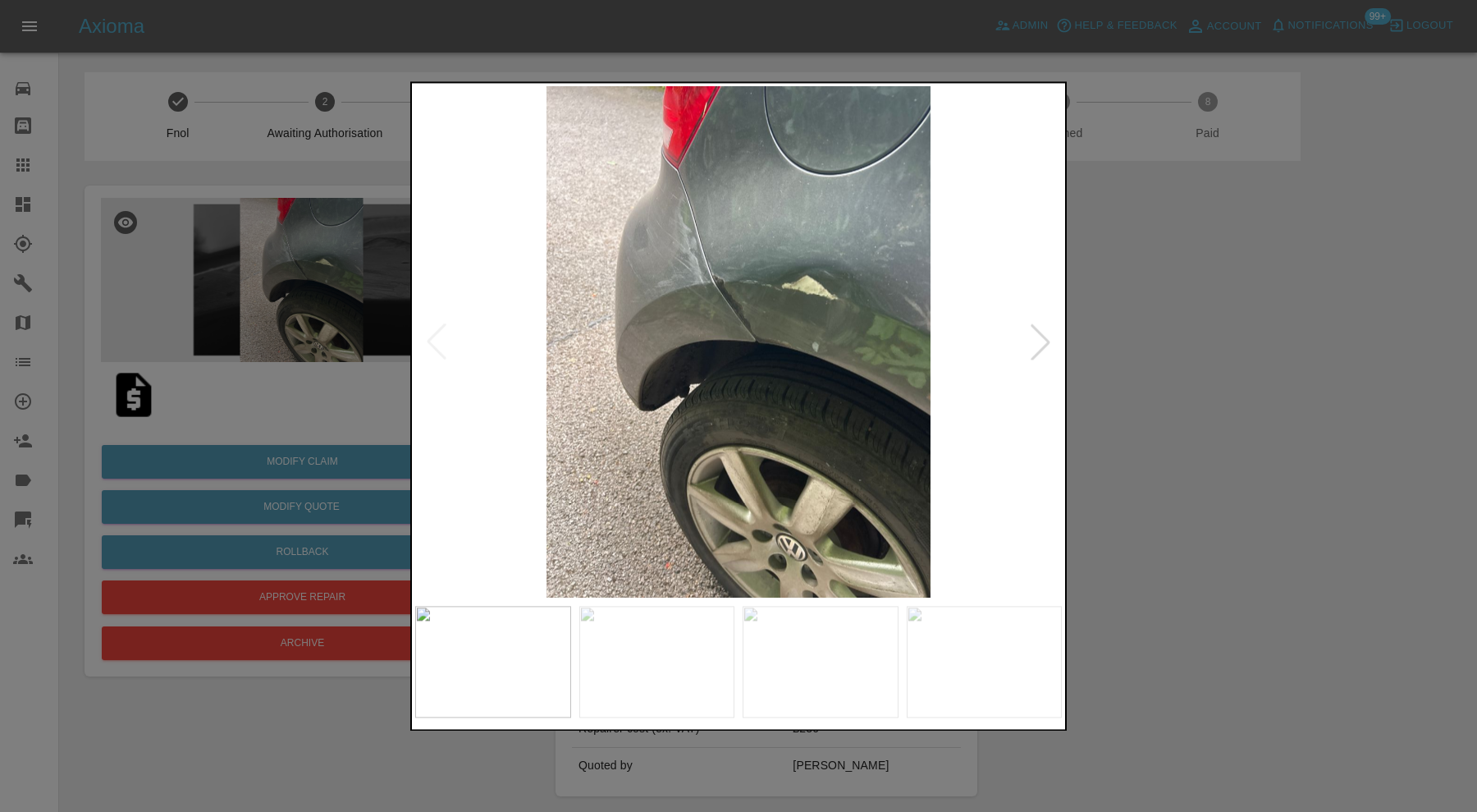
click at [1056, 329] on div at bounding box center [1041, 343] width 37 height 37
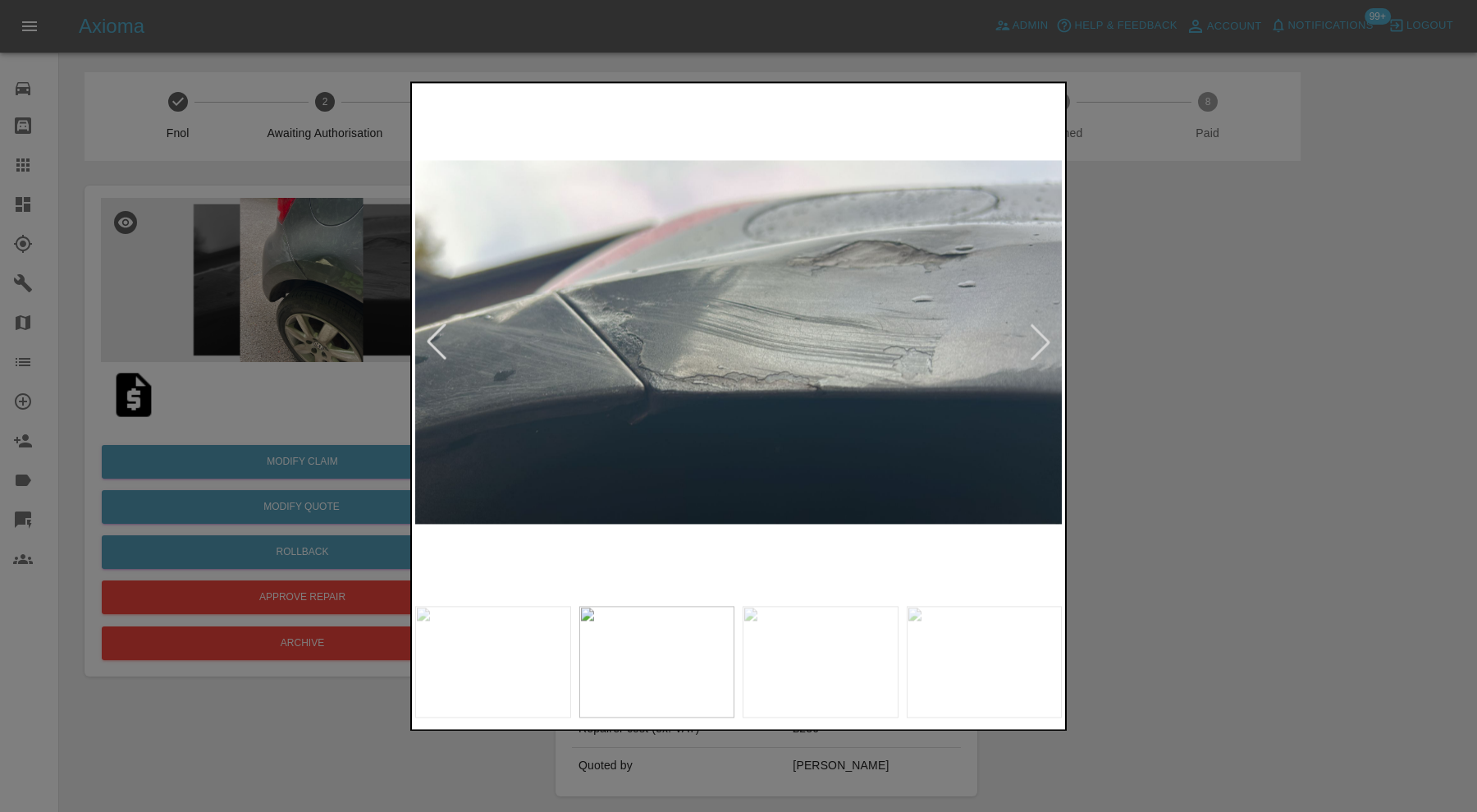
click at [1055, 330] on div at bounding box center [1041, 343] width 37 height 37
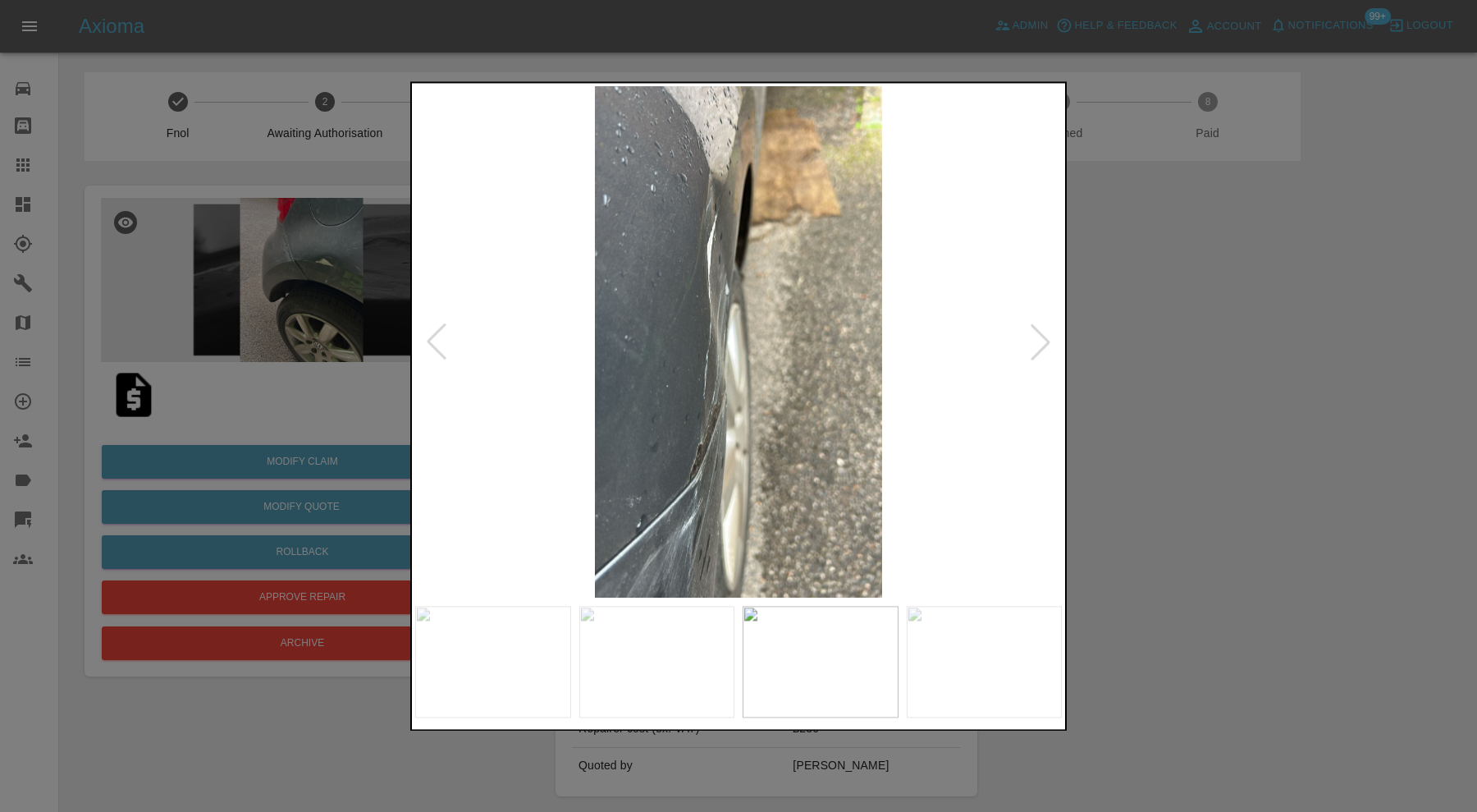
click at [1055, 330] on div at bounding box center [1041, 343] width 37 height 37
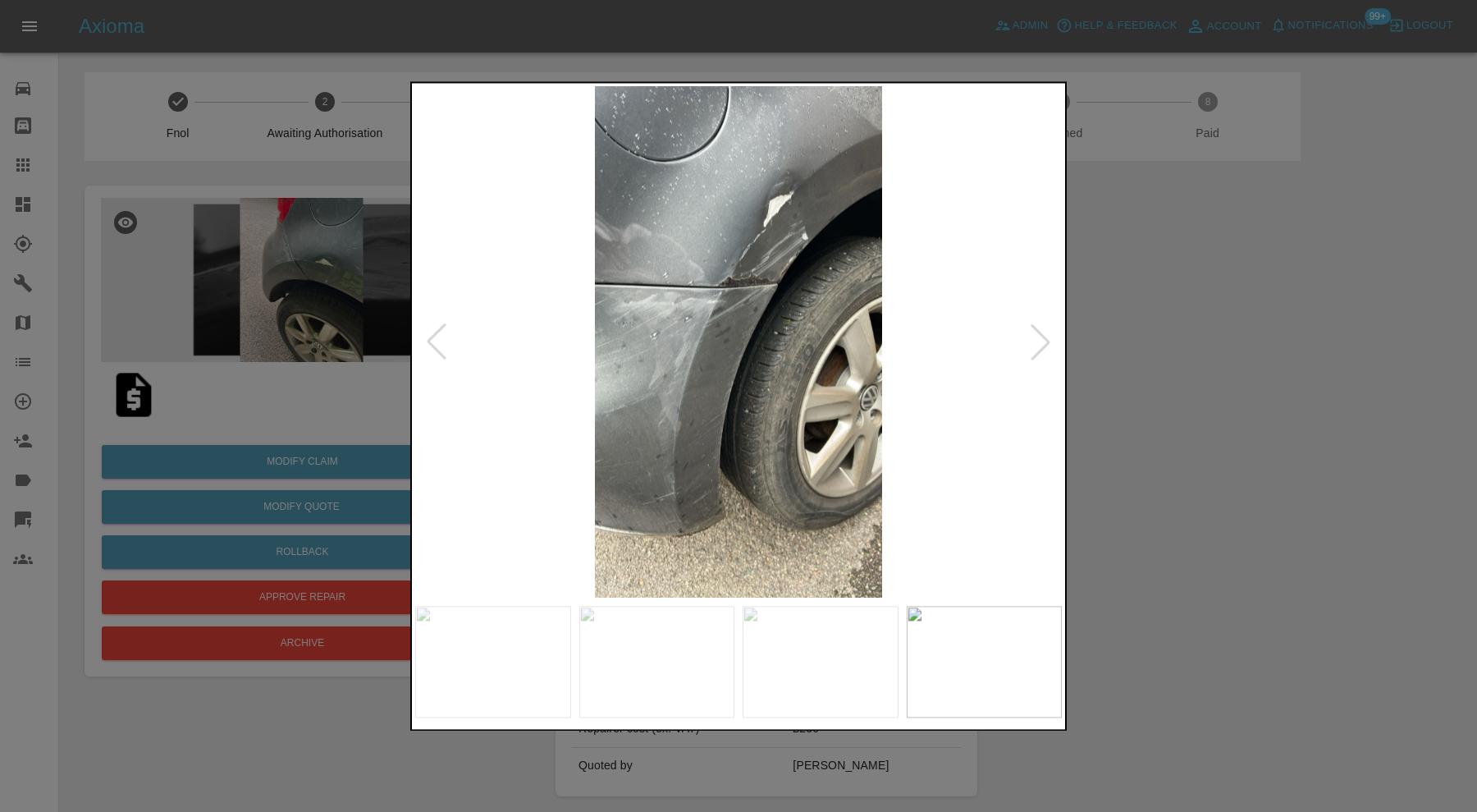
click at [1055, 330] on div at bounding box center [1041, 343] width 37 height 37
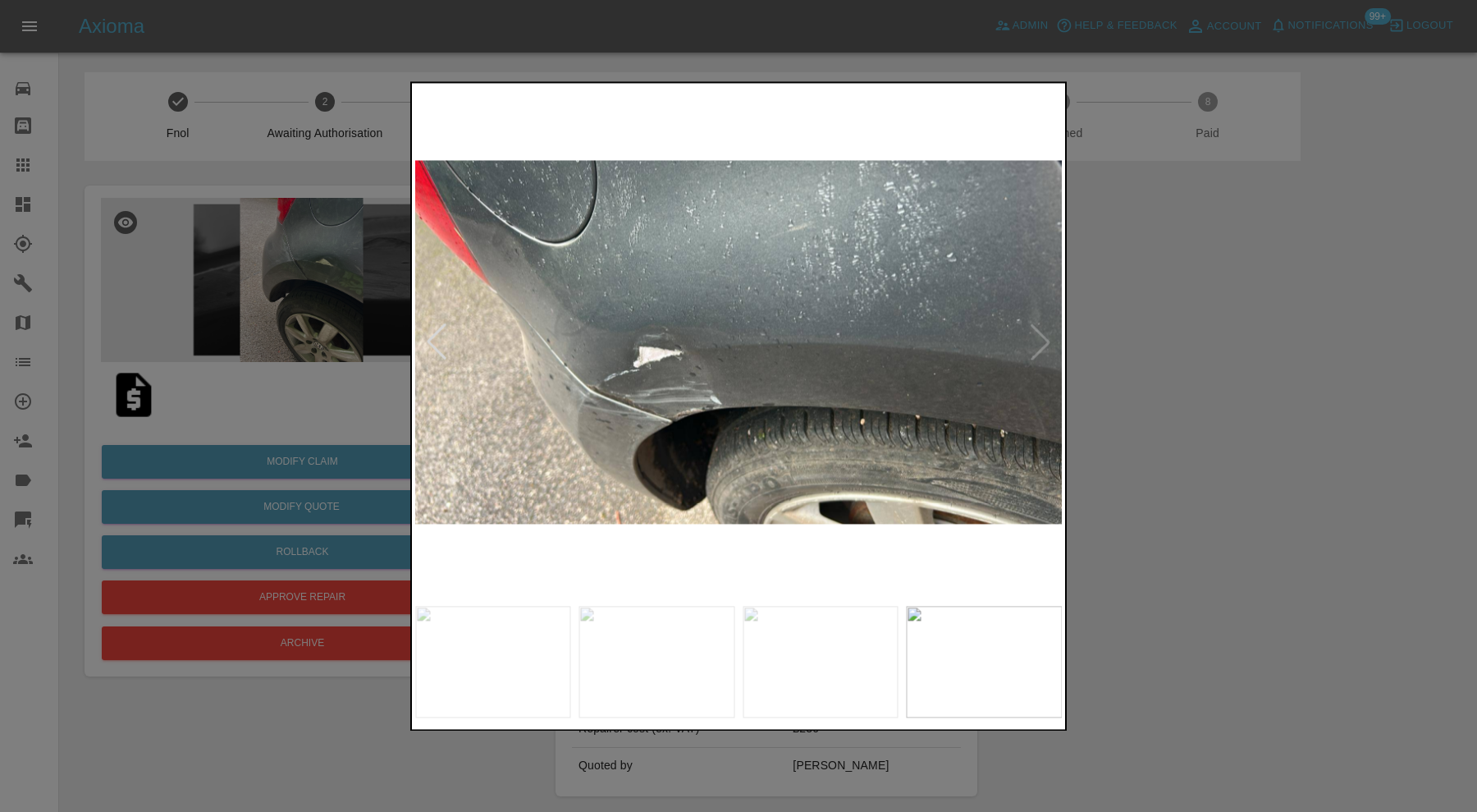
click at [1055, 330] on img at bounding box center [739, 342] width 647 height 511
click at [1111, 330] on div at bounding box center [738, 406] width 1477 height 812
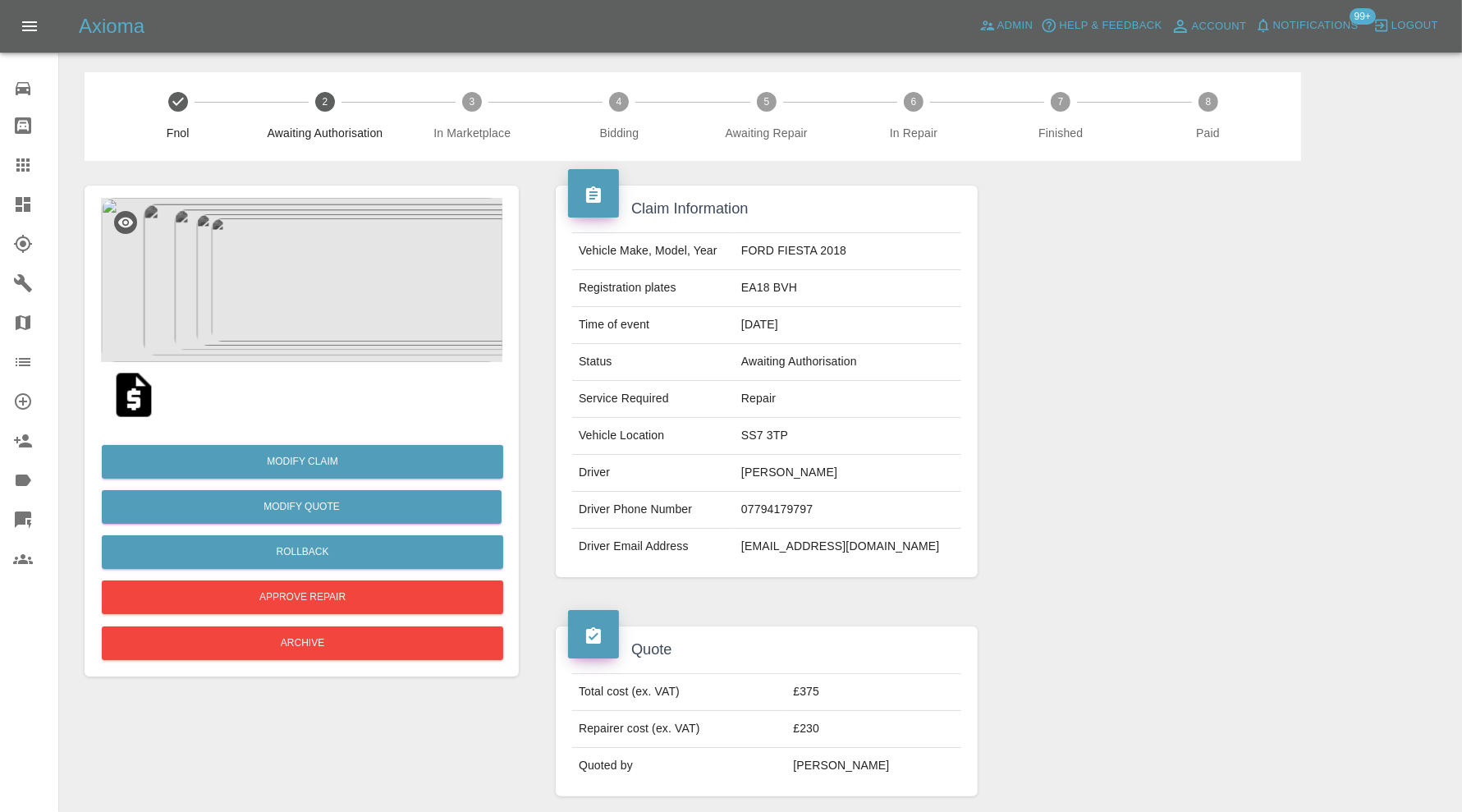
click at [322, 273] on img at bounding box center [302, 280] width 402 height 164
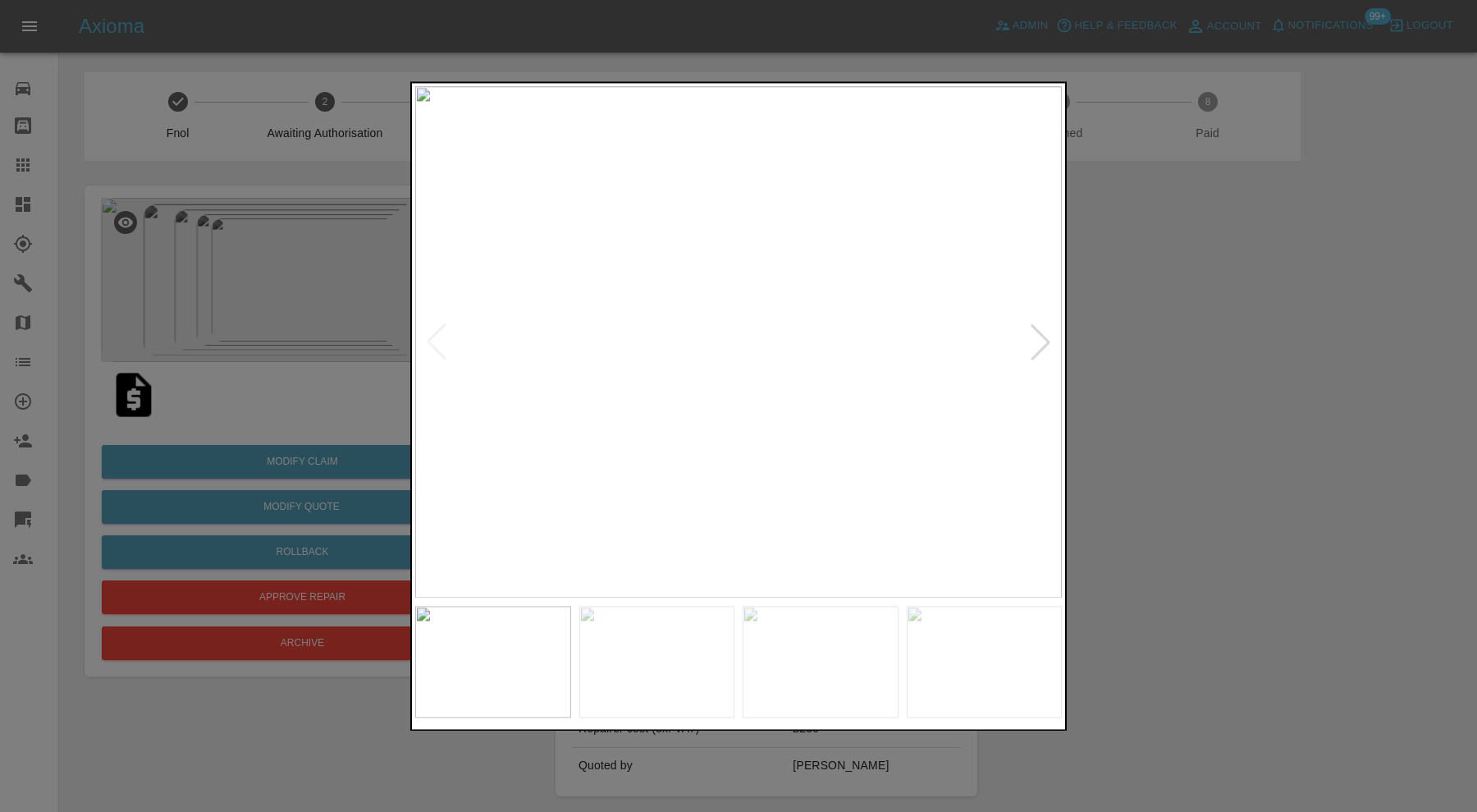
click at [1033, 335] on div at bounding box center [1041, 343] width 37 height 37
click at [1038, 335] on div at bounding box center [1041, 343] width 37 height 37
click at [1166, 335] on div at bounding box center [738, 406] width 1477 height 812
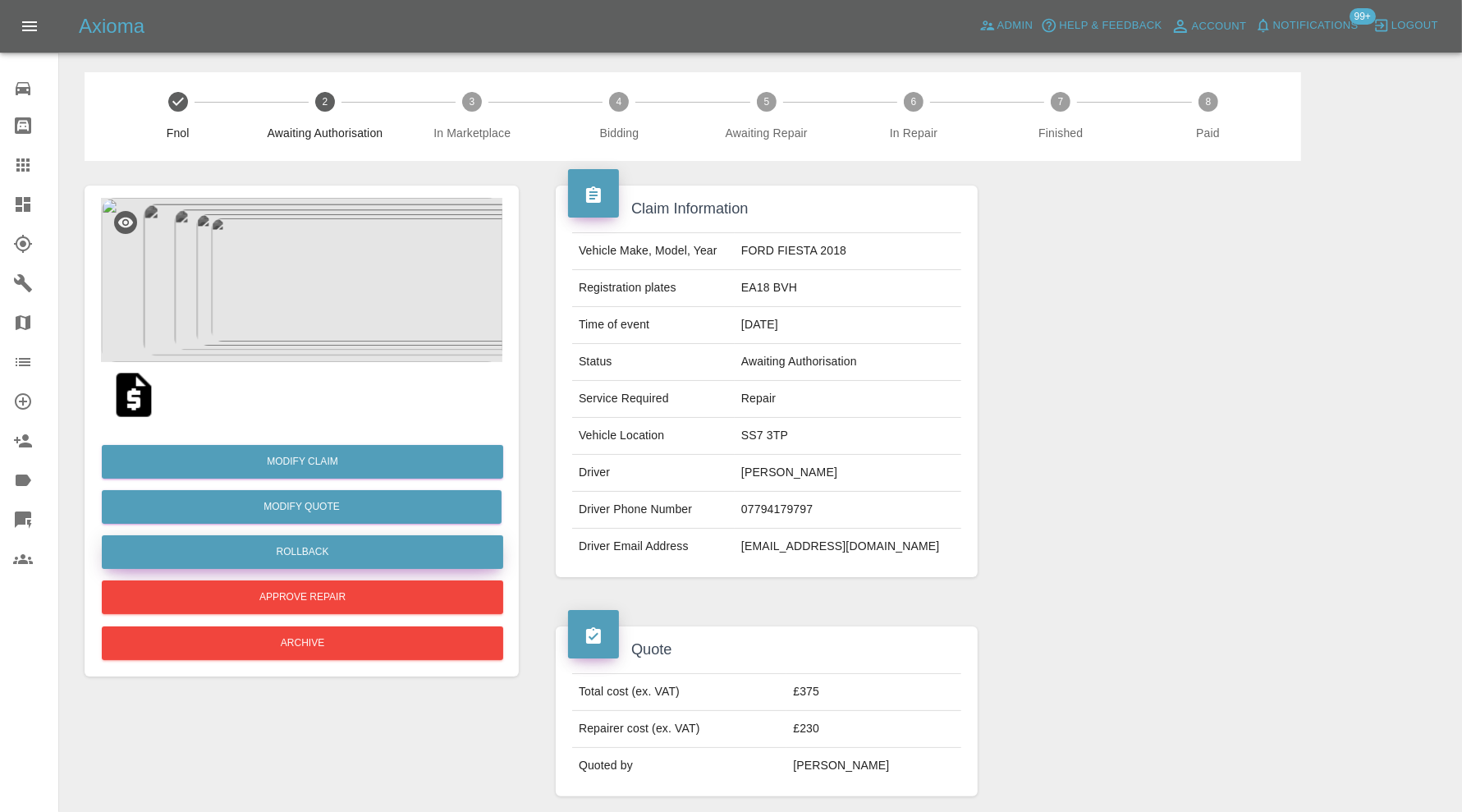
click at [356, 549] on button "Rollback" at bounding box center [303, 551] width 402 height 34
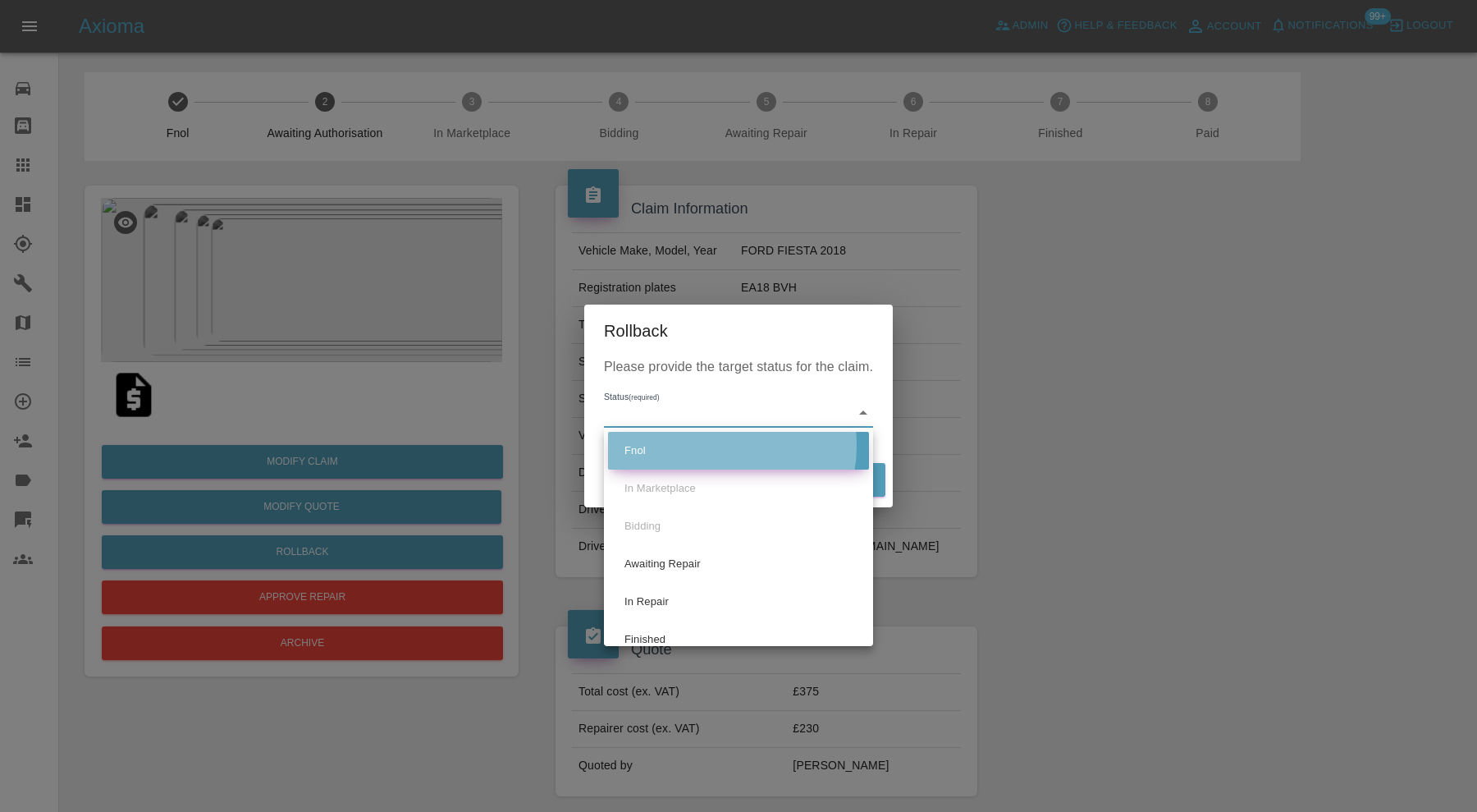
click at [715, 446] on li "Fnol" at bounding box center [739, 450] width 261 height 37
type input "fnol"
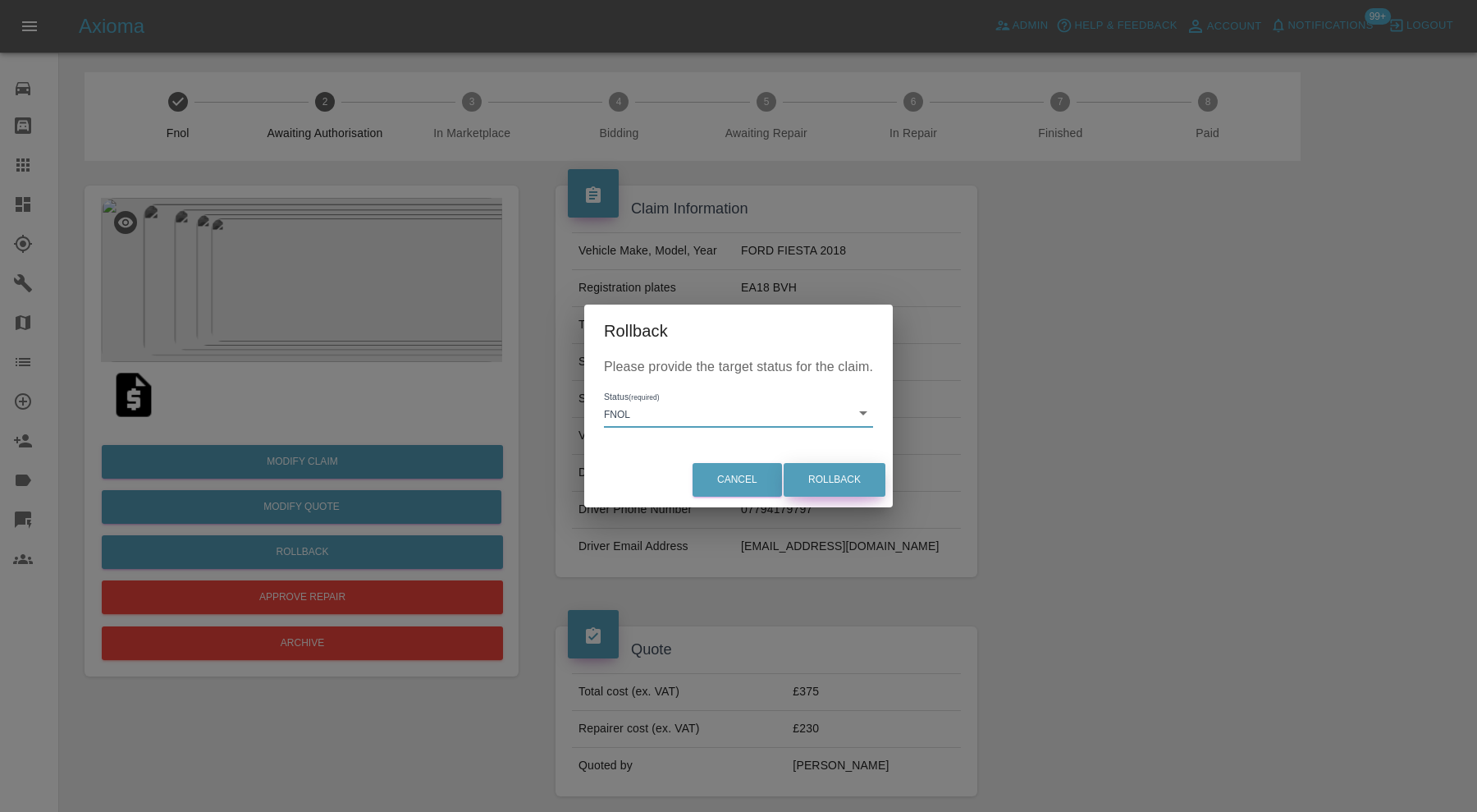
click at [826, 480] on button "Rollback" at bounding box center [835, 479] width 102 height 34
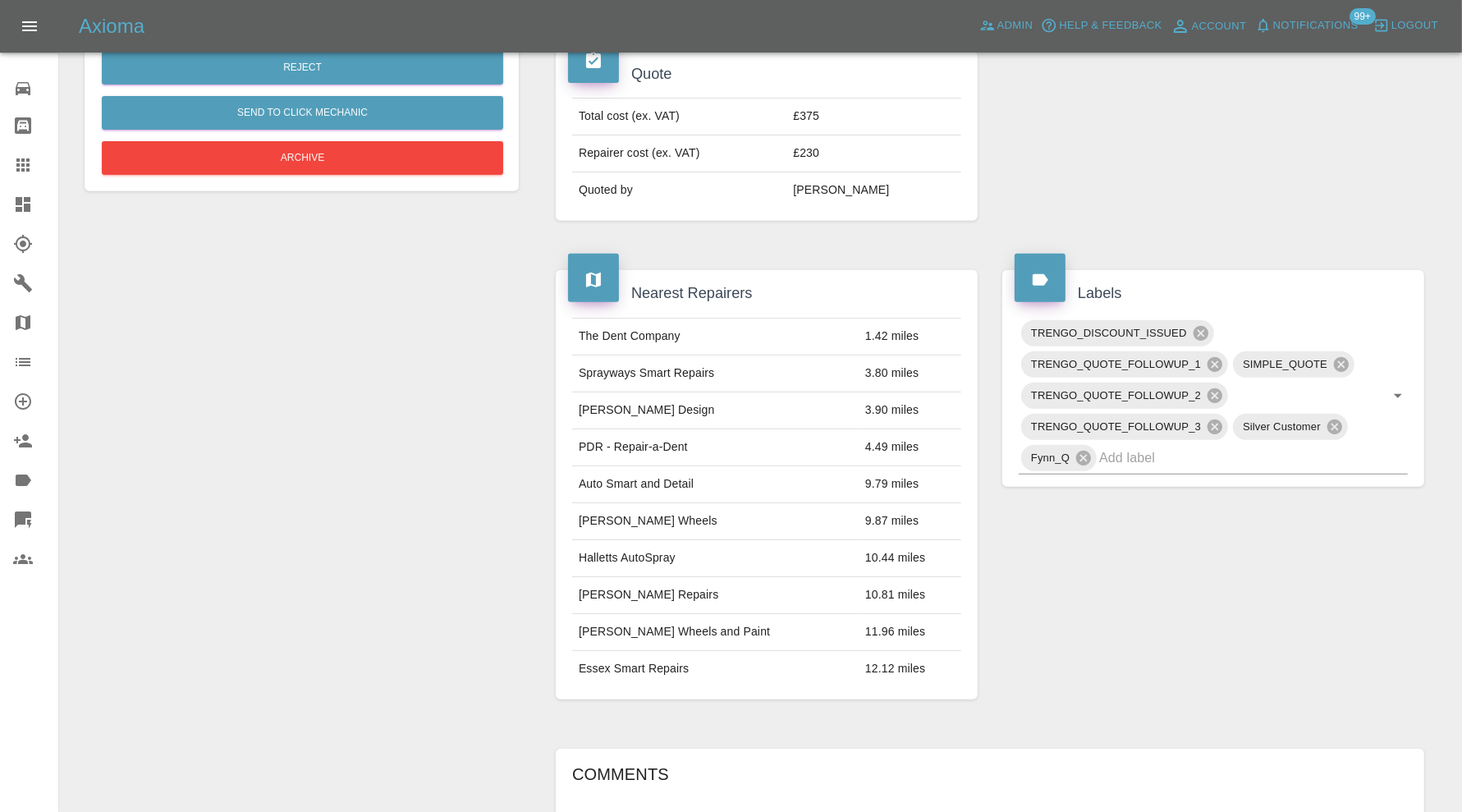
scroll to position [821, 0]
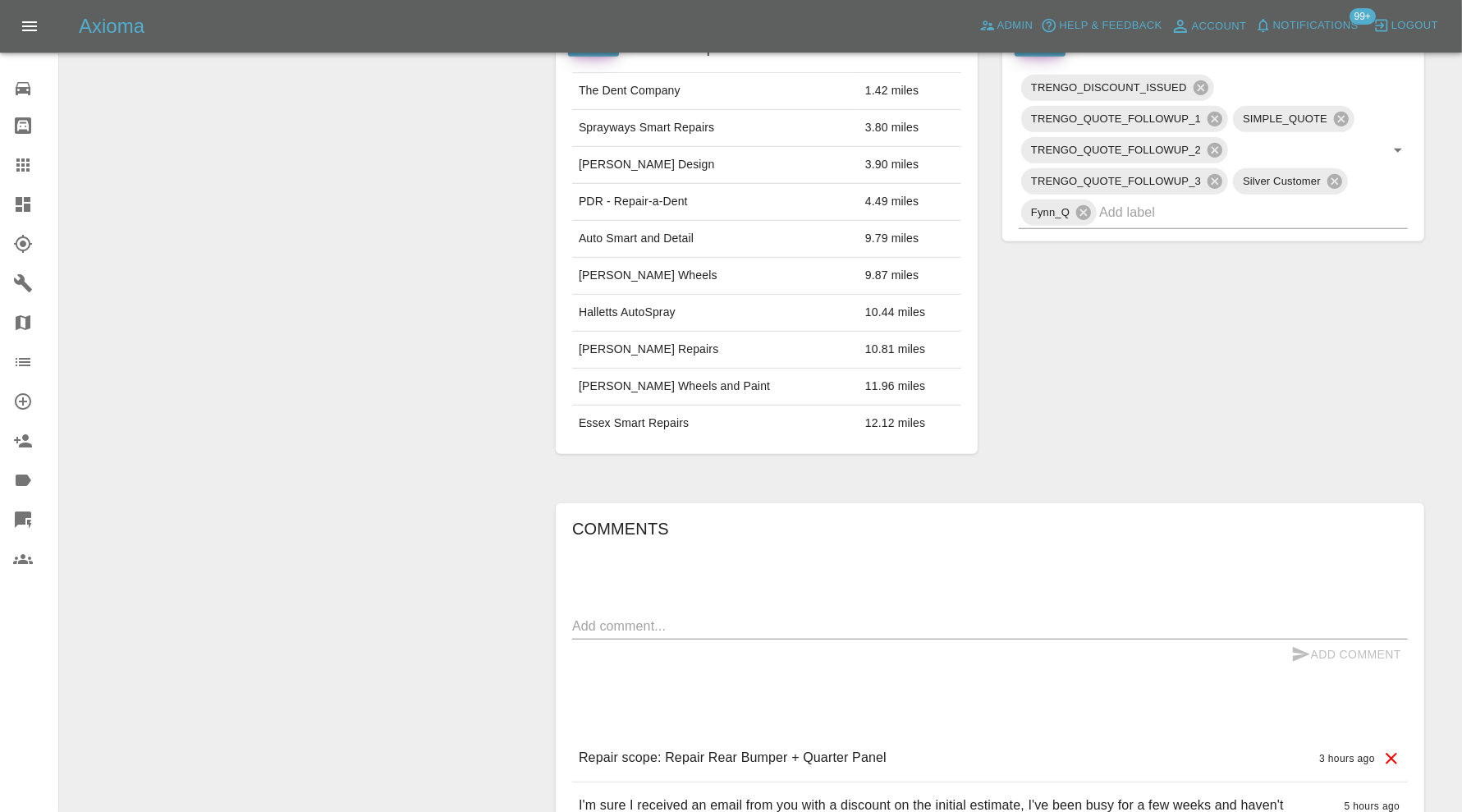
click at [1394, 756] on icon at bounding box center [1392, 758] width 20 height 20
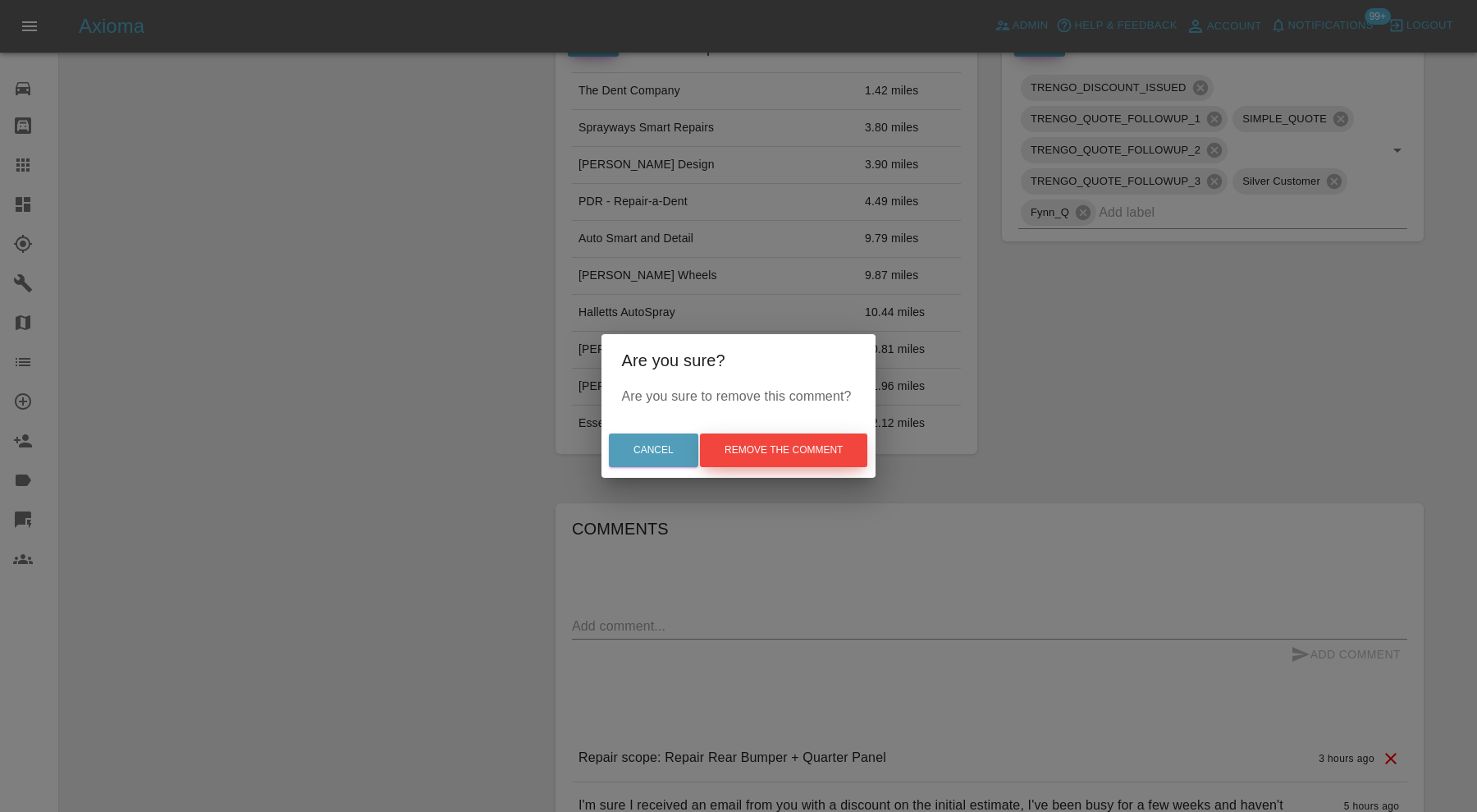
click at [828, 443] on button "Remove the comment" at bounding box center [783, 449] width 168 height 34
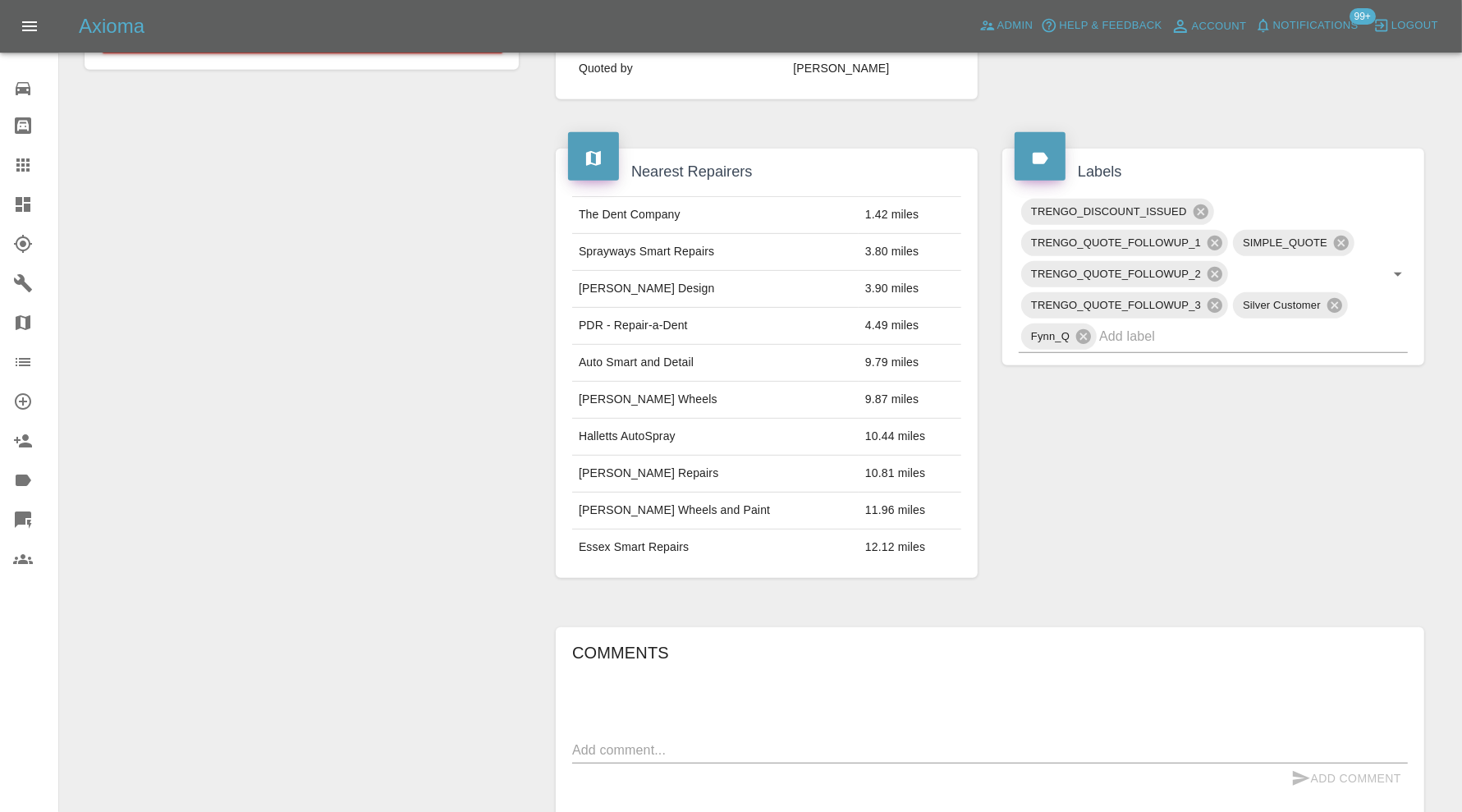
scroll to position [683, 0]
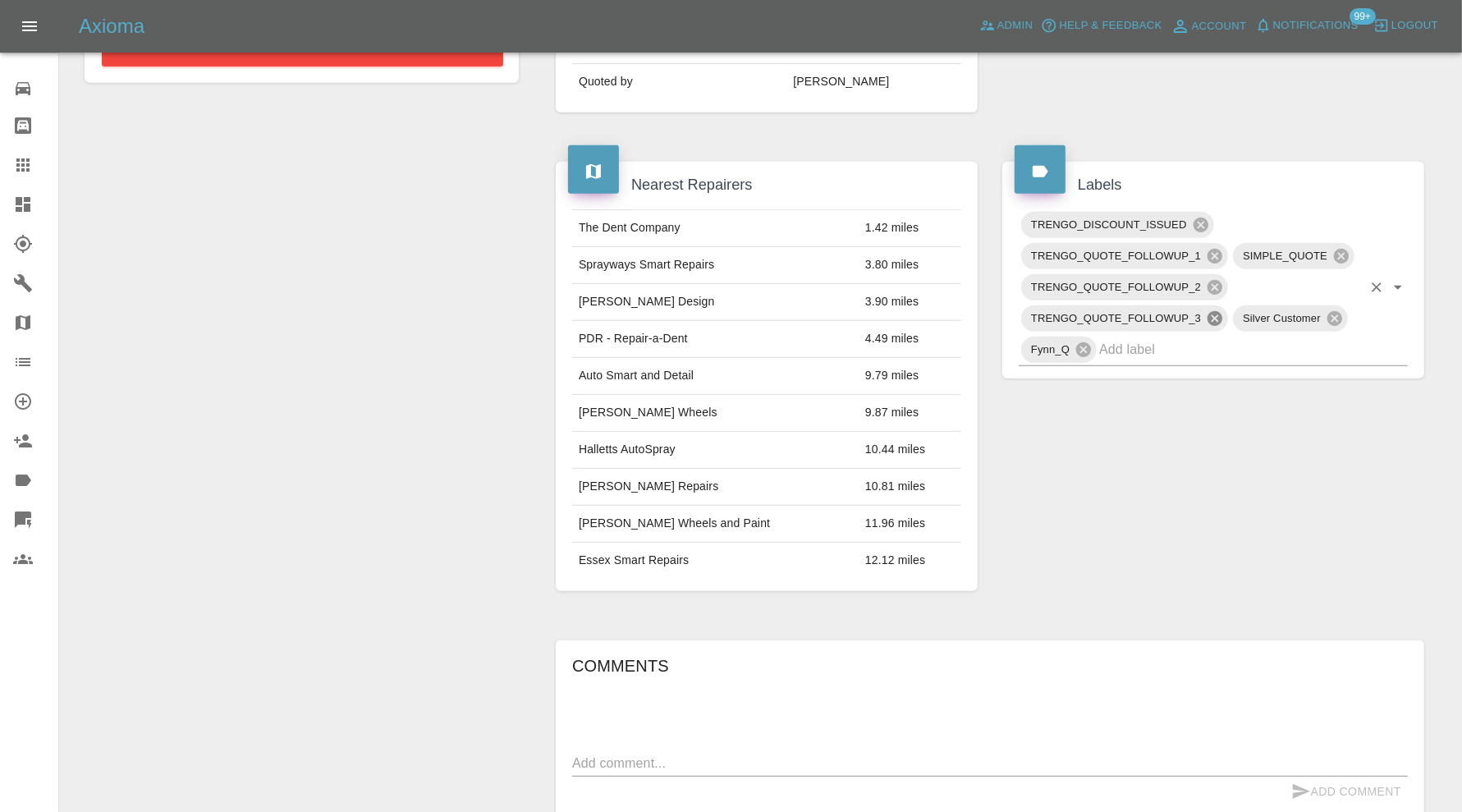
click at [1218, 313] on icon at bounding box center [1215, 318] width 15 height 15
click at [1219, 286] on icon at bounding box center [1215, 287] width 15 height 15
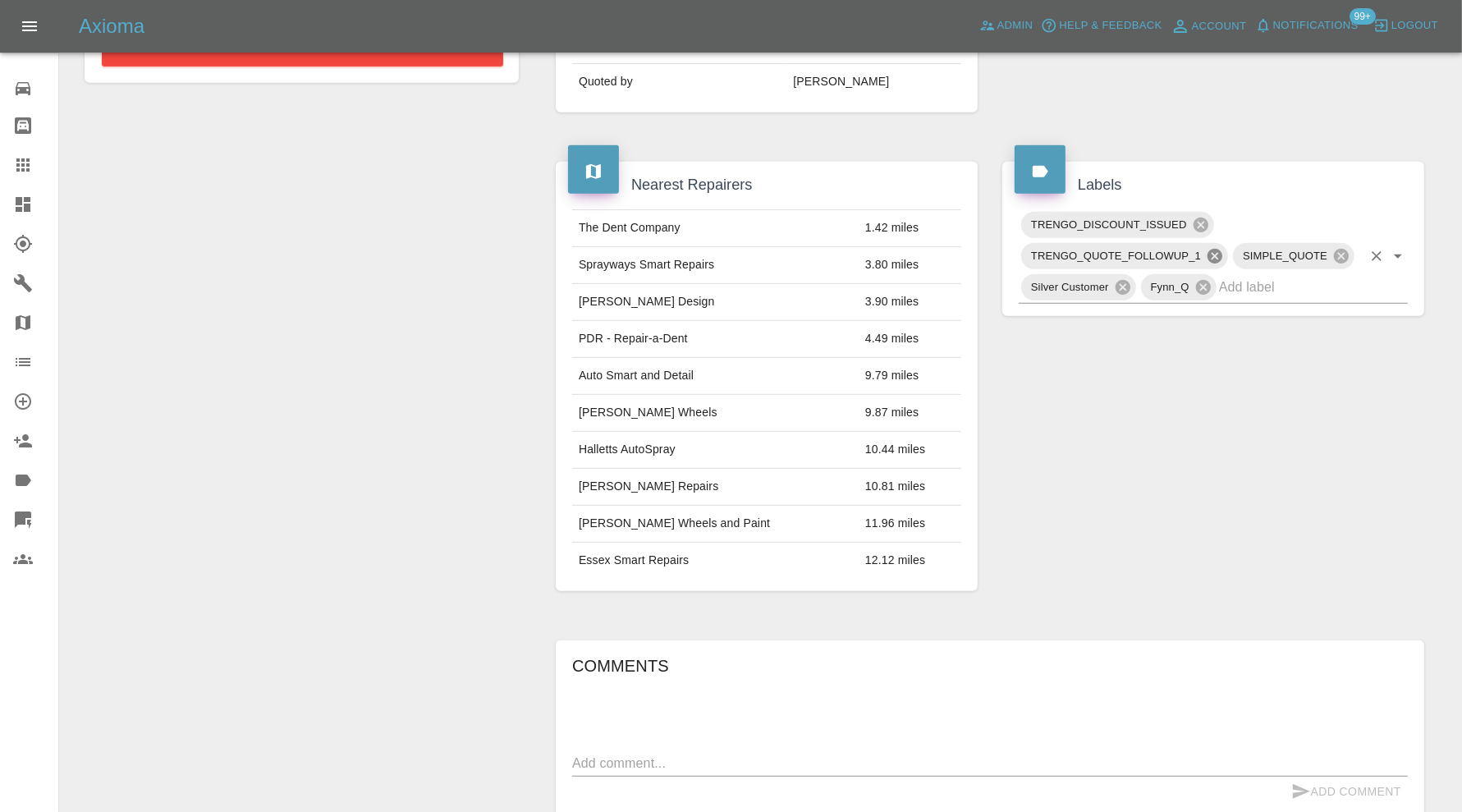
click at [1216, 253] on icon at bounding box center [1215, 256] width 18 height 18
click at [1197, 217] on icon at bounding box center [1200, 224] width 15 height 15
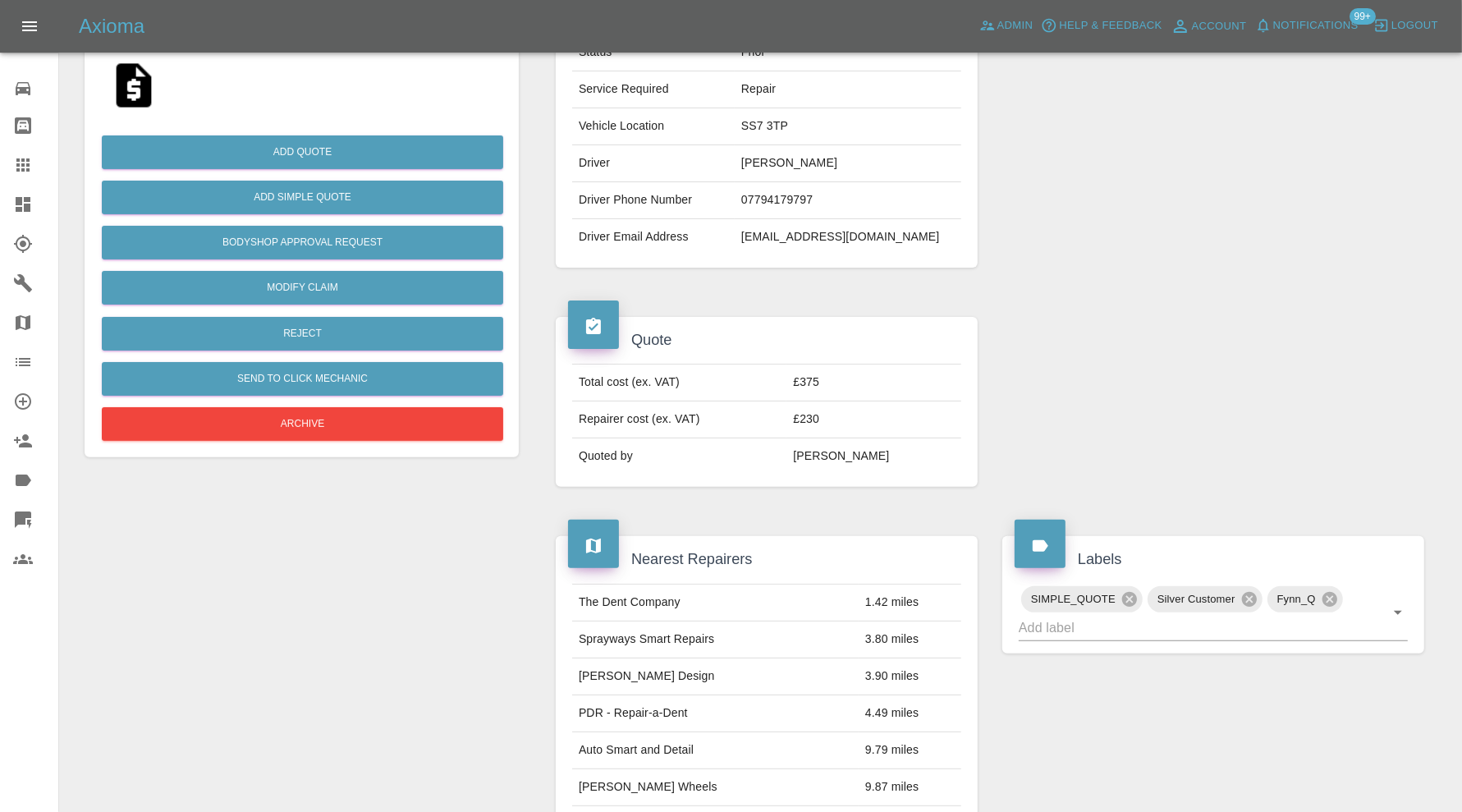
scroll to position [0, 0]
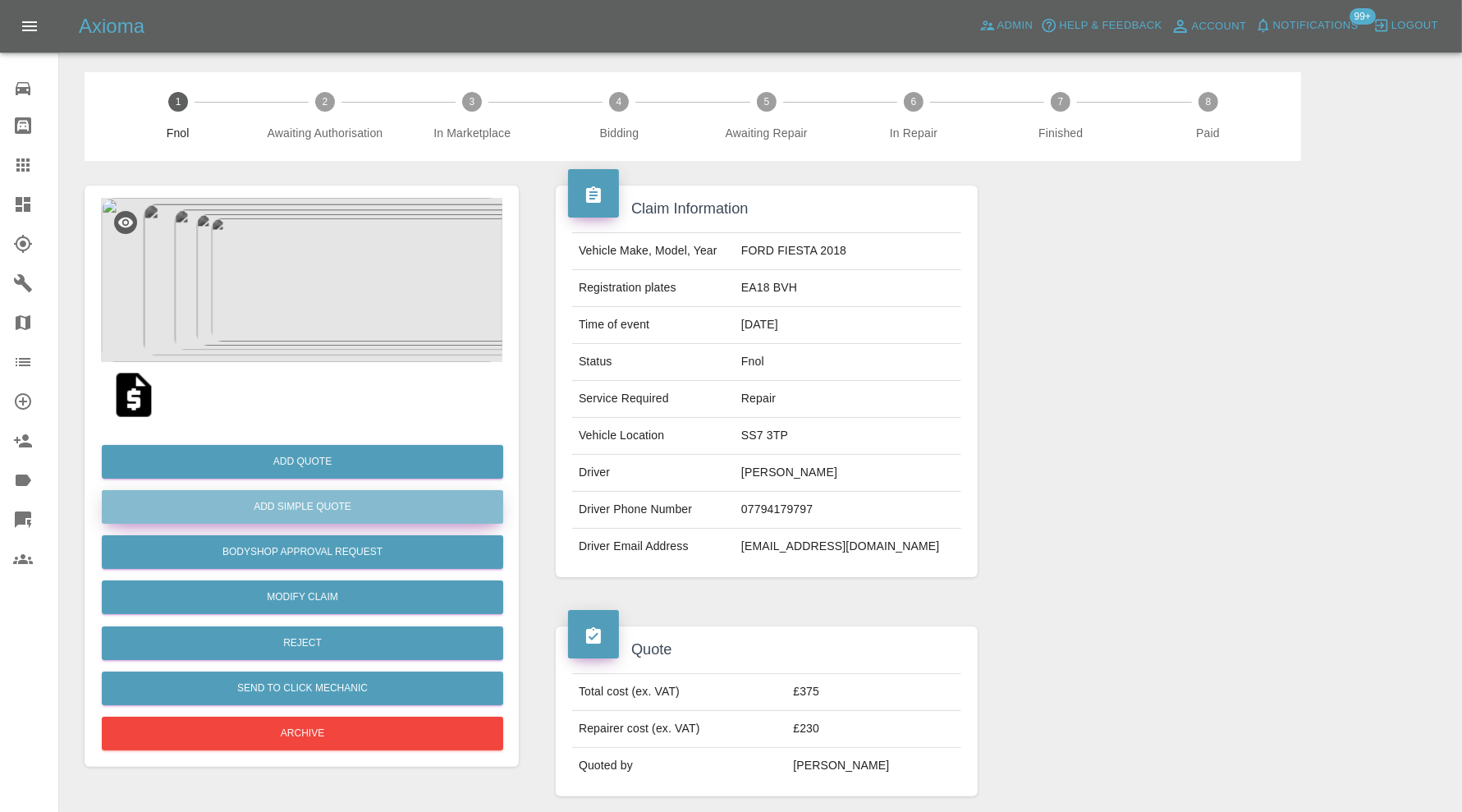
click at [359, 509] on button "Add Simple Quote" at bounding box center [303, 507] width 402 height 34
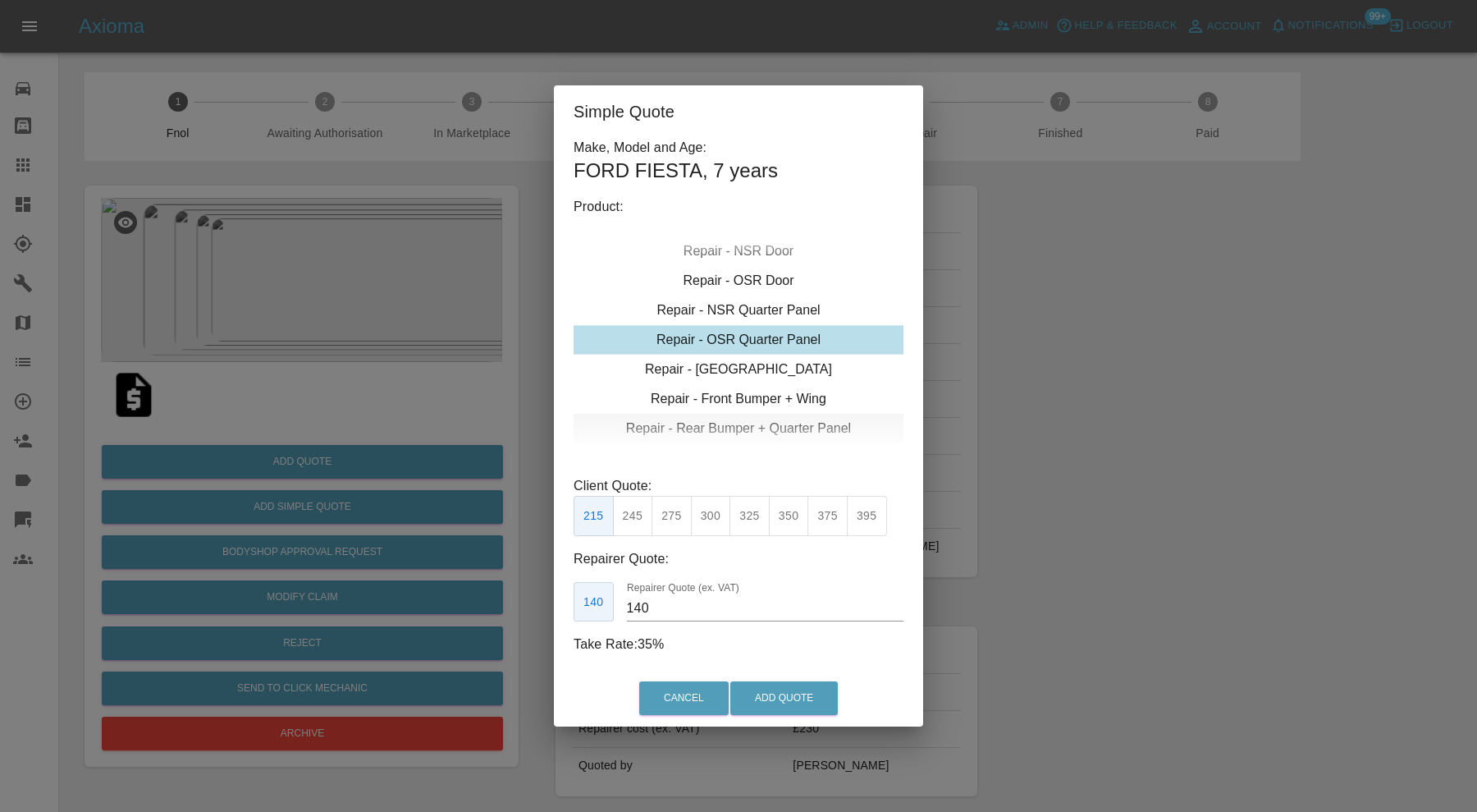
click at [760, 428] on div "Repair - Rear Bumper + Quarter Panel" at bounding box center [738, 429] width 329 height 30
click at [676, 517] on button "350" at bounding box center [672, 516] width 40 height 40
click at [659, 611] on input "210" at bounding box center [765, 608] width 276 height 26
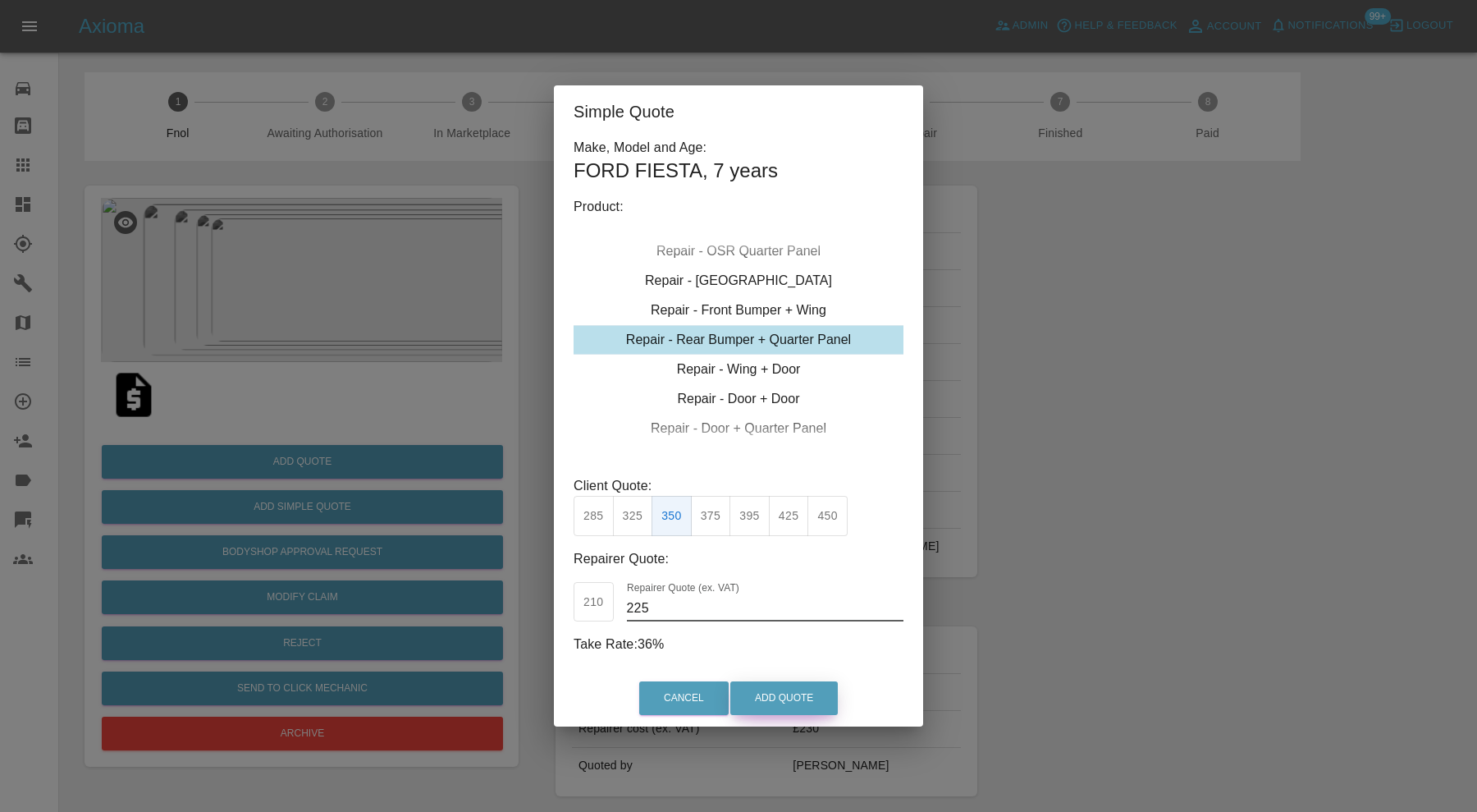
type input "225"
click at [775, 698] on button "Add Quote" at bounding box center [784, 698] width 108 height 34
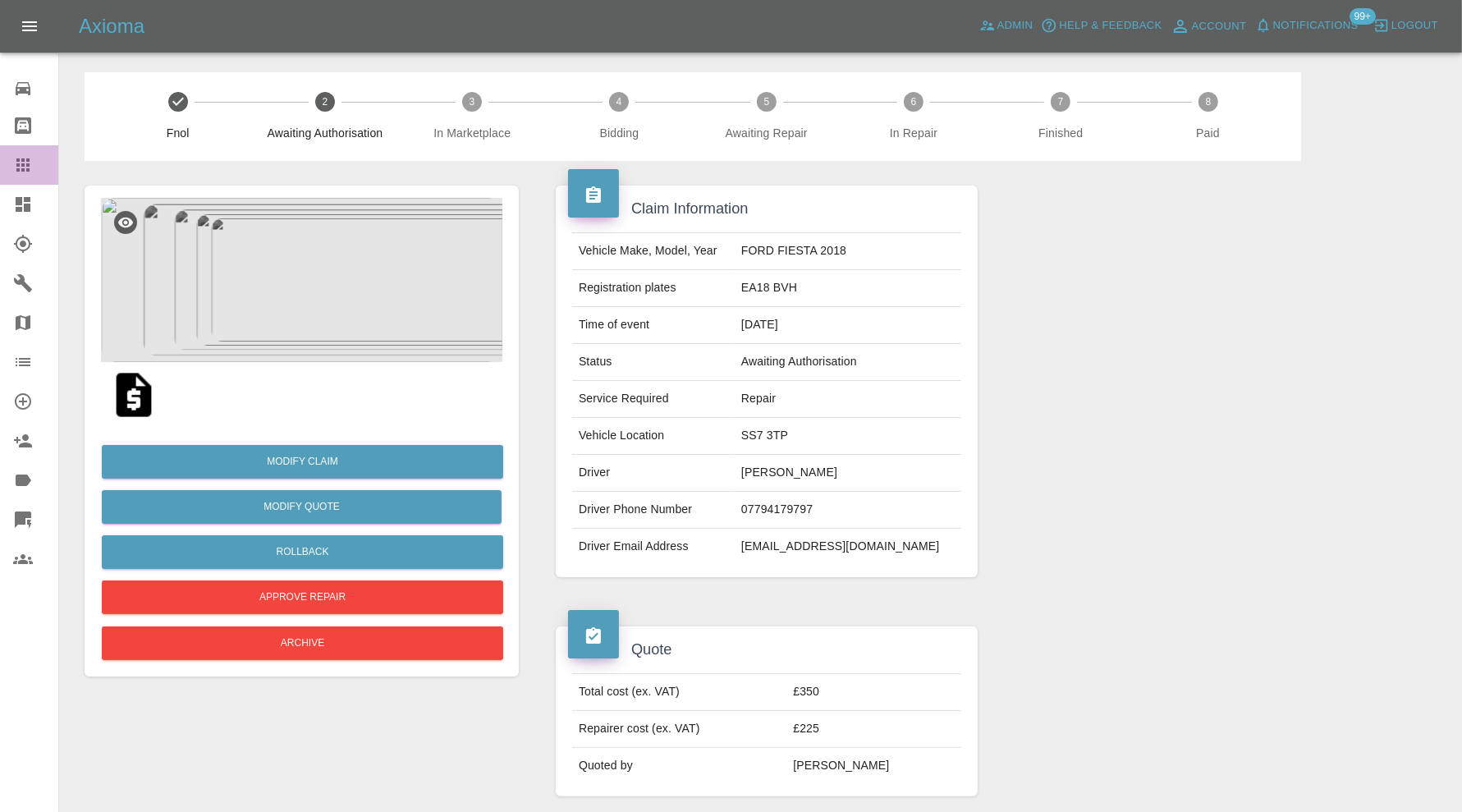
click at [24, 161] on icon at bounding box center [23, 164] width 20 height 20
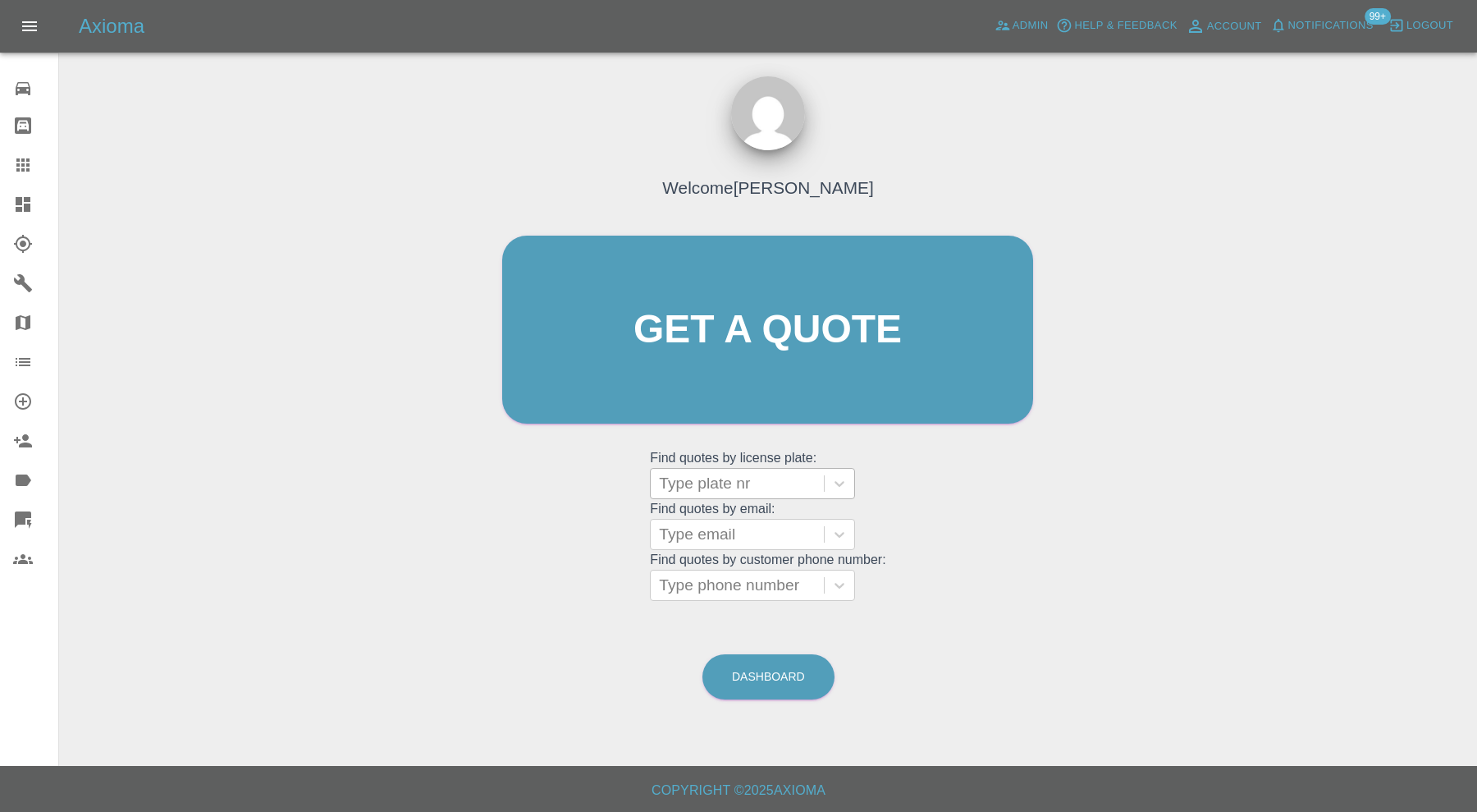
click at [712, 497] on div "Type plate nr" at bounding box center [737, 483] width 173 height 30
type input "yd59"
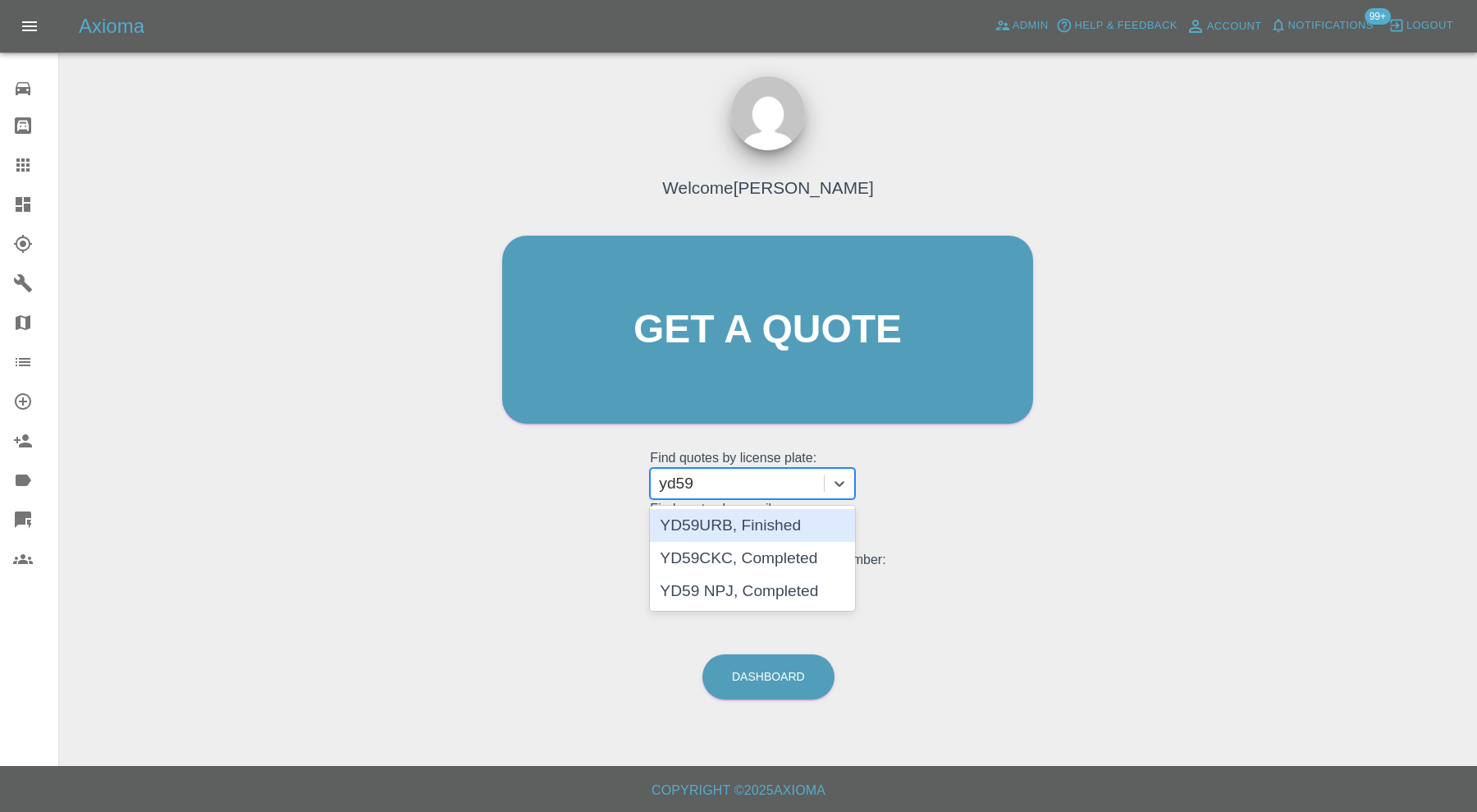
click at [753, 529] on div "YD59URB, Finished" at bounding box center [753, 525] width 205 height 33
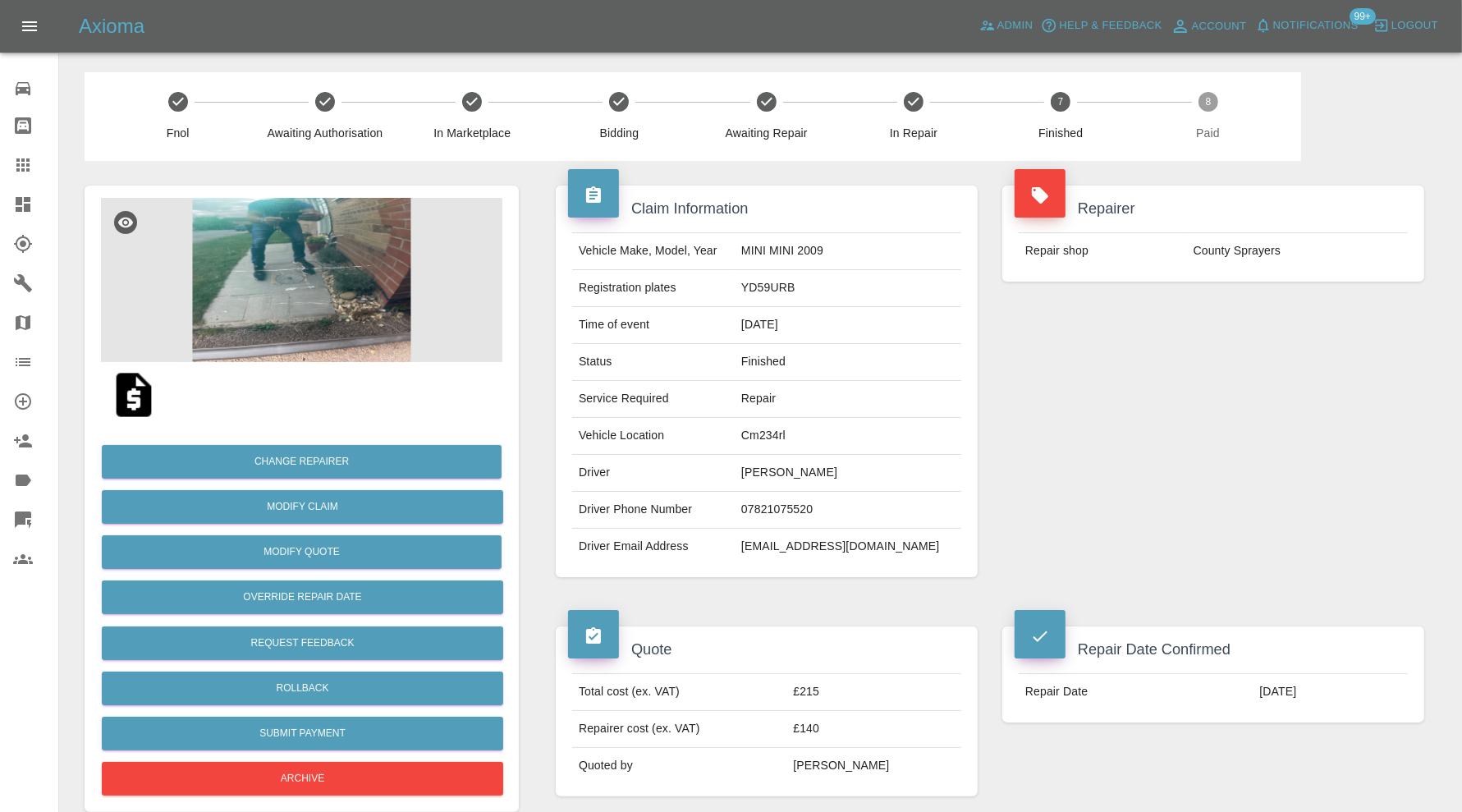
click at [860, 538] on td "brettss@hotmail.co.uk" at bounding box center [848, 547] width 227 height 37
copy div "brettss@hotmail.co.uk"
drag, startPoint x: 879, startPoint y: 476, endPoint x: 789, endPoint y: 483, distance: 90.3
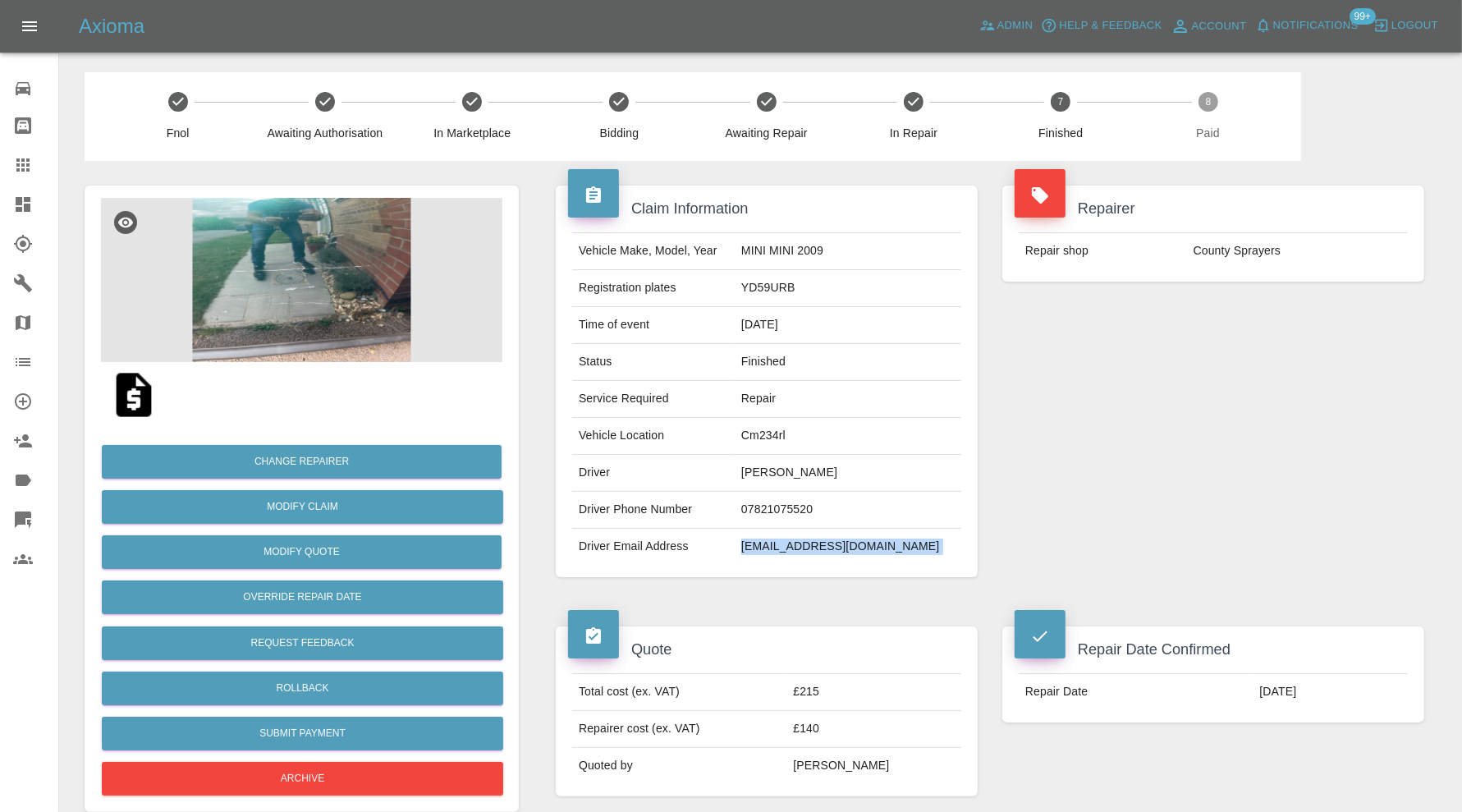
click at [789, 483] on td "Brett Springall" at bounding box center [848, 473] width 227 height 37
copy td "Brett Springall"
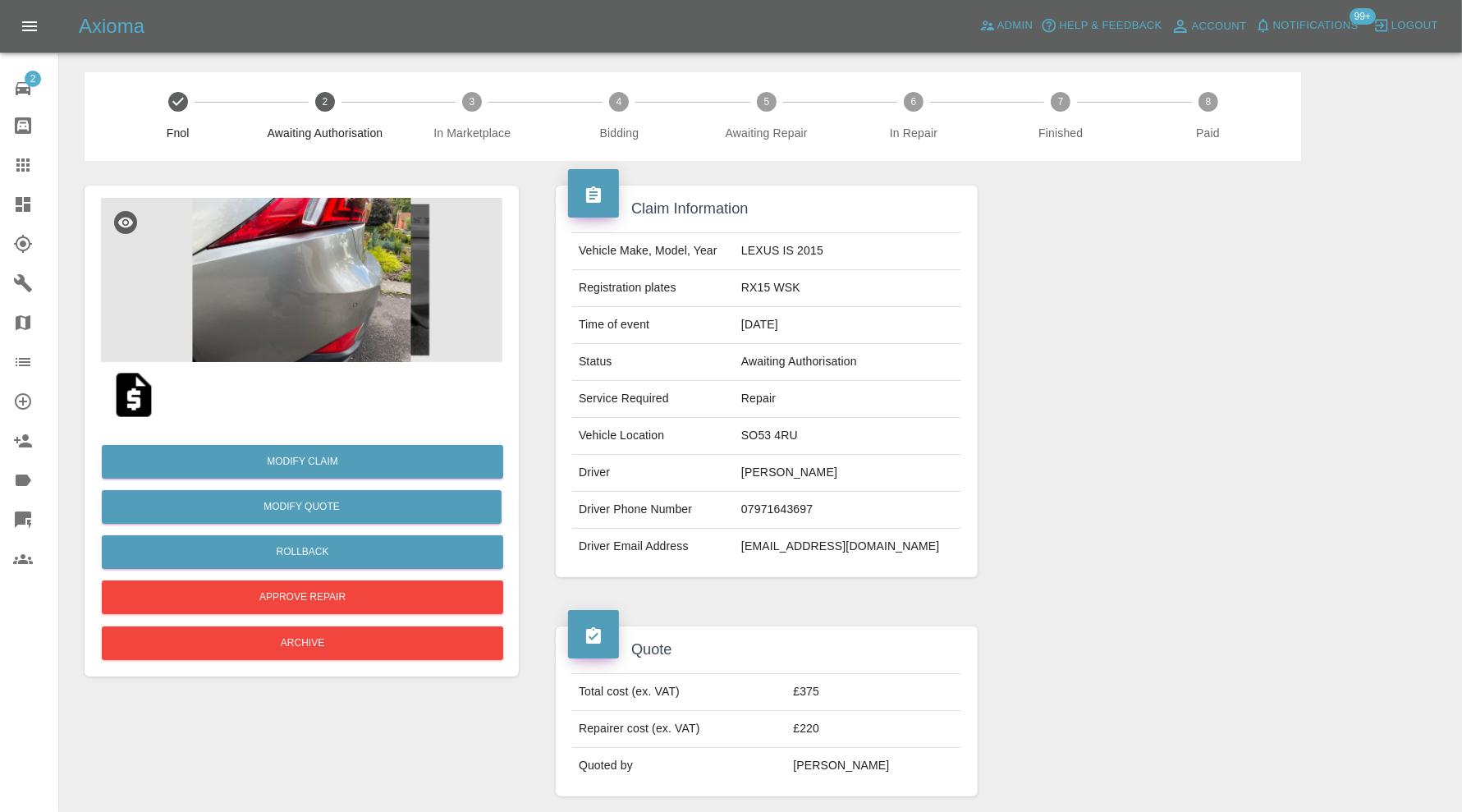
click at [286, 264] on img at bounding box center [302, 280] width 402 height 164
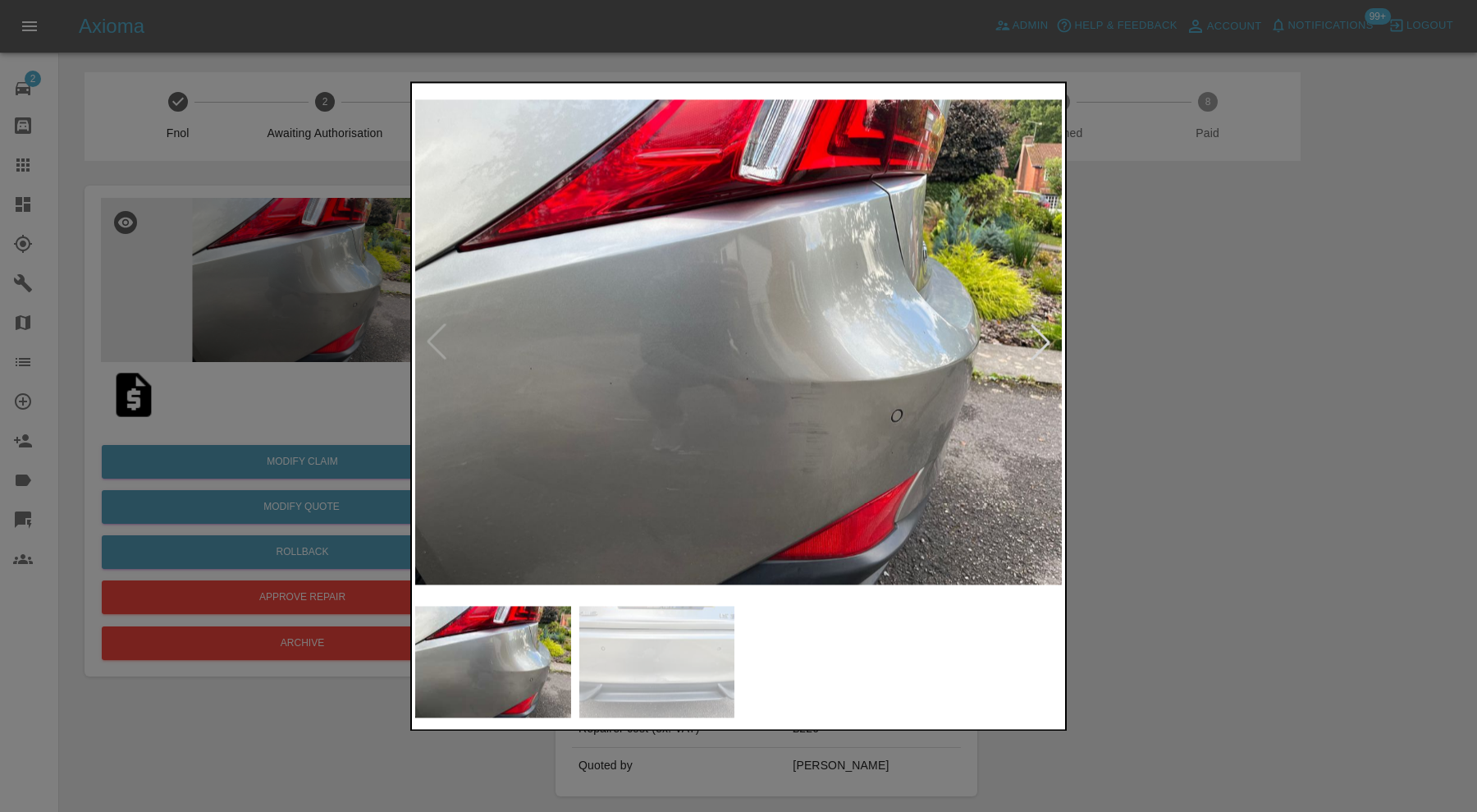
click at [630, 647] on img at bounding box center [656, 662] width 156 height 111
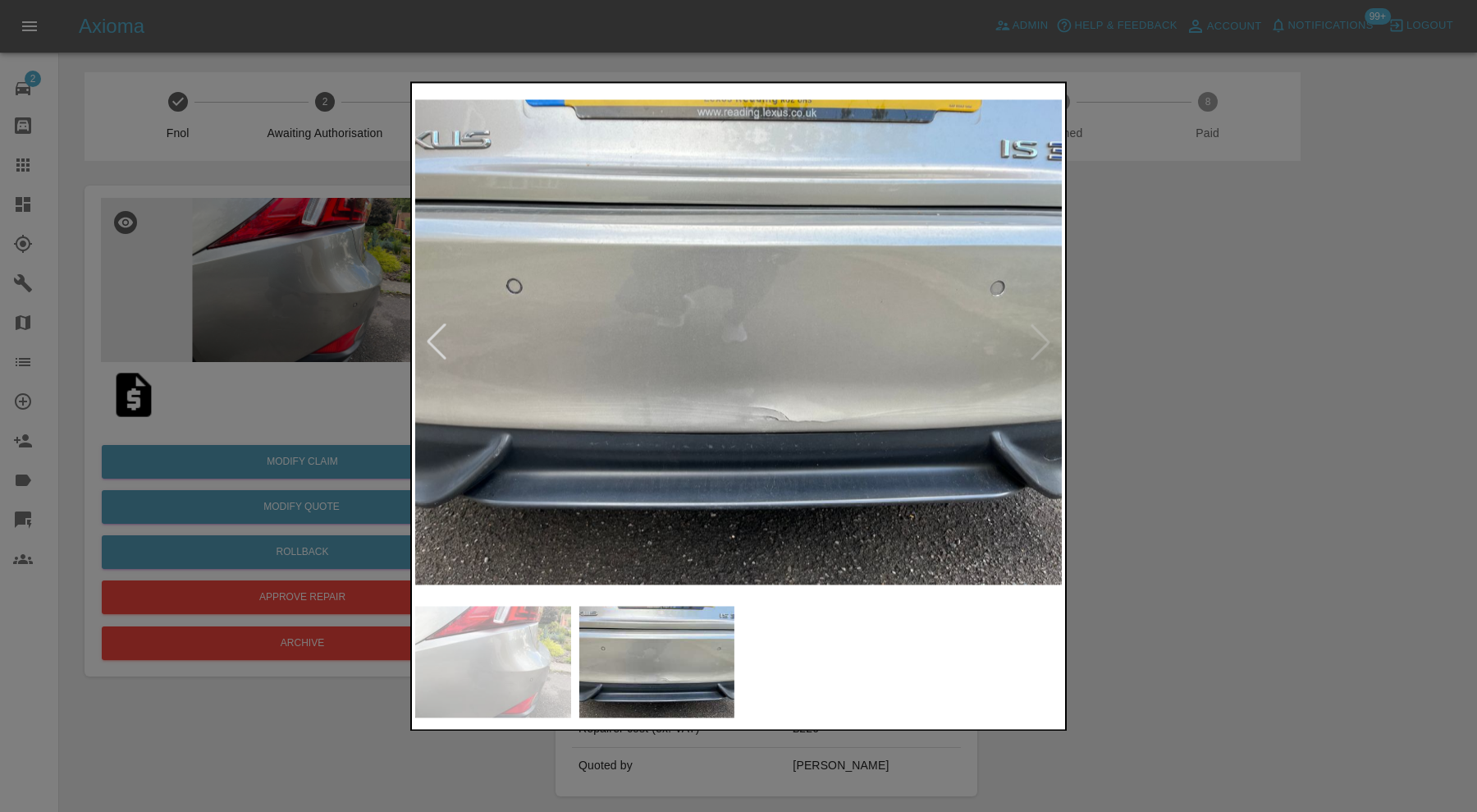
click at [1038, 344] on img at bounding box center [739, 342] width 647 height 511
click at [1048, 337] on img at bounding box center [739, 342] width 647 height 511
click at [1164, 347] on div at bounding box center [738, 406] width 1477 height 812
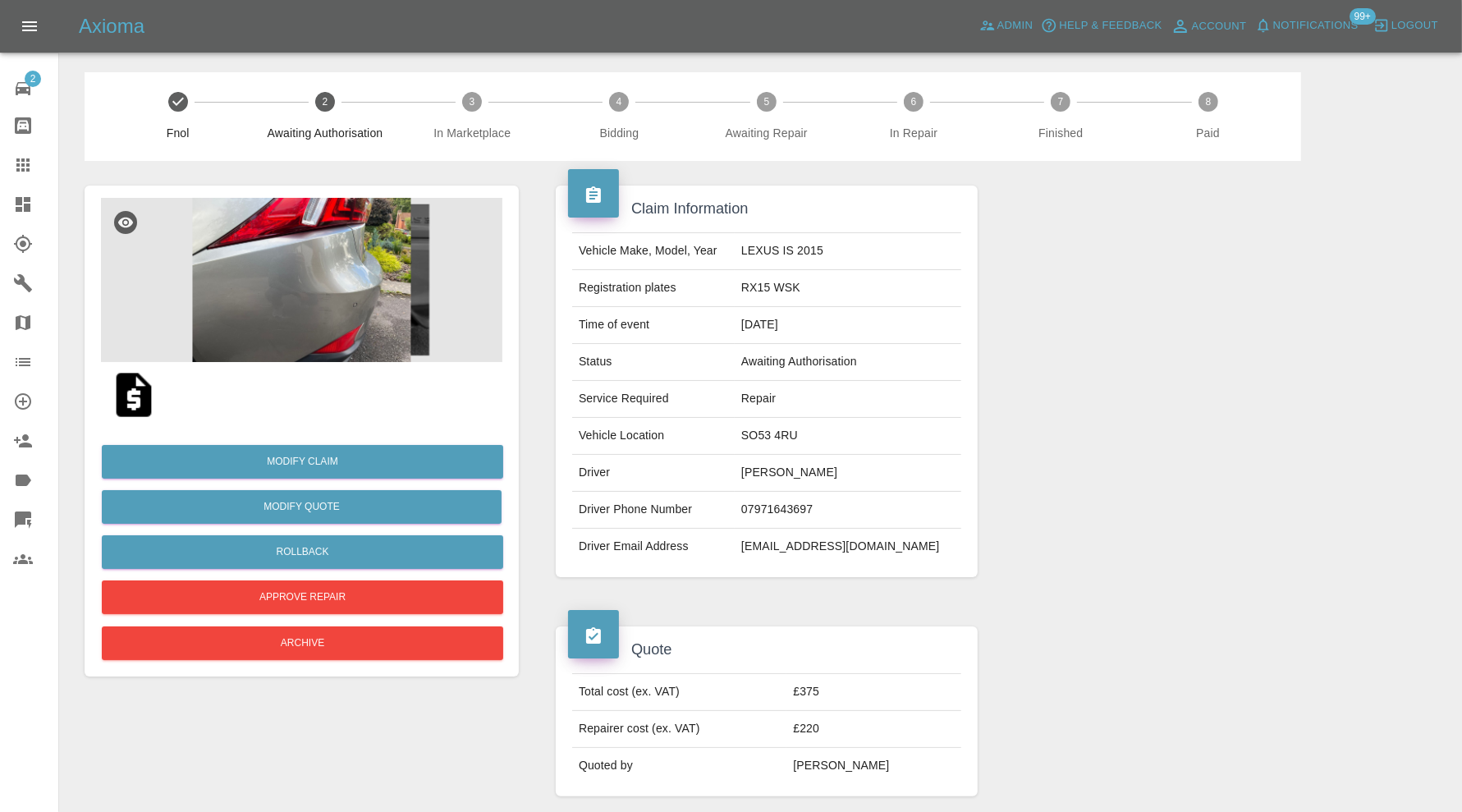
click at [24, 198] on icon at bounding box center [23, 204] width 15 height 15
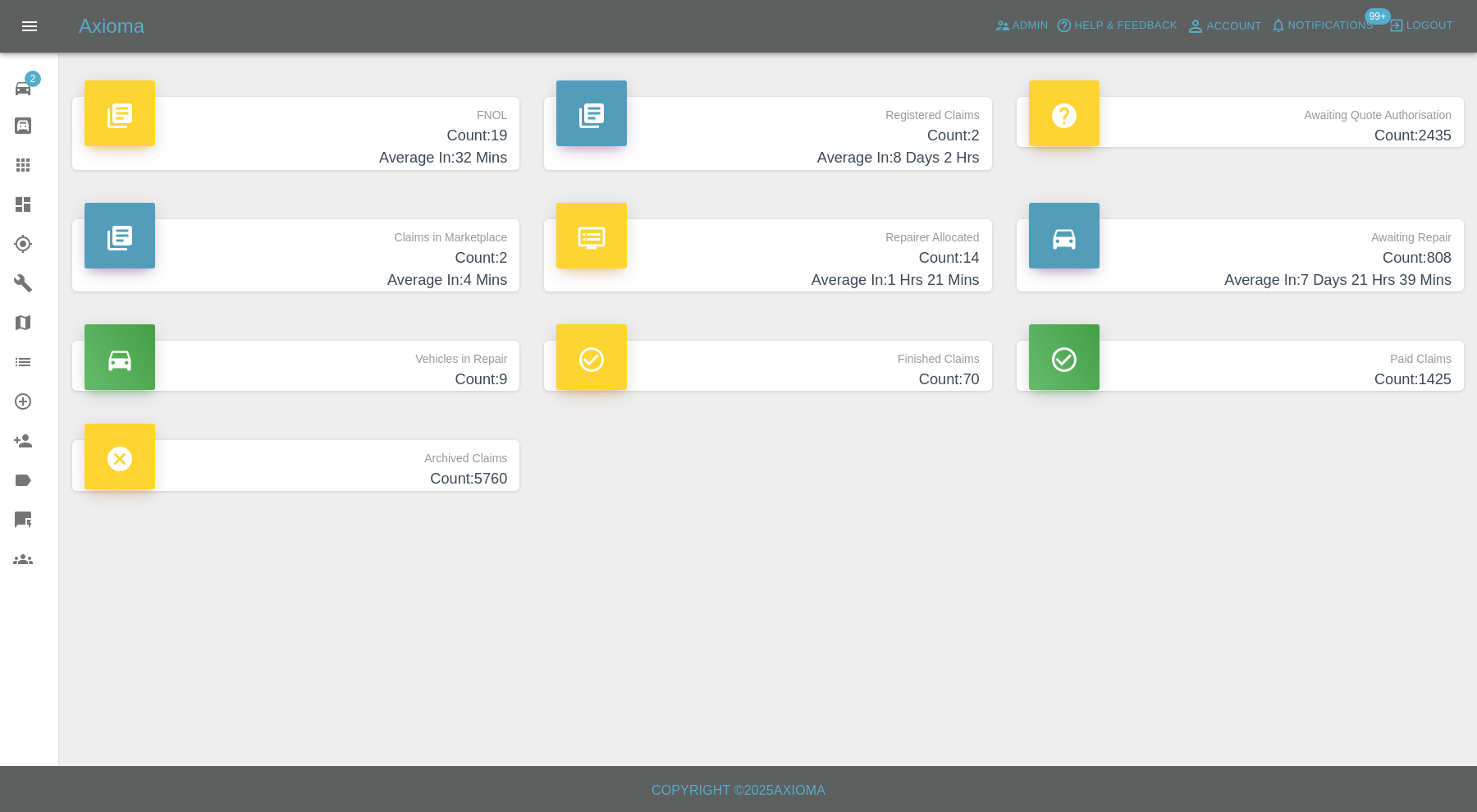
click at [398, 251] on h4 "Count: 2" at bounding box center [296, 257] width 422 height 22
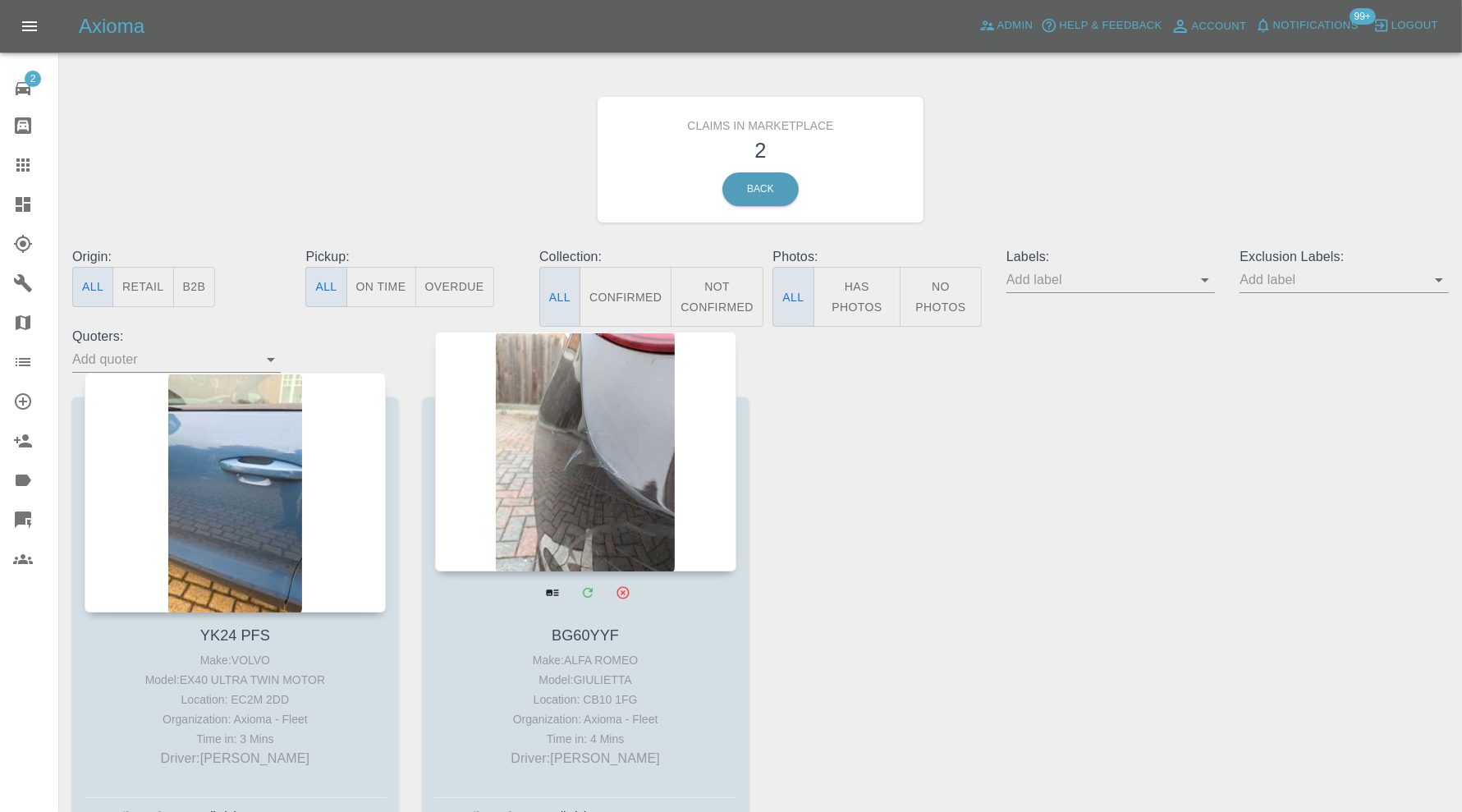
click at [564, 468] on div at bounding box center [585, 451] width 301 height 240
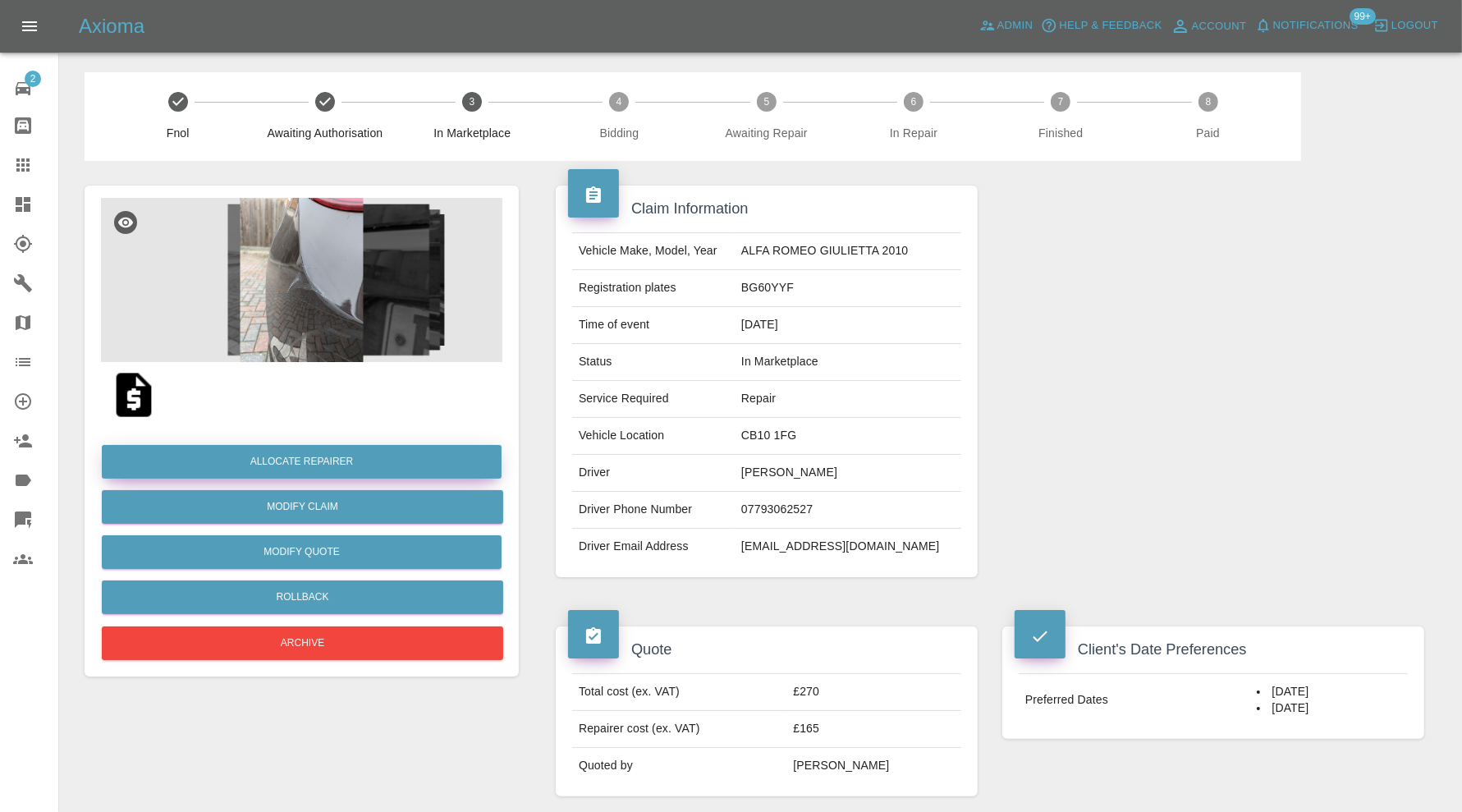
click at [394, 463] on button "Allocate Repairer" at bounding box center [302, 462] width 400 height 34
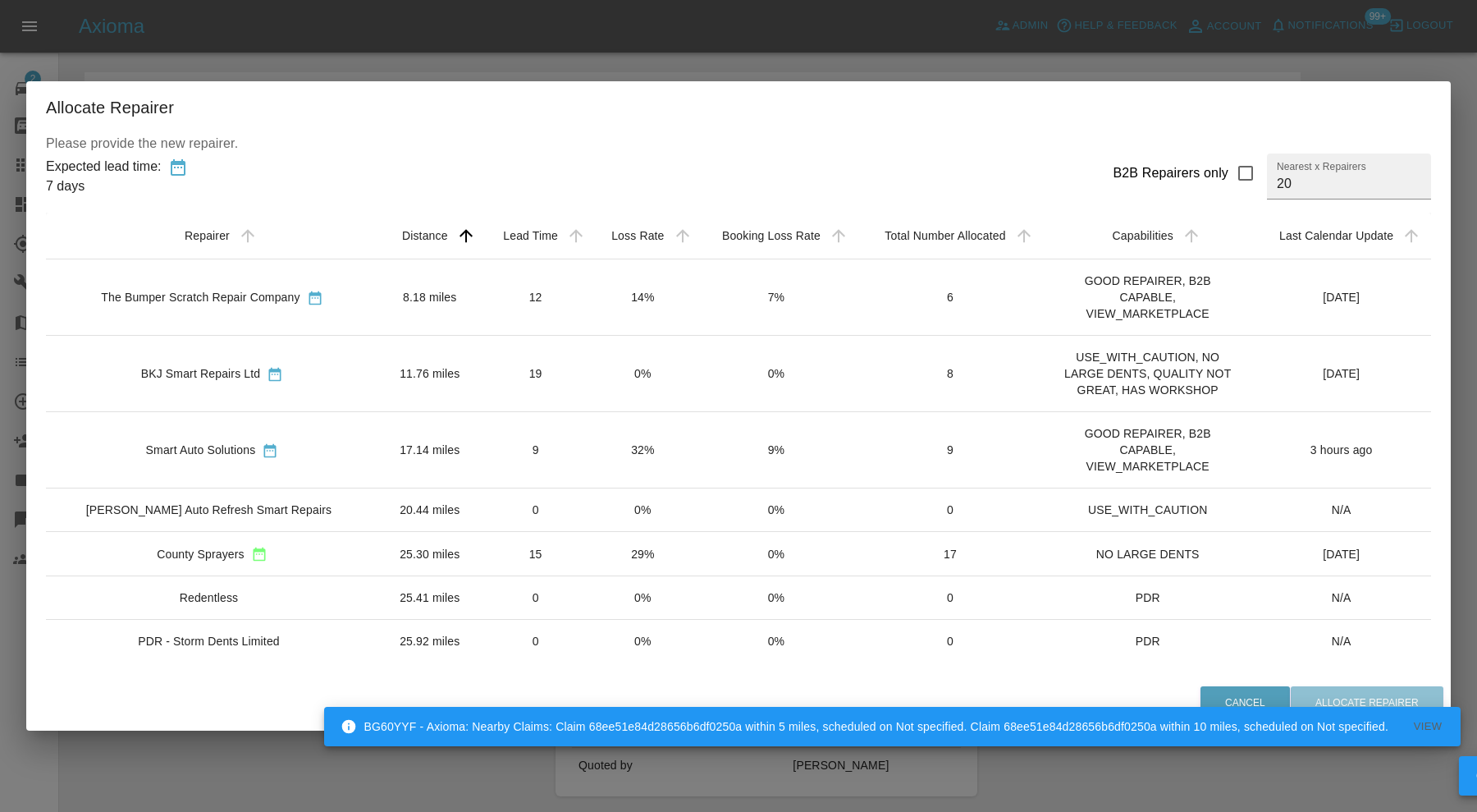
click at [408, 439] on td "17.14 miles" at bounding box center [429, 450] width 103 height 77
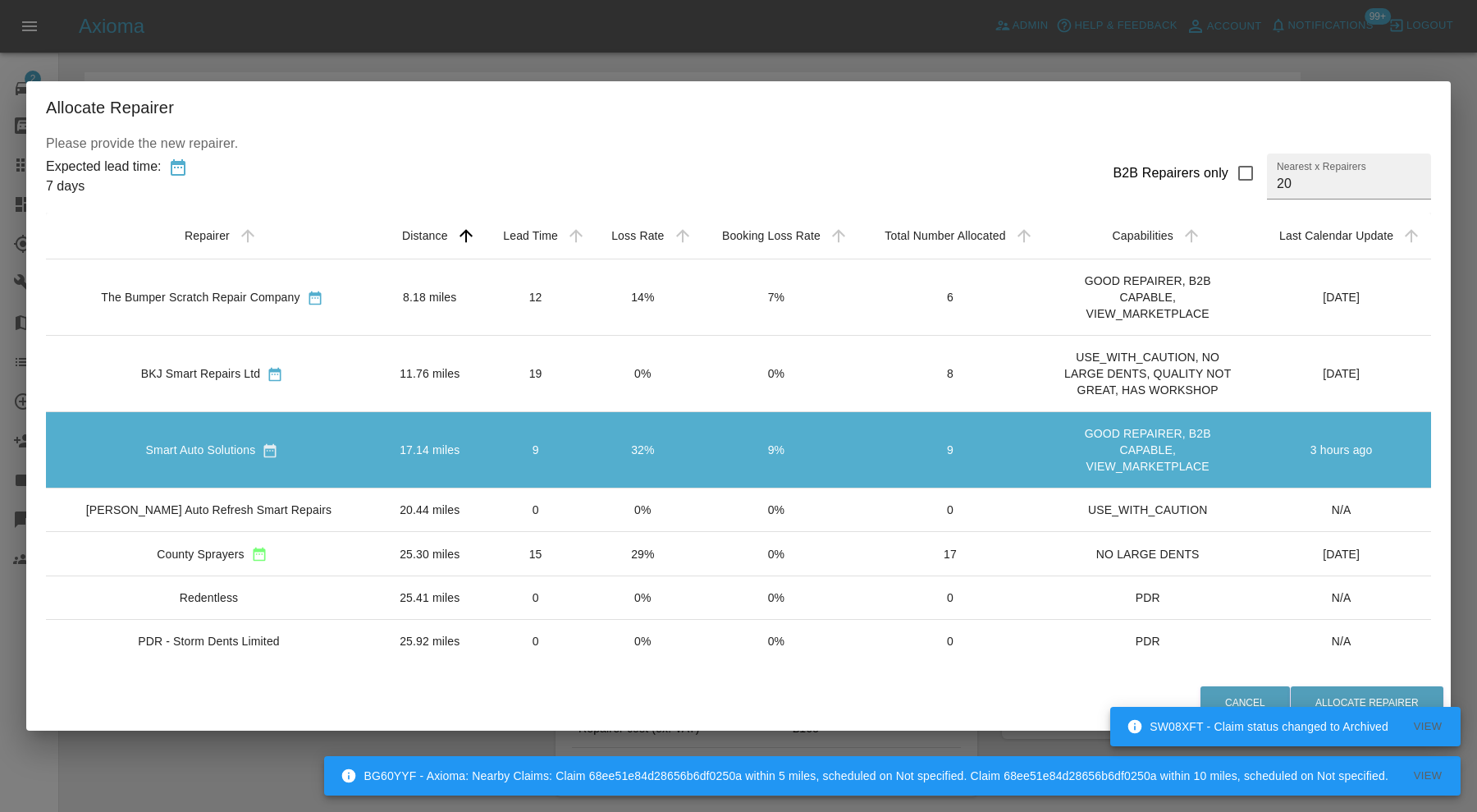
click at [436, 303] on td "8.18 miles" at bounding box center [429, 296] width 103 height 77
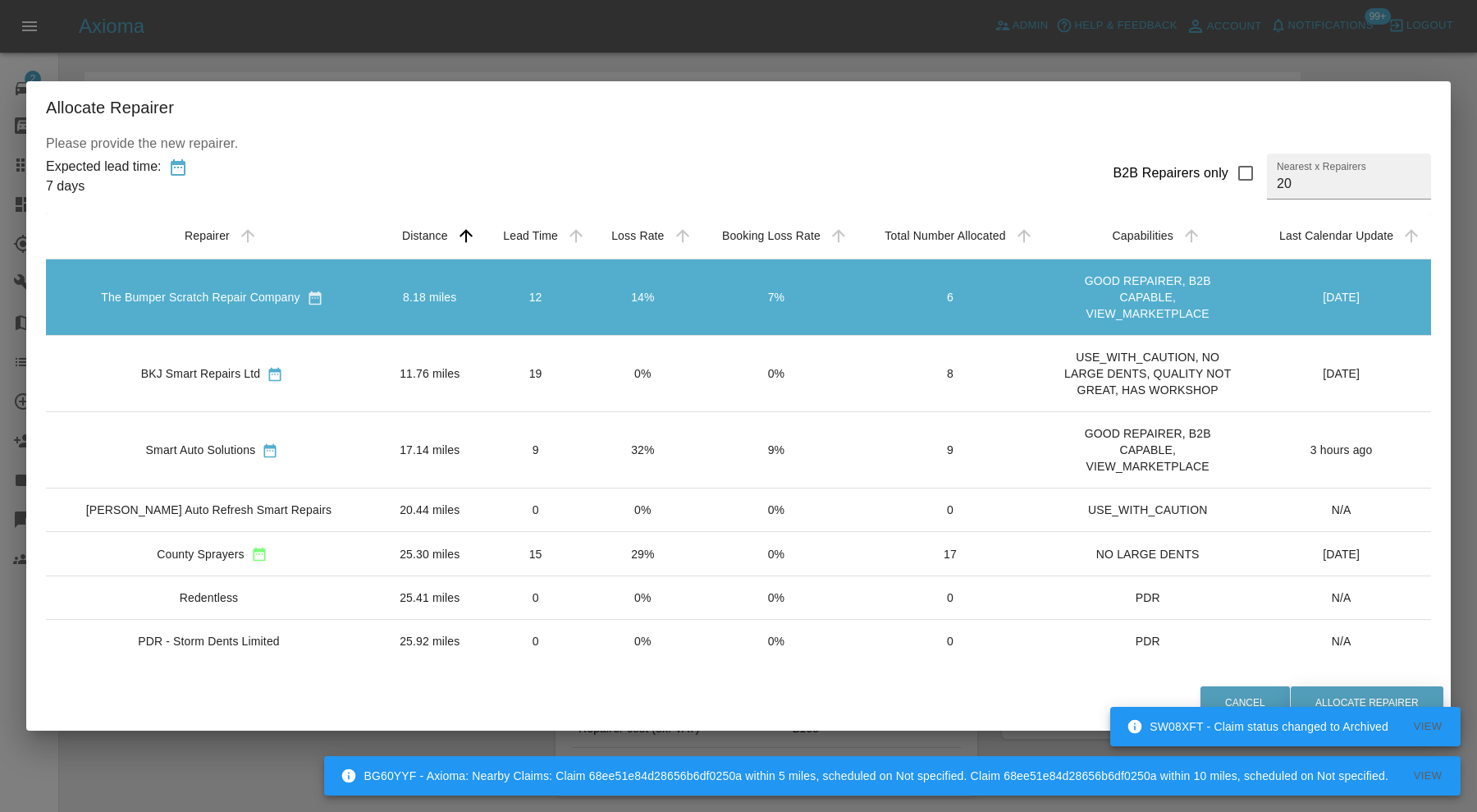
click at [1385, 692] on button "Allocate Repairer" at bounding box center [1367, 702] width 153 height 34
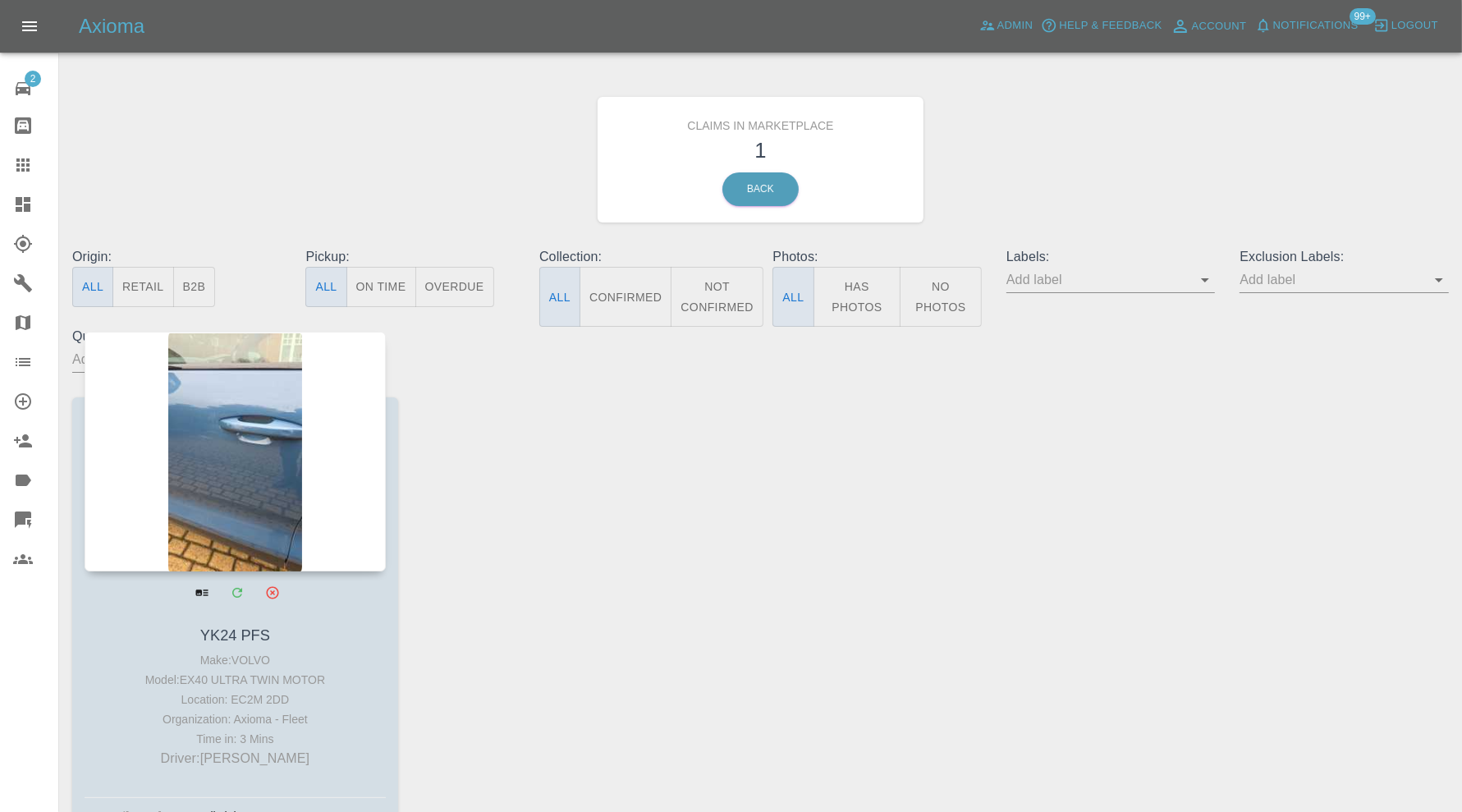
click at [216, 417] on div at bounding box center [235, 451] width 301 height 240
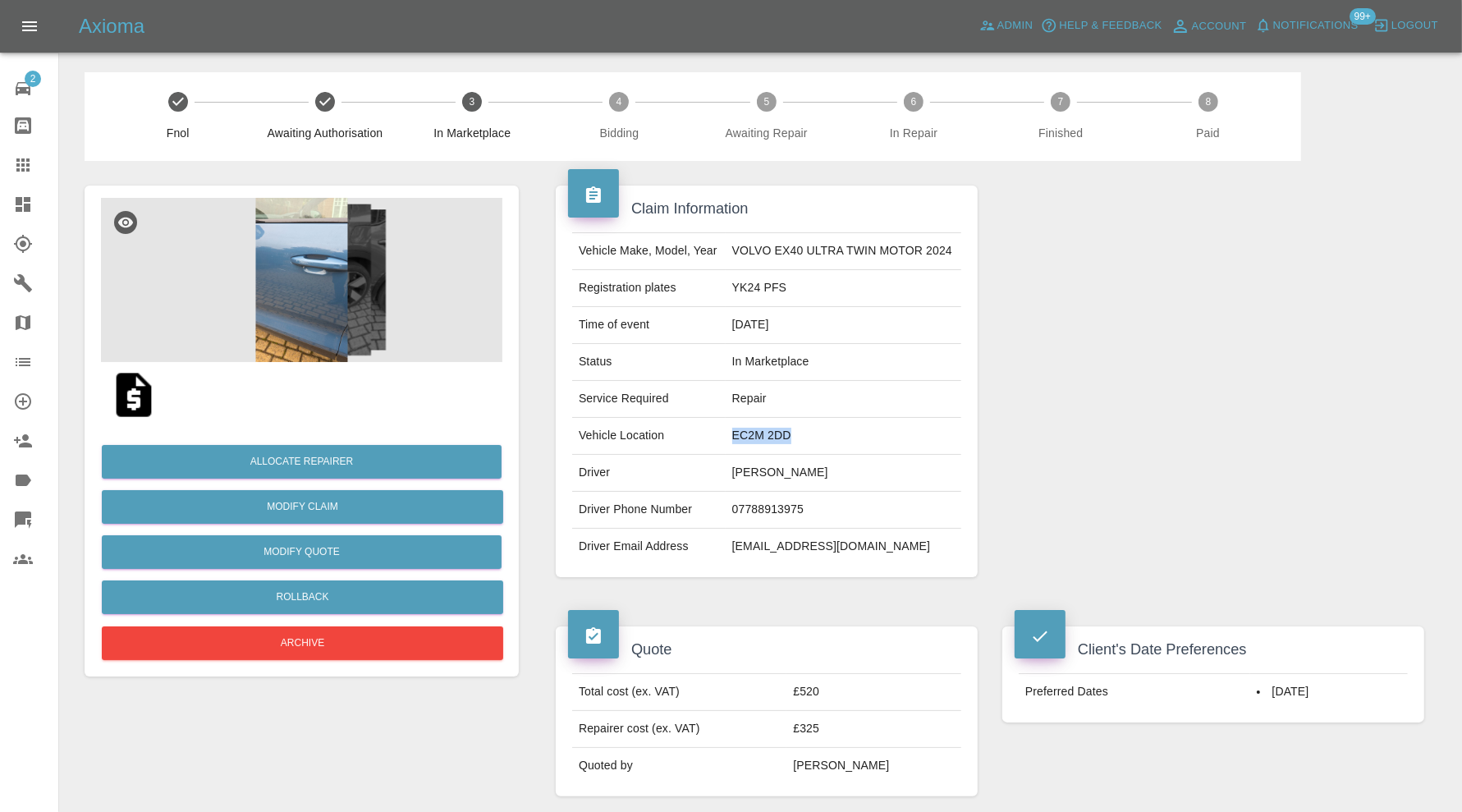
drag, startPoint x: 809, startPoint y: 428, endPoint x: 723, endPoint y: 445, distance: 87.7
click at [723, 445] on tr "Vehicle Location EC2M 2DD" at bounding box center [766, 436] width 389 height 37
copy tr "EC2M 2DD"
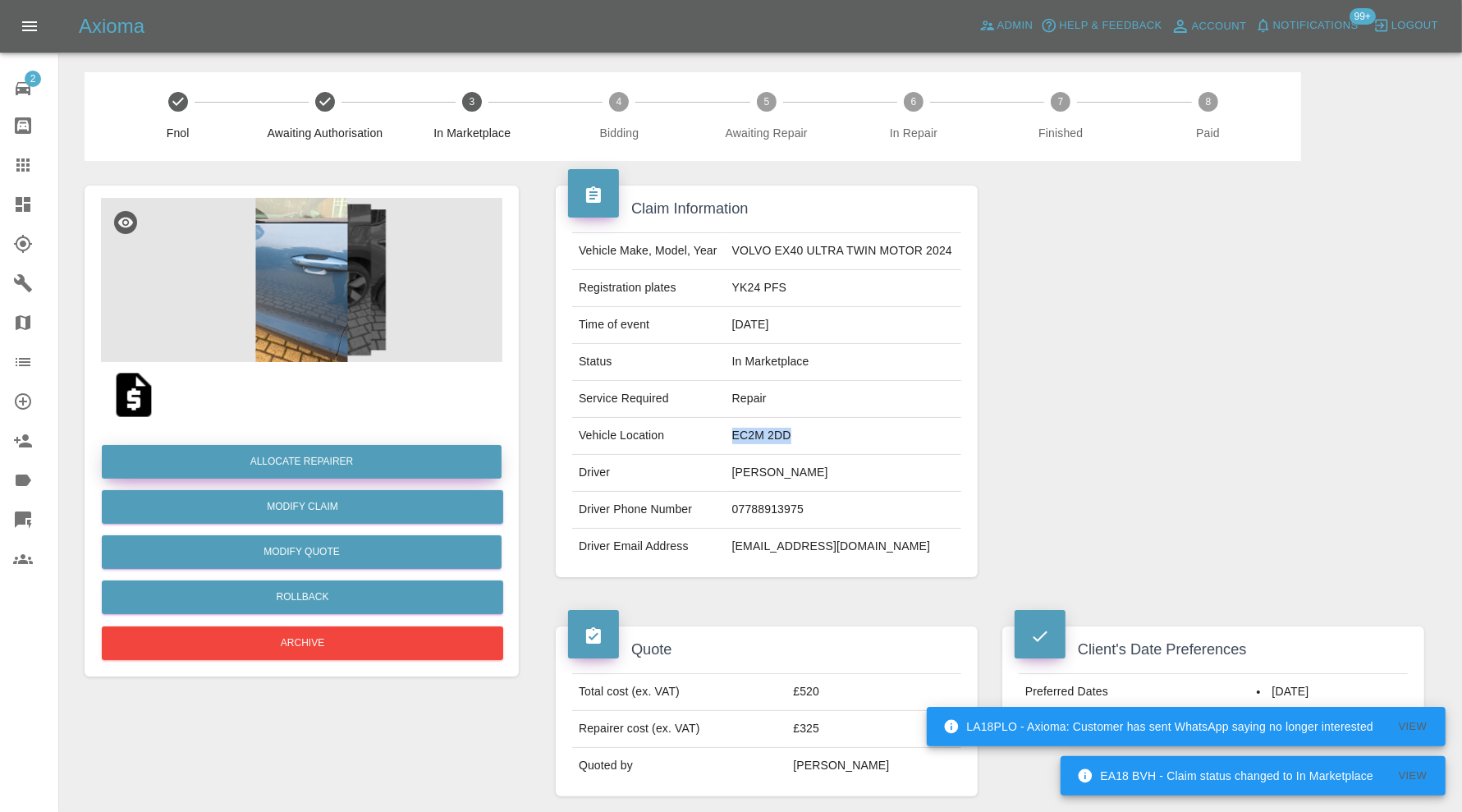
click at [435, 462] on button "Allocate Repairer" at bounding box center [302, 462] width 400 height 34
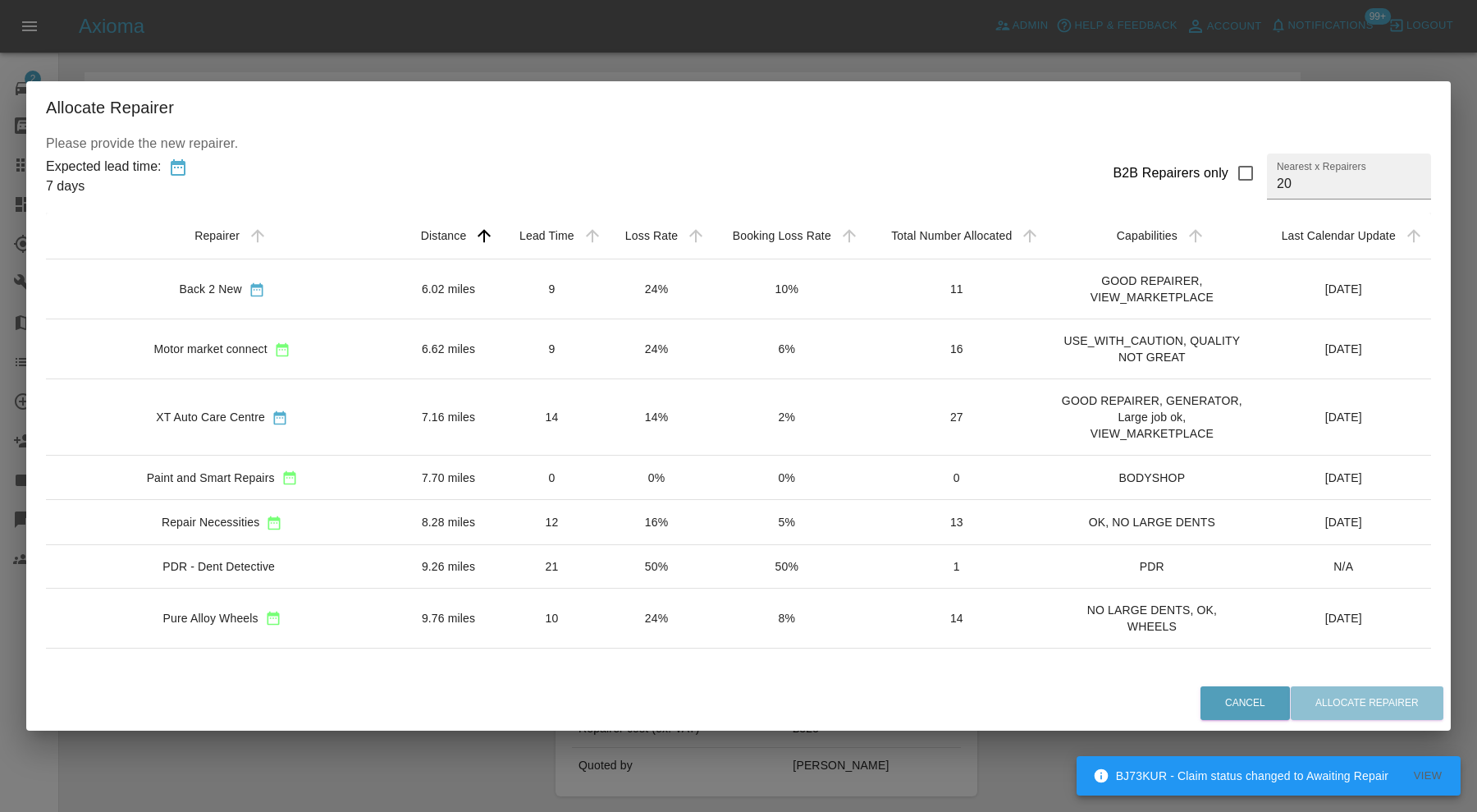
click at [499, 415] on td "14" at bounding box center [552, 417] width 106 height 77
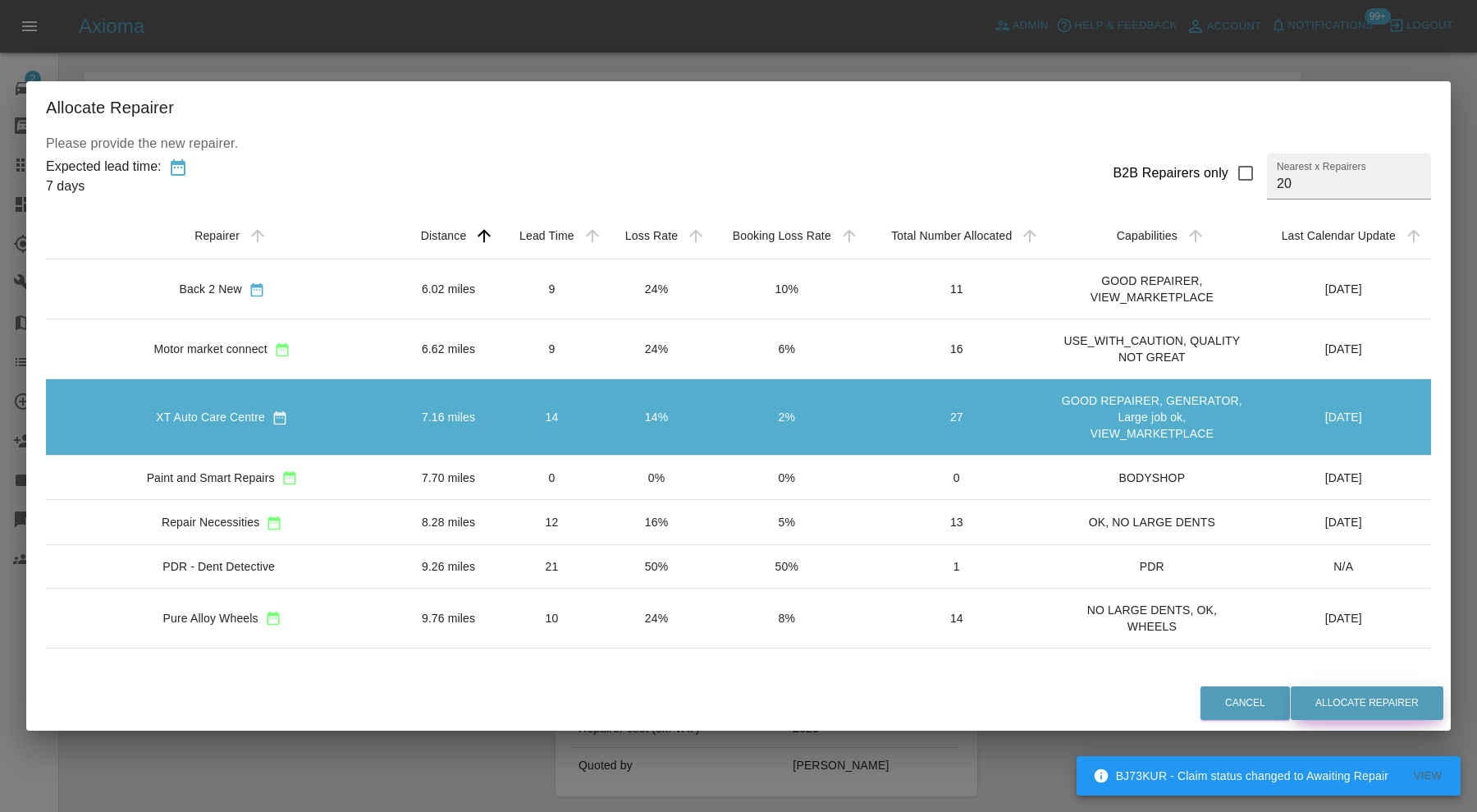
click at [1329, 700] on button "Allocate Repairer" at bounding box center [1367, 702] width 153 height 34
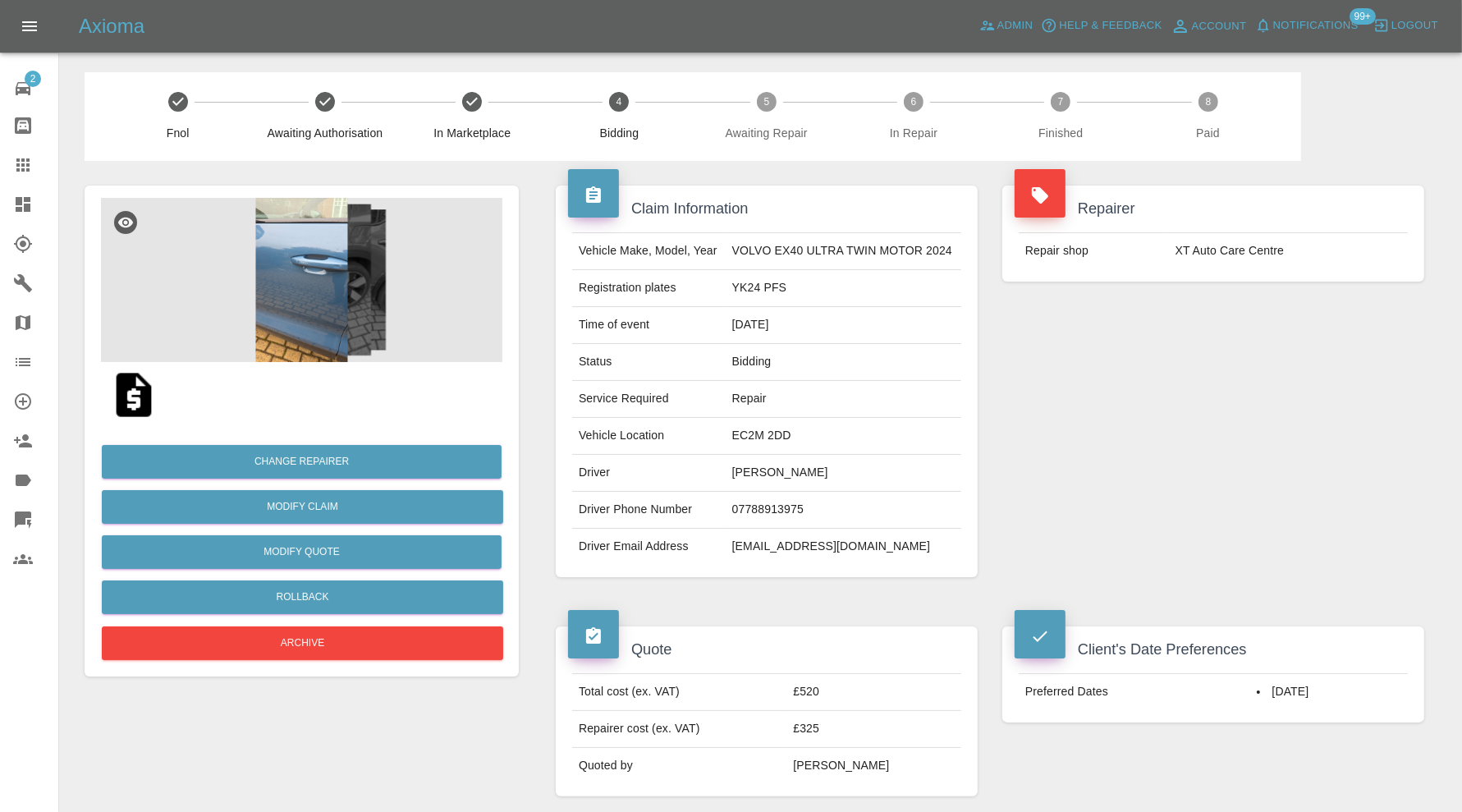
click at [330, 315] on img at bounding box center [302, 280] width 402 height 164
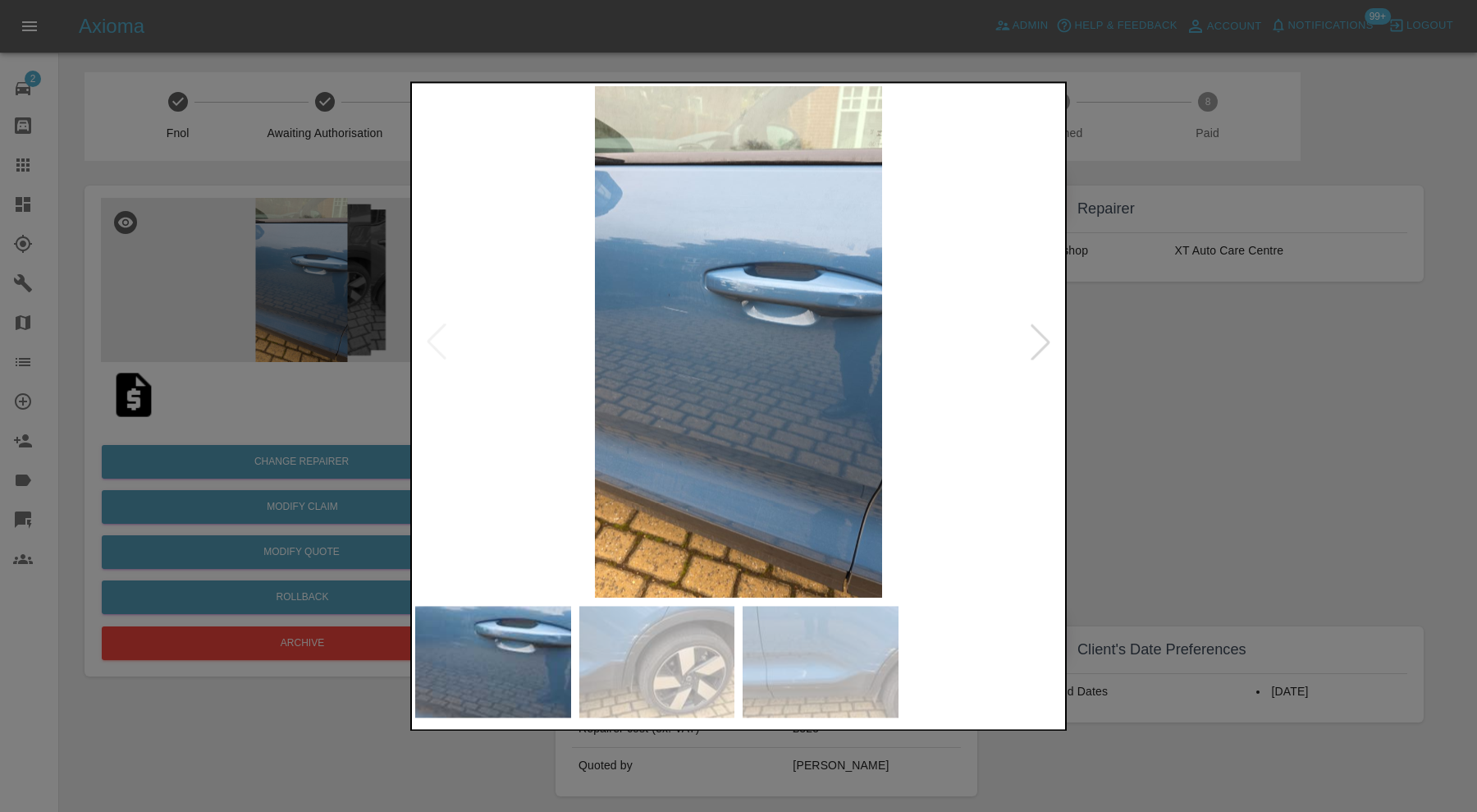
click at [1036, 342] on div at bounding box center [1041, 343] width 37 height 37
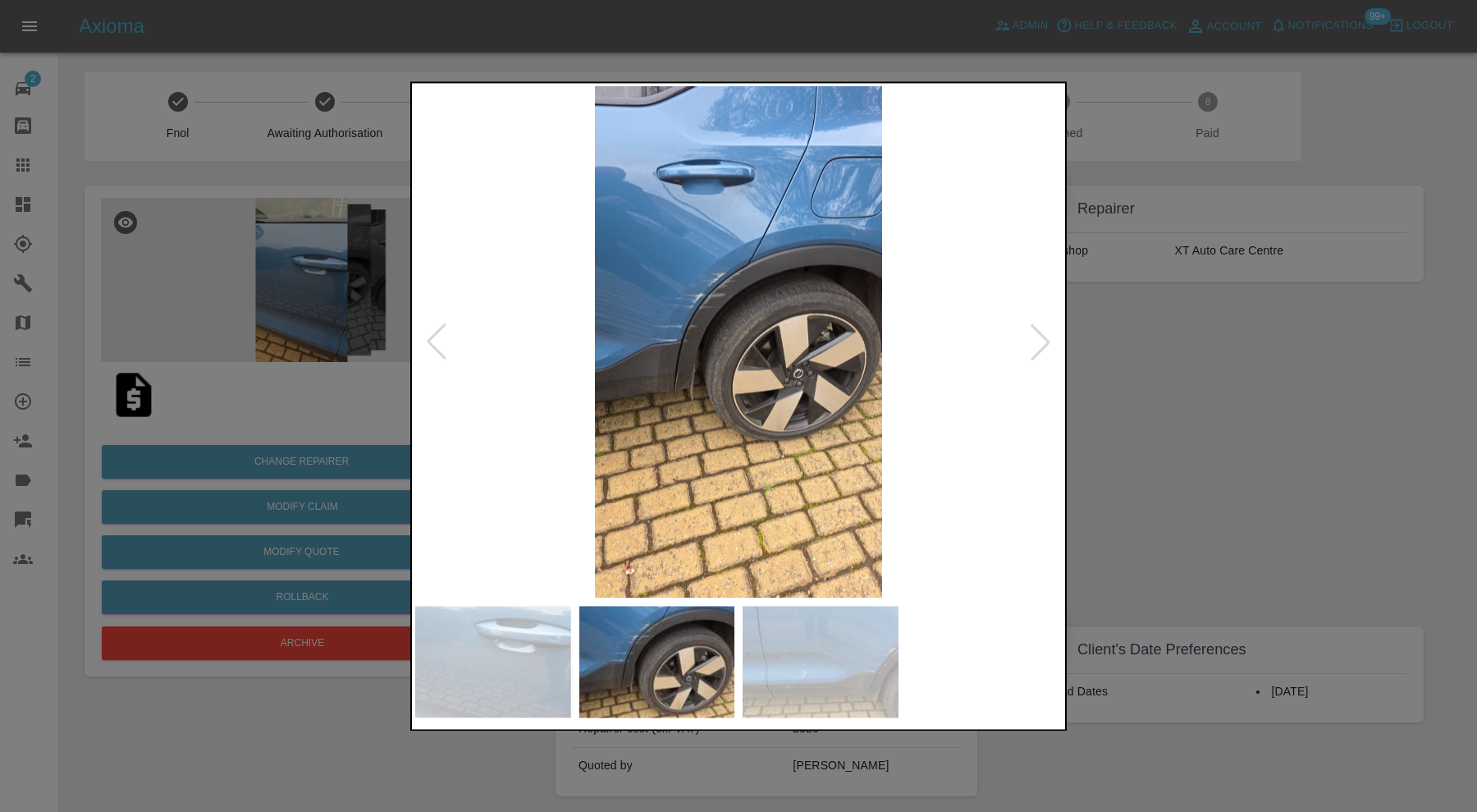
click at [1042, 339] on div at bounding box center [1041, 343] width 37 height 37
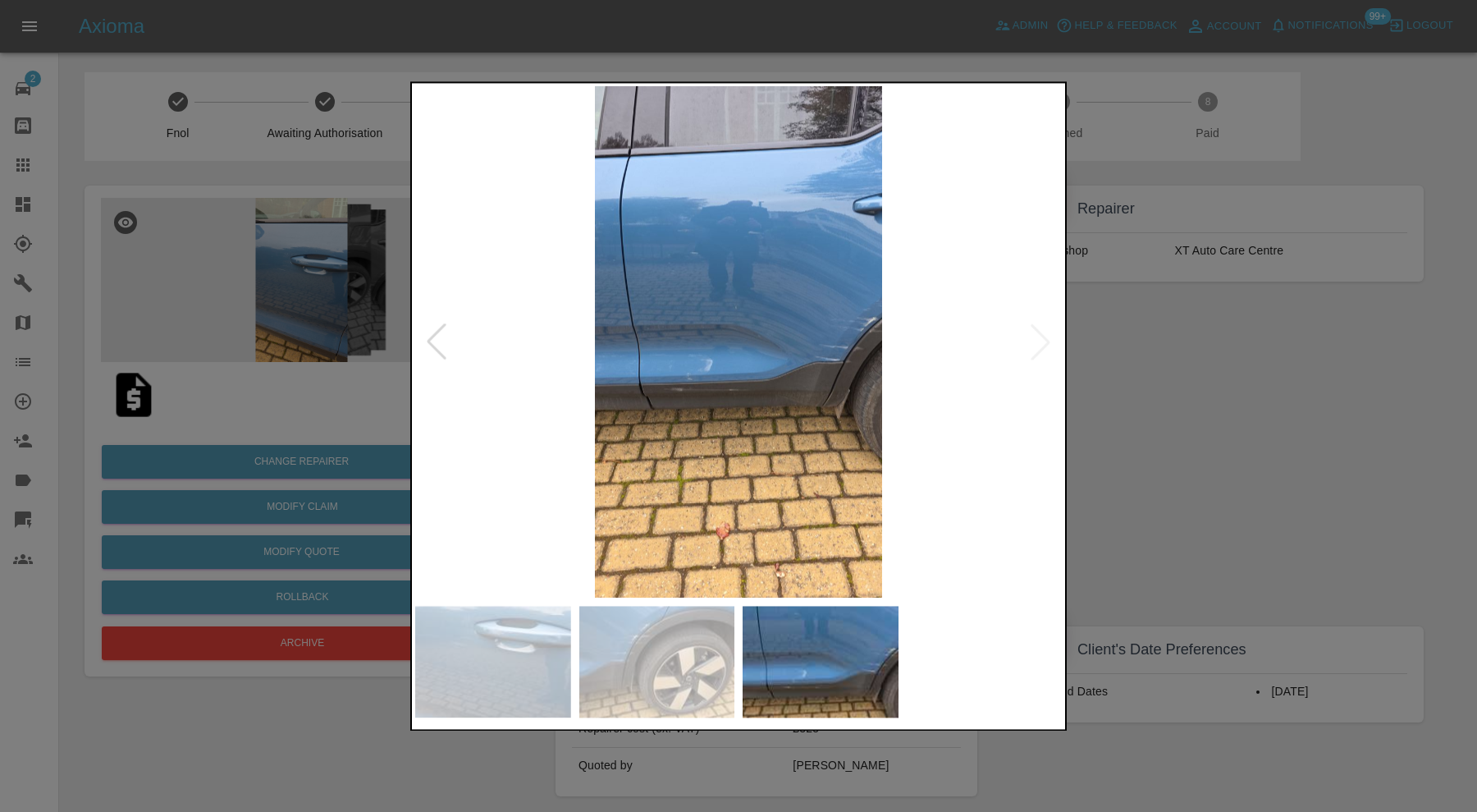
click at [1042, 339] on img at bounding box center [739, 342] width 647 height 511
click at [1187, 406] on div at bounding box center [738, 406] width 1477 height 812
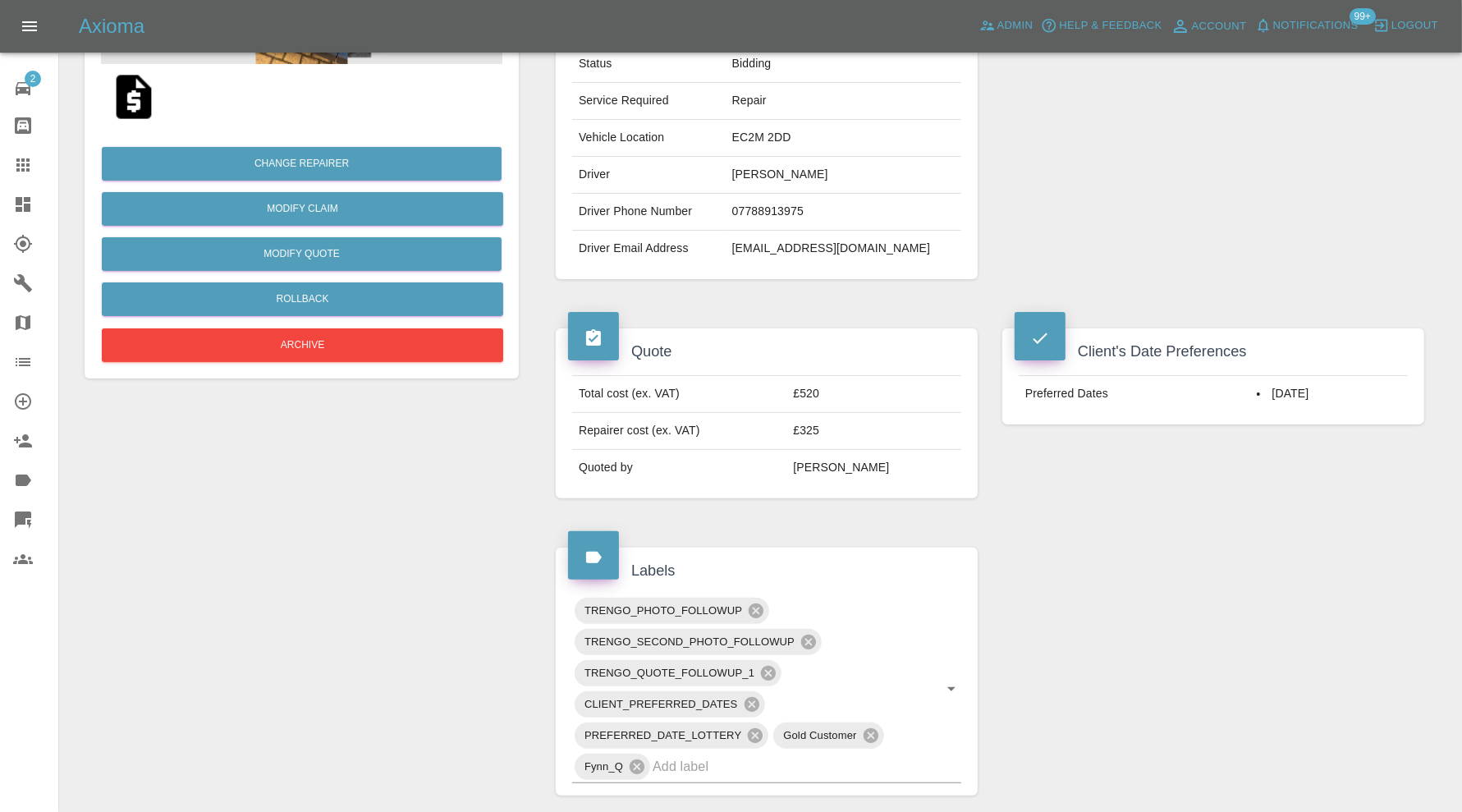
scroll to position [316, 0]
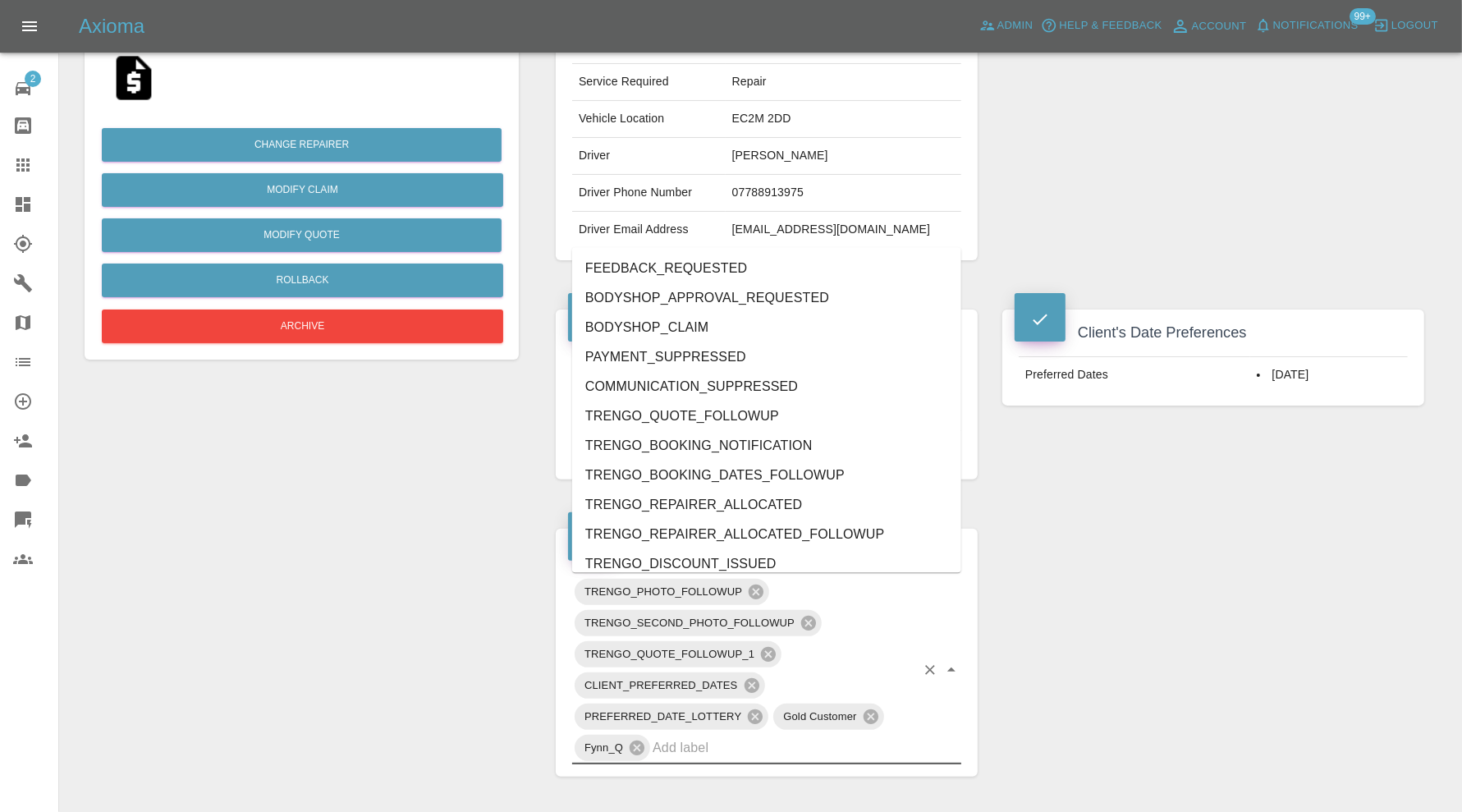
click at [731, 747] on input "text" at bounding box center [784, 747] width 263 height 25
type input "au"
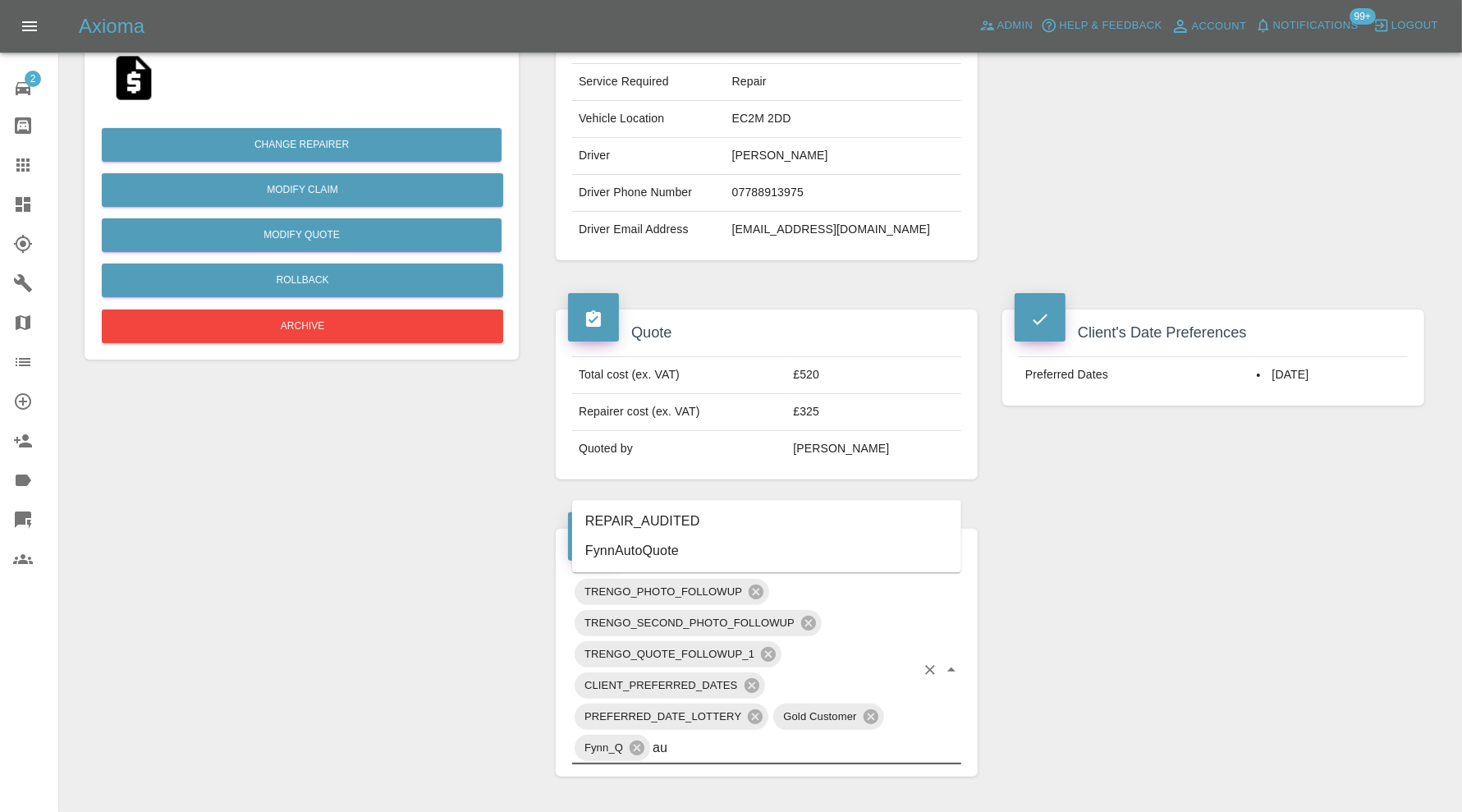
click at [658, 514] on li "REPAIR_AUDITED" at bounding box center [766, 521] width 389 height 30
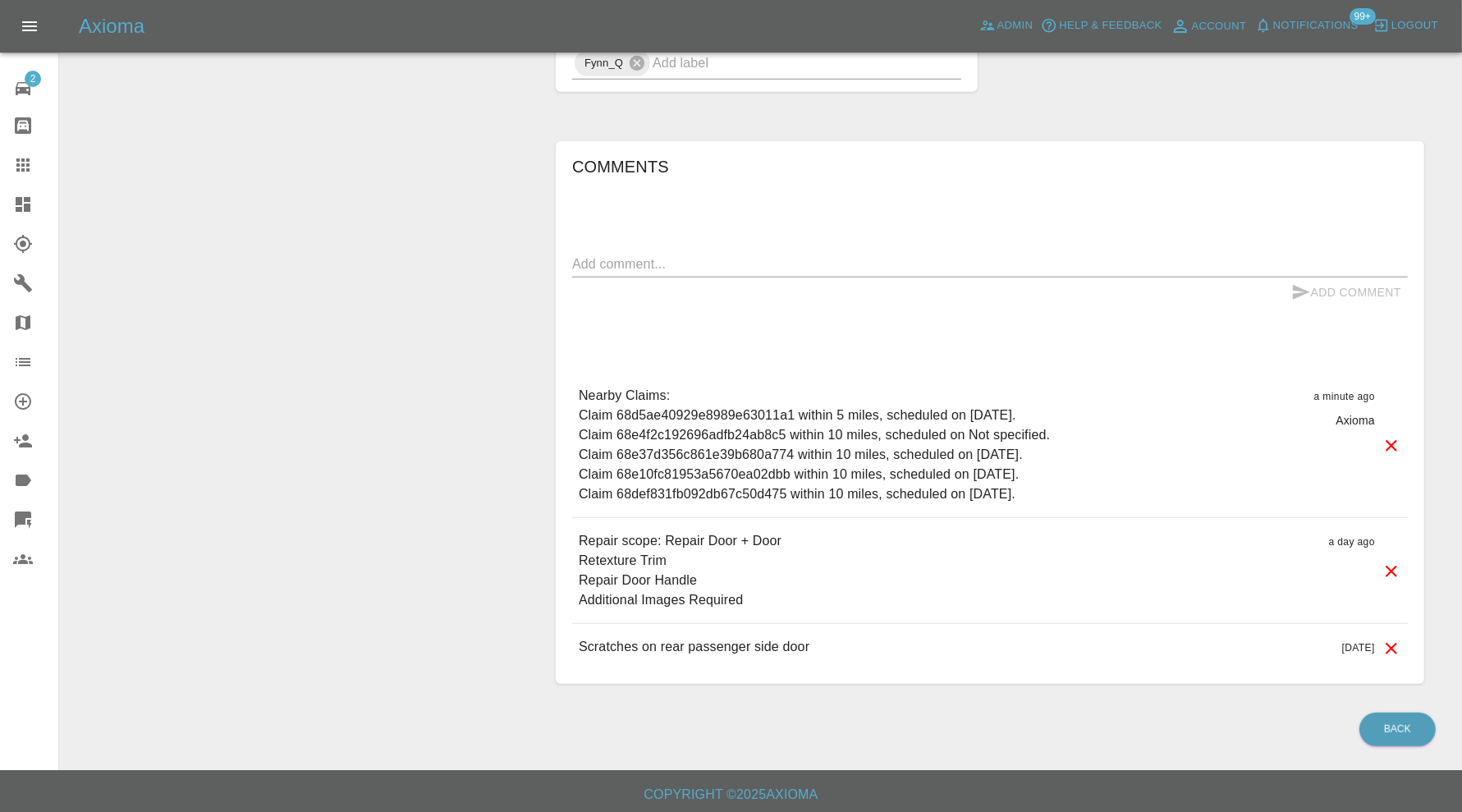
click at [711, 270] on div "x" at bounding box center [990, 264] width 836 height 26
type textarea "checking space"
click at [1299, 283] on icon "submit" at bounding box center [1301, 292] width 20 height 20
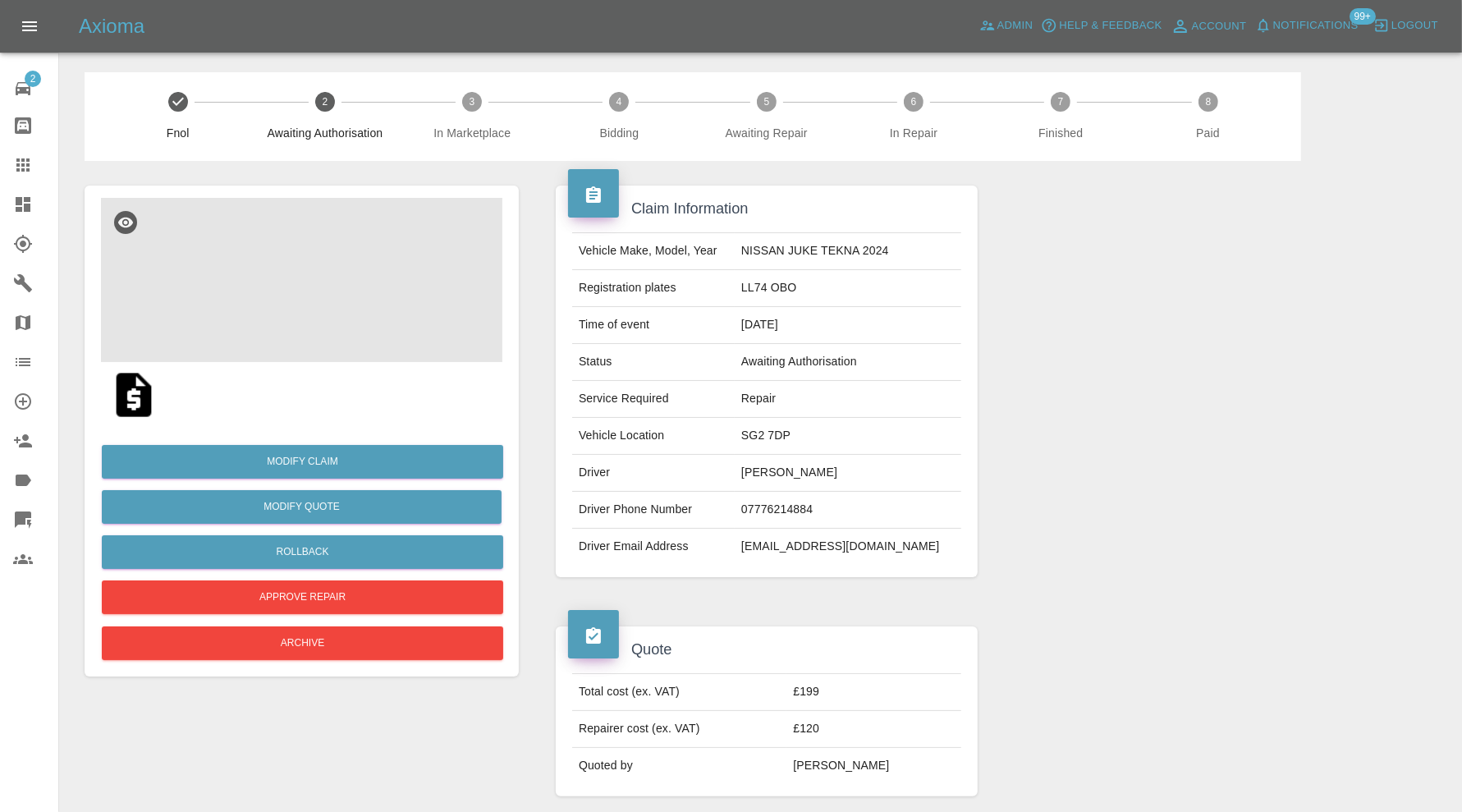
click at [332, 282] on img at bounding box center [302, 280] width 402 height 164
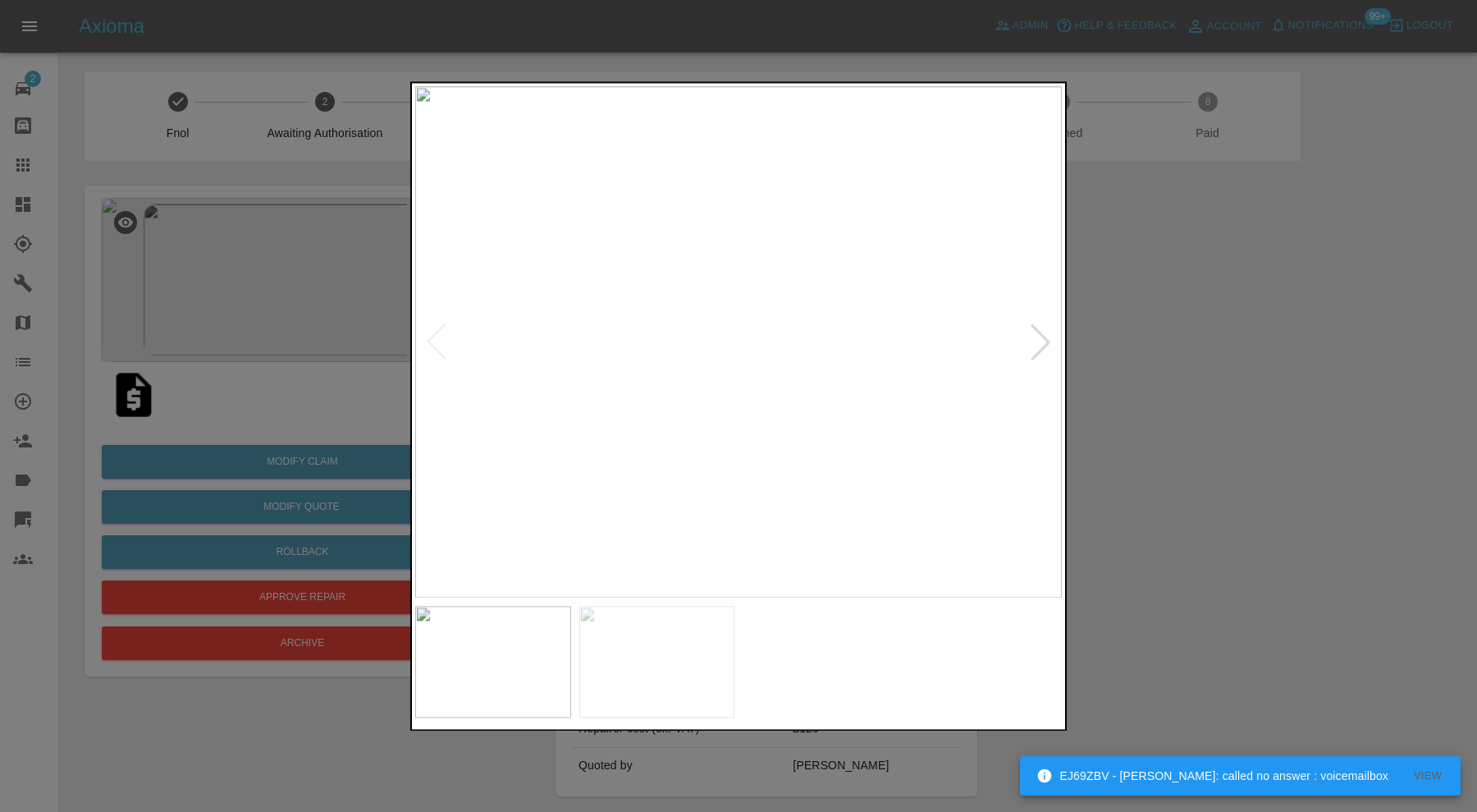
click at [1040, 342] on div at bounding box center [1041, 343] width 37 height 37
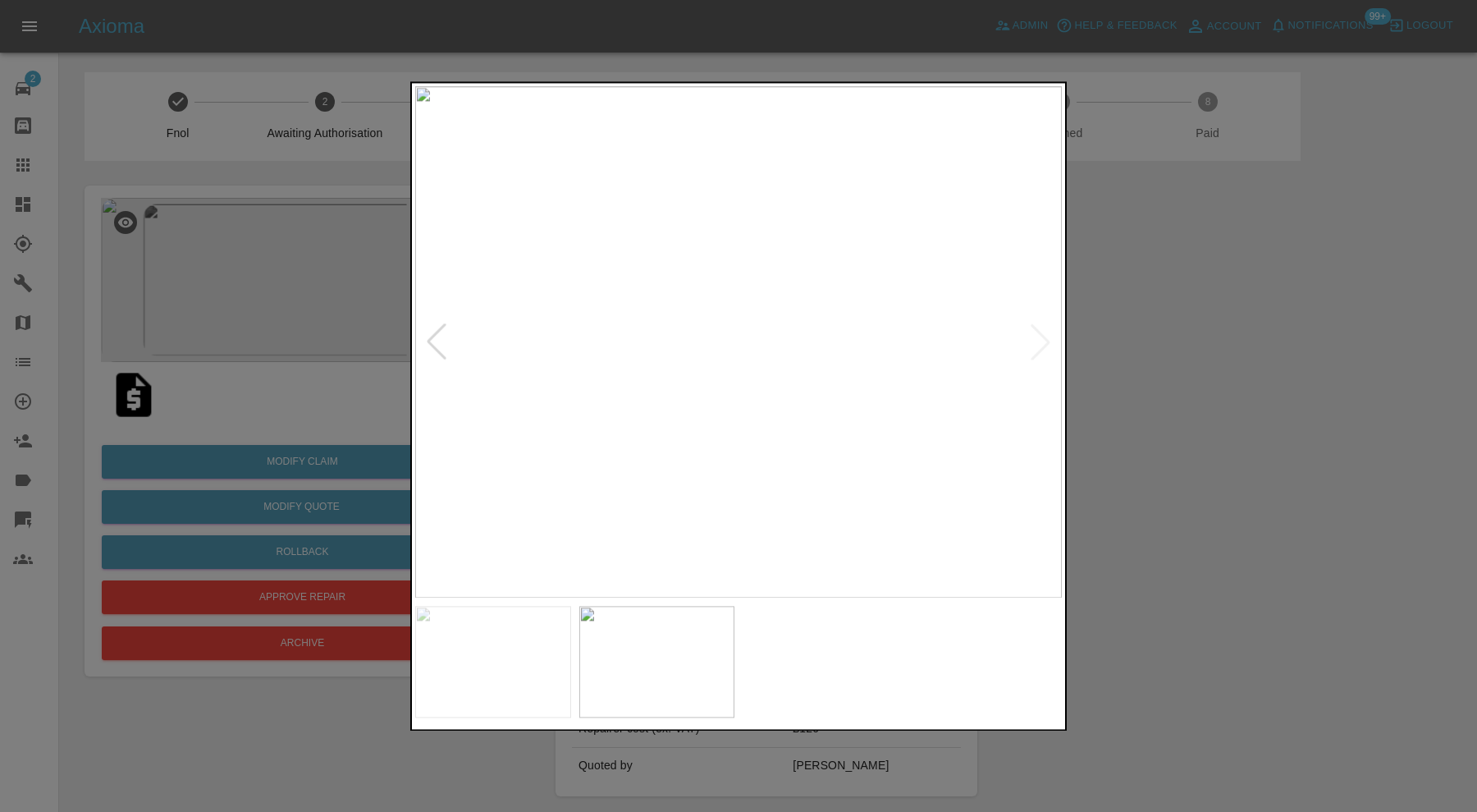
click at [1106, 362] on div at bounding box center [738, 406] width 1477 height 812
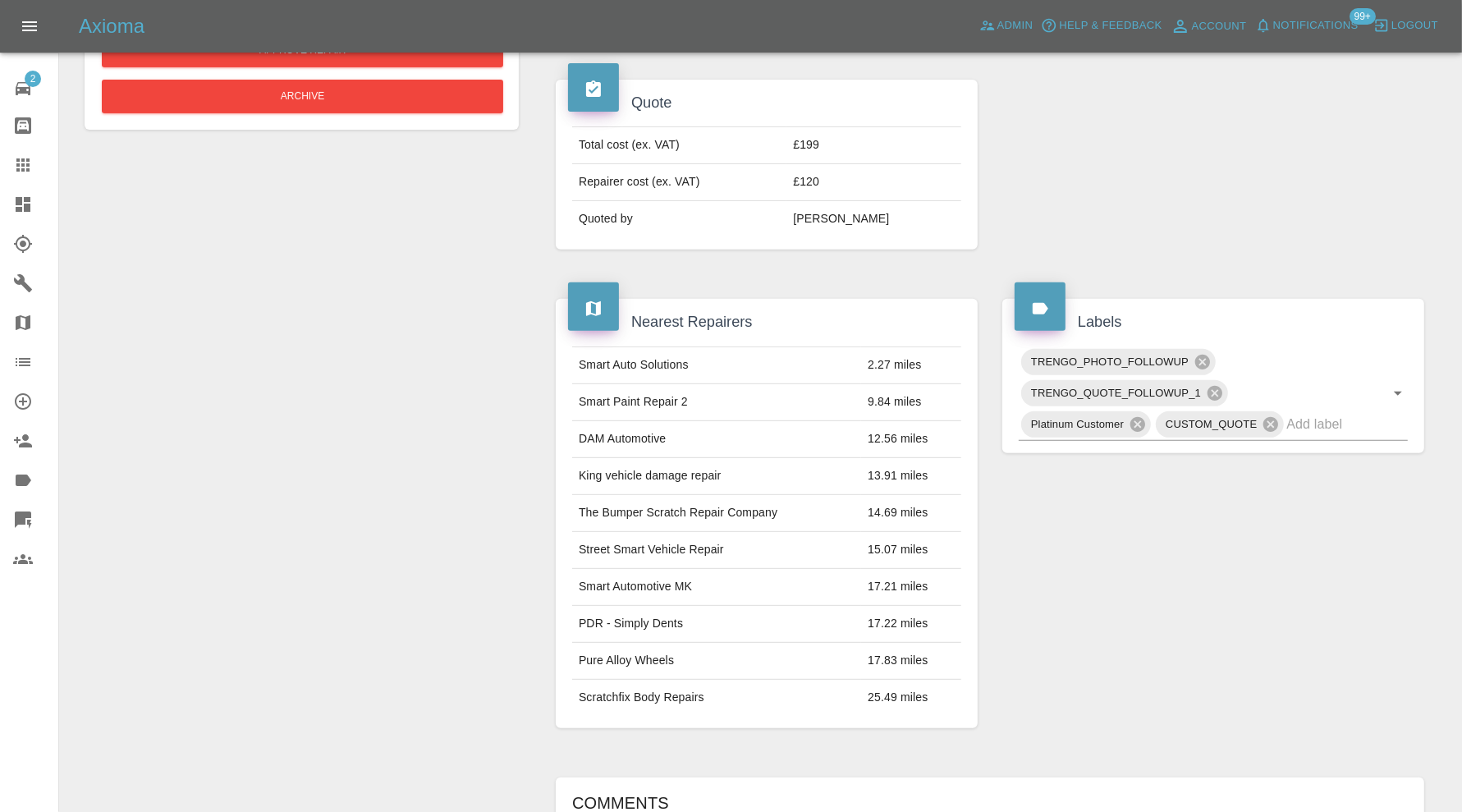
scroll to position [1231, 0]
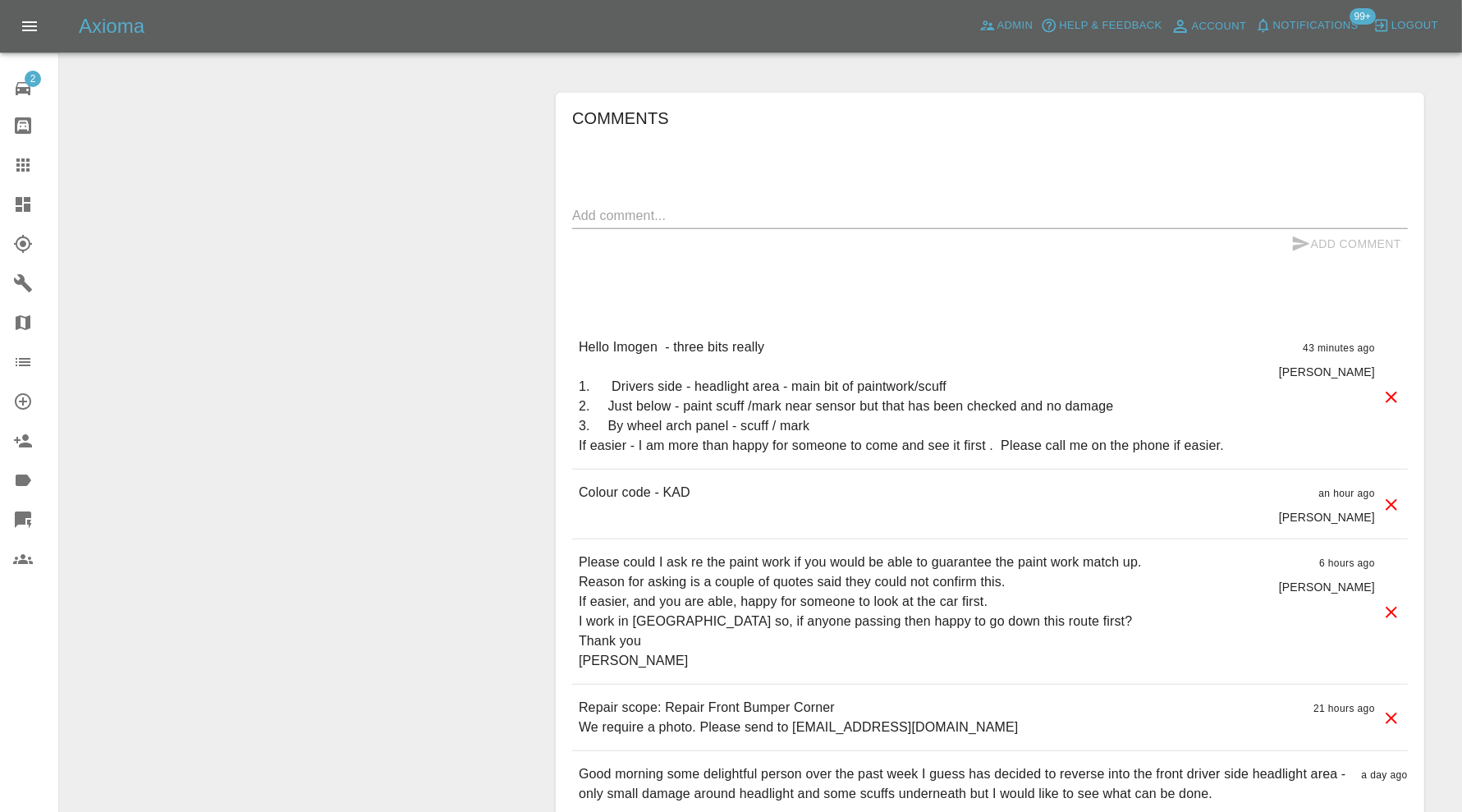
click at [838, 206] on textarea at bounding box center [990, 216] width 836 height 19
paste textarea "Work to be done at: SG1 4AE - where I work if during week // SG2 7DP - if weeke…"
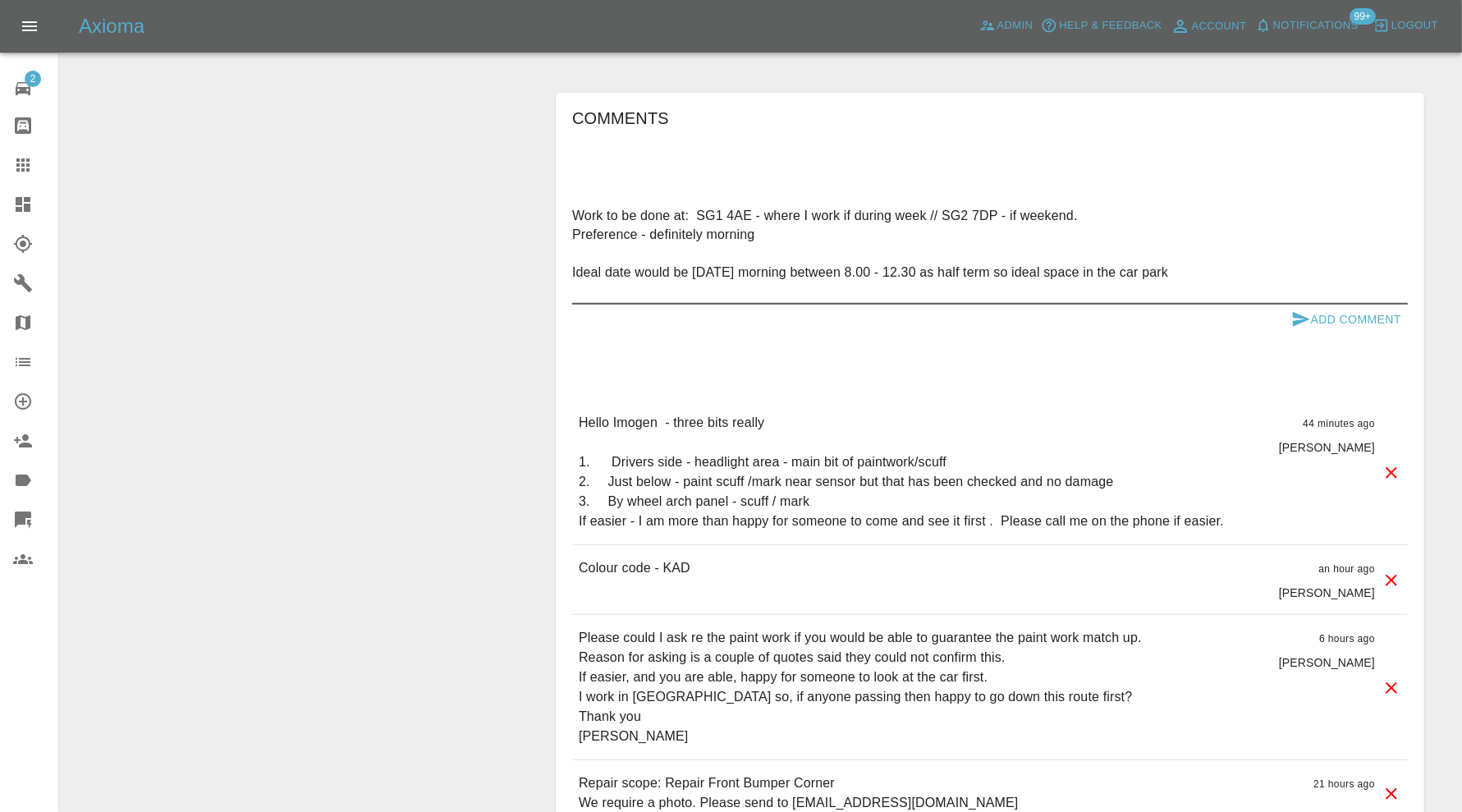
type textarea "Work to be done at: SG1 4AE - where I work if during week // SG2 7DP - if weeke…"
click at [1340, 318] on button "Add Comment" at bounding box center [1346, 319] width 124 height 30
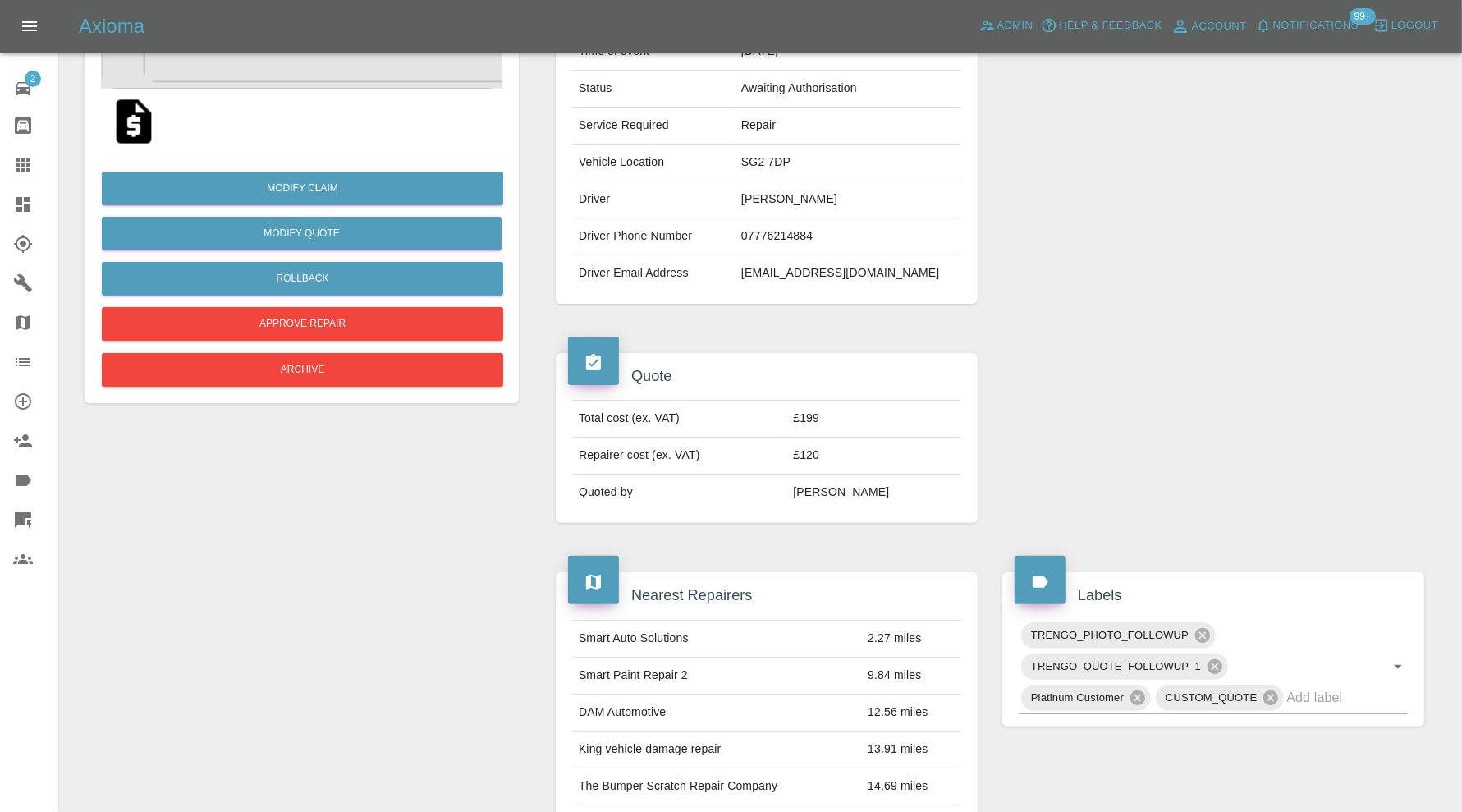
scroll to position [0, 0]
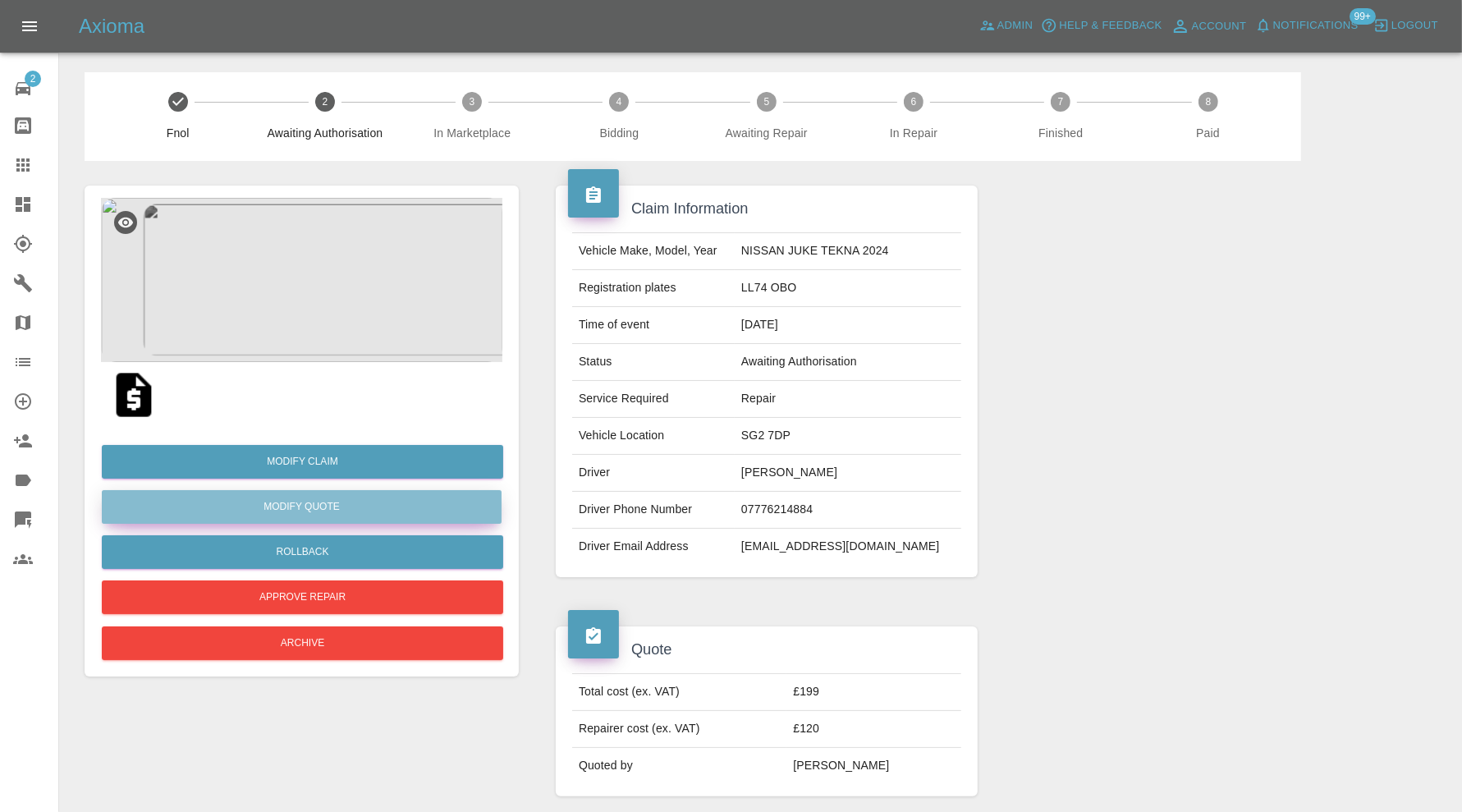
click at [383, 507] on button "Modify Quote" at bounding box center [302, 507] width 400 height 34
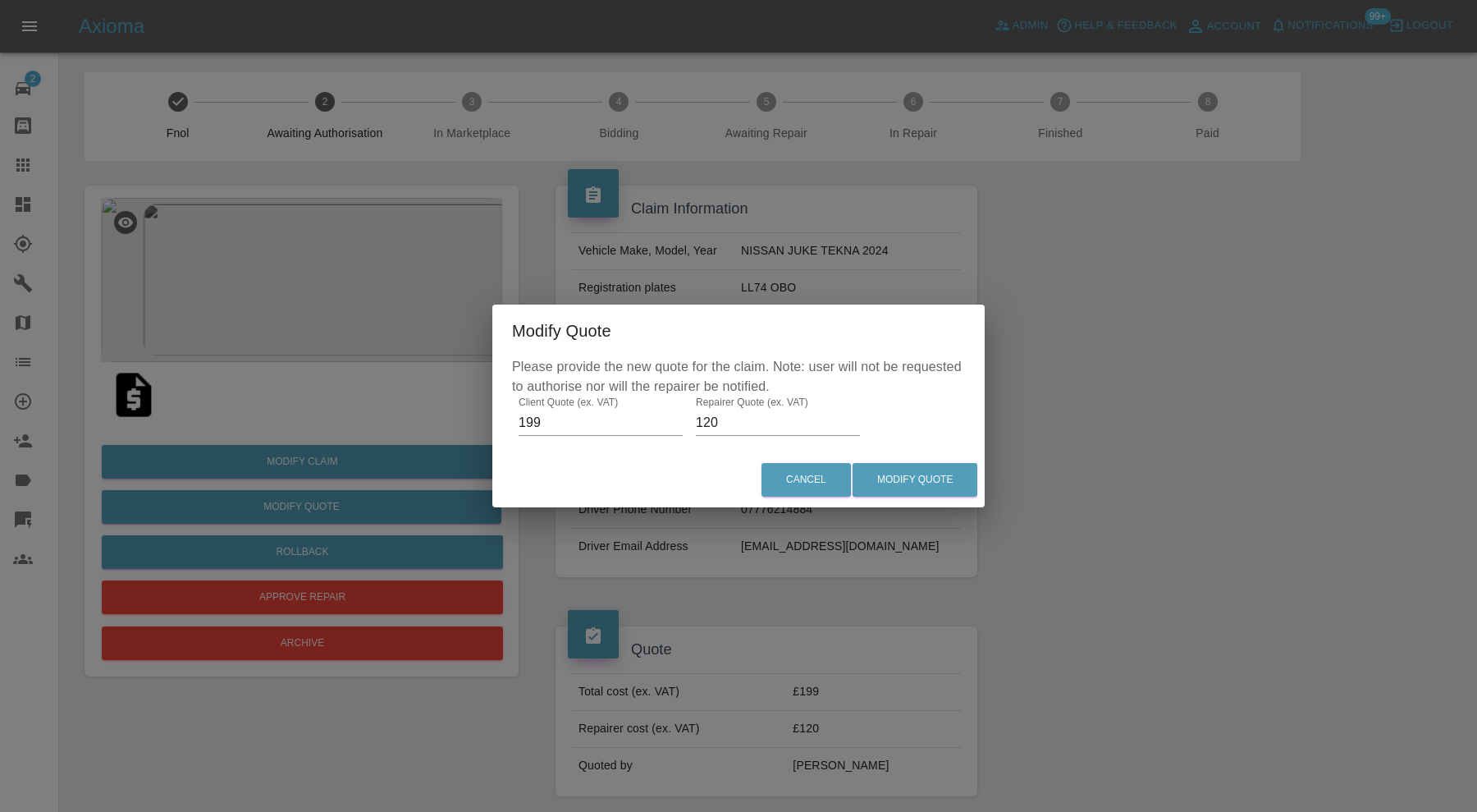
click at [735, 415] on input "120" at bounding box center [778, 423] width 164 height 26
type input "125"
click at [909, 470] on button "Modify Quote" at bounding box center [915, 479] width 124 height 34
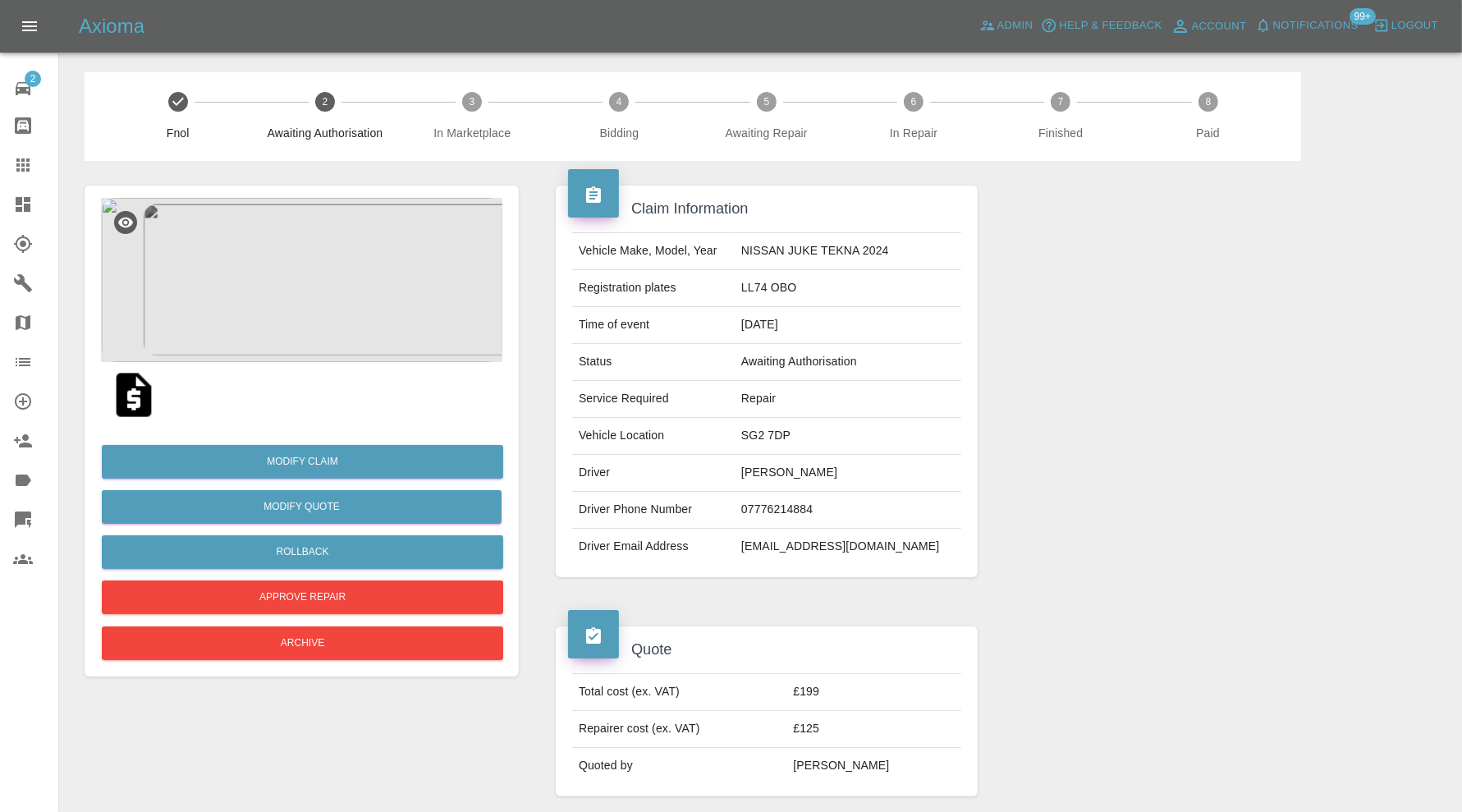
click at [126, 395] on img at bounding box center [134, 395] width 52 height 52
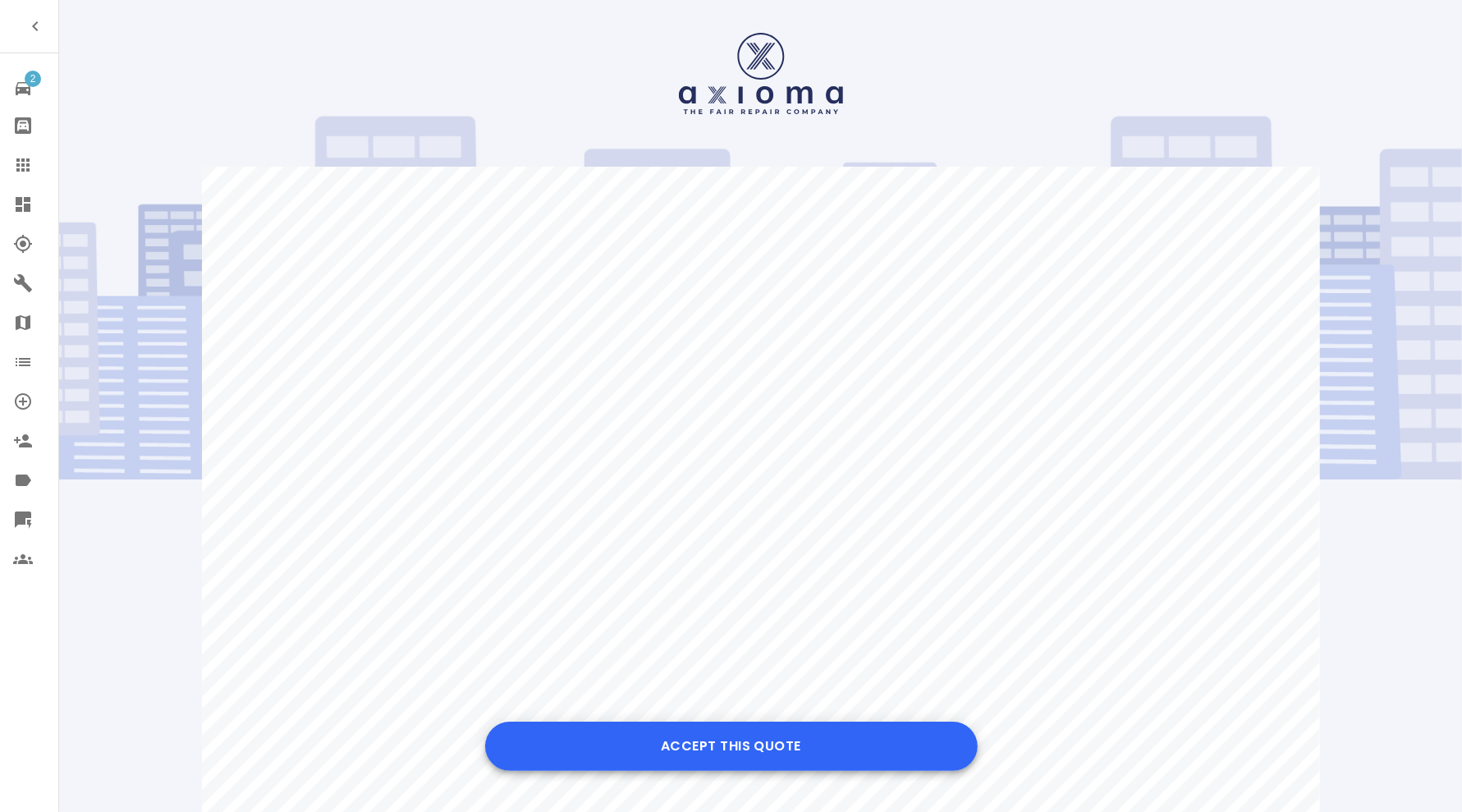
click at [750, 749] on button "Accept this Quote" at bounding box center [731, 746] width 492 height 50
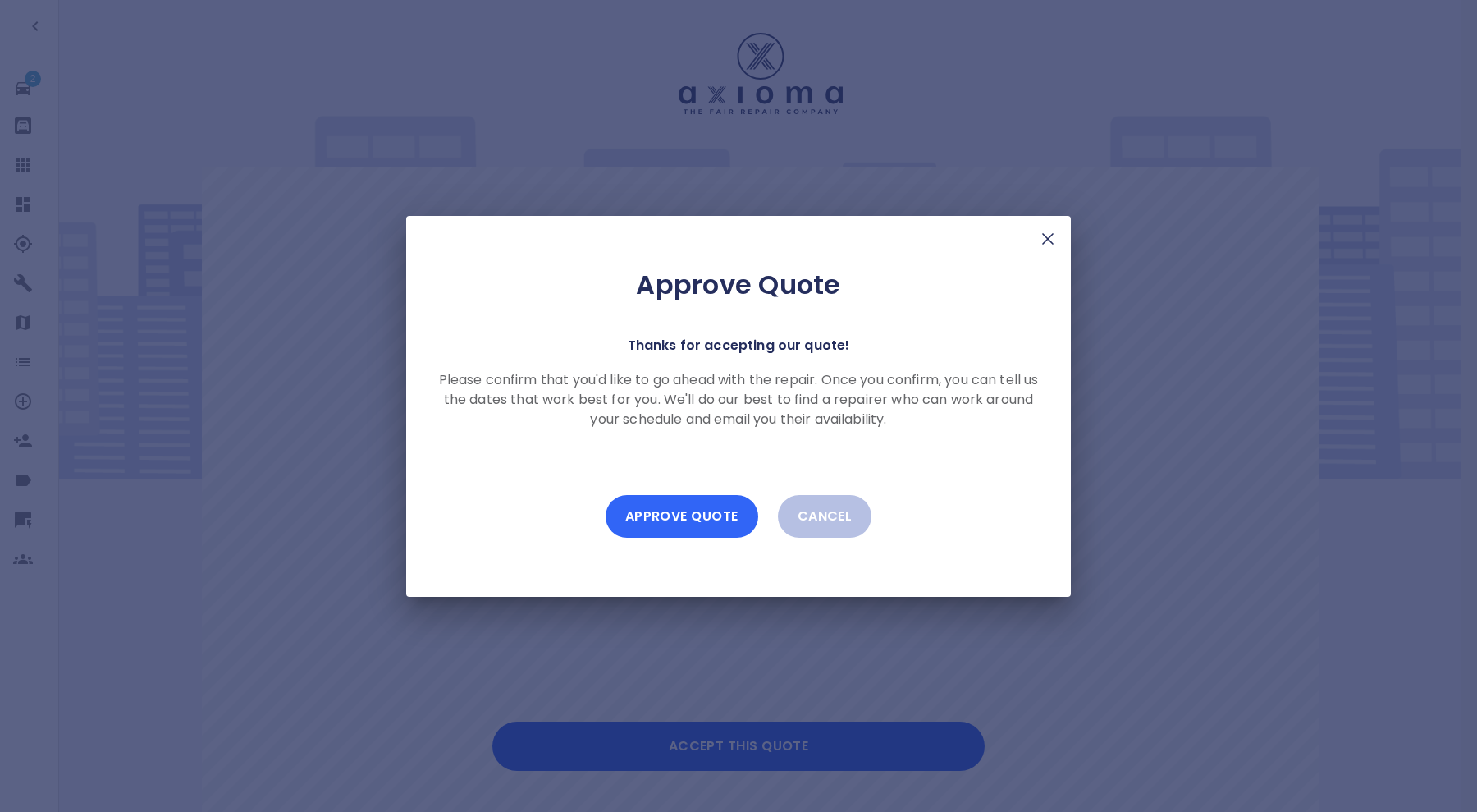
click at [729, 511] on button "Approve Quote" at bounding box center [682, 516] width 153 height 43
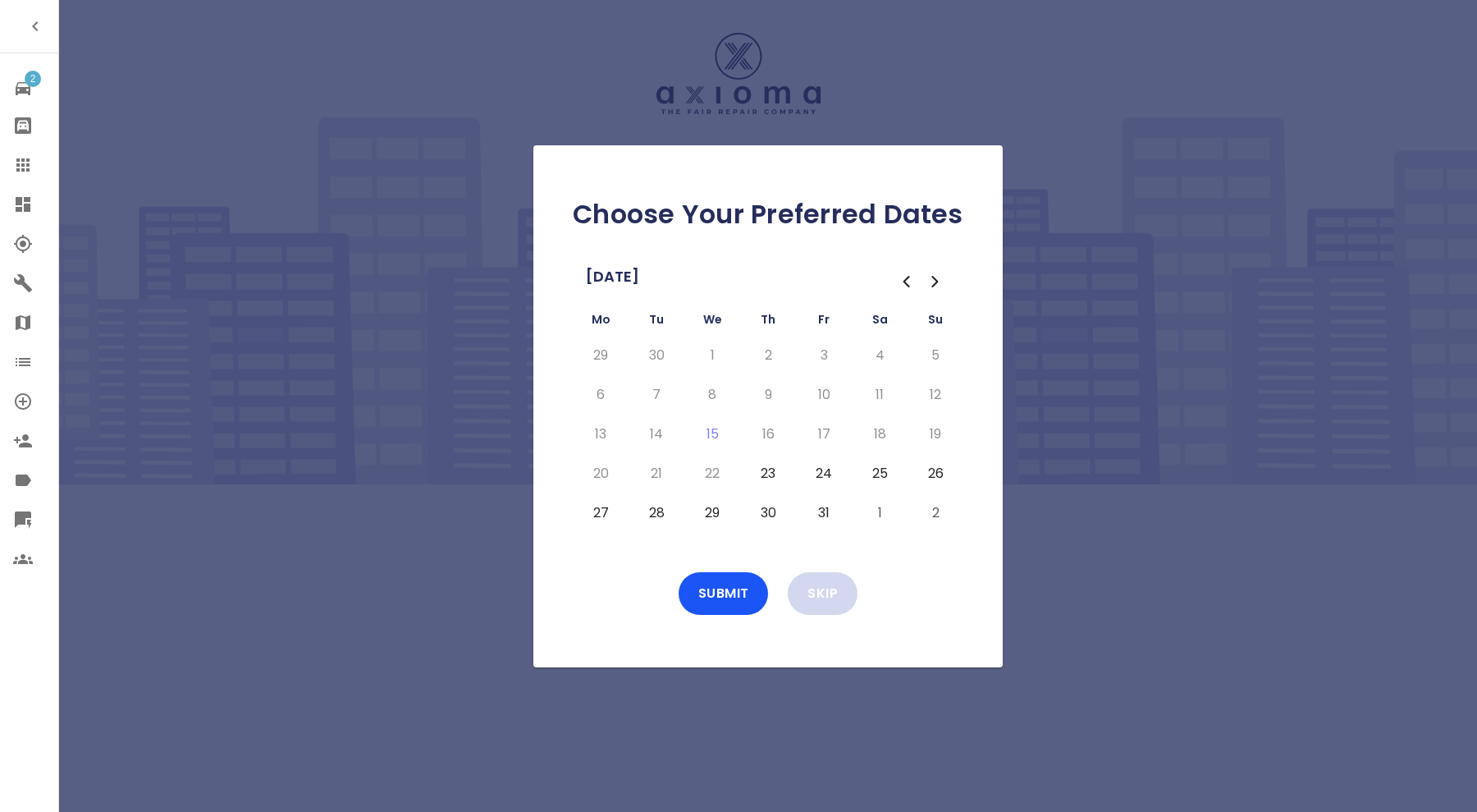
click at [842, 589] on button "Skip" at bounding box center [822, 593] width 70 height 43
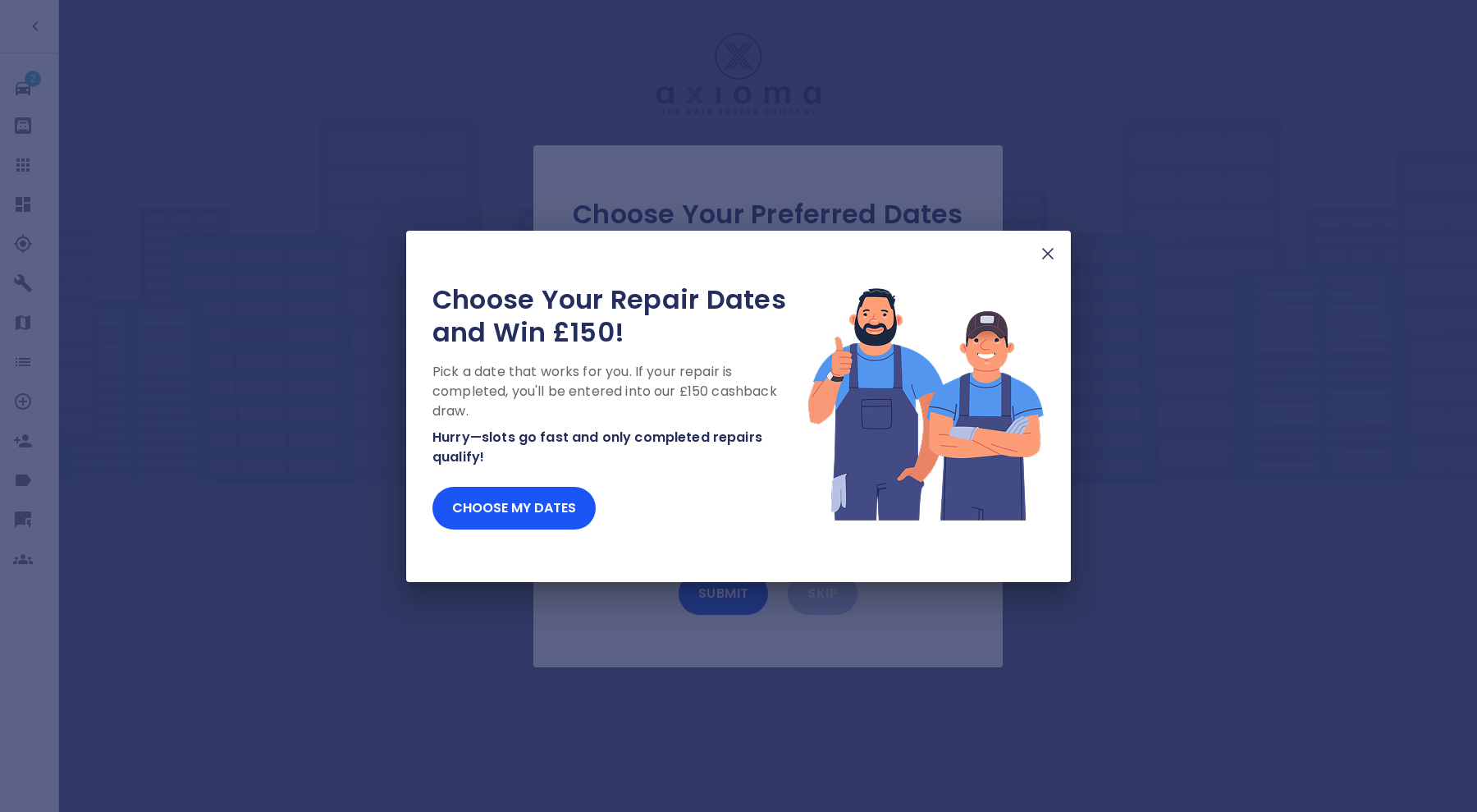
click at [1047, 252] on img at bounding box center [1048, 253] width 20 height 20
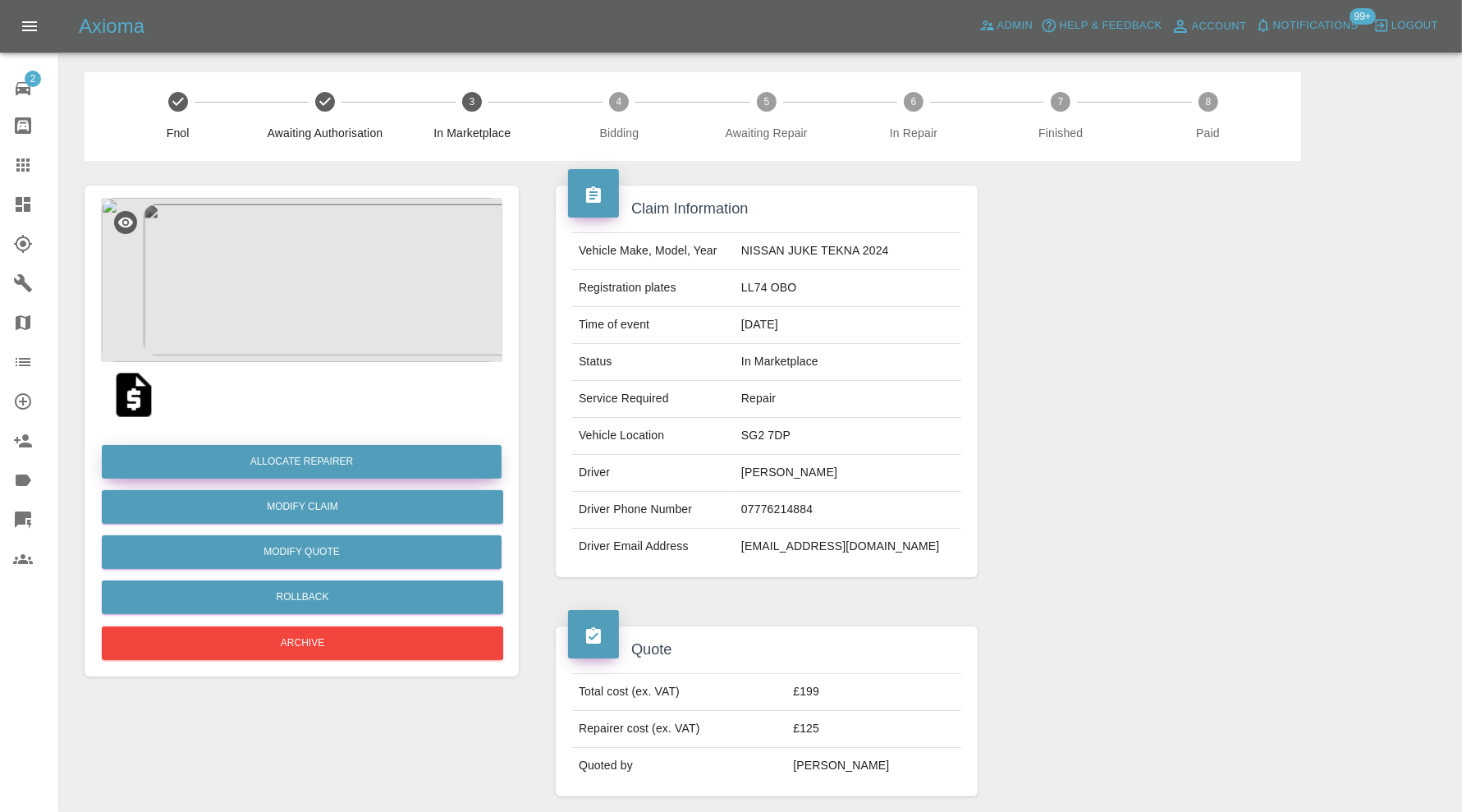
click at [417, 470] on button "Allocate Repairer" at bounding box center [302, 462] width 400 height 34
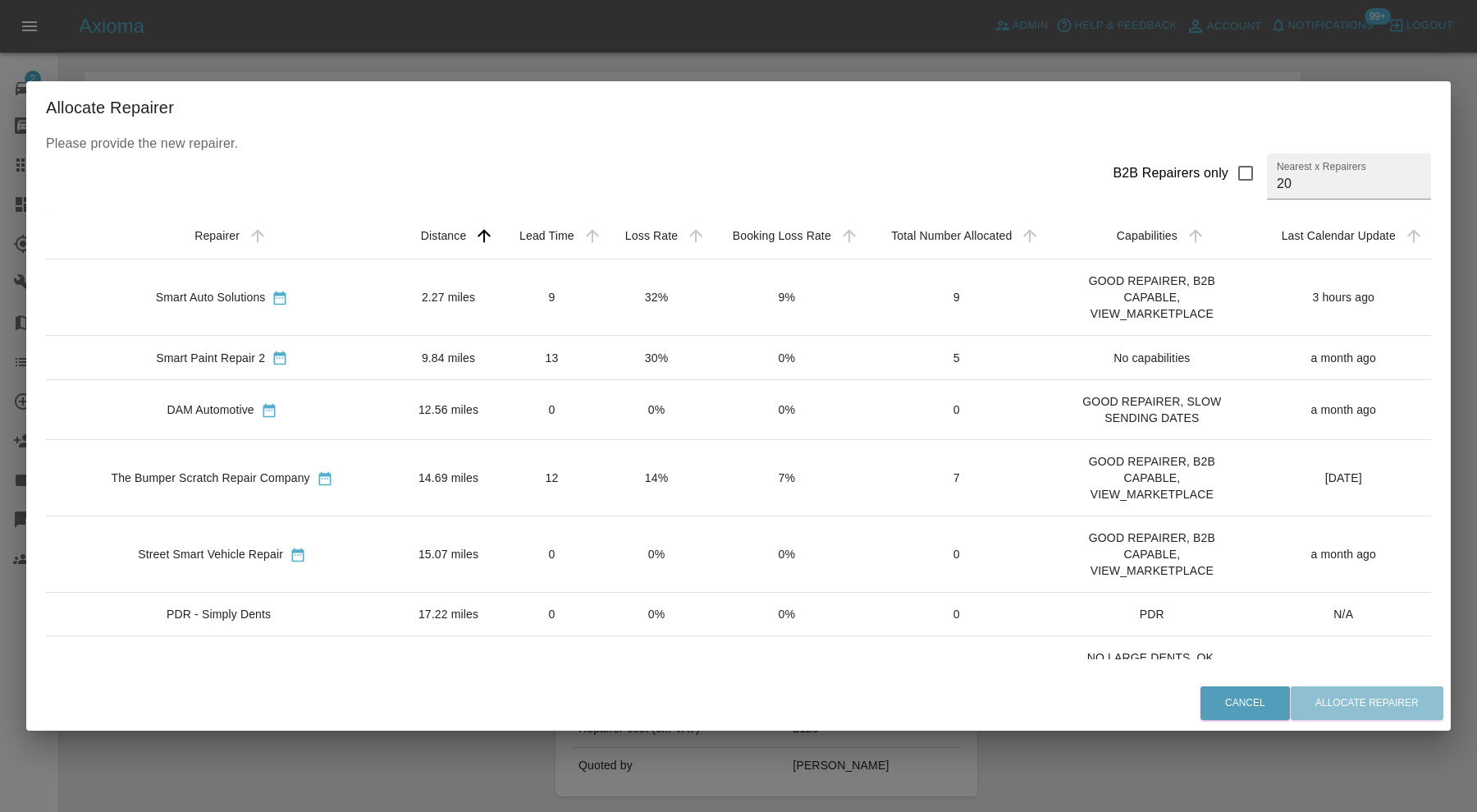
click at [412, 302] on td "2.27 miles" at bounding box center [449, 296] width 101 height 77
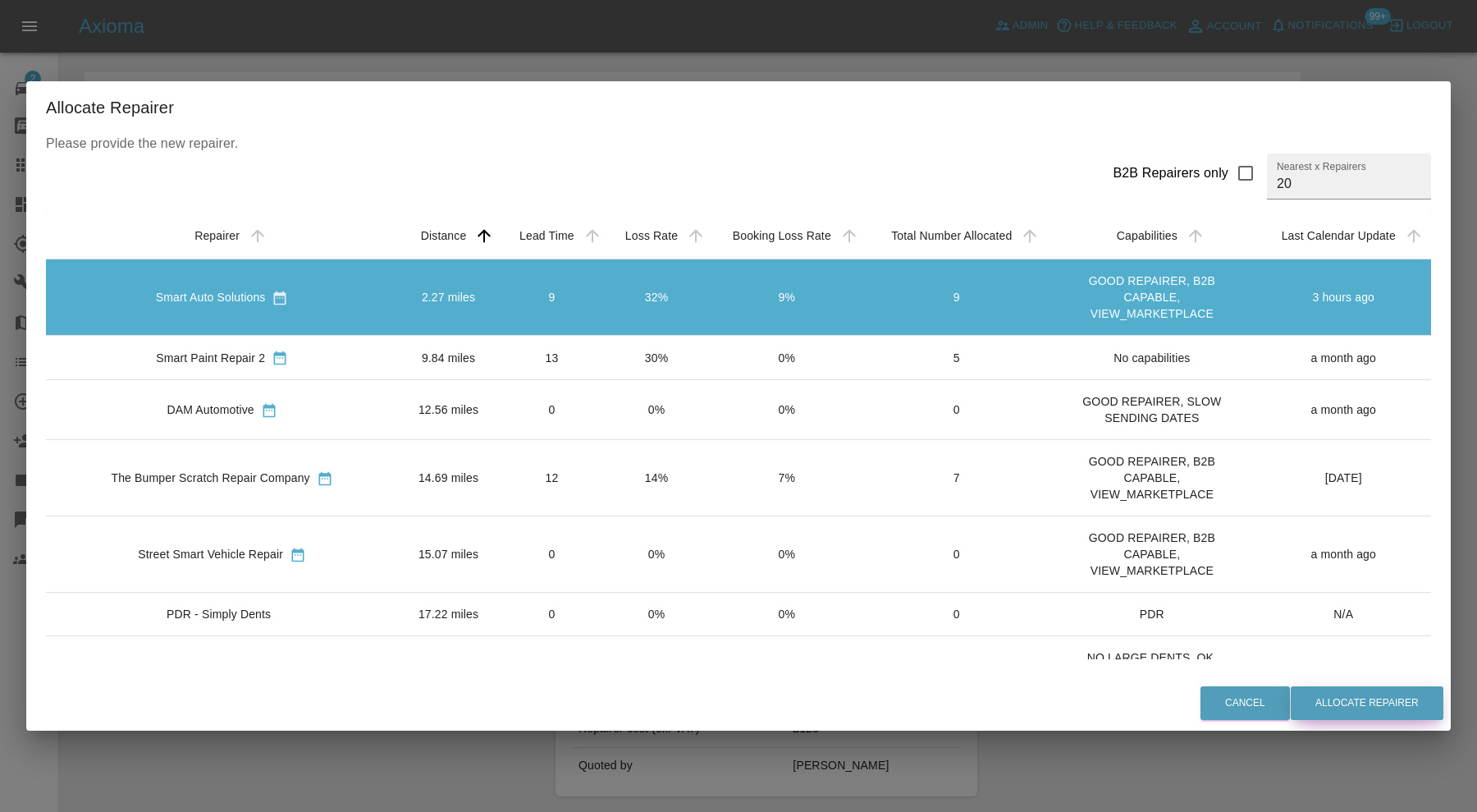
click at [1341, 708] on button "Allocate Repairer" at bounding box center [1367, 702] width 153 height 34
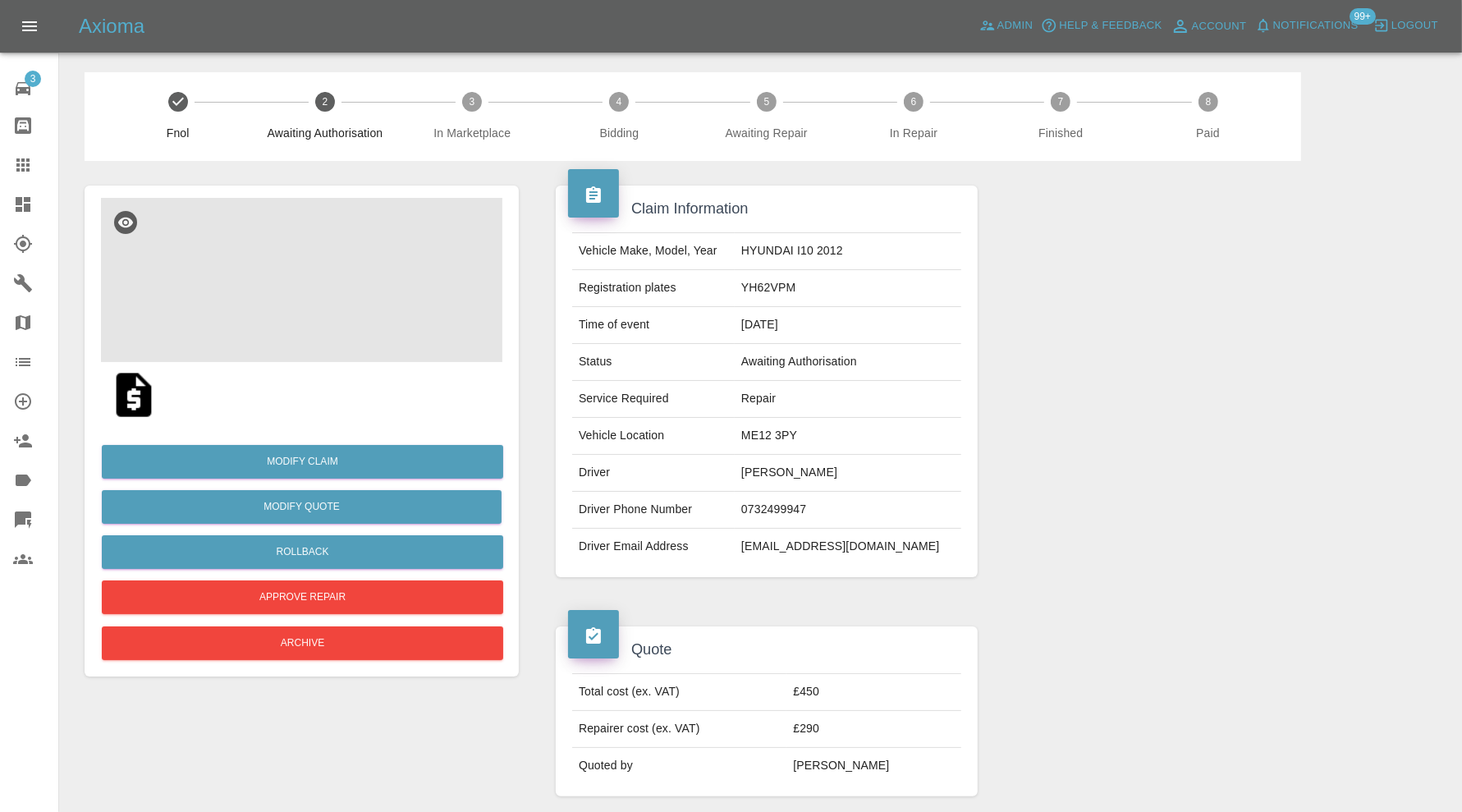
click at [383, 251] on img at bounding box center [302, 280] width 402 height 164
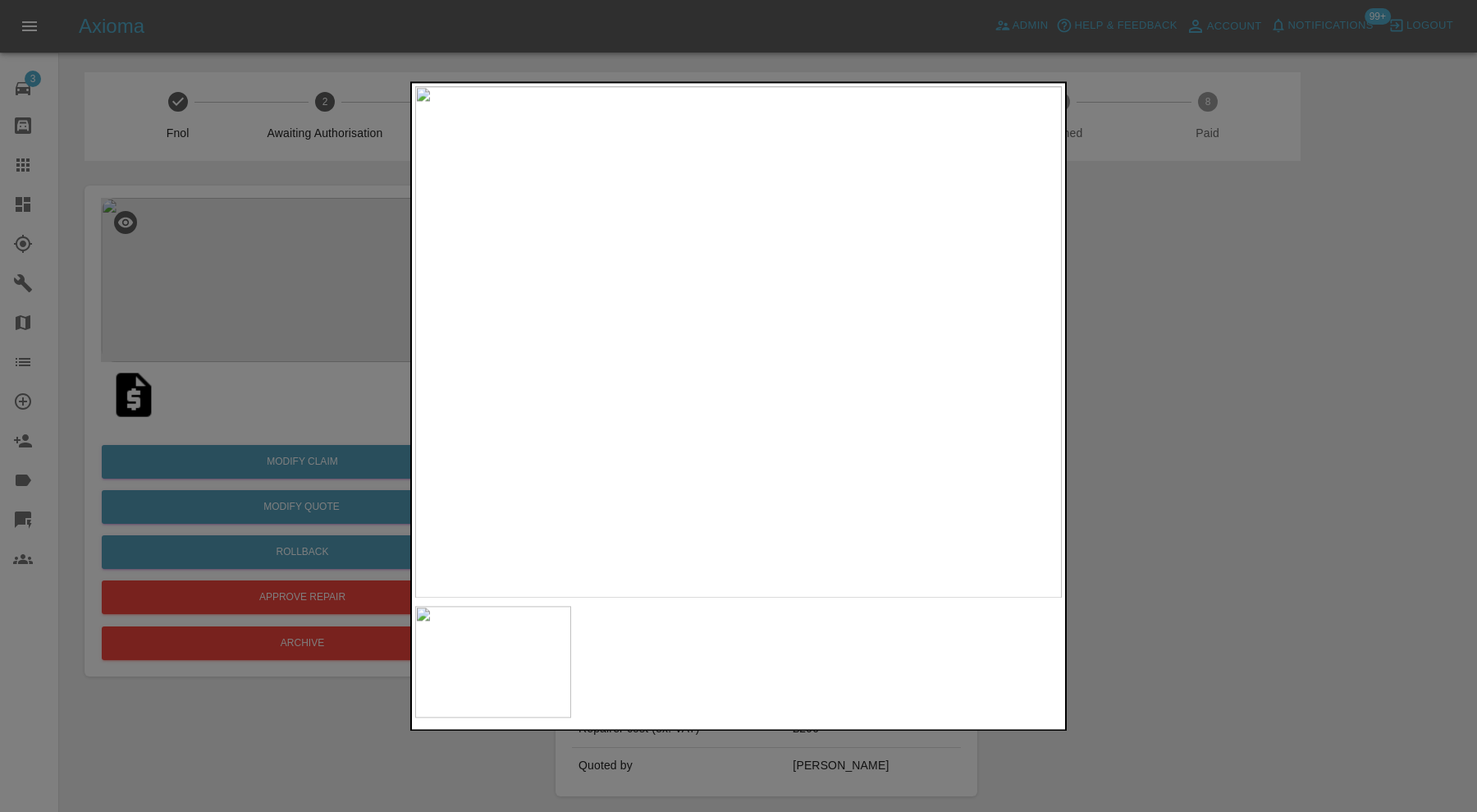
click at [1180, 458] on div at bounding box center [738, 406] width 1477 height 812
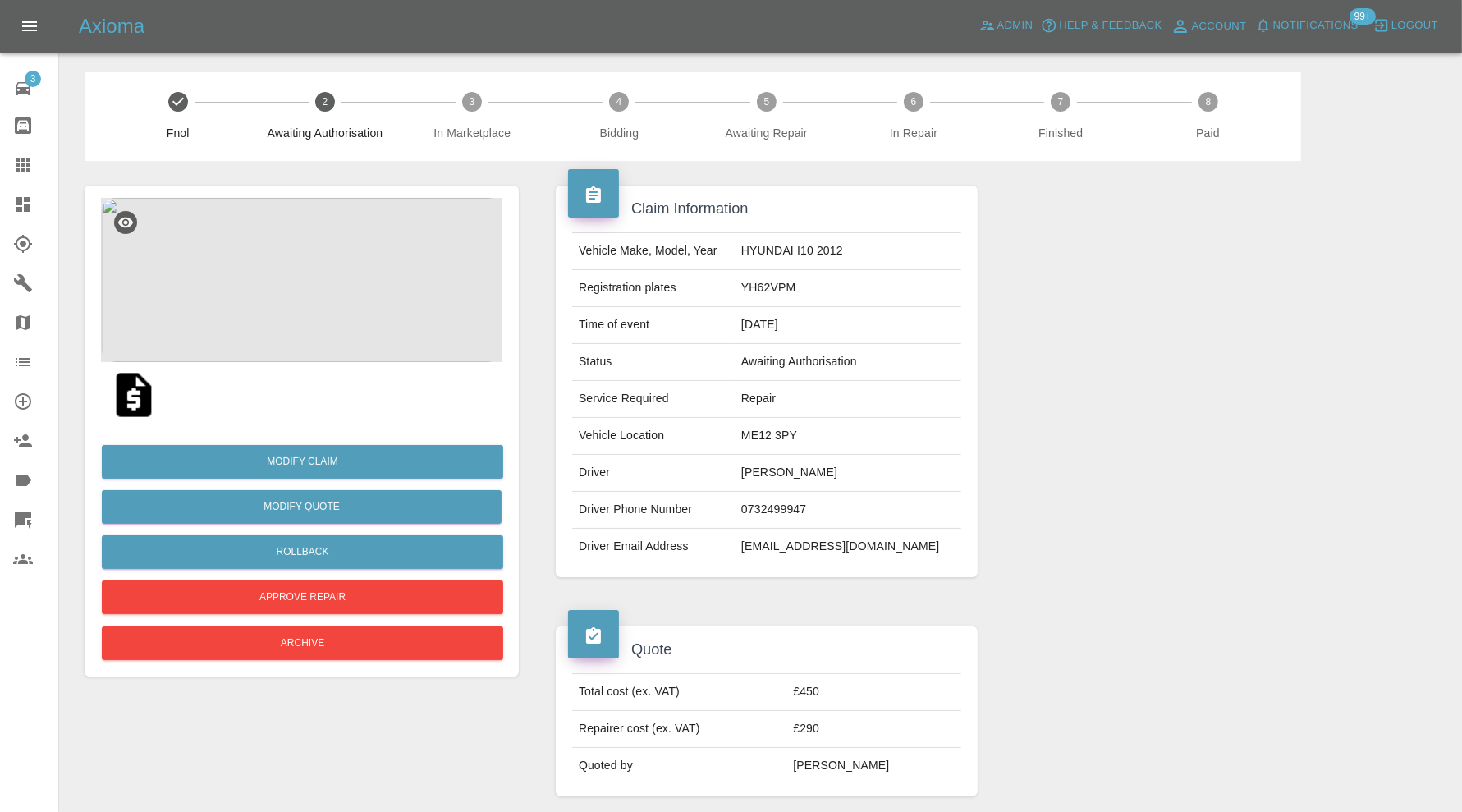
scroll to position [683, 0]
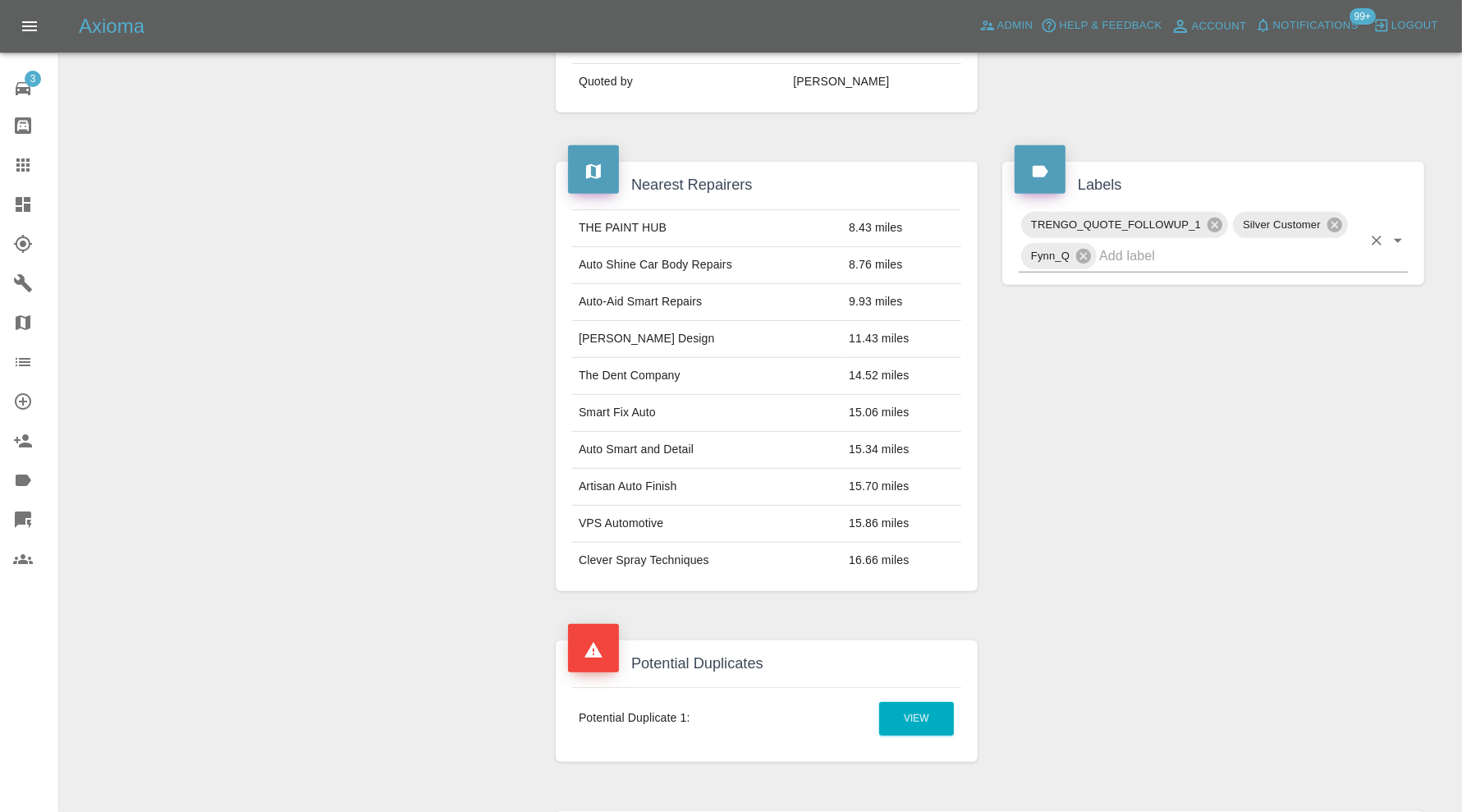
click at [1230, 256] on input "text" at bounding box center [1231, 255] width 263 height 25
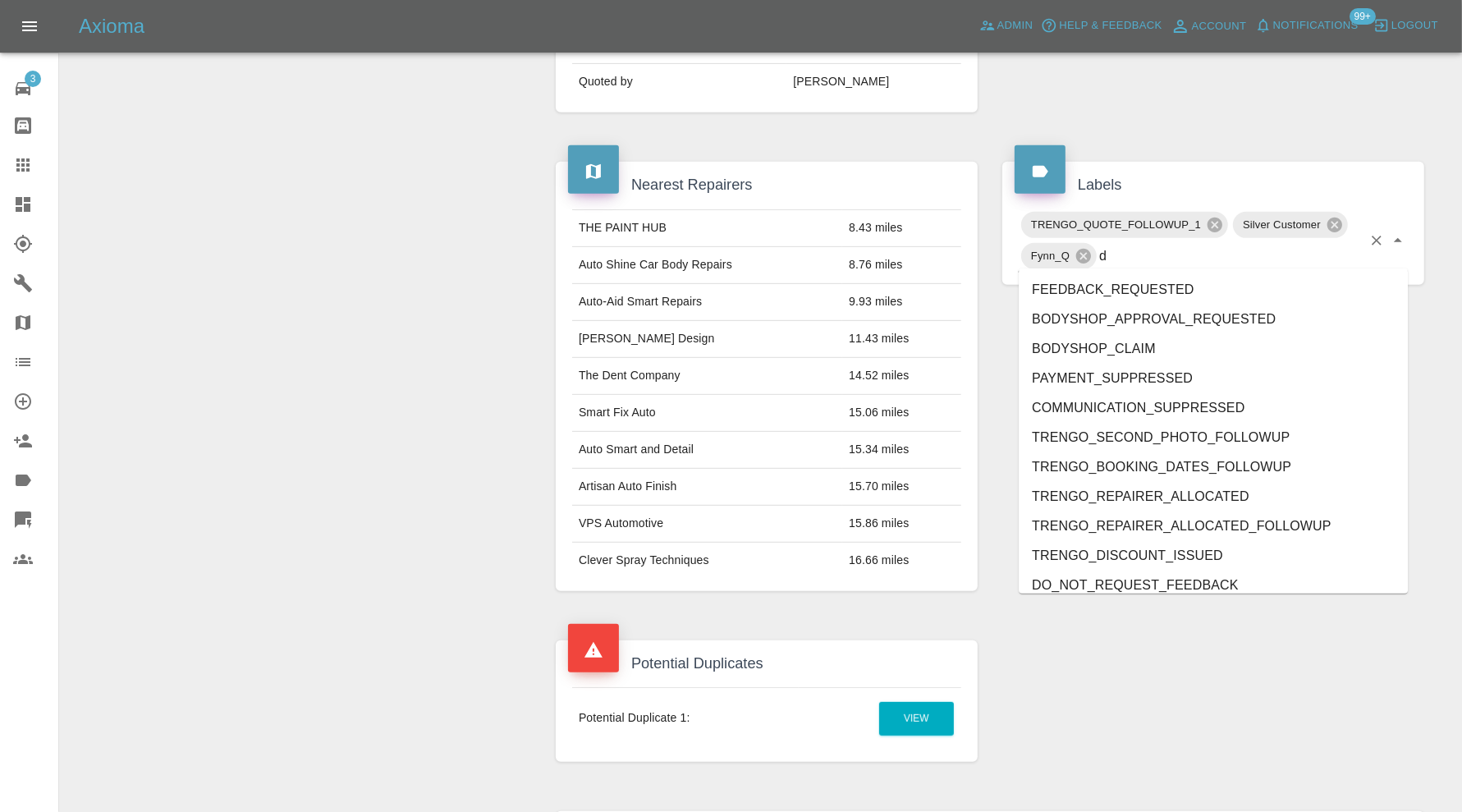
type input "do"
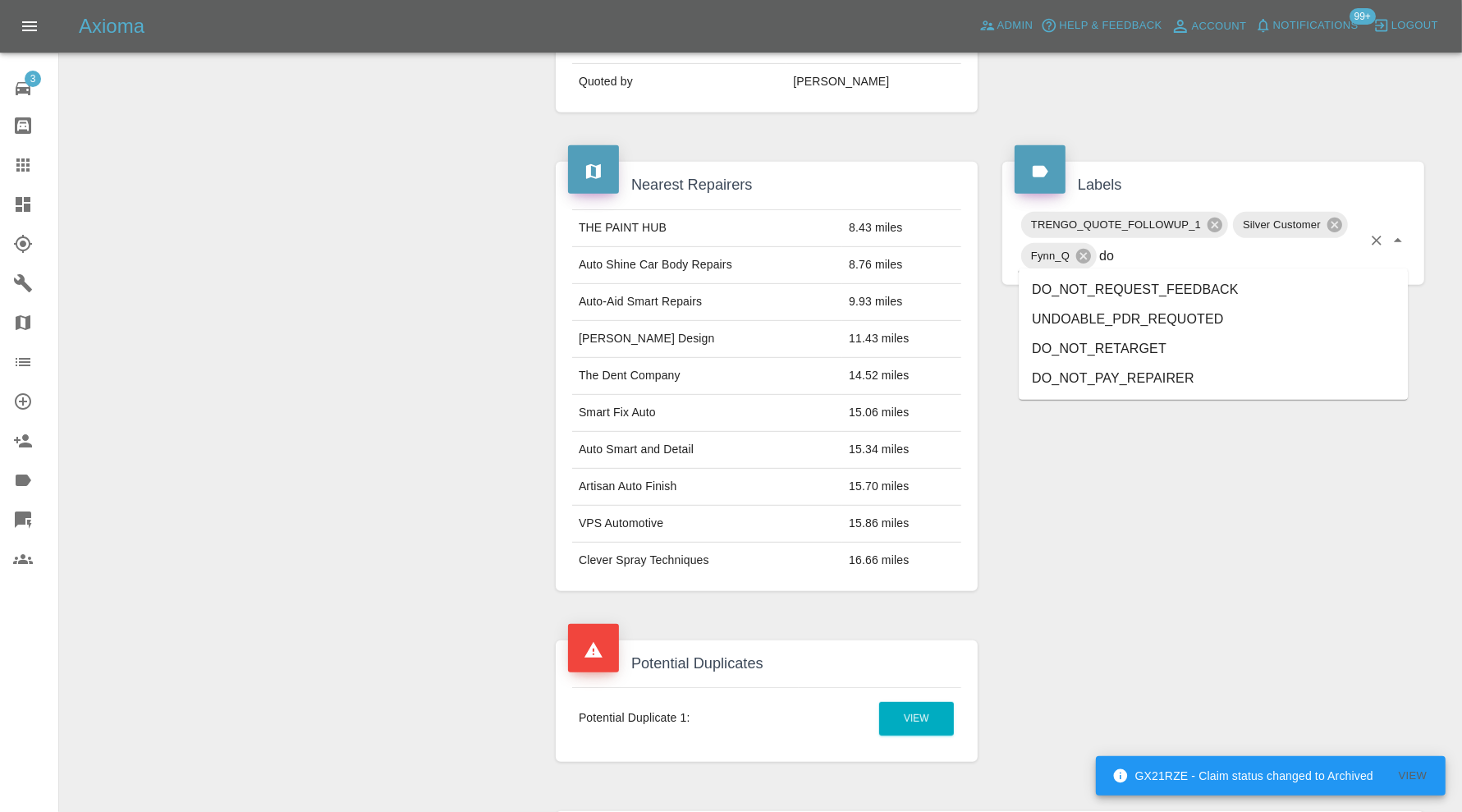
click at [1190, 344] on li "DO_NOT_RETARGET" at bounding box center [1213, 349] width 389 height 30
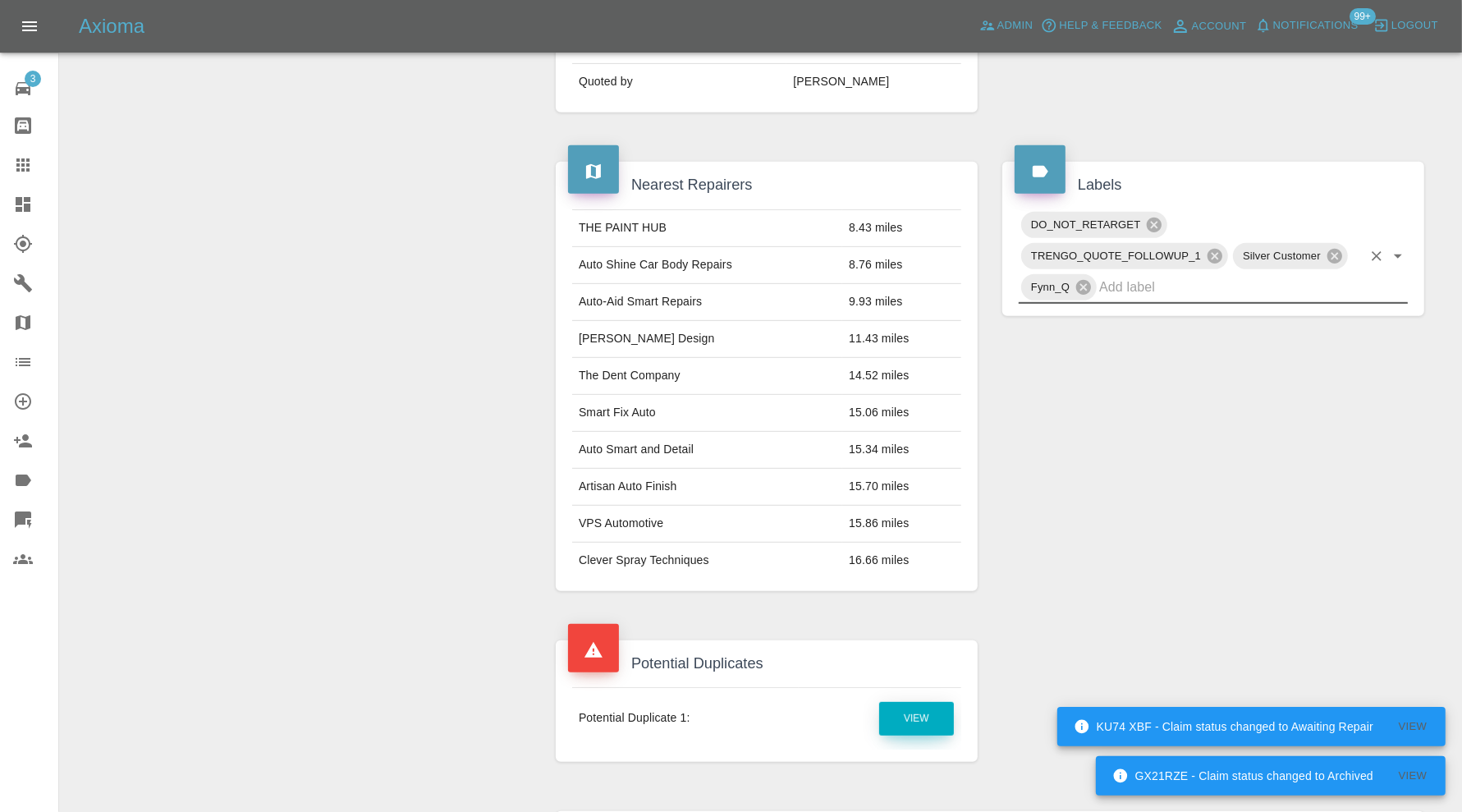
click at [902, 702] on link "View" at bounding box center [917, 718] width 75 height 34
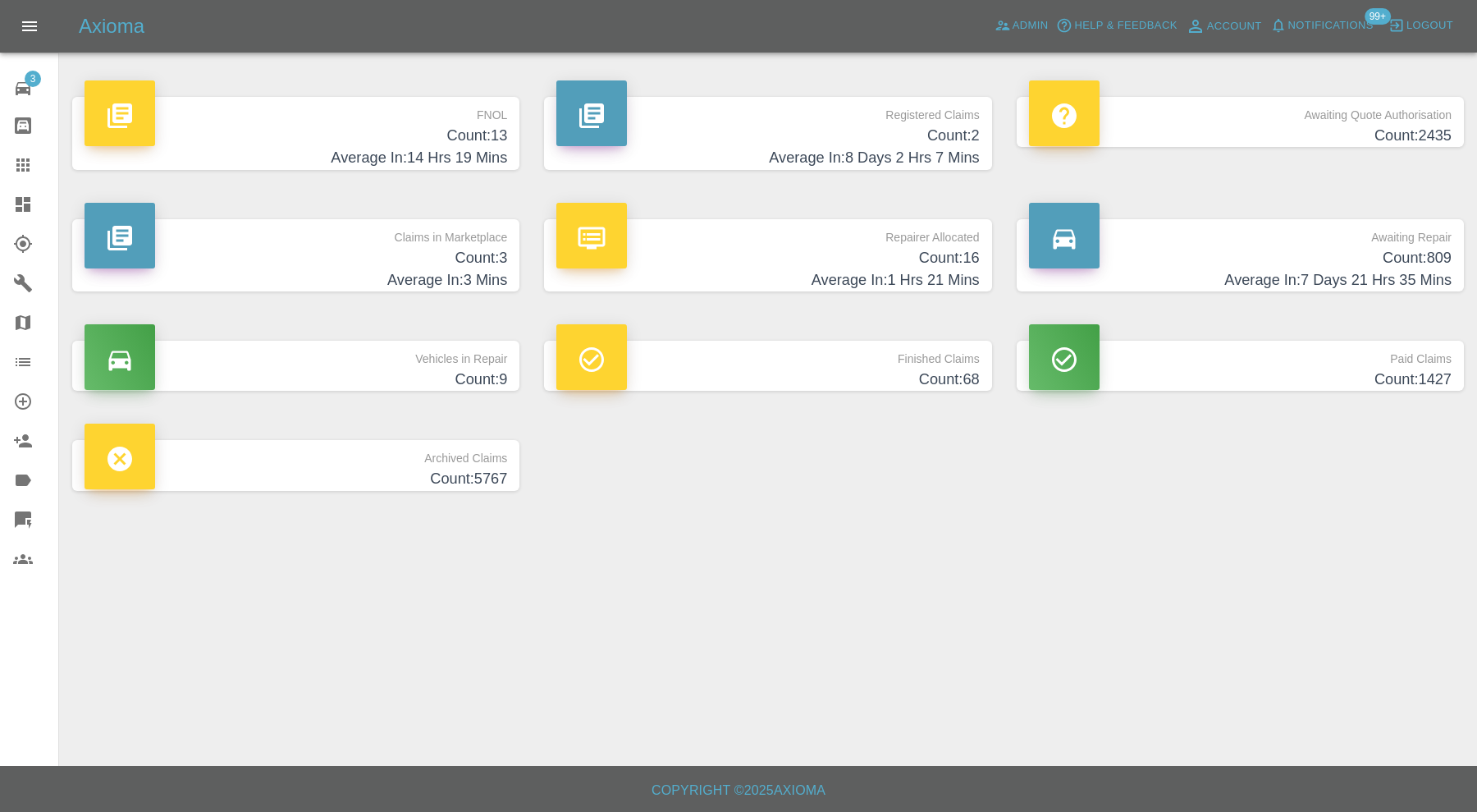
click at [447, 260] on h4 "Count: 3" at bounding box center [296, 257] width 422 height 22
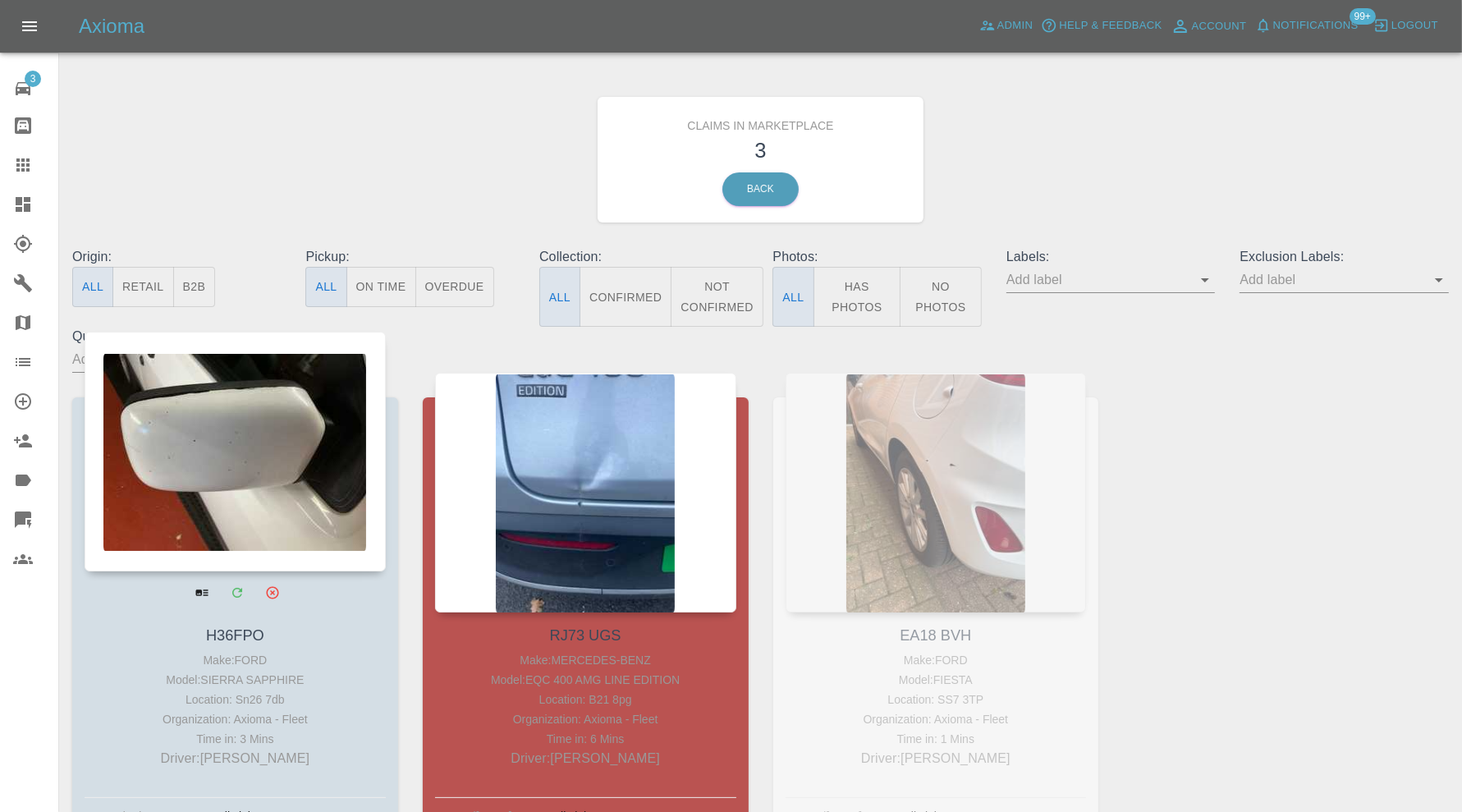
click at [289, 442] on div at bounding box center [235, 451] width 301 height 240
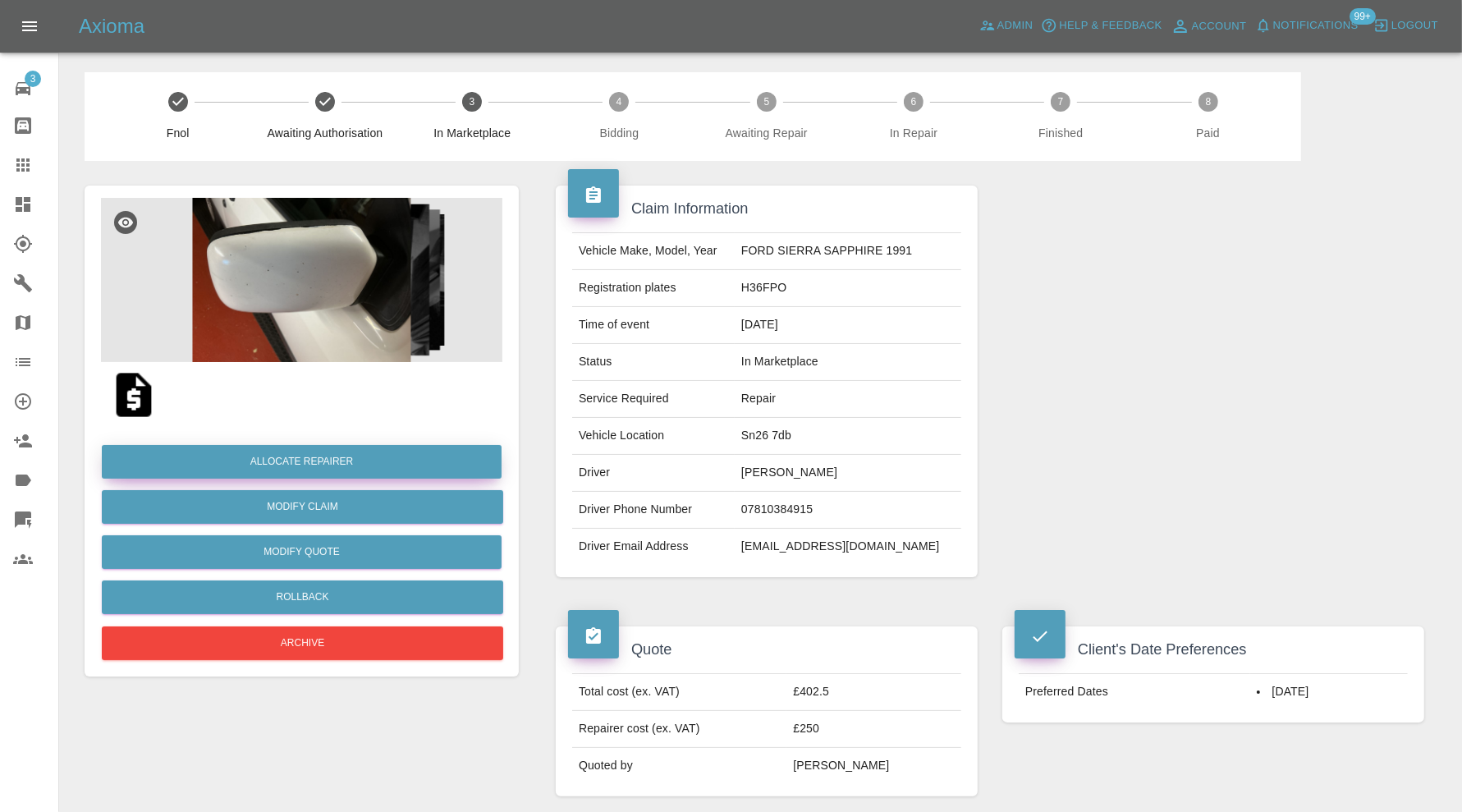
click at [304, 455] on button "Allocate Repairer" at bounding box center [302, 462] width 400 height 34
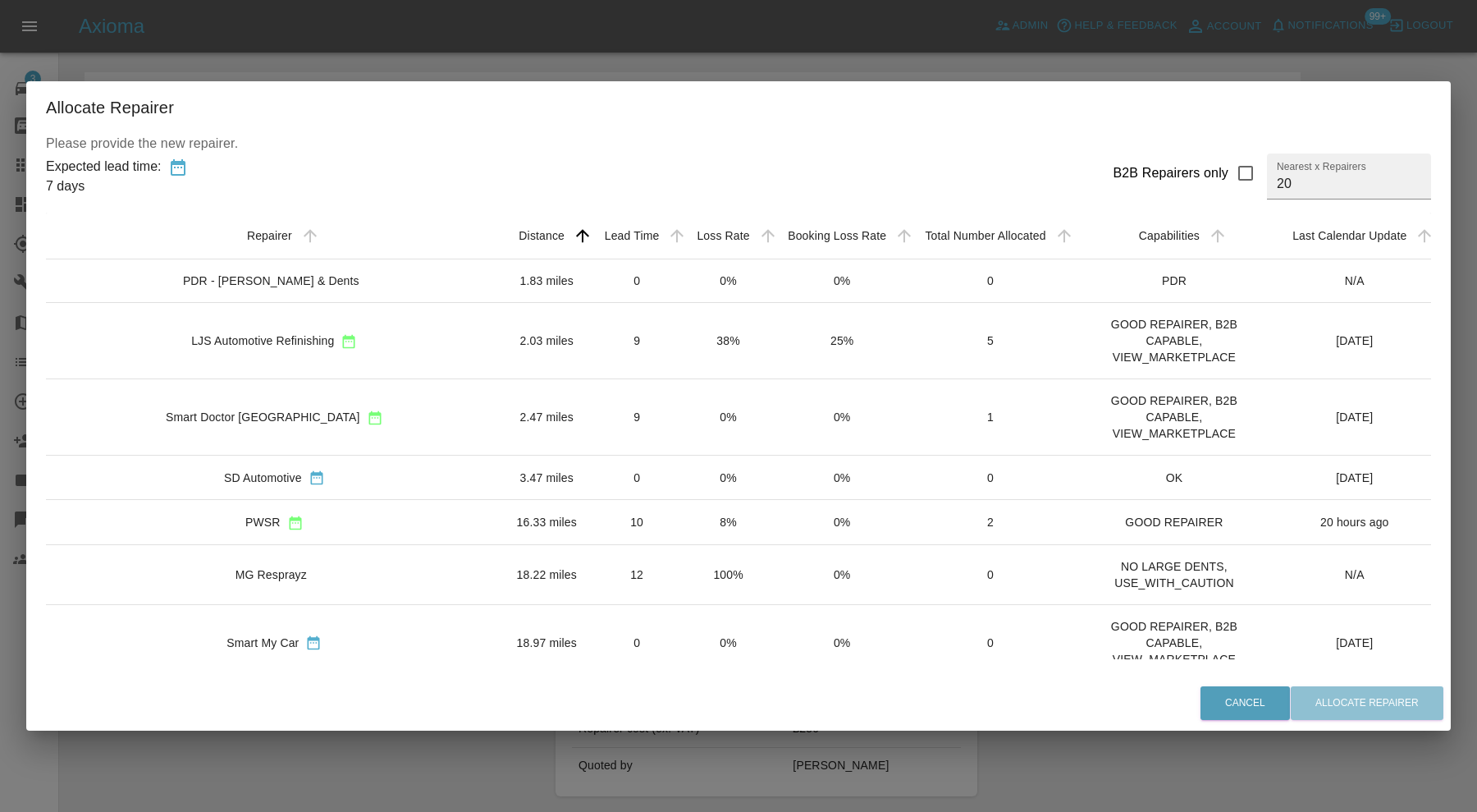
click at [389, 326] on td "LJS Automotive Refinishing" at bounding box center [275, 340] width 457 height 77
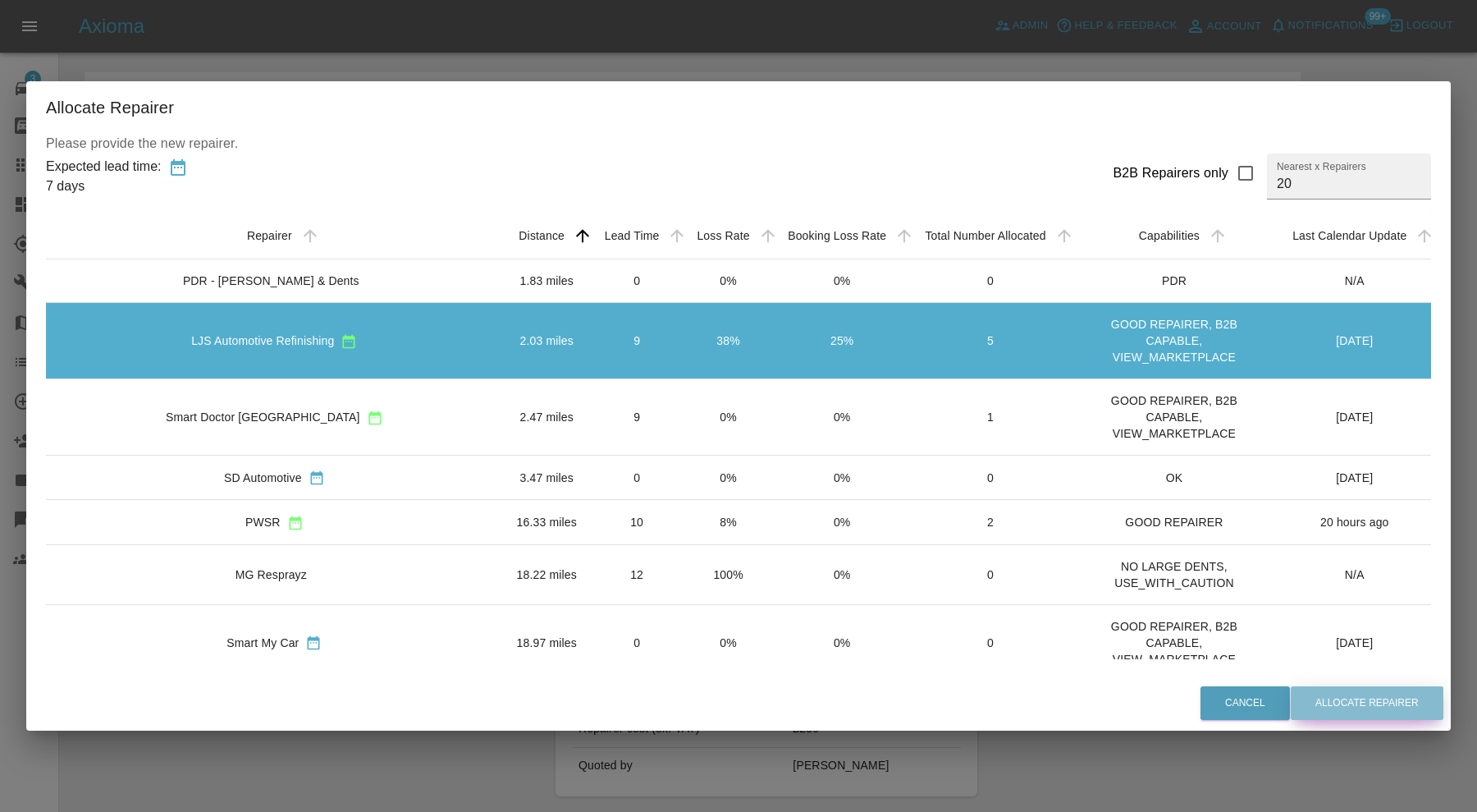
click at [1328, 693] on button "Allocate Repairer" at bounding box center [1367, 702] width 153 height 34
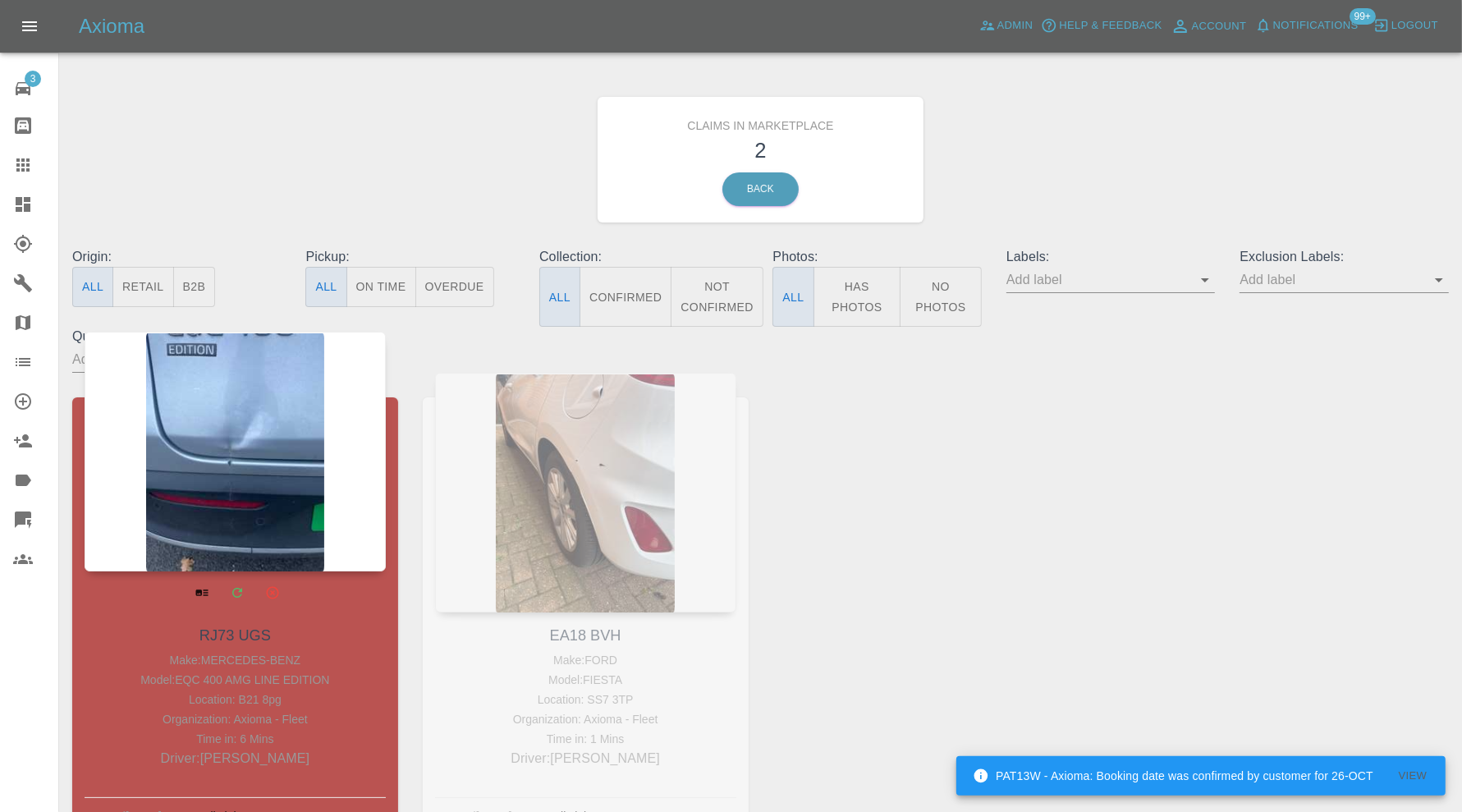
click at [304, 451] on div at bounding box center [235, 451] width 301 height 240
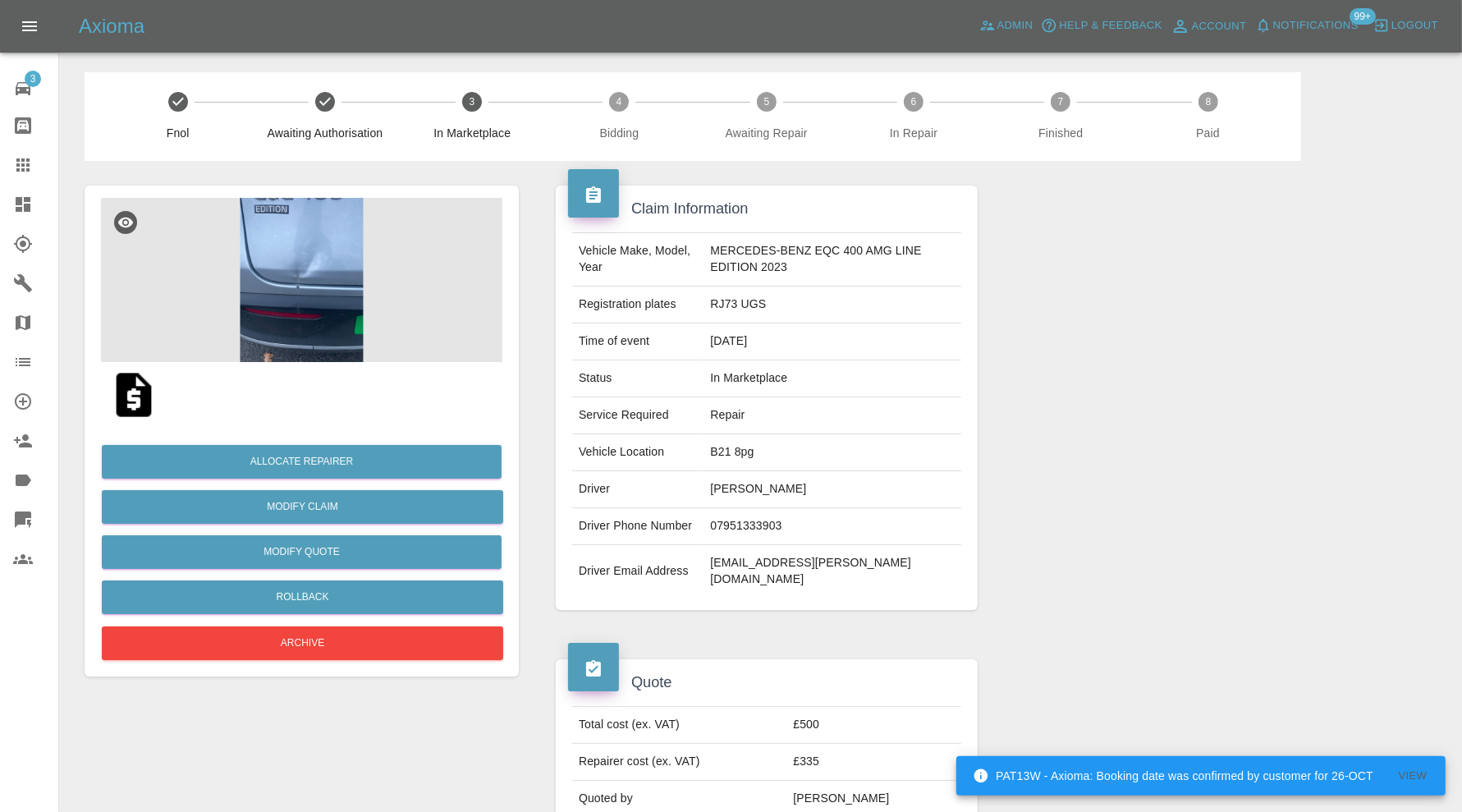
click at [318, 284] on img at bounding box center [302, 280] width 402 height 164
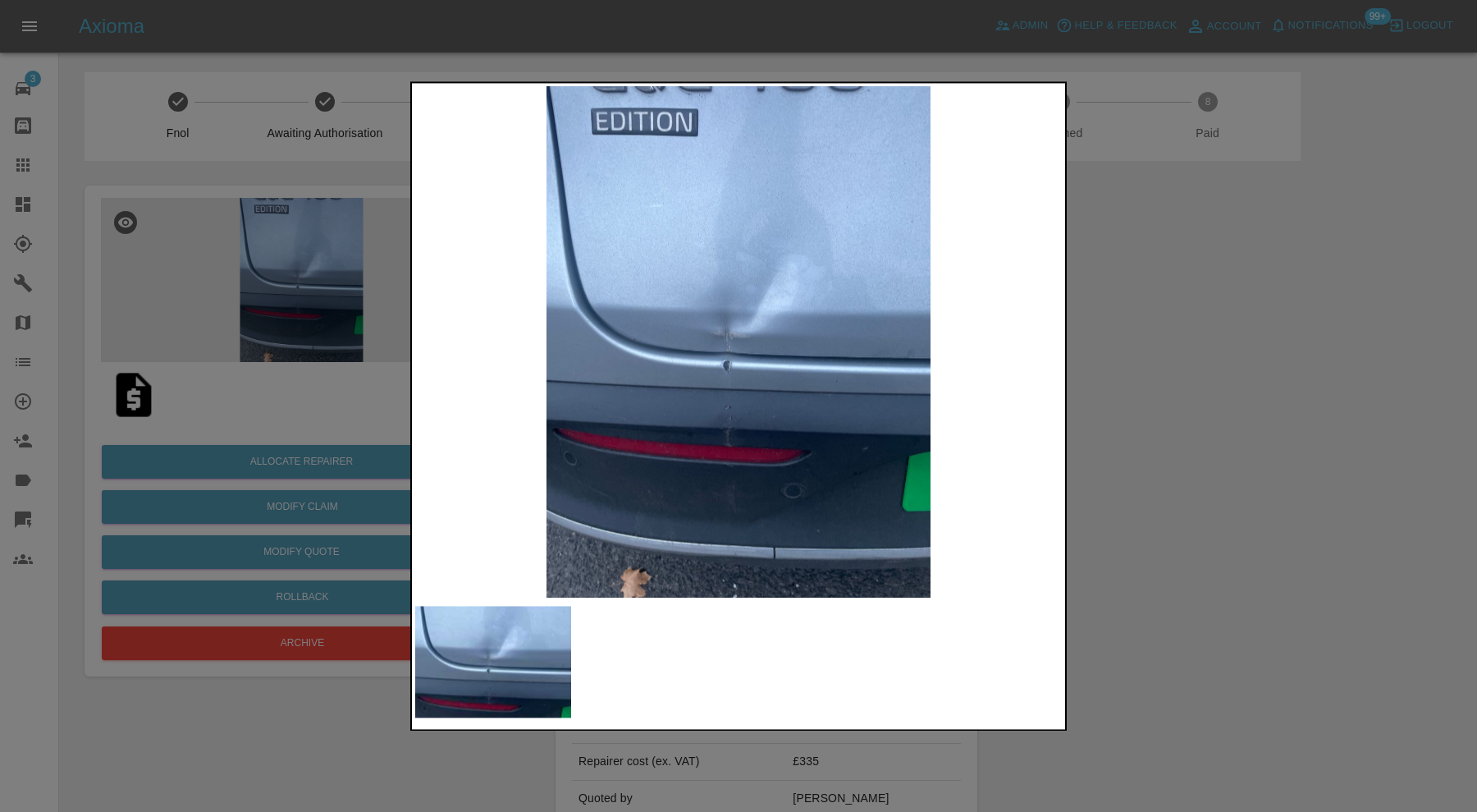
click at [1185, 361] on div at bounding box center [738, 406] width 1477 height 812
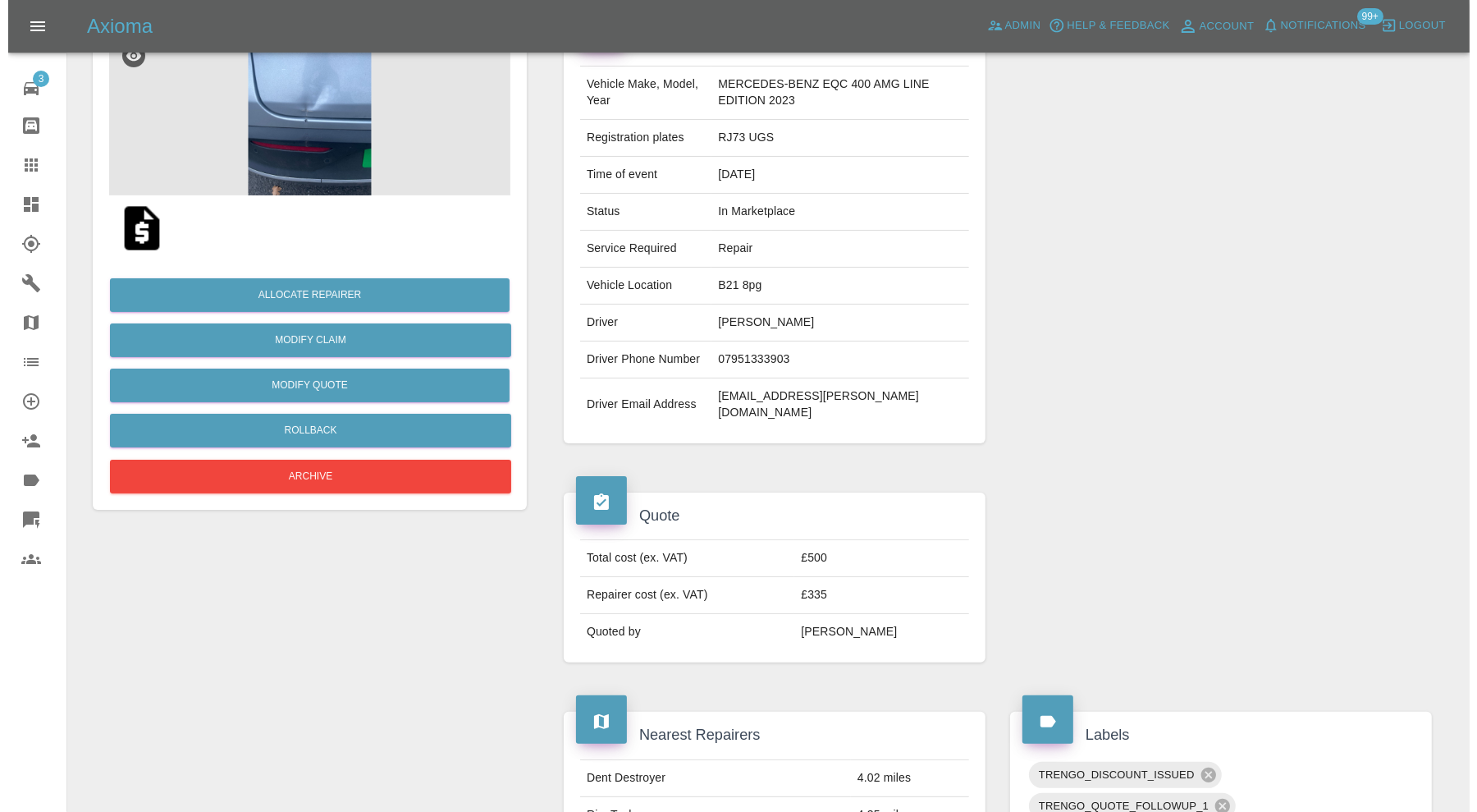
scroll to position [96, 0]
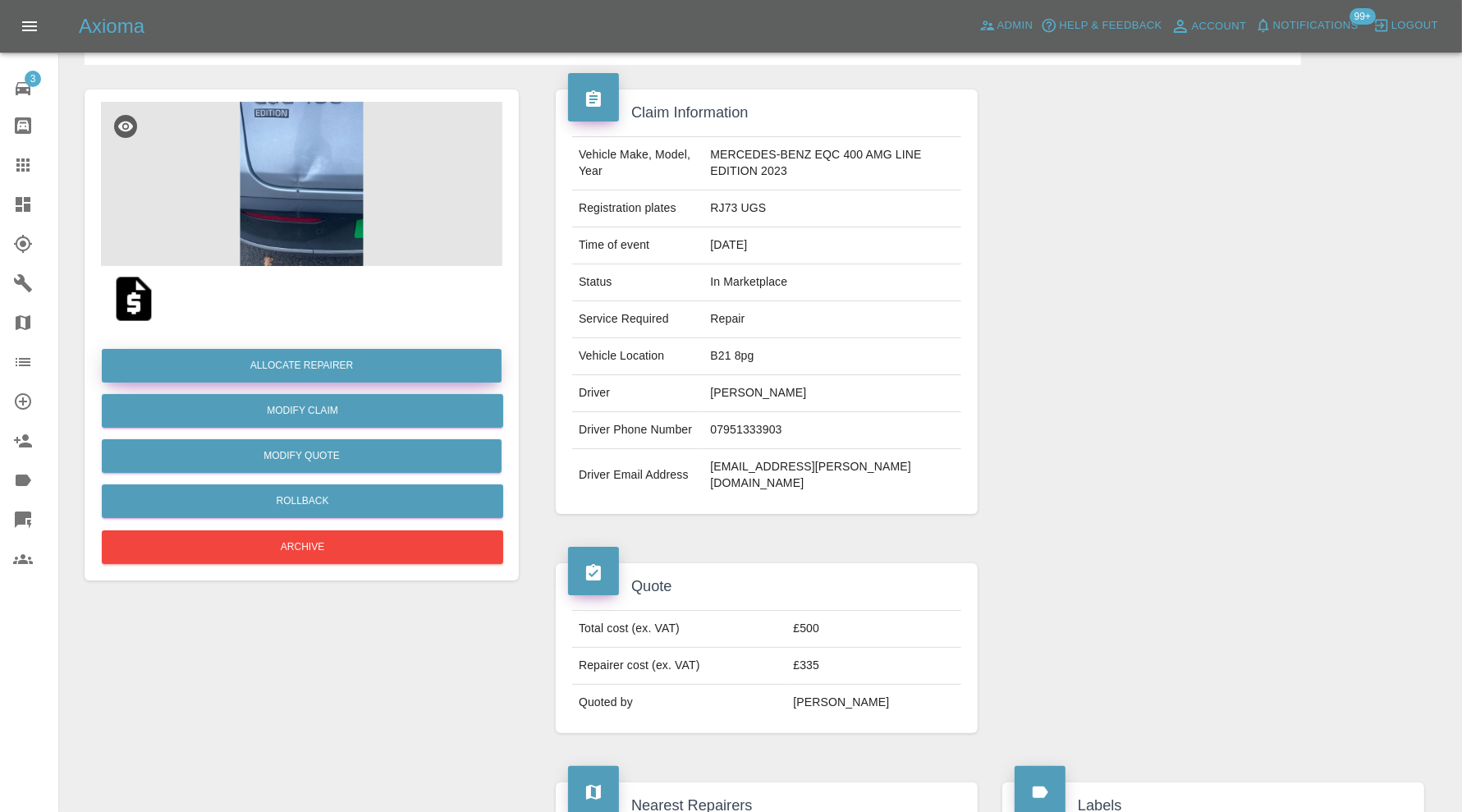
click at [303, 349] on button "Allocate Repairer" at bounding box center [302, 365] width 400 height 34
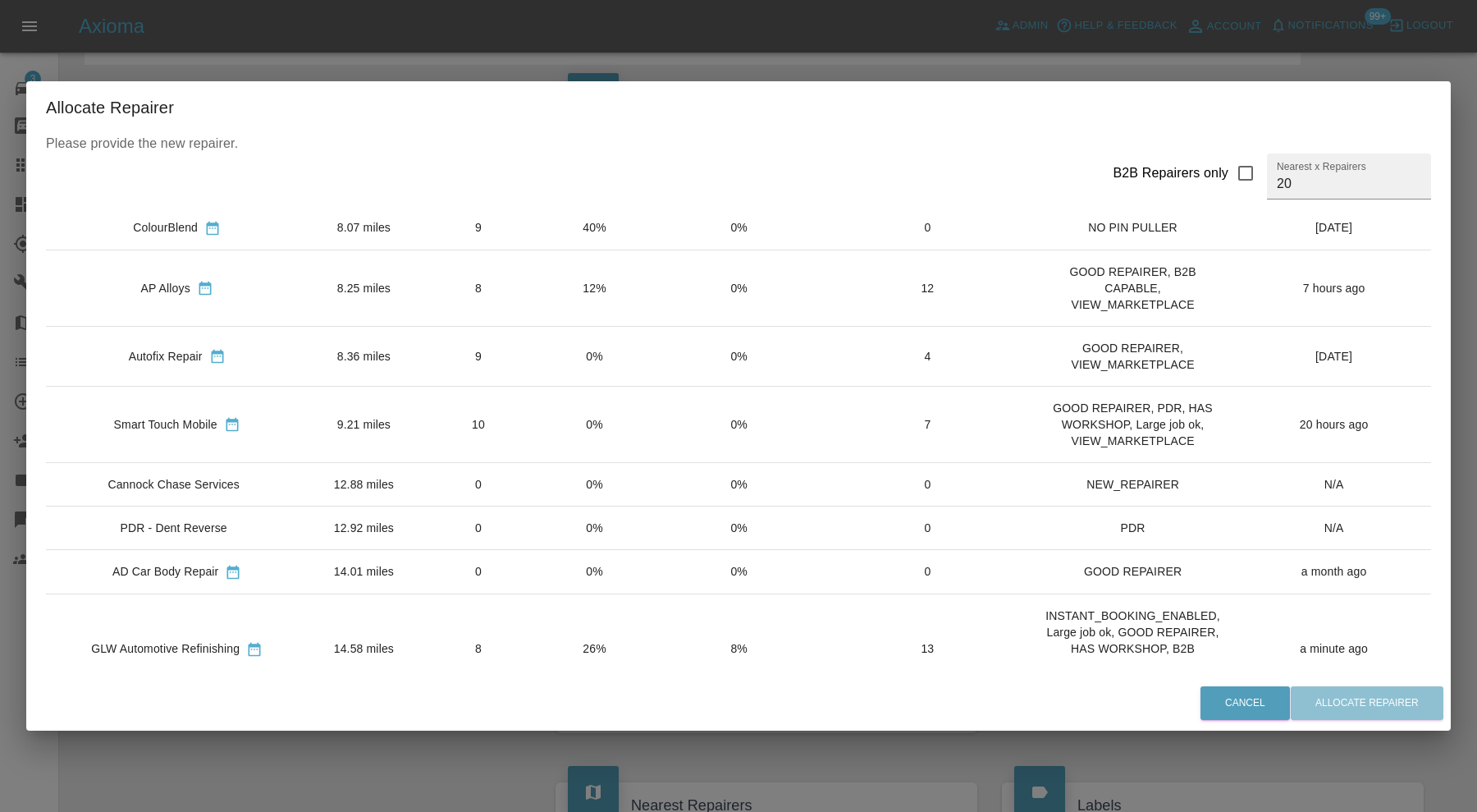
scroll to position [410, 0]
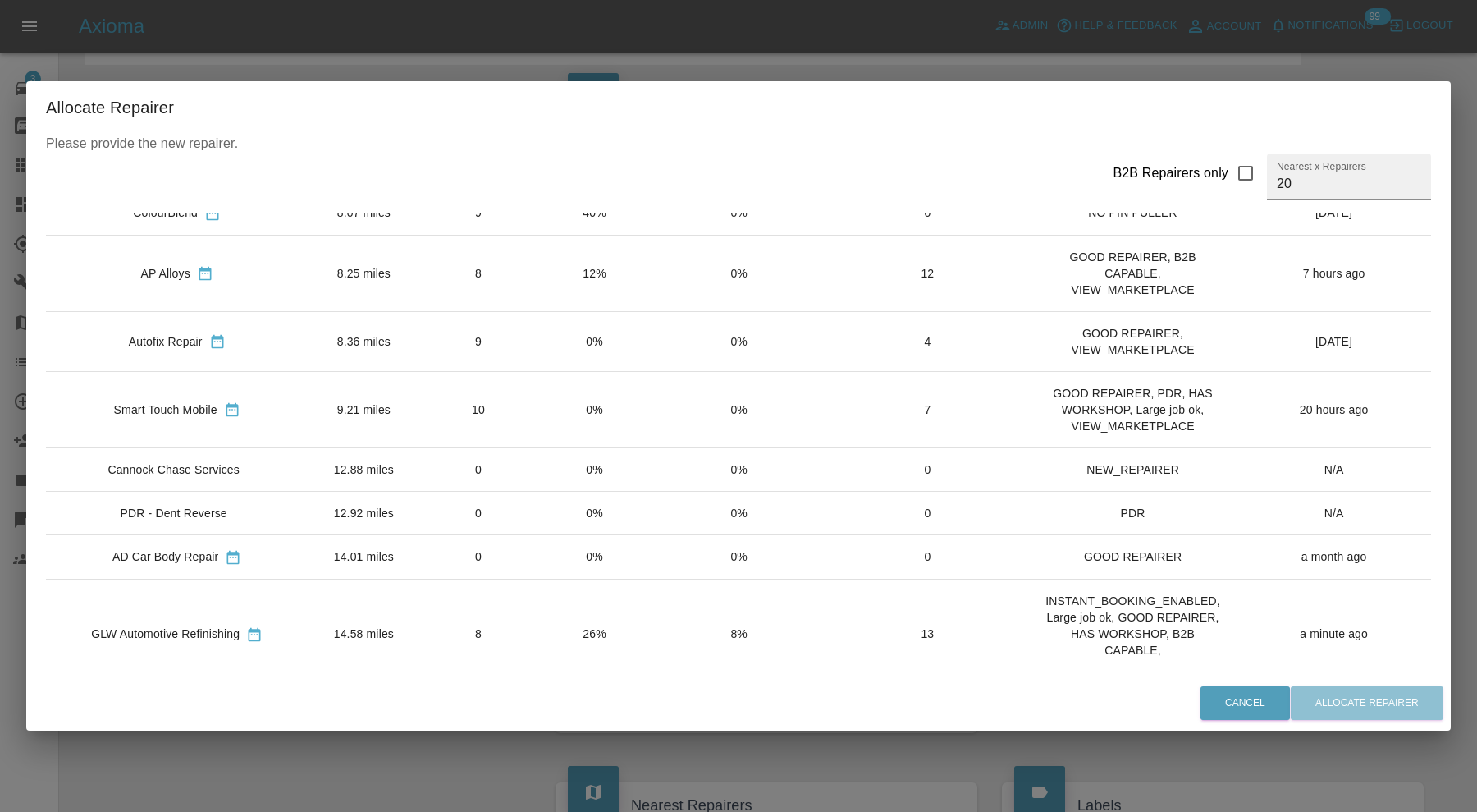
click at [327, 611] on td "14.58 miles" at bounding box center [363, 634] width 111 height 110
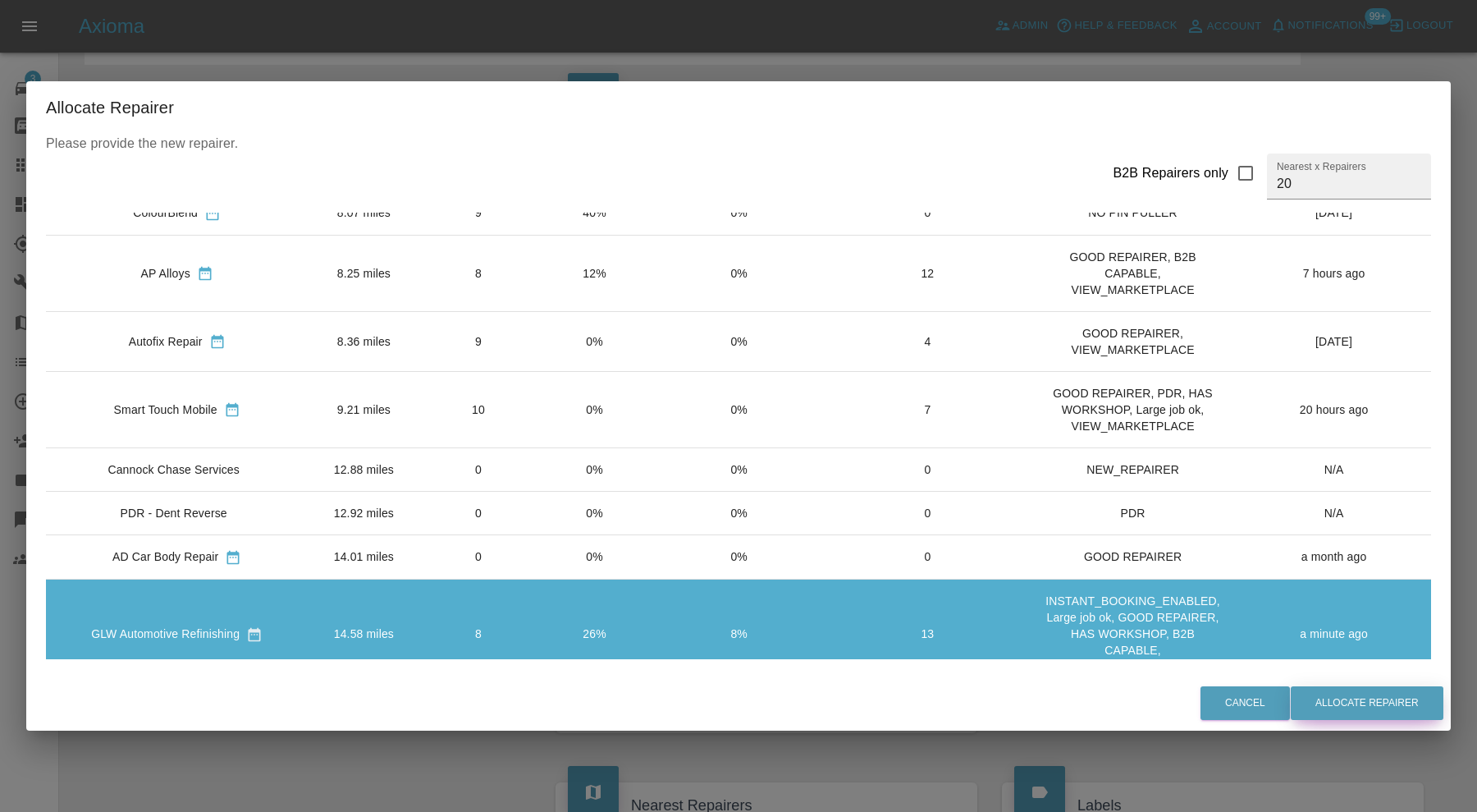
click at [1353, 708] on button "Allocate Repairer" at bounding box center [1367, 702] width 153 height 34
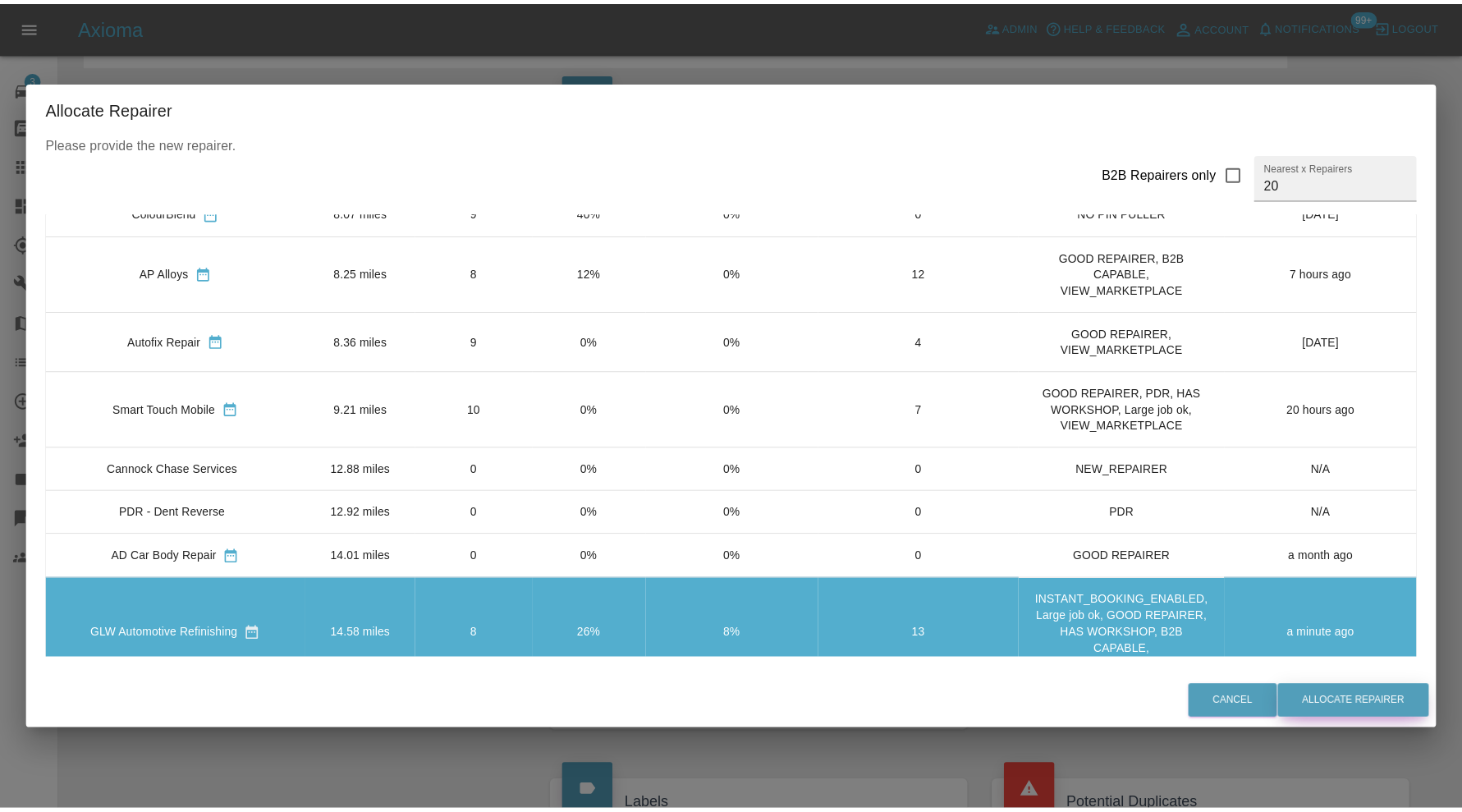
scroll to position [0, 0]
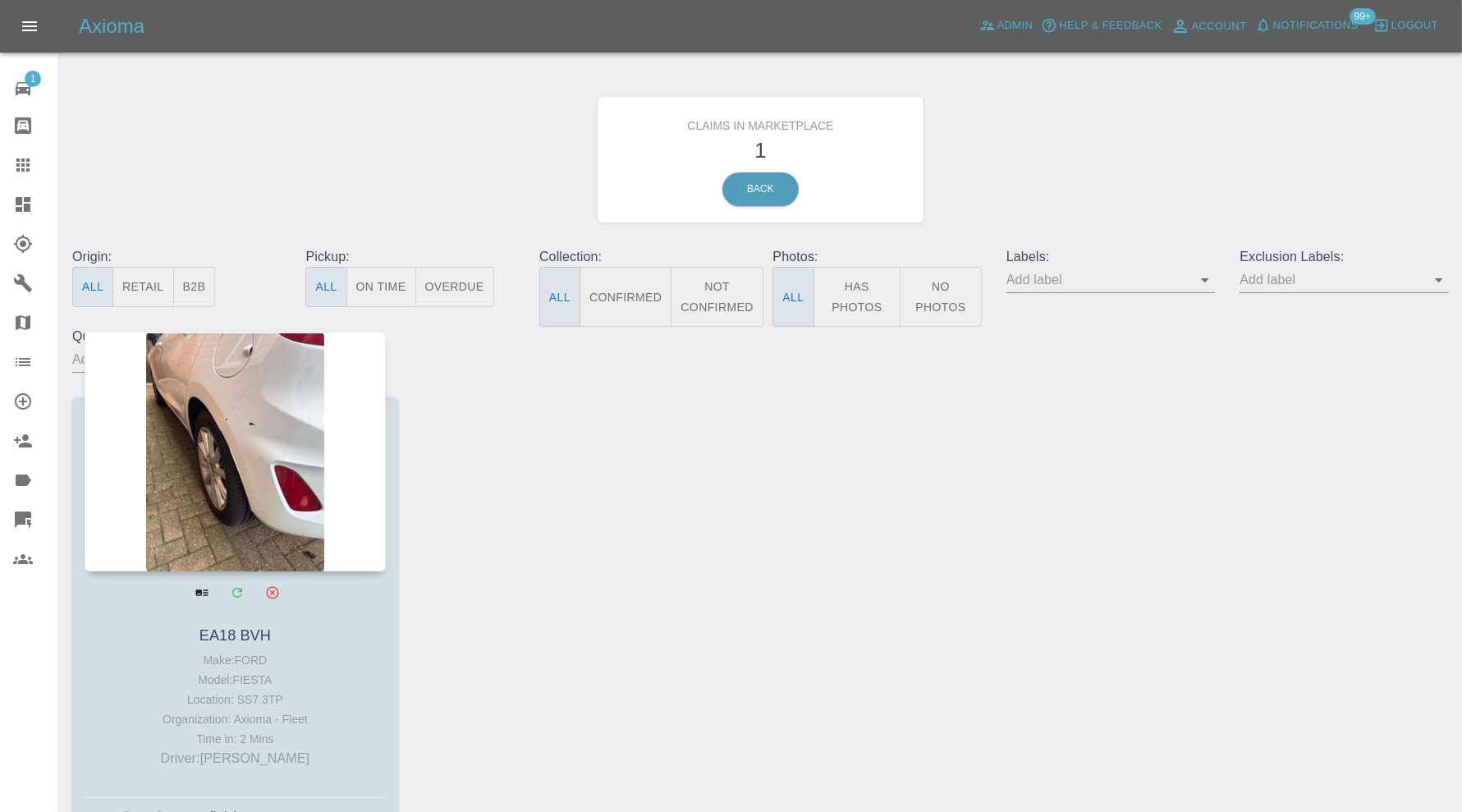
click at [250, 423] on div at bounding box center [235, 451] width 301 height 240
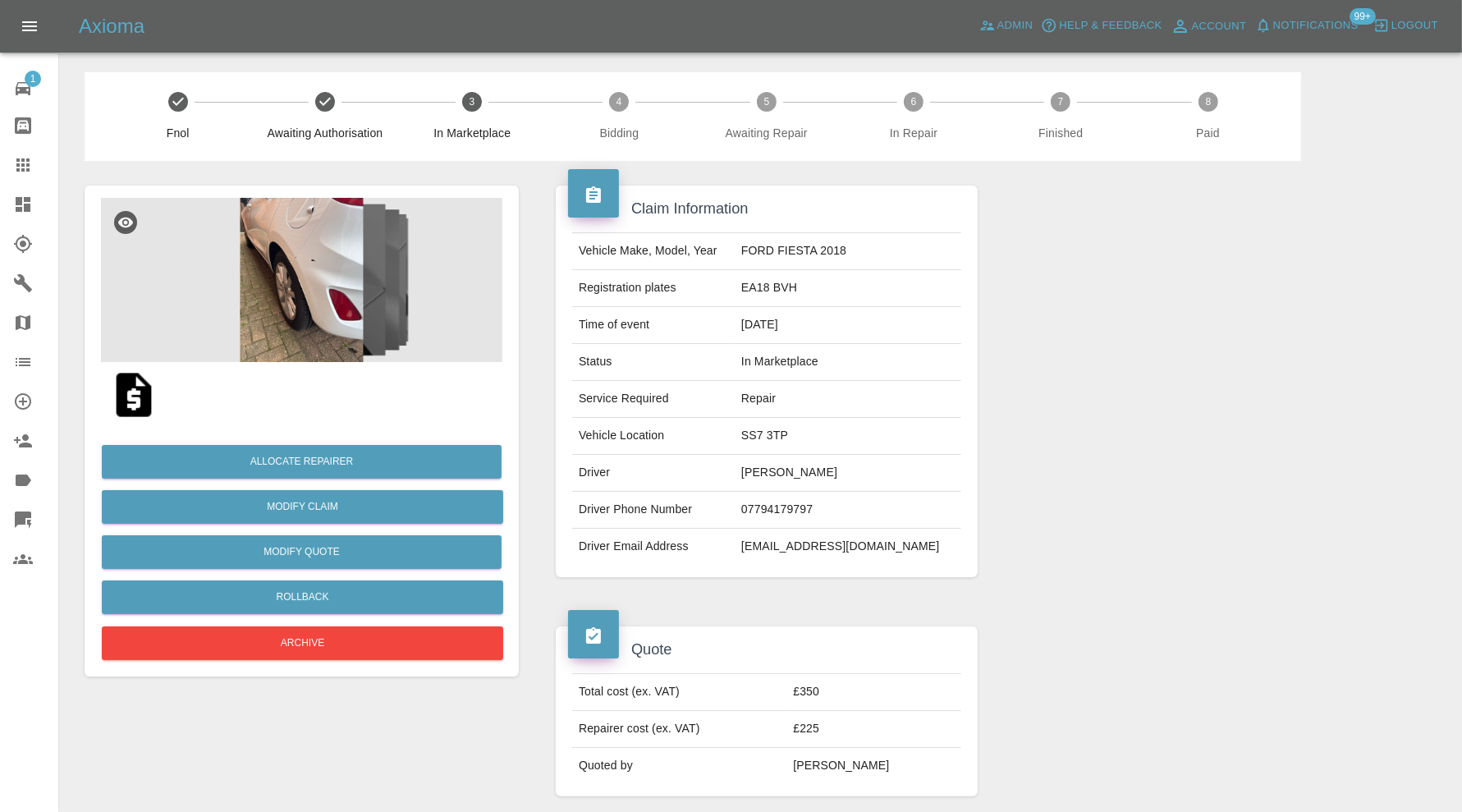
click at [333, 303] on img at bounding box center [302, 280] width 402 height 164
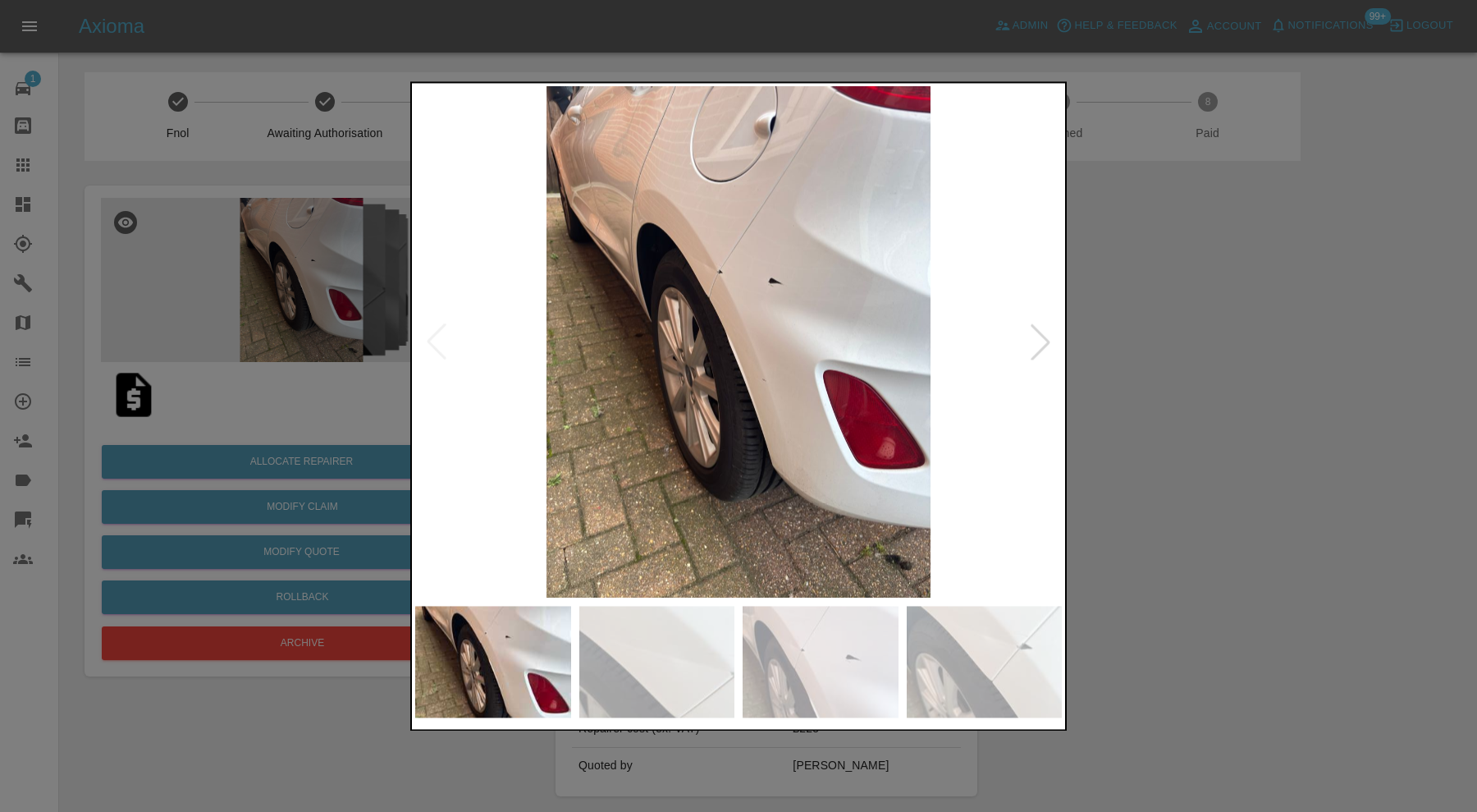
click at [1160, 434] on div at bounding box center [738, 406] width 1477 height 812
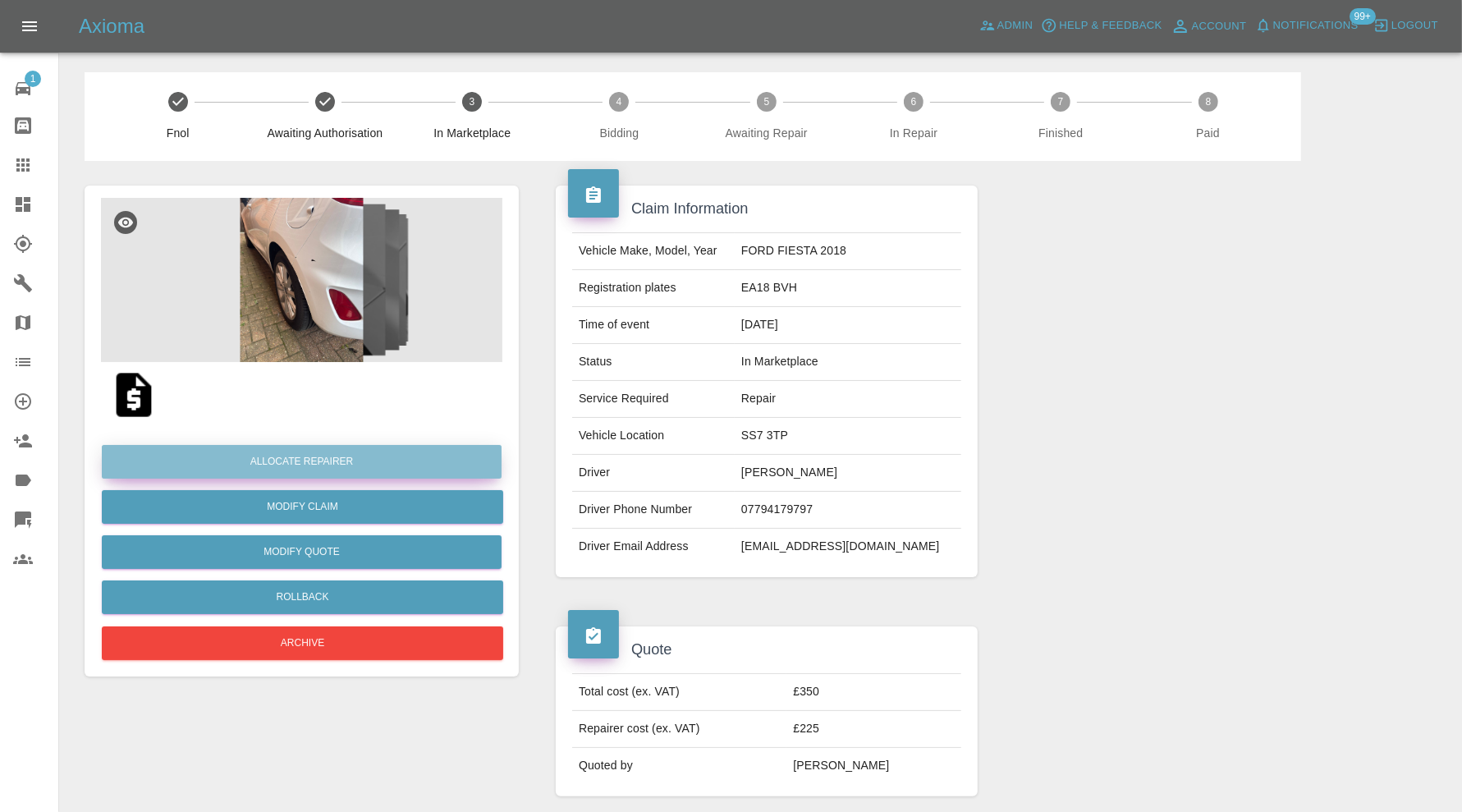
click at [404, 463] on button "Allocate Repairer" at bounding box center [302, 462] width 400 height 34
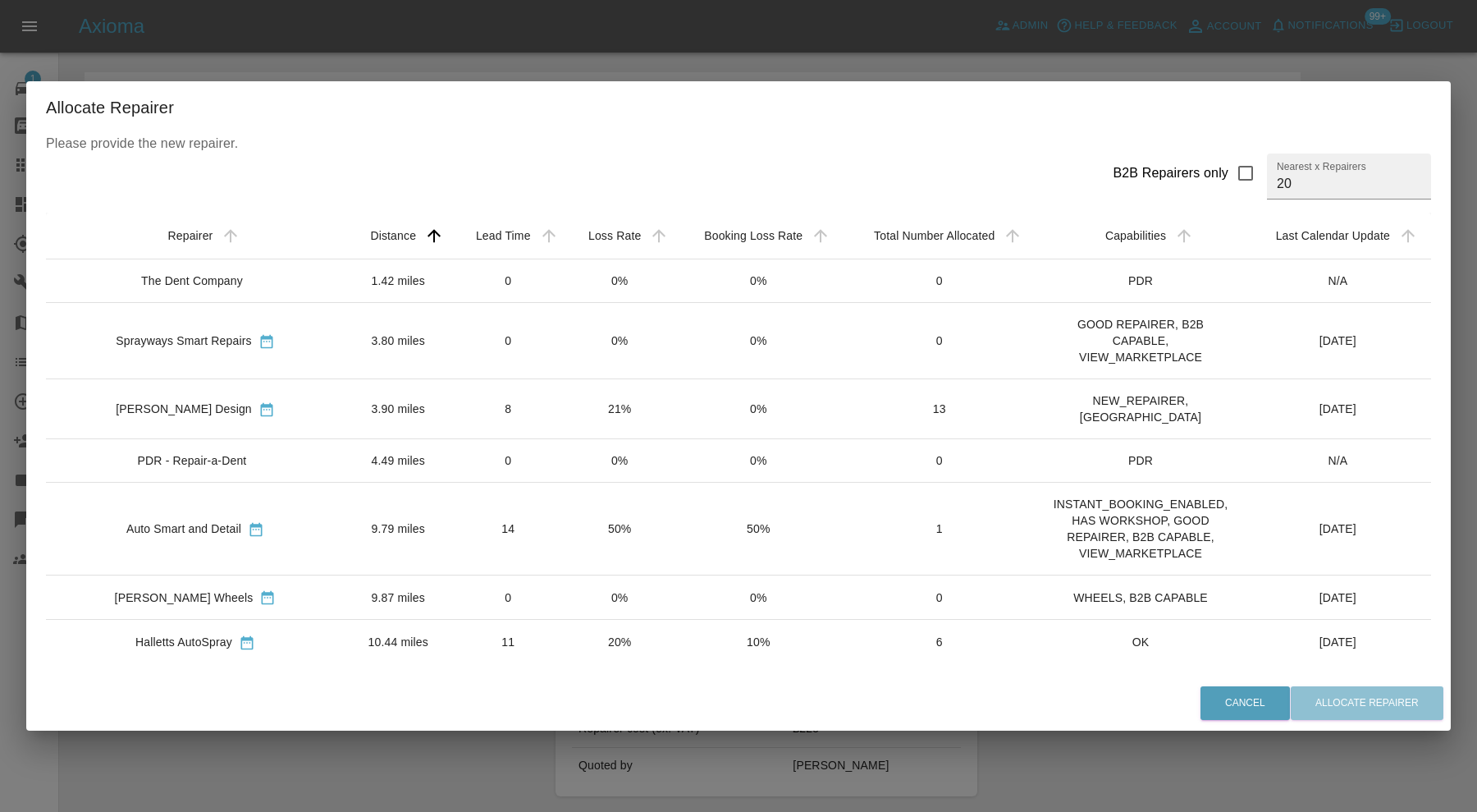
click at [458, 499] on td "14" at bounding box center [508, 529] width 112 height 93
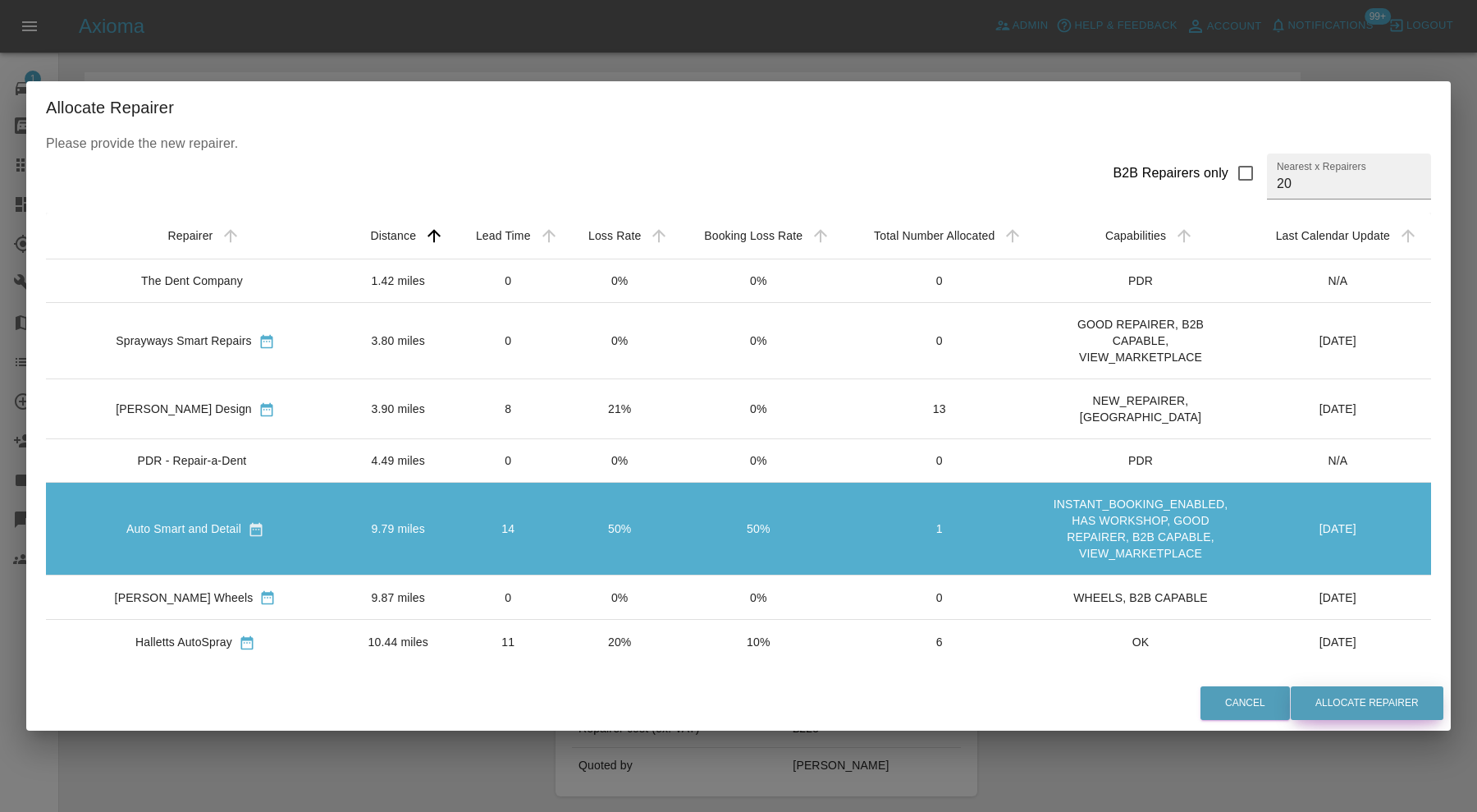
click at [1358, 700] on button "Allocate Repairer" at bounding box center [1367, 702] width 153 height 34
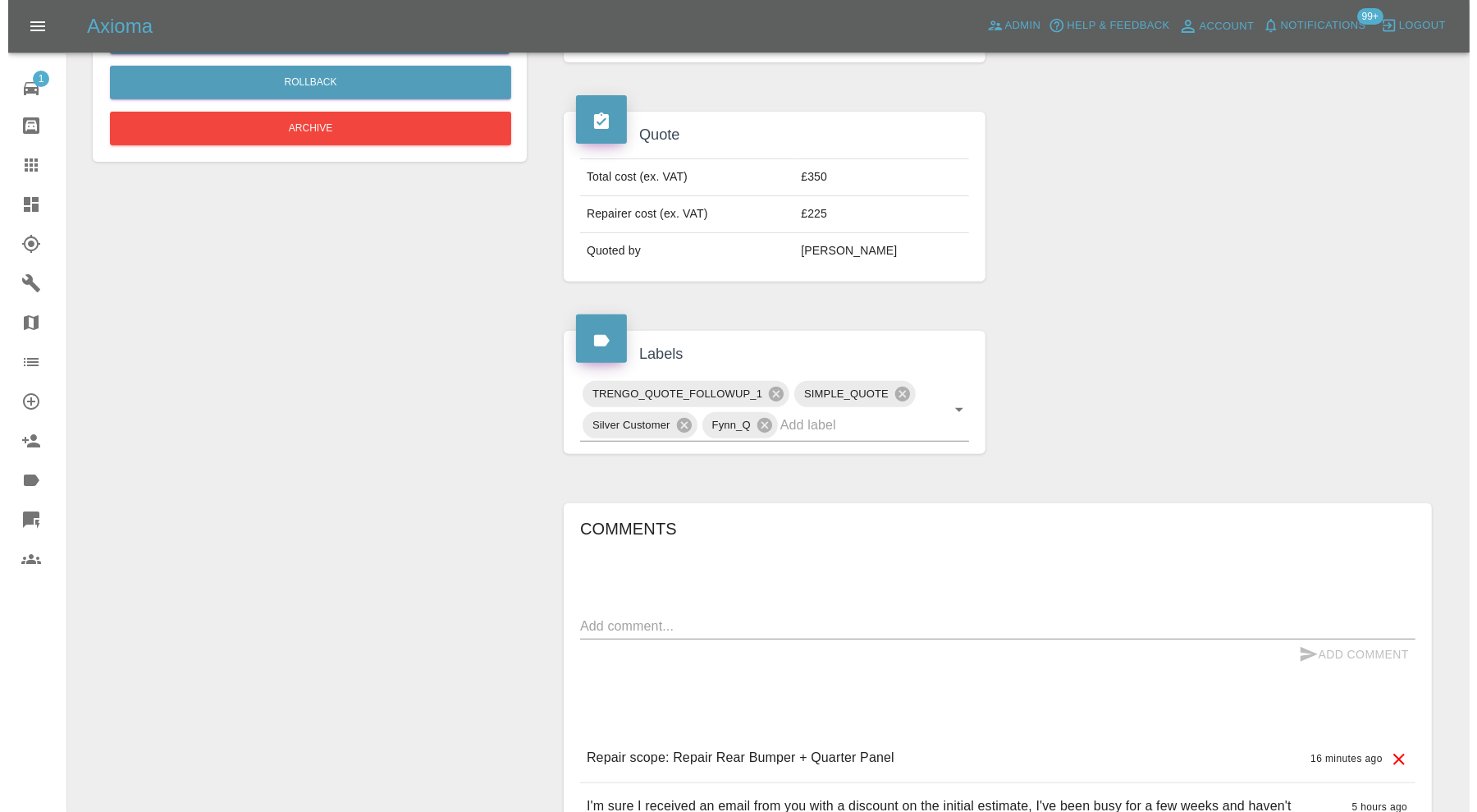
scroll to position [809, 0]
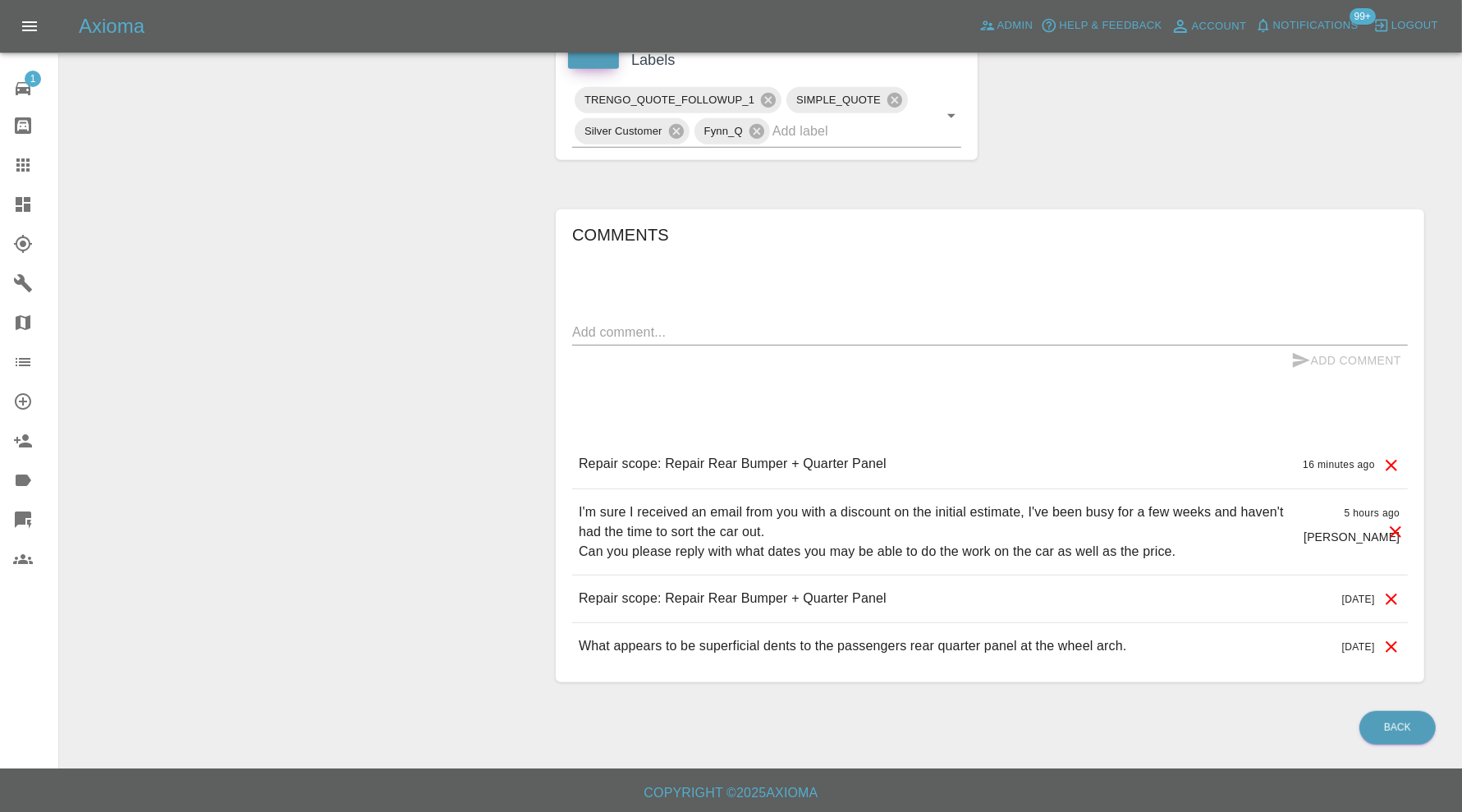
click at [1394, 526] on icon at bounding box center [1395, 531] width 20 height 20
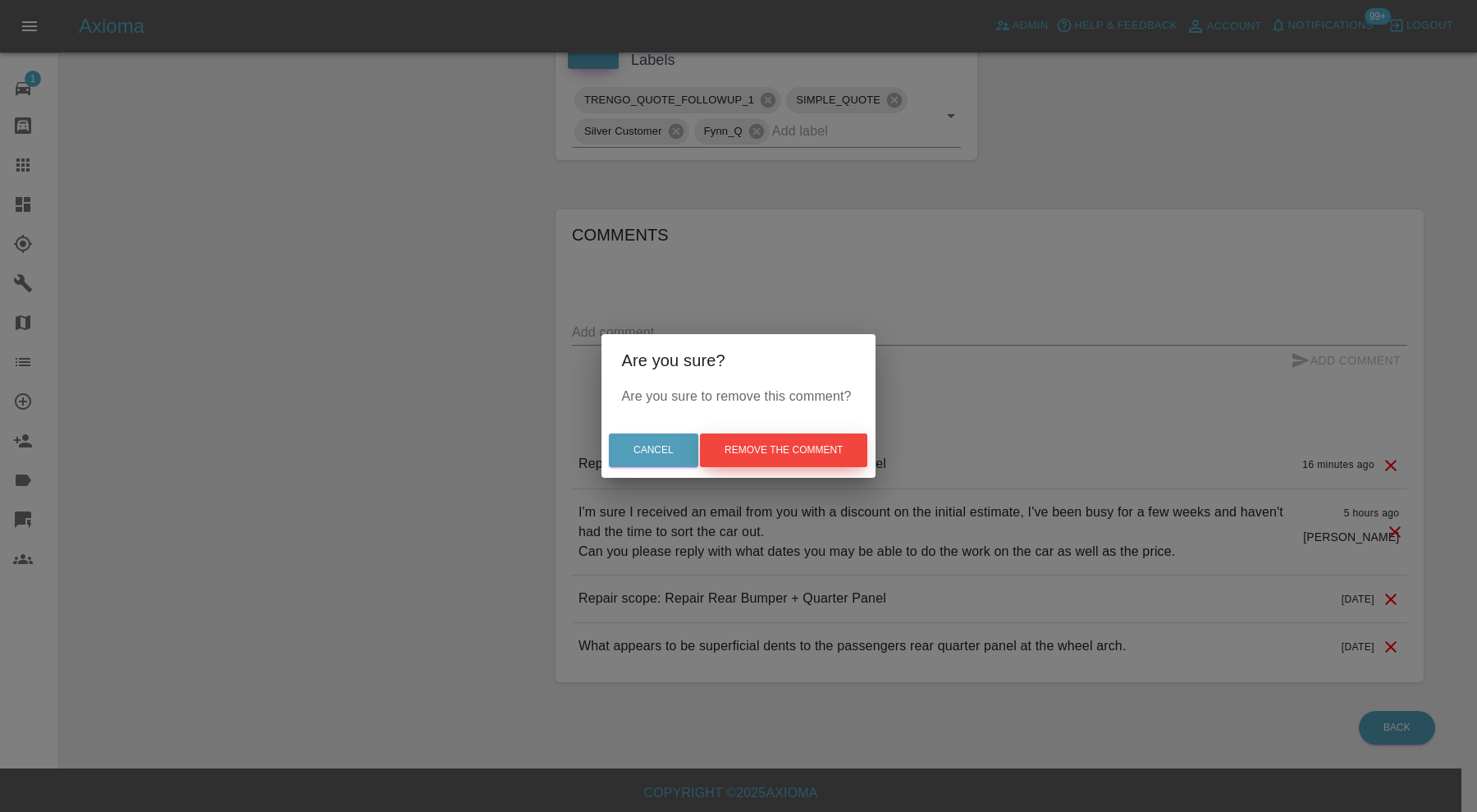
click at [825, 456] on button "Remove the comment" at bounding box center [783, 449] width 168 height 34
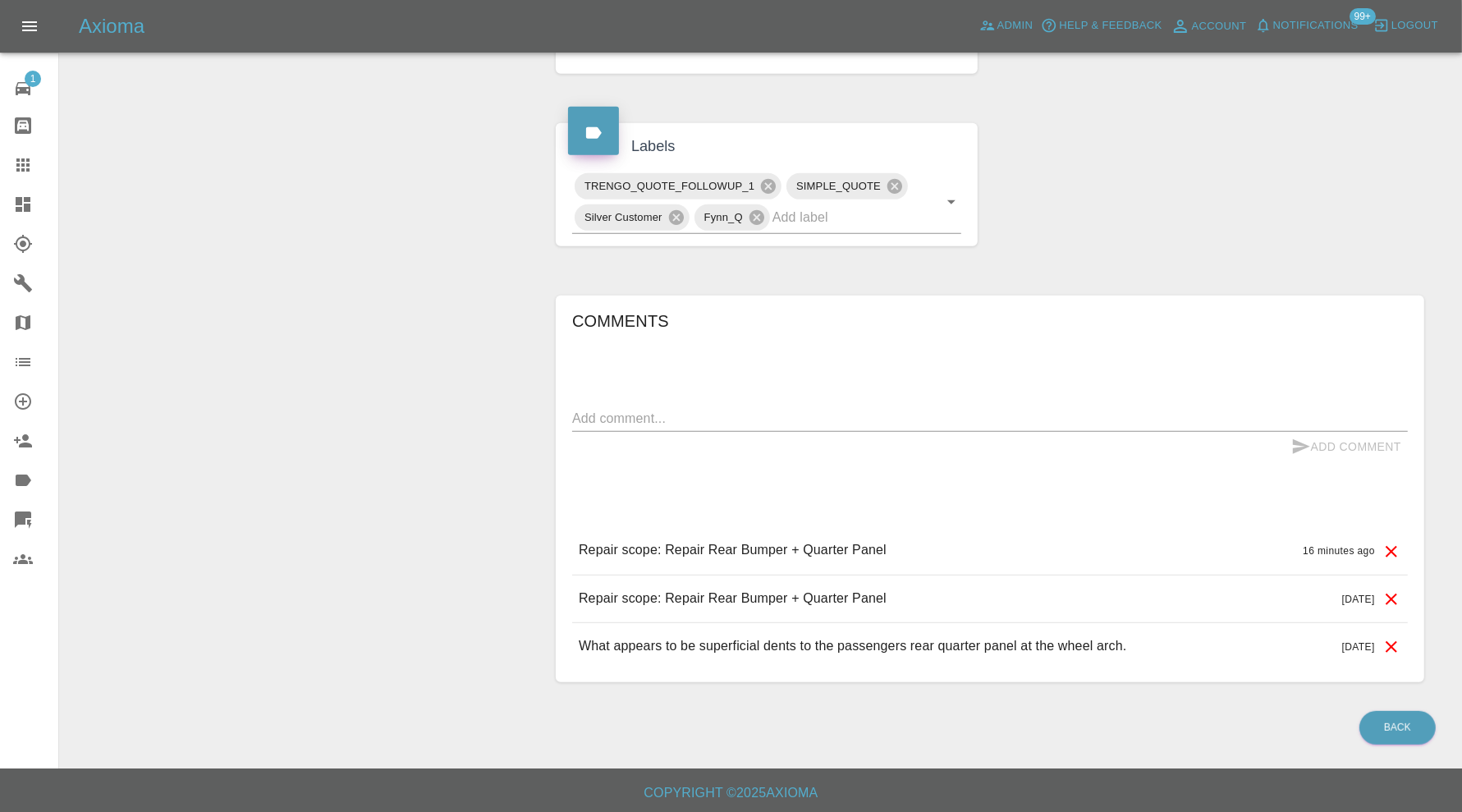
click at [1385, 599] on icon at bounding box center [1392, 599] width 20 height 20
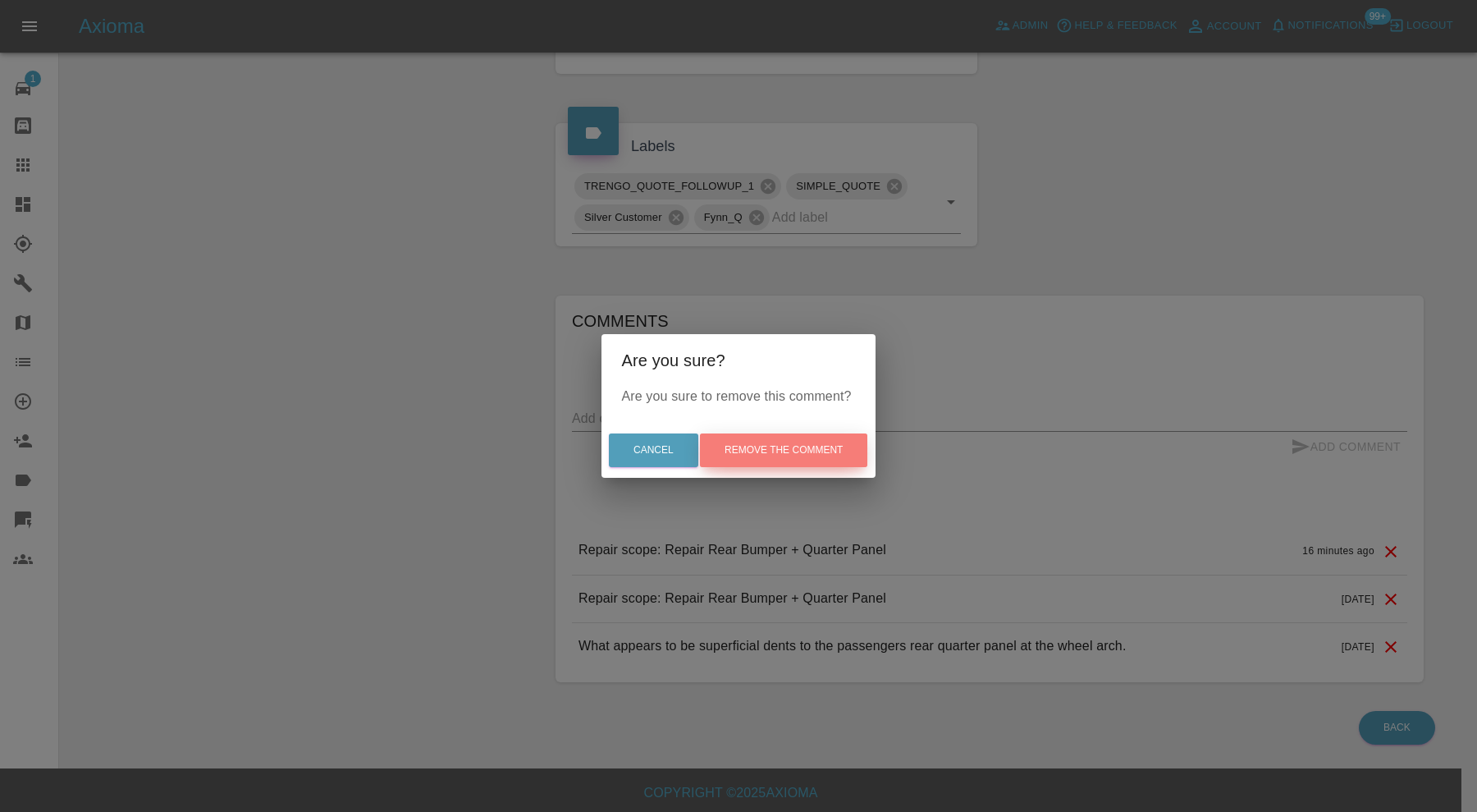
click at [842, 443] on button "Remove the comment" at bounding box center [783, 449] width 168 height 34
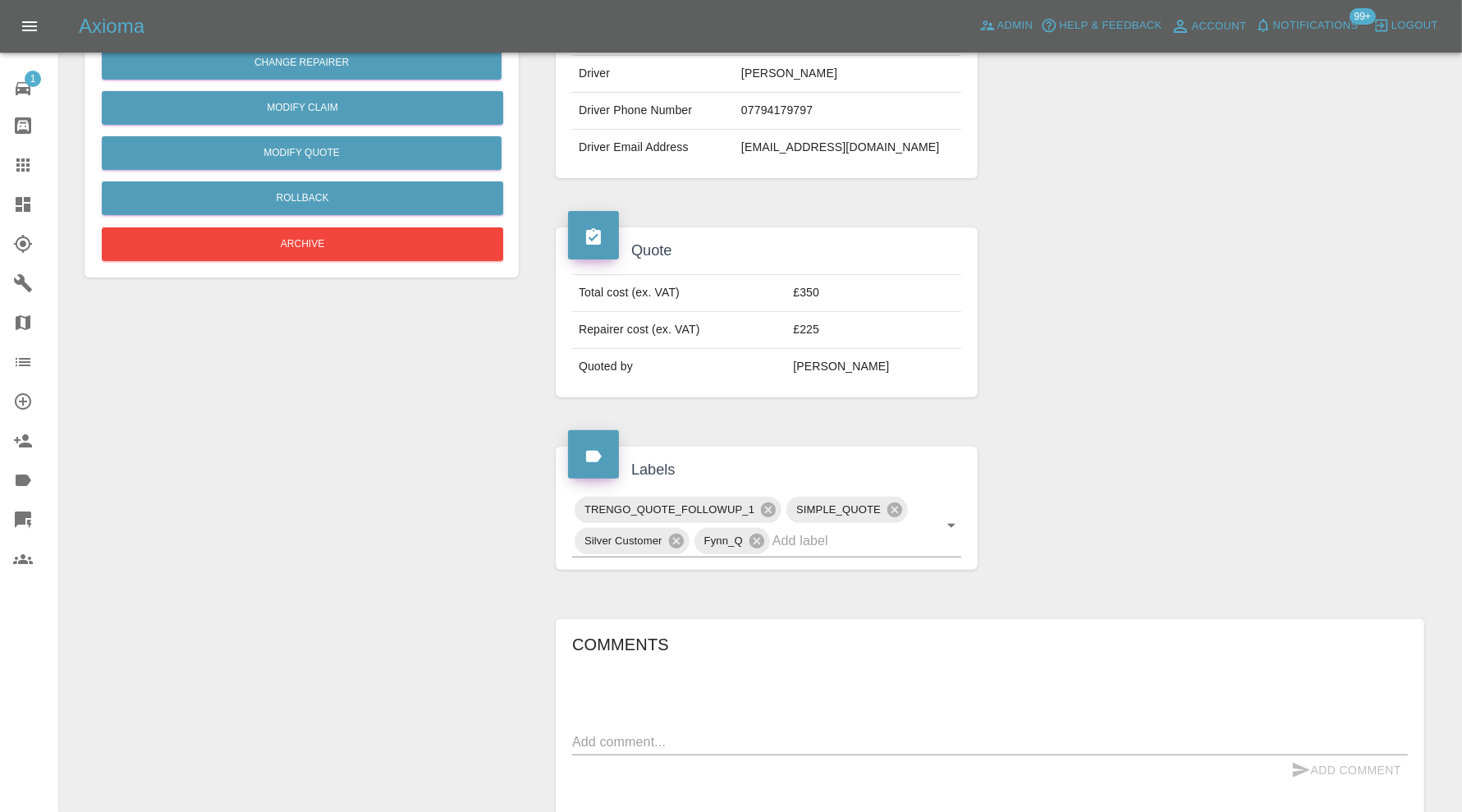
scroll to position [0, 0]
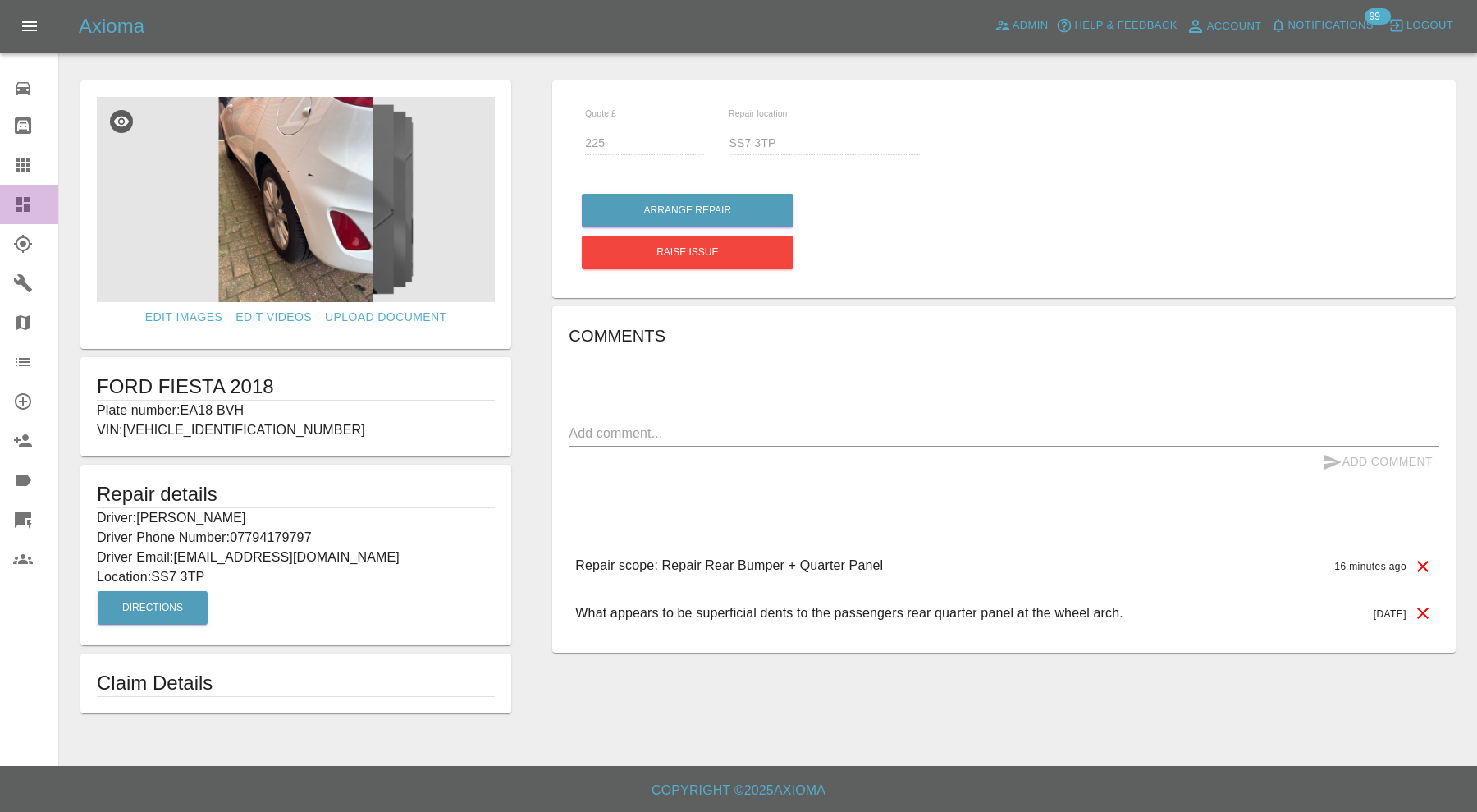
click at [29, 187] on link "Dashboard" at bounding box center [29, 203] width 58 height 39
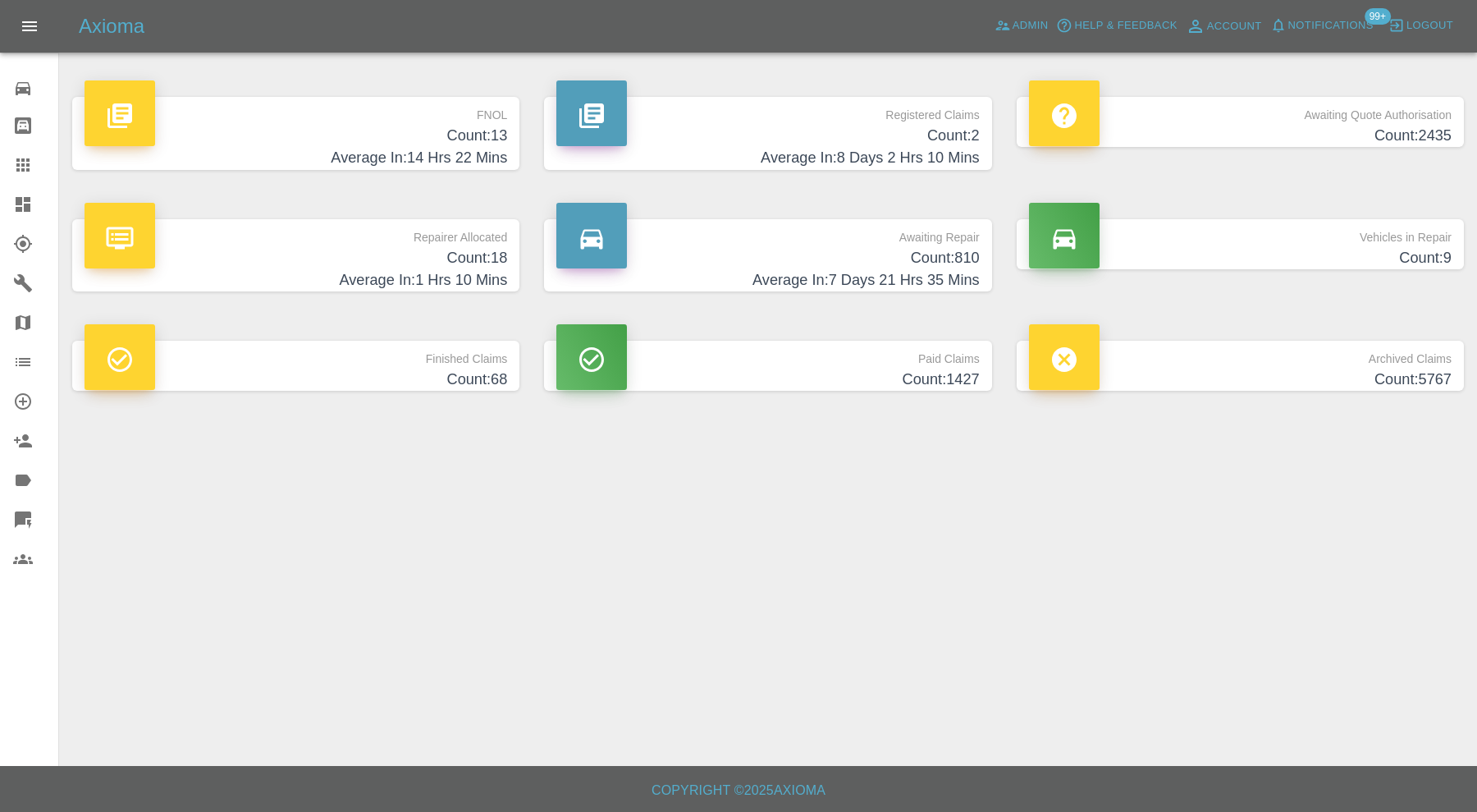
click at [464, 140] on h4 "Count: 13" at bounding box center [296, 135] width 422 height 22
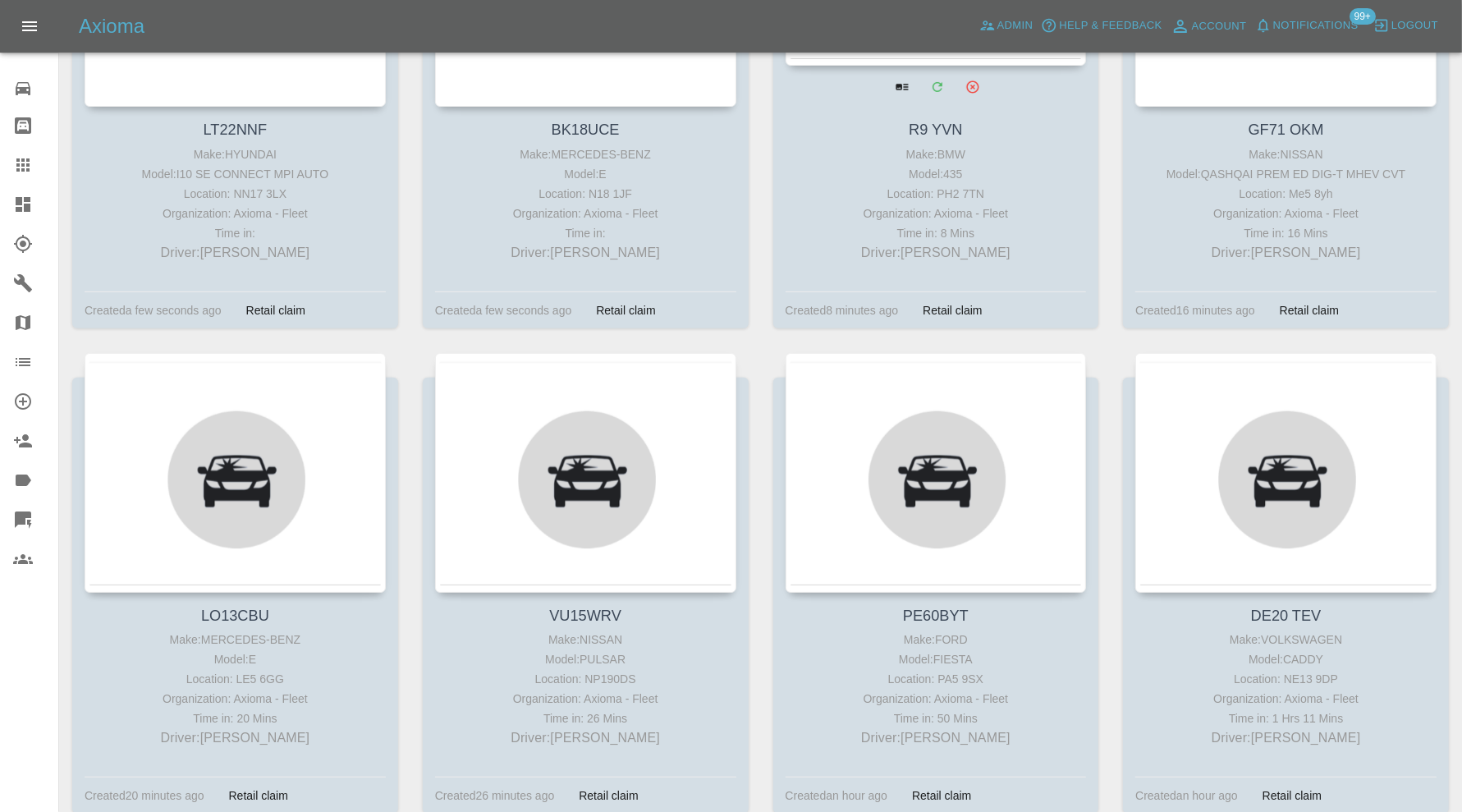
scroll to position [1094, 0]
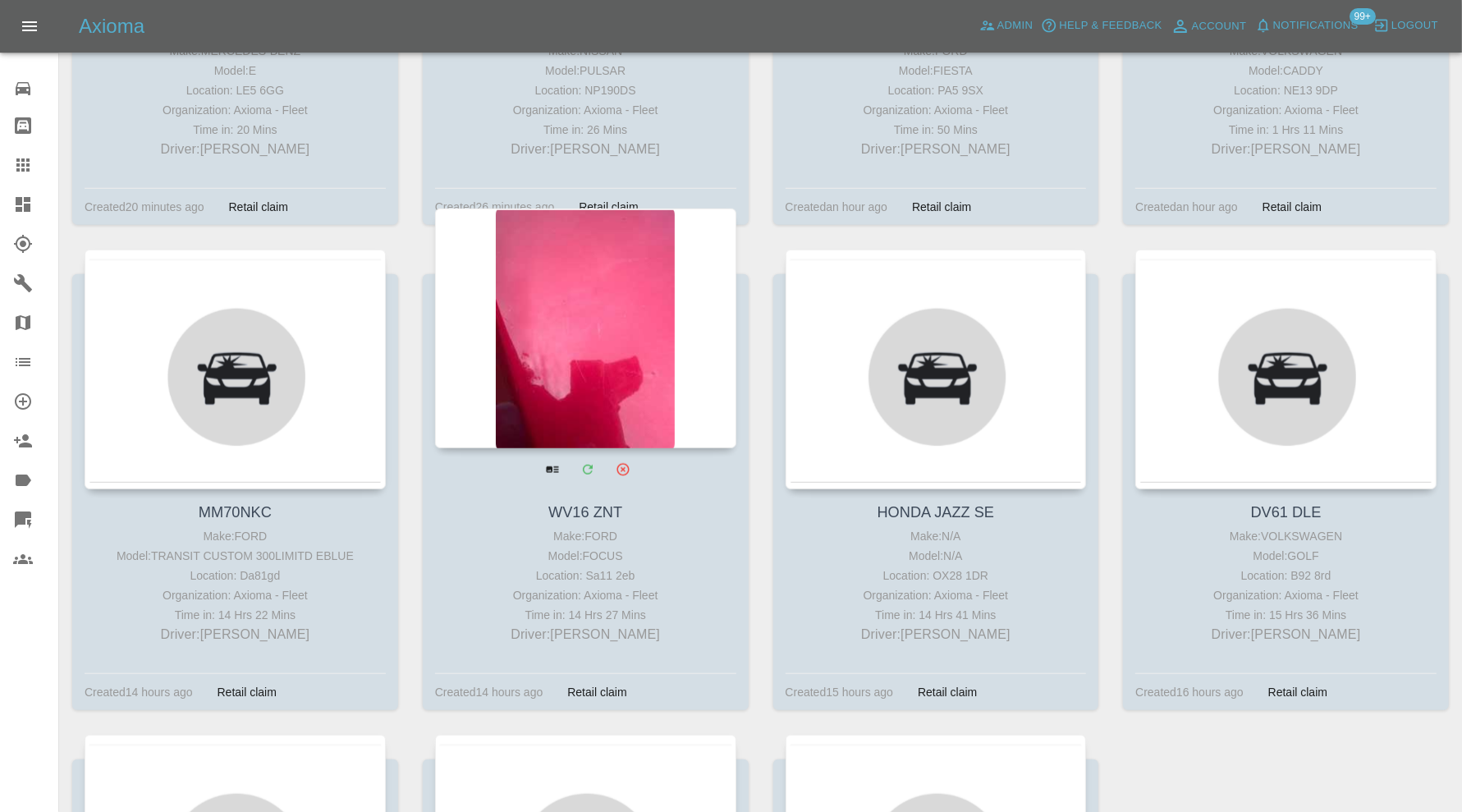
click at [609, 361] on div at bounding box center [585, 329] width 301 height 240
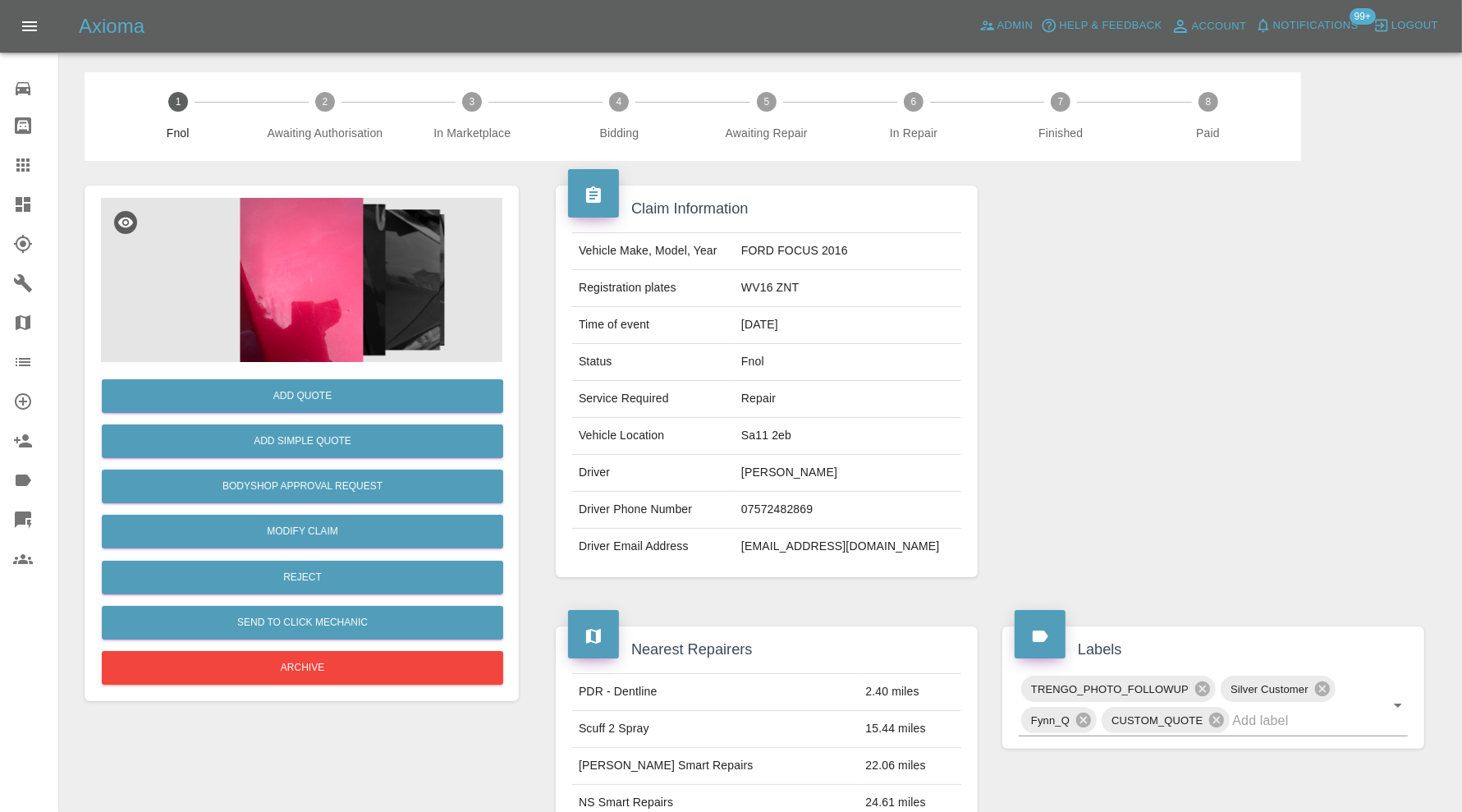
click at [306, 283] on img at bounding box center [302, 280] width 402 height 164
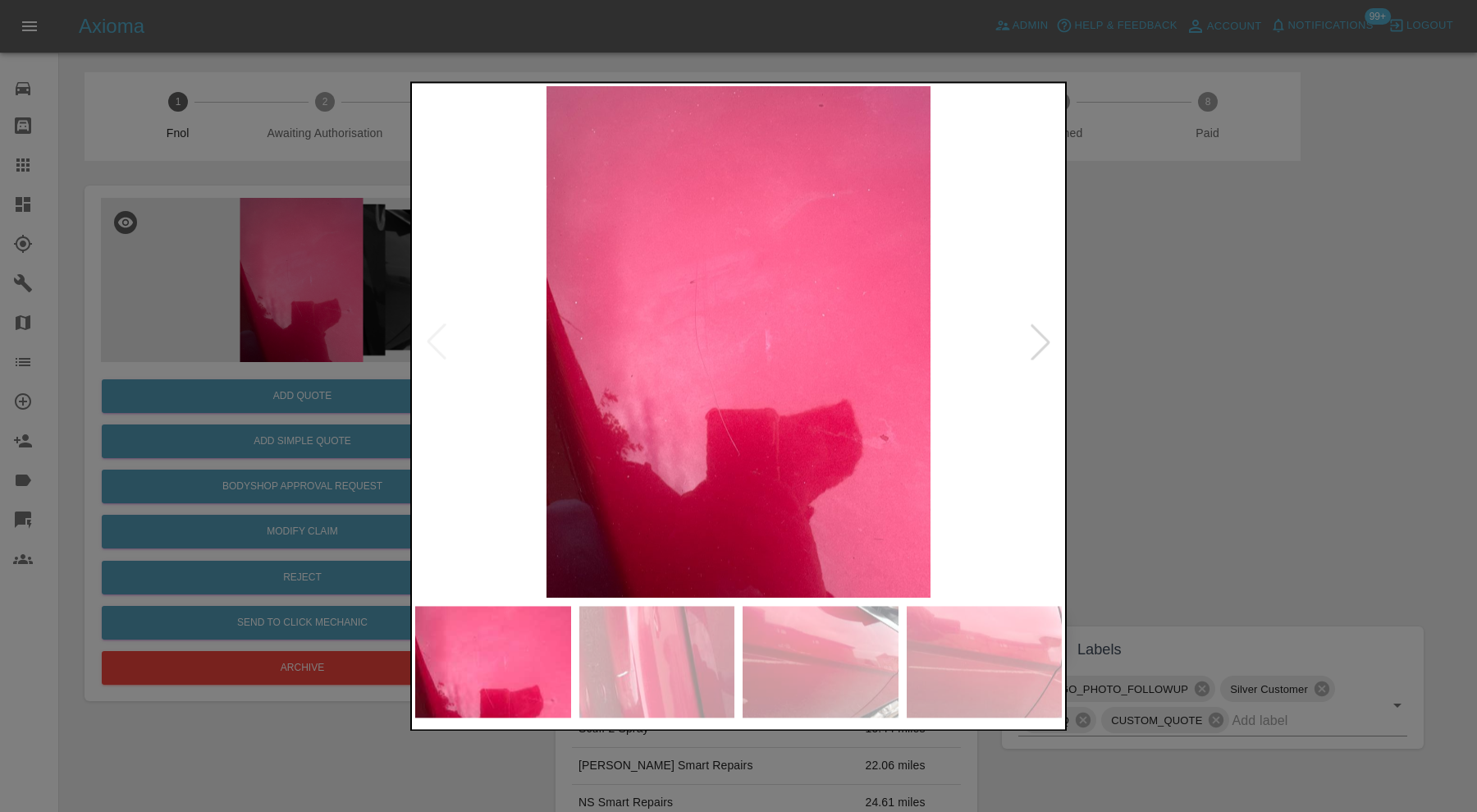
click at [1048, 336] on div at bounding box center [1041, 343] width 37 height 37
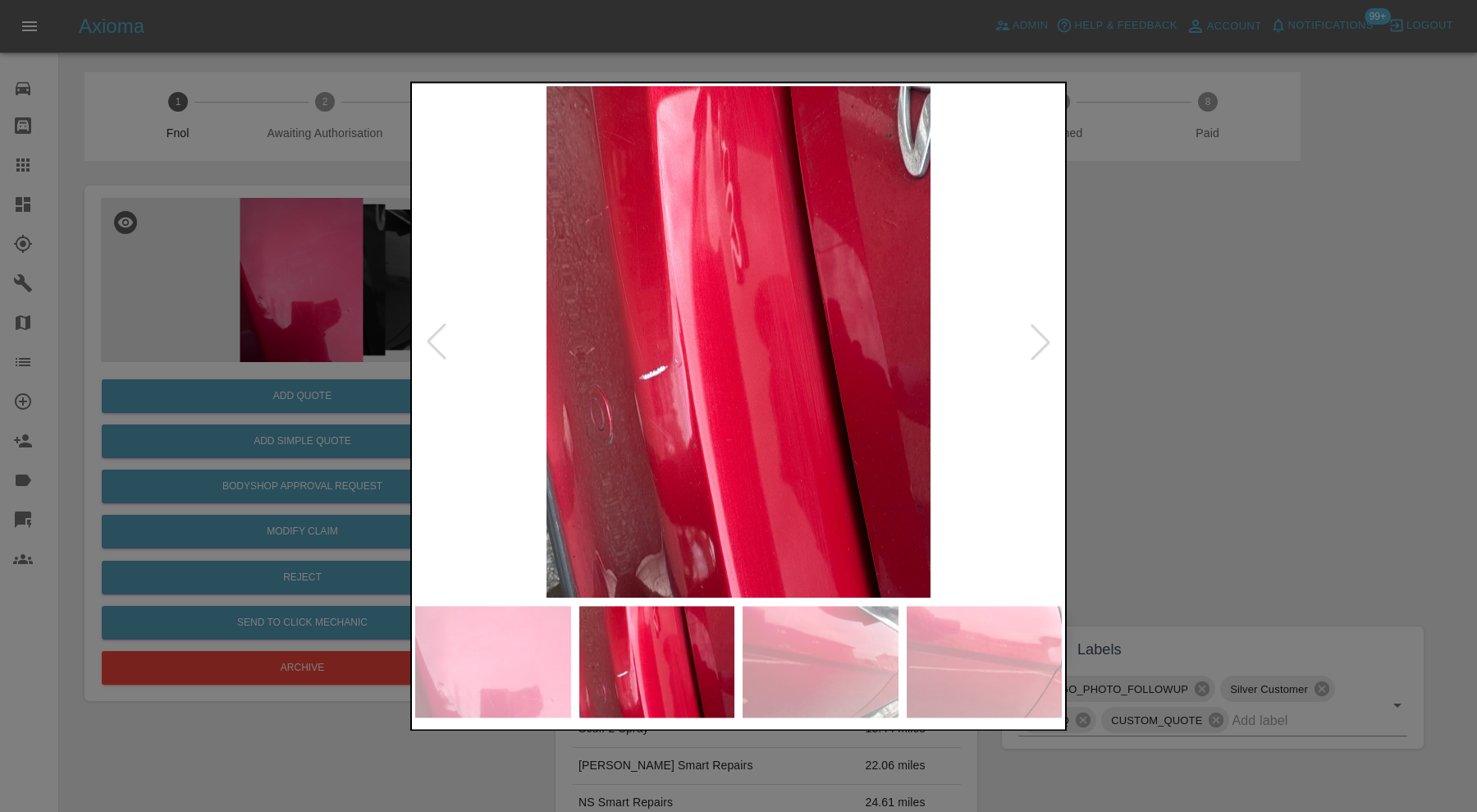
click at [1048, 336] on div at bounding box center [1041, 343] width 37 height 37
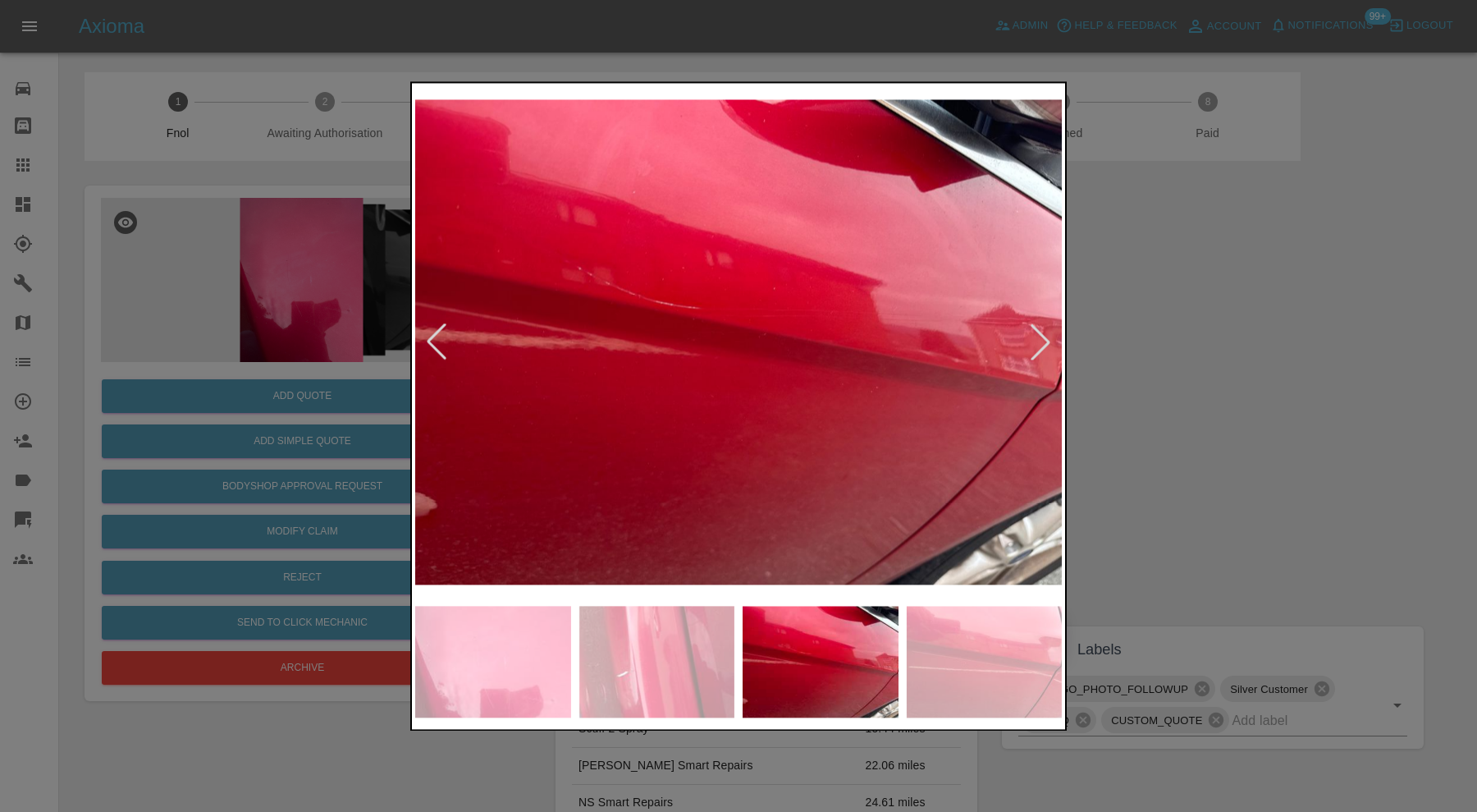
click at [1048, 336] on div at bounding box center [1041, 343] width 37 height 37
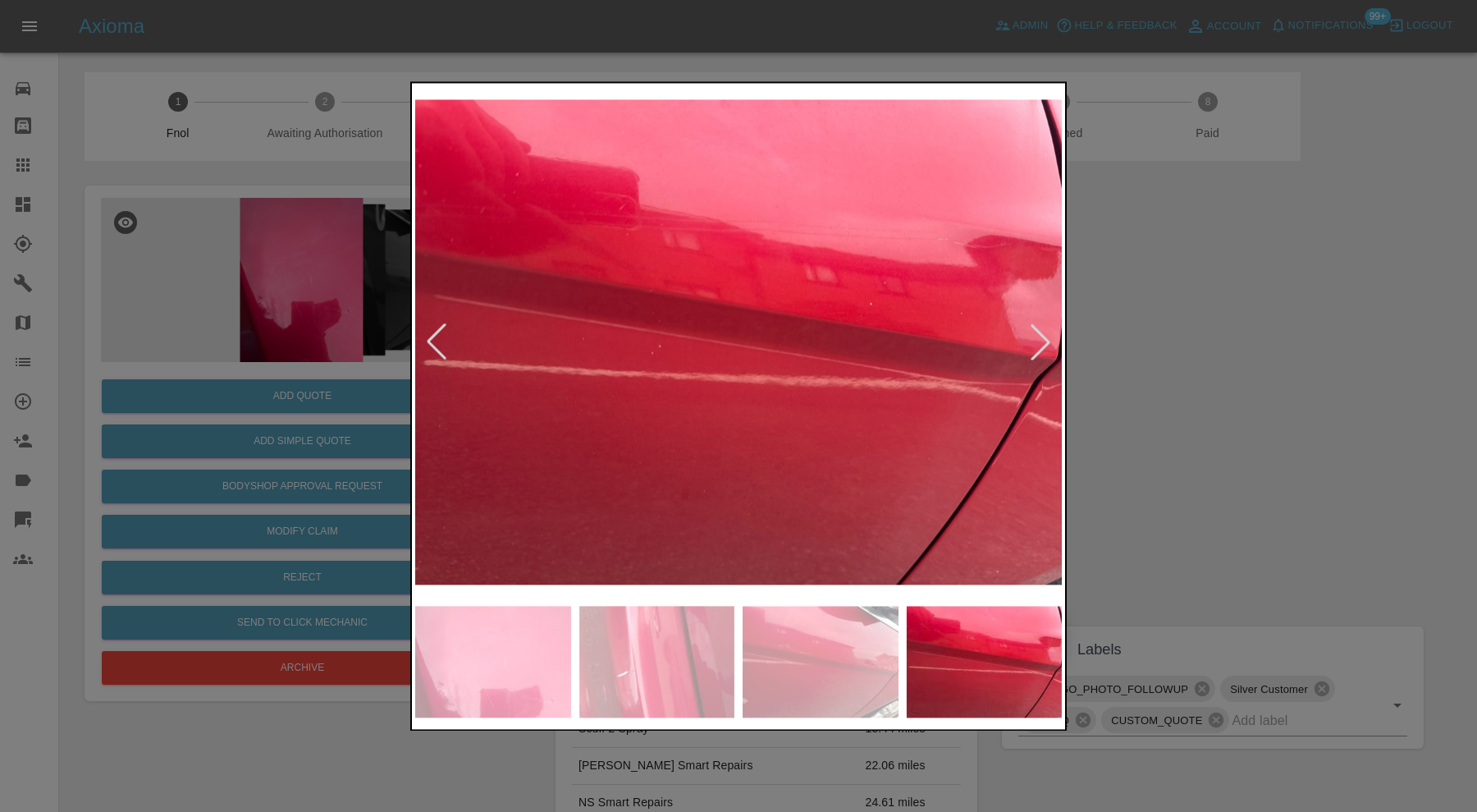
click at [1048, 336] on div at bounding box center [1041, 343] width 37 height 37
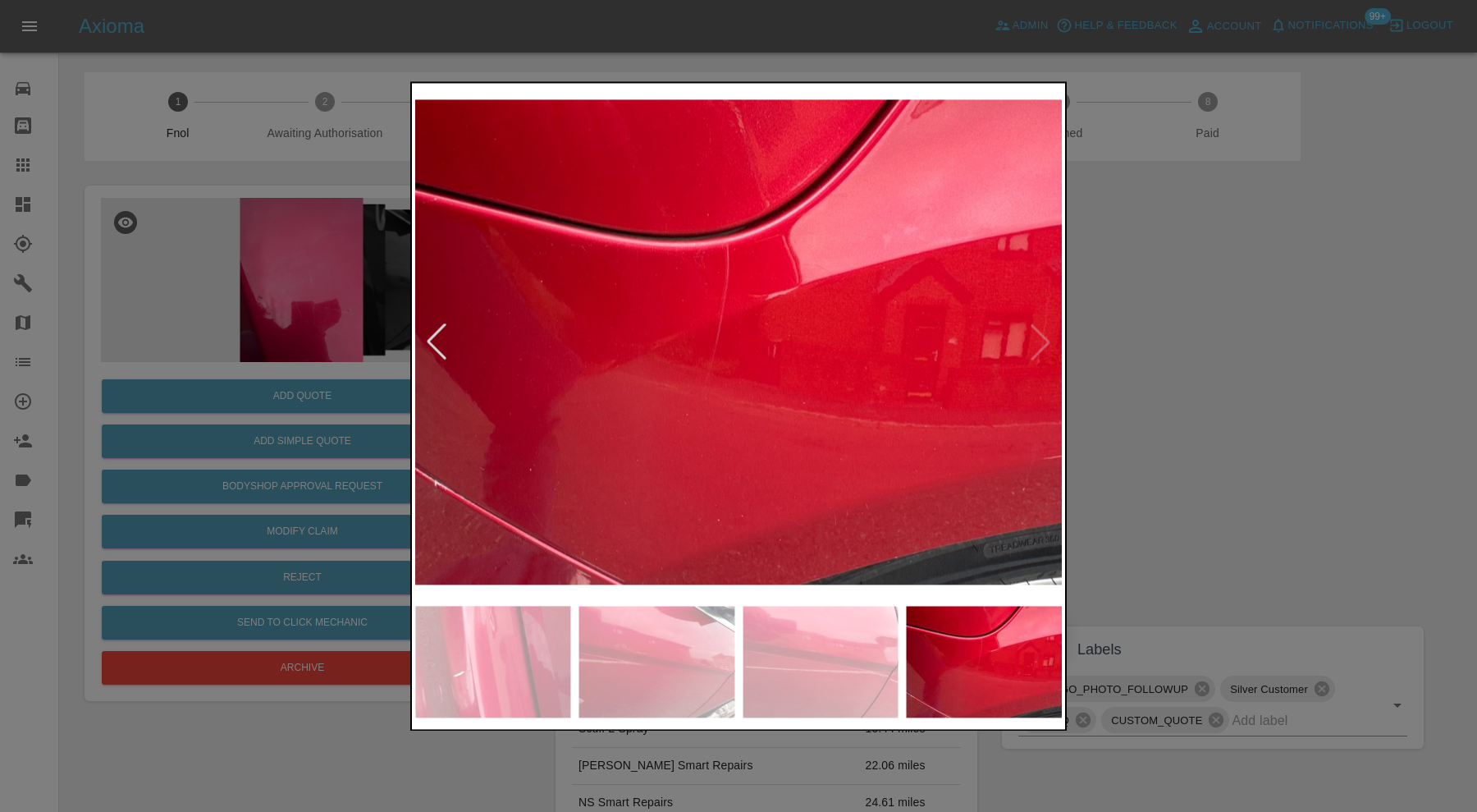
click at [1048, 336] on img at bounding box center [739, 342] width 647 height 511
click at [450, 329] on div at bounding box center [436, 343] width 37 height 37
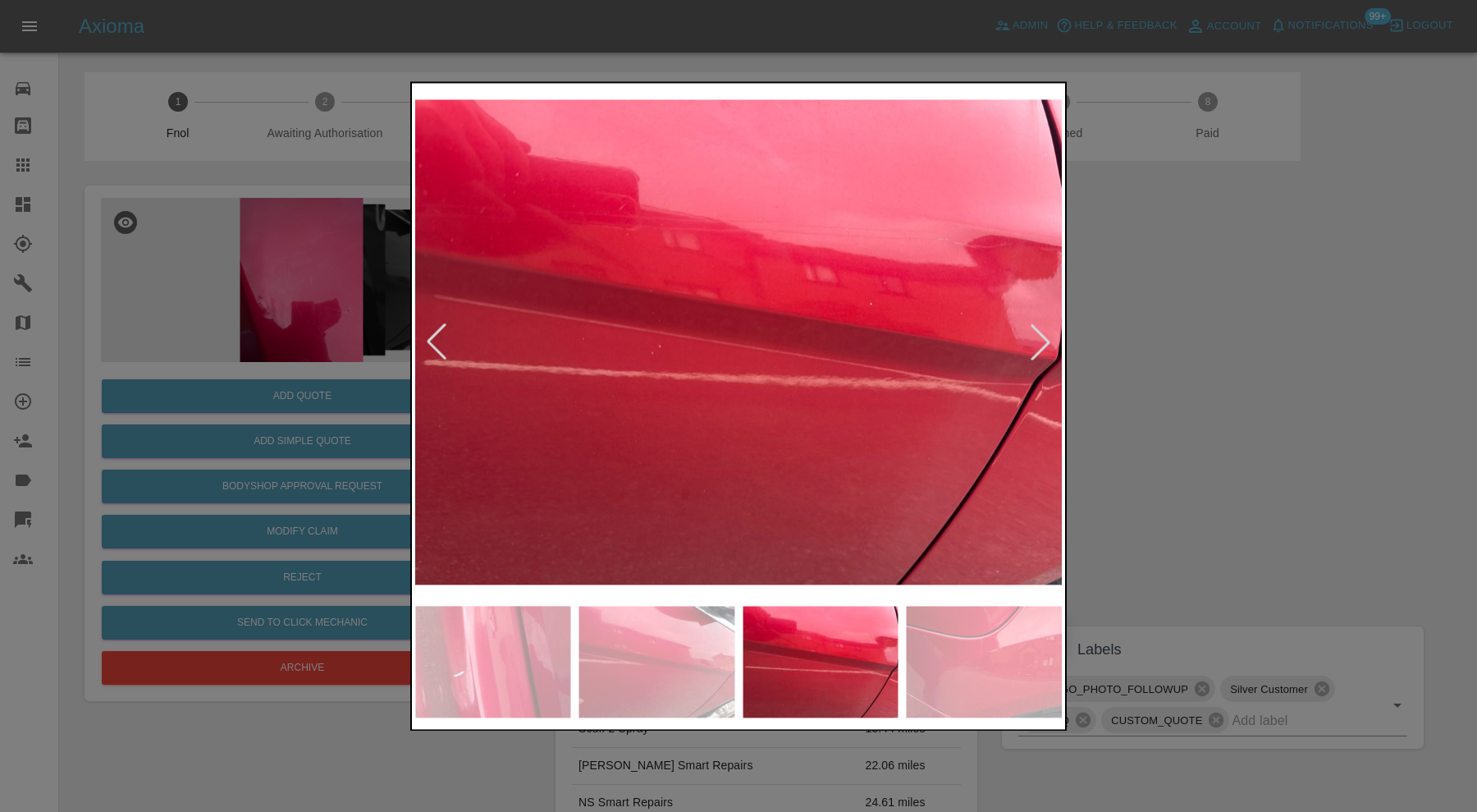
click at [457, 328] on img at bounding box center [739, 342] width 647 height 511
click at [452, 330] on div at bounding box center [436, 343] width 37 height 37
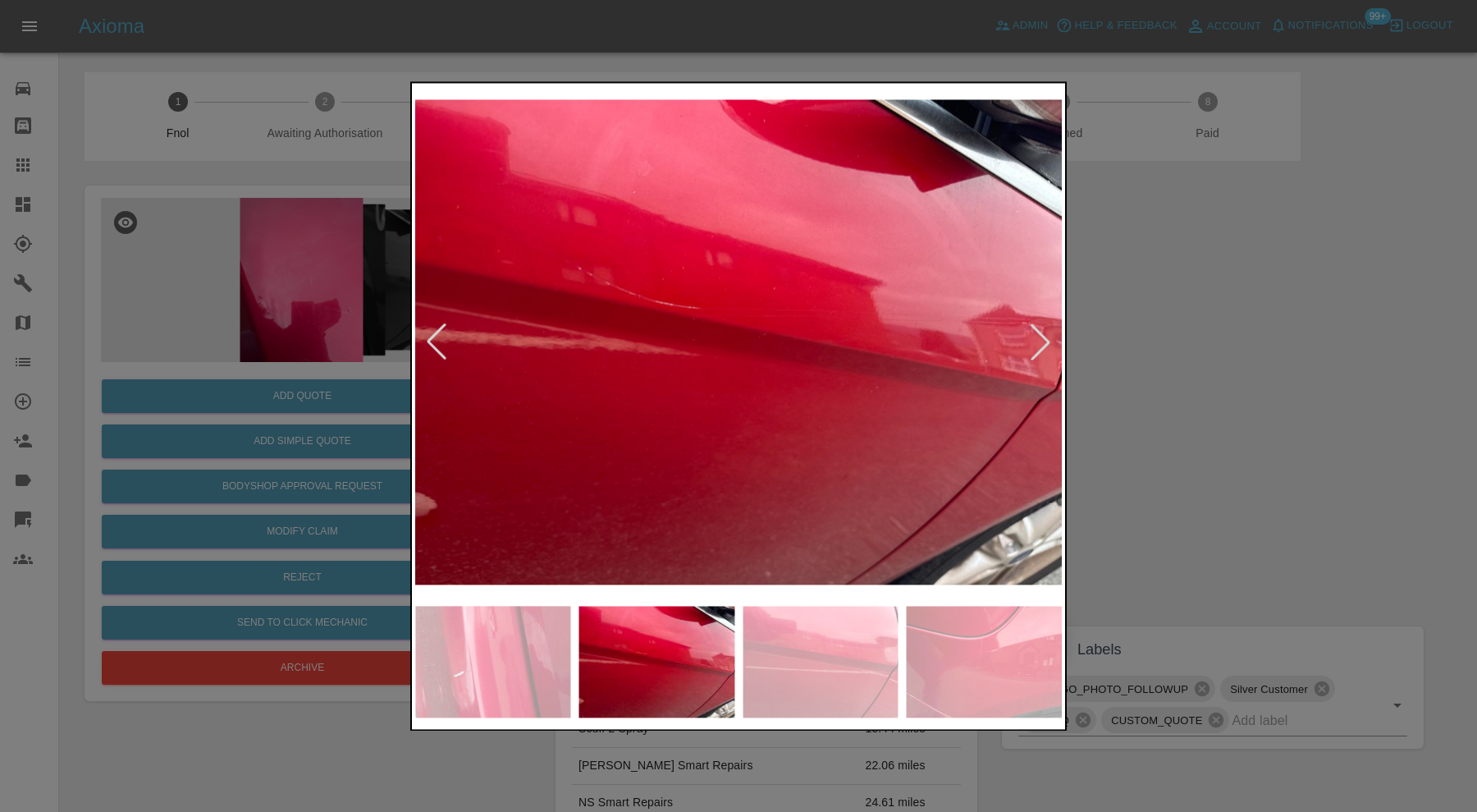
click at [450, 332] on div at bounding box center [436, 343] width 37 height 37
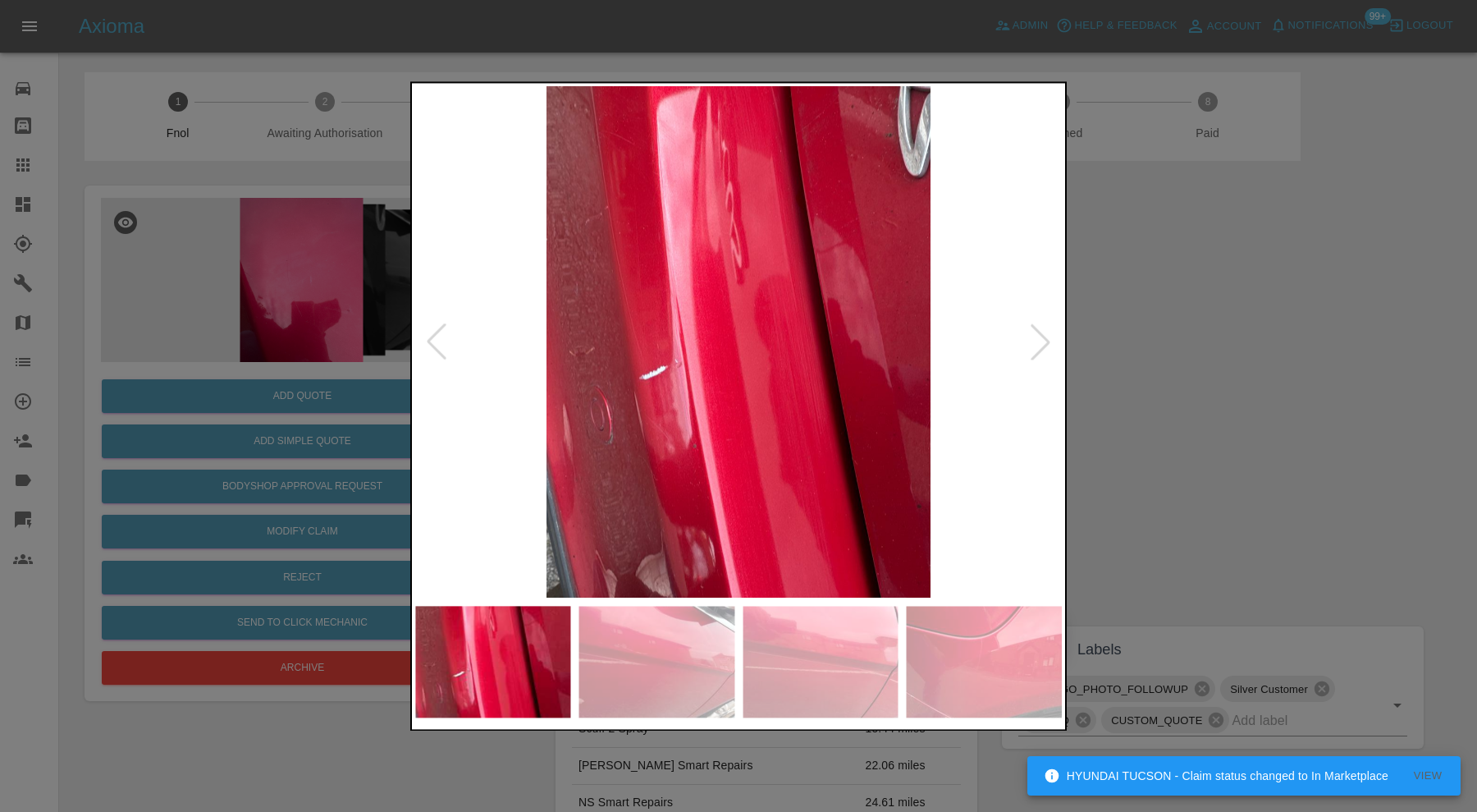
click at [450, 332] on div at bounding box center [436, 343] width 37 height 37
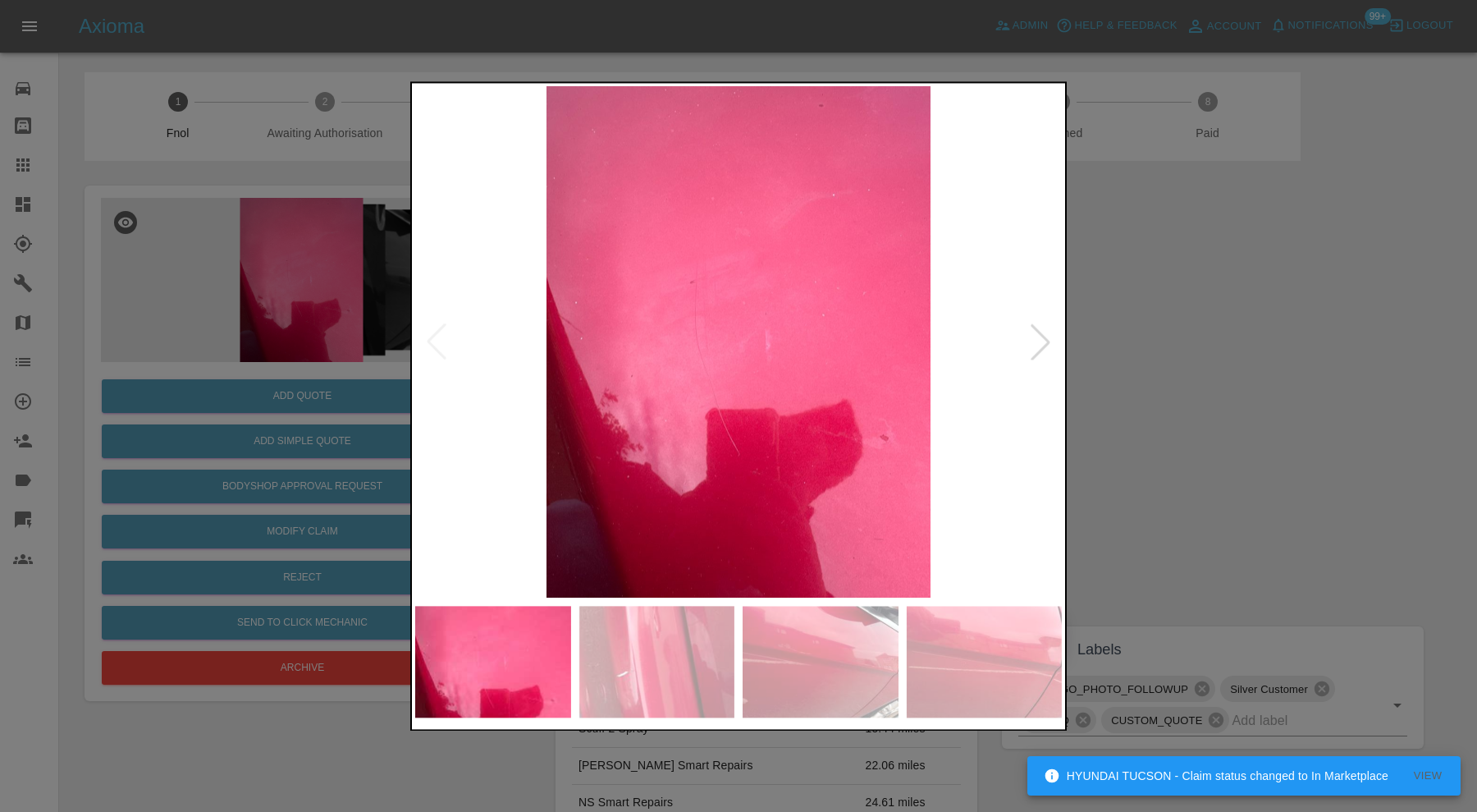
click at [450, 332] on img at bounding box center [739, 342] width 647 height 511
click at [1174, 354] on div at bounding box center [738, 406] width 1477 height 812
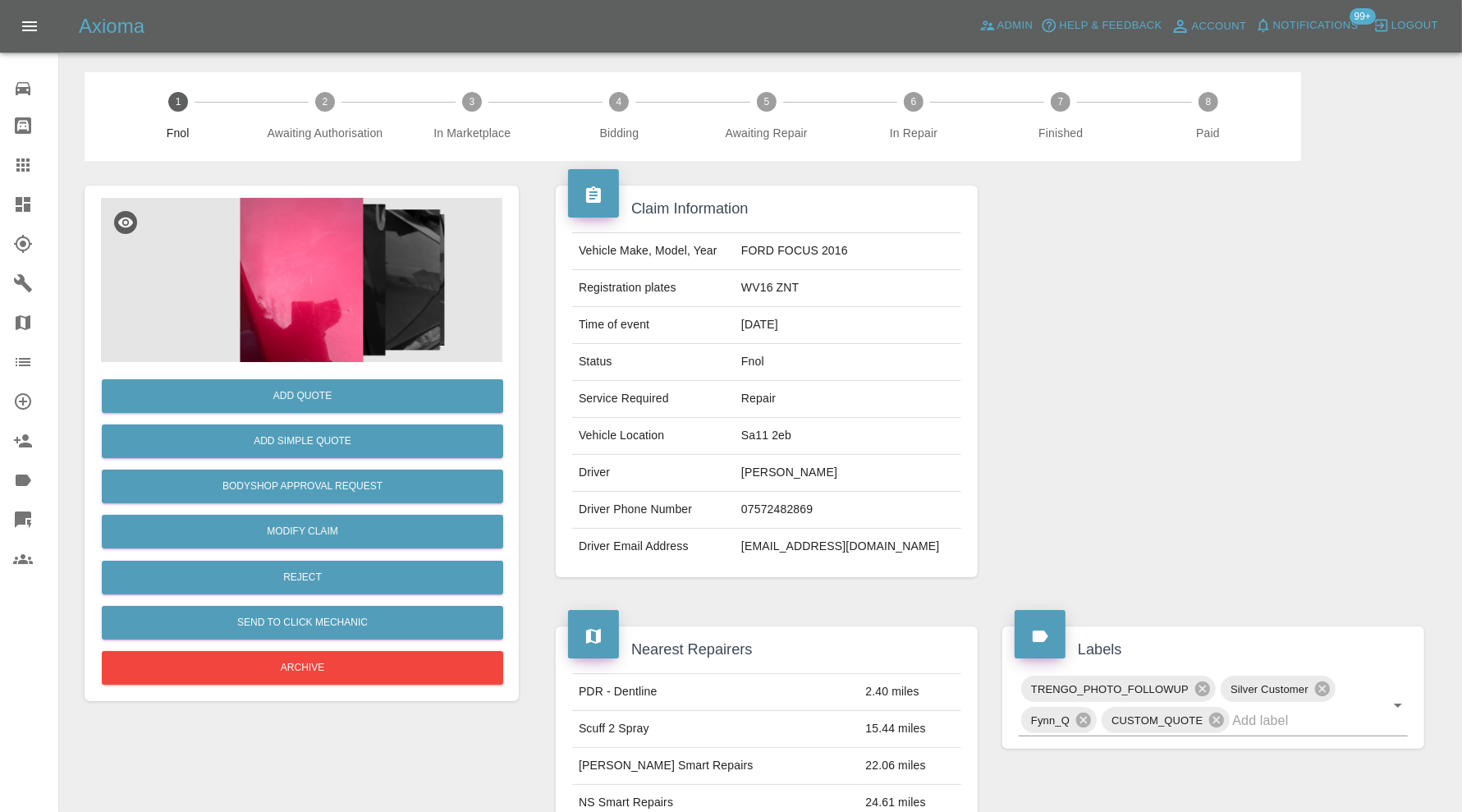
click at [333, 310] on img at bounding box center [302, 280] width 402 height 164
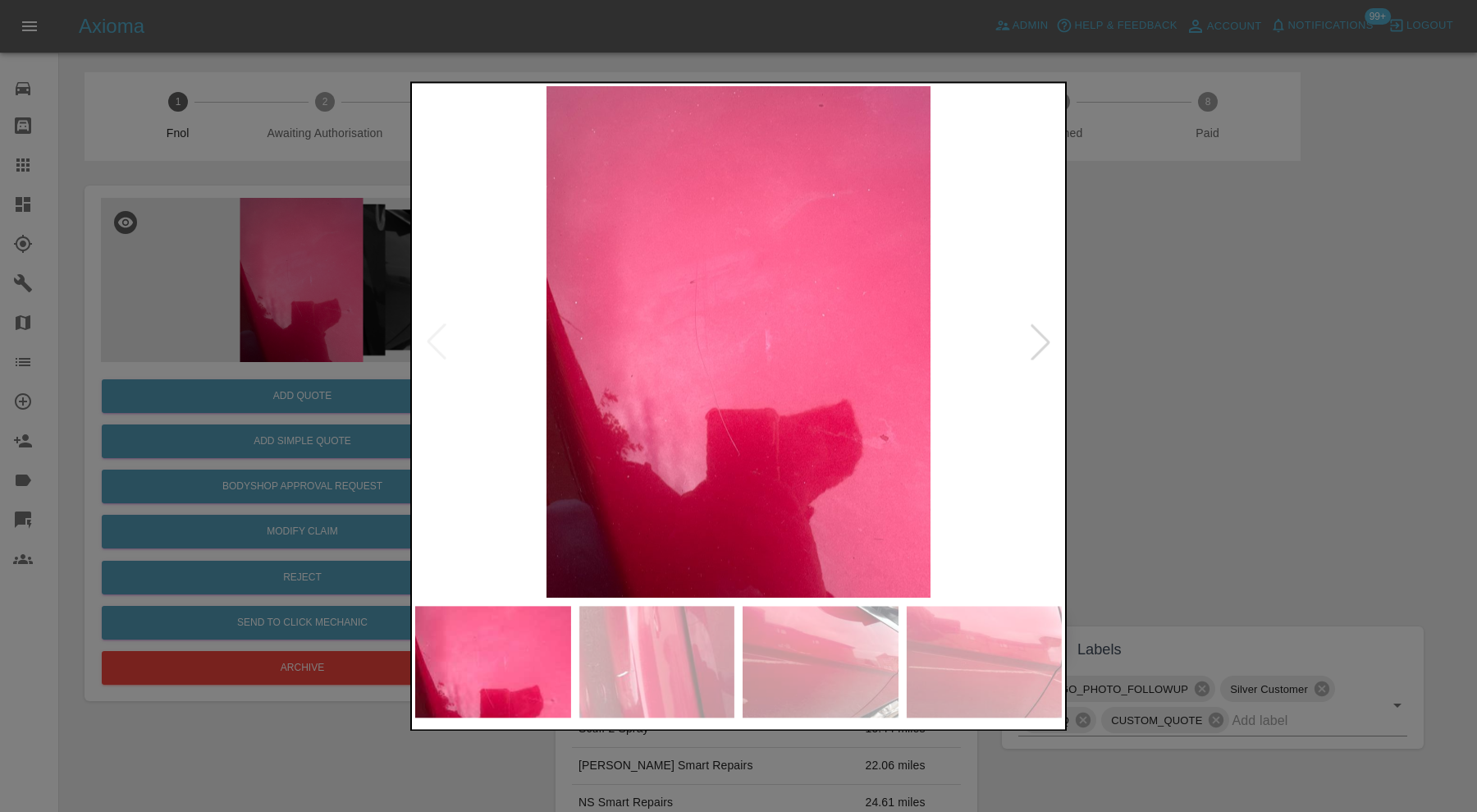
click at [1135, 403] on div at bounding box center [738, 406] width 1477 height 812
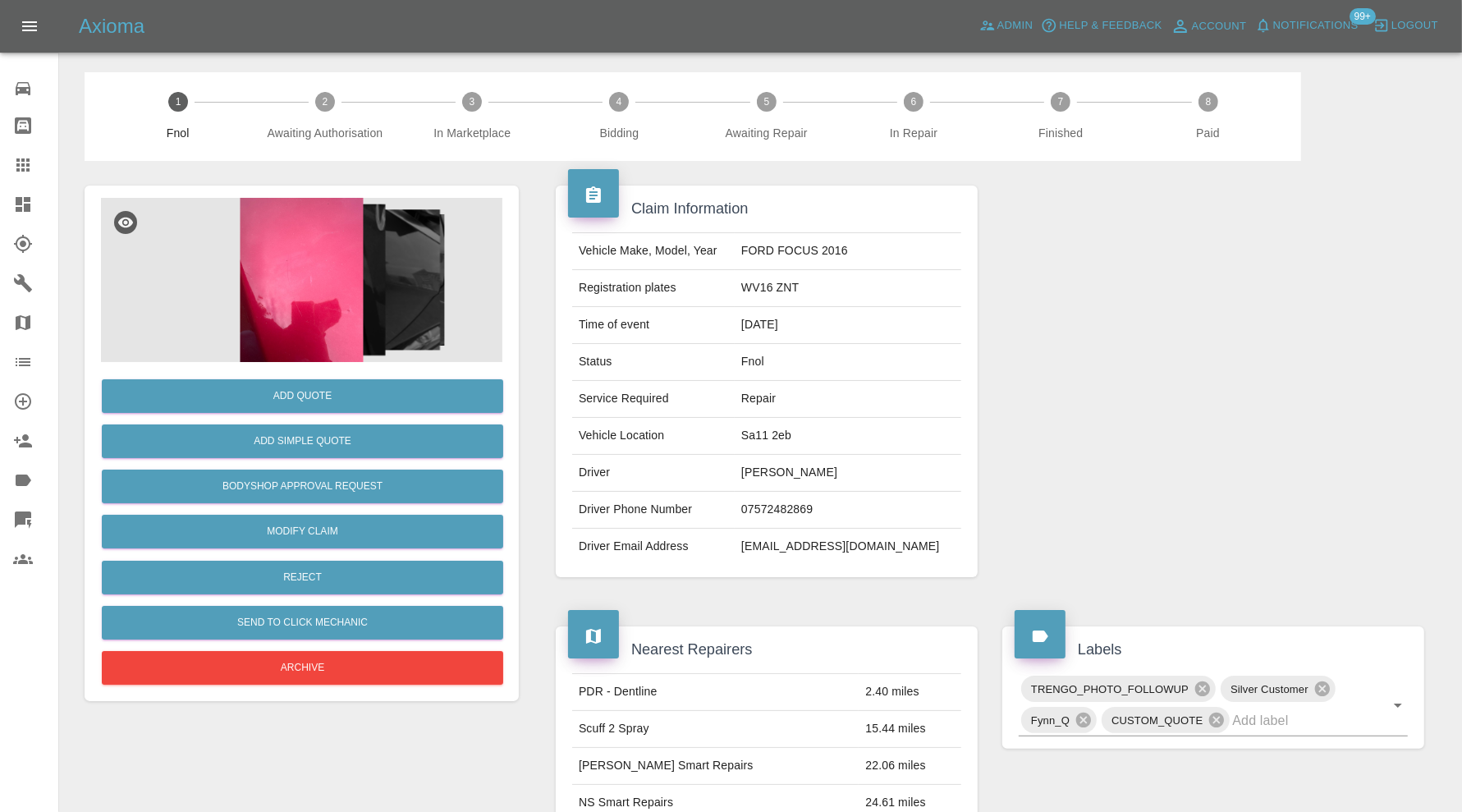
click at [23, 203] on icon at bounding box center [23, 204] width 20 height 20
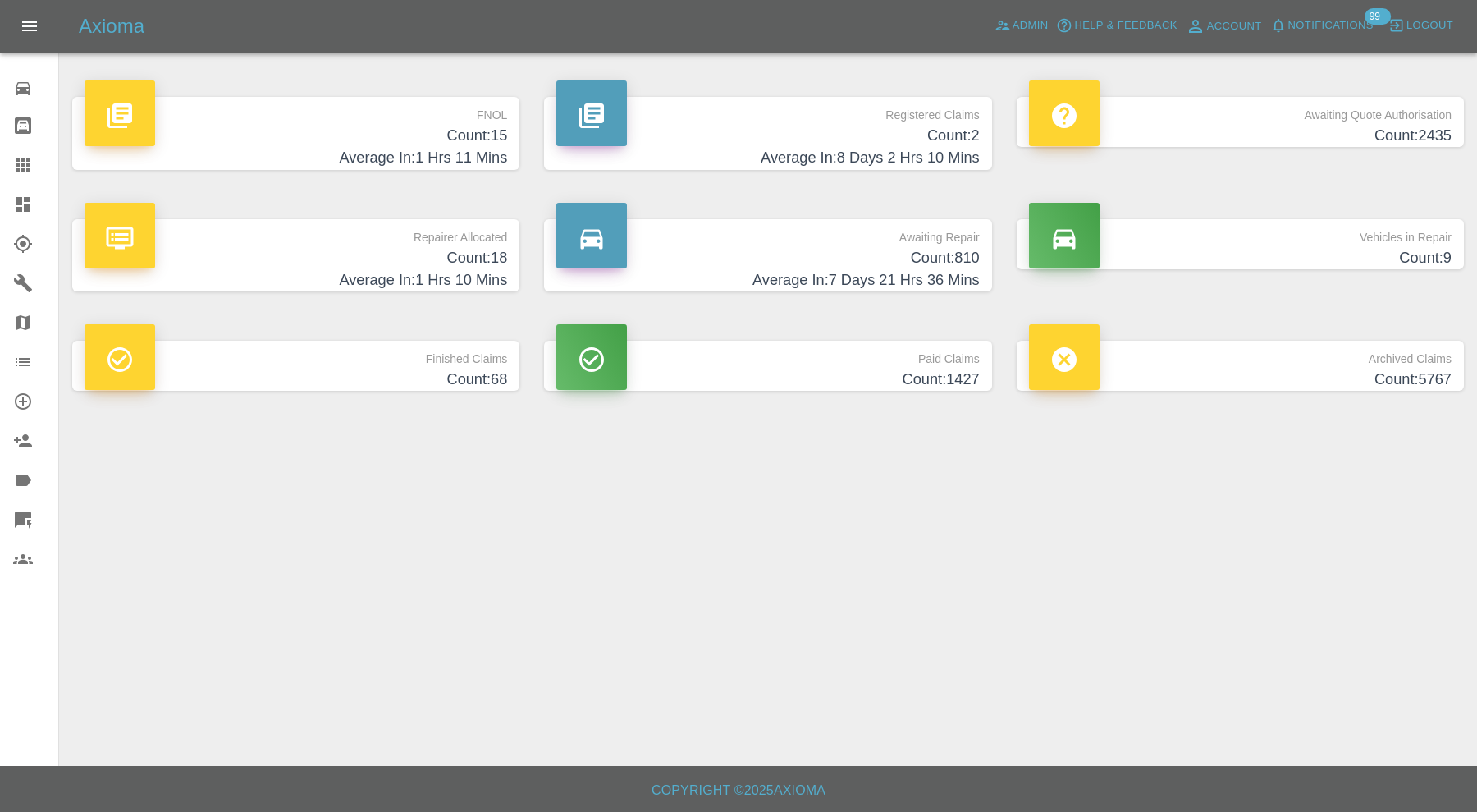
click at [296, 256] on h4 "Count: 18" at bounding box center [296, 257] width 422 height 22
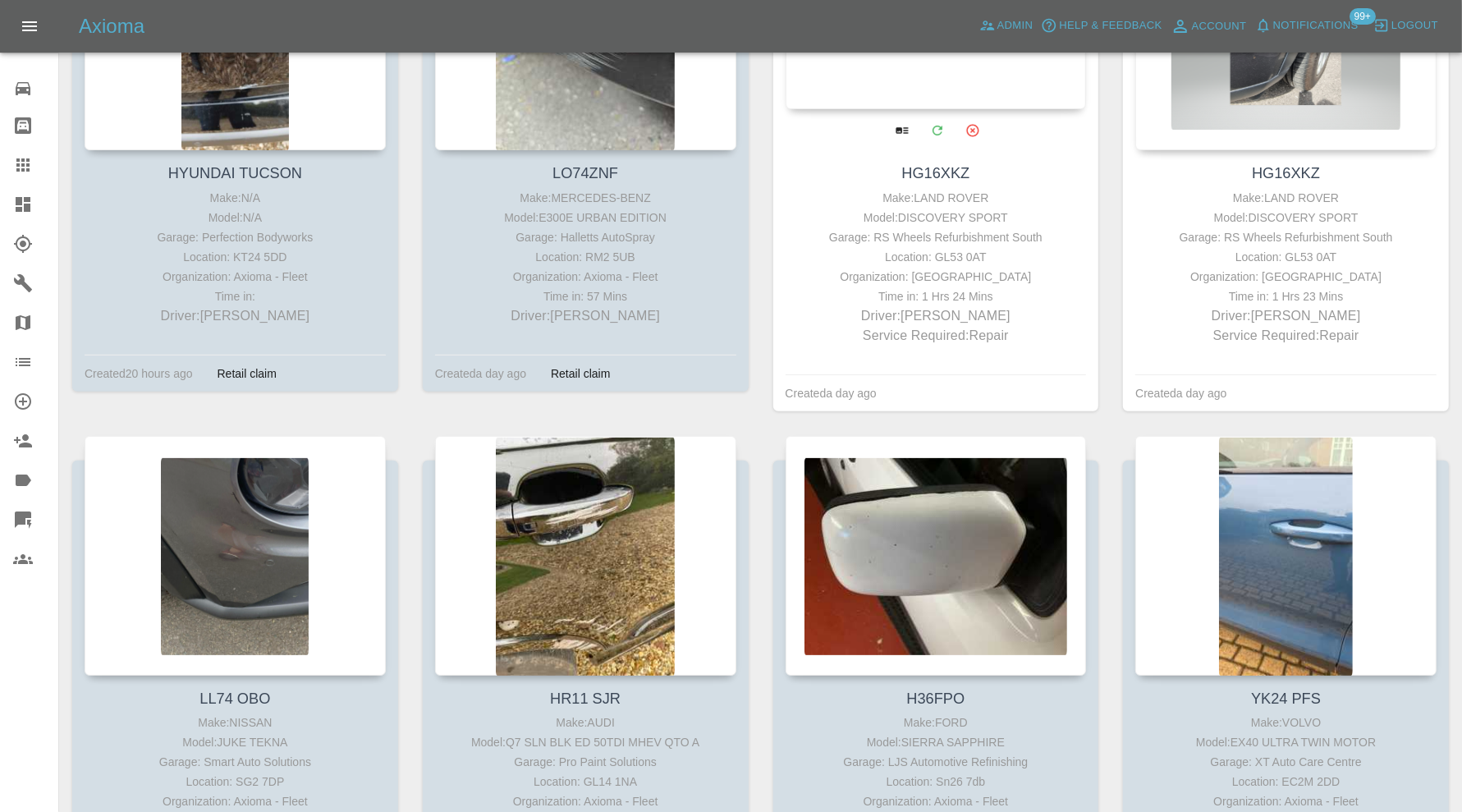
scroll to position [547, 0]
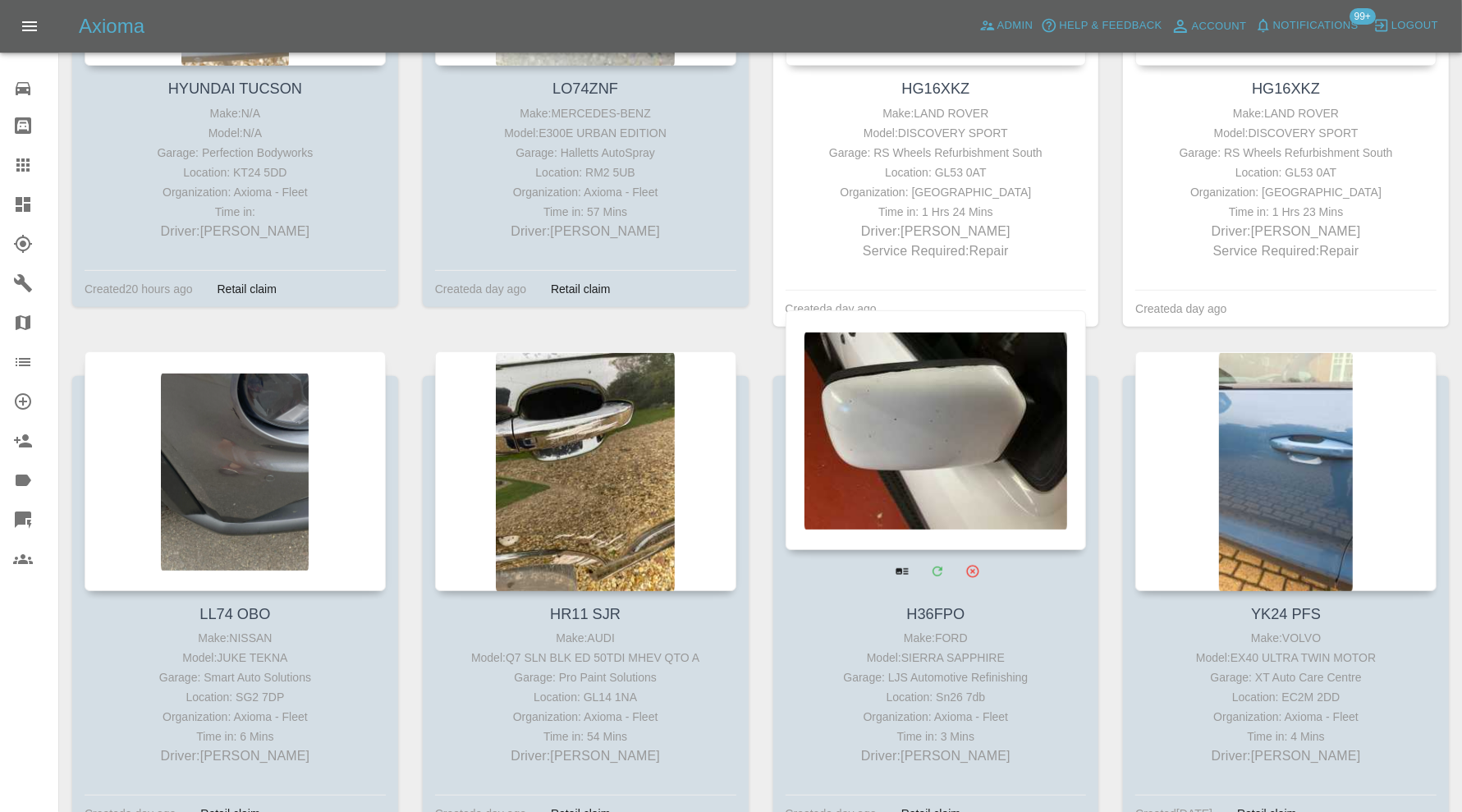
click at [953, 478] on div at bounding box center [936, 430] width 301 height 240
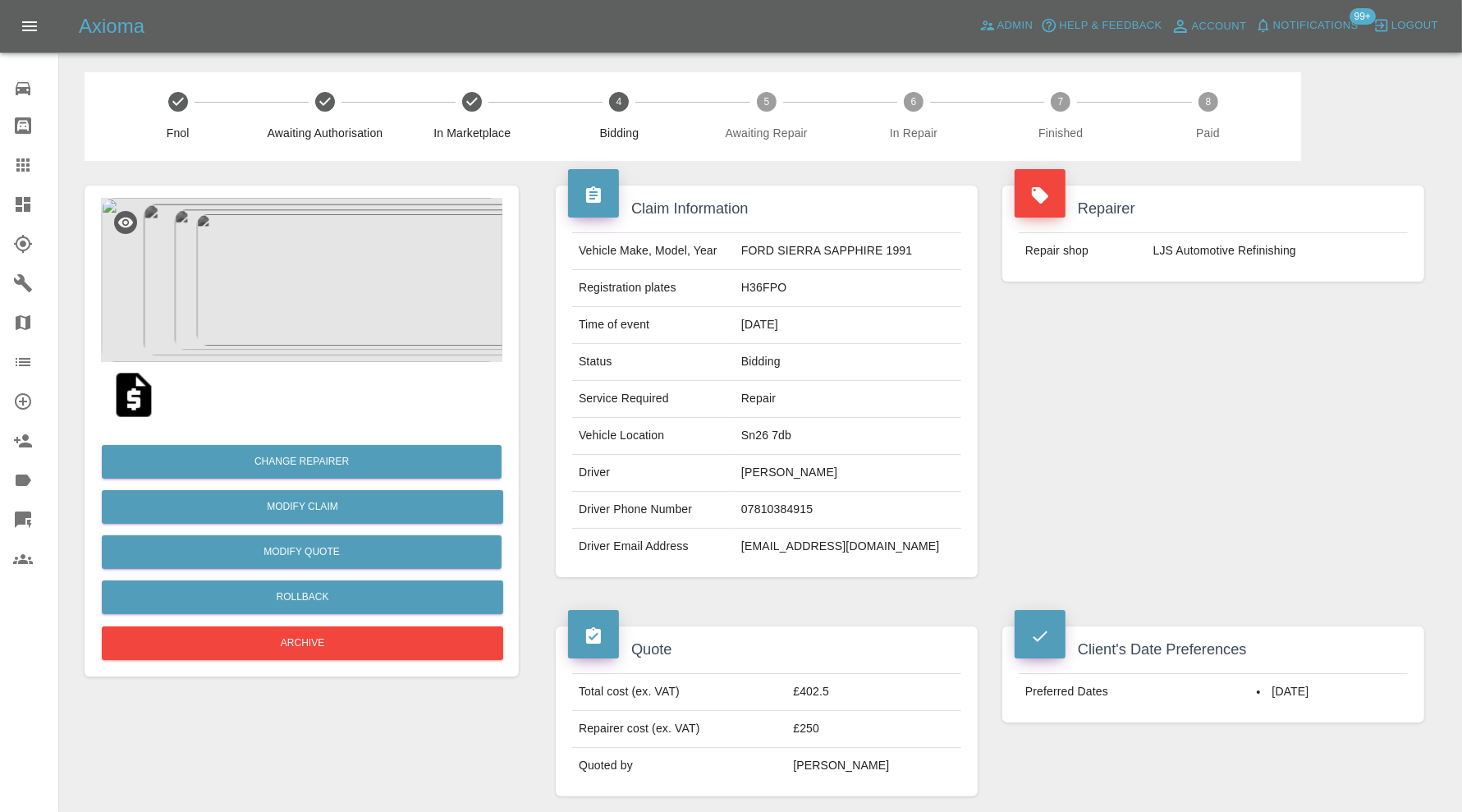
click at [350, 298] on img at bounding box center [302, 280] width 402 height 164
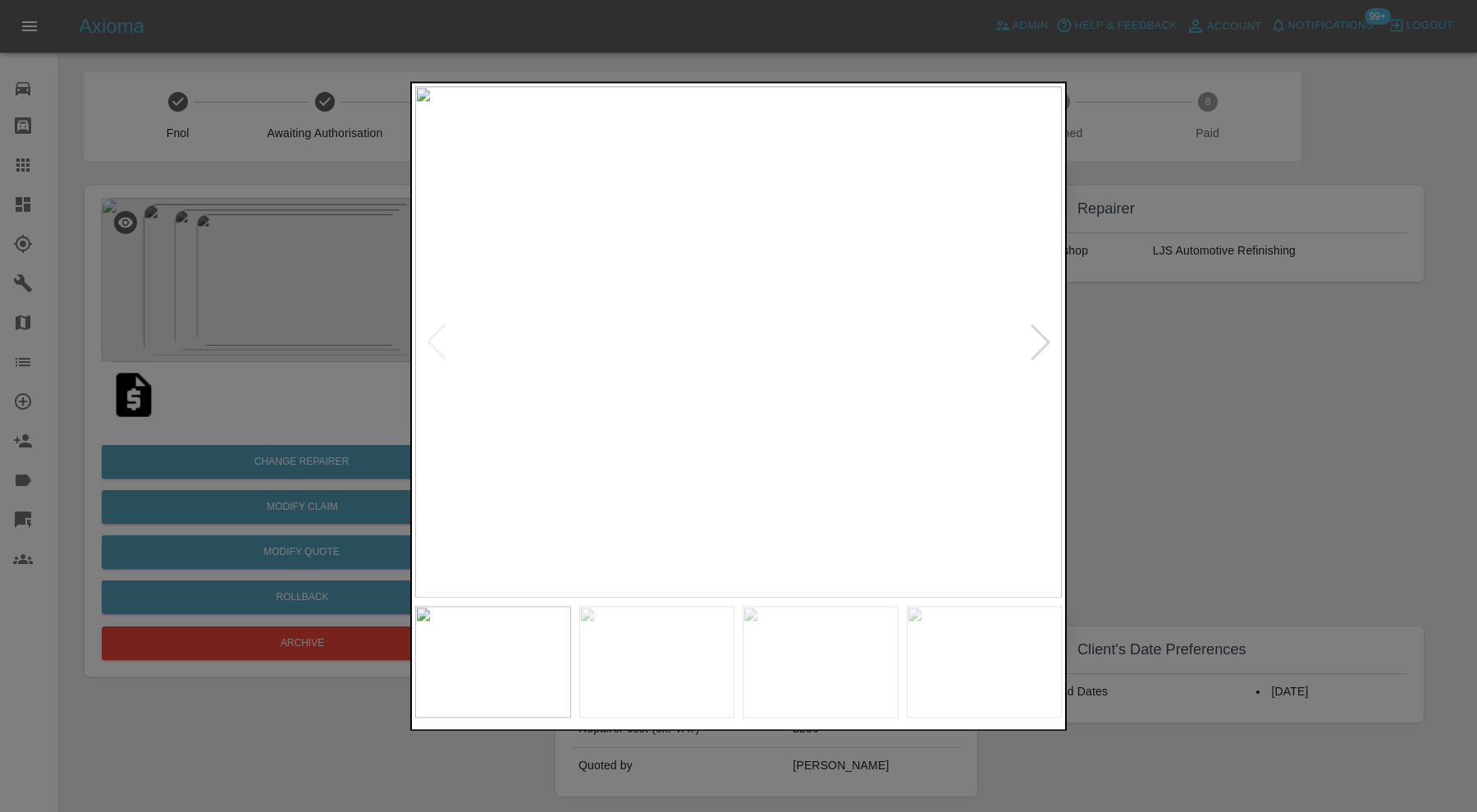
click at [1034, 343] on div at bounding box center [1041, 343] width 37 height 37
click at [1153, 343] on div at bounding box center [738, 406] width 1477 height 812
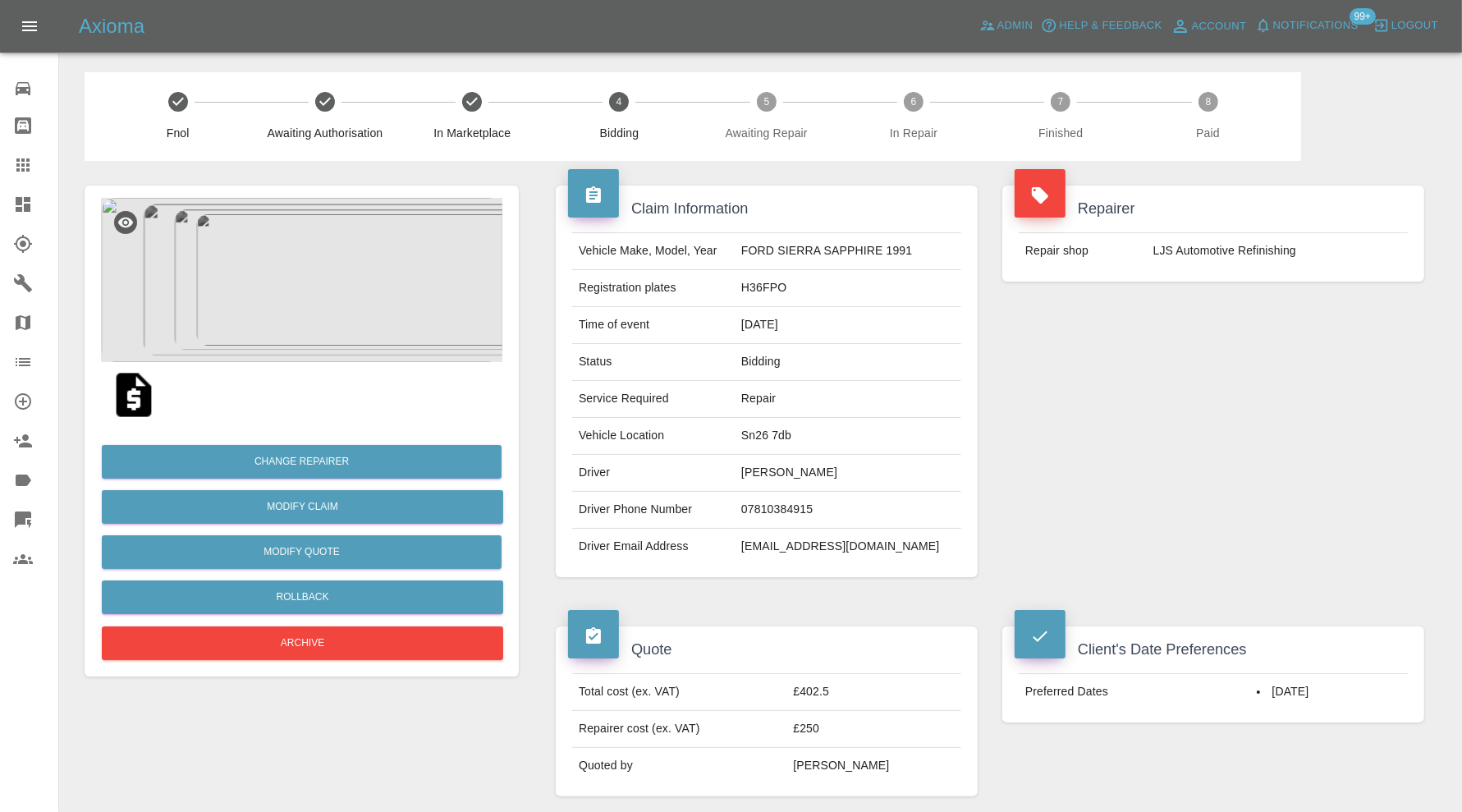
click at [365, 276] on img at bounding box center [302, 280] width 402 height 164
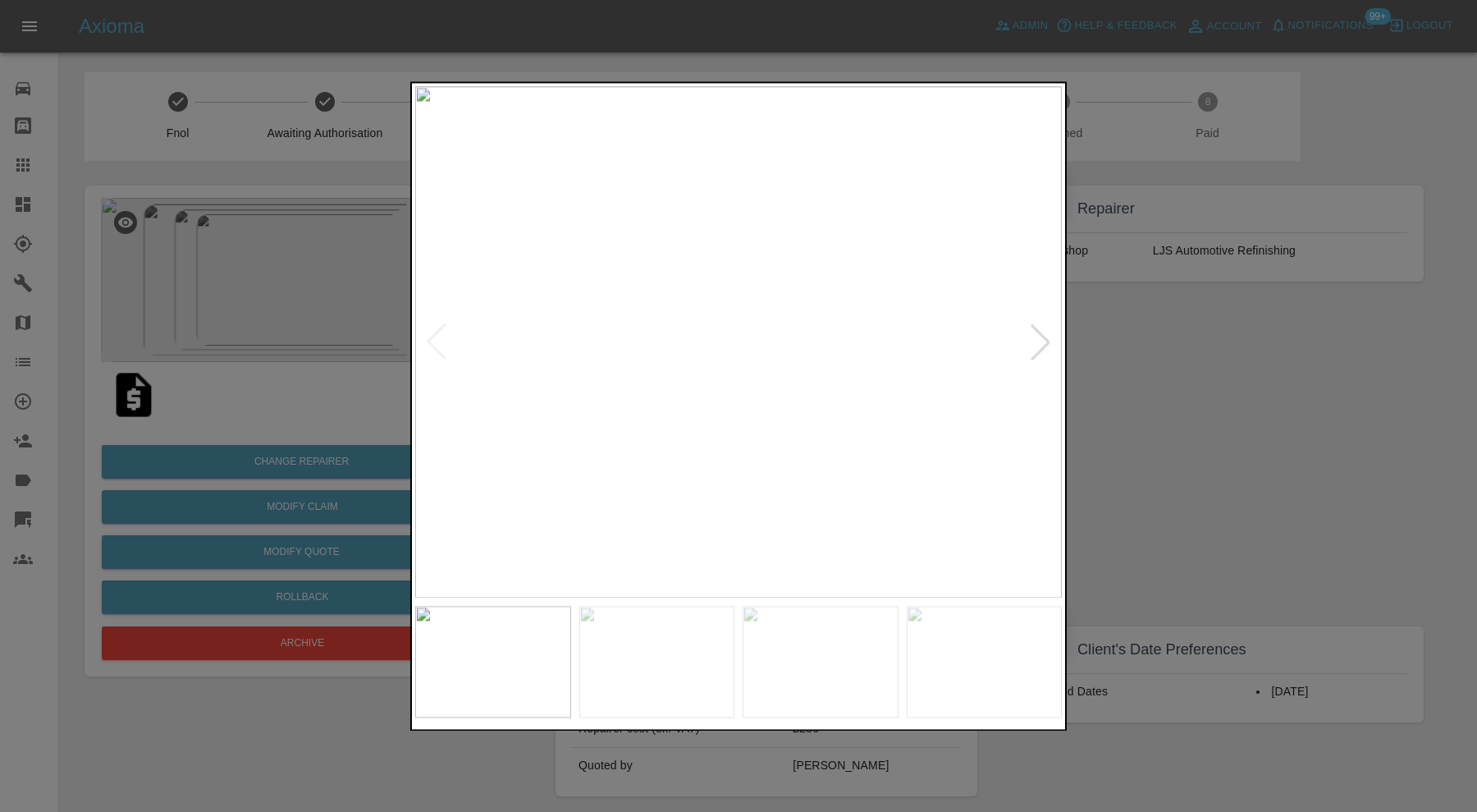
click at [628, 238] on img at bounding box center [739, 342] width 647 height 511
click at [678, 285] on img at bounding box center [1071, 650] width 1940 height 1534
click at [1279, 406] on div at bounding box center [738, 406] width 1477 height 812
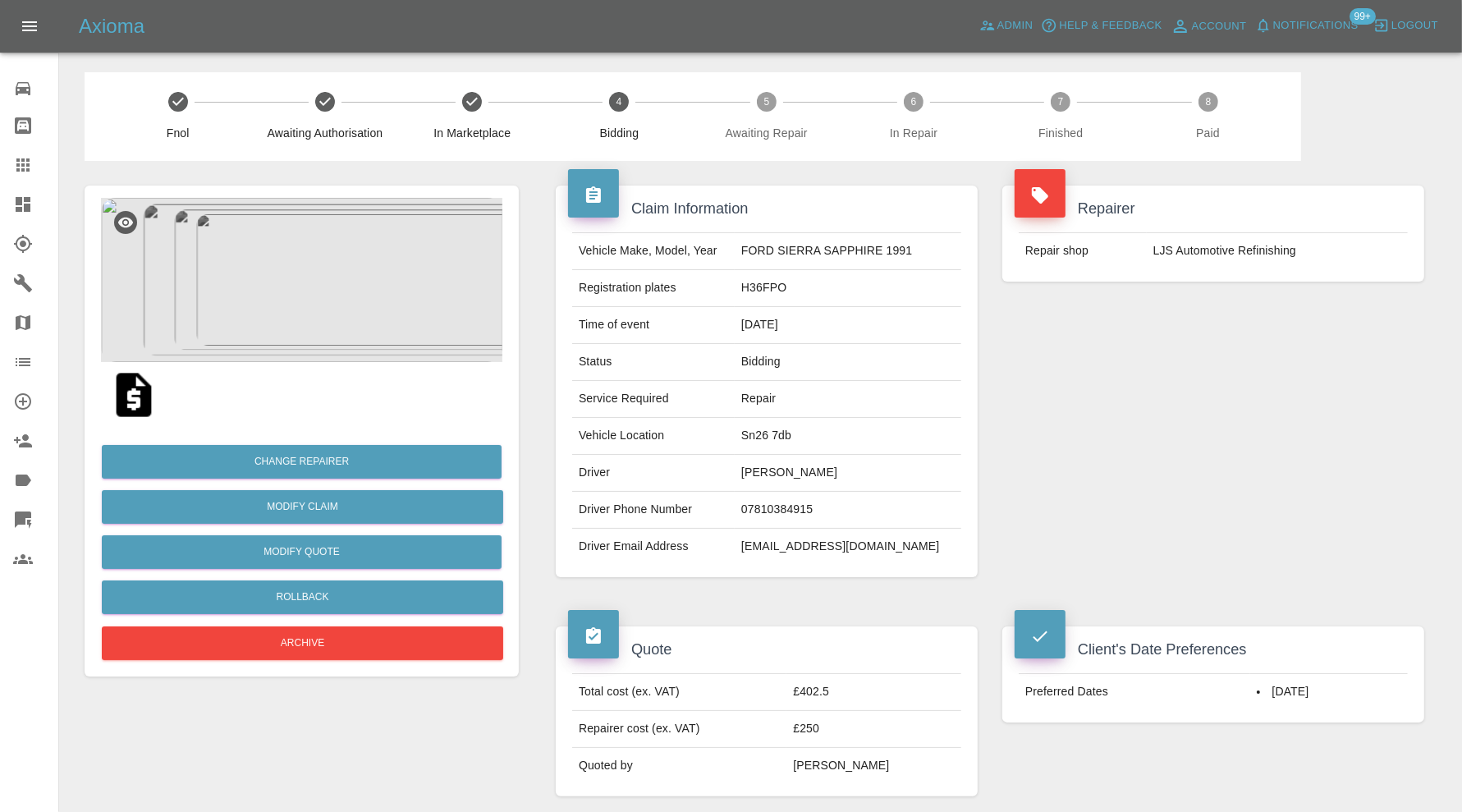
click at [324, 299] on img at bounding box center [302, 280] width 402 height 164
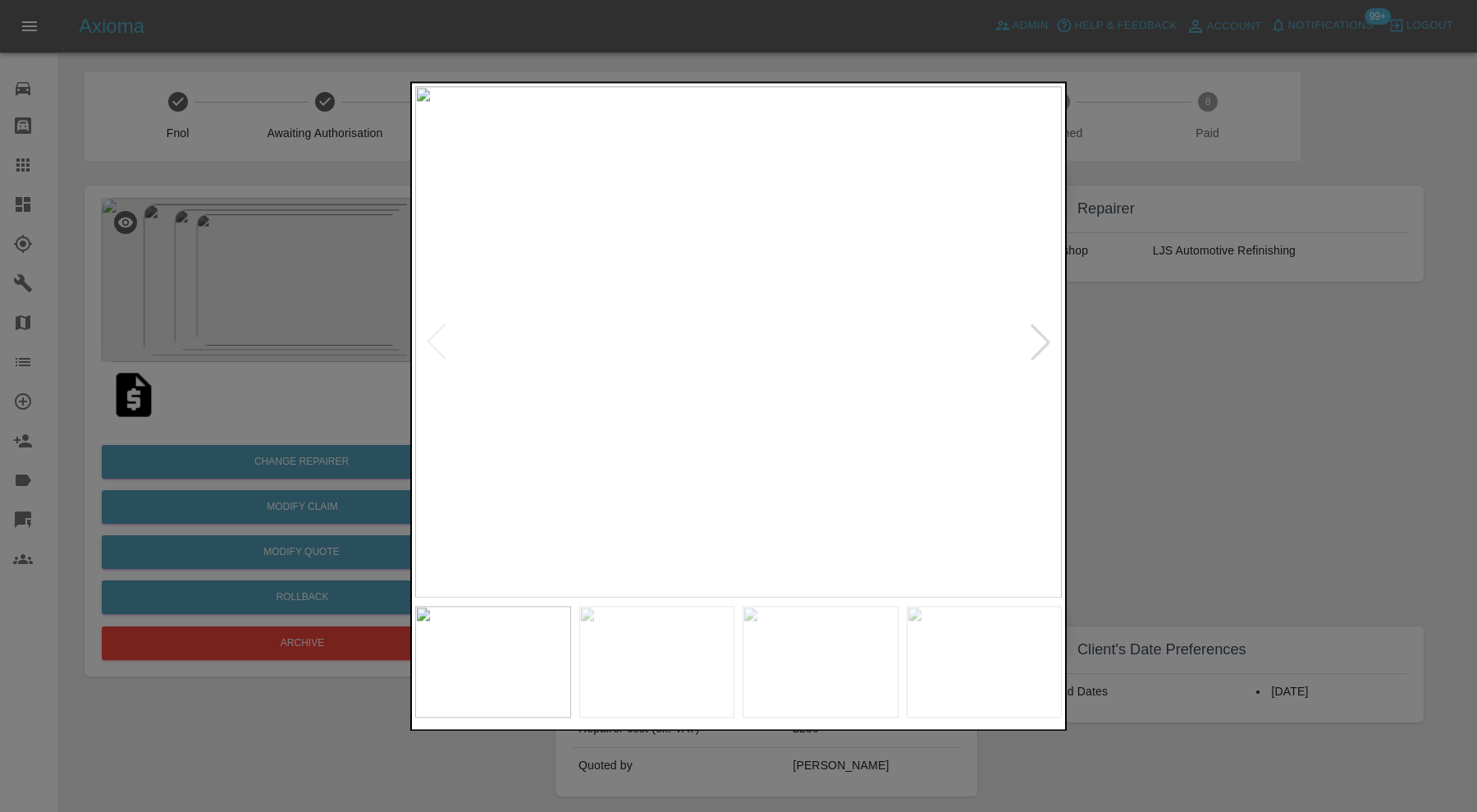
click at [1045, 343] on div at bounding box center [1041, 343] width 37 height 37
click at [1247, 352] on div at bounding box center [738, 406] width 1477 height 812
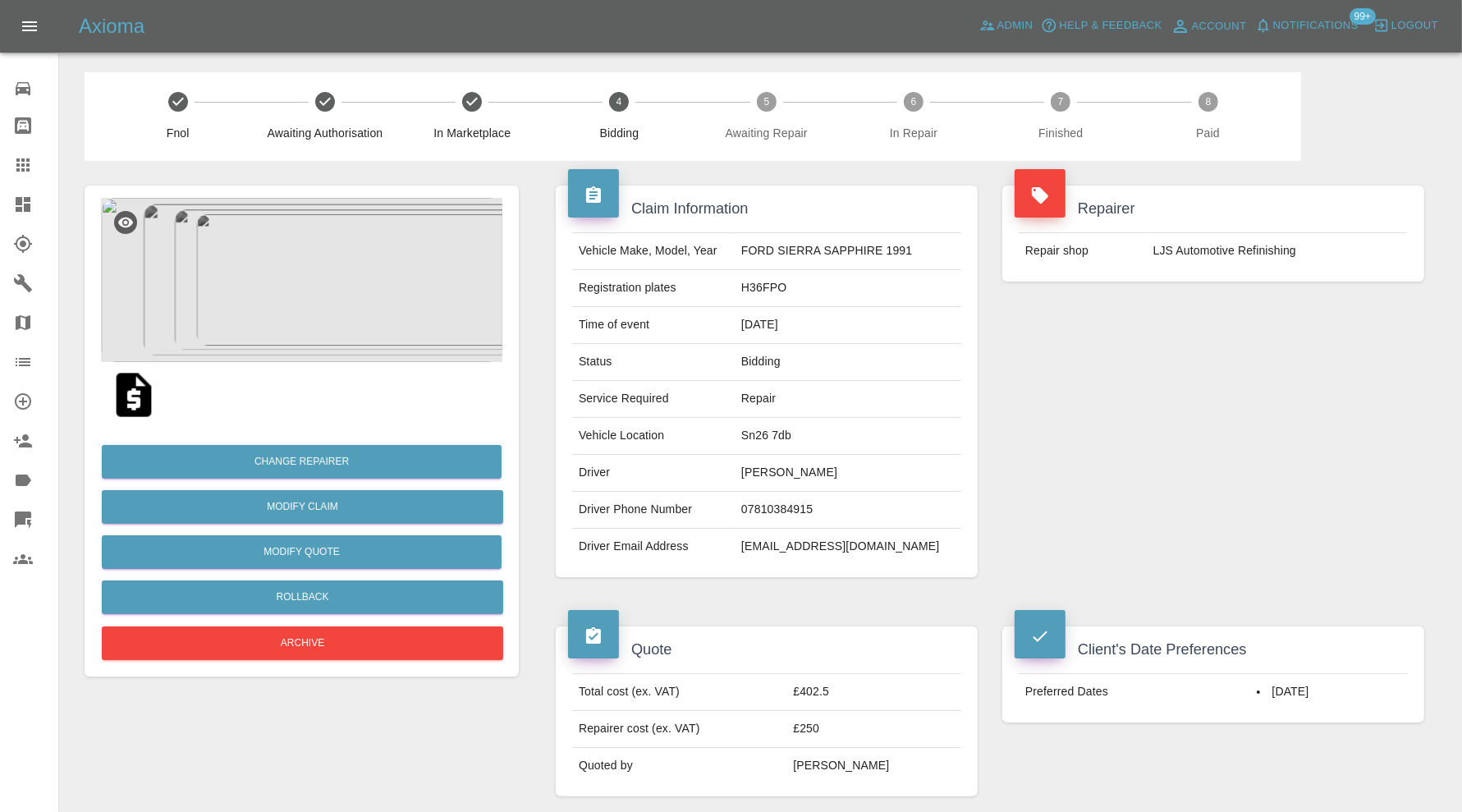
click at [29, 198] on icon at bounding box center [23, 204] width 15 height 15
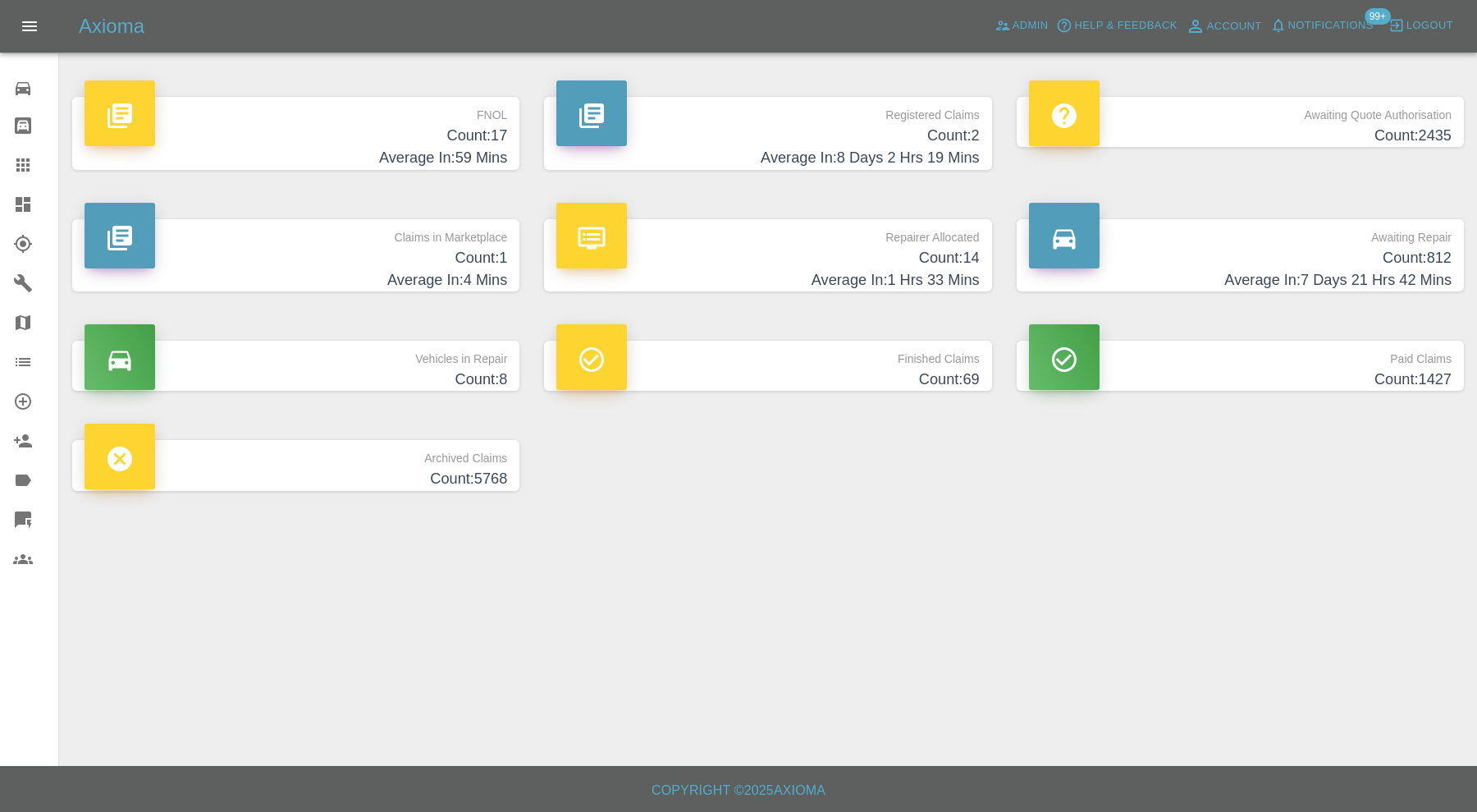
click at [389, 250] on h4 "Count: 1" at bounding box center [296, 257] width 422 height 22
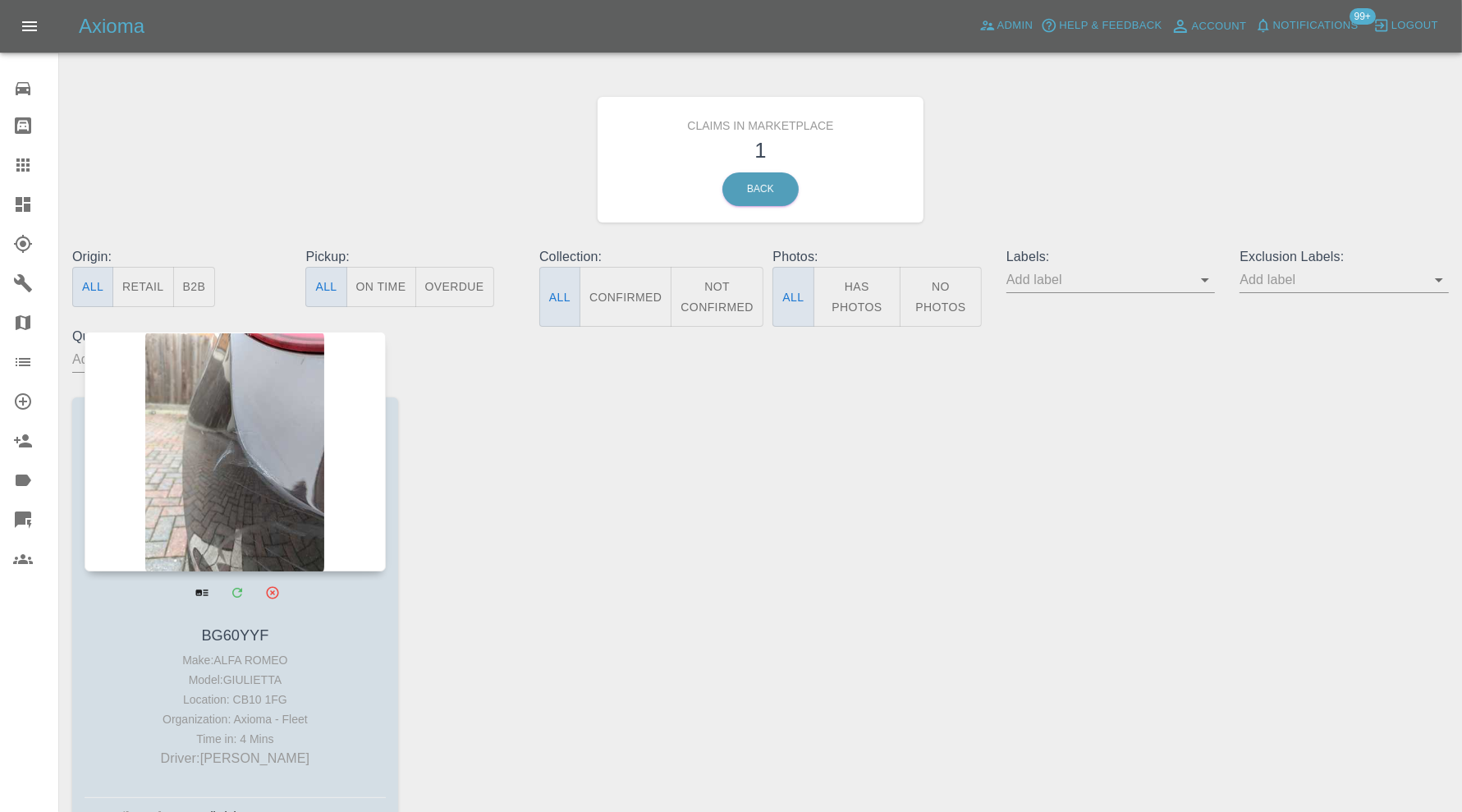
click at [288, 476] on div at bounding box center [235, 451] width 301 height 240
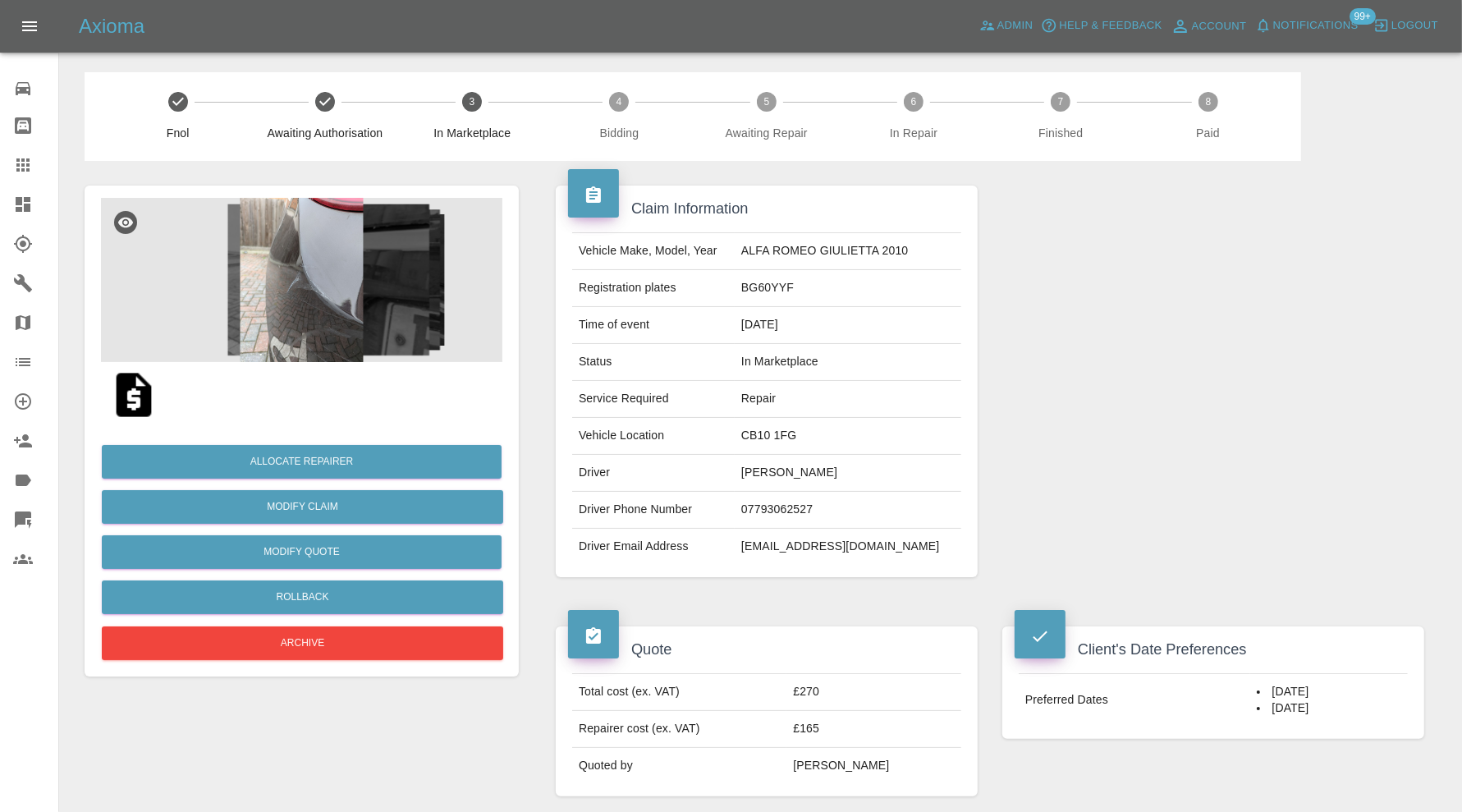
click at [23, 163] on icon at bounding box center [23, 164] width 13 height 13
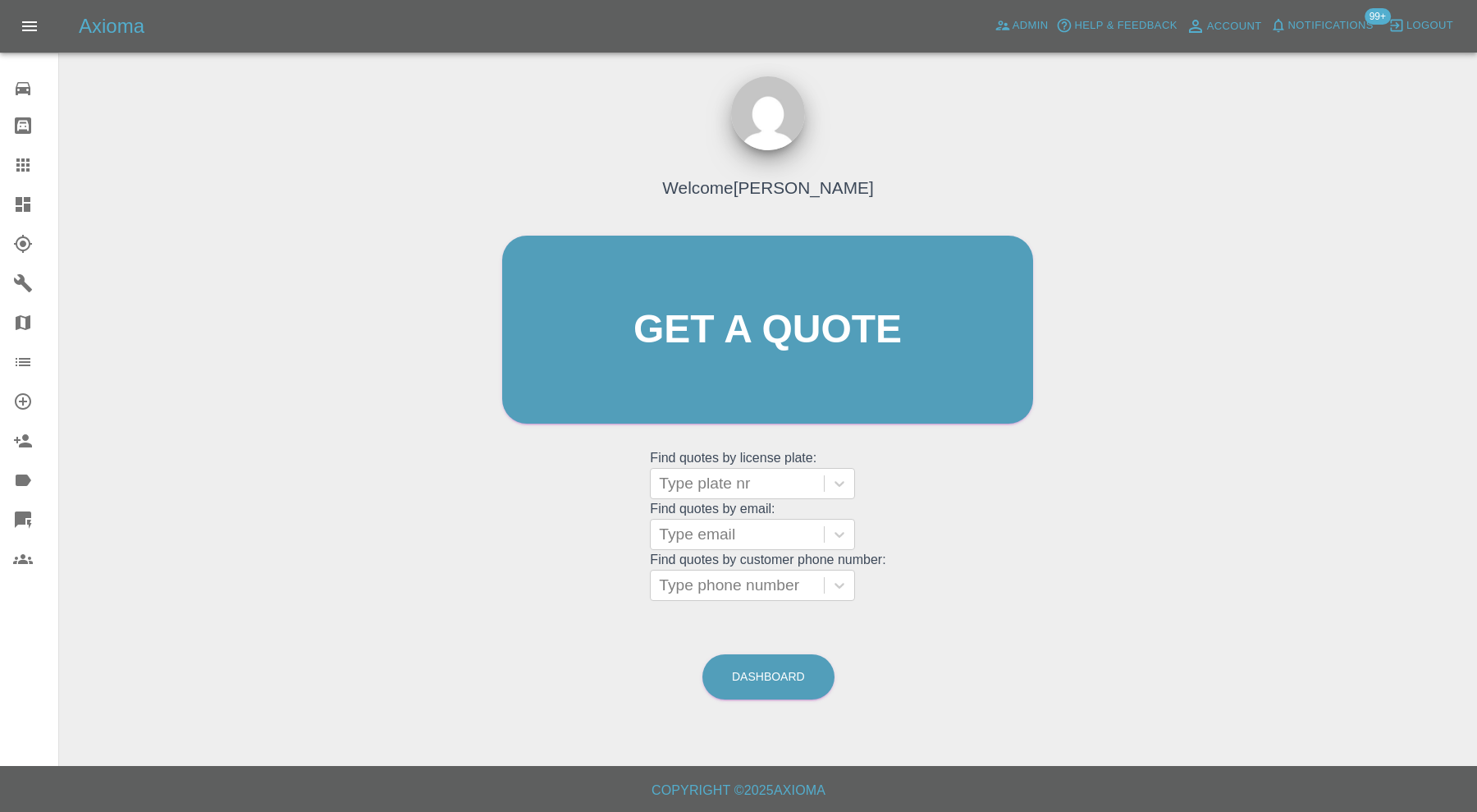
click at [15, 196] on icon at bounding box center [23, 204] width 20 height 20
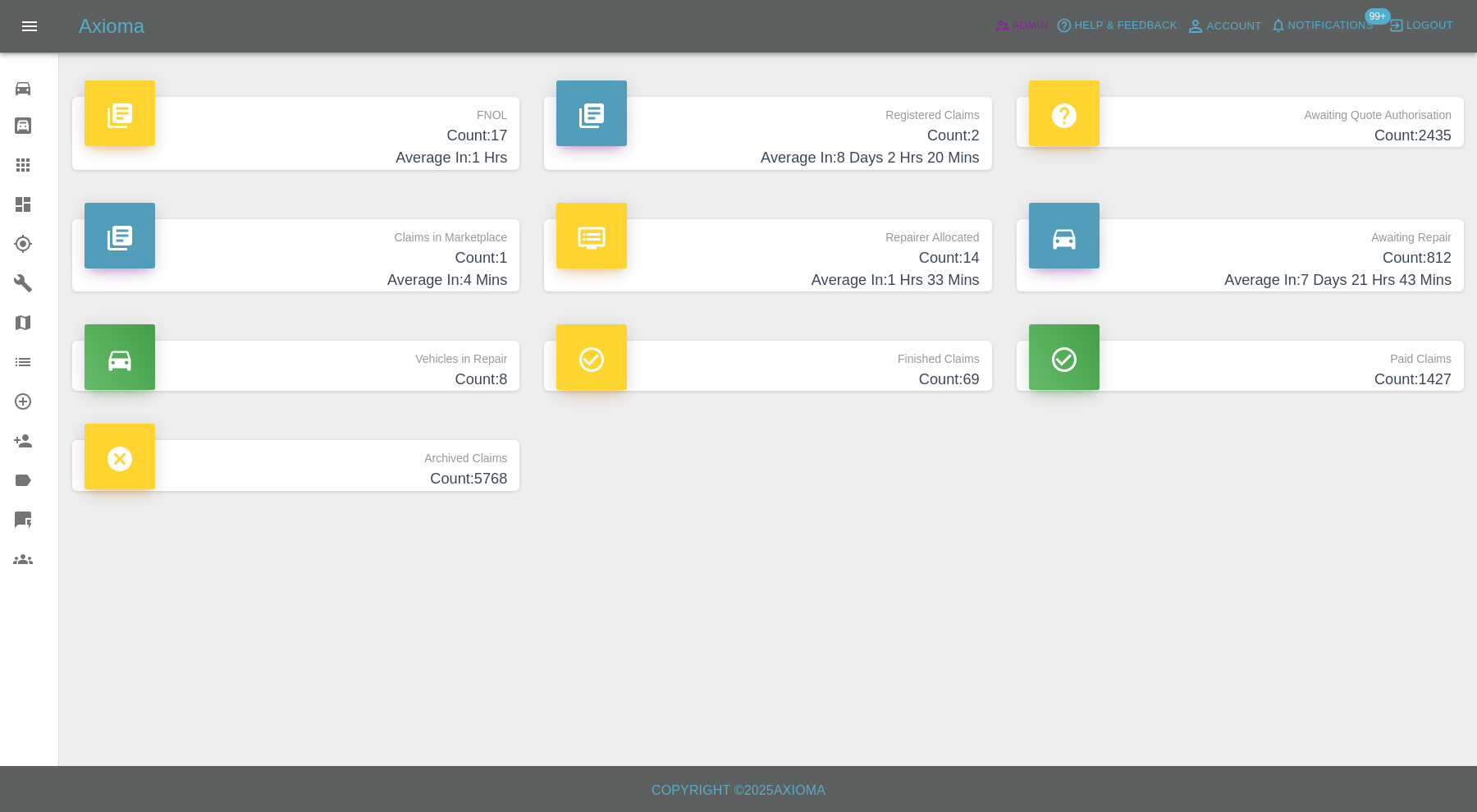
click at [1019, 24] on span "Admin" at bounding box center [1031, 26] width 37 height 19
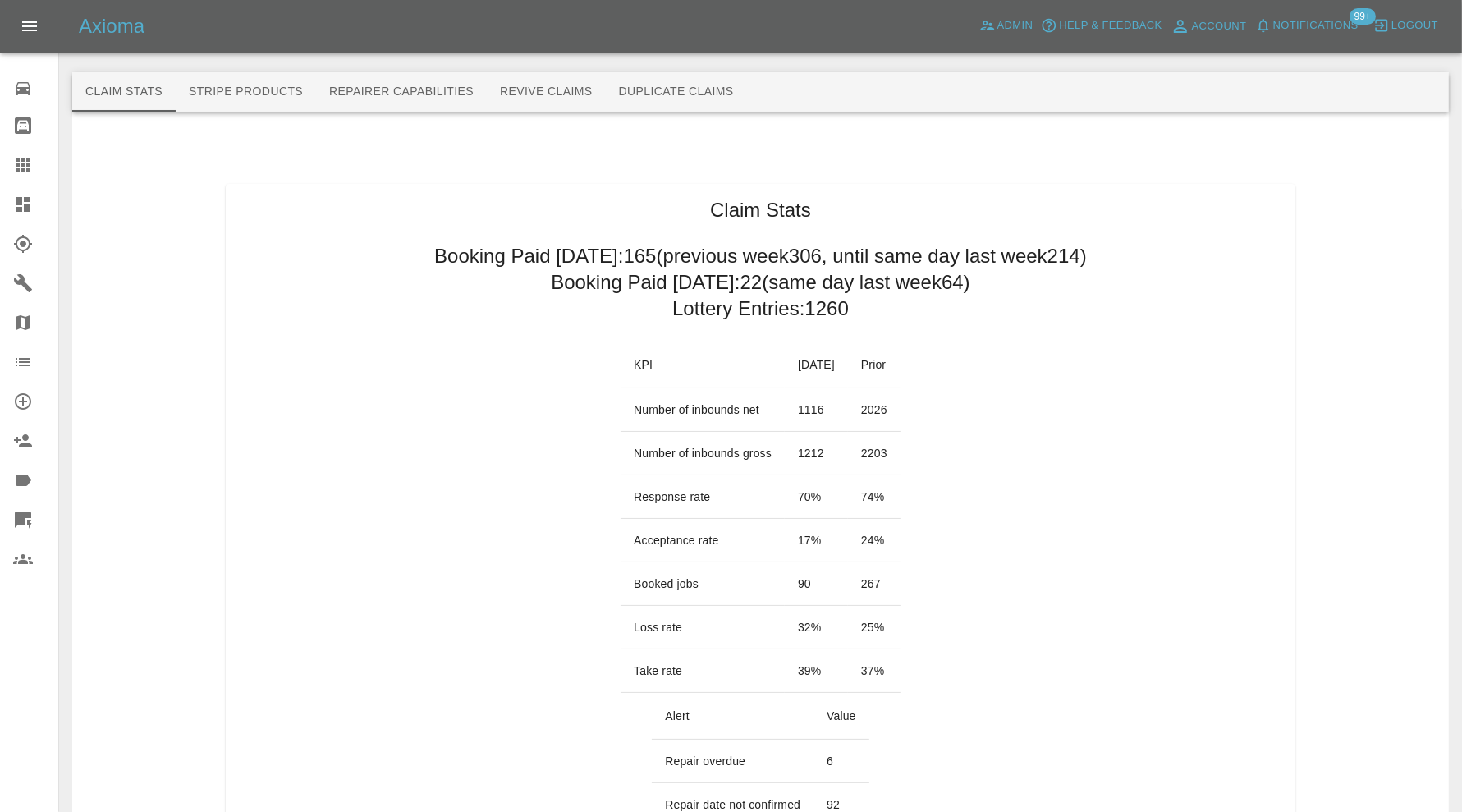
click at [30, 199] on icon at bounding box center [23, 204] width 15 height 15
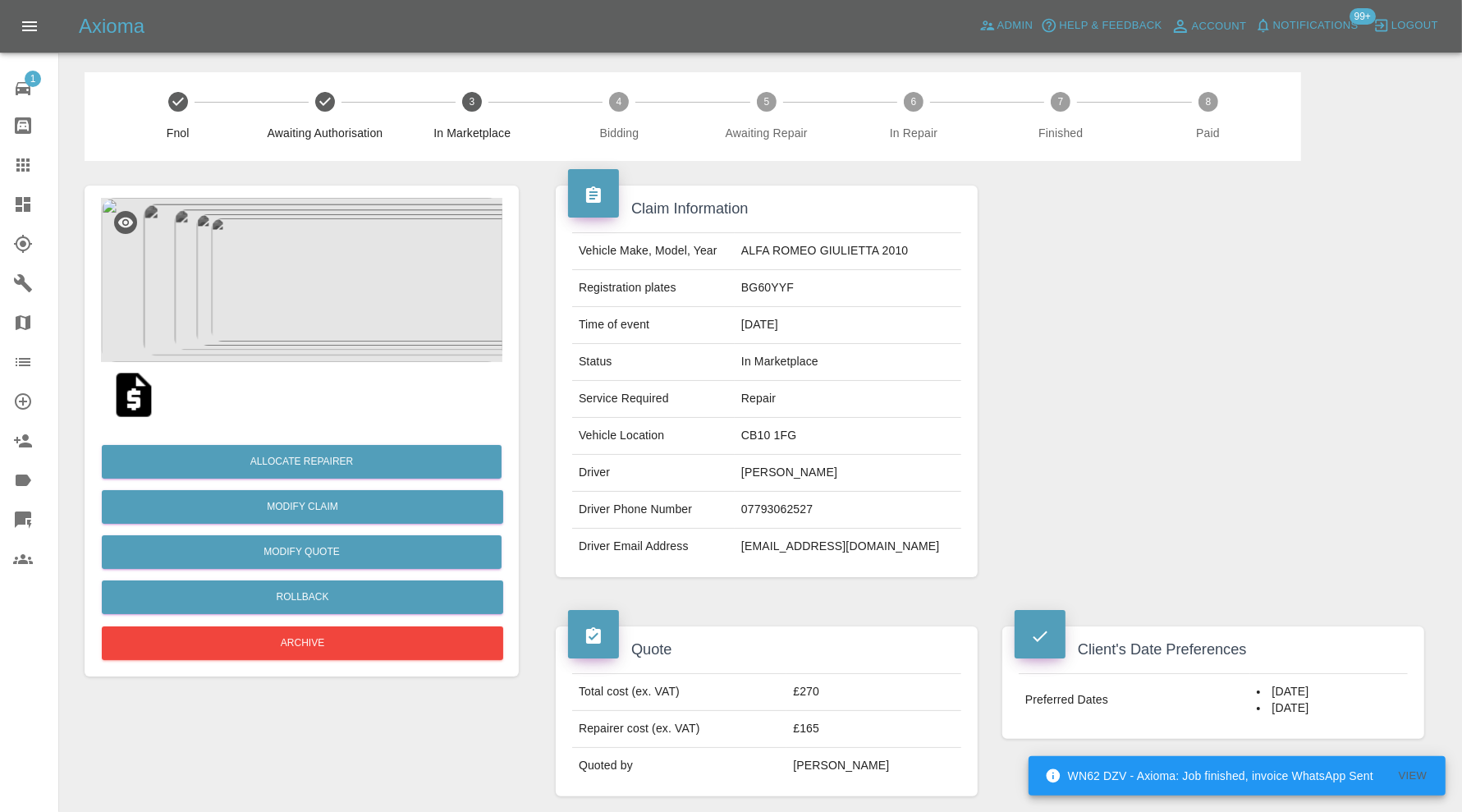
click at [344, 280] on img at bounding box center [302, 280] width 402 height 164
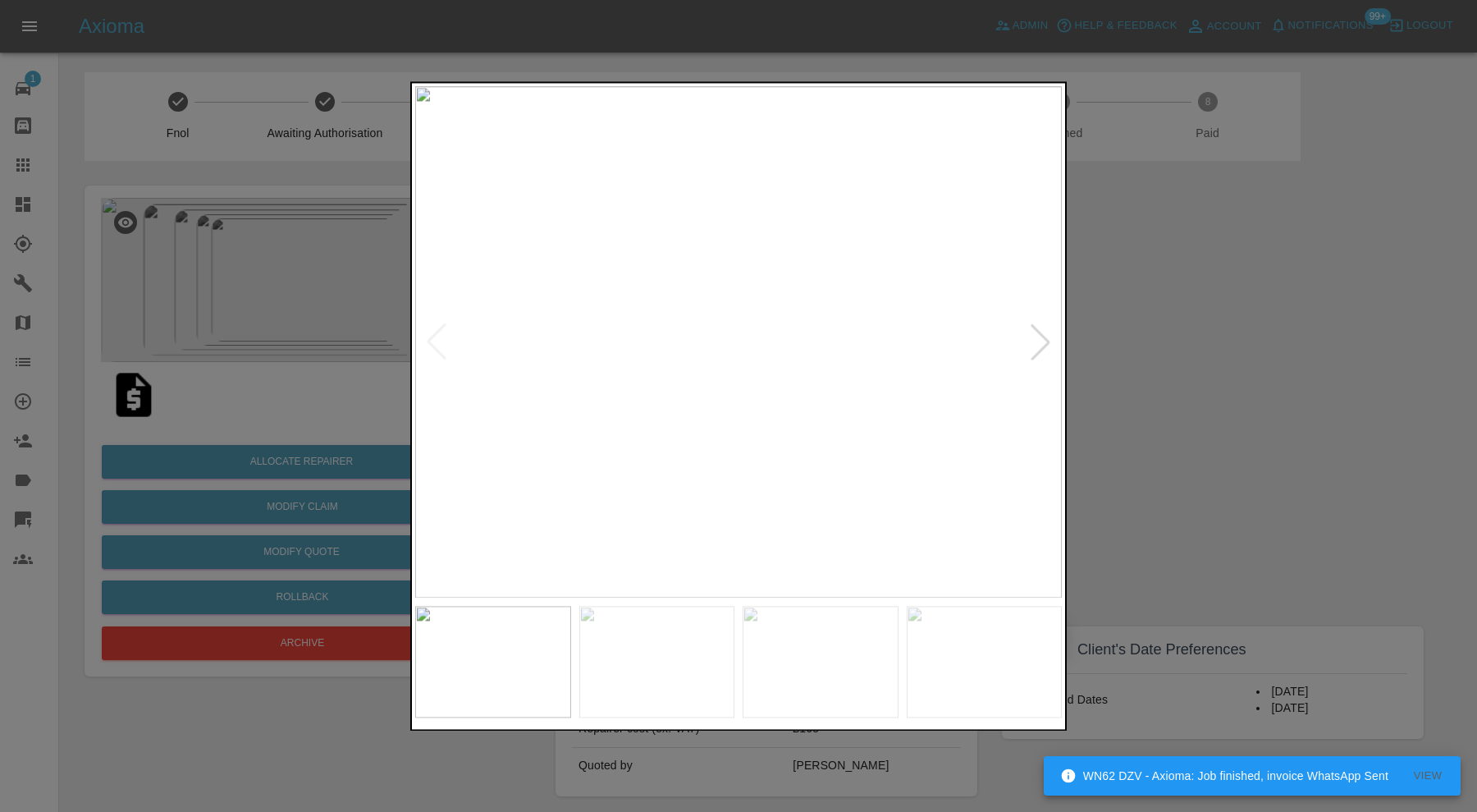
click at [680, 660] on img at bounding box center [656, 662] width 156 height 111
click at [784, 659] on img at bounding box center [820, 662] width 156 height 111
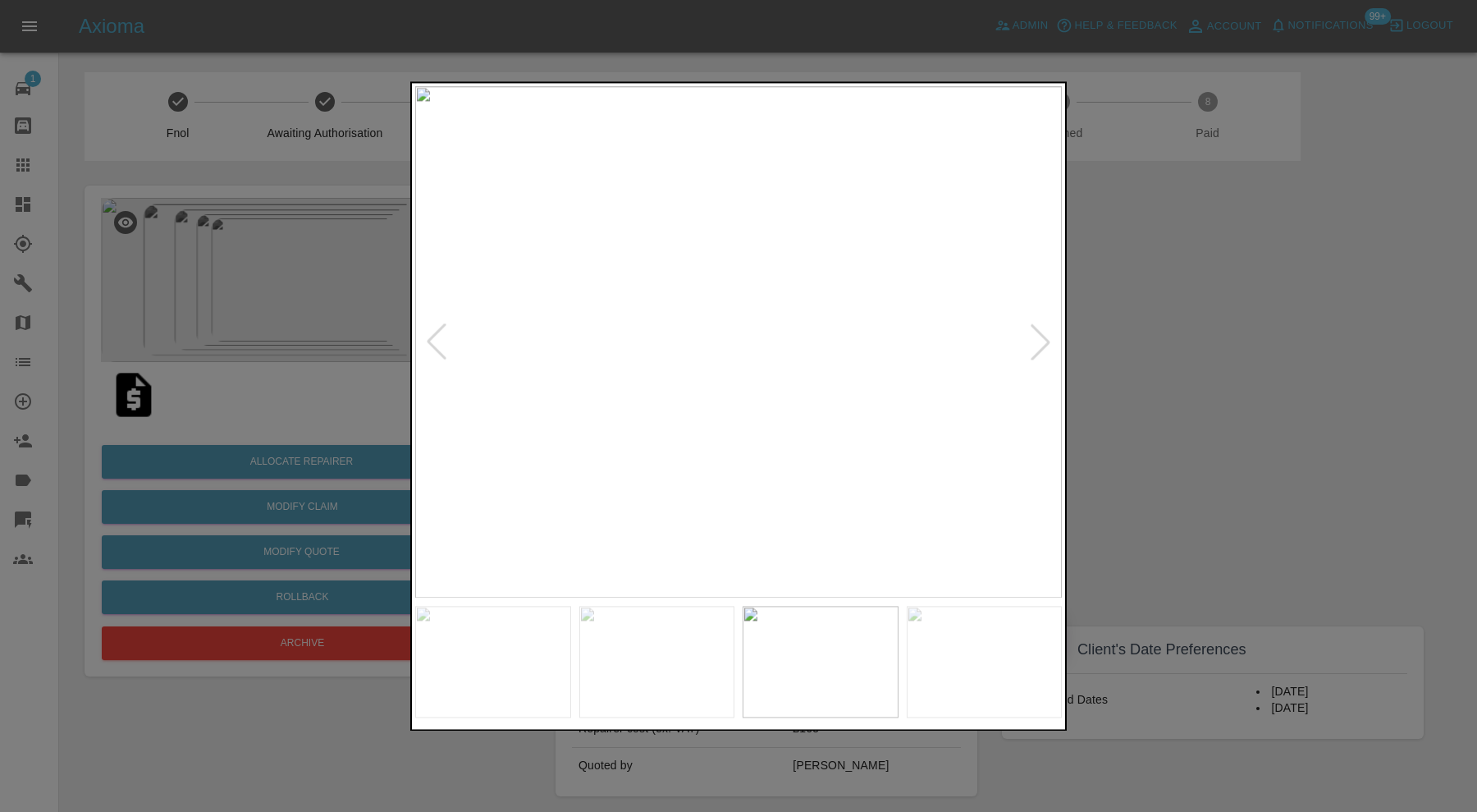
click at [908, 662] on img at bounding box center [984, 662] width 156 height 111
click at [1043, 320] on img at bounding box center [739, 342] width 647 height 511
click at [1049, 320] on img at bounding box center [739, 342] width 647 height 511
click at [1194, 403] on div at bounding box center [738, 406] width 1477 height 812
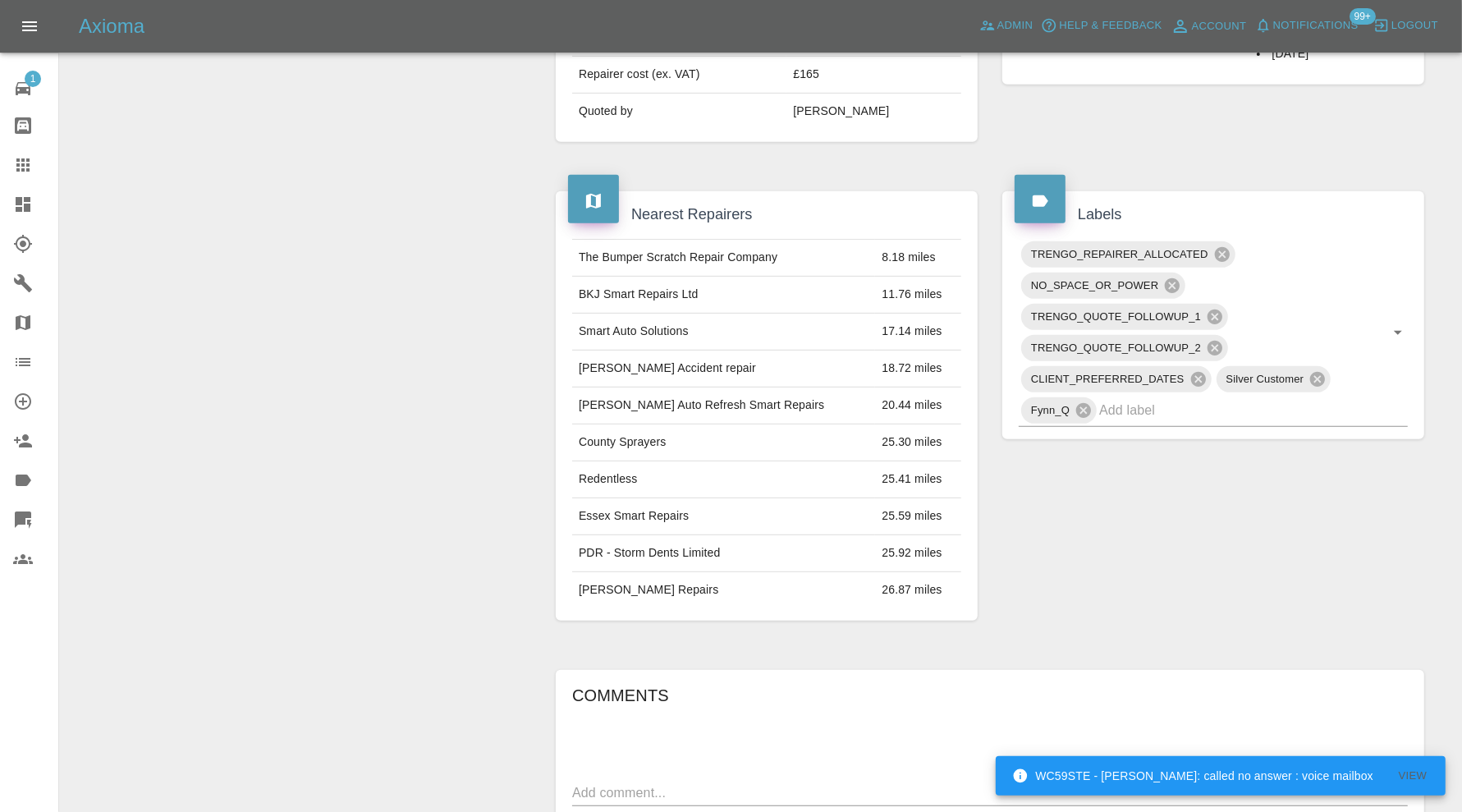
scroll to position [136, 0]
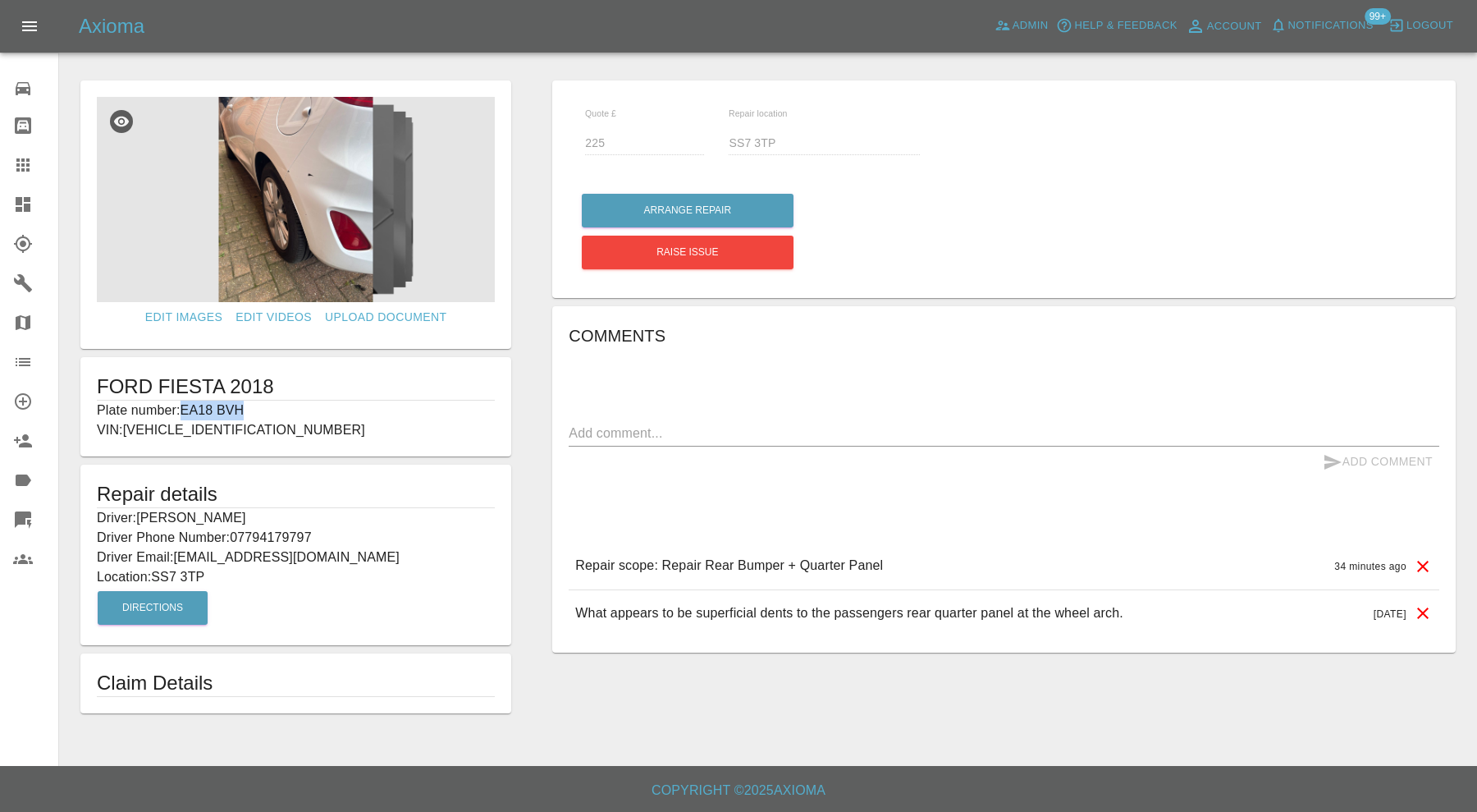
drag, startPoint x: 253, startPoint y: 411, endPoint x: 186, endPoint y: 414, distance: 67.1
click at [186, 414] on p "Plate number: EA18 BVH" at bounding box center [296, 410] width 398 height 20
copy p "EA18 BVH"
drag, startPoint x: 32, startPoint y: 165, endPoint x: 45, endPoint y: 186, distance: 24.7
click at [31, 165] on icon at bounding box center [23, 164] width 20 height 20
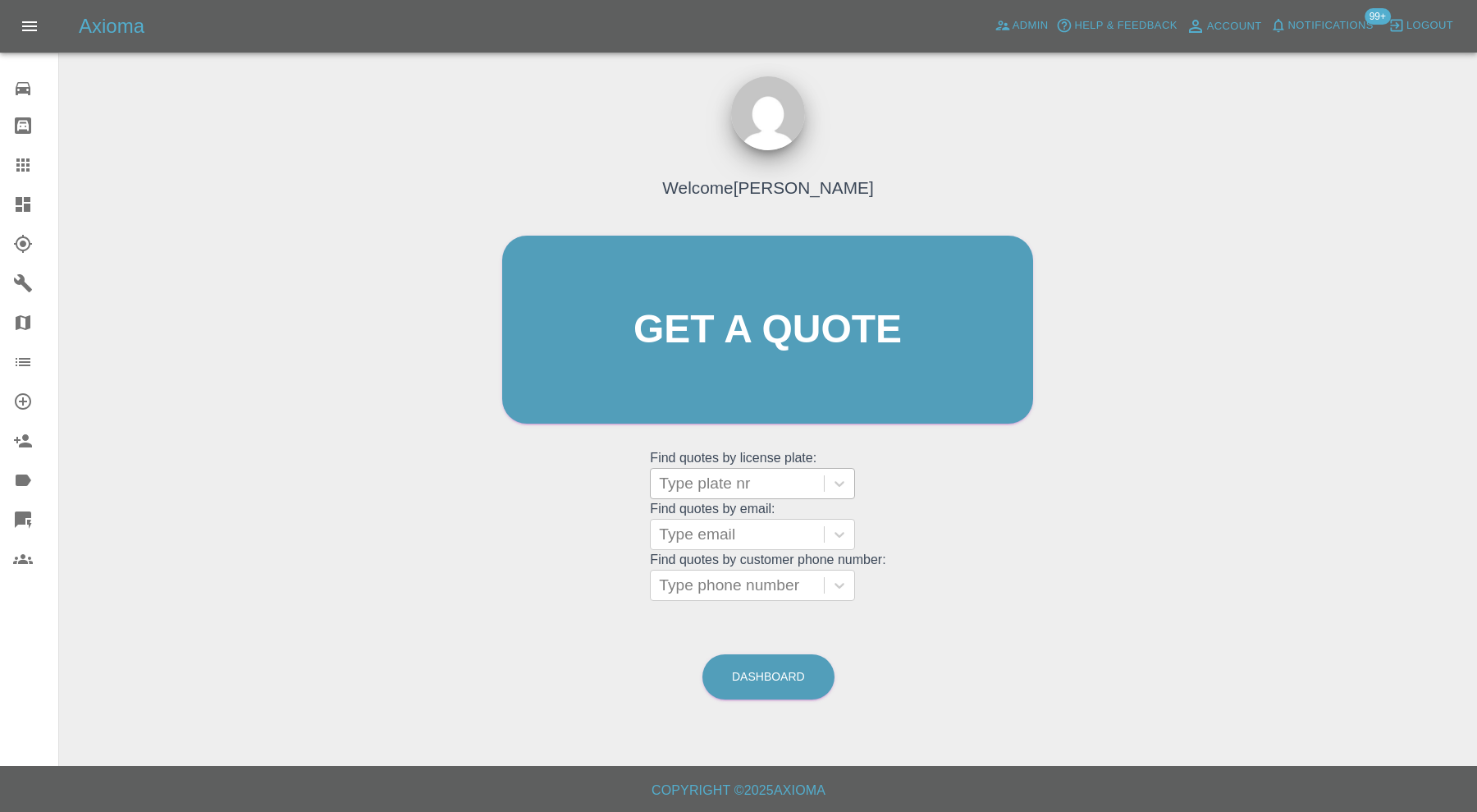
click at [704, 488] on div at bounding box center [737, 483] width 156 height 23
paste input "EA18 BVH"
type input "EA18 BVH"
click at [725, 522] on div "EA18 BVH, Bidding" at bounding box center [753, 525] width 205 height 33
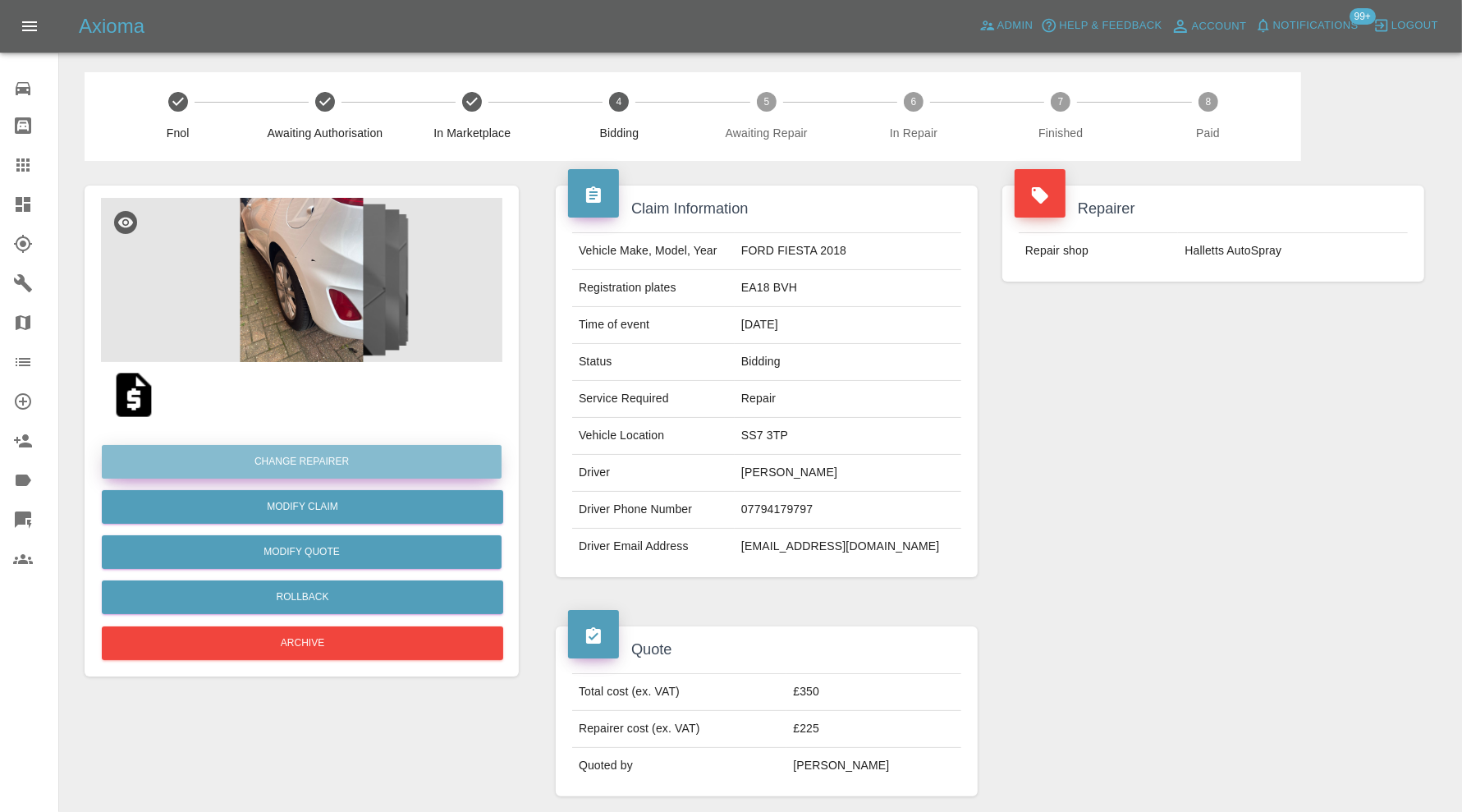
click at [375, 460] on button "Change Repairer" at bounding box center [302, 462] width 400 height 34
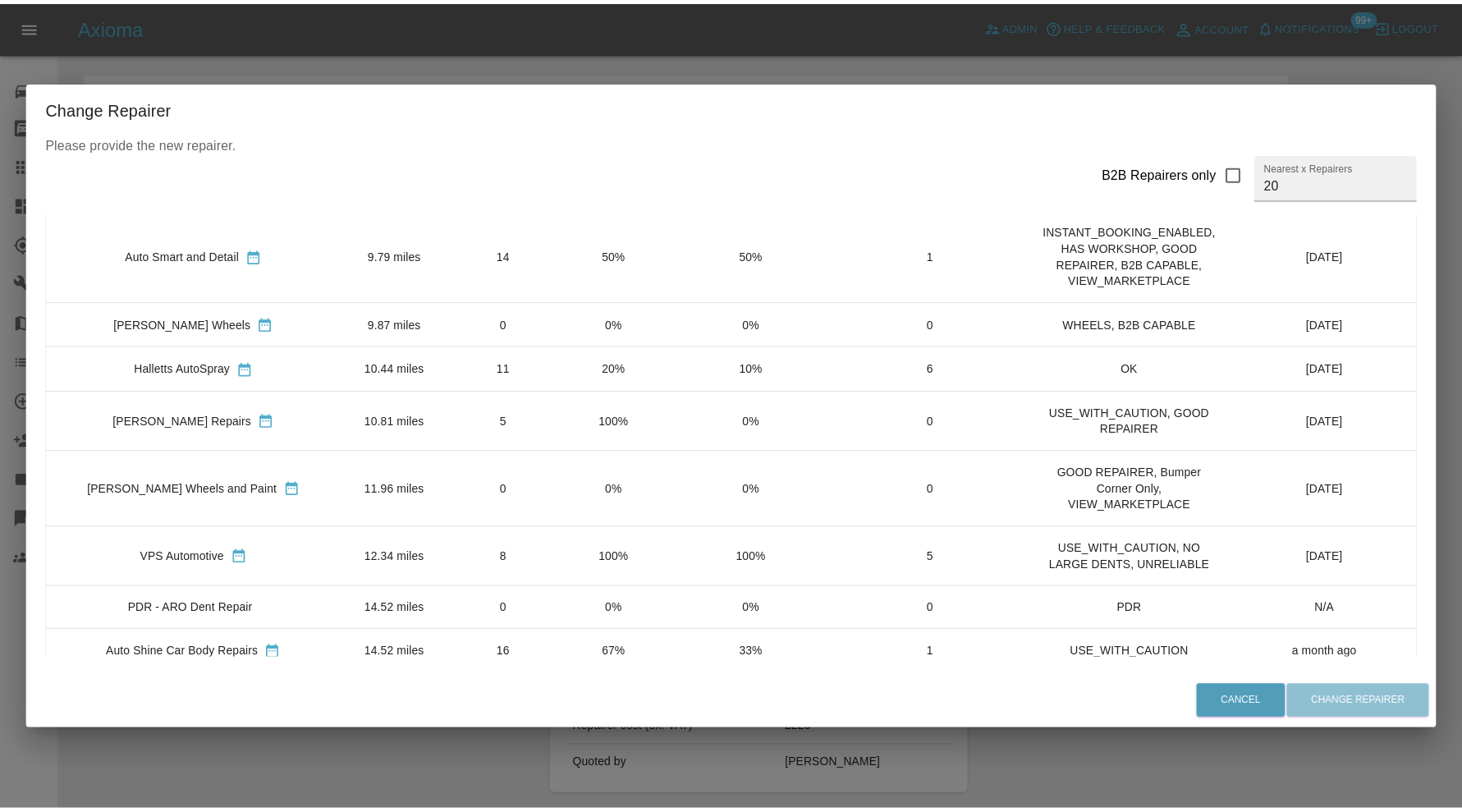
scroll to position [136, 0]
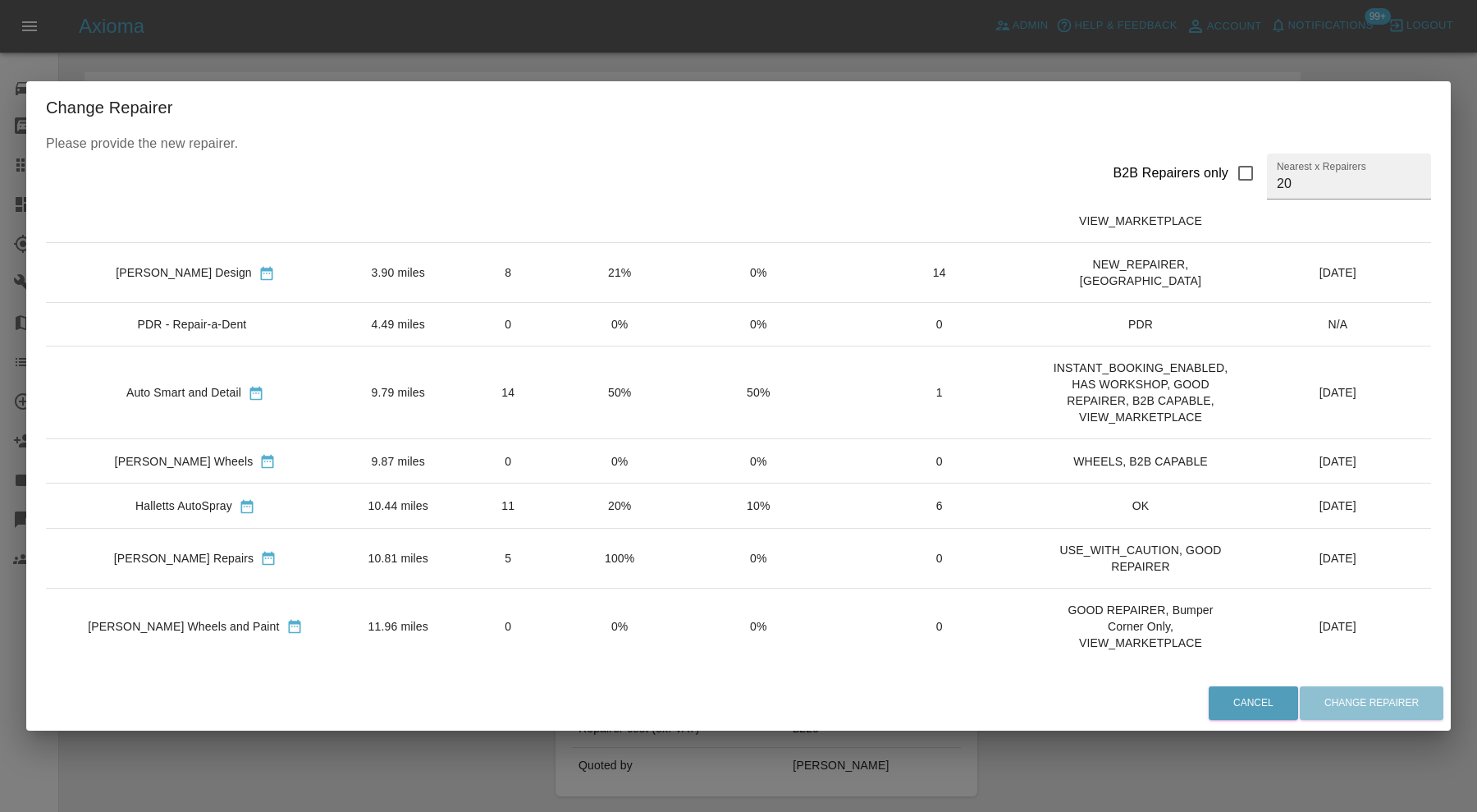
click at [374, 372] on td "9.79 miles" at bounding box center [398, 392] width 108 height 93
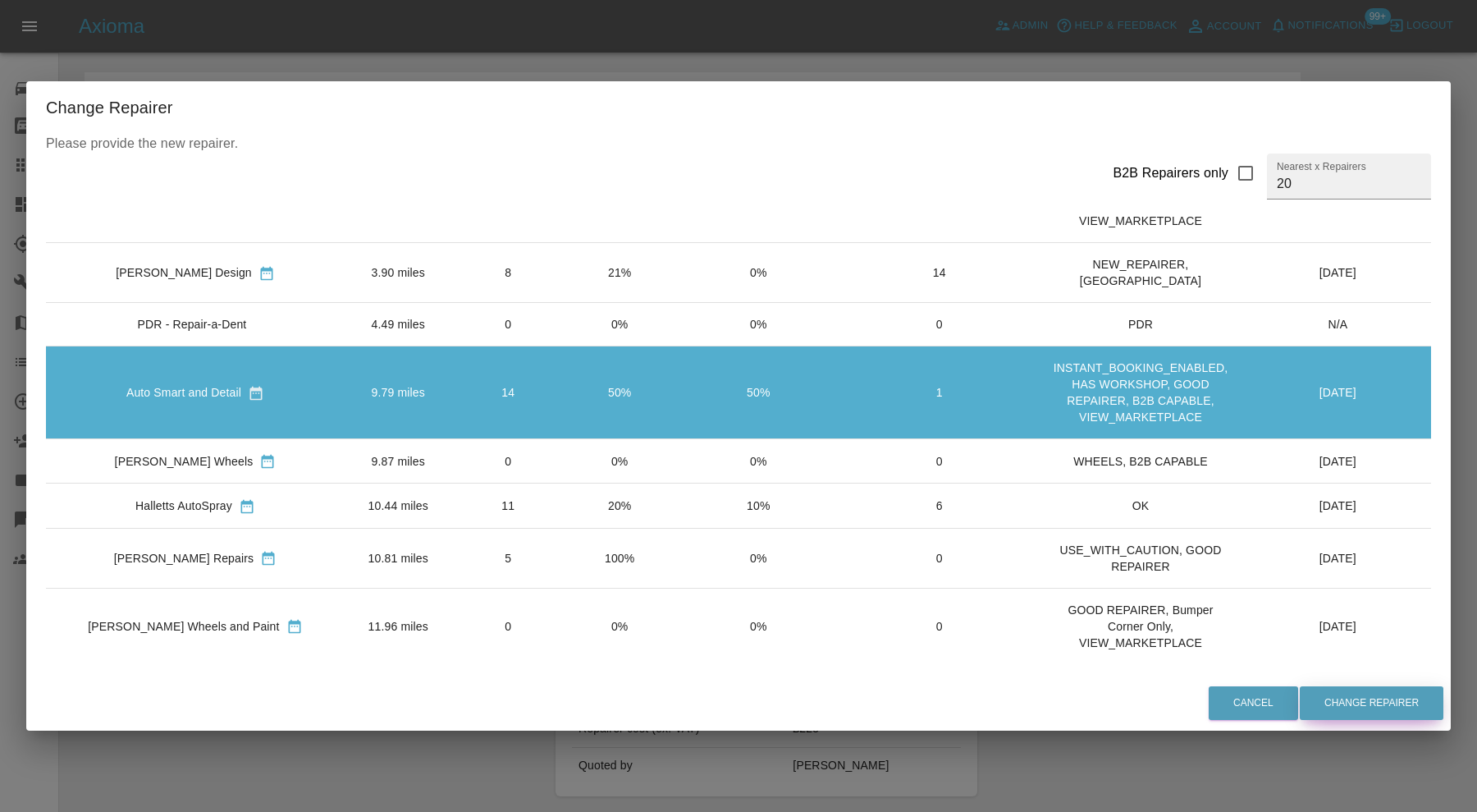
click at [1358, 702] on button "Change Repairer" at bounding box center [1371, 702] width 143 height 34
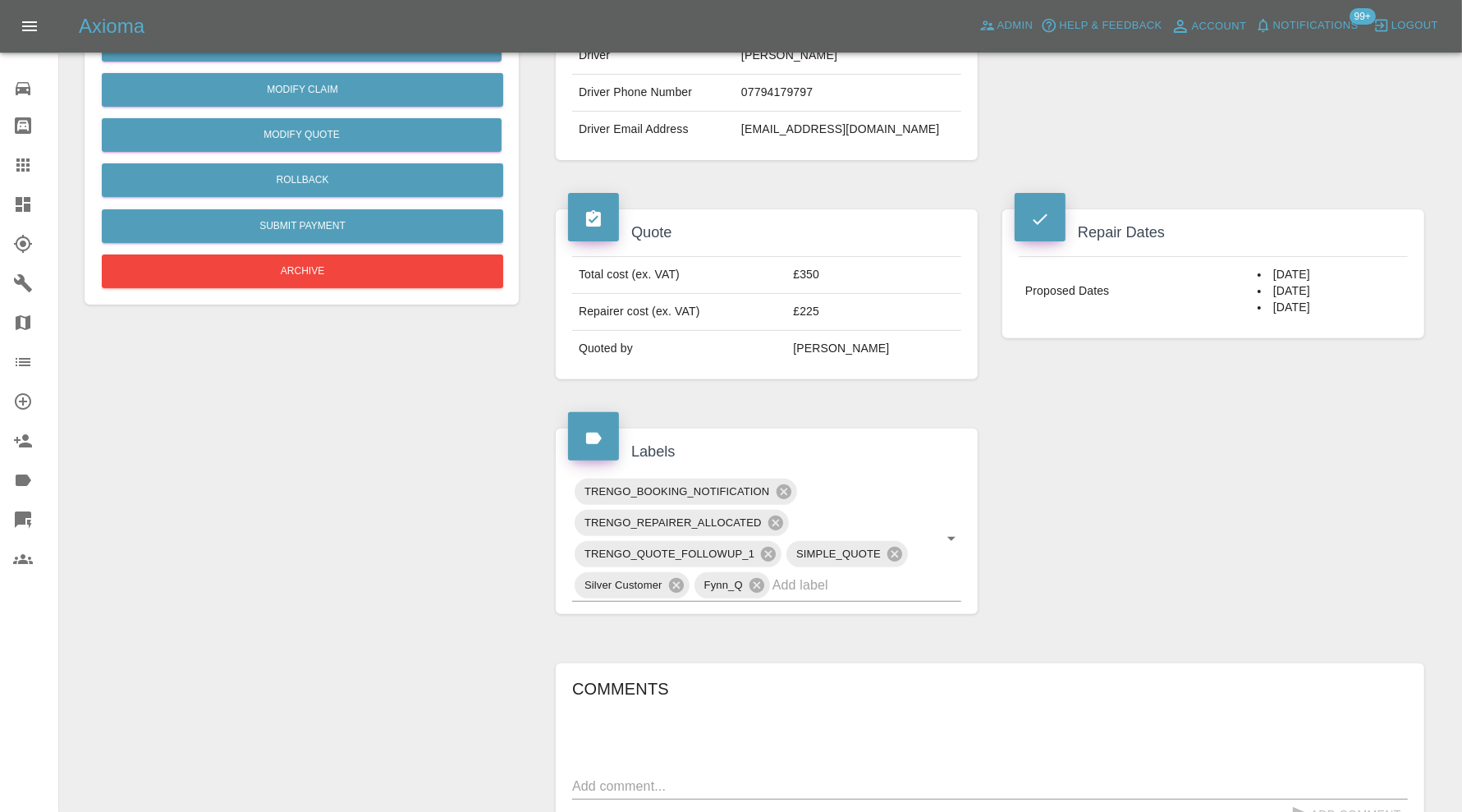
scroll to position [52, 0]
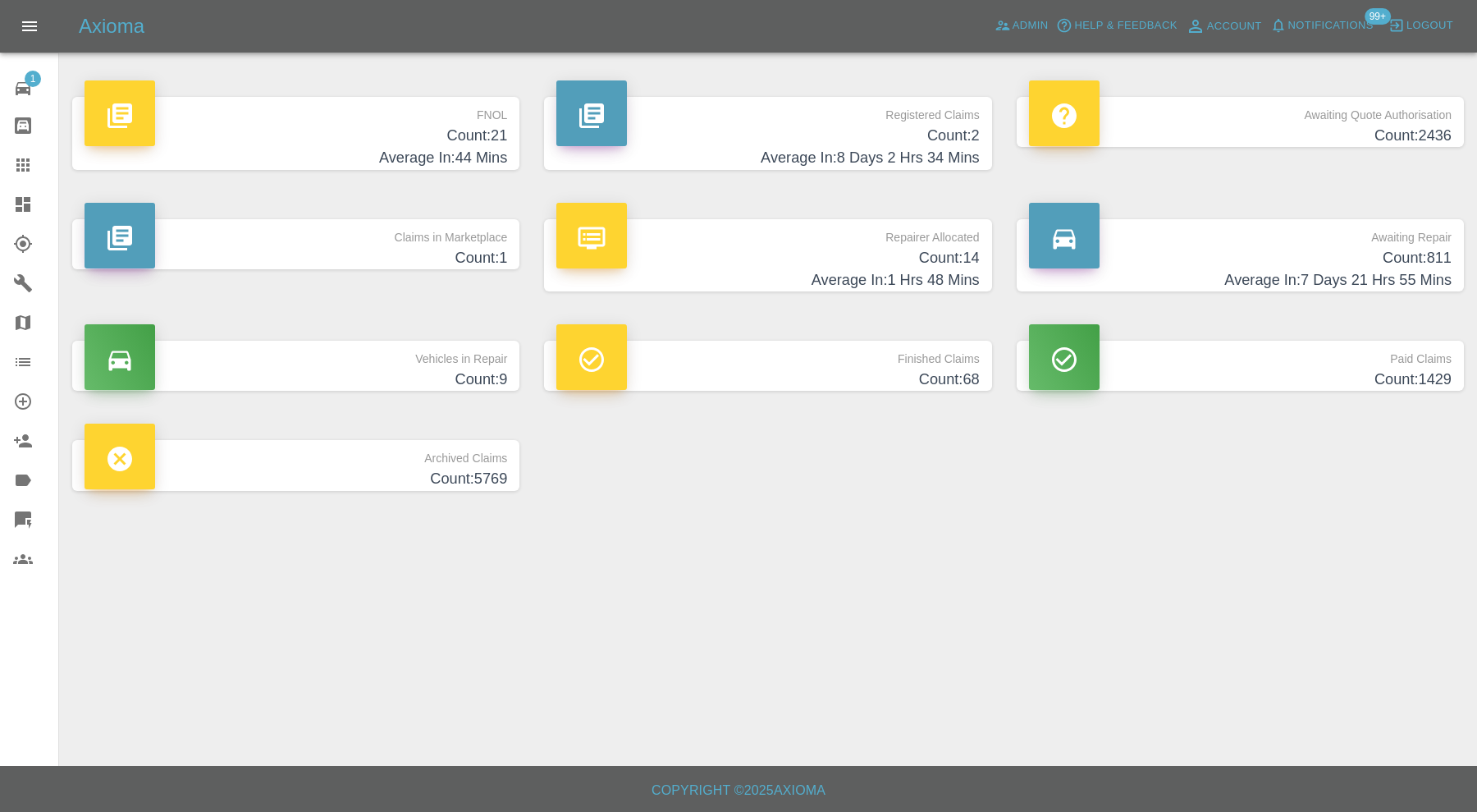
click at [469, 247] on h4 "Count: 1" at bounding box center [296, 257] width 422 height 22
